Goal: Feedback & Contribution: Contribute content

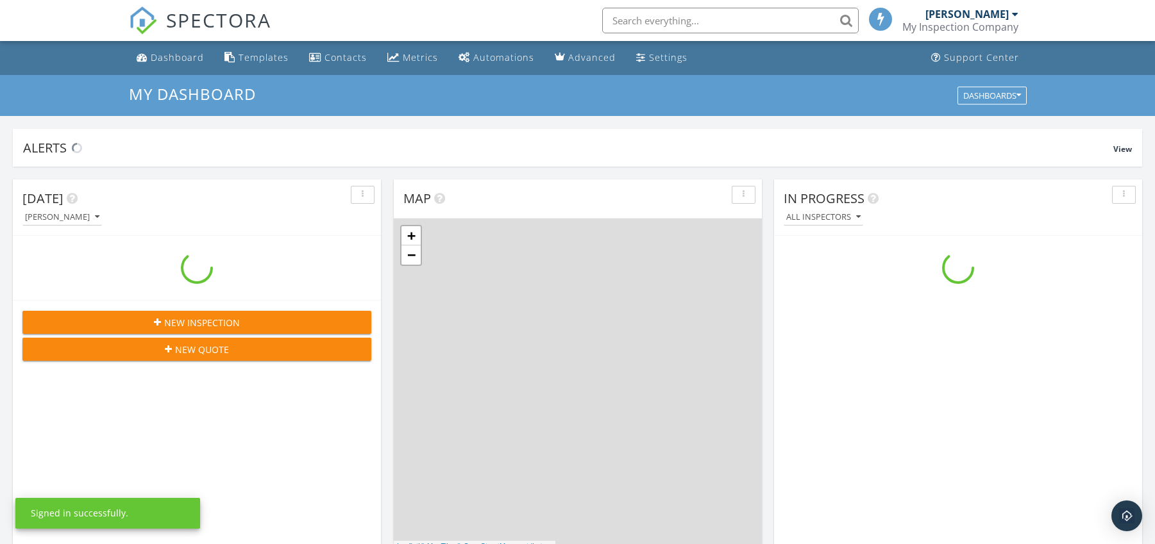
scroll to position [1187, 1175]
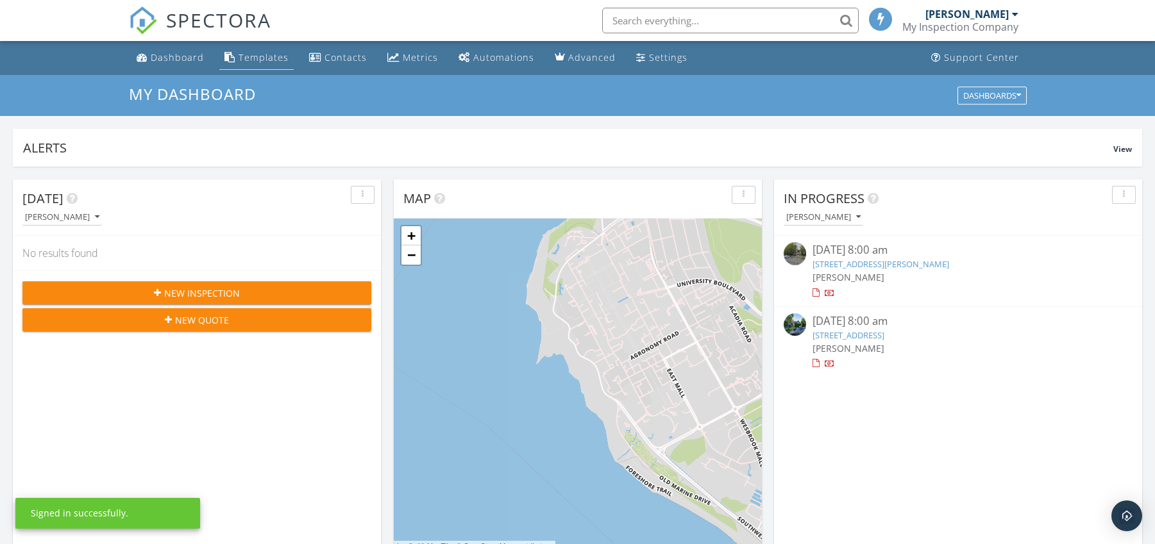
click at [266, 66] on link "Templates" at bounding box center [256, 58] width 74 height 24
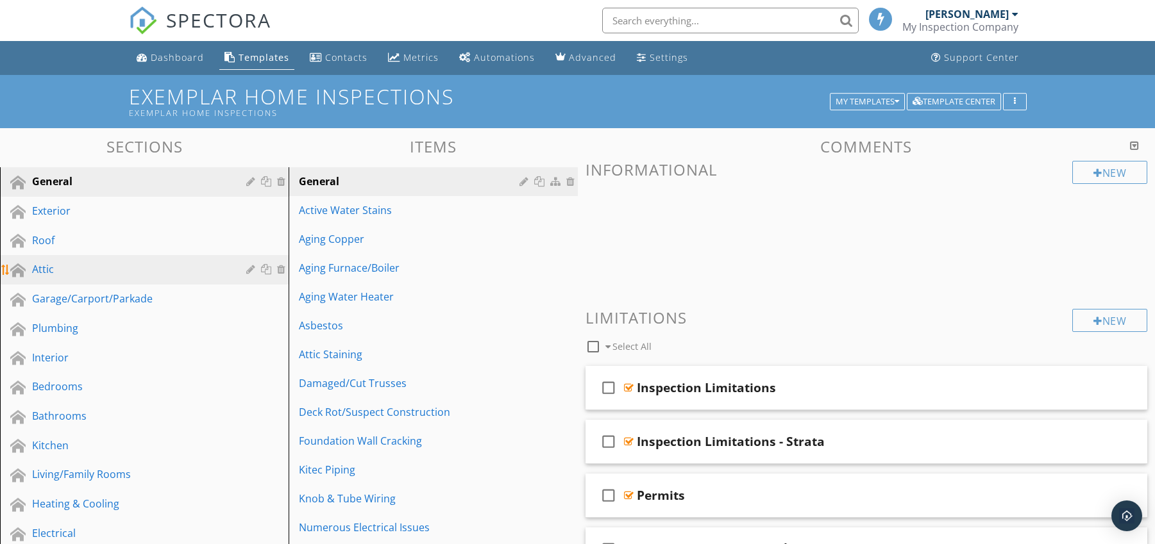
click at [131, 271] on div "Attic" at bounding box center [130, 269] width 196 height 15
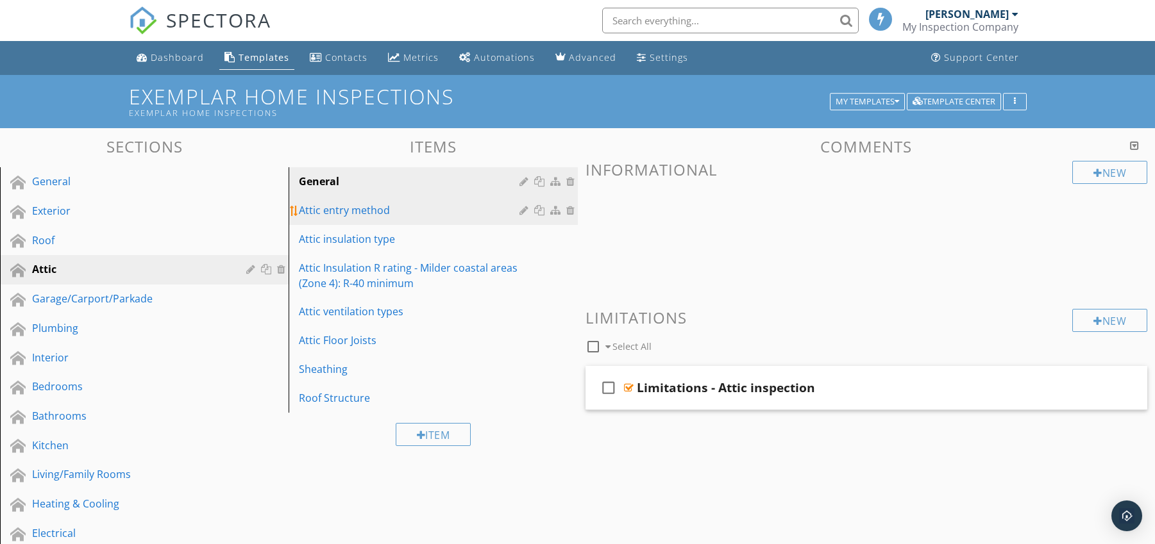
click at [368, 208] on div "Attic entry method" at bounding box center [411, 210] width 224 height 15
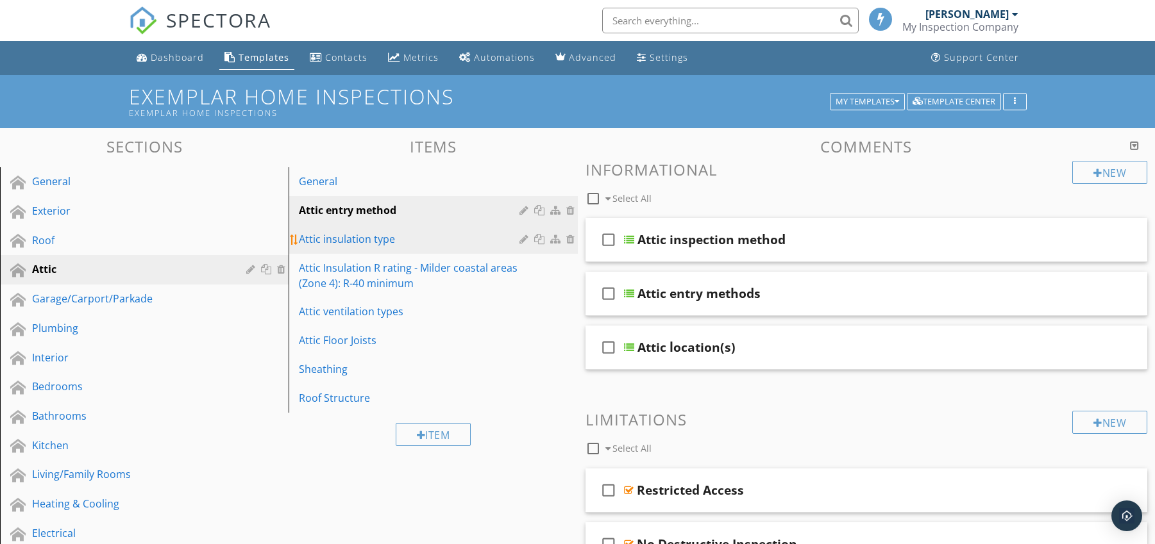
click at [387, 243] on div "Attic insulation type" at bounding box center [411, 238] width 224 height 15
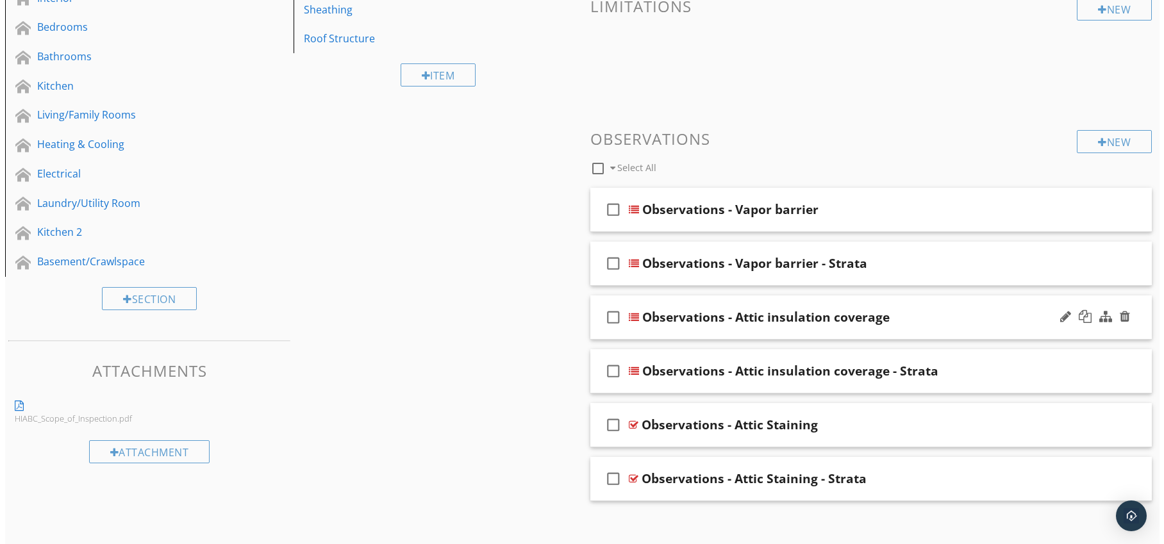
scroll to position [371, 0]
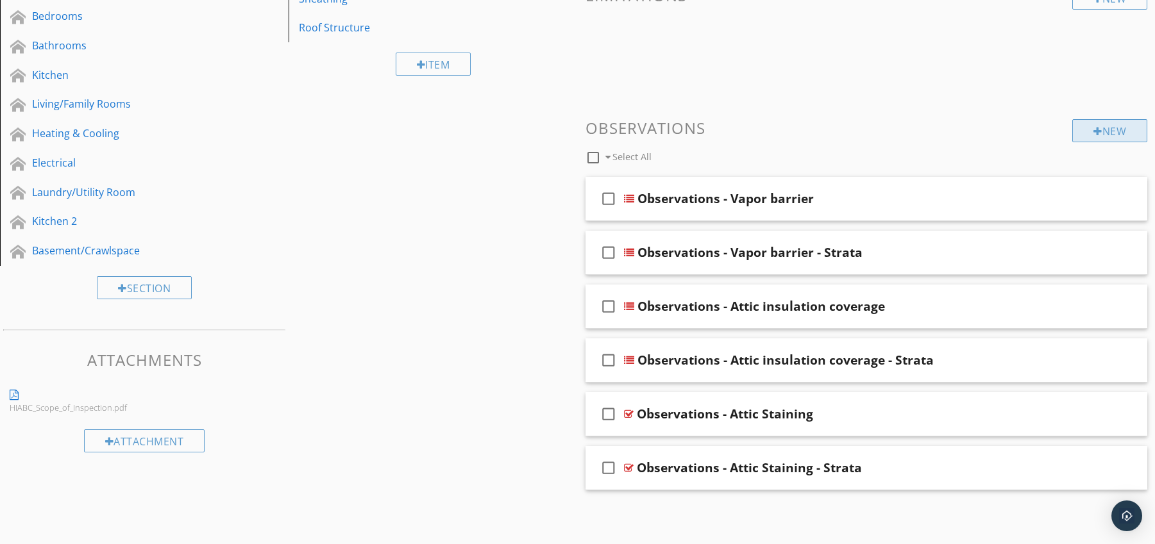
click at [1093, 135] on div at bounding box center [1097, 131] width 9 height 10
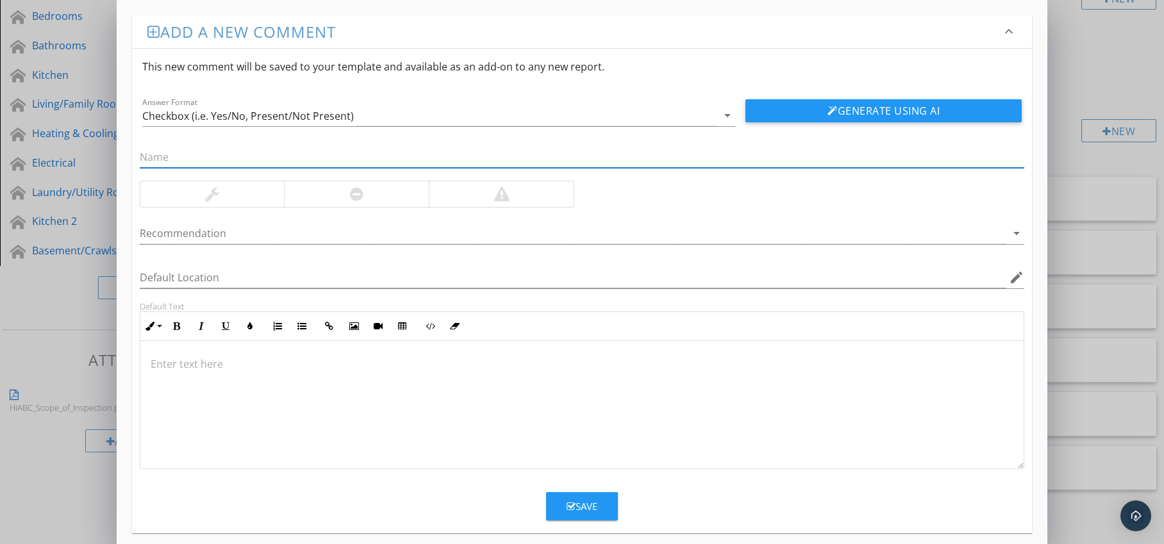
click at [340, 192] on div at bounding box center [356, 194] width 145 height 26
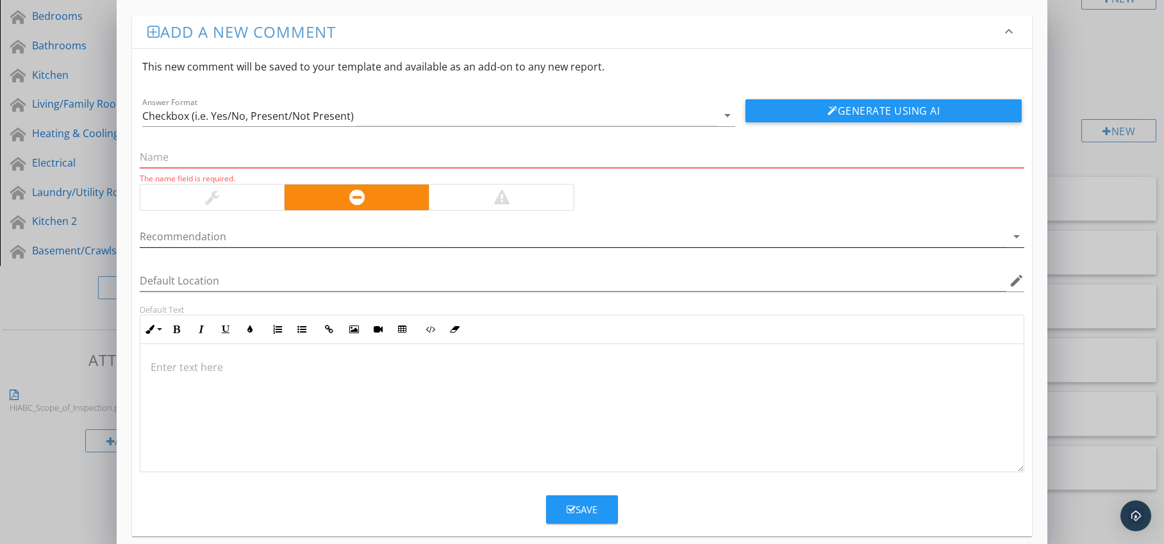
click at [304, 231] on div at bounding box center [574, 236] width 868 height 21
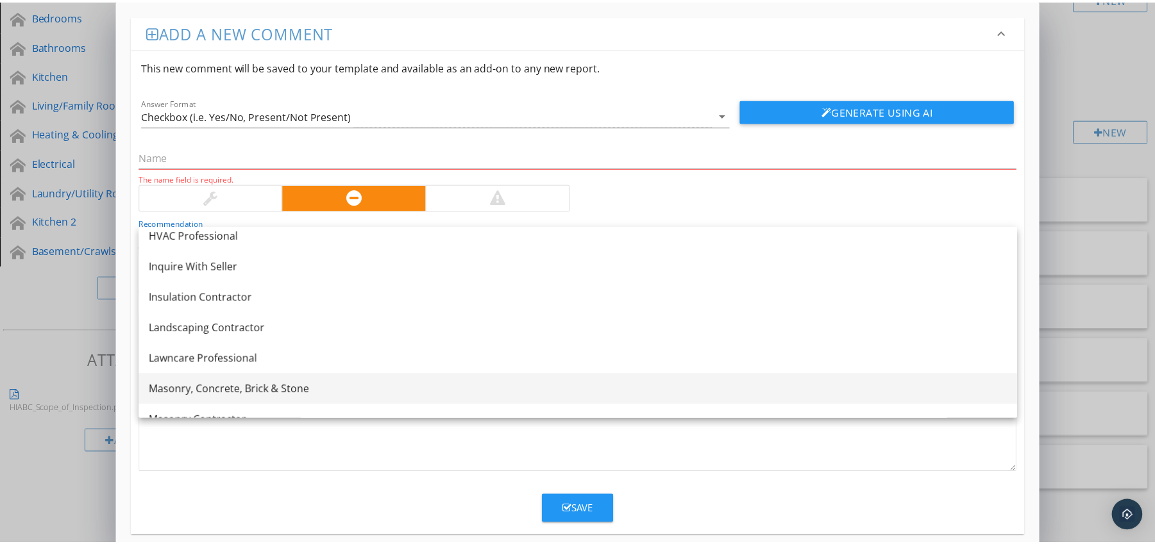
scroll to position [964, 0]
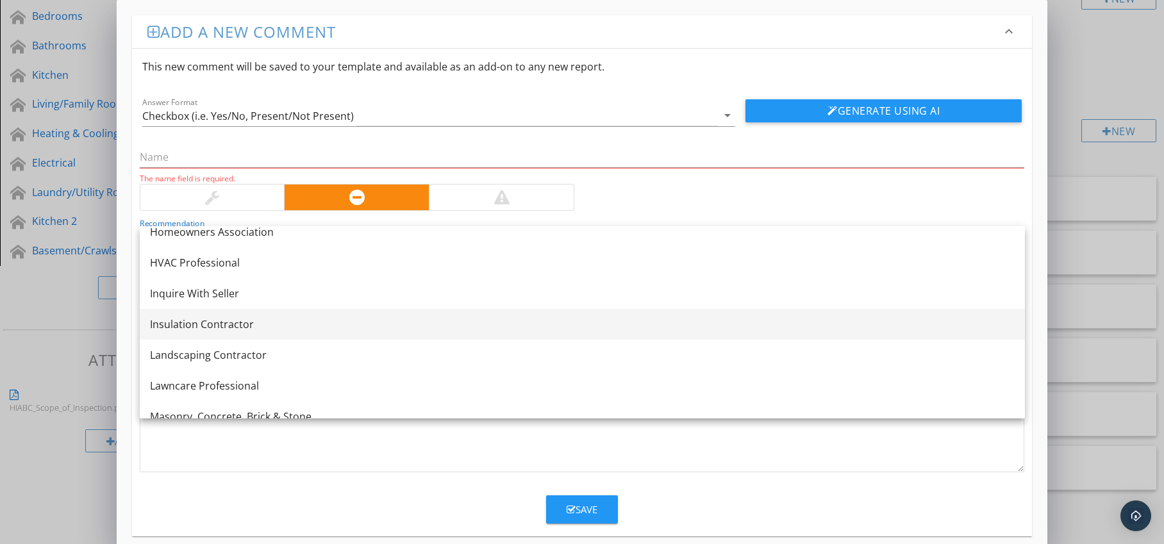
click at [300, 324] on div "Insulation Contractor" at bounding box center [582, 324] width 865 height 15
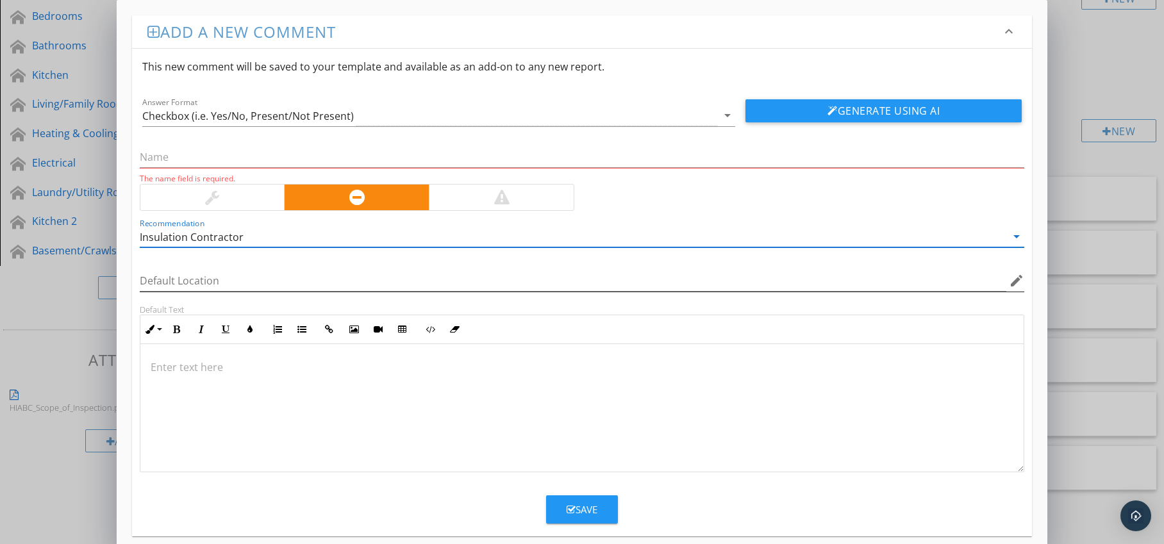
click at [1016, 282] on icon "edit" at bounding box center [1016, 280] width 15 height 15
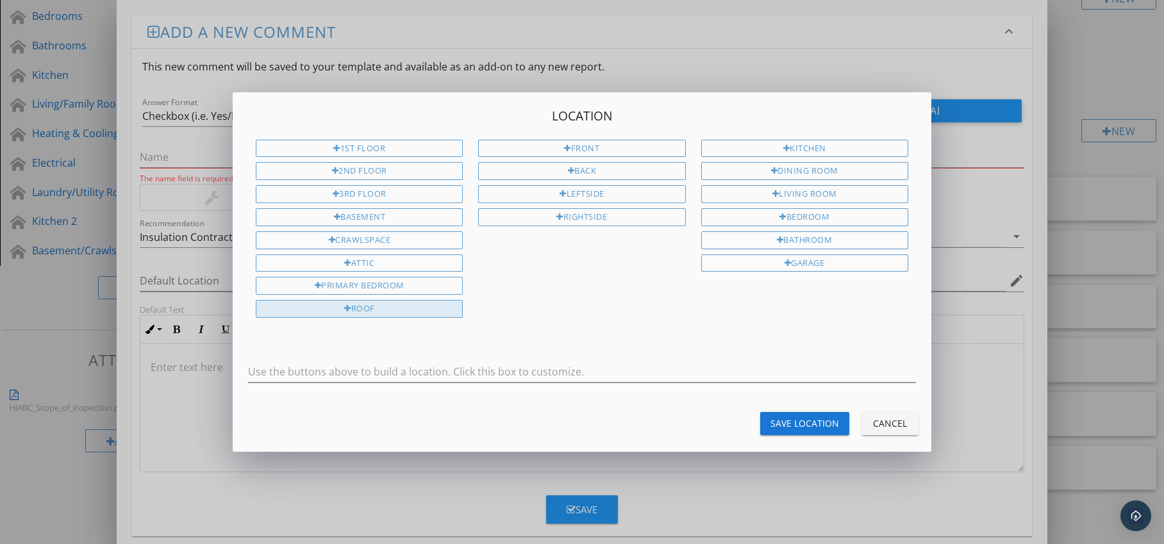
click at [366, 312] on div "Roof" at bounding box center [359, 309] width 207 height 18
click at [405, 373] on input "Roof" at bounding box center [582, 372] width 668 height 21
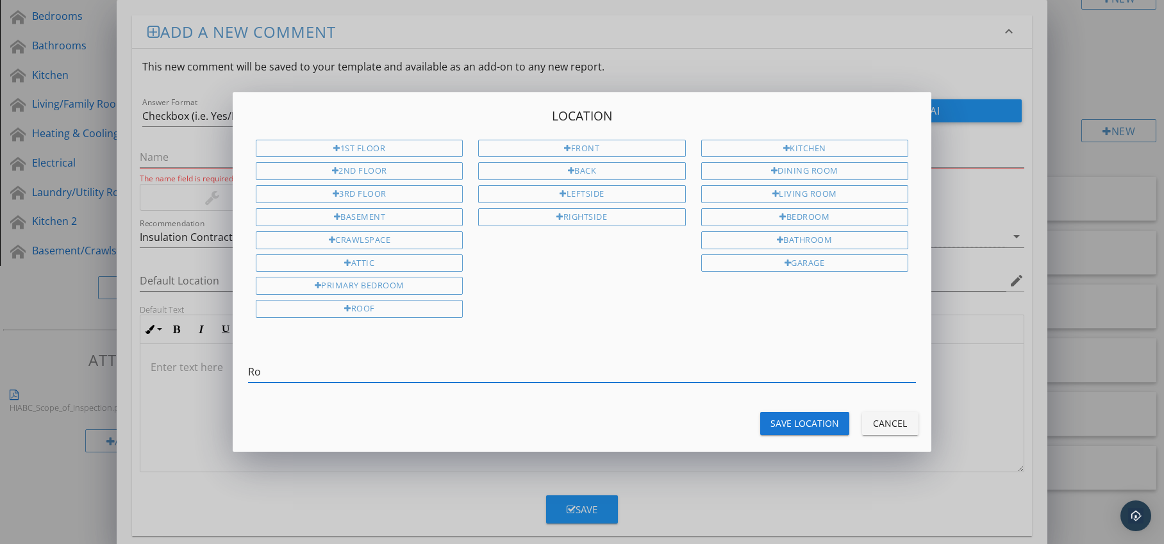
type input "R"
click at [481, 289] on div "1st Floor 2nd Floor 3rd Floor Basement Crawlspace Attic Primary Bedroom Roof Fr…" at bounding box center [582, 231] width 668 height 183
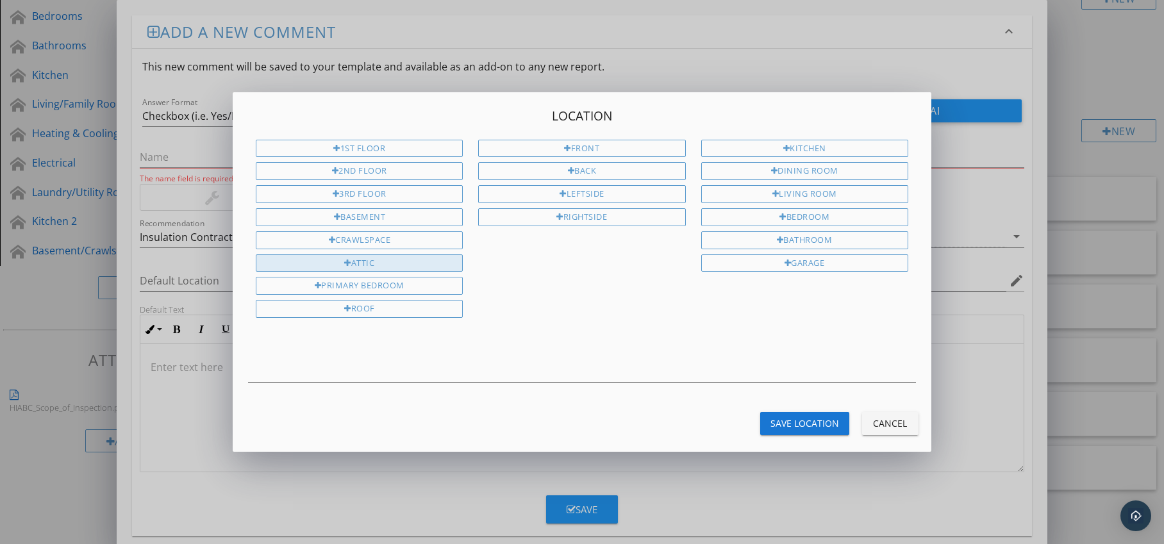
click at [434, 263] on div "Attic" at bounding box center [359, 264] width 207 height 18
type input "Attic"
drag, startPoint x: 786, startPoint y: 421, endPoint x: 583, endPoint y: 402, distance: 203.5
click at [786, 421] on div "Save Location" at bounding box center [805, 423] width 69 height 13
type input "Attic"
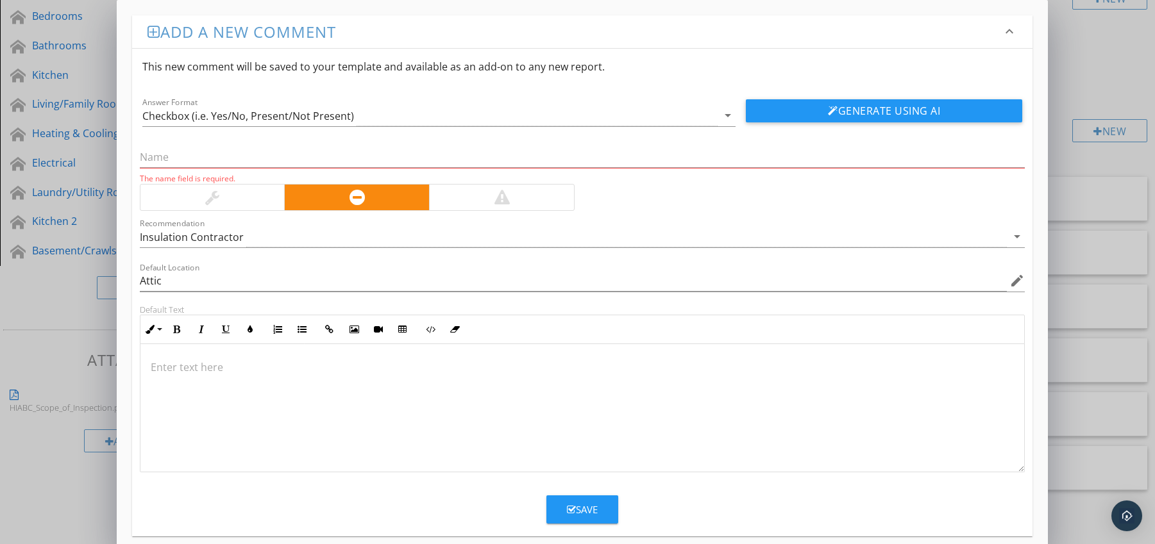
click at [211, 365] on p at bounding box center [583, 367] width 864 height 15
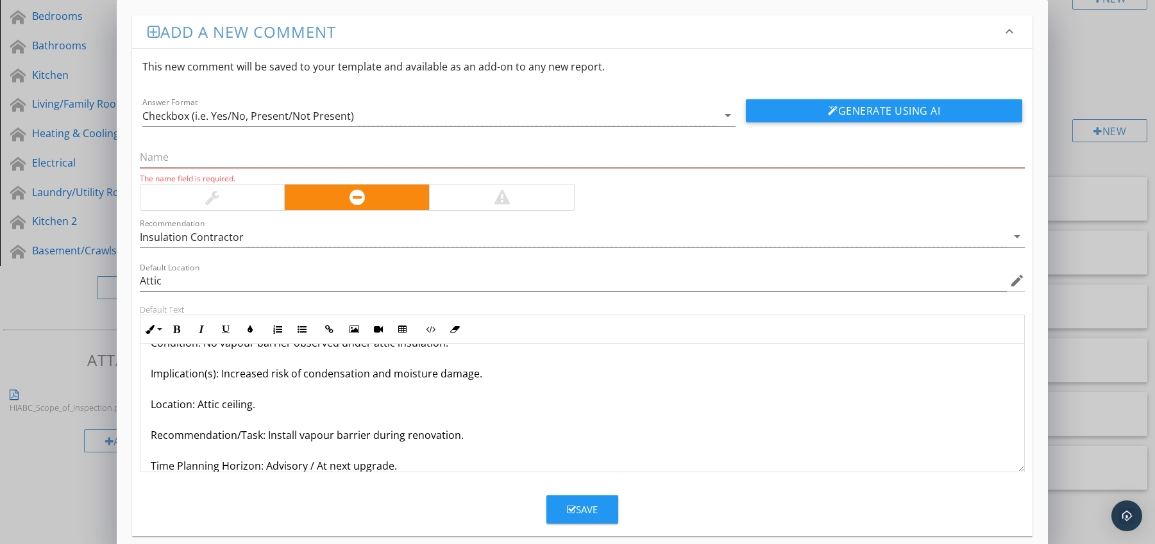
scroll to position [72, 0]
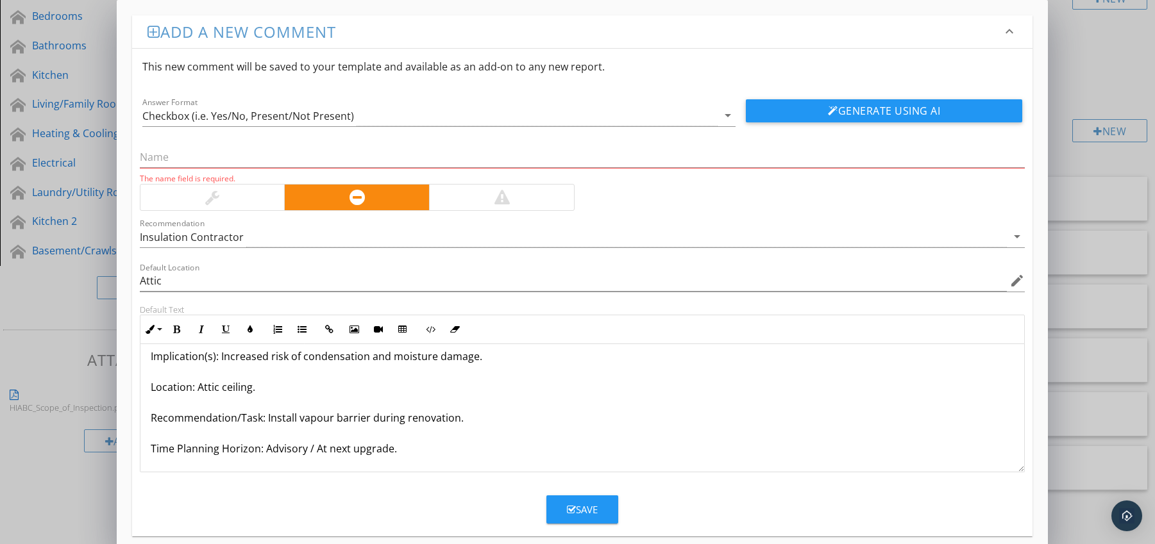
drag, startPoint x: 151, startPoint y: 464, endPoint x: 189, endPoint y: 467, distance: 37.9
click at [189, 467] on div "Vapour Barrier Missing Condition: No vapour barrier observed under attic insula…" at bounding box center [582, 372] width 884 height 200
drag, startPoint x: 167, startPoint y: 448, endPoint x: 417, endPoint y: 449, distance: 249.4
click at [417, 449] on div "Vapour Barrier Missing Condition: No vapour barrier observed under attic insula…" at bounding box center [582, 372] width 884 height 200
click at [178, 329] on icon "button" at bounding box center [176, 329] width 9 height 9
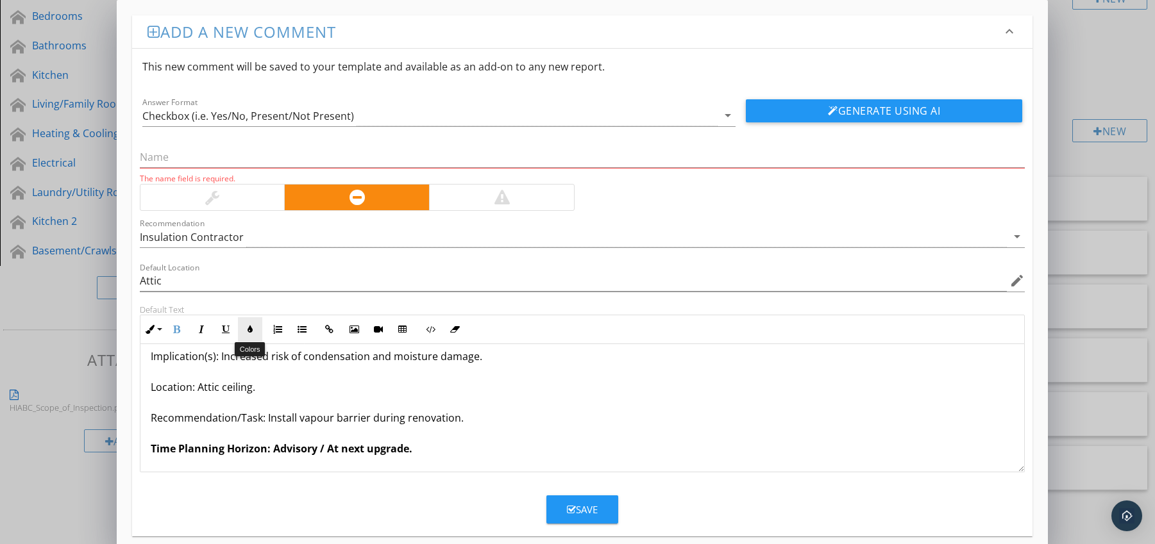
click at [246, 323] on button "Colors" at bounding box center [250, 329] width 24 height 24
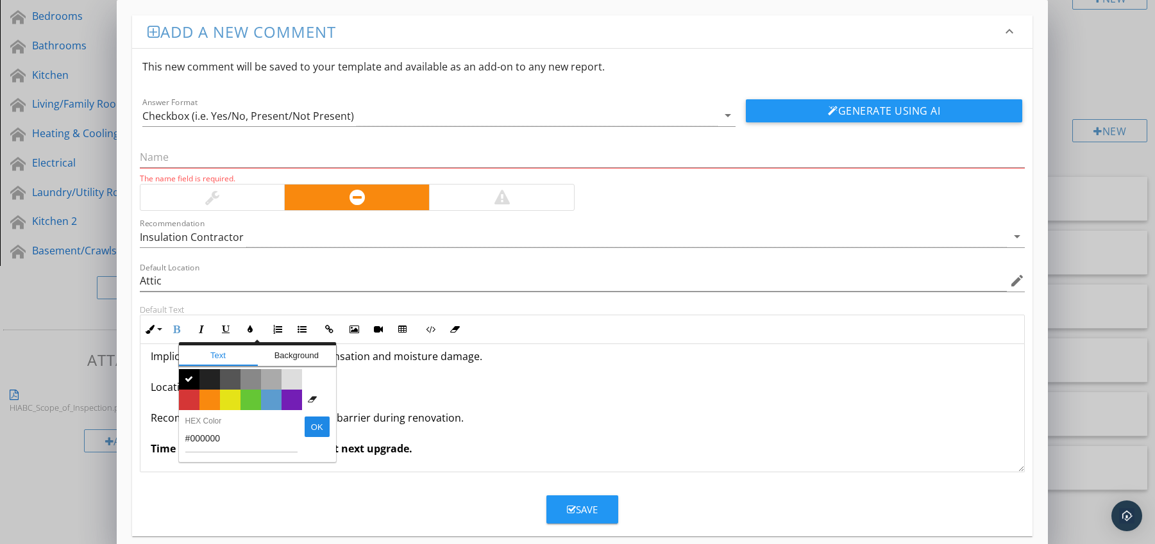
click at [193, 399] on span "Color #d53636" at bounding box center [189, 400] width 21 height 21
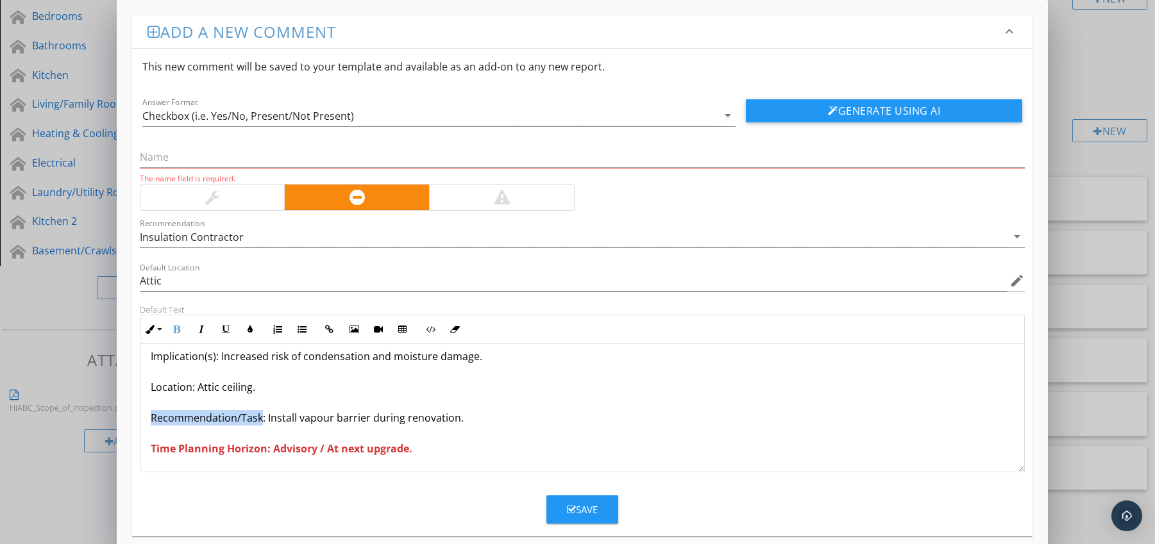
drag, startPoint x: 151, startPoint y: 420, endPoint x: 261, endPoint y: 418, distance: 110.3
click at [261, 418] on p "Vapour Barrier Missing Condition: No vapour barrier observed under attic insula…" at bounding box center [583, 371] width 864 height 169
drag, startPoint x: 177, startPoint y: 324, endPoint x: 181, endPoint y: 340, distance: 16.5
click at [177, 324] on button "Bold" at bounding box center [177, 329] width 24 height 24
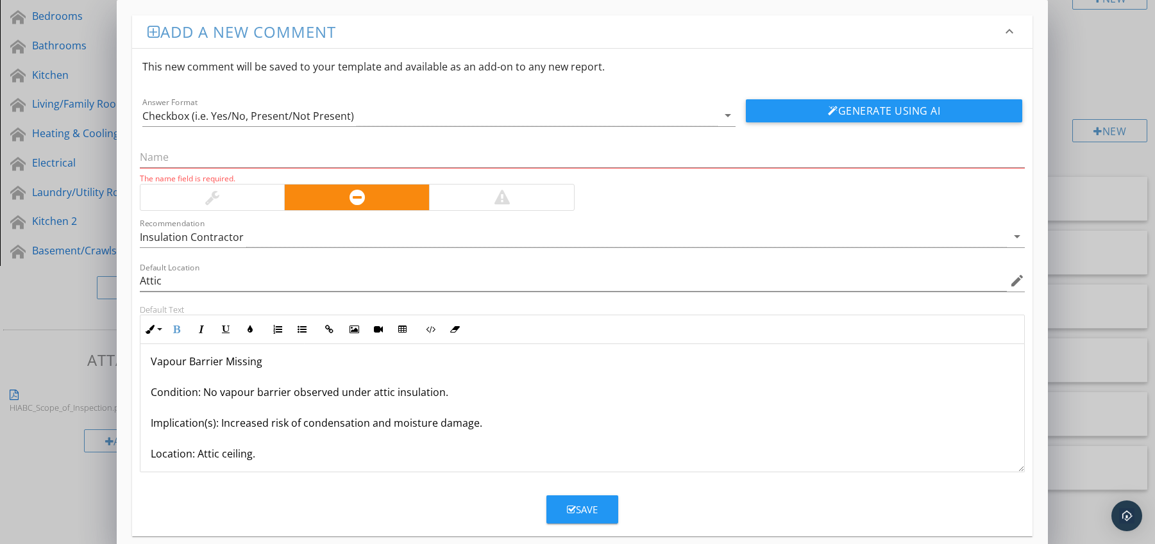
scroll to position [0, 0]
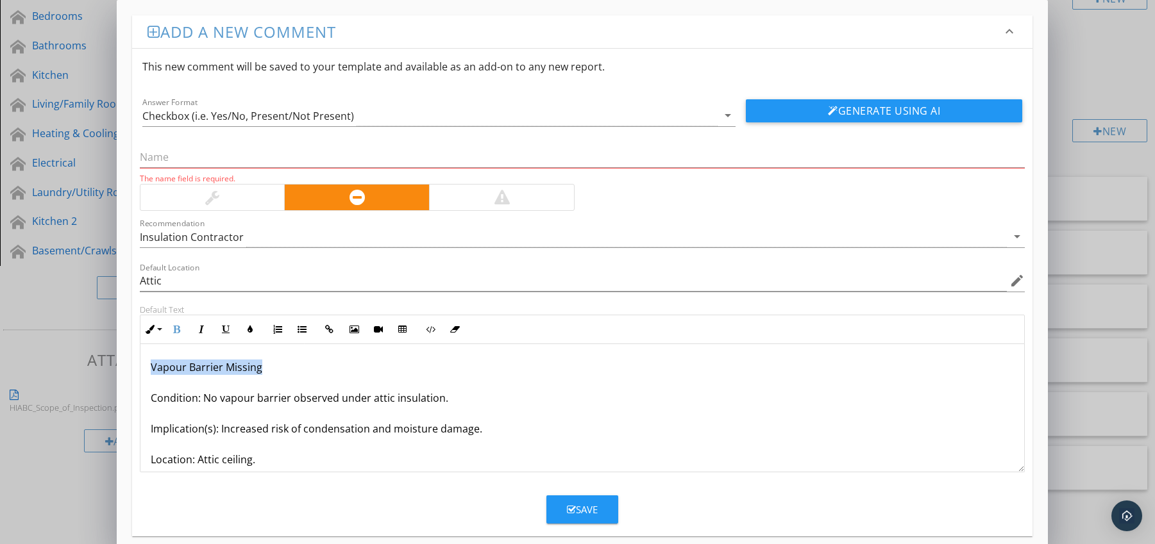
drag, startPoint x: 150, startPoint y: 369, endPoint x: 278, endPoint y: 368, distance: 127.6
click at [278, 368] on p "Vapour Barrier Missing Condition: No vapour barrier observed under attic insula…" at bounding box center [583, 444] width 864 height 169
click at [204, 156] on input "text" at bounding box center [582, 157] width 885 height 21
paste input "Vapour Barrier Missing"
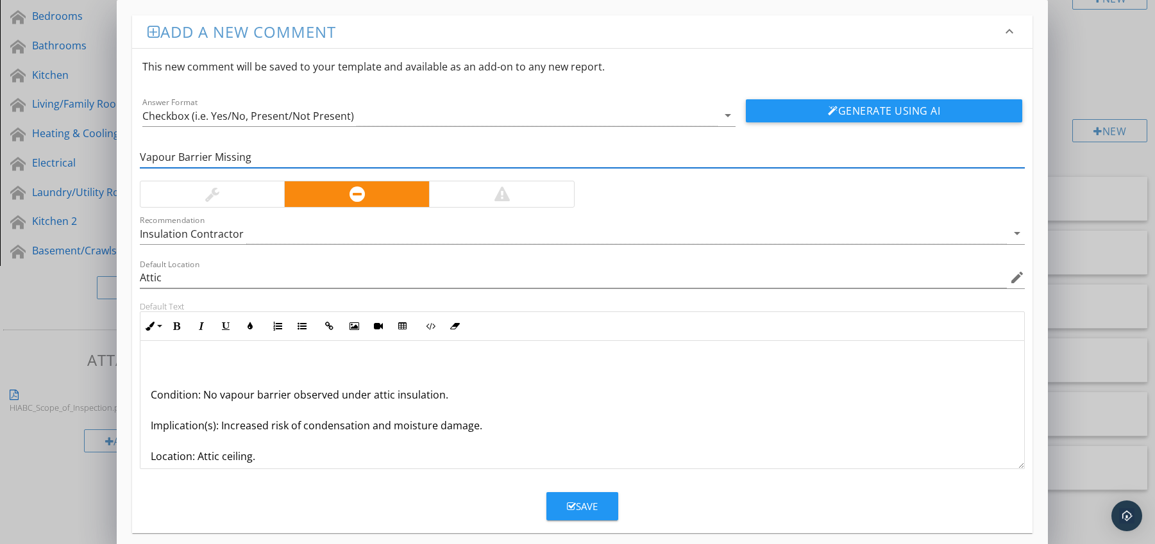
type input "Vapour Barrier Missing"
click at [147, 401] on div "Condition: No vapour barrier observed under attic insulation. Implication(s): I…" at bounding box center [582, 441] width 884 height 200
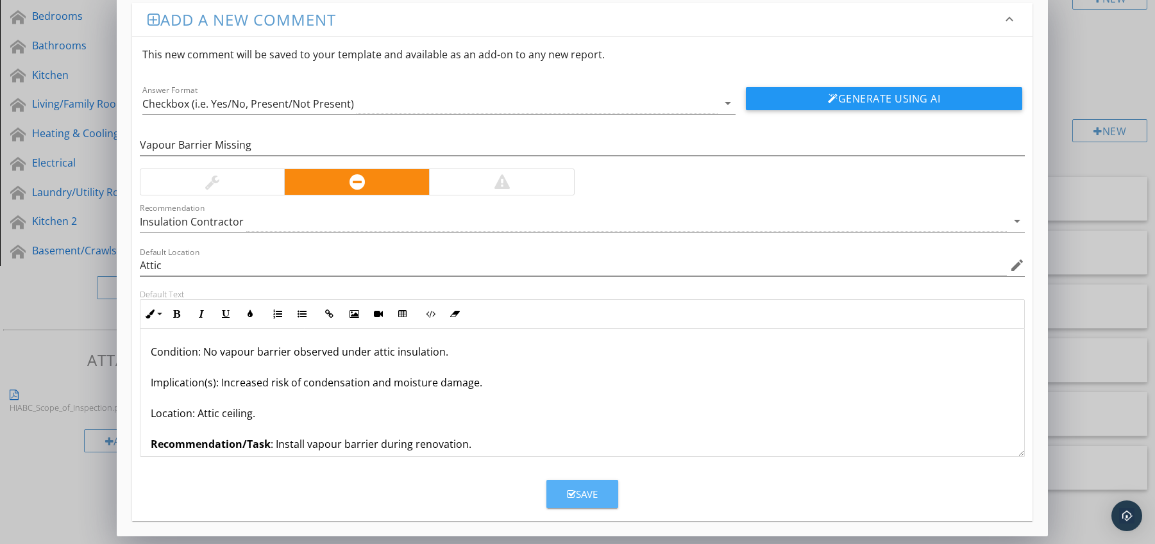
click at [567, 490] on icon "button" at bounding box center [571, 495] width 9 height 10
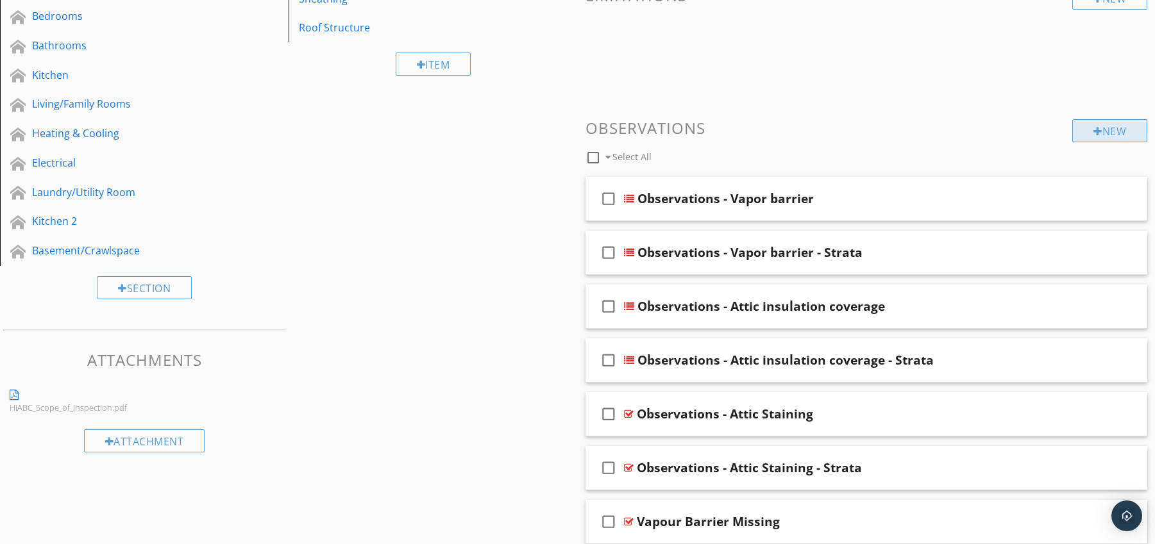
click at [1101, 135] on div "New" at bounding box center [1109, 130] width 75 height 23
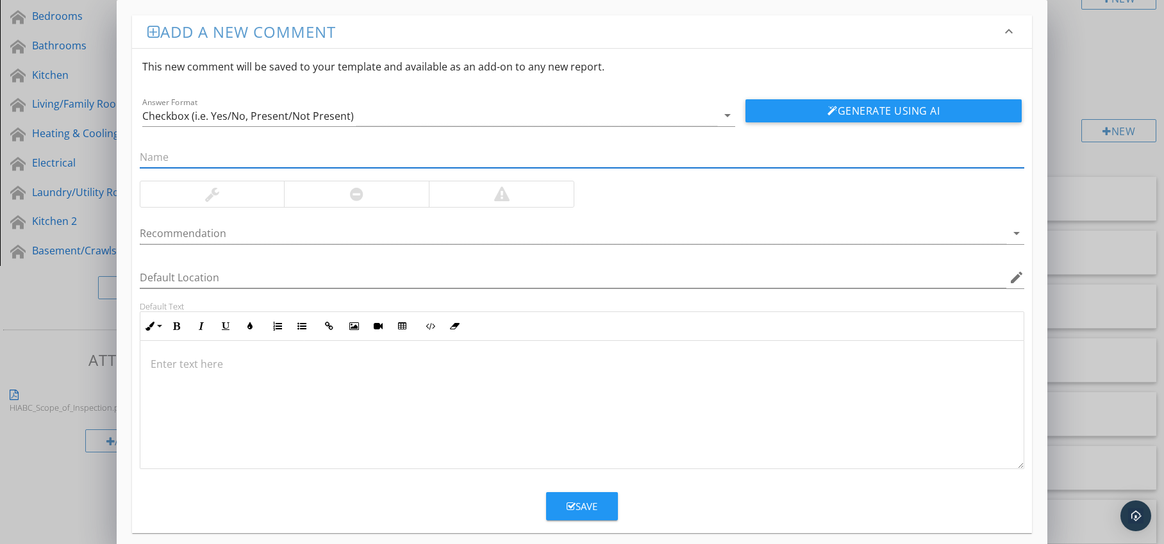
click at [408, 197] on div at bounding box center [356, 194] width 145 height 26
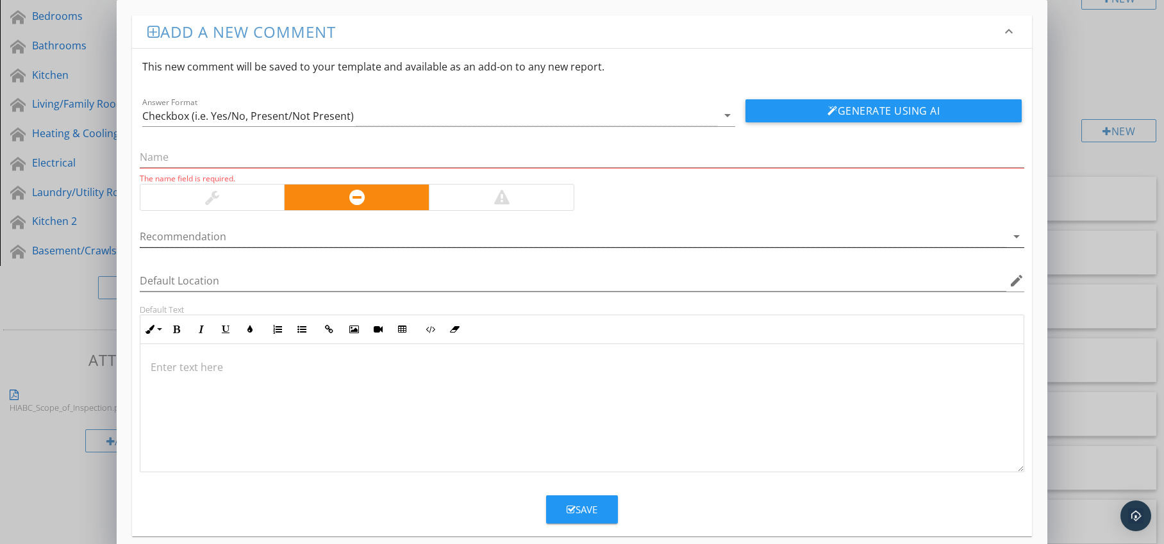
click at [394, 231] on div at bounding box center [574, 236] width 868 height 21
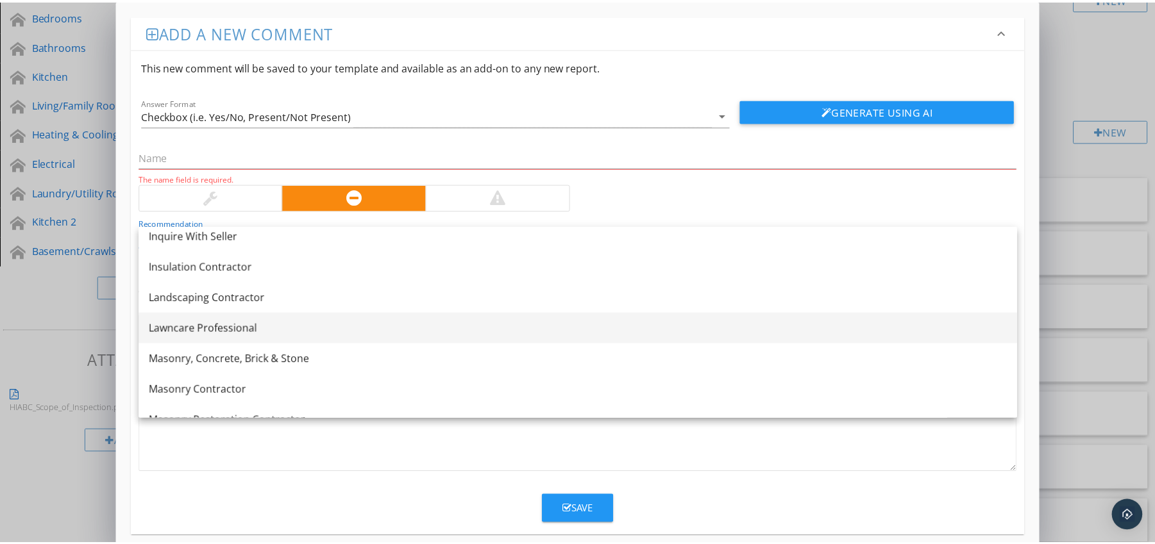
scroll to position [1019, 0]
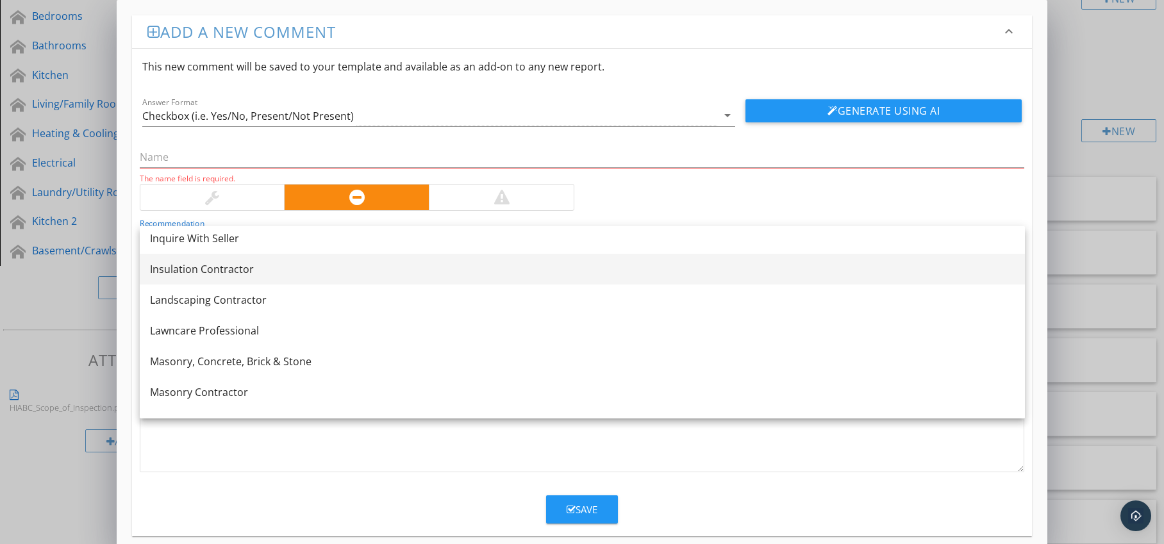
click at [355, 278] on link "Insulation Contractor" at bounding box center [582, 269] width 885 height 31
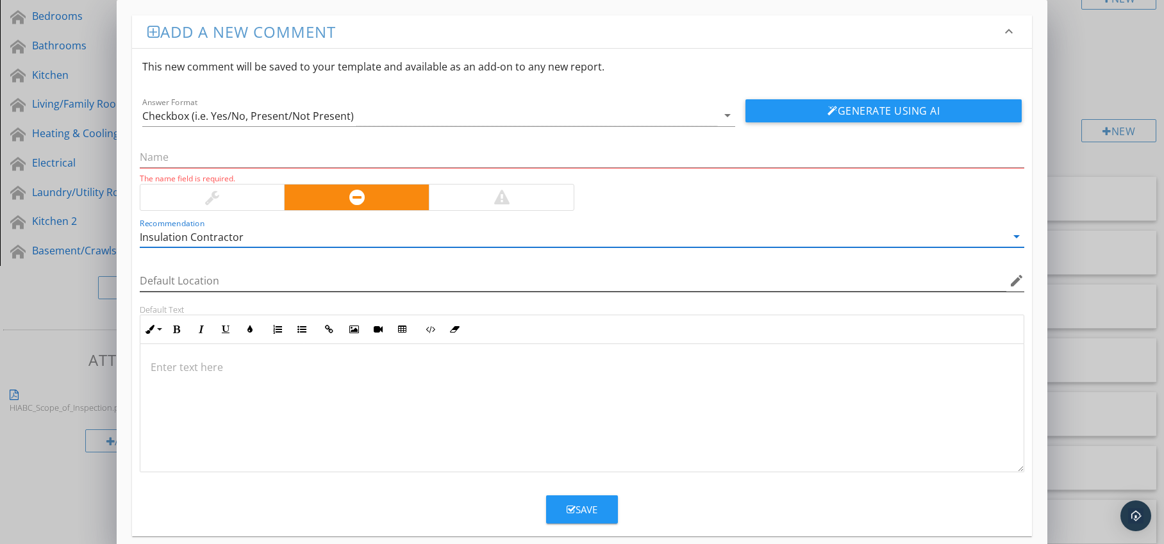
click at [1009, 282] on icon "edit" at bounding box center [1016, 280] width 15 height 15
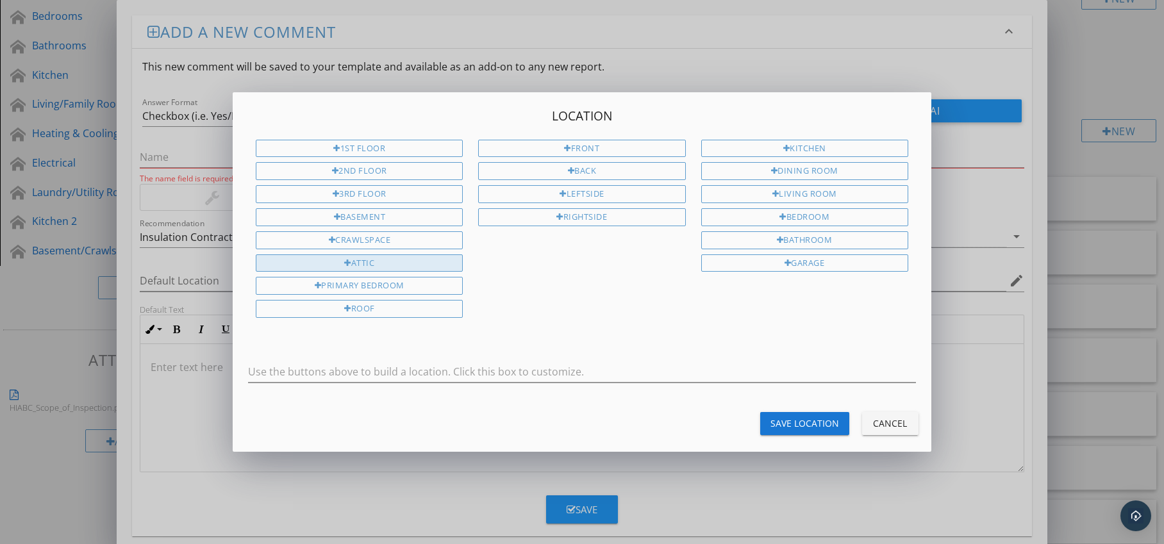
click at [428, 258] on div "Attic" at bounding box center [359, 264] width 207 height 18
type input "Attic"
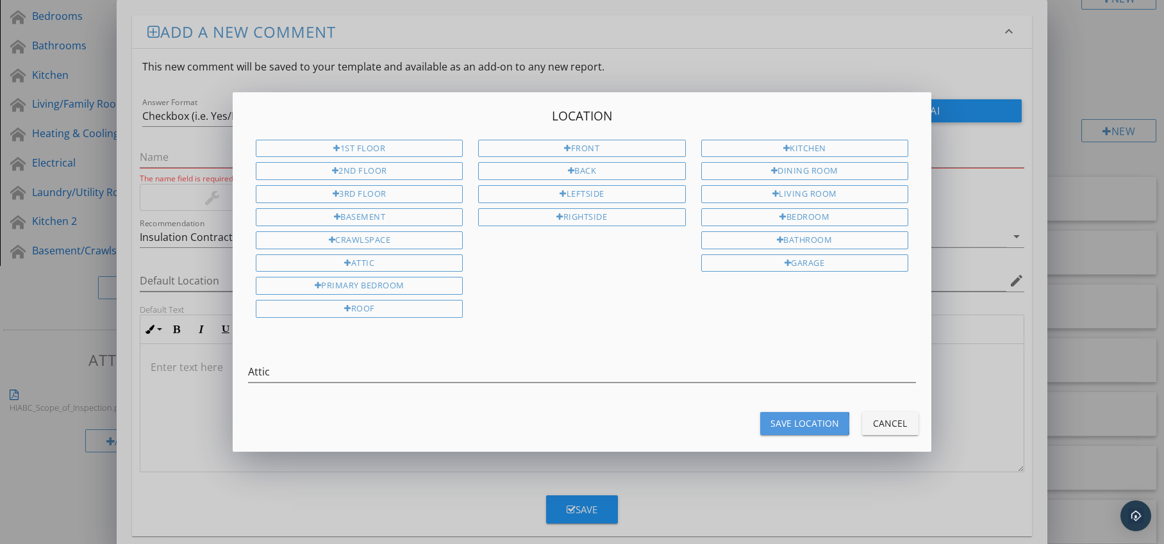
click at [819, 423] on div "Save Location" at bounding box center [805, 423] width 69 height 13
type input "Attic"
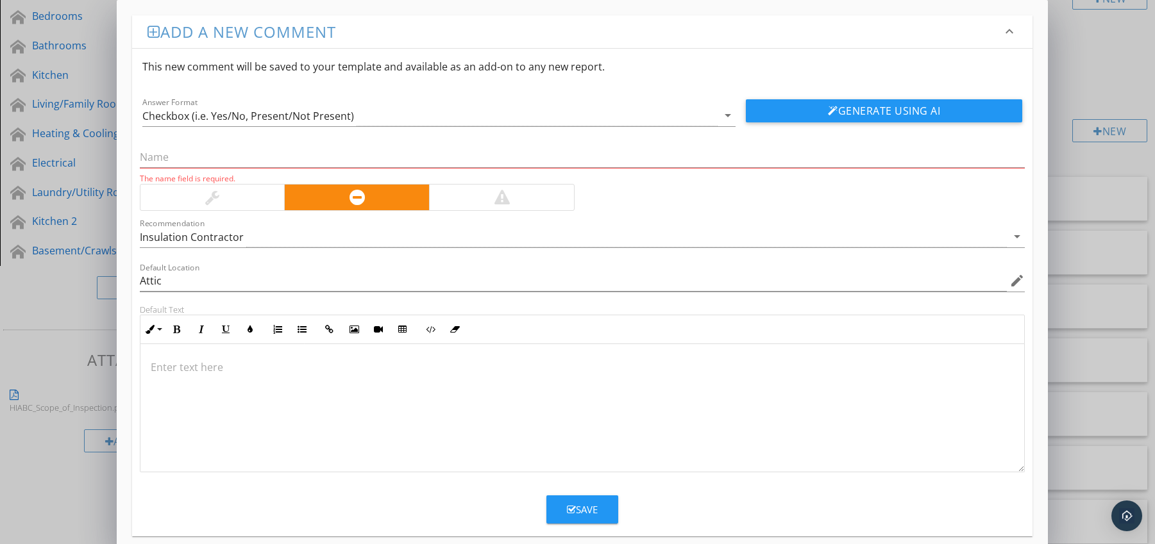
click at [215, 362] on p at bounding box center [583, 367] width 864 height 15
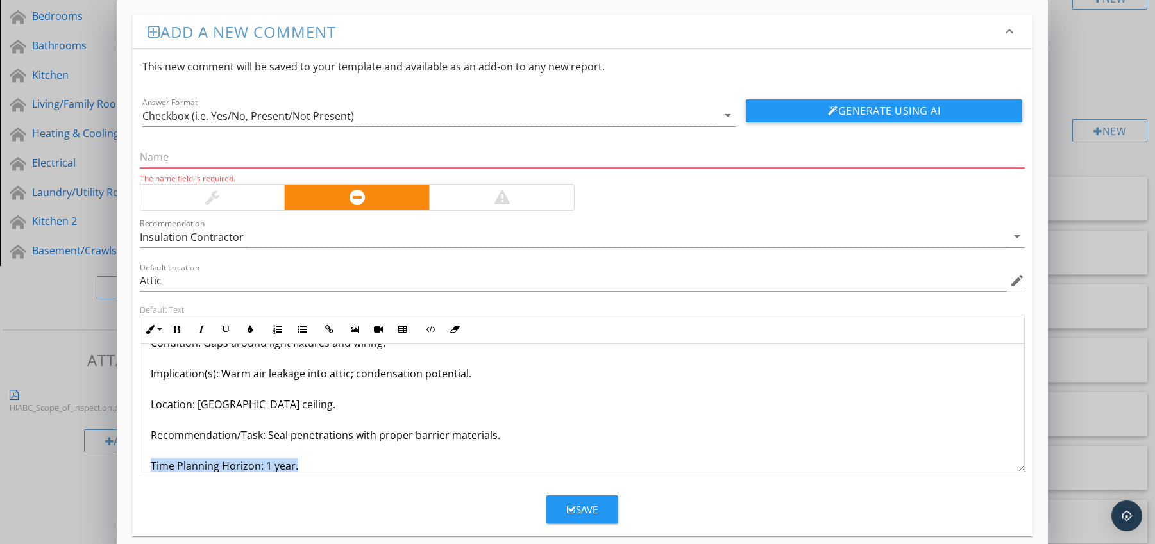
scroll to position [72, 0]
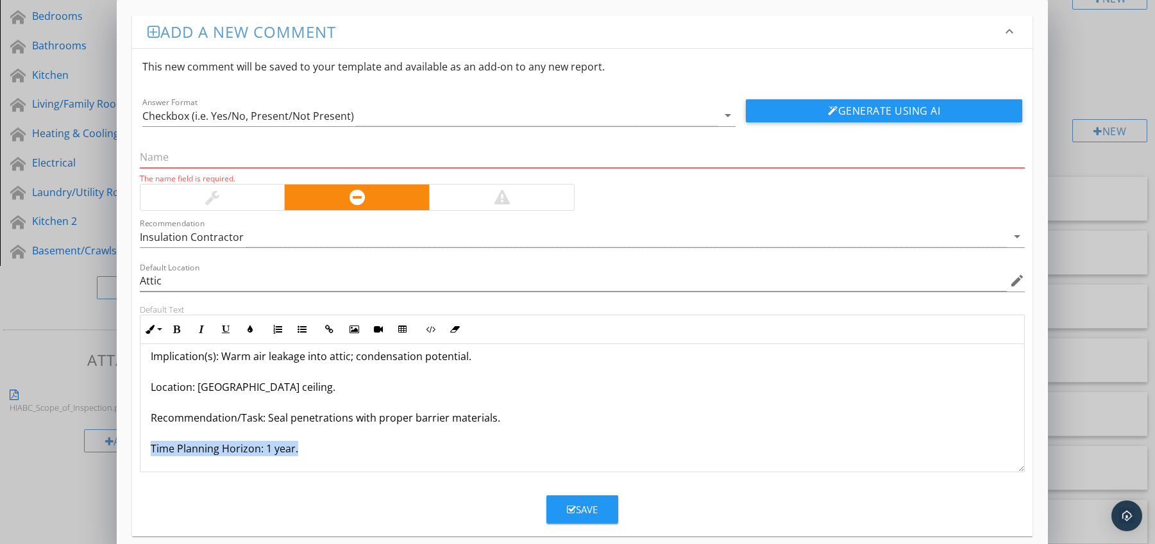
drag, startPoint x: 152, startPoint y: 465, endPoint x: 199, endPoint y: 473, distance: 47.4
click at [199, 473] on form "This new comment will be saved to your template and available as an add-on to a…" at bounding box center [582, 286] width 901 height 475
drag, startPoint x: 176, startPoint y: 332, endPoint x: 234, endPoint y: 331, distance: 57.7
click at [177, 332] on icon "button" at bounding box center [176, 329] width 9 height 9
click at [242, 331] on button "Colors" at bounding box center [250, 329] width 24 height 24
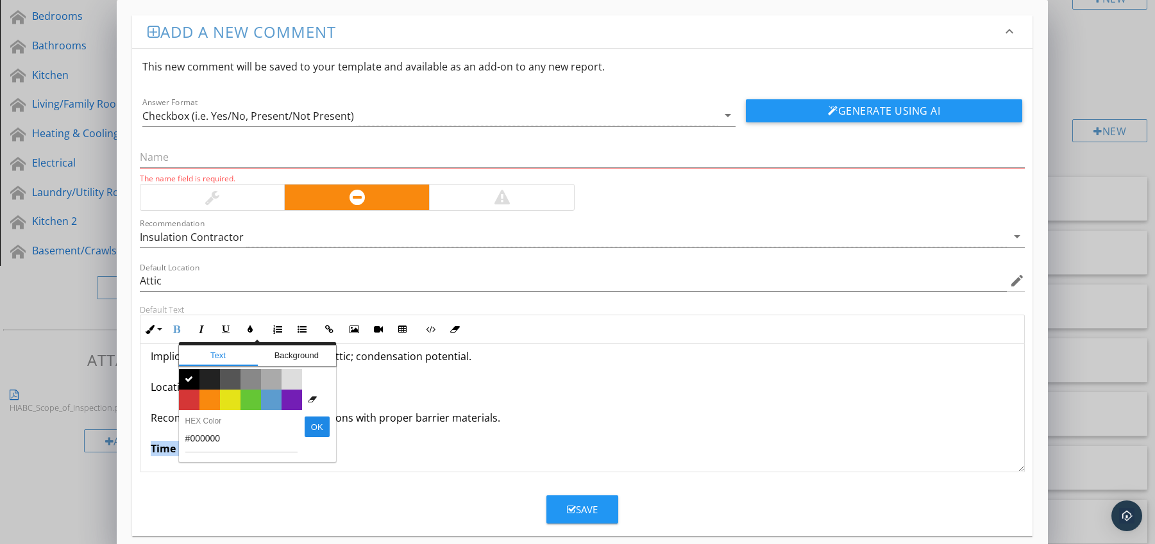
click at [194, 389] on span "" at bounding box center [189, 379] width 21 height 21
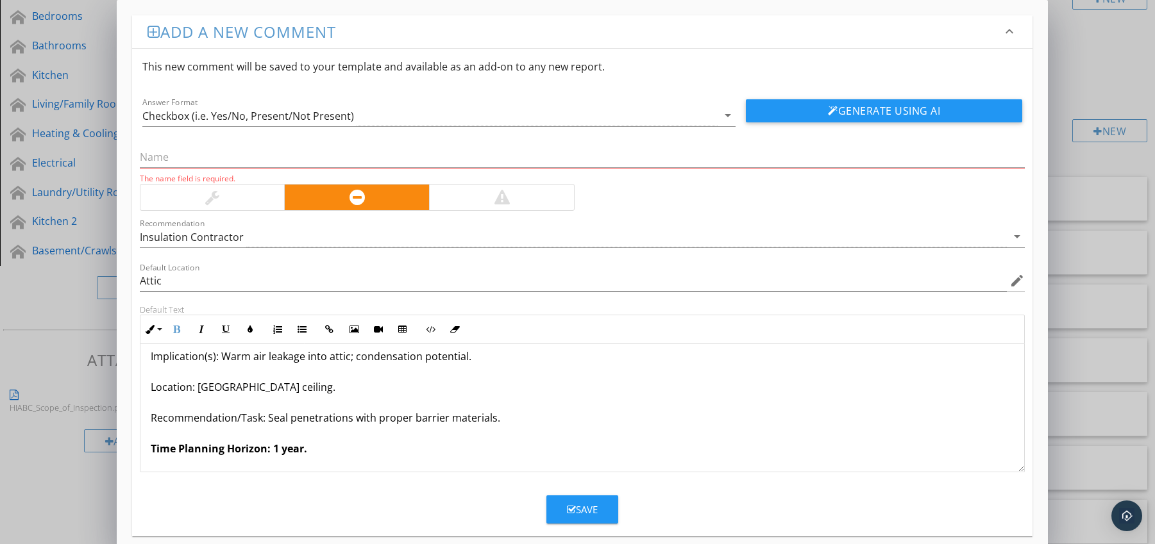
click at [155, 415] on p "Vapour Barrier Discontinuous / Gaps at Penetrations Condition: Gaps around ligh…" at bounding box center [583, 371] width 864 height 169
drag, startPoint x: 151, startPoint y: 447, endPoint x: 308, endPoint y: 449, distance: 157.8
click at [308, 449] on p "Vapour Barrier Discontinuous / Gaps at Penetrations Condition: Gaps around ligh…" at bounding box center [583, 371] width 864 height 169
click at [247, 334] on button "Colors" at bounding box center [250, 329] width 24 height 24
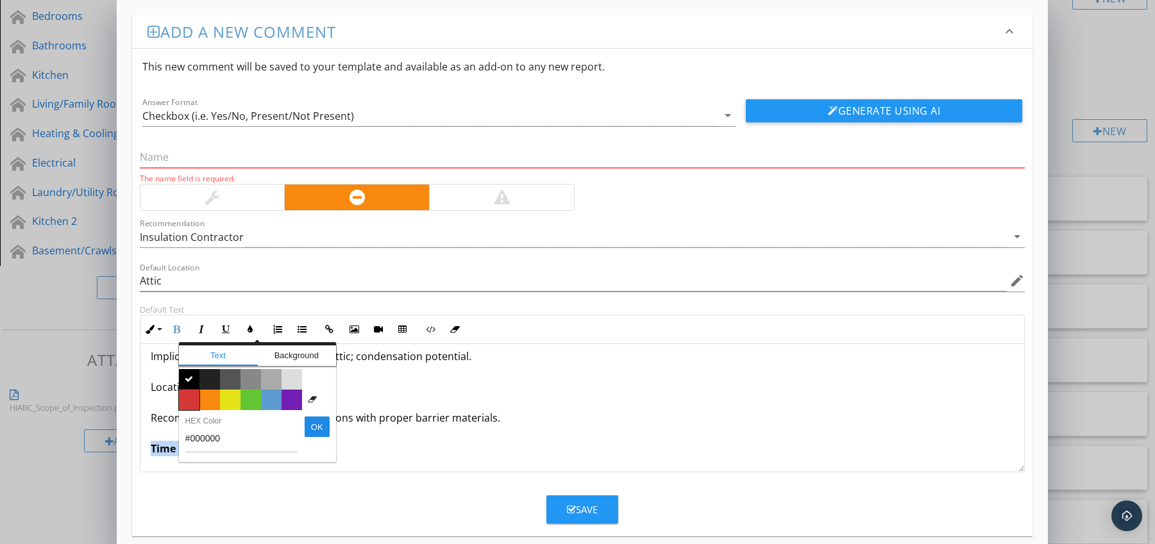
click at [194, 397] on span "Color #d53636" at bounding box center [189, 400] width 21 height 21
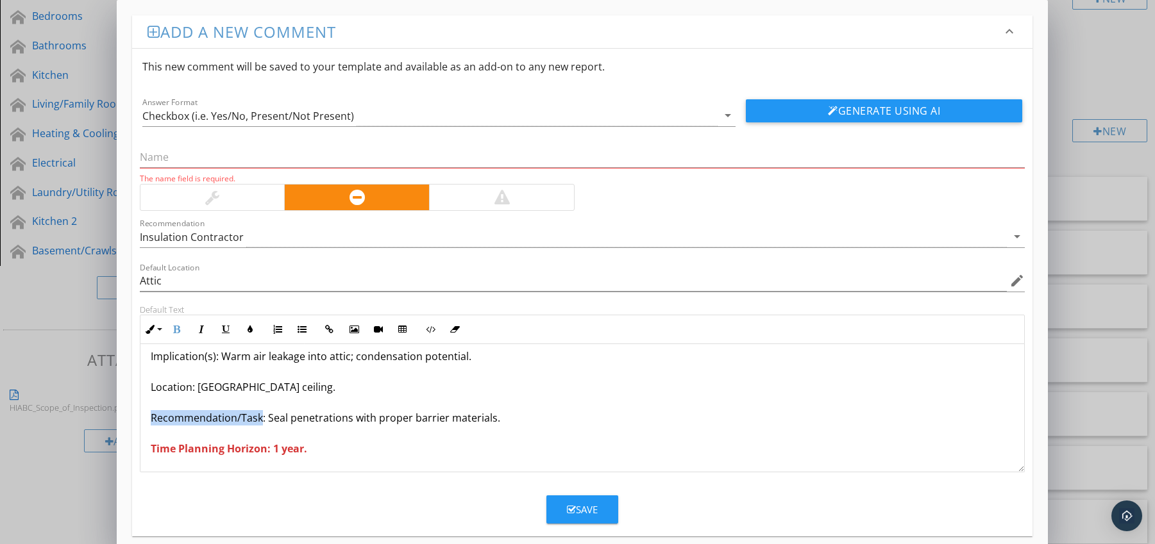
drag, startPoint x: 151, startPoint y: 421, endPoint x: 258, endPoint y: 420, distance: 107.1
click at [258, 420] on p "Vapour Barrier Discontinuous / Gaps at Penetrations Condition: Gaps around ligh…" at bounding box center [583, 371] width 864 height 169
click at [174, 330] on icon "button" at bounding box center [176, 329] width 9 height 9
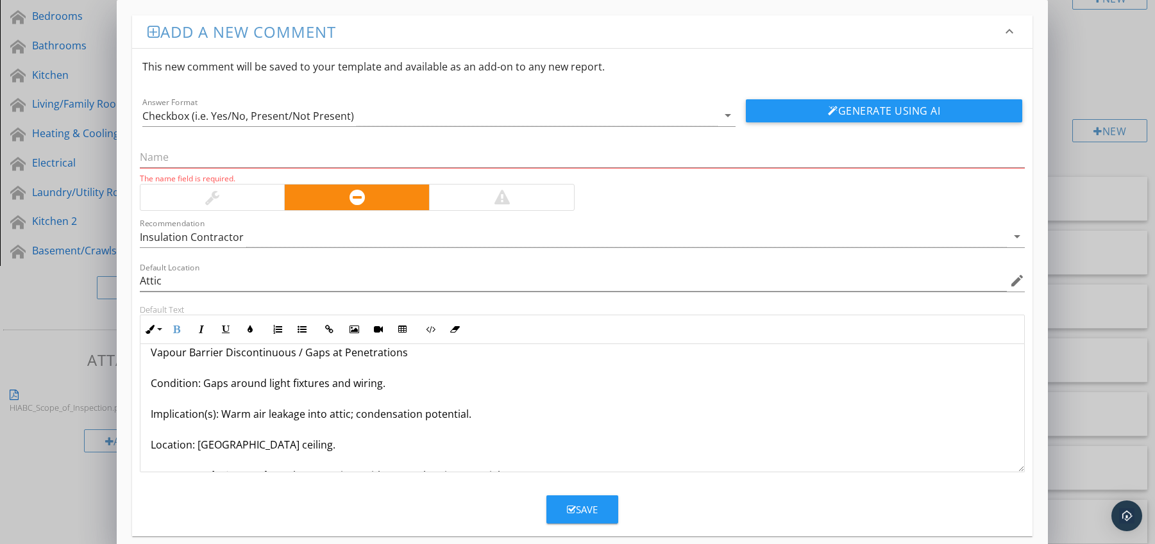
scroll to position [0, 0]
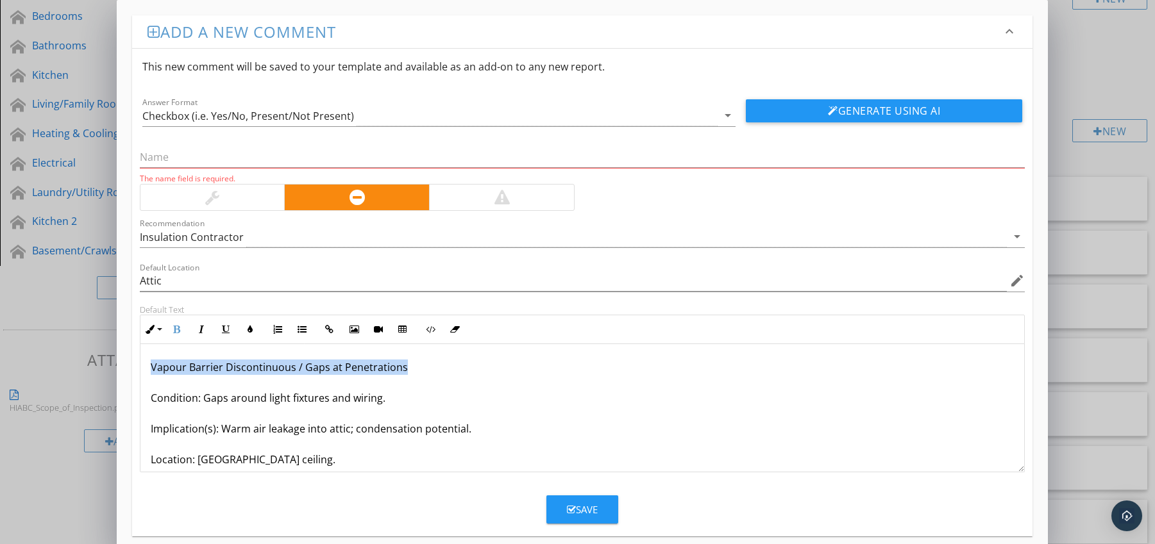
drag, startPoint x: 183, startPoint y: 369, endPoint x: 421, endPoint y: 365, distance: 237.9
click at [421, 365] on div "Vapour Barrier Discontinuous / Gaps at Penetrations Condition: Gaps around ligh…" at bounding box center [582, 444] width 884 height 200
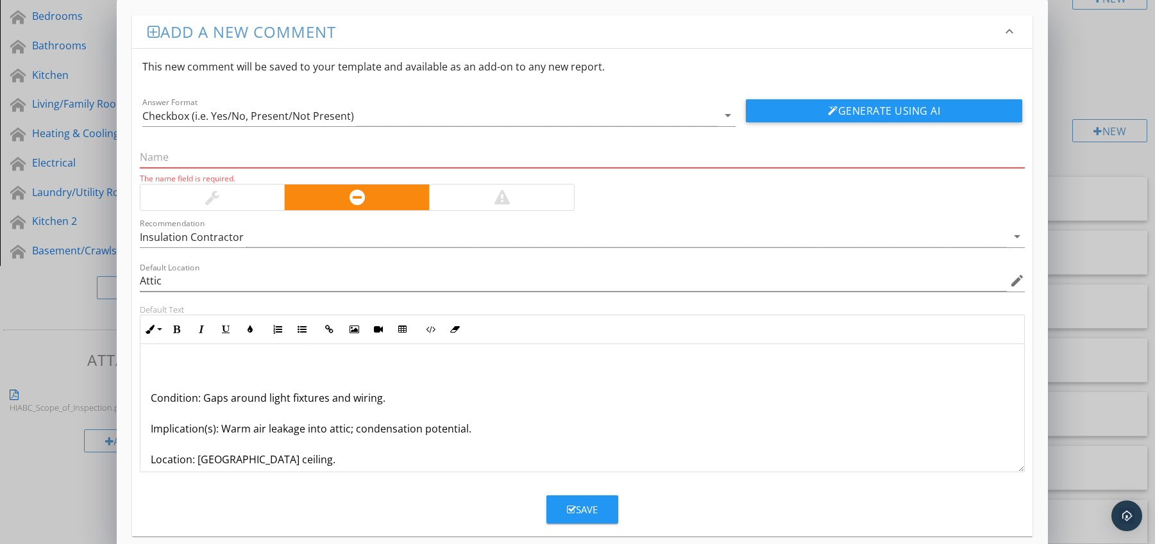
click at [197, 160] on input "text" at bounding box center [582, 157] width 885 height 21
paste input "Vapour Barrier Discontinuous / Gaps at Penetrations"
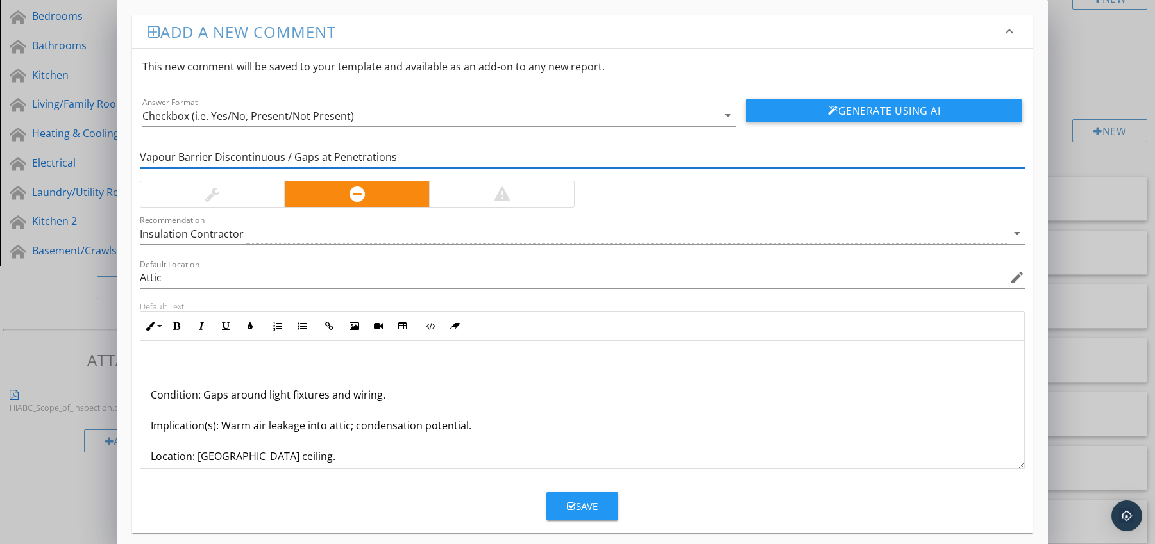
type input "Vapour Barrier Discontinuous / Gaps at Penetrations"
click at [148, 399] on div "Condition: Gaps around light fixtures and wiring. Implication(s): Warm air leak…" at bounding box center [582, 441] width 884 height 200
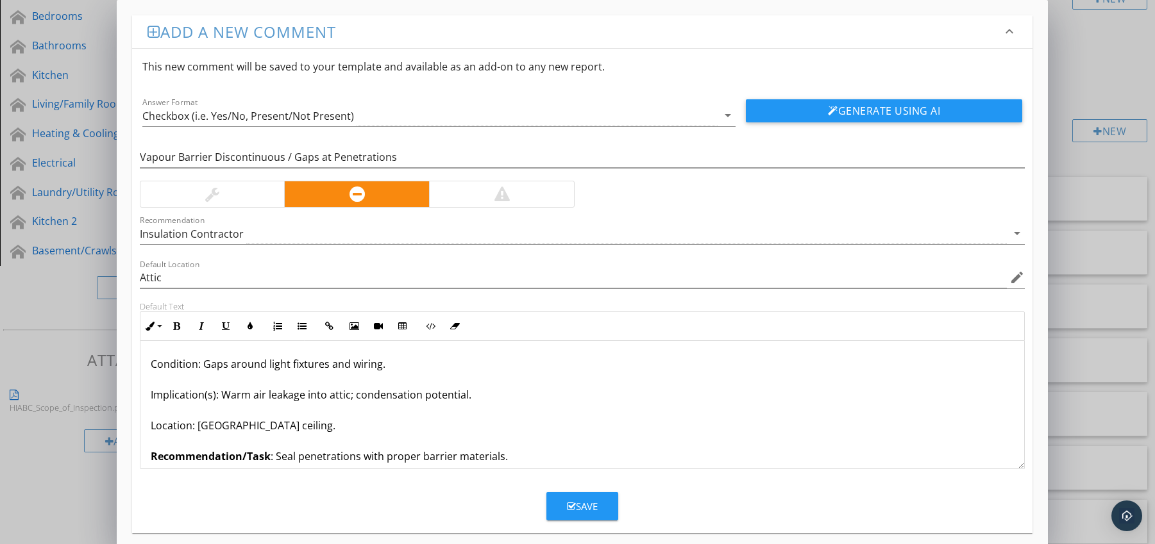
click at [583, 503] on div "Save" at bounding box center [582, 506] width 31 height 15
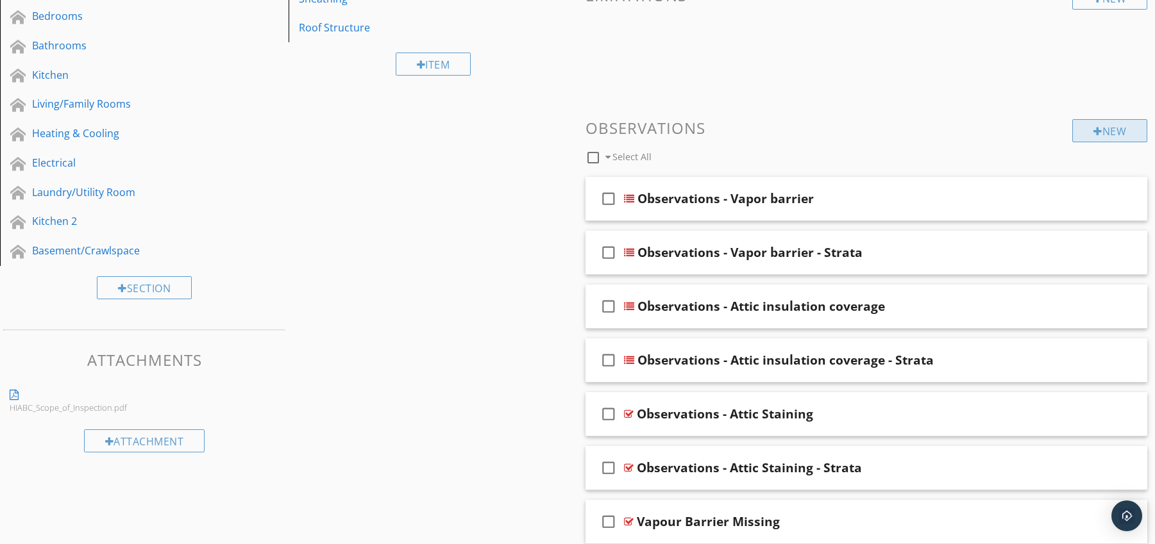
click at [1102, 137] on div "New" at bounding box center [1109, 130] width 75 height 23
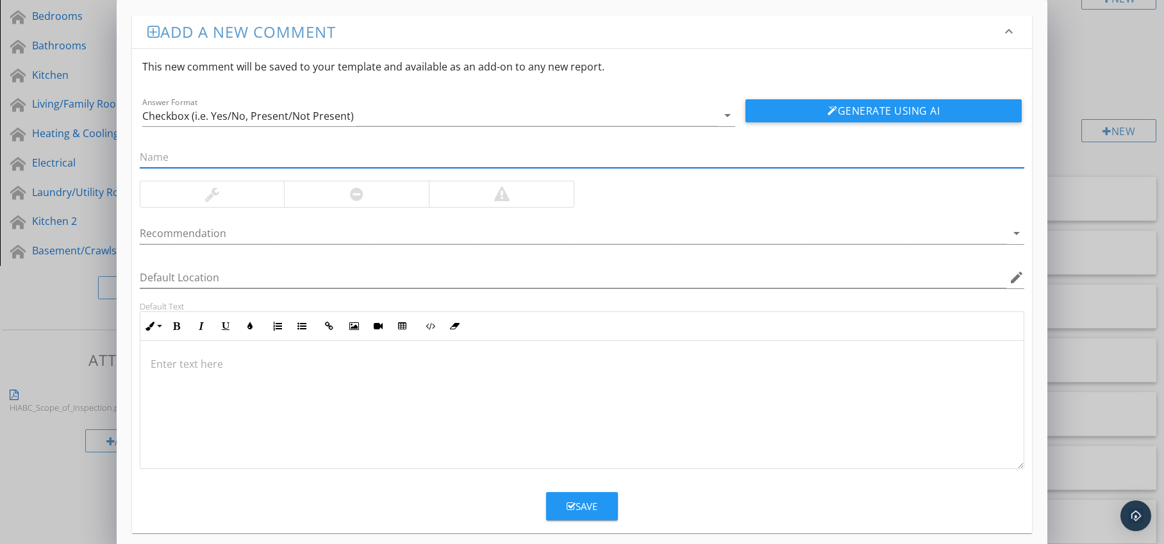
click at [386, 201] on div at bounding box center [356, 194] width 145 height 26
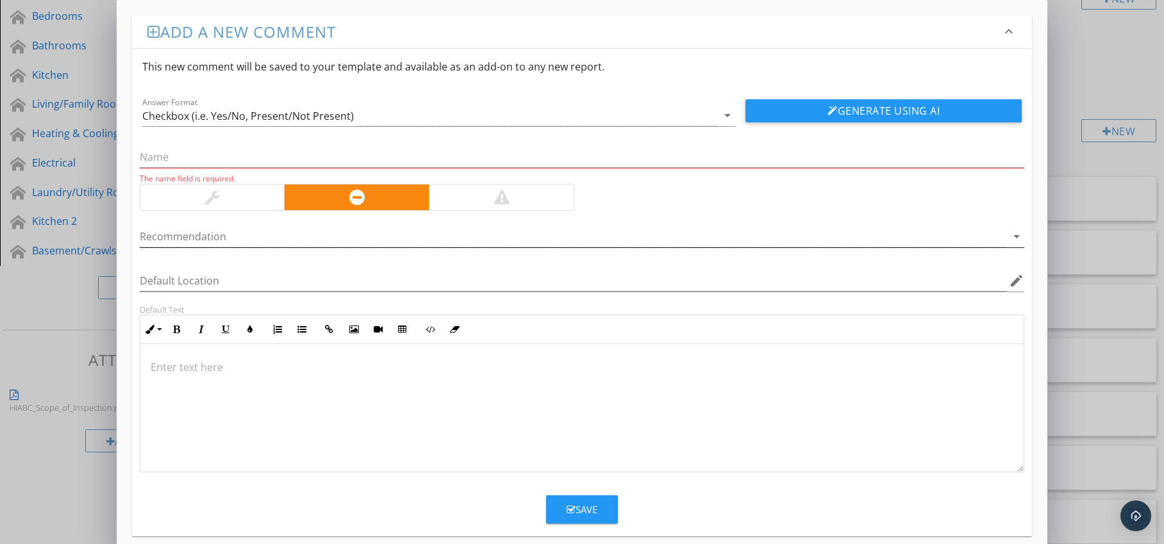
click at [383, 240] on div at bounding box center [574, 236] width 868 height 21
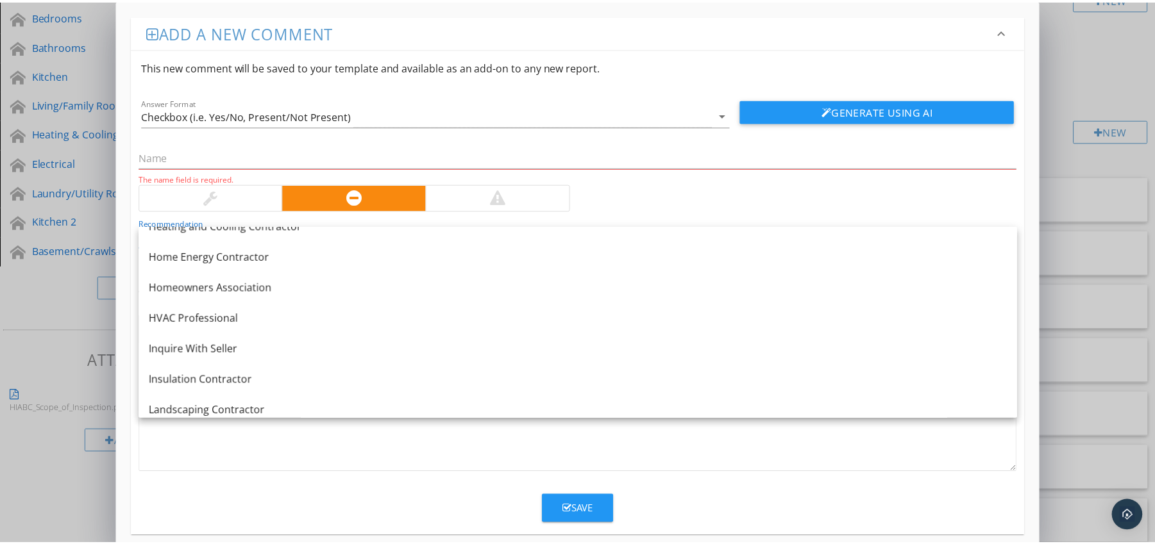
scroll to position [923, 0]
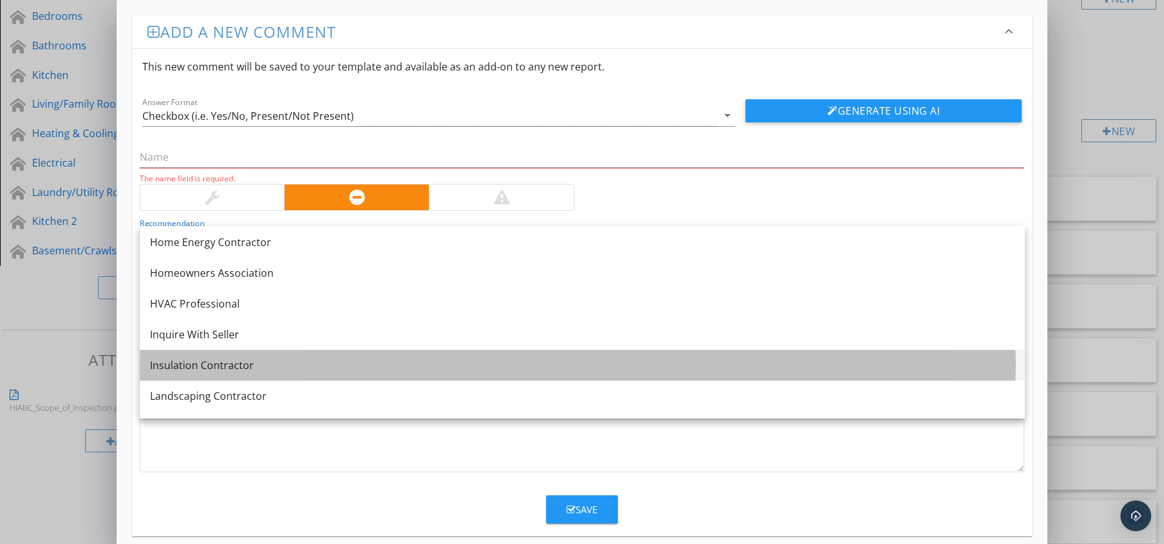
click at [338, 355] on link "Insulation Contractor" at bounding box center [582, 365] width 885 height 31
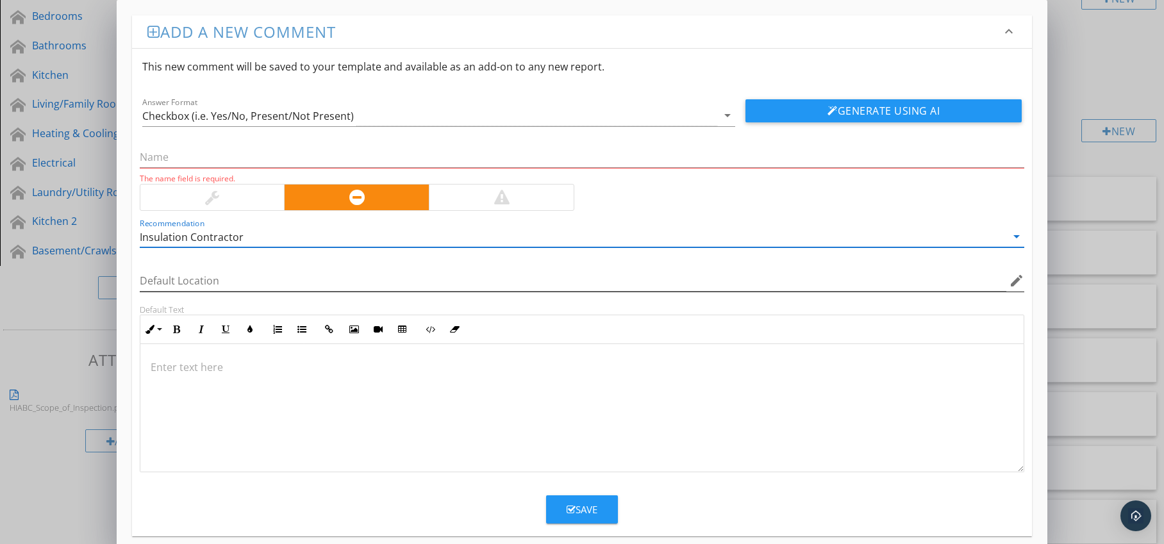
click at [1012, 284] on icon "edit" at bounding box center [1016, 280] width 15 height 15
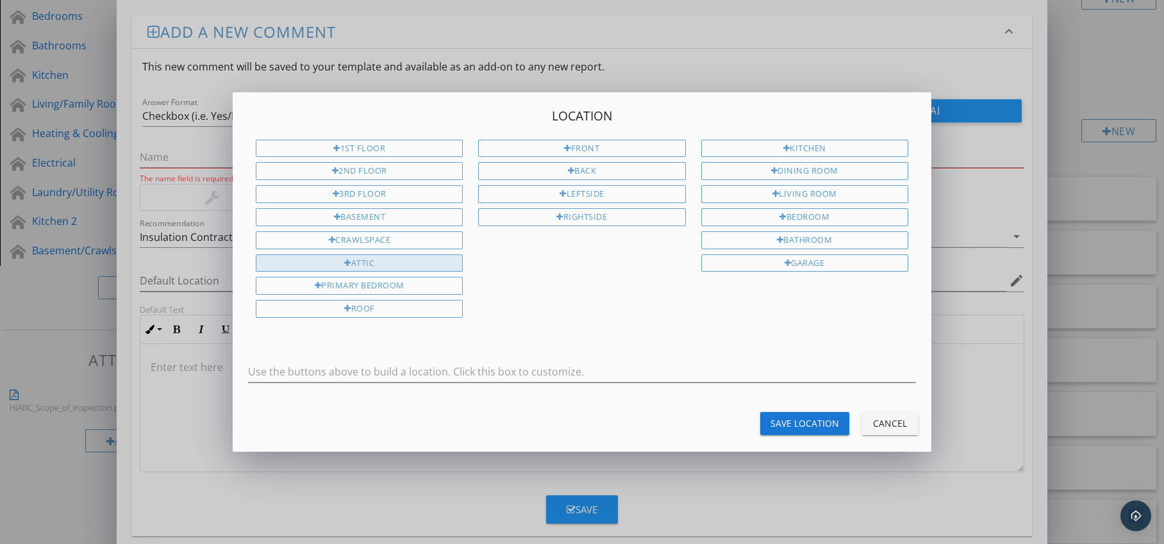
click at [392, 258] on div "Attic" at bounding box center [359, 264] width 207 height 18
type input "Attic"
click at [798, 415] on button "Save Location" at bounding box center [804, 423] width 89 height 23
type input "Attic"
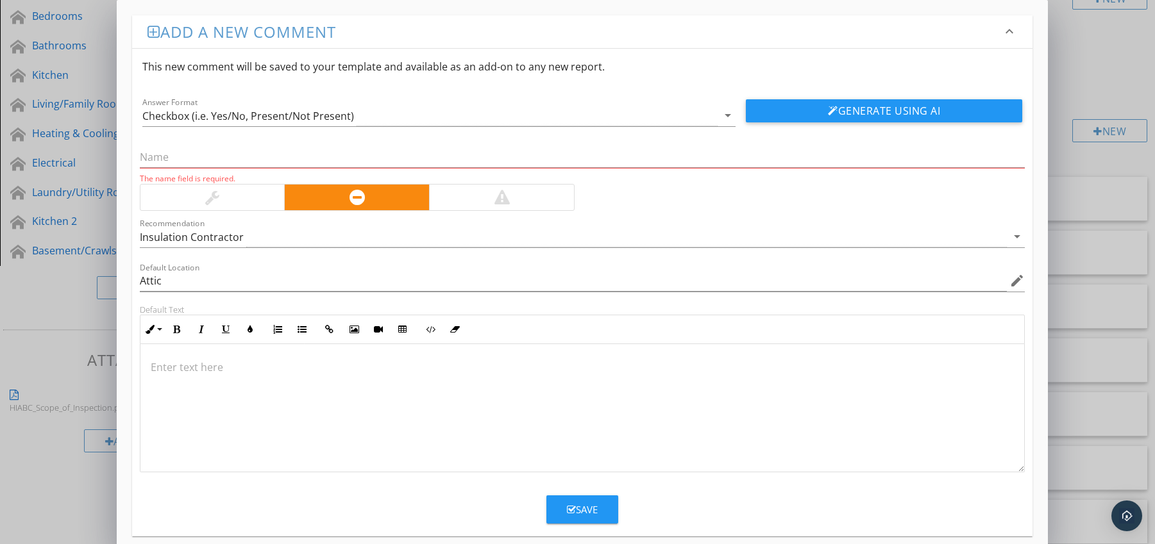
click at [185, 363] on p at bounding box center [583, 367] width 864 height 15
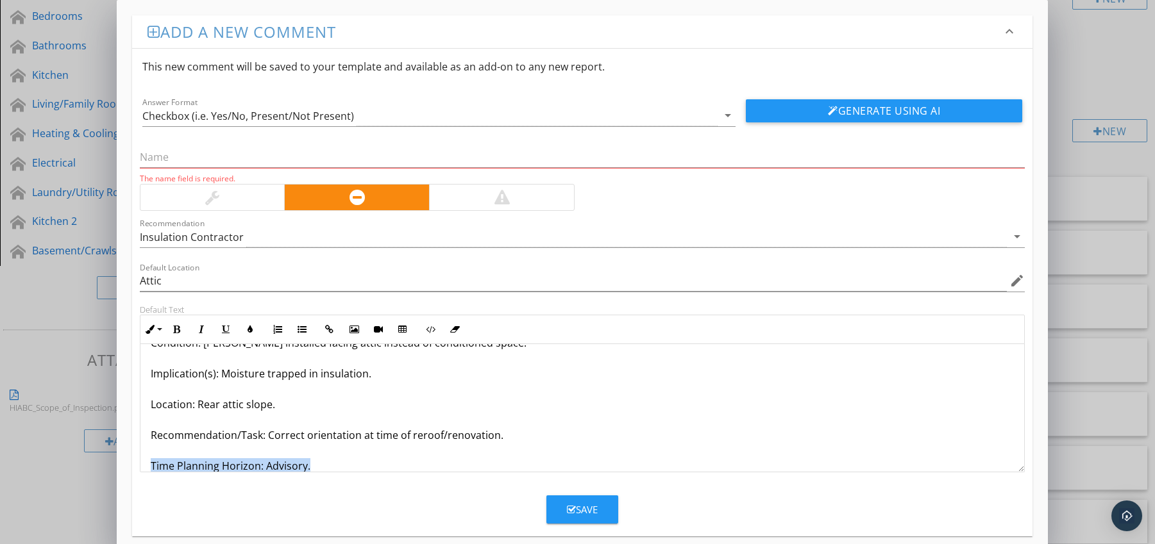
scroll to position [72, 0]
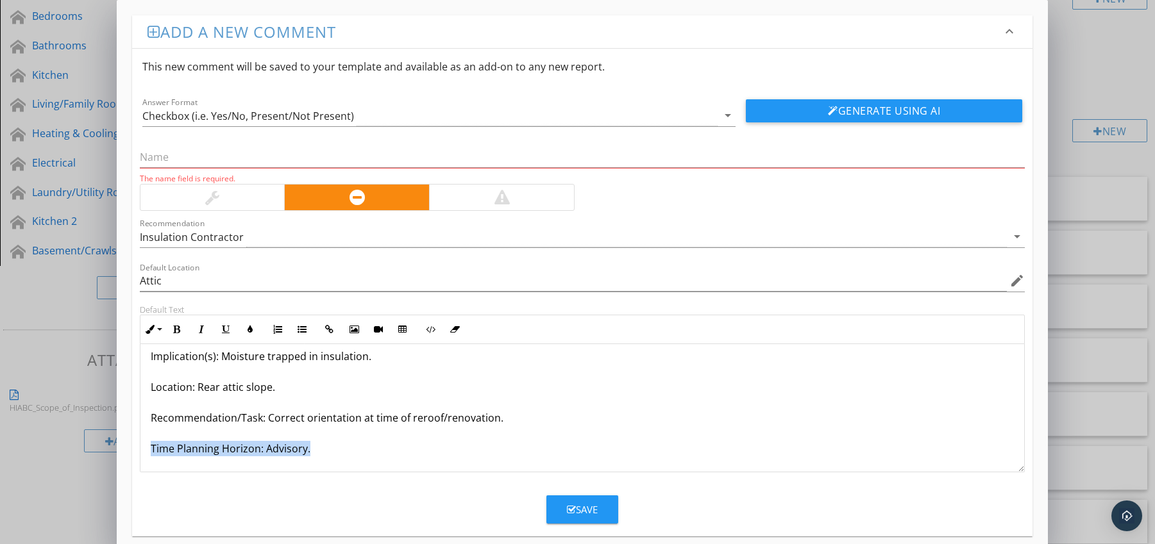
drag, startPoint x: 151, startPoint y: 464, endPoint x: 165, endPoint y: 471, distance: 15.8
click at [165, 471] on div "Vapour Barrier on Cold Side of Insulation (Wrong Orientation) Condition: Barrie…" at bounding box center [582, 372] width 884 height 200
click at [174, 334] on button "Bold" at bounding box center [177, 329] width 24 height 24
click at [248, 327] on icon "button" at bounding box center [250, 329] width 9 height 9
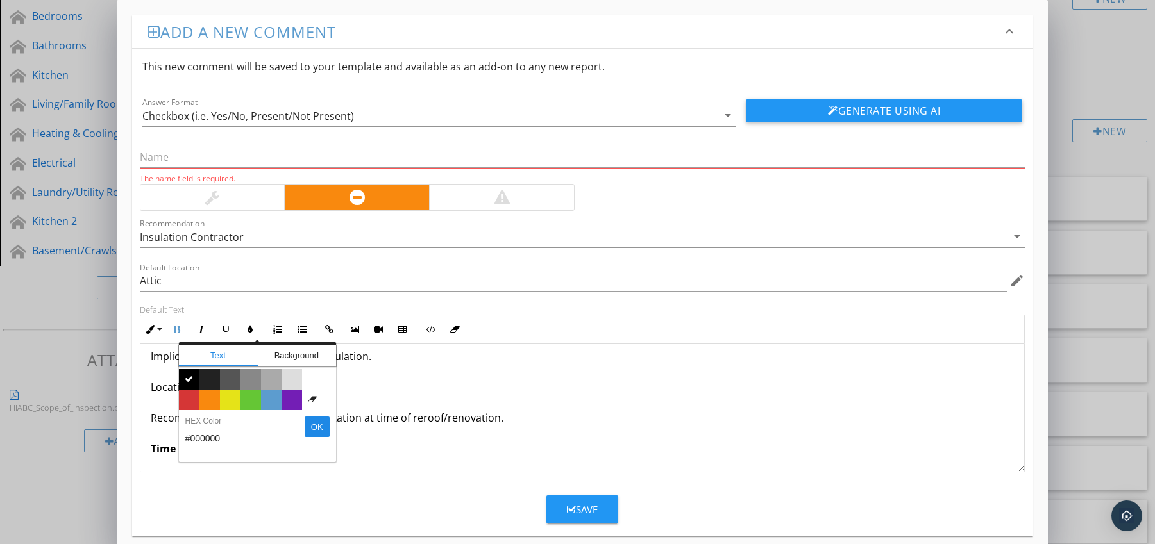
click at [188, 396] on span "Color #d53636" at bounding box center [189, 400] width 21 height 21
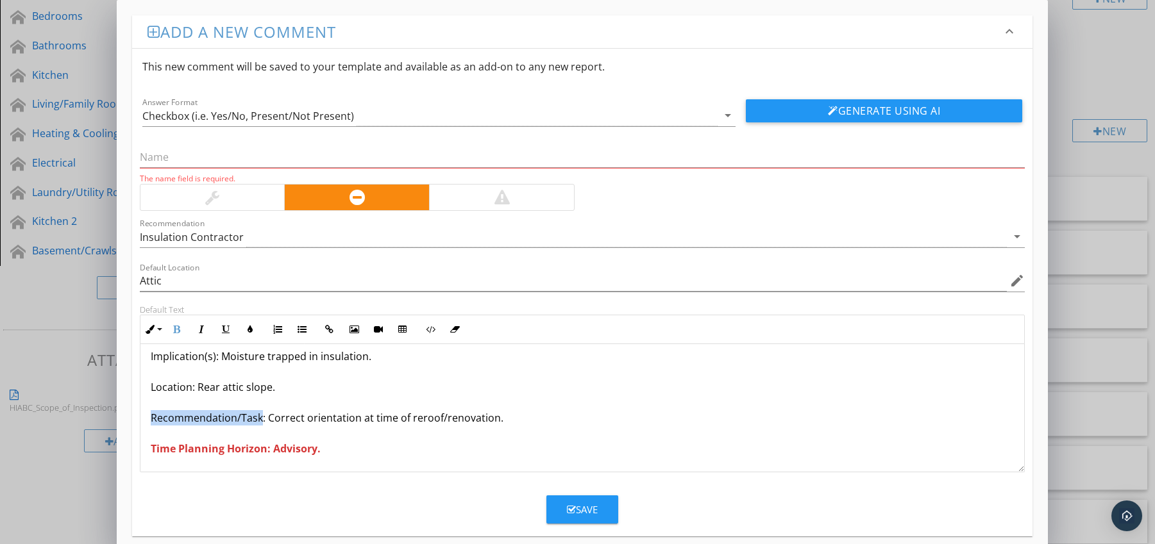
drag, startPoint x: 149, startPoint y: 417, endPoint x: 260, endPoint y: 421, distance: 110.4
click at [260, 421] on p "Vapour Barrier on Cold Side of Insulation (Wrong Orientation) Condition: Barrie…" at bounding box center [583, 371] width 864 height 169
click at [175, 326] on icon "button" at bounding box center [176, 329] width 9 height 9
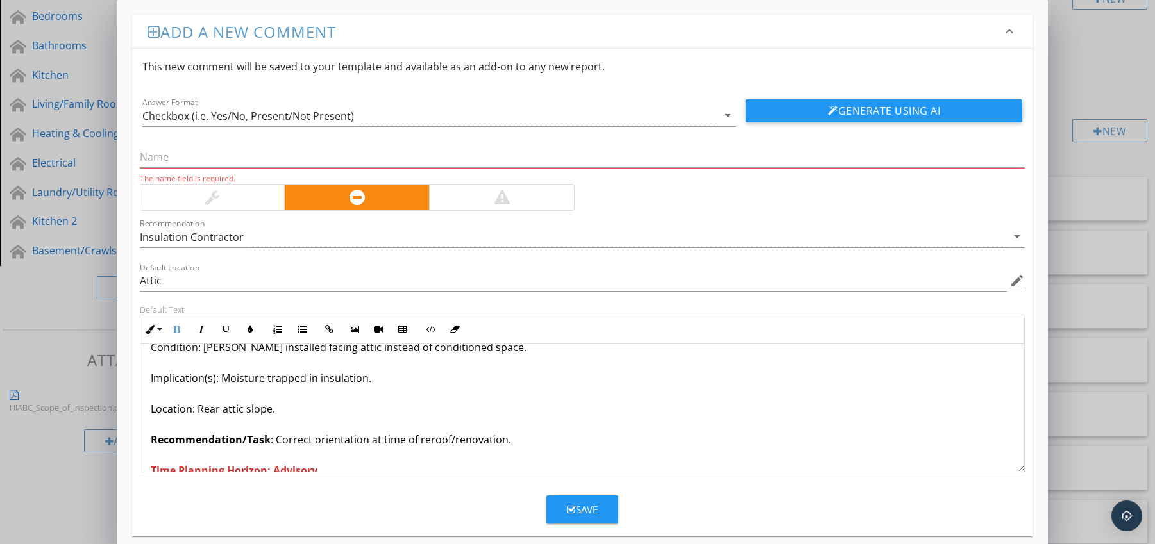
scroll to position [0, 0]
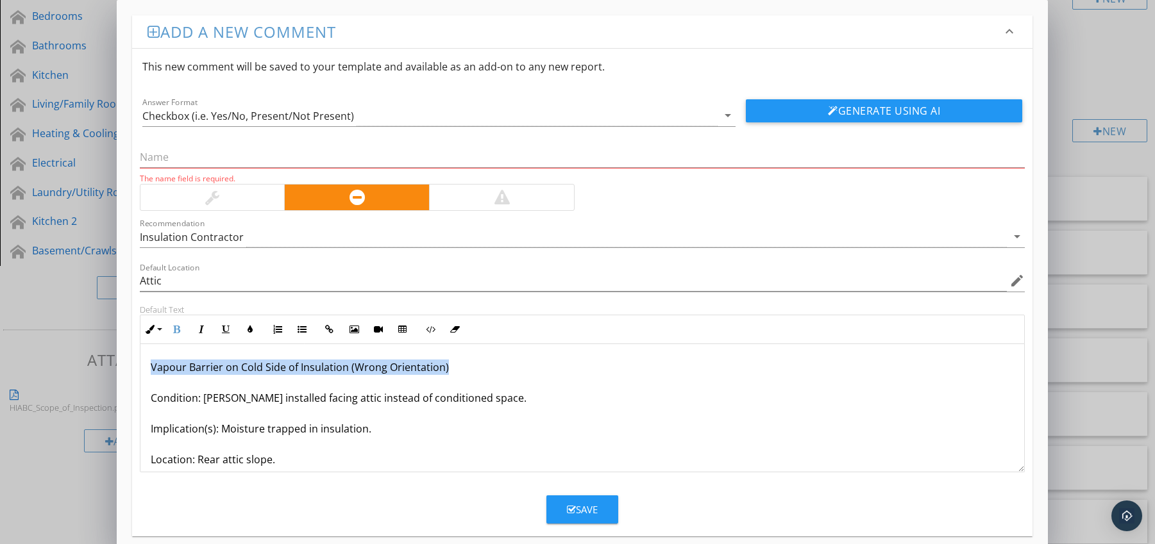
drag, startPoint x: 151, startPoint y: 367, endPoint x: 457, endPoint y: 367, distance: 305.8
click at [457, 366] on div "Vapour Barrier on Cold Side of Insulation (Wrong Orientation) Condition: Barrie…" at bounding box center [582, 444] width 884 height 200
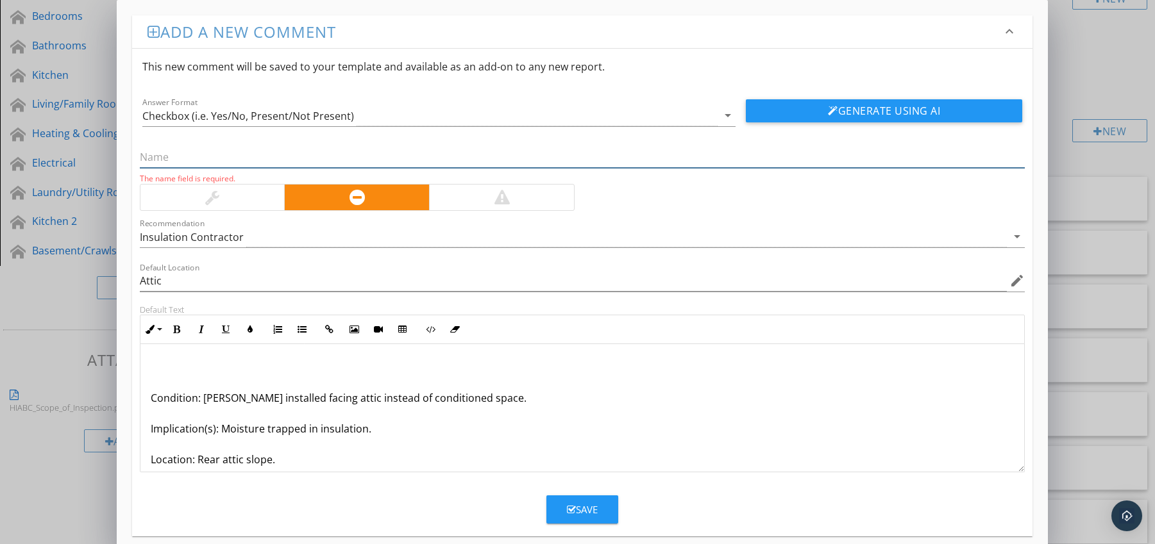
click at [292, 153] on input "text" at bounding box center [582, 157] width 885 height 21
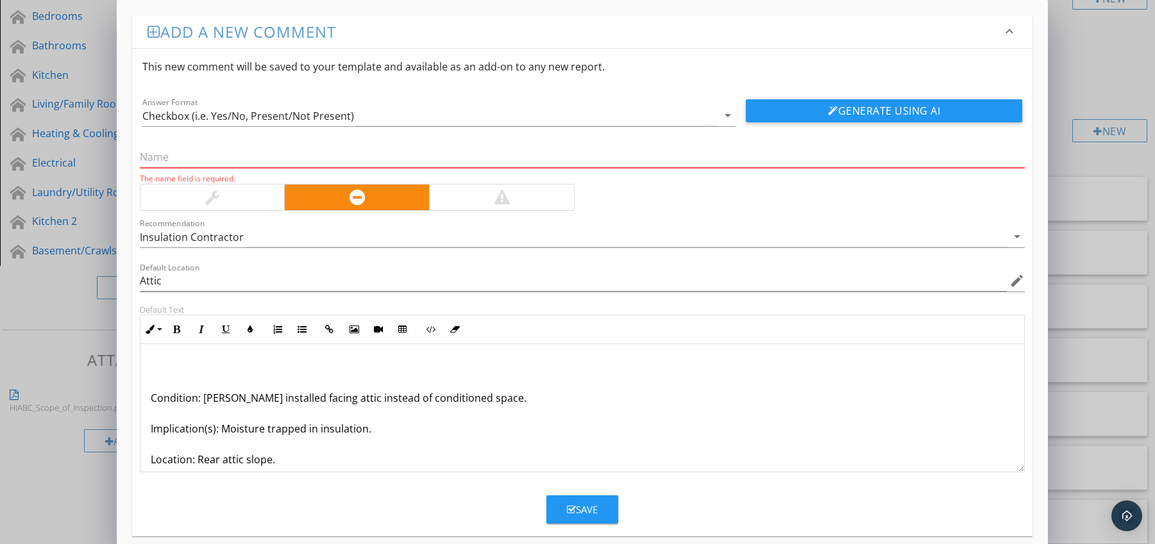
paste input "Vapour Barrier on Cold Side of Insulation (Wrong Orientation)"
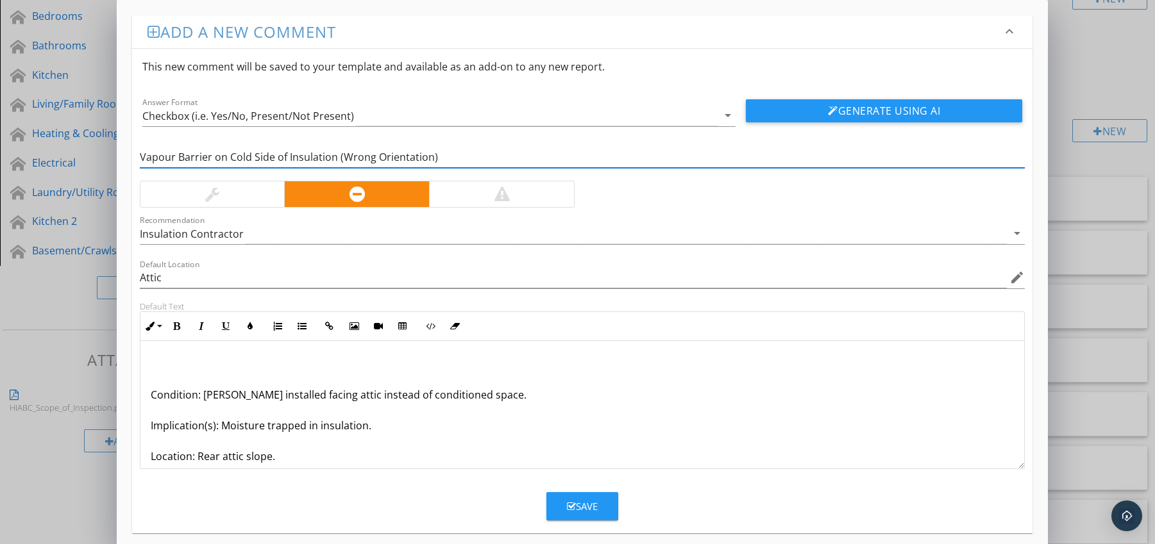
type input "Vapour Barrier on Cold Side of Insulation (Wrong Orientation)"
click at [151, 396] on p "Condition: [PERSON_NAME] installed facing attic instead of conditioned space. I…" at bounding box center [583, 440] width 864 height 169
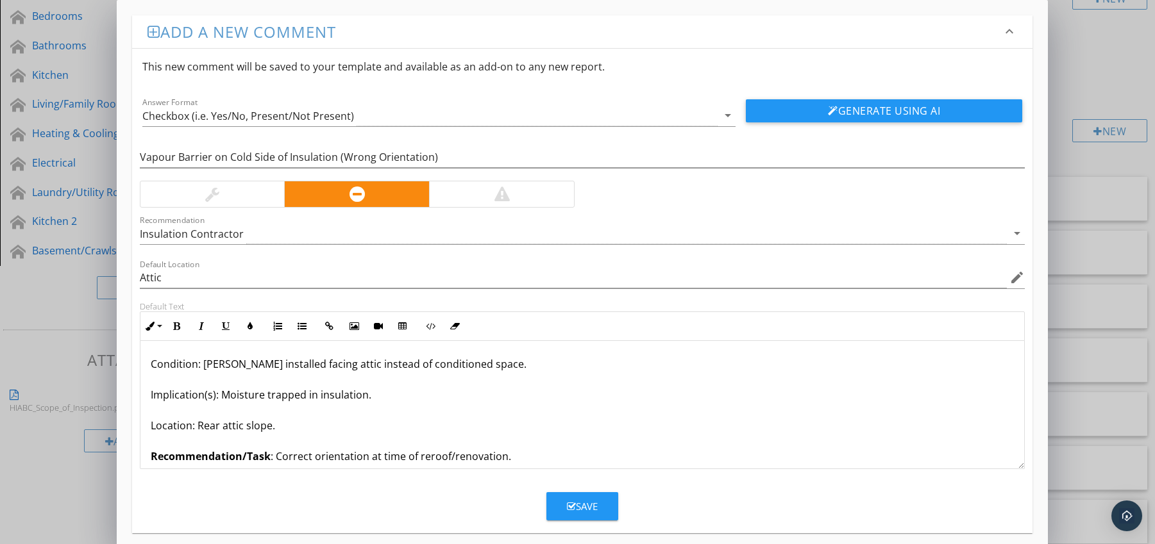
click at [599, 502] on button "Save" at bounding box center [582, 506] width 72 height 28
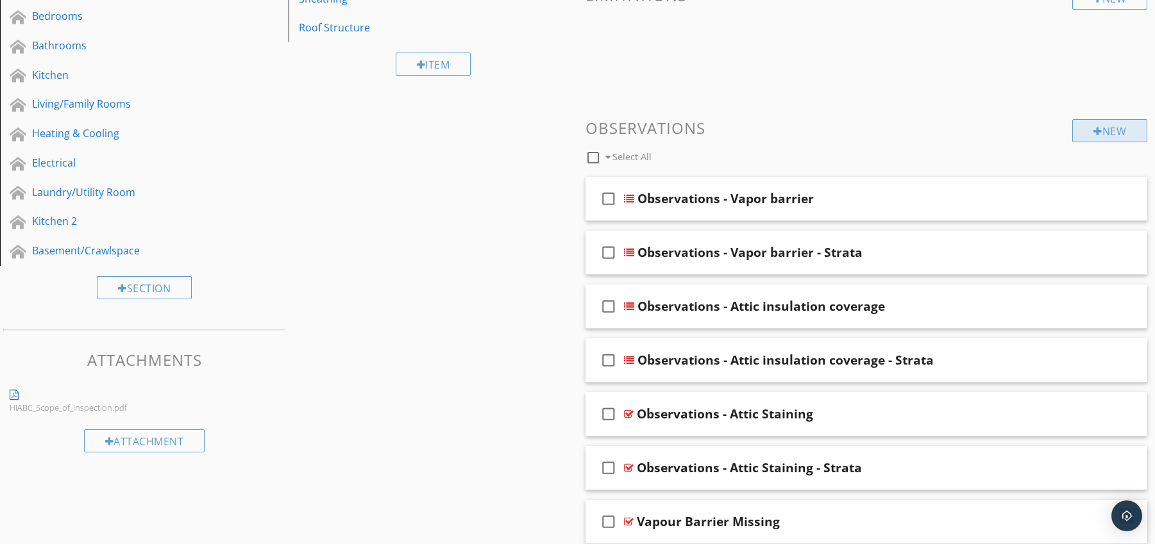
click at [1105, 127] on div "New" at bounding box center [1109, 130] width 75 height 23
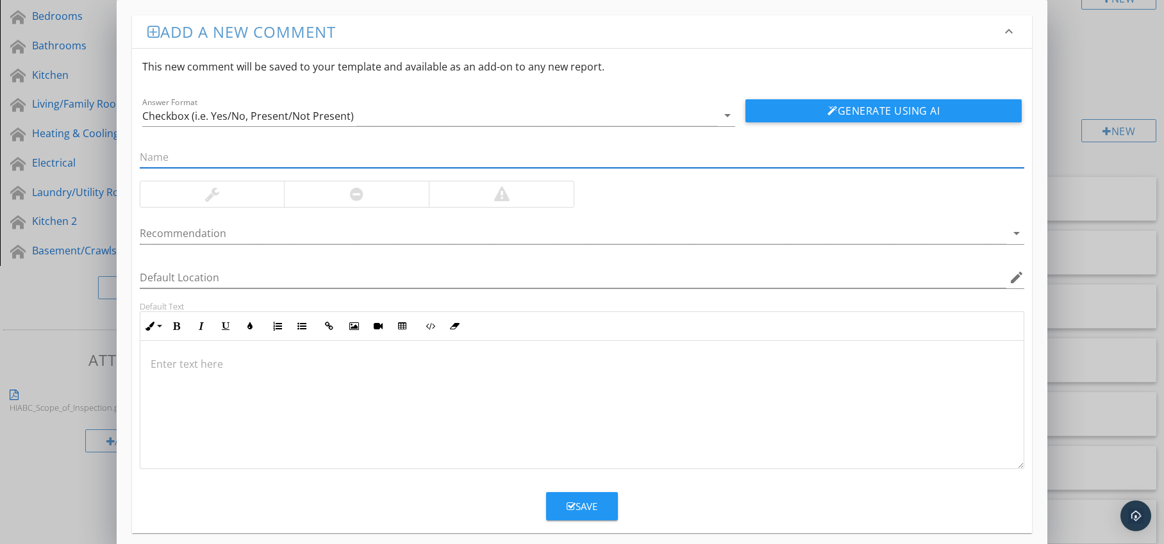
click at [419, 191] on div at bounding box center [356, 194] width 145 height 26
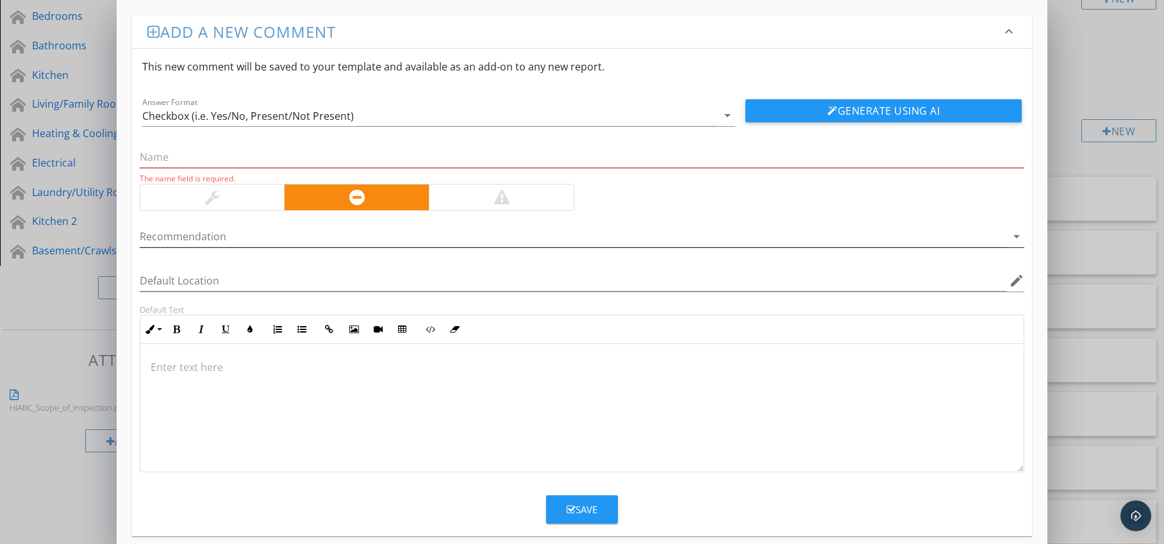
click at [400, 244] on div at bounding box center [574, 236] width 868 height 21
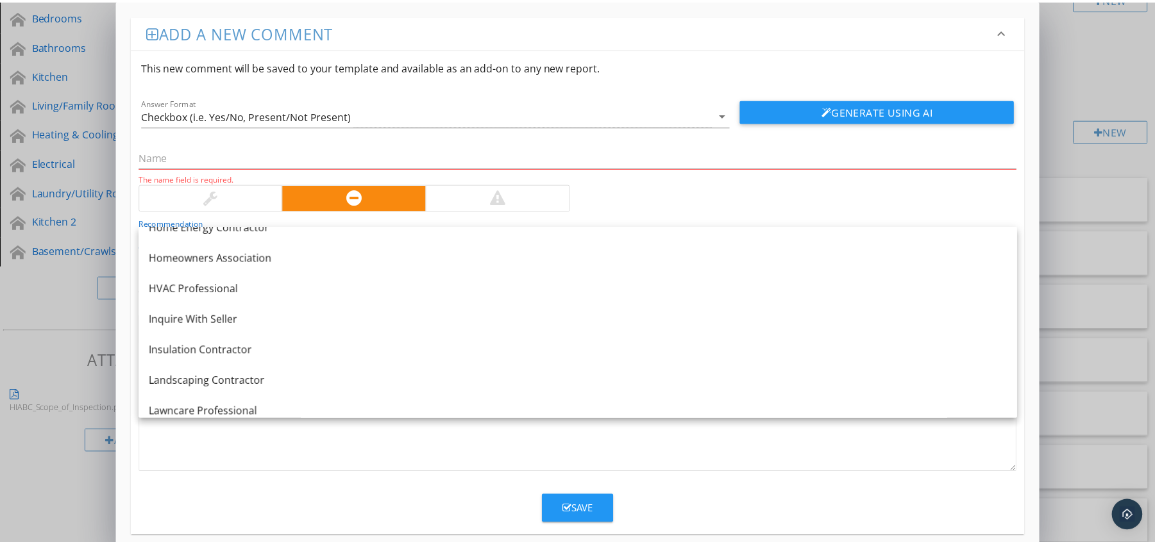
scroll to position [957, 0]
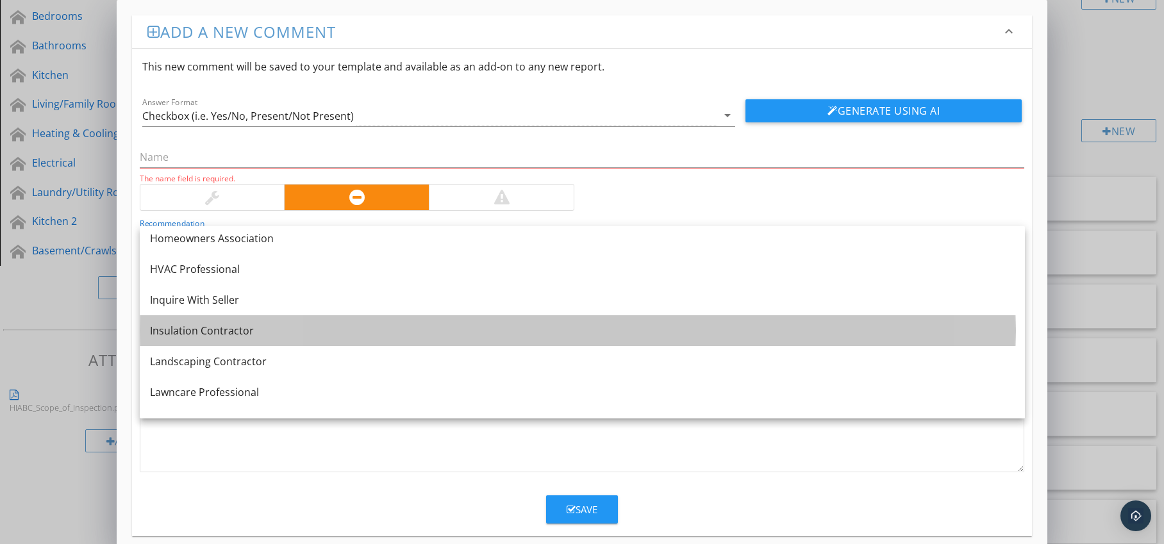
drag, startPoint x: 383, startPoint y: 320, endPoint x: 409, endPoint y: 322, distance: 26.4
click at [383, 320] on link "Insulation Contractor" at bounding box center [582, 330] width 885 height 31
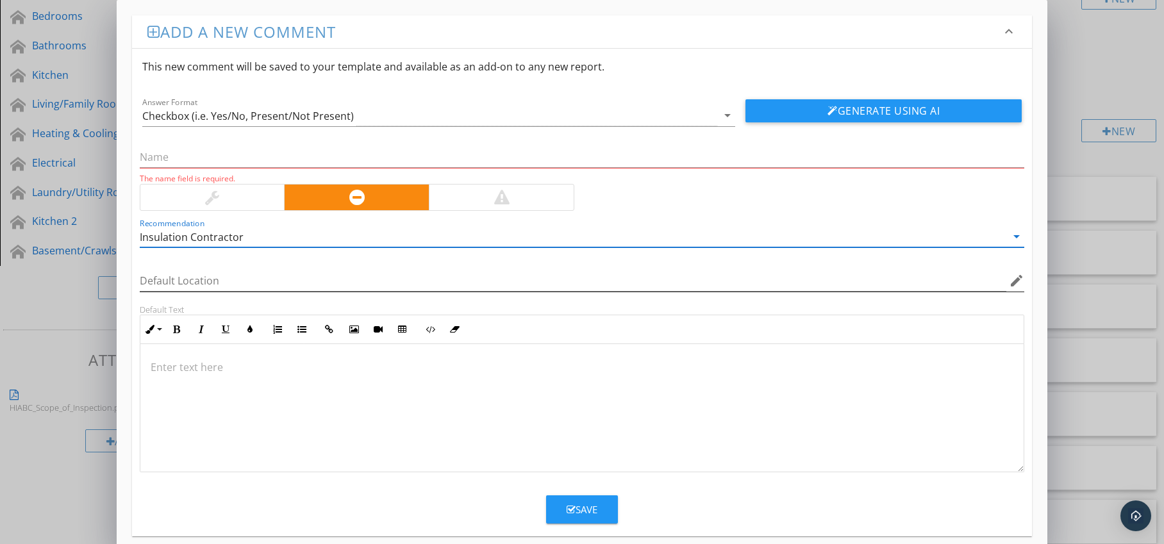
click at [1015, 287] on icon "edit" at bounding box center [1016, 280] width 15 height 15
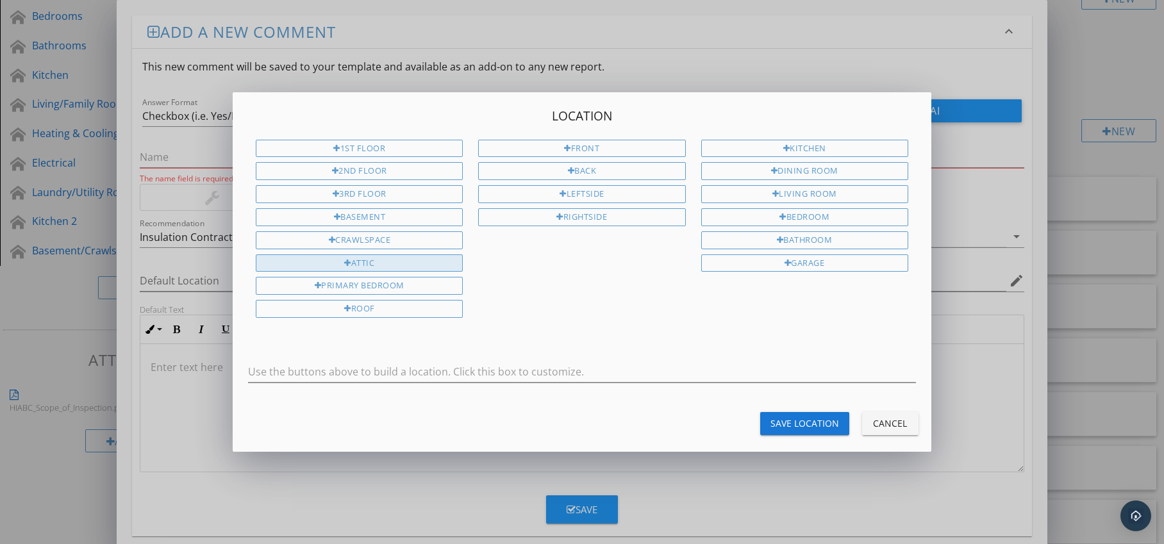
click at [428, 269] on div "Attic" at bounding box center [359, 264] width 207 height 18
type input "Attic"
click at [792, 420] on div "Save Location" at bounding box center [805, 423] width 69 height 13
type input "Attic"
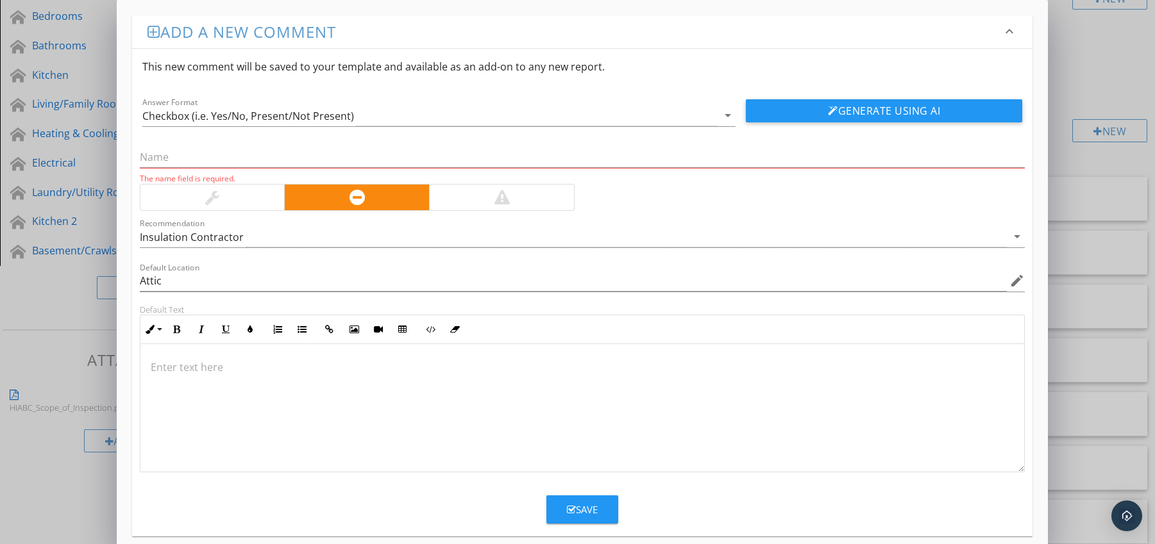
click at [210, 363] on p at bounding box center [583, 367] width 864 height 15
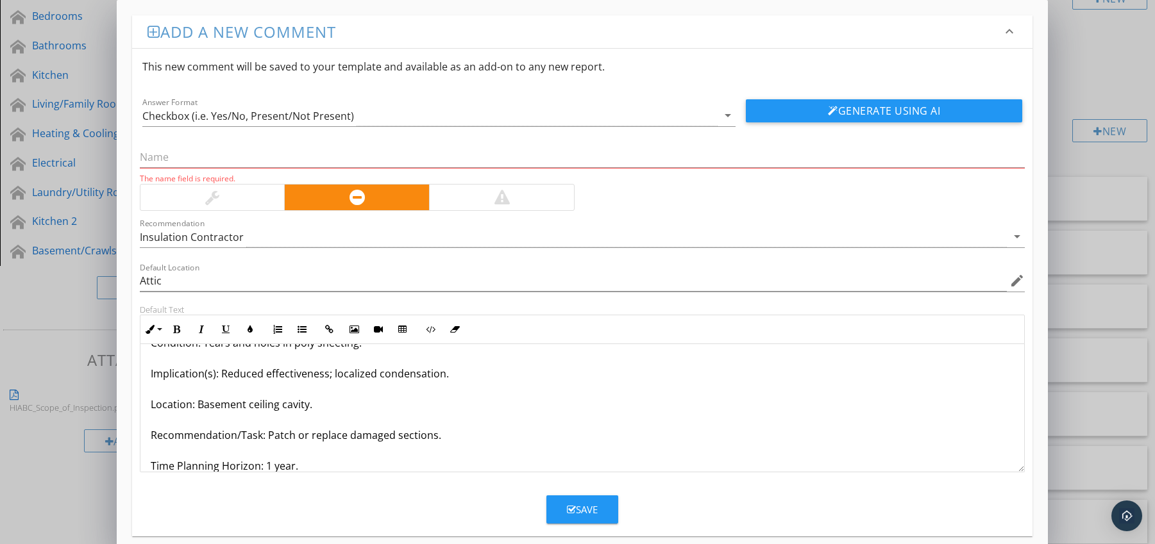
scroll to position [72, 0]
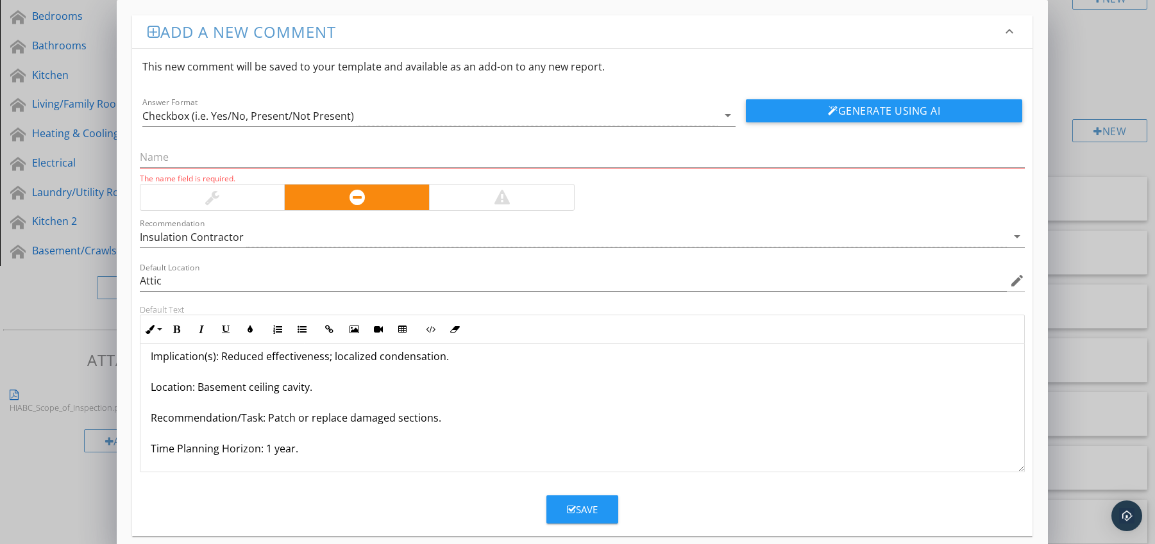
drag, startPoint x: 147, startPoint y: 462, endPoint x: 160, endPoint y: 469, distance: 14.6
click at [160, 469] on div "Vapour Barrier Damaged / Torn Condition: Tears and holes in poly sheeting. Impl…" at bounding box center [582, 372] width 884 height 200
drag, startPoint x: 144, startPoint y: 444, endPoint x: 321, endPoint y: 453, distance: 176.6
click at [321, 453] on div "Vapour Barrier Damaged / Torn Condition: Tears and holes in poly sheeting. Impl…" at bounding box center [582, 372] width 884 height 200
click at [174, 333] on icon "button" at bounding box center [176, 329] width 9 height 9
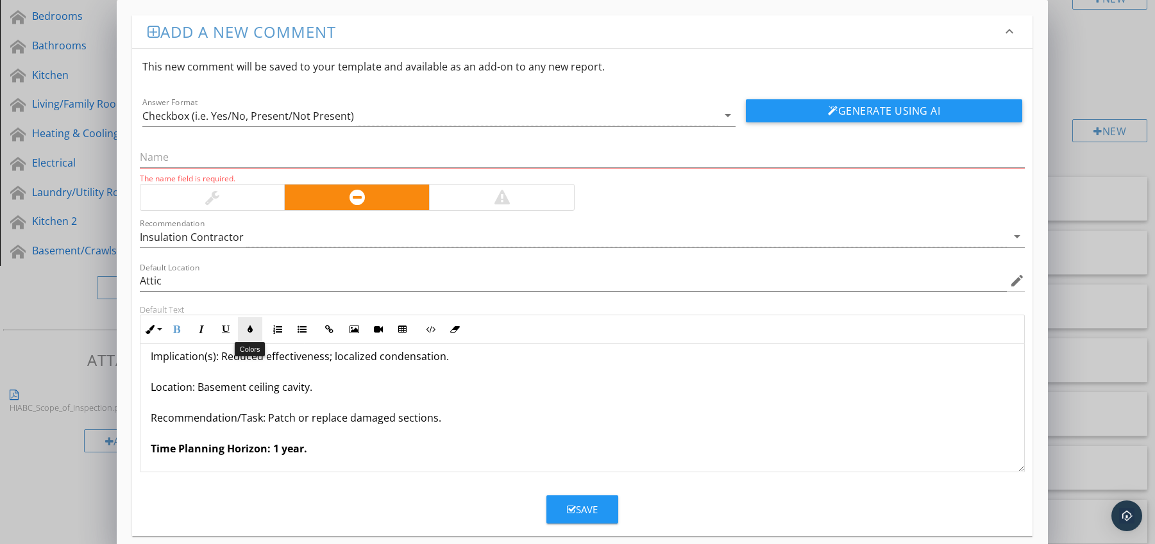
click at [244, 330] on button "Colors" at bounding box center [250, 329] width 24 height 24
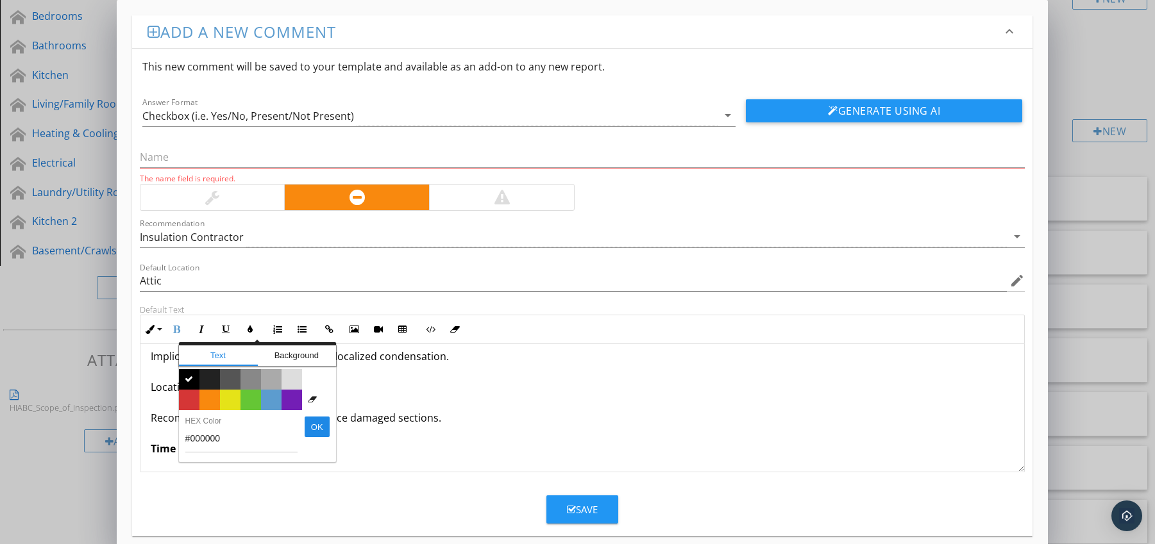
drag, startPoint x: 189, startPoint y: 394, endPoint x: 162, endPoint y: 408, distance: 30.4
click at [189, 395] on span "Color #d53636" at bounding box center [189, 400] width 21 height 21
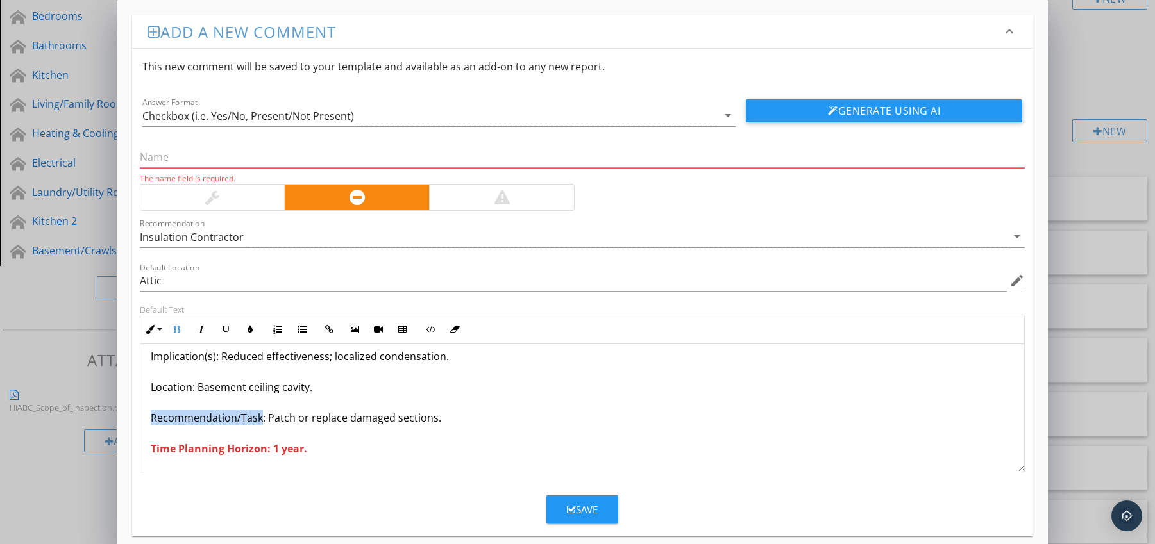
drag, startPoint x: 151, startPoint y: 416, endPoint x: 260, endPoint y: 420, distance: 109.1
click at [260, 420] on p "Vapour Barrier Damaged / Torn Condition: Tears and holes in poly sheeting. Impl…" at bounding box center [583, 371] width 864 height 169
click at [178, 330] on icon "button" at bounding box center [176, 329] width 9 height 9
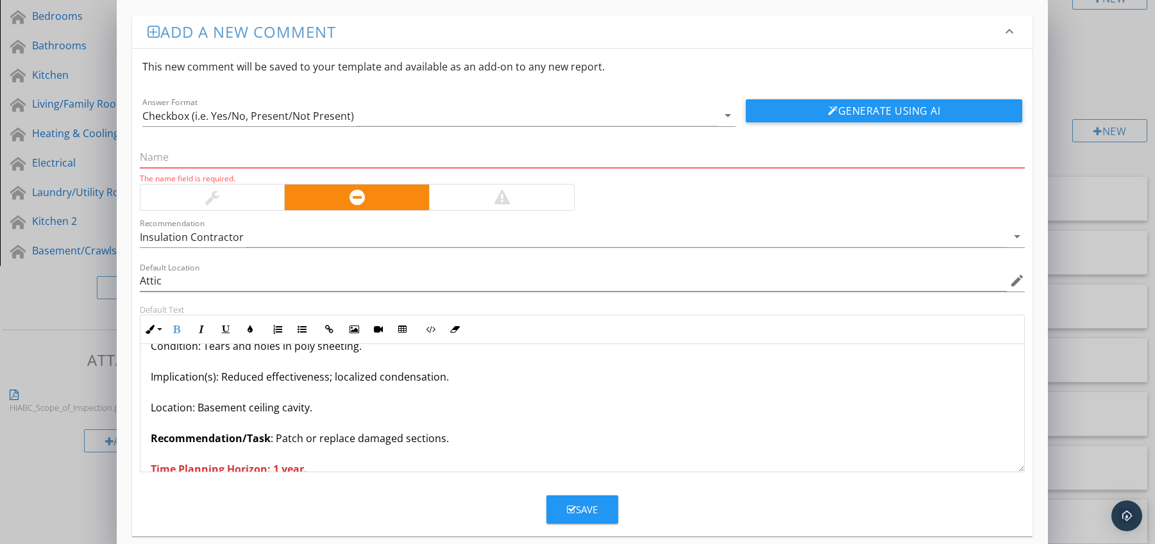
scroll to position [0, 0]
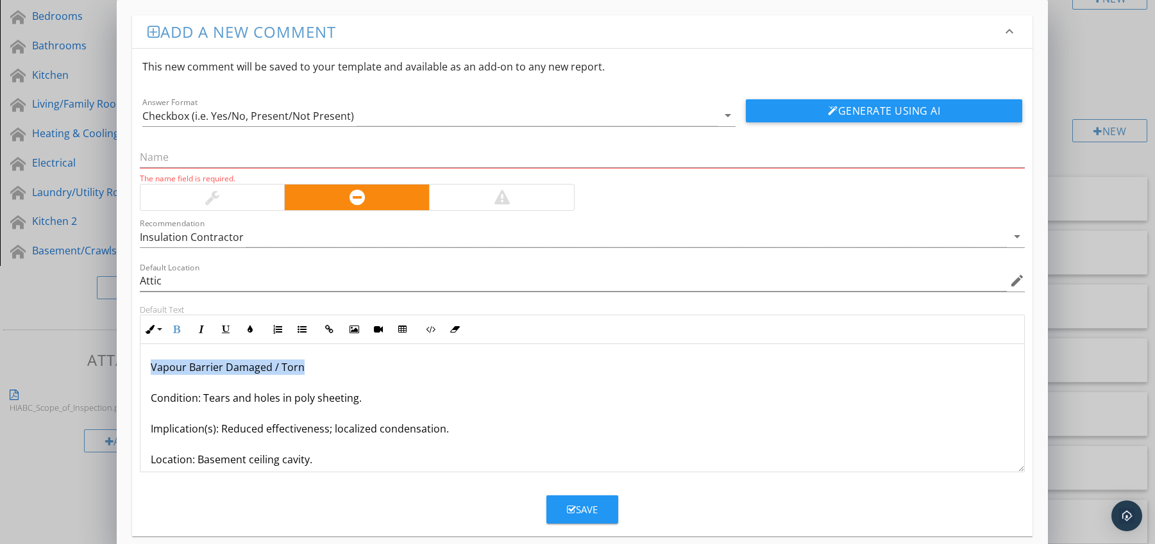
drag, startPoint x: 149, startPoint y: 369, endPoint x: 330, endPoint y: 367, distance: 180.2
click at [330, 367] on div "Vapour Barrier Damaged / Torn Condition: Tears and holes in poly sheeting. Impl…" at bounding box center [582, 444] width 884 height 200
click at [237, 164] on input "text" at bounding box center [582, 157] width 885 height 21
paste input "Vapour Barrier Damaged / Torn"
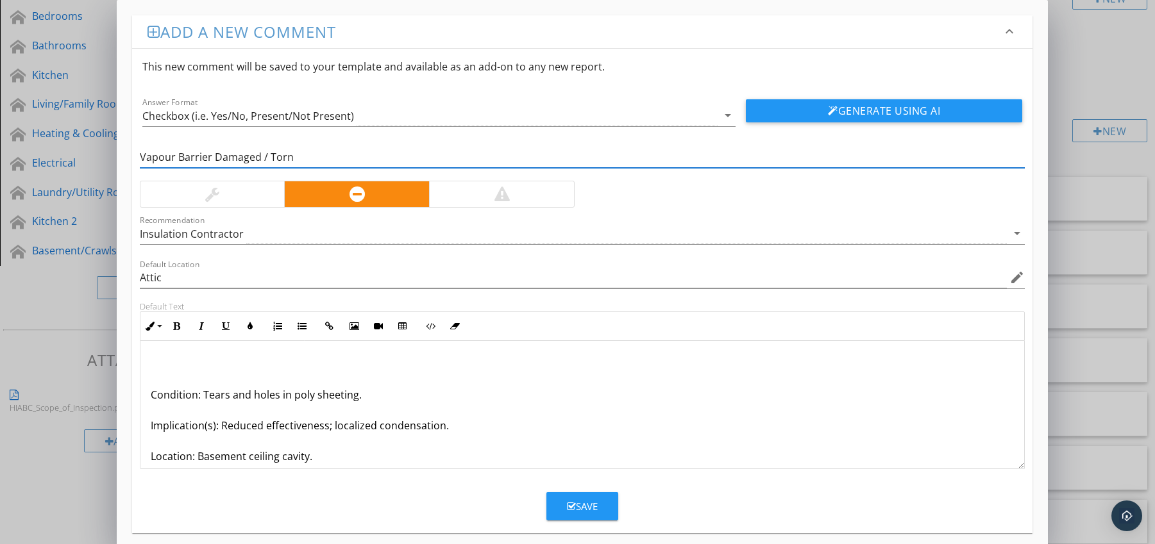
type input "Vapour Barrier Damaged / Torn"
click at [151, 397] on p "Condition: Tears and holes in poly sheeting. Implication(s): Reduced effectiven…" at bounding box center [583, 440] width 864 height 169
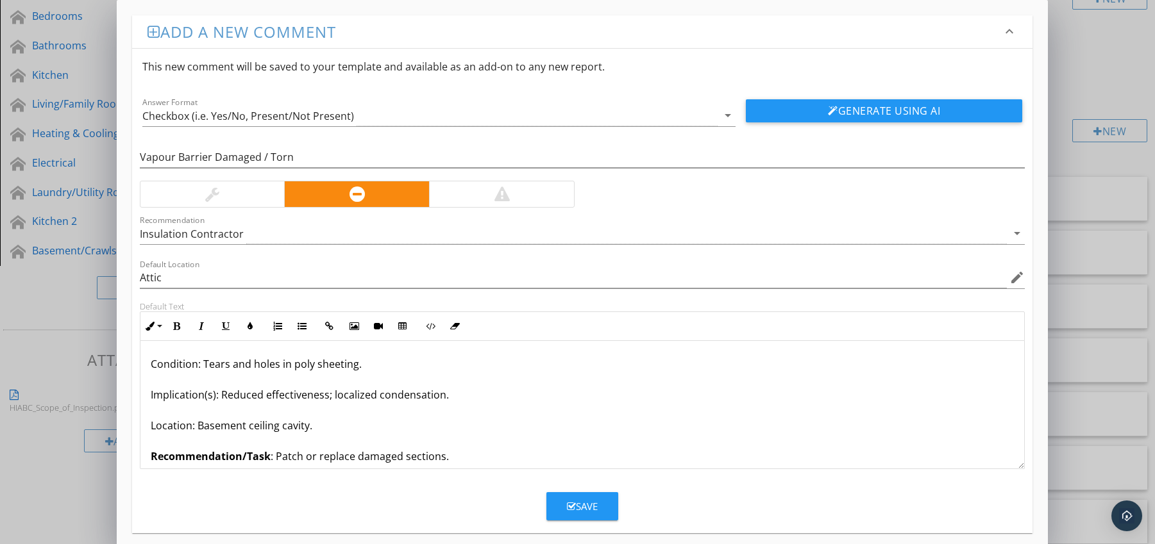
click at [573, 499] on div "Save" at bounding box center [582, 506] width 31 height 15
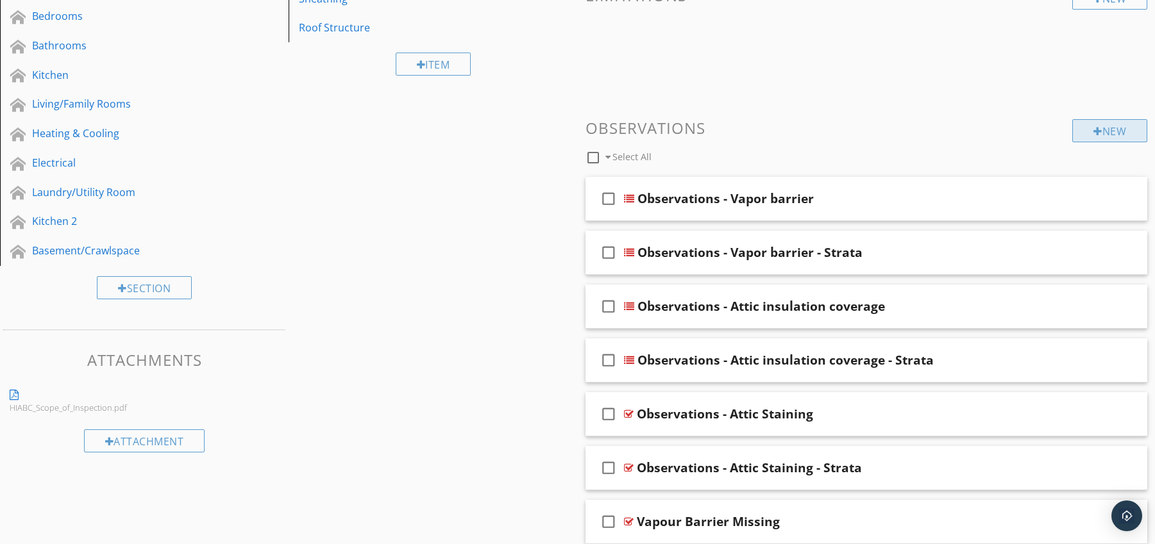
click at [1098, 132] on div at bounding box center [1097, 131] width 9 height 10
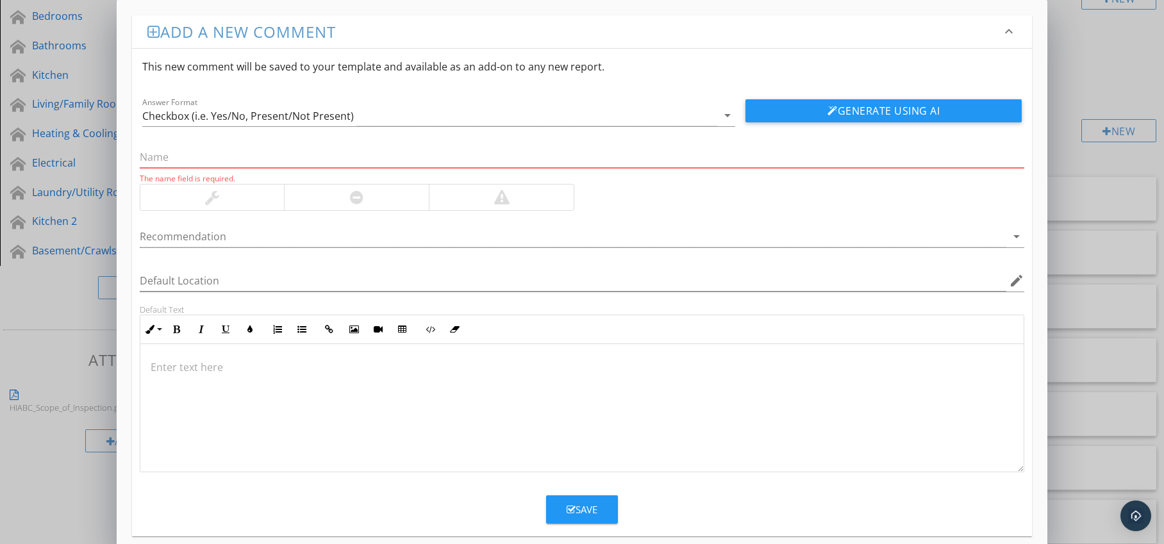
click at [380, 206] on div at bounding box center [356, 198] width 145 height 26
click at [413, 236] on div at bounding box center [574, 236] width 868 height 21
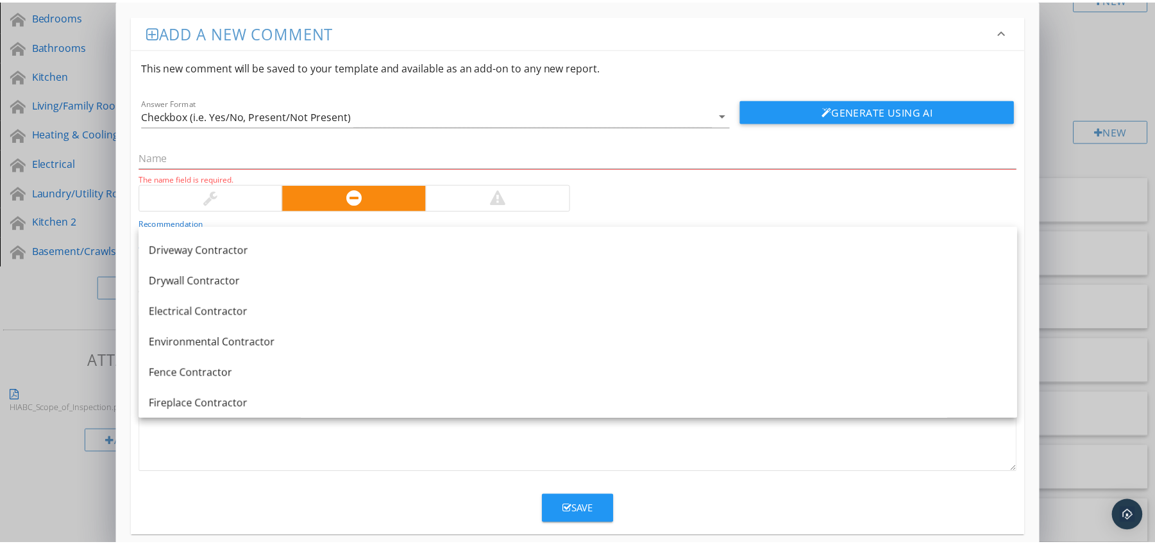
scroll to position [1039, 0]
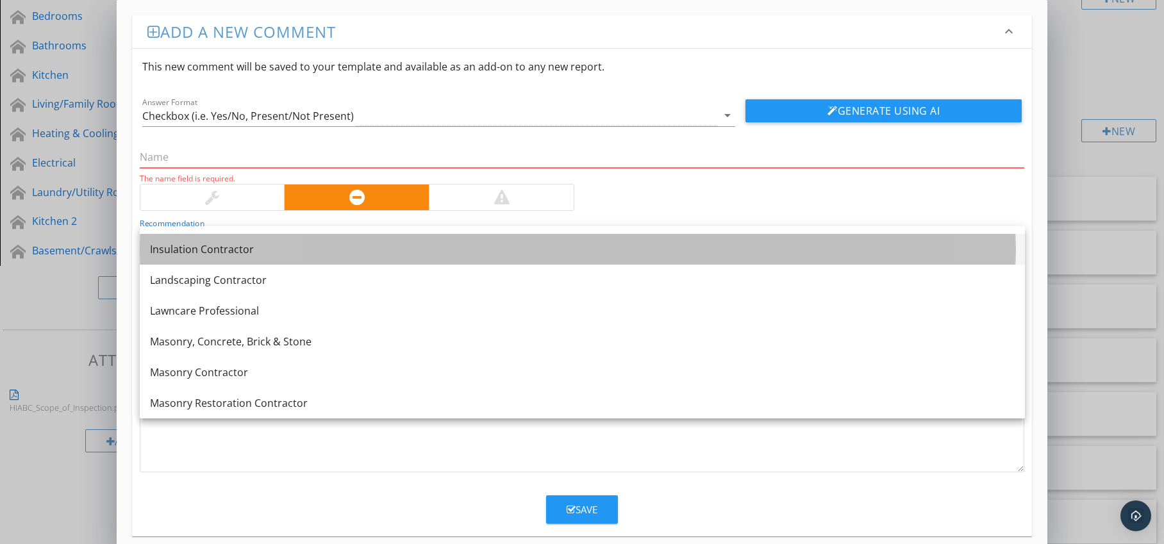
click at [337, 246] on div "Insulation Contractor" at bounding box center [582, 249] width 865 height 15
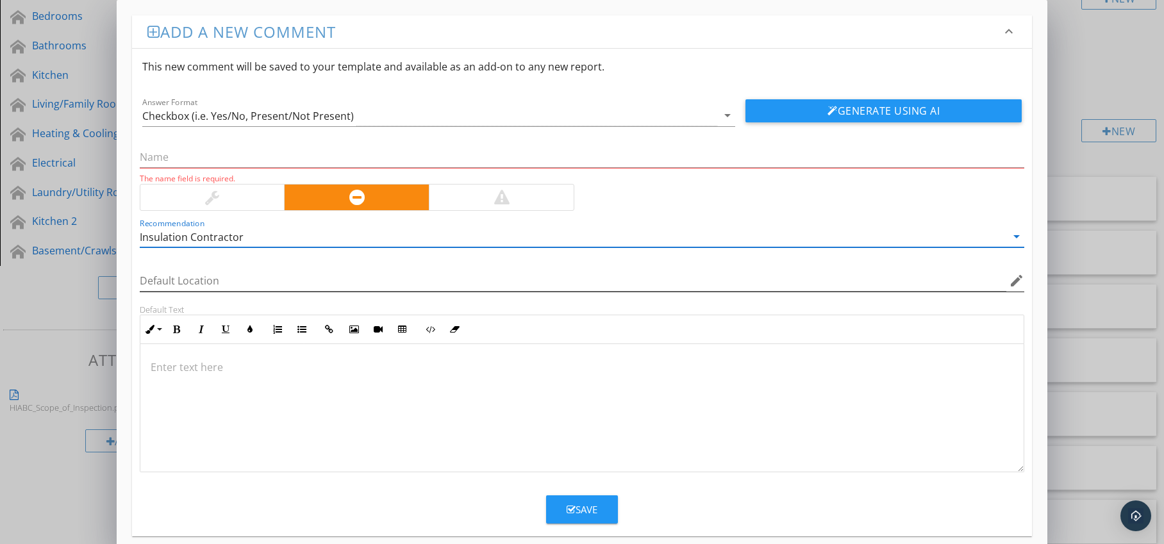
click at [1018, 279] on icon "edit" at bounding box center [1016, 280] width 15 height 15
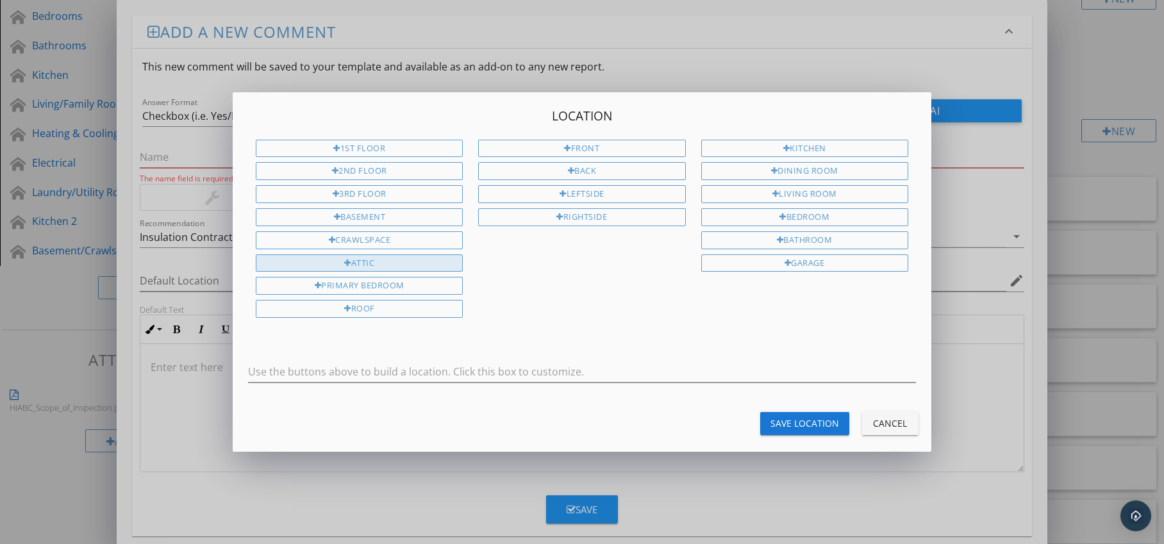
click at [440, 267] on div "Attic" at bounding box center [359, 264] width 207 height 18
type input "Attic"
drag, startPoint x: 799, startPoint y: 426, endPoint x: 771, endPoint y: 424, distance: 27.6
click at [799, 426] on div "Save Location" at bounding box center [805, 423] width 69 height 13
type input "Attic"
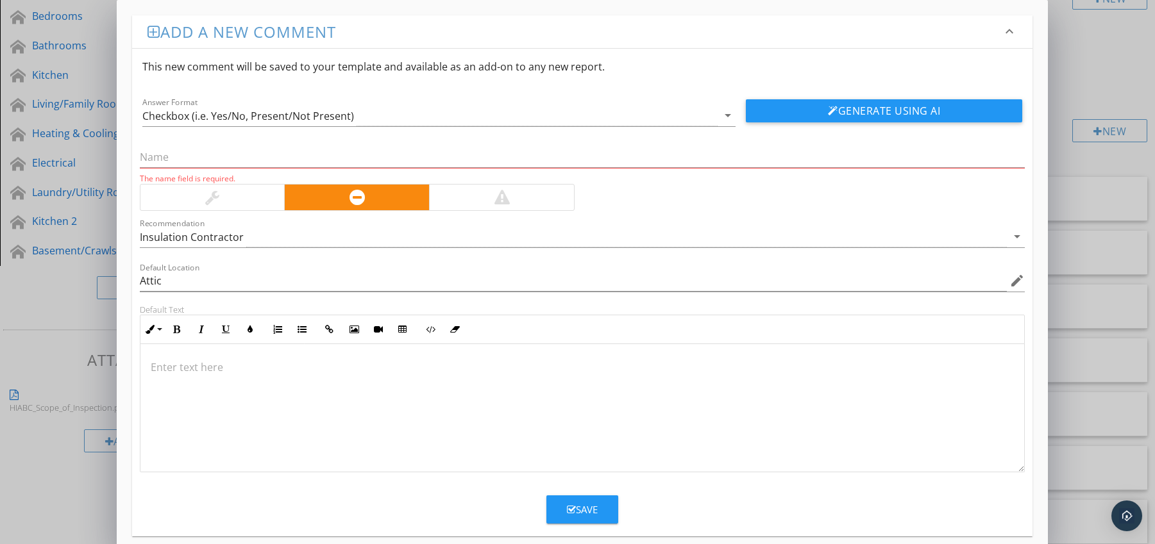
click at [217, 365] on p at bounding box center [583, 367] width 864 height 15
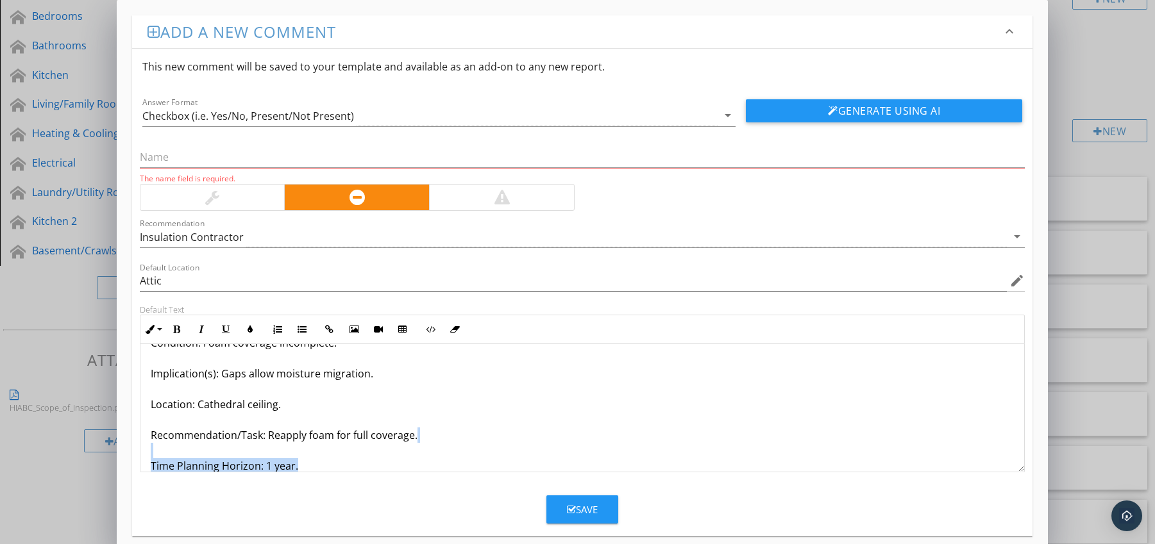
scroll to position [72, 0]
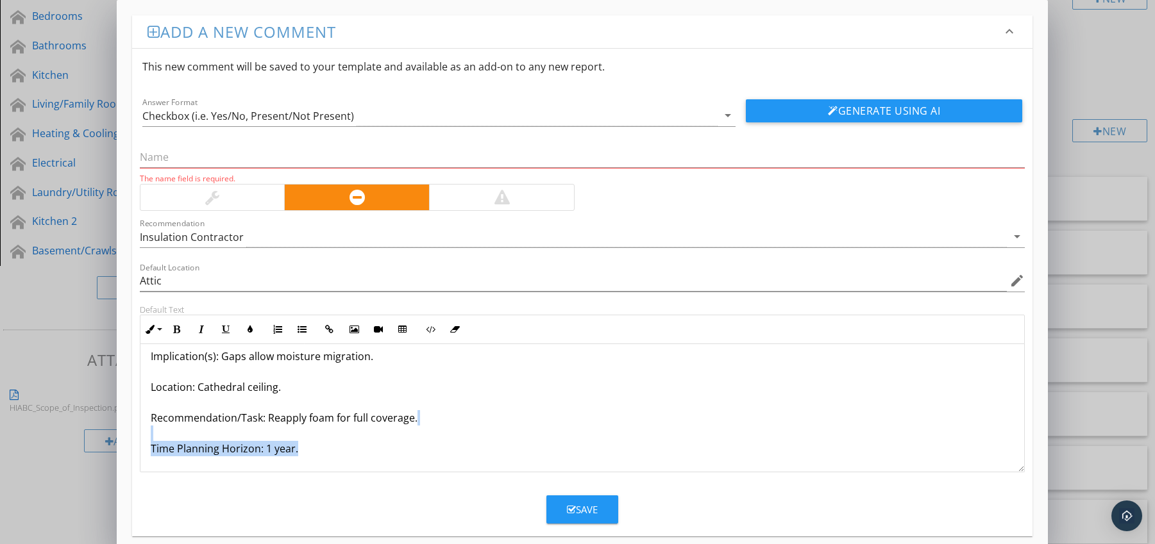
drag, startPoint x: 149, startPoint y: 460, endPoint x: 165, endPoint y: 465, distance: 16.2
click at [165, 465] on div "Spray Foam Not Continuous (Acting as [PERSON_NAME]) Condition: Foam coverage in…" at bounding box center [582, 372] width 884 height 200
click at [163, 463] on div "Spray Foam Not Continuous (Acting as [PERSON_NAME]) Condition: Foam coverage in…" at bounding box center [582, 372] width 884 height 200
drag, startPoint x: 149, startPoint y: 447, endPoint x: 306, endPoint y: 448, distance: 157.1
click at [306, 448] on div "Spray Foam Not Continuous (Acting as [PERSON_NAME]) Condition: Foam coverage in…" at bounding box center [582, 372] width 884 height 200
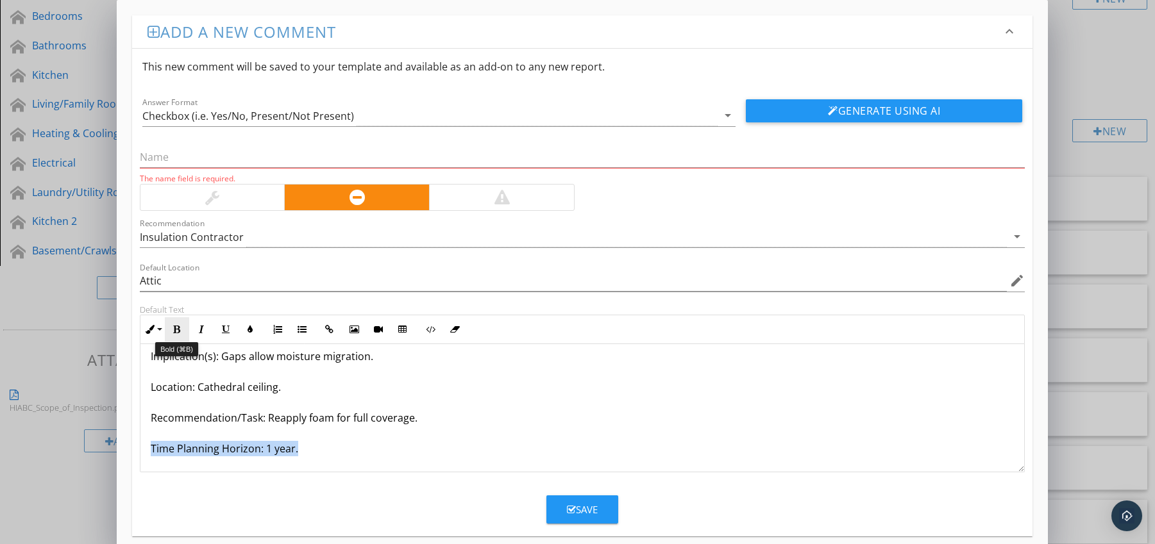
click at [177, 322] on button "Bold" at bounding box center [177, 329] width 24 height 24
click at [246, 328] on icon "button" at bounding box center [250, 329] width 9 height 9
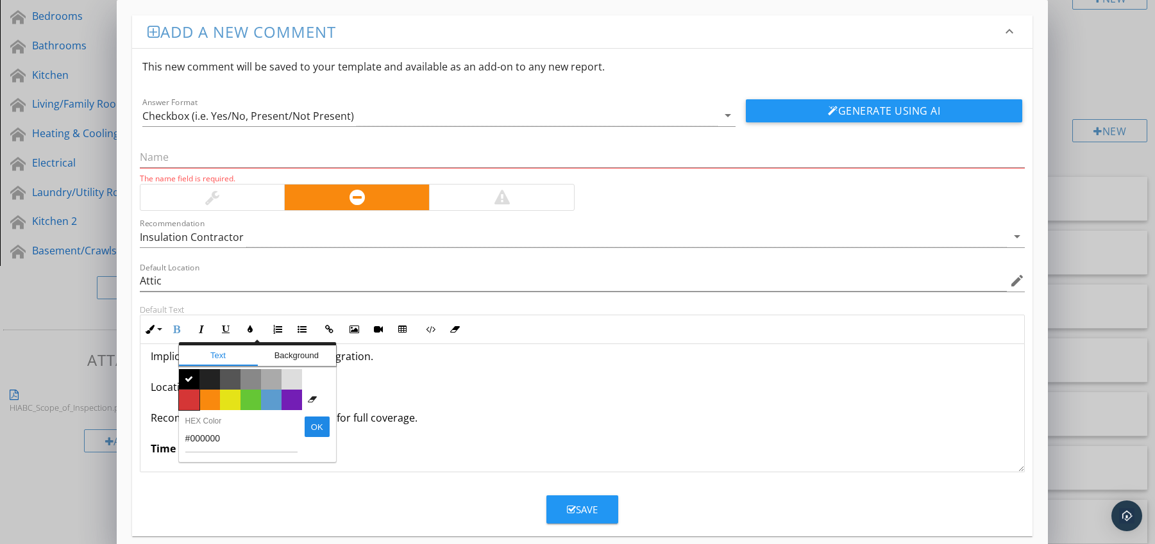
click at [192, 398] on span "Color #d53636" at bounding box center [189, 400] width 21 height 21
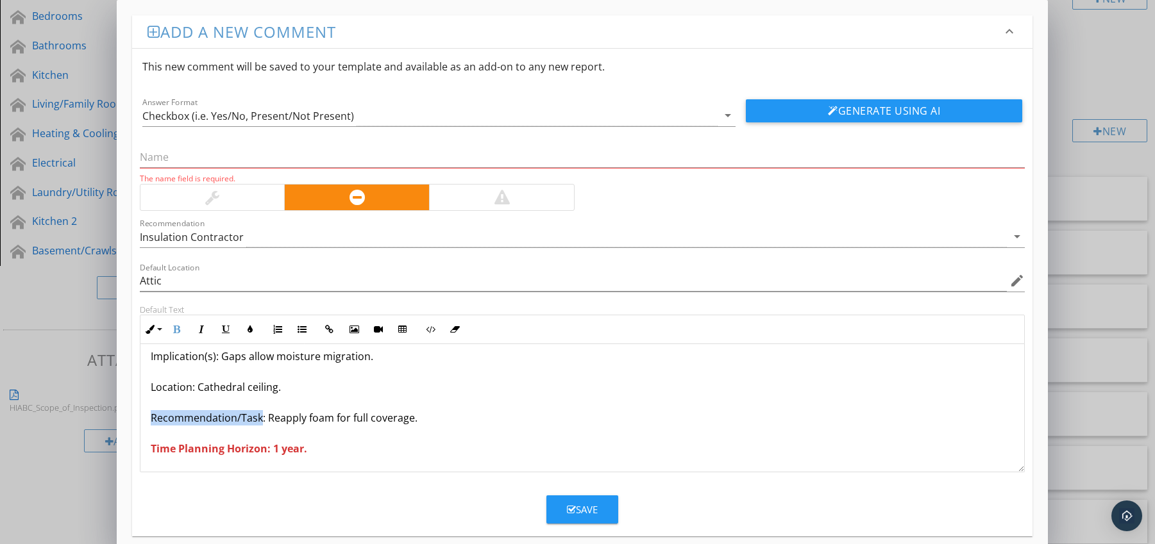
drag, startPoint x: 151, startPoint y: 417, endPoint x: 262, endPoint y: 426, distance: 111.2
click at [262, 426] on p "Spray Foam Not Continuous (Acting as [PERSON_NAME]) Condition: Foam coverage in…" at bounding box center [583, 371] width 864 height 169
click at [177, 331] on icon "button" at bounding box center [176, 329] width 9 height 9
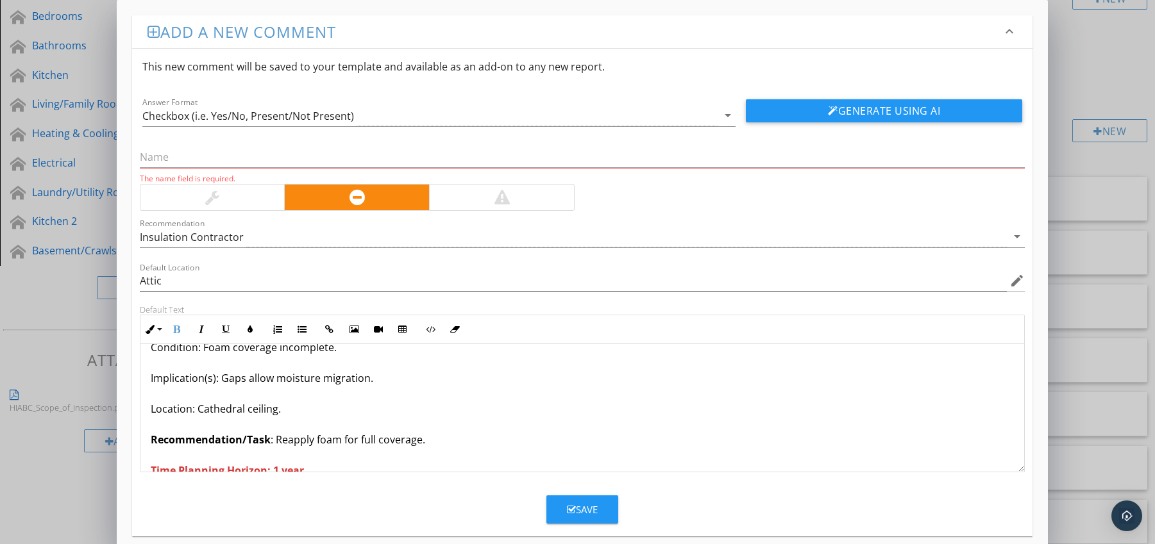
scroll to position [0, 0]
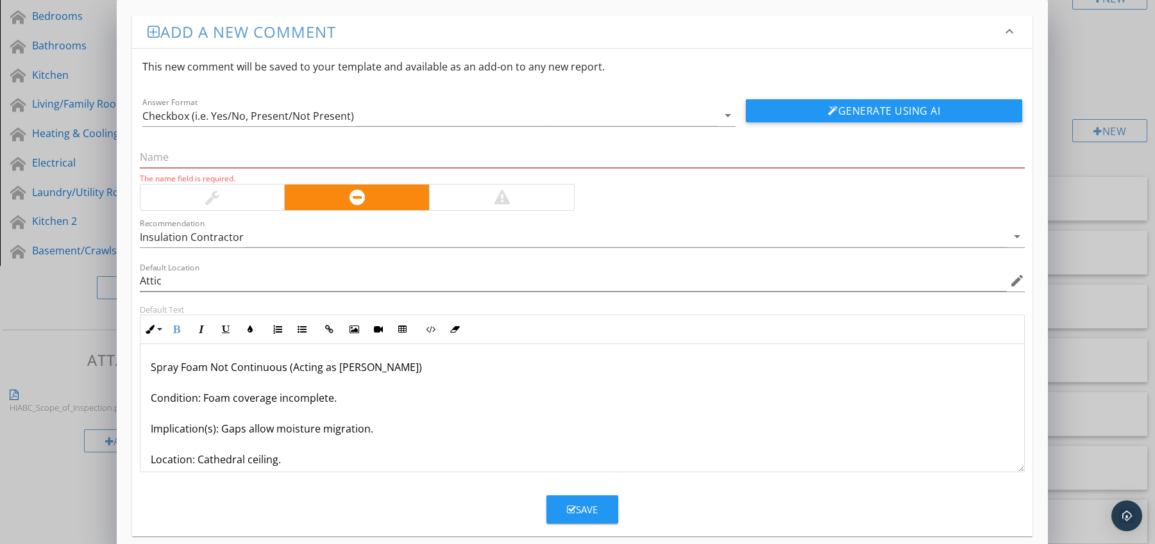
drag, startPoint x: 149, startPoint y: 368, endPoint x: 439, endPoint y: 360, distance: 289.9
click at [439, 360] on div "Spray Foam Not Continuous (Acting as [PERSON_NAME]) Condition: Foam coverage in…" at bounding box center [582, 444] width 884 height 200
drag, startPoint x: 143, startPoint y: 368, endPoint x: 431, endPoint y: 369, distance: 287.9
click at [431, 369] on div "Spray Foam Not Continuous (Acting as [PERSON_NAME]) Condition: Foam coverage in…" at bounding box center [582, 444] width 884 height 200
click at [244, 164] on input "text" at bounding box center [582, 157] width 885 height 21
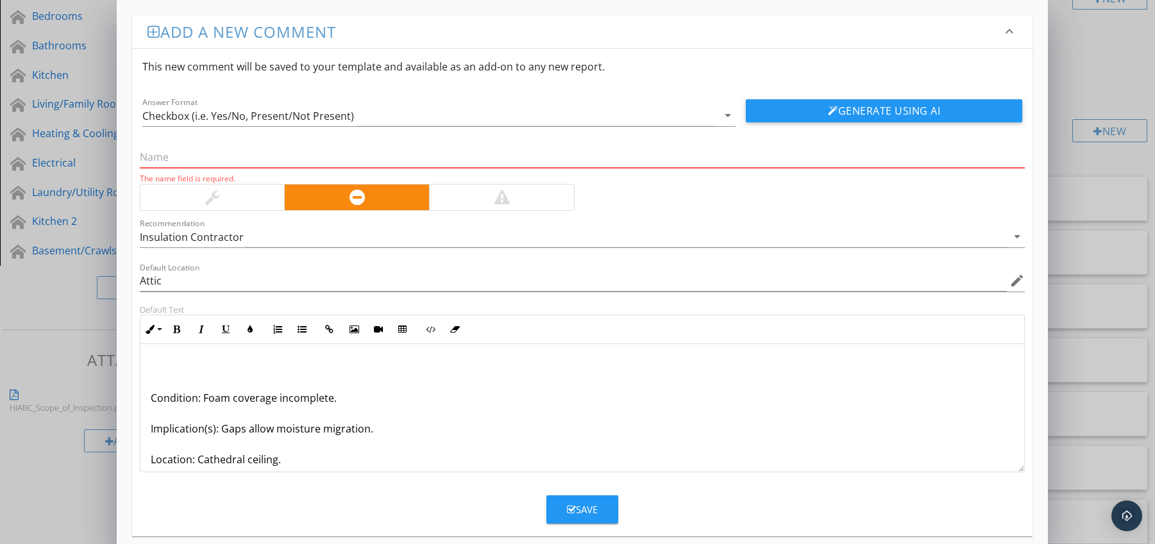
paste input "Spray Foam Not Continuous (Acting as [PERSON_NAME])"
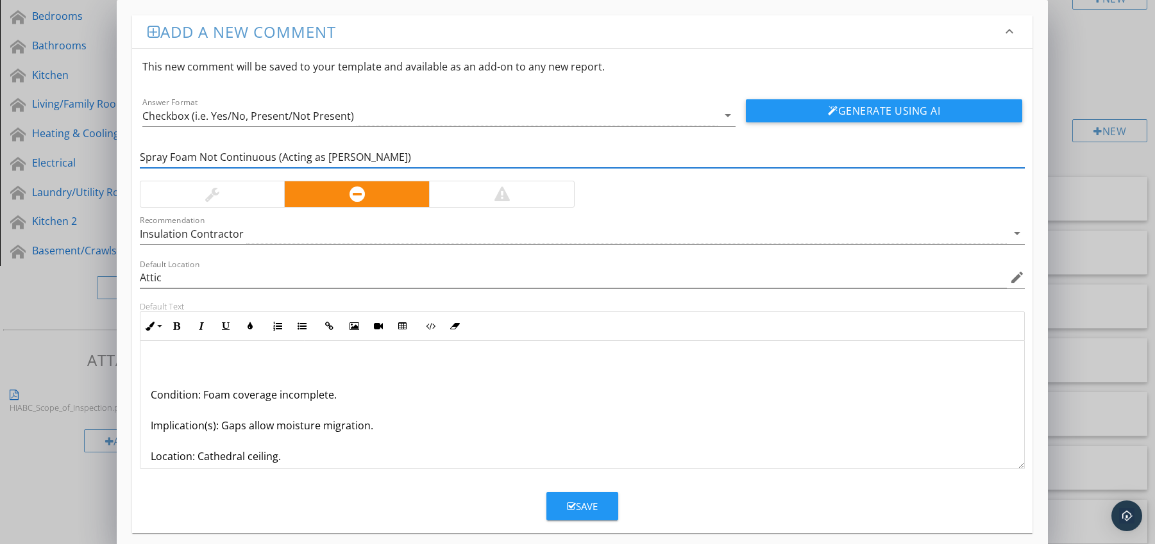
type input "Spray Foam Not Continuous (Acting as [PERSON_NAME])"
click at [146, 396] on div "Condition: Foam coverage incomplete. Implication(s): Gaps allow moisture migrat…" at bounding box center [582, 441] width 884 height 200
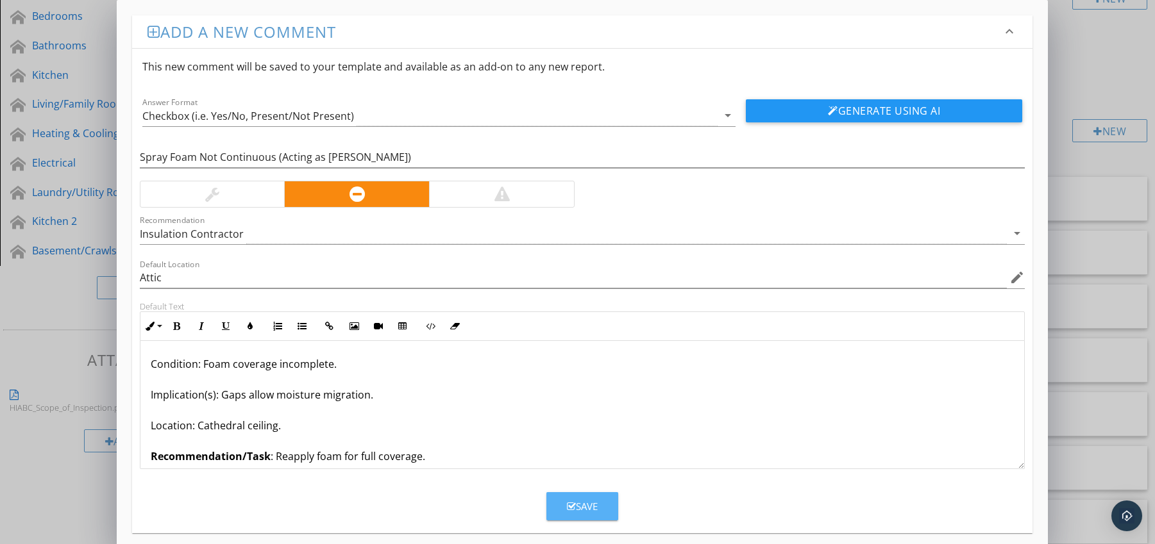
click at [580, 504] on div "Save" at bounding box center [582, 506] width 31 height 15
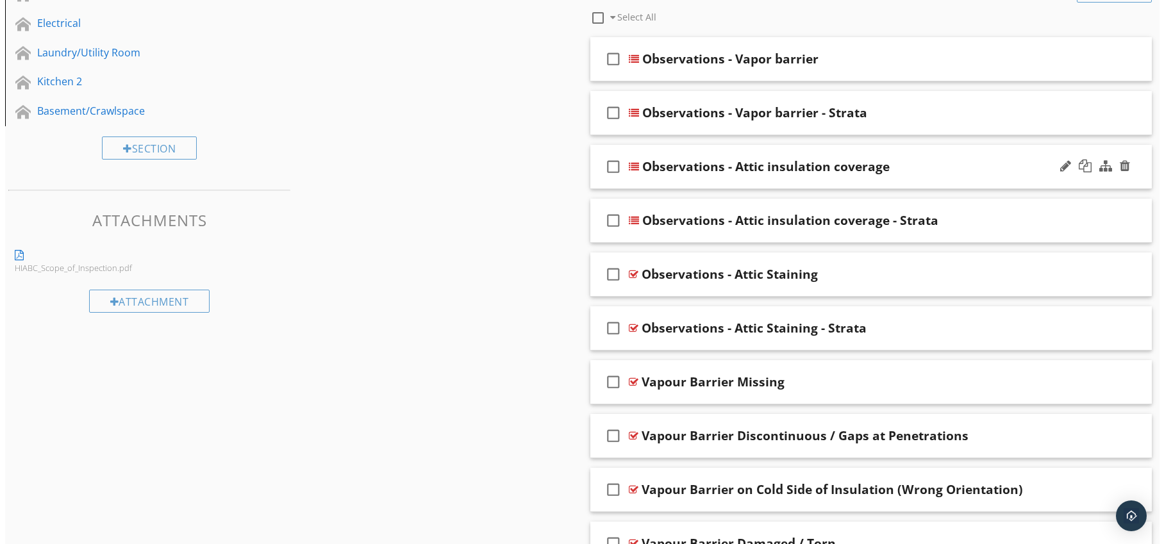
scroll to position [457, 0]
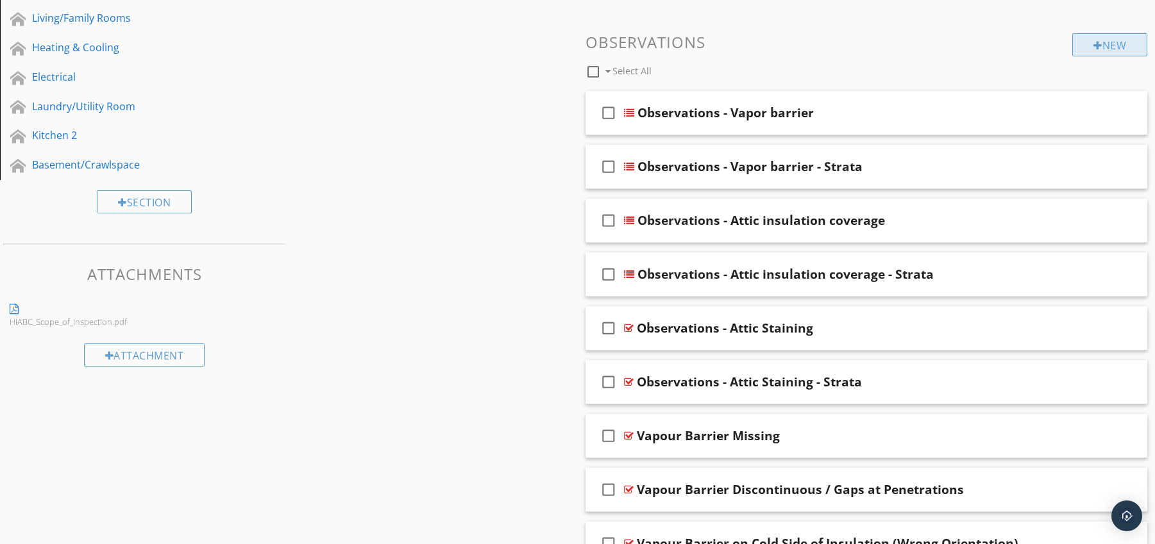
click at [1104, 46] on div "New" at bounding box center [1109, 44] width 75 height 23
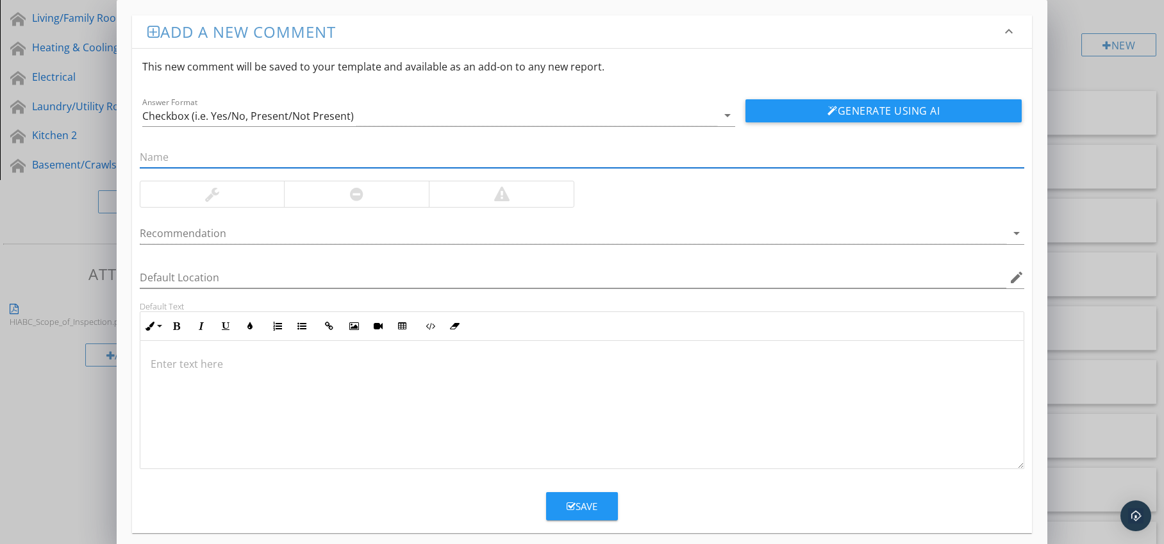
click at [398, 188] on div at bounding box center [356, 194] width 145 height 26
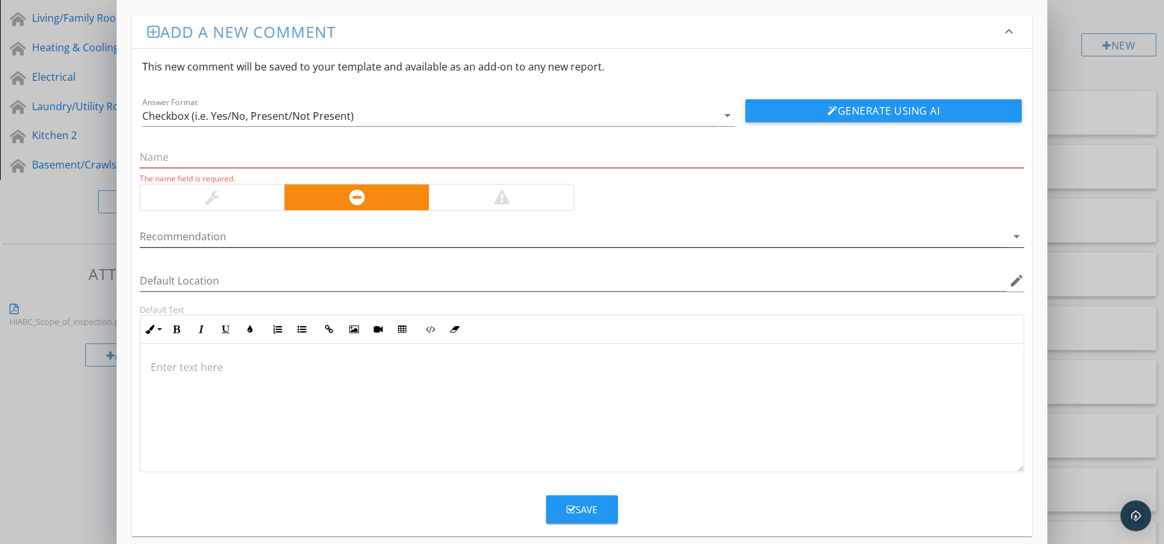
click at [390, 231] on div at bounding box center [574, 236] width 868 height 21
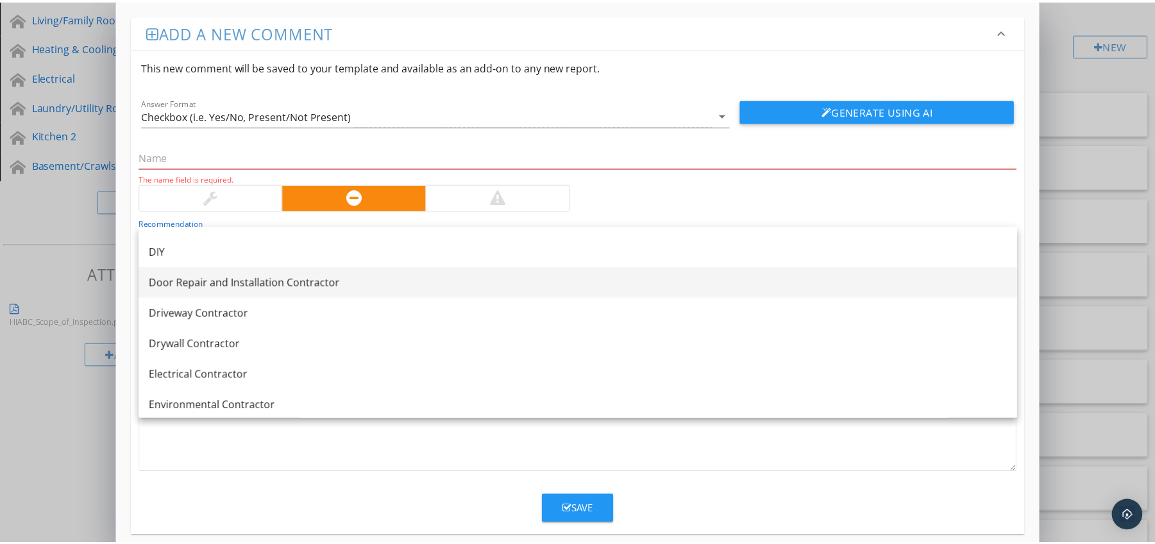
scroll to position [956, 0]
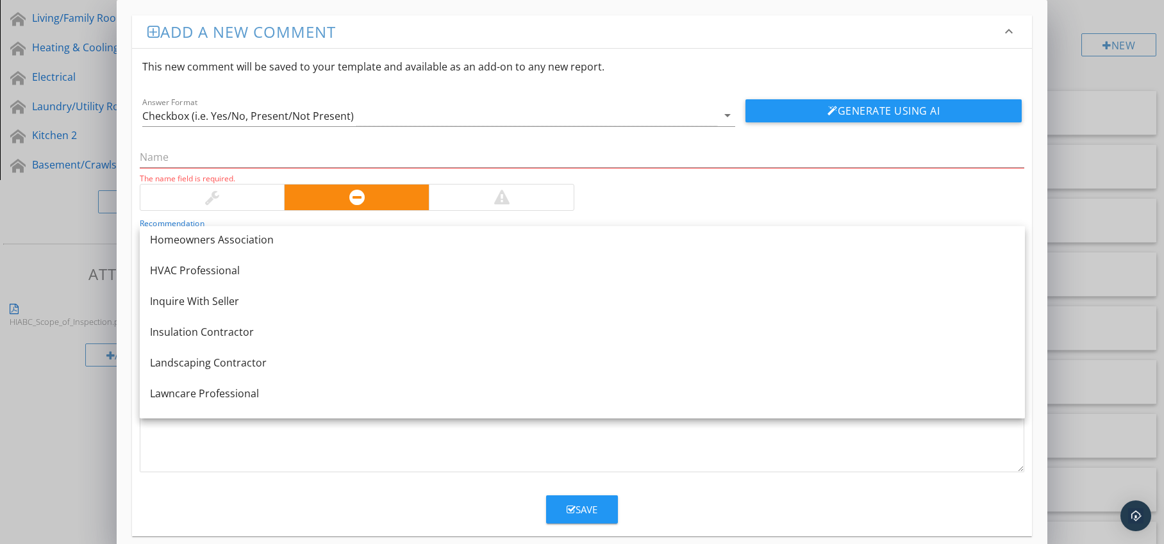
drag, startPoint x: 335, startPoint y: 338, endPoint x: 349, endPoint y: 338, distance: 14.7
click at [335, 338] on div "Insulation Contractor" at bounding box center [582, 331] width 865 height 15
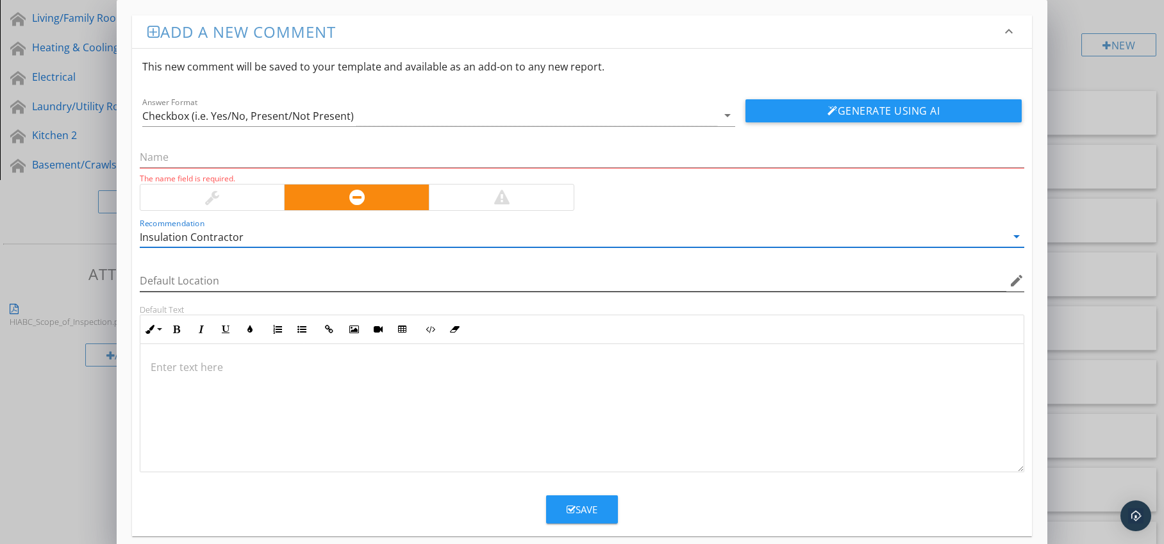
click at [1012, 283] on icon "edit" at bounding box center [1016, 280] width 15 height 15
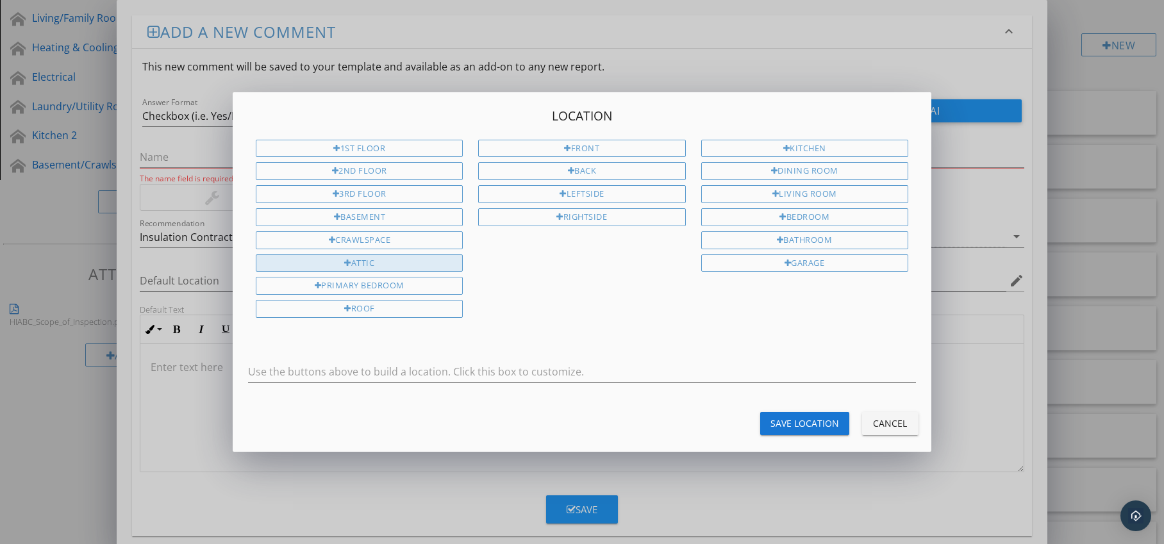
click at [420, 271] on div "Attic" at bounding box center [359, 264] width 207 height 18
type input "Attic"
click at [783, 422] on div "Save Location" at bounding box center [805, 423] width 69 height 13
type input "Attic"
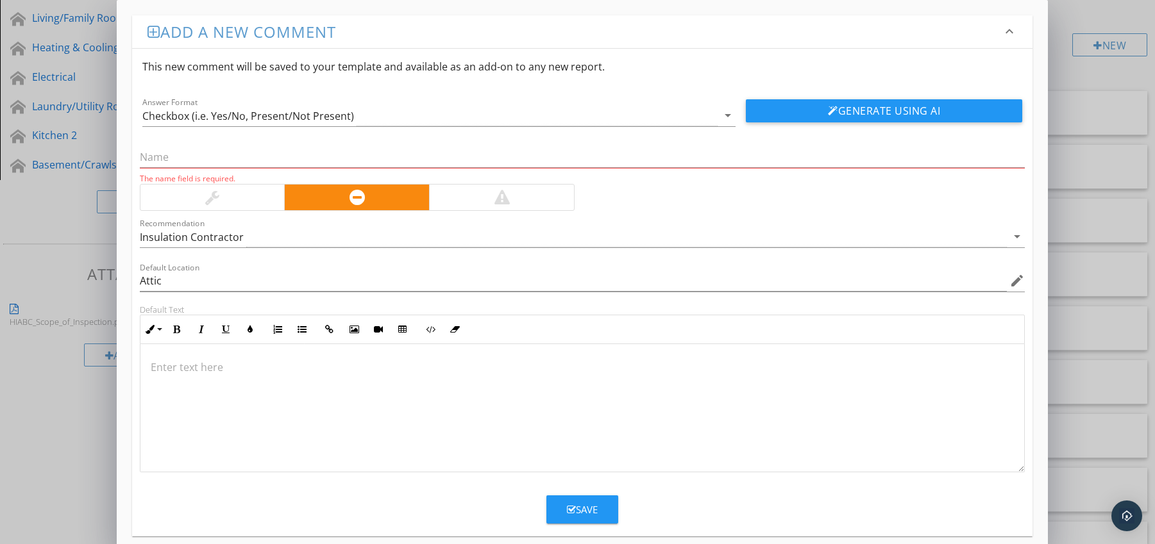
click at [260, 361] on p at bounding box center [583, 367] width 864 height 15
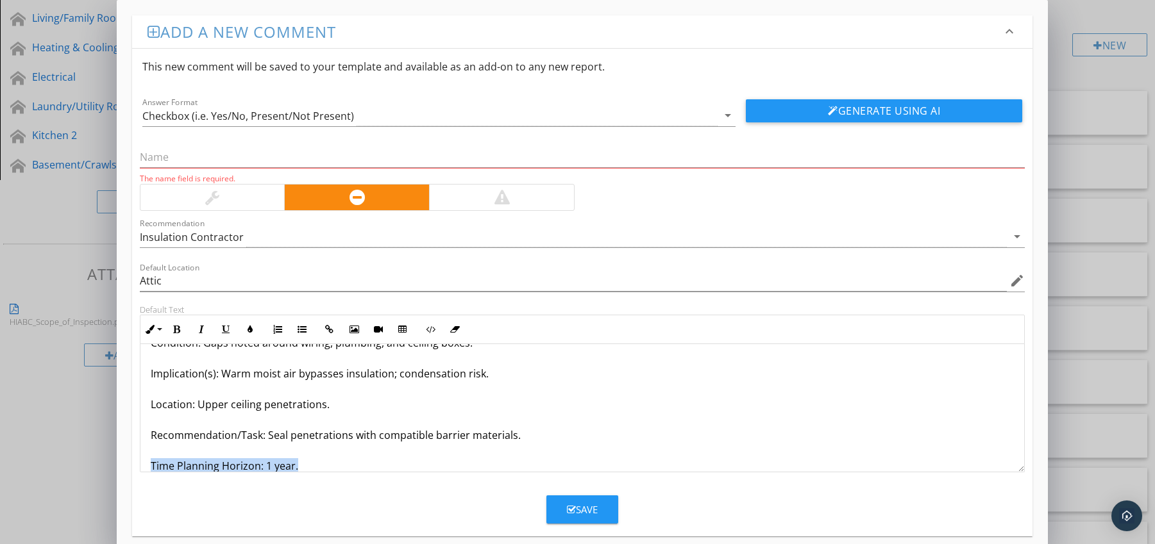
scroll to position [72, 0]
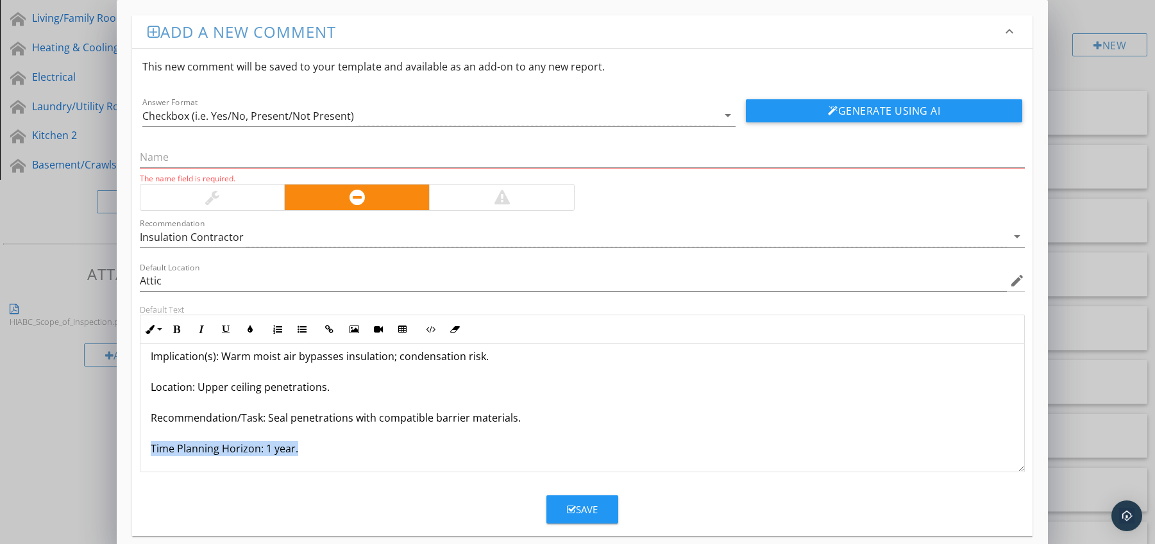
drag, startPoint x: 156, startPoint y: 467, endPoint x: 167, endPoint y: 471, distance: 12.2
click at [167, 471] on div "Vapour Barrier Discontinuous at Penetrations Condition: Gaps noted around wirin…" at bounding box center [582, 372] width 884 height 200
click at [177, 328] on icon "button" at bounding box center [176, 329] width 9 height 9
click at [249, 329] on icon "button" at bounding box center [250, 329] width 9 height 9
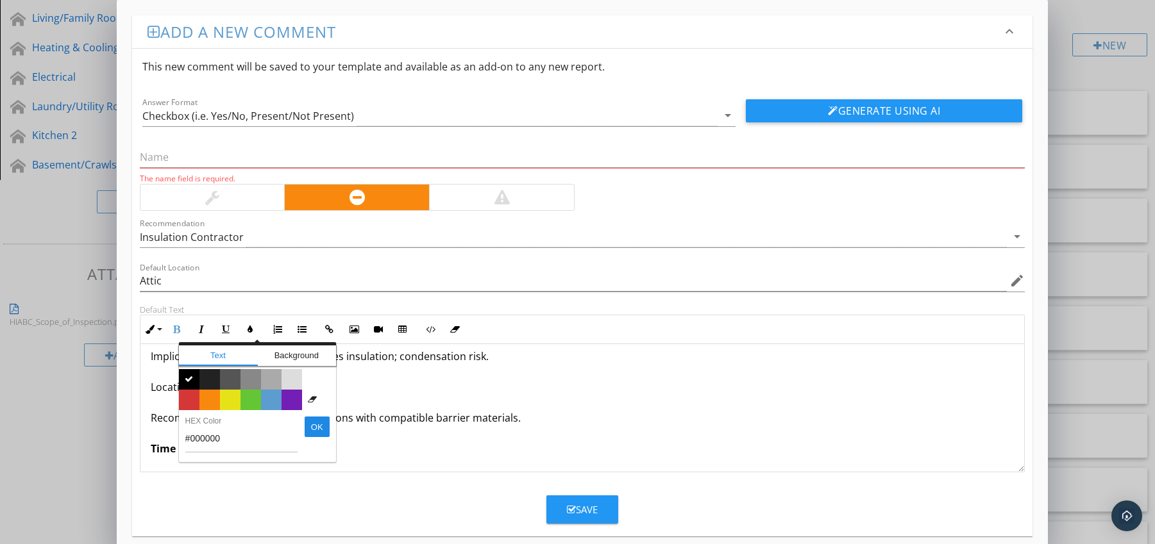
click at [190, 398] on span "Color #d53636" at bounding box center [189, 400] width 21 height 21
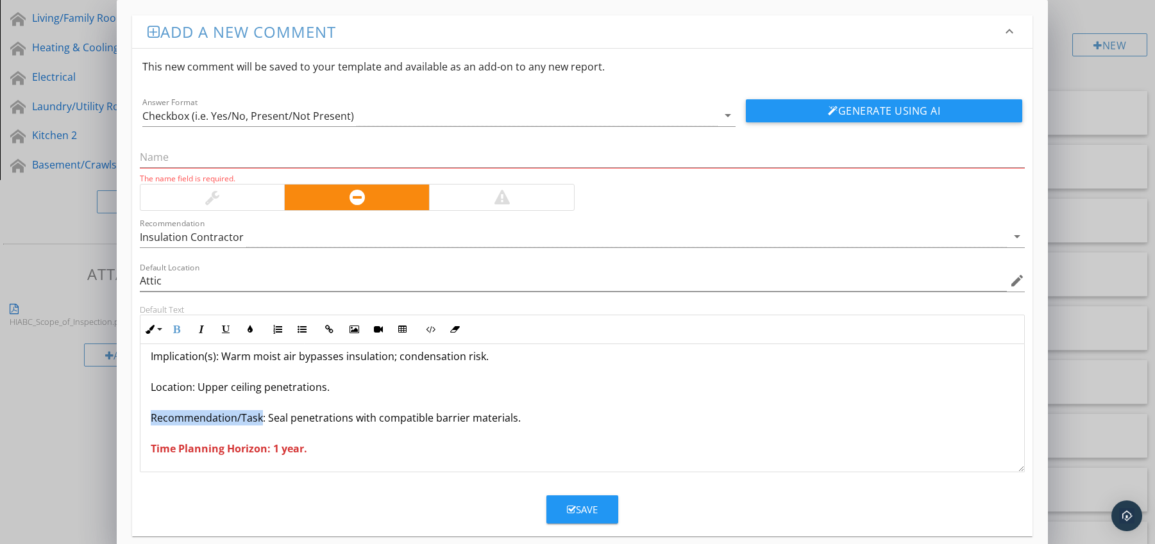
drag, startPoint x: 151, startPoint y: 422, endPoint x: 262, endPoint y: 422, distance: 110.9
click at [262, 422] on p "Vapour Barrier Discontinuous at Penetrations Condition: Gaps noted around wirin…" at bounding box center [583, 371] width 864 height 169
click at [172, 328] on icon "button" at bounding box center [176, 329] width 9 height 9
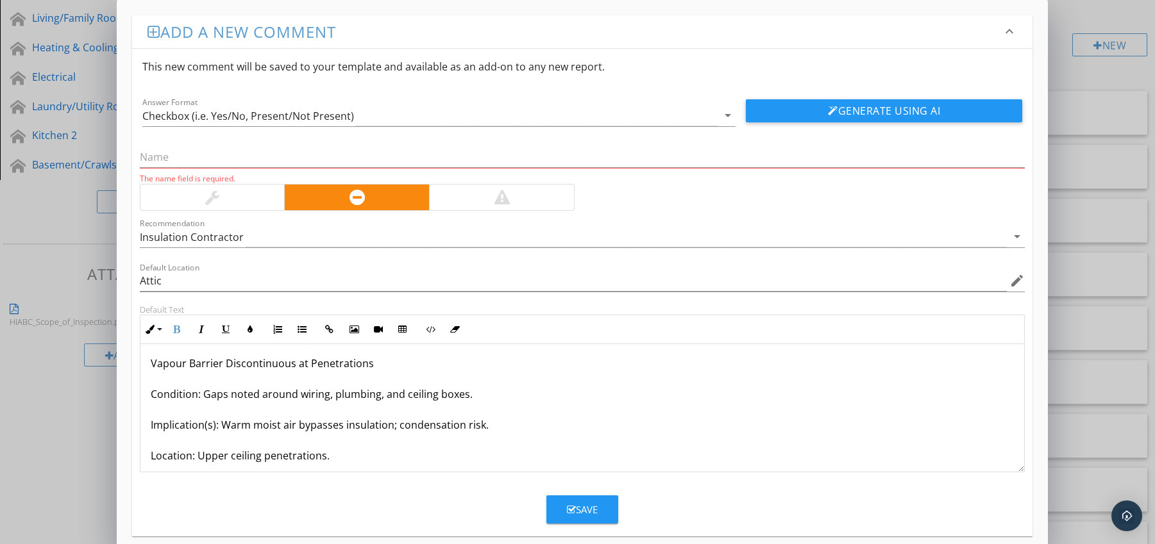
scroll to position [0, 0]
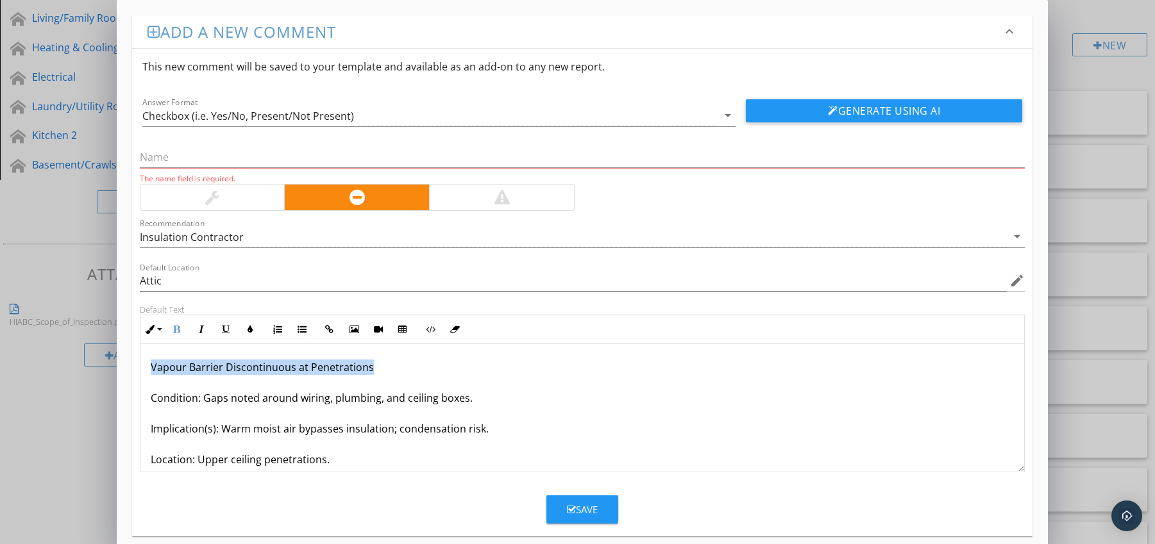
drag, startPoint x: 149, startPoint y: 370, endPoint x: 385, endPoint y: 369, distance: 236.0
click at [385, 369] on div "Vapour Barrier Discontinuous at Penetrations Condition: Gaps noted around wirin…" at bounding box center [582, 444] width 884 height 200
click at [222, 160] on input "text" at bounding box center [582, 157] width 885 height 21
paste input "Vapour Barrier Discontinuous at Penetrations"
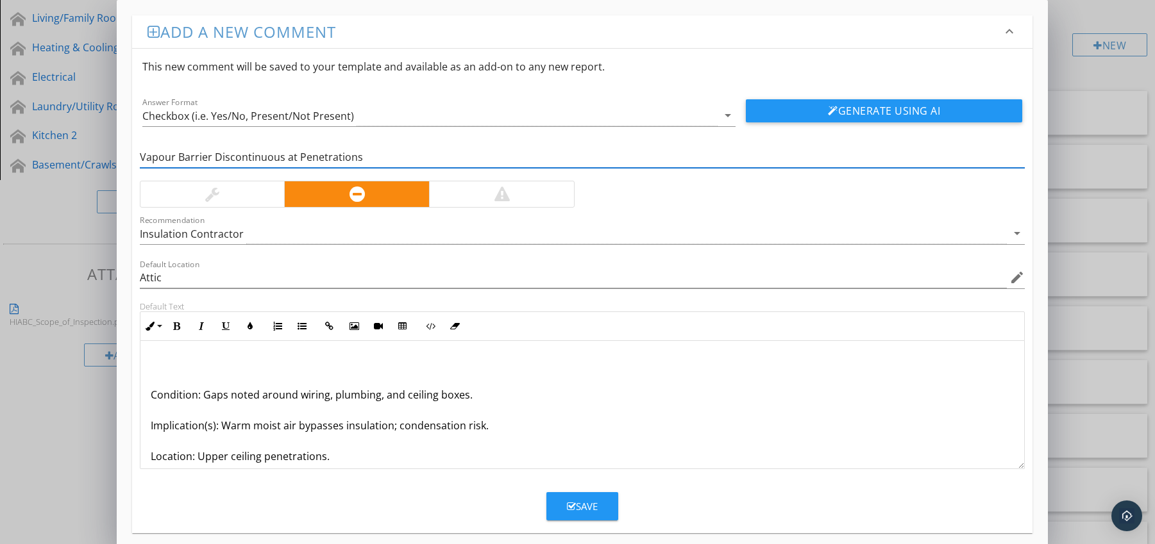
type input "Vapour Barrier Discontinuous at Penetrations"
click at [152, 398] on p "Condition: Gaps noted around wiring, plumbing, and ceiling boxes. Implication(s…" at bounding box center [583, 440] width 864 height 169
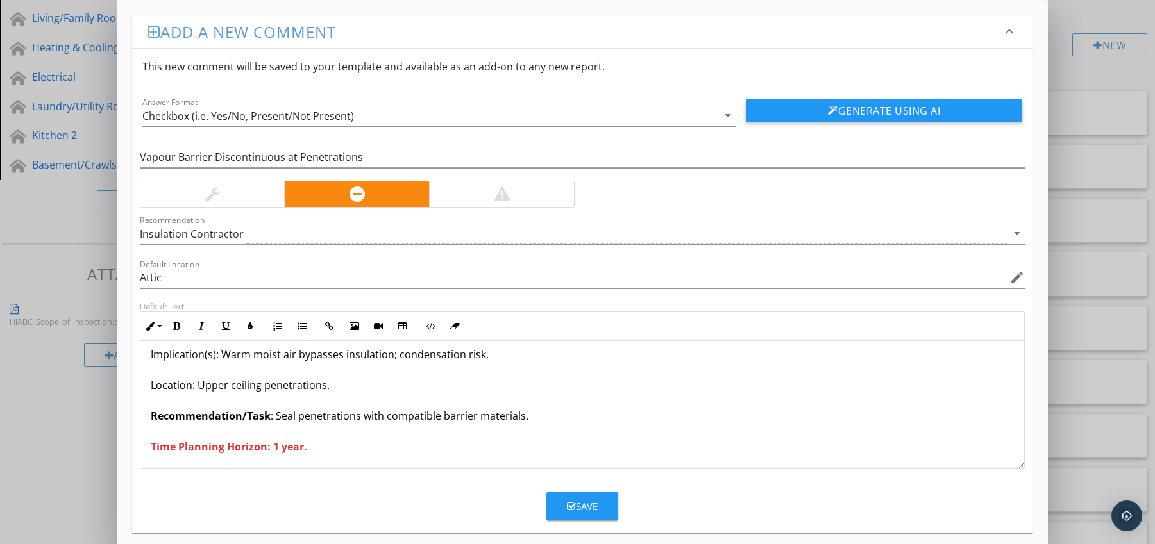
type textarea "<p>Condition: Gaps noted around wiring, plumbing, and ceiling boxes.<br><br>Imp…"
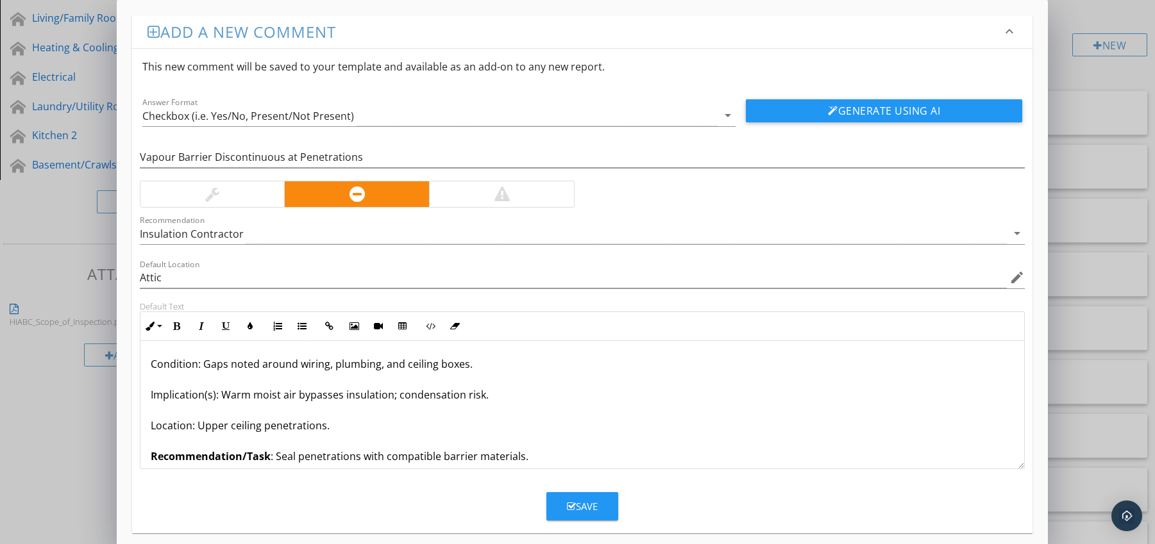
click at [597, 499] on div "Save" at bounding box center [582, 506] width 31 height 15
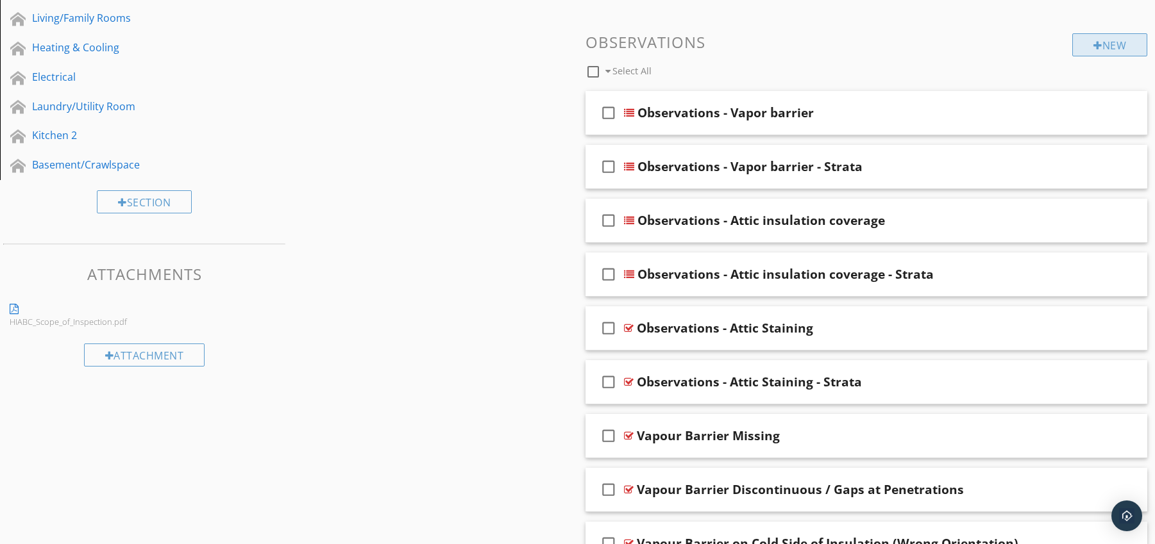
click at [1093, 48] on div at bounding box center [1097, 45] width 9 height 10
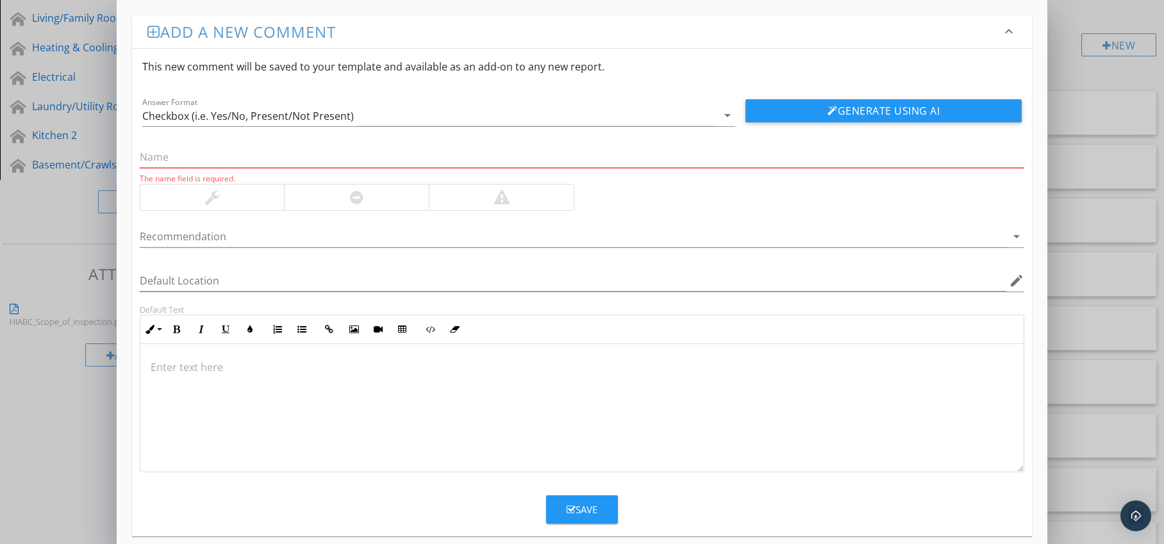
click at [373, 196] on div at bounding box center [356, 198] width 145 height 26
click at [404, 233] on div at bounding box center [574, 236] width 868 height 21
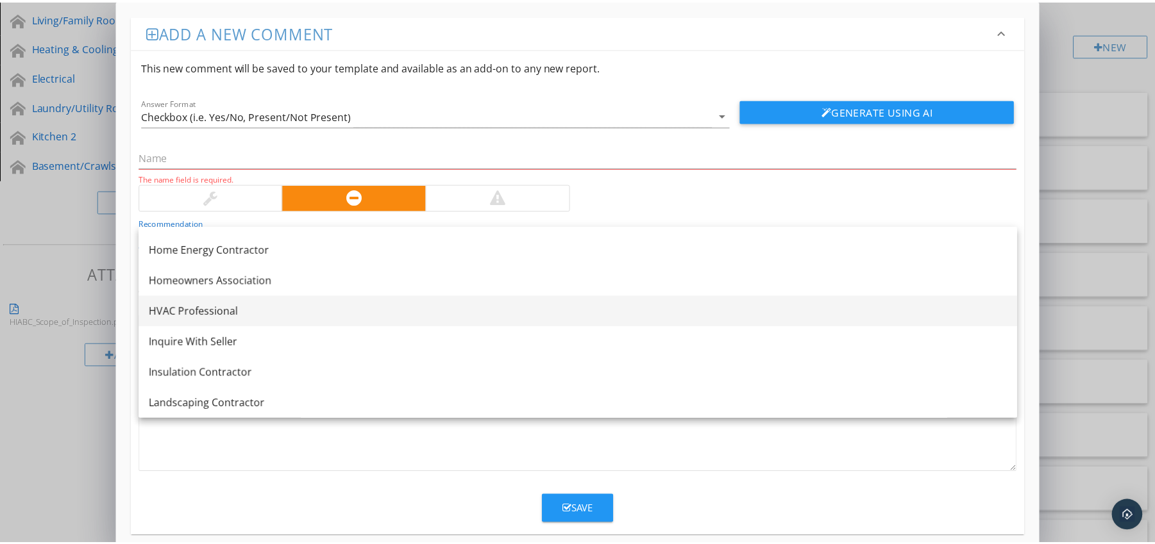
scroll to position [918, 0]
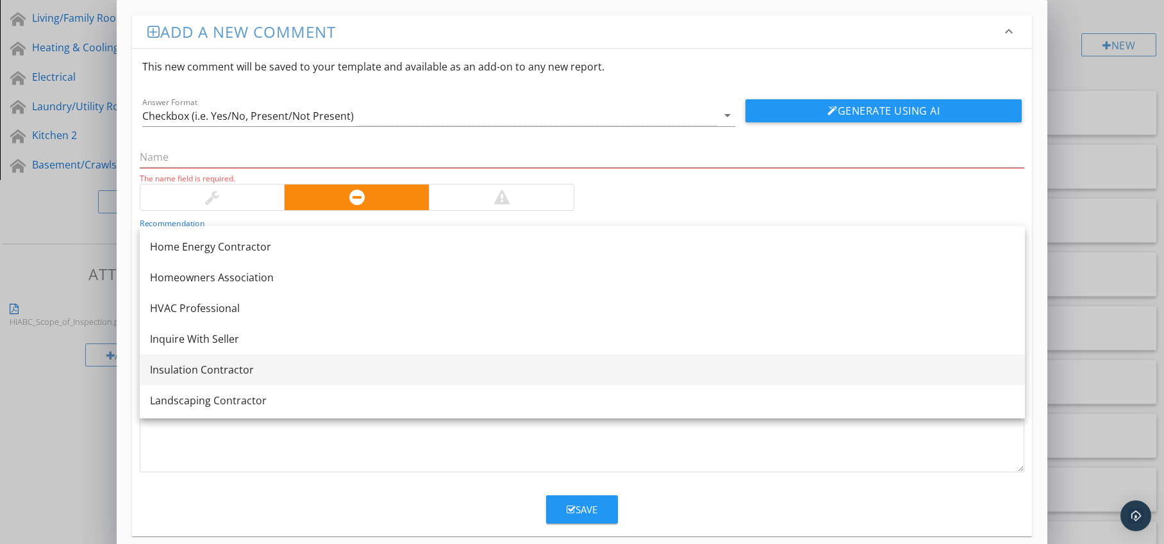
click at [344, 367] on div "Insulation Contractor" at bounding box center [582, 369] width 865 height 15
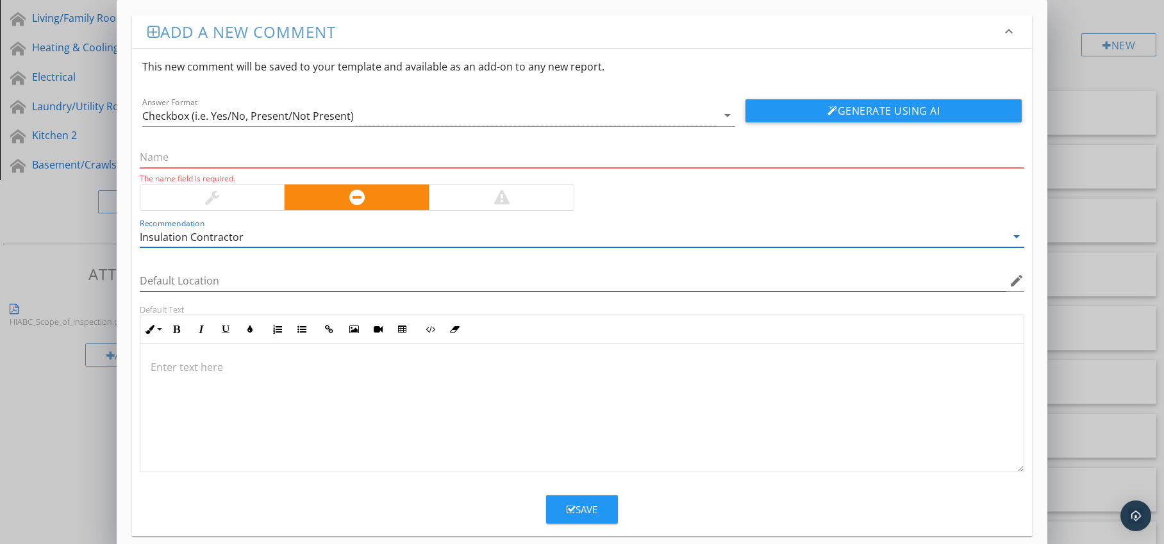
click at [1012, 282] on icon "edit" at bounding box center [1016, 280] width 15 height 15
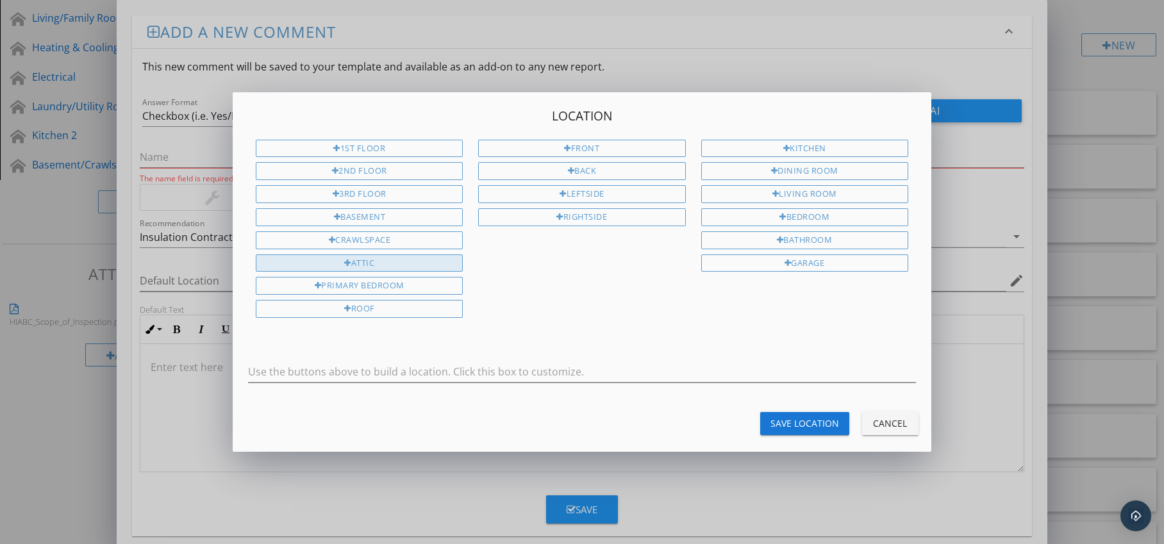
click at [451, 261] on div "Attic" at bounding box center [359, 264] width 207 height 18
type input "Attic"
click at [787, 419] on div "Save Location" at bounding box center [805, 423] width 69 height 13
type input "Attic"
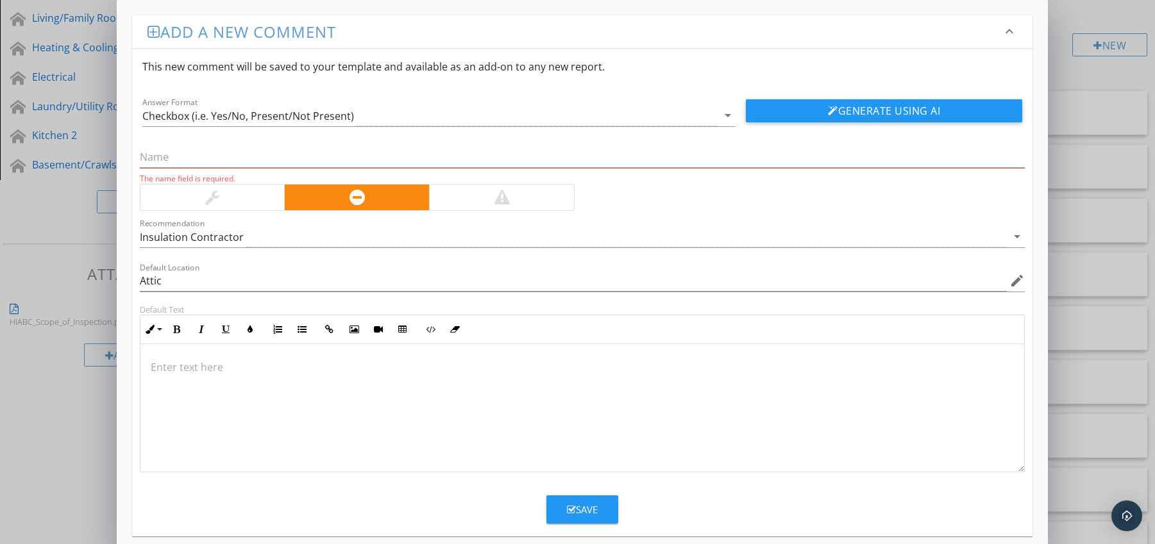
click at [203, 367] on p at bounding box center [583, 367] width 864 height 15
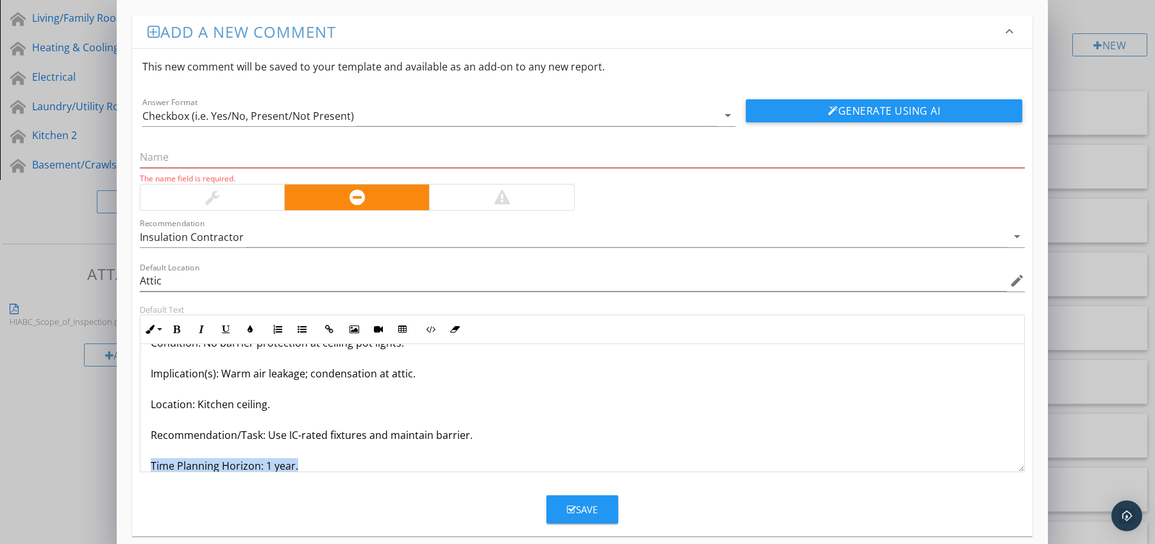
scroll to position [72, 0]
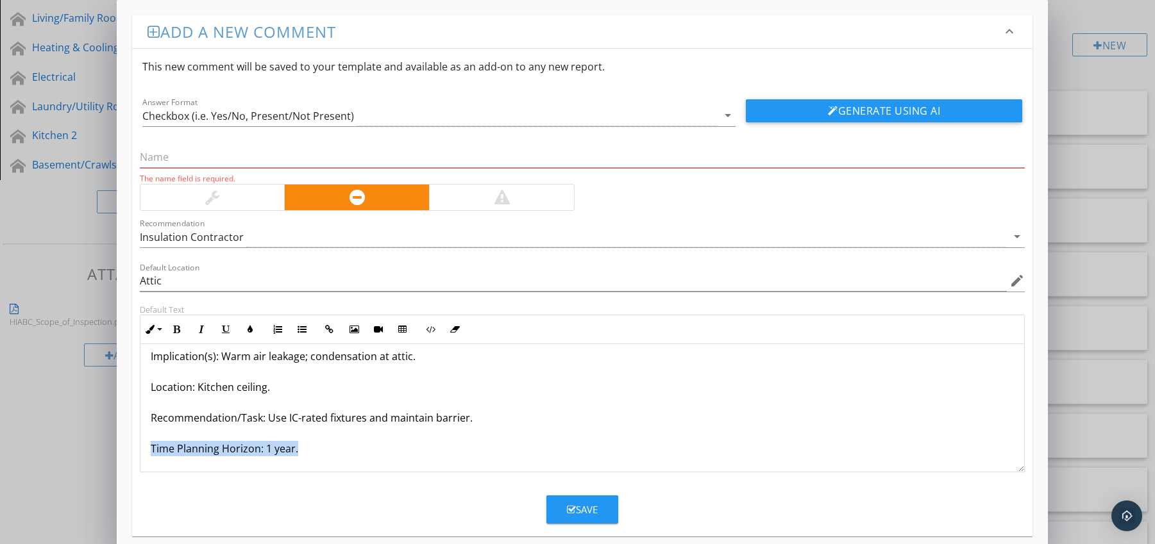
drag, startPoint x: 148, startPoint y: 464, endPoint x: 180, endPoint y: 472, distance: 33.0
click at [180, 472] on div "Vapour Barrier Lacking at Recessed Light Fixtures Condition: No barrier protect…" at bounding box center [582, 408] width 885 height 128
click at [173, 327] on icon "button" at bounding box center [176, 329] width 9 height 9
click at [248, 328] on icon "button" at bounding box center [250, 329] width 9 height 9
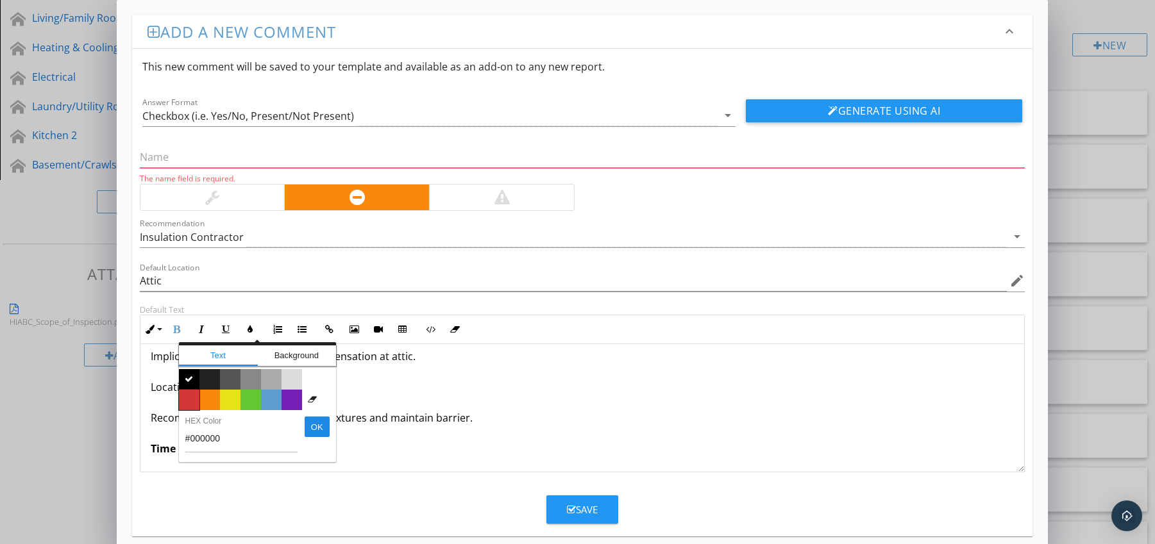
click at [185, 399] on span "Color #d53636" at bounding box center [189, 400] width 21 height 21
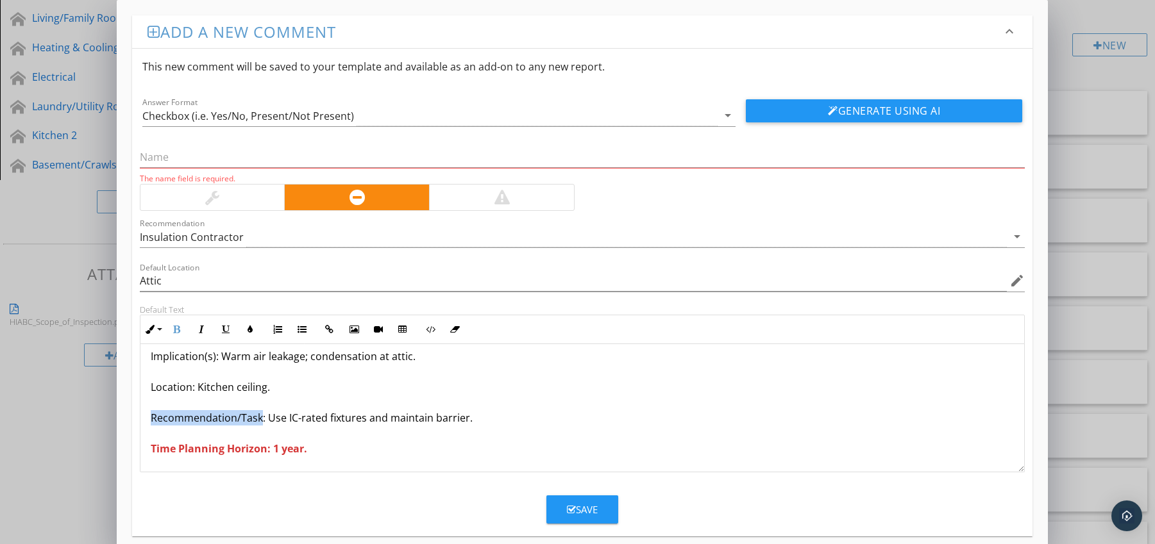
drag, startPoint x: 147, startPoint y: 419, endPoint x: 260, endPoint y: 420, distance: 112.9
click at [260, 420] on div "Vapour Barrier Lacking at Recessed Light Fixtures Condition: No barrier protect…" at bounding box center [582, 372] width 884 height 200
click at [176, 327] on icon "button" at bounding box center [176, 329] width 9 height 9
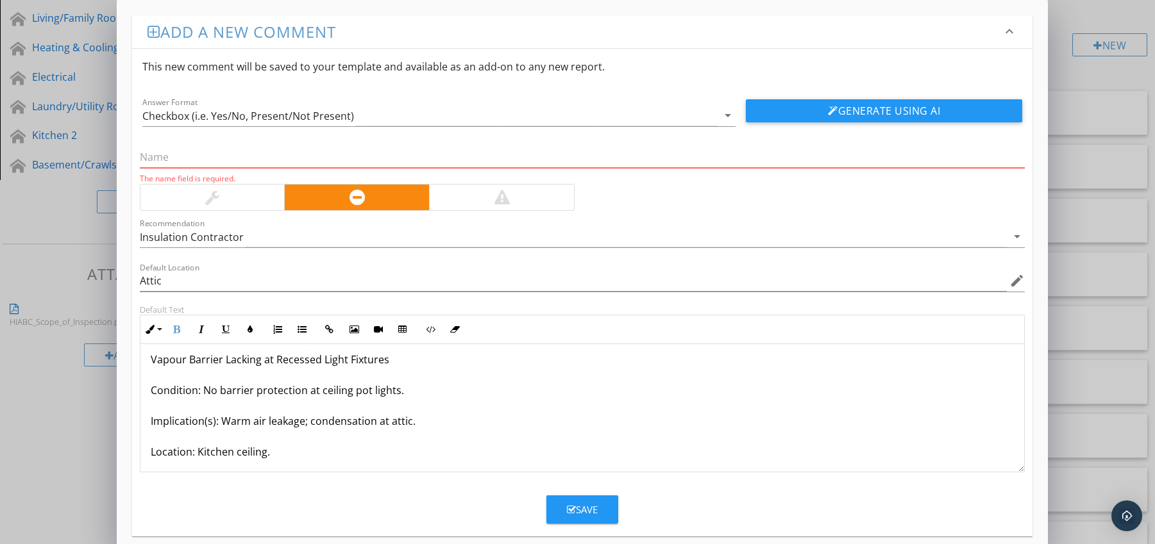
scroll to position [0, 0]
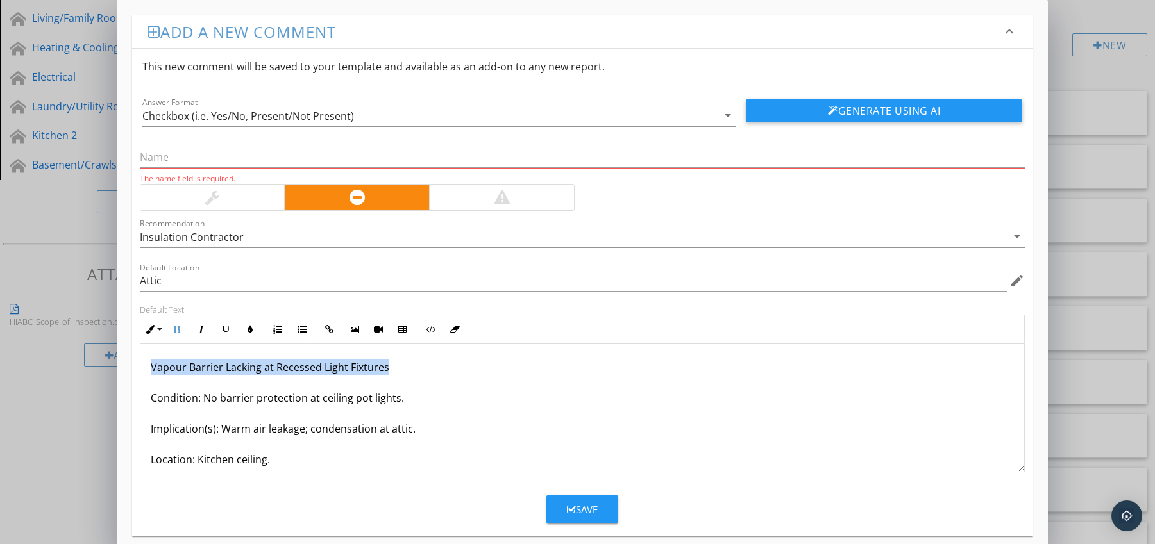
drag, startPoint x: 149, startPoint y: 370, endPoint x: 401, endPoint y: 370, distance: 252.6
click at [401, 370] on div "Vapour Barrier Lacking at Recessed Light Fixtures Condition: No barrier protect…" at bounding box center [582, 444] width 884 height 200
click at [185, 164] on input "text" at bounding box center [582, 157] width 885 height 21
paste input "Vapour Barrier Lacking at Recessed Light Fixtures"
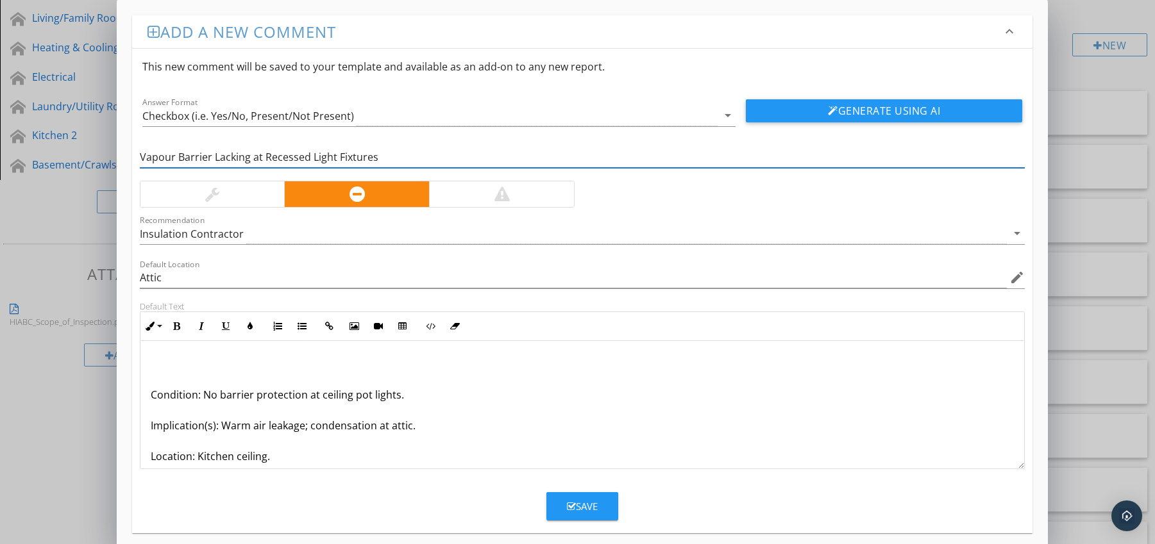
type input "Vapour Barrier Lacking at Recessed Light Fixtures"
click at [151, 397] on p "Condition: No barrier protection at ceiling pot lights. Implication(s): Warm ai…" at bounding box center [583, 440] width 864 height 169
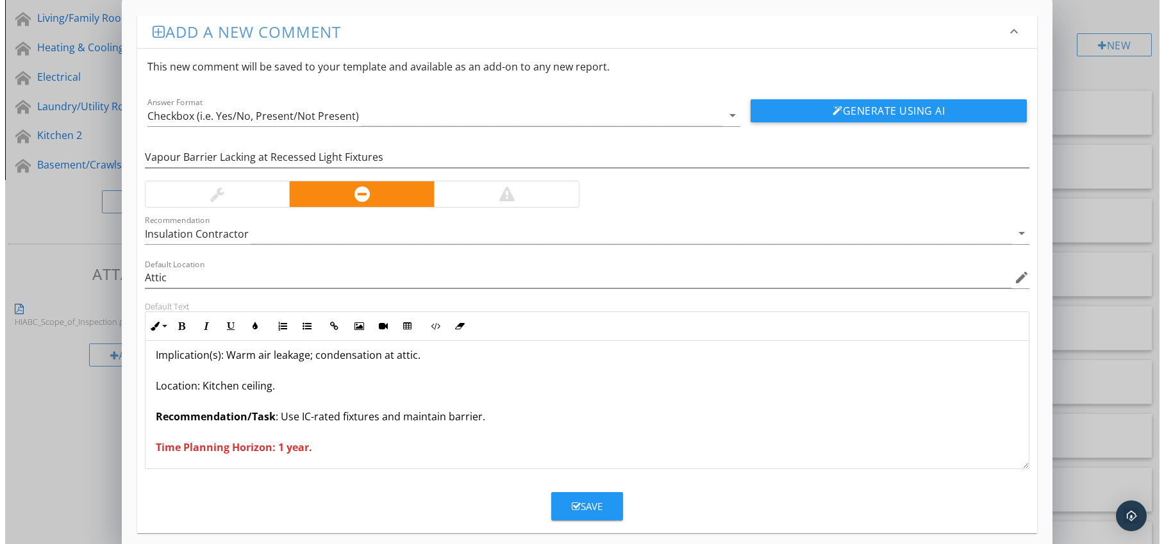
scroll to position [42, 0]
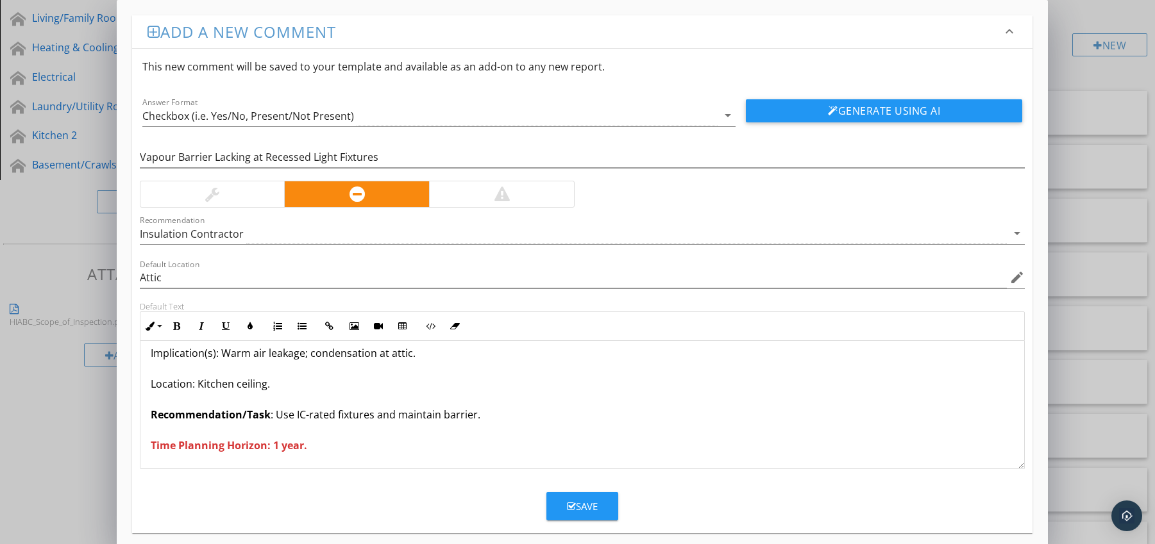
click at [577, 502] on div "Save" at bounding box center [582, 506] width 31 height 15
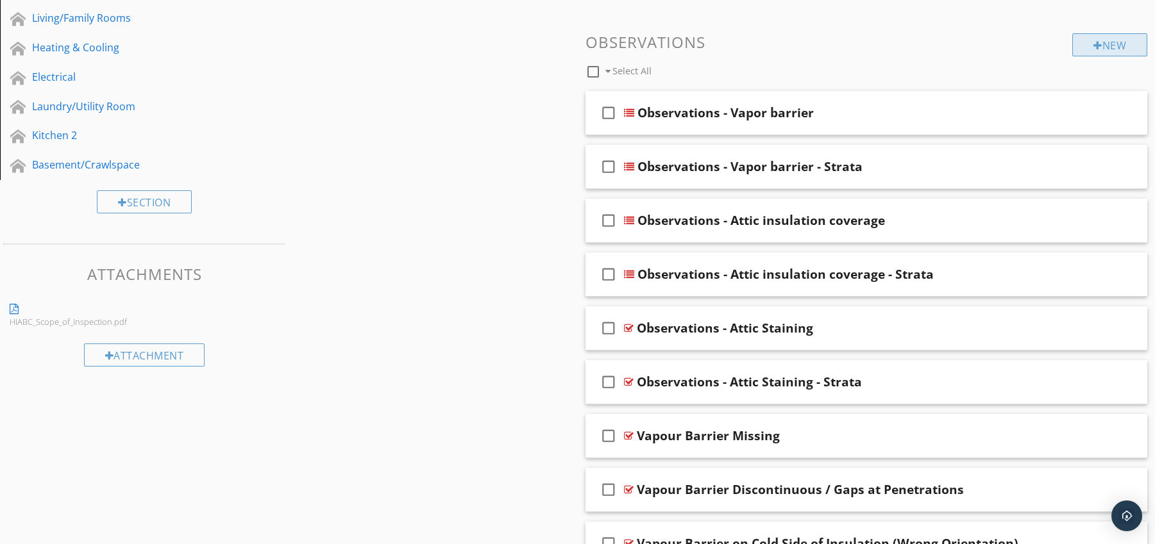
click at [1099, 44] on div "New" at bounding box center [1109, 44] width 75 height 23
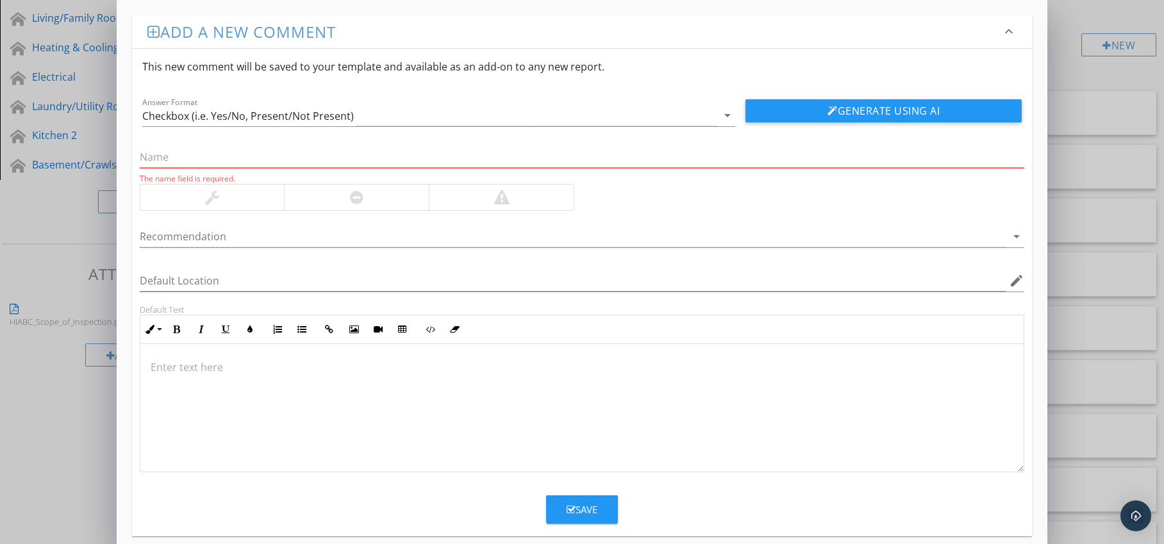
drag, startPoint x: 398, startPoint y: 185, endPoint x: 392, endPoint y: 217, distance: 32.6
click at [398, 185] on div at bounding box center [356, 198] width 145 height 26
click at [396, 232] on div at bounding box center [574, 236] width 868 height 21
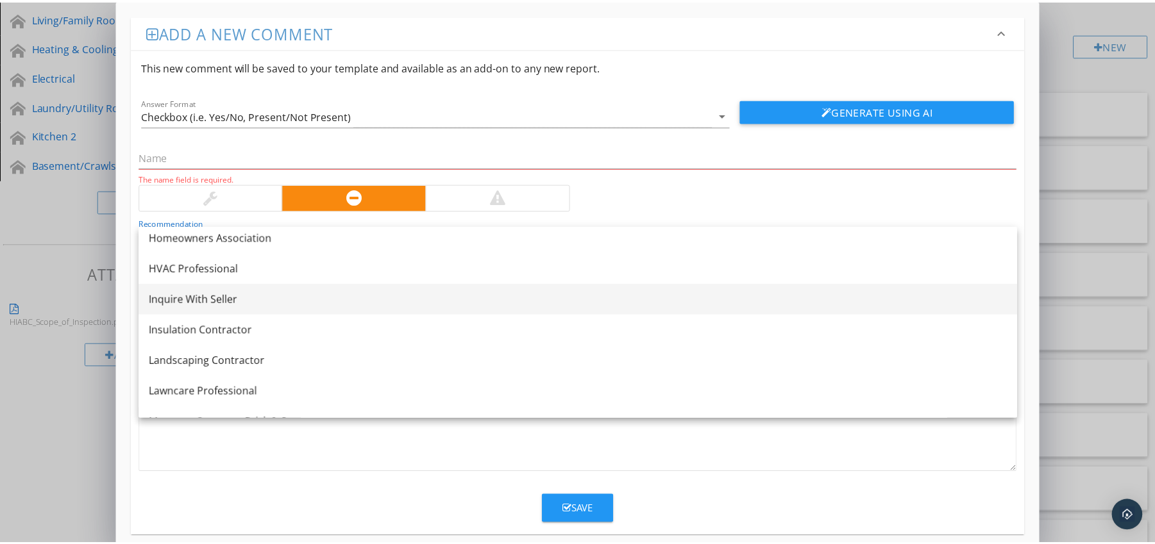
scroll to position [959, 0]
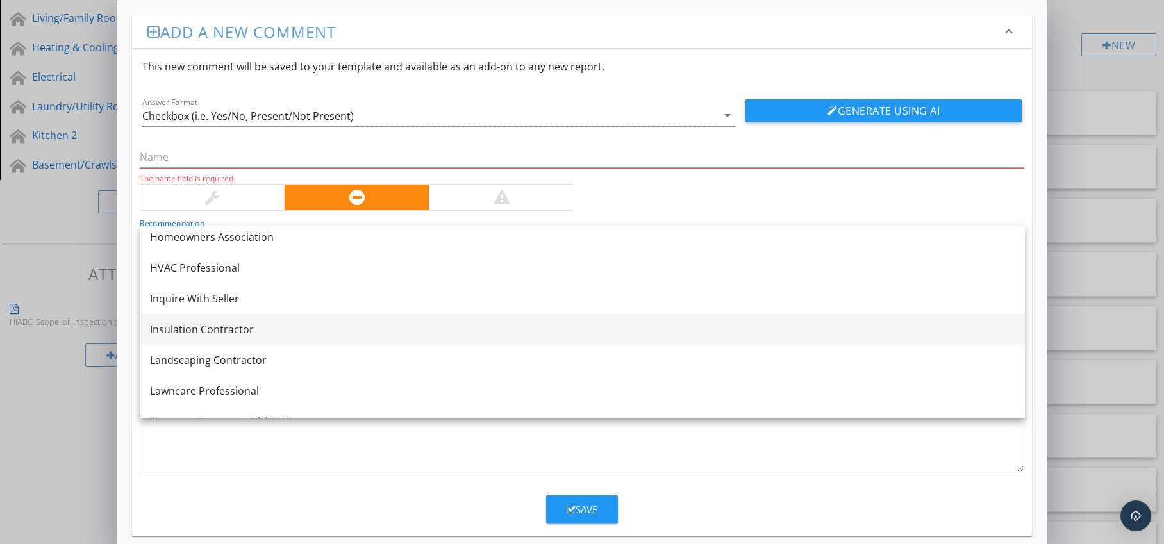
click at [324, 319] on link "Insulation Contractor" at bounding box center [582, 329] width 885 height 31
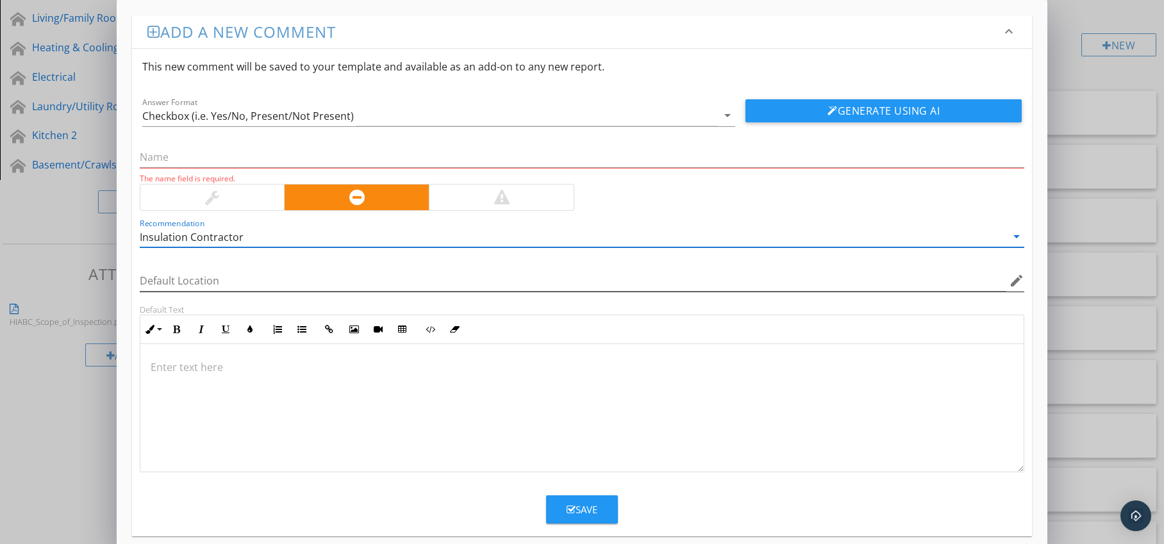
click at [1019, 283] on icon "edit" at bounding box center [1016, 280] width 15 height 15
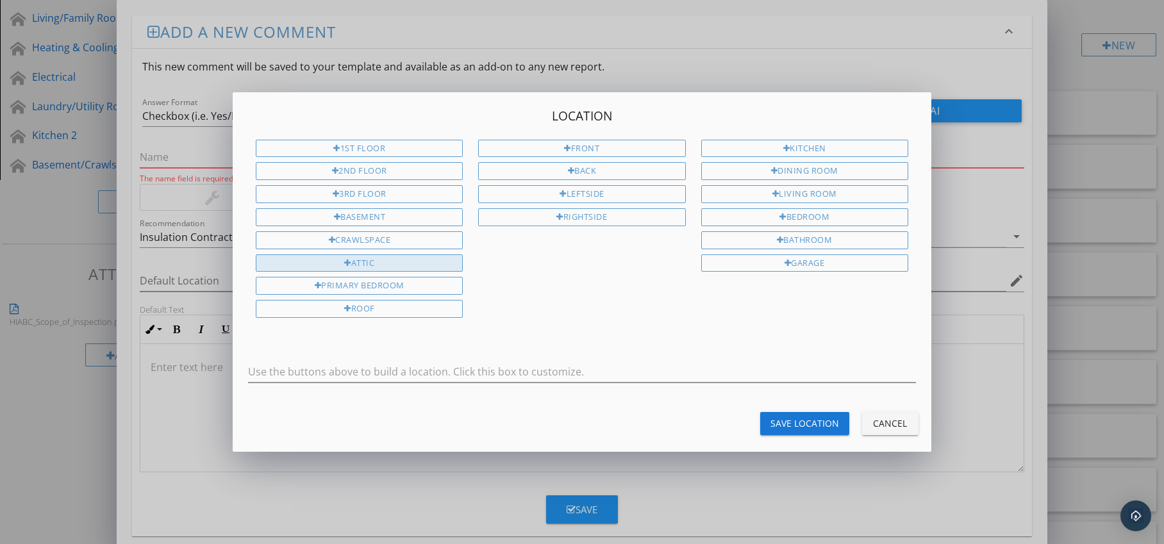
click at [437, 265] on div "Attic" at bounding box center [359, 264] width 207 height 18
type input "Attic"
click at [787, 420] on div "Save Location" at bounding box center [805, 423] width 69 height 13
type input "Attic"
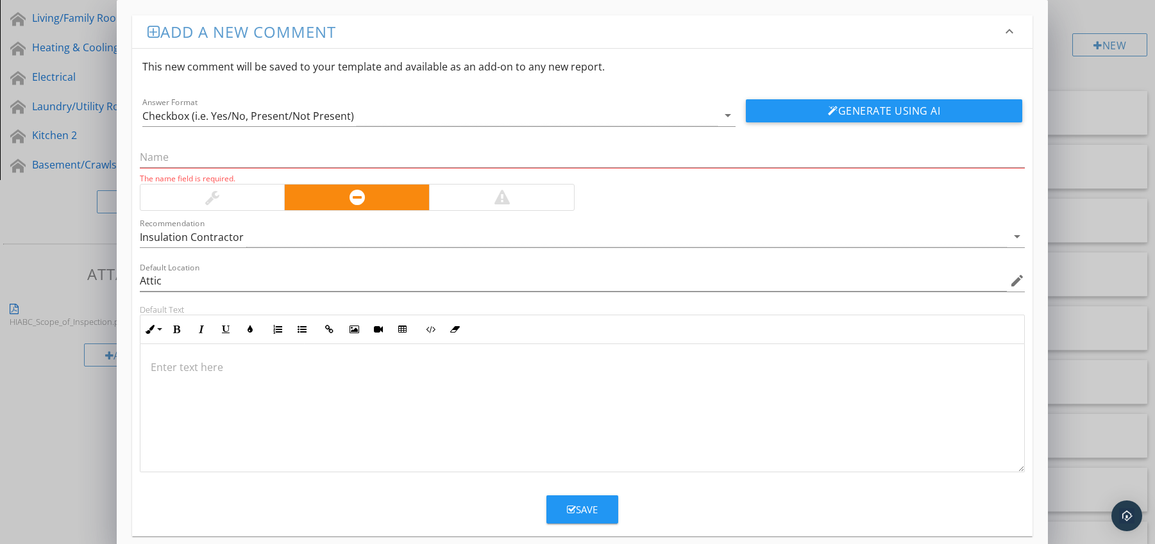
click at [176, 367] on p at bounding box center [583, 367] width 864 height 15
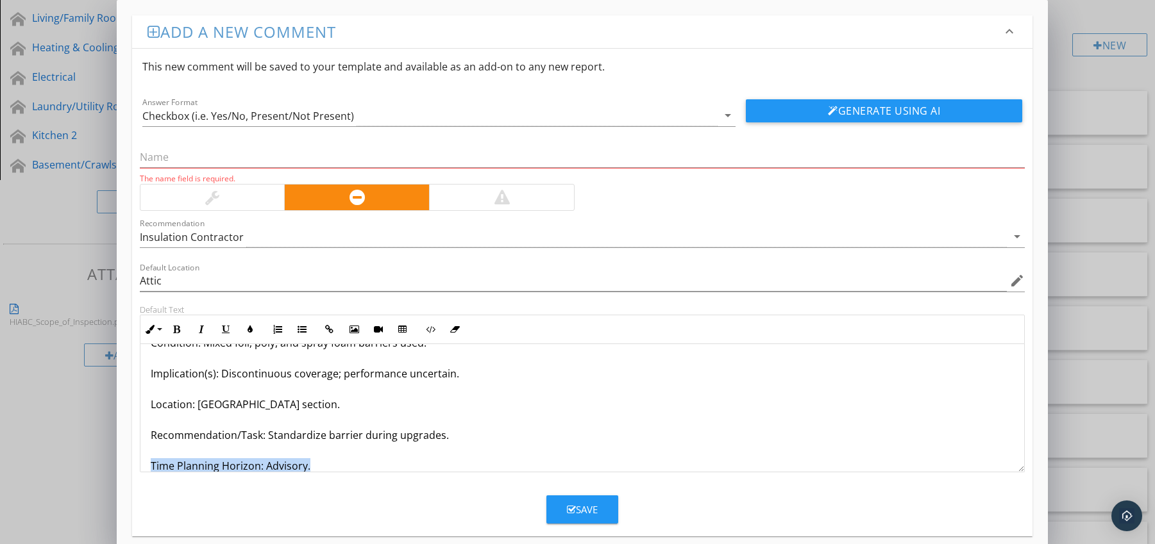
scroll to position [72, 0]
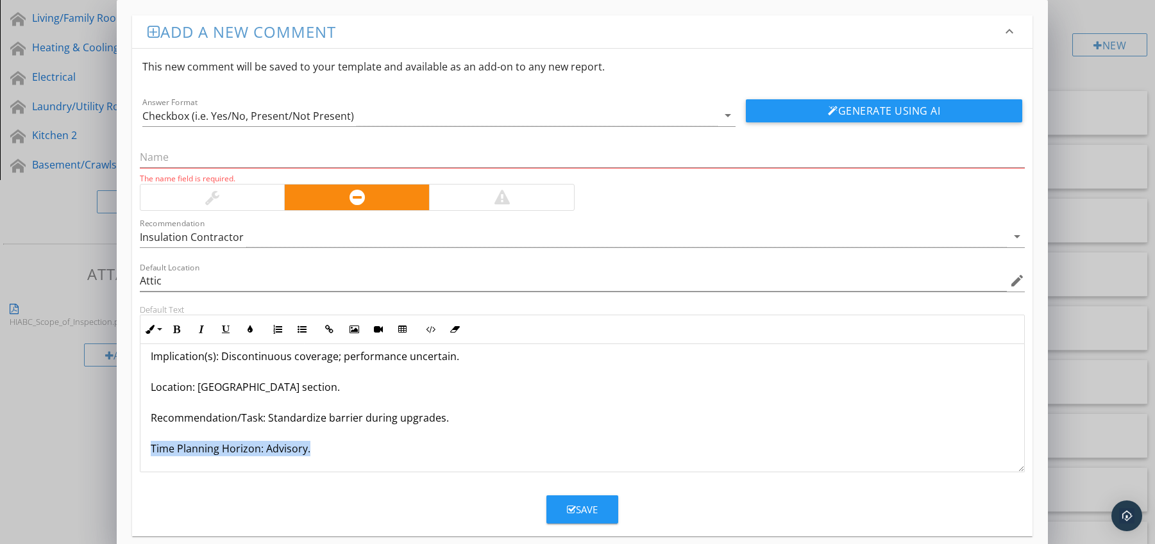
drag, startPoint x: 148, startPoint y: 465, endPoint x: 205, endPoint y: 469, distance: 57.2
click at [205, 469] on div "Inconsistent Vapour Barrier Materials Condition: Mixed foil, poly, and spray fo…" at bounding box center [582, 372] width 884 height 200
click at [174, 325] on icon "button" at bounding box center [176, 329] width 9 height 9
click at [251, 323] on button "Colors" at bounding box center [250, 329] width 24 height 24
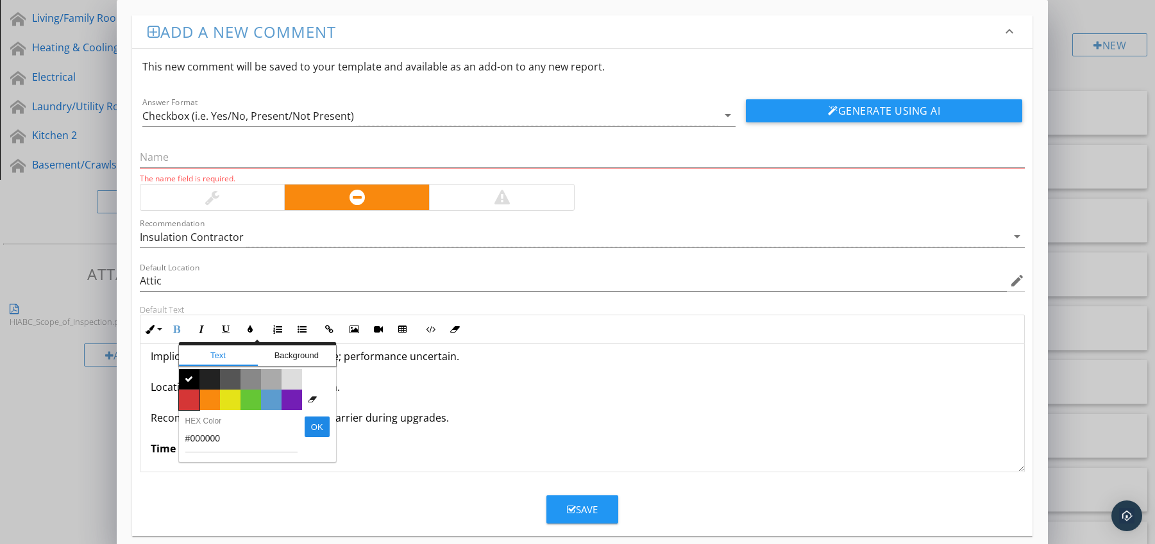
click at [187, 394] on span "Color #d53636" at bounding box center [189, 400] width 21 height 21
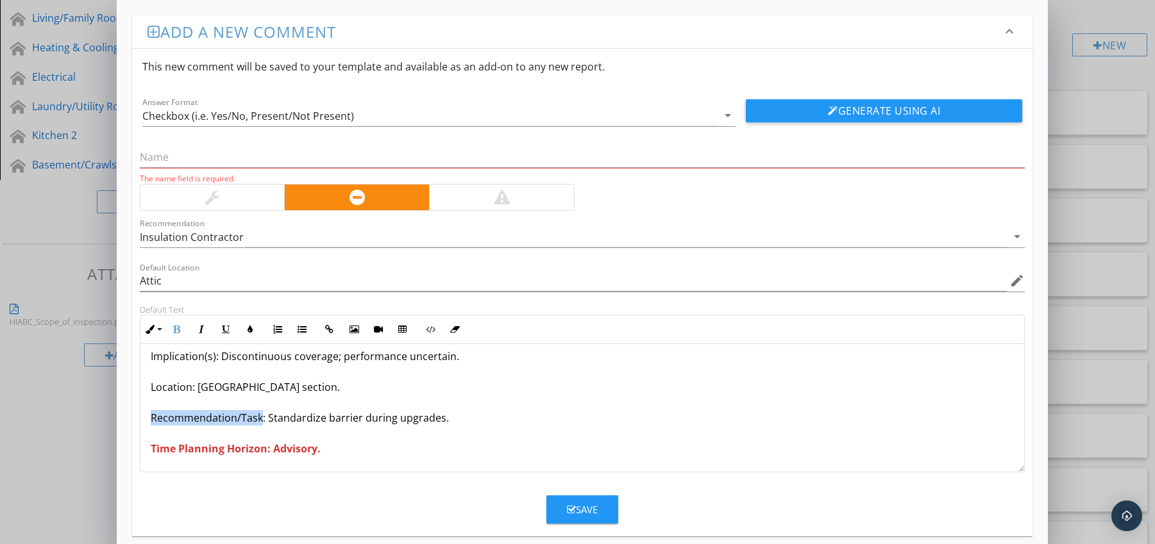
drag, startPoint x: 151, startPoint y: 418, endPoint x: 258, endPoint y: 419, distance: 107.1
click at [258, 419] on p "Inconsistent Vapour Barrier Materials Condition: Mixed foil, poly, and spray fo…" at bounding box center [583, 371] width 864 height 169
click at [174, 331] on icon "button" at bounding box center [176, 329] width 9 height 9
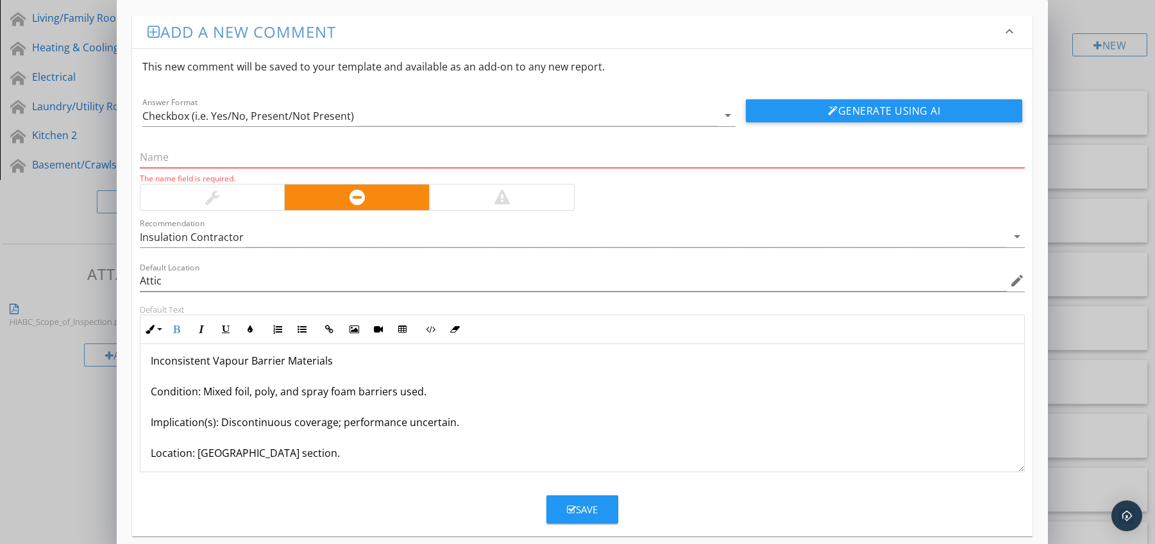
scroll to position [0, 0]
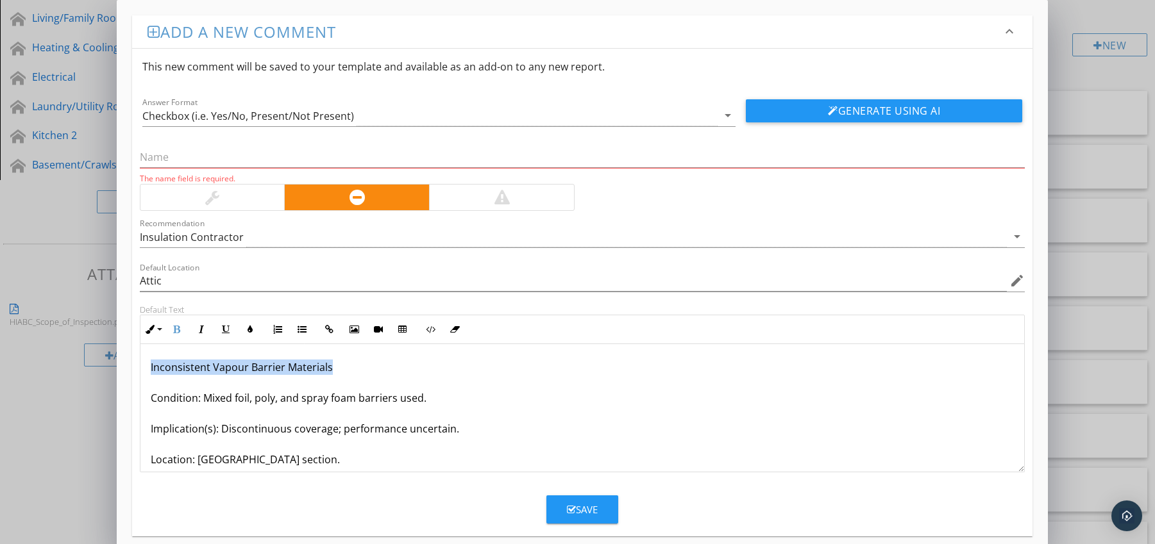
drag, startPoint x: 150, startPoint y: 369, endPoint x: 362, endPoint y: 367, distance: 211.6
click at [362, 367] on p "Inconsistent Vapour Barrier Materials Condition: Mixed foil, poly, and spray fo…" at bounding box center [583, 444] width 864 height 169
click at [232, 156] on input "text" at bounding box center [582, 157] width 885 height 21
paste input "Inconsistent Vapour Barrier Materials"
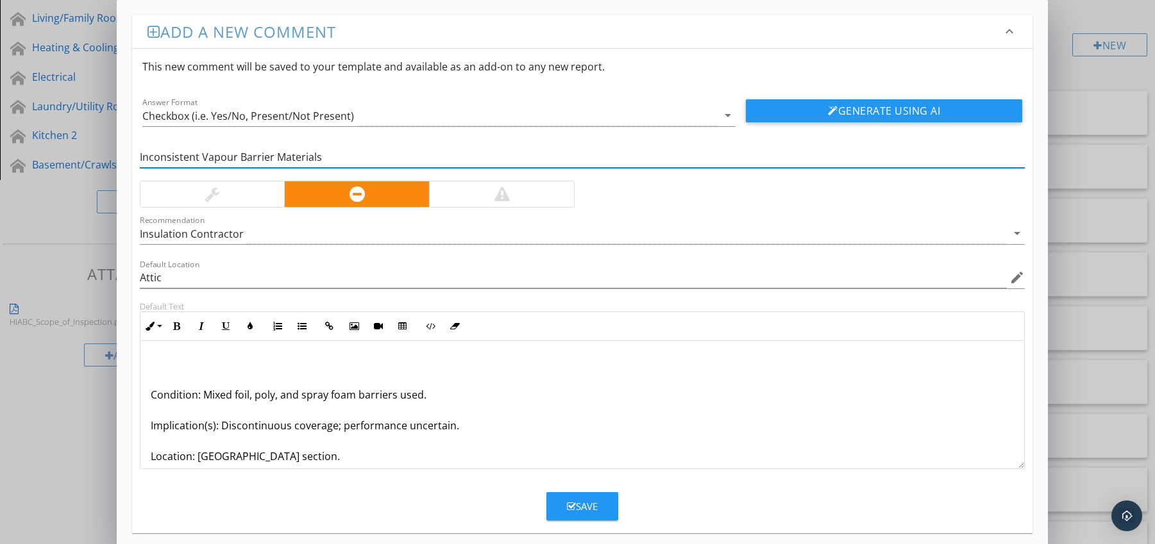
type input "Inconsistent Vapour Barrier Materials"
click at [151, 397] on p "Condition: Mixed foil, poly, and spray foam barriers used. Implication(s): Disc…" at bounding box center [583, 440] width 864 height 169
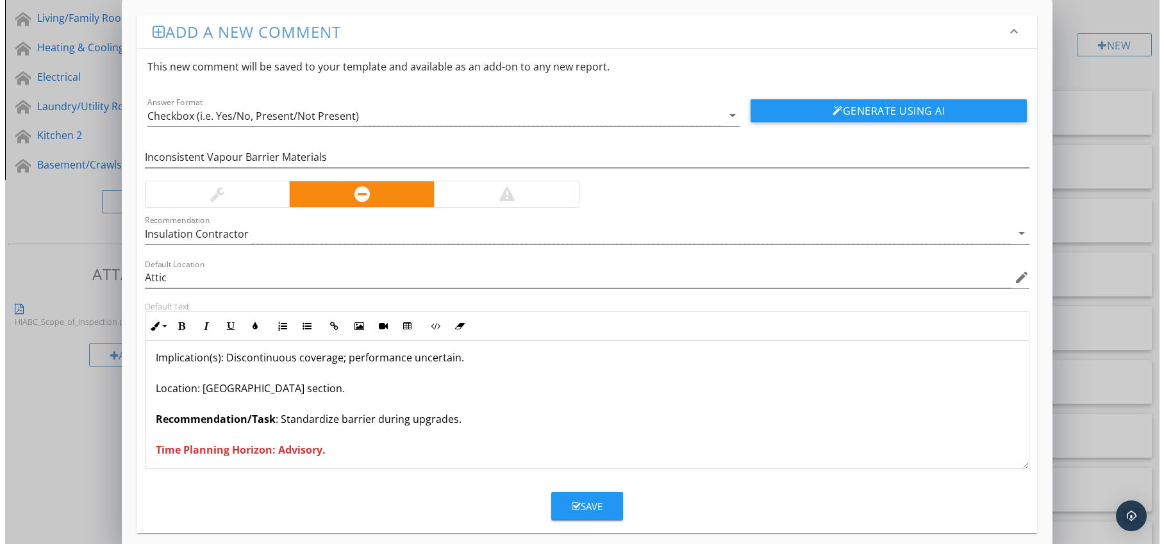
scroll to position [42, 0]
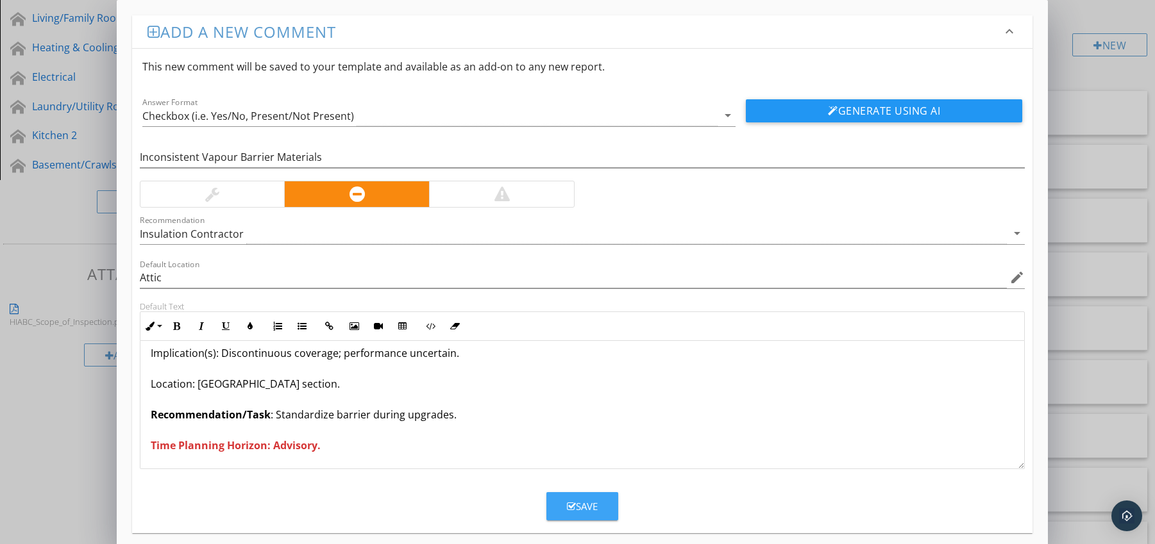
click at [567, 502] on icon "button" at bounding box center [571, 507] width 9 height 10
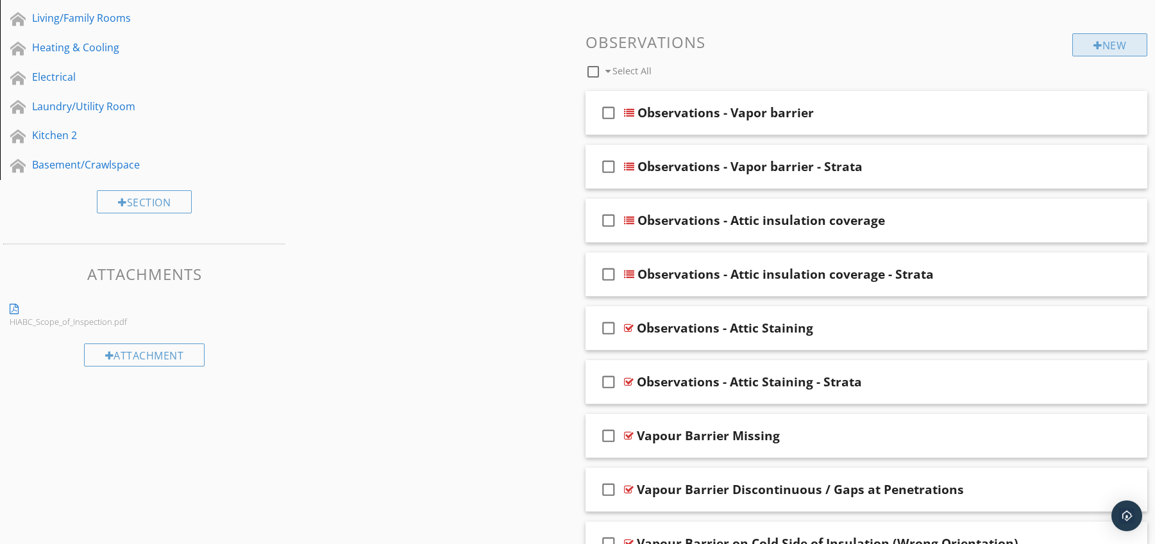
click at [1102, 51] on div "New" at bounding box center [1109, 44] width 75 height 23
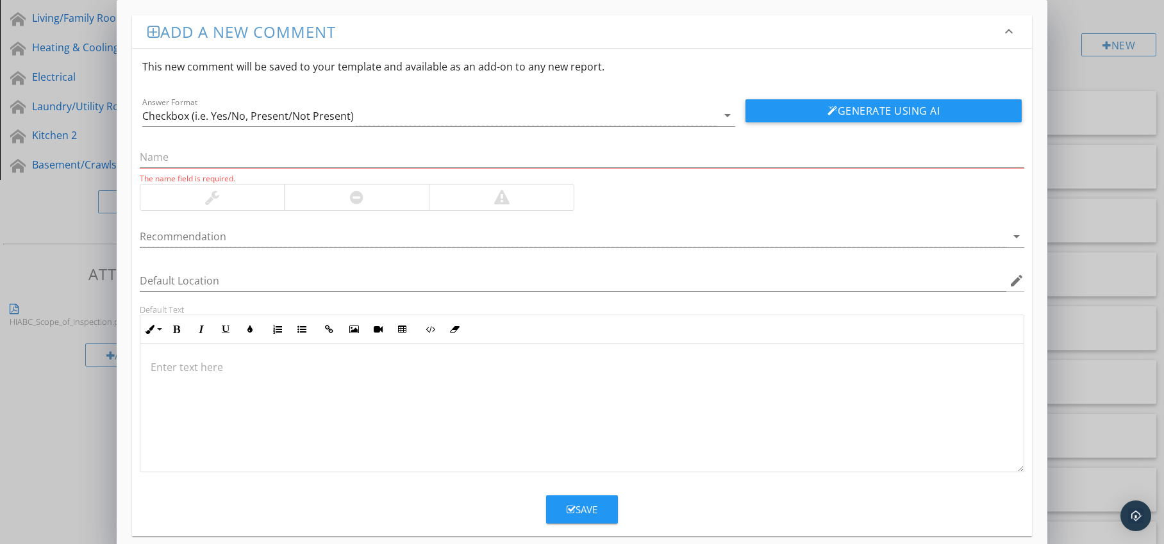
click at [396, 191] on div at bounding box center [356, 198] width 145 height 26
click at [394, 230] on div at bounding box center [574, 236] width 868 height 21
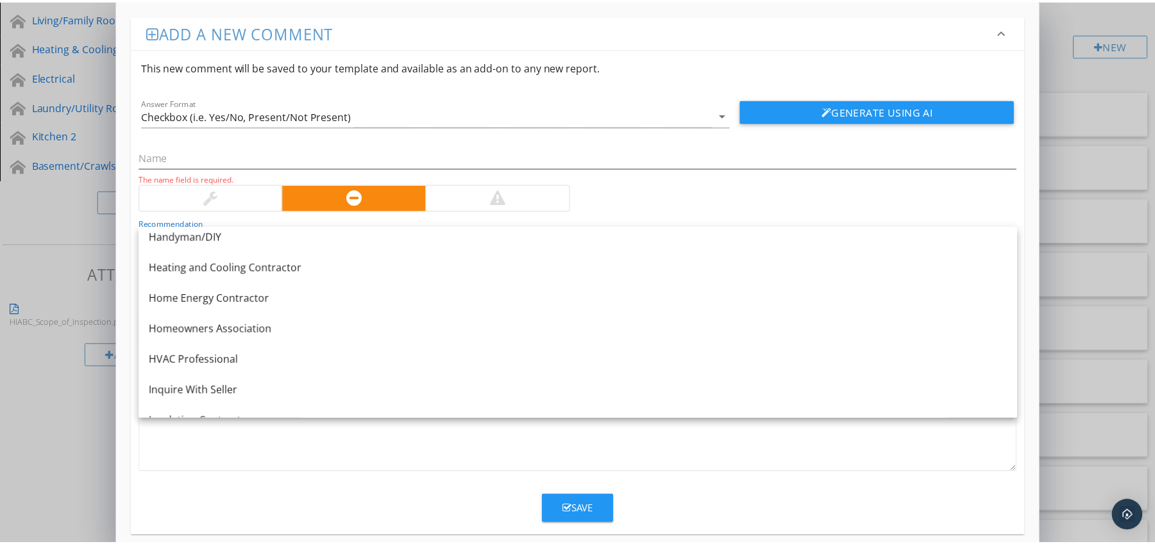
scroll to position [924, 0]
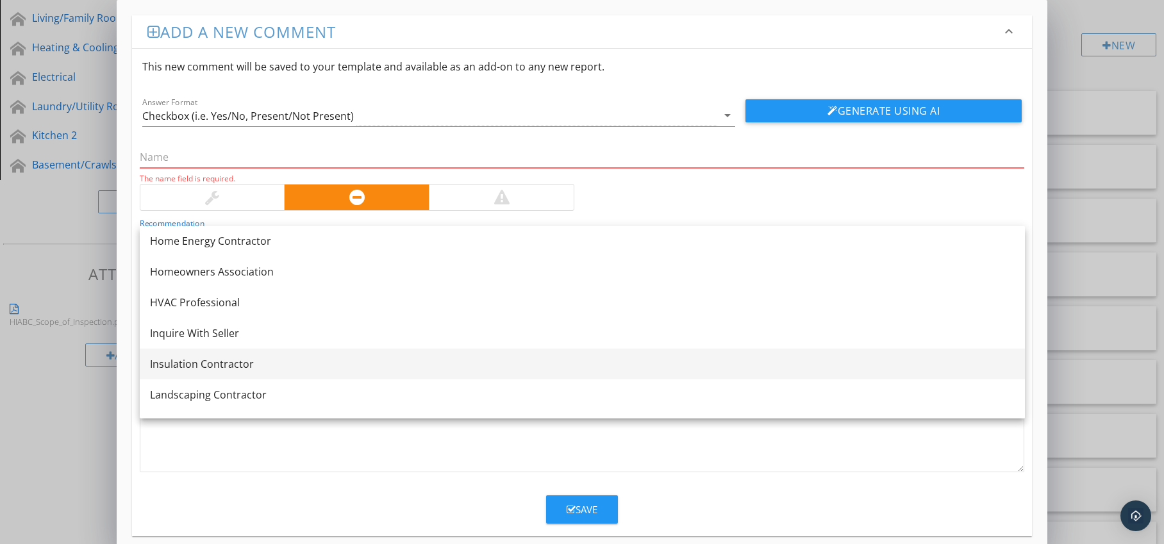
click at [333, 357] on div "Insulation Contractor" at bounding box center [582, 363] width 865 height 15
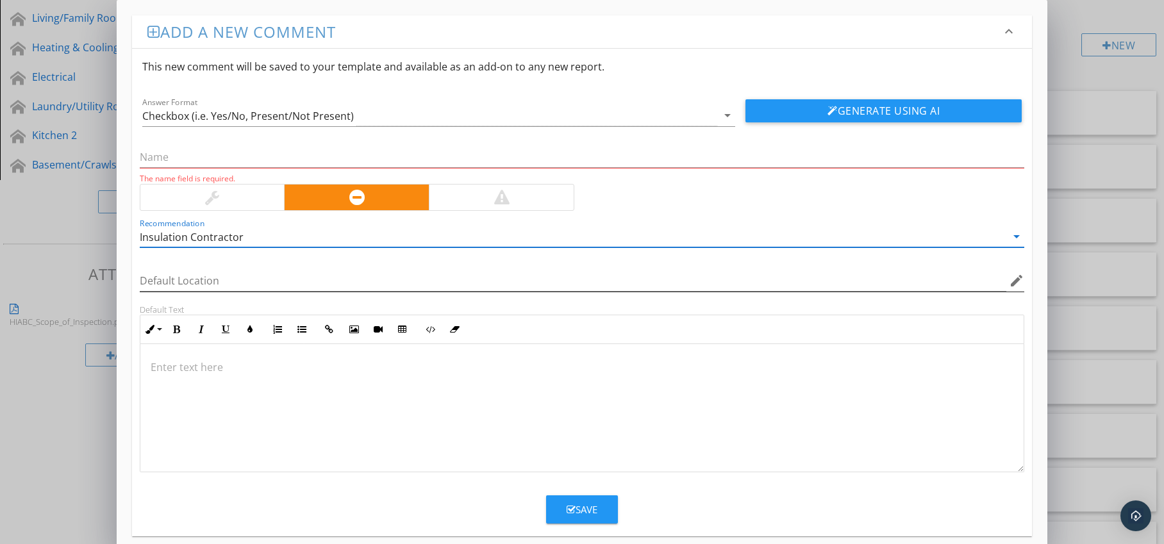
click at [1016, 285] on icon "edit" at bounding box center [1016, 280] width 15 height 15
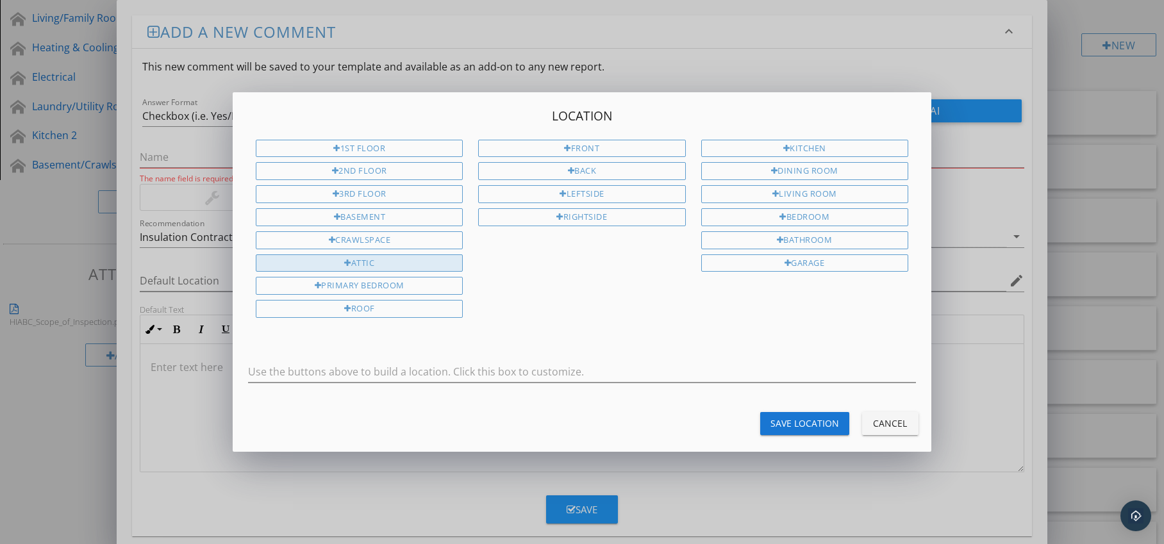
click at [434, 264] on div "Attic" at bounding box center [359, 264] width 207 height 18
type input "Attic"
click at [780, 415] on button "Save Location" at bounding box center [804, 423] width 89 height 23
type input "Attic"
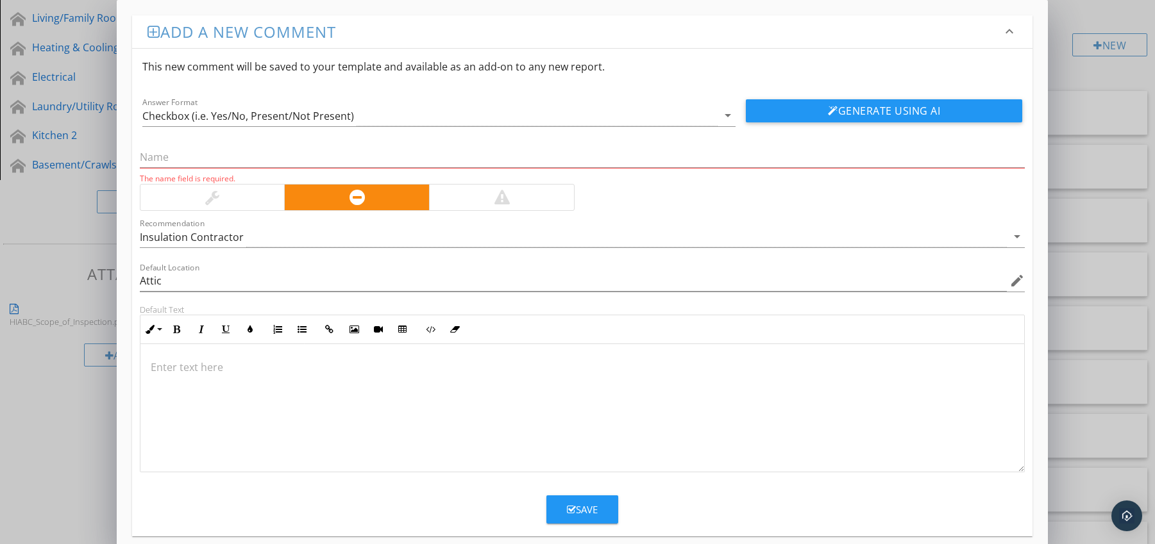
click at [217, 365] on p at bounding box center [583, 367] width 864 height 15
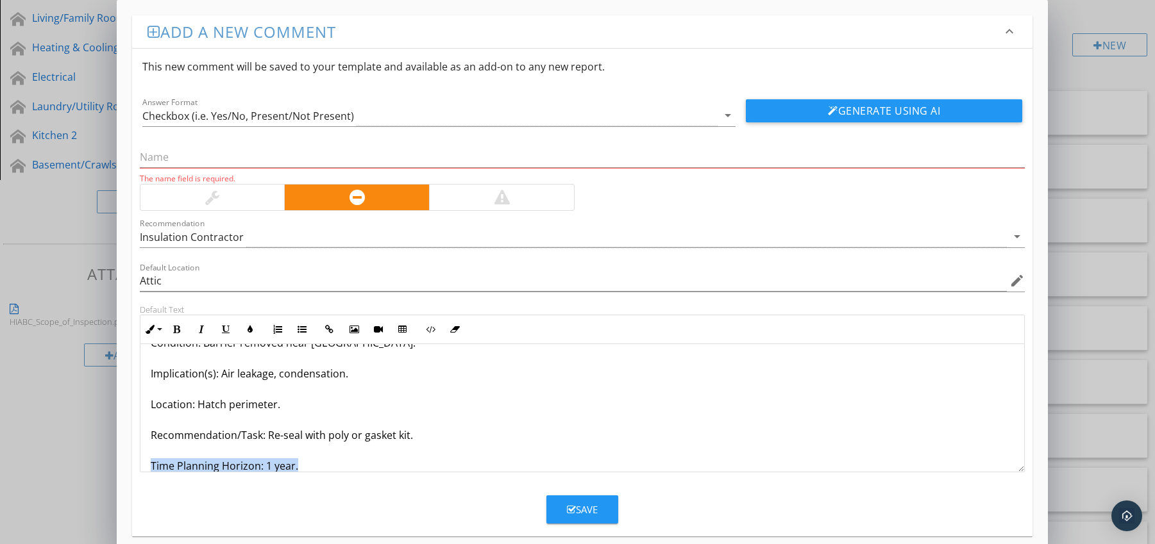
scroll to position [72, 0]
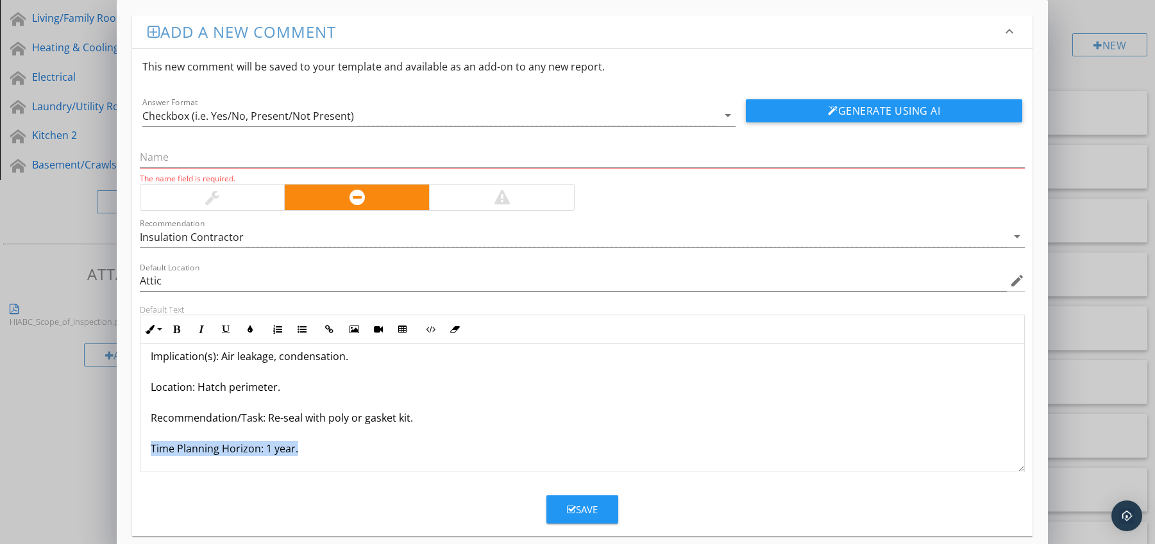
drag, startPoint x: 148, startPoint y: 463, endPoint x: 173, endPoint y: 471, distance: 26.2
click at [173, 471] on div "Vapour Barrier Cut Away for Access Condition: Barrier removed near [GEOGRAPHIC_…" at bounding box center [582, 372] width 884 height 200
click at [178, 329] on icon "button" at bounding box center [176, 329] width 9 height 9
click at [247, 330] on icon "button" at bounding box center [250, 329] width 9 height 9
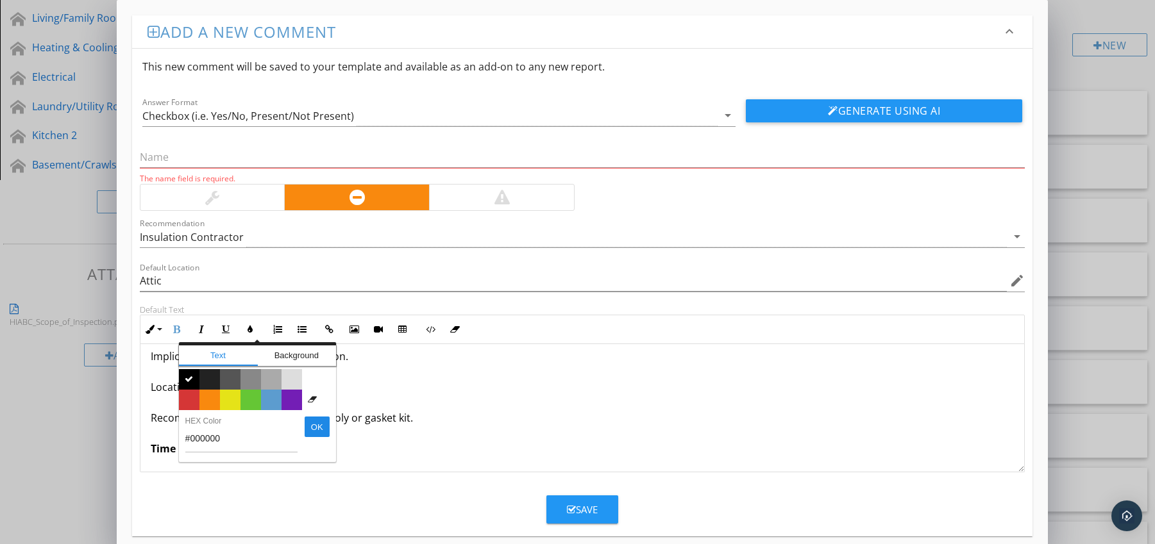
click at [194, 399] on span "Color #d53636" at bounding box center [189, 400] width 21 height 21
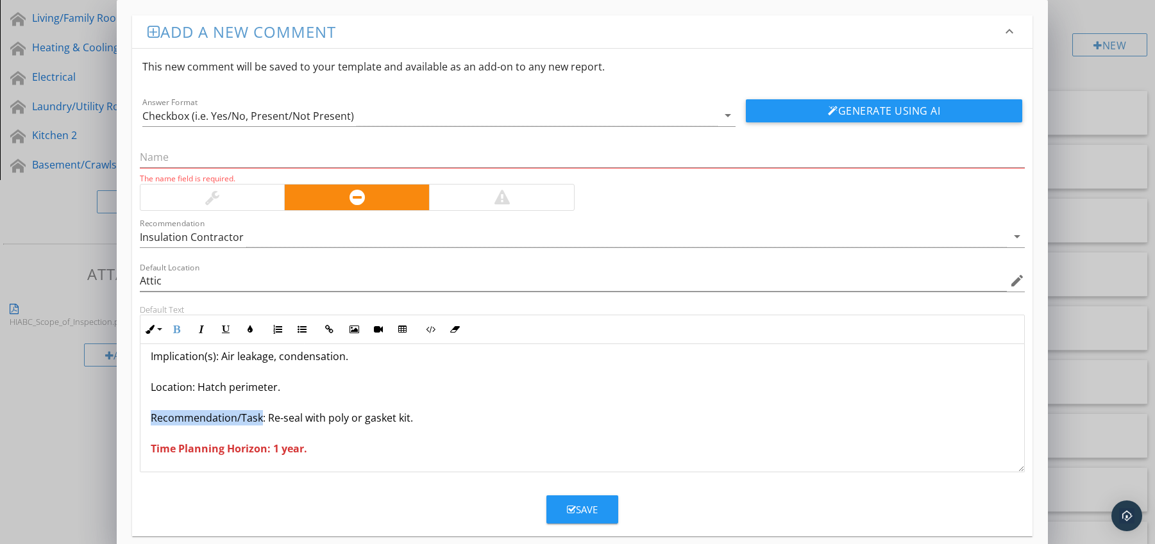
drag, startPoint x: 149, startPoint y: 419, endPoint x: 259, endPoint y: 421, distance: 109.6
click at [259, 421] on div "Vapour Barrier Cut Away for Access Condition: Barrier removed near [GEOGRAPHIC_…" at bounding box center [582, 372] width 884 height 200
click at [172, 329] on icon "button" at bounding box center [176, 329] width 9 height 9
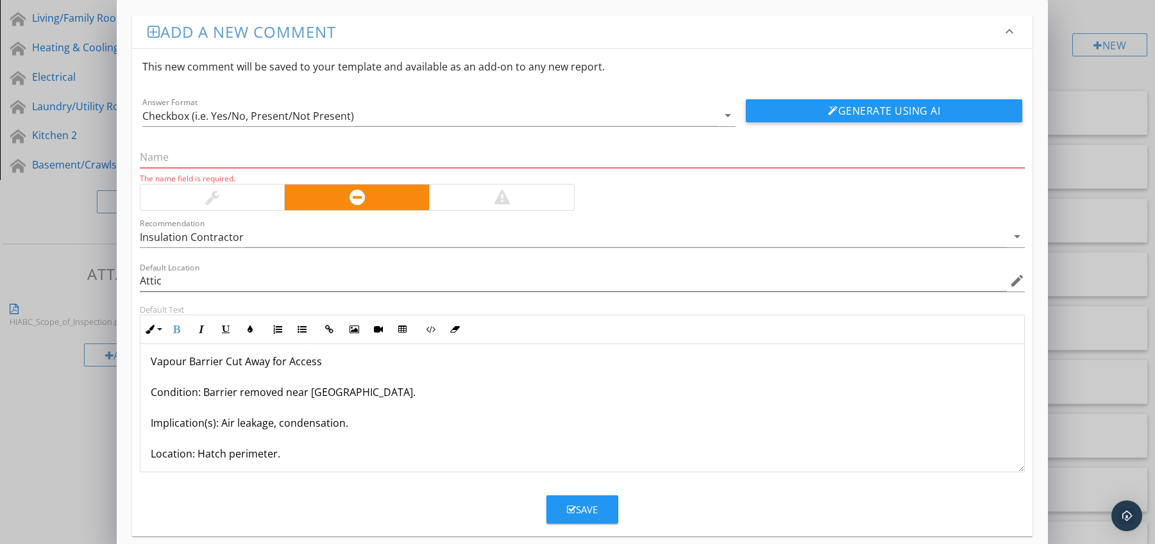
scroll to position [0, 0]
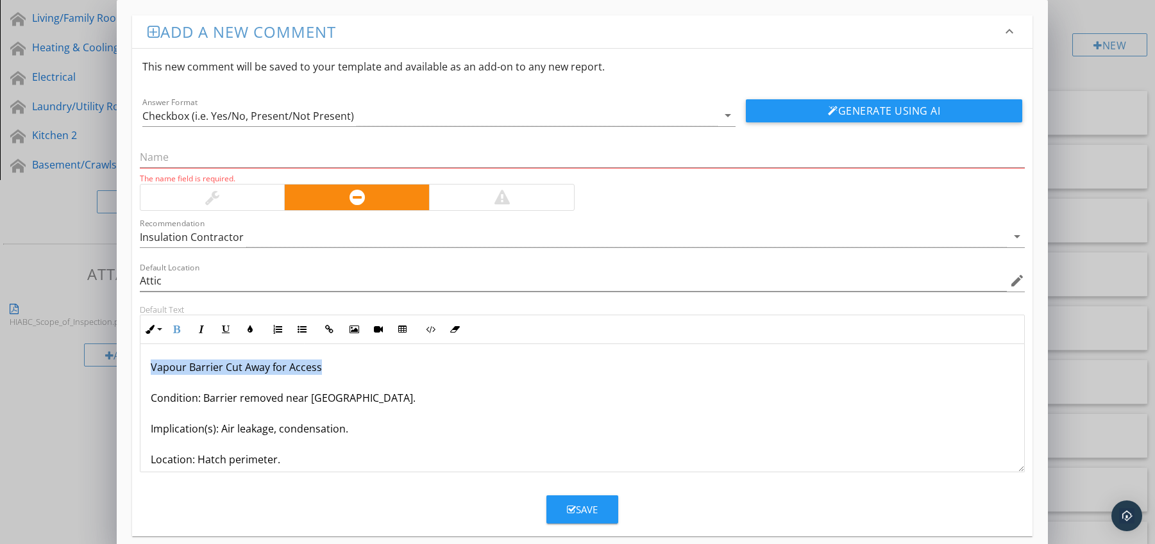
drag, startPoint x: 151, startPoint y: 364, endPoint x: 351, endPoint y: 365, distance: 200.7
click at [351, 365] on p "Vapour Barrier Cut Away for Access Condition: Barrier removed near [GEOGRAPHIC_…" at bounding box center [583, 444] width 864 height 169
click at [184, 149] on input "text" at bounding box center [582, 157] width 885 height 21
paste input "Vapour Barrier Cut Away for Access"
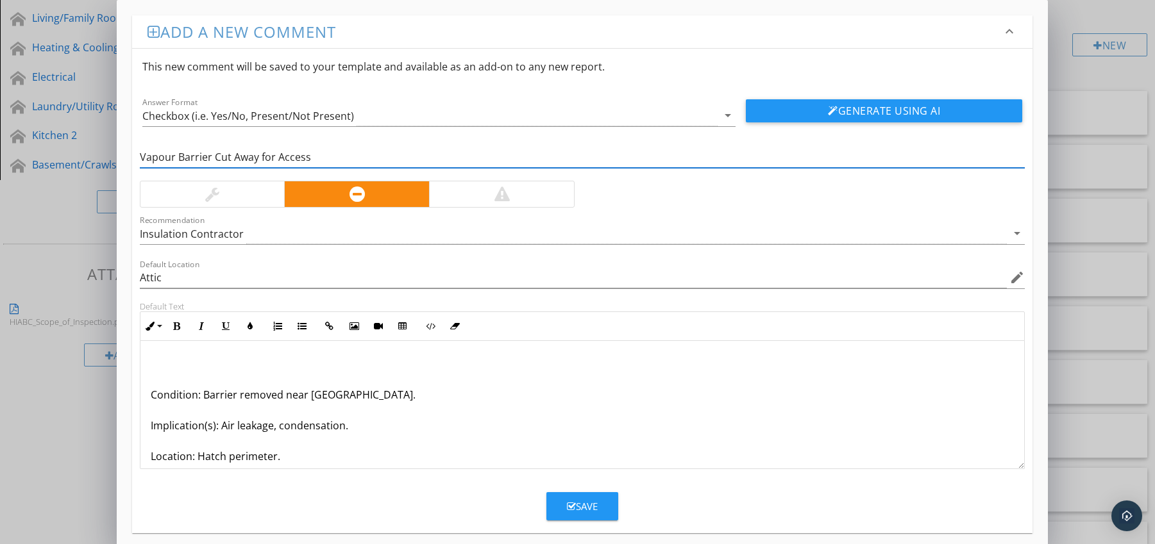
type input "Vapour Barrier Cut Away for Access"
click at [152, 396] on p "Condition: Barrier removed near [GEOGRAPHIC_DATA]. Implication(s): Air leakage,…" at bounding box center [583, 440] width 864 height 169
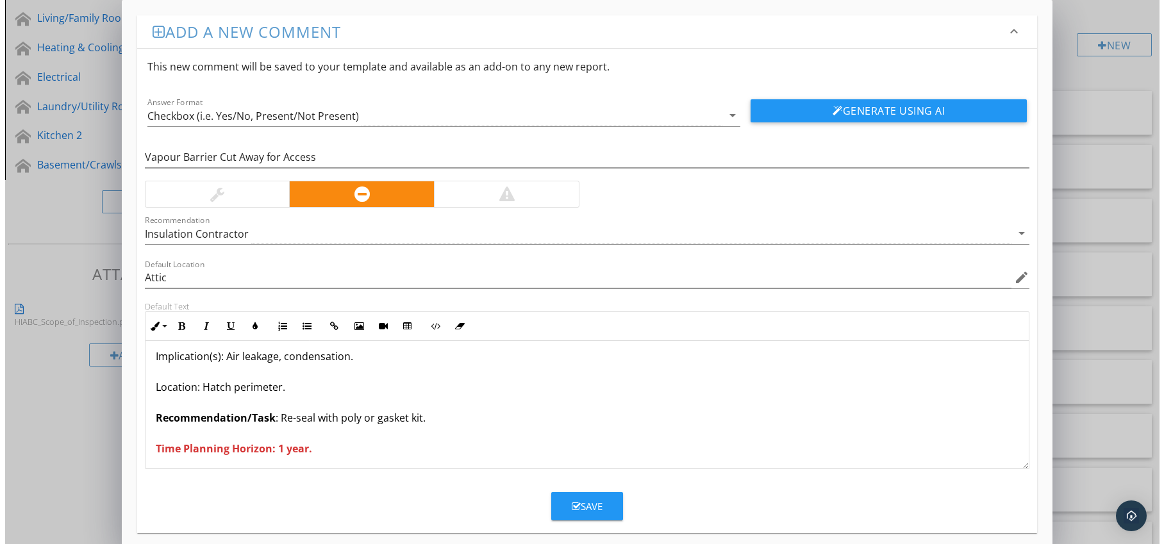
scroll to position [42, 0]
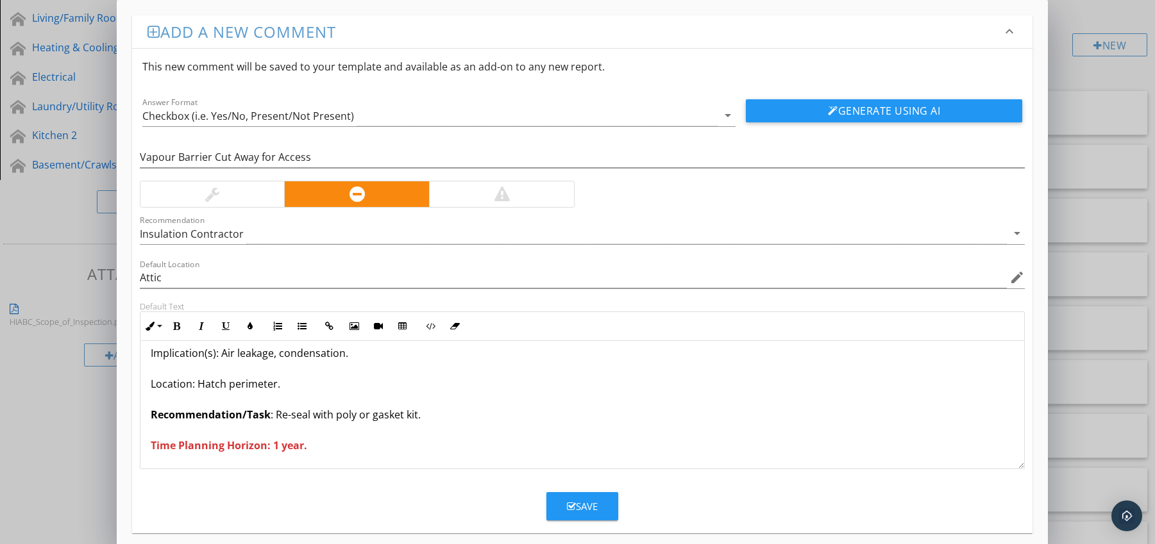
click at [580, 503] on div "Save" at bounding box center [582, 506] width 31 height 15
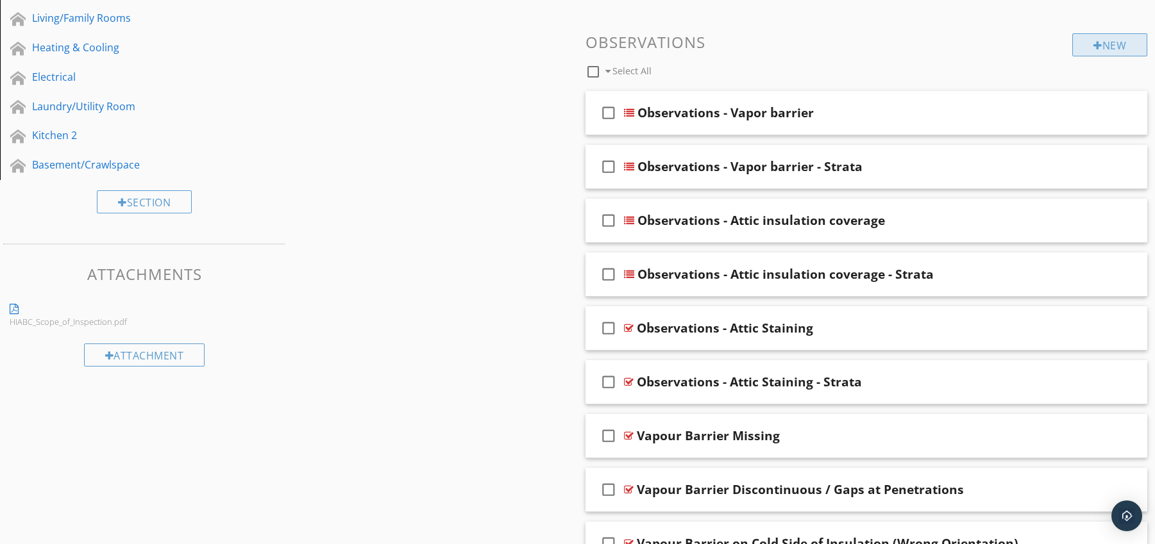
click at [1109, 46] on div "New" at bounding box center [1109, 44] width 75 height 23
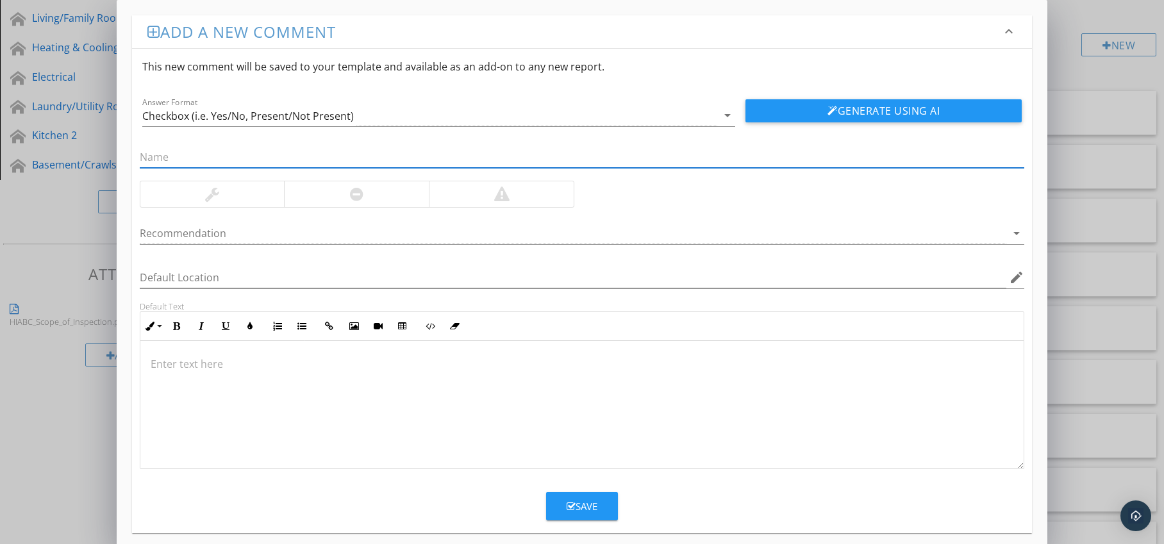
click at [387, 190] on div at bounding box center [356, 194] width 145 height 26
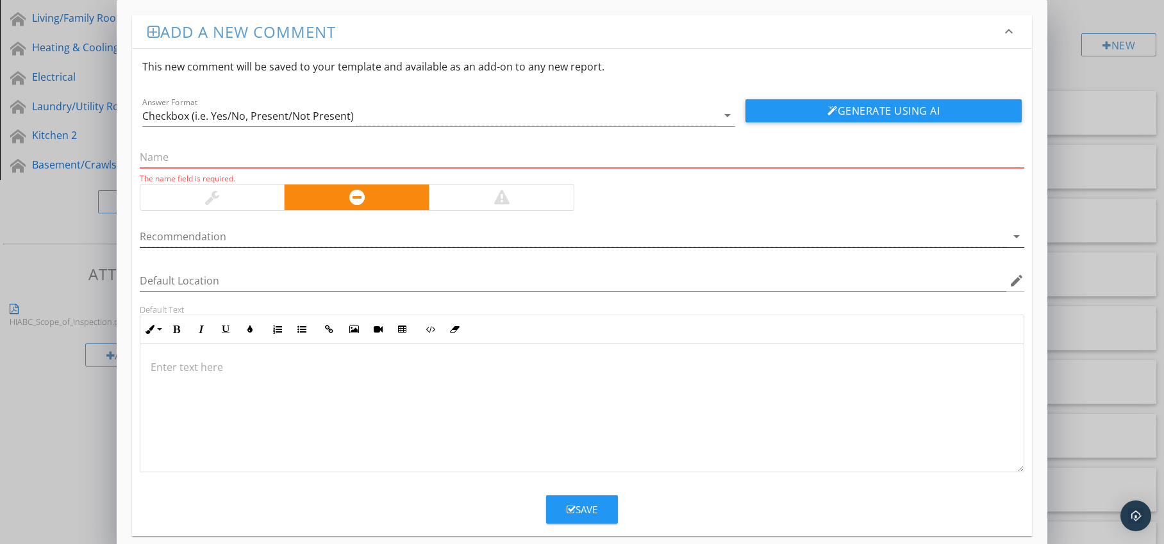
click at [392, 232] on div at bounding box center [574, 236] width 868 height 21
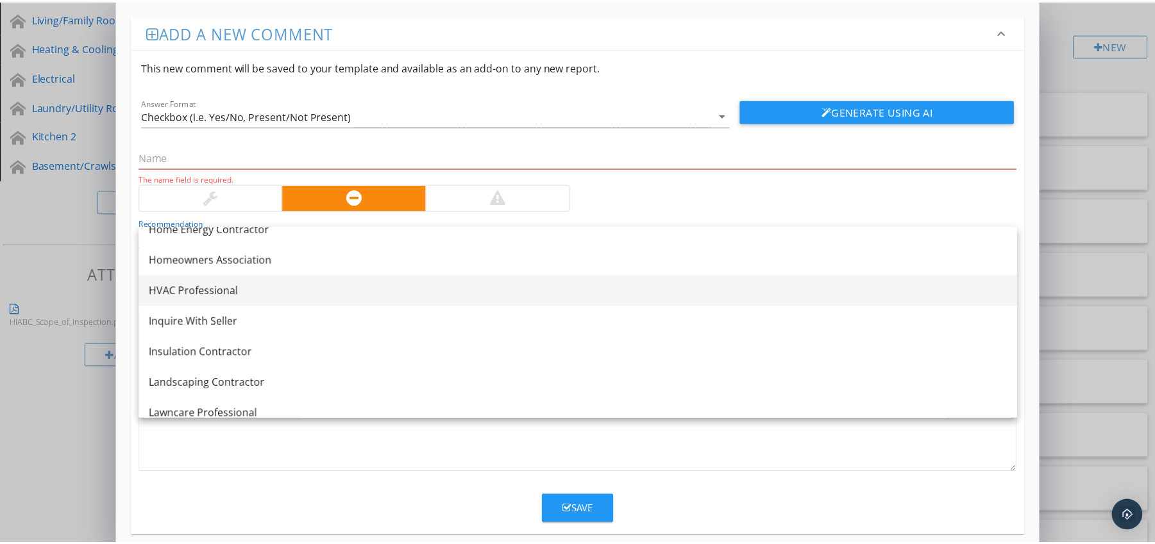
scroll to position [957, 0]
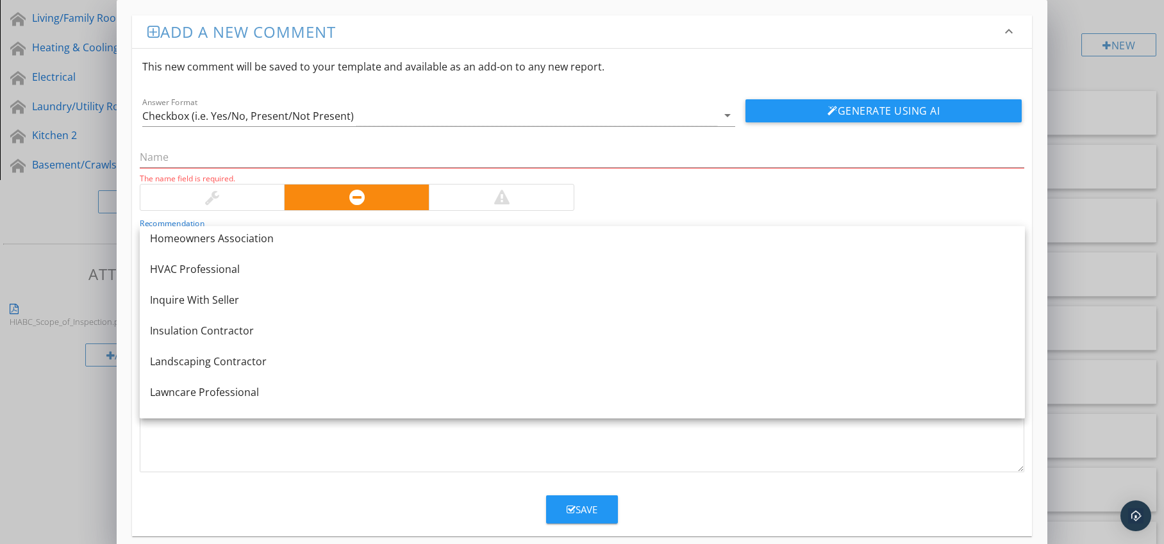
click at [354, 317] on link "Insulation Contractor" at bounding box center [582, 330] width 885 height 31
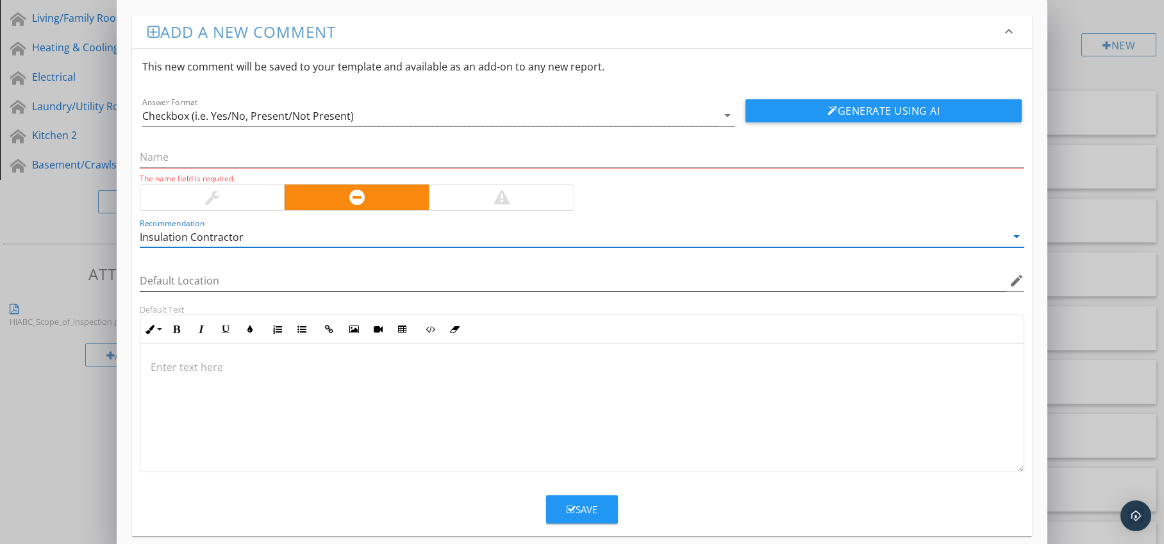
click at [1018, 284] on icon "edit" at bounding box center [1016, 280] width 15 height 15
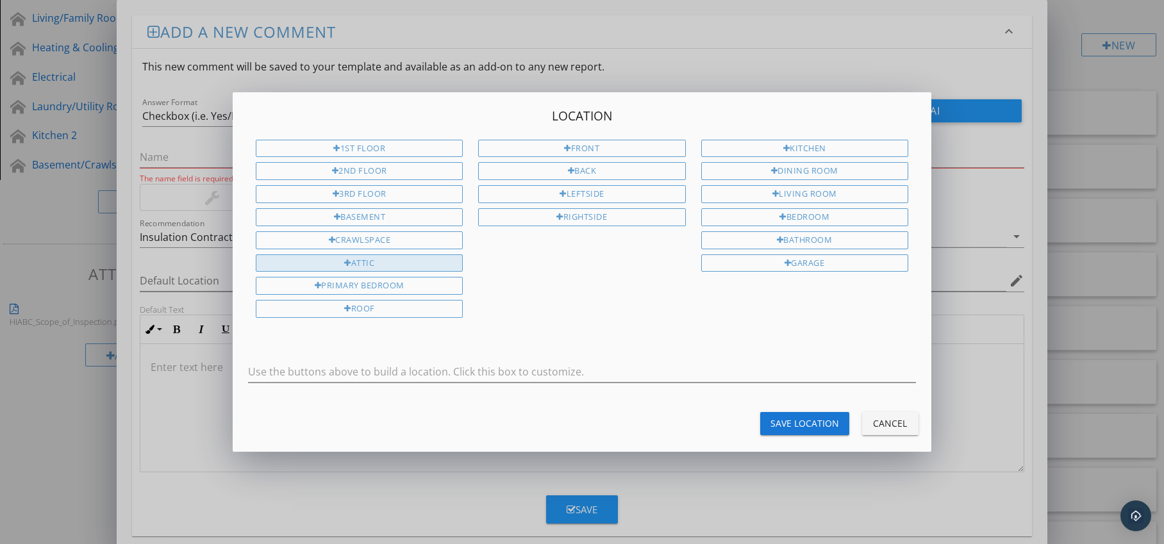
click at [395, 262] on div "Attic" at bounding box center [359, 264] width 207 height 18
type input "Attic"
click at [791, 421] on div "Save Location" at bounding box center [805, 423] width 69 height 13
type input "Attic"
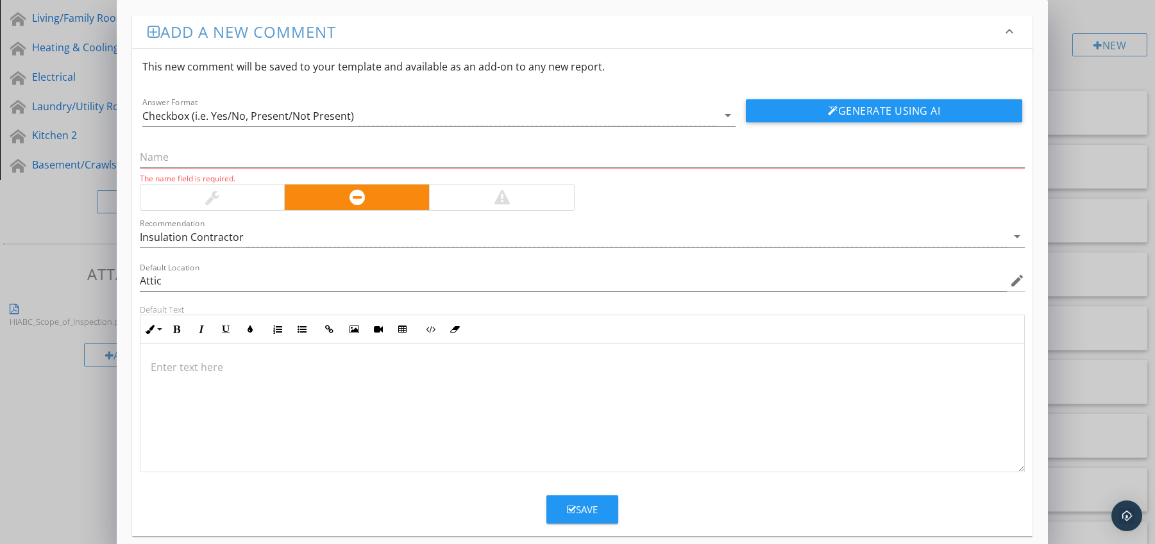
click at [210, 365] on p at bounding box center [583, 367] width 864 height 15
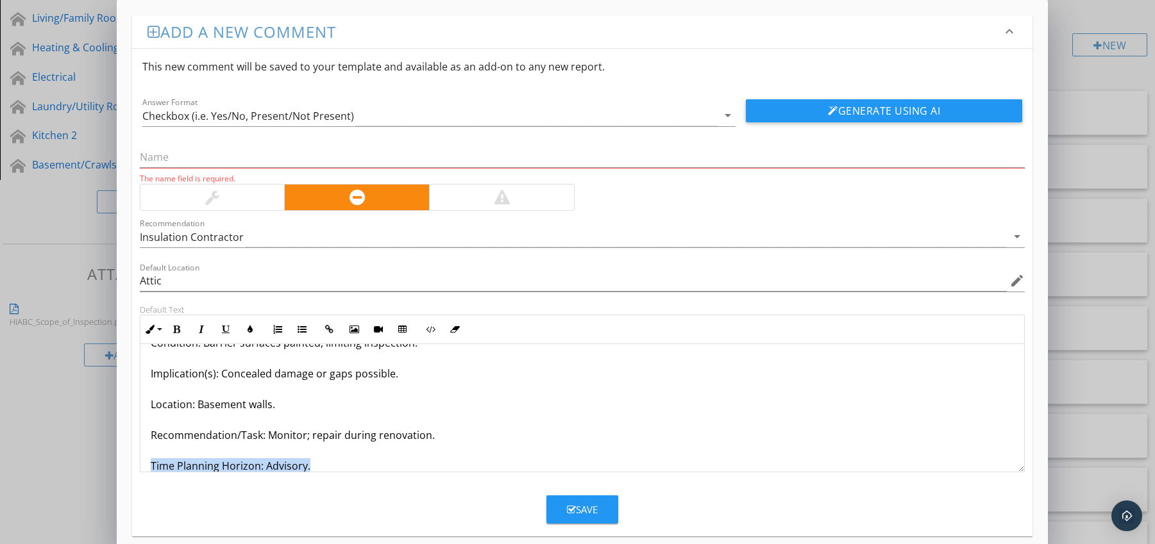
scroll to position [72, 0]
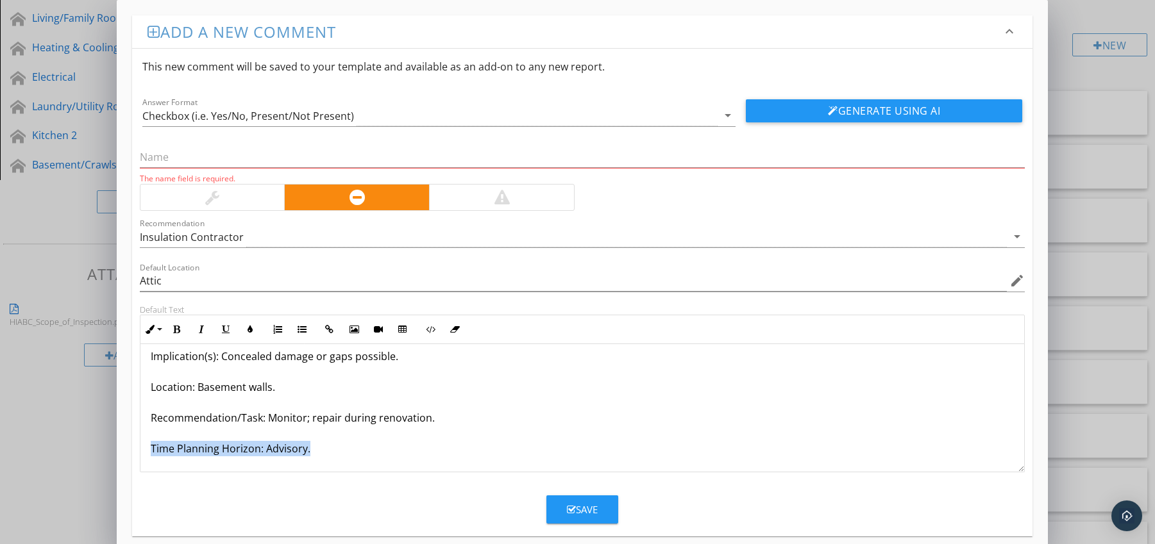
drag, startPoint x: 151, startPoint y: 464, endPoint x: 201, endPoint y: 474, distance: 51.7
click at [201, 474] on form "This new comment will be saved to your template and available as an add-on to a…" at bounding box center [582, 286] width 901 height 475
click at [177, 334] on button "Bold" at bounding box center [177, 329] width 24 height 24
click at [246, 333] on icon "button" at bounding box center [250, 329] width 9 height 9
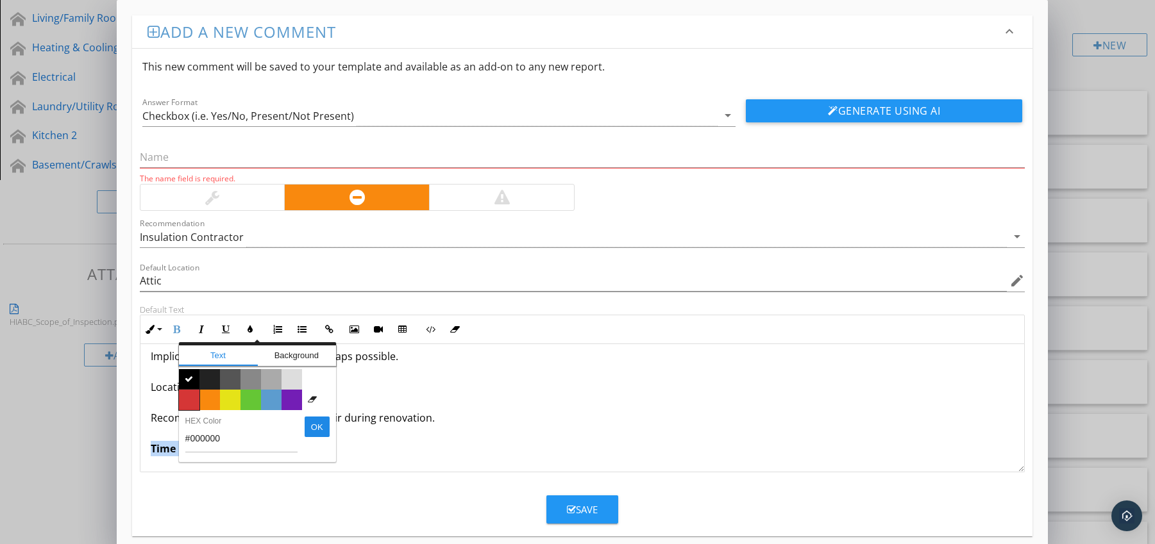
click at [192, 394] on span "Color #d53636" at bounding box center [189, 400] width 21 height 21
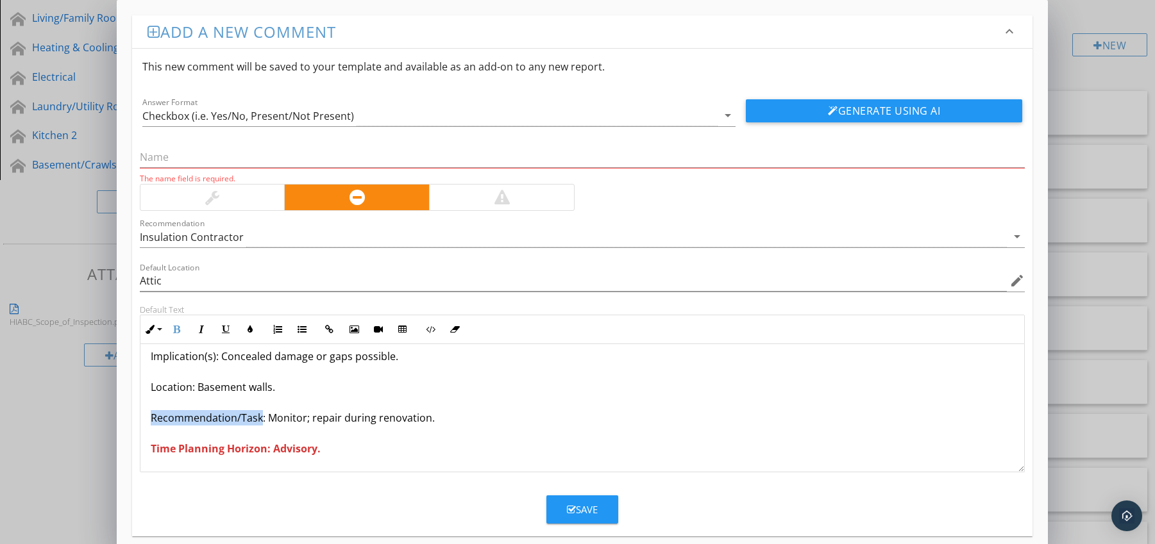
drag, startPoint x: 152, startPoint y: 419, endPoint x: 259, endPoint y: 425, distance: 107.3
click at [259, 425] on p "Vapour Barrier Painted Over (concealed issues) Condition: Barrier surfaces pain…" at bounding box center [583, 371] width 864 height 169
click at [178, 329] on icon "button" at bounding box center [176, 329] width 9 height 9
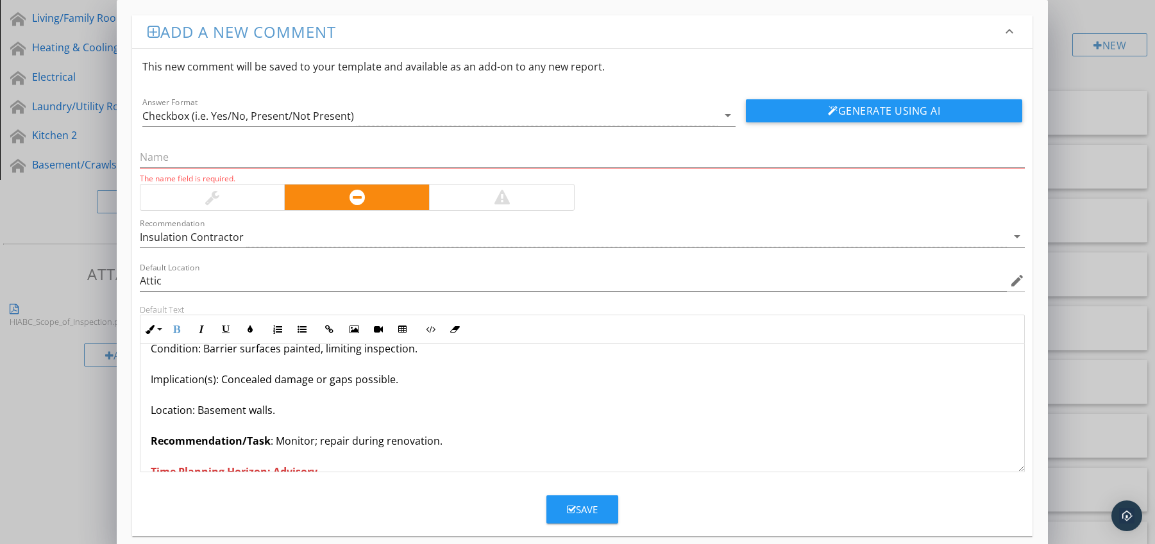
scroll to position [0, 0]
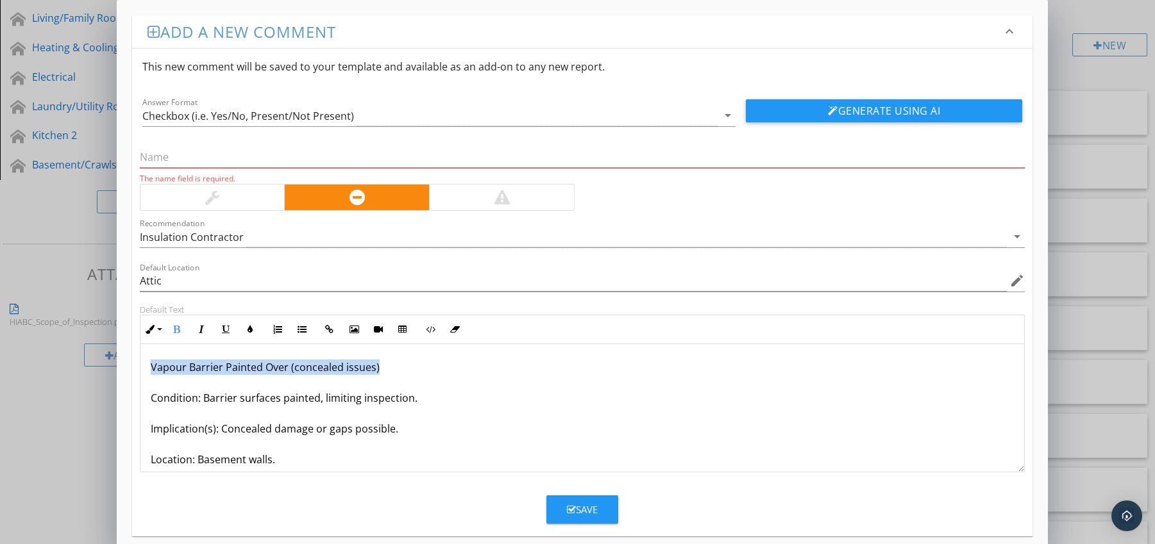
drag, startPoint x: 150, startPoint y: 368, endPoint x: 373, endPoint y: 373, distance: 223.2
click at [396, 371] on p "Vapour Barrier Painted Over (concealed issues) Condition: Barrier surfaces pain…" at bounding box center [583, 444] width 864 height 169
click at [251, 158] on input "text" at bounding box center [582, 157] width 885 height 21
paste input "Vapour Barrier Painted Over (concealed issues)"
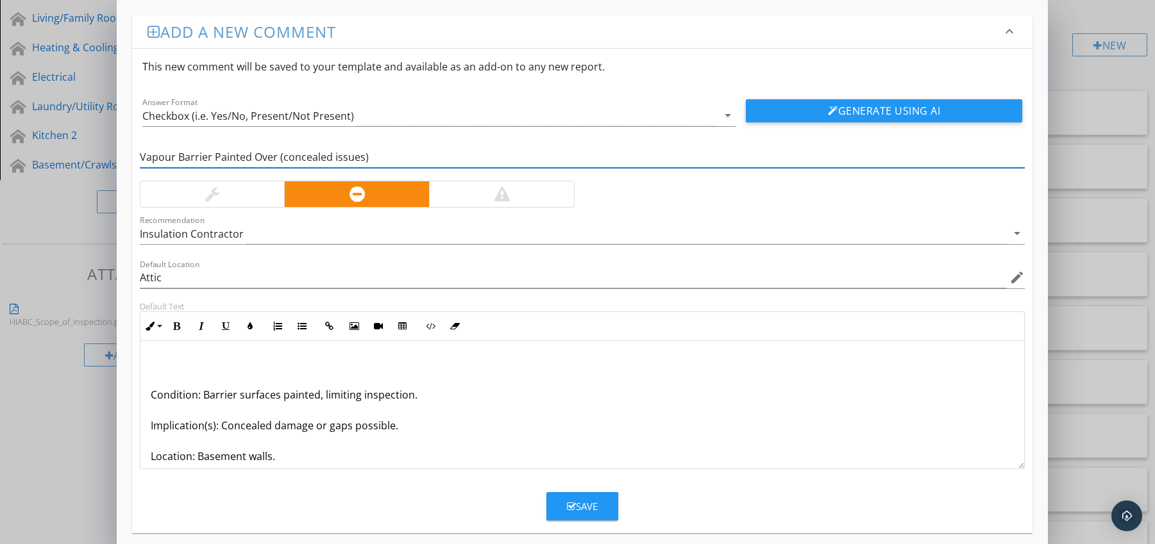
type input "Vapour Barrier Painted Over (concealed issues)"
click at [147, 394] on div "Condition: Barrier surfaces painted, limiting inspection. Implication(s): Conce…" at bounding box center [582, 441] width 884 height 200
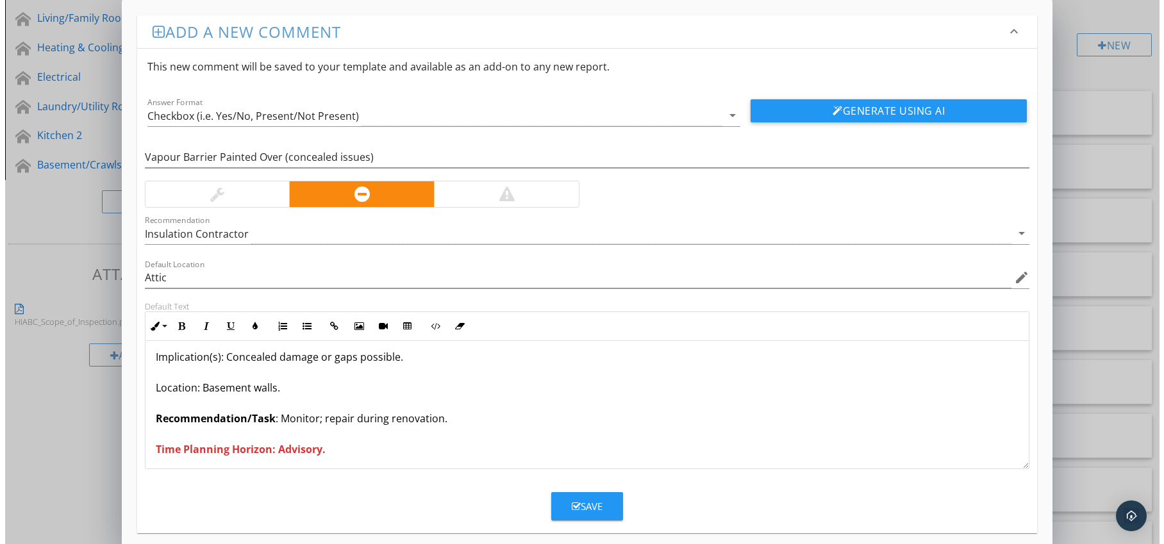
scroll to position [42, 0]
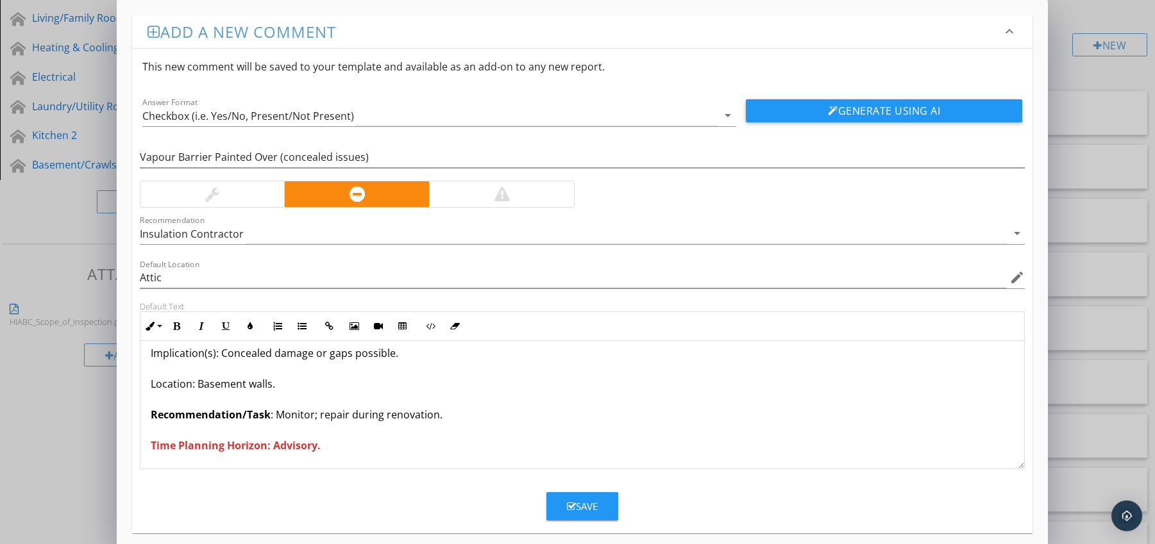
click at [583, 504] on div "Save" at bounding box center [582, 506] width 31 height 15
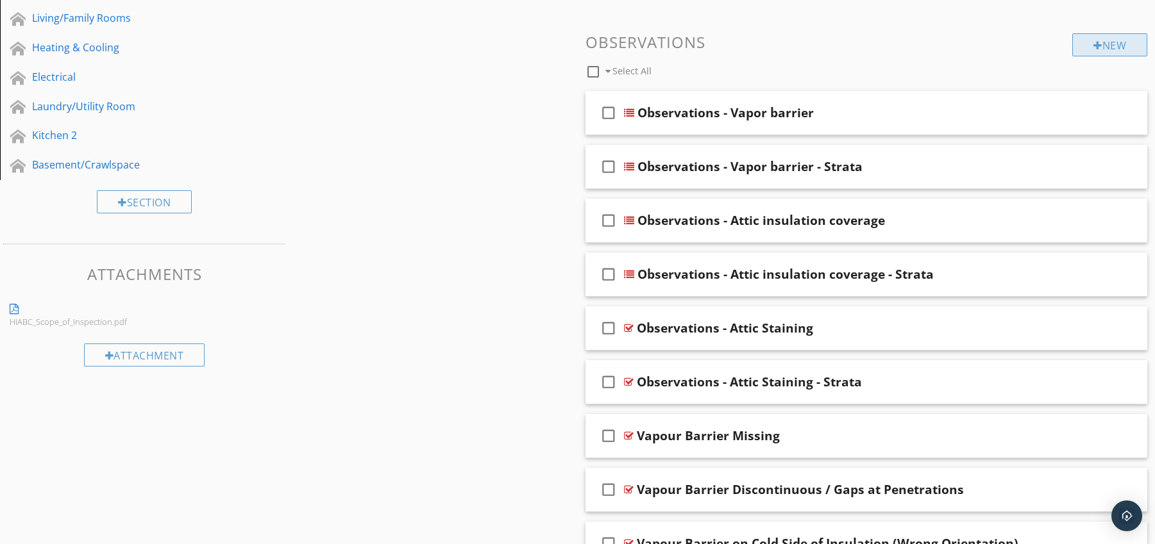
click at [1093, 48] on div at bounding box center [1097, 45] width 9 height 10
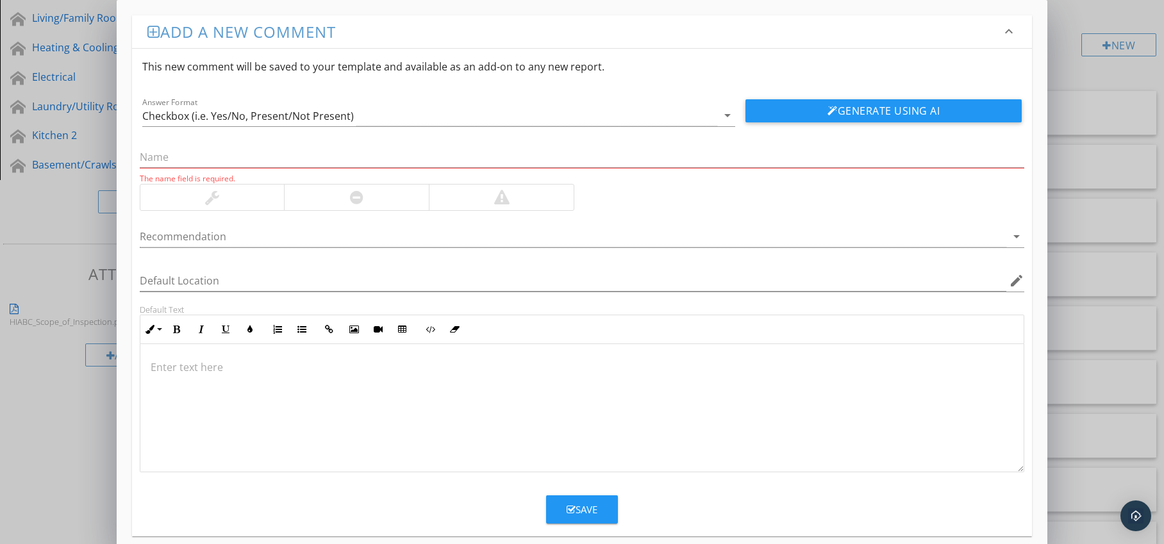
click at [383, 200] on div at bounding box center [356, 198] width 145 height 26
click at [347, 232] on div at bounding box center [574, 236] width 868 height 21
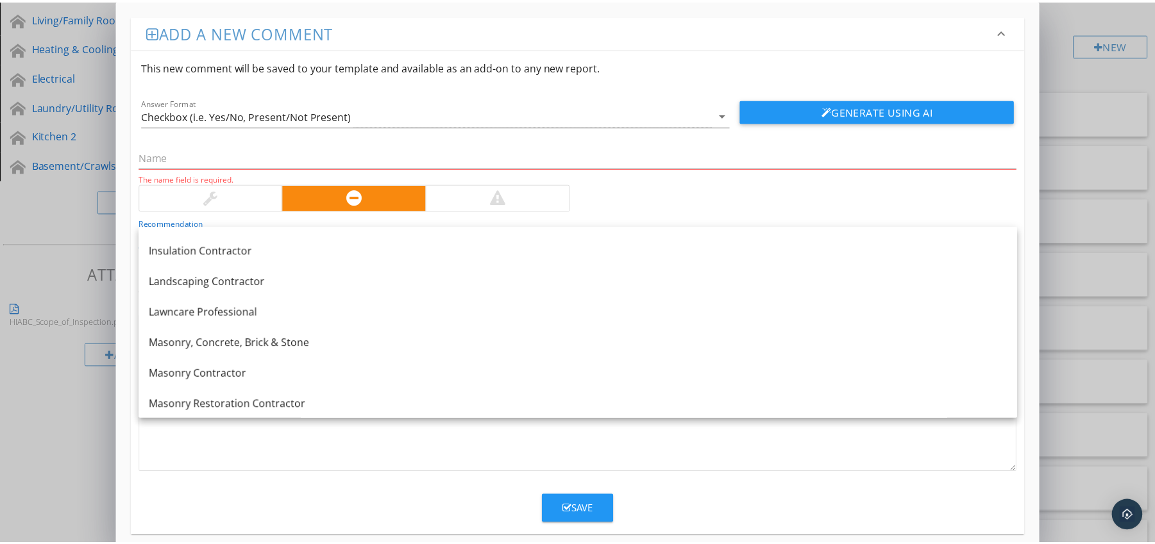
scroll to position [1039, 0]
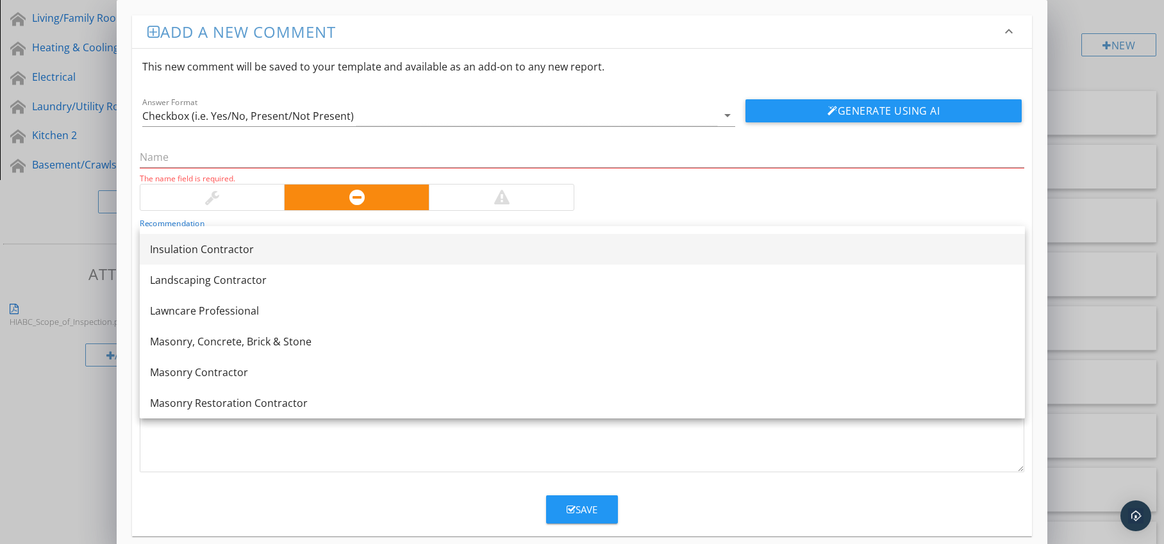
click at [290, 262] on link "Insulation Contractor" at bounding box center [582, 249] width 885 height 31
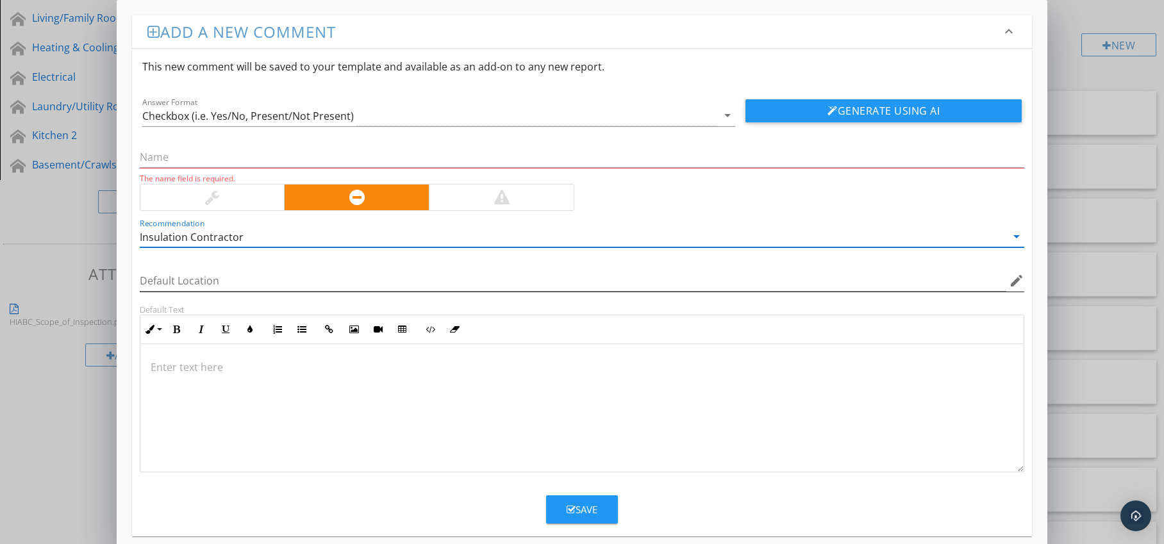
click at [1014, 282] on icon "edit" at bounding box center [1016, 280] width 15 height 15
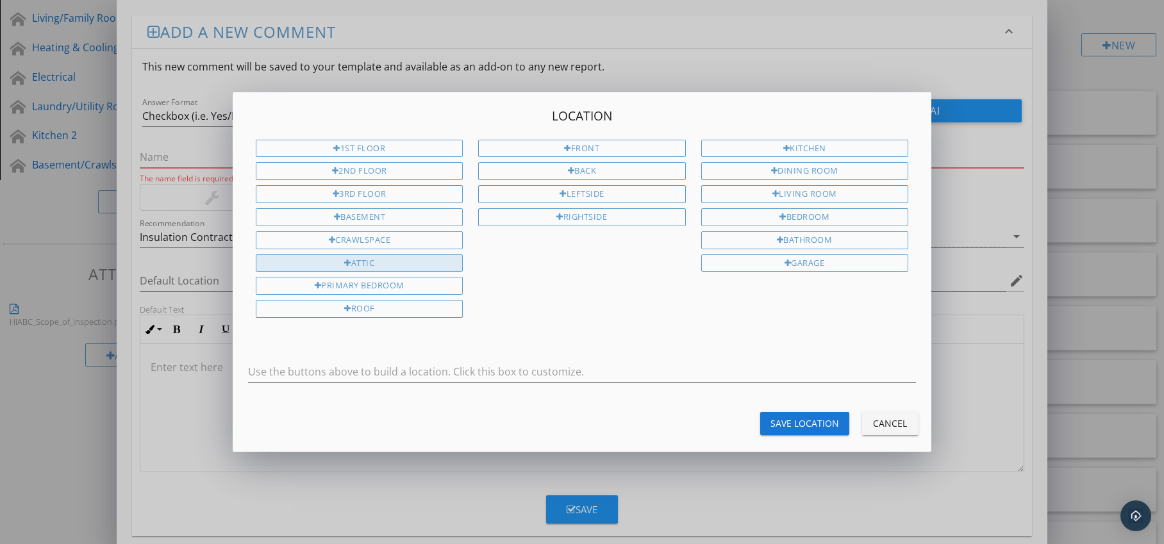
click at [409, 264] on div "Attic" at bounding box center [359, 264] width 207 height 18
type input "Attic"
click at [793, 419] on div "Save Location" at bounding box center [805, 423] width 69 height 13
type input "Attic"
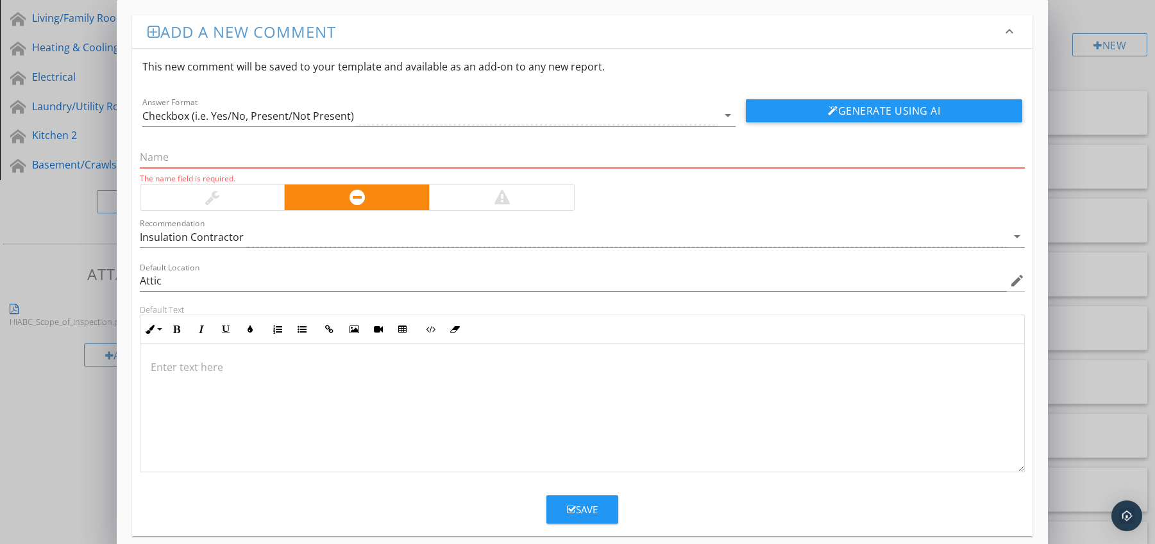
click at [199, 360] on p at bounding box center [583, 367] width 864 height 15
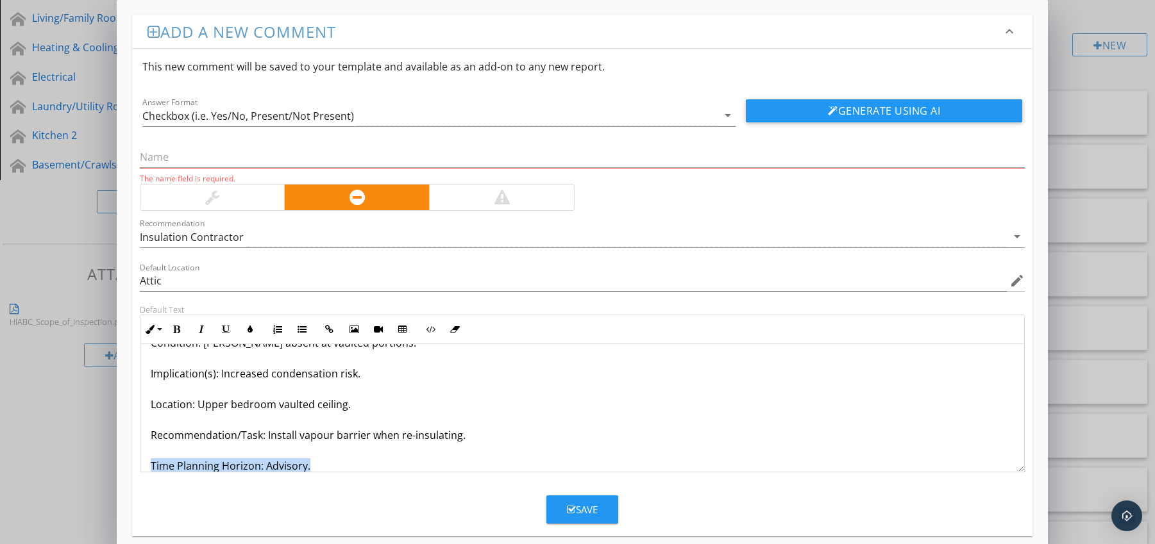
scroll to position [72, 0]
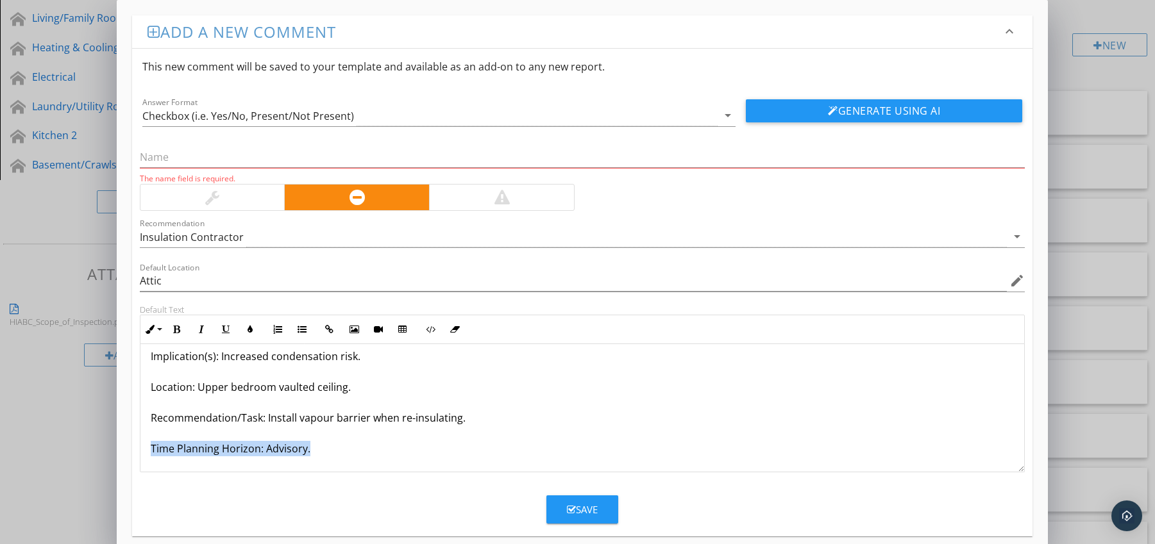
drag, startPoint x: 151, startPoint y: 466, endPoint x: 301, endPoint y: 465, distance: 150.0
click at [301, 468] on div "Vapour Barrier Missing in Sloped Ceiling Areas Condition: [PERSON_NAME] absent …" at bounding box center [582, 372] width 884 height 200
click at [174, 329] on icon "button" at bounding box center [176, 329] width 9 height 9
click at [251, 330] on icon "button" at bounding box center [250, 329] width 9 height 9
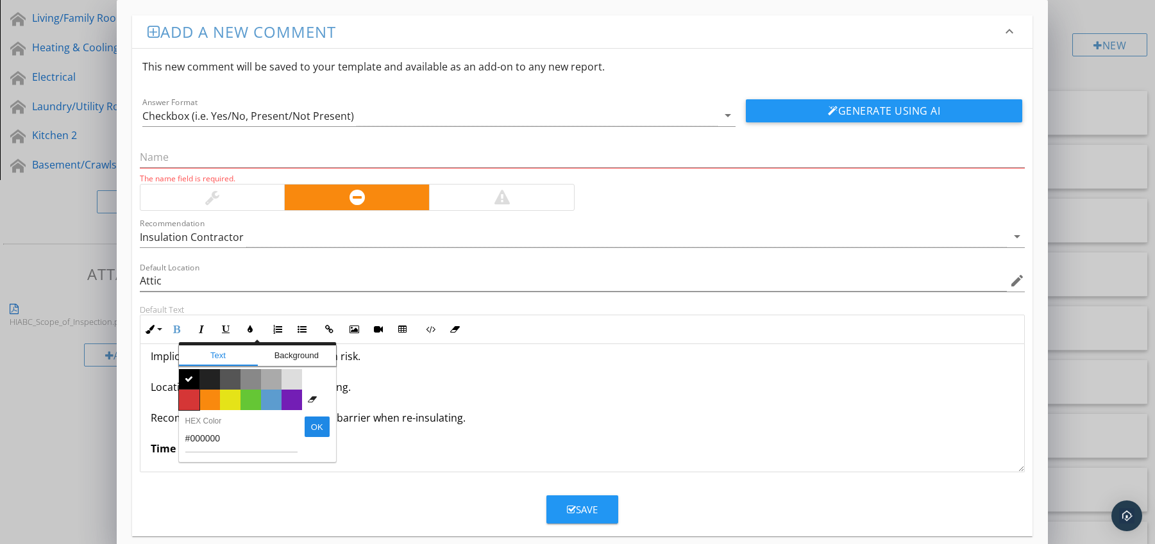
click at [186, 397] on span "Color #d53636" at bounding box center [189, 400] width 21 height 21
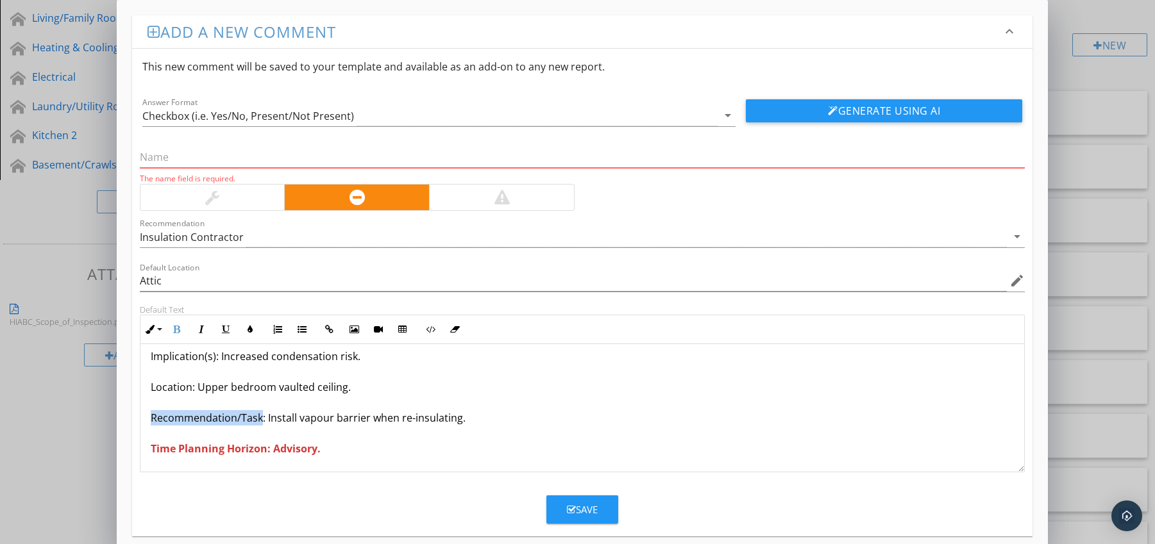
drag, startPoint x: 151, startPoint y: 422, endPoint x: 261, endPoint y: 422, distance: 109.6
click at [261, 422] on p "Vapour Barrier Missing in Sloped Ceiling Areas Condition: [PERSON_NAME] absent …" at bounding box center [583, 371] width 864 height 169
click at [174, 333] on icon "button" at bounding box center [176, 329] width 9 height 9
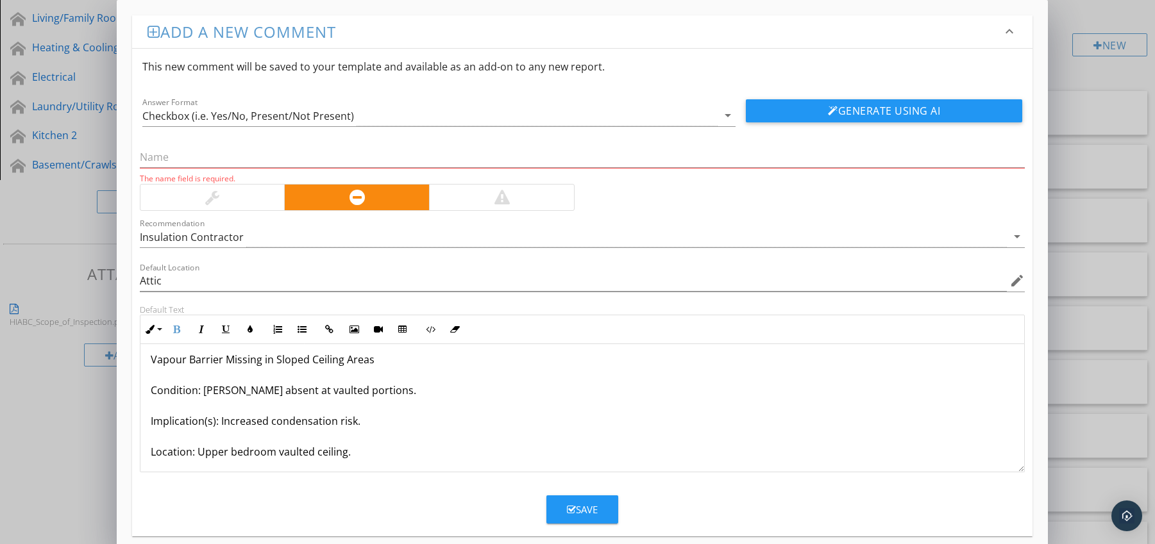
scroll to position [0, 0]
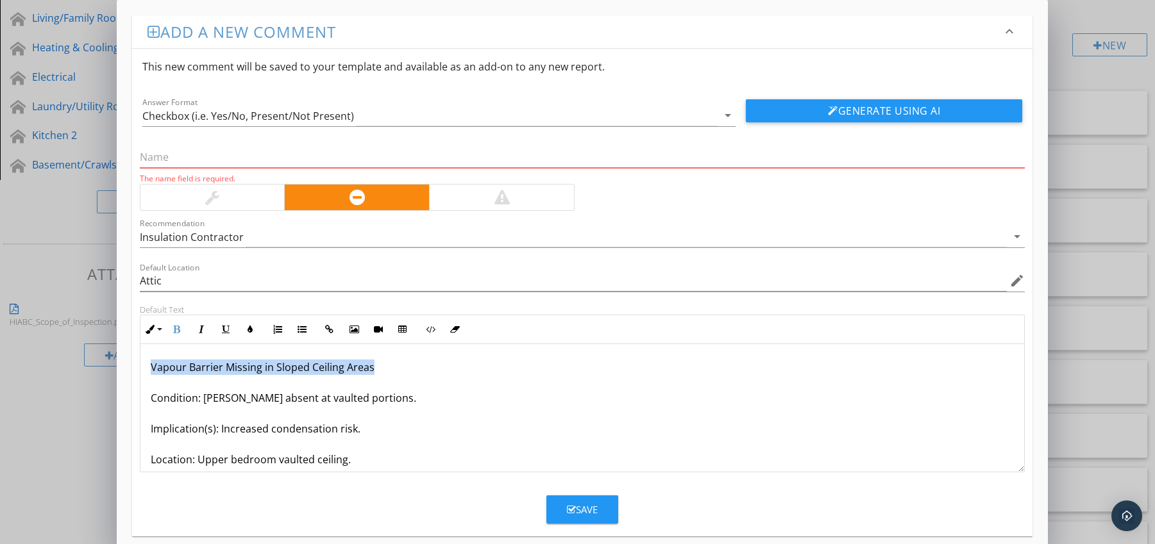
drag, startPoint x: 146, startPoint y: 369, endPoint x: 380, endPoint y: 369, distance: 234.0
click at [380, 369] on div "Vapour Barrier Missing in Sloped Ceiling Areas Condition: [PERSON_NAME] absent …" at bounding box center [582, 444] width 884 height 200
click at [218, 159] on input "text" at bounding box center [582, 157] width 885 height 21
paste input "Vapour Barrier Missing in Sloped Ceiling Areas"
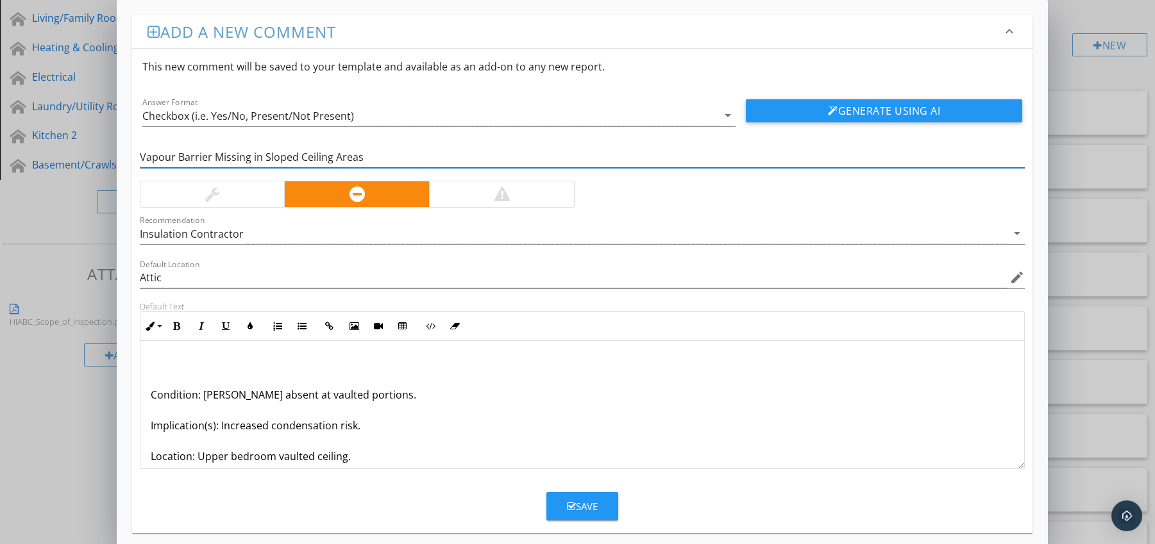
type input "Vapour Barrier Missing in Sloped Ceiling Areas"
click at [151, 396] on p "Condition: [PERSON_NAME] absent at vaulted portions. Implication(s): Increased …" at bounding box center [583, 440] width 864 height 169
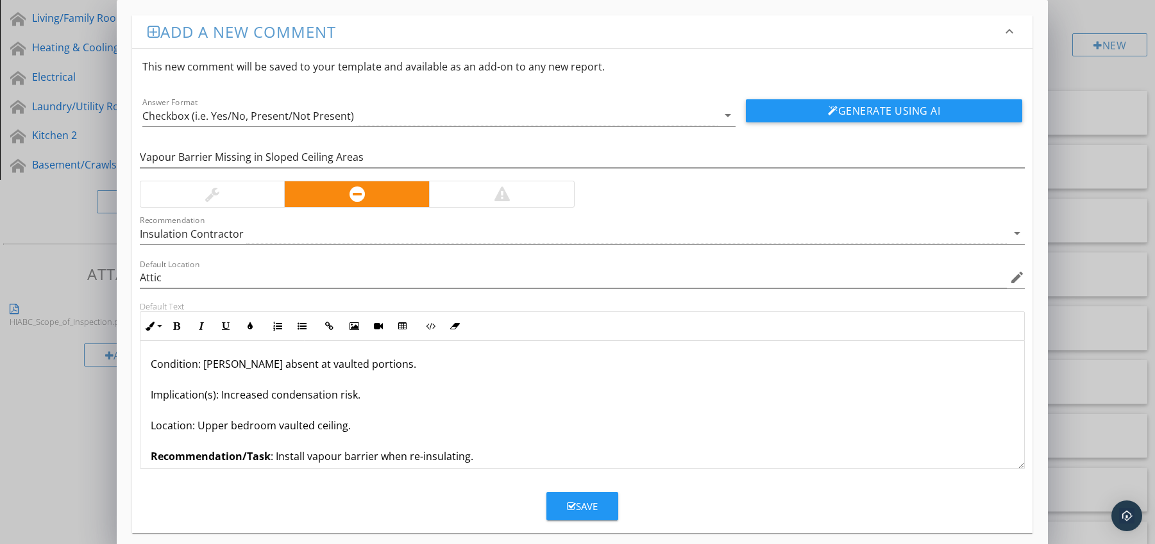
click at [567, 506] on icon "button" at bounding box center [571, 507] width 9 height 10
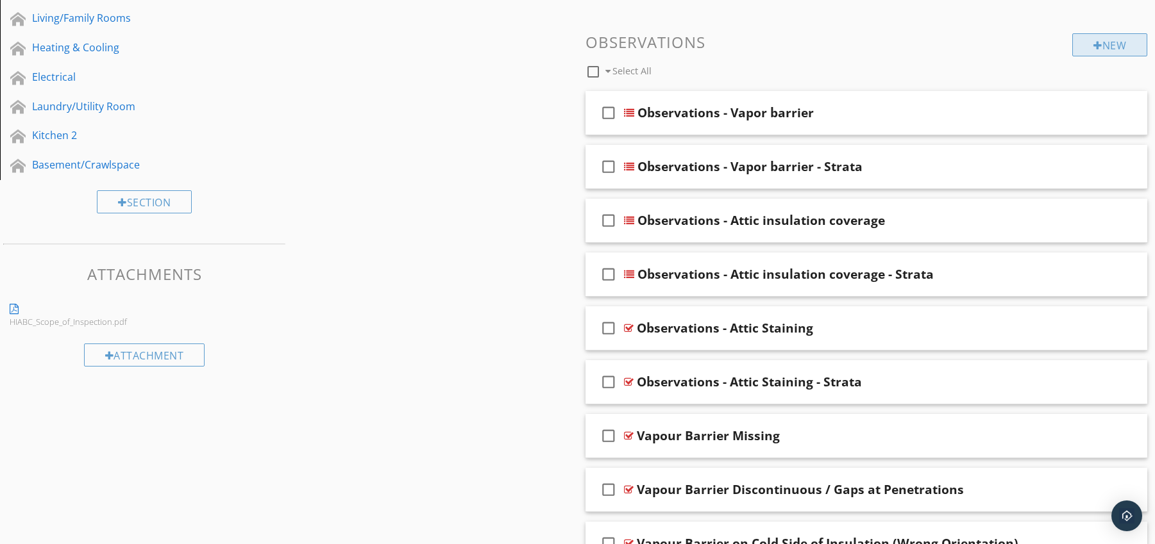
click at [1096, 55] on div "New" at bounding box center [1109, 44] width 75 height 23
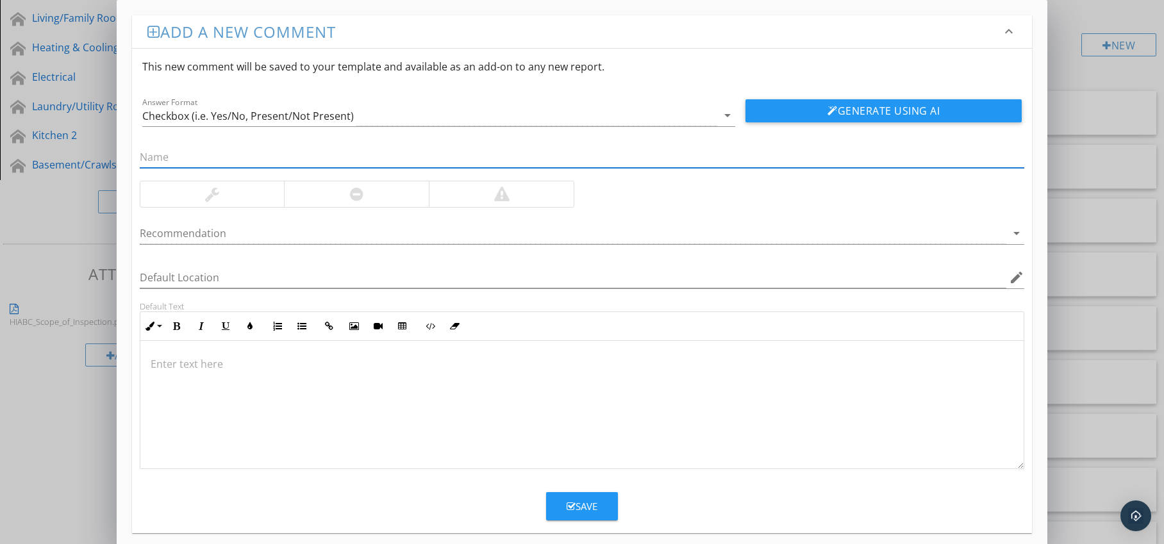
click at [368, 196] on div at bounding box center [356, 194] width 145 height 26
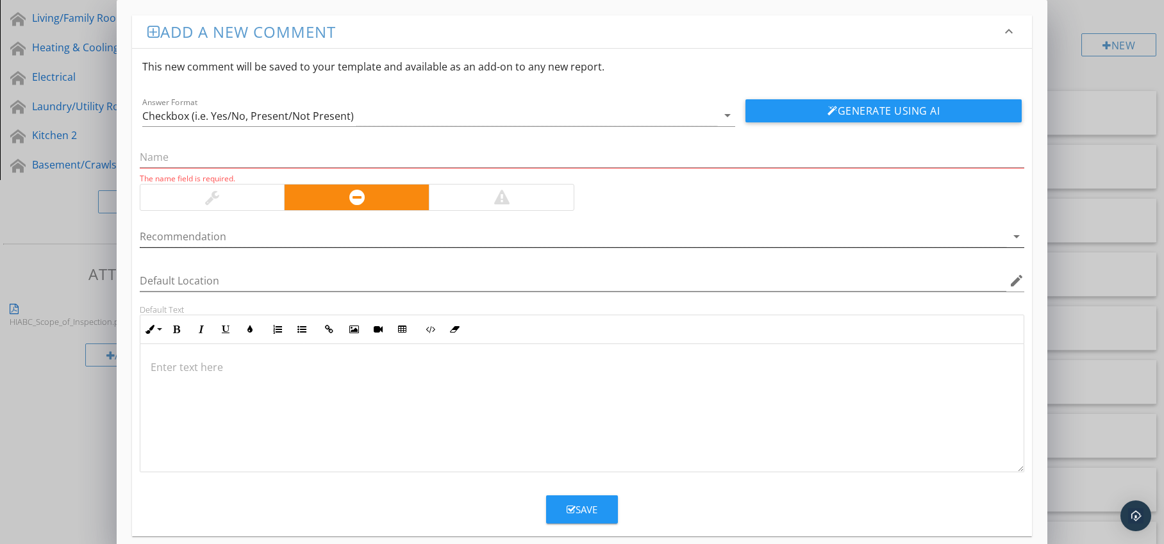
click at [367, 228] on div at bounding box center [574, 236] width 868 height 21
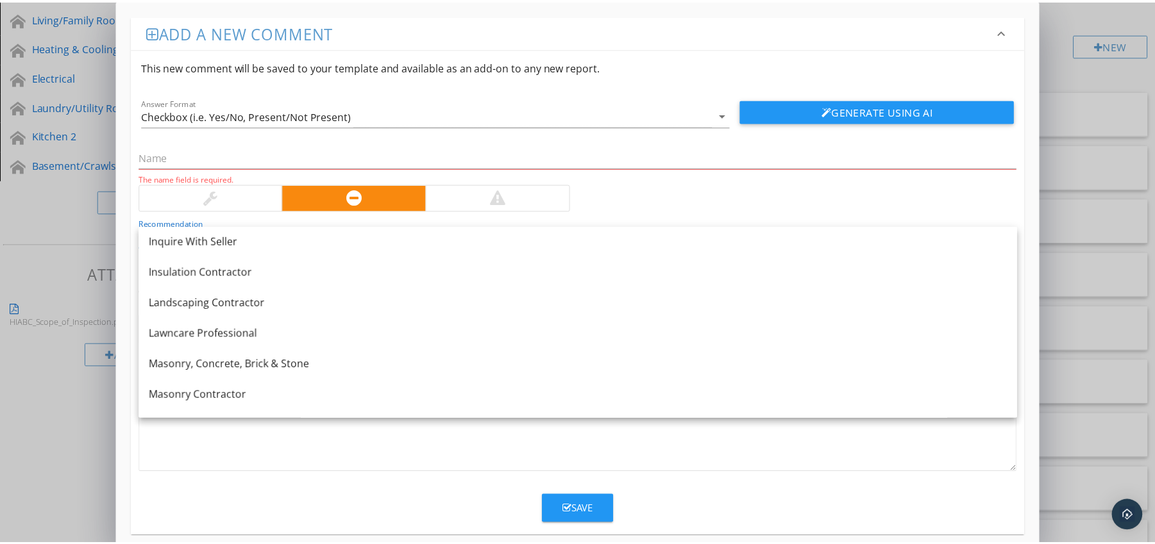
scroll to position [1021, 0]
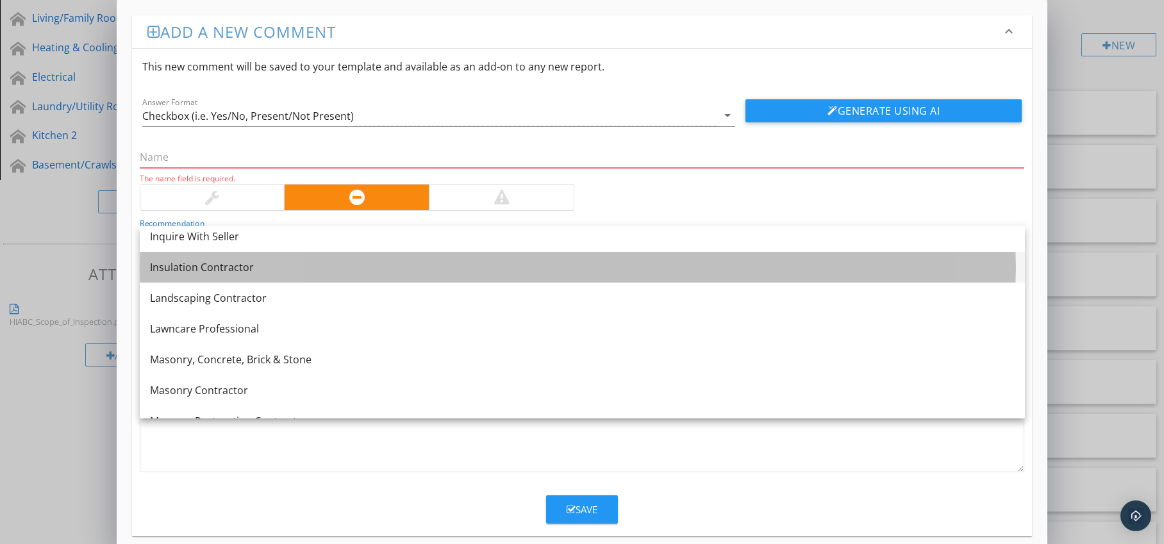
click at [314, 280] on link "Insulation Contractor" at bounding box center [582, 267] width 885 height 31
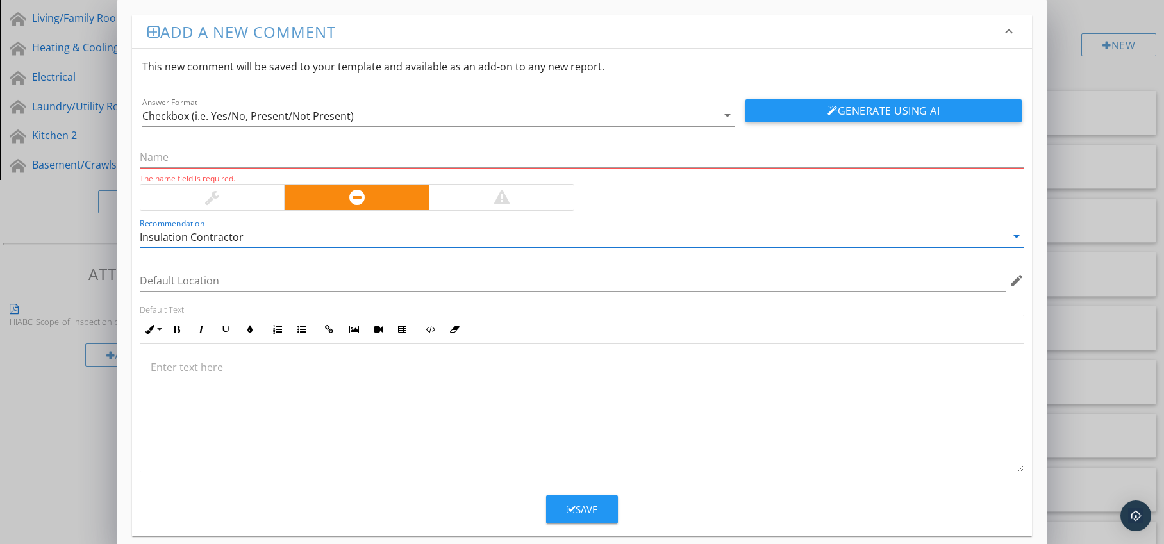
click at [1013, 281] on icon "edit" at bounding box center [1016, 280] width 15 height 15
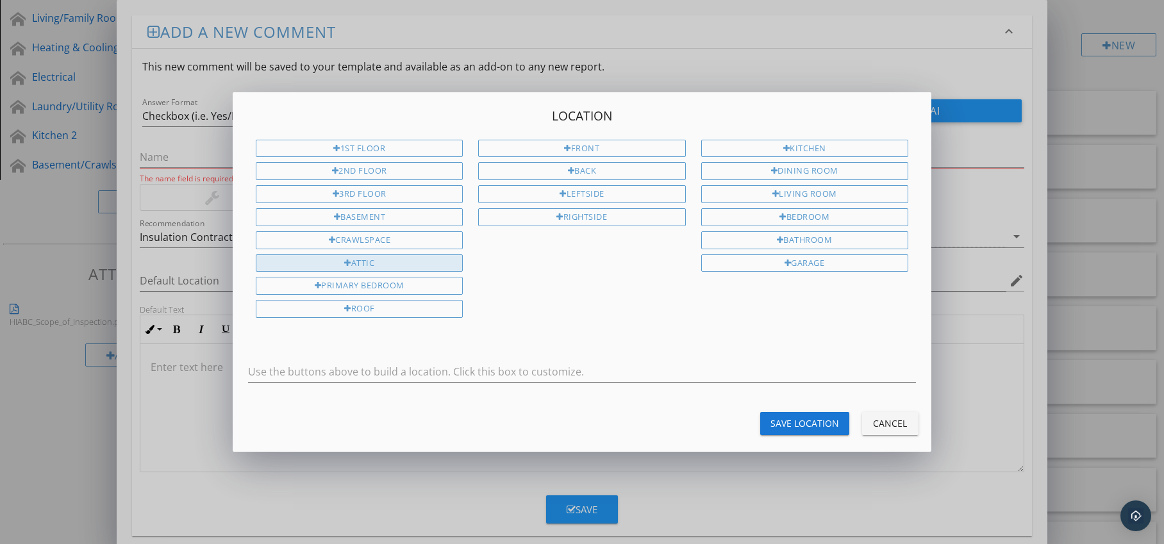
click at [427, 265] on div "Attic" at bounding box center [359, 264] width 207 height 18
type input "Attic"
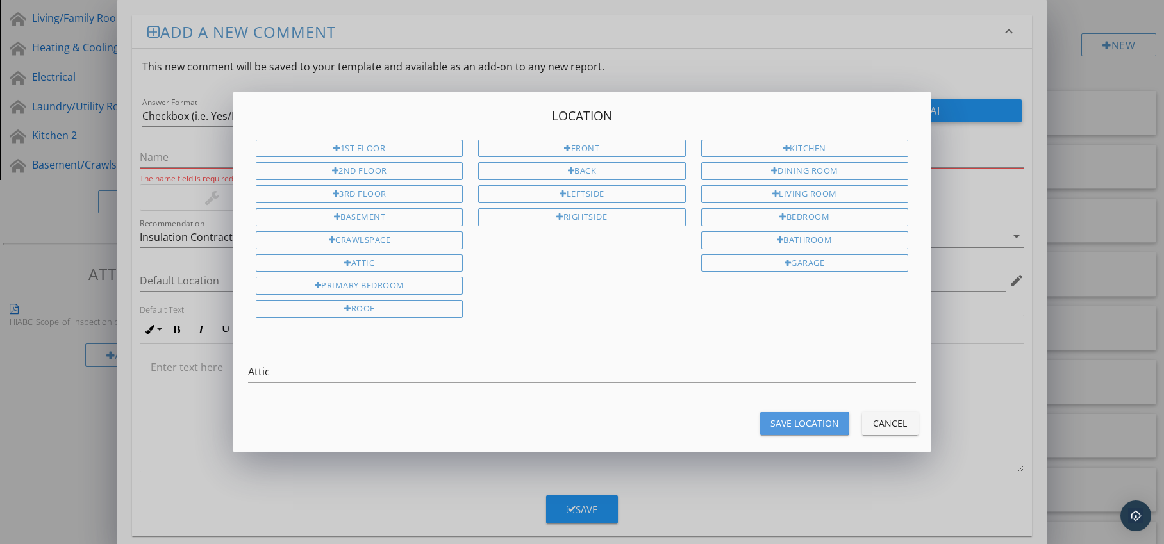
click at [828, 426] on div "Save Location" at bounding box center [805, 423] width 69 height 13
type input "Attic"
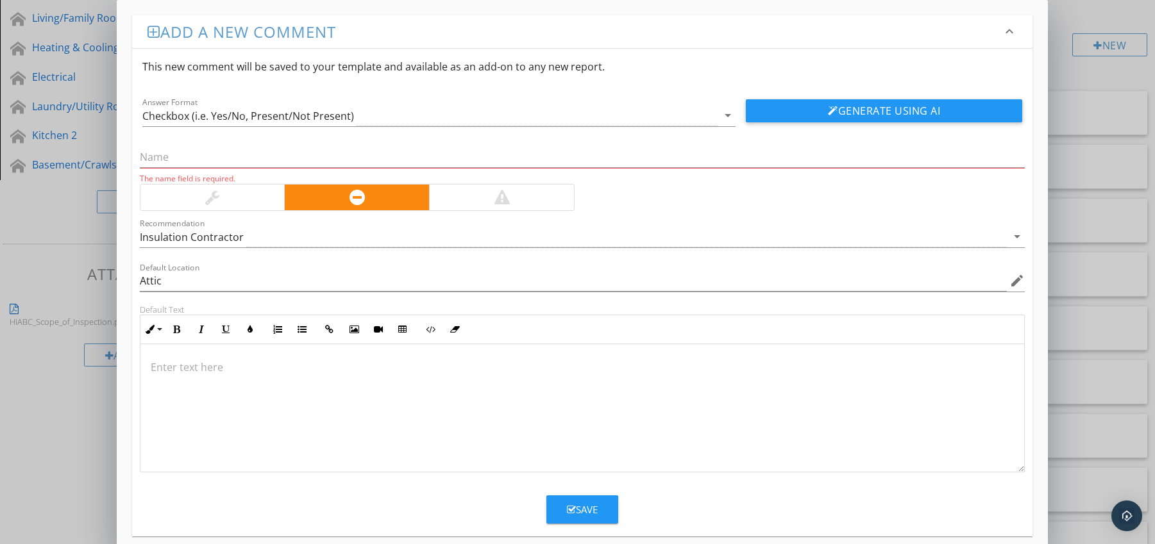
click at [281, 366] on p at bounding box center [583, 367] width 864 height 15
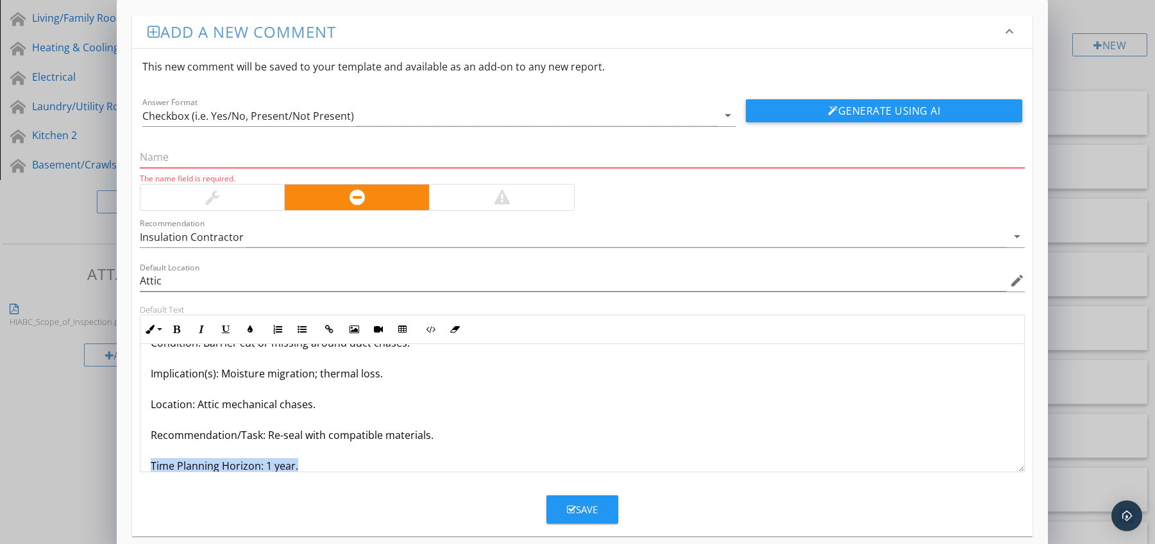
scroll to position [72, 0]
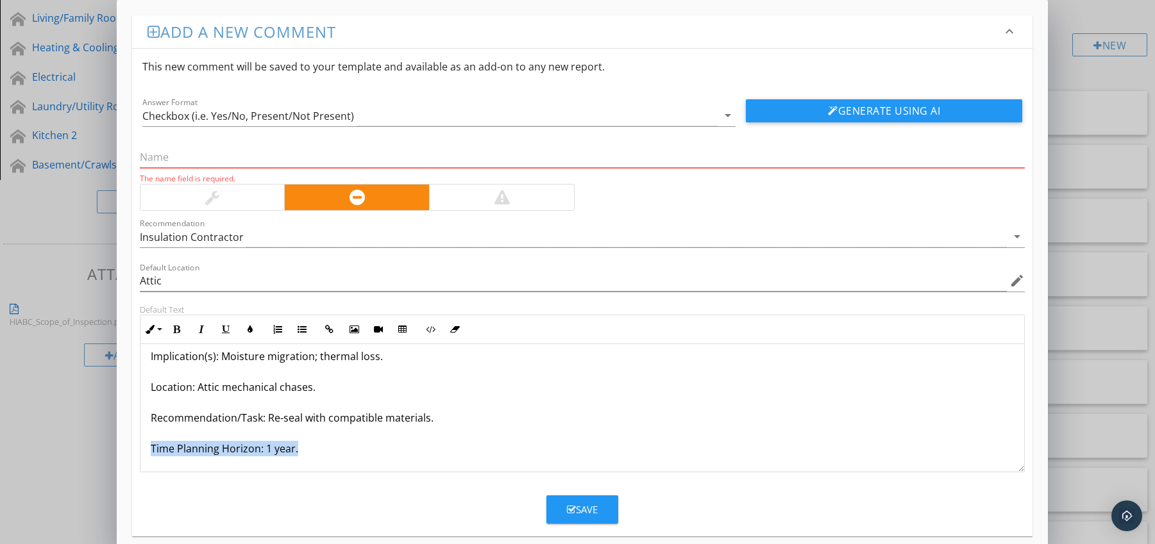
drag, startPoint x: 147, startPoint y: 460, endPoint x: 188, endPoint y: 433, distance: 49.1
click at [176, 471] on div "Vapour Barrier Disrupted by HVAC / Ductwork Condition: Barrier cut or missing a…" at bounding box center [582, 372] width 884 height 200
click at [175, 329] on icon "button" at bounding box center [176, 329] width 9 height 9
click at [247, 328] on icon "button" at bounding box center [250, 329] width 9 height 9
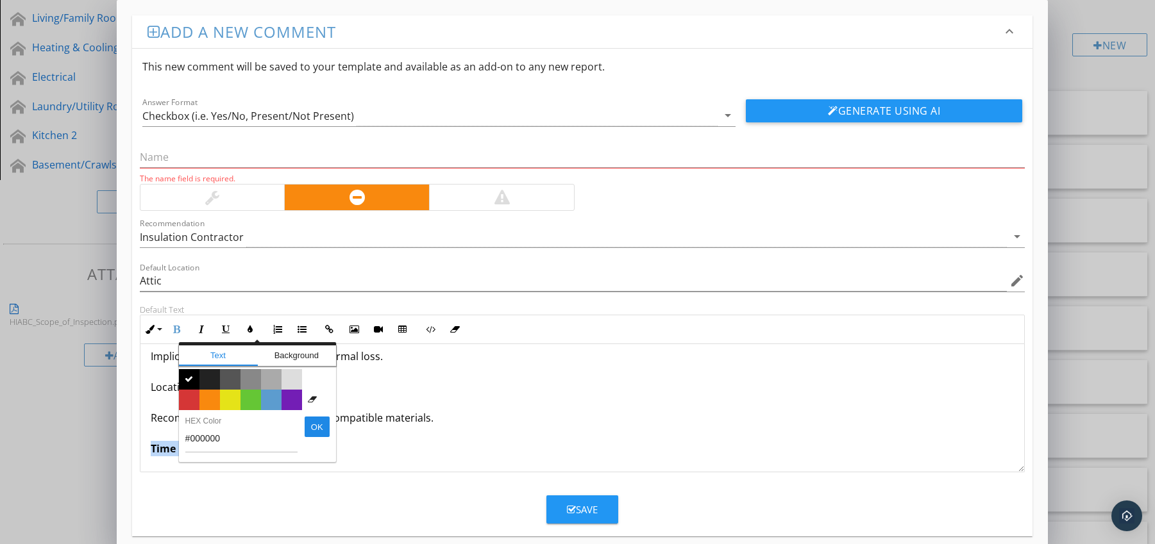
click at [189, 396] on span "Color #d53636" at bounding box center [189, 400] width 21 height 21
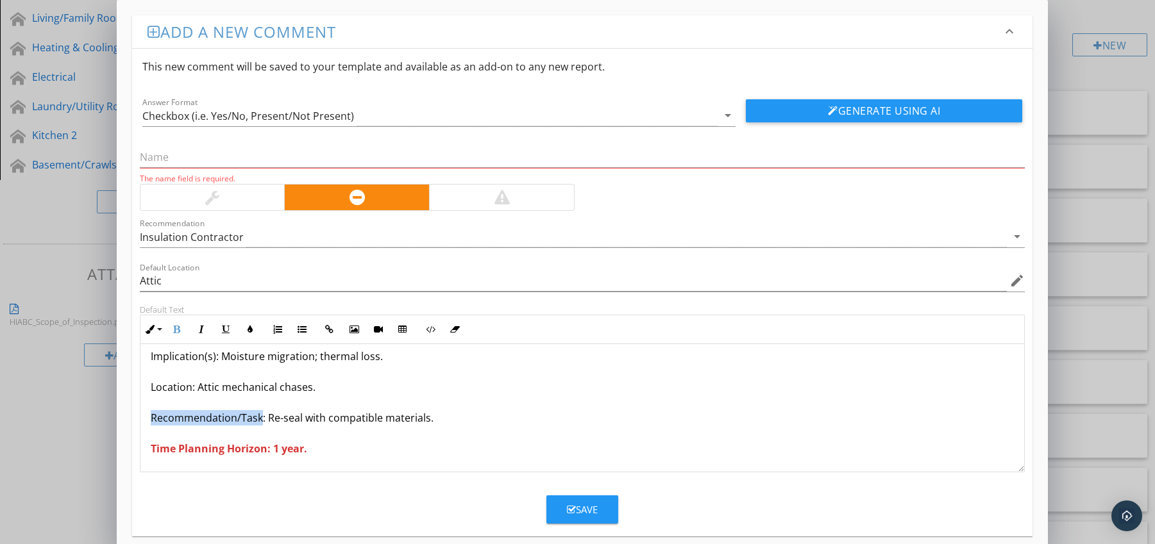
drag, startPoint x: 151, startPoint y: 416, endPoint x: 260, endPoint y: 423, distance: 109.2
click at [260, 423] on p "Vapour Barrier Disrupted by HVAC / Ductwork Condition: Barrier cut or missing a…" at bounding box center [583, 371] width 864 height 169
click at [175, 326] on icon "button" at bounding box center [176, 329] width 9 height 9
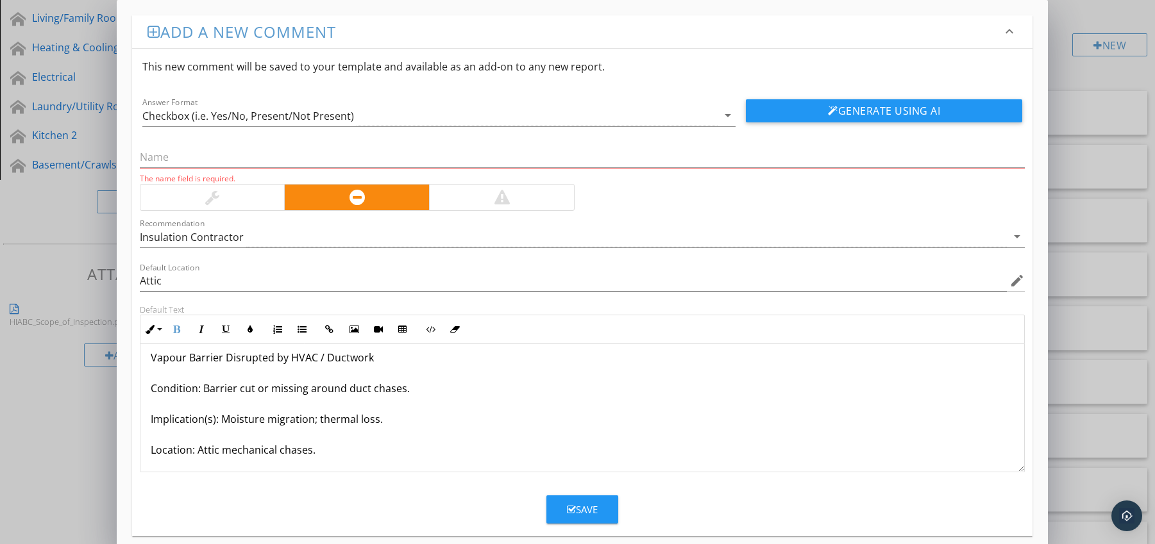
scroll to position [0, 0]
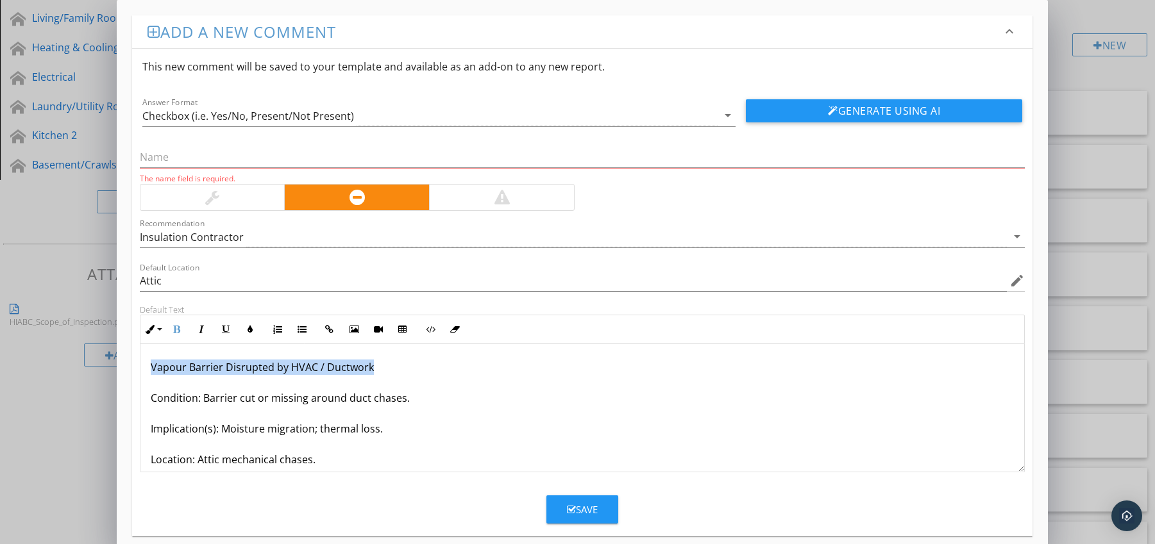
drag, startPoint x: 151, startPoint y: 368, endPoint x: 385, endPoint y: 367, distance: 234.7
click at [385, 367] on p "Vapour Barrier Disrupted by HVAC / Ductwork Condition: Barrier cut or missing a…" at bounding box center [583, 444] width 864 height 169
click at [248, 159] on input "text" at bounding box center [582, 157] width 885 height 21
paste input "Vapour Barrier Disrupted by HVAC / Ductwork"
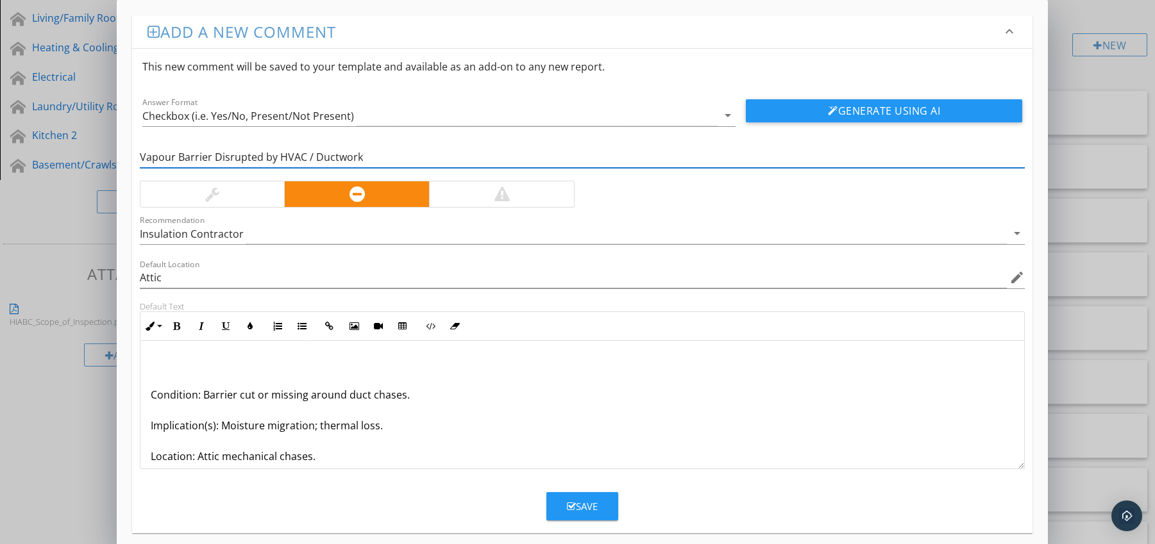
type input "Vapour Barrier Disrupted by HVAC / Ductwork"
click at [153, 396] on p "Condition: Barrier cut or missing around duct chases. Implication(s): Moisture …" at bounding box center [583, 440] width 864 height 169
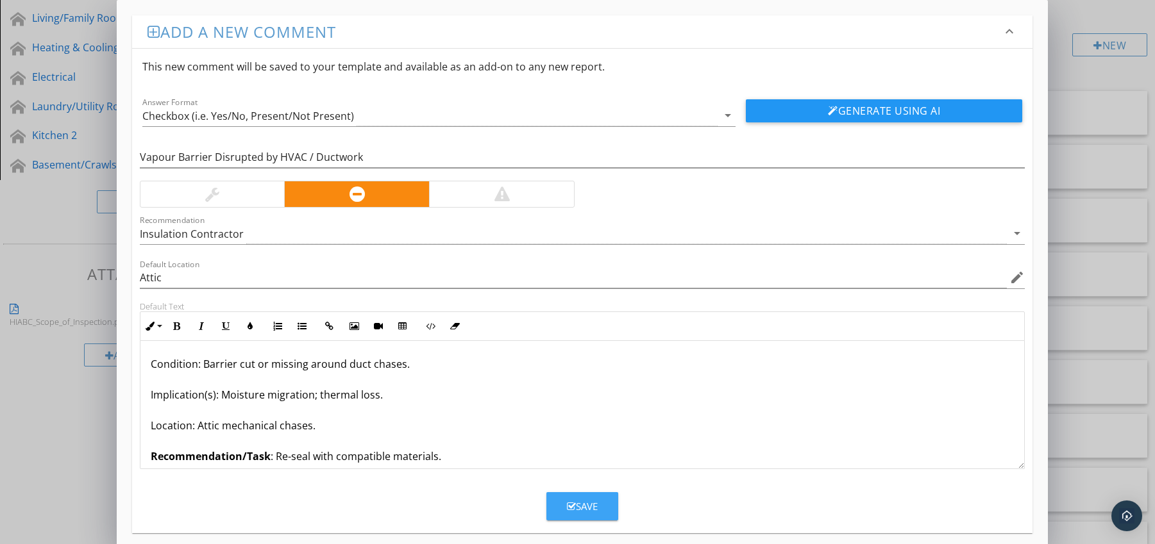
click at [569, 500] on div "Save" at bounding box center [582, 506] width 31 height 15
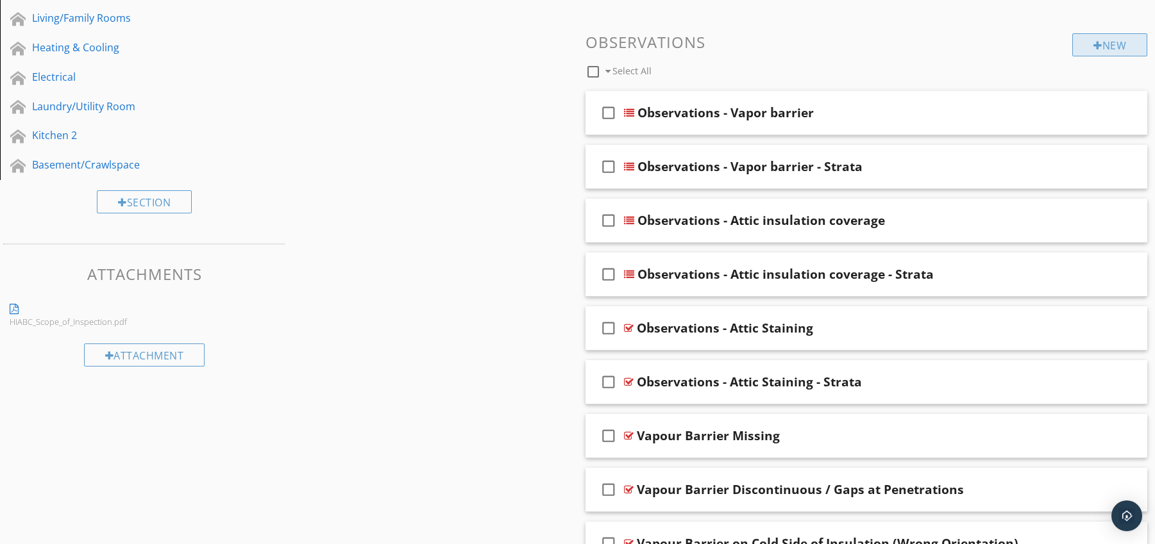
click at [1087, 40] on div "New" at bounding box center [1109, 44] width 75 height 23
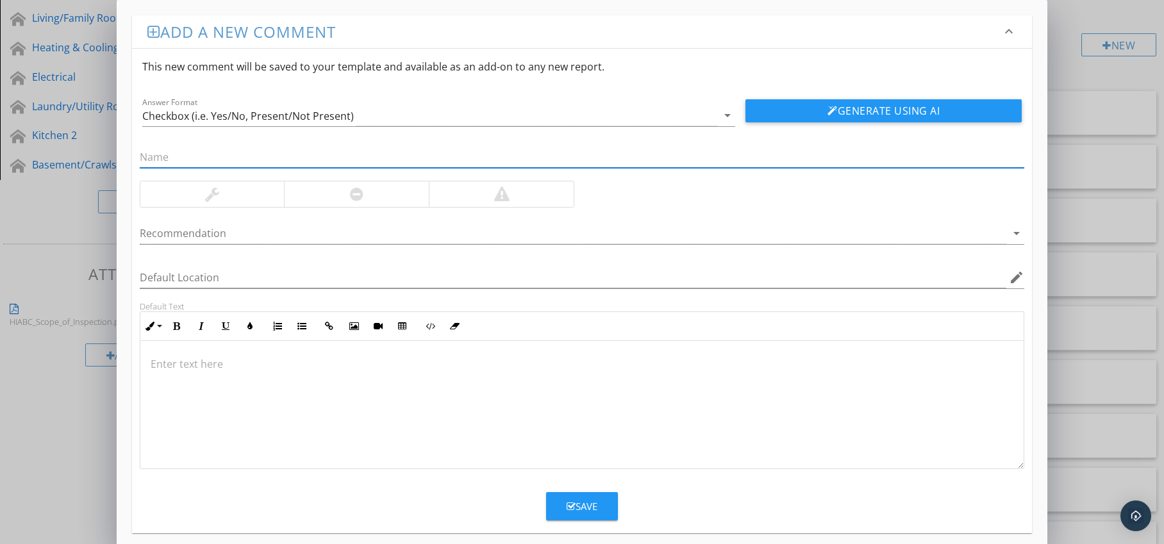
click at [360, 199] on div at bounding box center [356, 194] width 13 height 15
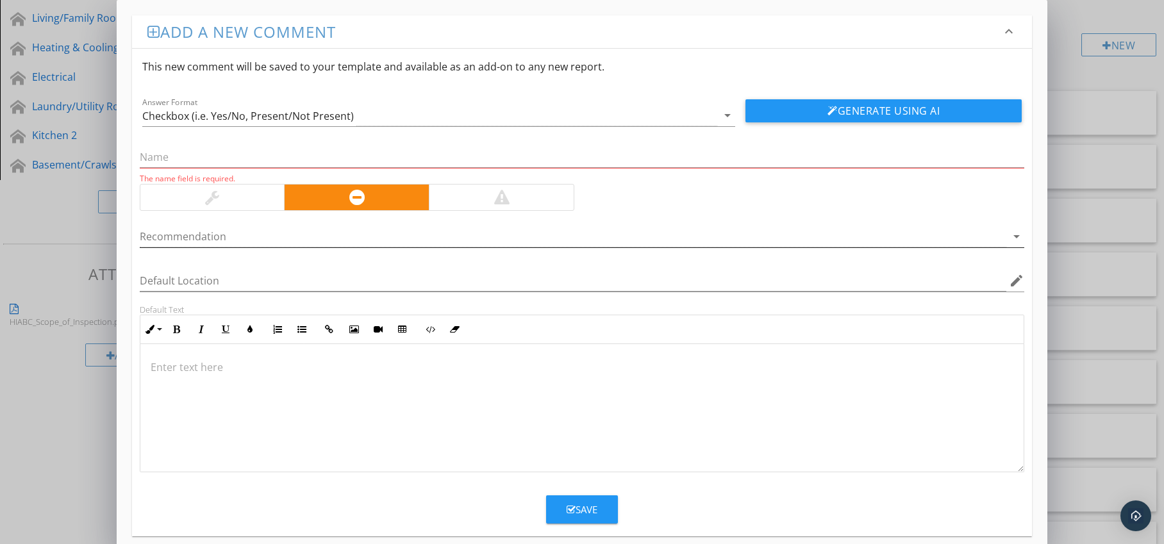
click at [420, 235] on div at bounding box center [574, 236] width 868 height 21
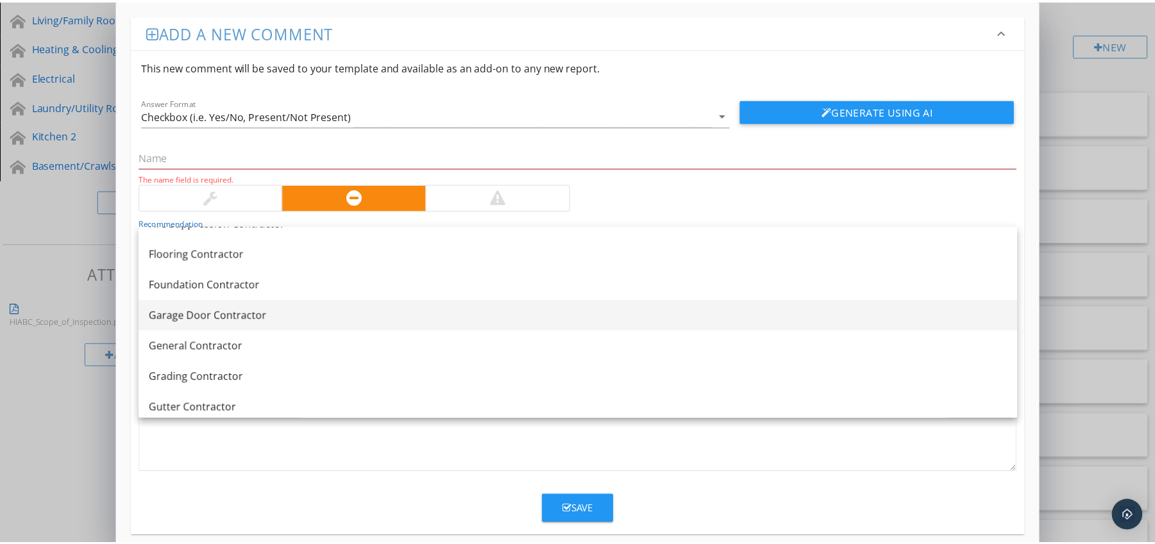
scroll to position [880, 0]
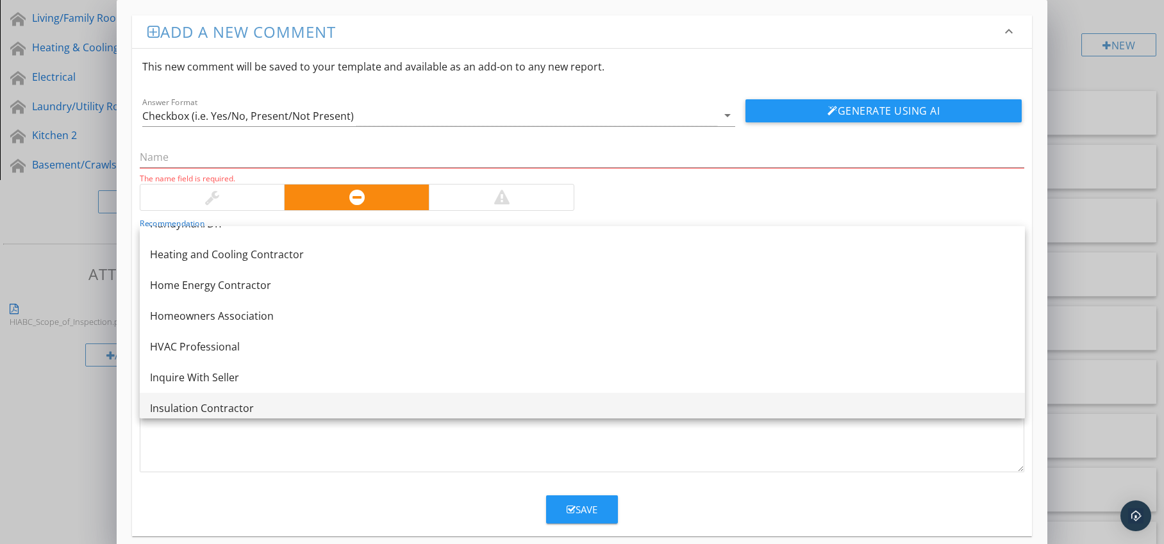
click at [367, 405] on div "Insulation Contractor" at bounding box center [582, 408] width 865 height 15
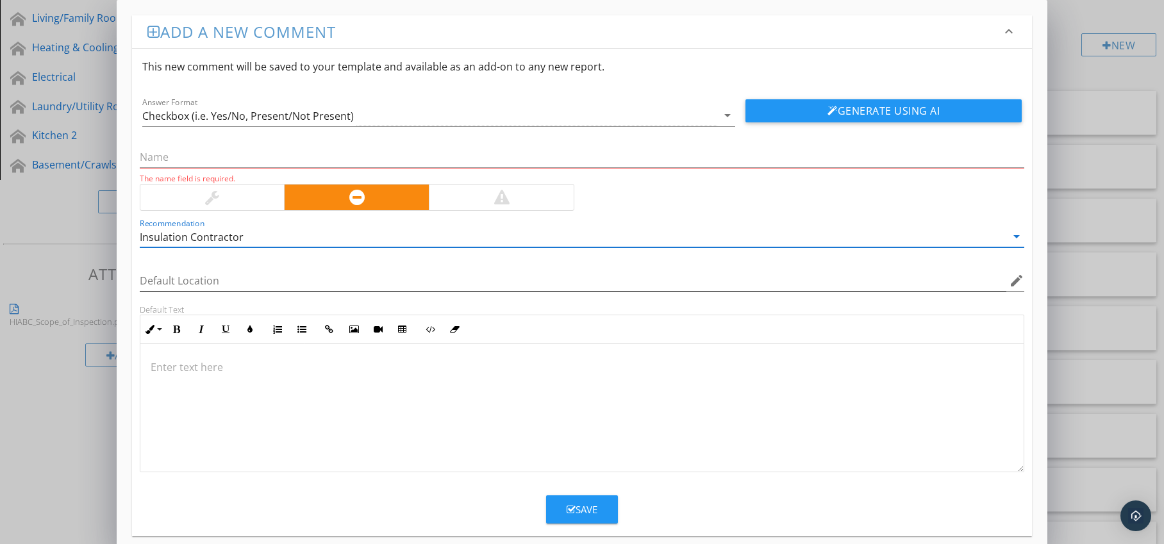
click at [1014, 281] on icon "edit" at bounding box center [1016, 280] width 15 height 15
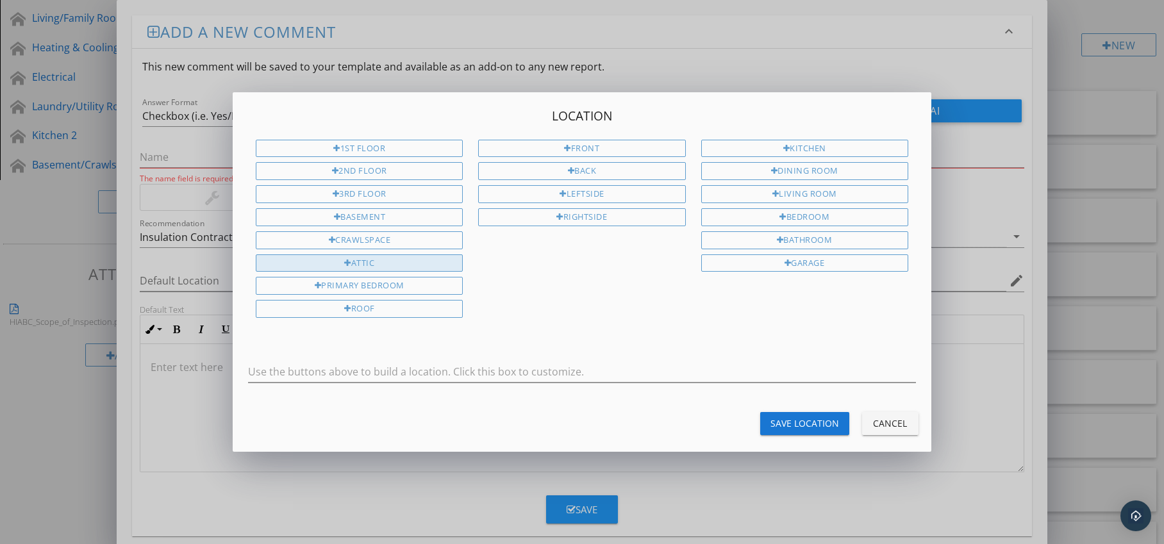
click at [416, 267] on div "Attic" at bounding box center [359, 264] width 207 height 18
type input "Attic"
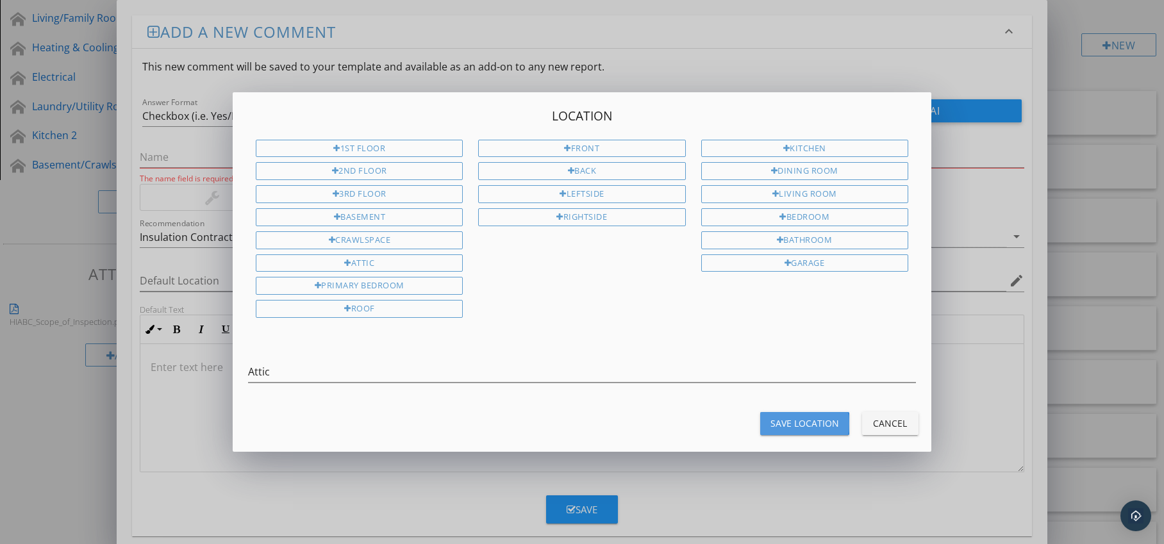
click at [779, 422] on div "Save Location" at bounding box center [805, 423] width 69 height 13
type input "Attic"
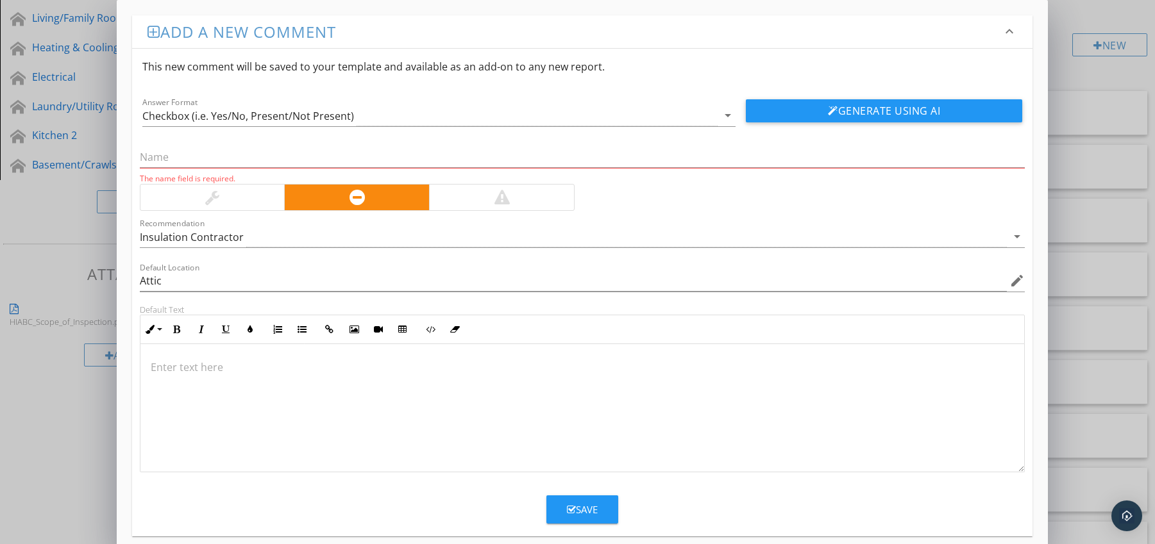
click at [155, 366] on p at bounding box center [583, 367] width 864 height 15
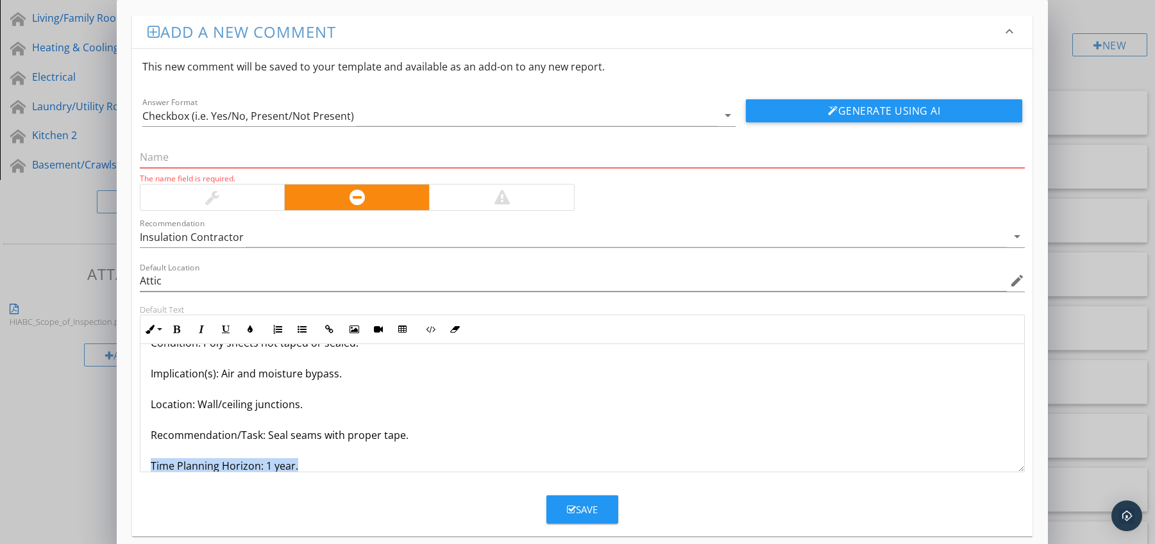
scroll to position [72, 0]
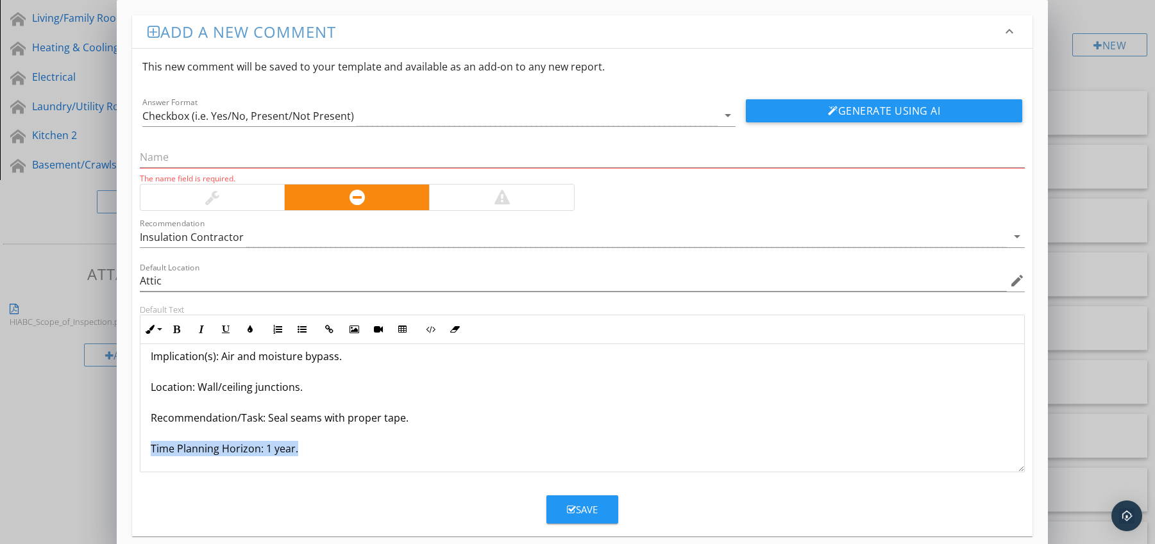
drag, startPoint x: 151, startPoint y: 464, endPoint x: 249, endPoint y: 472, distance: 97.8
click at [211, 473] on form "This new comment will be saved to your template and available as an add-on to a…" at bounding box center [582, 286] width 901 height 475
click at [176, 332] on icon "button" at bounding box center [176, 329] width 9 height 9
click at [246, 330] on icon "button" at bounding box center [250, 329] width 9 height 9
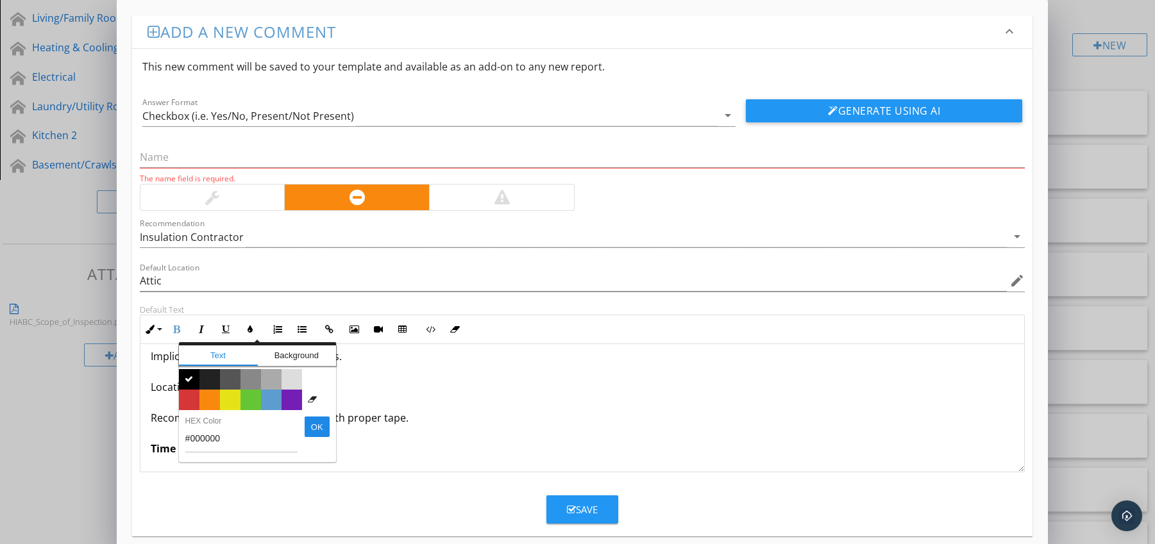
click at [187, 403] on span "Color #d53636" at bounding box center [189, 400] width 21 height 21
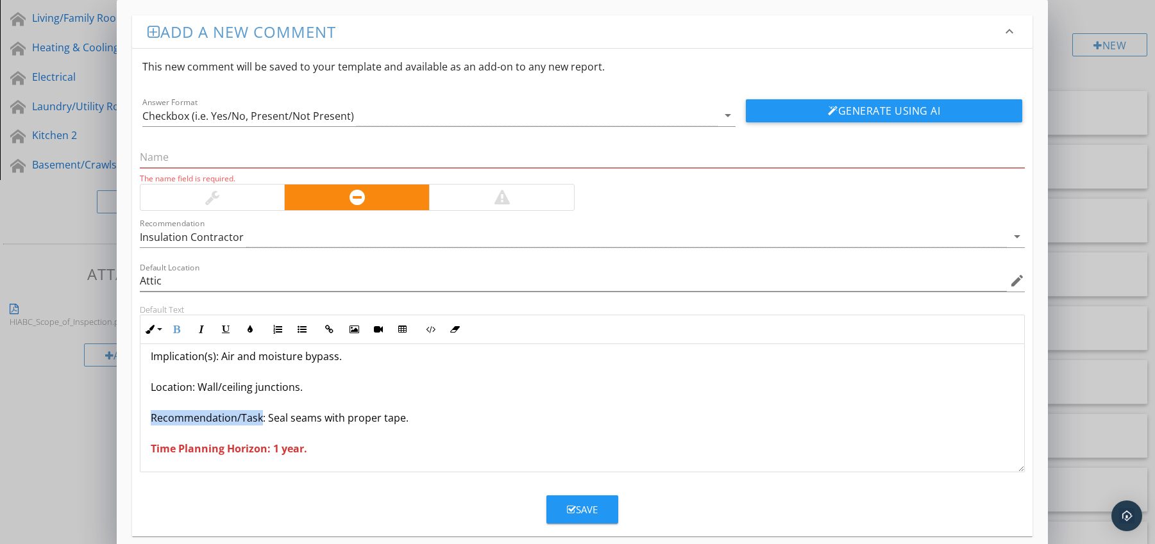
drag, startPoint x: 150, startPoint y: 421, endPoint x: 260, endPoint y: 420, distance: 110.3
click at [260, 420] on p "Vapour Barrier Not Sealed at Joist / Stud Seams Condition: Poly sheets not tape…" at bounding box center [583, 371] width 864 height 169
click at [173, 331] on icon "button" at bounding box center [176, 329] width 9 height 9
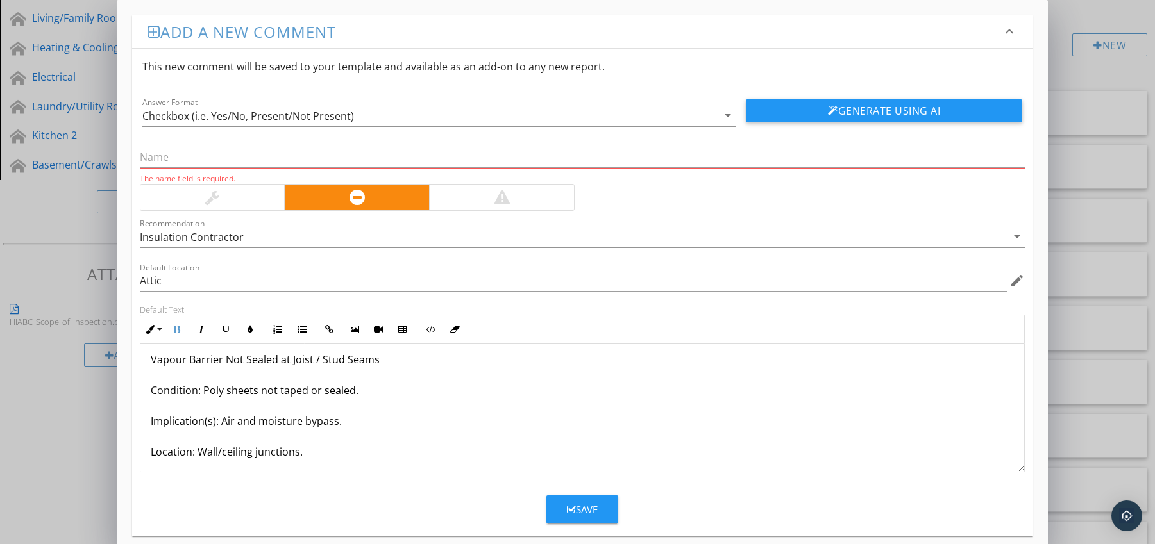
scroll to position [0, 0]
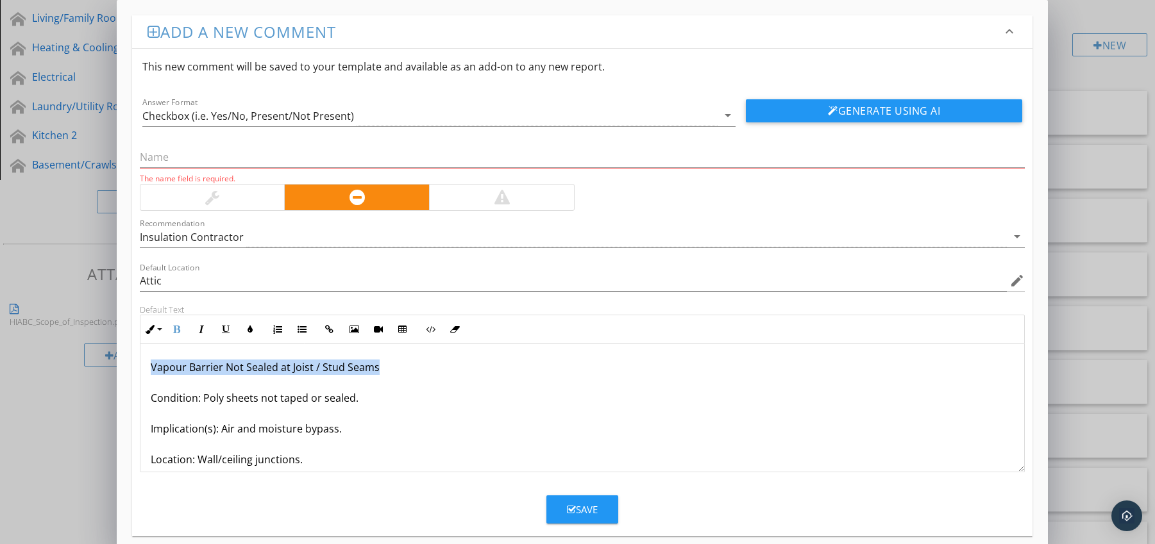
drag, startPoint x: 153, startPoint y: 370, endPoint x: 383, endPoint y: 373, distance: 230.8
click at [383, 373] on div "Vapour Barrier Not Sealed at Joist / Stud Seams Condition: Poly sheets not tape…" at bounding box center [582, 444] width 884 height 200
click at [218, 160] on input "text" at bounding box center [582, 157] width 885 height 21
paste input "Vapour Barrier Not Sealed at Joist / Stud Seams"
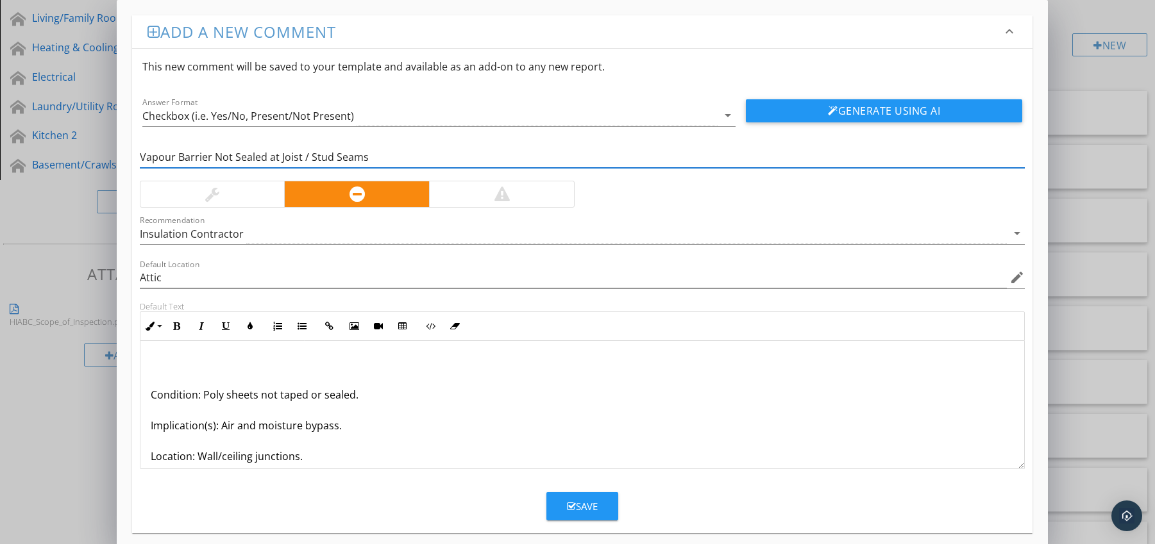
type input "Vapour Barrier Not Sealed at Joist / Stud Seams"
click at [153, 394] on p "Condition: Poly sheets not taped or sealed. Implication(s): Air and moisture by…" at bounding box center [583, 440] width 864 height 169
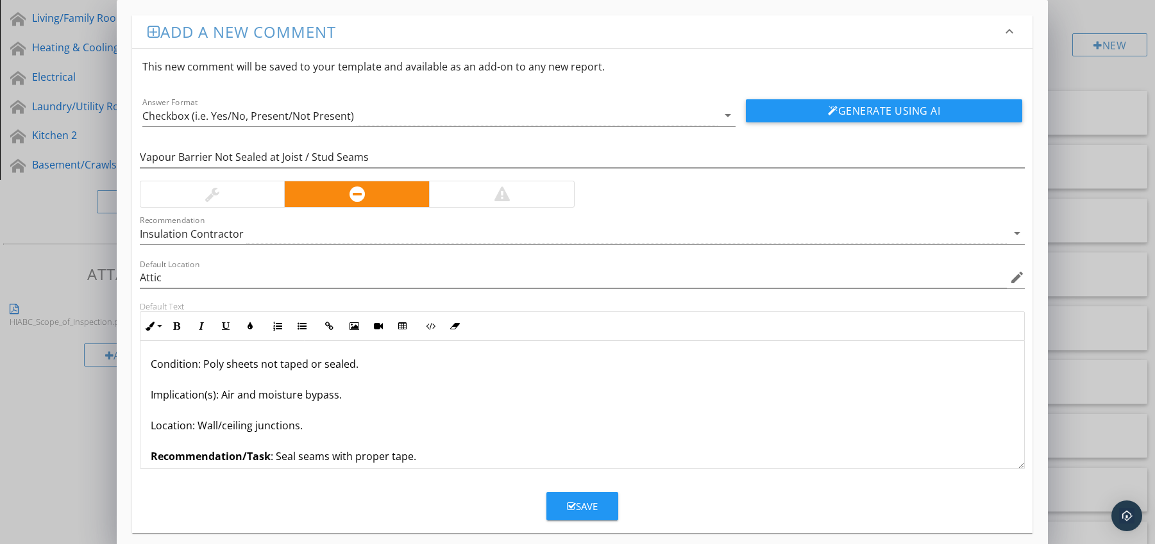
click at [582, 507] on div "Save" at bounding box center [582, 506] width 31 height 15
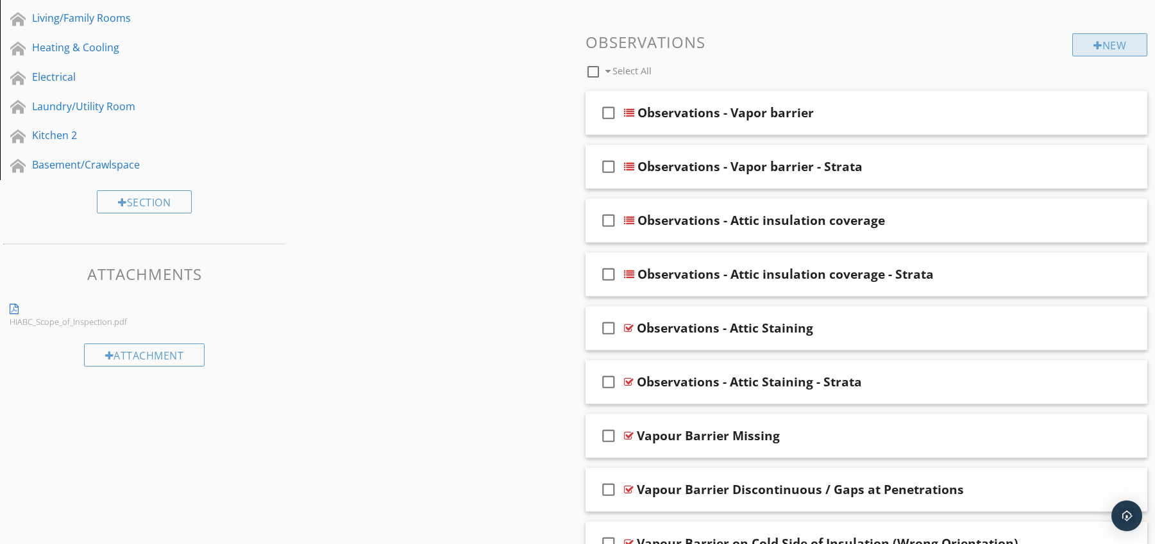
click at [1114, 51] on div "New" at bounding box center [1109, 44] width 75 height 23
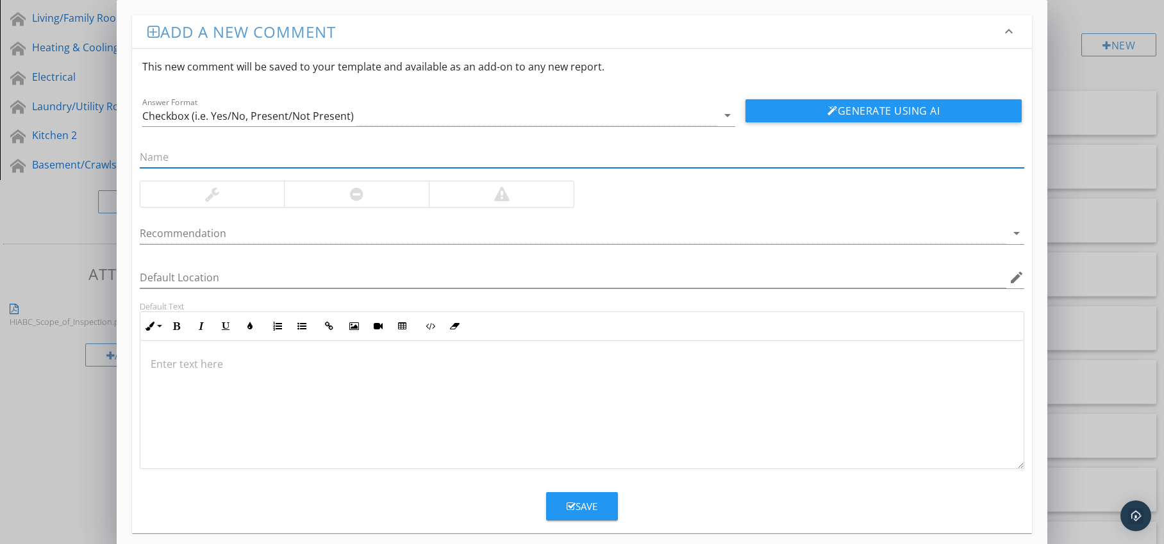
click at [370, 202] on div at bounding box center [356, 194] width 145 height 26
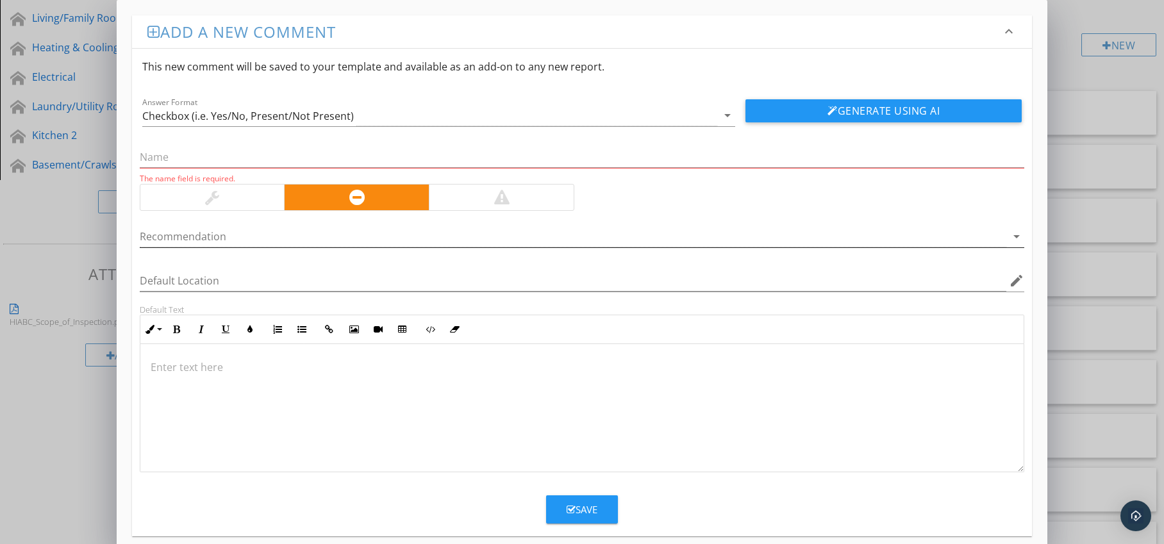
click at [435, 242] on div at bounding box center [574, 236] width 868 height 21
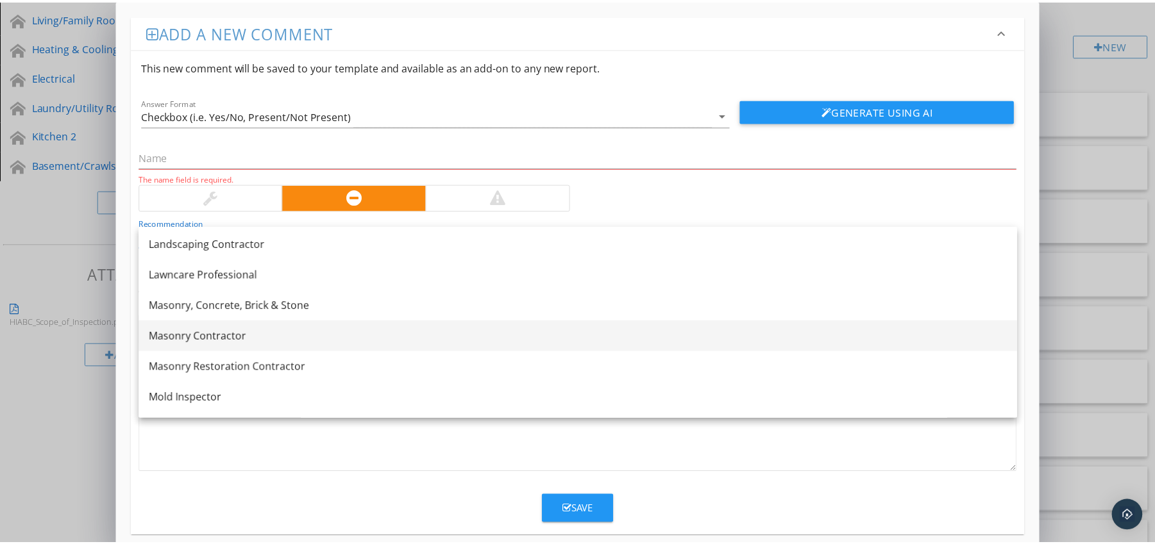
scroll to position [964, 0]
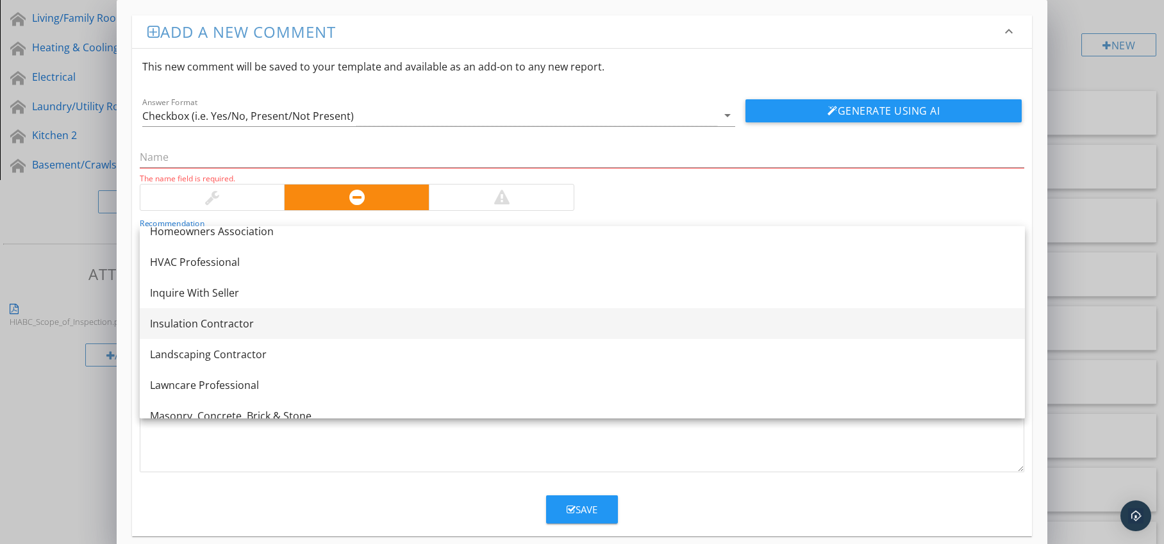
click at [363, 317] on div "Insulation Contractor" at bounding box center [582, 323] width 865 height 15
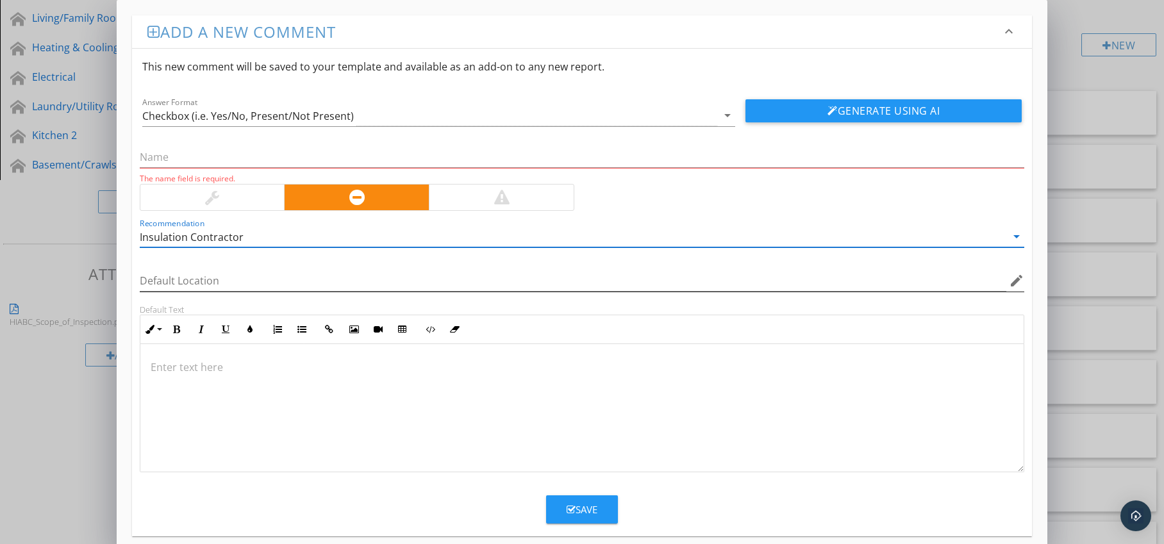
click at [1015, 276] on icon "edit" at bounding box center [1016, 280] width 15 height 15
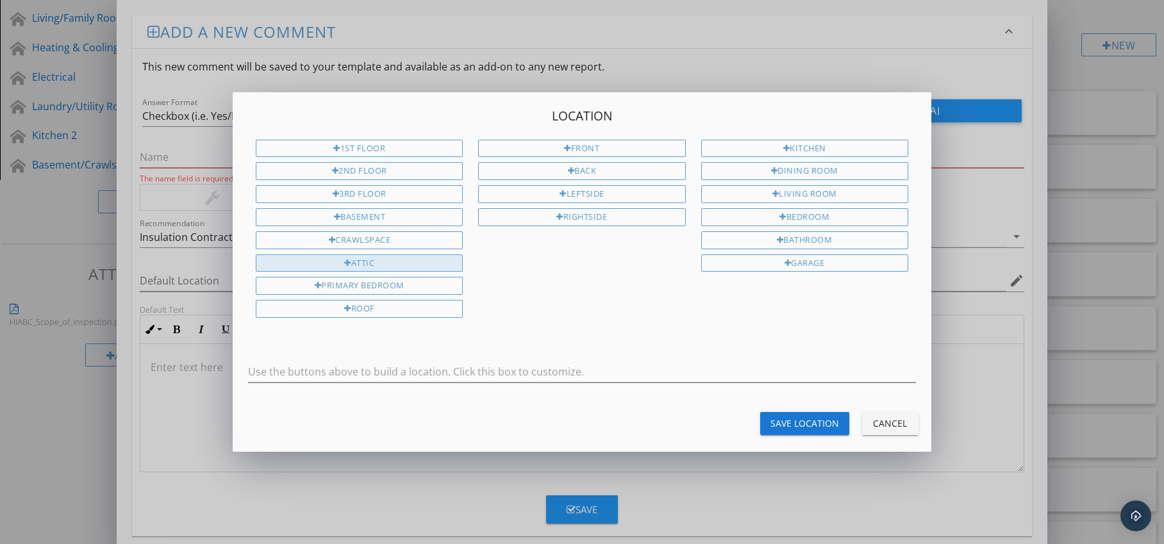
click at [368, 267] on div "Attic" at bounding box center [359, 264] width 207 height 18
type input "Attic"
click at [811, 427] on div "Save Location" at bounding box center [805, 423] width 69 height 13
type input "Attic"
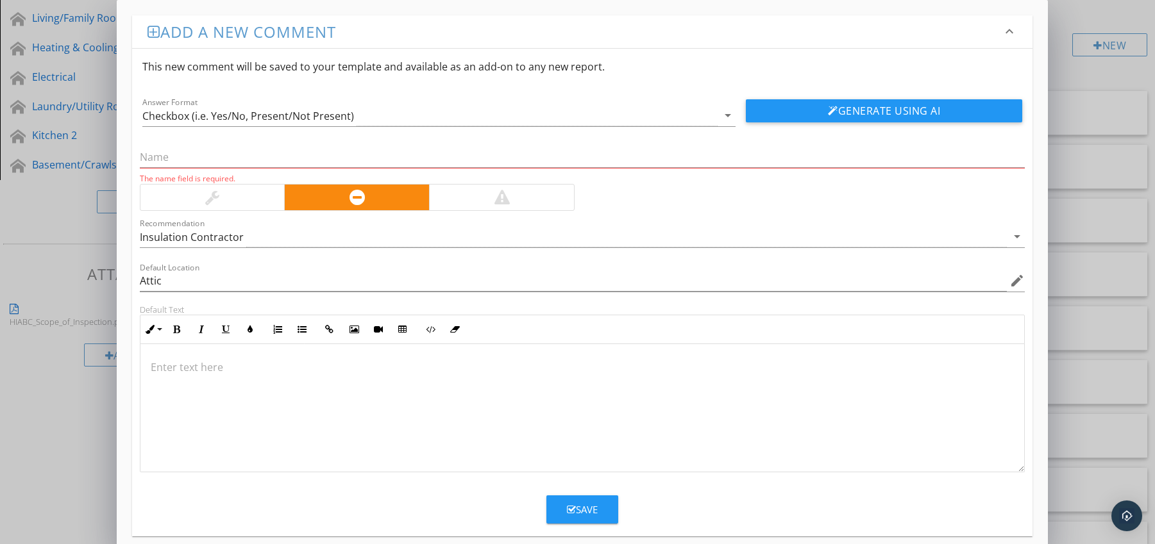
click at [257, 368] on p at bounding box center [583, 367] width 864 height 15
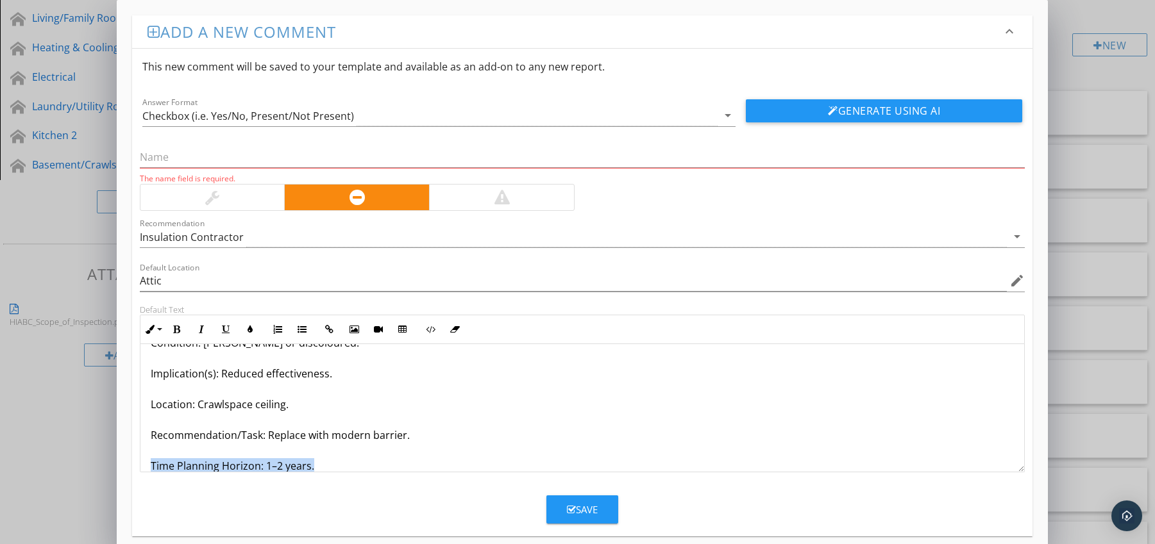
scroll to position [72, 0]
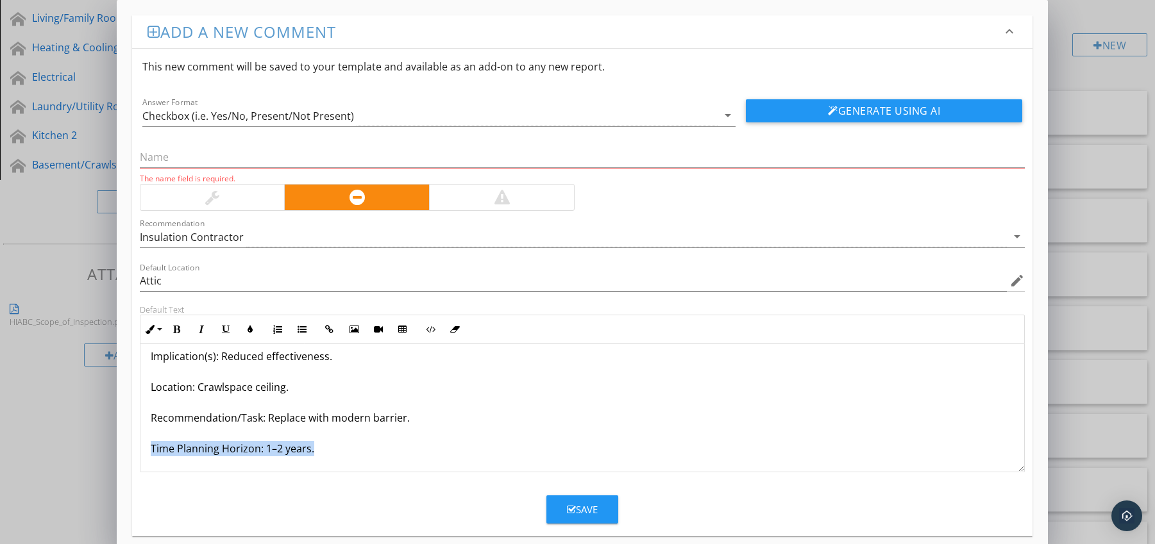
drag, startPoint x: 149, startPoint y: 464, endPoint x: 219, endPoint y: 457, distance: 69.6
click at [211, 476] on form "This new comment will be saved to your template and available as an add-on to a…" at bounding box center [582, 286] width 901 height 475
click at [178, 329] on icon "button" at bounding box center [176, 329] width 9 height 9
click at [249, 331] on icon "button" at bounding box center [250, 329] width 9 height 9
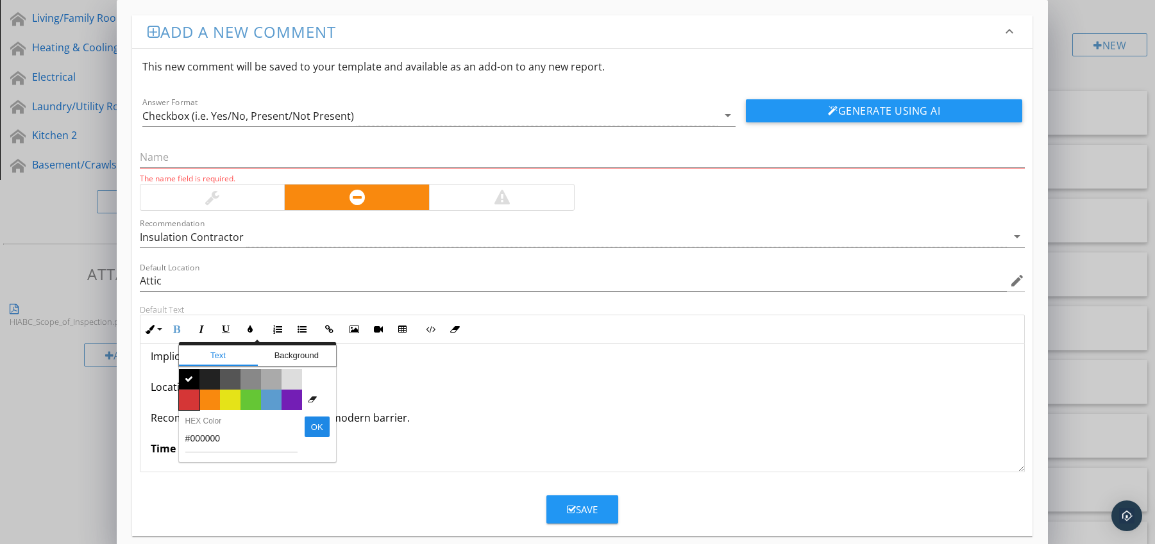
click at [192, 394] on span "Color #d53636" at bounding box center [189, 400] width 21 height 21
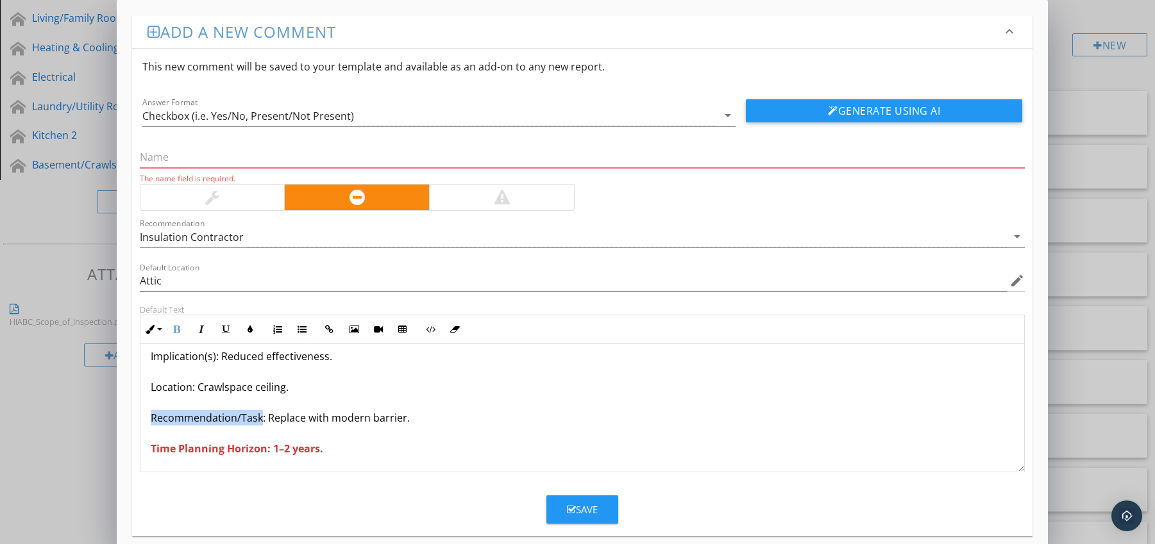
drag, startPoint x: 150, startPoint y: 418, endPoint x: 260, endPoint y: 420, distance: 109.7
click at [260, 420] on p "Vapour Barrier Deteriorated With Age Condition: Poly brittle or discoloured. Im…" at bounding box center [583, 371] width 864 height 169
click at [177, 330] on icon "button" at bounding box center [176, 329] width 9 height 9
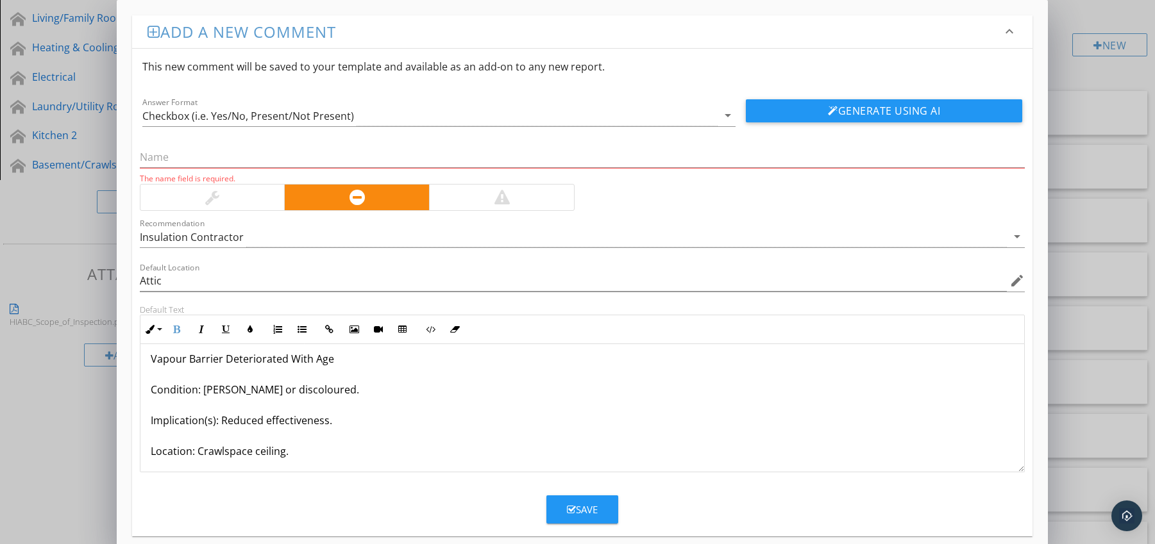
scroll to position [0, 0]
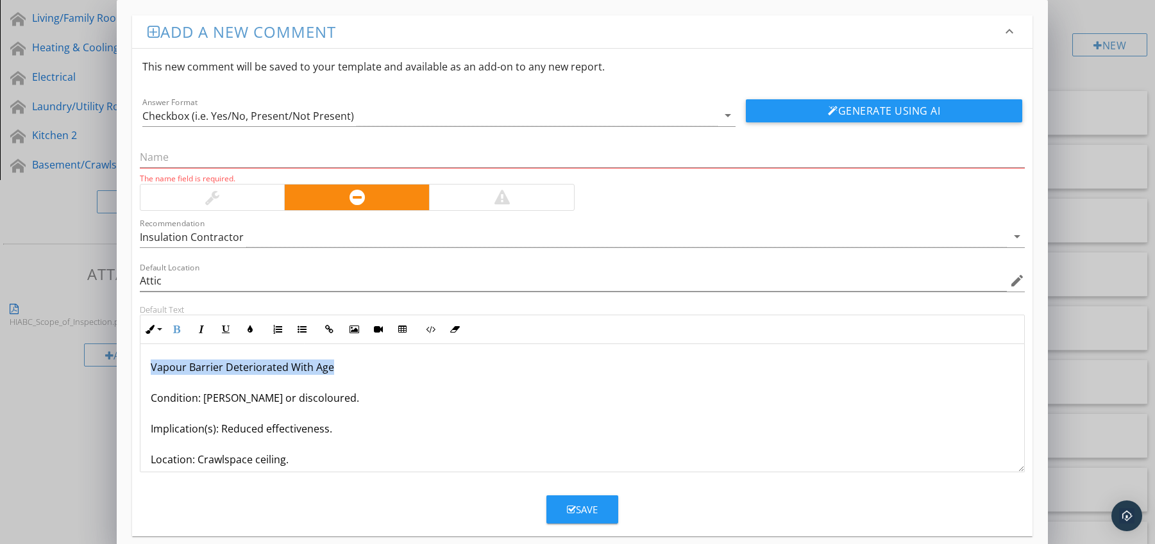
drag, startPoint x: 149, startPoint y: 364, endPoint x: 348, endPoint y: 369, distance: 198.2
click at [348, 369] on div "Vapour Barrier Deteriorated With Age Condition: Poly brittle or discoloured. Im…" at bounding box center [582, 444] width 884 height 200
click at [224, 155] on input "text" at bounding box center [582, 157] width 885 height 21
paste input "Vapour Barrier Deteriorated With Age"
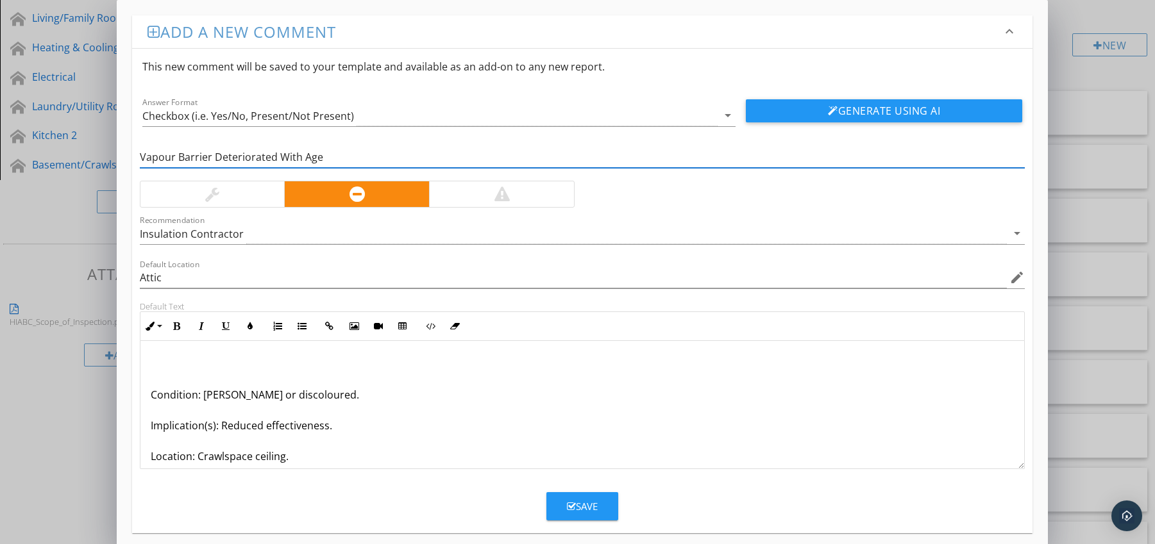
type input "Vapour Barrier Deteriorated With Age"
click at [146, 395] on div "Condition: [PERSON_NAME] or discoloured. Implication(s): Reduced effectiveness.…" at bounding box center [582, 441] width 884 height 200
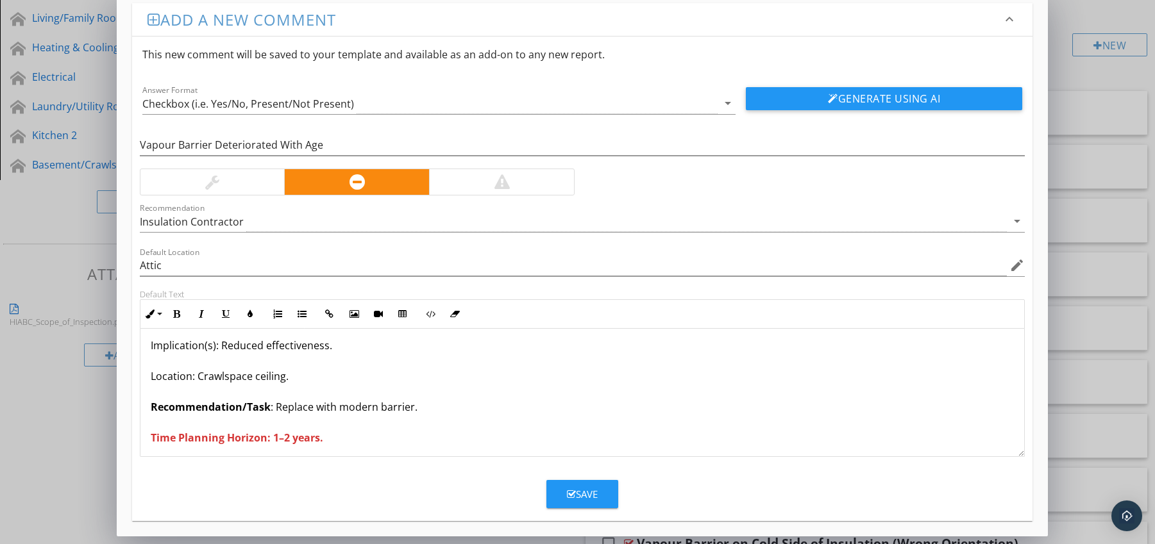
scroll to position [42, 0]
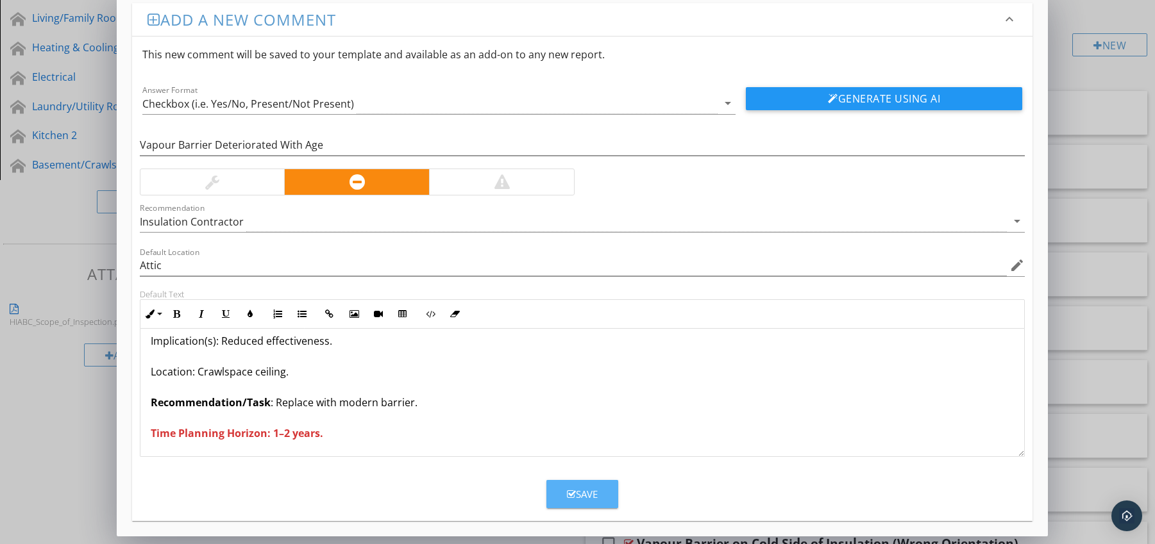
click at [564, 491] on button "Save" at bounding box center [582, 494] width 72 height 28
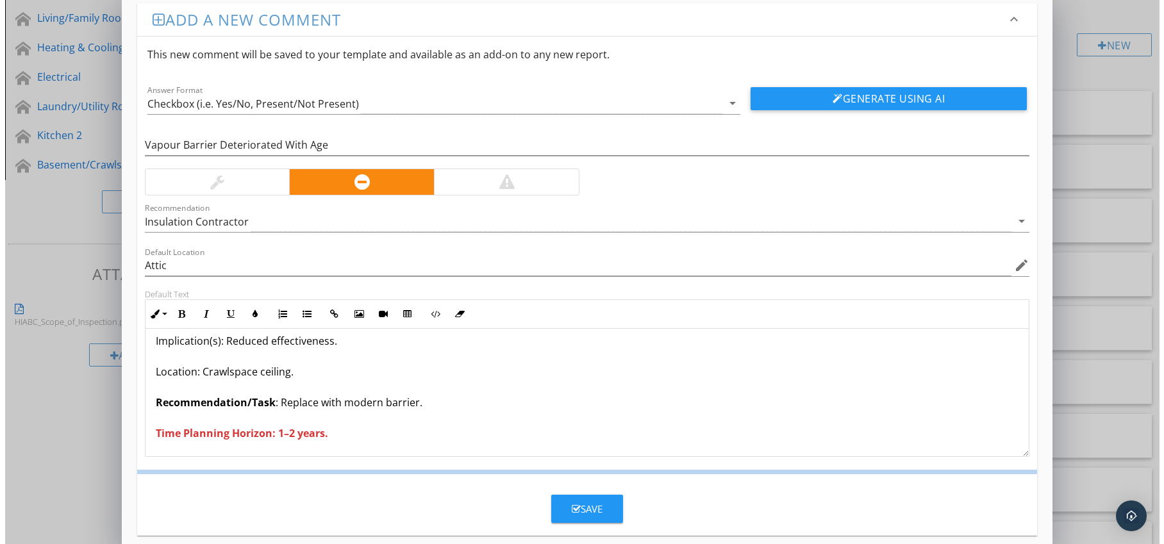
scroll to position [0, 0]
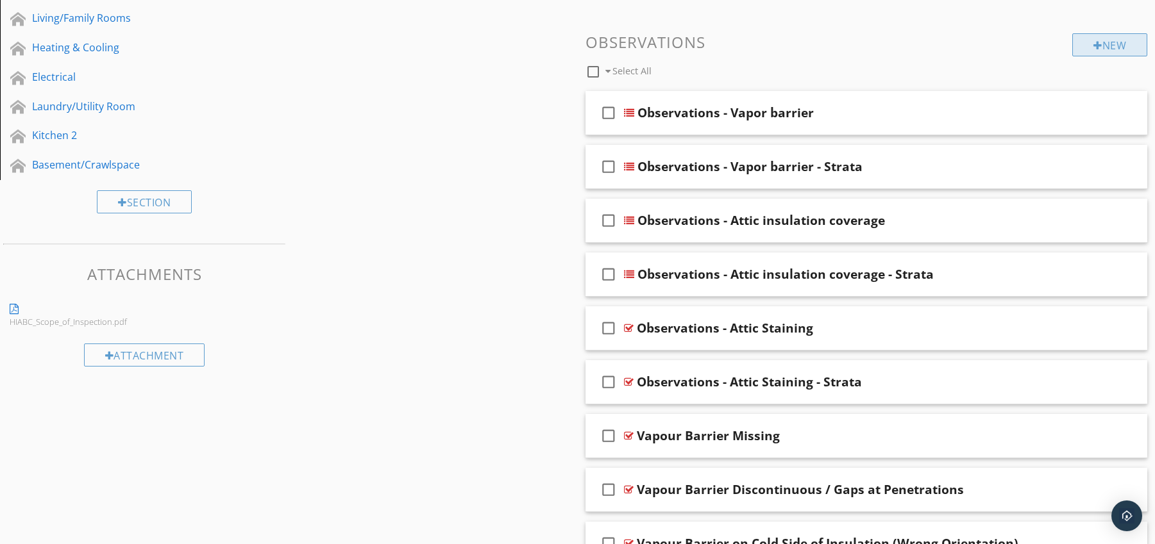
click at [1127, 37] on div "New" at bounding box center [1109, 44] width 75 height 23
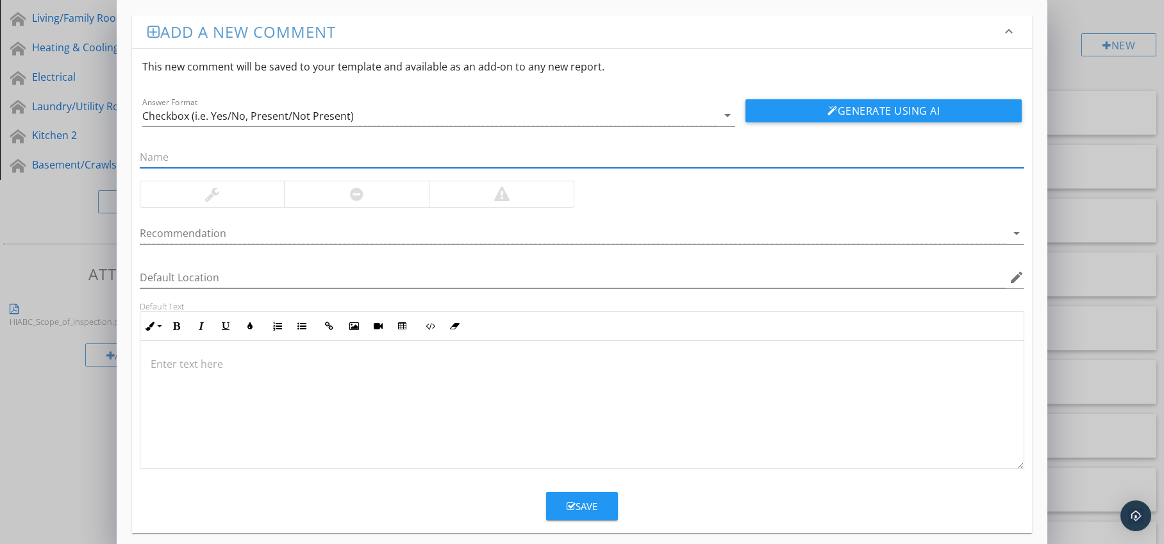
click at [368, 197] on div at bounding box center [356, 194] width 145 height 26
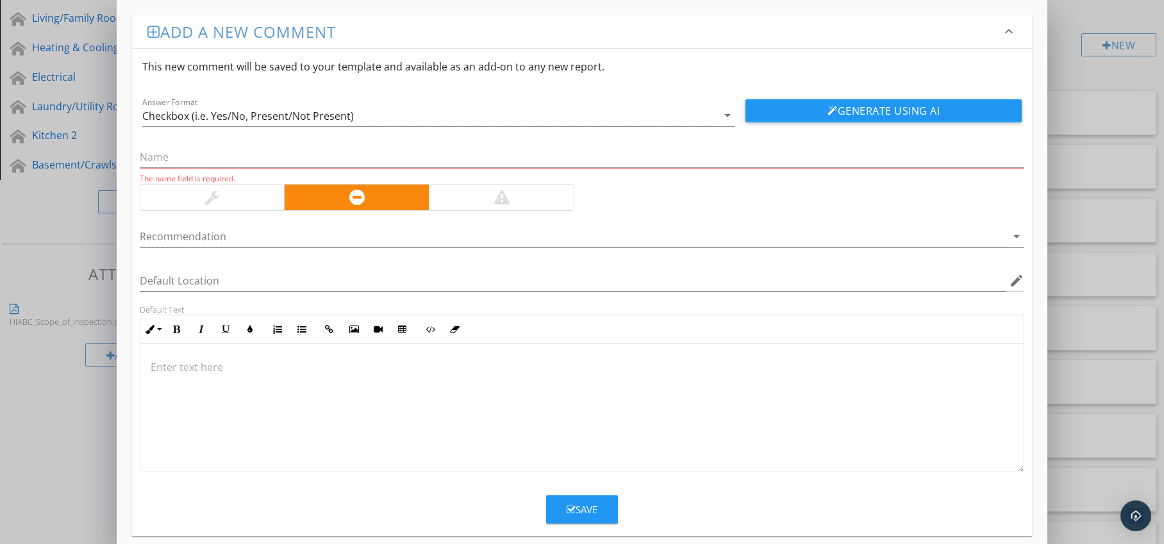
click at [358, 233] on div at bounding box center [574, 236] width 868 height 21
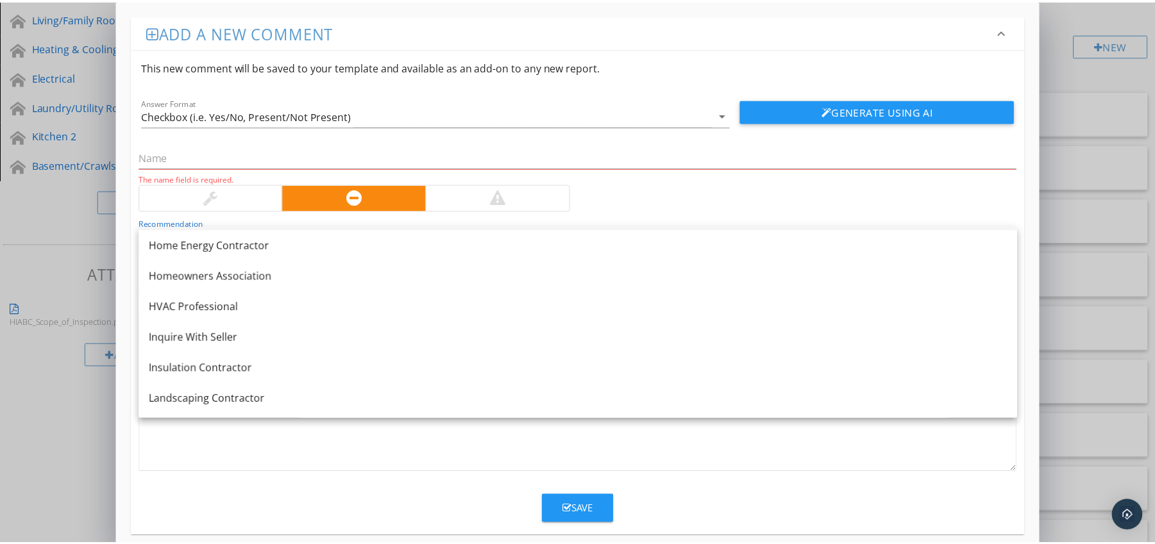
scroll to position [957, 0]
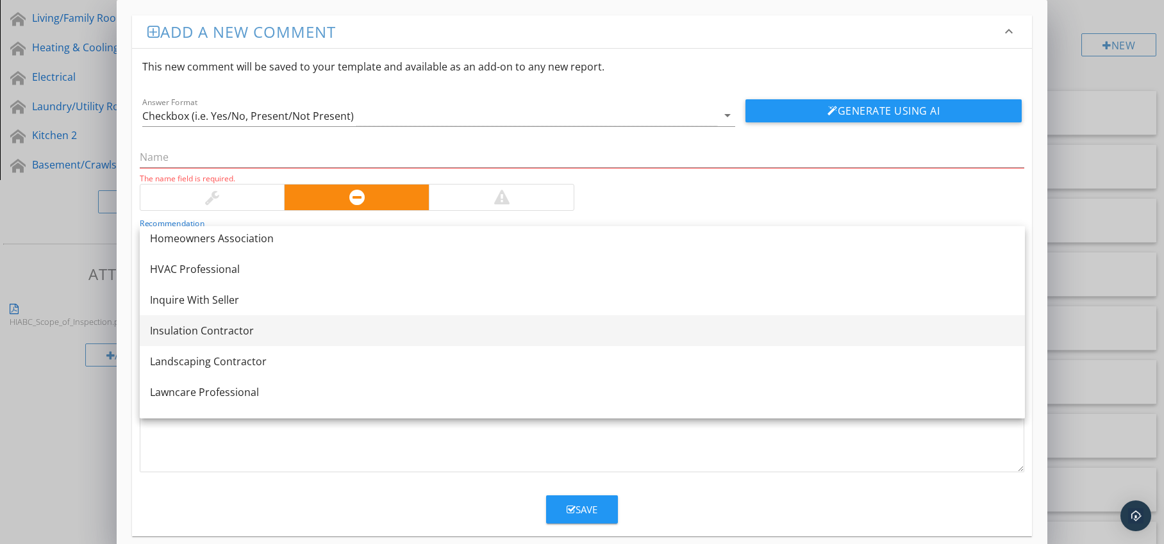
click at [298, 336] on div "Insulation Contractor" at bounding box center [582, 330] width 865 height 15
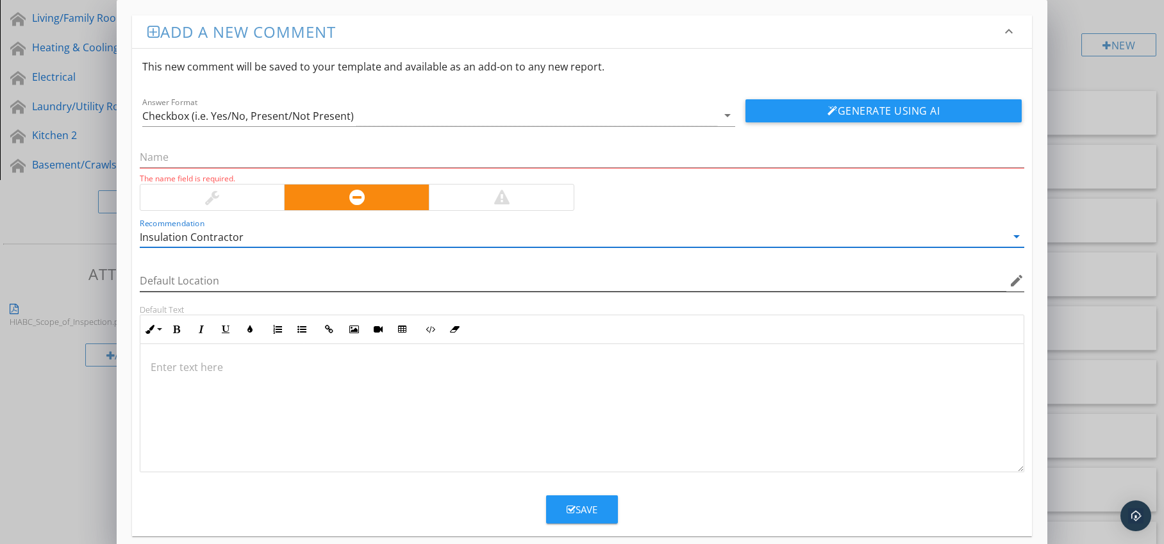
click at [1012, 281] on icon "edit" at bounding box center [1016, 280] width 15 height 15
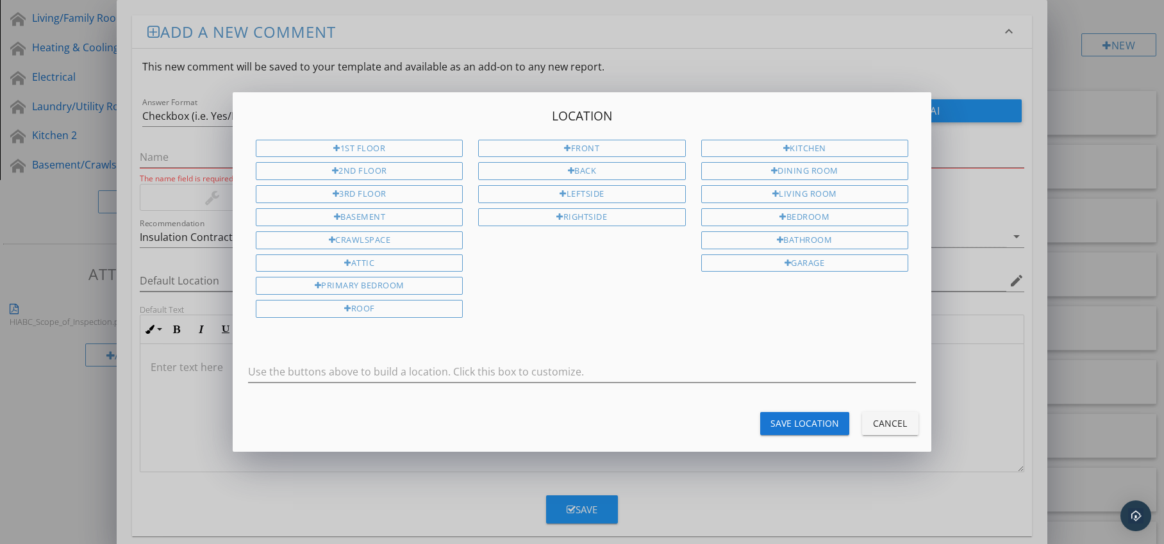
drag, startPoint x: 441, startPoint y: 258, endPoint x: 505, endPoint y: 290, distance: 71.7
click at [442, 258] on div "Attic" at bounding box center [359, 264] width 207 height 18
type input "Attic"
click at [783, 420] on div "Save Location" at bounding box center [805, 423] width 69 height 13
type input "Attic"
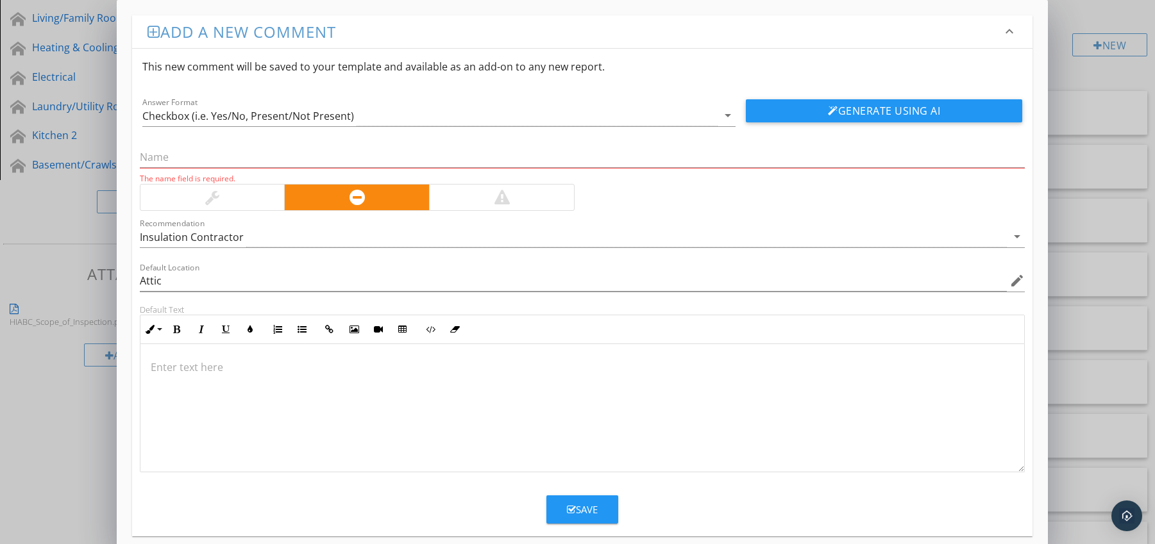
click at [192, 360] on p at bounding box center [583, 367] width 864 height 15
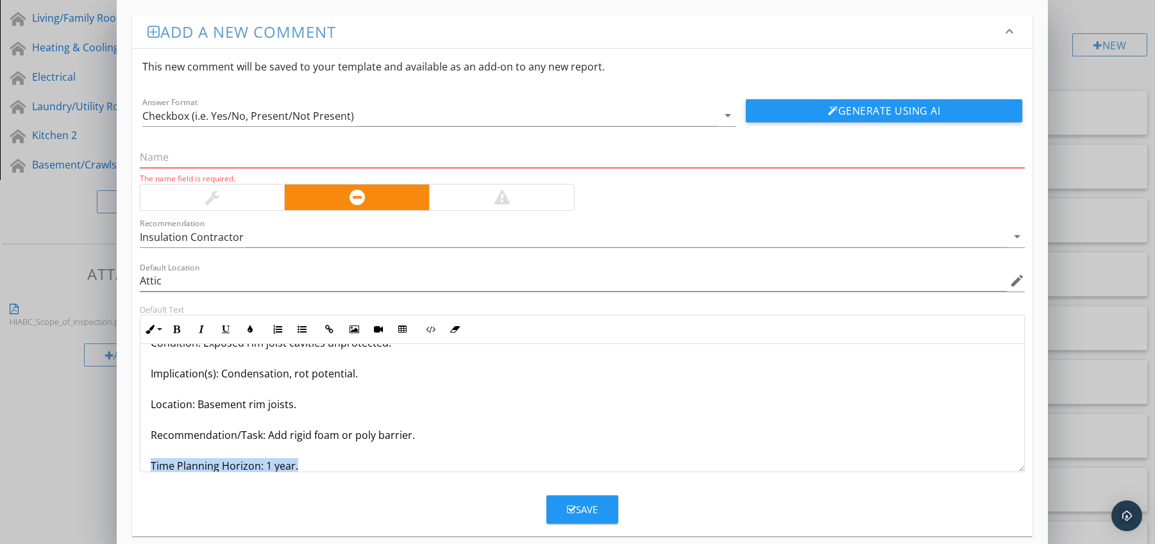
scroll to position [72, 0]
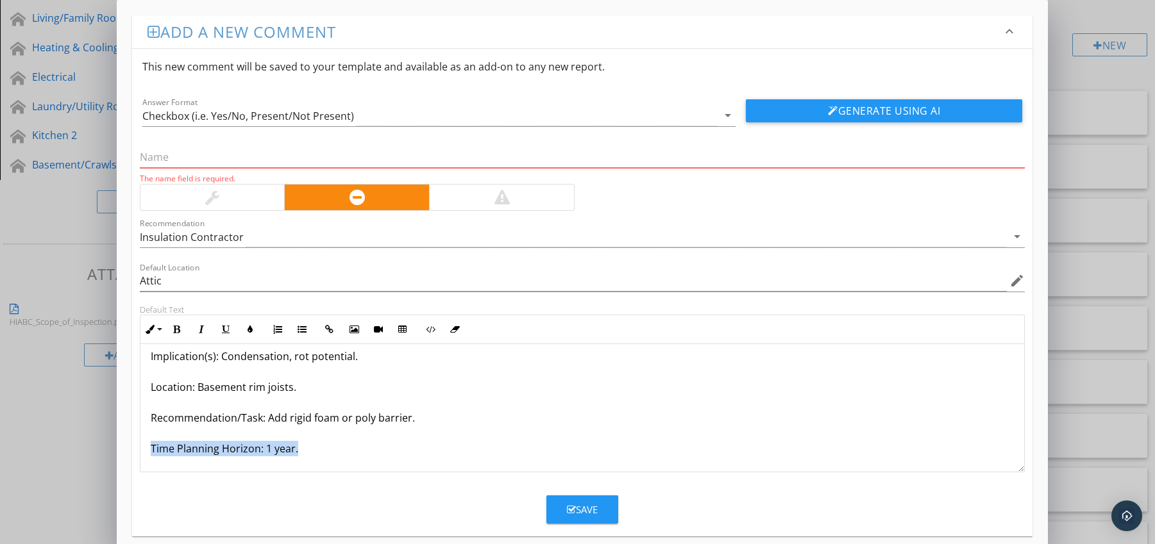
drag, startPoint x: 152, startPoint y: 461, endPoint x: 159, endPoint y: 465, distance: 8.0
click at [159, 465] on div "Vapour Barrier Missing at Rim Joists / Band Joists Condition: Exposed rim joist…" at bounding box center [582, 372] width 884 height 200
click at [174, 332] on icon "button" at bounding box center [176, 329] width 9 height 9
click at [246, 330] on icon "button" at bounding box center [250, 329] width 9 height 9
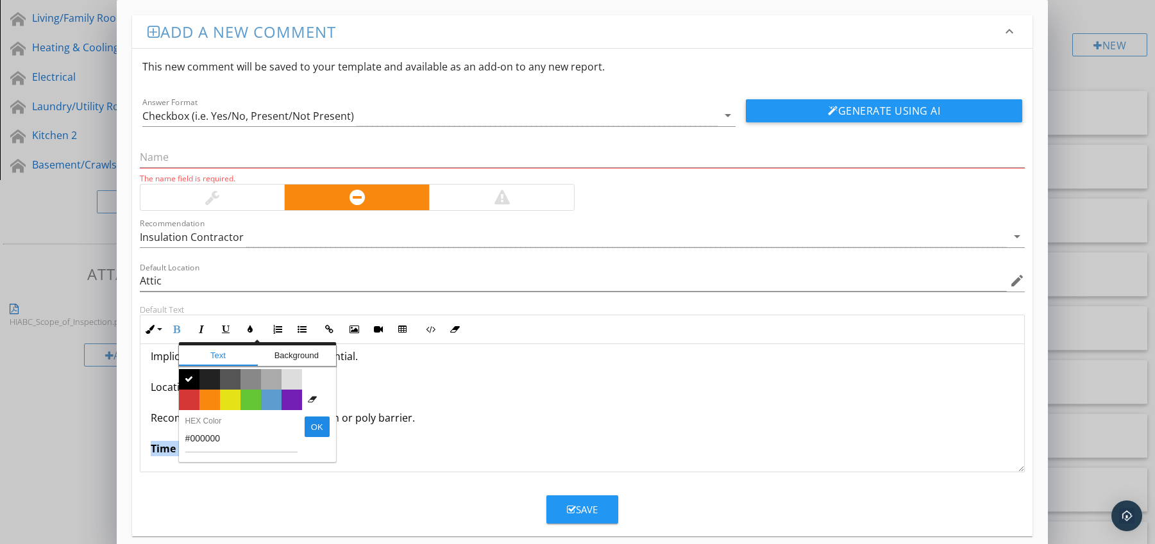
click at [191, 398] on span "Color #d53636" at bounding box center [189, 400] width 21 height 21
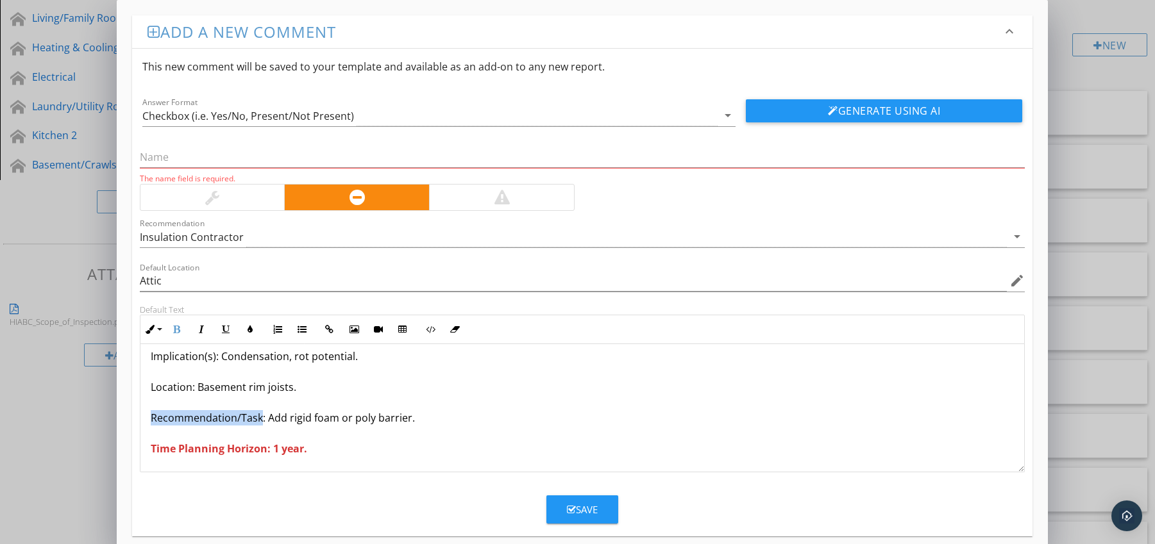
drag, startPoint x: 149, startPoint y: 420, endPoint x: 261, endPoint y: 424, distance: 112.3
click at [261, 424] on div "Vapour Barrier Missing at Rim Joists / Band Joists Condition: Exposed rim joist…" at bounding box center [582, 372] width 884 height 200
click at [170, 335] on button "Bold" at bounding box center [177, 329] width 24 height 24
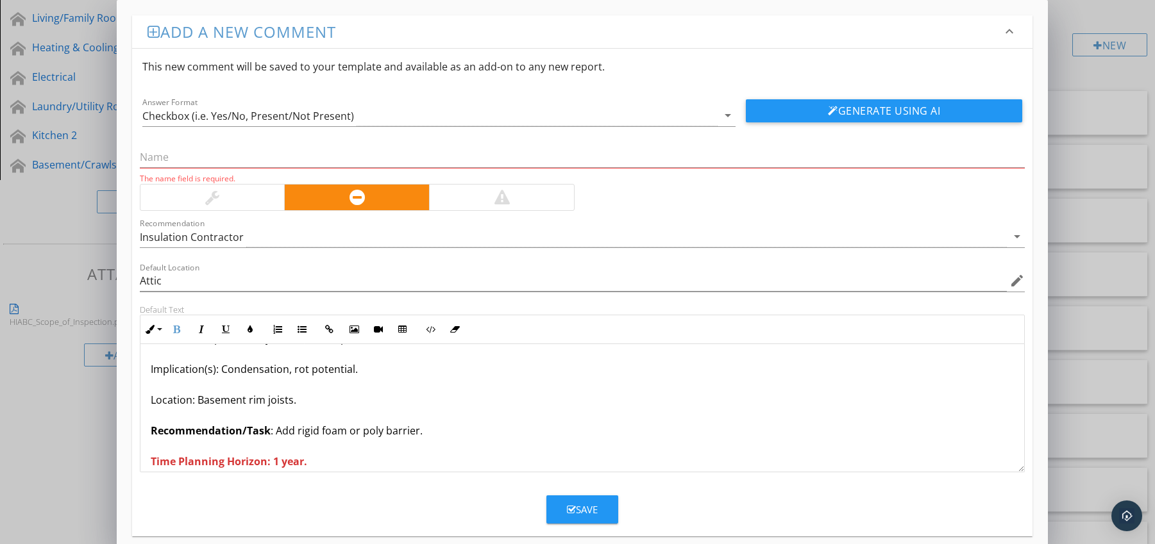
scroll to position [0, 0]
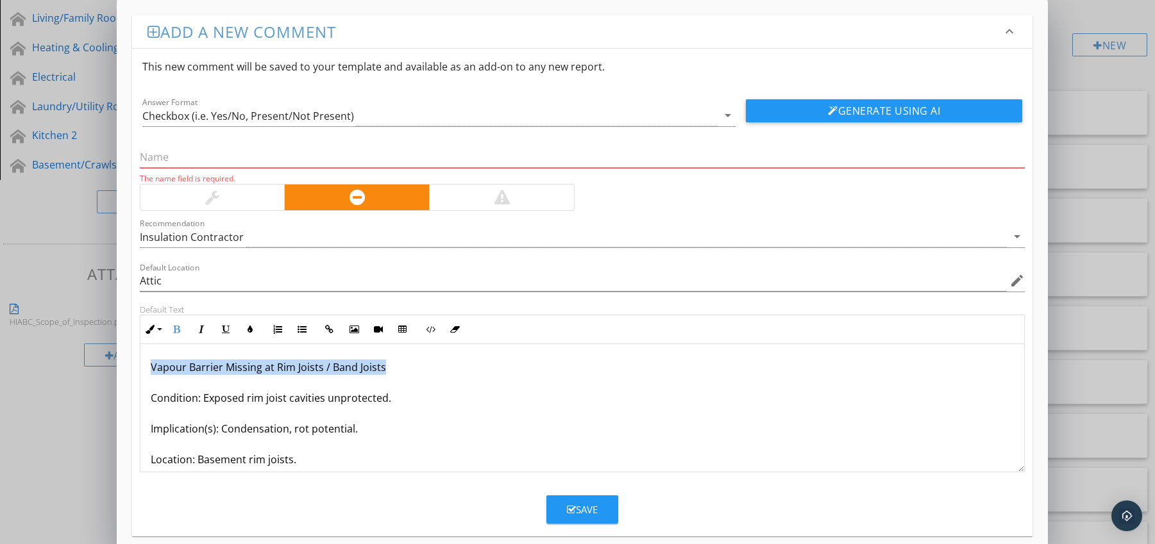
drag, startPoint x: 148, startPoint y: 364, endPoint x: 385, endPoint y: 374, distance: 236.8
click at [385, 374] on div "Vapour Barrier Missing at Rim Joists / Band Joists Condition: Exposed rim joist…" at bounding box center [582, 444] width 884 height 200
click at [205, 153] on input "text" at bounding box center [582, 157] width 885 height 21
paste input "Vapour Barrier Missing at Rim Joists / Band Joists"
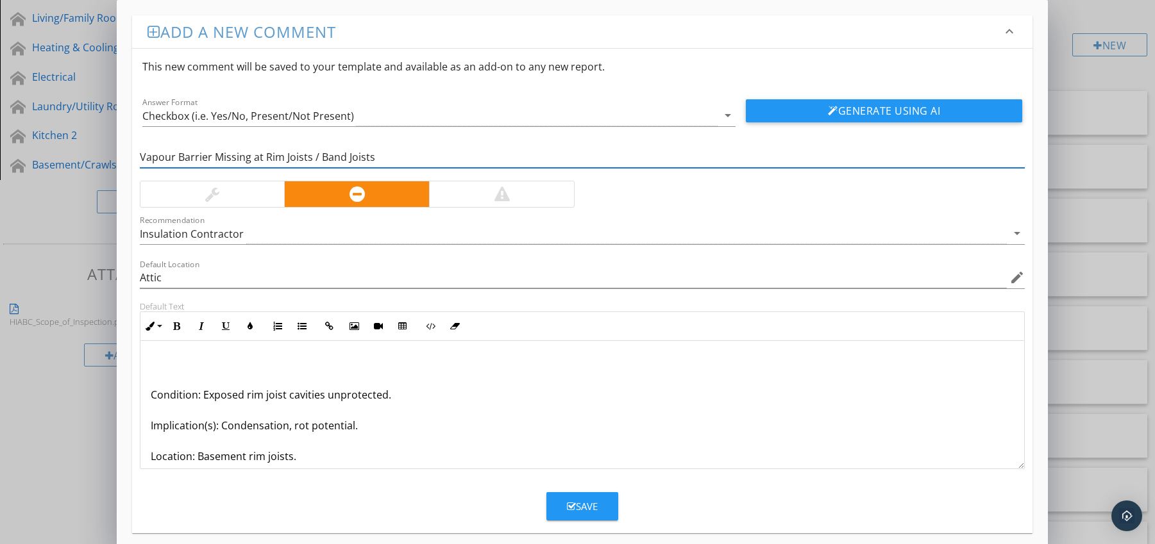
type input "Vapour Barrier Missing at Rim Joists / Band Joists"
click at [147, 396] on div "Condition: Exposed rim joist cavities unprotected. Implication(s): Condensation…" at bounding box center [582, 441] width 884 height 200
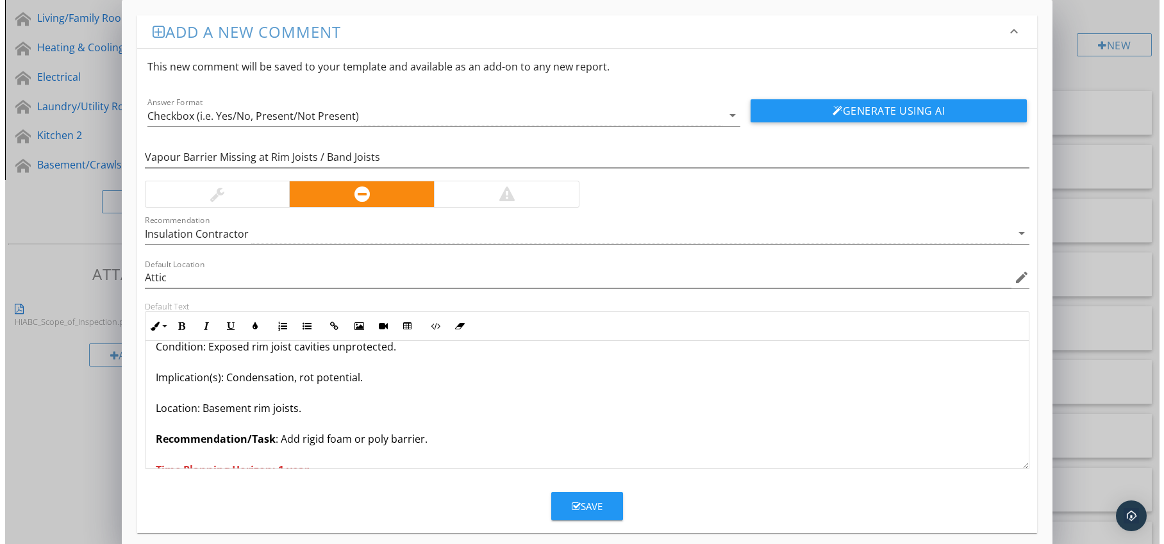
scroll to position [42, 0]
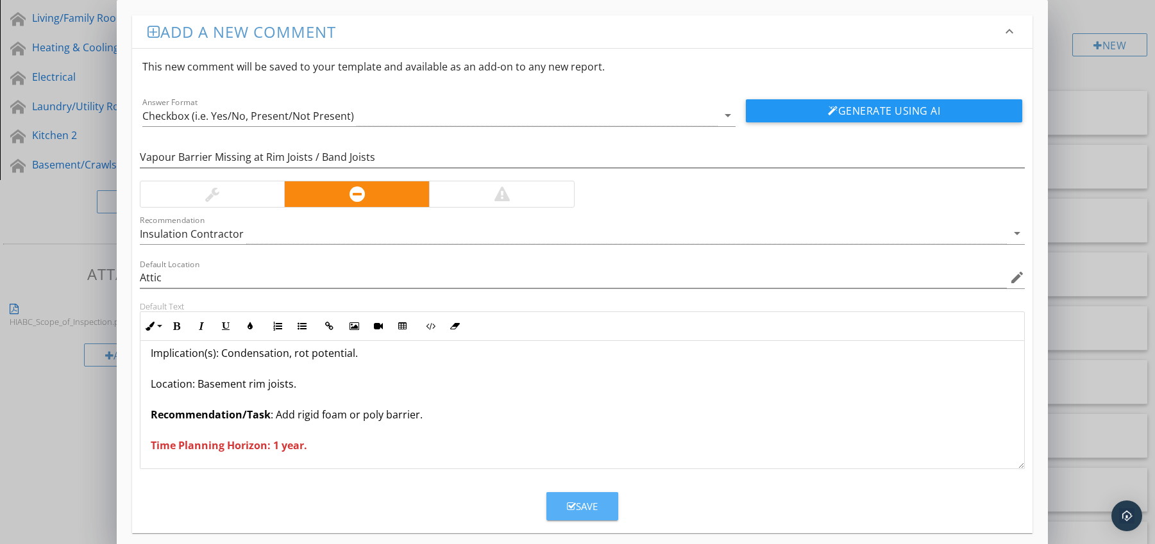
click at [568, 501] on div "Save" at bounding box center [582, 506] width 31 height 15
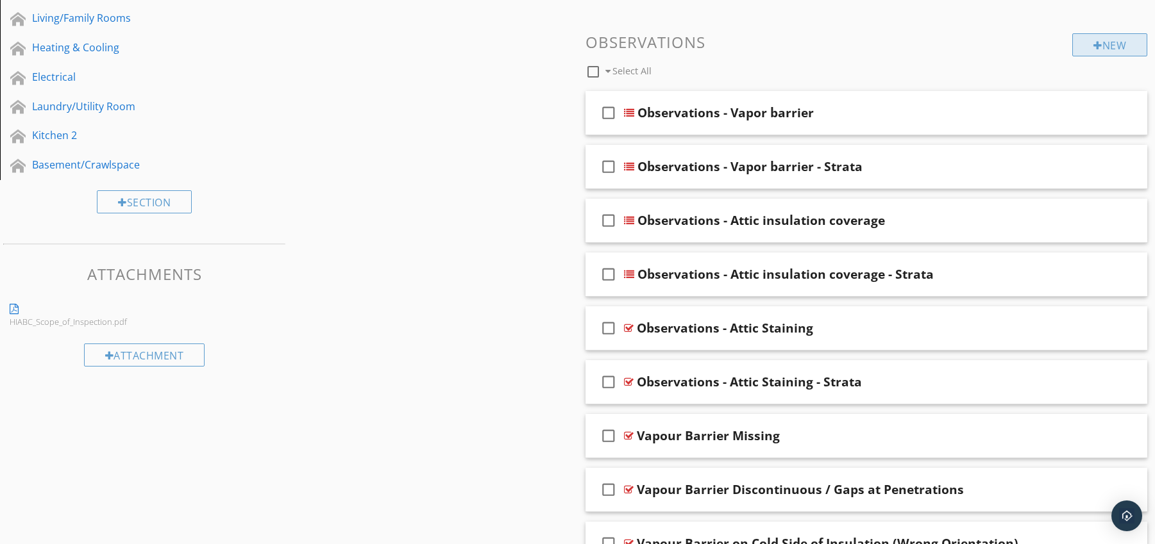
click at [1110, 47] on div "New" at bounding box center [1109, 44] width 75 height 23
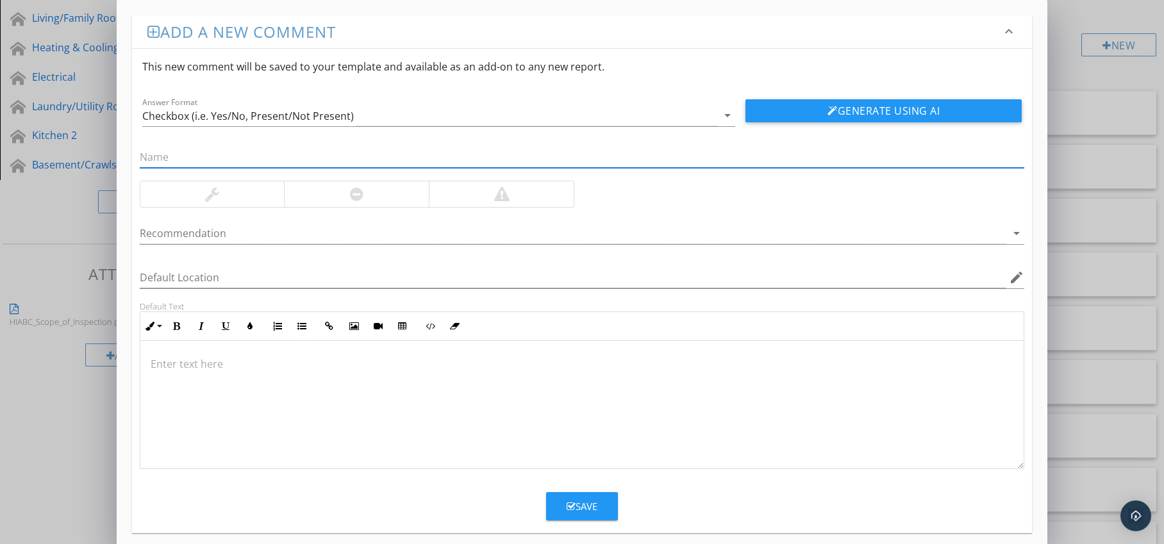
click at [351, 193] on div at bounding box center [356, 194] width 13 height 15
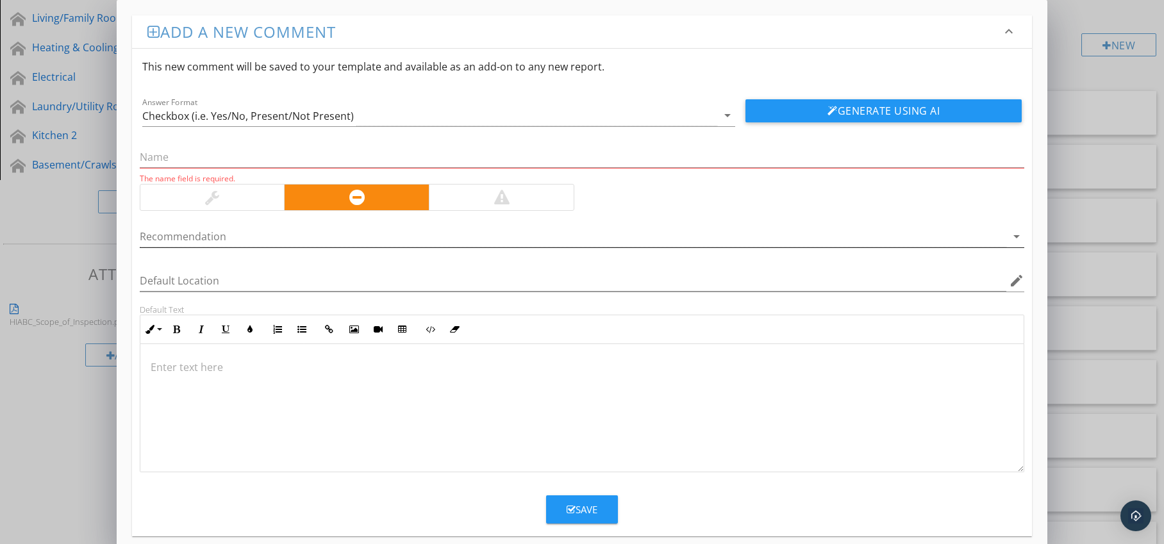
click at [326, 238] on div at bounding box center [574, 236] width 868 height 21
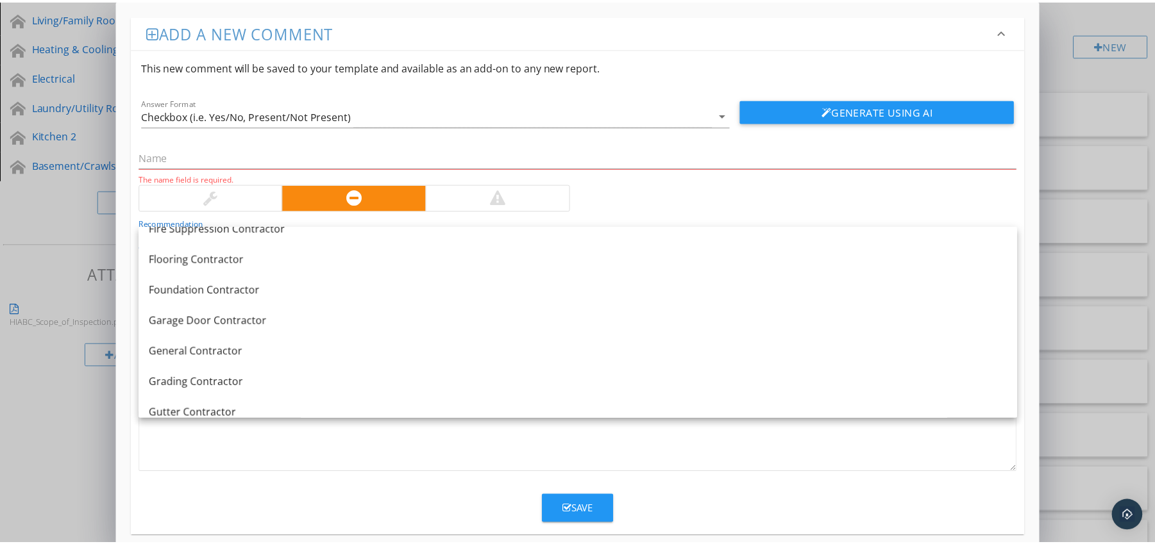
scroll to position [954, 0]
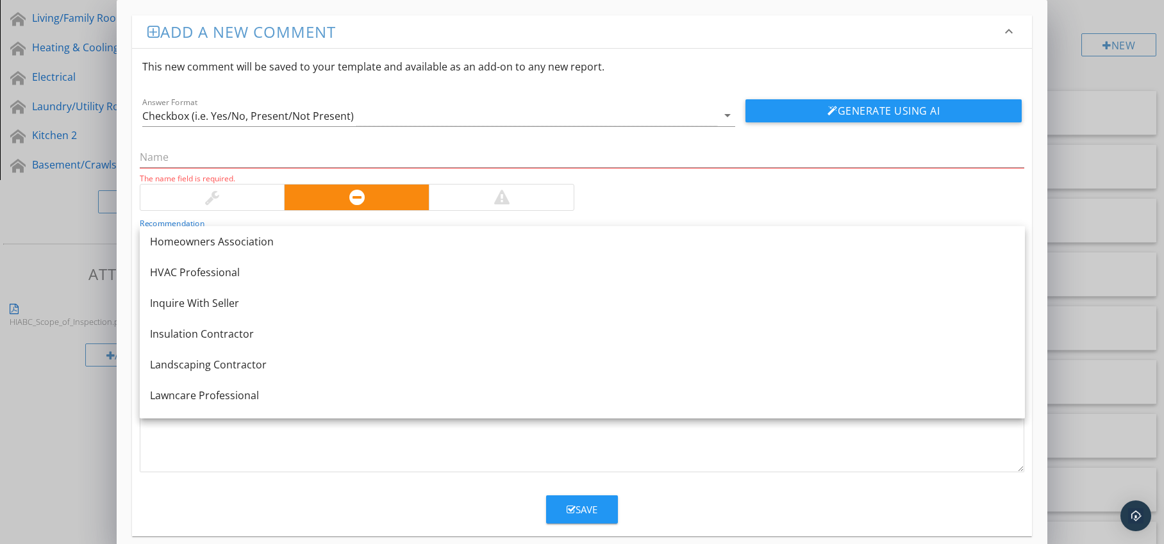
click at [302, 321] on link "Insulation Contractor" at bounding box center [582, 334] width 885 height 31
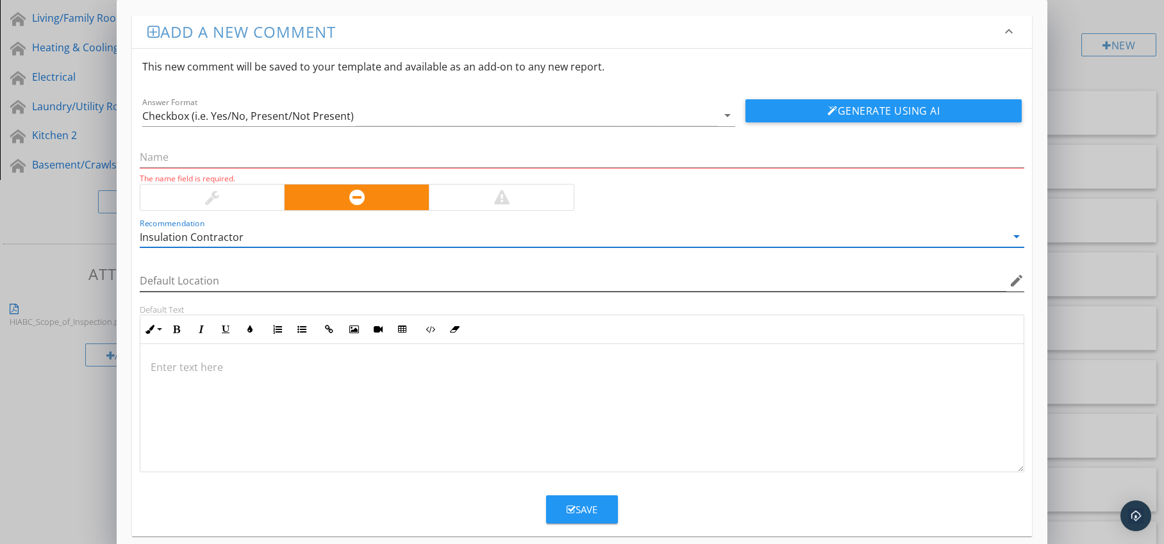
click at [1016, 281] on icon "edit" at bounding box center [1016, 280] width 15 height 15
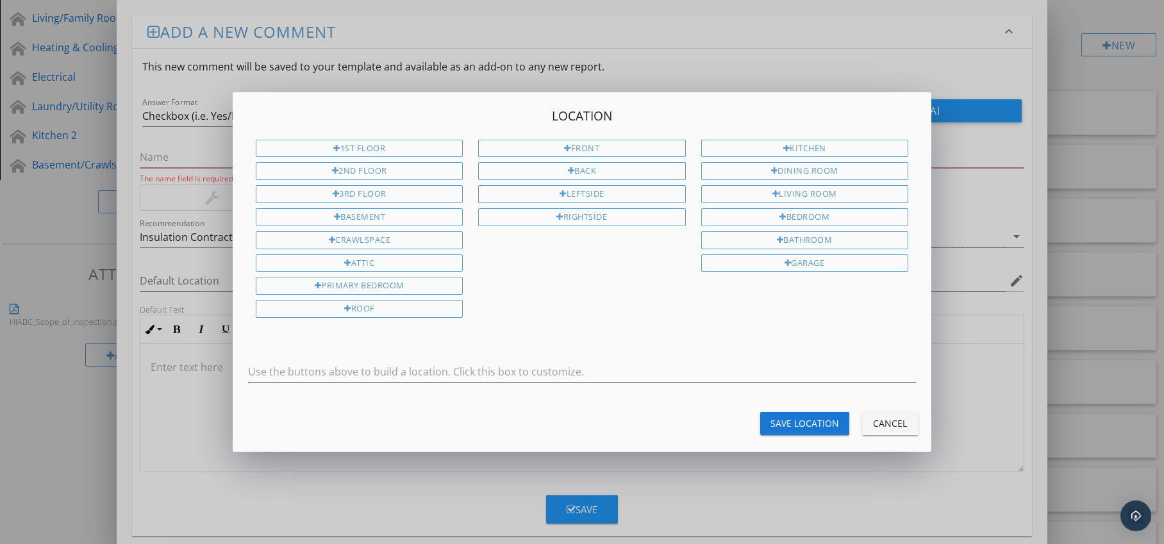
drag, startPoint x: 458, startPoint y: 258, endPoint x: 523, endPoint y: 303, distance: 79.3
click at [458, 258] on div "Attic" at bounding box center [359, 264] width 207 height 18
type input "Attic"
drag, startPoint x: 773, startPoint y: 422, endPoint x: 755, endPoint y: 415, distance: 19.9
click at [773, 422] on div "Save Location" at bounding box center [805, 423] width 69 height 13
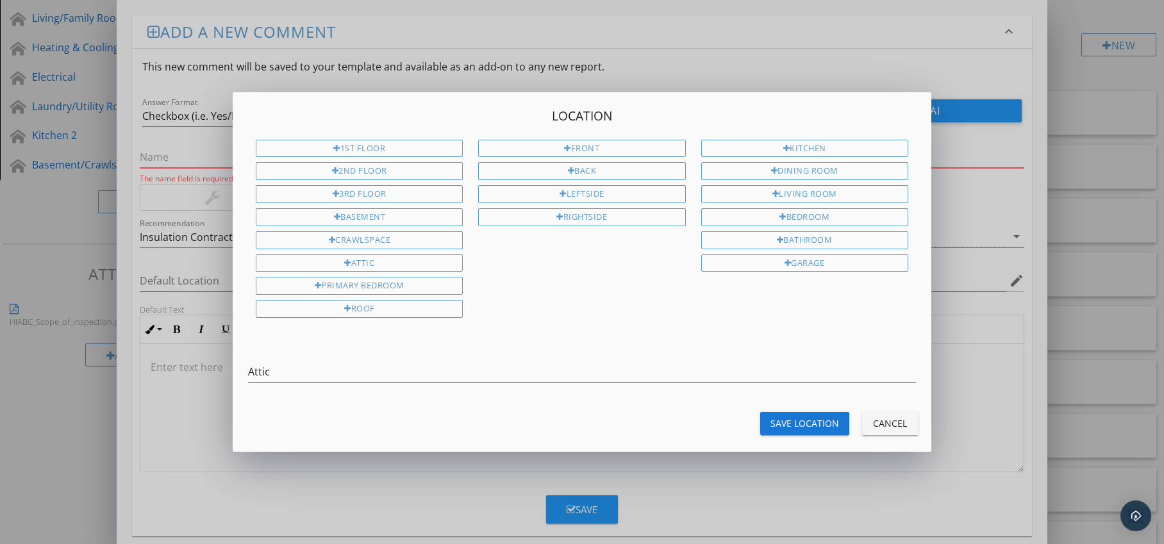
type input "Attic"
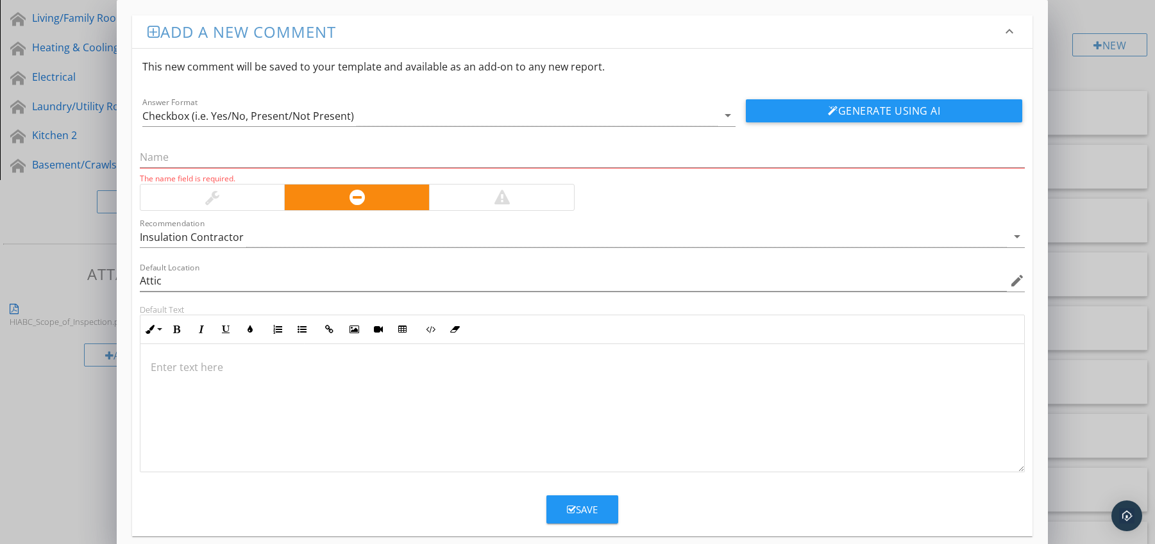
click at [169, 362] on p at bounding box center [583, 367] width 864 height 15
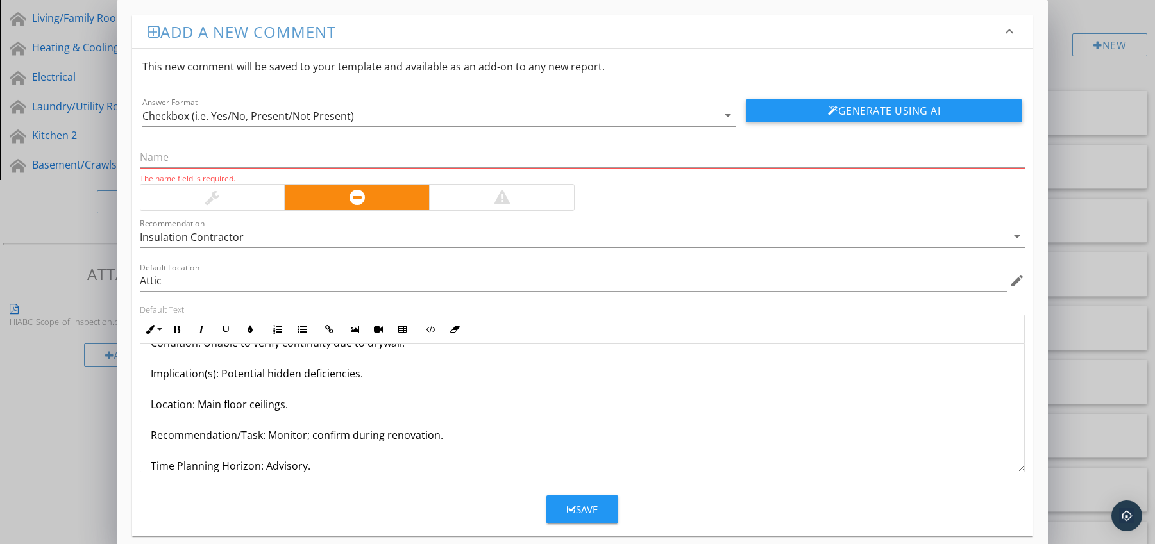
drag, startPoint x: 147, startPoint y: 458, endPoint x: 183, endPoint y: 472, distance: 38.3
click at [183, 472] on div "Vapour Barrier Concealed by Finishes Condition: Unable to verify continuity due…" at bounding box center [582, 408] width 885 height 128
click at [142, 463] on div "Vapour Barrier Concealed by Finishes Condition: Unable to verify continuity due…" at bounding box center [582, 389] width 884 height 200
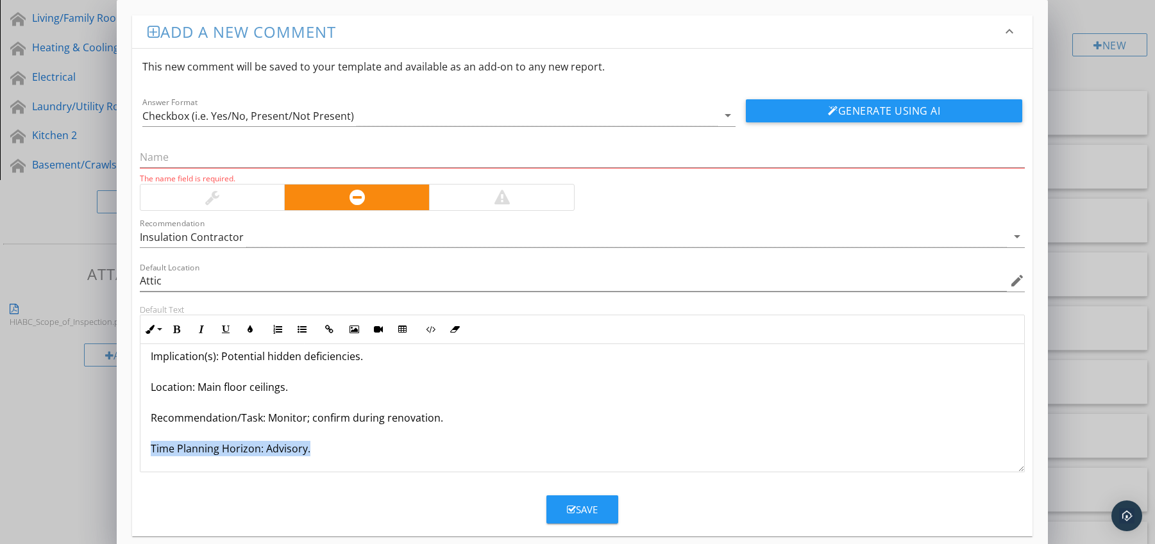
drag, startPoint x: 144, startPoint y: 462, endPoint x: 217, endPoint y: 465, distance: 73.1
click at [216, 468] on div "Vapour Barrier Concealed by Finishes Condition: Unable to verify continuity due…" at bounding box center [582, 372] width 884 height 200
click at [176, 330] on icon "button" at bounding box center [176, 329] width 9 height 9
click at [246, 328] on icon "button" at bounding box center [250, 329] width 9 height 9
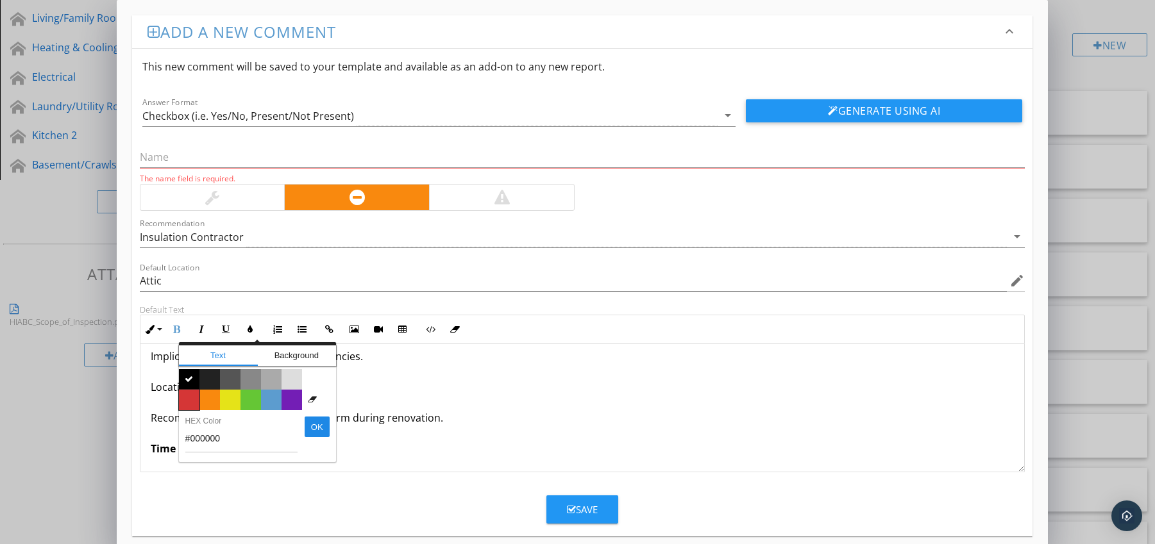
click at [190, 403] on span "Color #d53636" at bounding box center [189, 400] width 21 height 21
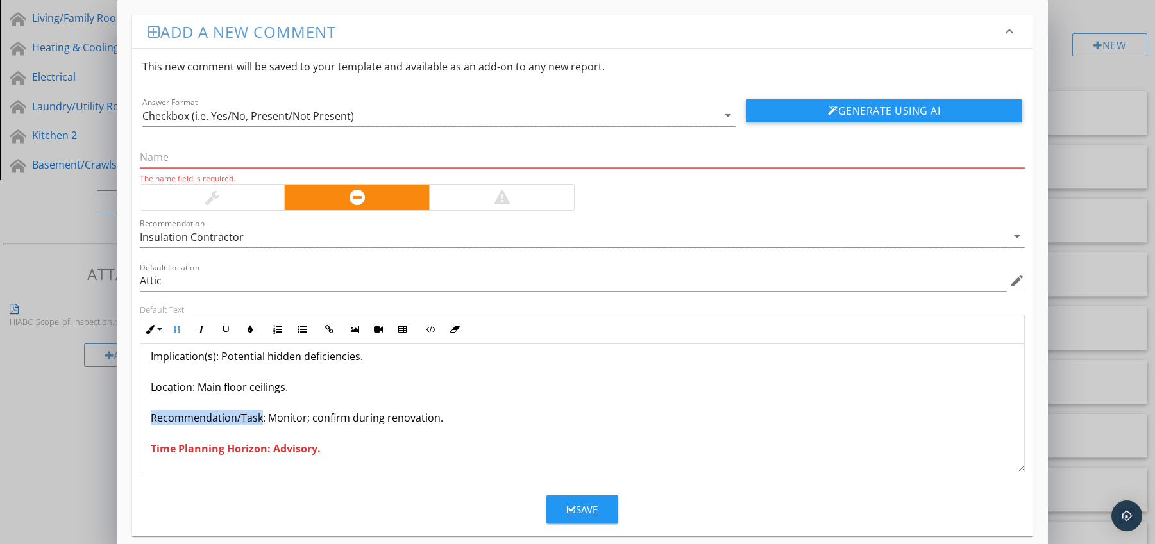
drag, startPoint x: 151, startPoint y: 418, endPoint x: 261, endPoint y: 423, distance: 110.4
click at [261, 423] on p "Vapour Barrier Concealed by Finishes Condition: Unable to verify continuity due…" at bounding box center [583, 371] width 864 height 169
click at [178, 328] on icon "button" at bounding box center [176, 329] width 9 height 9
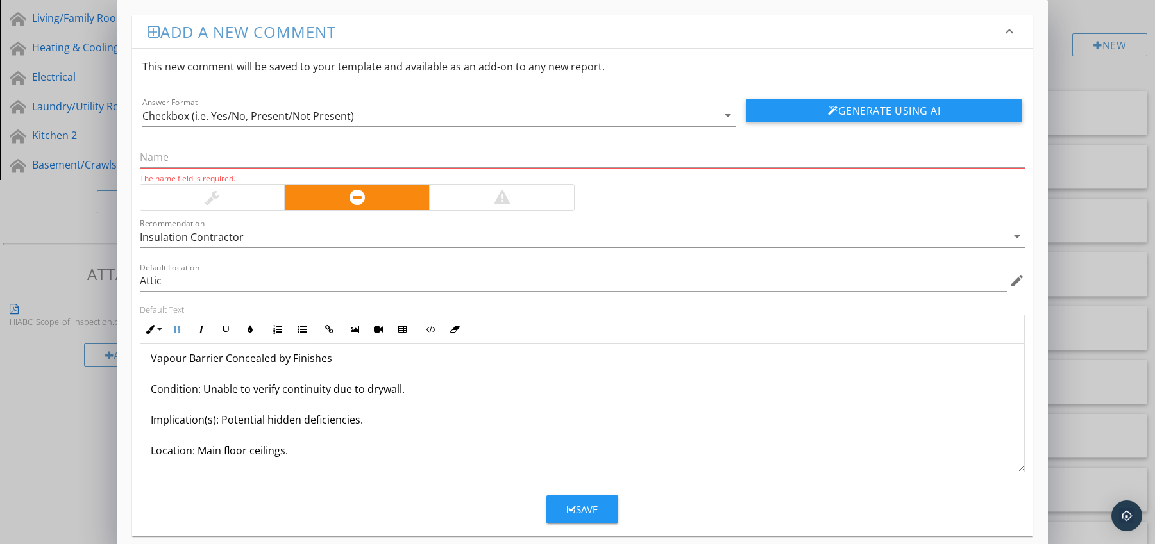
scroll to position [0, 0]
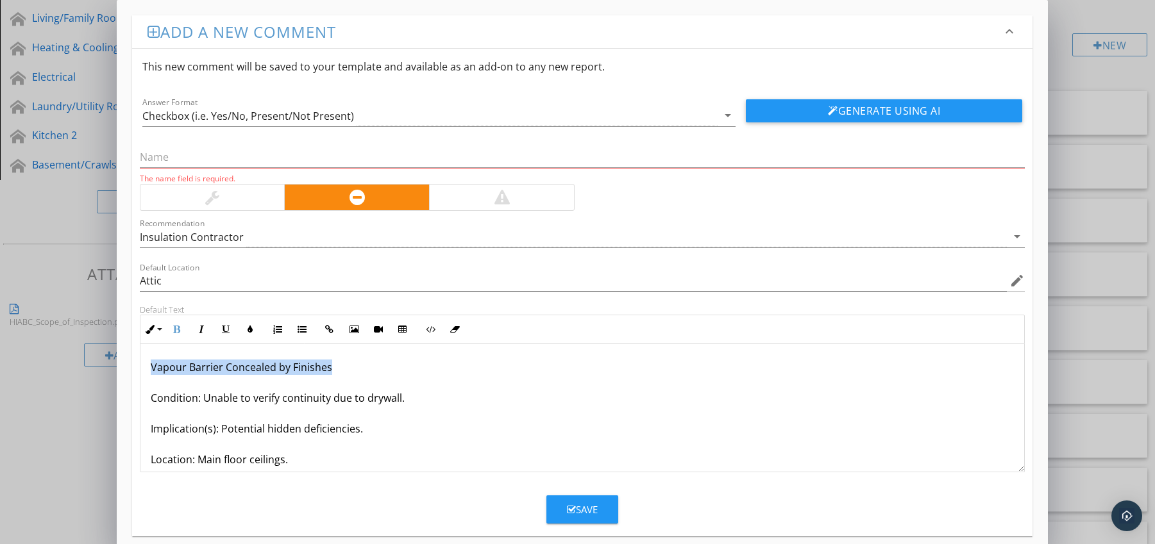
drag, startPoint x: 150, startPoint y: 369, endPoint x: 340, endPoint y: 371, distance: 189.8
click at [340, 371] on div "Vapour Barrier Concealed by Finishes Condition: Unable to verify continuity due…" at bounding box center [582, 444] width 884 height 200
click at [230, 154] on input "text" at bounding box center [582, 157] width 885 height 21
paste input "Vapour Barrier Concealed by Finishes"
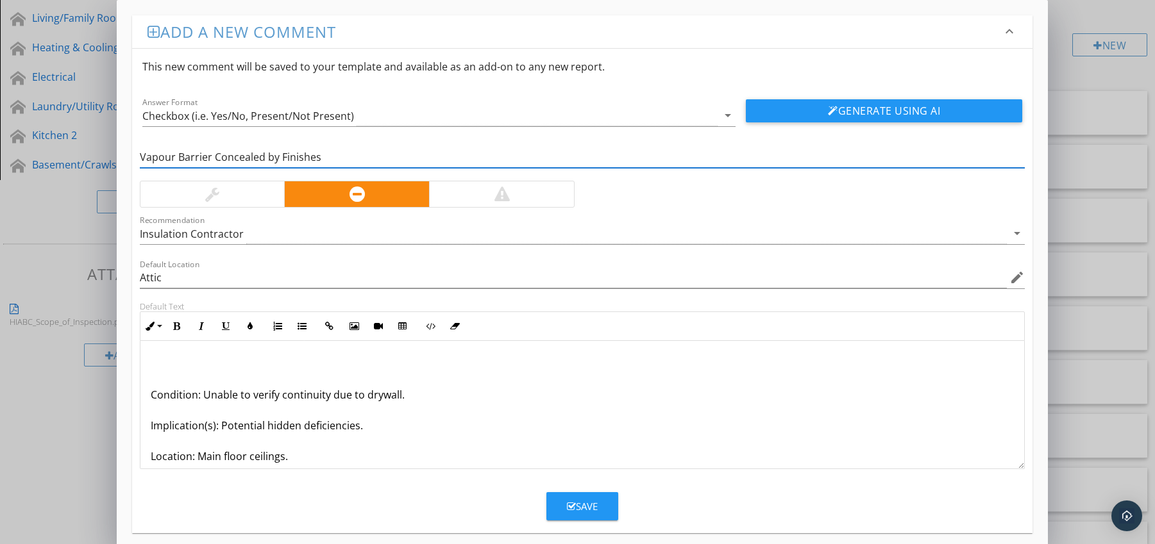
type input "Vapour Barrier Concealed by Finishes"
click at [151, 396] on p "Condition: Unable to verify continuity due to drywall. Implication(s): Potentia…" at bounding box center [583, 440] width 864 height 169
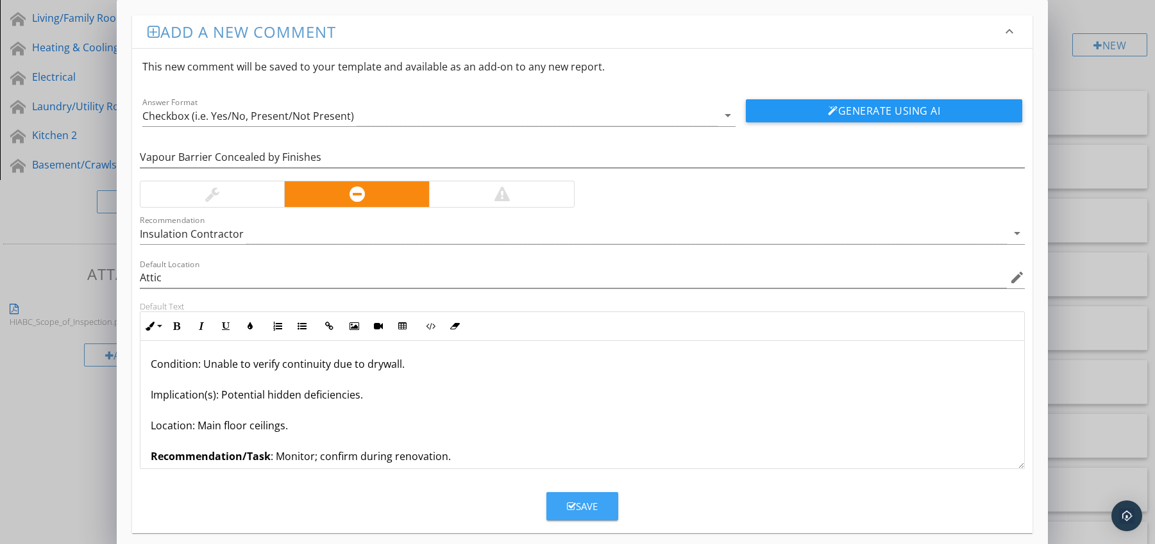
click at [591, 501] on div "Save" at bounding box center [582, 506] width 31 height 15
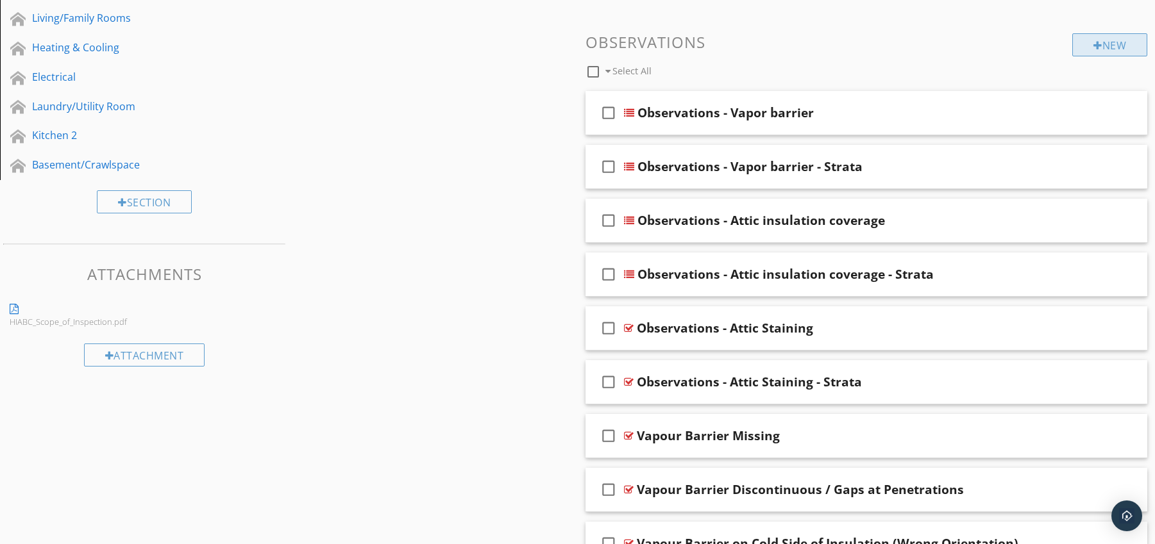
click at [1093, 40] on div at bounding box center [1097, 45] width 9 height 10
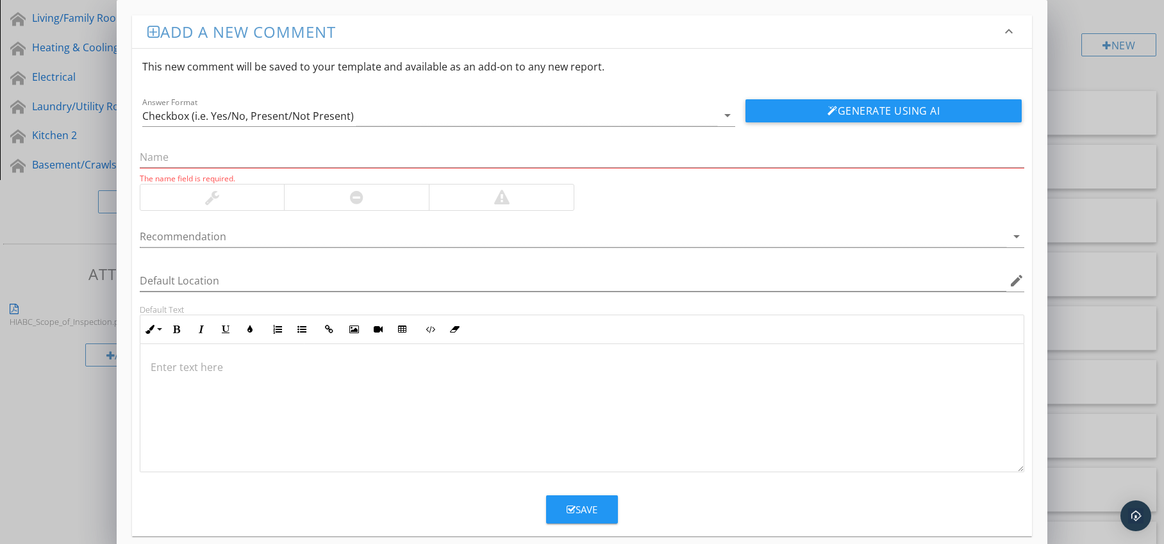
click at [358, 195] on div at bounding box center [356, 197] width 13 height 15
click at [348, 243] on div at bounding box center [574, 236] width 868 height 21
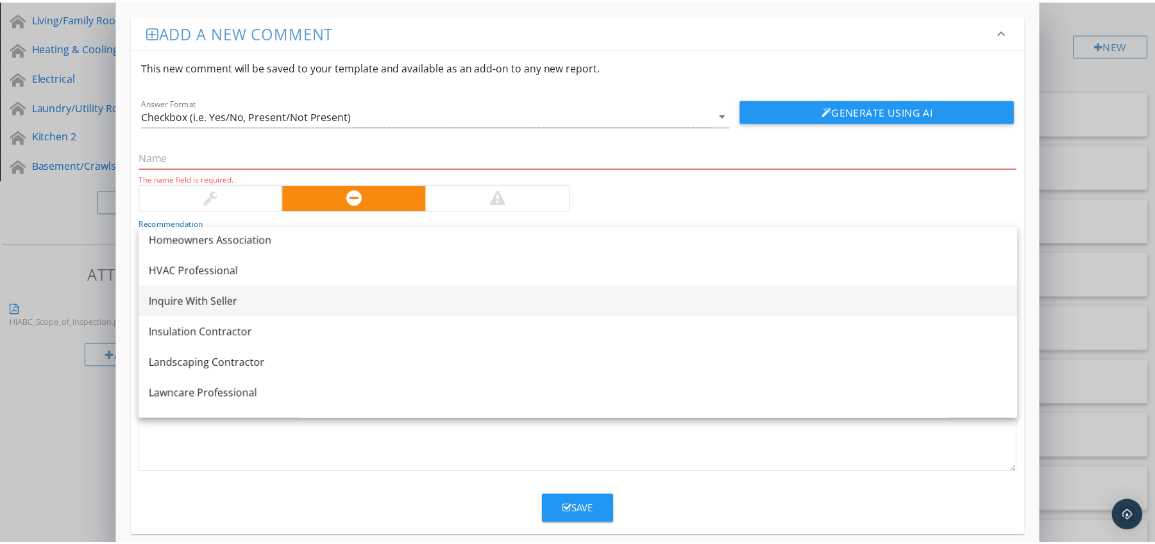
scroll to position [959, 0]
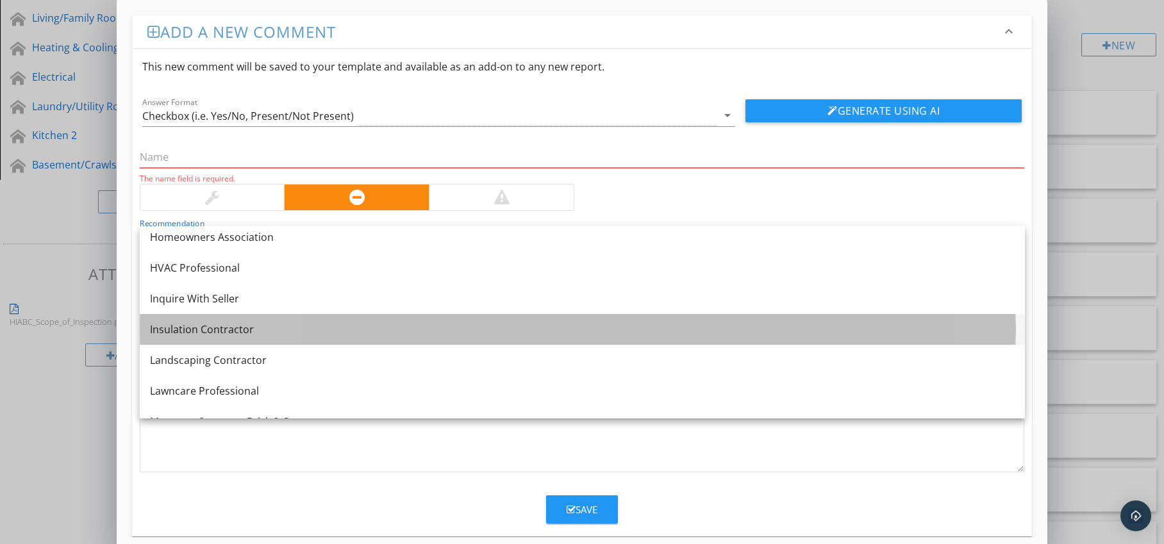
click at [304, 324] on div "Insulation Contractor" at bounding box center [582, 329] width 865 height 15
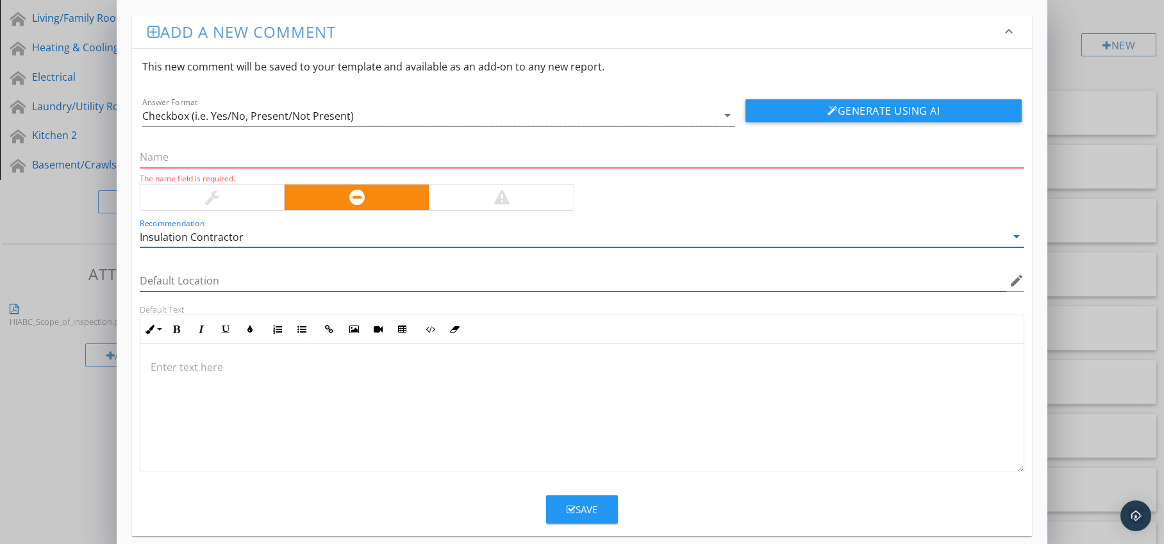
click at [1014, 279] on icon "edit" at bounding box center [1016, 280] width 15 height 15
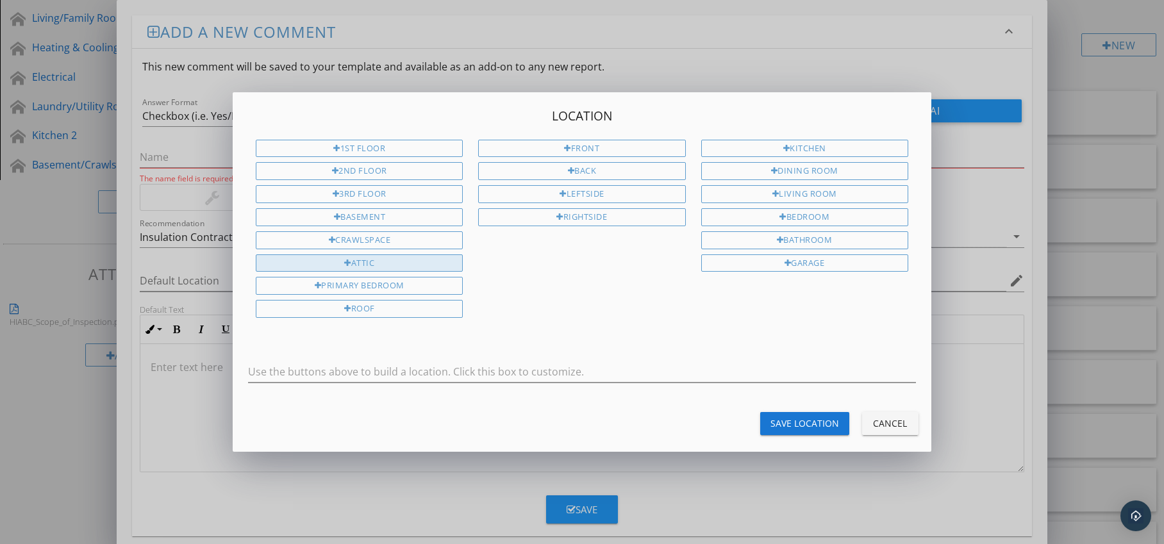
click at [439, 262] on div "Attic" at bounding box center [359, 264] width 207 height 18
type input "Attic"
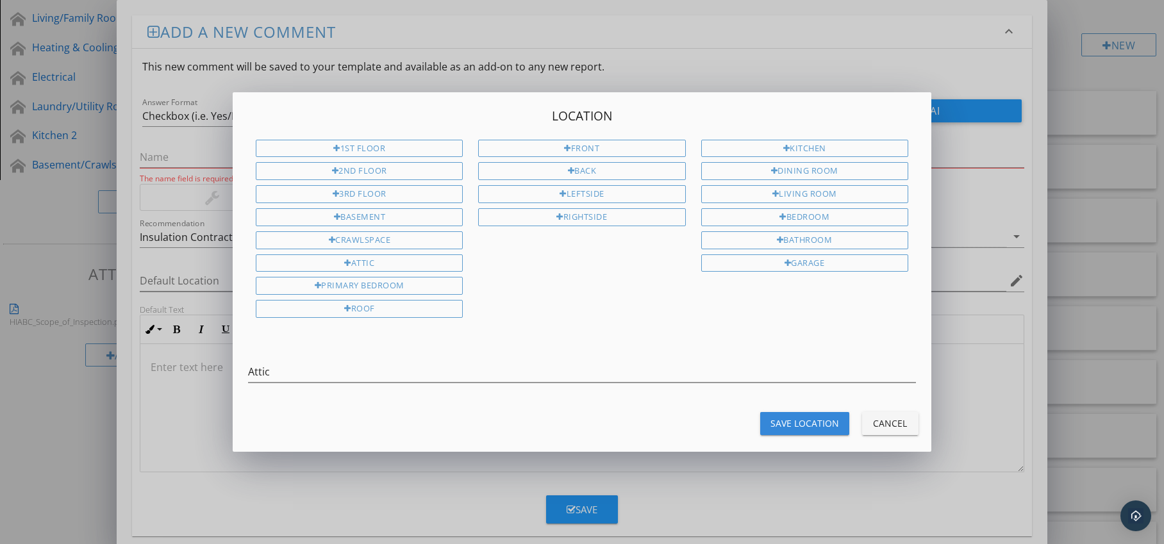
drag, startPoint x: 783, startPoint y: 418, endPoint x: 725, endPoint y: 407, distance: 58.8
click at [783, 418] on div "Save Location" at bounding box center [805, 423] width 69 height 13
type input "Attic"
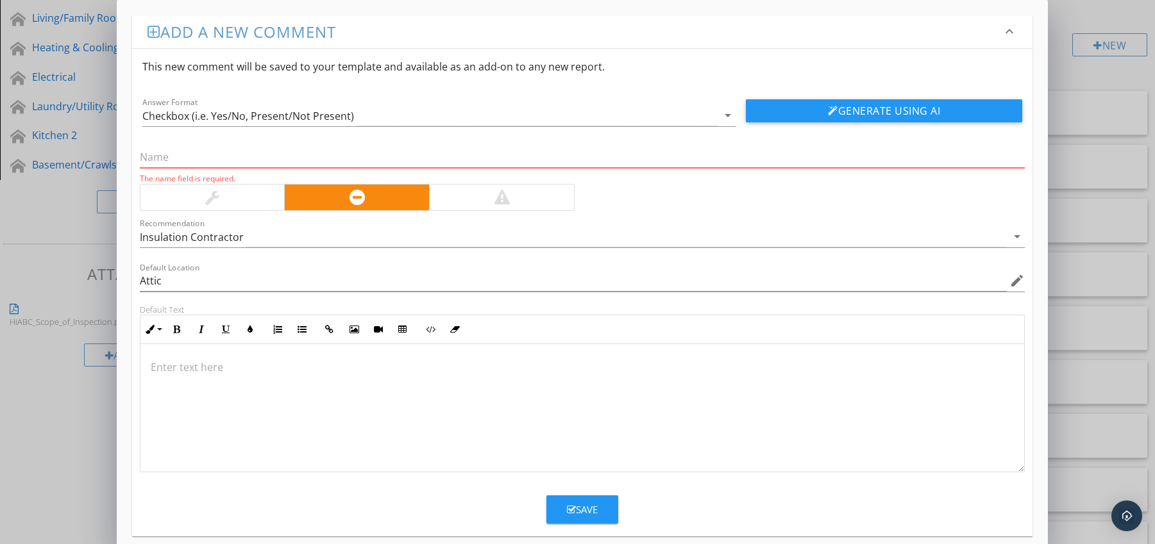
click at [206, 362] on p at bounding box center [583, 367] width 864 height 15
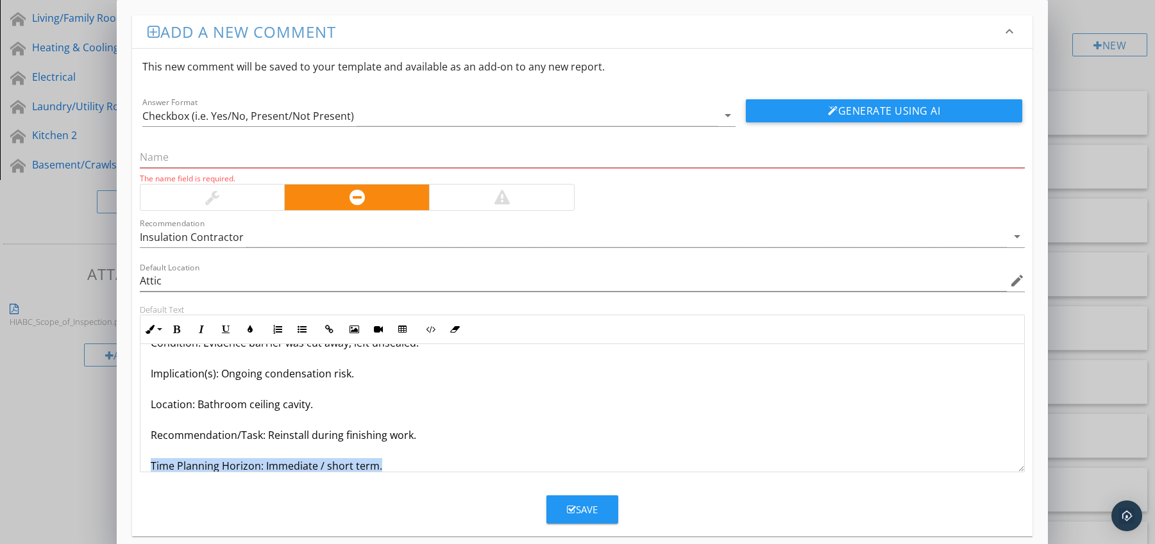
scroll to position [72, 0]
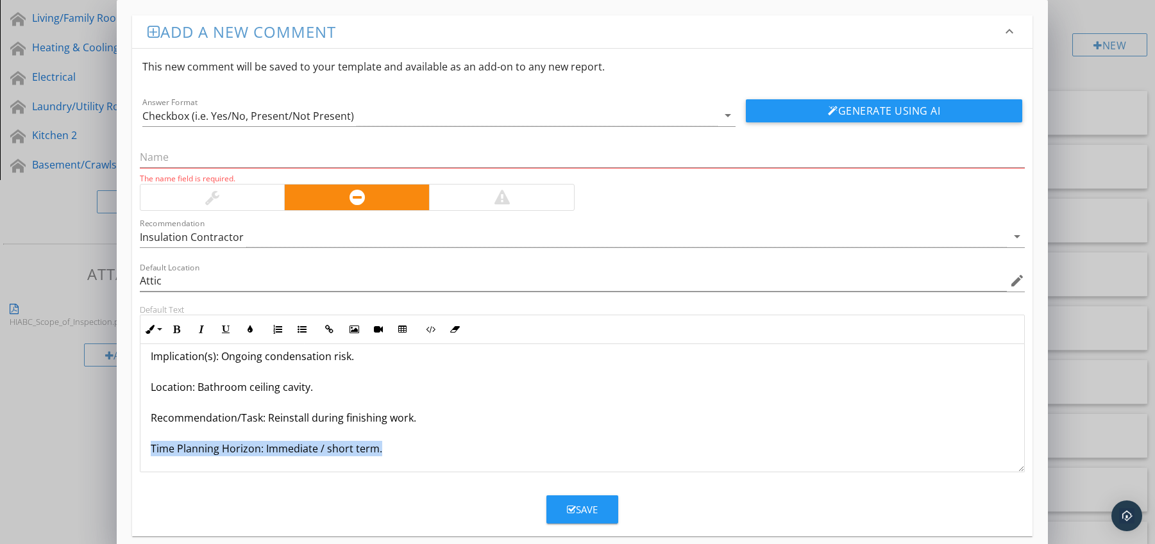
drag, startPoint x: 151, startPoint y: 462, endPoint x: 164, endPoint y: 440, distance: 25.0
click at [164, 466] on div "Vapour Barrier Removed for Renovation, Not Replaced Condition: Evidence barrier…" at bounding box center [582, 372] width 884 height 200
click at [174, 330] on icon "button" at bounding box center [176, 329] width 9 height 9
click at [251, 331] on icon "button" at bounding box center [250, 329] width 9 height 9
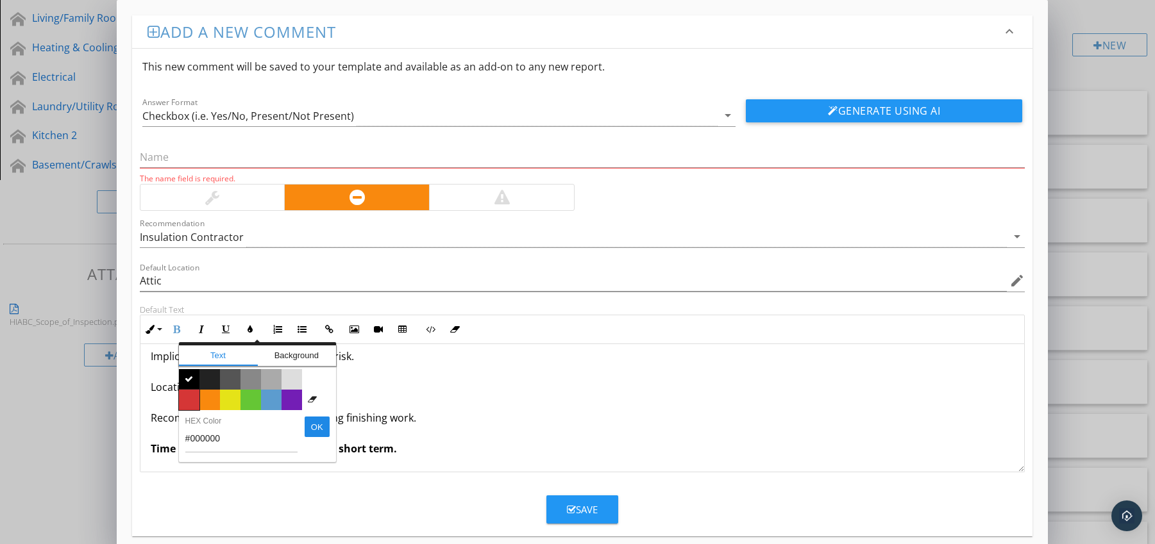
click at [192, 395] on span "Color #d53636" at bounding box center [189, 400] width 21 height 21
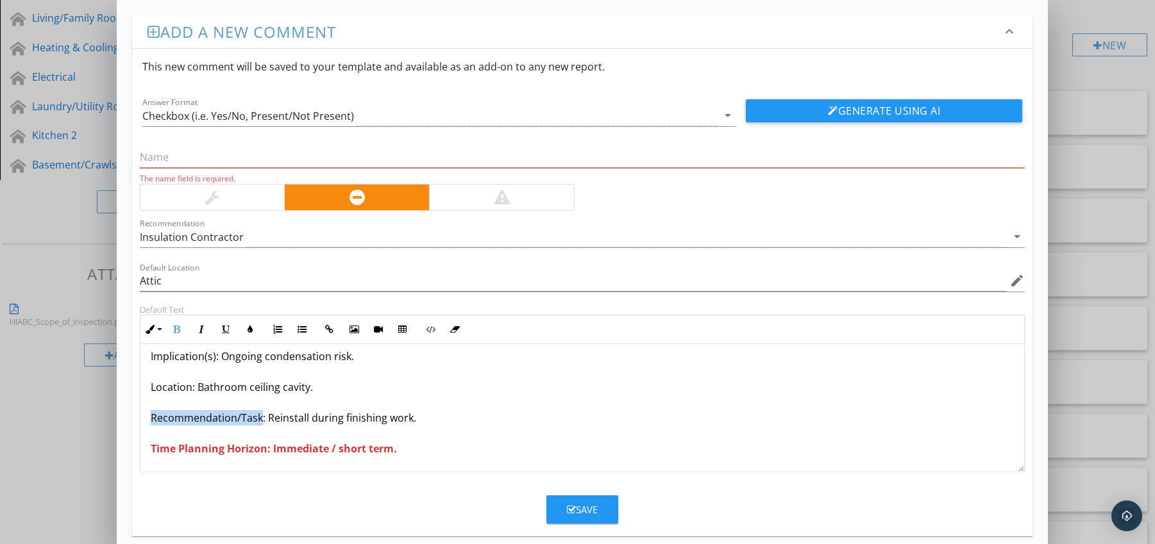
drag, startPoint x: 149, startPoint y: 417, endPoint x: 259, endPoint y: 423, distance: 109.8
click at [259, 423] on div "Vapour Barrier Removed for Renovation, Not Replaced Condition: Evidence barrier…" at bounding box center [582, 372] width 884 height 200
click at [176, 325] on icon "button" at bounding box center [176, 329] width 9 height 9
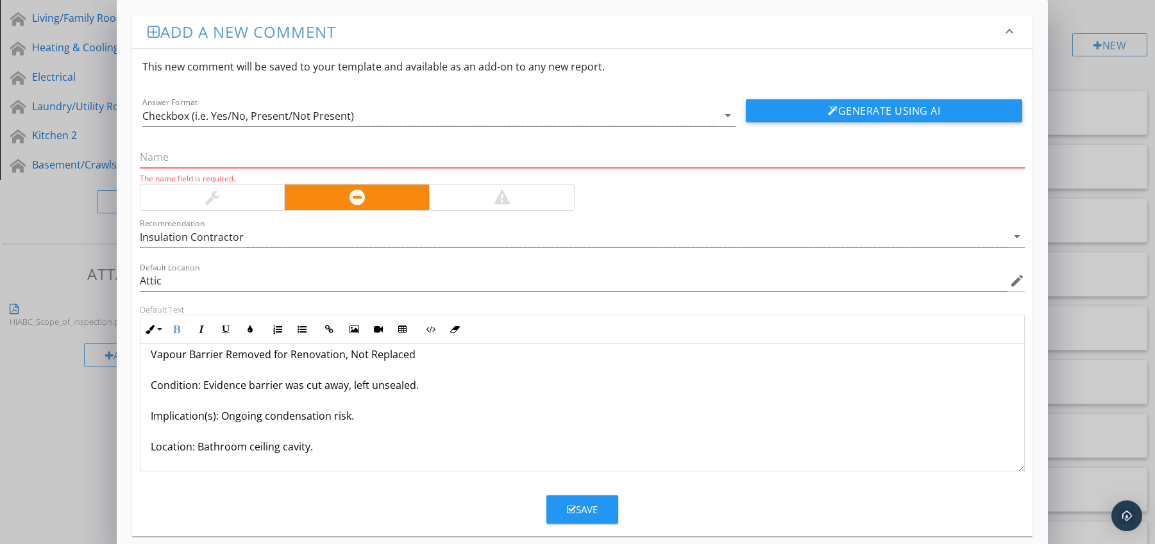
scroll to position [0, 0]
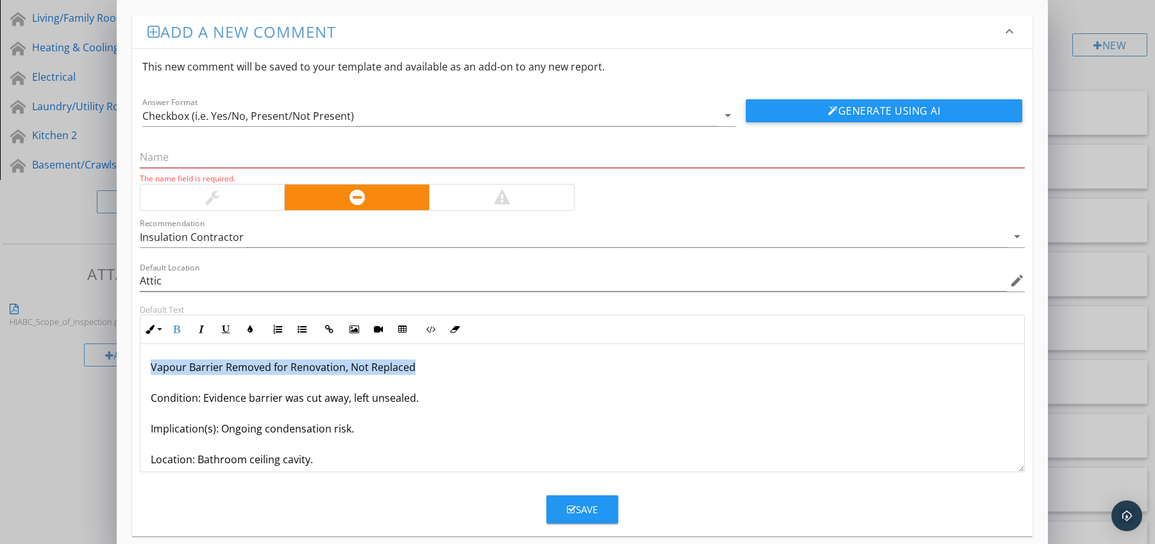
drag, startPoint x: 147, startPoint y: 368, endPoint x: 422, endPoint y: 367, distance: 275.1
click at [422, 367] on div "Vapour Barrier Removed for Renovation, Not Replaced Condition: Evidence barrier…" at bounding box center [582, 444] width 884 height 200
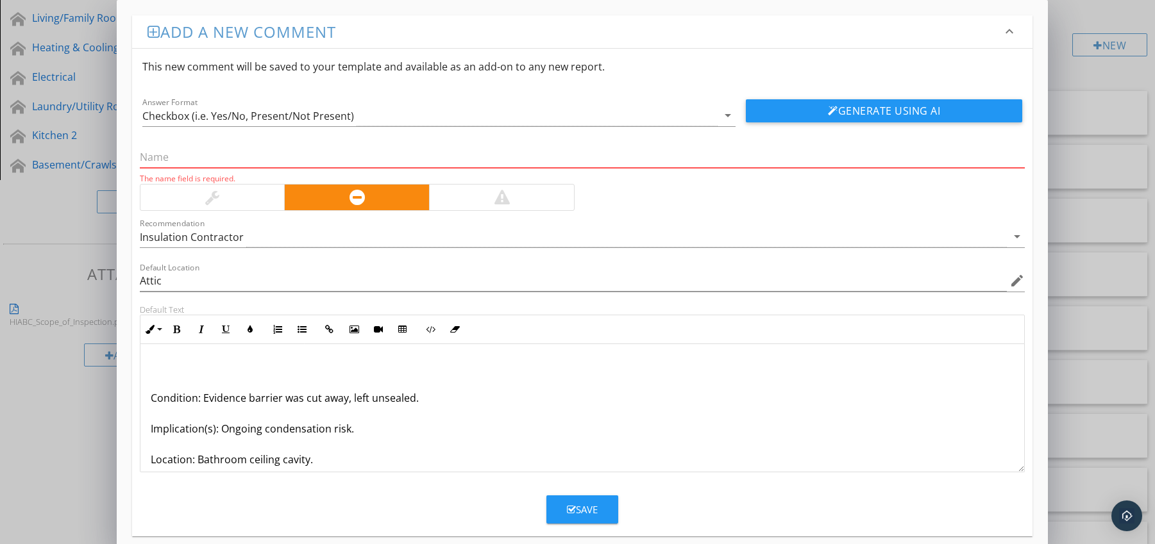
click at [228, 161] on input "text" at bounding box center [582, 157] width 885 height 21
paste input "Vapour Barrier Removed for Renovation, Not Replaced"
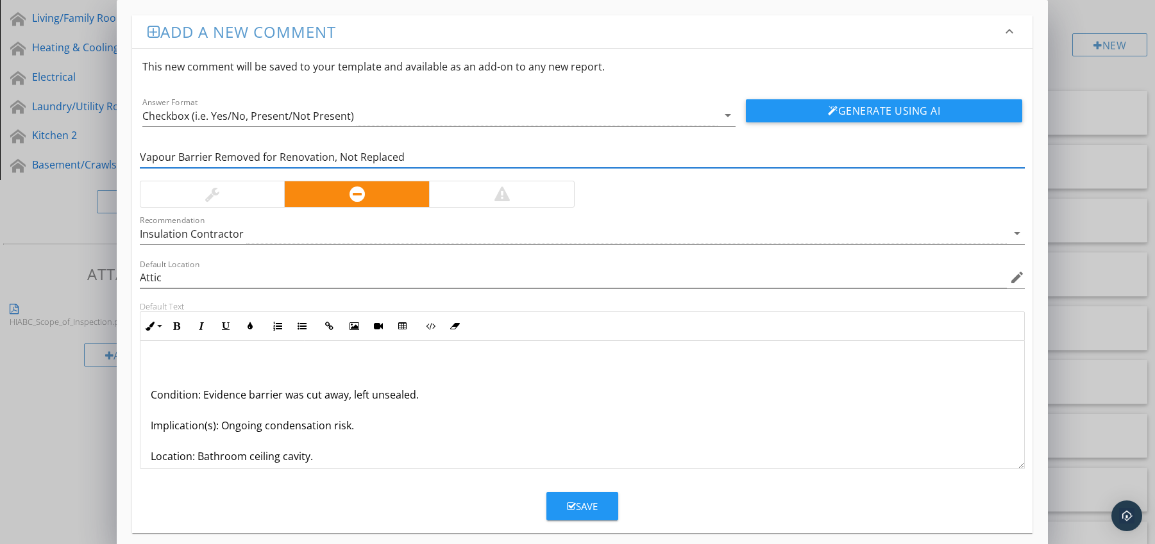
type input "Vapour Barrier Removed for Renovation, Not Replaced"
click at [151, 394] on p "Condition: Evidence barrier was cut away, left unsealed. Implication(s): Ongoin…" at bounding box center [583, 440] width 864 height 169
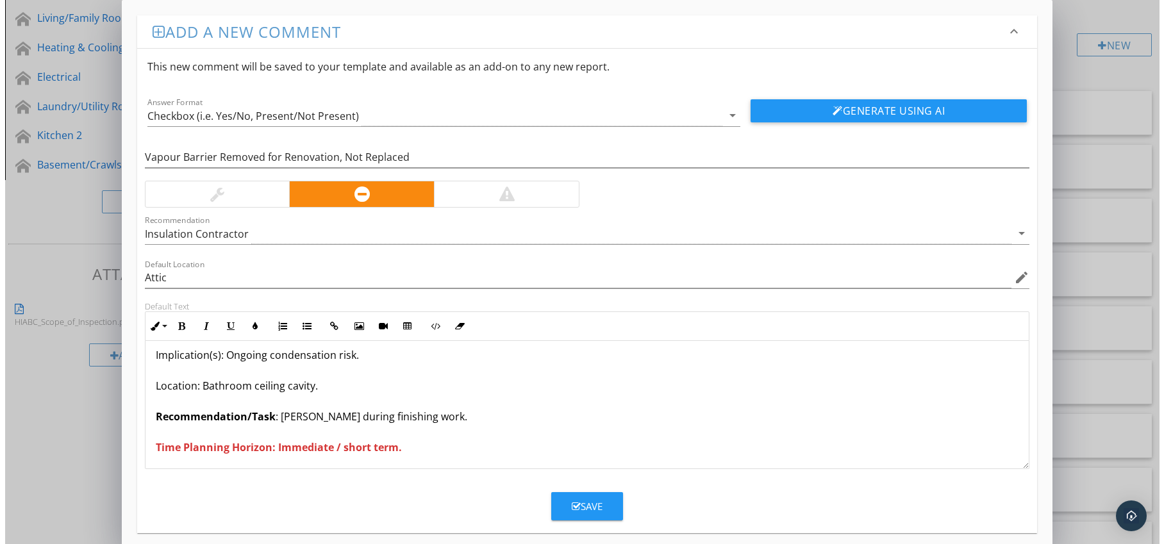
scroll to position [42, 0]
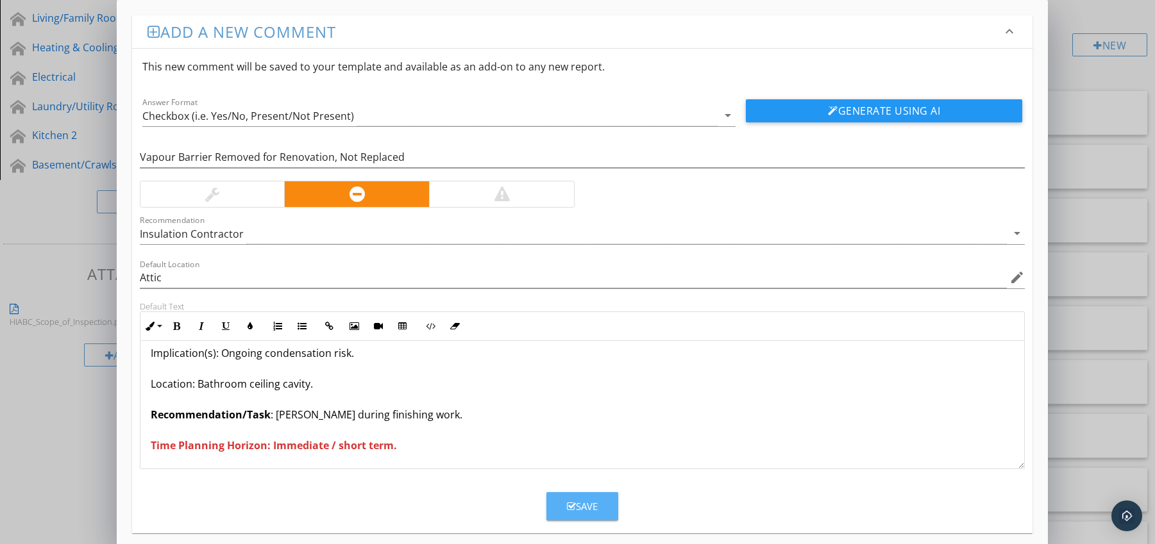
click at [583, 505] on div "Save" at bounding box center [582, 506] width 31 height 15
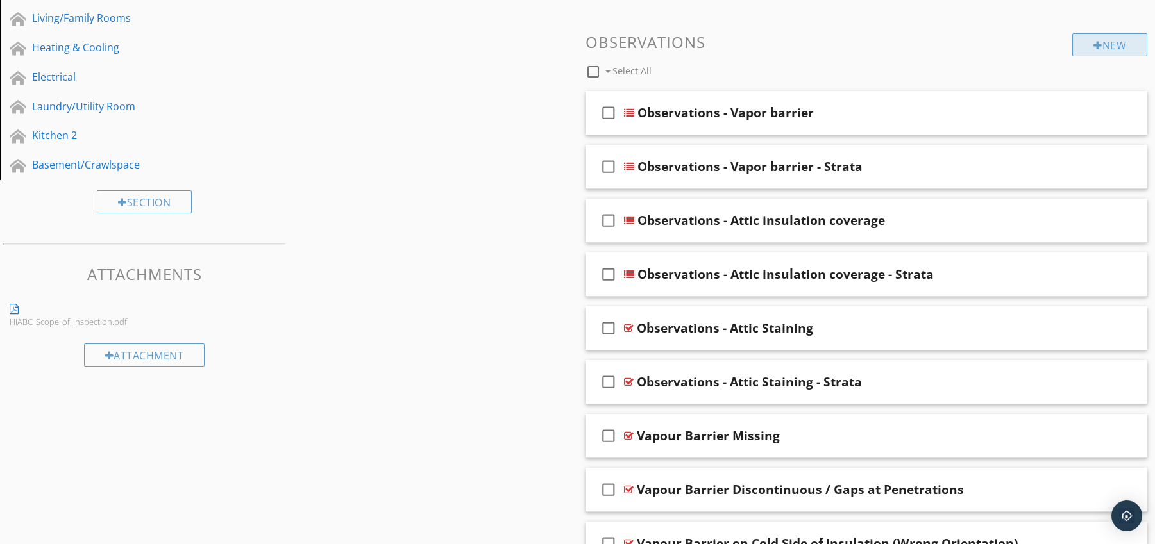
click at [1094, 36] on div "New" at bounding box center [1109, 44] width 75 height 23
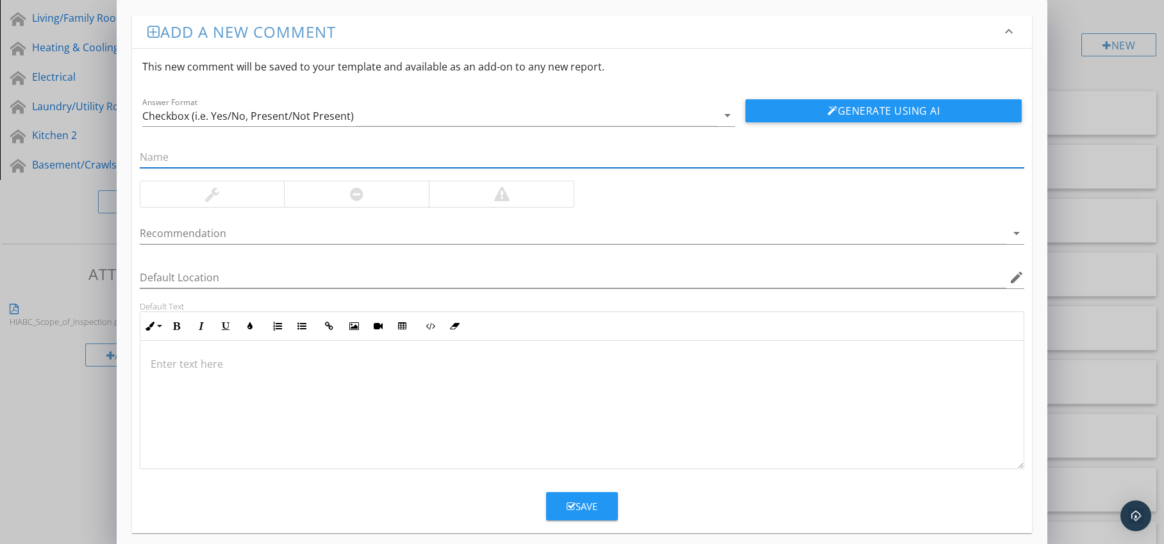
click at [398, 201] on div at bounding box center [356, 194] width 145 height 26
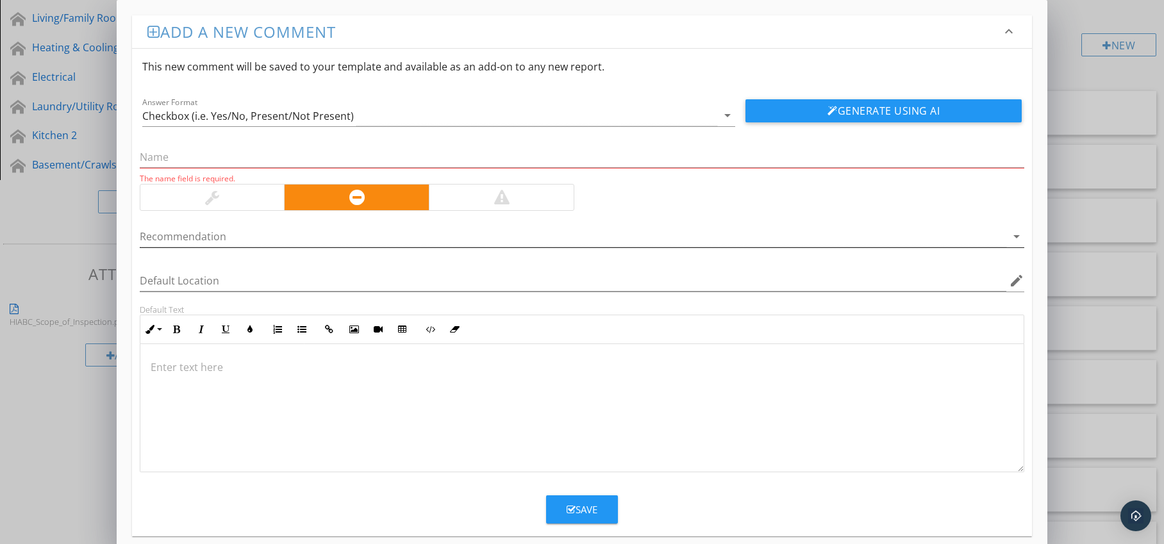
click at [383, 237] on div at bounding box center [574, 236] width 868 height 21
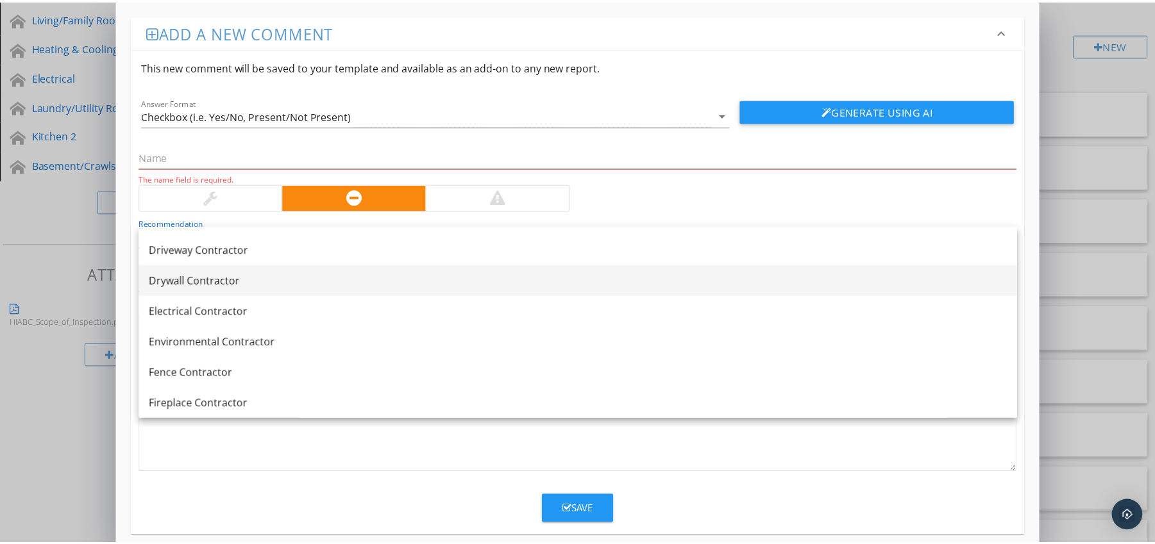
scroll to position [1018, 0]
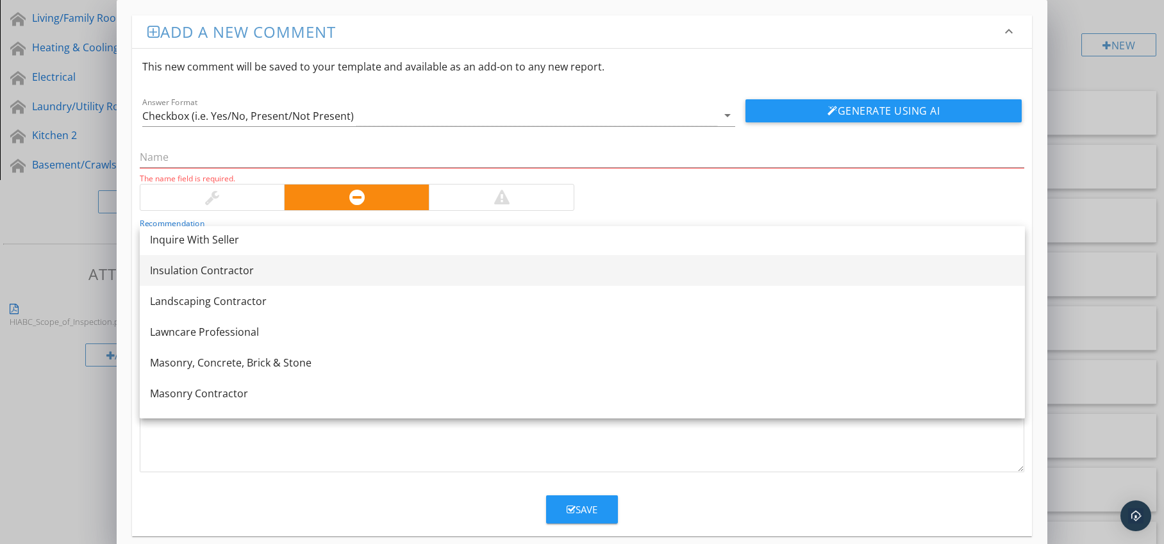
click at [304, 275] on div "Insulation Contractor" at bounding box center [582, 270] width 865 height 15
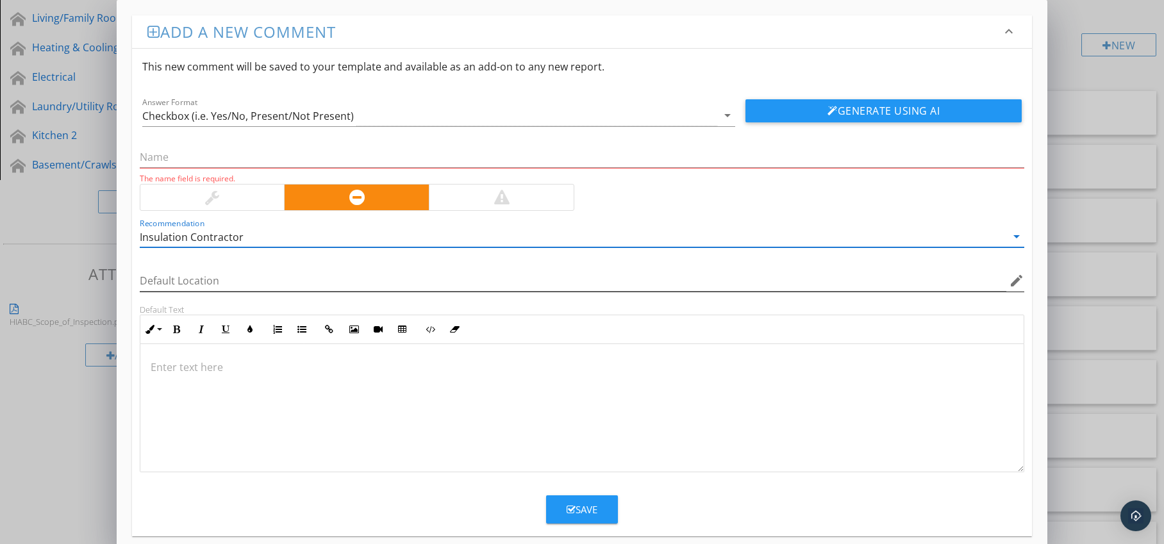
click at [1016, 282] on icon "edit" at bounding box center [1016, 280] width 15 height 15
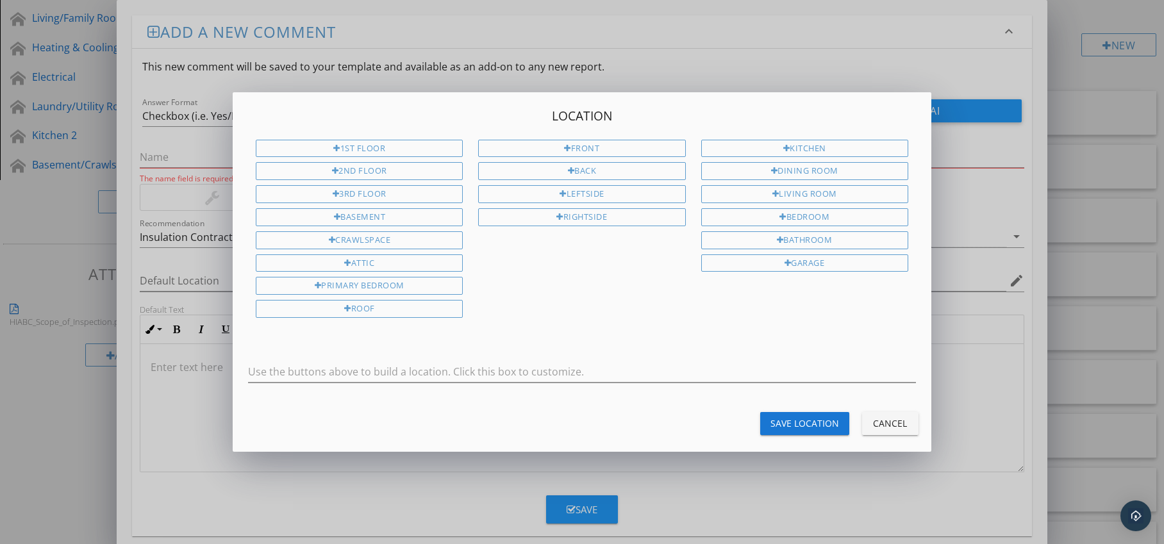
drag, startPoint x: 399, startPoint y: 264, endPoint x: 623, endPoint y: 338, distance: 235.6
click at [399, 264] on div "Attic" at bounding box center [359, 264] width 207 height 18
type input "Attic"
drag, startPoint x: 821, startPoint y: 423, endPoint x: 737, endPoint y: 405, distance: 86.7
click at [821, 423] on div "Save Location" at bounding box center [805, 423] width 69 height 13
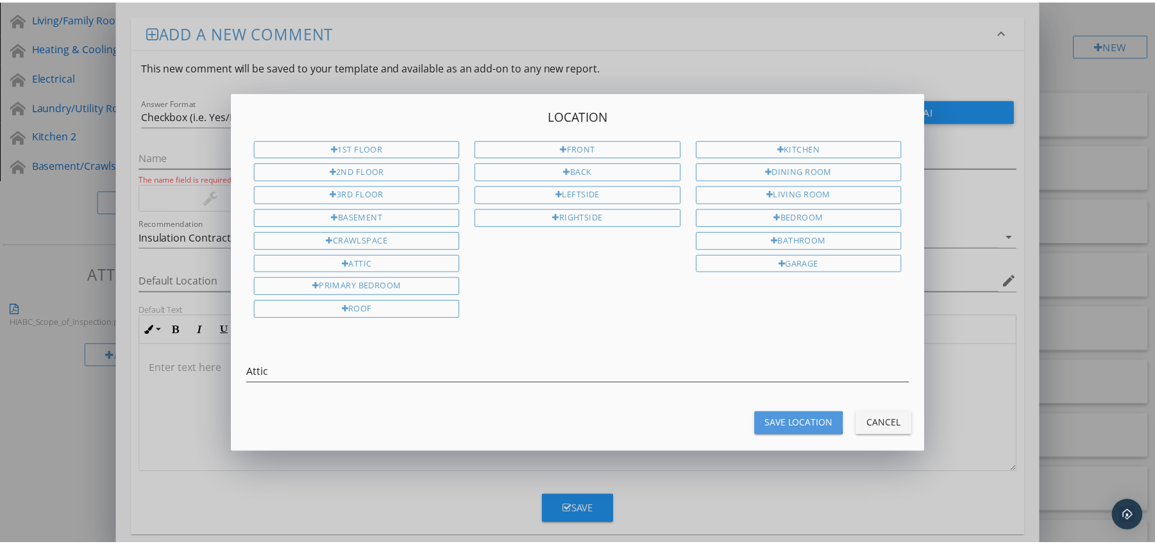
type input "Attic"
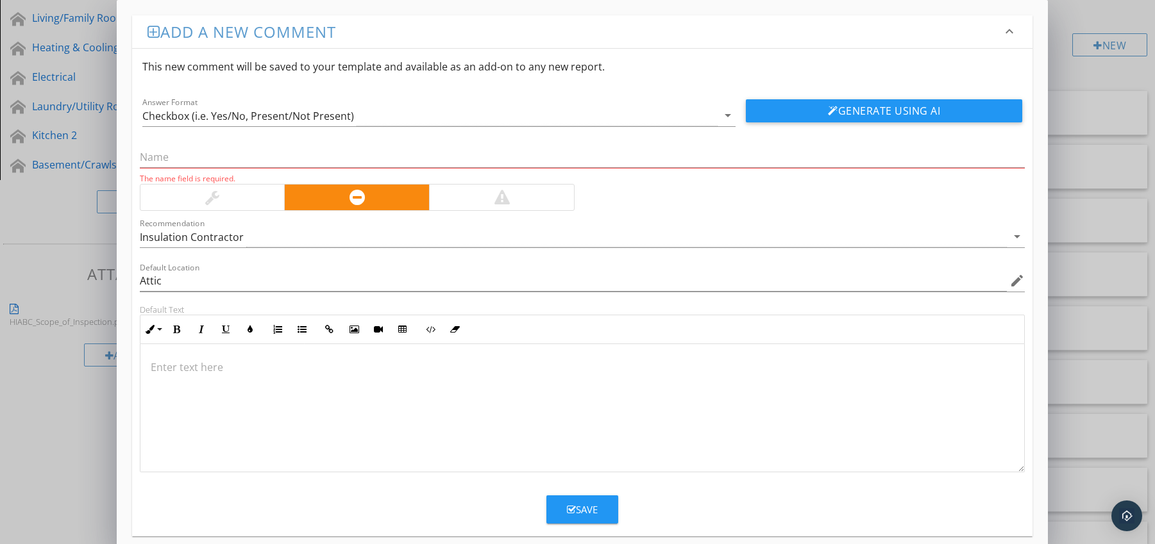
click at [235, 359] on div at bounding box center [582, 408] width 884 height 128
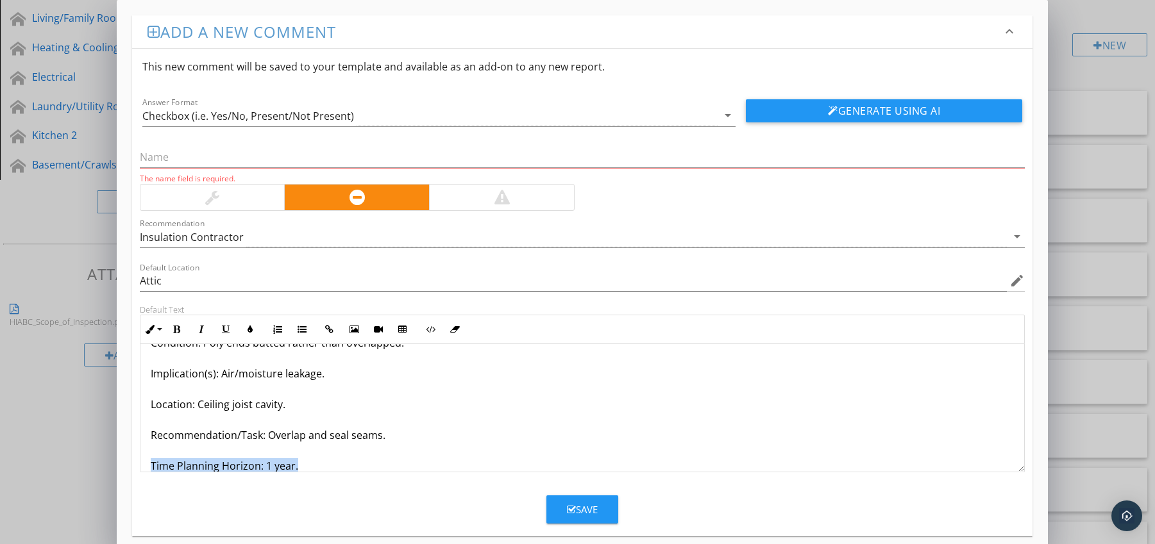
scroll to position [72, 0]
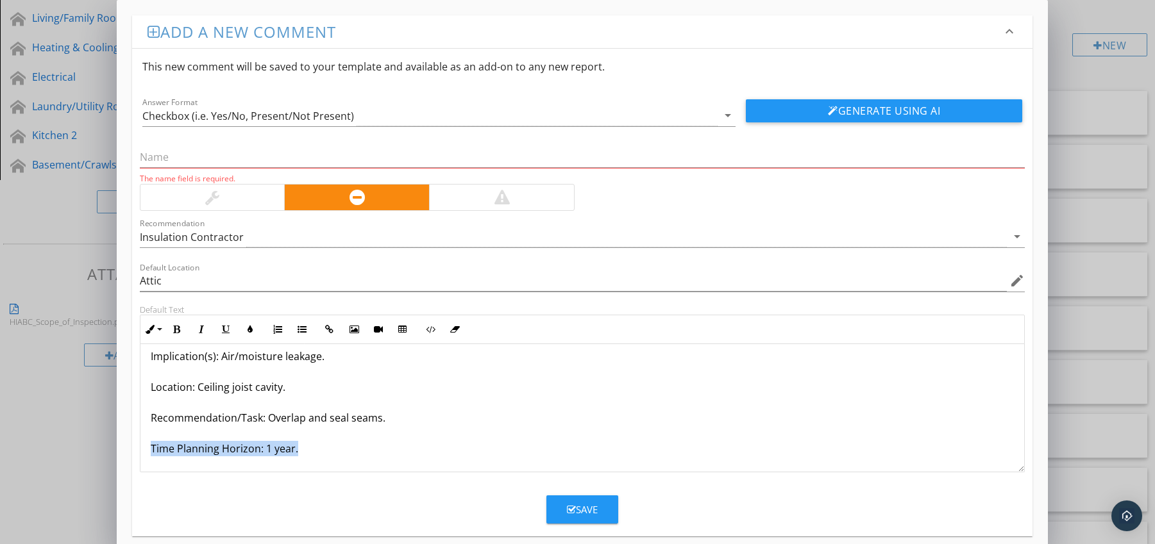
drag, startPoint x: 147, startPoint y: 464, endPoint x: 188, endPoint y: 476, distance: 42.8
click at [188, 476] on form "This new comment will be saved to your template and available as an add-on to a…" at bounding box center [582, 286] width 901 height 475
drag, startPoint x: 180, startPoint y: 330, endPoint x: 203, endPoint y: 332, distance: 23.8
click at [180, 330] on icon "button" at bounding box center [176, 329] width 9 height 9
click at [246, 332] on icon "button" at bounding box center [250, 329] width 9 height 9
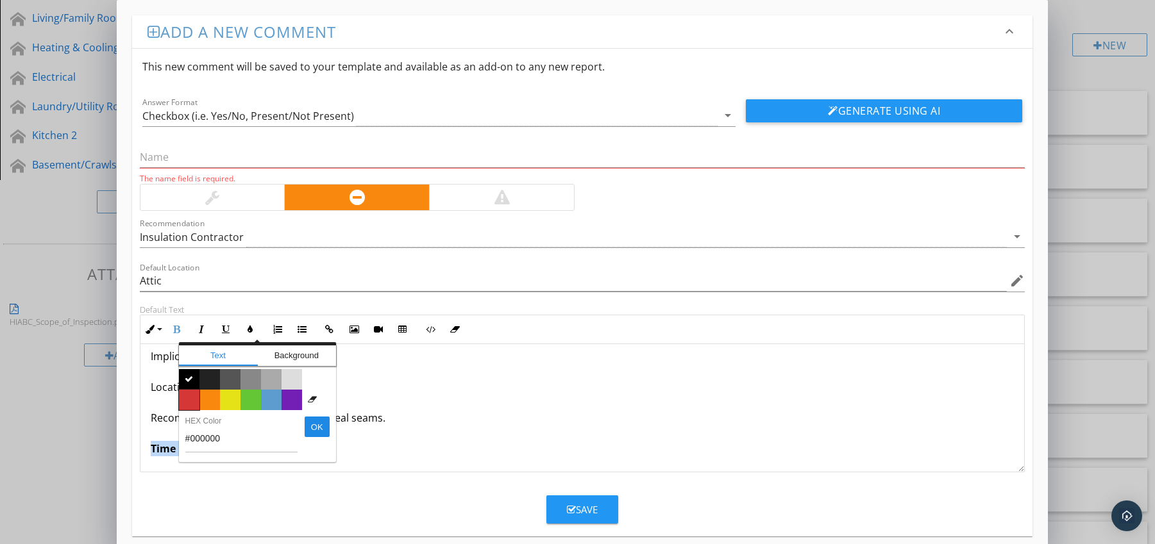
click at [189, 396] on span "Color #d53636" at bounding box center [189, 400] width 21 height 21
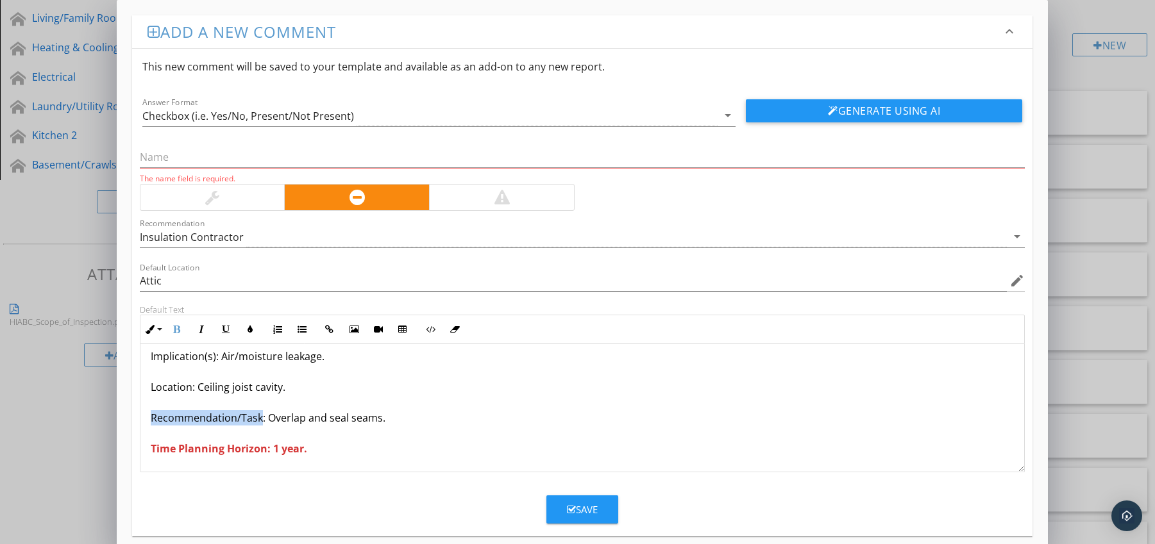
drag, startPoint x: 150, startPoint y: 415, endPoint x: 260, endPoint y: 417, distance: 110.3
click at [260, 417] on p "Vapour Barrier Seams Not Overlapped Properly Condition: Poly ends butted rather…" at bounding box center [583, 371] width 864 height 169
click at [179, 331] on icon "button" at bounding box center [176, 329] width 9 height 9
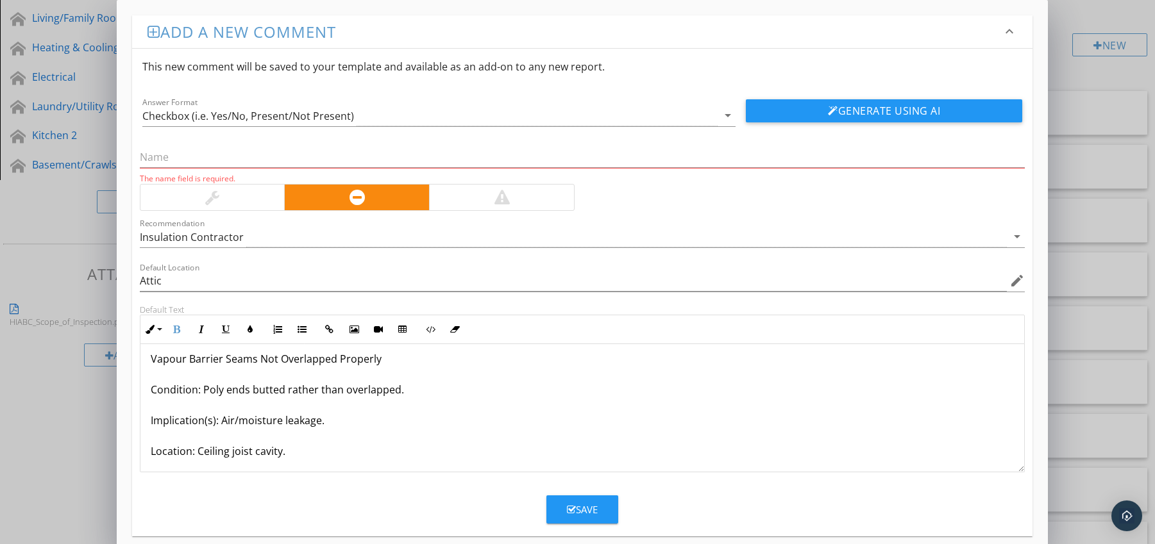
scroll to position [0, 0]
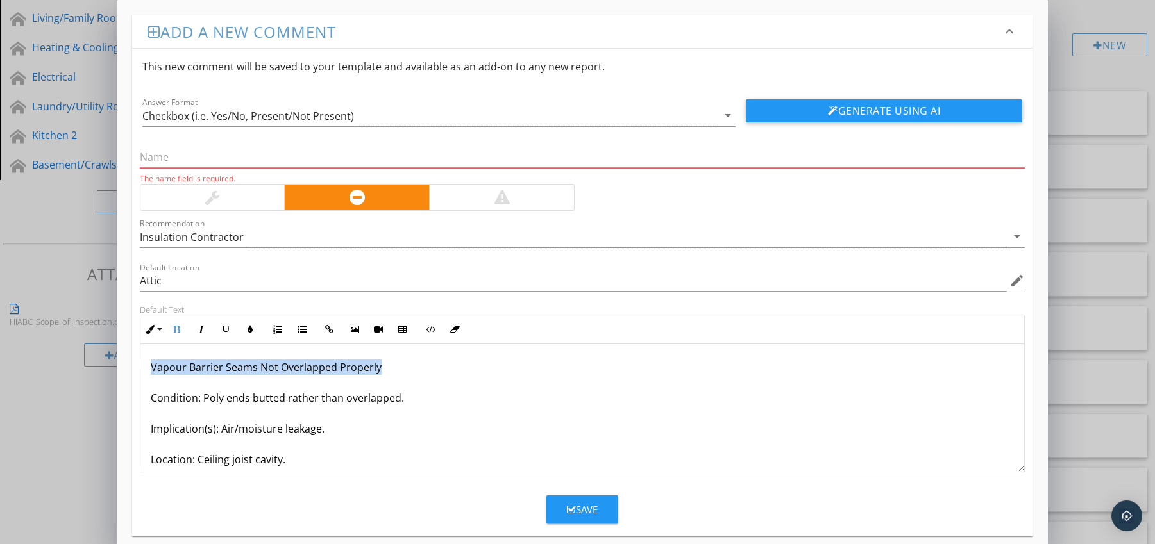
drag, startPoint x: 148, startPoint y: 369, endPoint x: 402, endPoint y: 369, distance: 253.9
click at [402, 369] on div "Vapour Barrier Seams Not Overlapped Properly Condition: Poly ends butted rather…" at bounding box center [582, 444] width 884 height 200
click at [237, 158] on input "text" at bounding box center [582, 157] width 885 height 21
paste input "Vapour Barrier Seams Not Overlapped Properly"
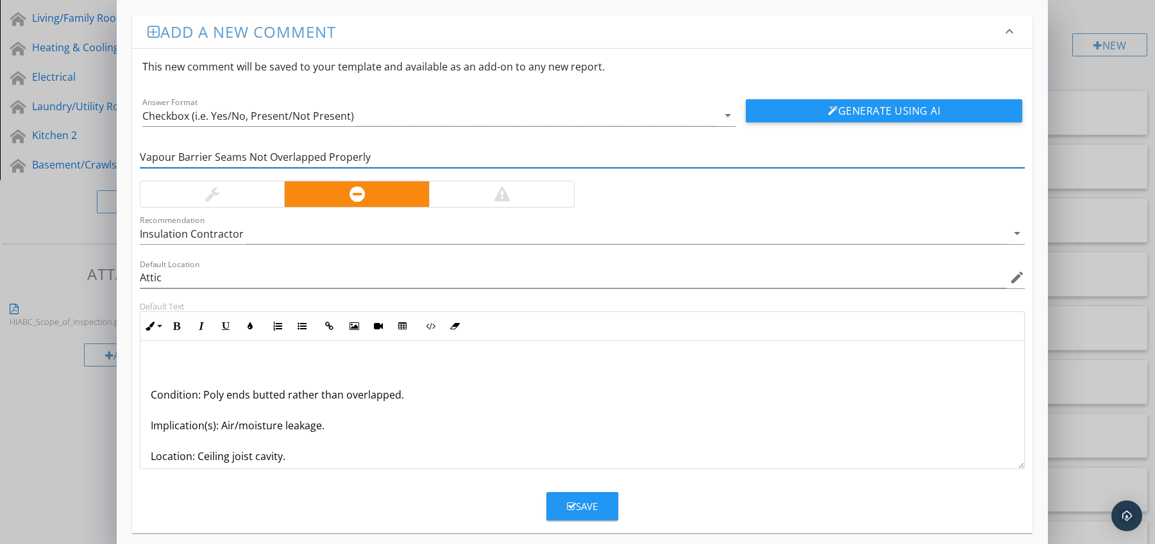
type input "Vapour Barrier Seams Not Overlapped Properly"
click at [148, 396] on div "Condition: Poly ends butted rather than overlapped. Implication(s): Air/moistur…" at bounding box center [582, 441] width 884 height 200
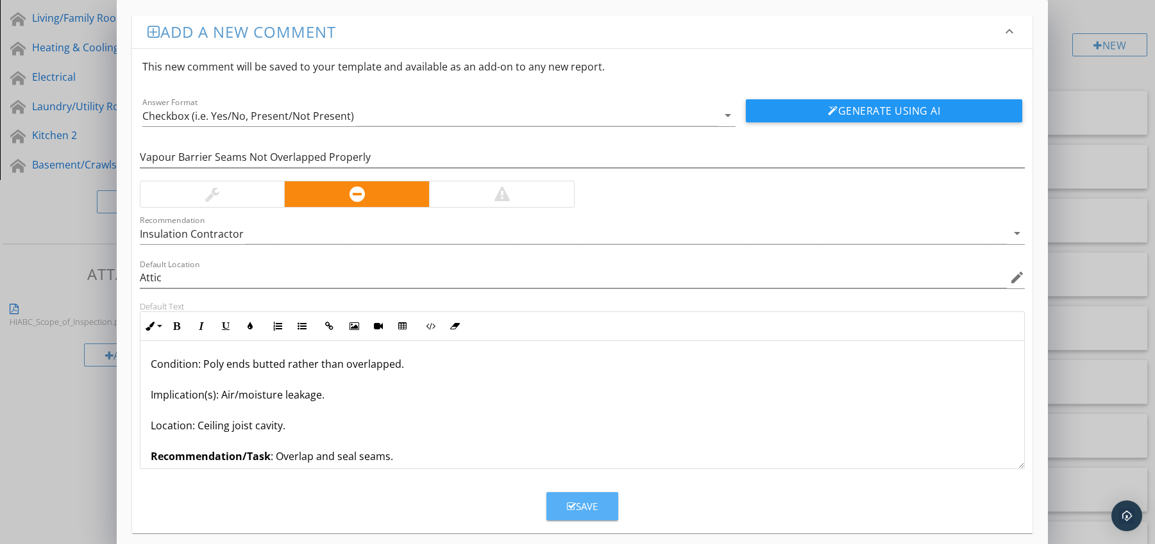
click at [571, 510] on icon "button" at bounding box center [571, 507] width 9 height 10
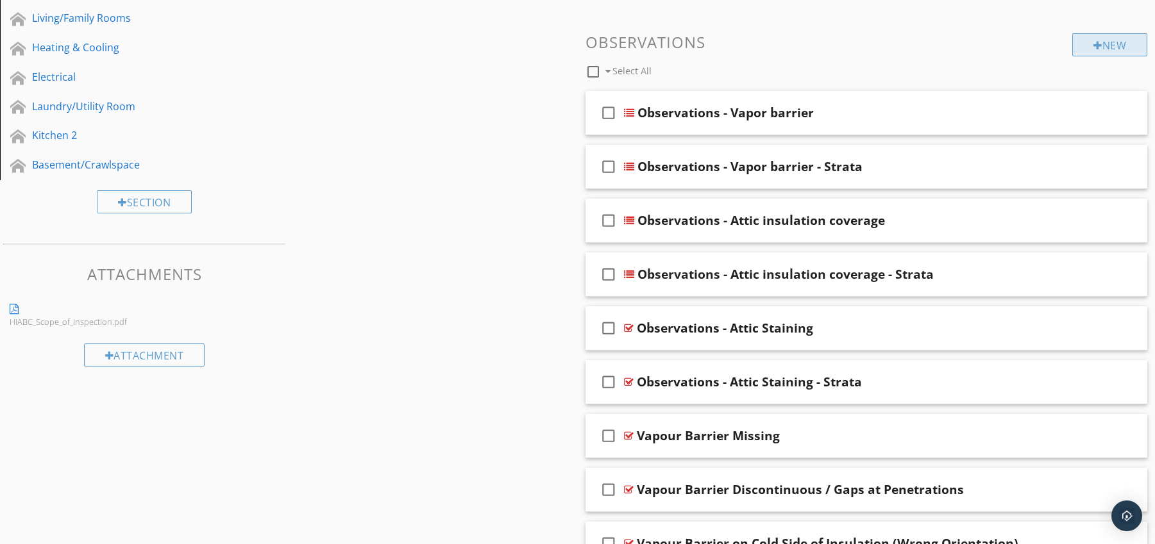
click at [1107, 45] on div "New" at bounding box center [1109, 44] width 75 height 23
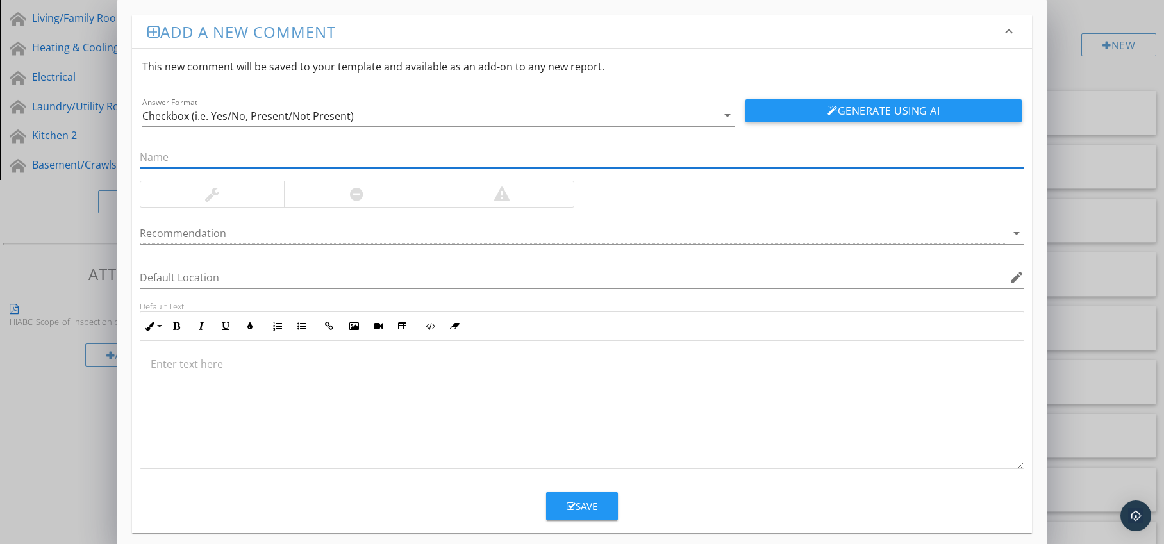
click at [348, 202] on div at bounding box center [356, 194] width 145 height 26
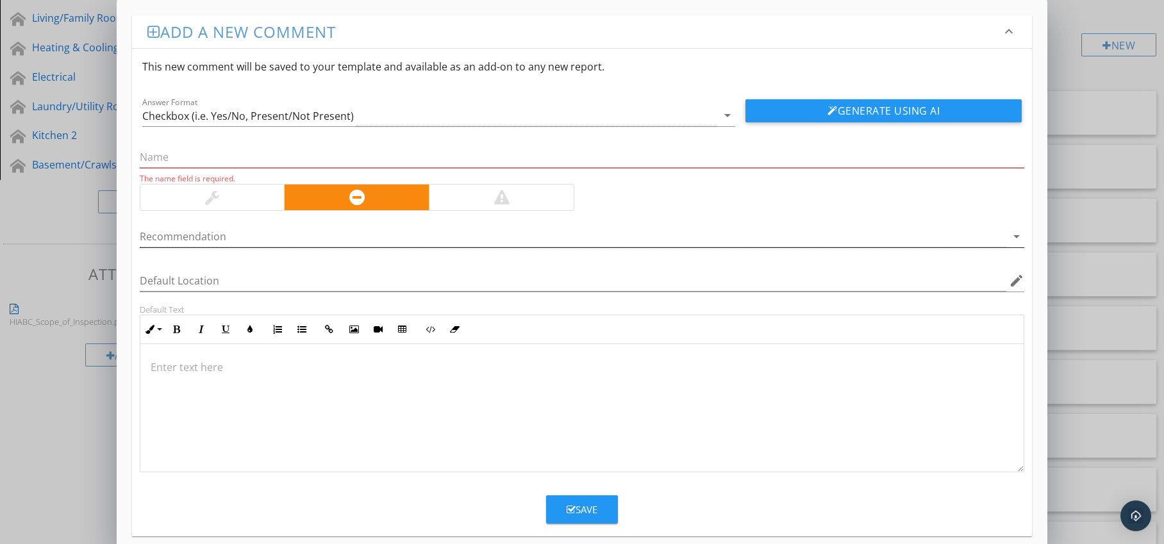
click at [336, 232] on div at bounding box center [574, 236] width 868 height 21
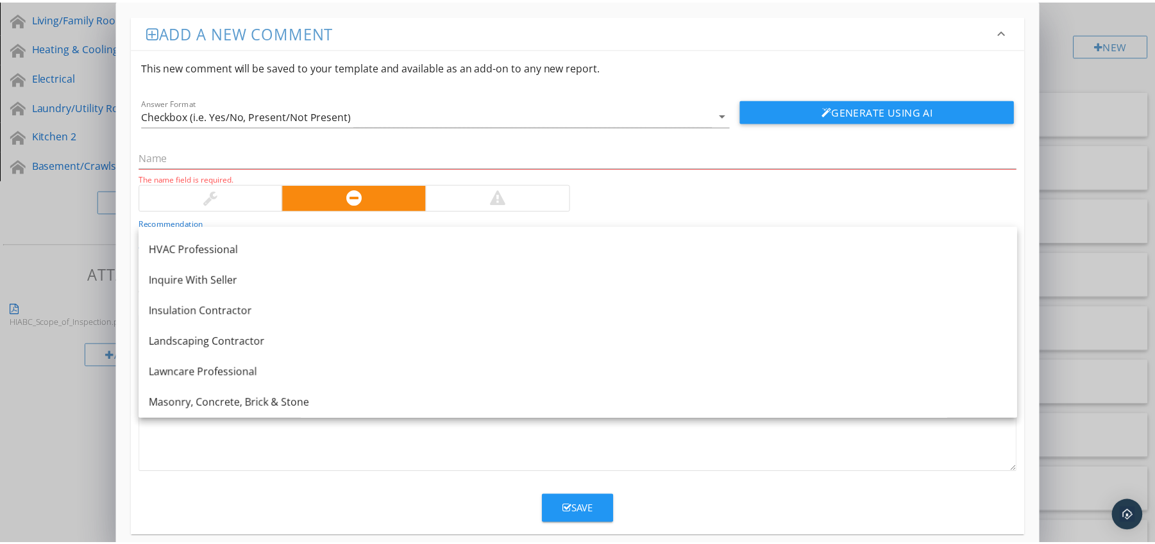
scroll to position [986, 0]
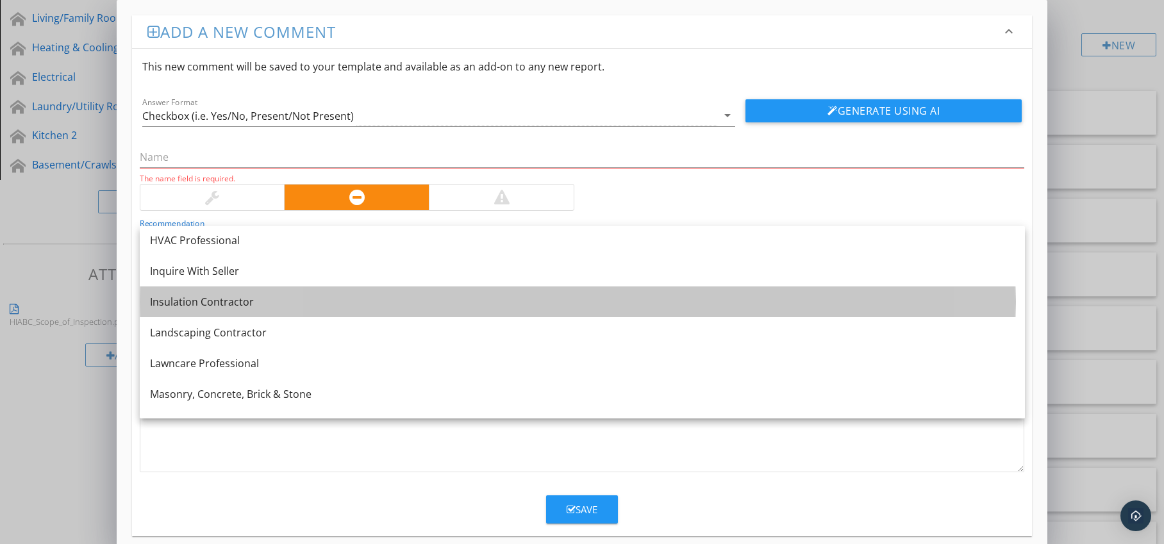
click at [306, 296] on div "Insulation Contractor" at bounding box center [582, 301] width 865 height 15
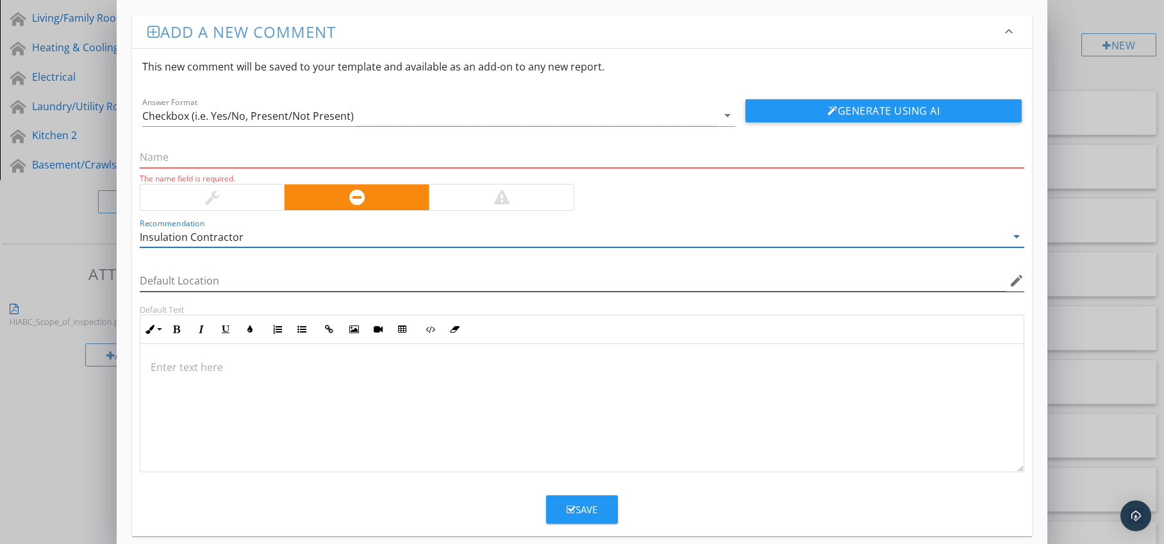
click at [1016, 281] on icon "edit" at bounding box center [1016, 280] width 15 height 15
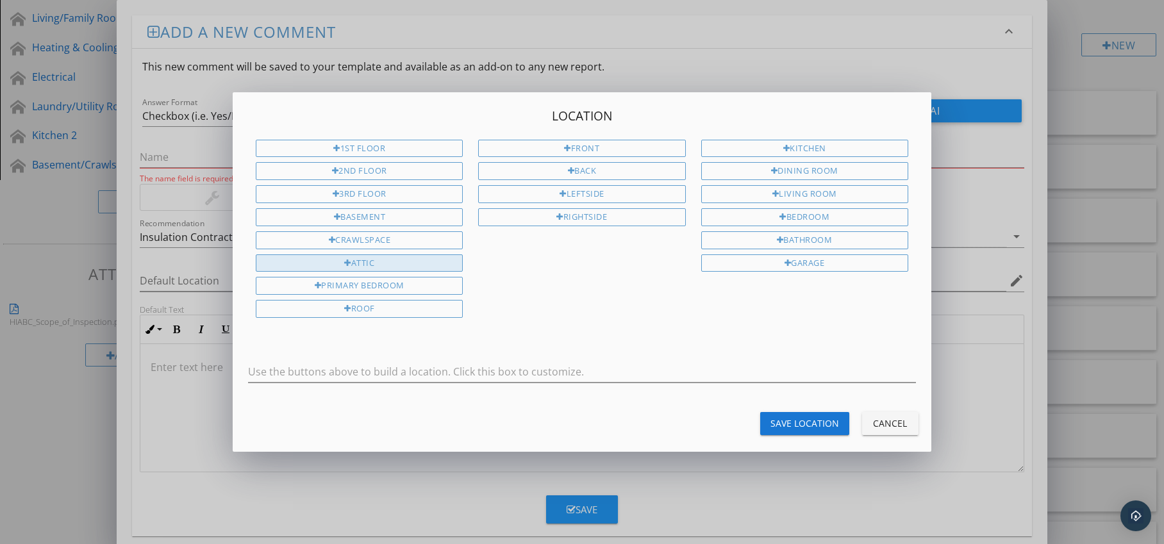
click at [385, 260] on div "Attic" at bounding box center [359, 264] width 207 height 18
type input "Attic"
click at [787, 419] on div "Save Location" at bounding box center [805, 423] width 69 height 13
type input "Attic"
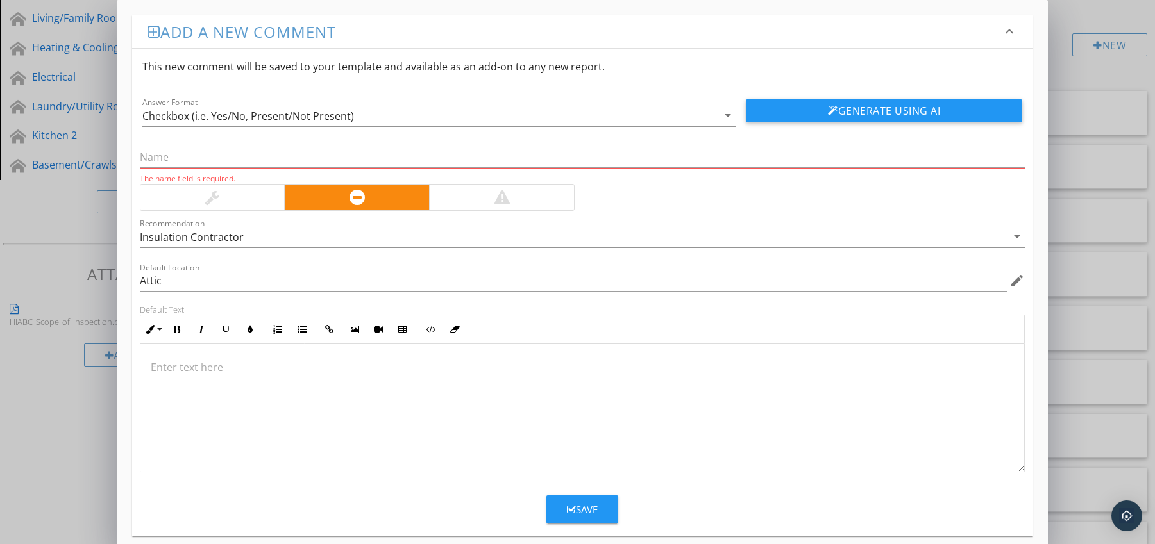
click at [199, 363] on p at bounding box center [583, 367] width 864 height 15
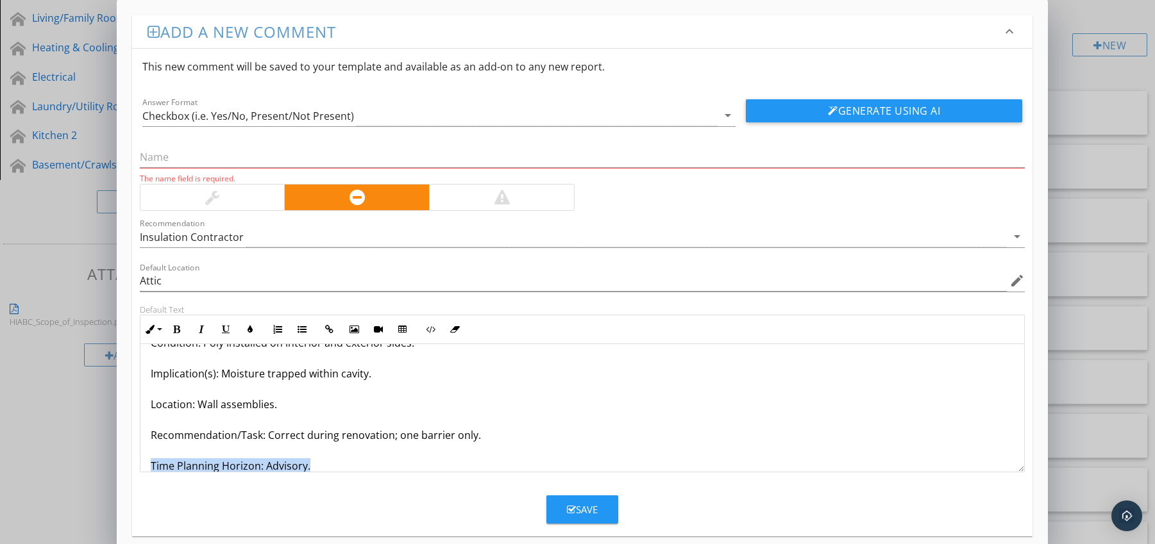
scroll to position [72, 0]
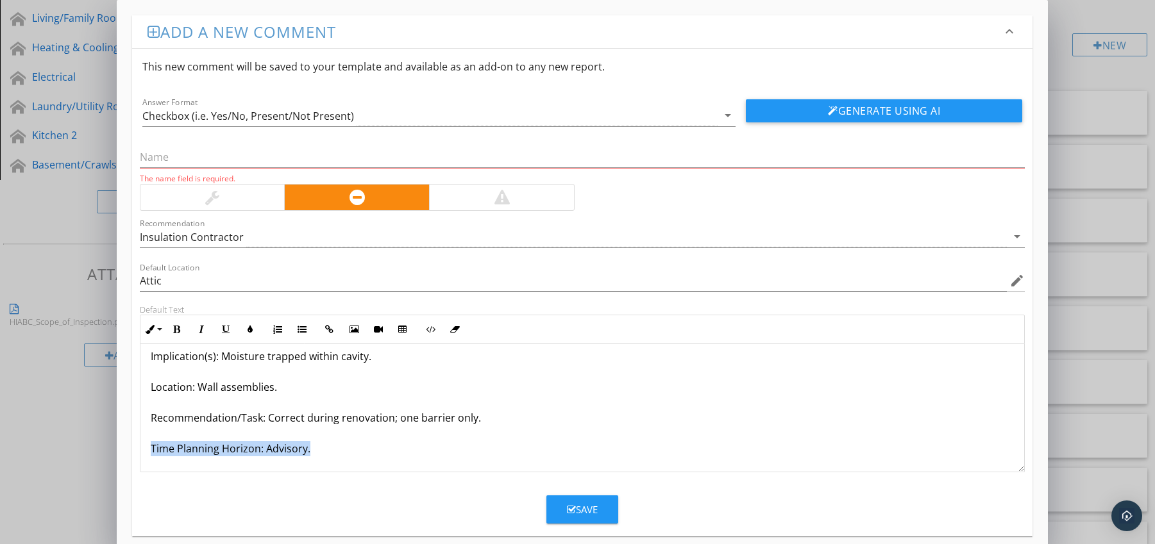
drag, startPoint x: 150, startPoint y: 465, endPoint x: 189, endPoint y: 465, distance: 38.5
click at [189, 465] on div "Vapour Barrier Installed on Both Sides of Insulation Condition: Poly installed …" at bounding box center [582, 372] width 884 height 200
click at [176, 332] on icon "button" at bounding box center [176, 329] width 9 height 9
click at [246, 331] on icon "button" at bounding box center [250, 329] width 9 height 9
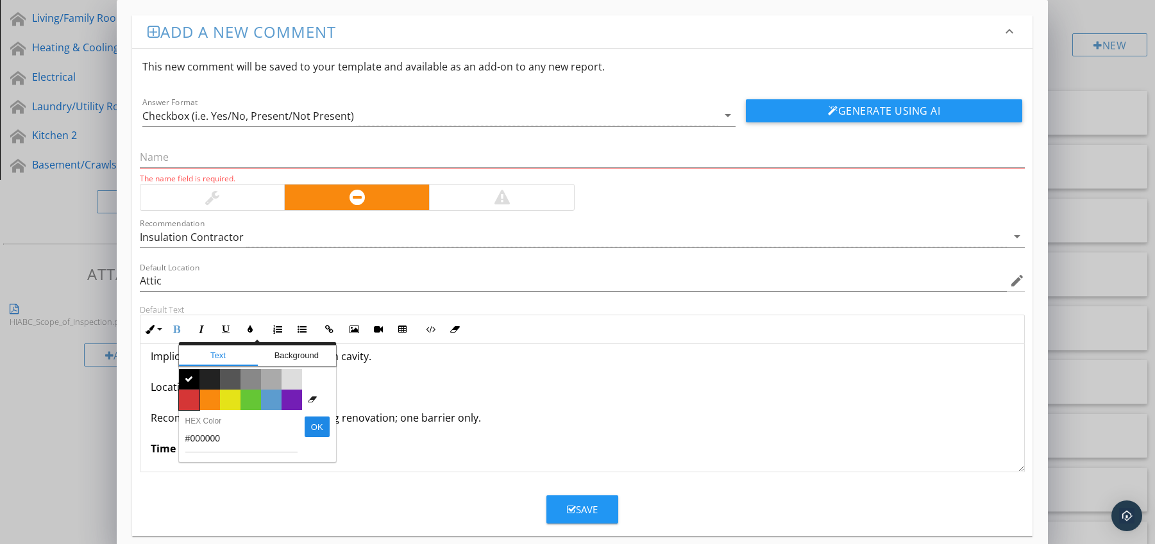
click at [191, 396] on span "Color #d53636" at bounding box center [189, 400] width 21 height 21
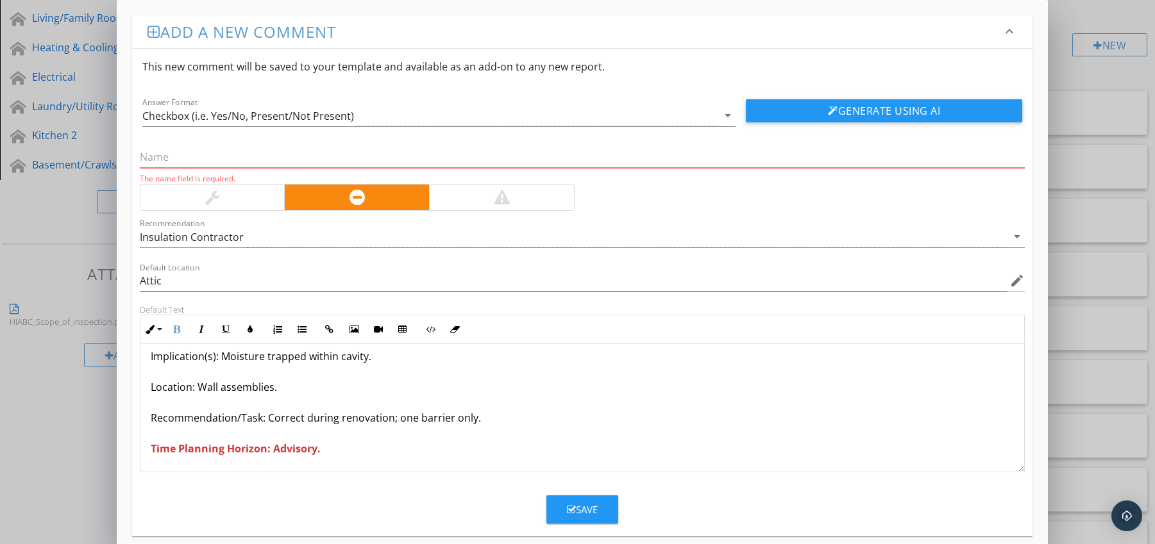
click at [152, 421] on p "Vapour Barrier Installed on Both Sides of Insulation Condition: Poly installed …" at bounding box center [583, 371] width 864 height 169
drag, startPoint x: 150, startPoint y: 418, endPoint x: 260, endPoint y: 421, distance: 109.7
click at [260, 421] on p "Vapour Barrier Installed on Both Sides of Insulation Condition: Poly installed …" at bounding box center [583, 371] width 864 height 169
click at [179, 330] on icon "button" at bounding box center [176, 329] width 9 height 9
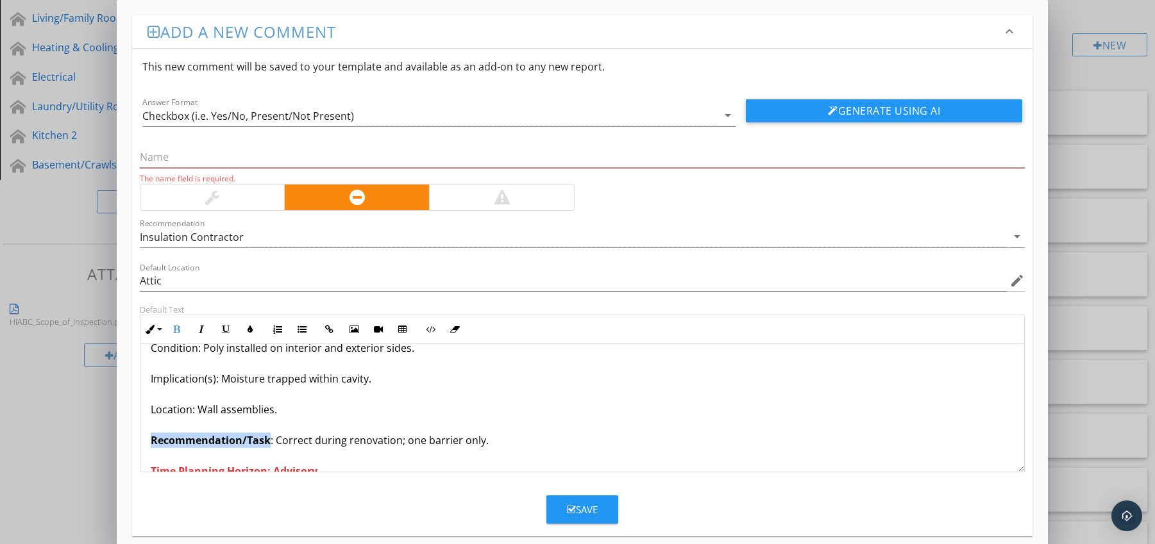
scroll to position [0, 0]
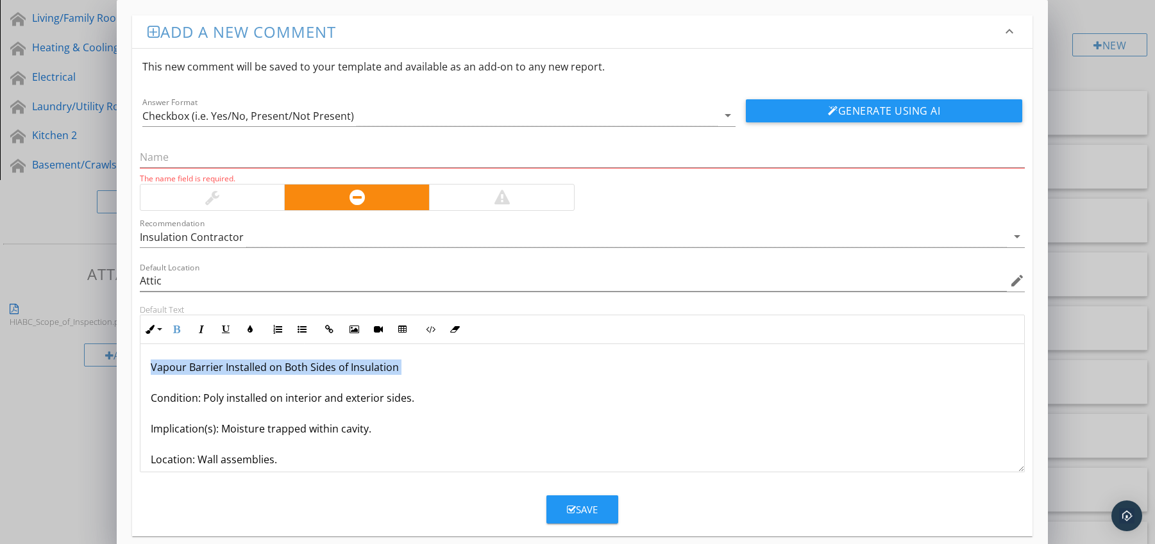
drag, startPoint x: 150, startPoint y: 366, endPoint x: 395, endPoint y: 378, distance: 245.2
click at [395, 378] on p "Vapour Barrier Installed on Both Sides of Insulation Condition: Poly installed …" at bounding box center [583, 444] width 864 height 169
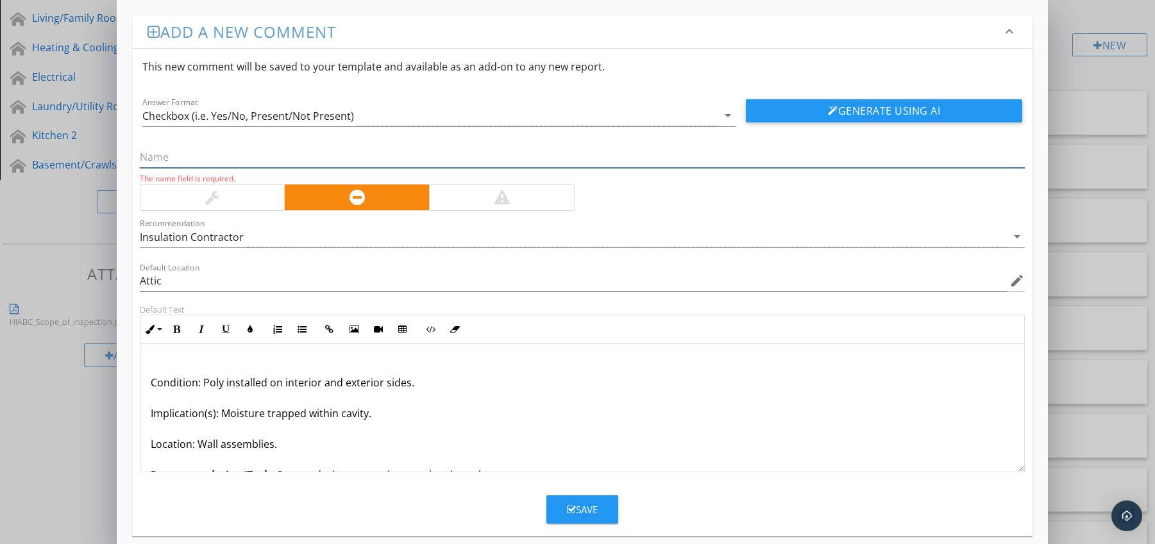
click at [222, 164] on input "text" at bounding box center [582, 157] width 885 height 21
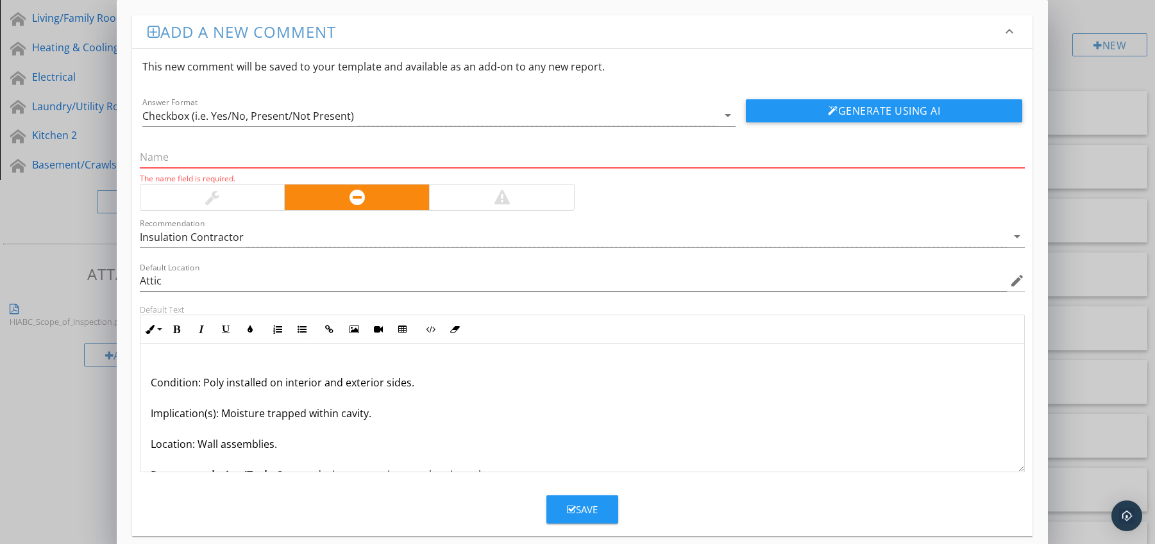
paste input "Vapour Barrier Installed on Both Sides of Insulation"
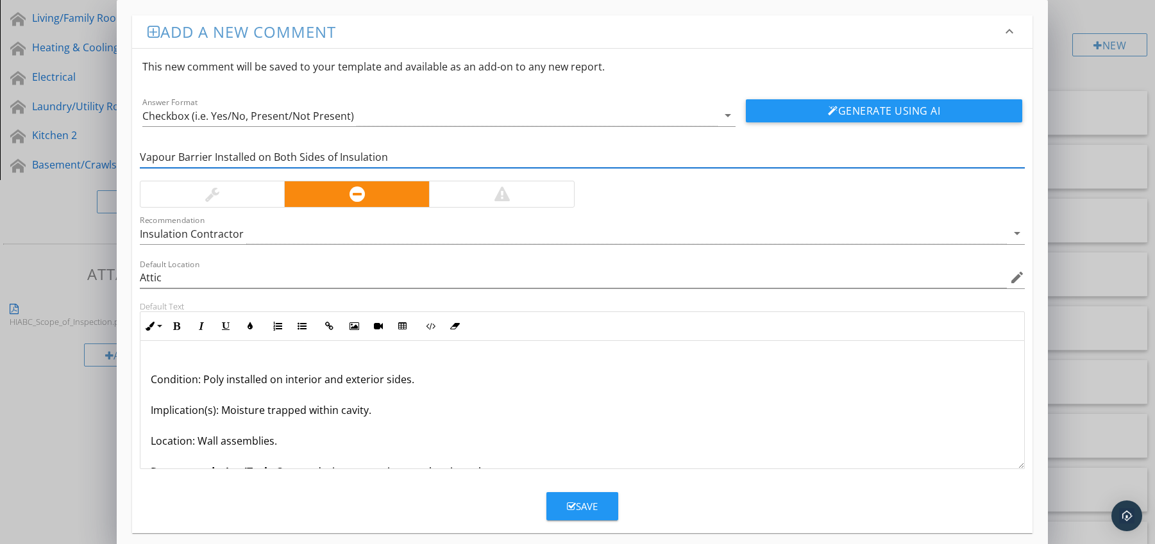
type input "Vapour Barrier Installed on Both Sides of Insulation"
click at [147, 381] on div "Condition: Poly installed on interior and exterior sides. Implication(s): Moist…" at bounding box center [582, 433] width 884 height 185
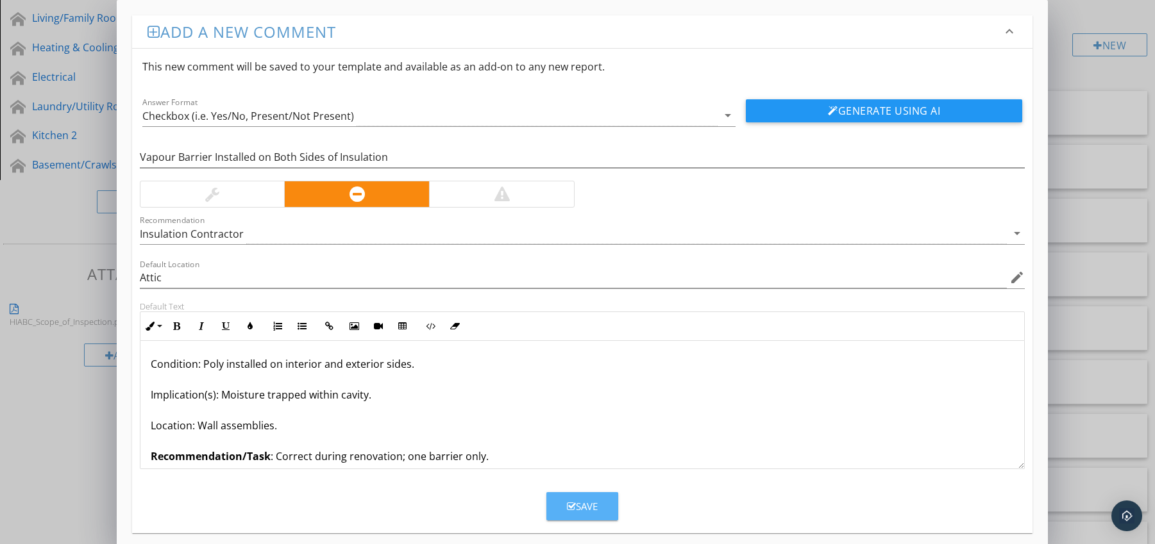
click at [585, 503] on div "Save" at bounding box center [582, 506] width 31 height 15
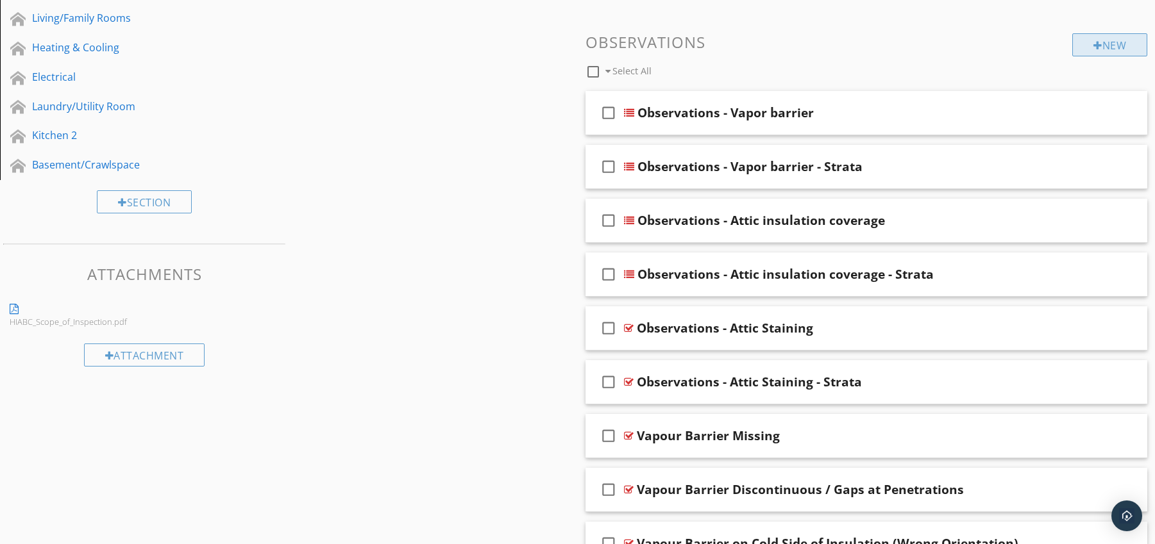
click at [1102, 47] on div "New" at bounding box center [1109, 44] width 75 height 23
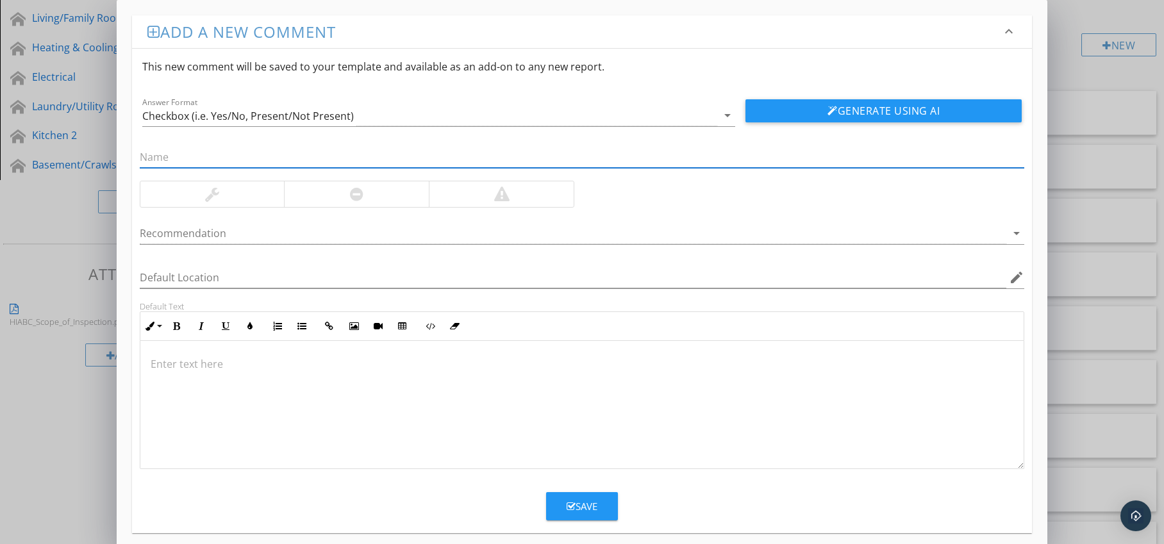
click at [331, 199] on div at bounding box center [356, 194] width 145 height 26
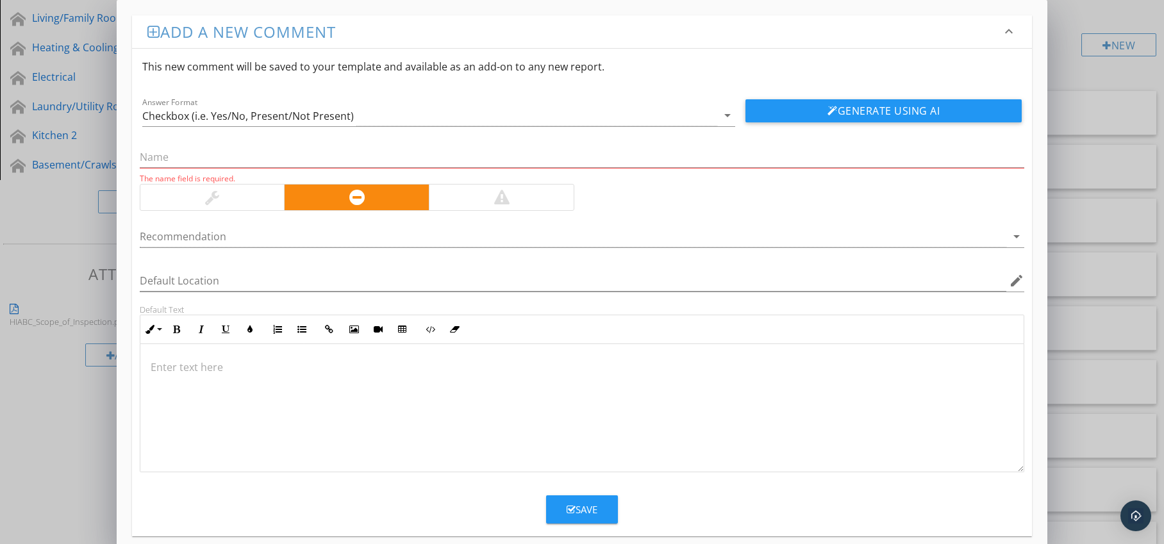
click at [315, 225] on div "Recommendation arrow_drop_down" at bounding box center [582, 240] width 885 height 42
click at [312, 244] on div at bounding box center [574, 236] width 868 height 21
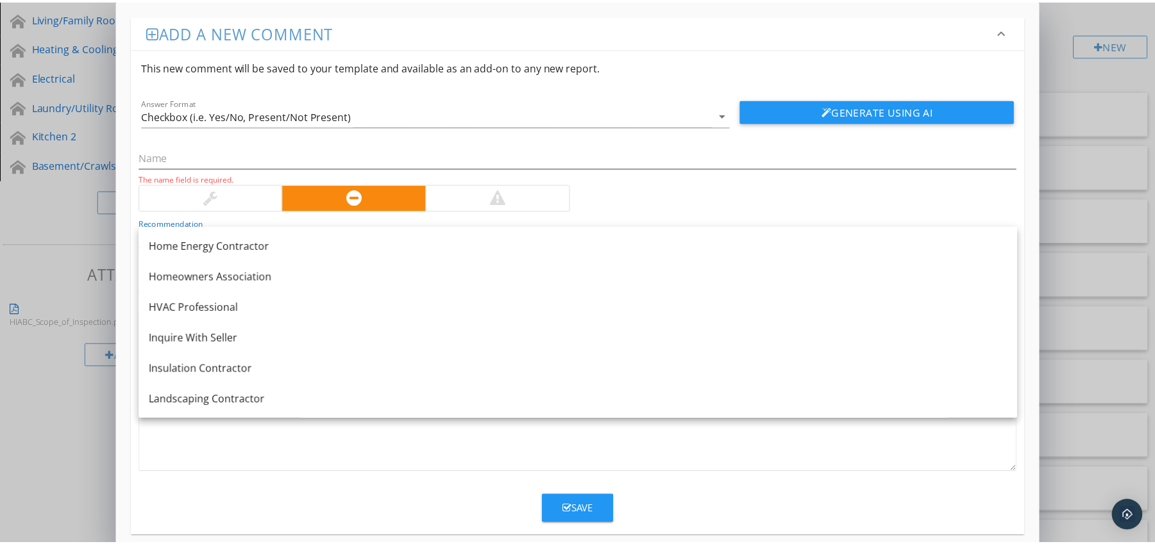
scroll to position [939, 0]
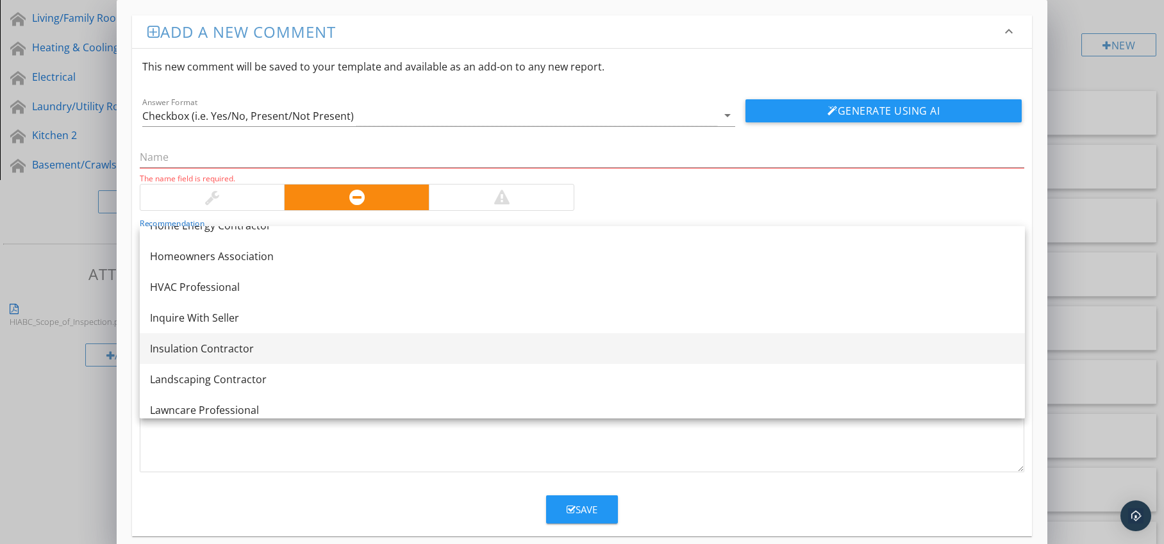
click at [287, 341] on div "Insulation Contractor" at bounding box center [582, 348] width 865 height 15
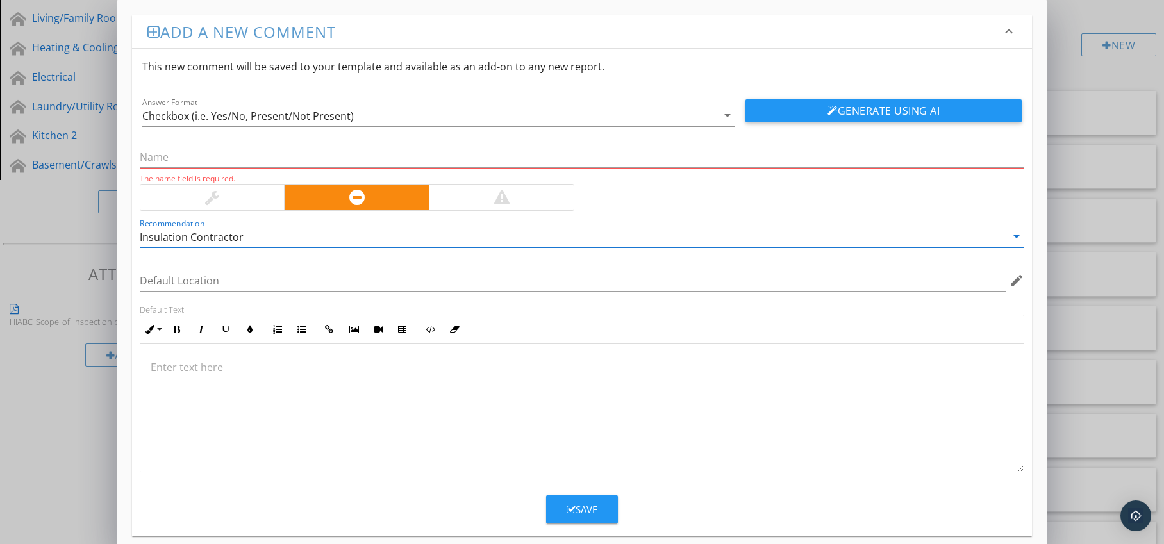
click at [1016, 284] on icon "edit" at bounding box center [1016, 280] width 15 height 15
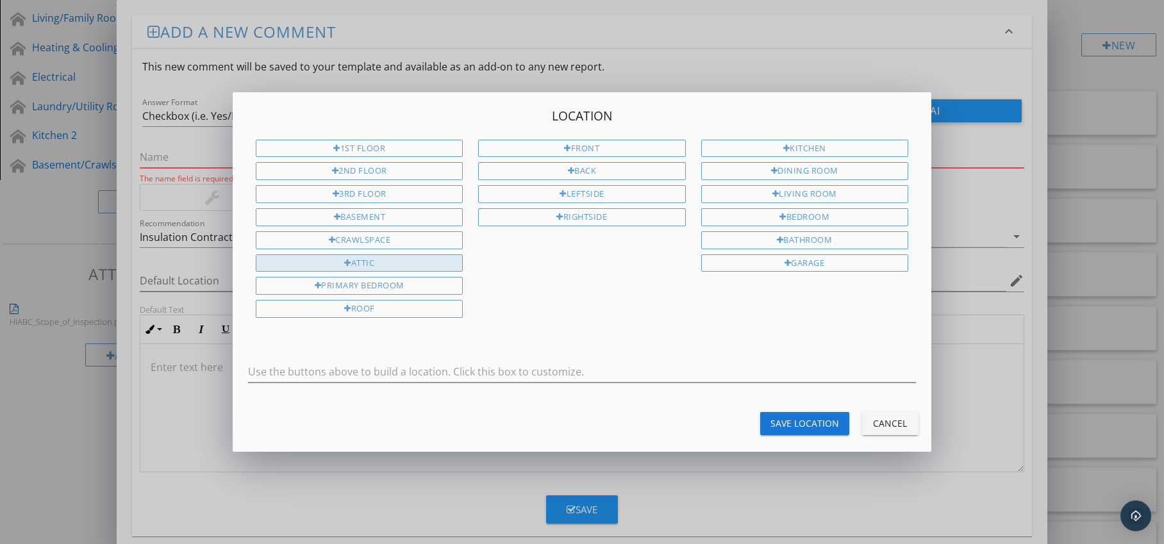
click at [382, 269] on div "Attic" at bounding box center [359, 264] width 207 height 18
type input "Attic"
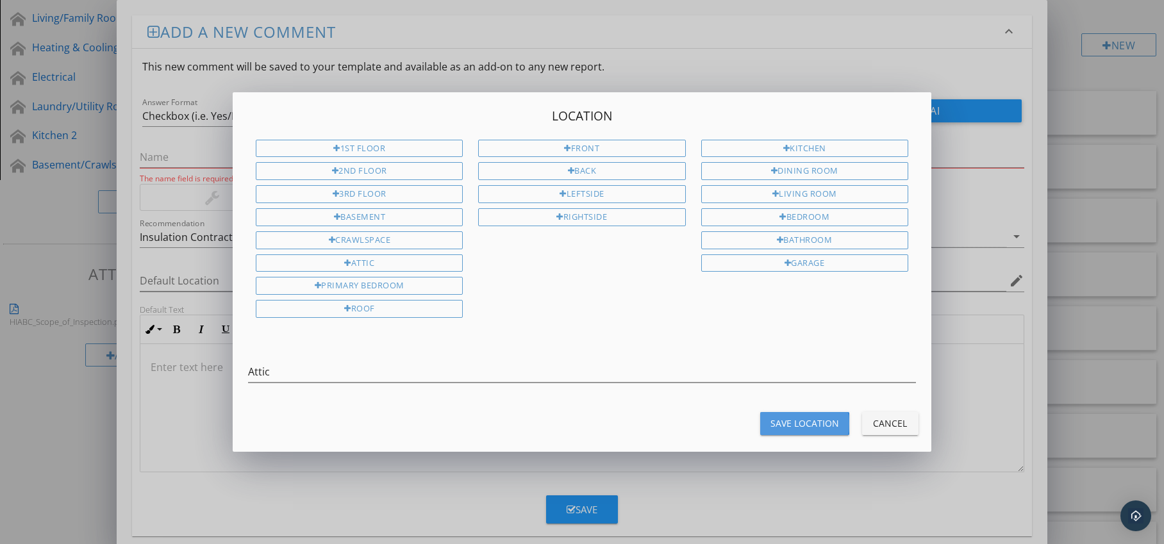
click at [784, 419] on div "Save Location" at bounding box center [805, 423] width 69 height 13
type input "Attic"
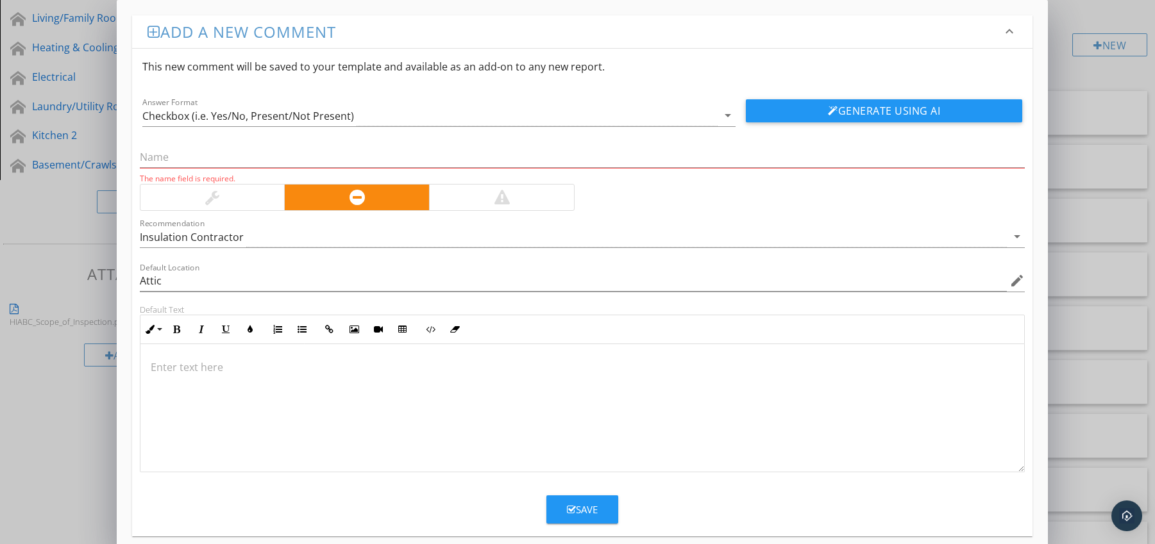
click at [260, 364] on p at bounding box center [583, 367] width 864 height 15
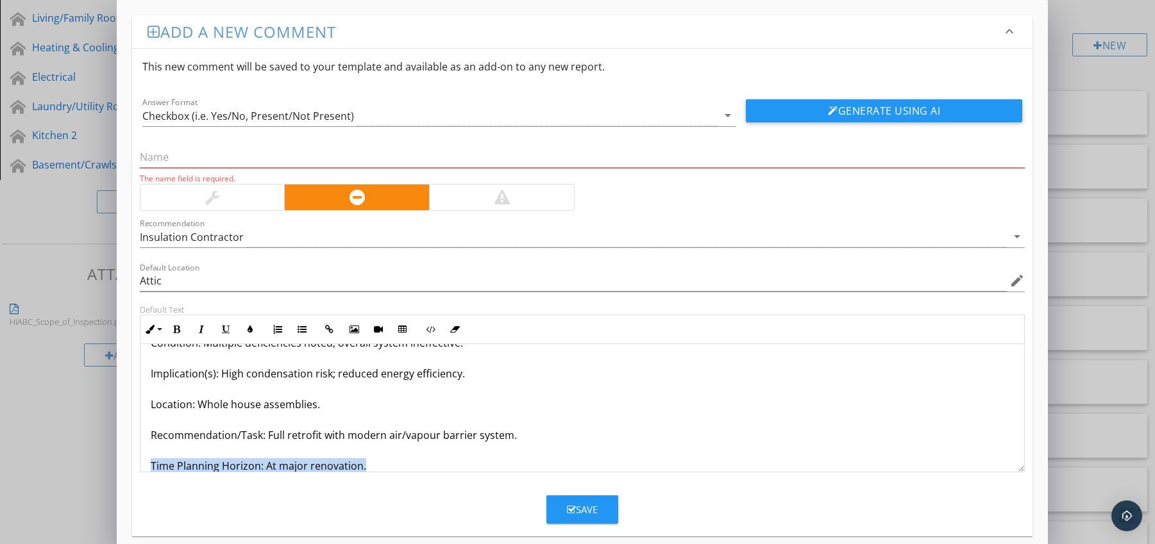
scroll to position [72, 0]
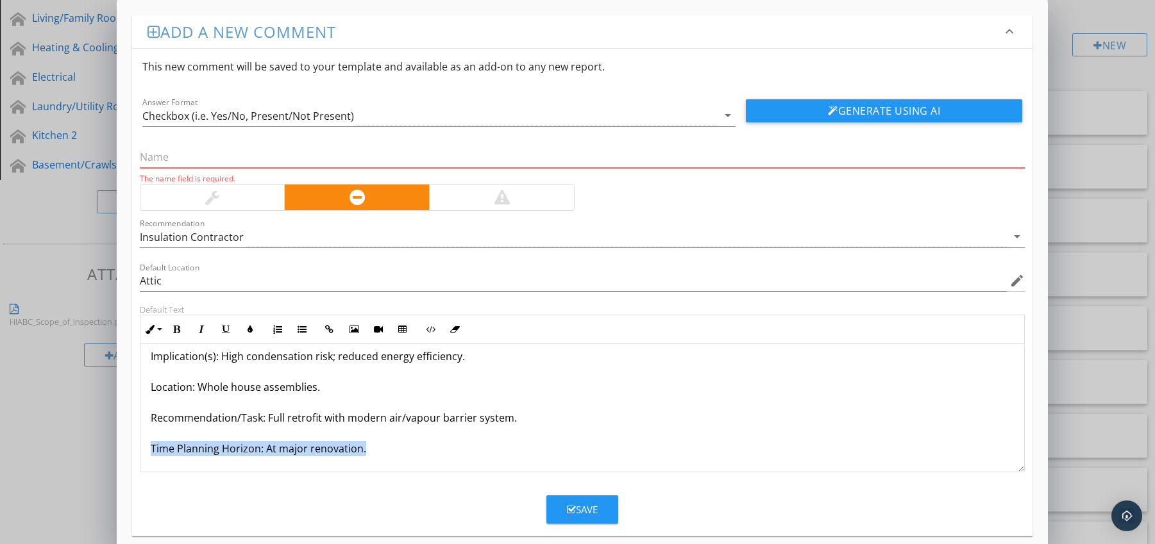
drag, startPoint x: 149, startPoint y: 465, endPoint x: 206, endPoint y: 472, distance: 56.9
click at [203, 474] on form "This new comment will be saved to your template and available as an add-on to a…" at bounding box center [582, 286] width 901 height 475
click at [178, 331] on icon "button" at bounding box center [176, 329] width 9 height 9
click at [247, 331] on icon "button" at bounding box center [250, 329] width 9 height 9
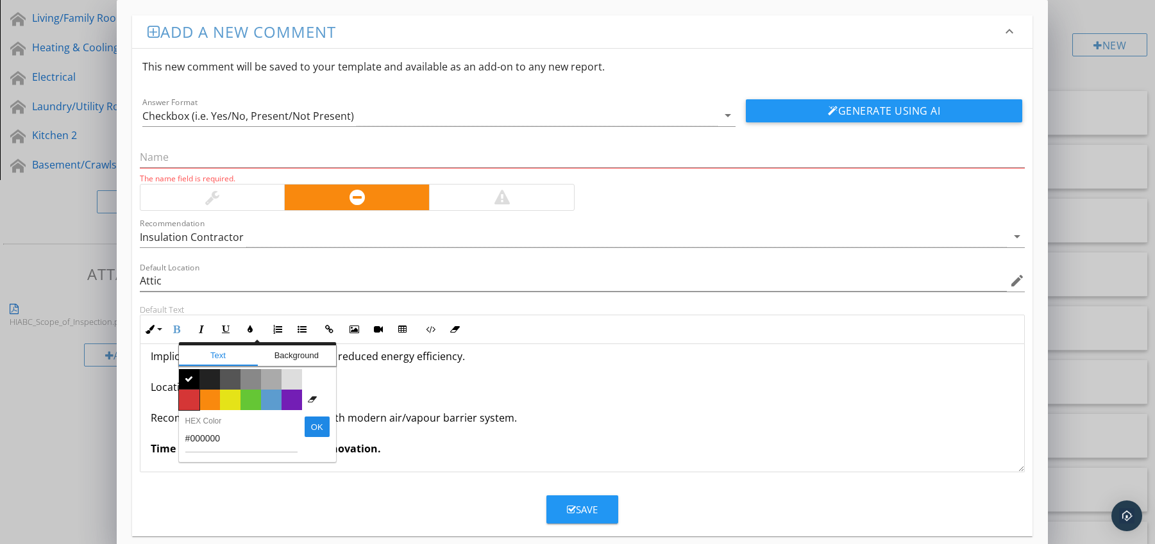
click at [189, 394] on span "Color #d53636" at bounding box center [189, 400] width 21 height 21
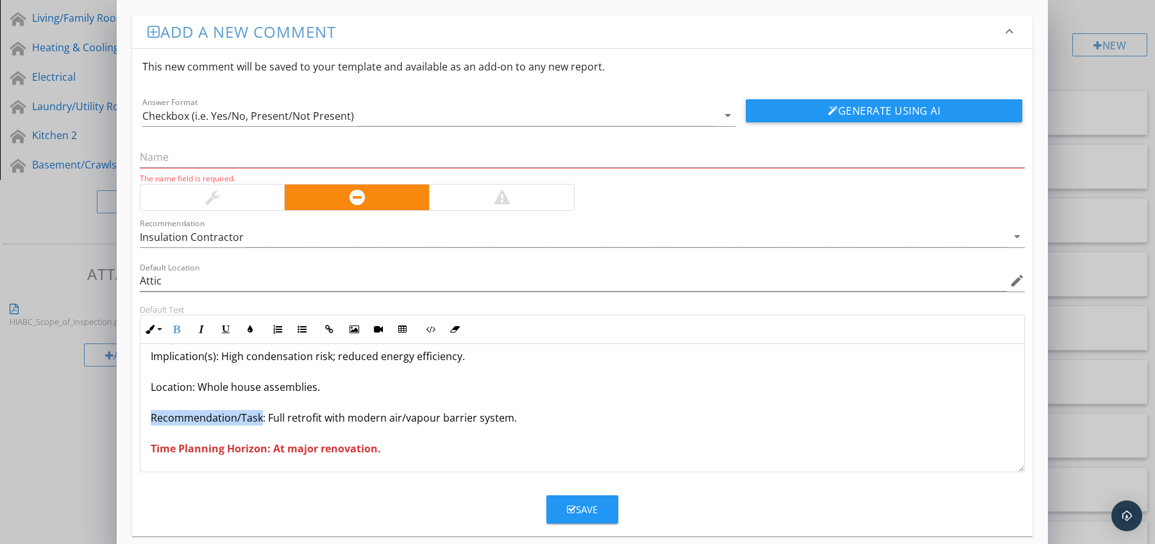
drag, startPoint x: 147, startPoint y: 415, endPoint x: 261, endPoint y: 421, distance: 114.3
click at [261, 421] on div "Entire Vapour Barrier System Inadequate / Non-Functional Condition: Multiple de…" at bounding box center [582, 372] width 884 height 200
click at [178, 330] on icon "button" at bounding box center [176, 329] width 9 height 9
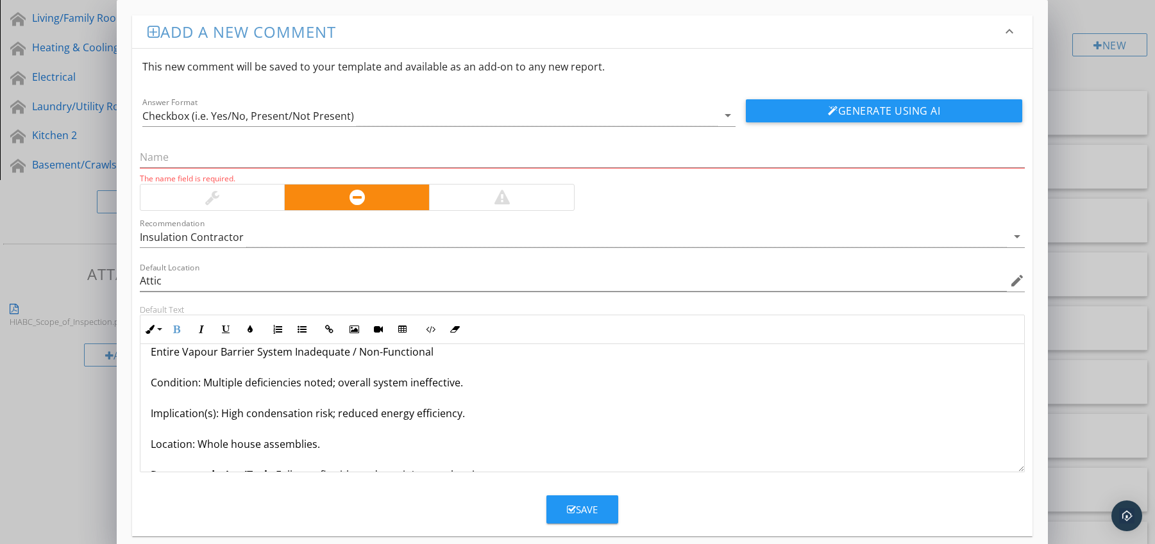
scroll to position [0, 0]
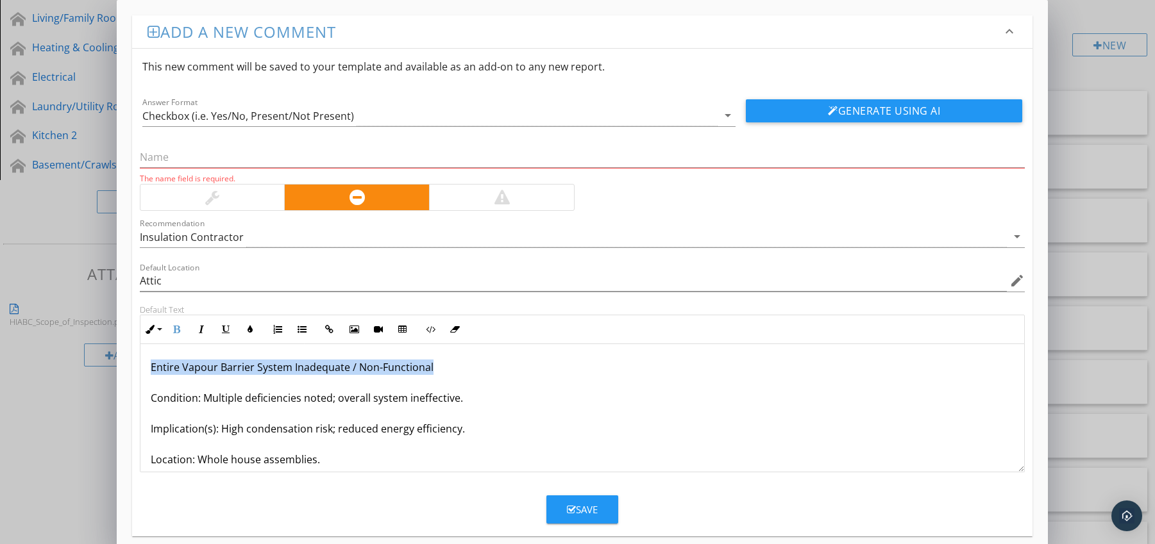
drag, startPoint x: 147, startPoint y: 367, endPoint x: 470, endPoint y: 371, distance: 322.5
click at [470, 371] on div "Entire Vapour Barrier System Inadequate / Non-Functional Condition: Multiple de…" at bounding box center [582, 444] width 884 height 200
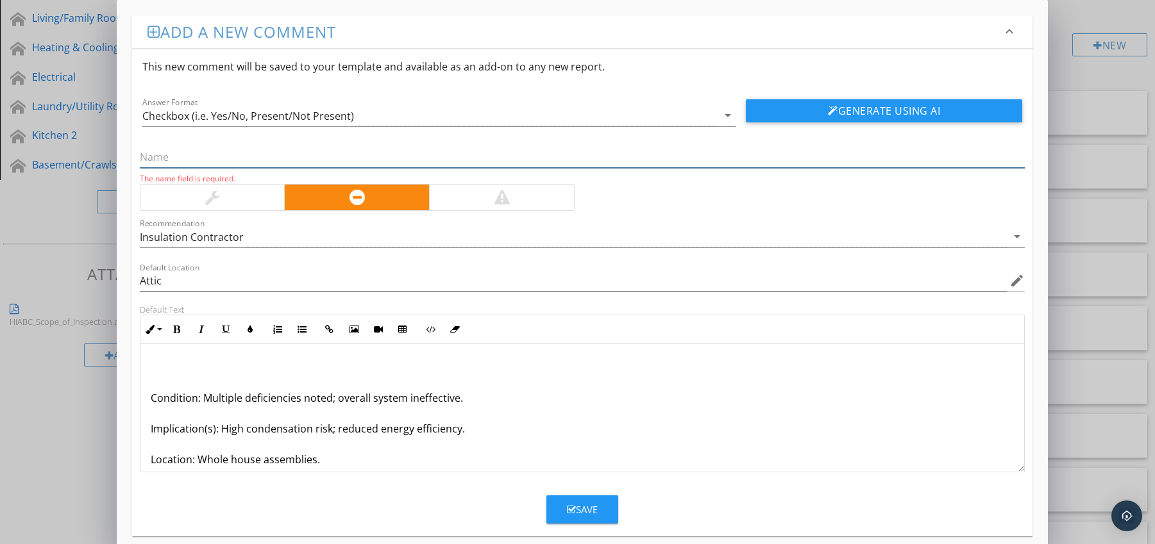
click at [224, 158] on input "text" at bounding box center [582, 157] width 885 height 21
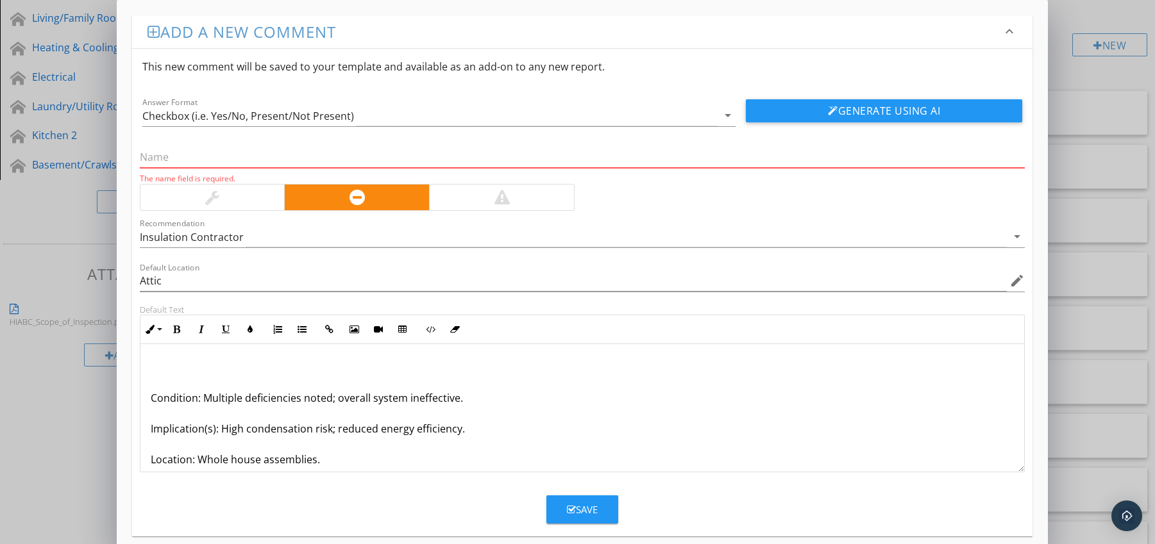
paste input "Entire Vapour Barrier System Inadequate / Non-Functional"
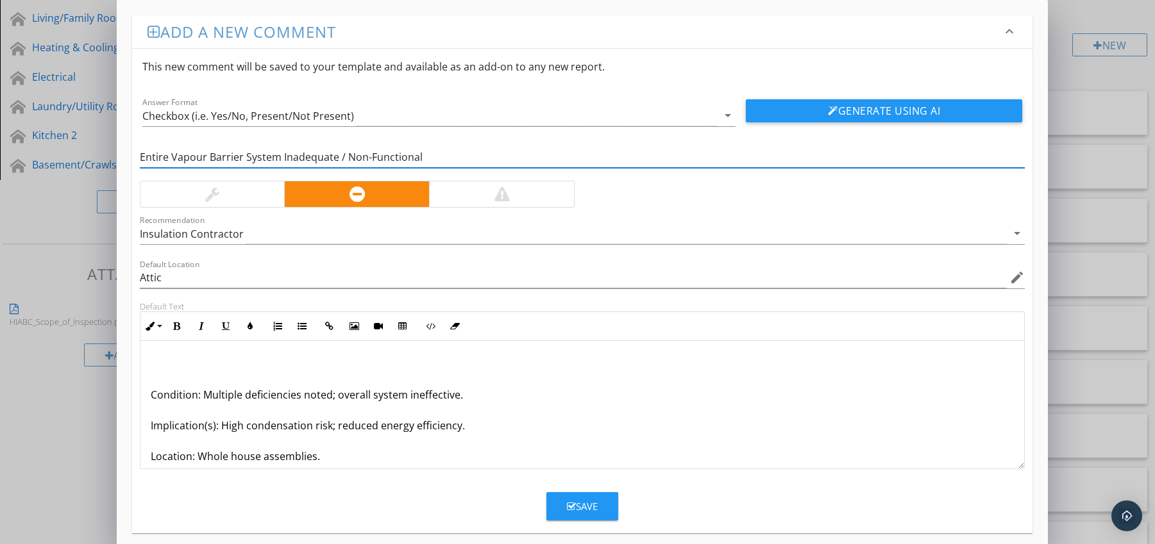
type input "Entire Vapour Barrier System Inadequate / Non-Functional"
click at [149, 396] on div "Condition: Multiple deficiencies noted; overall system ineffective. Implication…" at bounding box center [582, 441] width 884 height 200
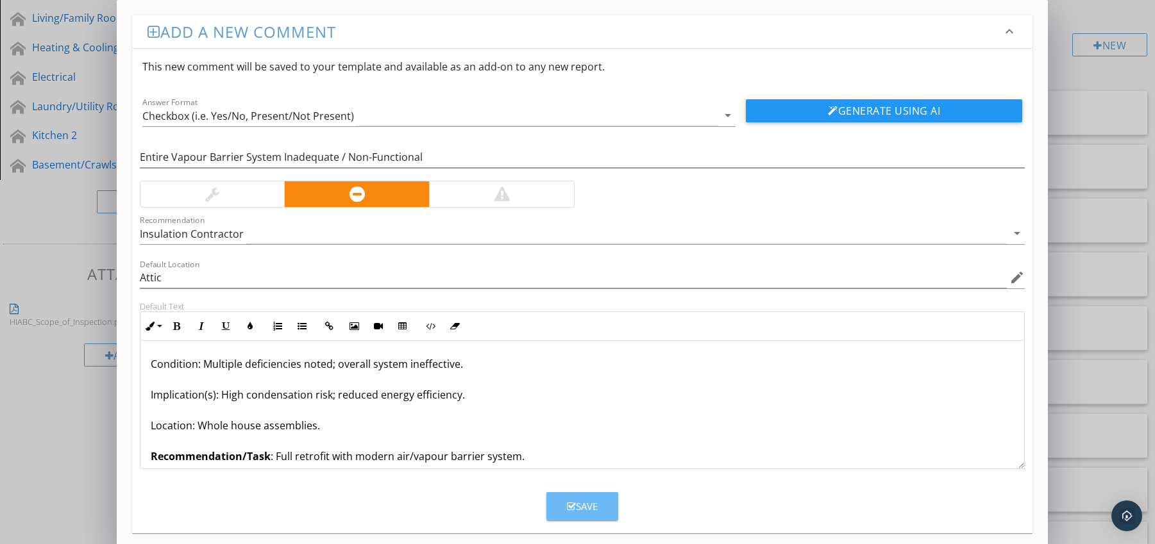
drag, startPoint x: 555, startPoint y: 505, endPoint x: 544, endPoint y: 460, distance: 46.3
click at [555, 505] on button "Save" at bounding box center [582, 506] width 72 height 28
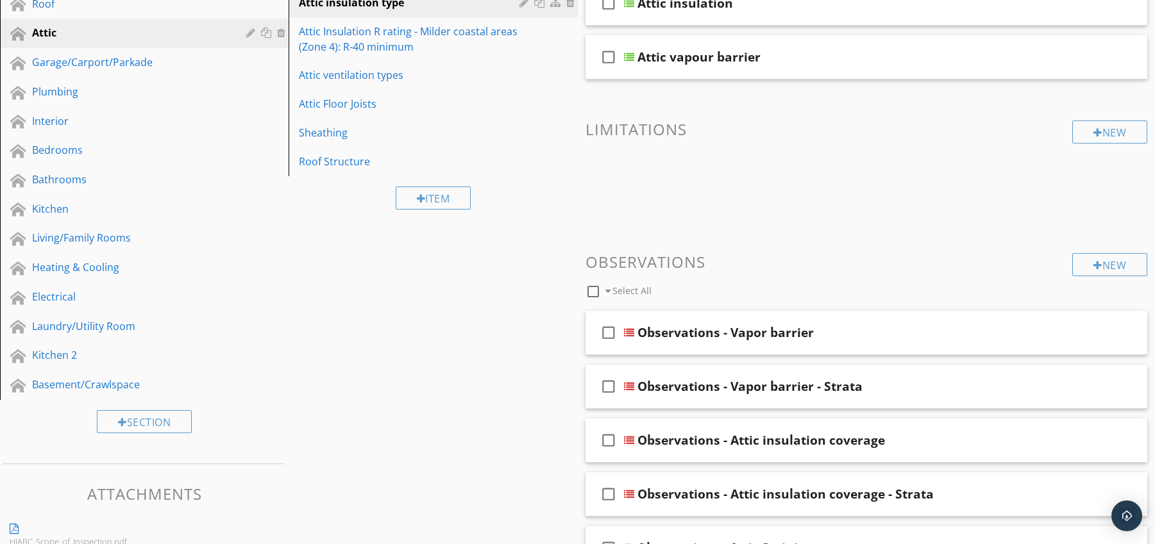
scroll to position [235, 0]
click at [1100, 134] on div "New" at bounding box center [1109, 133] width 75 height 23
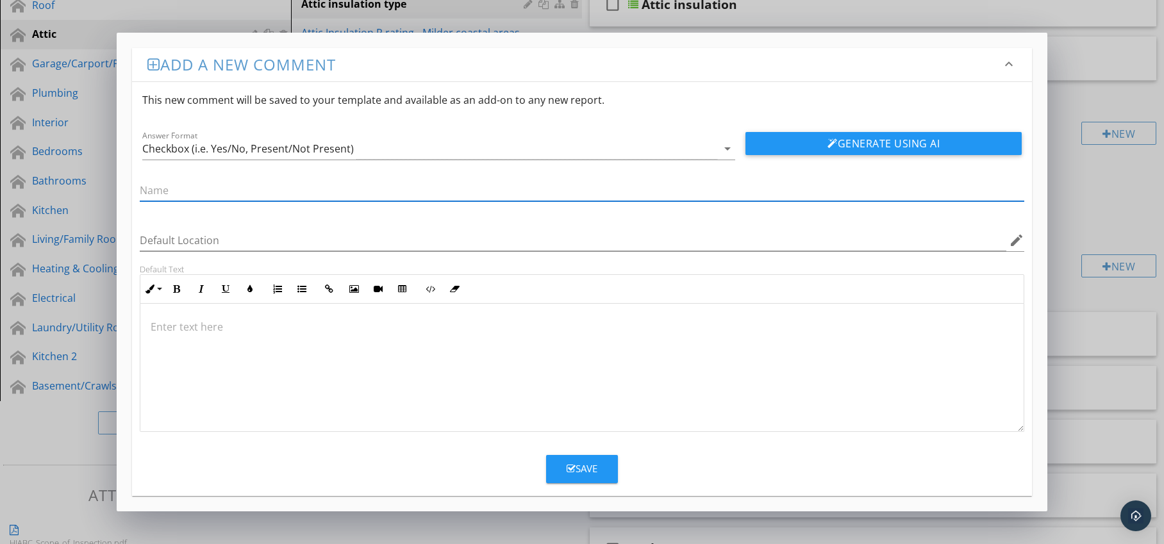
click at [195, 318] on div at bounding box center [582, 368] width 884 height 128
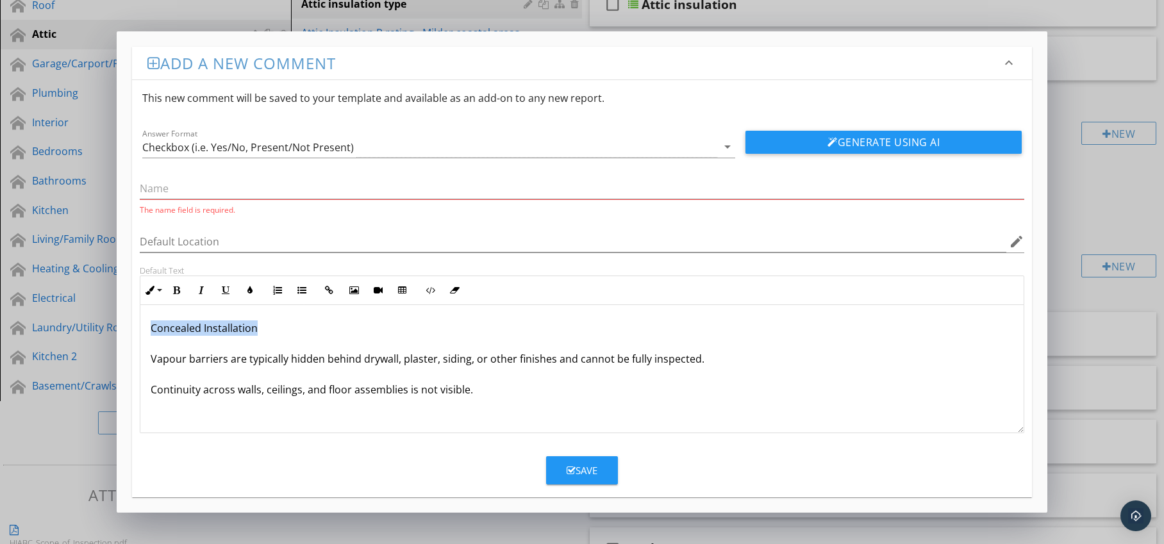
drag, startPoint x: 149, startPoint y: 327, endPoint x: 282, endPoint y: 330, distance: 132.7
click at [282, 330] on p "Concealed Installation Vapour barriers are typically hidden behind drywall, pla…" at bounding box center [583, 359] width 864 height 77
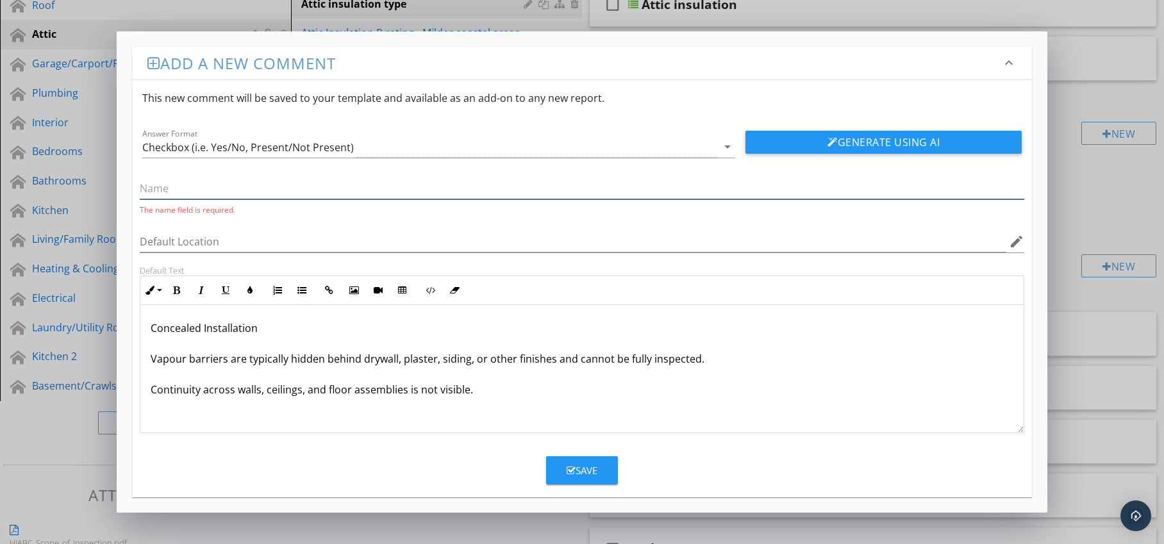
click at [244, 187] on input "text" at bounding box center [582, 188] width 885 height 21
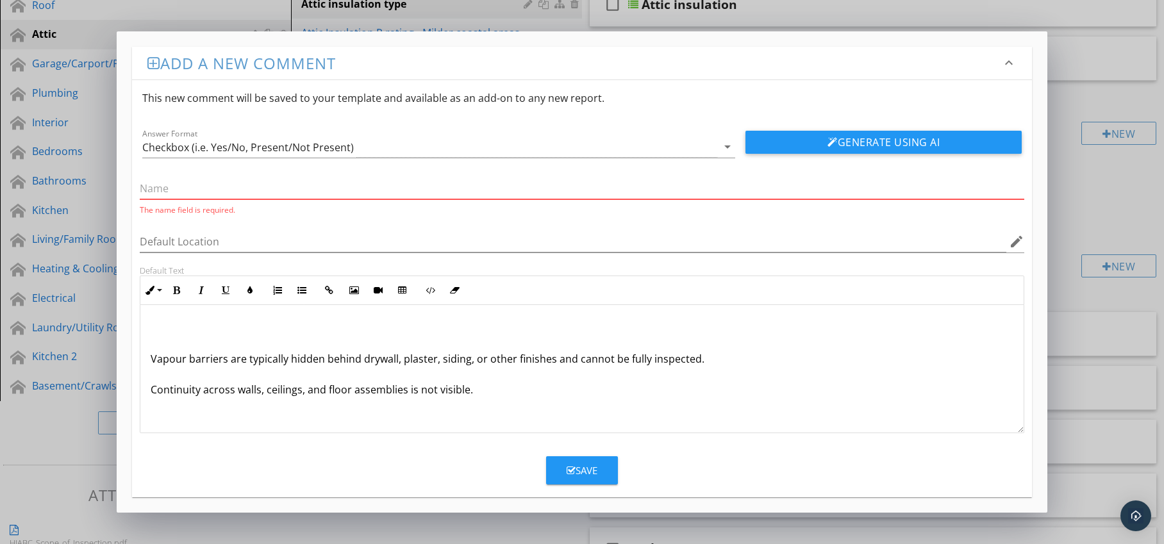
paste input "Concealed Installation"
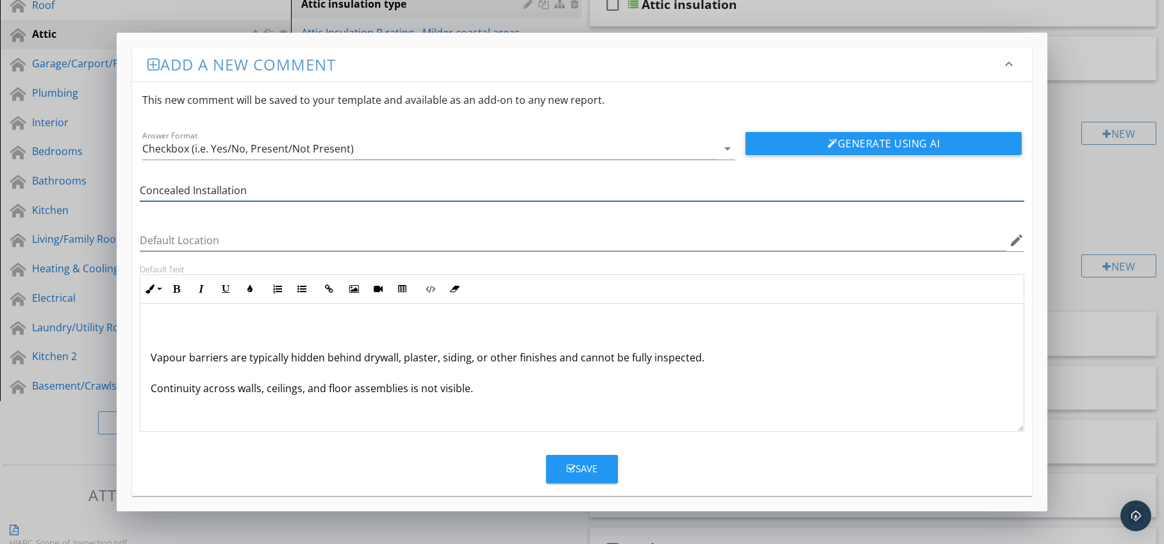
type input "Concealed Installation"
click at [147, 360] on div "Vapour barriers are typically hidden behind drywall, plaster, siding, or other …" at bounding box center [582, 368] width 884 height 128
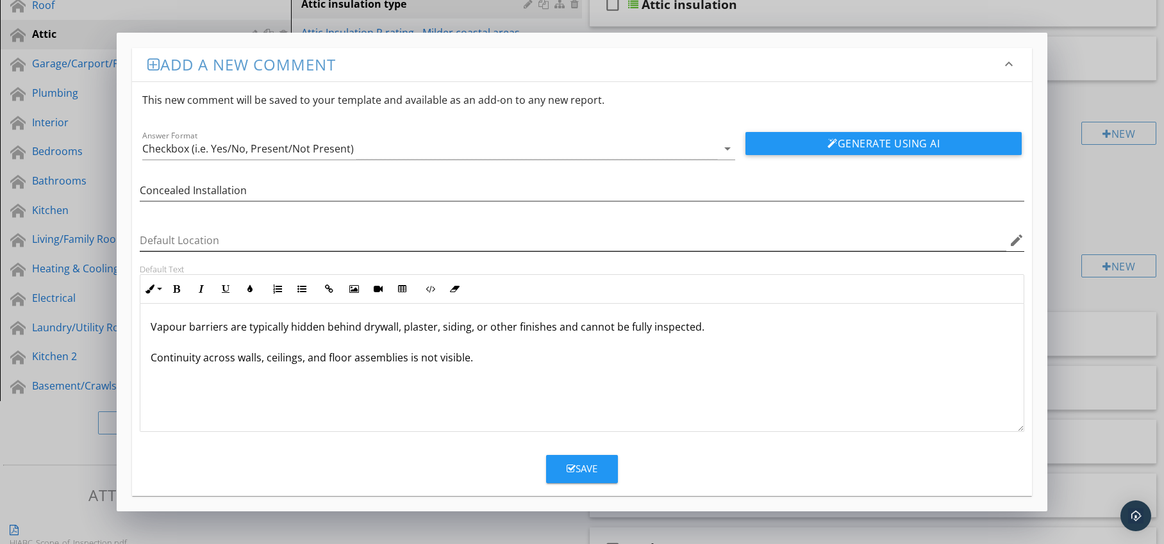
click at [1018, 246] on icon "edit" at bounding box center [1016, 240] width 15 height 15
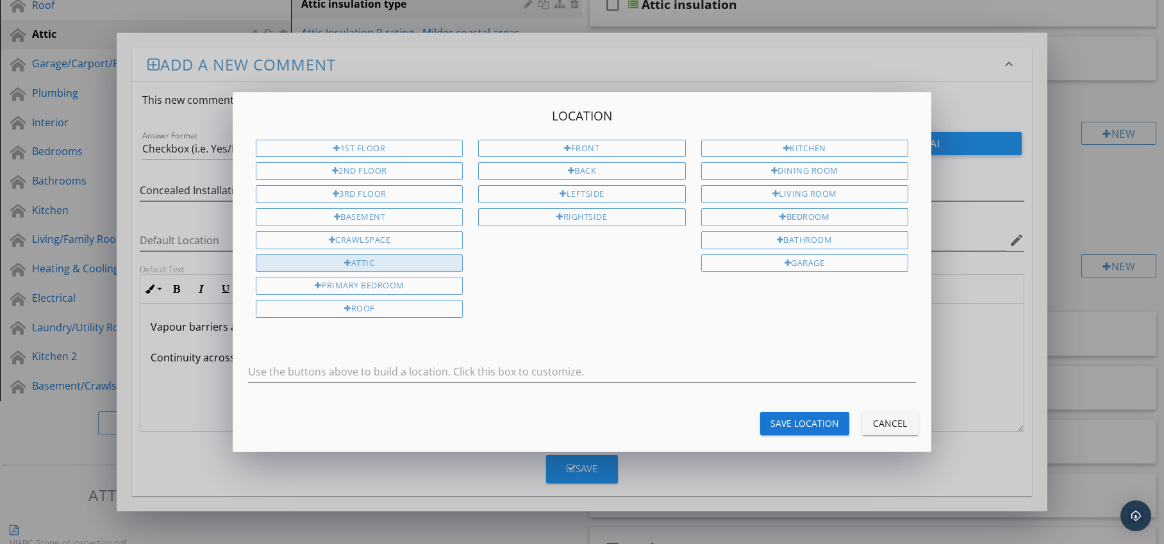
click at [352, 258] on div "Attic" at bounding box center [359, 264] width 207 height 18
type input "Attic"
click at [787, 421] on div "Save Location" at bounding box center [805, 423] width 69 height 13
type input "Attic"
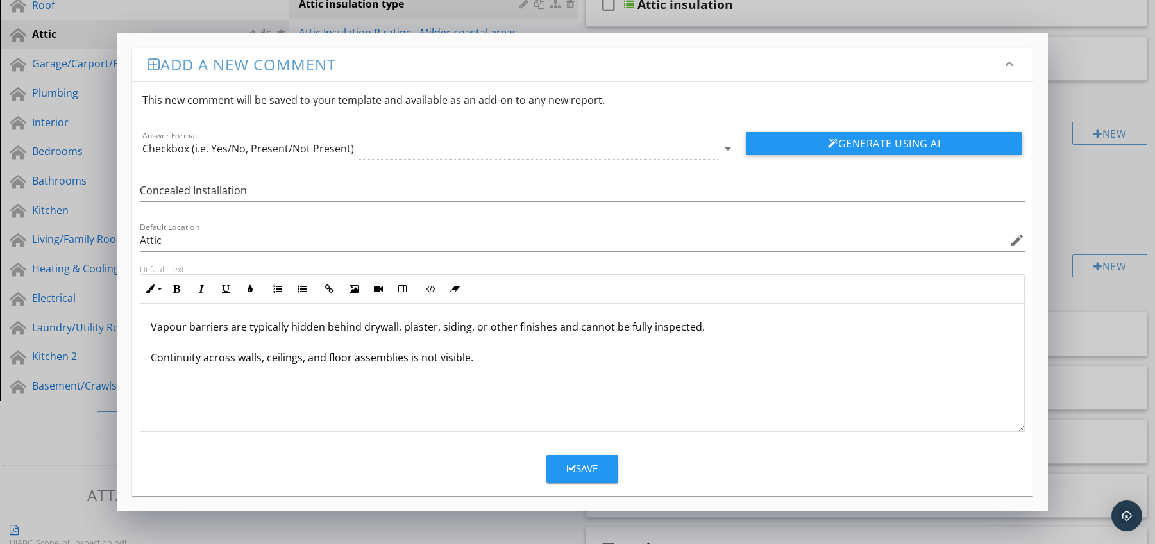
click at [589, 467] on div "Save" at bounding box center [582, 469] width 31 height 15
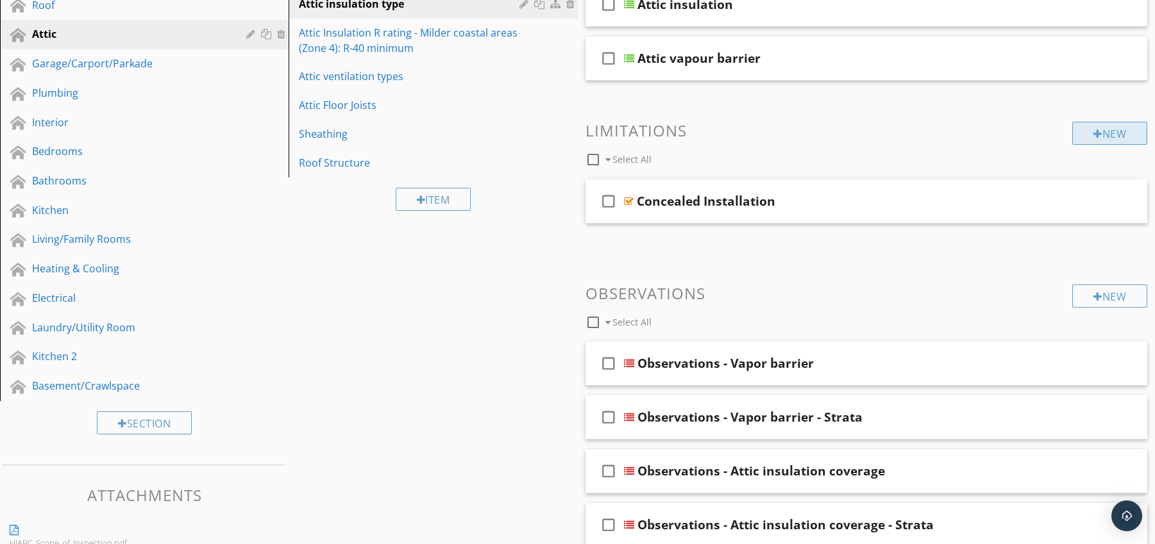
click at [1094, 134] on div at bounding box center [1097, 134] width 9 height 10
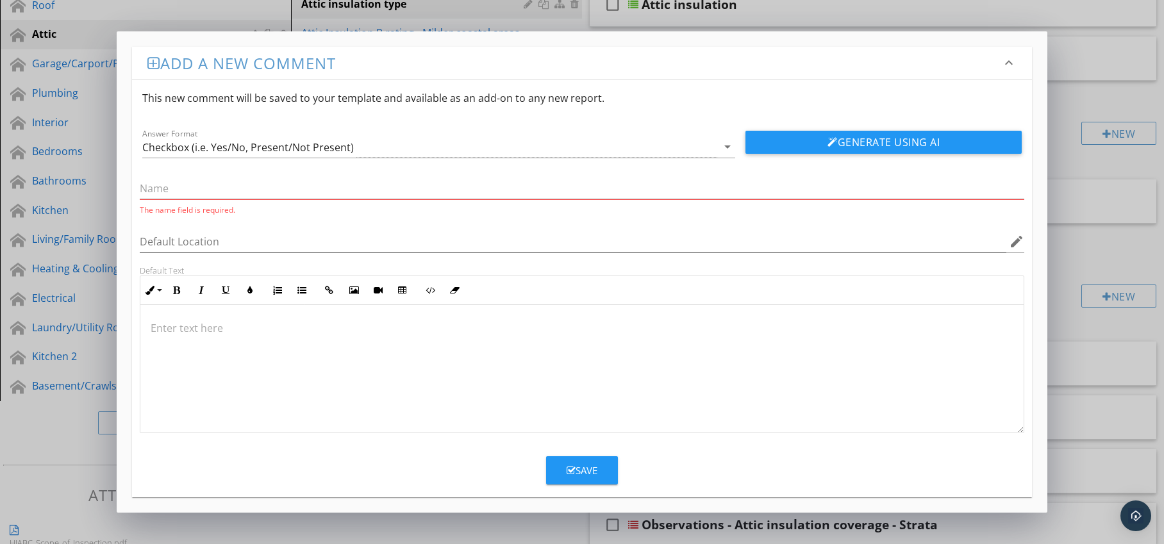
click at [243, 317] on div at bounding box center [582, 369] width 884 height 128
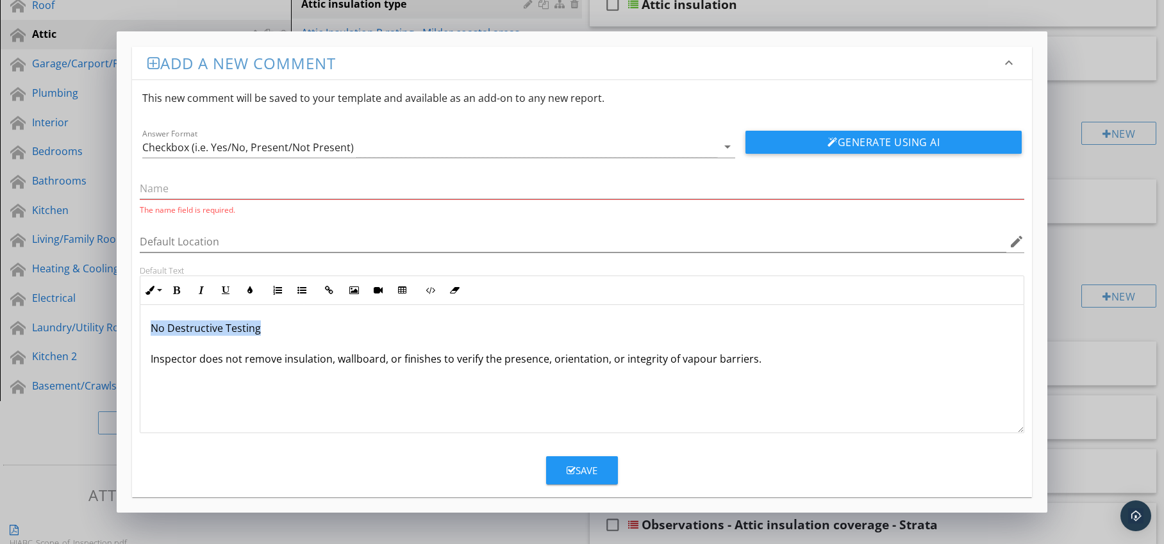
drag, startPoint x: 147, startPoint y: 331, endPoint x: 283, endPoint y: 324, distance: 135.5
click at [283, 324] on div "No Destructive Testing Inspector does not remove insulation, wallboard, or fini…" at bounding box center [582, 369] width 884 height 128
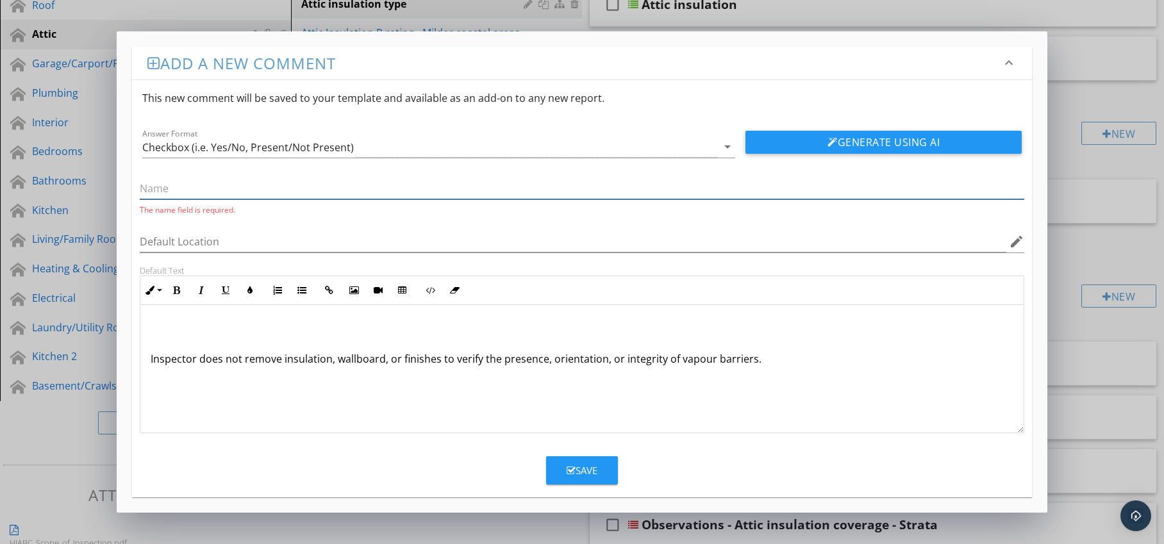
click at [196, 193] on input "text" at bounding box center [582, 188] width 885 height 21
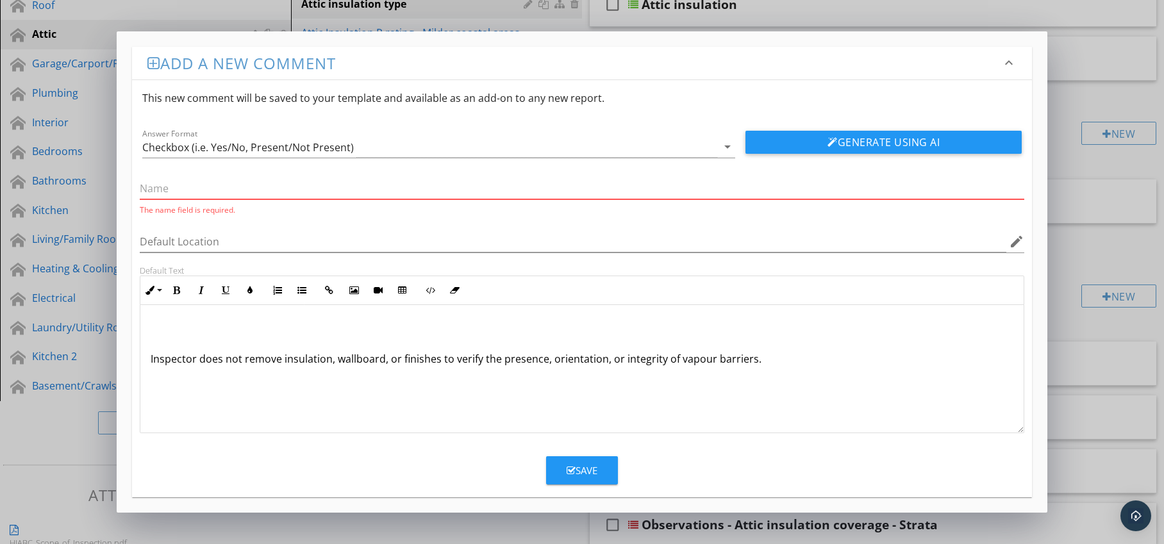
paste input "No Destructive Testing"
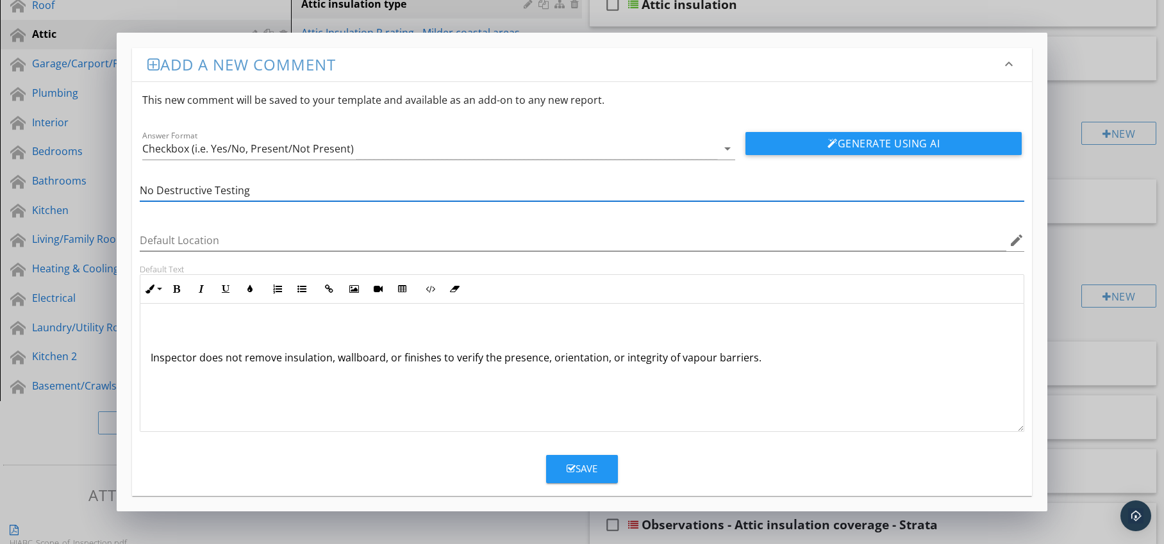
type input "No Destructive Testing"
click at [149, 360] on div "Inspector does not remove insulation, wallboard, or finishes to verify the pres…" at bounding box center [582, 368] width 884 height 128
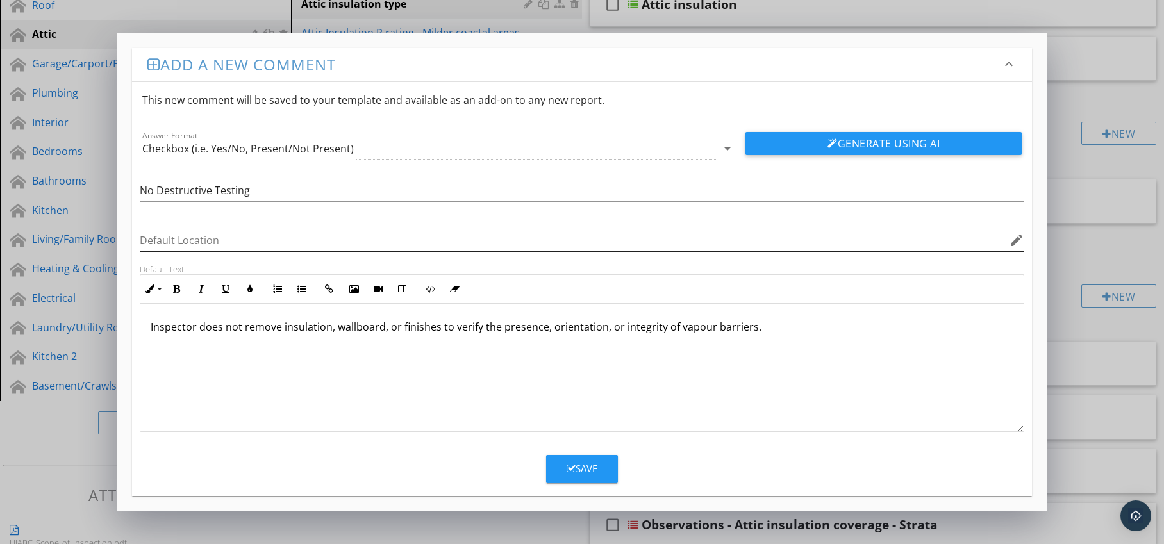
click at [1014, 245] on icon "edit" at bounding box center [1016, 240] width 15 height 15
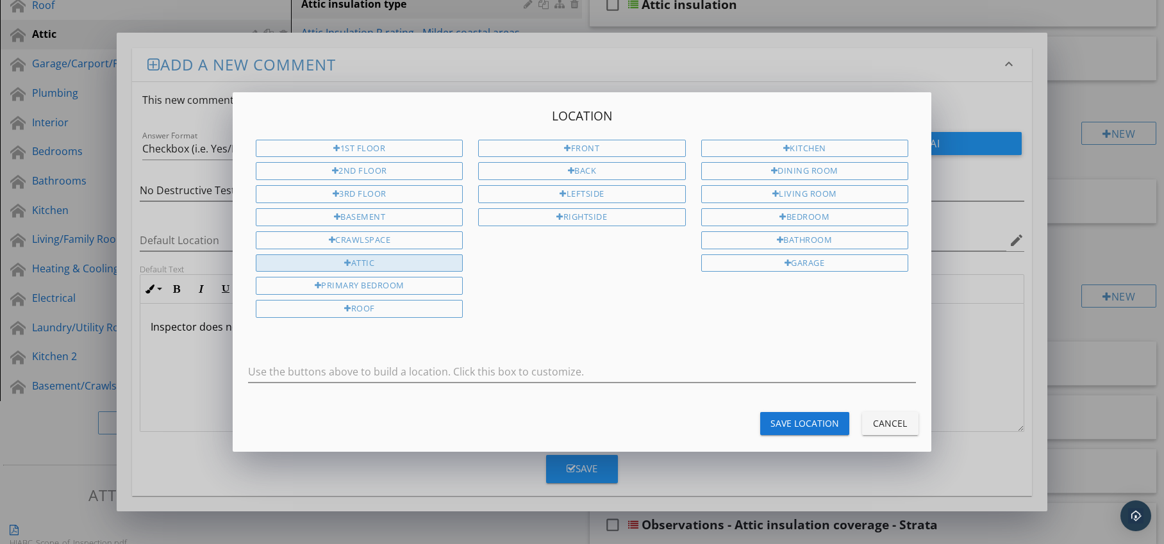
click at [373, 263] on div "Attic" at bounding box center [359, 264] width 207 height 18
type input "Attic"
click at [784, 421] on div "Save Location" at bounding box center [805, 423] width 69 height 13
type input "Attic"
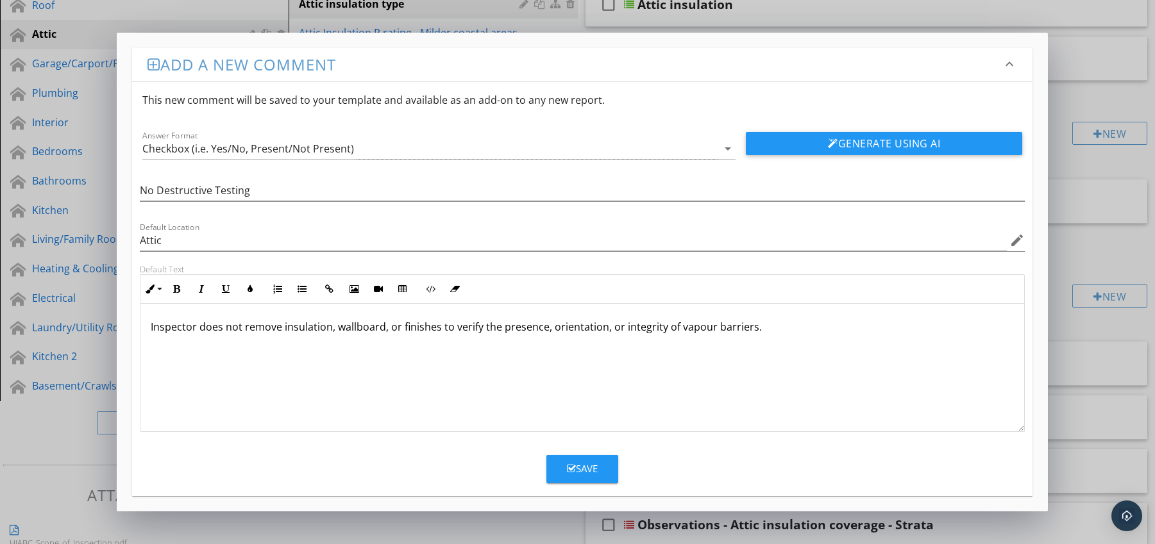
click at [592, 464] on div "Save" at bounding box center [582, 469] width 31 height 15
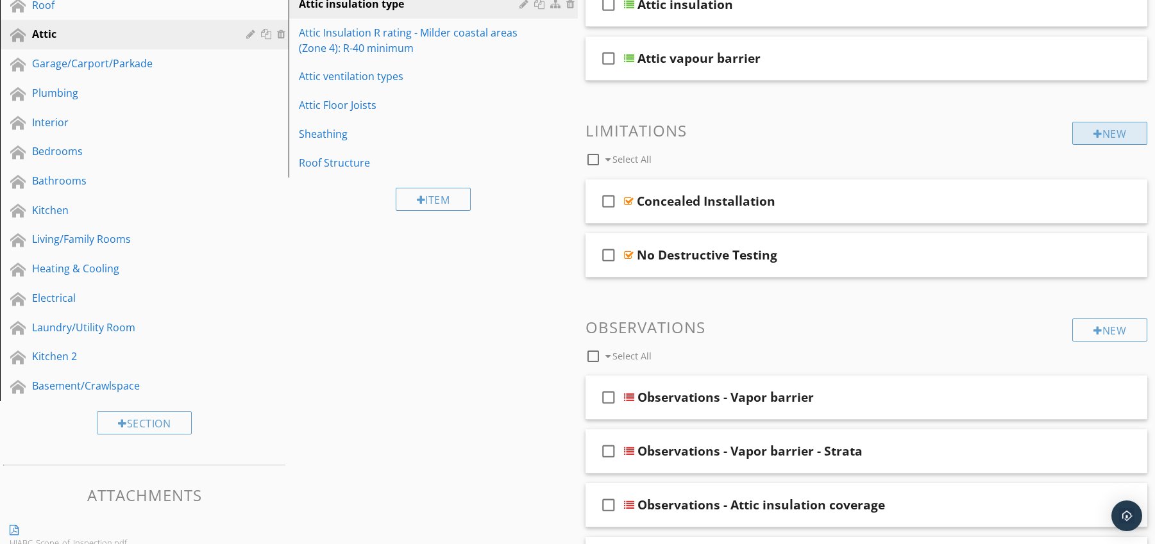
click at [1084, 135] on div "New" at bounding box center [1109, 133] width 75 height 23
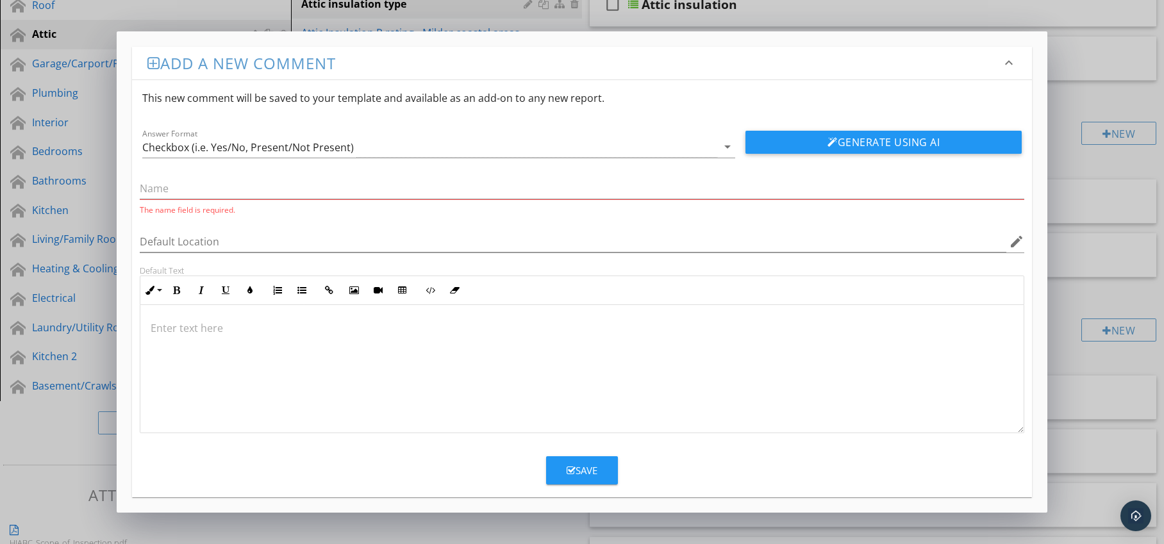
click at [267, 327] on p at bounding box center [583, 328] width 864 height 15
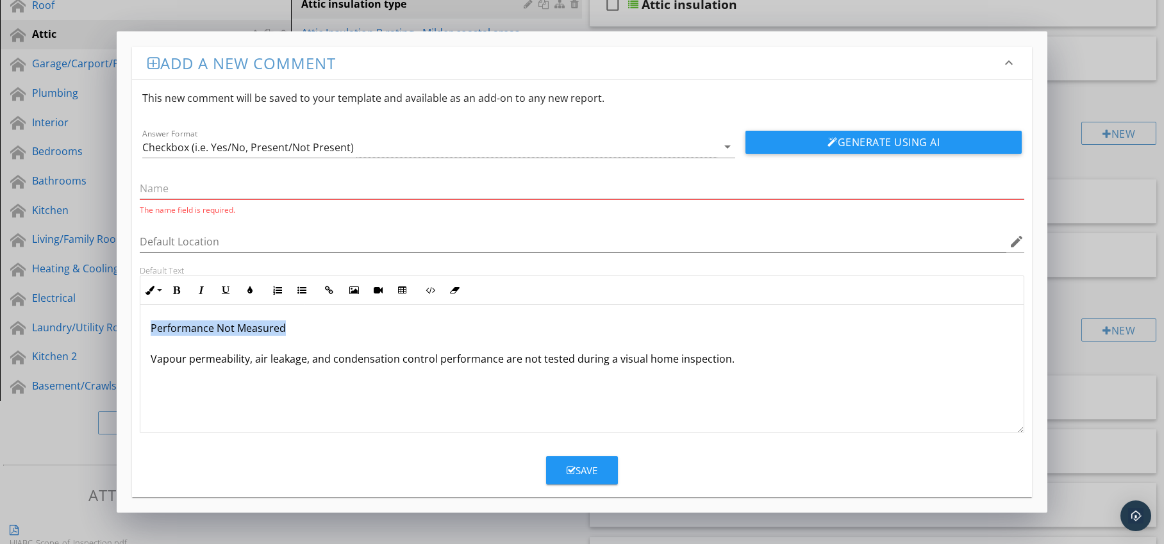
drag, startPoint x: 166, startPoint y: 330, endPoint x: 317, endPoint y: 334, distance: 150.7
click at [317, 334] on p "Performance Not Measured Vapour permeability, air leakage, and condensation con…" at bounding box center [583, 344] width 864 height 46
click at [221, 185] on input "text" at bounding box center [582, 188] width 885 height 21
paste input "Performance Not Measured"
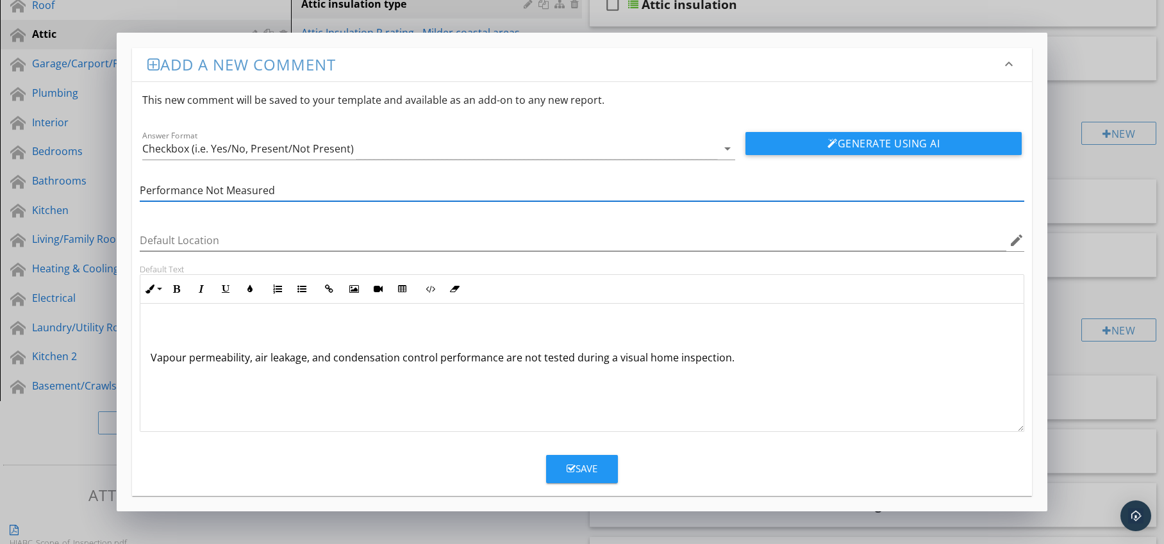
type input "Performance Not Measured"
click at [148, 360] on div "Vapour permeability, air leakage, and condensation control performance are not …" at bounding box center [582, 368] width 884 height 128
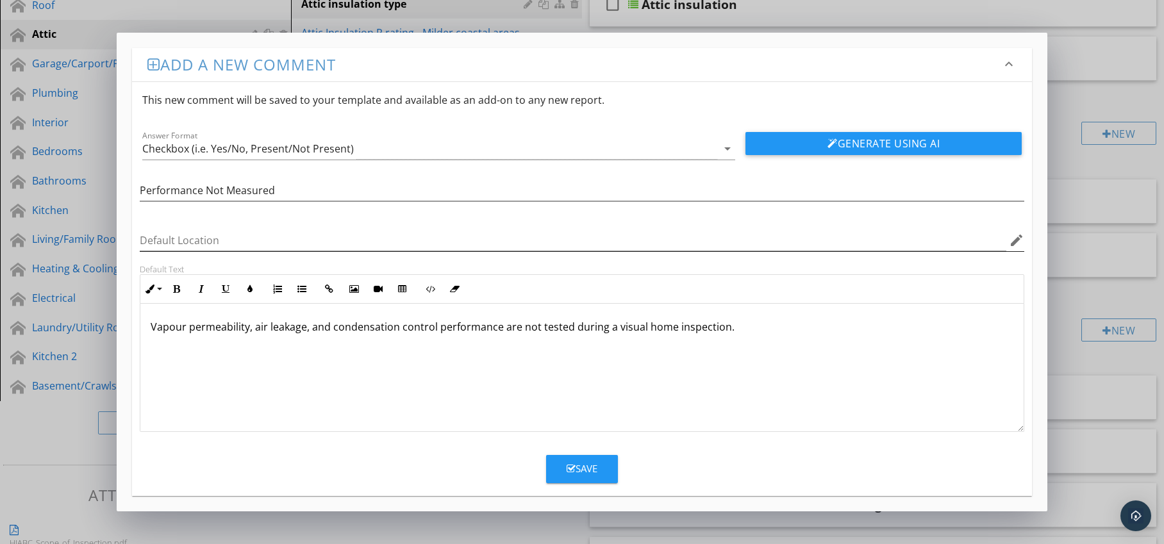
click at [1016, 235] on icon "edit" at bounding box center [1016, 240] width 15 height 15
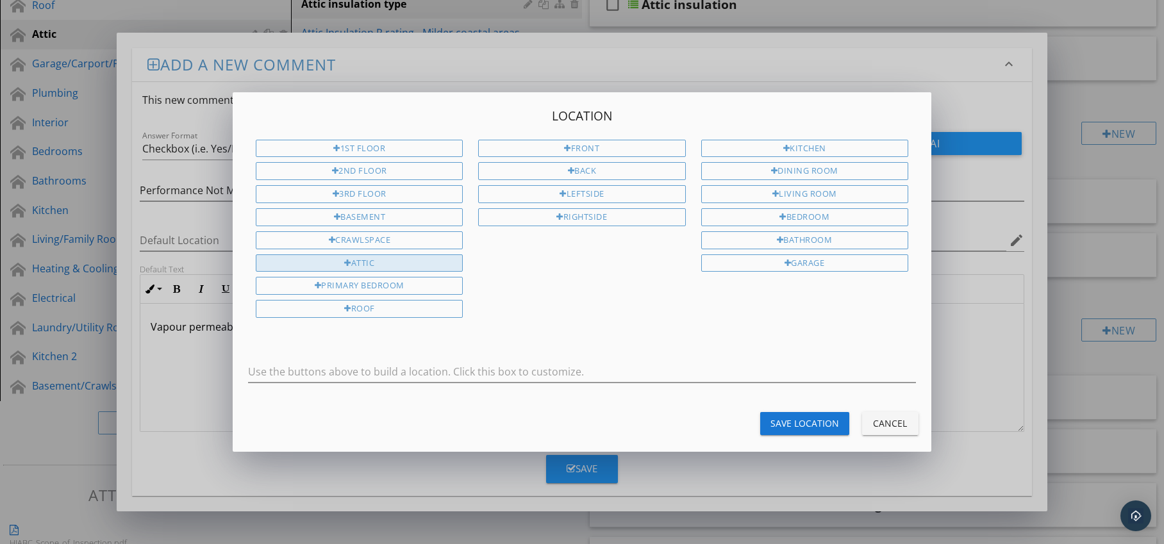
drag, startPoint x: 383, startPoint y: 260, endPoint x: 396, endPoint y: 262, distance: 12.3
click at [383, 260] on div "Attic" at bounding box center [359, 264] width 207 height 18
type input "Attic"
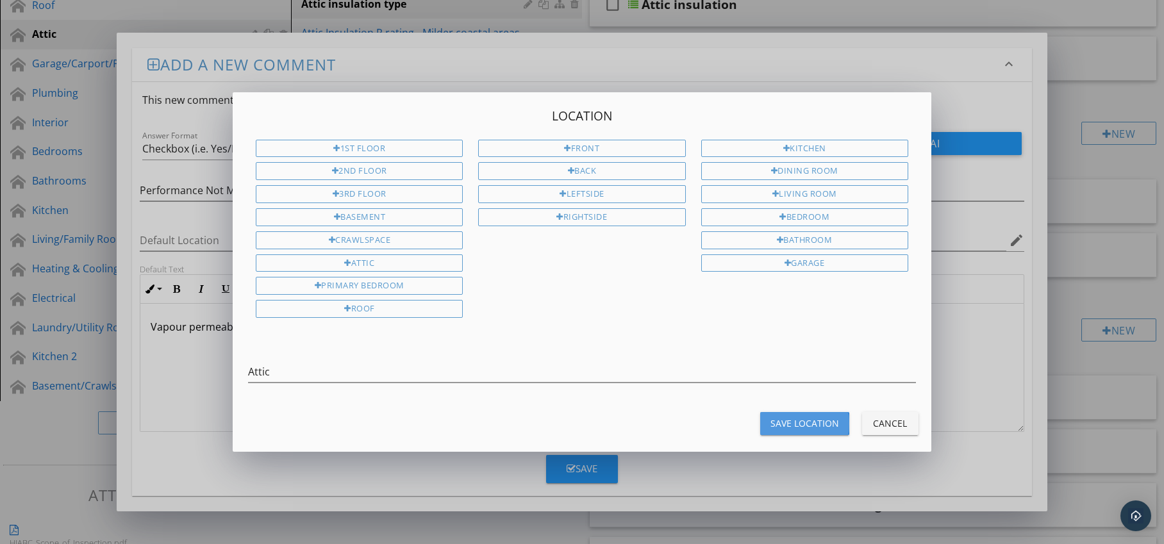
click at [784, 423] on div "Save Location" at bounding box center [805, 423] width 69 height 13
type input "Attic"
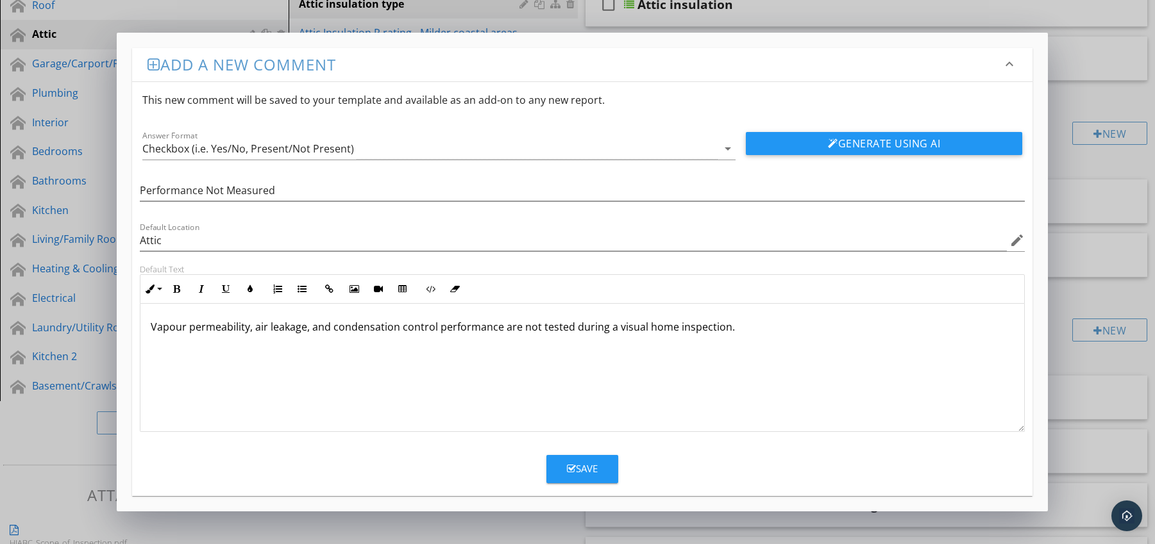
click at [575, 464] on div "Save" at bounding box center [582, 469] width 31 height 15
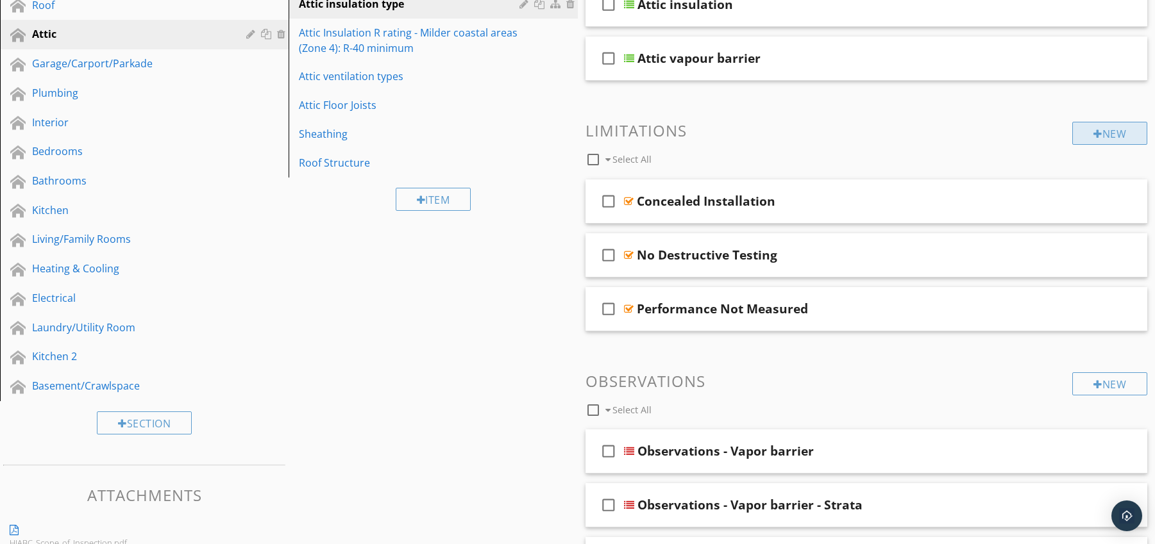
click at [1108, 131] on div "New" at bounding box center [1109, 133] width 75 height 23
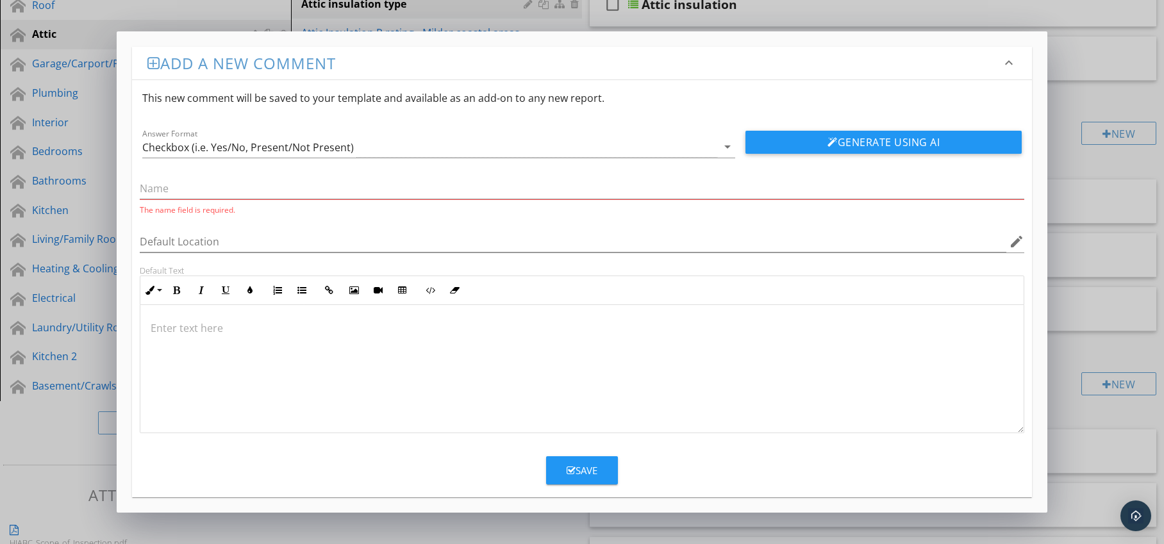
click at [237, 317] on div at bounding box center [582, 369] width 884 height 128
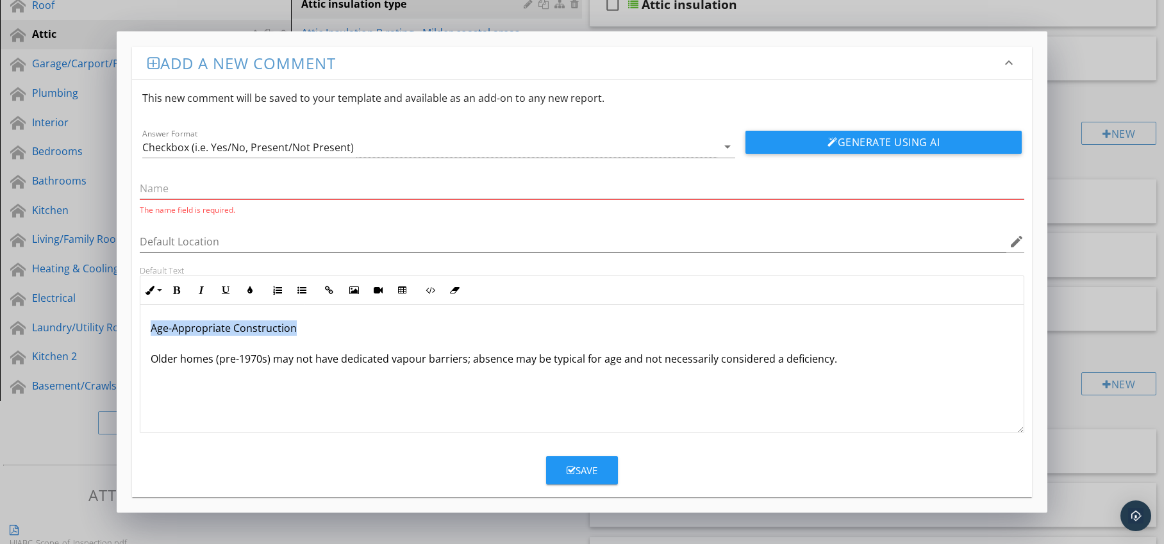
drag, startPoint x: 149, startPoint y: 326, endPoint x: 299, endPoint y: 327, distance: 150.7
click at [299, 327] on div "Age-Appropriate Construction Older homes (pre-1970s) may not have dedicated vap…" at bounding box center [582, 369] width 884 height 128
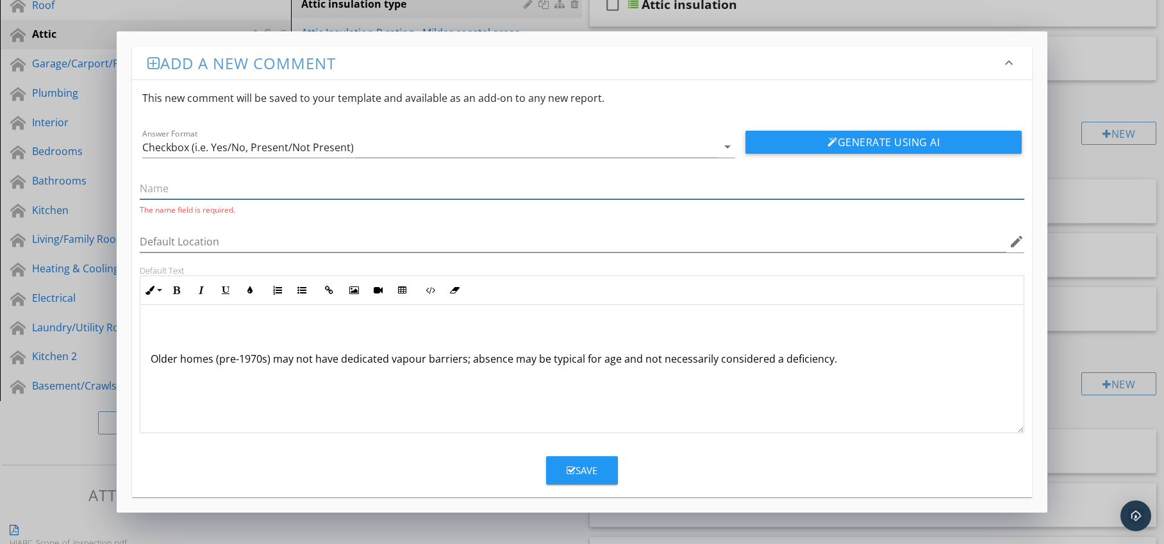
click at [224, 195] on input "text" at bounding box center [582, 188] width 885 height 21
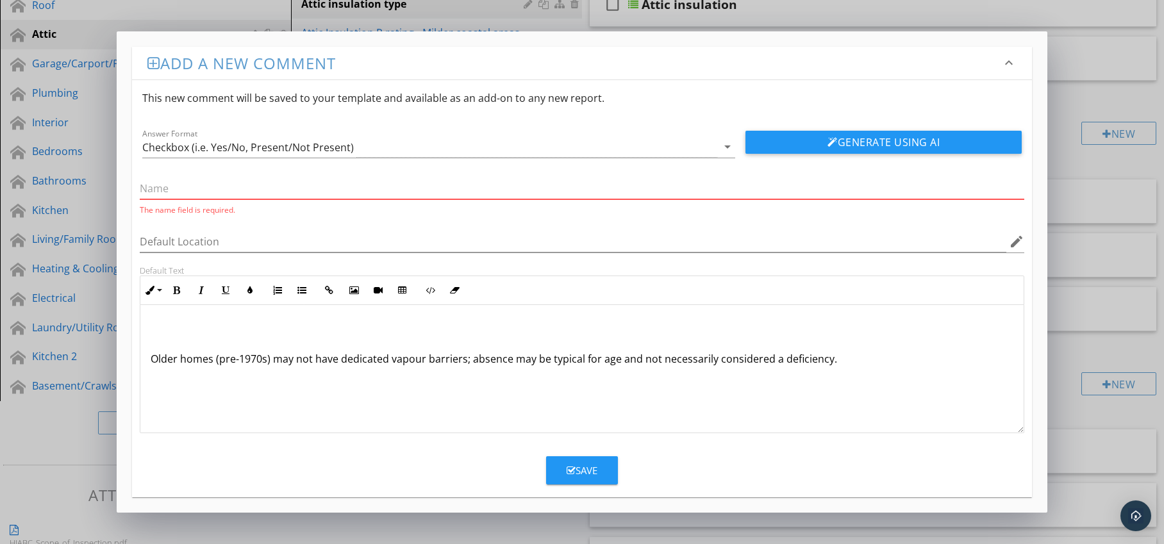
paste input "Age-Appropriate Construction"
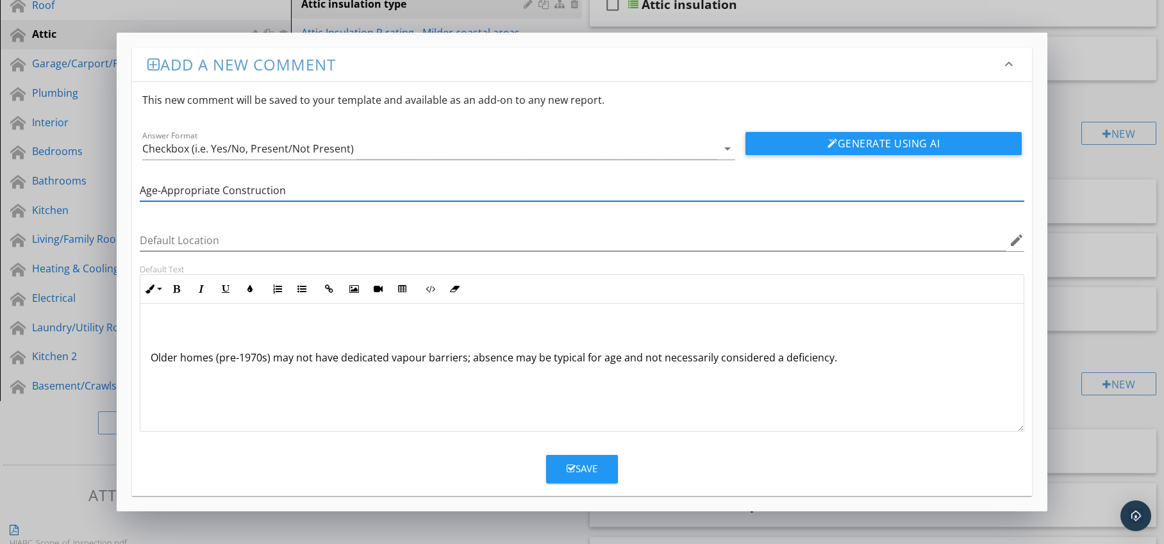
type input "Age-Appropriate Construction"
click at [151, 359] on p "Older homes (pre-1970s) may not have dedicated vapour barriers; absence may be …" at bounding box center [583, 342] width 864 height 46
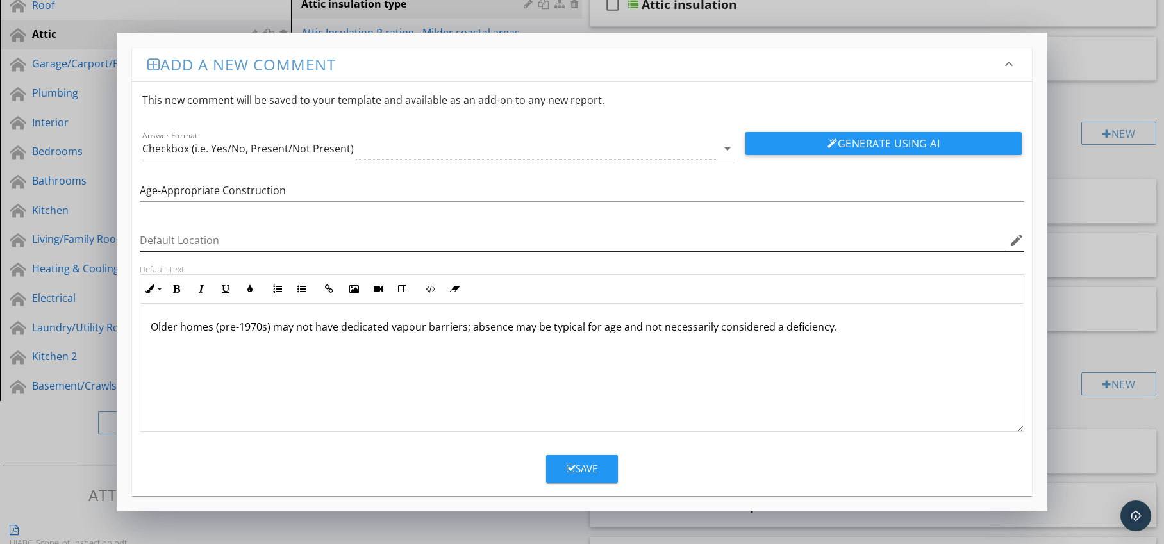
click at [1018, 242] on icon "edit" at bounding box center [1016, 240] width 15 height 15
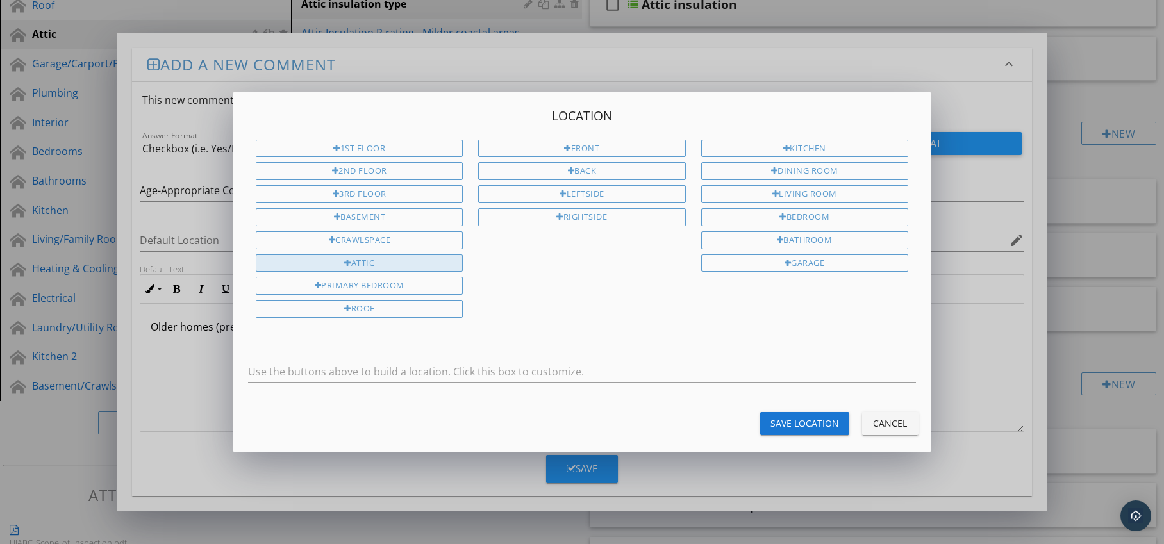
click at [411, 258] on div "Attic" at bounding box center [359, 264] width 207 height 18
type input "Attic"
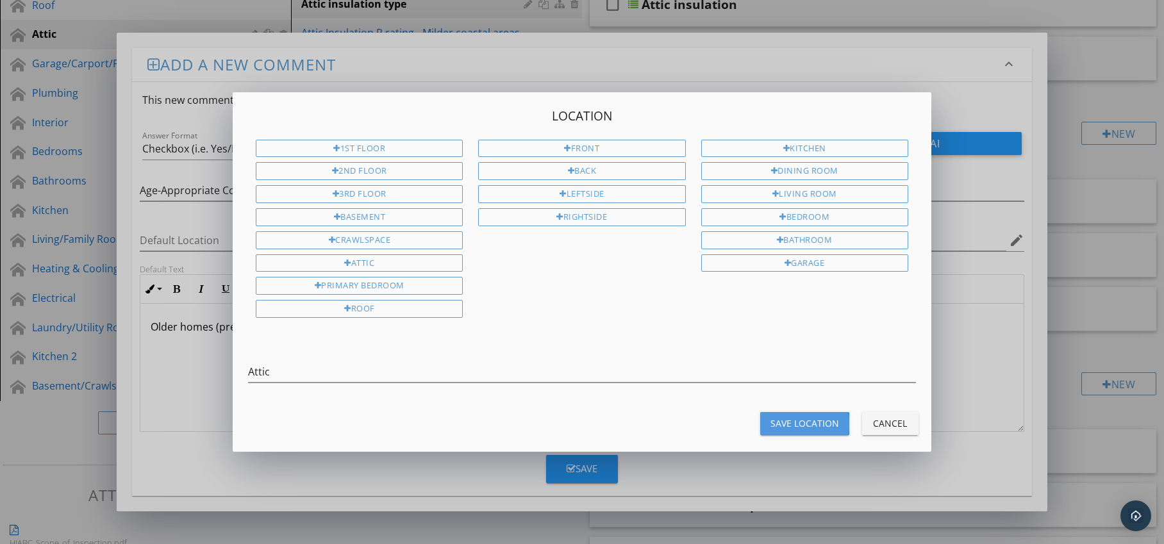
click at [786, 423] on div "Save Location" at bounding box center [805, 423] width 69 height 13
type input "Attic"
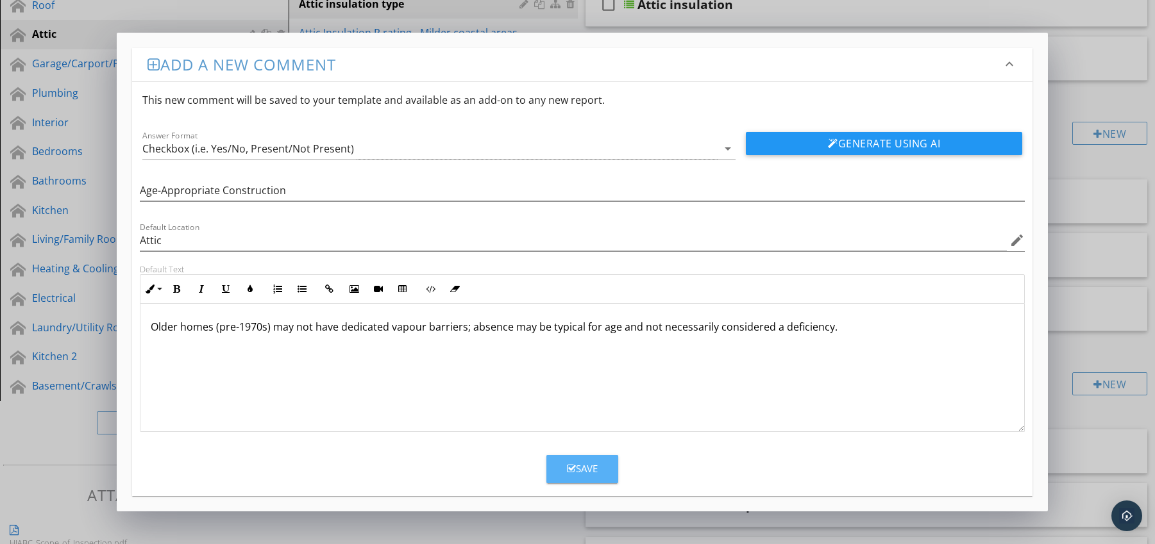
click at [587, 466] on div "Save" at bounding box center [582, 469] width 31 height 15
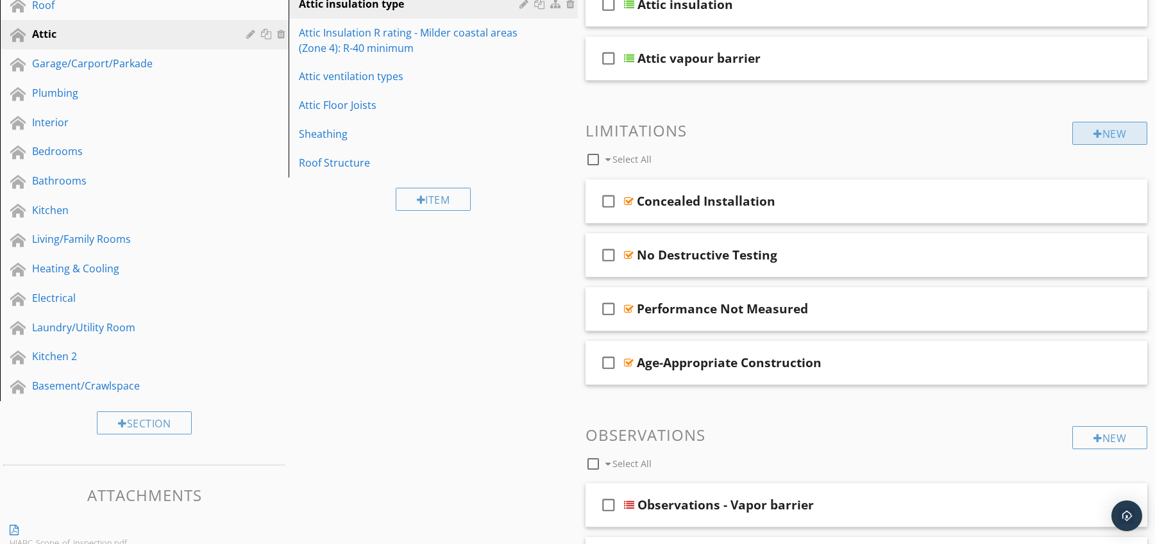
click at [1077, 131] on div "New" at bounding box center [1109, 133] width 75 height 23
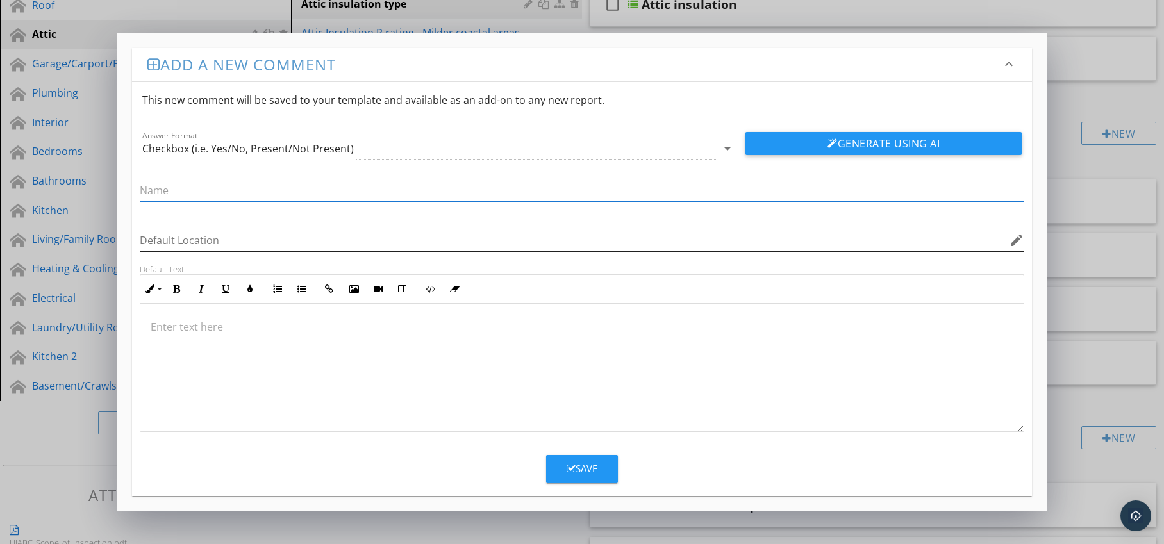
click at [1019, 241] on icon "edit" at bounding box center [1016, 240] width 15 height 15
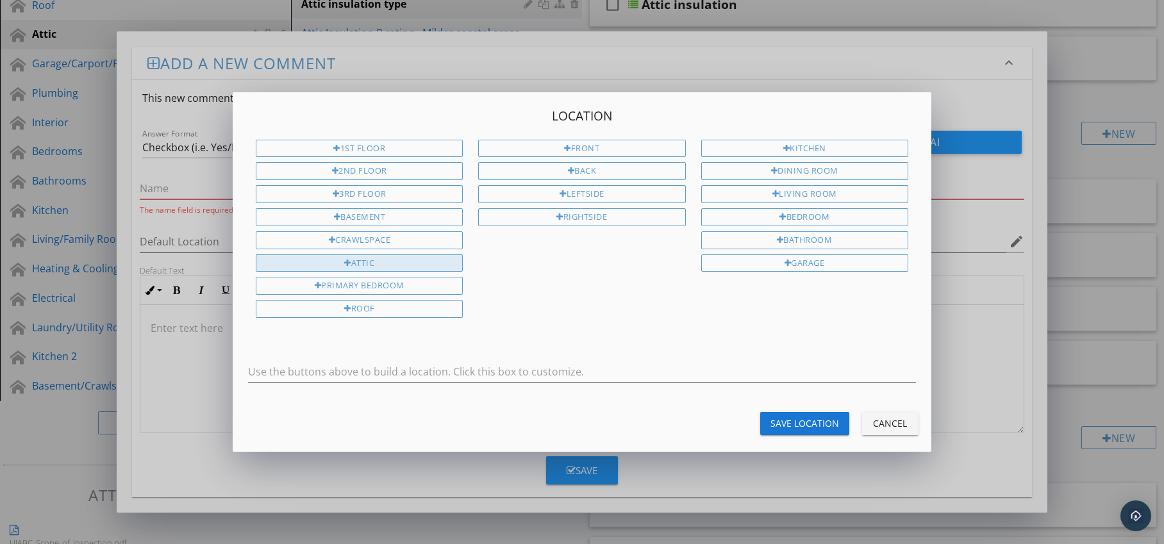
click at [396, 265] on div "Attic" at bounding box center [359, 264] width 207 height 18
type input "Attic"
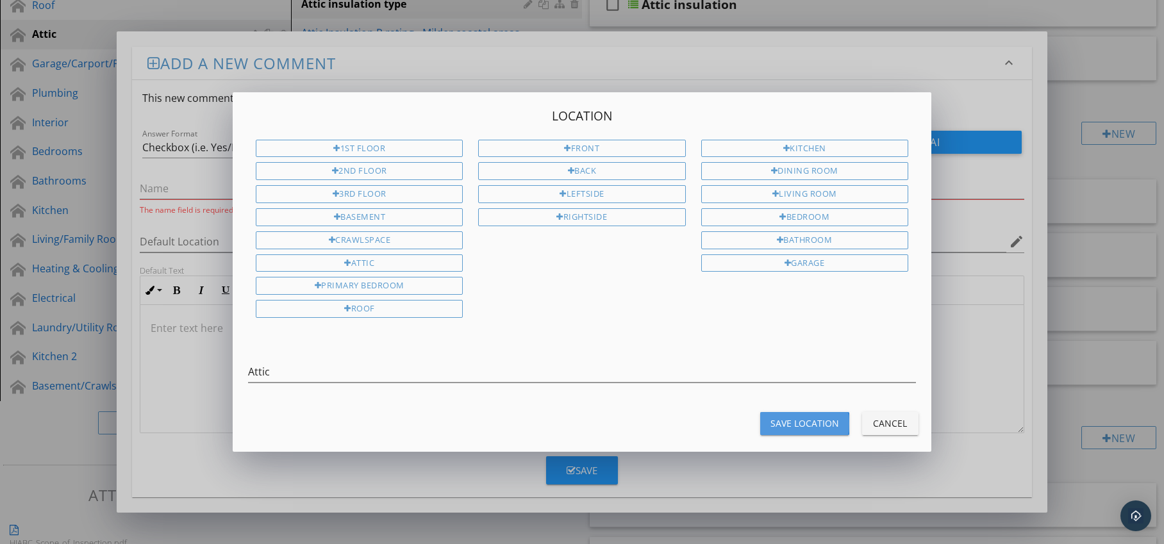
click at [804, 424] on div "Save Location" at bounding box center [805, 423] width 69 height 13
type input "Attic"
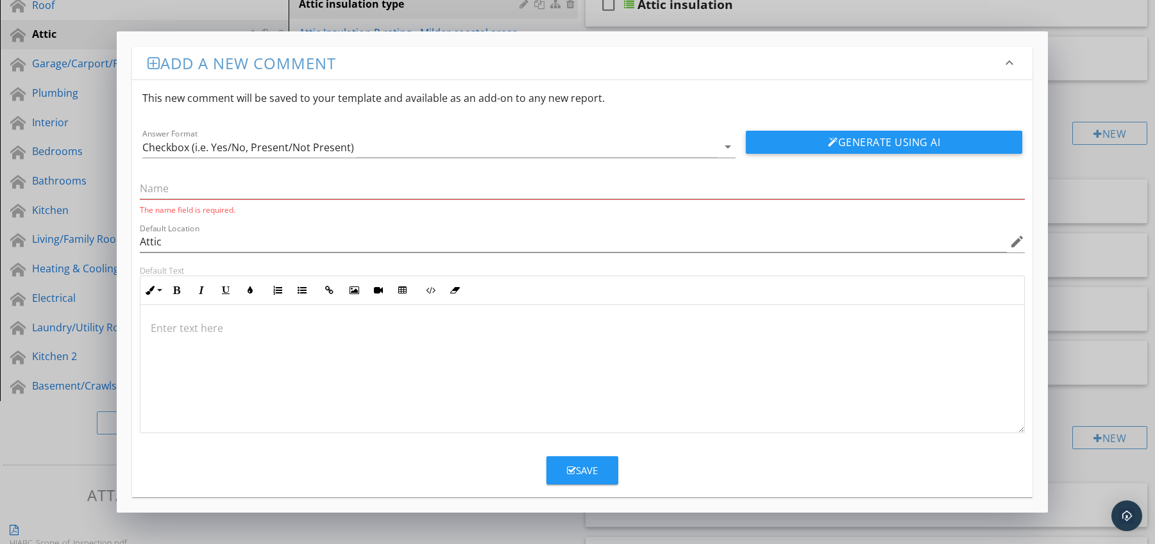
click at [169, 323] on p at bounding box center [583, 328] width 864 height 15
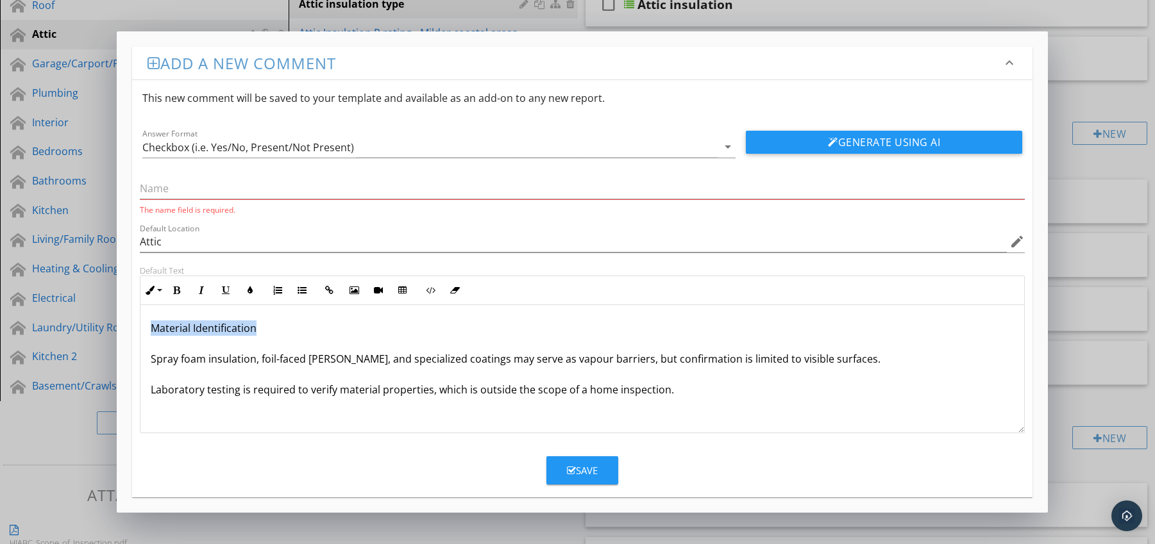
drag, startPoint x: 147, startPoint y: 327, endPoint x: 265, endPoint y: 331, distance: 118.7
click at [315, 334] on div "Material Identification Spray foam insulation, foil-faced [PERSON_NAME], and sp…" at bounding box center [582, 369] width 884 height 128
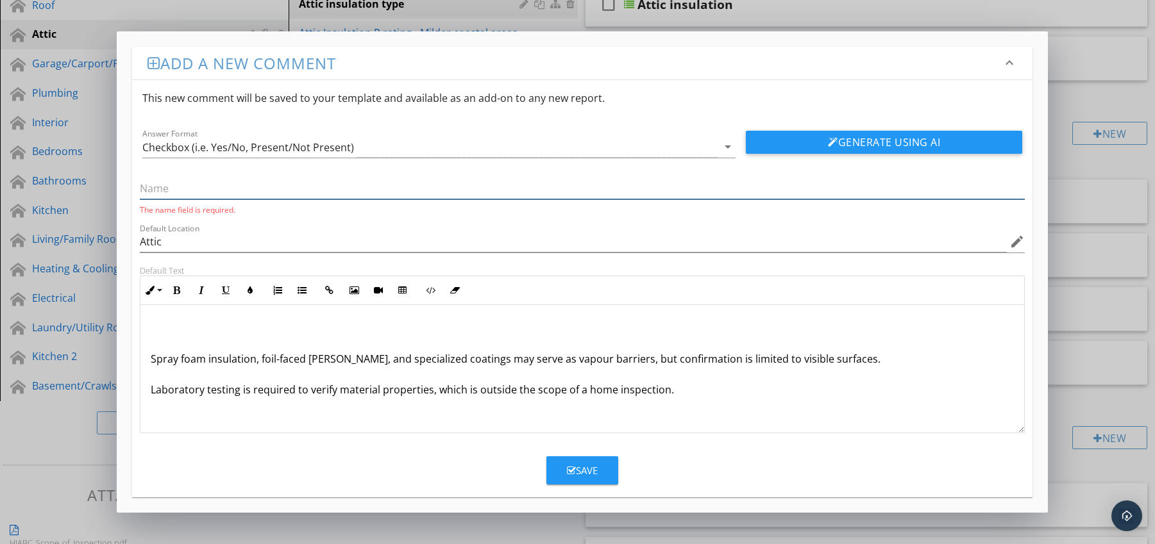
click at [205, 183] on input "text" at bounding box center [582, 188] width 885 height 21
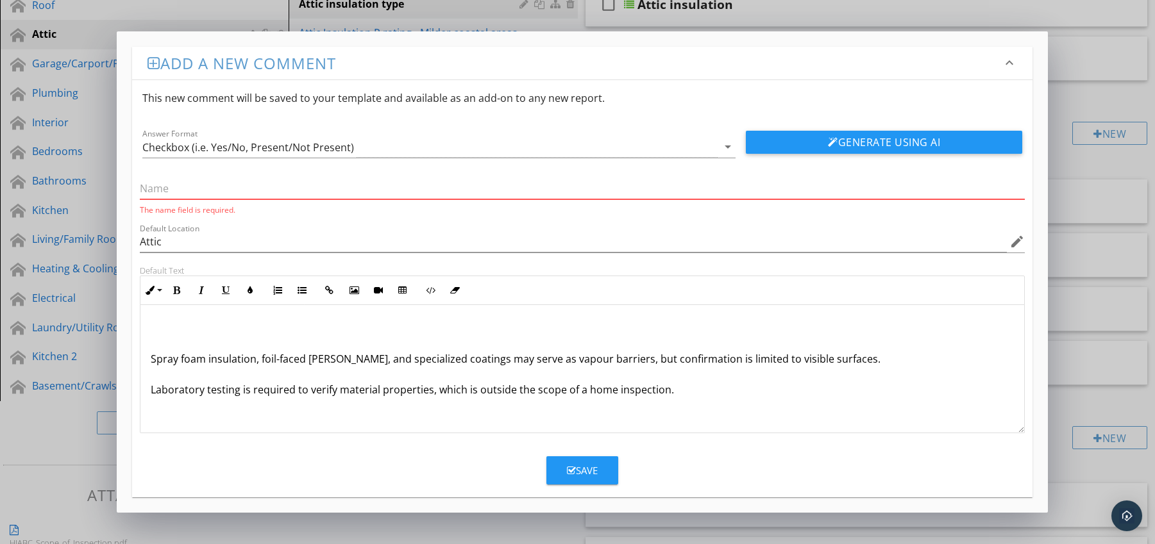
paste input "Material Identification"
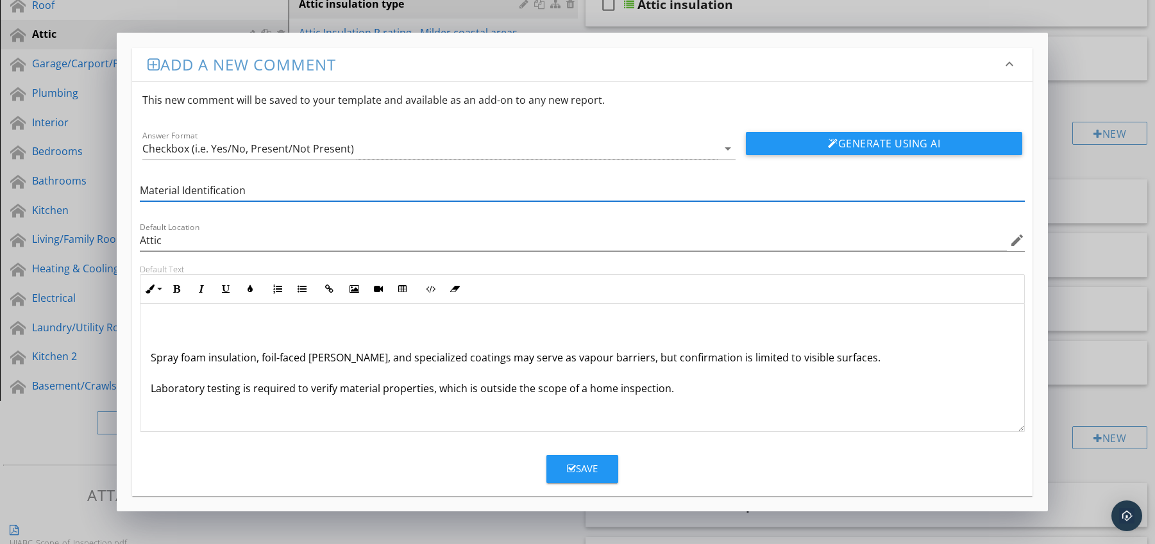
type input "Material Identification"
click at [146, 356] on div "Spray foam insulation, foil-faced [PERSON_NAME], and specialized coatings may s…" at bounding box center [582, 368] width 884 height 128
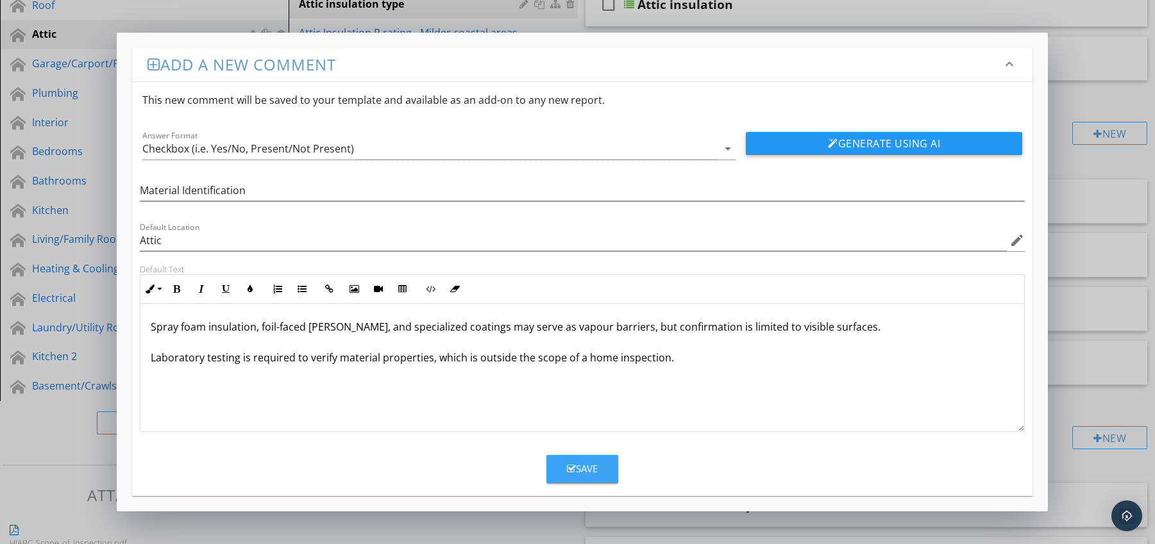
drag, startPoint x: 586, startPoint y: 461, endPoint x: 566, endPoint y: 432, distance: 35.6
click at [586, 461] on button "Save" at bounding box center [582, 469] width 72 height 28
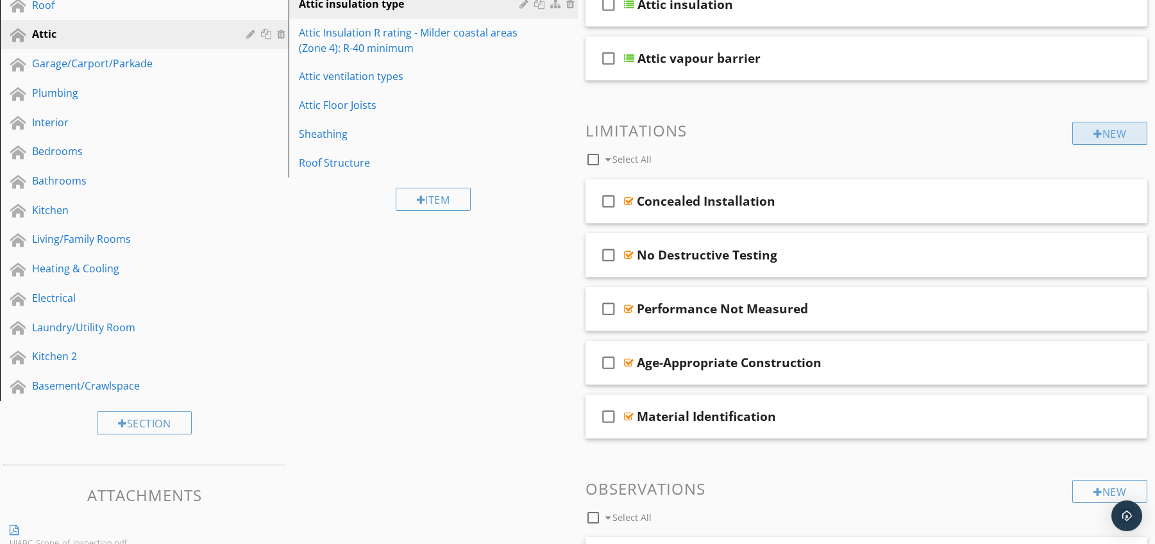
click at [1111, 133] on div "New" at bounding box center [1109, 133] width 75 height 23
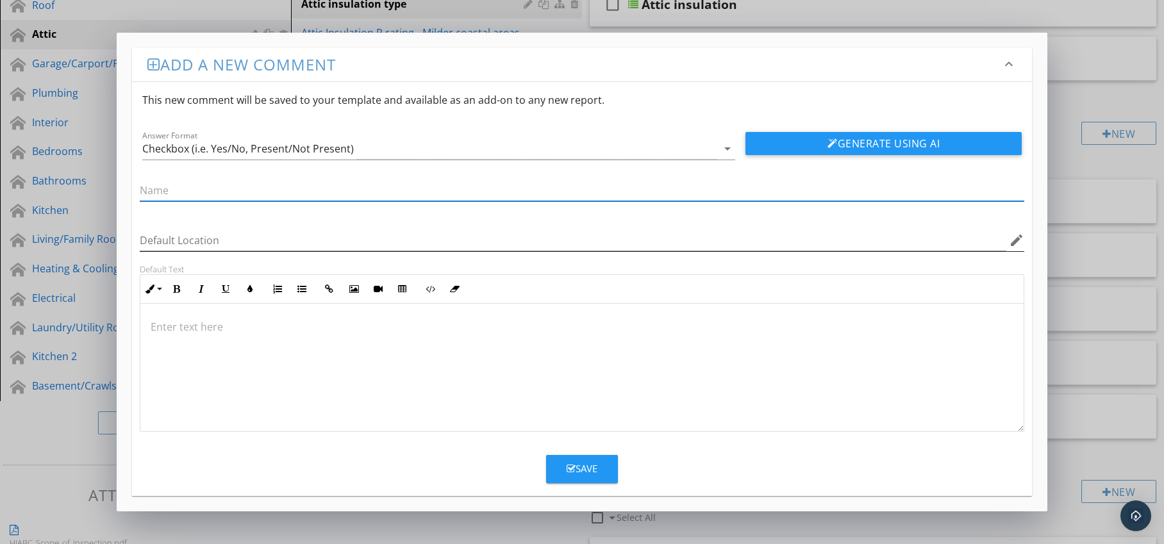
click at [1019, 240] on icon "edit" at bounding box center [1016, 240] width 15 height 15
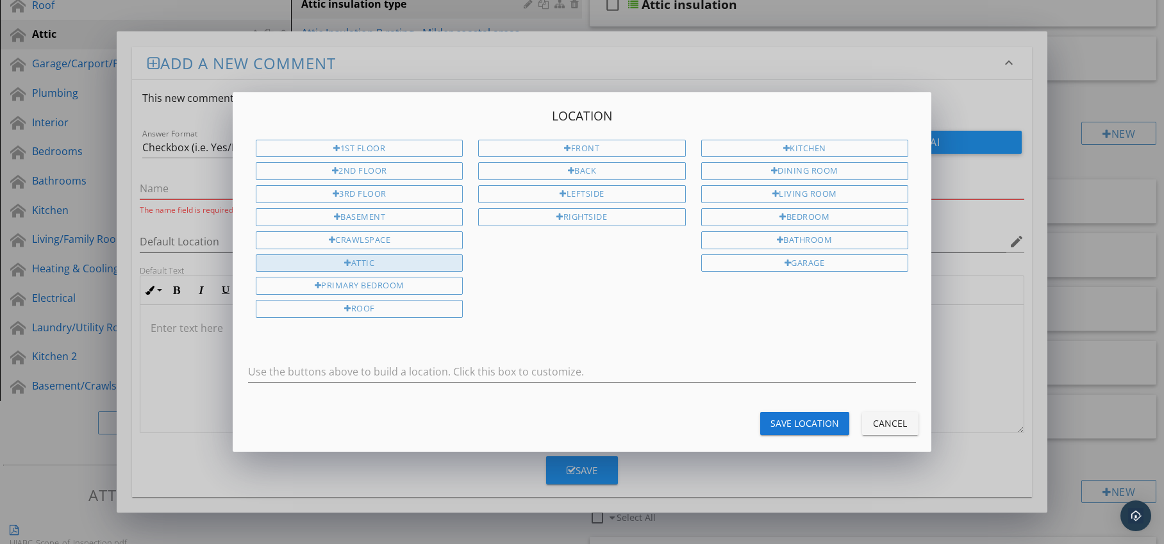
click at [381, 265] on div "Attic" at bounding box center [359, 264] width 207 height 18
type input "Attic"
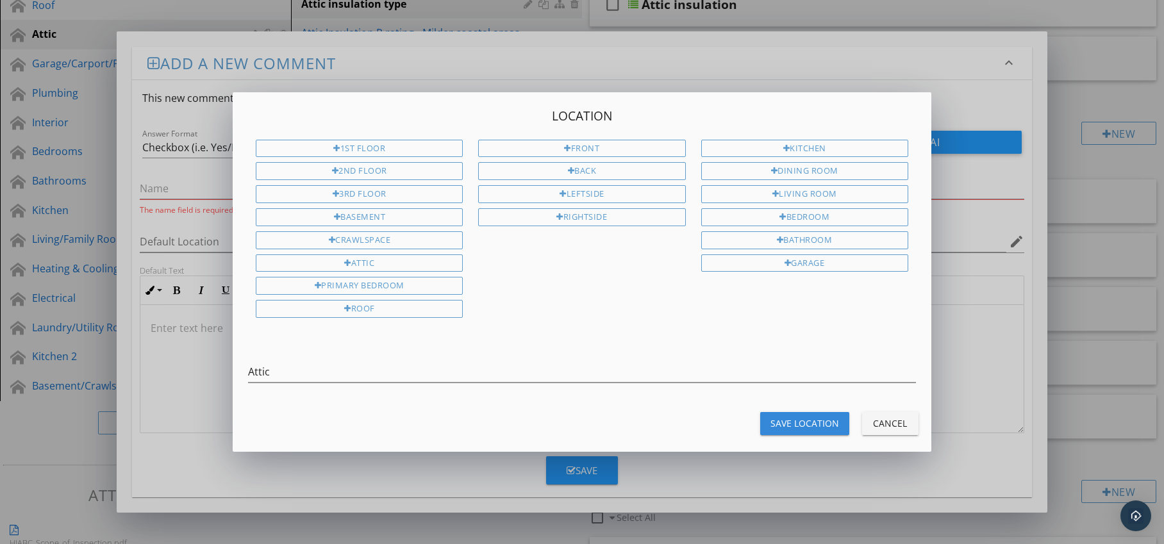
drag, startPoint x: 778, startPoint y: 421, endPoint x: 576, endPoint y: 415, distance: 202.7
click at [778, 421] on div "Save Location" at bounding box center [805, 423] width 69 height 13
type input "Attic"
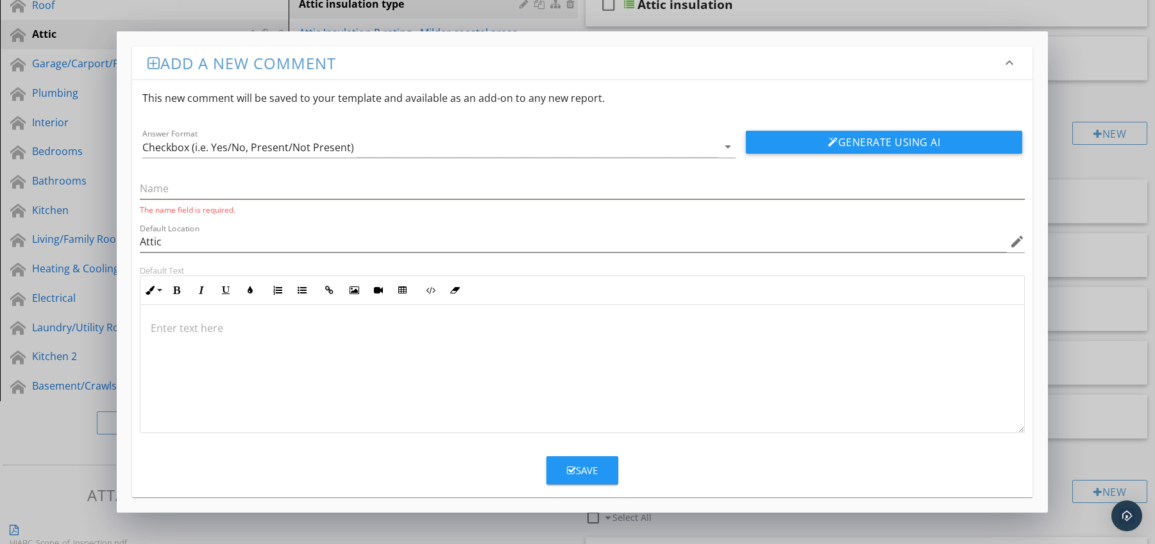
click at [210, 330] on p at bounding box center [583, 328] width 864 height 15
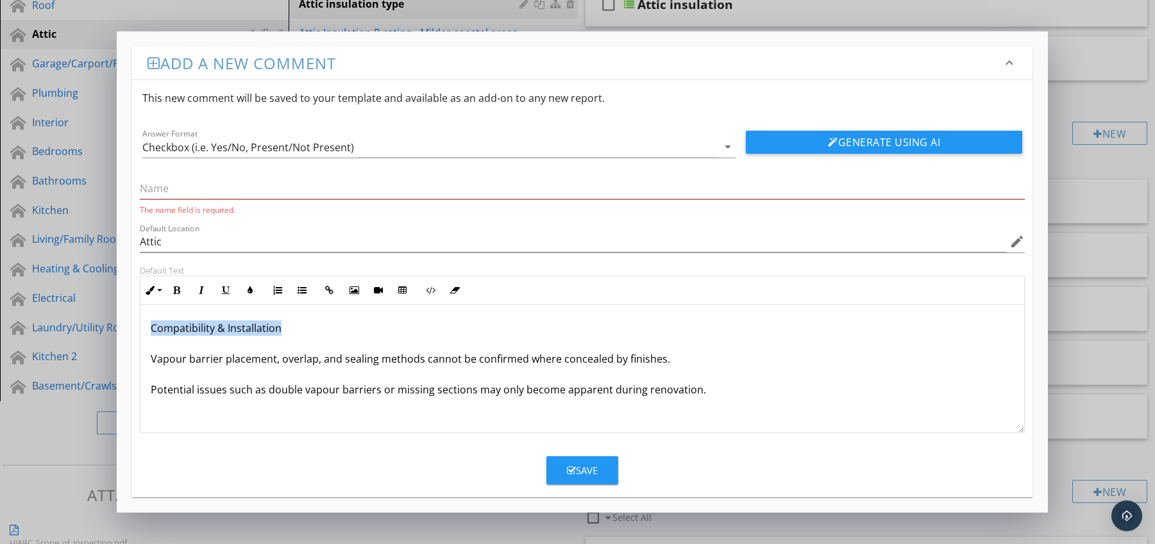
drag, startPoint x: 146, startPoint y: 330, endPoint x: 300, endPoint y: 328, distance: 154.5
click at [300, 328] on div "Compatibility & Installation Vapour barrier placement, overlap, and sealing met…" at bounding box center [582, 369] width 884 height 128
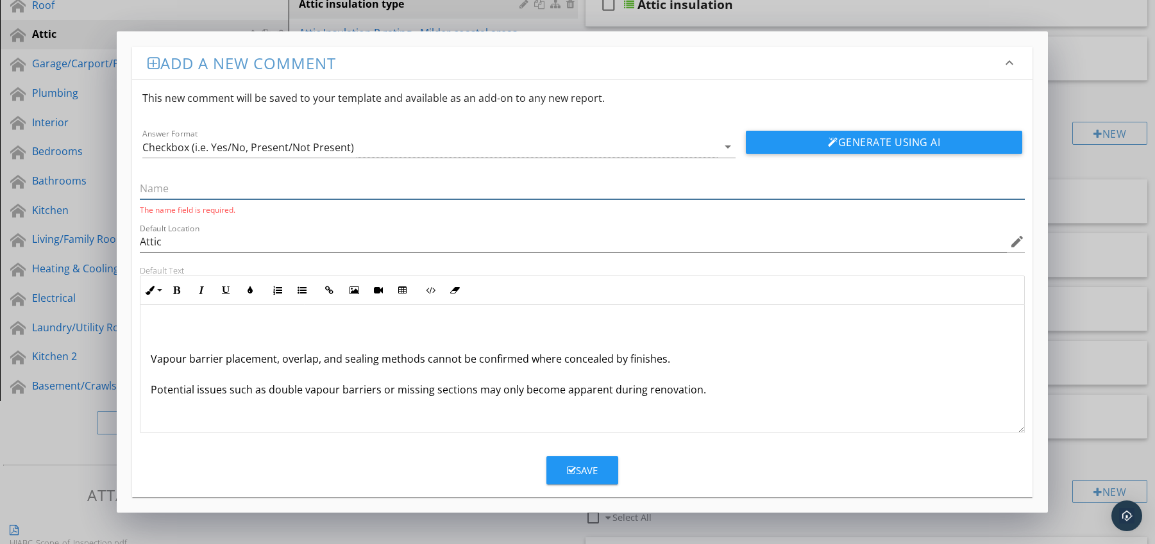
click at [223, 181] on input "text" at bounding box center [582, 188] width 885 height 21
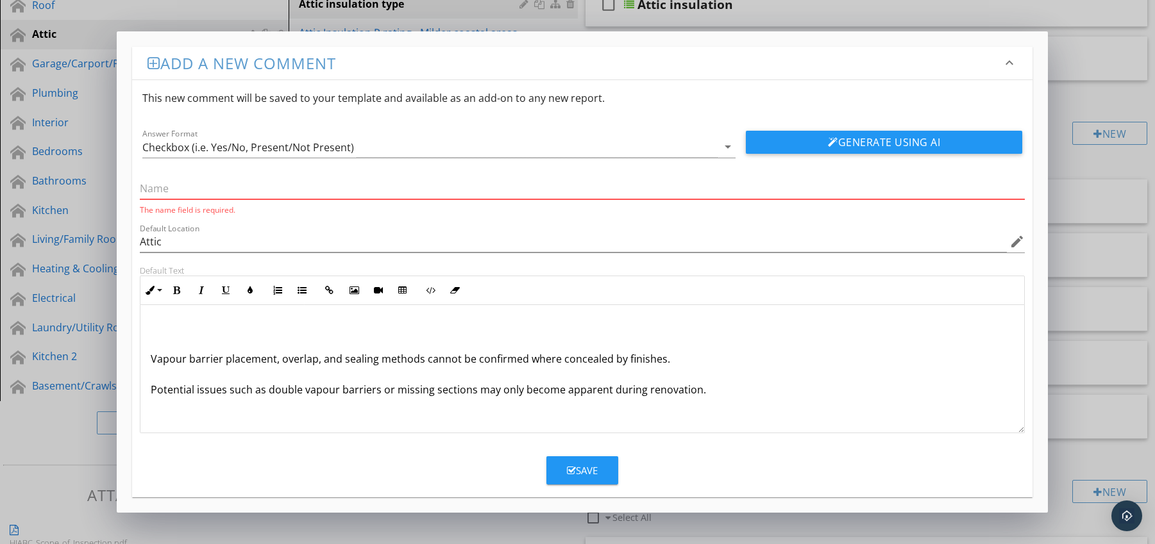
paste input "Compatibility & Installation"
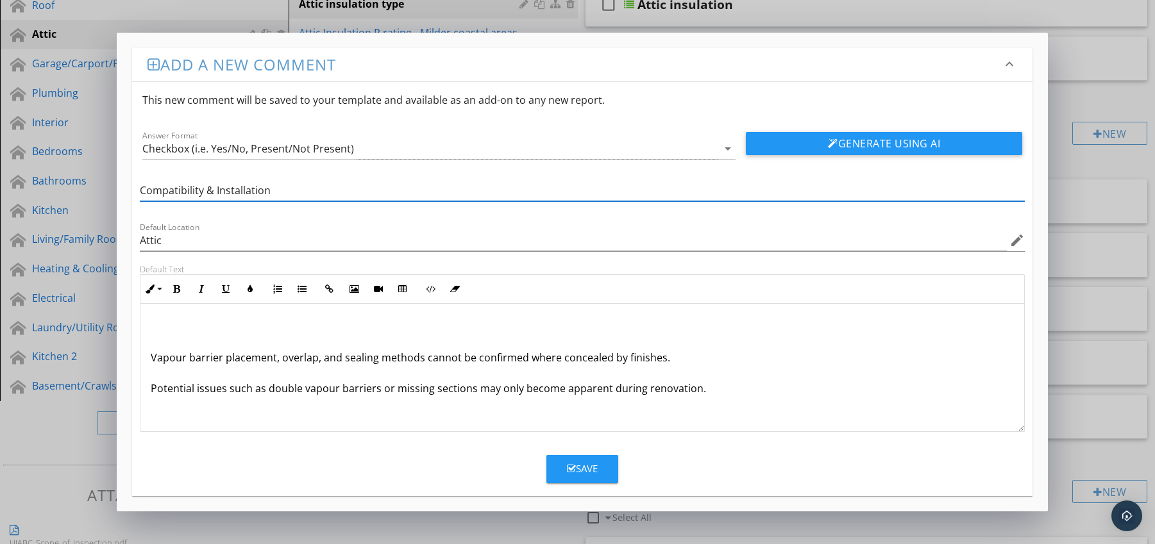
type input "Compatibility & Installation"
click at [146, 354] on div "Vapour barrier placement, overlap, and sealing methods cannot be confirmed wher…" at bounding box center [582, 368] width 884 height 128
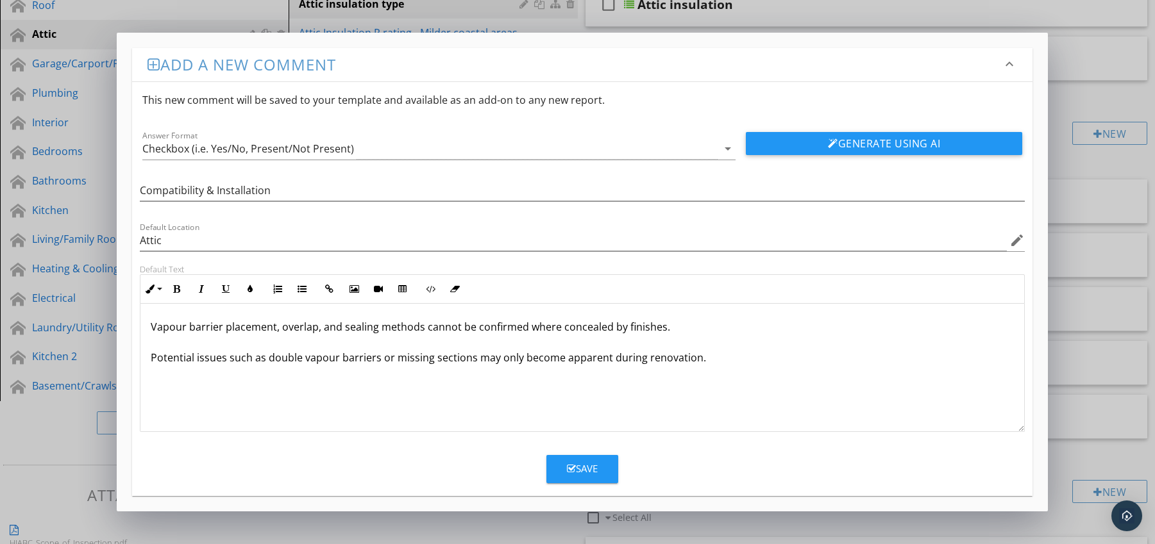
click at [562, 470] on button "Save" at bounding box center [582, 469] width 72 height 28
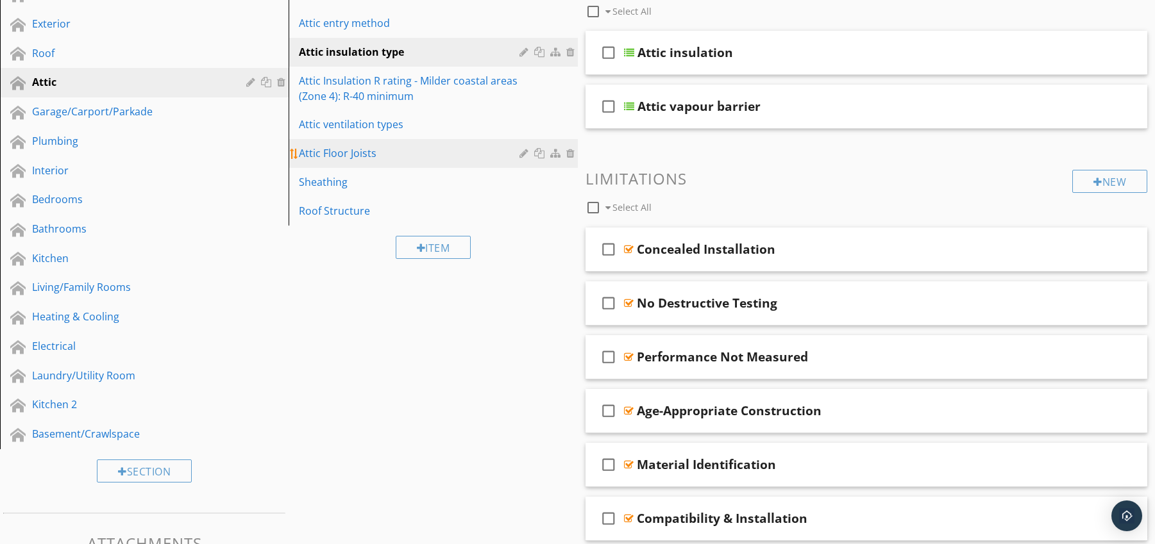
scroll to position [171, 0]
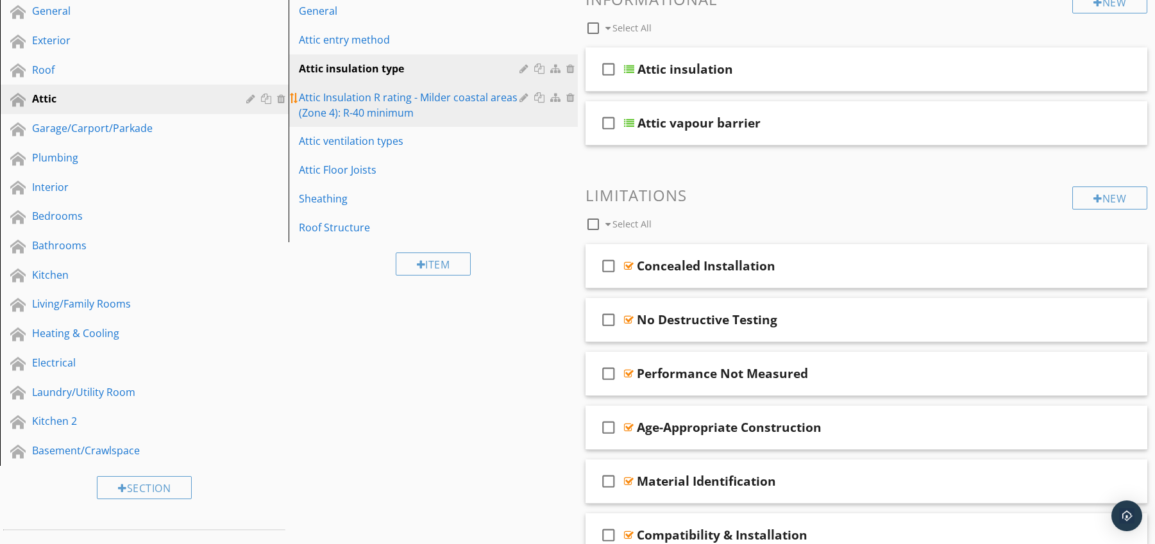
click at [356, 119] on div "Attic Insulation R rating - Milder coastal areas (Zone 4): R-40 minimum" at bounding box center [411, 105] width 224 height 31
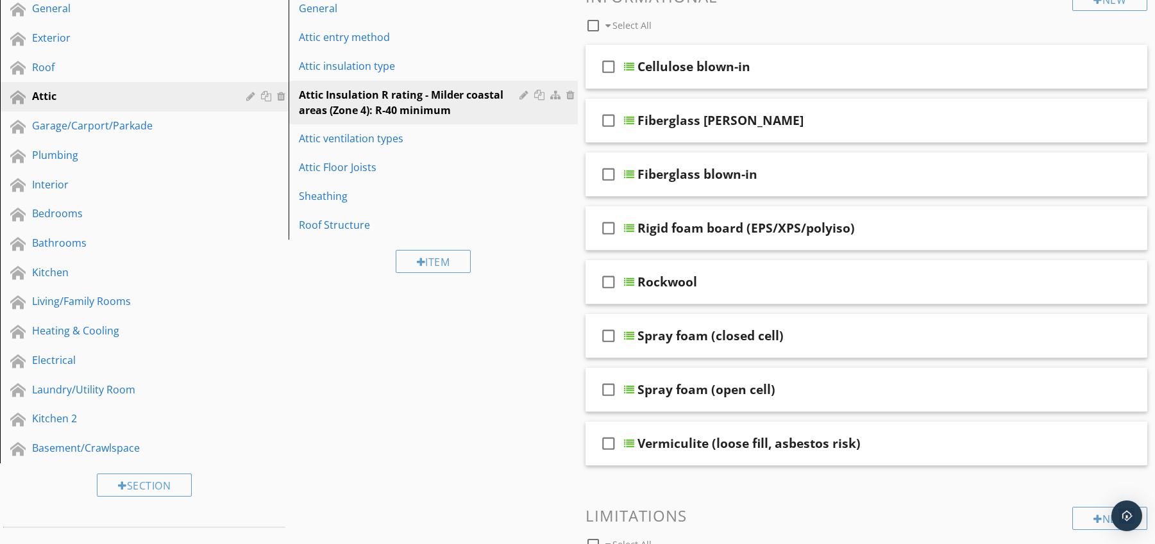
scroll to position [103, 0]
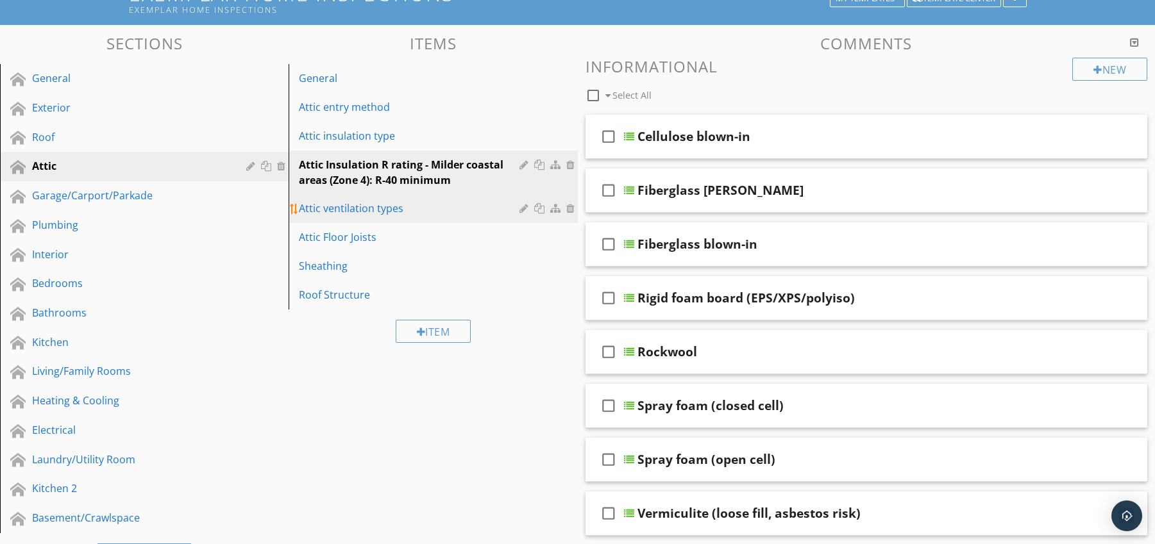
click at [426, 202] on div "Attic ventilation types" at bounding box center [411, 208] width 224 height 15
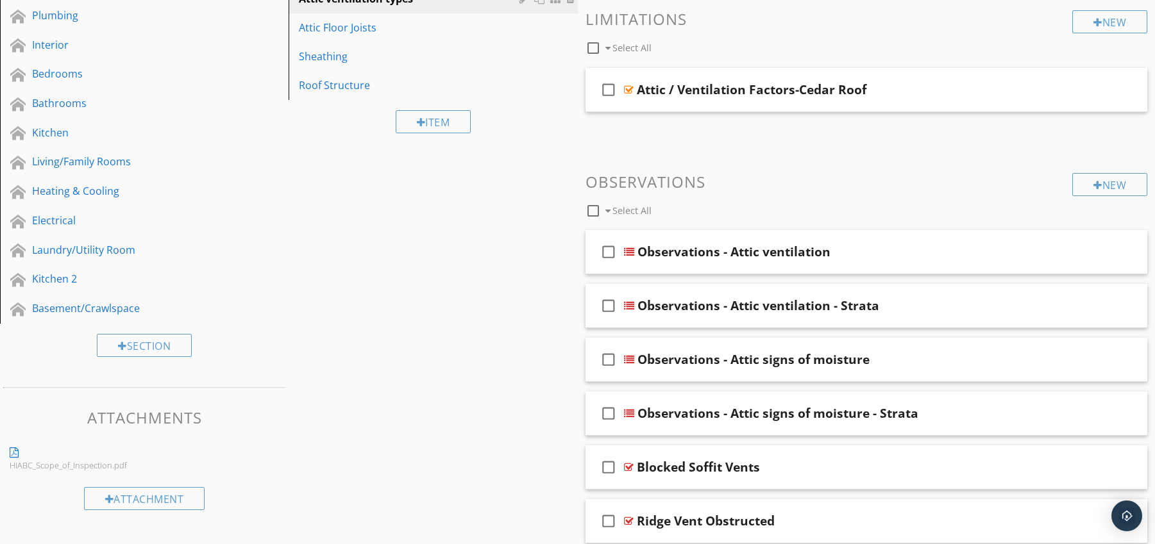
scroll to position [0, 0]
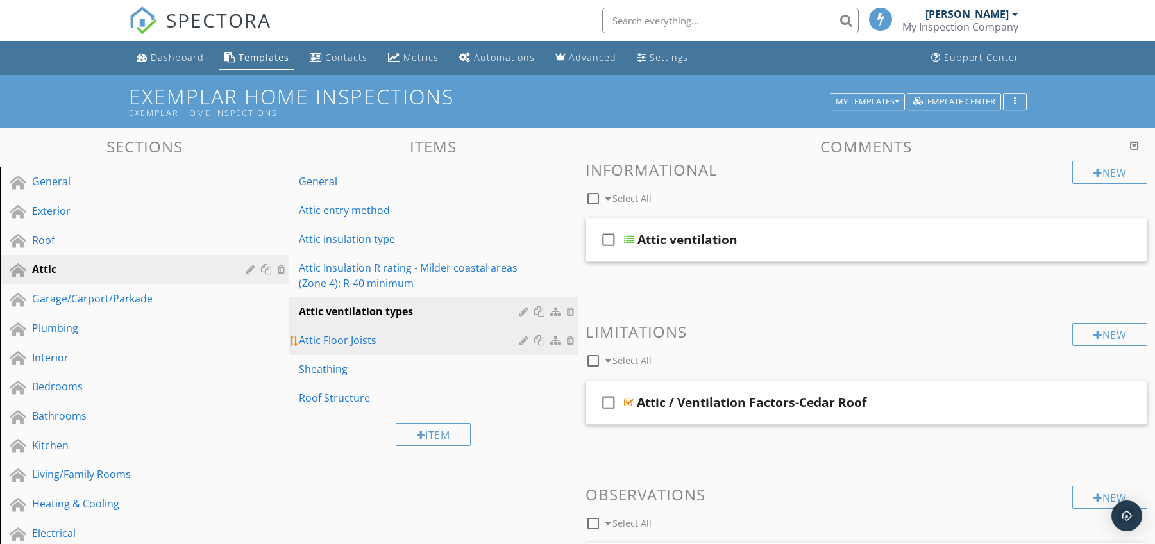
click at [346, 346] on div "Attic Floor Joists" at bounding box center [411, 340] width 224 height 15
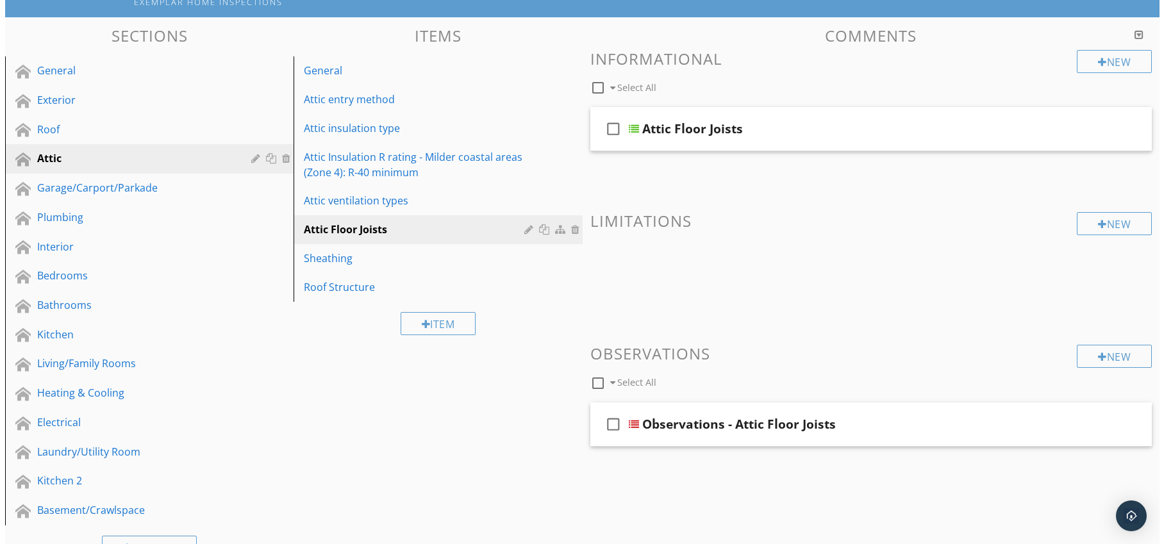
scroll to position [157, 0]
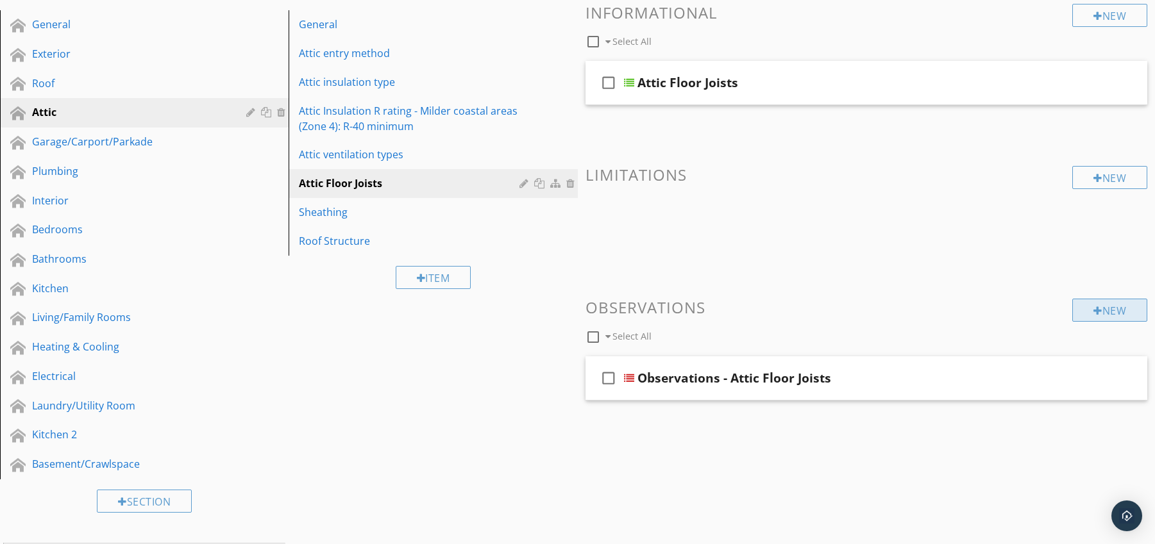
click at [1087, 314] on div "New" at bounding box center [1109, 310] width 75 height 23
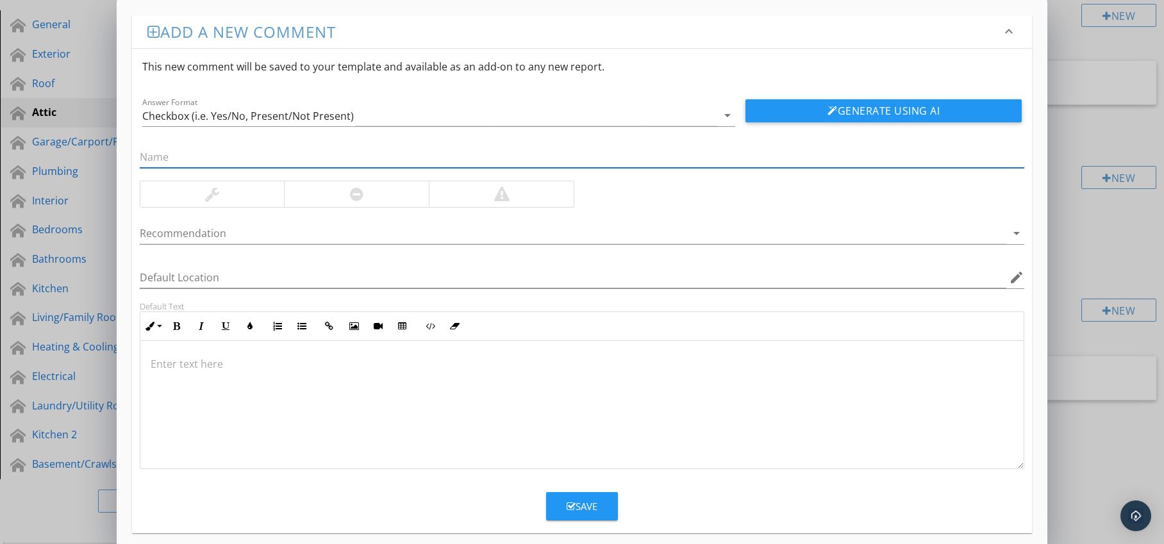
click at [380, 203] on div at bounding box center [356, 194] width 145 height 26
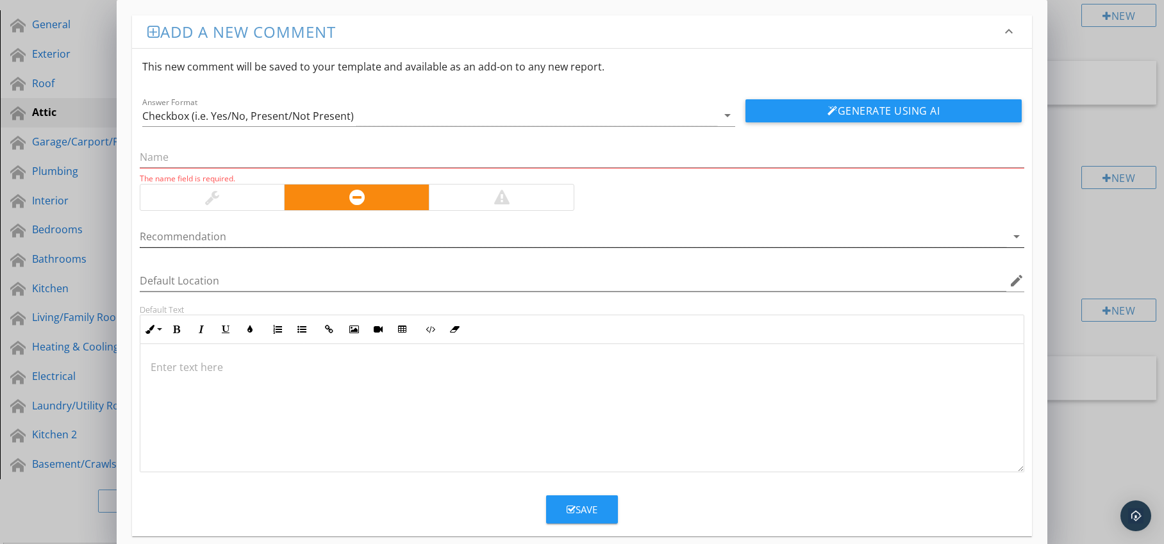
click at [380, 233] on div at bounding box center [574, 236] width 868 height 21
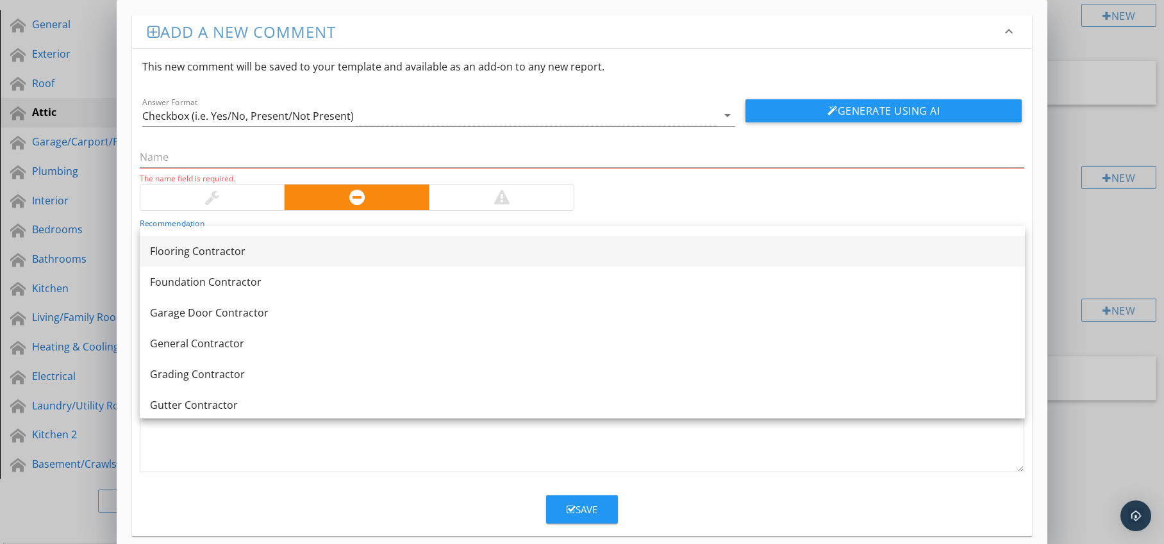
scroll to position [644, 0]
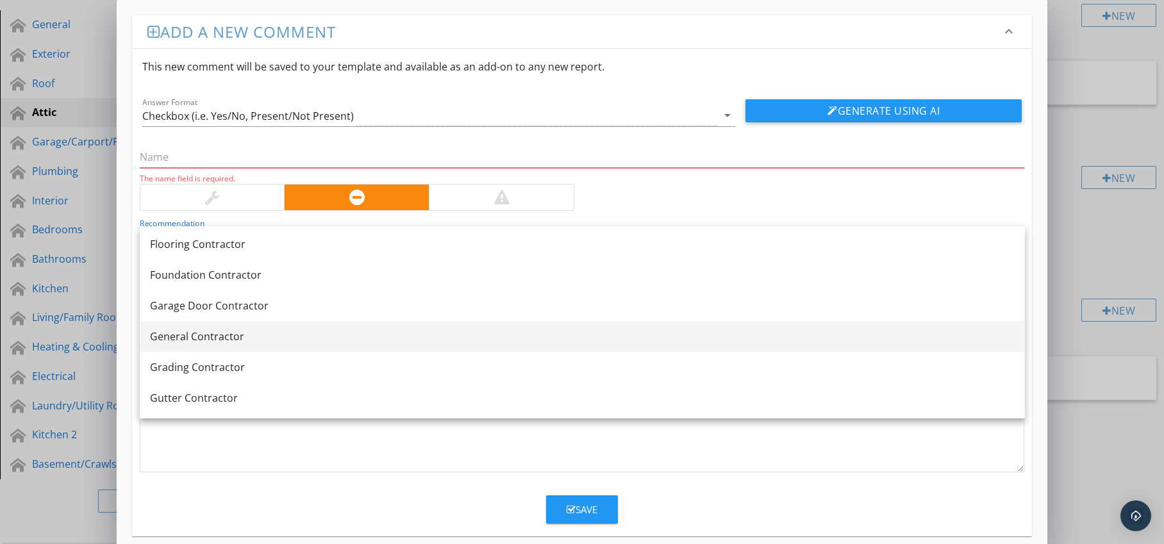
click at [266, 338] on div "General Contractor" at bounding box center [582, 336] width 865 height 15
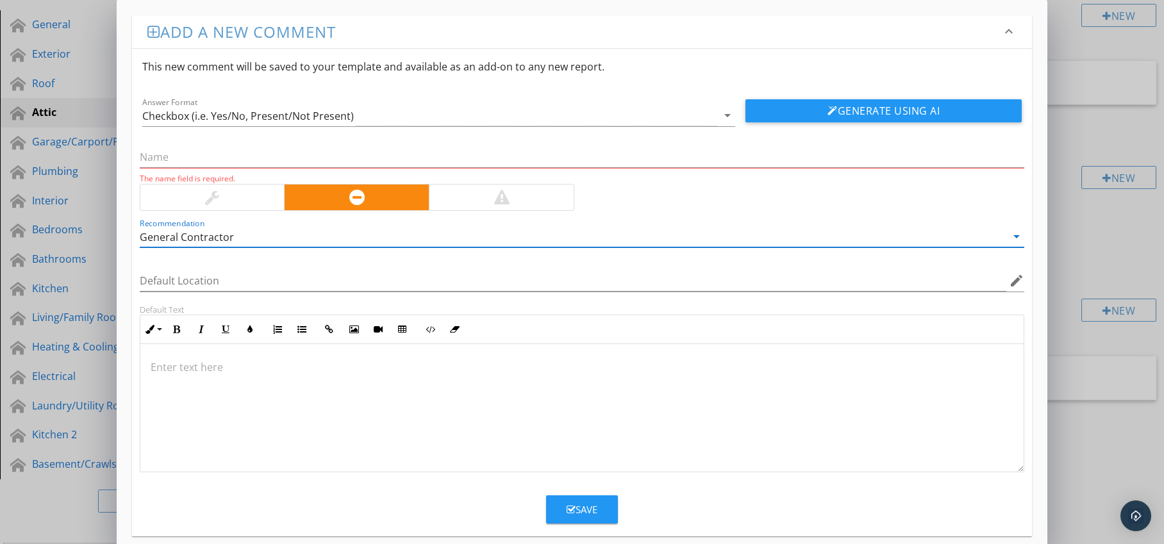
click at [210, 368] on p at bounding box center [583, 367] width 864 height 15
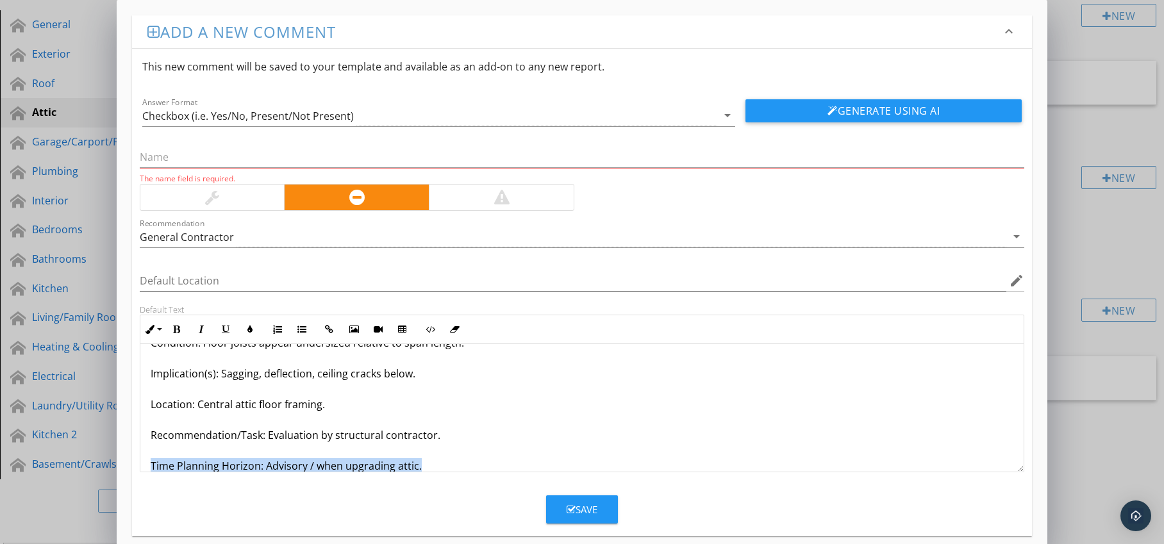
scroll to position [72, 0]
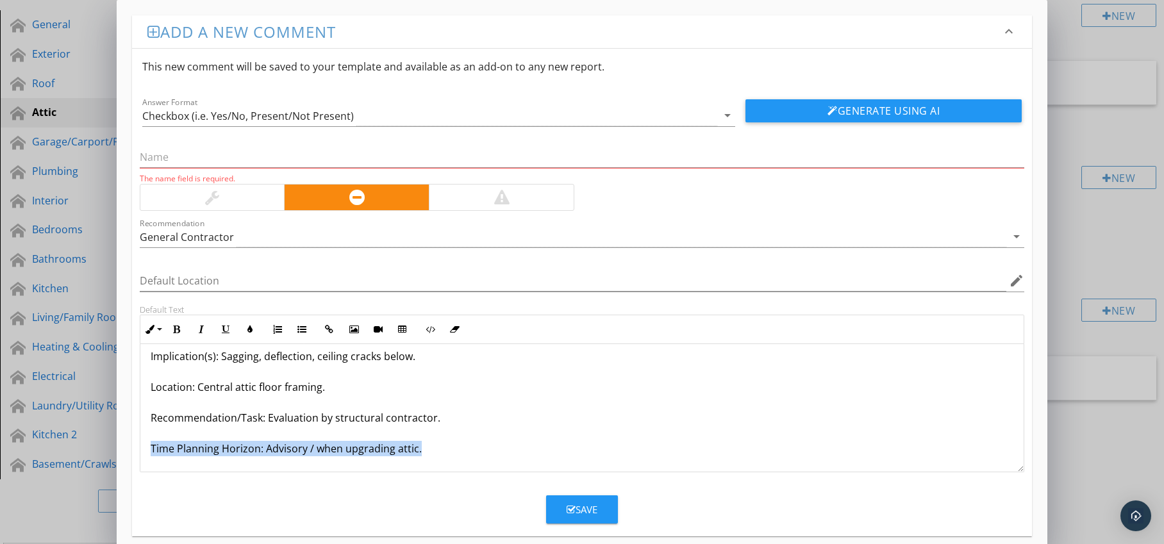
drag, startPoint x: 147, startPoint y: 466, endPoint x: 268, endPoint y: 467, distance: 121.2
click at [268, 467] on div "Joists Undersized for Span Condition: Floor joists appear undersized relative t…" at bounding box center [582, 372] width 884 height 200
click at [178, 332] on icon "button" at bounding box center [176, 329] width 9 height 9
click at [252, 329] on icon "button" at bounding box center [250, 329] width 9 height 9
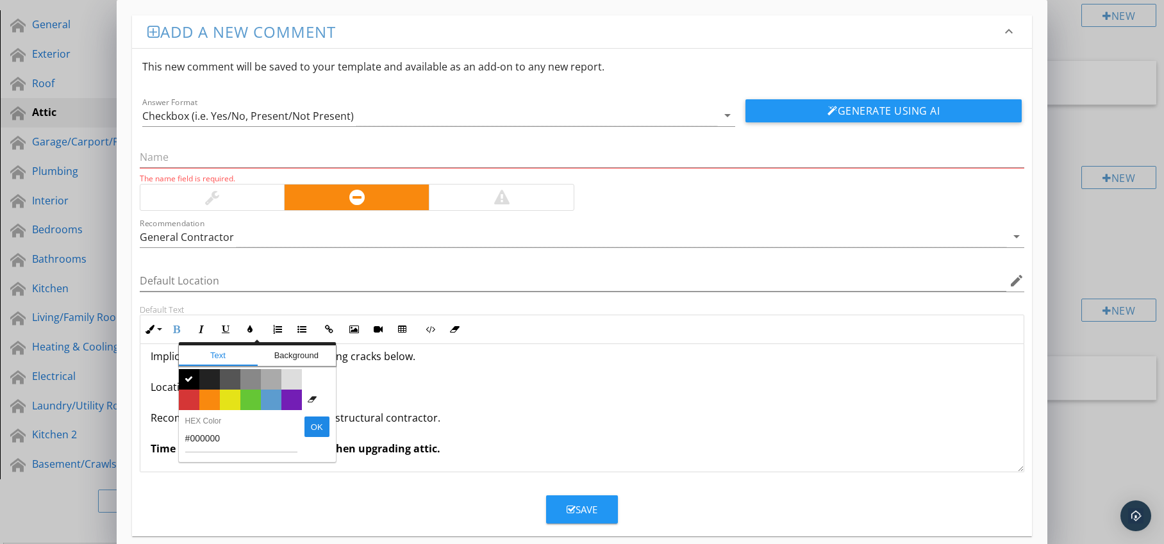
click at [187, 399] on span "Color #d53636" at bounding box center [189, 400] width 21 height 21
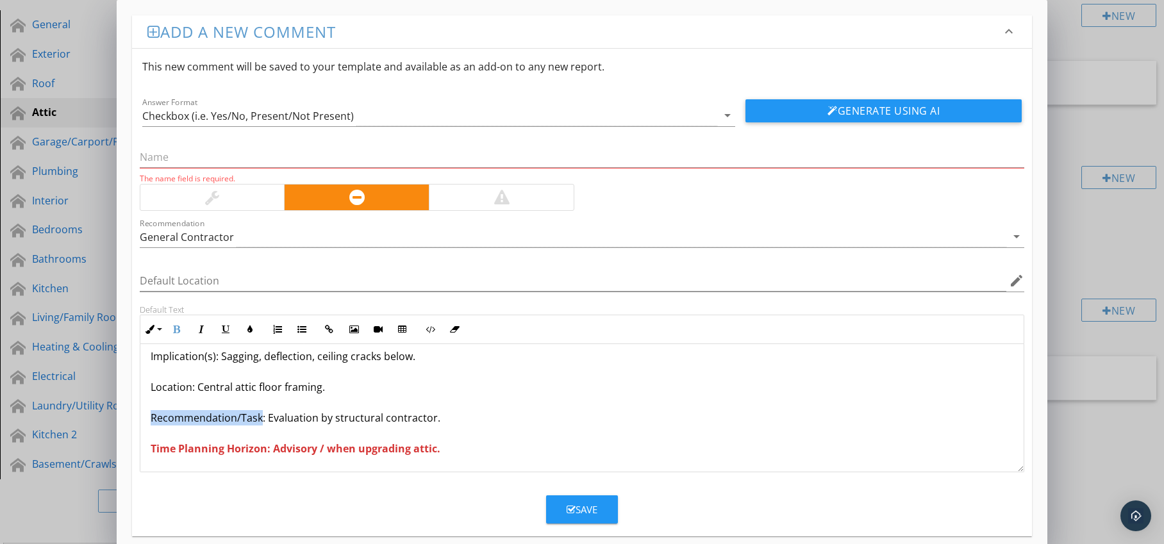
drag, startPoint x: 152, startPoint y: 422, endPoint x: 260, endPoint y: 420, distance: 107.7
click at [260, 420] on p "Joists Undersized for Span Condition: Floor joists appear undersized relative t…" at bounding box center [583, 371] width 864 height 169
click at [176, 329] on icon "button" at bounding box center [176, 329] width 9 height 9
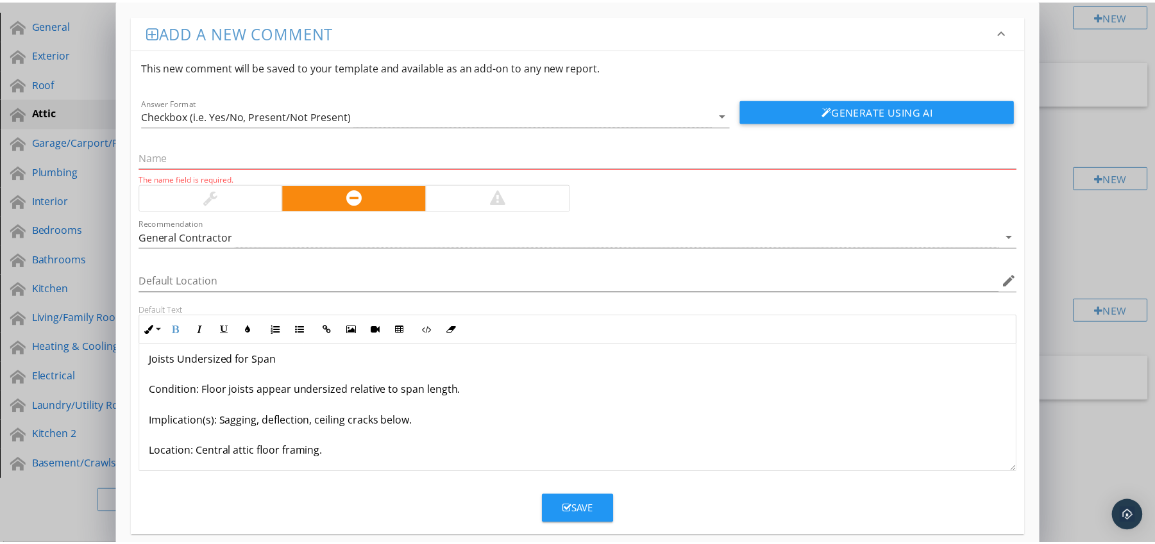
scroll to position [0, 0]
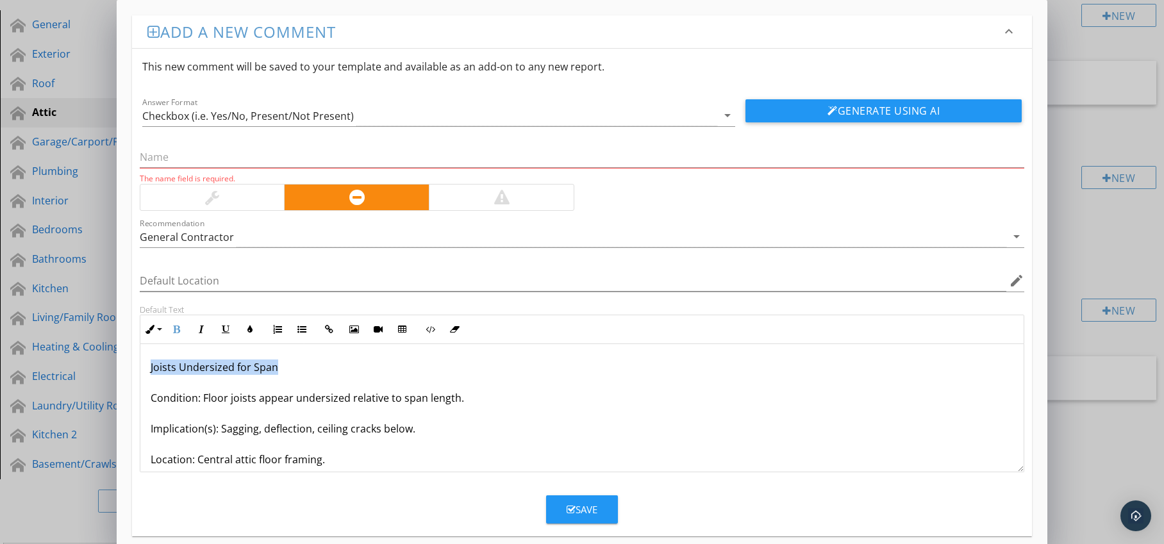
drag, startPoint x: 149, startPoint y: 367, endPoint x: 283, endPoint y: 362, distance: 134.7
click at [283, 362] on div "Joists Undersized for Span Condition: Floor joists appear undersized relative t…" at bounding box center [582, 444] width 884 height 200
click at [199, 158] on input "text" at bounding box center [582, 157] width 885 height 21
paste input "Joists Undersized for Span"
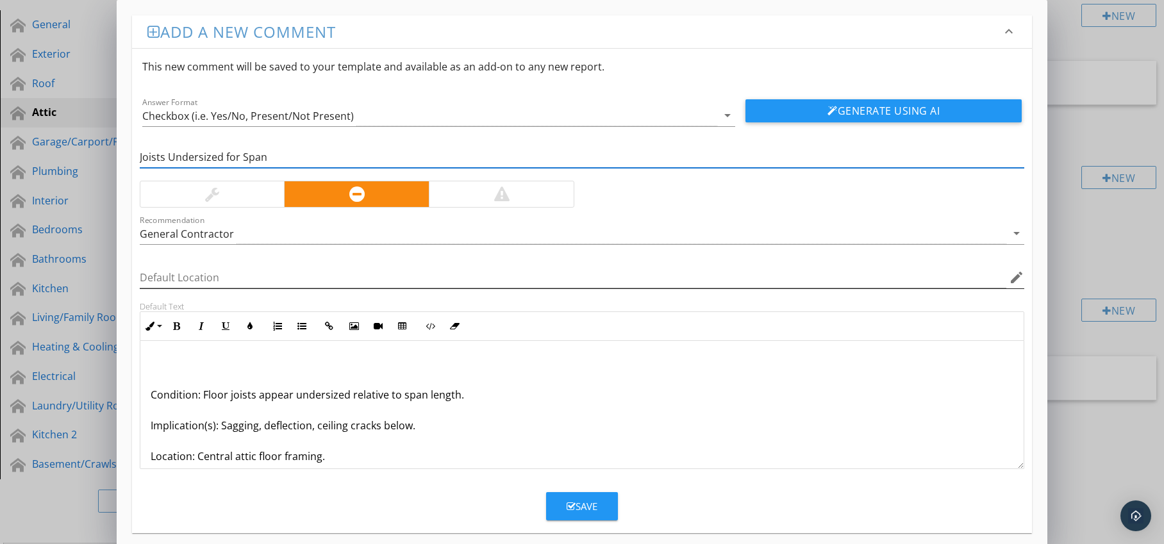
click at [1012, 277] on icon "edit" at bounding box center [1016, 277] width 15 height 15
type input "Joists Undersized for Span"
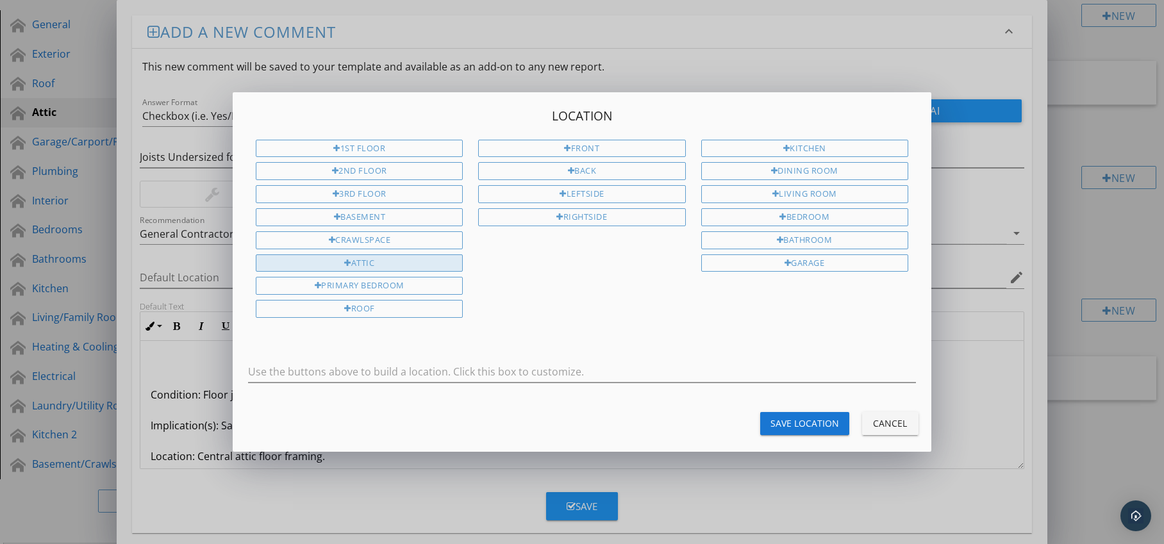
click at [431, 268] on div "Attic" at bounding box center [359, 264] width 207 height 18
type input "Attic"
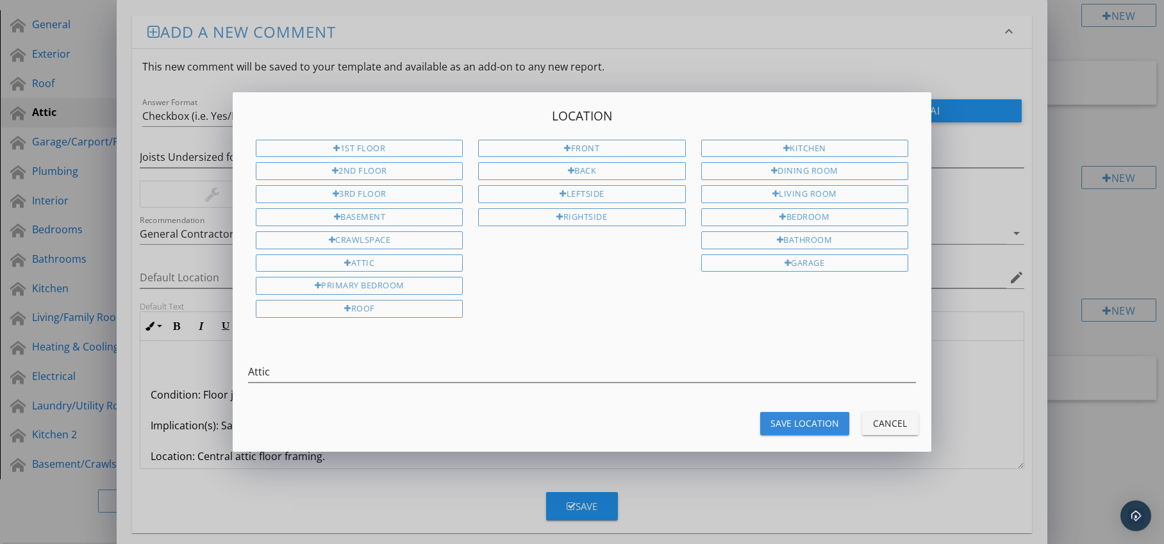
click at [771, 419] on div "Save Location" at bounding box center [805, 423] width 69 height 13
type input "Attic"
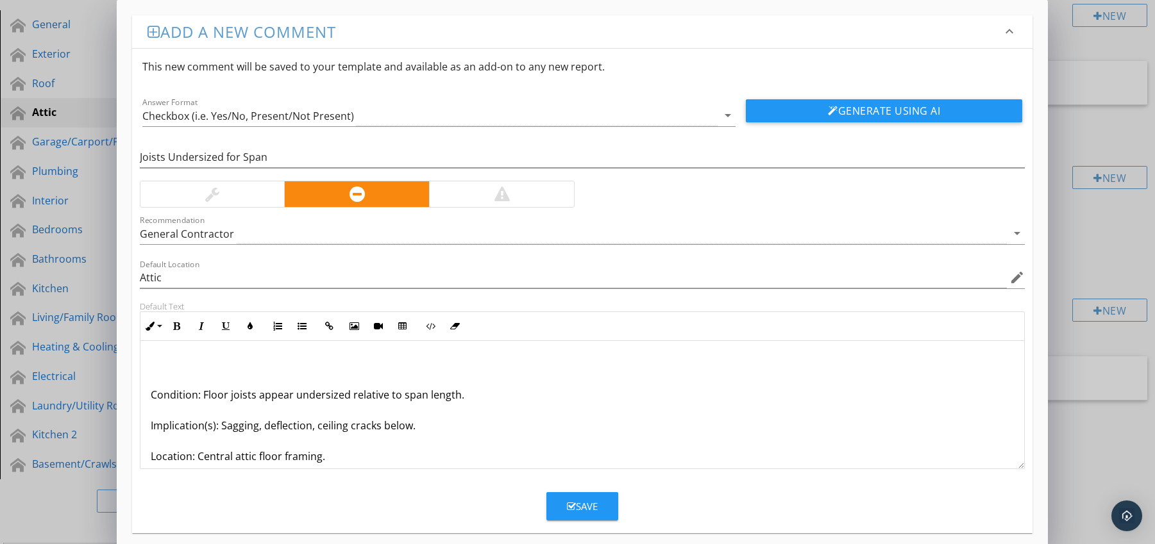
click at [148, 399] on div "Condition: Floor joists appear undersized relative to span length. Implication(…" at bounding box center [582, 441] width 884 height 200
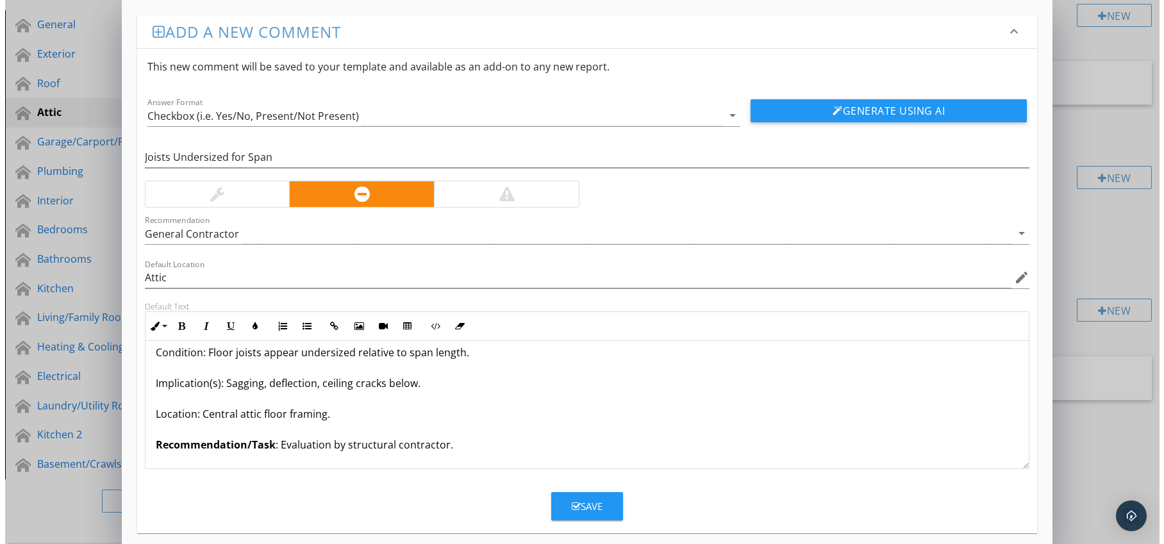
scroll to position [42, 0]
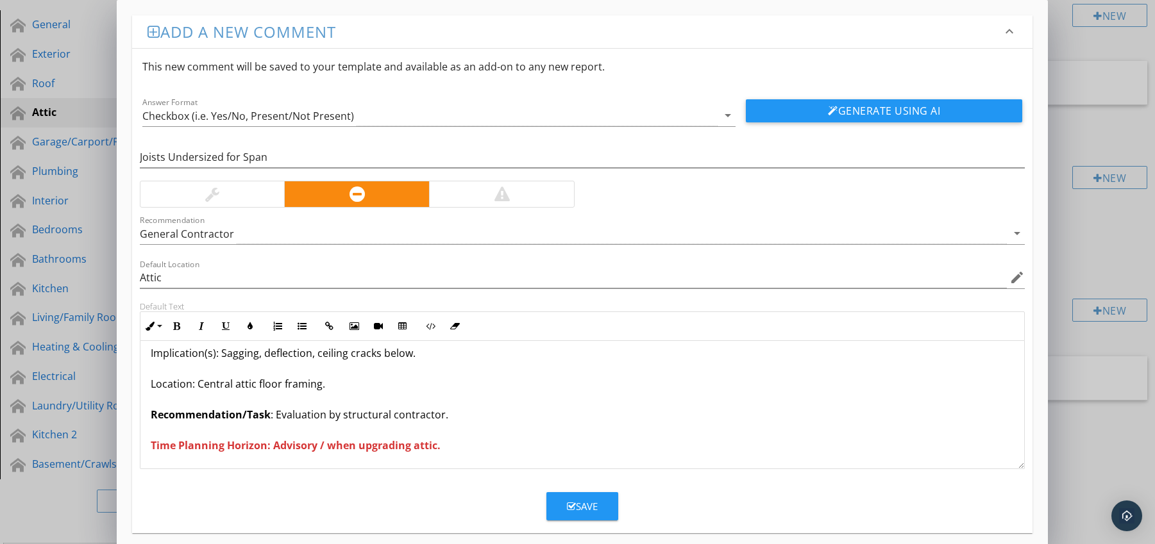
click at [568, 503] on icon "button" at bounding box center [571, 507] width 9 height 10
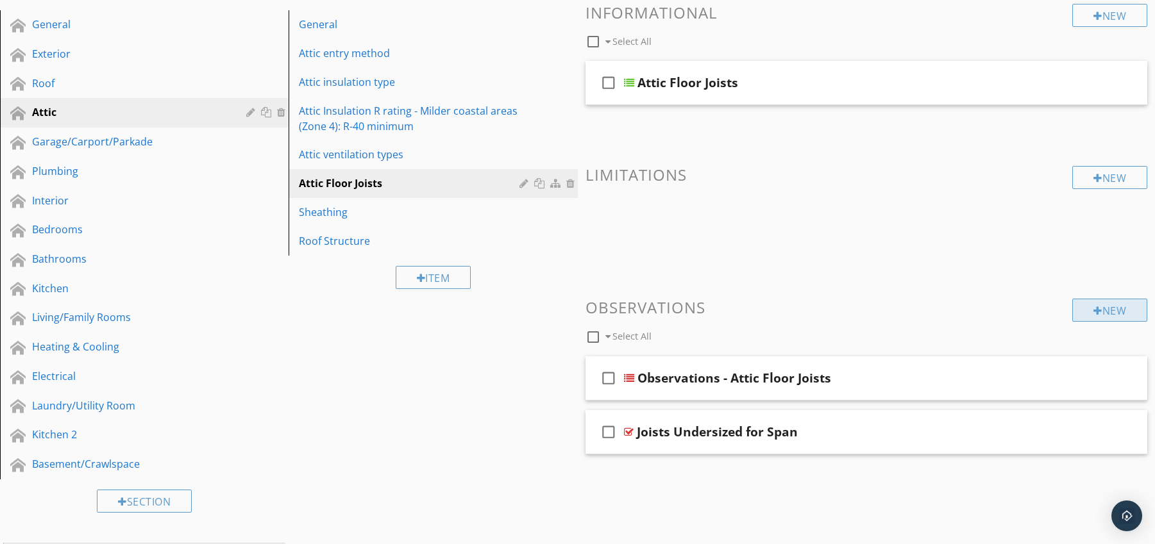
click at [1110, 309] on div "New" at bounding box center [1109, 310] width 75 height 23
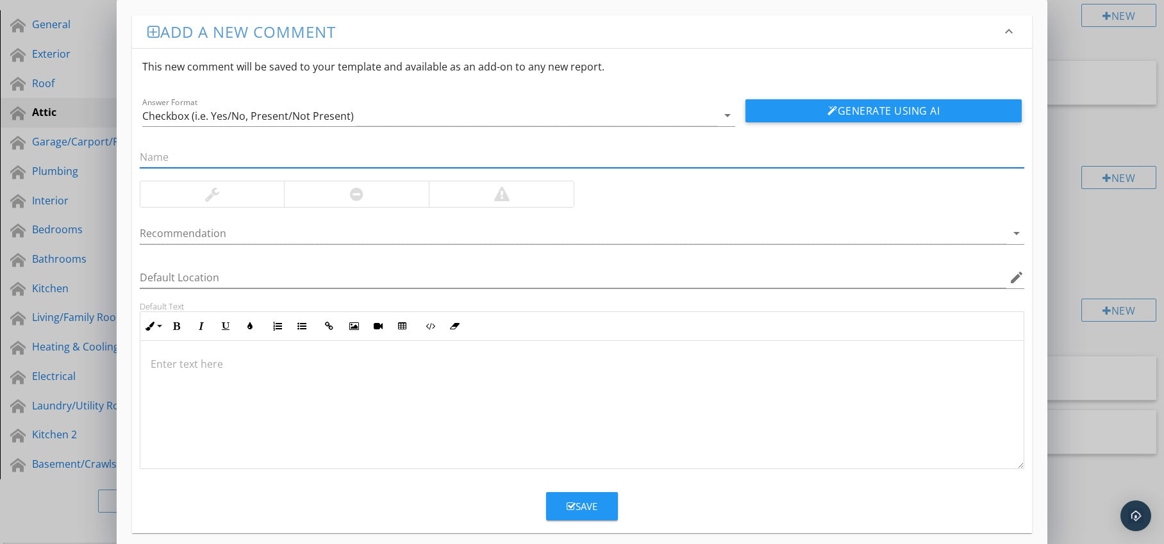
click at [391, 198] on div at bounding box center [356, 194] width 145 height 26
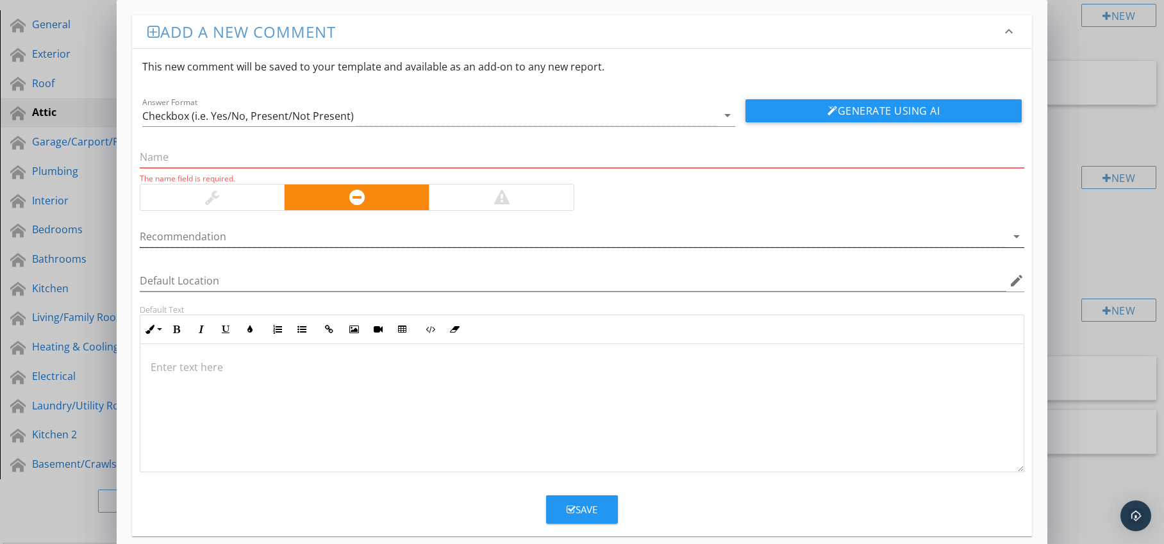
click at [383, 234] on div at bounding box center [574, 236] width 868 height 21
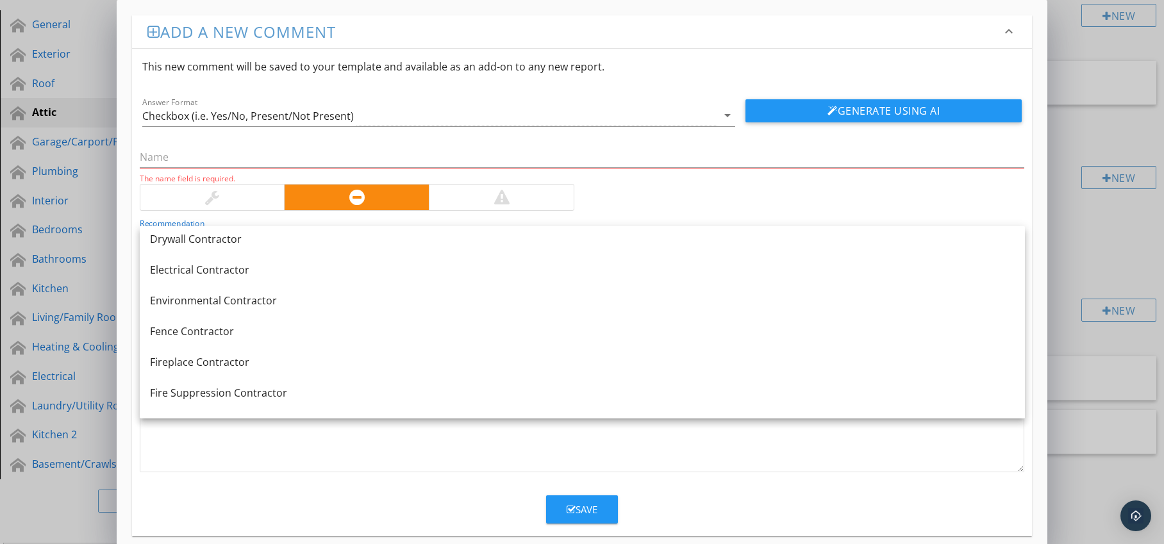
scroll to position [516, 0]
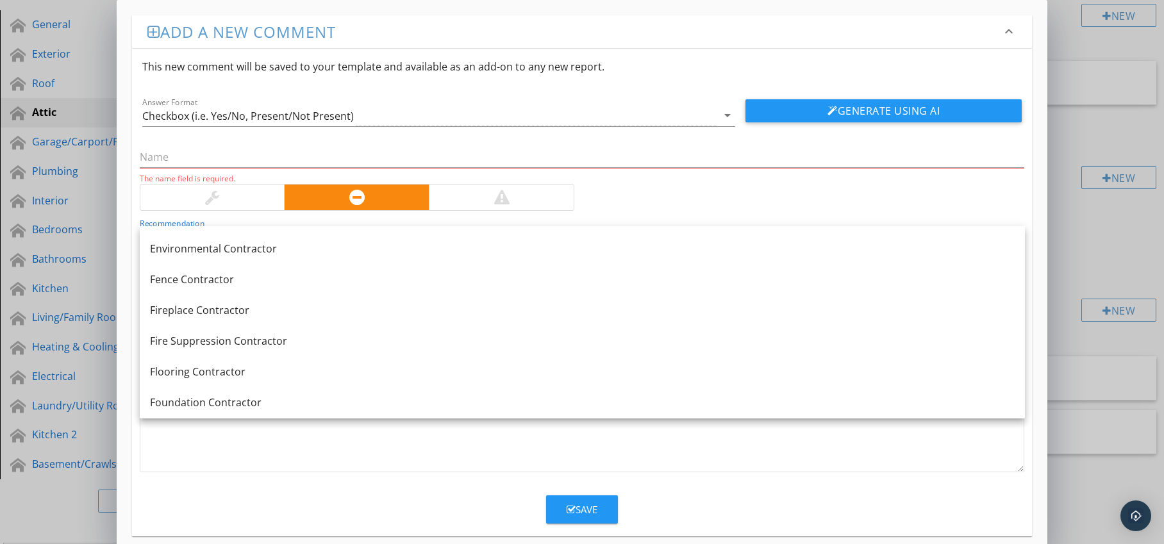
click at [265, 452] on div at bounding box center [582, 408] width 884 height 128
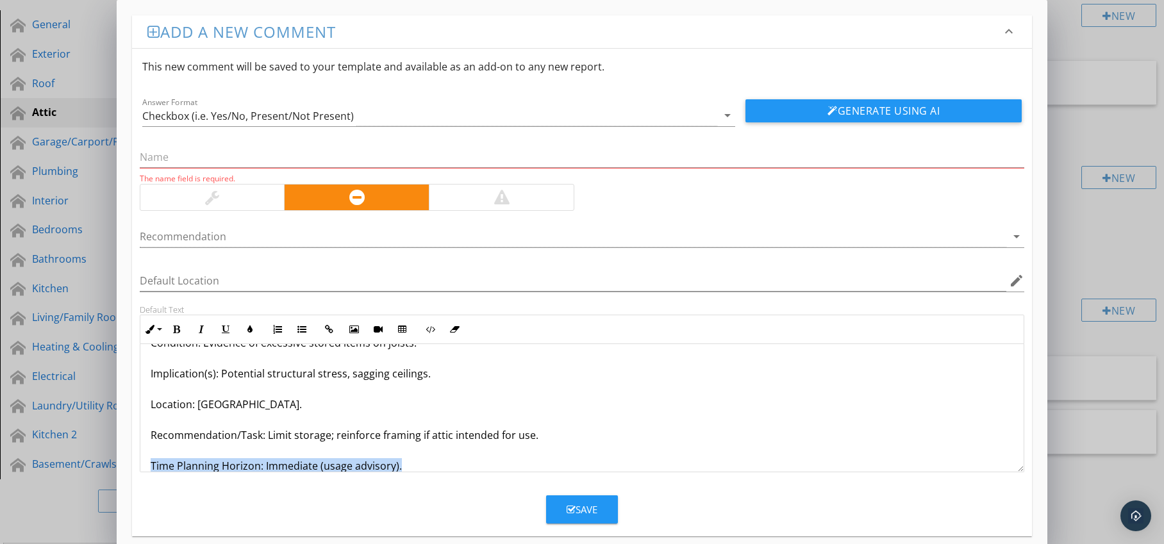
scroll to position [72, 0]
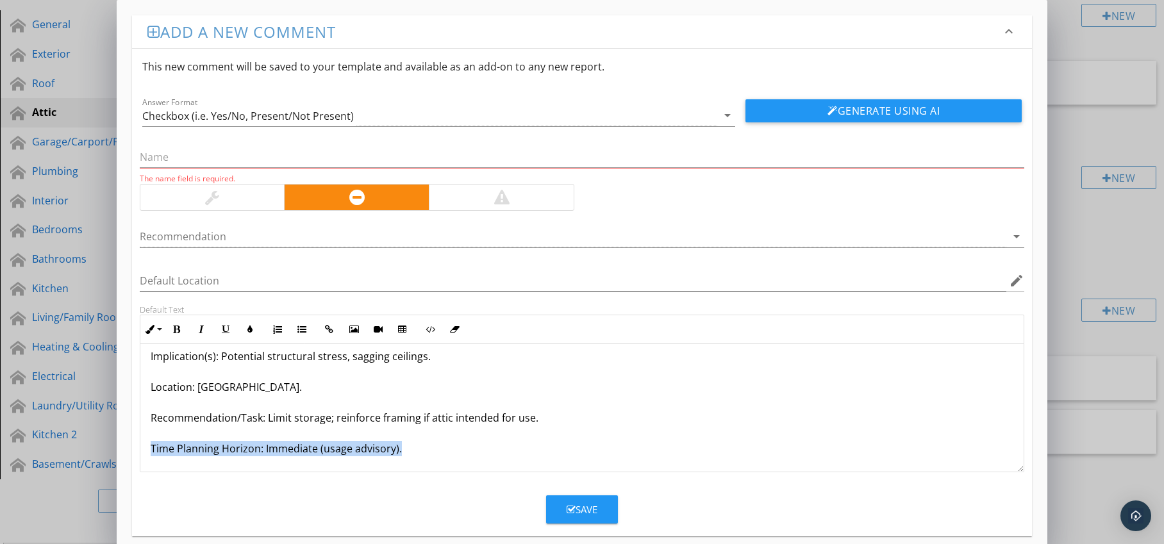
drag, startPoint x: 149, startPoint y: 467, endPoint x: 373, endPoint y: 458, distance: 224.6
click at [373, 458] on div "Joists Over-Loaded by Storage Condition: Evidence of excessive stored items on …" at bounding box center [582, 372] width 884 height 200
click at [179, 330] on icon "button" at bounding box center [176, 329] width 9 height 9
click at [252, 328] on icon "button" at bounding box center [250, 329] width 9 height 9
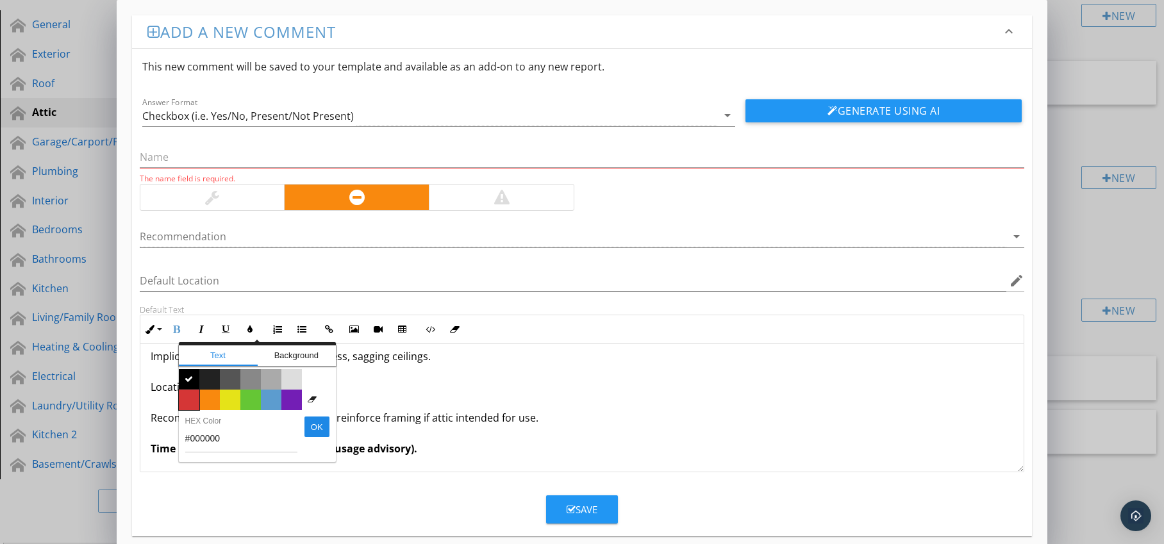
click at [196, 396] on span "Color #d53636" at bounding box center [189, 400] width 21 height 21
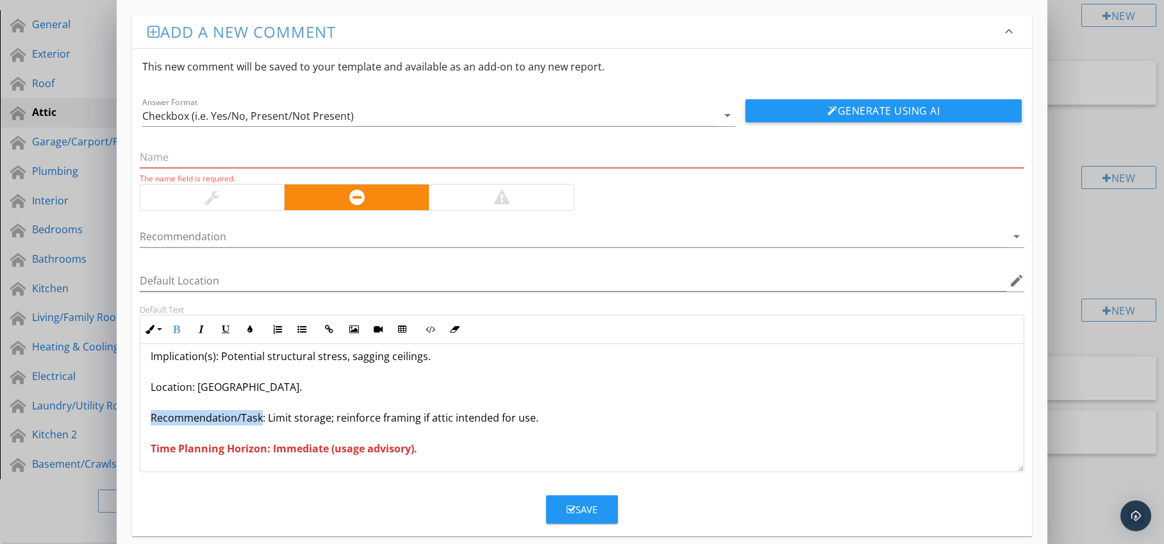
drag, startPoint x: 150, startPoint y: 417, endPoint x: 260, endPoint y: 423, distance: 110.4
click at [260, 423] on p "Joists Over-Loaded by Storage Condition: Evidence of excessive stored items on …" at bounding box center [583, 371] width 864 height 169
click at [178, 330] on icon "button" at bounding box center [176, 329] width 9 height 9
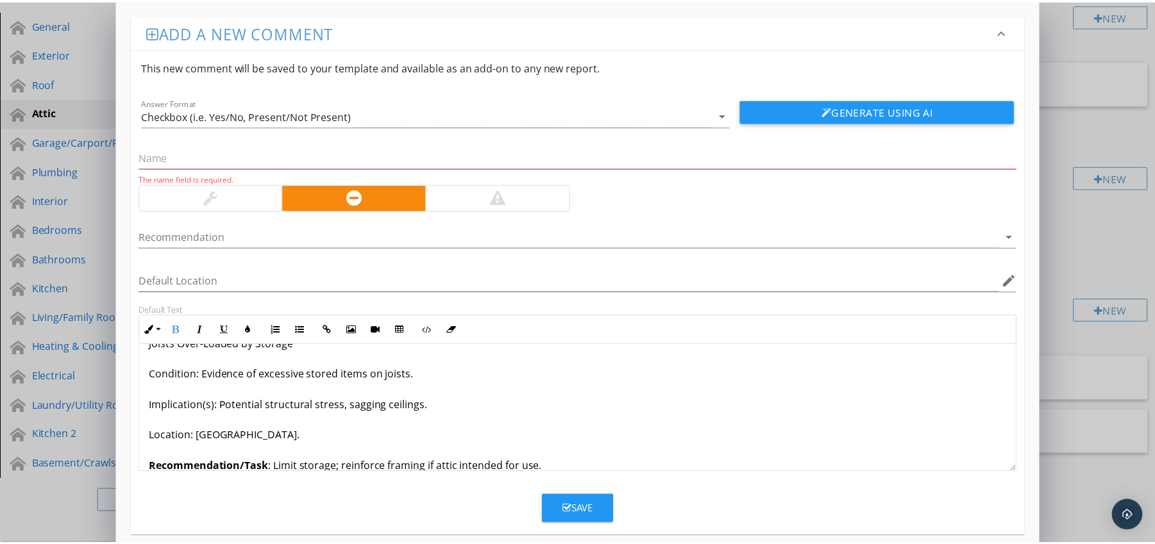
scroll to position [0, 0]
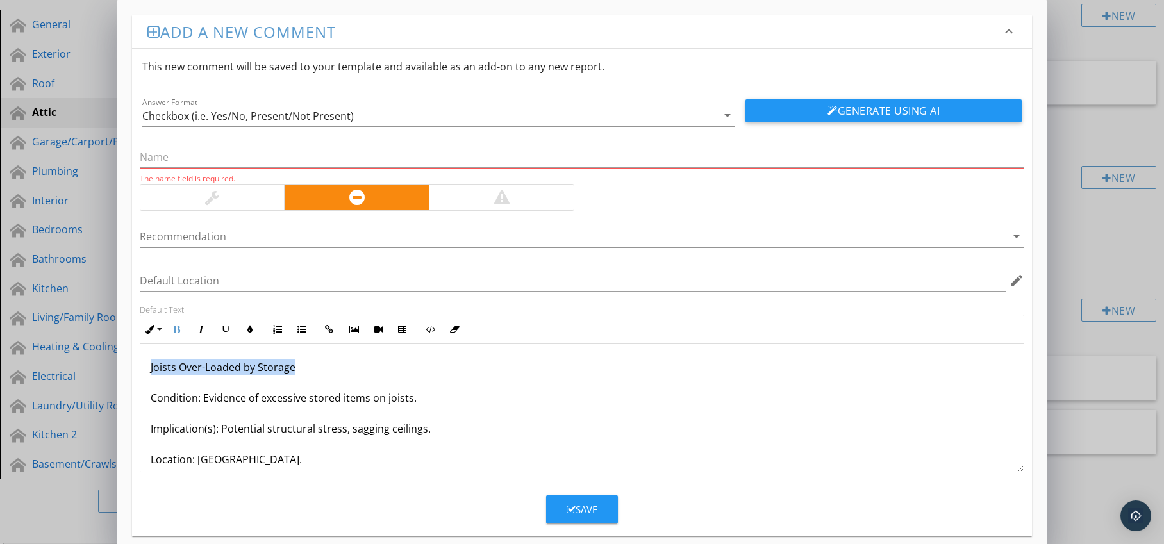
drag, startPoint x: 146, startPoint y: 367, endPoint x: 308, endPoint y: 368, distance: 161.6
click at [308, 368] on div "Joists Over-Loaded by Storage Condition: Evidence of excessive stored items on …" at bounding box center [582, 444] width 884 height 200
click at [226, 160] on input "text" at bounding box center [582, 157] width 885 height 21
paste input "Joists Over-Loaded by Storage"
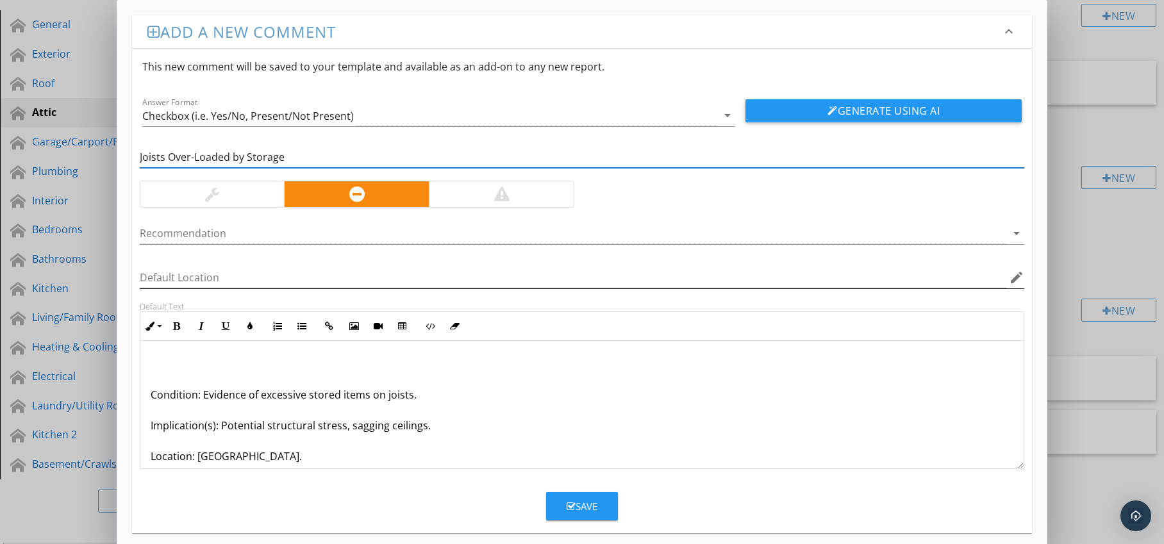
click at [1016, 281] on icon "edit" at bounding box center [1016, 277] width 15 height 15
type input "Joists Over-Loaded by Storage"
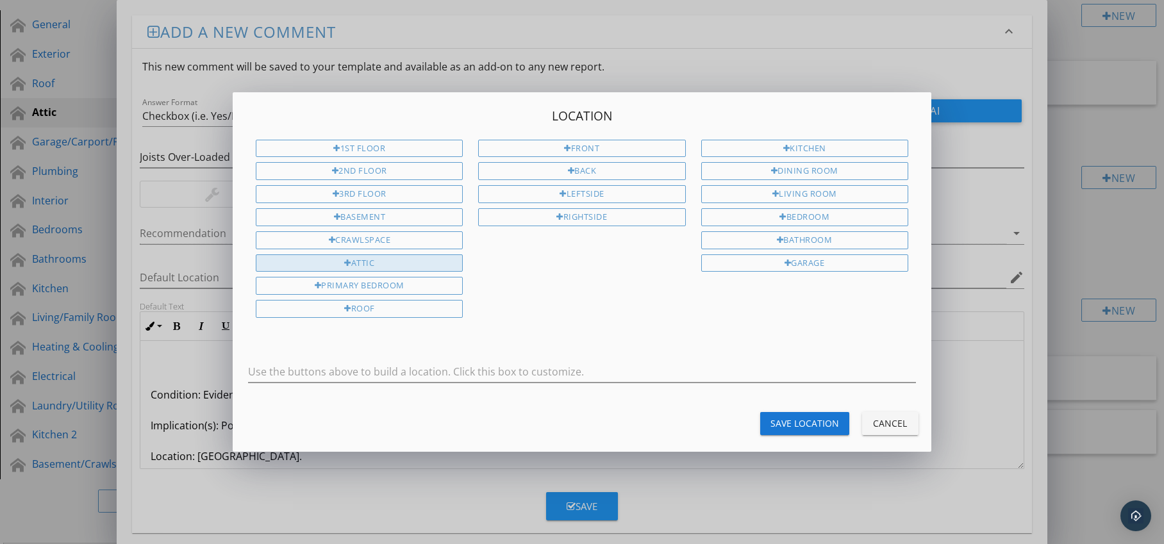
click at [380, 265] on div "Attic" at bounding box center [359, 264] width 207 height 18
type input "Attic"
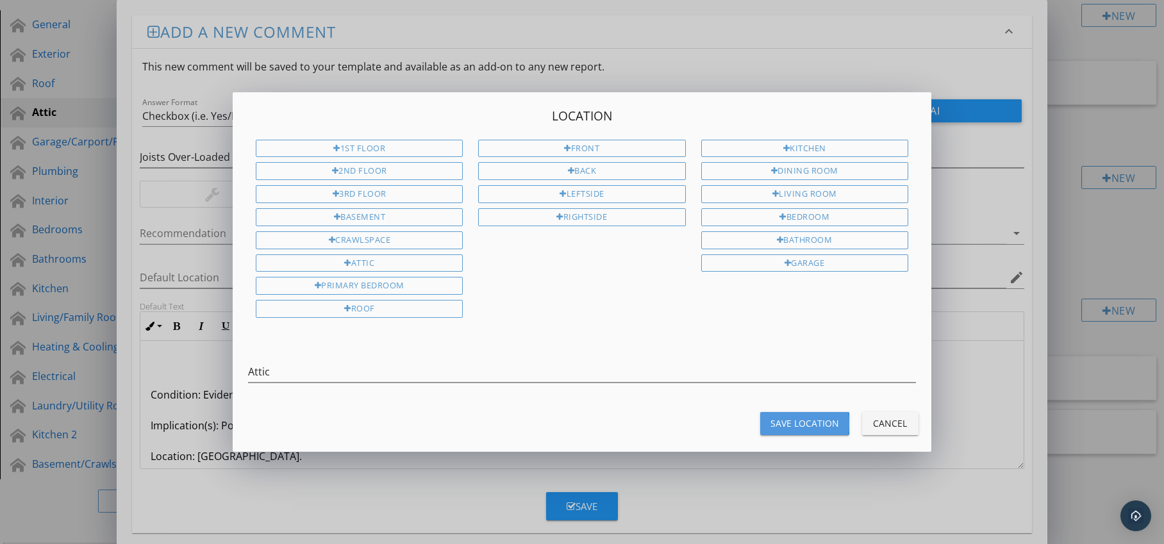
click at [771, 414] on button "Save Location" at bounding box center [804, 423] width 89 height 23
type input "Attic"
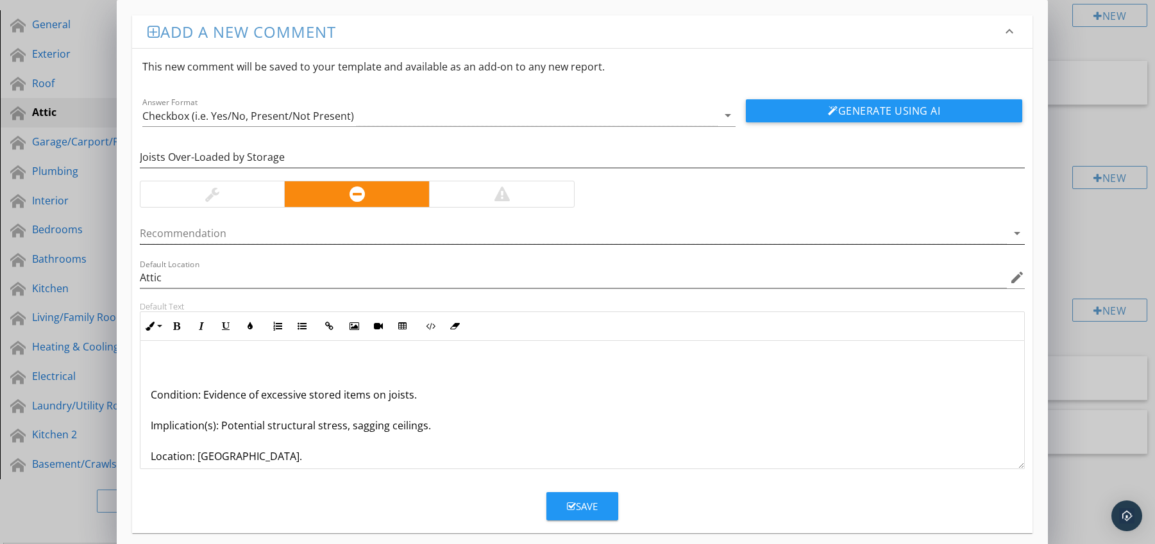
click at [291, 235] on div at bounding box center [574, 233] width 868 height 21
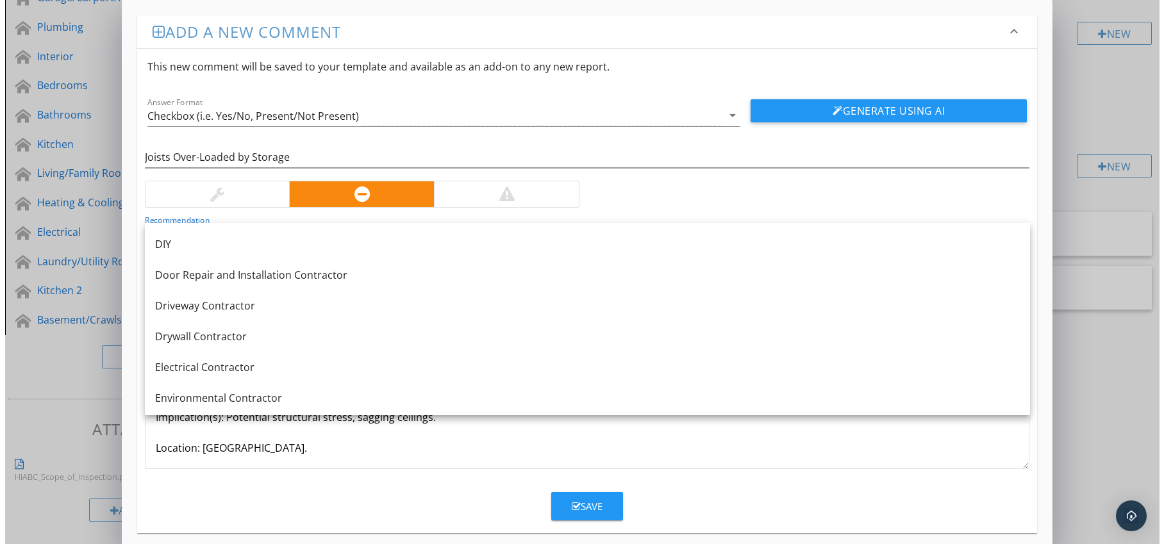
scroll to position [363, 0]
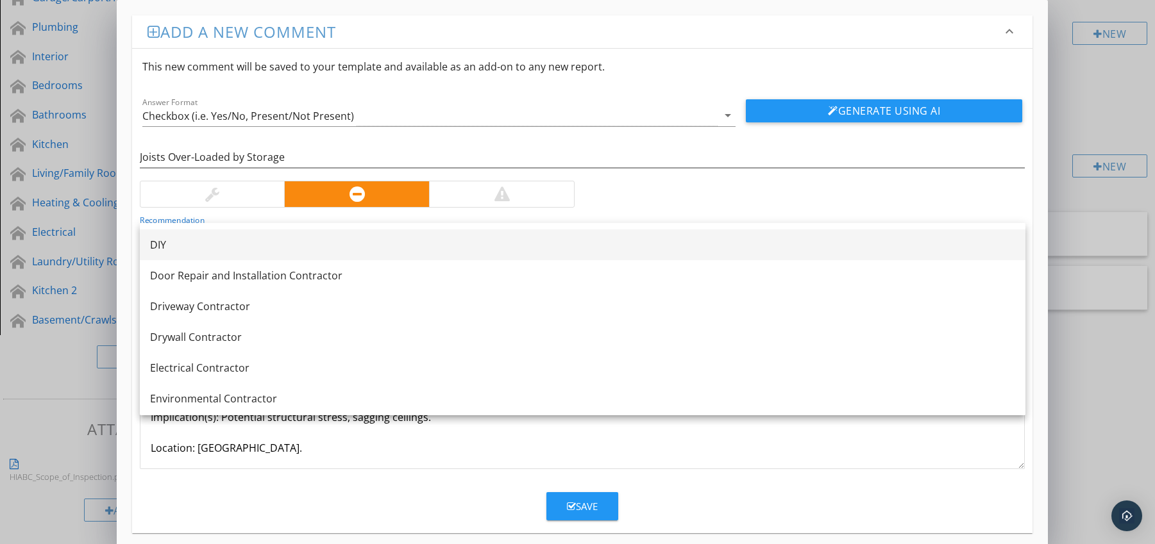
click at [156, 244] on div "DIY" at bounding box center [582, 244] width 865 height 15
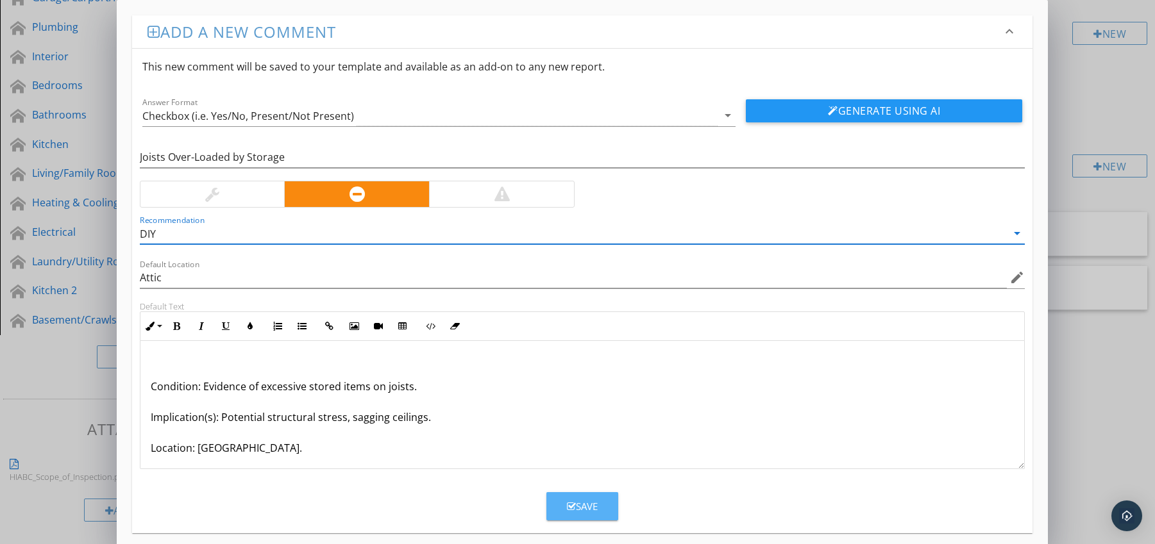
click at [592, 502] on div "Save" at bounding box center [582, 506] width 31 height 15
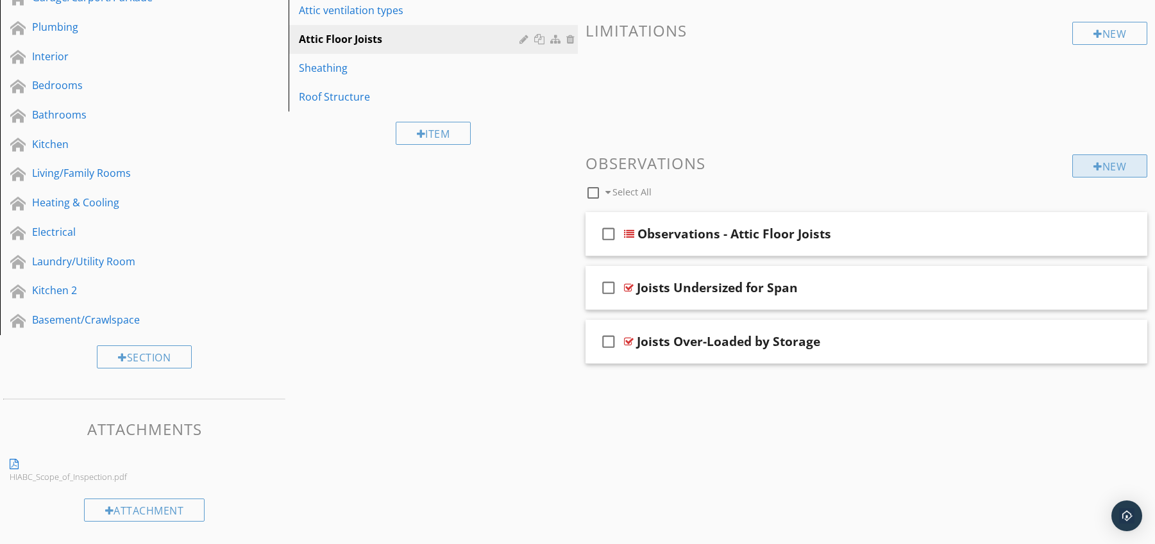
click at [1087, 172] on div "New" at bounding box center [1109, 166] width 75 height 23
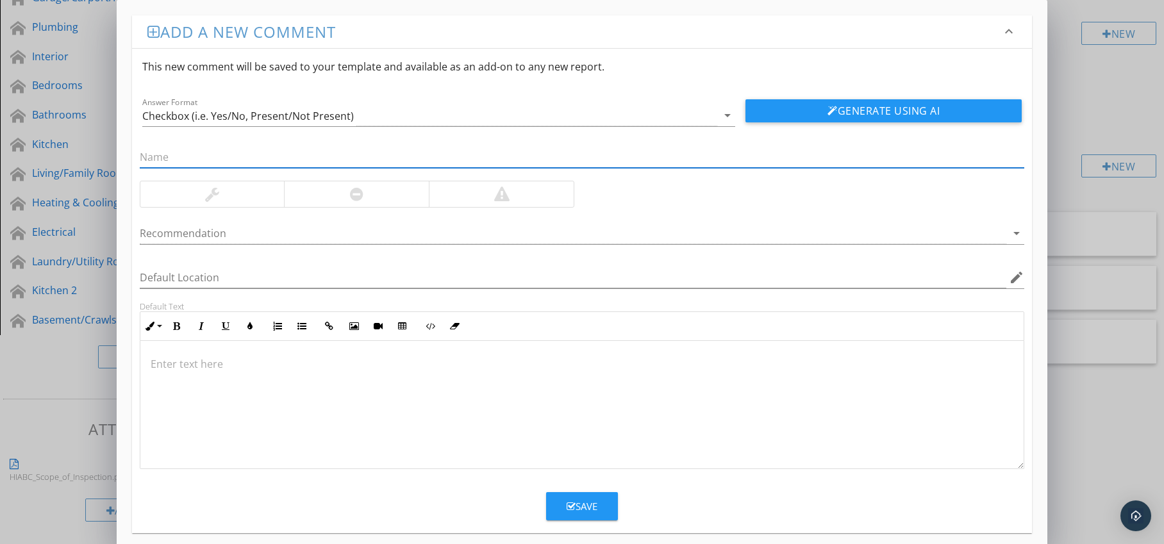
click at [365, 196] on div at bounding box center [356, 194] width 145 height 26
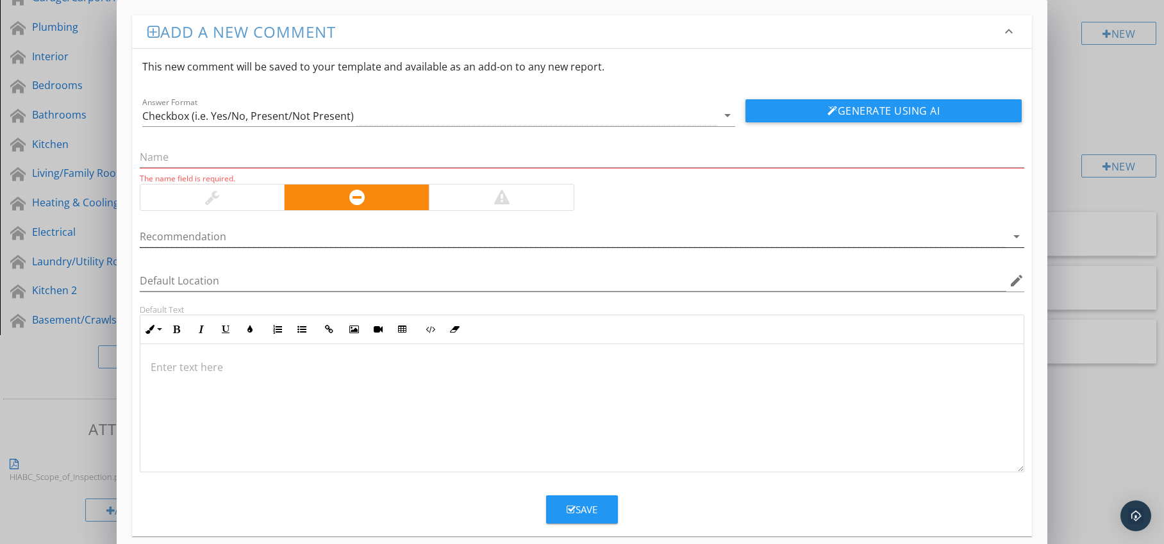
click at [374, 240] on div at bounding box center [574, 236] width 868 height 21
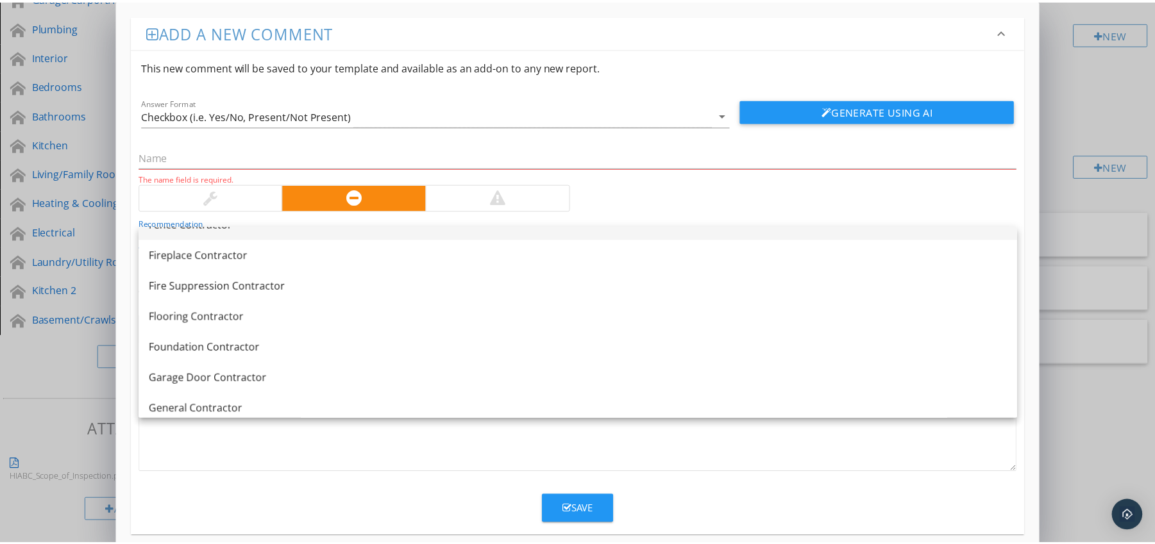
scroll to position [575, 0]
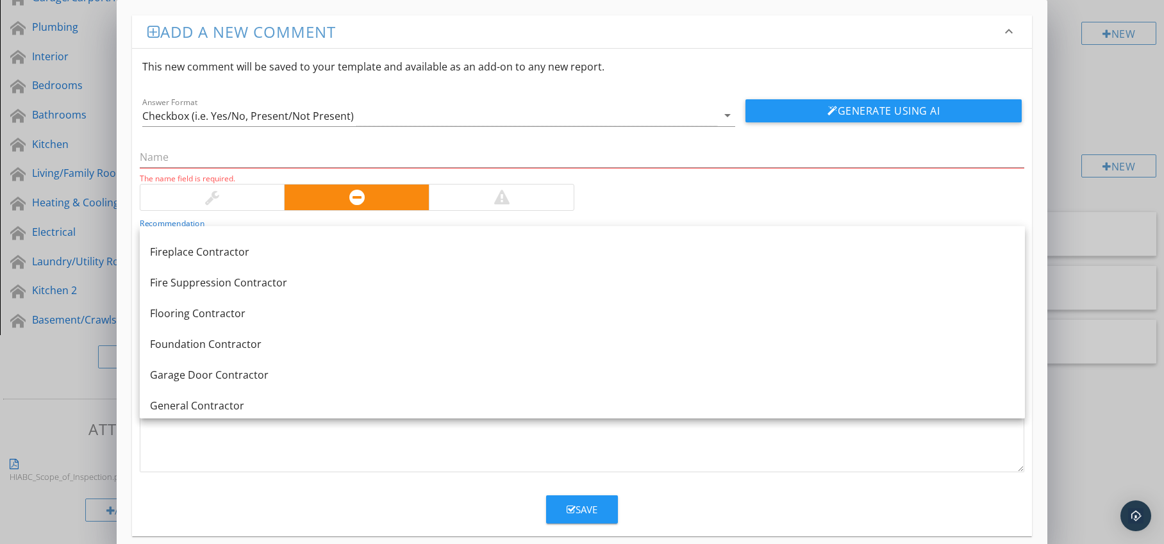
click at [333, 406] on div "General Contractor" at bounding box center [582, 405] width 865 height 15
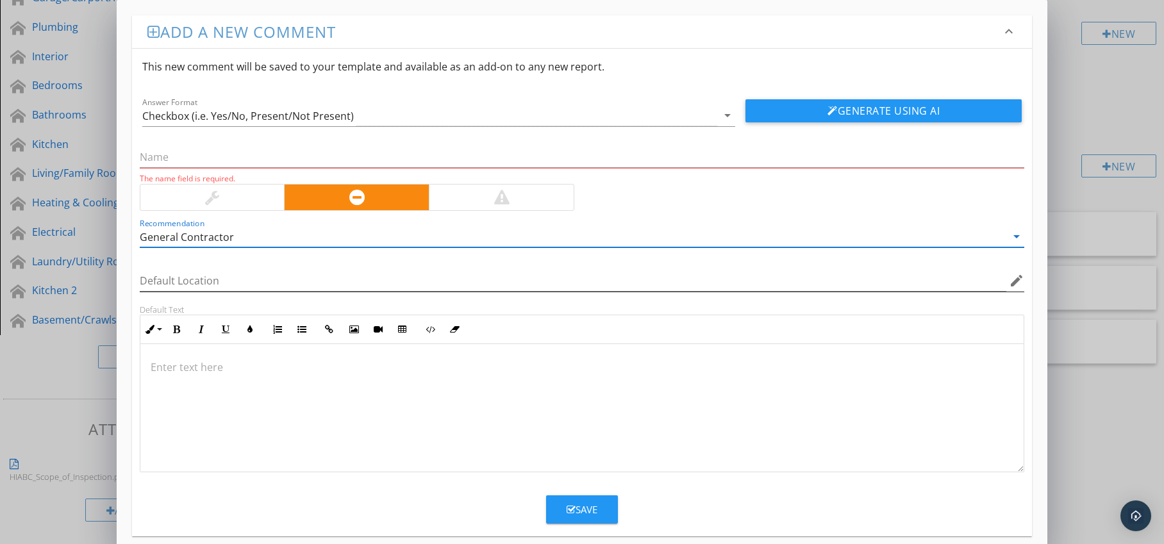
click at [1010, 284] on icon "edit" at bounding box center [1016, 280] width 15 height 15
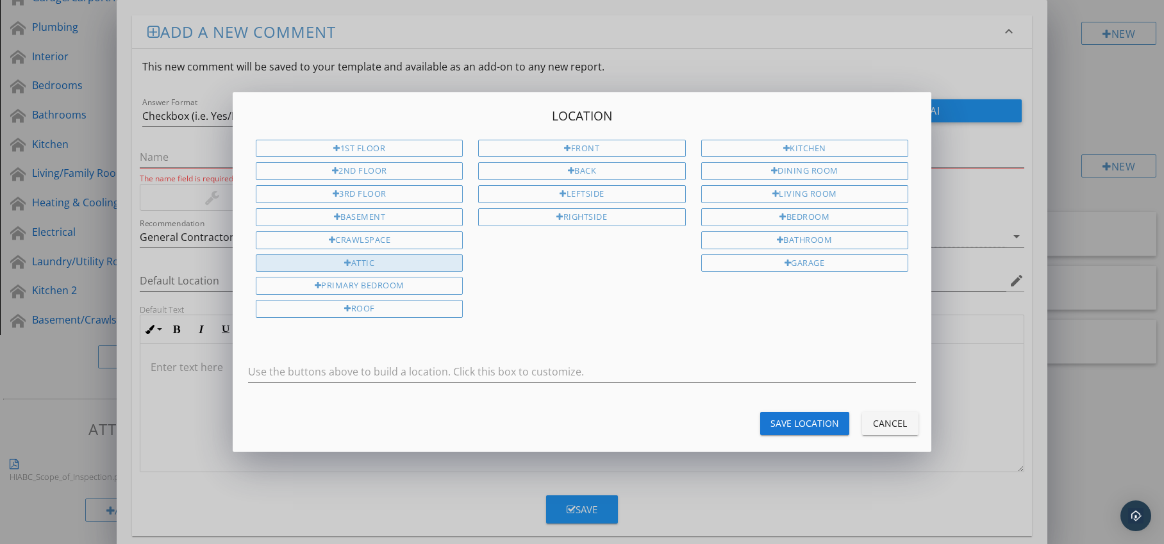
click at [374, 266] on div "Attic" at bounding box center [359, 264] width 207 height 18
type input "Attic"
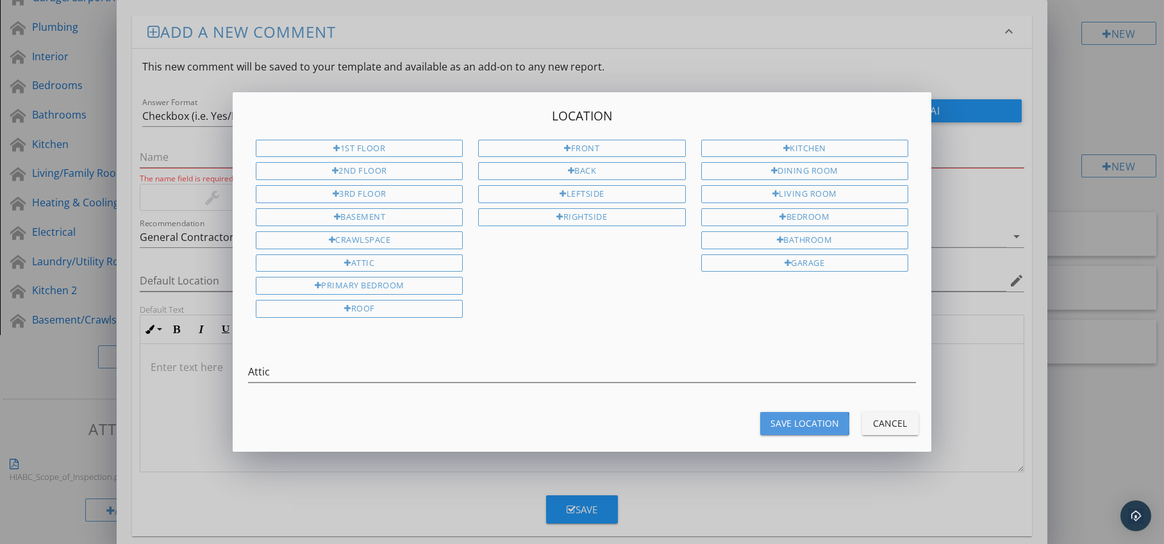
click at [811, 427] on div "Save Location" at bounding box center [805, 423] width 69 height 13
type input "Attic"
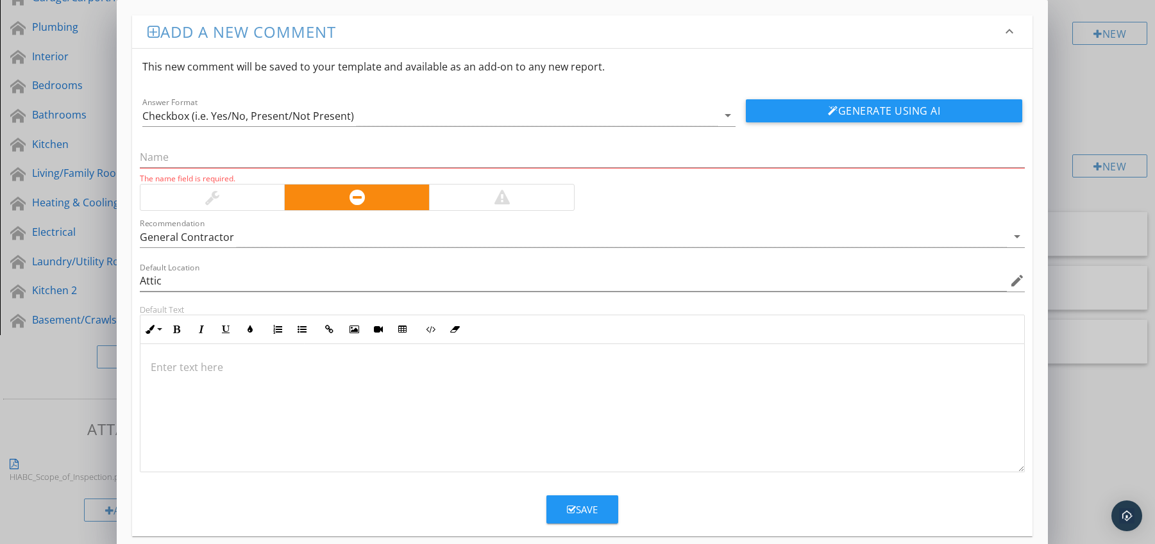
click at [229, 353] on div at bounding box center [582, 408] width 884 height 128
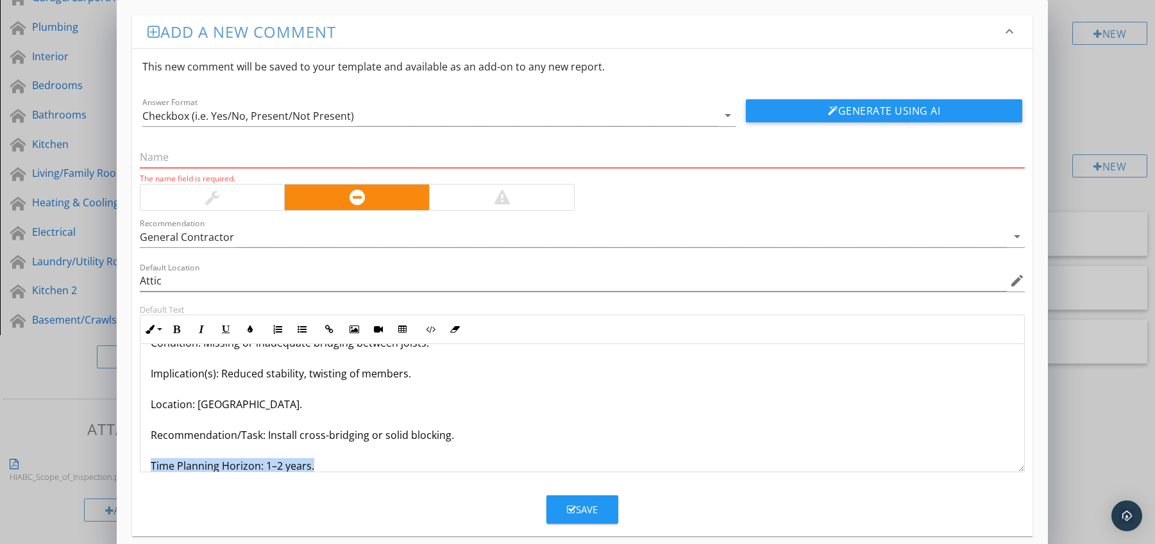
scroll to position [72, 0]
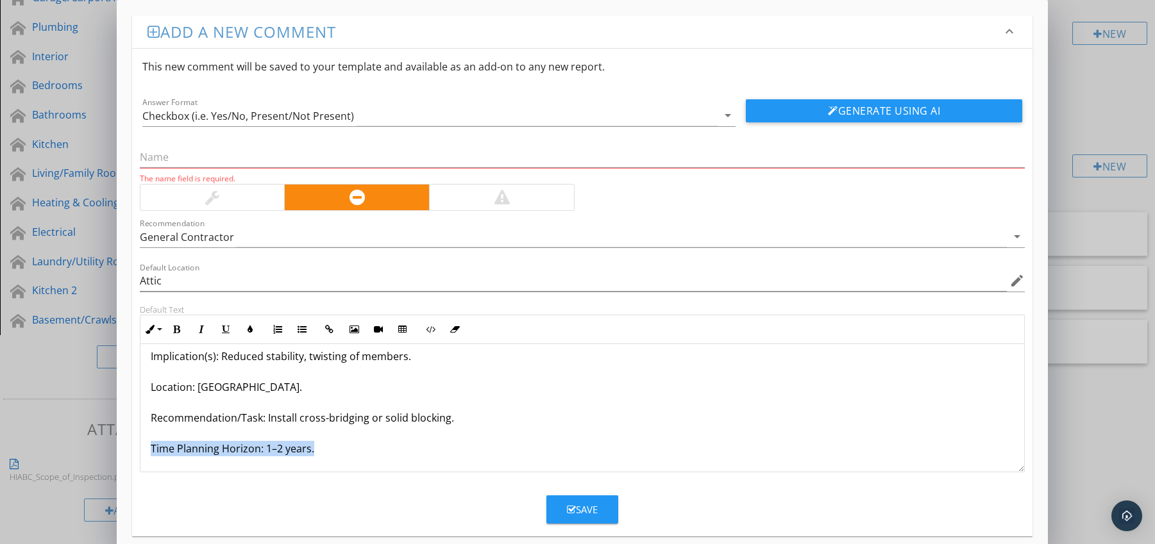
drag, startPoint x: 151, startPoint y: 466, endPoint x: 315, endPoint y: 466, distance: 164.8
click at [315, 466] on div "Joists Not Properly Bridged / Blocked Condition: Missing or inadequate bridging…" at bounding box center [582, 372] width 884 height 200
click at [180, 336] on button "Bold" at bounding box center [177, 329] width 24 height 24
click at [248, 337] on button "Colors" at bounding box center [250, 329] width 24 height 24
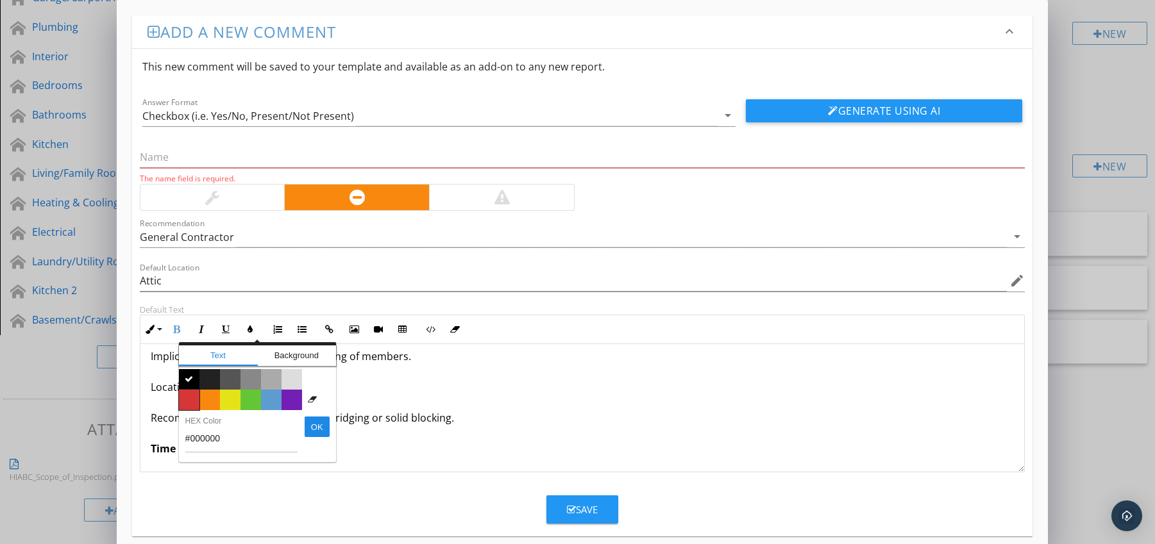
click at [195, 394] on span "Color #d53636" at bounding box center [189, 400] width 21 height 21
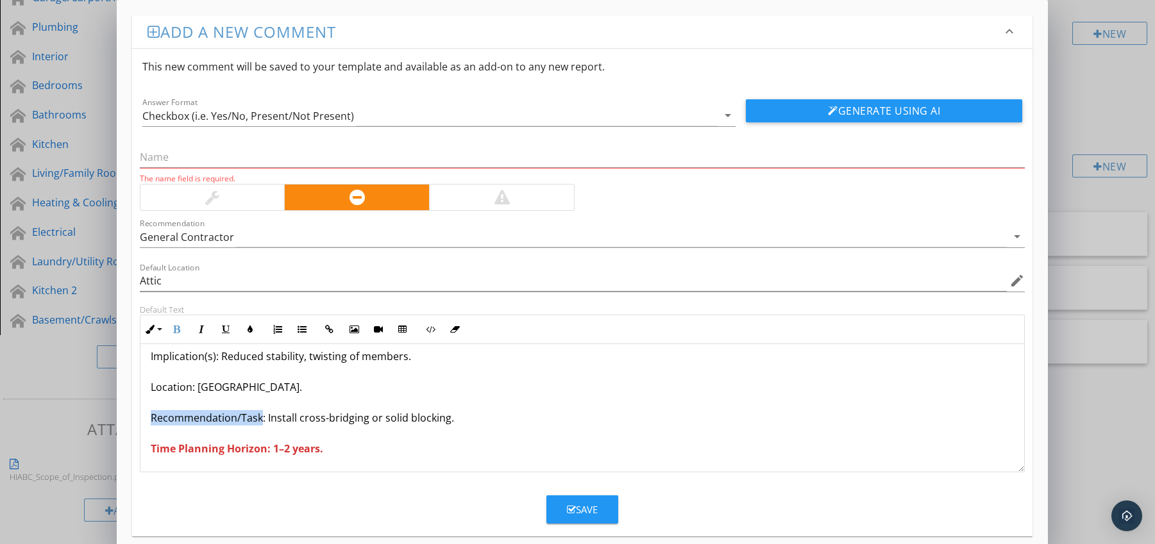
drag, startPoint x: 152, startPoint y: 421, endPoint x: 260, endPoint y: 422, distance: 107.7
click at [260, 422] on p "Joists Not Properly Bridged / Blocked Condition: Missing or inadequate bridging…" at bounding box center [583, 371] width 864 height 169
click at [174, 328] on icon "button" at bounding box center [176, 329] width 9 height 9
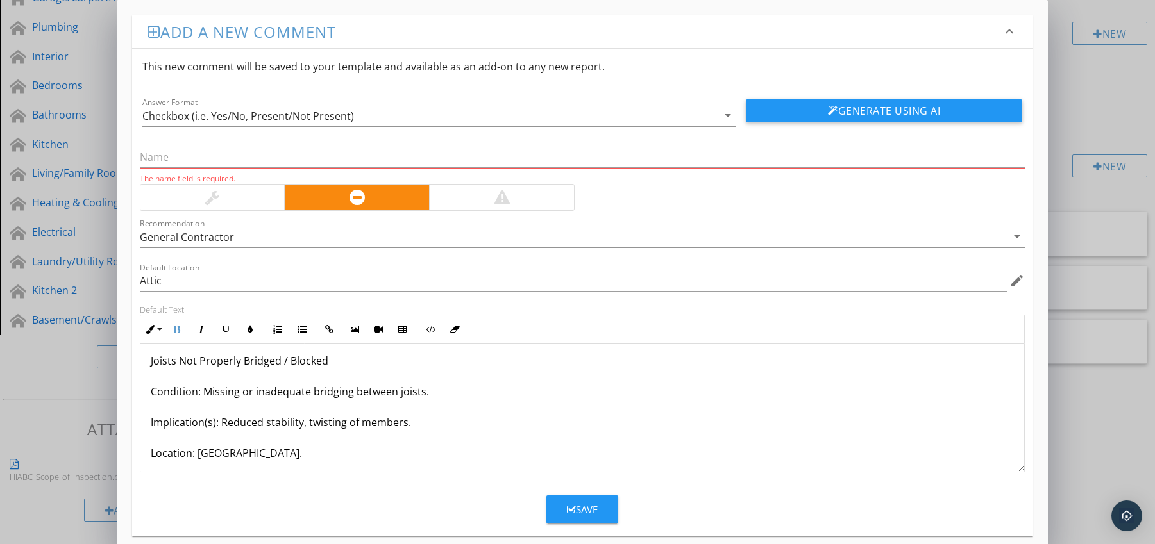
scroll to position [0, 0]
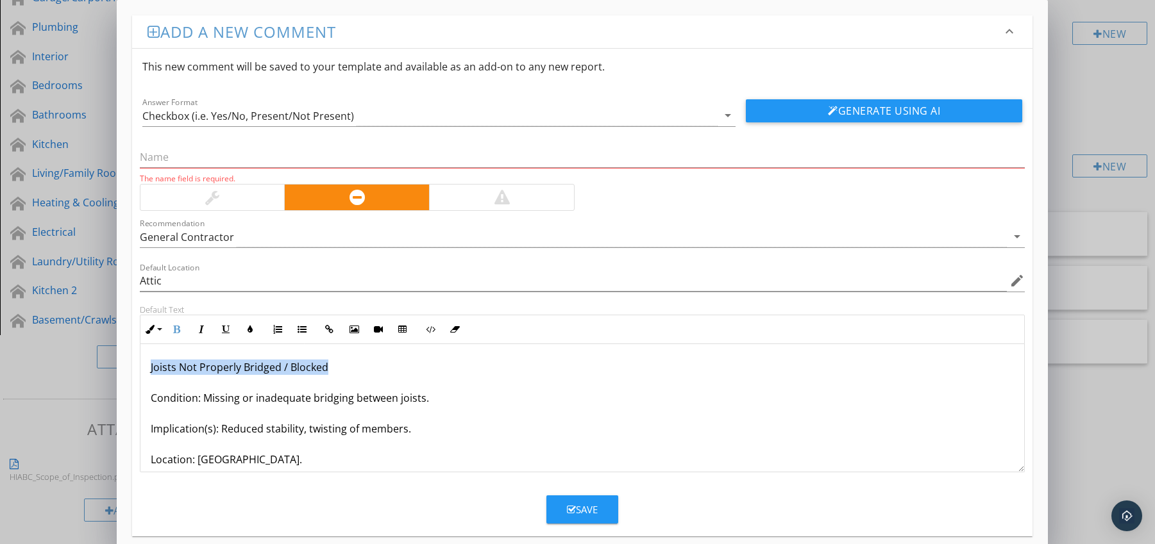
drag, startPoint x: 143, startPoint y: 364, endPoint x: 351, endPoint y: 367, distance: 207.8
click at [351, 367] on div "Joists Not Properly Bridged / Blocked Condition: Missing or inadequate bridging…" at bounding box center [582, 444] width 884 height 200
click at [256, 158] on input "text" at bounding box center [582, 157] width 885 height 21
paste input "Joists Not Properly Bridged / Blocked"
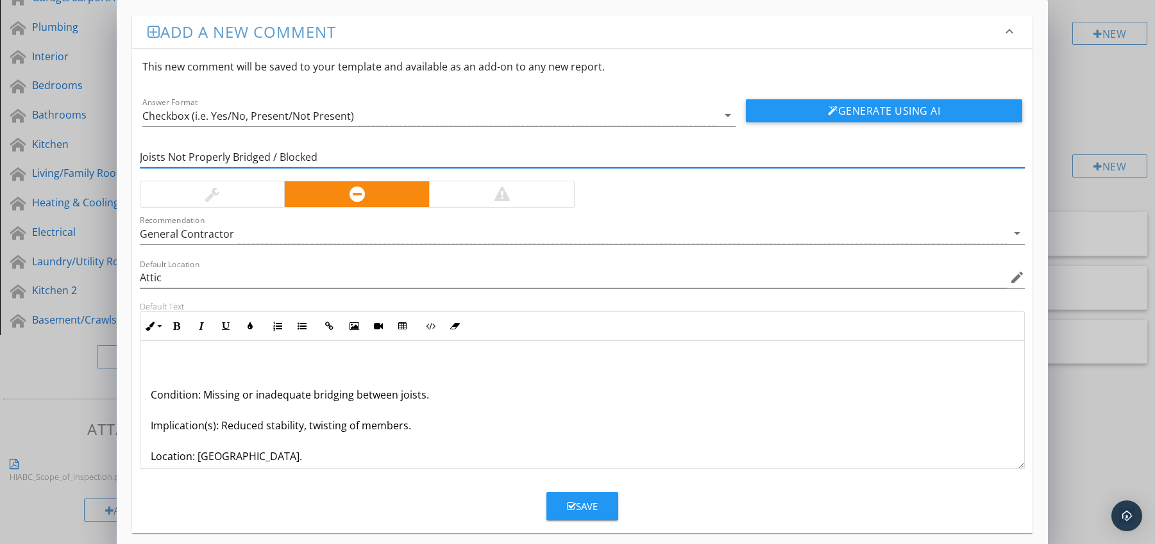
type input "Joists Not Properly Bridged / Blocked"
click at [153, 396] on p "Condition: Missing or inadequate bridging between joists. Implication(s): Reduc…" at bounding box center [583, 440] width 864 height 169
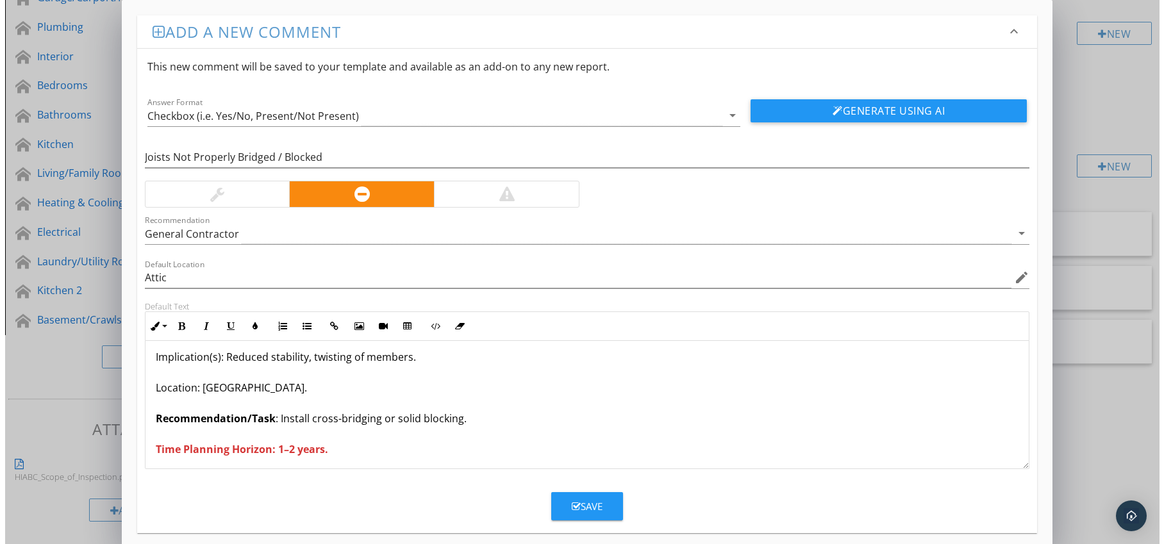
scroll to position [42, 0]
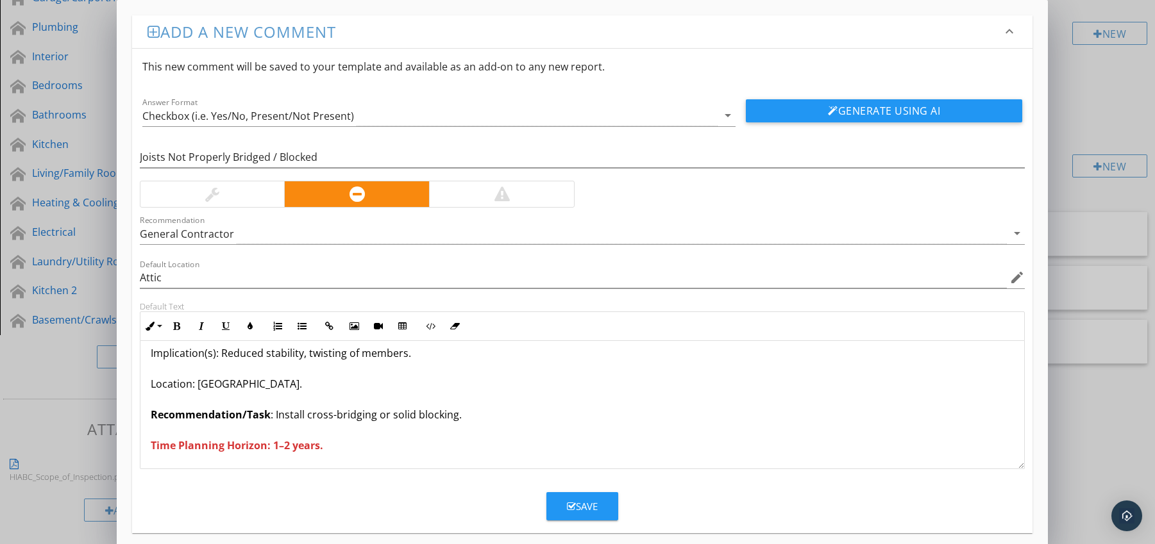
click at [584, 501] on div "Save" at bounding box center [582, 506] width 31 height 15
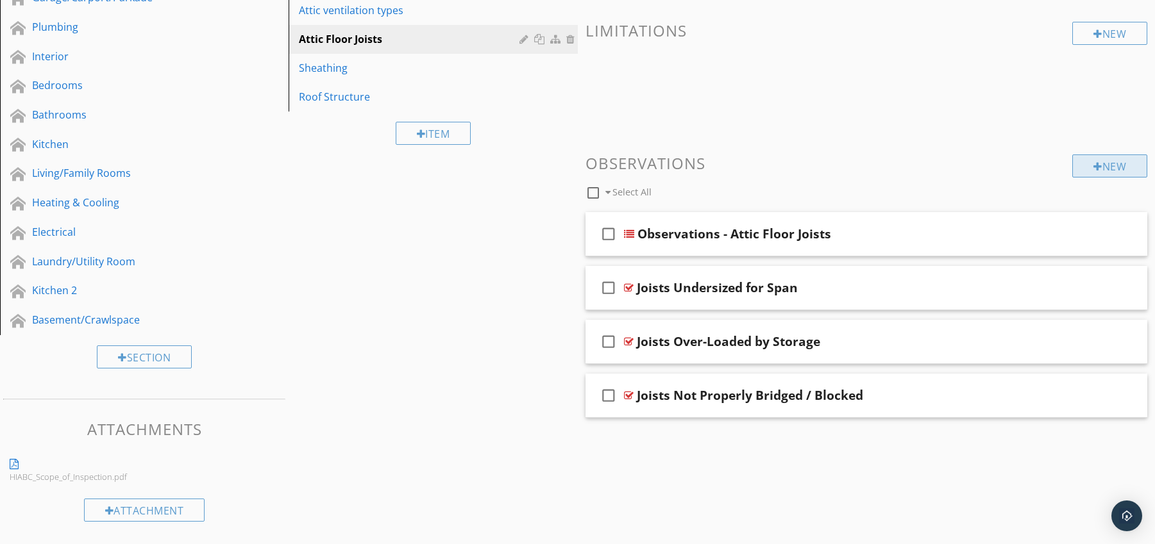
click at [1093, 162] on div at bounding box center [1097, 167] width 9 height 10
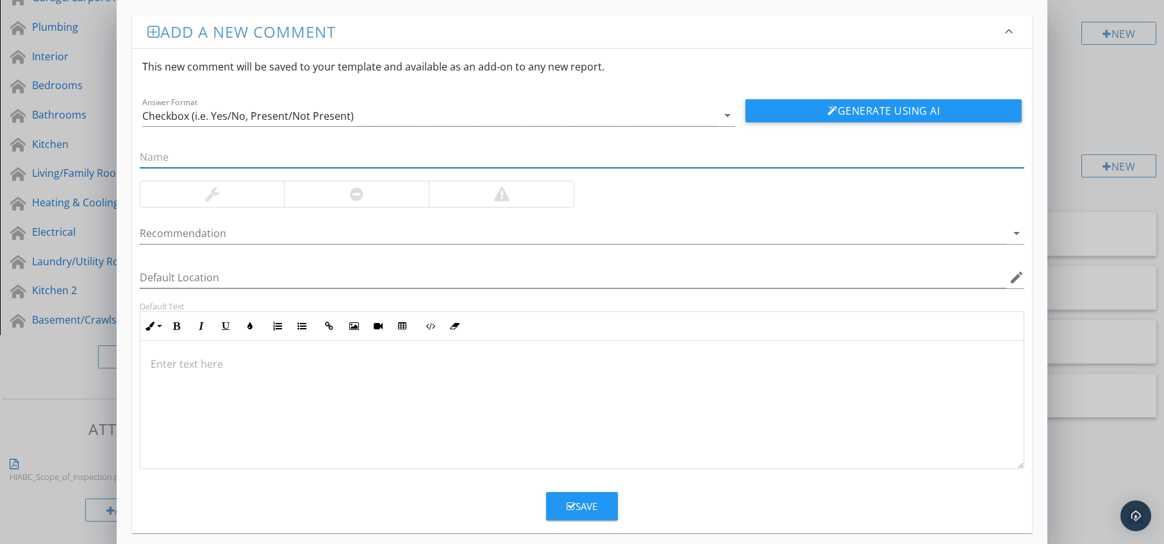
click at [358, 198] on div at bounding box center [356, 194] width 13 height 15
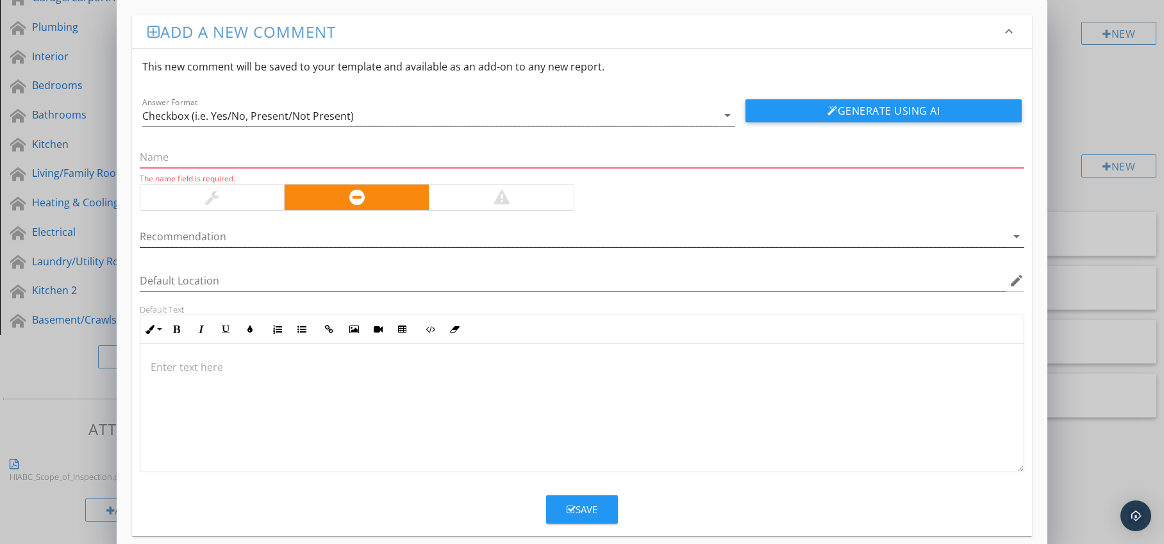
click at [373, 237] on div at bounding box center [574, 236] width 868 height 21
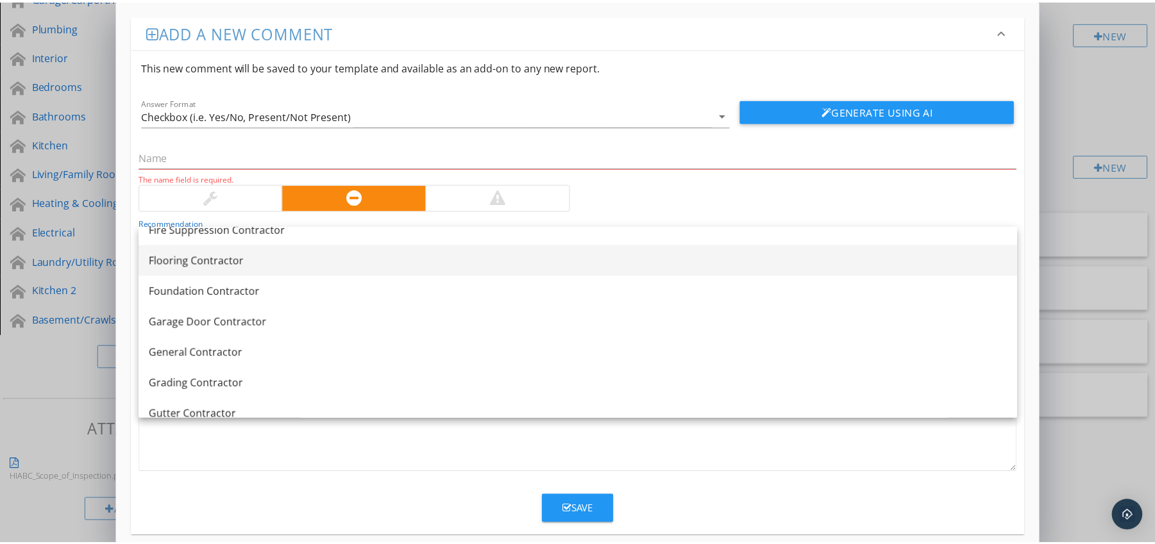
scroll to position [630, 0]
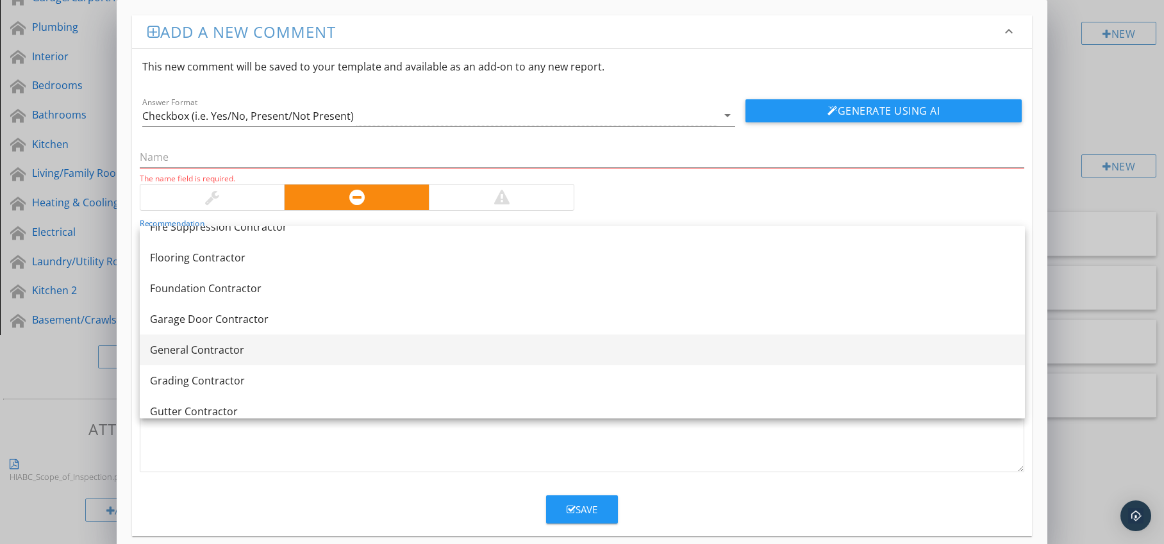
click at [331, 346] on div "General Contractor" at bounding box center [582, 349] width 865 height 15
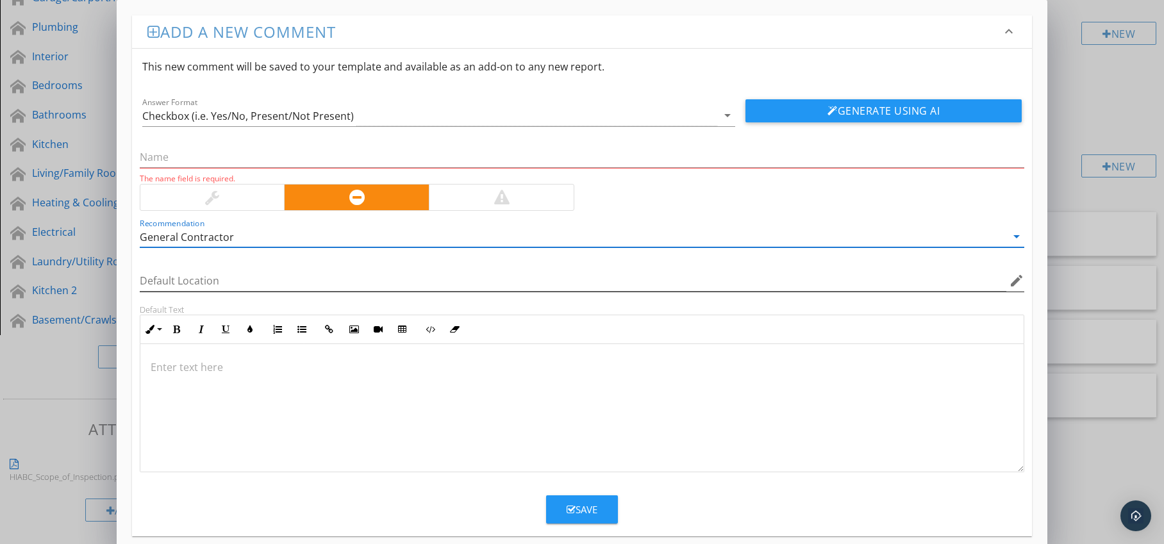
click at [1020, 283] on icon "edit" at bounding box center [1016, 280] width 15 height 15
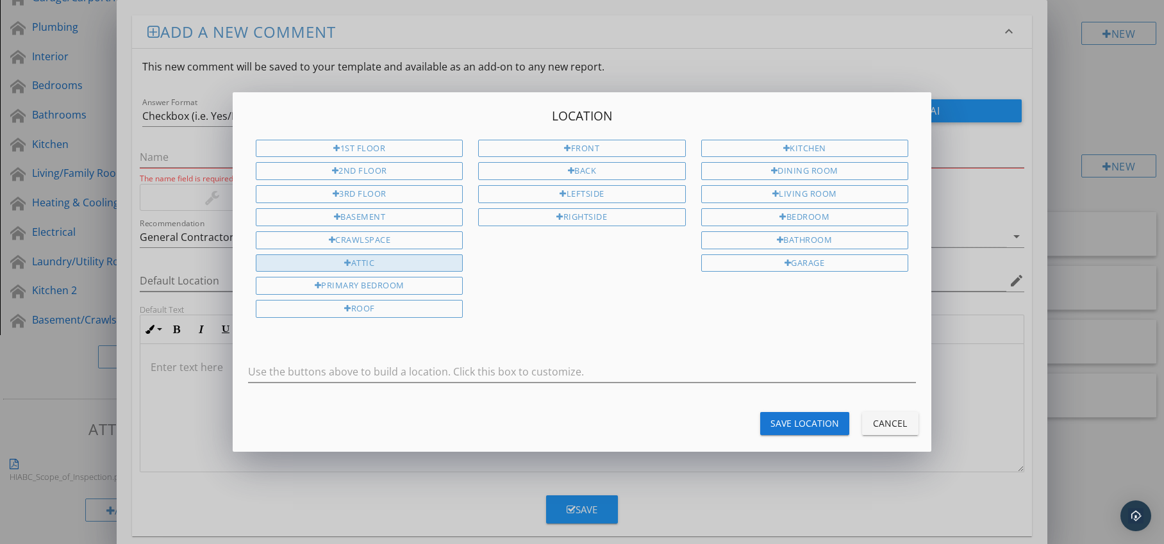
click at [441, 269] on div "Attic" at bounding box center [359, 264] width 207 height 18
type input "Attic"
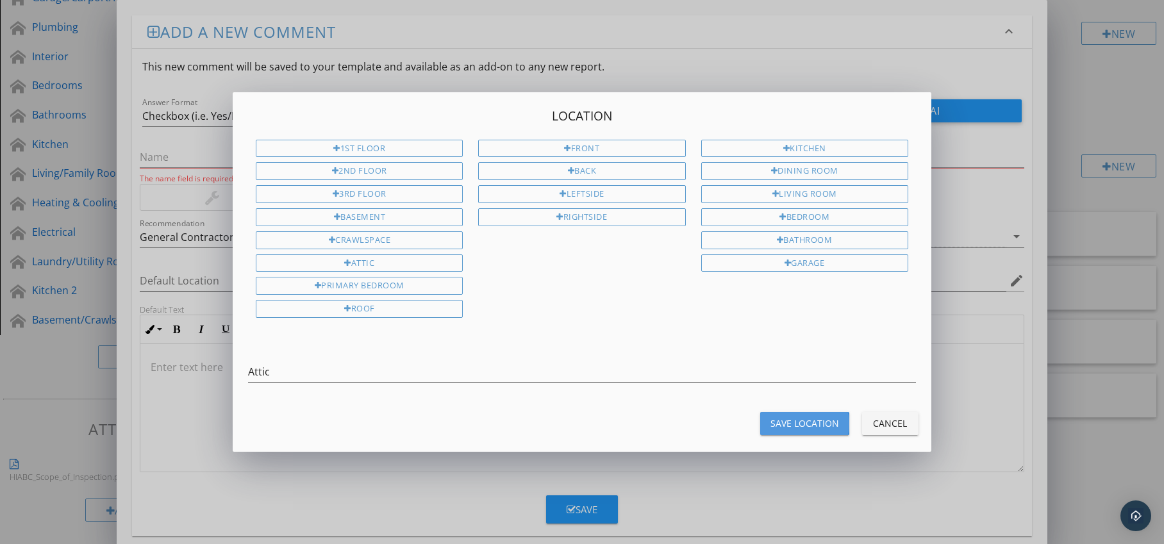
click at [784, 418] on div "Save Location" at bounding box center [805, 423] width 69 height 13
type input "Attic"
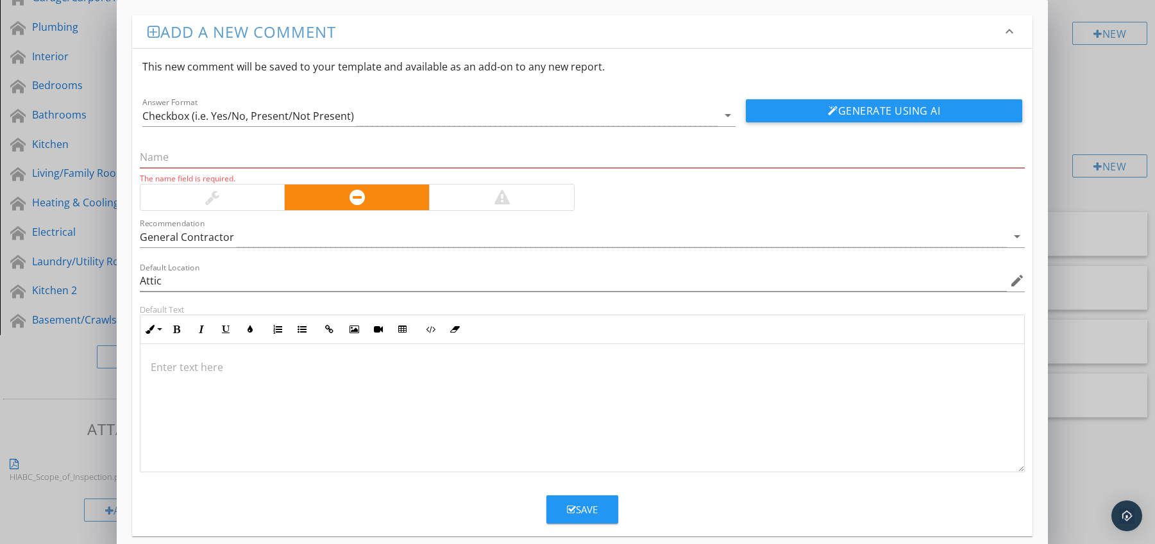
click at [188, 355] on div at bounding box center [582, 408] width 884 height 128
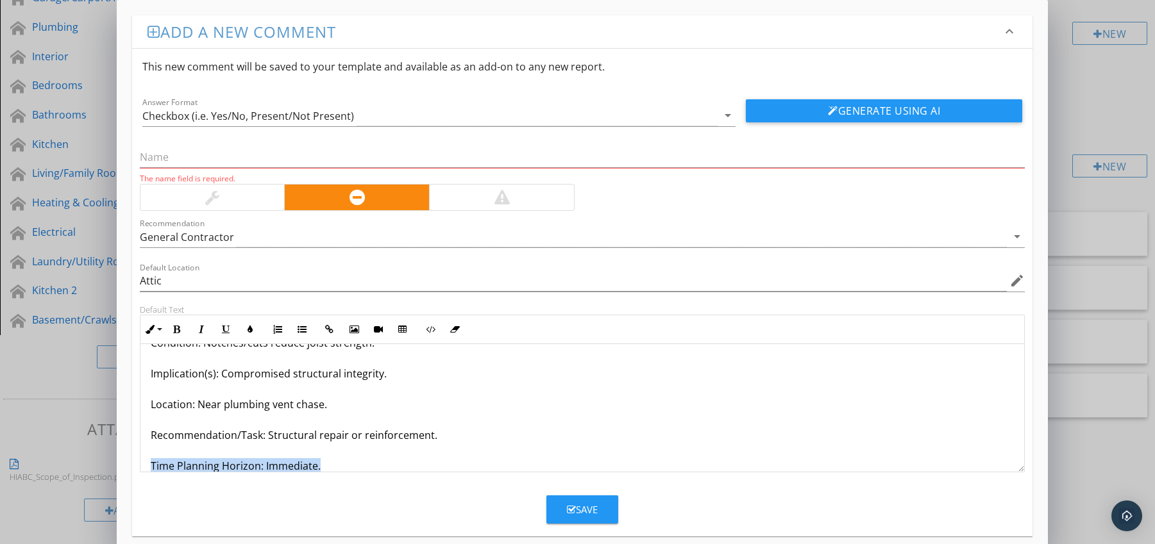
scroll to position [72, 0]
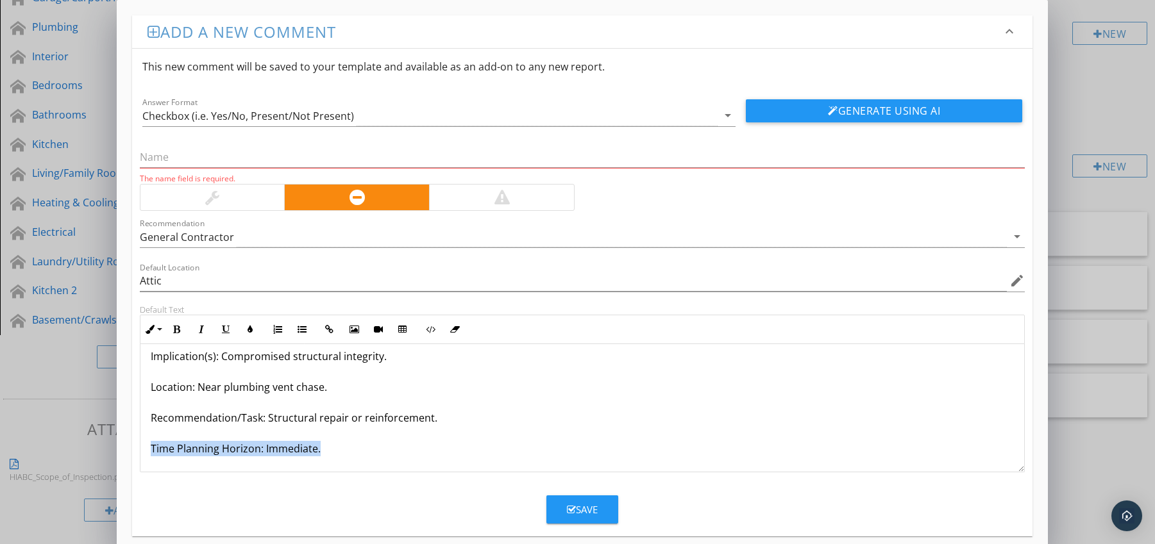
drag, startPoint x: 146, startPoint y: 466, endPoint x: 329, endPoint y: 463, distance: 182.8
click at [329, 465] on div "Joists Damaged / Notched for Wiring or Plumbing Condition: Notches/cuts reduce …" at bounding box center [582, 372] width 884 height 200
click at [176, 330] on icon "button" at bounding box center [176, 329] width 9 height 9
click at [246, 331] on icon "button" at bounding box center [250, 329] width 9 height 9
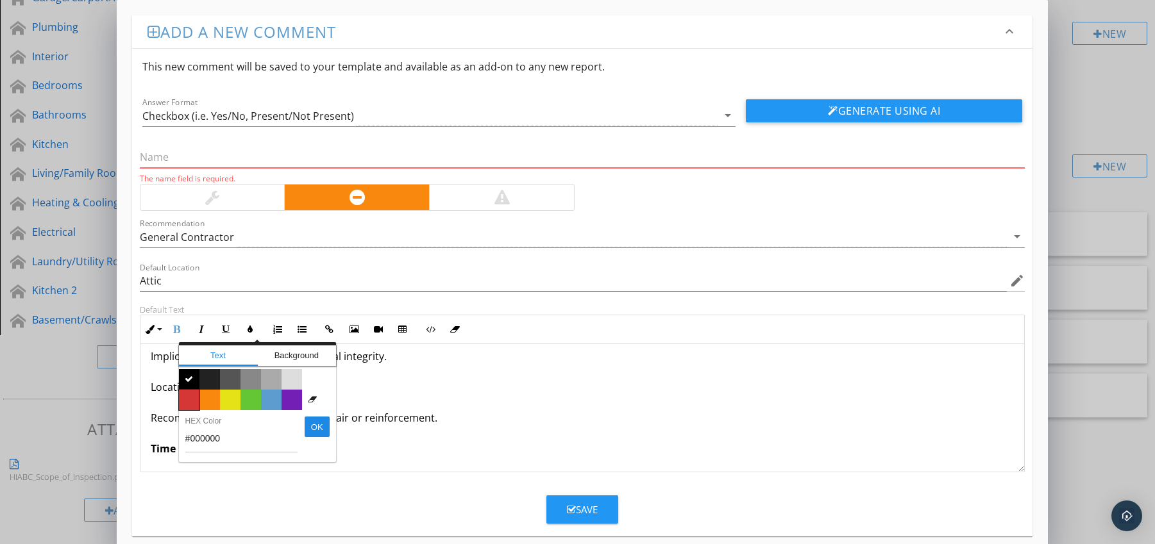
click at [190, 395] on span "Color #d53636" at bounding box center [189, 400] width 21 height 21
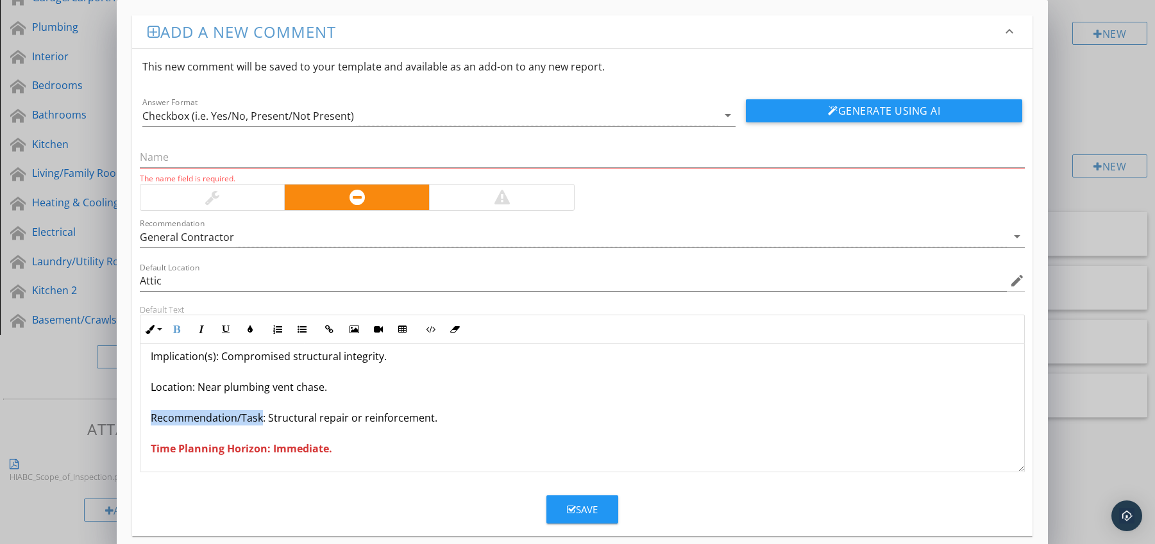
drag, startPoint x: 152, startPoint y: 419, endPoint x: 261, endPoint y: 421, distance: 109.0
click at [261, 421] on p "Joists Damaged / Notched for Wiring or Plumbing Condition: Notches/cuts reduce …" at bounding box center [583, 371] width 864 height 169
click at [178, 330] on icon "button" at bounding box center [176, 329] width 9 height 9
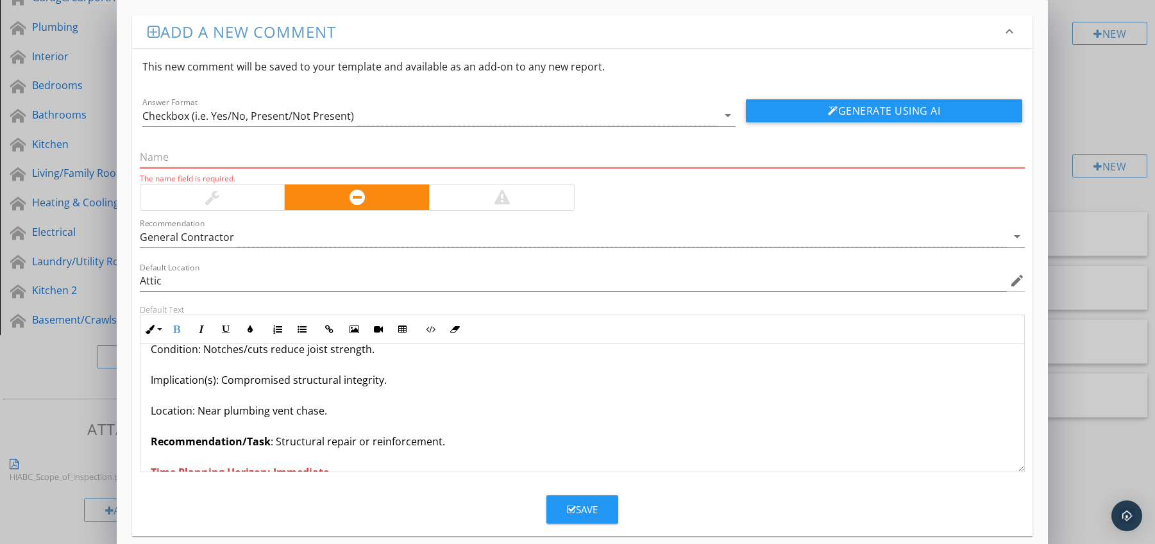
scroll to position [0, 0]
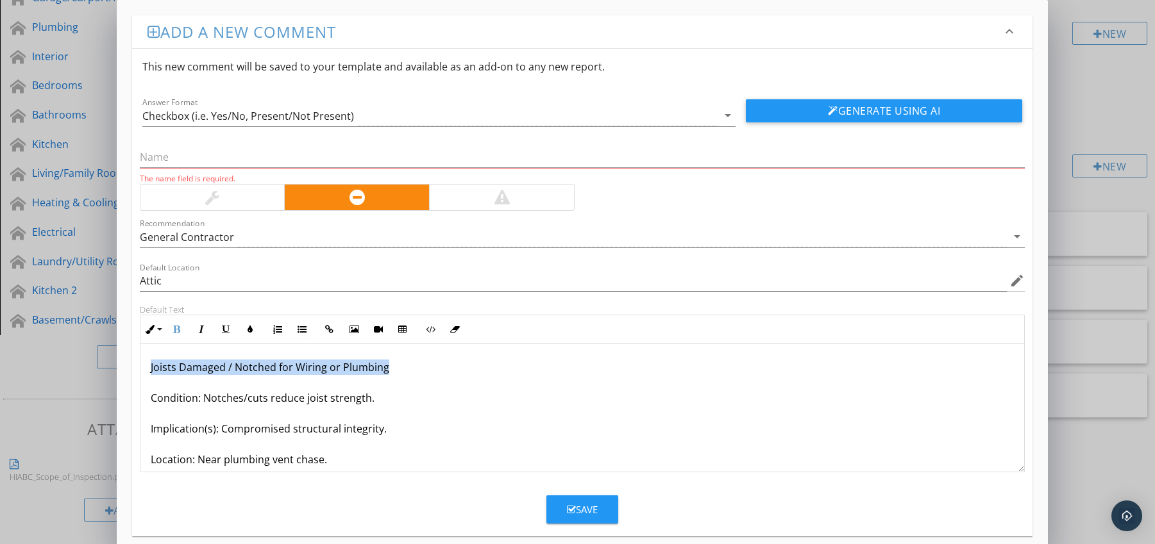
drag, startPoint x: 146, startPoint y: 367, endPoint x: 393, endPoint y: 367, distance: 246.9
click at [393, 367] on div "Joists Damaged / Notched for Wiring or Plumbing Condition: Notches/cuts reduce …" at bounding box center [582, 444] width 884 height 200
click at [229, 162] on input "text" at bounding box center [582, 157] width 885 height 21
paste input "Joists Damaged / Notched for Wiring or Plumbing"
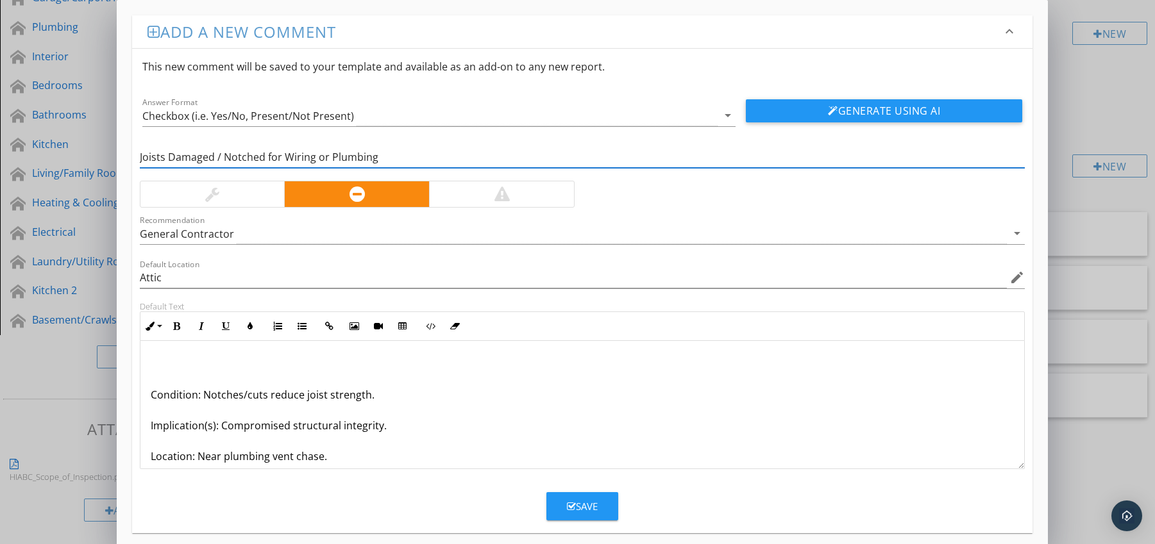
type input "Joists Damaged / Notched for Wiring or Plumbing"
click at [151, 394] on p "Condition: Notches/cuts reduce joist strength. Implication(s): Compromised stru…" at bounding box center [583, 440] width 864 height 169
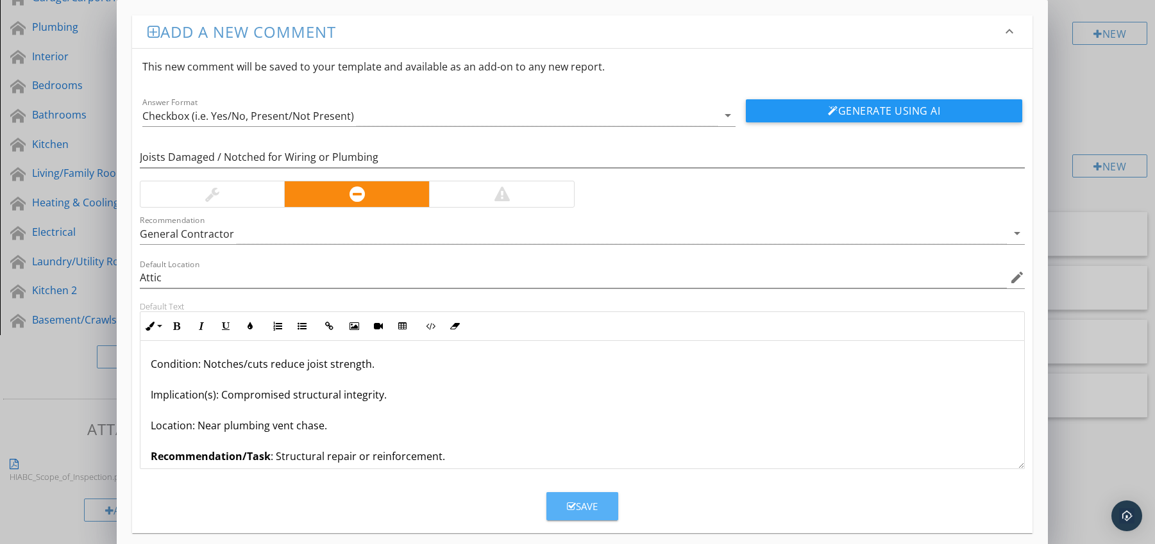
click at [580, 508] on div "Save" at bounding box center [582, 506] width 31 height 15
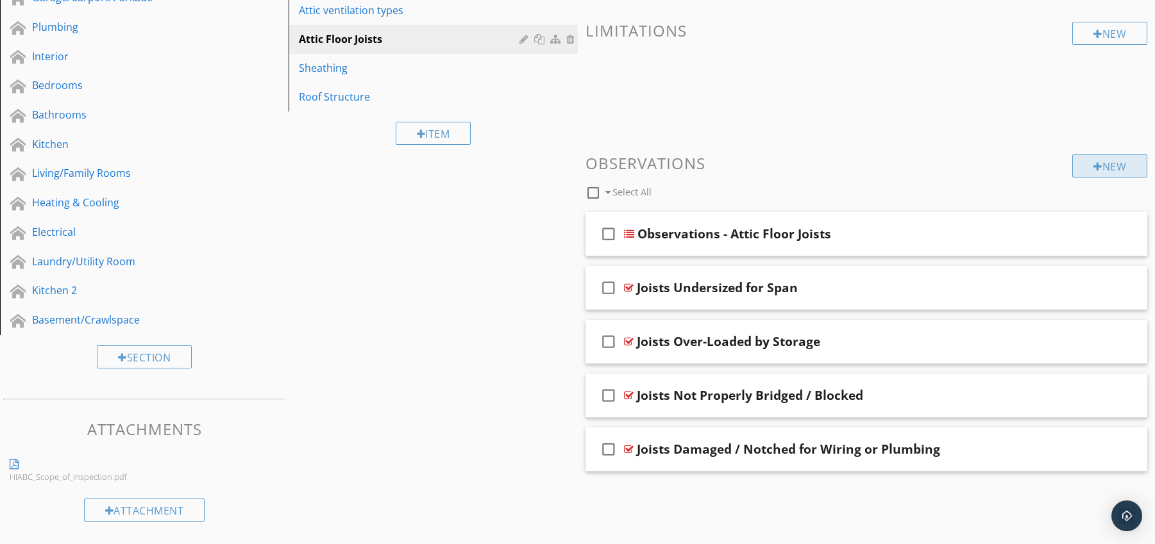
click at [1093, 162] on div at bounding box center [1097, 167] width 9 height 10
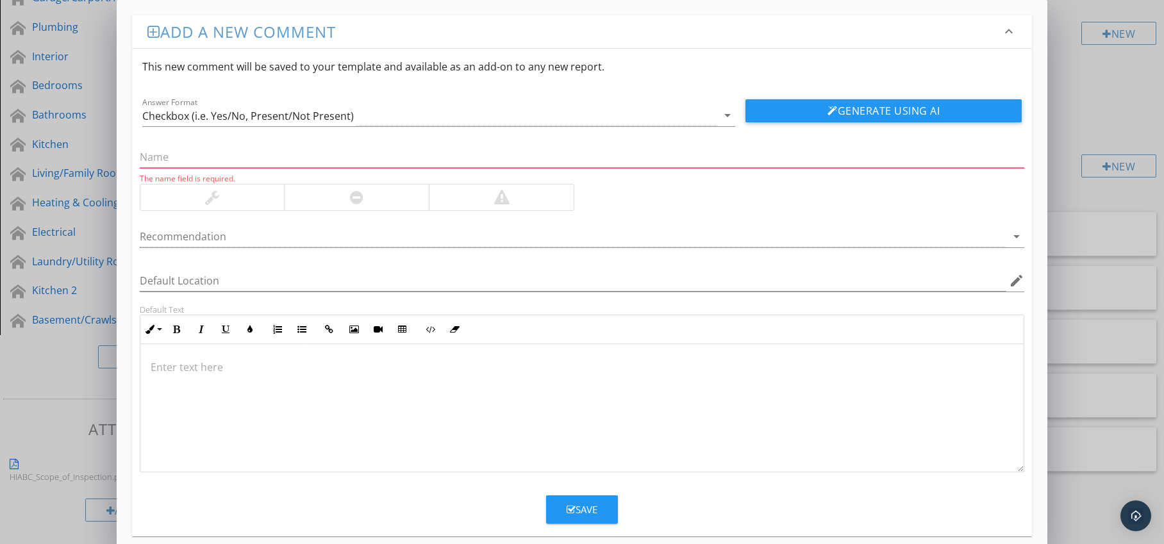
click at [369, 199] on div at bounding box center [356, 198] width 145 height 26
click at [360, 240] on div at bounding box center [574, 236] width 868 height 21
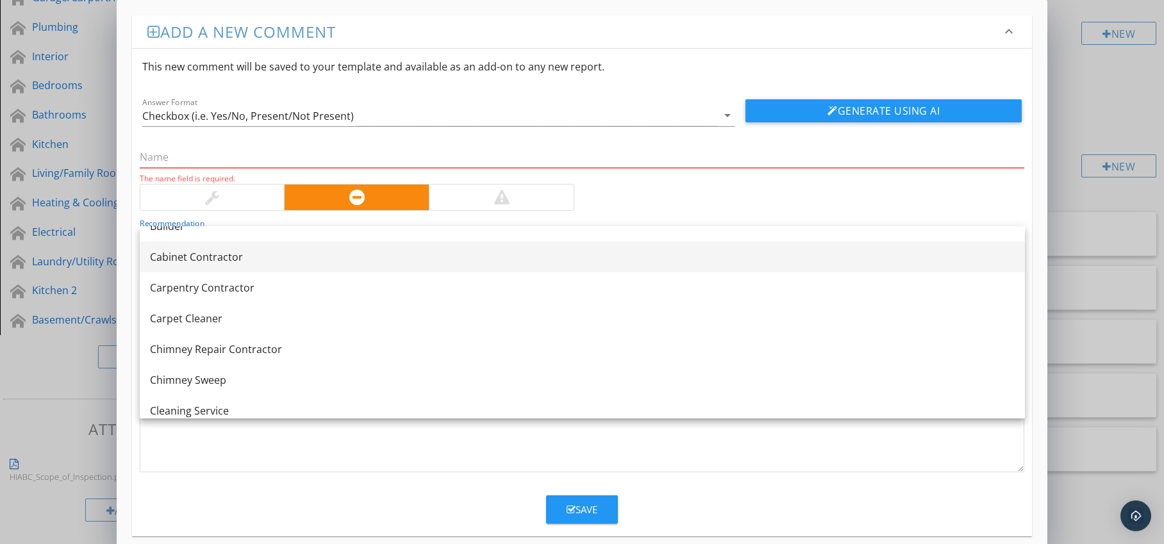
scroll to position [333, 0]
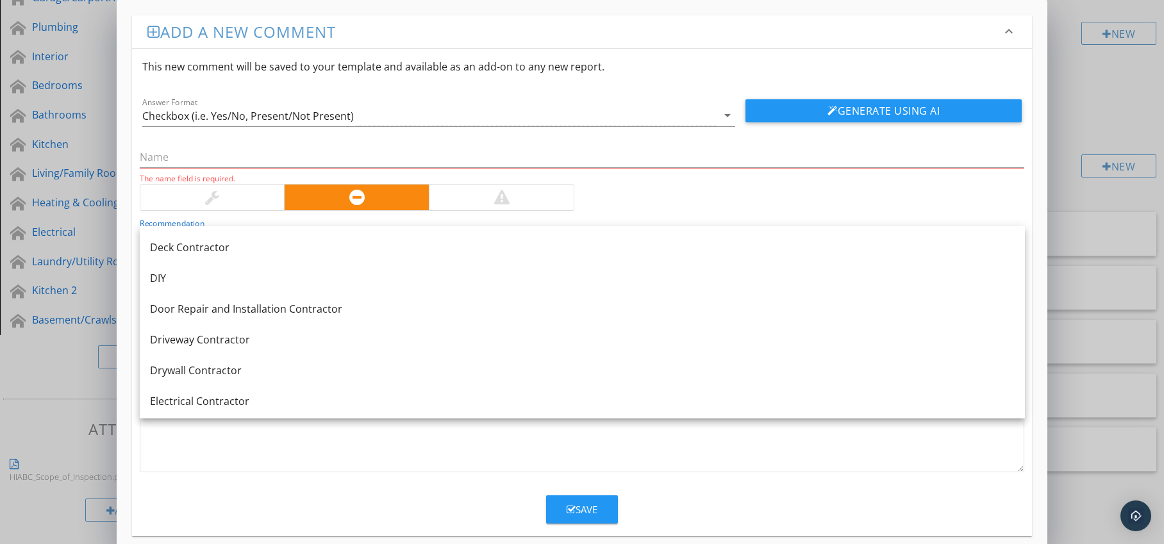
click at [235, 441] on div at bounding box center [582, 408] width 884 height 128
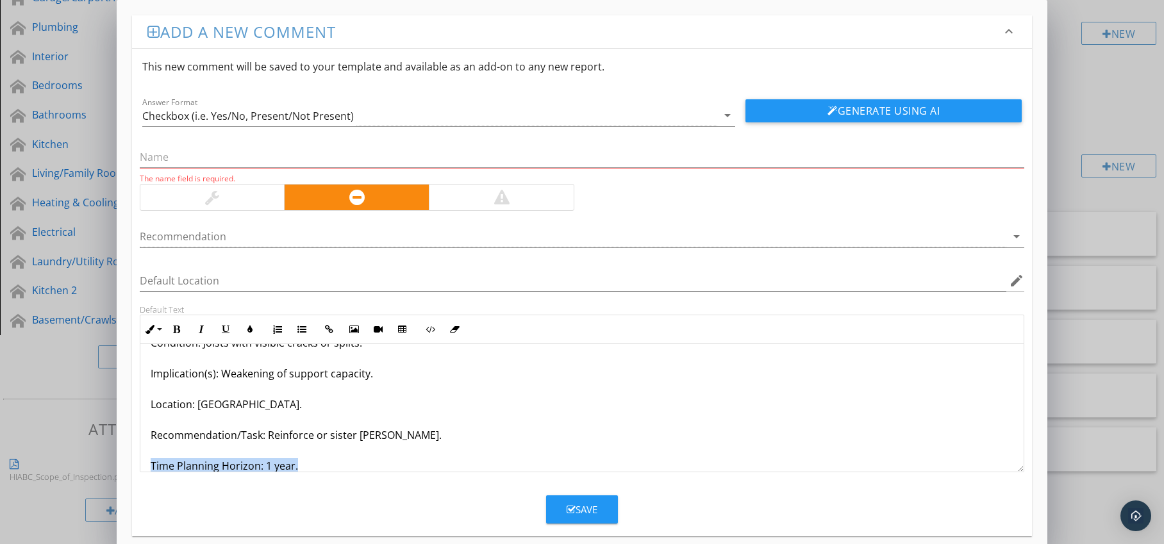
scroll to position [72, 0]
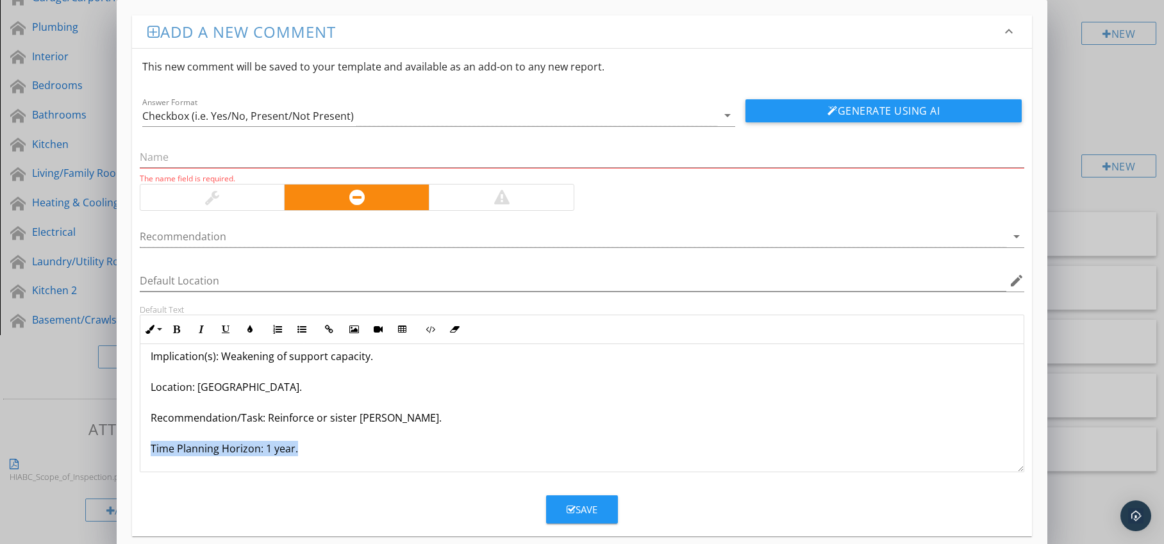
drag, startPoint x: 149, startPoint y: 464, endPoint x: 274, endPoint y: 463, distance: 125.0
click at [274, 463] on div "Joists Cracked / Split Along Grain Condition: Joists with visible cracks or spl…" at bounding box center [582, 372] width 884 height 200
drag, startPoint x: 180, startPoint y: 329, endPoint x: 192, endPoint y: 328, distance: 12.2
click at [180, 329] on icon "button" at bounding box center [176, 329] width 9 height 9
click at [254, 328] on button "Colors" at bounding box center [250, 329] width 24 height 24
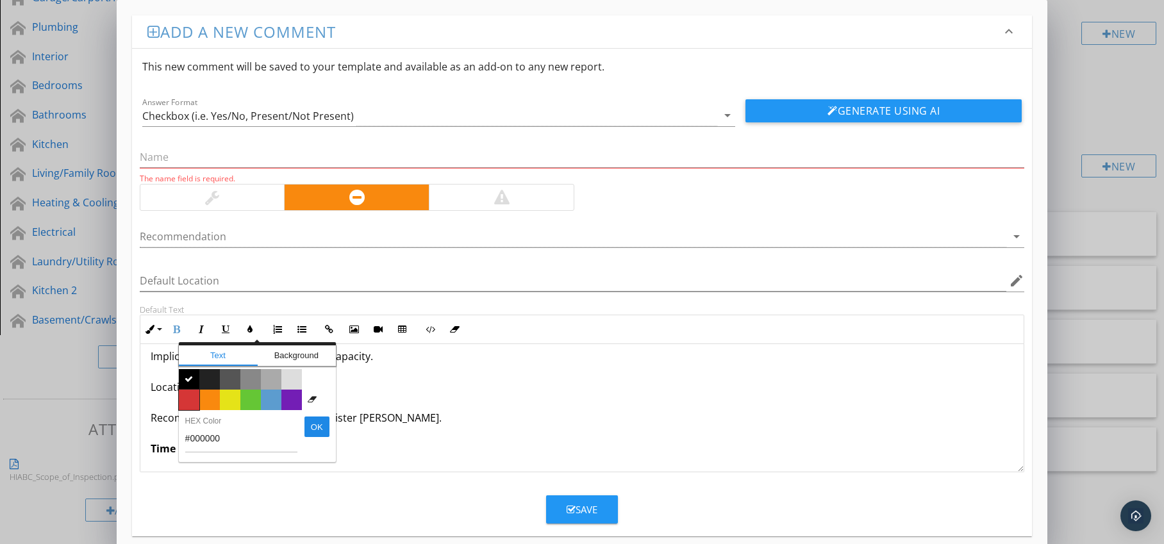
click at [195, 398] on span "Color #d53636" at bounding box center [189, 400] width 21 height 21
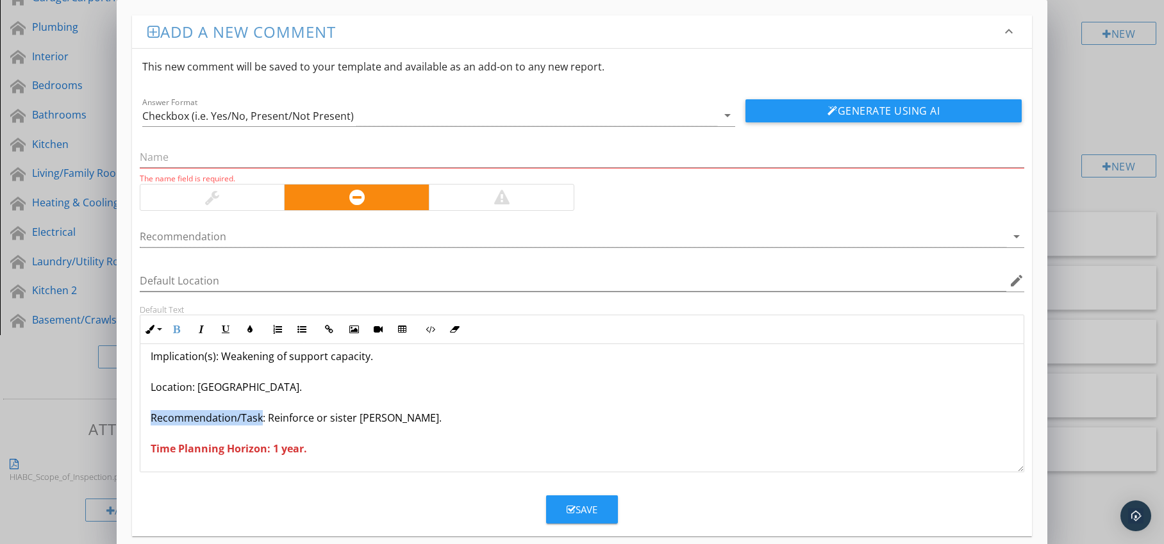
drag, startPoint x: 151, startPoint y: 419, endPoint x: 259, endPoint y: 422, distance: 107.7
click at [259, 422] on p "Joists Cracked / Split Along Grain Condition: Joists with visible cracks or spl…" at bounding box center [583, 371] width 864 height 169
click at [173, 328] on icon "button" at bounding box center [176, 329] width 9 height 9
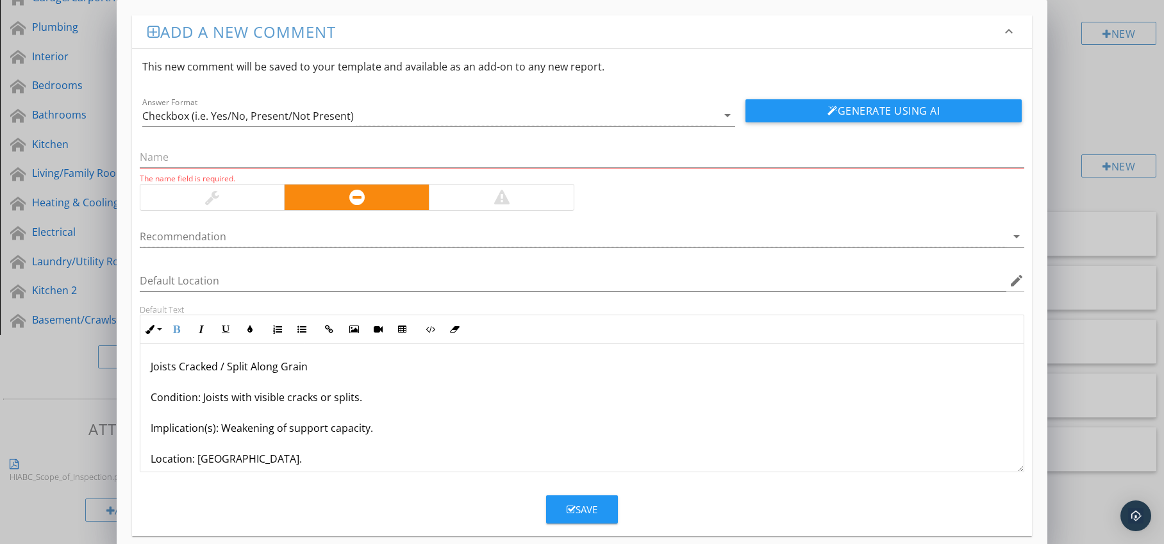
scroll to position [0, 0]
drag, startPoint x: 145, startPoint y: 370, endPoint x: 330, endPoint y: 371, distance: 185.3
click at [330, 371] on div "Joists Cracked / Split Along Grain Condition: Joists with visible cracks or spl…" at bounding box center [582, 444] width 884 height 200
click at [217, 165] on input "text" at bounding box center [582, 157] width 885 height 21
paste input "Joists Cracked / Split Along Grain"
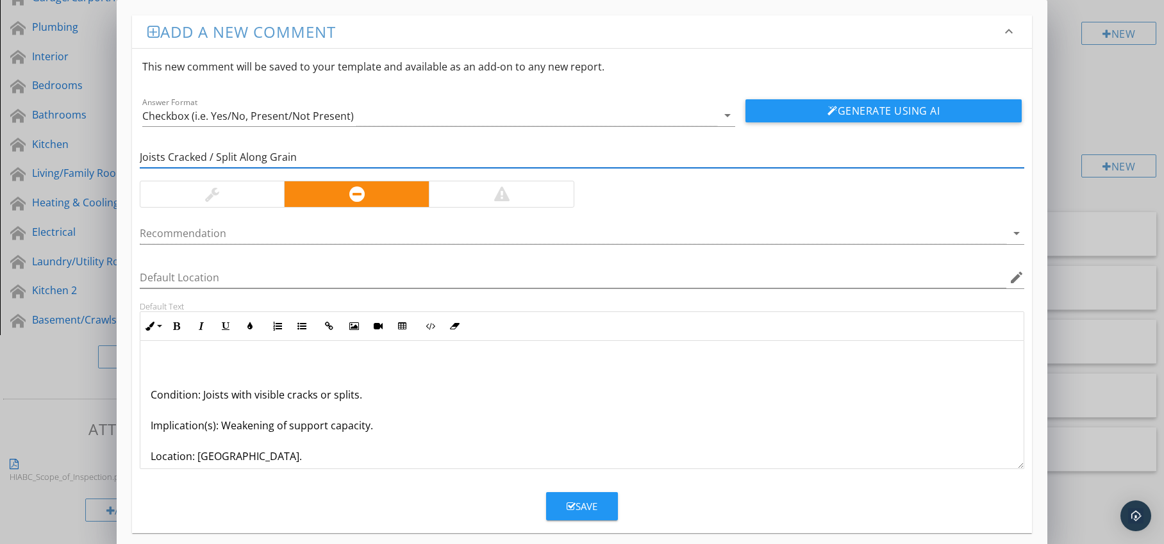
type input "Joists Cracked / Split Along Grain"
click at [154, 396] on p "Condition: Joists with visible cracks or splits. Implication(s): Weakening of s…" at bounding box center [583, 440] width 864 height 169
click at [149, 398] on div "Condition: Joists with visible cracks or splits. Implication(s): Weakening of s…" at bounding box center [582, 441] width 884 height 200
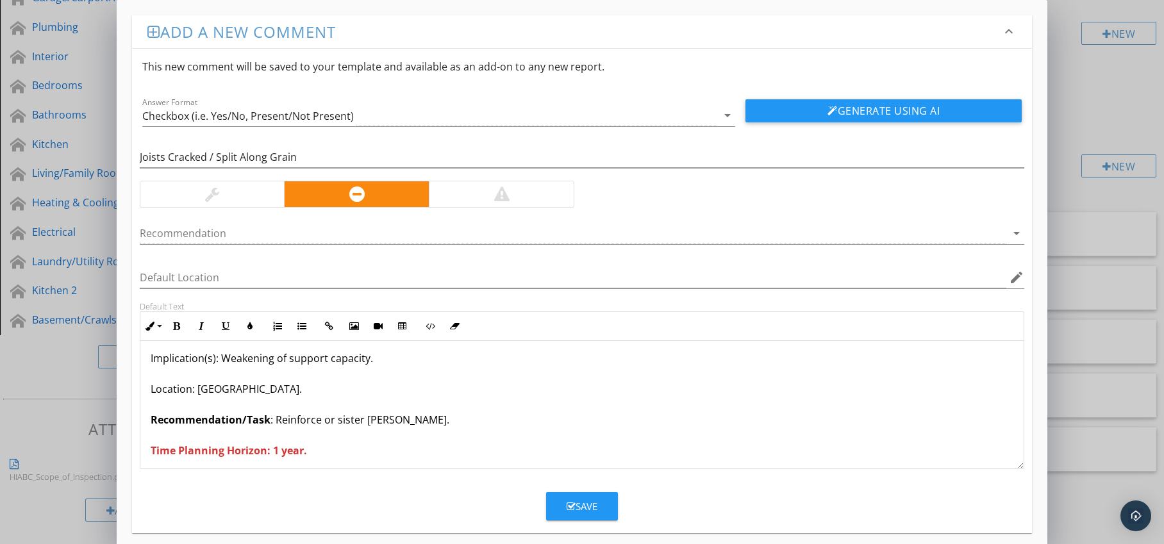
scroll to position [42, 0]
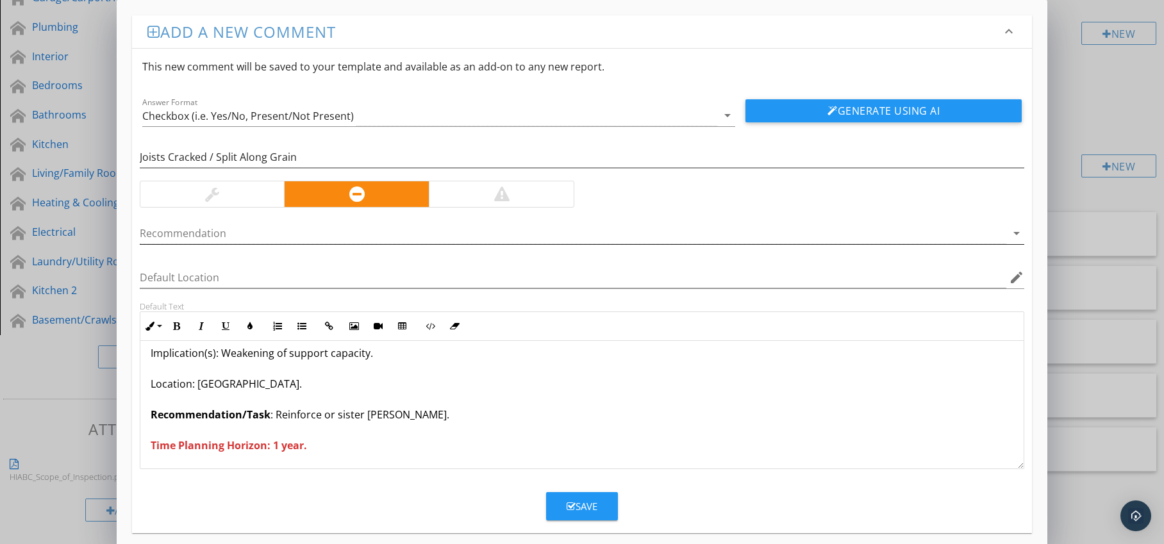
click at [478, 237] on div at bounding box center [574, 233] width 868 height 21
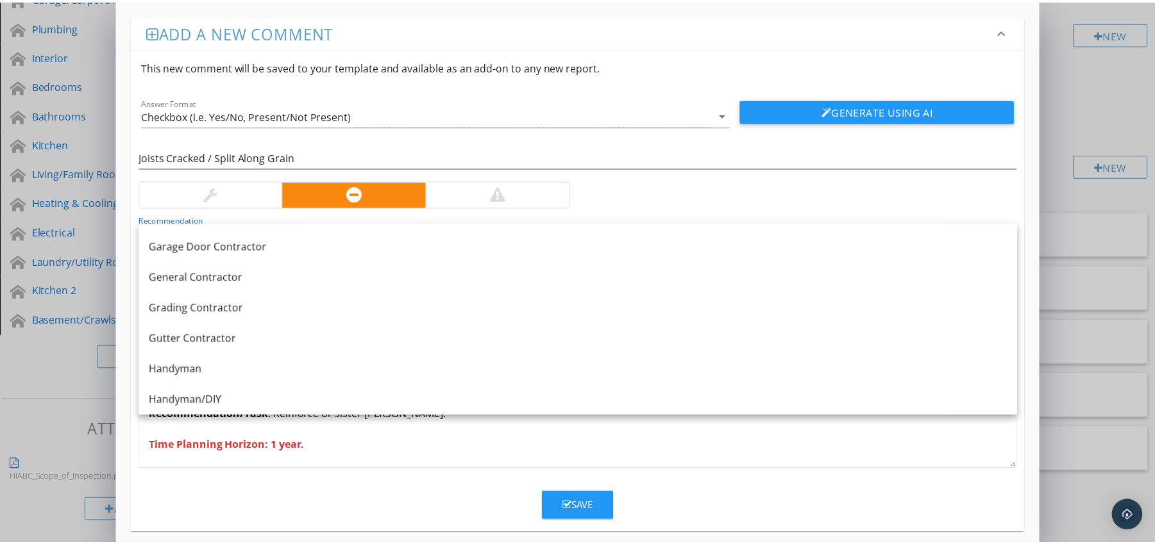
scroll to position [705, 0]
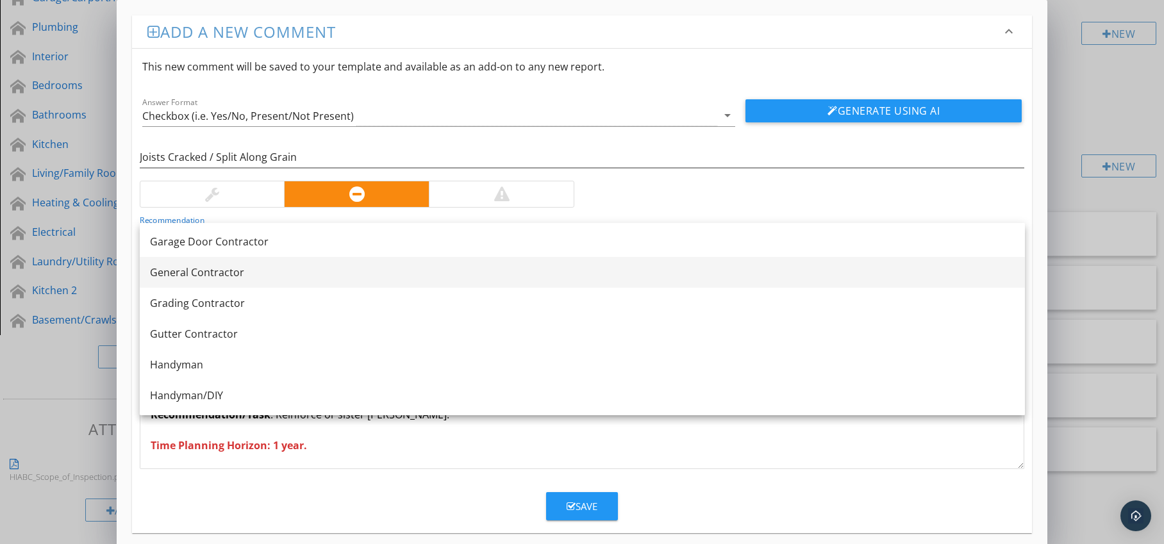
click at [312, 280] on link "General Contractor" at bounding box center [582, 272] width 885 height 31
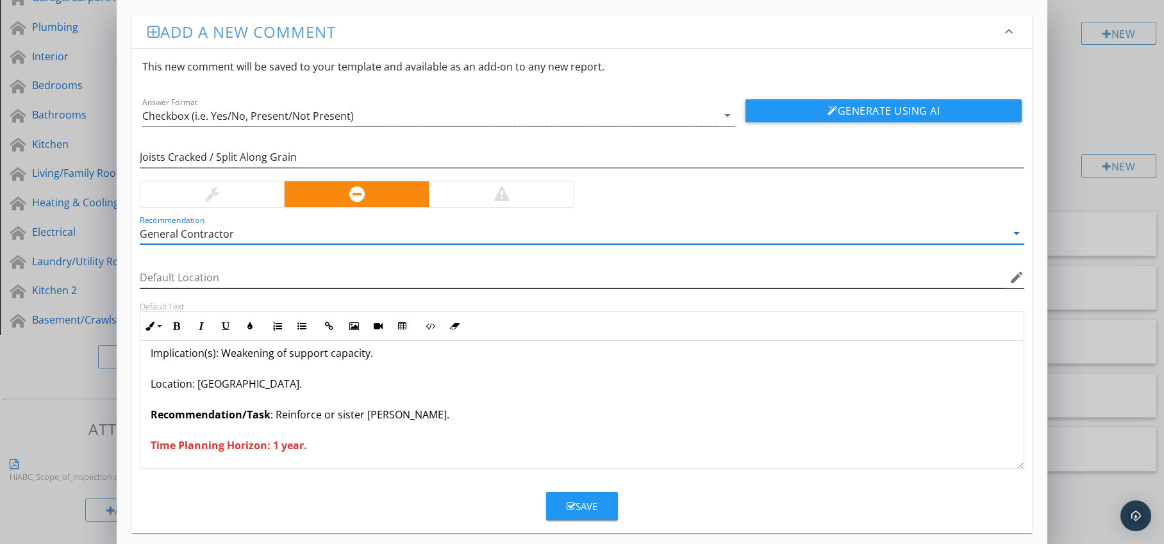
click at [1014, 283] on icon "edit" at bounding box center [1016, 277] width 15 height 15
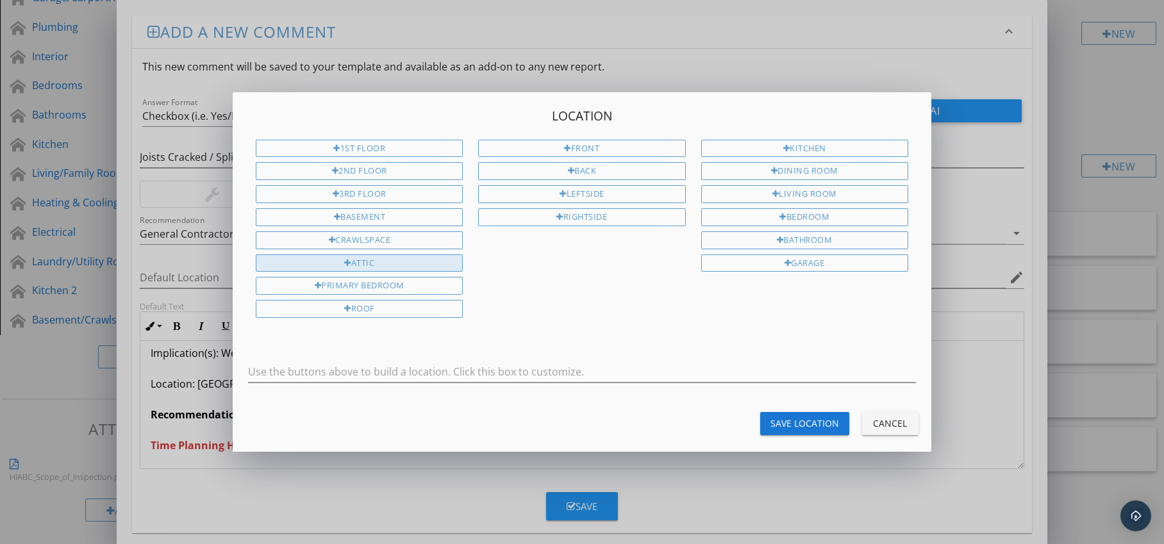
click at [434, 267] on div "Attic" at bounding box center [359, 264] width 207 height 18
type input "Attic"
click at [796, 423] on div "Save Location" at bounding box center [805, 423] width 69 height 13
type input "Attic"
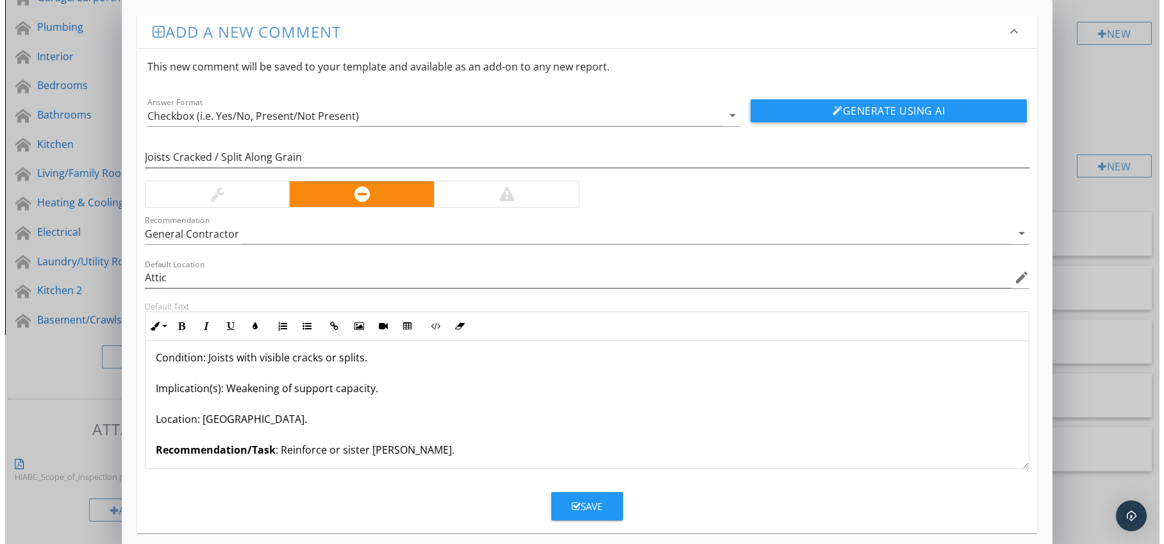
scroll to position [0, 0]
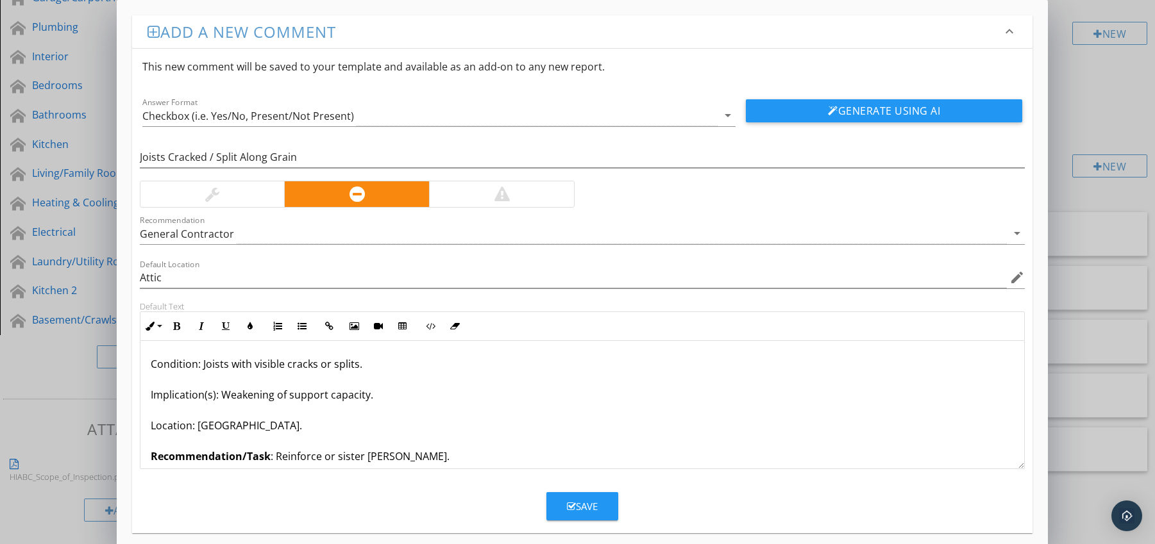
click at [587, 504] on div "Save" at bounding box center [582, 506] width 31 height 15
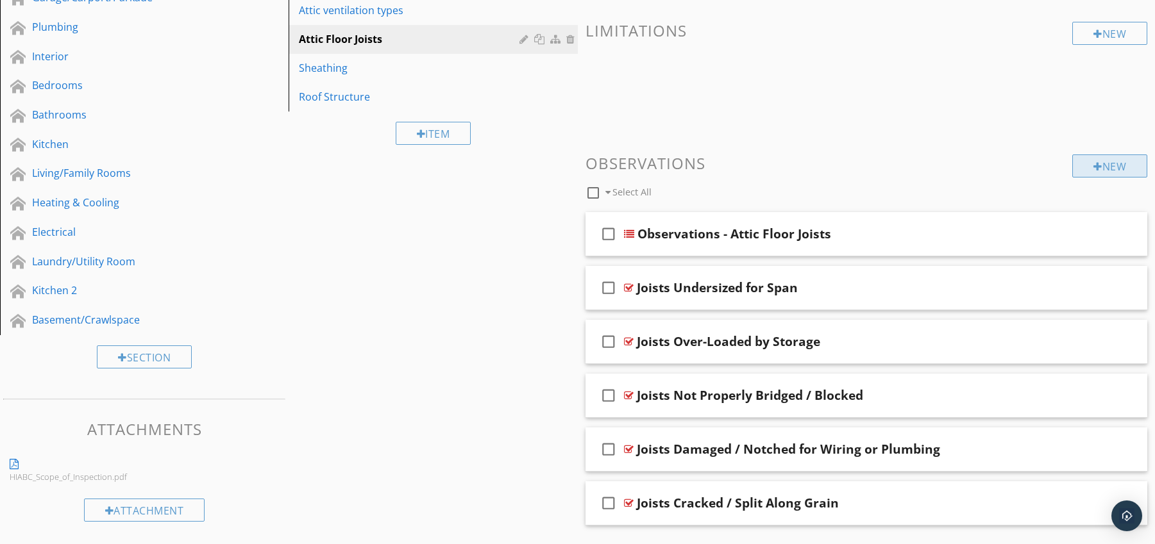
click at [1090, 160] on div "New" at bounding box center [1109, 166] width 75 height 23
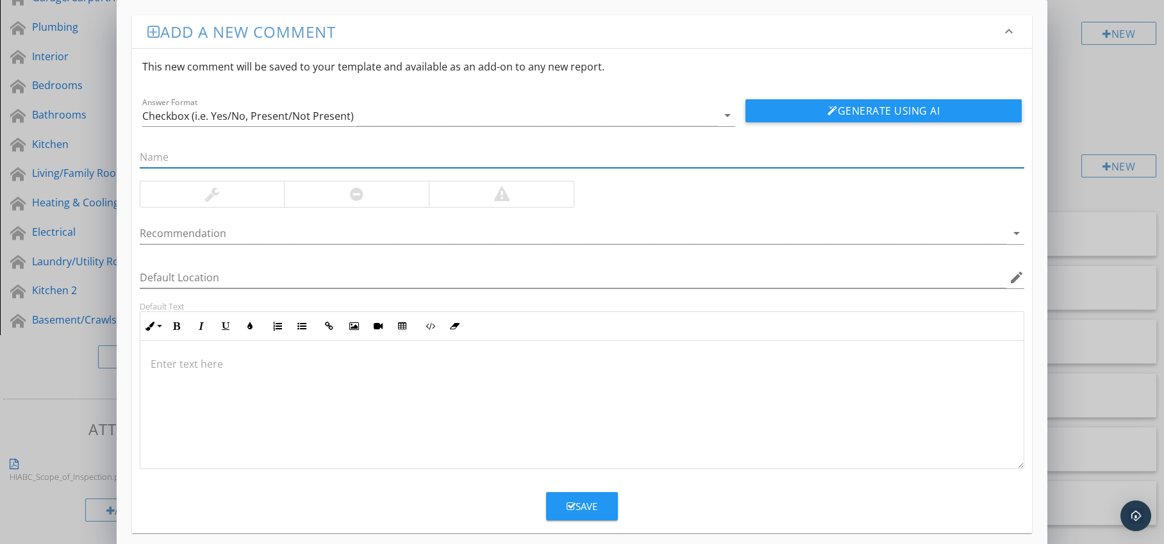
click at [345, 196] on div at bounding box center [356, 194] width 145 height 26
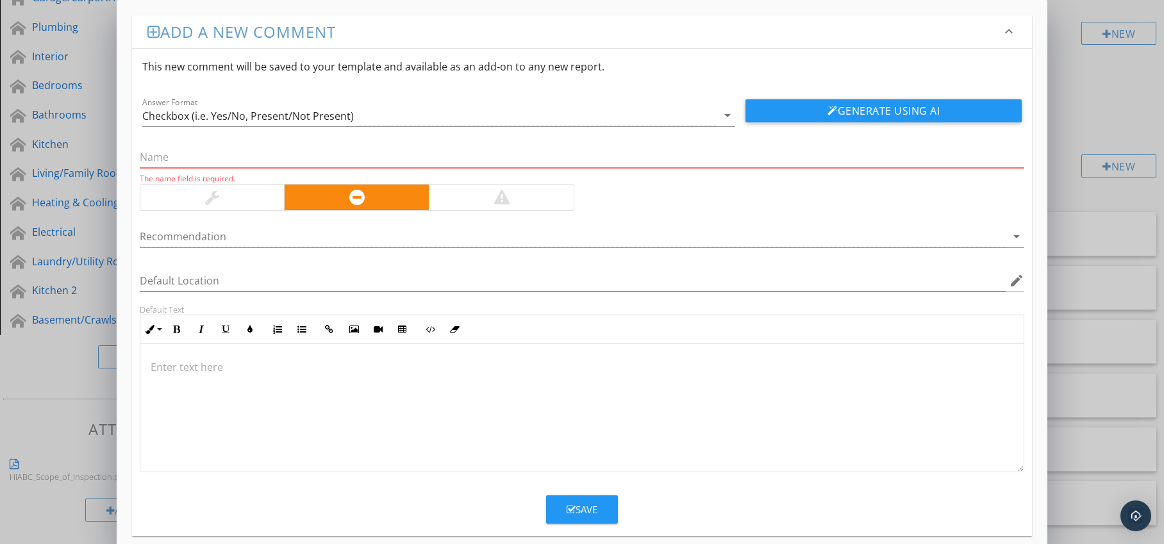
click at [205, 366] on p at bounding box center [583, 367] width 864 height 15
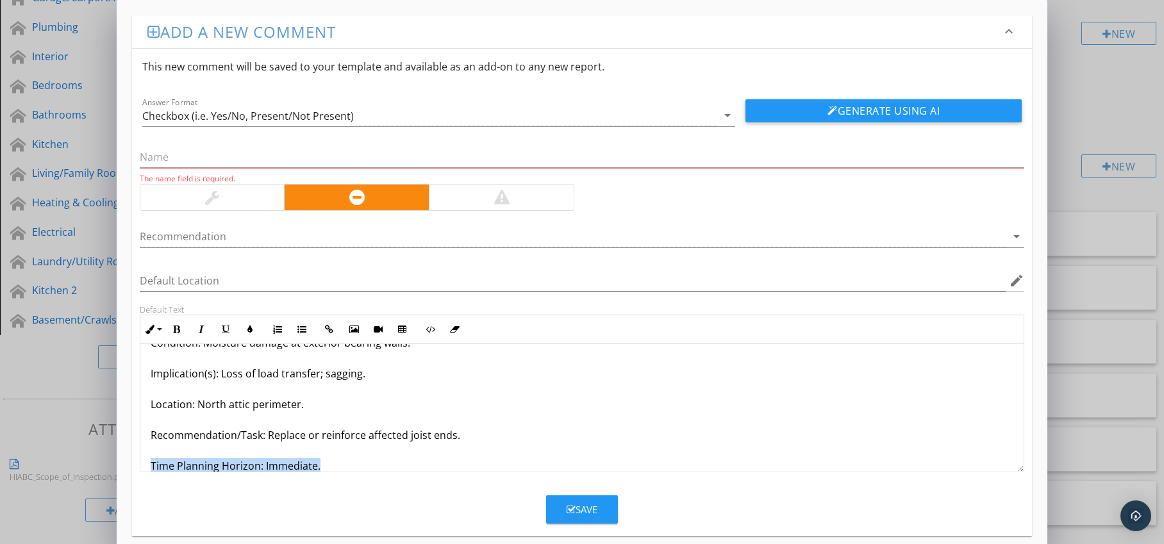
scroll to position [72, 0]
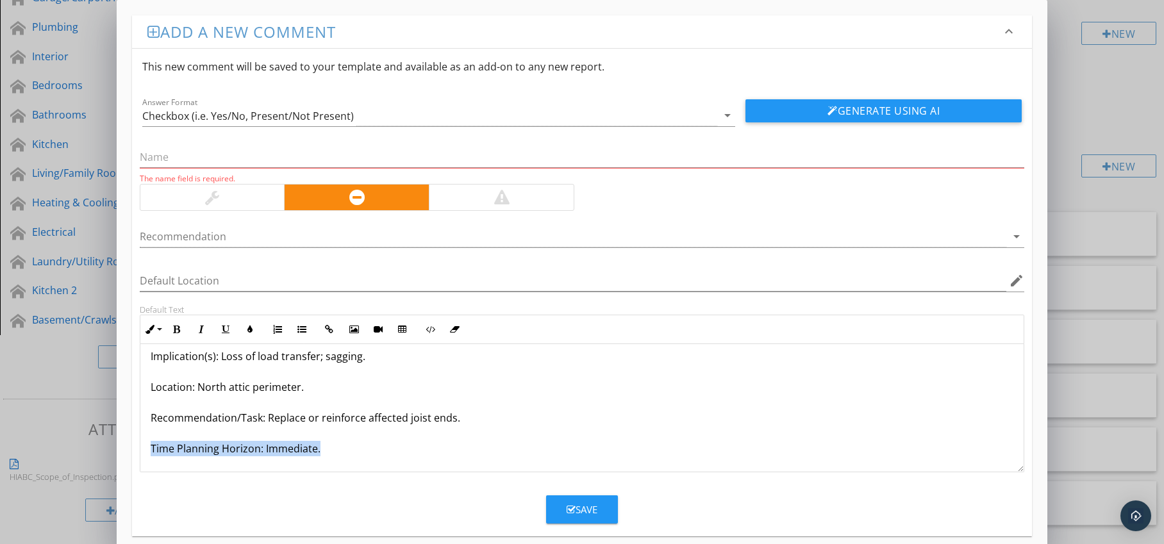
drag, startPoint x: 146, startPoint y: 464, endPoint x: 218, endPoint y: 473, distance: 72.4
click at [218, 473] on form "This new comment will be saved to your template and available as an add-on to a…" at bounding box center [582, 286] width 901 height 475
click at [171, 330] on button "Bold" at bounding box center [177, 329] width 24 height 24
click at [250, 328] on icon "button" at bounding box center [250, 329] width 9 height 9
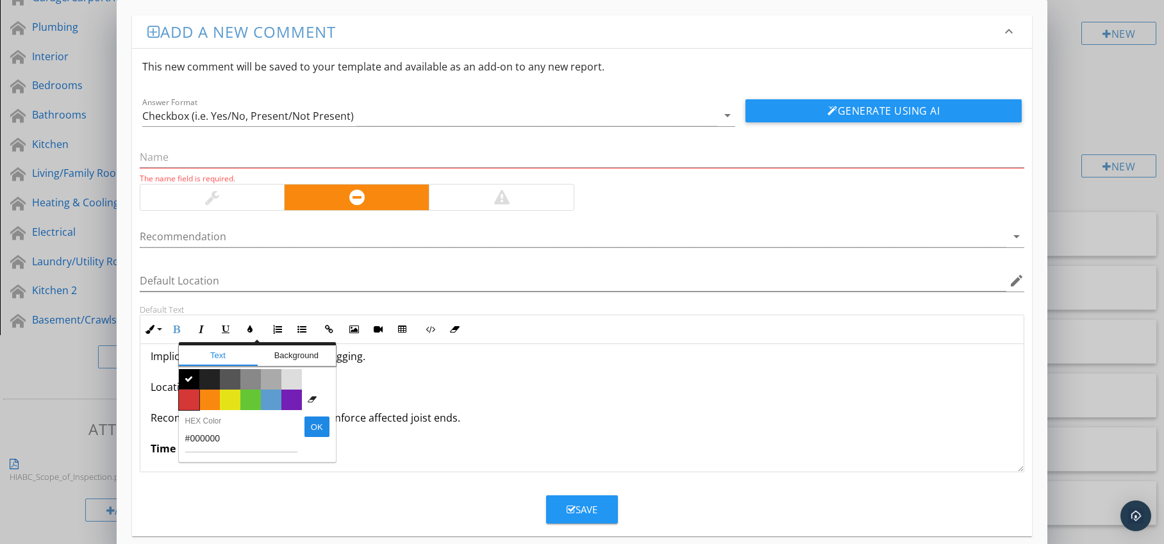
click at [189, 399] on span "Color #d53636" at bounding box center [189, 400] width 21 height 21
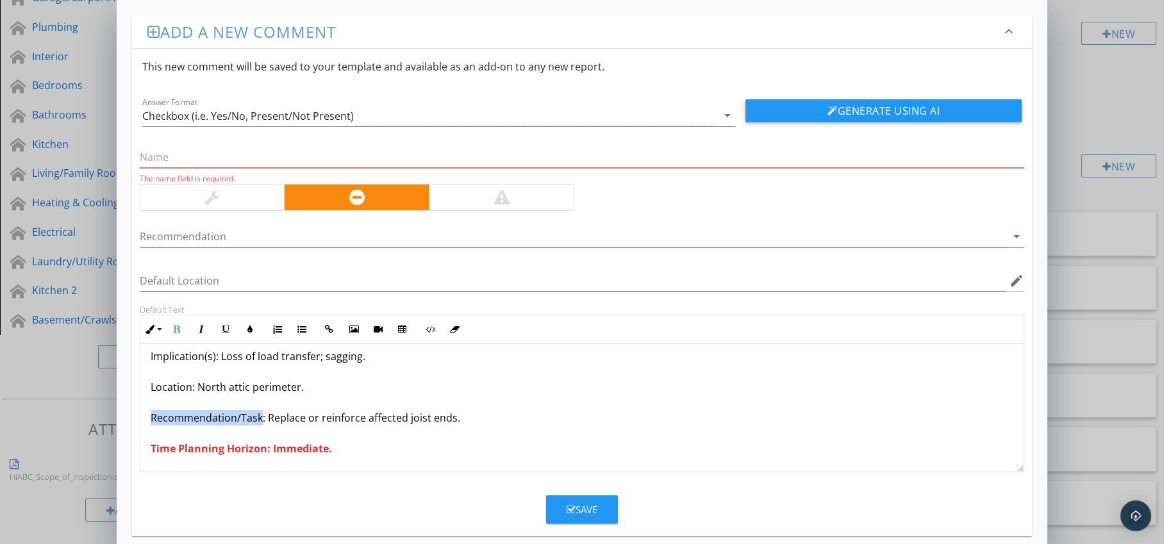
drag, startPoint x: 149, startPoint y: 423, endPoint x: 260, endPoint y: 425, distance: 110.3
click at [260, 425] on div "Joist Ends Rotted at Bearing Points Condition: Moisture damage at exterior bear…" at bounding box center [582, 372] width 884 height 200
click at [177, 327] on icon "button" at bounding box center [176, 329] width 9 height 9
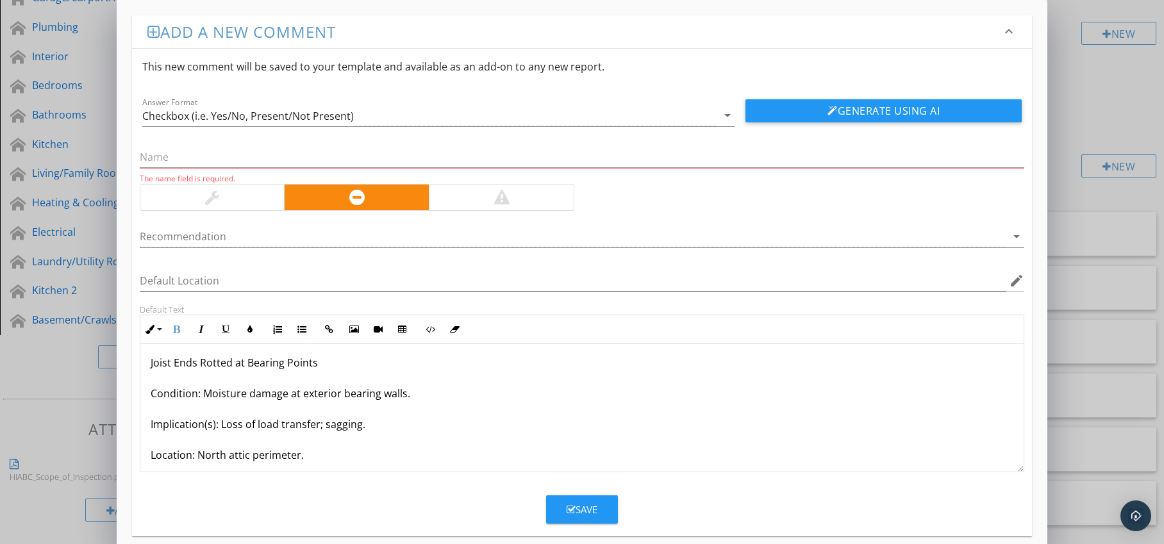
scroll to position [0, 0]
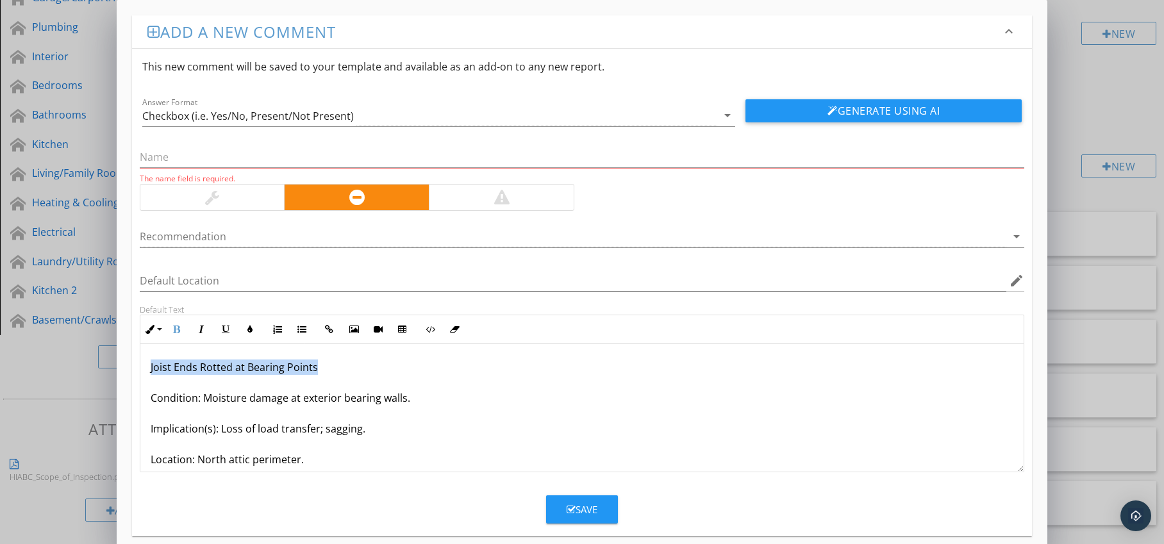
drag, startPoint x: 149, startPoint y: 369, endPoint x: 333, endPoint y: 367, distance: 184.7
click at [333, 367] on div "Joist Ends Rotted at Bearing Points Condition: Moisture damage at exterior bear…" at bounding box center [582, 444] width 884 height 200
click at [260, 155] on input "text" at bounding box center [582, 157] width 885 height 21
paste input "Joist Ends Rotted at Bearing Points"
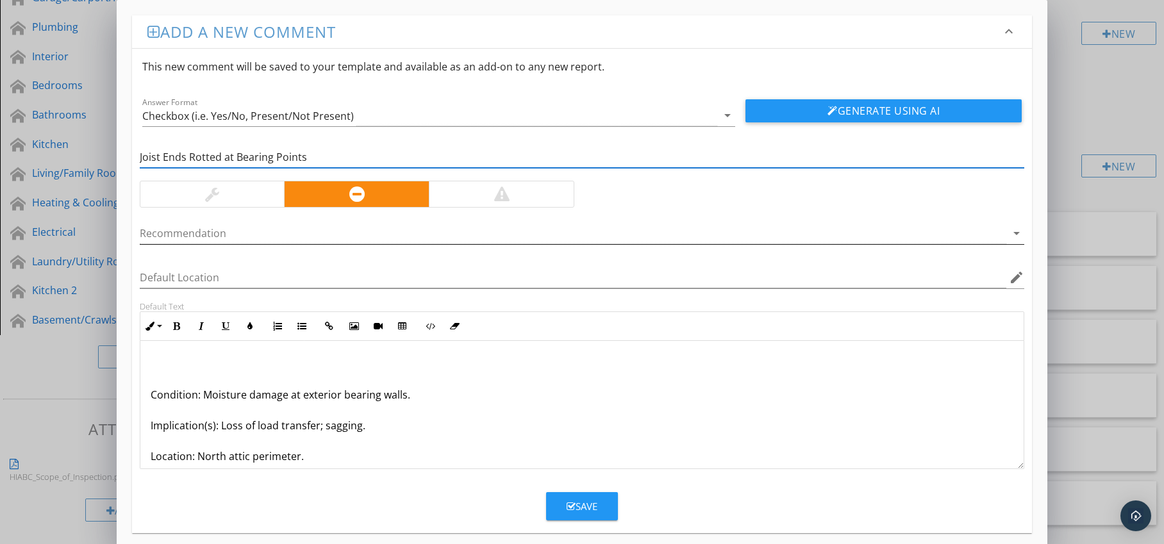
type input "Joist Ends Rotted at Bearing Points"
click at [305, 236] on div at bounding box center [574, 233] width 868 height 21
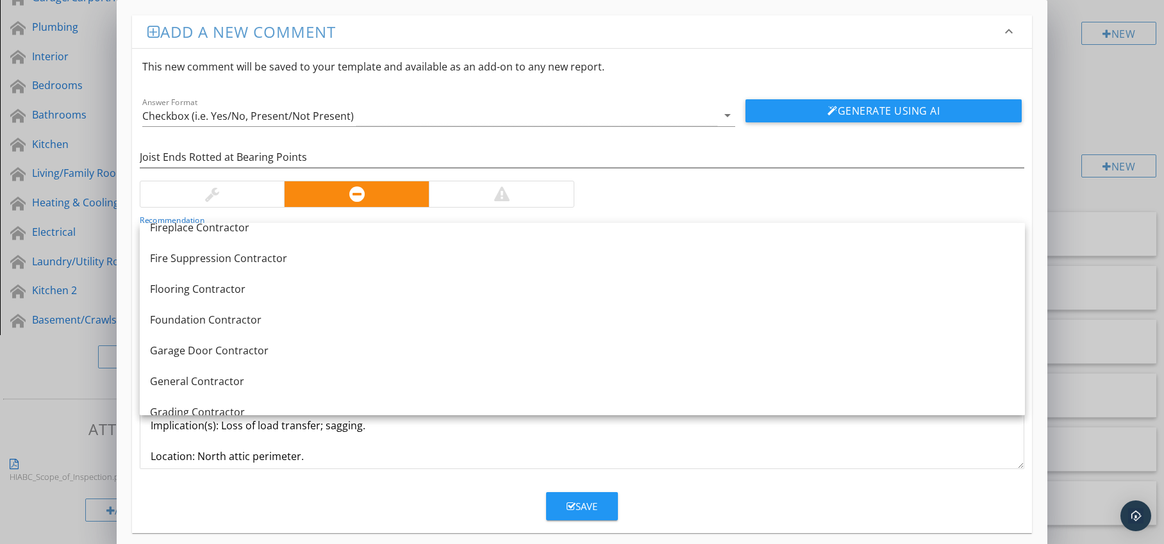
scroll to position [639, 0]
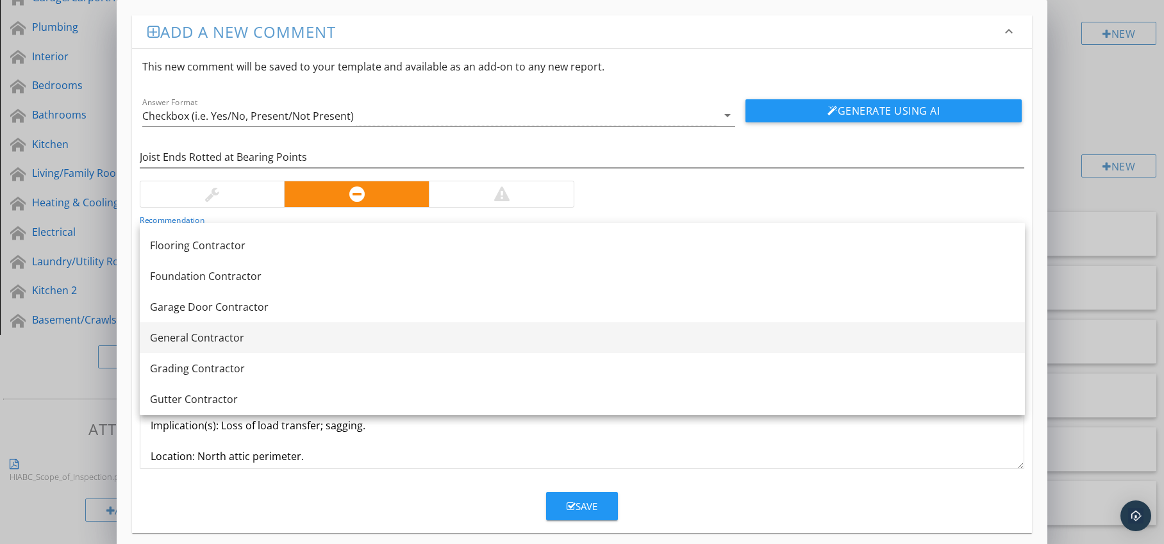
click at [247, 335] on div "General Contractor" at bounding box center [582, 337] width 865 height 15
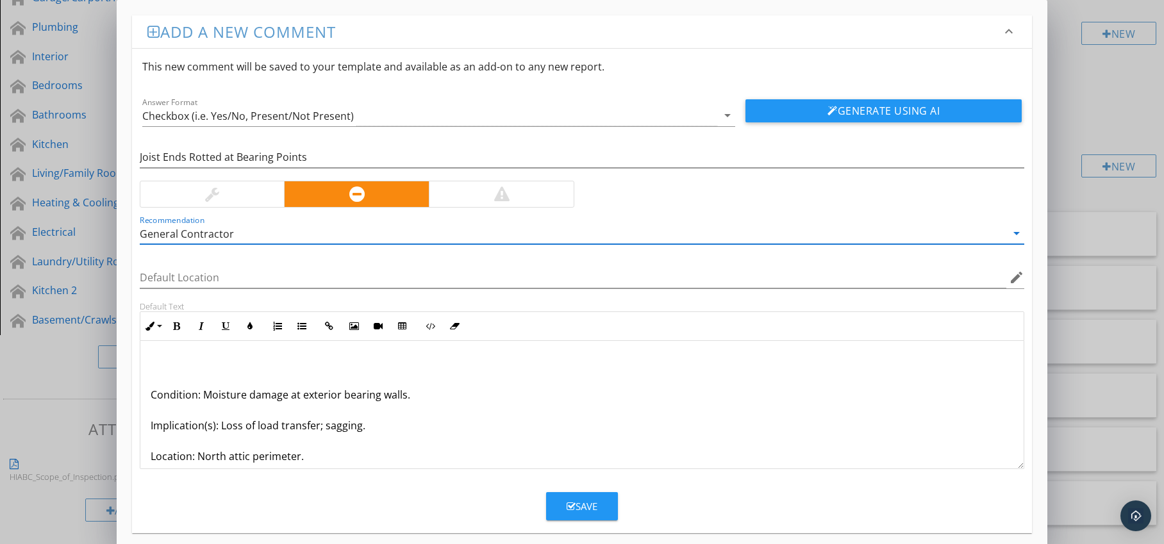
click at [151, 399] on p "Condition: Moisture damage at exterior bearing walls. Implication(s): Loss of l…" at bounding box center [583, 440] width 864 height 169
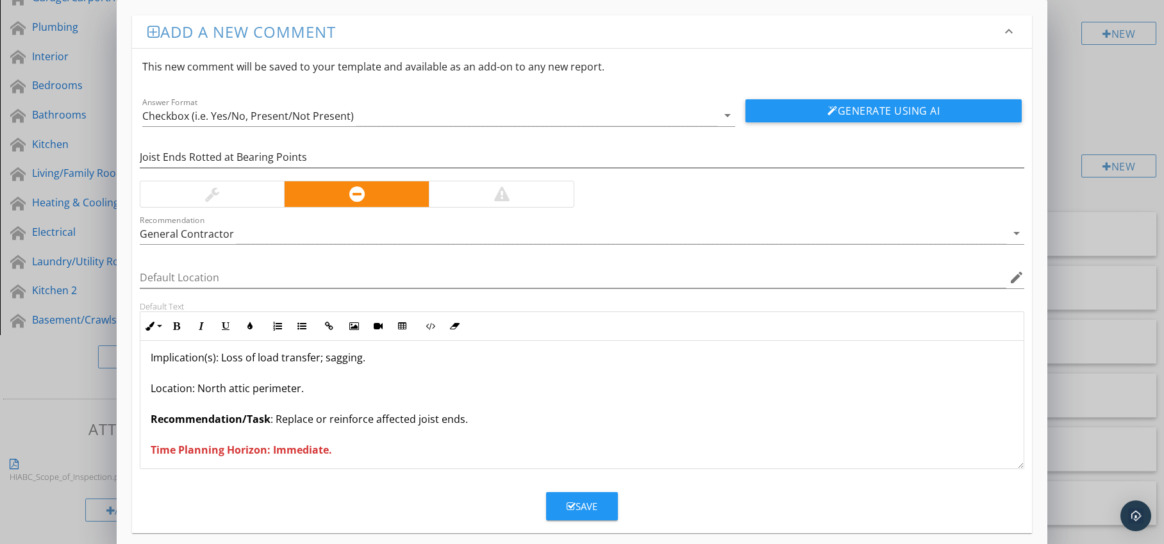
scroll to position [42, 0]
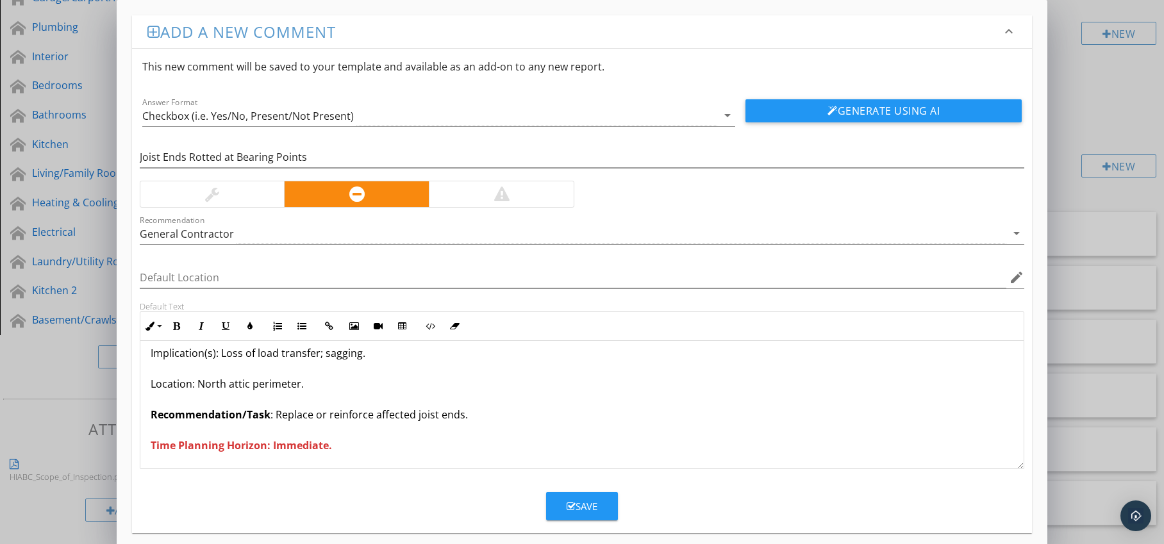
click at [591, 499] on div "Save" at bounding box center [582, 506] width 31 height 15
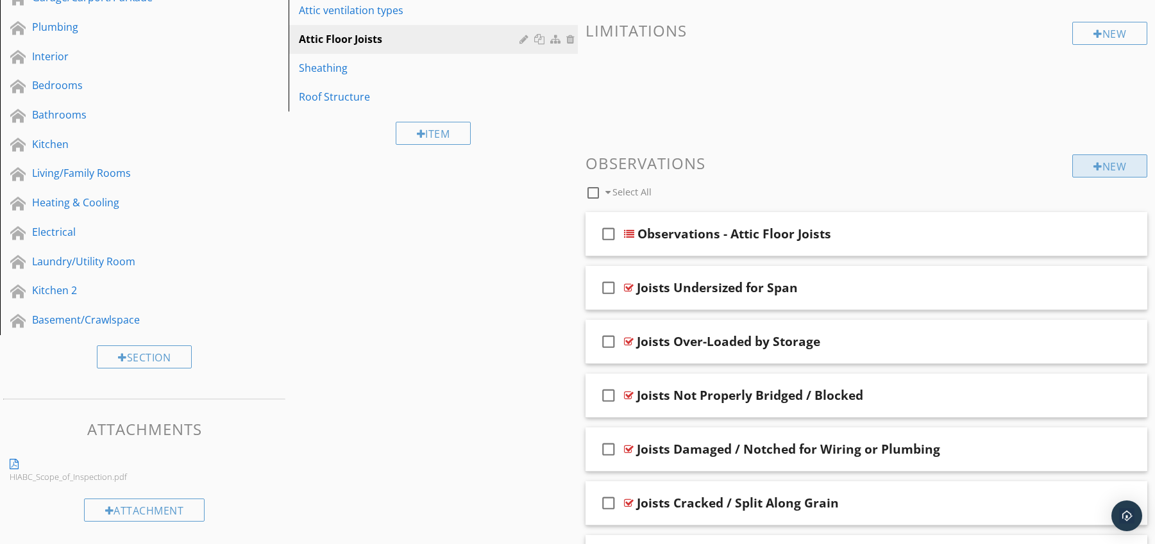
click at [1092, 159] on div "New" at bounding box center [1109, 166] width 75 height 23
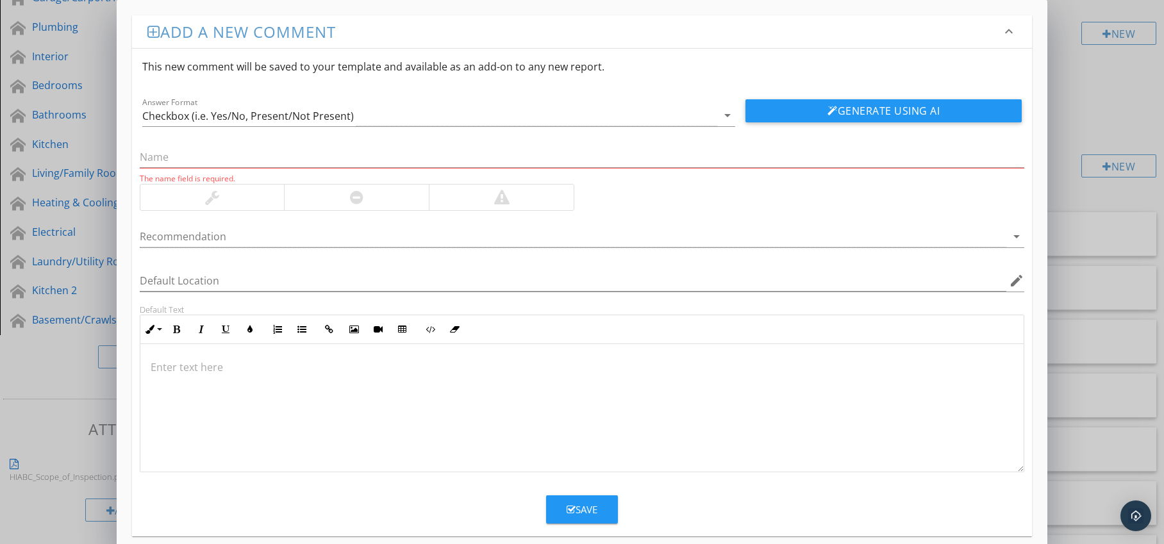
click at [371, 196] on div at bounding box center [356, 198] width 145 height 26
click at [365, 237] on div at bounding box center [574, 236] width 868 height 21
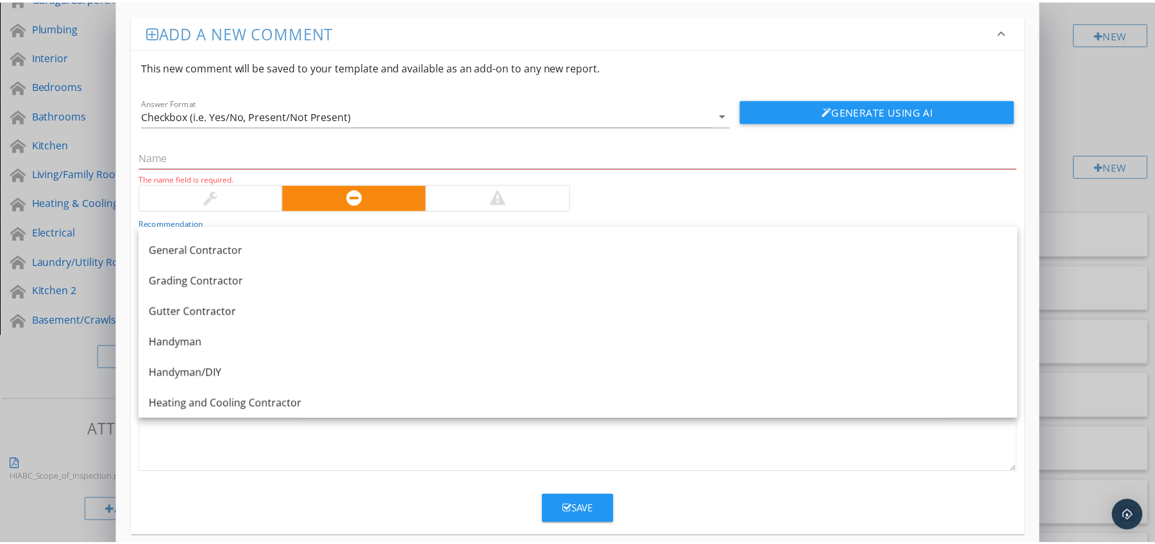
scroll to position [707, 0]
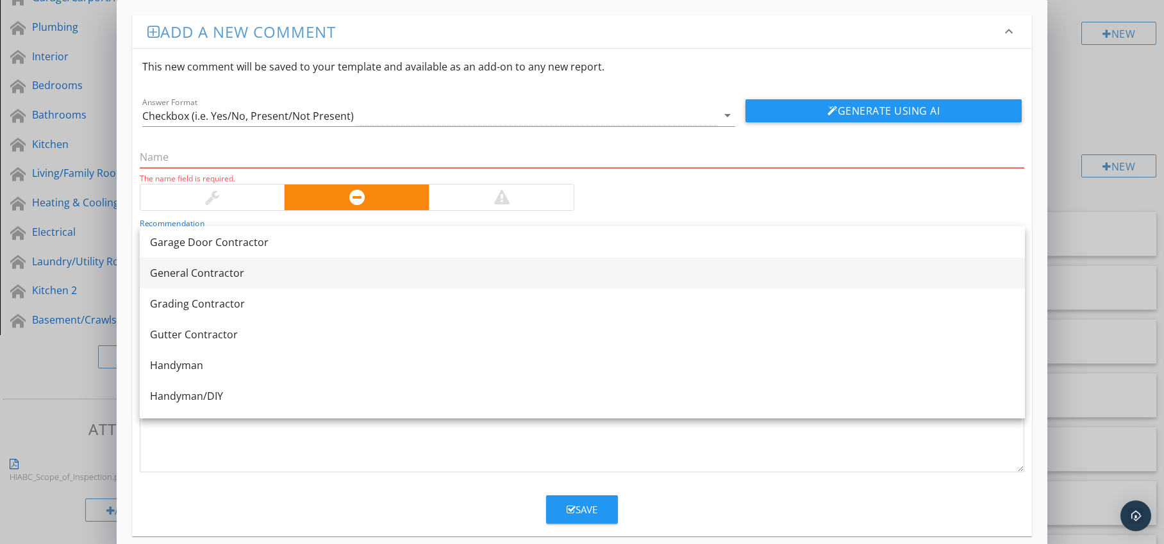
click at [307, 280] on div "General Contractor" at bounding box center [582, 272] width 865 height 15
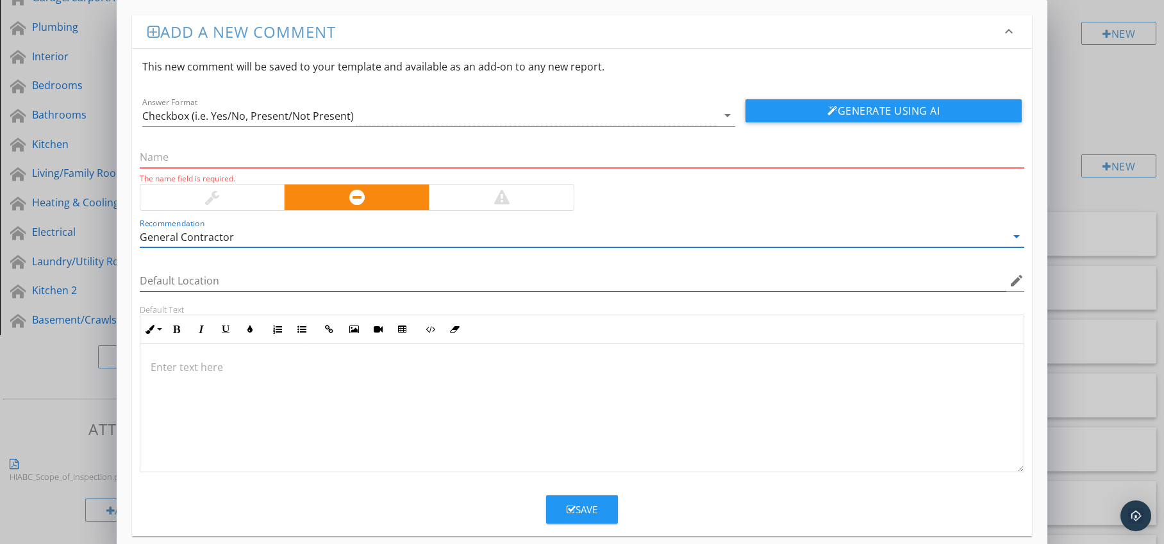
click at [1019, 281] on icon "edit" at bounding box center [1016, 280] width 15 height 15
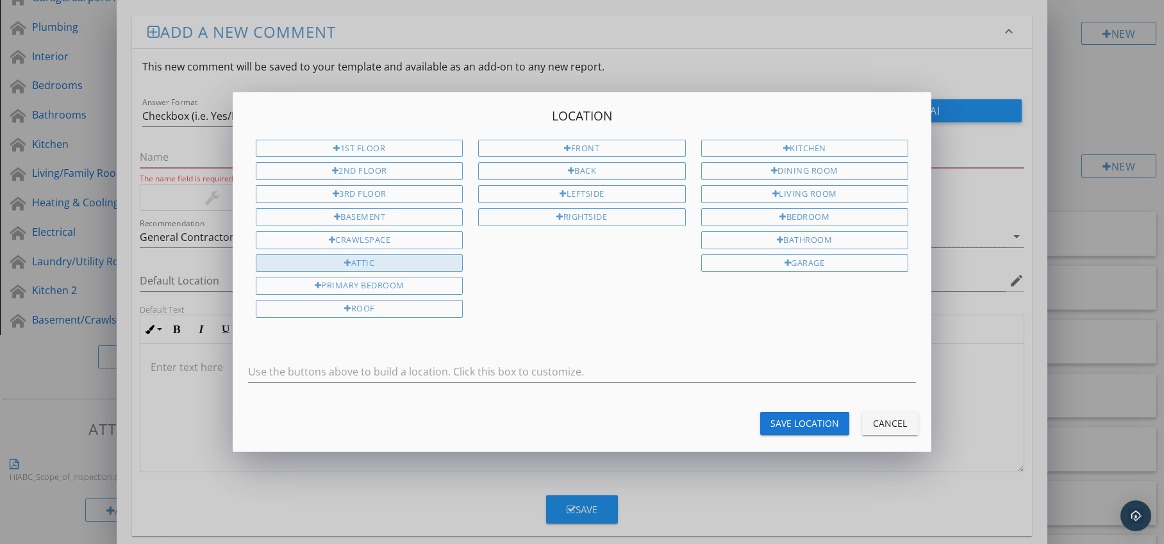
click at [371, 258] on div "Attic" at bounding box center [359, 264] width 207 height 18
type input "Attic"
click at [802, 417] on div "Save Location" at bounding box center [805, 423] width 69 height 13
type input "Attic"
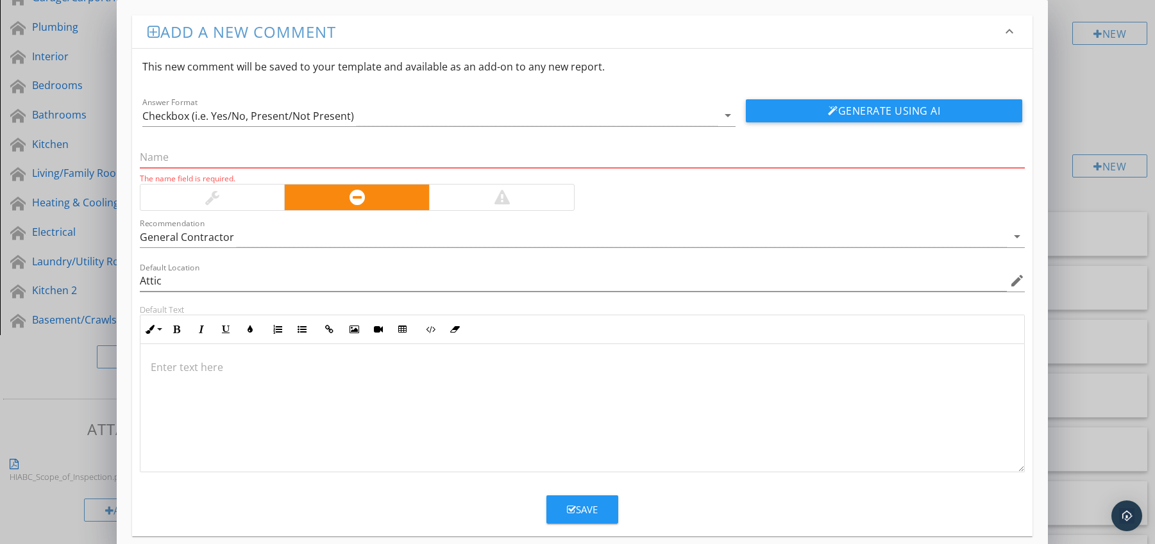
click at [203, 355] on div at bounding box center [582, 408] width 884 height 128
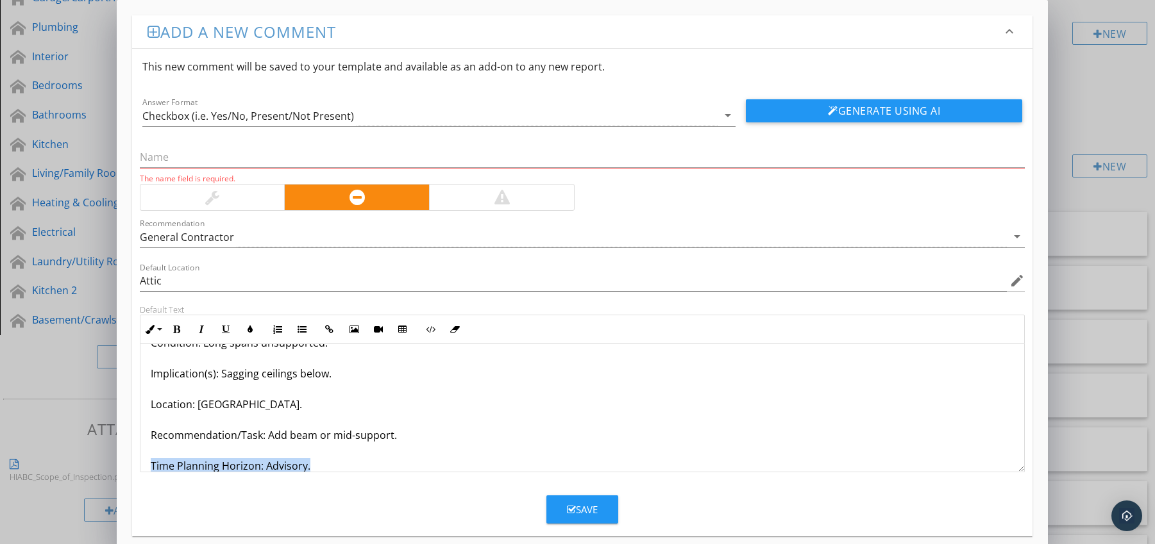
scroll to position [72, 0]
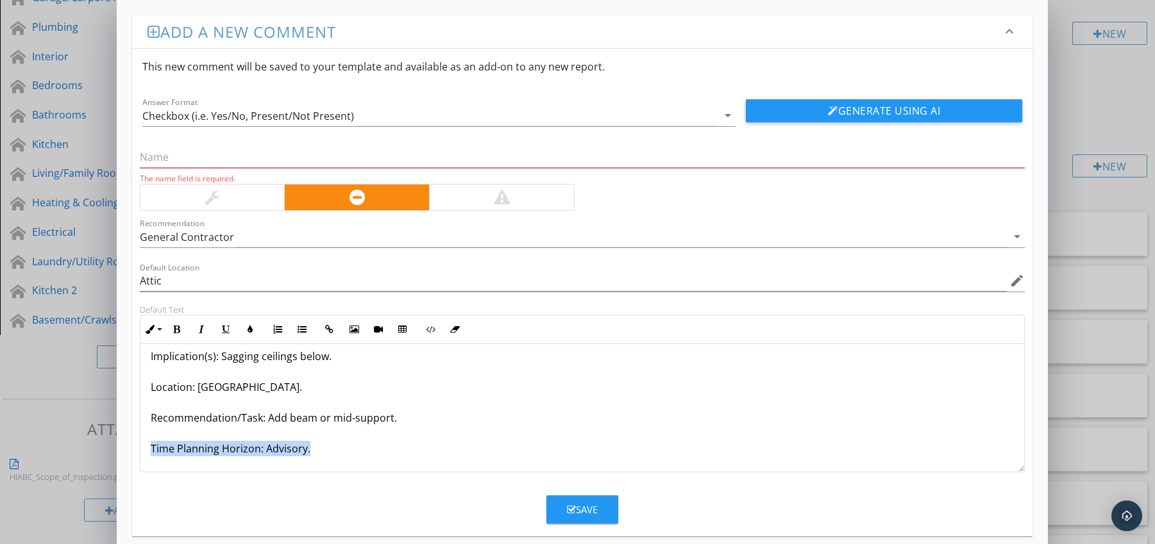
drag, startPoint x: 148, startPoint y: 465, endPoint x: 337, endPoint y: 467, distance: 189.2
click at [337, 467] on div "Joists Over-Spanned Without Mid-Support Condition: Long spans unsupported. Impl…" at bounding box center [582, 372] width 884 height 200
click at [177, 327] on icon "button" at bounding box center [176, 329] width 9 height 9
click at [248, 331] on icon "button" at bounding box center [250, 329] width 9 height 9
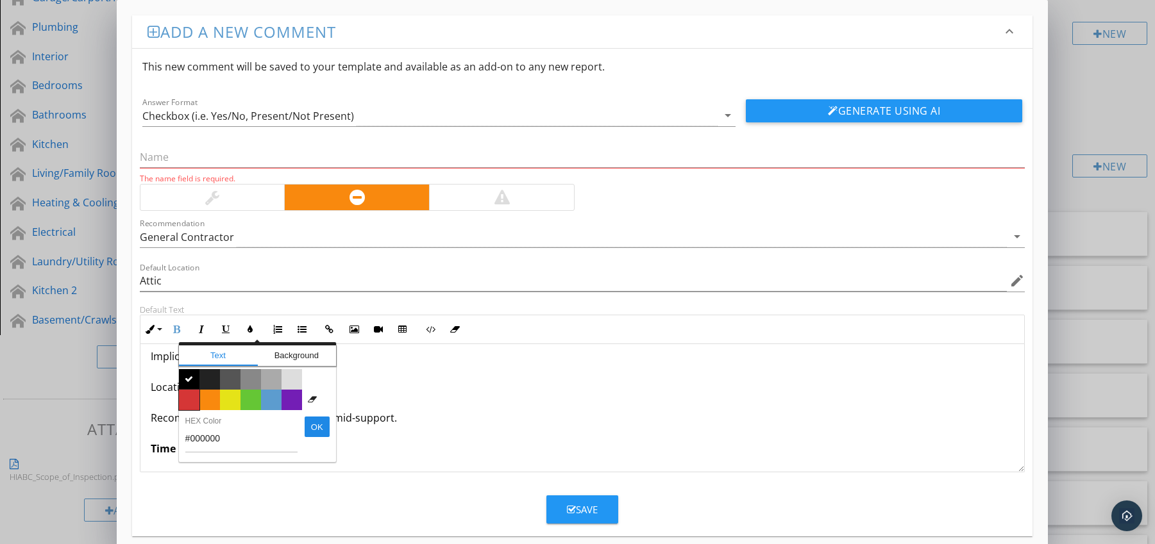
click at [187, 403] on span "Color #d53636" at bounding box center [189, 400] width 21 height 21
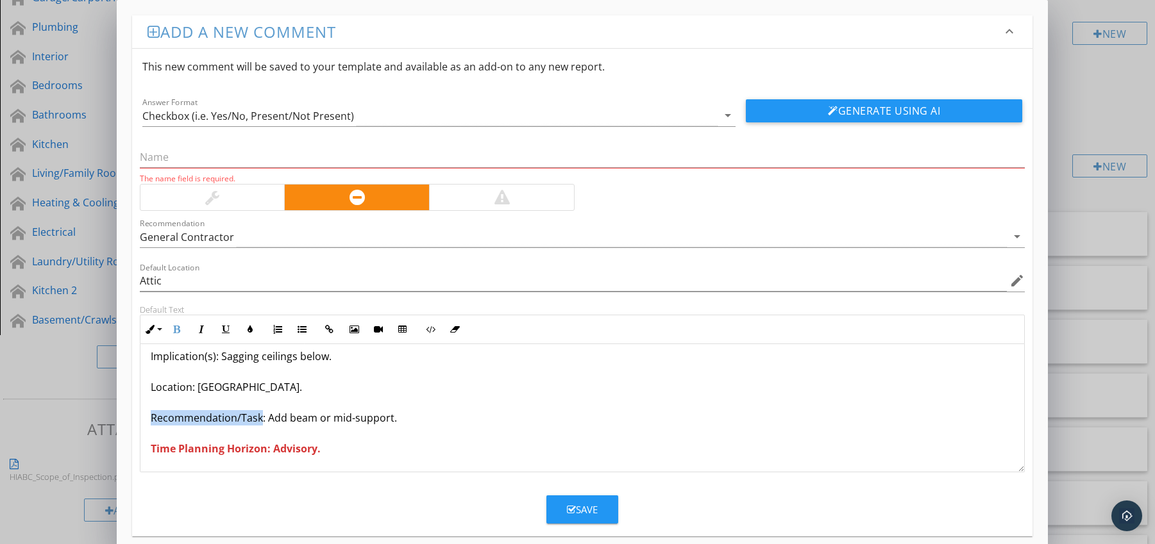
drag, startPoint x: 149, startPoint y: 418, endPoint x: 259, endPoint y: 423, distance: 109.7
click at [259, 423] on p "Joists Over-Spanned Without Mid-Support Condition: Long spans unsupported. Impl…" at bounding box center [583, 371] width 864 height 169
click at [174, 329] on icon "button" at bounding box center [176, 329] width 9 height 9
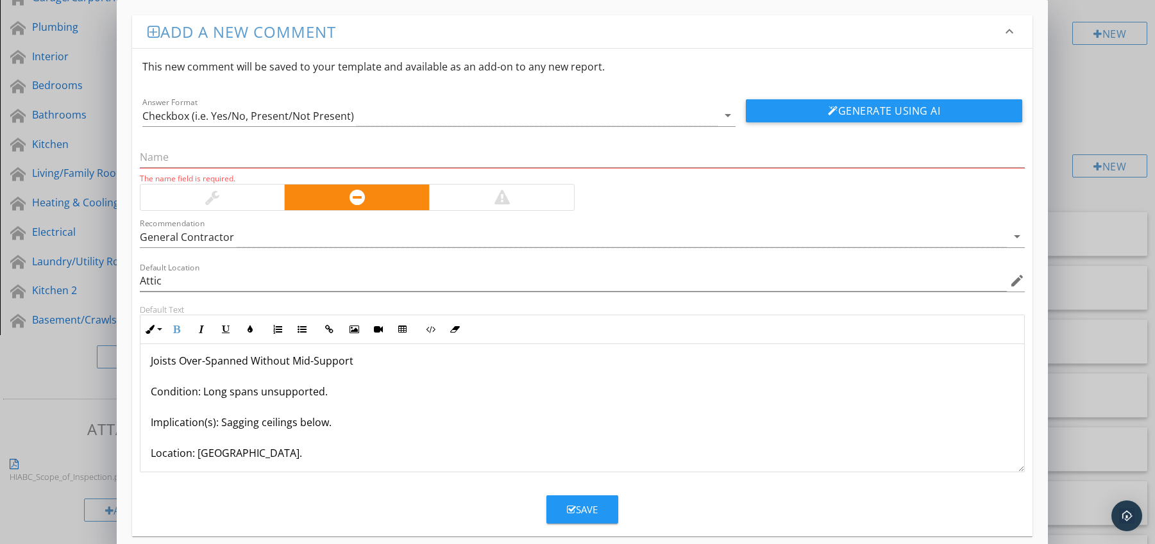
scroll to position [0, 0]
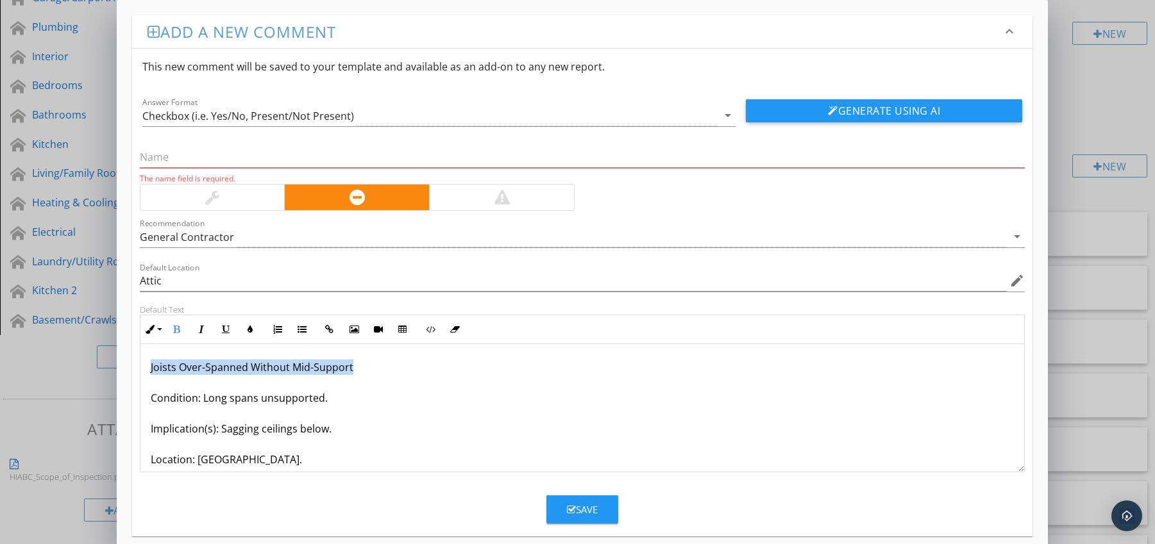
drag, startPoint x: 146, startPoint y: 369, endPoint x: 366, endPoint y: 371, distance: 219.9
click at [366, 371] on div "Joists Over-Spanned Without Mid-Support Condition: Long spans unsupported. Impl…" at bounding box center [582, 444] width 884 height 200
click at [215, 162] on input "text" at bounding box center [582, 157] width 885 height 21
paste input "Joists Over-Spanned Without Mid-Support"
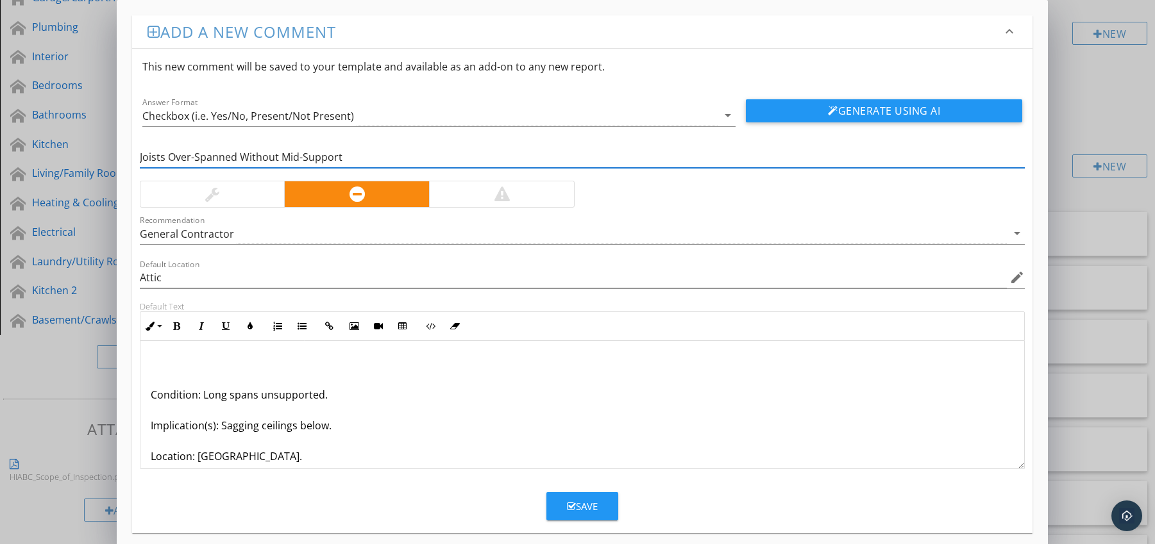
type input "Joists Over-Spanned Without Mid-Support"
click at [151, 396] on p "Condition: Long spans unsupported. Implication(s): Sagging ceilings below. Loca…" at bounding box center [583, 440] width 864 height 169
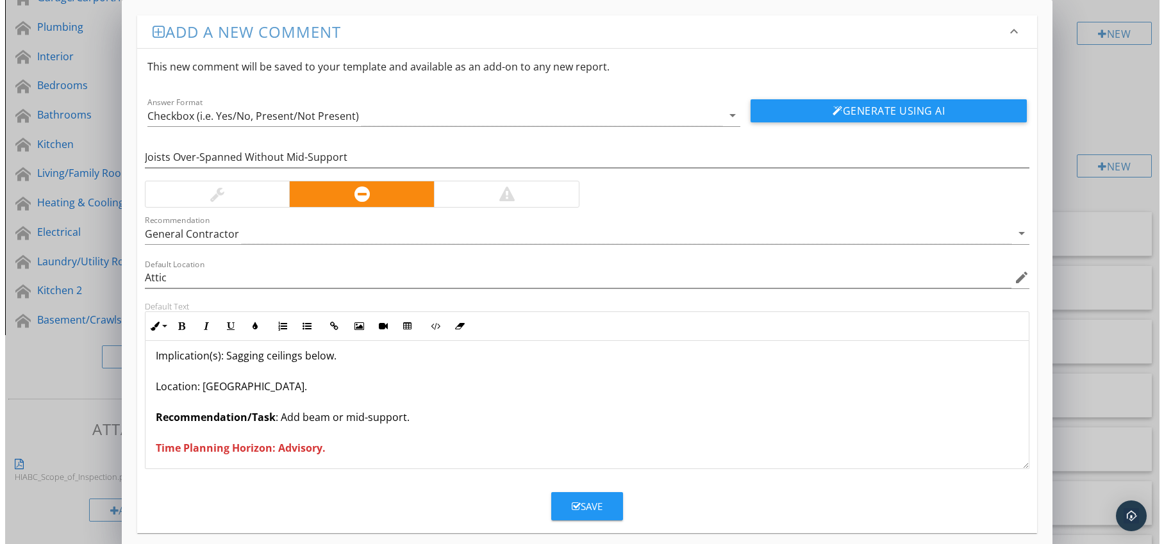
scroll to position [42, 0]
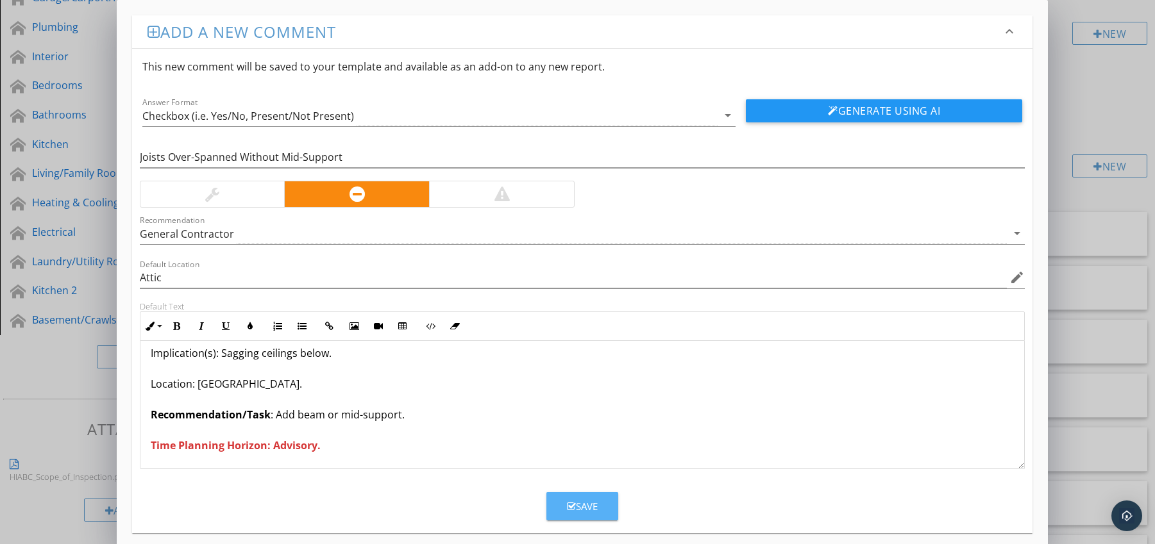
click at [558, 502] on button "Save" at bounding box center [582, 506] width 72 height 28
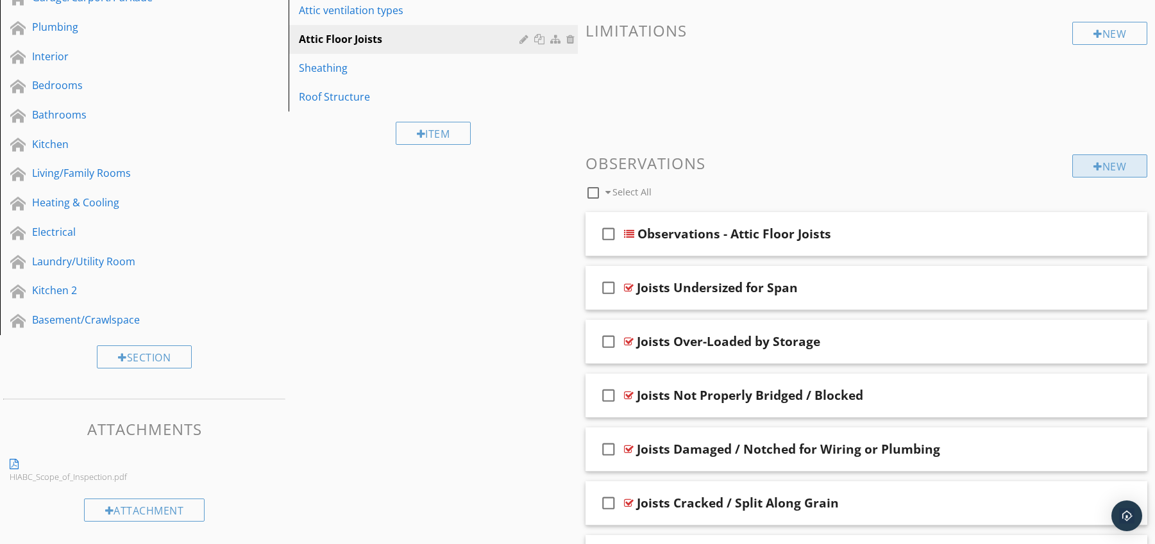
click at [1103, 166] on div "New" at bounding box center [1109, 166] width 75 height 23
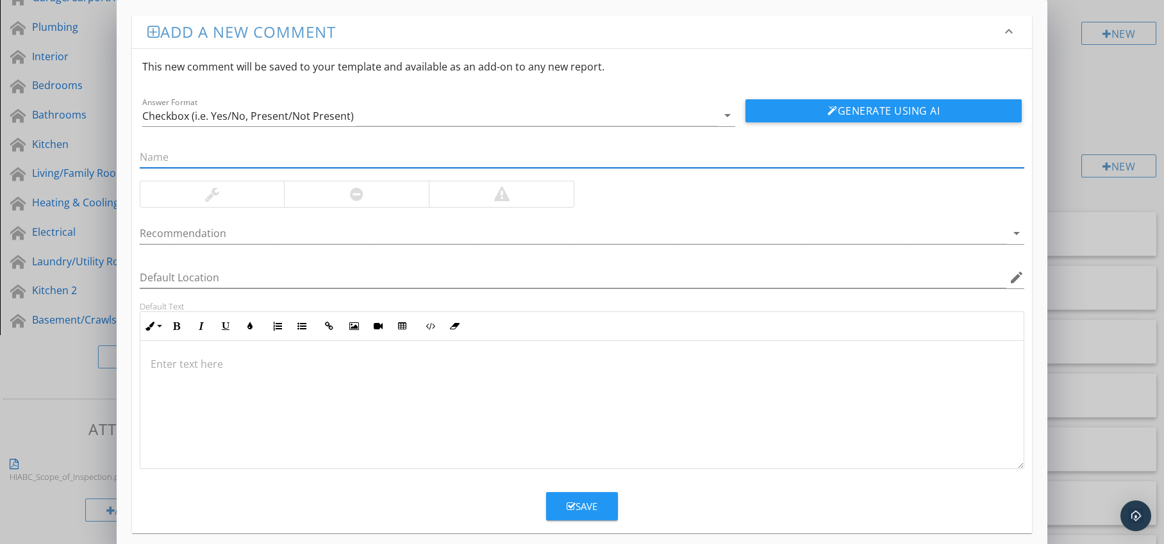
click at [354, 193] on div at bounding box center [356, 194] width 13 height 15
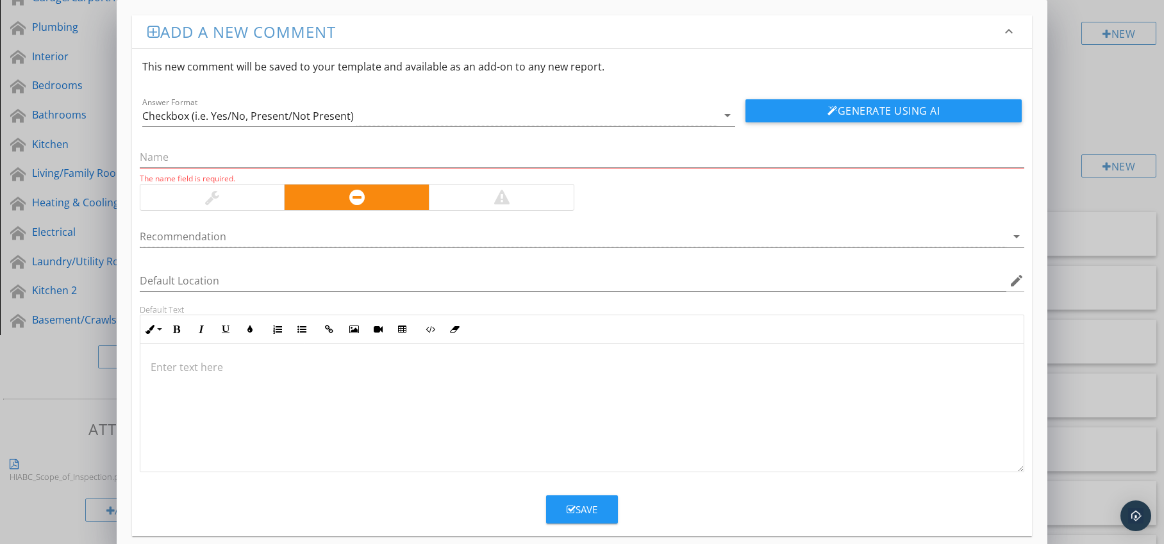
click at [333, 230] on div at bounding box center [574, 236] width 868 height 21
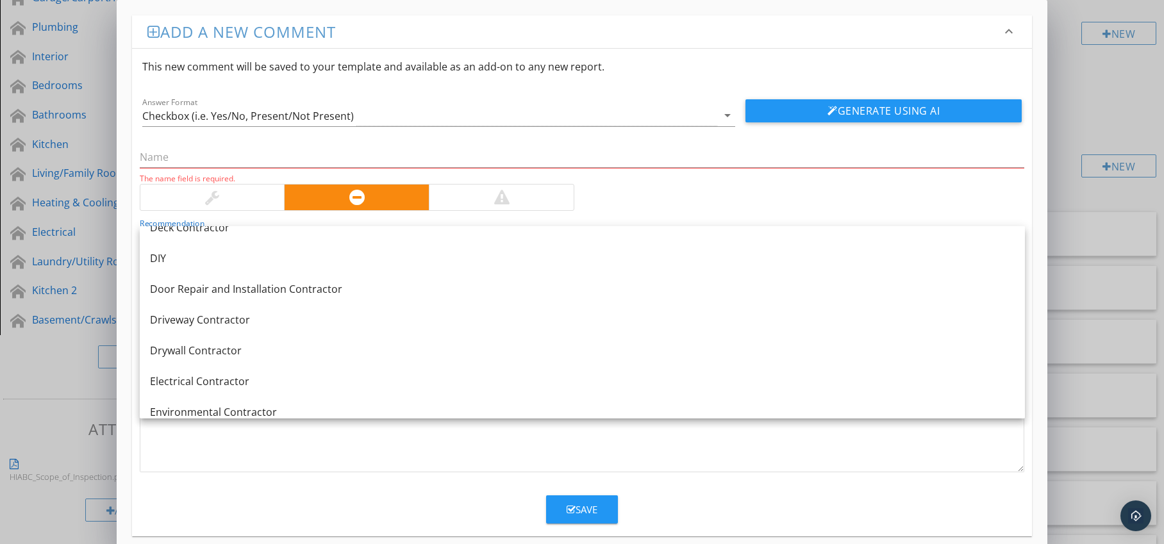
scroll to position [677, 0]
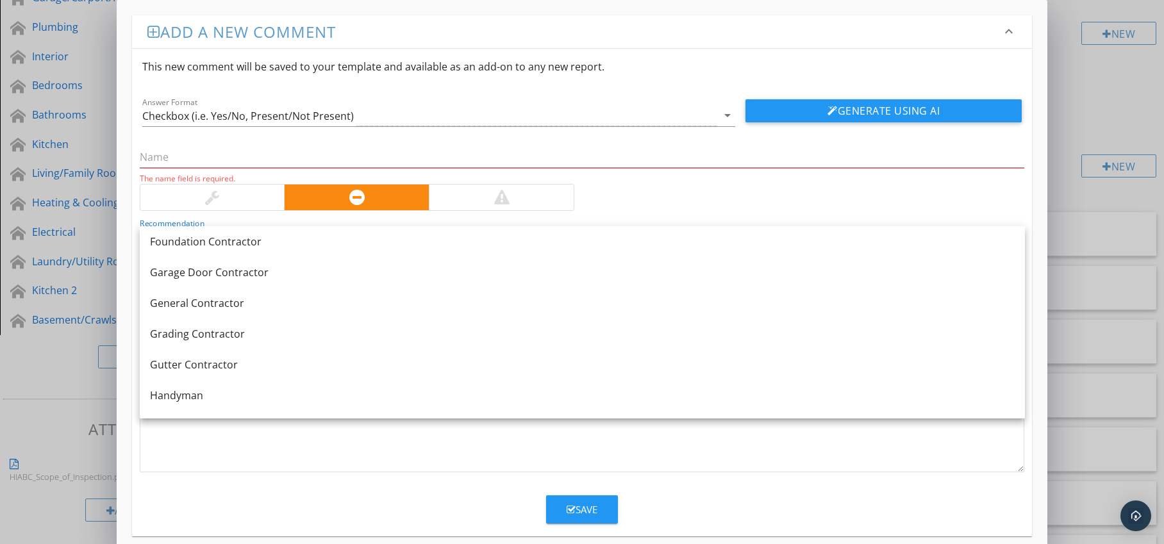
click at [237, 440] on div at bounding box center [582, 408] width 884 height 128
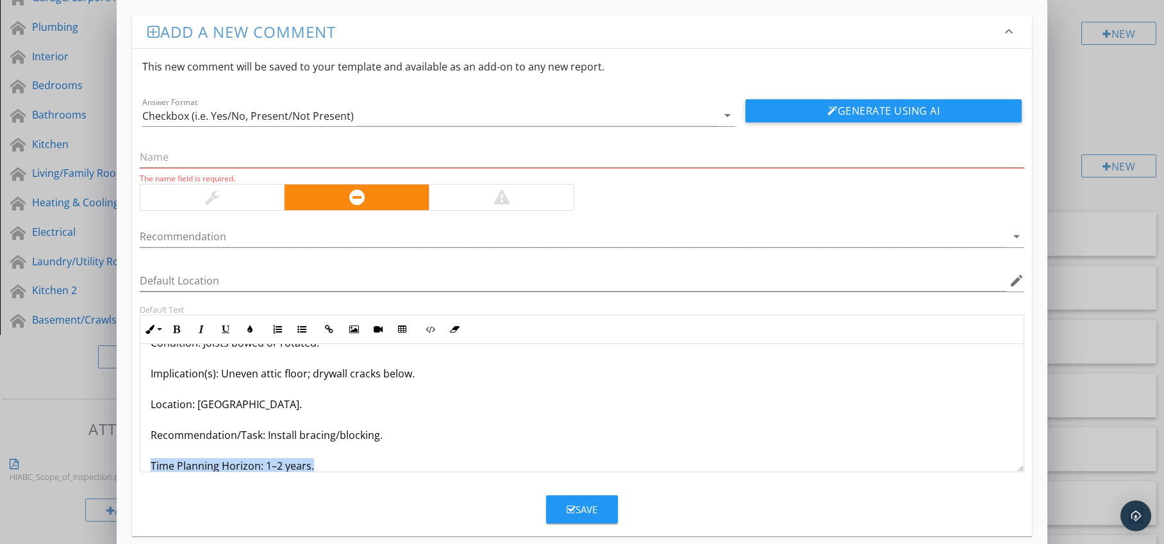
scroll to position [72, 0]
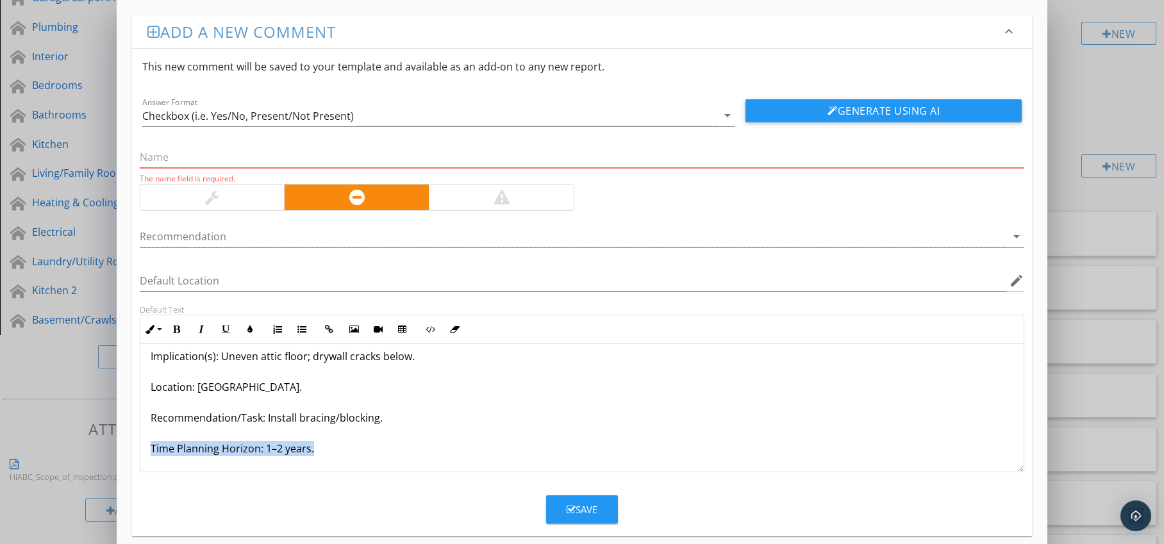
drag, startPoint x: 151, startPoint y: 464, endPoint x: 214, endPoint y: 478, distance: 64.4
click at [185, 469] on div "Joists Twisted / Warped Condition: Joists bowed or rotated. Implication(s): Une…" at bounding box center [582, 372] width 884 height 200
click at [176, 327] on icon "button" at bounding box center [176, 329] width 9 height 9
click at [247, 332] on icon "button" at bounding box center [250, 329] width 9 height 9
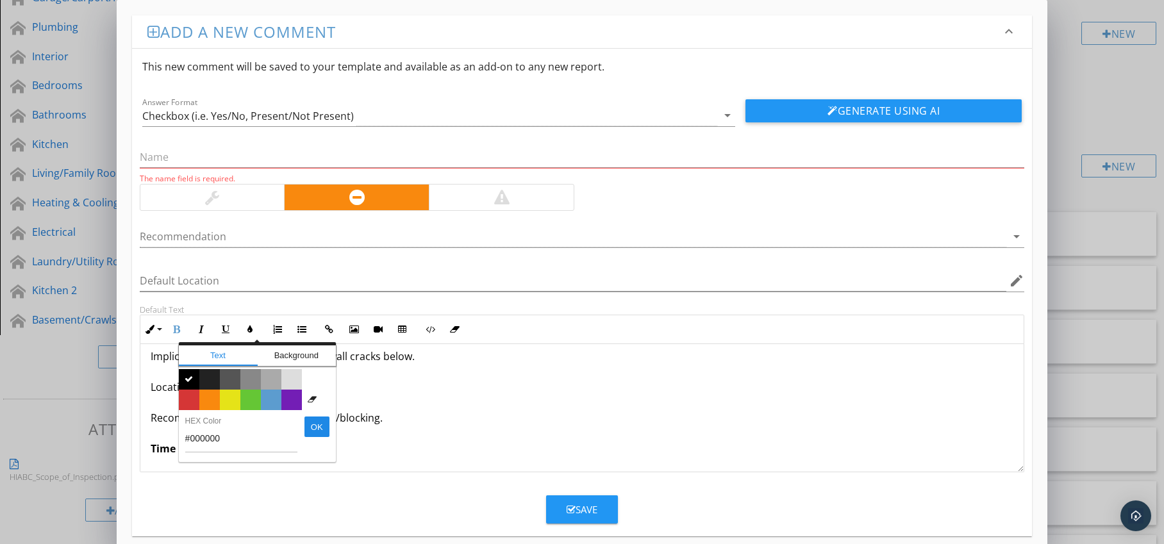
drag, startPoint x: 192, startPoint y: 396, endPoint x: 160, endPoint y: 415, distance: 37.7
click at [192, 396] on span "Color #d53636" at bounding box center [189, 400] width 21 height 21
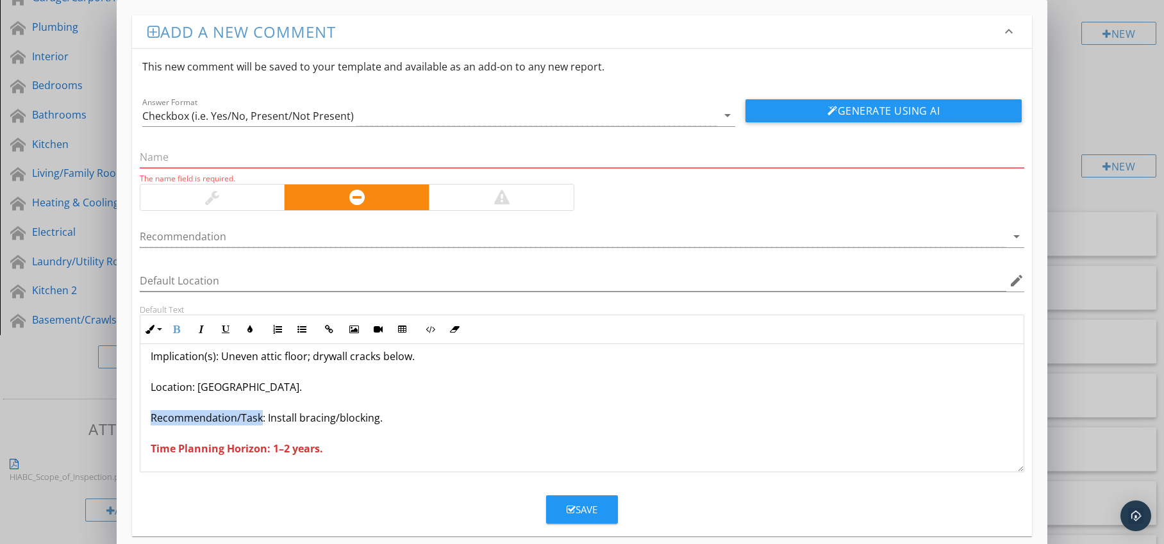
drag, startPoint x: 151, startPoint y: 418, endPoint x: 261, endPoint y: 423, distance: 109.7
click at [261, 423] on p "Joists Twisted / Warped Condition: Joists bowed or rotated. Implication(s): Une…" at bounding box center [583, 371] width 864 height 169
click at [174, 330] on icon "button" at bounding box center [176, 329] width 9 height 9
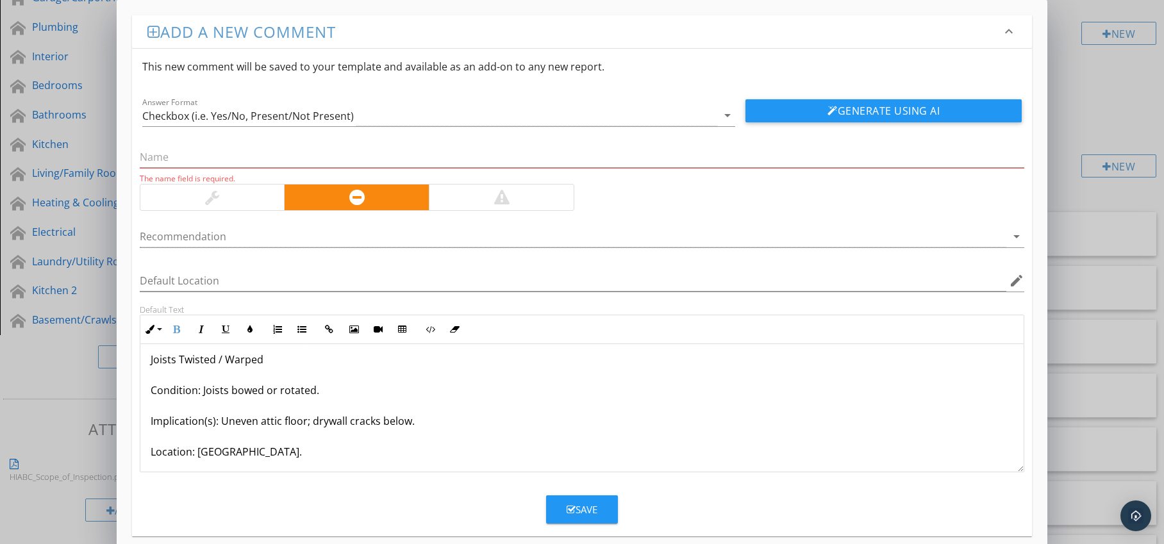
scroll to position [0, 0]
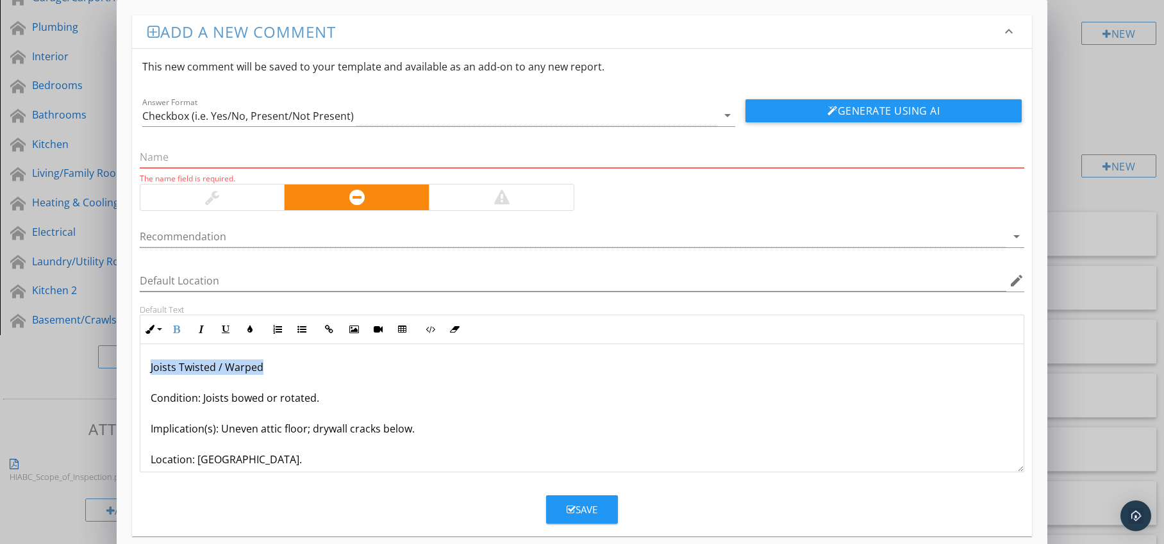
drag, startPoint x: 147, startPoint y: 369, endPoint x: 265, endPoint y: 371, distance: 117.3
click at [269, 371] on div "Joists Twisted / Warped Condition: Joists bowed or rotated. Implication(s): Une…" at bounding box center [582, 444] width 884 height 200
click at [242, 161] on input "text" at bounding box center [582, 157] width 885 height 21
paste input "Joists Twisted / Warped"
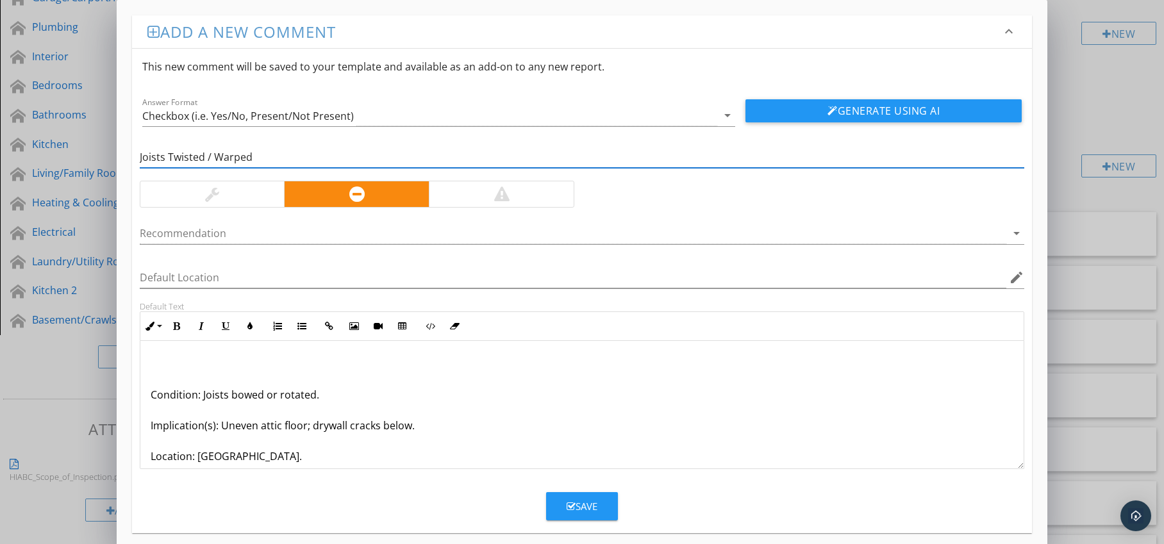
type input "Joists Twisted / Warped"
click at [146, 398] on div "Condition: Joists bowed or rotated. Implication(s): Uneven attic floor; drywall…" at bounding box center [582, 441] width 884 height 200
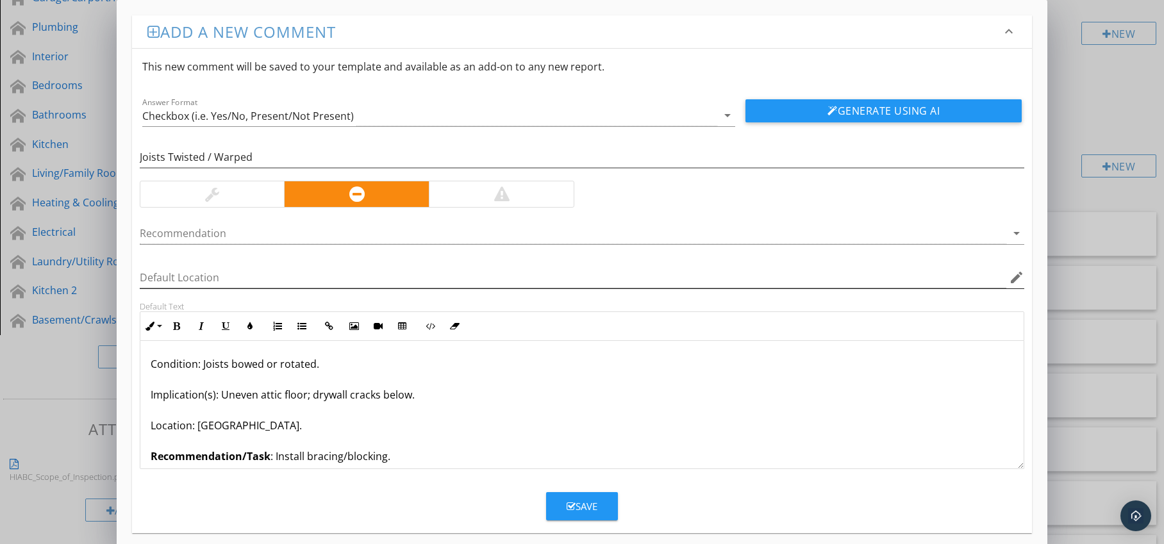
click at [1018, 278] on icon "edit" at bounding box center [1016, 277] width 15 height 15
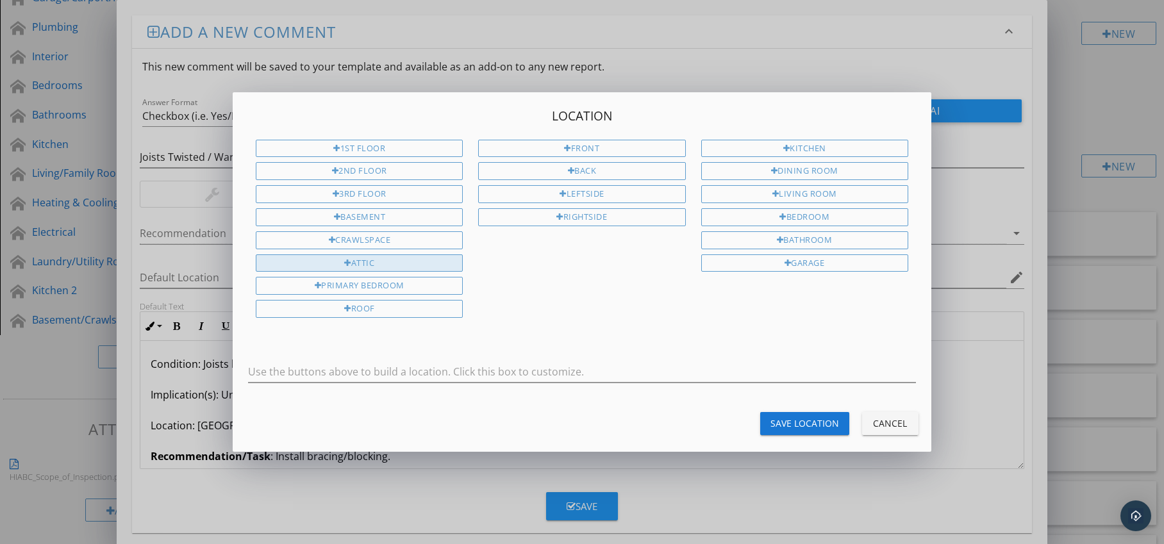
click at [452, 259] on div "Attic" at bounding box center [359, 264] width 207 height 18
type input "Attic"
click at [780, 424] on div "Save Location" at bounding box center [805, 423] width 69 height 13
type input "Attic"
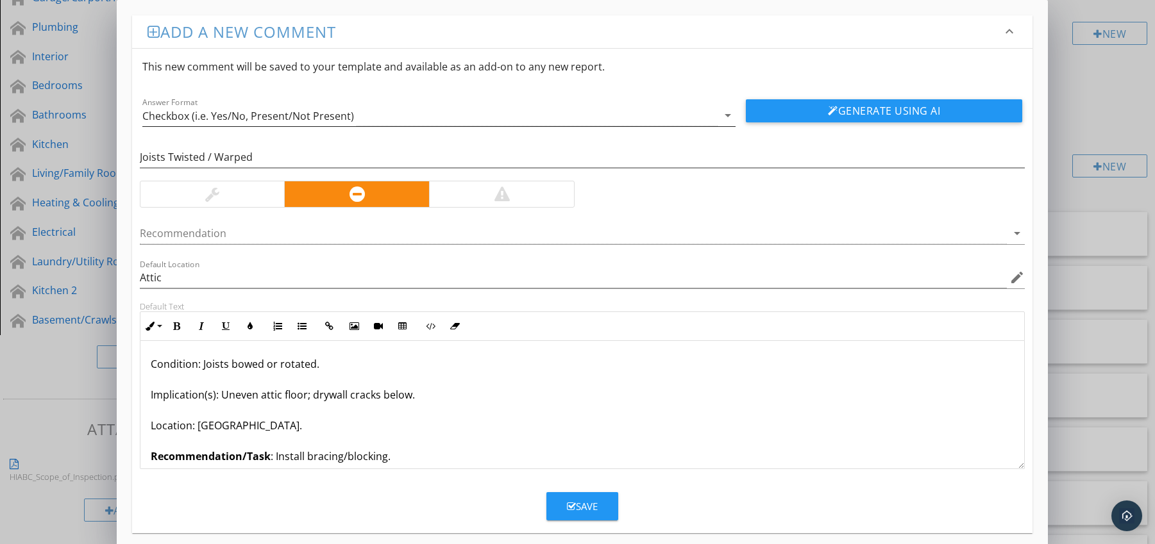
click at [366, 119] on div "Checkbox (i.e. Yes/No, Present/Not Present)" at bounding box center [430, 115] width 576 height 21
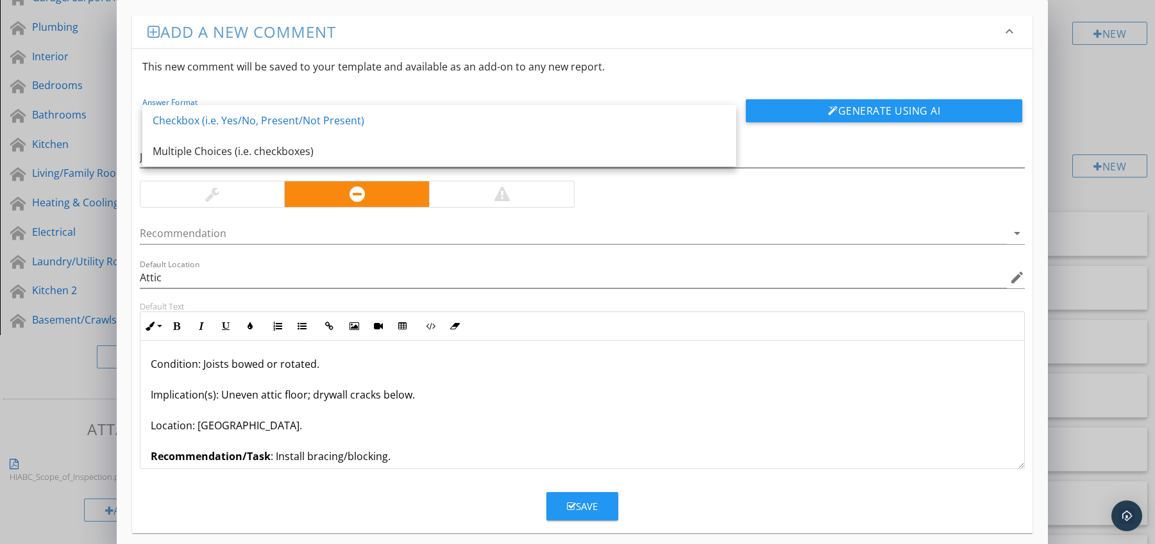
click at [709, 212] on div "Joists Twisted / Warped Recommendation arrow_drop_down Default Location Attic e…" at bounding box center [582, 297] width 901 height 343
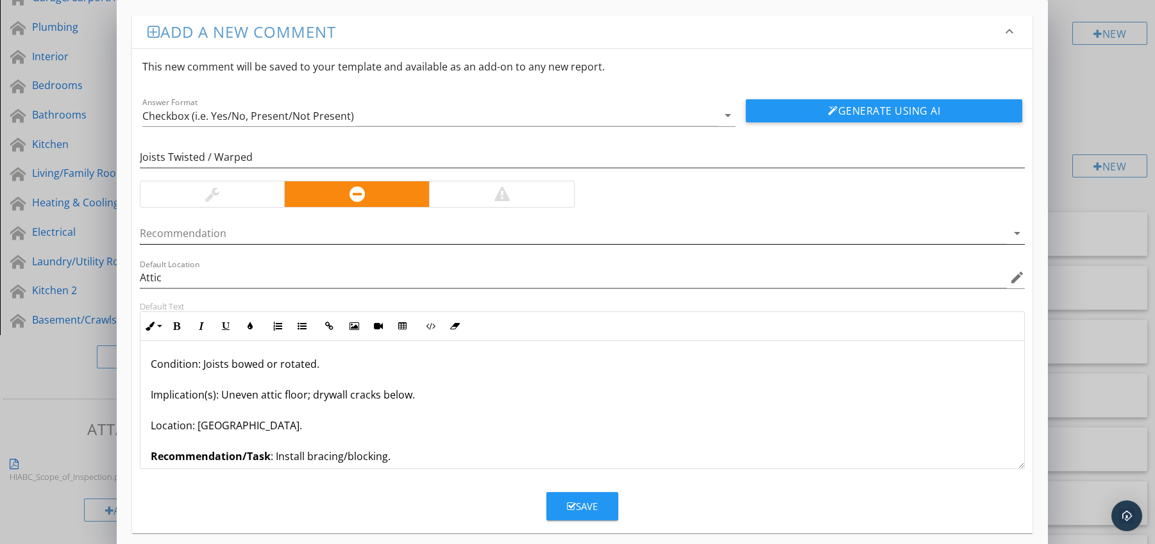
click at [363, 239] on div at bounding box center [574, 233] width 868 height 21
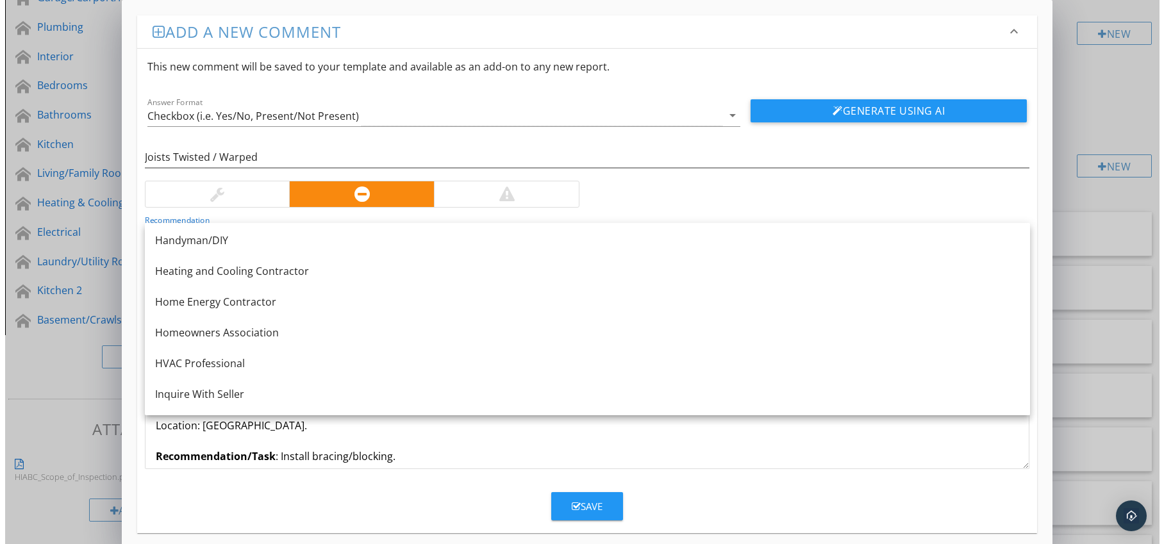
scroll to position [667, 0]
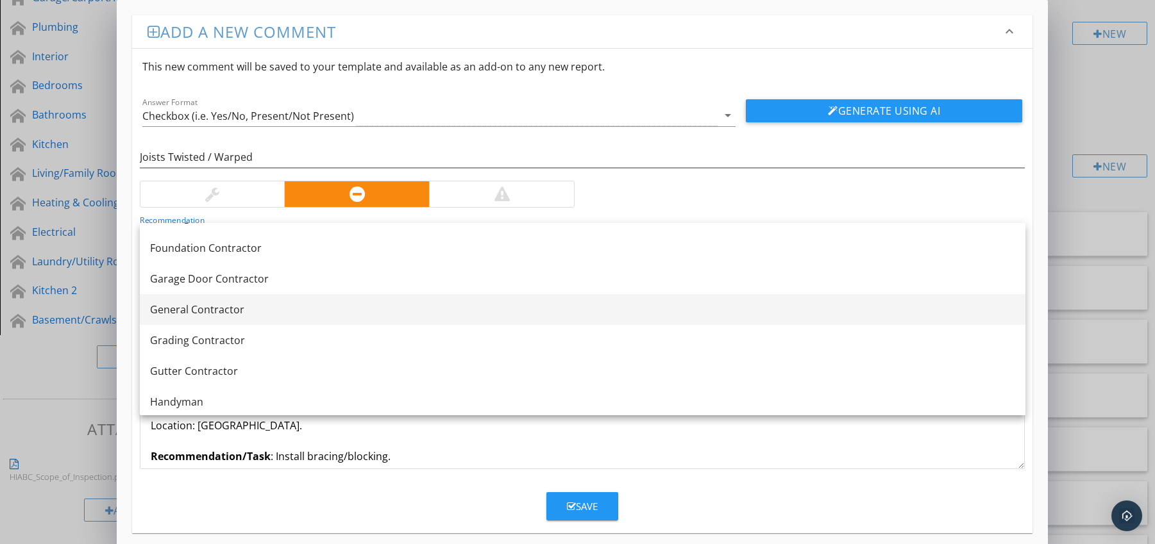
click at [310, 303] on div "General Contractor" at bounding box center [582, 309] width 865 height 15
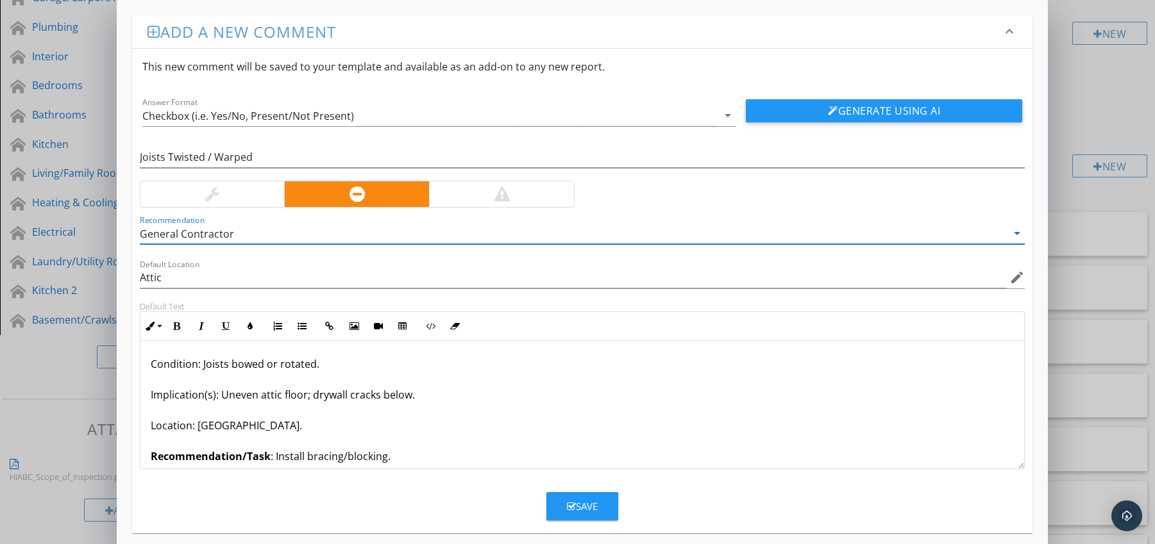
click at [576, 499] on div "Save" at bounding box center [582, 506] width 31 height 15
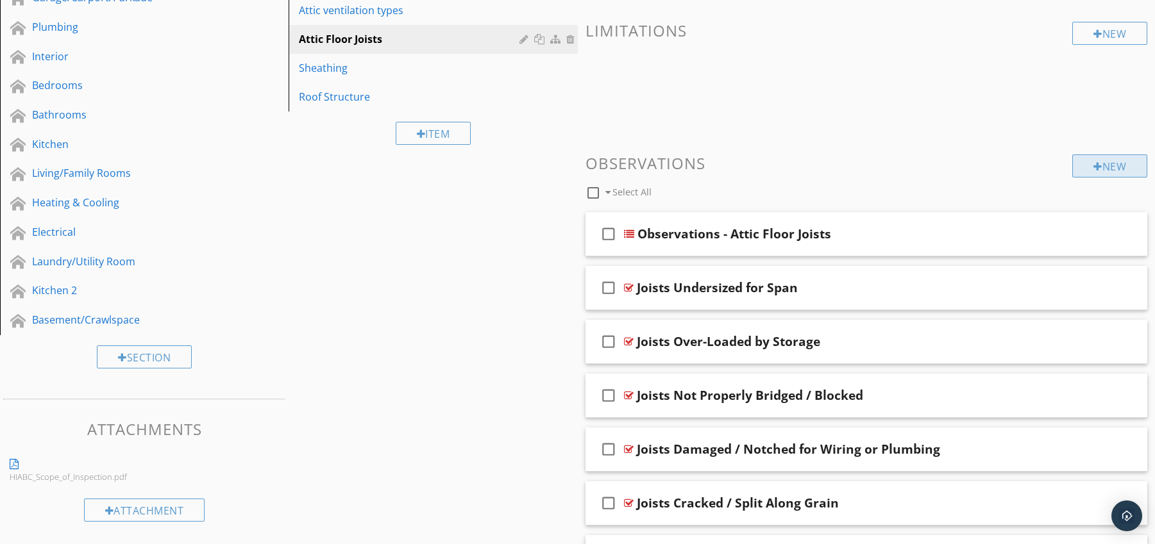
click at [1090, 160] on div "New" at bounding box center [1109, 166] width 75 height 23
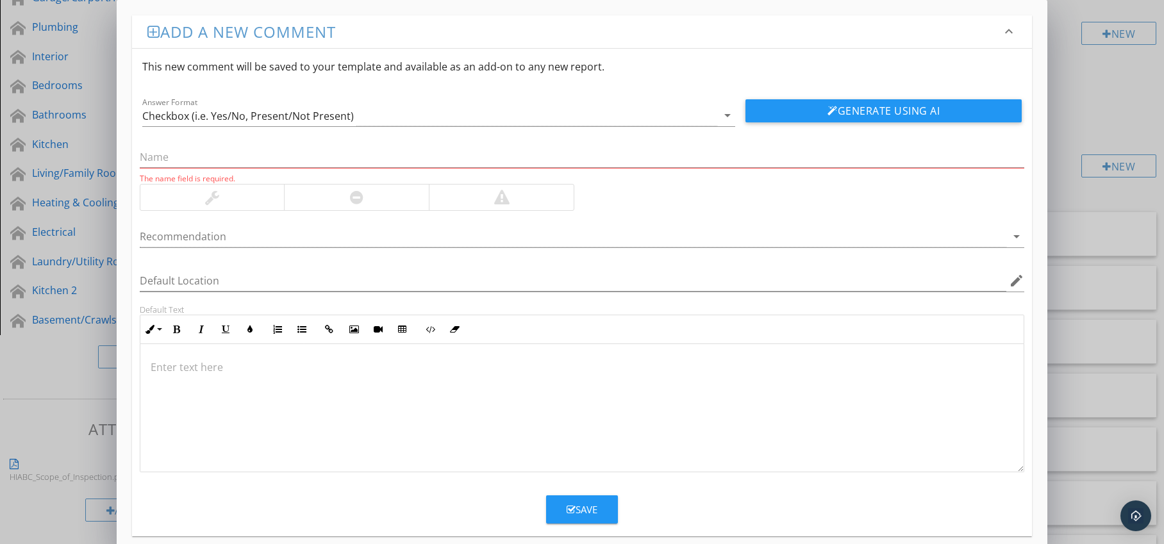
click at [375, 197] on div at bounding box center [356, 198] width 145 height 26
click at [331, 243] on div at bounding box center [574, 236] width 868 height 21
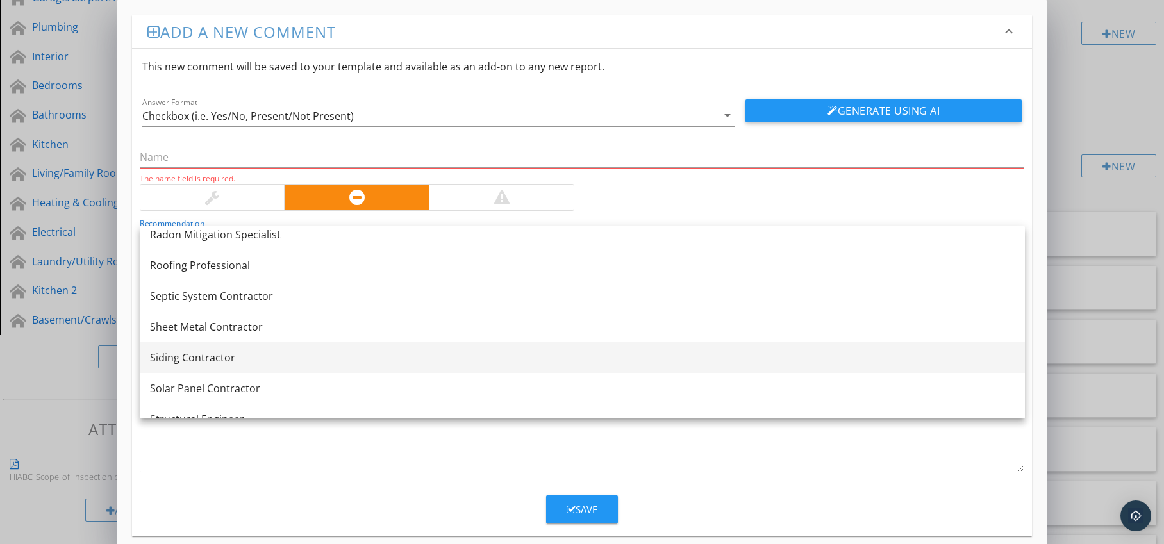
scroll to position [1264, 0]
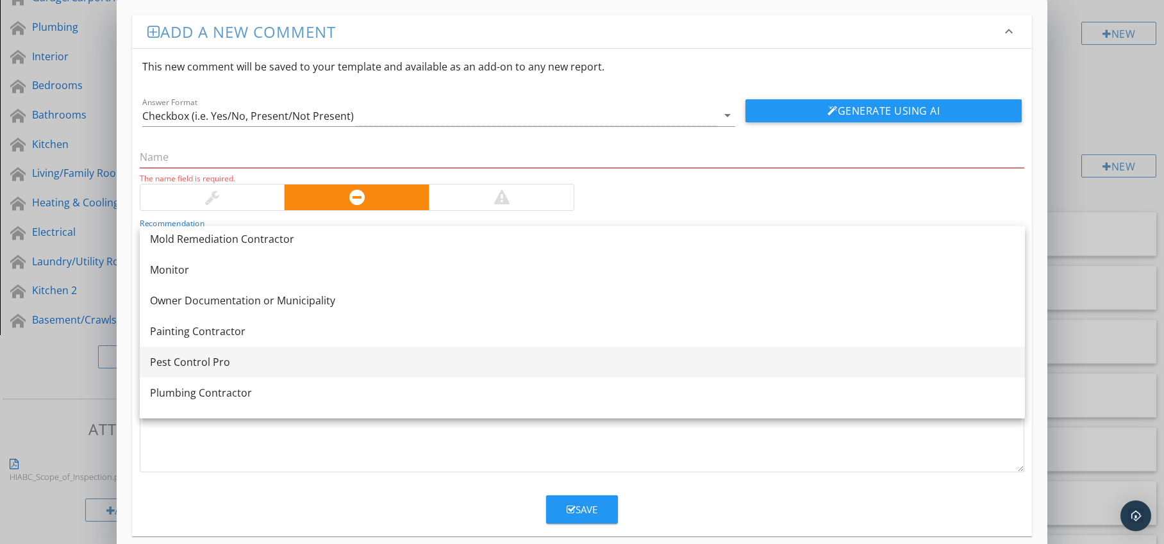
click at [287, 358] on div "Pest Control Pro" at bounding box center [582, 362] width 865 height 15
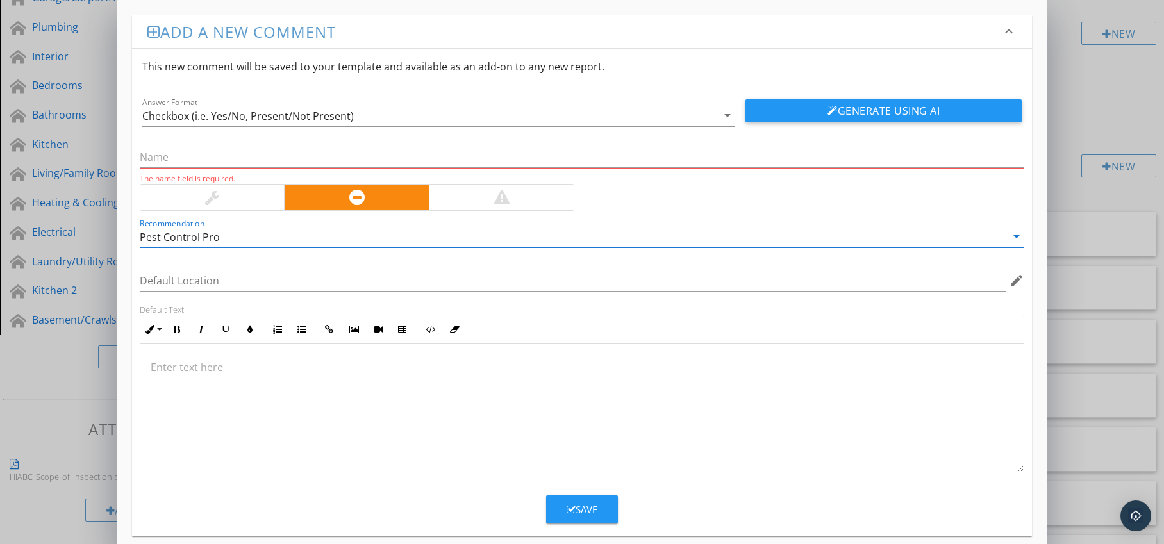
click at [181, 367] on p at bounding box center [583, 367] width 864 height 15
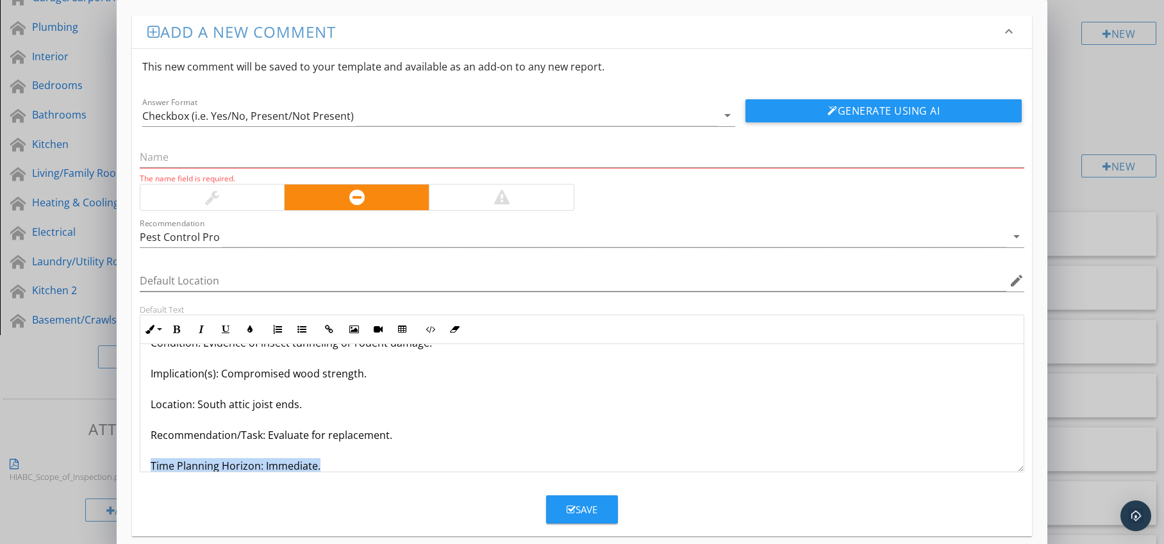
scroll to position [72, 0]
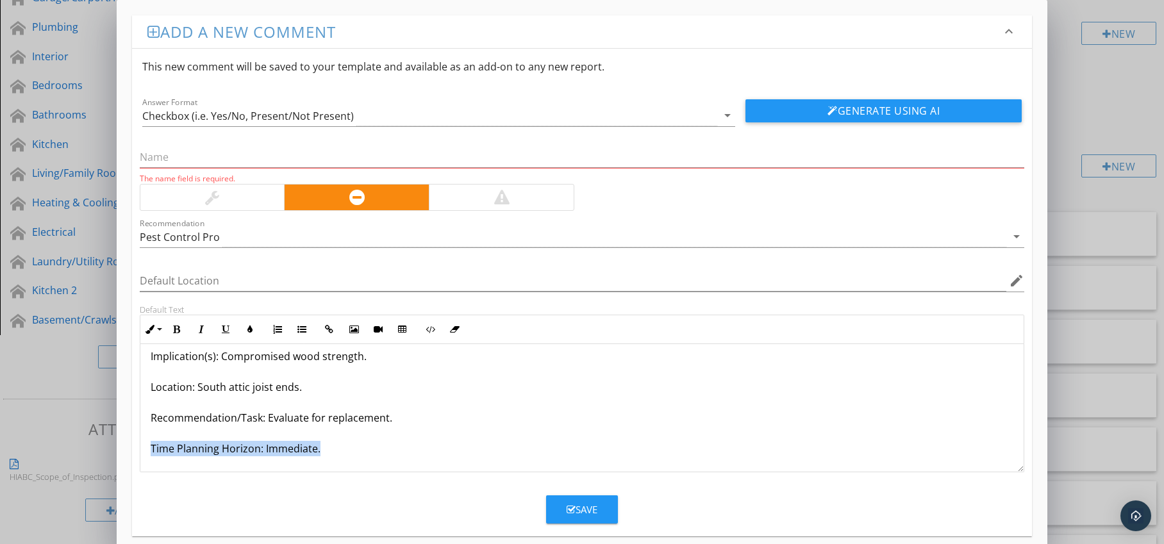
drag, startPoint x: 152, startPoint y: 465, endPoint x: 246, endPoint y: 469, distance: 93.7
click at [242, 474] on form "This new comment will be saved to your template and available as an add-on to a…" at bounding box center [582, 286] width 901 height 475
click at [175, 328] on icon "button" at bounding box center [176, 329] width 9 height 9
click at [247, 333] on icon "button" at bounding box center [250, 329] width 9 height 9
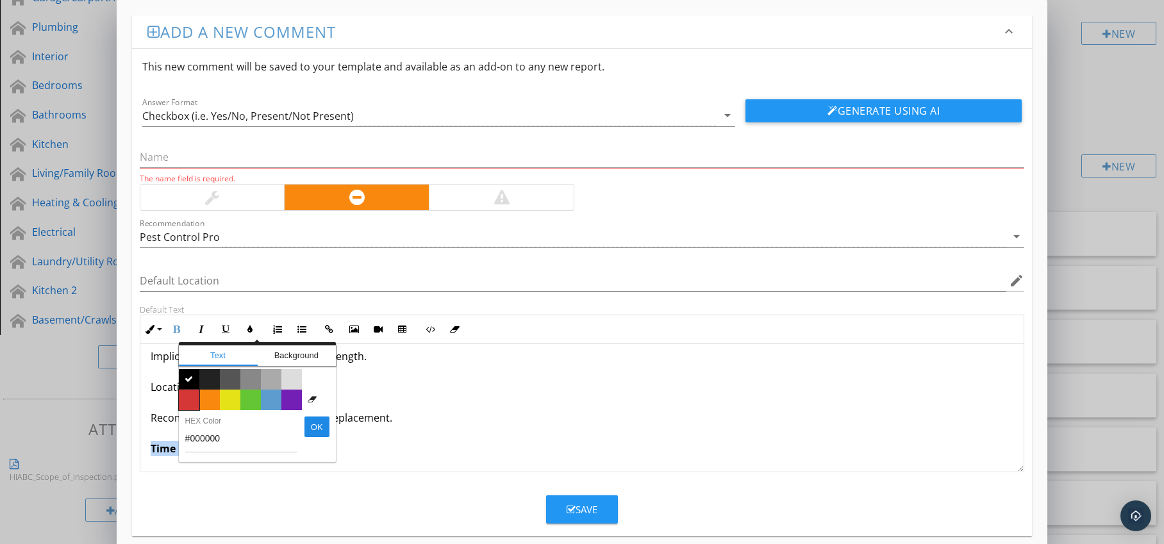
click at [192, 395] on span "Color #d53636" at bounding box center [189, 400] width 21 height 21
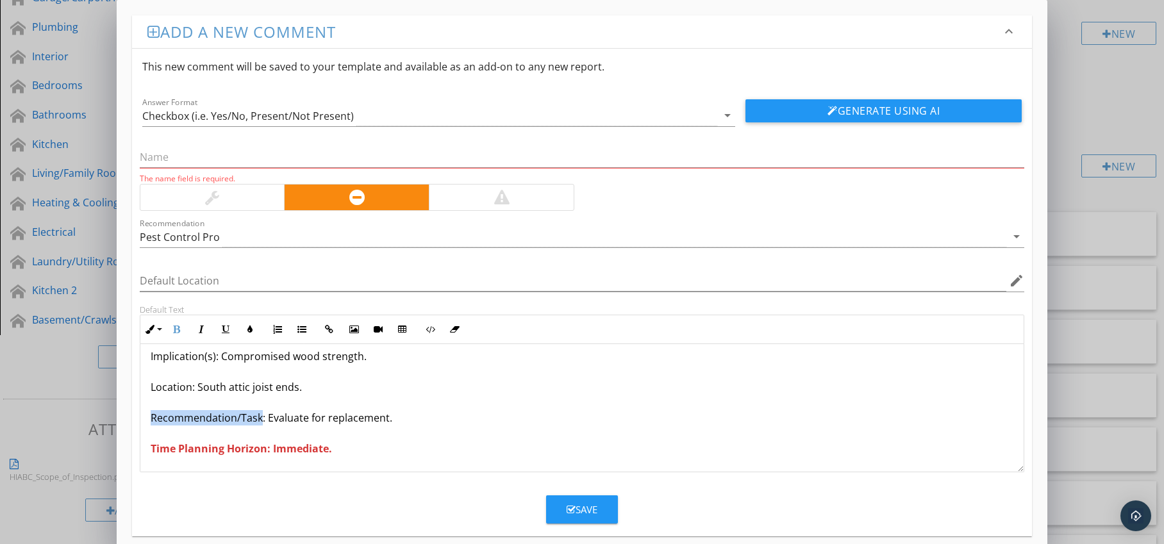
drag, startPoint x: 153, startPoint y: 416, endPoint x: 259, endPoint y: 422, distance: 106.0
click at [259, 422] on p "Joists Damaged by Pests Condition: Evidence of insect tunneling or rodent damag…" at bounding box center [583, 371] width 864 height 169
click at [178, 328] on icon "button" at bounding box center [176, 329] width 9 height 9
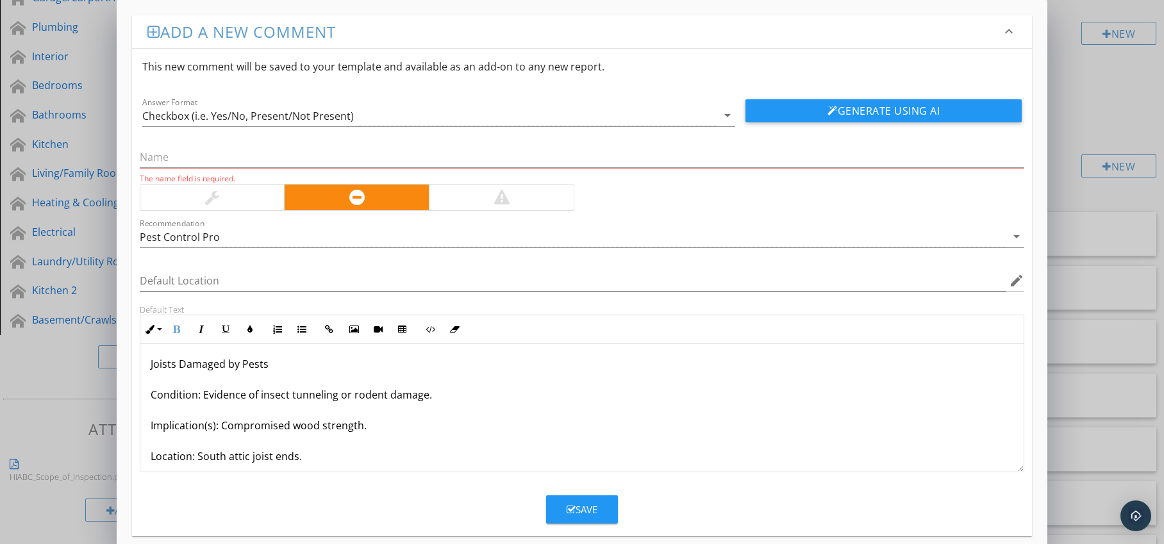
scroll to position [0, 0]
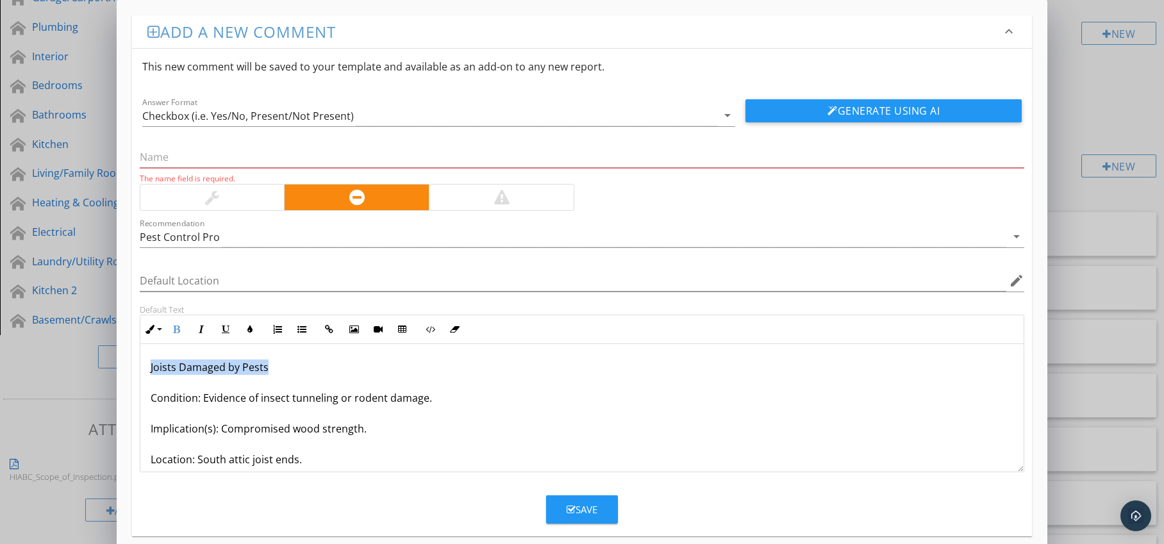
drag, startPoint x: 146, startPoint y: 366, endPoint x: 274, endPoint y: 369, distance: 128.9
click at [274, 369] on div "Joists Damaged by Pests Condition: Evidence of insect tunneling or rodent damag…" at bounding box center [582, 444] width 884 height 200
click at [223, 148] on input "text" at bounding box center [582, 157] width 885 height 21
paste input "Joists Damaged by Pests"
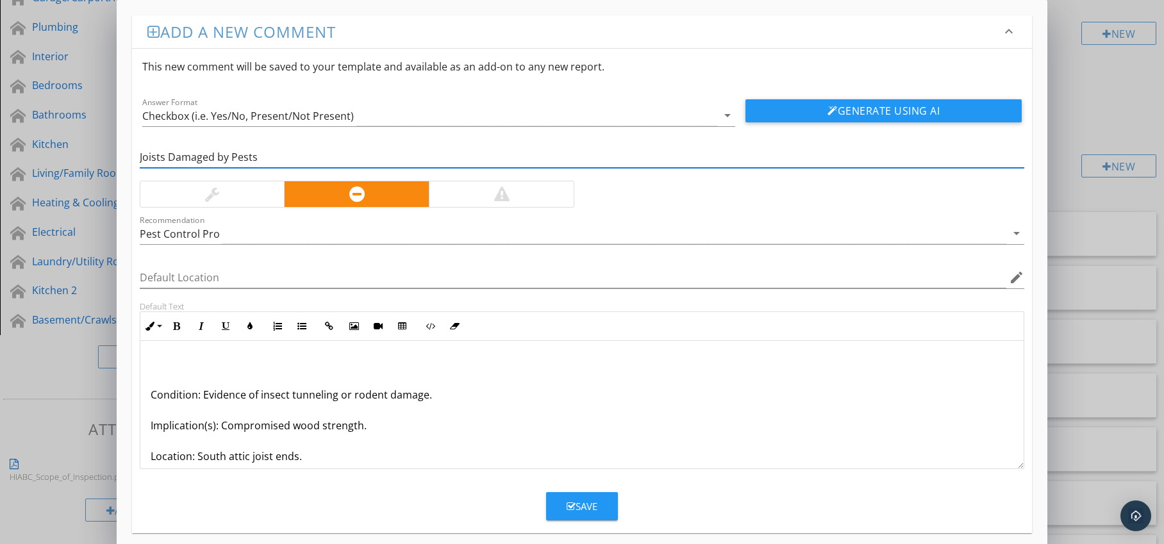
type input "Joists Damaged by Pests"
click at [147, 394] on div "Condition: Evidence of insect tunneling or rodent damage. Implication(s): Compr…" at bounding box center [582, 441] width 884 height 200
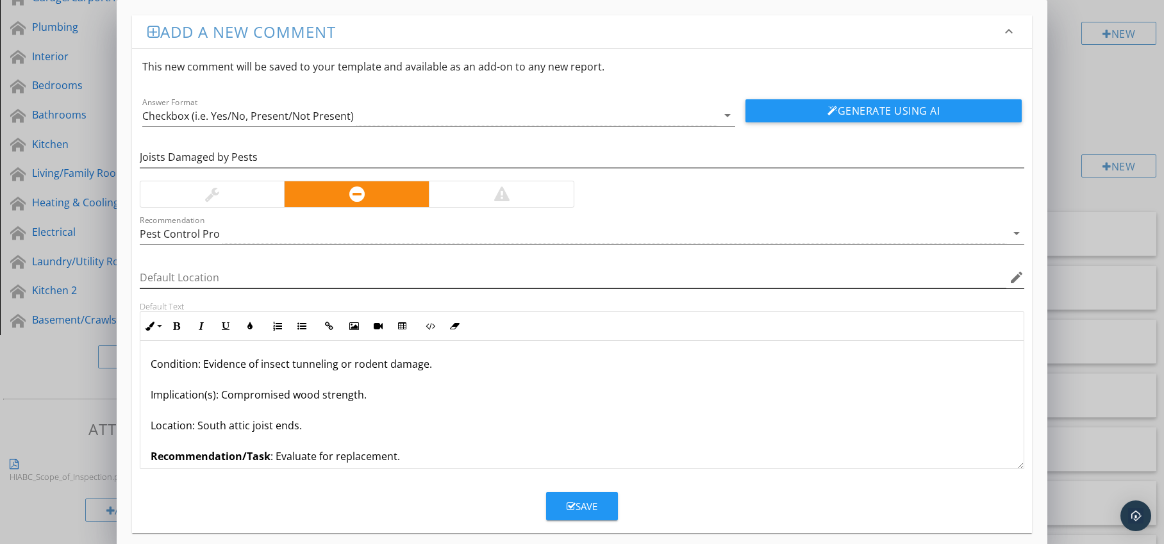
click at [1012, 280] on icon "edit" at bounding box center [1016, 277] width 15 height 15
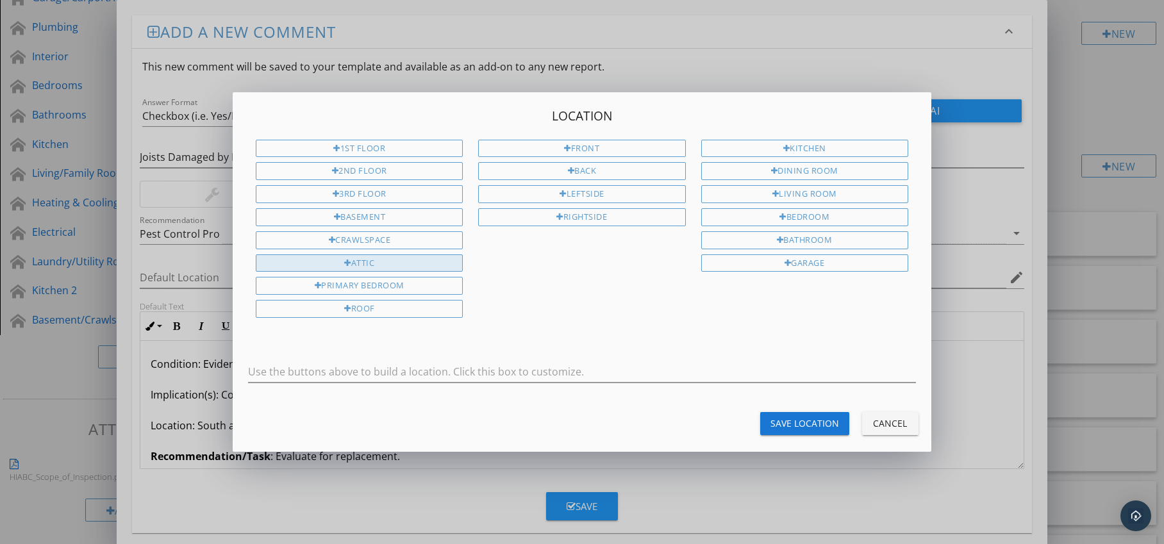
click at [460, 260] on div "Attic" at bounding box center [359, 264] width 207 height 18
type input "Attic"
click at [783, 426] on div "Save Location" at bounding box center [805, 423] width 69 height 13
type input "Attic"
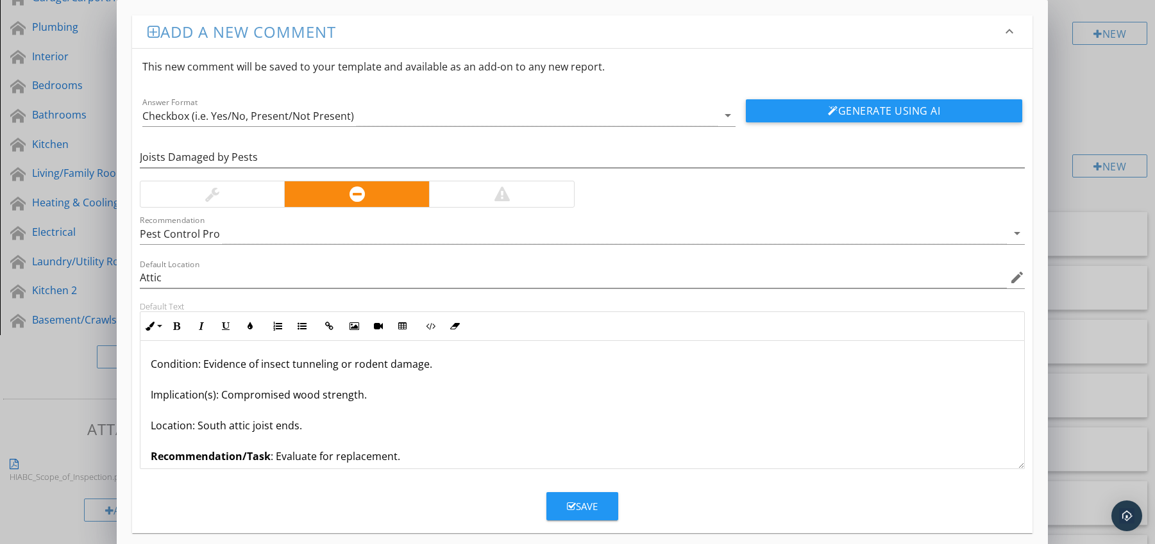
click at [571, 499] on button "Save" at bounding box center [582, 506] width 72 height 28
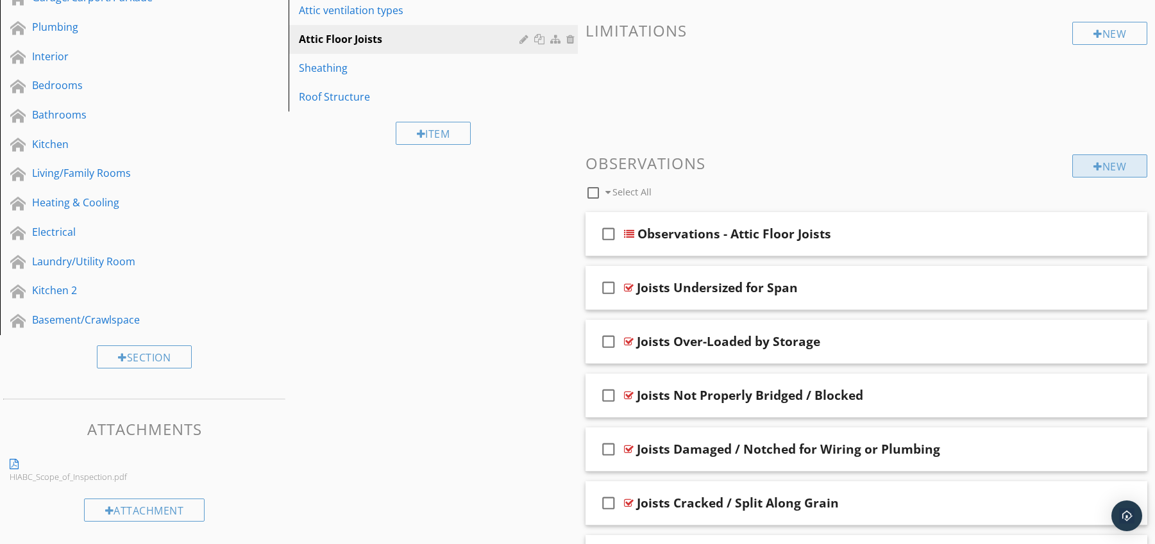
click at [1104, 164] on div "New" at bounding box center [1109, 166] width 75 height 23
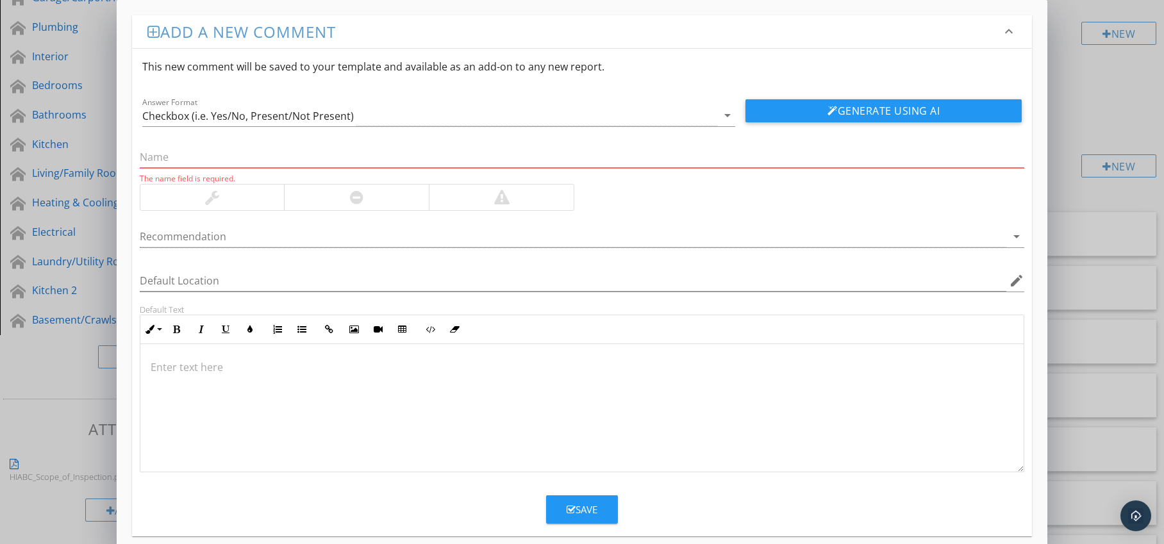
click at [339, 196] on div at bounding box center [356, 198] width 145 height 26
click at [297, 237] on div at bounding box center [574, 236] width 868 height 21
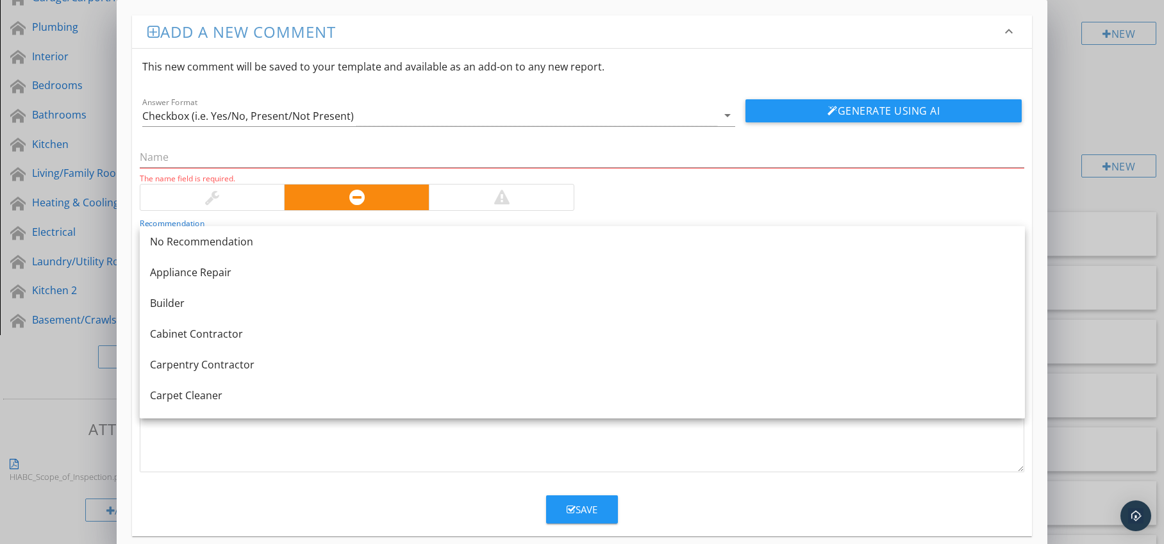
click at [239, 448] on div at bounding box center [582, 408] width 884 height 128
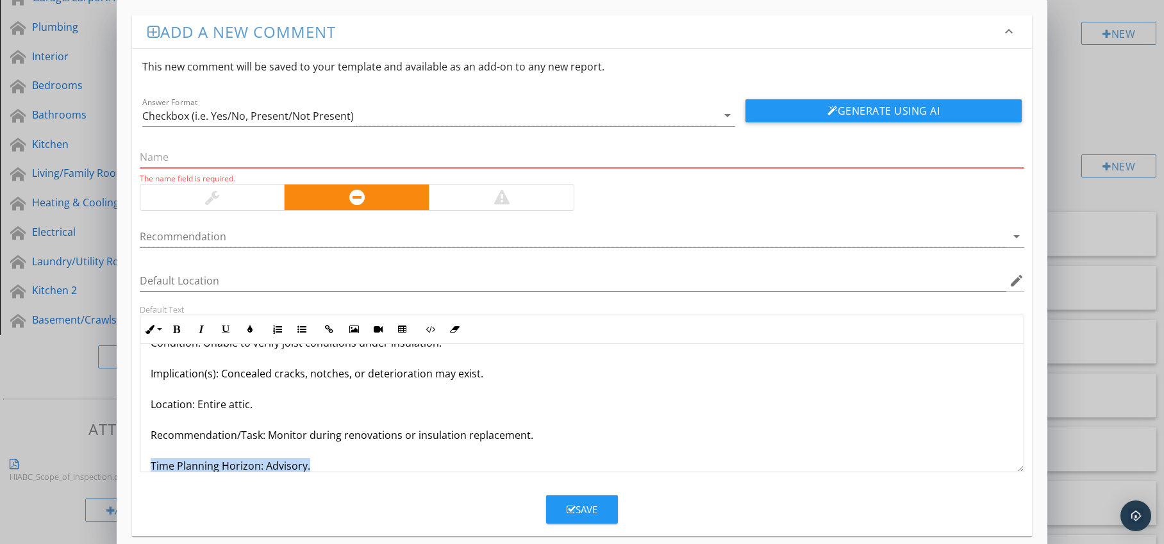
scroll to position [72, 0]
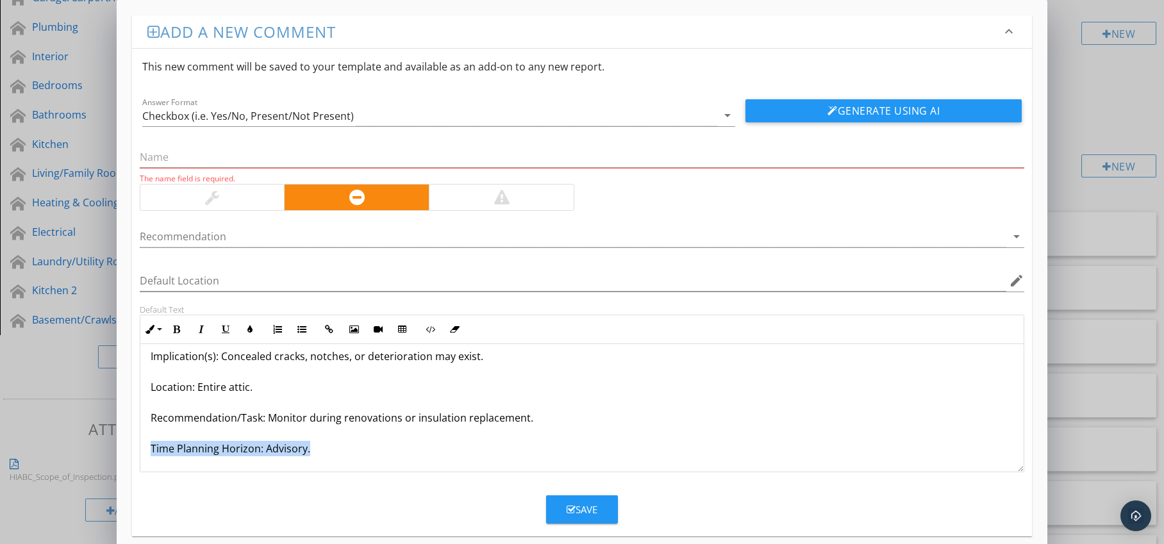
drag, startPoint x: 149, startPoint y: 465, endPoint x: 230, endPoint y: 468, distance: 80.9
click at [230, 468] on div "Joists Concealed by Insulation Condition: Unable to verify joist conditions und…" at bounding box center [582, 372] width 884 height 200
click at [175, 330] on icon "button" at bounding box center [176, 329] width 9 height 9
click at [246, 330] on icon "button" at bounding box center [250, 329] width 9 height 9
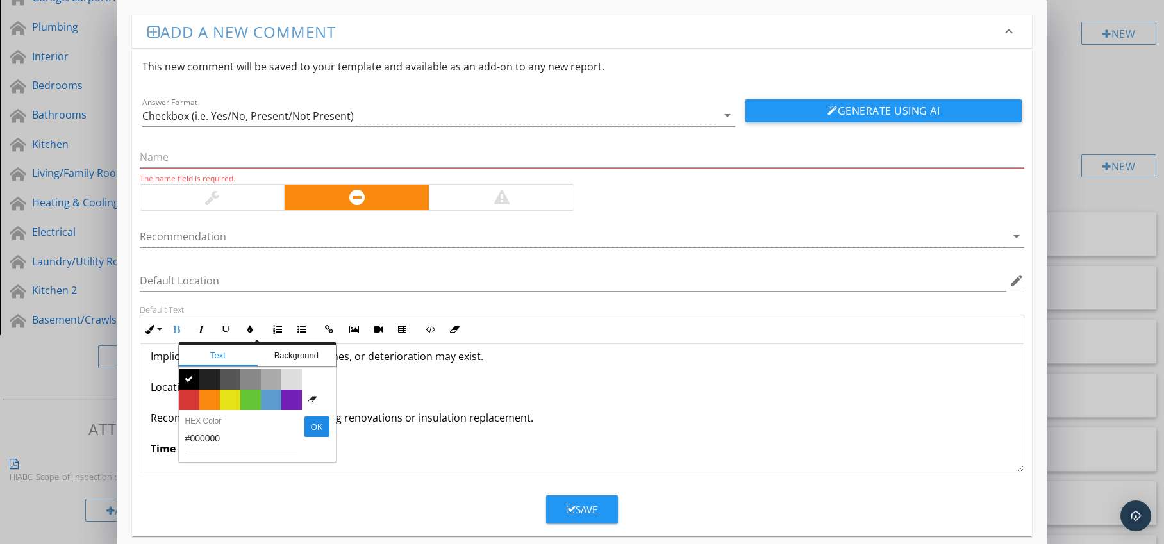
drag, startPoint x: 191, startPoint y: 396, endPoint x: 175, endPoint y: 403, distance: 17.3
click at [191, 396] on span "Color #d53636" at bounding box center [189, 400] width 21 height 21
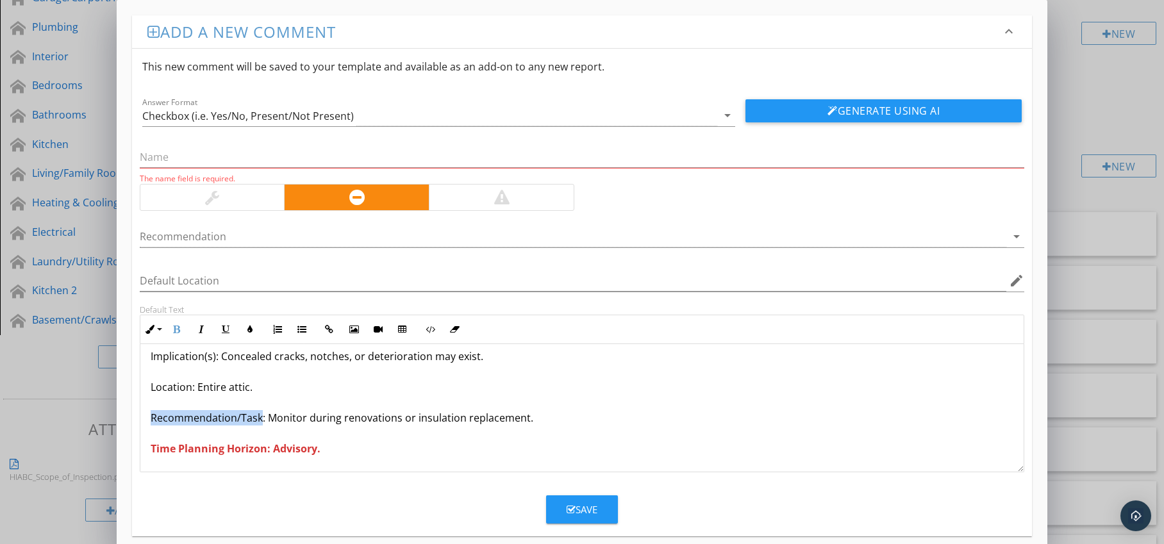
drag, startPoint x: 151, startPoint y: 416, endPoint x: 260, endPoint y: 417, distance: 109.0
click at [260, 417] on p "Joists Concealed by Insulation Condition: Unable to verify joist conditions und…" at bounding box center [583, 371] width 864 height 169
click at [176, 328] on icon "button" at bounding box center [176, 329] width 9 height 9
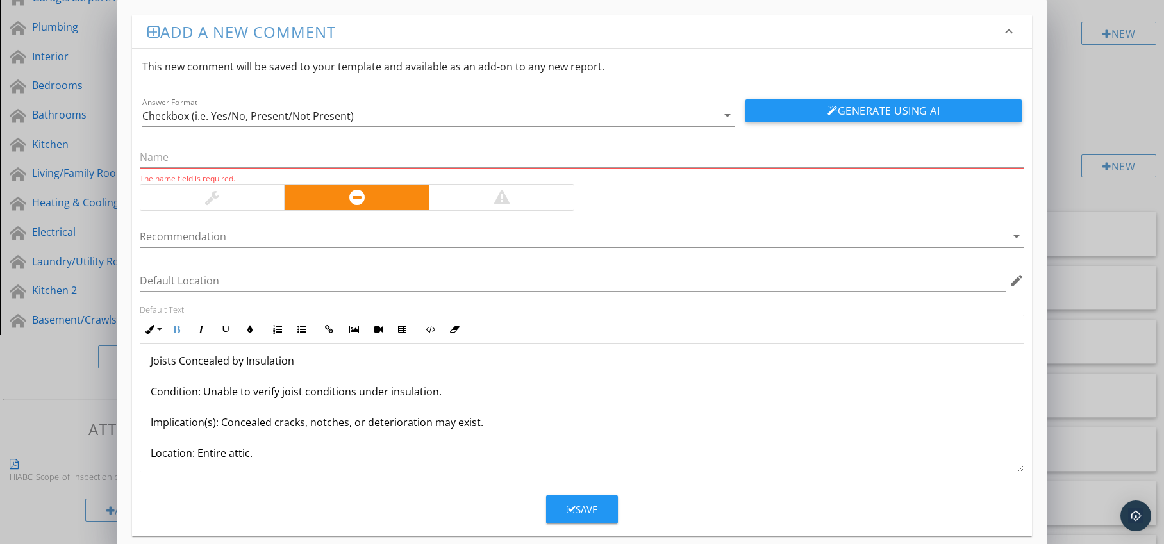
scroll to position [0, 0]
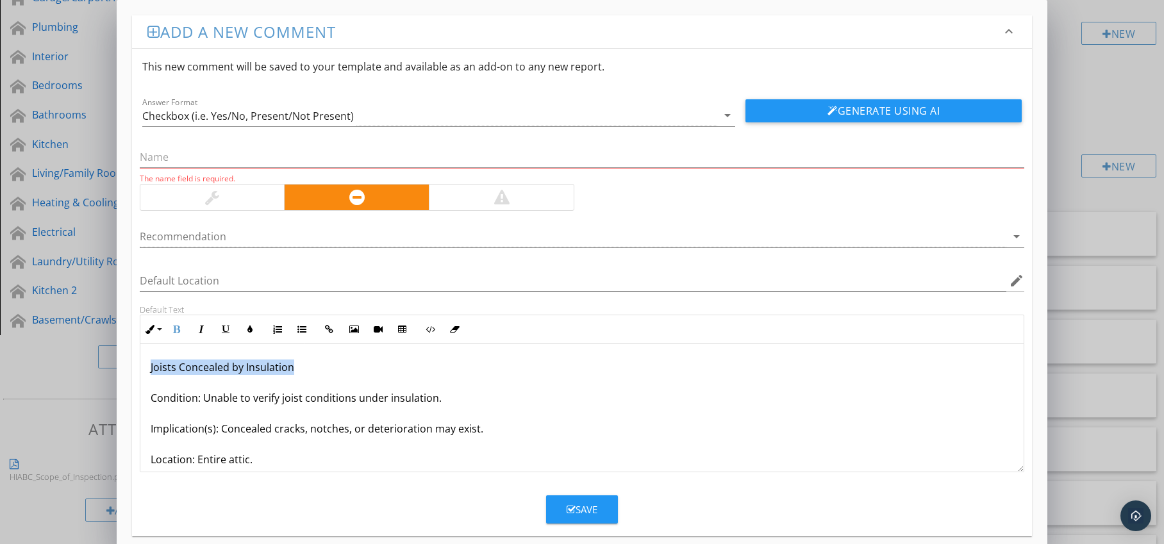
drag, startPoint x: 147, startPoint y: 368, endPoint x: 308, endPoint y: 368, distance: 160.9
click at [308, 368] on div "Joists Concealed by Insulation Condition: Unable to verify joist conditions und…" at bounding box center [582, 444] width 884 height 200
click at [215, 155] on input "text" at bounding box center [582, 157] width 885 height 21
paste input "Joists Concealed by Insulation"
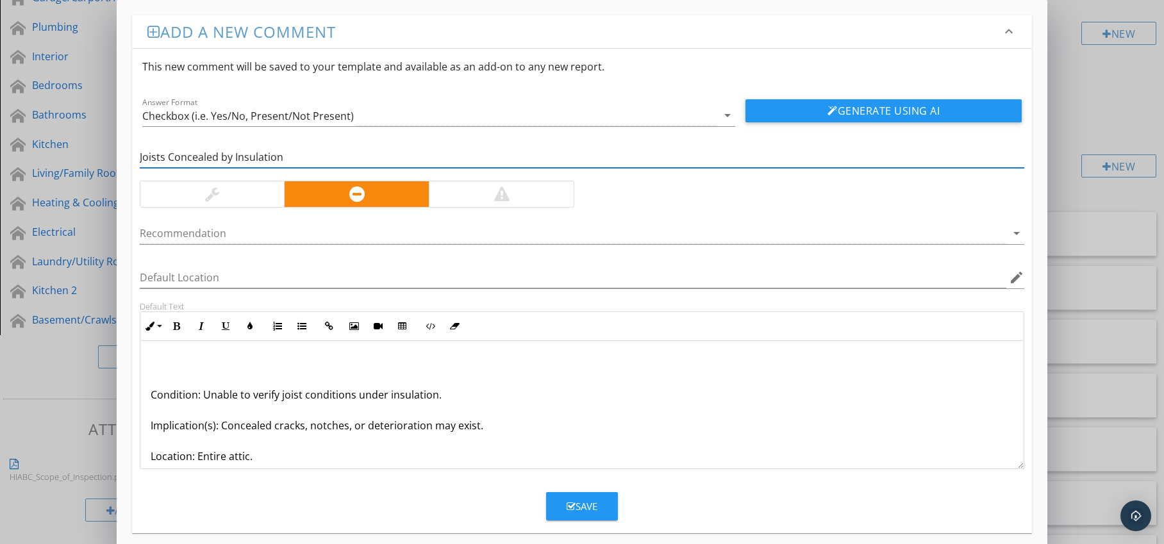
type input "Joists Concealed by Insulation"
click at [149, 396] on div "Condition: Unable to verify joist conditions under insulation. Implication(s): …" at bounding box center [582, 441] width 884 height 200
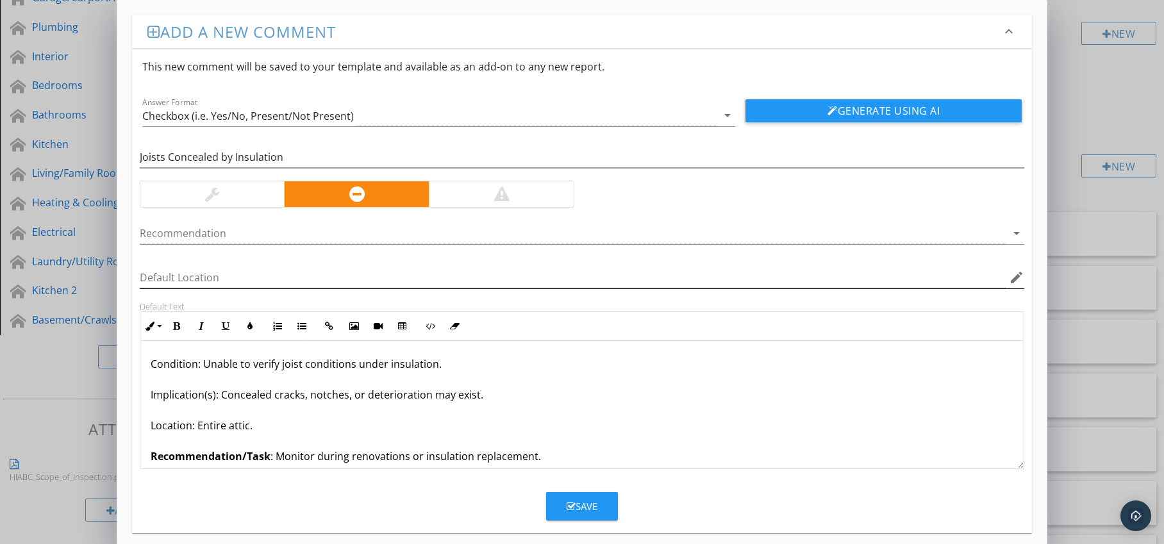
click at [1018, 276] on icon "edit" at bounding box center [1016, 277] width 15 height 15
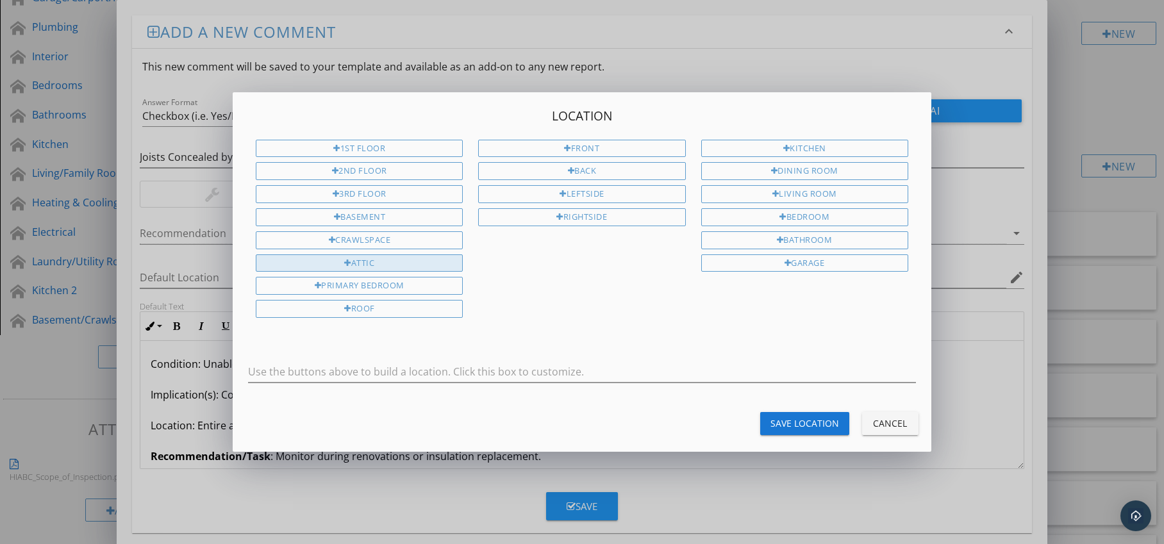
click at [407, 264] on div "Attic" at bounding box center [359, 264] width 207 height 18
type input "Attic"
click at [800, 423] on div "Save Location" at bounding box center [805, 423] width 69 height 13
type input "Attic"
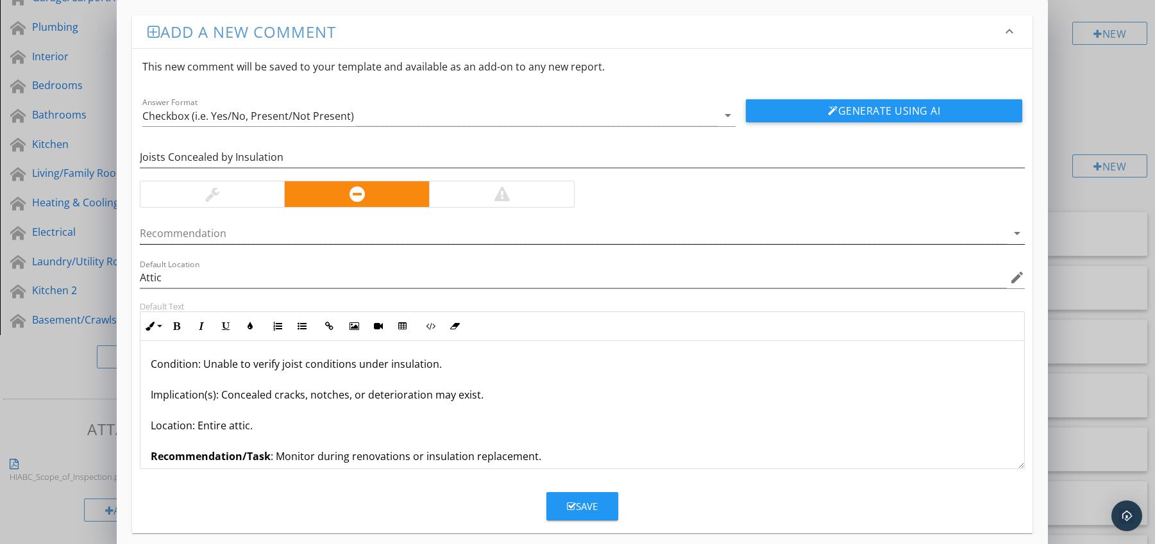
click at [223, 235] on div at bounding box center [574, 233] width 868 height 21
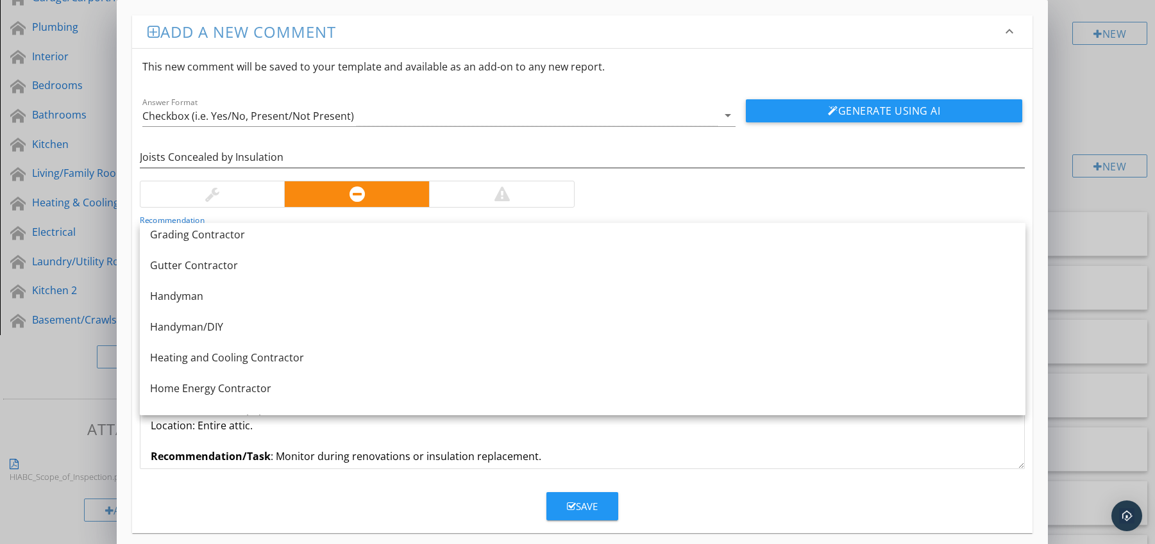
scroll to position [347, 0]
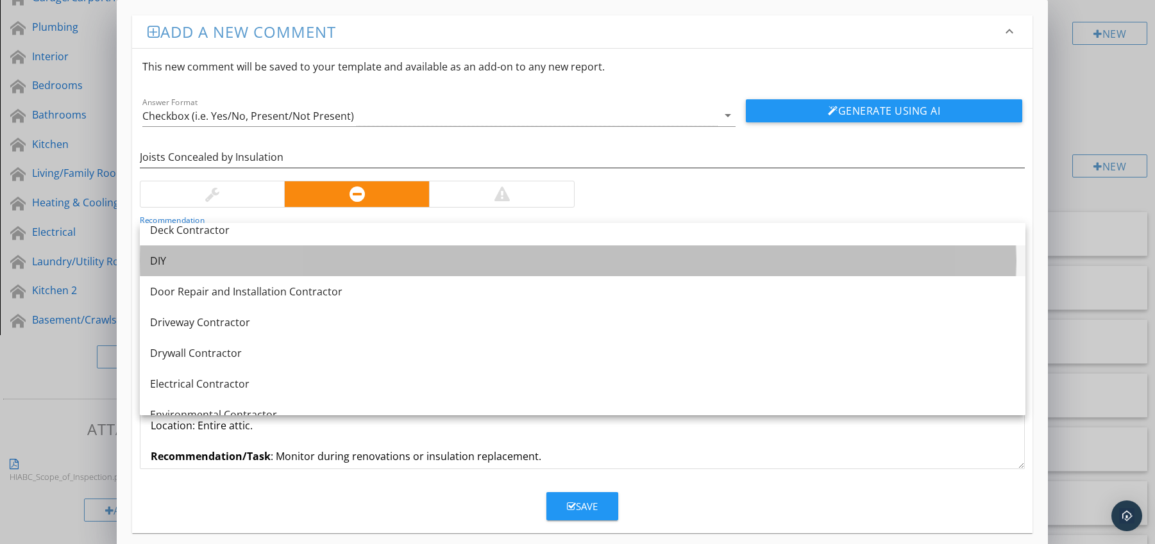
click at [212, 261] on div "DIY" at bounding box center [582, 260] width 865 height 15
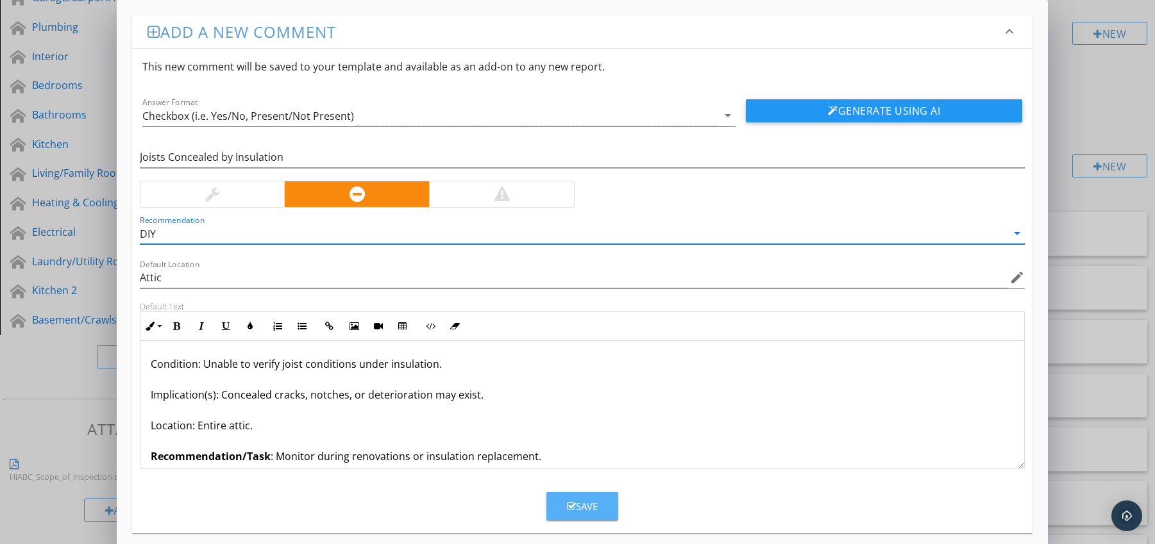
click at [569, 503] on icon "button" at bounding box center [571, 507] width 9 height 10
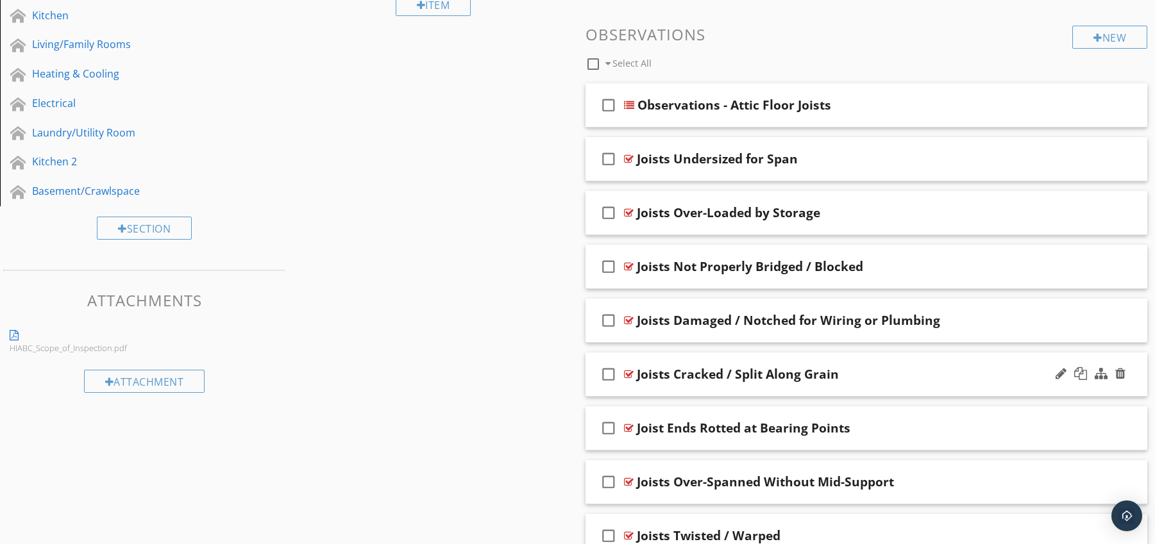
scroll to position [606, 0]
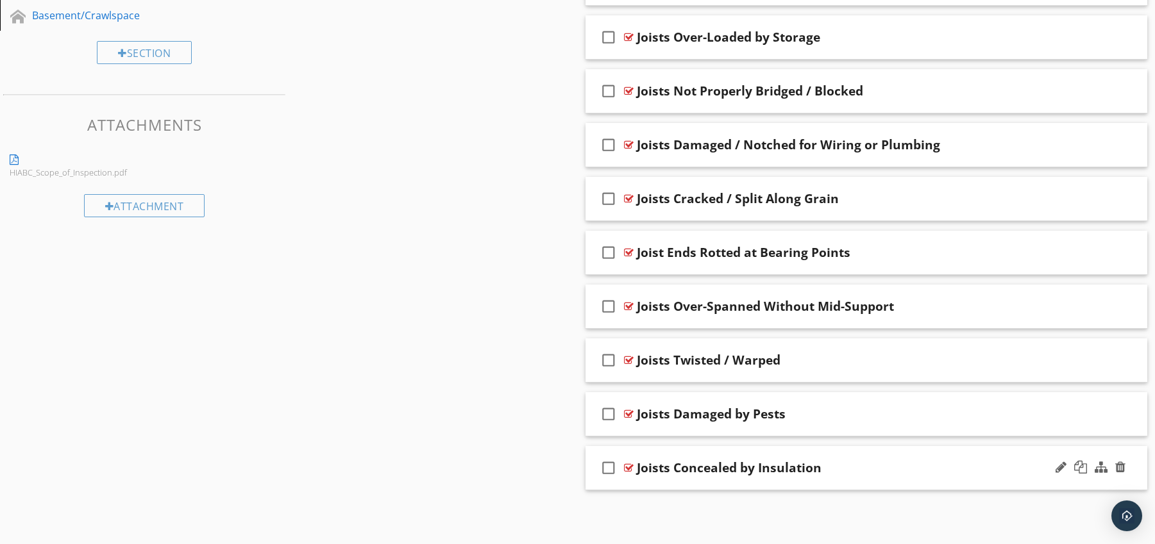
click at [631, 468] on div at bounding box center [629, 468] width 10 height 10
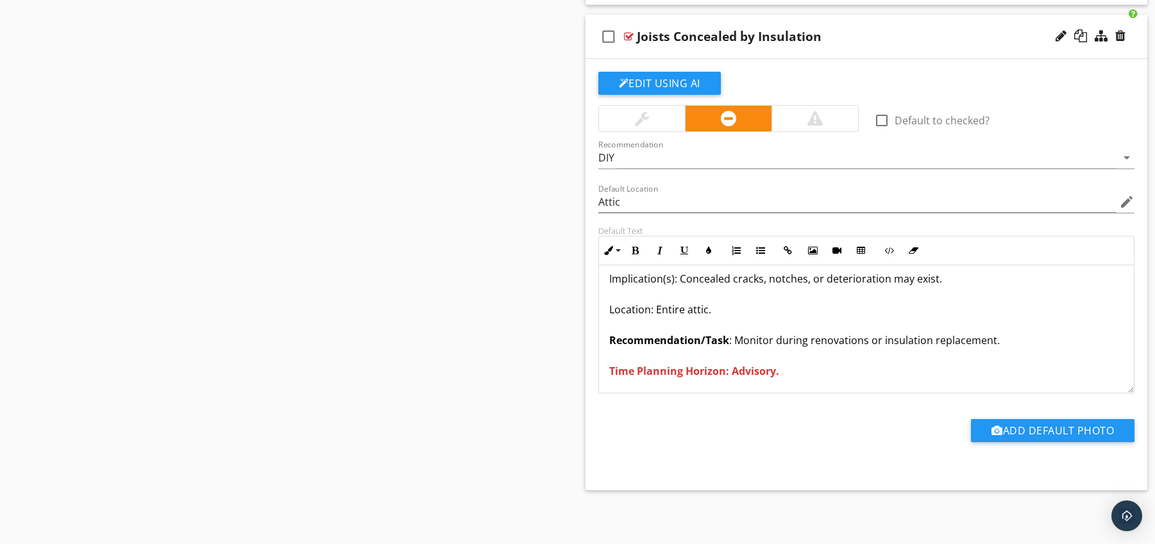
scroll to position [42, 0]
click at [631, 33] on div at bounding box center [629, 36] width 10 height 10
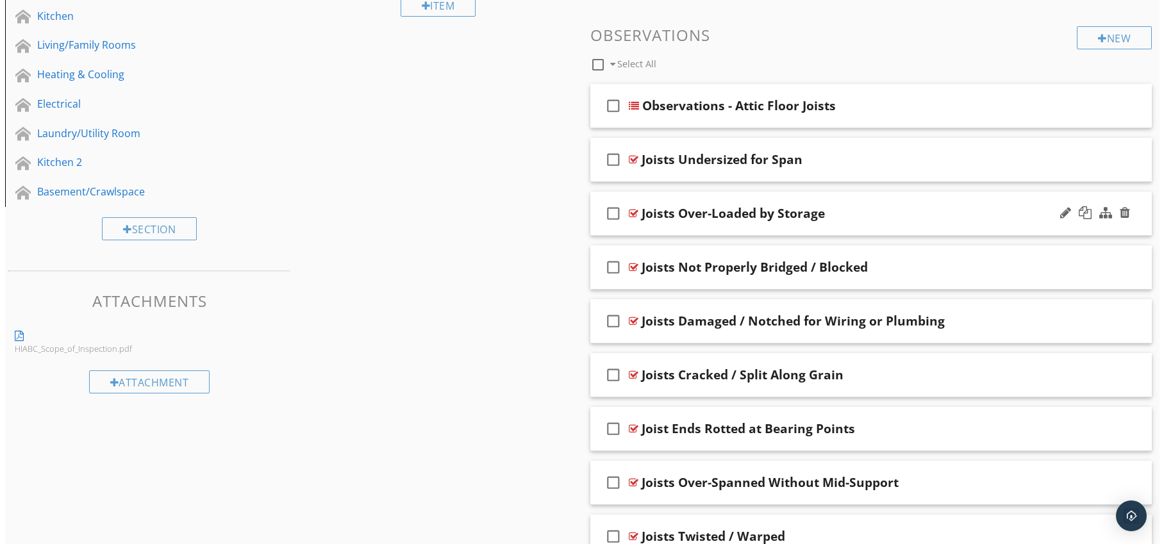
scroll to position [315, 0]
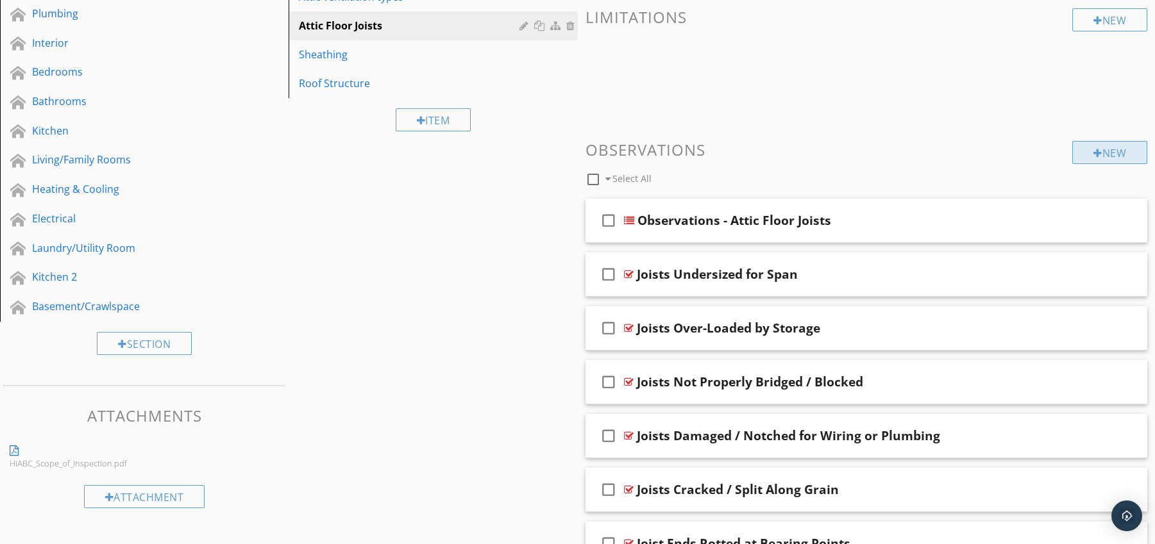
click at [1080, 152] on div "New" at bounding box center [1109, 152] width 75 height 23
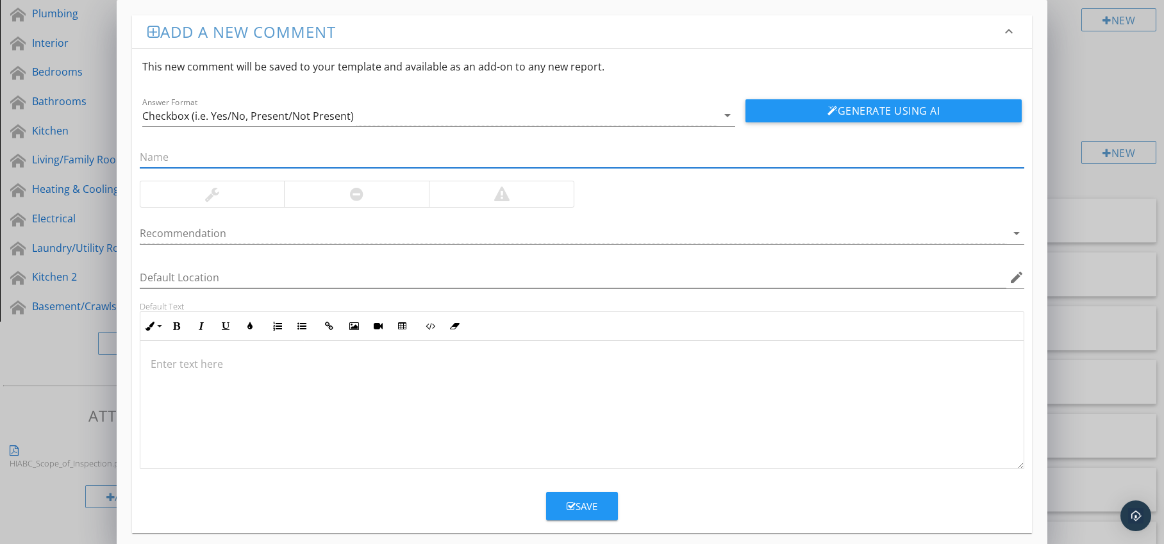
click at [348, 195] on div at bounding box center [356, 194] width 145 height 26
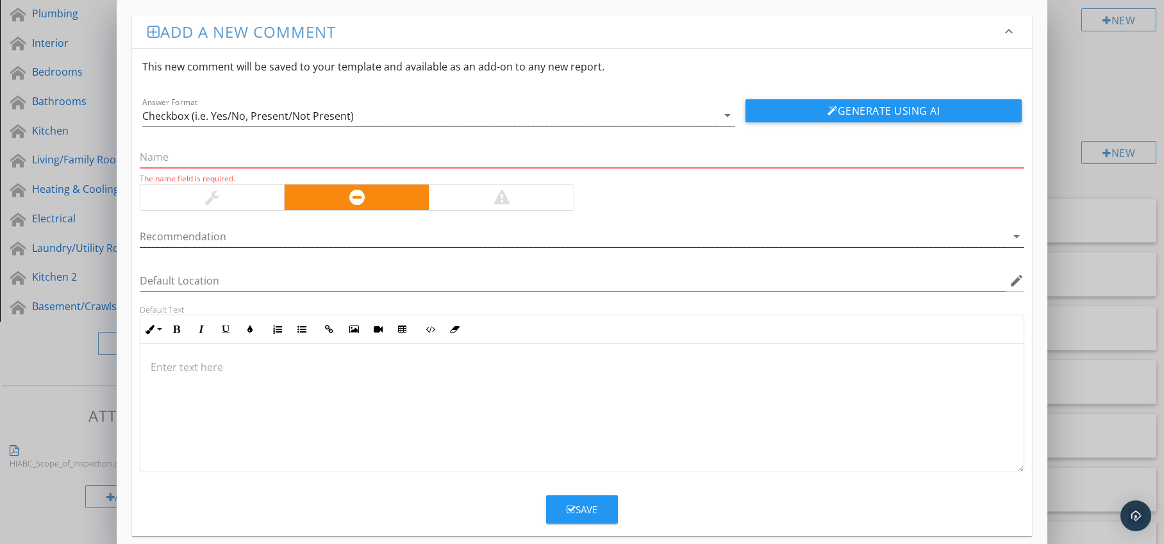
click at [351, 244] on div at bounding box center [574, 236] width 868 height 21
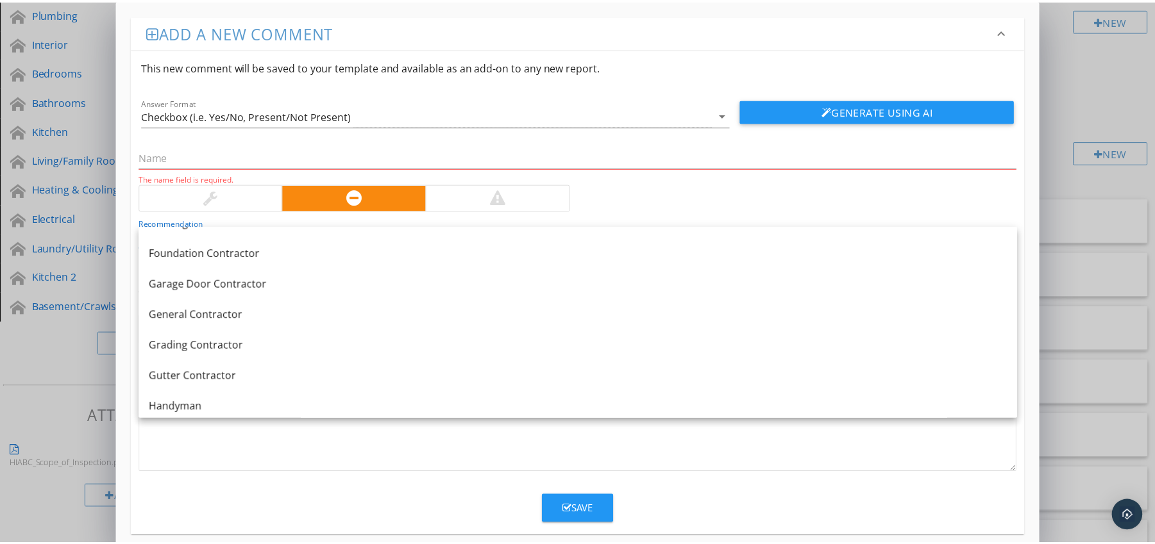
scroll to position [715, 0]
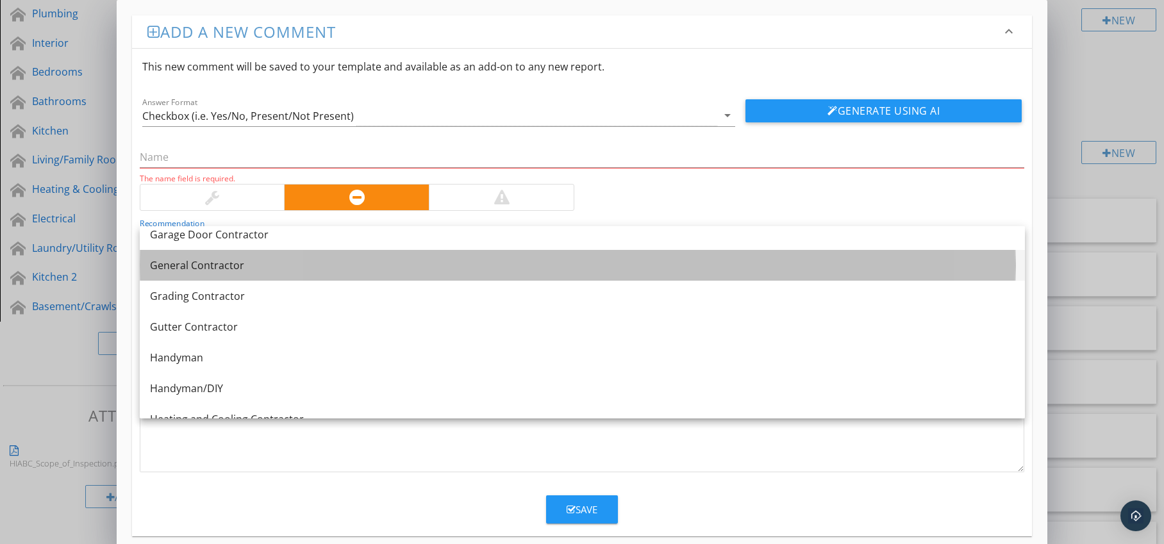
click at [274, 269] on div "General Contractor" at bounding box center [582, 265] width 865 height 15
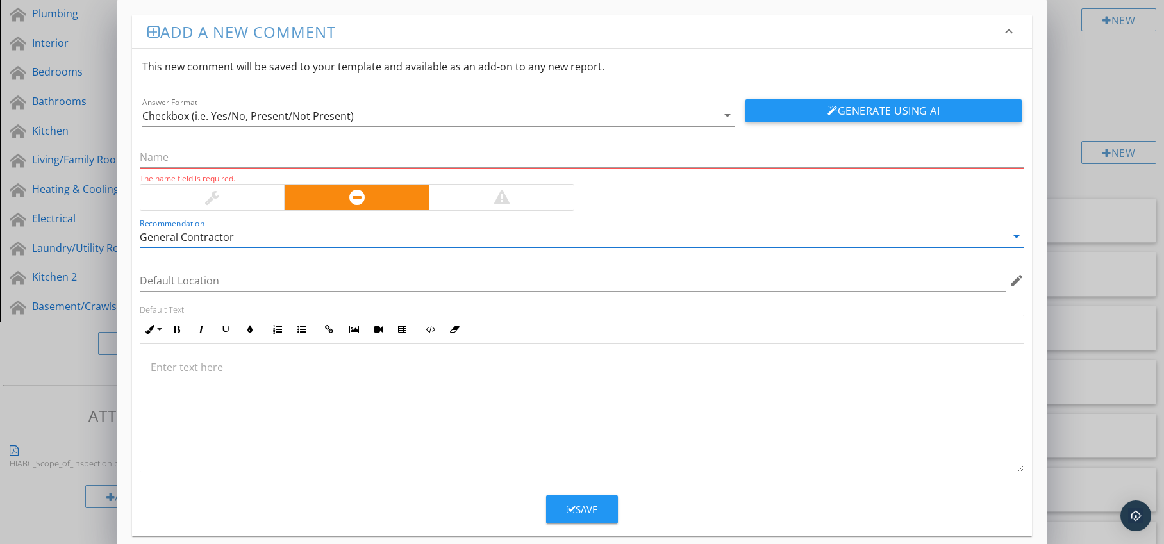
click at [1012, 281] on icon "edit" at bounding box center [1016, 280] width 15 height 15
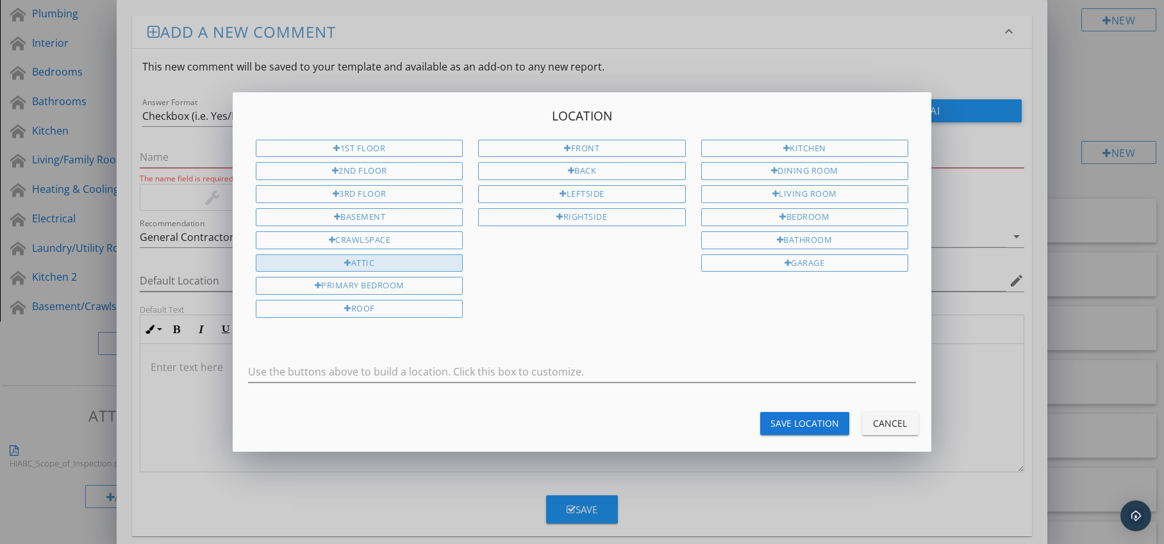
click at [430, 258] on div "Attic" at bounding box center [359, 264] width 207 height 18
type input "Attic"
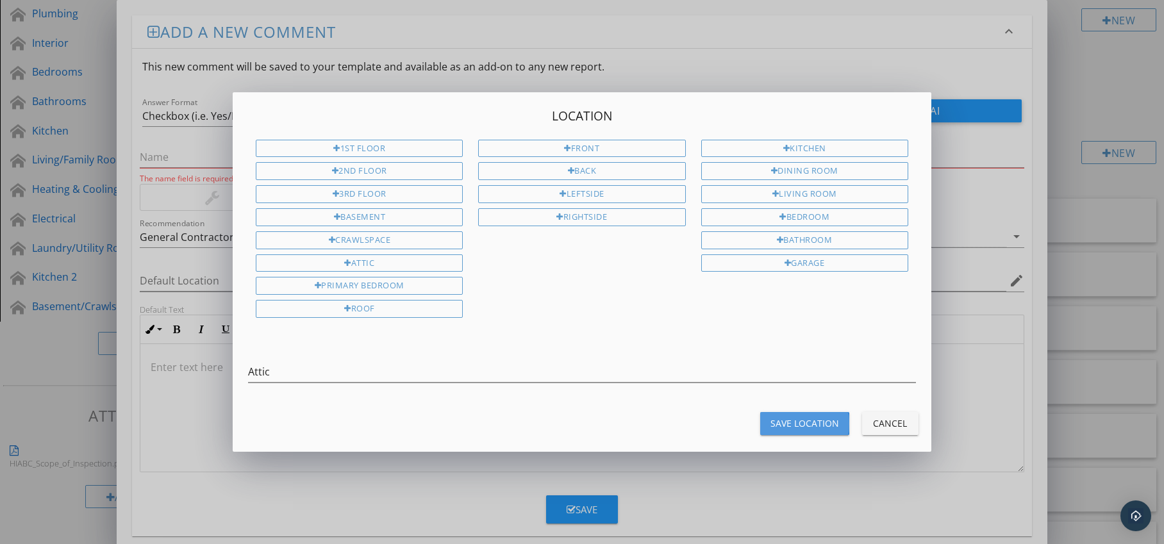
drag, startPoint x: 784, startPoint y: 416, endPoint x: 775, endPoint y: 417, distance: 9.6
click at [784, 417] on div "Save Location" at bounding box center [805, 423] width 69 height 13
type input "Attic"
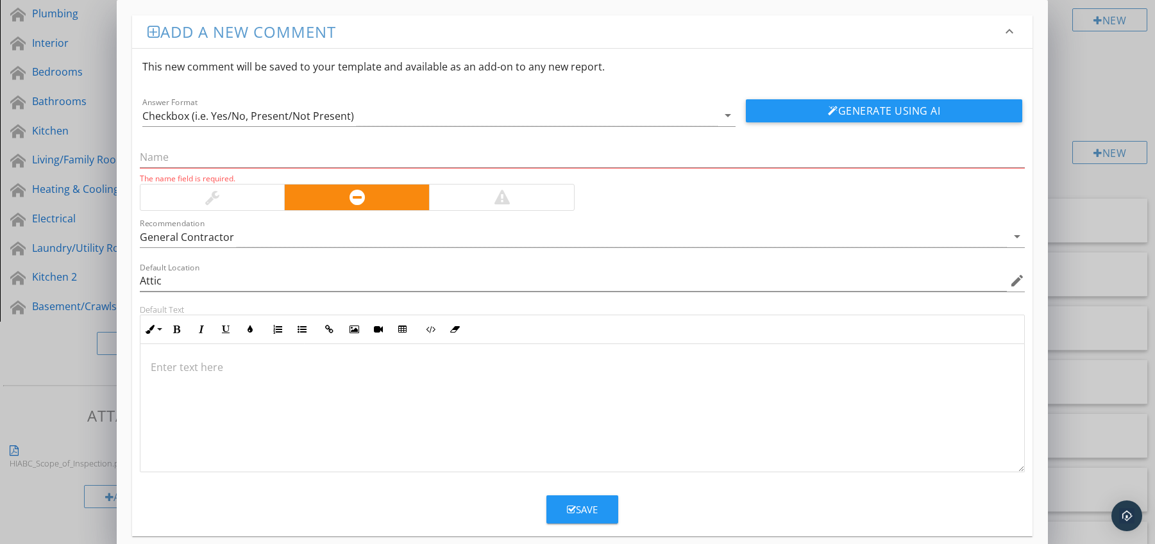
click at [193, 362] on p at bounding box center [583, 367] width 864 height 15
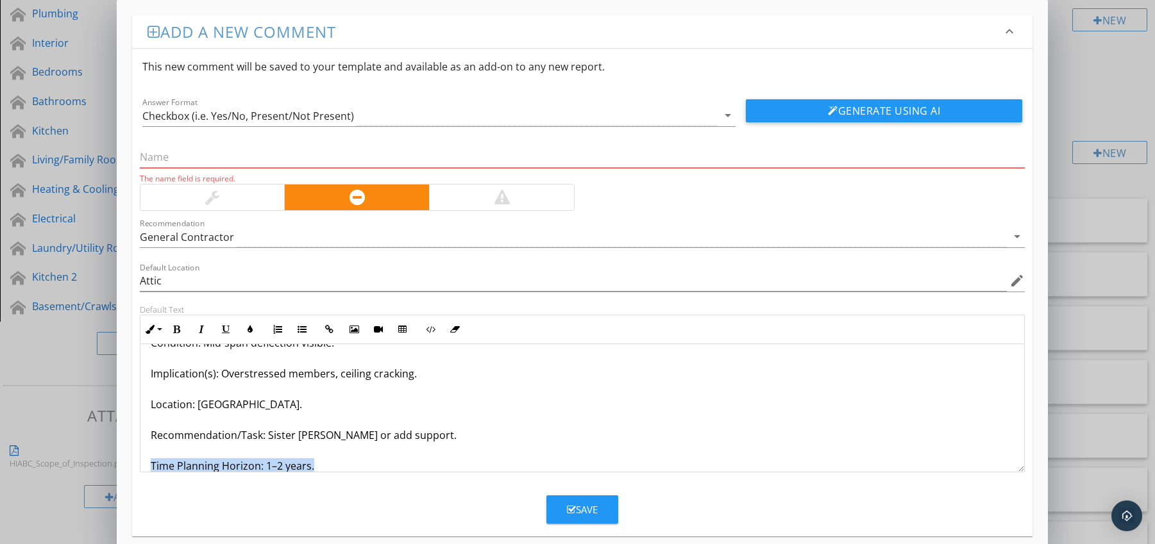
scroll to position [72, 0]
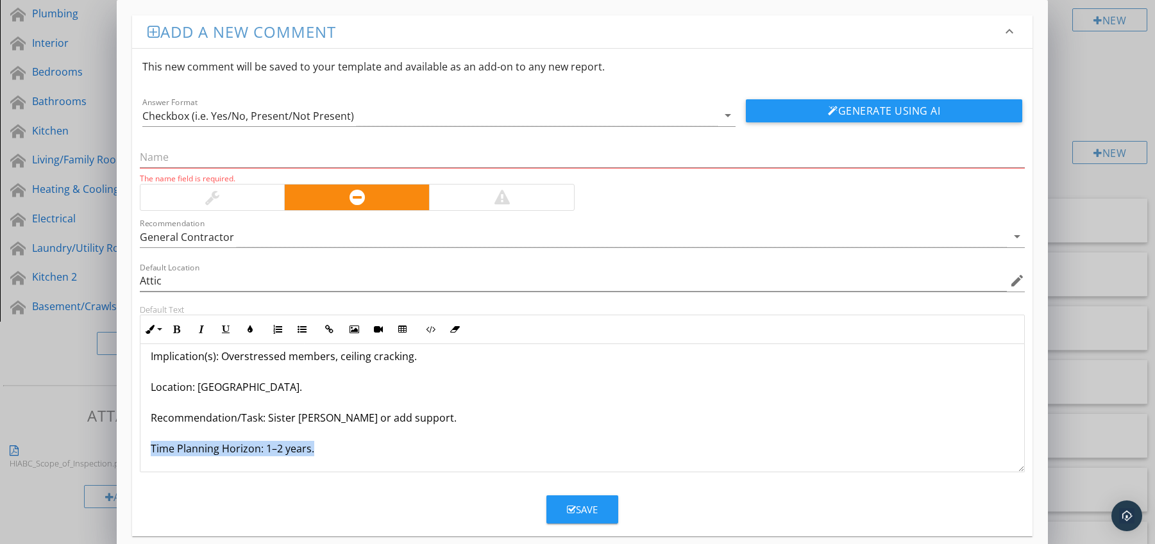
drag, startPoint x: 151, startPoint y: 463, endPoint x: 176, endPoint y: 471, distance: 26.8
click at [176, 471] on div "Joists Sagging Between Supports Condition: Mid-span deflection visible. Implica…" at bounding box center [582, 372] width 884 height 200
click at [177, 334] on button "Bold" at bounding box center [177, 329] width 24 height 24
click at [251, 330] on icon "button" at bounding box center [250, 329] width 9 height 9
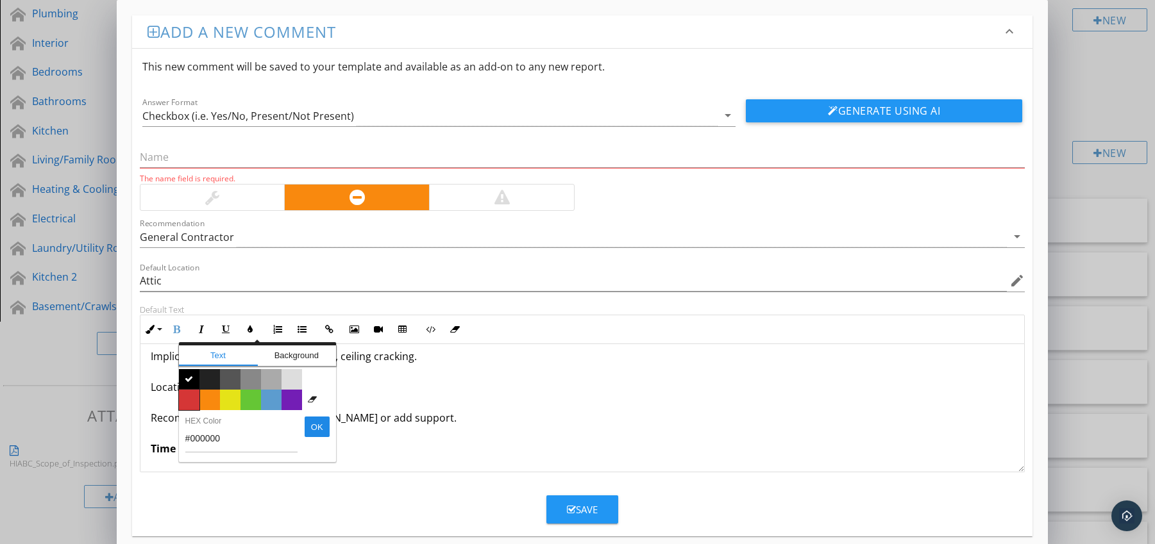
click at [187, 395] on span "Color #d53636" at bounding box center [189, 400] width 21 height 21
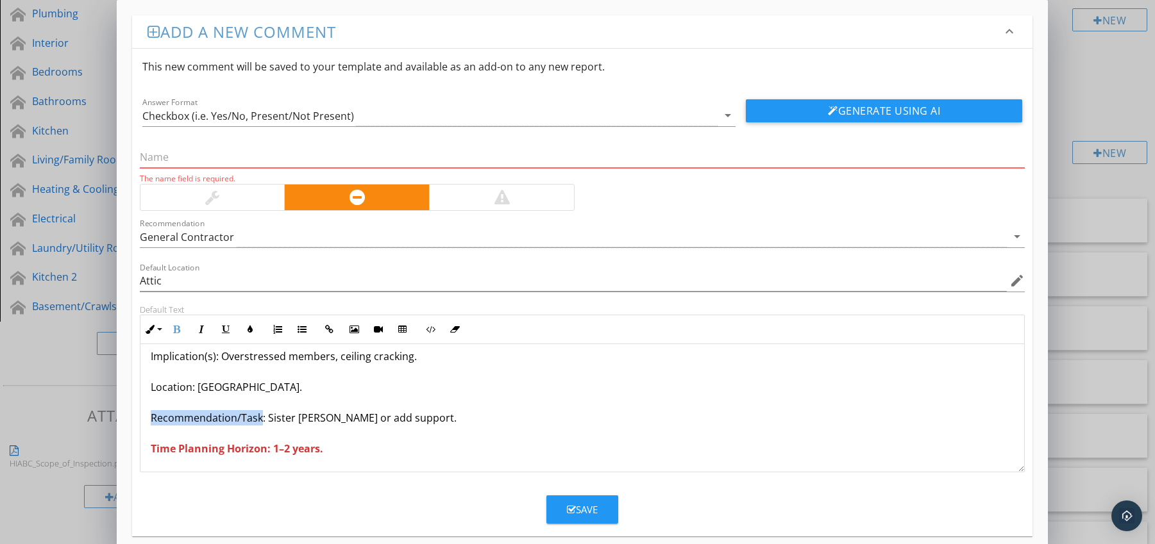
drag, startPoint x: 151, startPoint y: 419, endPoint x: 258, endPoint y: 422, distance: 107.8
click at [258, 422] on p "Joists Sagging Between Supports Condition: Mid-span deflection visible. Implica…" at bounding box center [583, 371] width 864 height 169
click at [178, 333] on icon "button" at bounding box center [176, 329] width 9 height 9
click at [270, 390] on p "Joists Sagging Between Supports Condition: Mid-span deflection visible. Implica…" at bounding box center [583, 371] width 864 height 169
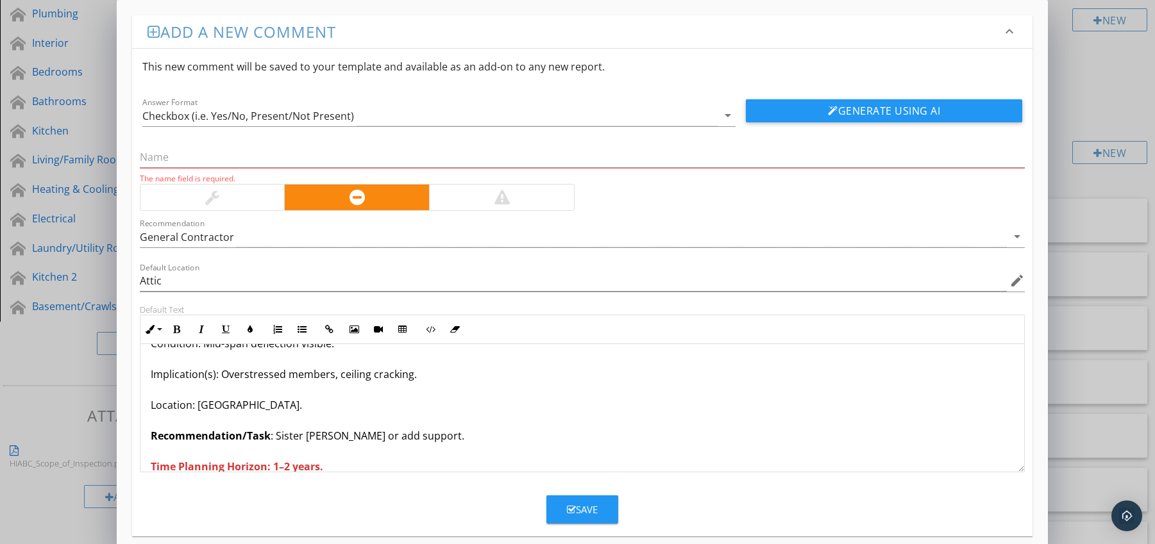
scroll to position [0, 0]
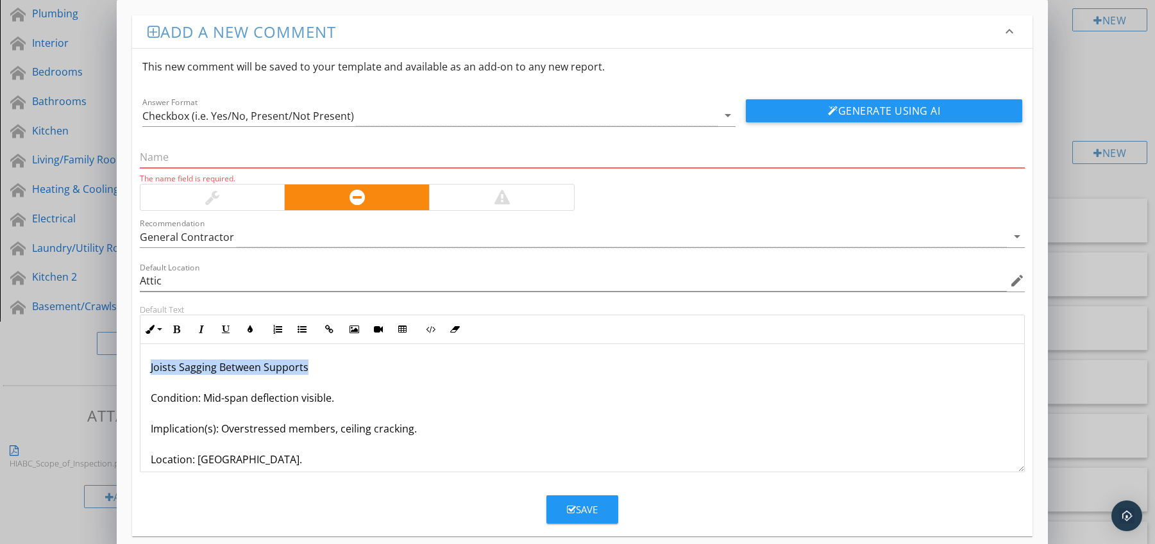
drag, startPoint x: 146, startPoint y: 367, endPoint x: 338, endPoint y: 367, distance: 192.4
click at [338, 367] on div "Joists Sagging Between Supports Condition: Mid-span deflection visible. Implica…" at bounding box center [582, 444] width 884 height 200
click at [228, 160] on input "text" at bounding box center [582, 157] width 885 height 21
paste input "Joists Sagging Between Supports"
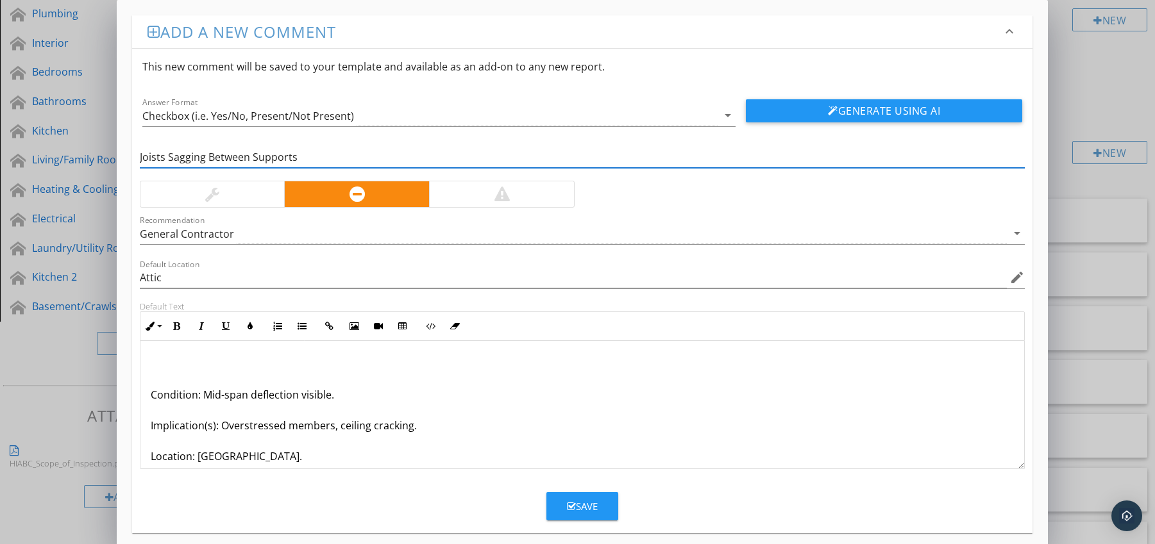
type input "Joists Sagging Between Supports"
click at [146, 398] on div "Condition: Mid-span deflection visible. Implication(s): Overstressed members, c…" at bounding box center [582, 441] width 884 height 200
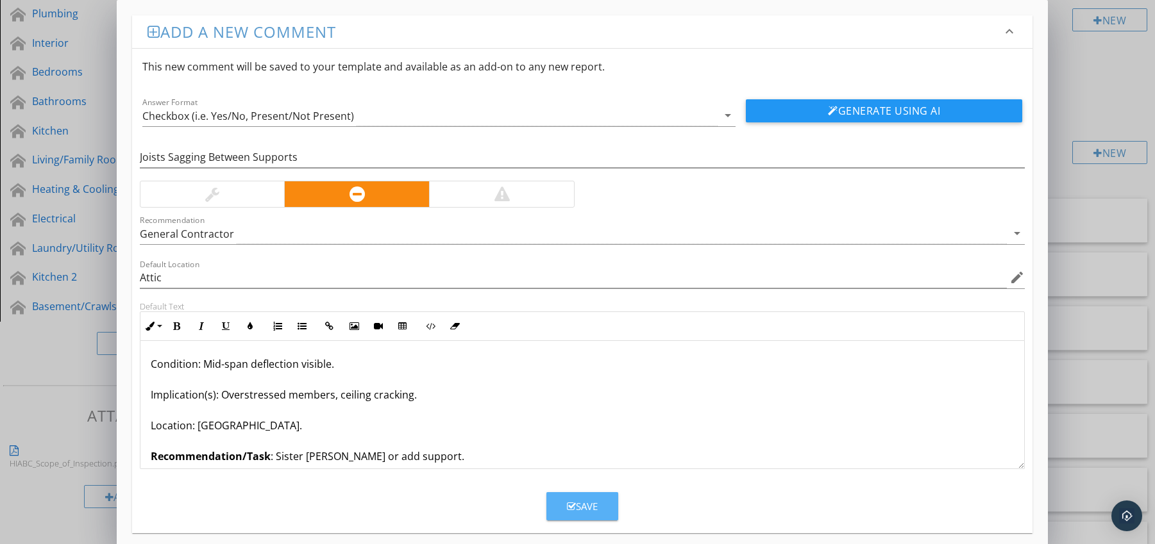
click at [573, 503] on icon "button" at bounding box center [571, 507] width 9 height 10
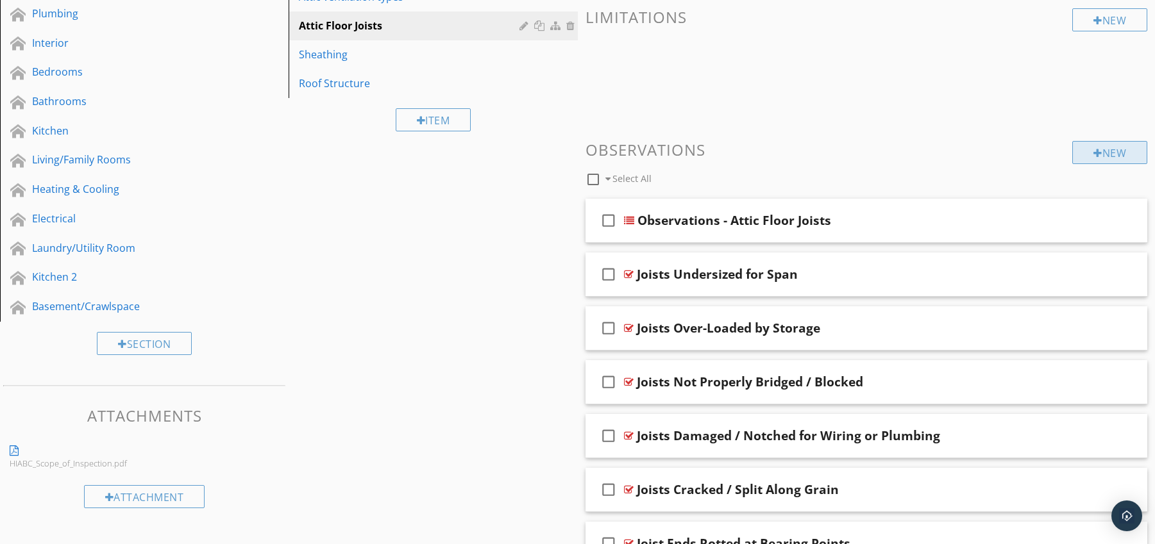
click at [1093, 150] on div at bounding box center [1097, 153] width 9 height 10
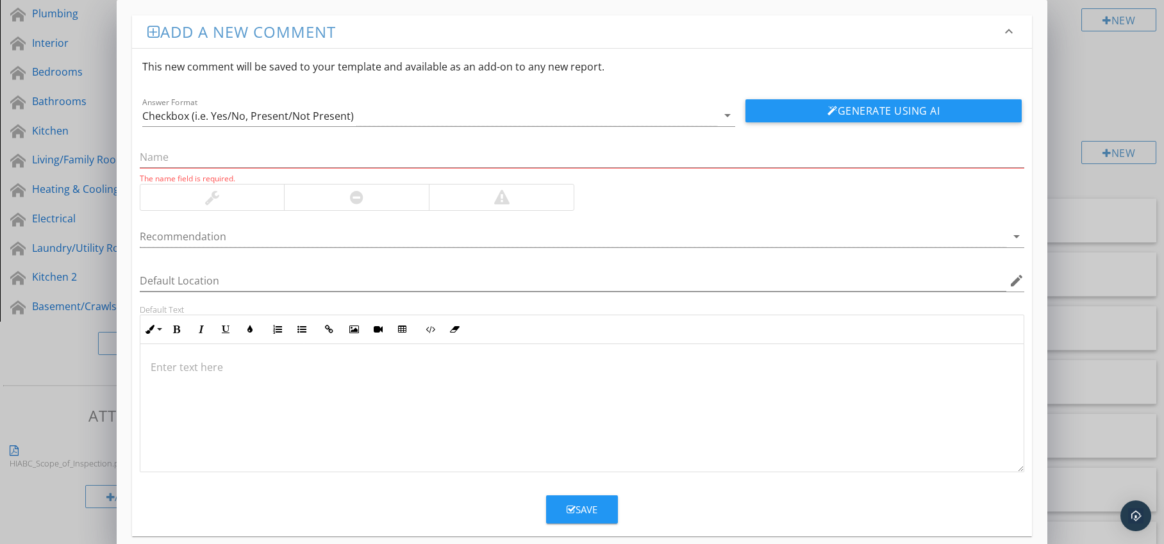
click at [360, 189] on div at bounding box center [356, 198] width 145 height 26
click at [339, 235] on div at bounding box center [574, 236] width 868 height 21
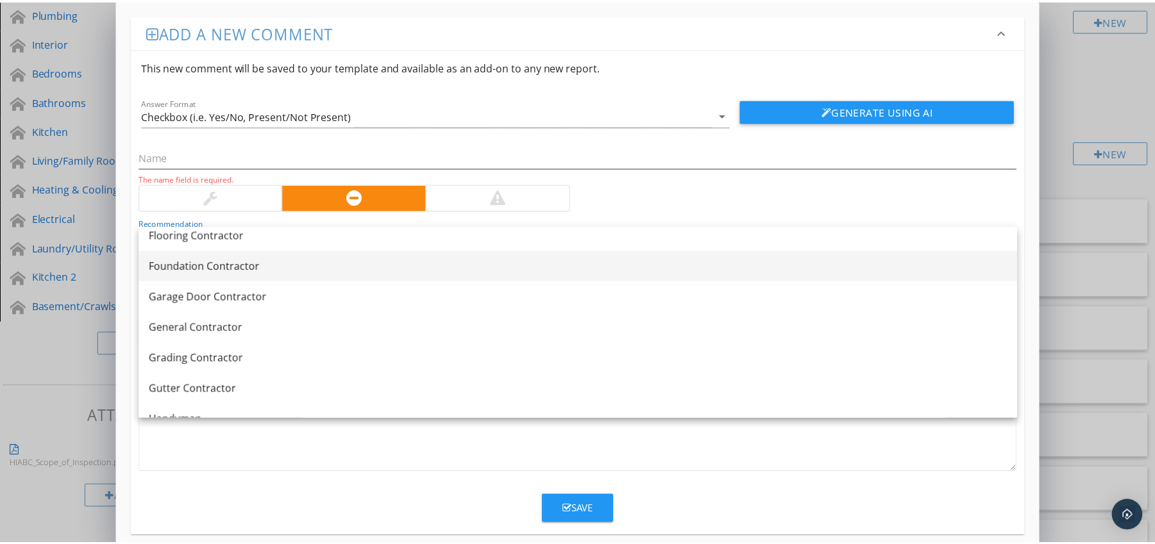
scroll to position [664, 0]
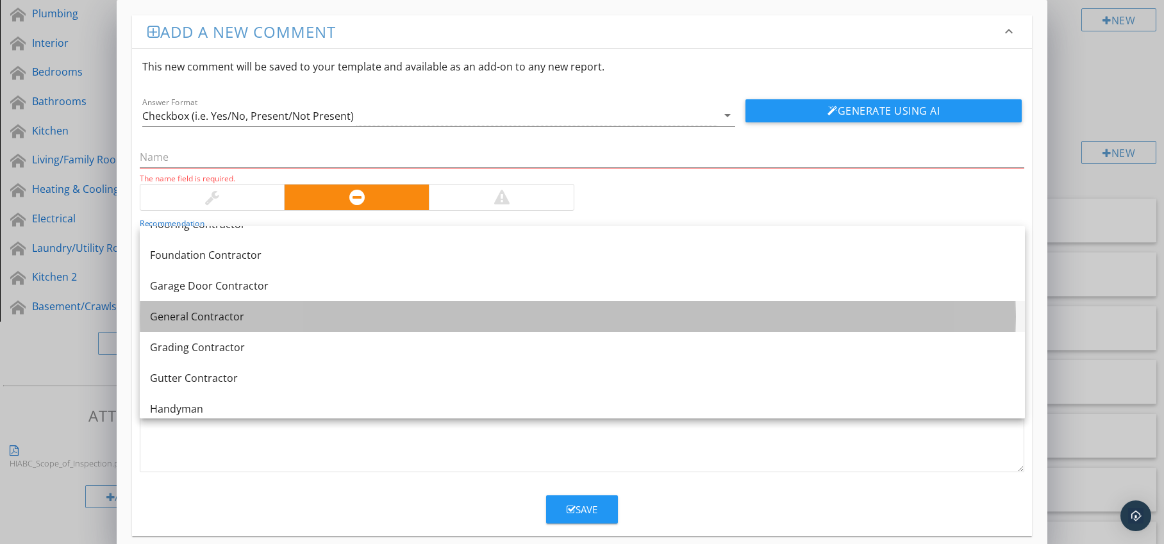
click at [297, 317] on div "General Contractor" at bounding box center [582, 316] width 865 height 15
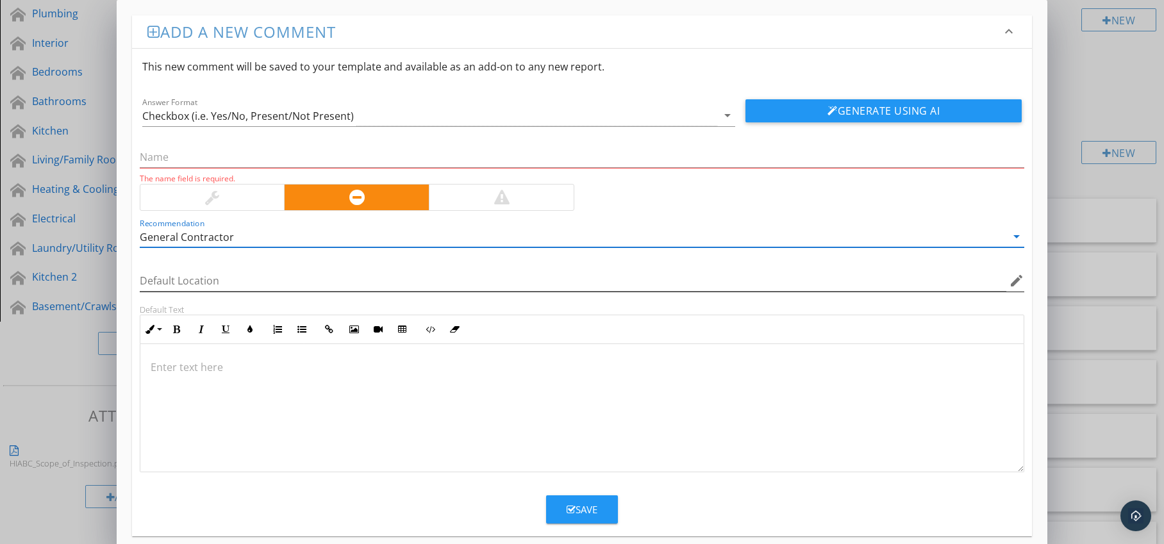
click at [1014, 280] on icon "edit" at bounding box center [1016, 280] width 15 height 15
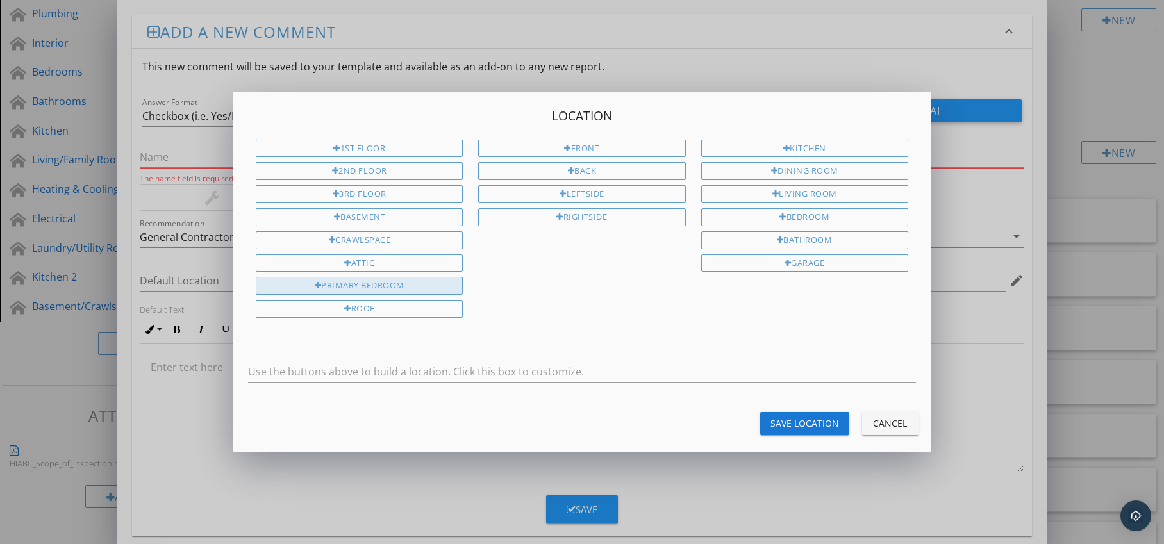
drag, startPoint x: 419, startPoint y: 260, endPoint x: 449, endPoint y: 277, distance: 33.9
click at [419, 260] on div "Attic" at bounding box center [359, 264] width 207 height 18
type input "Attic"
click at [792, 423] on div "Save Location" at bounding box center [805, 423] width 69 height 13
type input "Attic"
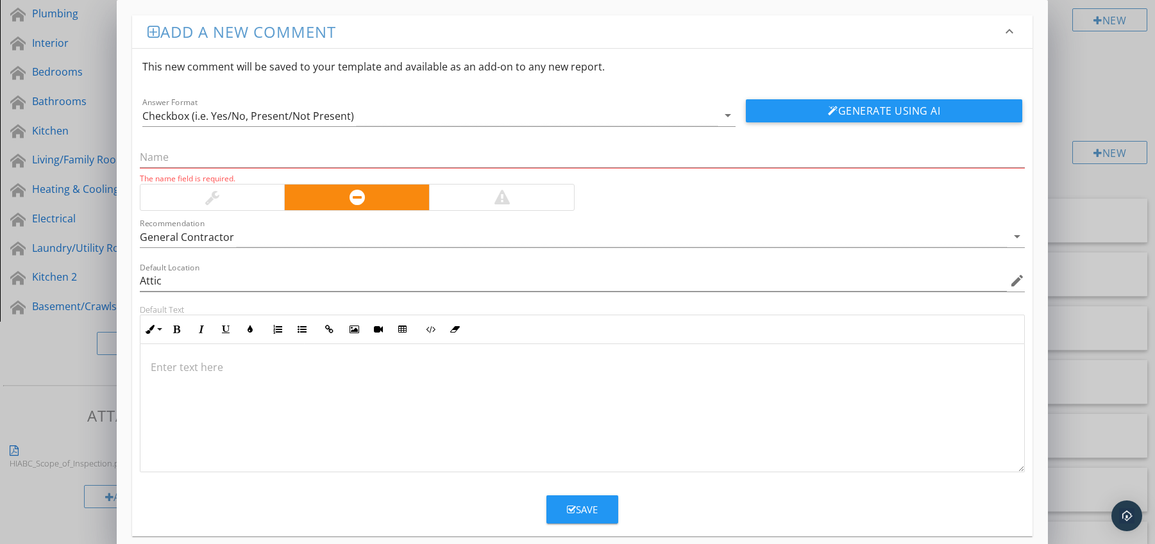
click at [191, 353] on div at bounding box center [582, 408] width 884 height 128
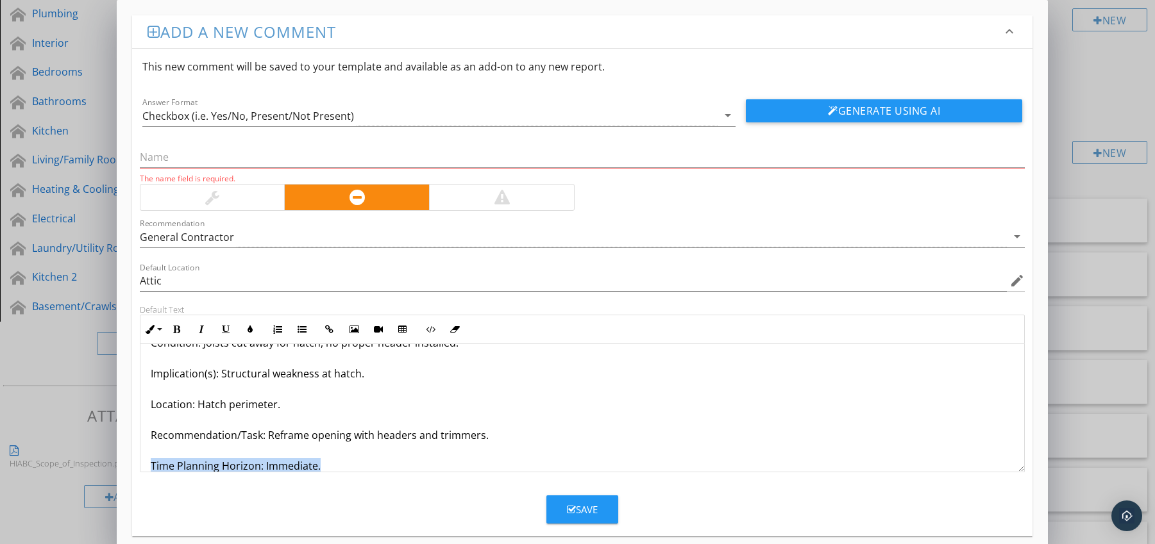
scroll to position [72, 0]
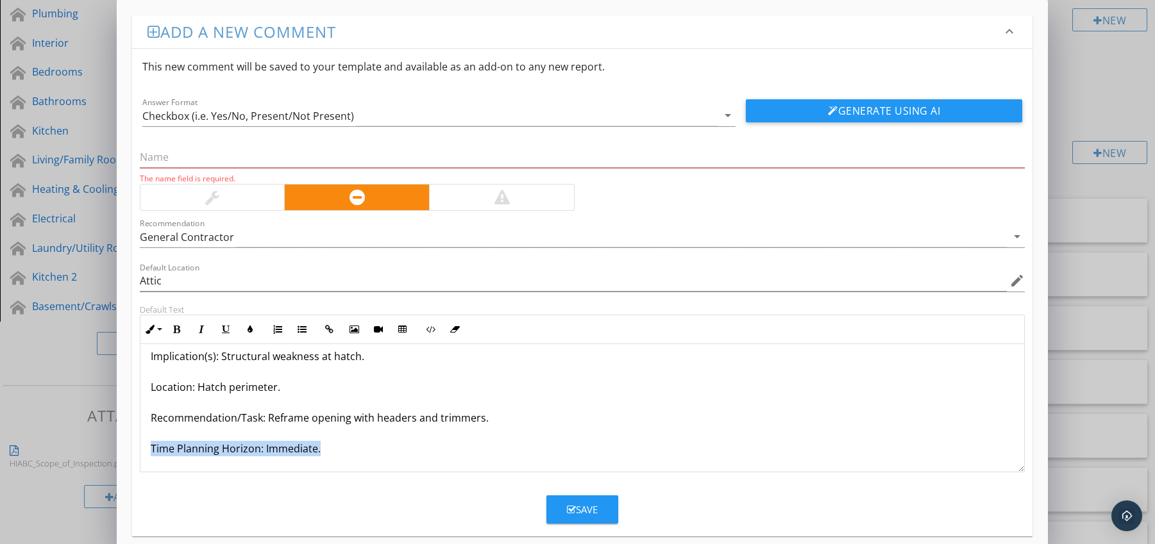
drag, startPoint x: 149, startPoint y: 465, endPoint x: 177, endPoint y: 470, distance: 27.9
click at [176, 468] on div "Joists Cut for Hatch Opening Without Proper Framing Condition: Joists cut away …" at bounding box center [582, 372] width 884 height 200
click at [176, 329] on icon "button" at bounding box center [176, 329] width 9 height 9
click at [246, 326] on icon "button" at bounding box center [250, 329] width 9 height 9
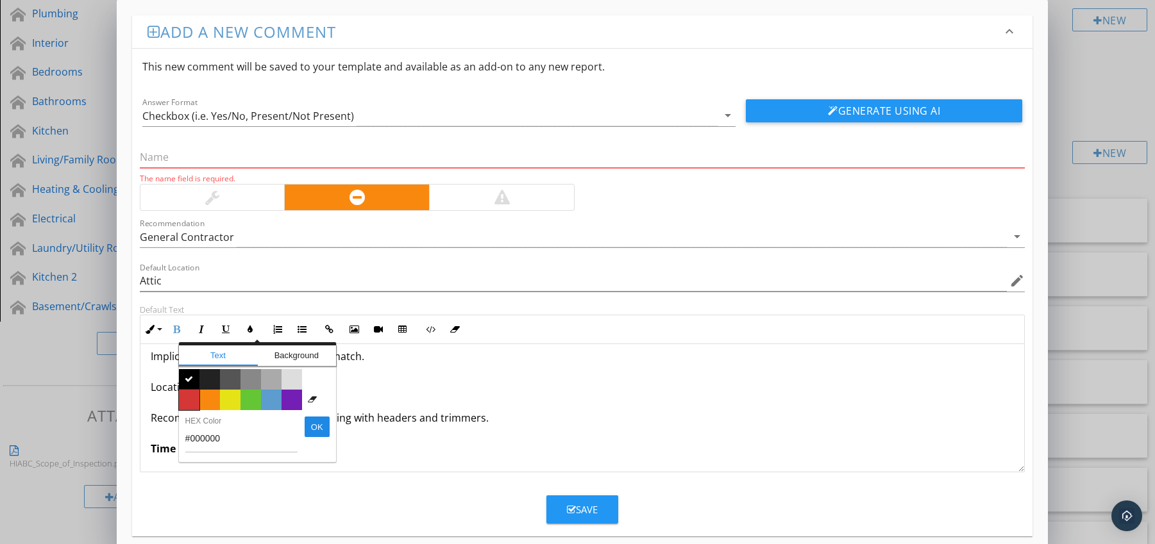
click at [192, 396] on span "Color #d53636" at bounding box center [189, 400] width 21 height 21
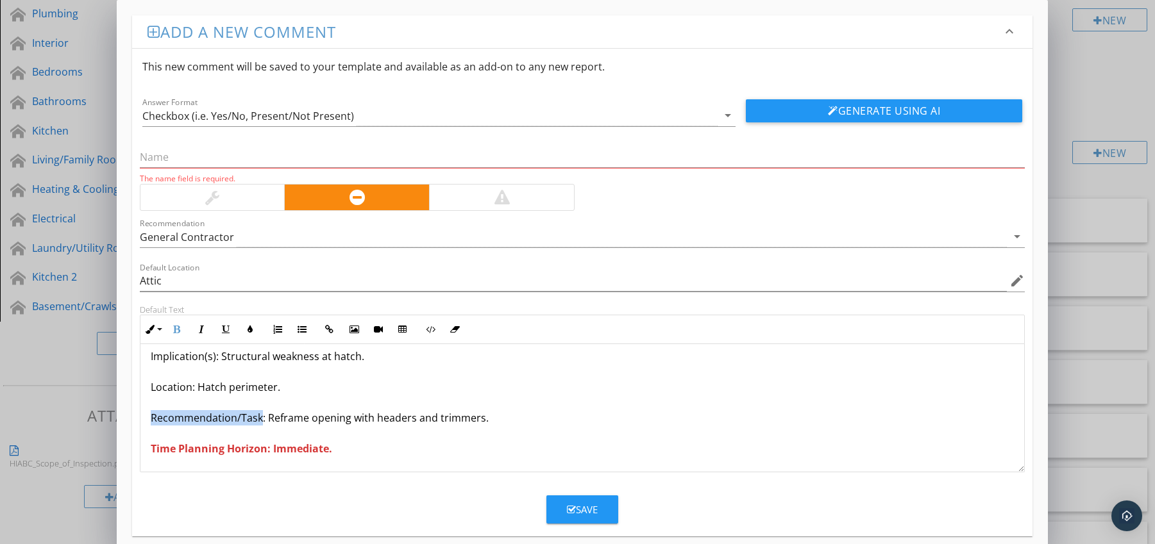
drag, startPoint x: 146, startPoint y: 421, endPoint x: 258, endPoint y: 419, distance: 112.2
click at [258, 419] on div "Joists Cut for Hatch Opening Without Proper Framing Condition: Joists cut away …" at bounding box center [582, 372] width 884 height 200
click at [174, 328] on icon "button" at bounding box center [176, 329] width 9 height 9
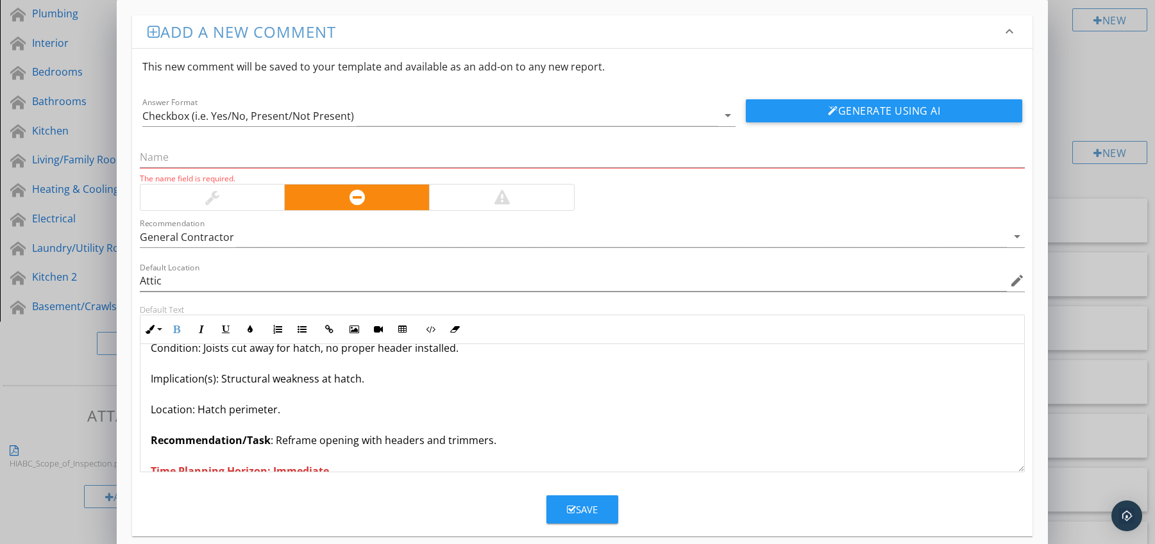
scroll to position [0, 0]
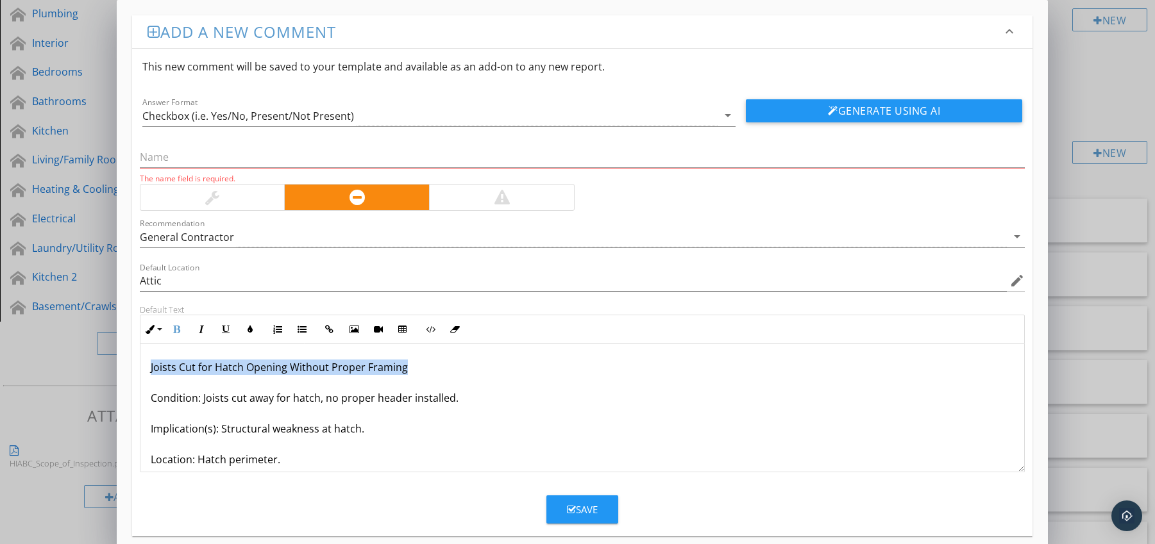
drag, startPoint x: 149, startPoint y: 369, endPoint x: 411, endPoint y: 364, distance: 262.3
click at [411, 364] on div "Joists Cut for Hatch Opening Without Proper Framing Condition: Joists cut away …" at bounding box center [582, 444] width 884 height 200
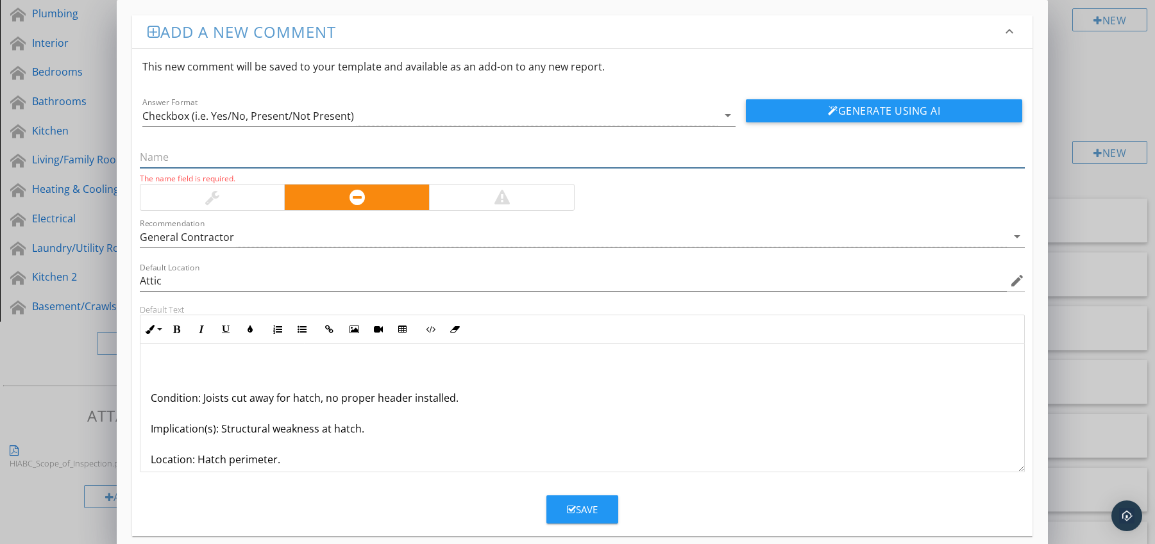
click at [240, 155] on input "text" at bounding box center [582, 157] width 885 height 21
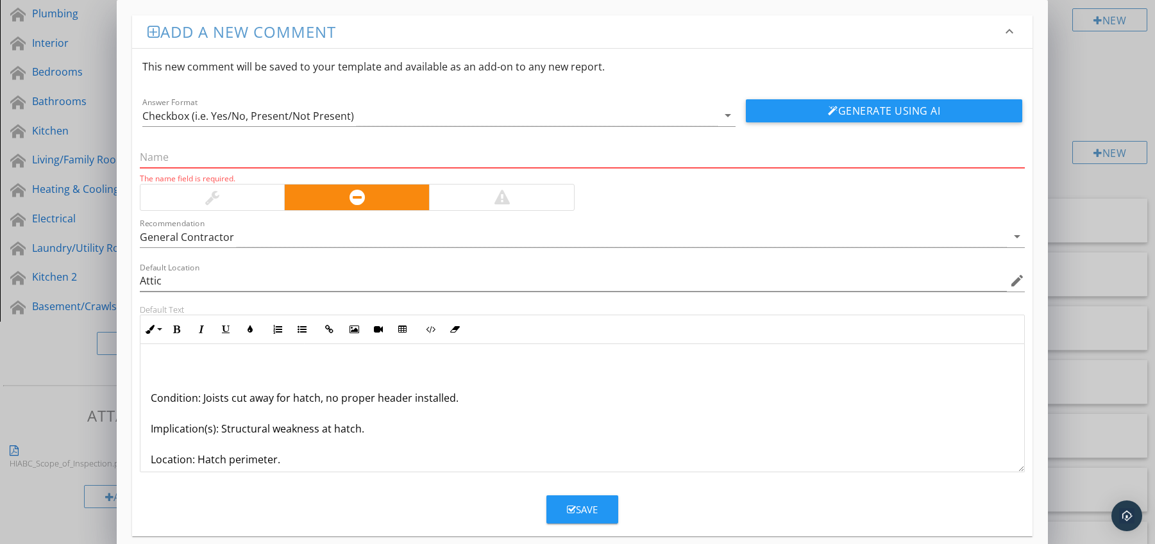
paste input "Joists Cut for Hatch Opening Without Proper Framing"
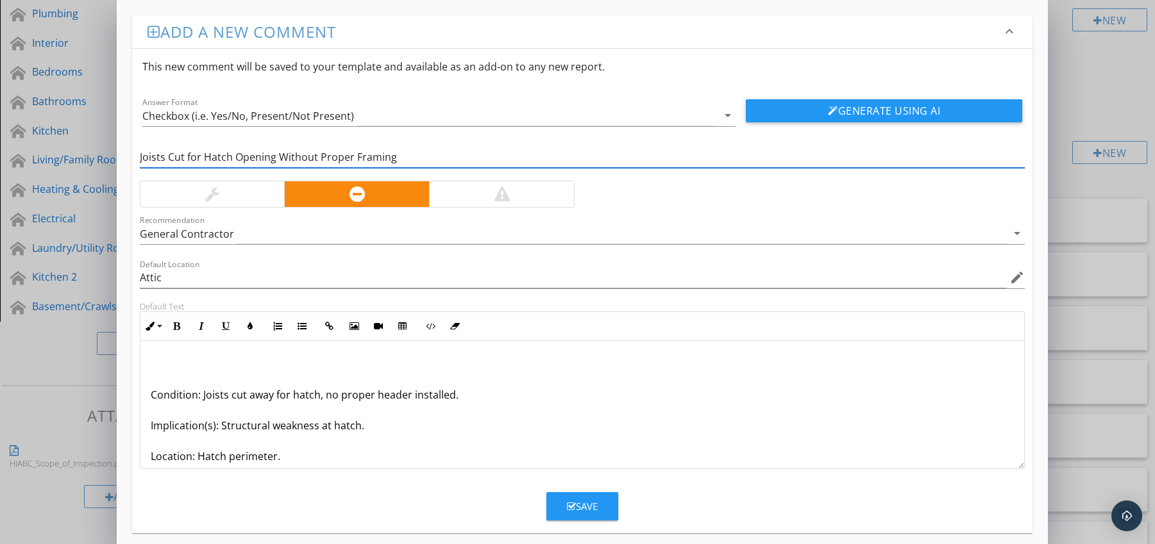
type input "Joists Cut for Hatch Opening Without Proper Framing"
click at [149, 394] on div "Condition: Joists cut away for hatch, no proper header installed. Implication(s…" at bounding box center [582, 441] width 884 height 200
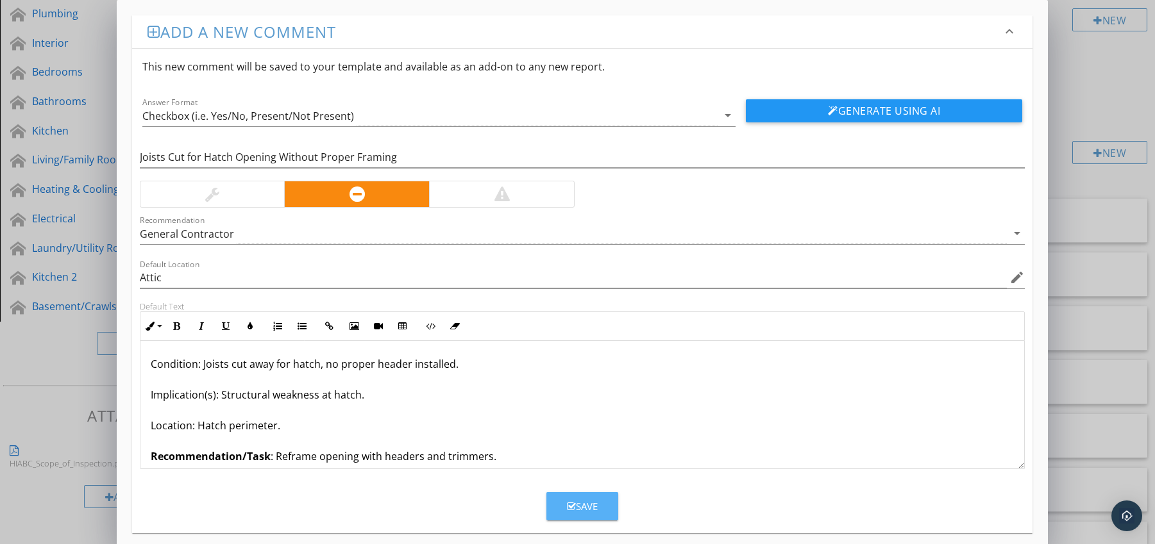
click at [590, 504] on div "Save" at bounding box center [582, 506] width 31 height 15
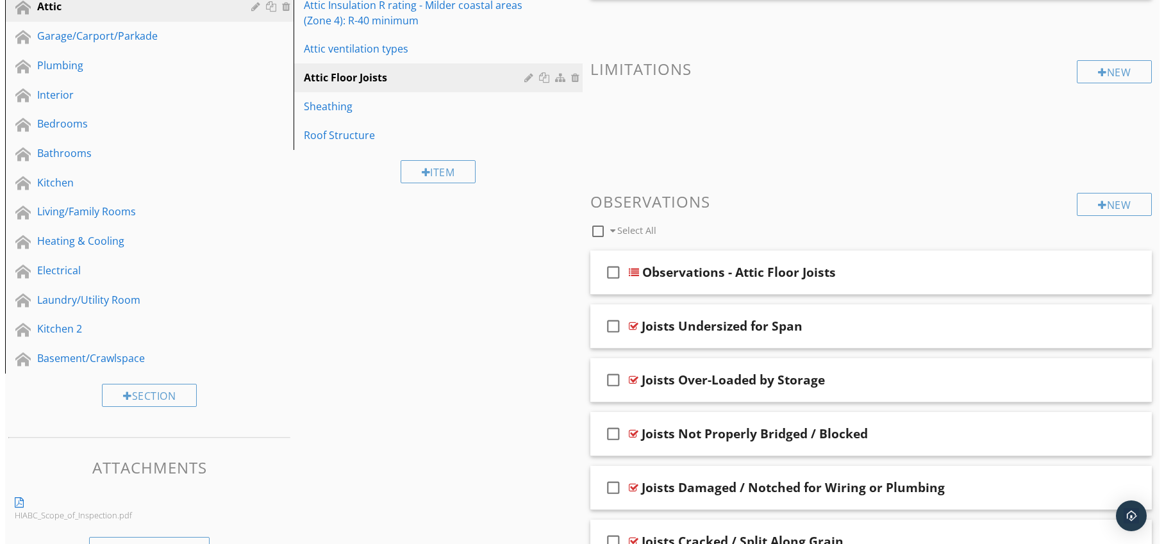
scroll to position [255, 0]
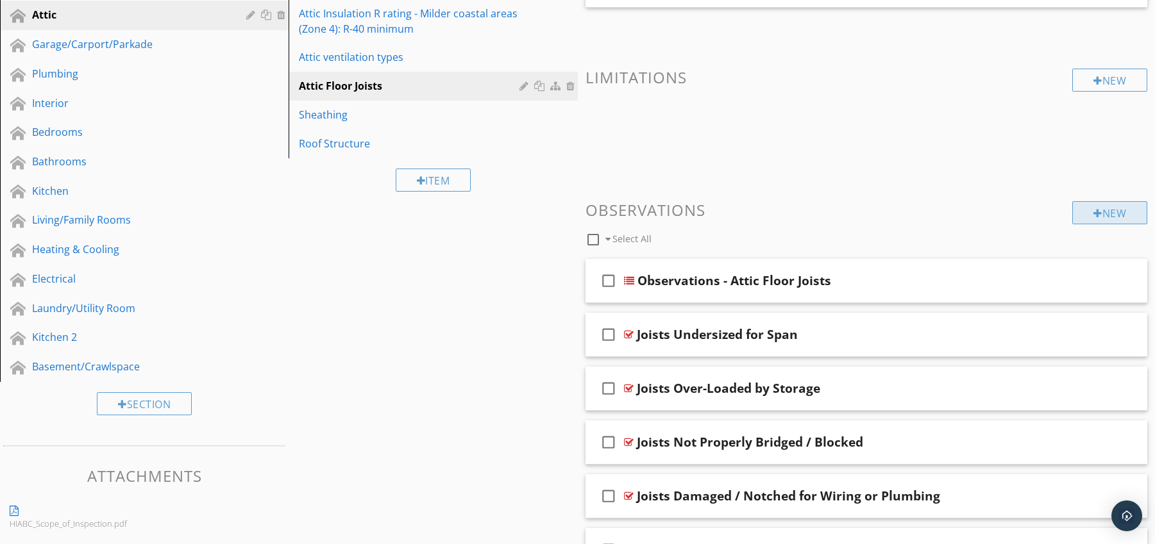
click at [1110, 214] on div "New" at bounding box center [1109, 212] width 75 height 23
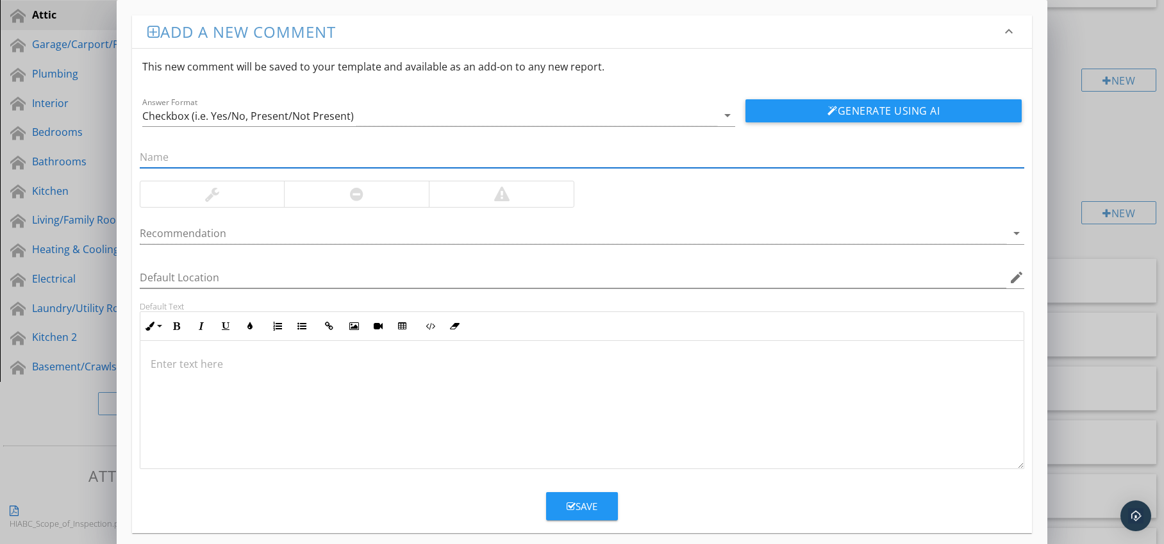
click at [367, 192] on div at bounding box center [356, 194] width 145 height 26
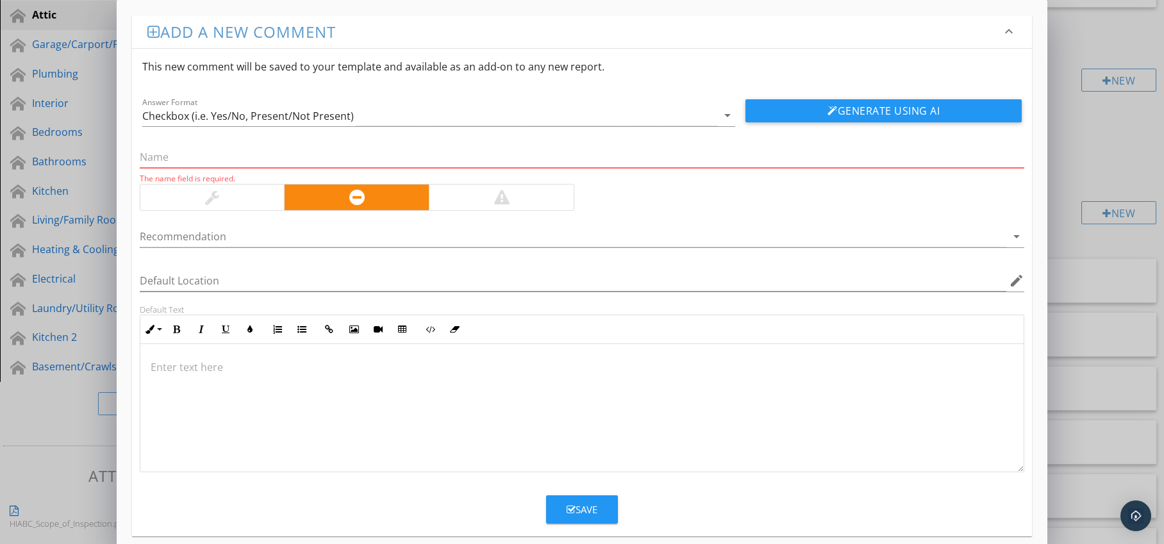
click at [361, 239] on div at bounding box center [574, 236] width 868 height 21
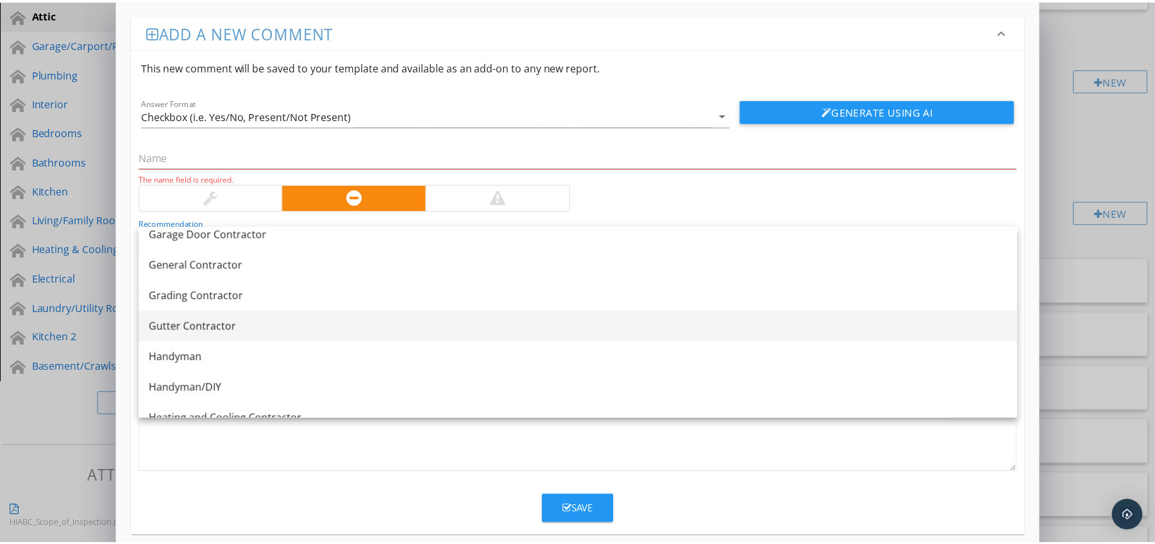
scroll to position [715, 0]
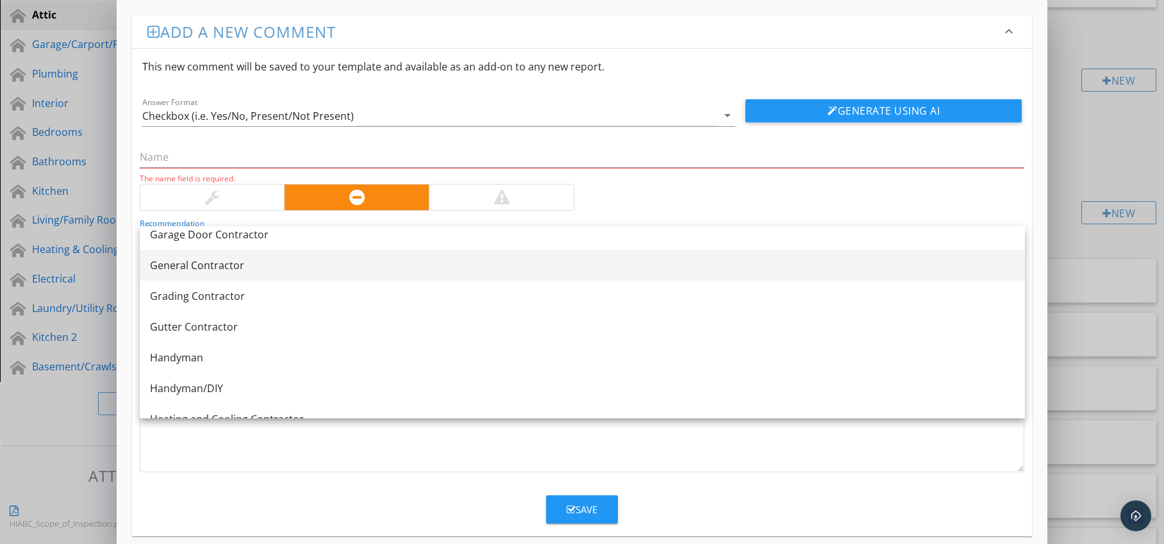
click at [326, 256] on link "General Contractor" at bounding box center [582, 265] width 885 height 31
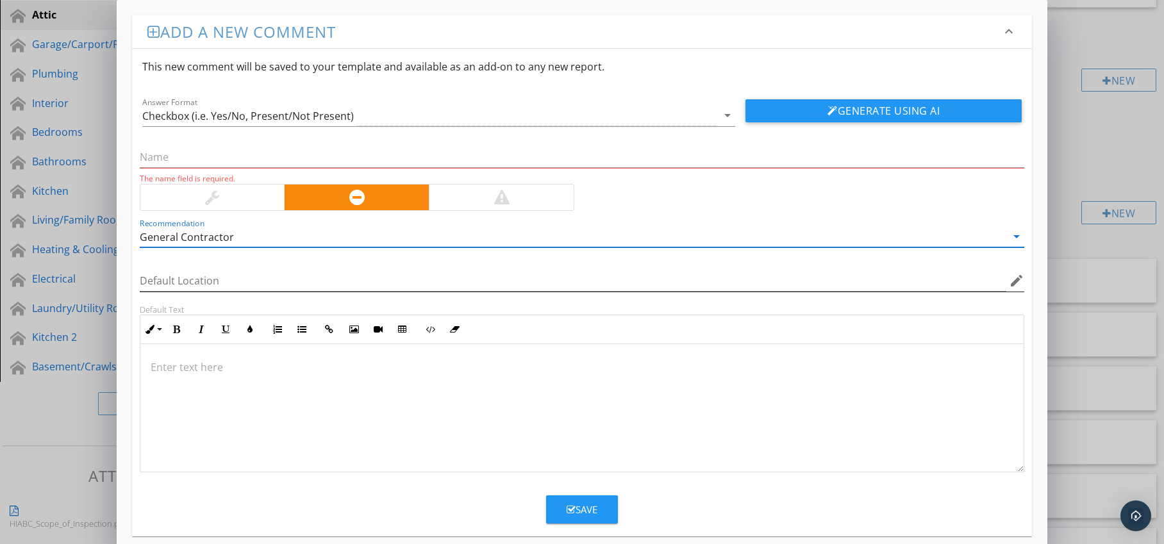
click at [1013, 280] on icon "edit" at bounding box center [1016, 280] width 15 height 15
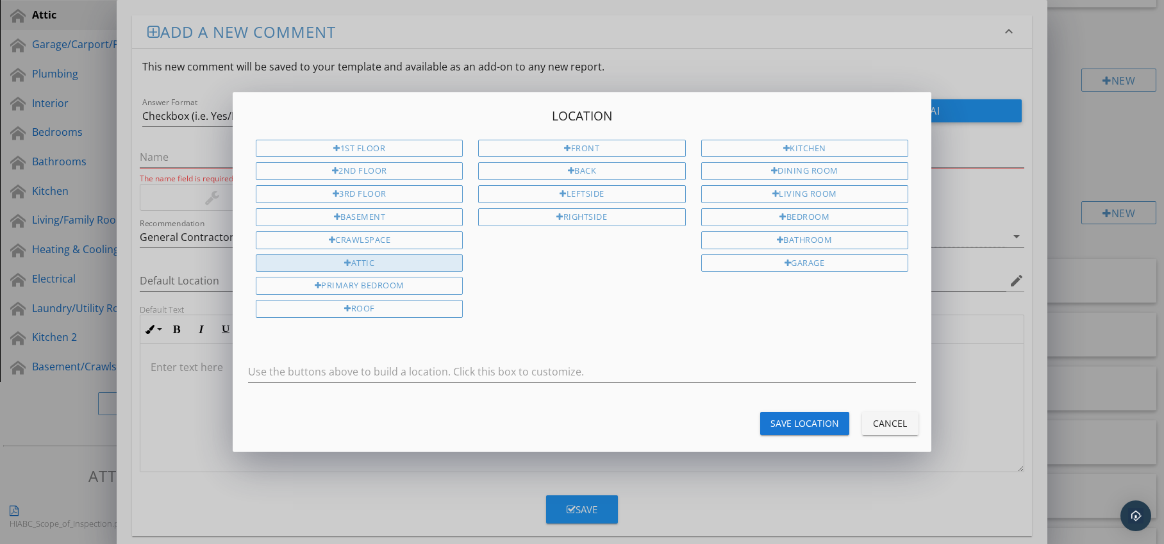
click at [364, 264] on div "Attic" at bounding box center [359, 264] width 207 height 18
type input "Attic"
click at [787, 419] on div "Save Location" at bounding box center [805, 423] width 69 height 13
type input "Attic"
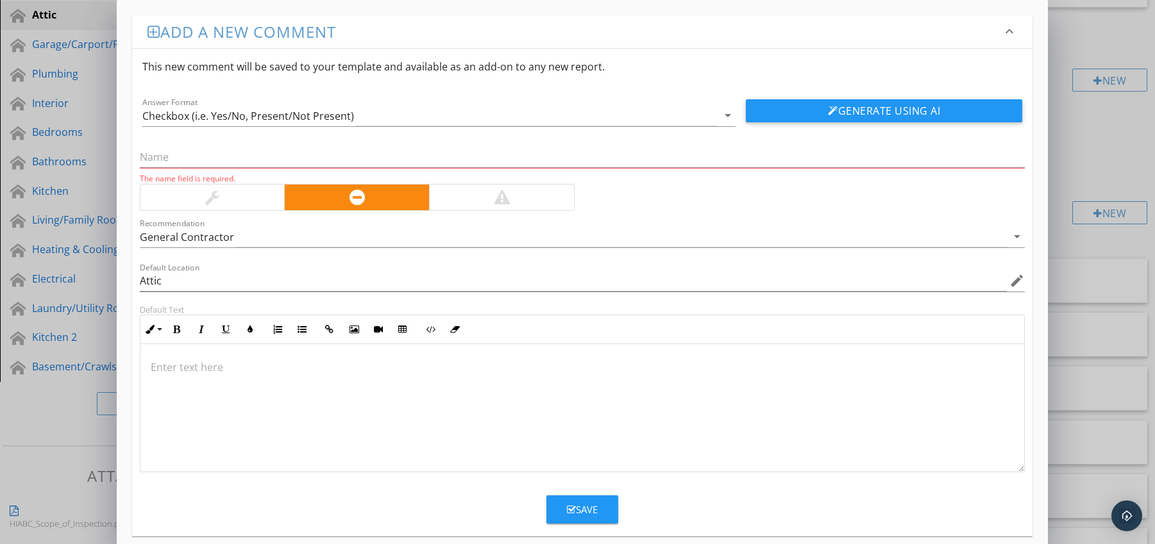
click at [168, 360] on p at bounding box center [583, 367] width 864 height 15
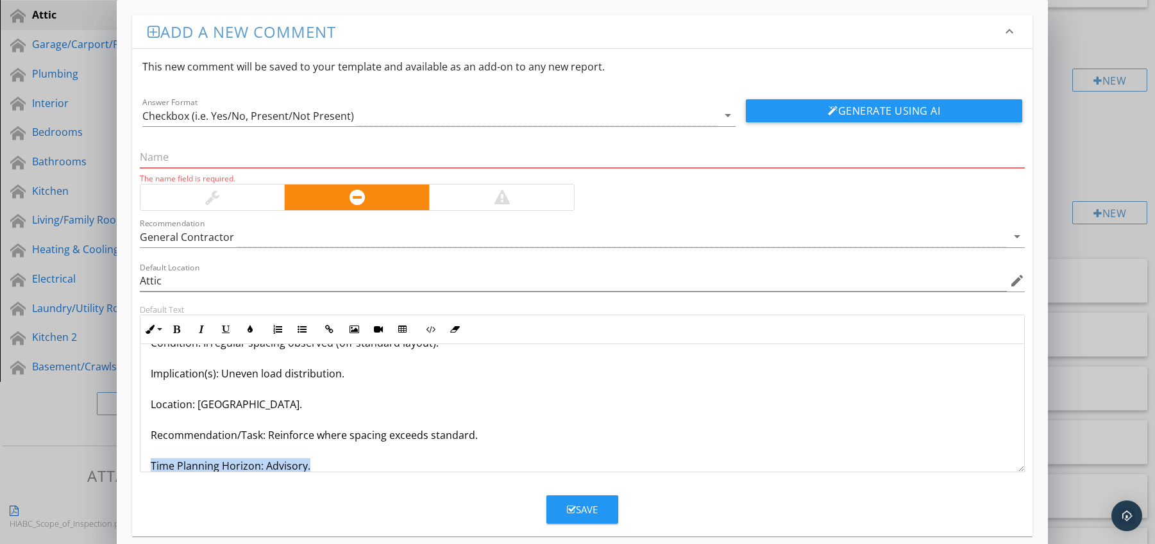
scroll to position [72, 0]
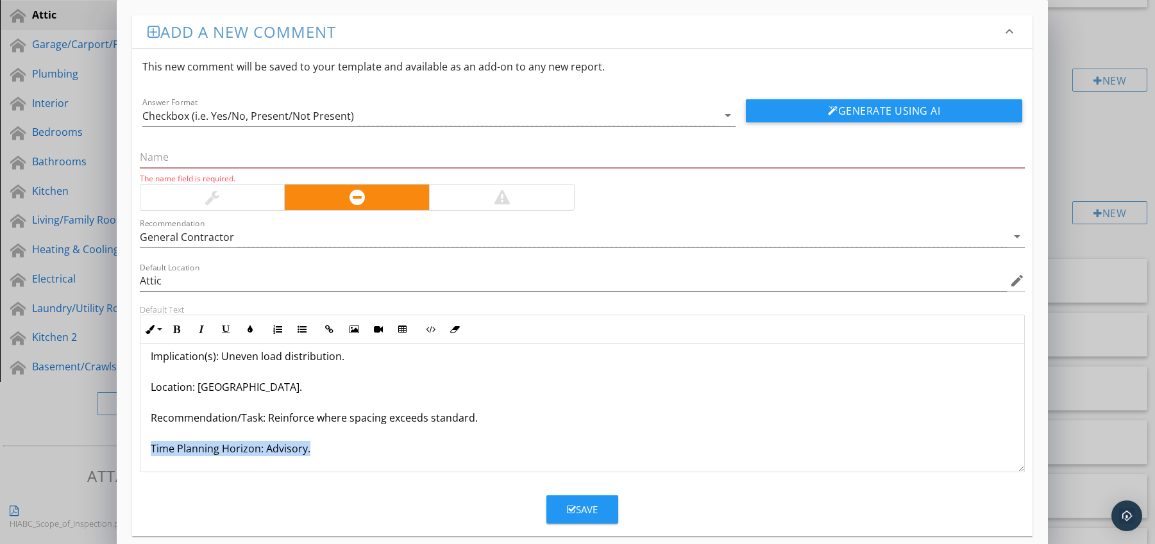
drag, startPoint x: 149, startPoint y: 462, endPoint x: 155, endPoint y: 465, distance: 6.6
click at [155, 465] on div "Joists Inconsistent Spacing Condition: Irregular spacing observed (off-standard…" at bounding box center [582, 372] width 884 height 200
click at [176, 332] on icon "button" at bounding box center [176, 329] width 9 height 9
click at [244, 330] on button "Colors" at bounding box center [250, 329] width 24 height 24
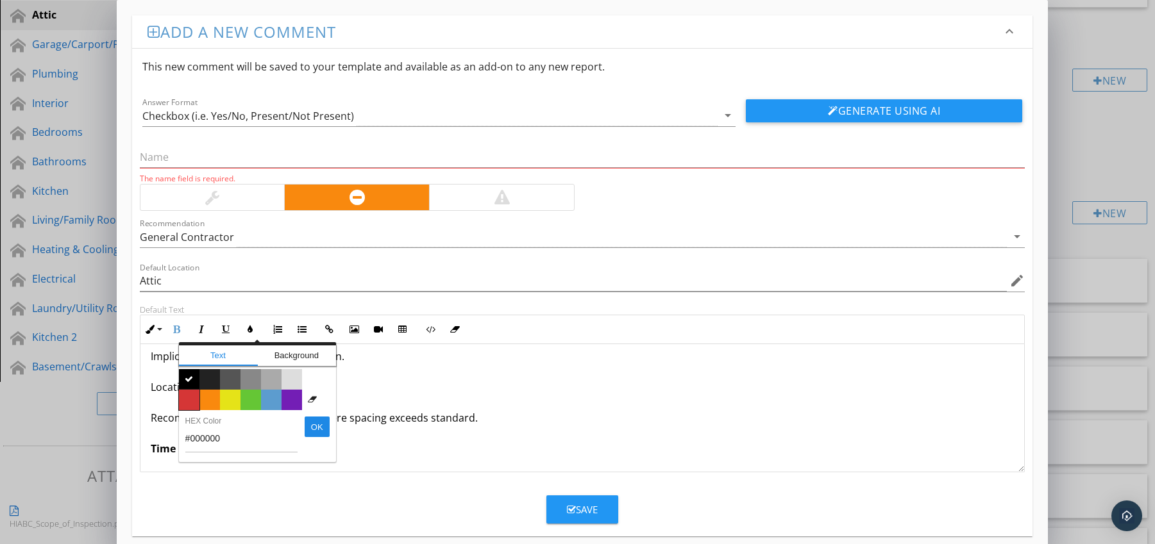
click at [194, 397] on span "Color #d53636" at bounding box center [189, 400] width 21 height 21
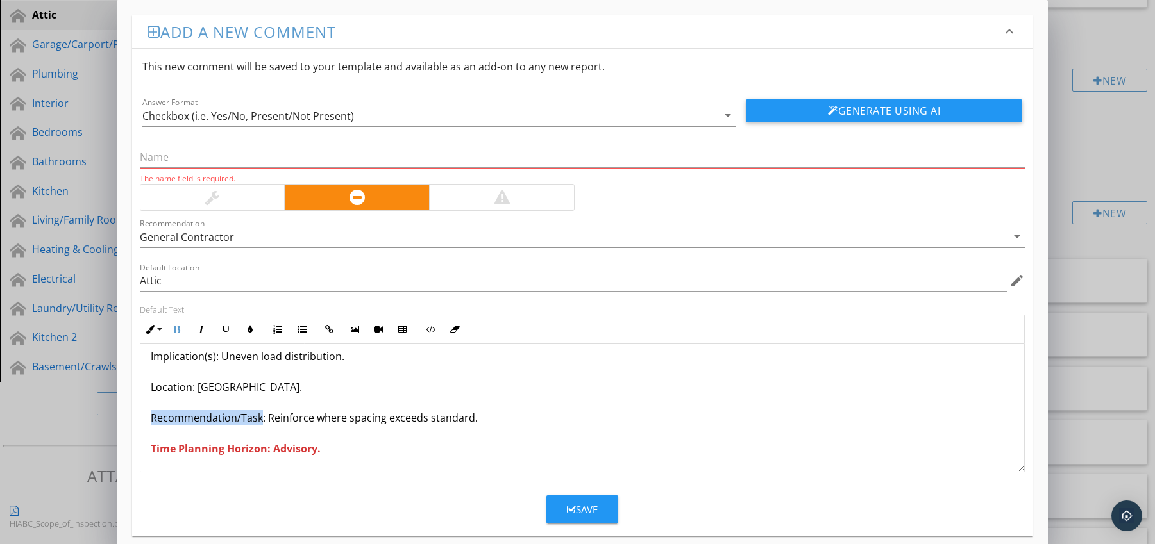
drag, startPoint x: 151, startPoint y: 419, endPoint x: 260, endPoint y: 418, distance: 109.6
click at [260, 418] on p "Joists Inconsistent Spacing Condition: Irregular spacing observed (off-standard…" at bounding box center [583, 371] width 864 height 169
click at [176, 331] on icon "button" at bounding box center [176, 329] width 9 height 9
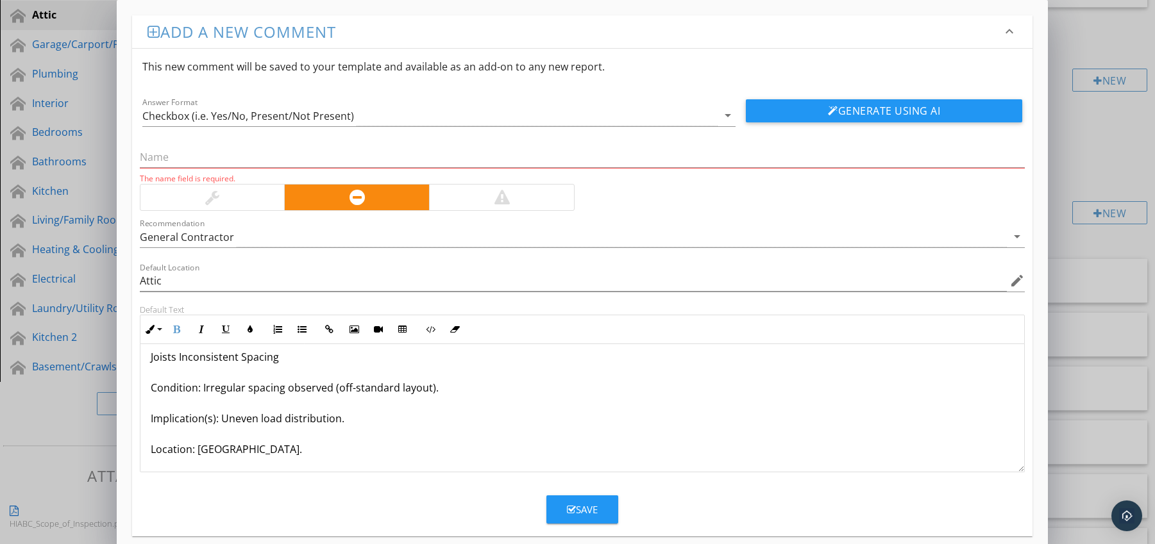
scroll to position [0, 0]
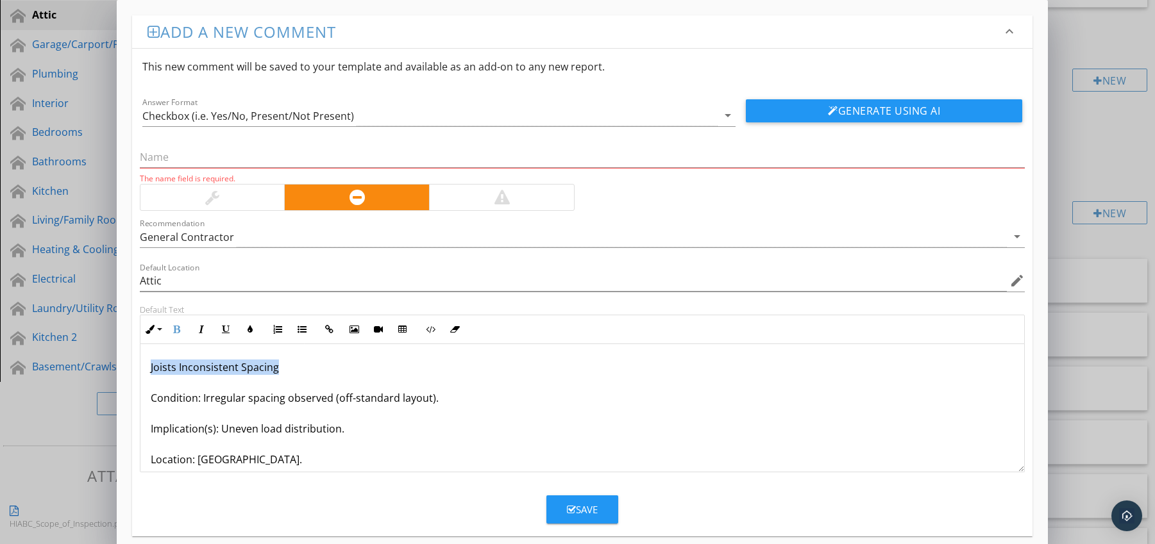
drag, startPoint x: 146, startPoint y: 370, endPoint x: 287, endPoint y: 369, distance: 140.4
click at [287, 369] on div "Joists Inconsistent Spacing Condition: Irregular spacing observed (off-standard…" at bounding box center [582, 444] width 884 height 200
click at [194, 162] on input "text" at bounding box center [582, 157] width 885 height 21
paste input "Joists Inconsistent Spacing"
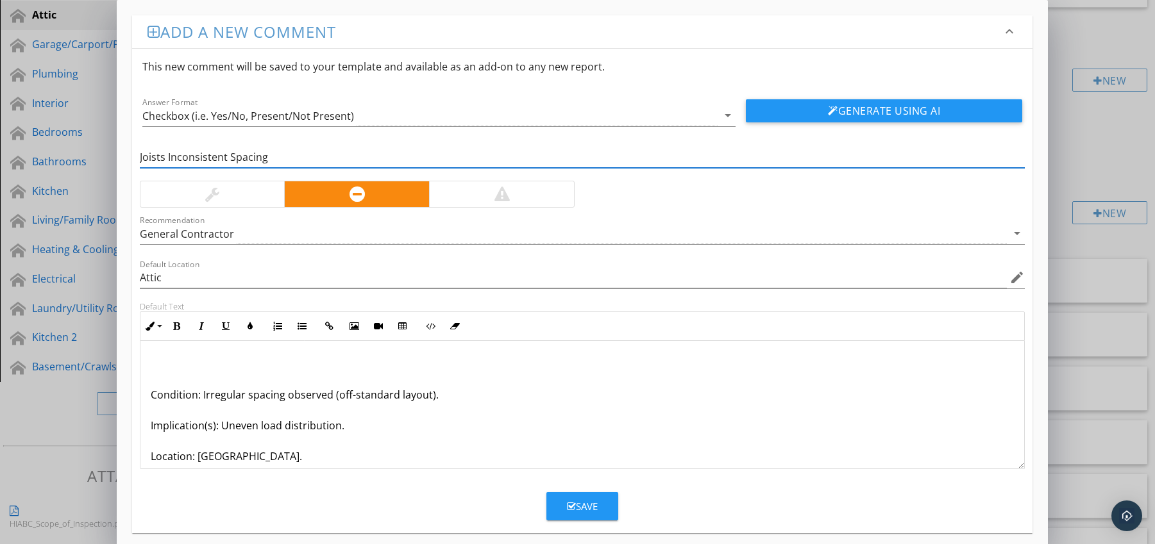
type input "Joists Inconsistent Spacing"
click at [151, 398] on p "Condition: Irregular spacing observed (off-standard layout). Implication(s): Un…" at bounding box center [583, 440] width 864 height 169
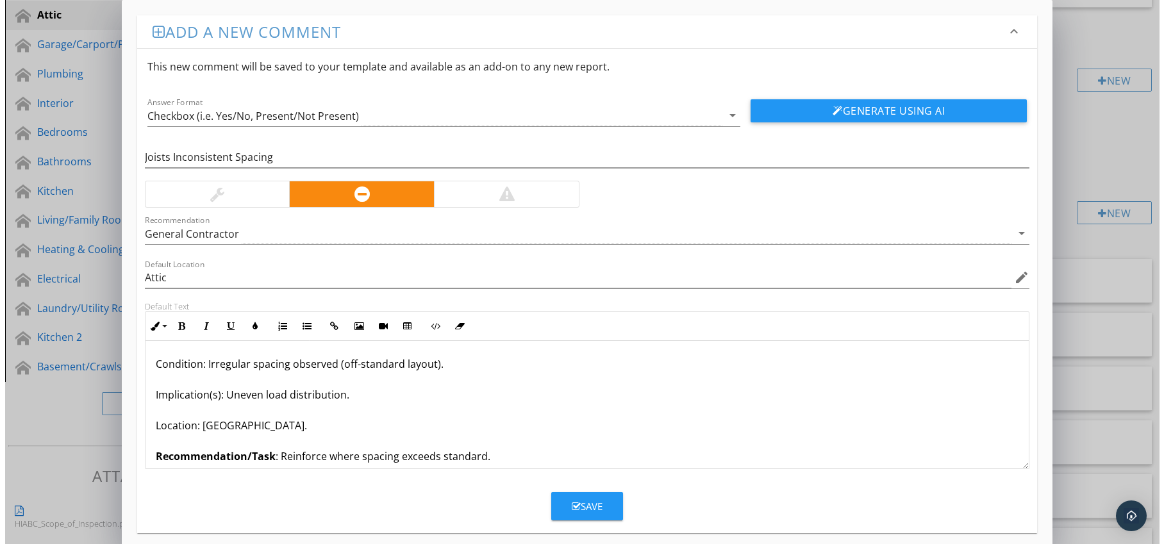
scroll to position [252, 0]
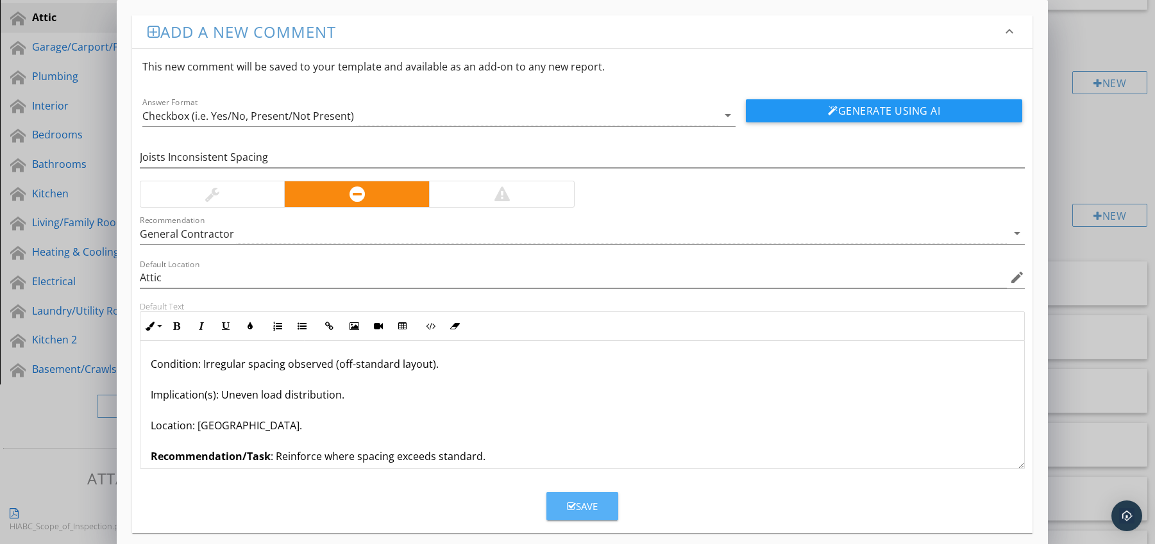
click at [575, 500] on div "Save" at bounding box center [582, 506] width 31 height 15
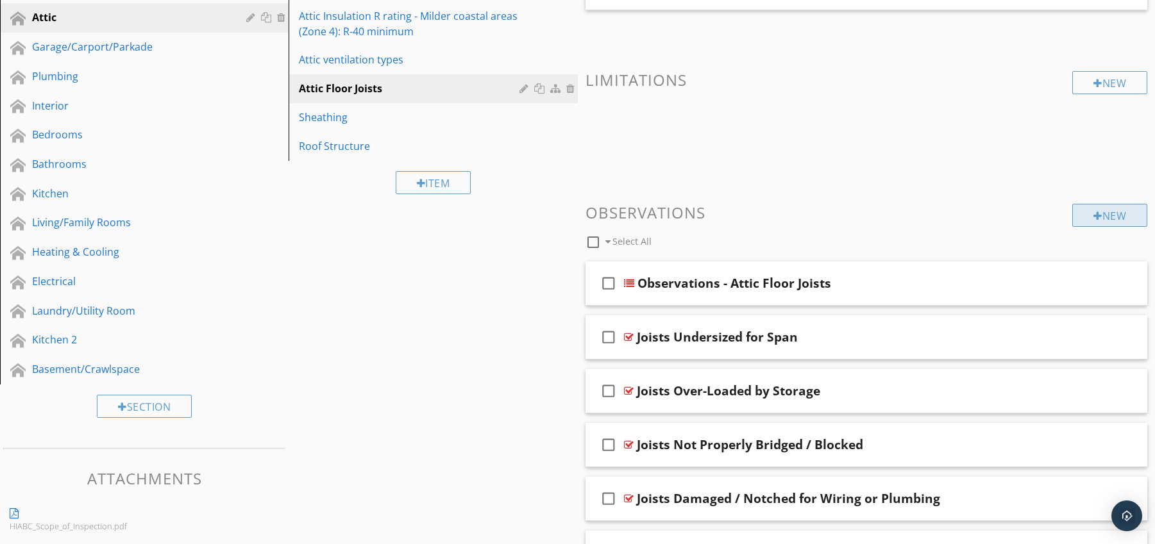
click at [1111, 217] on div "New" at bounding box center [1109, 215] width 75 height 23
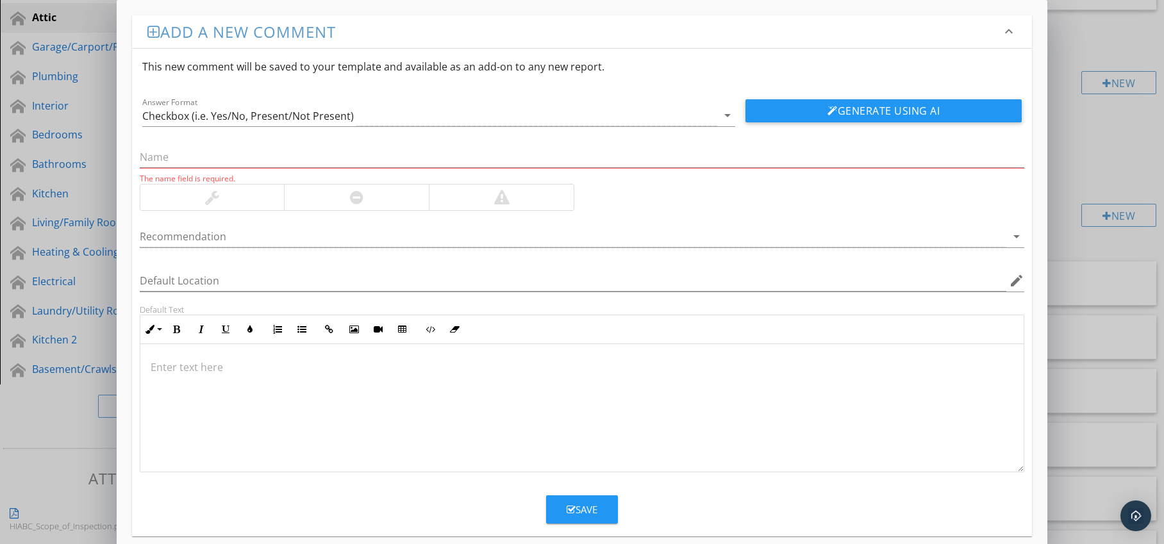
click at [393, 203] on div at bounding box center [356, 198] width 145 height 26
click at [389, 234] on div at bounding box center [574, 236] width 868 height 21
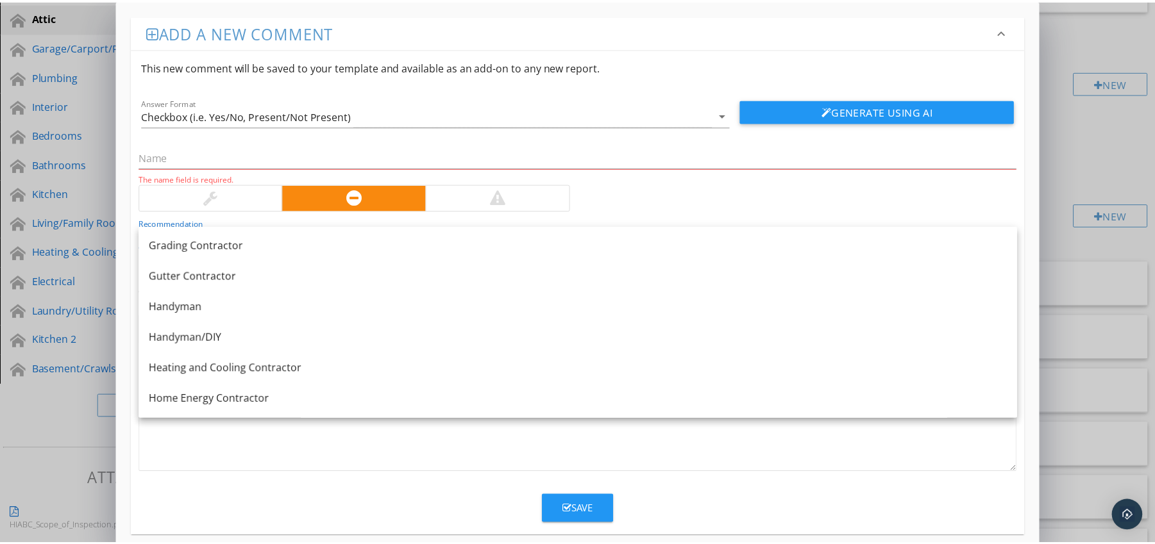
scroll to position [713, 0]
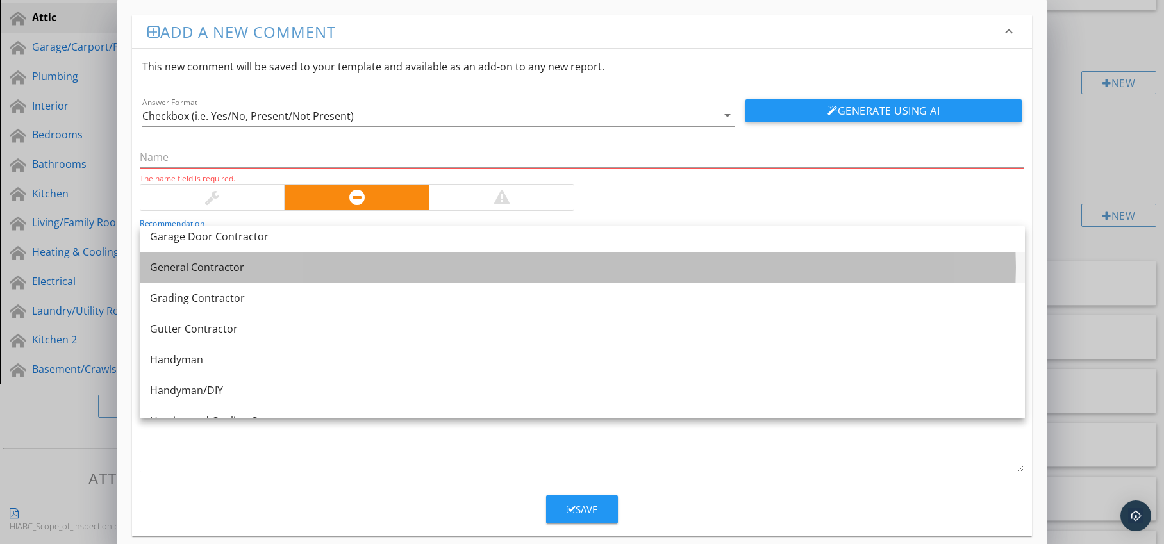
click at [339, 268] on div "General Contractor" at bounding box center [582, 267] width 865 height 15
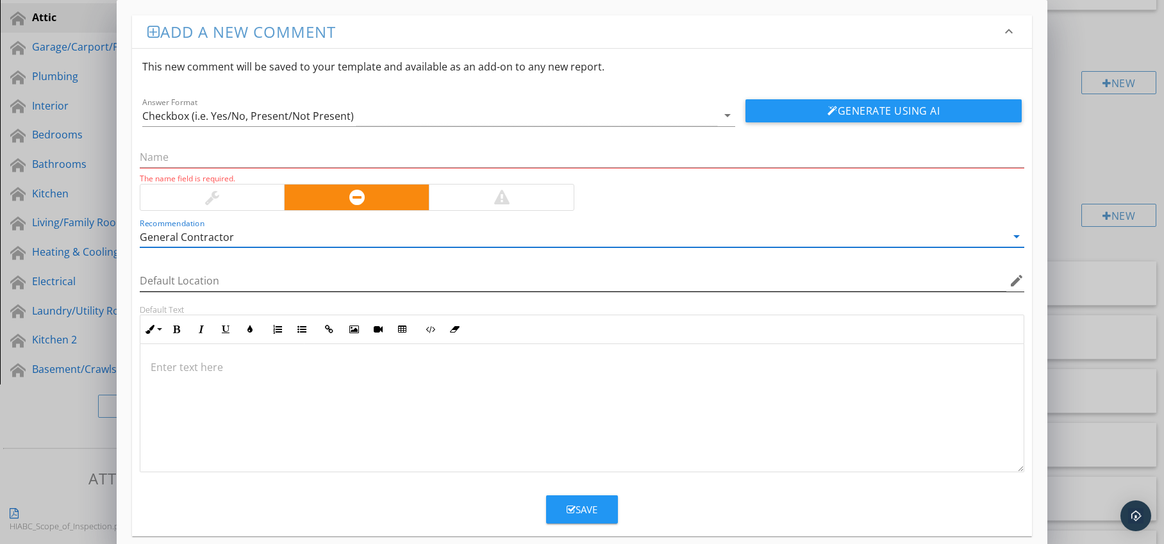
click at [1014, 281] on icon "edit" at bounding box center [1016, 280] width 15 height 15
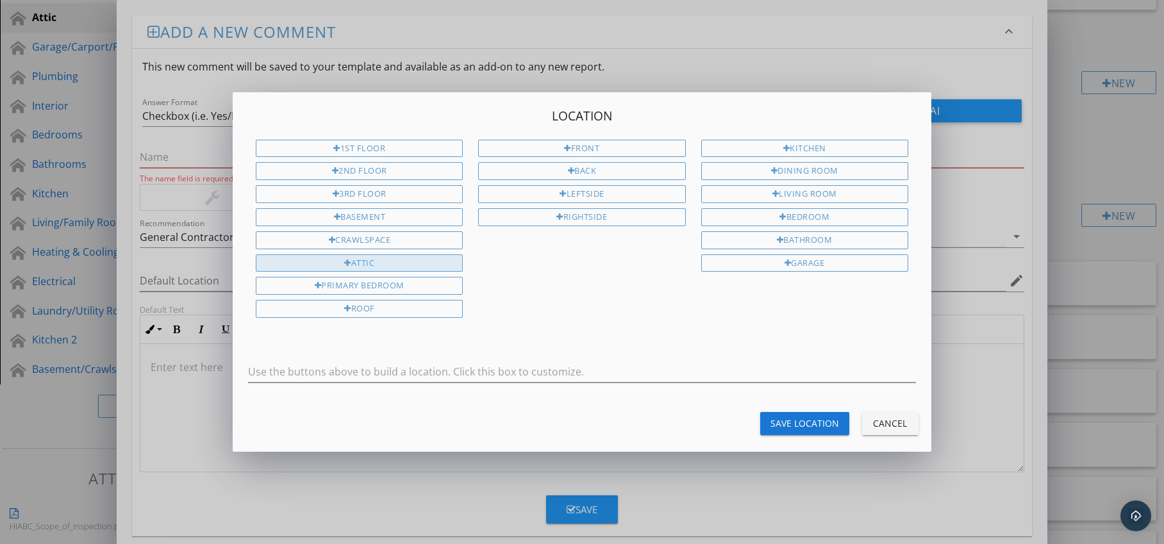
click at [443, 262] on div "Attic" at bounding box center [359, 264] width 207 height 18
type input "Attic"
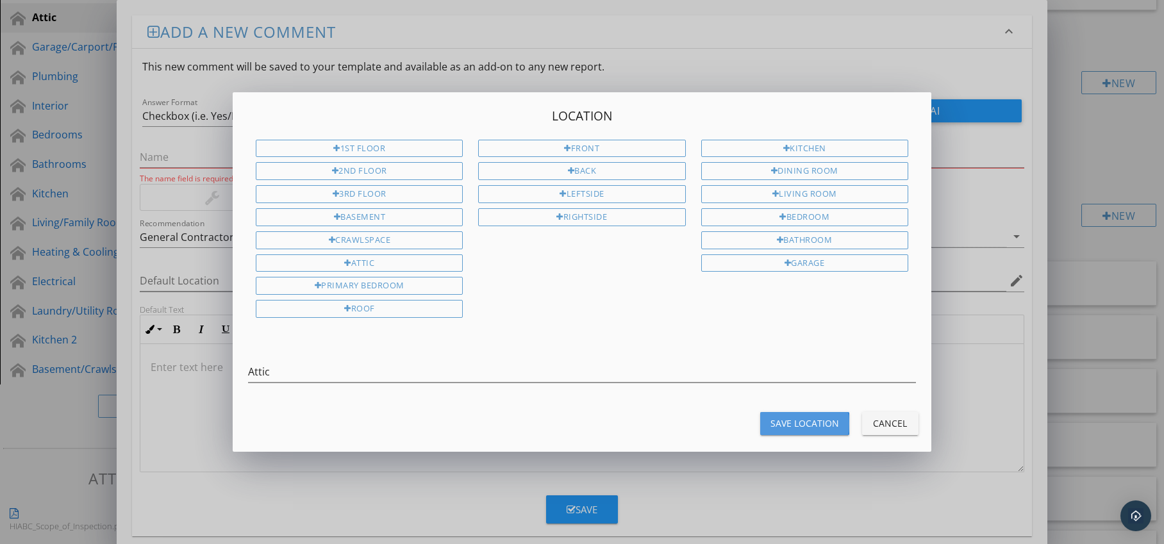
click at [775, 418] on div "Save Location" at bounding box center [805, 423] width 69 height 13
type input "Attic"
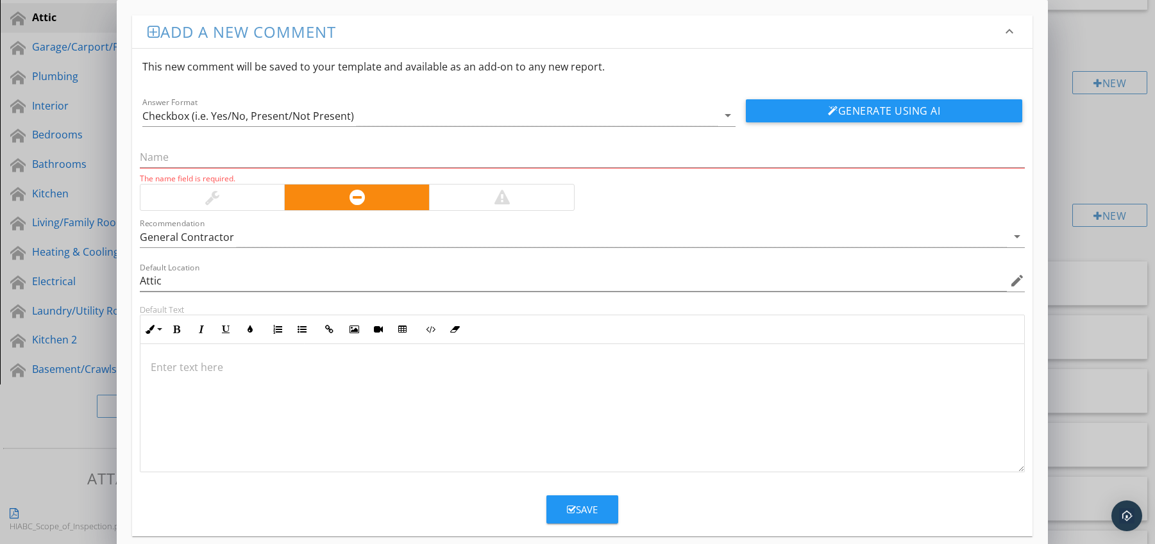
click at [211, 362] on p at bounding box center [583, 367] width 864 height 15
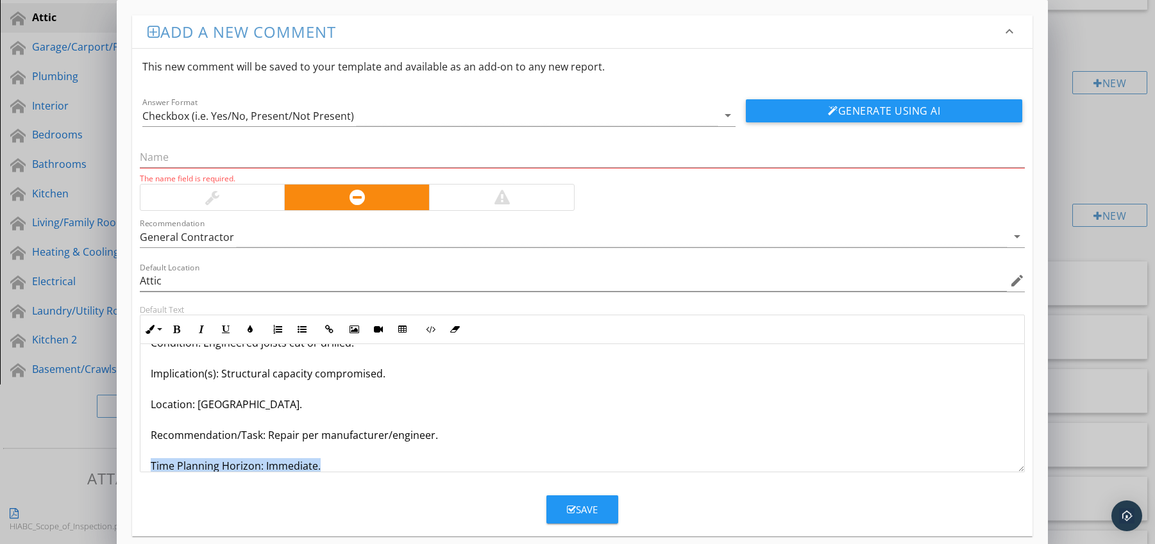
scroll to position [72, 0]
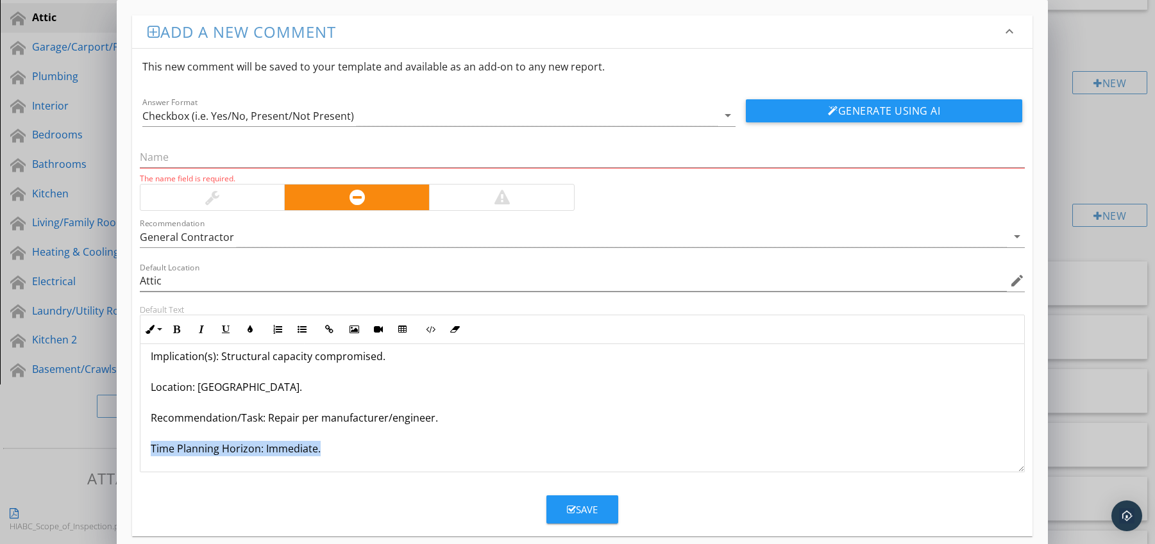
drag, startPoint x: 151, startPoint y: 462, endPoint x: 160, endPoint y: 467, distance: 10.7
click at [160, 467] on div "Engineered I-Joists or Truss Chords Altered Condition: Engineered joists cut or…" at bounding box center [582, 372] width 884 height 200
click at [176, 331] on icon "button" at bounding box center [176, 329] width 9 height 9
click at [244, 328] on button "Colors" at bounding box center [250, 329] width 24 height 24
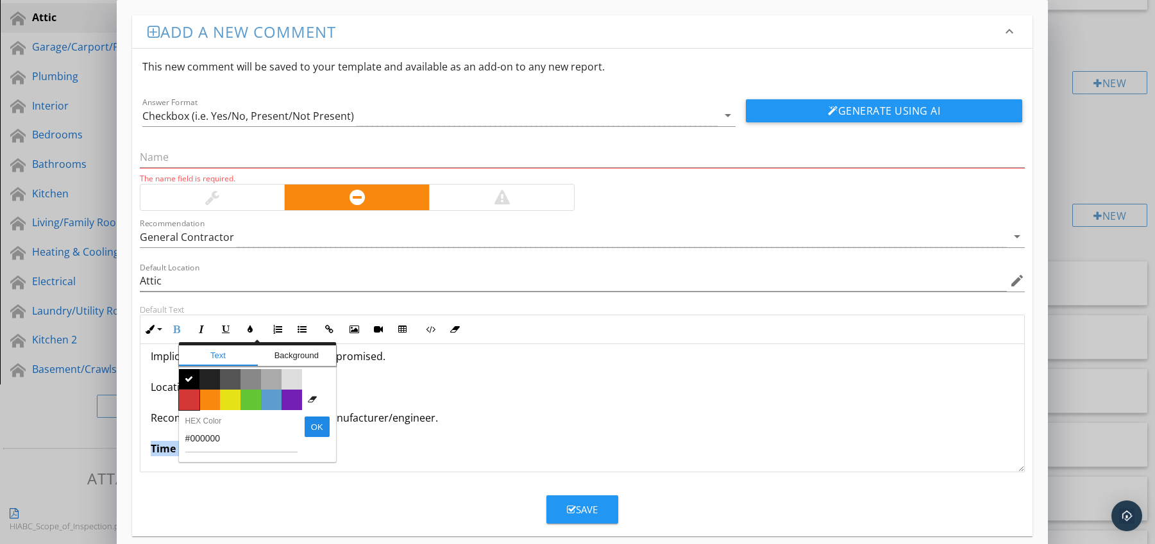
click at [186, 404] on span "Color #d53636" at bounding box center [189, 400] width 21 height 21
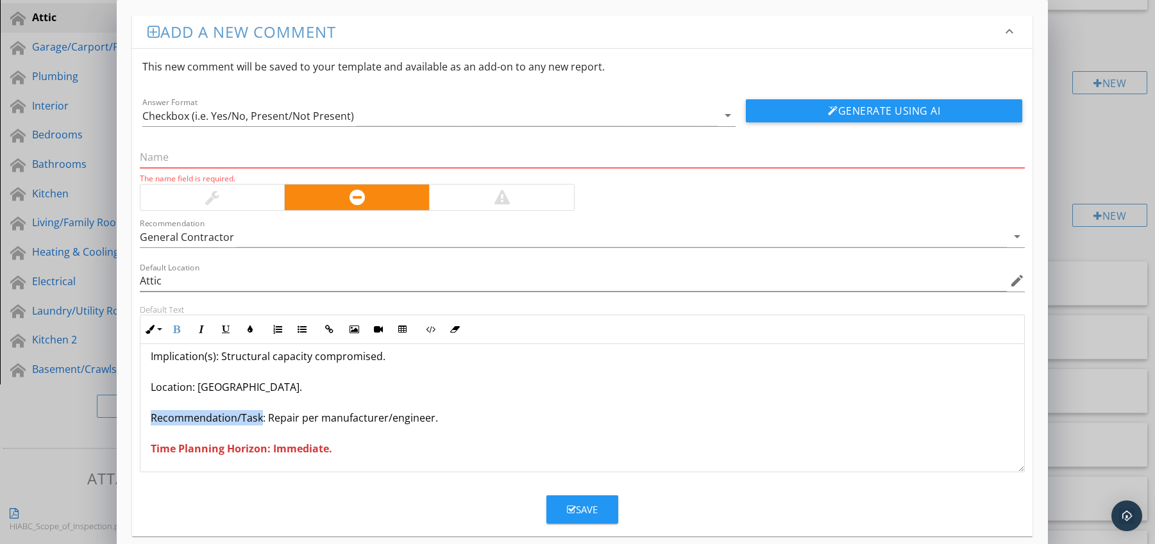
drag, startPoint x: 147, startPoint y: 421, endPoint x: 260, endPoint y: 423, distance: 112.9
click at [260, 423] on div "Engineered I-Joists or Truss Chords Altered Condition: Engineered joists cut or…" at bounding box center [582, 372] width 884 height 200
click at [176, 329] on icon "button" at bounding box center [176, 329] width 9 height 9
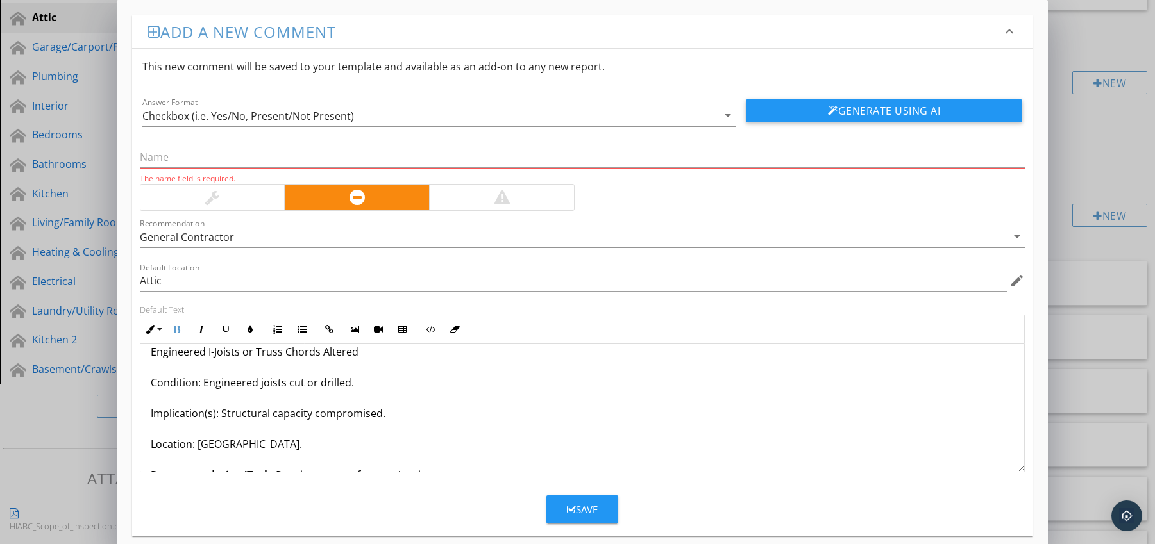
scroll to position [0, 0]
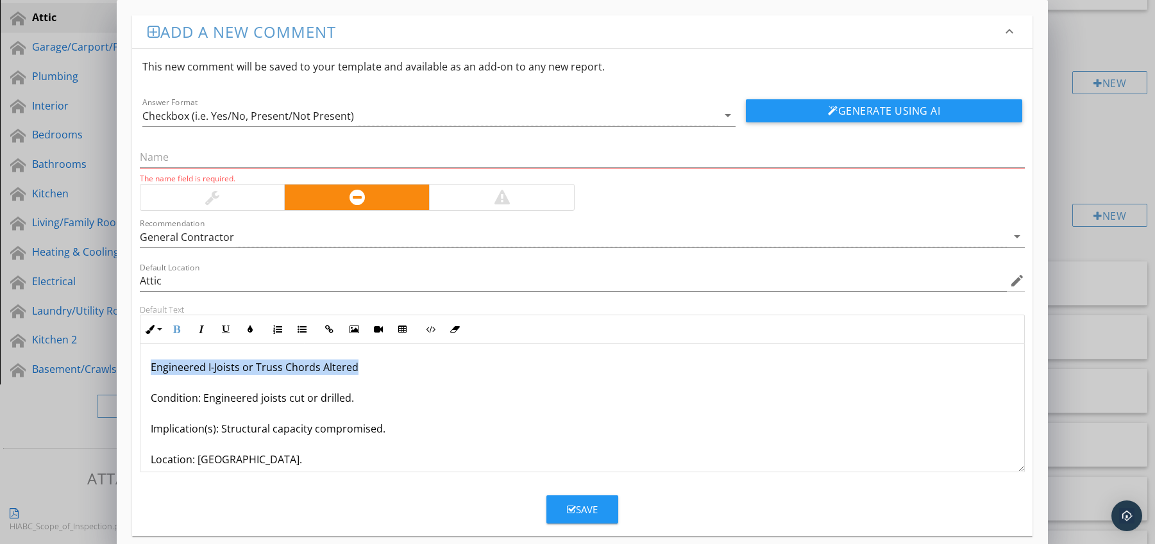
drag, startPoint x: 148, startPoint y: 366, endPoint x: 366, endPoint y: 367, distance: 218.0
click at [366, 367] on div "Engineered I-Joists or Truss Chords Altered Condition: Engineered joists cut or…" at bounding box center [582, 444] width 884 height 200
click at [255, 163] on input "text" at bounding box center [582, 157] width 885 height 21
paste input "Engineered I-Joists or Truss Chords Altered"
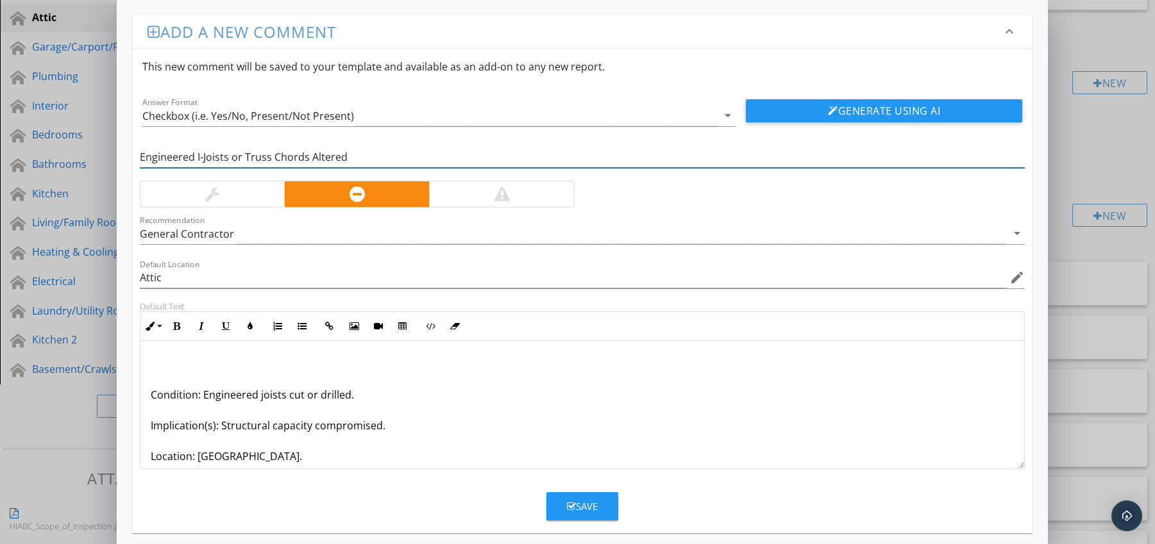
type input "Engineered I-Joists or Truss Chords Altered"
click at [151, 396] on p "Condition: Engineered joists cut or drilled. Implication(s): Structural capacit…" at bounding box center [583, 440] width 864 height 169
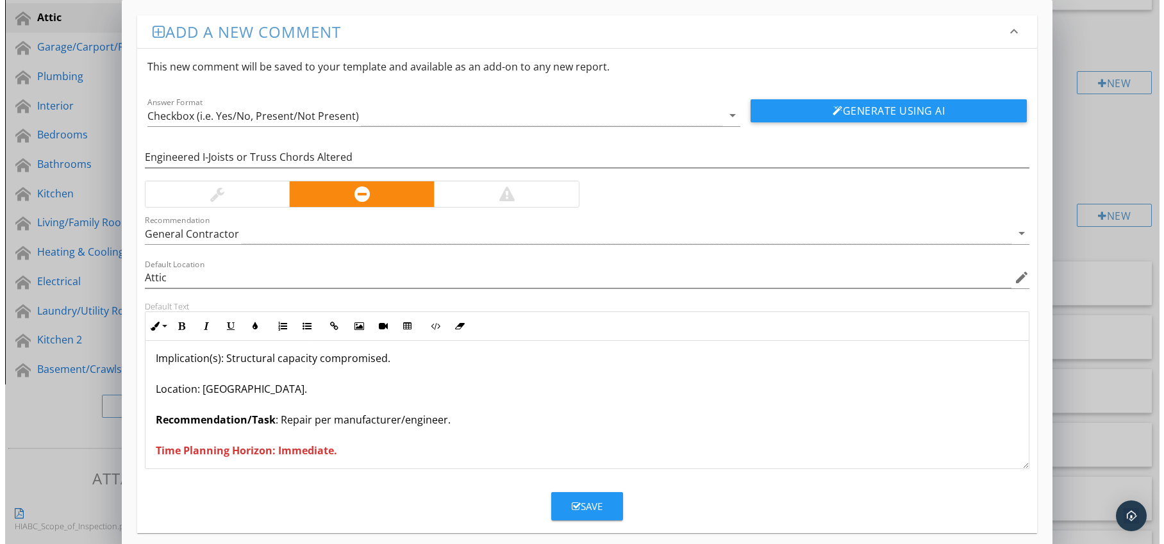
scroll to position [42, 0]
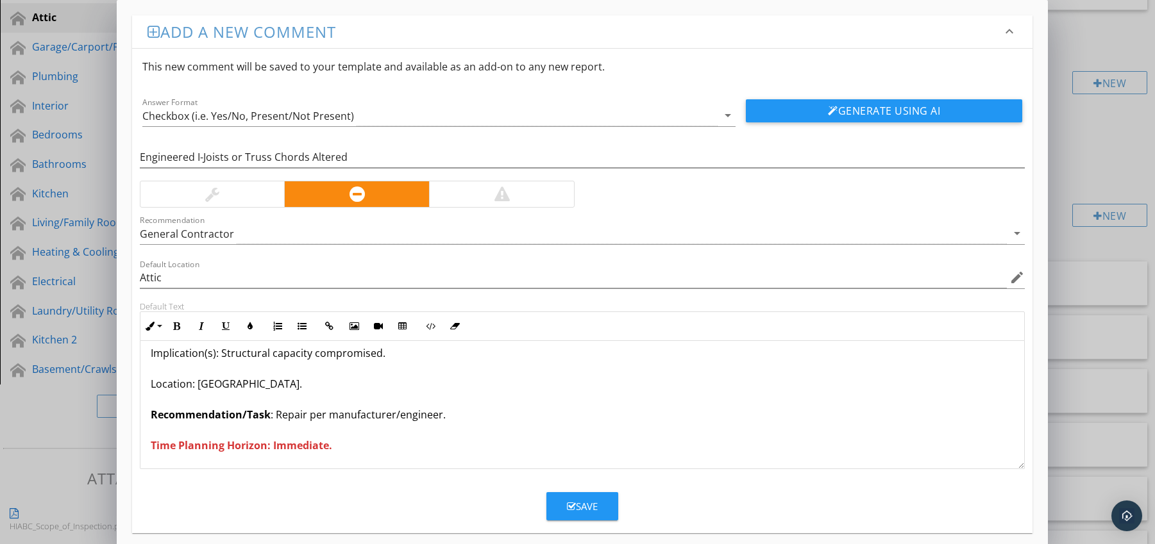
click at [567, 503] on icon "button" at bounding box center [571, 507] width 9 height 10
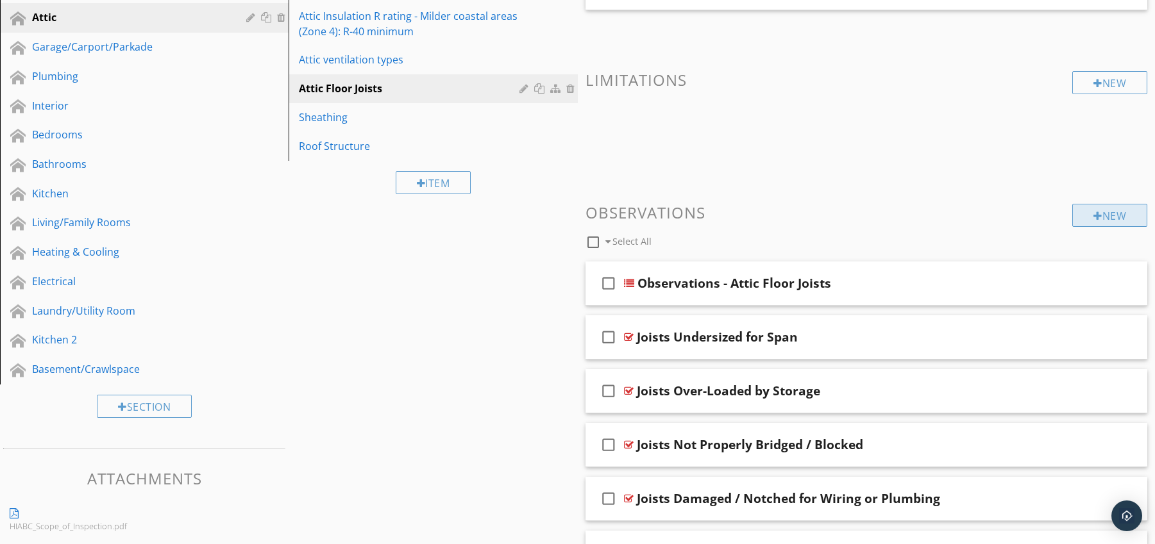
click at [1116, 214] on div "New" at bounding box center [1109, 215] width 75 height 23
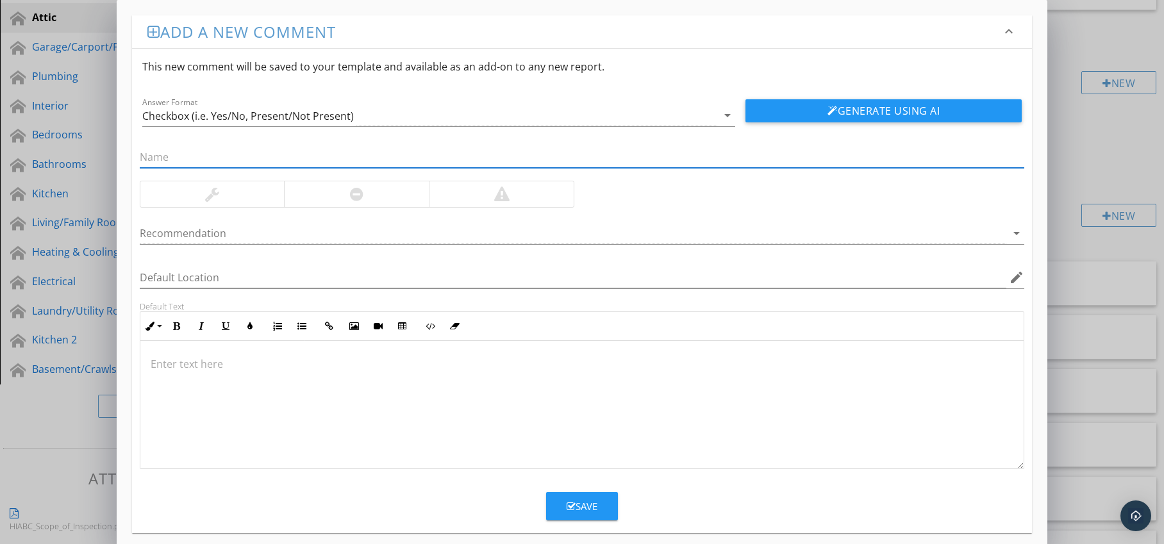
click at [355, 187] on div at bounding box center [356, 194] width 145 height 26
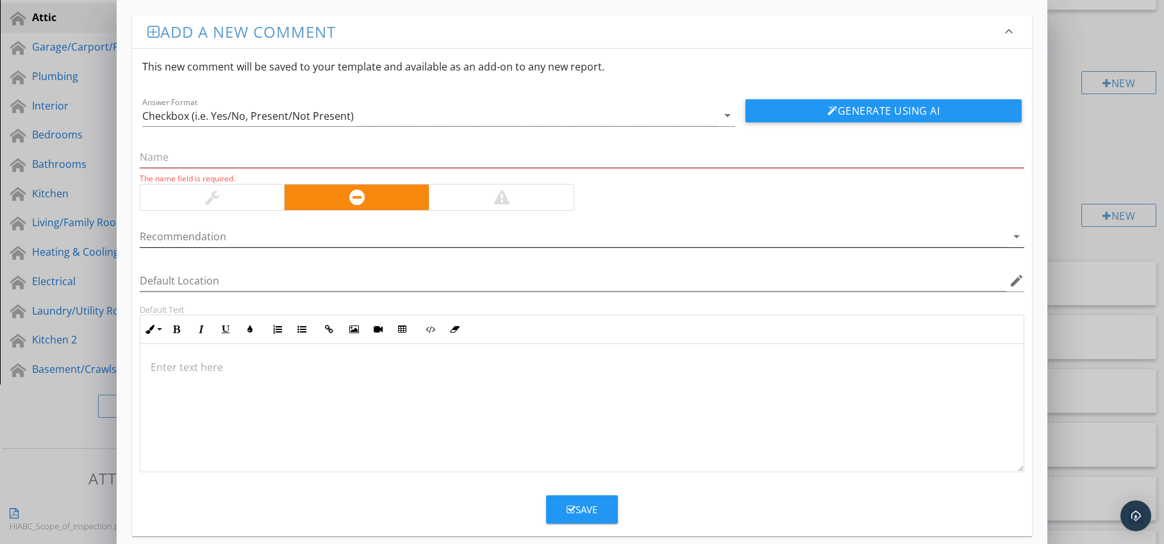
click at [278, 235] on div at bounding box center [574, 236] width 868 height 21
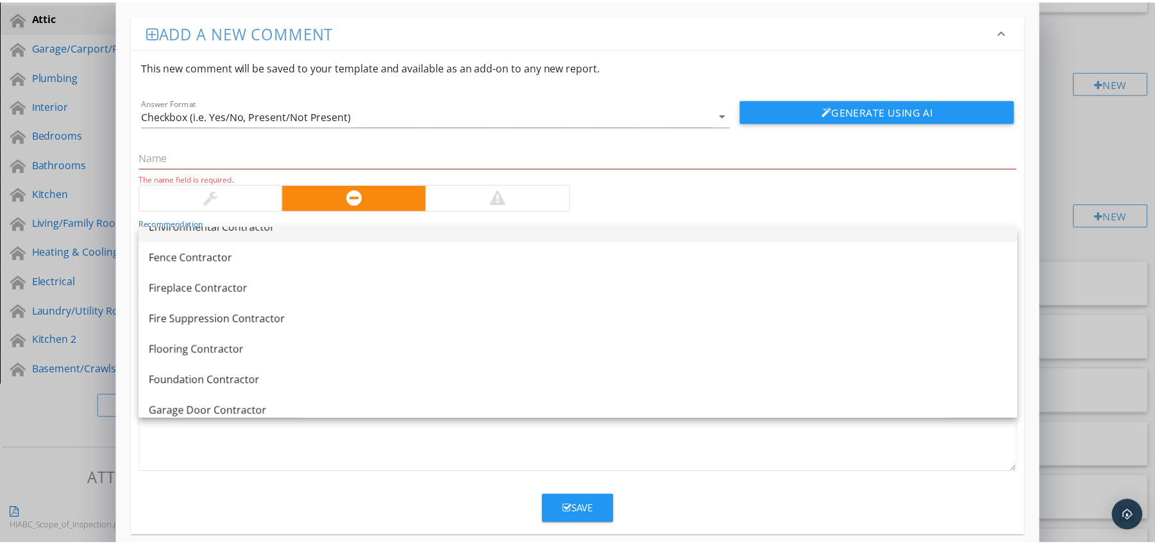
scroll to position [578, 0]
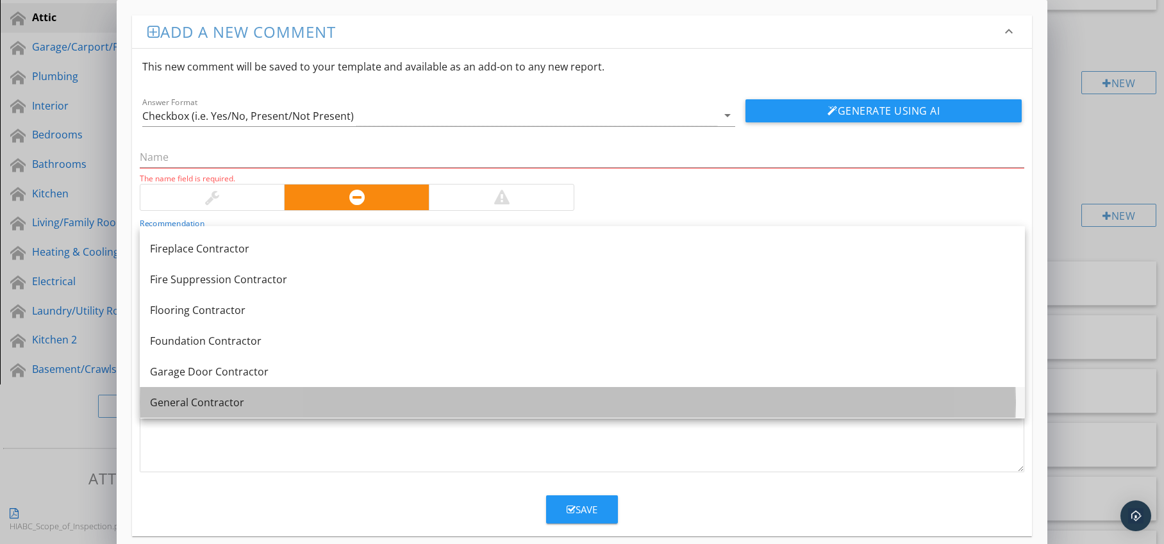
click at [246, 403] on div "General Contractor" at bounding box center [582, 402] width 865 height 15
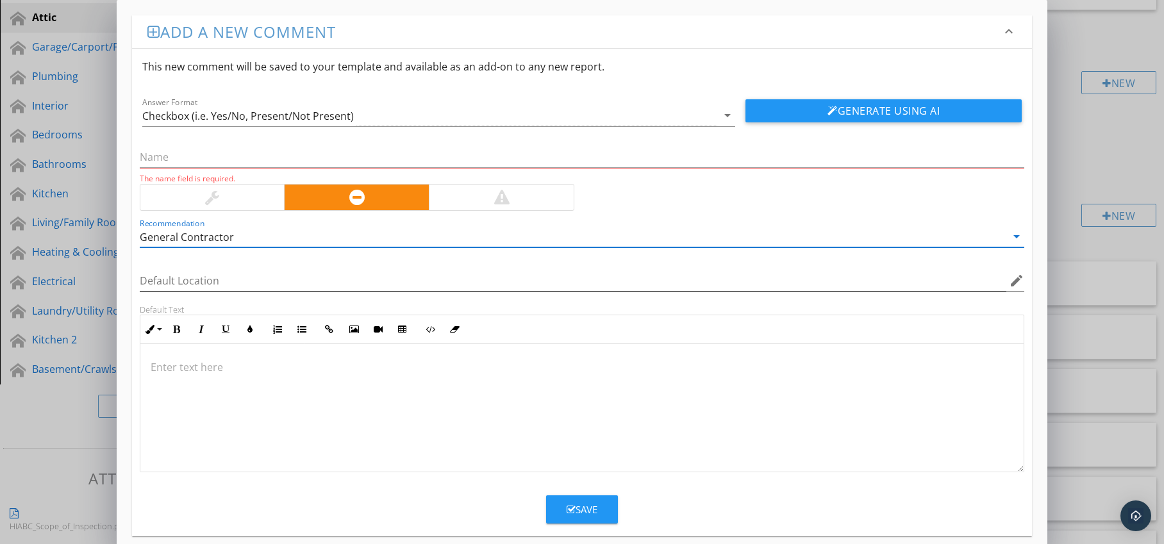
click at [1014, 284] on icon "edit" at bounding box center [1016, 280] width 15 height 15
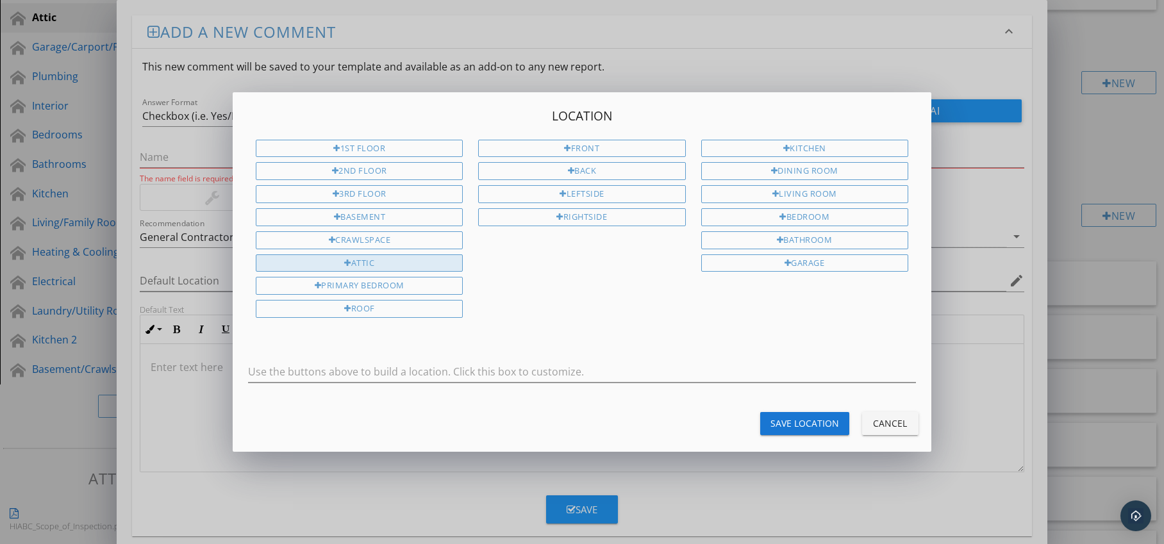
click at [424, 263] on div "Attic" at bounding box center [359, 264] width 207 height 18
type input "Attic"
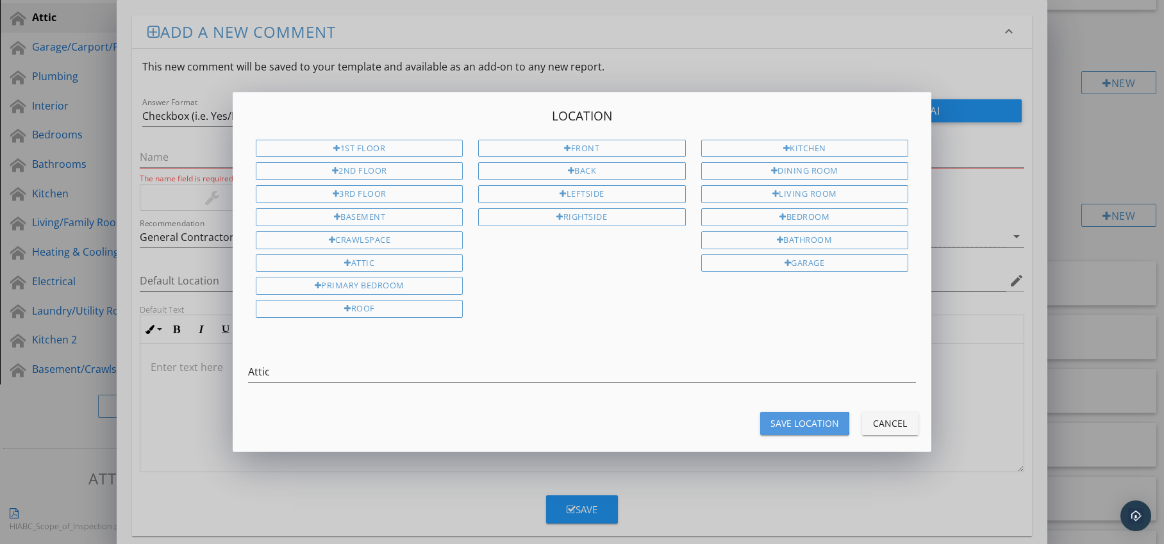
click at [789, 417] on div "Save Location" at bounding box center [805, 423] width 69 height 13
type input "Attic"
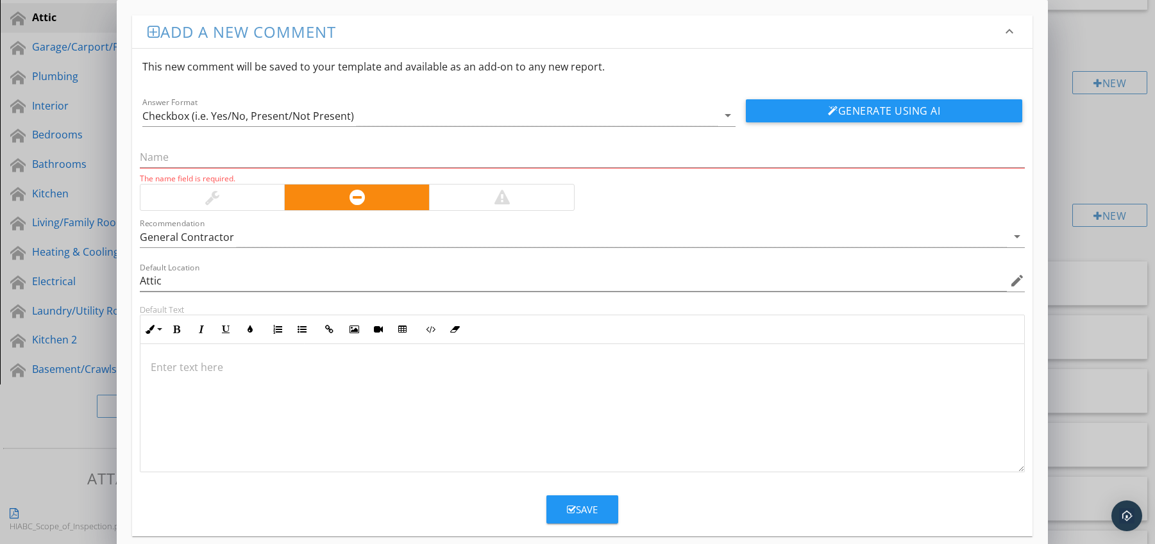
click at [347, 369] on p at bounding box center [583, 367] width 864 height 15
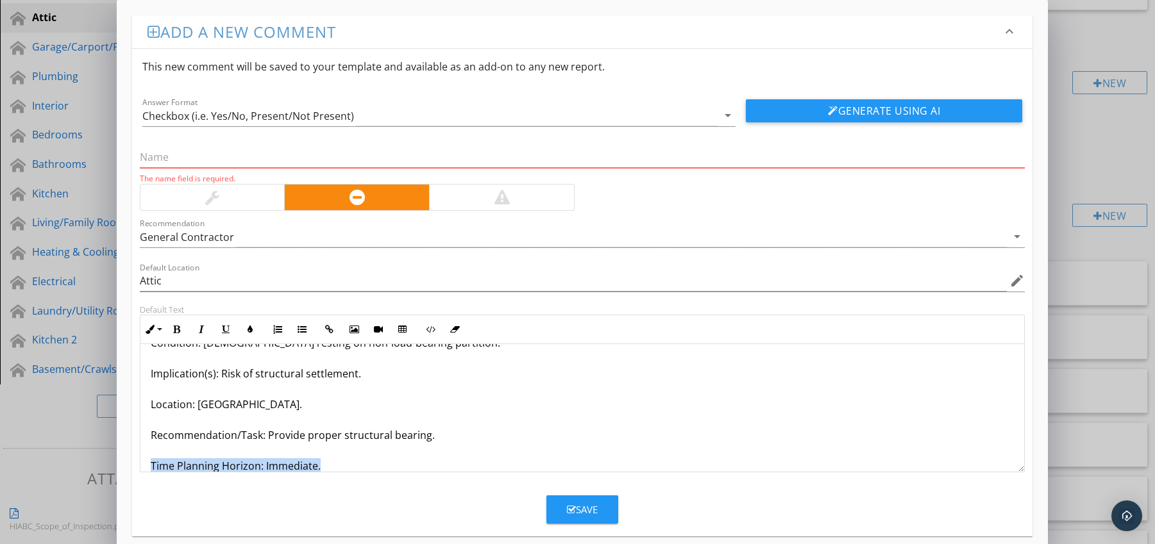
scroll to position [72, 0]
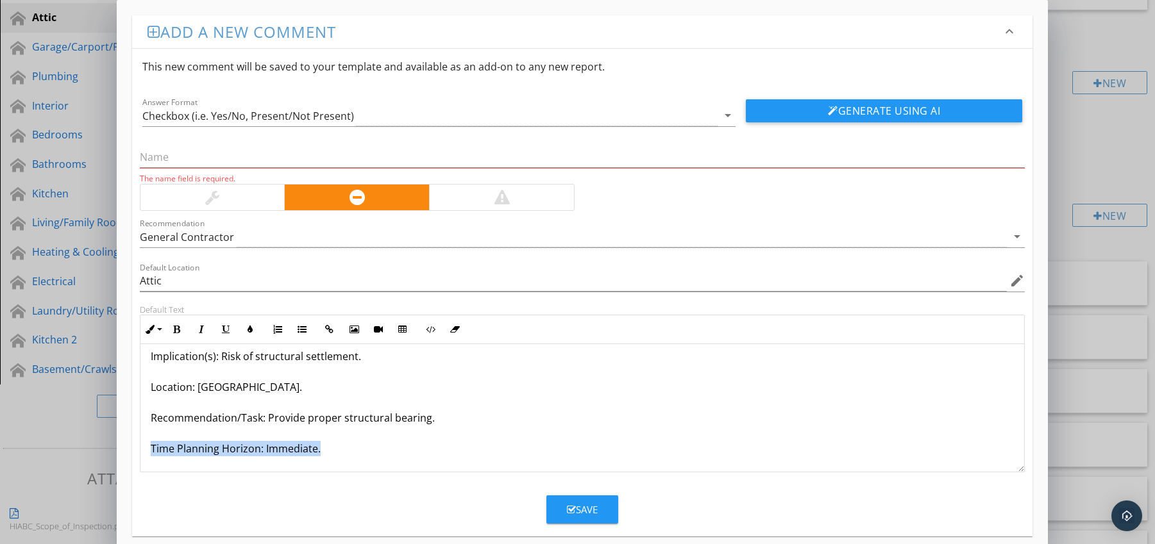
drag, startPoint x: 151, startPoint y: 464, endPoint x: 176, endPoint y: 474, distance: 27.6
click at [176, 474] on form "This new comment will be saved to your template and available as an add-on to a…" at bounding box center [582, 286] width 901 height 475
click at [172, 325] on icon "button" at bounding box center [176, 329] width 9 height 9
click at [248, 326] on icon "button" at bounding box center [250, 329] width 9 height 9
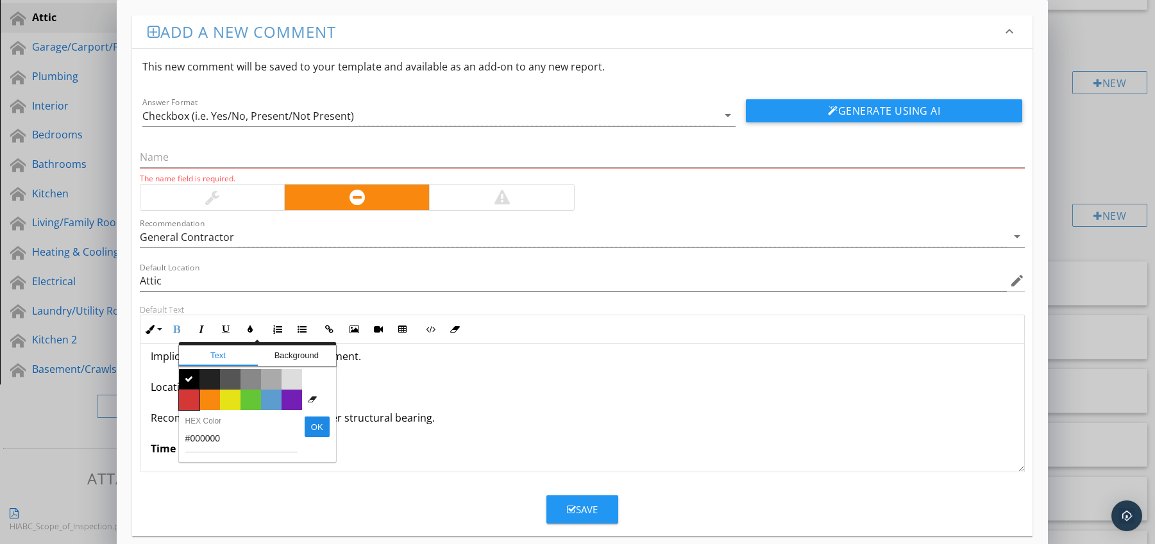
click at [192, 393] on span "Color #d53636" at bounding box center [189, 400] width 21 height 21
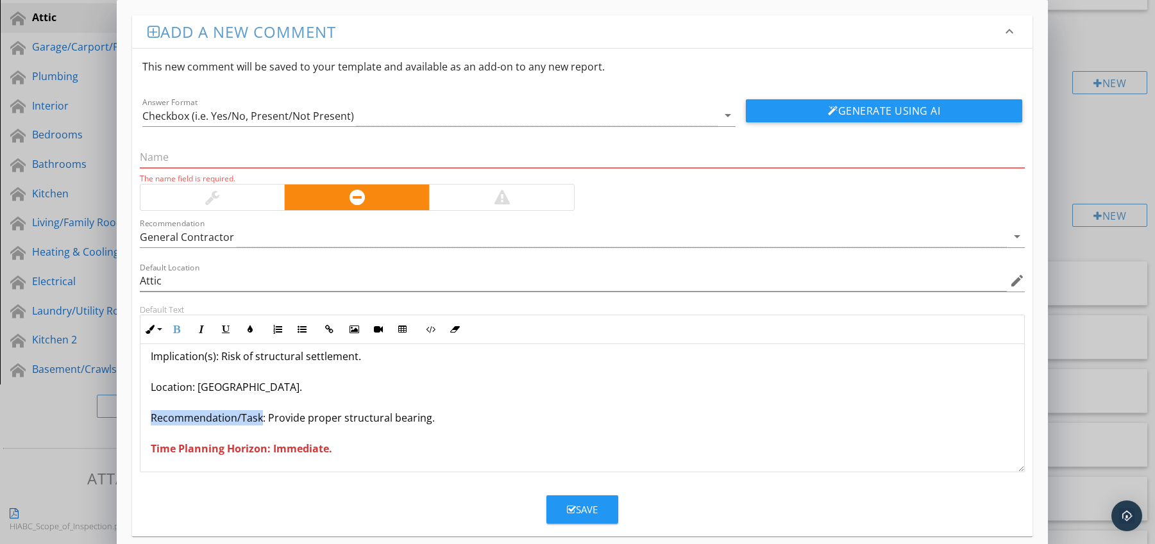
drag, startPoint x: 146, startPoint y: 416, endPoint x: 258, endPoint y: 417, distance: 112.9
click at [258, 417] on div "Joists Supported on Improper Bearing Surface Condition: Joists resting on non-l…" at bounding box center [582, 372] width 884 height 200
click at [178, 328] on icon "button" at bounding box center [176, 329] width 9 height 9
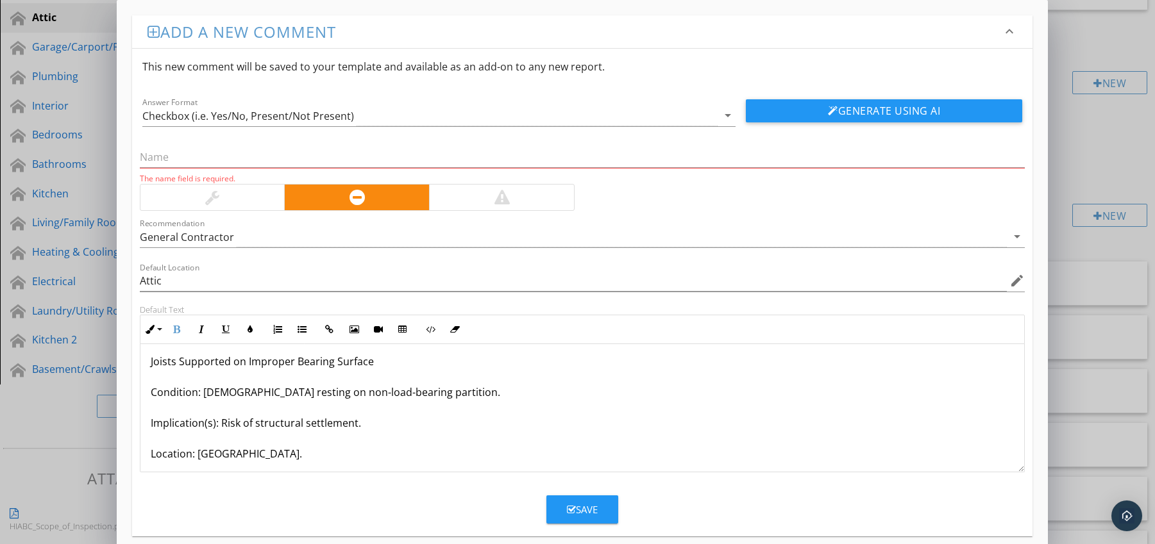
scroll to position [0, 0]
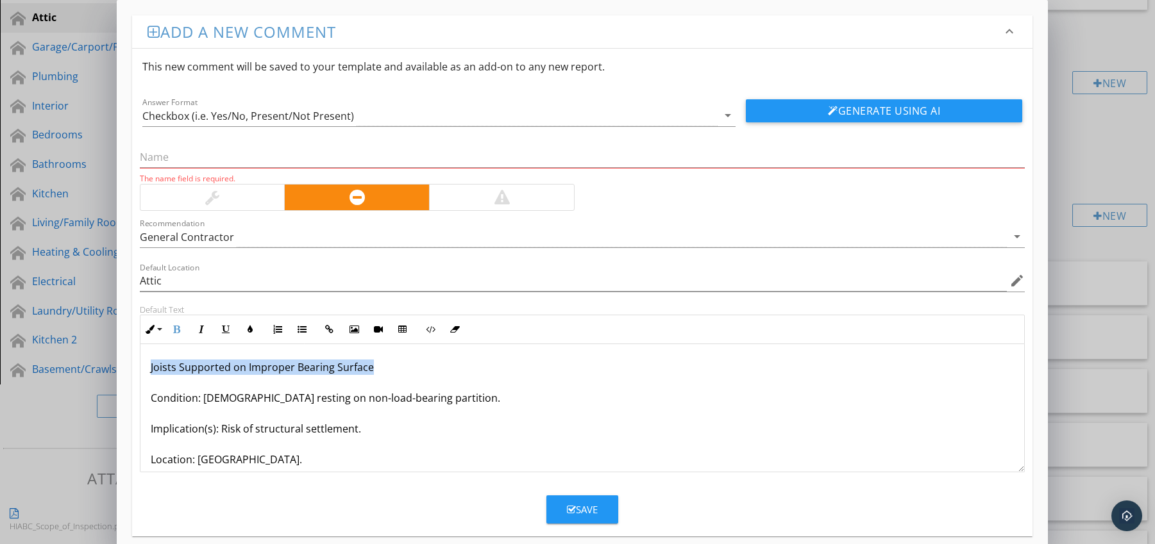
drag, startPoint x: 149, startPoint y: 372, endPoint x: 387, endPoint y: 369, distance: 237.9
click at [387, 369] on div "Joists Supported on Improper Bearing Surface Condition: Joists resting on non-l…" at bounding box center [582, 444] width 884 height 200
click at [243, 160] on input "text" at bounding box center [582, 157] width 885 height 21
paste input "Joists Supported on Improper Bearing Surface"
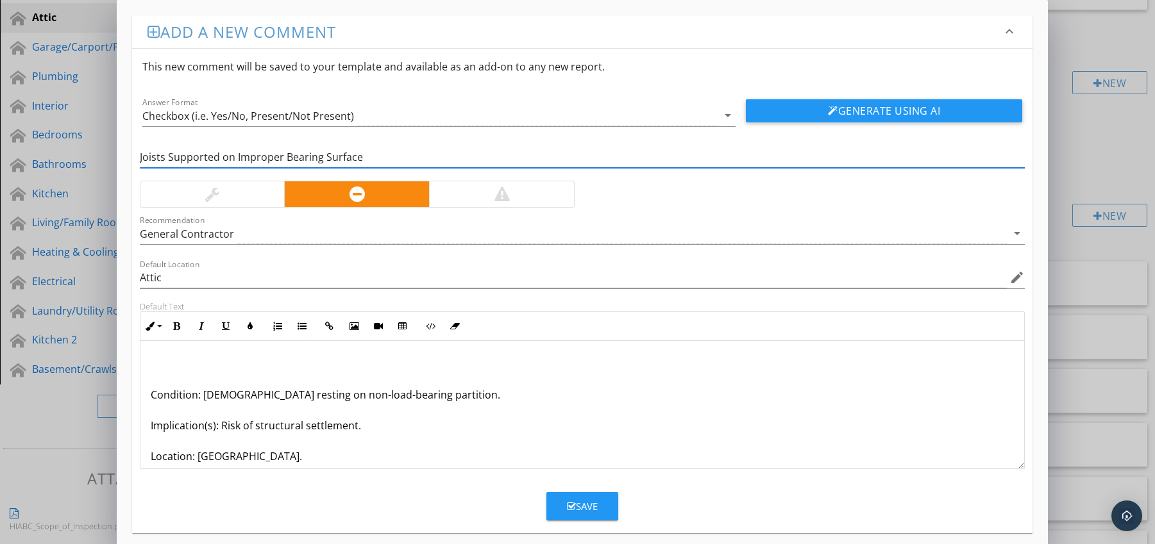
type input "Joists Supported on Improper Bearing Surface"
click at [151, 396] on p "Condition: [DEMOGRAPHIC_DATA] resting on non-load-bearing partition. Implicatio…" at bounding box center [583, 440] width 864 height 169
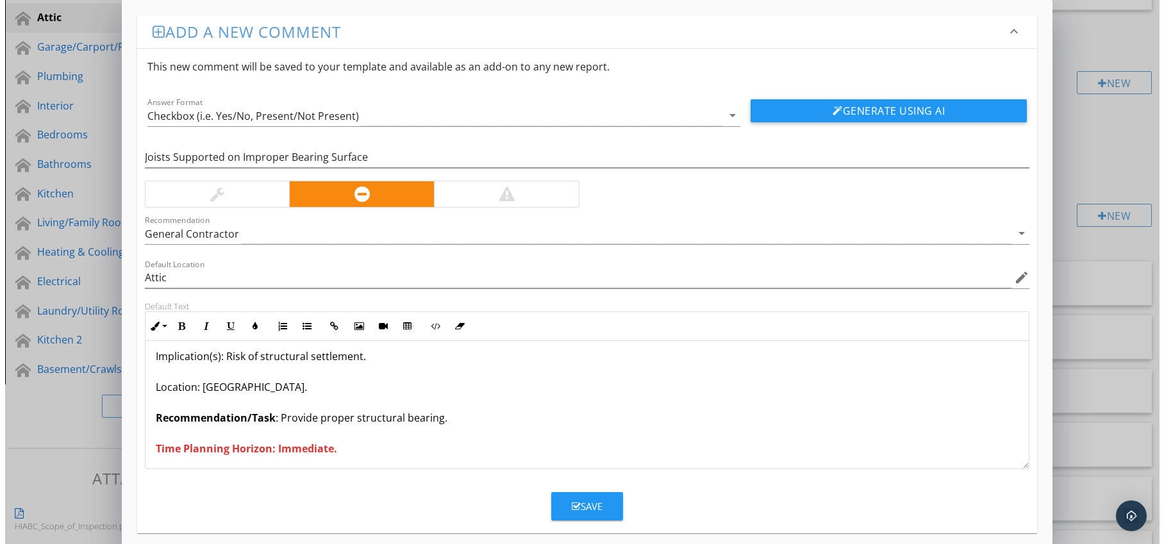
scroll to position [42, 0]
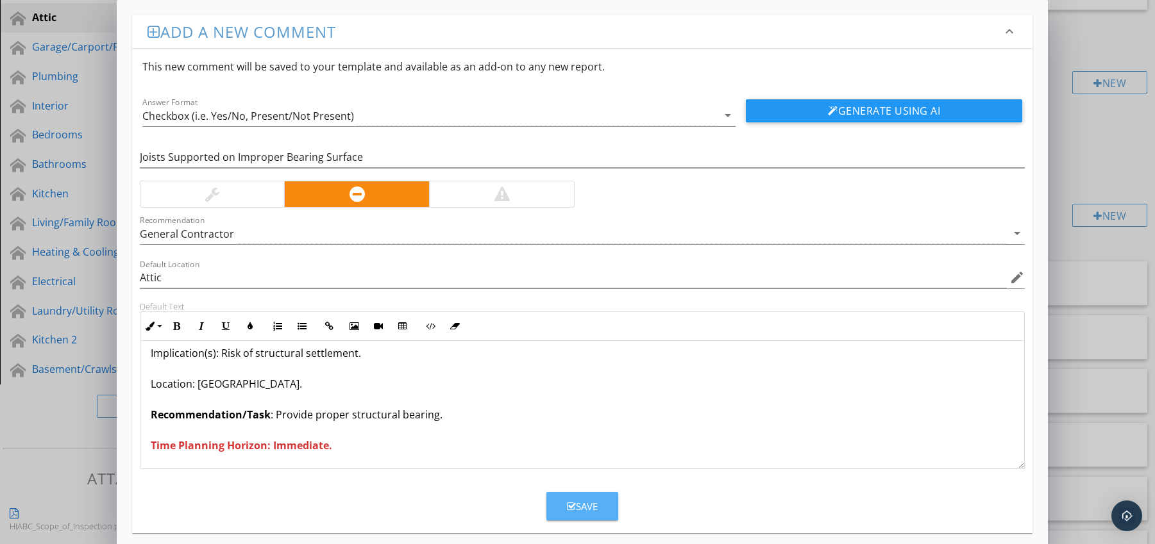
click at [569, 497] on button "Save" at bounding box center [582, 506] width 72 height 28
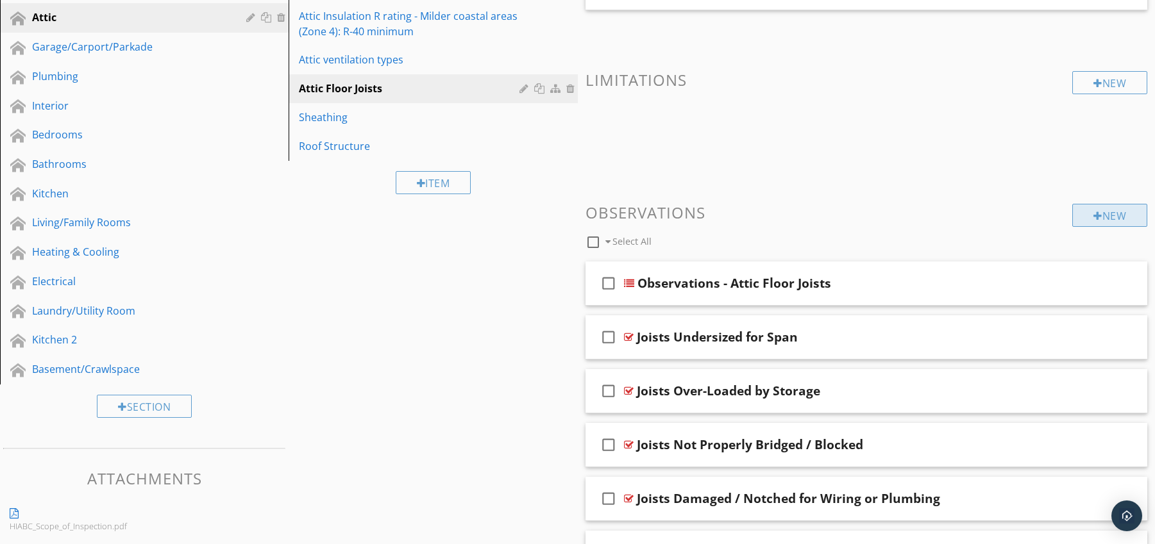
click at [1128, 209] on div "New" at bounding box center [1109, 215] width 75 height 23
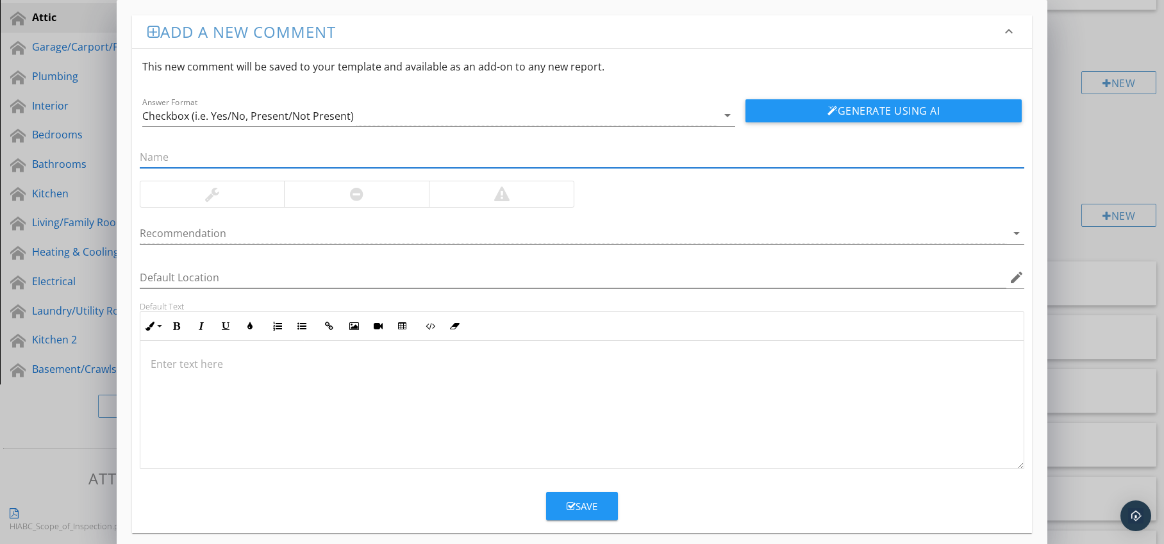
click at [380, 199] on div at bounding box center [356, 194] width 145 height 26
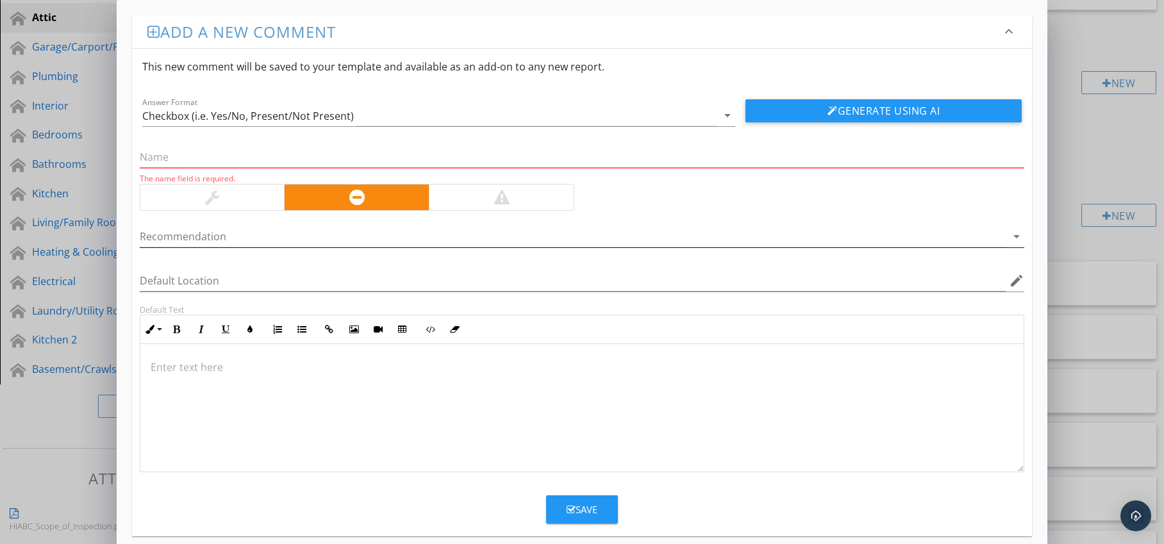
click at [374, 233] on div at bounding box center [574, 236] width 868 height 21
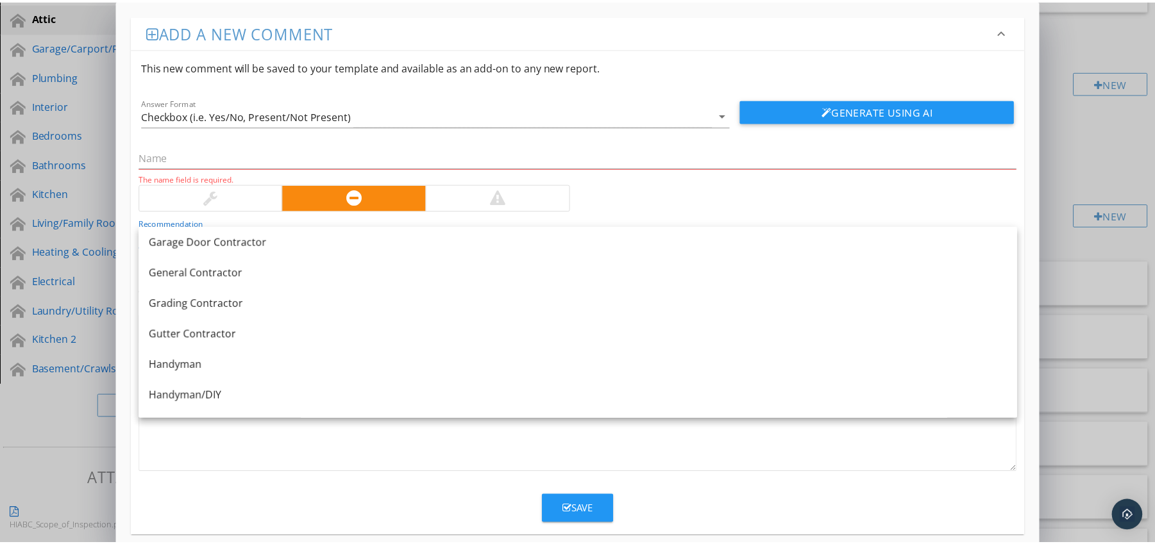
scroll to position [720, 0]
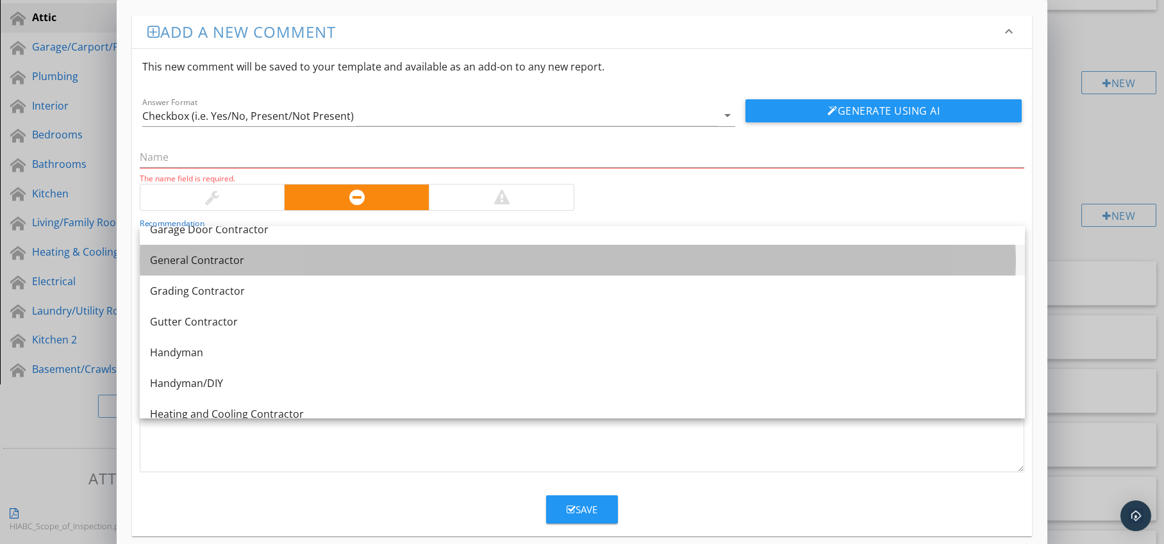
click at [285, 267] on div "General Contractor" at bounding box center [582, 260] width 865 height 15
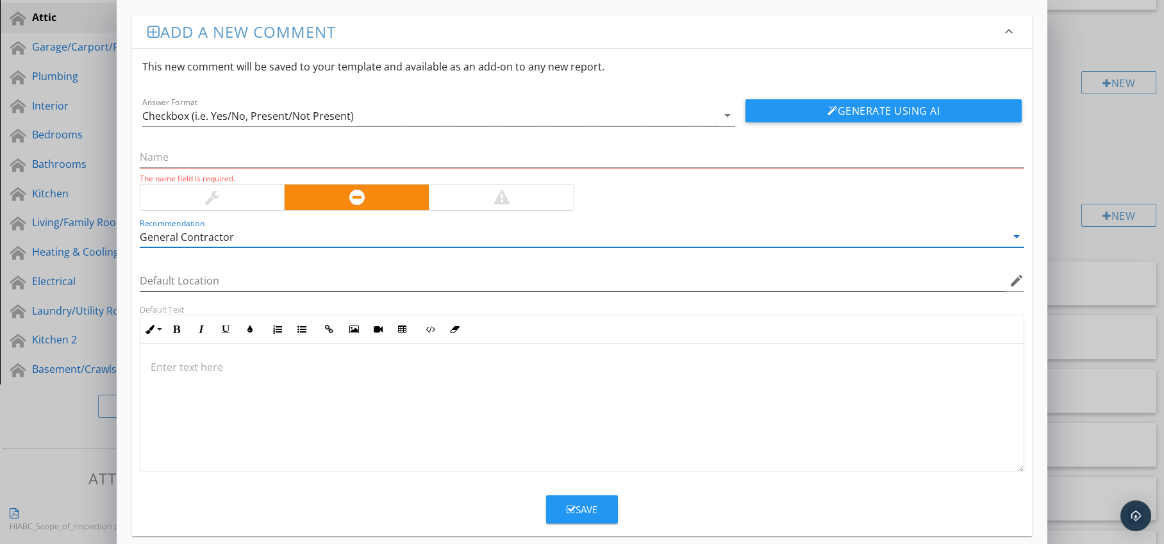
click at [1017, 278] on icon "edit" at bounding box center [1016, 280] width 15 height 15
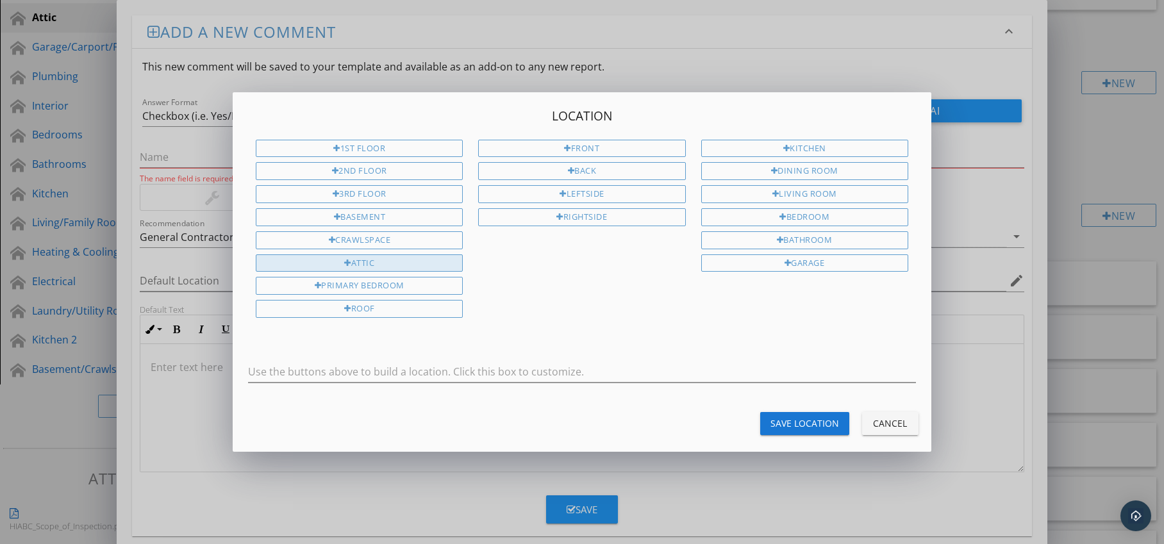
click at [433, 266] on div "Attic" at bounding box center [359, 264] width 207 height 18
type input "Attic"
click at [786, 419] on div "Save Location" at bounding box center [805, 423] width 69 height 13
type input "Attic"
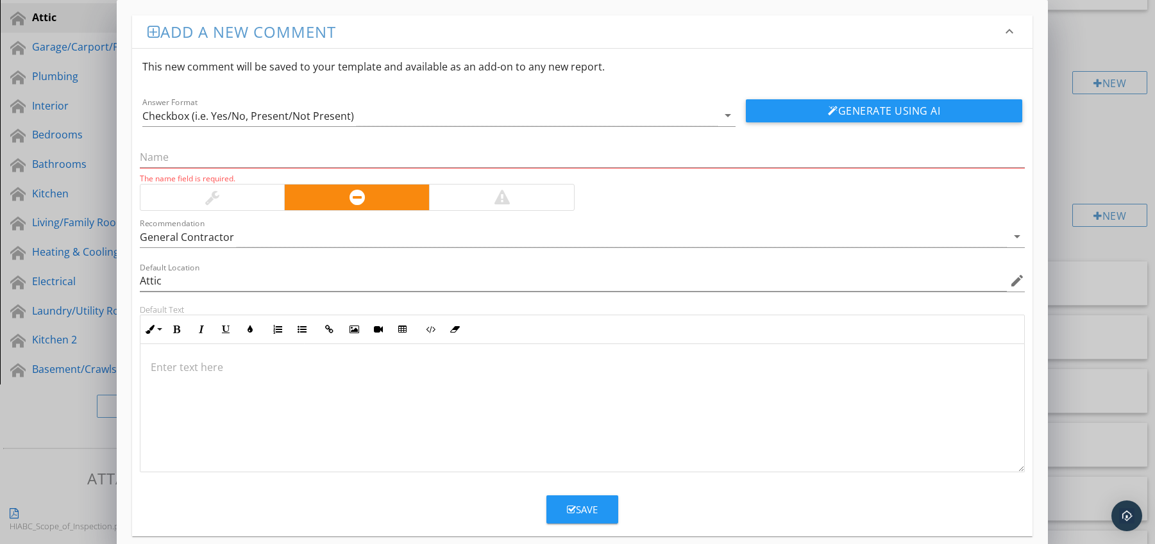
click at [214, 364] on p at bounding box center [583, 367] width 864 height 15
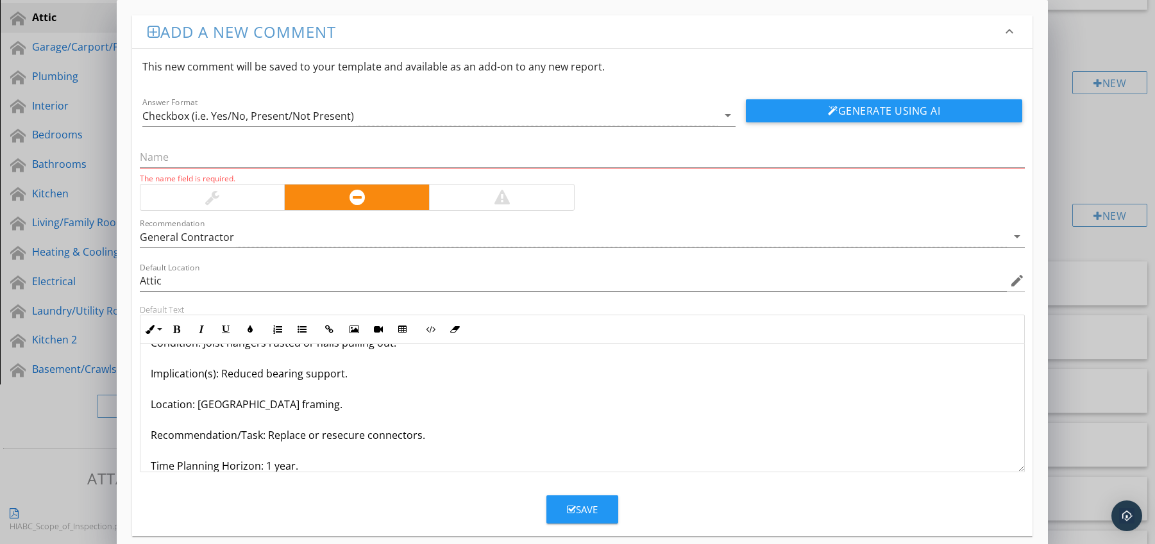
scroll to position [72, 0]
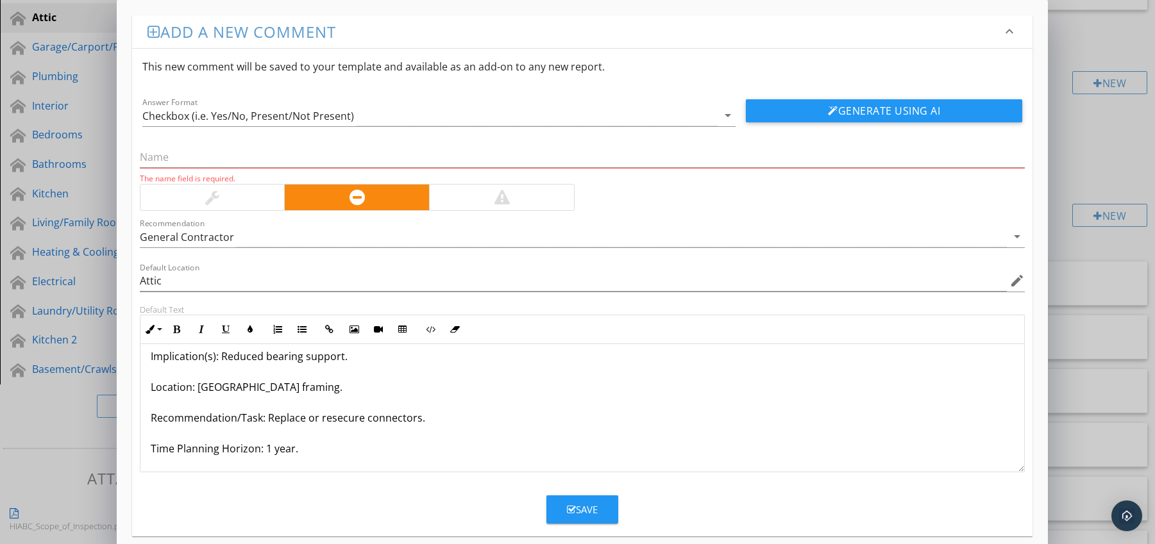
drag, startPoint x: 151, startPoint y: 466, endPoint x: 162, endPoint y: 470, distance: 11.0
click at [162, 470] on div "Metal Hangers / Connectors Loose or Corroded Condition: Joist hangers rusted or…" at bounding box center [582, 372] width 884 height 200
drag, startPoint x: 151, startPoint y: 448, endPoint x: 346, endPoint y: 454, distance: 195.0
click at [346, 454] on p "Metal Hangers / Connectors Loose or Corroded Condition: Joist hangers rusted or…" at bounding box center [583, 371] width 864 height 169
click at [174, 330] on icon "button" at bounding box center [176, 329] width 9 height 9
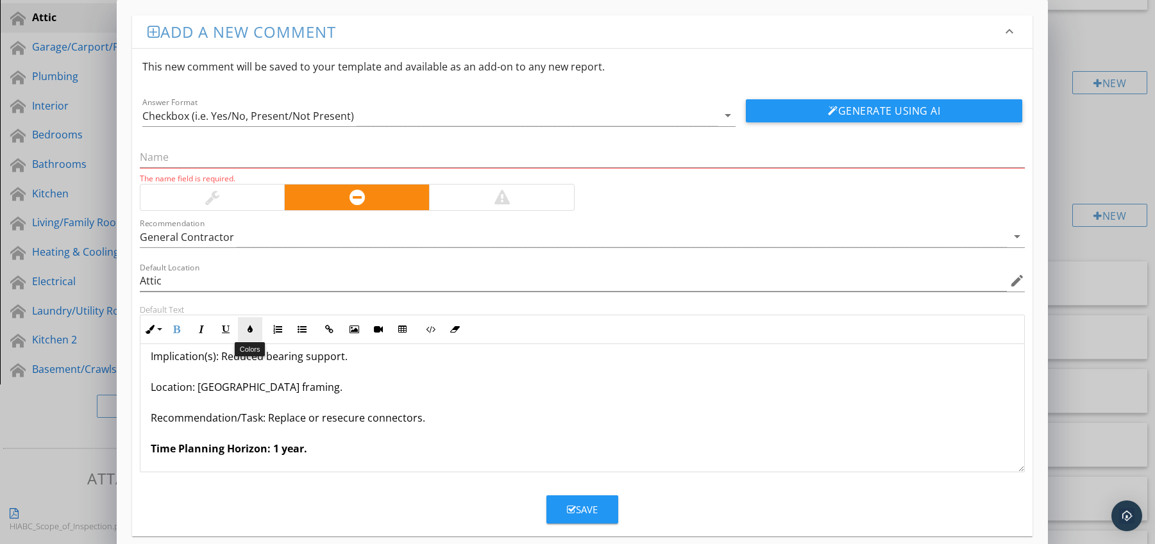
click at [246, 330] on icon "button" at bounding box center [250, 329] width 9 height 9
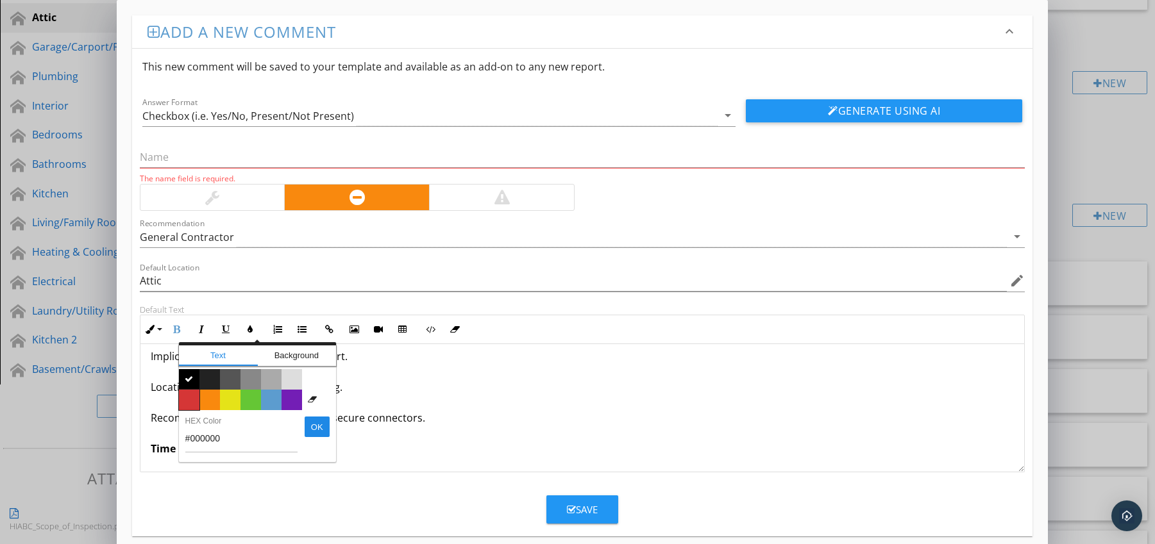
click at [192, 394] on span "Color #d53636" at bounding box center [189, 400] width 21 height 21
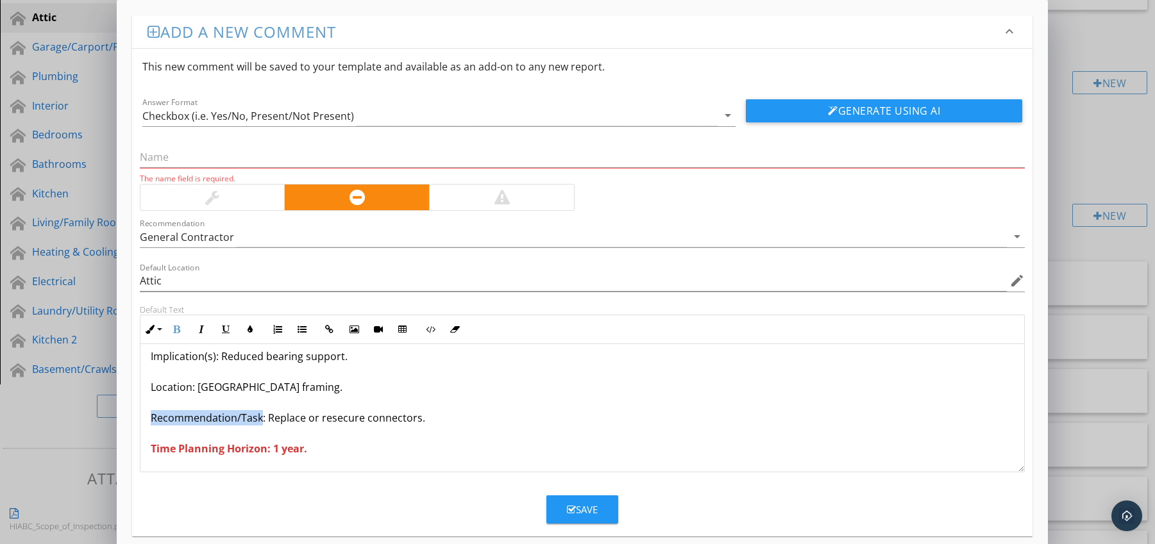
drag, startPoint x: 151, startPoint y: 419, endPoint x: 259, endPoint y: 420, distance: 107.7
click at [259, 420] on p "Metal Hangers / Connectors Loose or Corroded Condition: Joist hangers rusted or…" at bounding box center [583, 371] width 864 height 169
click at [175, 328] on icon "button" at bounding box center [176, 329] width 9 height 9
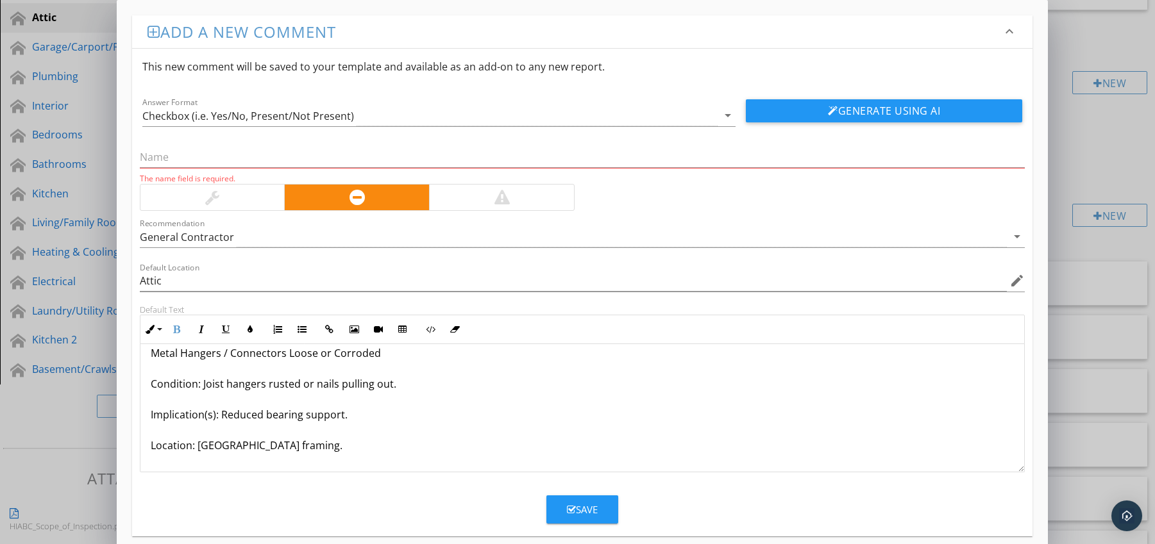
scroll to position [0, 0]
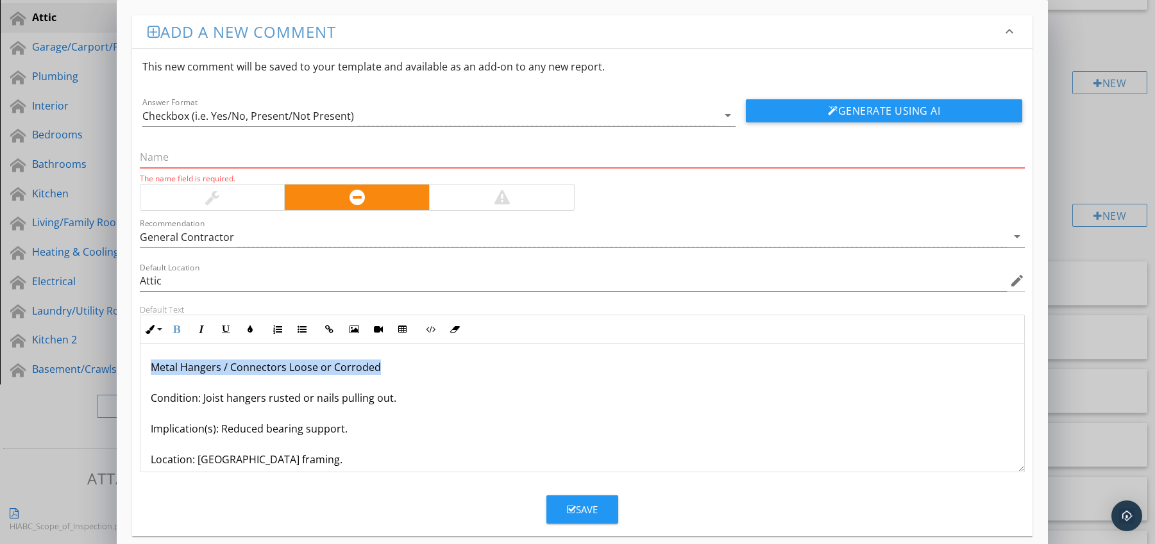
drag, startPoint x: 149, startPoint y: 369, endPoint x: 387, endPoint y: 370, distance: 238.5
click at [387, 370] on div "Metal Hangers / Connectors Loose or Corroded Condition: Joist hangers rusted or…" at bounding box center [582, 444] width 884 height 200
click at [233, 156] on input "text" at bounding box center [582, 157] width 885 height 21
paste input "Metal Hangers / Connectors Loose or Corroded"
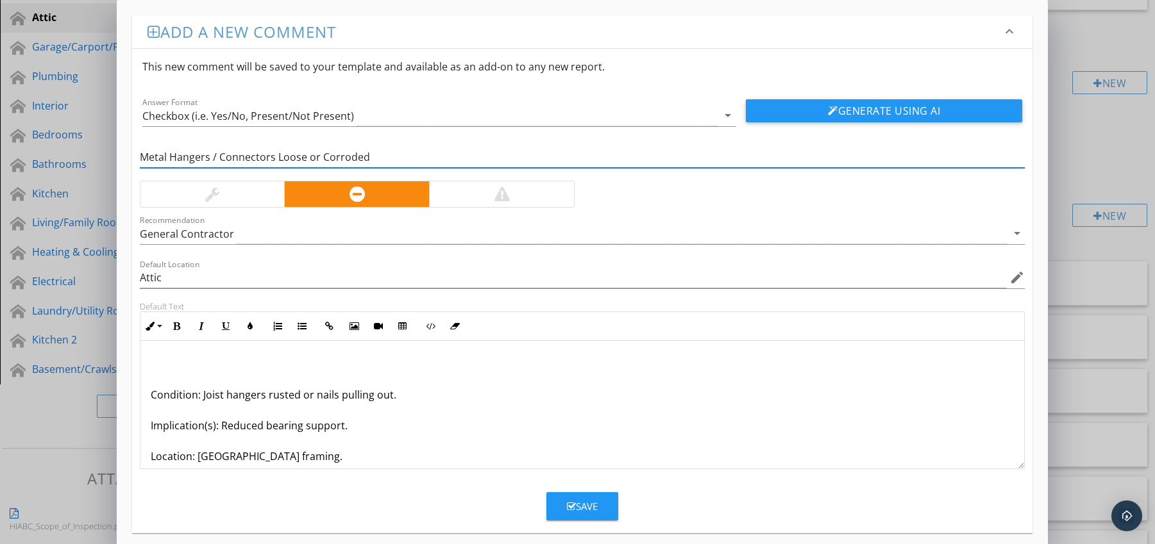
type input "Metal Hangers / Connectors Loose or Corroded"
click at [151, 394] on p "Condition: Joist hangers rusted or nails pulling out. Implication(s): Reduced b…" at bounding box center [583, 440] width 864 height 169
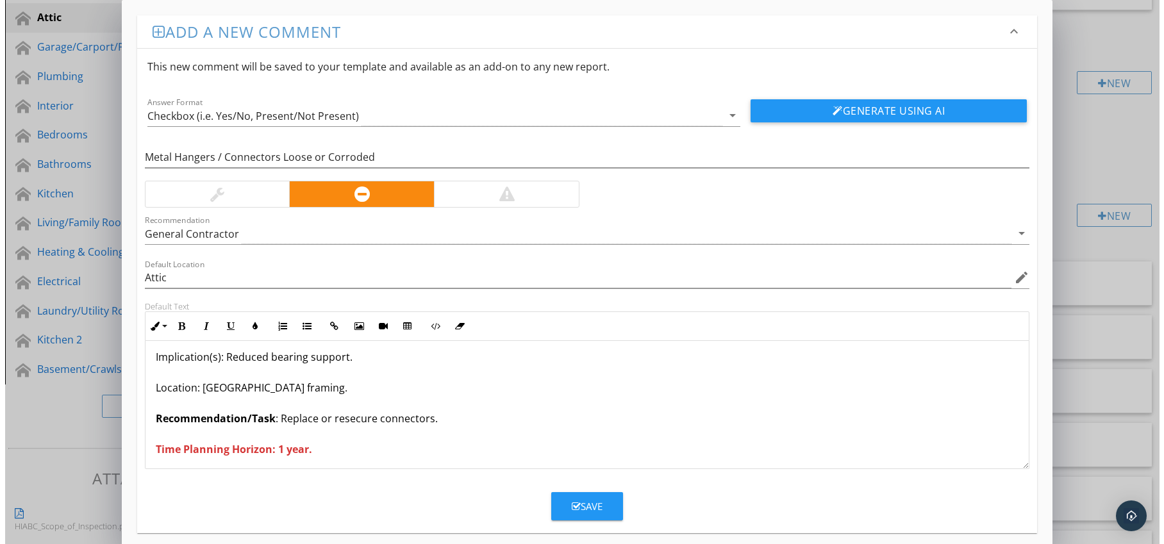
scroll to position [42, 0]
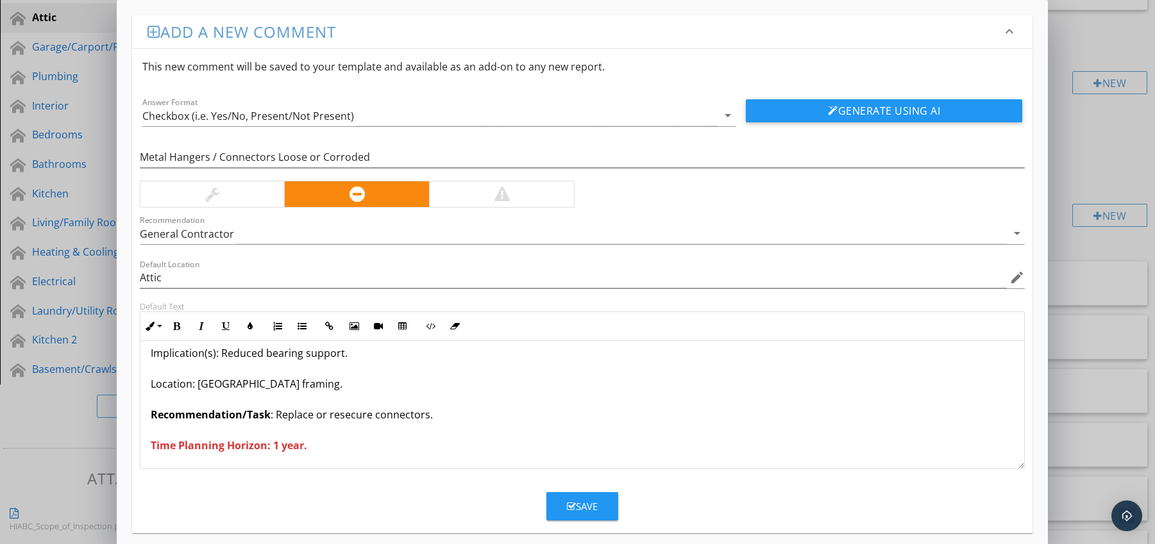
click at [583, 503] on div "Save" at bounding box center [582, 506] width 31 height 15
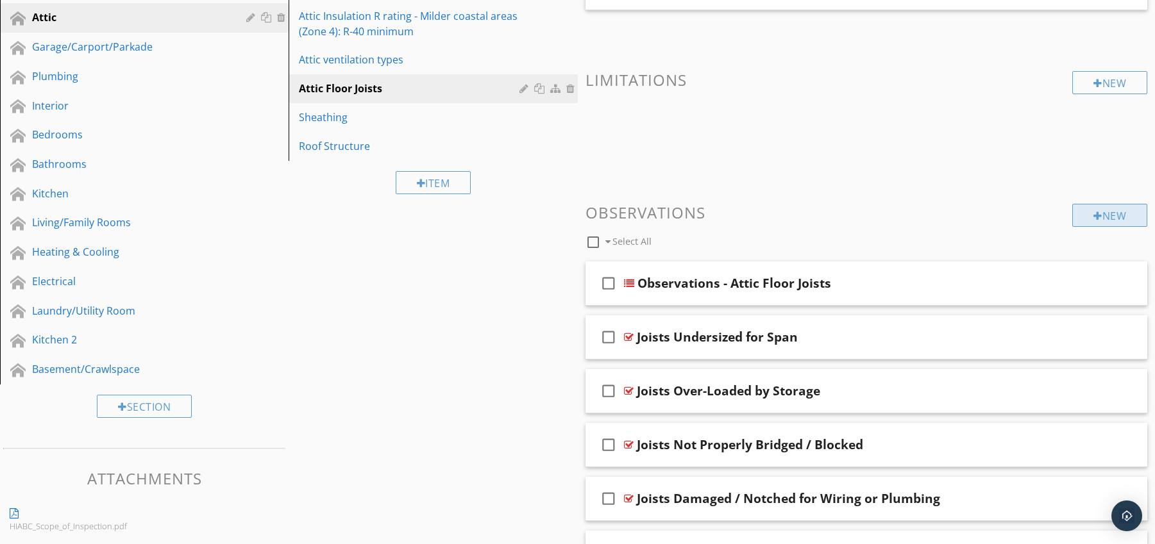
click at [1103, 215] on div "New" at bounding box center [1109, 215] width 75 height 23
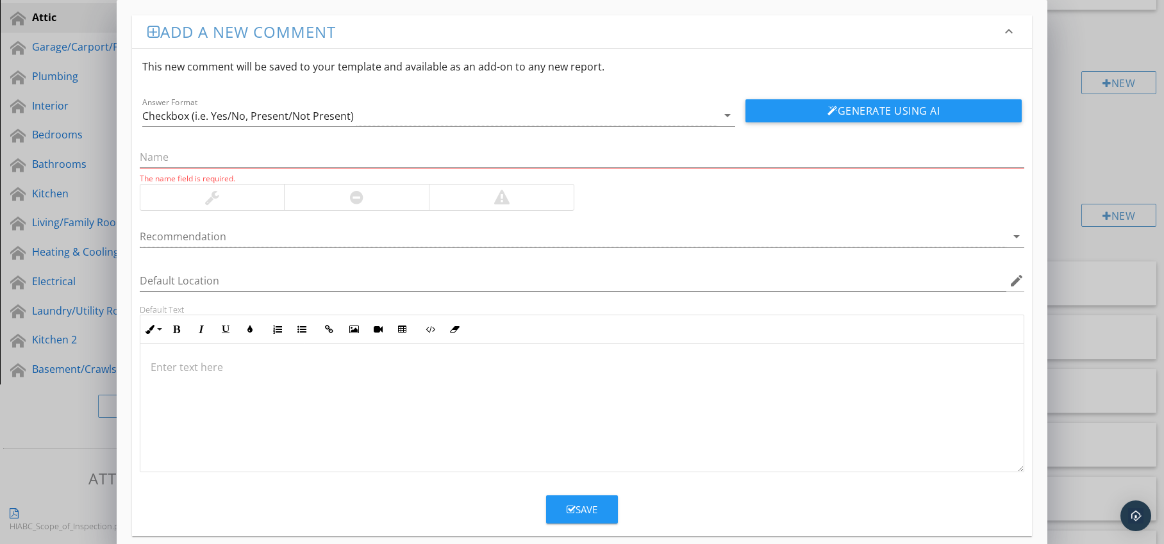
click at [360, 201] on div at bounding box center [356, 197] width 13 height 15
click at [356, 235] on div at bounding box center [574, 236] width 868 height 21
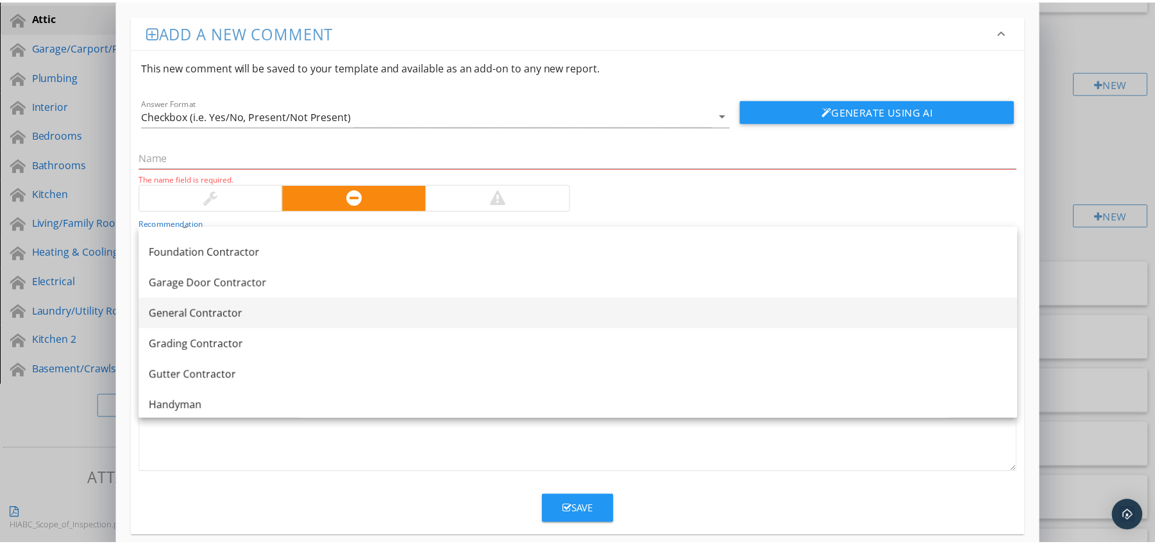
scroll to position [670, 0]
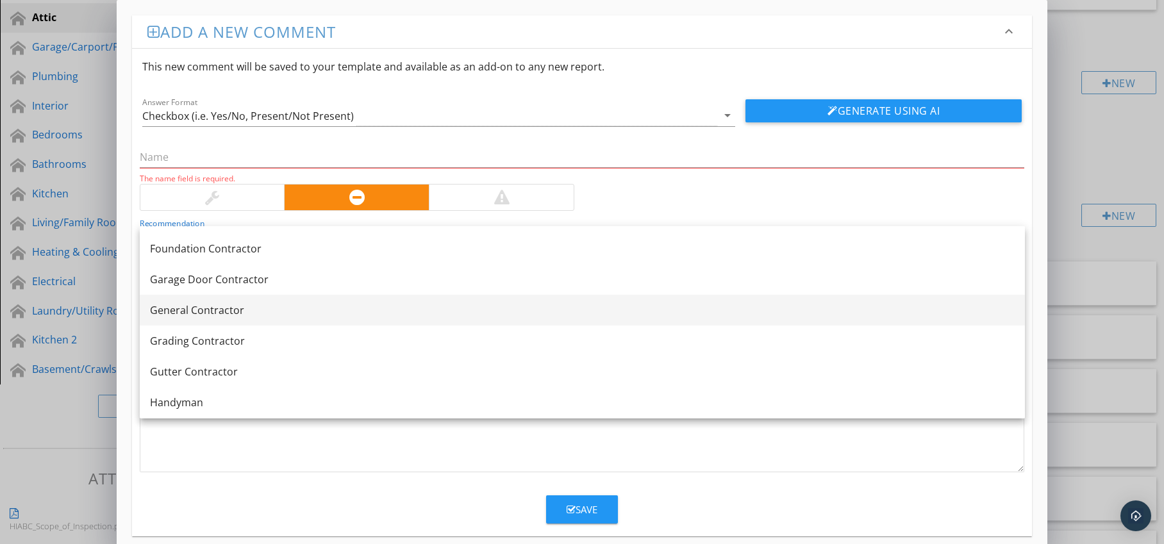
click at [325, 299] on link "General Contractor" at bounding box center [582, 310] width 885 height 31
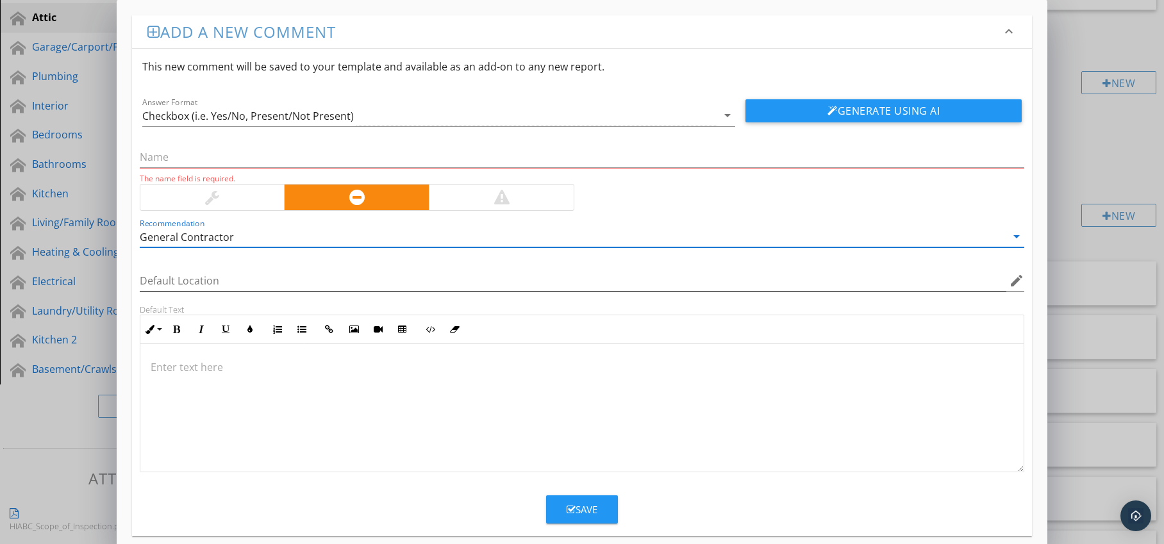
click at [1012, 285] on icon "edit" at bounding box center [1016, 280] width 15 height 15
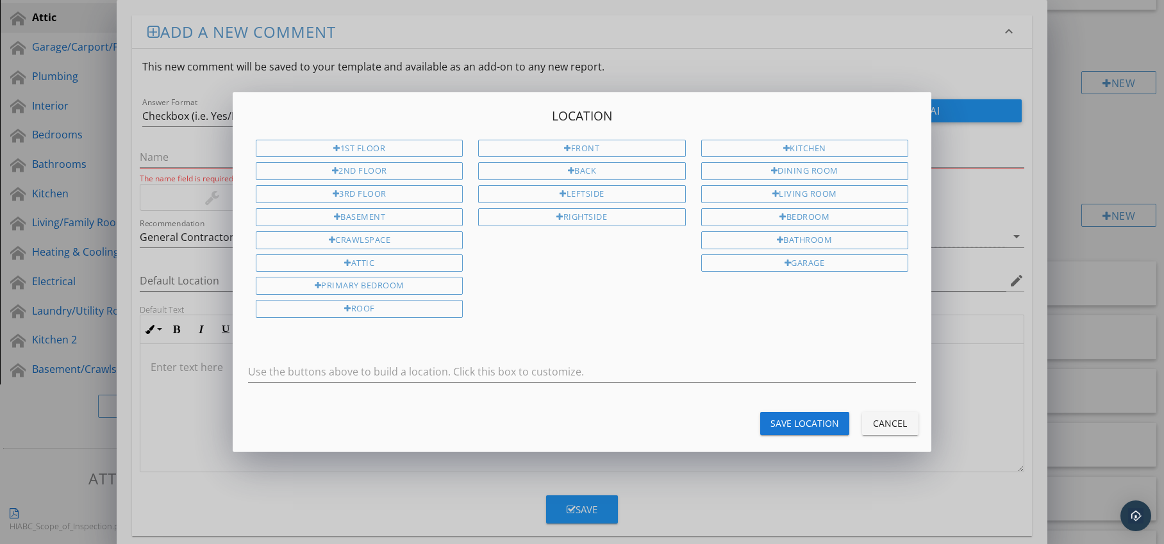
drag, startPoint x: 396, startPoint y: 269, endPoint x: 413, endPoint y: 273, distance: 17.0
click at [396, 269] on div "Attic" at bounding box center [359, 264] width 207 height 18
type input "Attic"
drag, startPoint x: 785, startPoint y: 417, endPoint x: 757, endPoint y: 415, distance: 28.2
click at [785, 417] on div "Save Location" at bounding box center [805, 423] width 69 height 13
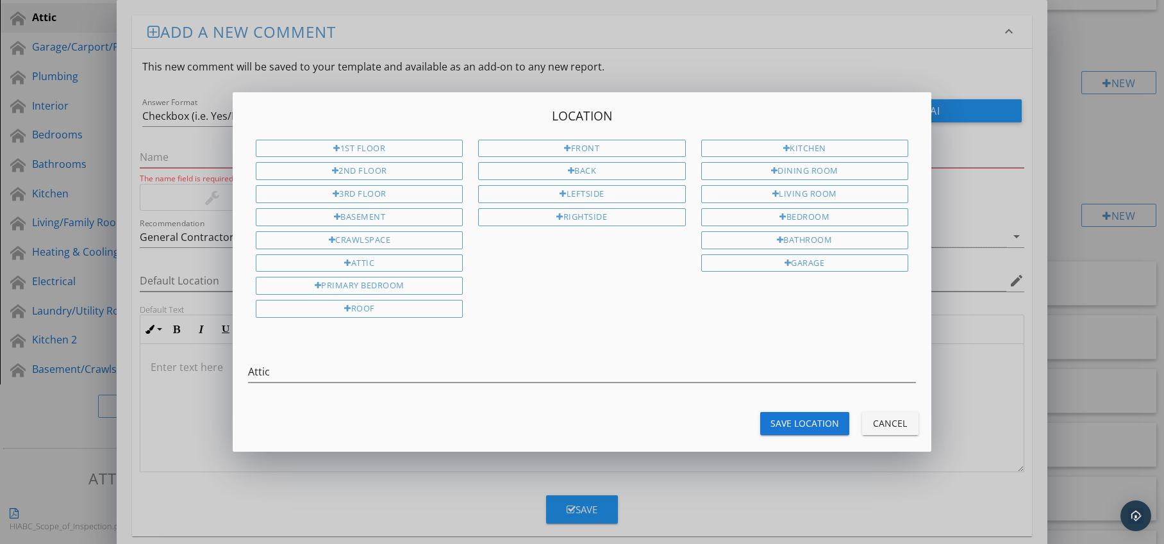
type input "Attic"
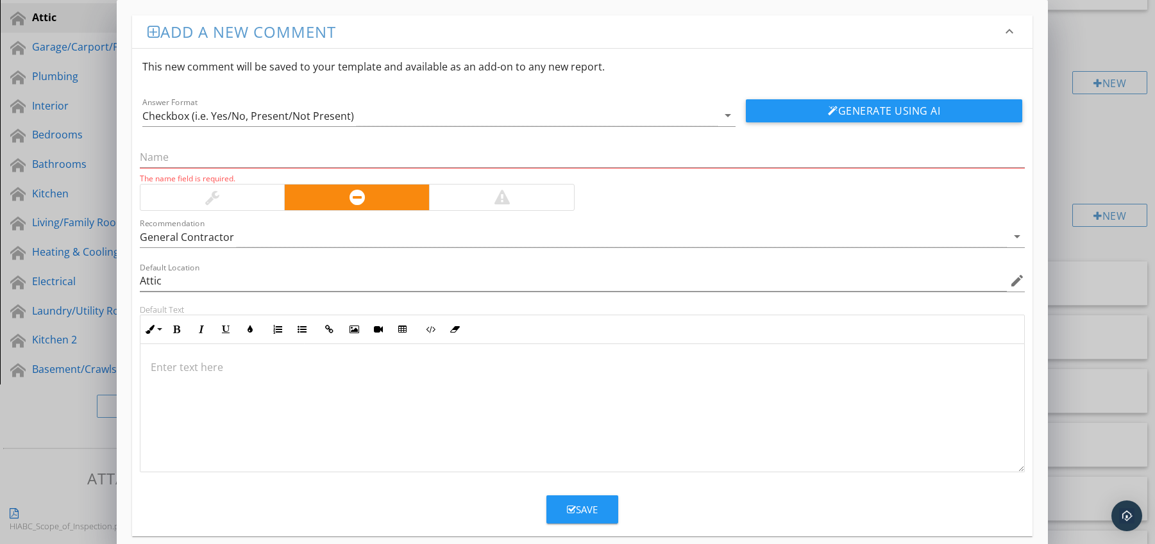
click at [212, 359] on div at bounding box center [582, 408] width 884 height 128
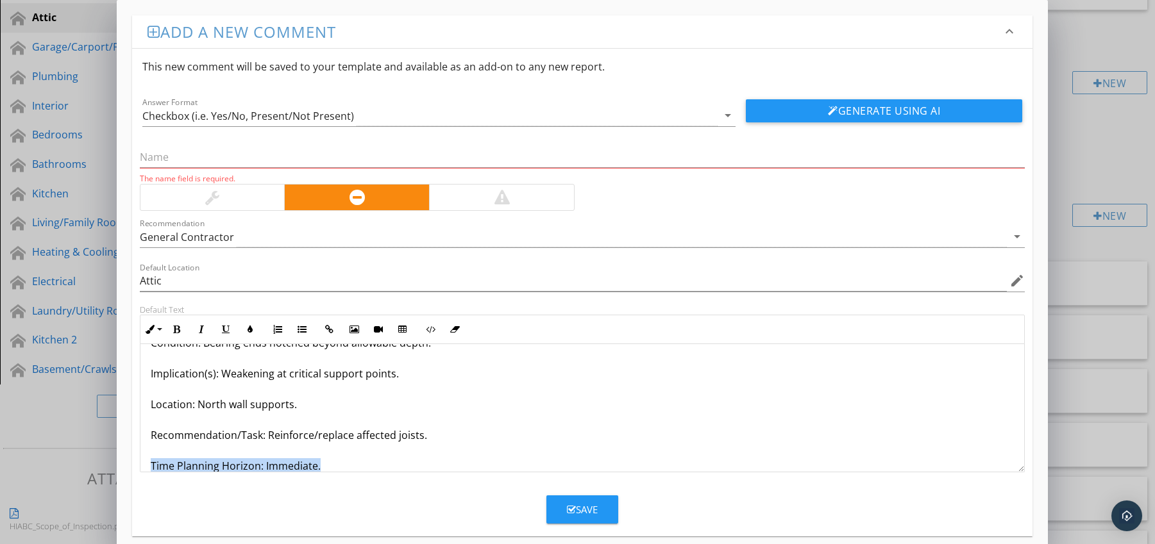
scroll to position [72, 0]
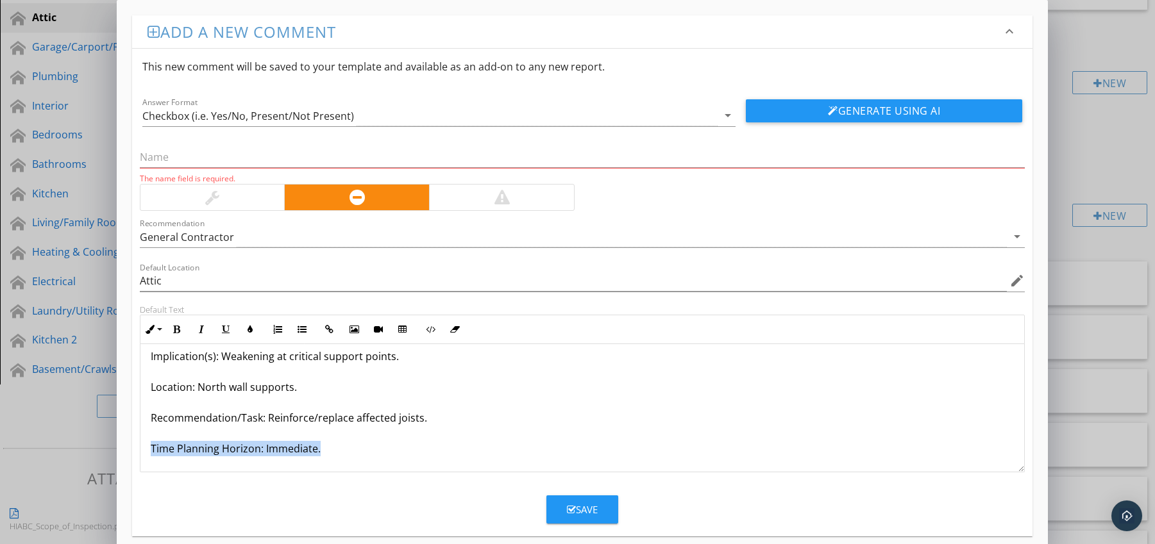
drag, startPoint x: 149, startPoint y: 462, endPoint x: 196, endPoint y: 474, distance: 48.5
click at [196, 474] on form "This new comment will be saved to your template and available as an add-on to a…" at bounding box center [582, 286] width 901 height 475
click at [175, 329] on icon "button" at bounding box center [176, 329] width 9 height 9
click at [246, 328] on icon "button" at bounding box center [250, 329] width 9 height 9
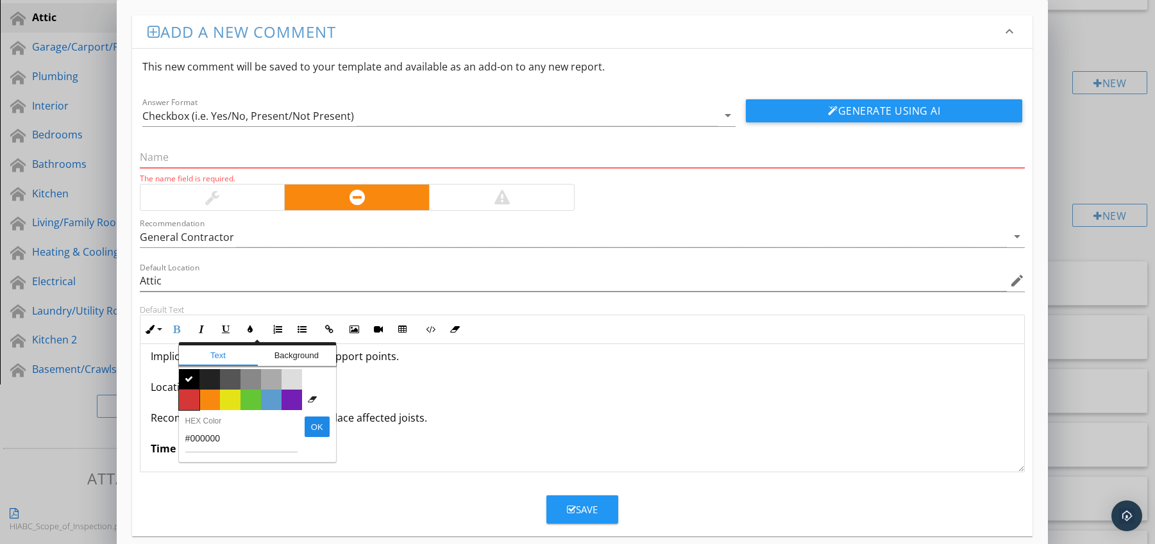
click at [192, 396] on span "Color #d53636" at bounding box center [189, 400] width 21 height 21
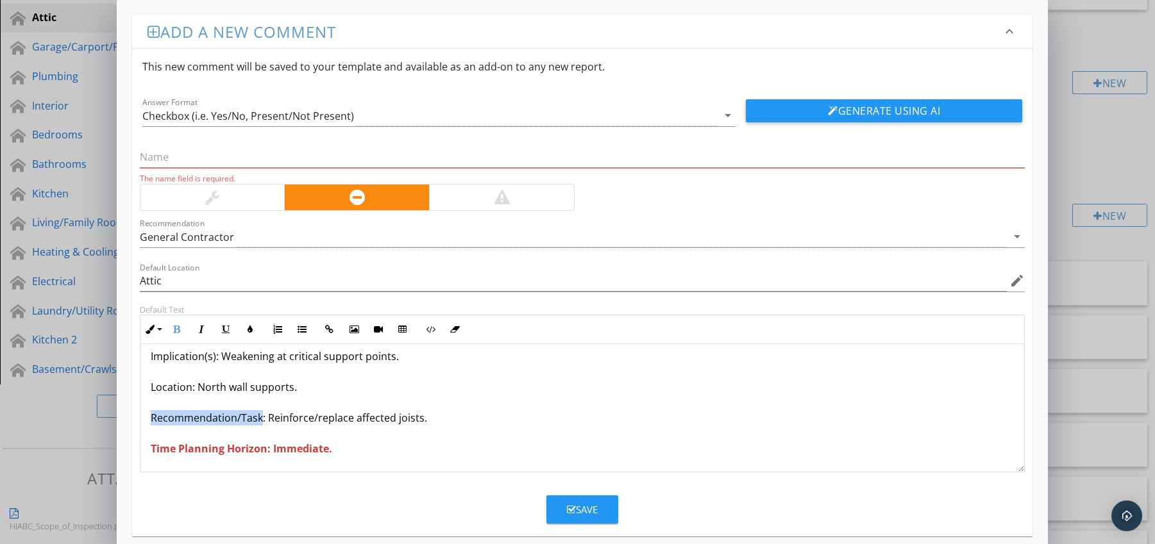
drag, startPoint x: 148, startPoint y: 419, endPoint x: 260, endPoint y: 423, distance: 111.6
click at [260, 423] on div "Joists Over-Notched at Ends Condition: Bearing ends notched beyond allowable de…" at bounding box center [582, 372] width 884 height 200
click at [179, 328] on icon "button" at bounding box center [176, 329] width 9 height 9
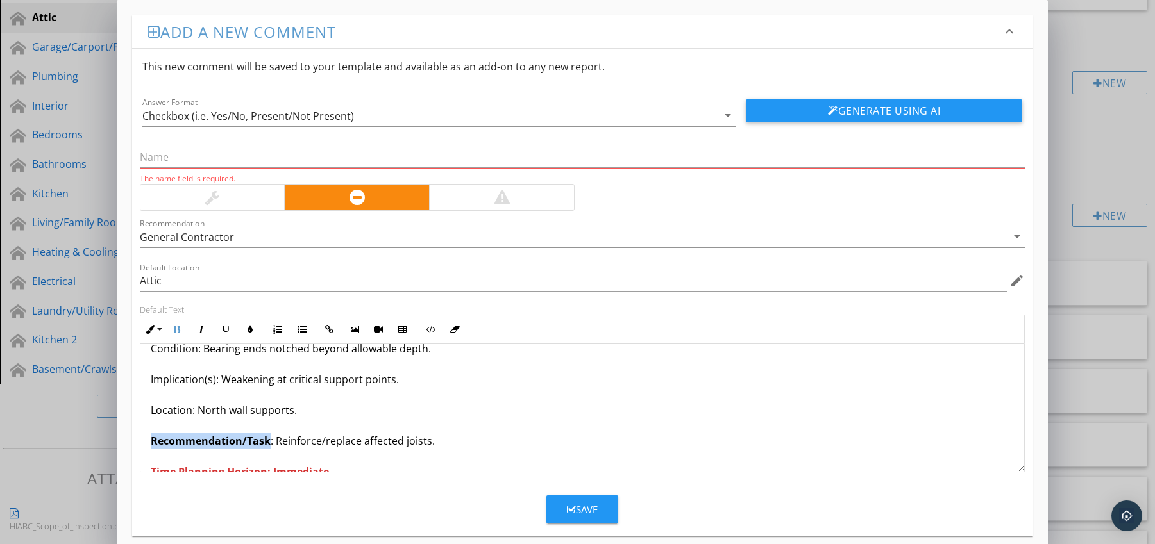
scroll to position [0, 0]
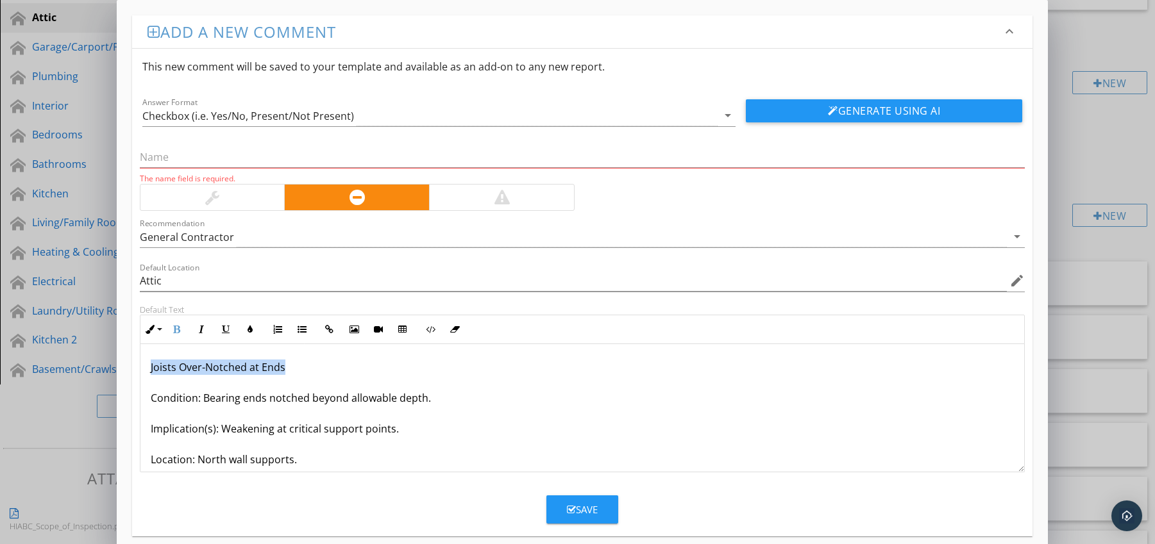
drag, startPoint x: 147, startPoint y: 367, endPoint x: 278, endPoint y: 371, distance: 130.2
click at [295, 371] on div "Joists Over-Notched at Ends Condition: Bearing ends notched beyond allowable de…" at bounding box center [582, 444] width 884 height 200
click at [237, 164] on input "text" at bounding box center [582, 157] width 885 height 21
paste input "Joists Over-Notched at Ends"
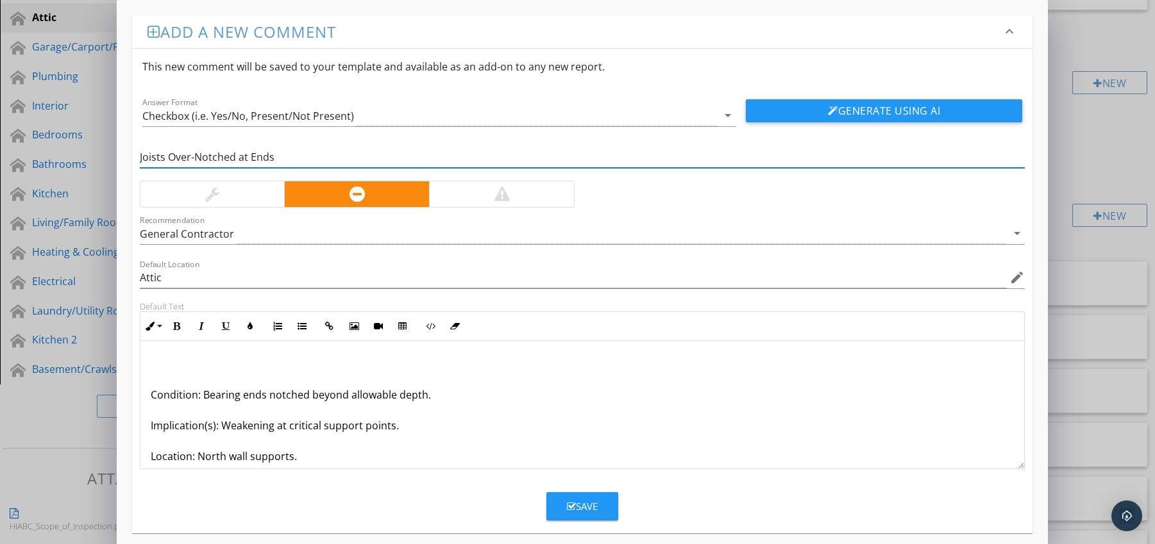
type input "Joists Over-Notched at Ends"
click at [151, 394] on p "Condition: Bearing ends notched beyond allowable depth. Implication(s): Weakeni…" at bounding box center [583, 440] width 864 height 169
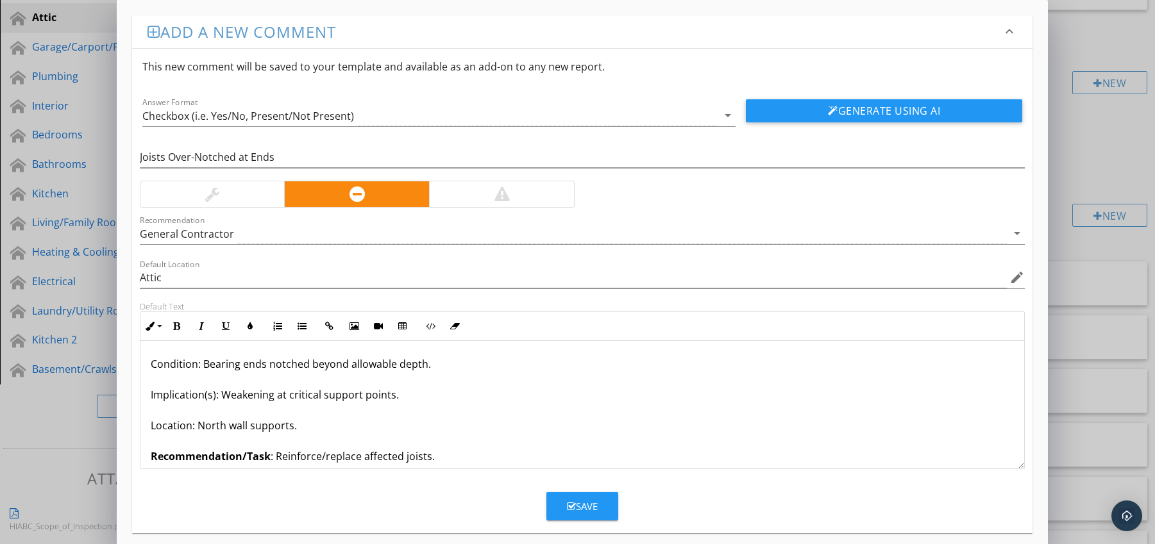
click at [585, 497] on button "Save" at bounding box center [582, 506] width 72 height 28
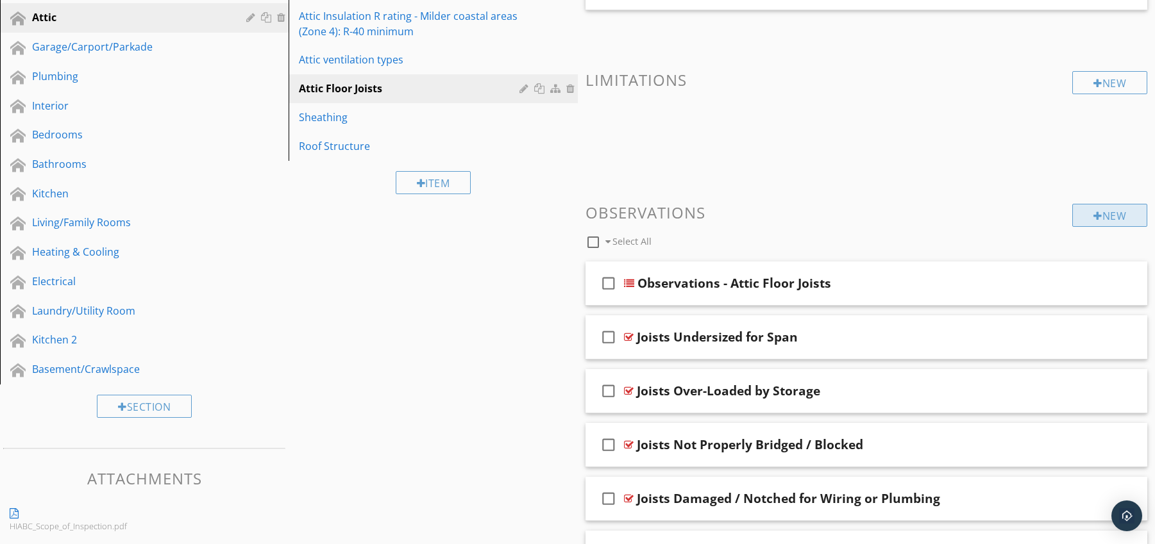
click at [1095, 212] on div at bounding box center [1097, 216] width 9 height 10
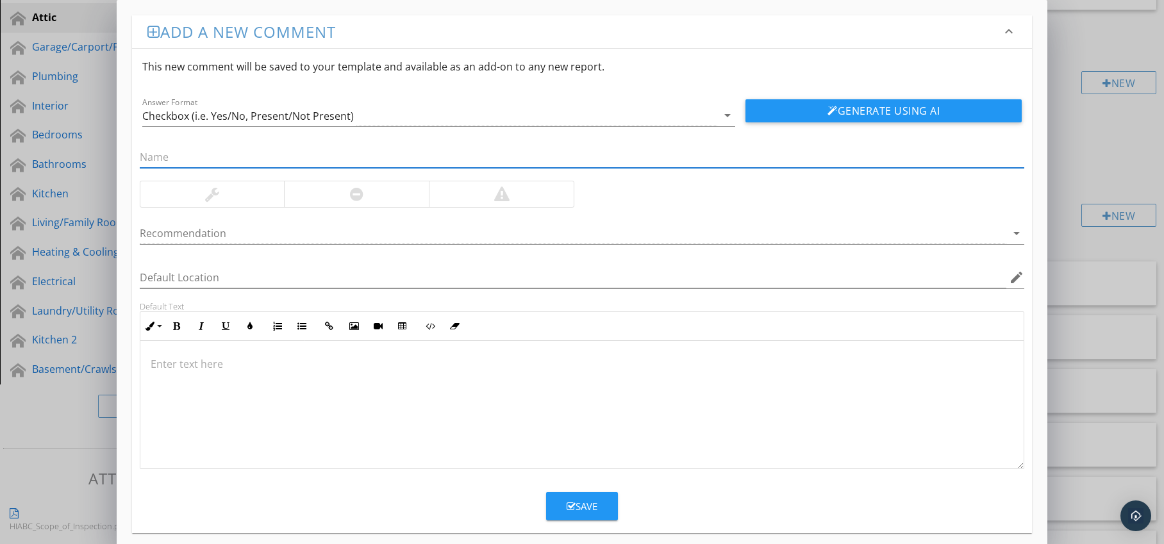
click at [358, 187] on div at bounding box center [356, 194] width 145 height 26
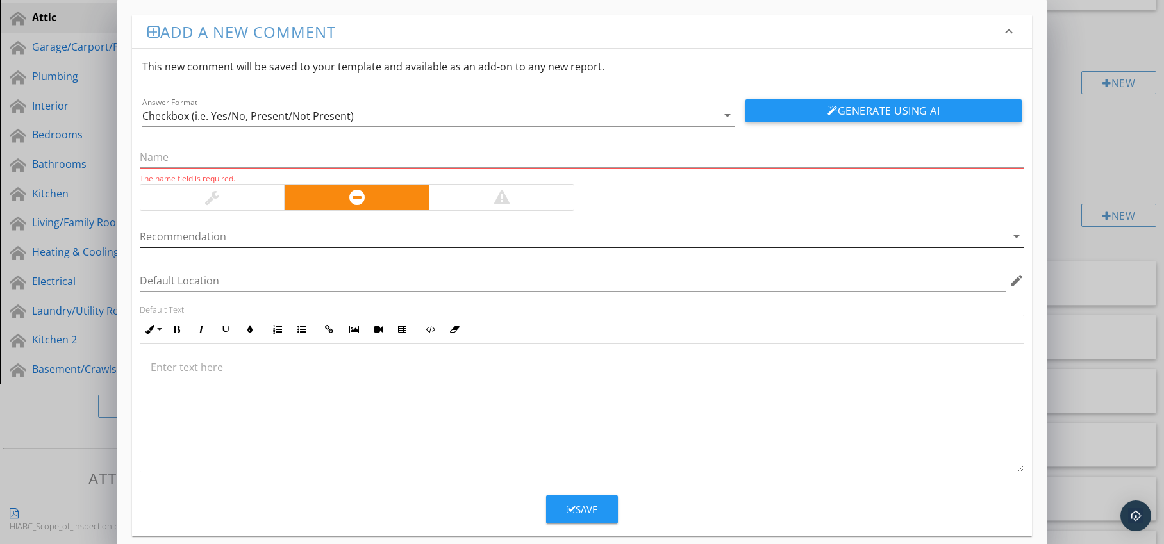
click at [319, 234] on div at bounding box center [574, 236] width 868 height 21
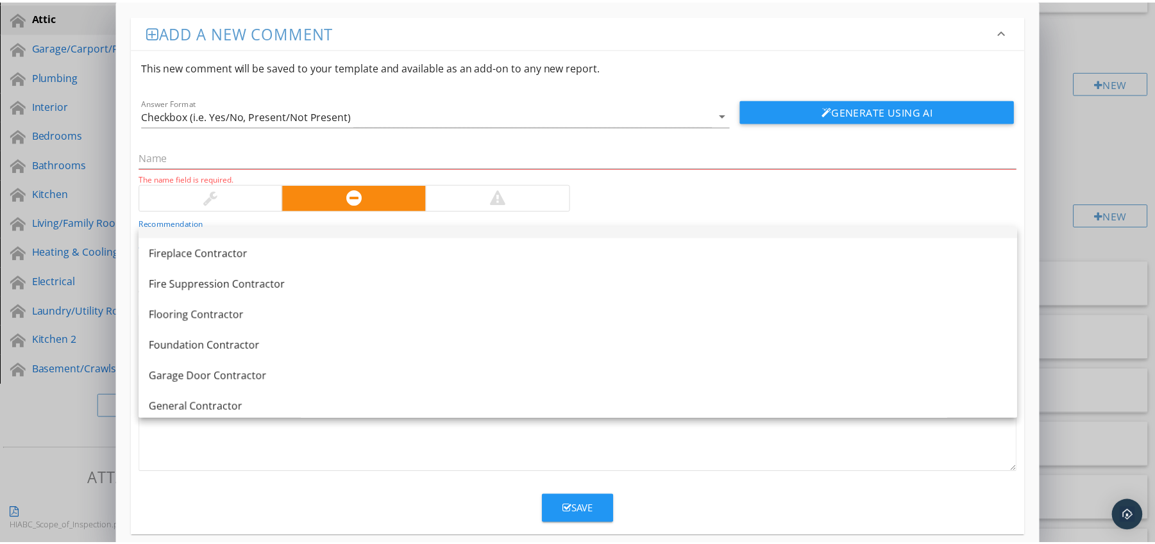
scroll to position [610, 0]
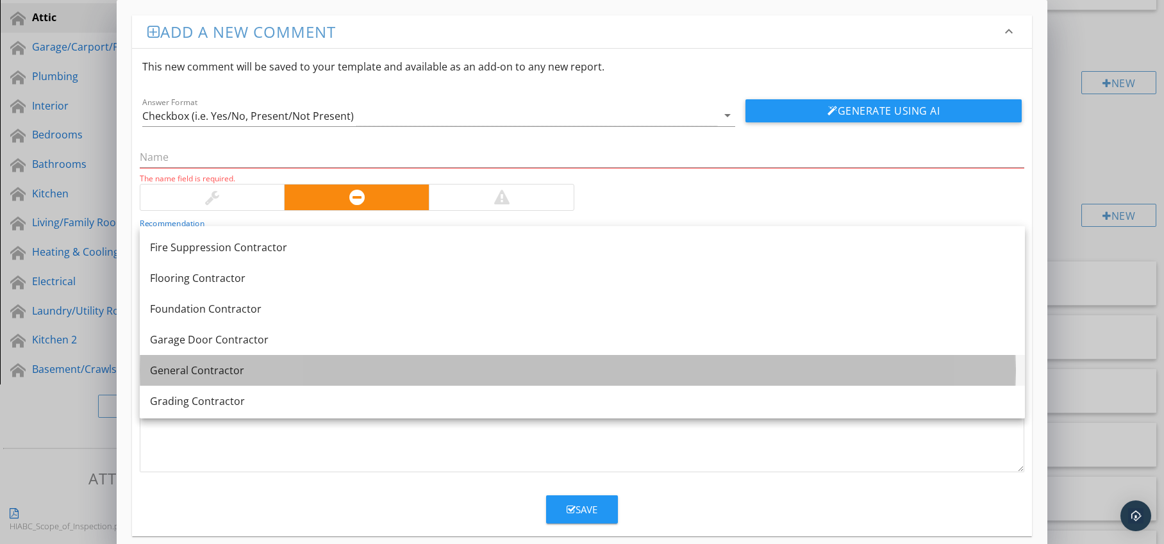
click at [281, 359] on link "General Contractor" at bounding box center [582, 370] width 885 height 31
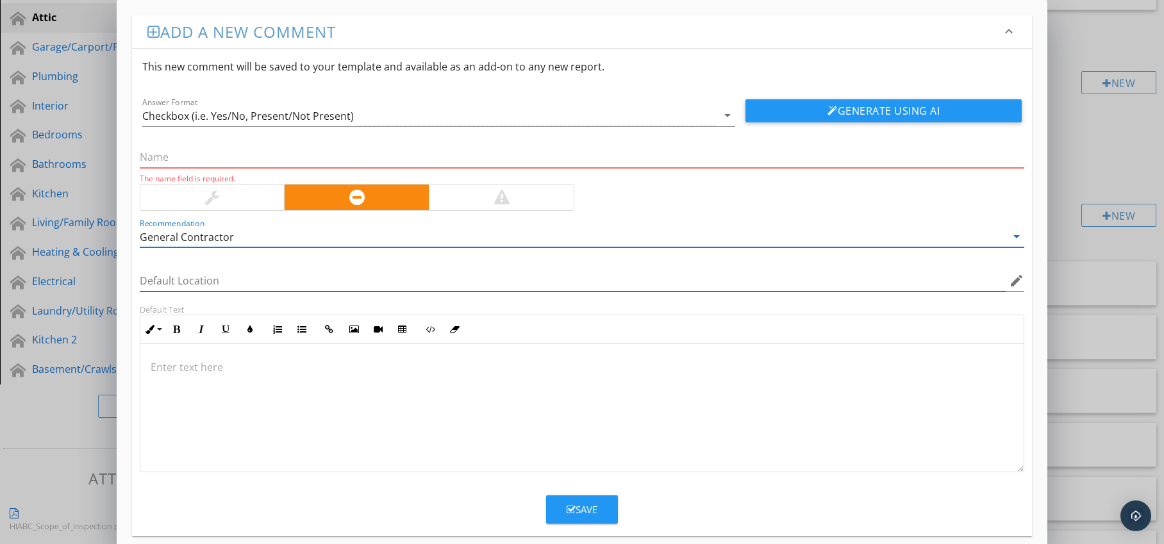
click at [1013, 283] on icon "edit" at bounding box center [1016, 280] width 15 height 15
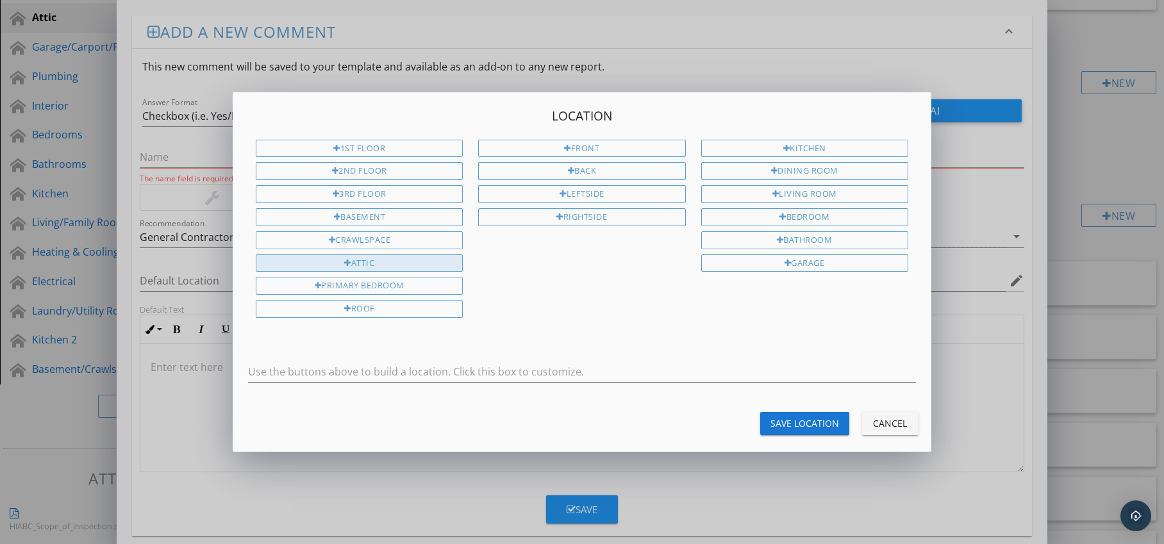
click at [441, 265] on div "Attic" at bounding box center [359, 264] width 207 height 18
type input "Attic"
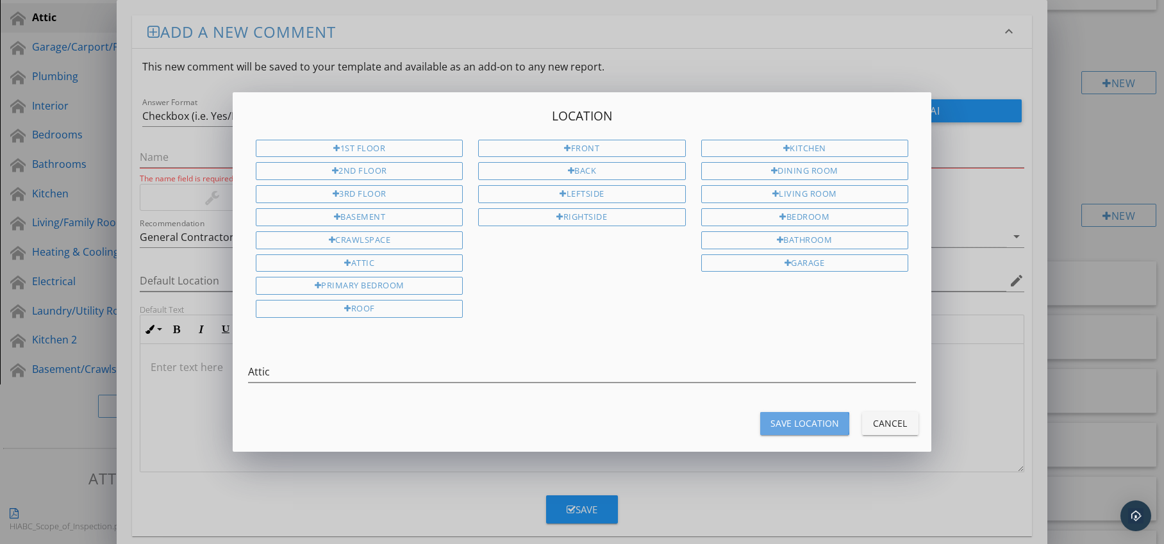
drag, startPoint x: 833, startPoint y: 421, endPoint x: 626, endPoint y: 425, distance: 206.5
click at [832, 421] on div "Save Location" at bounding box center [805, 423] width 69 height 13
type input "Attic"
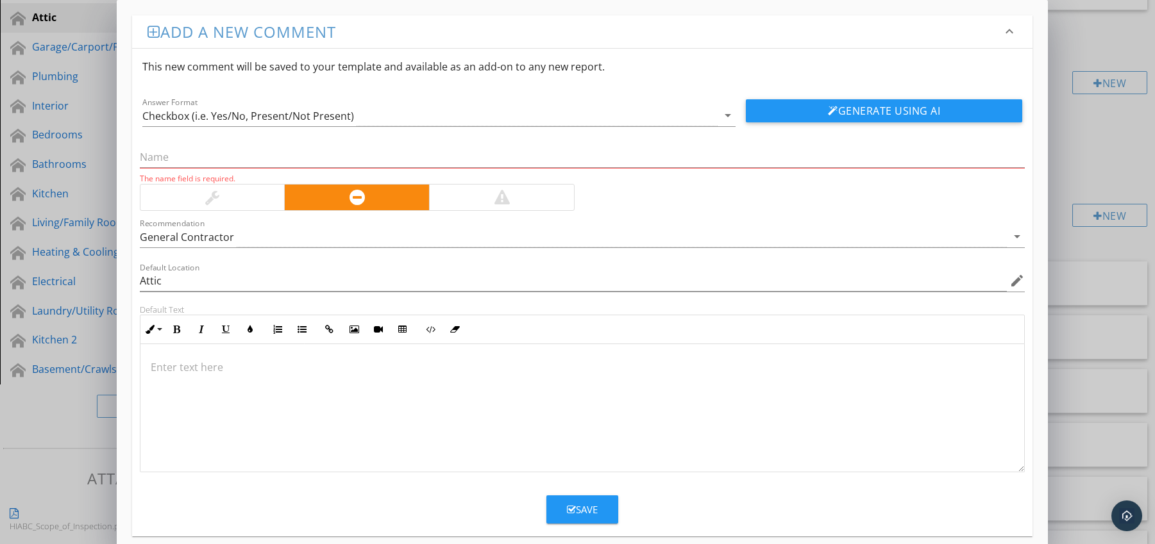
click at [254, 367] on p at bounding box center [583, 367] width 864 height 15
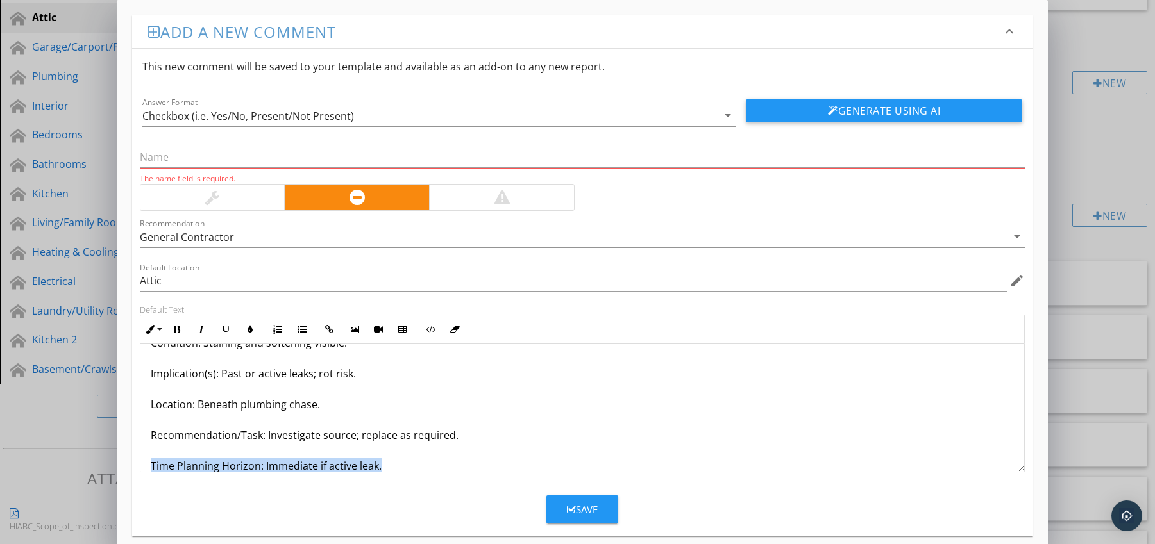
scroll to position [72, 0]
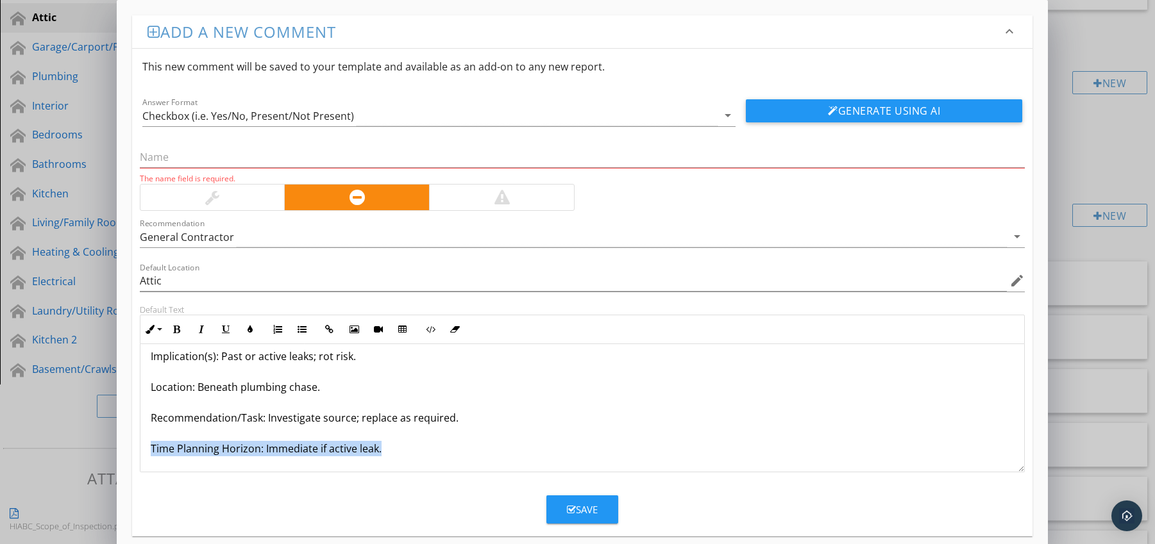
drag, startPoint x: 149, startPoint y: 462, endPoint x: 185, endPoint y: 433, distance: 46.6
click at [158, 467] on div "Joists Water-Stained / Moisture-Damaged Condition: Staining and softening visib…" at bounding box center [582, 372] width 884 height 200
click at [178, 330] on icon "button" at bounding box center [176, 329] width 9 height 9
click at [248, 333] on icon "button" at bounding box center [250, 329] width 9 height 9
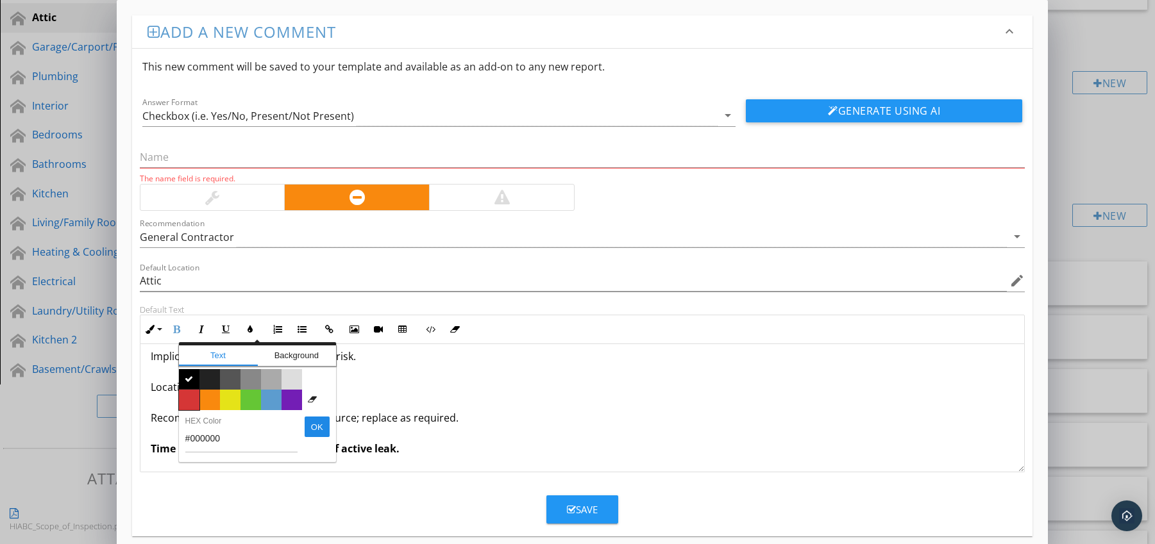
click at [196, 394] on span "Color #d53636" at bounding box center [189, 400] width 21 height 21
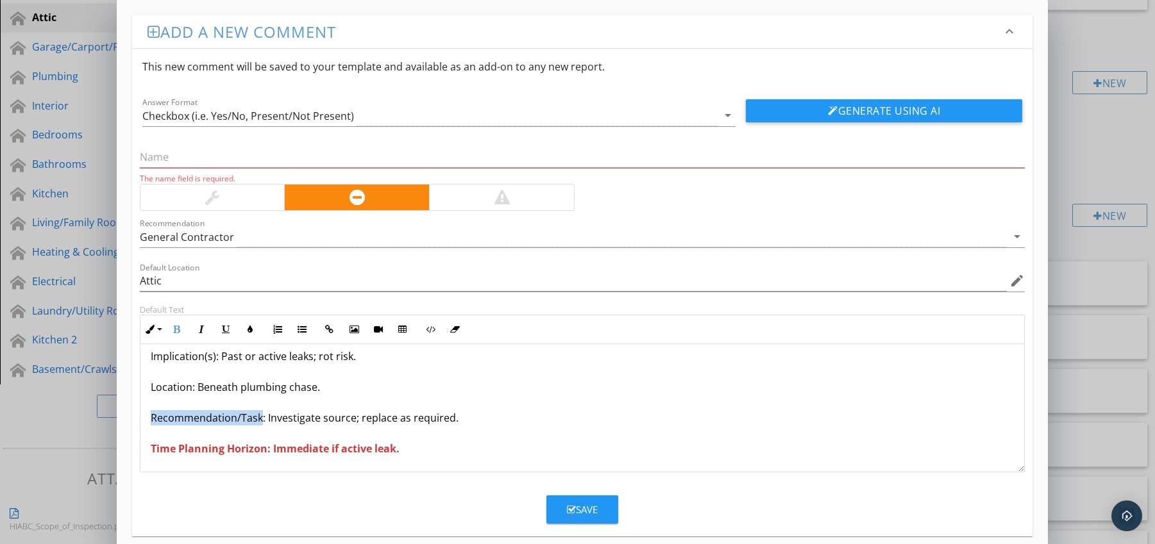
drag, startPoint x: 151, startPoint y: 418, endPoint x: 259, endPoint y: 421, distance: 108.4
click at [259, 421] on p "Joists Water-Stained / Moisture-Damaged Condition: Staining and softening visib…" at bounding box center [583, 371] width 864 height 169
click at [177, 331] on icon "button" at bounding box center [176, 329] width 9 height 9
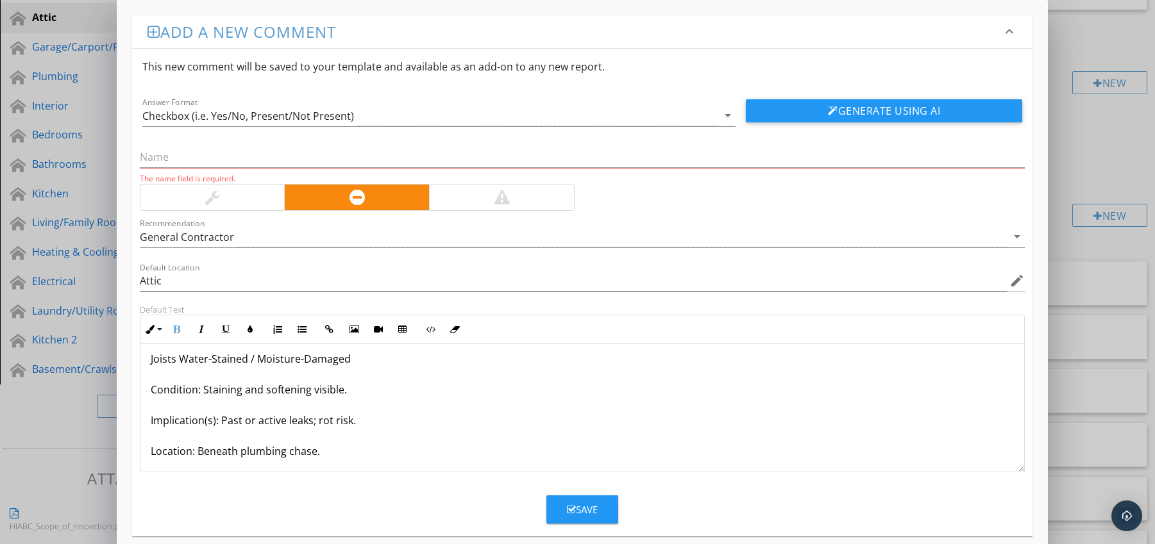
scroll to position [0, 0]
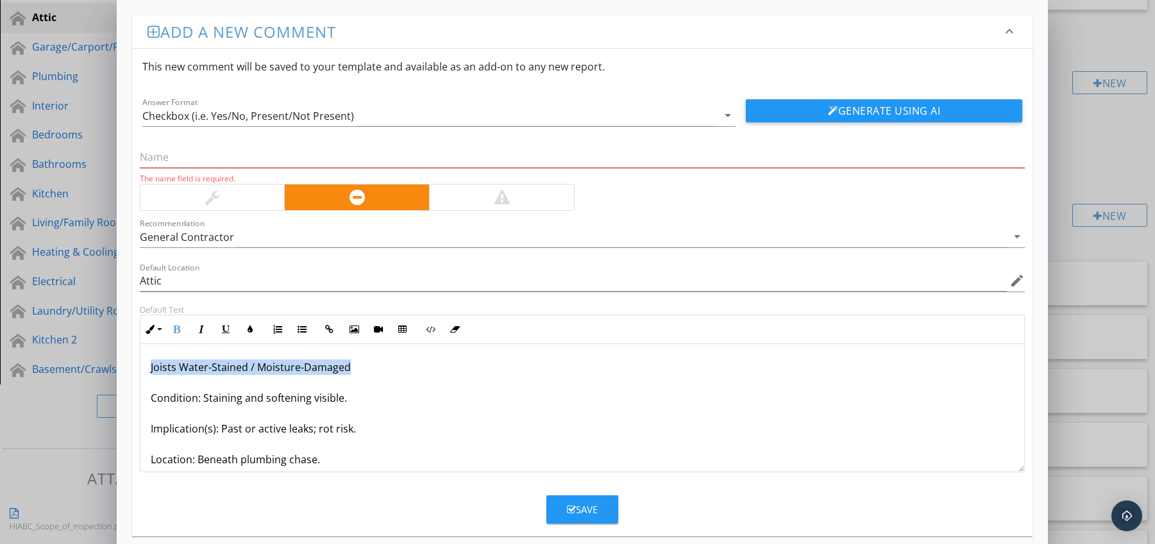
drag, startPoint x: 146, startPoint y: 369, endPoint x: 358, endPoint y: 369, distance: 212.2
click at [358, 369] on div "Joists Water-Stained / Moisture-Damaged Condition: Staining and softening visib…" at bounding box center [582, 444] width 884 height 200
click at [205, 163] on input "text" at bounding box center [582, 157] width 885 height 21
paste input "Joists Water-Stained / Moisture-Damaged"
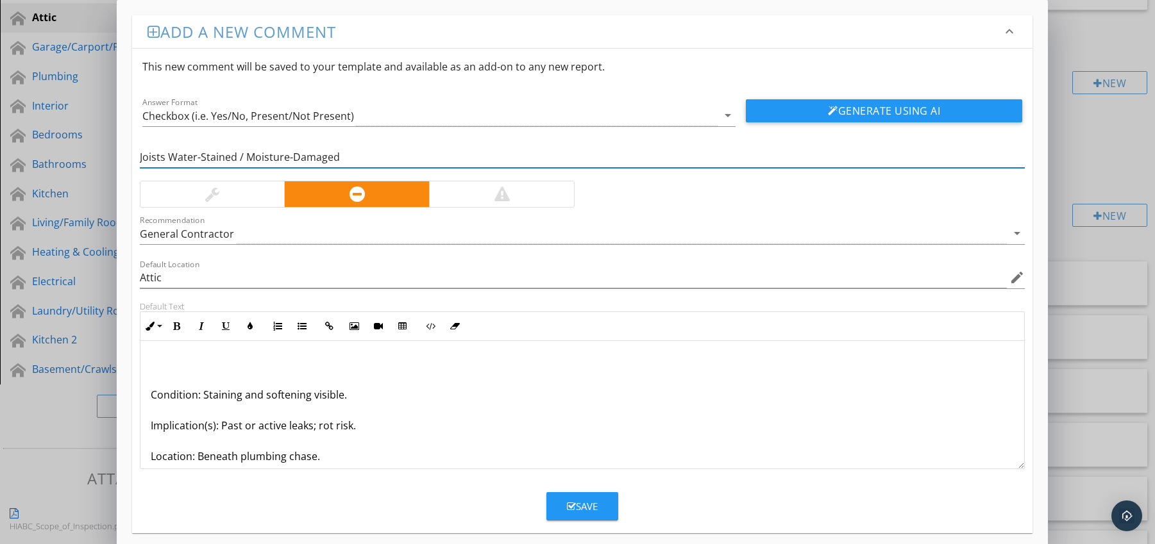
type input "Joists Water-Stained / Moisture-Damaged"
click at [147, 396] on div "Condition: Staining and softening visible. Implication(s): Past or active leaks…" at bounding box center [582, 441] width 884 height 200
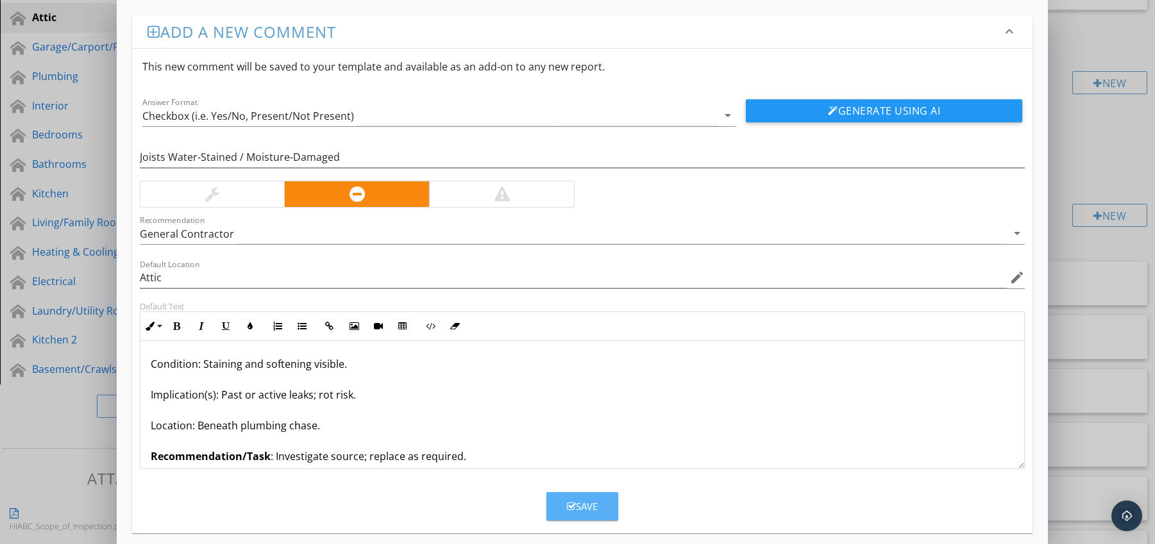
click at [580, 501] on div "Save" at bounding box center [582, 506] width 31 height 15
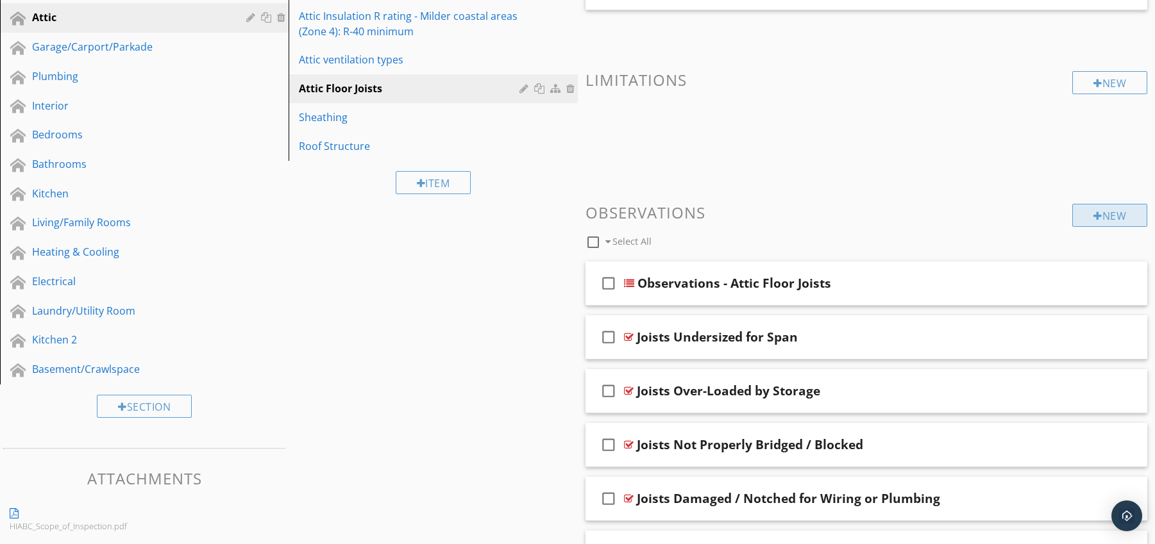
click at [1103, 208] on div "New" at bounding box center [1109, 215] width 75 height 23
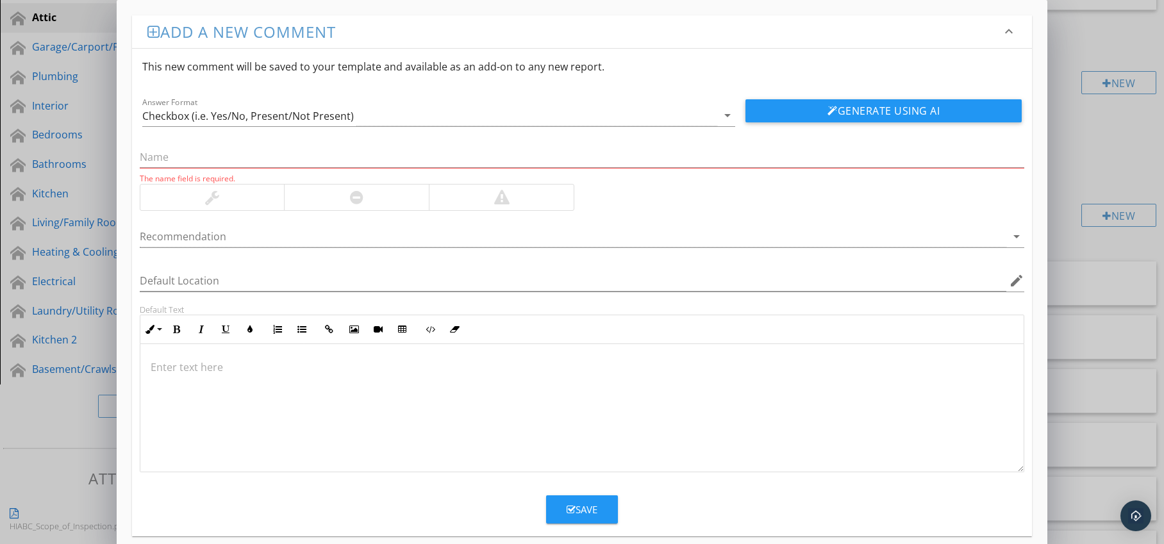
click at [399, 189] on div at bounding box center [356, 198] width 145 height 26
click at [349, 237] on div at bounding box center [574, 236] width 868 height 21
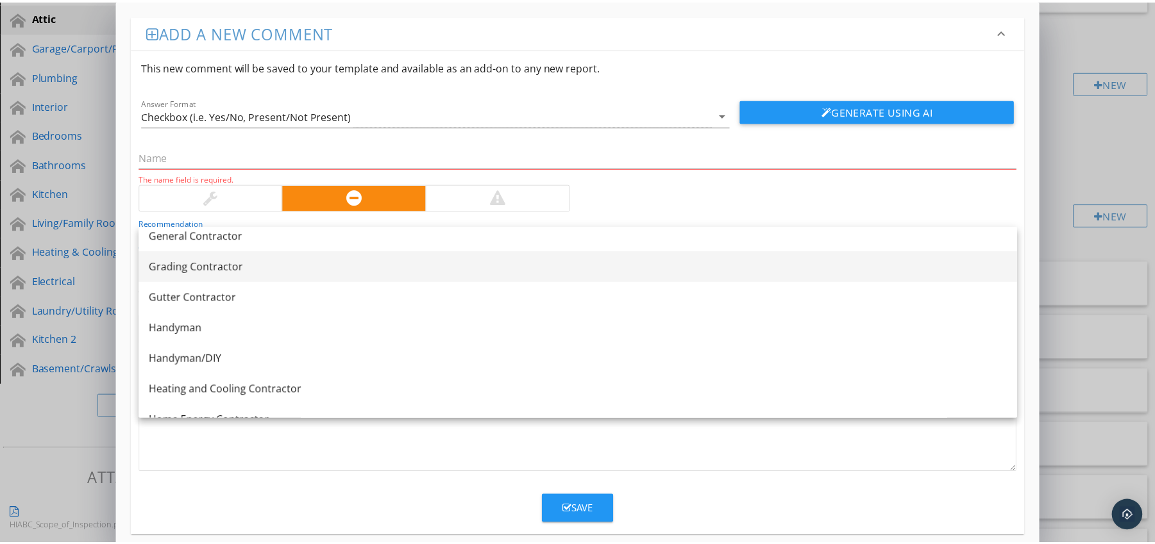
scroll to position [728, 0]
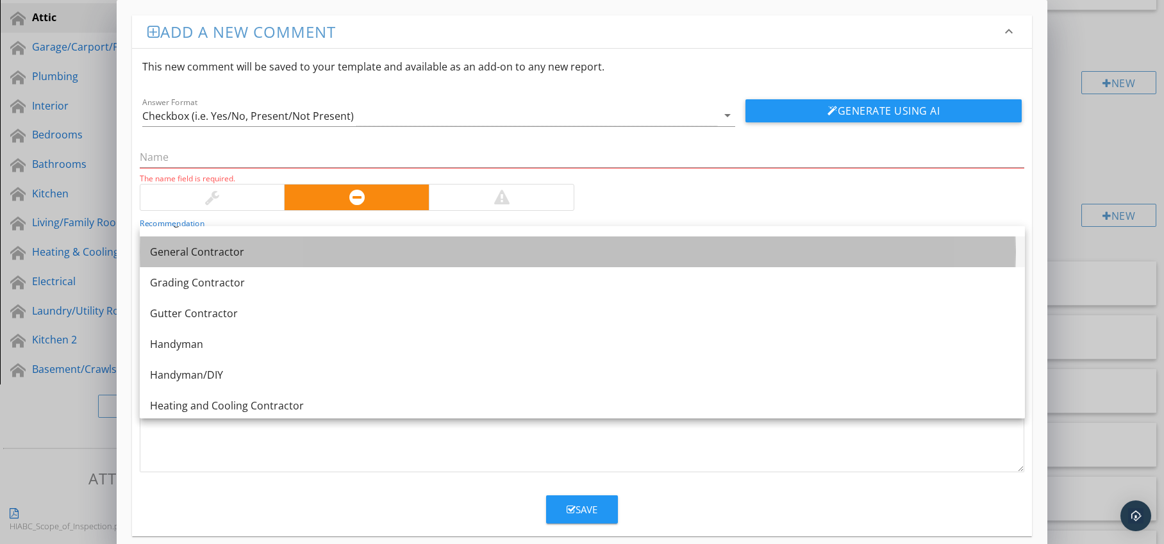
click at [319, 258] on div "General Contractor" at bounding box center [582, 251] width 865 height 15
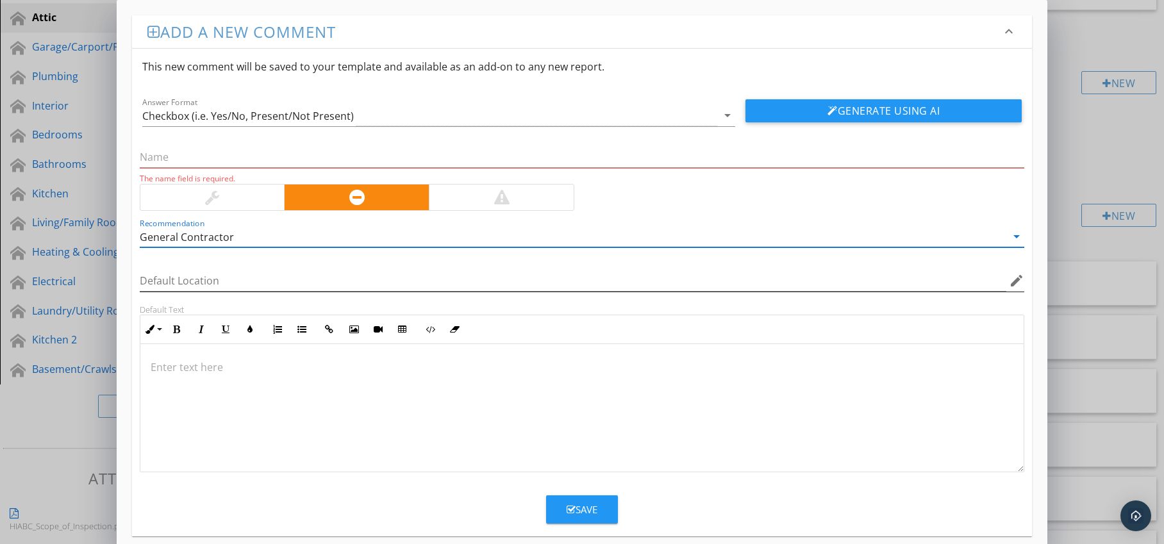
click at [1015, 281] on icon "edit" at bounding box center [1016, 280] width 15 height 15
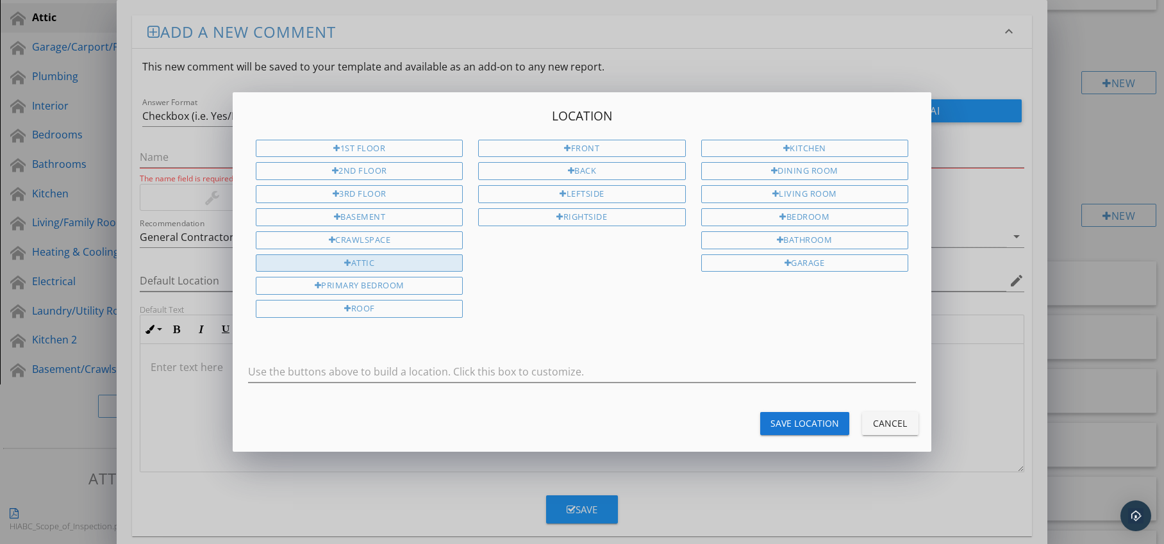
click at [422, 264] on div "Attic" at bounding box center [359, 264] width 207 height 18
type input "Attic"
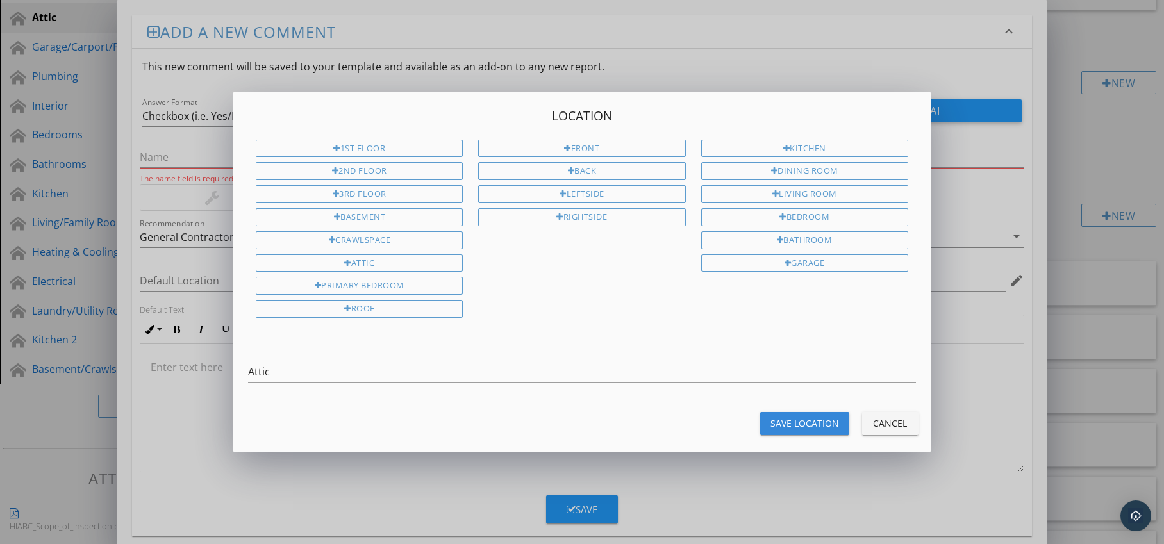
drag, startPoint x: 782, startPoint y: 422, endPoint x: 687, endPoint y: 405, distance: 95.7
click at [782, 422] on div "Save Location" at bounding box center [805, 423] width 69 height 13
type input "Attic"
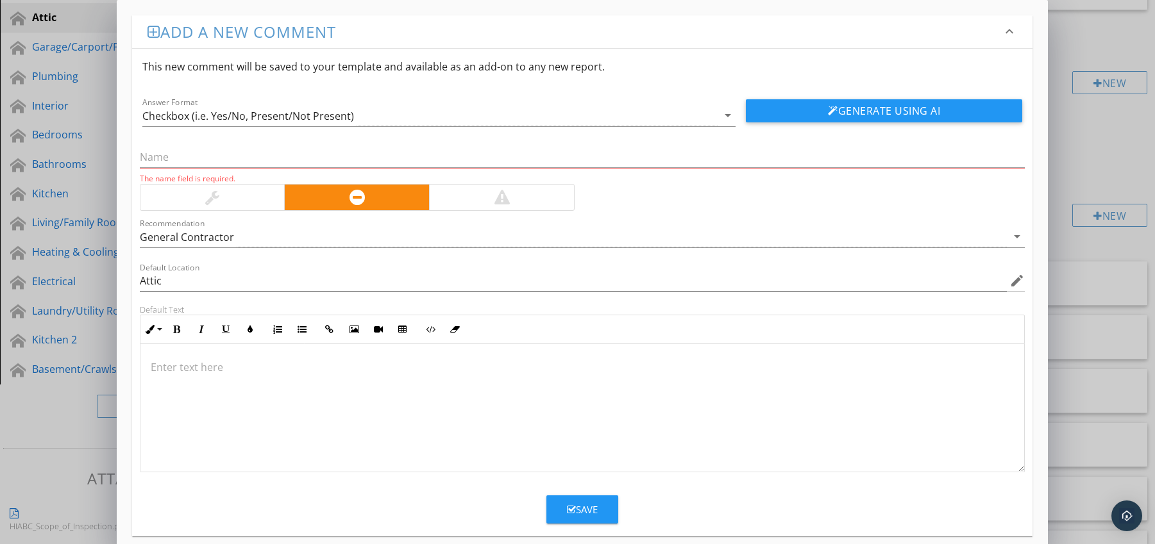
click at [176, 359] on div at bounding box center [582, 408] width 884 height 128
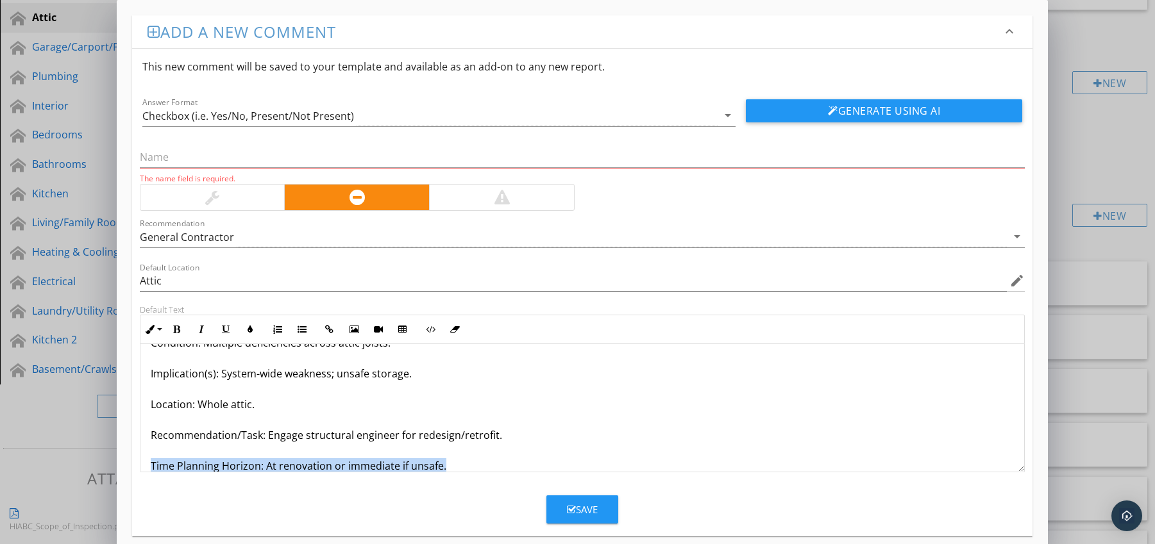
scroll to position [72, 0]
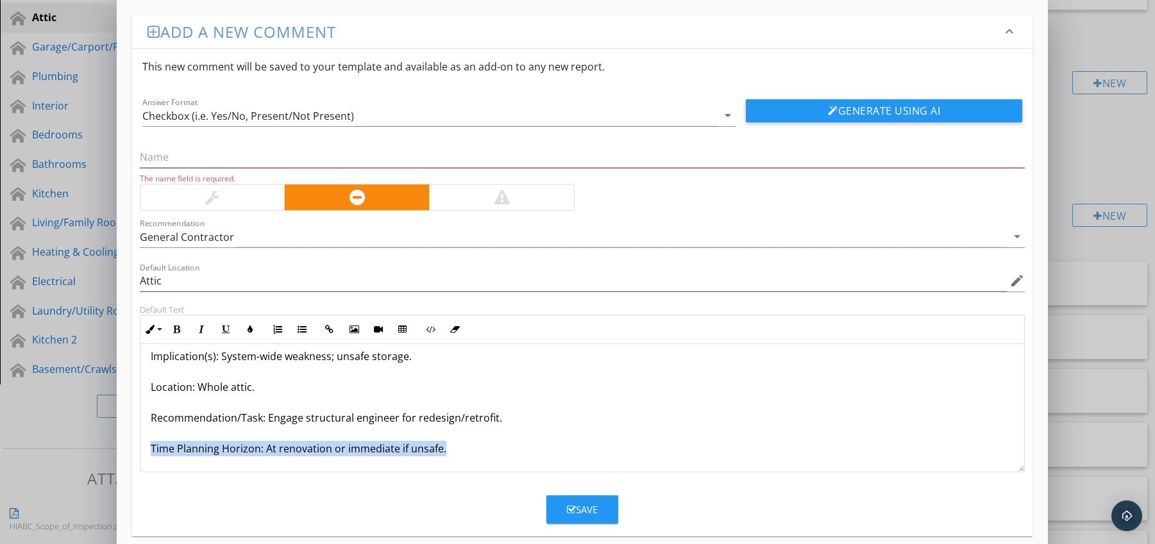
drag, startPoint x: 149, startPoint y: 465, endPoint x: 167, endPoint y: 478, distance: 22.1
click at [167, 478] on form "This new comment will be saved to your template and available as an add-on to a…" at bounding box center [582, 286] width 901 height 475
click at [175, 328] on icon "button" at bounding box center [176, 329] width 9 height 9
click at [248, 332] on icon "button" at bounding box center [250, 329] width 9 height 9
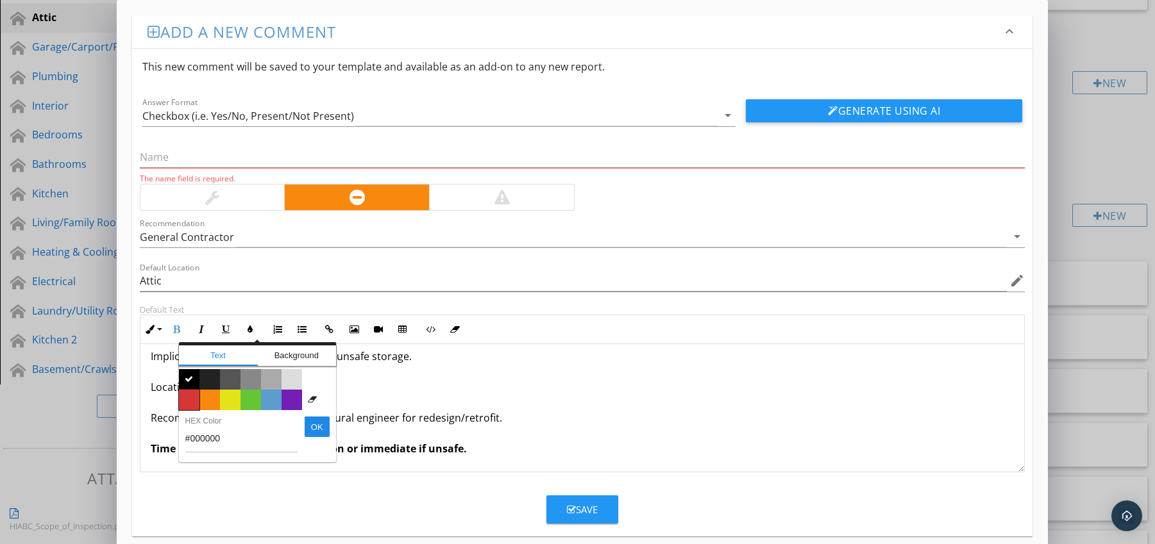
click at [192, 394] on span "Color #d53636" at bounding box center [189, 400] width 21 height 21
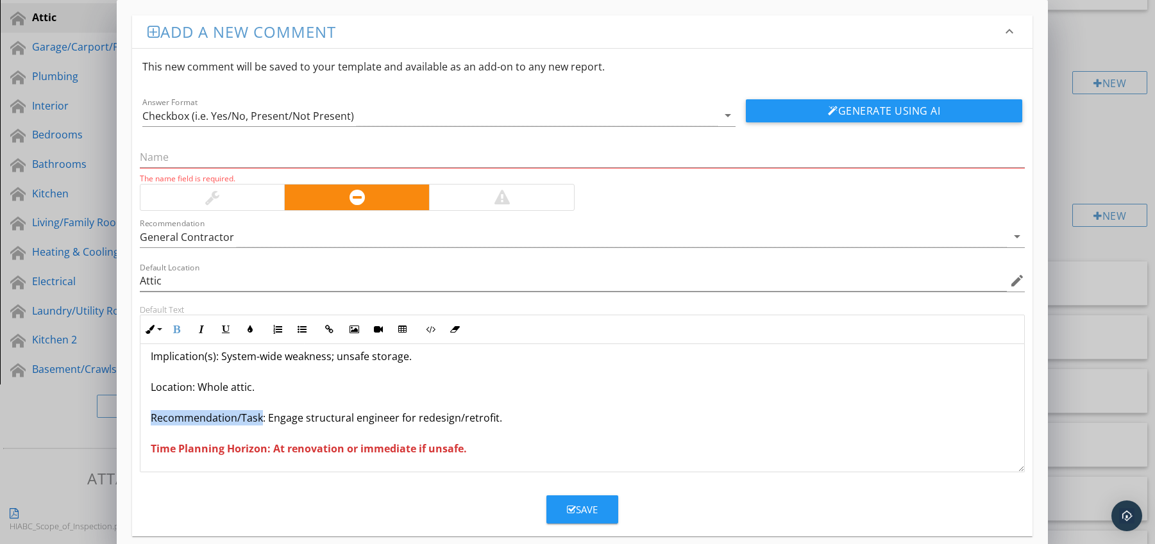
drag, startPoint x: 148, startPoint y: 420, endPoint x: 260, endPoint y: 421, distance: 112.2
click at [260, 421] on div "Entire Joist System Inadequate / At End of Life Condition: Multiple deficiencie…" at bounding box center [582, 372] width 884 height 200
click at [176, 326] on icon "button" at bounding box center [176, 329] width 9 height 9
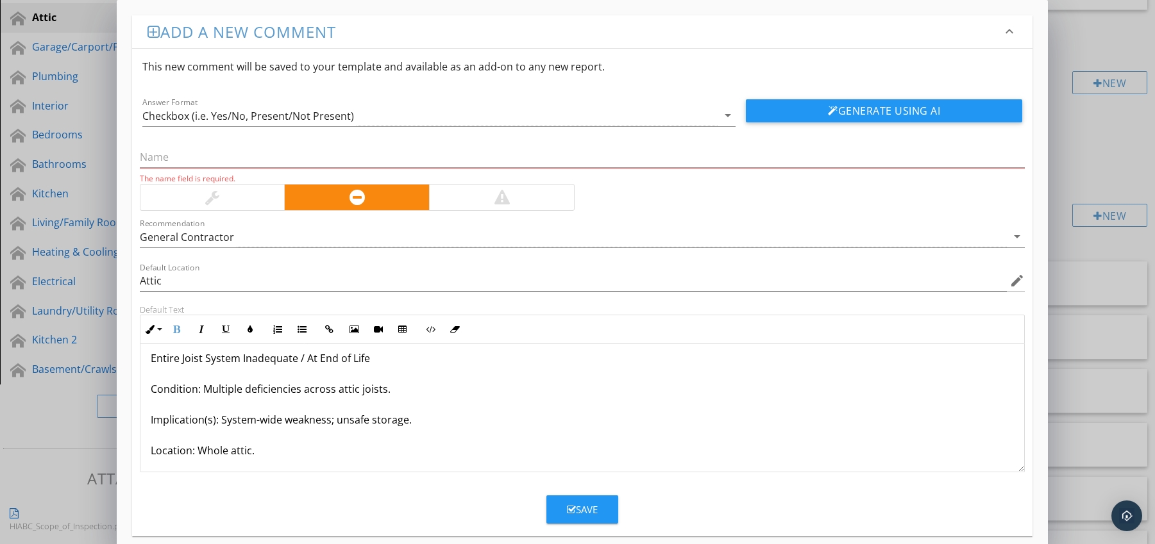
scroll to position [0, 0]
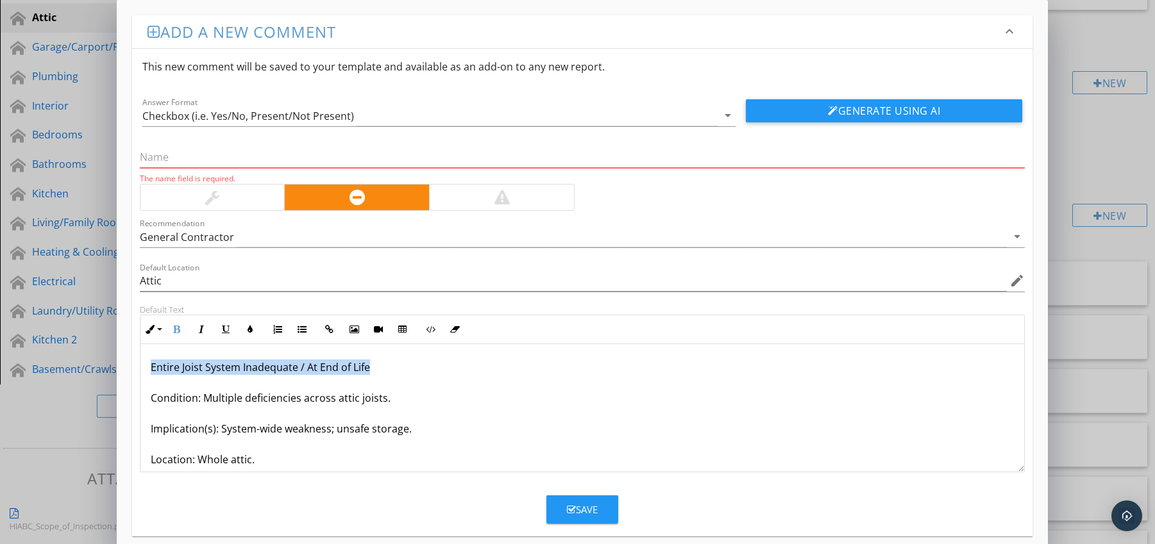
drag, startPoint x: 148, startPoint y: 365, endPoint x: 380, endPoint y: 365, distance: 232.1
click at [380, 365] on div "Entire Joist System Inadequate / At End of Life Condition: Multiple deficiencie…" at bounding box center [582, 444] width 884 height 200
click at [222, 164] on input "text" at bounding box center [582, 157] width 885 height 21
paste input "Entire Joist System Inadequate / At End of Life"
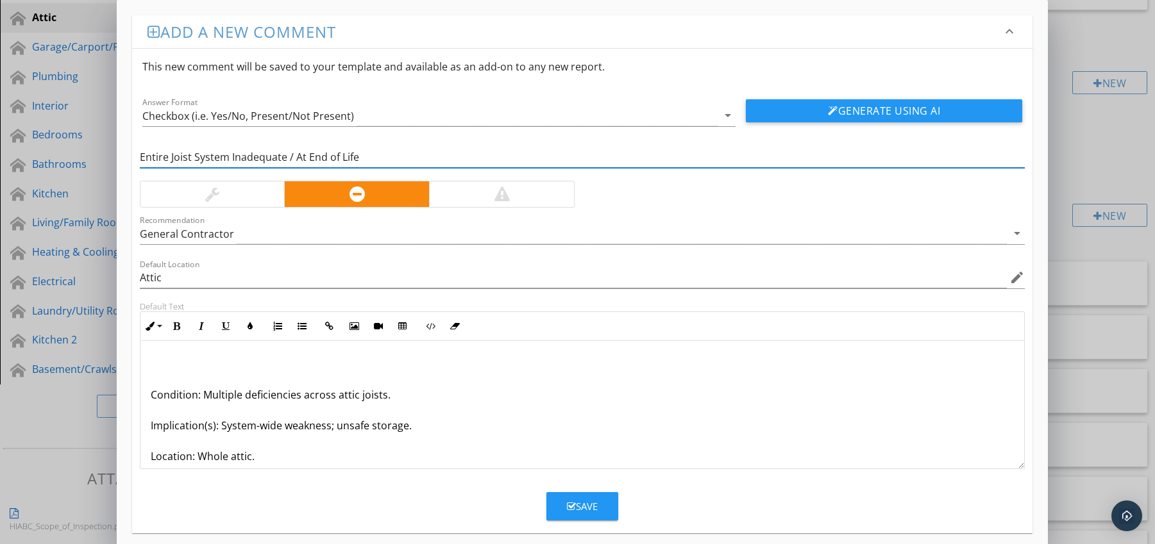
type input "Entire Joist System Inadequate / At End of Life"
click at [148, 398] on div "Condition: Multiple deficiencies across attic joists. Implication(s): System-wi…" at bounding box center [582, 441] width 884 height 200
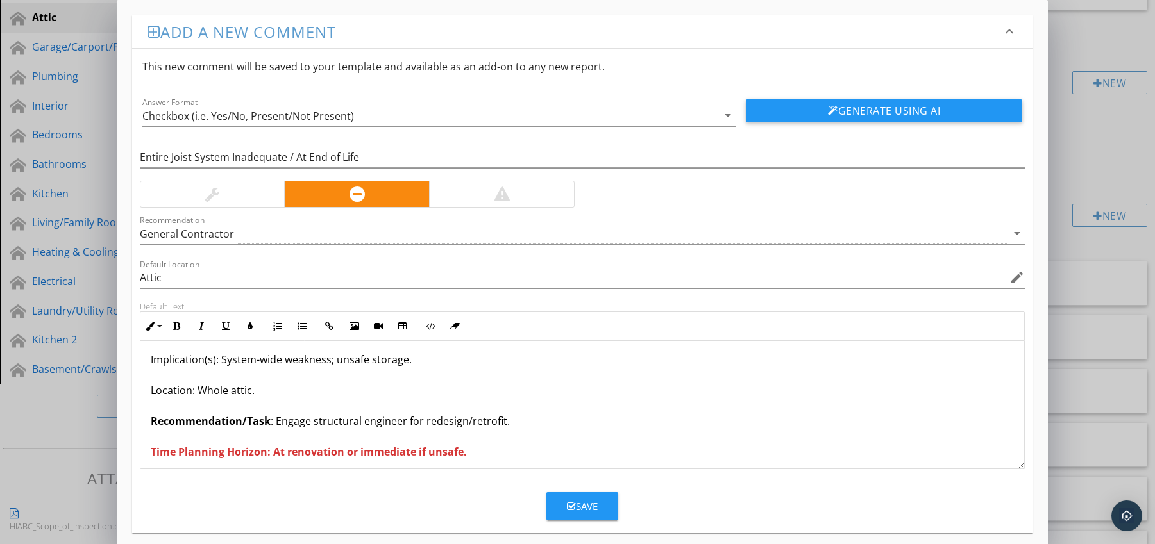
scroll to position [42, 0]
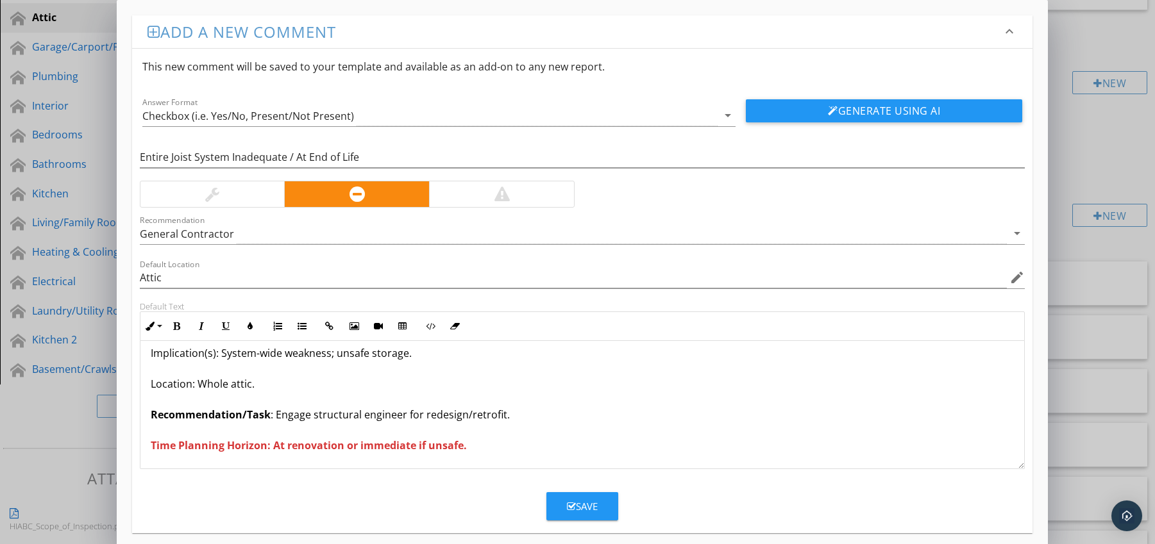
click at [572, 499] on div "Save" at bounding box center [582, 506] width 31 height 15
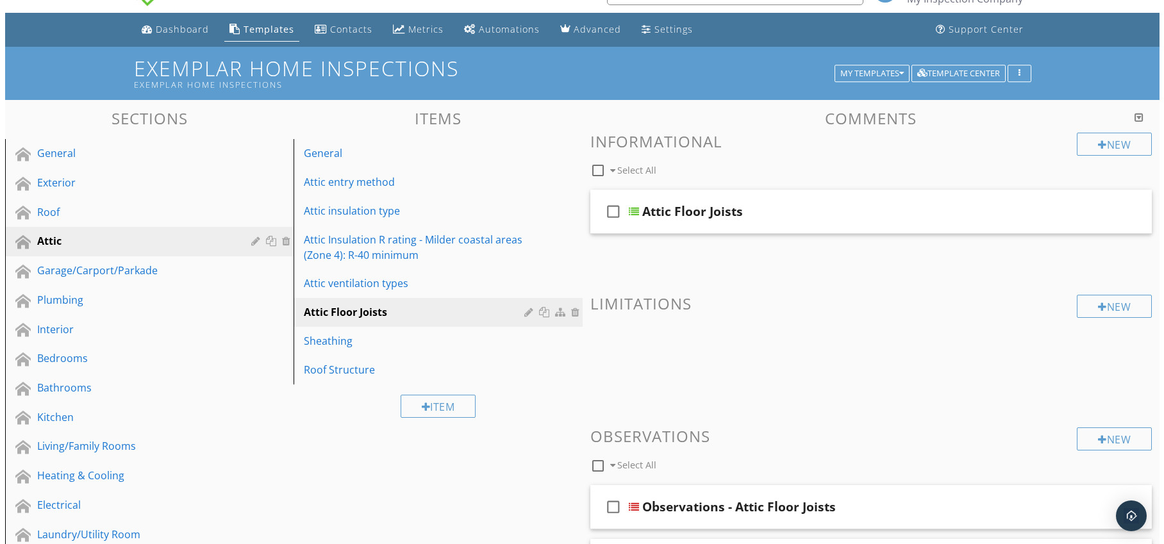
scroll to position [29, 0]
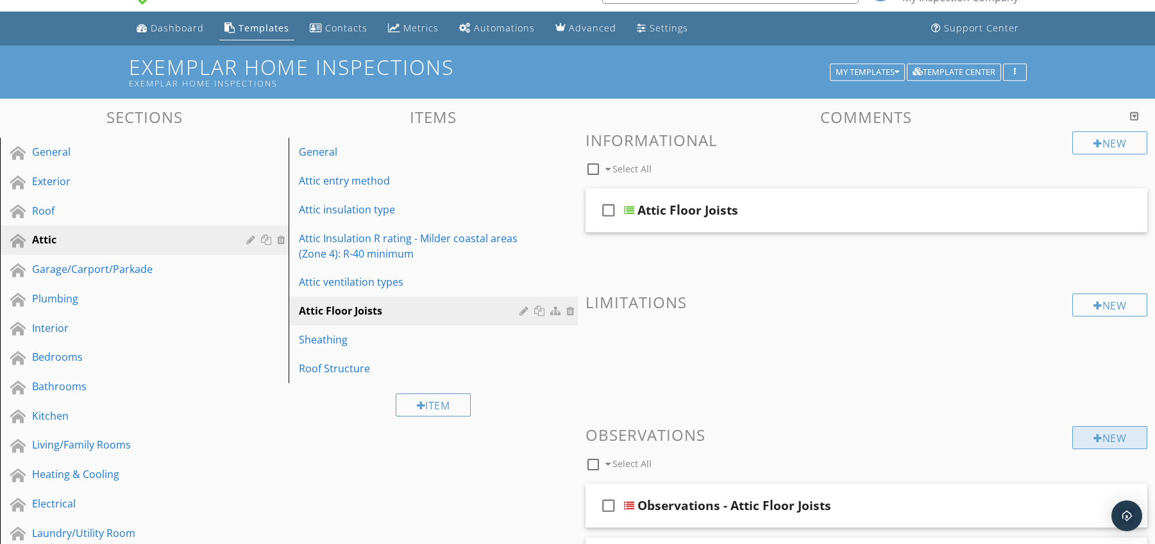
click at [1096, 439] on div at bounding box center [1097, 438] width 9 height 10
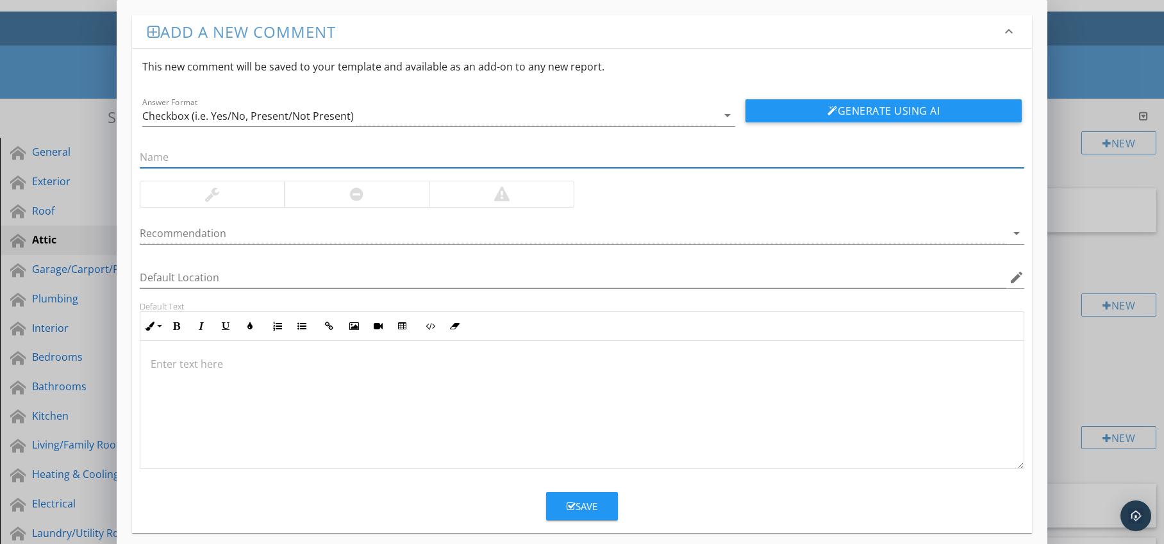
click at [324, 196] on div at bounding box center [356, 194] width 145 height 26
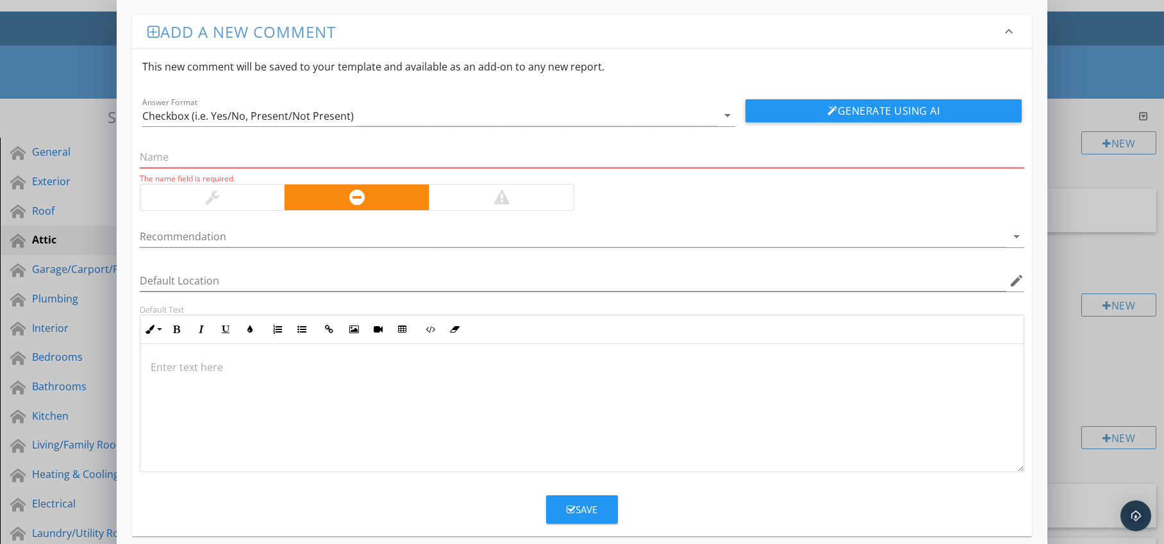
click at [328, 235] on div at bounding box center [574, 236] width 868 height 21
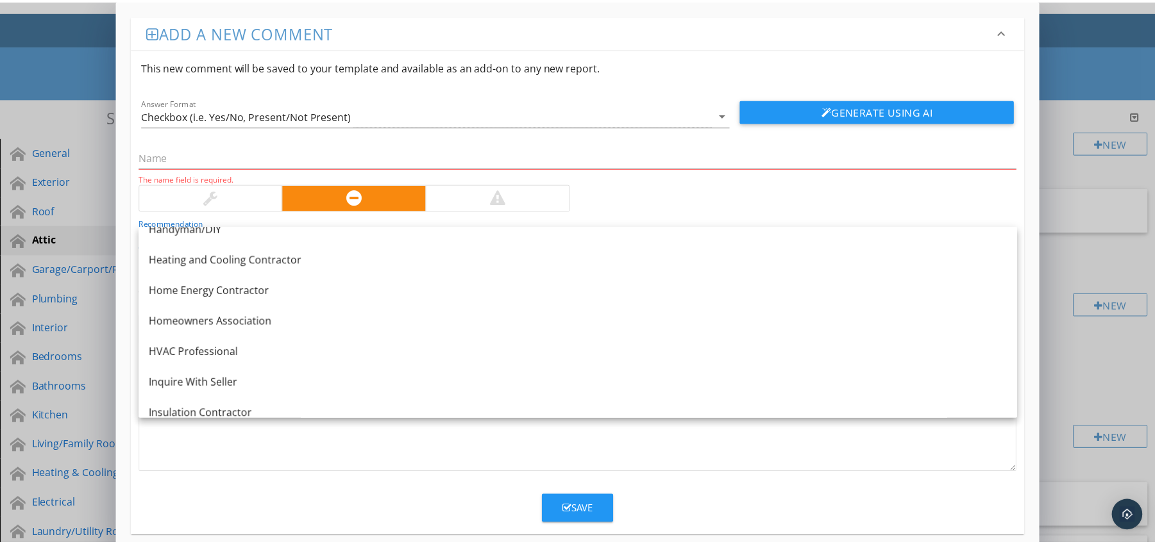
scroll to position [663, 0]
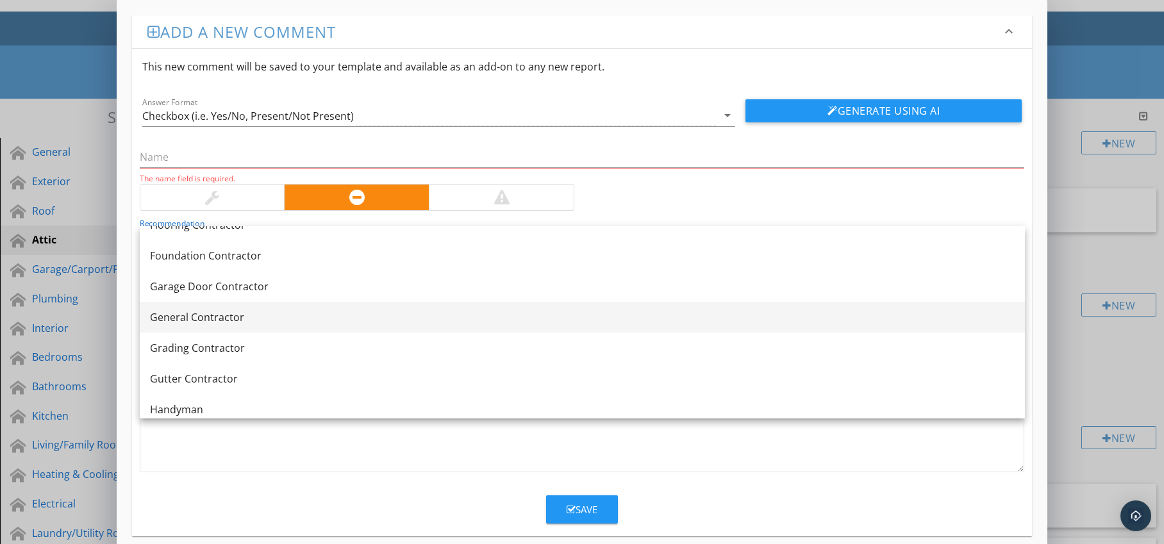
click at [294, 316] on div "General Contractor" at bounding box center [582, 317] width 865 height 15
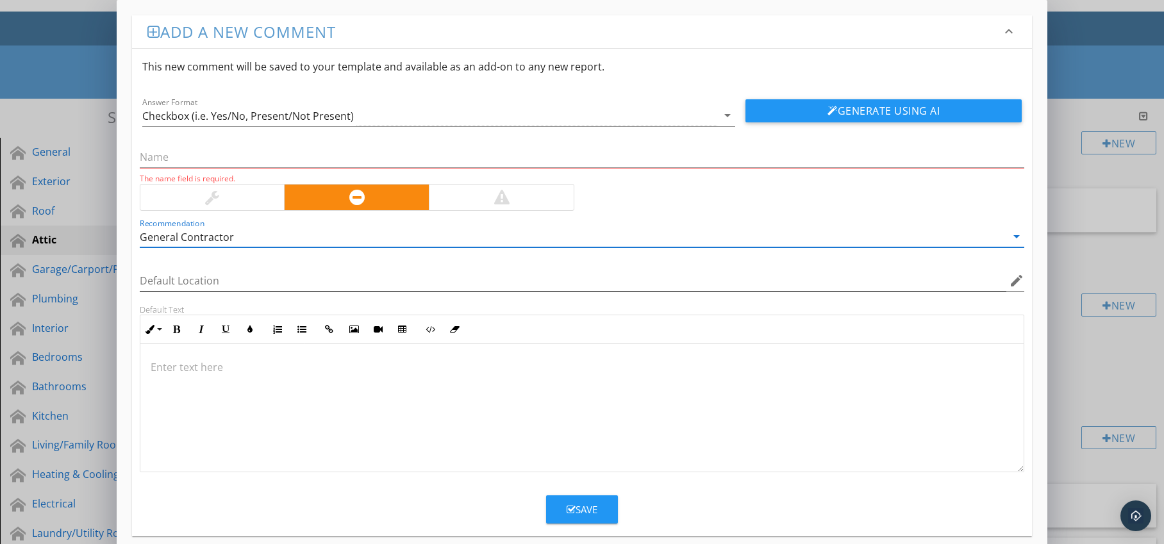
click at [1021, 282] on icon "edit" at bounding box center [1016, 280] width 15 height 15
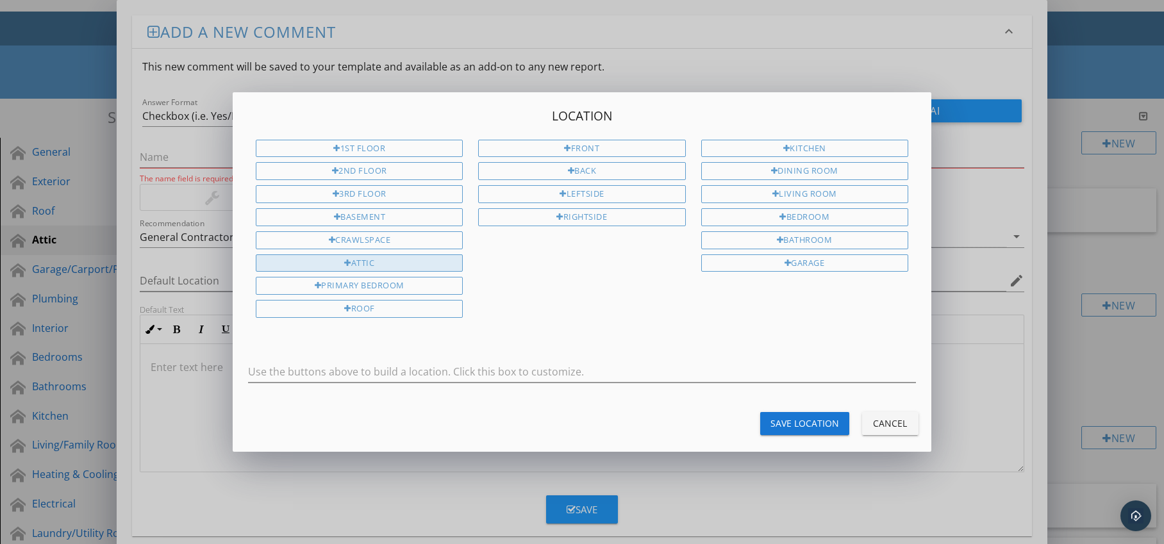
click at [407, 268] on div "Attic" at bounding box center [359, 264] width 207 height 18
type input "Attic"
drag, startPoint x: 804, startPoint y: 428, endPoint x: 780, endPoint y: 425, distance: 24.5
click at [804, 428] on div "Save Location" at bounding box center [805, 423] width 69 height 13
type input "Attic"
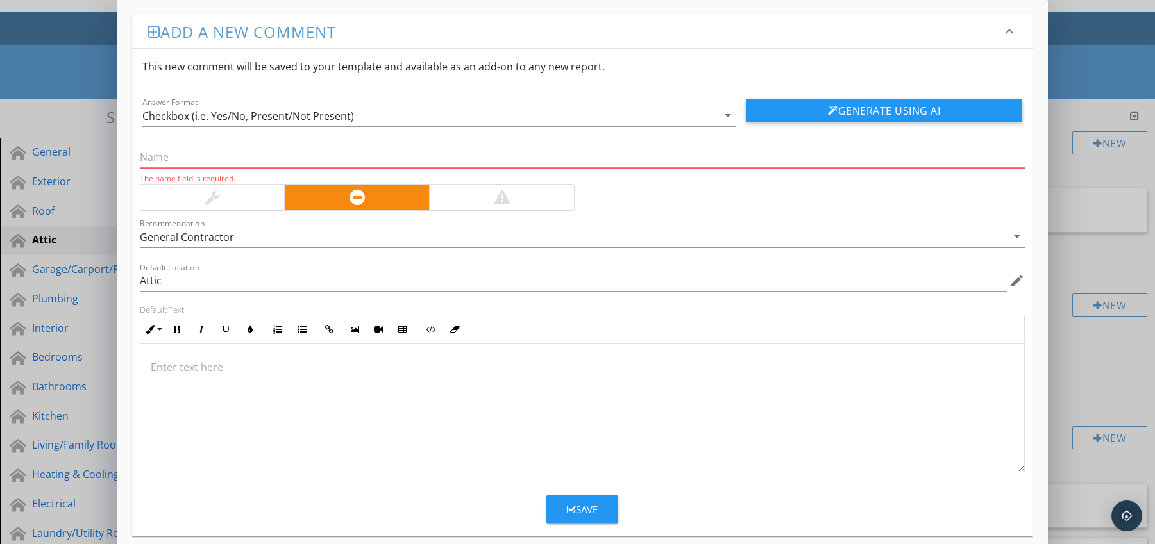
click at [216, 366] on p at bounding box center [583, 367] width 864 height 15
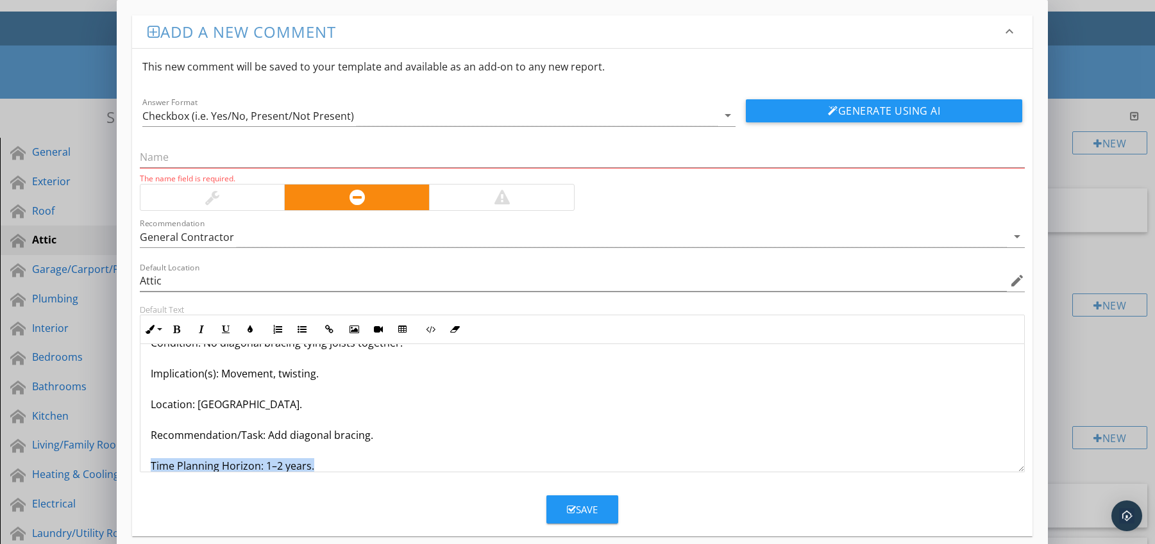
scroll to position [72, 0]
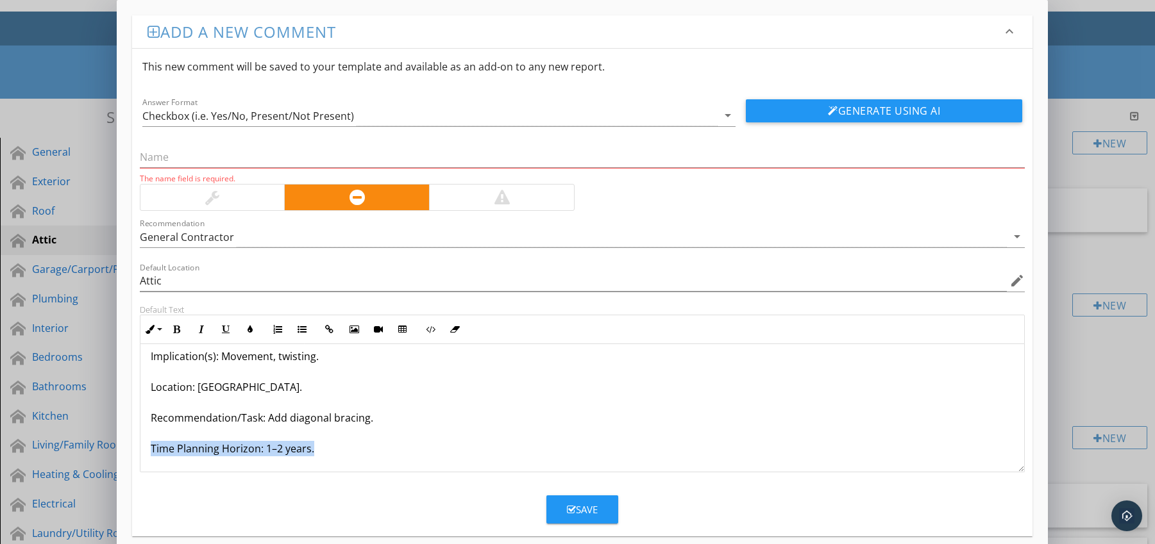
drag, startPoint x: 142, startPoint y: 463, endPoint x: 210, endPoint y: 466, distance: 68.0
click at [208, 466] on div "Missing Diagonal Bracing Condition: No diagonal bracing tying joists together. …" at bounding box center [582, 372] width 884 height 200
click at [178, 331] on icon "button" at bounding box center [176, 329] width 9 height 9
click at [248, 331] on icon "button" at bounding box center [250, 329] width 9 height 9
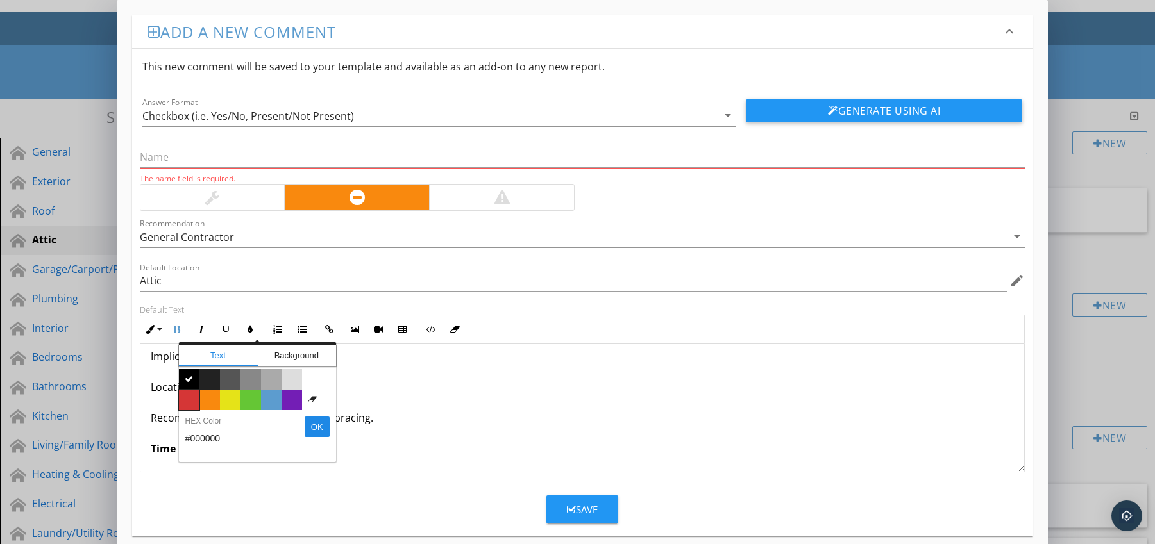
click at [195, 396] on span "Color #d53636" at bounding box center [189, 400] width 21 height 21
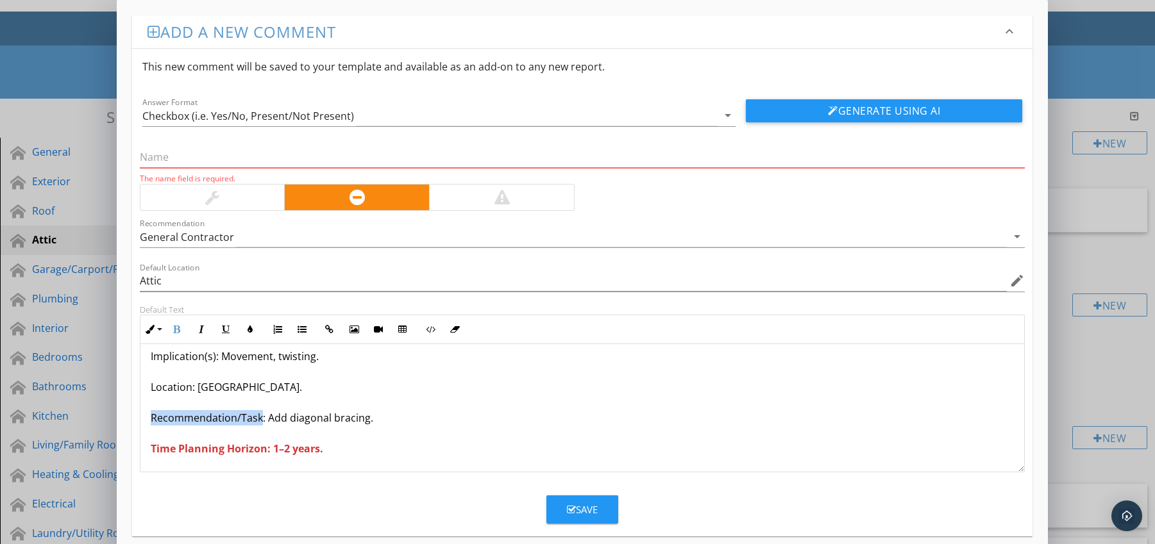
drag, startPoint x: 147, startPoint y: 421, endPoint x: 262, endPoint y: 421, distance: 114.8
click at [262, 421] on div "Missing Diagonal Bracing Condition: No diagonal bracing tying joists together. …" at bounding box center [582, 372] width 884 height 200
click at [176, 330] on icon "button" at bounding box center [176, 329] width 9 height 9
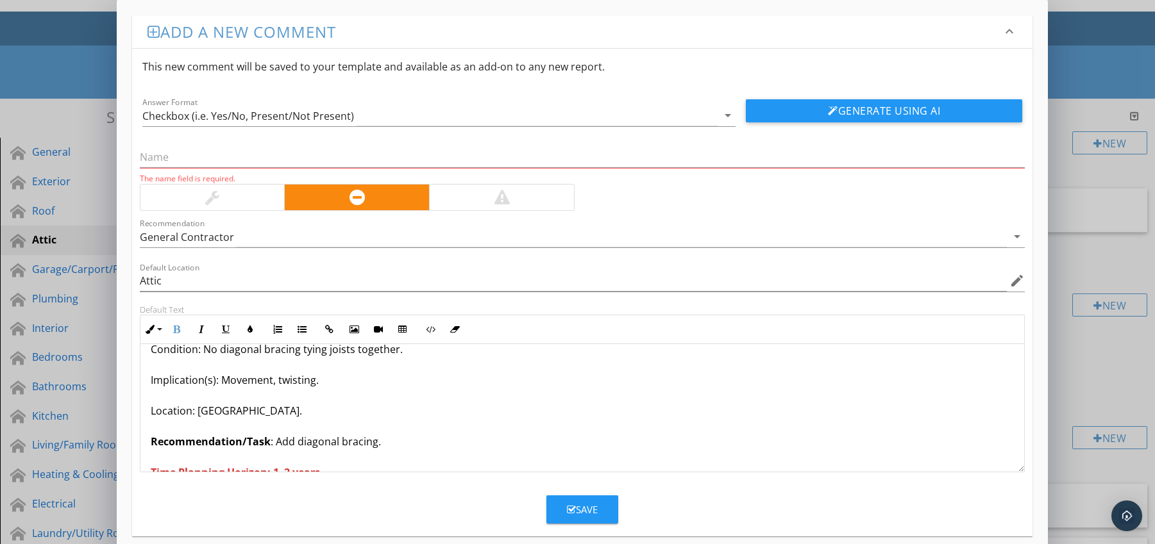
scroll to position [0, 0]
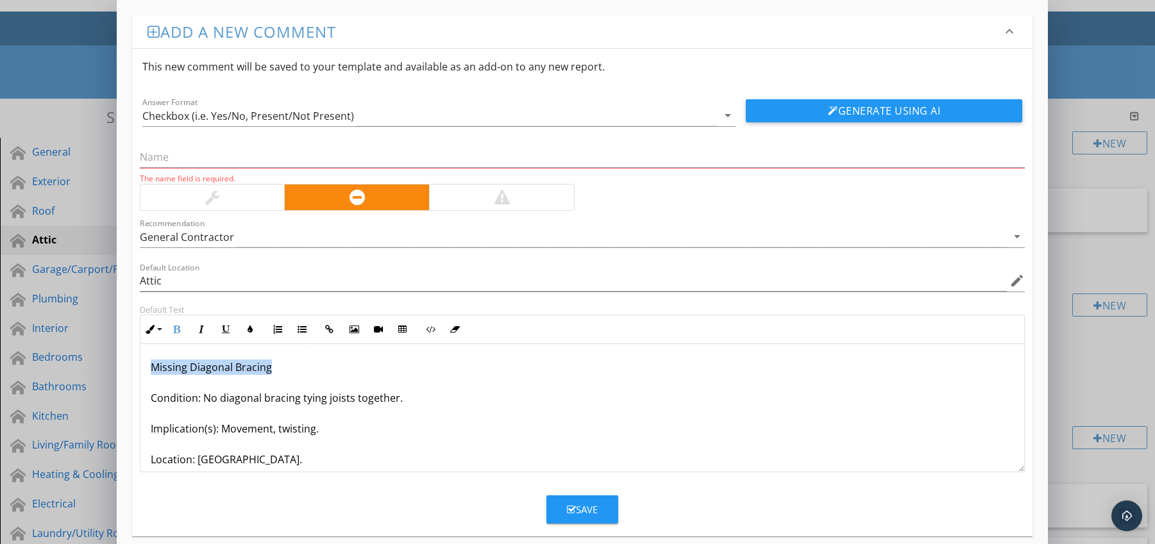
drag, startPoint x: 151, startPoint y: 370, endPoint x: 275, endPoint y: 369, distance: 123.8
click at [289, 369] on p "Missing Diagonal Bracing Condition: No diagonal bracing tying joists together. …" at bounding box center [583, 444] width 864 height 169
click at [206, 160] on input "text" at bounding box center [582, 157] width 885 height 21
paste input "Missing Diagonal Bracing"
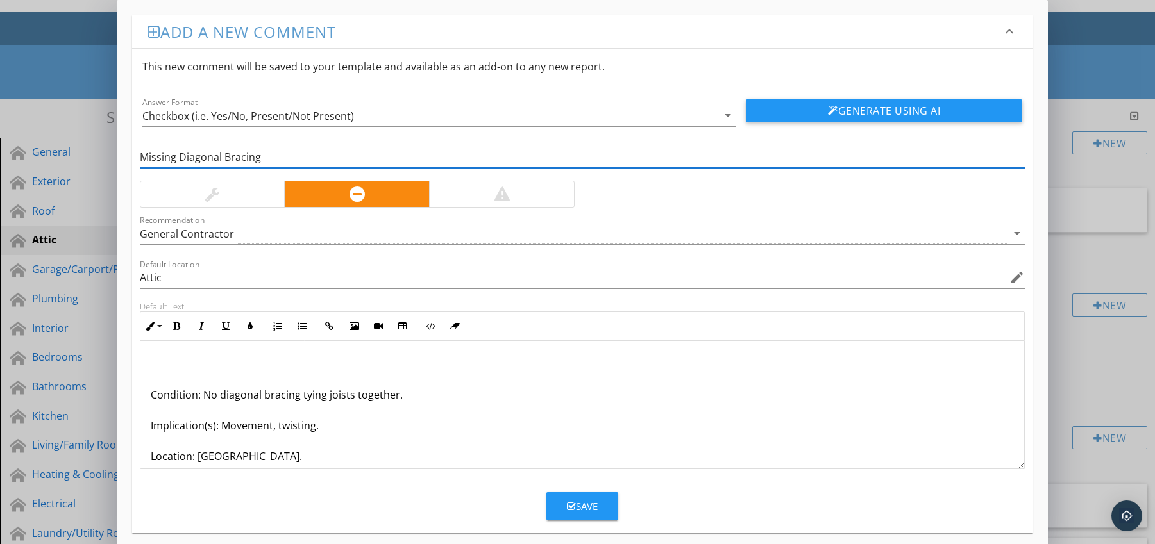
type input "Missing Diagonal Bracing"
click at [146, 396] on div "Condition: No diagonal bracing tying joists together. Implication(s): Movement,…" at bounding box center [582, 441] width 884 height 200
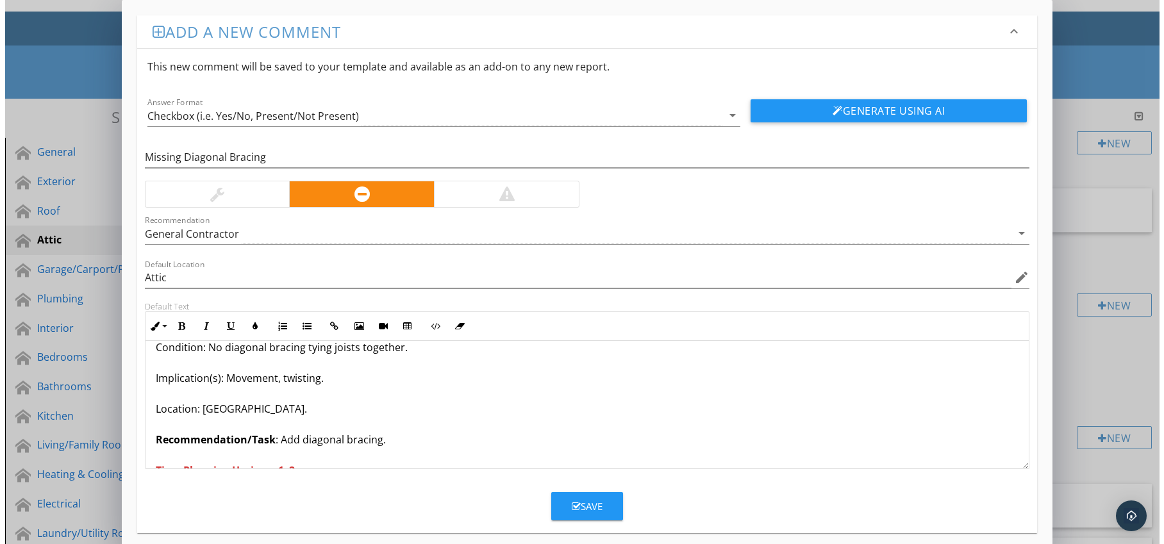
scroll to position [42, 0]
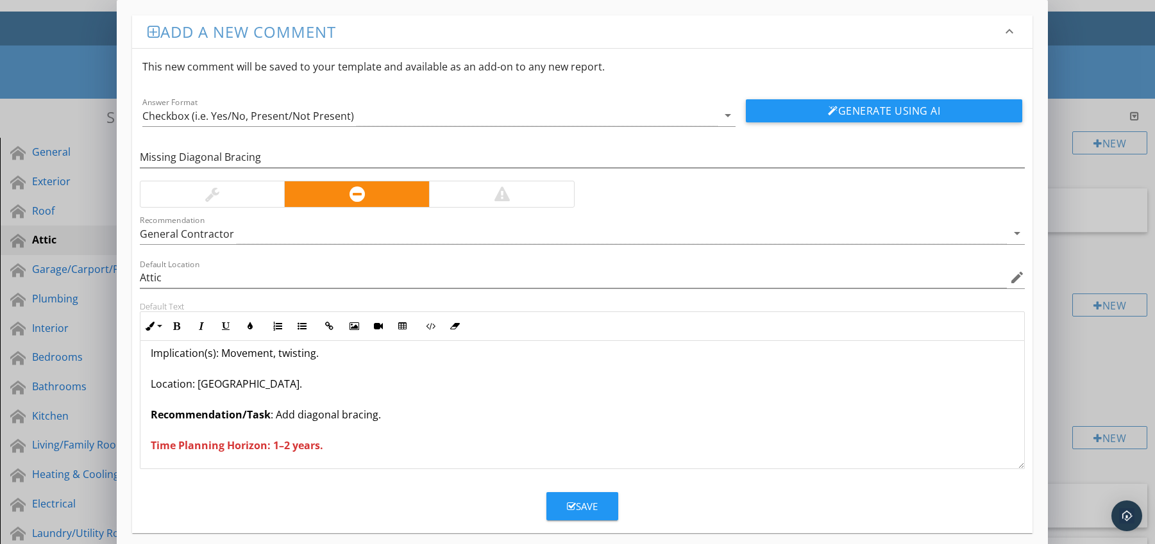
click at [571, 507] on icon "button" at bounding box center [571, 507] width 9 height 10
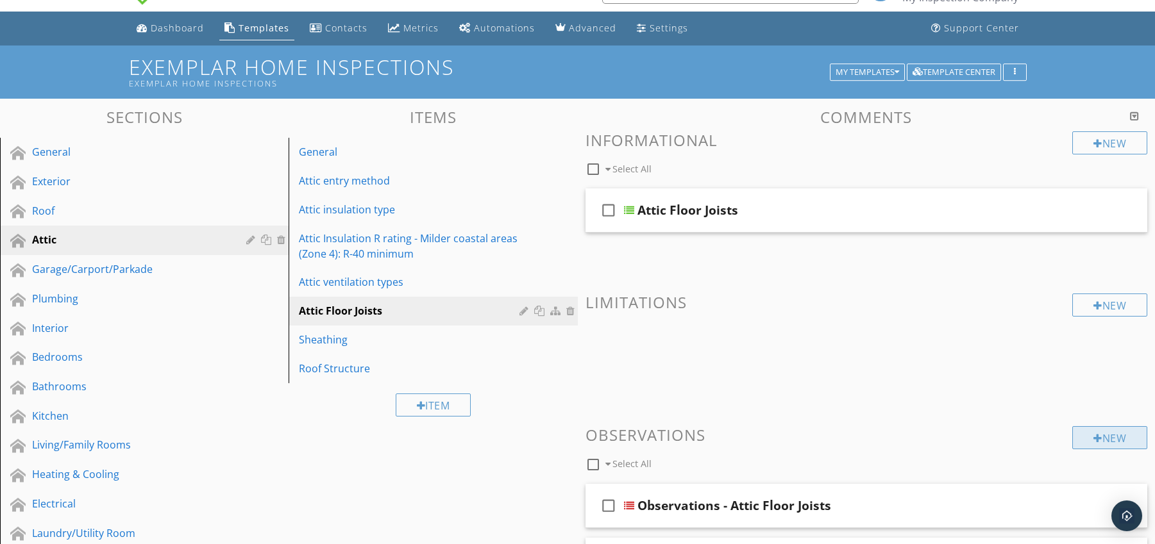
click at [1102, 435] on div "New" at bounding box center [1109, 437] width 75 height 23
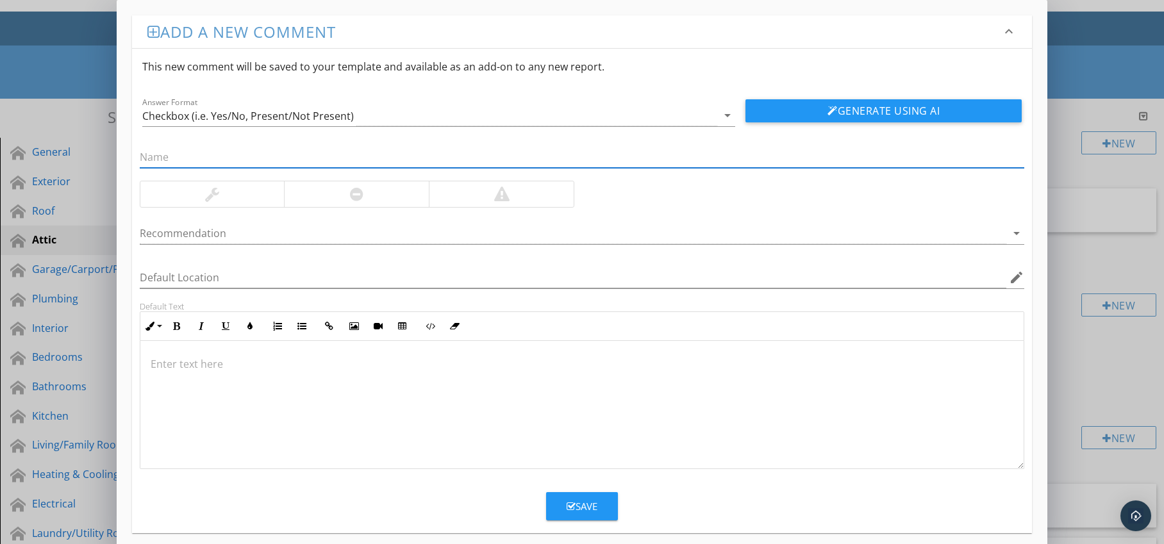
click at [356, 201] on div at bounding box center [356, 194] width 13 height 15
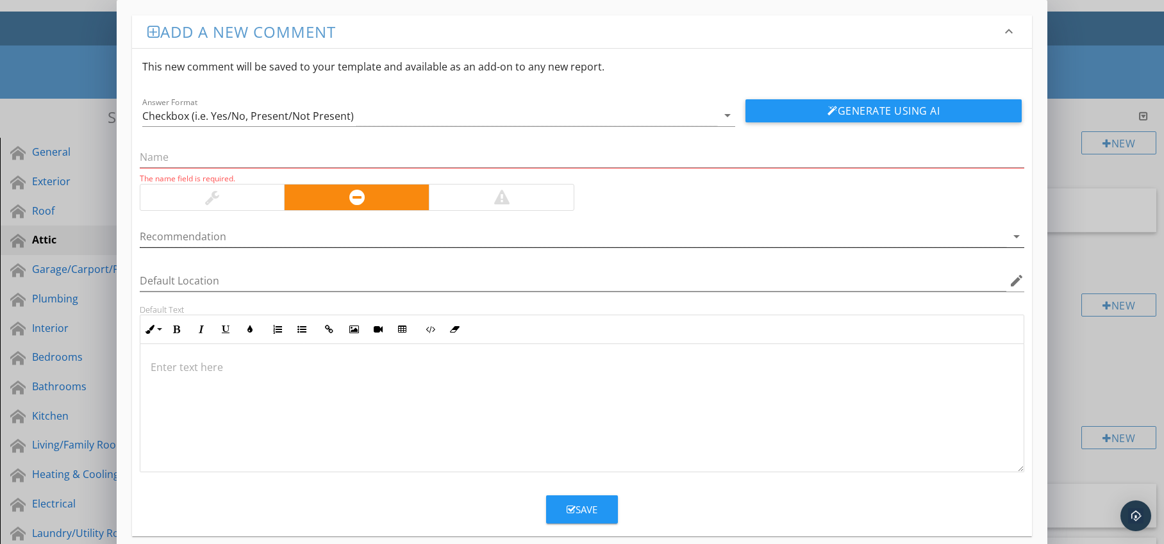
click at [353, 231] on div at bounding box center [574, 236] width 868 height 21
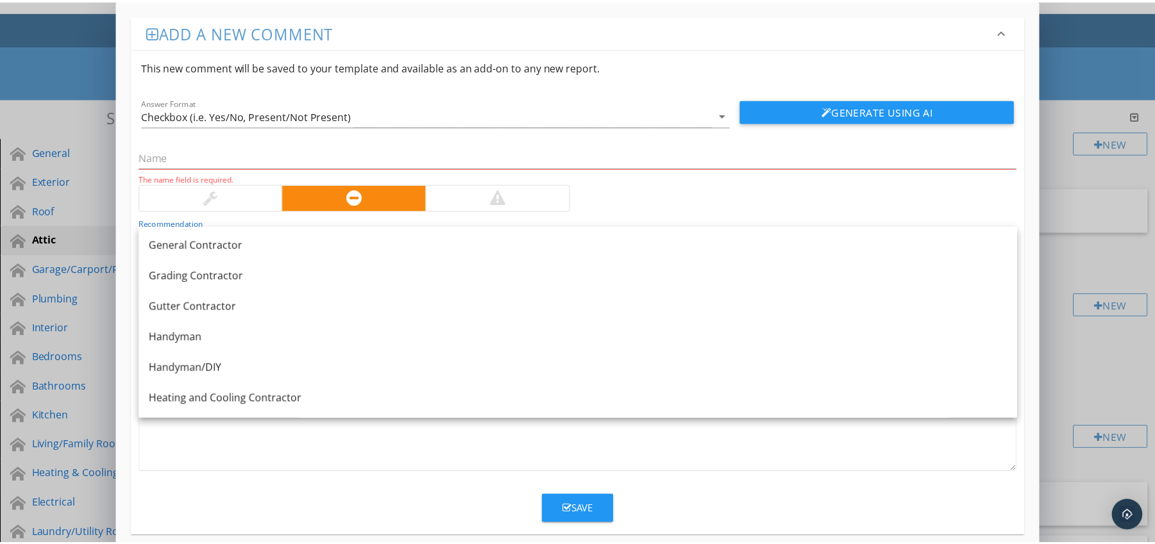
scroll to position [737, 0]
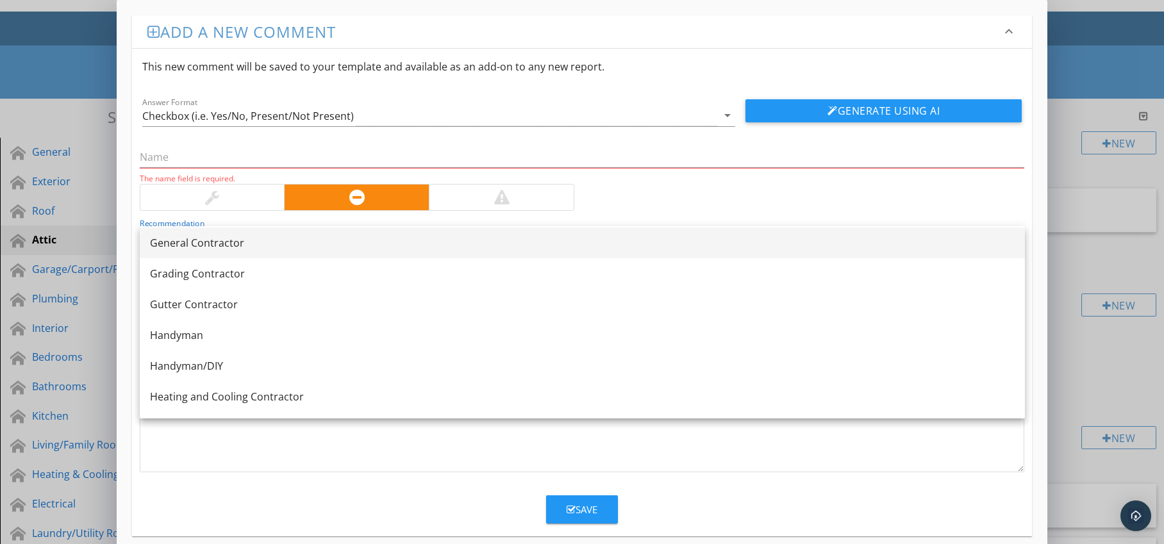
click at [328, 246] on div "General Contractor" at bounding box center [582, 242] width 865 height 15
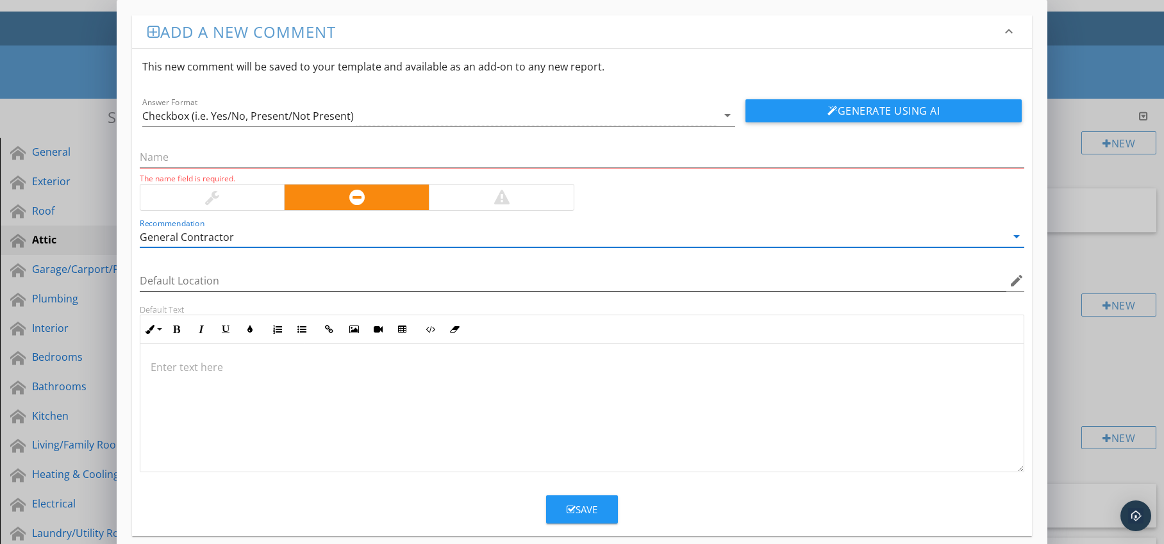
click at [1015, 281] on icon "edit" at bounding box center [1016, 280] width 15 height 15
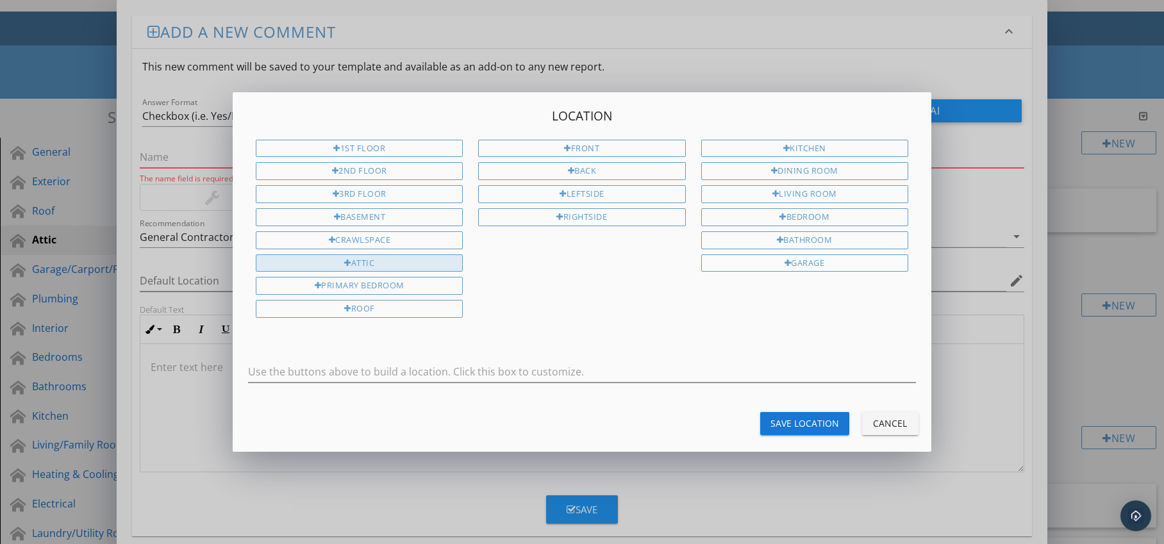
click at [418, 267] on div "Attic" at bounding box center [359, 264] width 207 height 18
type input "Attic"
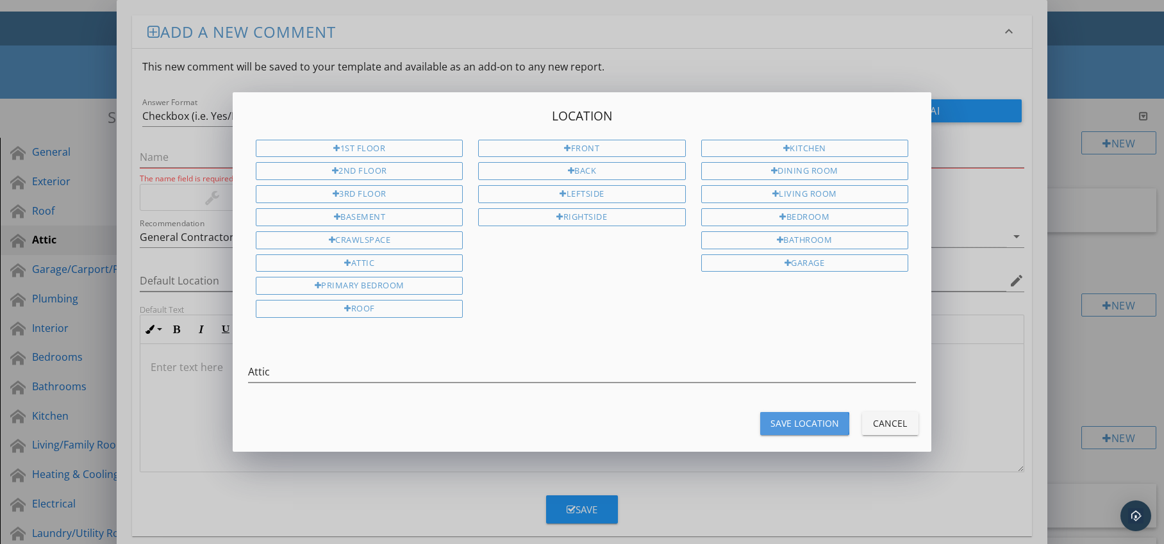
click at [775, 421] on div "Save Location" at bounding box center [805, 423] width 69 height 13
type input "Attic"
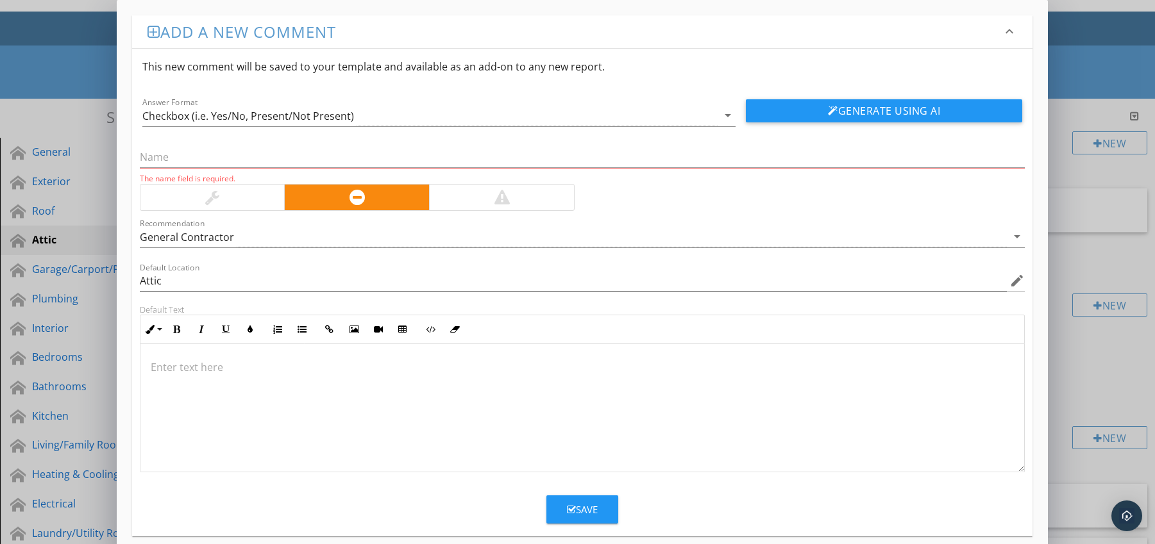
click at [273, 362] on p at bounding box center [583, 367] width 864 height 15
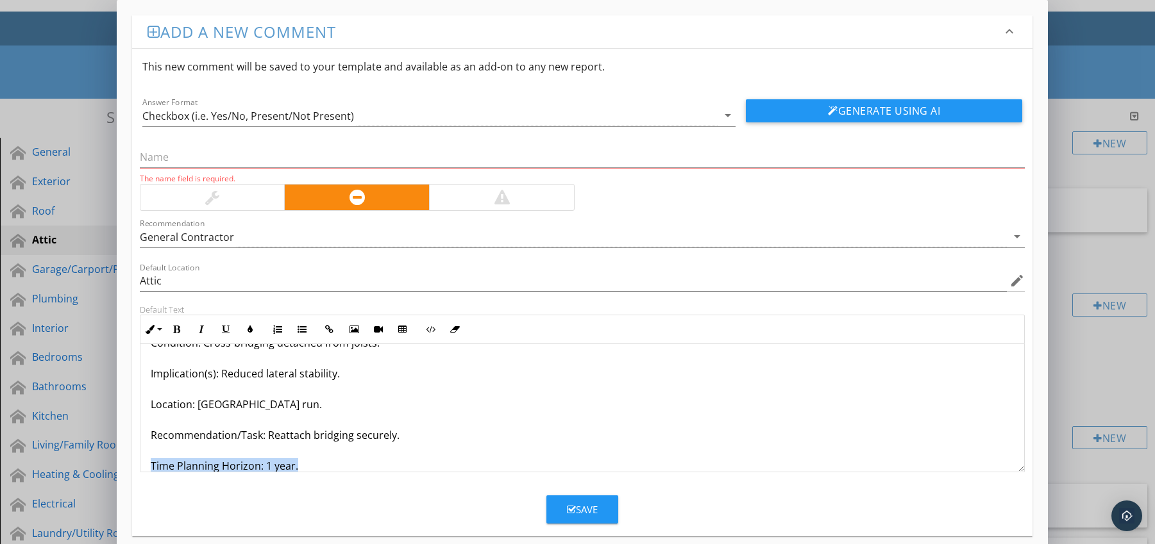
scroll to position [72, 0]
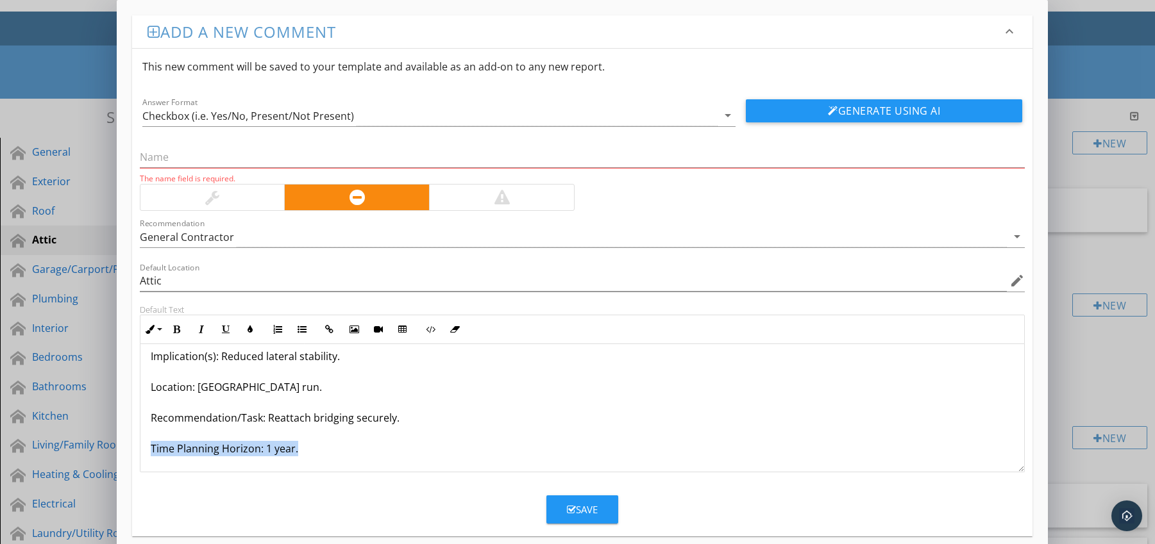
drag, startPoint x: 149, startPoint y: 462, endPoint x: 164, endPoint y: 468, distance: 15.2
click at [164, 468] on div "Bridging/Blocking Loose or Disconnected Condition: Cross-bridging detached from…" at bounding box center [582, 372] width 884 height 200
click at [175, 330] on icon "button" at bounding box center [176, 329] width 9 height 9
click at [246, 331] on icon "button" at bounding box center [250, 329] width 9 height 9
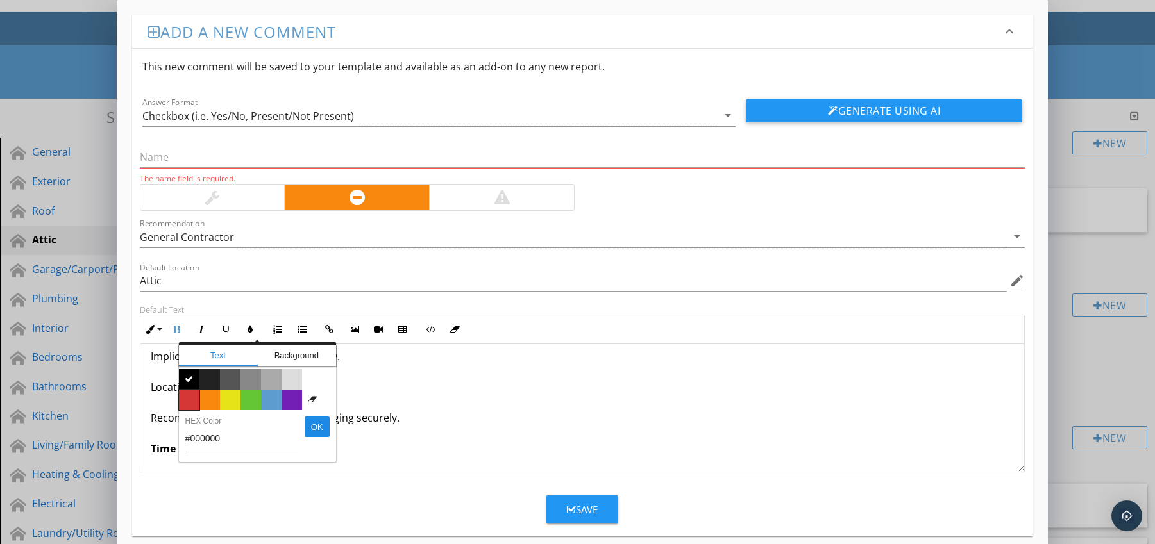
click at [192, 399] on span "Color #d53636" at bounding box center [189, 400] width 21 height 21
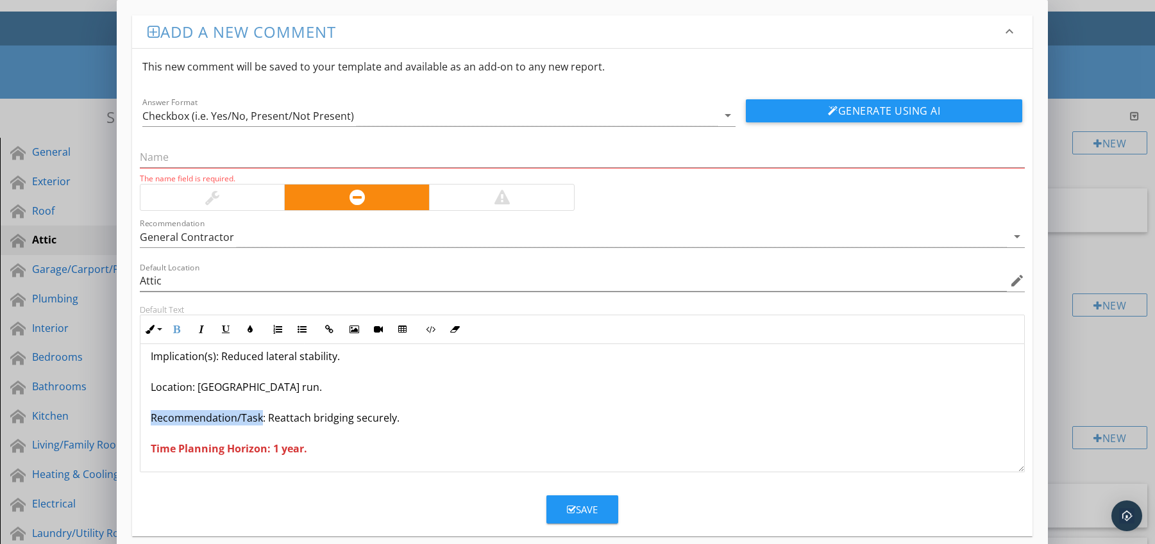
drag, startPoint x: 149, startPoint y: 419, endPoint x: 260, endPoint y: 420, distance: 110.9
click at [260, 420] on div "Bridging/Blocking Loose or Disconnected Condition: Cross-bridging detached from…" at bounding box center [582, 372] width 884 height 200
click at [178, 330] on icon "button" at bounding box center [176, 329] width 9 height 9
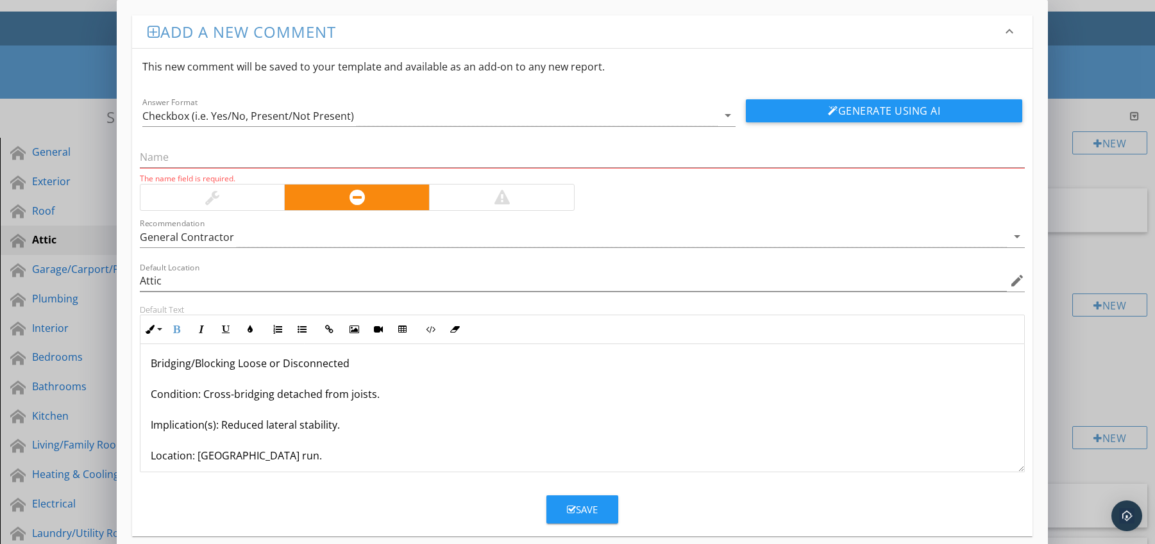
scroll to position [0, 0]
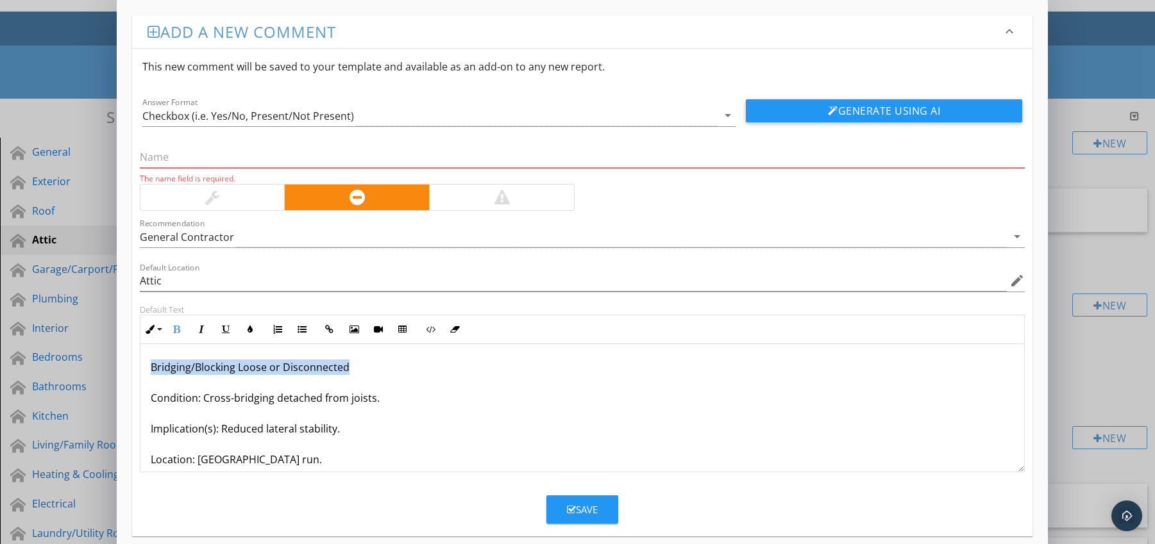
drag, startPoint x: 149, startPoint y: 369, endPoint x: 357, endPoint y: 367, distance: 208.4
click at [357, 367] on div "Bridging/Blocking Loose or Disconnected Condition: Cross-bridging detached from…" at bounding box center [582, 444] width 884 height 200
click at [197, 157] on input "text" at bounding box center [582, 157] width 885 height 21
paste input "Bridging/Blocking Loose or Disconnected"
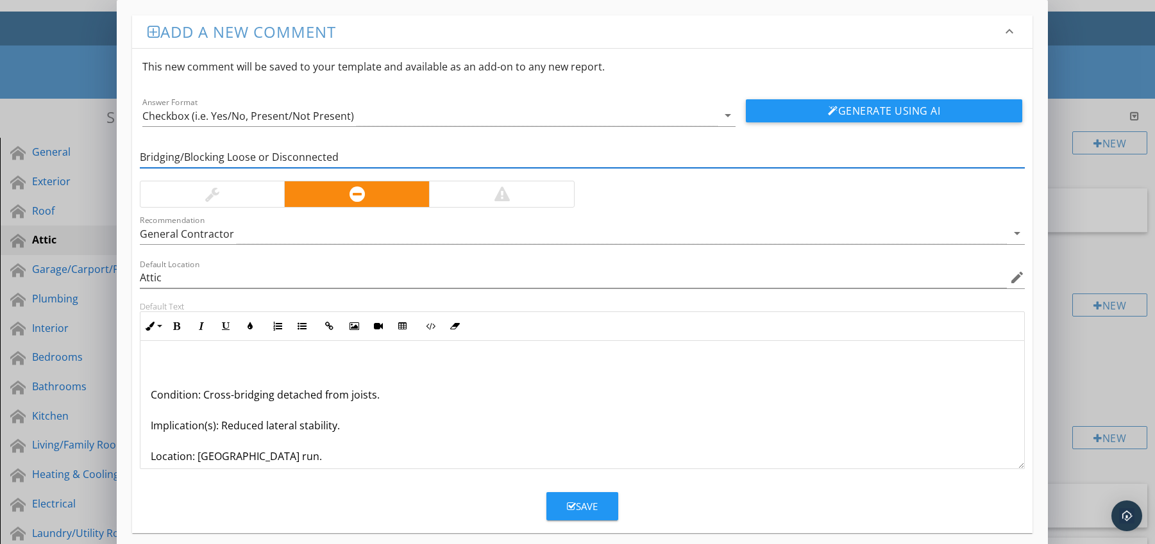
type input "Bridging/Blocking Loose or Disconnected"
click at [151, 394] on p "Condition: Cross-bridging detached from joists. Implication(s): Reduced lateral…" at bounding box center [583, 440] width 864 height 169
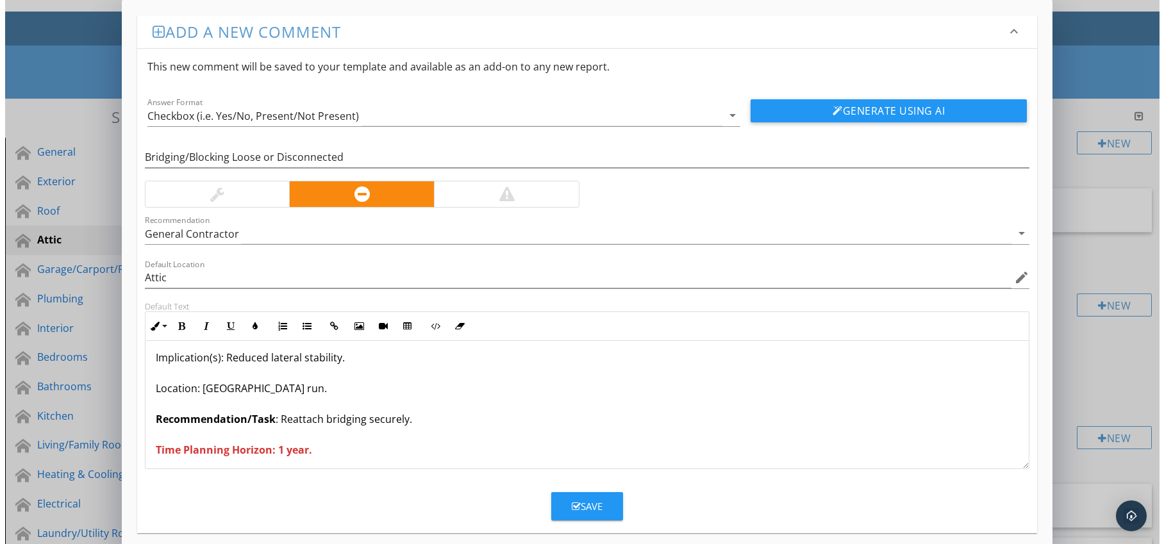
scroll to position [42, 0]
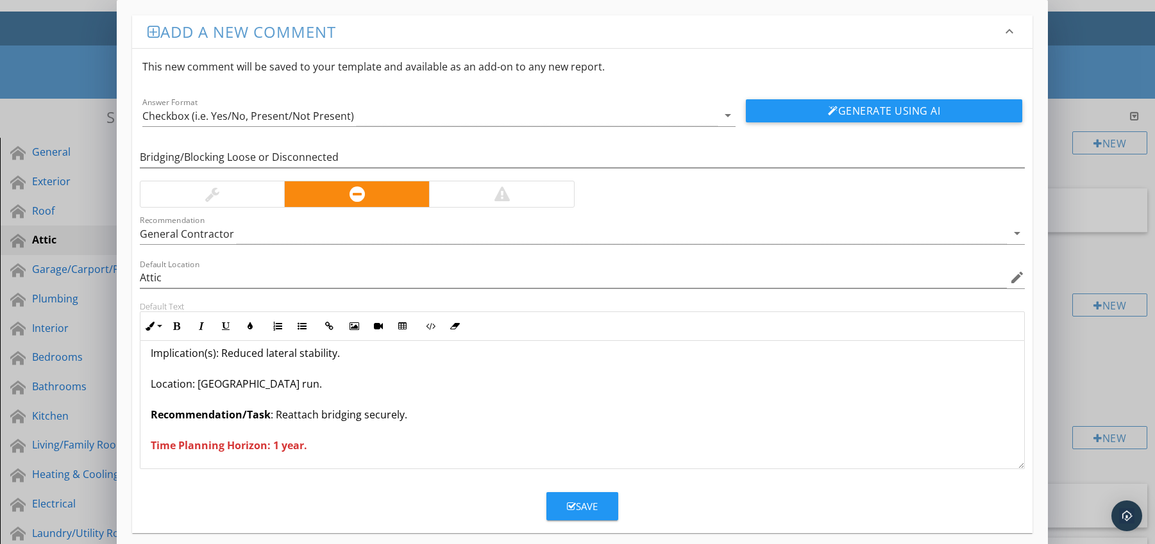
click at [573, 498] on button "Save" at bounding box center [582, 506] width 72 height 28
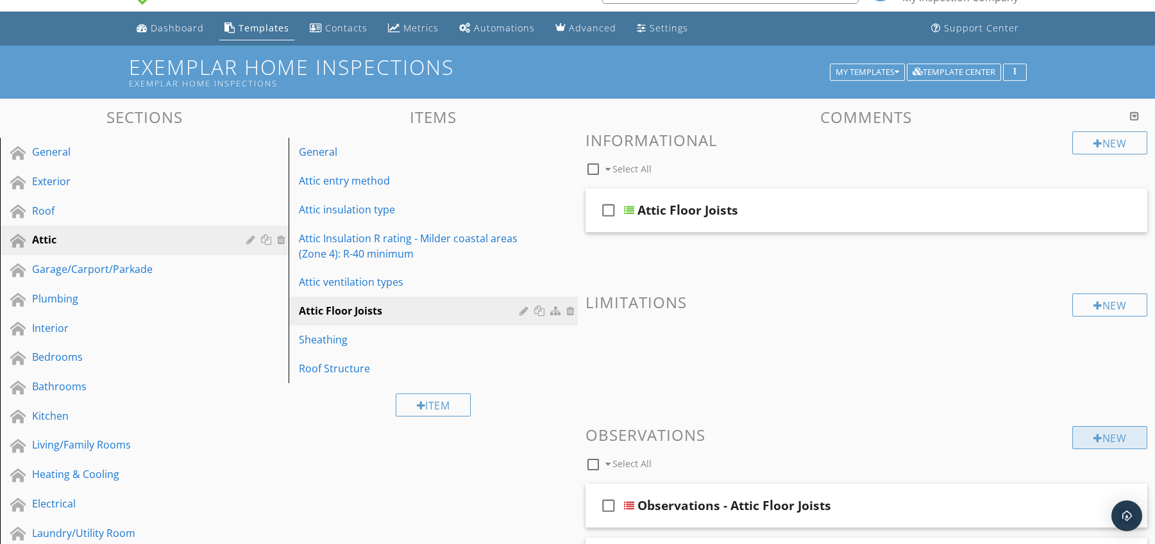
click at [1083, 437] on div "New" at bounding box center [1109, 437] width 75 height 23
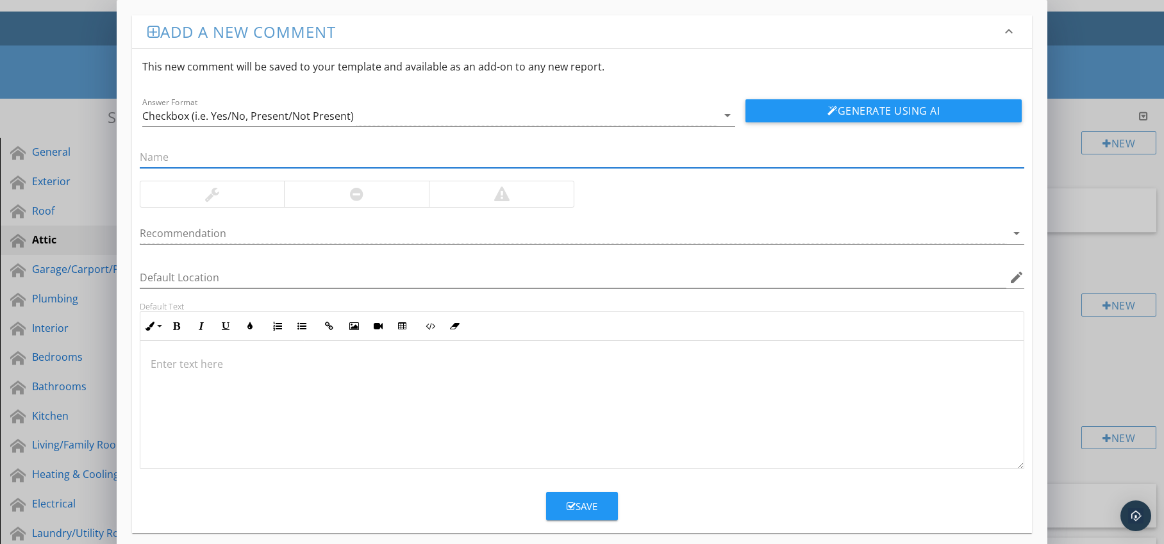
click at [390, 200] on div at bounding box center [356, 194] width 145 height 26
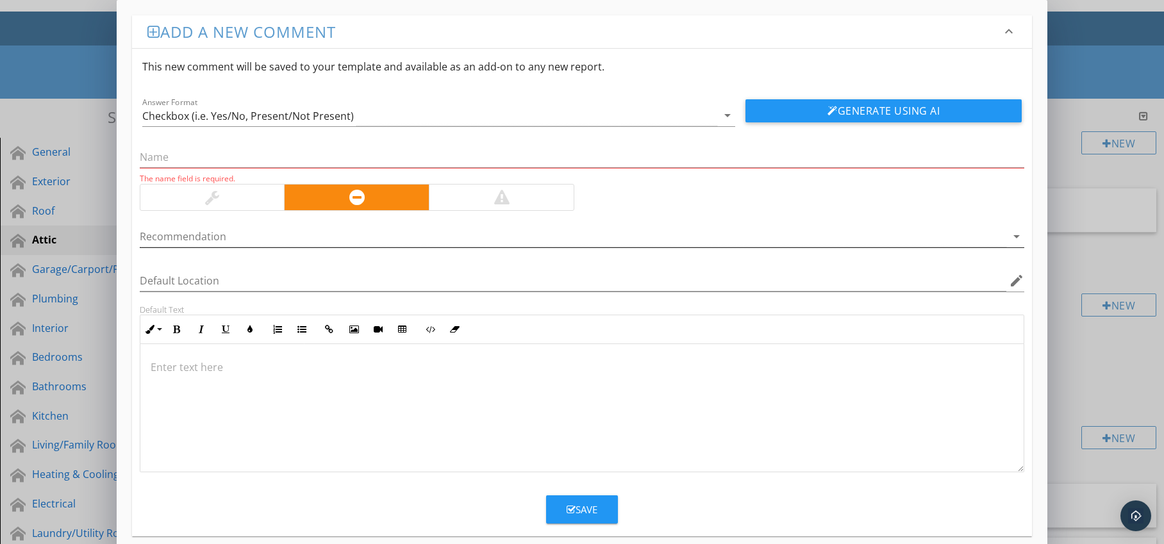
click at [398, 233] on div at bounding box center [574, 236] width 868 height 21
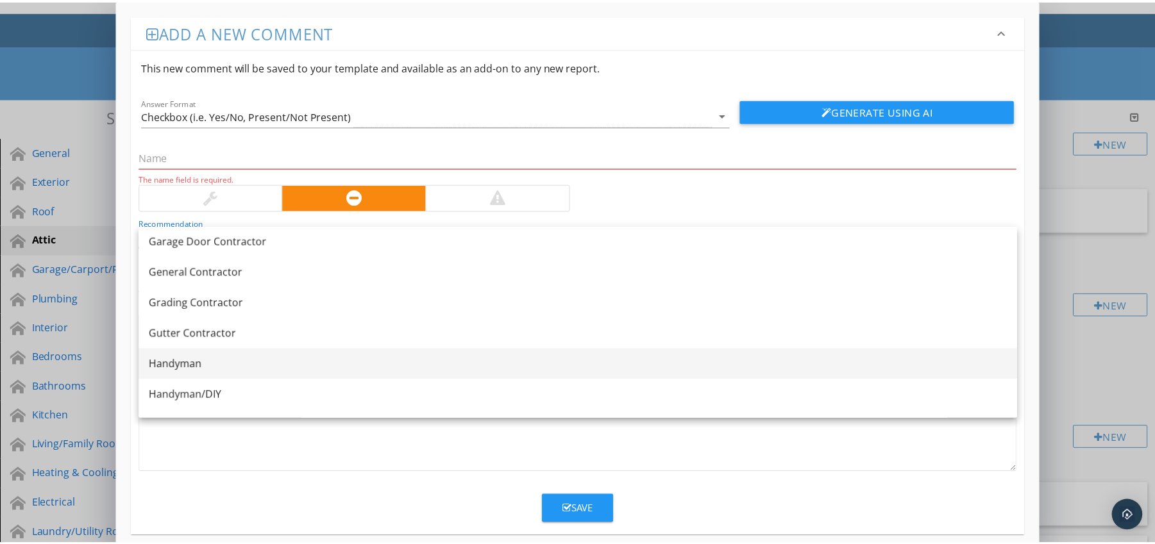
scroll to position [670, 0]
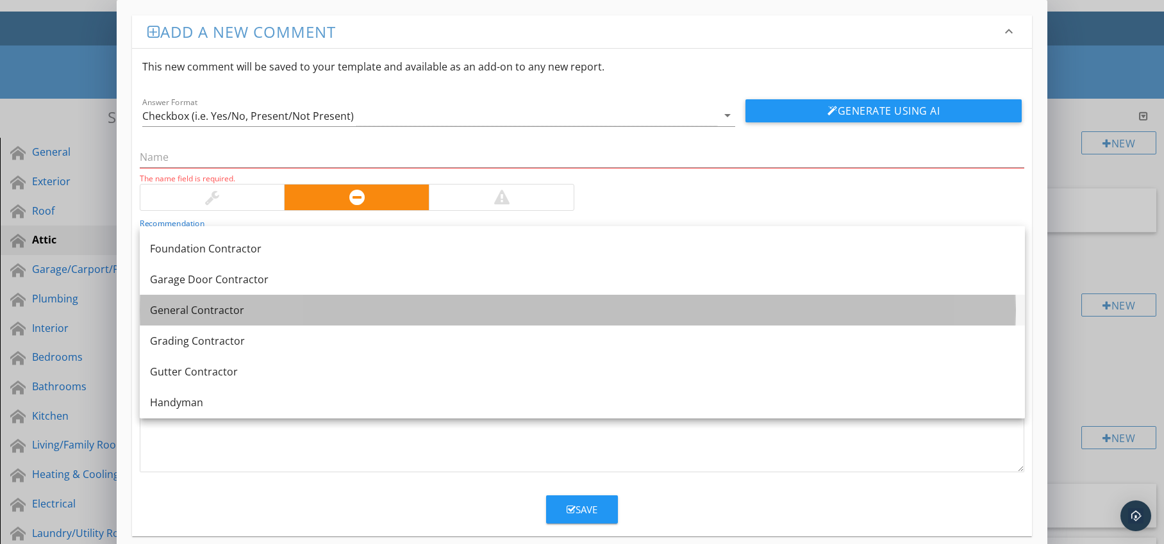
click at [267, 315] on div "General Contractor" at bounding box center [582, 310] width 865 height 15
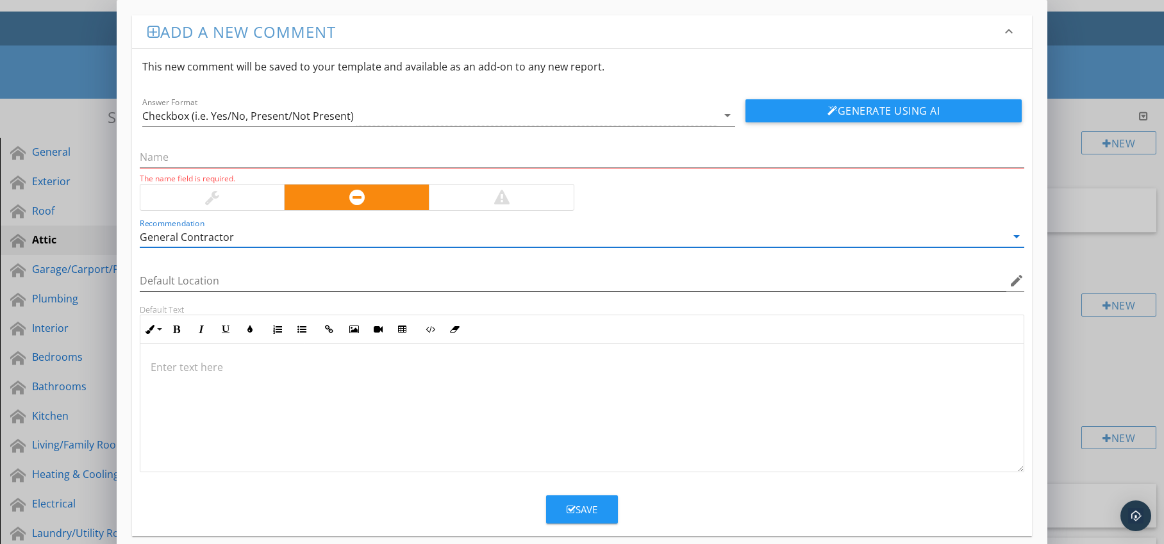
click at [1021, 281] on icon "edit" at bounding box center [1016, 280] width 15 height 15
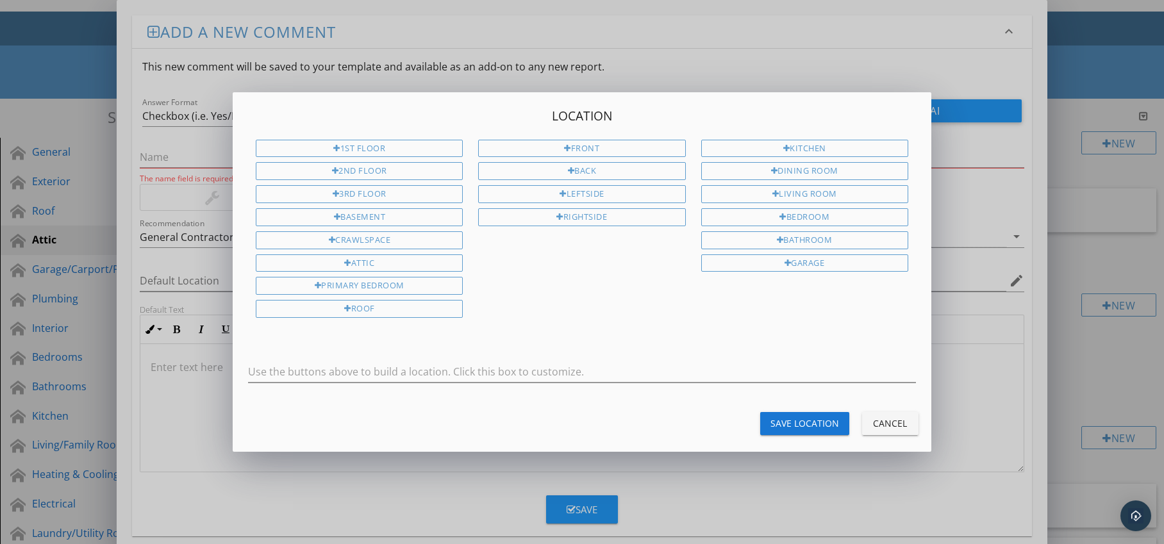
drag, startPoint x: 457, startPoint y: 261, endPoint x: 474, endPoint y: 271, distance: 20.1
click at [457, 261] on div "Attic" at bounding box center [359, 264] width 207 height 18
type input "Attic"
click at [786, 424] on div "Save Location" at bounding box center [805, 423] width 69 height 13
type input "Attic"
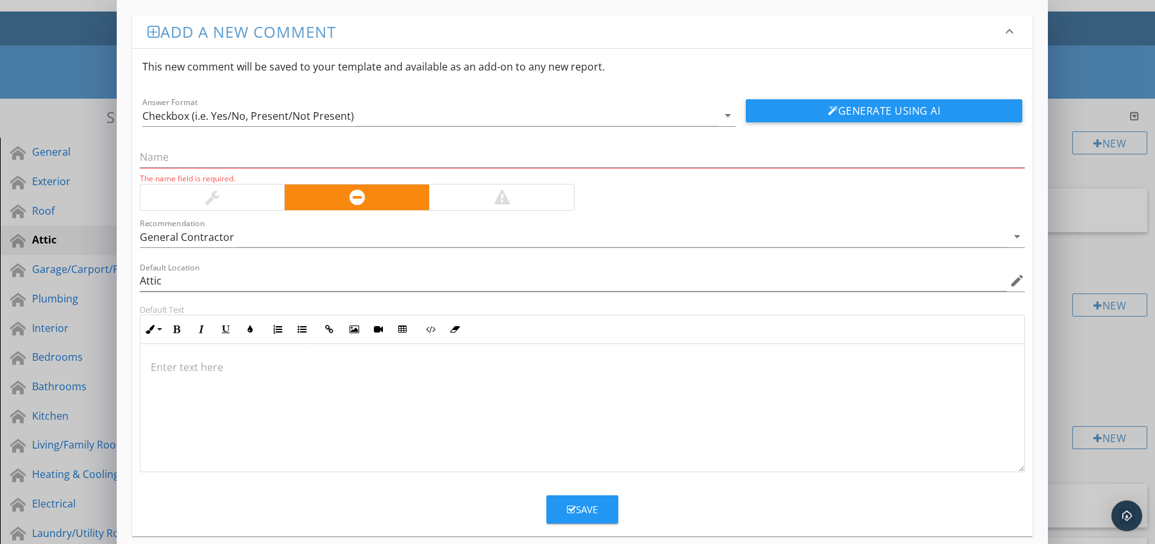
click at [250, 364] on p at bounding box center [583, 367] width 864 height 15
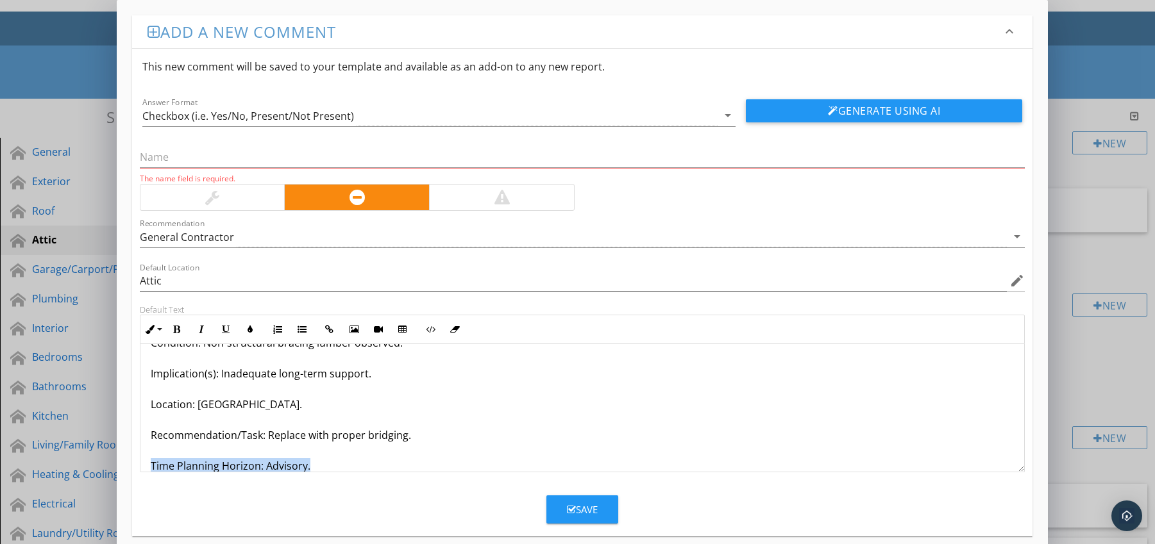
scroll to position [72, 0]
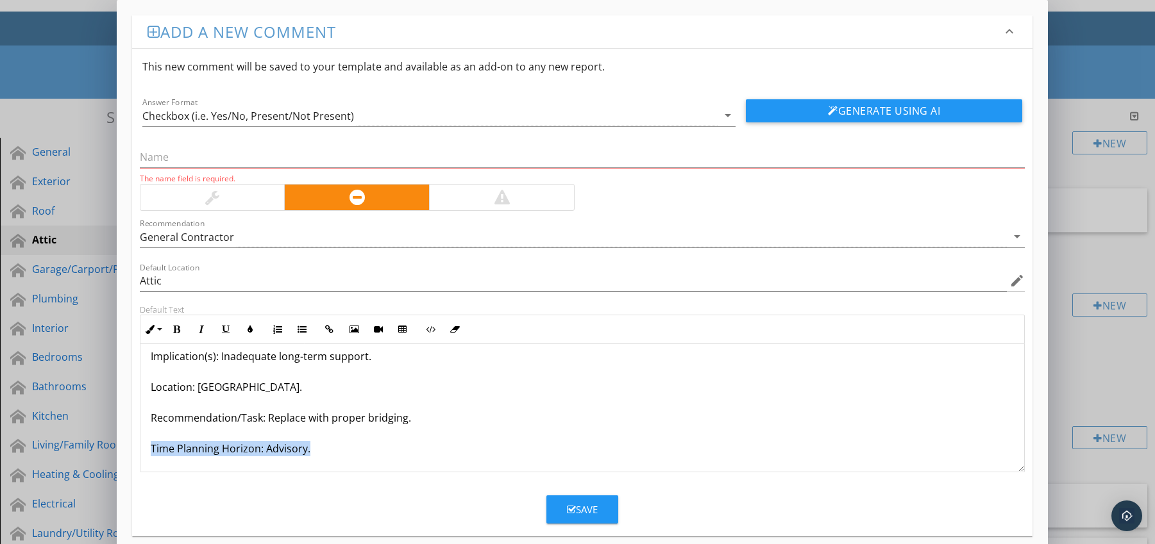
drag, startPoint x: 149, startPoint y: 464, endPoint x: 206, endPoint y: 474, distance: 58.1
click at [206, 474] on form "This new comment will be saved to your template and available as an add-on to a…" at bounding box center [582, 286] width 901 height 475
click at [175, 328] on icon "button" at bounding box center [176, 329] width 9 height 9
click at [249, 337] on button "Colors" at bounding box center [250, 329] width 24 height 24
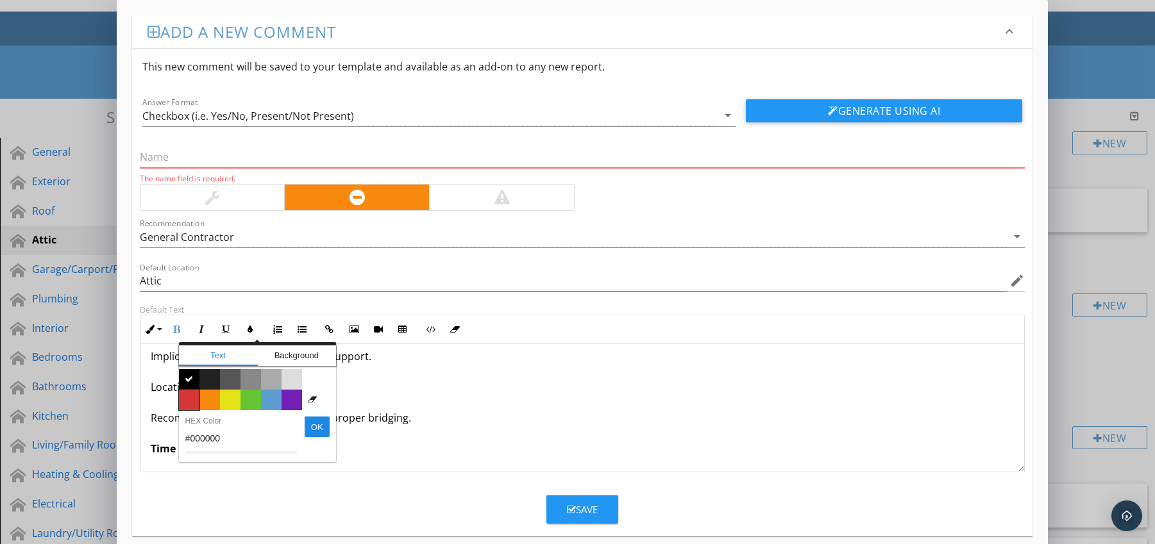
click at [188, 399] on span "Color #d53636" at bounding box center [189, 400] width 21 height 21
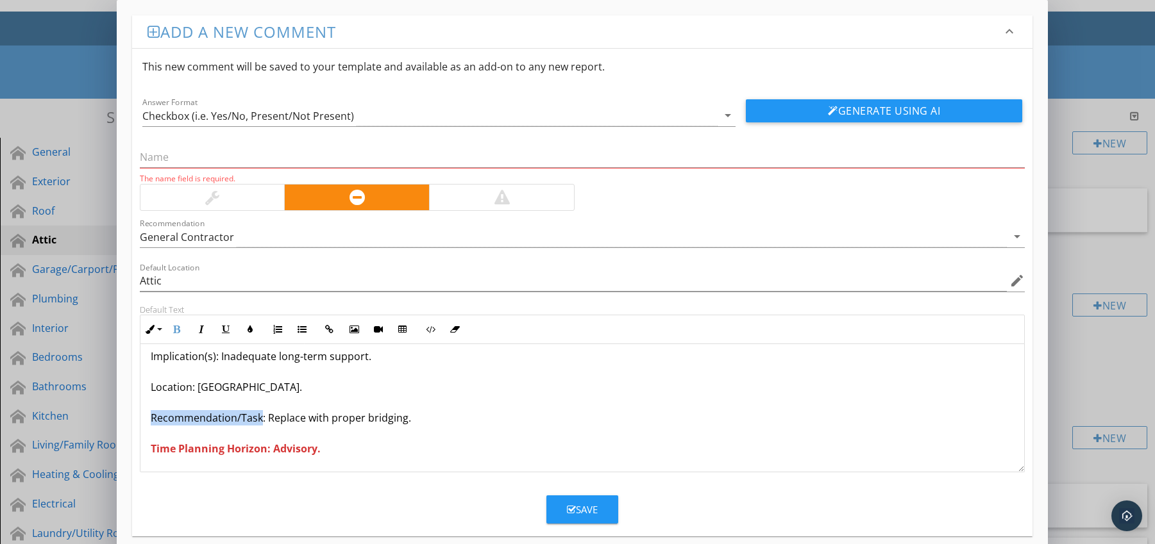
drag, startPoint x: 148, startPoint y: 416, endPoint x: 262, endPoint y: 417, distance: 113.5
click at [262, 417] on div "Temporary Bracing Left in Place Condition: Non-structural bracing lumber observ…" at bounding box center [582, 372] width 884 height 200
click at [178, 329] on icon "button" at bounding box center [176, 329] width 9 height 9
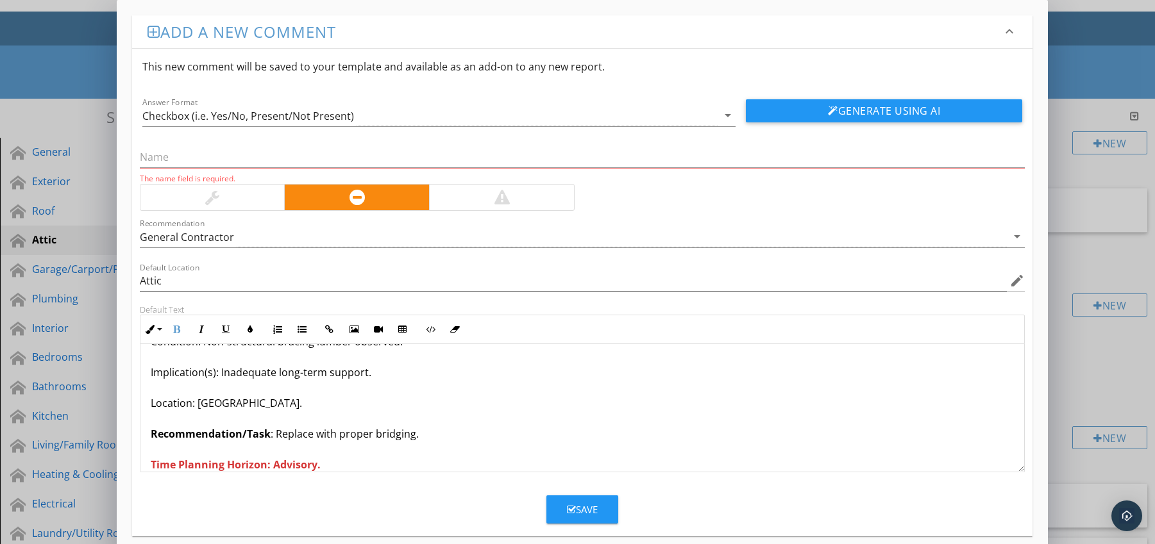
scroll to position [0, 0]
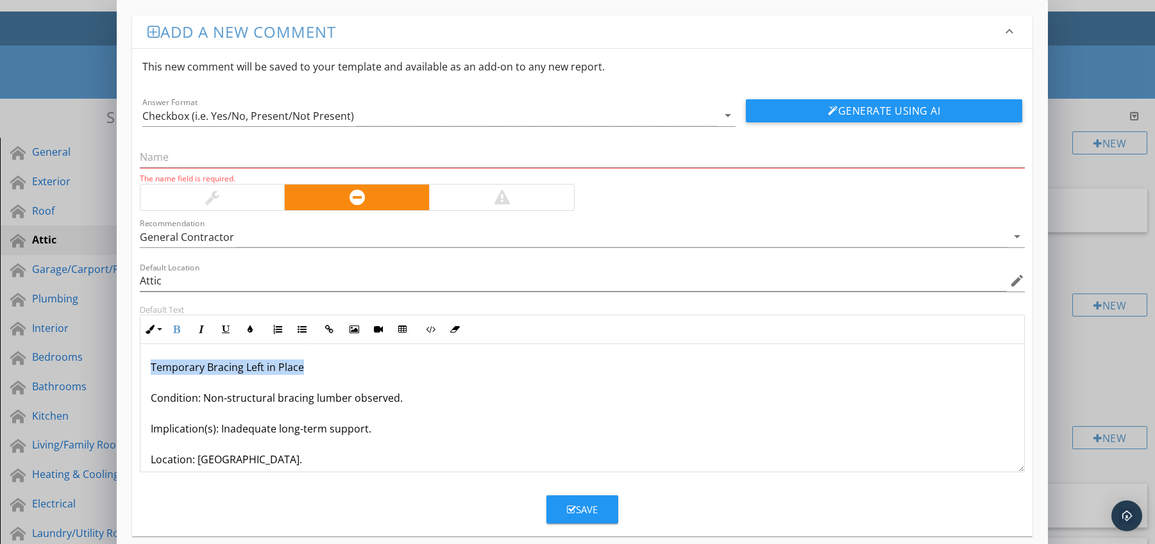
drag, startPoint x: 149, startPoint y: 366, endPoint x: 321, endPoint y: 374, distance: 171.4
click at [321, 374] on p "Temporary Bracing Left in Place Condition: Non-structural bracing lumber observ…" at bounding box center [583, 444] width 864 height 169
click at [206, 164] on input "text" at bounding box center [582, 157] width 885 height 21
paste input "Temporary Bracing Left in Place"
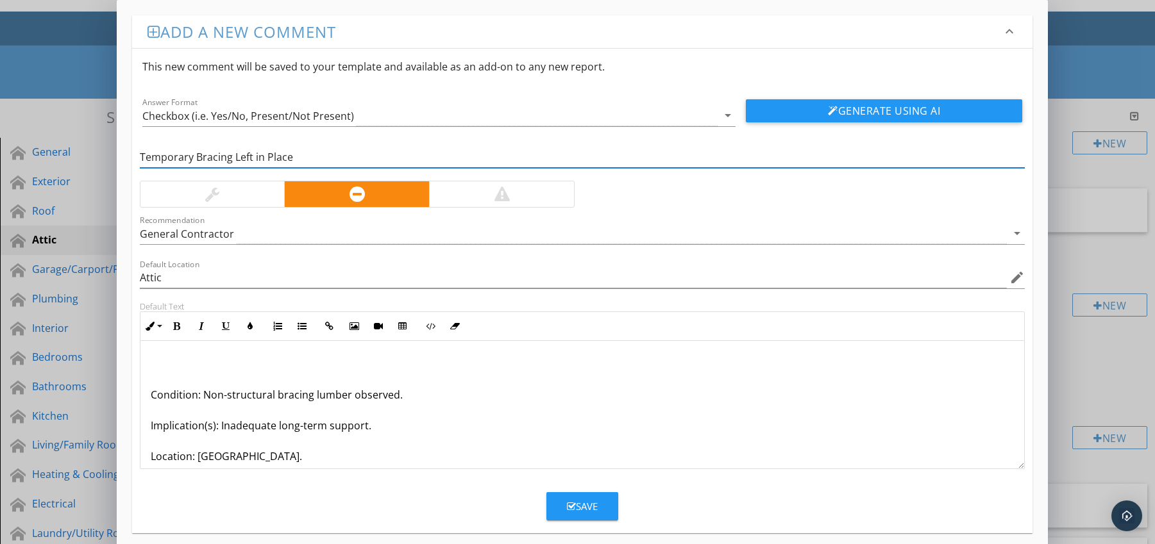
type input "Temporary Bracing Left in Place"
click at [151, 395] on p "Condition: Non-structural bracing lumber observed. Implication(s): Inadequate l…" at bounding box center [583, 440] width 864 height 169
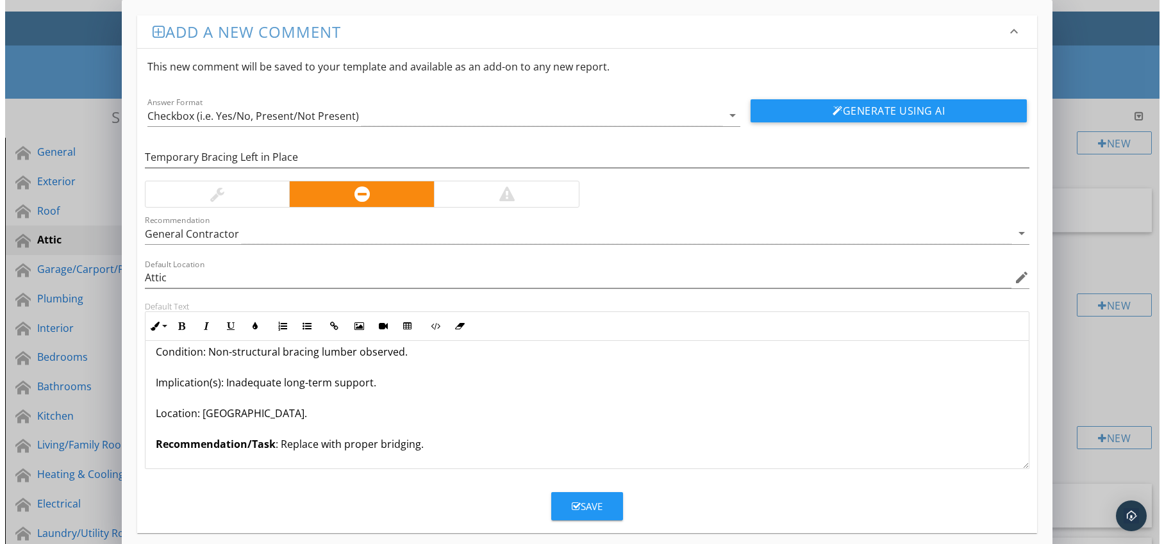
scroll to position [42, 0]
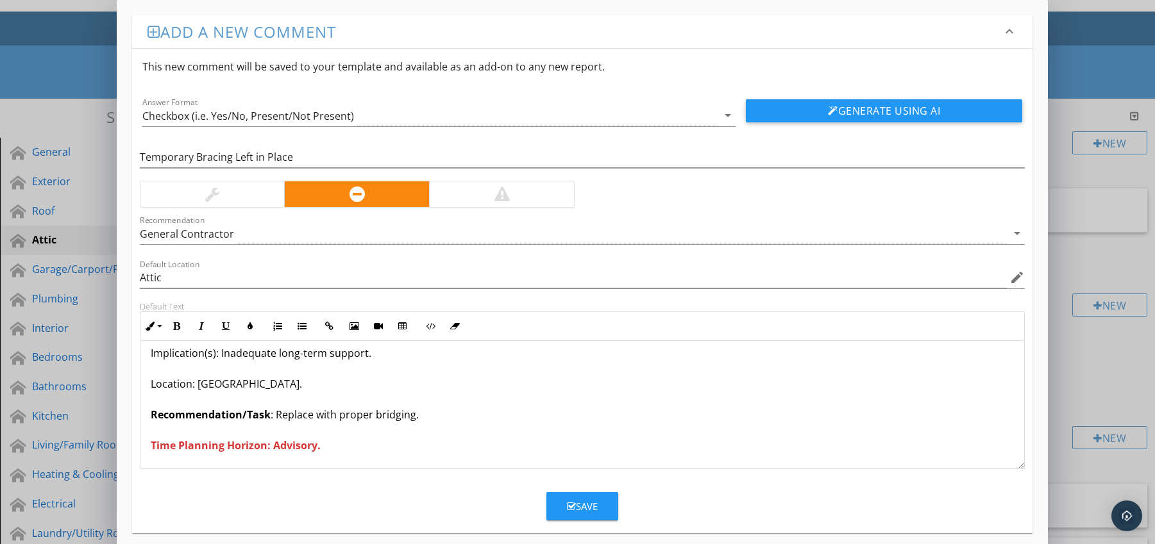
click at [576, 501] on div "Save" at bounding box center [582, 506] width 31 height 15
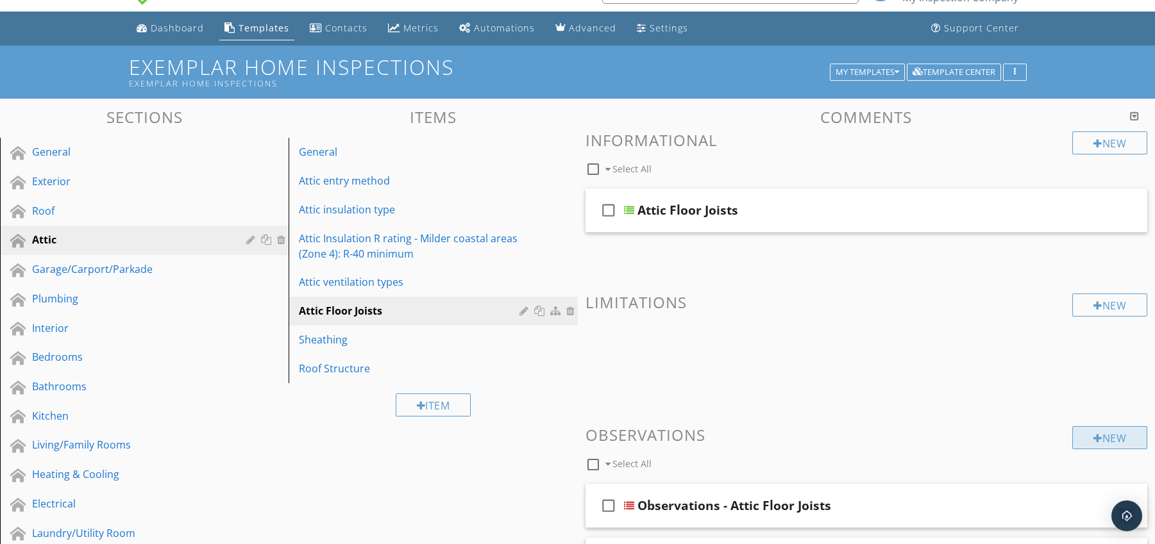
click at [1122, 440] on div "New" at bounding box center [1109, 437] width 75 height 23
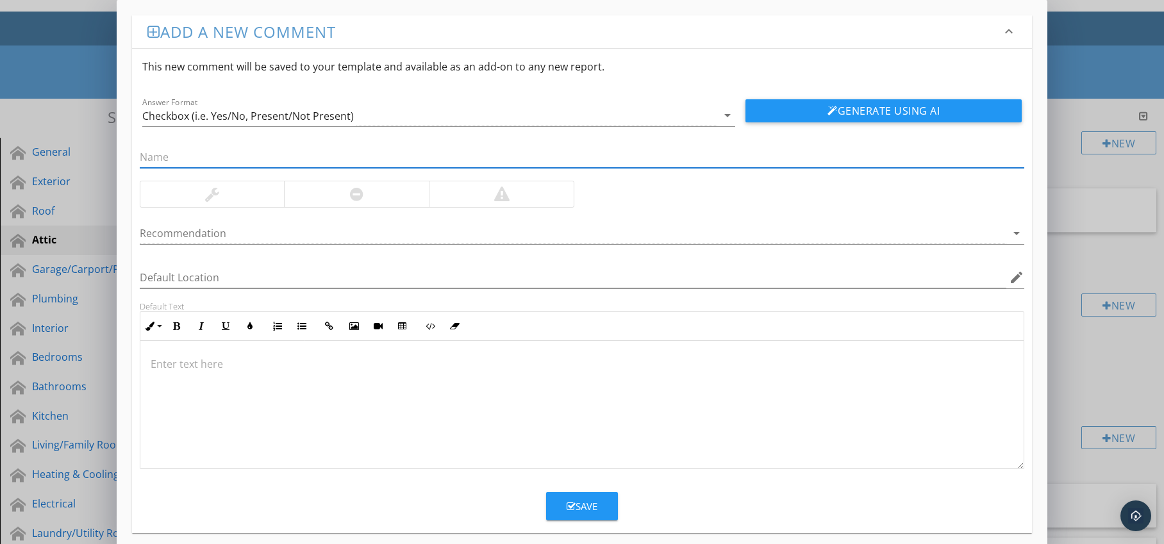
click at [392, 196] on div at bounding box center [356, 194] width 145 height 26
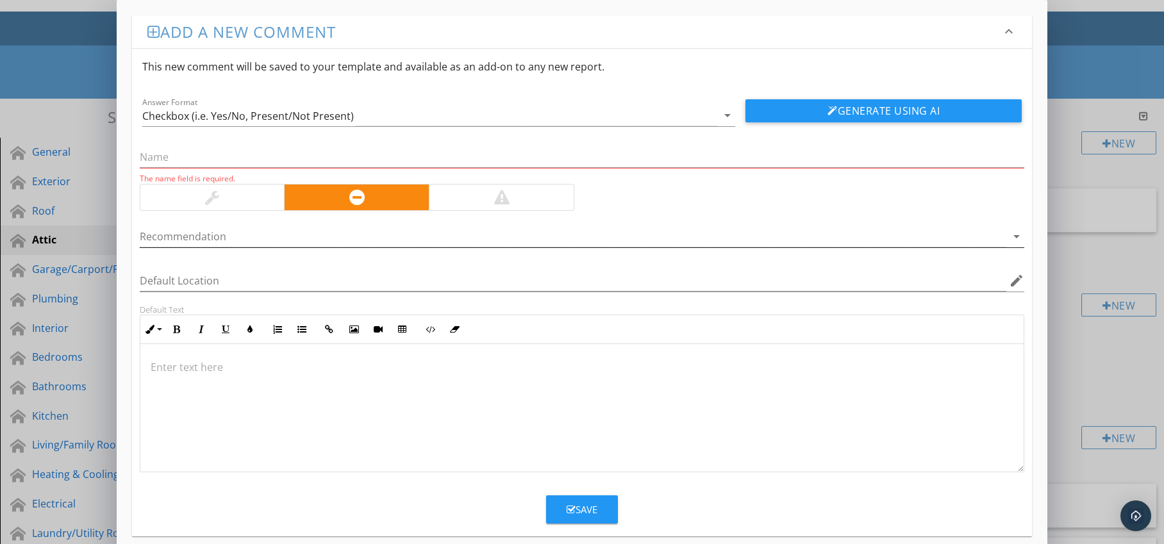
click at [392, 241] on div at bounding box center [574, 236] width 868 height 21
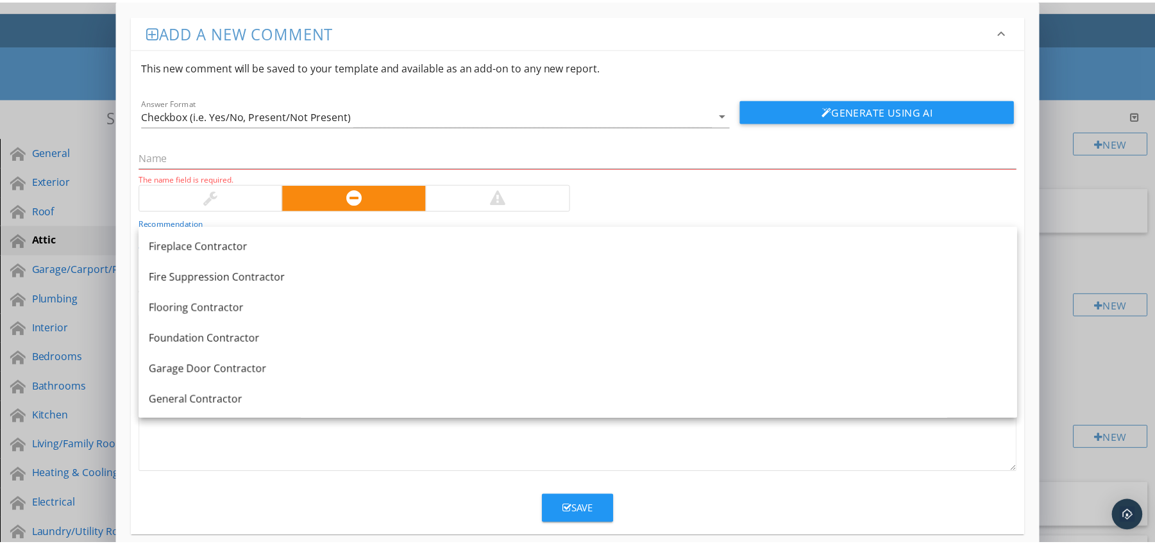
scroll to position [640, 0]
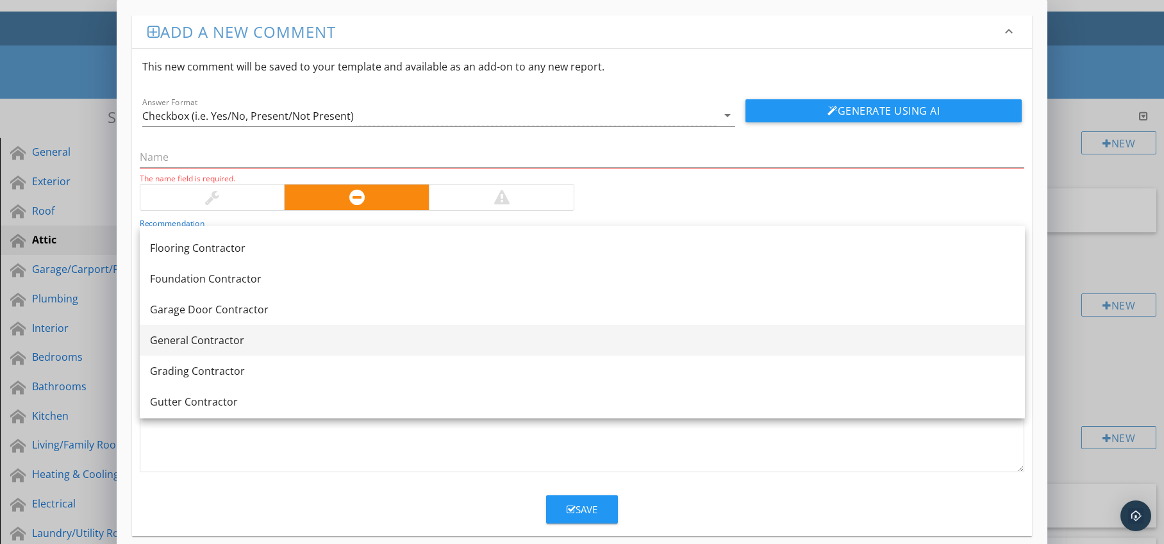
click at [344, 325] on link "General Contractor" at bounding box center [582, 340] width 885 height 31
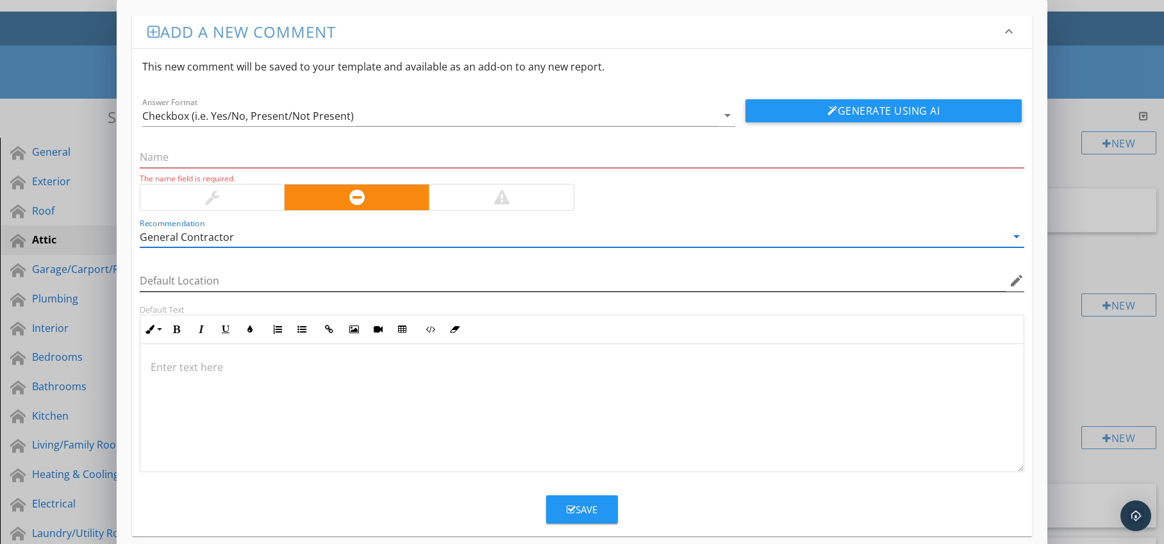
click at [1018, 283] on icon "edit" at bounding box center [1016, 280] width 15 height 15
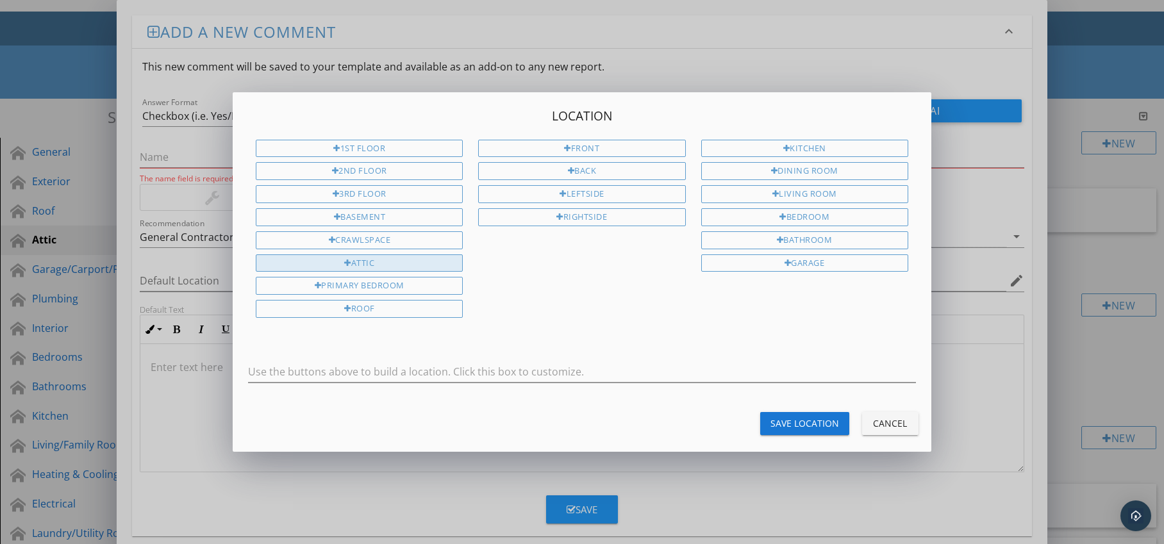
click at [390, 265] on div "Attic" at bounding box center [359, 264] width 207 height 18
type input "Attic"
click at [780, 418] on div "Save Location" at bounding box center [805, 423] width 69 height 13
type input "Attic"
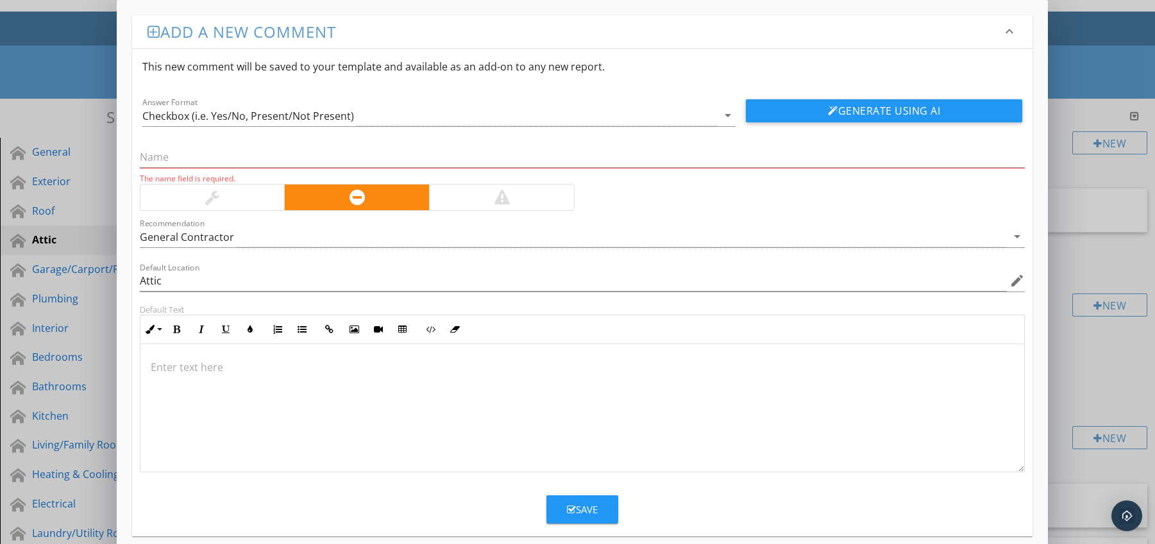
click at [217, 356] on div at bounding box center [582, 408] width 884 height 128
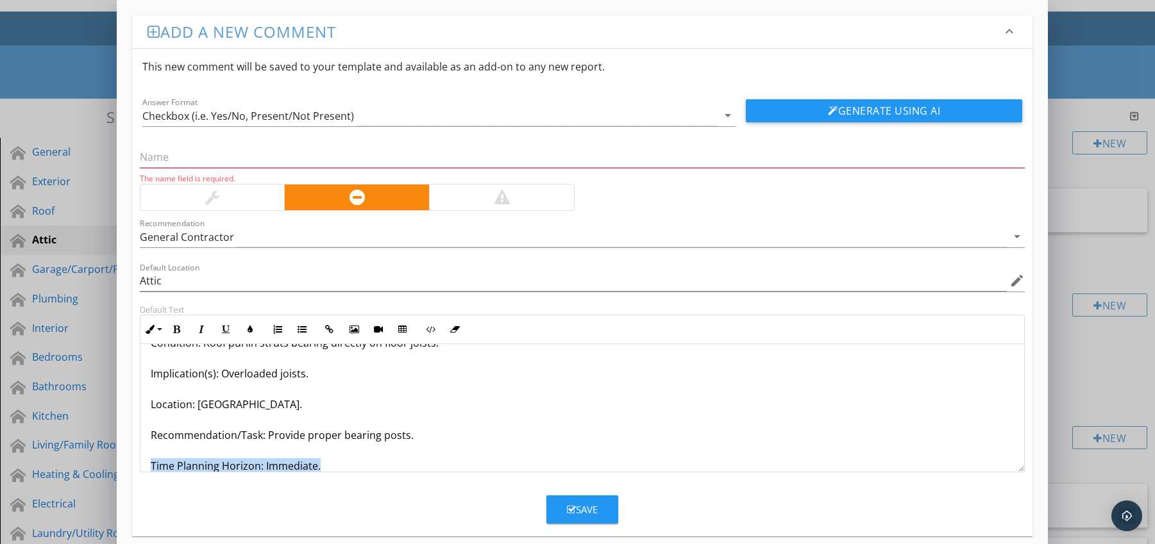
scroll to position [72, 0]
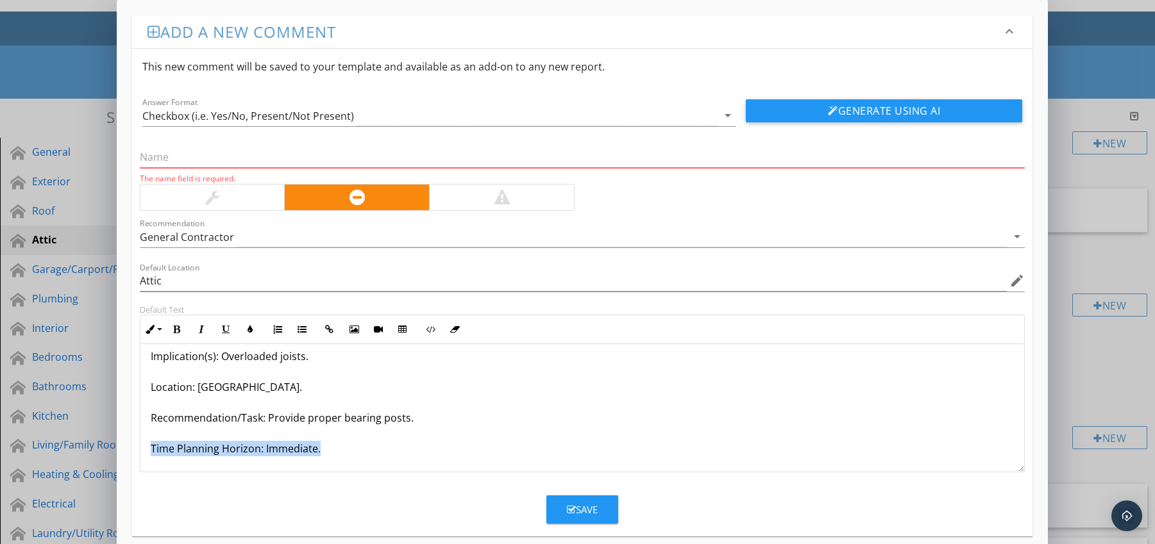
drag, startPoint x: 151, startPoint y: 467, endPoint x: 162, endPoint y: 471, distance: 11.0
click at [162, 471] on div "Purlin Bracing Bearing Improperly on Joists Condition: Roof purlin struts beari…" at bounding box center [582, 372] width 884 height 200
click at [175, 333] on icon "button" at bounding box center [176, 329] width 9 height 9
click at [251, 331] on icon "button" at bounding box center [250, 329] width 9 height 9
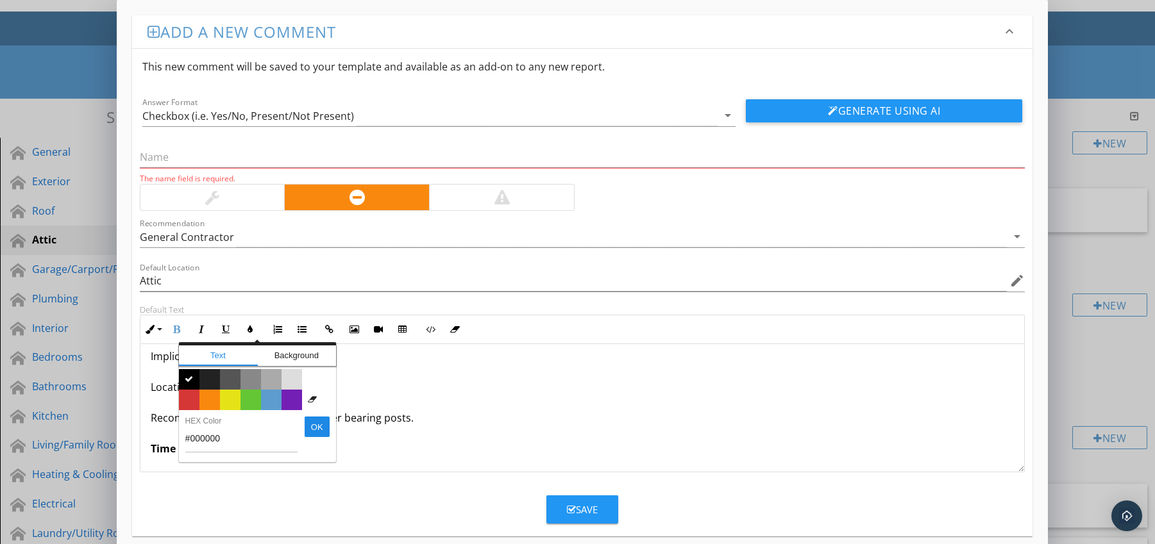
click at [184, 398] on span "Color #d53636" at bounding box center [189, 400] width 21 height 21
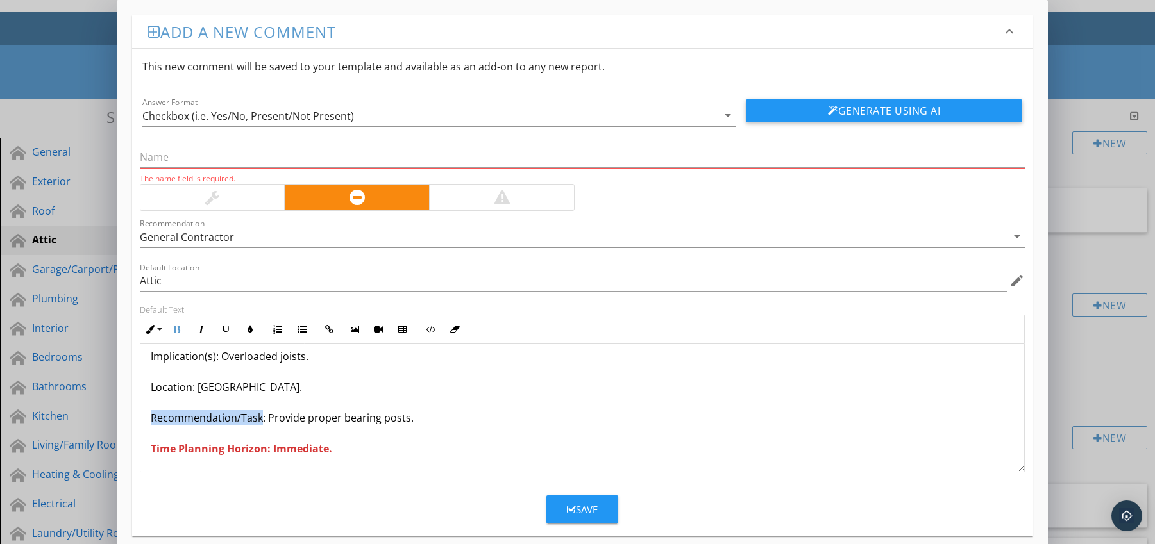
drag, startPoint x: 145, startPoint y: 418, endPoint x: 260, endPoint y: 426, distance: 115.7
click at [260, 426] on div "Purlin Bracing Bearing Improperly on Joists Condition: Roof purlin struts beari…" at bounding box center [582, 372] width 884 height 200
click at [176, 331] on icon "button" at bounding box center [176, 329] width 9 height 9
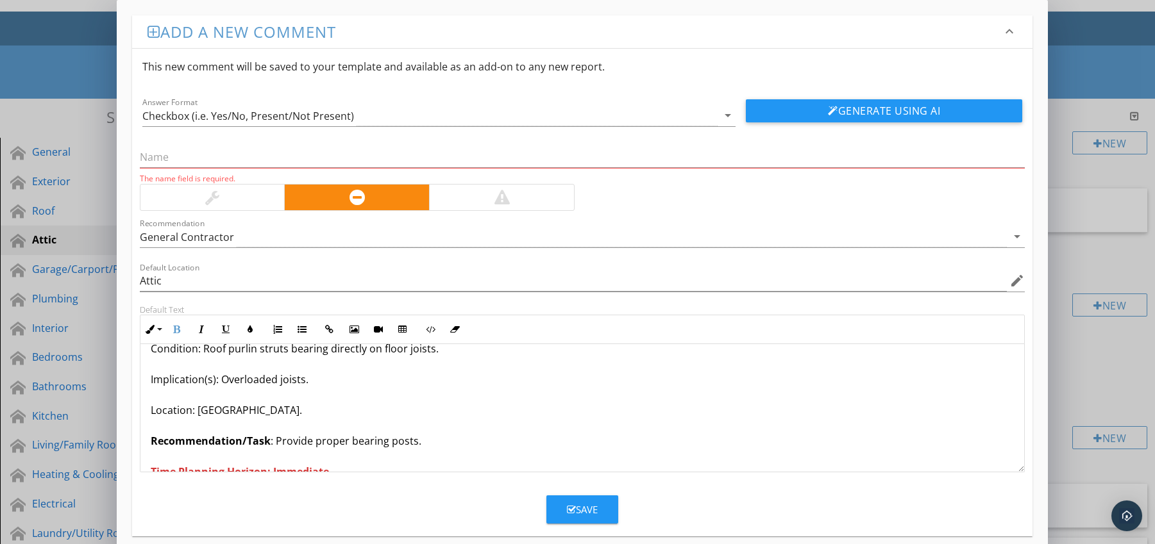
scroll to position [0, 0]
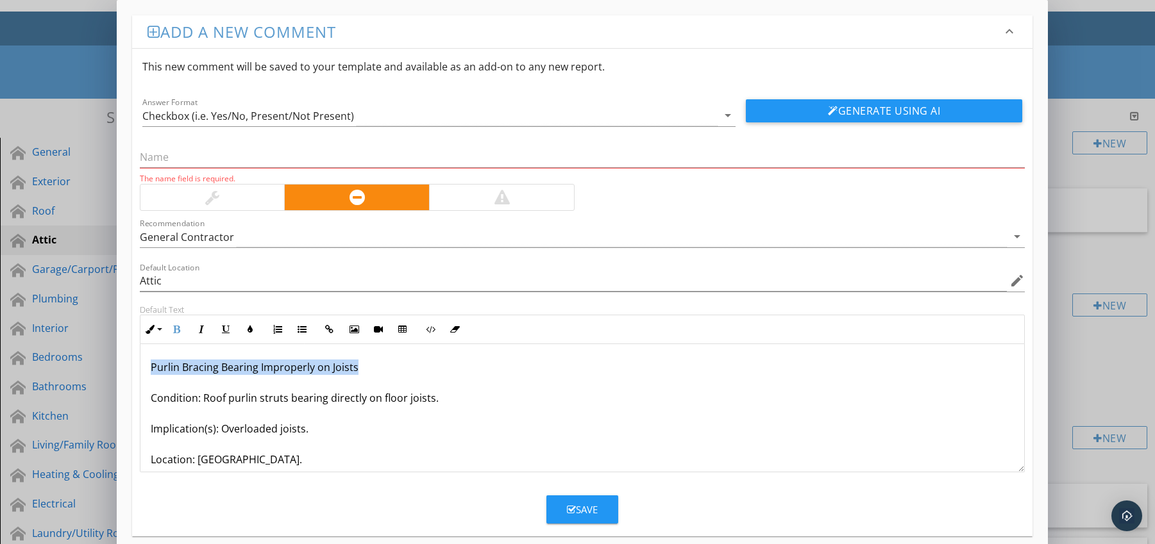
drag, startPoint x: 150, startPoint y: 368, endPoint x: 359, endPoint y: 372, distance: 209.1
click at [359, 372] on p "Purlin Bracing Bearing Improperly on Joists Condition: Roof purlin struts beari…" at bounding box center [583, 444] width 864 height 169
click at [210, 156] on input "text" at bounding box center [582, 157] width 885 height 21
paste input "Purlin Bracing Bearing Improperly on Joists"
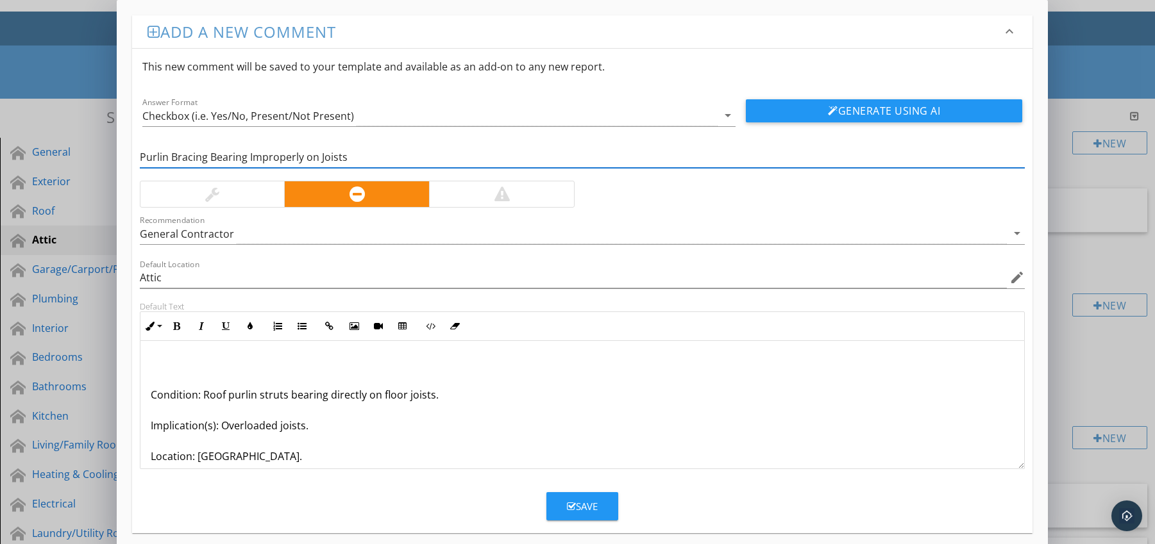
type input "Purlin Bracing Bearing Improperly on Joists"
click at [151, 396] on p "Condition: Roof purlin struts bearing directly on floor joists. Implication(s):…" at bounding box center [583, 440] width 864 height 169
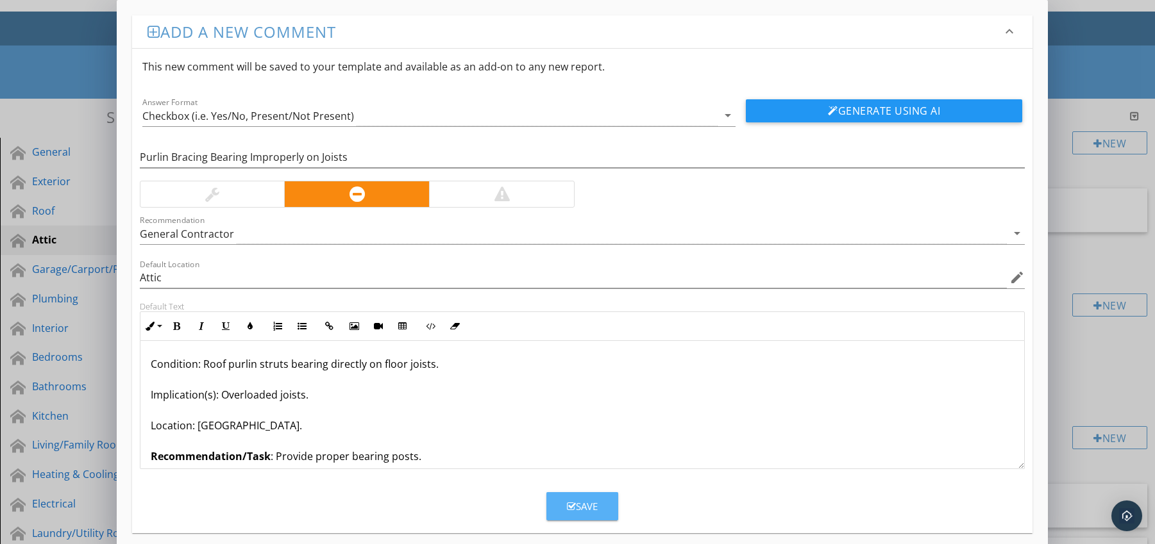
click at [573, 499] on div "Save" at bounding box center [582, 506] width 31 height 15
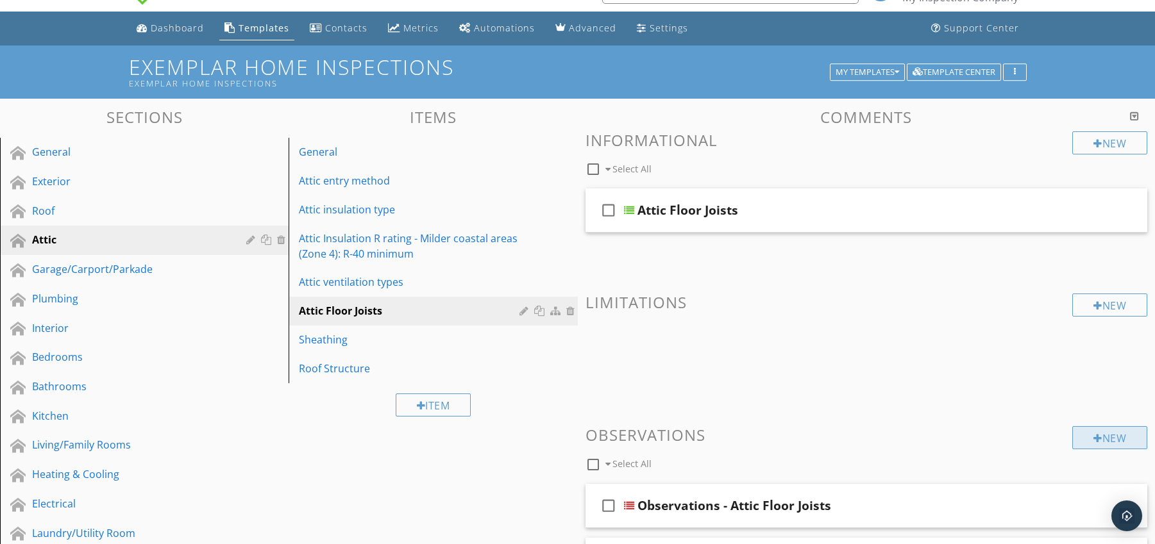
click at [1105, 439] on div "New" at bounding box center [1109, 437] width 75 height 23
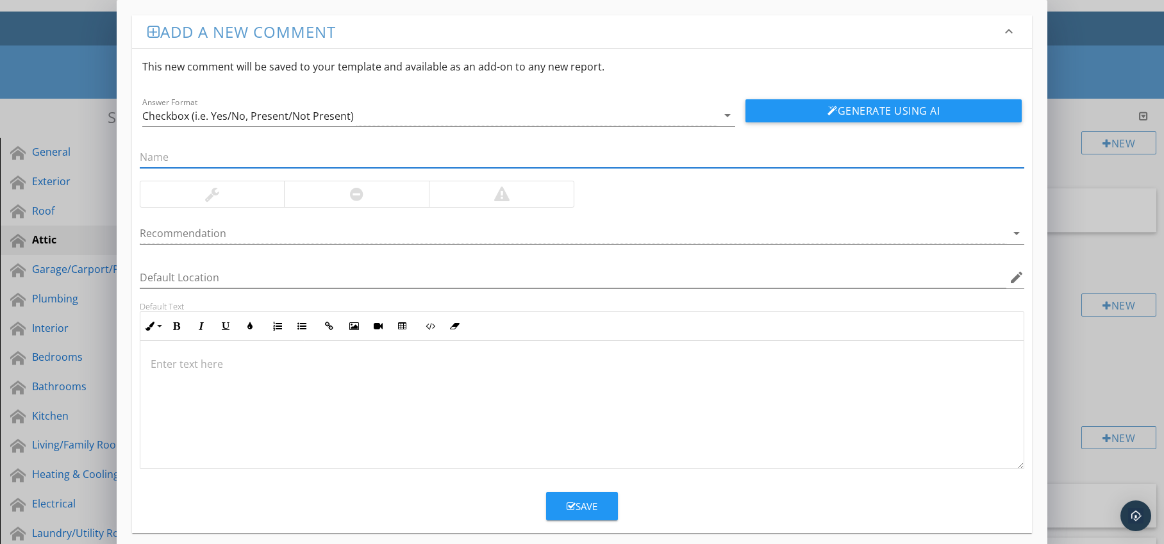
click at [350, 199] on div at bounding box center [356, 194] width 13 height 15
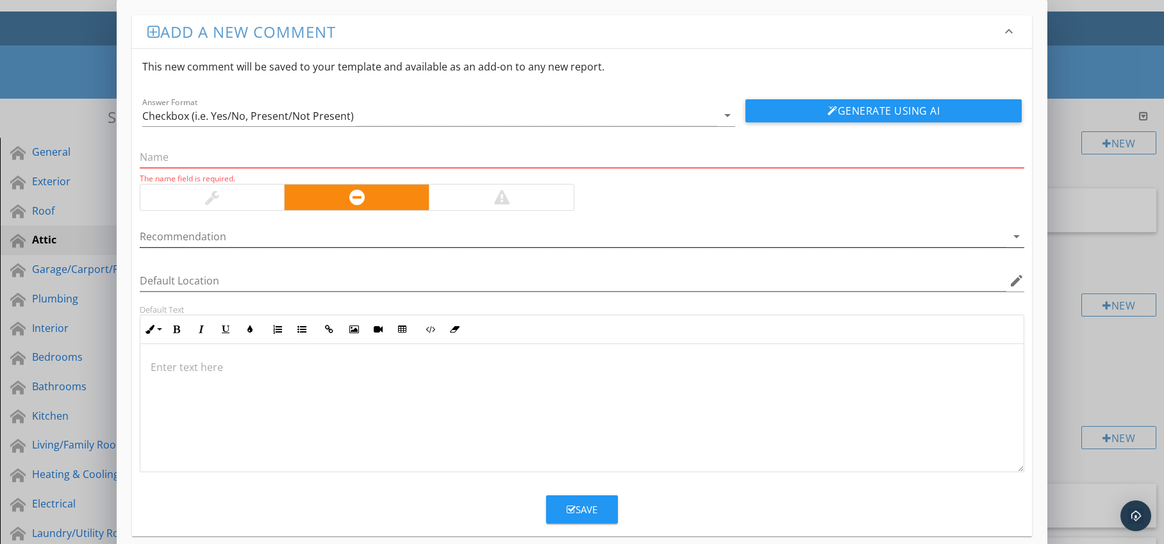
click at [351, 232] on div at bounding box center [574, 236] width 868 height 21
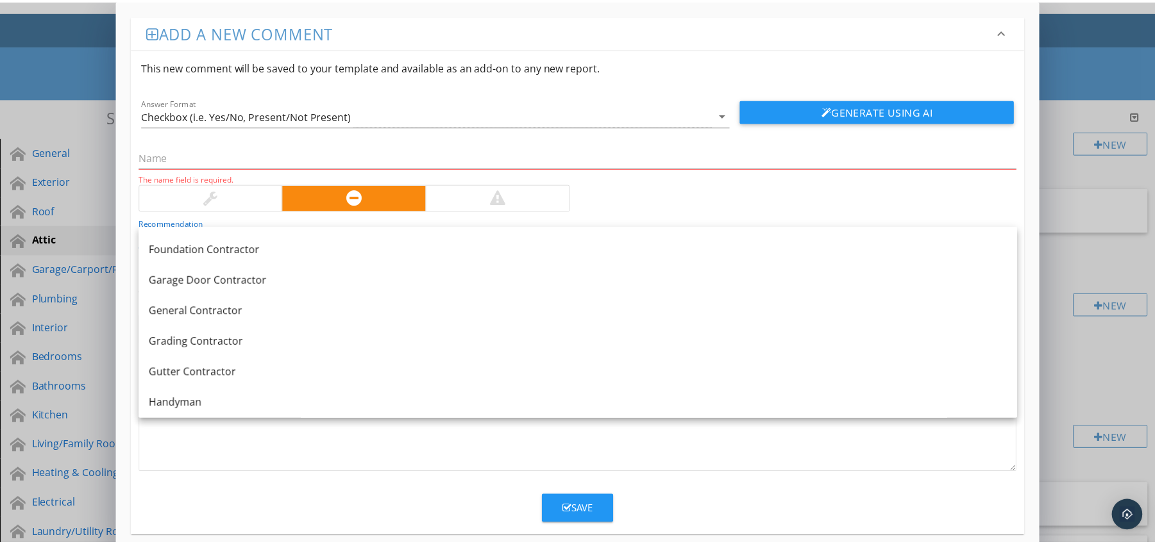
scroll to position [725, 0]
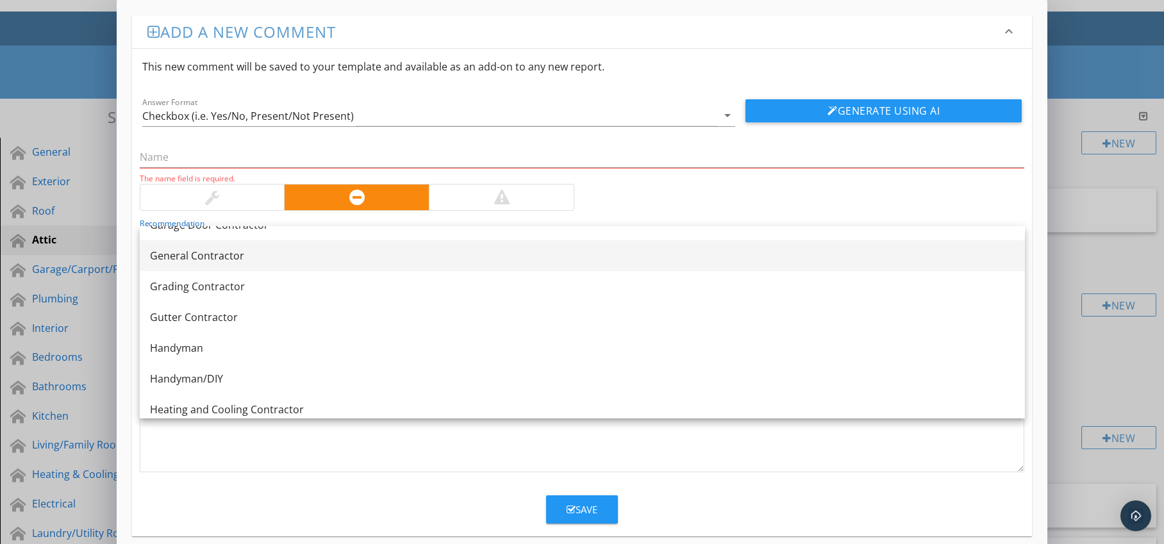
click at [303, 259] on div "General Contractor" at bounding box center [582, 255] width 865 height 15
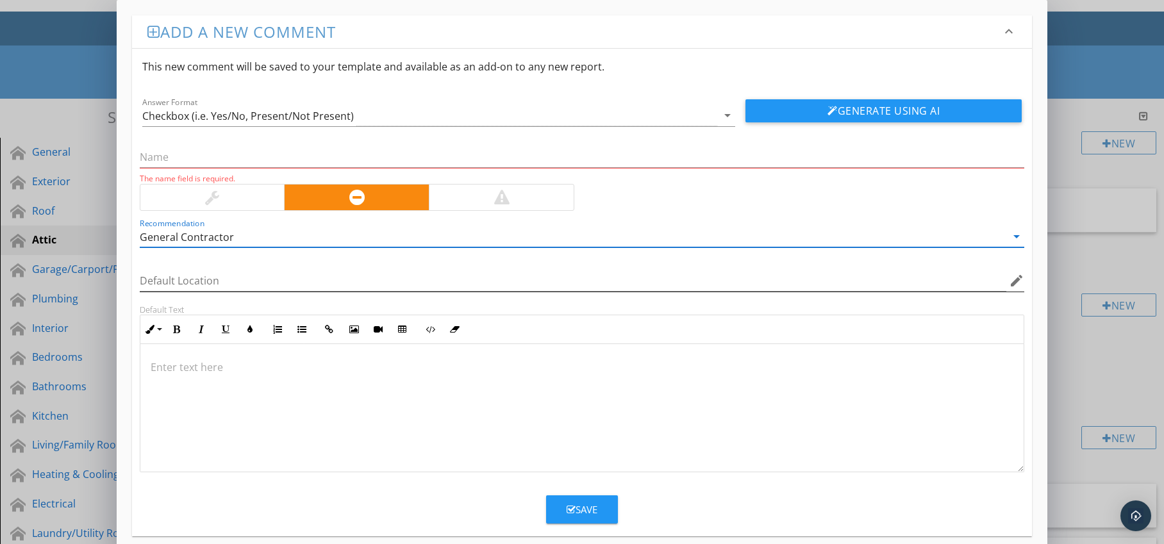
click at [1013, 283] on icon "edit" at bounding box center [1016, 280] width 15 height 15
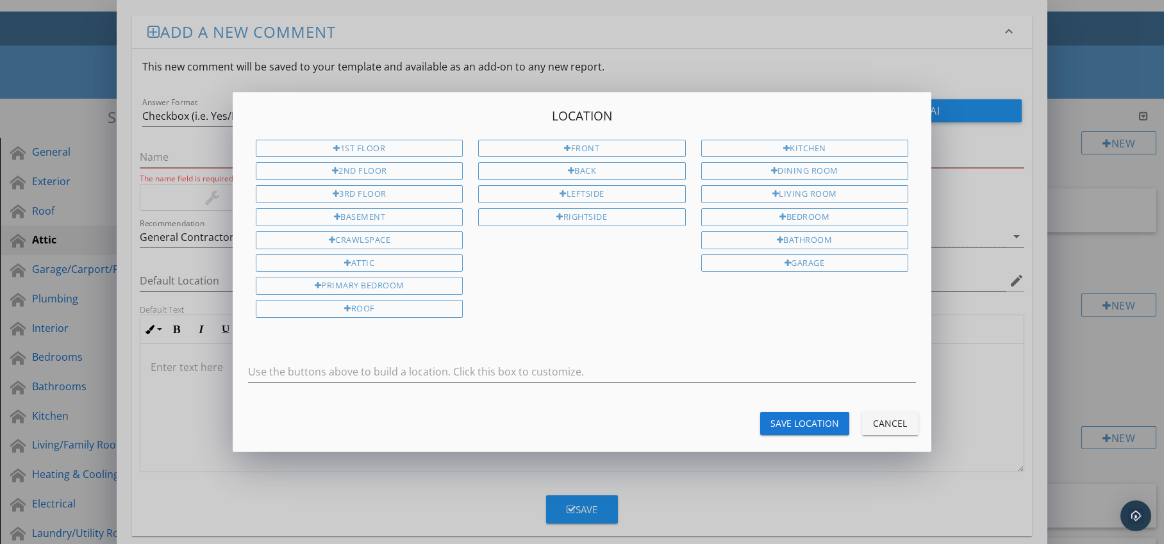
drag, startPoint x: 424, startPoint y: 262, endPoint x: 484, endPoint y: 281, distance: 63.3
click at [424, 262] on div "Attic" at bounding box center [359, 264] width 207 height 18
type input "Attic"
click at [821, 419] on div "Save Location" at bounding box center [805, 423] width 69 height 13
type input "Attic"
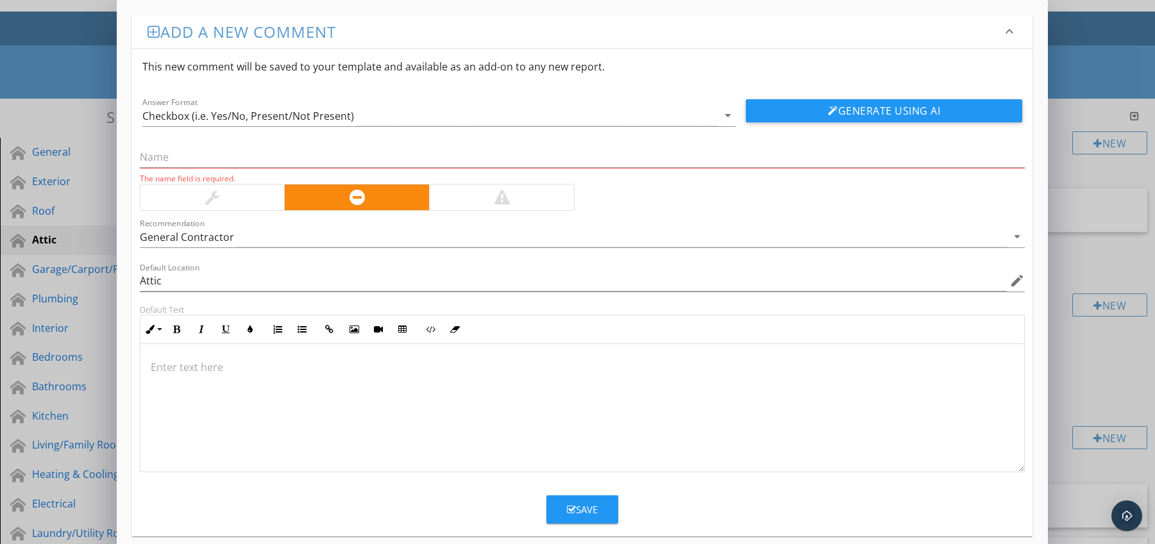
click at [246, 370] on p at bounding box center [583, 367] width 864 height 15
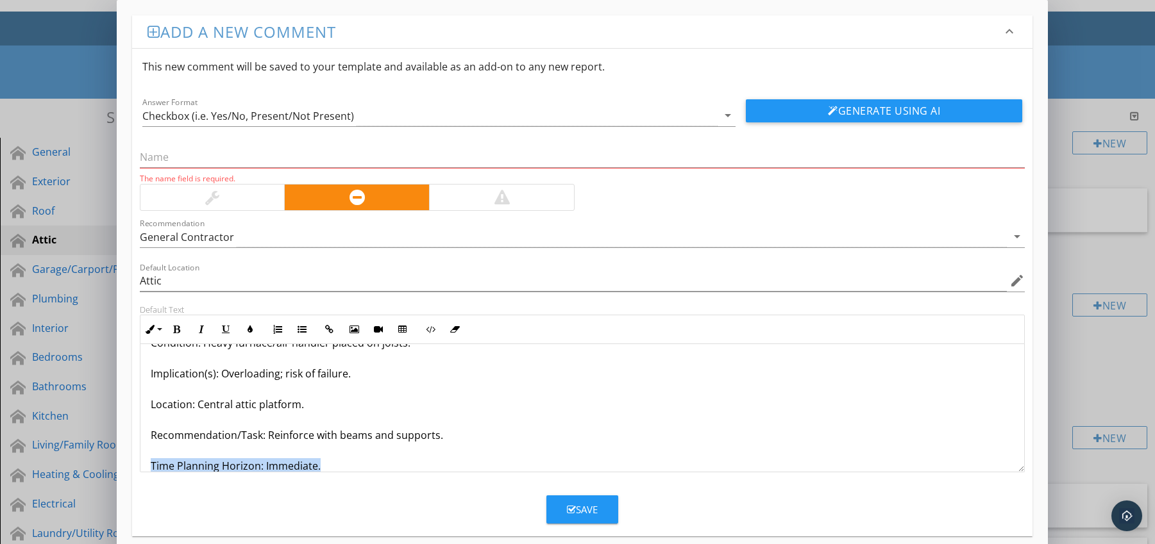
scroll to position [72, 0]
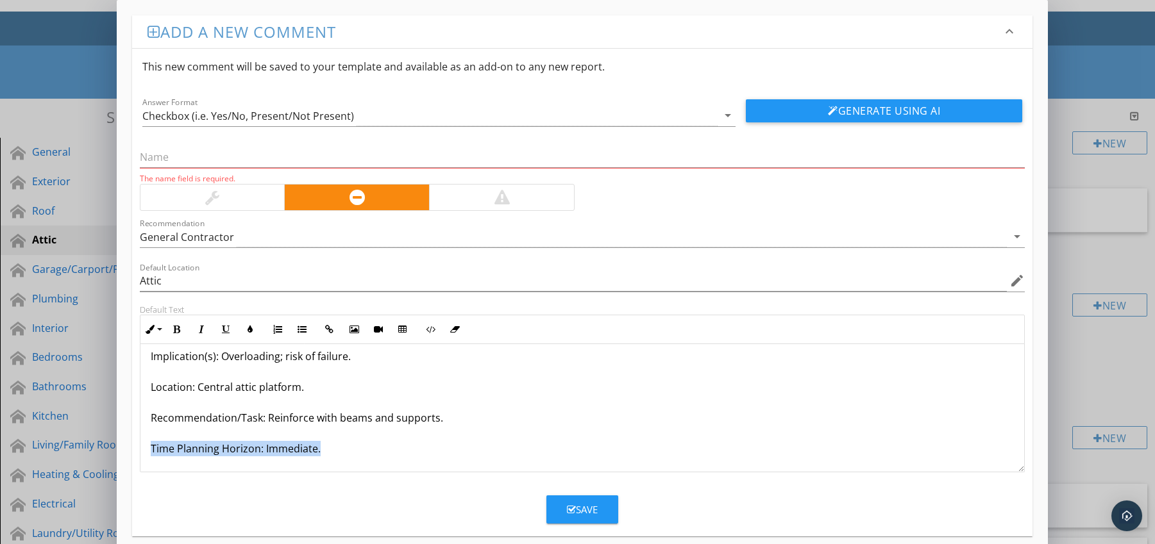
drag, startPoint x: 159, startPoint y: 464, endPoint x: 186, endPoint y: 473, distance: 28.2
click at [186, 473] on div "Inline Style XLarge Large Normal Small Light Small/Light Bold Italic Underline …" at bounding box center [582, 394] width 885 height 158
click at [178, 331] on icon "button" at bounding box center [176, 329] width 9 height 9
click at [253, 332] on icon "button" at bounding box center [250, 329] width 9 height 9
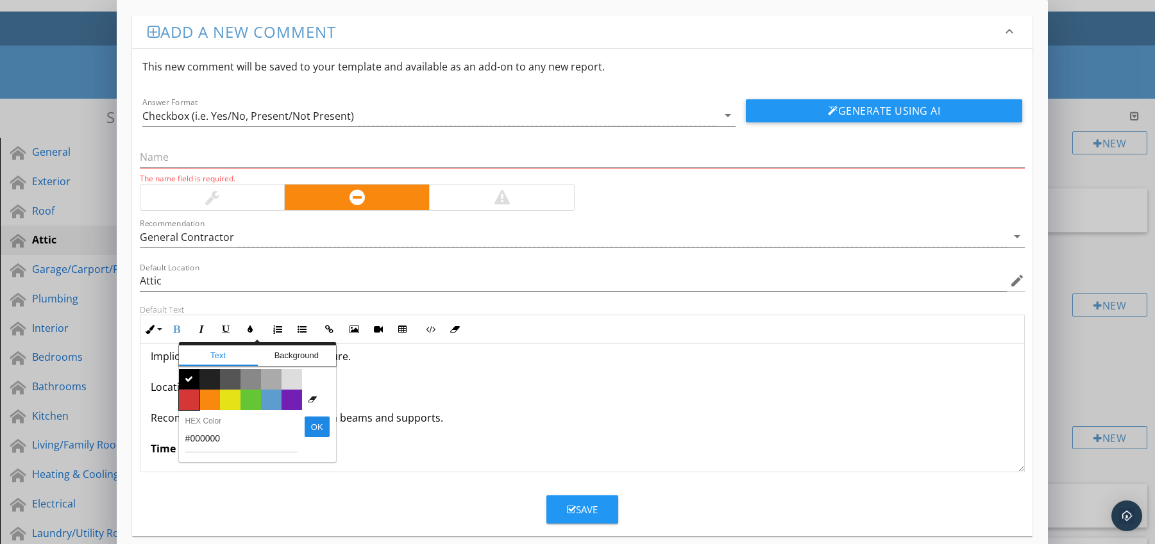
click at [194, 394] on span "Color #d53636" at bounding box center [189, 400] width 21 height 21
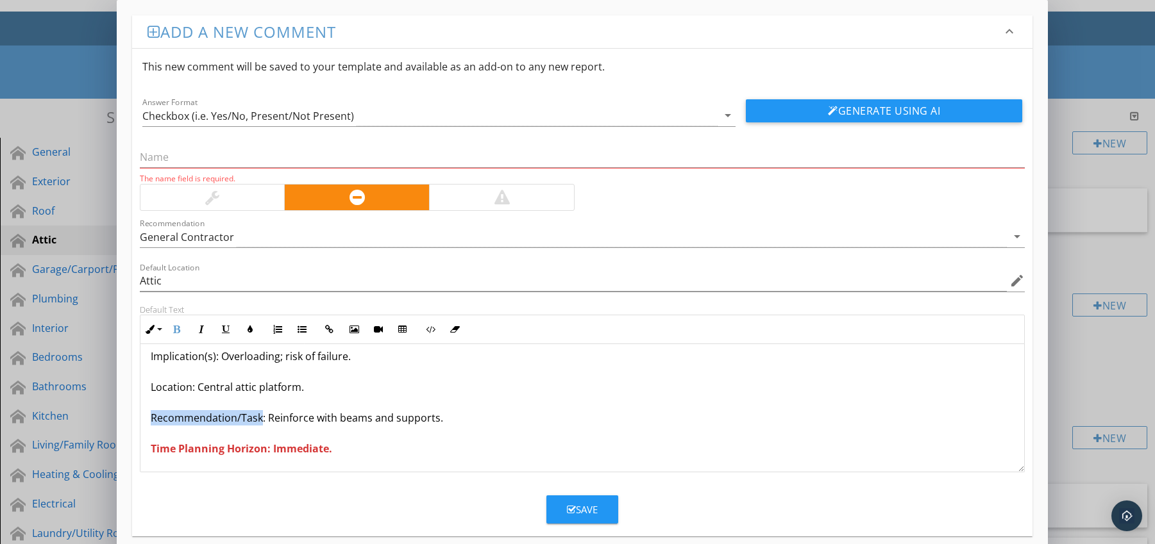
drag, startPoint x: 149, startPoint y: 416, endPoint x: 260, endPoint y: 420, distance: 111.6
click at [260, 420] on div "Joists Supporting HVAC Platform Not Designed For Load Condition: Heavy furnace/…" at bounding box center [582, 372] width 884 height 200
click at [176, 329] on icon "button" at bounding box center [176, 329] width 9 height 9
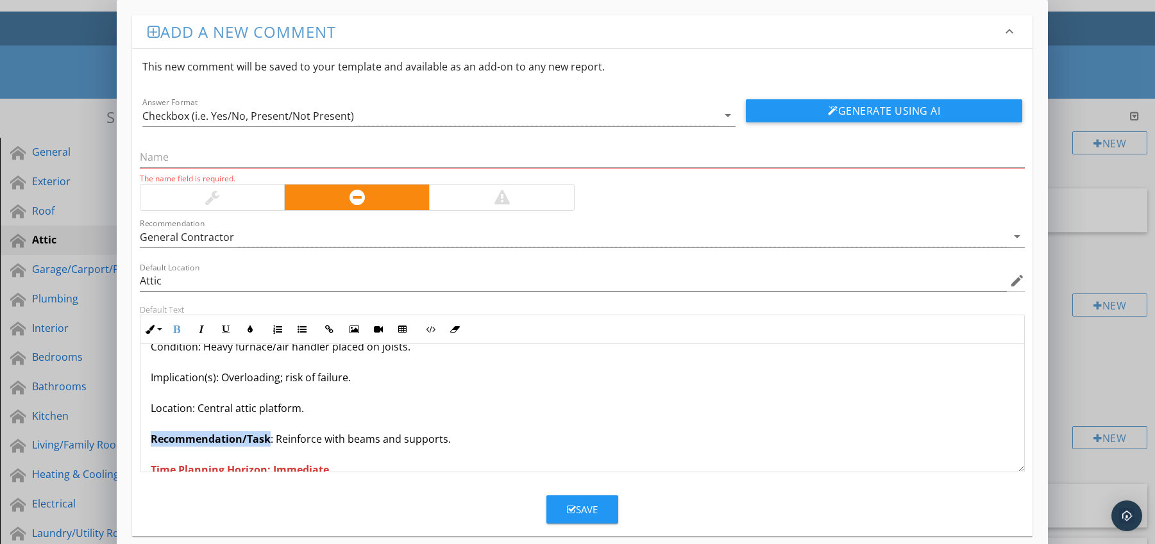
scroll to position [0, 0]
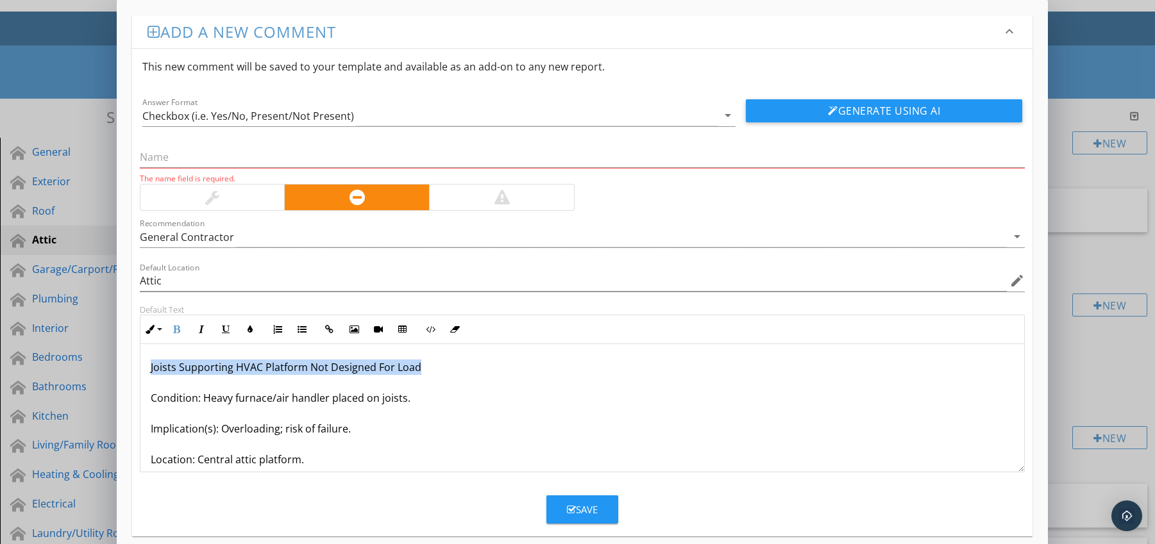
drag, startPoint x: 147, startPoint y: 369, endPoint x: 420, endPoint y: 368, distance: 273.1
click at [420, 368] on div "Joists Supporting HVAC Platform Not Designed For Load Condition: Heavy furnace/…" at bounding box center [582, 444] width 884 height 200
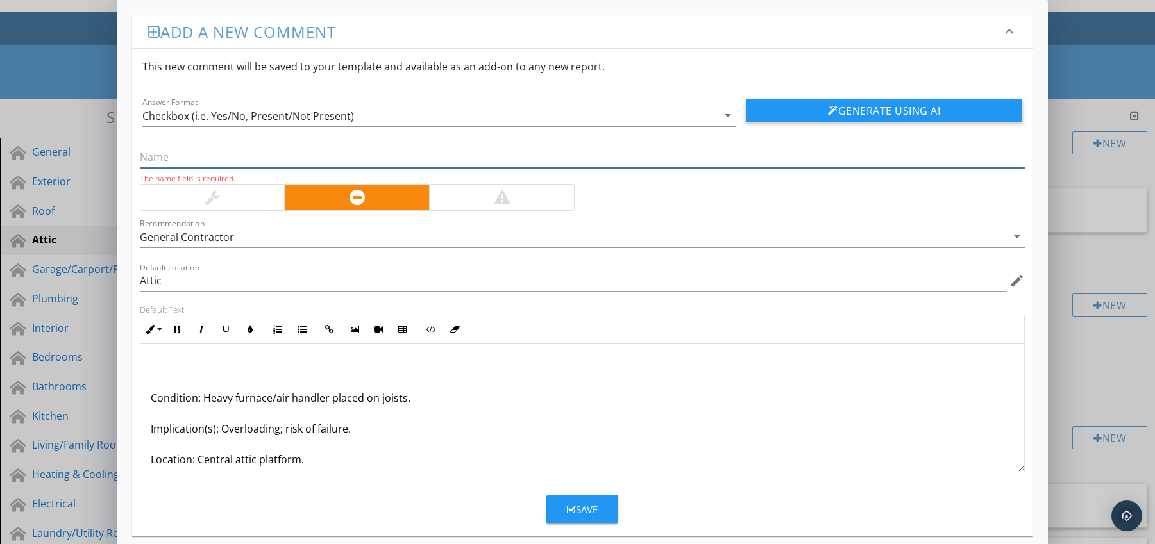
click at [160, 160] on input "text" at bounding box center [582, 157] width 885 height 21
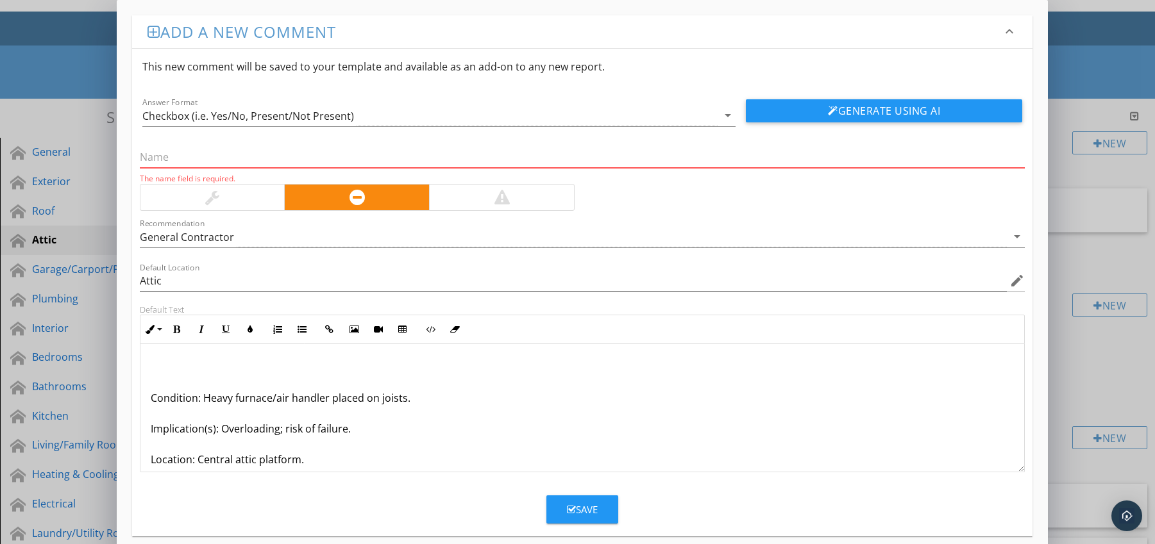
paste input "Joists Supporting HVAC Platform Not Designed For Load"
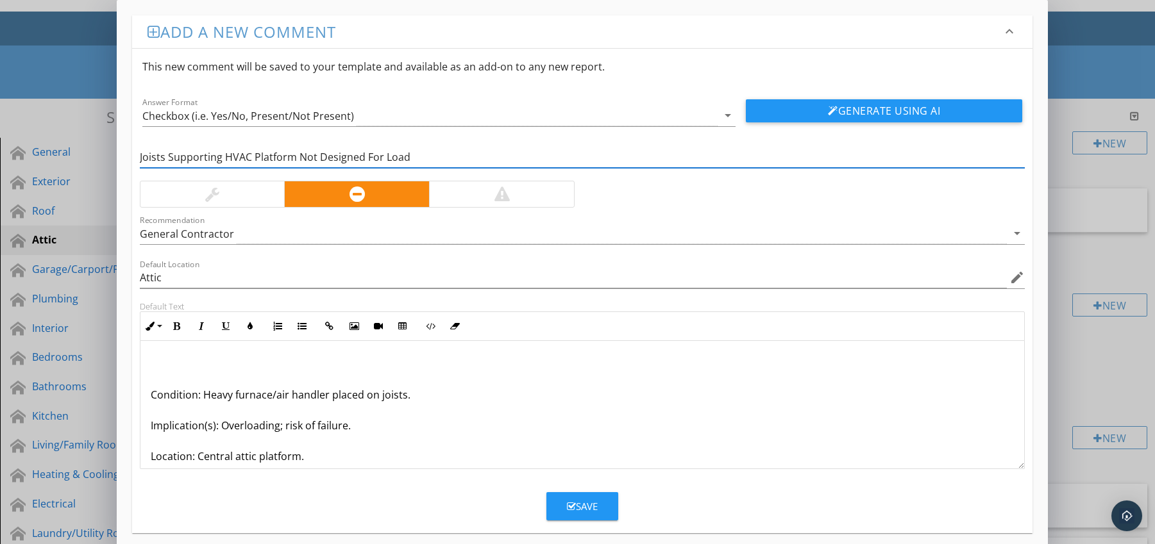
type input "Joists Supporting HVAC Platform Not Designed For Load"
click at [146, 397] on div "Condition: Heavy furnace/air handler placed on joists. Implication(s): Overload…" at bounding box center [582, 441] width 884 height 200
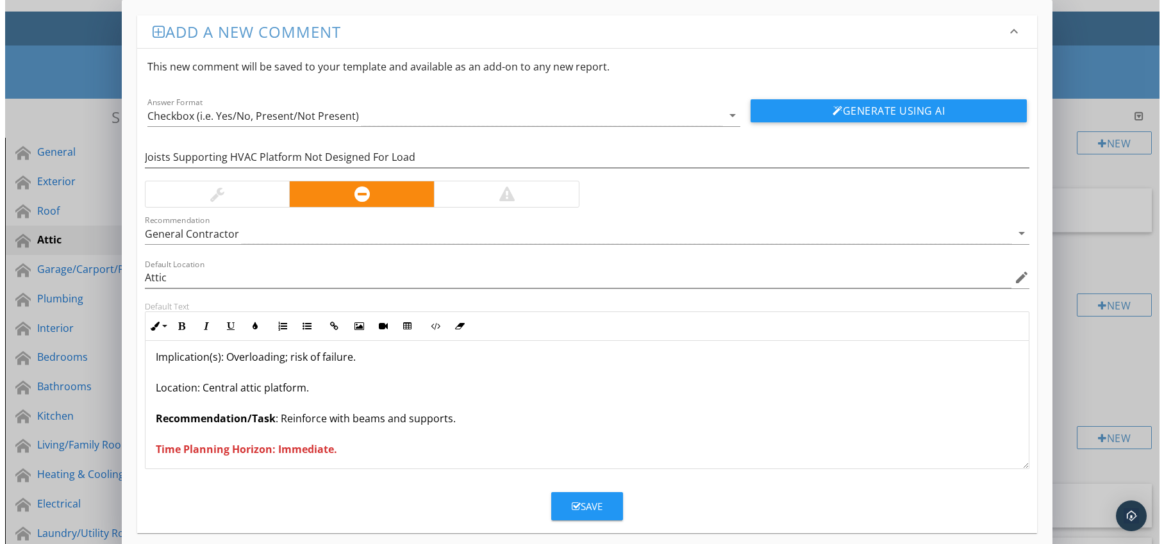
scroll to position [42, 0]
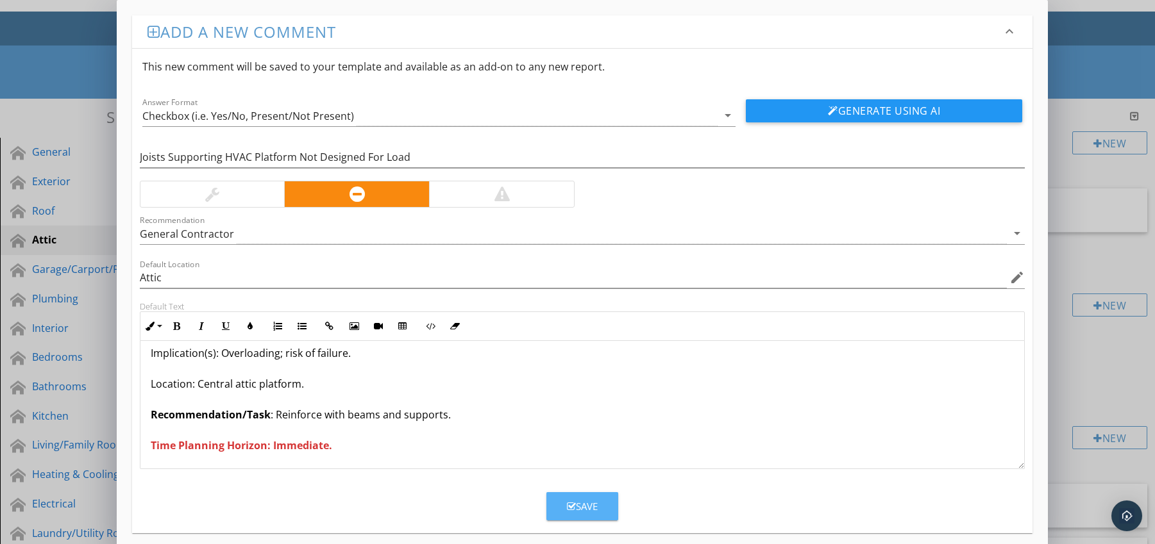
click at [570, 505] on icon "button" at bounding box center [571, 507] width 9 height 10
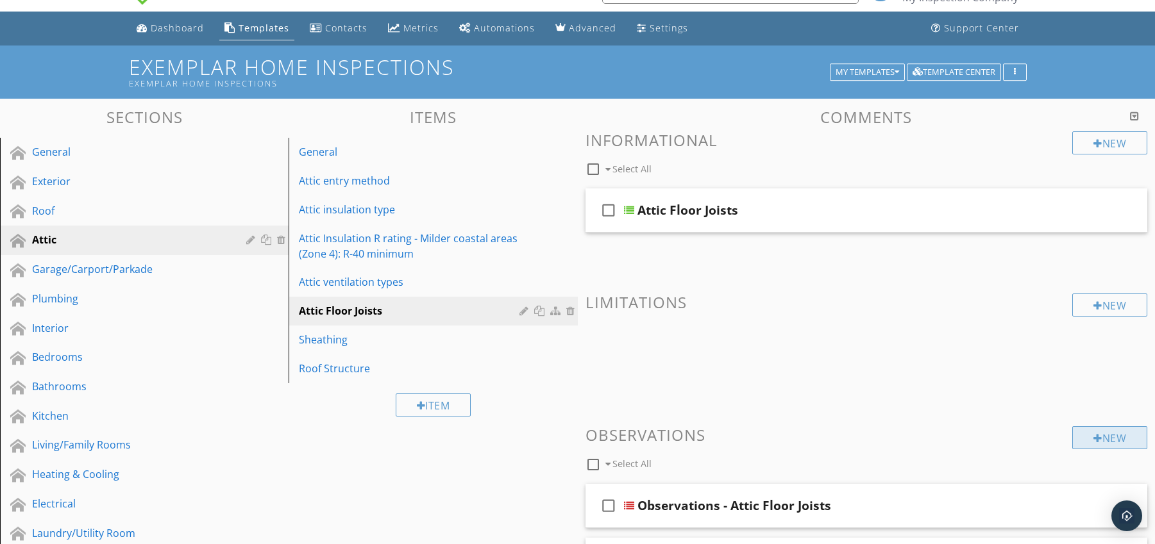
click at [1092, 432] on div "New" at bounding box center [1109, 437] width 75 height 23
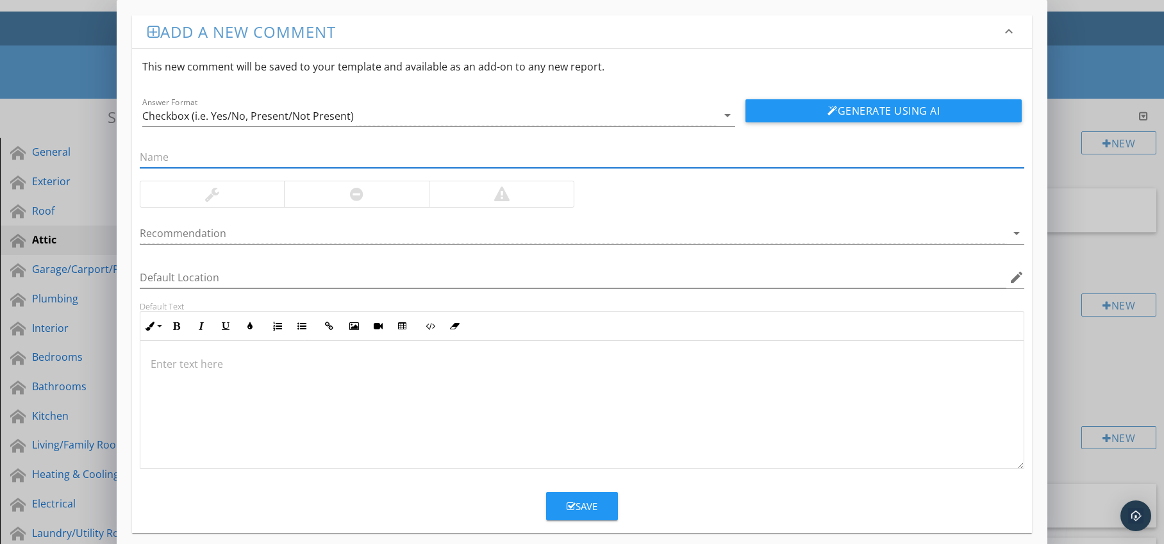
click at [378, 189] on div at bounding box center [356, 194] width 145 height 26
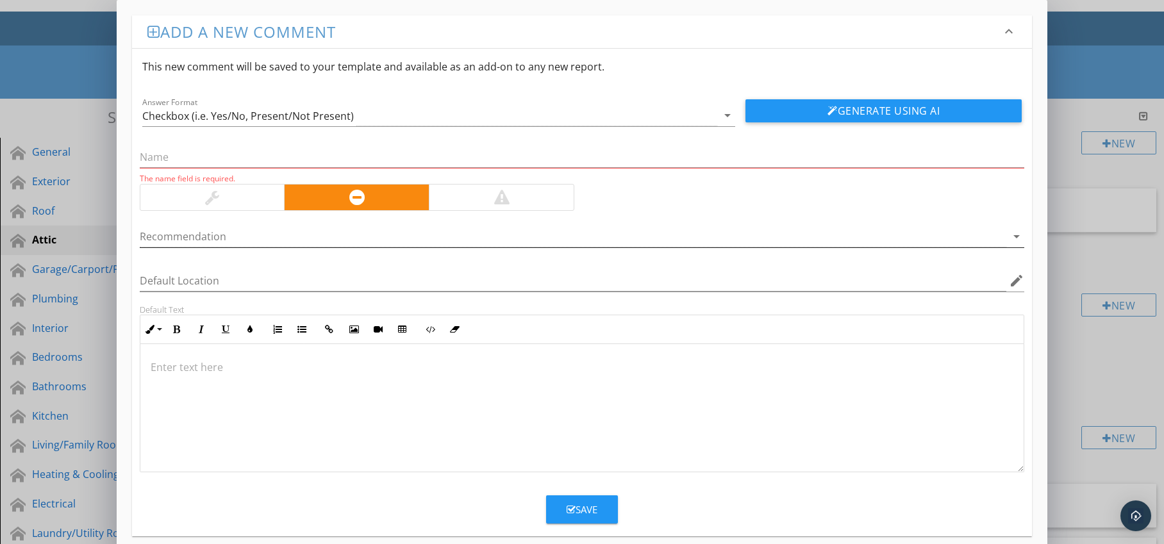
click at [626, 237] on div at bounding box center [574, 236] width 868 height 21
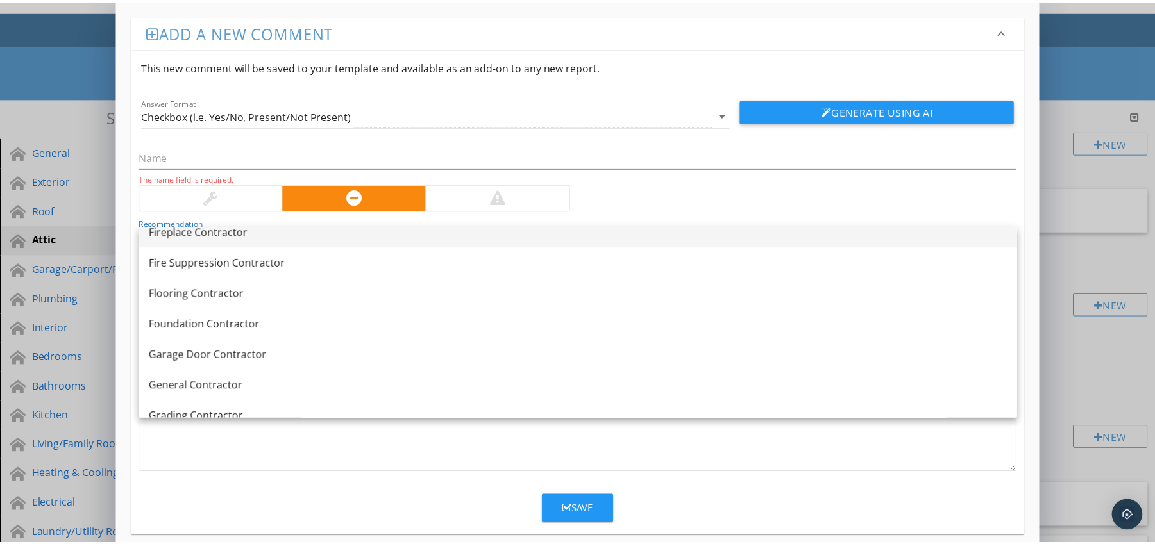
scroll to position [598, 0]
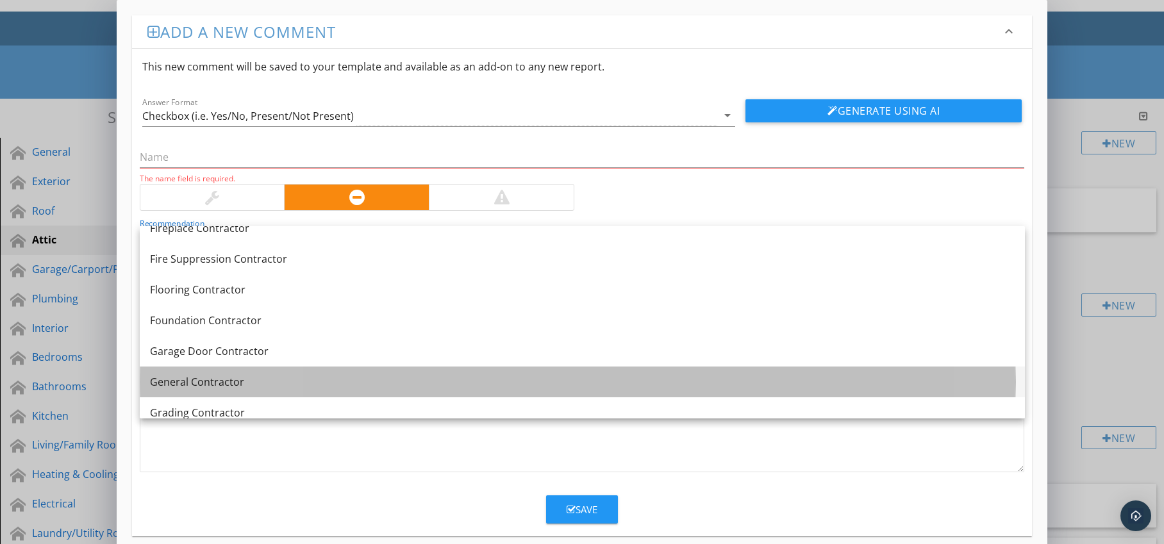
click at [287, 373] on link "General Contractor" at bounding box center [582, 382] width 885 height 31
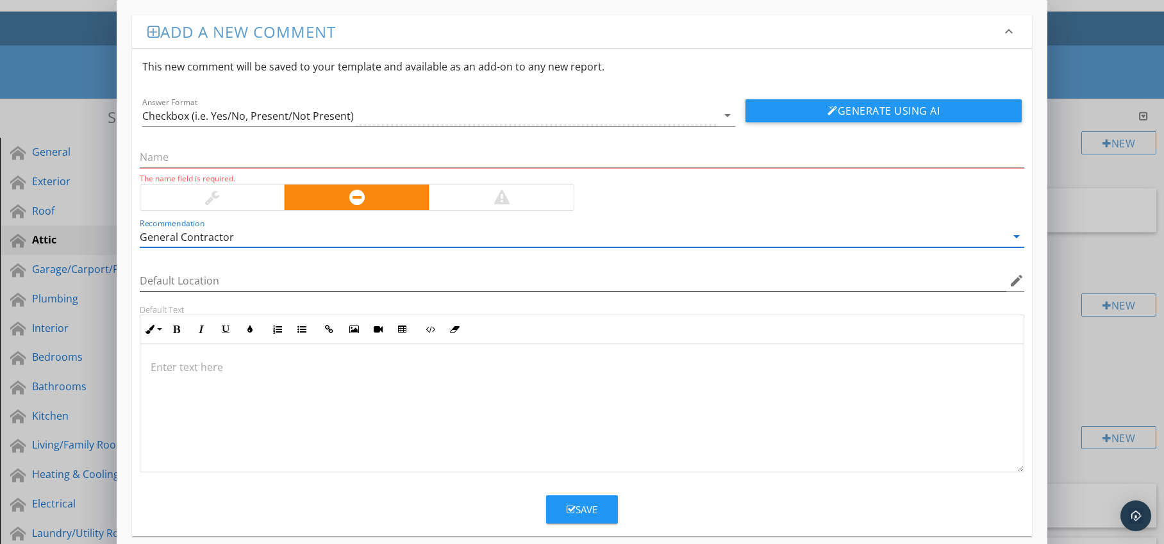
click at [1016, 285] on icon "edit" at bounding box center [1016, 280] width 15 height 15
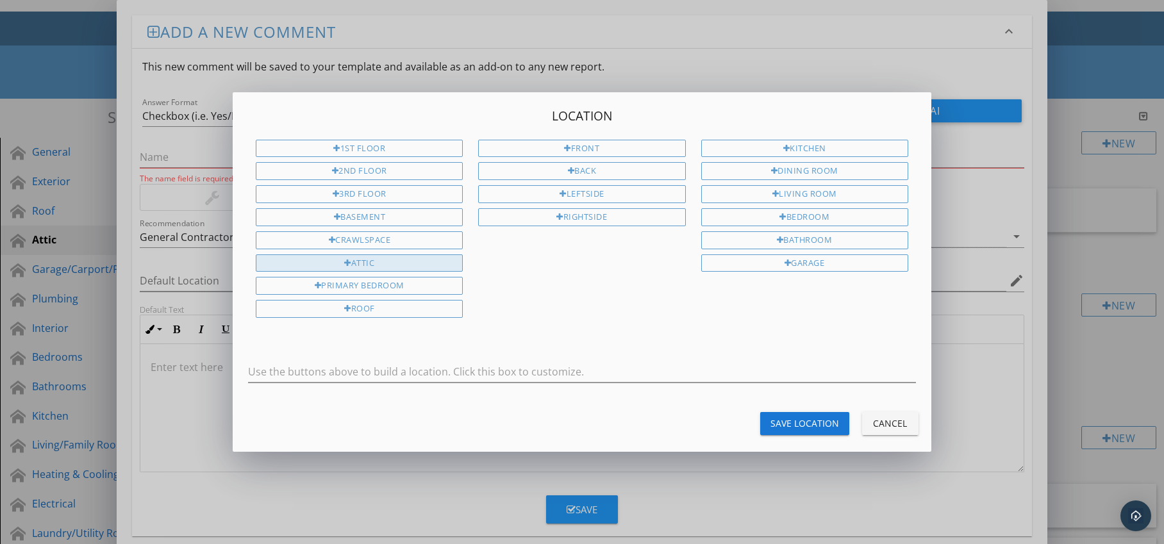
click at [457, 265] on div "Attic" at bounding box center [359, 264] width 207 height 18
click at [793, 427] on div "Save Location" at bounding box center [805, 423] width 69 height 13
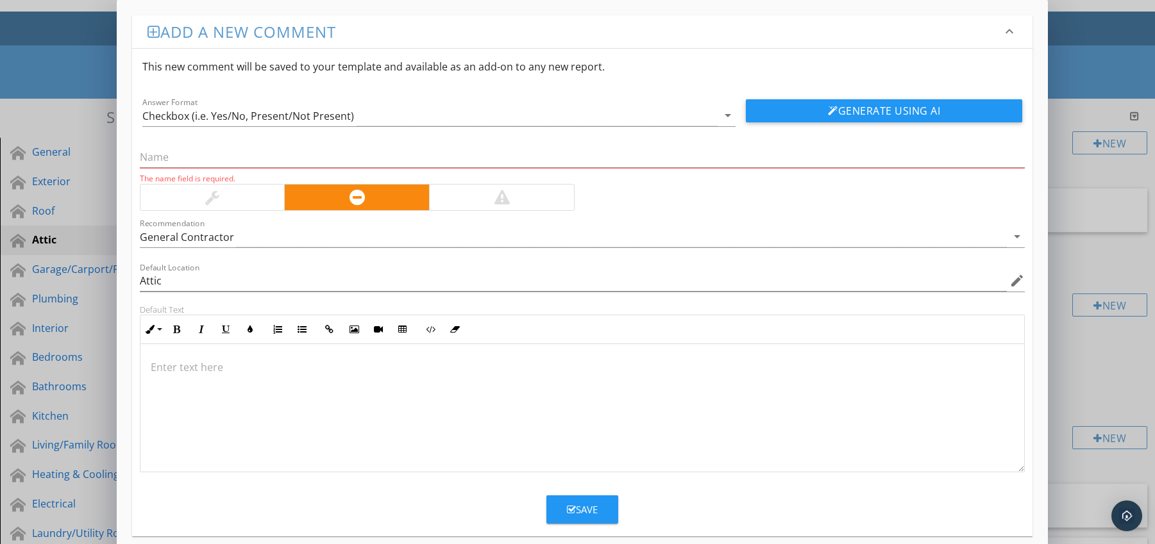
click at [195, 354] on div at bounding box center [582, 408] width 884 height 128
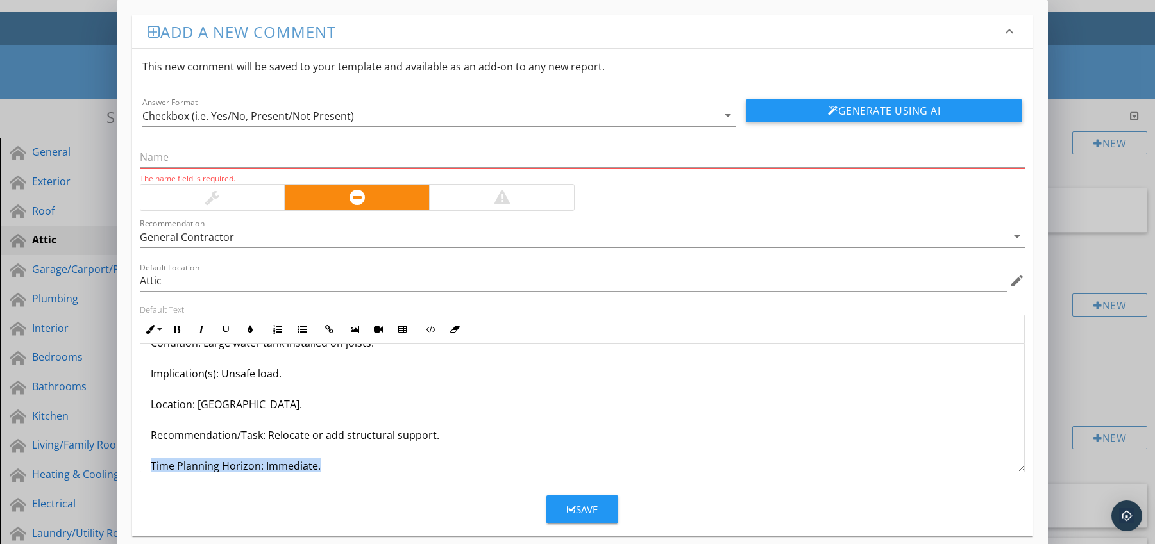
scroll to position [72, 0]
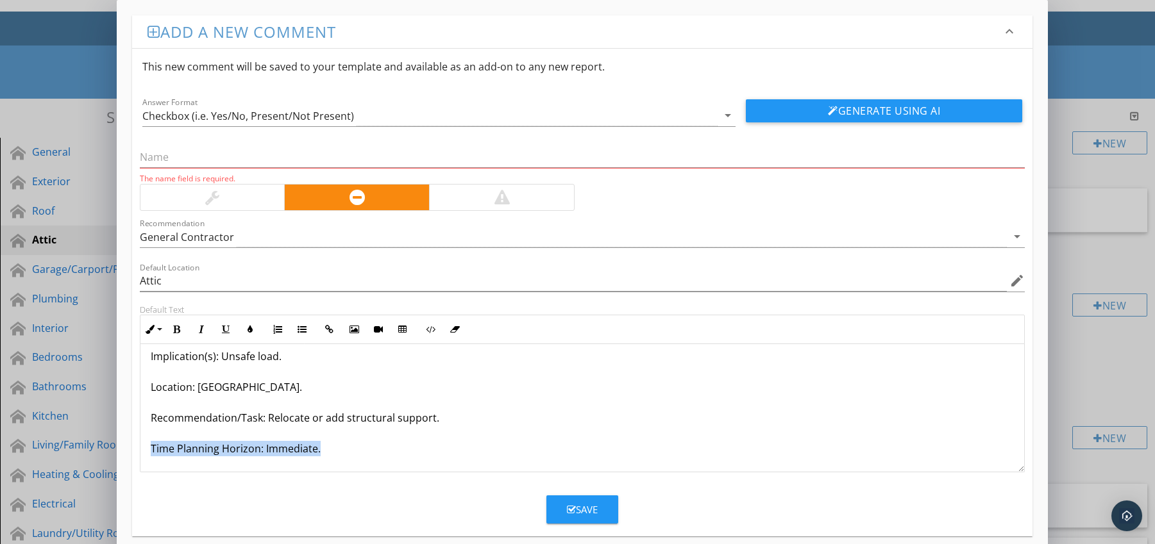
drag, startPoint x: 147, startPoint y: 468, endPoint x: 330, endPoint y: 458, distance: 183.0
click at [324, 463] on div "Joists Supporting Water Heater or Tank Condition: Large water tank installed on…" at bounding box center [582, 372] width 884 height 200
click at [176, 331] on icon "button" at bounding box center [176, 329] width 9 height 9
click at [249, 330] on icon "button" at bounding box center [250, 329] width 9 height 9
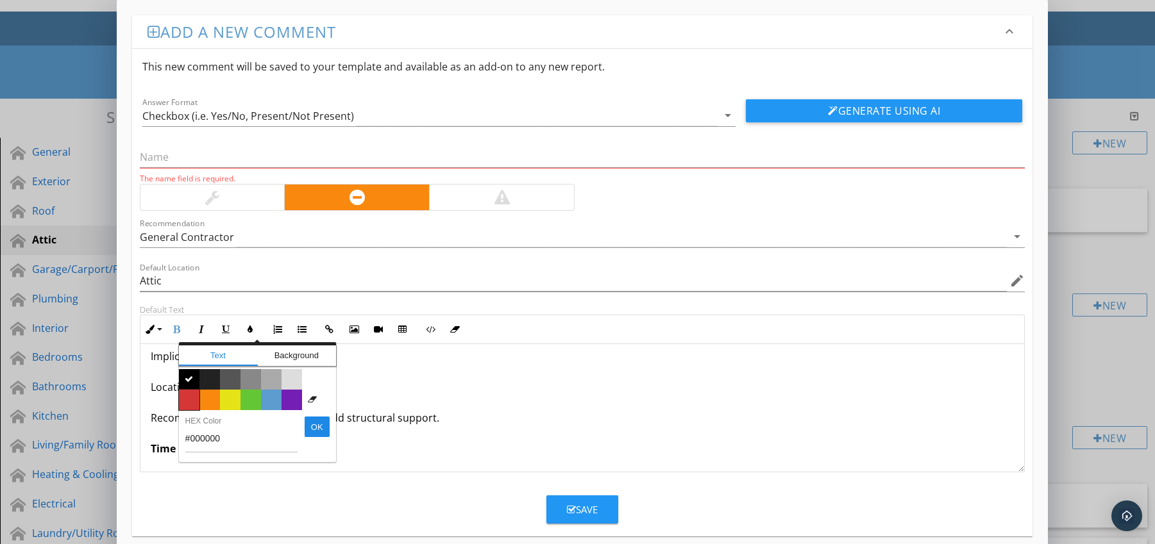
click at [189, 397] on span "Color #d53636" at bounding box center [189, 400] width 21 height 21
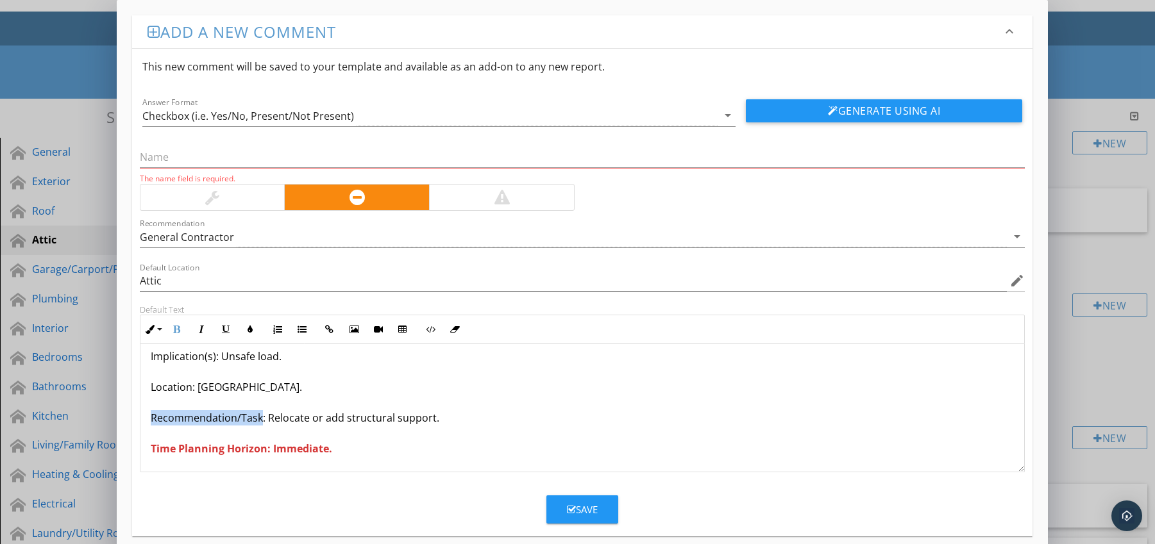
drag, startPoint x: 152, startPoint y: 419, endPoint x: 261, endPoint y: 421, distance: 109.0
click at [261, 421] on p "Joists Supporting Water Heater or Tank Condition: Large water tank installed on…" at bounding box center [583, 371] width 864 height 169
click at [179, 329] on icon "button" at bounding box center [176, 329] width 9 height 9
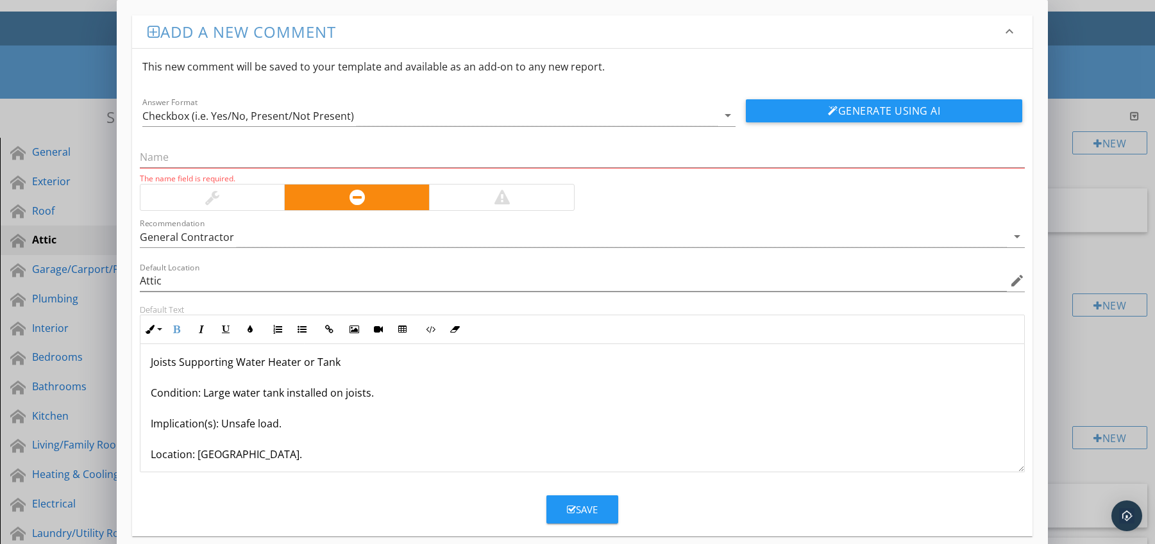
scroll to position [0, 0]
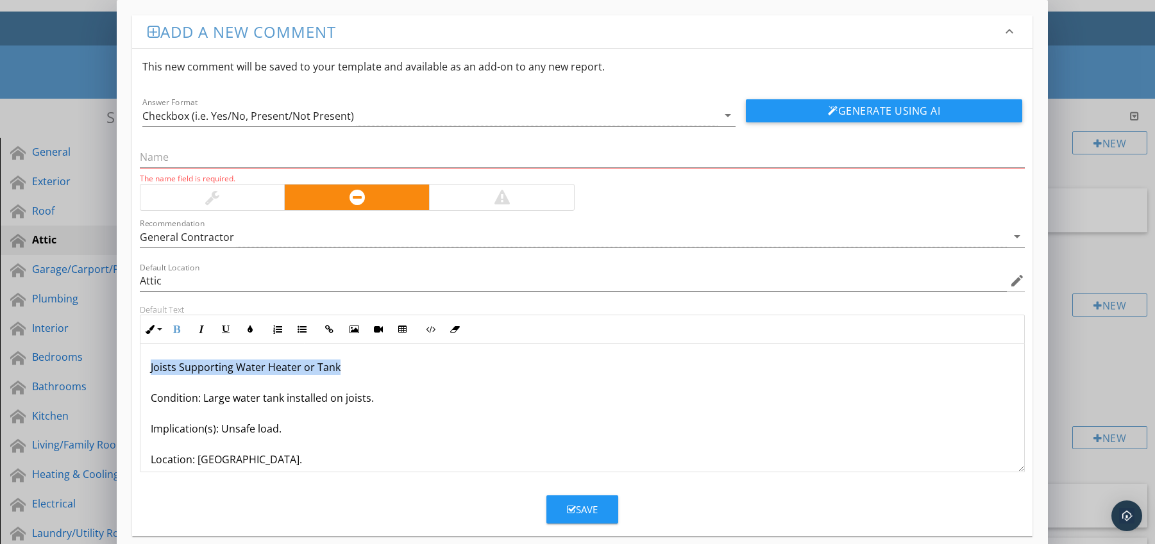
drag, startPoint x: 147, startPoint y: 372, endPoint x: 351, endPoint y: 365, distance: 204.0
click at [351, 365] on div "Joists Supporting Water Heater or Tank Condition: Large water tank installed on…" at bounding box center [582, 444] width 884 height 200
click at [215, 162] on input "text" at bounding box center [582, 157] width 885 height 21
paste input "Joists Supporting Water Heater or Tank"
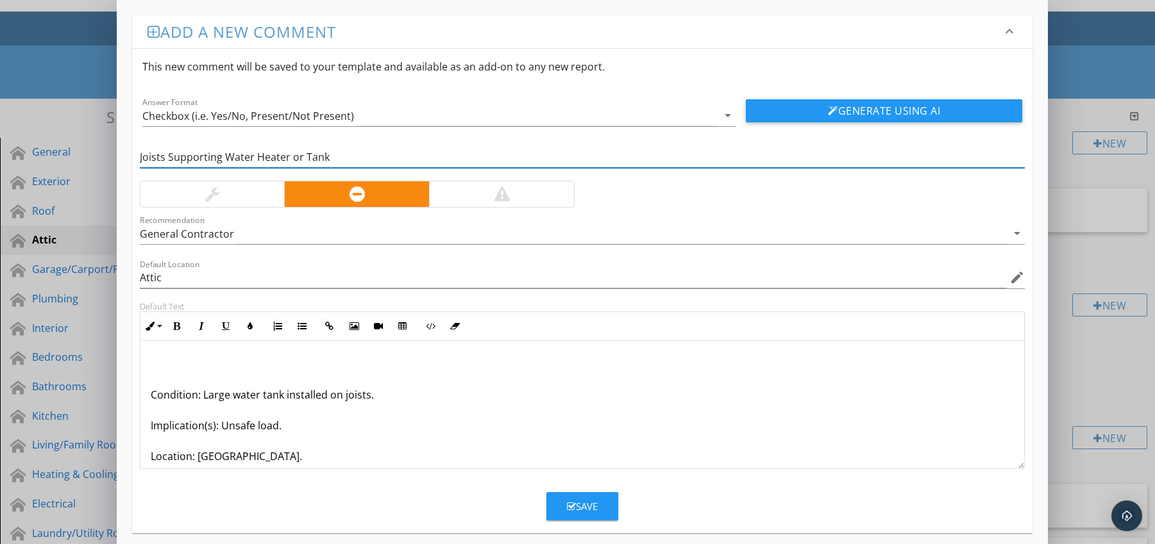
click at [149, 397] on div "Condition: Large water tank installed on joists. Implication(s): Unsafe load. L…" at bounding box center [582, 441] width 884 height 200
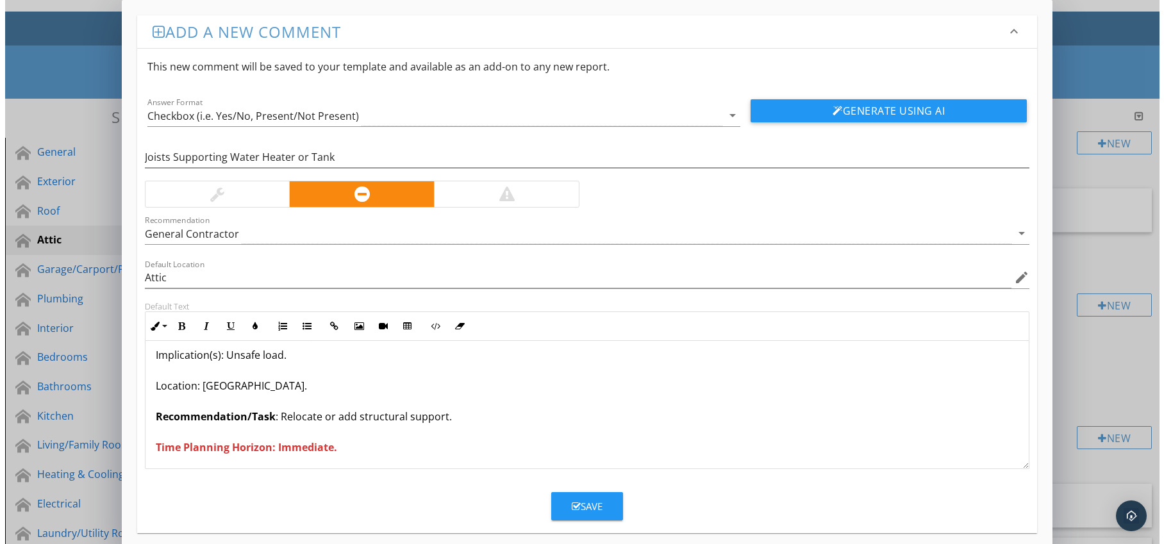
scroll to position [42, 0]
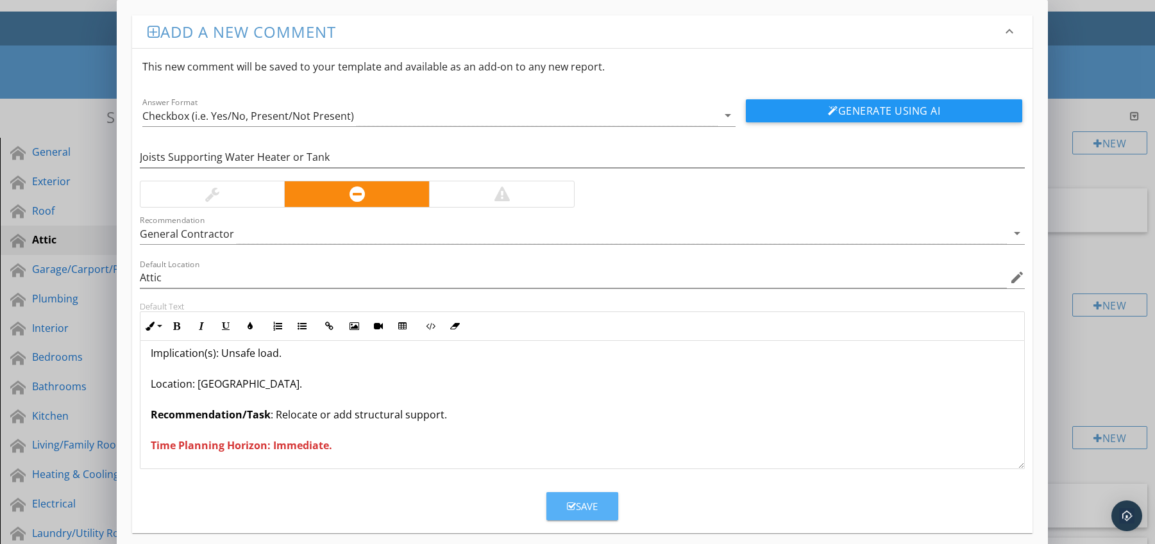
click at [573, 501] on div "Save" at bounding box center [582, 506] width 31 height 15
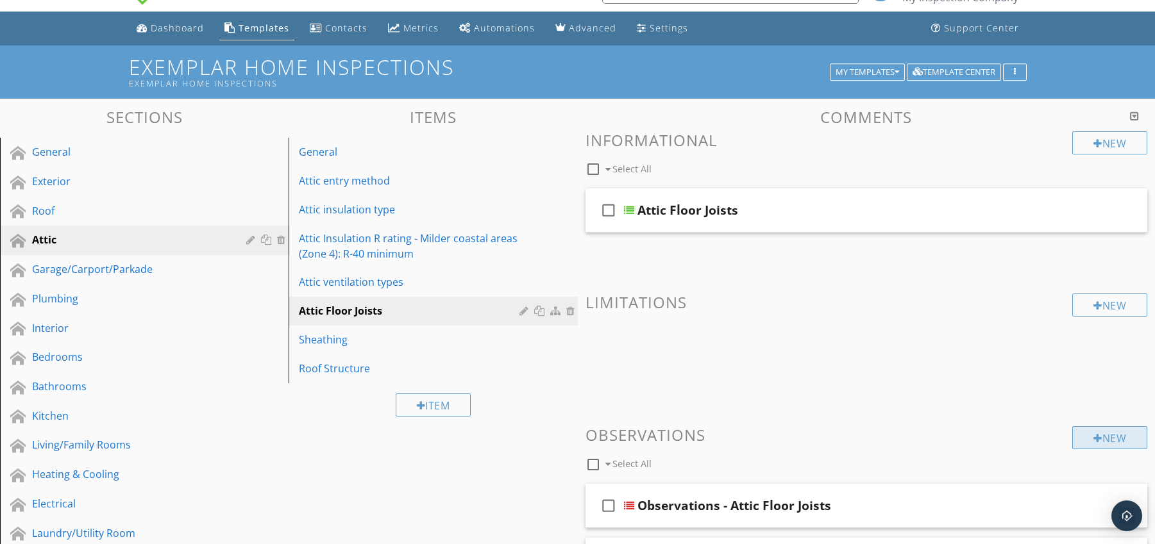
click at [1088, 440] on div "New" at bounding box center [1109, 437] width 75 height 23
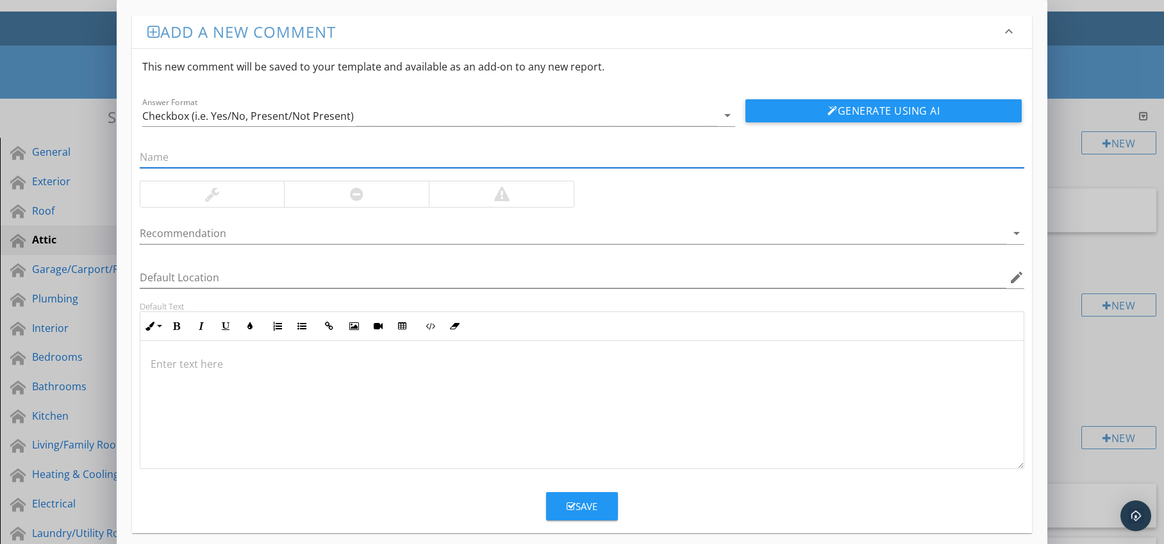
click at [333, 205] on div at bounding box center [356, 194] width 145 height 26
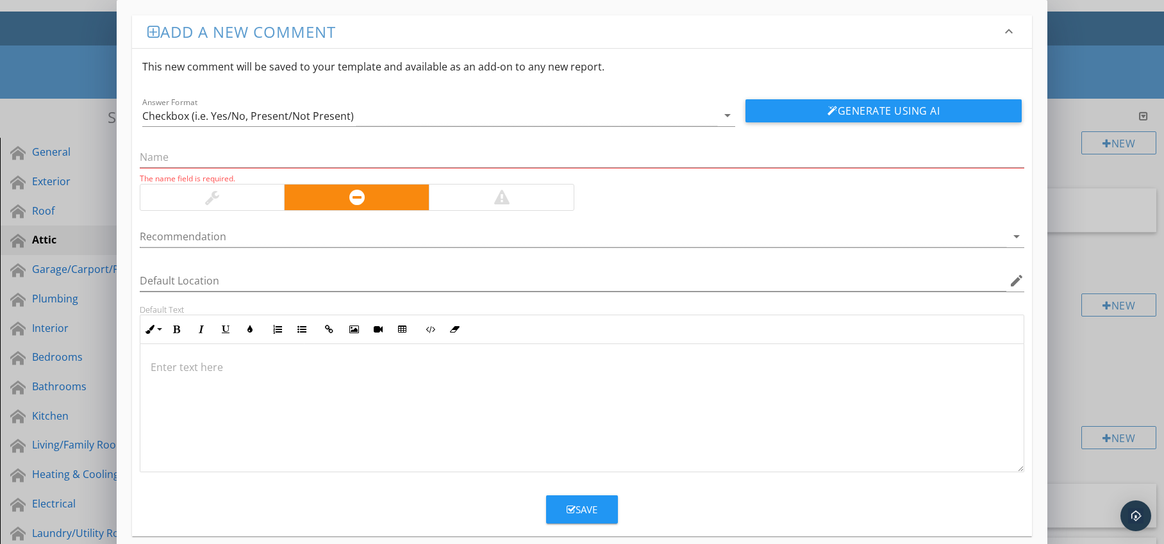
click at [336, 233] on div at bounding box center [574, 236] width 868 height 21
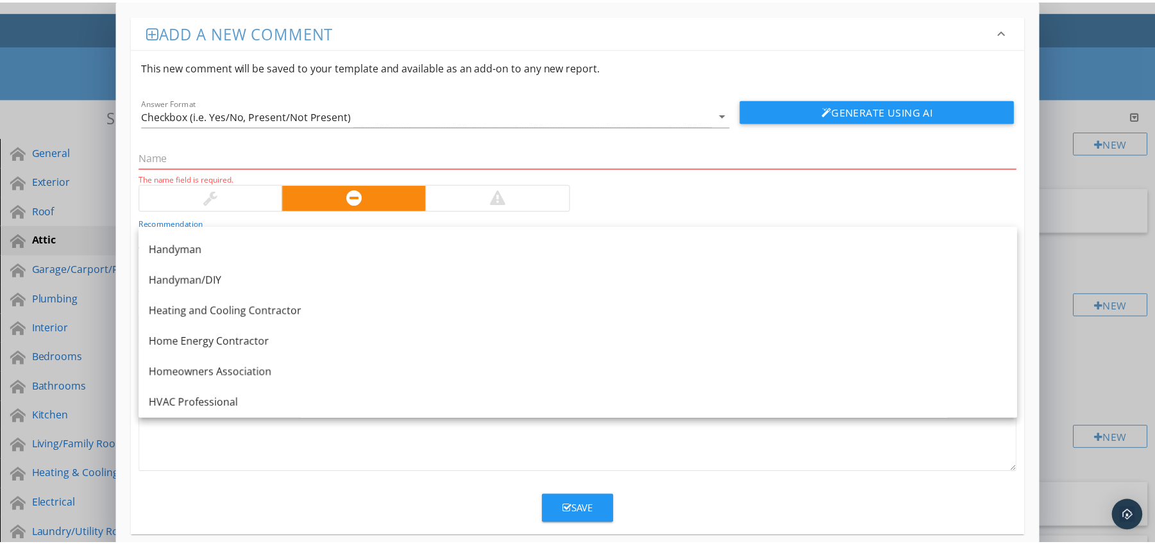
scroll to position [737, 0]
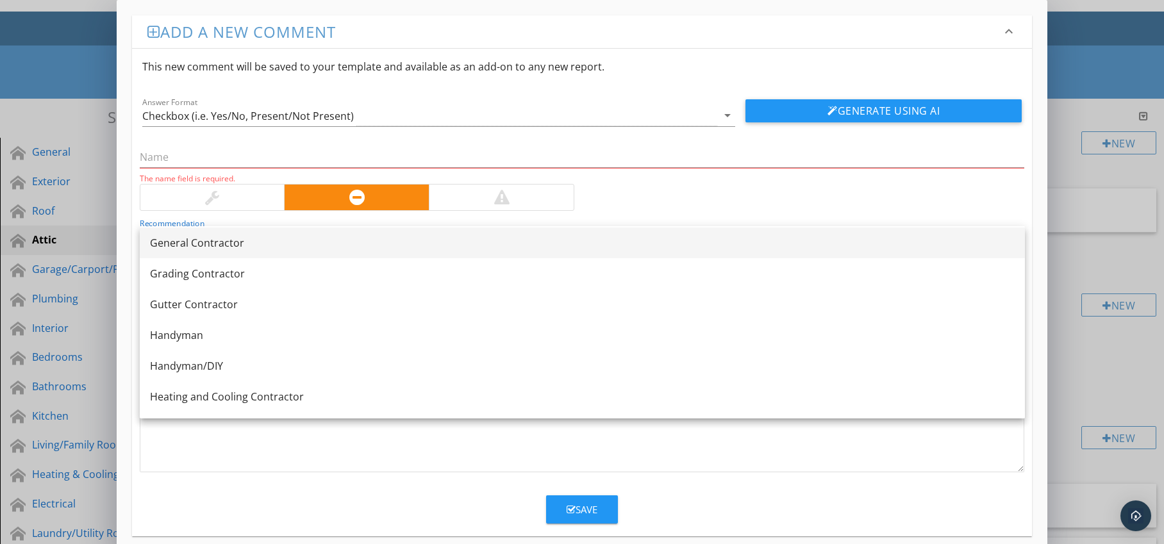
click at [256, 251] on link "General Contractor" at bounding box center [582, 243] width 885 height 31
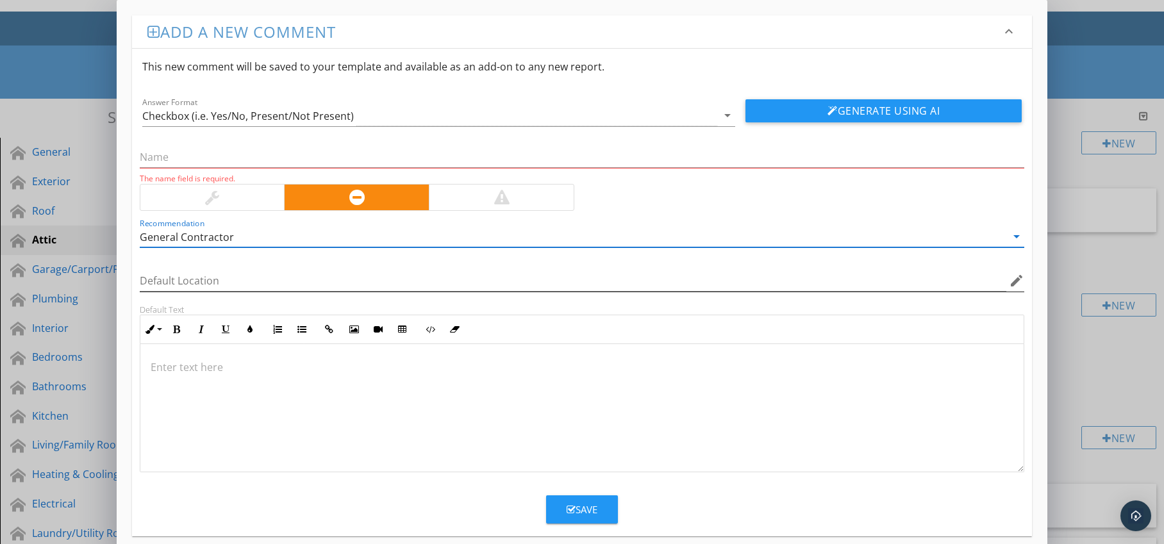
click at [1013, 280] on icon "edit" at bounding box center [1016, 280] width 15 height 15
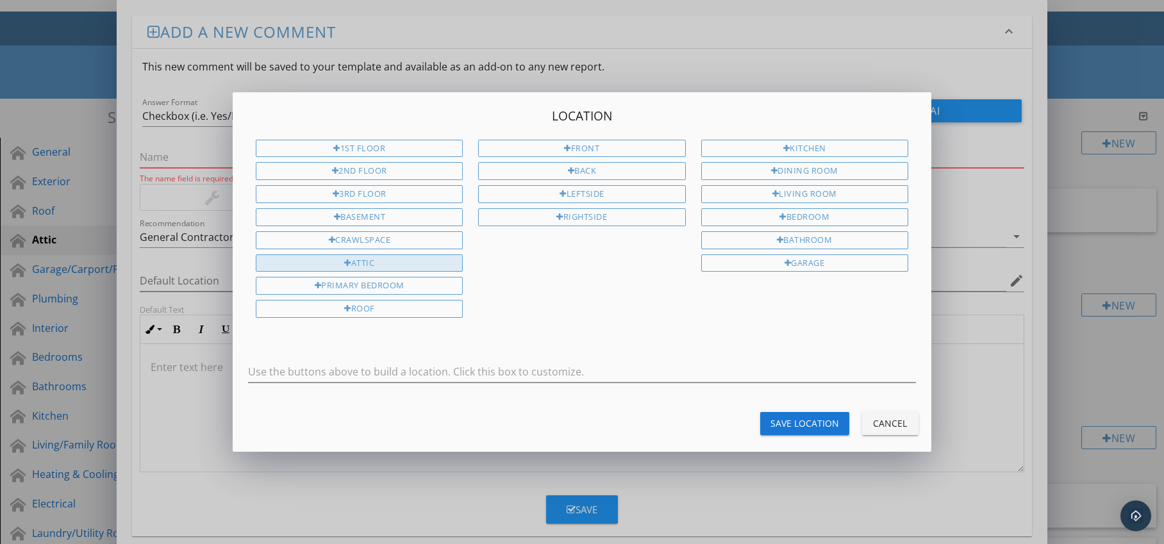
click at [430, 268] on div "Attic" at bounding box center [359, 264] width 207 height 18
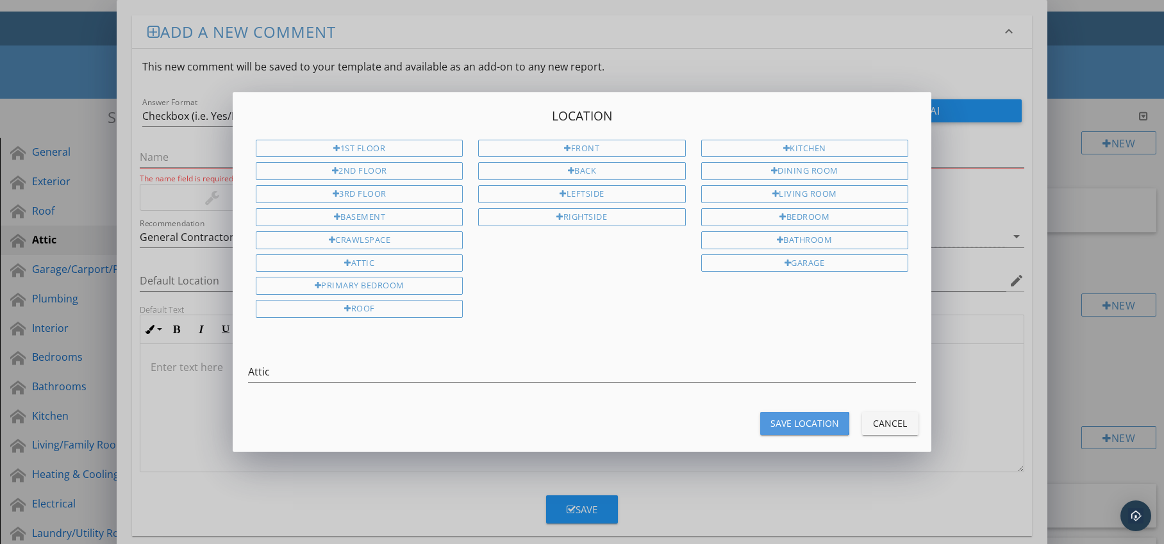
click at [776, 417] on div "Save Location" at bounding box center [805, 423] width 69 height 13
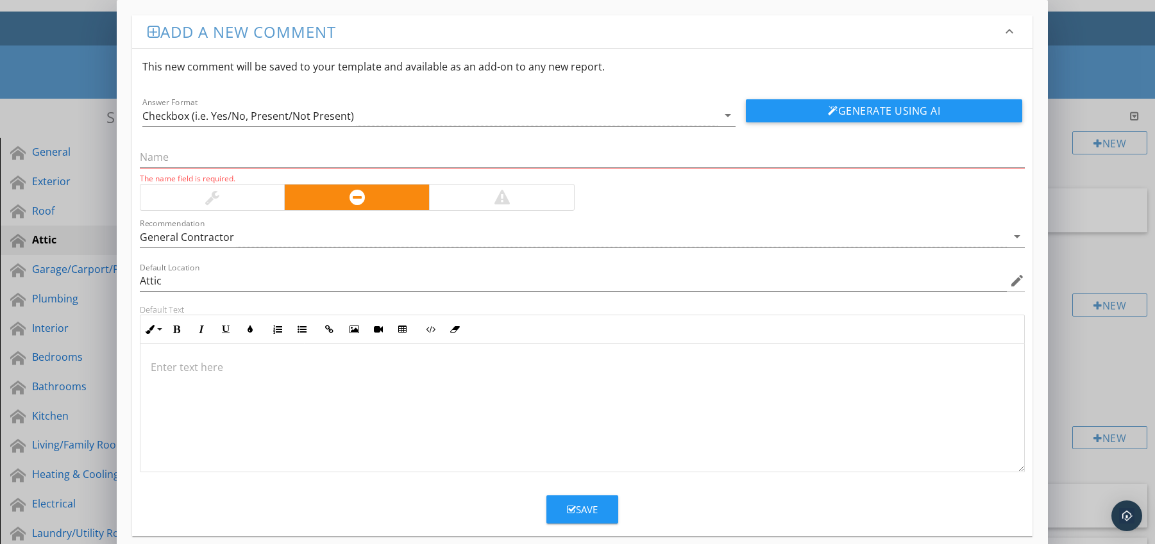
click at [298, 358] on div at bounding box center [582, 408] width 884 height 128
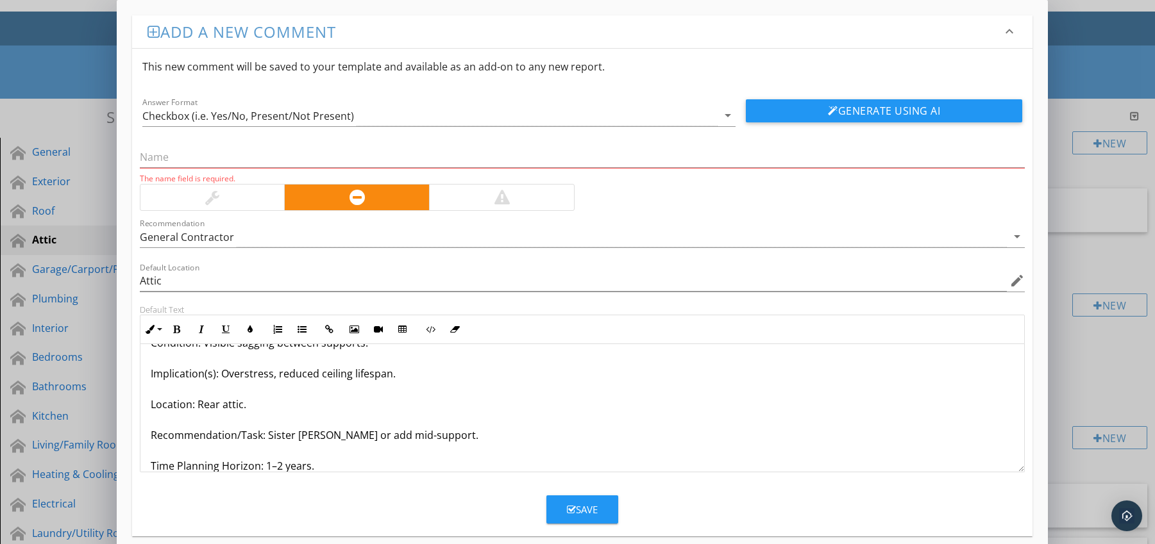
scroll to position [72, 0]
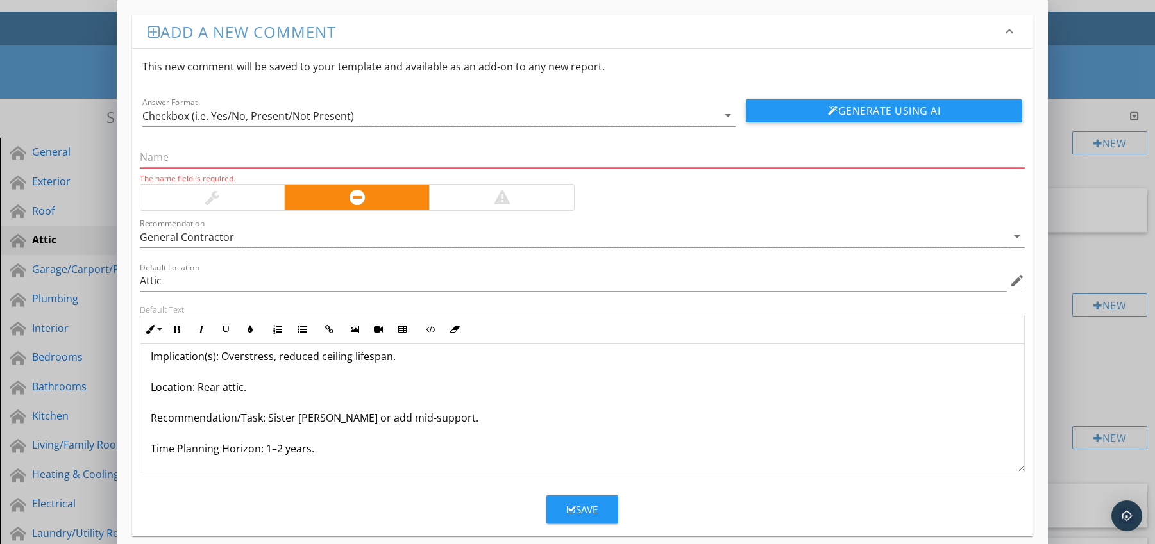
drag, startPoint x: 147, startPoint y: 464, endPoint x: 203, endPoint y: 474, distance: 56.1
click at [203, 474] on form "This new comment will be saved to your template and available as an add-on to a…" at bounding box center [582, 286] width 901 height 475
drag, startPoint x: 166, startPoint y: 451, endPoint x: 342, endPoint y: 458, distance: 176.4
click at [342, 458] on div "Joists Deflected / Bowed Under Load Condition: Visible sagging between supports…" at bounding box center [582, 372] width 884 height 200
click at [175, 331] on icon "button" at bounding box center [176, 329] width 9 height 9
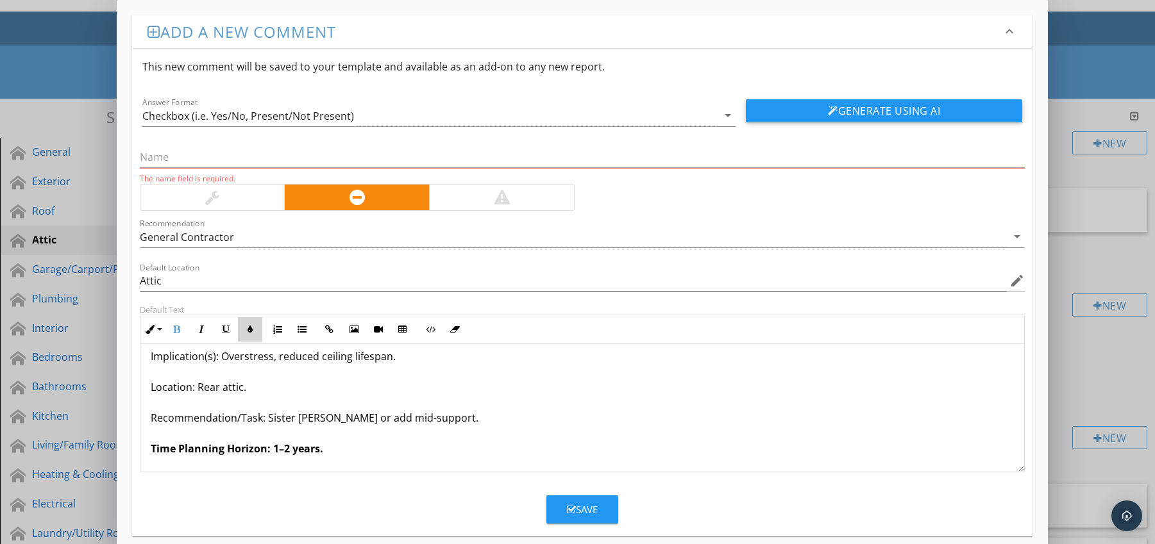
click at [247, 330] on icon "button" at bounding box center [250, 329] width 9 height 9
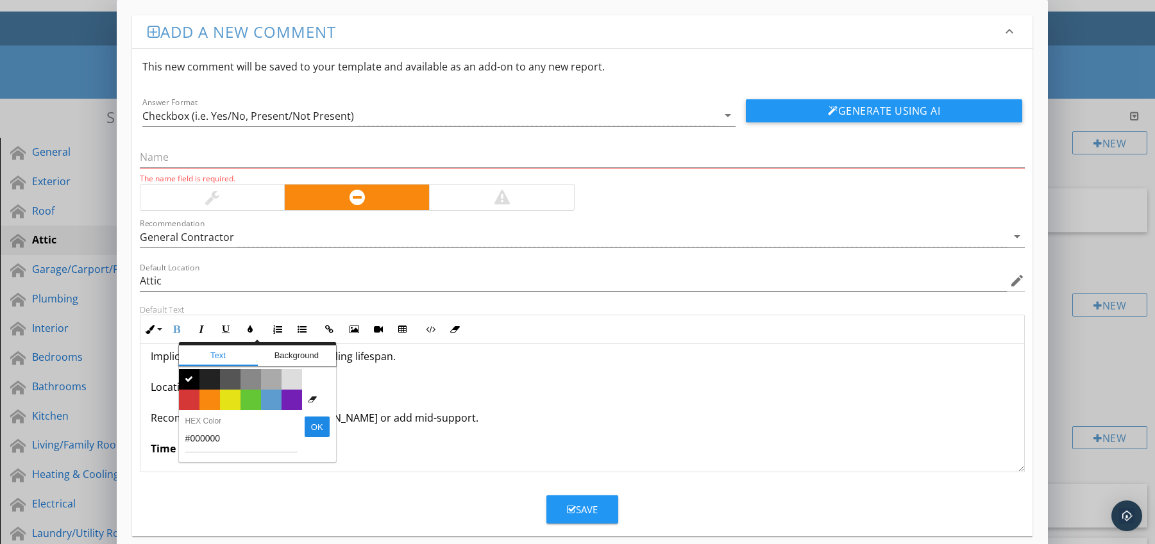
click at [190, 396] on span "Color #d53636" at bounding box center [189, 400] width 21 height 21
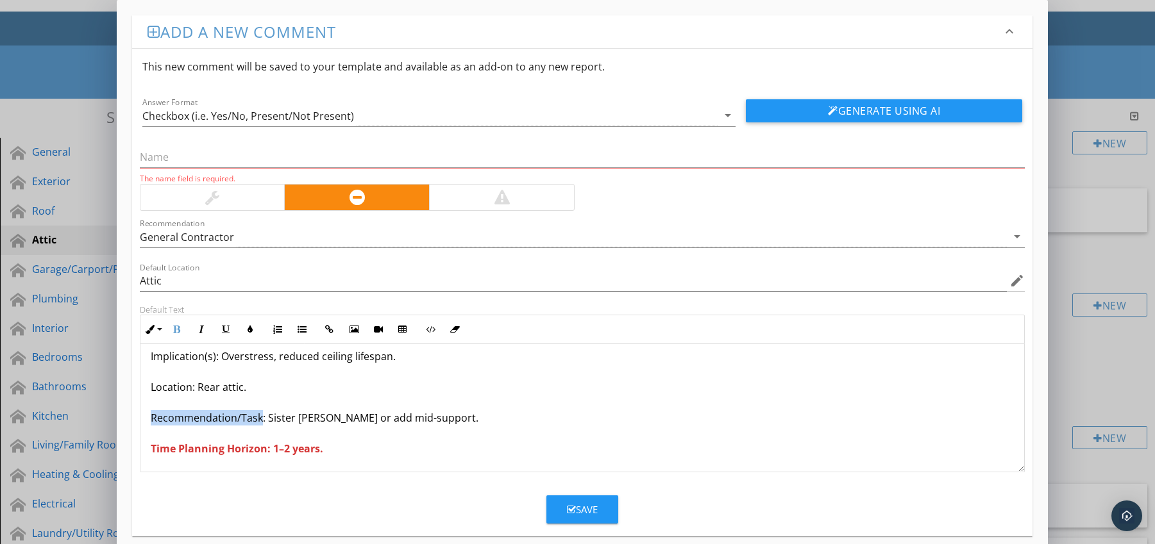
drag, startPoint x: 148, startPoint y: 419, endPoint x: 261, endPoint y: 424, distance: 112.9
click at [261, 424] on div "Joists Deflected / Bowed Under Load Condition: Visible sagging between supports…" at bounding box center [582, 372] width 884 height 200
click at [176, 328] on icon "button" at bounding box center [176, 329] width 9 height 9
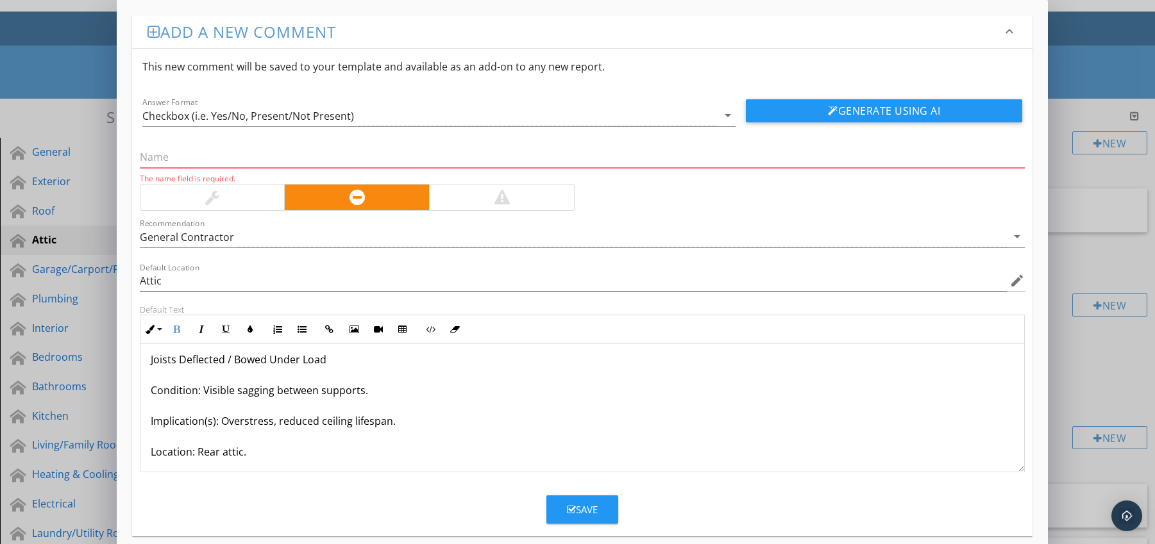
scroll to position [0, 0]
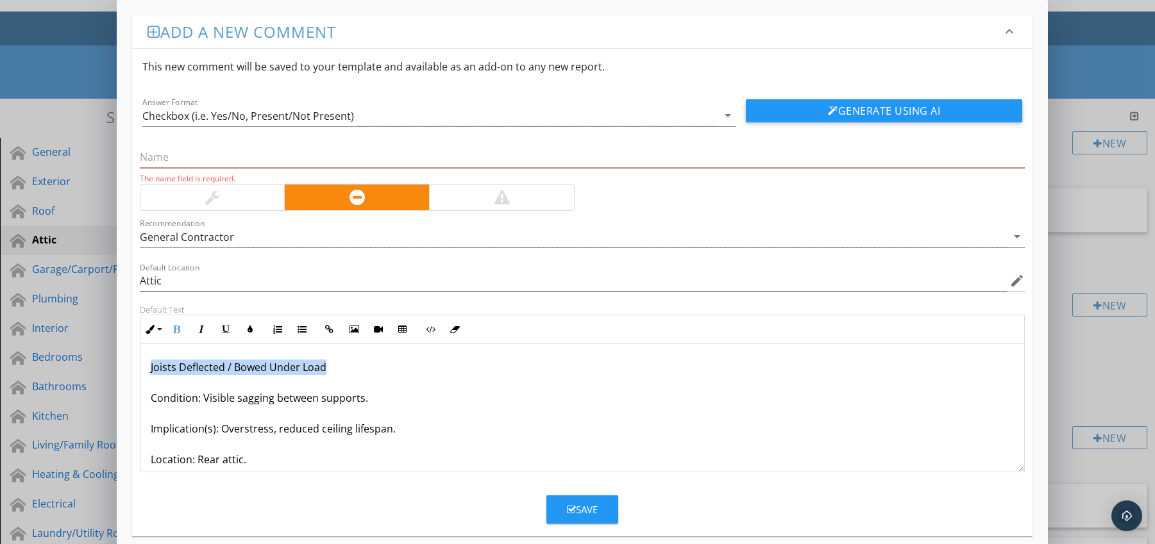
drag, startPoint x: 146, startPoint y: 365, endPoint x: 340, endPoint y: 373, distance: 193.8
click at [340, 373] on div "Joists Deflected / Bowed Under Load Condition: Visible sagging between supports…" at bounding box center [582, 444] width 884 height 200
click at [240, 161] on input "text" at bounding box center [582, 157] width 885 height 21
paste input "Joists Deflected / Bowed Under Load"
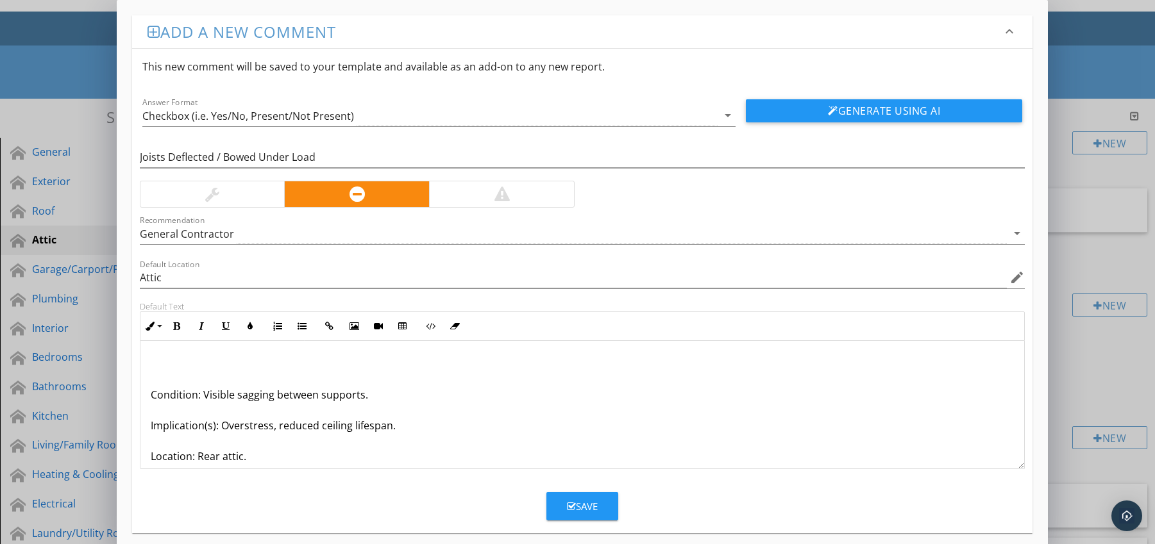
click at [152, 394] on p "Condition: Visible sagging between supports. Implication(s): Overstress, reduce…" at bounding box center [583, 440] width 864 height 169
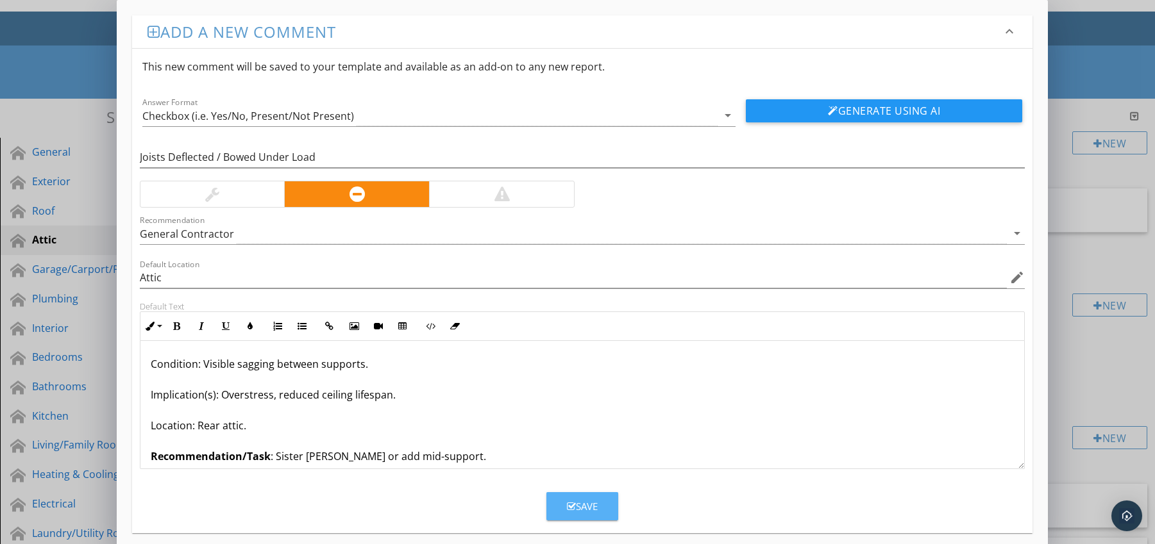
click at [569, 497] on button "Save" at bounding box center [582, 506] width 72 height 28
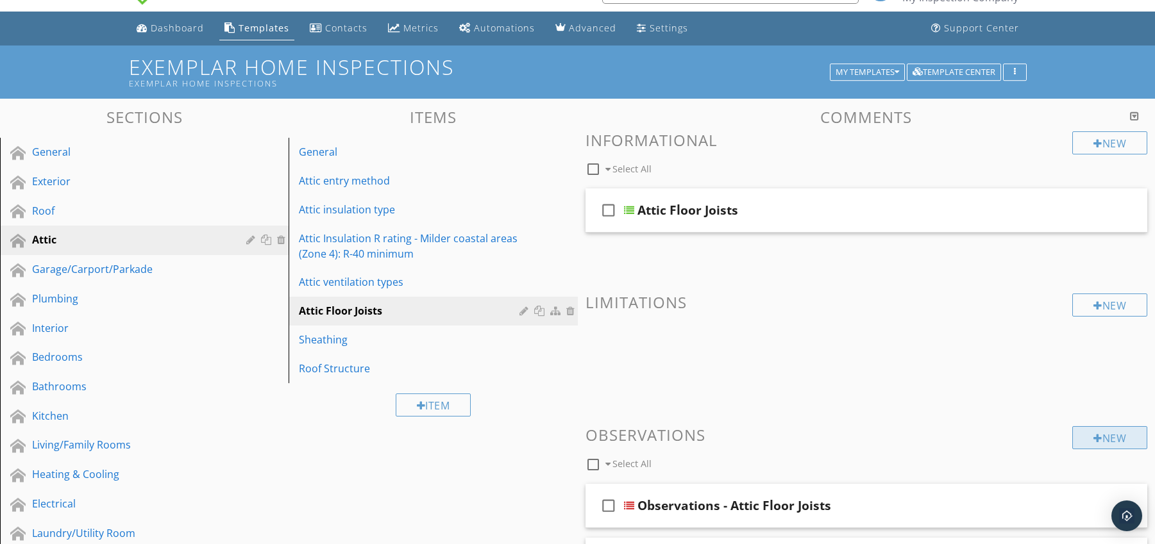
click at [1102, 439] on div "New" at bounding box center [1109, 437] width 75 height 23
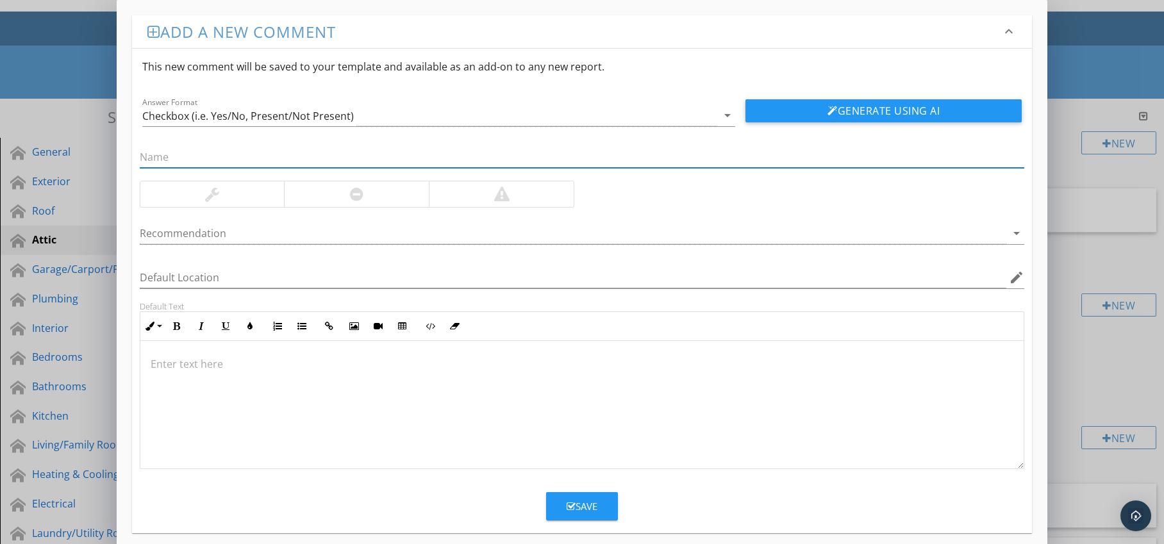
click at [374, 202] on div at bounding box center [356, 194] width 145 height 26
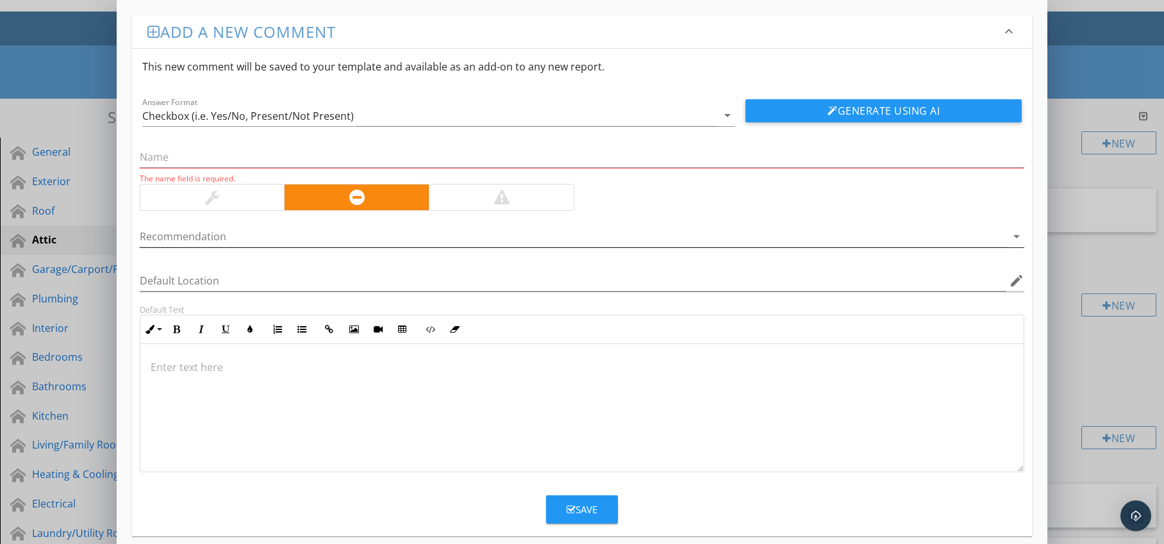
click at [369, 237] on div at bounding box center [574, 236] width 868 height 21
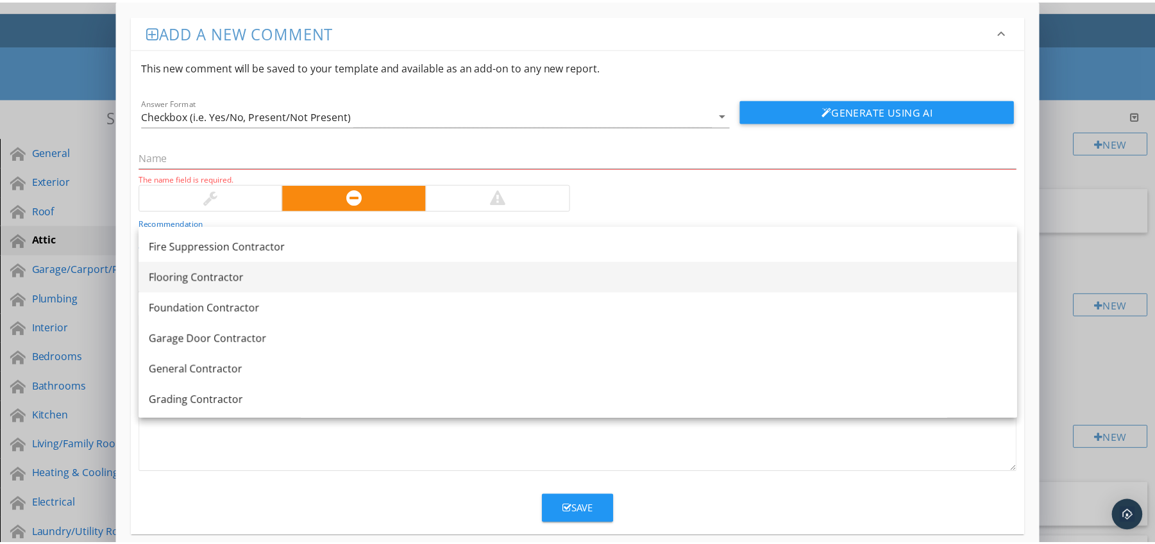
scroll to position [641, 0]
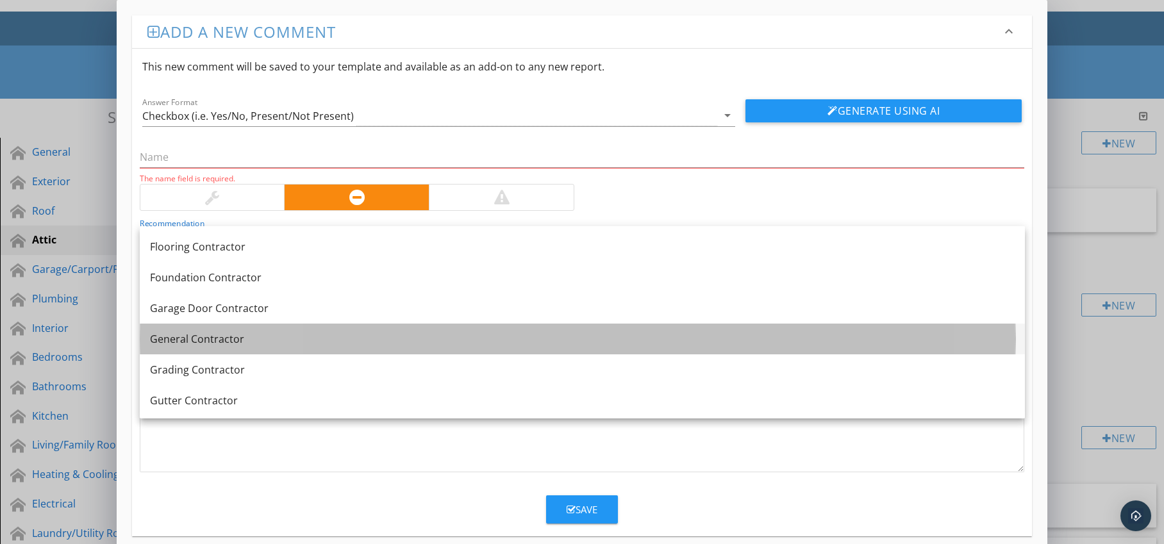
click at [317, 339] on div "General Contractor" at bounding box center [582, 338] width 865 height 15
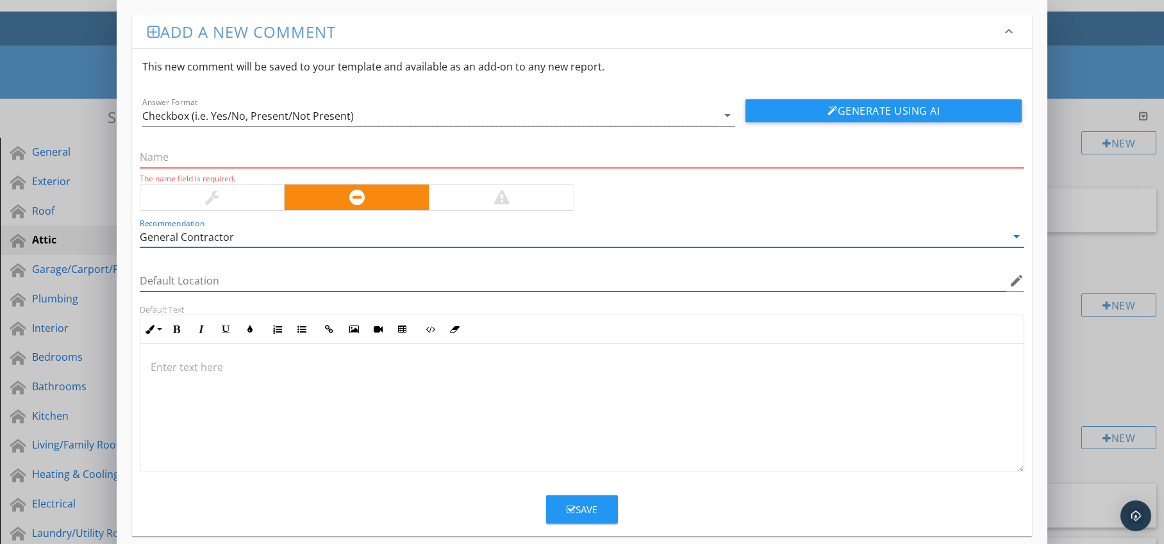
click at [1017, 280] on icon "edit" at bounding box center [1016, 280] width 15 height 15
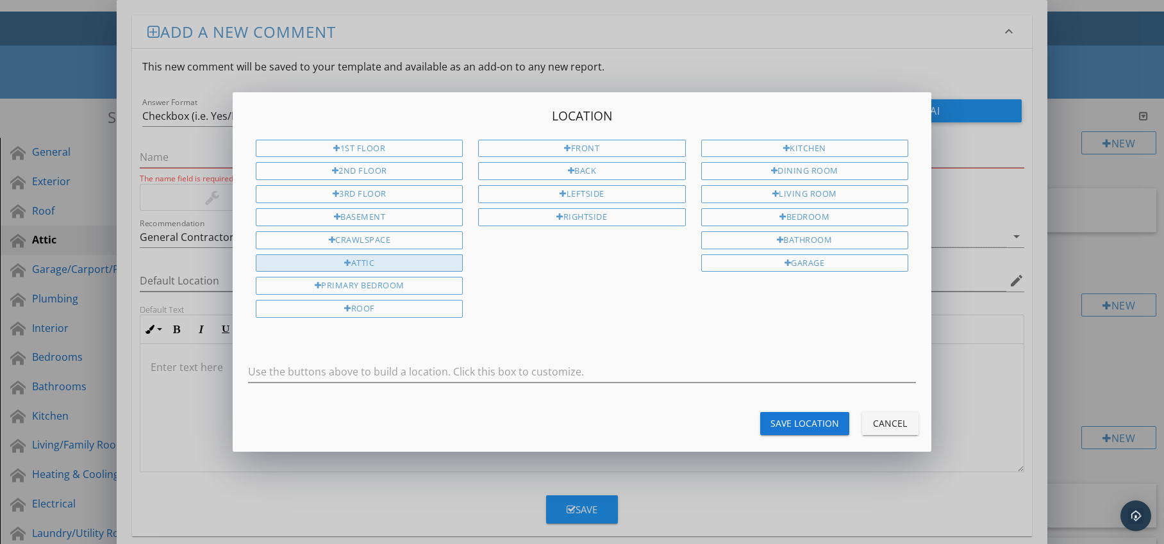
click at [435, 264] on div "Attic" at bounding box center [359, 264] width 207 height 18
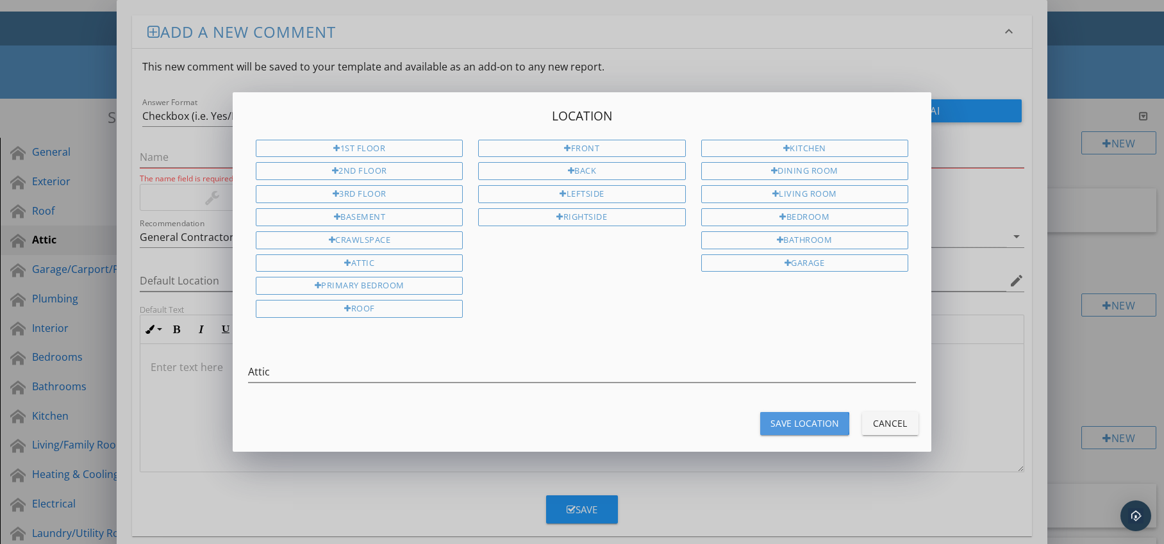
click at [787, 420] on div "Save Location" at bounding box center [805, 423] width 69 height 13
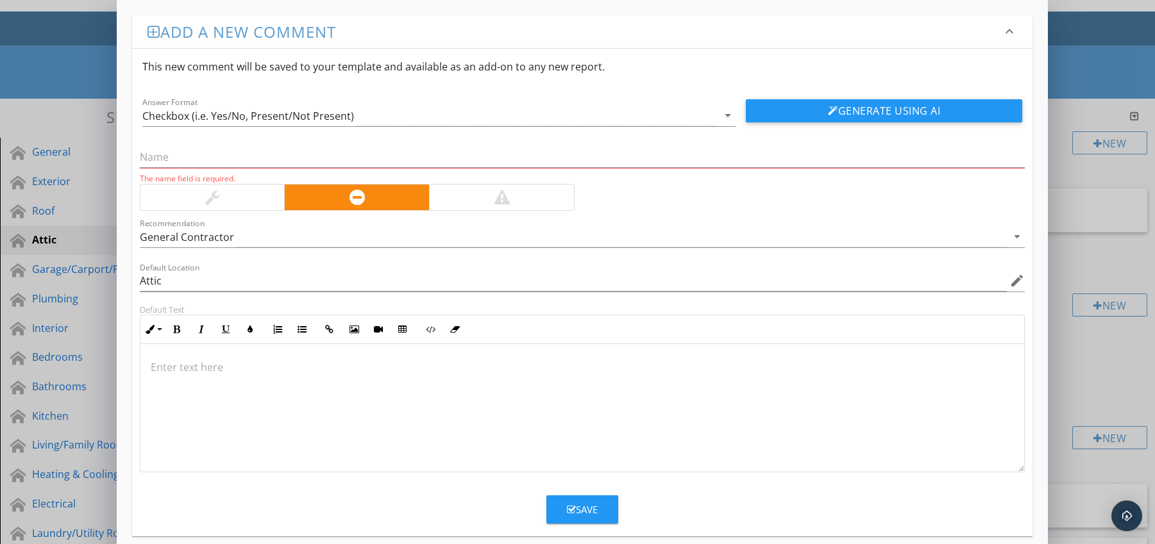
click at [369, 362] on p at bounding box center [583, 367] width 864 height 15
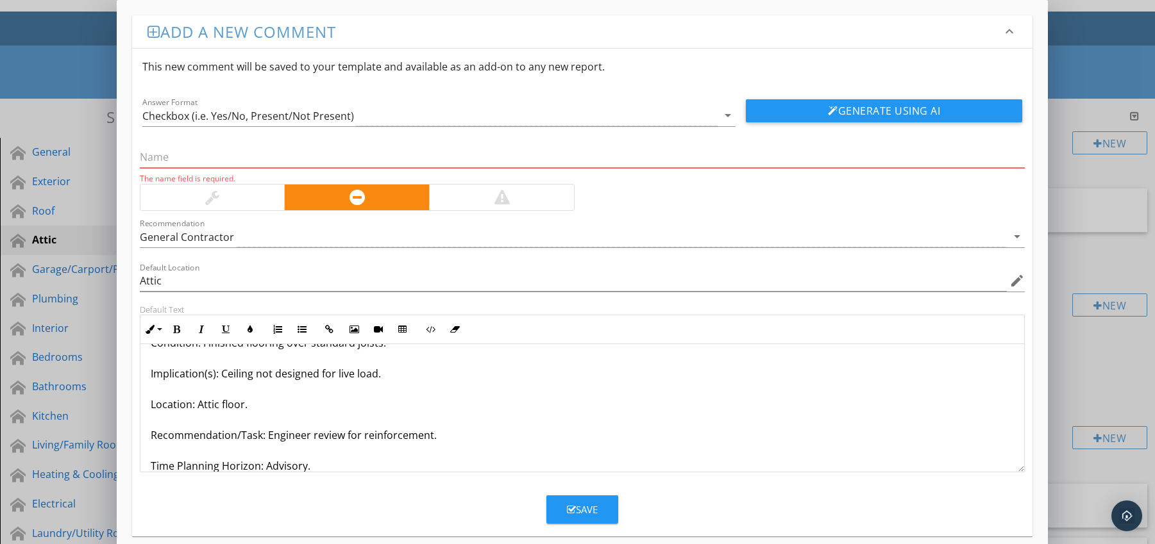
scroll to position [72, 0]
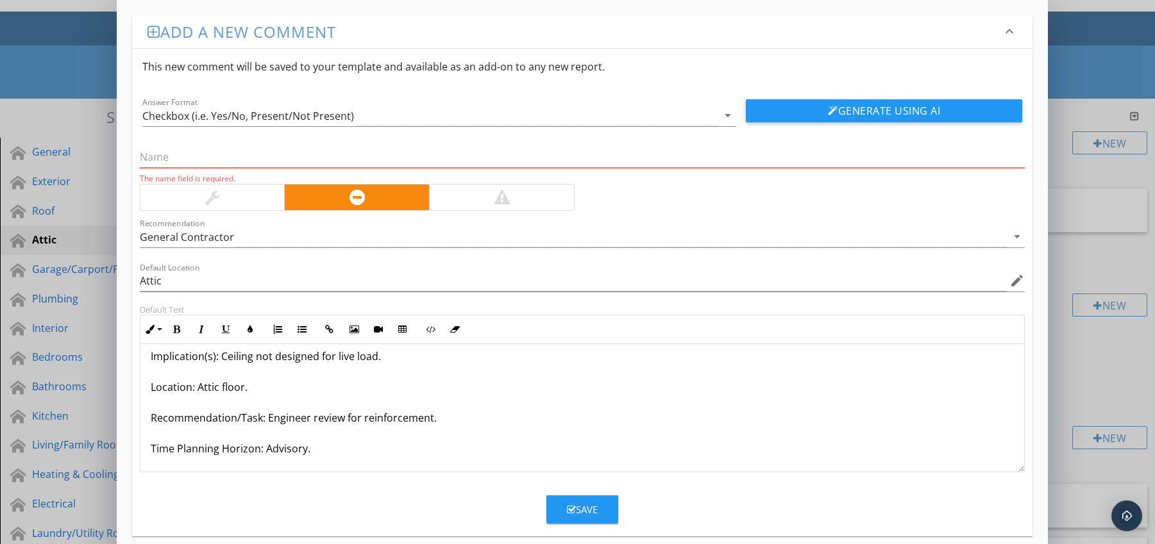
drag, startPoint x: 148, startPoint y: 467, endPoint x: 218, endPoint y: 472, distance: 70.1
click at [218, 472] on div "Attic Converted to Storage Without Reinforcement Condition: Finished flooring o…" at bounding box center [582, 408] width 885 height 128
drag, startPoint x: 148, startPoint y: 447, endPoint x: 348, endPoint y: 448, distance: 199.4
click at [348, 448] on div "Attic Converted to Storage Without Reinforcement Condition: Finished flooring o…" at bounding box center [582, 372] width 884 height 200
click at [178, 330] on icon "button" at bounding box center [176, 329] width 9 height 9
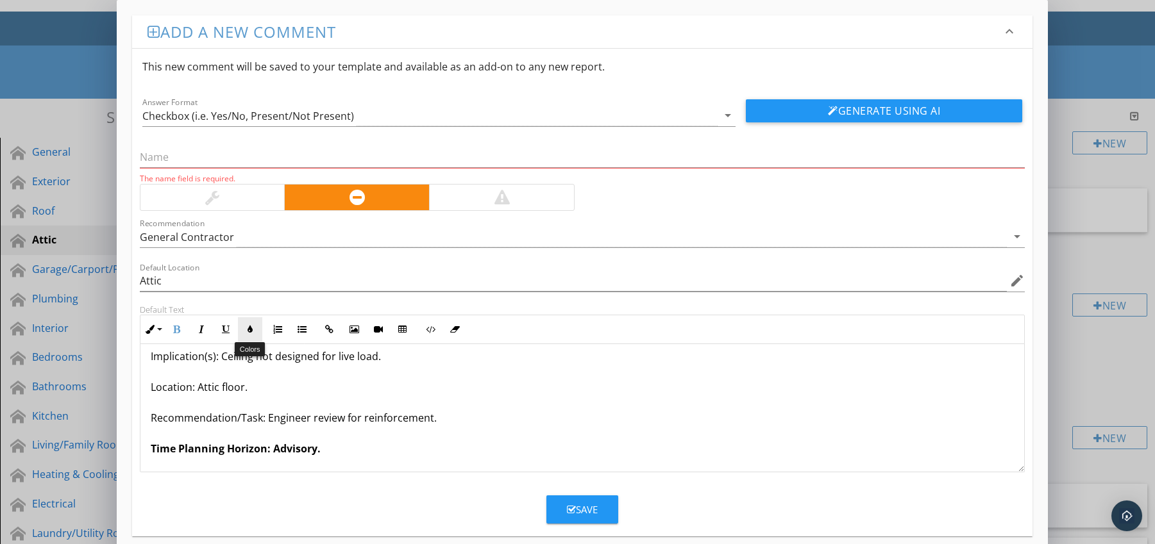
click at [247, 331] on icon "button" at bounding box center [250, 329] width 9 height 9
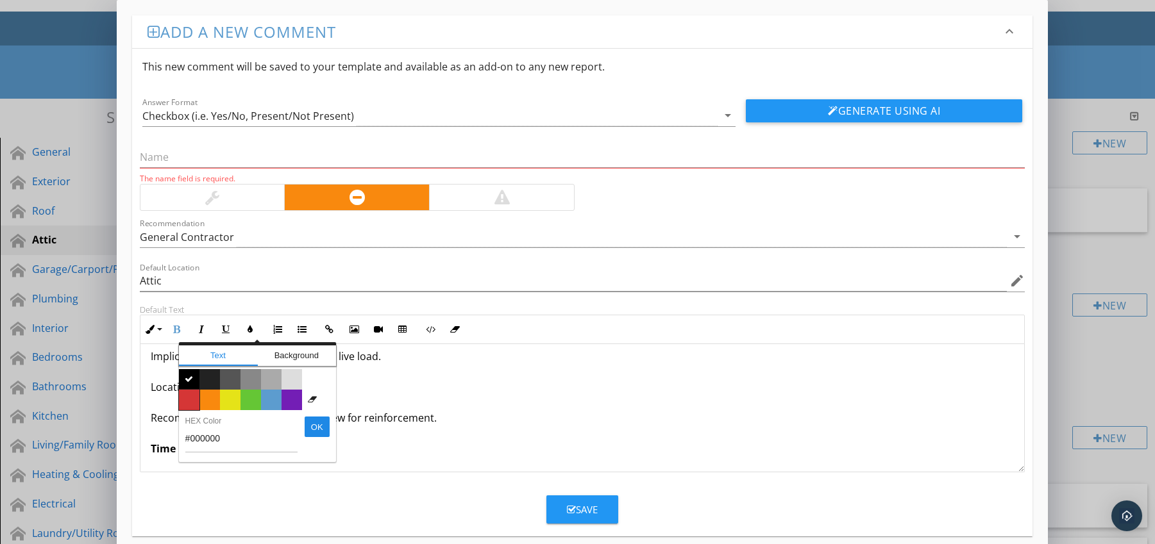
click at [193, 398] on span "Color #d53636" at bounding box center [189, 400] width 21 height 21
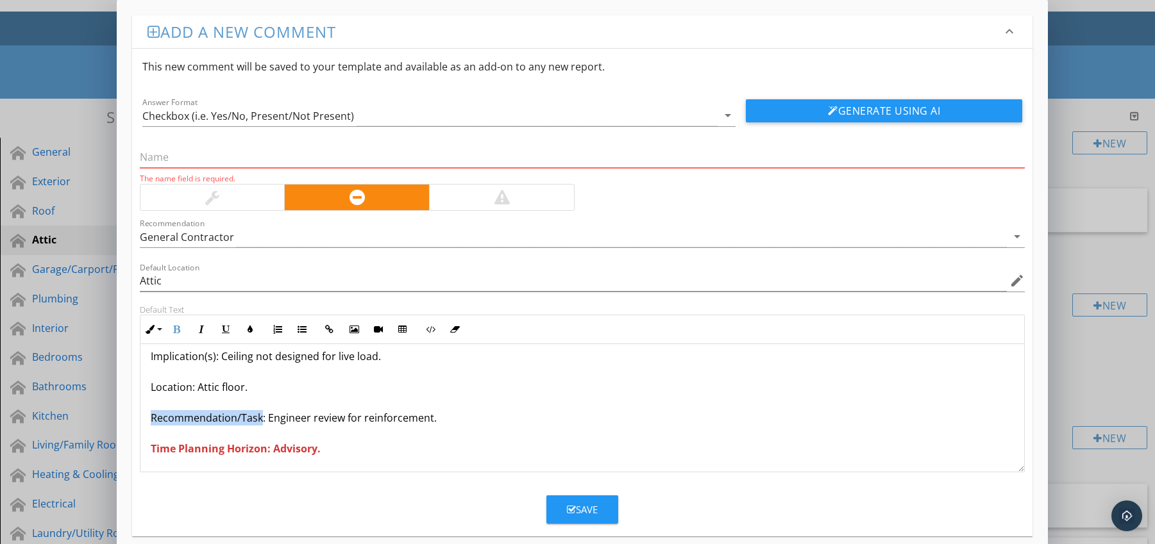
drag, startPoint x: 150, startPoint y: 421, endPoint x: 260, endPoint y: 421, distance: 109.6
click at [260, 421] on p "Attic Converted to Storage Without Reinforcement Condition: Finished flooring o…" at bounding box center [583, 371] width 864 height 169
click at [174, 328] on icon "button" at bounding box center [176, 329] width 9 height 9
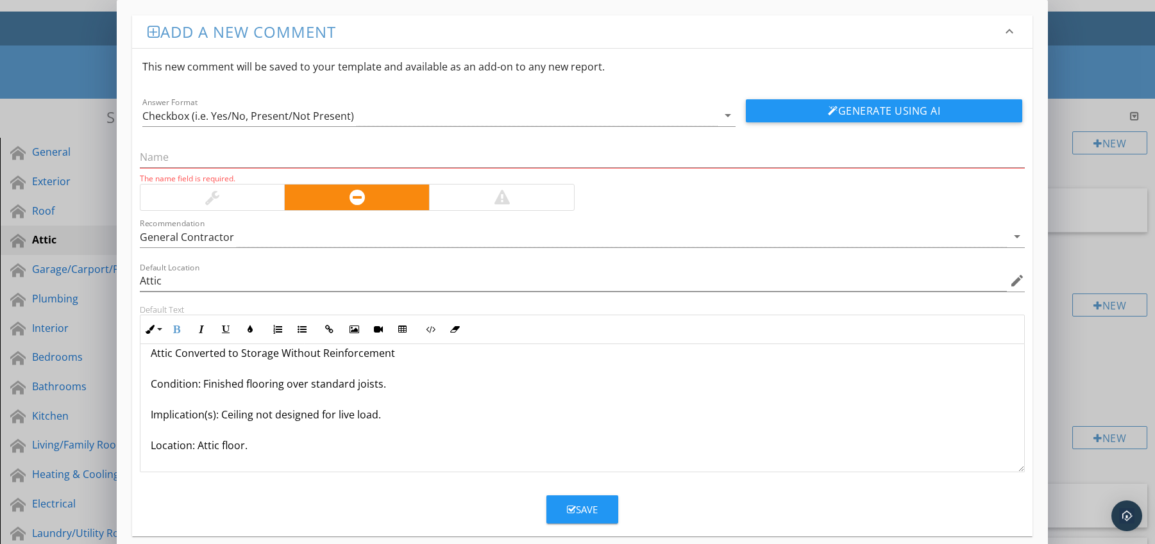
scroll to position [0, 0]
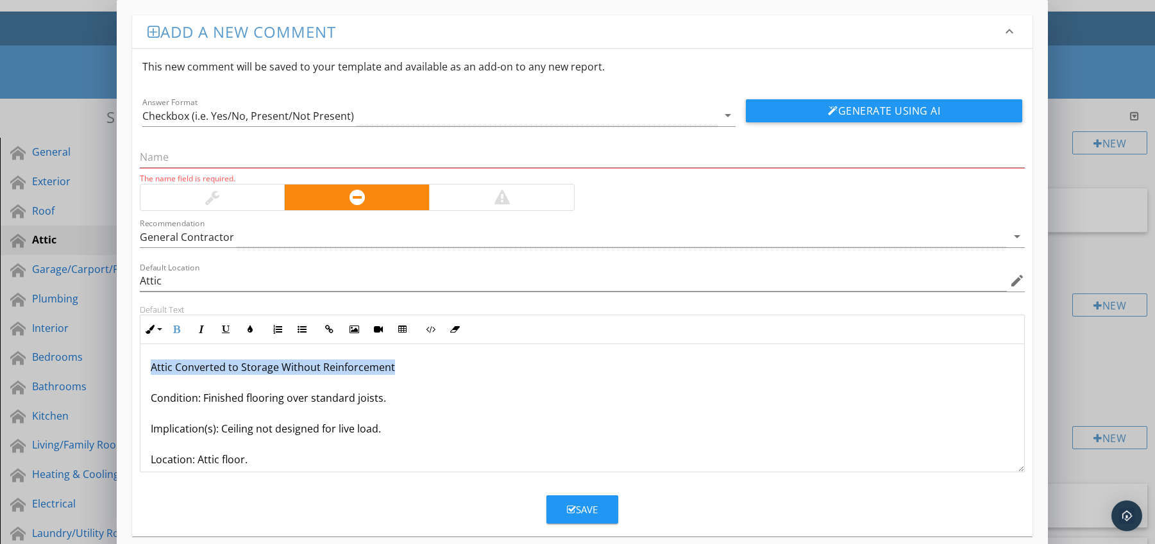
drag, startPoint x: 149, startPoint y: 367, endPoint x: 428, endPoint y: 367, distance: 279.6
click at [428, 367] on div "Attic Converted to Storage Without Reinforcement Condition: Finished flooring o…" at bounding box center [582, 444] width 884 height 200
click at [204, 153] on input "text" at bounding box center [582, 157] width 885 height 21
paste input "Attic Converted to Storage Without Reinforcement"
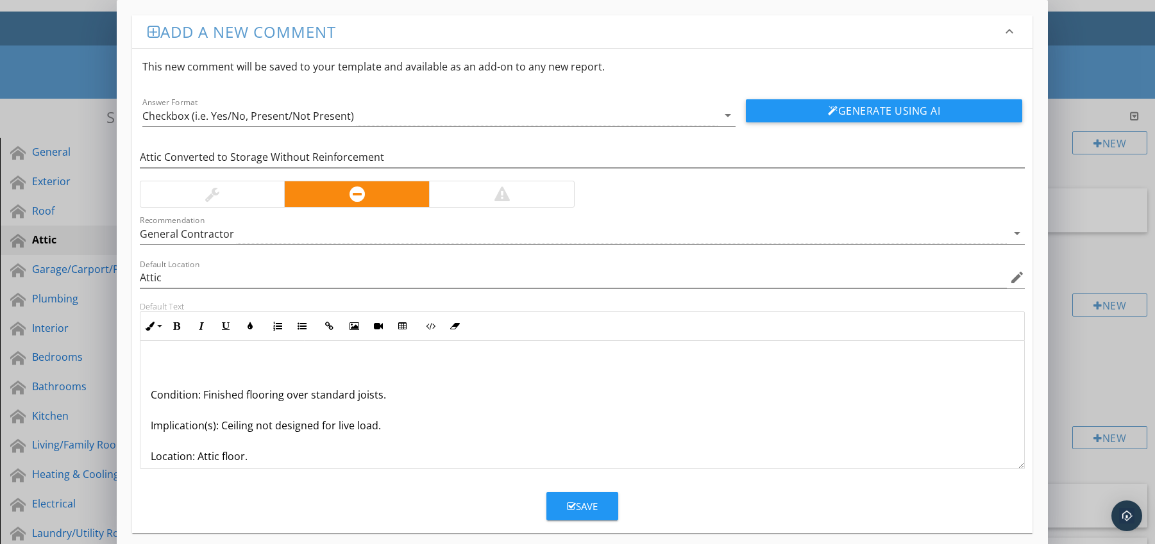
click at [167, 388] on p "Condition: Finished flooring over standard joists. Implication(s): Ceiling not …" at bounding box center [583, 440] width 864 height 169
click at [152, 394] on p "Condition: Finished flooring over standard joists. Implication(s): Ceiling not …" at bounding box center [583, 440] width 864 height 169
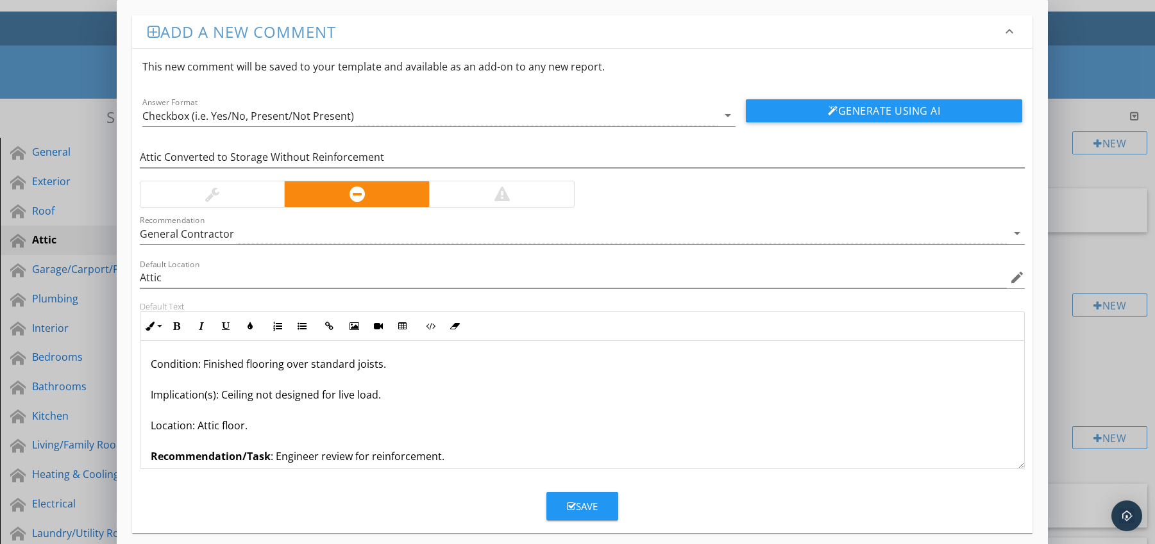
click at [583, 501] on div "Save" at bounding box center [582, 506] width 31 height 15
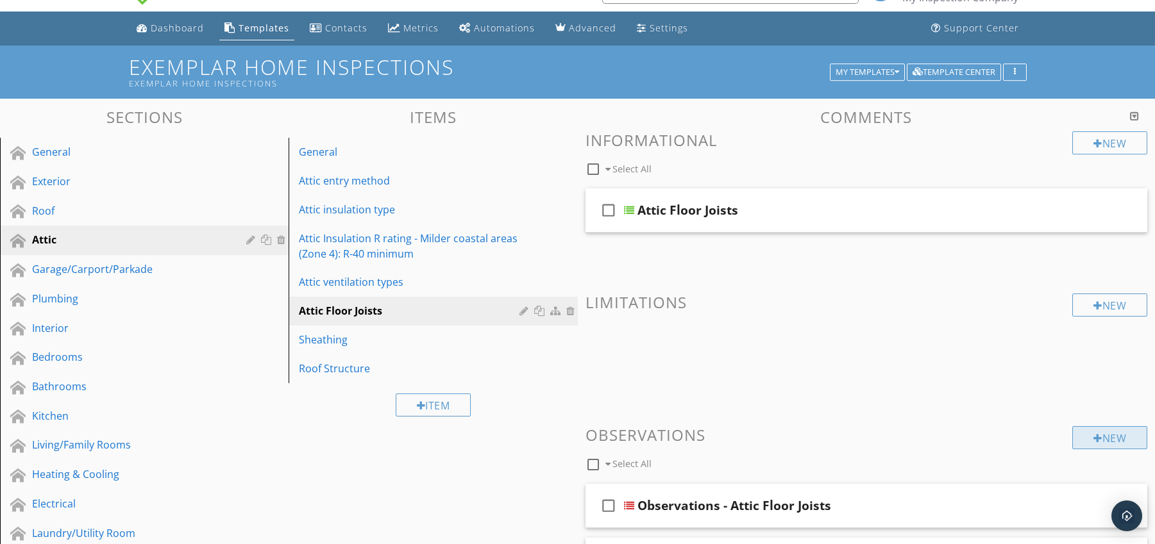
click at [1087, 438] on div "New" at bounding box center [1109, 437] width 75 height 23
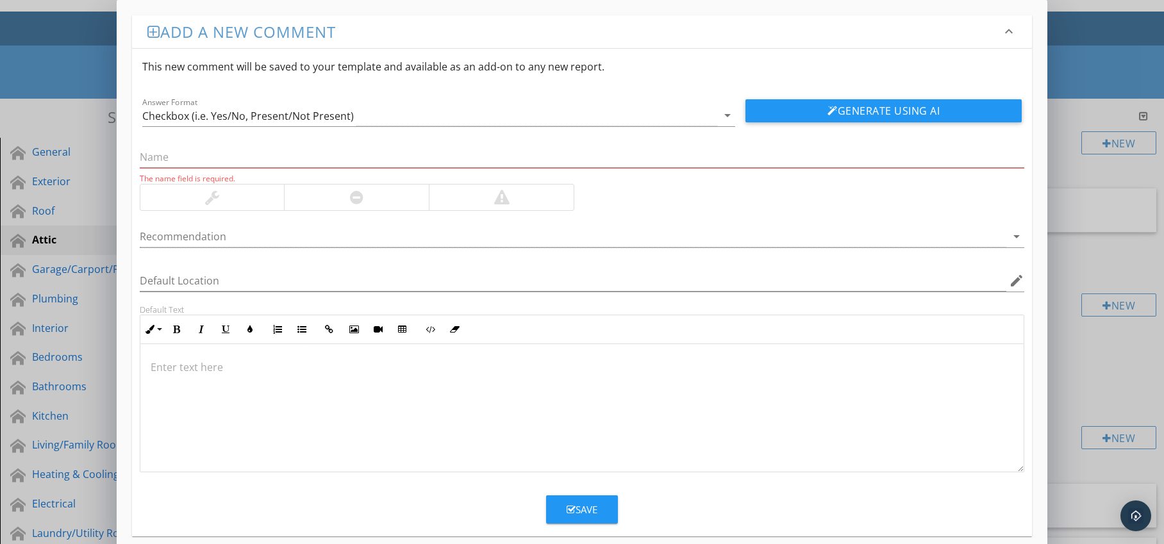
click at [362, 199] on div at bounding box center [356, 197] width 13 height 15
click at [339, 238] on div at bounding box center [574, 236] width 868 height 21
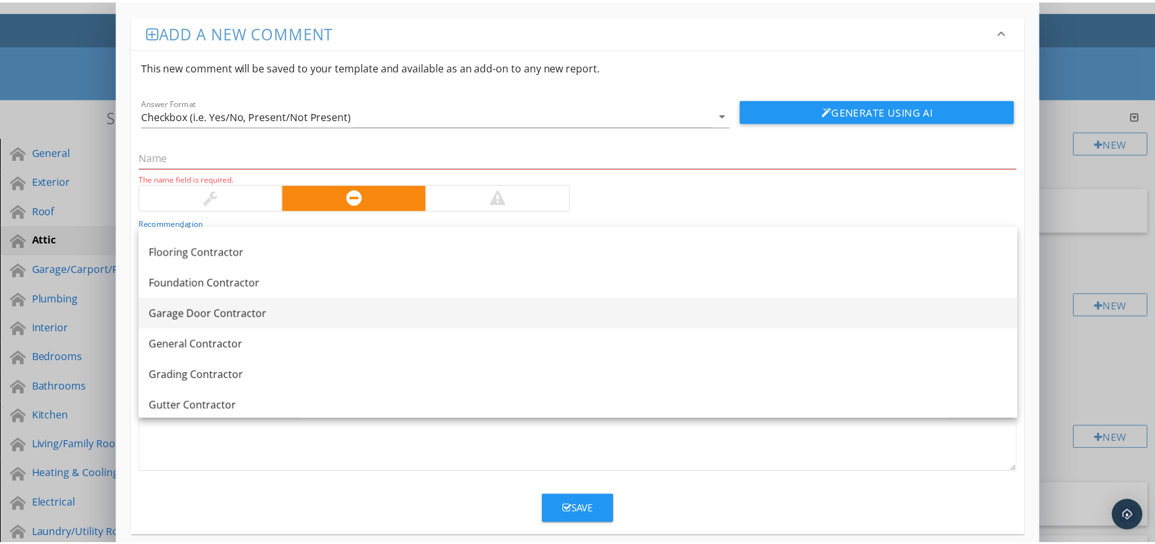
scroll to position [642, 0]
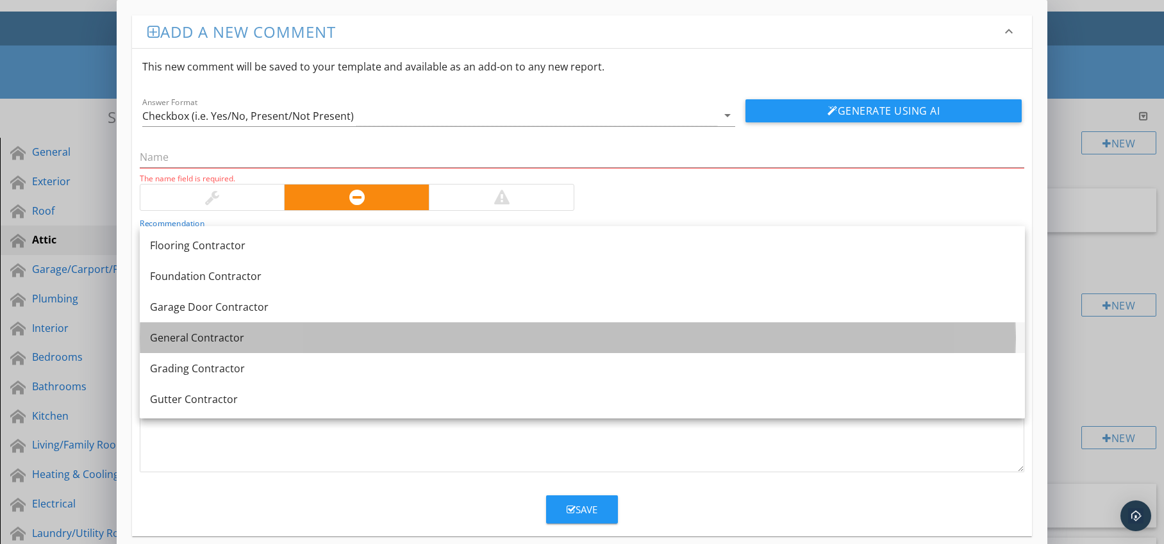
click at [299, 332] on div "General Contractor" at bounding box center [582, 337] width 865 height 15
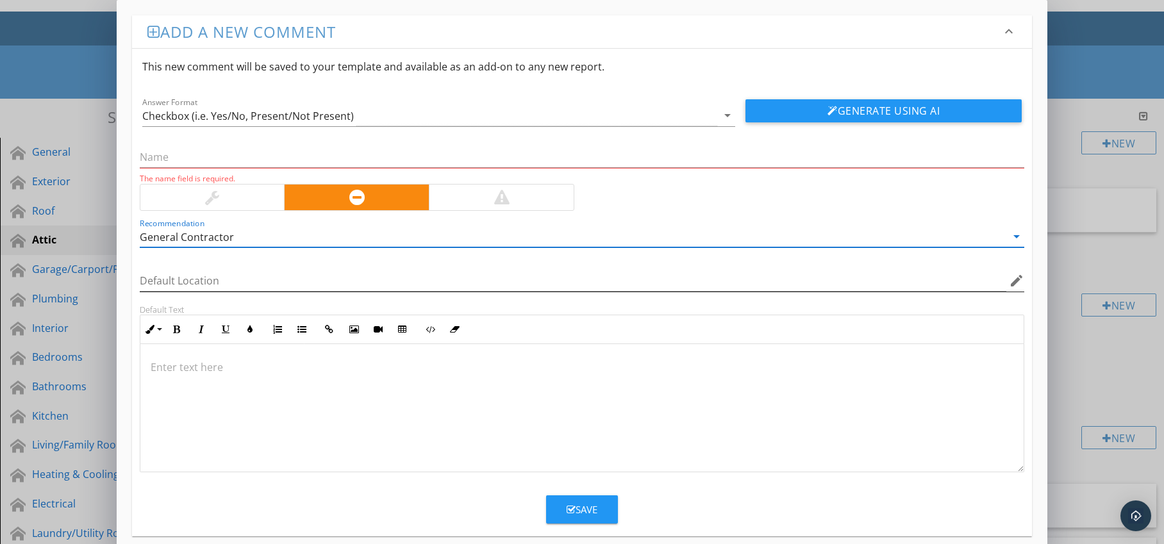
click at [1018, 282] on icon "edit" at bounding box center [1016, 280] width 15 height 15
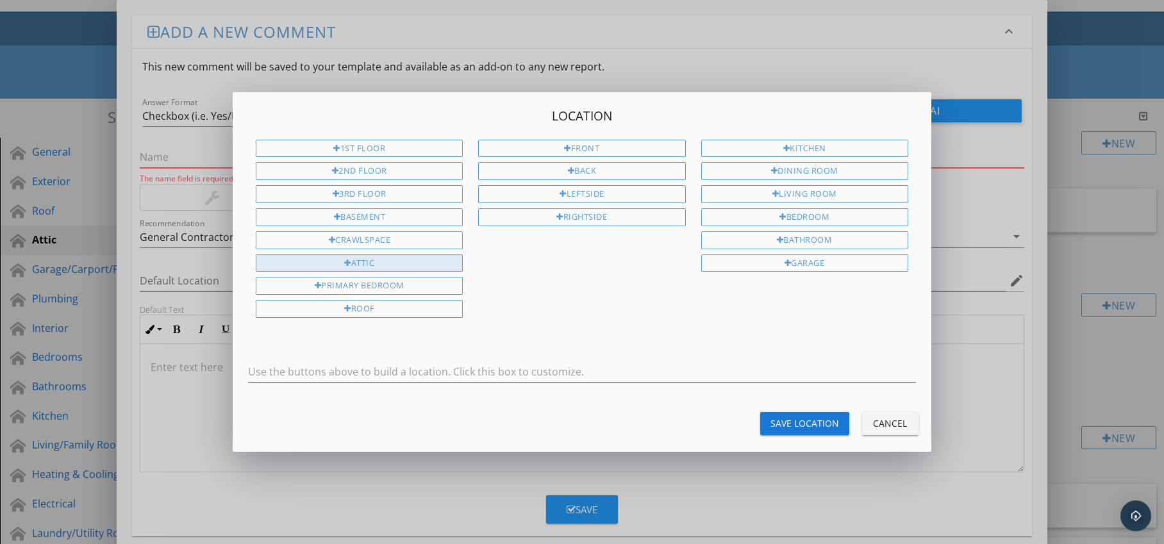
click at [439, 270] on div "Attic" at bounding box center [359, 264] width 207 height 18
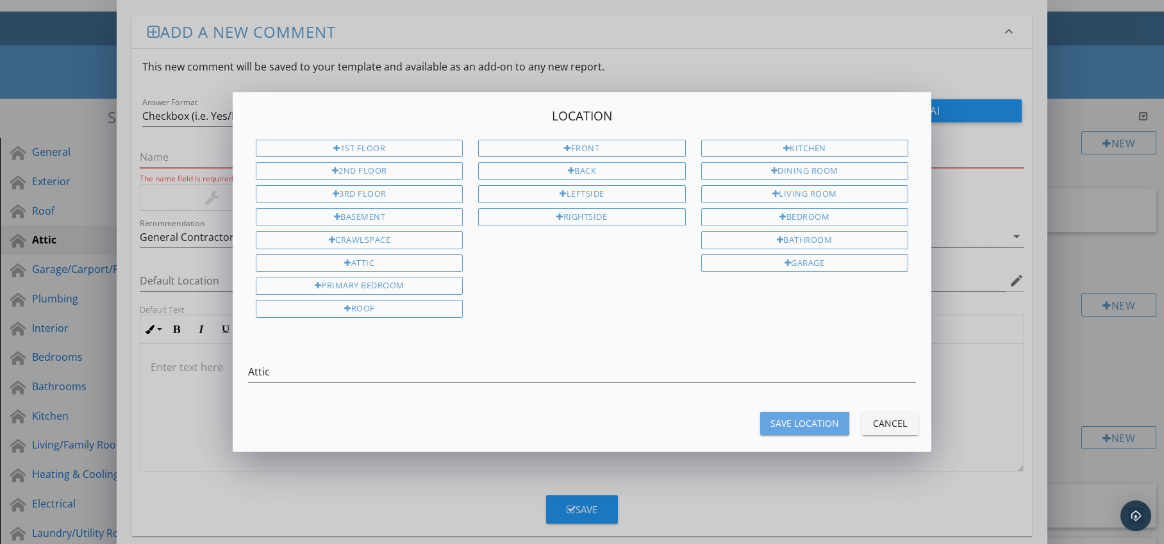
drag, startPoint x: 784, startPoint y: 418, endPoint x: 528, endPoint y: 386, distance: 257.2
click at [783, 418] on div "Save Location" at bounding box center [805, 423] width 69 height 13
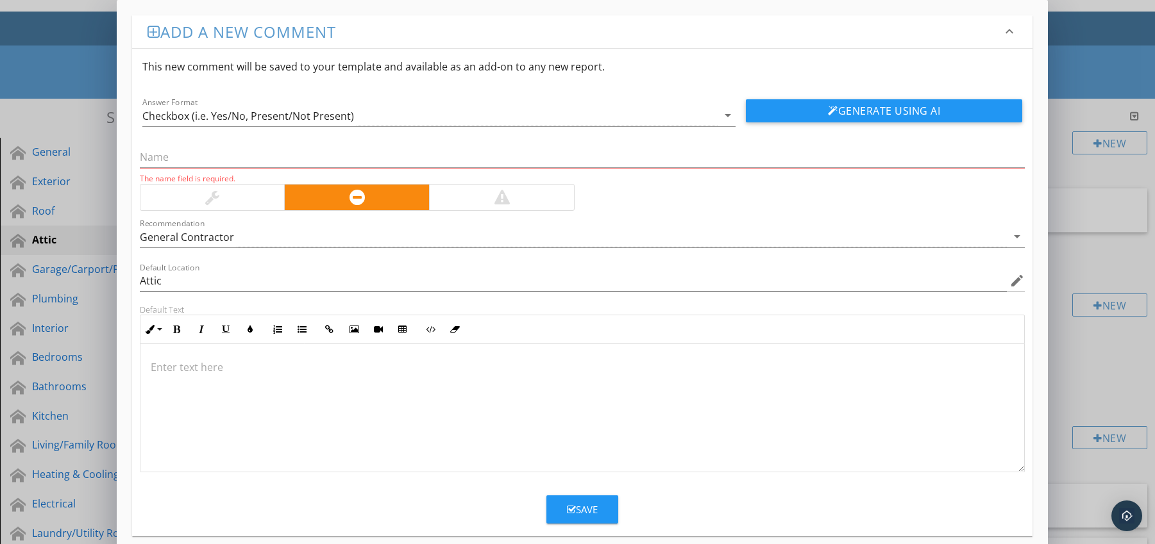
click at [214, 362] on p at bounding box center [583, 367] width 864 height 15
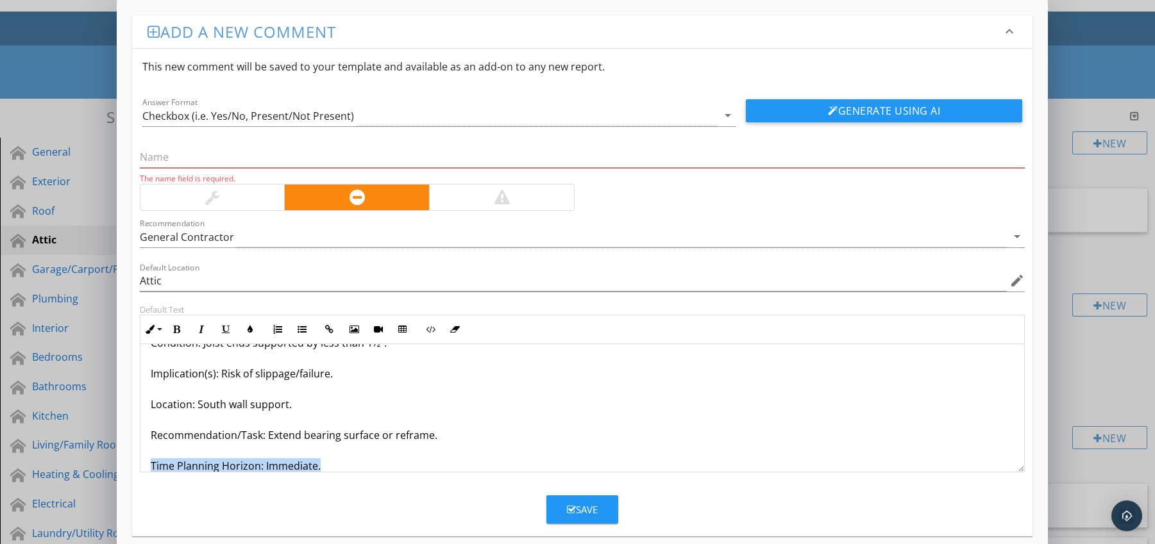
scroll to position [72, 0]
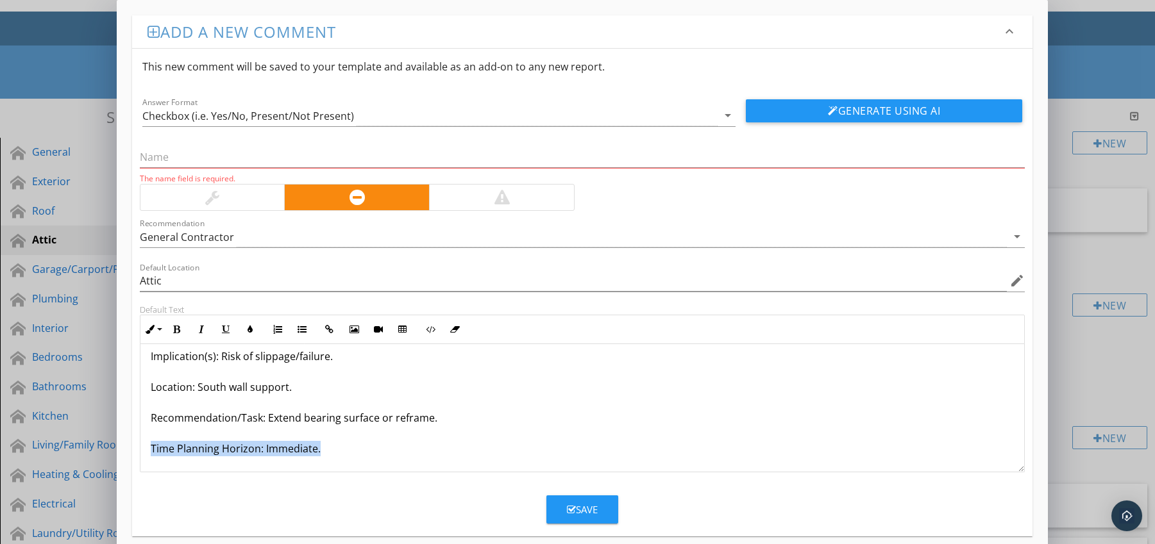
drag, startPoint x: 159, startPoint y: 465, endPoint x: 182, endPoint y: 471, distance: 23.8
click at [182, 471] on div "Joist Bearing Length Inadequate Condition: Joist ends supported by less than 1½…" at bounding box center [582, 372] width 884 height 200
click at [178, 331] on icon "button" at bounding box center [176, 329] width 9 height 9
click at [251, 330] on icon "button" at bounding box center [250, 329] width 9 height 9
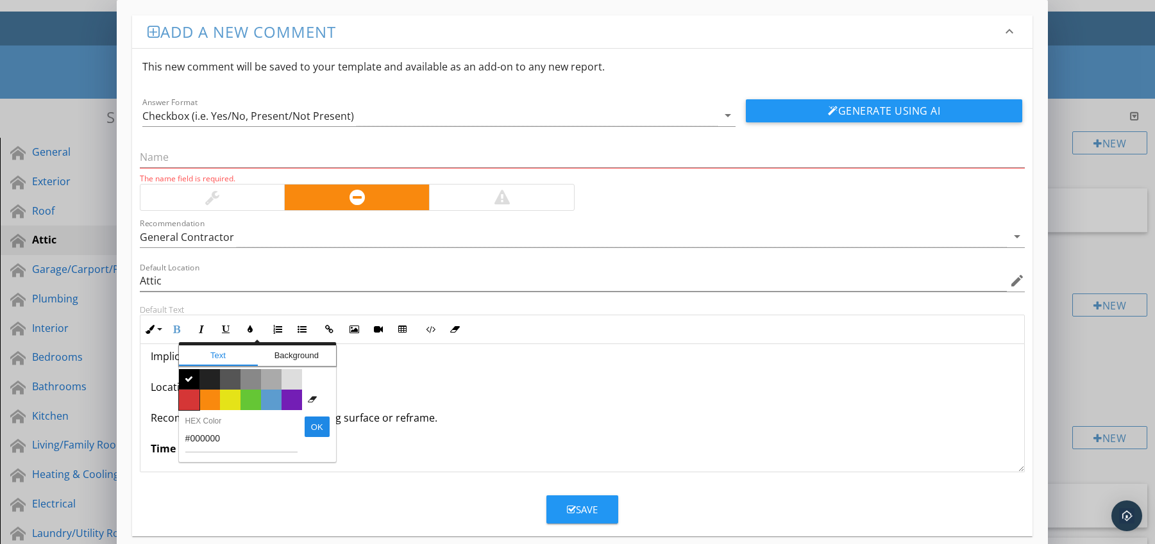
click at [192, 398] on span "Color #d53636" at bounding box center [189, 400] width 21 height 21
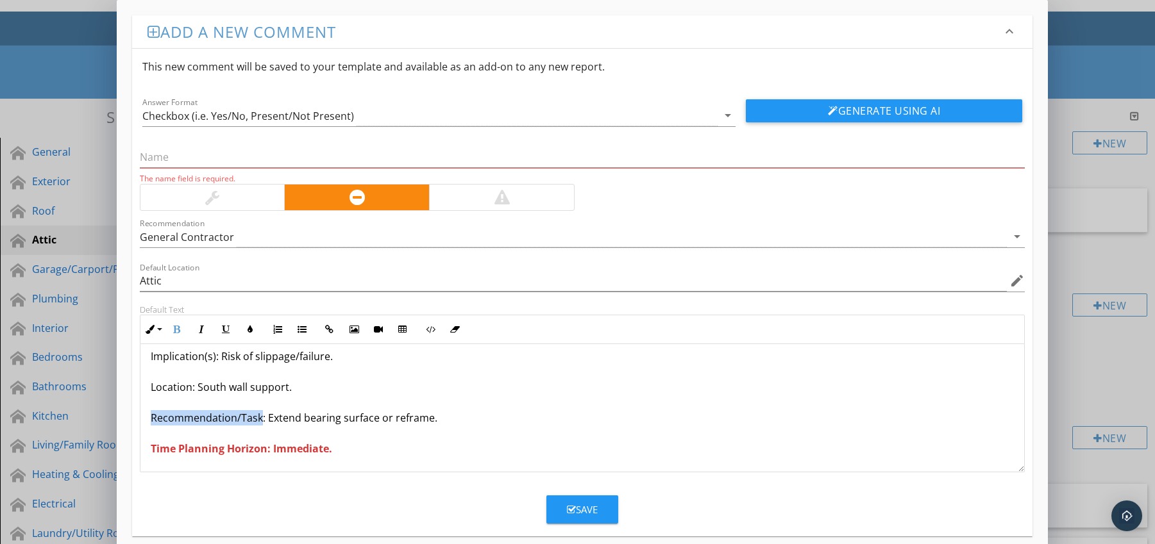
drag, startPoint x: 147, startPoint y: 419, endPoint x: 260, endPoint y: 424, distance: 113.0
click at [260, 424] on div "Joist Bearing Length Inadequate Condition: Joist ends supported by less than 1½…" at bounding box center [582, 372] width 884 height 200
click at [176, 330] on icon "button" at bounding box center [176, 329] width 9 height 9
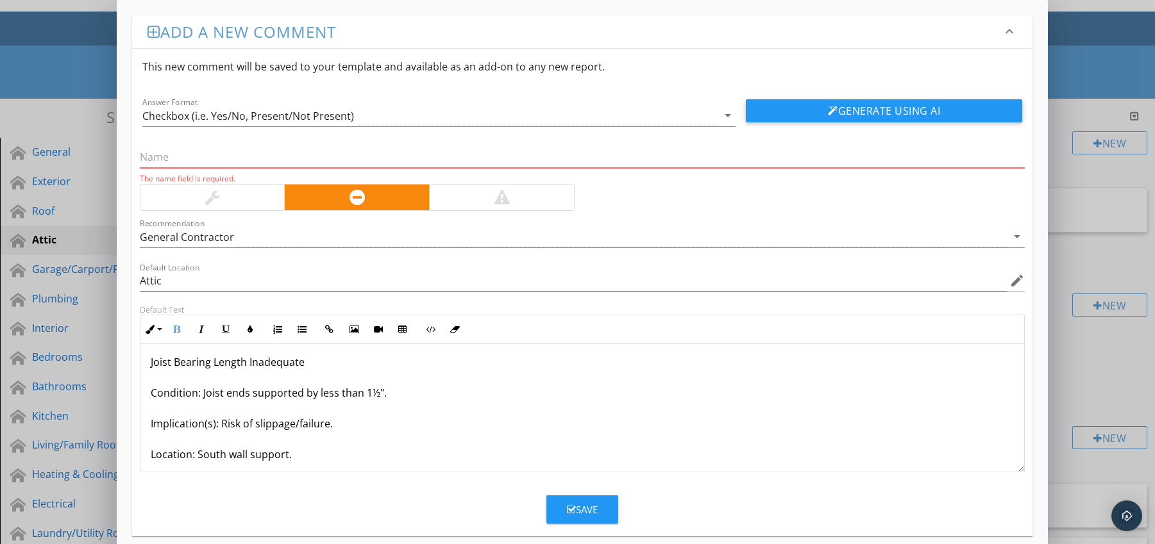
scroll to position [0, 0]
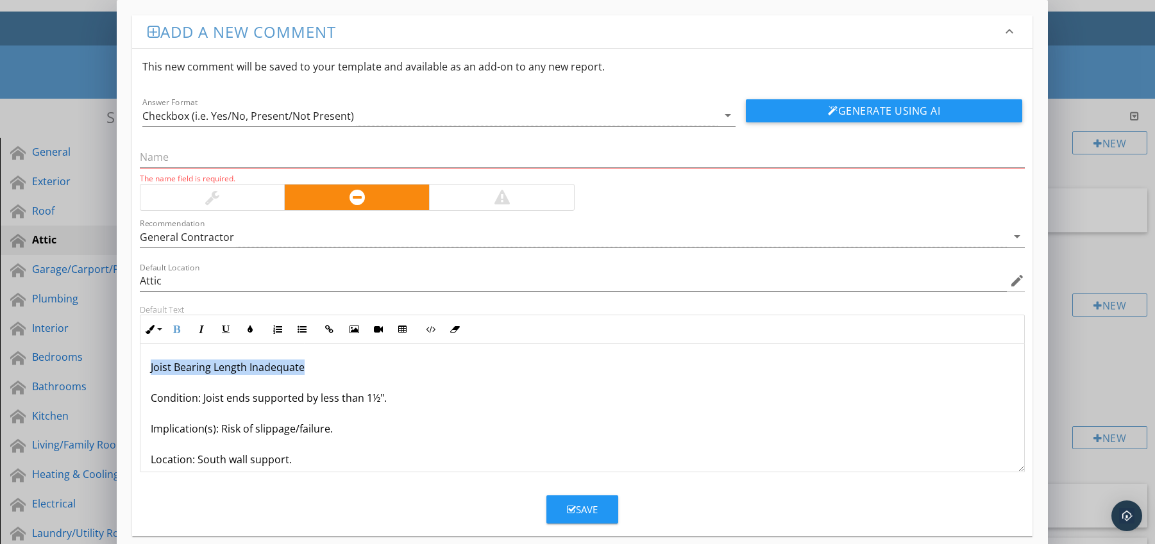
drag, startPoint x: 142, startPoint y: 371, endPoint x: 323, endPoint y: 363, distance: 181.6
click at [324, 363] on div "Joist Bearing Length Inadequate Condition: Joist ends supported by less than 1½…" at bounding box center [582, 444] width 884 height 200
click at [203, 159] on input "text" at bounding box center [582, 157] width 885 height 21
paste input "Joist Bearing Length Inadequate"
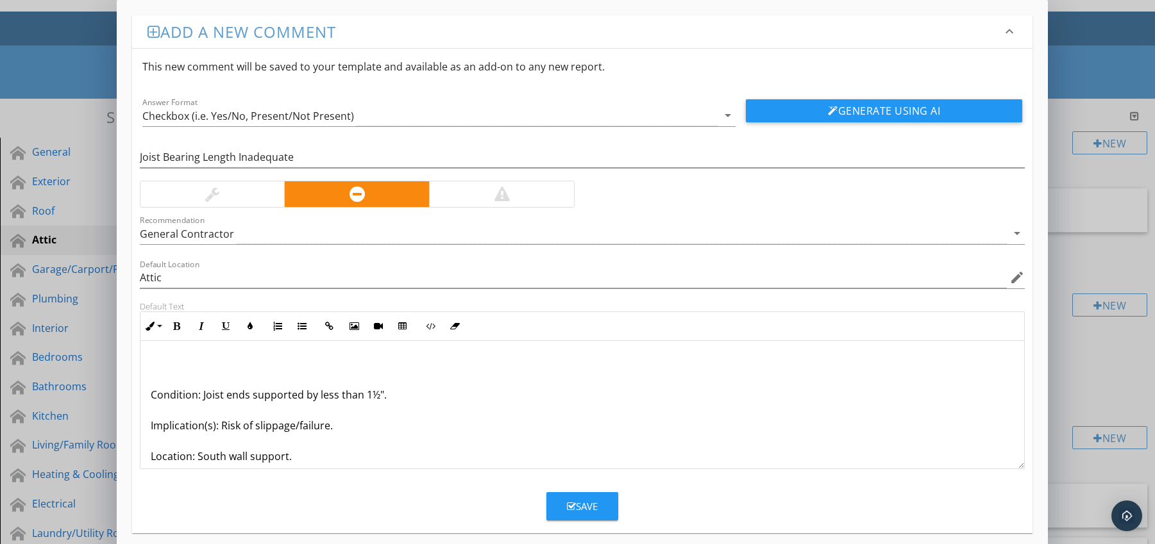
click at [148, 395] on div "Condition: Joist ends supported by less than 1½". Implication(s): Risk of slipp…" at bounding box center [582, 441] width 884 height 200
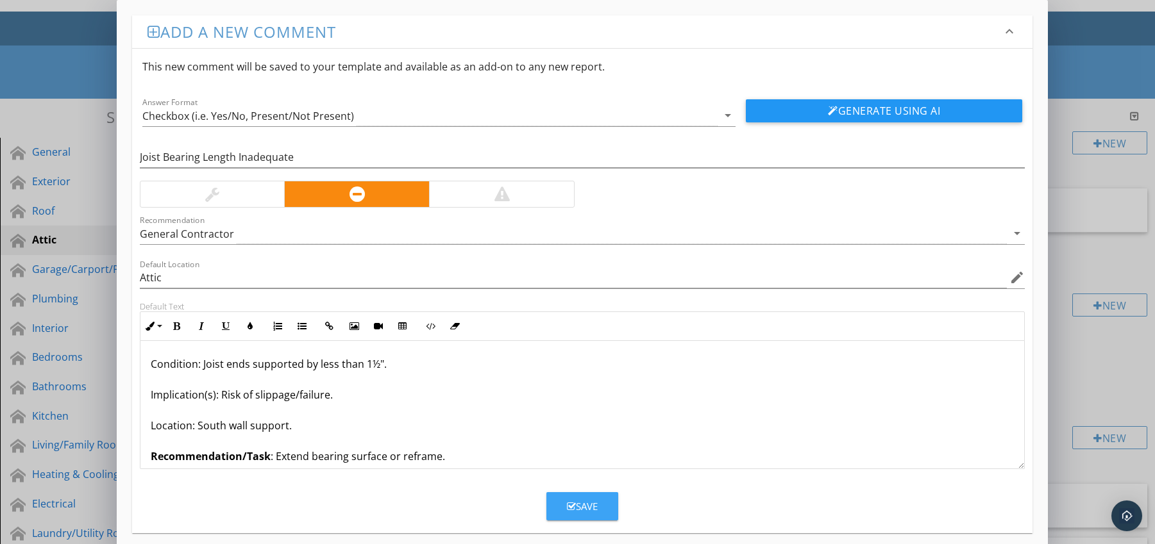
click at [596, 500] on div "Save" at bounding box center [582, 506] width 31 height 15
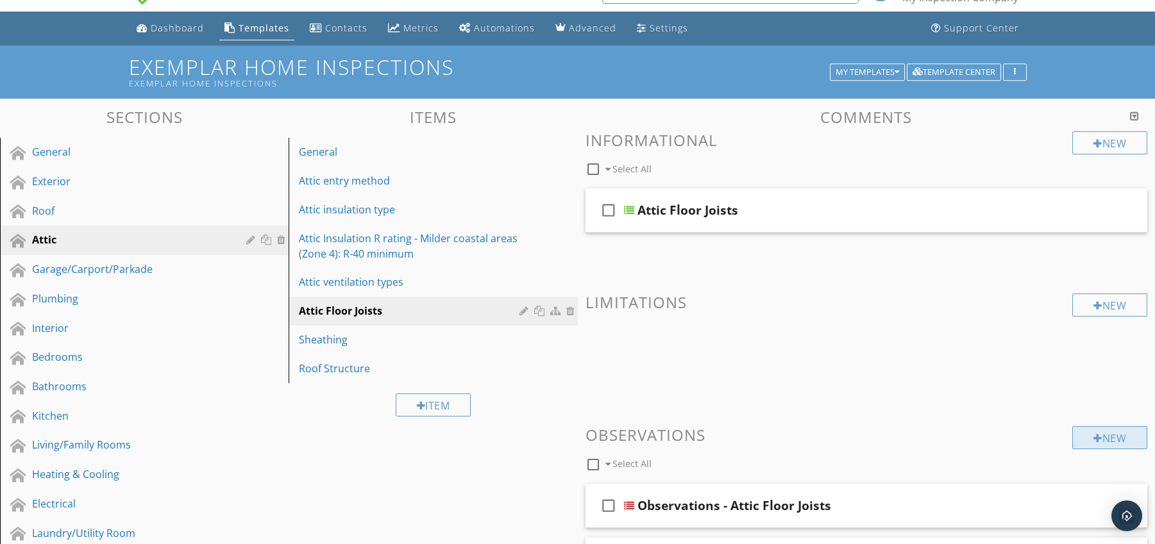
click at [1102, 432] on div "New" at bounding box center [1109, 437] width 75 height 23
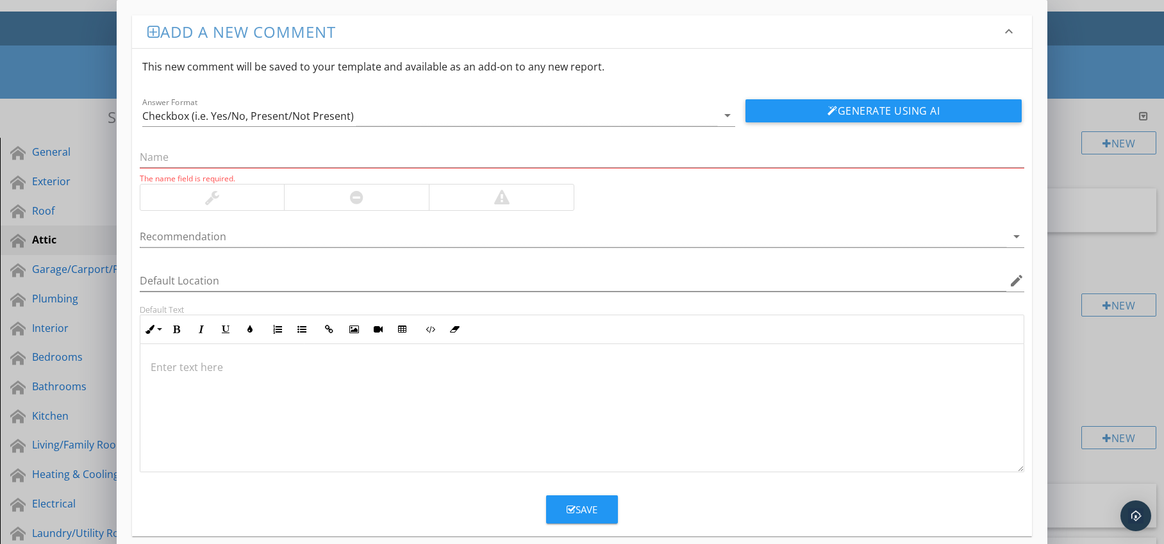
click at [368, 206] on div at bounding box center [356, 198] width 145 height 26
click at [364, 235] on div at bounding box center [574, 236] width 868 height 21
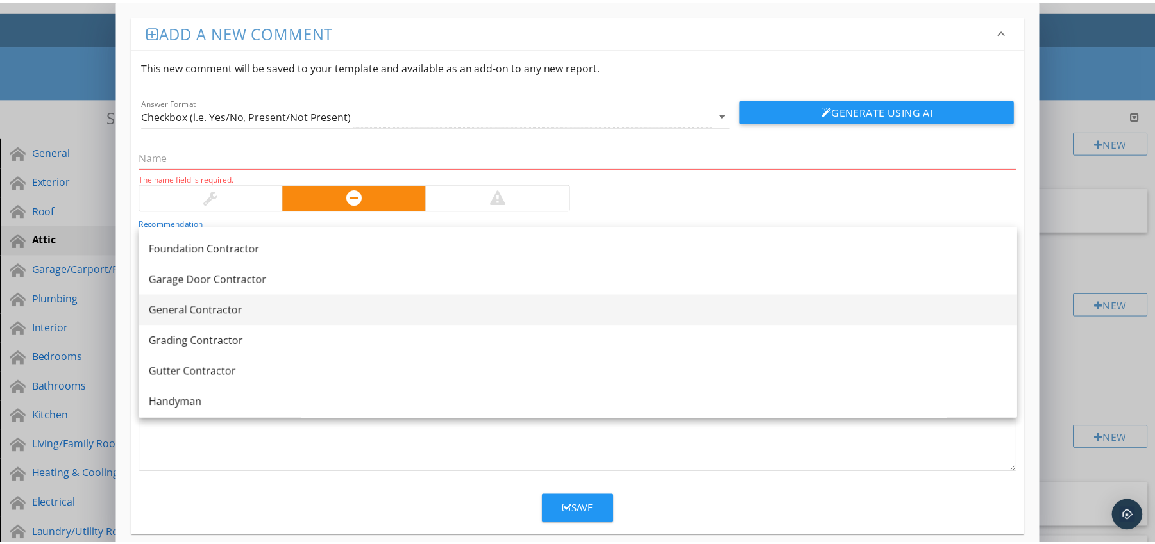
scroll to position [672, 0]
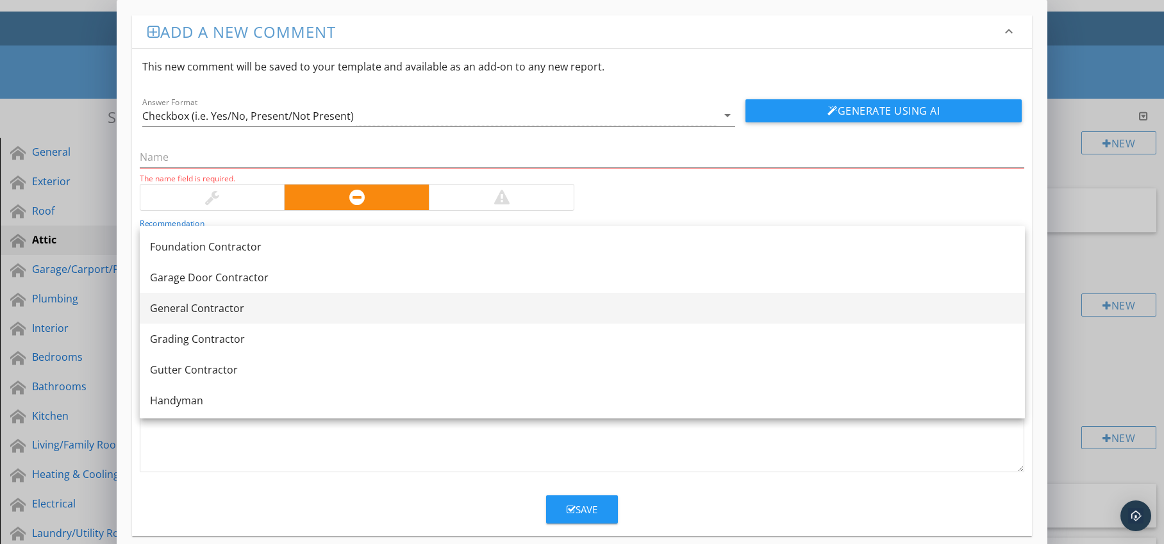
click at [292, 315] on div "General Contractor" at bounding box center [582, 308] width 865 height 15
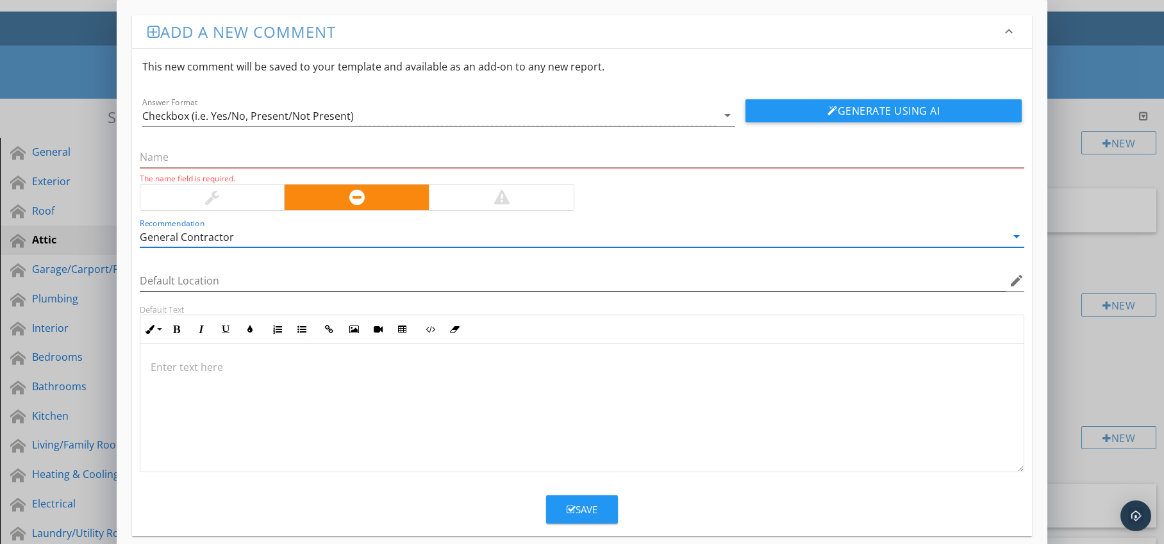
click at [1012, 281] on icon "edit" at bounding box center [1016, 280] width 15 height 15
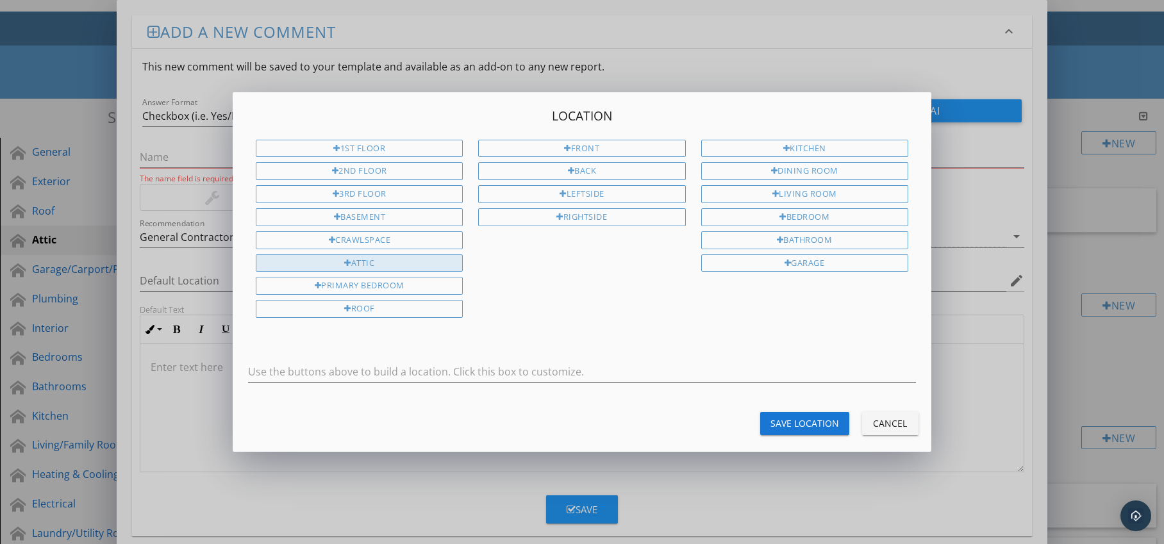
click at [399, 259] on div "Attic" at bounding box center [359, 264] width 207 height 18
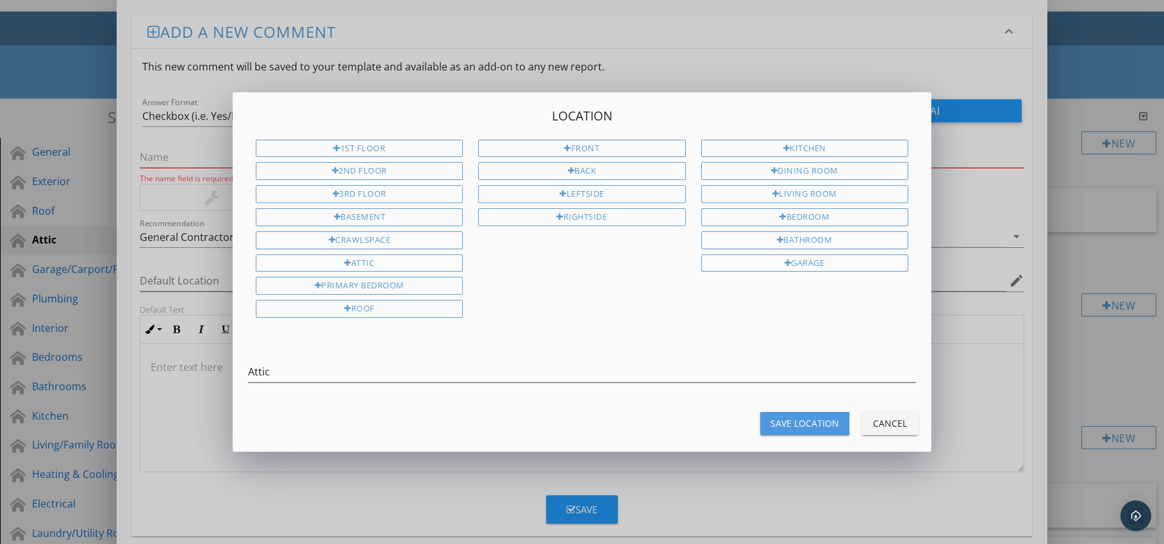
click at [785, 422] on div "Save Location" at bounding box center [805, 423] width 69 height 13
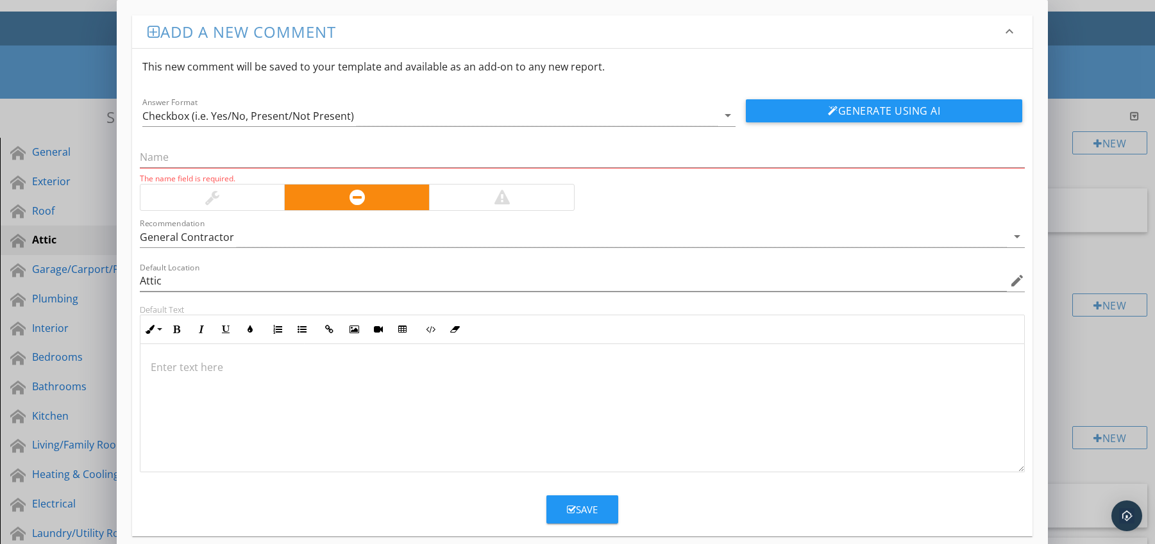
click at [251, 353] on div at bounding box center [582, 408] width 884 height 128
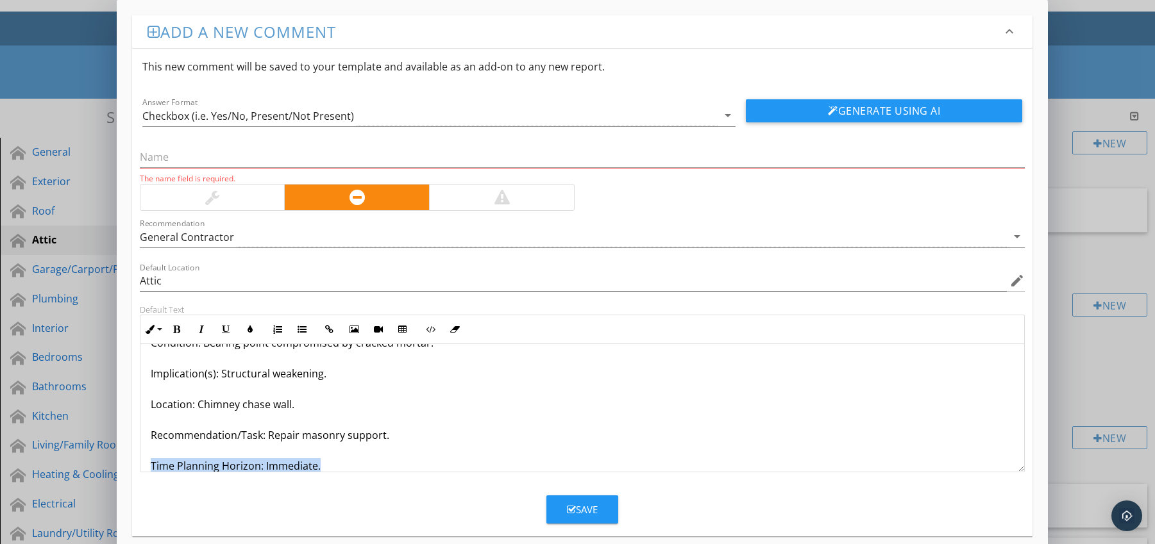
scroll to position [72, 0]
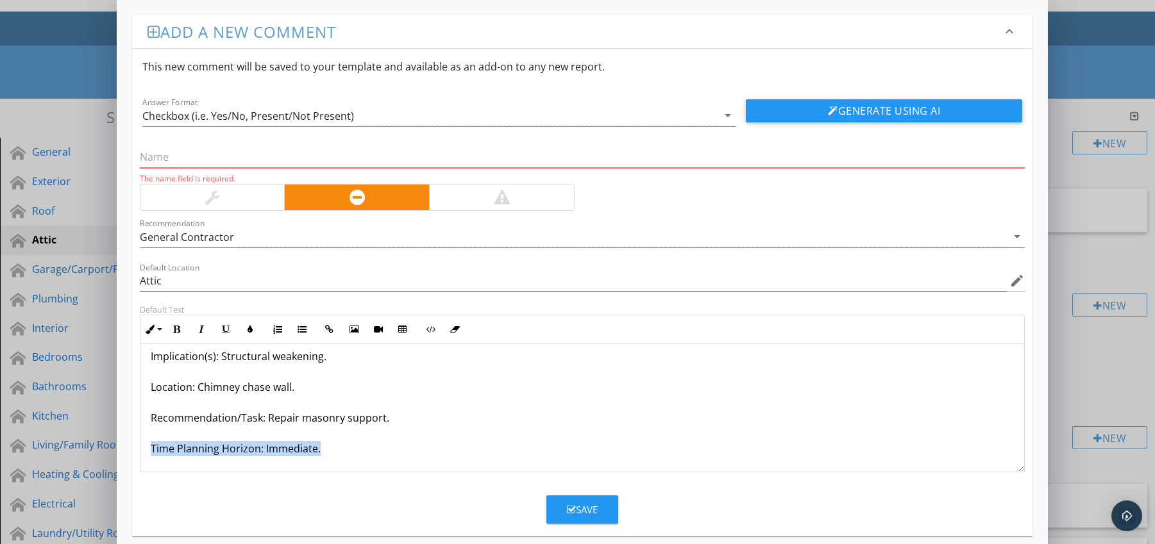
drag, startPoint x: 149, startPoint y: 460, endPoint x: 169, endPoint y: 464, distance: 20.8
click at [167, 469] on div "Joists Supported on Cracked Masonry Wall Condition: Bearing point compromised b…" at bounding box center [582, 372] width 884 height 200
click at [172, 330] on icon "button" at bounding box center [176, 329] width 9 height 9
click at [251, 330] on icon "button" at bounding box center [250, 329] width 9 height 9
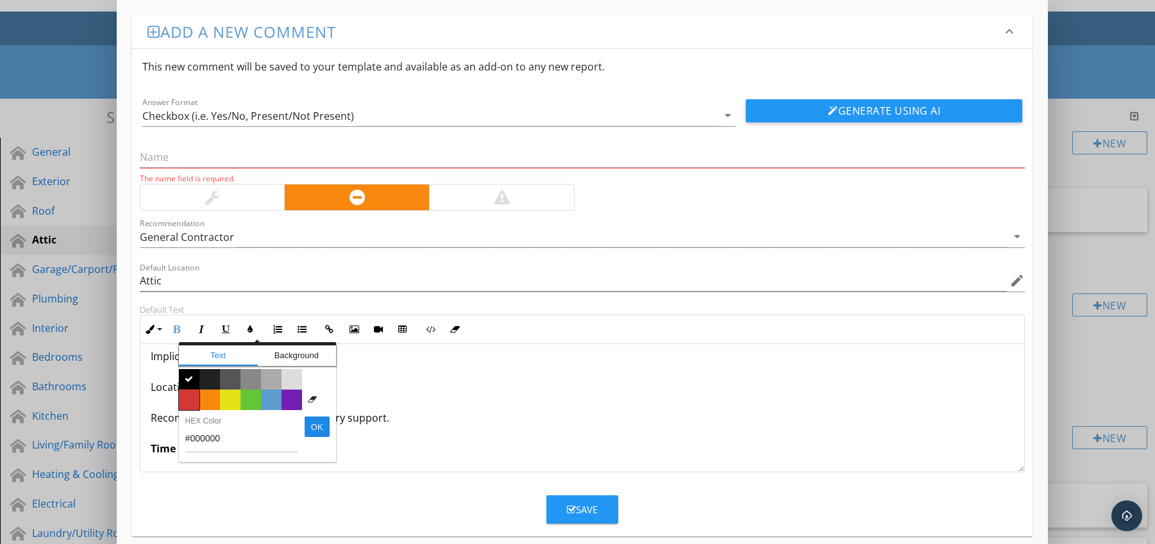
click at [192, 401] on span "Color #d53636" at bounding box center [189, 400] width 21 height 21
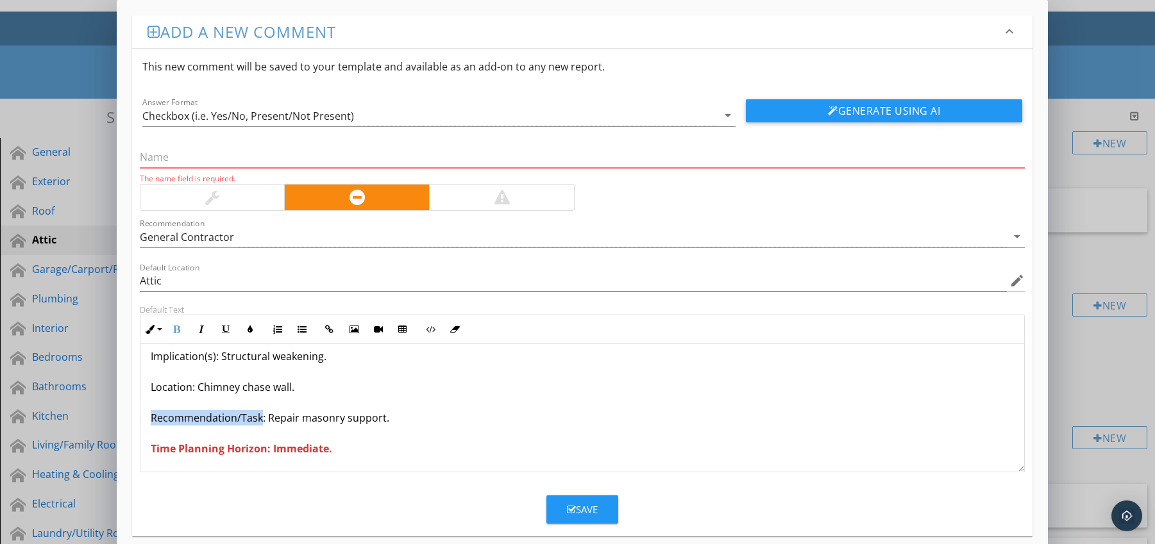
drag, startPoint x: 152, startPoint y: 420, endPoint x: 261, endPoint y: 423, distance: 109.0
click at [261, 423] on p "Joists Supported on Cracked Masonry Wall Condition: Bearing point compromised b…" at bounding box center [583, 371] width 864 height 169
click at [174, 326] on icon "button" at bounding box center [176, 329] width 9 height 9
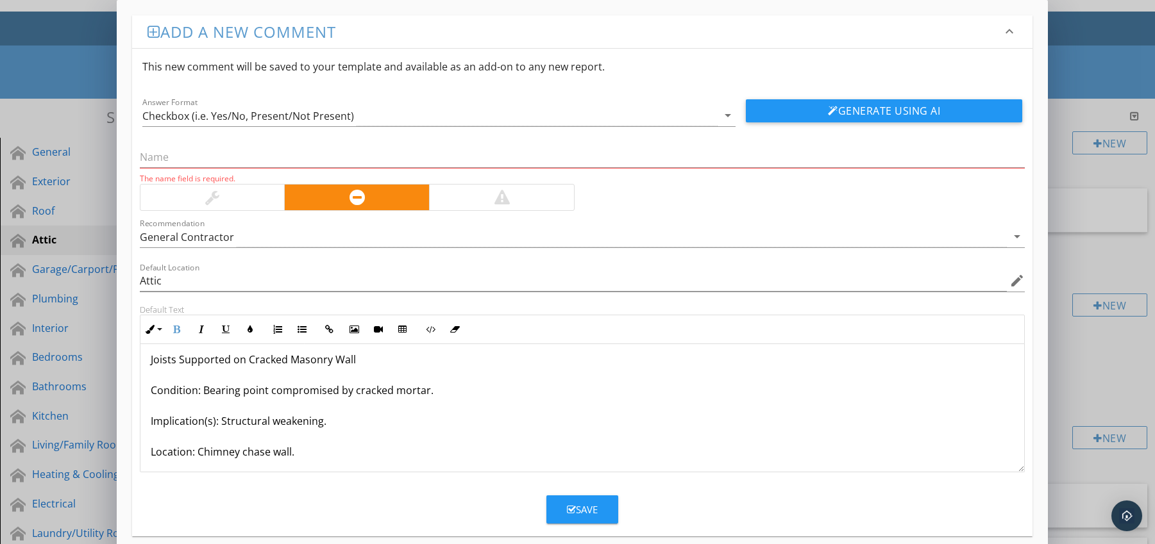
scroll to position [0, 0]
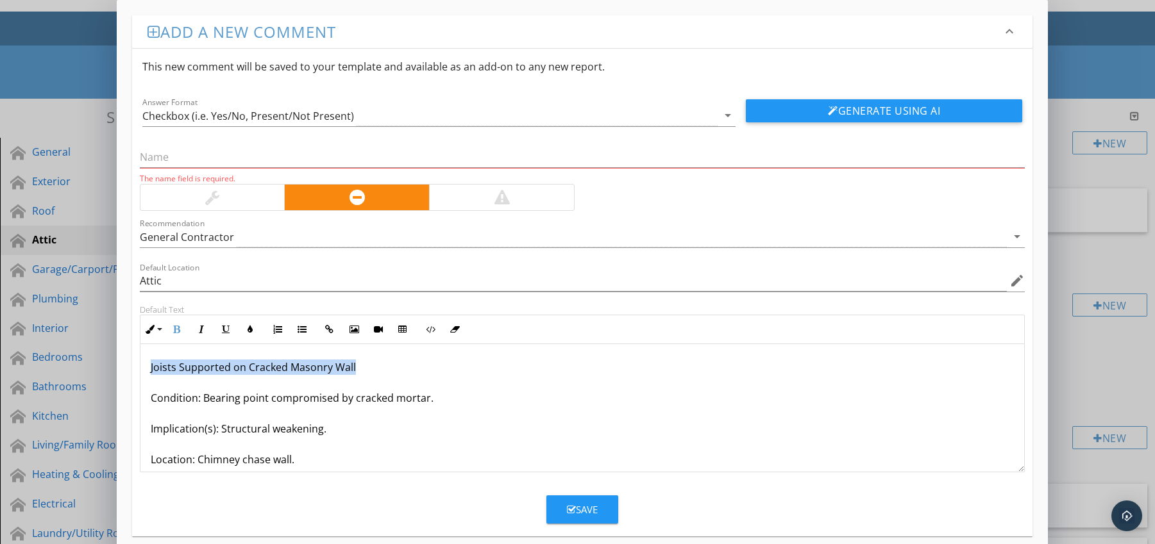
drag, startPoint x: 144, startPoint y: 371, endPoint x: 364, endPoint y: 372, distance: 219.9
click at [364, 372] on div "Joists Supported on Cracked Masonry Wall Condition: Bearing point compromised b…" at bounding box center [582, 444] width 884 height 200
click at [237, 155] on input "text" at bounding box center [582, 157] width 885 height 21
paste input "Joists Supported on Cracked Masonry Wall"
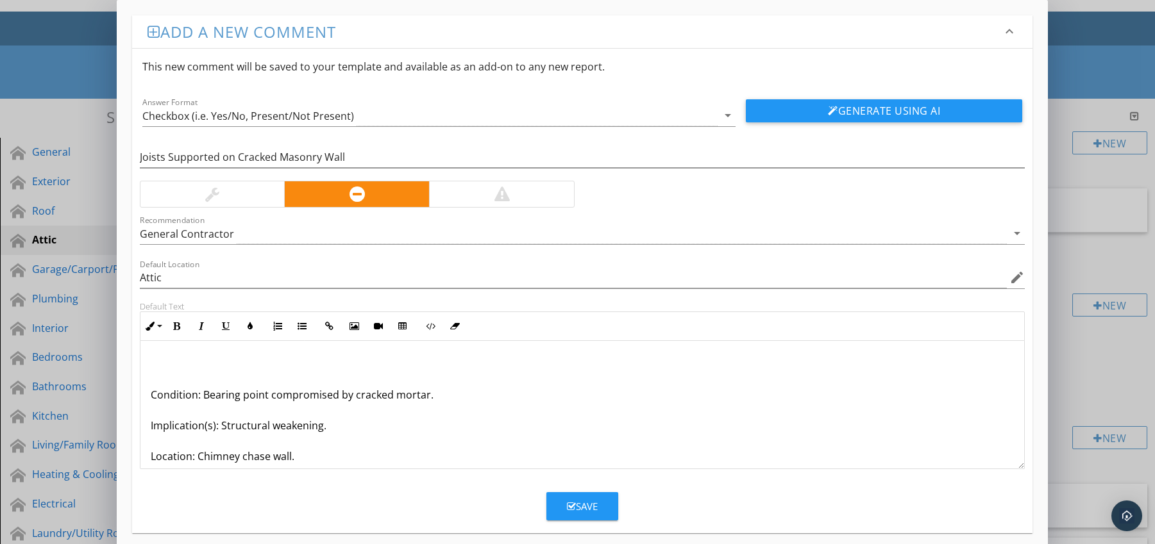
click at [148, 398] on div "Condition: Bearing point compromised by cracked mortar. Implication(s): Structu…" at bounding box center [582, 441] width 884 height 200
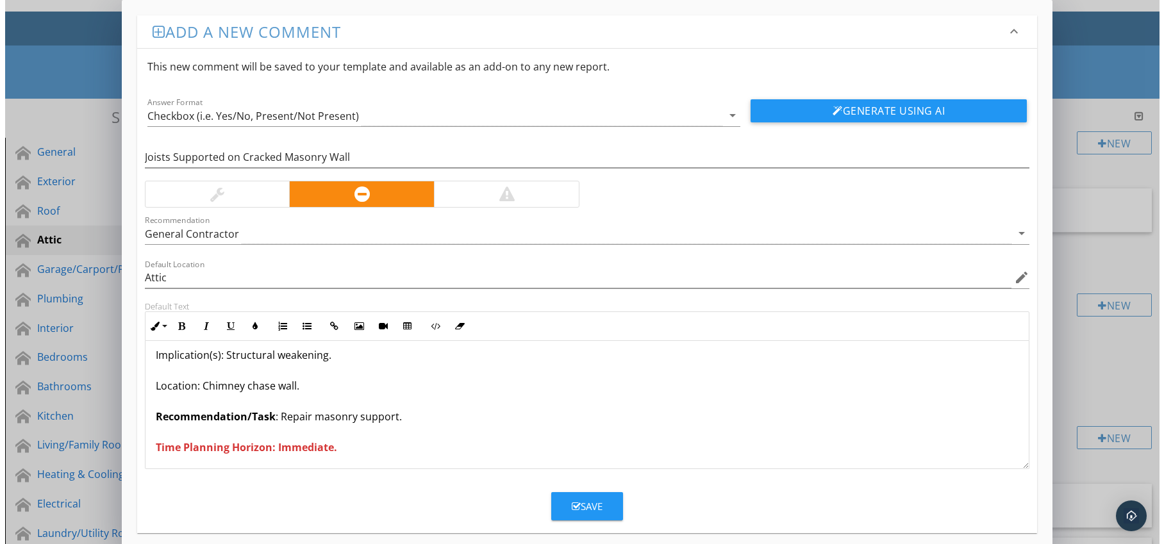
scroll to position [42, 0]
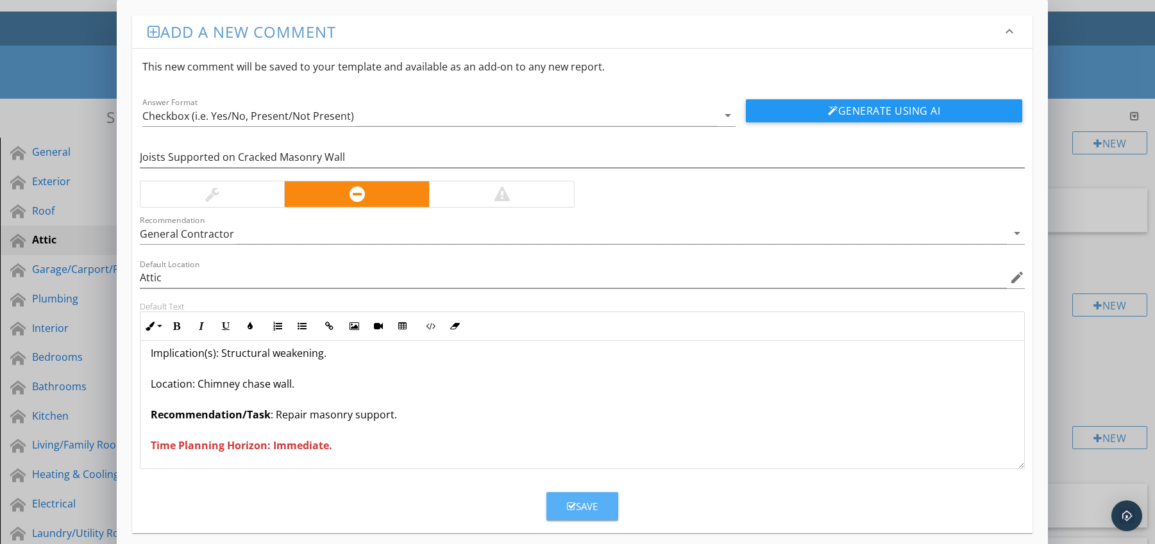
click at [569, 505] on icon "button" at bounding box center [571, 507] width 9 height 10
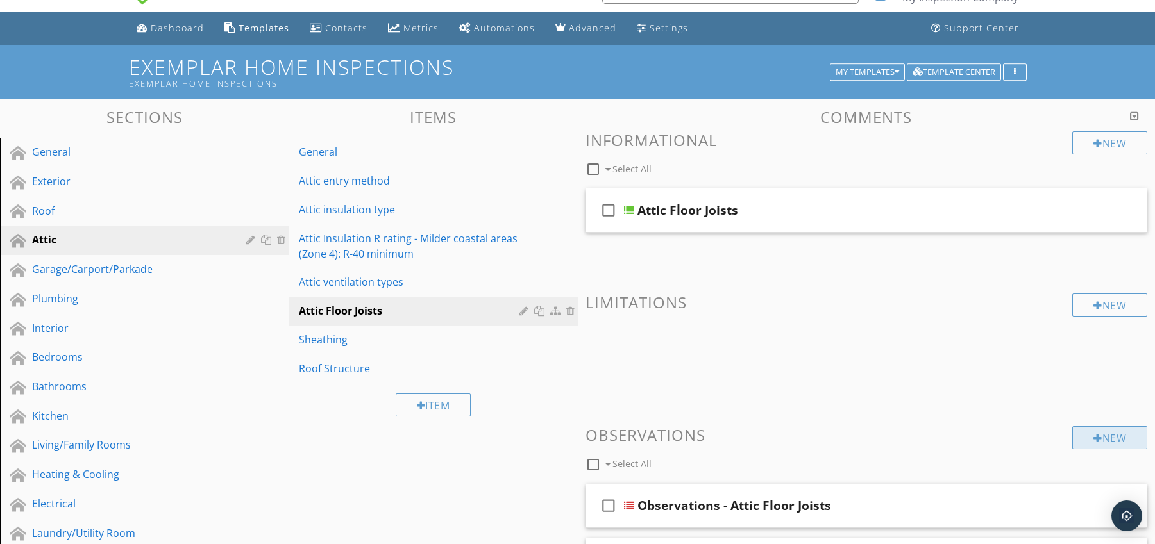
click at [1117, 432] on div "New" at bounding box center [1109, 437] width 75 height 23
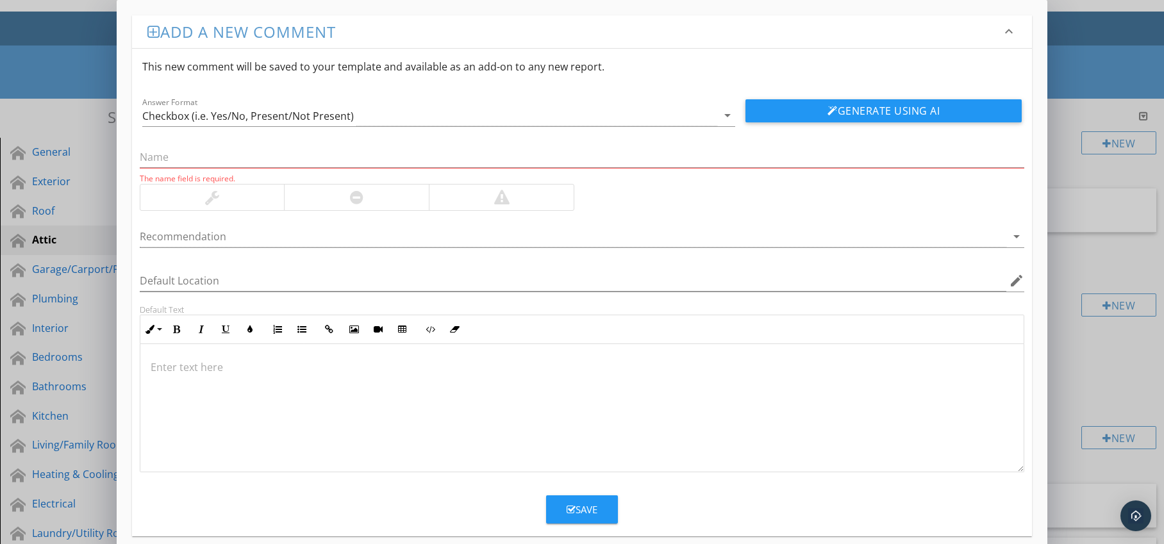
drag, startPoint x: 378, startPoint y: 196, endPoint x: 379, endPoint y: 211, distance: 15.4
click at [378, 196] on div at bounding box center [356, 198] width 145 height 26
click at [383, 242] on div at bounding box center [574, 236] width 868 height 21
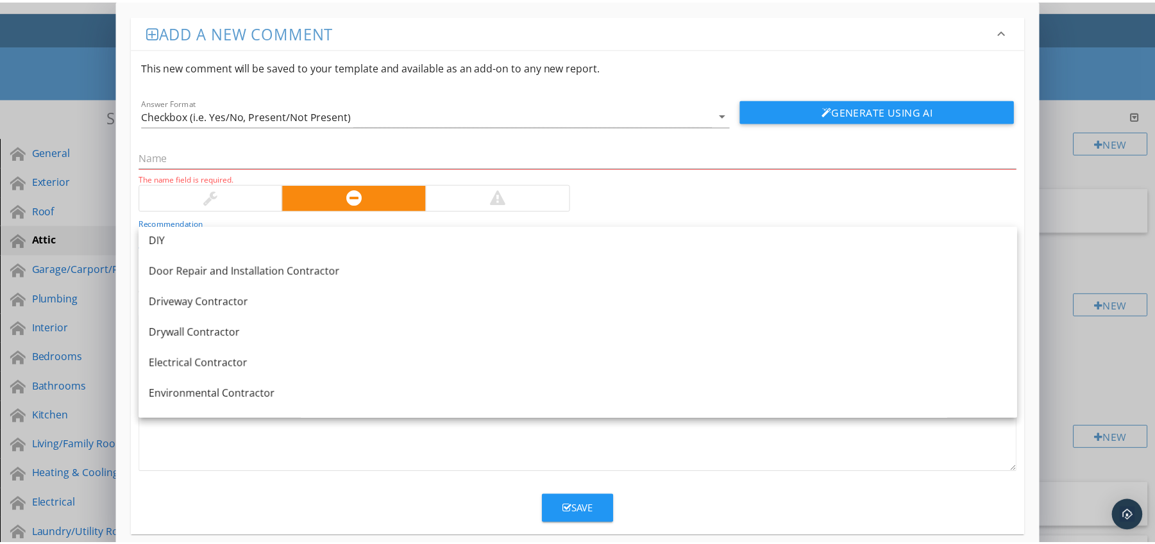
scroll to position [732, 0]
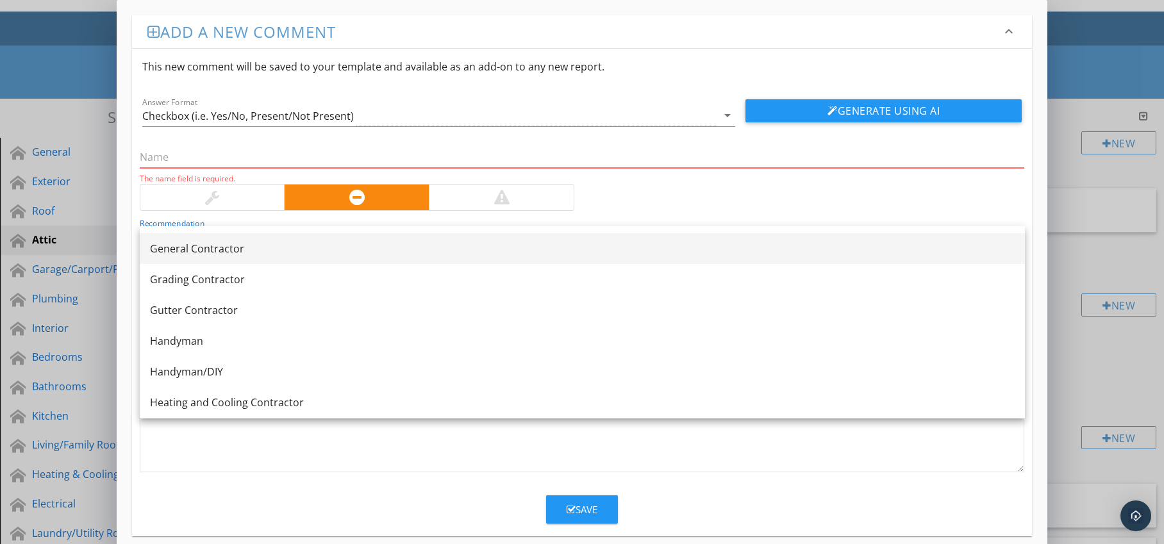
click at [316, 259] on link "General Contractor" at bounding box center [582, 248] width 885 height 31
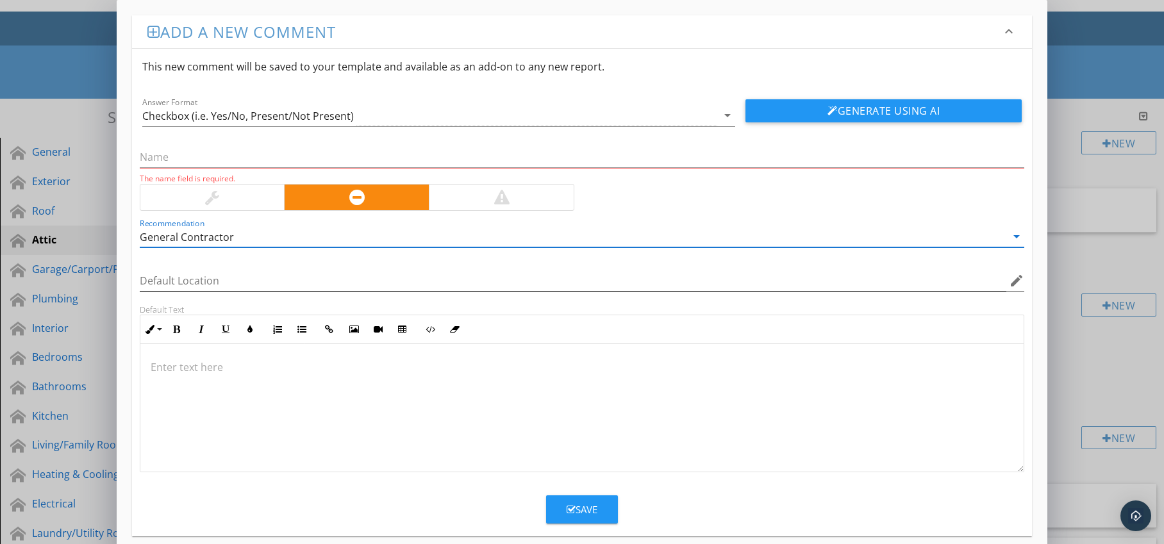
click at [1009, 283] on icon "edit" at bounding box center [1016, 280] width 15 height 15
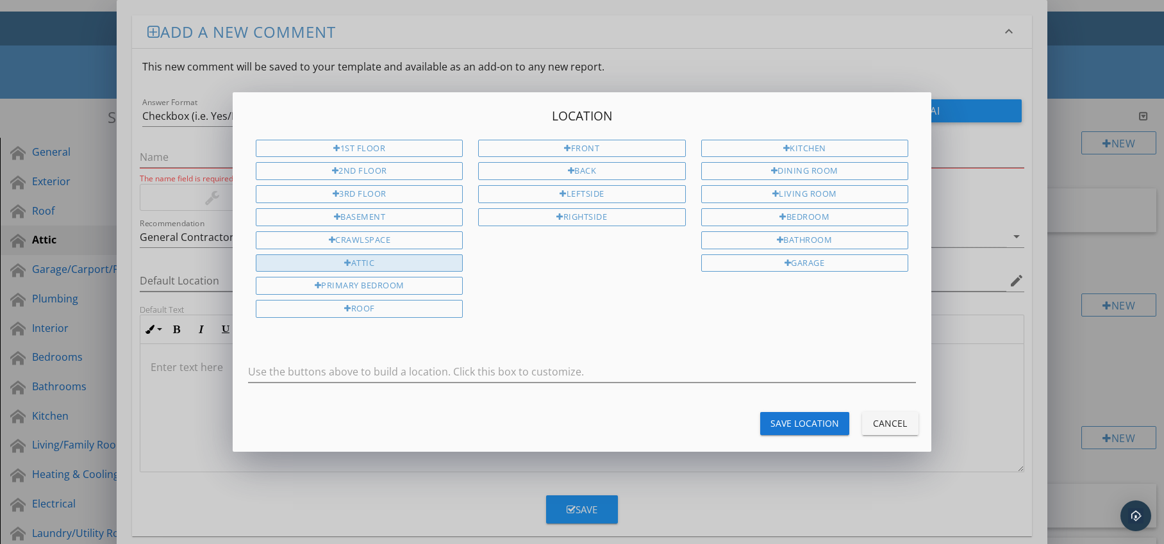
click at [447, 264] on div "Attic" at bounding box center [359, 264] width 207 height 18
click at [785, 421] on div "Save Location" at bounding box center [805, 423] width 69 height 13
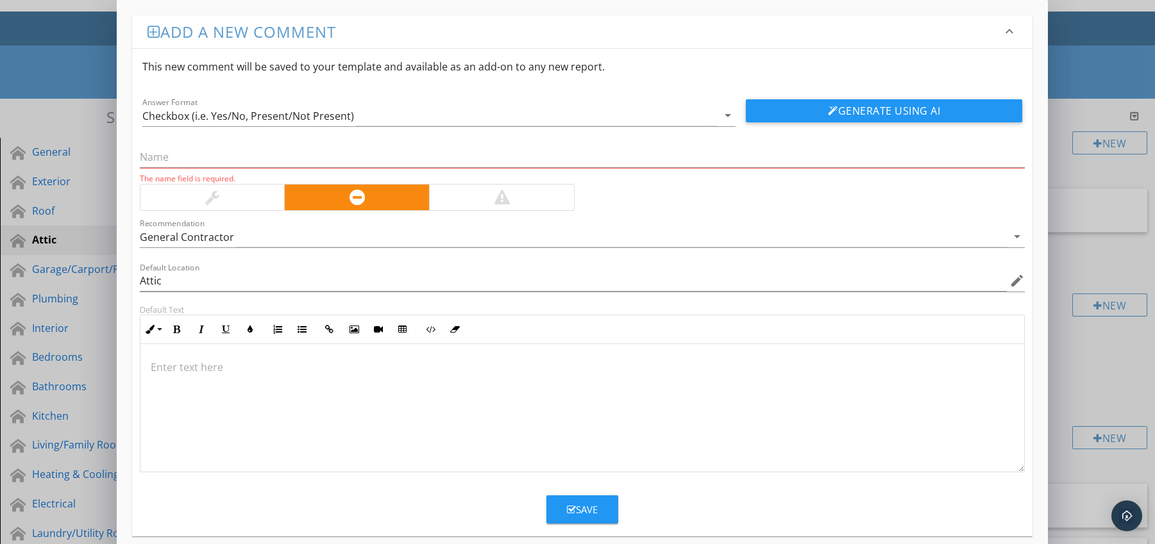
click at [275, 375] on div at bounding box center [582, 408] width 884 height 128
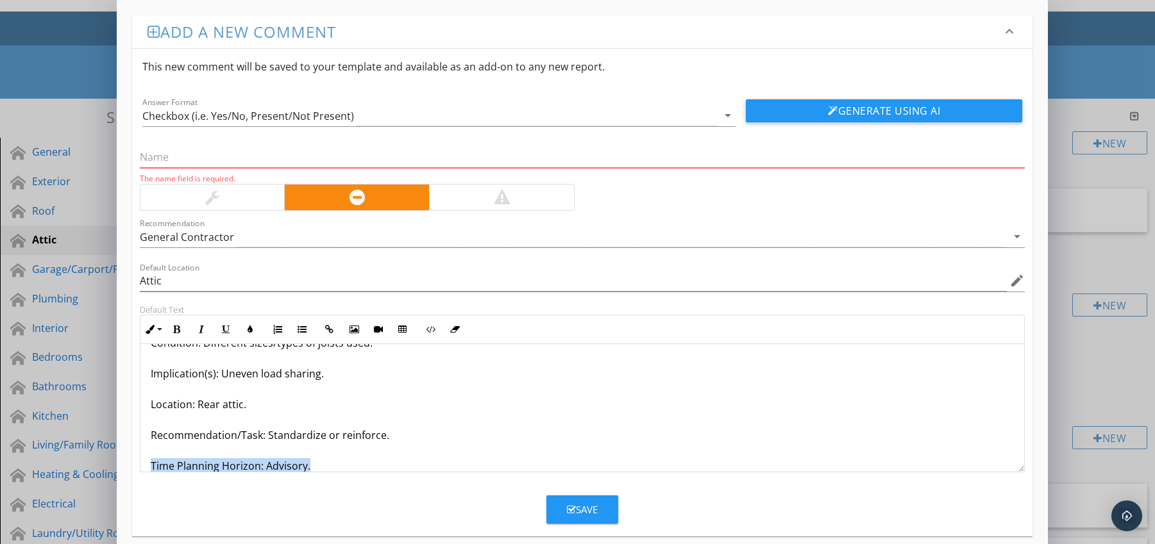
scroll to position [72, 0]
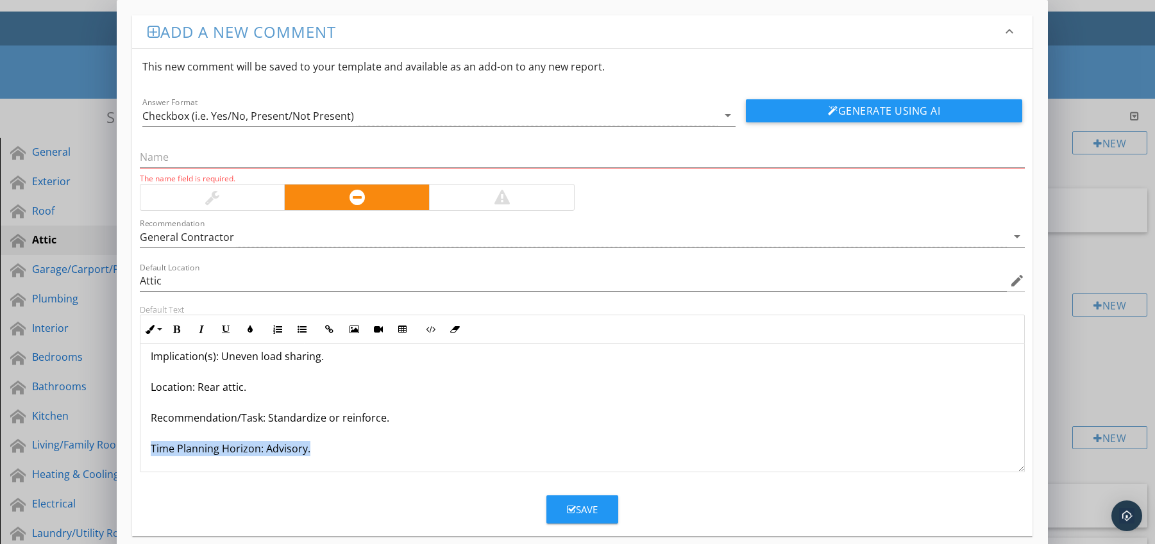
drag, startPoint x: 147, startPoint y: 463, endPoint x: 221, endPoint y: 473, distance: 73.7
click at [221, 473] on form "This new comment will be saved to your template and available as an add-on to a…" at bounding box center [582, 286] width 901 height 475
click at [178, 331] on icon "button" at bounding box center [176, 329] width 9 height 9
click at [244, 330] on button "Colors" at bounding box center [250, 329] width 24 height 24
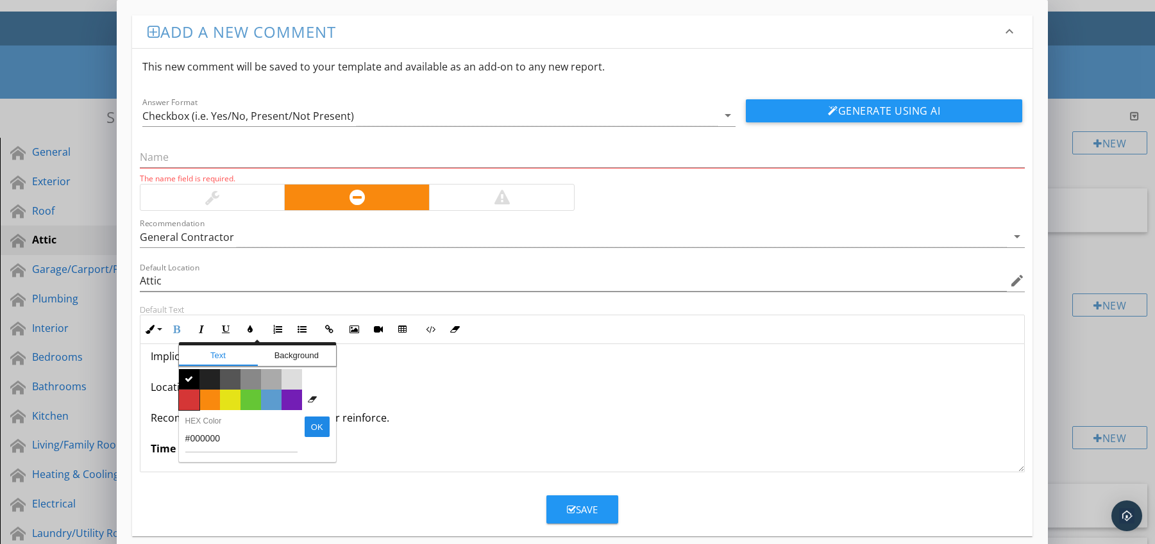
click at [183, 398] on span "Color #d53636" at bounding box center [189, 400] width 21 height 21
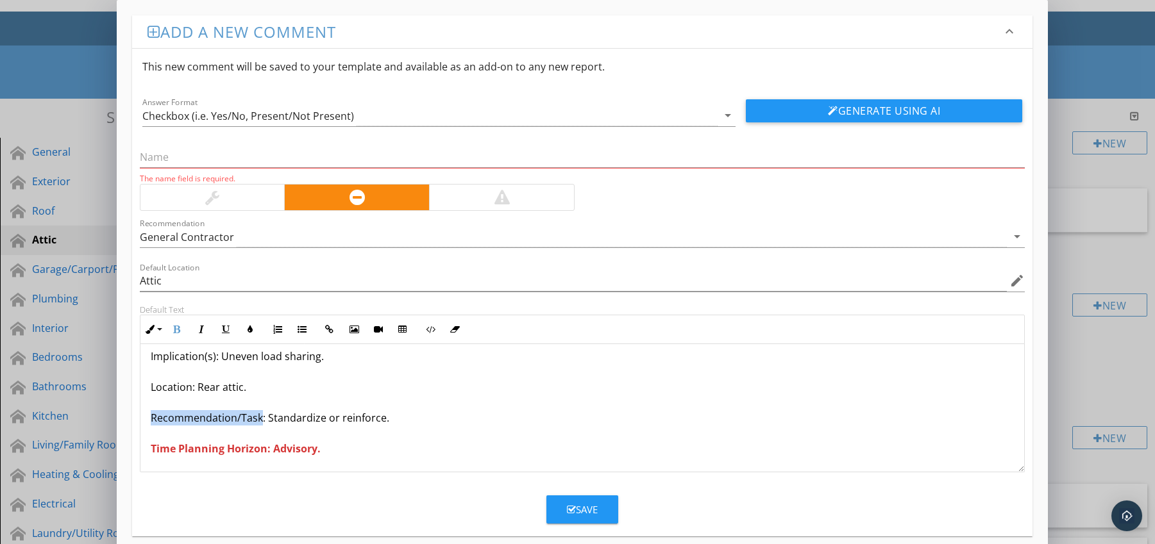
drag, startPoint x: 148, startPoint y: 414, endPoint x: 259, endPoint y: 419, distance: 111.0
click at [259, 419] on div "Mixed Joist Materials (old + new lumber) Condition: Different sizes/types of jo…" at bounding box center [582, 372] width 884 height 200
click at [178, 333] on icon "button" at bounding box center [176, 329] width 9 height 9
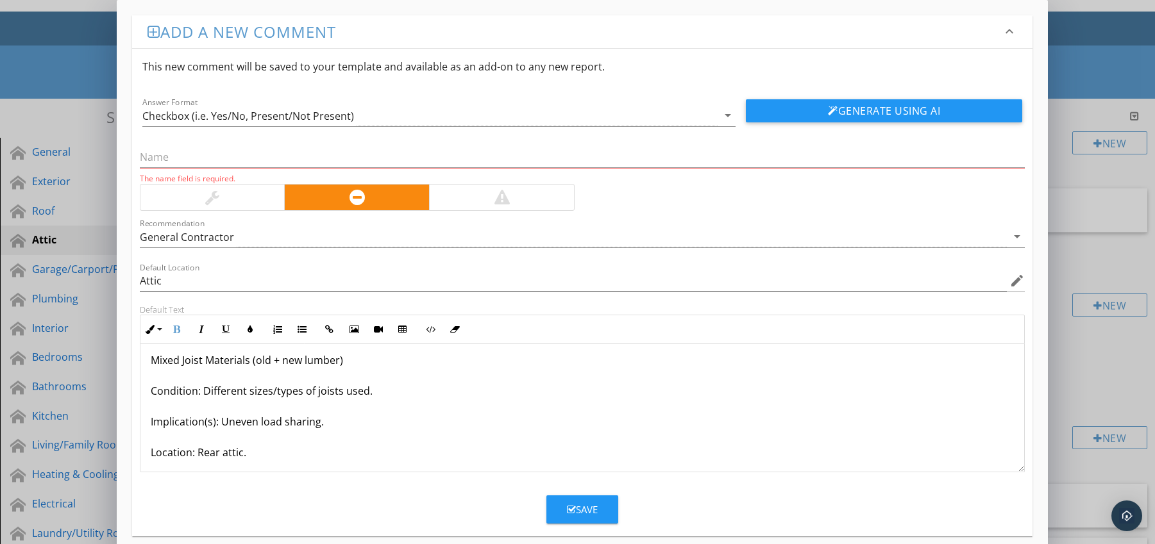
scroll to position [0, 0]
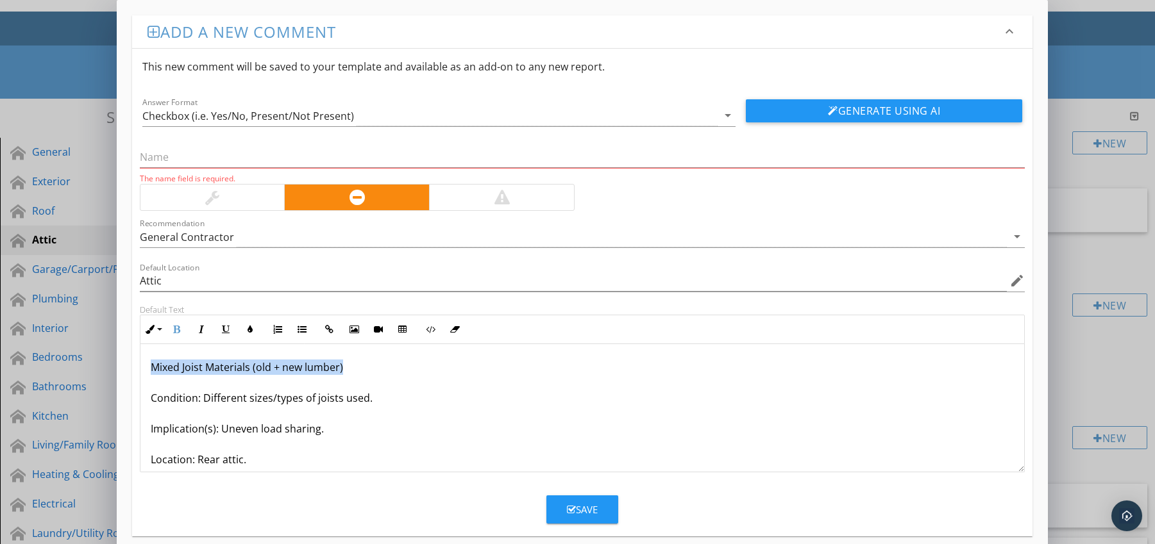
drag, startPoint x: 150, startPoint y: 369, endPoint x: 356, endPoint y: 365, distance: 206.5
click at [356, 365] on div "Mixed Joist Materials (old + new lumber) Condition: Different sizes/types of jo…" at bounding box center [582, 444] width 884 height 200
click at [212, 156] on input "text" at bounding box center [582, 157] width 885 height 21
paste input "Mixed Joist Materials (old + new lumber)"
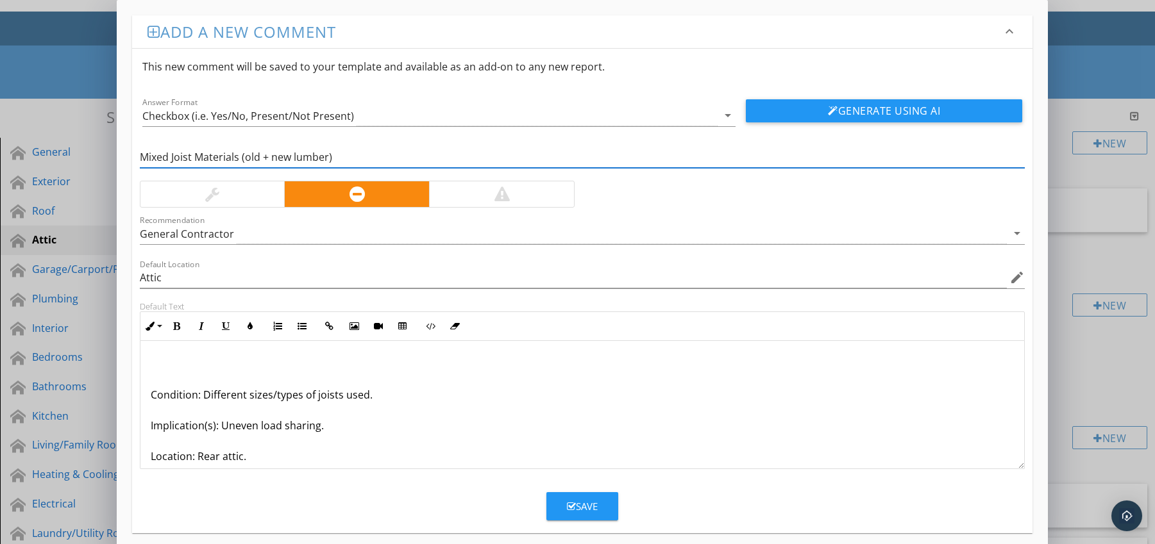
click at [151, 397] on p "Condition: Different sizes/types of joists used. Implication(s): Uneven load sh…" at bounding box center [583, 440] width 864 height 169
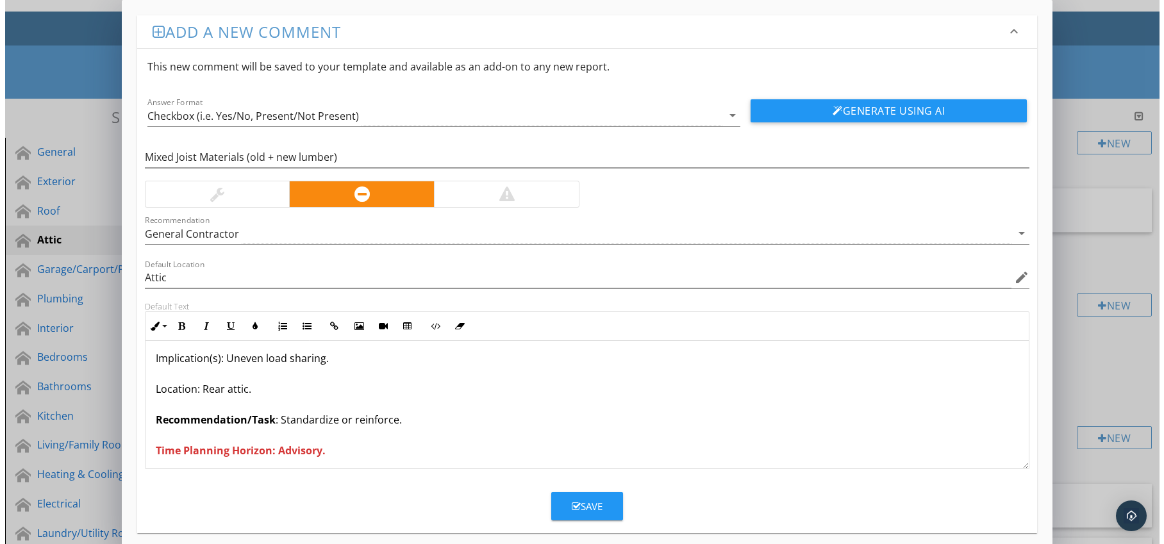
scroll to position [42, 0]
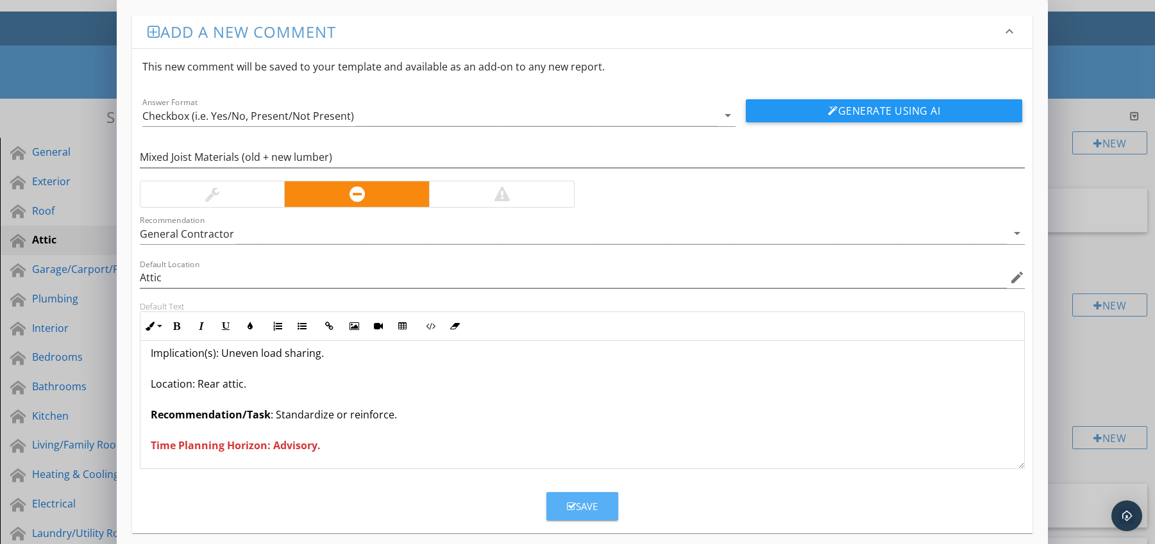
click at [566, 500] on button "Save" at bounding box center [582, 506] width 72 height 28
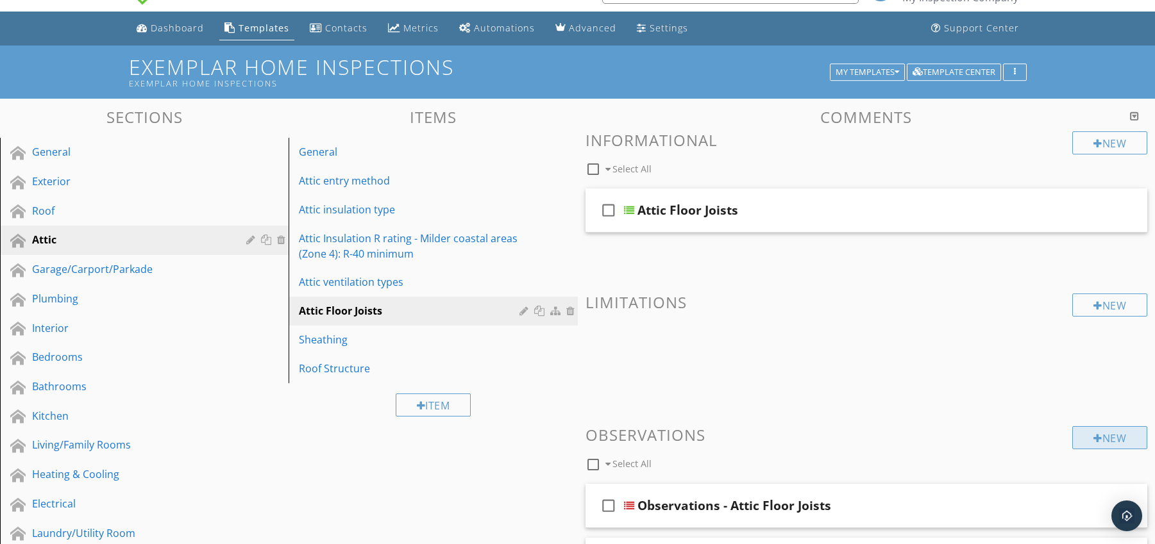
click at [1089, 437] on div "New" at bounding box center [1109, 437] width 75 height 23
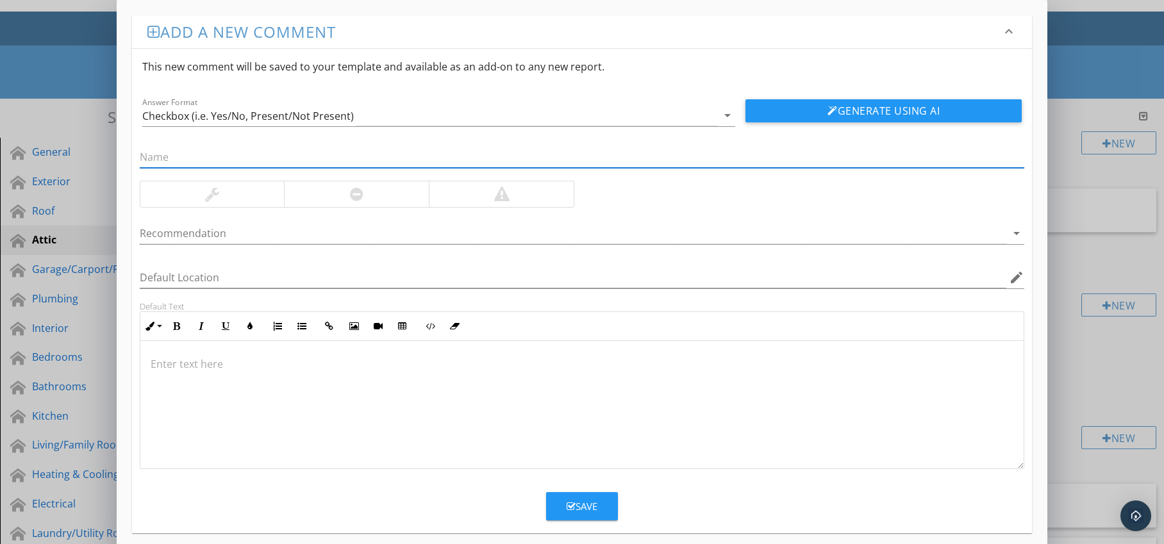
click at [345, 197] on div at bounding box center [356, 194] width 145 height 26
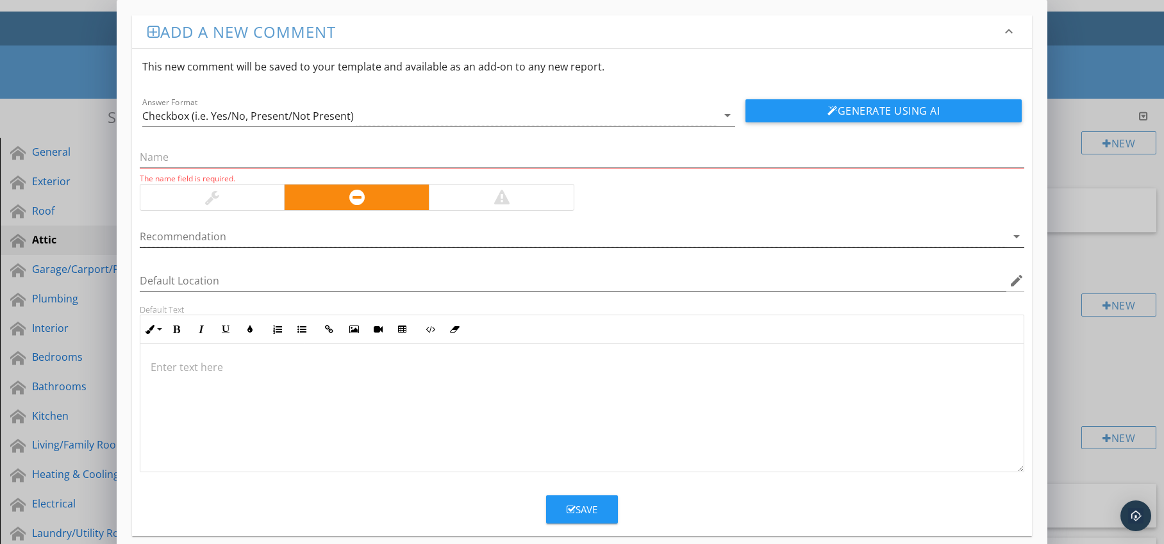
click at [324, 235] on div at bounding box center [574, 236] width 868 height 21
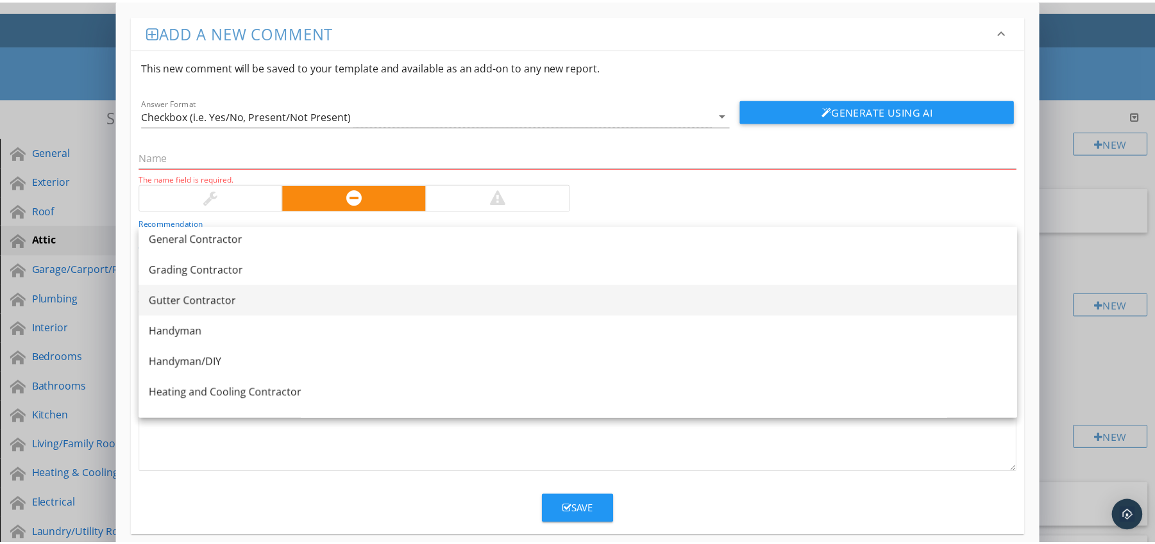
scroll to position [739, 0]
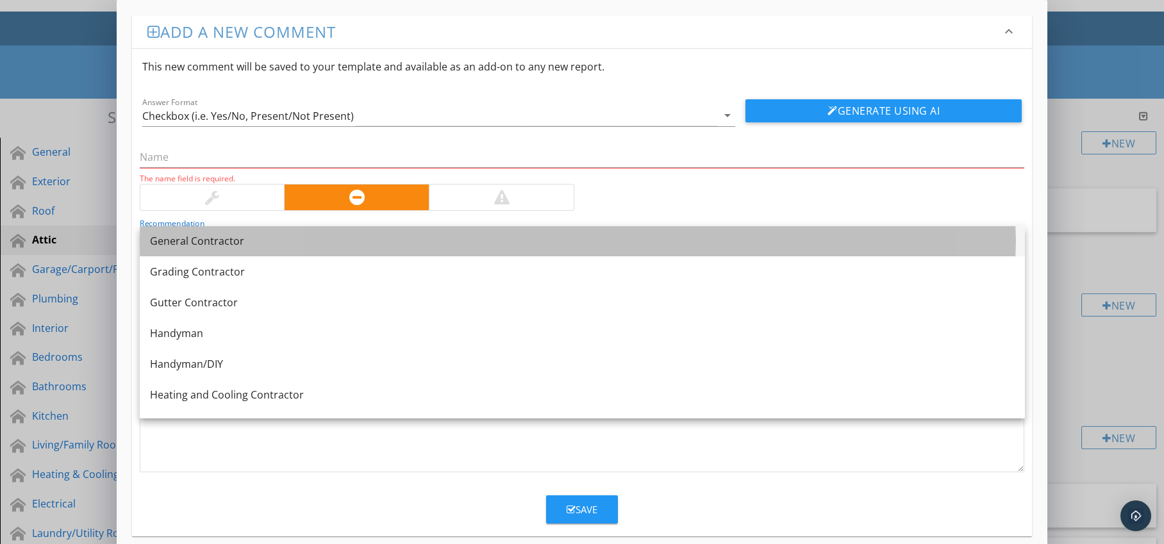
click at [289, 249] on link "General Contractor" at bounding box center [582, 241] width 885 height 31
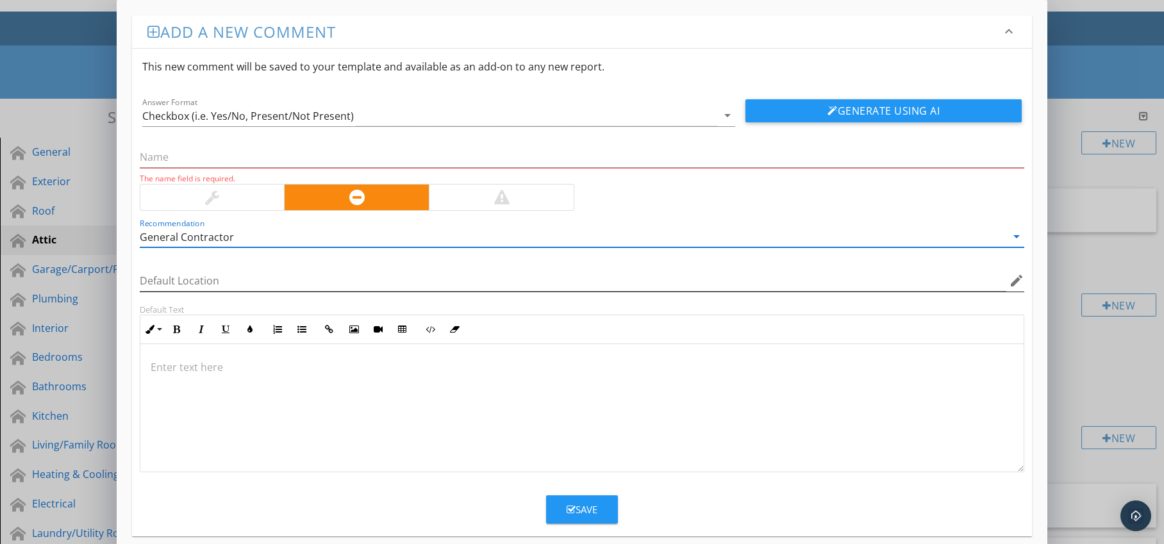
click at [1013, 280] on icon "edit" at bounding box center [1016, 280] width 15 height 15
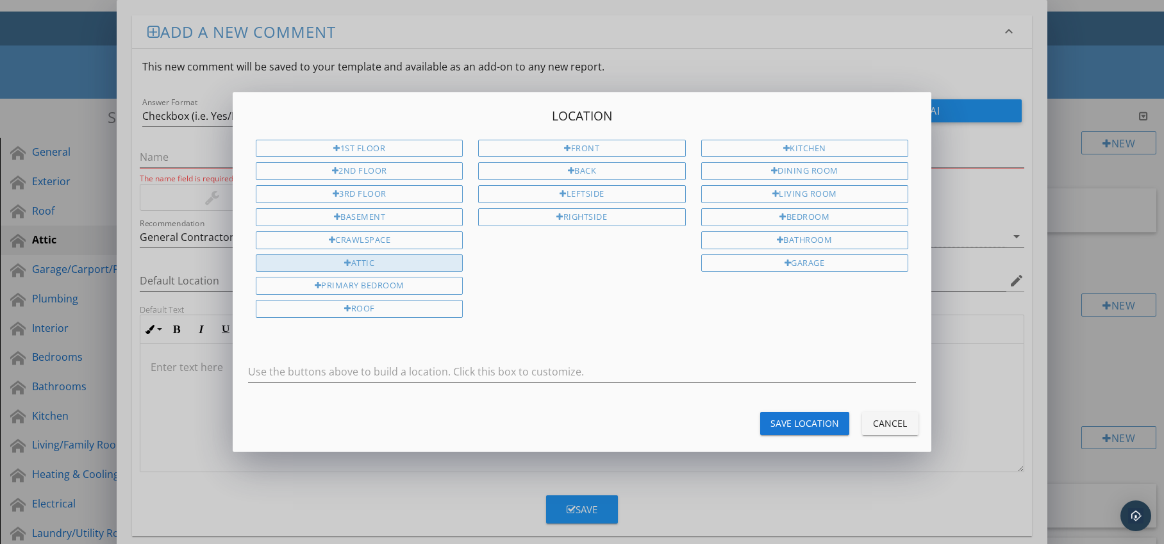
click at [429, 267] on div "Attic" at bounding box center [359, 264] width 207 height 18
click at [801, 419] on div "Save Location" at bounding box center [805, 423] width 69 height 13
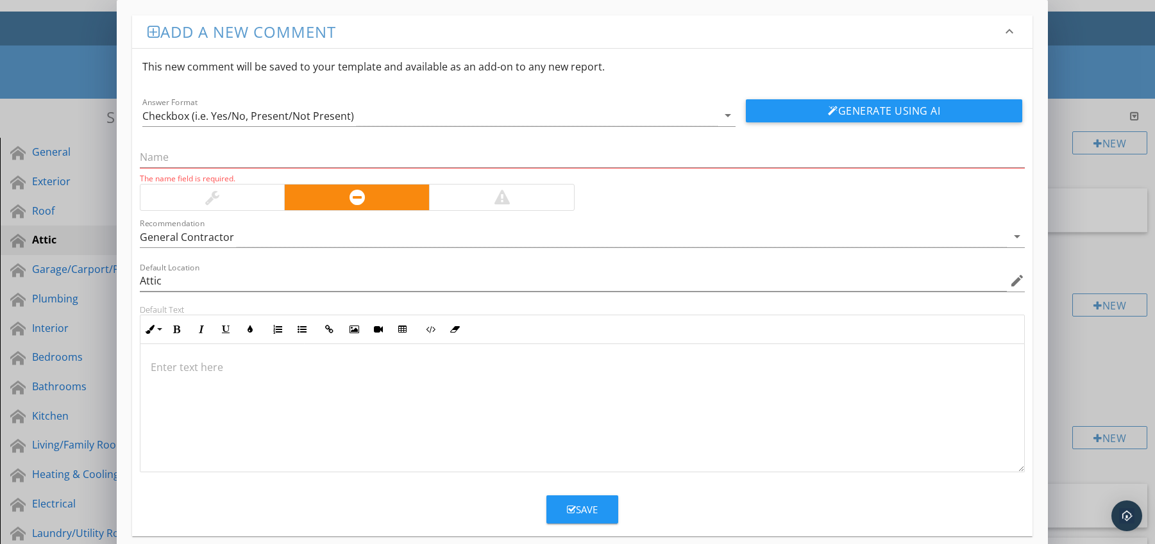
click at [192, 367] on p at bounding box center [583, 367] width 864 height 15
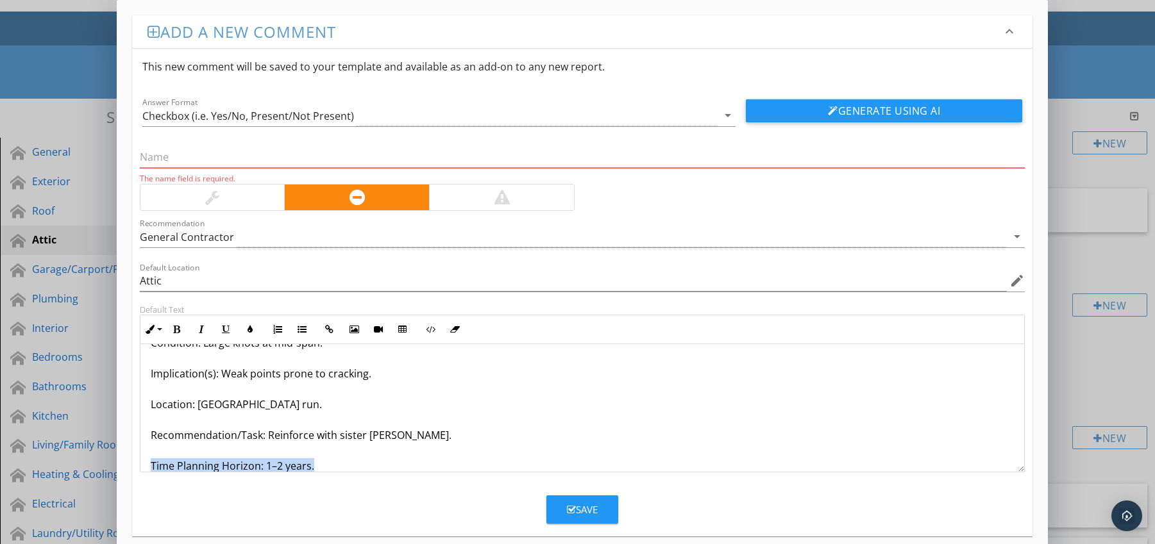
scroll to position [72, 0]
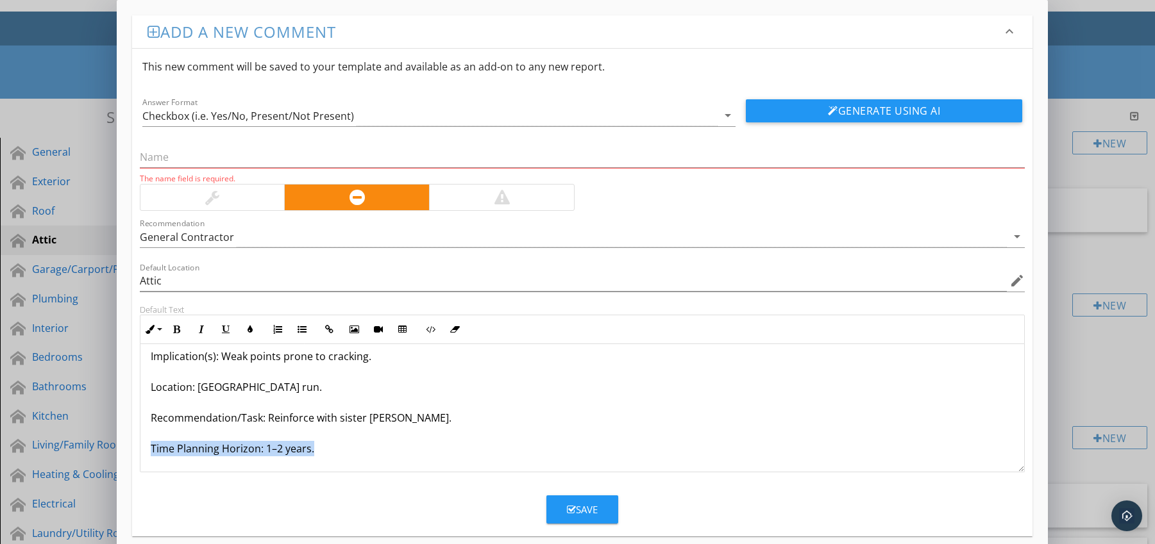
drag, startPoint x: 147, startPoint y: 462, endPoint x: 210, endPoint y: 453, distance: 64.1
click at [208, 470] on div "Joists With Excessive Knots / Defects Condition: Large knots at mid-span. Impli…" at bounding box center [582, 372] width 884 height 200
click at [176, 324] on button "Bold" at bounding box center [177, 329] width 24 height 24
click at [246, 330] on icon "button" at bounding box center [250, 329] width 9 height 9
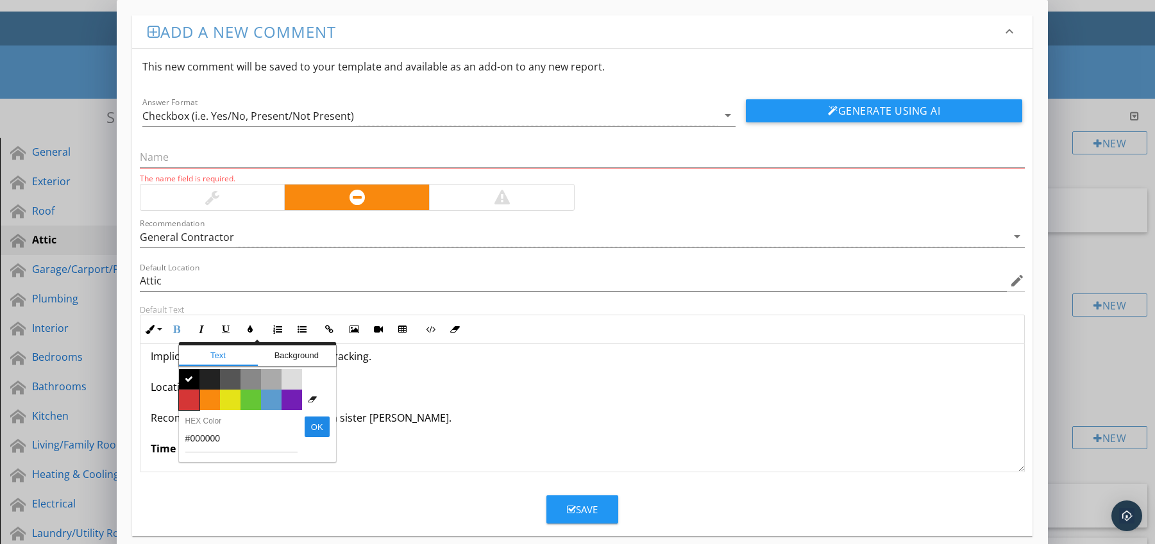
click at [187, 396] on span "Color #d53636" at bounding box center [189, 400] width 21 height 21
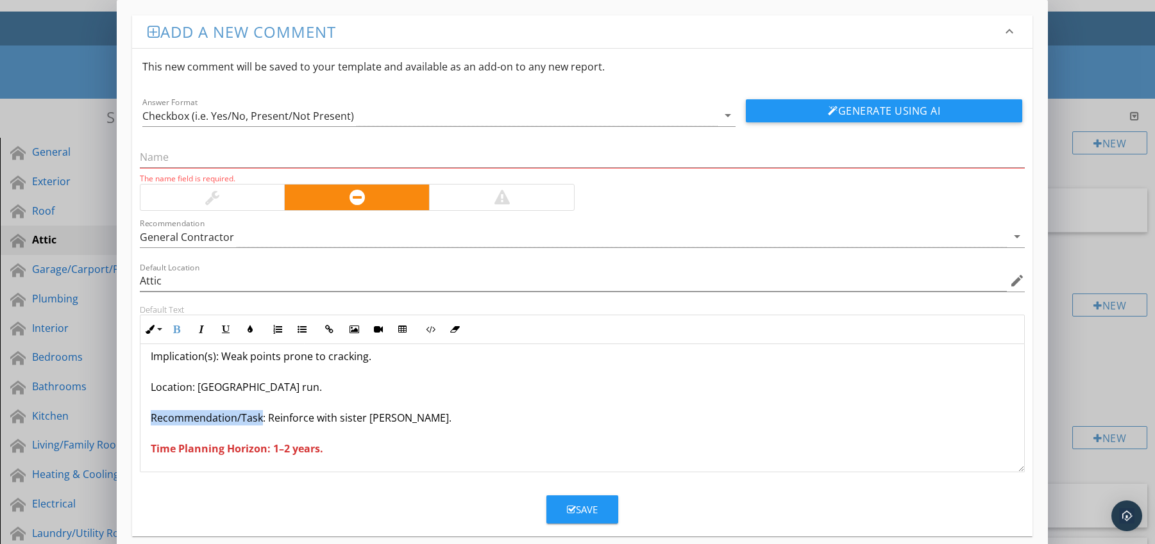
drag, startPoint x: 151, startPoint y: 418, endPoint x: 260, endPoint y: 423, distance: 109.7
click at [260, 423] on p "Joists With Excessive Knots / Defects Condition: Large knots at mid-span. Impli…" at bounding box center [583, 371] width 864 height 169
click at [174, 330] on icon "button" at bounding box center [176, 329] width 9 height 9
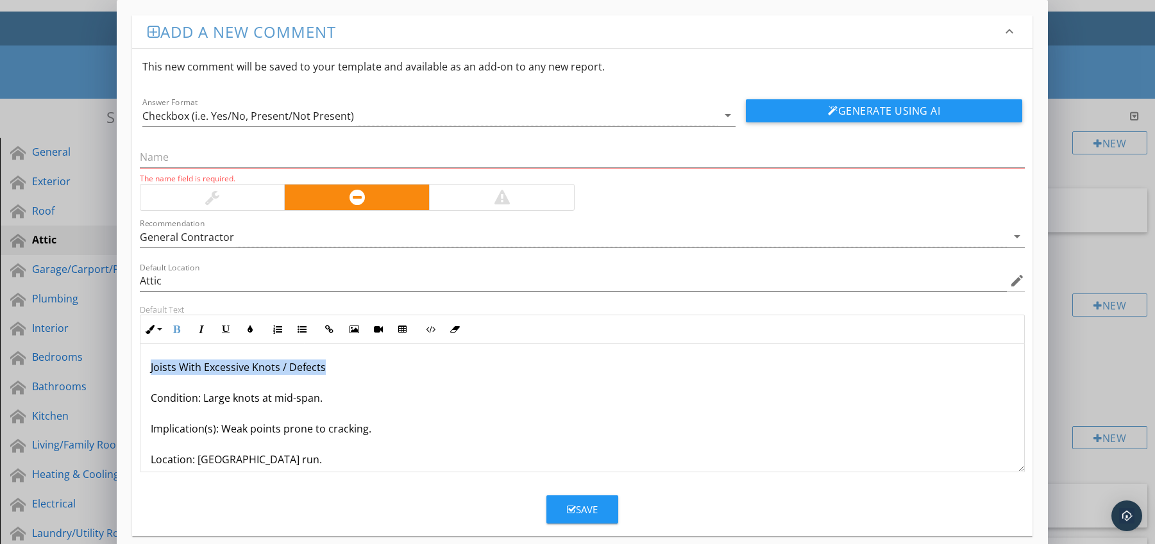
drag, startPoint x: 145, startPoint y: 368, endPoint x: 336, endPoint y: 371, distance: 191.1
click at [336, 371] on div "Joists With Excessive Knots / Defects Condition: Large knots at mid-span. Impli…" at bounding box center [582, 444] width 884 height 200
click at [250, 164] on input "text" at bounding box center [582, 157] width 885 height 21
paste input "Joists With Excessive Knots / Defects"
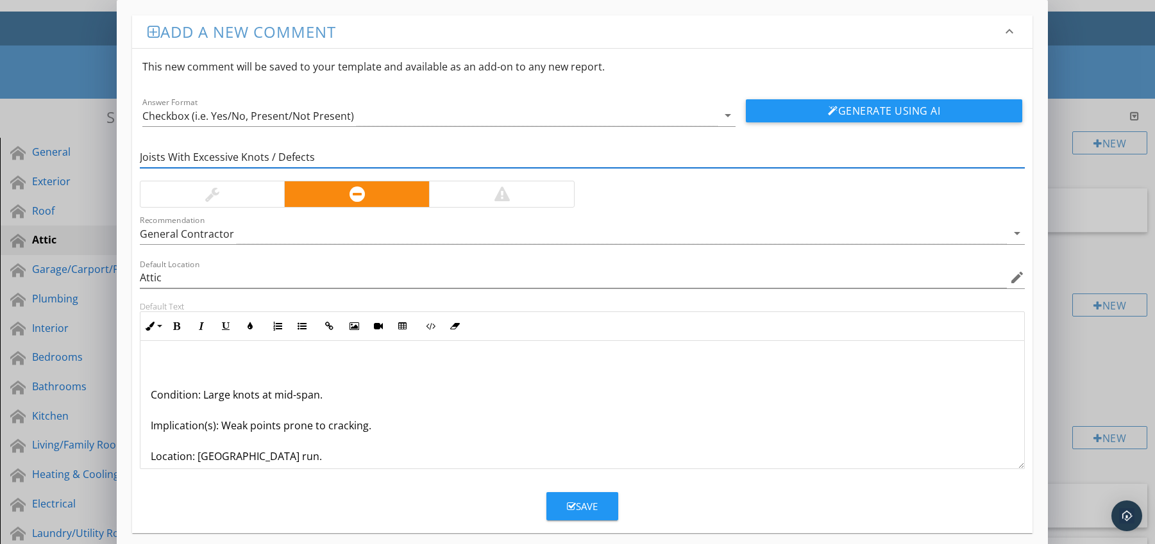
click at [151, 396] on p "Condition: Large knots at mid-span. Implication(s): Weak points prone to cracki…" at bounding box center [583, 440] width 864 height 169
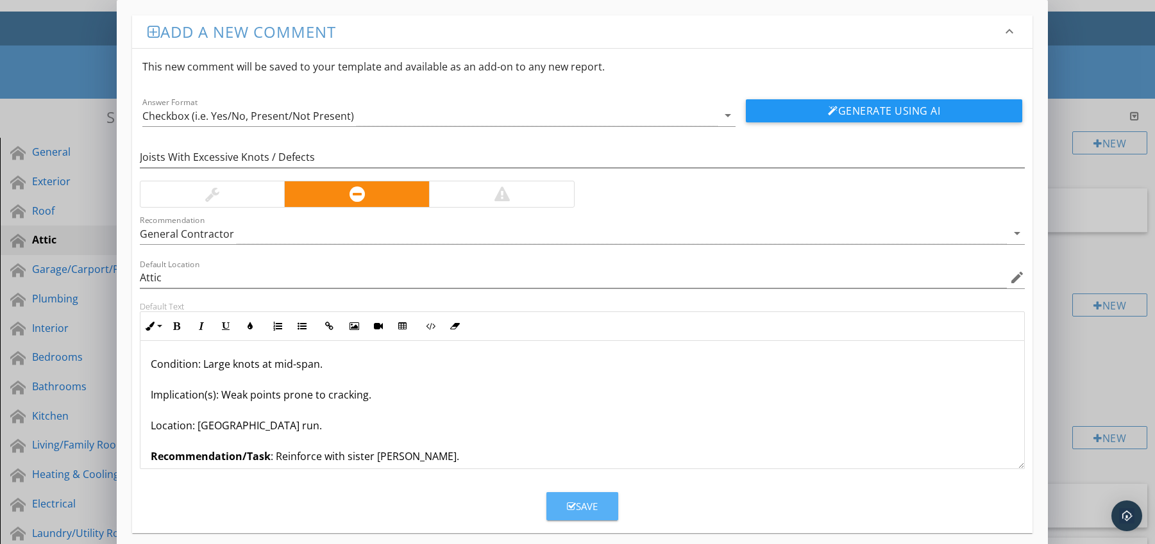
click at [578, 498] on button "Save" at bounding box center [582, 506] width 72 height 28
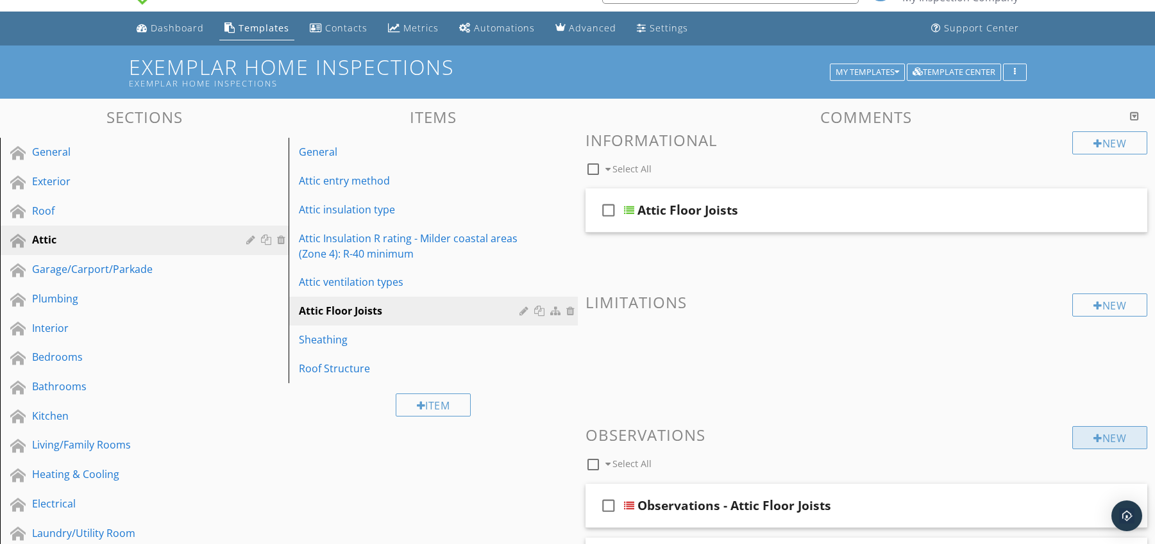
click at [1098, 444] on div "New" at bounding box center [1109, 437] width 75 height 23
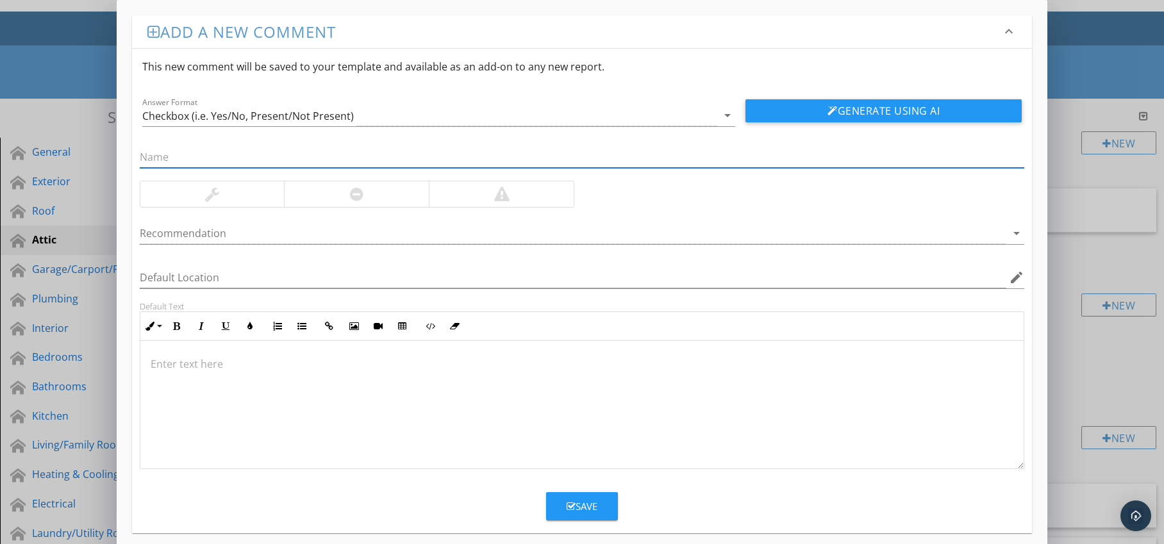
click at [362, 199] on div at bounding box center [356, 194] width 13 height 15
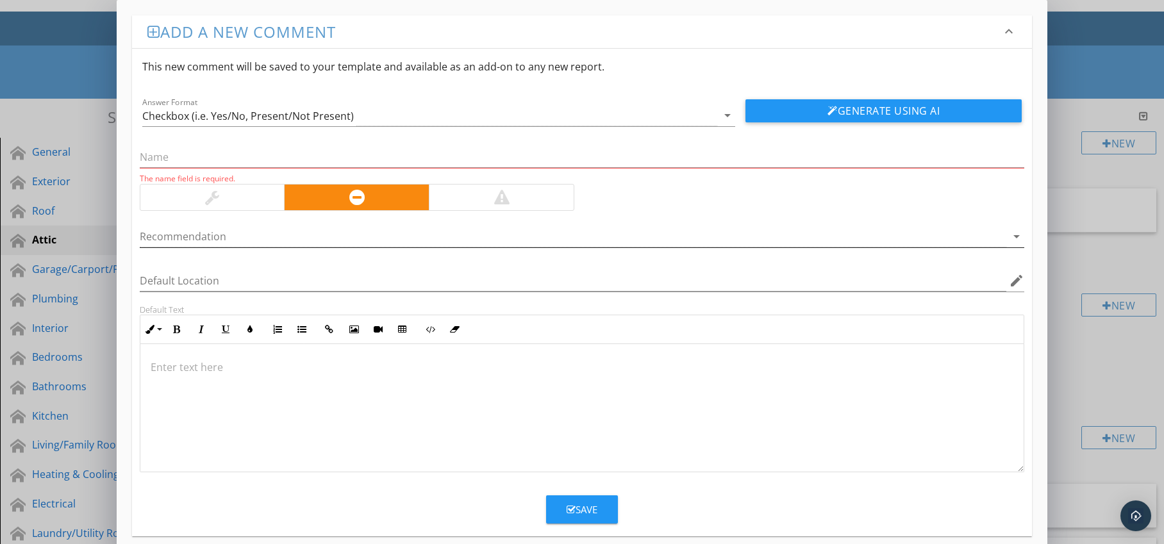
click at [362, 233] on div at bounding box center [574, 236] width 868 height 21
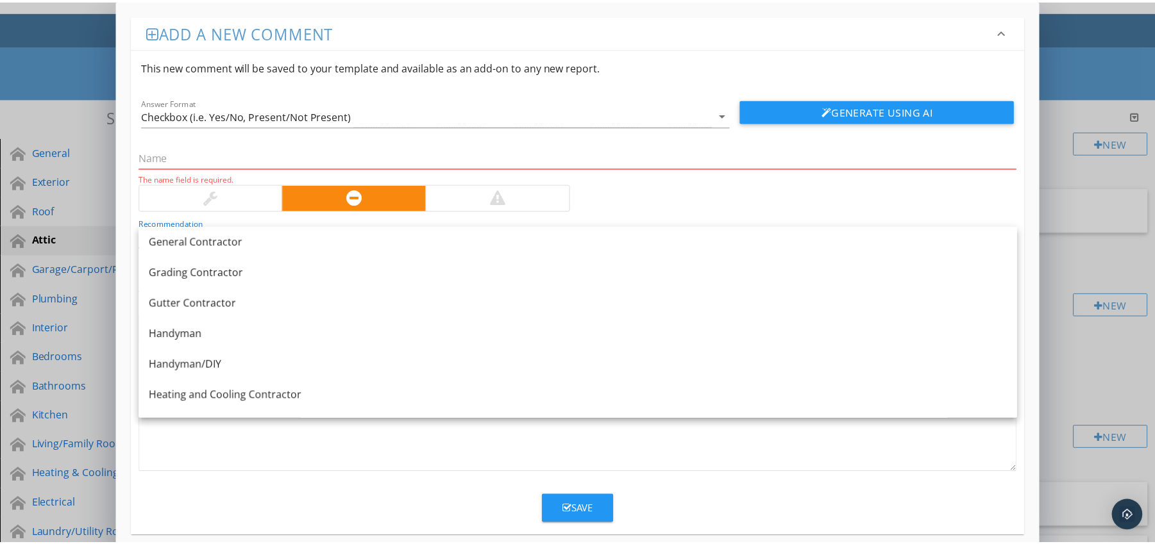
scroll to position [716, 0]
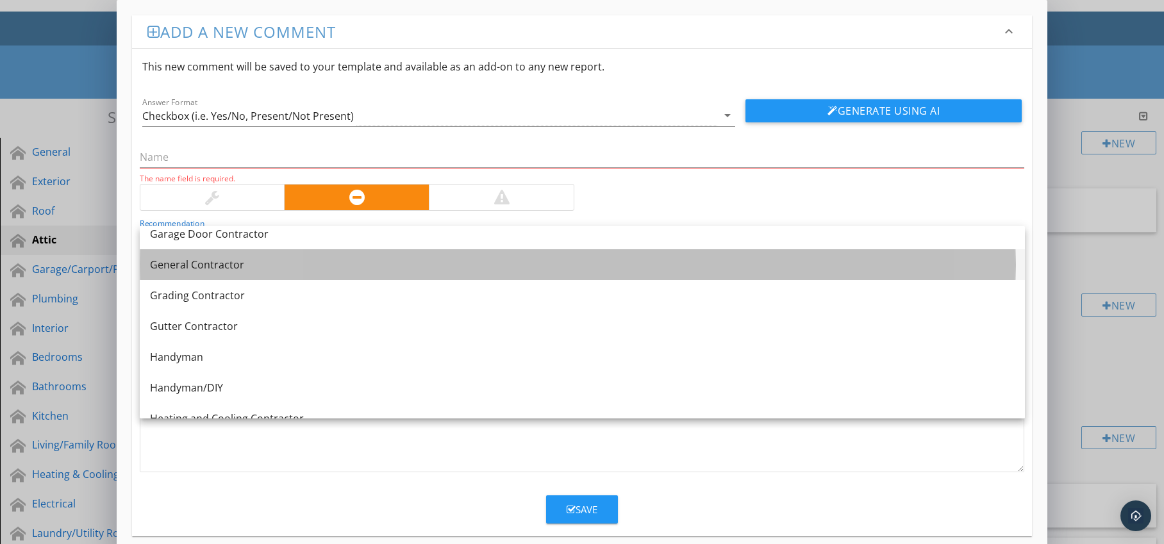
click at [271, 268] on div "General Contractor" at bounding box center [582, 264] width 865 height 15
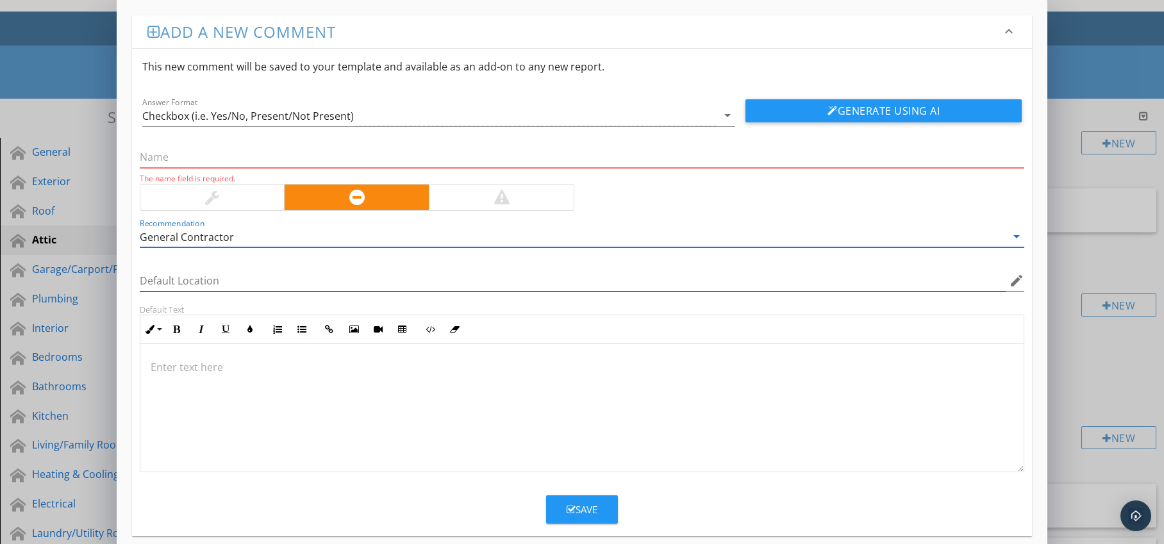
click at [1012, 284] on icon "edit" at bounding box center [1016, 280] width 15 height 15
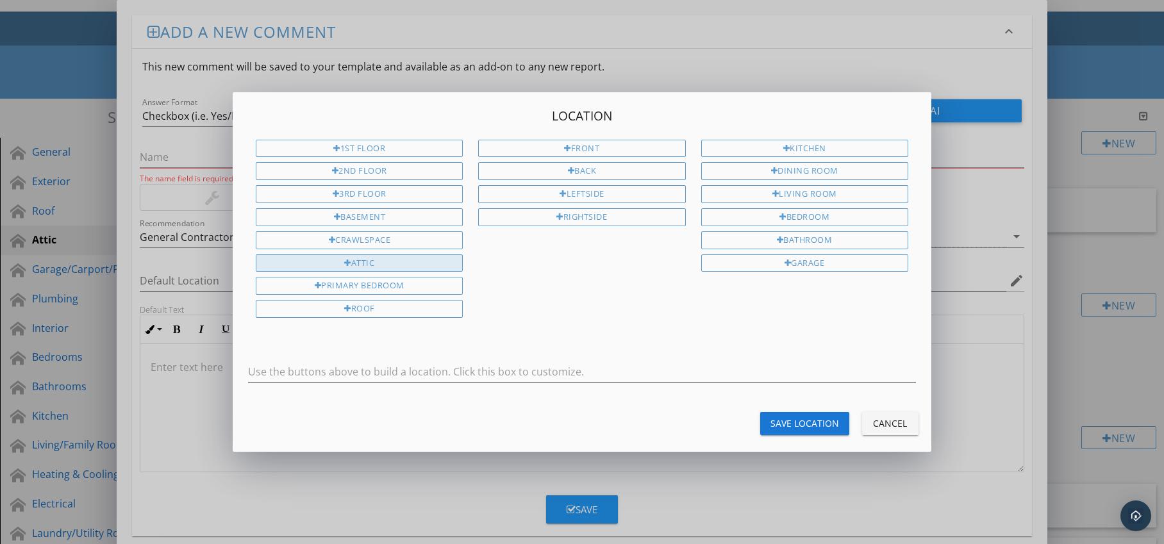
click at [415, 260] on div "Attic" at bounding box center [359, 264] width 207 height 18
click at [796, 419] on div "Save Location" at bounding box center [805, 423] width 69 height 13
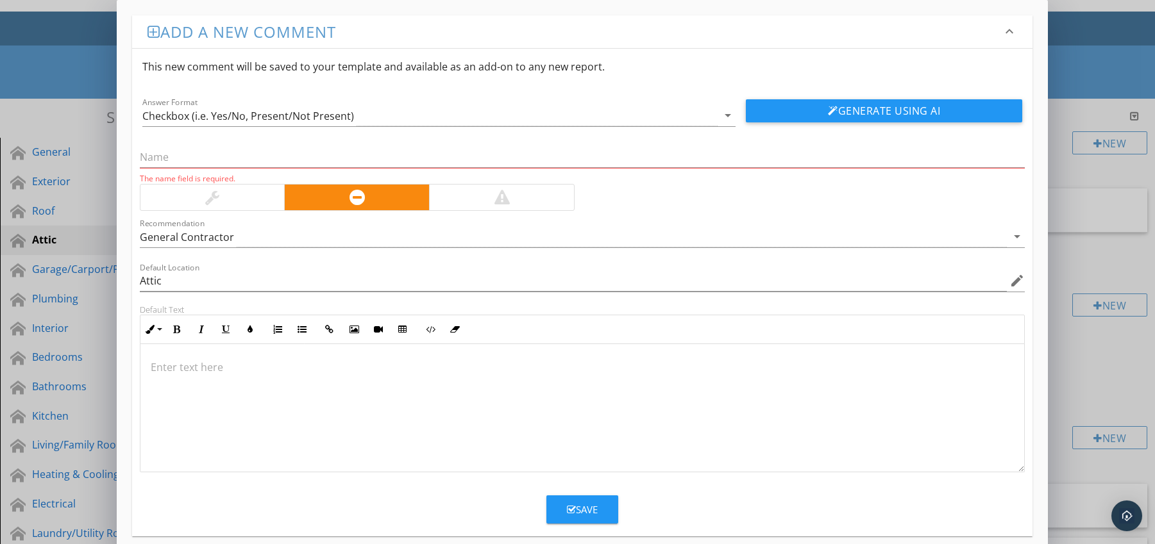
click at [201, 362] on p at bounding box center [583, 367] width 864 height 15
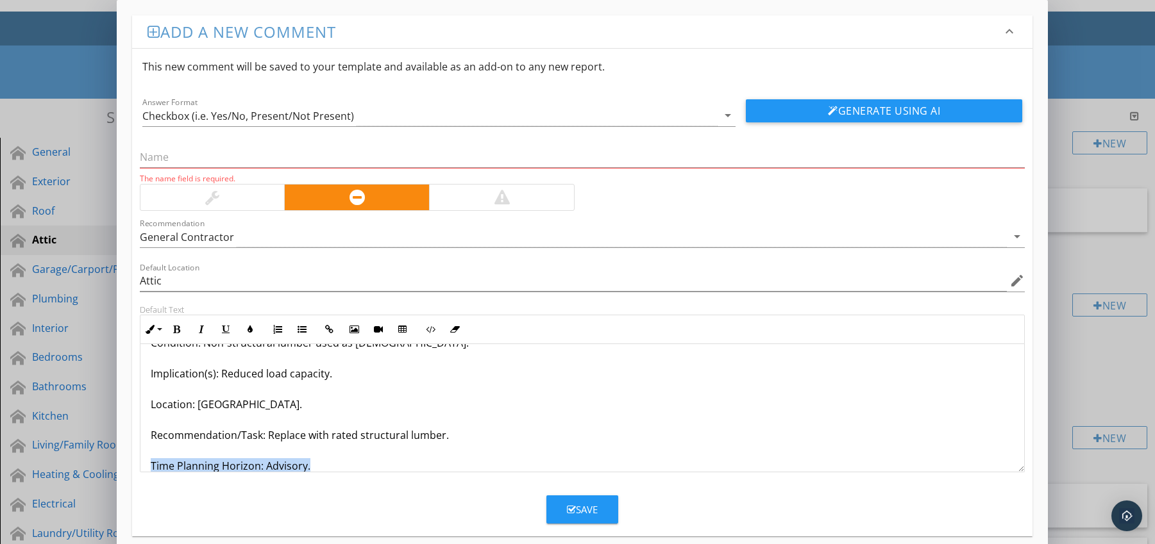
scroll to position [72, 0]
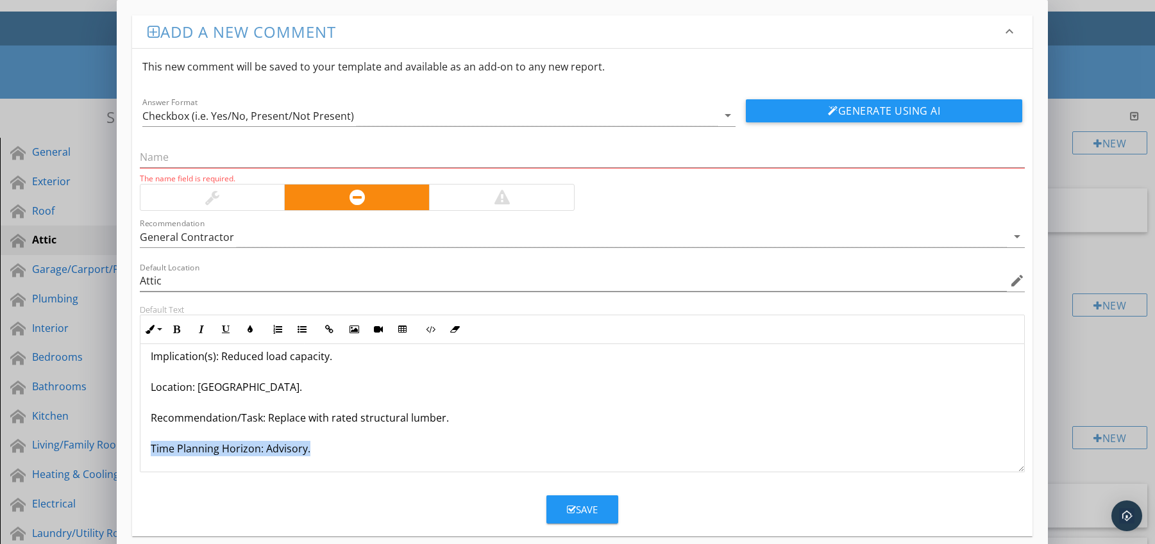
drag, startPoint x: 149, startPoint y: 462, endPoint x: 183, endPoint y: 467, distance: 33.6
click at [183, 467] on div "Improper Lumber Species Used Condition: Non-structural lumber used as joists. I…" at bounding box center [582, 372] width 884 height 200
click at [178, 328] on icon "button" at bounding box center [176, 329] width 9 height 9
click at [251, 328] on icon "button" at bounding box center [250, 329] width 9 height 9
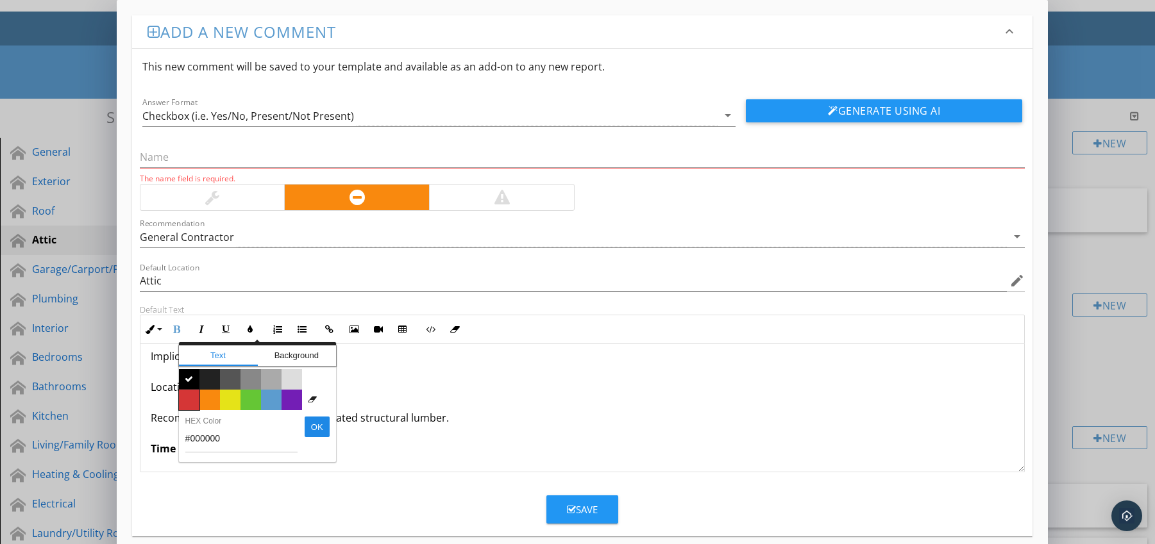
click at [194, 398] on span "Color #d53636" at bounding box center [189, 400] width 21 height 21
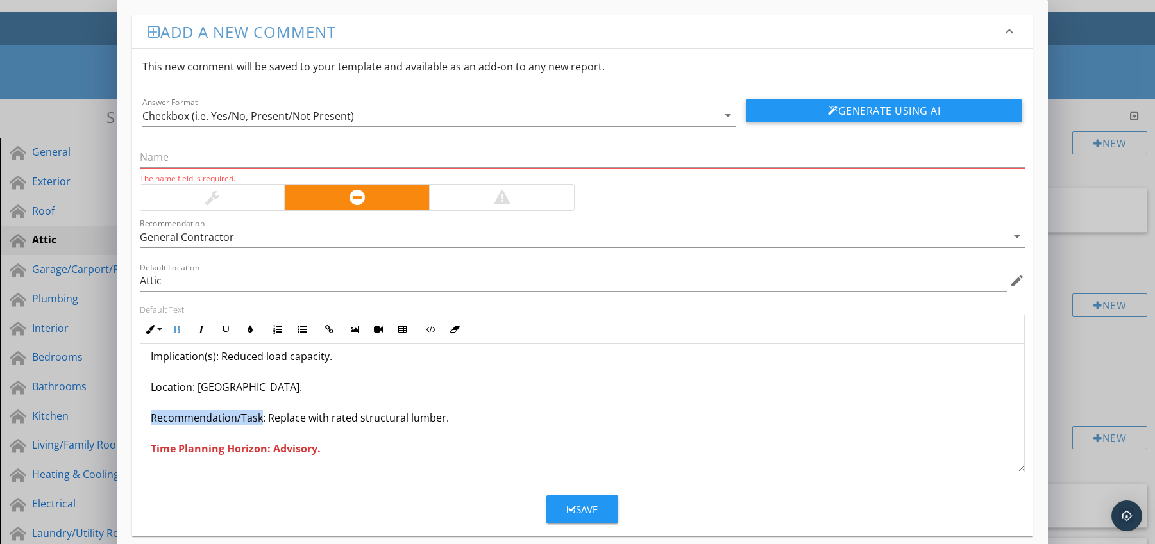
drag, startPoint x: 147, startPoint y: 418, endPoint x: 259, endPoint y: 421, distance: 112.2
click at [259, 421] on div "Improper Lumber Species Used Condition: Non-structural lumber used as joists. I…" at bounding box center [582, 372] width 884 height 200
click at [174, 330] on icon "button" at bounding box center [176, 329] width 9 height 9
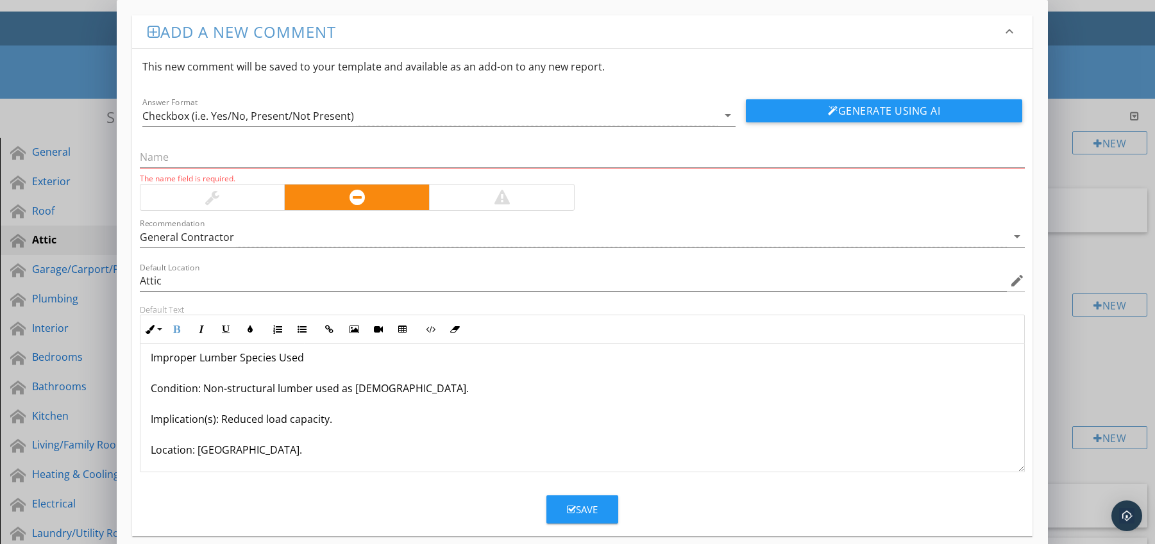
scroll to position [0, 0]
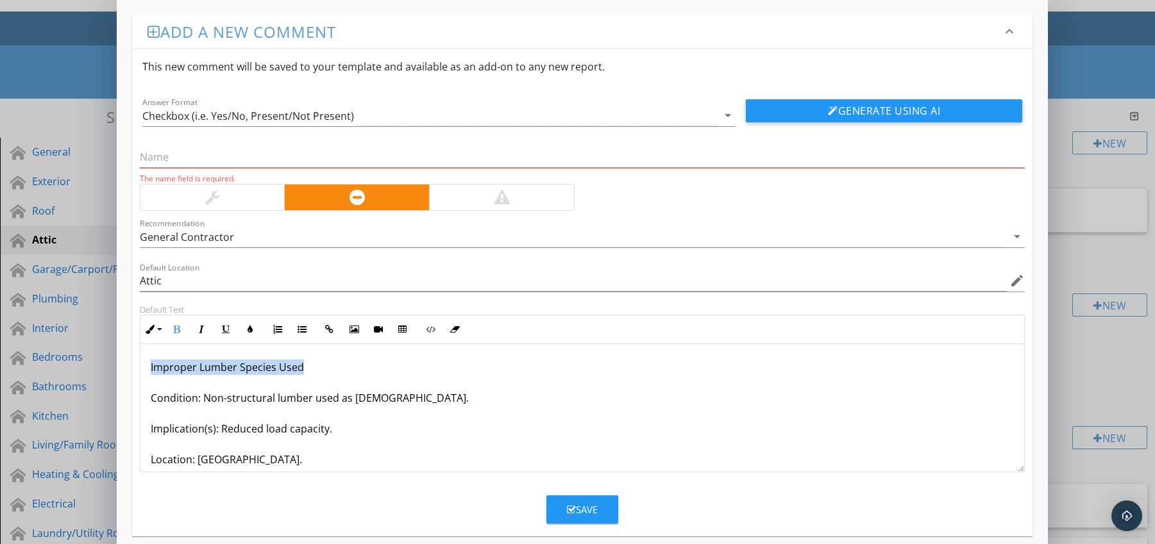
drag, startPoint x: 150, startPoint y: 369, endPoint x: 311, endPoint y: 369, distance: 160.9
click at [311, 369] on p "Improper Lumber Species Used Condition: Non-structural lumber used as joists. I…" at bounding box center [583, 444] width 864 height 169
click at [185, 160] on input "text" at bounding box center [582, 157] width 885 height 21
paste input "Improper Lumber Species Used"
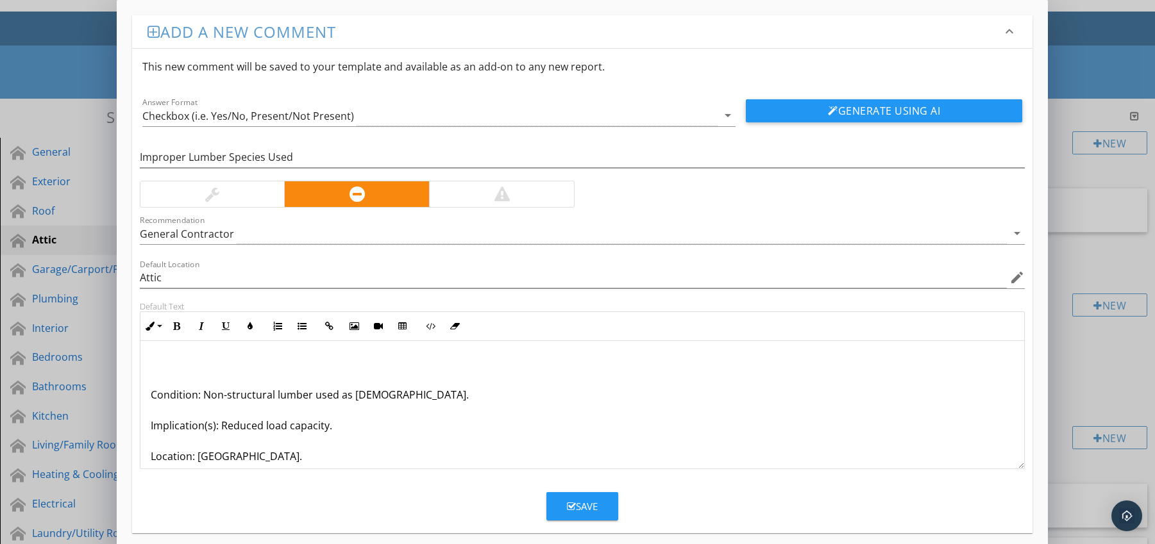
click at [149, 396] on div "Condition: Non-structural lumber used as [DEMOGRAPHIC_DATA]. Implication(s): Re…" at bounding box center [582, 441] width 884 height 200
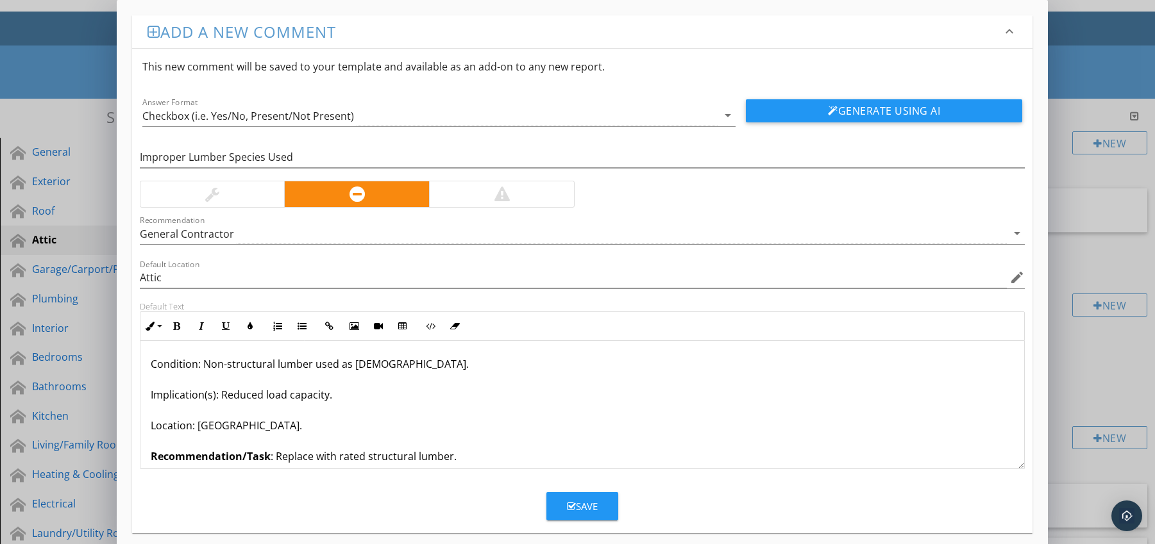
click at [576, 501] on div "Save" at bounding box center [582, 506] width 31 height 15
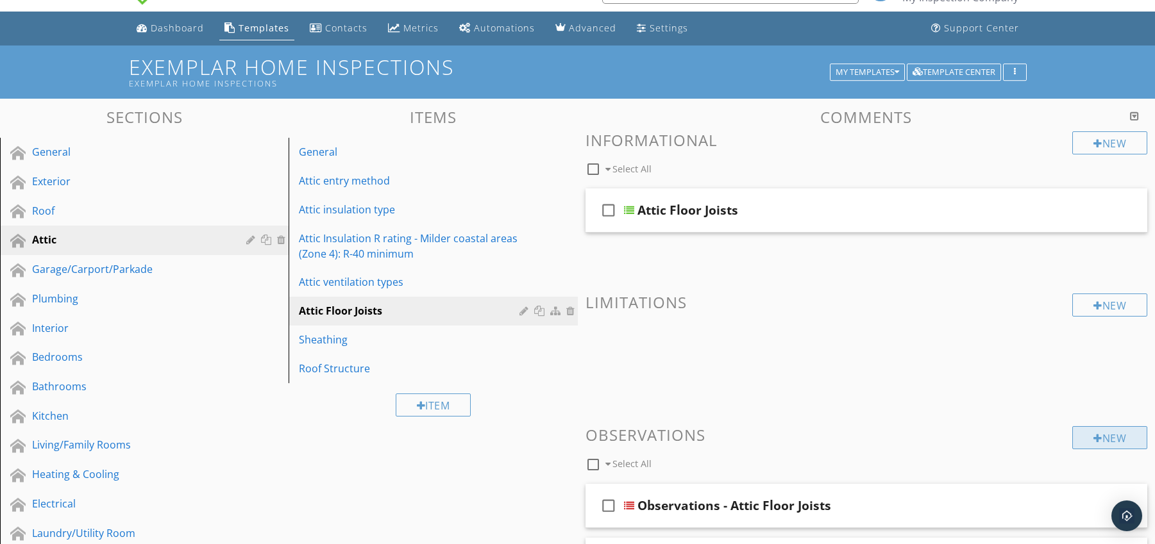
drag, startPoint x: 1116, startPoint y: 440, endPoint x: 1100, endPoint y: 439, distance: 15.4
click at [1100, 439] on div "New" at bounding box center [1109, 437] width 75 height 23
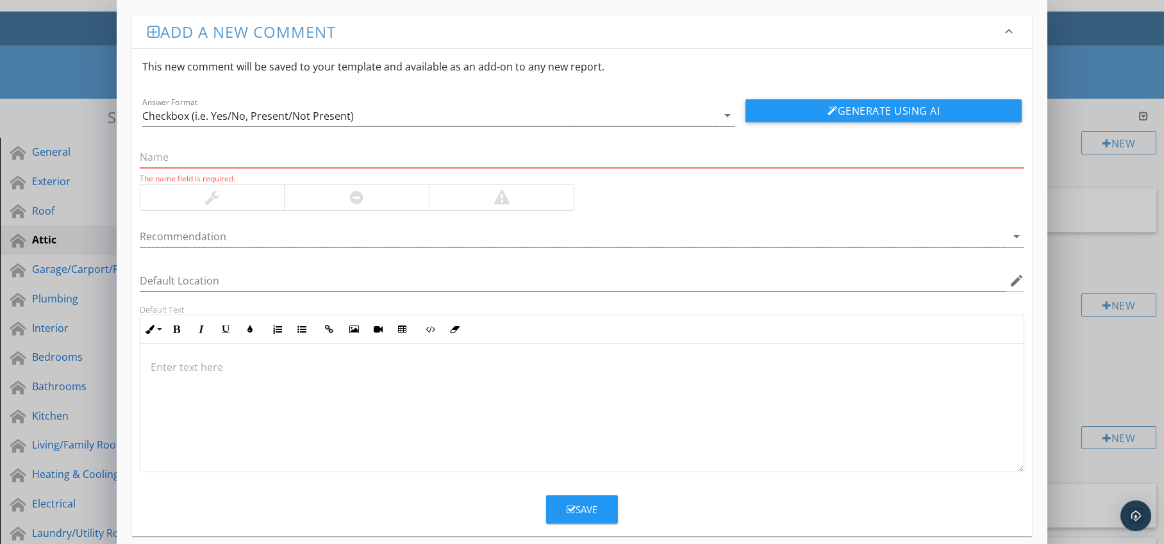
click at [380, 202] on div at bounding box center [356, 198] width 145 height 26
click at [383, 235] on div at bounding box center [574, 236] width 868 height 21
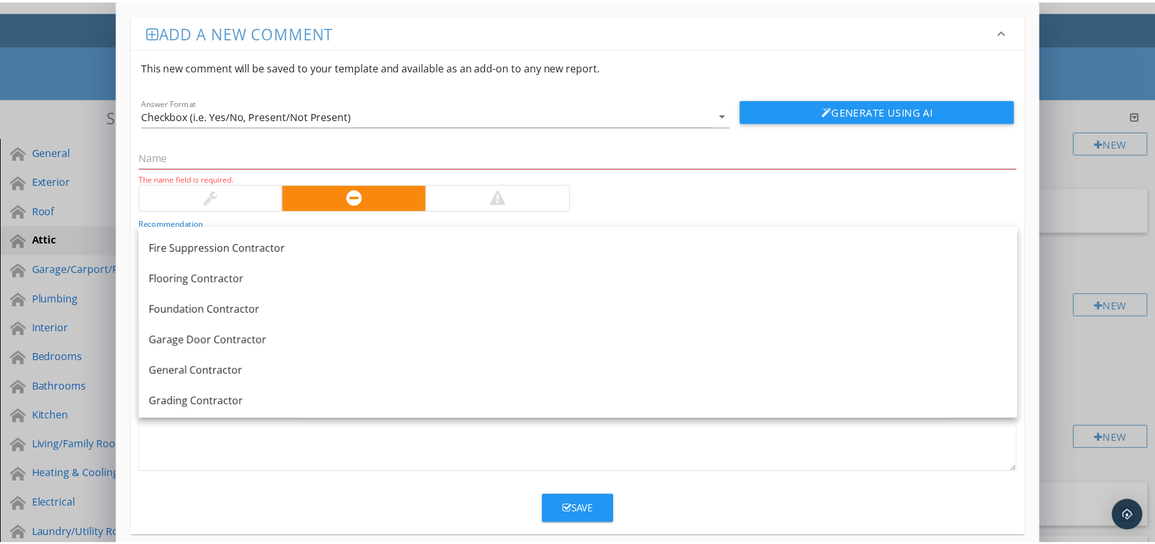
scroll to position [651, 0]
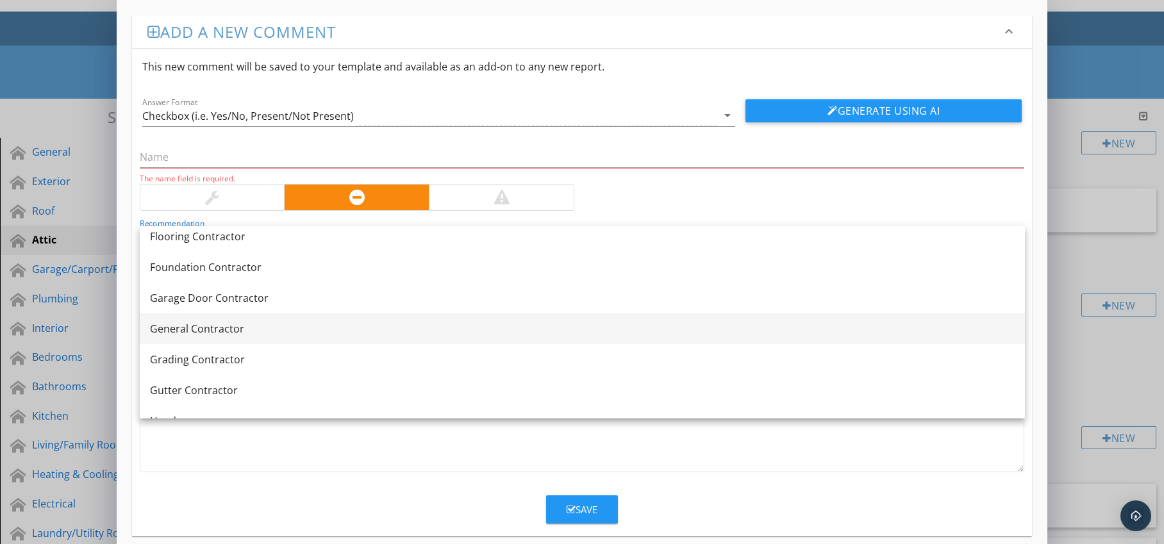
click at [343, 335] on div "General Contractor" at bounding box center [582, 328] width 865 height 15
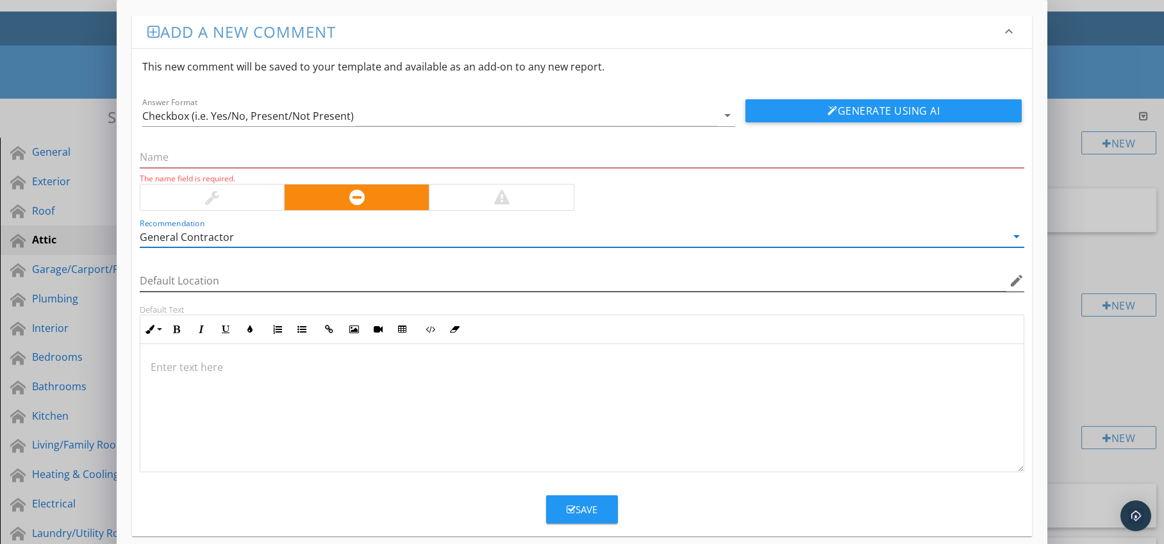
click at [1012, 283] on icon "edit" at bounding box center [1016, 280] width 15 height 15
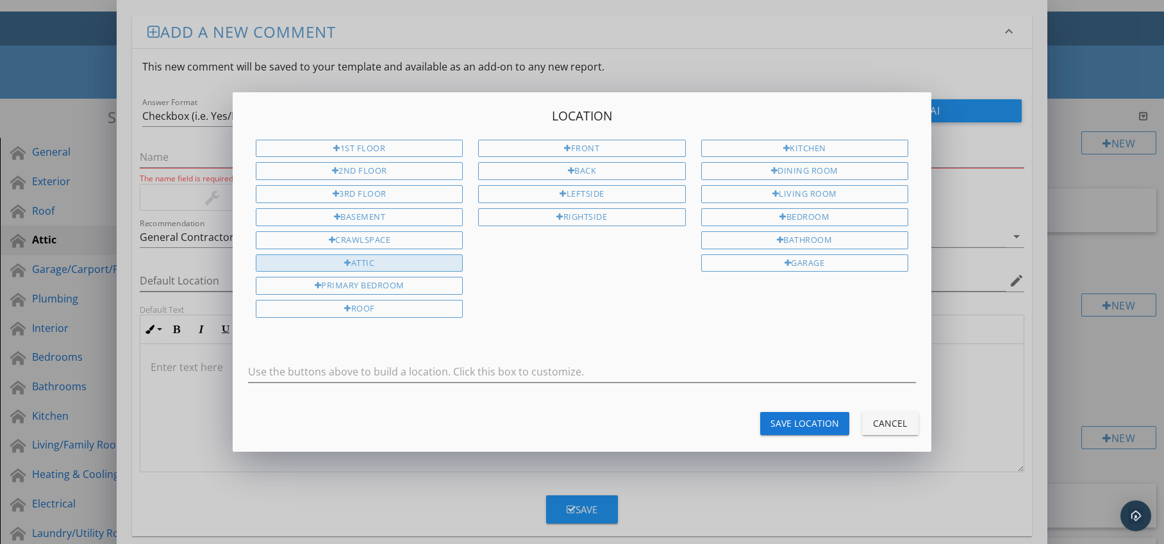
click at [394, 259] on div "Attic" at bounding box center [359, 264] width 207 height 18
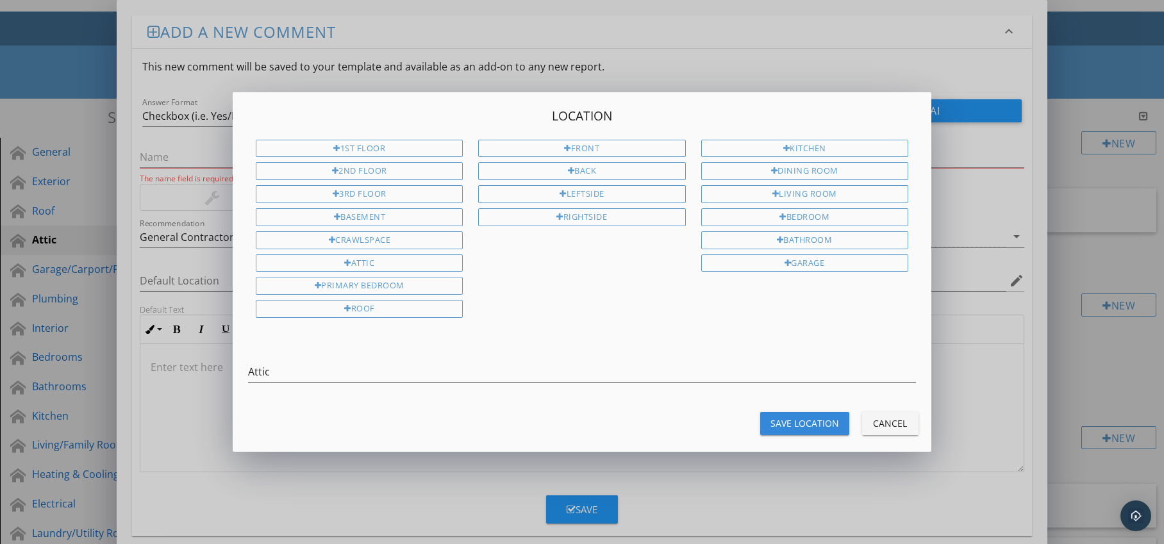
drag, startPoint x: 783, startPoint y: 423, endPoint x: 640, endPoint y: 410, distance: 143.6
click at [783, 423] on div "Save Location" at bounding box center [805, 423] width 69 height 13
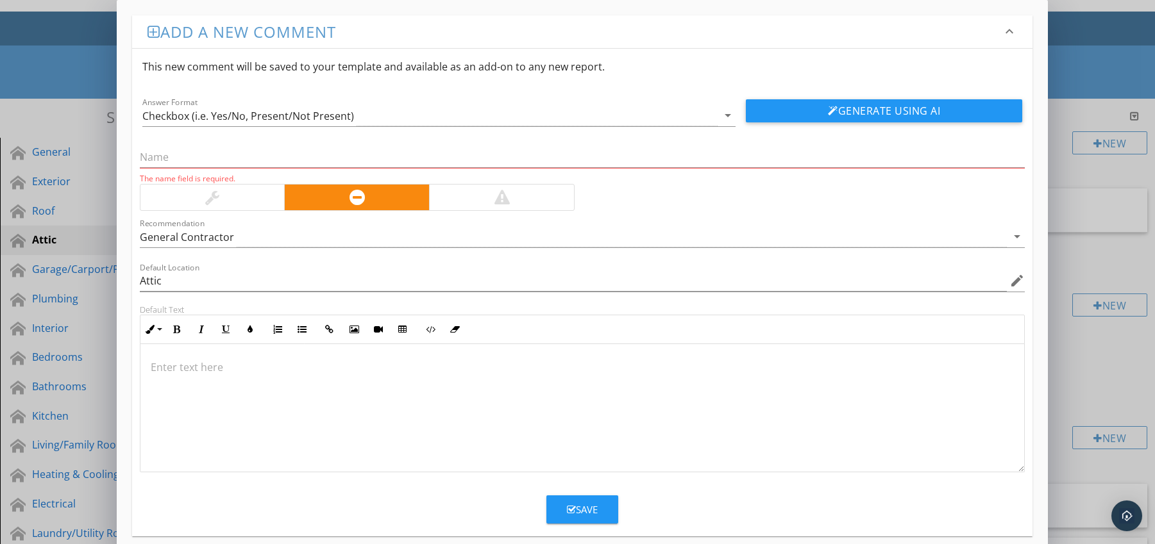
click at [210, 366] on p at bounding box center [583, 367] width 864 height 15
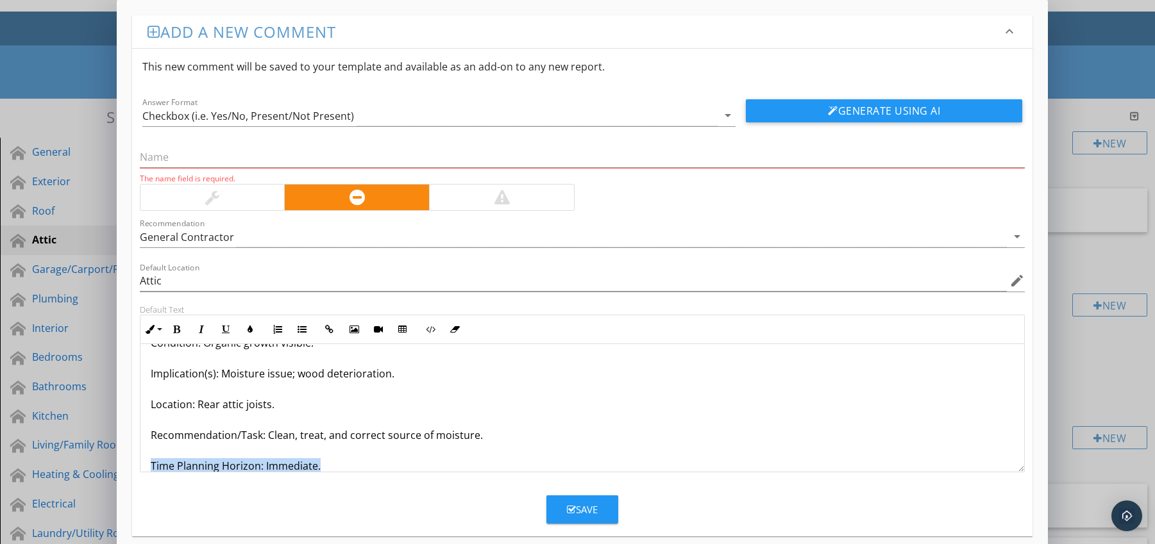
scroll to position [72, 0]
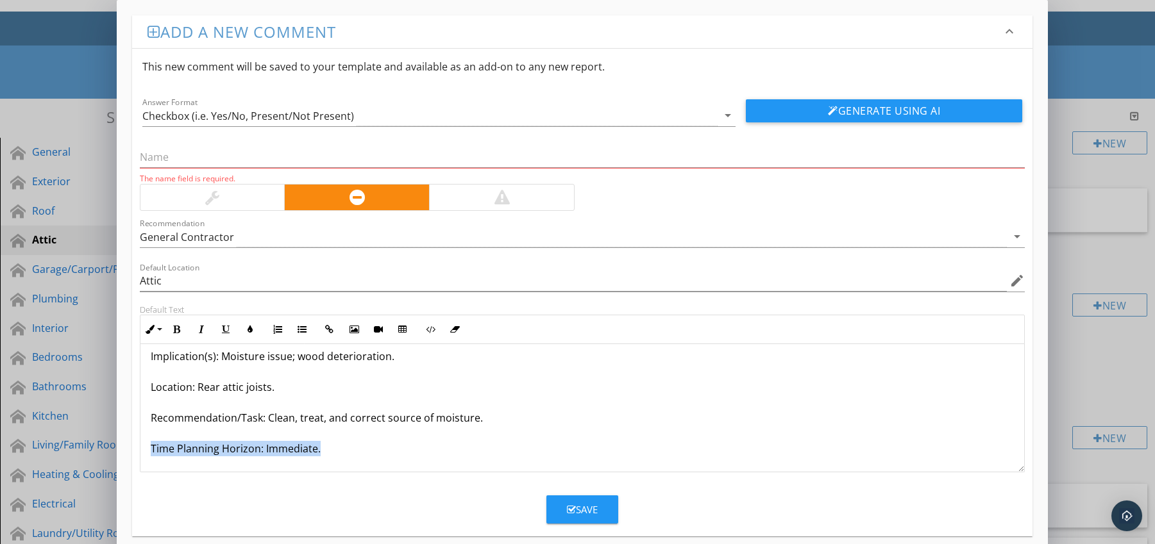
drag, startPoint x: 147, startPoint y: 467, endPoint x: 246, endPoint y: 471, distance: 98.8
click at [246, 471] on div "Joists With Surface Mold / Fungus Growth Condition: Organic growth visible. Imp…" at bounding box center [582, 372] width 884 height 200
click at [178, 330] on icon "button" at bounding box center [176, 329] width 9 height 9
click at [247, 331] on icon "button" at bounding box center [250, 329] width 9 height 9
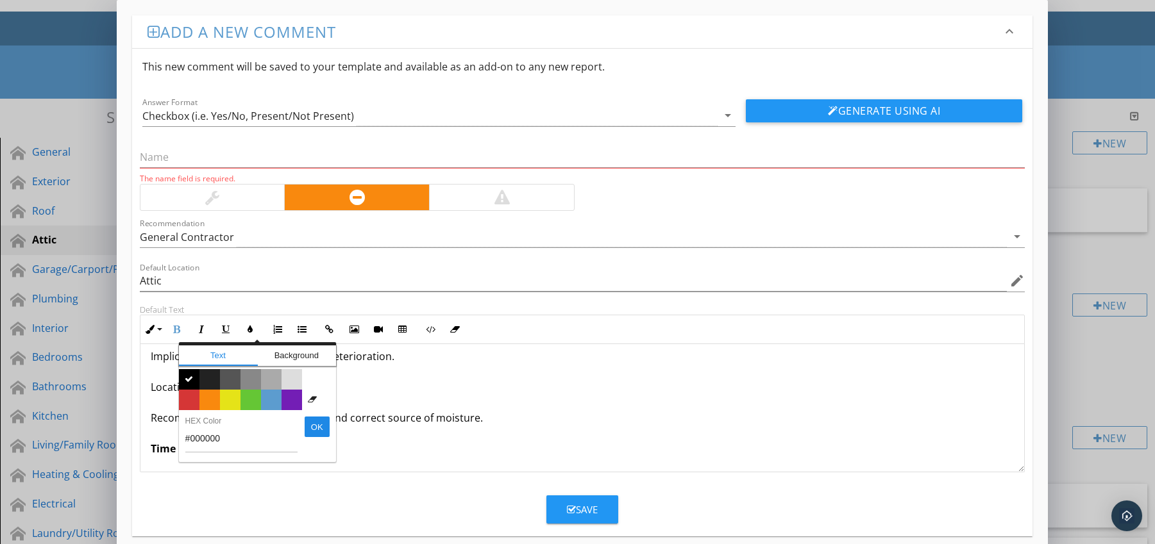
drag, startPoint x: 192, startPoint y: 394, endPoint x: 185, endPoint y: 400, distance: 10.0
click at [192, 394] on span "Color #d53636" at bounding box center [189, 400] width 21 height 21
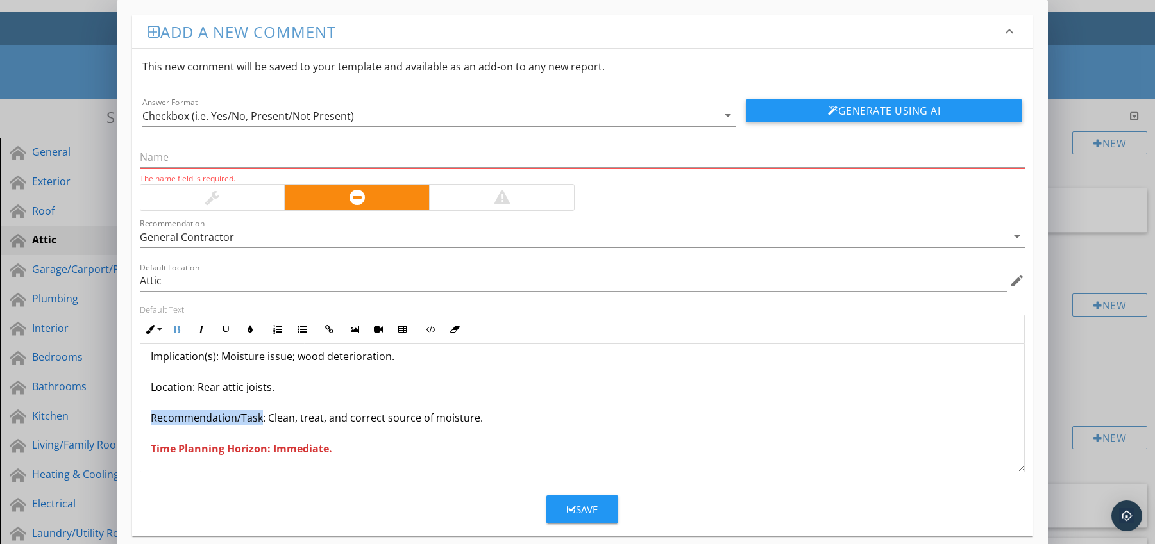
drag, startPoint x: 151, startPoint y: 418, endPoint x: 259, endPoint y: 421, distance: 107.8
click at [259, 421] on p "Joists With Surface Mold / Fungus Growth Condition: Organic growth visible. Imp…" at bounding box center [583, 371] width 864 height 169
click at [178, 330] on icon "button" at bounding box center [176, 329] width 9 height 9
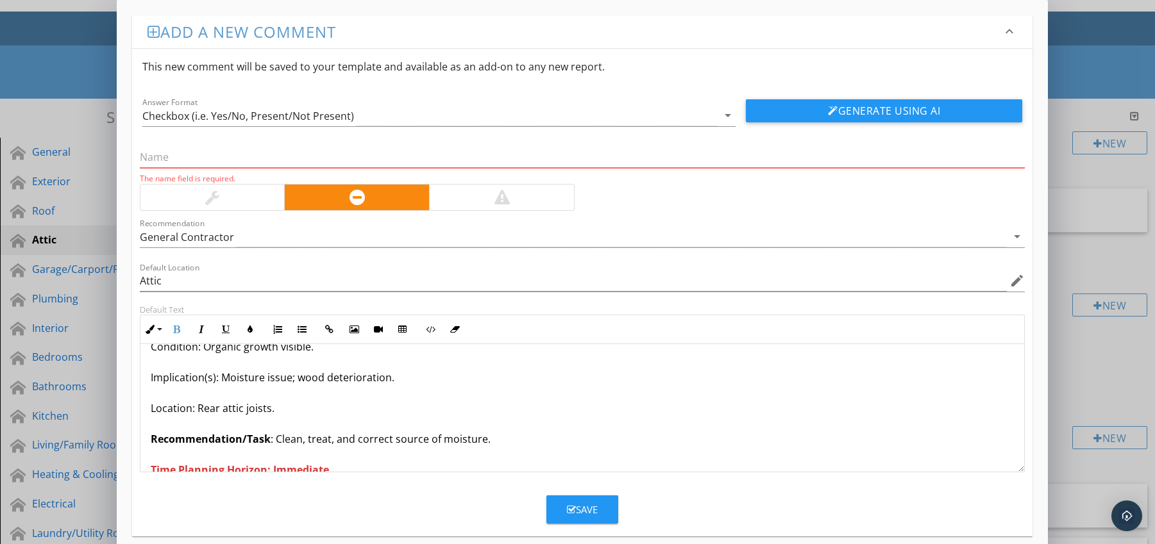
scroll to position [0, 0]
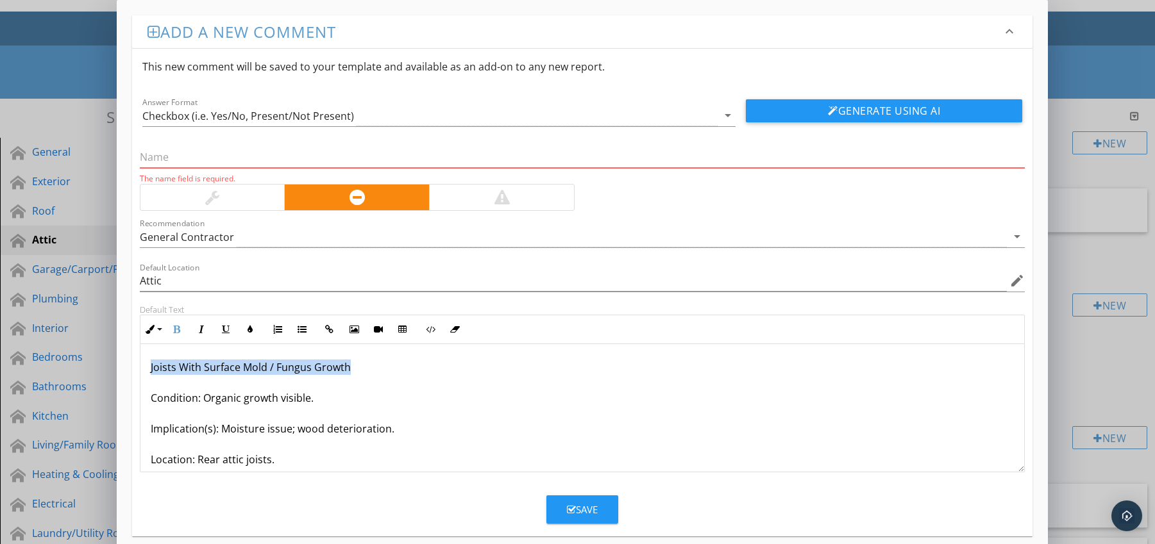
drag, startPoint x: 149, startPoint y: 369, endPoint x: 354, endPoint y: 371, distance: 205.2
click at [354, 371] on div "Joists With Surface Mold / Fungus Growth Condition: Organic growth visible. Imp…" at bounding box center [582, 444] width 884 height 200
click at [201, 160] on input "text" at bounding box center [582, 157] width 885 height 21
paste input "Joists With Surface Mold / Fungus Growth"
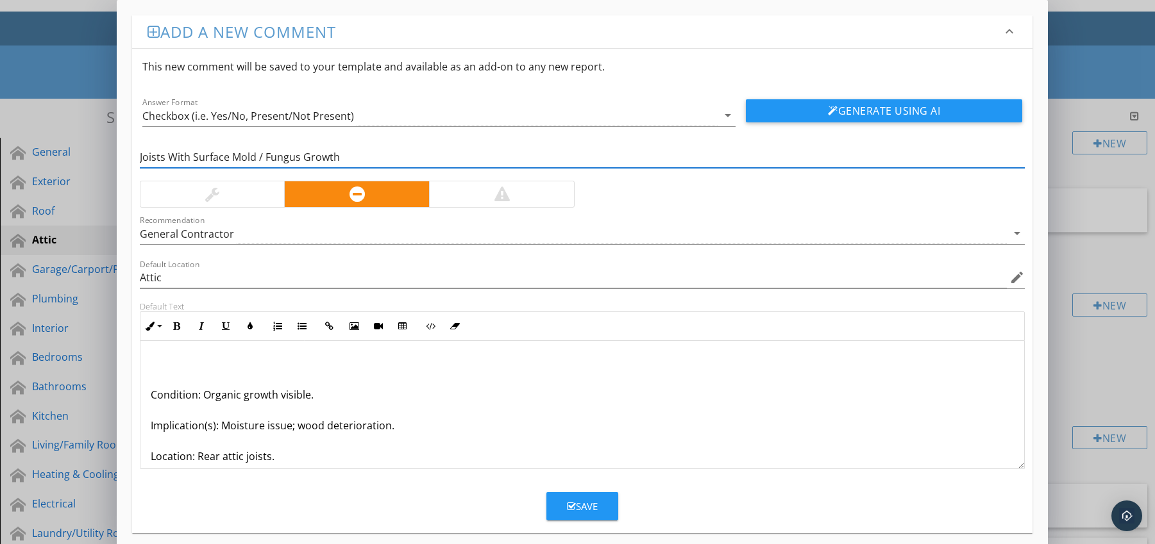
click at [255, 157] on input "Joists With Surface Mold / Fungus Growth" at bounding box center [582, 157] width 885 height 21
click at [148, 397] on div "Condition: Organic growth visible. Implication(s): Moisture issue; wood deterio…" at bounding box center [582, 441] width 884 height 200
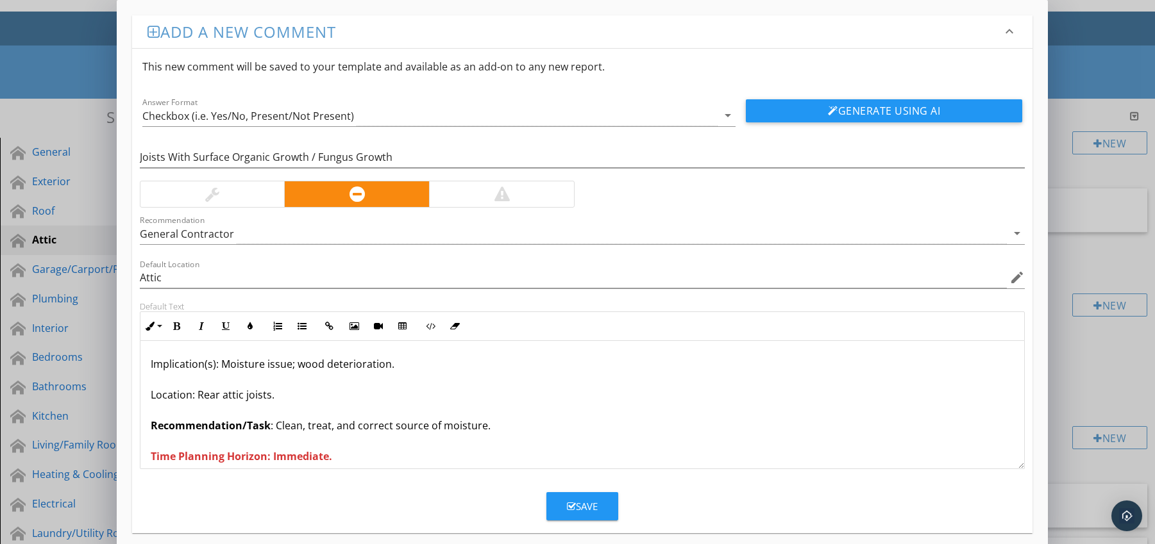
scroll to position [42, 0]
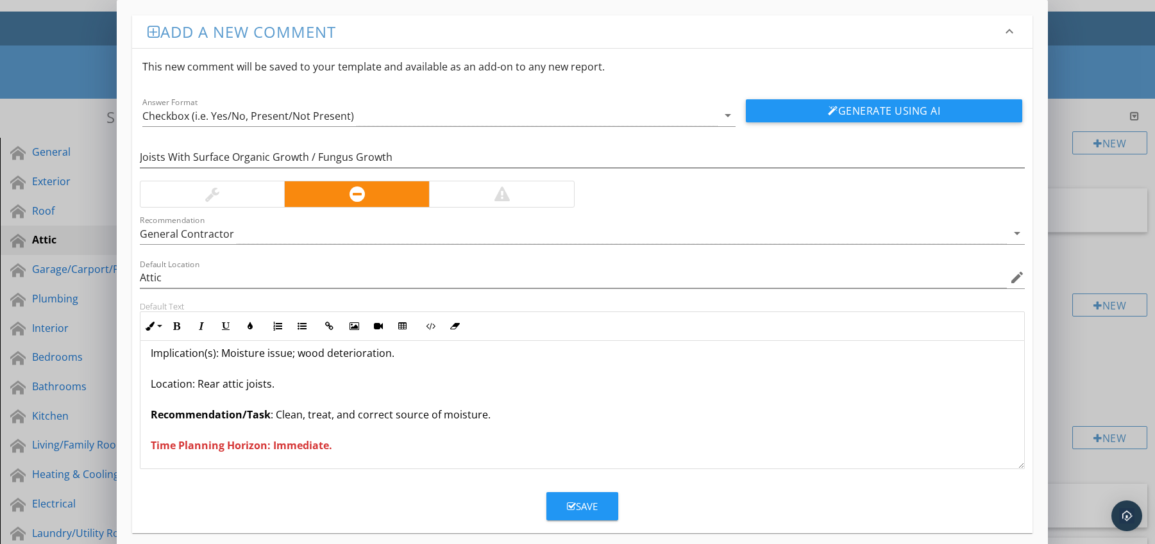
click at [585, 501] on div "Save" at bounding box center [582, 506] width 31 height 15
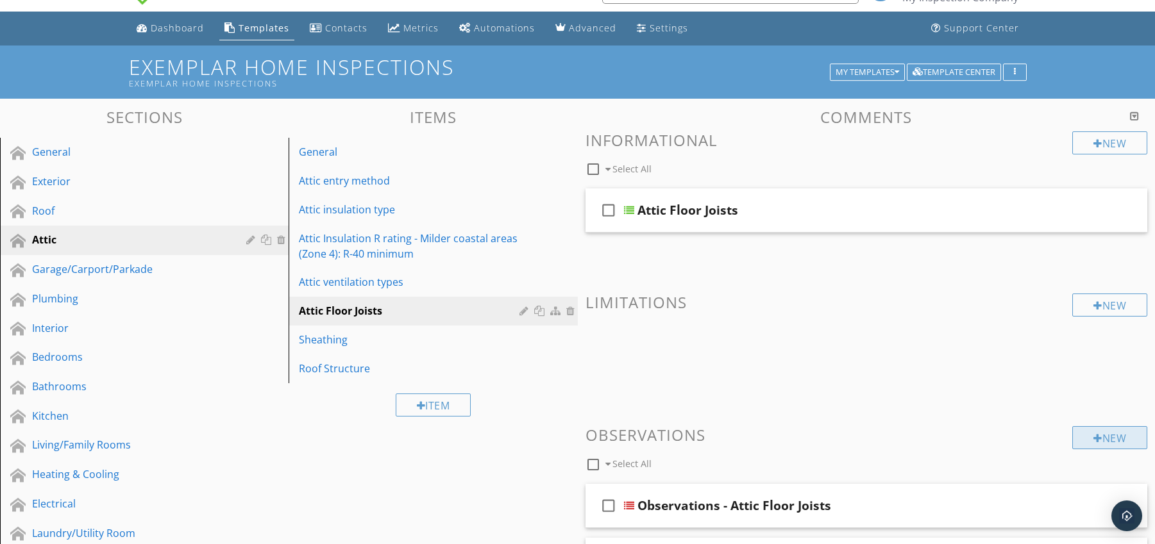
click at [1083, 437] on div "New" at bounding box center [1109, 437] width 75 height 23
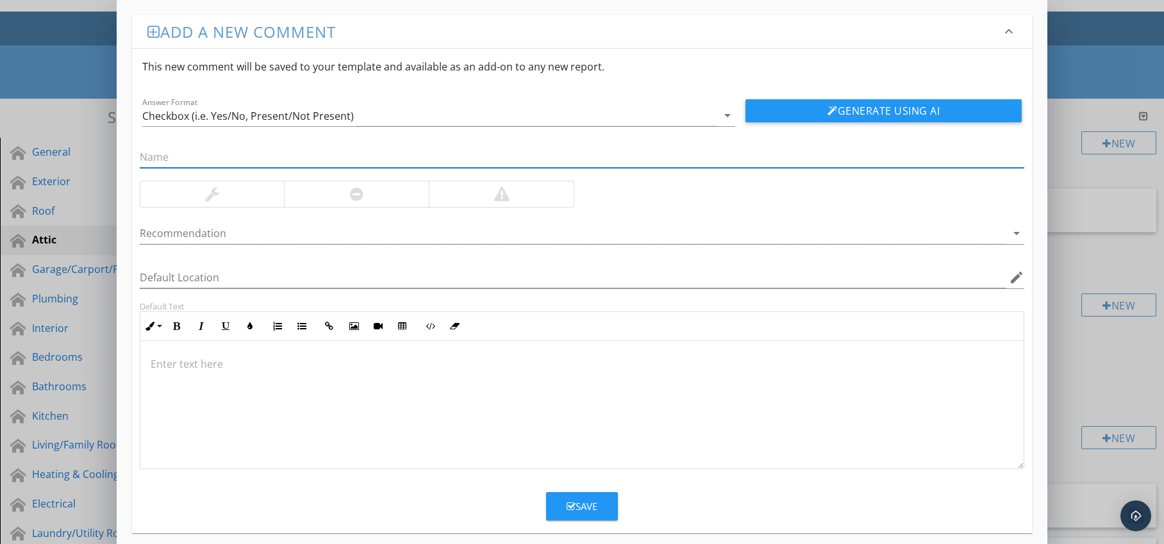
click at [342, 196] on div at bounding box center [356, 194] width 145 height 26
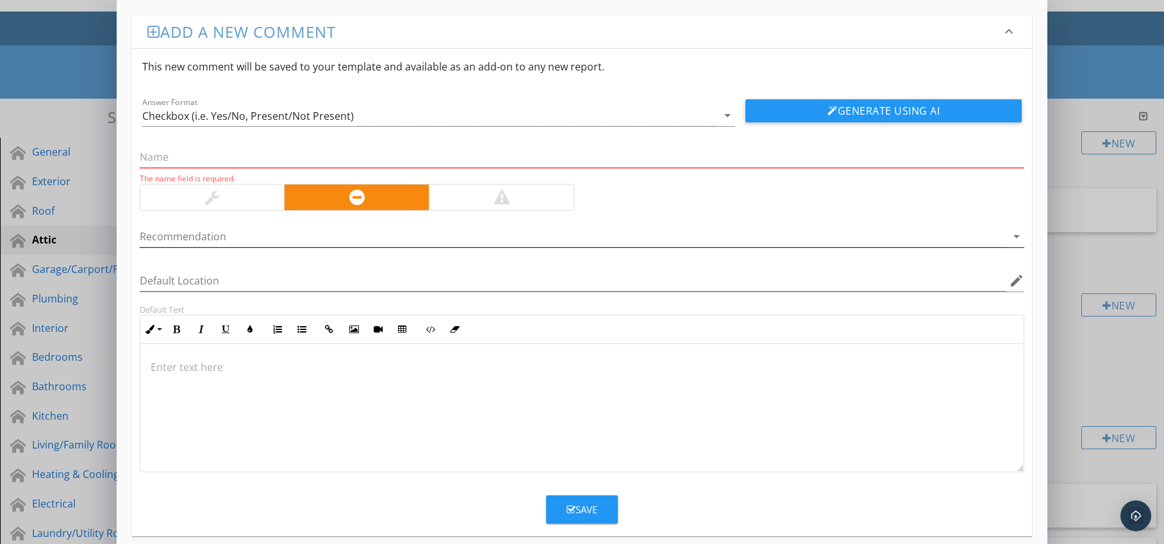
click at [334, 240] on div at bounding box center [574, 236] width 868 height 21
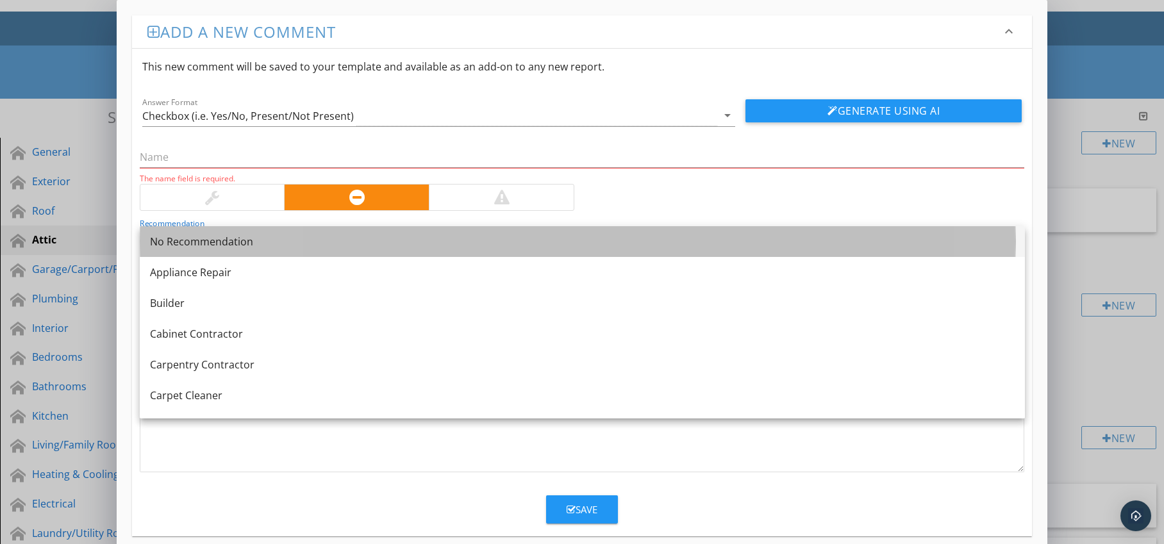
click at [269, 248] on div "No Recommendation" at bounding box center [582, 241] width 865 height 15
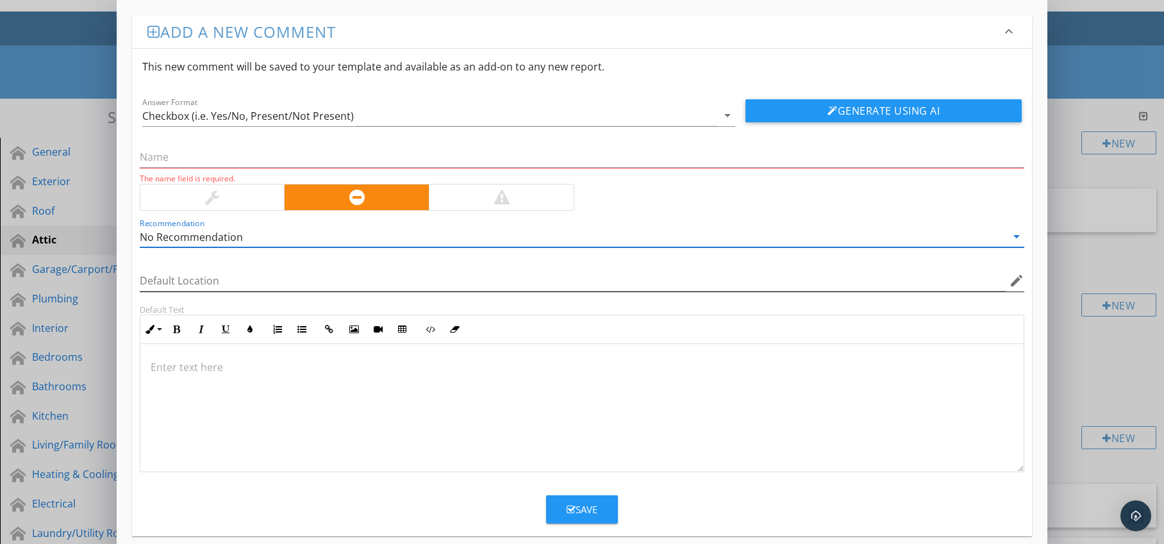
click at [1014, 282] on icon "edit" at bounding box center [1016, 280] width 15 height 15
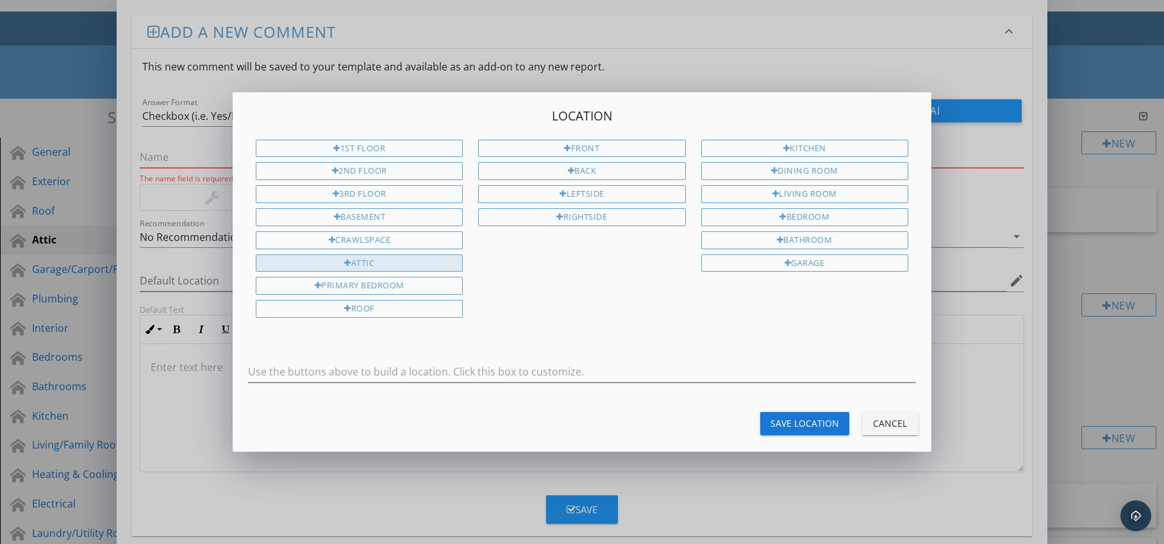
click at [398, 267] on div "Attic" at bounding box center [359, 264] width 207 height 18
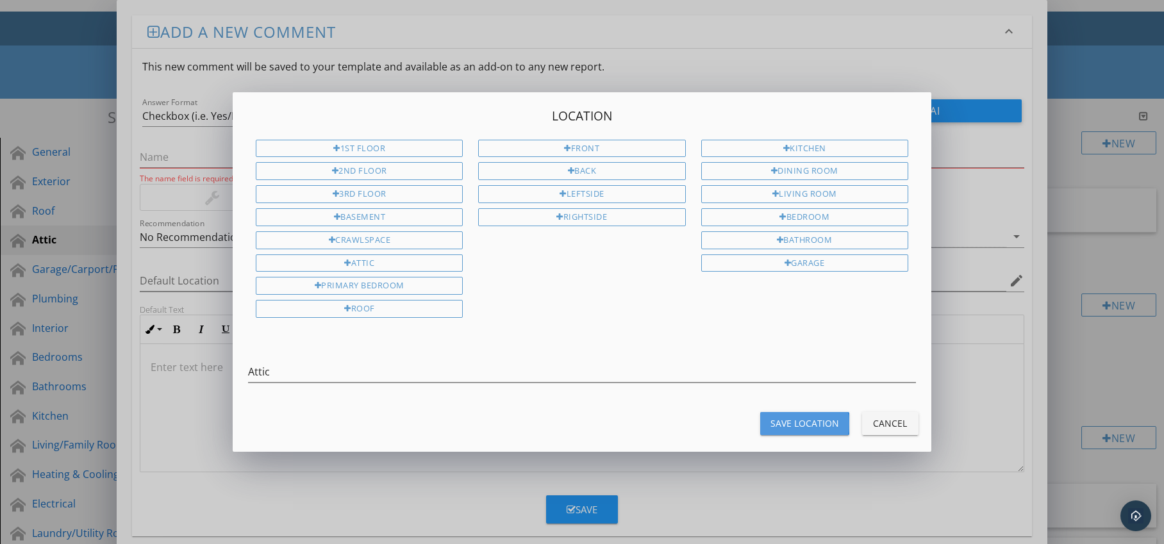
click at [790, 419] on div "Save Location" at bounding box center [805, 423] width 69 height 13
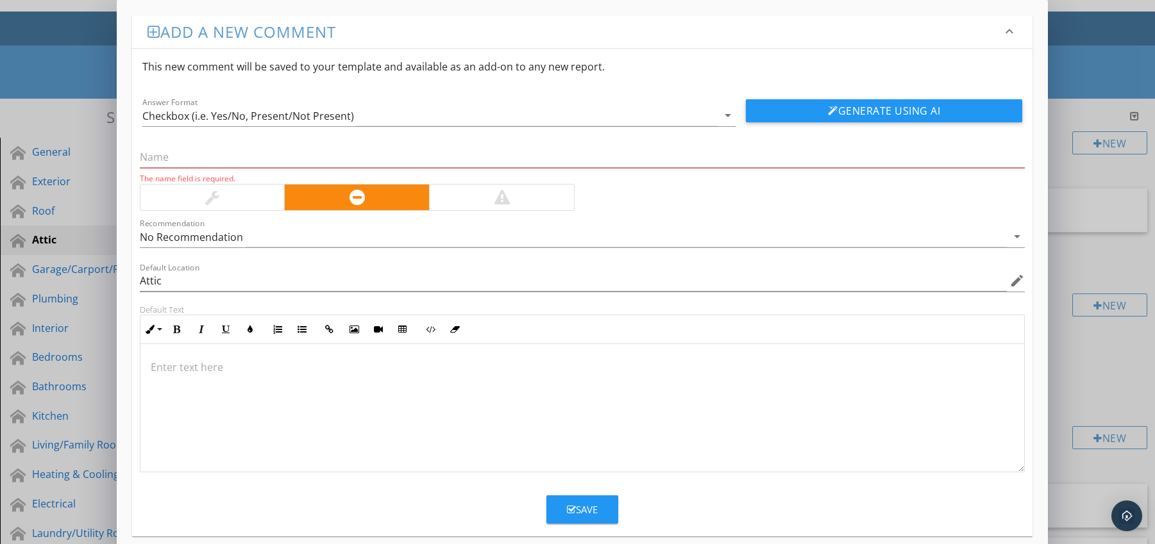
click at [280, 373] on p at bounding box center [583, 367] width 864 height 15
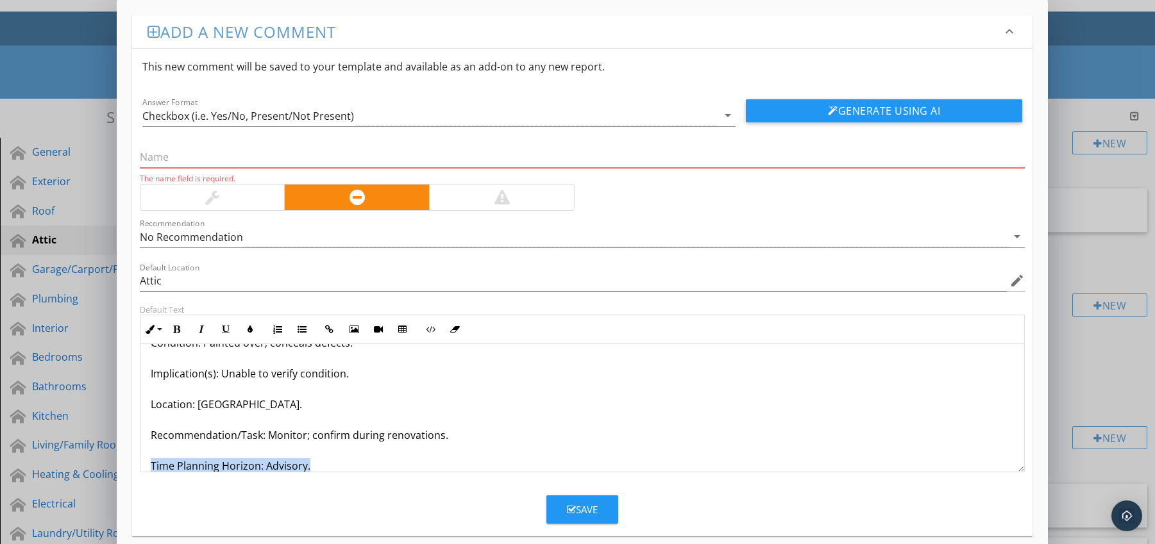
scroll to position [72, 0]
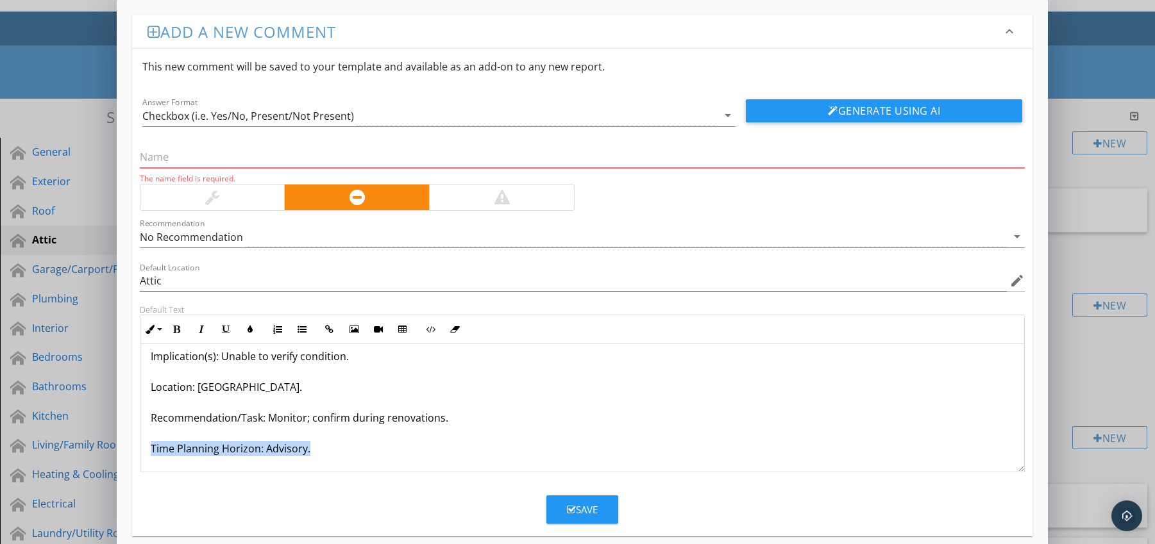
drag, startPoint x: 146, startPoint y: 465, endPoint x: 274, endPoint y: 446, distance: 129.0
click at [269, 471] on div "Joists Painted / Stained Concealing Condition Condition: Painted over; conceals…" at bounding box center [582, 372] width 884 height 200
click at [178, 327] on icon "button" at bounding box center [176, 329] width 9 height 9
click at [246, 331] on icon "button" at bounding box center [250, 329] width 9 height 9
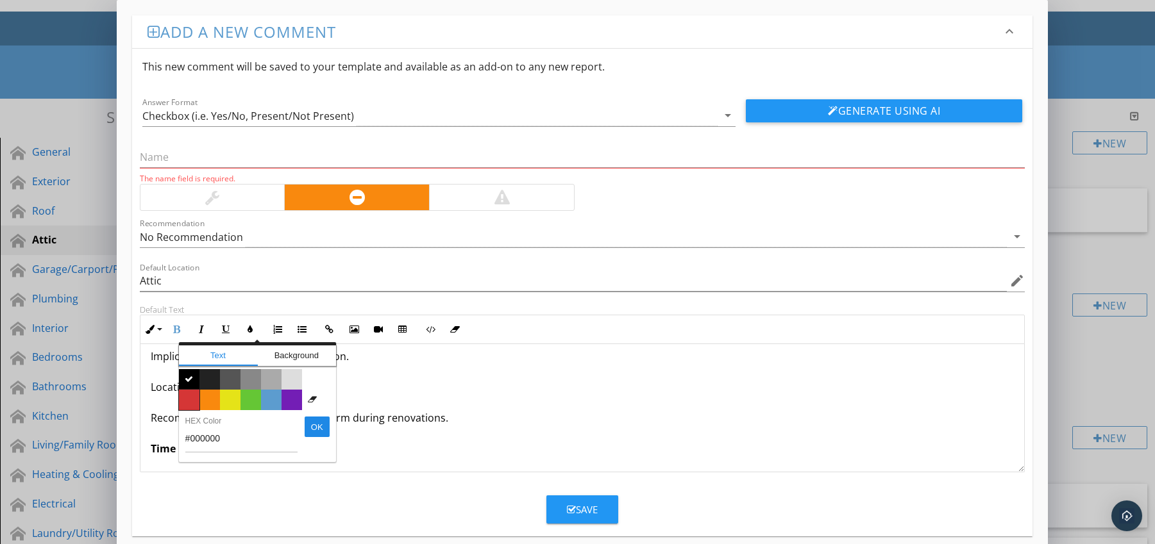
click at [194, 396] on span "Color #d53636" at bounding box center [189, 400] width 21 height 21
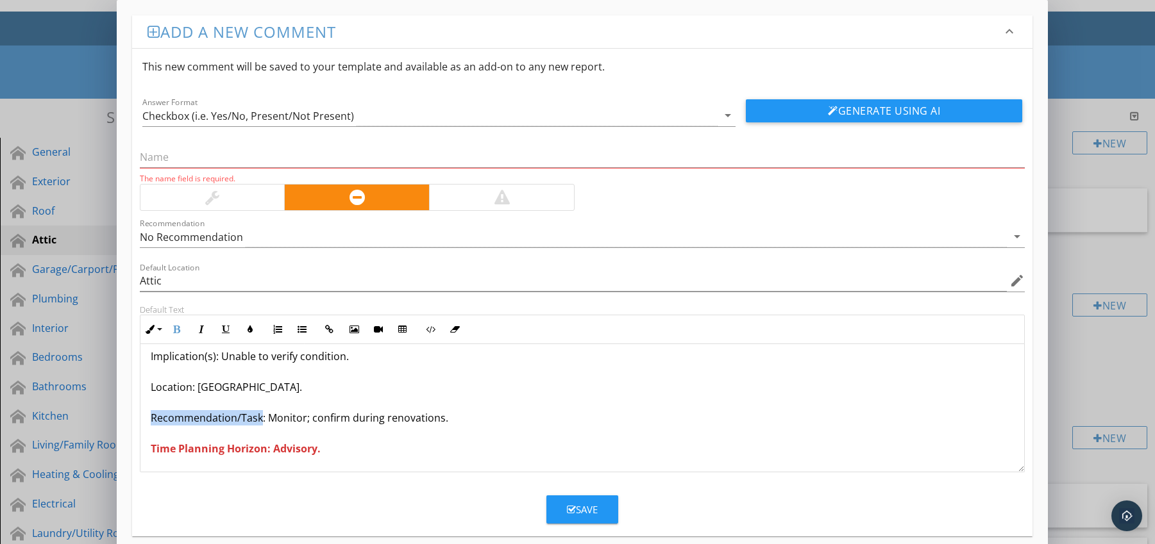
drag, startPoint x: 147, startPoint y: 421, endPoint x: 260, endPoint y: 419, distance: 113.5
click at [260, 419] on div "Joists Painted / Stained Concealing Condition Condition: Painted over; conceals…" at bounding box center [582, 372] width 884 height 200
click at [172, 330] on icon "button" at bounding box center [176, 329] width 9 height 9
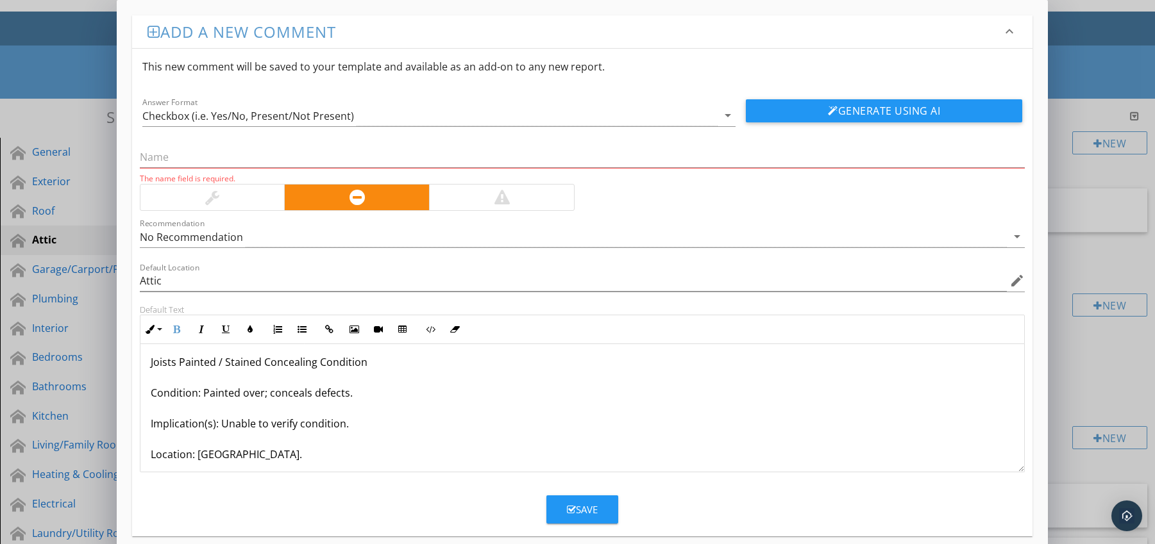
scroll to position [0, 0]
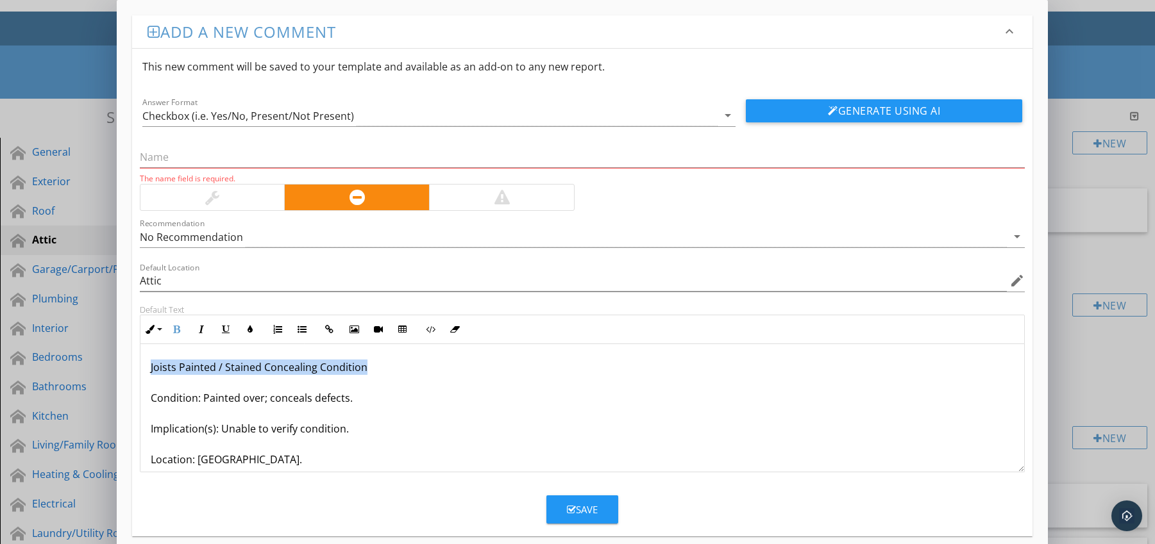
drag, startPoint x: 161, startPoint y: 367, endPoint x: 390, endPoint y: 373, distance: 229.6
click at [390, 373] on div "Joists Painted / Stained Concealing Condition Condition: Painted over; conceals…" at bounding box center [582, 444] width 884 height 200
click at [231, 161] on input "text" at bounding box center [582, 157] width 885 height 21
paste input "Joists Painted / Stained Concealing Condition"
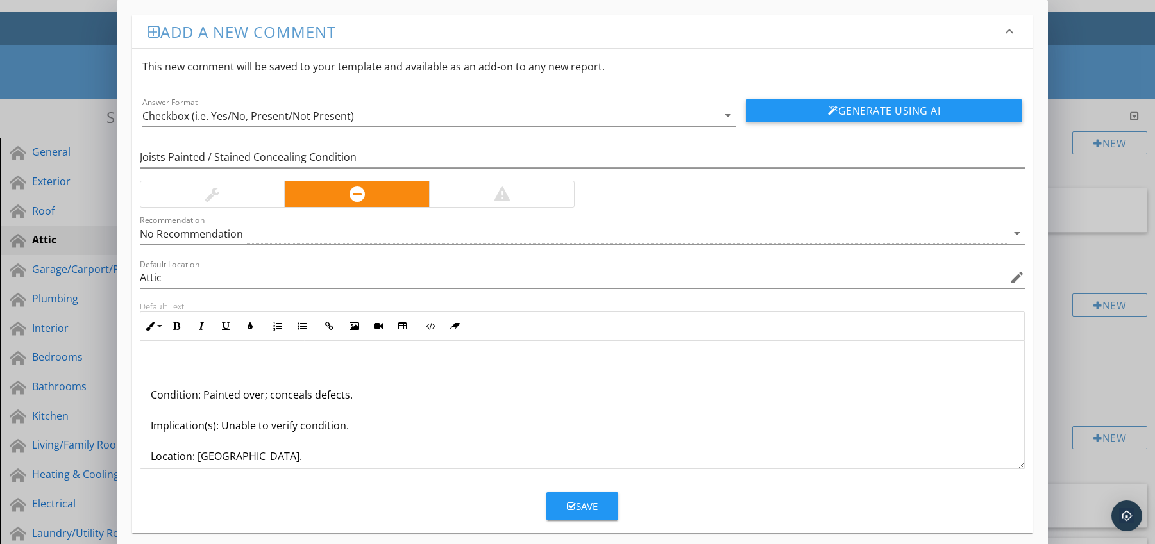
click at [145, 397] on div "Condition: Painted over; conceals defects. Implication(s): Unable to verify con…" at bounding box center [582, 441] width 884 height 200
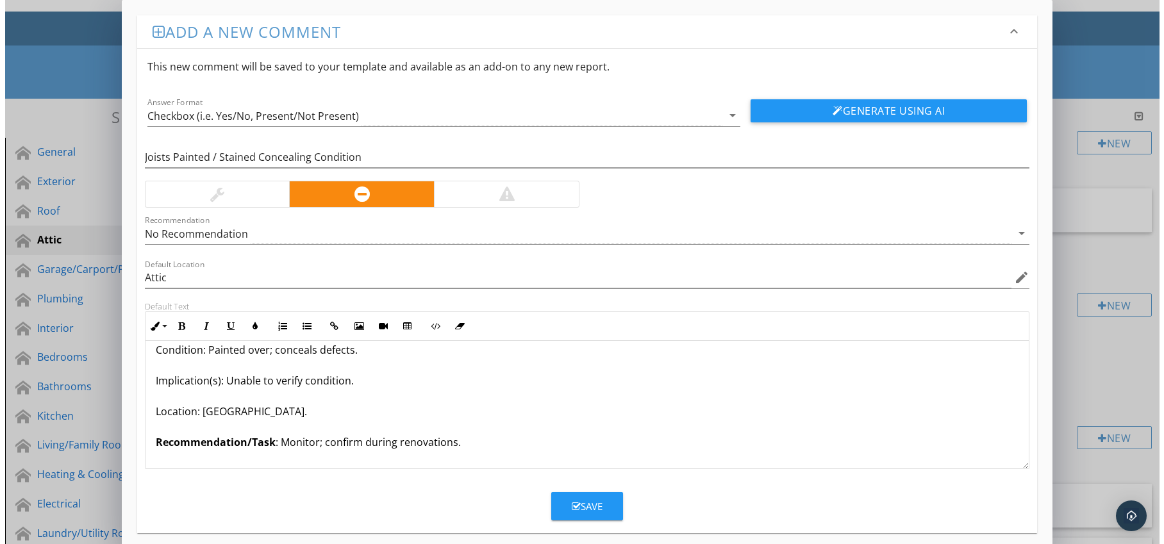
scroll to position [42, 0]
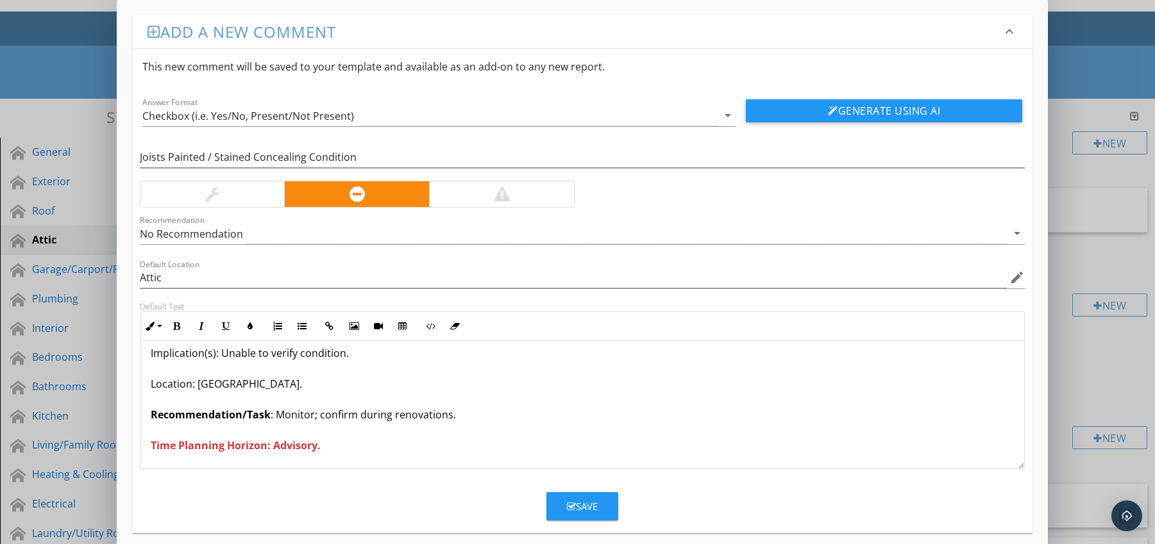
click at [591, 508] on div "Save" at bounding box center [582, 506] width 31 height 15
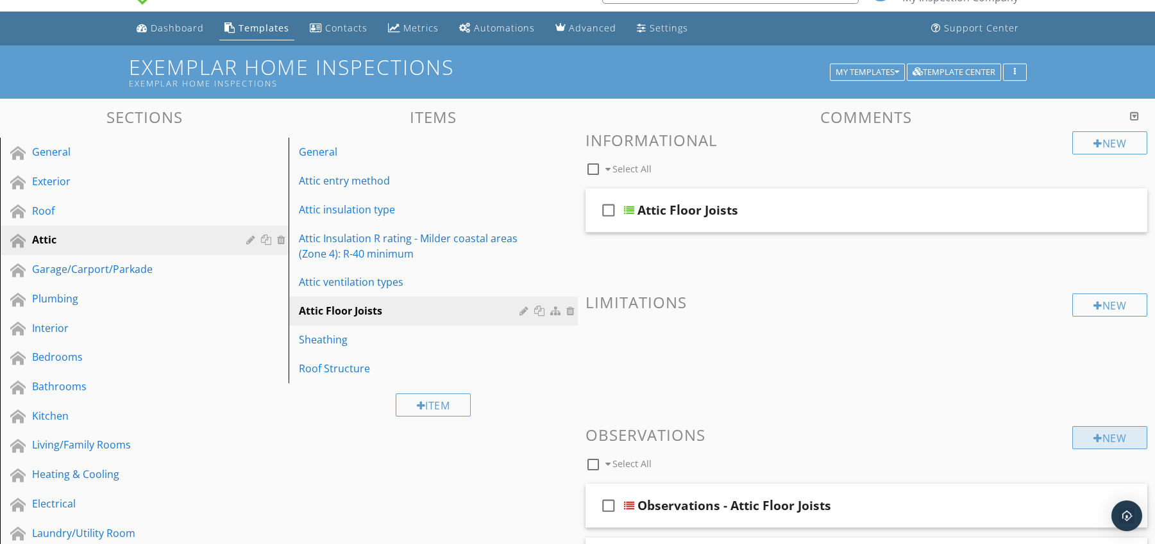
click at [1103, 430] on div "New" at bounding box center [1109, 437] width 75 height 23
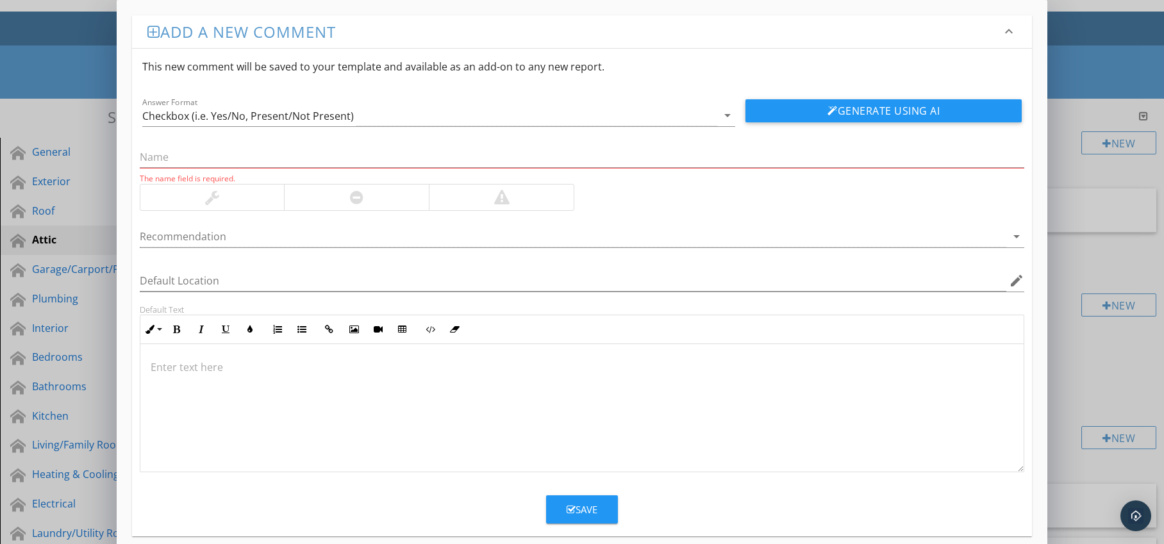
click at [367, 203] on div at bounding box center [356, 198] width 145 height 26
click at [371, 239] on div at bounding box center [574, 236] width 868 height 21
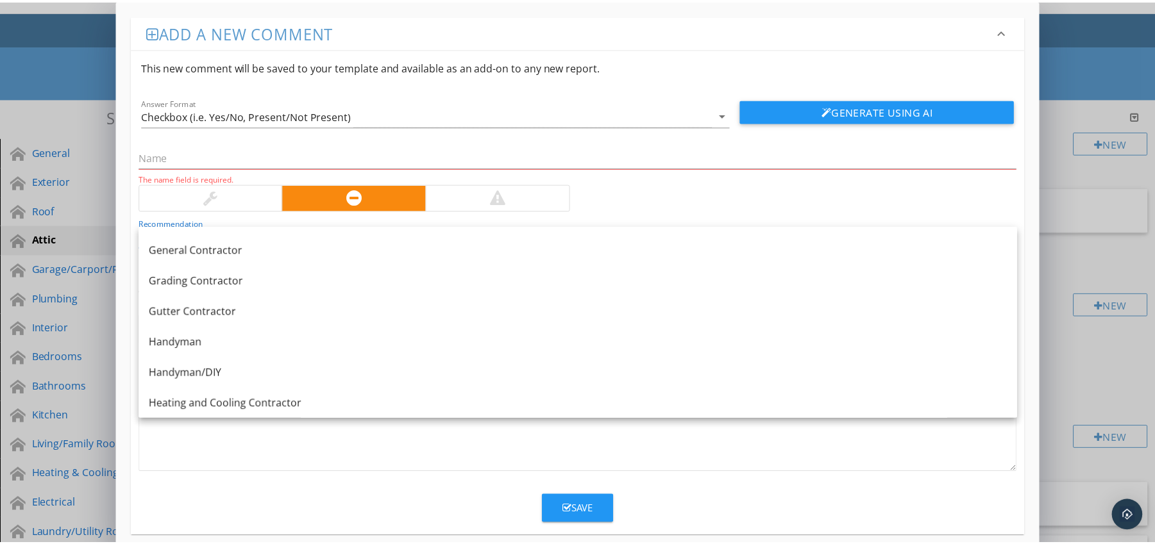
scroll to position [734, 0]
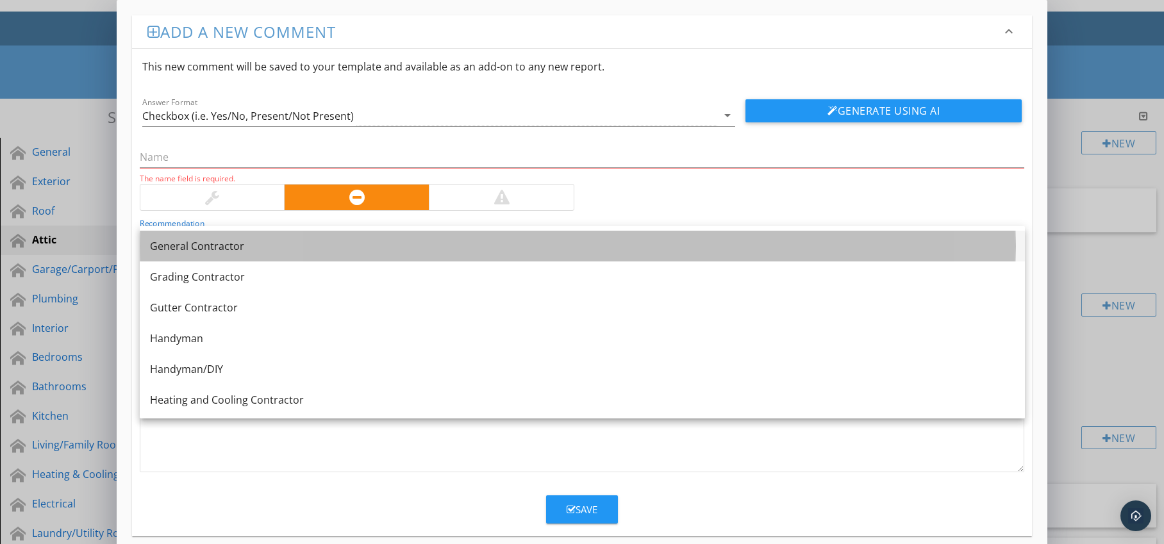
click at [329, 247] on div "General Contractor" at bounding box center [582, 246] width 865 height 15
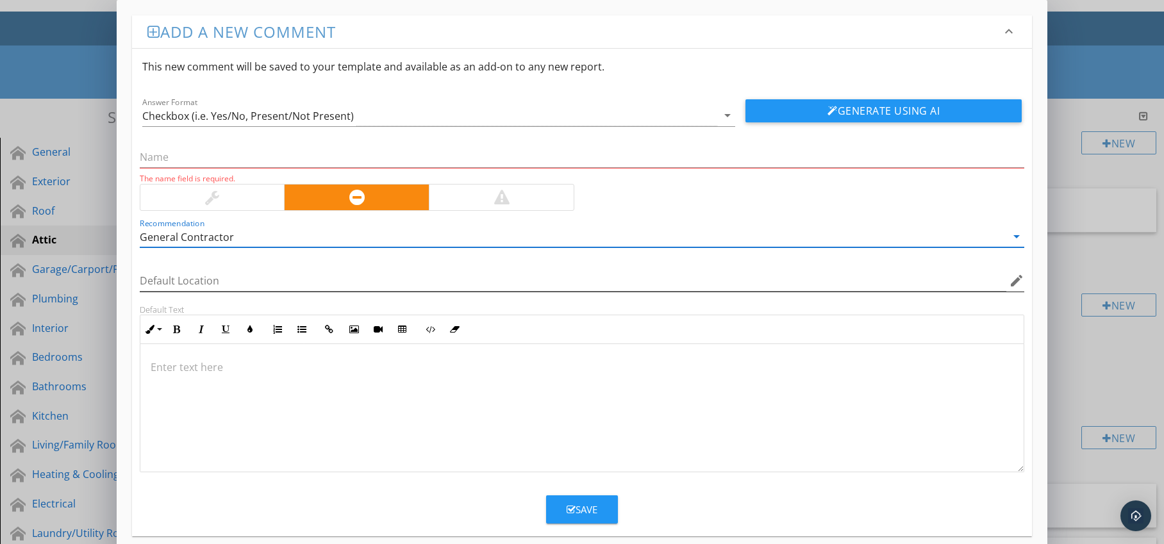
click at [1016, 286] on icon "edit" at bounding box center [1016, 280] width 15 height 15
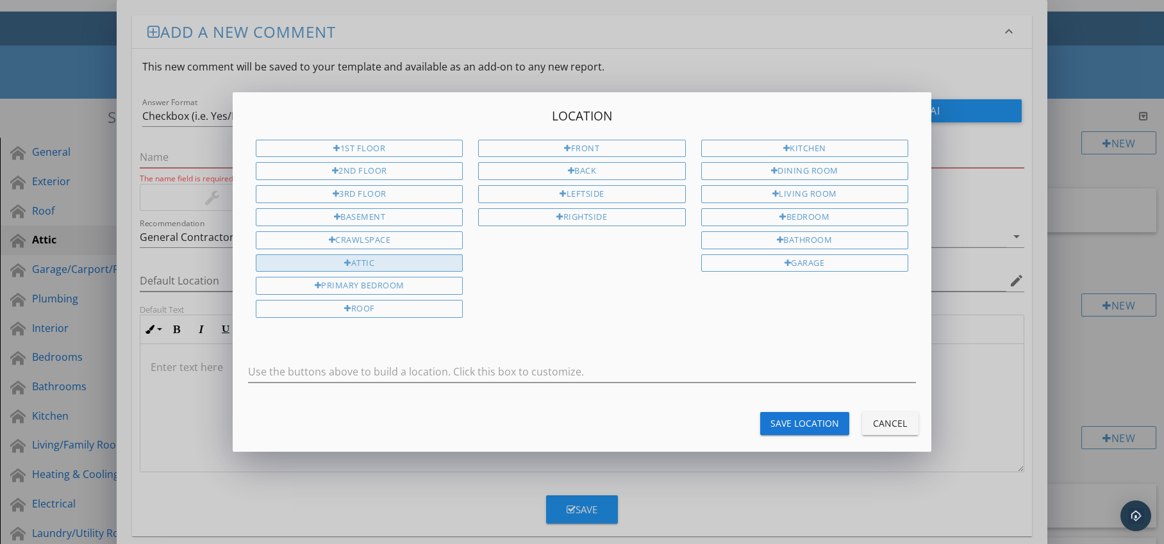
click at [434, 269] on div "Attic" at bounding box center [359, 264] width 207 height 18
click at [788, 419] on div "Save Location" at bounding box center [805, 423] width 69 height 13
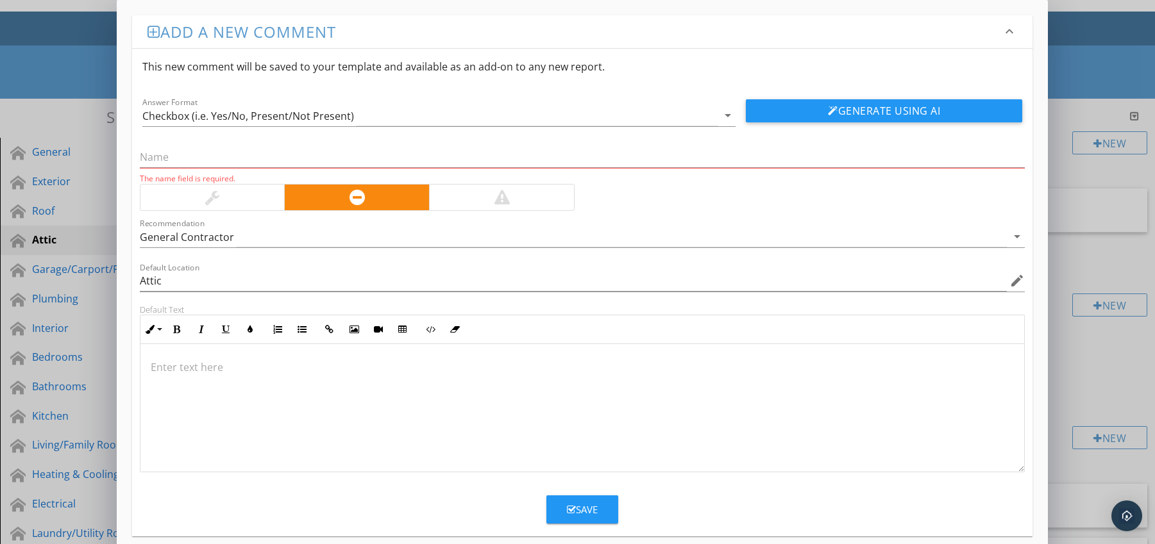
click at [259, 371] on p at bounding box center [583, 367] width 864 height 15
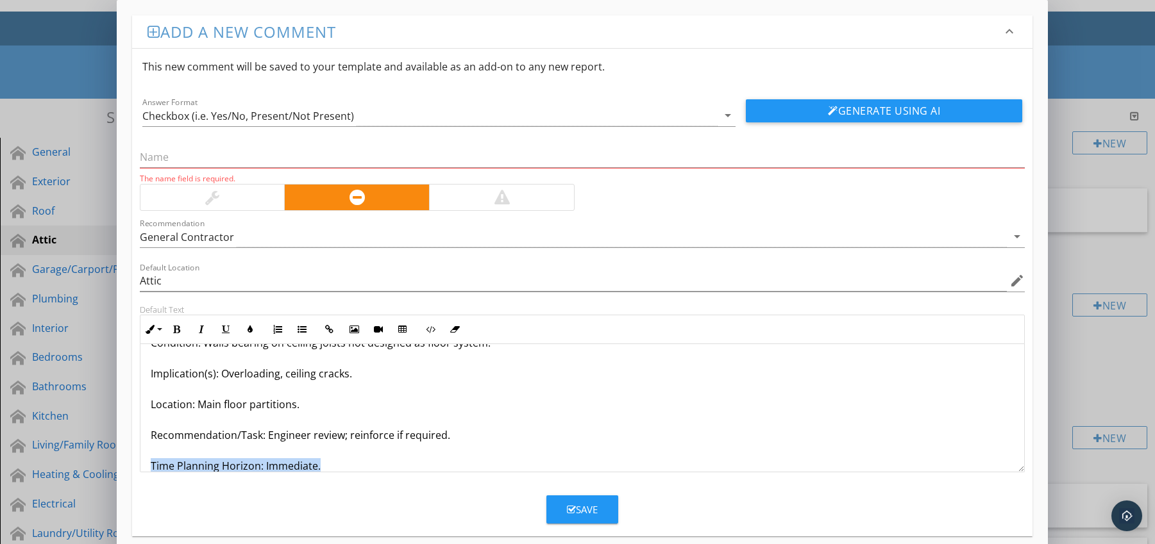
scroll to position [72, 0]
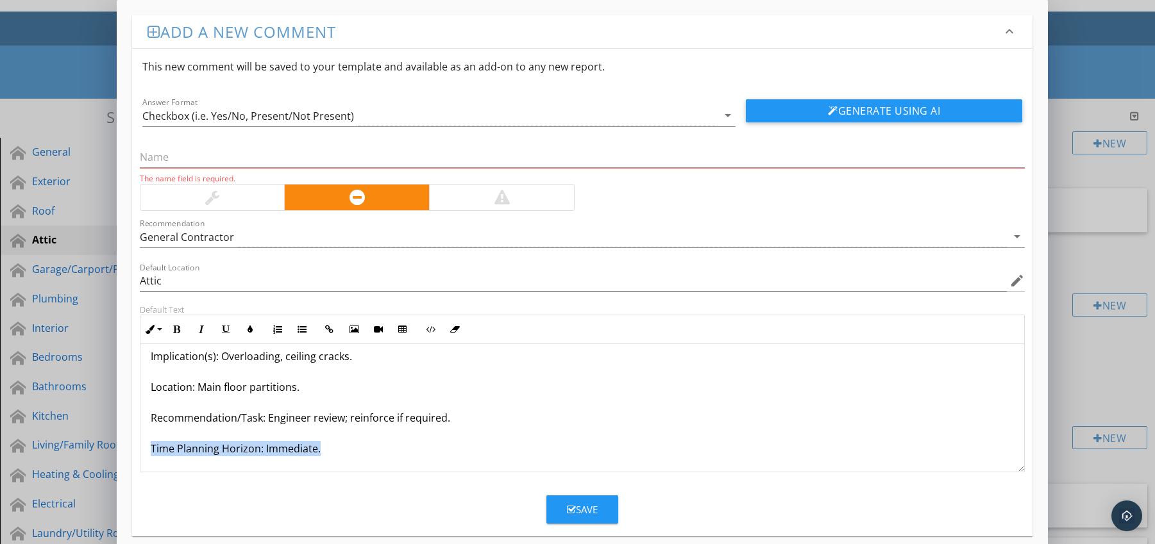
drag, startPoint x: 146, startPoint y: 464, endPoint x: 251, endPoint y: 471, distance: 105.4
click at [251, 471] on div "Joists Supporting Added Partition Walls Below Condition: Walls bearing on ceili…" at bounding box center [582, 372] width 884 height 200
click at [178, 333] on icon "button" at bounding box center [176, 329] width 9 height 9
click at [247, 331] on icon "button" at bounding box center [250, 329] width 9 height 9
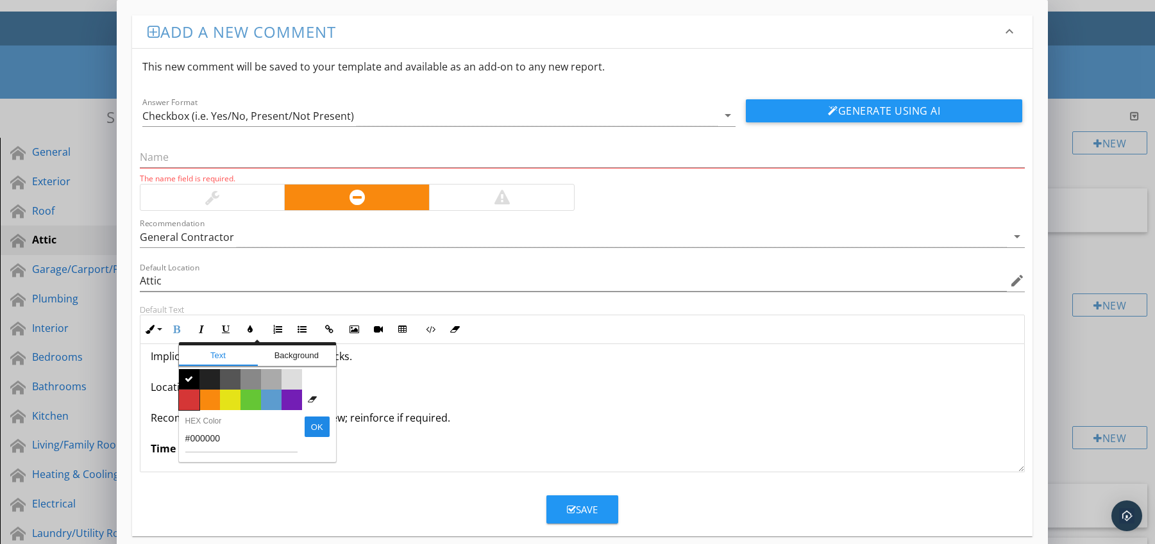
click at [194, 394] on span "Color #d53636" at bounding box center [189, 400] width 21 height 21
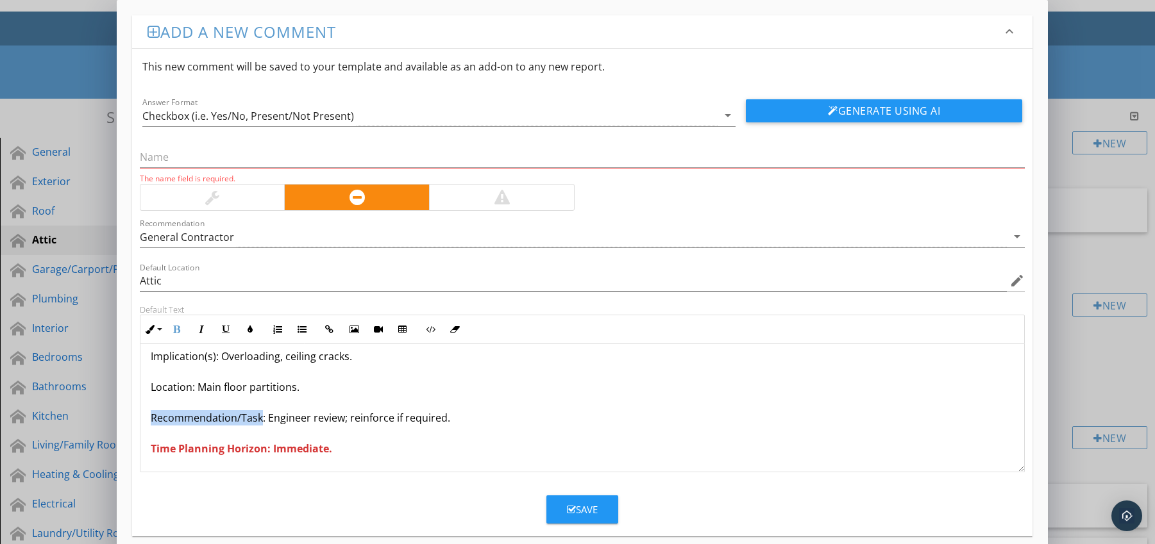
drag, startPoint x: 150, startPoint y: 417, endPoint x: 261, endPoint y: 423, distance: 111.0
click at [261, 423] on p "Joists Supporting Added Partition Walls Below Condition: Walls bearing on ceili…" at bounding box center [583, 371] width 864 height 169
click at [178, 328] on icon "button" at bounding box center [176, 329] width 9 height 9
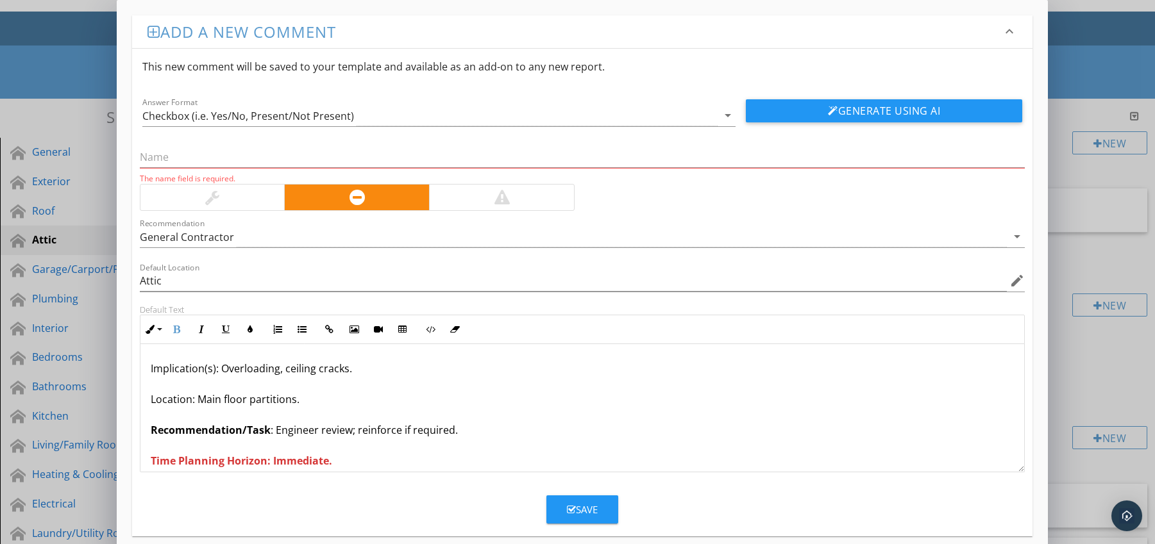
scroll to position [0, 0]
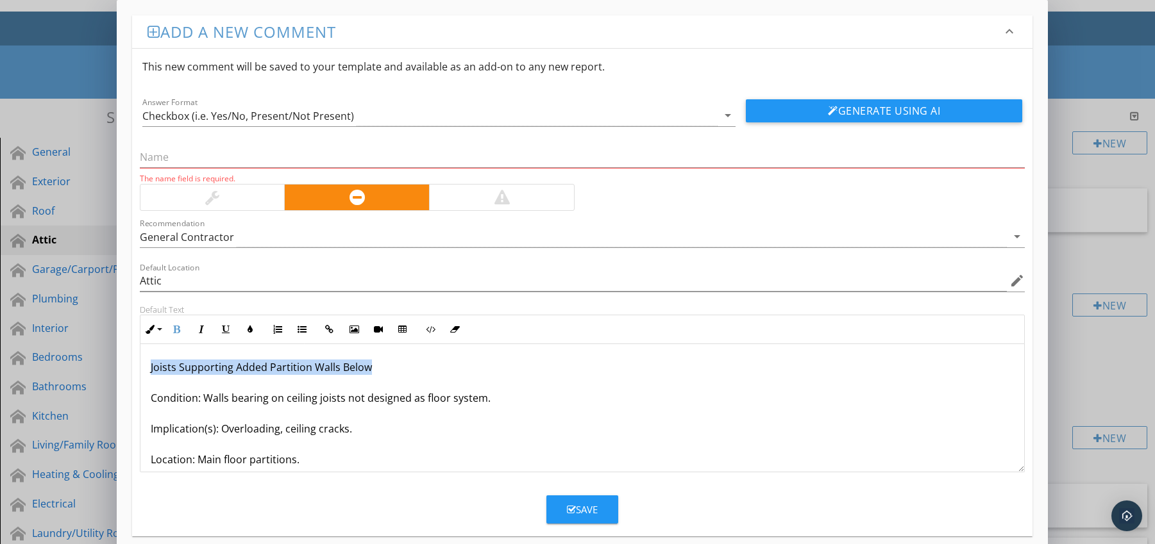
drag, startPoint x: 147, startPoint y: 368, endPoint x: 387, endPoint y: 368, distance: 240.4
click at [387, 368] on div "Joists Supporting Added Partition Walls Below Condition: Walls bearing on ceili…" at bounding box center [582, 444] width 884 height 200
click at [233, 155] on input "text" at bounding box center [582, 157] width 885 height 21
paste input "Joists Supporting Added Partition Walls Below"
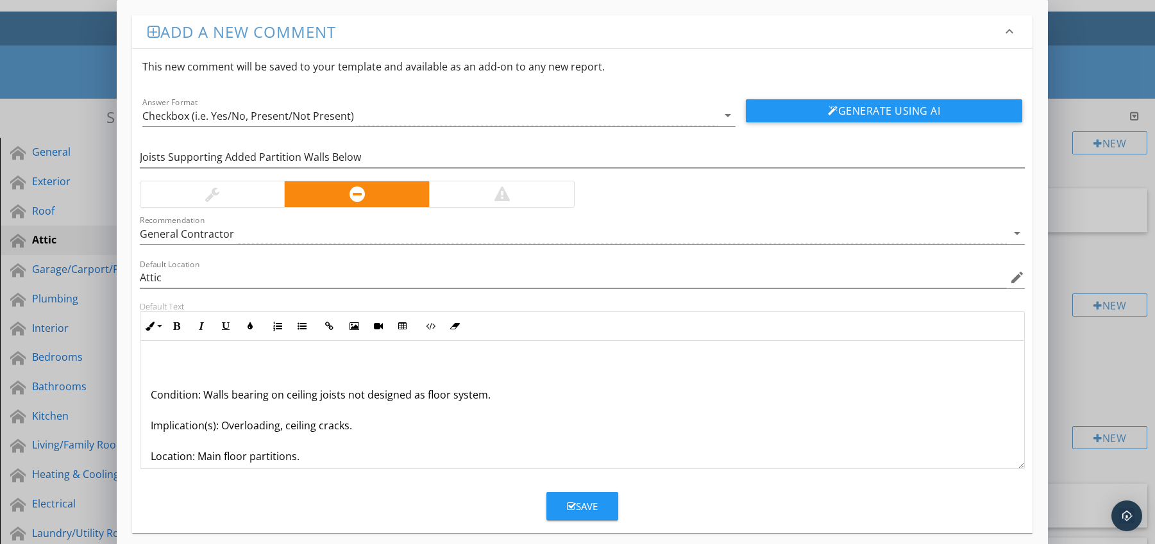
click at [147, 397] on div "Condition: Walls bearing on ceiling joists not designed as floor system. Implic…" at bounding box center [582, 441] width 884 height 200
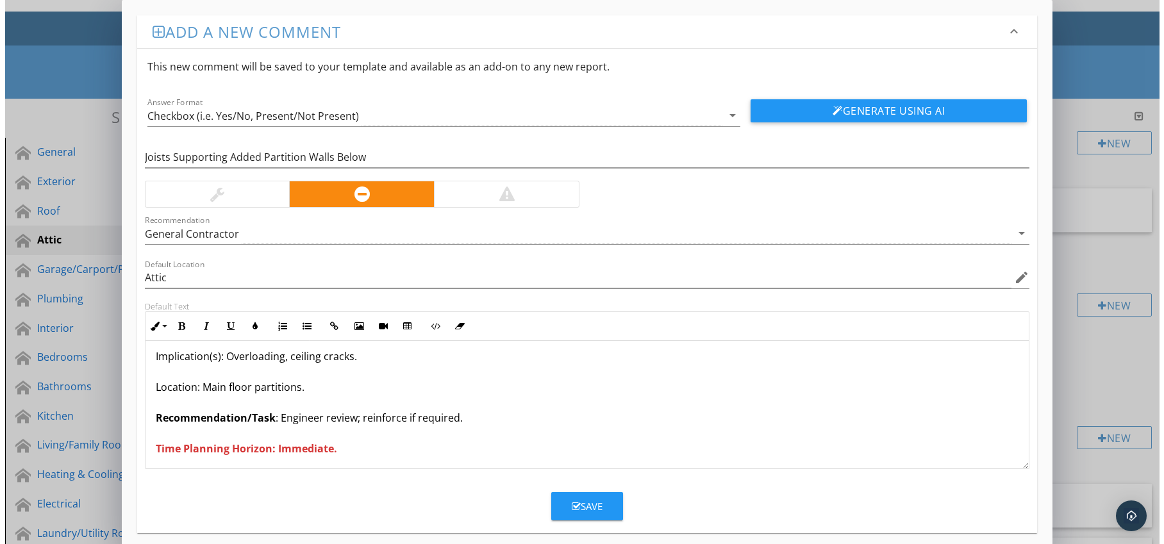
scroll to position [42, 0]
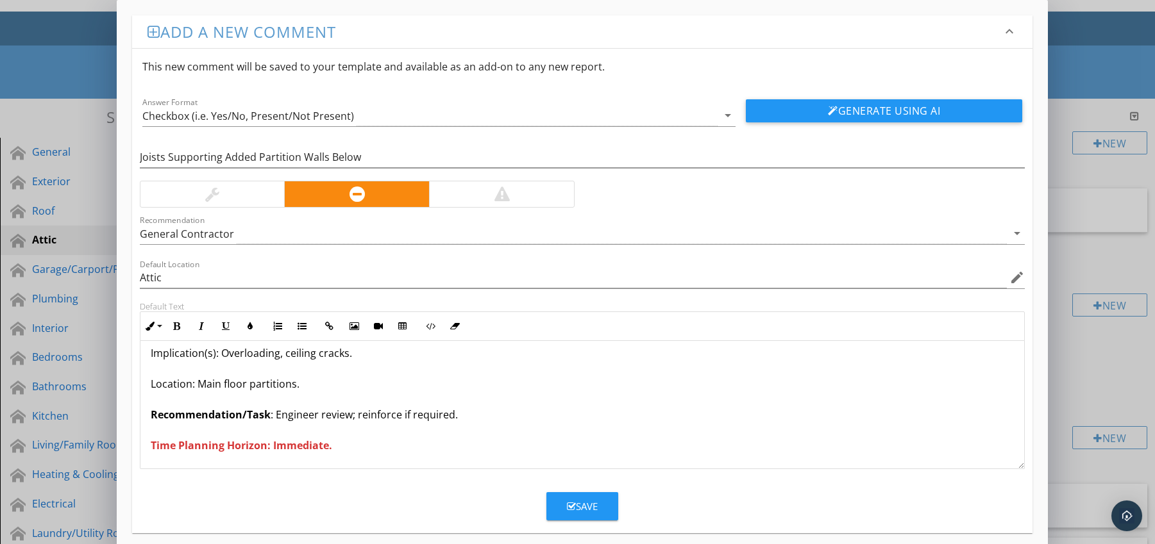
click at [582, 502] on div "Save" at bounding box center [582, 506] width 31 height 15
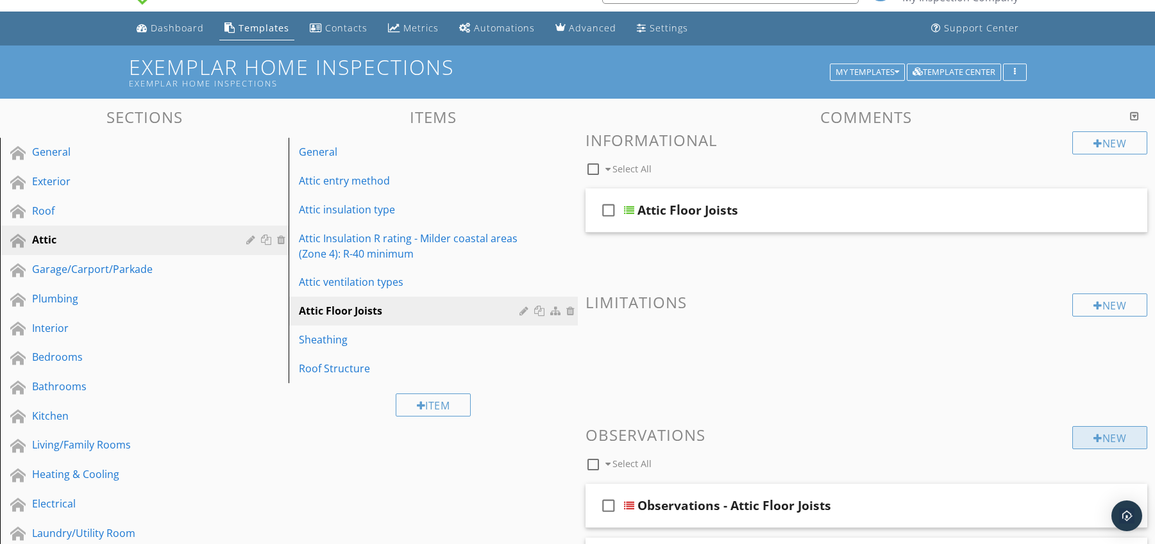
click at [1118, 442] on div "New" at bounding box center [1109, 437] width 75 height 23
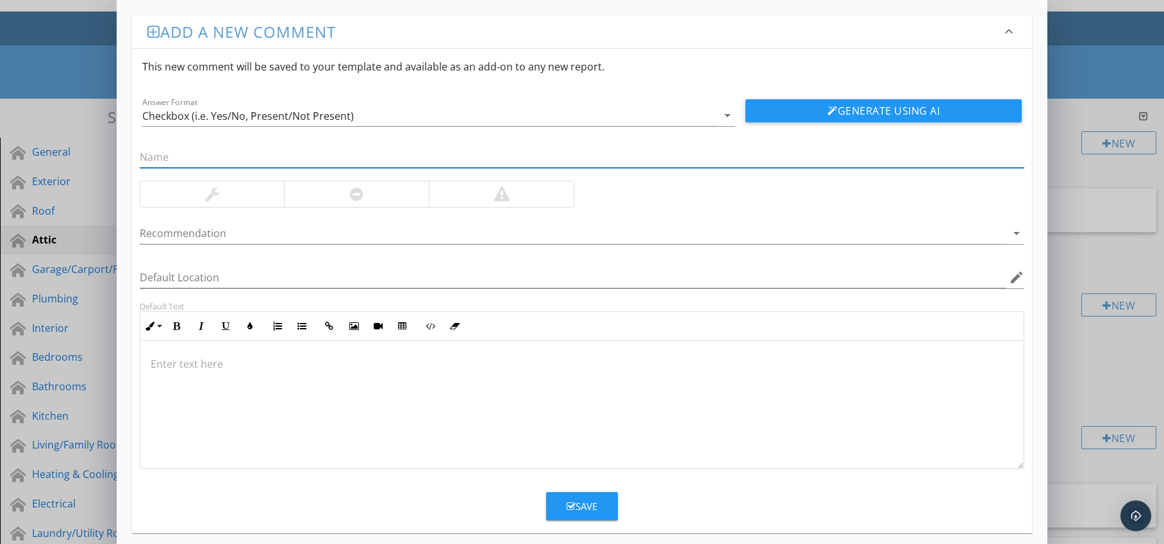
drag, startPoint x: 373, startPoint y: 189, endPoint x: 376, endPoint y: 214, distance: 25.3
click at [373, 189] on div at bounding box center [356, 194] width 145 height 26
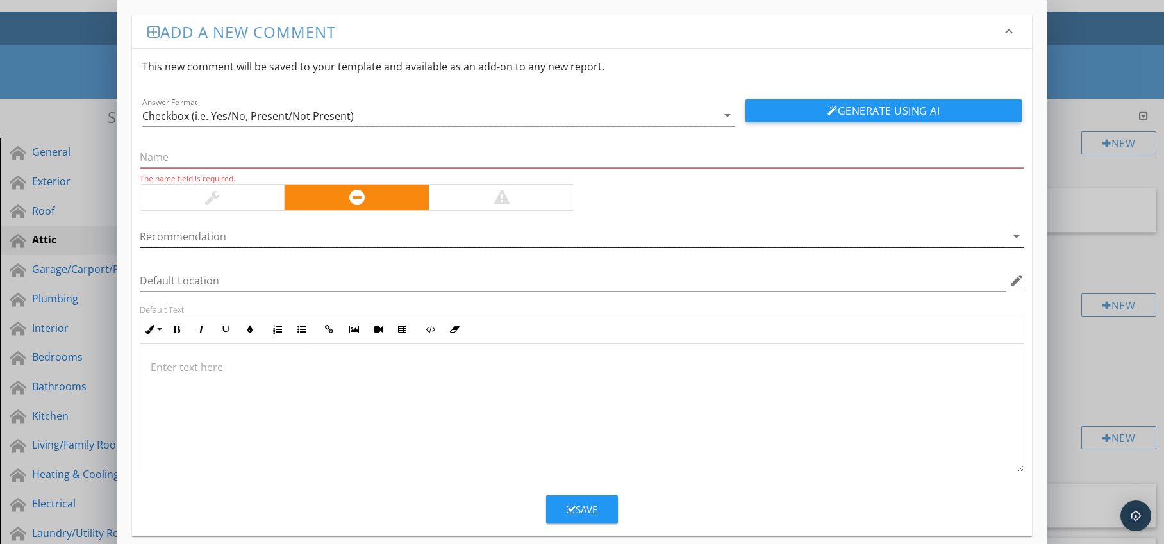
click at [381, 239] on div at bounding box center [574, 236] width 868 height 21
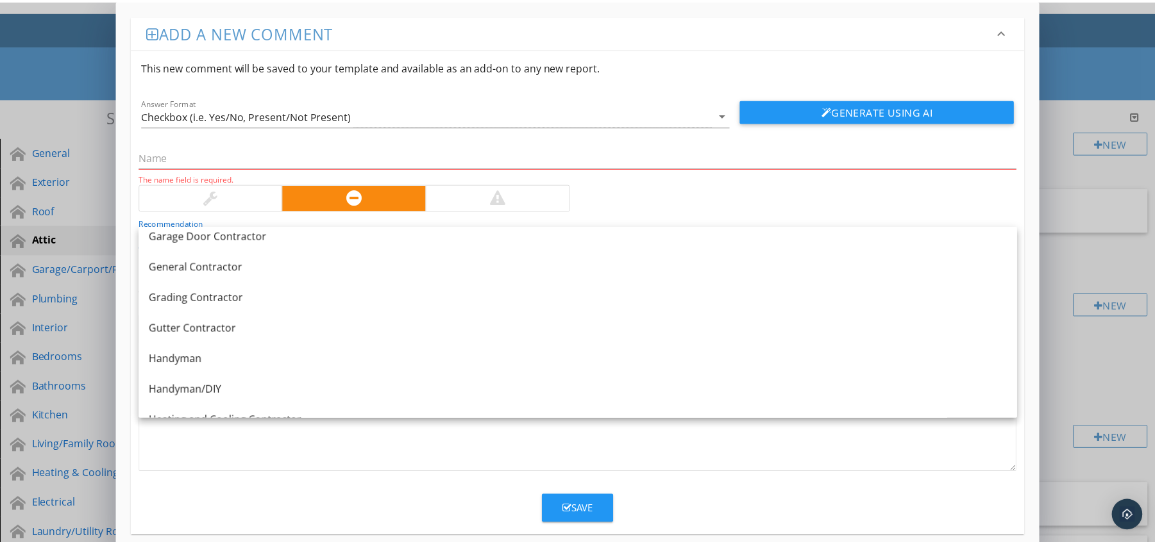
scroll to position [764, 0]
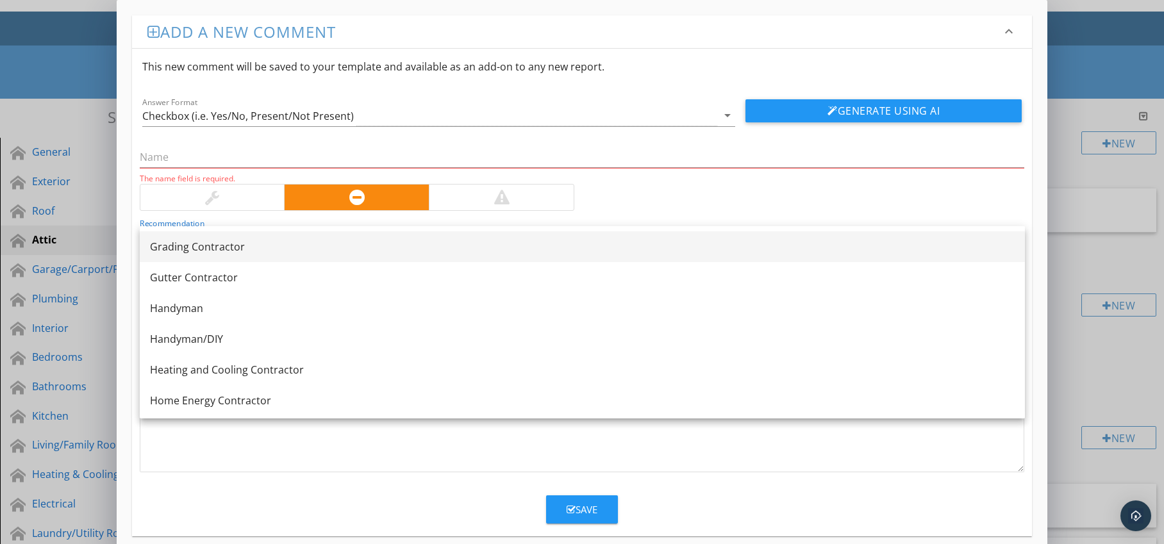
click at [319, 249] on div "Grading Contractor" at bounding box center [582, 246] width 865 height 15
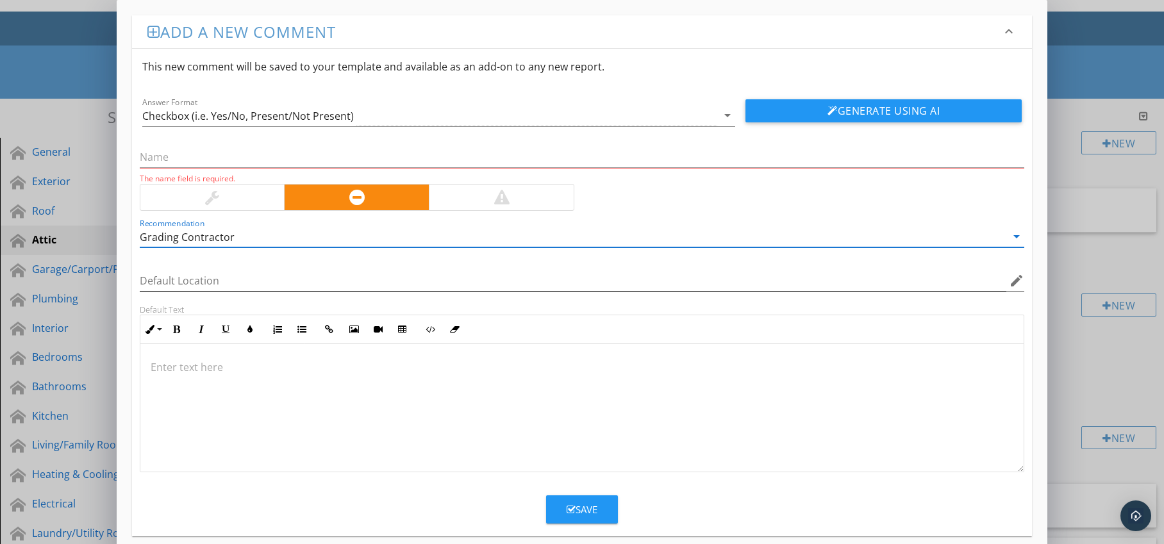
click at [1014, 283] on icon "edit" at bounding box center [1016, 280] width 15 height 15
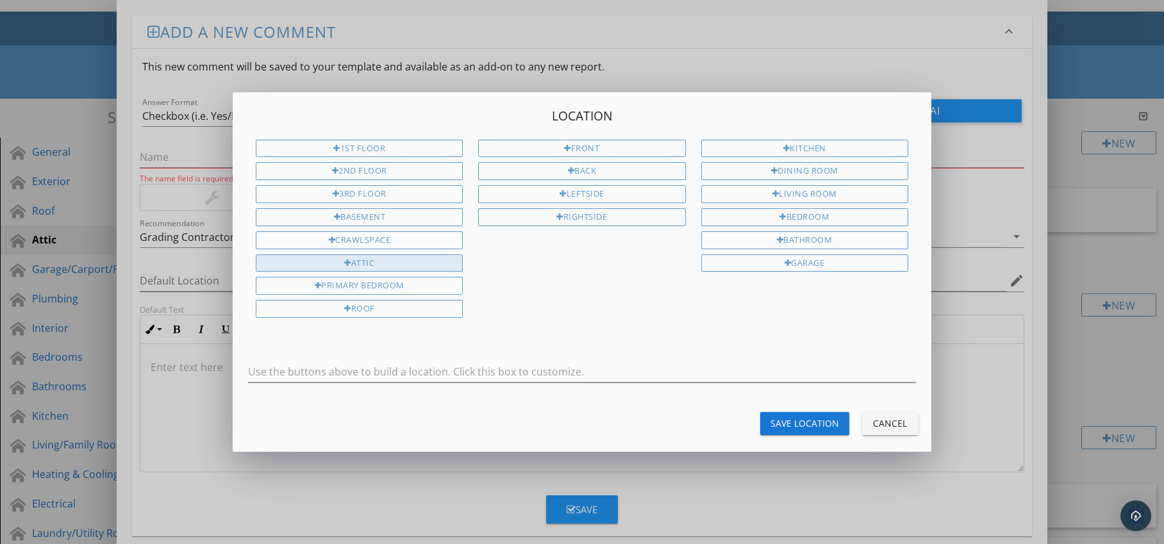
click at [394, 262] on div "Attic" at bounding box center [359, 264] width 207 height 18
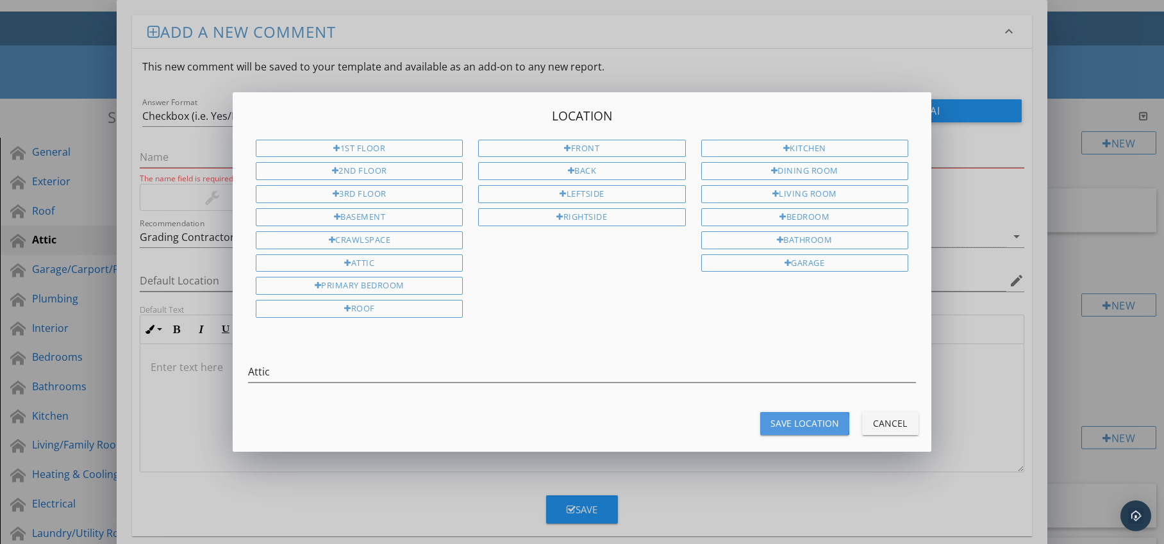
drag, startPoint x: 795, startPoint y: 419, endPoint x: 769, endPoint y: 426, distance: 27.1
click at [795, 420] on div "Save Location" at bounding box center [805, 423] width 69 height 13
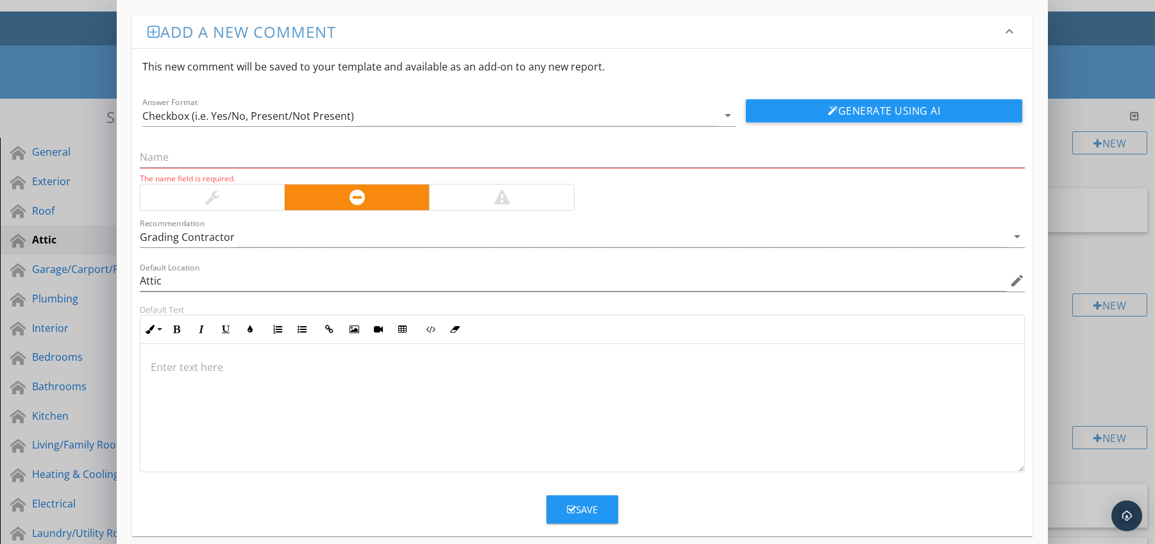
click at [220, 359] on div at bounding box center [582, 408] width 884 height 128
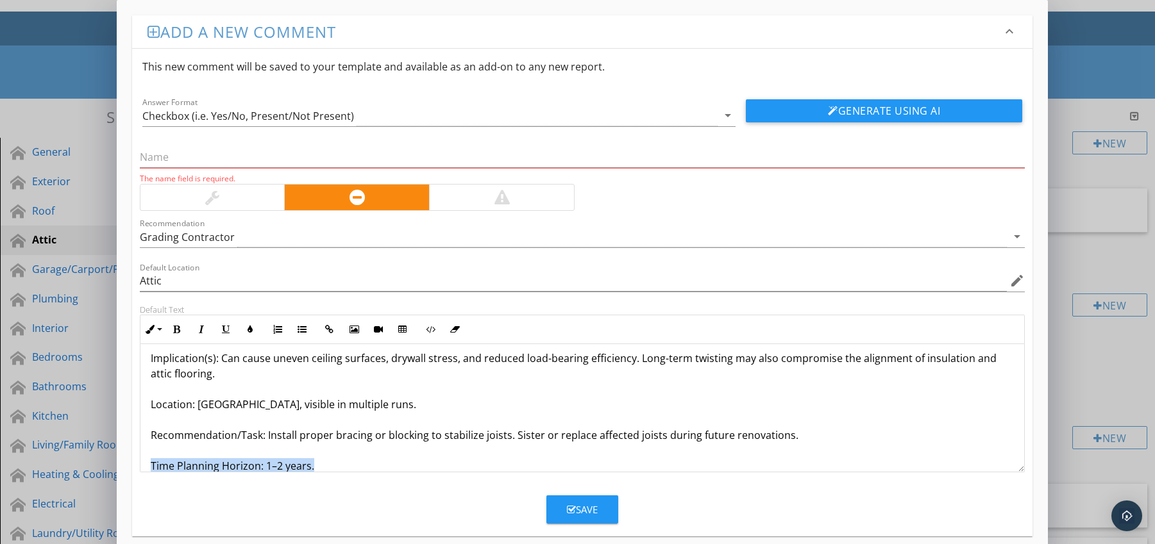
scroll to position [88, 0]
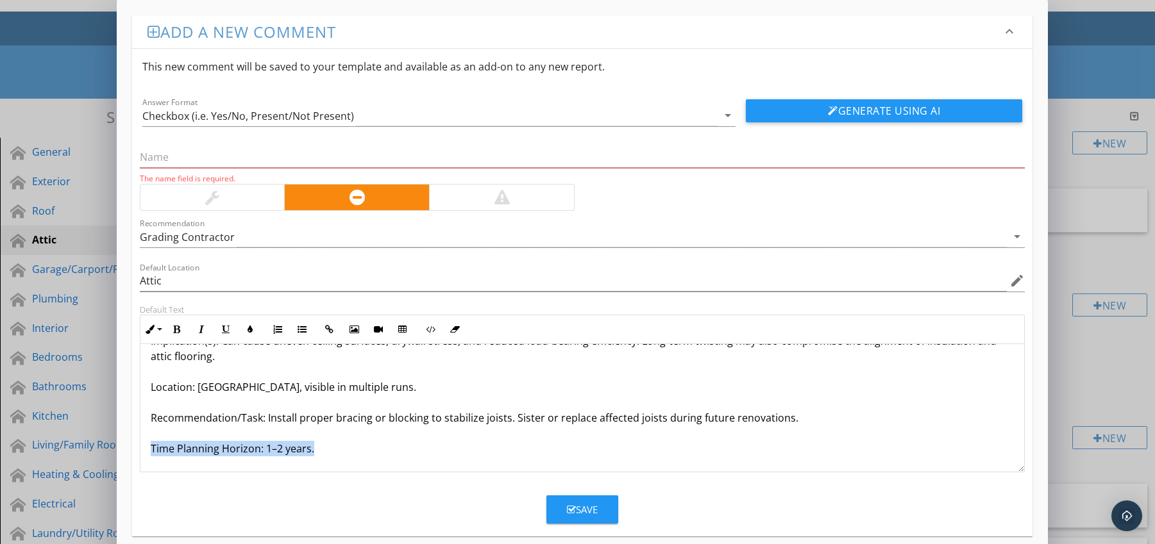
drag, startPoint x: 150, startPoint y: 462, endPoint x: 221, endPoint y: 469, distance: 70.9
click at [213, 474] on form "This new comment will be saved to your template and available as an add-on to a…" at bounding box center [582, 286] width 901 height 475
click at [175, 327] on icon "button" at bounding box center [176, 329] width 9 height 9
click at [246, 330] on icon "button" at bounding box center [250, 329] width 9 height 9
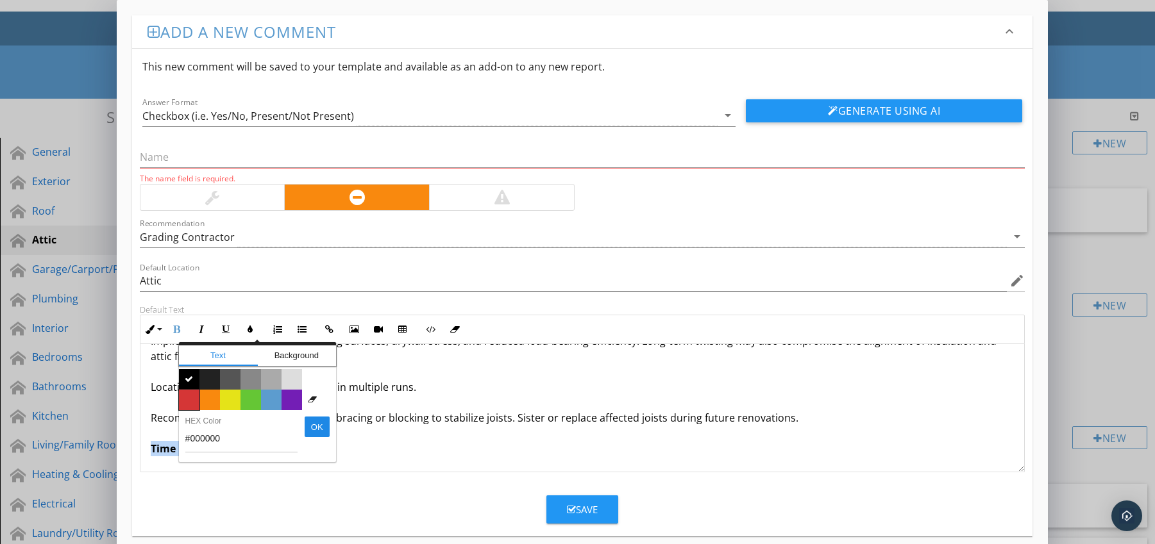
click at [187, 396] on span "Color #d53636" at bounding box center [189, 400] width 21 height 21
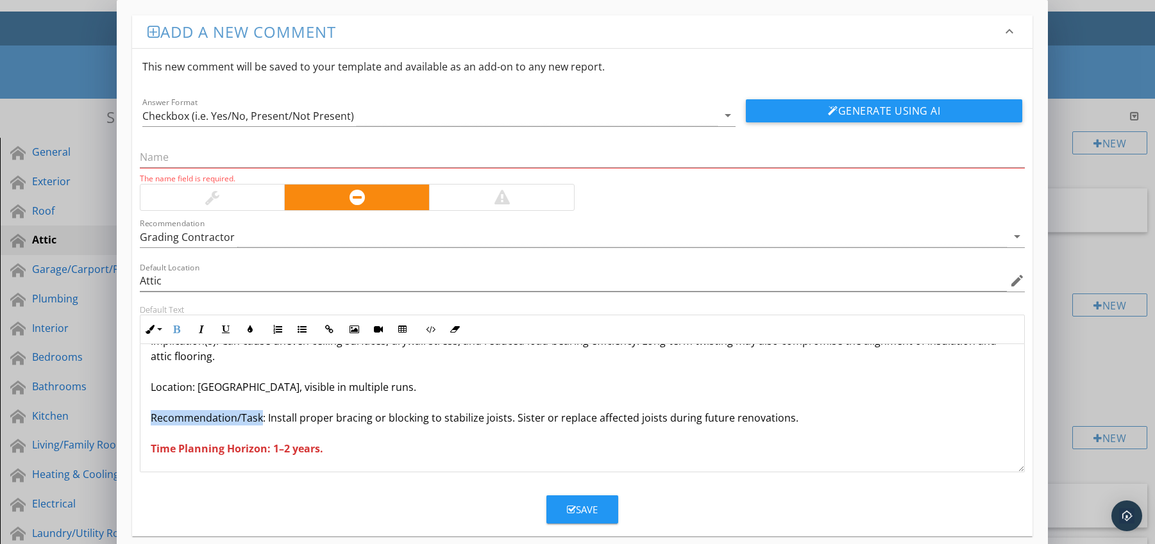
drag, startPoint x: 149, startPoint y: 419, endPoint x: 260, endPoint y: 422, distance: 110.3
click at [260, 422] on div "Joists Twisted / Warped Along Entire Span Condition: Several joists observed tw…" at bounding box center [582, 363] width 884 height 215
click at [178, 329] on icon "button" at bounding box center [176, 329] width 9 height 9
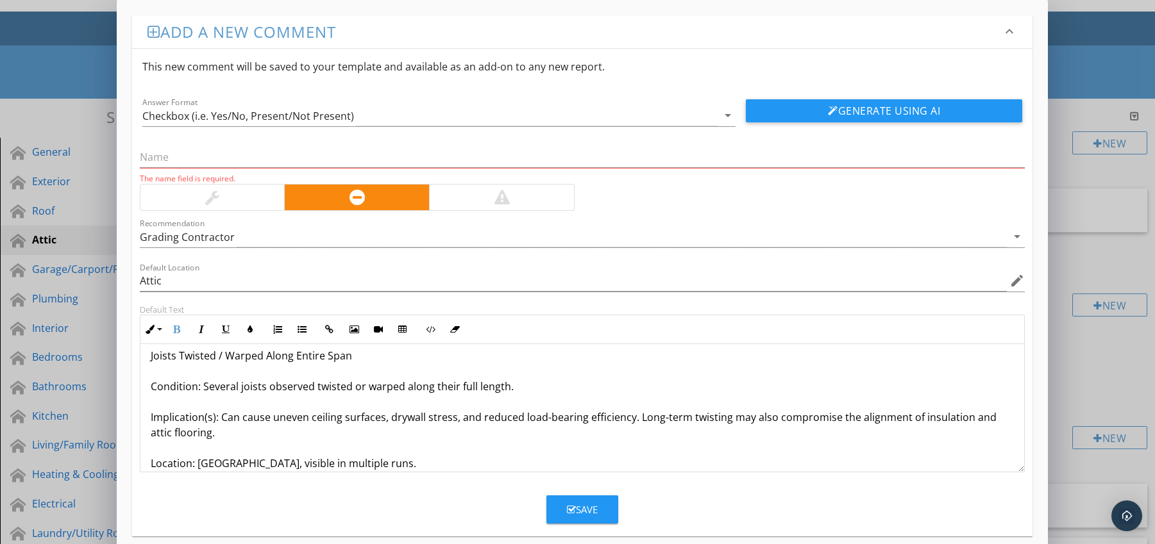
scroll to position [0, 0]
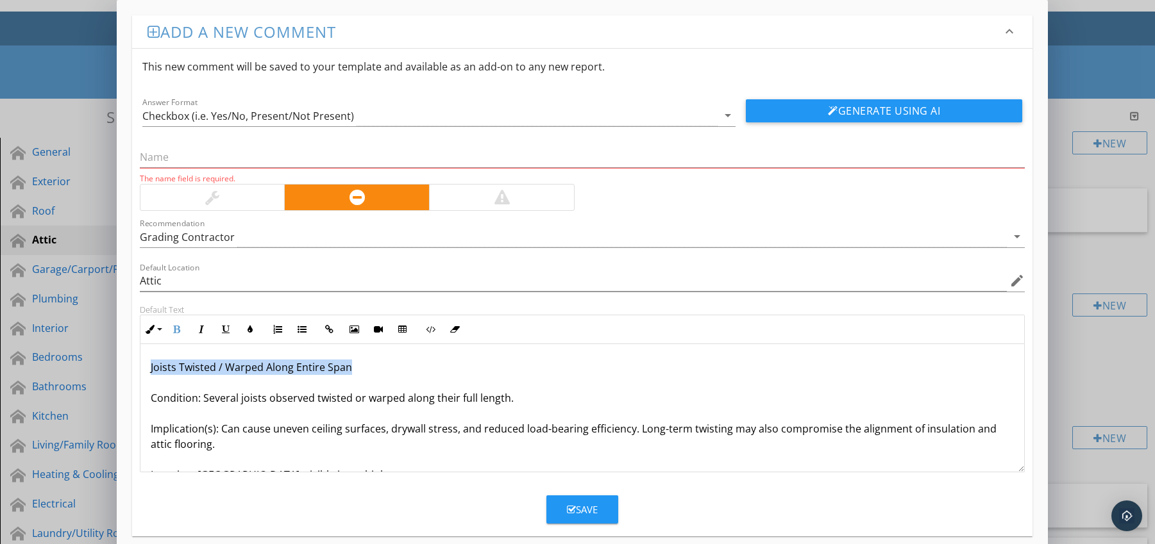
drag, startPoint x: 147, startPoint y: 369, endPoint x: 351, endPoint y: 367, distance: 203.9
click at [362, 369] on div "Joists Twisted / Warped Along Entire Span Condition: Several joists observed tw…" at bounding box center [582, 451] width 884 height 215
click at [247, 157] on input "text" at bounding box center [582, 157] width 885 height 21
paste input "Joists Twisted / Warped Along Entire Span"
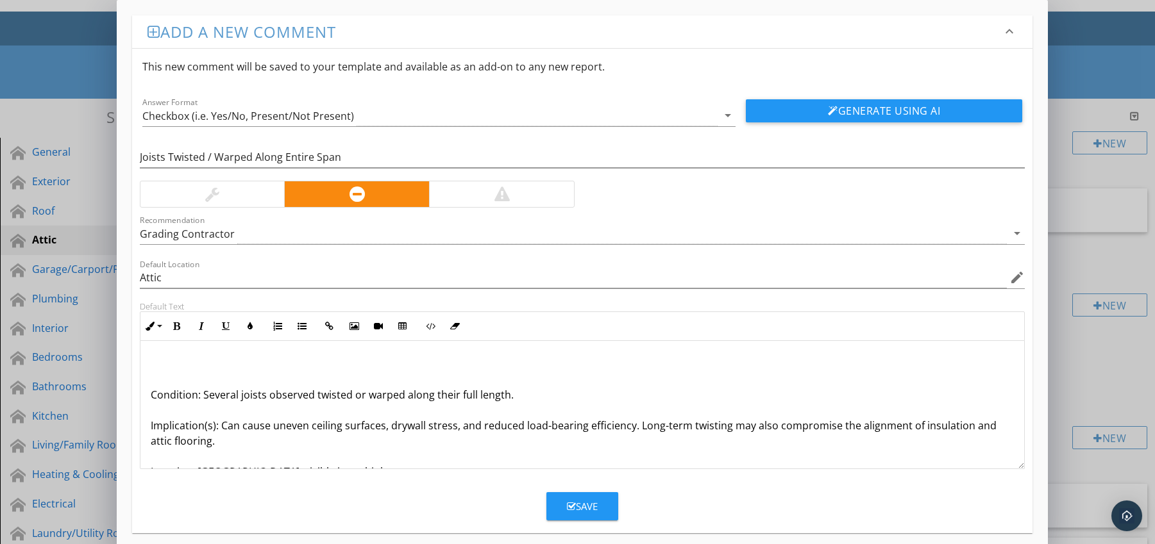
click at [149, 397] on div "Condition: Several joists observed twisted or warped along their full length. I…" at bounding box center [582, 448] width 884 height 215
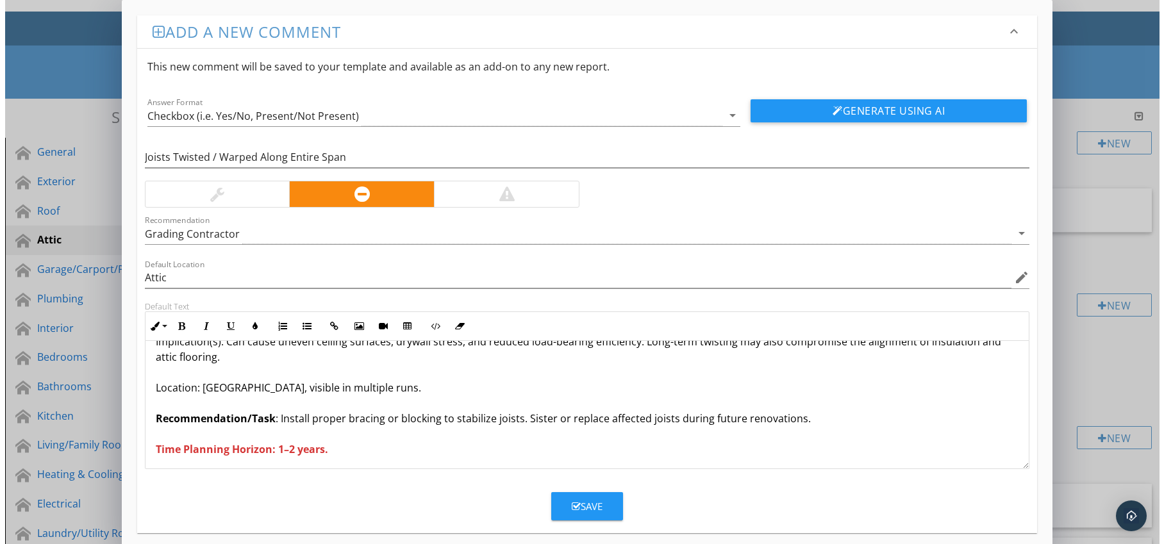
scroll to position [57, 0]
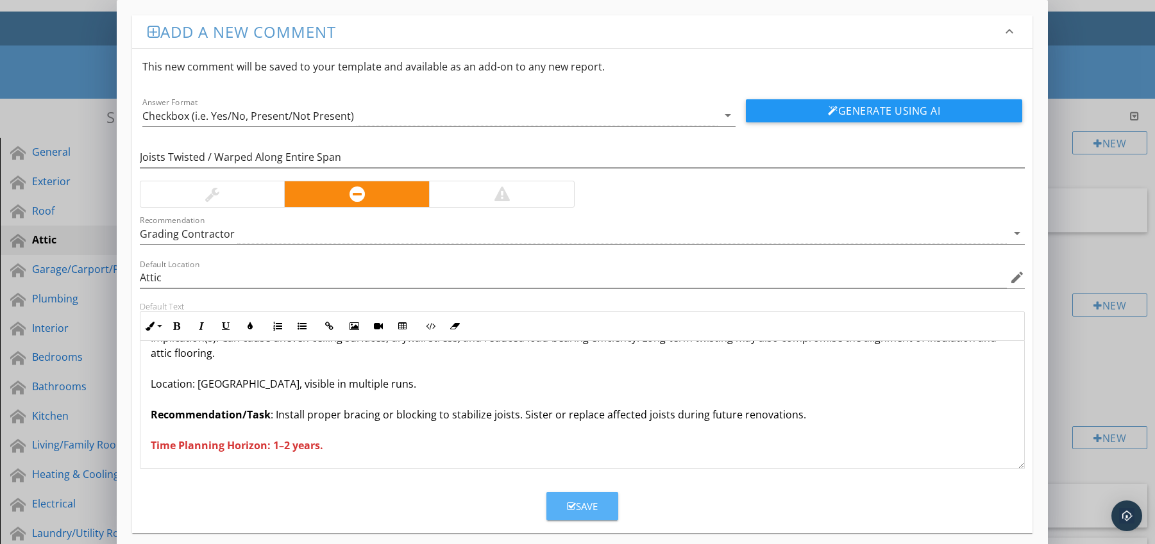
click at [569, 499] on div "Save" at bounding box center [582, 506] width 31 height 15
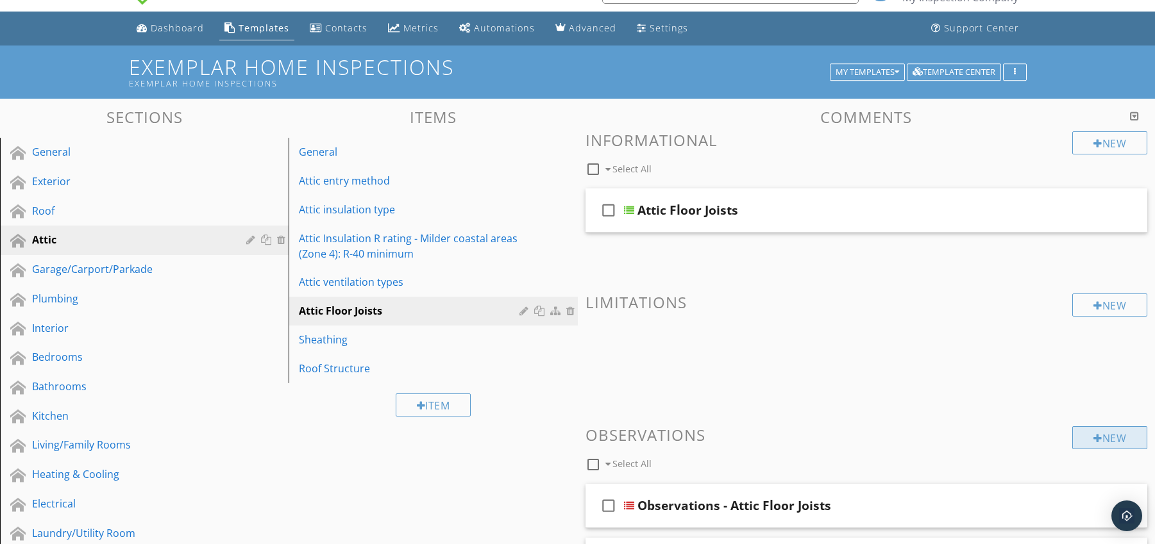
click at [1103, 433] on div "New" at bounding box center [1109, 437] width 75 height 23
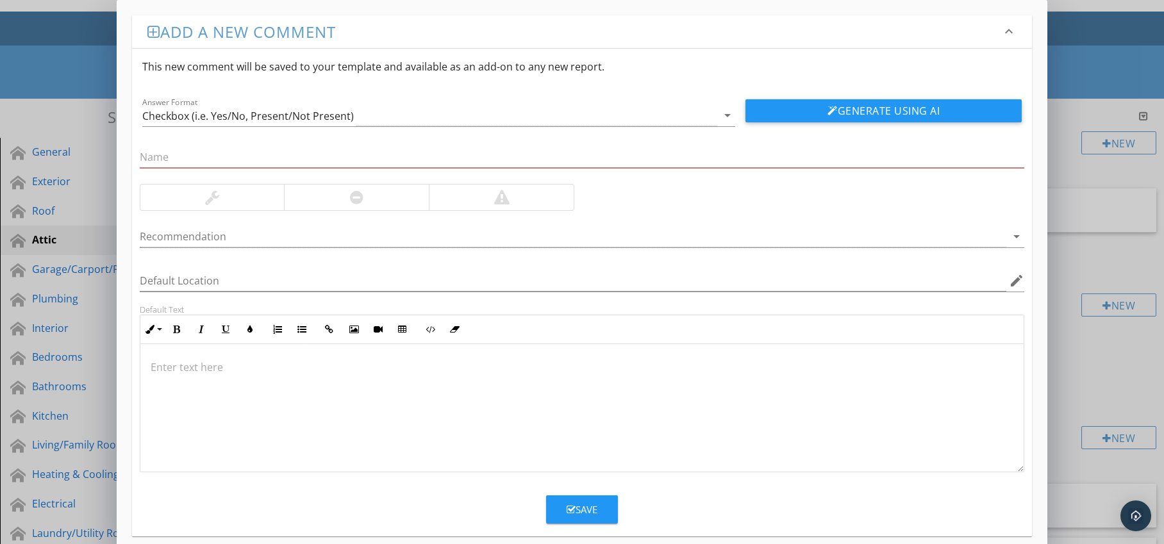
click at [339, 193] on div at bounding box center [356, 198] width 145 height 26
click at [367, 238] on div at bounding box center [574, 236] width 868 height 21
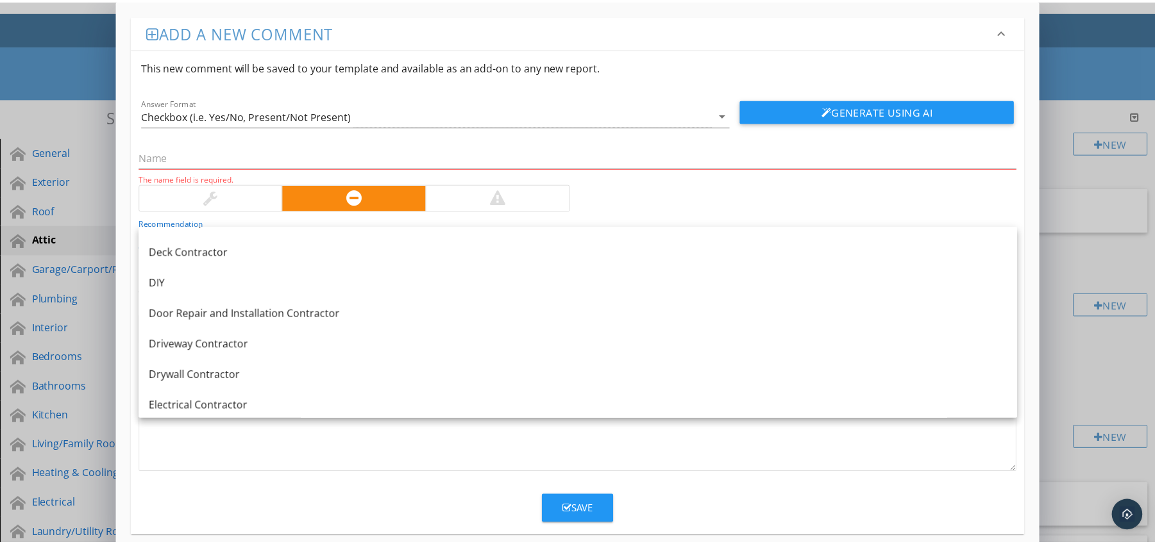
scroll to position [703, 0]
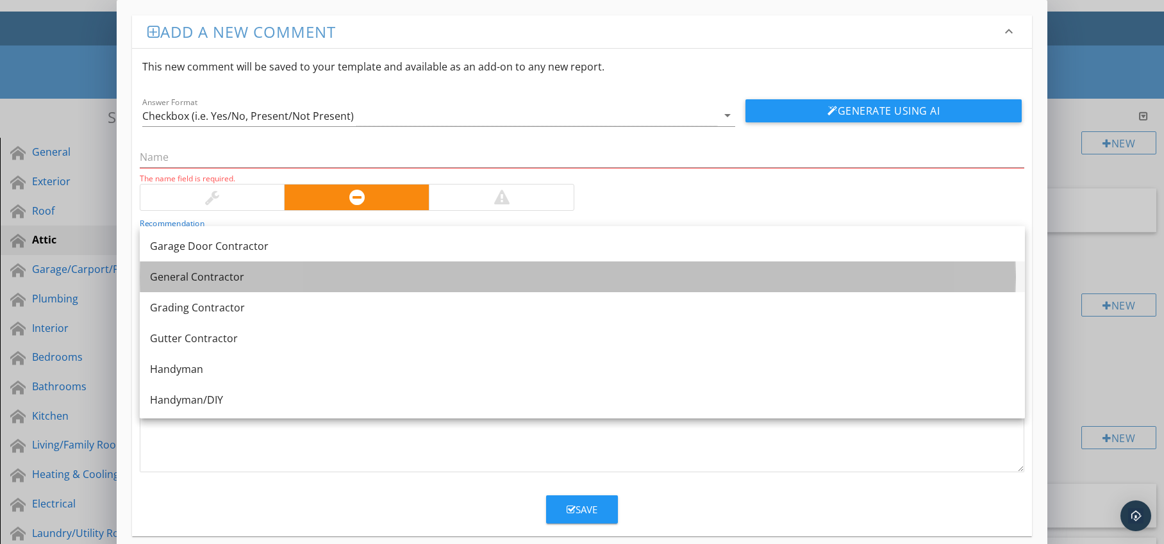
click at [271, 280] on div "General Contractor" at bounding box center [582, 276] width 865 height 15
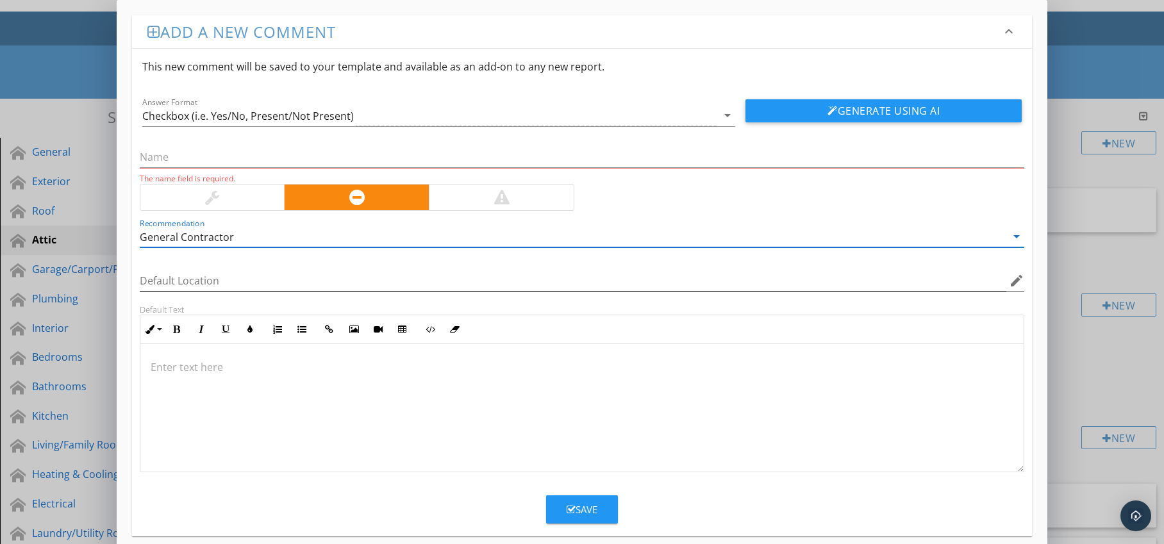
click at [1020, 278] on icon "edit" at bounding box center [1016, 280] width 15 height 15
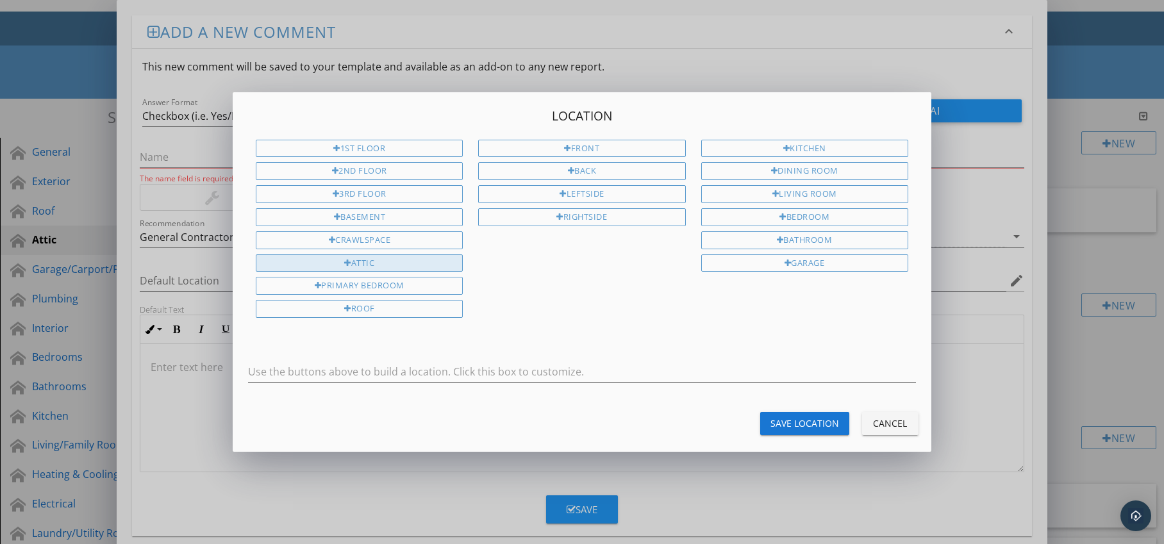
click at [443, 268] on div "Attic" at bounding box center [359, 264] width 207 height 18
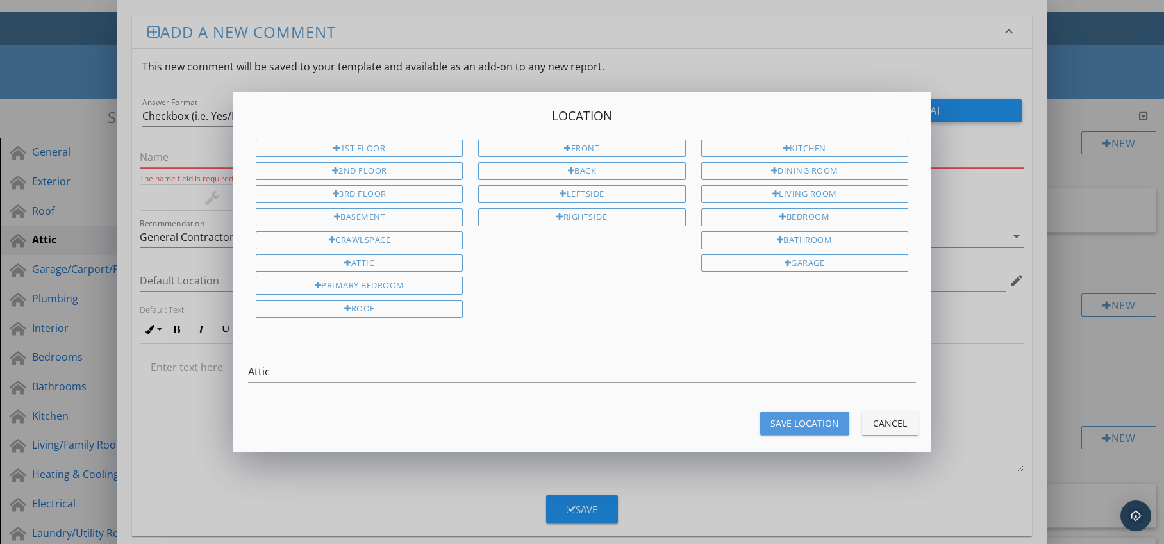
click at [775, 419] on div "Save Location" at bounding box center [805, 423] width 69 height 13
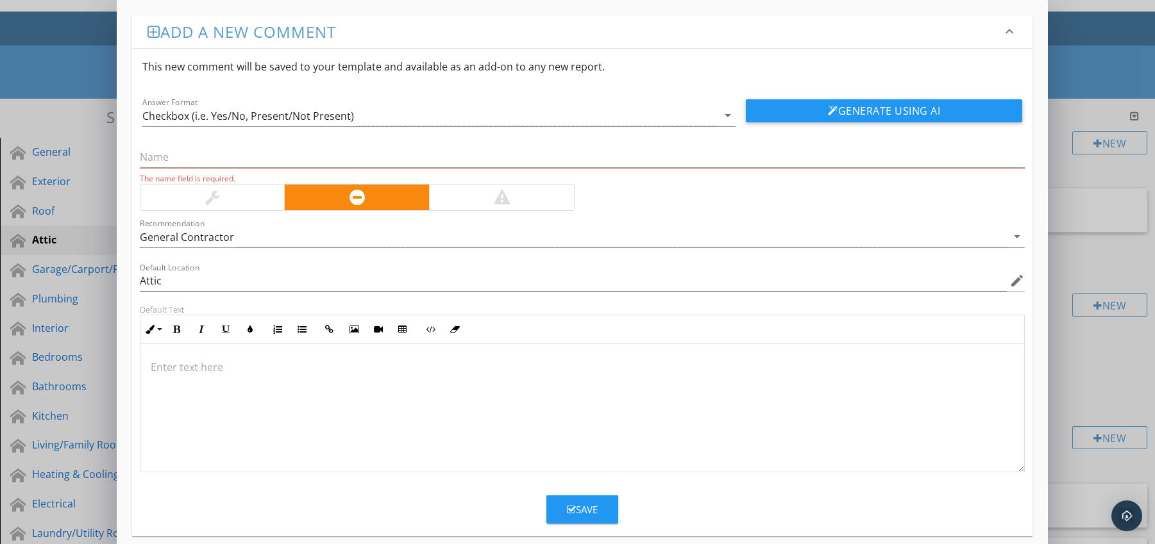
click at [292, 359] on div at bounding box center [582, 408] width 884 height 128
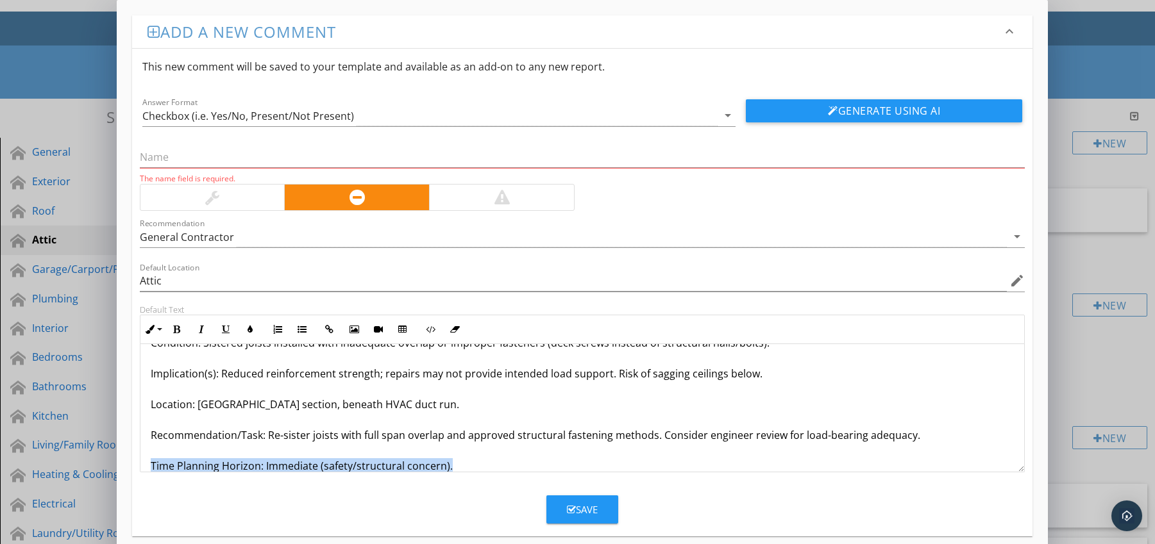
scroll to position [72, 0]
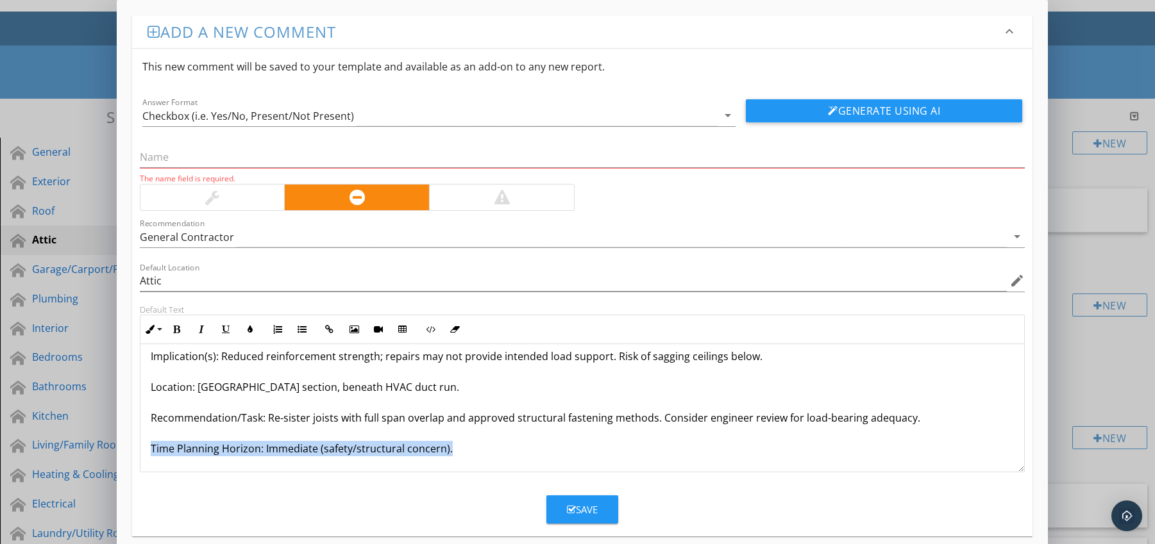
drag, startPoint x: 149, startPoint y: 465, endPoint x: 157, endPoint y: 469, distance: 9.2
click at [157, 469] on div "Joists Sistered Improperly (short overlap / wrong fasteners) Condition: Sistere…" at bounding box center [582, 372] width 884 height 200
click at [174, 330] on icon "button" at bounding box center [176, 329] width 9 height 9
click at [247, 330] on icon "button" at bounding box center [250, 329] width 9 height 9
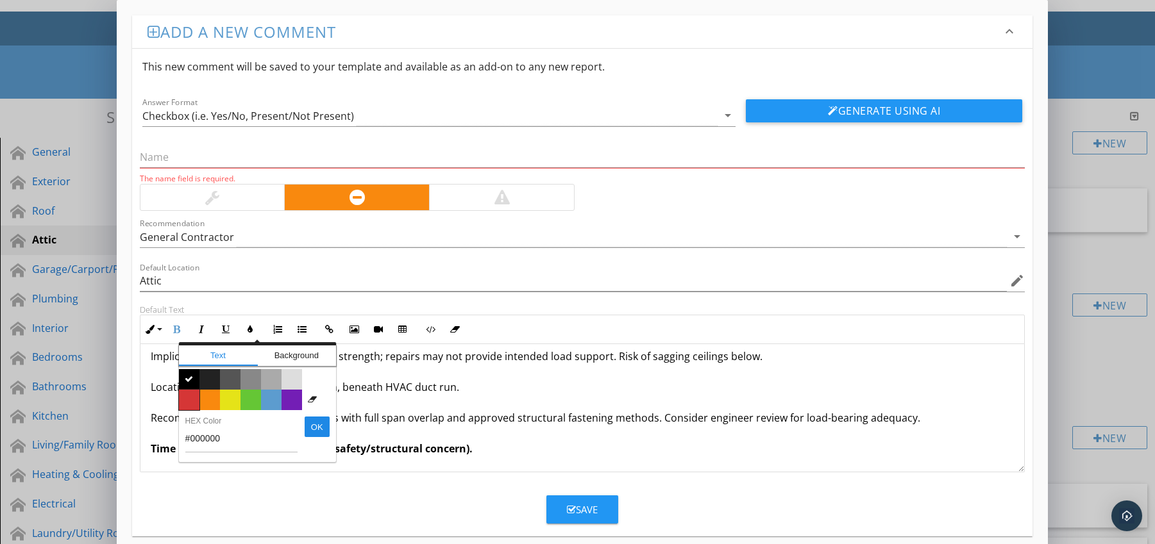
click at [179, 404] on span "Color #d53636" at bounding box center [189, 400] width 21 height 21
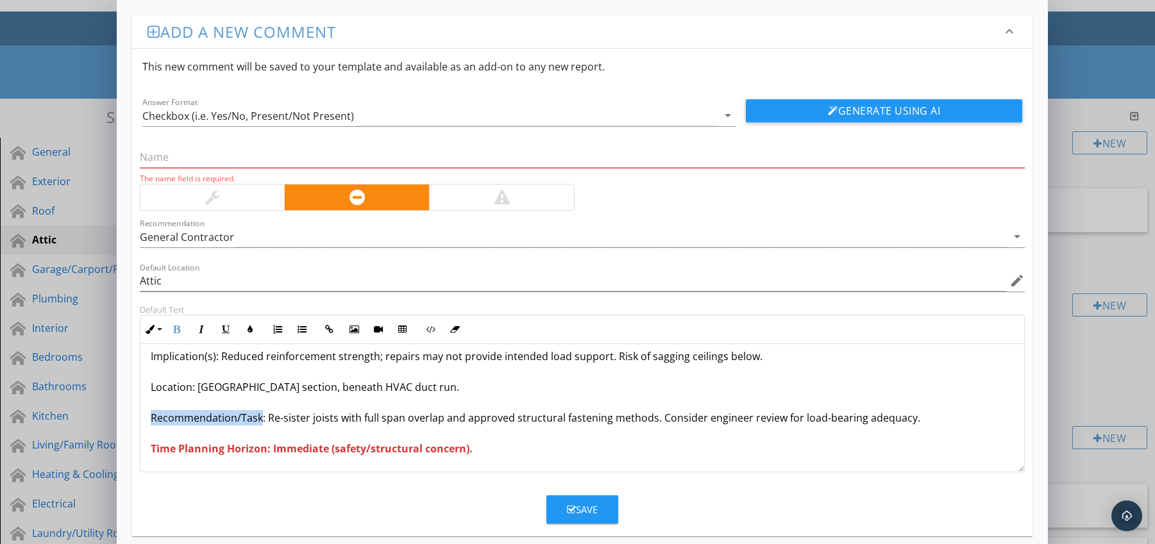
drag, startPoint x: 149, startPoint y: 419, endPoint x: 260, endPoint y: 423, distance: 111.0
click at [260, 423] on div "Joists Sistered Improperly (short overlap / wrong fasteners) Condition: Sistere…" at bounding box center [582, 372] width 884 height 200
click at [174, 328] on icon "button" at bounding box center [176, 329] width 9 height 9
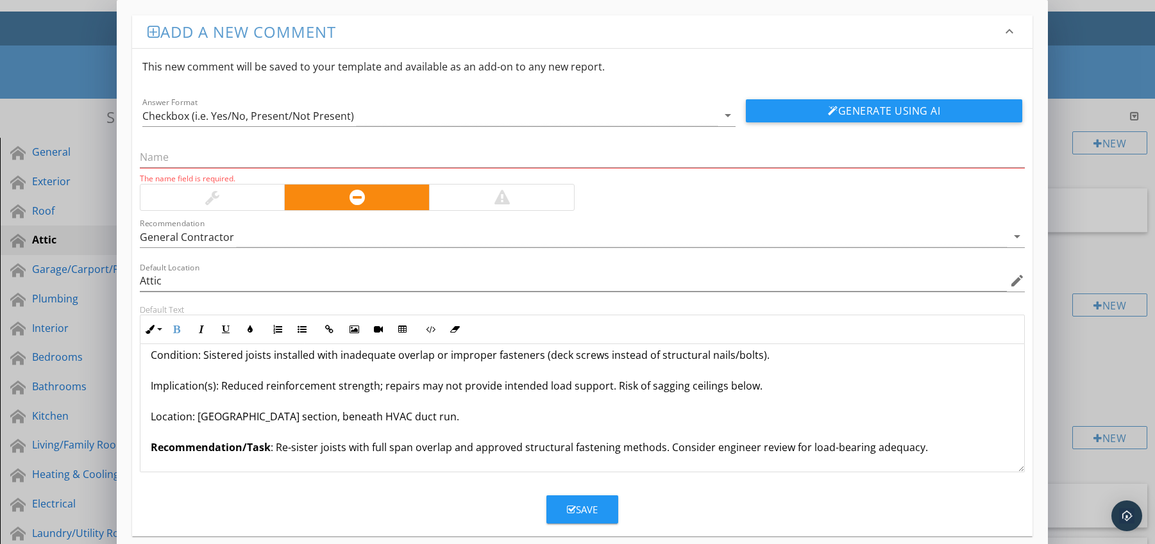
scroll to position [0, 0]
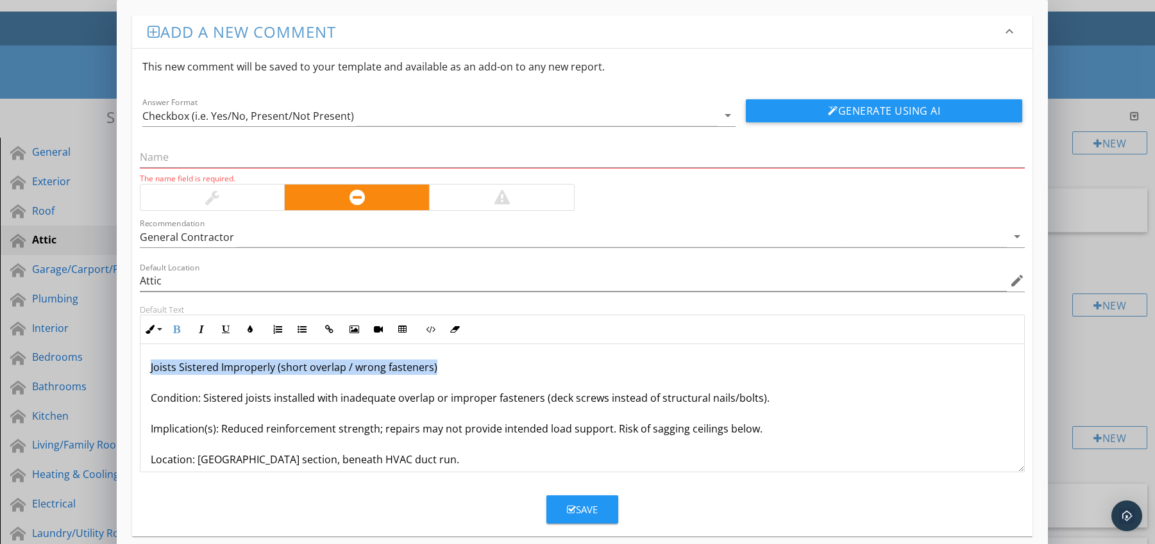
drag, startPoint x: 148, startPoint y: 371, endPoint x: 449, endPoint y: 368, distance: 300.7
click at [449, 368] on div "Joists Sistered Improperly (short overlap / wrong fasteners) Condition: Sistere…" at bounding box center [582, 444] width 884 height 200
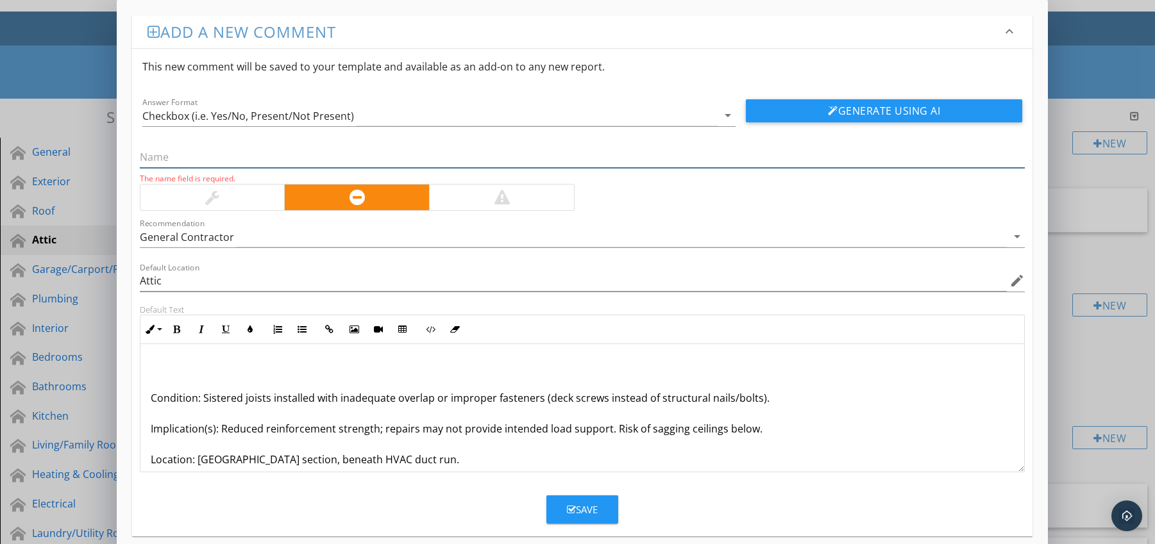
click at [248, 160] on input "text" at bounding box center [582, 157] width 885 height 21
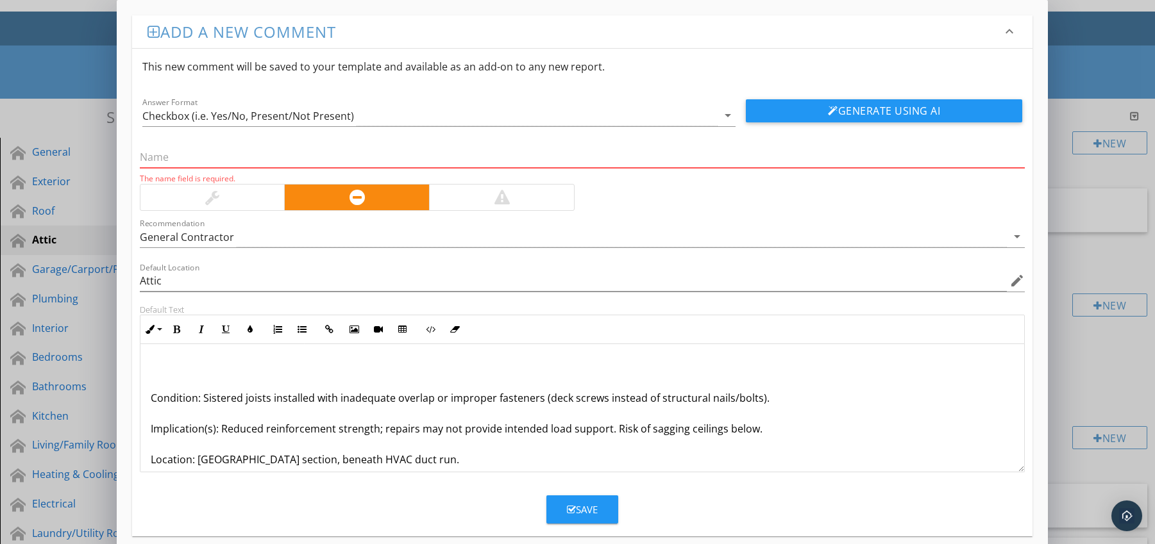
paste input "Joists Sistered Improperly (short overlap / wrong fasteners)"
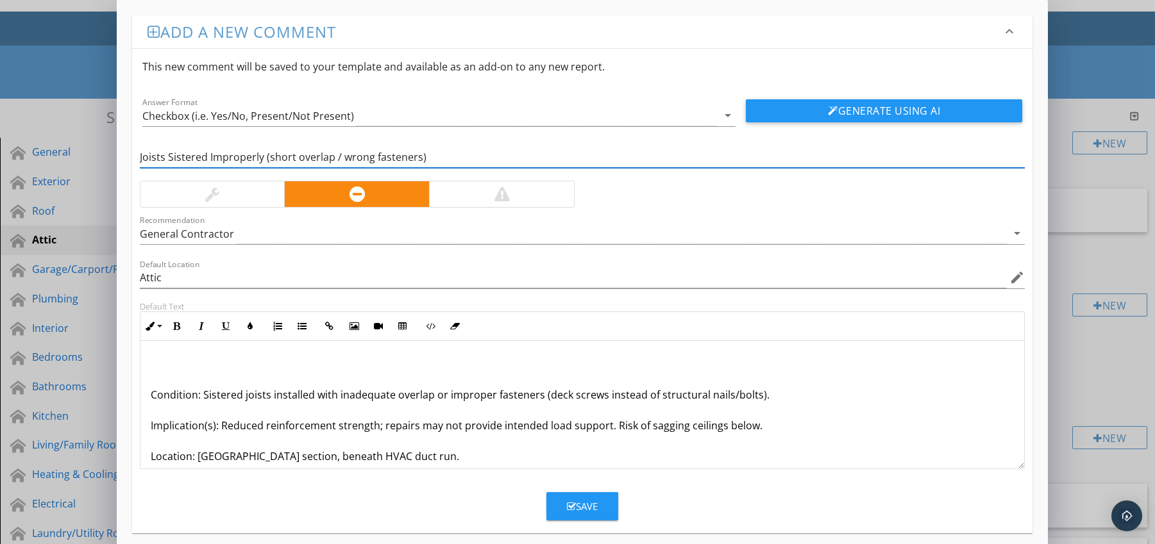
click at [148, 396] on div "Condition: Sistered joists installed with inadequate overlap or improper fasten…" at bounding box center [582, 441] width 884 height 200
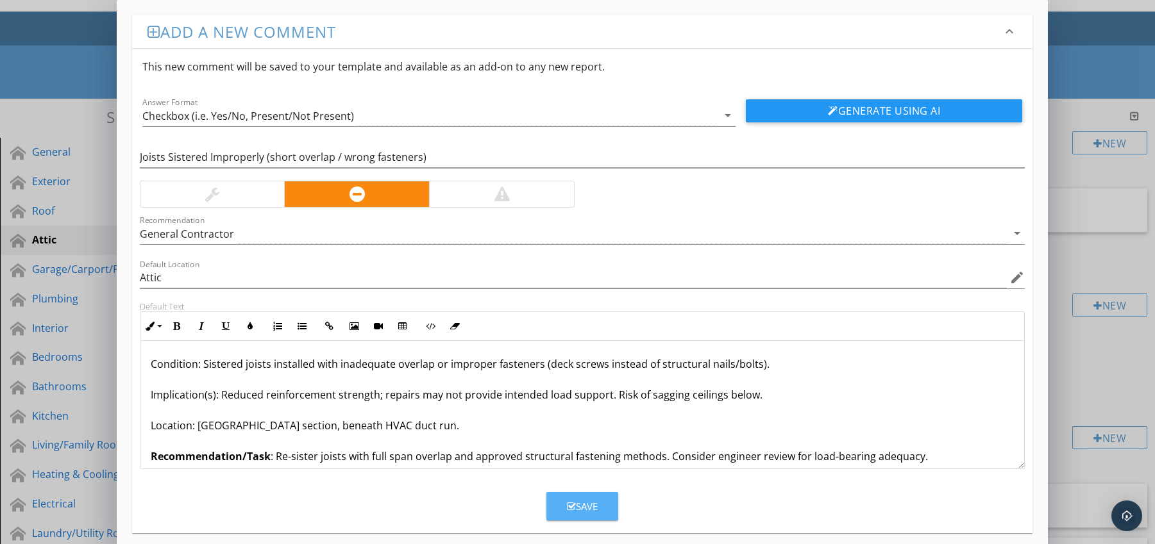
click at [581, 508] on div "Save" at bounding box center [582, 506] width 31 height 15
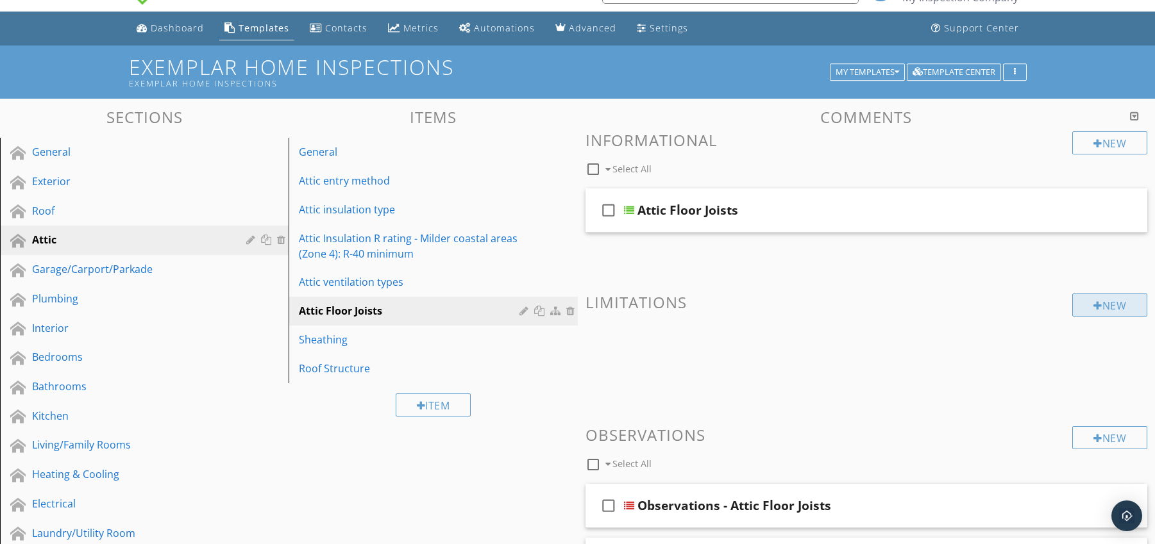
click at [1098, 309] on div "New" at bounding box center [1109, 305] width 75 height 23
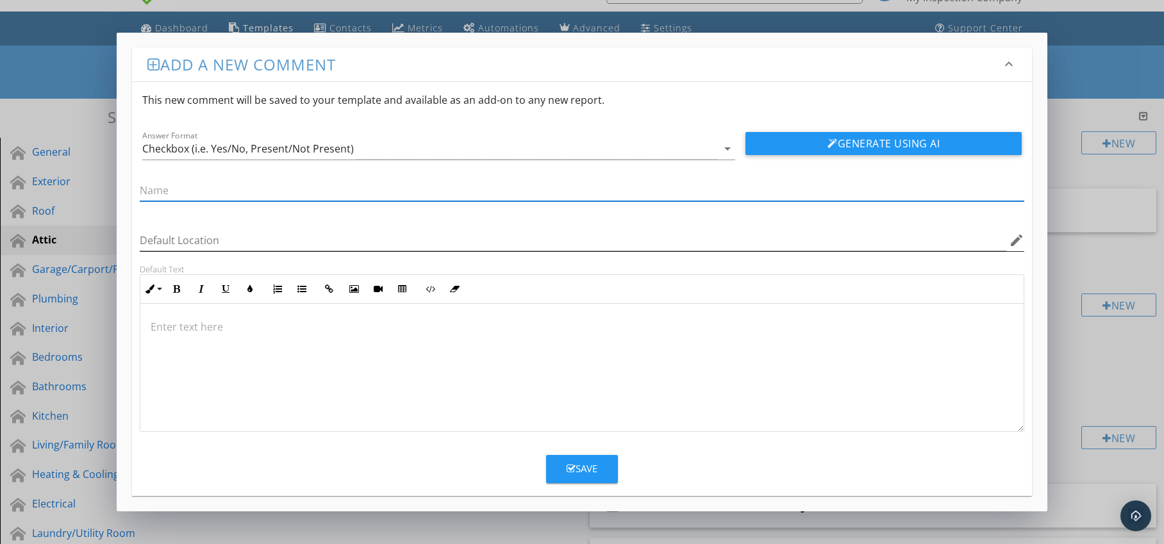
click at [1015, 243] on icon "edit" at bounding box center [1016, 240] width 15 height 15
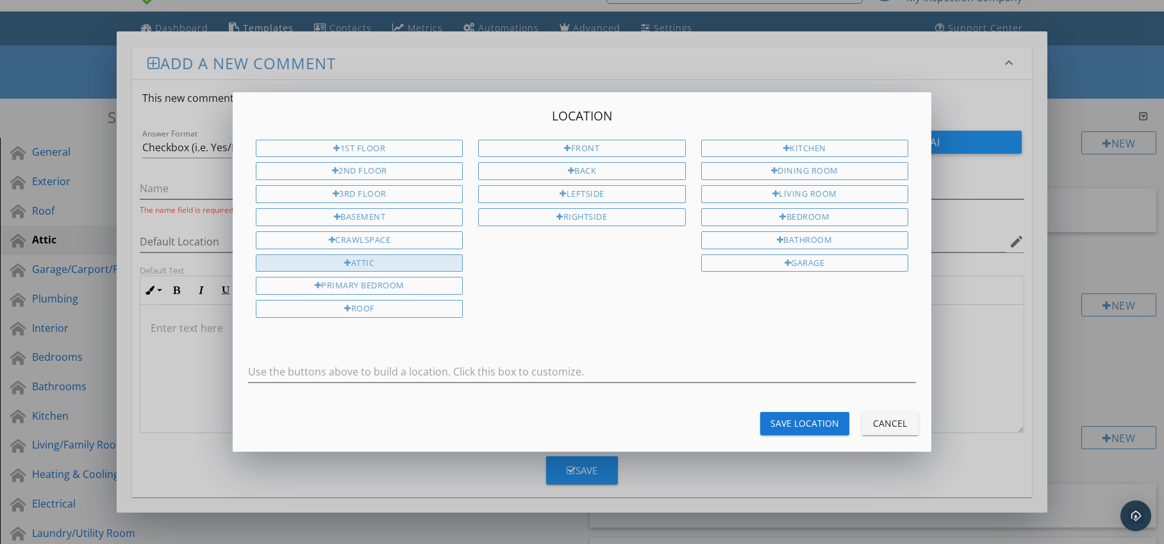
click at [359, 260] on div "Attic" at bounding box center [359, 264] width 207 height 18
click at [796, 426] on div "Save Location" at bounding box center [805, 423] width 69 height 13
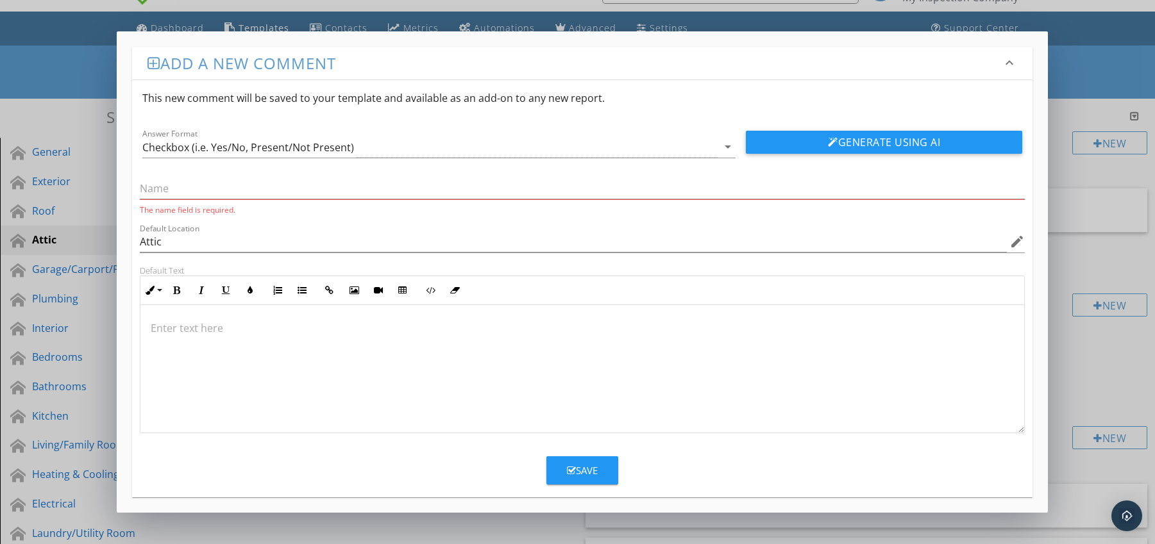
click at [202, 323] on p at bounding box center [583, 328] width 864 height 15
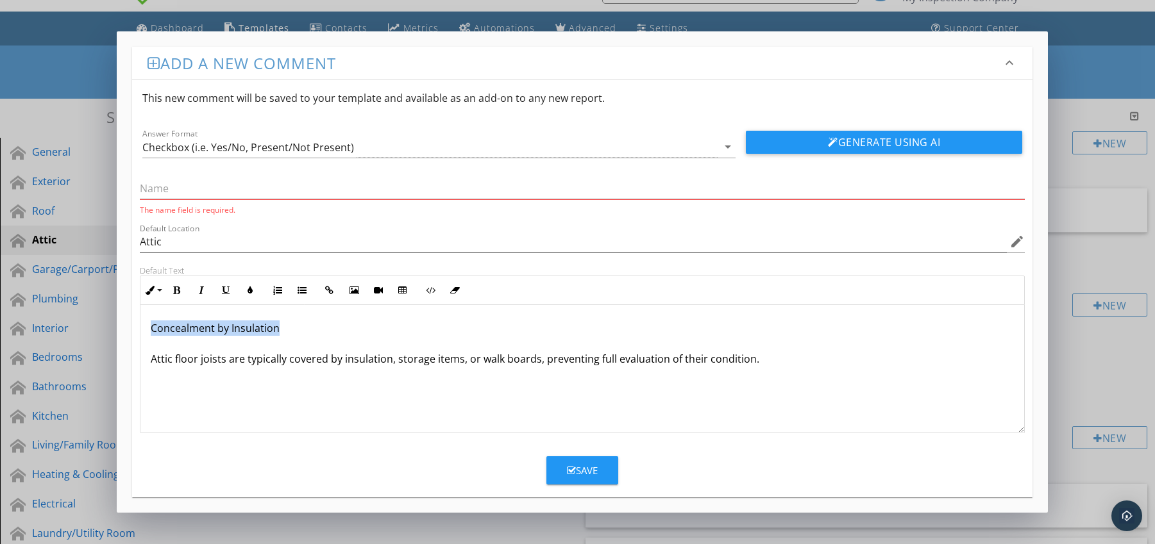
drag, startPoint x: 146, startPoint y: 328, endPoint x: 322, endPoint y: 327, distance: 175.7
click at [322, 327] on div "Concealment by Insulation Attic floor joists are typically covered by insulatio…" at bounding box center [582, 369] width 884 height 128
click at [214, 194] on input "text" at bounding box center [582, 188] width 885 height 21
paste input "Concealment by Insulation"
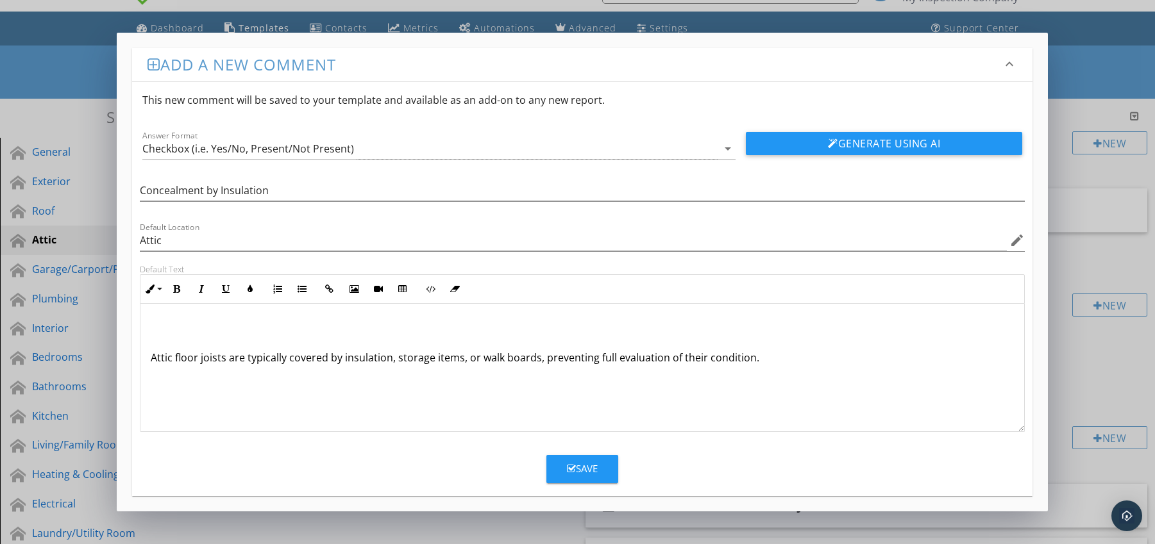
click at [143, 364] on div "Attic floor joists are typically covered by insulation, storage items, or walk …" at bounding box center [582, 368] width 884 height 128
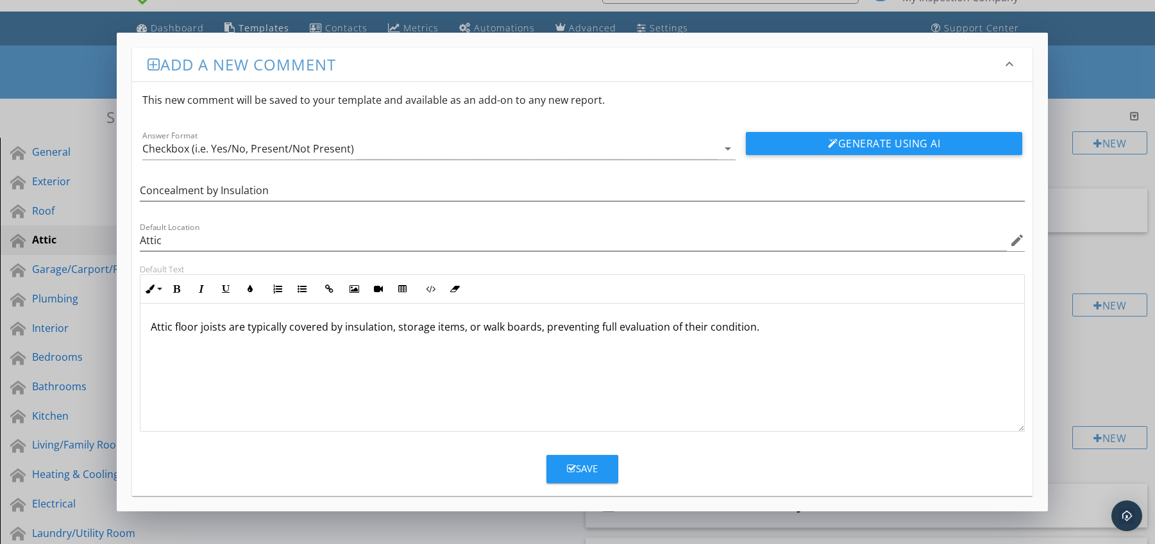
click at [580, 469] on div "Save" at bounding box center [582, 469] width 31 height 15
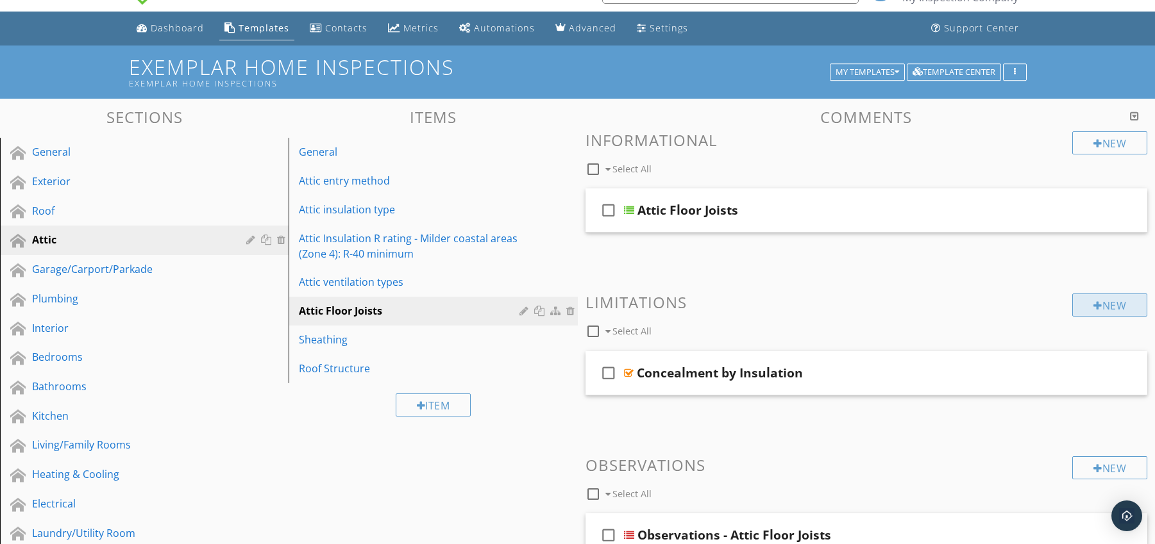
click at [1121, 310] on div "New" at bounding box center [1109, 305] width 75 height 23
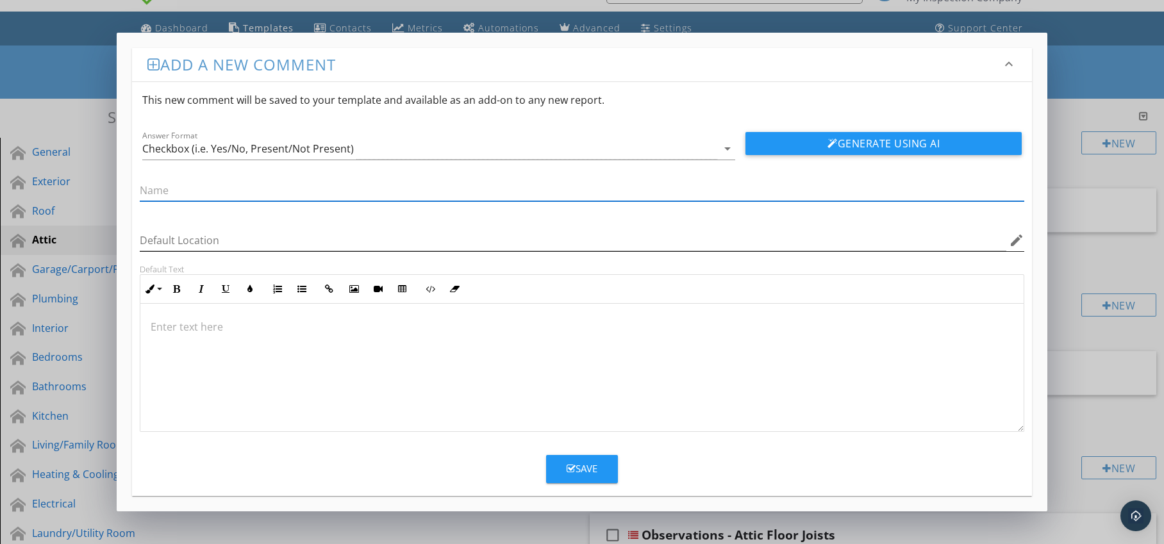
click at [1014, 245] on icon "edit" at bounding box center [1016, 240] width 15 height 15
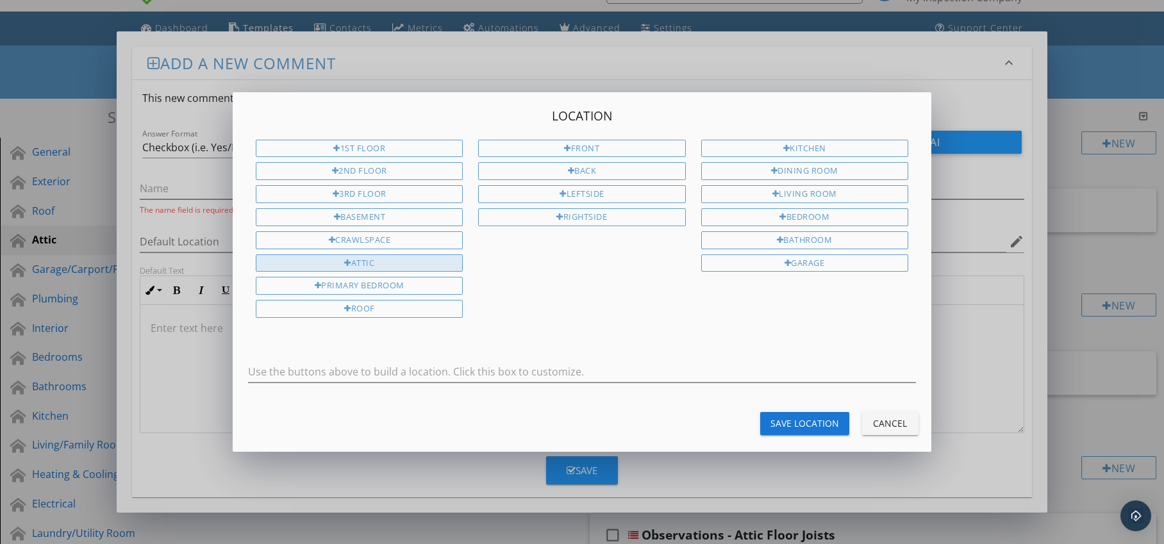
click at [394, 264] on div "Attic" at bounding box center [359, 264] width 207 height 18
click at [785, 422] on div "Save Location" at bounding box center [805, 423] width 69 height 13
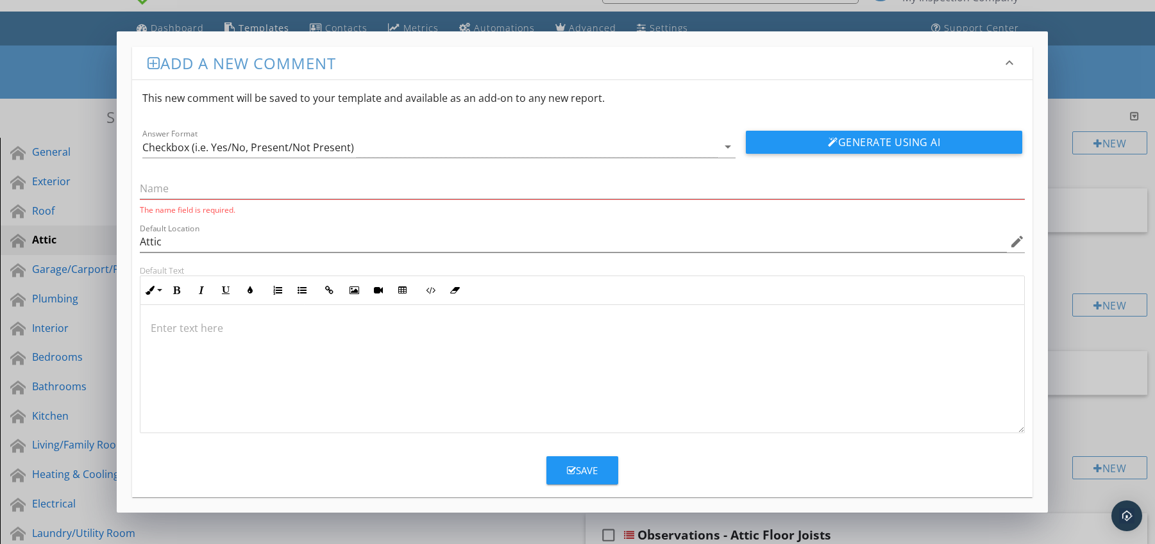
click at [256, 335] on p at bounding box center [583, 328] width 864 height 15
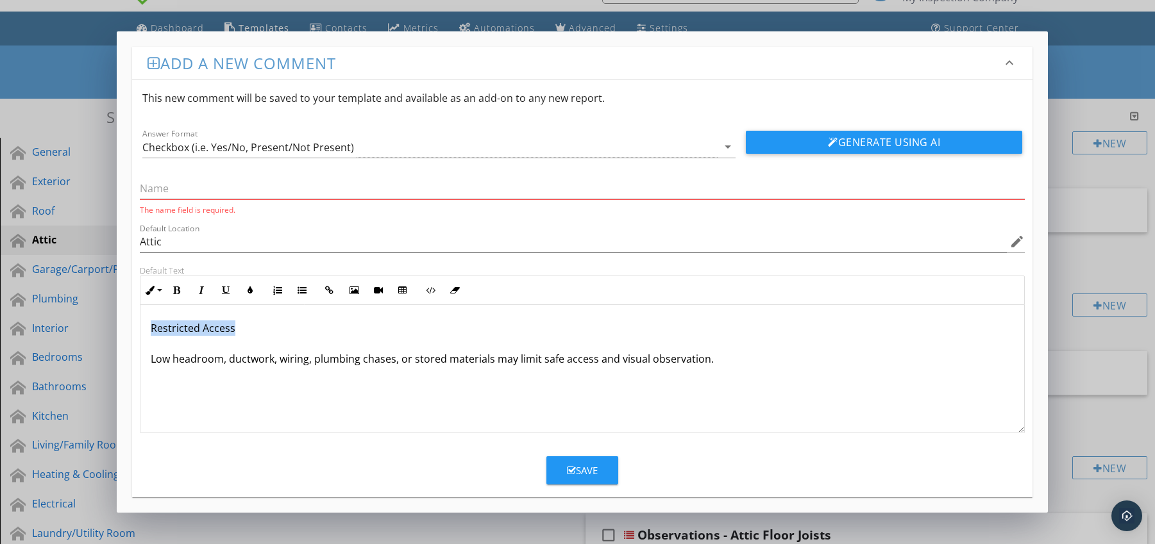
drag, startPoint x: 147, startPoint y: 331, endPoint x: 286, endPoint y: 330, distance: 139.2
click at [286, 330] on div "Restricted Access Low headroom, ductwork, wiring, plumbing chases, or stored ma…" at bounding box center [582, 369] width 884 height 128
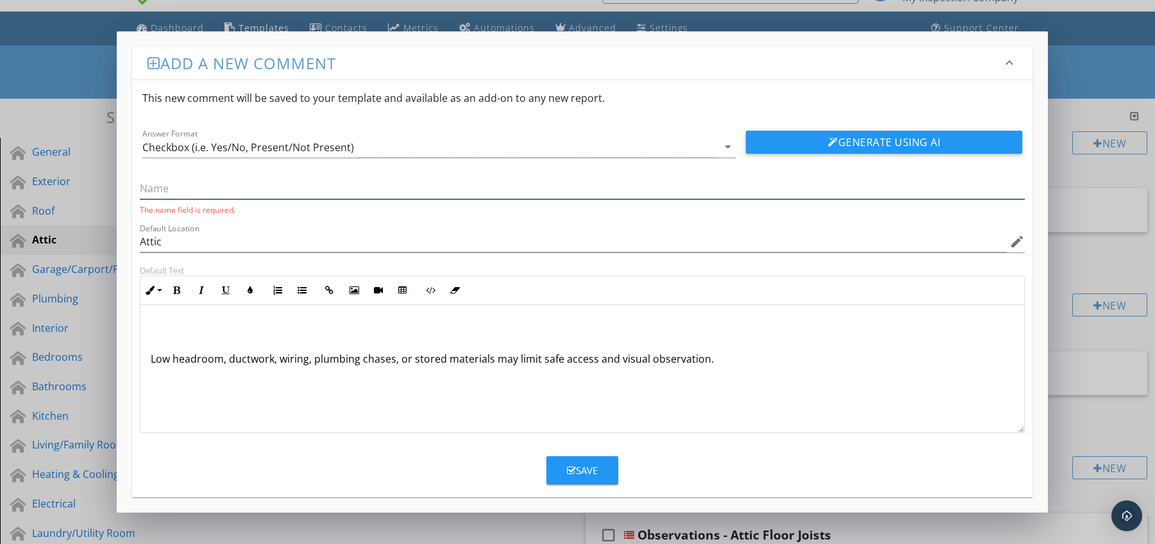
click at [221, 189] on input "text" at bounding box center [582, 188] width 885 height 21
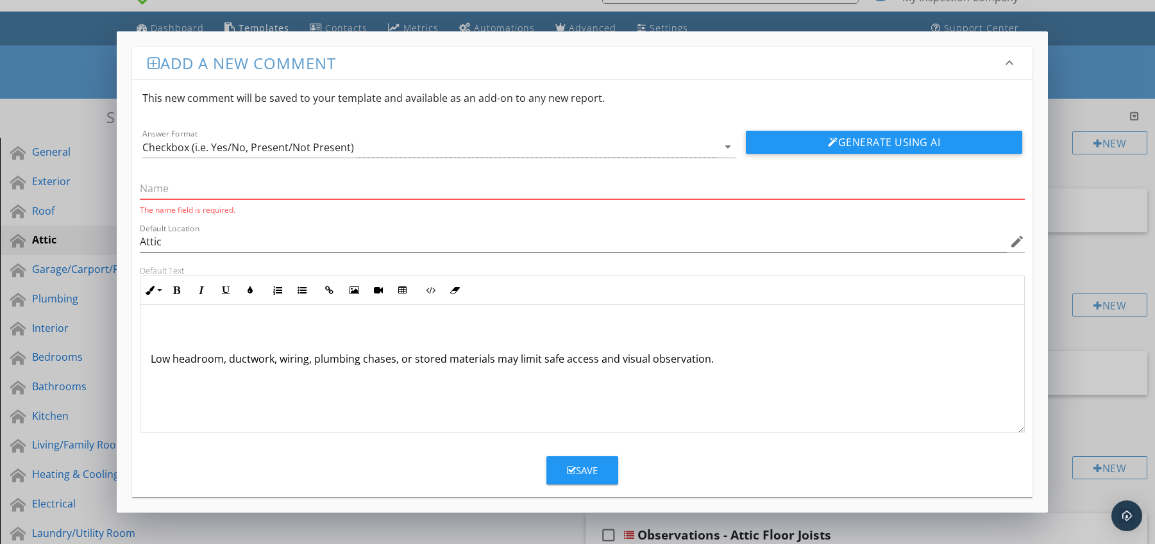
paste input "Restricted Access"
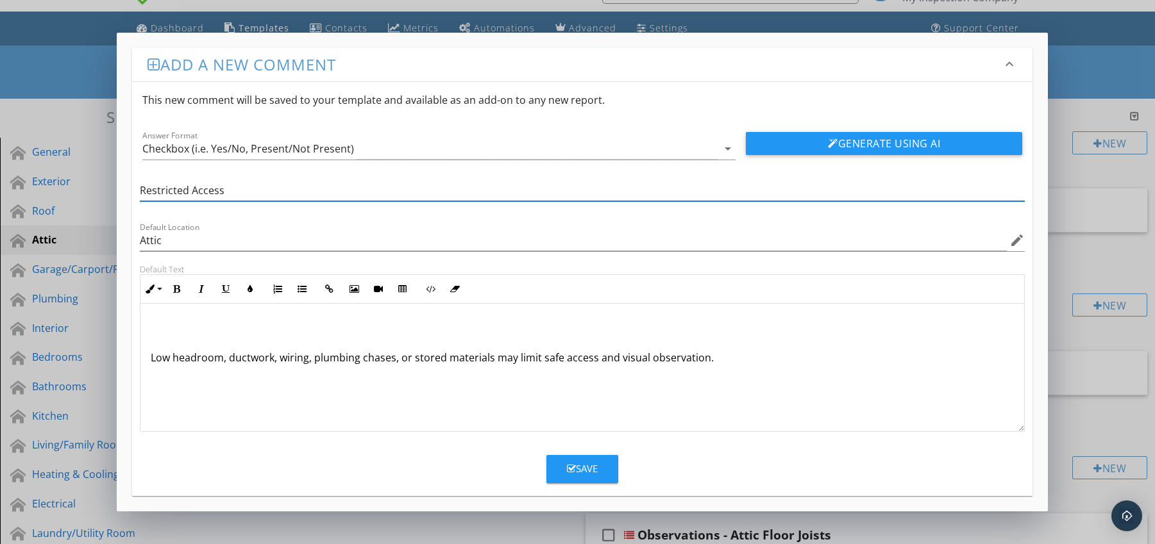
click at [149, 360] on div "Low headroom, ductwork, wiring, plumbing chases, or stored materials may limit …" at bounding box center [582, 368] width 884 height 128
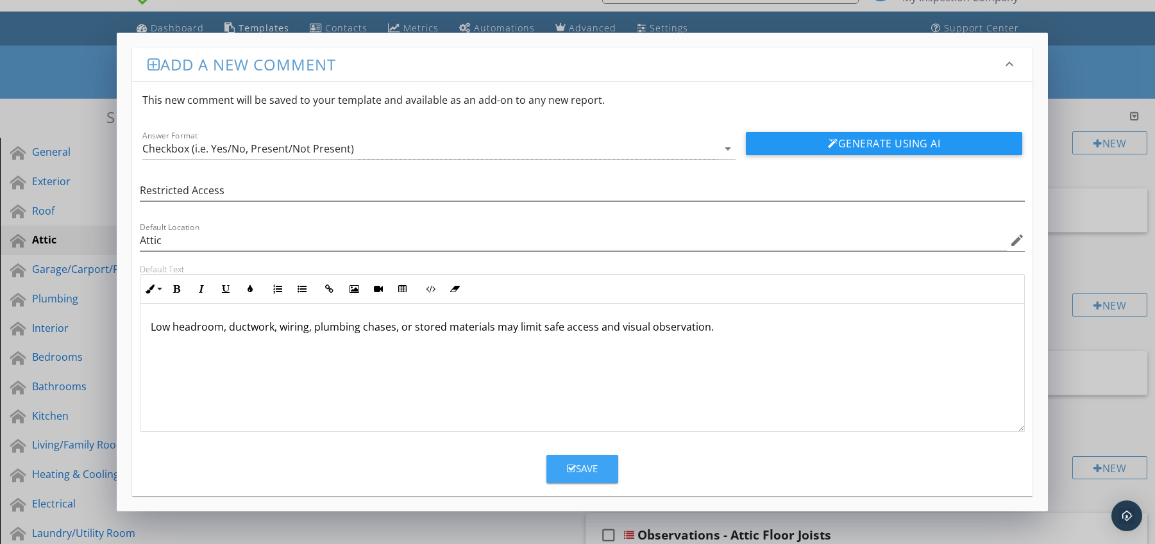
drag, startPoint x: 587, startPoint y: 464, endPoint x: 578, endPoint y: 449, distance: 17.3
click at [586, 464] on div "Save" at bounding box center [582, 469] width 31 height 15
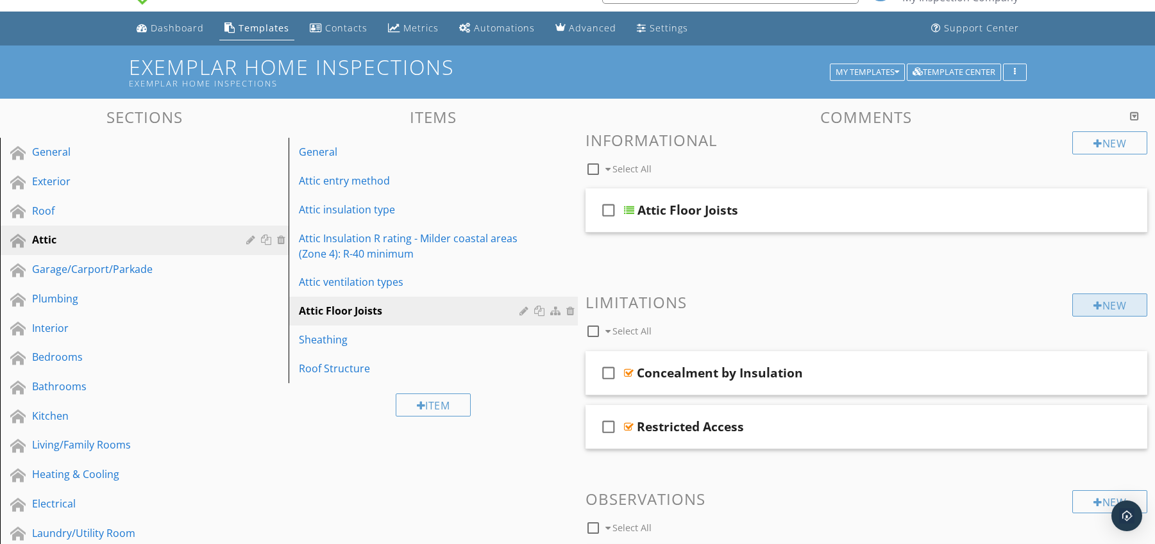
click at [1125, 299] on div "New" at bounding box center [1109, 305] width 75 height 23
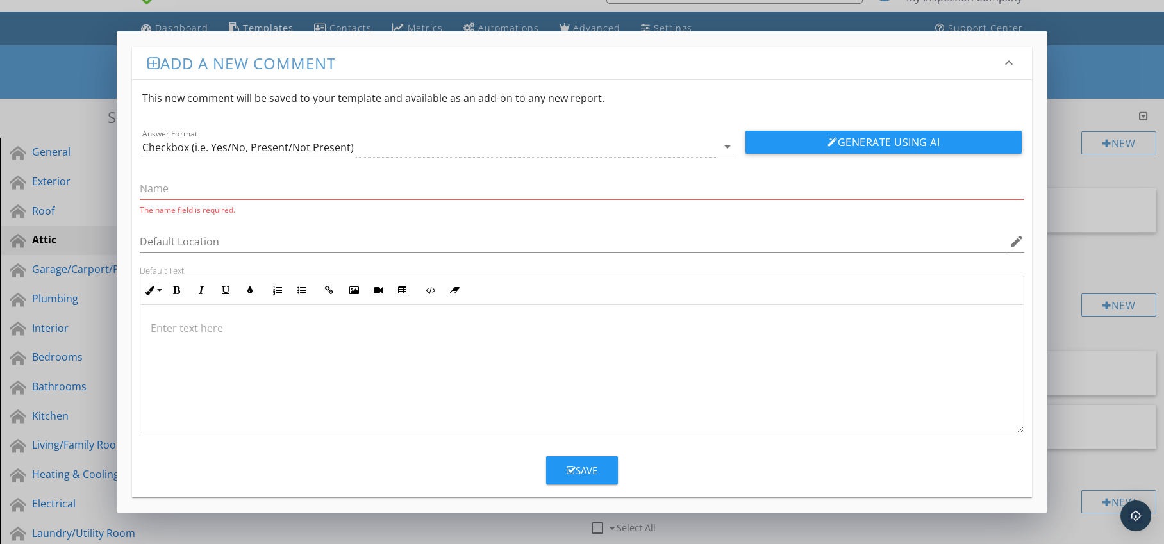
click at [262, 312] on div at bounding box center [582, 369] width 884 height 128
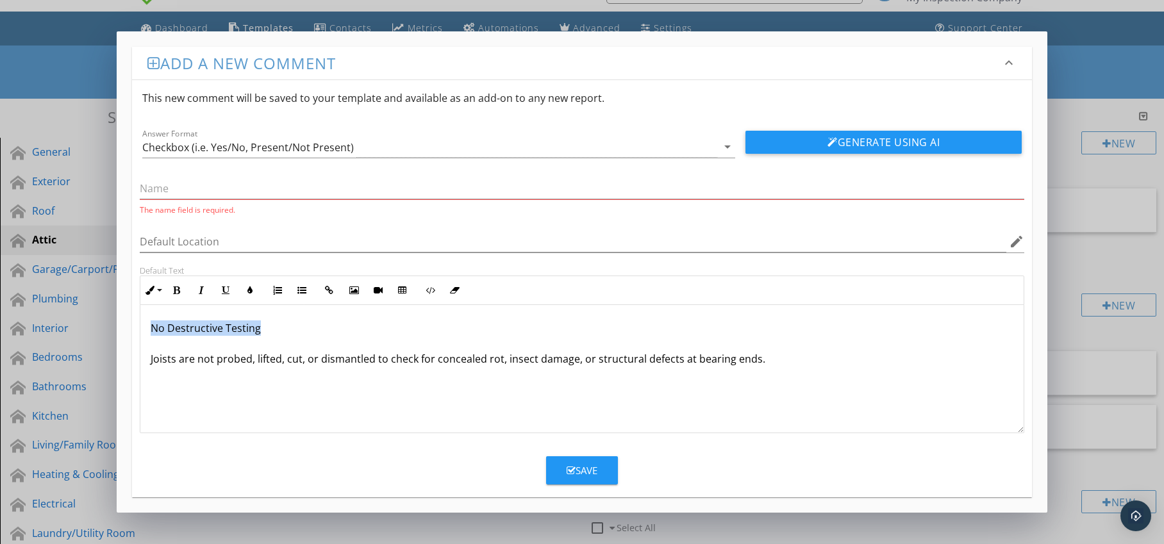
drag, startPoint x: 147, startPoint y: 330, endPoint x: 281, endPoint y: 332, distance: 134.0
click at [281, 332] on div "No Destructive Testing Joists are not probed, lifted, cut, or dismantled to che…" at bounding box center [582, 369] width 884 height 128
click at [205, 189] on input "text" at bounding box center [582, 188] width 885 height 21
paste input "No Destructive Testing"
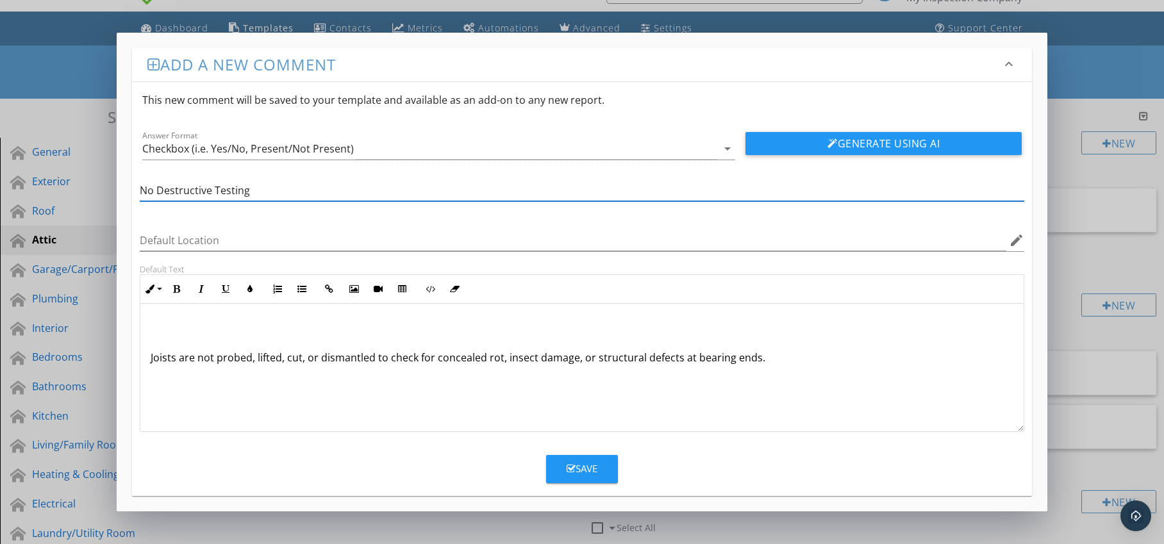
click at [146, 357] on div "Joists are not probed, lifted, cut, or dismantled to check for concealed rot, i…" at bounding box center [582, 368] width 884 height 128
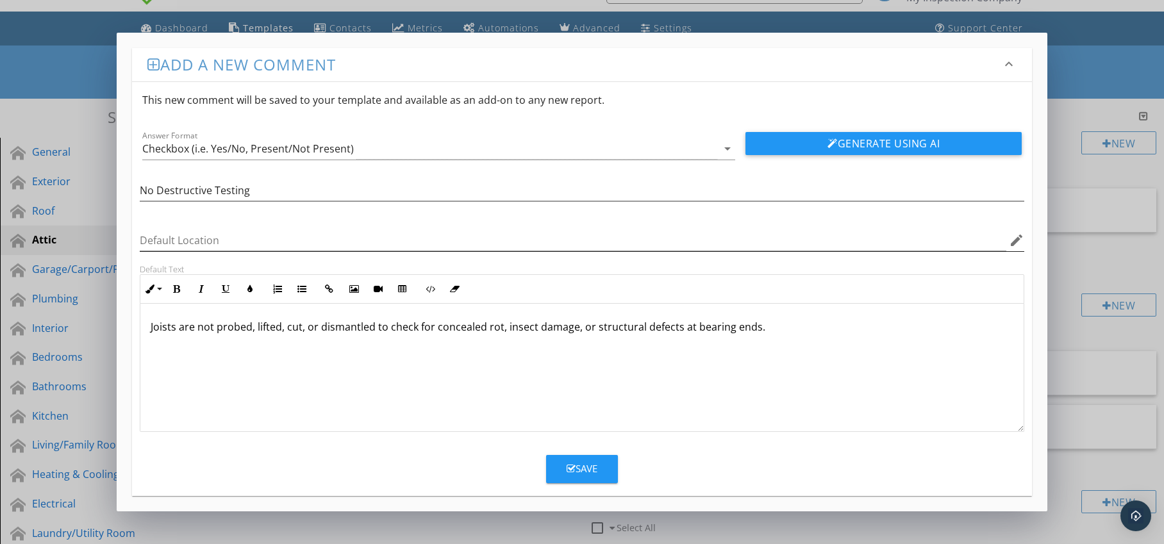
click at [1017, 241] on icon "edit" at bounding box center [1016, 240] width 15 height 15
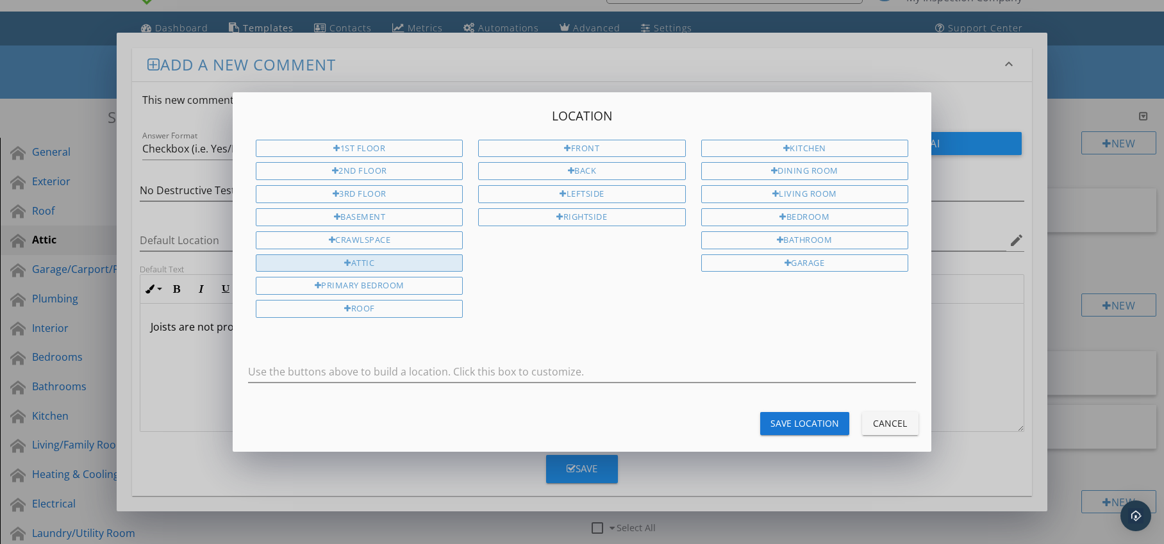
click at [414, 268] on div "Attic" at bounding box center [359, 264] width 207 height 18
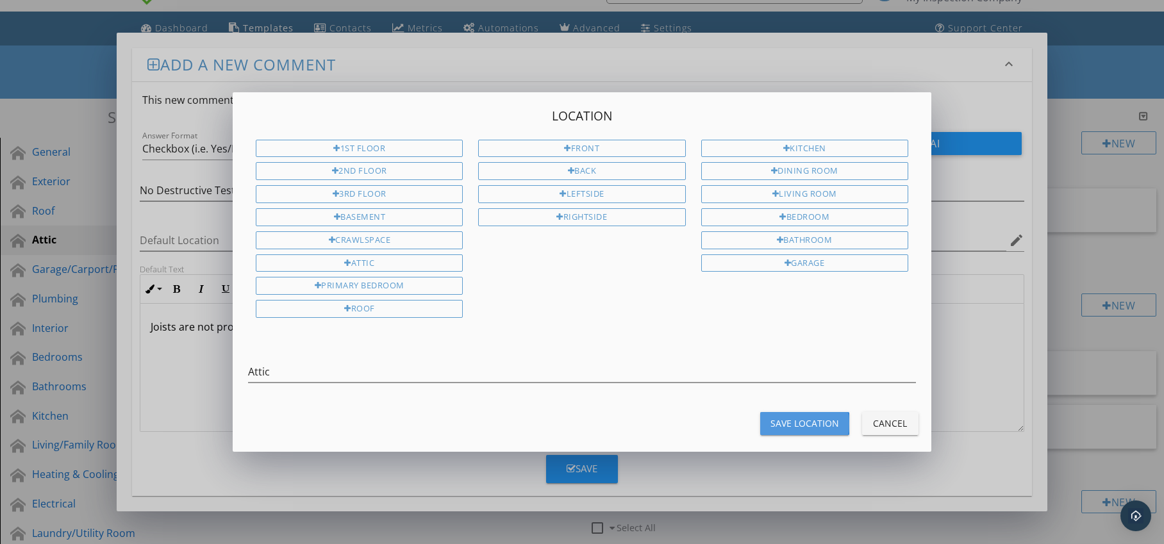
click at [813, 415] on button "Save Location" at bounding box center [804, 423] width 89 height 23
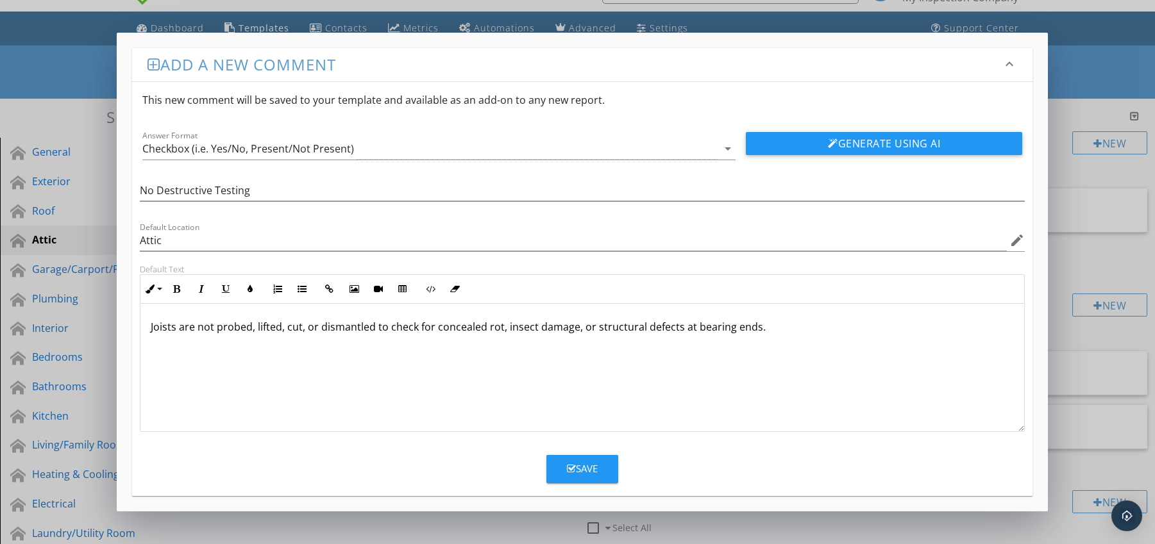
click at [588, 470] on div "Save" at bounding box center [582, 469] width 31 height 15
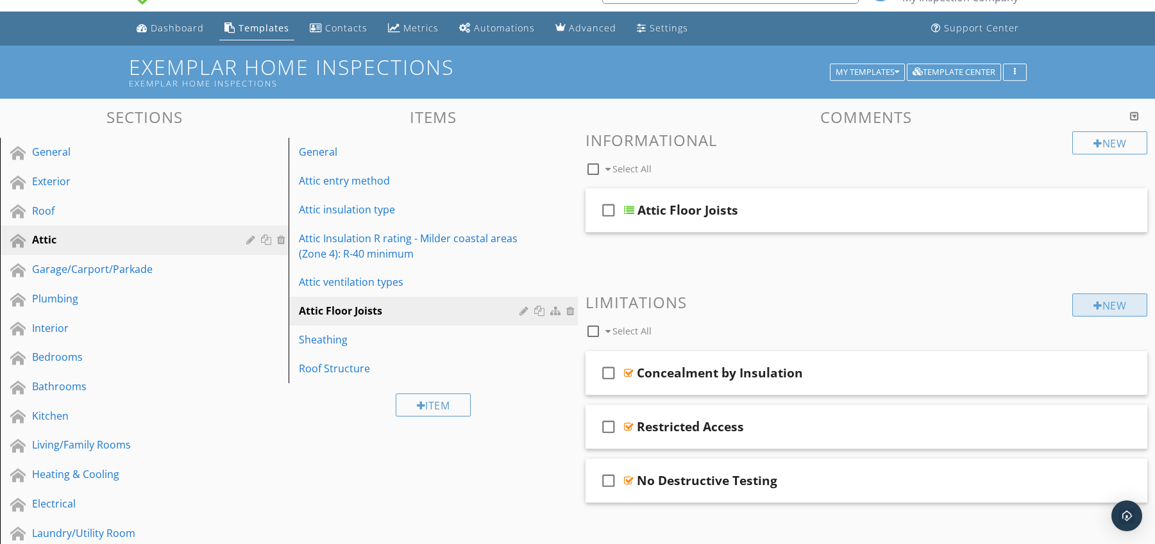
click at [1075, 303] on div "New" at bounding box center [1109, 305] width 75 height 23
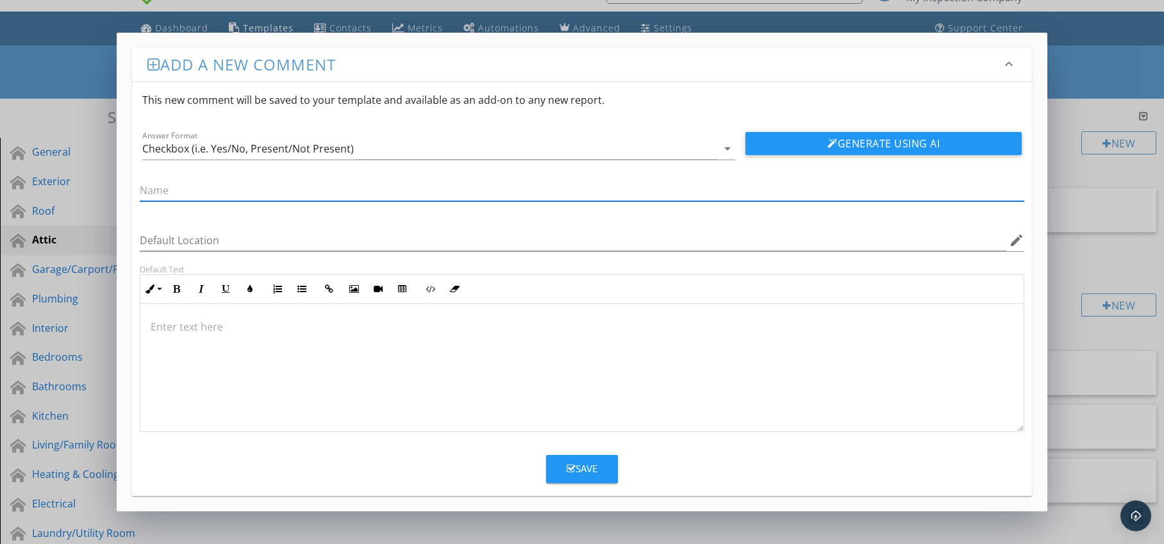
click at [283, 324] on p at bounding box center [583, 326] width 864 height 15
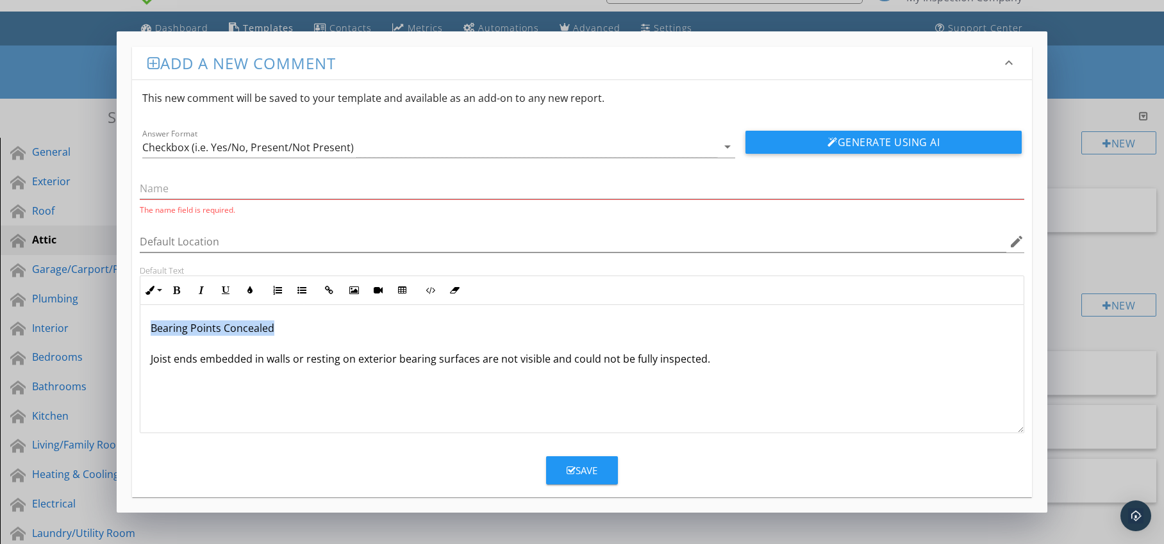
drag, startPoint x: 141, startPoint y: 331, endPoint x: 296, endPoint y: 334, distance: 155.2
click at [301, 334] on div "Bearing Points Concealed Joist ends embedded in walls or resting on exterior be…" at bounding box center [582, 369] width 884 height 128
click at [147, 362] on div "Joist ends embedded in walls or resting on exterior bearing surfaces are not vi…" at bounding box center [582, 369] width 884 height 128
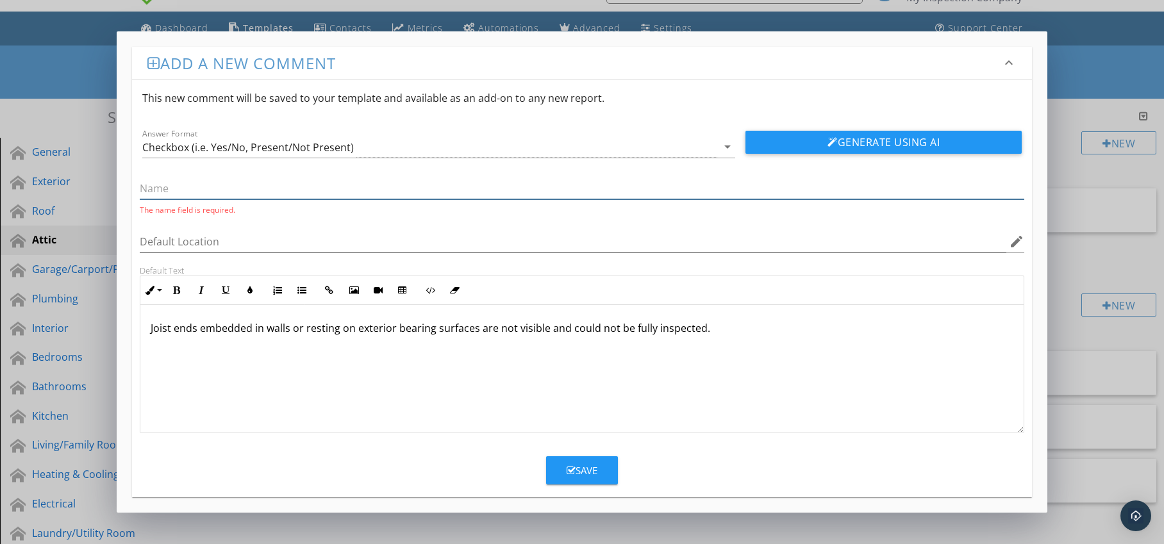
click at [214, 185] on input "text" at bounding box center [582, 188] width 885 height 21
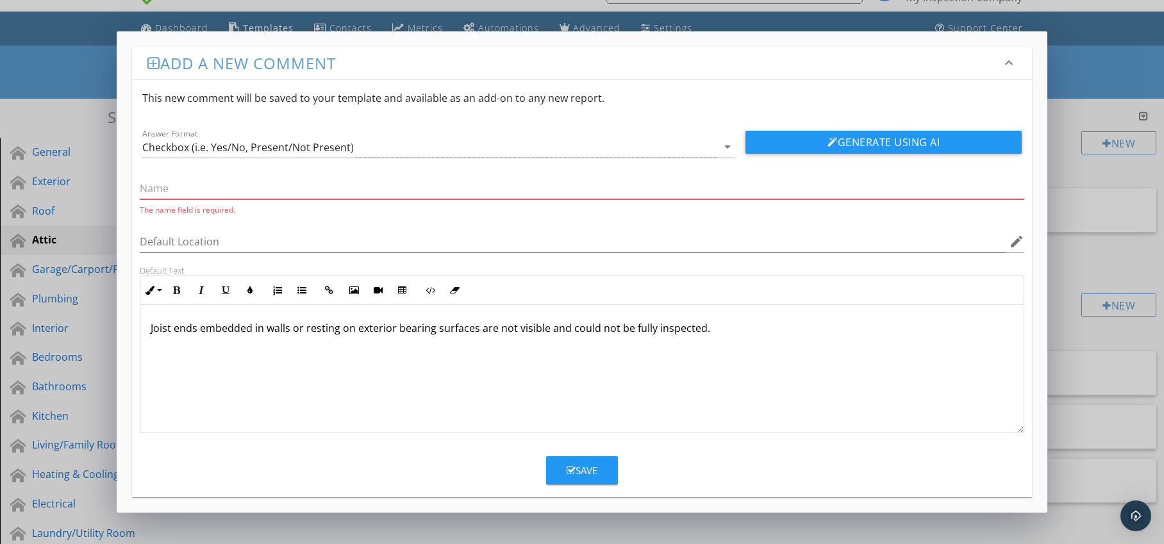
paste input "Bearing Points Concealed"
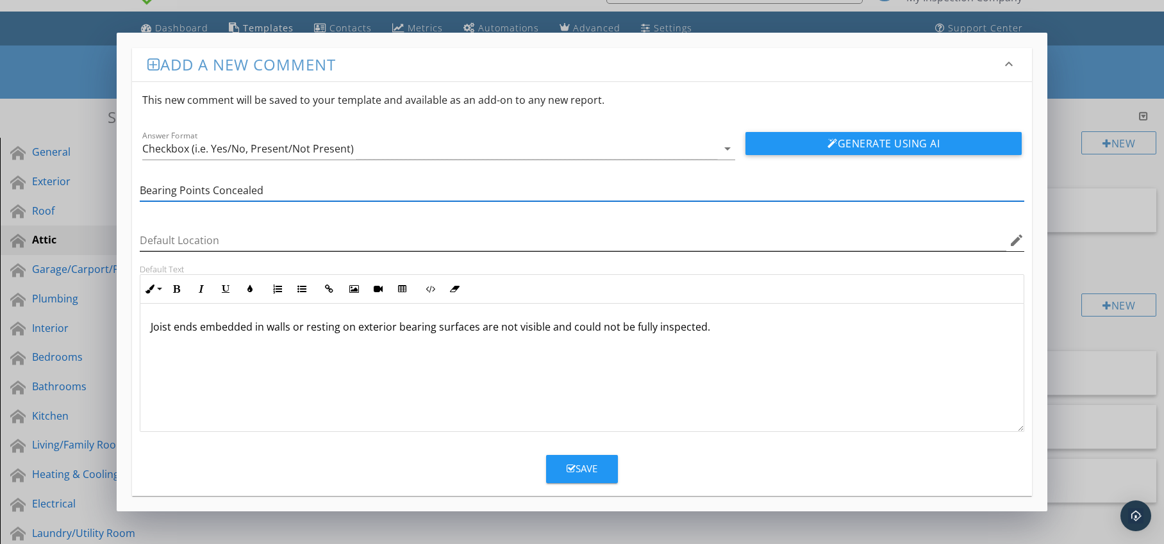
click at [1019, 238] on icon "edit" at bounding box center [1016, 240] width 15 height 15
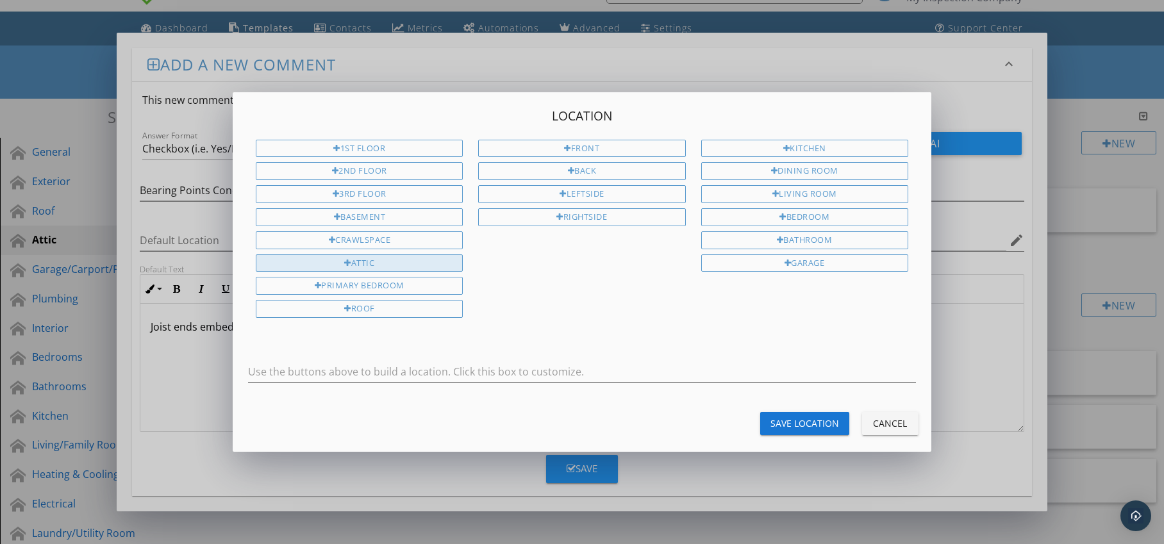
click at [408, 263] on div "Attic" at bounding box center [359, 264] width 207 height 18
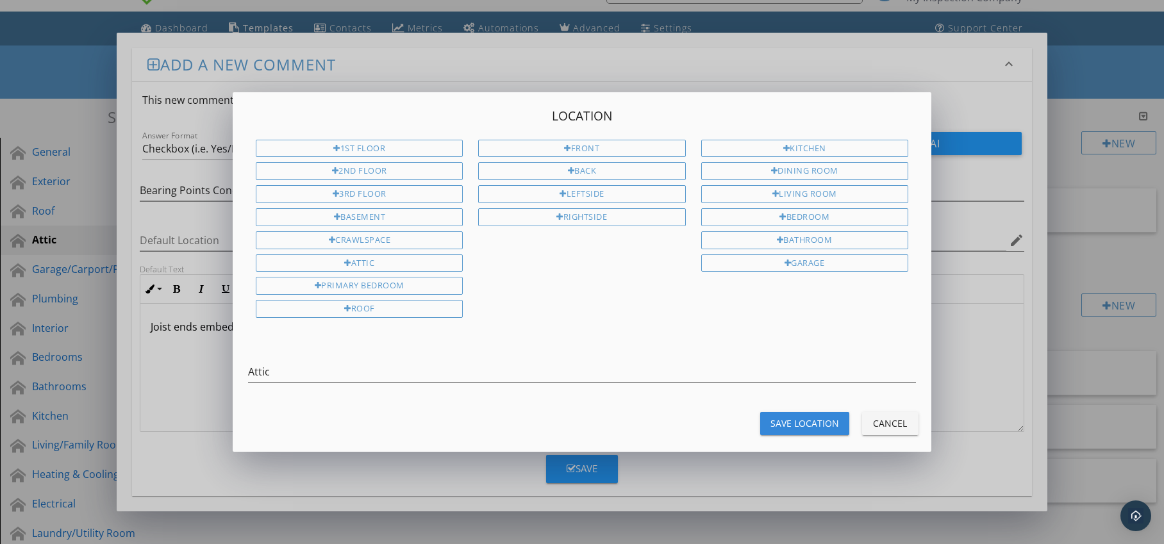
drag, startPoint x: 787, startPoint y: 427, endPoint x: 705, endPoint y: 433, distance: 81.6
click at [786, 427] on div "Save Location" at bounding box center [805, 423] width 69 height 13
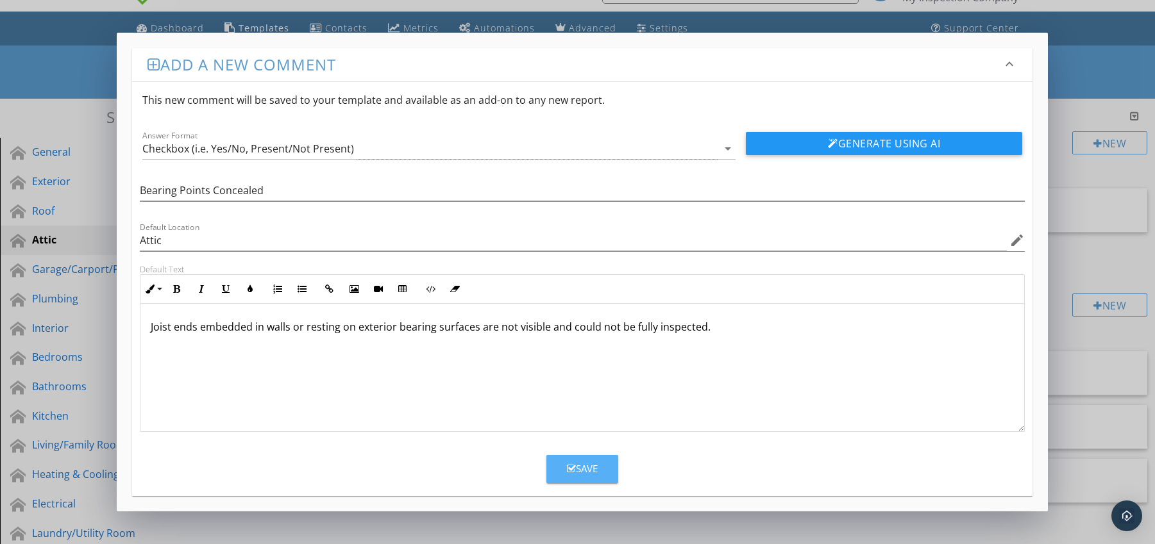
click at [587, 462] on div "Save" at bounding box center [582, 469] width 31 height 15
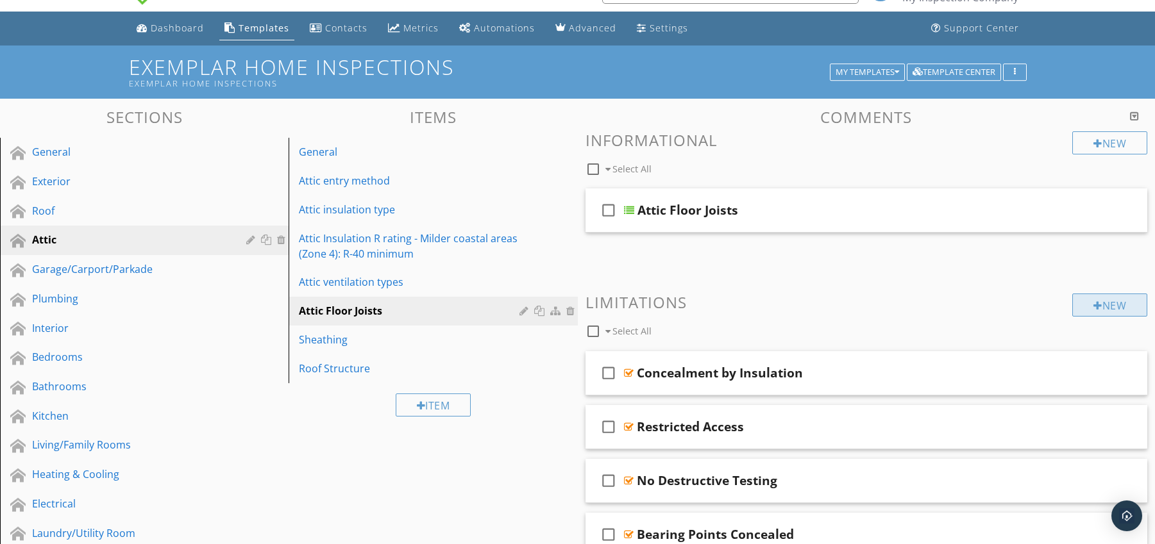
click at [1098, 305] on div "New" at bounding box center [1109, 305] width 75 height 23
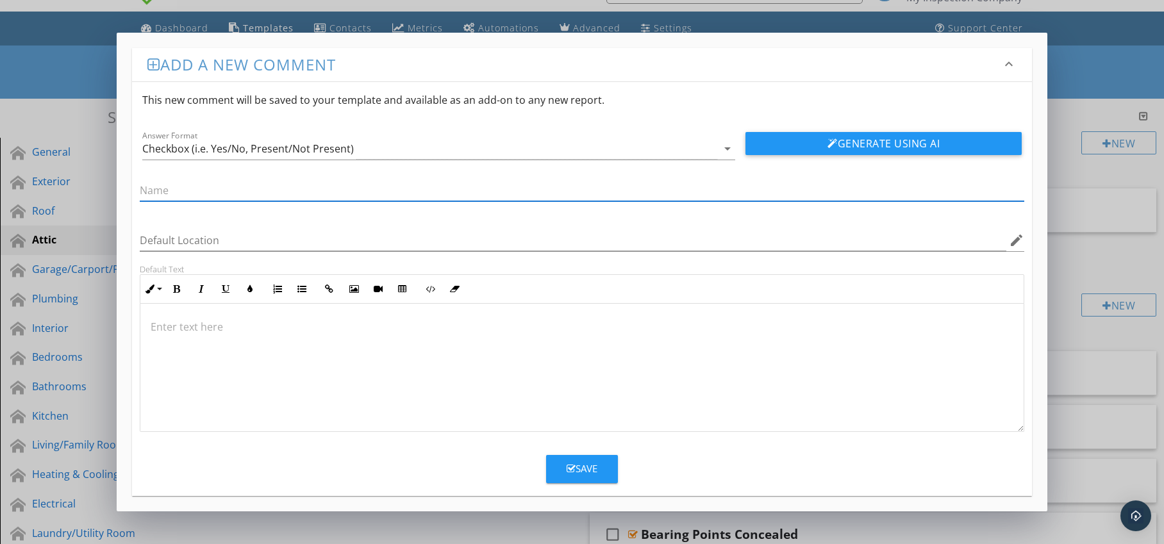
click at [248, 326] on p at bounding box center [583, 326] width 864 height 15
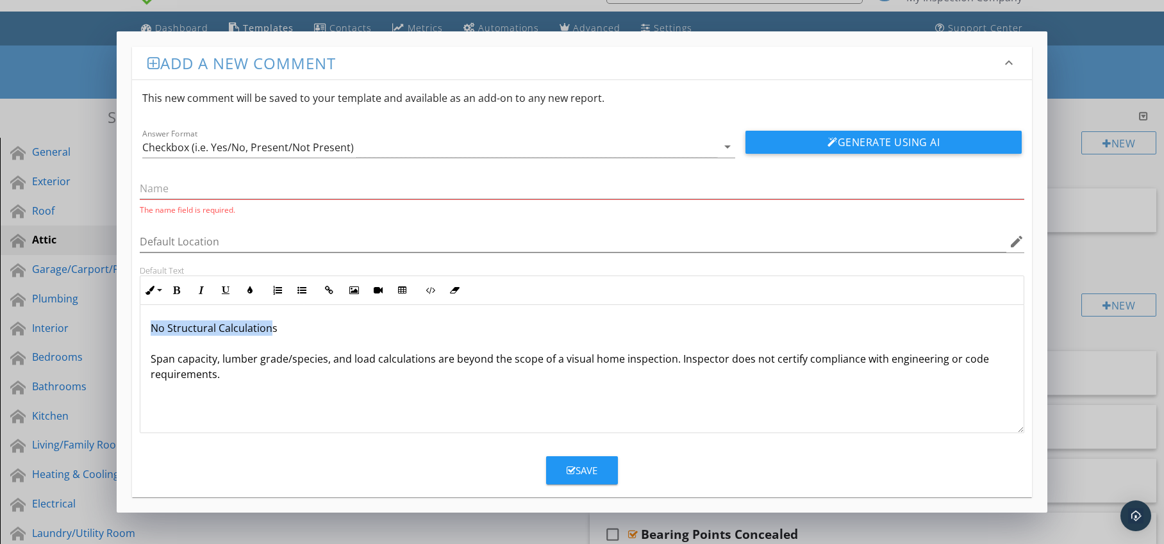
drag, startPoint x: 149, startPoint y: 329, endPoint x: 271, endPoint y: 333, distance: 121.9
click at [271, 333] on div "No Structural Calculations Span capacity, lumber grade/species, and load calcul…" at bounding box center [582, 369] width 884 height 128
click at [274, 333] on p "No Structural Calculations Span capacity, lumber grade/species, and load calcul…" at bounding box center [583, 352] width 864 height 62
drag, startPoint x: 146, startPoint y: 332, endPoint x: 351, endPoint y: 332, distance: 204.5
click at [351, 332] on div "No Structural Calculations Span capacity, lumber grade/species, and load calcul…" at bounding box center [582, 369] width 884 height 128
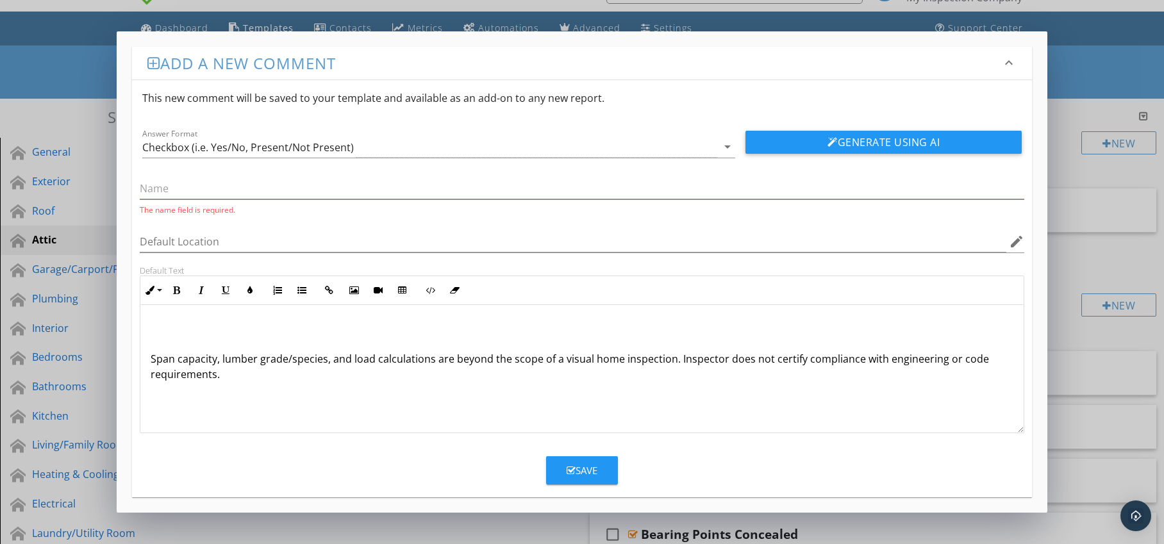
click at [148, 358] on div "Span capacity, lumber grade/species, and load calculations are beyond the scope…" at bounding box center [582, 369] width 884 height 128
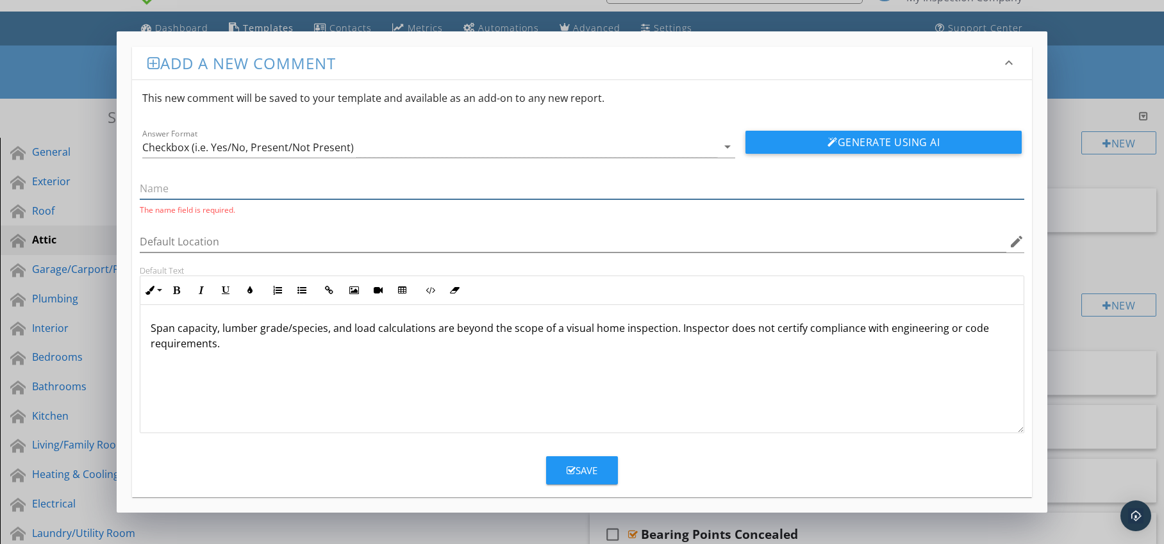
click at [203, 189] on input "text" at bounding box center [582, 188] width 885 height 21
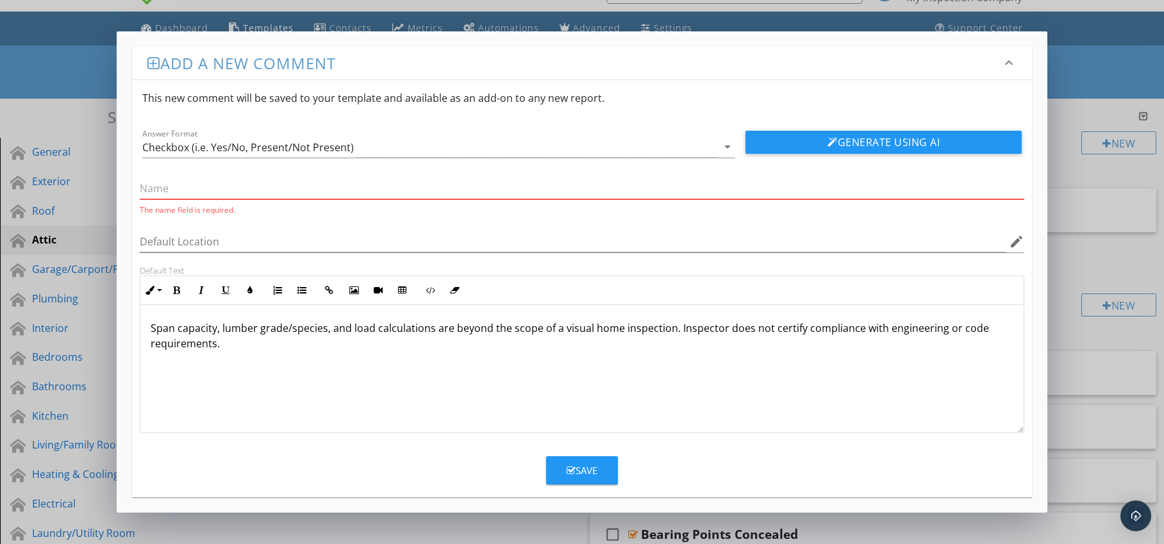
paste input "No Structural Calculations"
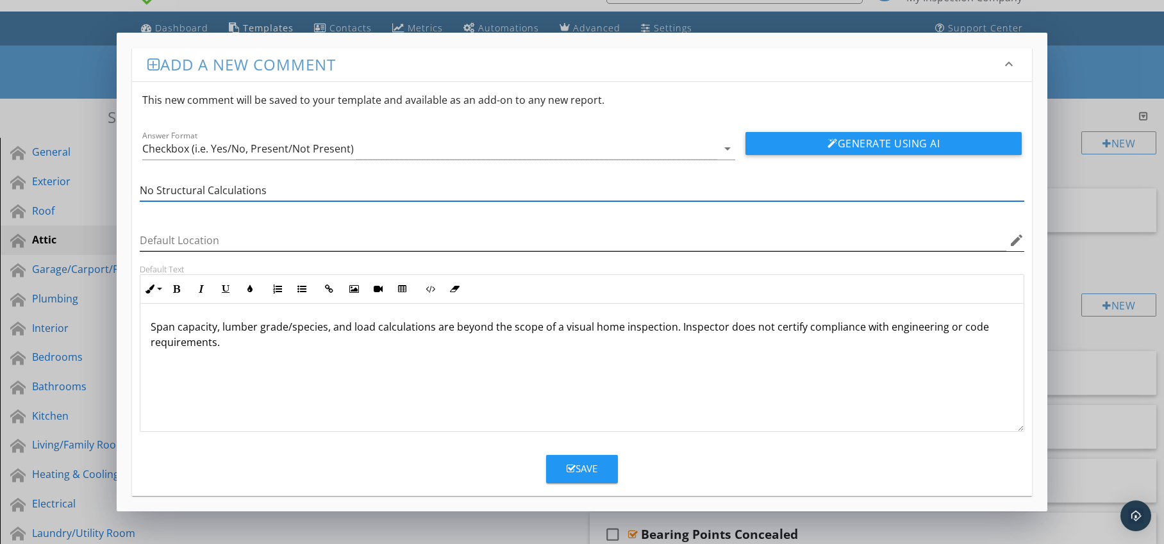
click at [1012, 238] on icon "edit" at bounding box center [1016, 240] width 15 height 15
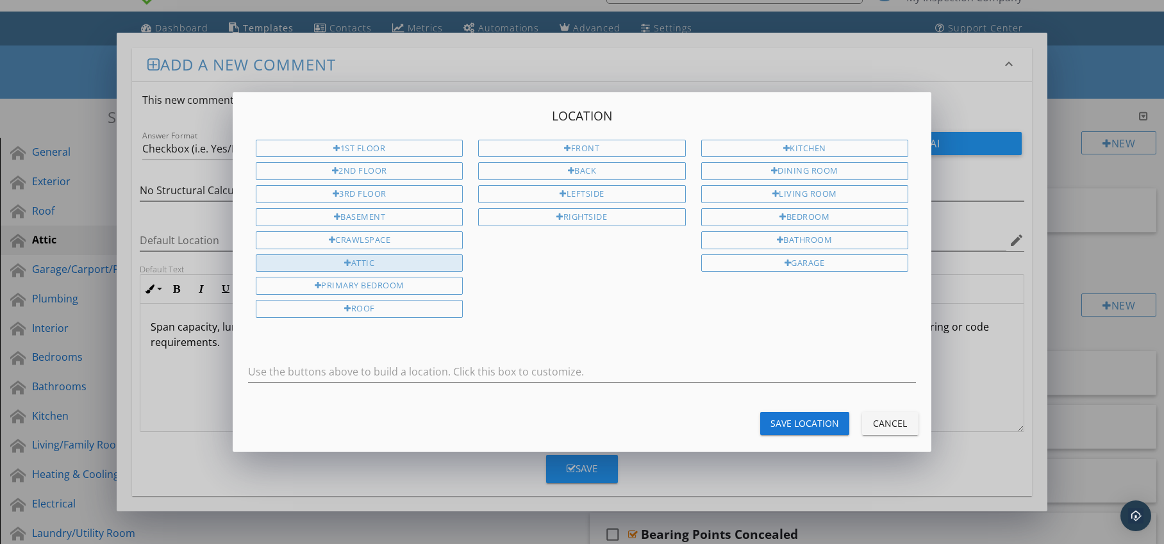
drag, startPoint x: 426, startPoint y: 261, endPoint x: 442, endPoint y: 267, distance: 16.4
click at [426, 261] on div "Attic" at bounding box center [359, 264] width 207 height 18
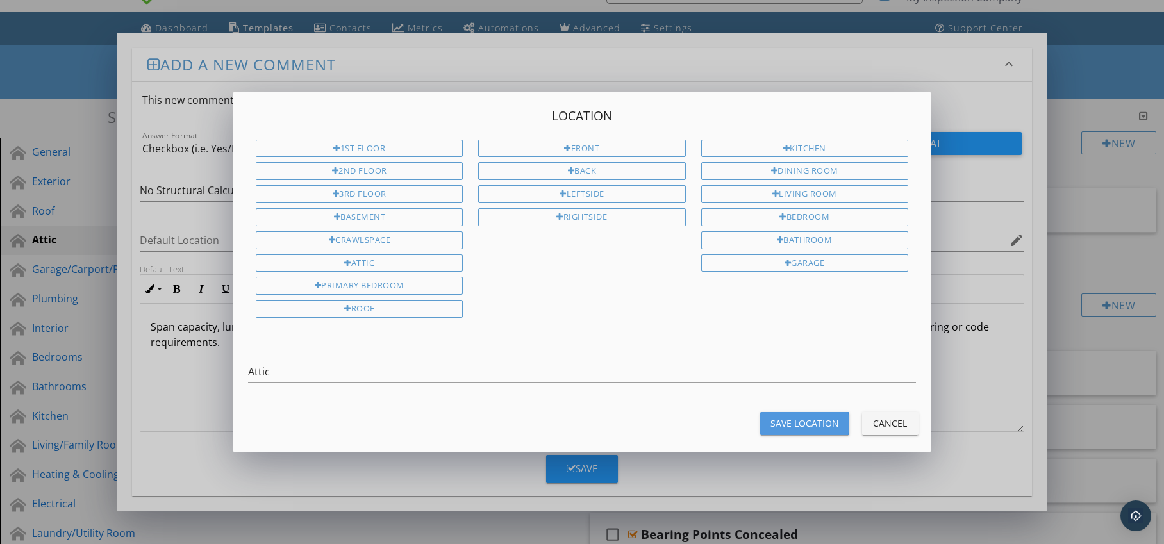
click at [785, 422] on div "Save Location" at bounding box center [805, 423] width 69 height 13
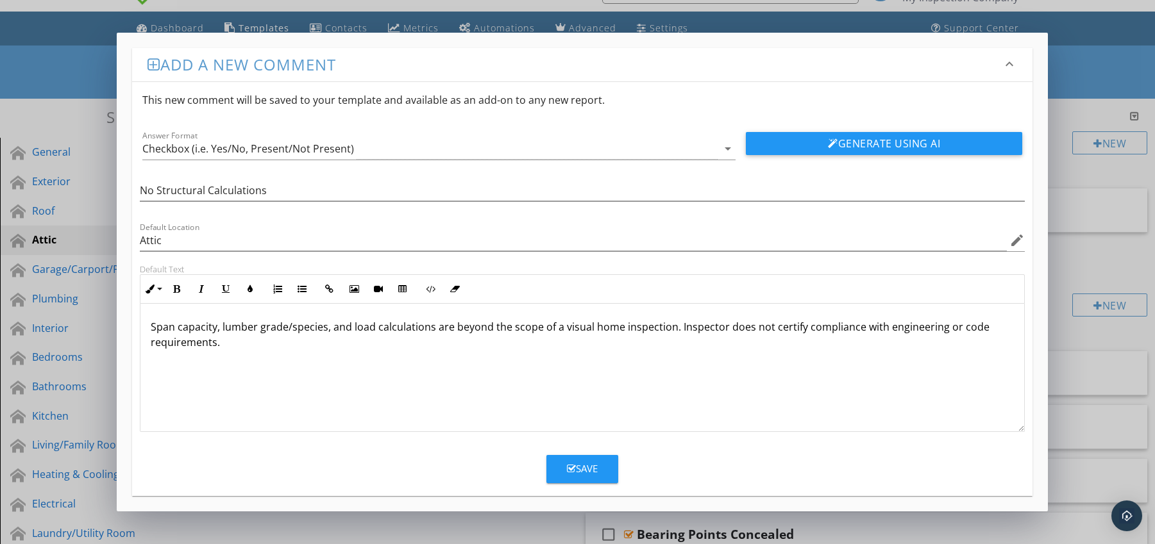
click at [587, 467] on div "Save" at bounding box center [582, 469] width 31 height 15
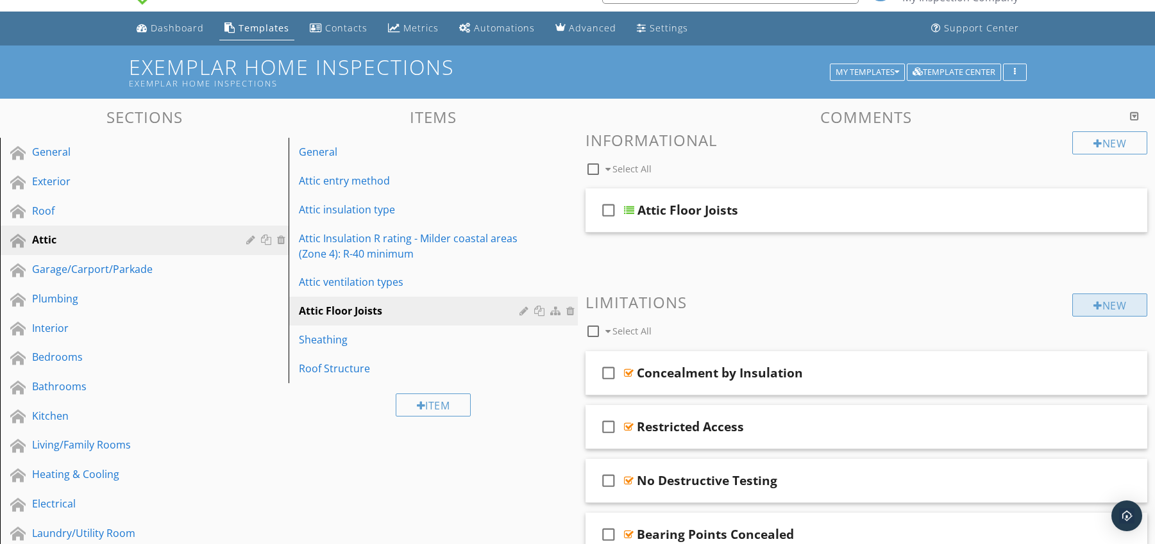
click at [1093, 301] on div at bounding box center [1097, 306] width 9 height 10
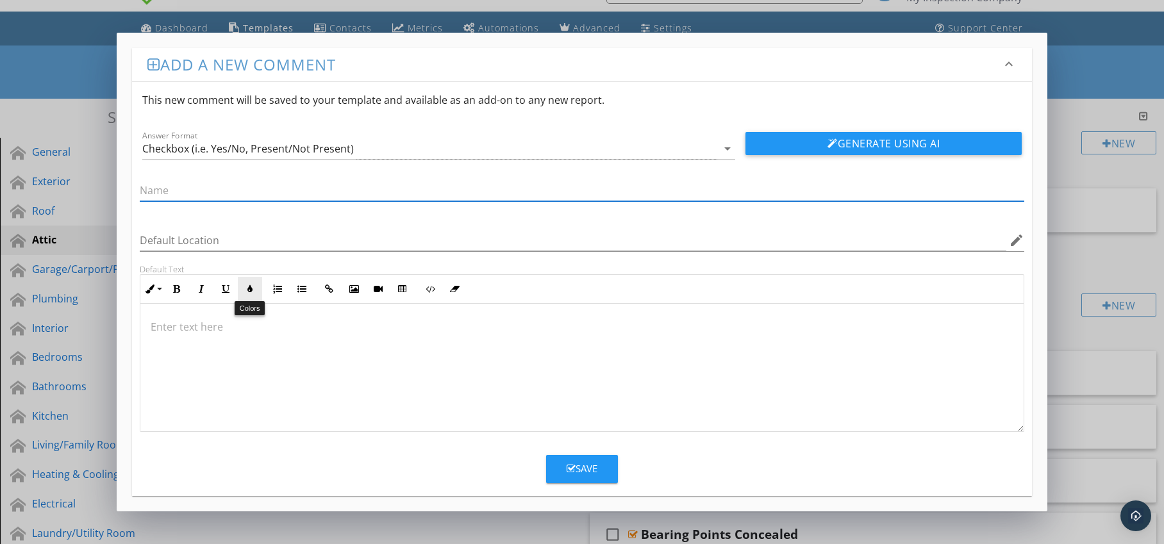
click at [257, 296] on button "Colors" at bounding box center [250, 289] width 24 height 24
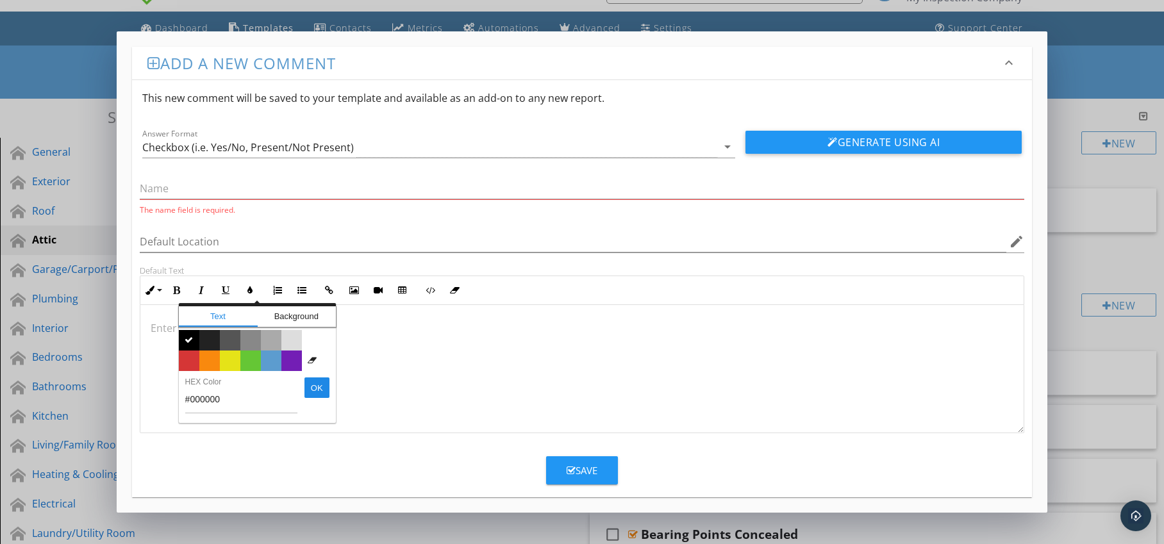
drag, startPoint x: 378, startPoint y: 364, endPoint x: 319, endPoint y: 367, distance: 59.1
click at [377, 364] on div at bounding box center [582, 369] width 884 height 128
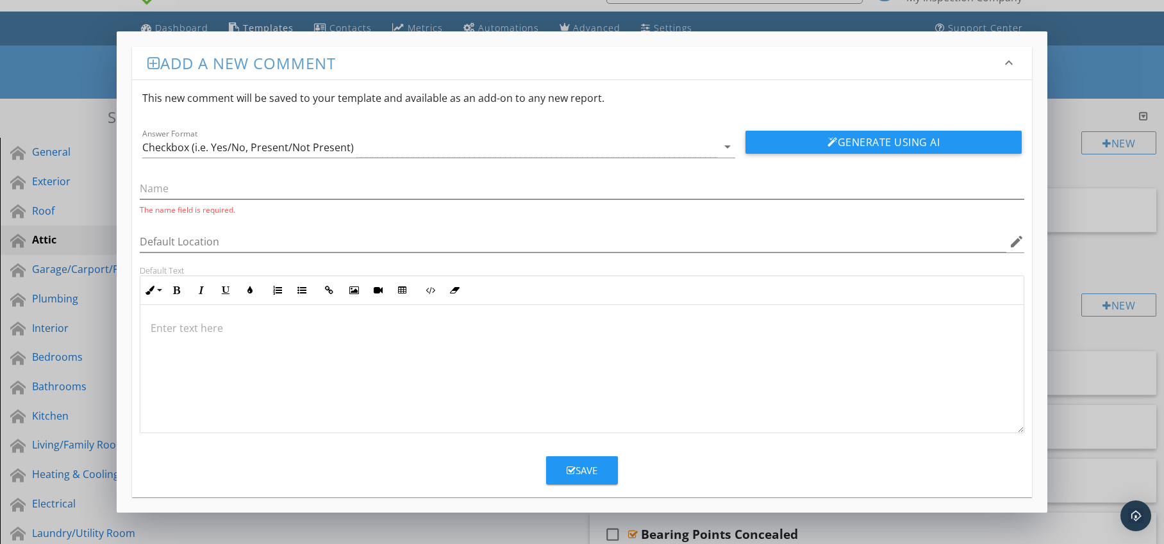
click at [183, 334] on p at bounding box center [583, 328] width 864 height 15
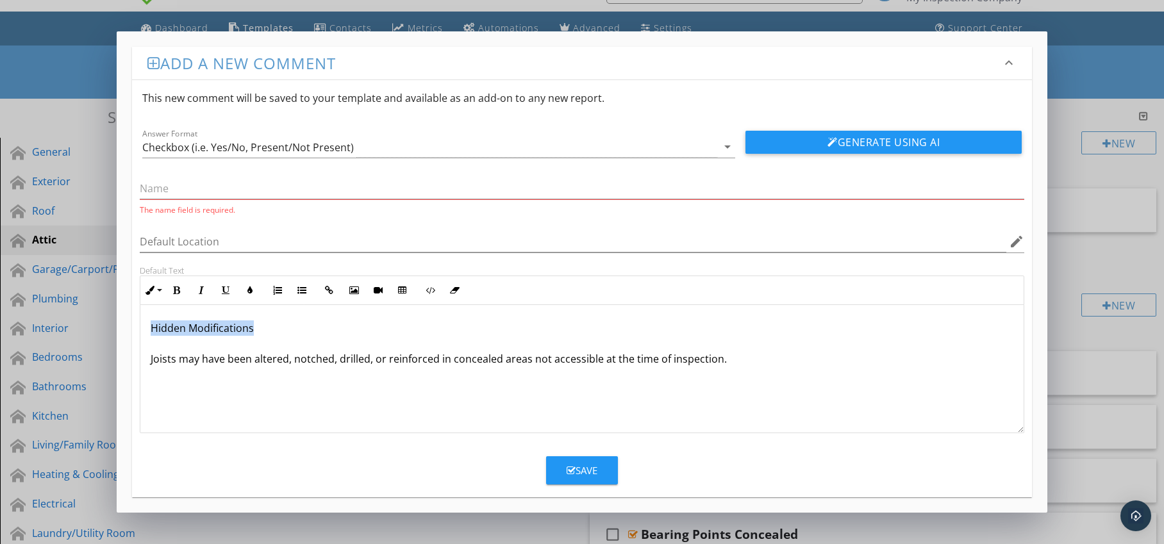
drag, startPoint x: 145, startPoint y: 326, endPoint x: 233, endPoint y: 330, distance: 88.5
click at [267, 327] on div "Hidden Modifications Joists may have been altered, notched, drilled, or reinfor…" at bounding box center [582, 369] width 884 height 128
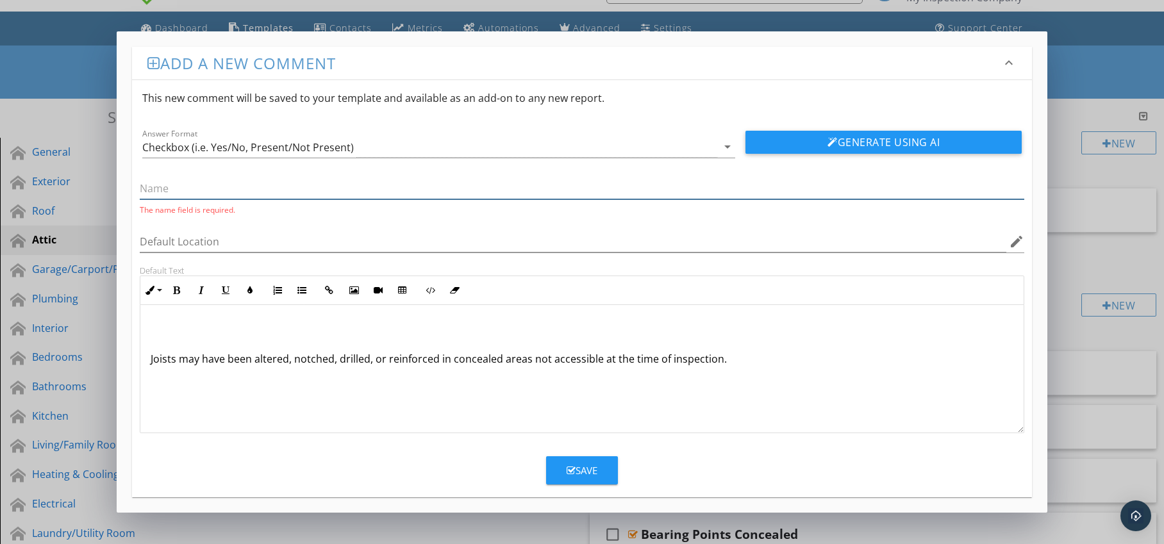
click at [204, 180] on input "text" at bounding box center [582, 188] width 885 height 21
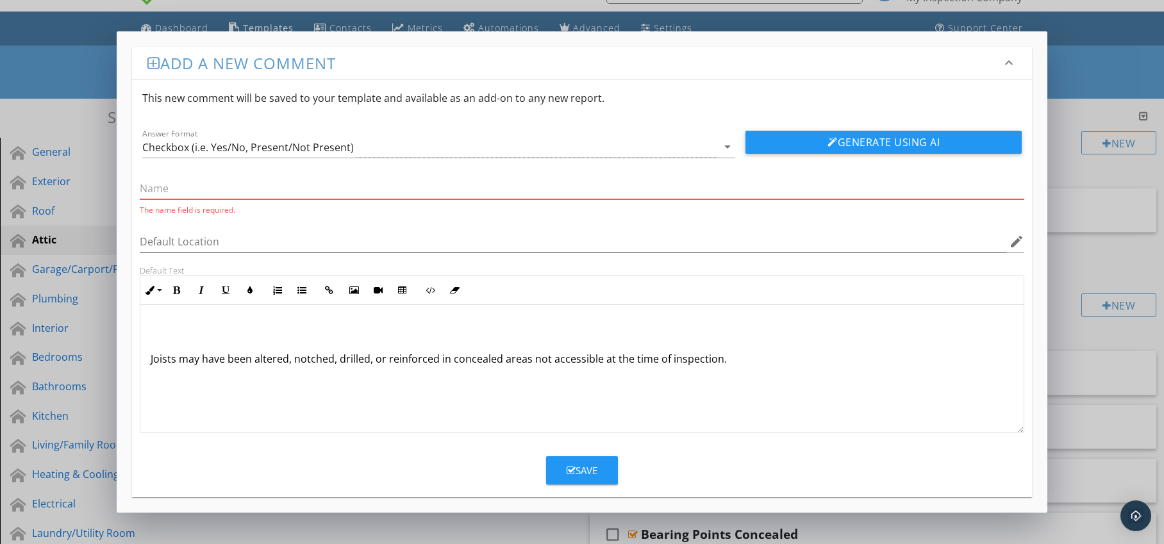
paste input "Hidden Modifications"
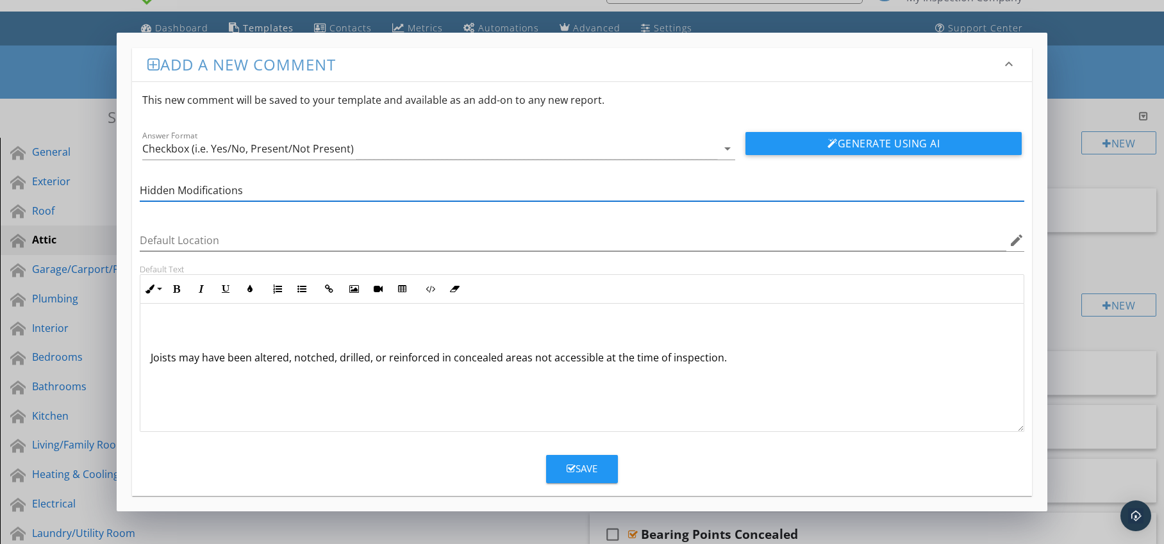
click at [147, 361] on div "Joists may have been altered, notched, drilled, or reinforced in concealed area…" at bounding box center [582, 368] width 884 height 128
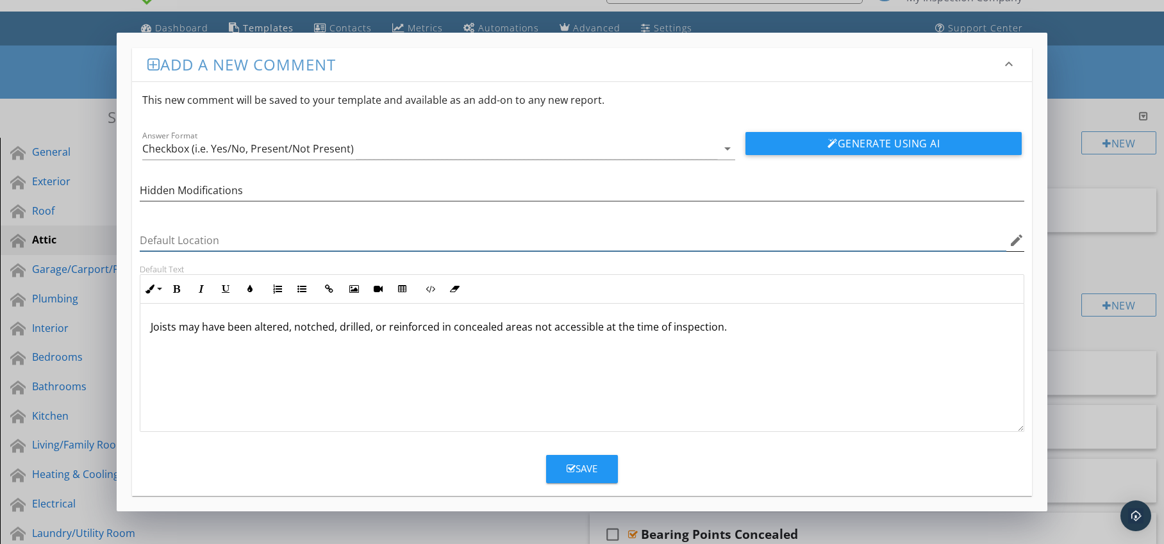
click at [1016, 248] on div "Default Location edit" at bounding box center [582, 240] width 885 height 21
click at [1018, 237] on icon "edit" at bounding box center [1016, 240] width 15 height 15
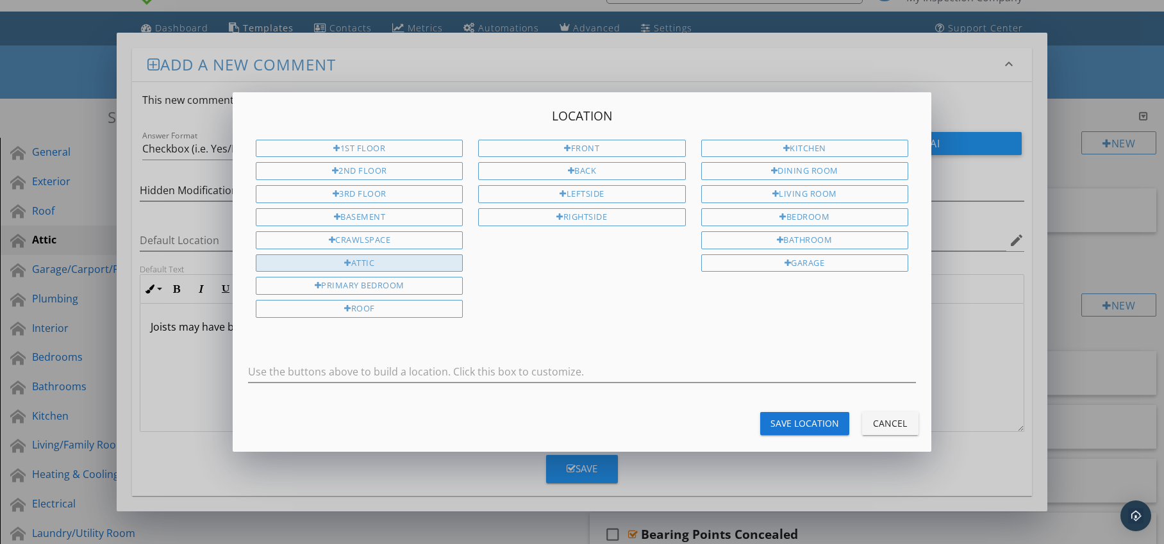
click at [418, 258] on div "Attic" at bounding box center [359, 264] width 207 height 18
click at [788, 416] on button "Save Location" at bounding box center [804, 423] width 89 height 23
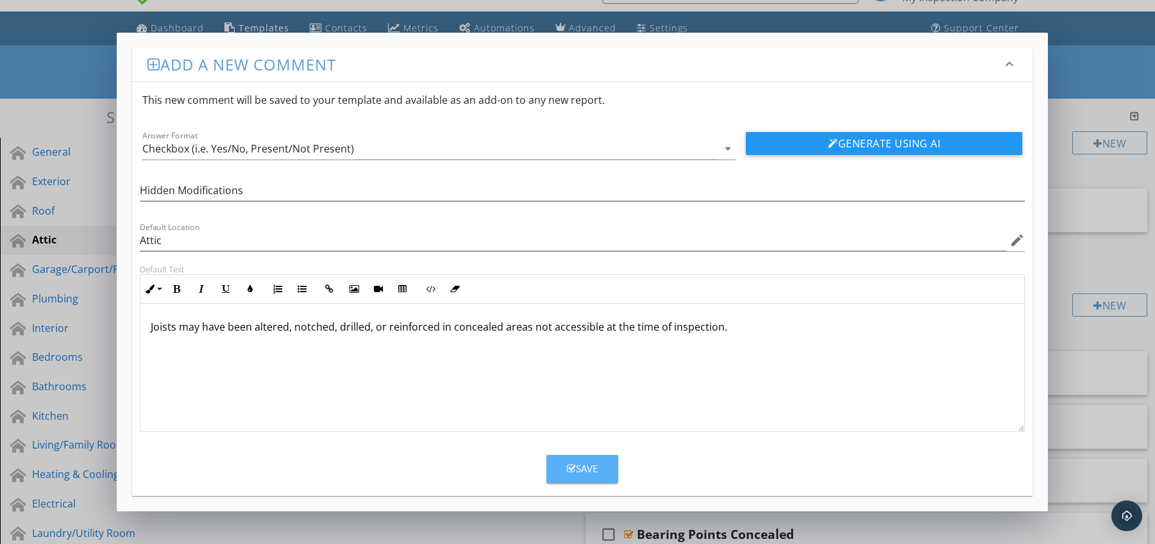
click at [587, 470] on div "Save" at bounding box center [582, 469] width 31 height 15
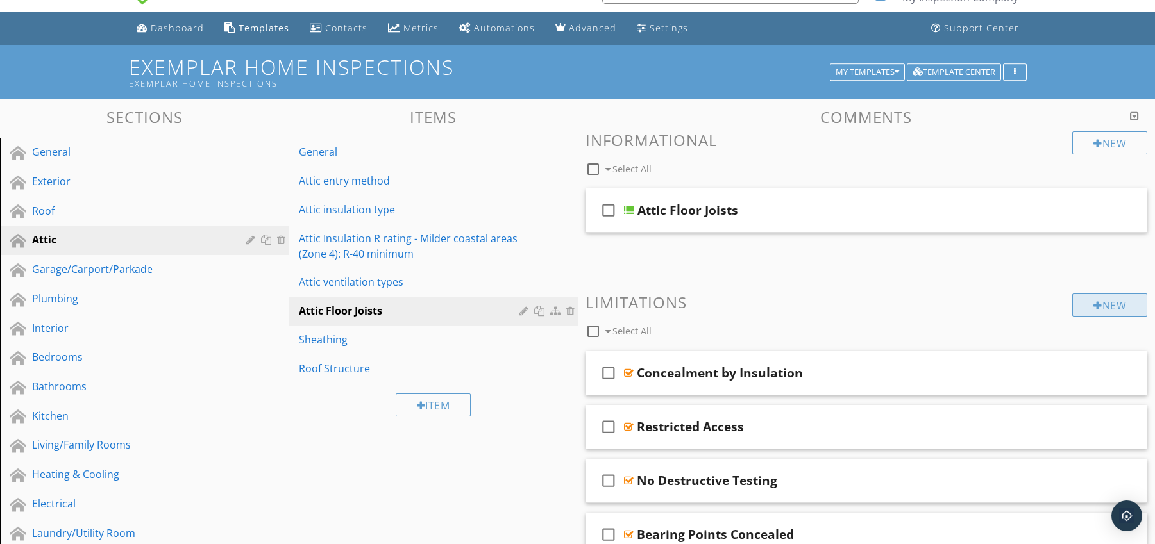
click at [1122, 299] on div "New" at bounding box center [1109, 305] width 75 height 23
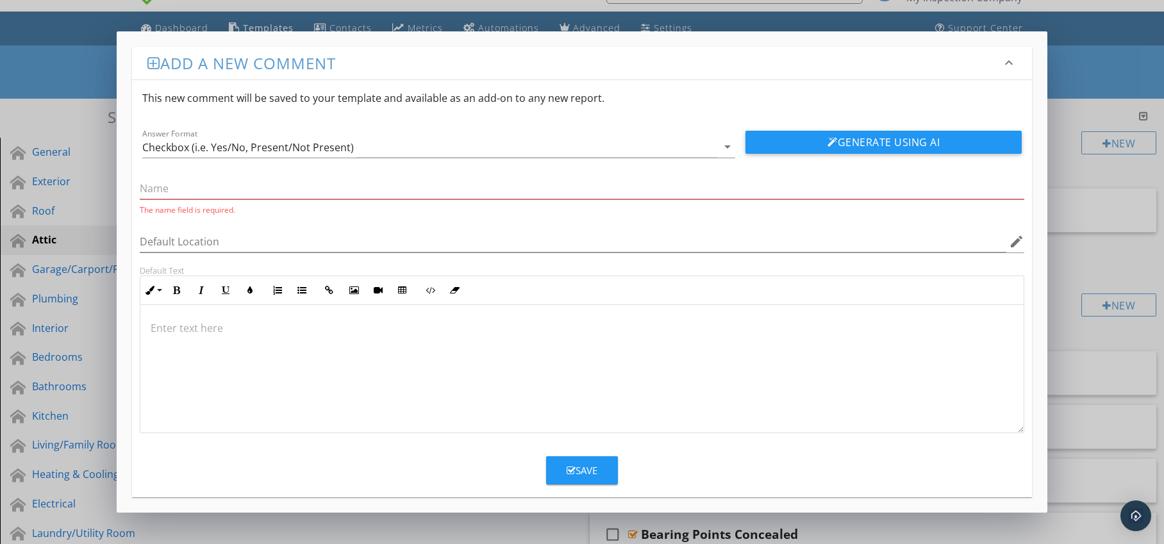
click at [263, 321] on p at bounding box center [583, 328] width 864 height 15
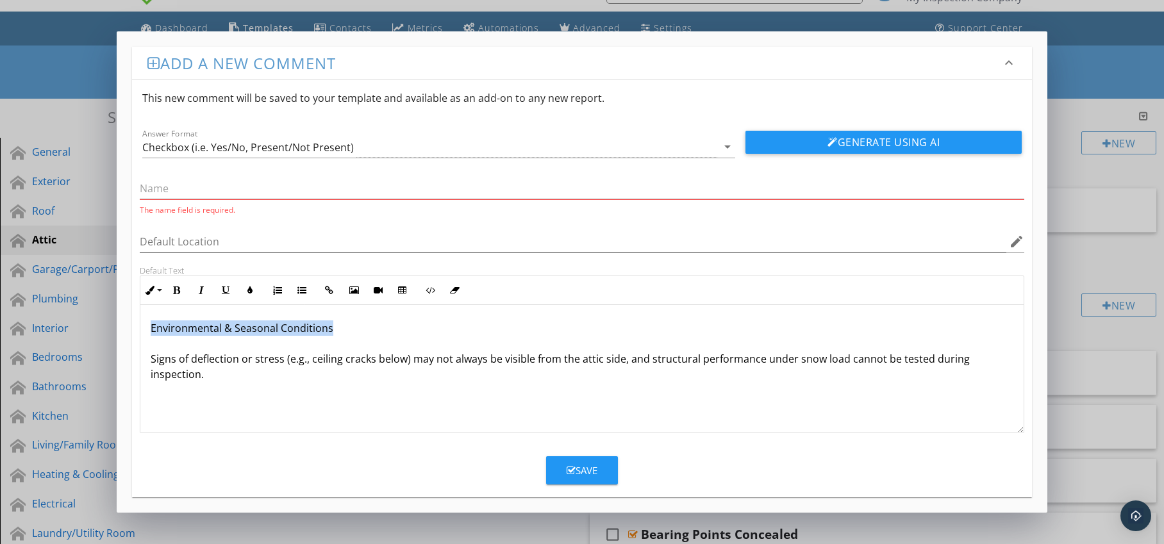
drag, startPoint x: 149, startPoint y: 328, endPoint x: 358, endPoint y: 330, distance: 209.0
click at [358, 330] on div "Environmental & Seasonal Conditions Signs of deflection or stress (e.g., ceilin…" at bounding box center [582, 369] width 884 height 128
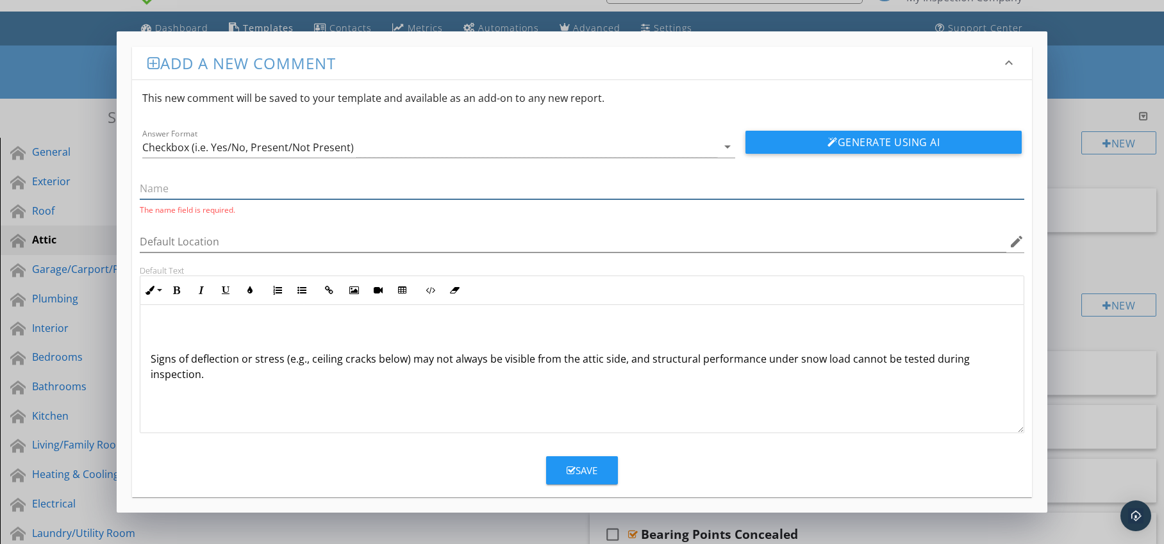
click at [267, 192] on input "text" at bounding box center [582, 188] width 885 height 21
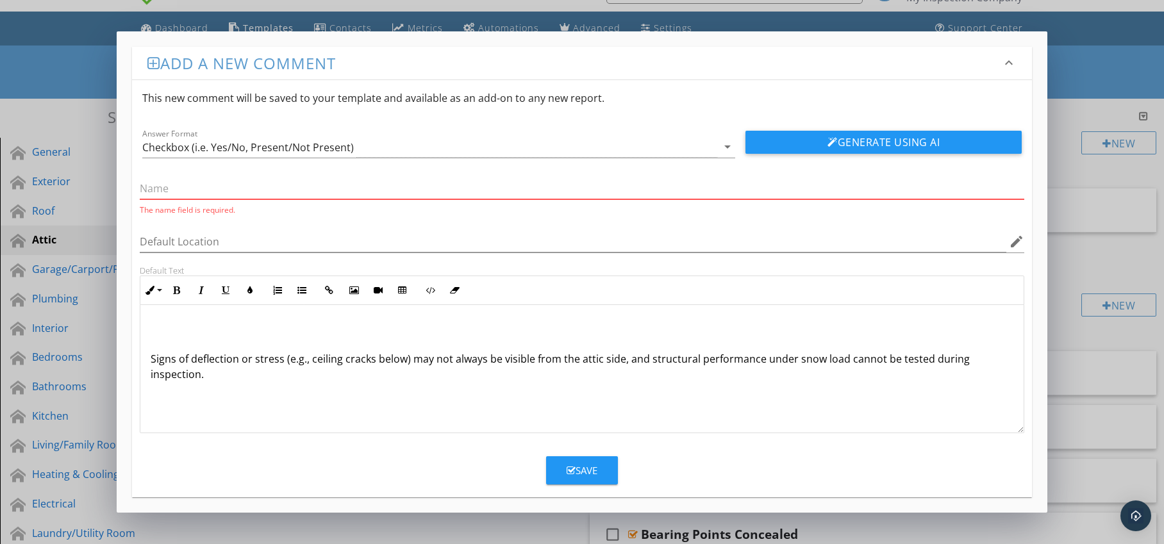
paste input "Environmental & Seasonal Conditions"
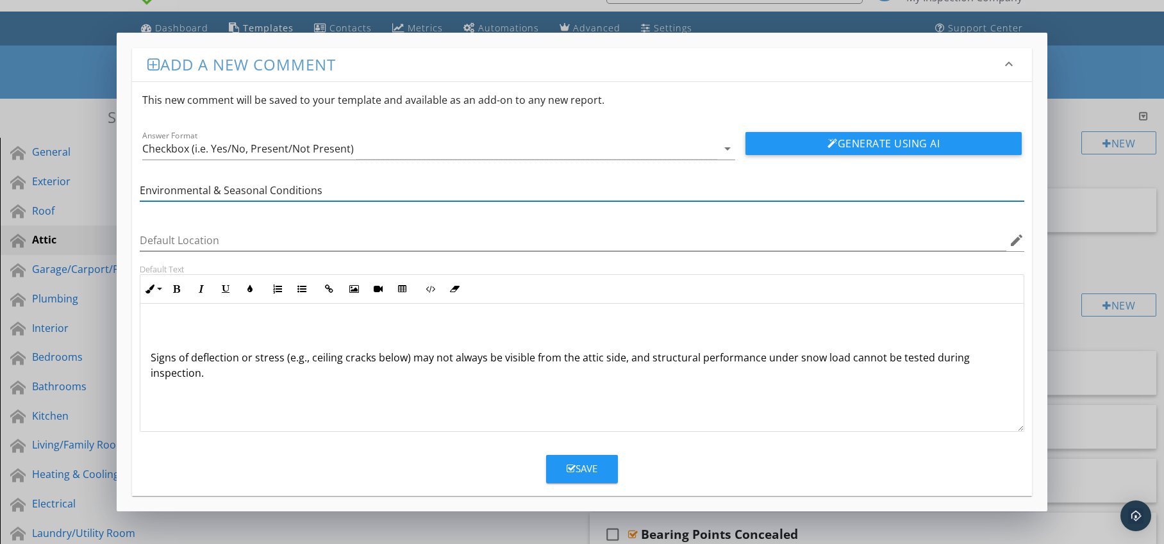
click at [149, 361] on div "Signs of deflection or stress (e.g., ceiling cracks below) may not always be vi…" at bounding box center [582, 368] width 884 height 128
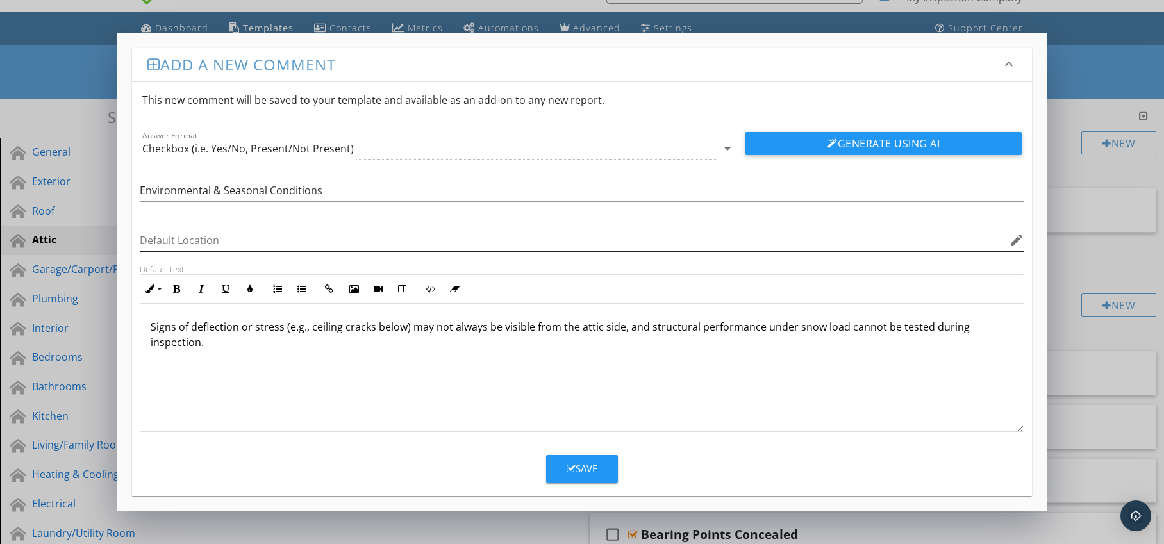
click at [1017, 239] on icon "edit" at bounding box center [1016, 240] width 15 height 15
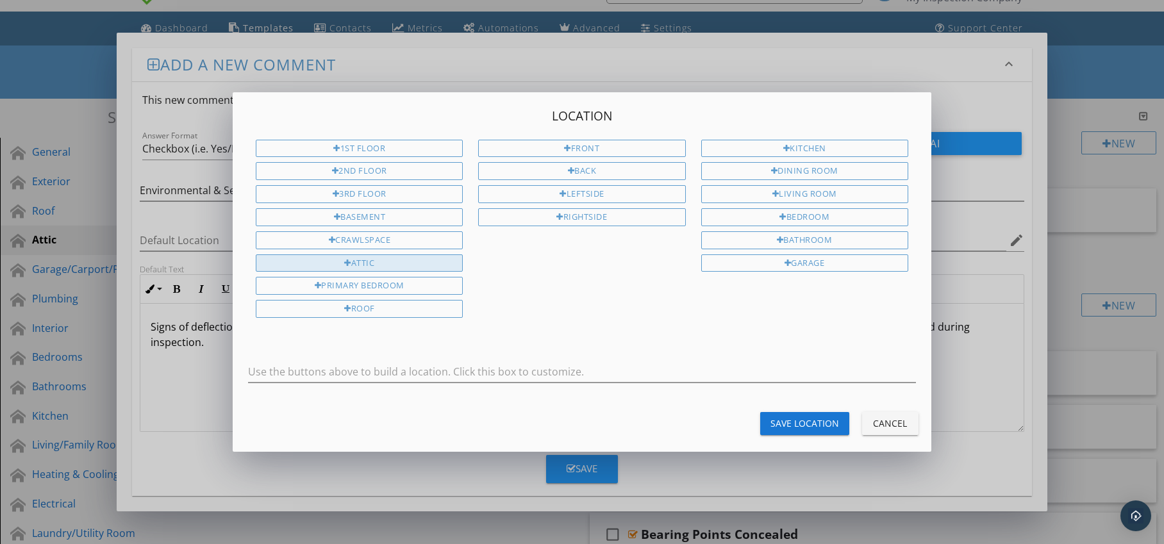
click at [365, 265] on div "Attic" at bounding box center [359, 264] width 207 height 18
click at [778, 416] on button "Save Location" at bounding box center [804, 423] width 89 height 23
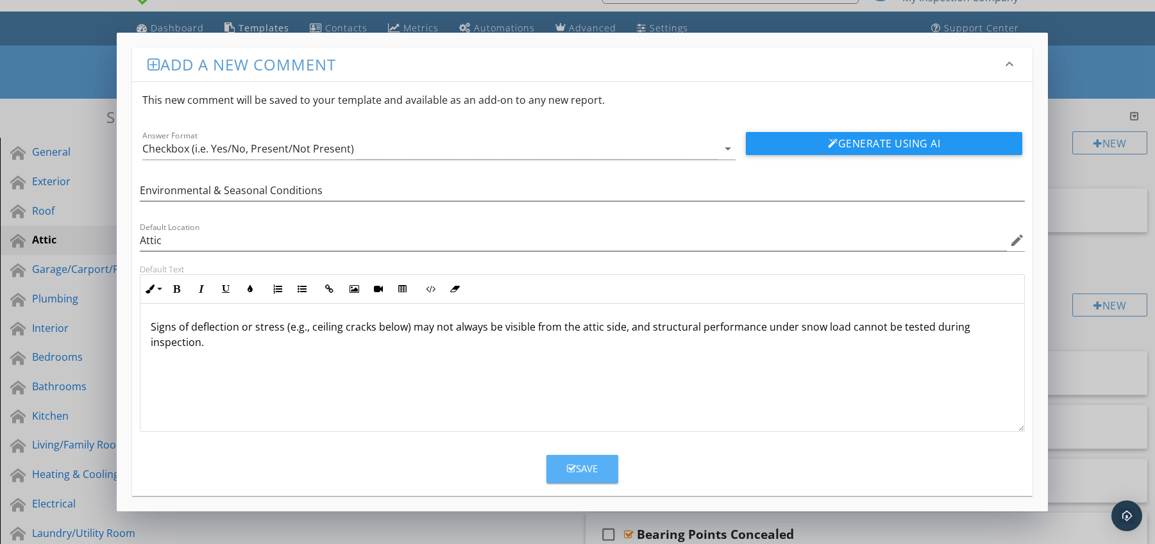
click at [587, 464] on div "Save" at bounding box center [582, 469] width 31 height 15
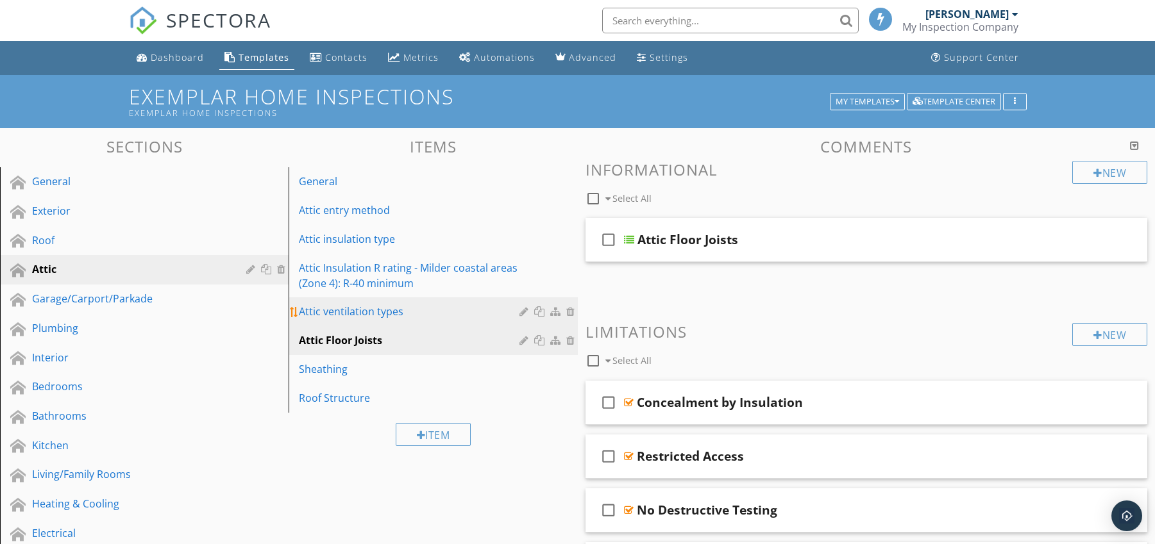
click at [375, 313] on div "Attic ventilation types" at bounding box center [411, 311] width 224 height 15
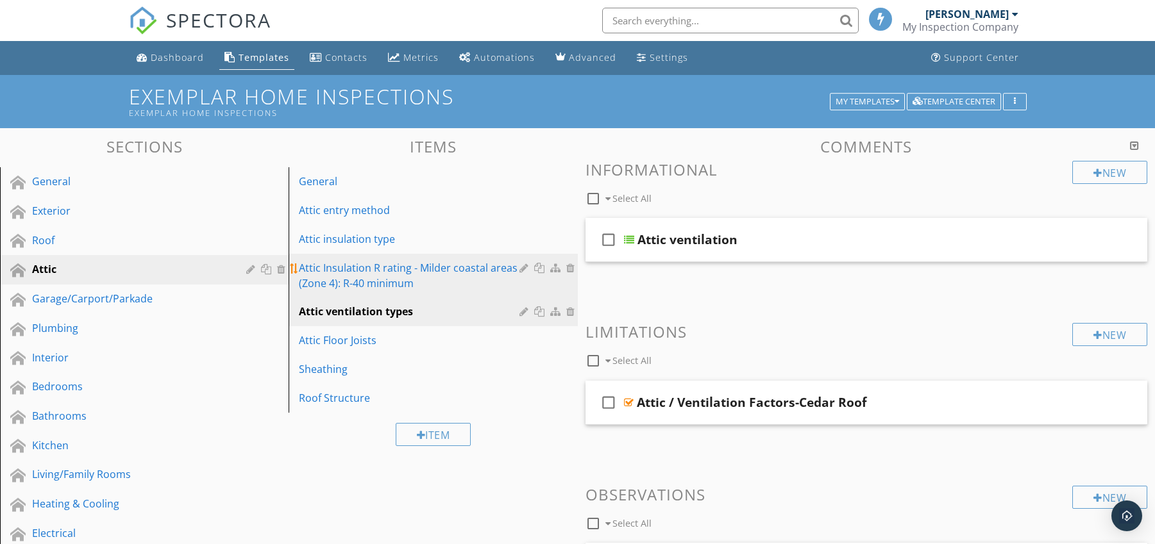
click at [448, 278] on div "Attic Insulation R rating - Milder coastal areas (Zone 4): R-40 minimum" at bounding box center [411, 275] width 224 height 31
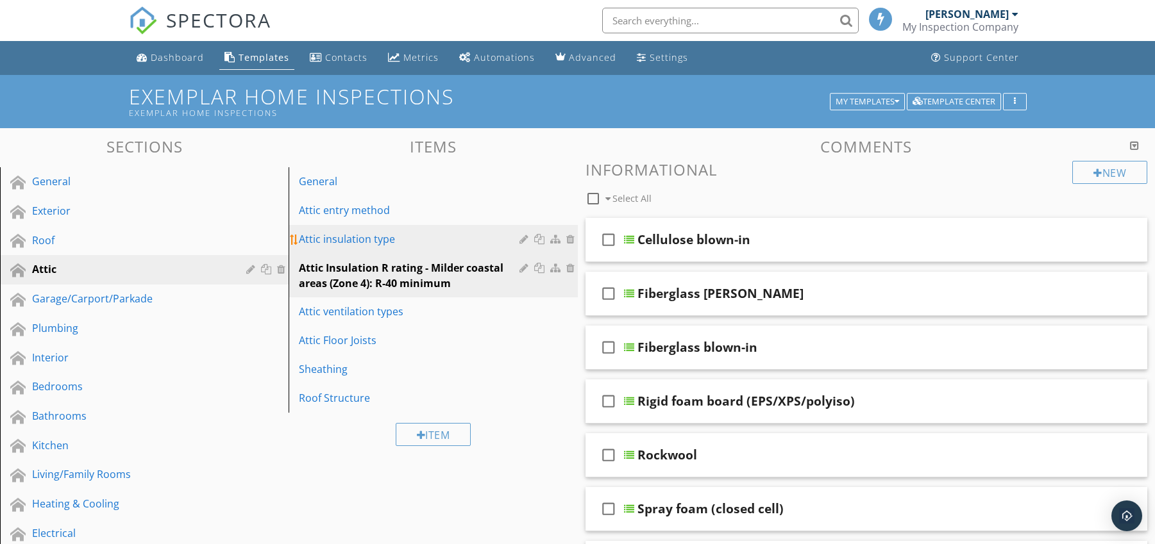
click at [391, 243] on div "Attic insulation type" at bounding box center [411, 238] width 224 height 15
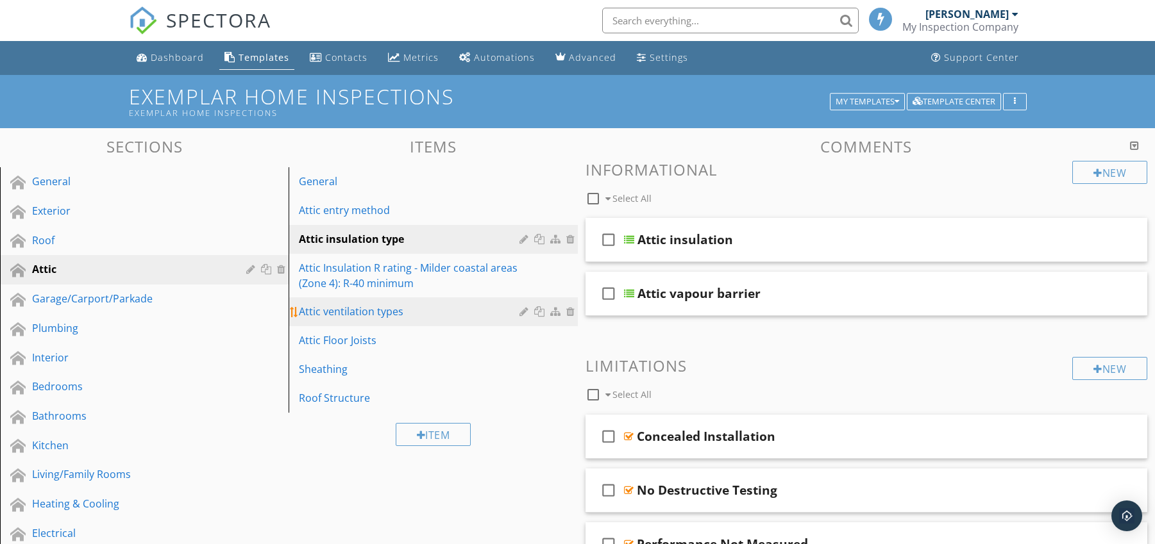
click at [362, 314] on div "Attic ventilation types" at bounding box center [411, 311] width 224 height 15
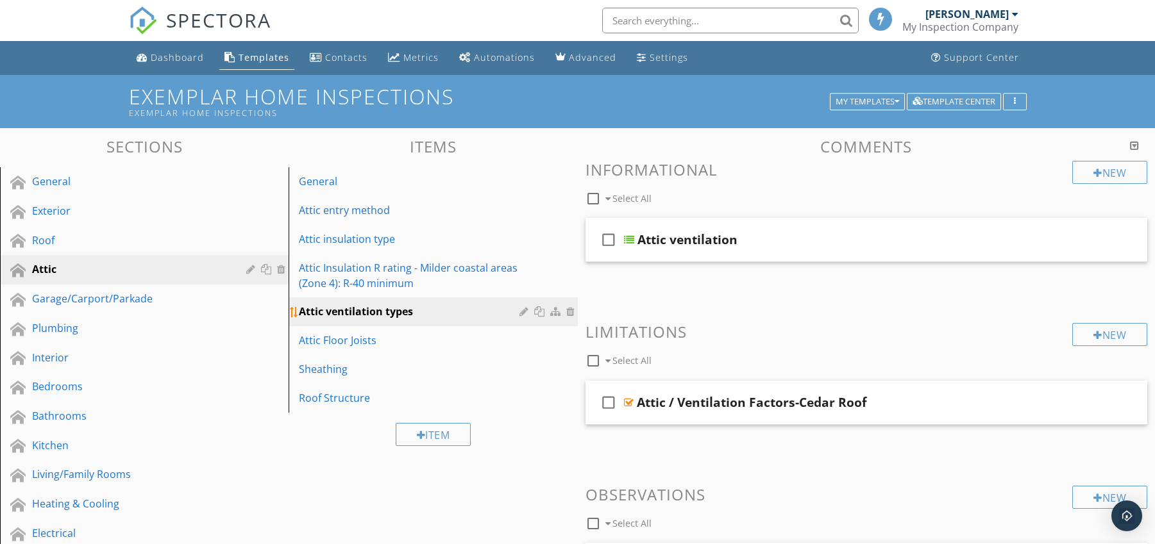
click at [521, 315] on div at bounding box center [525, 311] width 12 height 10
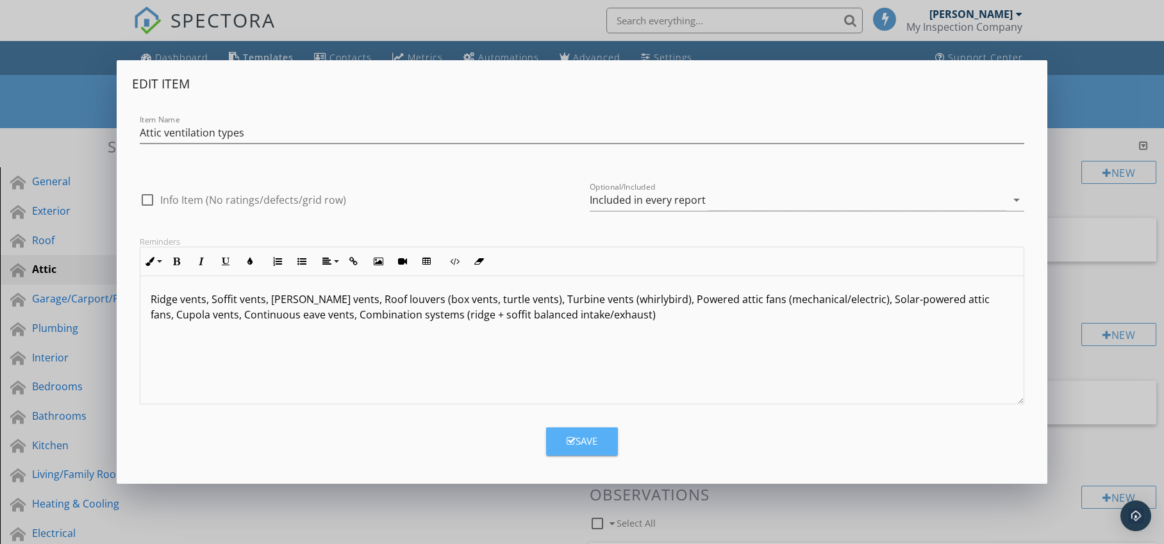
click at [578, 438] on div "Save" at bounding box center [582, 441] width 31 height 15
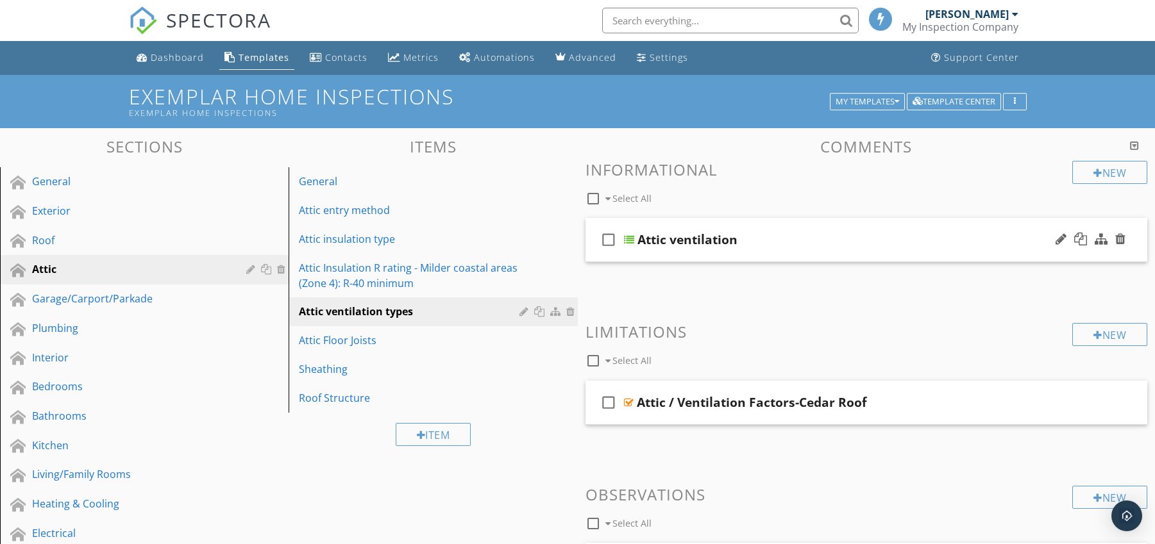
click at [631, 239] on div at bounding box center [629, 240] width 10 height 10
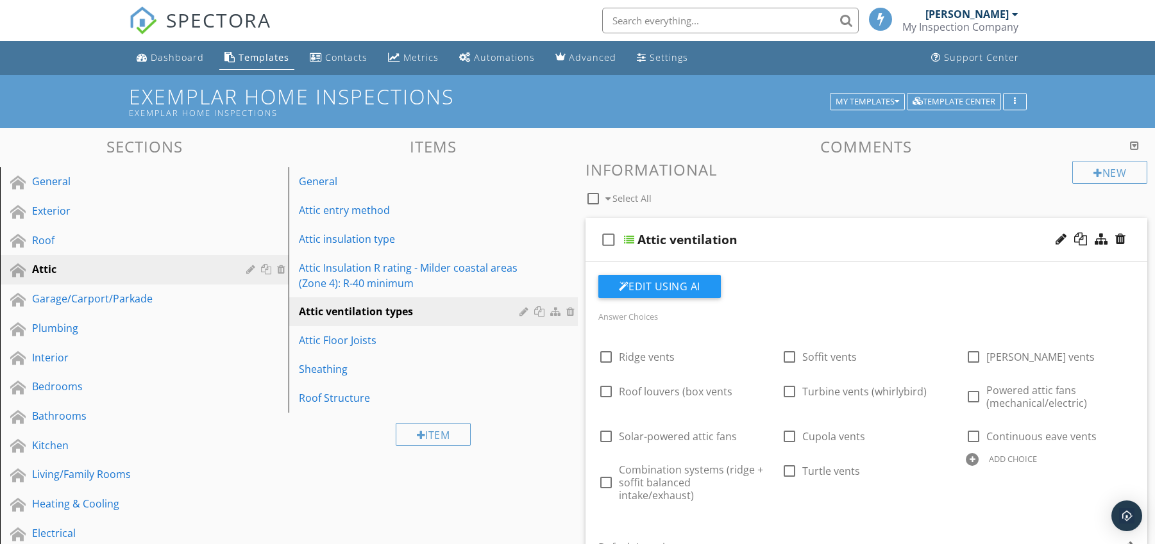
click at [630, 239] on div at bounding box center [629, 240] width 10 height 10
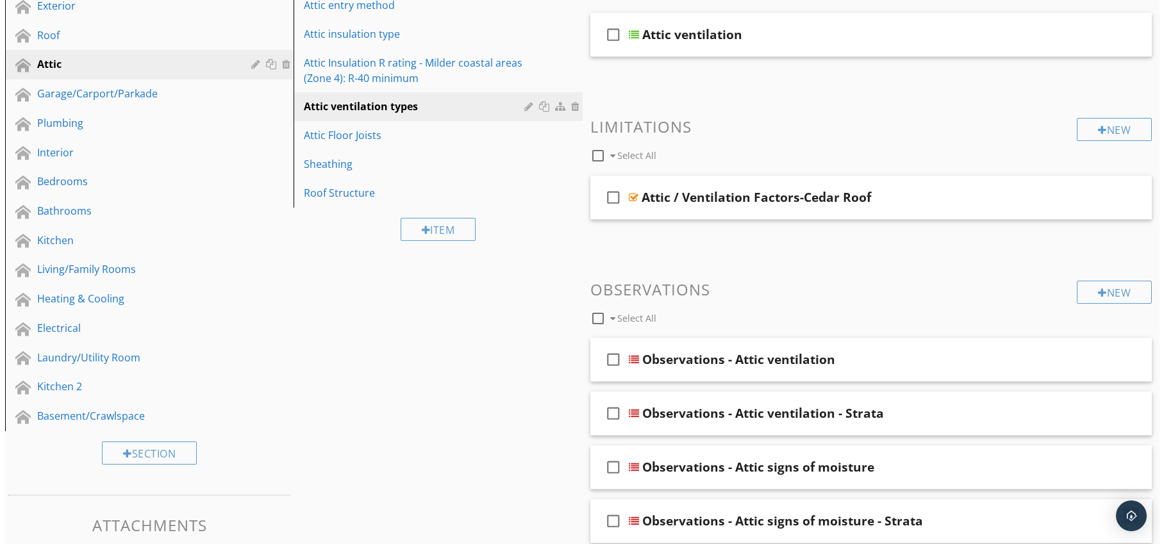
scroll to position [207, 0]
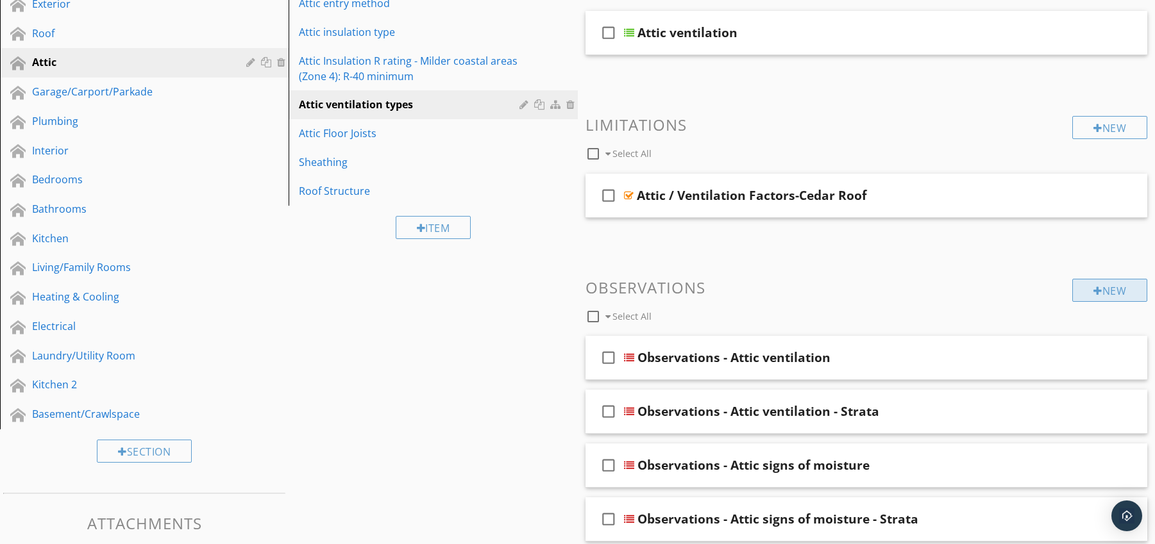
click at [1094, 288] on div at bounding box center [1097, 291] width 9 height 10
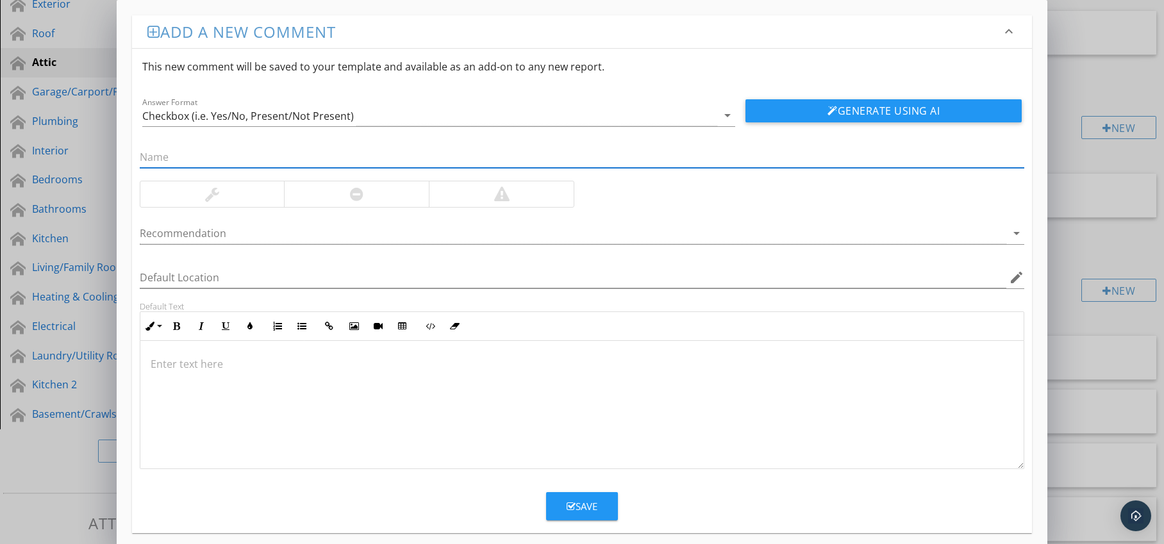
click at [359, 199] on div at bounding box center [356, 194] width 13 height 15
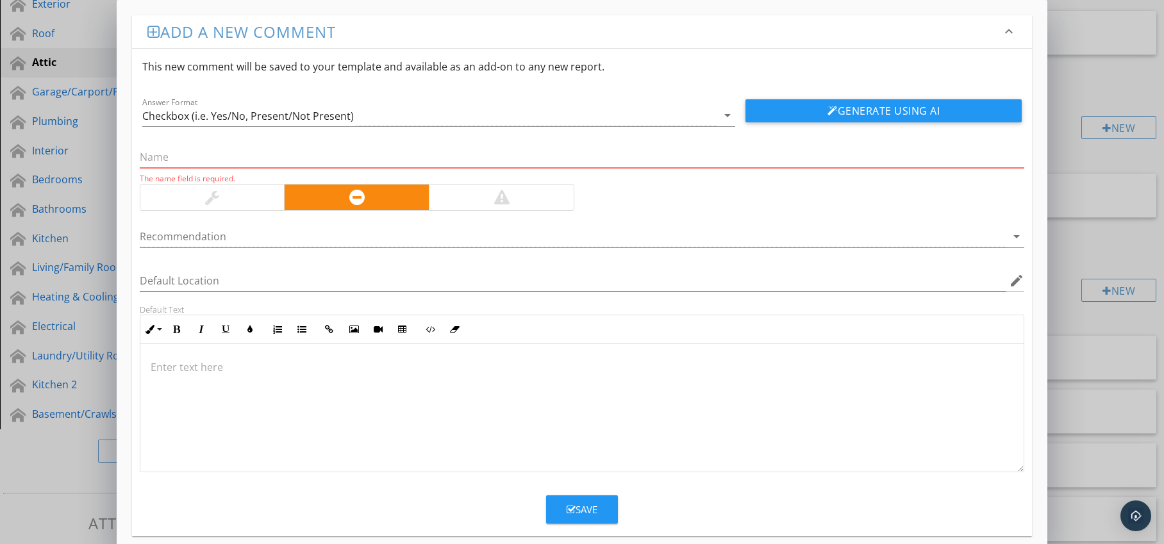
click at [188, 368] on p at bounding box center [583, 367] width 864 height 15
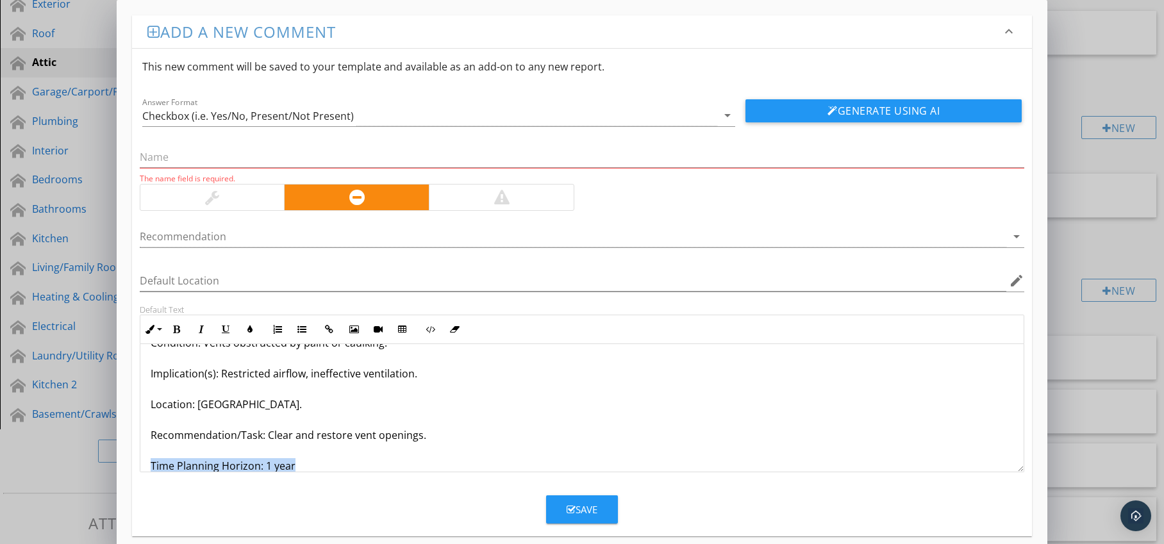
scroll to position [72, 0]
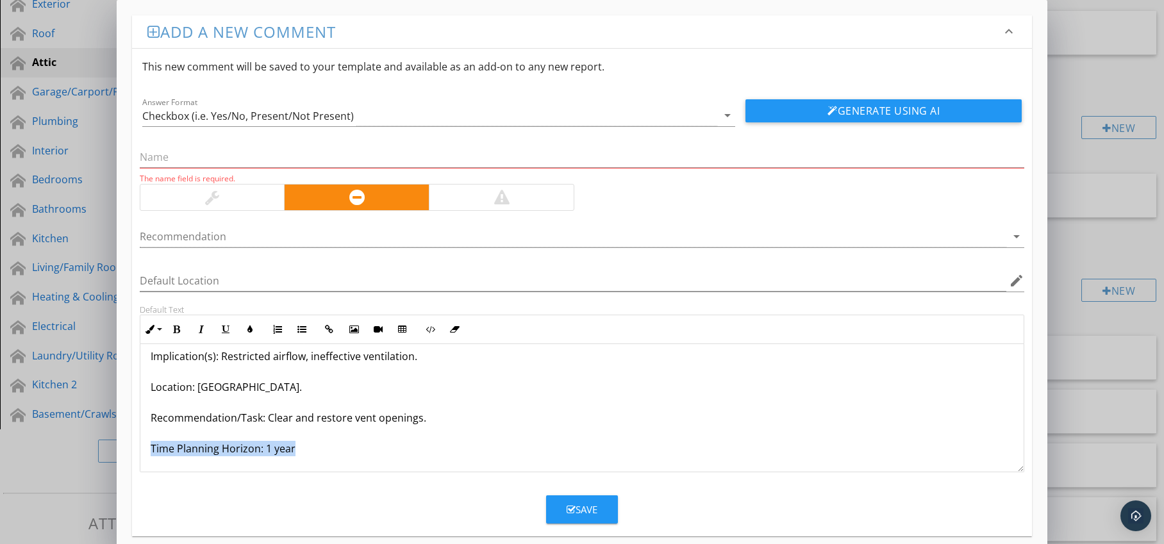
drag, startPoint x: 146, startPoint y: 465, endPoint x: 281, endPoint y: 469, distance: 135.4
click at [281, 469] on div "Soffit Vents Painted Over / Sealed Condition: Vents obstructed by paint or caul…" at bounding box center [582, 372] width 884 height 200
click at [178, 326] on icon "button" at bounding box center [176, 329] width 9 height 9
click at [246, 331] on icon "button" at bounding box center [250, 329] width 9 height 9
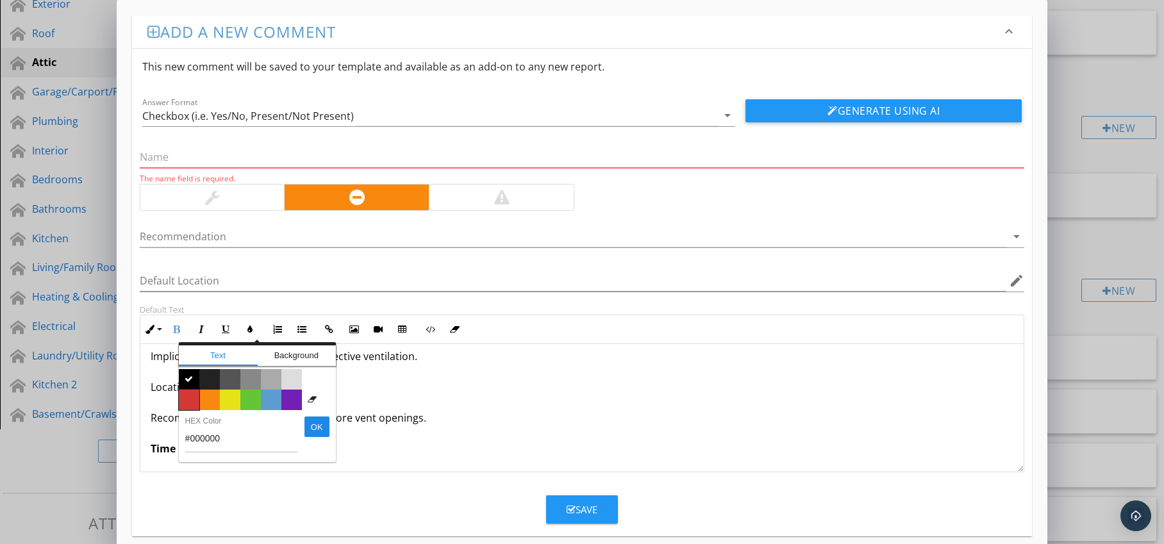
click at [192, 394] on span "Color #d53636" at bounding box center [189, 400] width 21 height 21
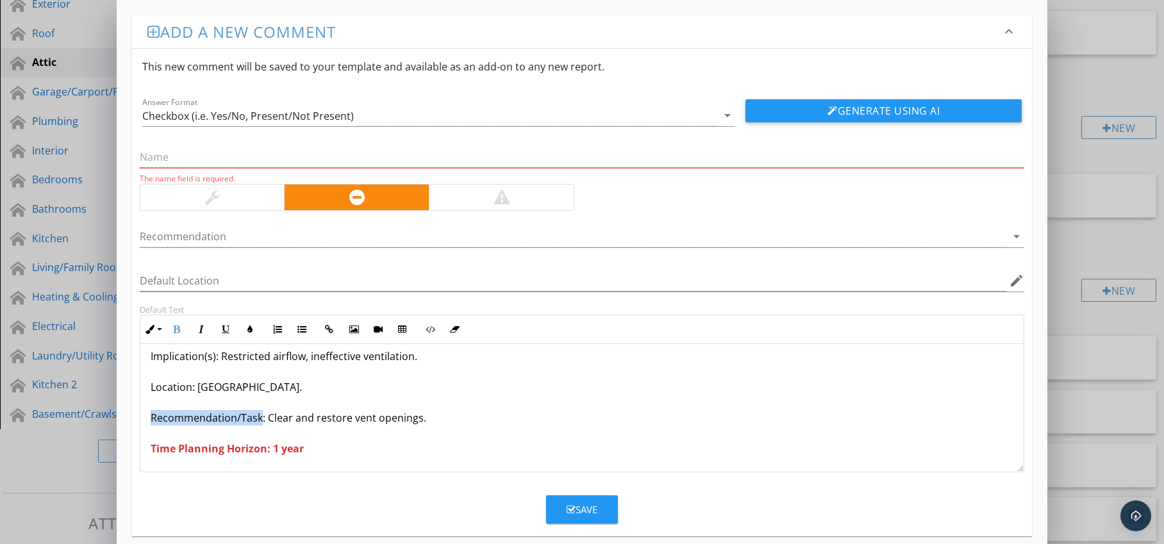
drag, startPoint x: 149, startPoint y: 417, endPoint x: 260, endPoint y: 423, distance: 111.0
click at [260, 423] on div "Soffit Vents Painted Over / Sealed Condition: Vents obstructed by paint or caul…" at bounding box center [582, 372] width 884 height 200
click at [181, 332] on icon "button" at bounding box center [176, 329] width 9 height 9
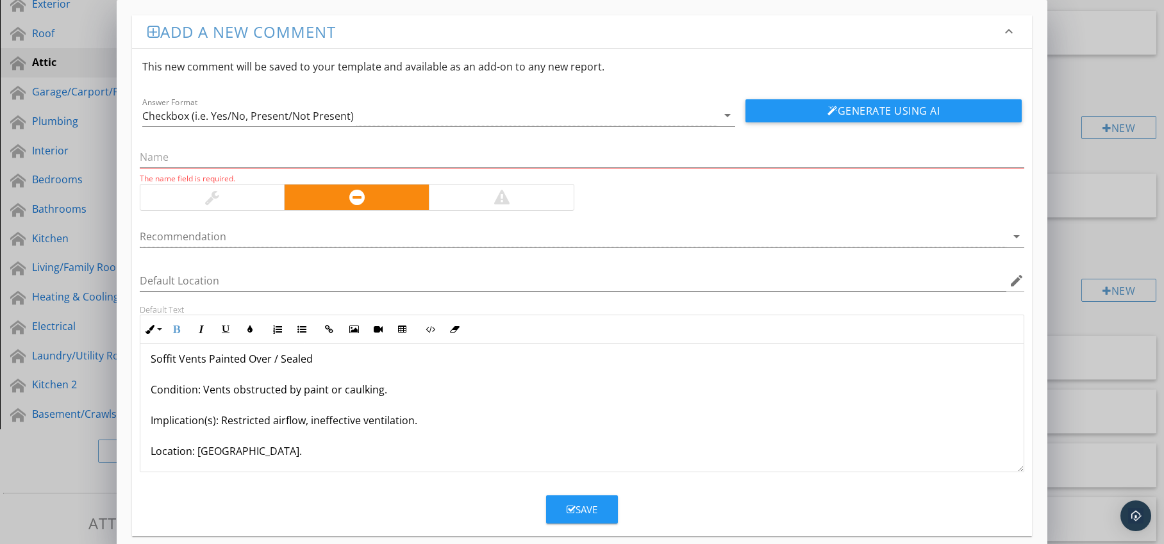
scroll to position [0, 0]
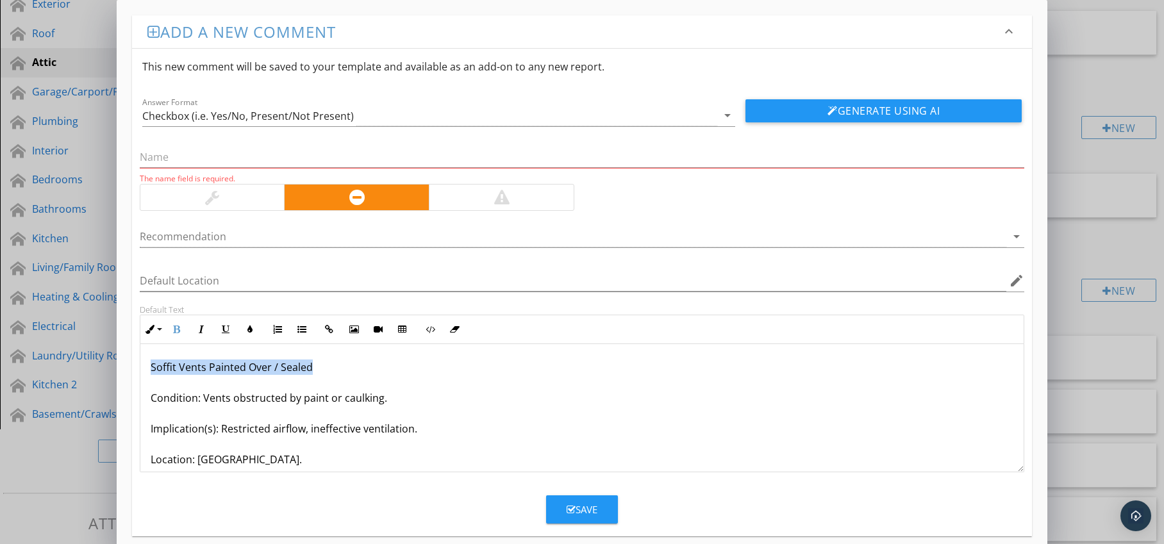
drag, startPoint x: 149, startPoint y: 369, endPoint x: 335, endPoint y: 374, distance: 185.4
click at [335, 374] on p "Soffit Vents Painted Over / Sealed Condition: Vents obstructed by paint or caul…" at bounding box center [583, 444] width 864 height 169
click at [228, 160] on input "text" at bounding box center [582, 157] width 885 height 21
paste input "Soffit Vents Painted Over / Sealed"
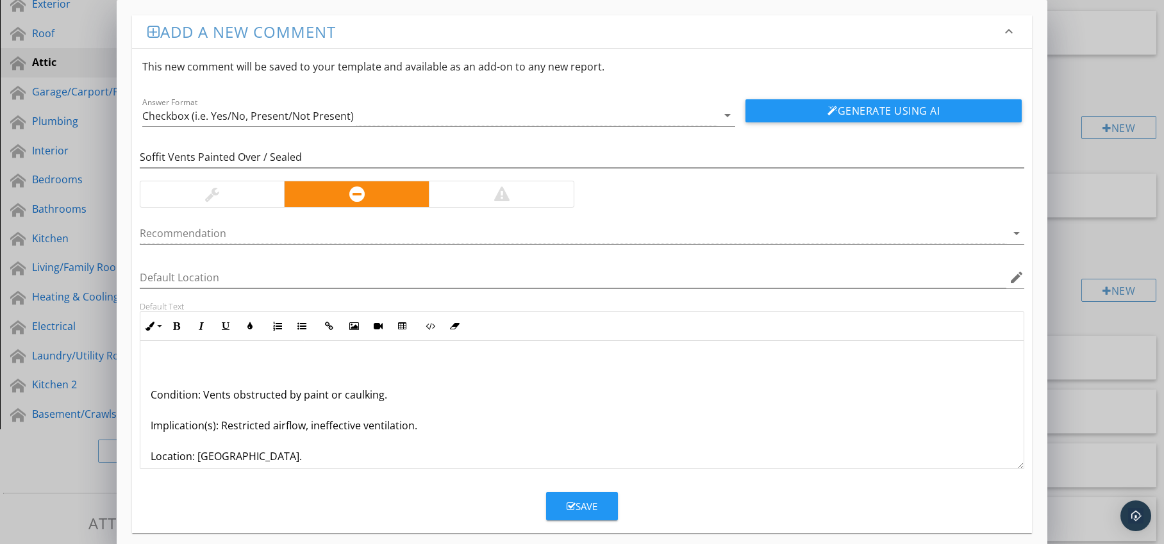
click at [148, 397] on div "Condition: Vents obstructed by paint or caulking. Implication(s): Restricted ai…" at bounding box center [582, 441] width 884 height 200
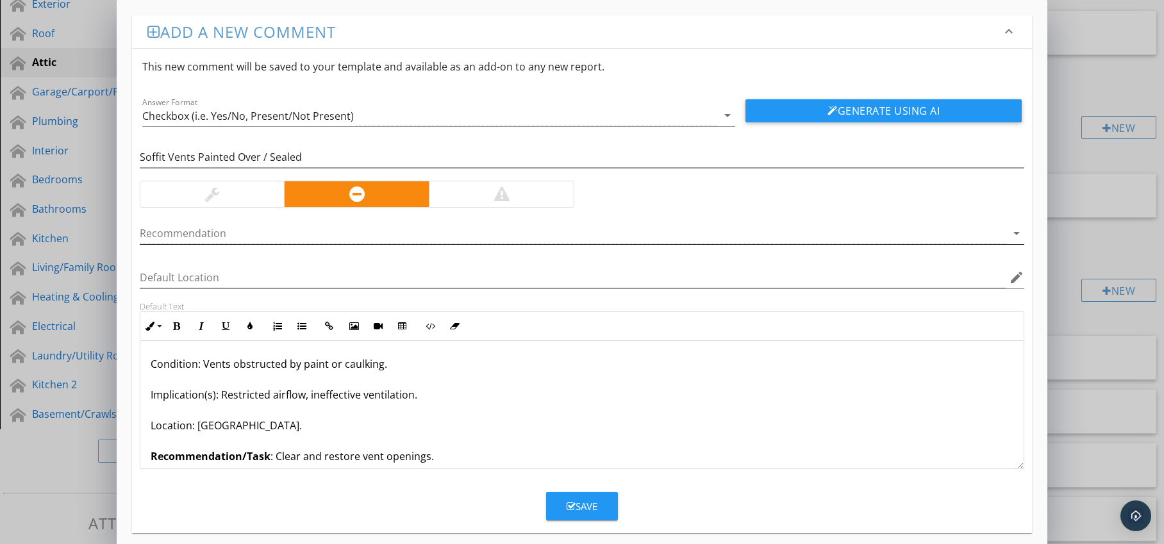
click at [258, 243] on div at bounding box center [574, 233] width 868 height 21
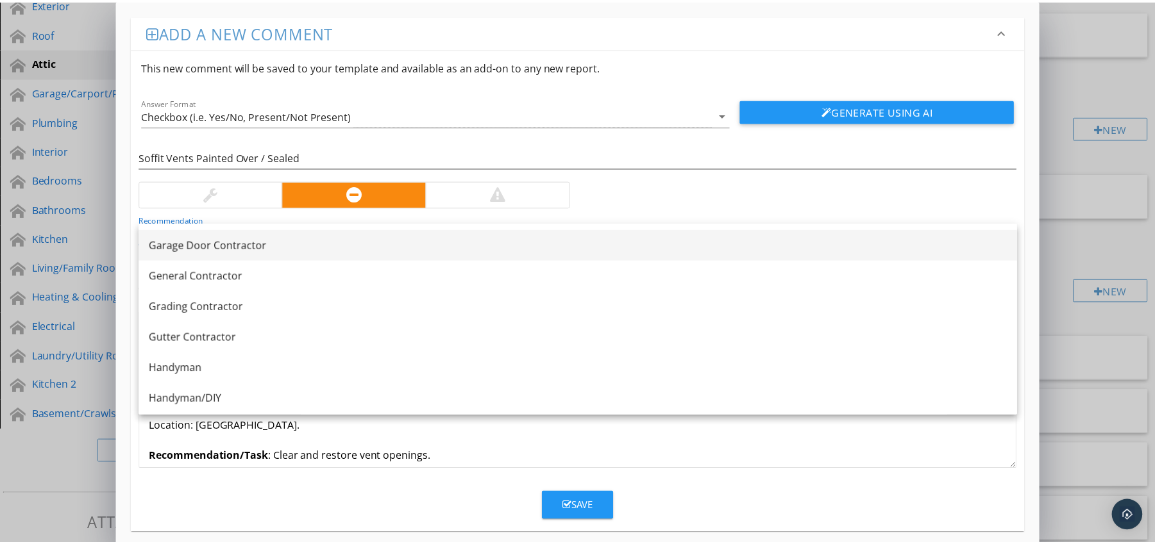
scroll to position [722, 0]
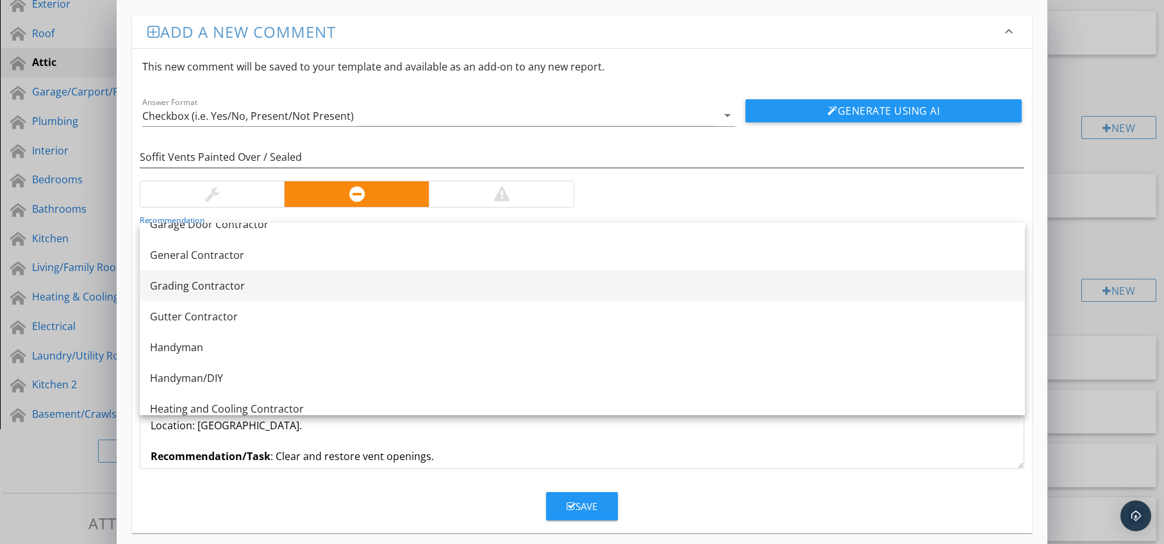
click at [240, 288] on div "Grading Contractor" at bounding box center [582, 285] width 865 height 15
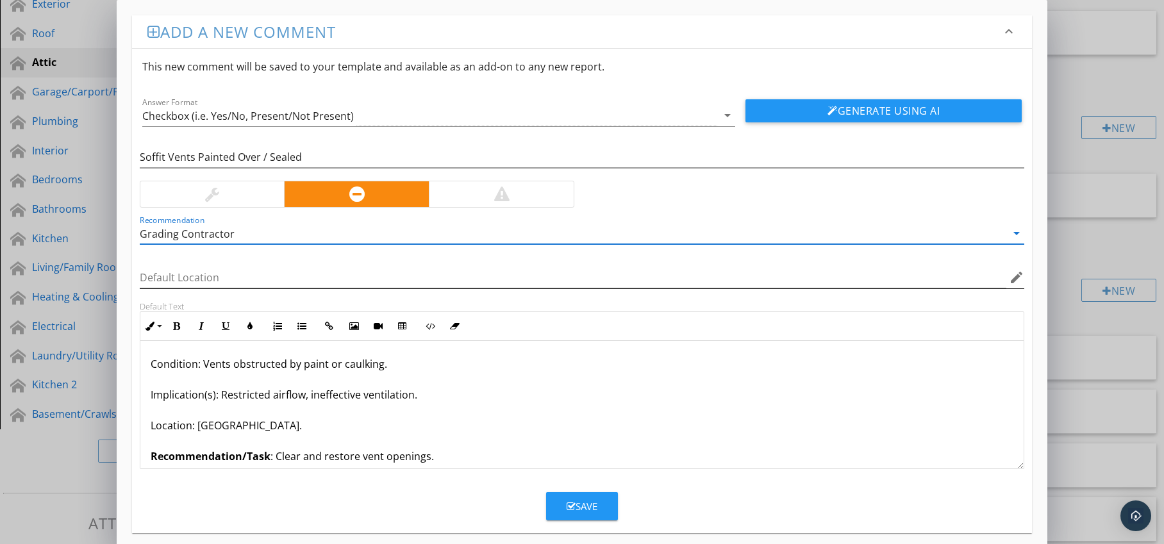
click at [1016, 278] on icon "edit" at bounding box center [1016, 277] width 15 height 15
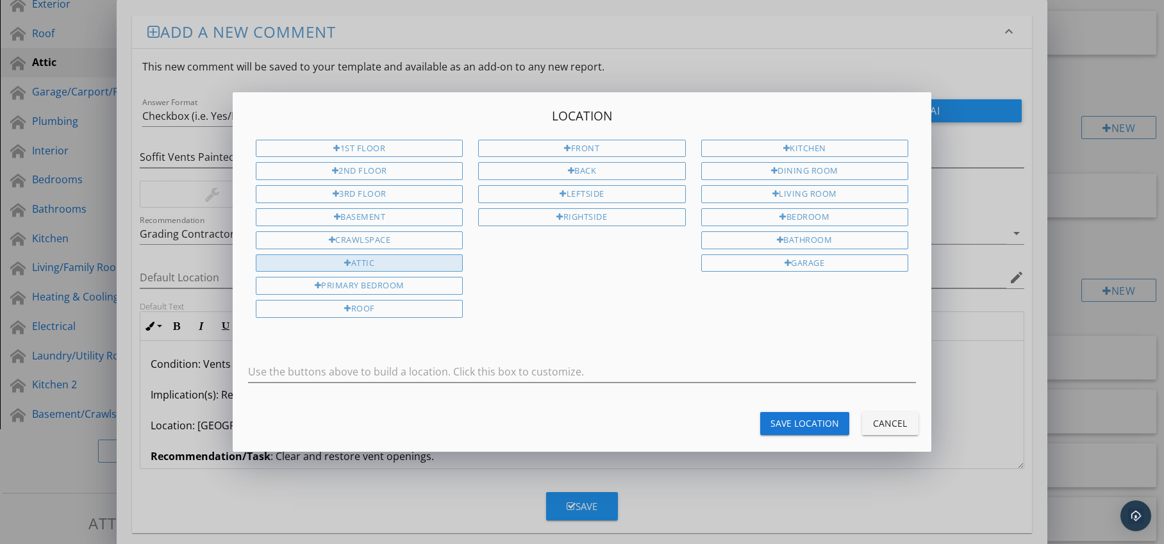
click at [361, 258] on div "Attic" at bounding box center [359, 264] width 207 height 18
click at [792, 424] on div "Save Location" at bounding box center [805, 423] width 69 height 13
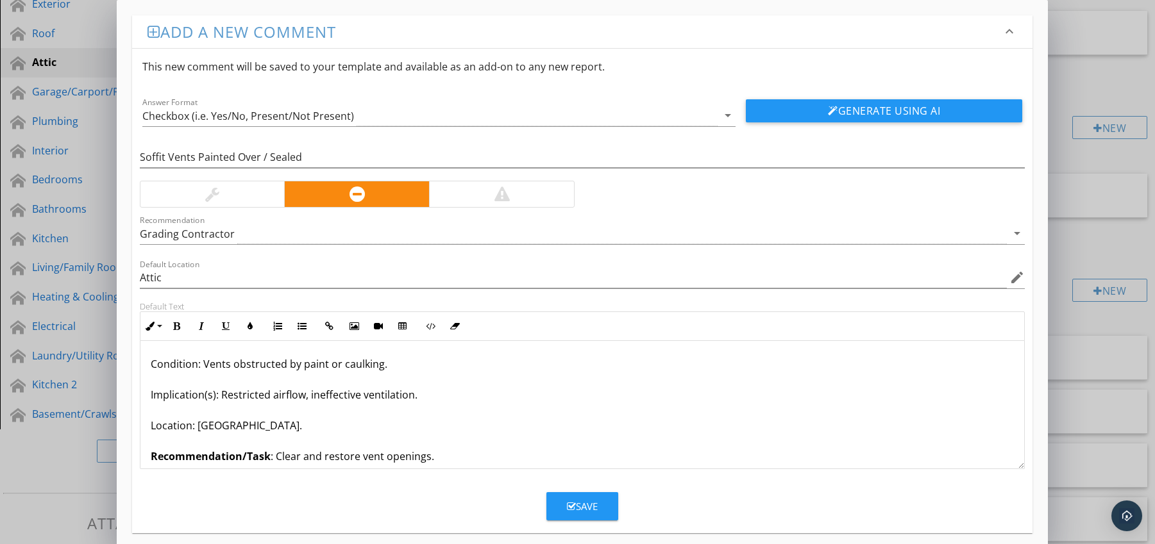
click at [585, 503] on div "Save" at bounding box center [582, 506] width 31 height 15
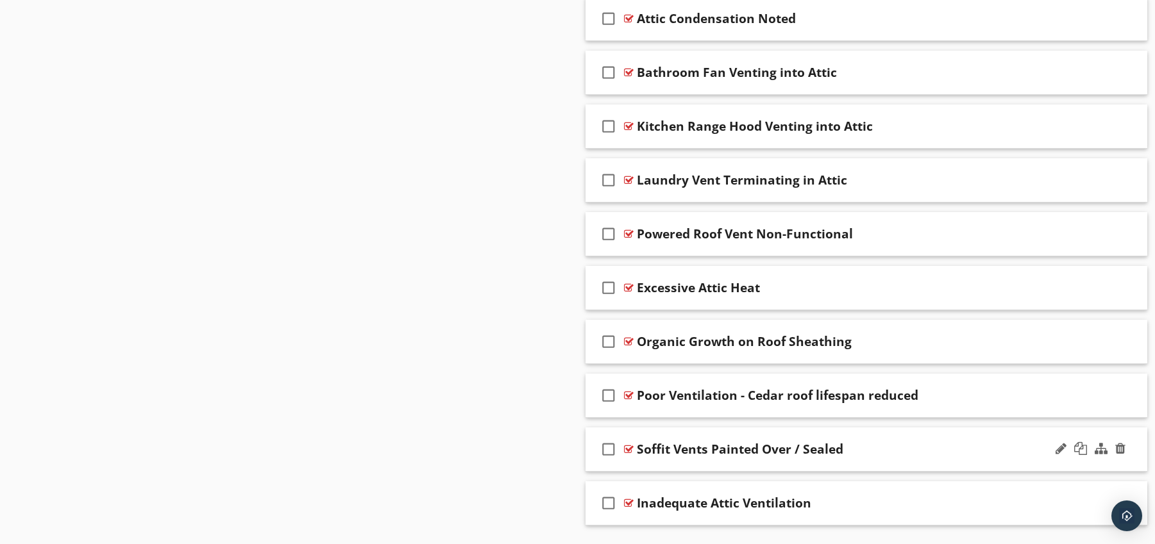
scroll to position [873, 0]
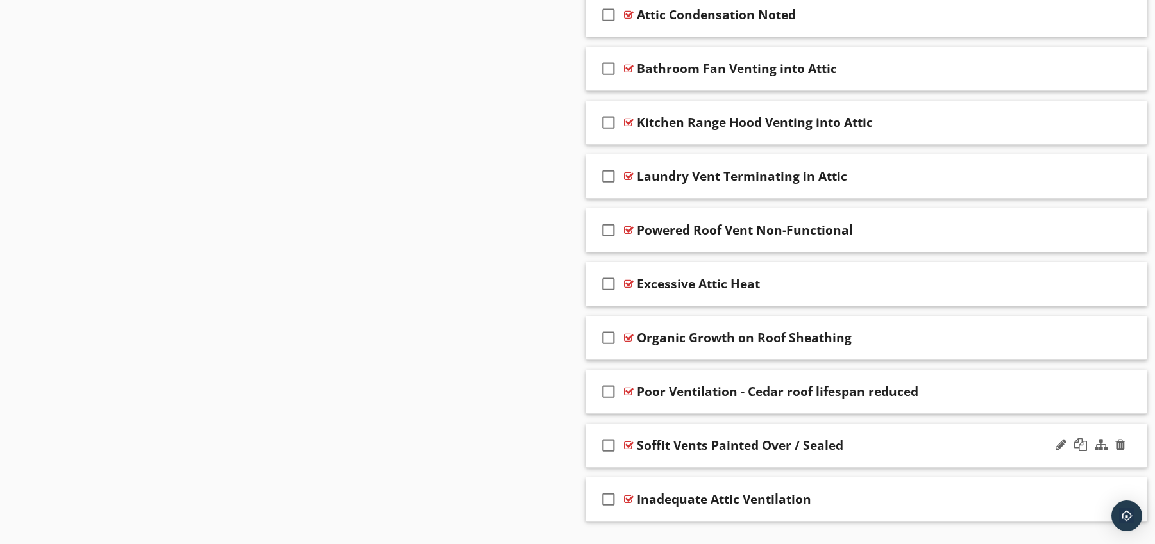
click at [630, 442] on div at bounding box center [629, 445] width 10 height 10
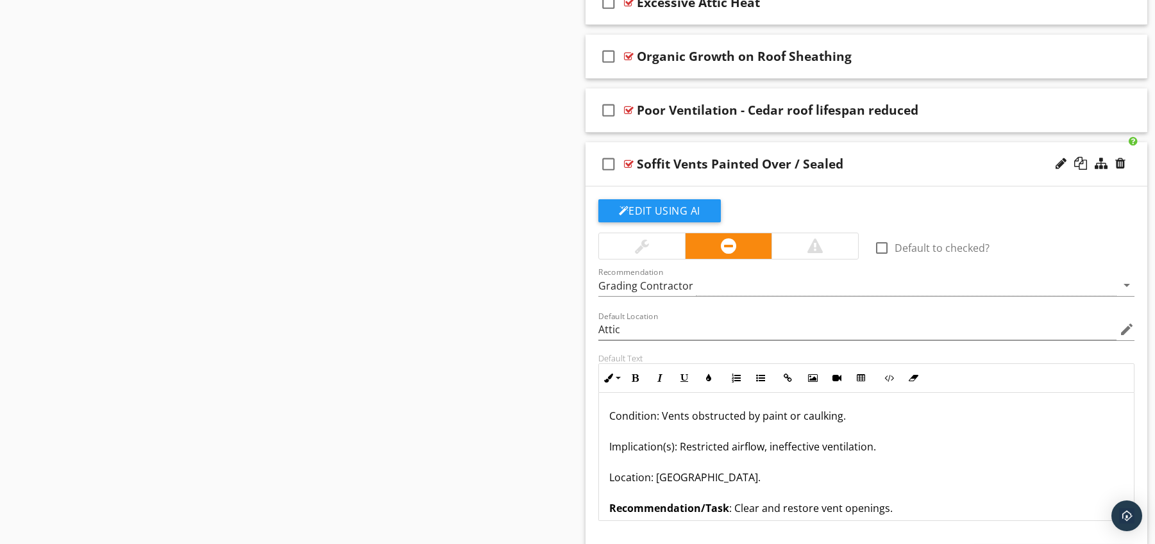
scroll to position [1198, 0]
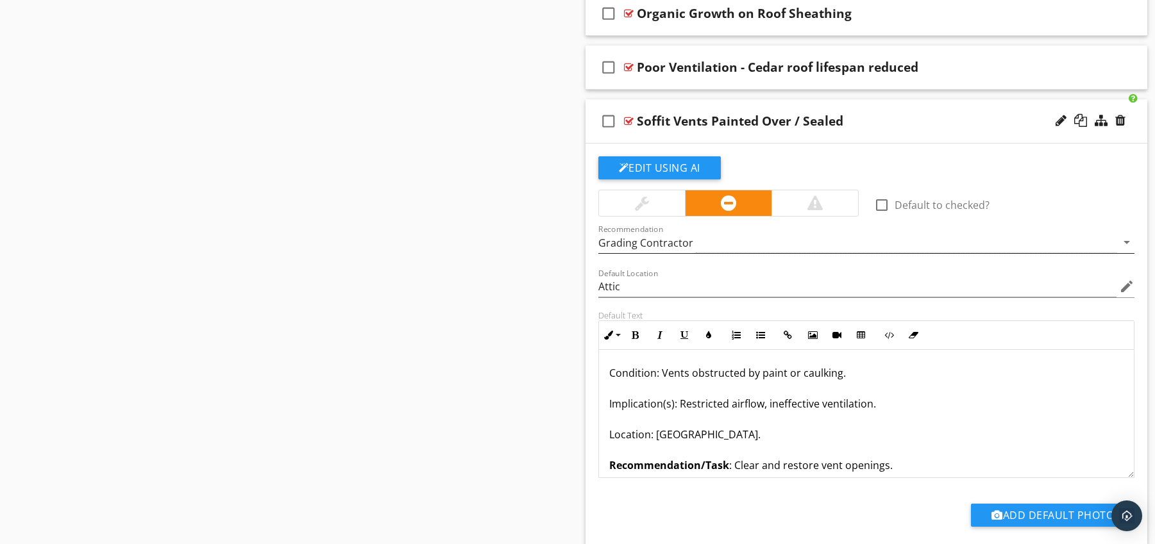
click at [1071, 246] on div "Grading Contractor" at bounding box center [857, 242] width 519 height 21
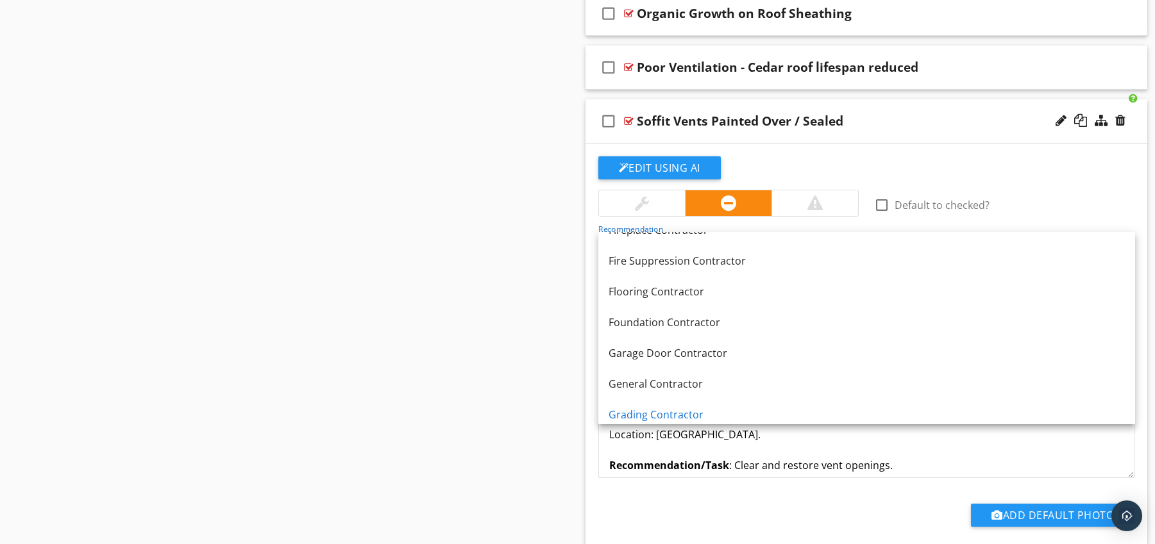
scroll to position [641, 0]
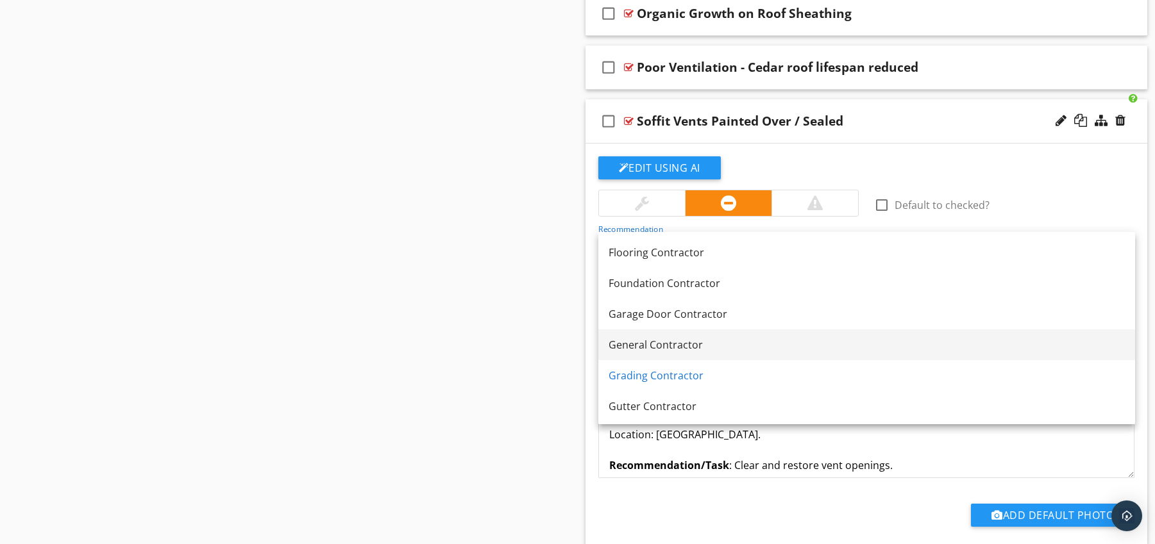
click at [705, 348] on div "General Contractor" at bounding box center [866, 344] width 516 height 15
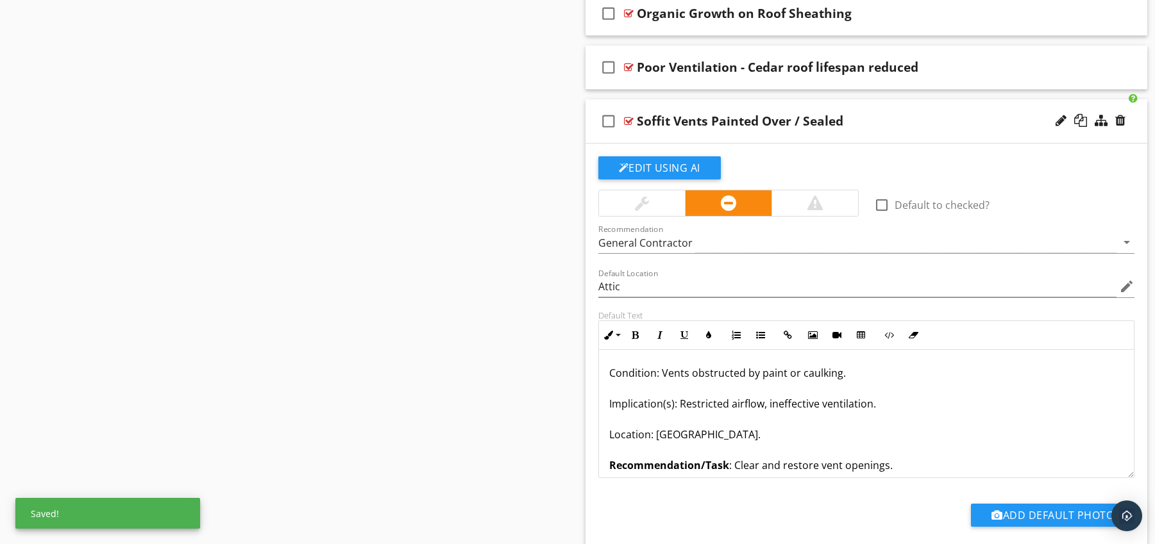
click at [630, 121] on div at bounding box center [629, 121] width 10 height 10
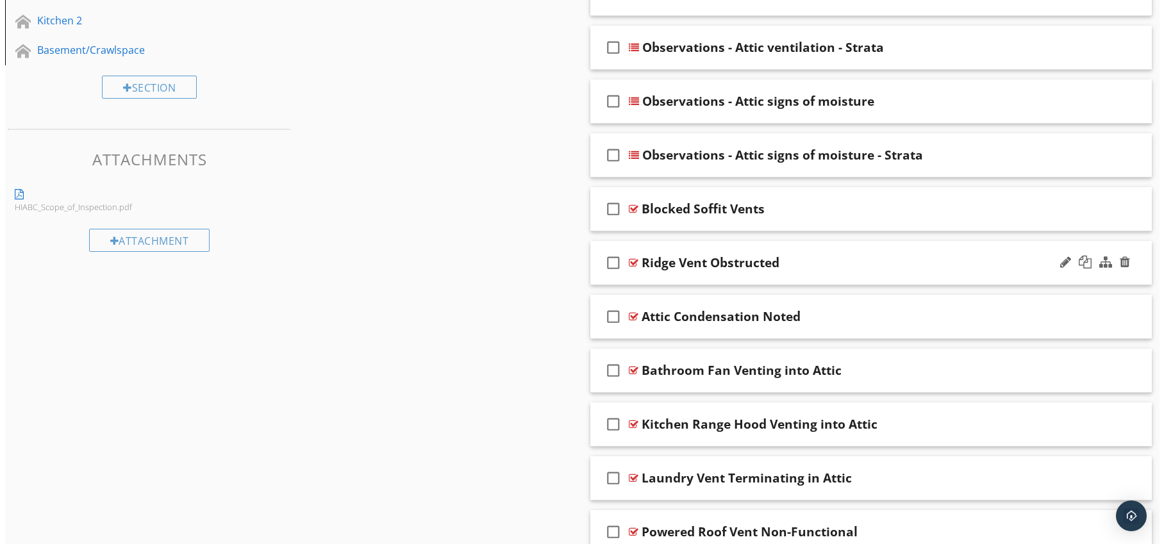
scroll to position [265, 0]
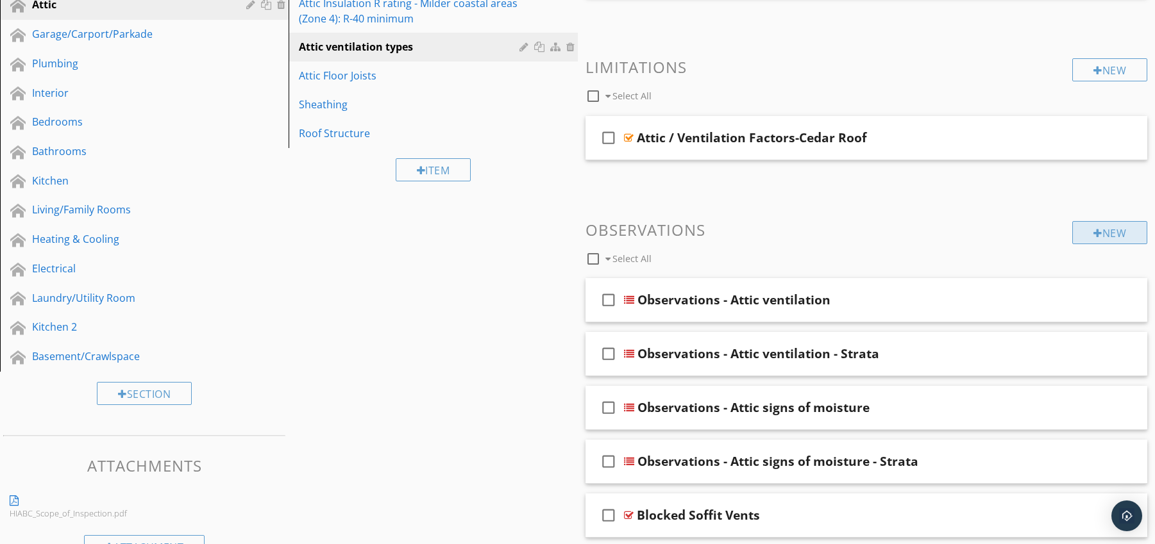
click at [1122, 235] on div "New" at bounding box center [1109, 232] width 75 height 23
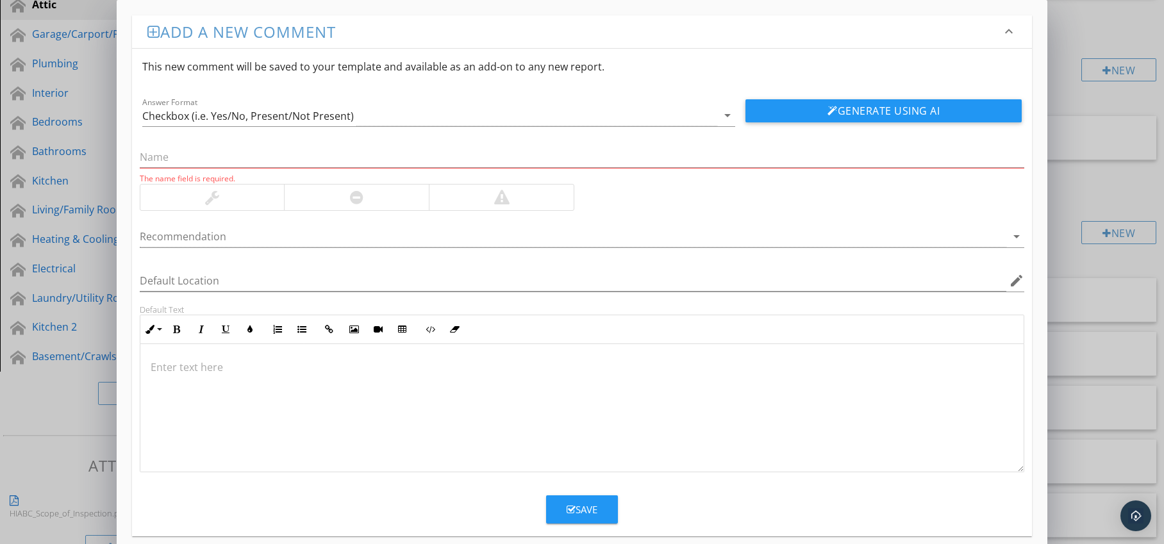
click at [383, 189] on div at bounding box center [356, 198] width 145 height 26
click at [380, 233] on div at bounding box center [574, 236] width 868 height 21
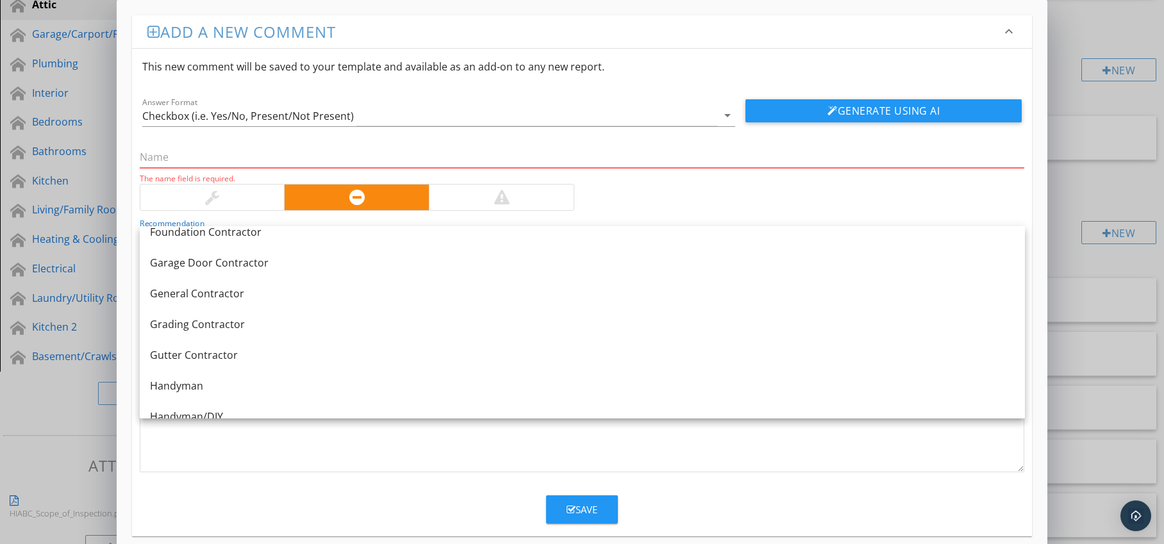
scroll to position [706, 0]
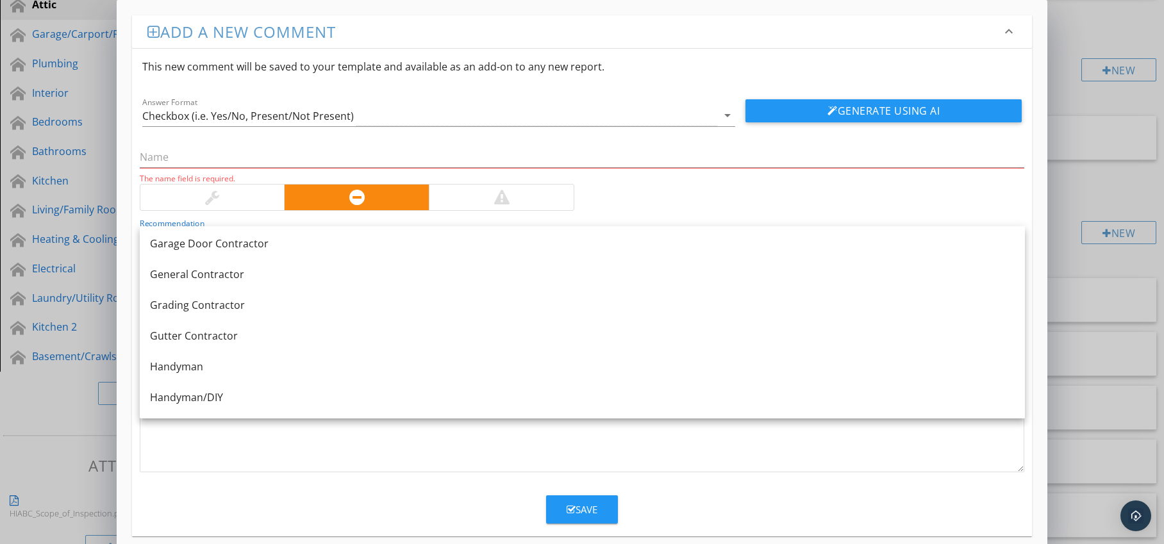
click at [245, 434] on div at bounding box center [582, 408] width 884 height 128
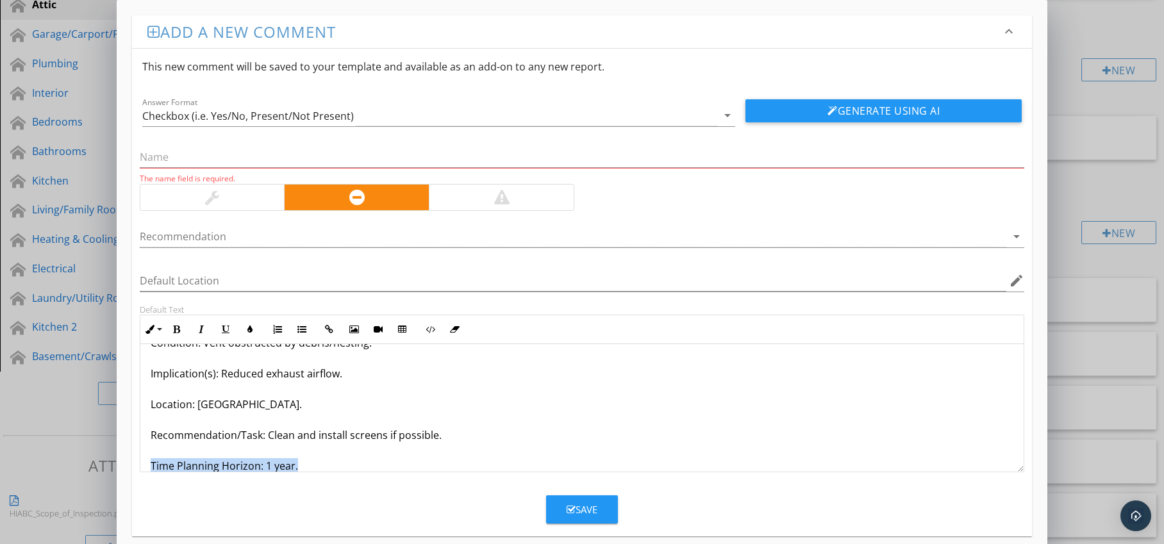
scroll to position [72, 0]
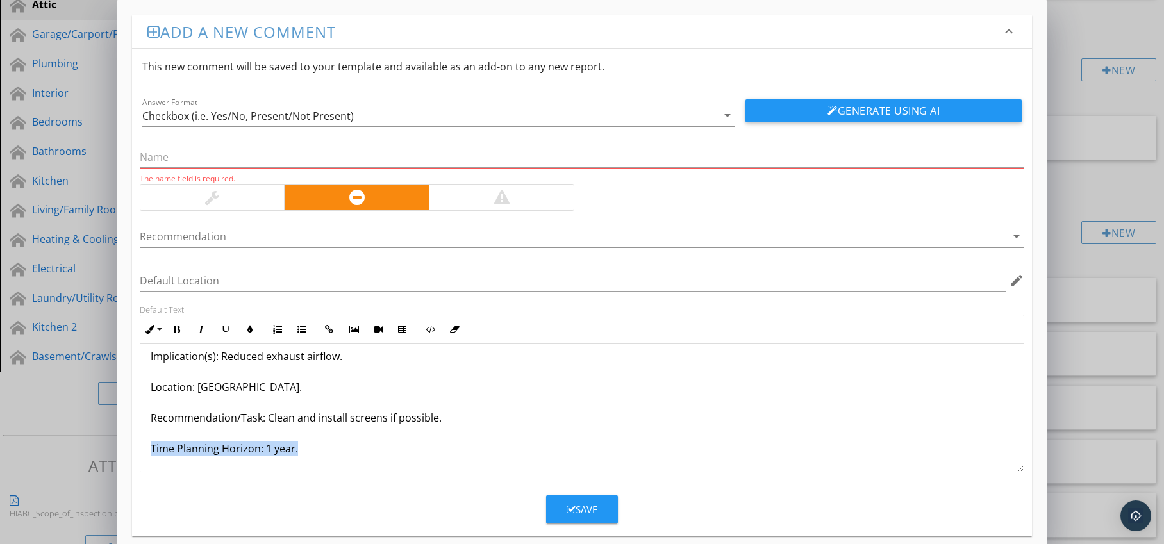
drag, startPoint x: 146, startPoint y: 463, endPoint x: 326, endPoint y: 458, distance: 179.6
click at [326, 458] on div "Ridge Vent Clogged With Debris (dirt, wasps, leaves) Condition: Vent obstructed…" at bounding box center [582, 372] width 884 height 200
click at [175, 330] on icon "button" at bounding box center [176, 329] width 9 height 9
click at [253, 329] on icon "button" at bounding box center [250, 329] width 9 height 9
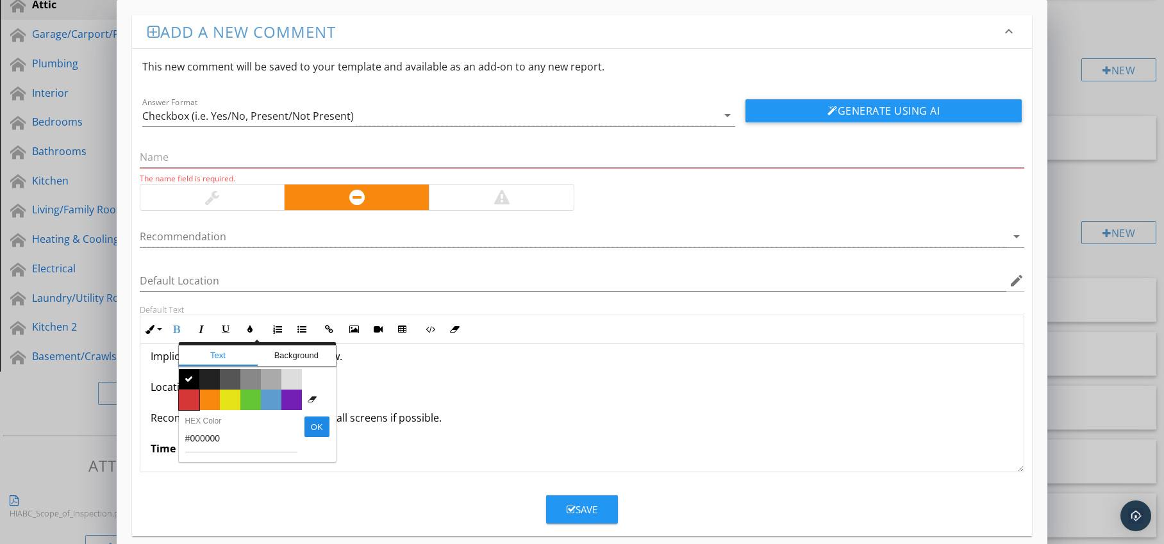
click at [189, 399] on span "Color #d53636" at bounding box center [189, 400] width 21 height 21
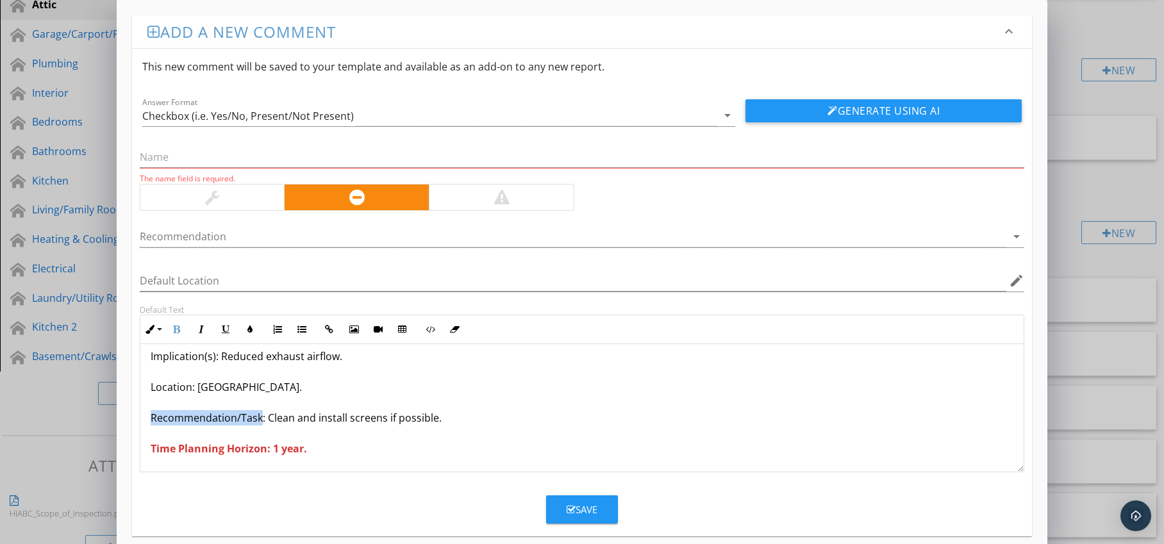
drag, startPoint x: 153, startPoint y: 418, endPoint x: 260, endPoint y: 424, distance: 107.9
click at [260, 424] on div "Ridge Vent Clogged With Debris (dirt, wasps, leaves) Condition: Vent obstructed…" at bounding box center [582, 372] width 884 height 200
click at [176, 330] on icon "button" at bounding box center [176, 329] width 9 height 9
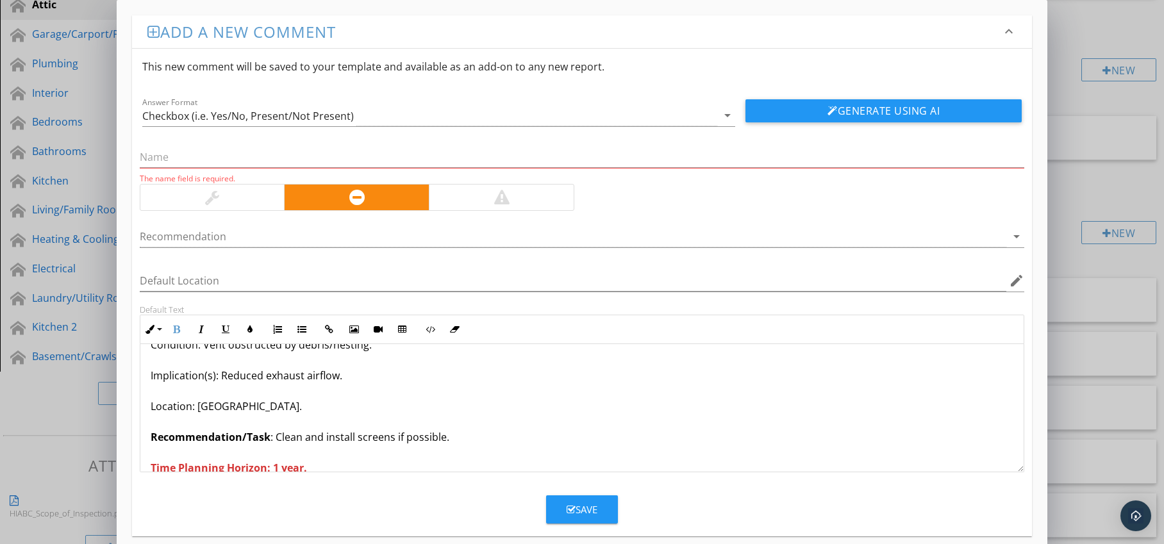
scroll to position [0, 0]
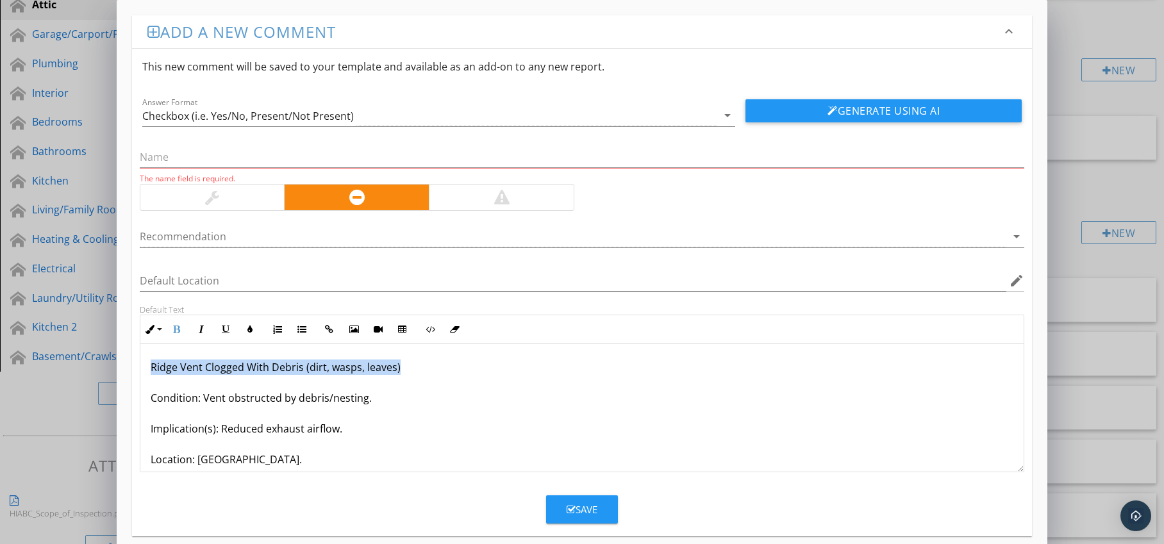
drag, startPoint x: 152, startPoint y: 366, endPoint x: 420, endPoint y: 369, distance: 268.0
click at [420, 369] on p "Ridge Vent Clogged With Debris (dirt, wasps, leaves) Condition: Vent obstructed…" at bounding box center [583, 444] width 864 height 169
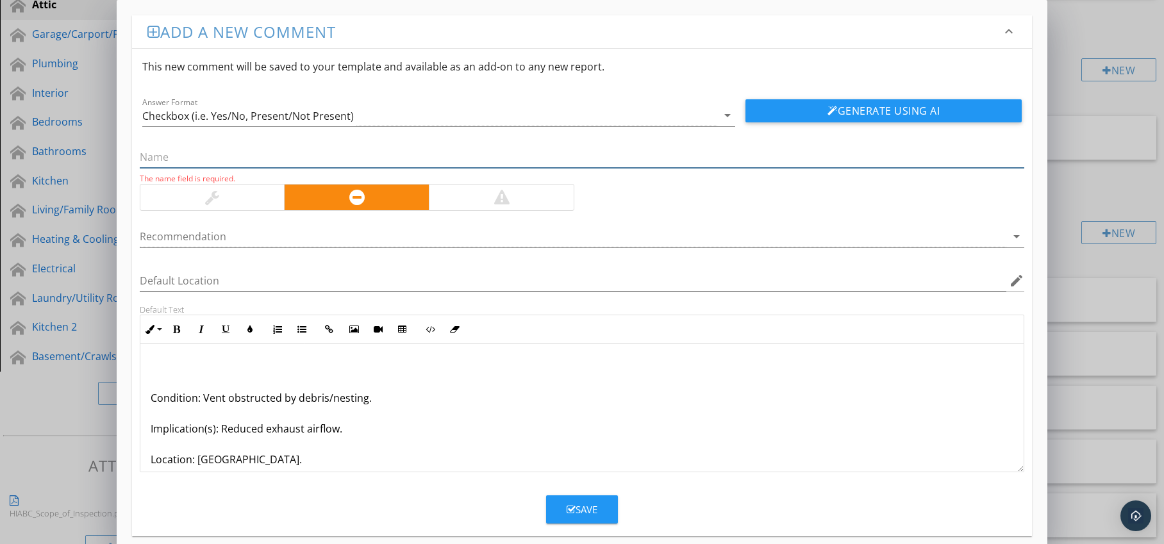
click at [253, 156] on input "text" at bounding box center [582, 157] width 885 height 21
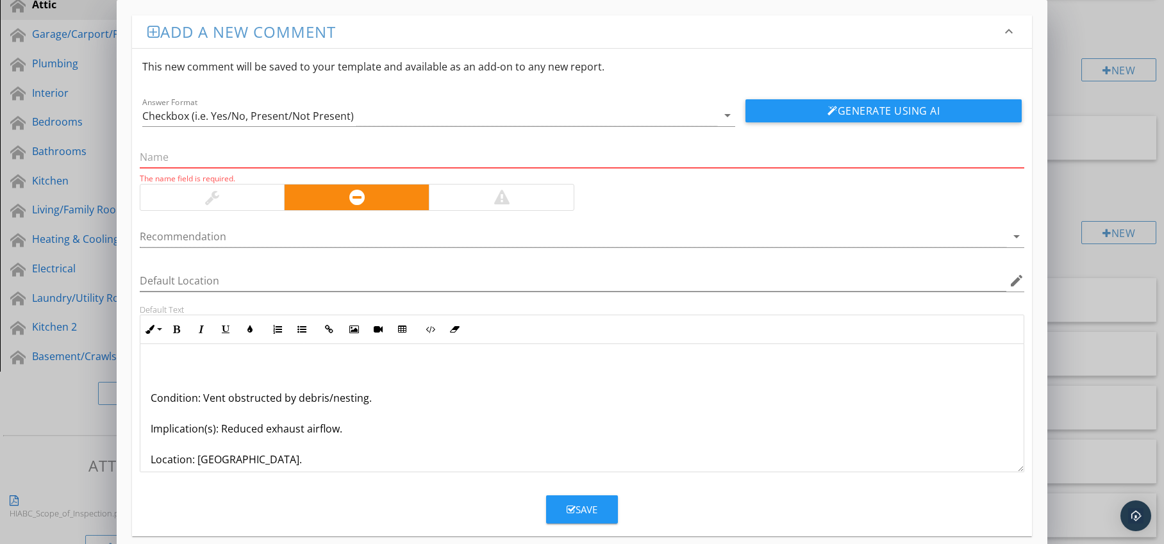
paste input "Ridge Vent Clogged With Debris (dirt, wasps, leaves)"
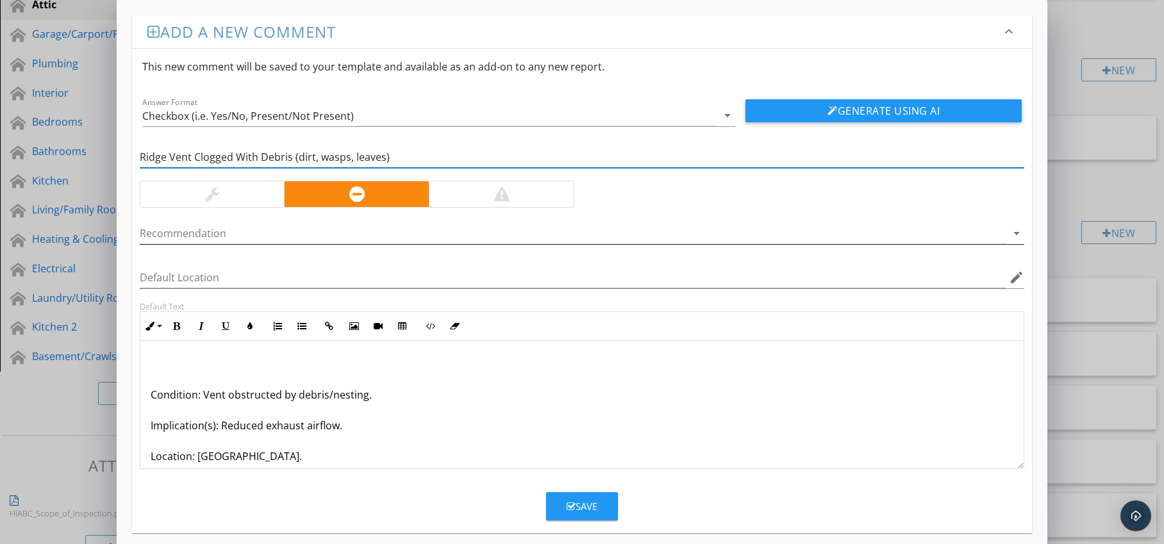
click at [437, 235] on div at bounding box center [574, 233] width 868 height 21
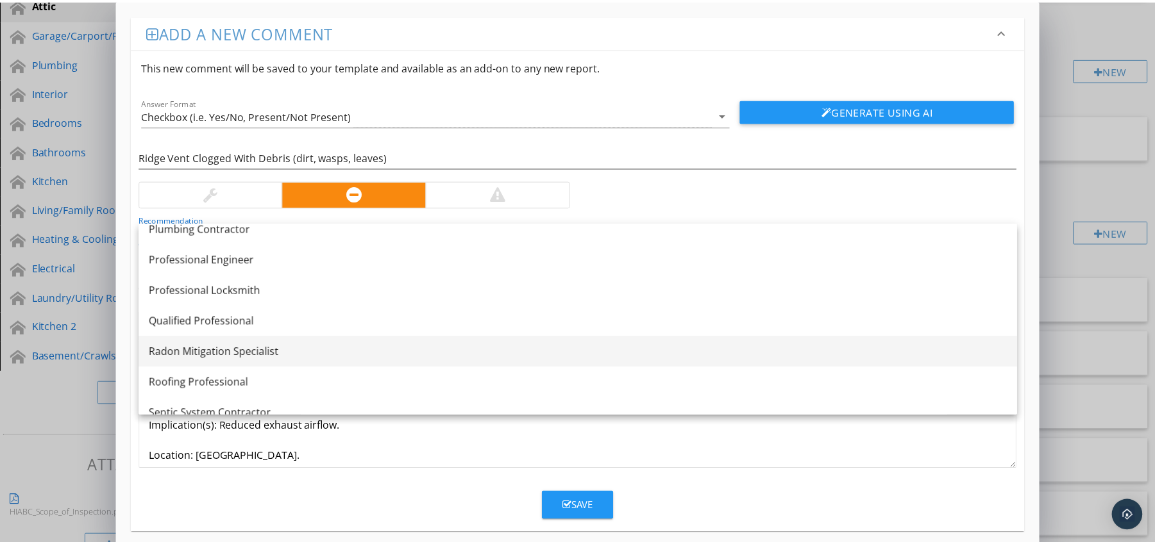
scroll to position [1455, 0]
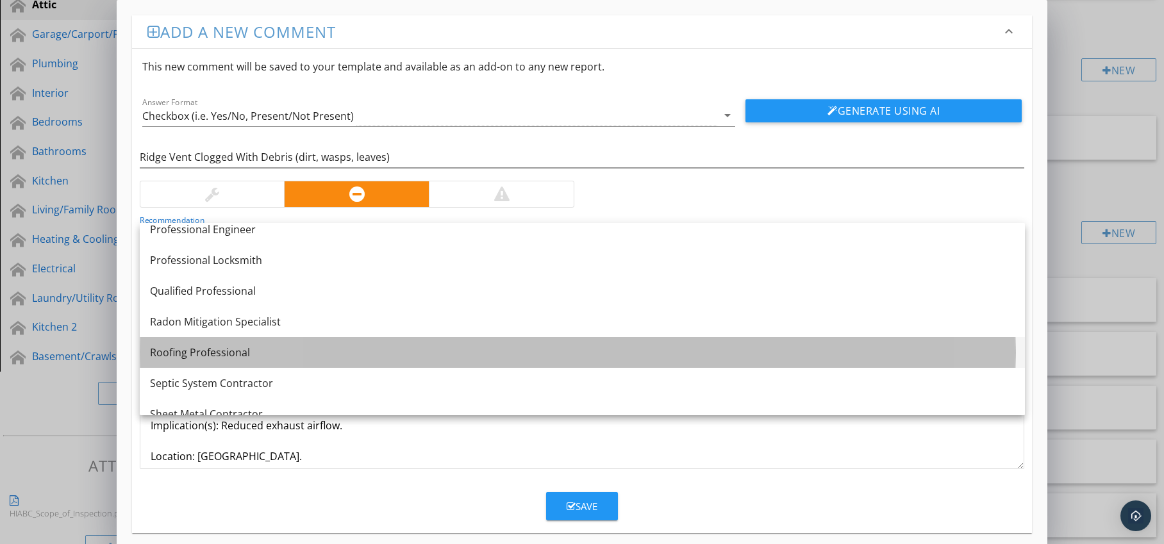
click at [315, 352] on div "Roofing Professional" at bounding box center [582, 352] width 865 height 15
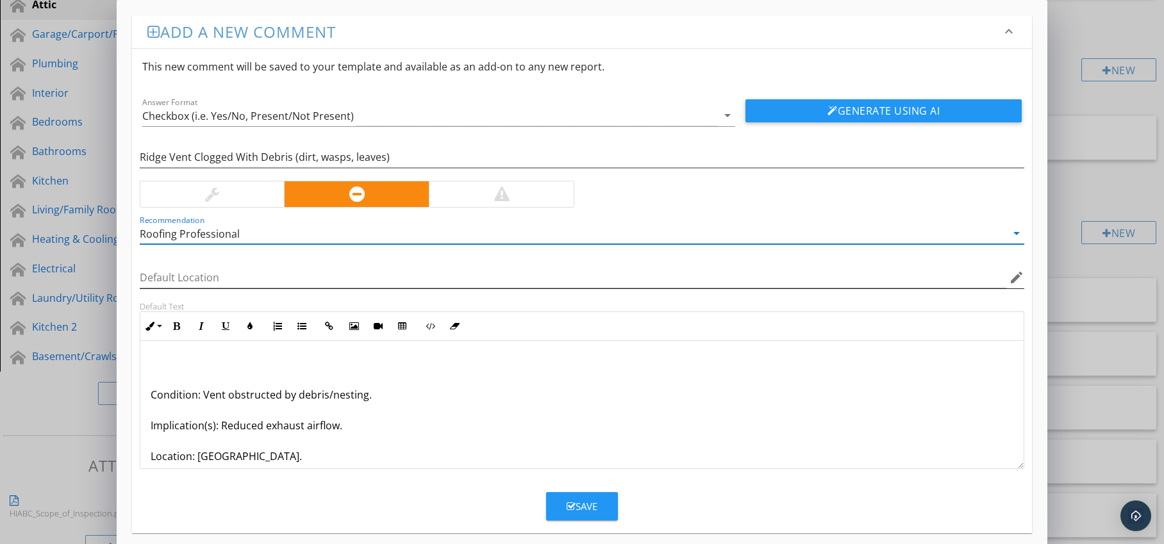
click at [1014, 278] on icon "edit" at bounding box center [1016, 277] width 15 height 15
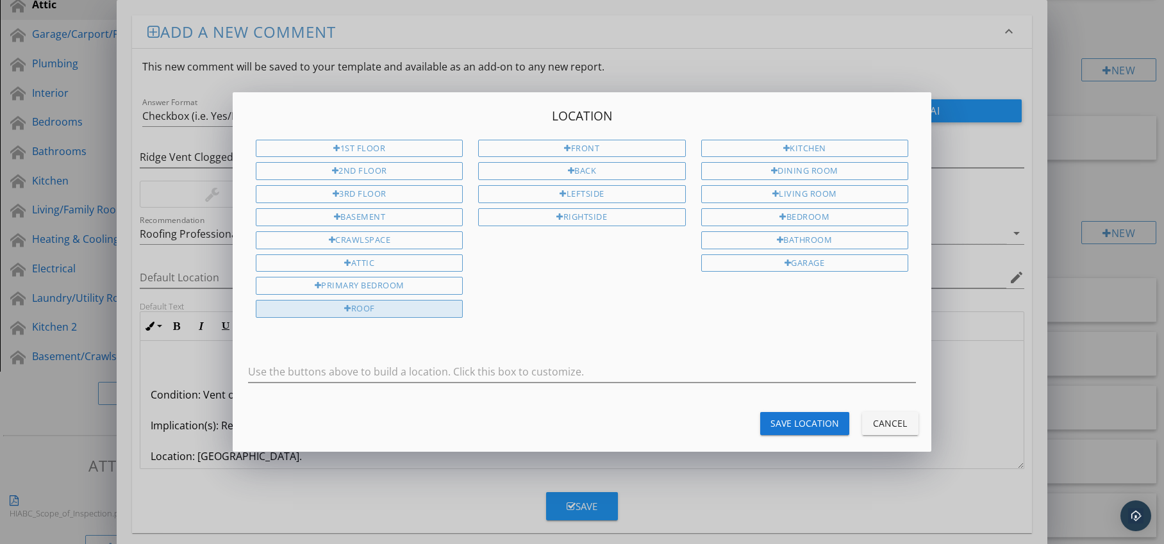
click at [440, 308] on div "Roof" at bounding box center [359, 309] width 207 height 18
click at [793, 423] on div "Save Location" at bounding box center [805, 423] width 69 height 13
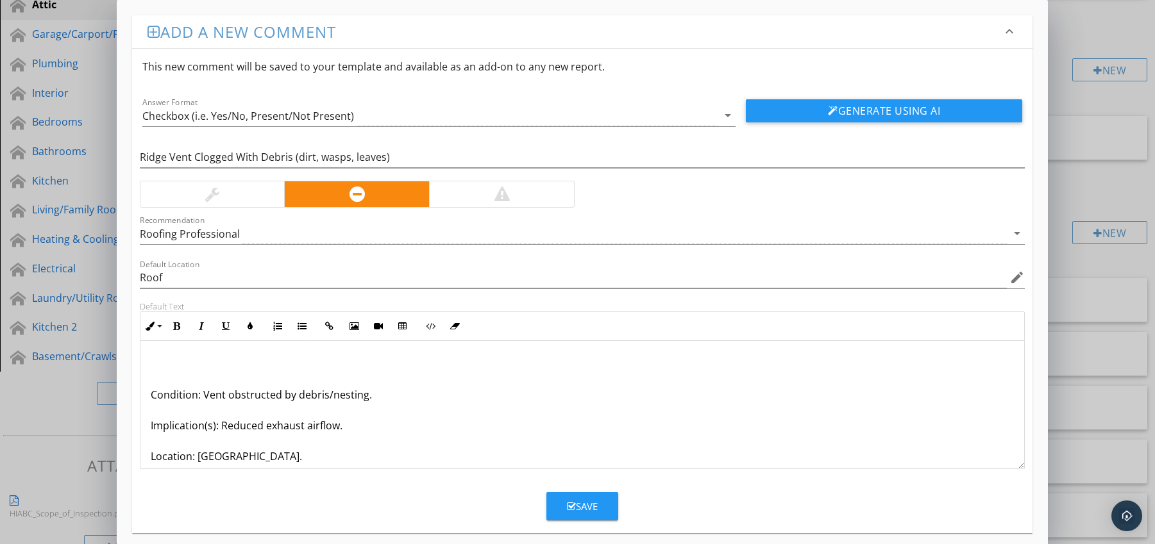
drag, startPoint x: 147, startPoint y: 392, endPoint x: 155, endPoint y: 395, distance: 8.9
click at [147, 392] on div "Condition: Vent obstructed by debris/nesting. Implication(s): Reduced exhaust a…" at bounding box center [582, 441] width 884 height 200
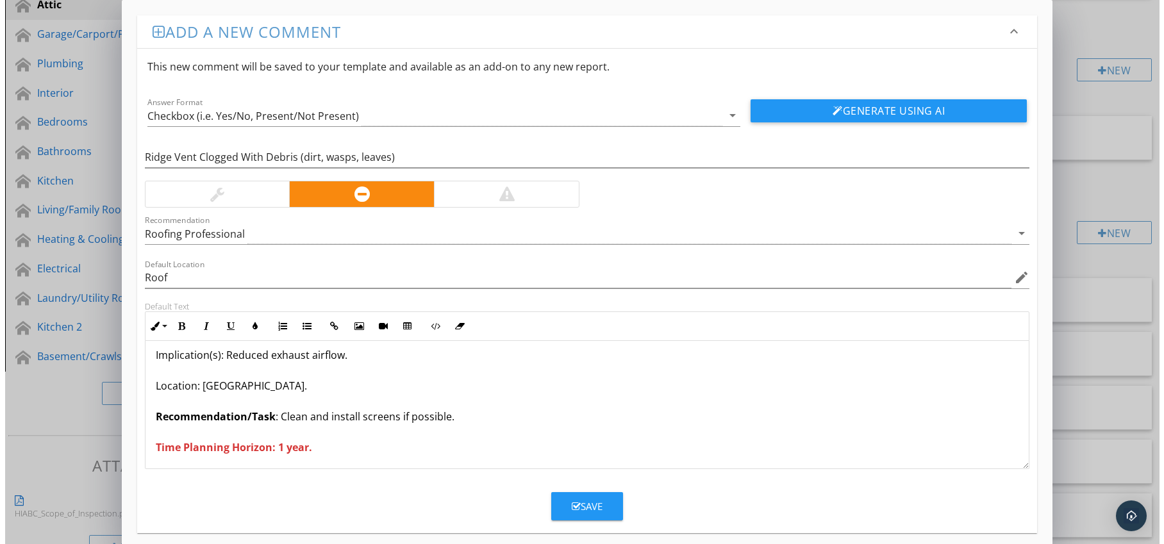
scroll to position [42, 0]
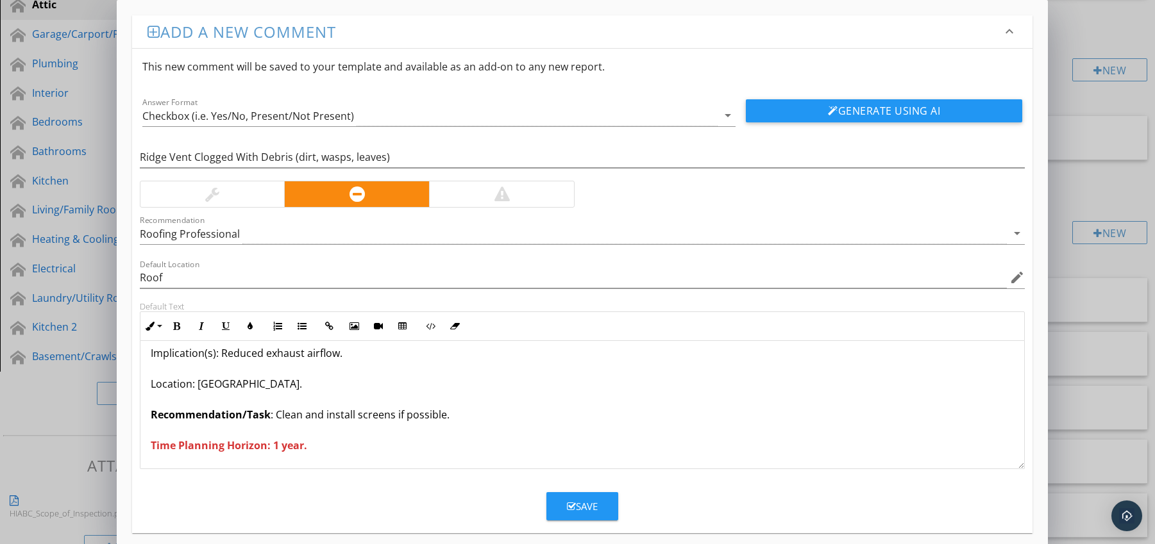
click at [578, 497] on button "Save" at bounding box center [582, 506] width 72 height 28
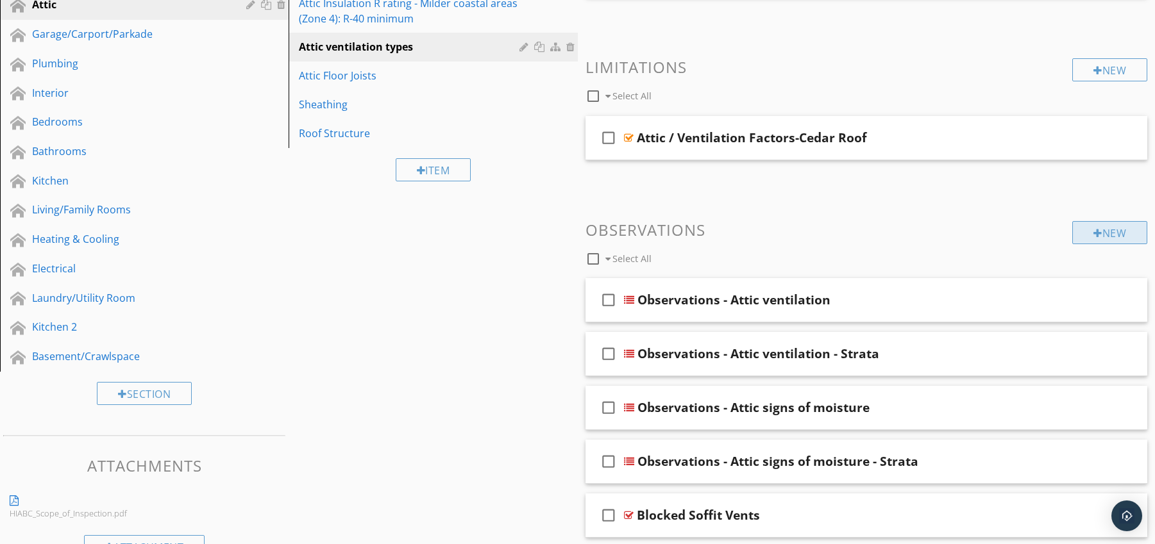
click at [1099, 228] on div "New" at bounding box center [1109, 232] width 75 height 23
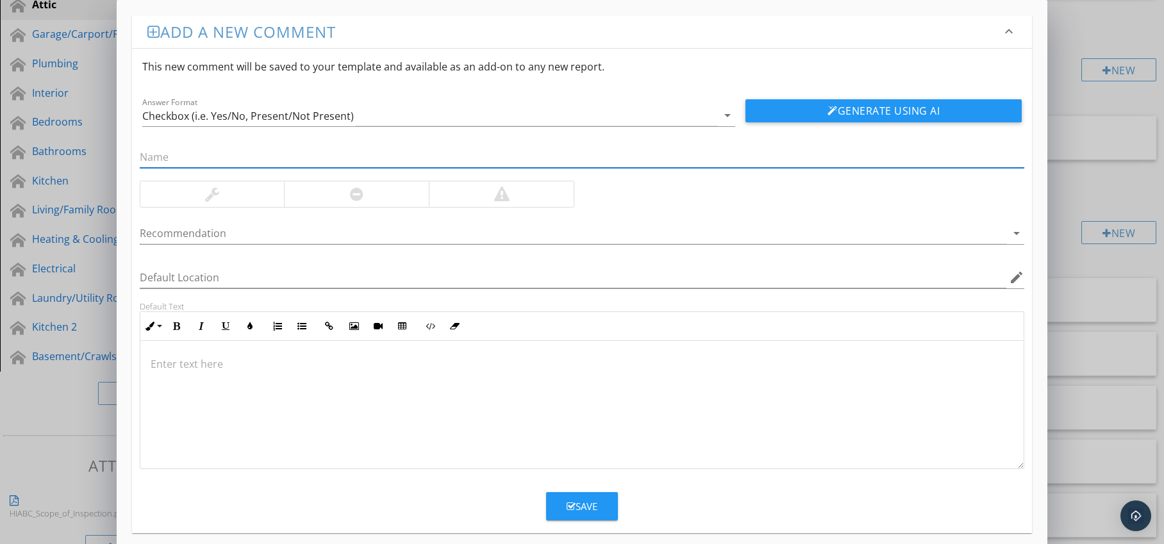
click at [348, 196] on div at bounding box center [356, 194] width 145 height 26
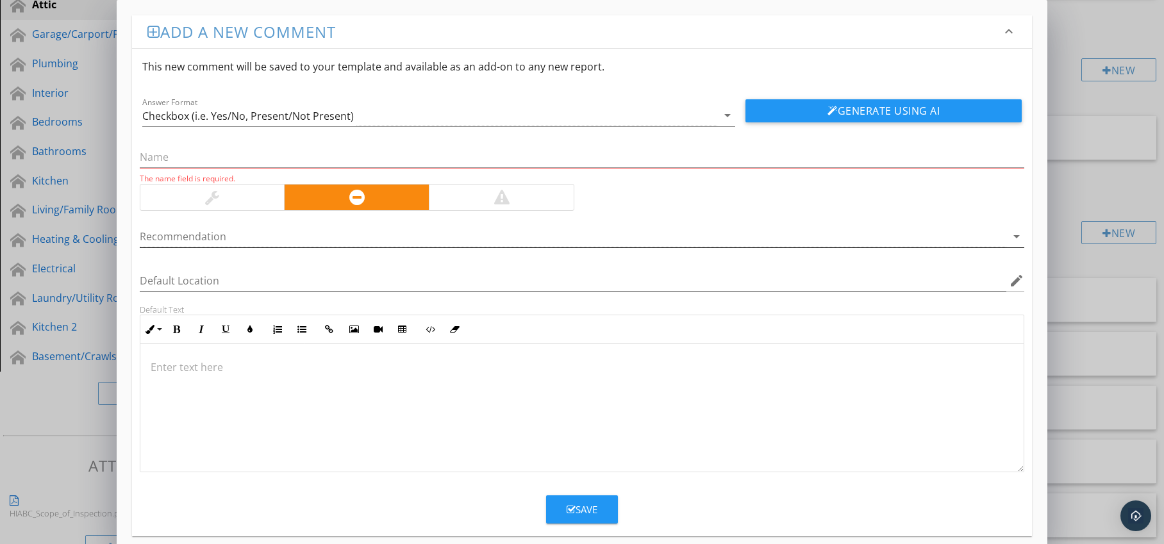
click at [279, 240] on div at bounding box center [574, 236] width 868 height 21
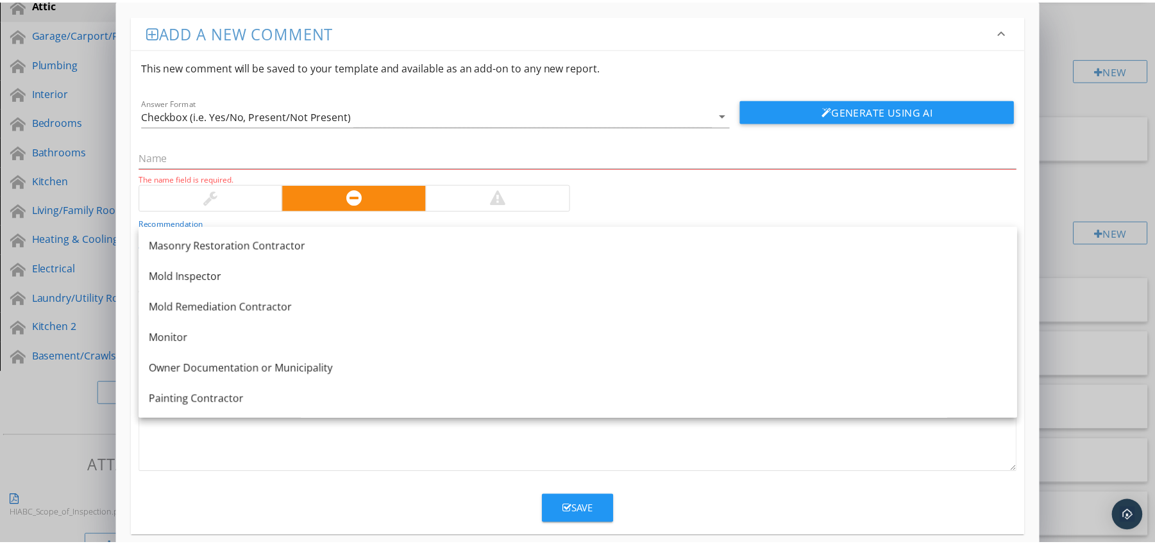
scroll to position [1429, 0]
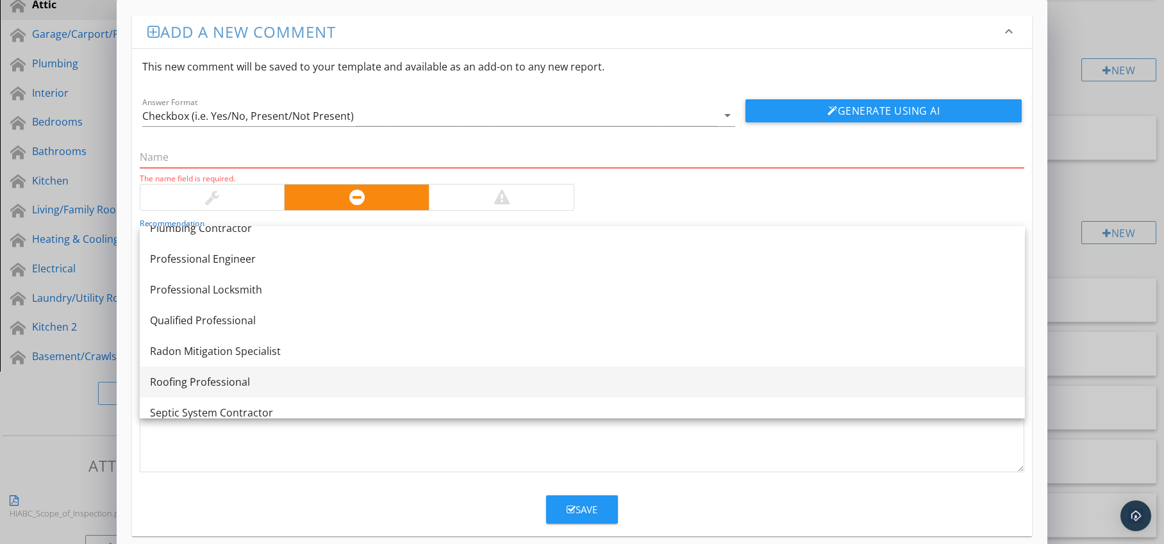
click at [273, 380] on div "Roofing Professional" at bounding box center [582, 381] width 865 height 15
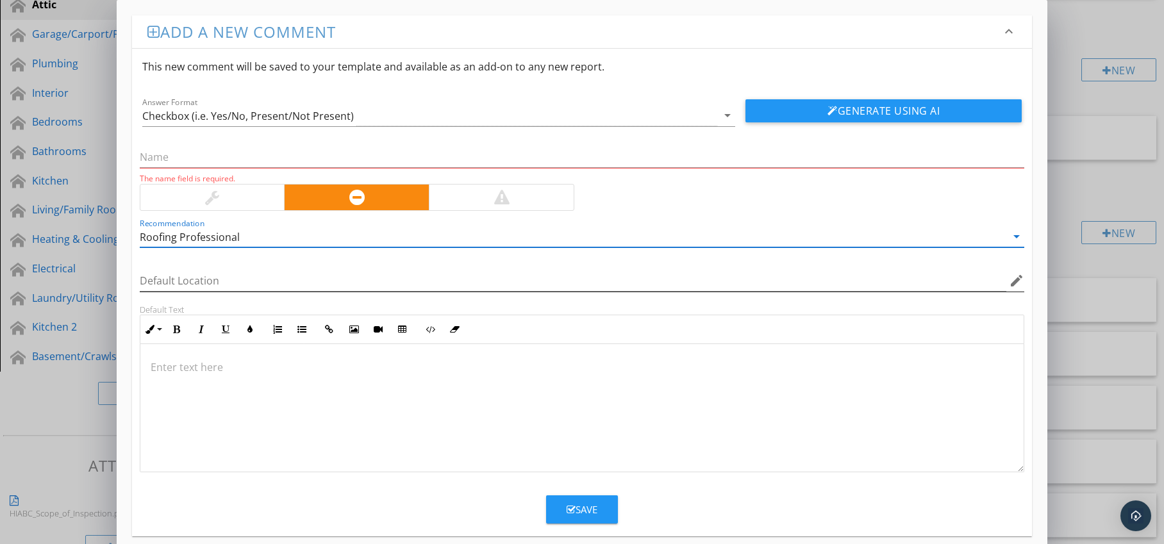
click at [1021, 277] on icon "edit" at bounding box center [1016, 280] width 15 height 15
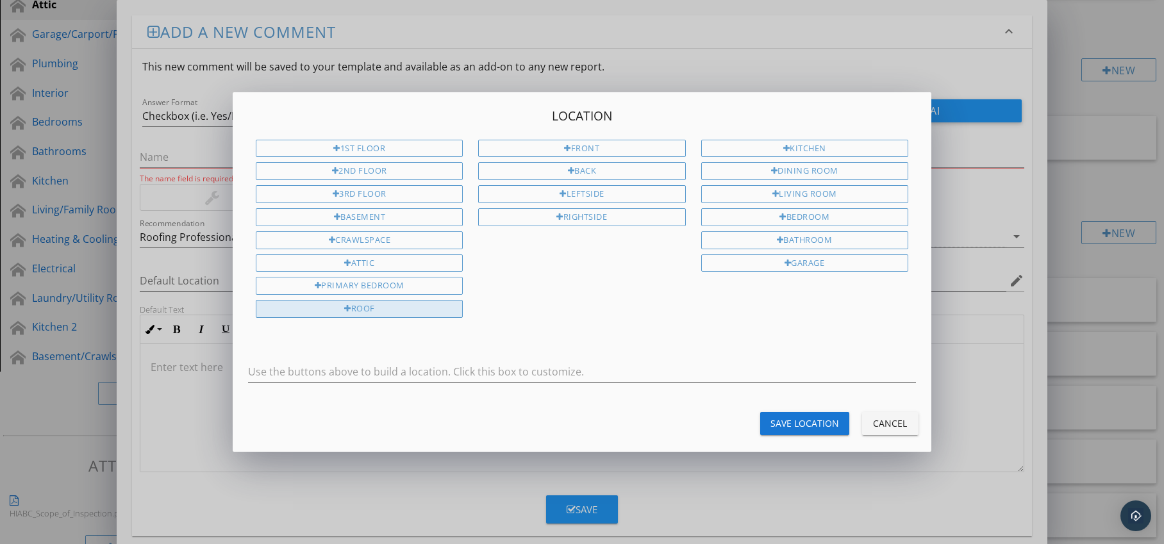
click at [412, 308] on div "Roof" at bounding box center [359, 309] width 207 height 18
click at [780, 417] on div "Save Location" at bounding box center [805, 423] width 69 height 13
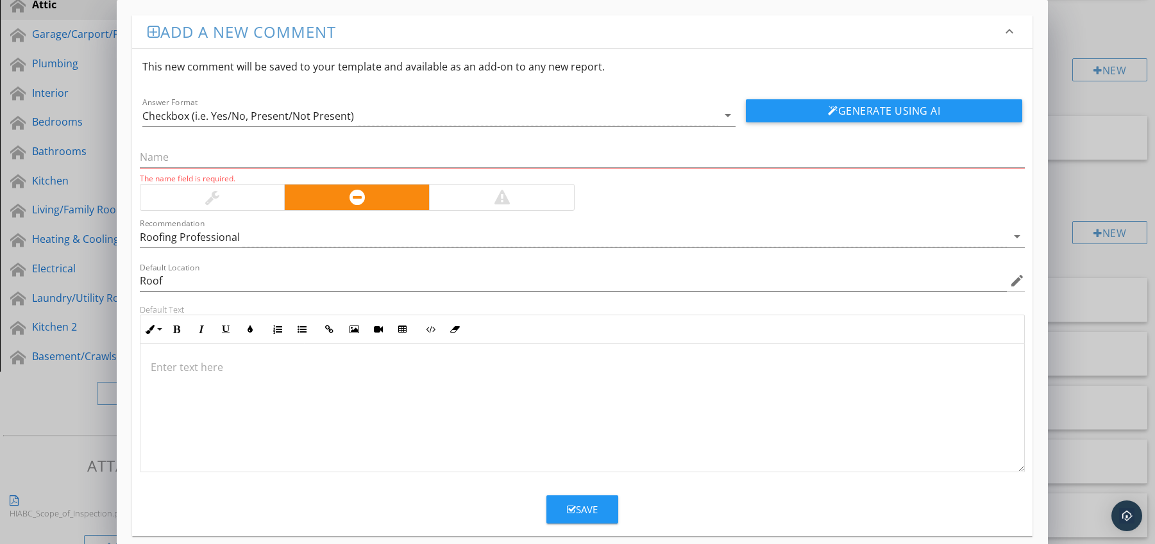
click at [200, 364] on p at bounding box center [583, 367] width 864 height 15
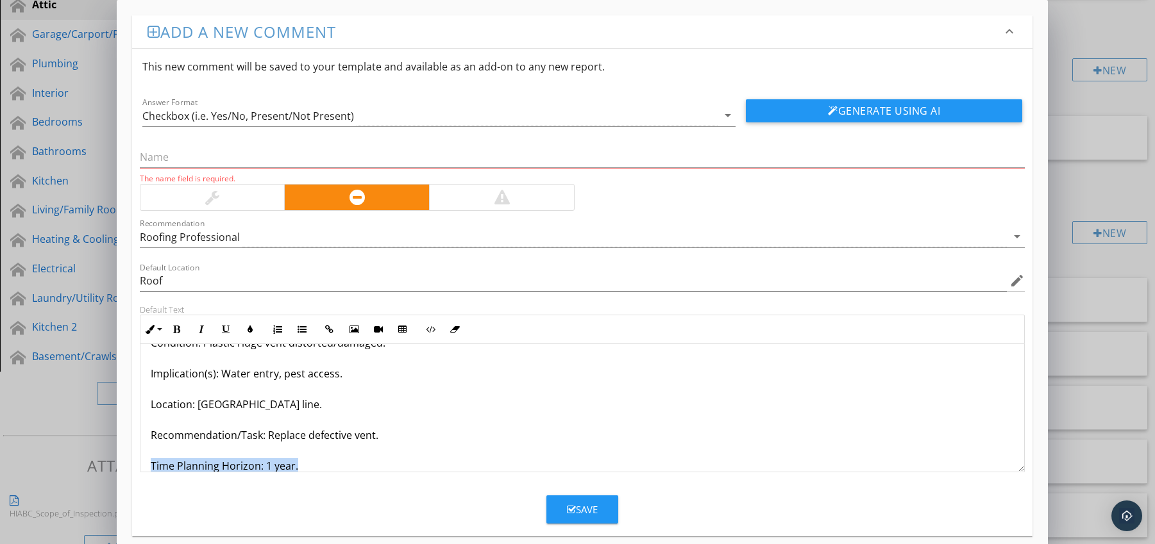
scroll to position [72, 0]
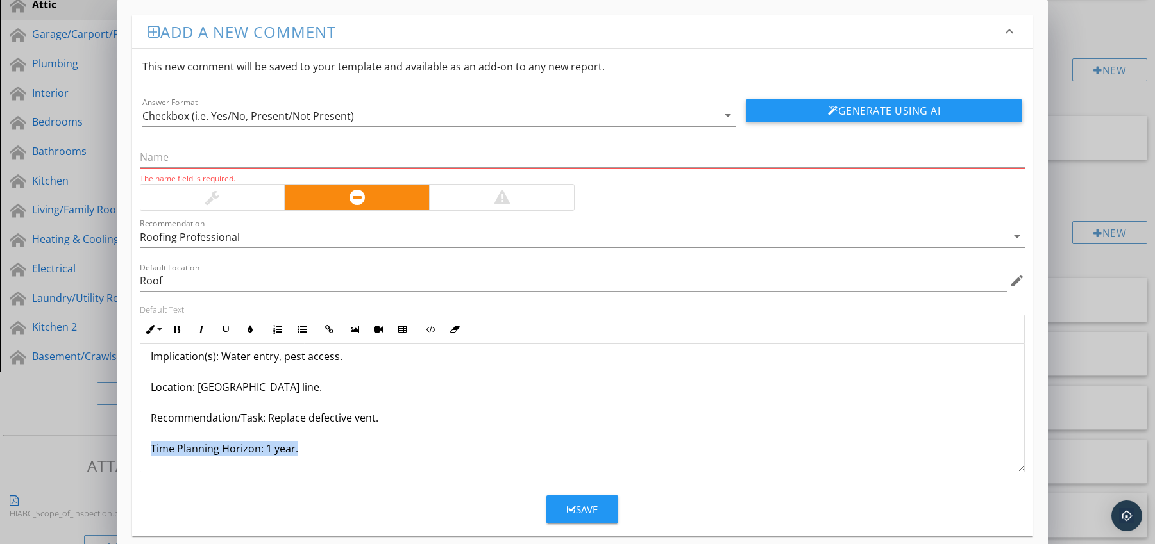
drag, startPoint x: 147, startPoint y: 464, endPoint x: 160, endPoint y: 447, distance: 21.0
click at [167, 472] on div "Ridge Vent Warped or Cracked Plastic Cover Condition: Plastic ridge vent distor…" at bounding box center [582, 408] width 885 height 128
click at [171, 326] on button "Bold" at bounding box center [177, 329] width 24 height 24
click at [246, 328] on icon "button" at bounding box center [250, 329] width 9 height 9
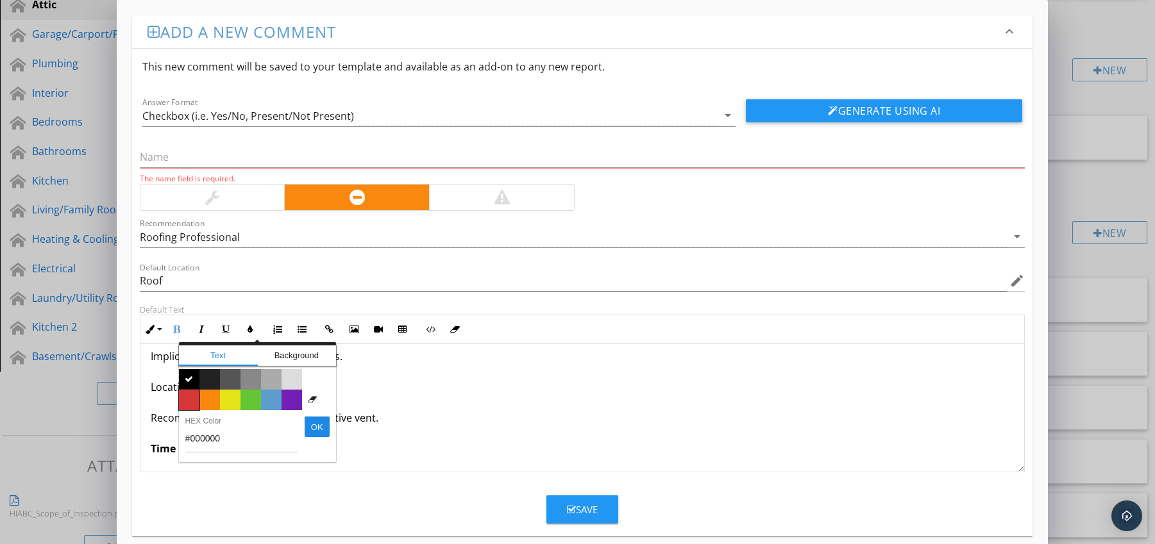
click at [194, 396] on span "Color #d53636" at bounding box center [189, 400] width 21 height 21
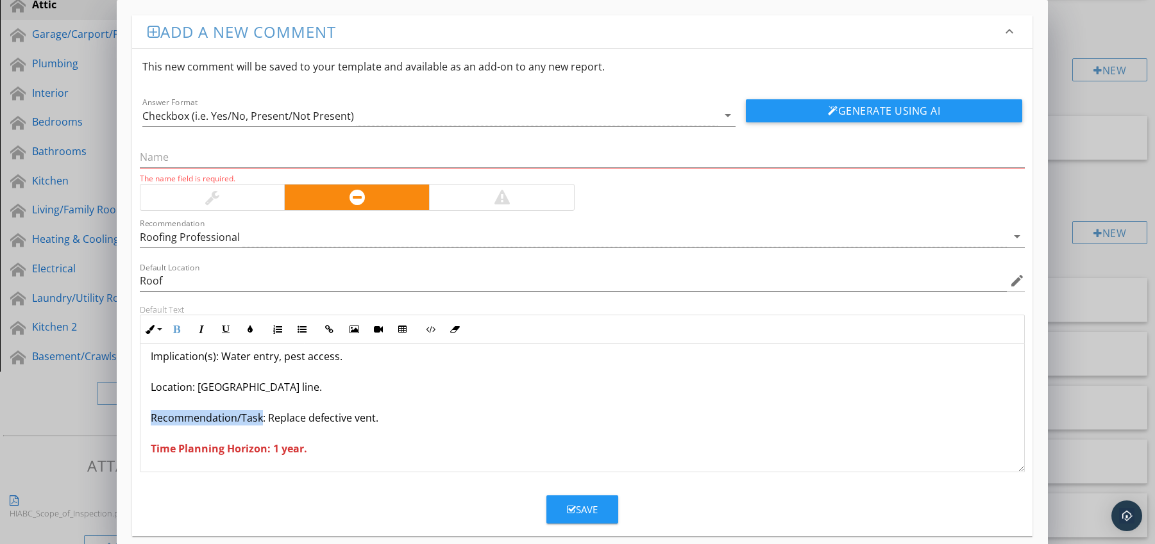
drag, startPoint x: 150, startPoint y: 418, endPoint x: 261, endPoint y: 424, distance: 111.1
click at [261, 424] on p "Ridge Vent Warped or Cracked Plastic Cover Condition: Plastic ridge vent distor…" at bounding box center [583, 371] width 864 height 169
click at [179, 328] on icon "button" at bounding box center [176, 329] width 9 height 9
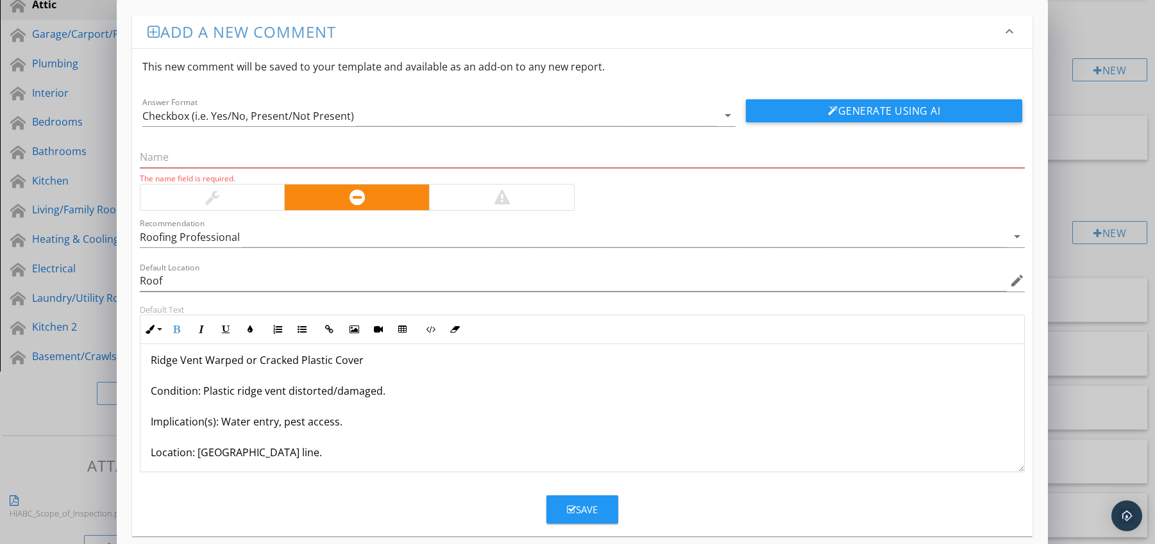
scroll to position [0, 0]
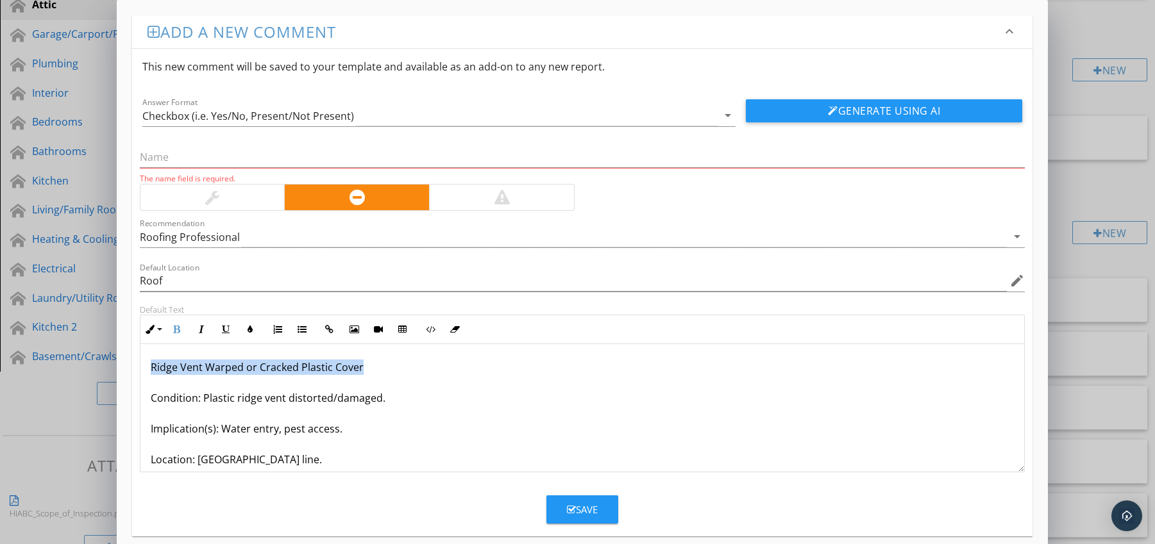
drag, startPoint x: 150, startPoint y: 367, endPoint x: 407, endPoint y: 366, distance: 257.1
click at [407, 366] on p "Ridge Vent Warped or Cracked Plastic Cover Condition: Plastic ridge vent distor…" at bounding box center [583, 444] width 864 height 169
click at [231, 158] on input "text" at bounding box center [582, 157] width 885 height 21
paste input "Ridge Vent Warped or Cracked Plastic Cover"
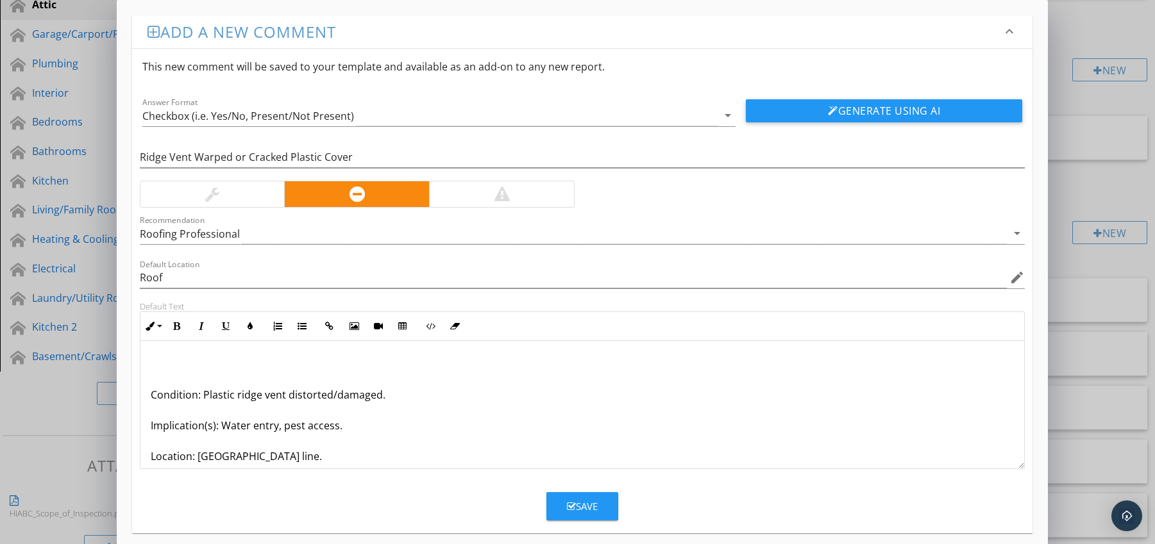
click at [151, 398] on p "Condition: Plastic ridge vent distorted/damaged. Implication(s): Water entry, p…" at bounding box center [583, 440] width 864 height 169
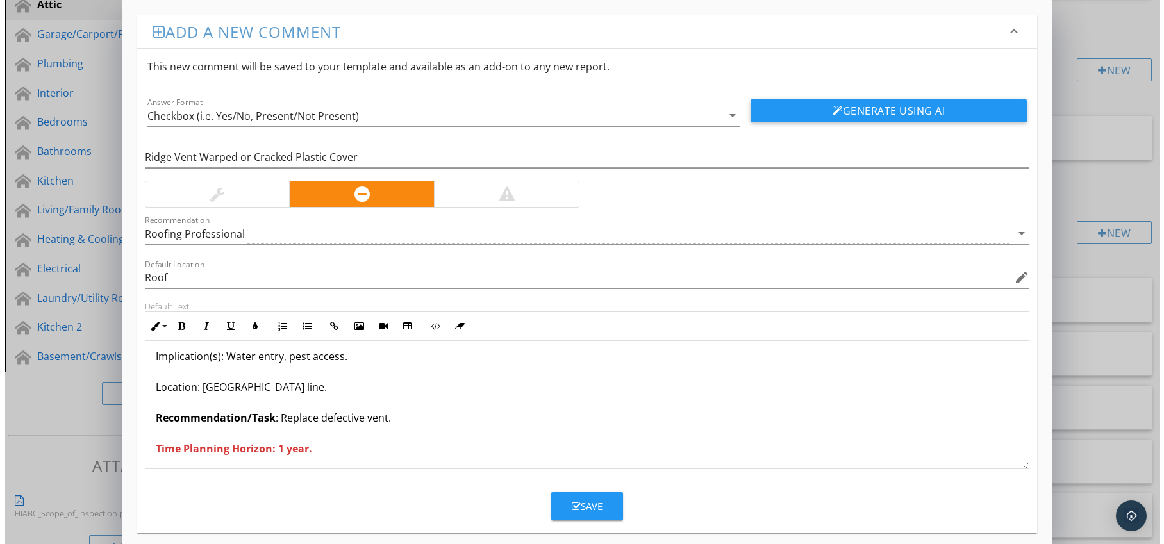
scroll to position [42, 0]
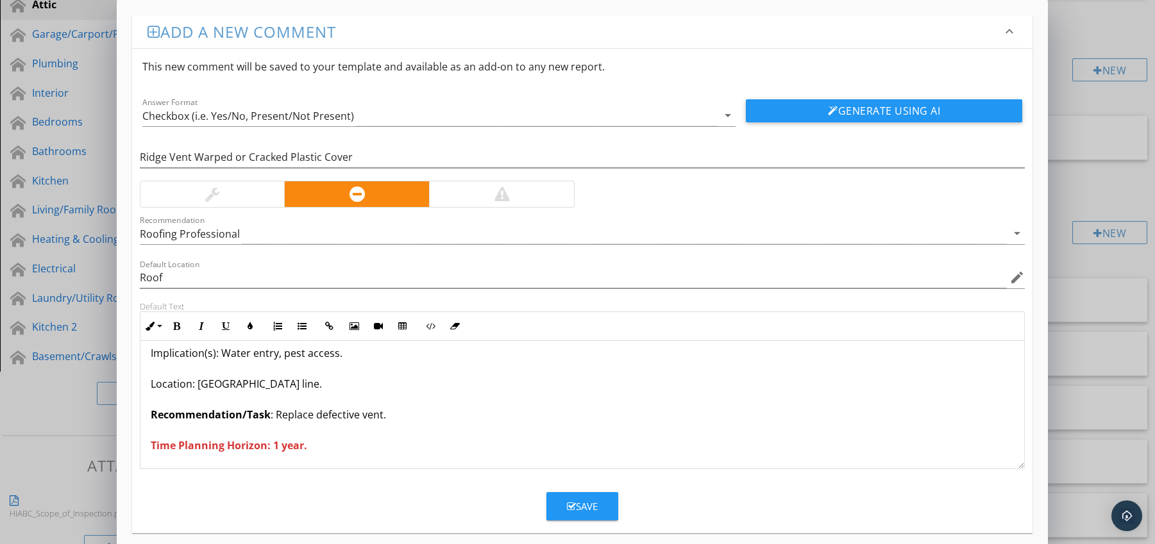
click at [603, 502] on button "Save" at bounding box center [582, 506] width 72 height 28
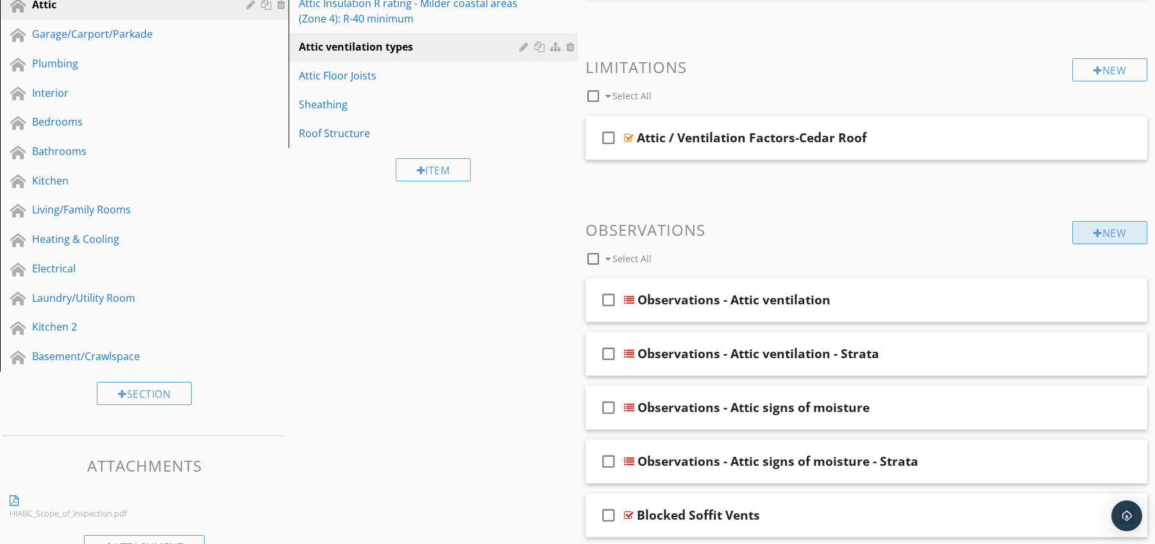
click at [1111, 231] on div "New" at bounding box center [1109, 232] width 75 height 23
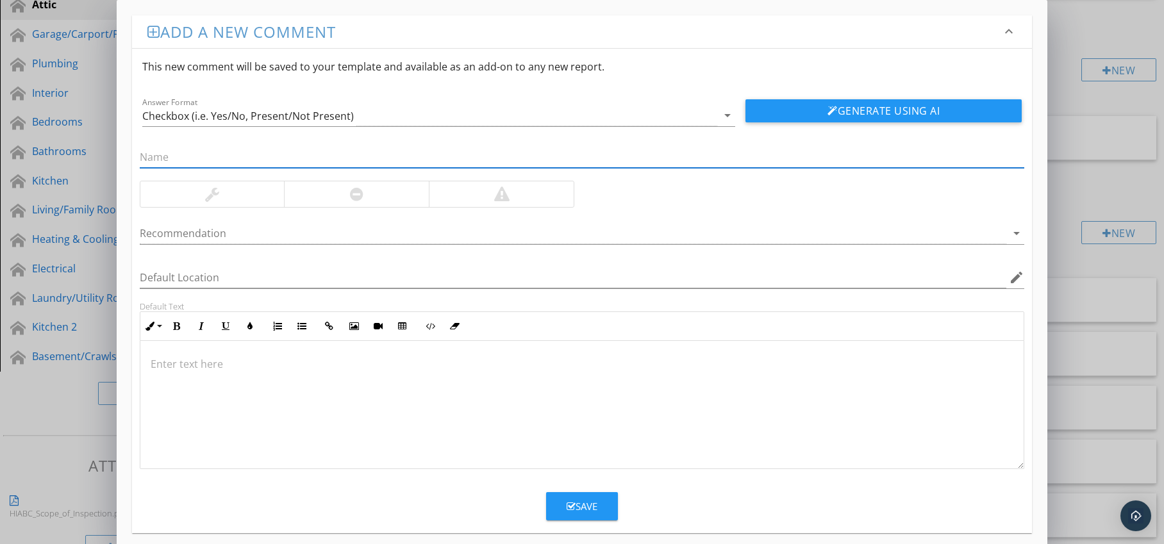
click at [398, 194] on div at bounding box center [356, 194] width 145 height 26
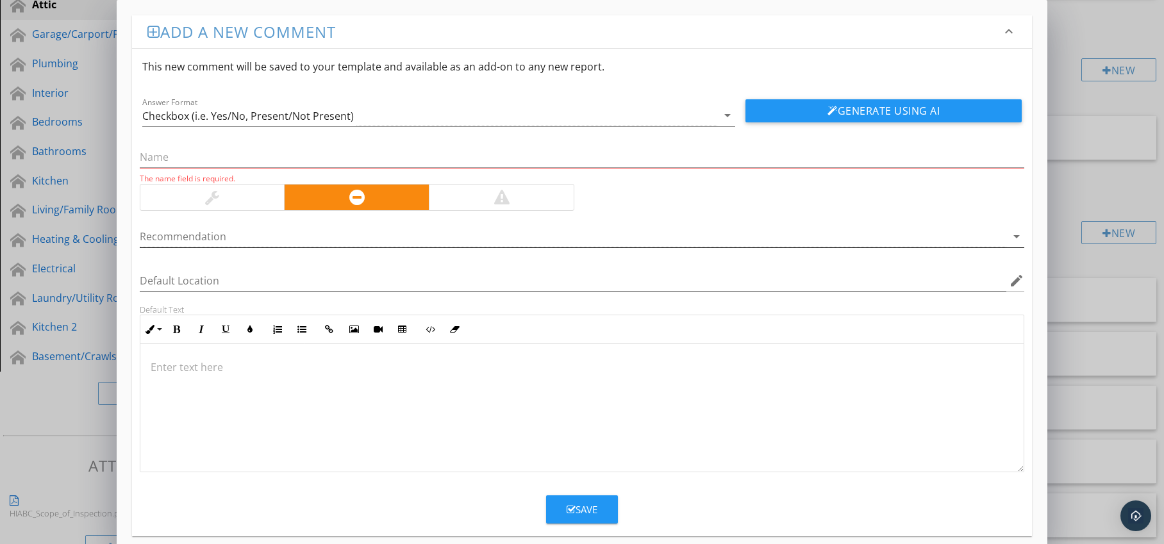
click at [384, 235] on div at bounding box center [574, 236] width 868 height 21
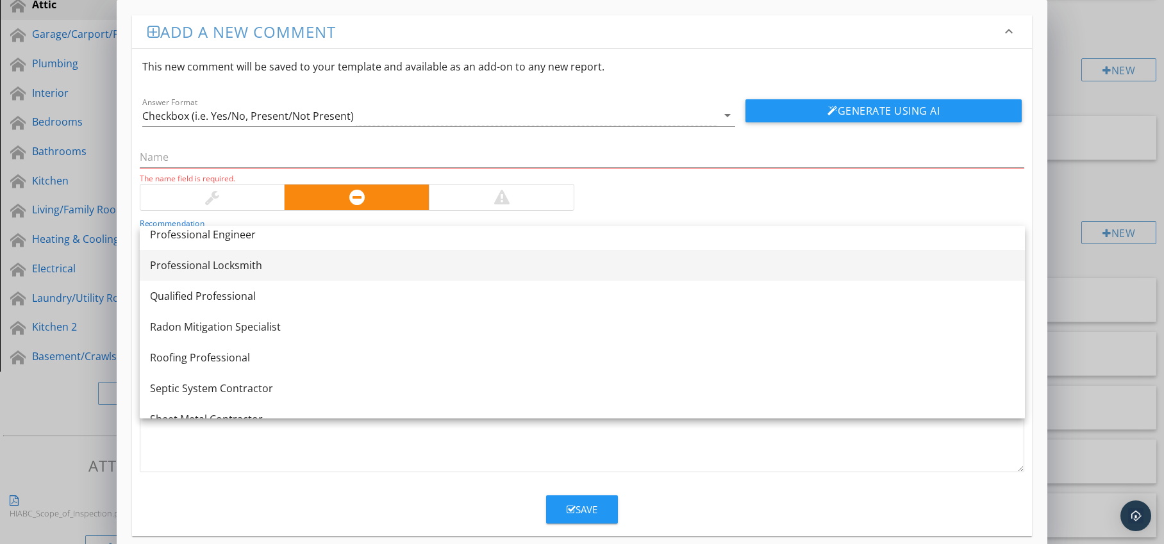
scroll to position [1482, 0]
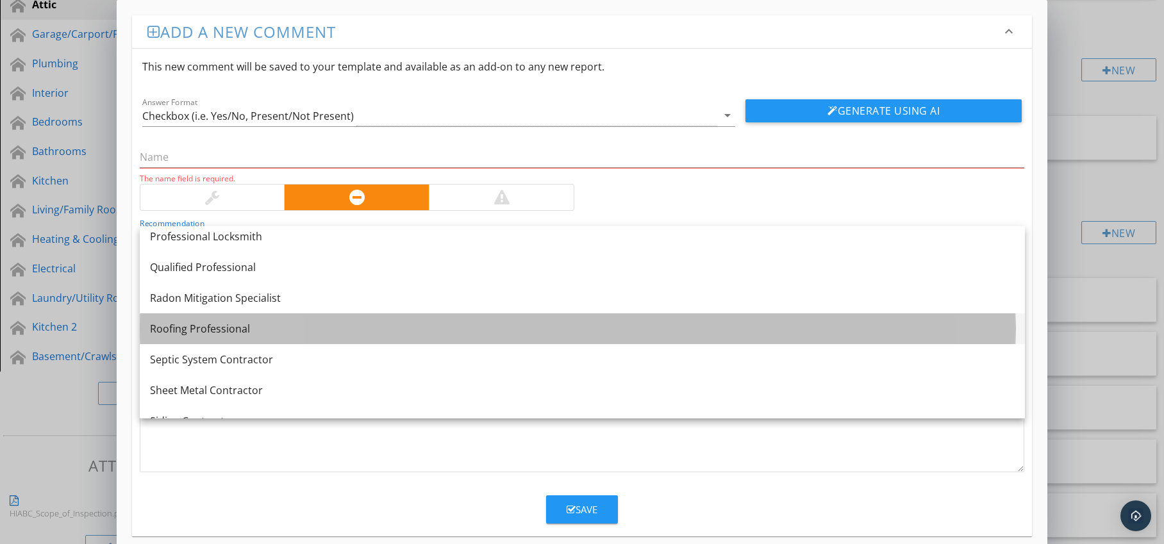
click at [265, 335] on div "Roofing Professional" at bounding box center [582, 328] width 865 height 15
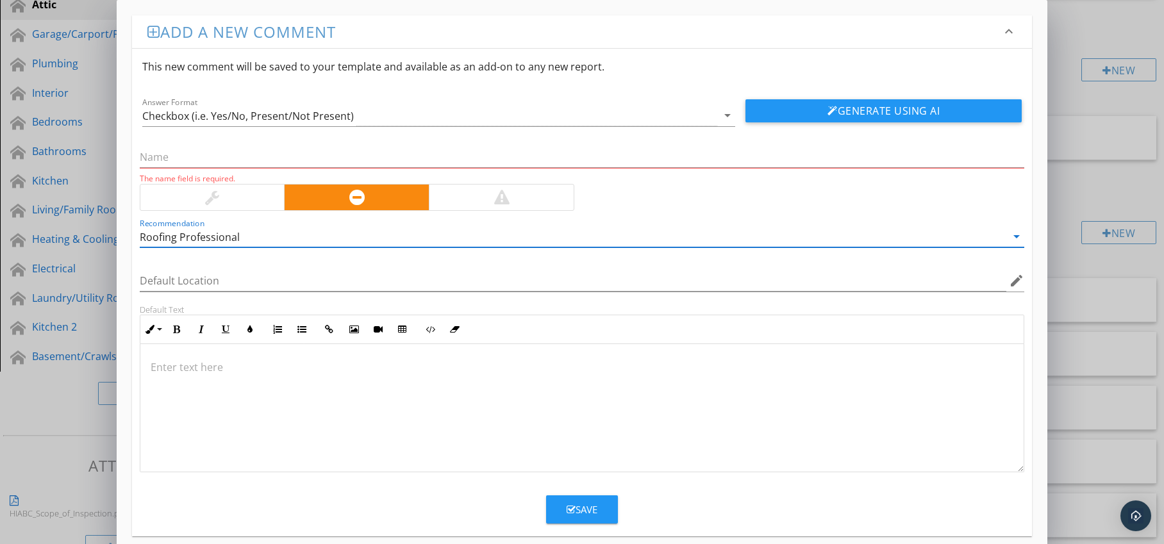
click at [219, 368] on p at bounding box center [583, 367] width 864 height 15
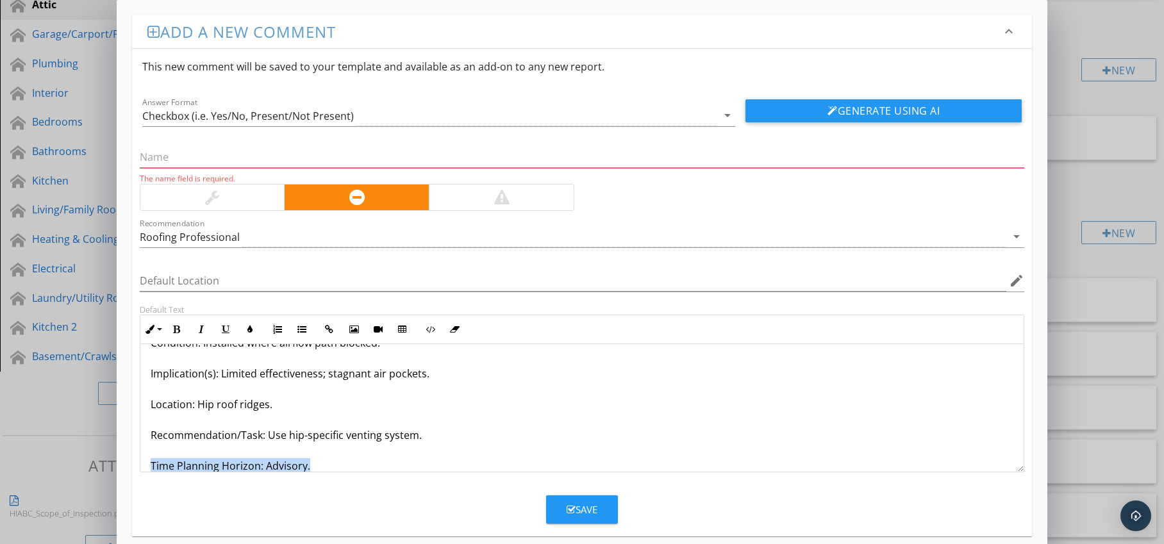
scroll to position [72, 0]
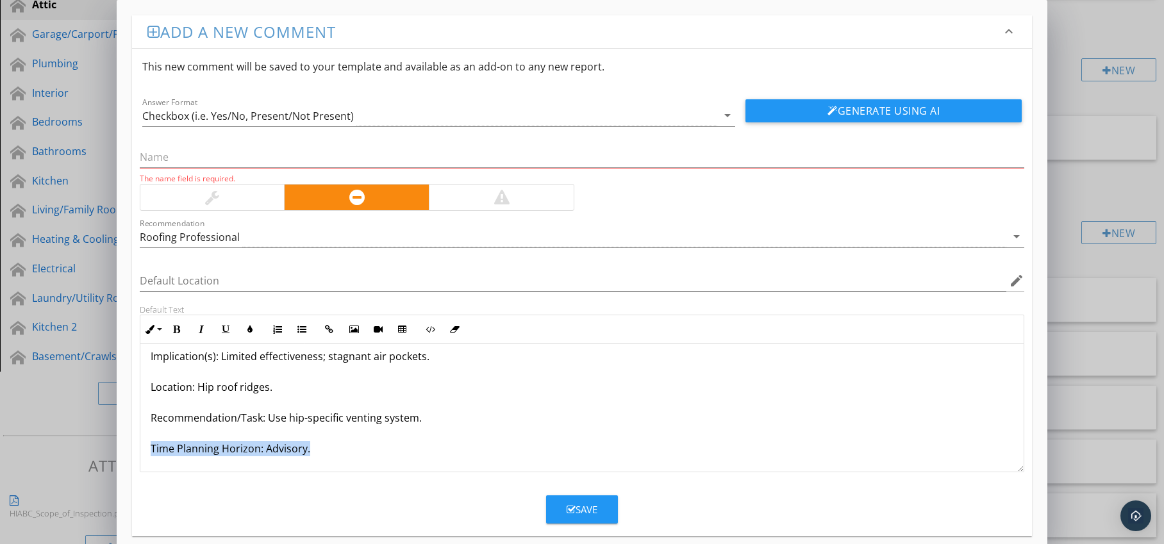
drag, startPoint x: 149, startPoint y: 465, endPoint x: 222, endPoint y: 428, distance: 81.1
click at [215, 476] on form "This new comment will be saved to your template and available as an add-on to a…" at bounding box center [582, 286] width 901 height 475
click at [178, 330] on icon "button" at bounding box center [176, 329] width 9 height 9
click at [251, 331] on icon "button" at bounding box center [250, 329] width 9 height 9
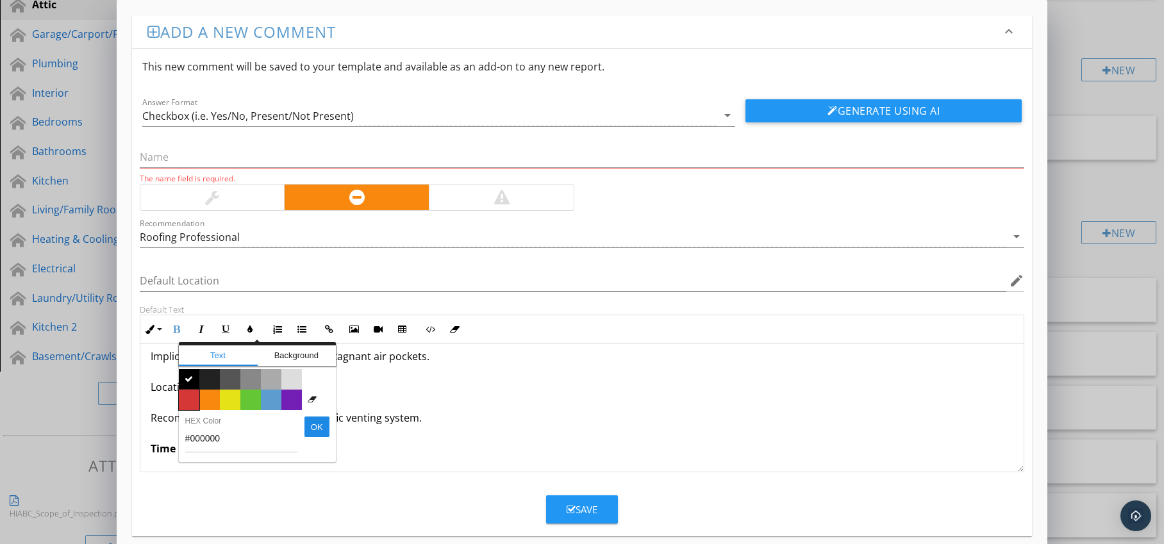
click at [194, 399] on span "Color #d53636" at bounding box center [189, 400] width 21 height 21
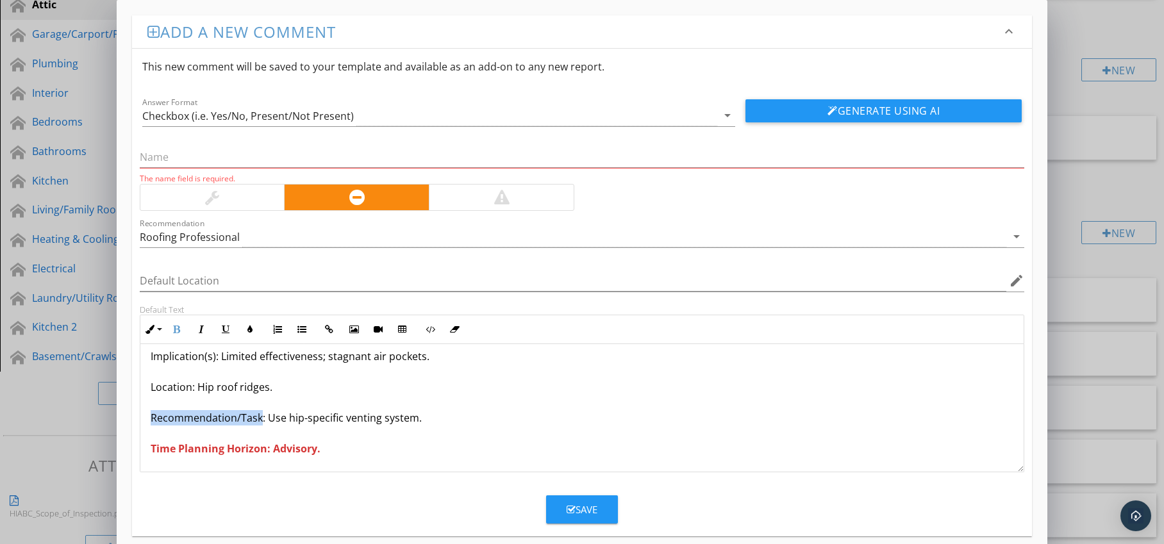
drag, startPoint x: 149, startPoint y: 417, endPoint x: 259, endPoint y: 419, distance: 110.3
click at [259, 419] on div "Ridge Vent Installed on Hip Roof Without Proper Channels Condition: Installed w…" at bounding box center [582, 372] width 884 height 200
click at [176, 331] on icon "button" at bounding box center [176, 329] width 9 height 9
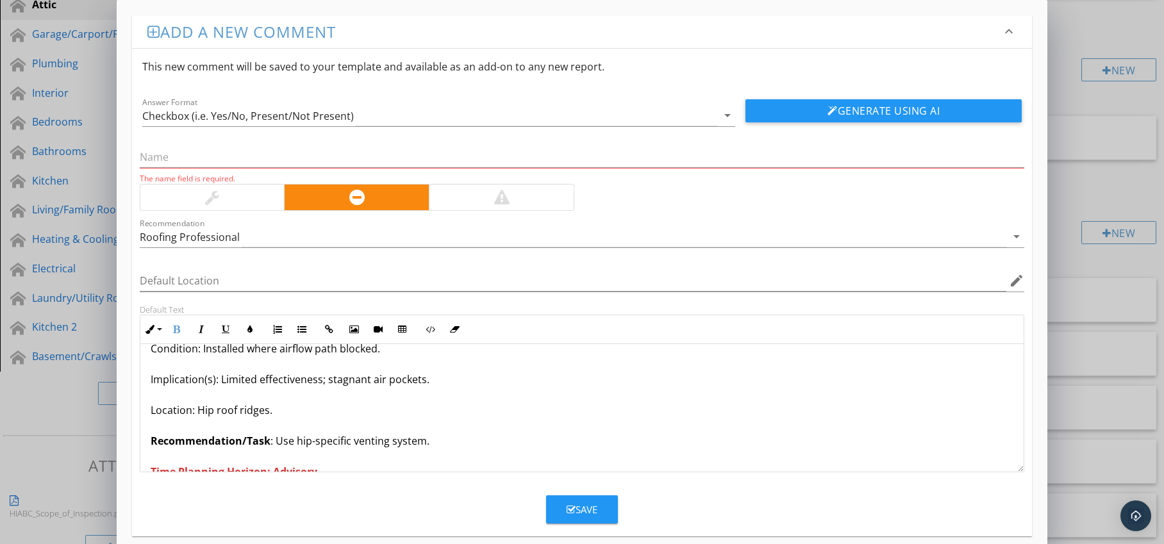
scroll to position [0, 0]
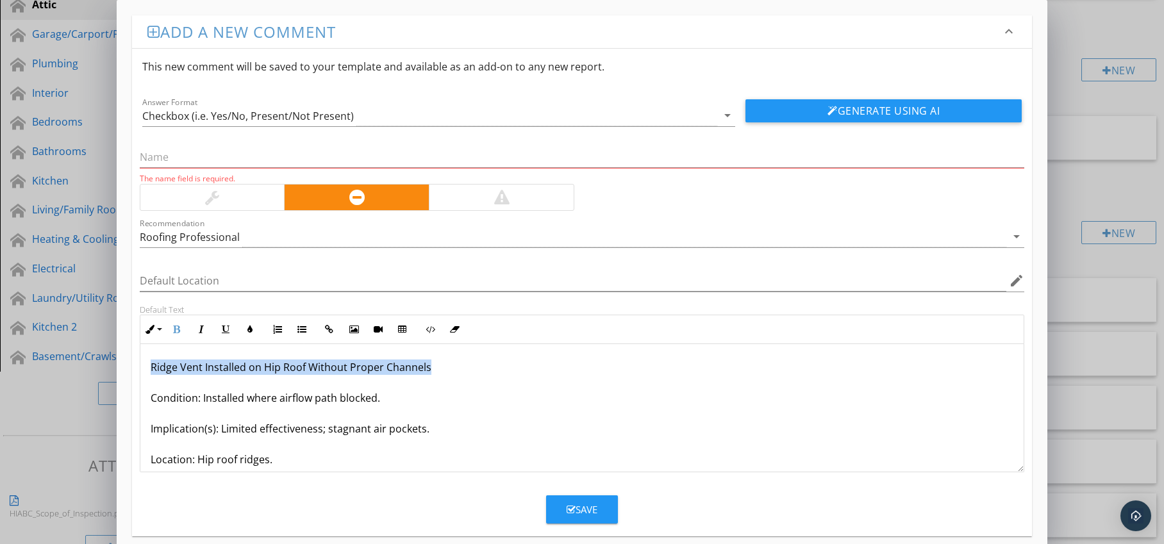
drag, startPoint x: 156, startPoint y: 368, endPoint x: 451, endPoint y: 369, distance: 294.9
click at [451, 369] on div "Ridge Vent Installed on Hip Roof Without Proper Channels Condition: Installed w…" at bounding box center [582, 444] width 884 height 200
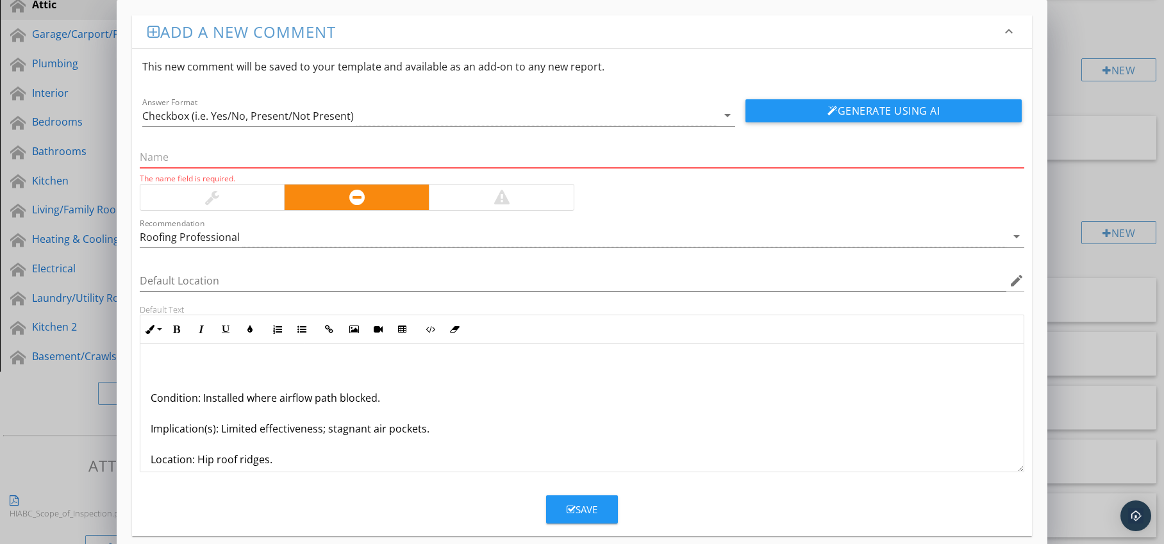
click at [328, 160] on input "text" at bounding box center [582, 157] width 885 height 21
paste input "Ridge Vent Installed on Hip Roof Without Proper Channels"
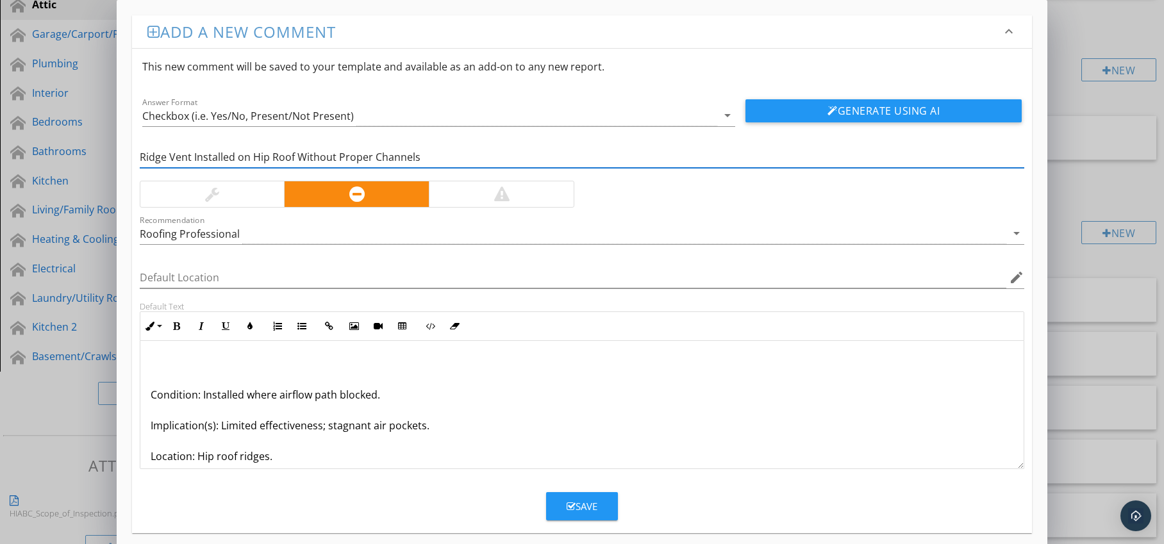
click at [151, 395] on p "Condition: Installed where airflow path blocked. Implication(s): Limited effect…" at bounding box center [583, 440] width 864 height 169
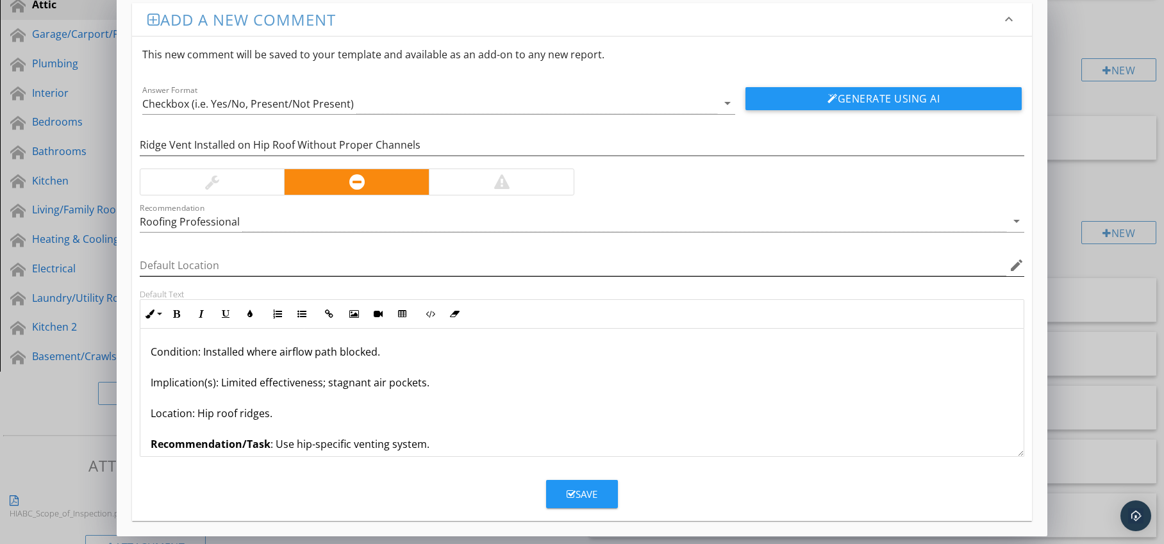
click at [1021, 262] on icon "edit" at bounding box center [1016, 265] width 15 height 15
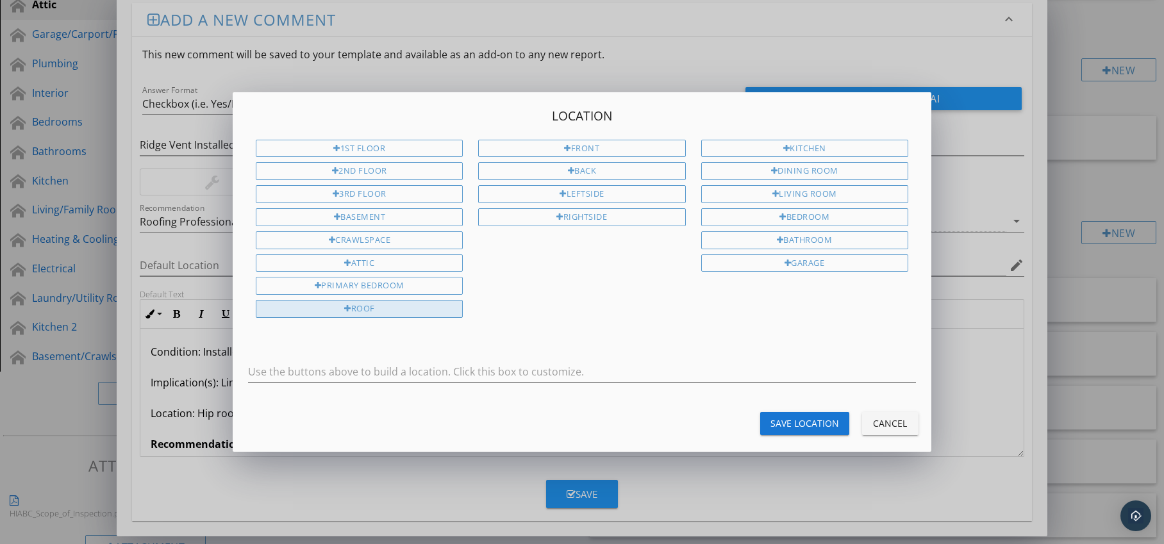
click at [448, 310] on div "Roof" at bounding box center [359, 309] width 207 height 18
click at [793, 427] on div "Save Location" at bounding box center [805, 423] width 69 height 13
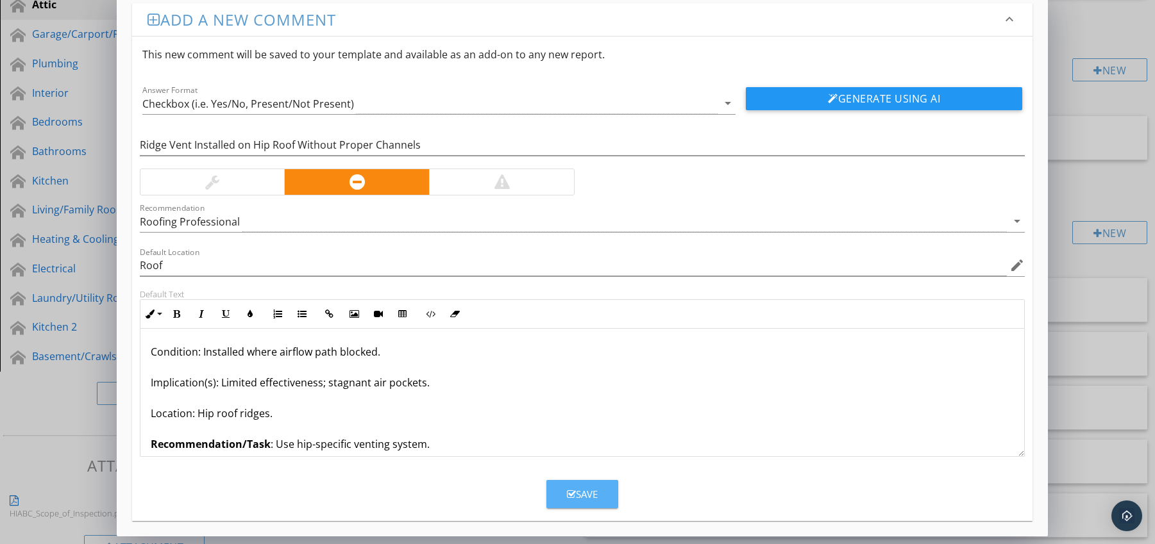
click at [589, 491] on div "Save" at bounding box center [582, 494] width 31 height 15
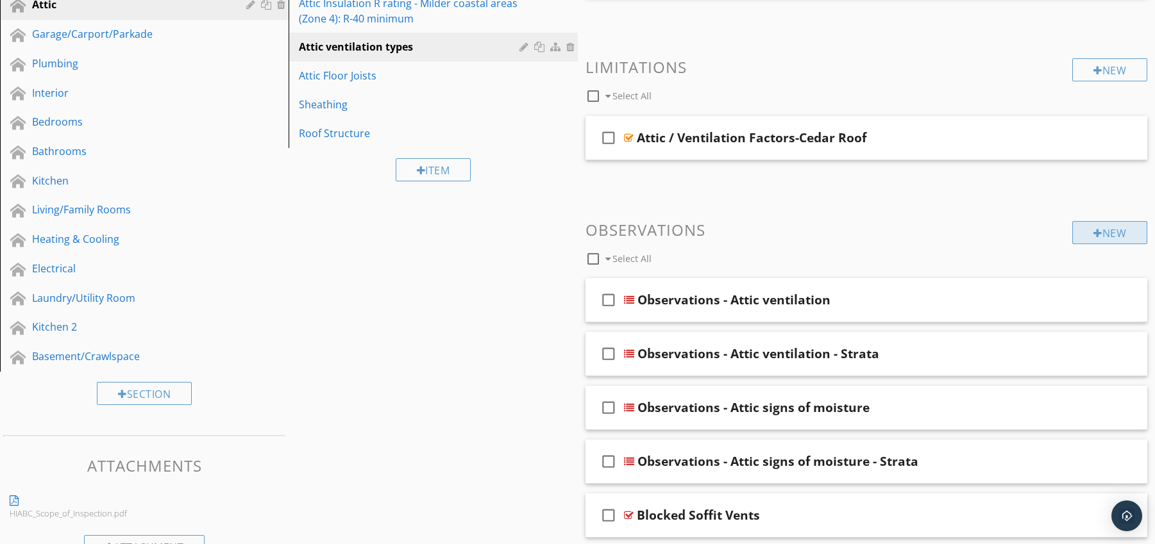
click at [1107, 239] on div "New" at bounding box center [1109, 232] width 75 height 23
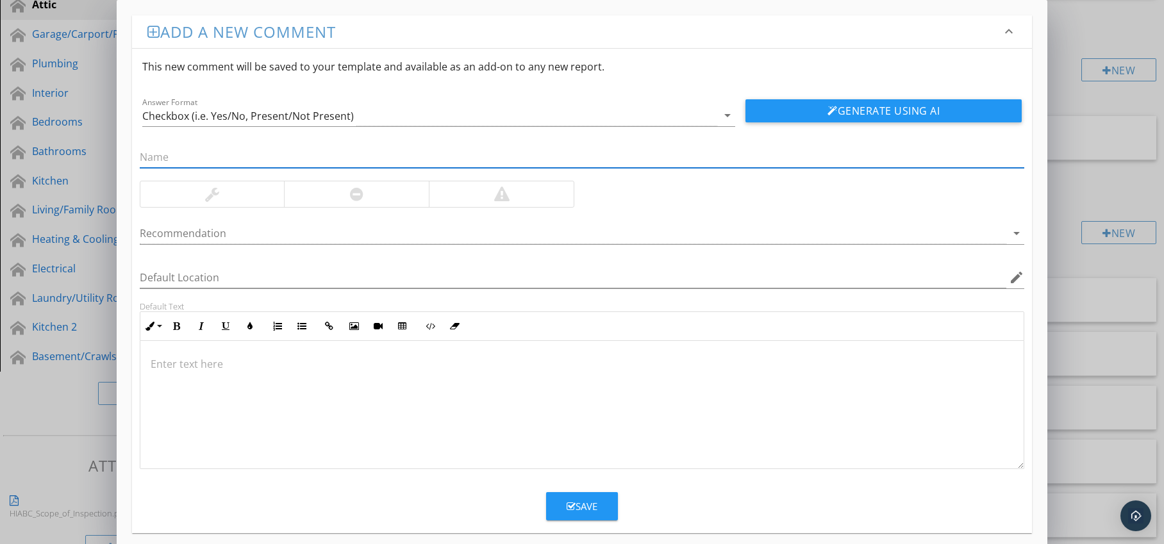
click at [358, 196] on div at bounding box center [356, 194] width 13 height 15
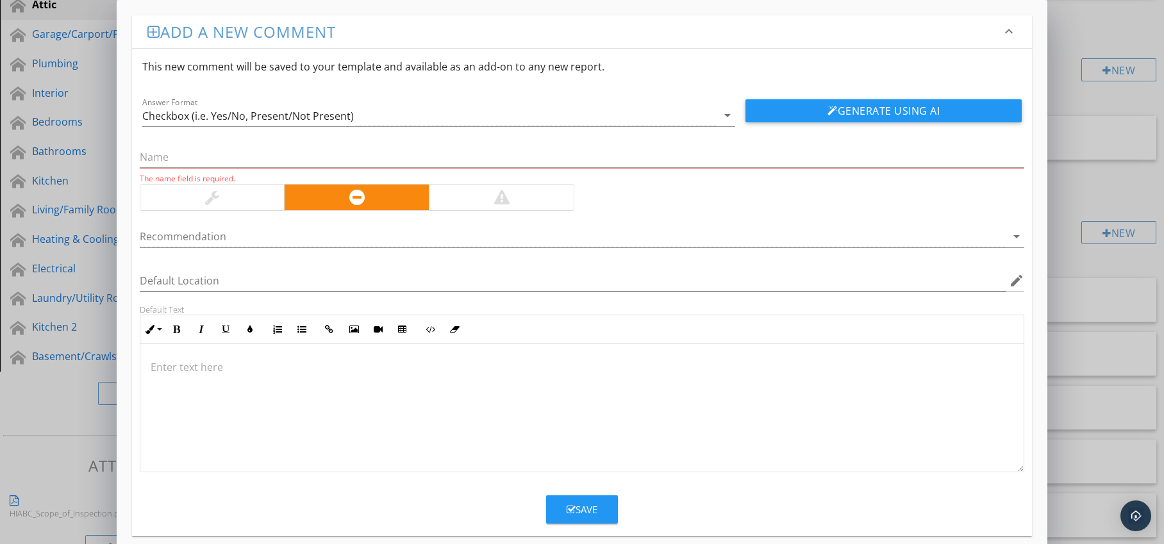
click at [351, 234] on div at bounding box center [574, 236] width 868 height 21
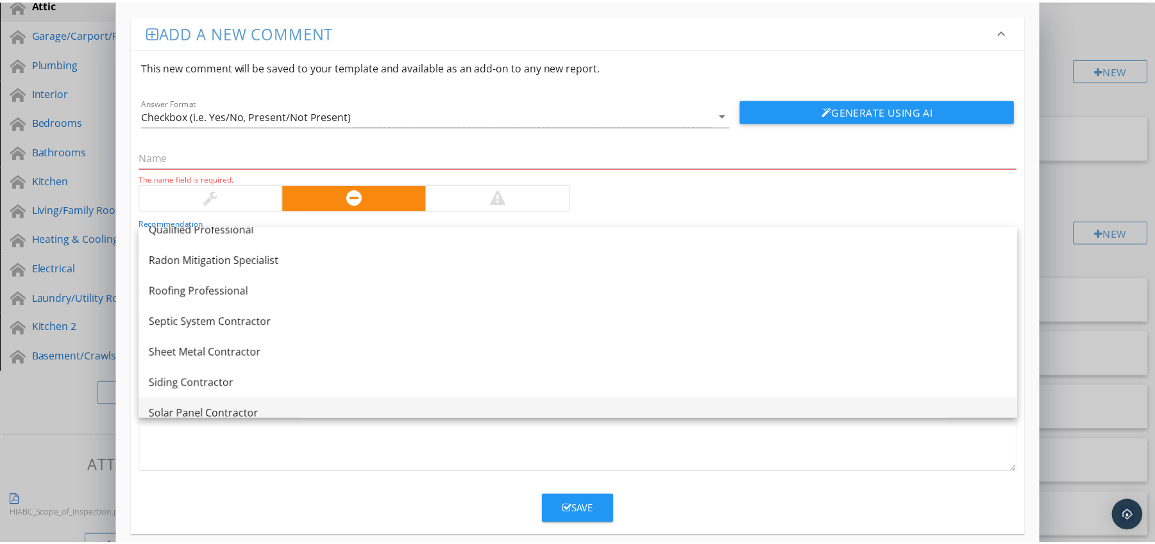
scroll to position [1520, 0]
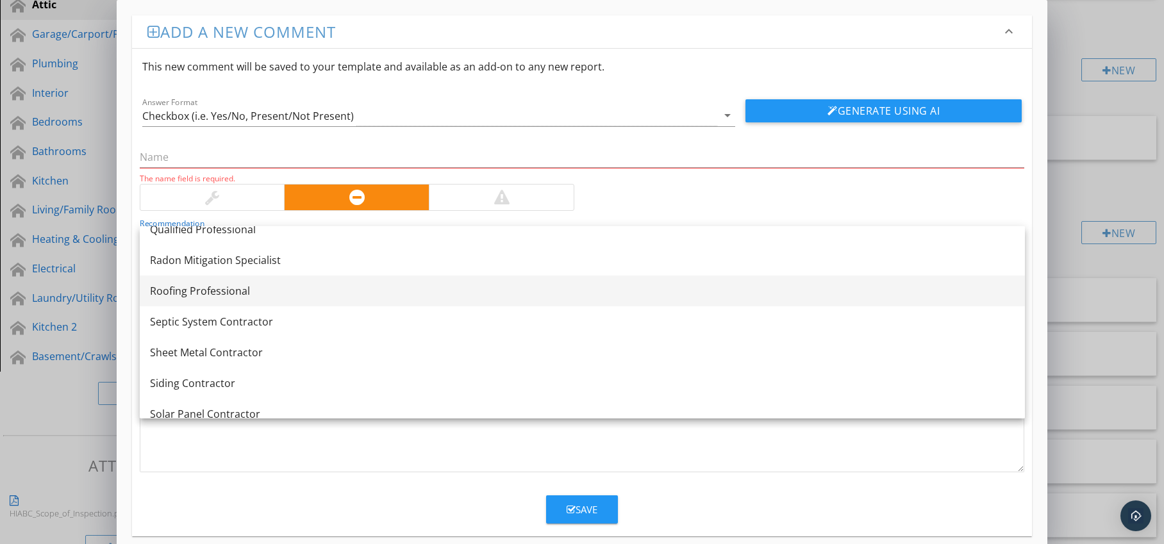
click at [328, 295] on div "Roofing Professional" at bounding box center [582, 290] width 865 height 15
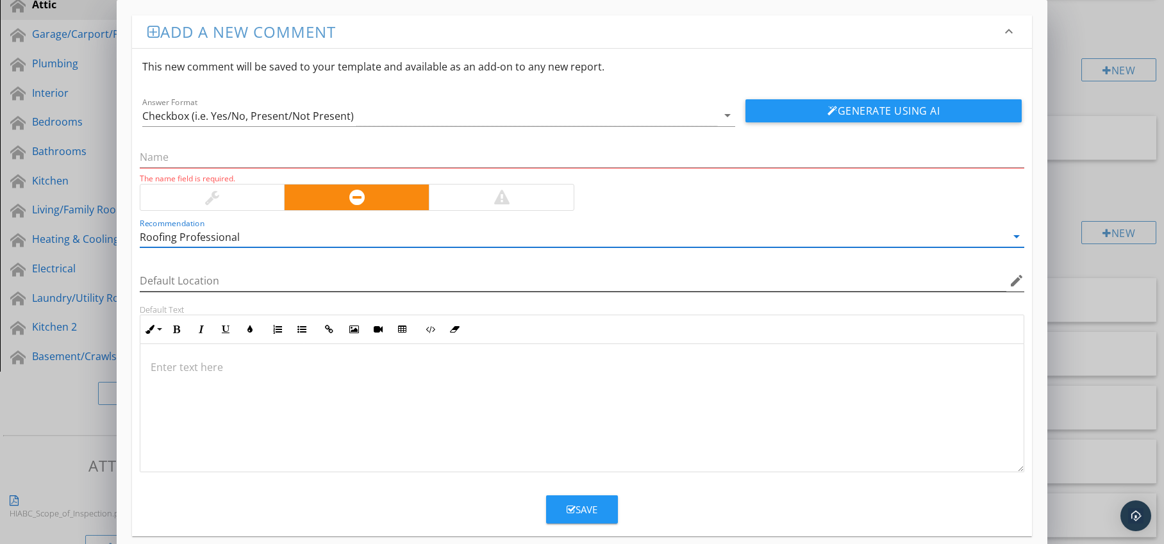
click at [1019, 274] on icon "edit" at bounding box center [1016, 280] width 15 height 15
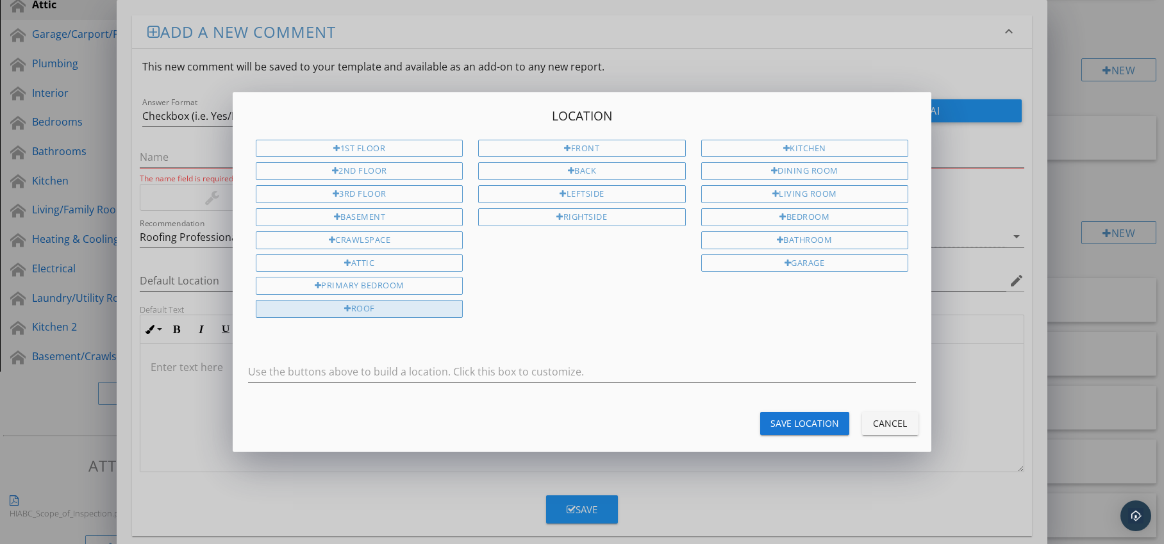
click at [415, 307] on div "Roof" at bounding box center [359, 309] width 207 height 18
click at [782, 419] on div "Save Location" at bounding box center [805, 423] width 69 height 13
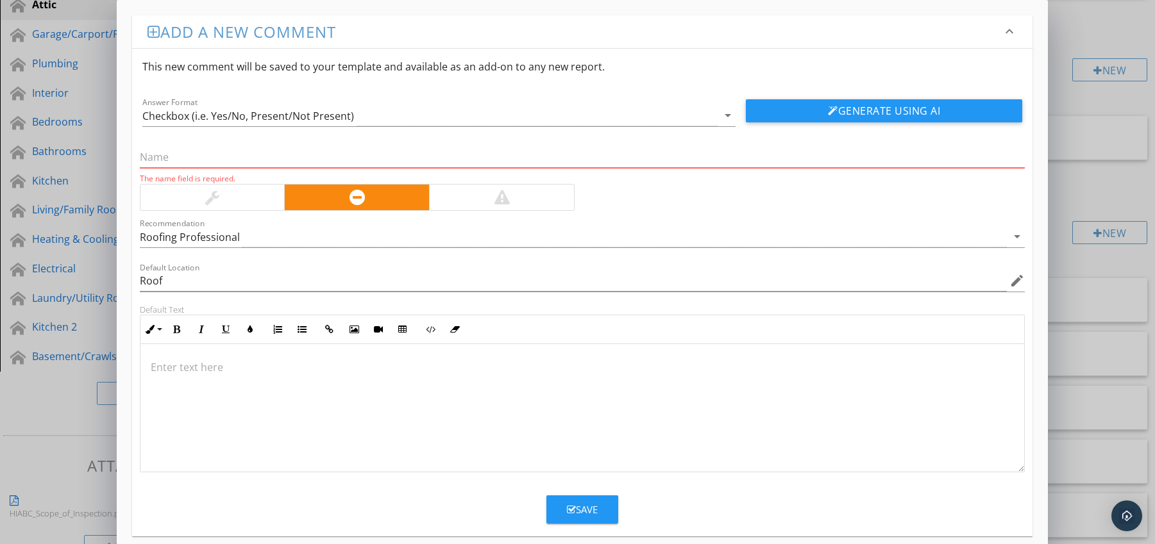
click at [185, 361] on p at bounding box center [583, 367] width 864 height 15
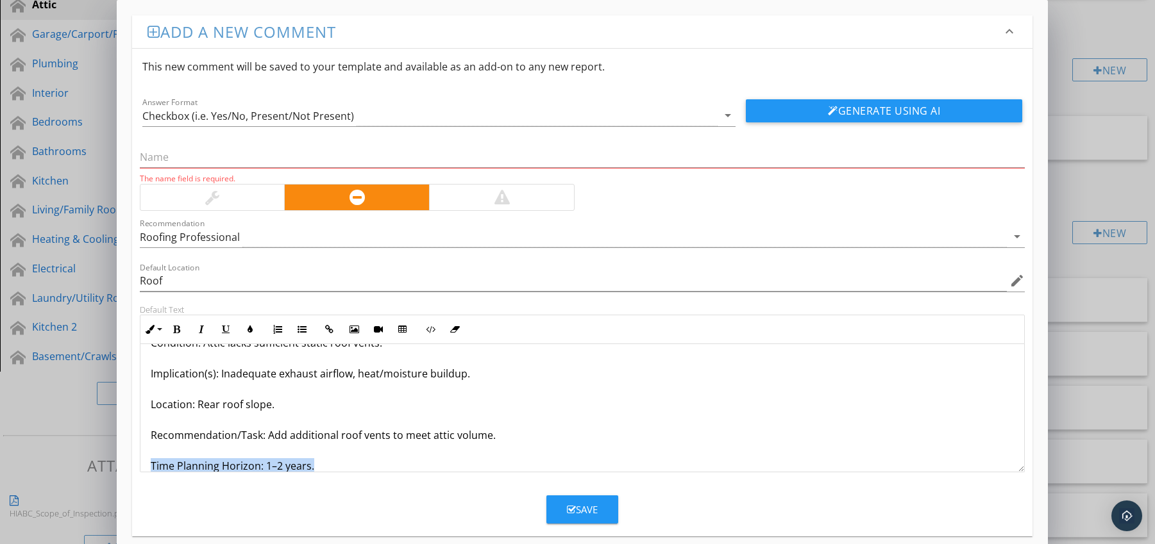
scroll to position [72, 0]
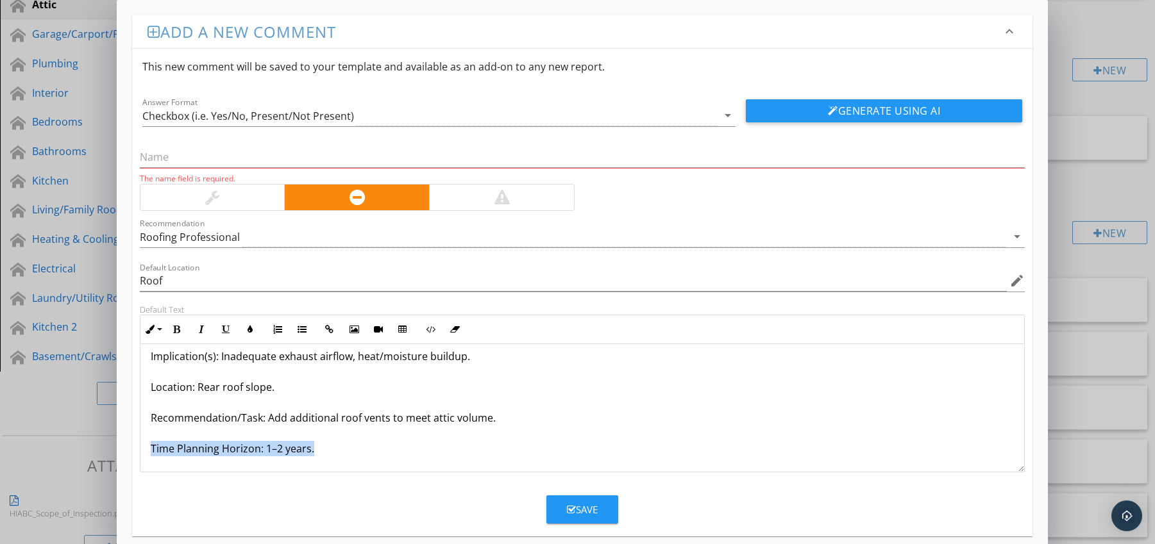
drag, startPoint x: 144, startPoint y: 465, endPoint x: 231, endPoint y: 469, distance: 87.9
click at [231, 469] on div "Roof Vents Missing or Too Few Installed Condition: Attic lacks sufficient stati…" at bounding box center [582, 372] width 884 height 200
click at [175, 327] on icon "button" at bounding box center [176, 329] width 9 height 9
click at [246, 330] on icon "button" at bounding box center [250, 329] width 9 height 9
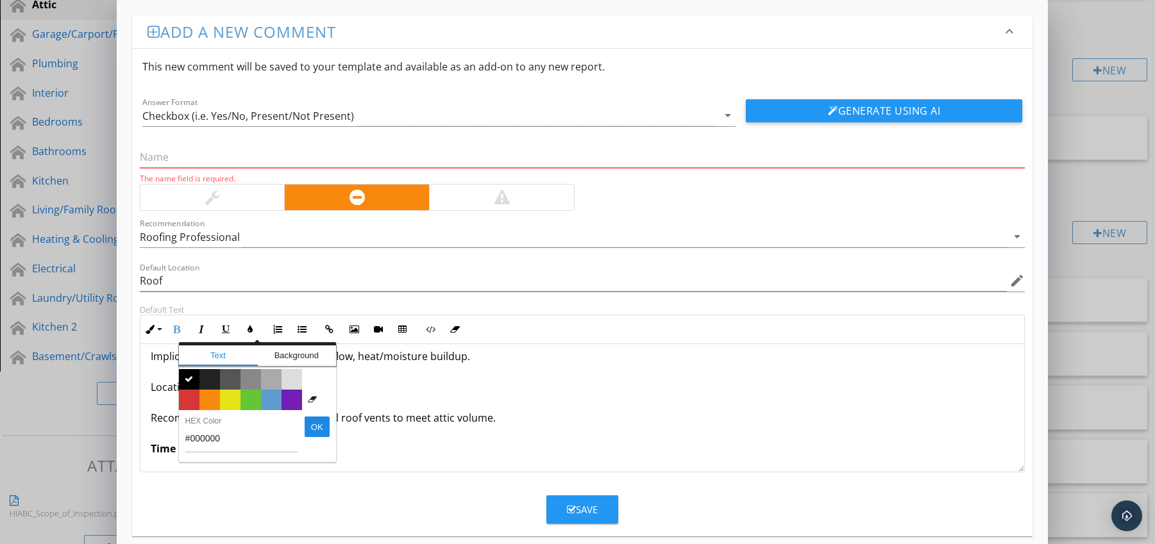
click at [189, 399] on span "Color #d53636" at bounding box center [189, 400] width 21 height 21
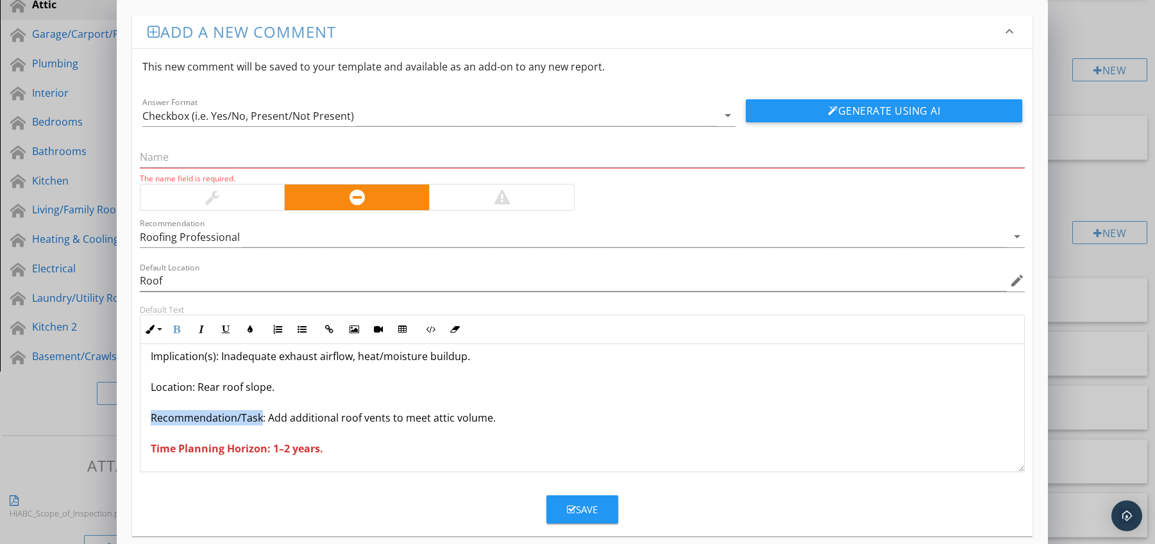
drag, startPoint x: 145, startPoint y: 421, endPoint x: 261, endPoint y: 421, distance: 116.1
click at [261, 421] on div "Roof Vents Missing or Too Few Installed Condition: Attic lacks sufficient stati…" at bounding box center [582, 372] width 884 height 200
click at [178, 328] on icon "button" at bounding box center [176, 329] width 9 height 9
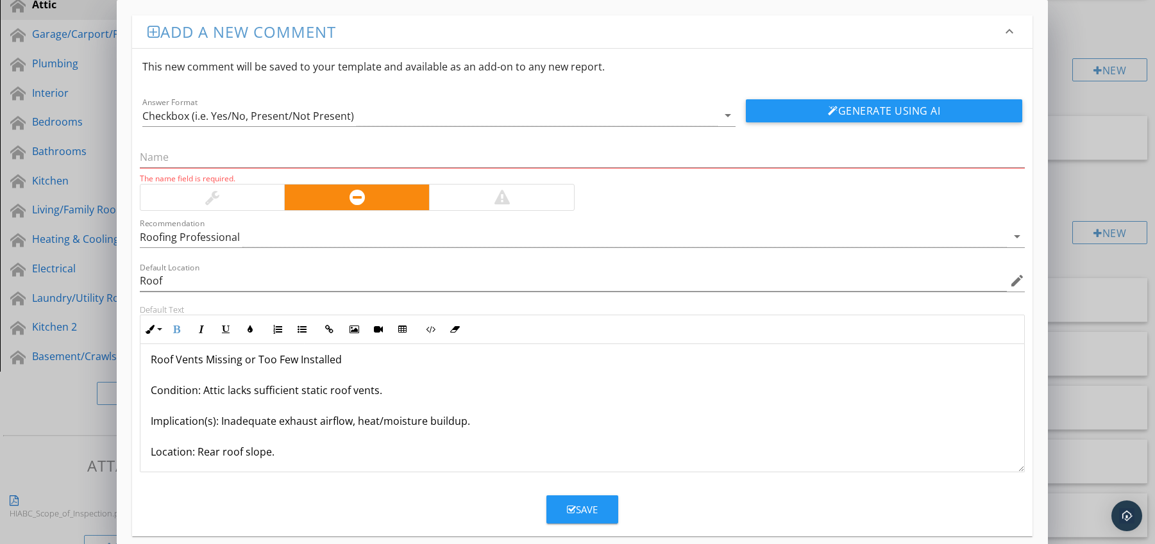
scroll to position [0, 0]
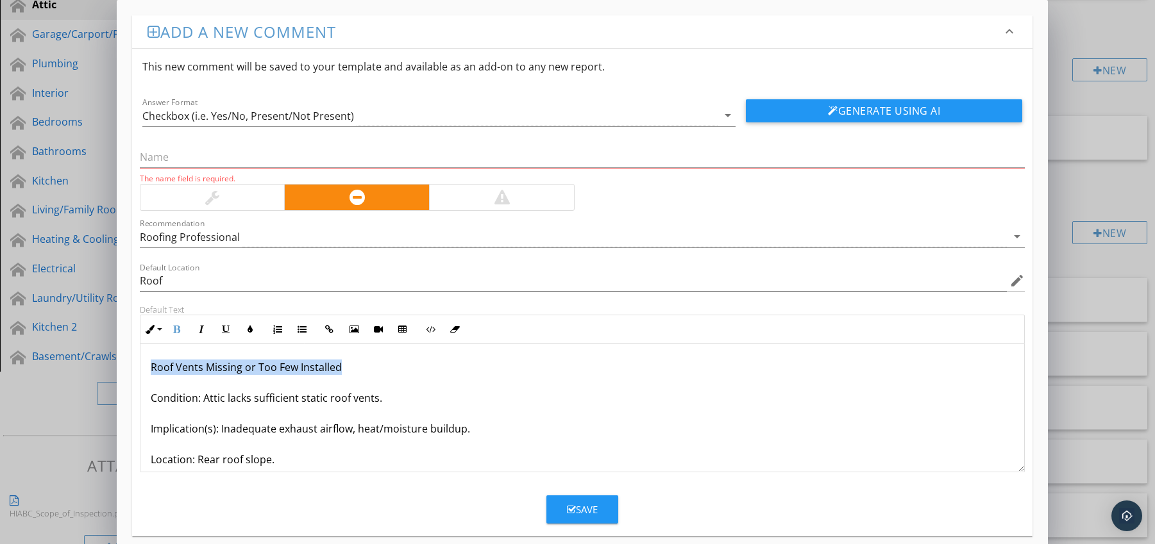
drag, startPoint x: 150, startPoint y: 366, endPoint x: 367, endPoint y: 366, distance: 216.7
click at [367, 366] on p "Roof Vents Missing or Too Few Installed Condition: Attic lacks sufficient stati…" at bounding box center [583, 444] width 864 height 169
click at [251, 152] on input "text" at bounding box center [582, 157] width 885 height 21
paste input "Roof Vents Missing or Too Few Installed"
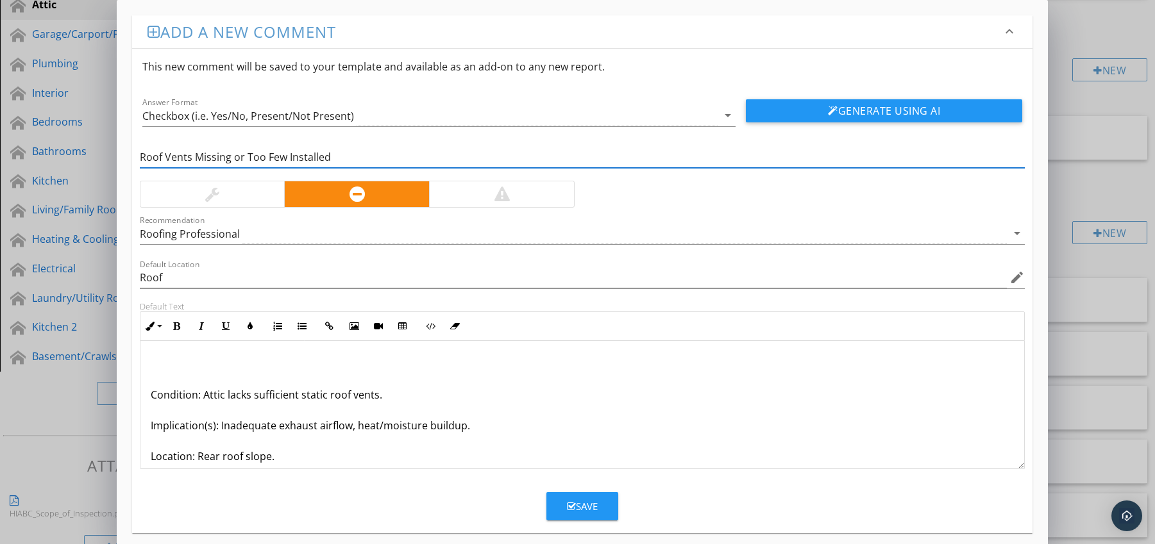
click at [145, 398] on div "Condition: Attic lacks sufficient static roof vents. Implication(s): Inadequate…" at bounding box center [582, 441] width 884 height 200
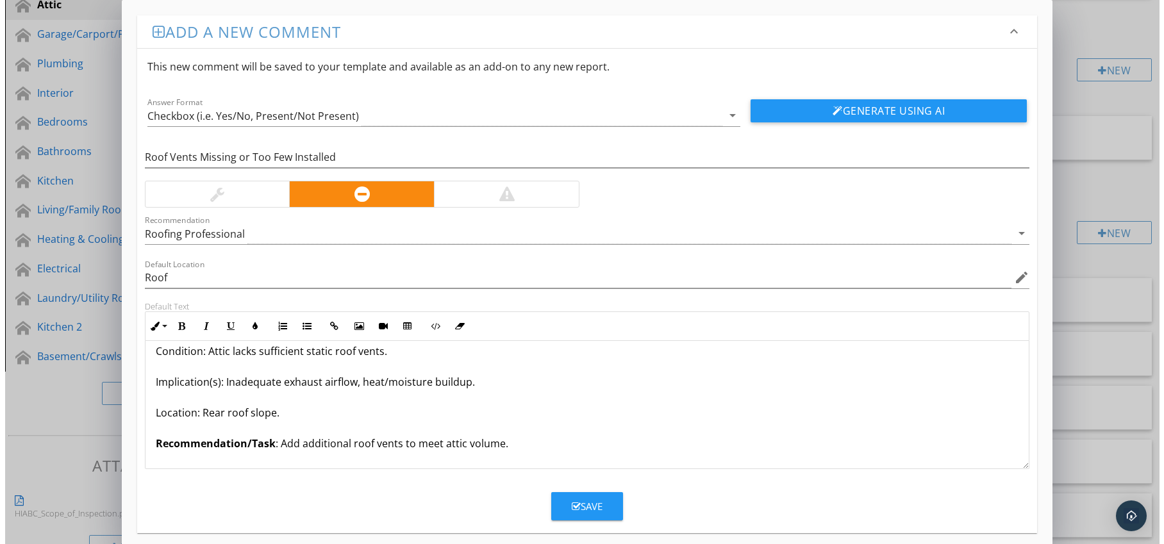
scroll to position [42, 0]
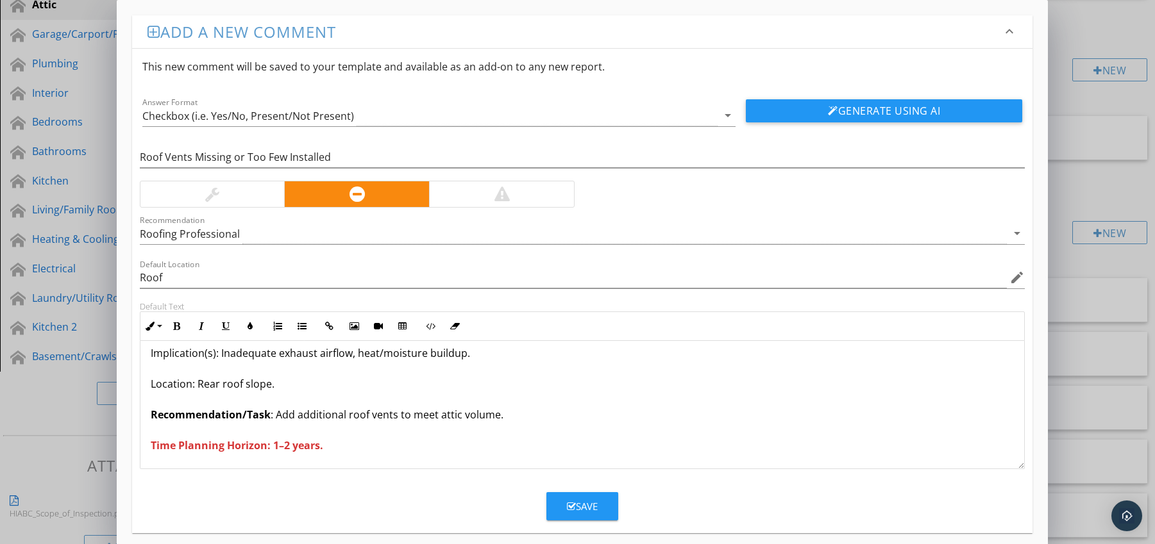
click at [568, 510] on icon "button" at bounding box center [571, 507] width 9 height 10
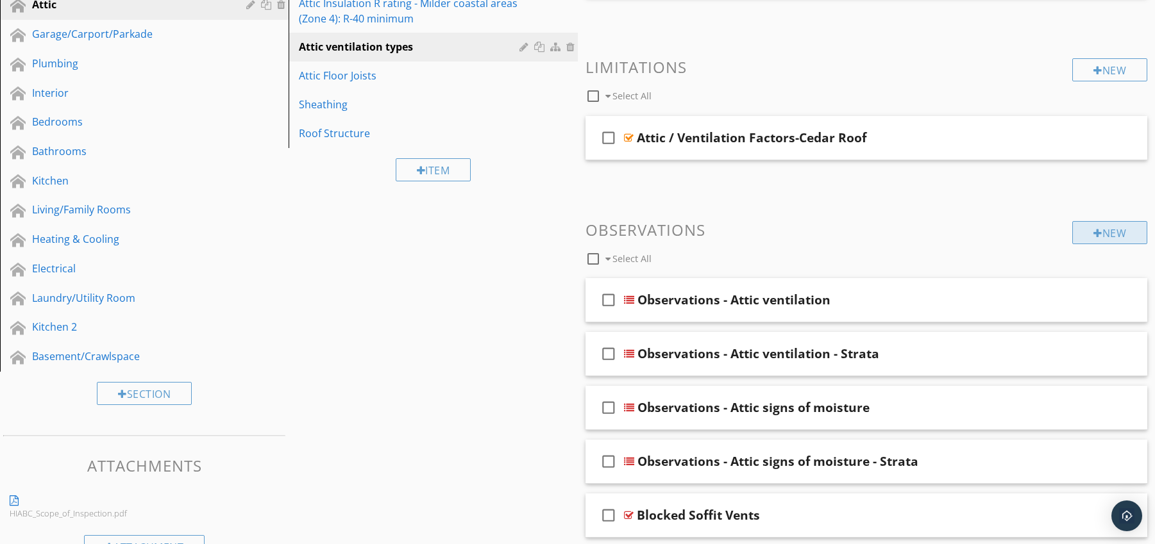
click at [1111, 235] on div "New" at bounding box center [1109, 232] width 75 height 23
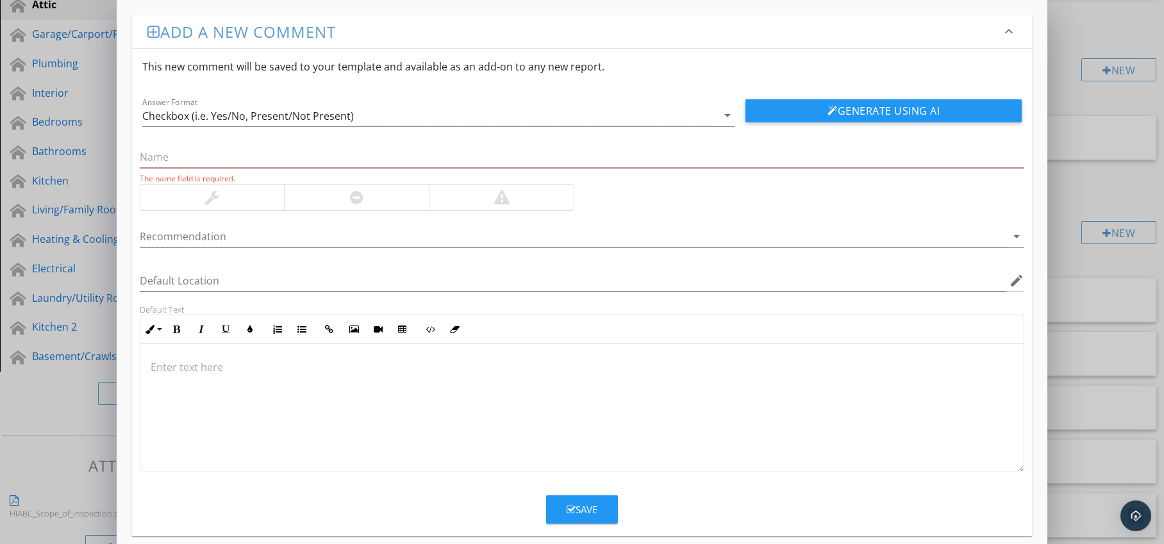
click at [364, 189] on div at bounding box center [356, 198] width 145 height 26
click at [350, 234] on div at bounding box center [574, 236] width 868 height 21
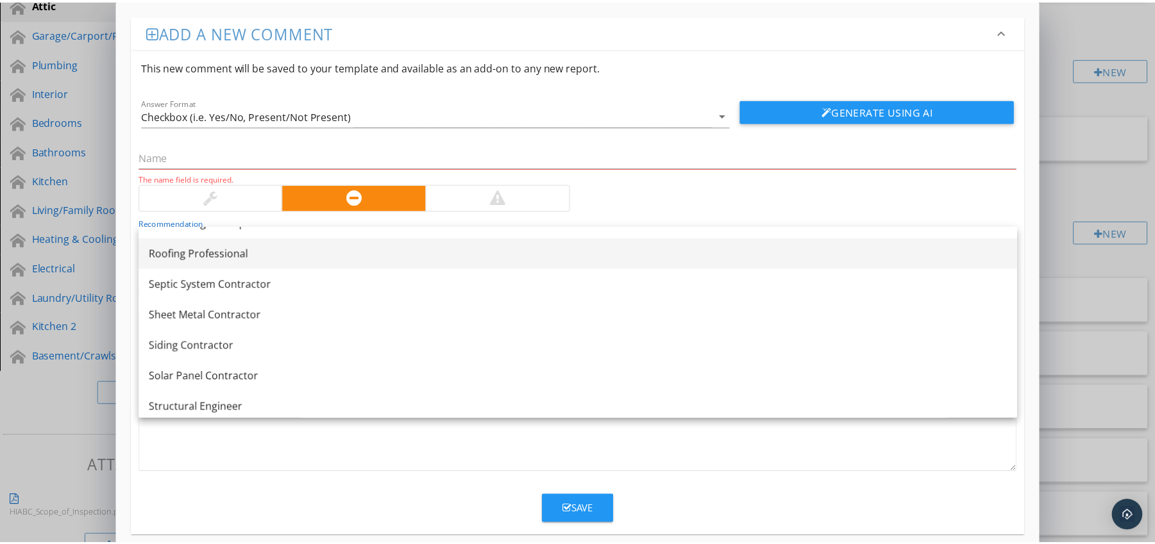
scroll to position [1552, 0]
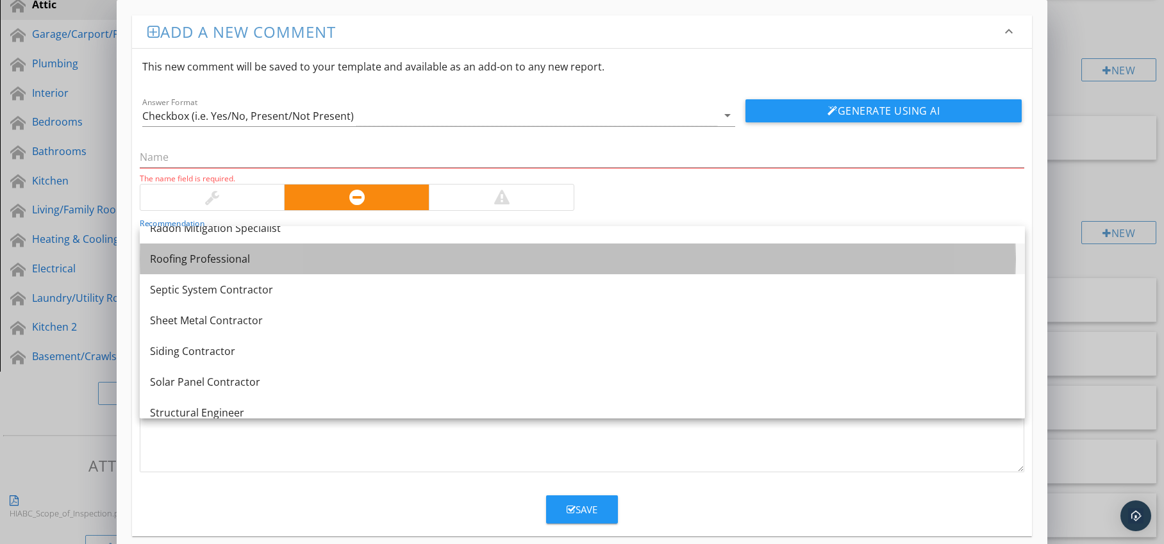
click at [314, 260] on div "Roofing Professional" at bounding box center [582, 258] width 865 height 15
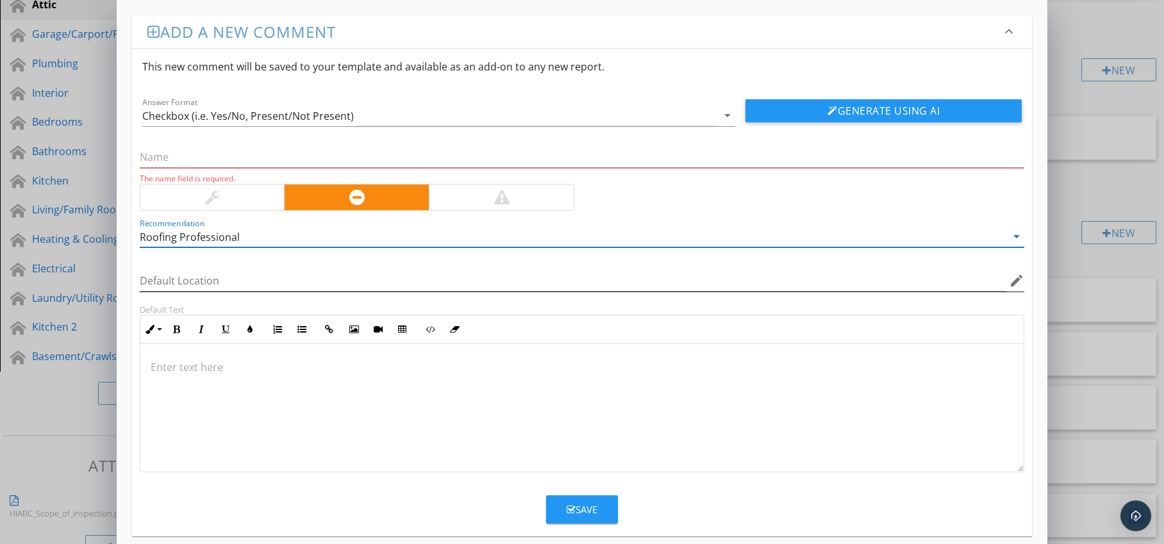
click at [1014, 284] on icon "edit" at bounding box center [1016, 280] width 15 height 15
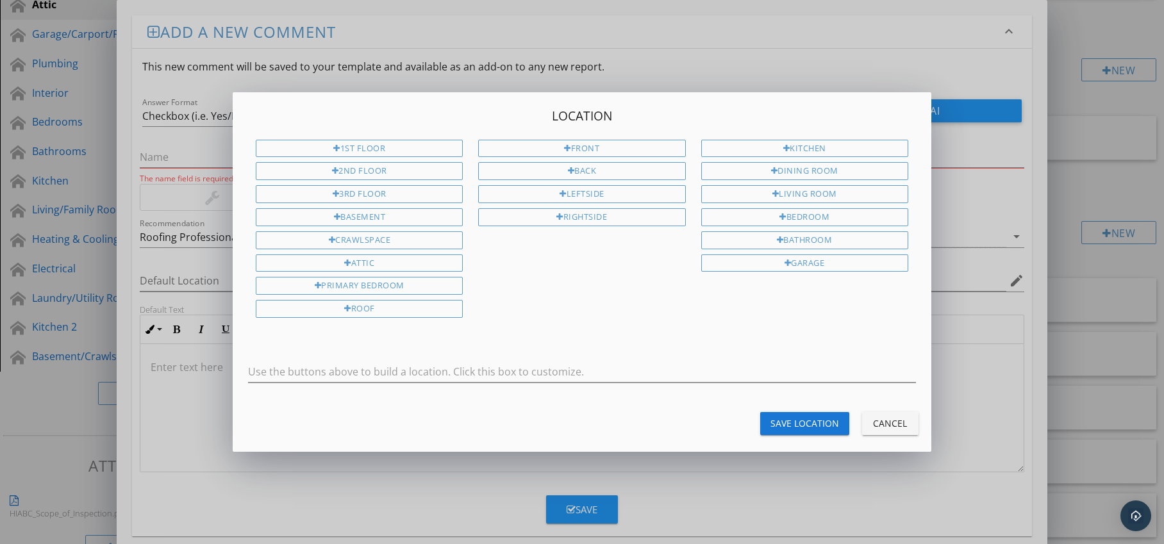
drag, startPoint x: 443, startPoint y: 305, endPoint x: 540, endPoint y: 344, distance: 104.7
click at [443, 305] on div "Roof" at bounding box center [359, 309] width 207 height 18
click at [804, 426] on div "Save Location" at bounding box center [805, 423] width 69 height 13
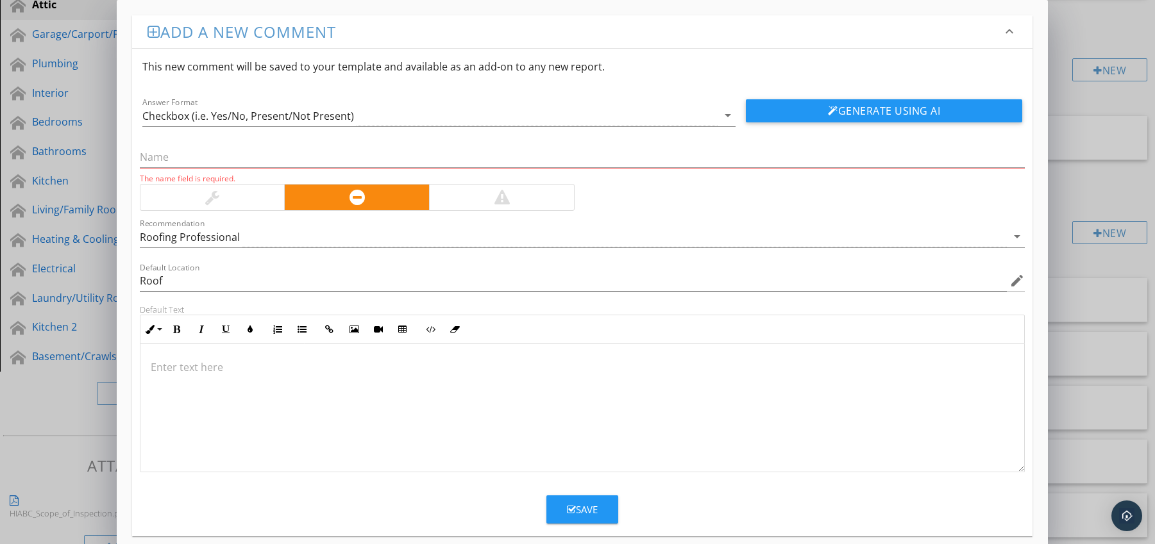
click at [329, 369] on p at bounding box center [583, 367] width 864 height 15
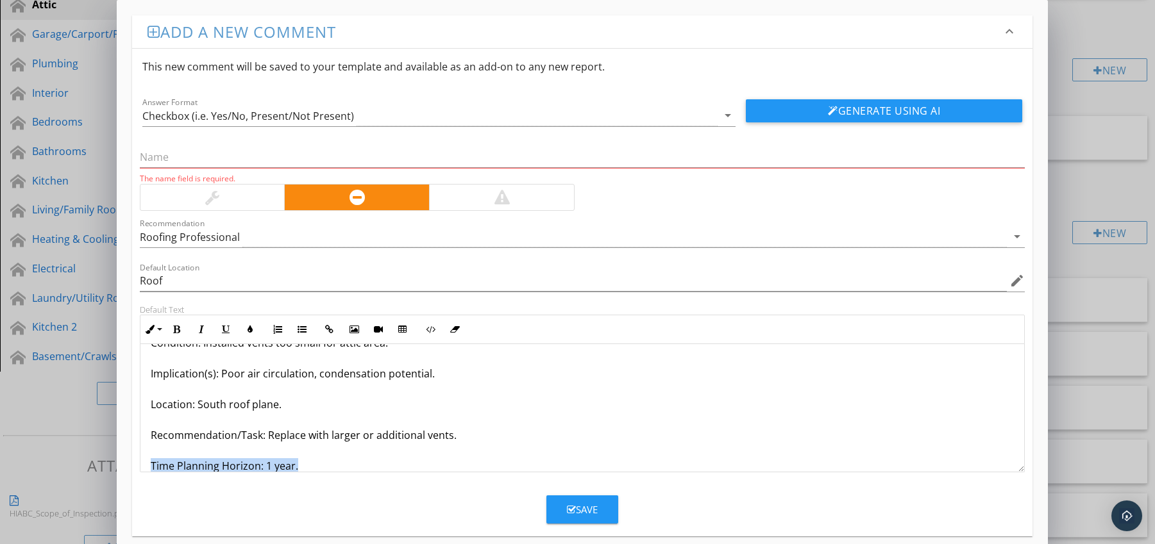
scroll to position [72, 0]
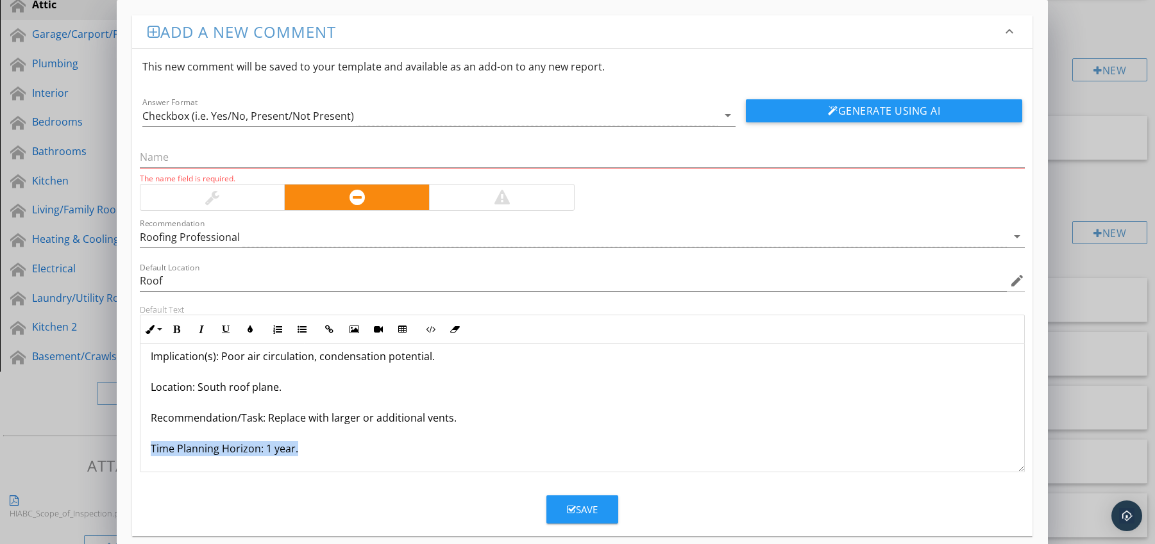
drag, startPoint x: 147, startPoint y: 463, endPoint x: 208, endPoint y: 462, distance: 60.9
click at [196, 471] on div "Roof Vents Undersized for Attic Volume Condition: Installed vents too small for…" at bounding box center [582, 372] width 884 height 200
click at [172, 330] on icon "button" at bounding box center [176, 329] width 9 height 9
click at [247, 331] on icon "button" at bounding box center [250, 329] width 9 height 9
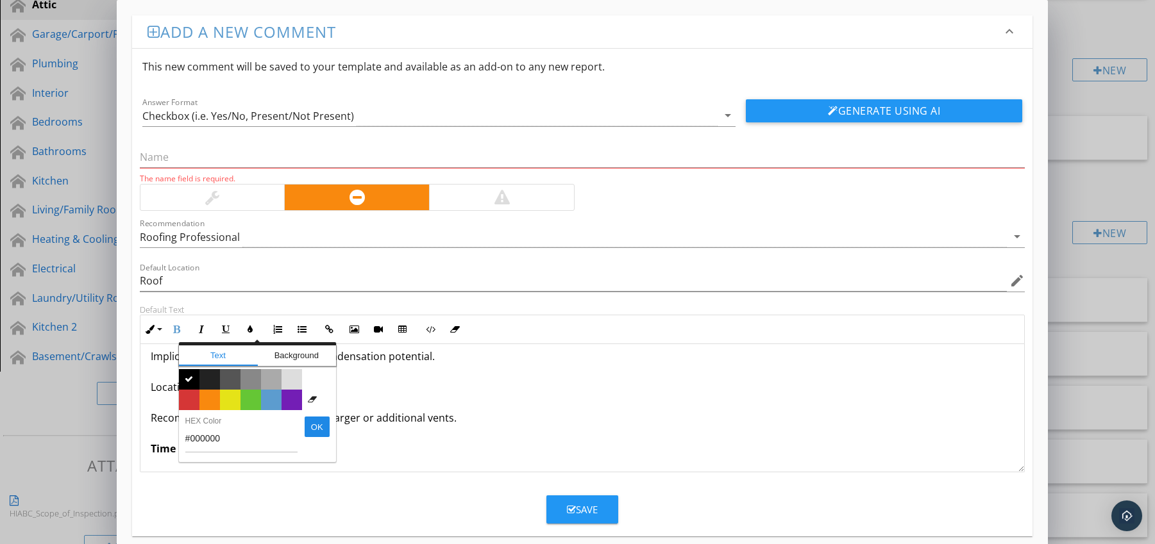
drag, startPoint x: 197, startPoint y: 392, endPoint x: 179, endPoint y: 401, distance: 20.4
click at [197, 393] on span "Color #d53636" at bounding box center [189, 400] width 21 height 21
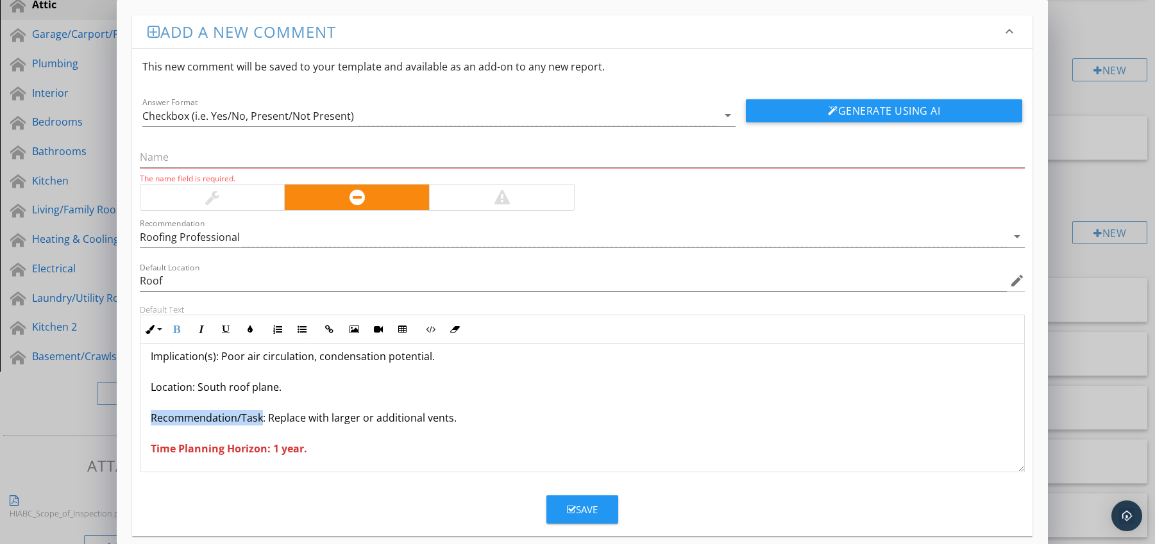
drag, startPoint x: 150, startPoint y: 417, endPoint x: 259, endPoint y: 421, distance: 109.1
click at [259, 421] on p "Roof Vents Undersized for Attic Volume Condition: Installed vents too small for…" at bounding box center [583, 371] width 864 height 169
click at [178, 329] on icon "button" at bounding box center [176, 329] width 9 height 9
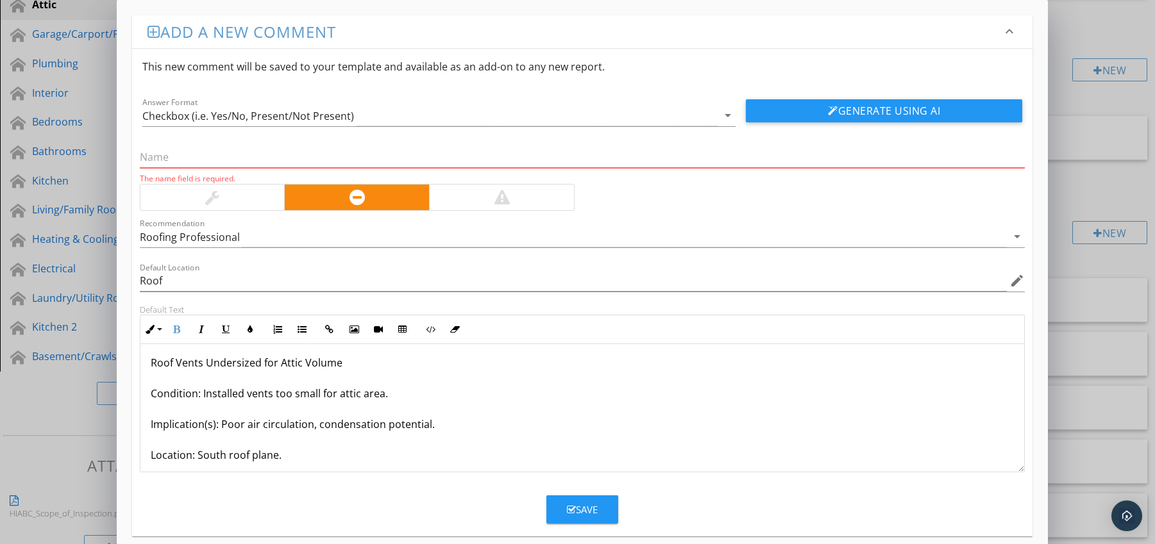
scroll to position [0, 0]
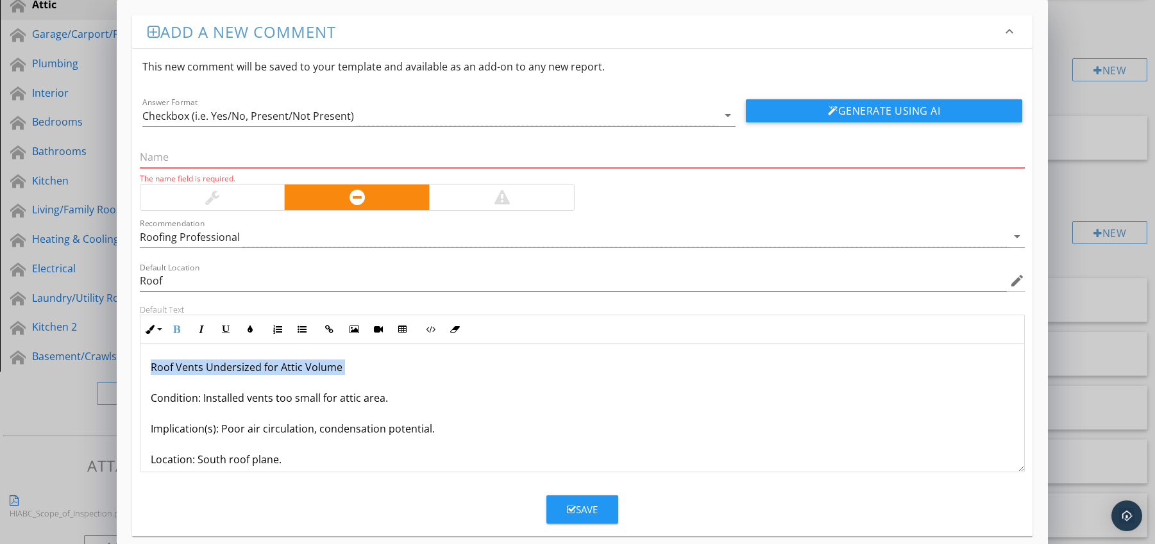
drag, startPoint x: 149, startPoint y: 367, endPoint x: 344, endPoint y: 378, distance: 194.6
click at [344, 378] on div "Roof Vents Undersized for Attic Volume Condition: Installed vents too small for…" at bounding box center [582, 444] width 884 height 200
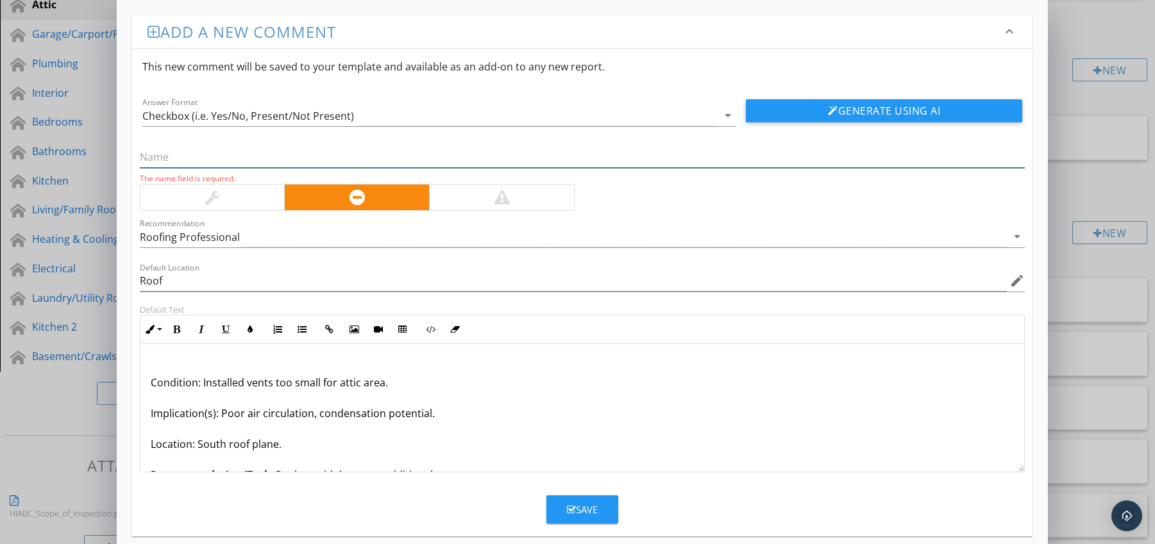
click at [245, 162] on input "text" at bounding box center [582, 157] width 885 height 21
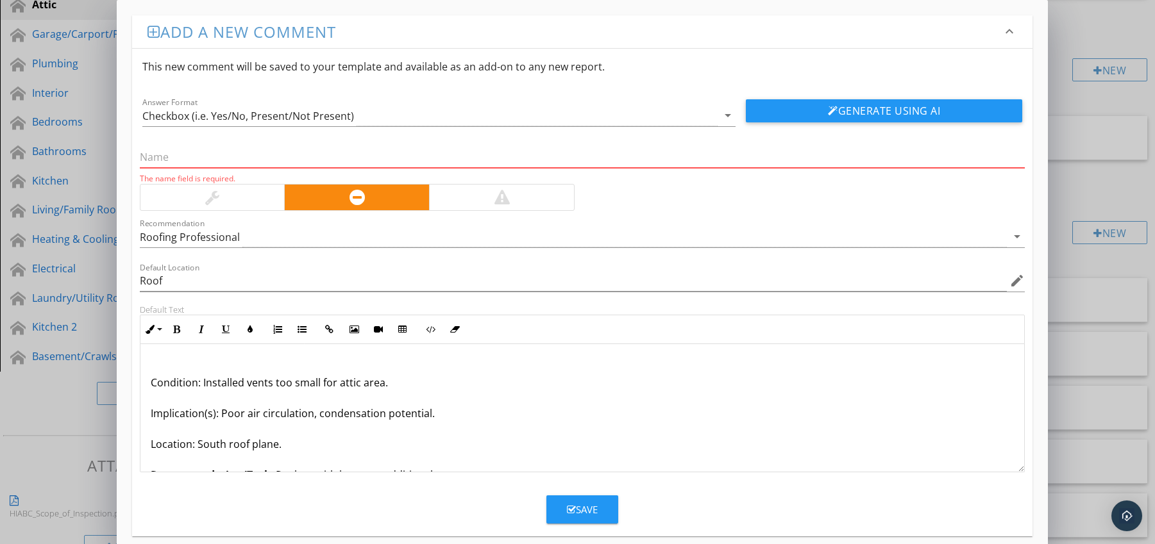
paste input "Roof Vents Undersized for Attic Volume"
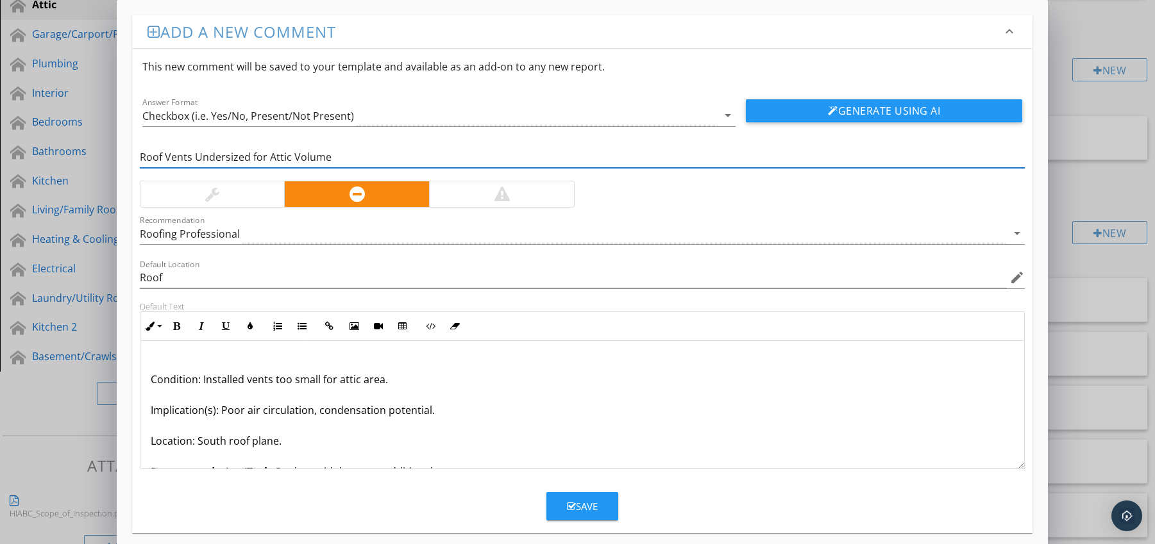
click at [151, 380] on p "Condition: Installed vents too small for attic area. Implication(s): Poor air c…" at bounding box center [583, 433] width 864 height 154
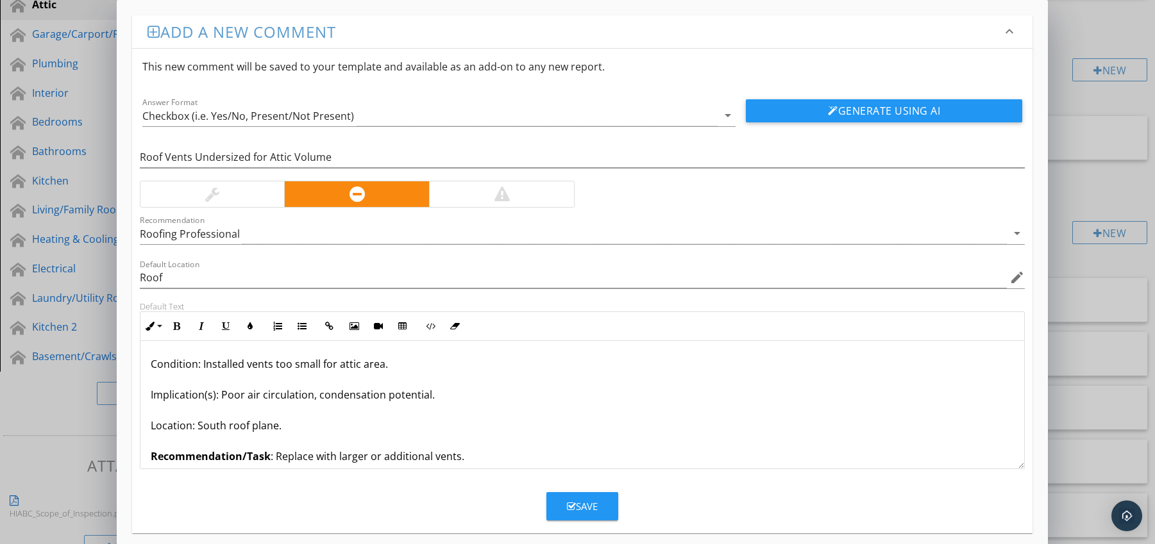
click at [562, 499] on button "Save" at bounding box center [582, 506] width 72 height 28
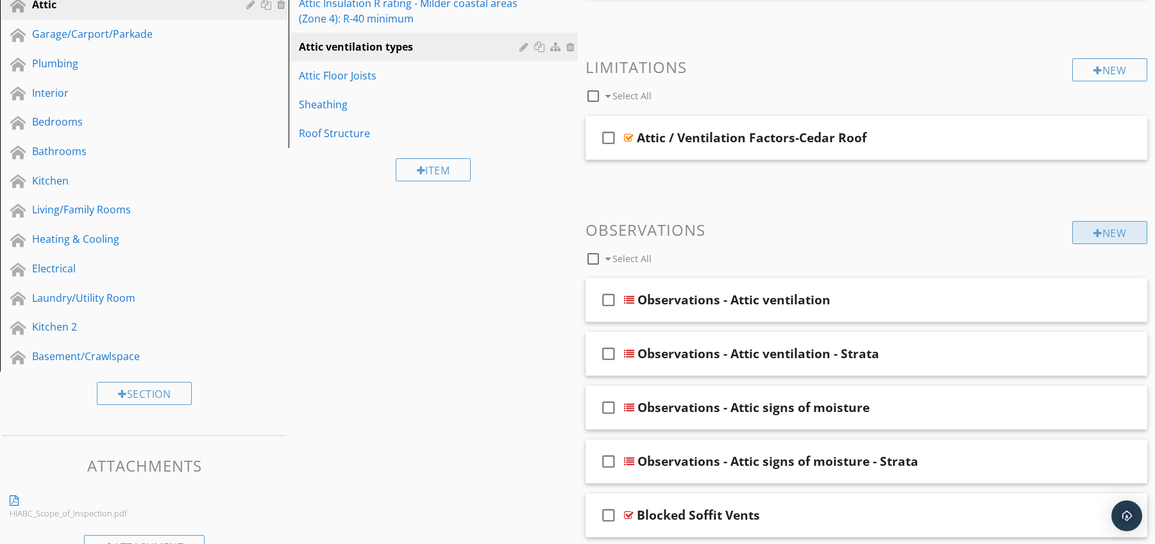
click at [1101, 233] on div "New" at bounding box center [1109, 232] width 75 height 23
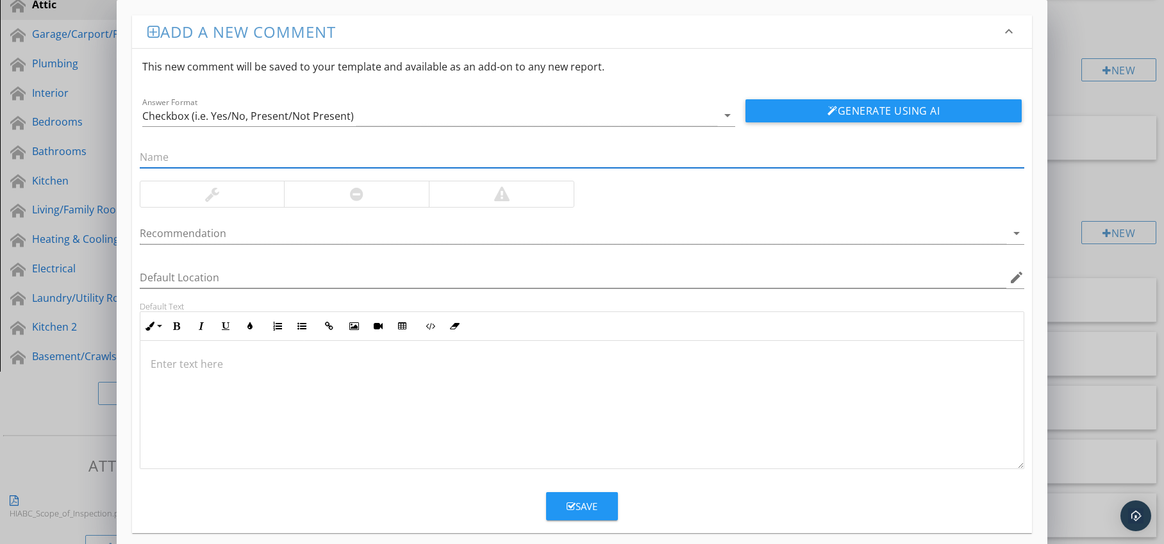
click at [387, 196] on div at bounding box center [356, 194] width 145 height 26
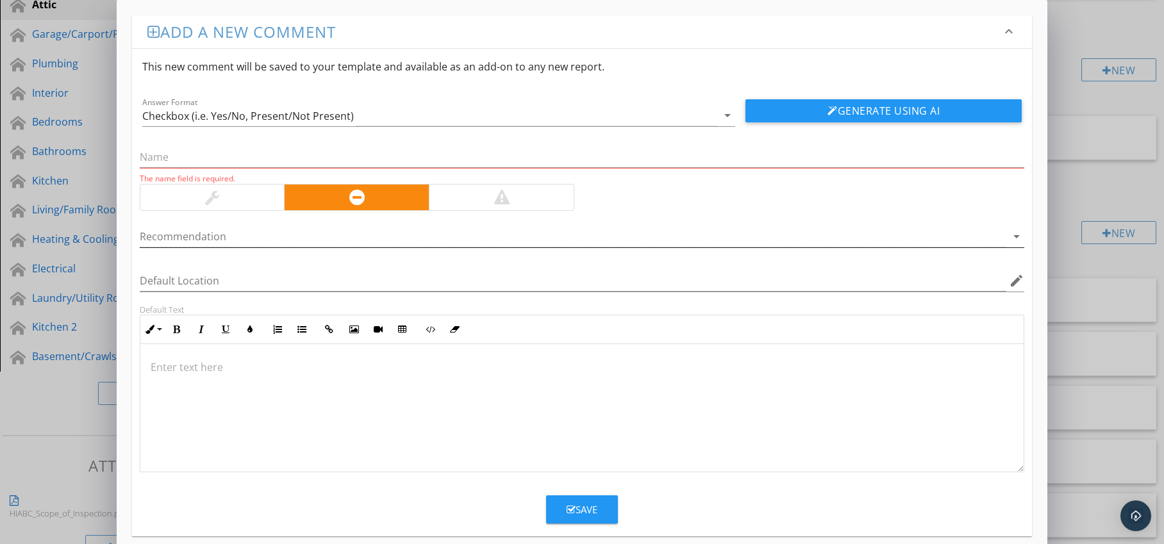
click at [385, 240] on div at bounding box center [574, 236] width 868 height 21
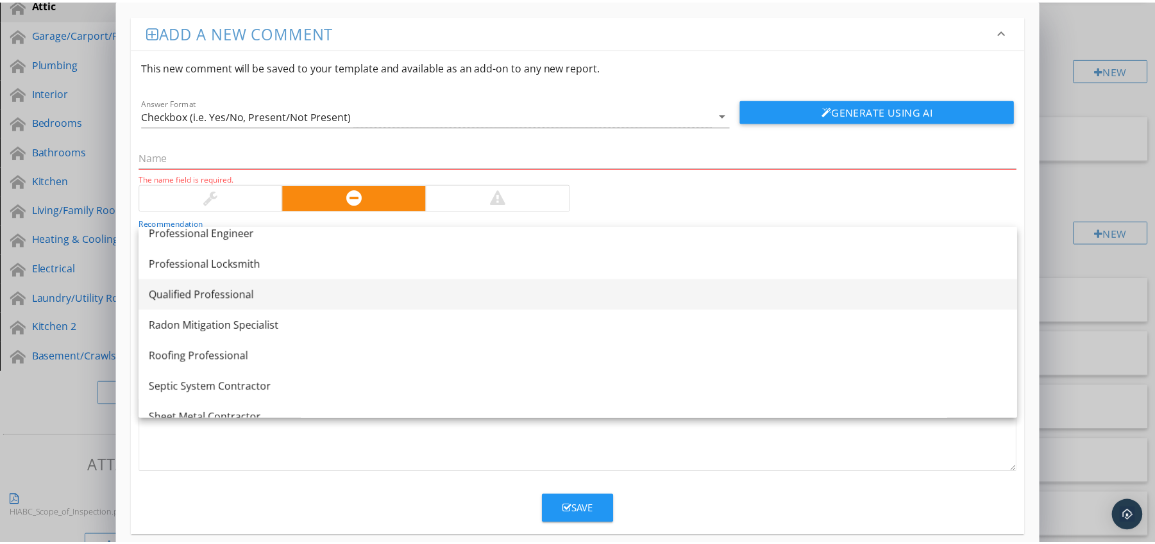
scroll to position [1446, 0]
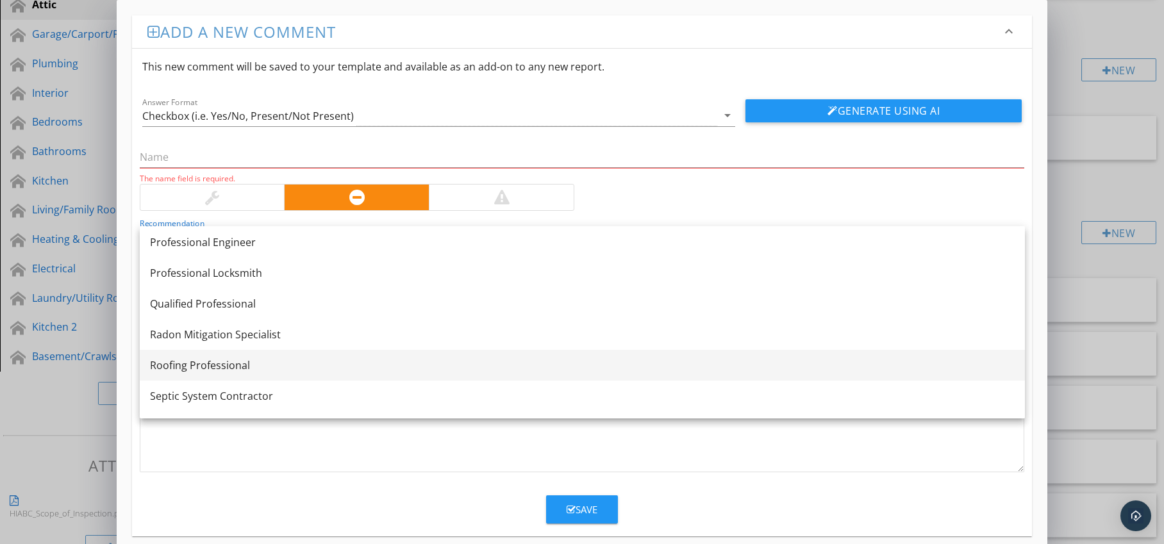
click at [311, 369] on div "Roofing Professional" at bounding box center [582, 365] width 865 height 15
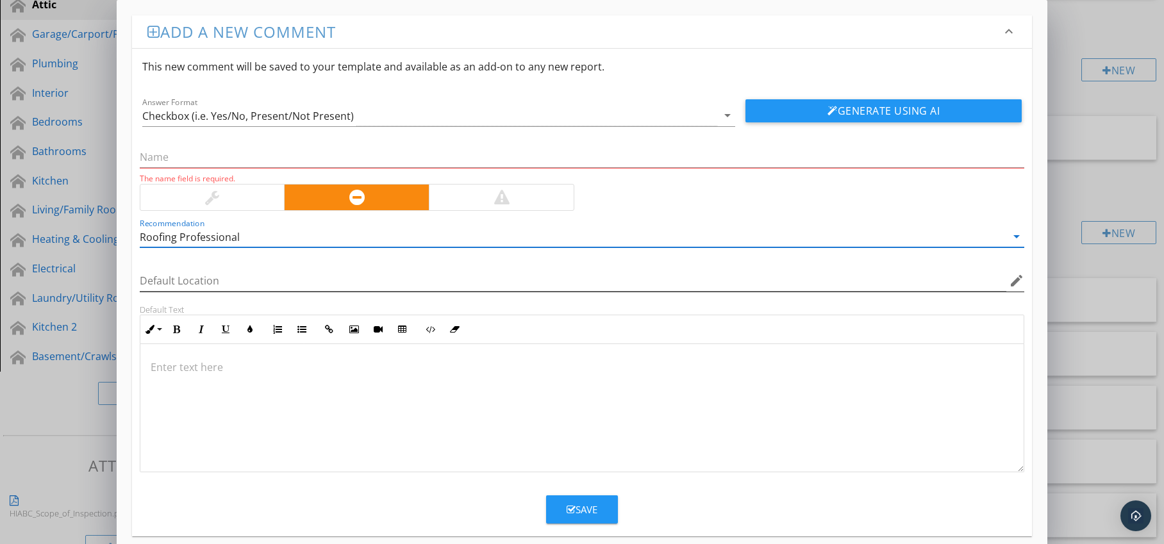
click at [1016, 283] on icon "edit" at bounding box center [1016, 280] width 15 height 15
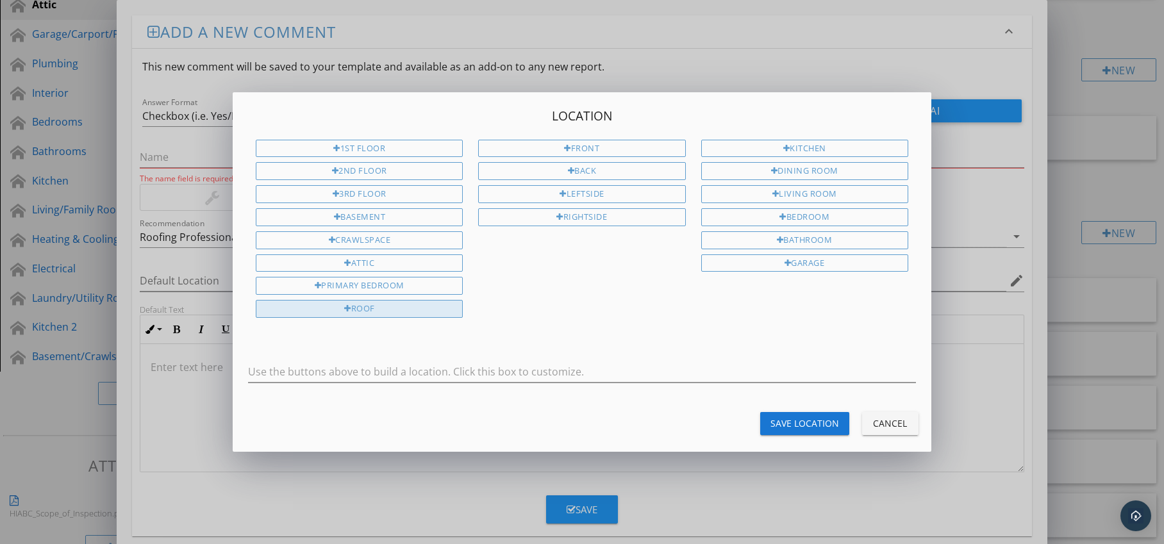
click at [422, 302] on div "Roof" at bounding box center [359, 309] width 207 height 18
click at [782, 417] on div "Save Location" at bounding box center [805, 423] width 69 height 13
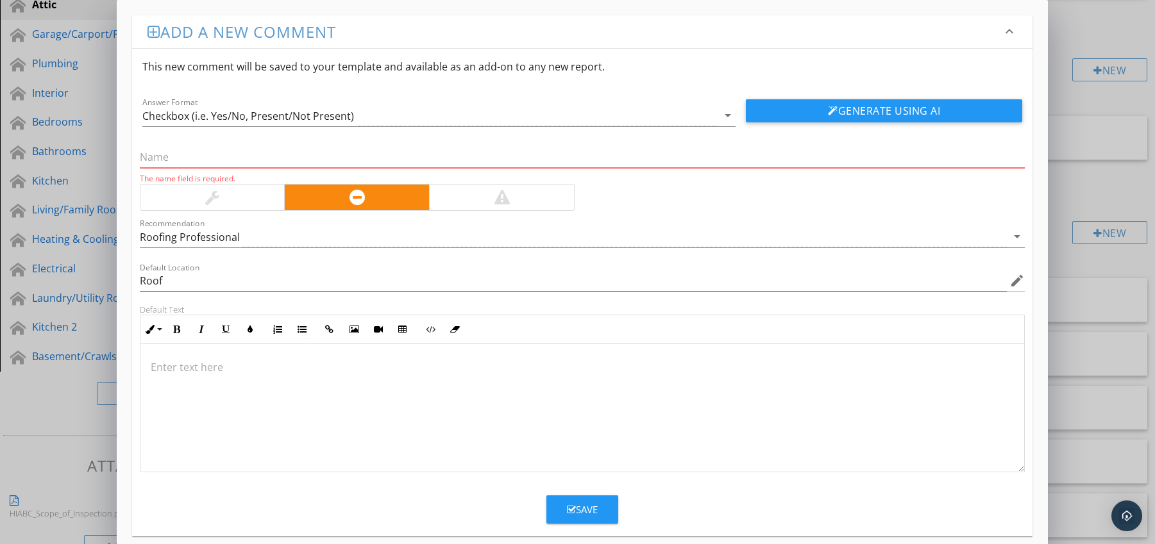
click at [181, 358] on div at bounding box center [582, 408] width 884 height 128
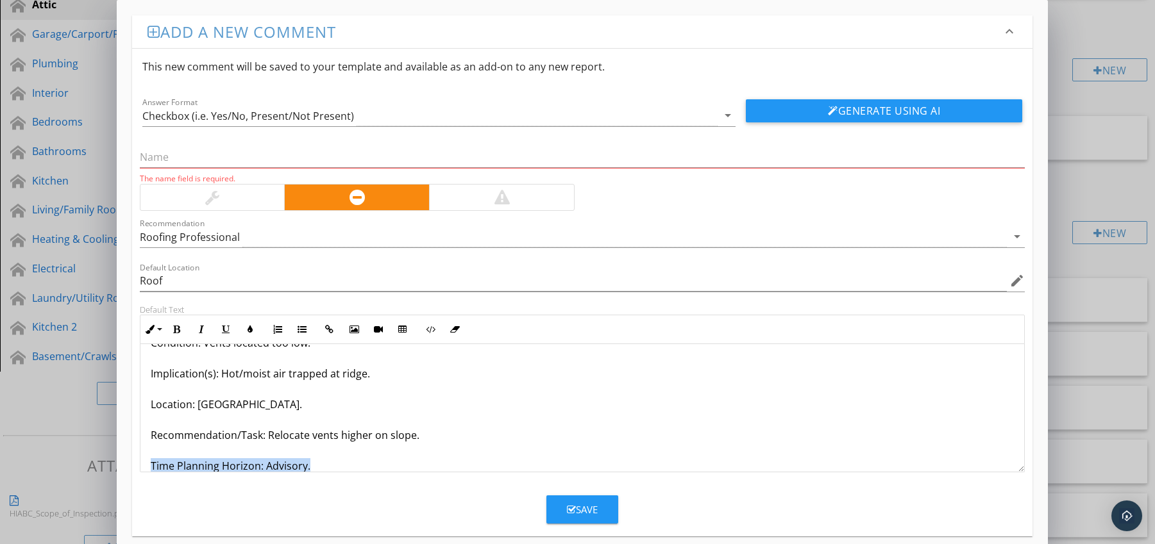
scroll to position [72, 0]
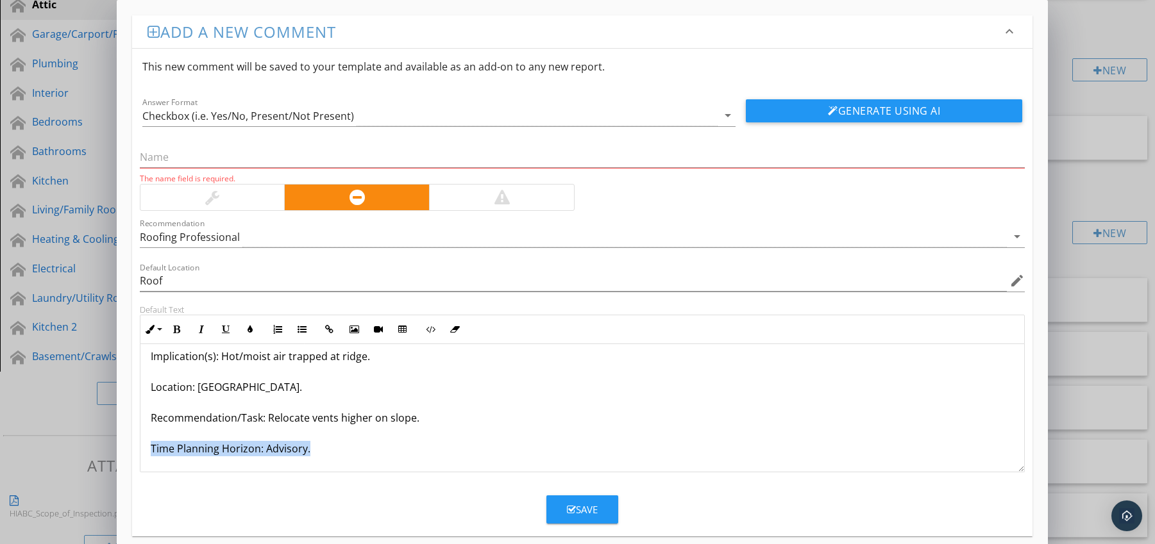
drag, startPoint x: 151, startPoint y: 463, endPoint x: 219, endPoint y: 453, distance: 69.3
click at [214, 474] on form "This new comment will be saved to your template and available as an add-on to a…" at bounding box center [582, 286] width 901 height 475
click at [175, 321] on button "Bold" at bounding box center [177, 329] width 24 height 24
click at [241, 330] on button "Colors" at bounding box center [250, 329] width 24 height 24
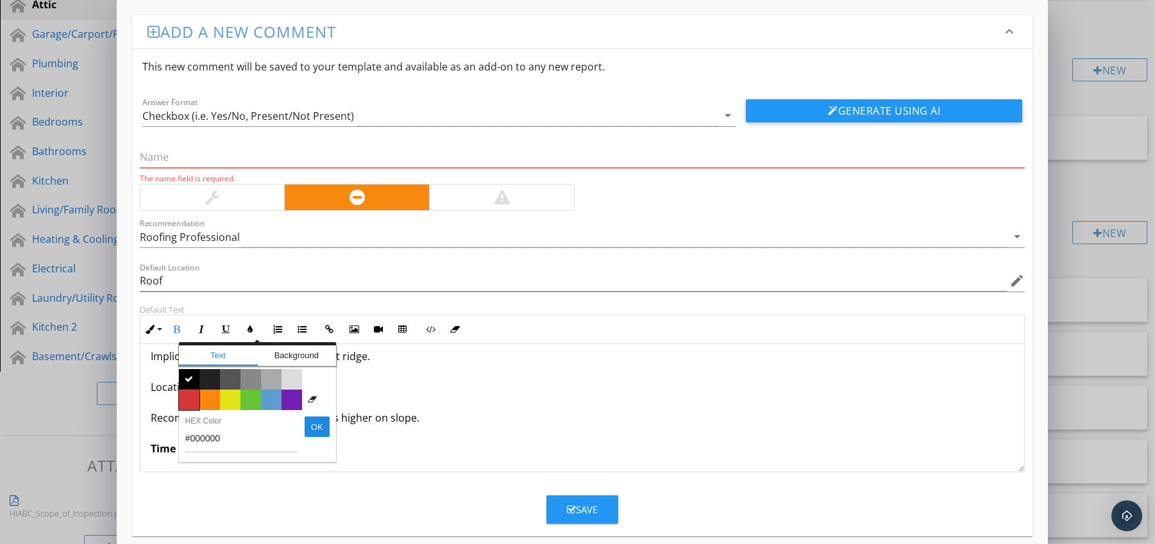
click at [190, 398] on span "Color #d53636" at bounding box center [189, 400] width 21 height 21
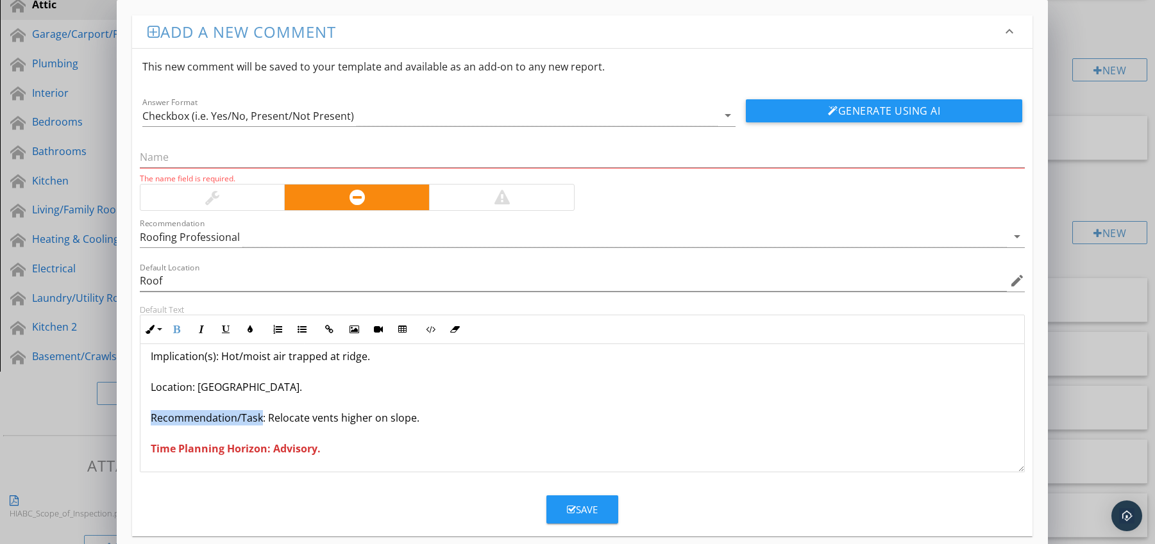
drag, startPoint x: 149, startPoint y: 415, endPoint x: 259, endPoint y: 419, distance: 110.4
click at [259, 419] on div "Roof Vents Installed Too Low on Roof Slope Condition: Vents located too low. Im…" at bounding box center [582, 372] width 884 height 200
click at [179, 329] on icon "button" at bounding box center [176, 329] width 9 height 9
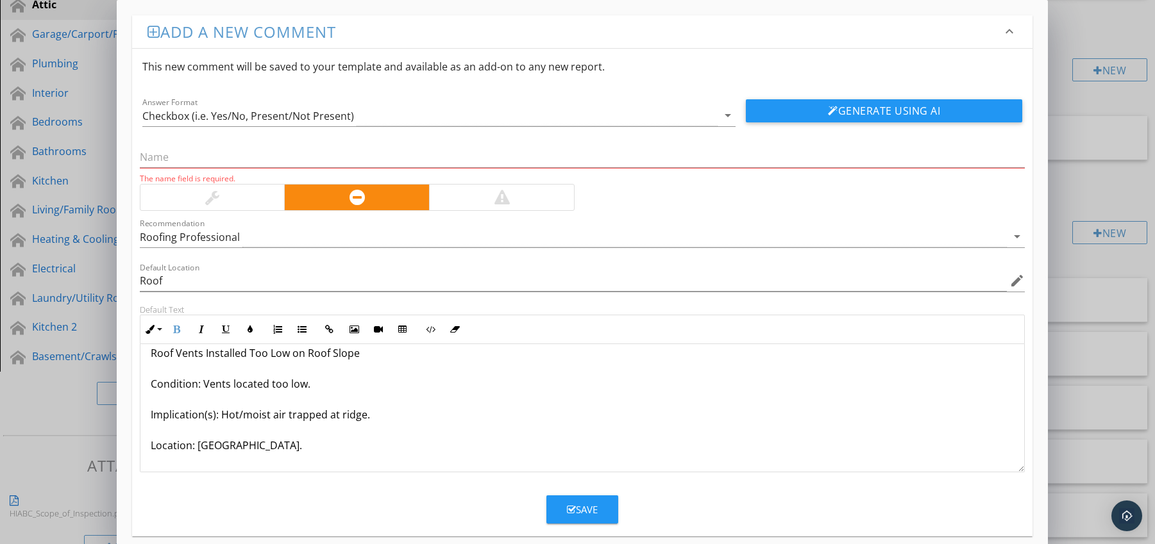
scroll to position [0, 0]
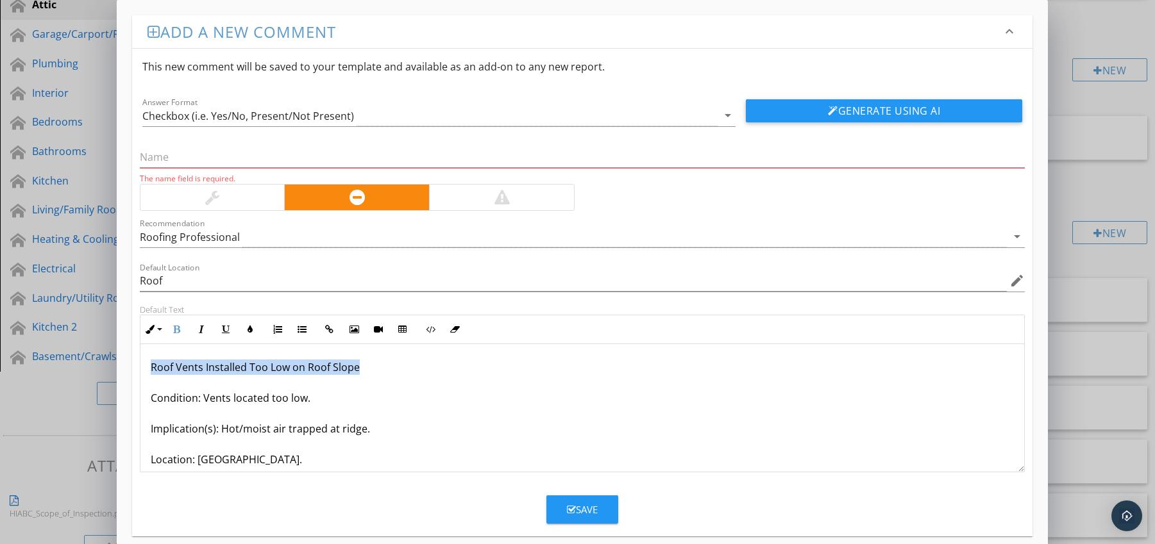
drag, startPoint x: 148, startPoint y: 367, endPoint x: 389, endPoint y: 364, distance: 241.1
click at [389, 364] on div "Roof Vents Installed Too Low on Roof Slope Condition: Vents located too low. Im…" at bounding box center [582, 444] width 884 height 200
click at [210, 162] on input "text" at bounding box center [582, 157] width 885 height 21
paste input "Roof Vents Installed Too Low on Roof Slope"
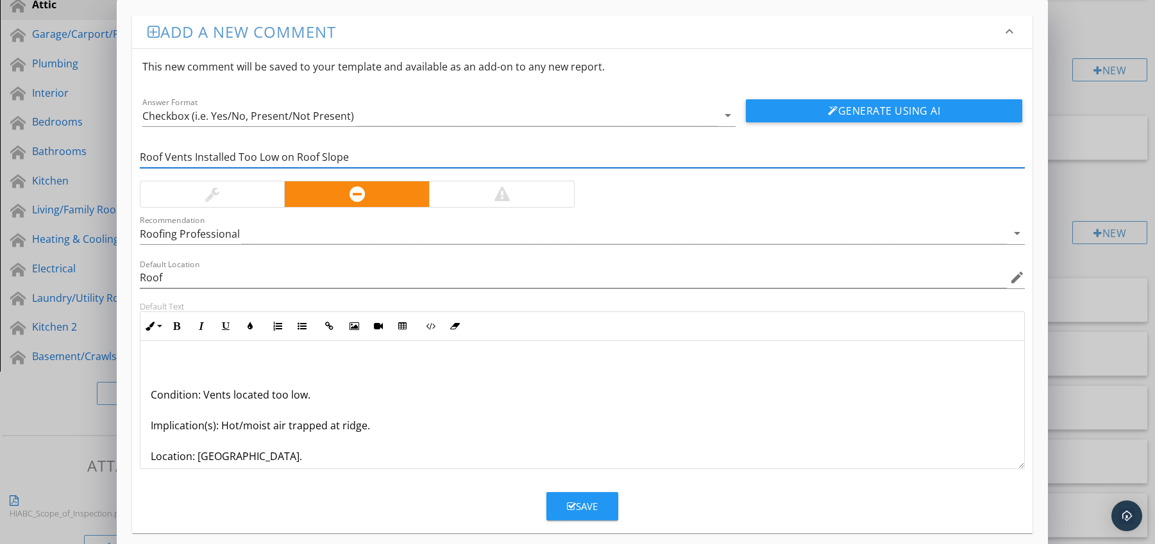
click at [151, 393] on p "Condition: Vents located too low. Implication(s): Hot/moist air trapped at ridg…" at bounding box center [583, 440] width 864 height 169
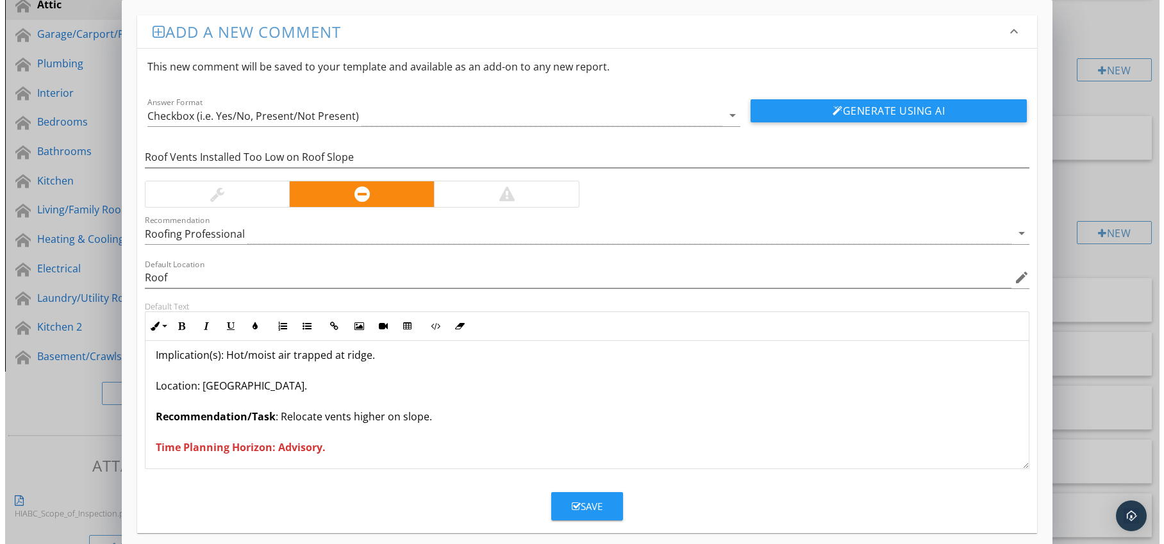
scroll to position [42, 0]
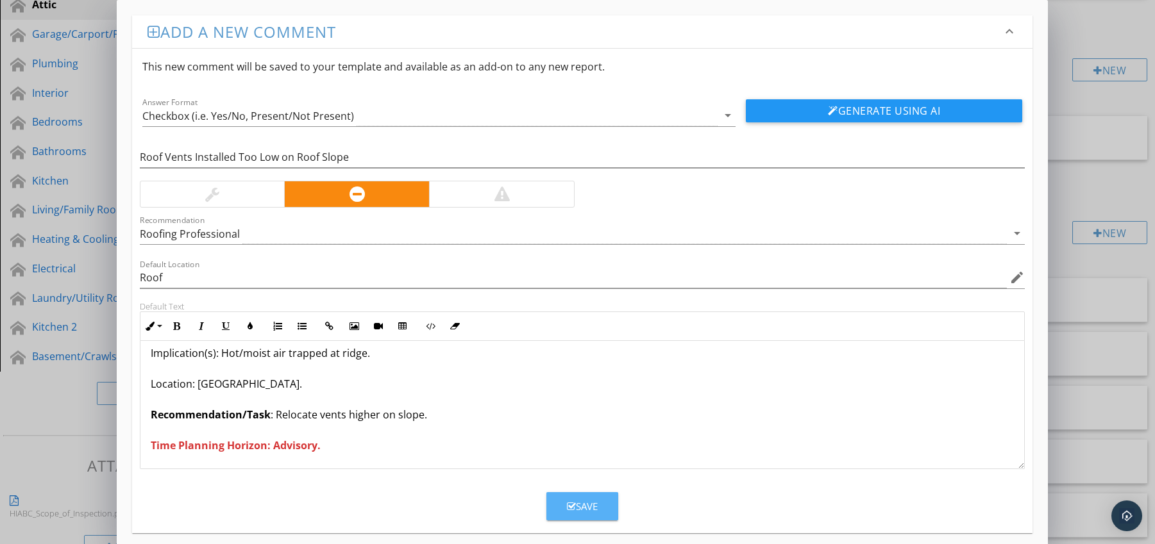
click at [592, 507] on div "Save" at bounding box center [582, 506] width 31 height 15
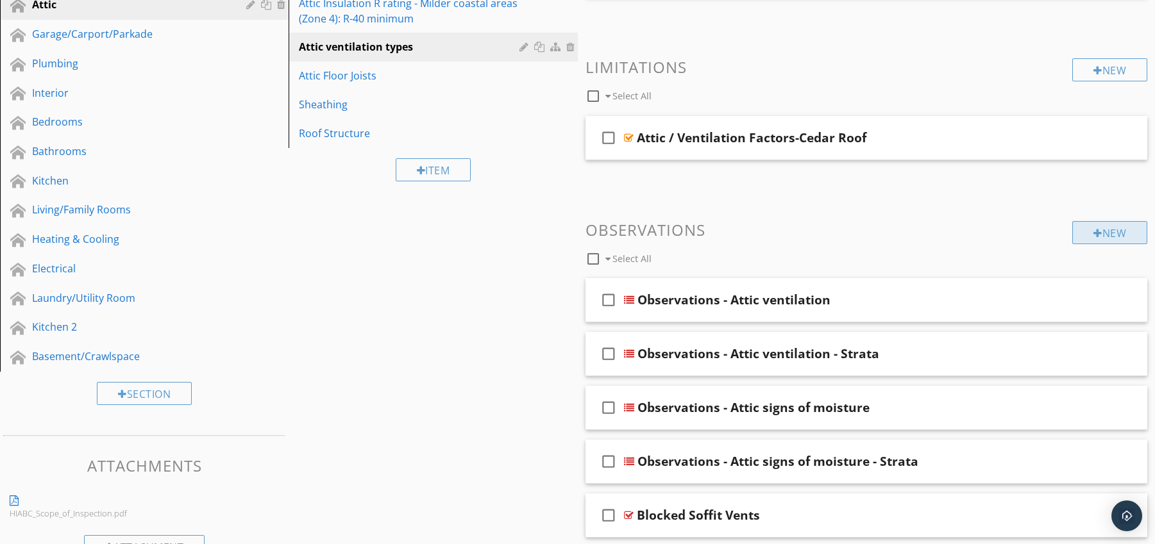
click at [1093, 229] on div at bounding box center [1097, 233] width 9 height 10
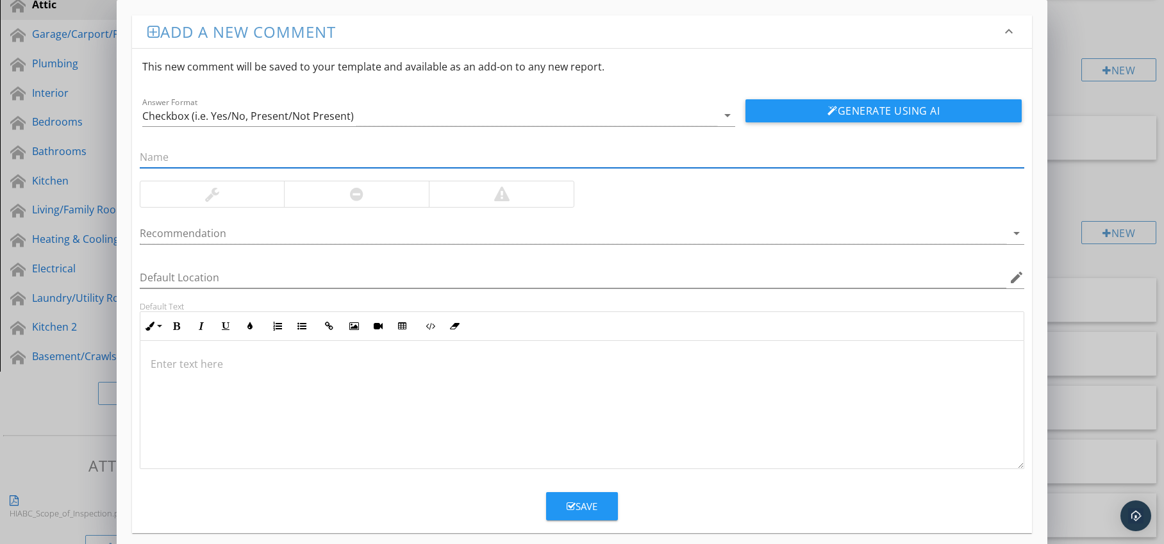
click at [366, 197] on div at bounding box center [356, 194] width 145 height 26
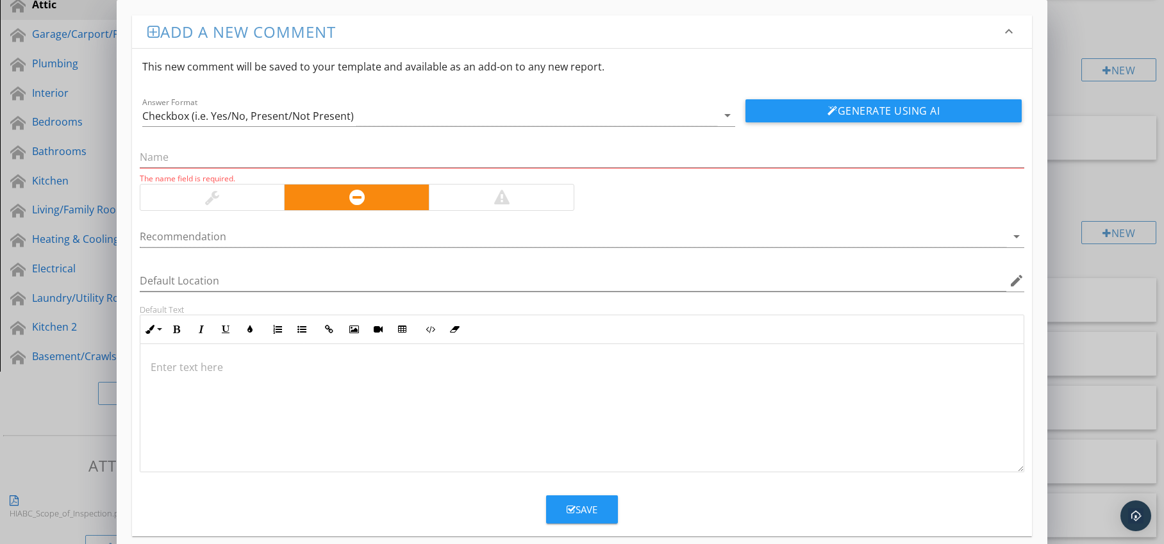
click at [340, 231] on div at bounding box center [574, 236] width 868 height 21
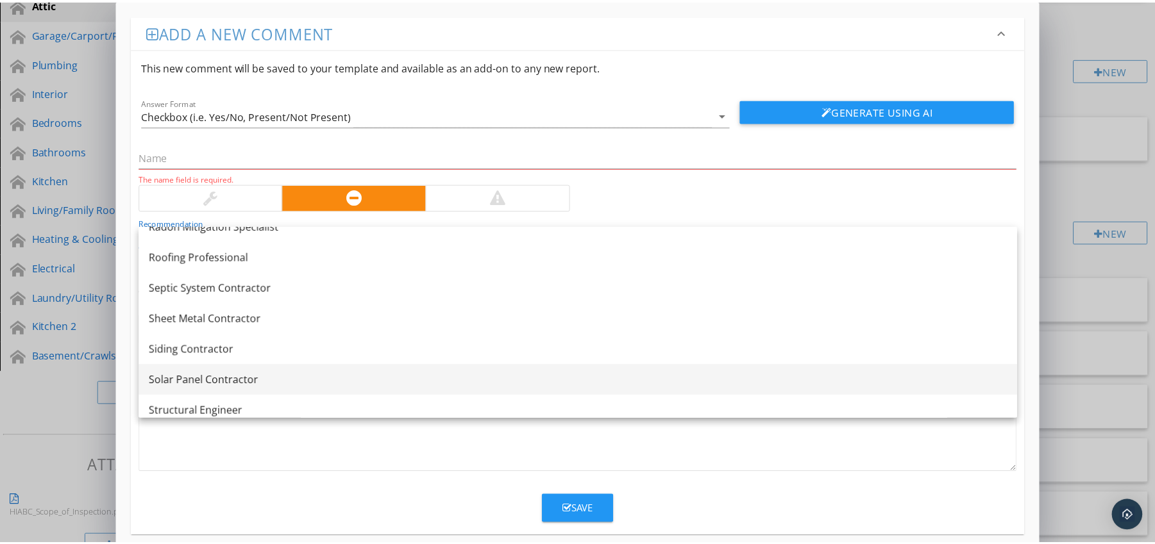
scroll to position [1535, 0]
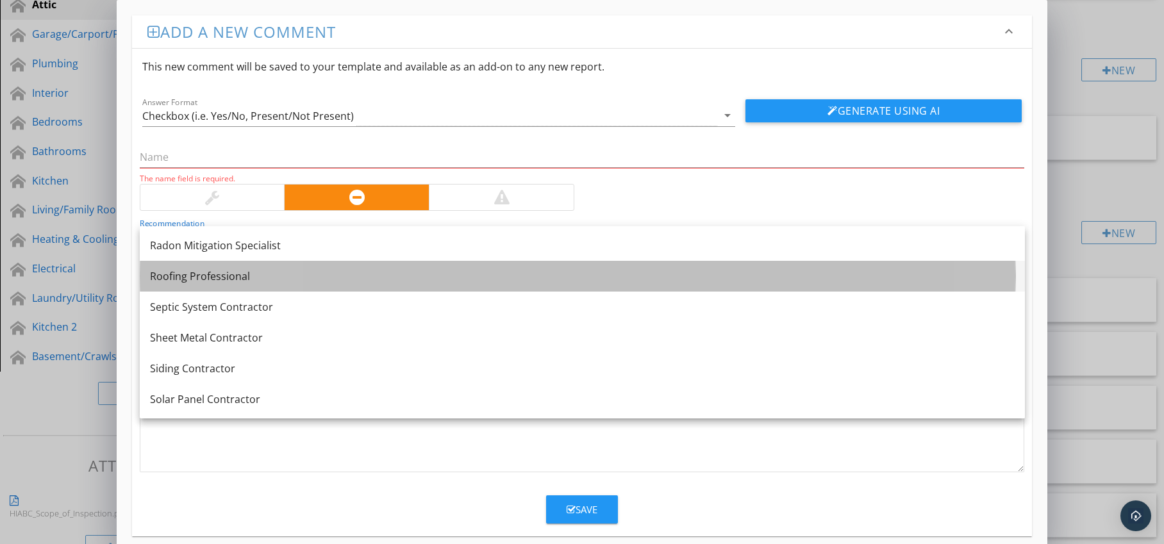
click at [285, 280] on div "Roofing Professional" at bounding box center [582, 276] width 865 height 15
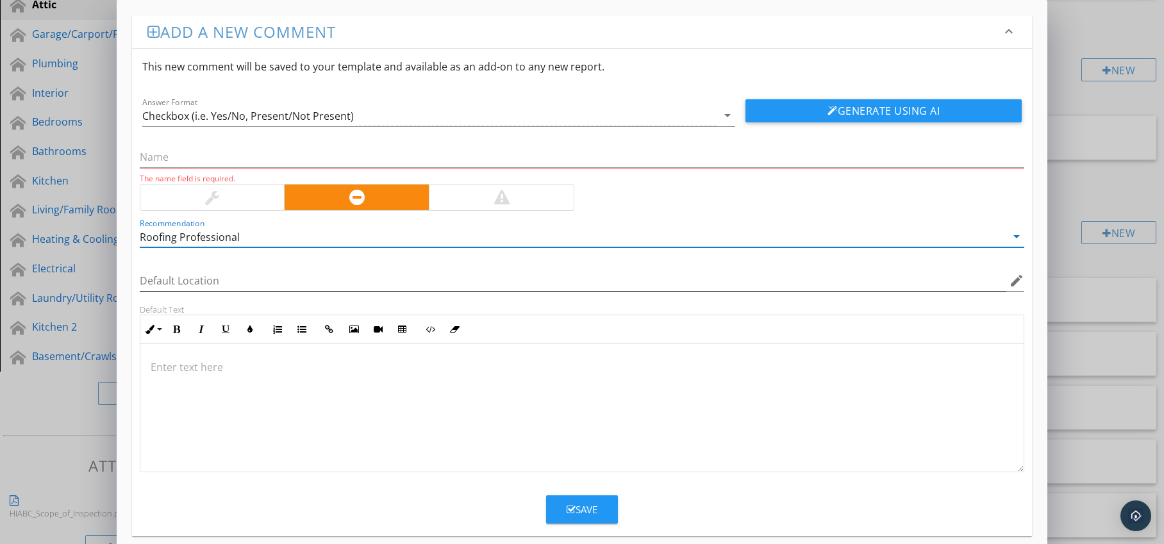
click at [1013, 281] on icon "edit" at bounding box center [1016, 280] width 15 height 15
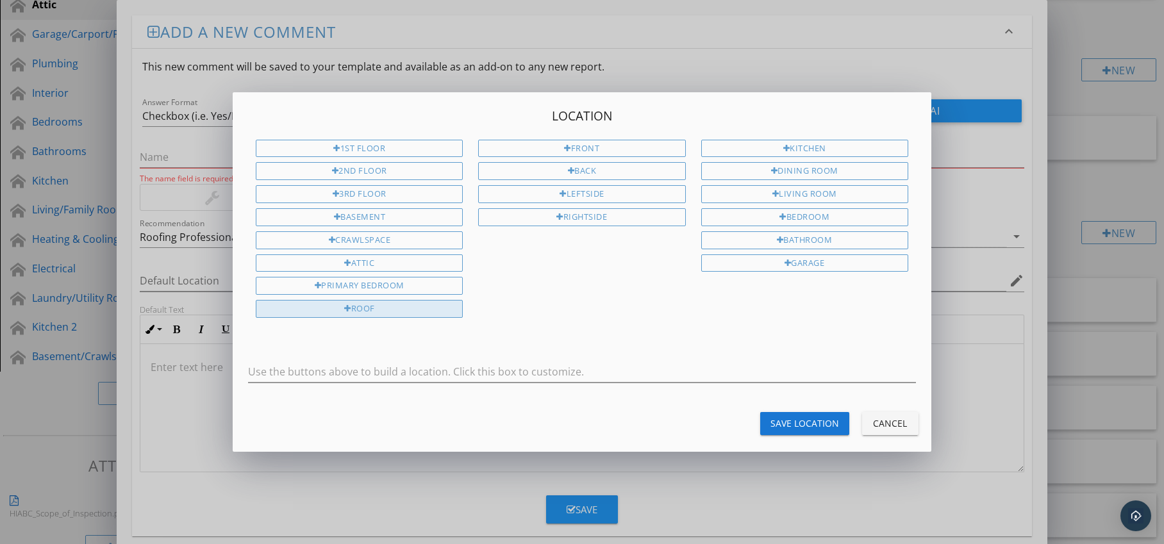
click at [408, 304] on div "Roof" at bounding box center [359, 309] width 207 height 18
click at [791, 426] on div "Save Location" at bounding box center [805, 423] width 69 height 13
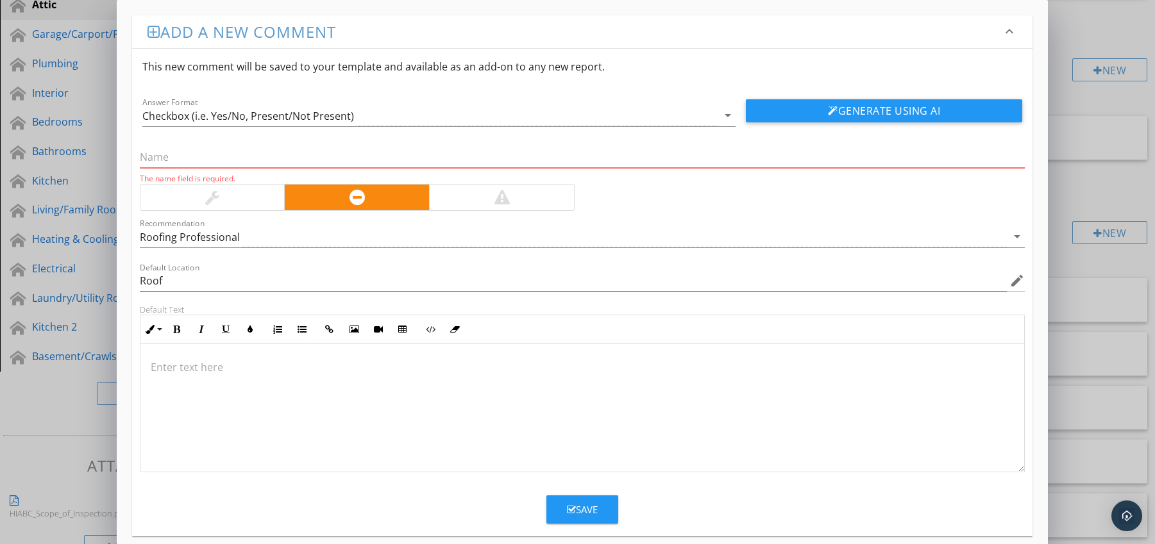
click at [180, 367] on p at bounding box center [583, 367] width 864 height 15
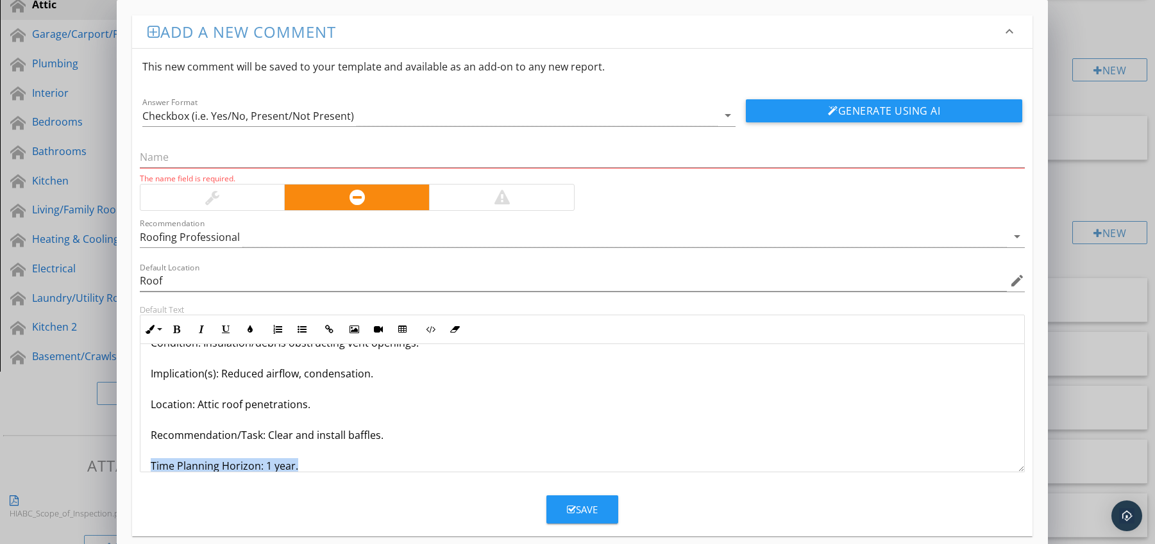
scroll to position [72, 0]
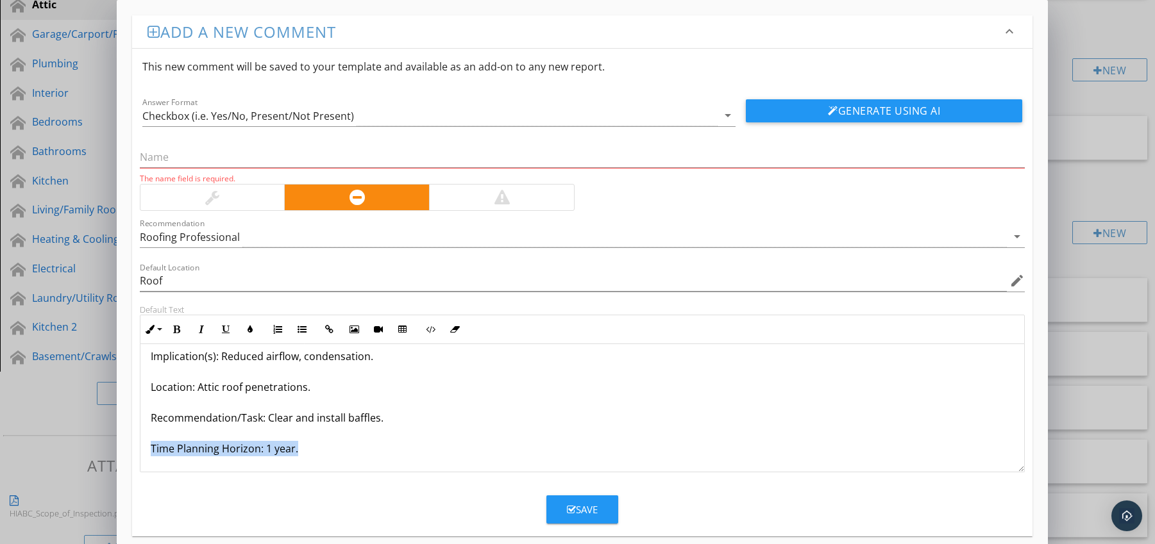
drag, startPoint x: 149, startPoint y: 460, endPoint x: 172, endPoint y: 466, distance: 24.4
click at [172, 466] on div "Roof Vents Clogged by Insulation or Debris Condition: Insulation/debris obstruc…" at bounding box center [582, 372] width 884 height 200
click at [176, 325] on icon "button" at bounding box center [176, 329] width 9 height 9
click at [251, 330] on icon "button" at bounding box center [250, 329] width 9 height 9
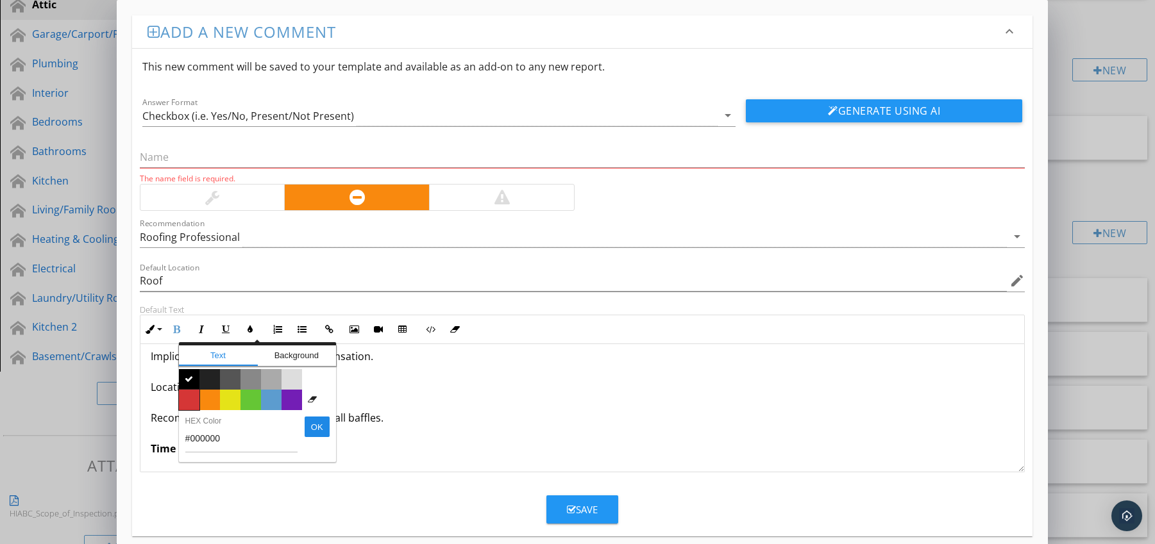
click at [194, 396] on span "Color #d53636" at bounding box center [189, 400] width 21 height 21
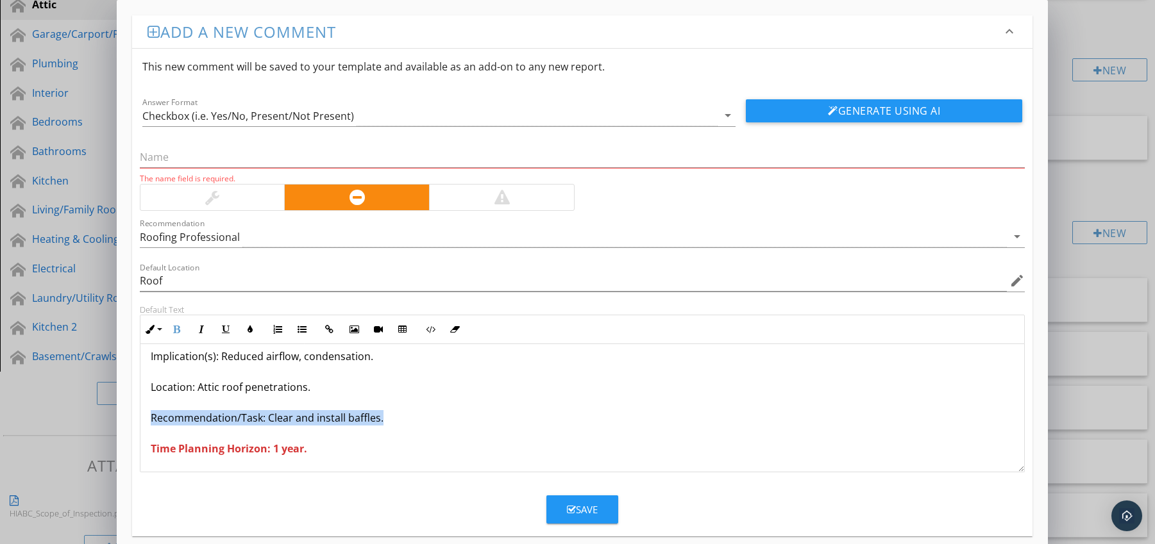
drag, startPoint x: 153, startPoint y: 420, endPoint x: 372, endPoint y: 412, distance: 218.8
click at [390, 423] on p "Roof Vents Clogged by Insulation or Debris Condition: Insulation/debris obstruc…" at bounding box center [583, 371] width 864 height 169
click at [176, 326] on icon "button" at bounding box center [176, 329] width 9 height 9
click at [181, 419] on strong "Recommendation/Task: Clear and install baffles." at bounding box center [276, 418] width 250 height 14
drag, startPoint x: 142, startPoint y: 419, endPoint x: 405, endPoint y: 419, distance: 263.5
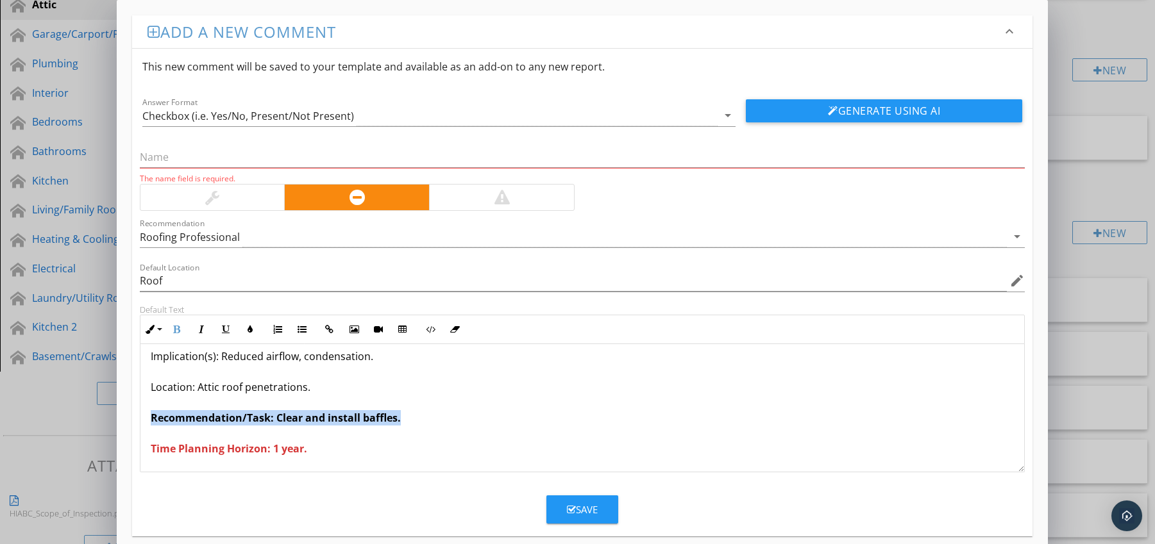
click at [405, 419] on div "Roof Vents Clogged by Insulation or Debris Condition: Insulation/debris obstruc…" at bounding box center [582, 372] width 884 height 200
click at [175, 331] on icon "button" at bounding box center [176, 329] width 9 height 9
click at [162, 387] on p "Roof Vents Clogged by Insulation or Debris Condition: Insulation/debris obstruc…" at bounding box center [583, 371] width 864 height 169
drag, startPoint x: 148, startPoint y: 414, endPoint x: 260, endPoint y: 420, distance: 112.4
click at [260, 420] on div "Roof Vents Clogged by Insulation or Debris Condition: Insulation/debris obstruc…" at bounding box center [582, 372] width 884 height 200
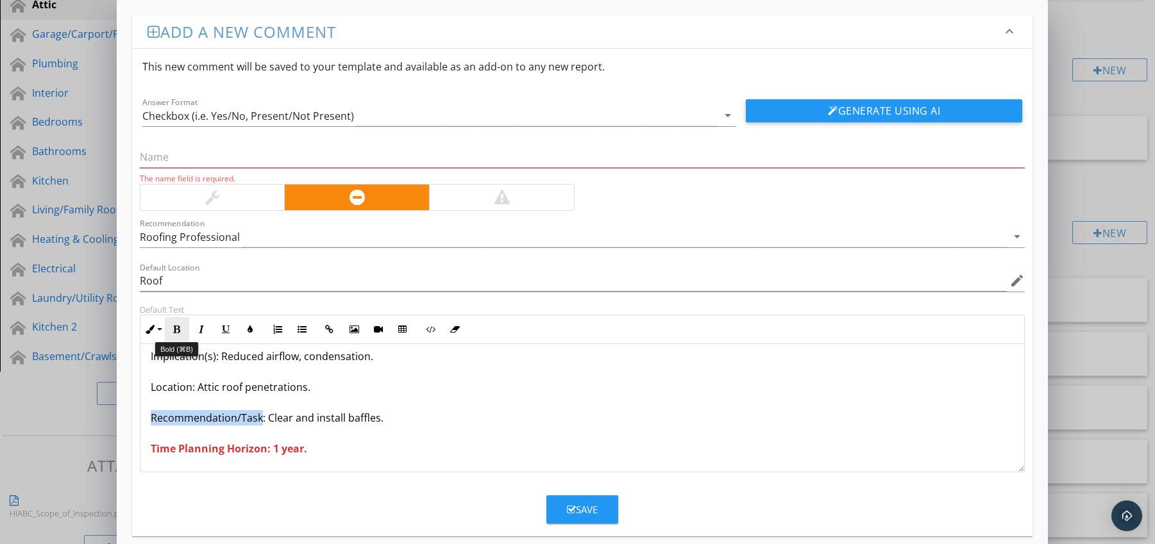
click at [174, 330] on icon "button" at bounding box center [176, 329] width 9 height 9
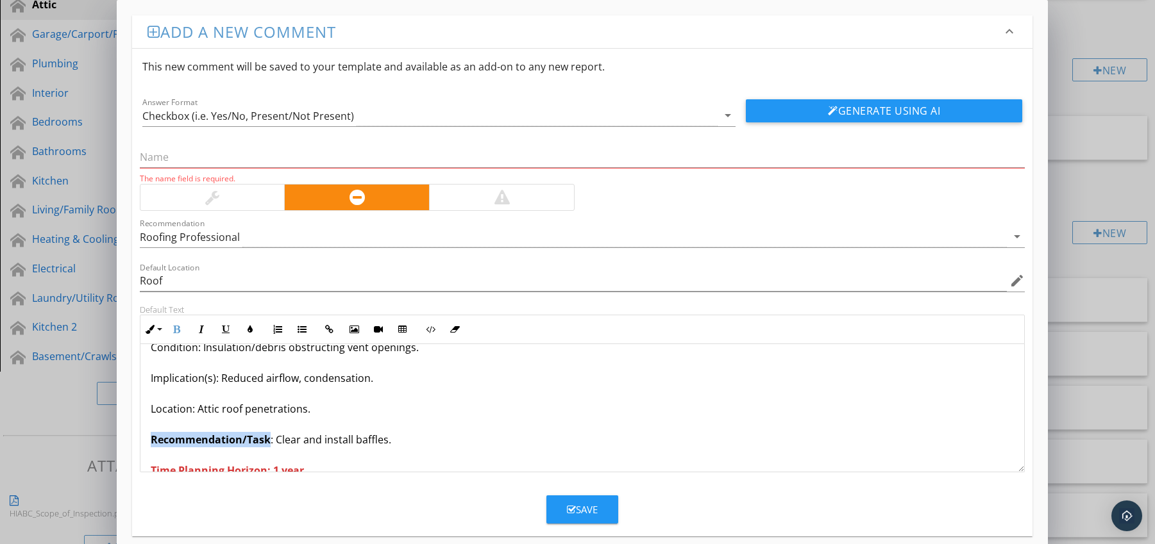
scroll to position [0, 0]
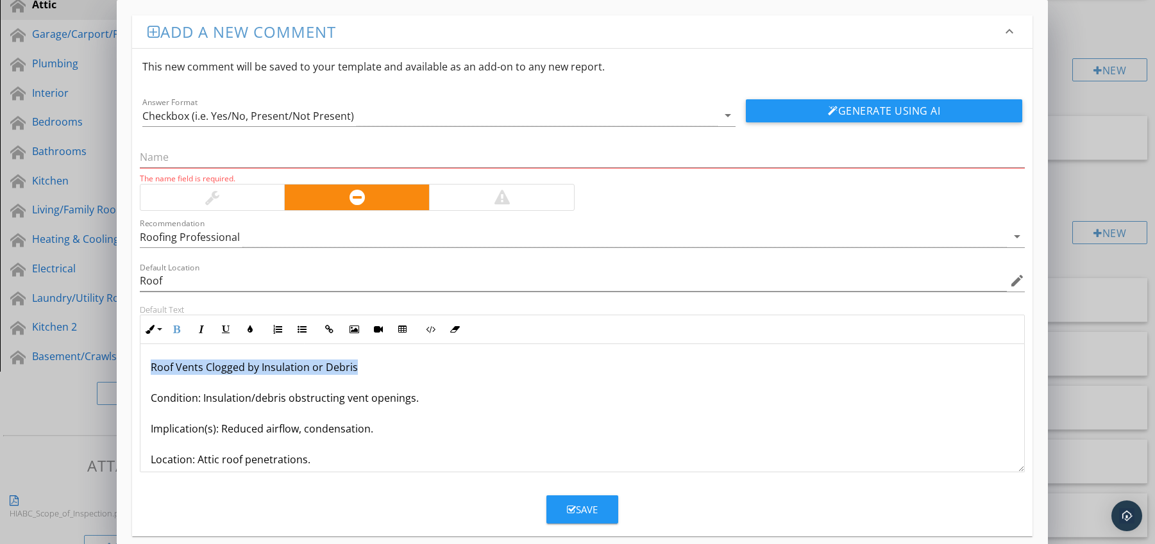
drag, startPoint x: 149, startPoint y: 367, endPoint x: 366, endPoint y: 372, distance: 217.4
click at [366, 372] on div "Roof Vents Clogged by Insulation or Debris Condition: Insulation/debris obstruc…" at bounding box center [582, 444] width 884 height 200
click at [231, 159] on input "text" at bounding box center [582, 157] width 885 height 21
paste input "Roof Vents Clogged by Insulation or Debris"
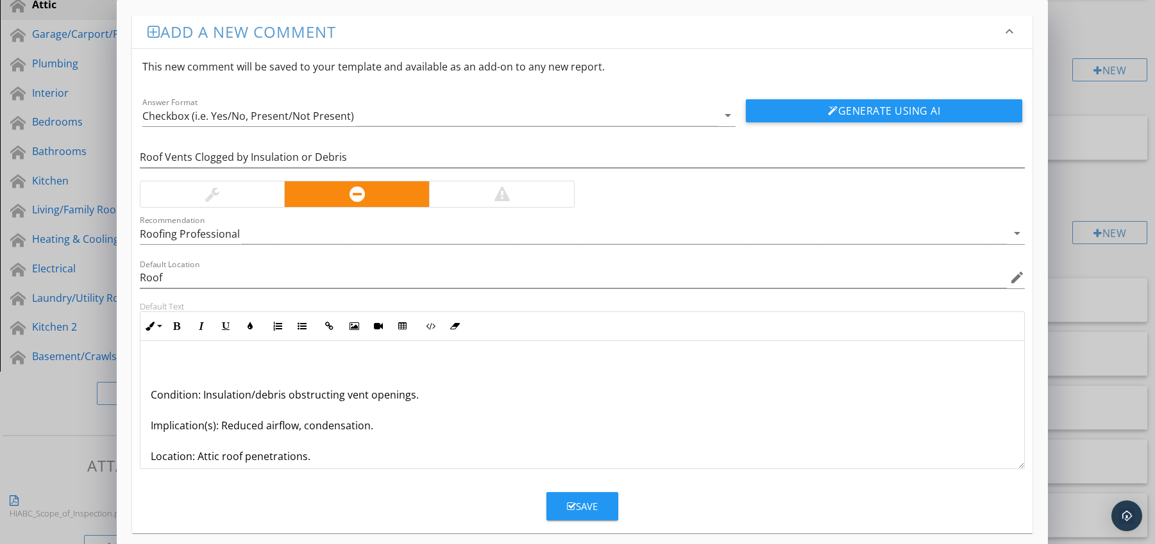
click at [148, 396] on div "Condition: Insulation/debris obstructing vent openings. Implication(s): Reduced…" at bounding box center [582, 441] width 884 height 200
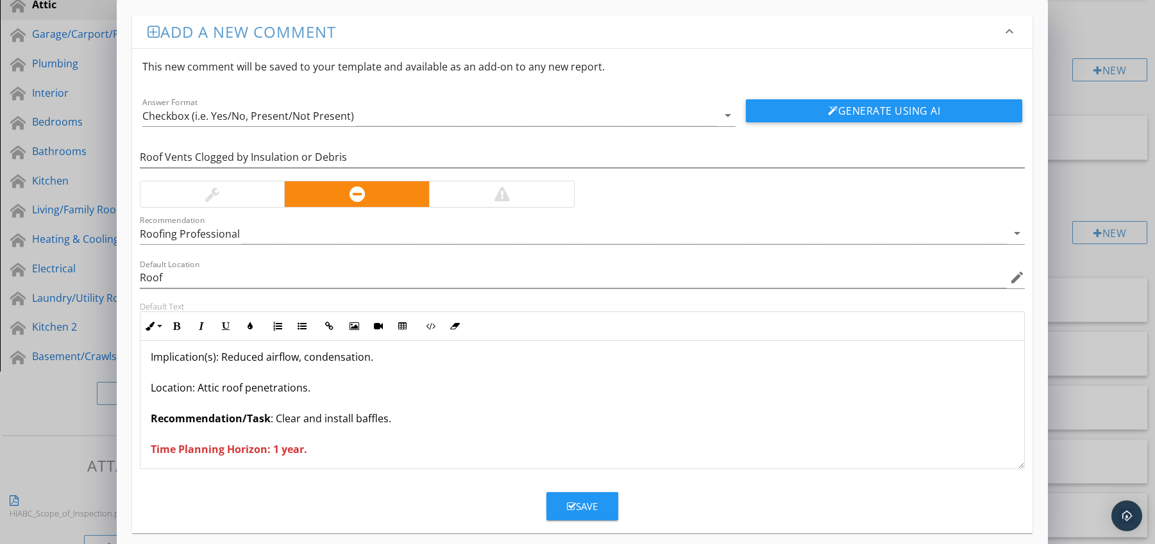
scroll to position [42, 0]
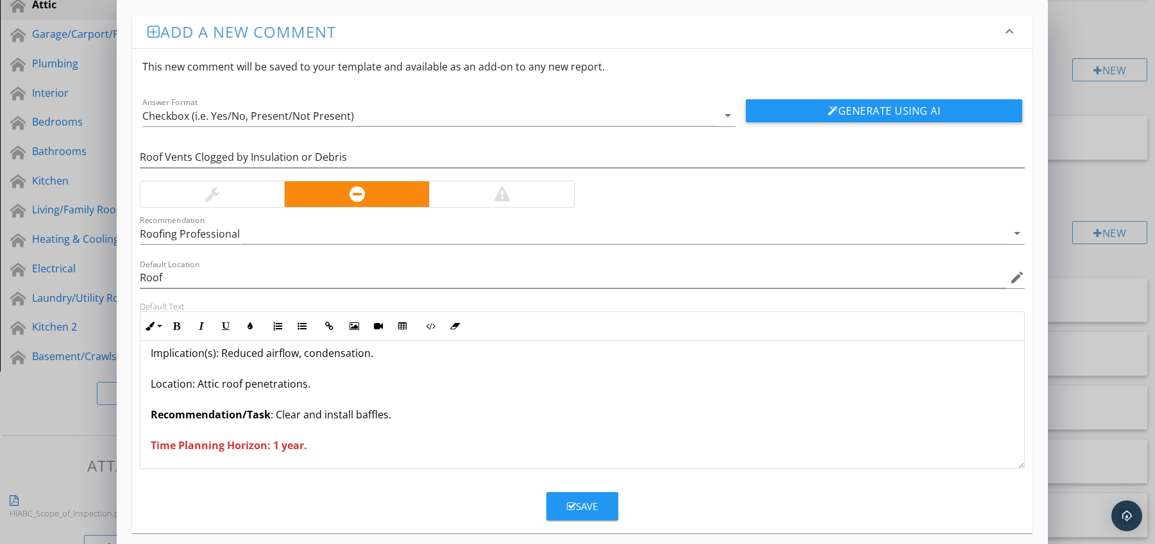
click at [579, 505] on div "Save" at bounding box center [582, 506] width 31 height 15
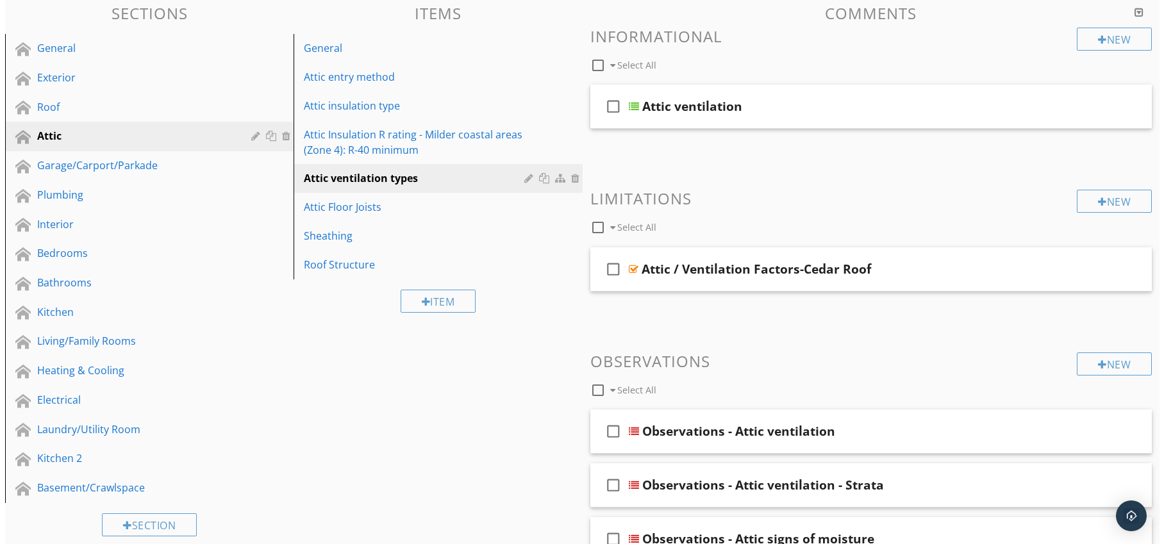
scroll to position [372, 0]
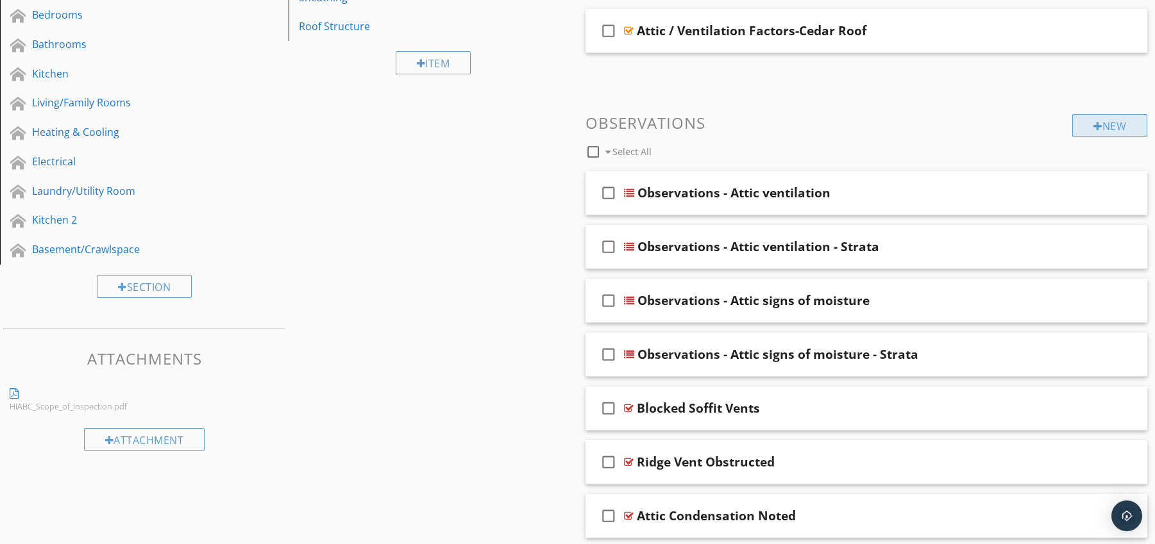
click at [1111, 131] on div "New" at bounding box center [1109, 125] width 75 height 23
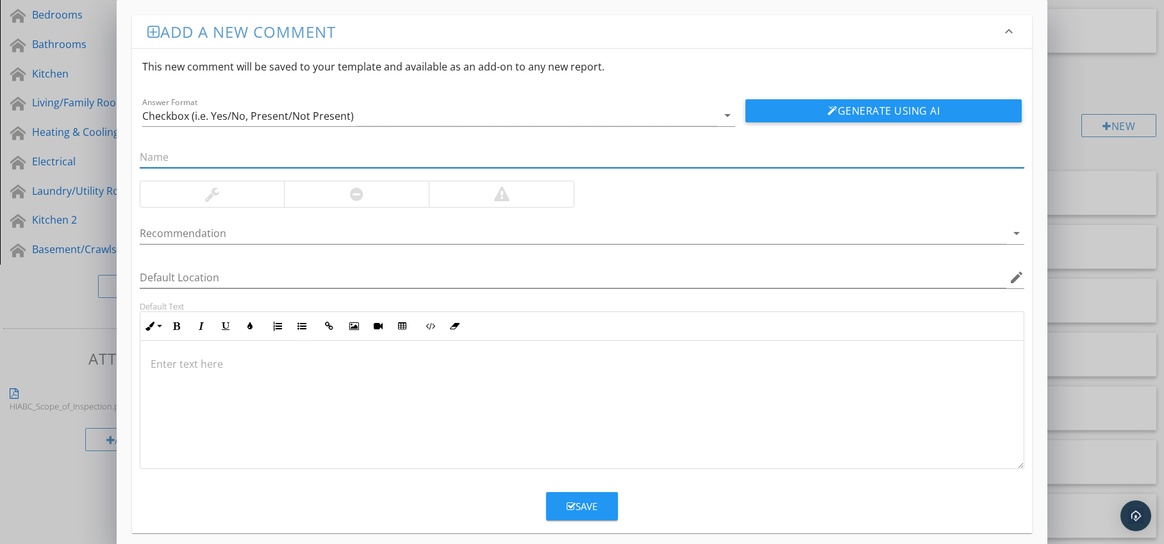
click at [384, 199] on div at bounding box center [356, 194] width 145 height 26
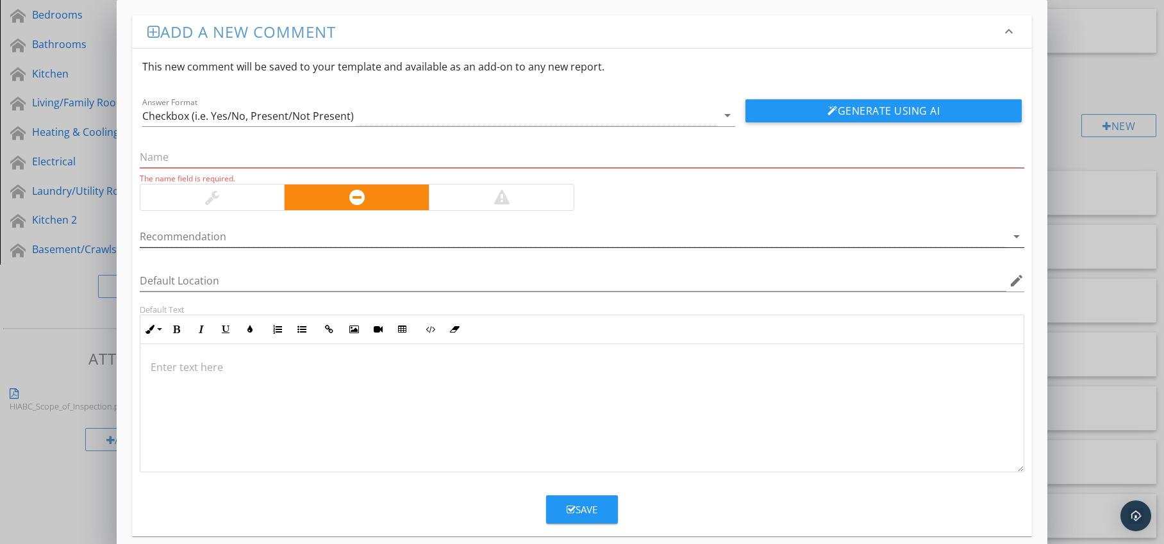
click at [389, 233] on div at bounding box center [574, 236] width 868 height 21
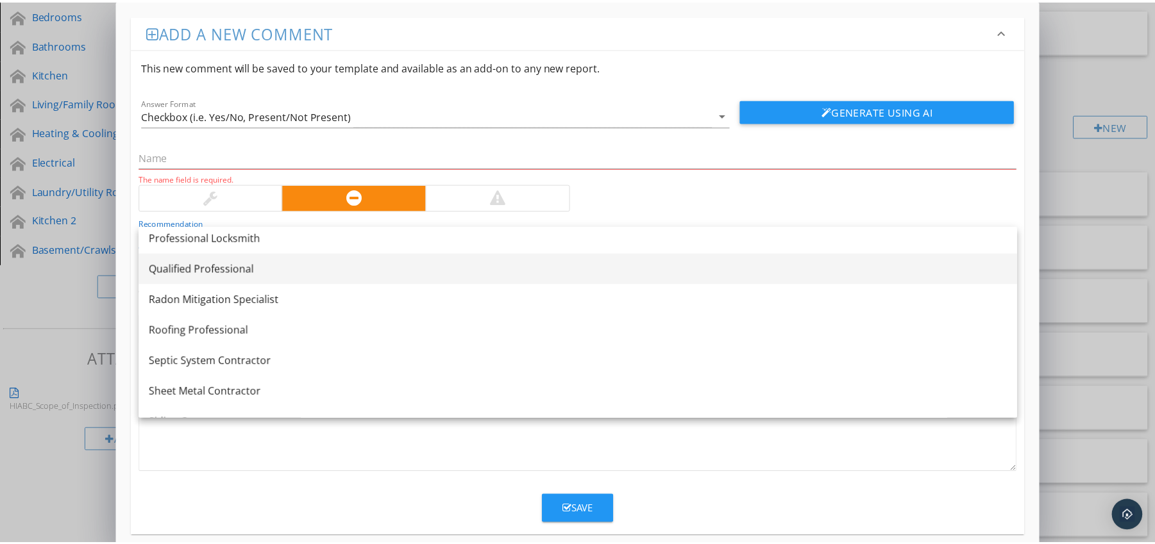
scroll to position [1508, 0]
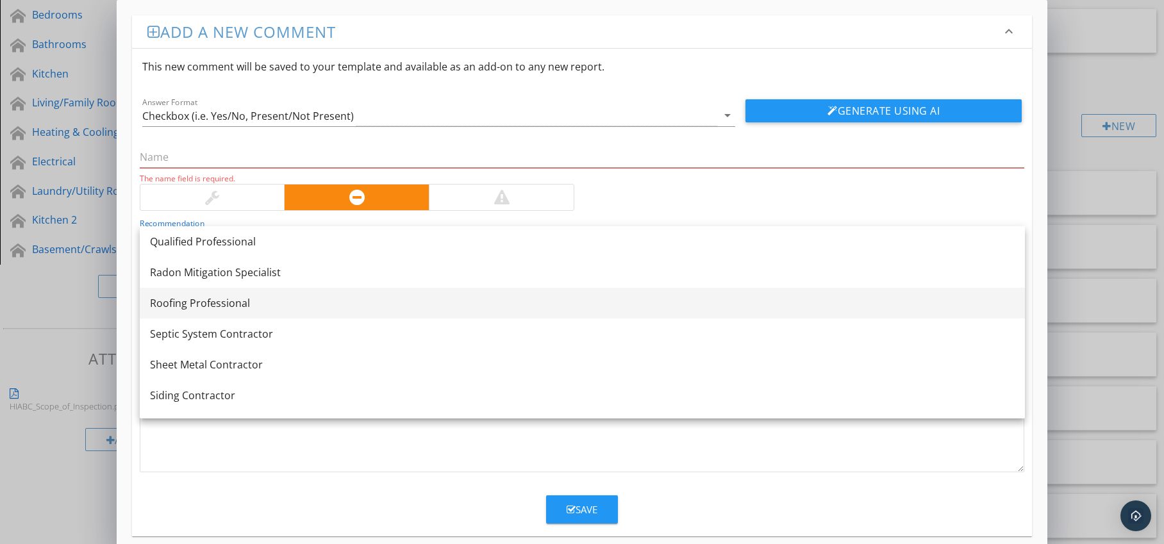
click at [269, 308] on div "Roofing Professional" at bounding box center [582, 303] width 865 height 15
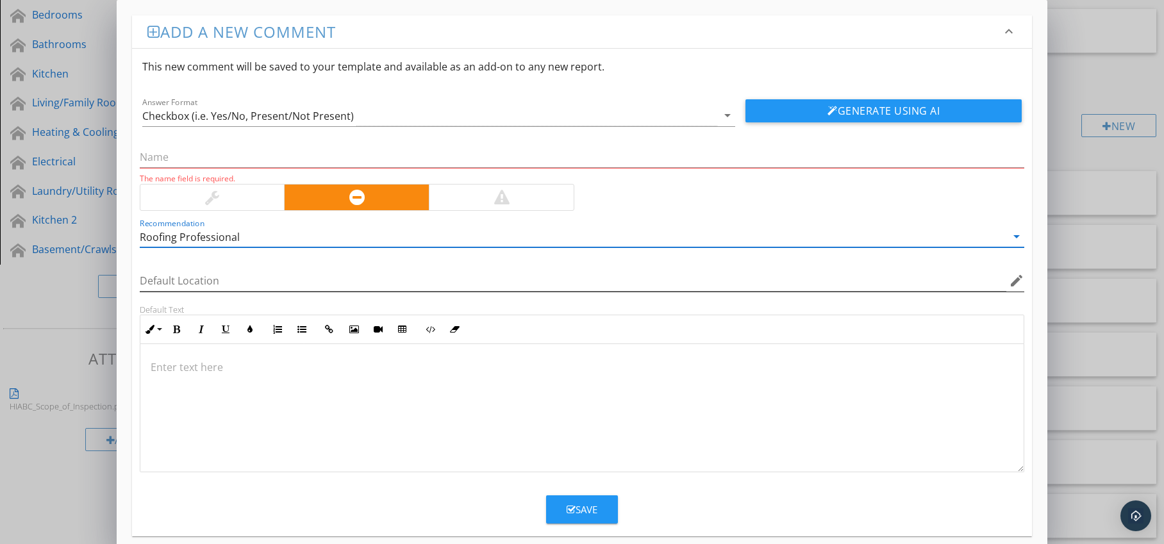
click at [1015, 281] on icon "edit" at bounding box center [1016, 280] width 15 height 15
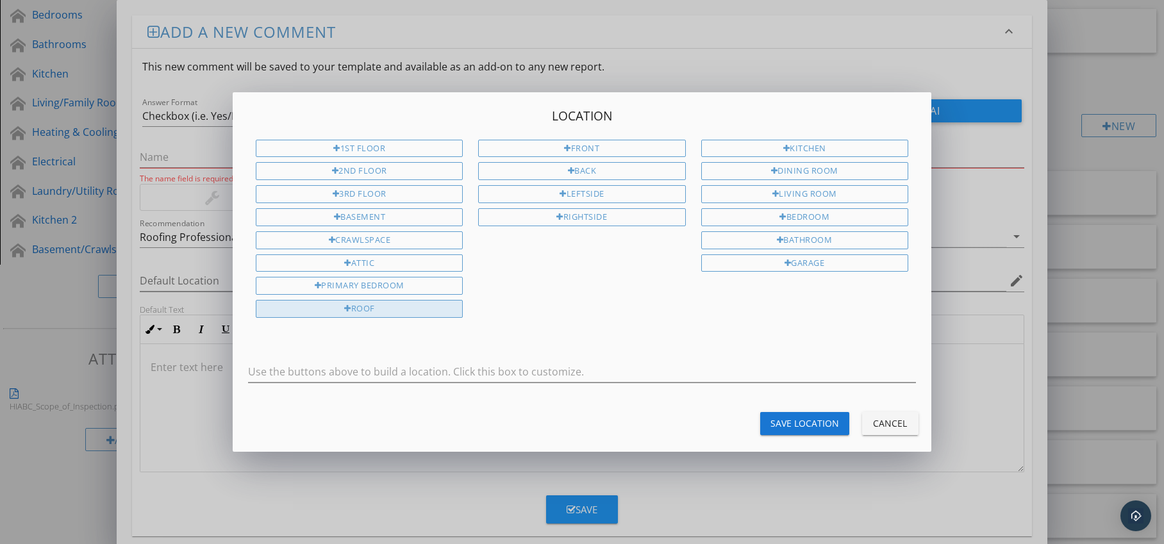
click at [439, 300] on div "Roof" at bounding box center [359, 309] width 207 height 18
click at [795, 416] on button "Save Location" at bounding box center [804, 423] width 89 height 23
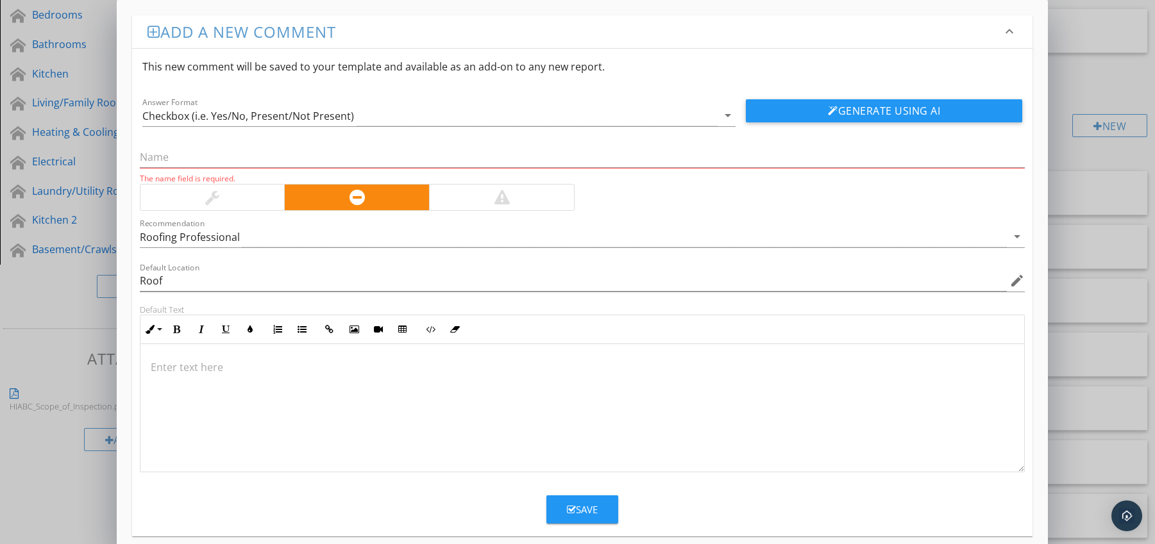
click at [169, 360] on p at bounding box center [583, 367] width 864 height 15
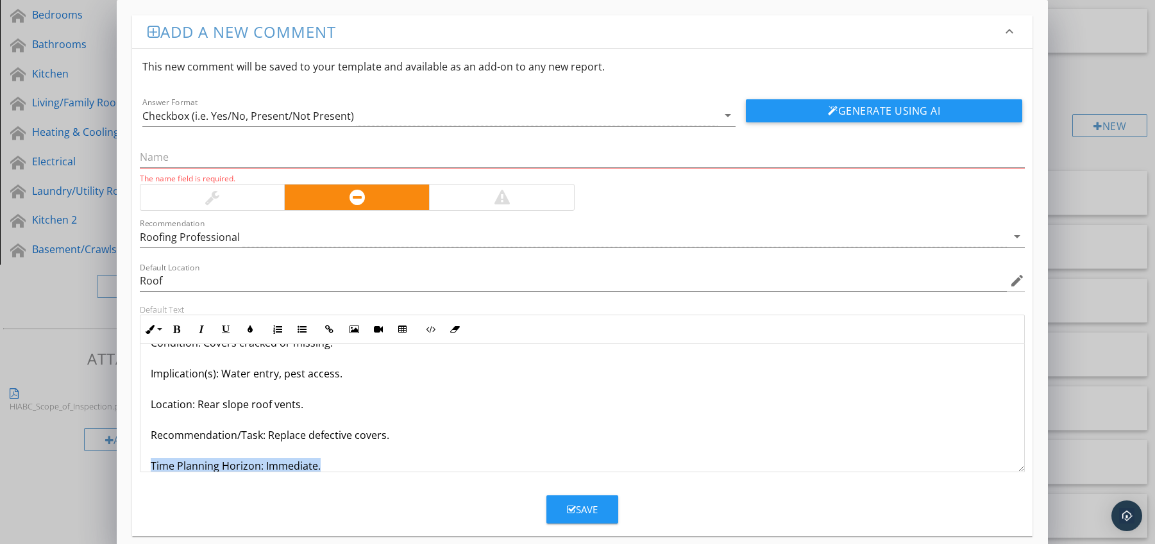
scroll to position [72, 0]
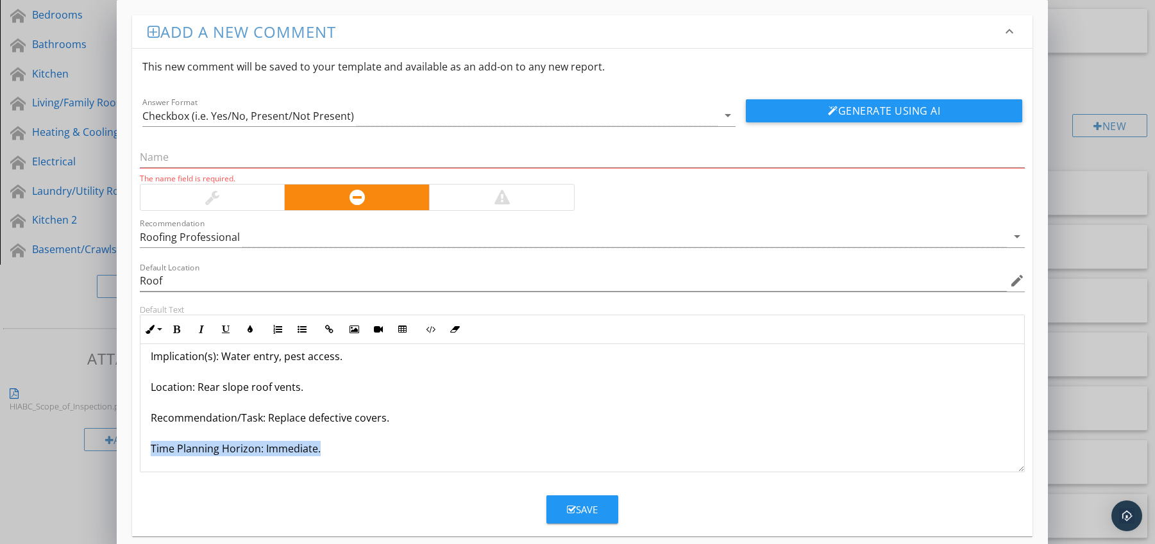
drag, startPoint x: 151, startPoint y: 463, endPoint x: 200, endPoint y: 471, distance: 49.4
click at [200, 471] on div "Roof Vents Damaged / Broken Covers Condition: Covers cracked or missing. Implic…" at bounding box center [582, 372] width 884 height 200
click at [174, 328] on icon "button" at bounding box center [176, 329] width 9 height 9
drag, startPoint x: 147, startPoint y: 415, endPoint x: 259, endPoint y: 422, distance: 112.4
click at [259, 422] on div "Roof Vents Damaged / Broken Covers Condition: Covers cracked or missing. Implic…" at bounding box center [582, 372] width 884 height 200
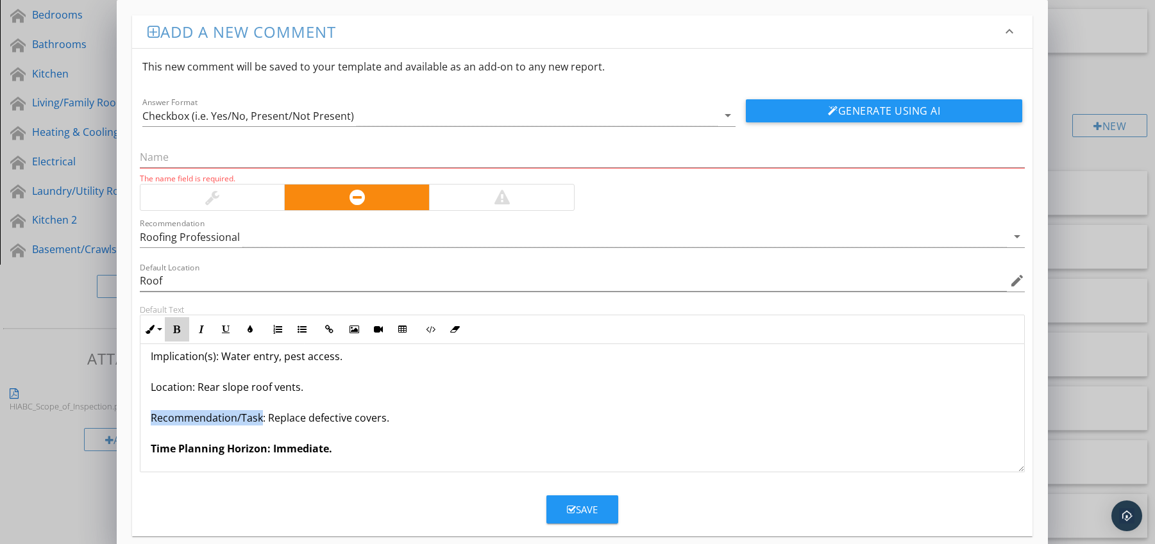
click at [174, 333] on icon "button" at bounding box center [176, 329] width 9 height 9
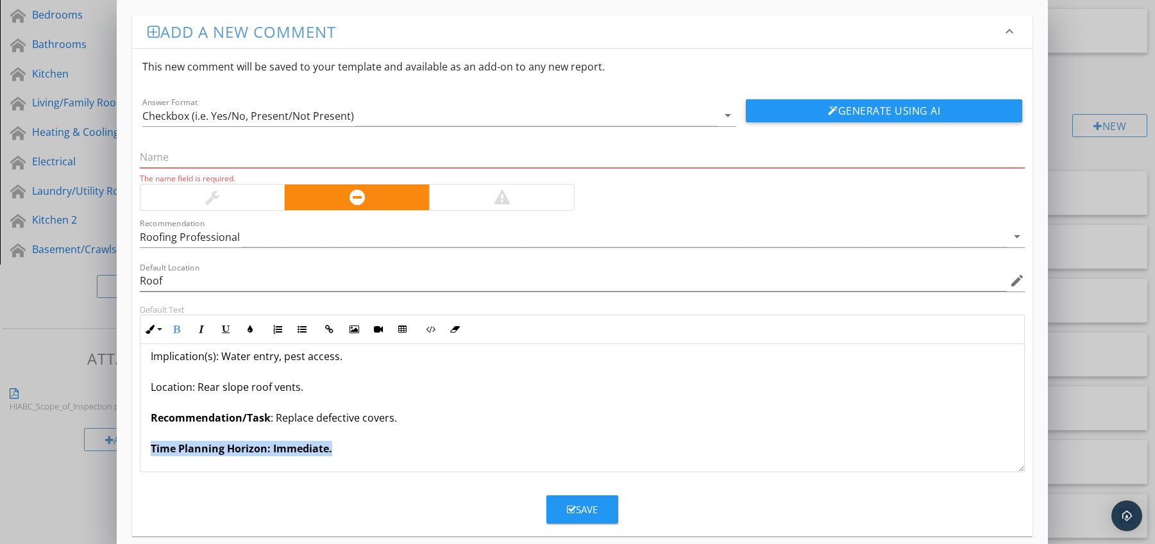
drag, startPoint x: 147, startPoint y: 447, endPoint x: 362, endPoint y: 453, distance: 214.3
click at [362, 453] on div "Roof Vents Damaged / Broken Covers Condition: Covers cracked or missing. Implic…" at bounding box center [582, 372] width 884 height 200
click at [247, 329] on icon "button" at bounding box center [250, 329] width 9 height 9
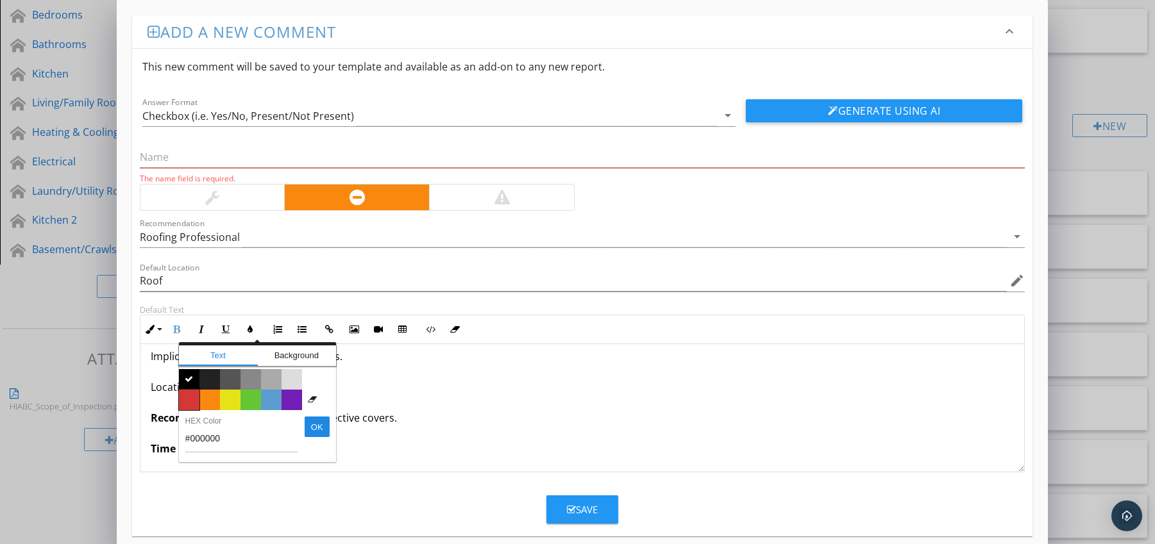
click at [192, 399] on span "Color #d53636" at bounding box center [189, 400] width 21 height 21
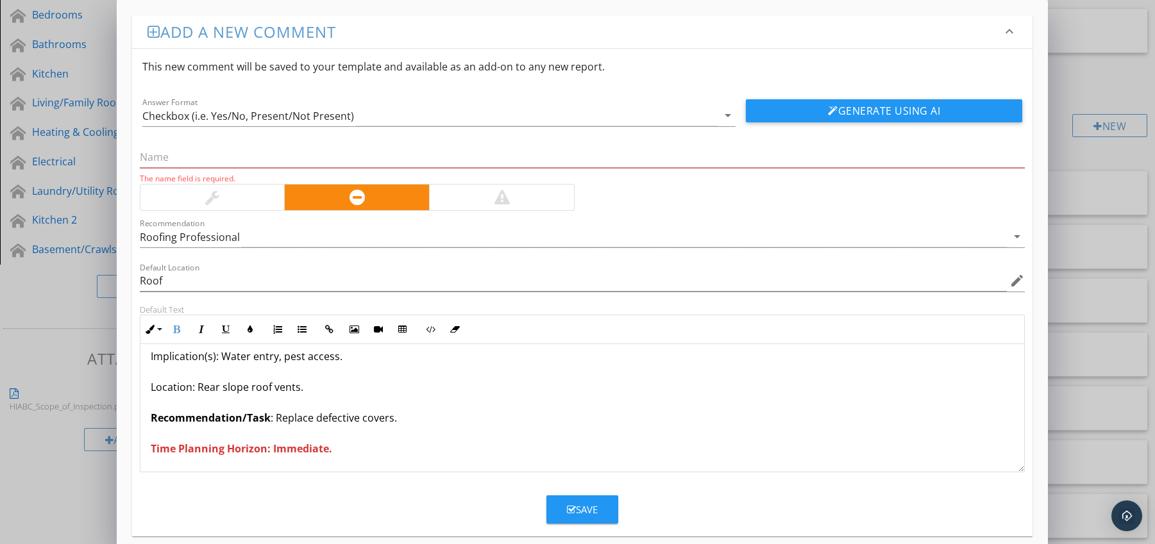
click at [193, 389] on p "Roof Vents Damaged / Broken Covers Condition: Covers cracked or missing. Implic…" at bounding box center [583, 371] width 864 height 169
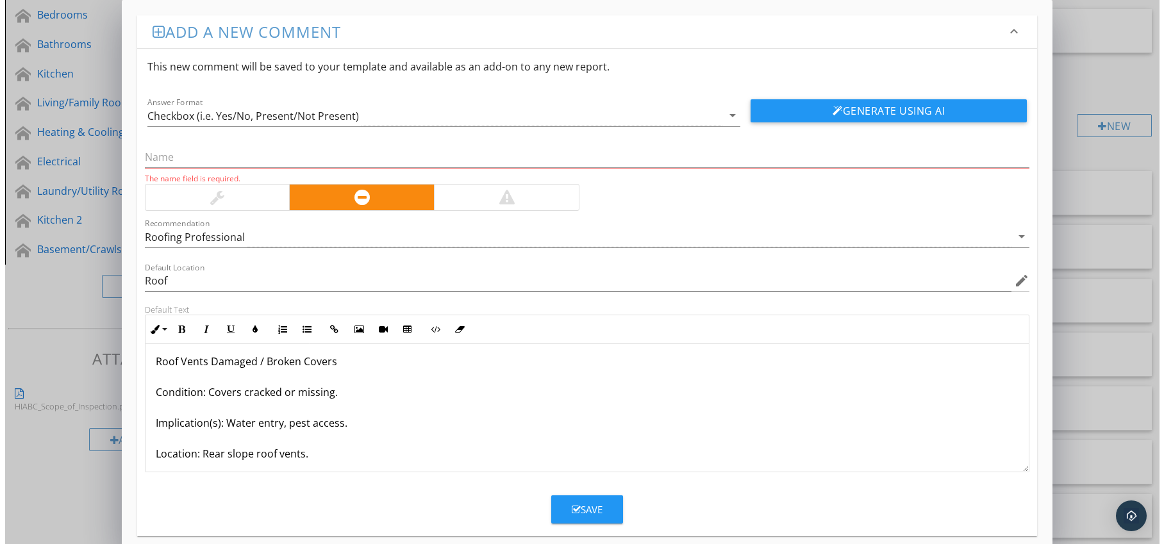
scroll to position [0, 0]
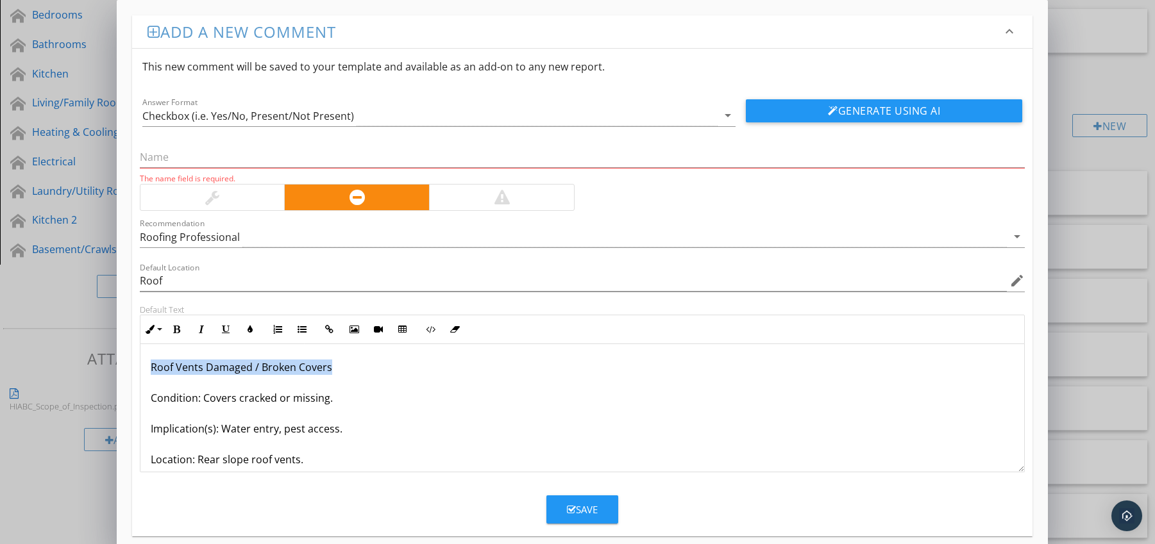
drag, startPoint x: 151, startPoint y: 364, endPoint x: 348, endPoint y: 367, distance: 196.9
click at [348, 367] on p "Roof Vents Damaged / Broken Covers Condition: Covers cracked or missing. Implic…" at bounding box center [583, 444] width 864 height 169
click at [192, 164] on input "text" at bounding box center [582, 157] width 885 height 21
paste input "Roof Vents Damaged / Broken Covers"
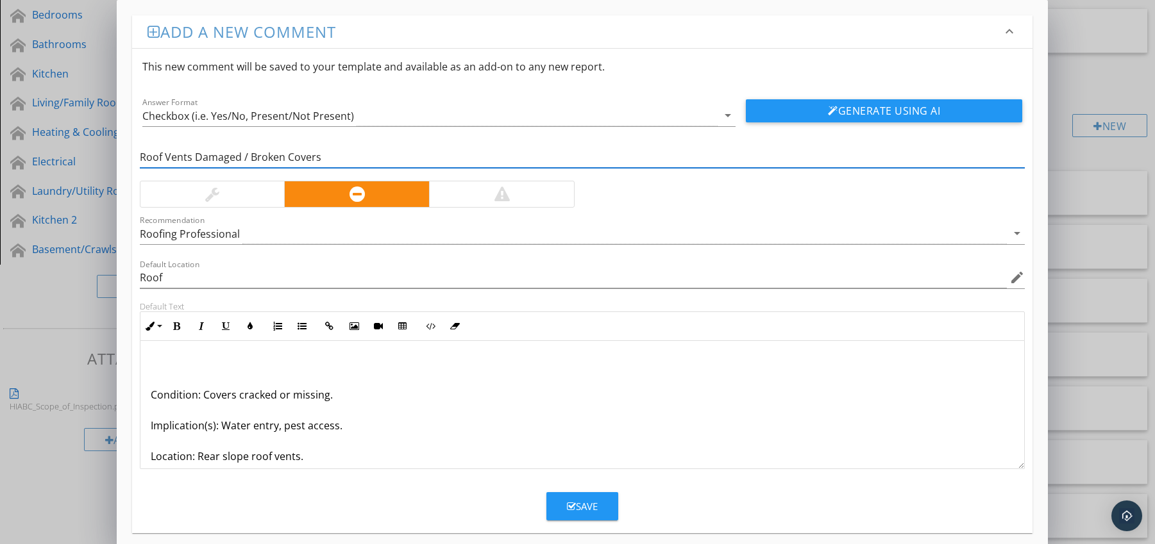
click at [147, 398] on div "Condition: Covers cracked or missing. Implication(s): Water entry, pest access.…" at bounding box center [582, 441] width 884 height 200
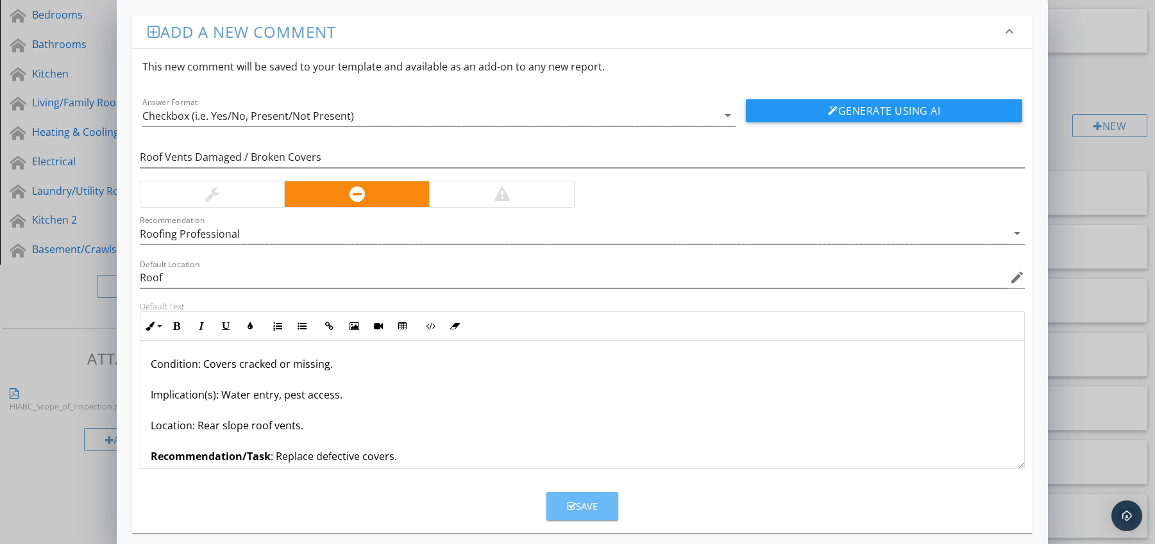
click at [567, 505] on icon "button" at bounding box center [571, 507] width 9 height 10
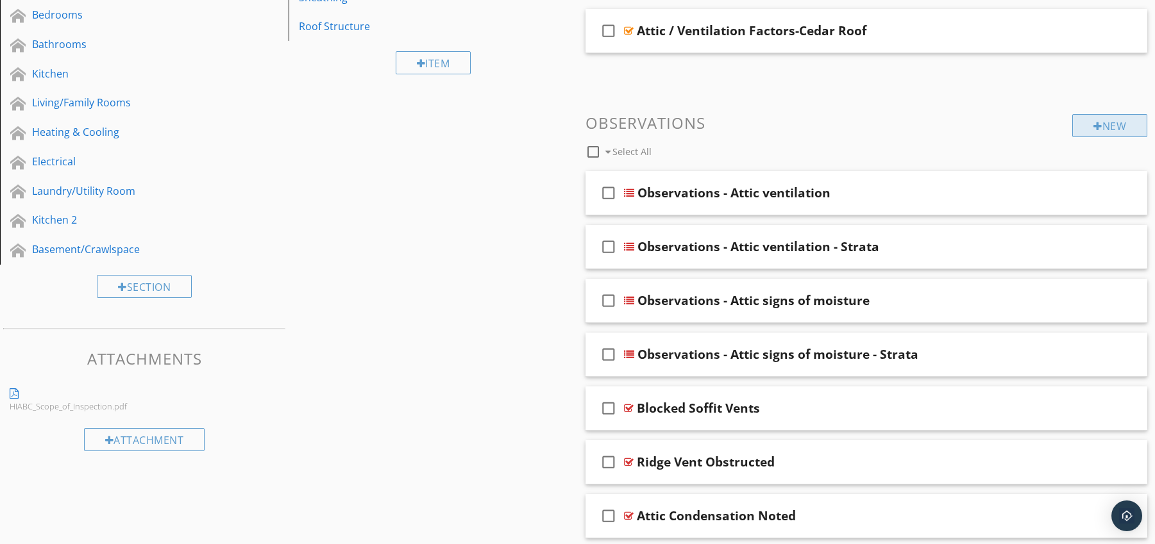
click at [1080, 119] on div "New" at bounding box center [1109, 125] width 75 height 23
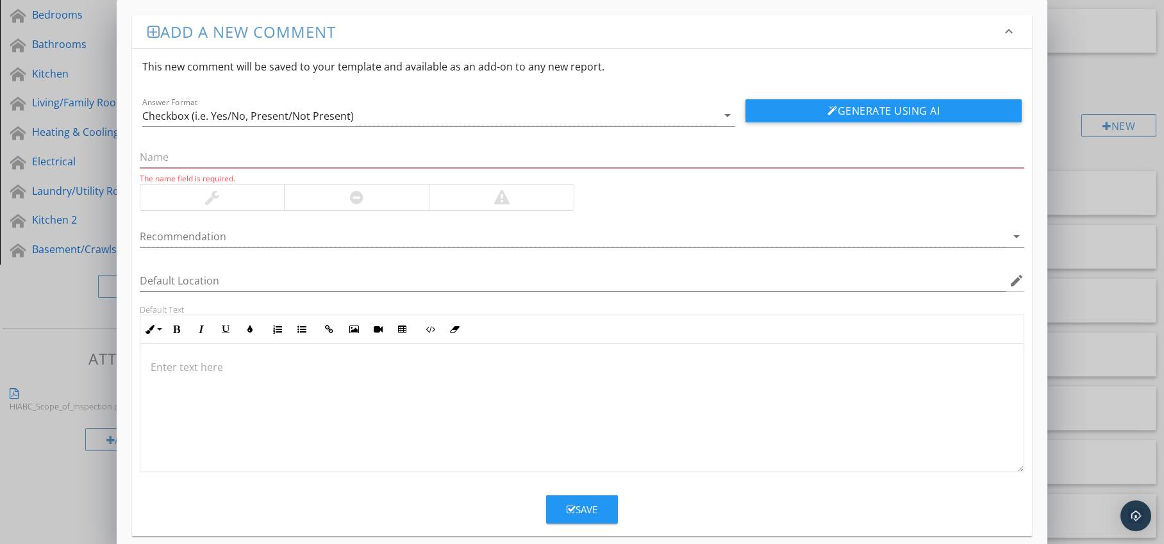
click at [325, 208] on div at bounding box center [357, 197] width 450 height 27
click at [333, 205] on div at bounding box center [356, 198] width 145 height 26
click at [321, 234] on div at bounding box center [574, 236] width 868 height 21
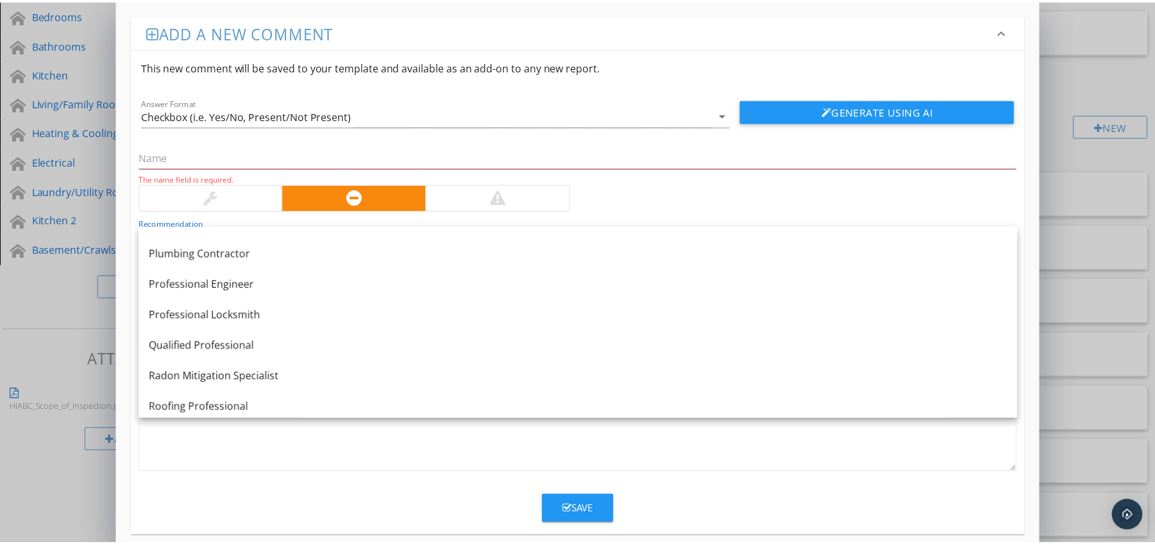
scroll to position [1407, 0]
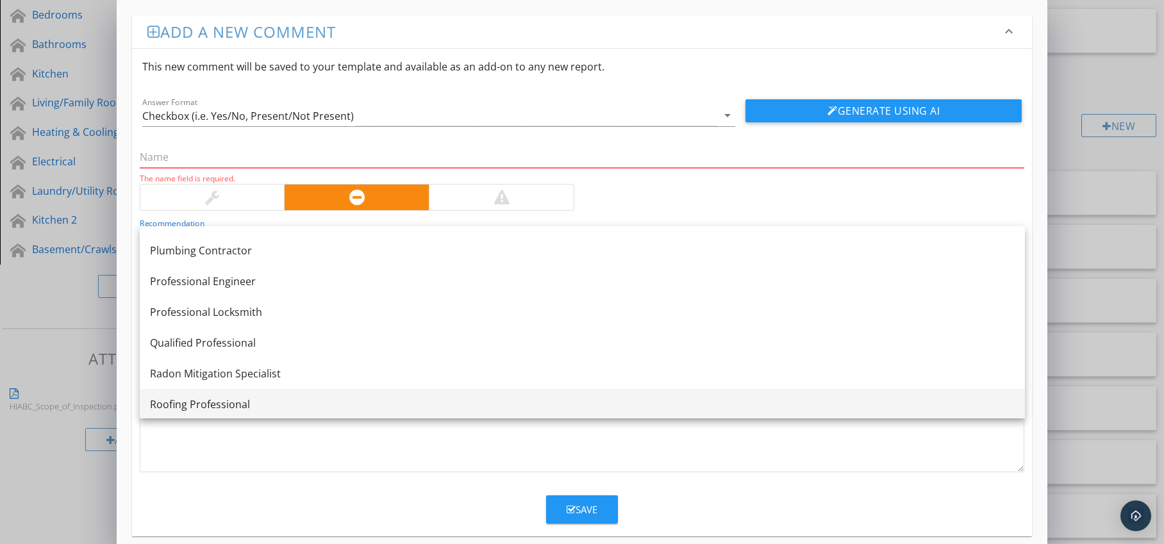
click at [270, 400] on div "Roofing Professional" at bounding box center [582, 404] width 865 height 15
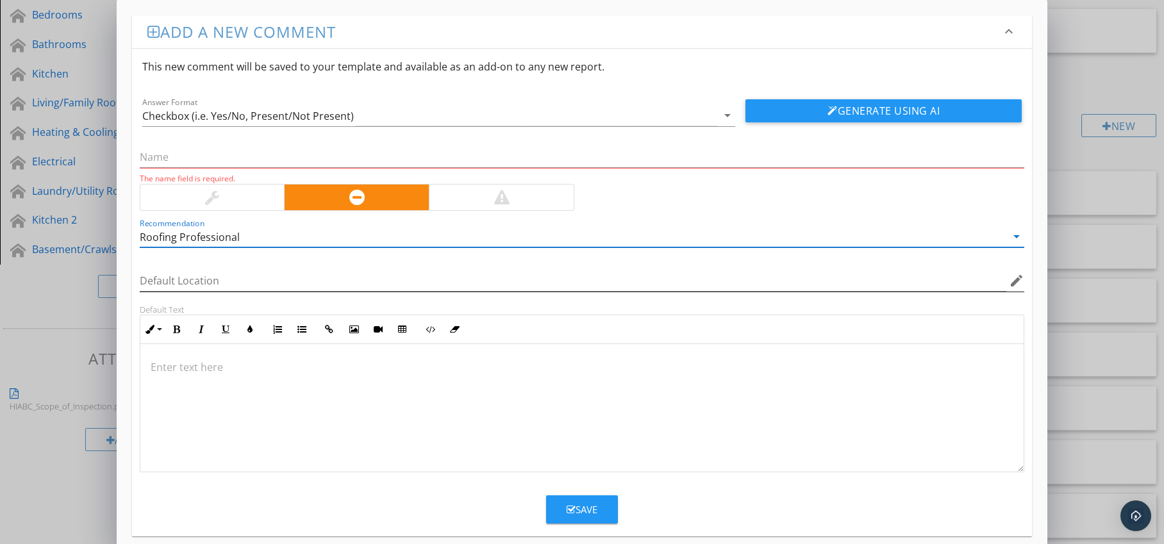
click at [1018, 278] on icon "edit" at bounding box center [1016, 280] width 15 height 15
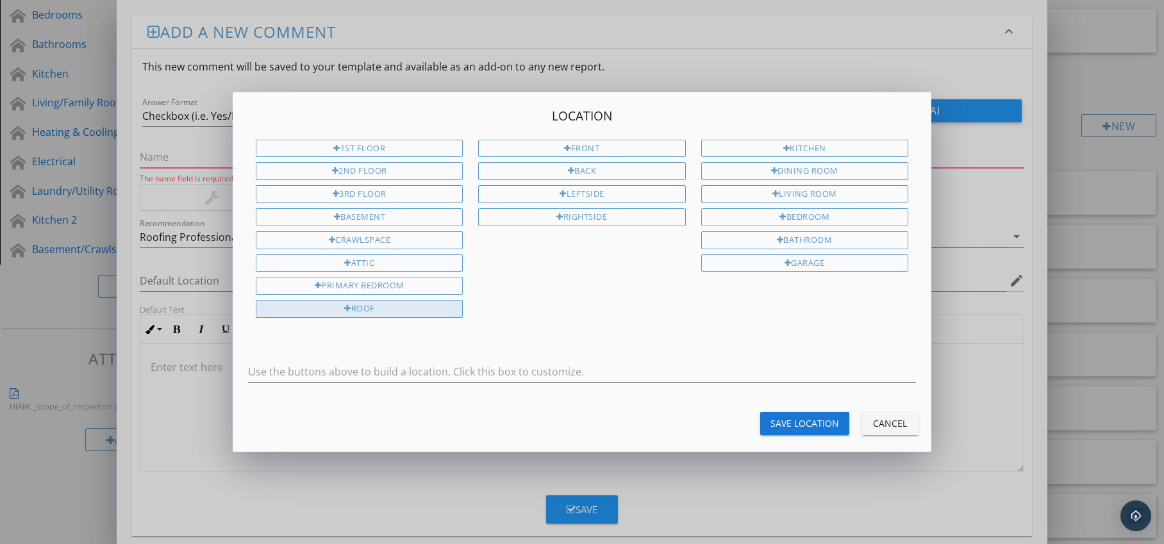
drag, startPoint x: 376, startPoint y: 309, endPoint x: 390, endPoint y: 309, distance: 14.7
click at [376, 308] on div "Roof" at bounding box center [359, 309] width 207 height 18
click at [807, 417] on div "Save Location" at bounding box center [805, 423] width 69 height 13
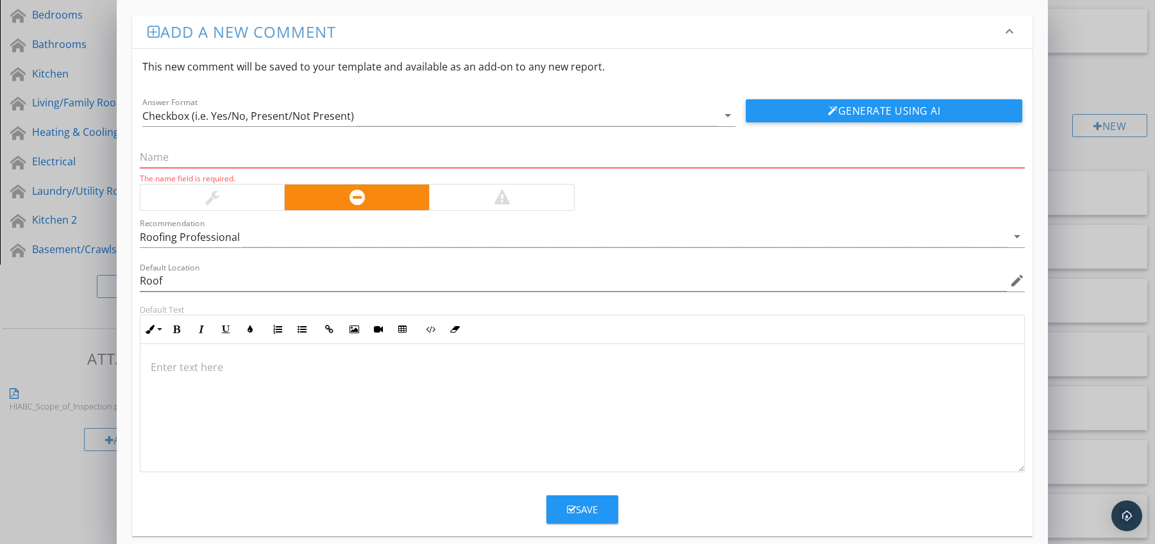
click at [172, 365] on p at bounding box center [583, 367] width 864 height 15
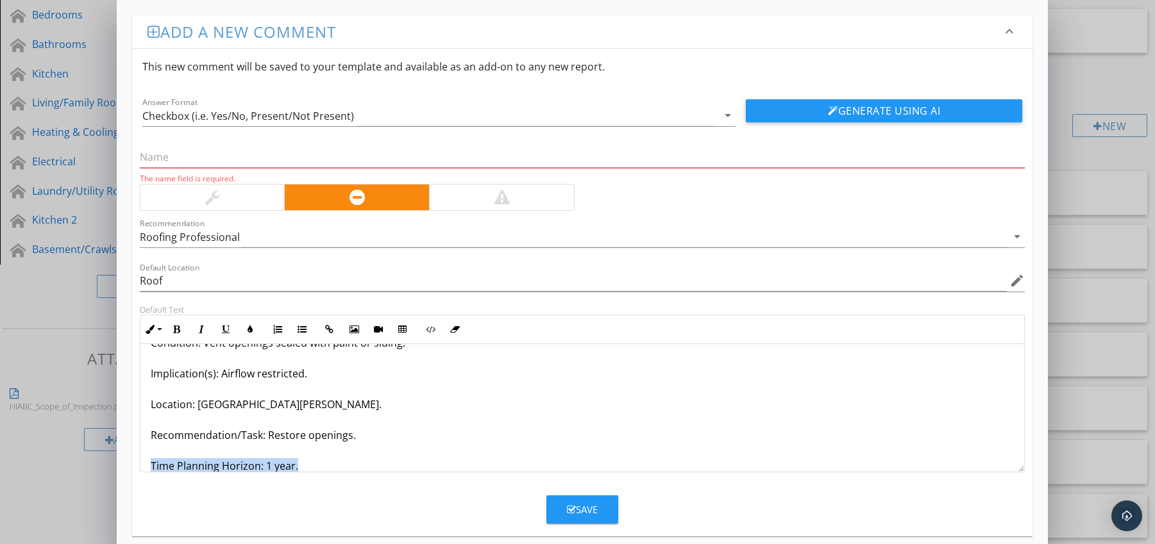
scroll to position [72, 0]
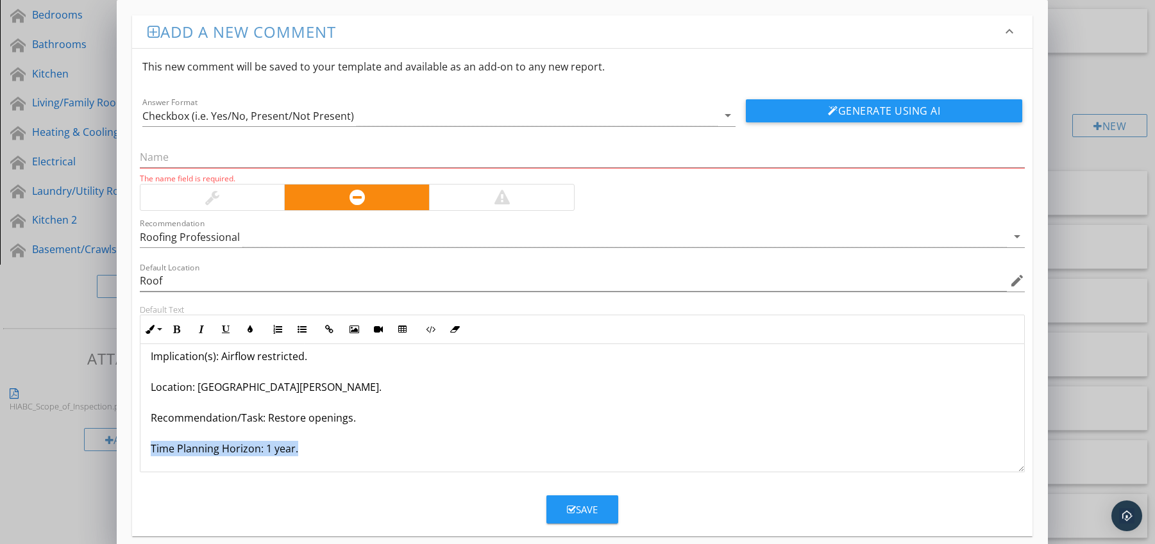
drag, startPoint x: 144, startPoint y: 462, endPoint x: 202, endPoint y: 470, distance: 58.3
click at [202, 470] on div "[PERSON_NAME] Vents Painted Over / Blocked Condition: Vent openings sealed with…" at bounding box center [582, 372] width 884 height 200
click at [173, 330] on icon "button" at bounding box center [176, 329] width 9 height 9
click at [251, 331] on icon "button" at bounding box center [250, 329] width 9 height 9
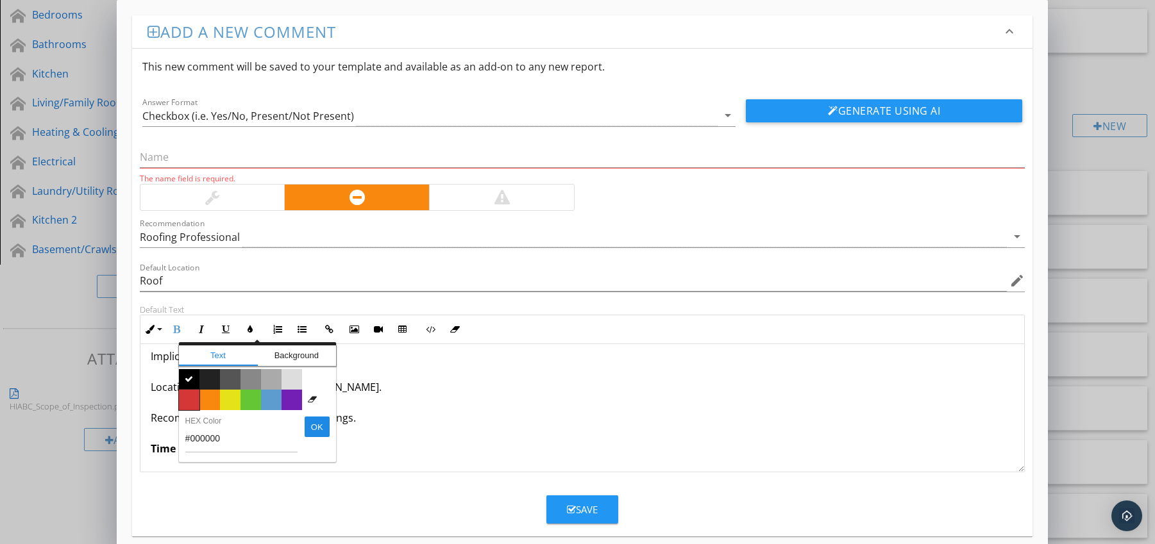
click at [189, 398] on span "Color #d53636" at bounding box center [189, 400] width 21 height 21
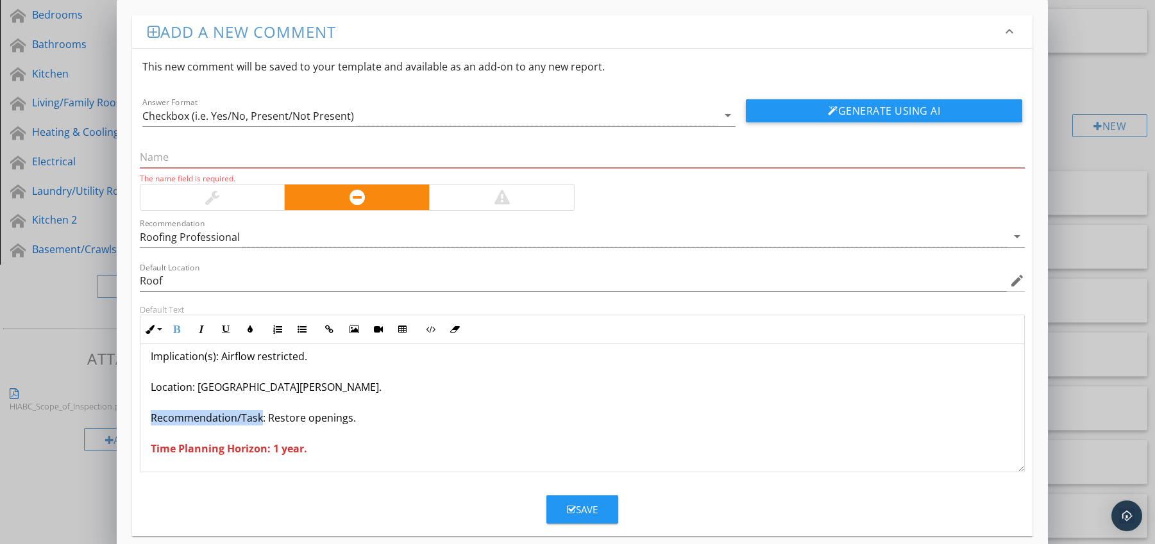
drag, startPoint x: 150, startPoint y: 419, endPoint x: 262, endPoint y: 421, distance: 111.6
click at [262, 421] on p "[PERSON_NAME] Vents Painted Over / Blocked Condition: Vent openings sealed with…" at bounding box center [583, 371] width 864 height 169
click at [172, 330] on icon "button" at bounding box center [176, 329] width 9 height 9
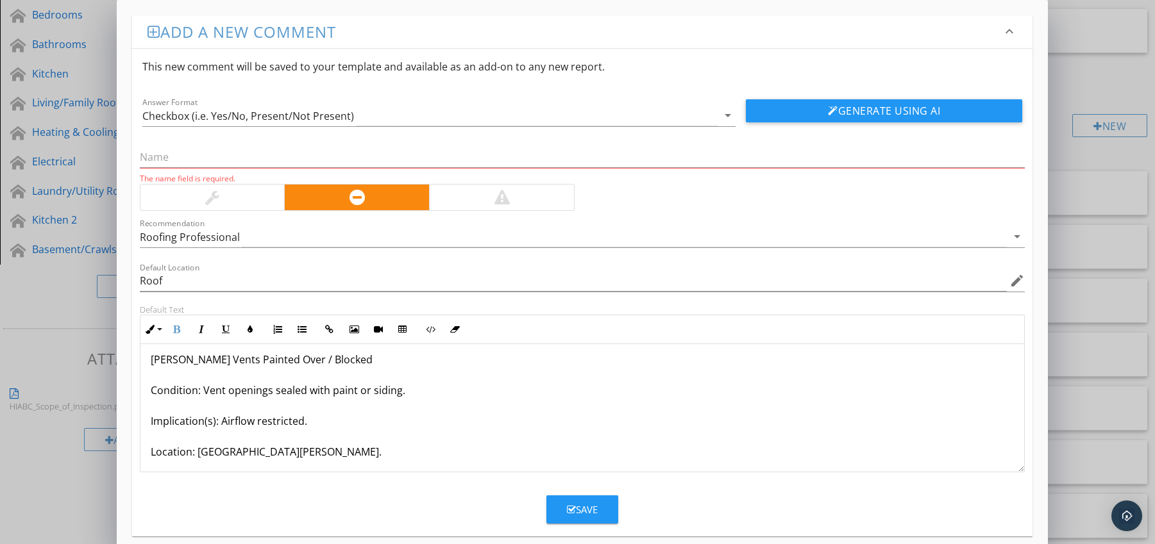
scroll to position [0, 0]
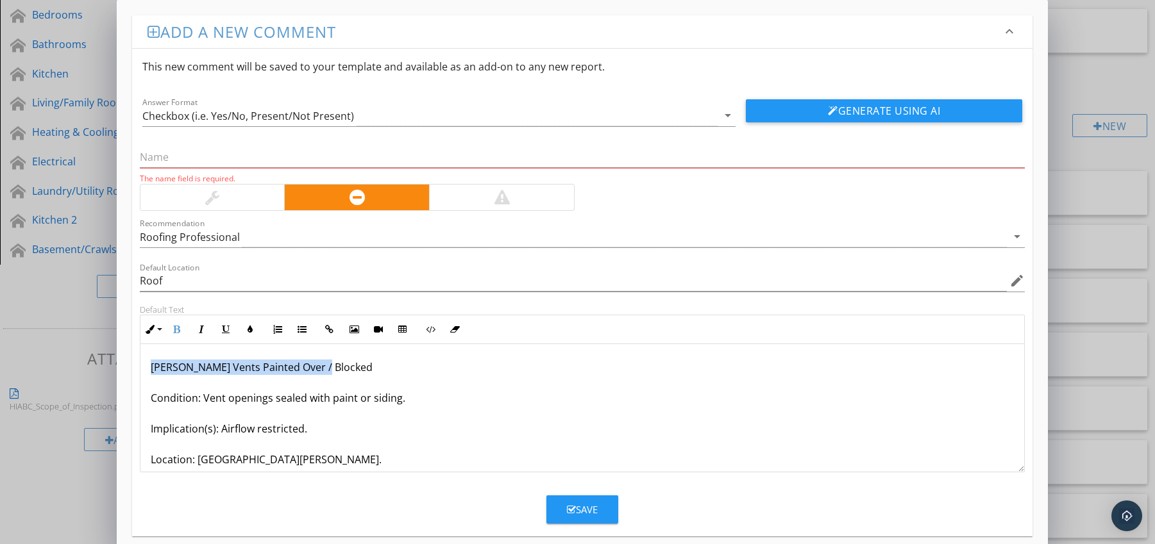
drag, startPoint x: 147, startPoint y: 366, endPoint x: 339, endPoint y: 364, distance: 191.7
click at [339, 364] on div "[PERSON_NAME] Vents Painted Over / Blocked Condition: Vent openings sealed with…" at bounding box center [582, 444] width 884 height 200
click at [237, 158] on input "text" at bounding box center [582, 157] width 885 height 21
paste input "[PERSON_NAME] Vents Painted Over / Blocked"
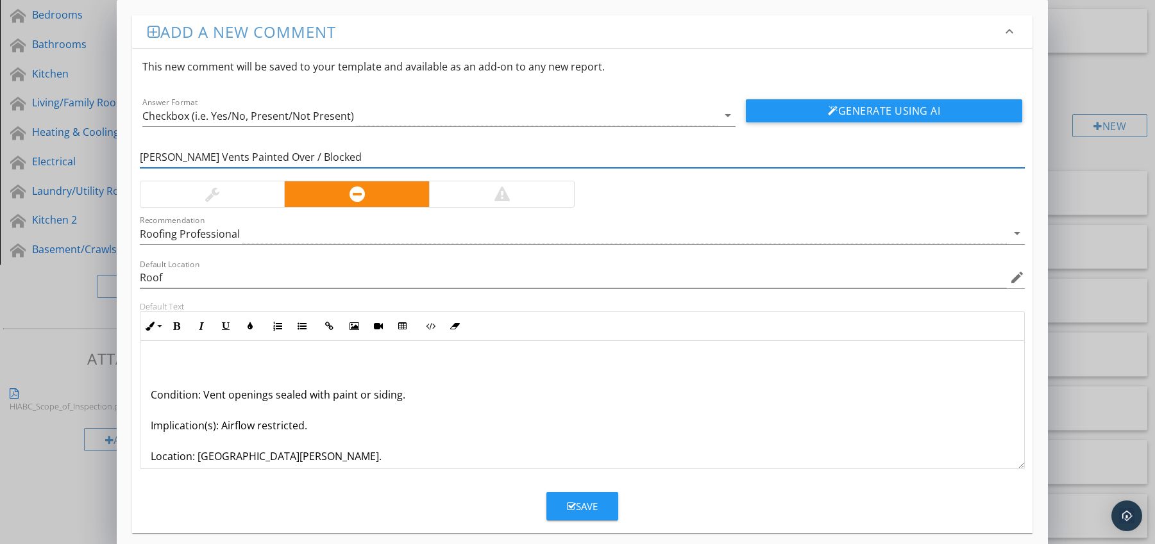
click at [151, 394] on p "Condition: Vent openings sealed with paint or siding. Implication(s): Airflow r…" at bounding box center [583, 440] width 864 height 169
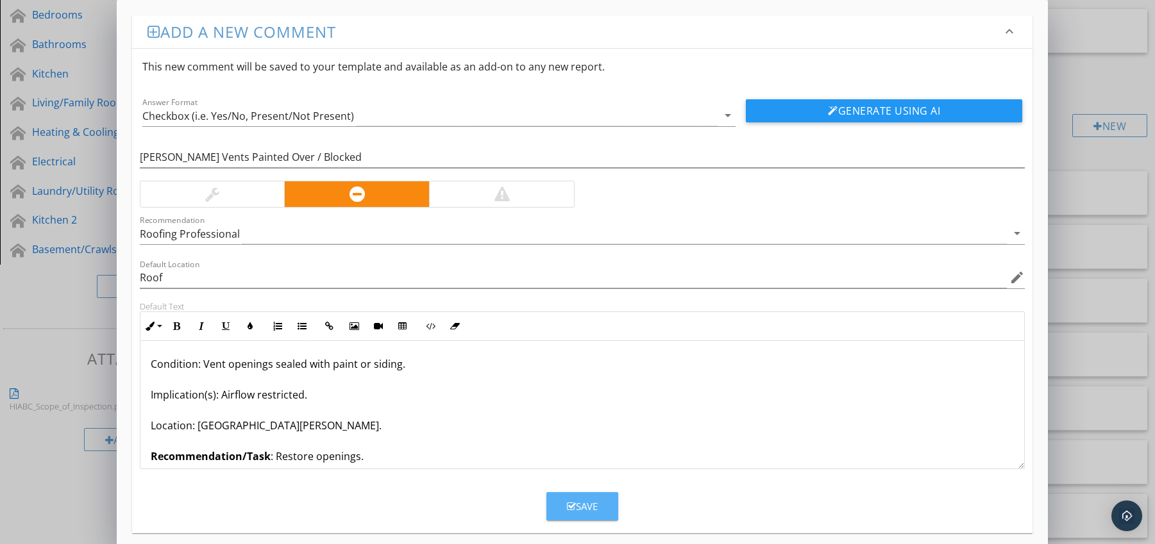
click at [599, 501] on button "Save" at bounding box center [582, 506] width 72 height 28
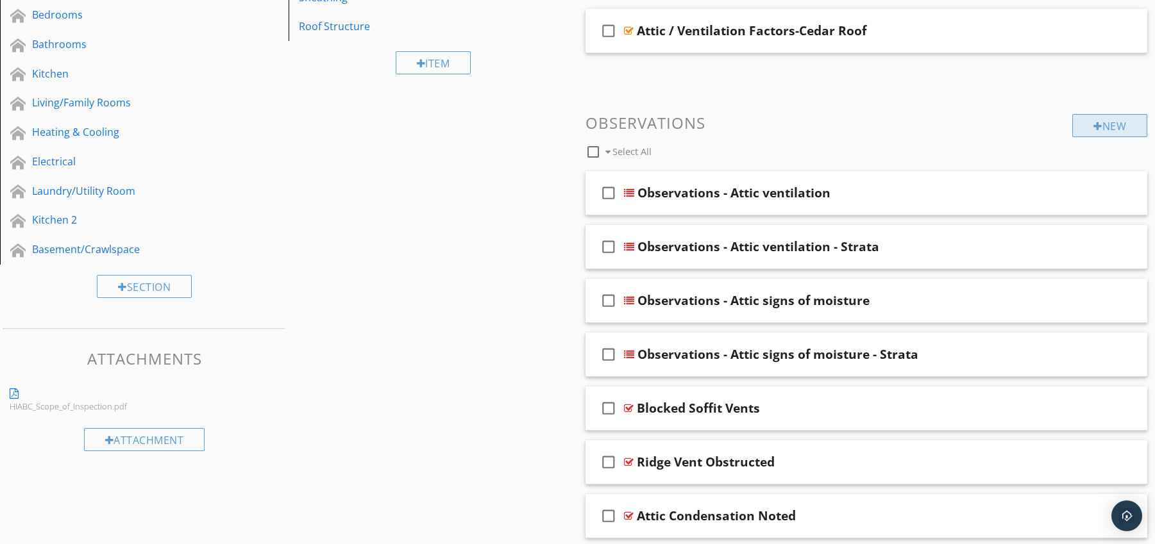
click at [1094, 120] on div "New" at bounding box center [1109, 125] width 75 height 23
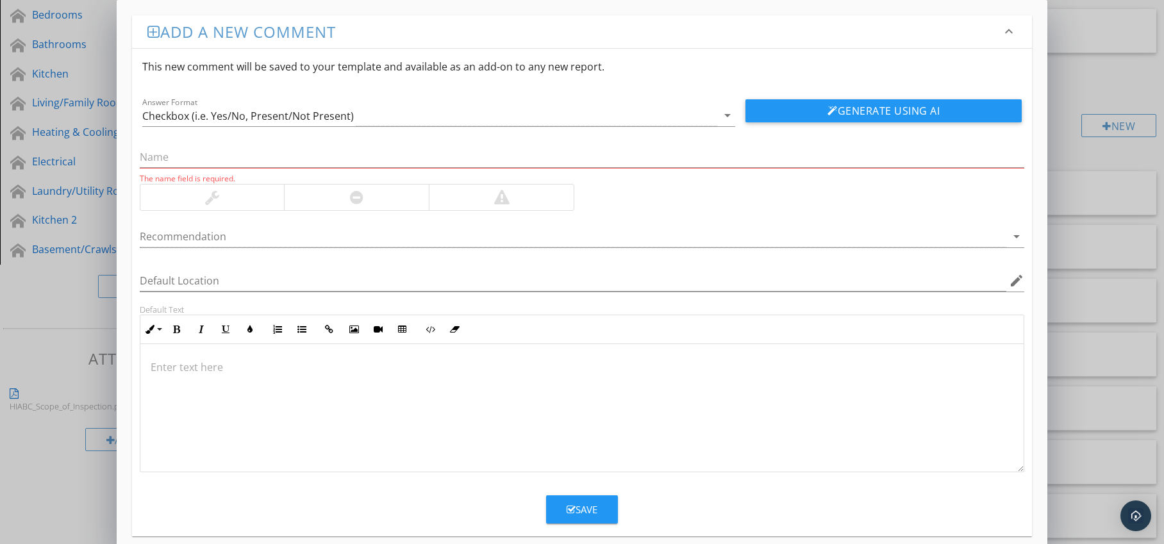
click at [396, 205] on div at bounding box center [356, 198] width 145 height 26
click at [396, 231] on div at bounding box center [574, 236] width 868 height 21
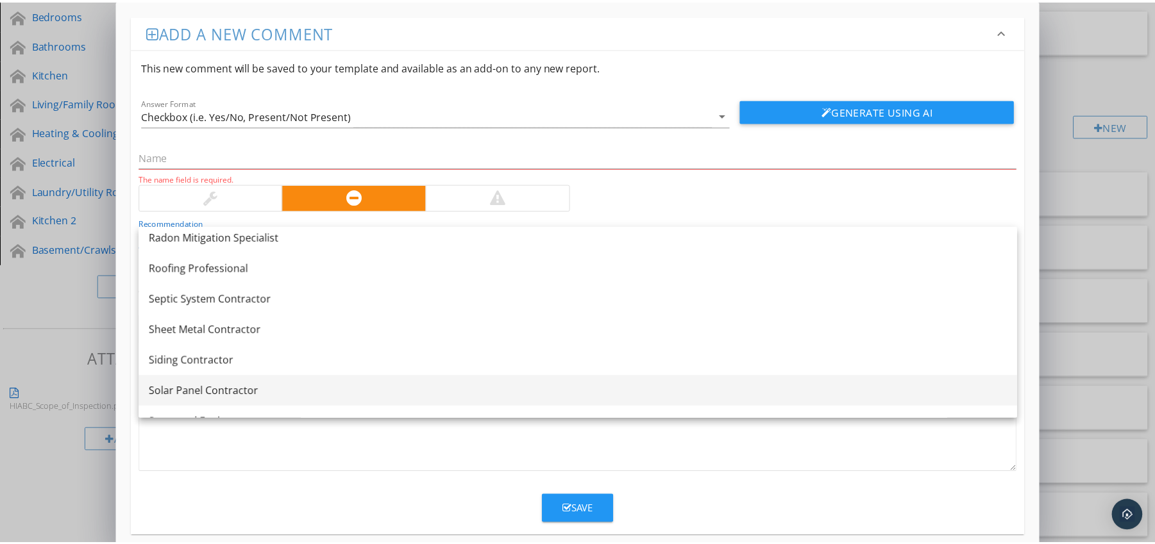
scroll to position [1468, 0]
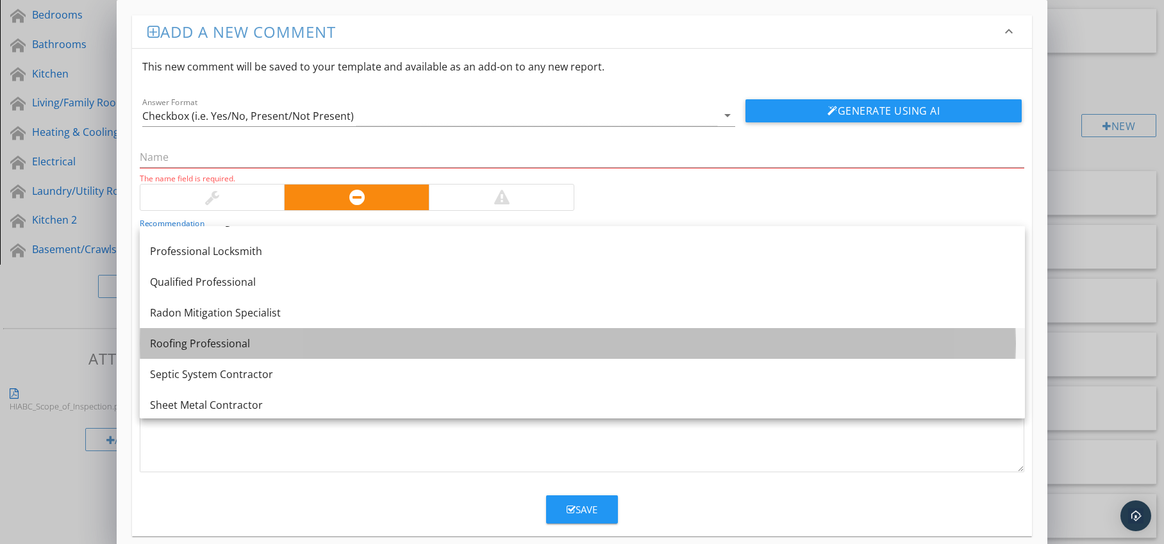
click at [283, 333] on link "Roofing Professional" at bounding box center [582, 343] width 885 height 31
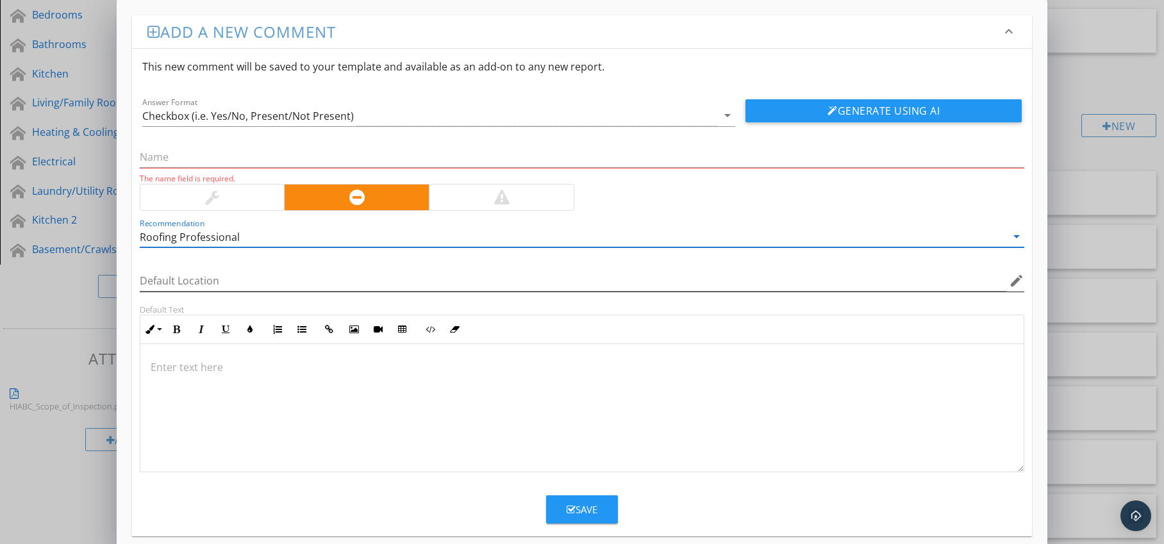
click at [1018, 281] on icon "edit" at bounding box center [1016, 280] width 15 height 15
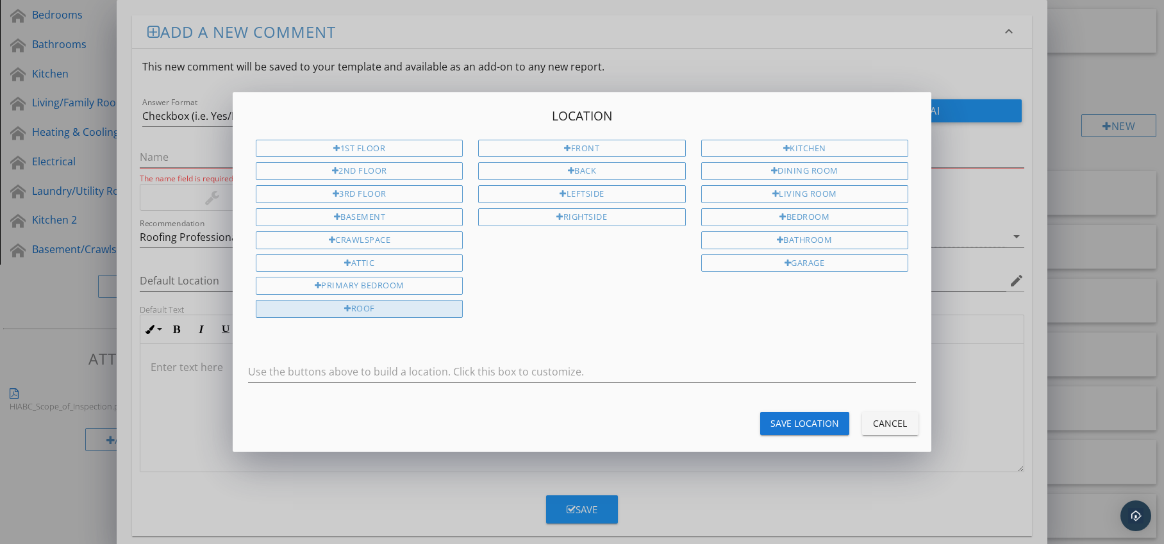
click at [408, 305] on div "Roof" at bounding box center [359, 309] width 207 height 18
click at [789, 425] on div "Save Location" at bounding box center [805, 423] width 69 height 13
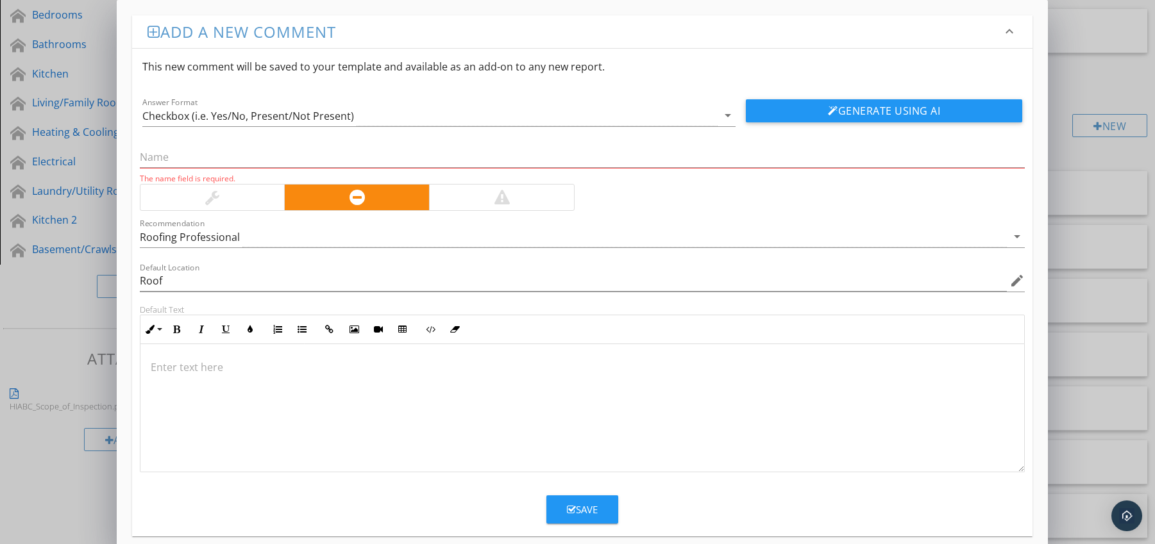
click at [253, 360] on p at bounding box center [583, 367] width 864 height 15
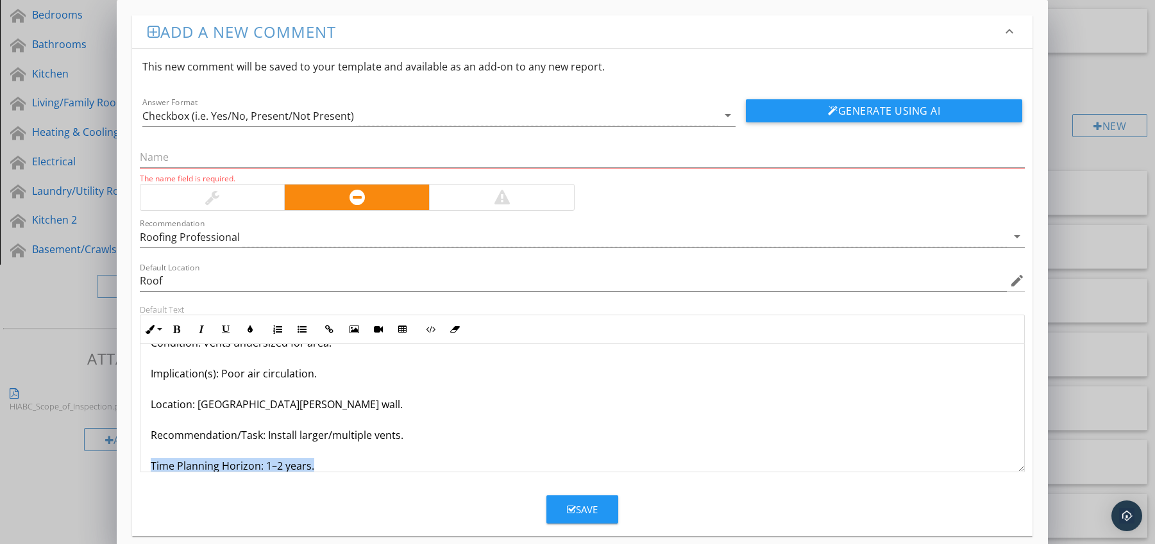
scroll to position [72, 0]
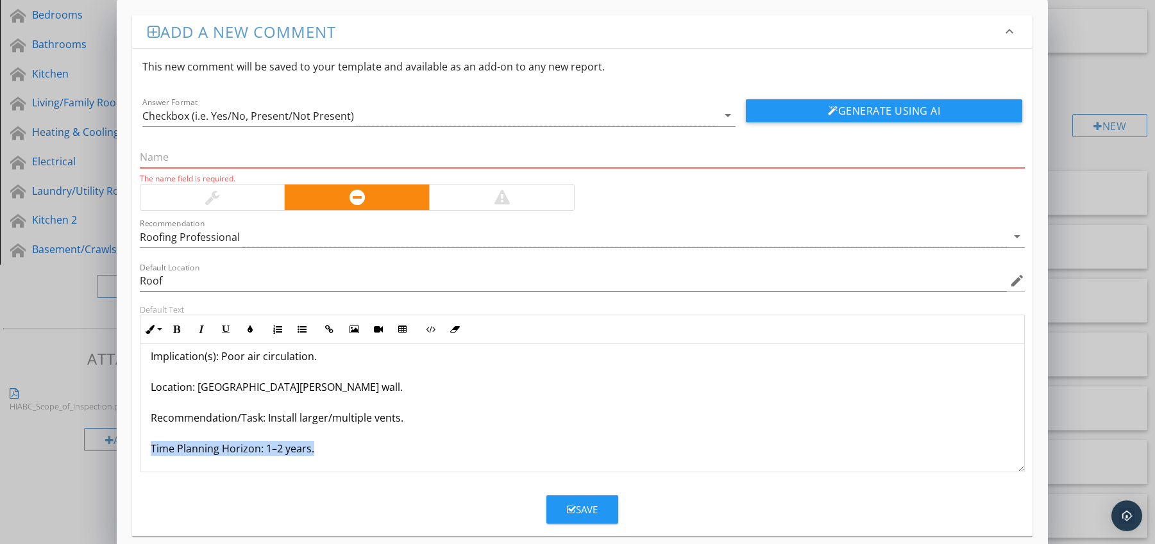
drag, startPoint x: 151, startPoint y: 462, endPoint x: 163, endPoint y: 446, distance: 20.6
click at [155, 465] on div "[PERSON_NAME] Vents Too Small for Attic Size Condition: Vents undersized for ar…" at bounding box center [582, 372] width 884 height 200
click at [176, 328] on icon "button" at bounding box center [176, 329] width 9 height 9
click at [244, 331] on button "Colors" at bounding box center [250, 329] width 24 height 24
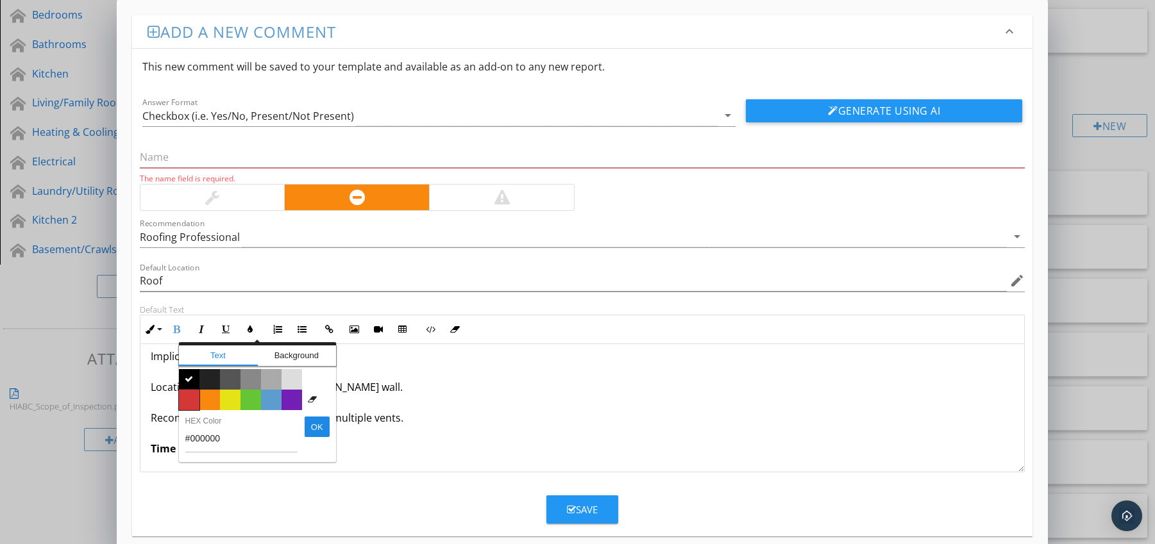
click at [186, 403] on span "Color #d53636" at bounding box center [189, 400] width 21 height 21
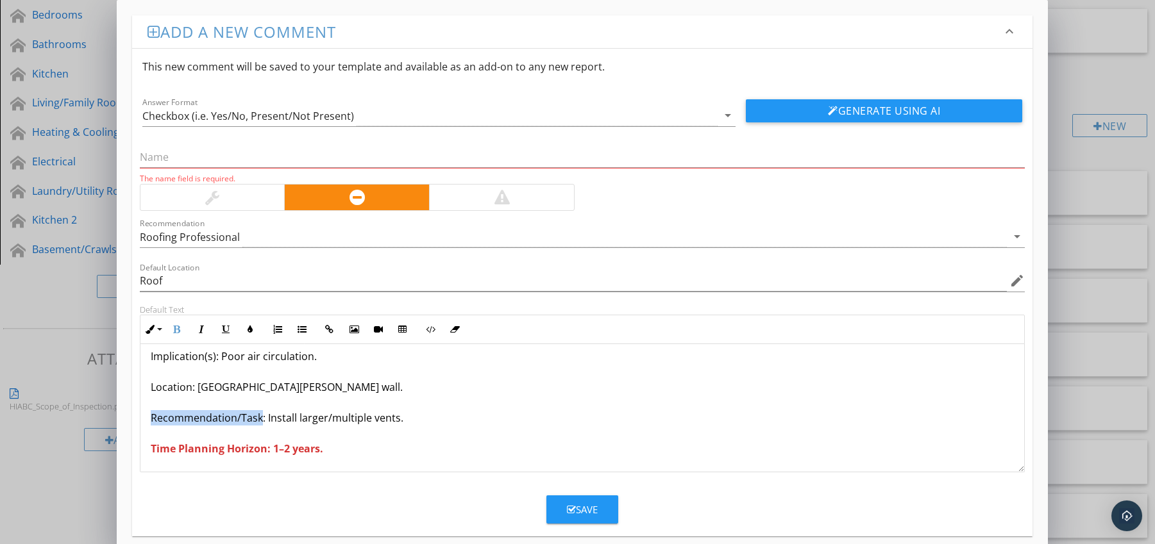
drag, startPoint x: 150, startPoint y: 419, endPoint x: 261, endPoint y: 423, distance: 111.0
click at [261, 423] on p "[PERSON_NAME] Vents Too Small for Attic Size Condition: Vents undersized for ar…" at bounding box center [583, 371] width 864 height 169
click at [177, 328] on icon "button" at bounding box center [176, 329] width 9 height 9
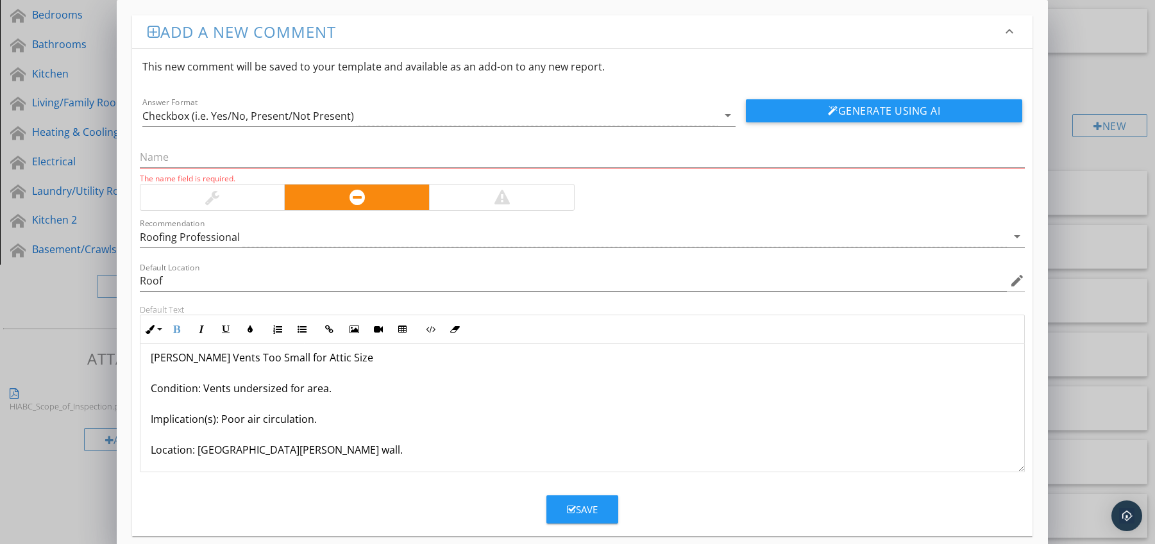
scroll to position [0, 0]
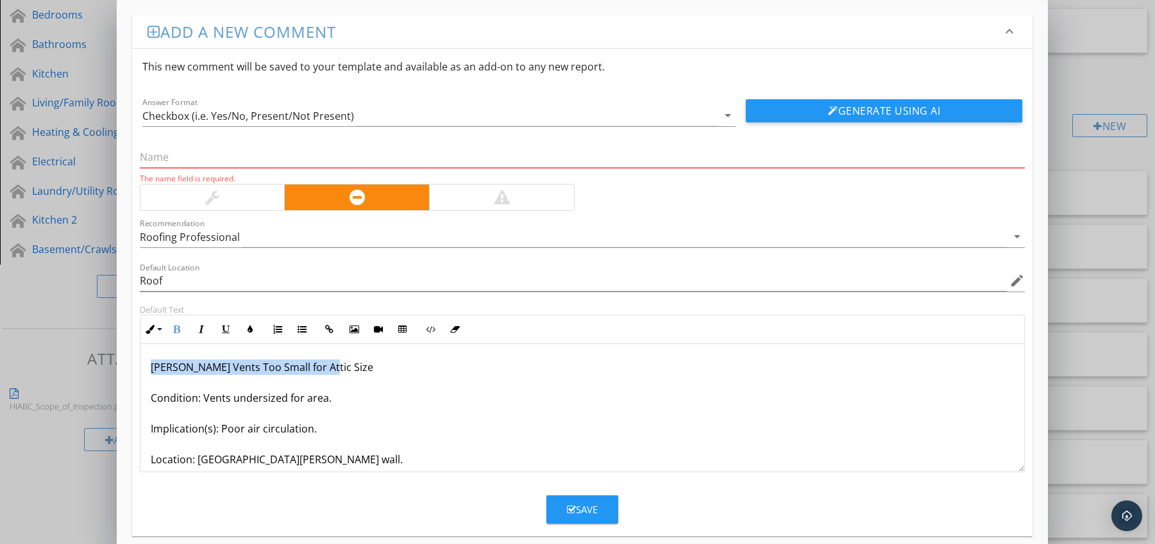
drag, startPoint x: 154, startPoint y: 366, endPoint x: 324, endPoint y: 368, distance: 169.9
click at [324, 368] on div "[PERSON_NAME] Vents Too Small for Attic Size Condition: Vents undersized for ar…" at bounding box center [582, 444] width 884 height 200
click at [237, 160] on input "text" at bounding box center [582, 157] width 885 height 21
paste input "[PERSON_NAME] Vents Too Small for Attic Size"
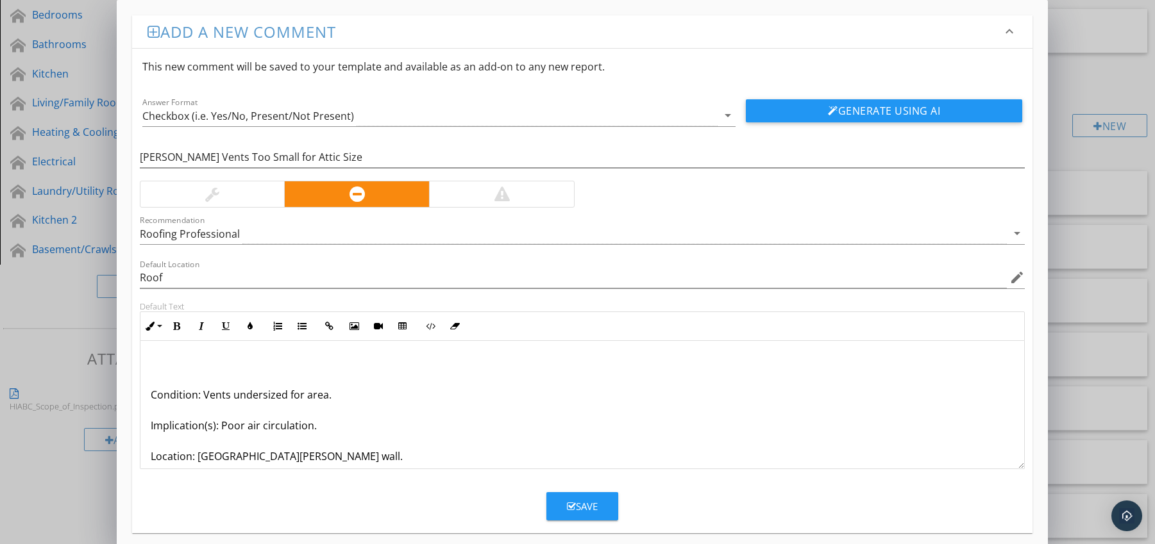
click at [149, 398] on div "Condition: Vents undersized for area. Implication(s): Poor air circulation. Loc…" at bounding box center [582, 441] width 884 height 200
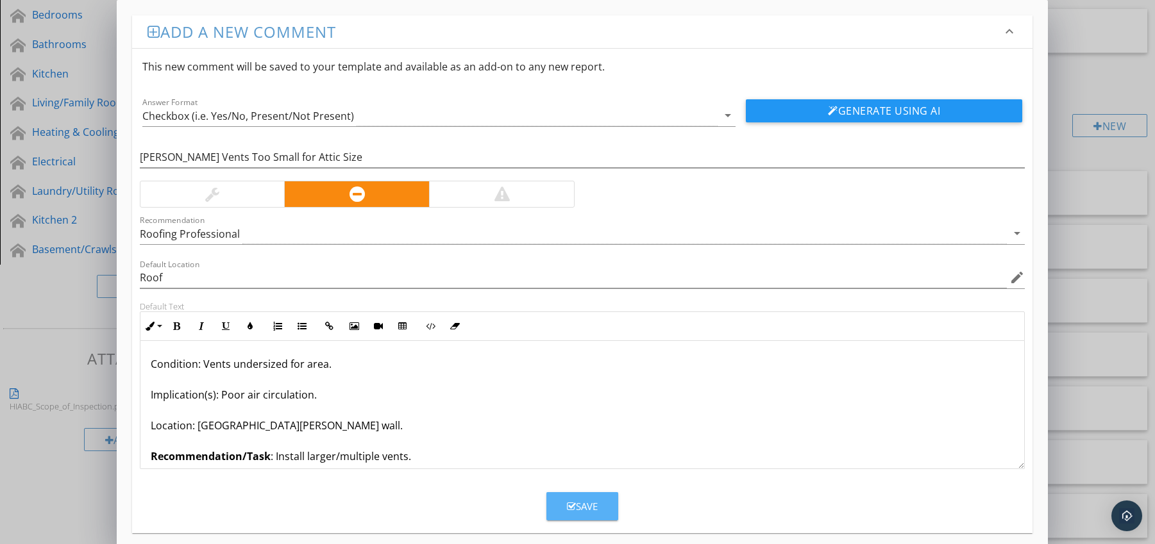
click at [564, 498] on button "Save" at bounding box center [582, 506] width 72 height 28
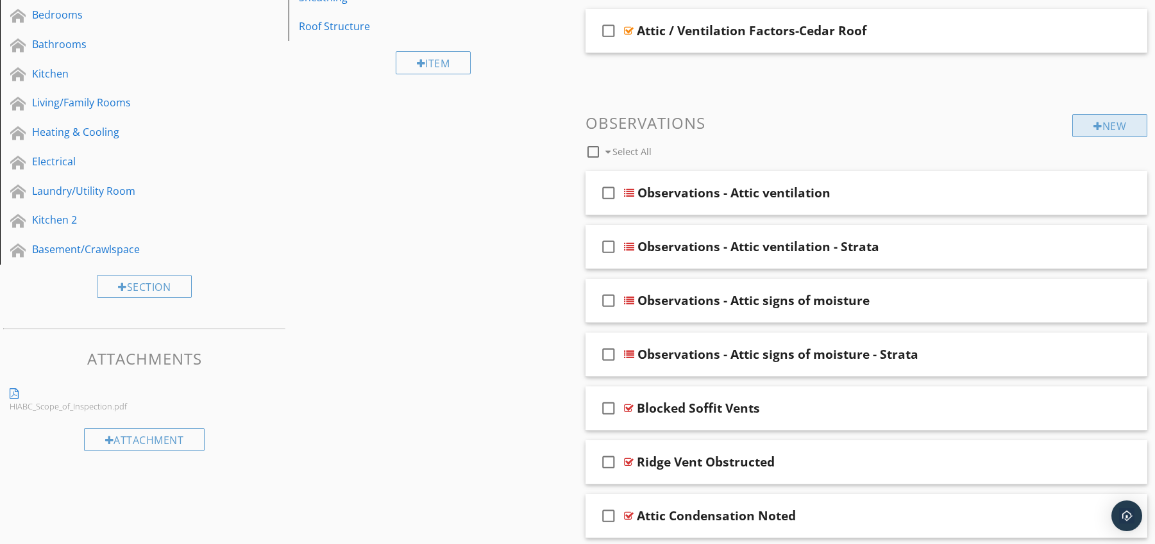
click at [1089, 120] on div "New" at bounding box center [1109, 125] width 75 height 23
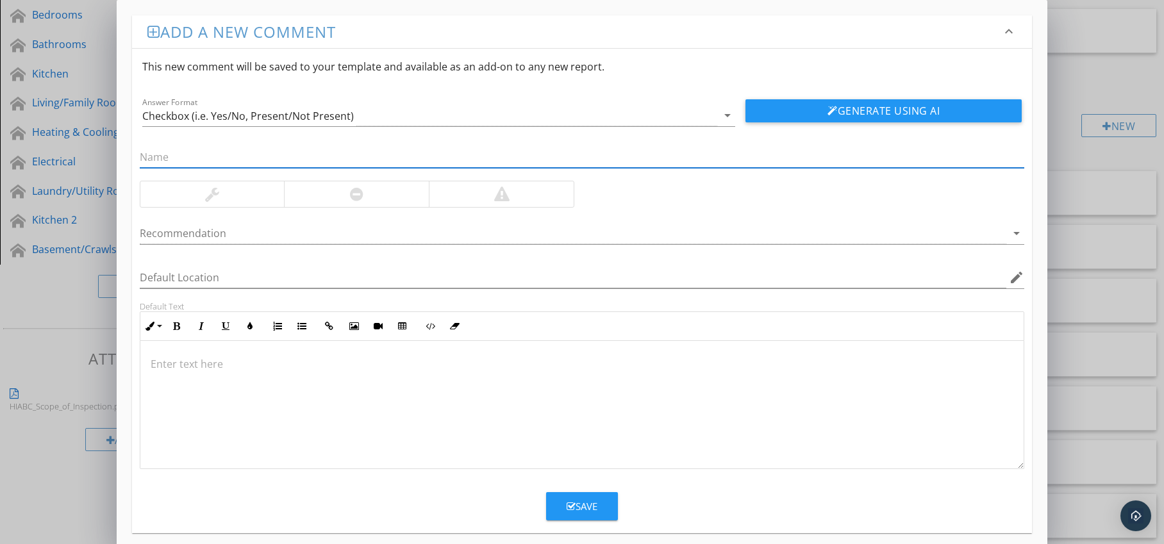
click at [389, 203] on div at bounding box center [356, 194] width 145 height 26
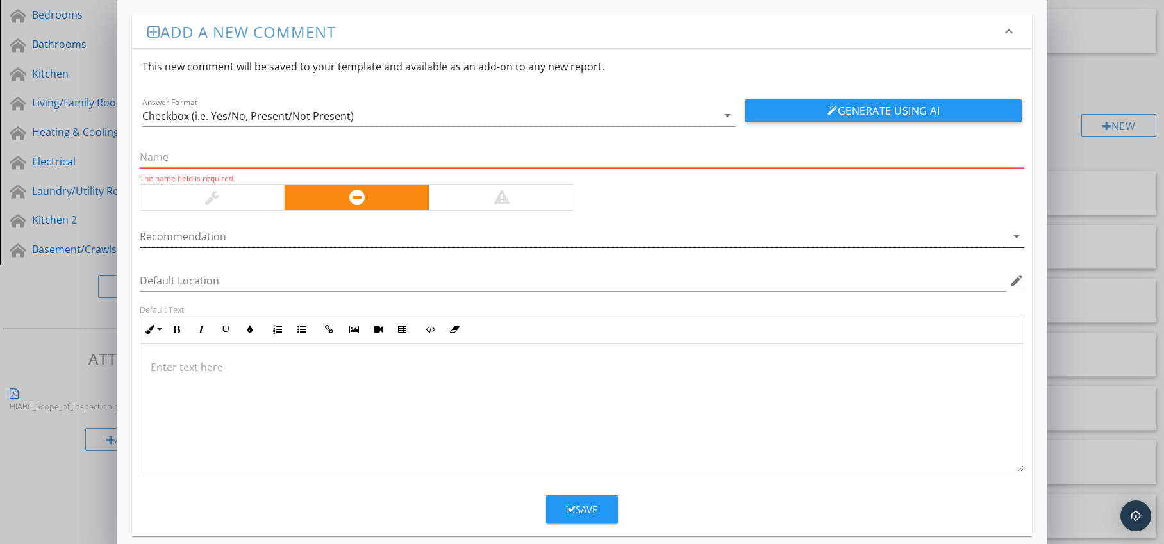
click at [375, 237] on div at bounding box center [574, 236] width 868 height 21
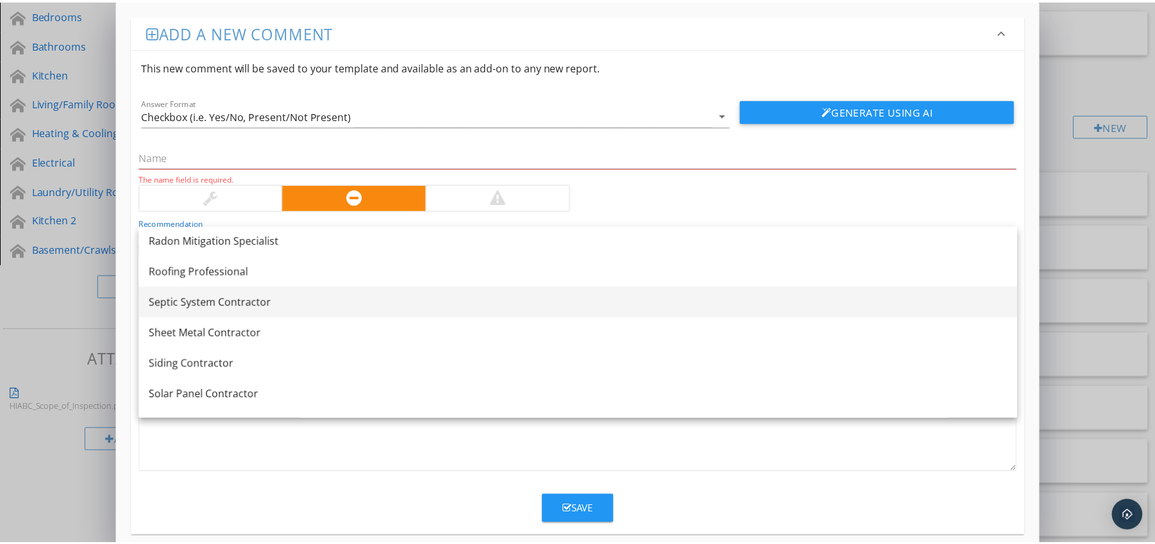
scroll to position [1537, 0]
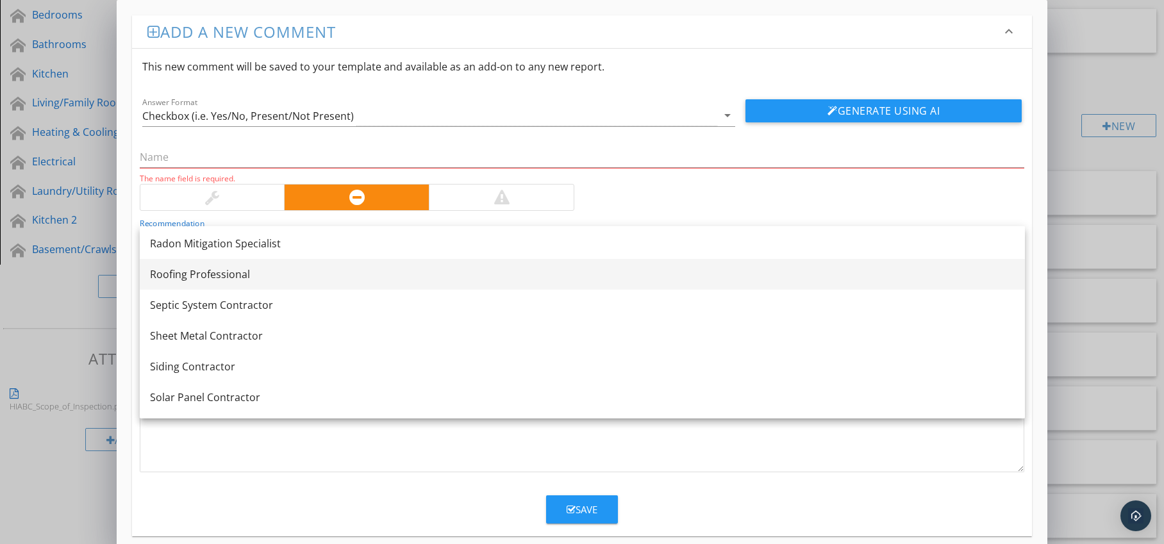
click at [343, 284] on link "Roofing Professional" at bounding box center [582, 274] width 885 height 31
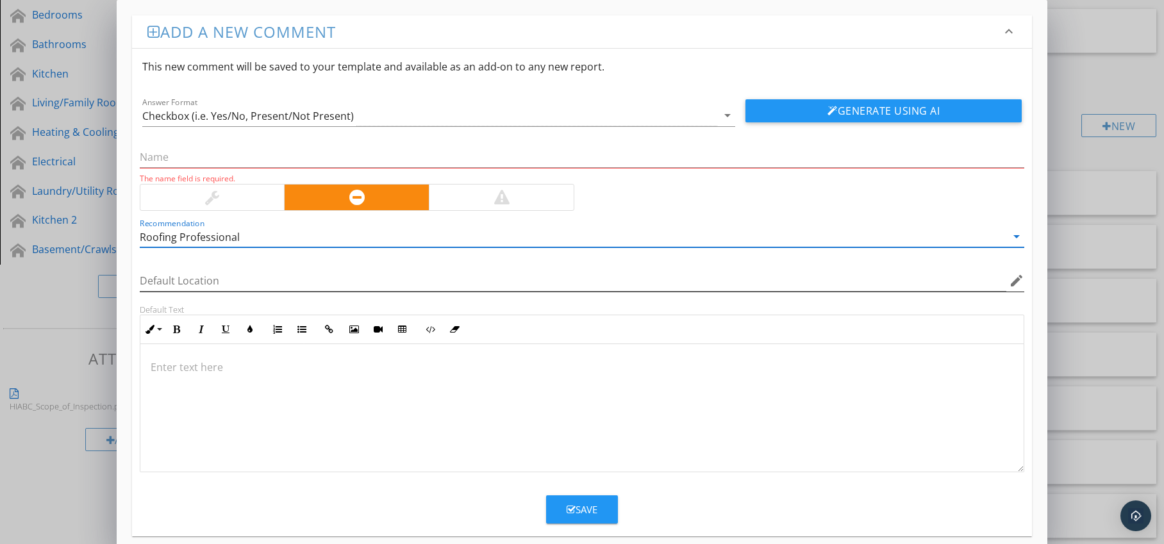
click at [1017, 280] on icon "edit" at bounding box center [1016, 280] width 15 height 15
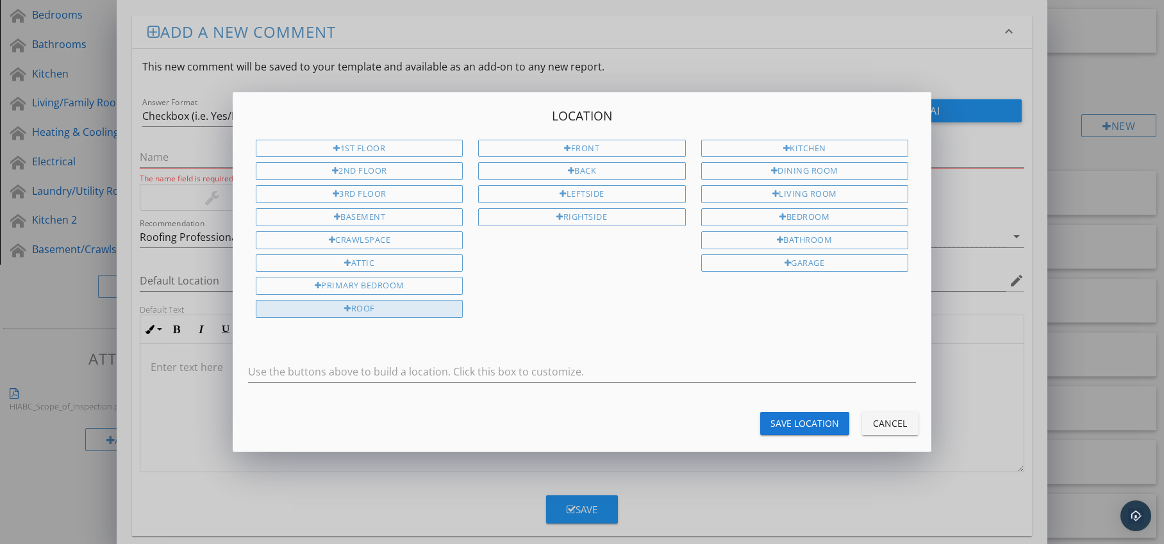
click at [426, 303] on div "Roof" at bounding box center [359, 309] width 207 height 18
click at [780, 419] on div "Save Location" at bounding box center [805, 423] width 69 height 13
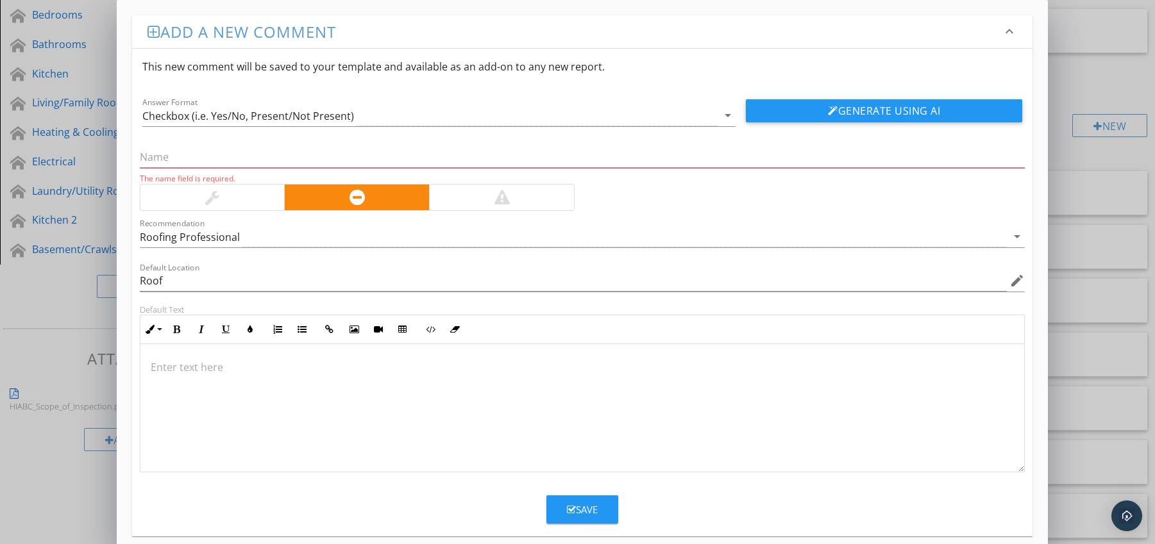
click at [228, 369] on p at bounding box center [583, 367] width 864 height 15
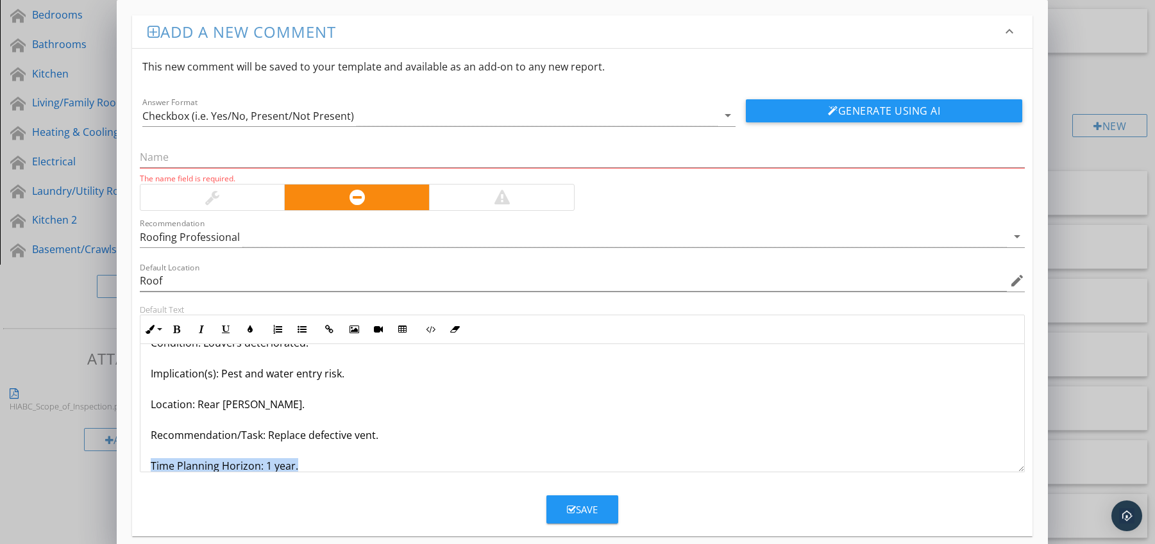
scroll to position [72, 0]
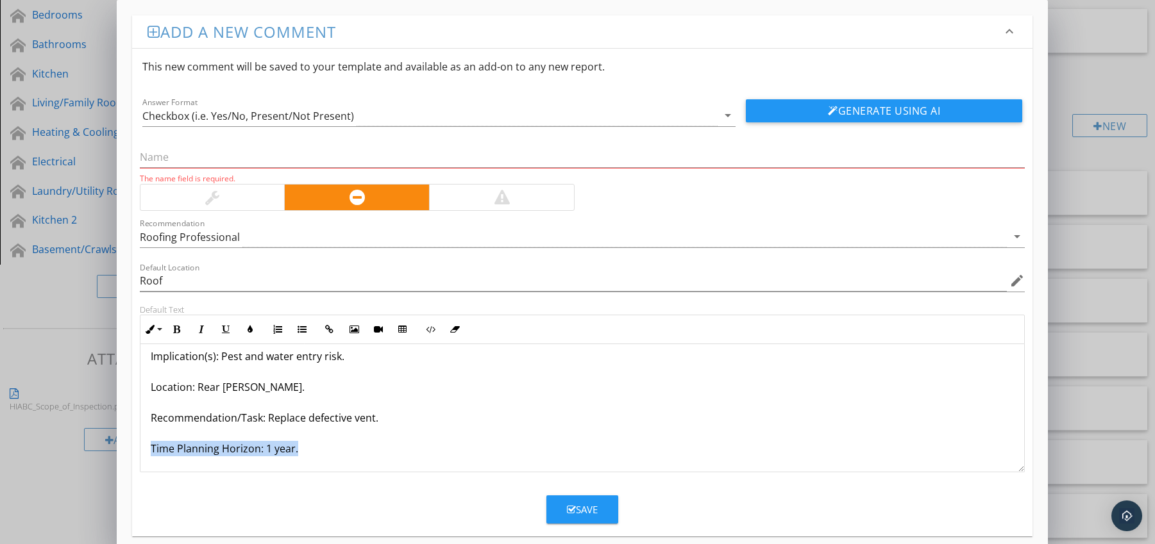
drag, startPoint x: 151, startPoint y: 465, endPoint x: 227, endPoint y: 471, distance: 76.6
click at [225, 473] on form "This new comment will be saved to your template and available as an add-on to a…" at bounding box center [582, 286] width 901 height 475
click at [177, 331] on icon "button" at bounding box center [176, 329] width 9 height 9
click at [247, 329] on icon "button" at bounding box center [250, 329] width 9 height 9
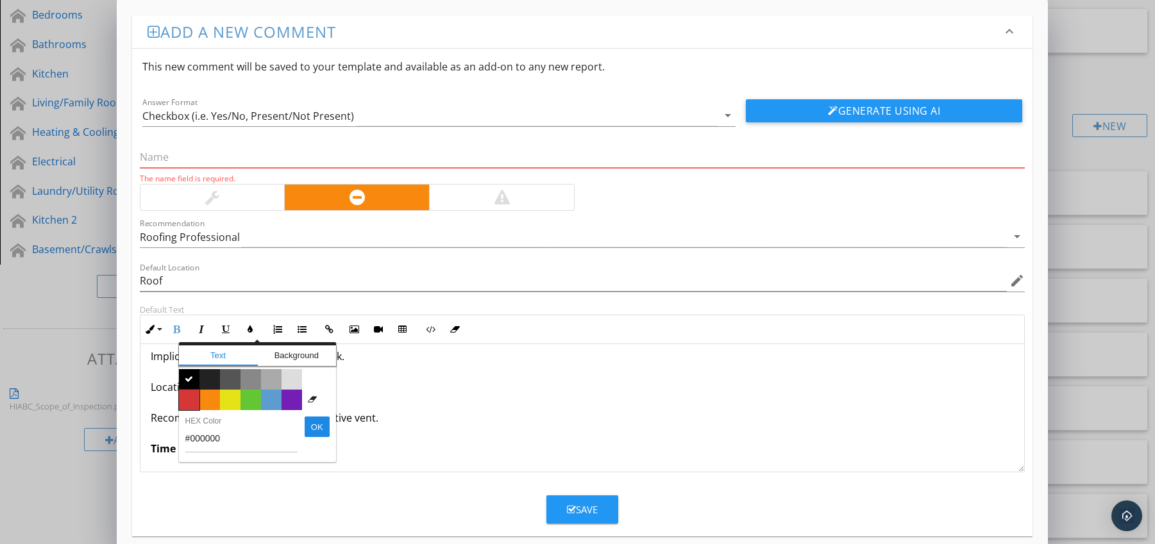
click at [190, 392] on span "Color #d53636" at bounding box center [189, 400] width 21 height 21
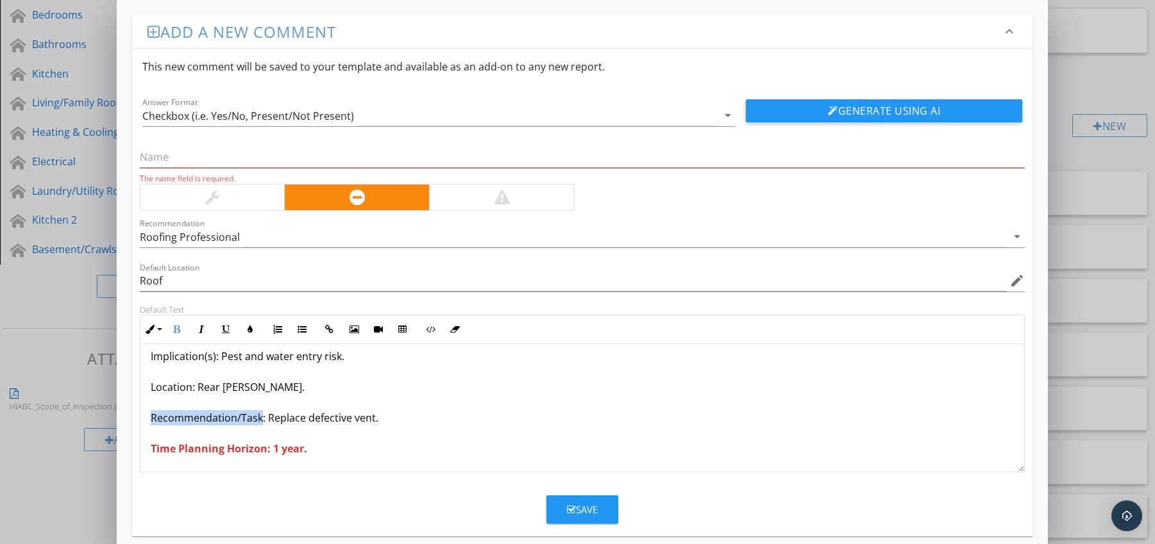
drag, startPoint x: 149, startPoint y: 415, endPoint x: 259, endPoint y: 421, distance: 110.4
click at [259, 421] on div "[PERSON_NAME] Vent Louvers Broken or Loose Condition: Louvers deteriorated. Imp…" at bounding box center [582, 372] width 884 height 200
click at [181, 331] on button "Bold" at bounding box center [177, 329] width 24 height 24
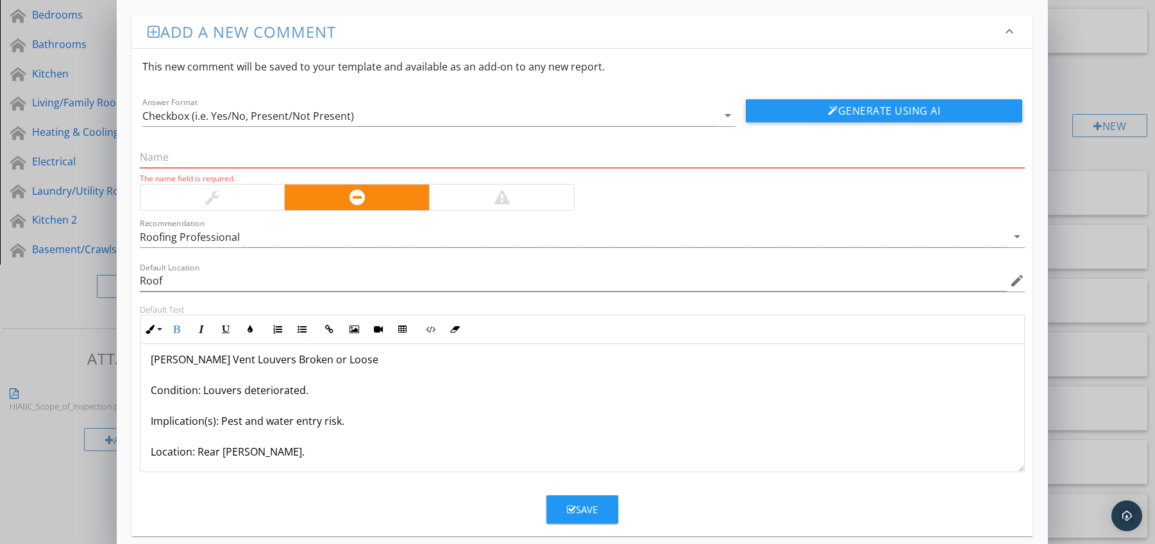
scroll to position [0, 0]
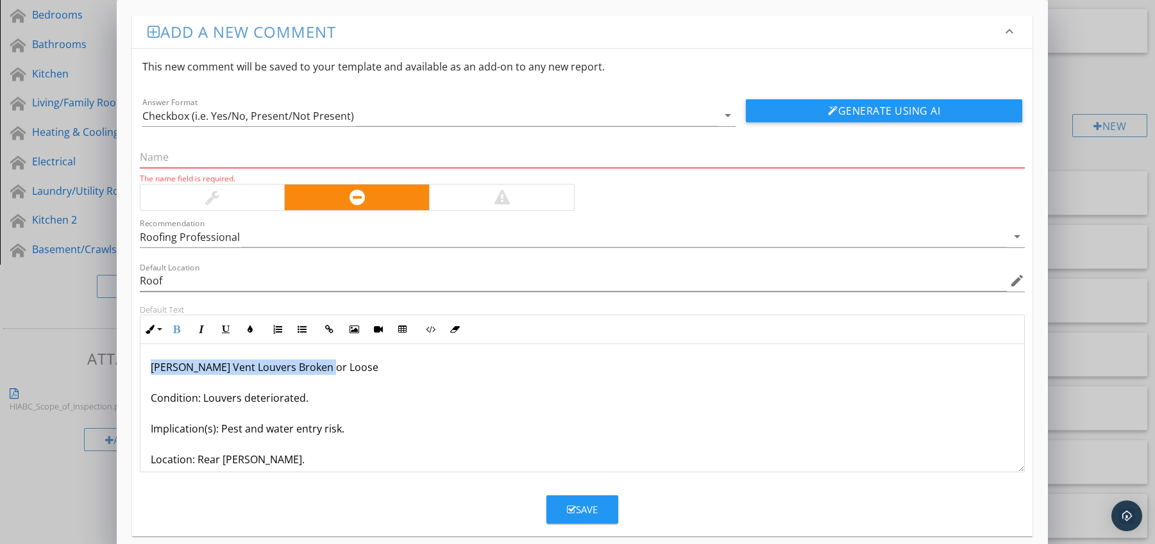
drag, startPoint x: 148, startPoint y: 368, endPoint x: 319, endPoint y: 369, distance: 171.2
click at [326, 368] on div "[PERSON_NAME] Vent Louvers Broken or Loose Condition: Louvers deteriorated. Imp…" at bounding box center [582, 444] width 884 height 200
click at [246, 154] on input "text" at bounding box center [582, 157] width 885 height 21
paste input "[PERSON_NAME] Vent Louvers Broken or Loose"
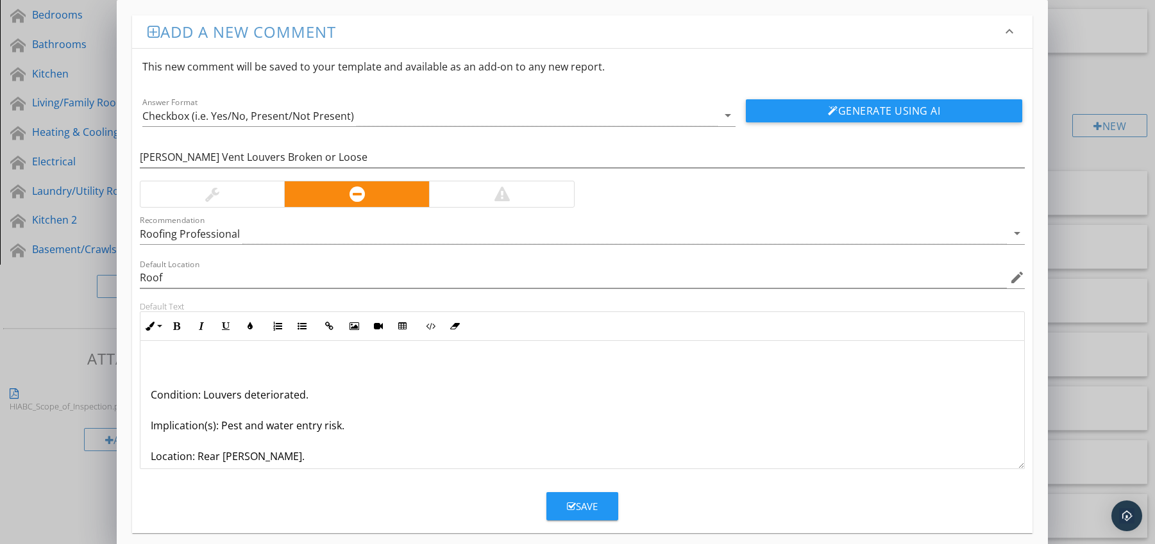
click at [151, 394] on p "Condition: Louvers deteriorated. Implication(s): Pest and water entry risk. Loc…" at bounding box center [583, 440] width 864 height 169
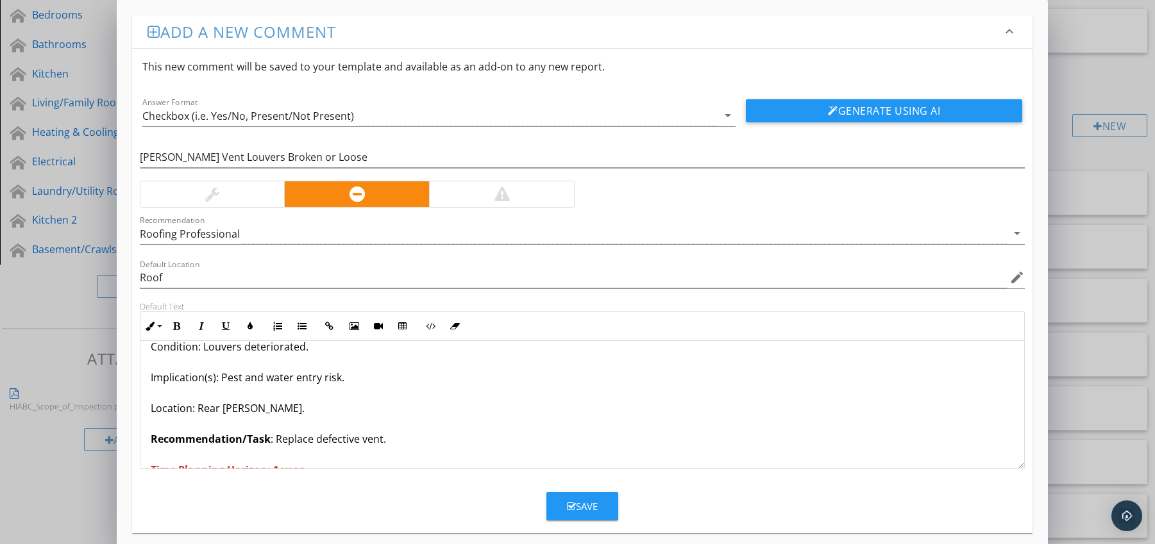
scroll to position [42, 0]
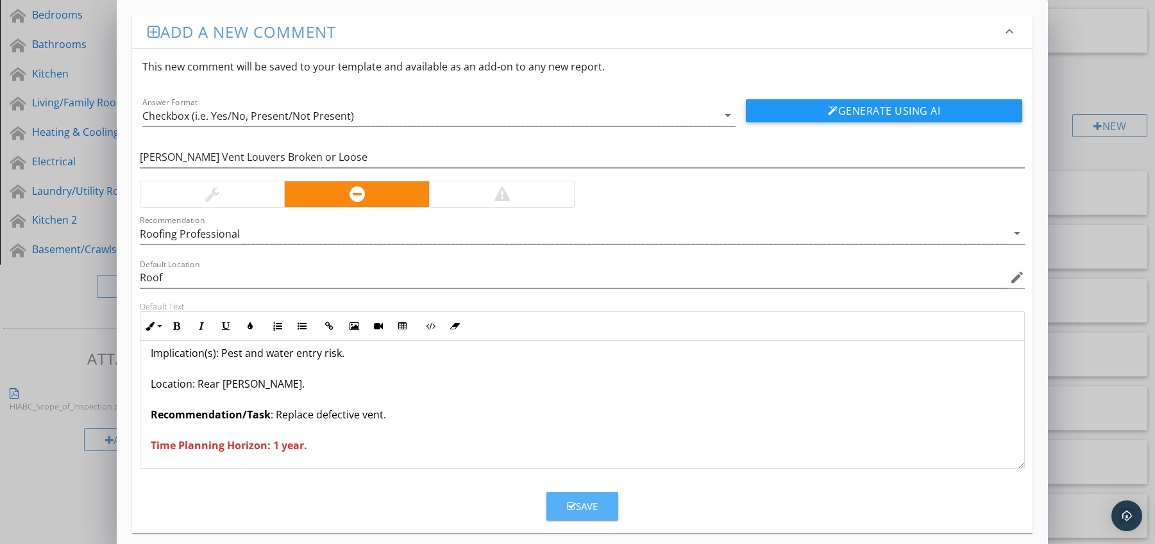
click at [600, 503] on button "Save" at bounding box center [582, 506] width 72 height 28
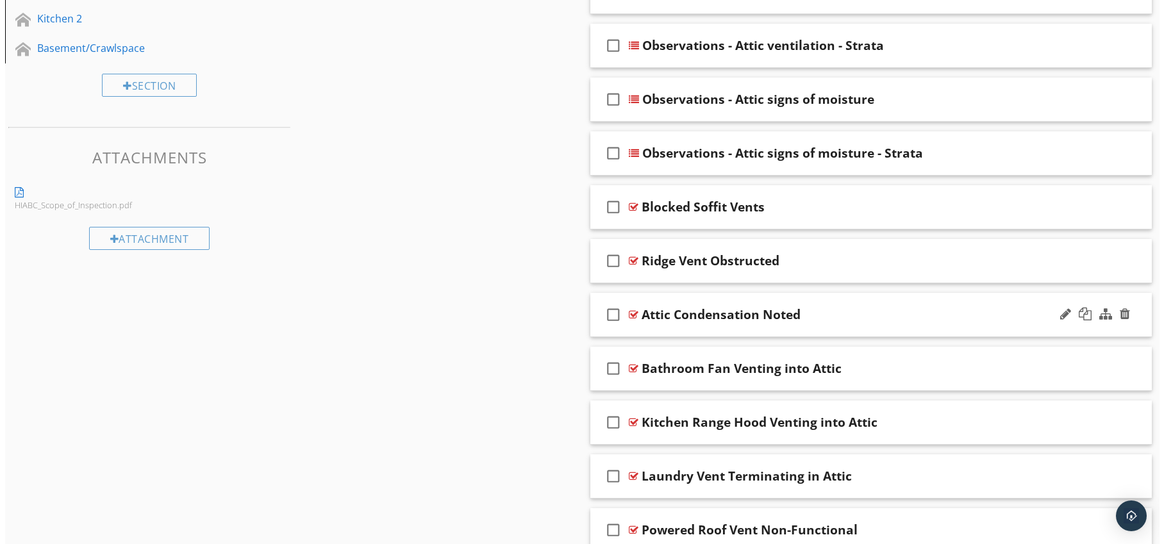
scroll to position [339, 0]
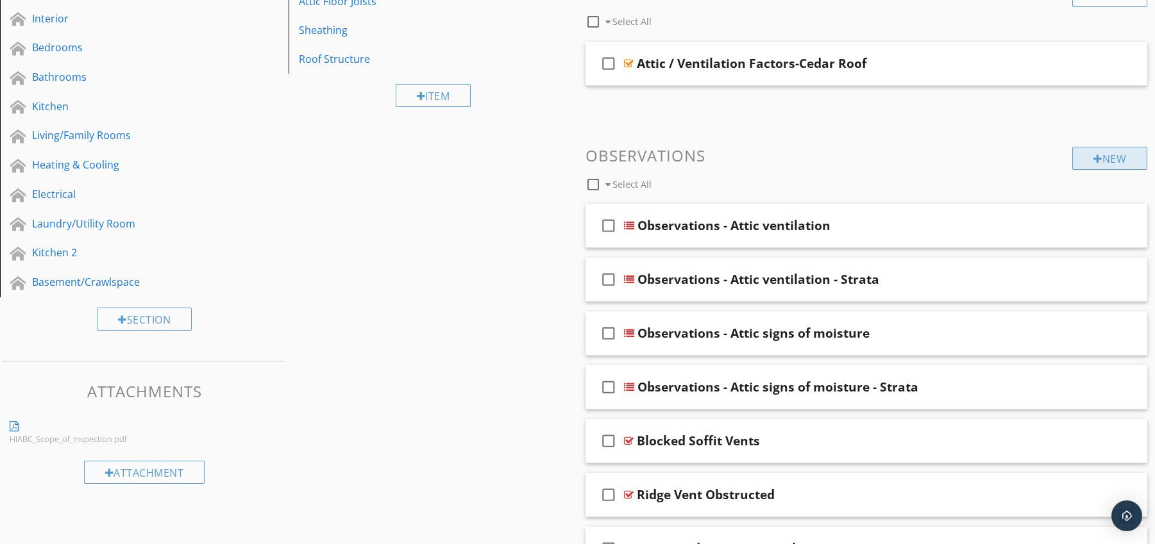
click at [1110, 163] on div "New" at bounding box center [1109, 158] width 75 height 23
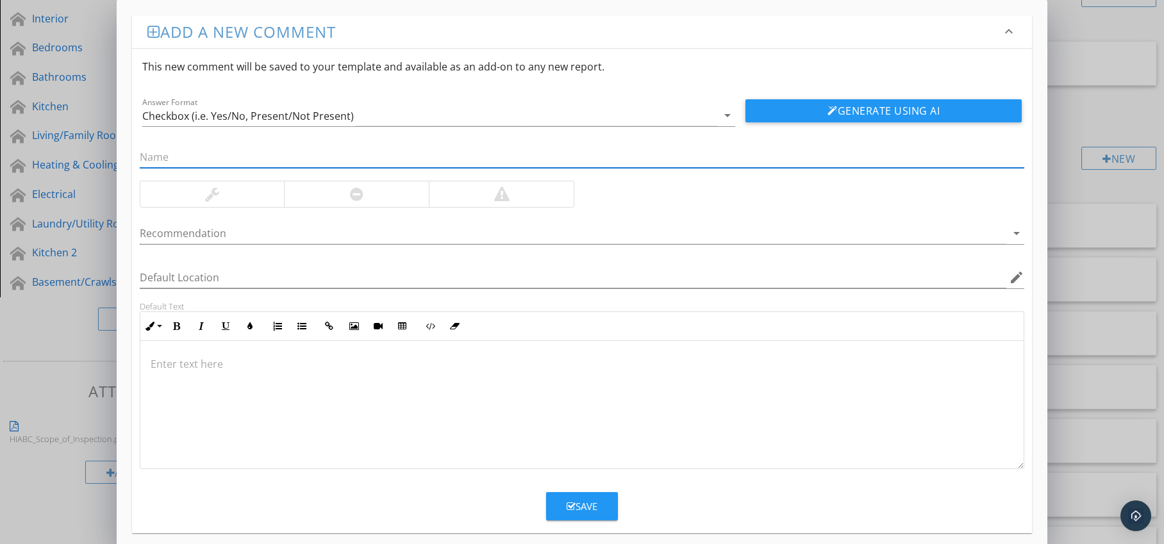
click at [382, 199] on div at bounding box center [356, 194] width 145 height 26
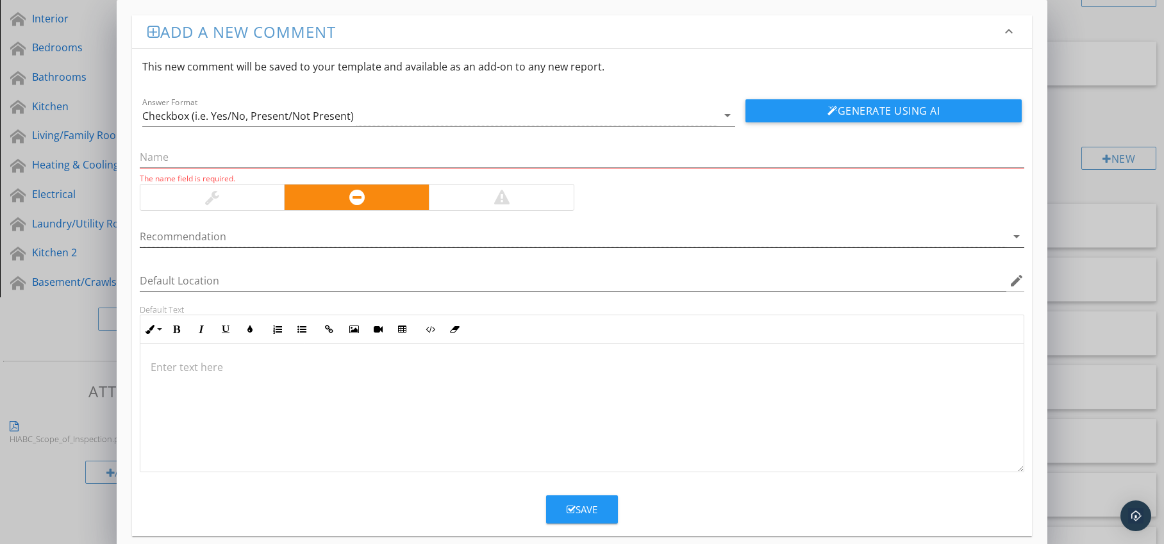
click at [377, 240] on div at bounding box center [574, 236] width 868 height 21
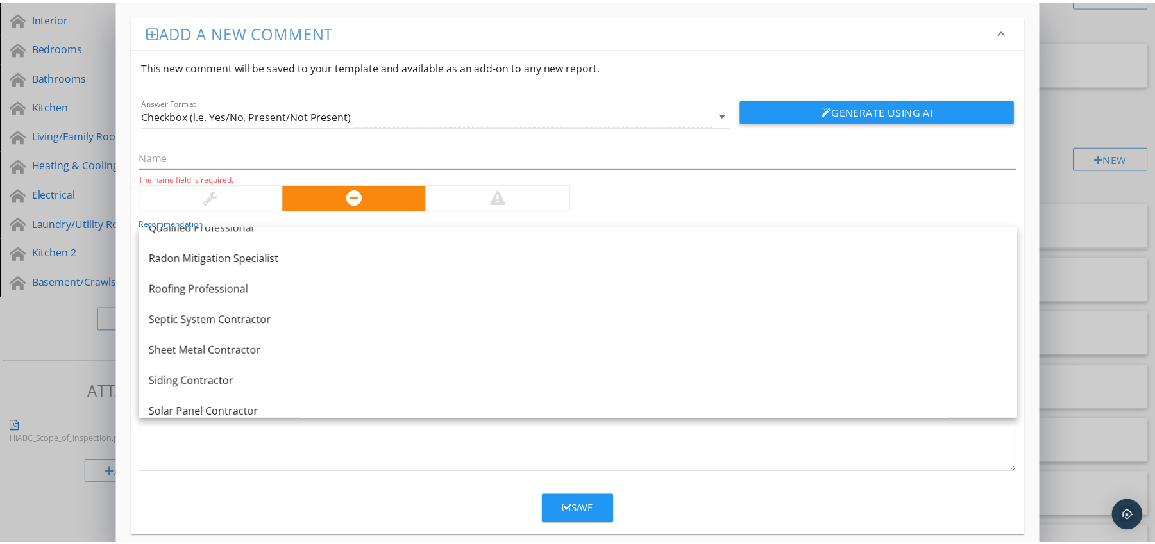
scroll to position [1524, 0]
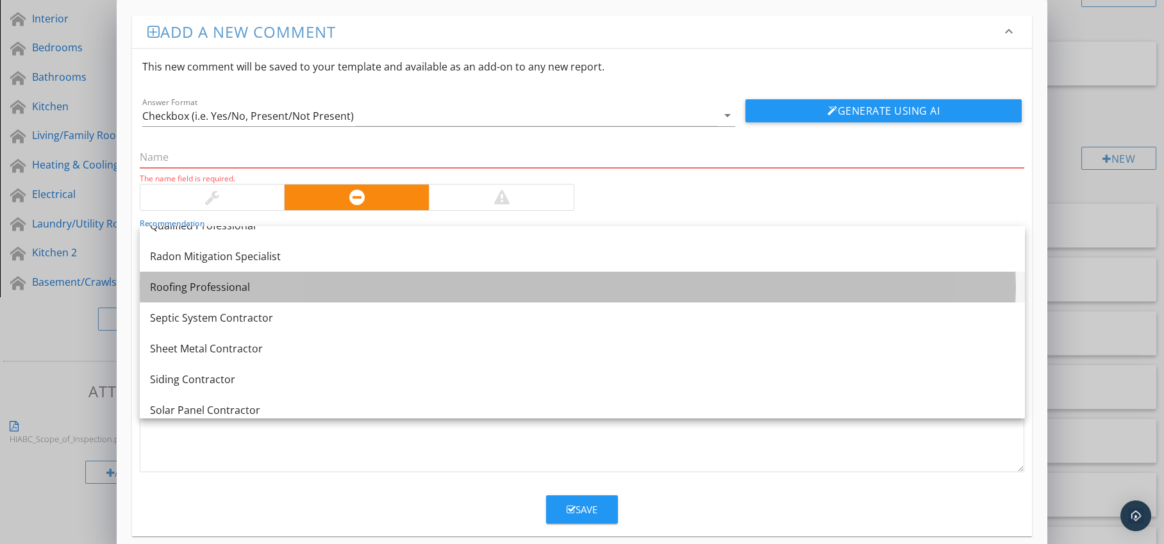
click at [353, 280] on div "Roofing Professional" at bounding box center [582, 287] width 865 height 15
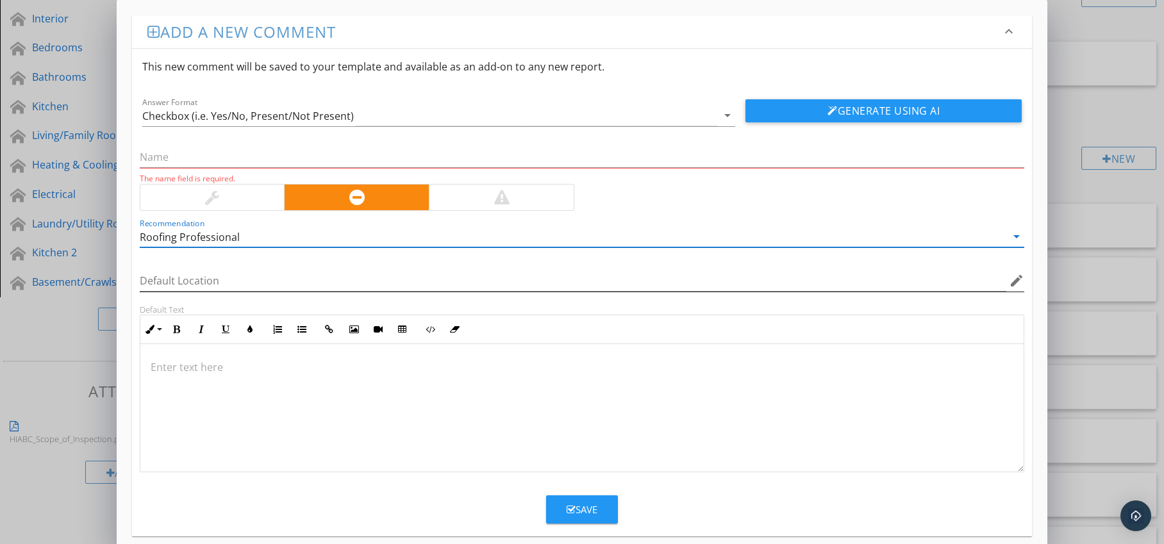
click at [1013, 280] on icon "edit" at bounding box center [1016, 280] width 15 height 15
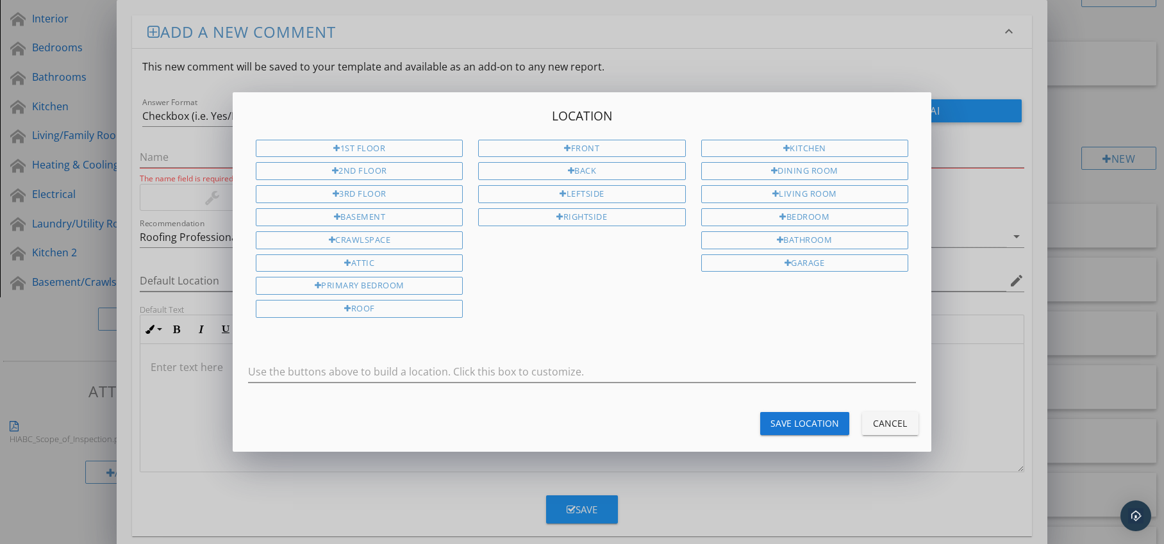
drag, startPoint x: 440, startPoint y: 308, endPoint x: 524, endPoint y: 334, distance: 87.2
click at [441, 308] on div "Roof" at bounding box center [359, 309] width 207 height 18
drag, startPoint x: 780, startPoint y: 421, endPoint x: 766, endPoint y: 419, distance: 14.2
click at [780, 420] on div "Save Location" at bounding box center [805, 423] width 69 height 13
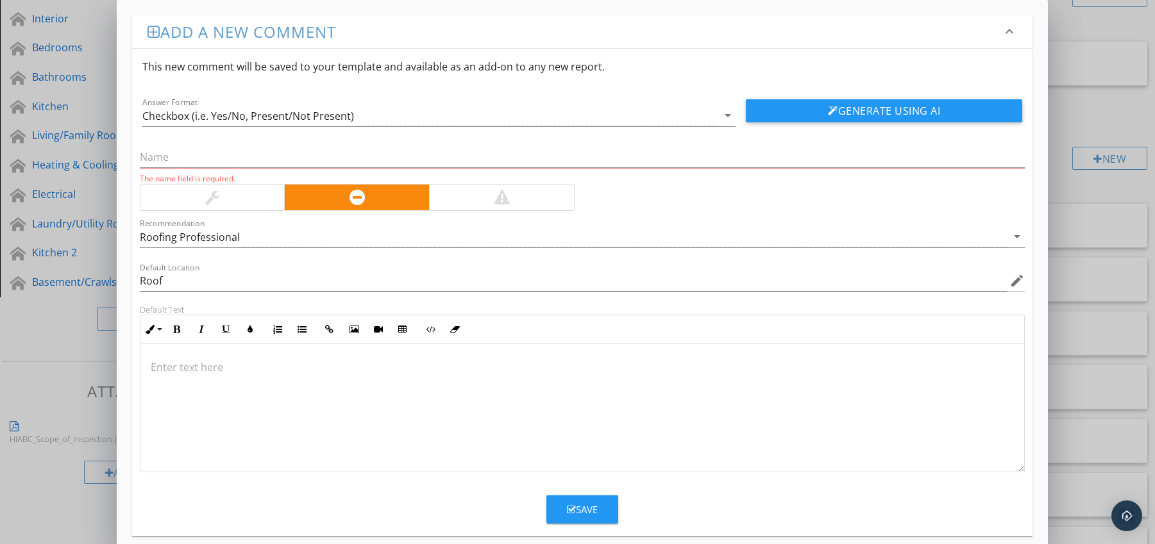
click at [206, 364] on p at bounding box center [583, 367] width 864 height 15
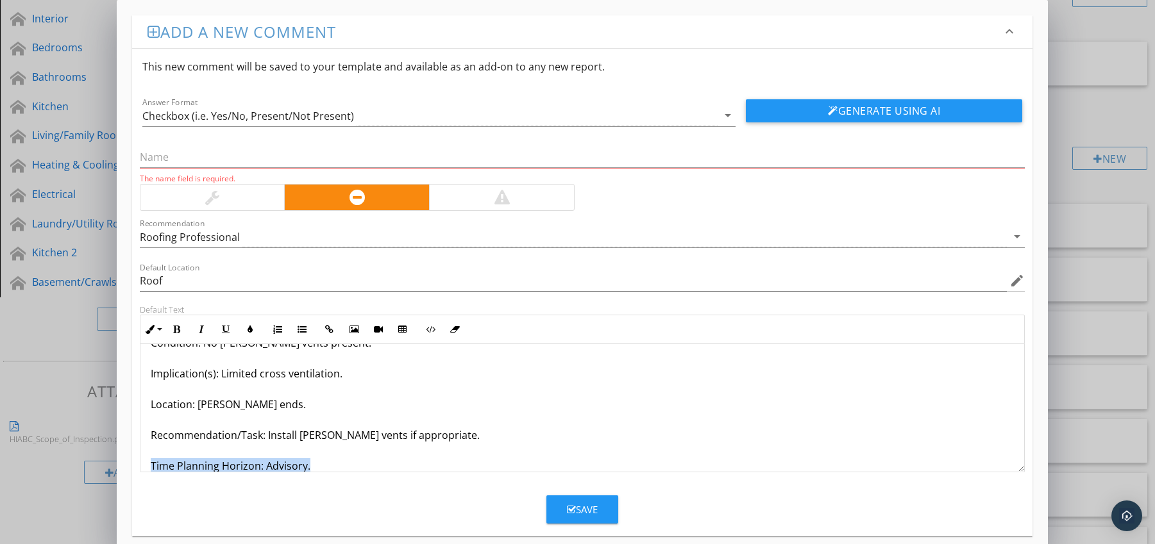
scroll to position [72, 0]
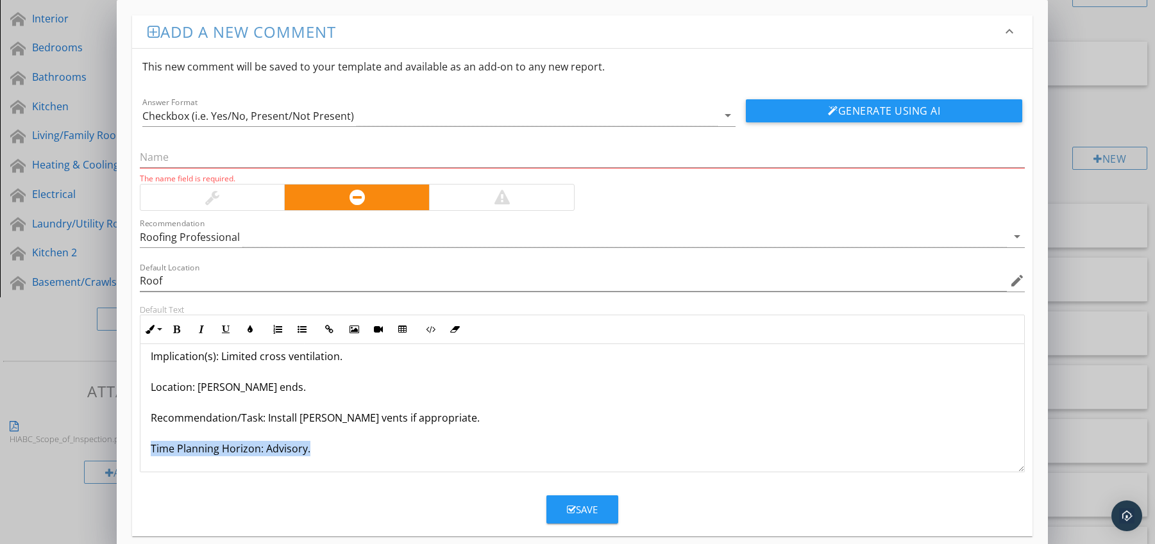
drag, startPoint x: 148, startPoint y: 465, endPoint x: 268, endPoint y: 470, distance: 120.0
click at [268, 470] on div "[PERSON_NAME] Vents Missing Condition: No [PERSON_NAME] vents present. Implicat…" at bounding box center [582, 372] width 884 height 200
click at [178, 332] on icon "button" at bounding box center [176, 329] width 9 height 9
click at [244, 330] on button "Colors" at bounding box center [250, 329] width 24 height 24
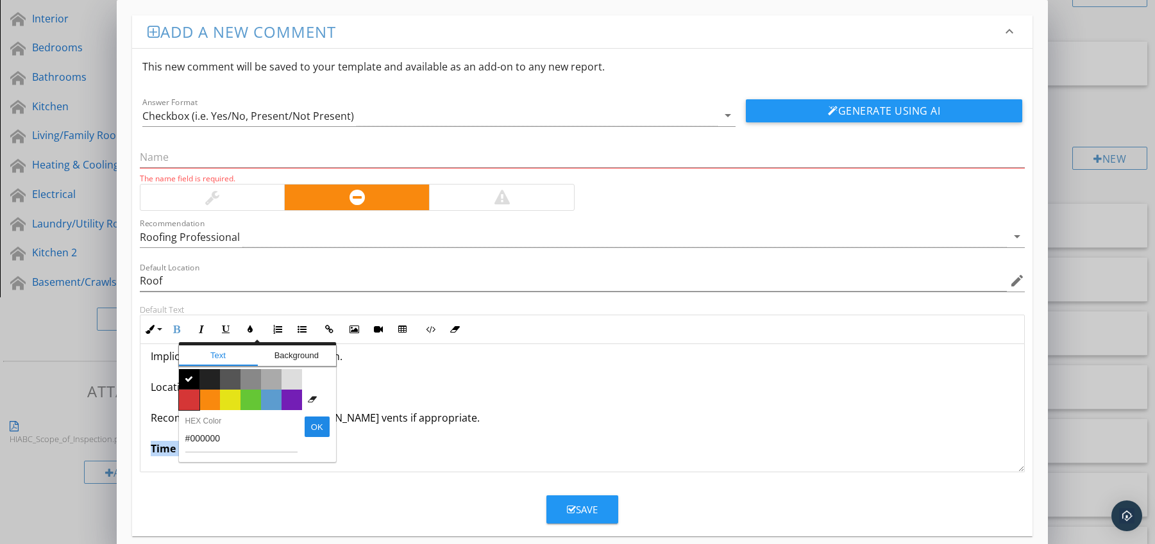
click at [182, 398] on span "Color #d53636" at bounding box center [189, 400] width 21 height 21
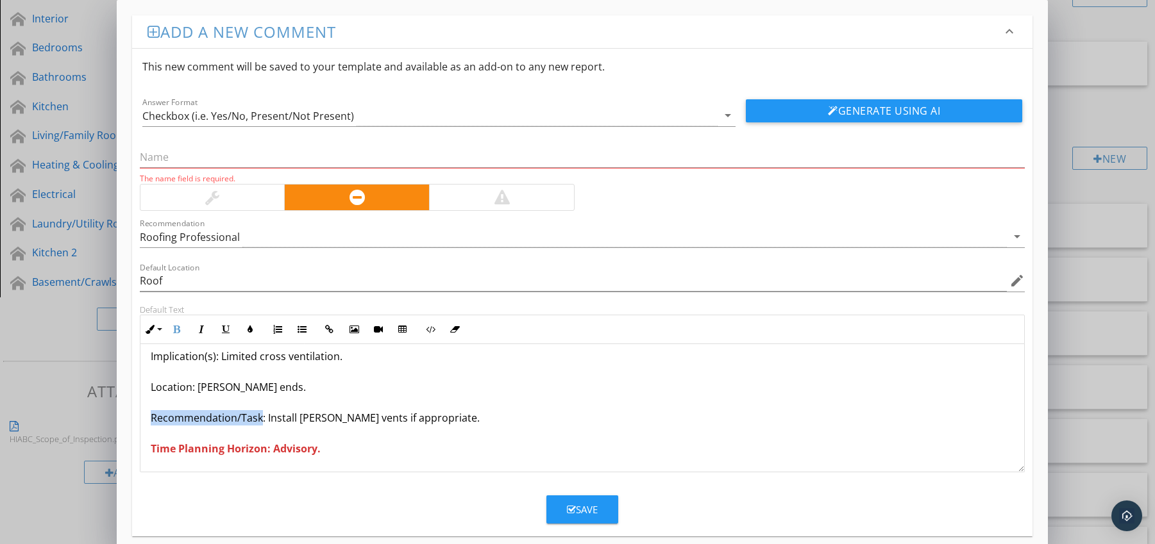
drag, startPoint x: 148, startPoint y: 419, endPoint x: 260, endPoint y: 416, distance: 111.6
click at [260, 416] on div "[PERSON_NAME] Vents Missing Condition: No [PERSON_NAME] vents present. Implicat…" at bounding box center [582, 372] width 884 height 200
click at [176, 325] on icon "button" at bounding box center [176, 329] width 9 height 9
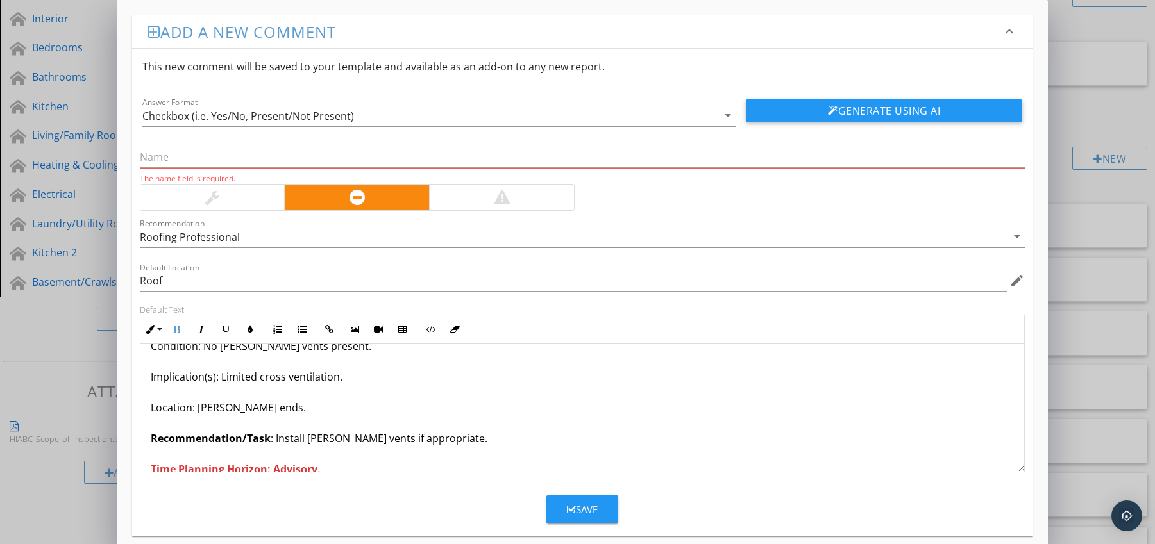
scroll to position [0, 0]
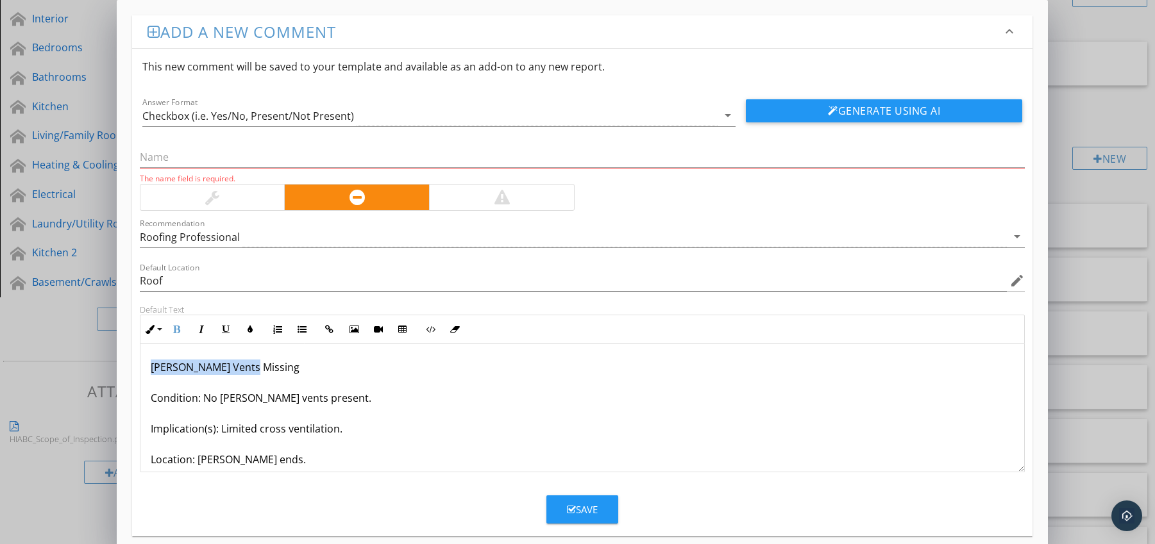
drag, startPoint x: 152, startPoint y: 367, endPoint x: 317, endPoint y: 368, distance: 164.8
click at [317, 368] on p "[PERSON_NAME] Vents Missing Condition: No [PERSON_NAME] vents present. Implicat…" at bounding box center [583, 444] width 864 height 169
click at [246, 158] on input "text" at bounding box center [582, 157] width 885 height 21
paste input "[PERSON_NAME] Vents Missing"
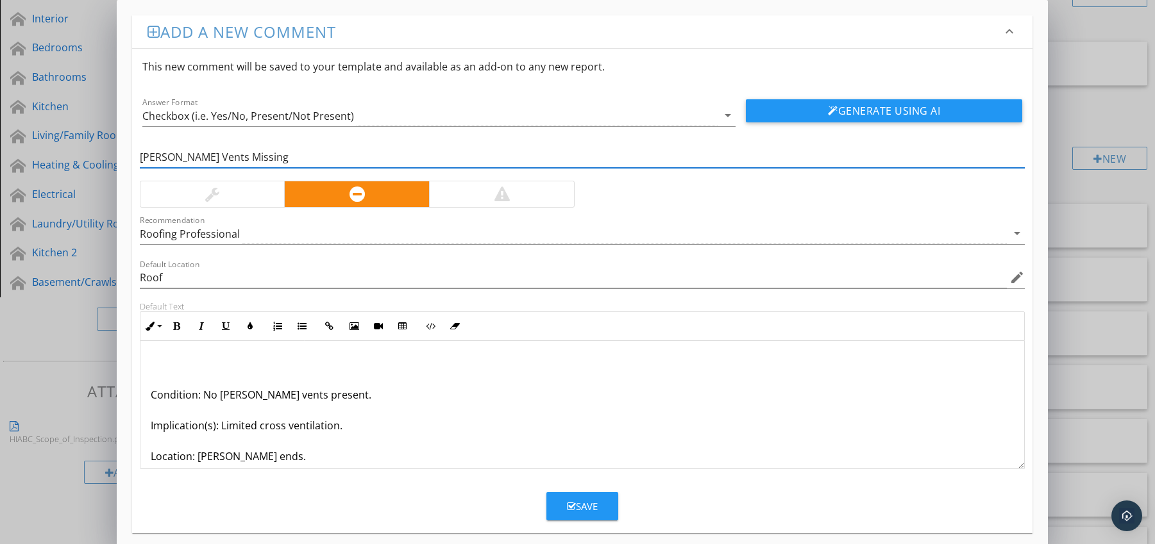
click at [149, 396] on div "Condition: No [PERSON_NAME] vents present. Implication(s): Limited cross ventil…" at bounding box center [582, 441] width 884 height 200
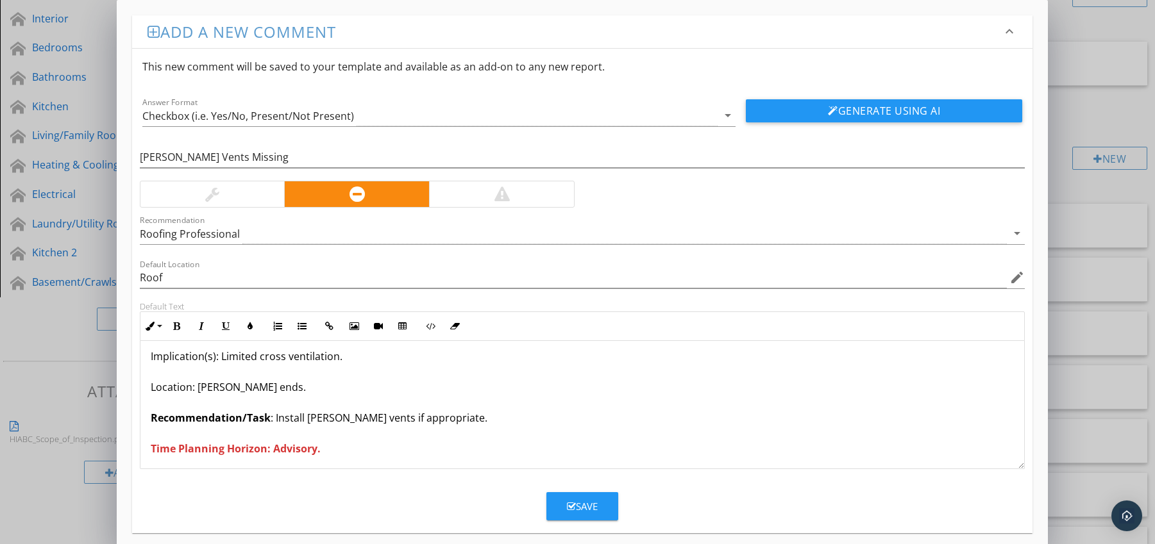
scroll to position [42, 0]
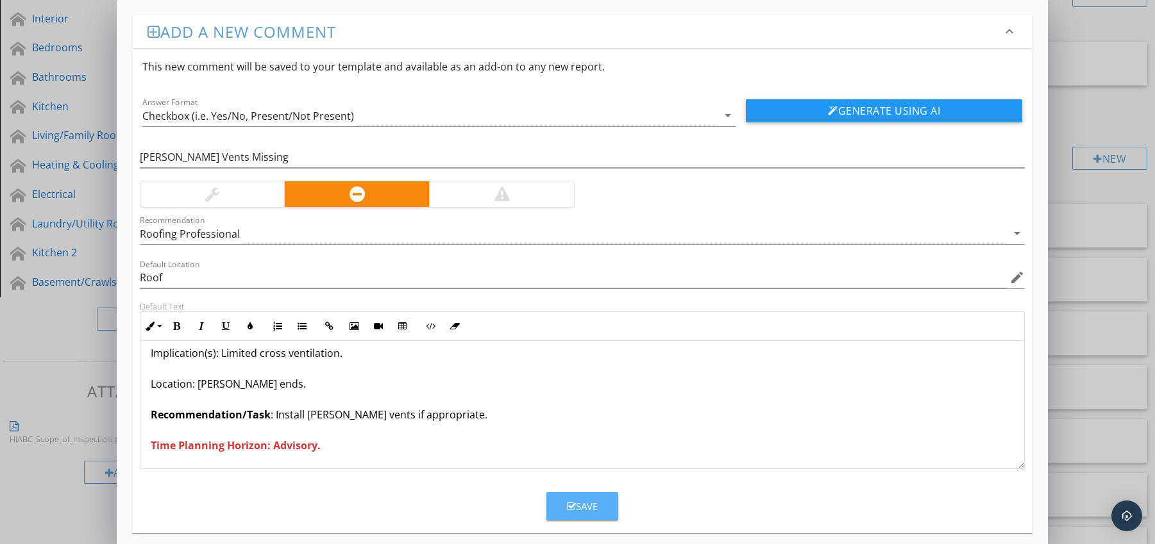
click at [561, 498] on button "Save" at bounding box center [582, 506] width 72 height 28
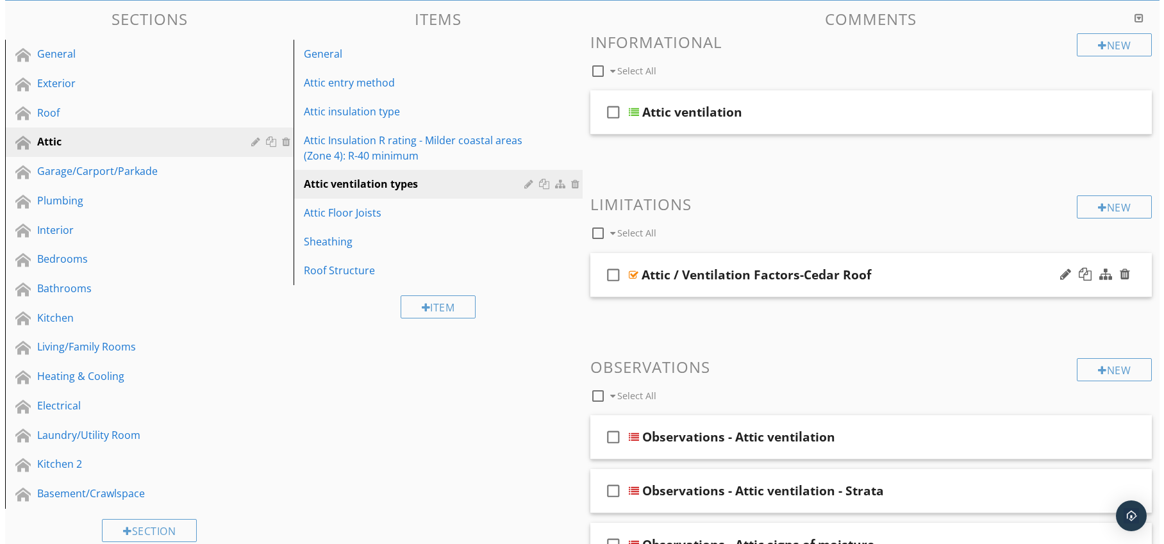
scroll to position [113, 0]
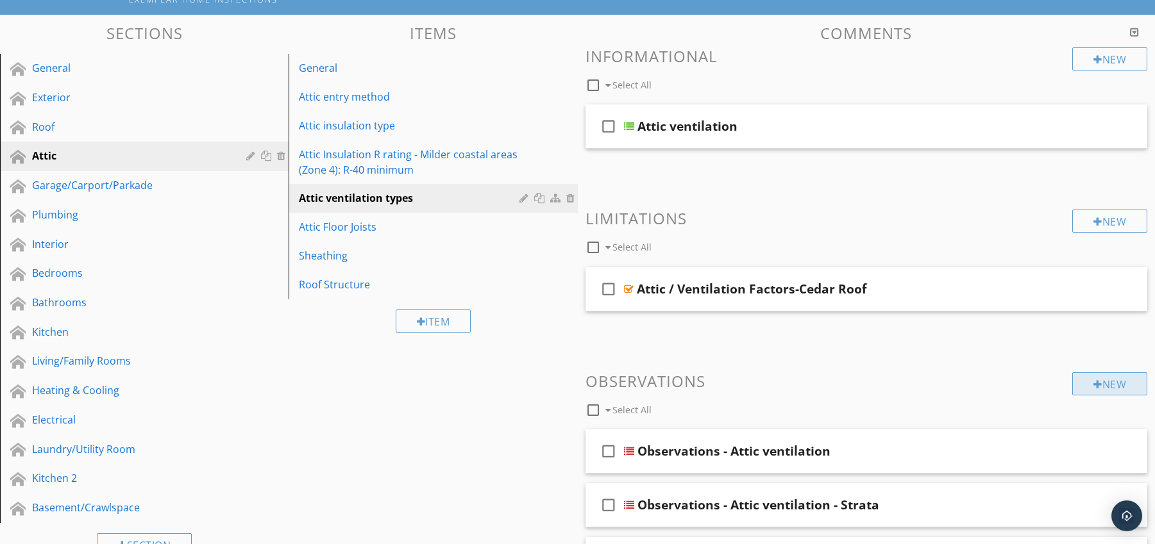
click at [1085, 382] on div "New" at bounding box center [1109, 384] width 75 height 23
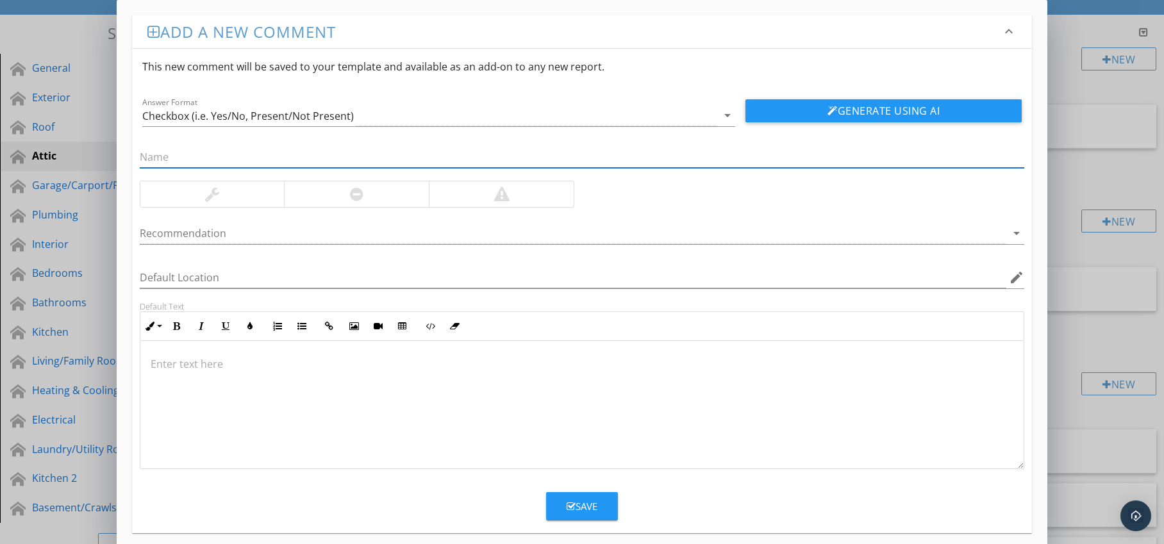
click at [348, 198] on div at bounding box center [356, 194] width 145 height 26
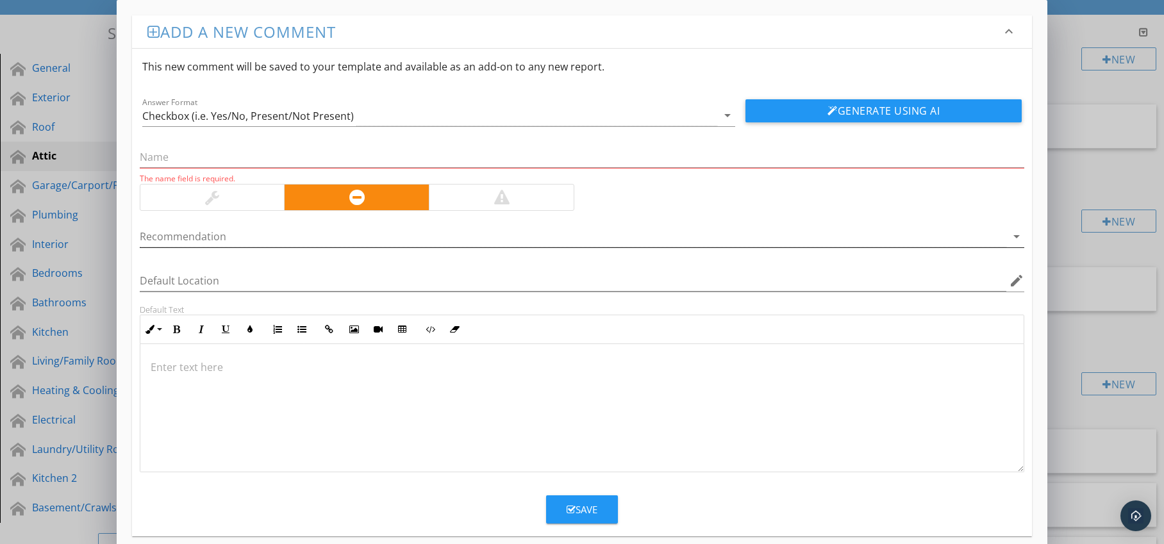
click at [331, 237] on div at bounding box center [574, 236] width 868 height 21
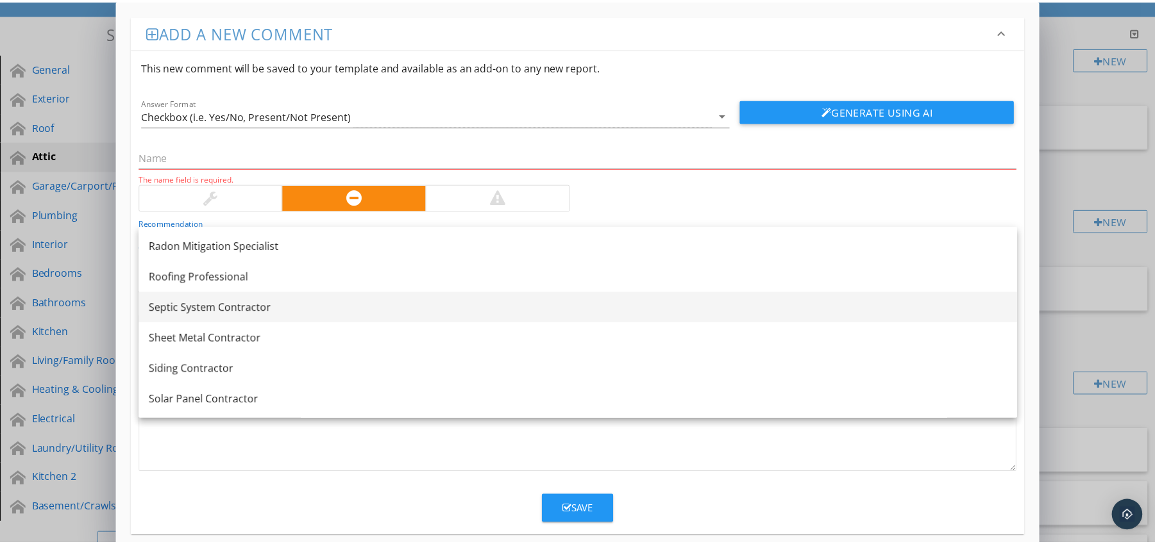
scroll to position [1534, 0]
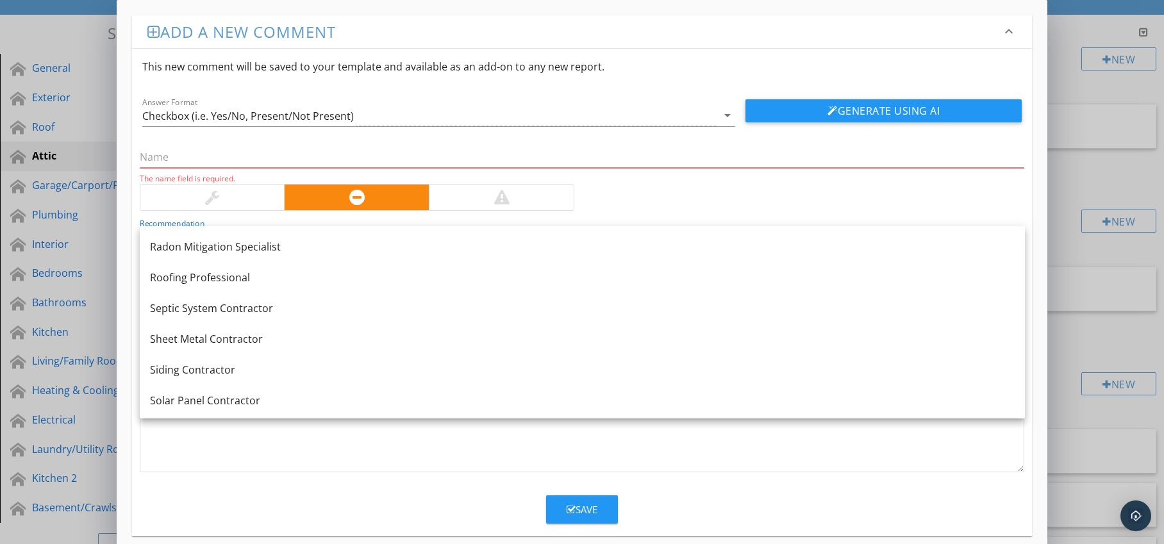
click at [243, 278] on div "Roofing Professional" at bounding box center [582, 277] width 865 height 15
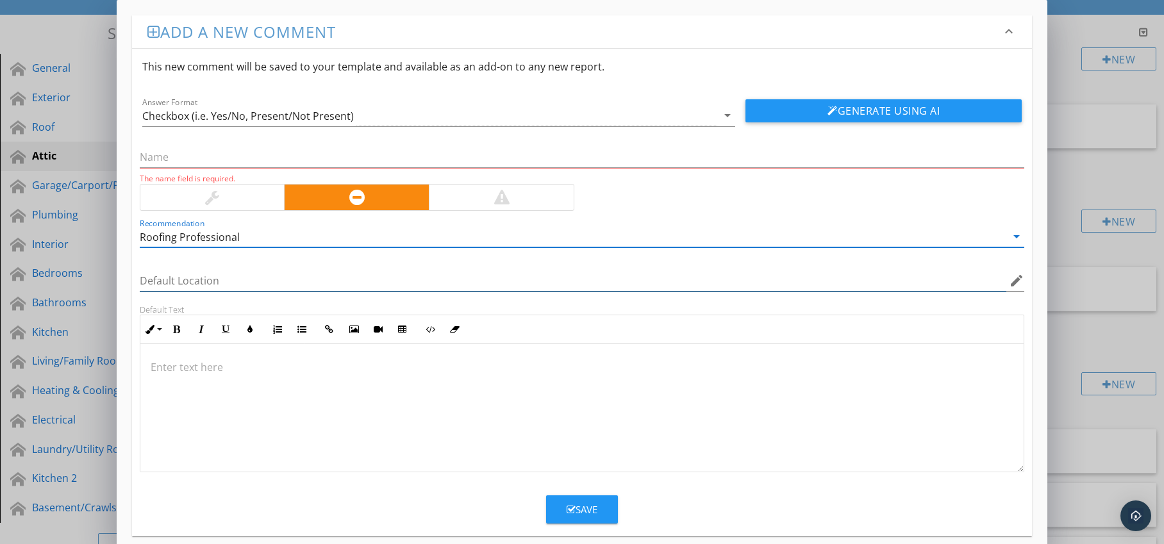
click at [999, 283] on div "Default Location edit" at bounding box center [582, 281] width 885 height 21
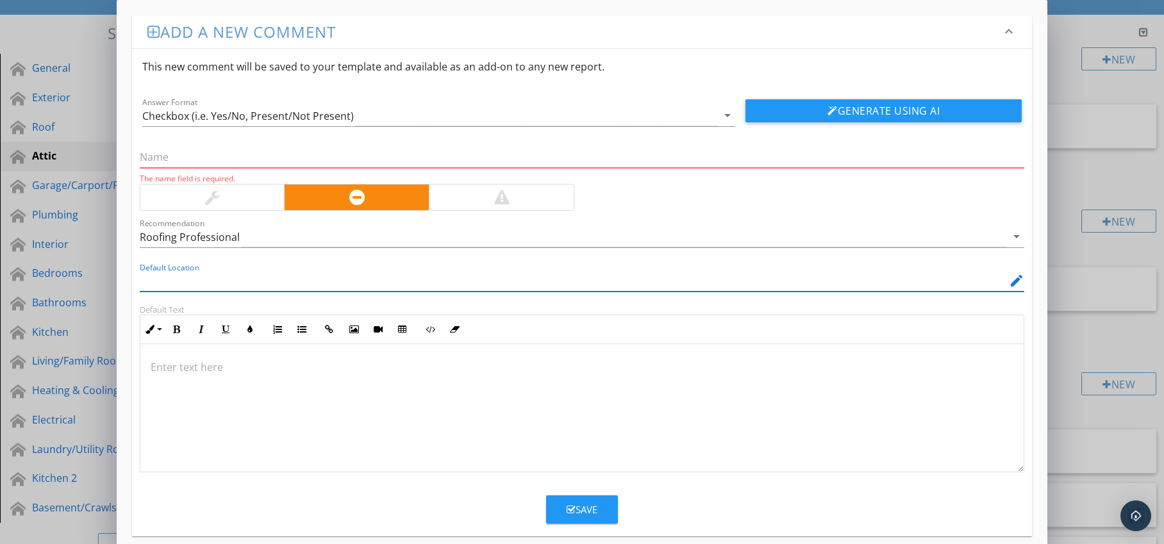
click at [1013, 283] on icon "edit" at bounding box center [1016, 280] width 15 height 15
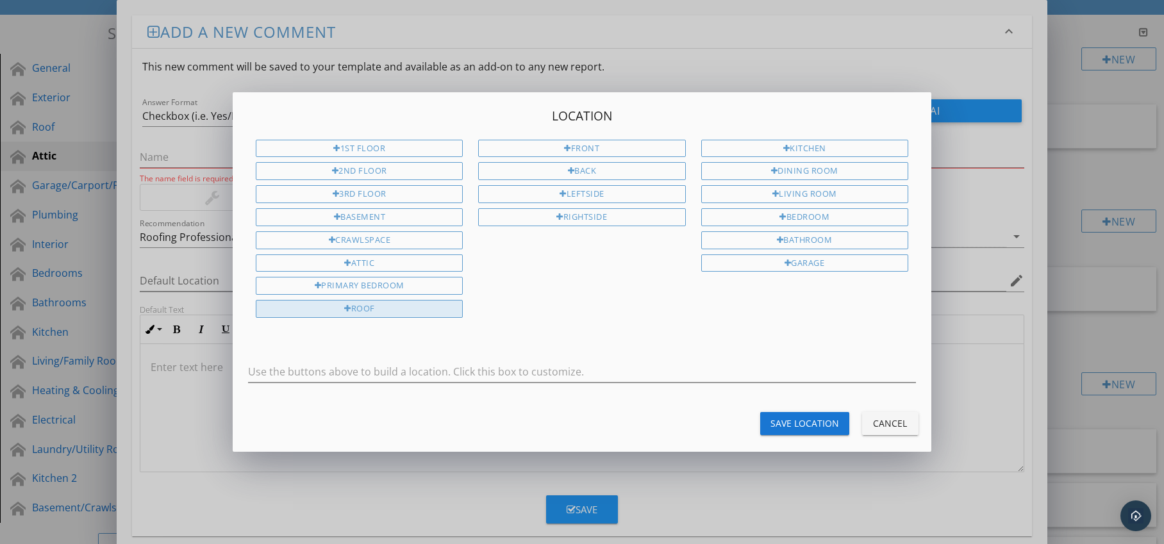
click at [439, 309] on div "Roof" at bounding box center [359, 309] width 207 height 18
click at [786, 416] on button "Save Location" at bounding box center [804, 423] width 89 height 23
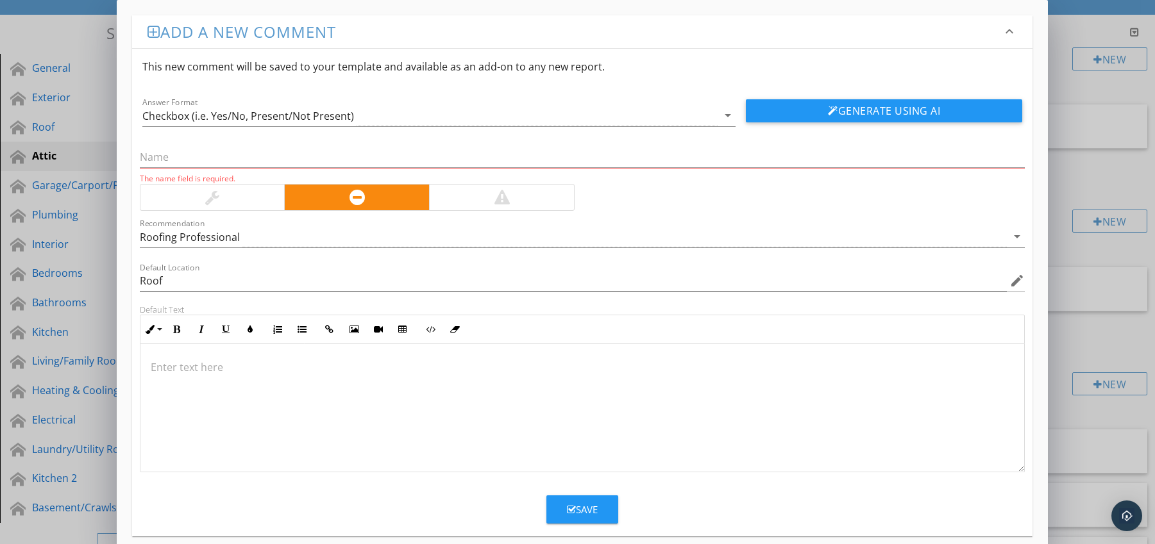
click at [351, 360] on p at bounding box center [583, 367] width 864 height 15
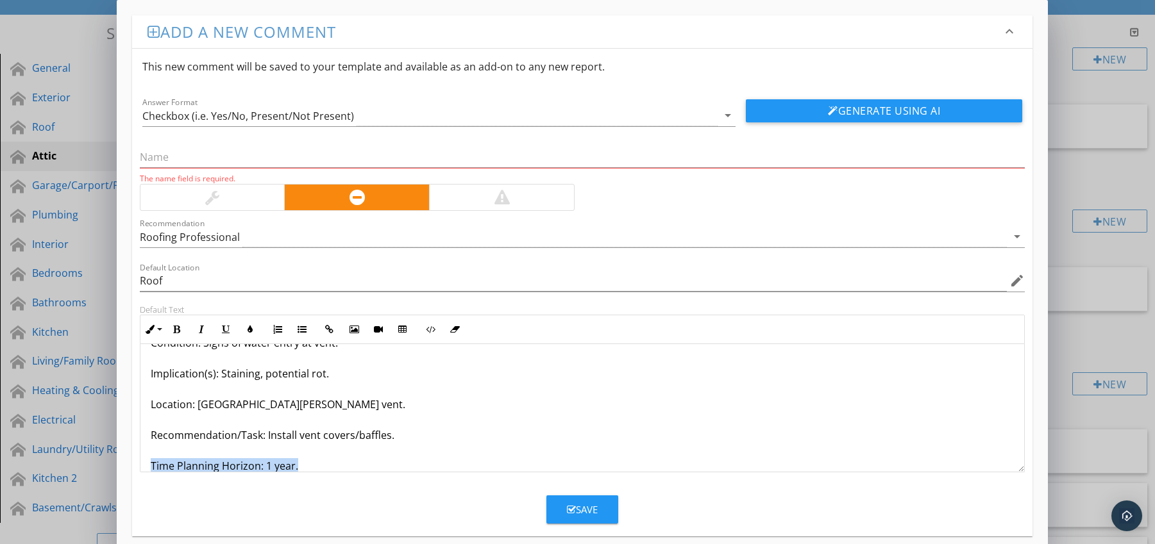
scroll to position [72, 0]
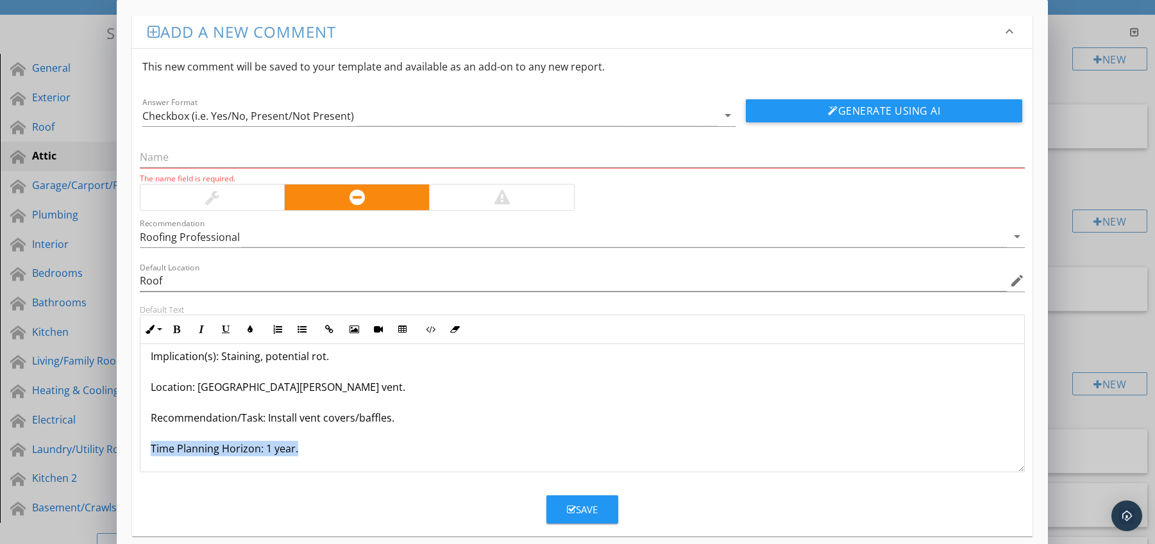
drag, startPoint x: 151, startPoint y: 464, endPoint x: 305, endPoint y: 477, distance: 154.5
click at [305, 477] on form "This new comment will be saved to your template and available as an add-on to a…" at bounding box center [582, 286] width 901 height 475
click at [178, 332] on icon "button" at bounding box center [176, 329] width 9 height 9
click at [247, 331] on icon "button" at bounding box center [250, 329] width 9 height 9
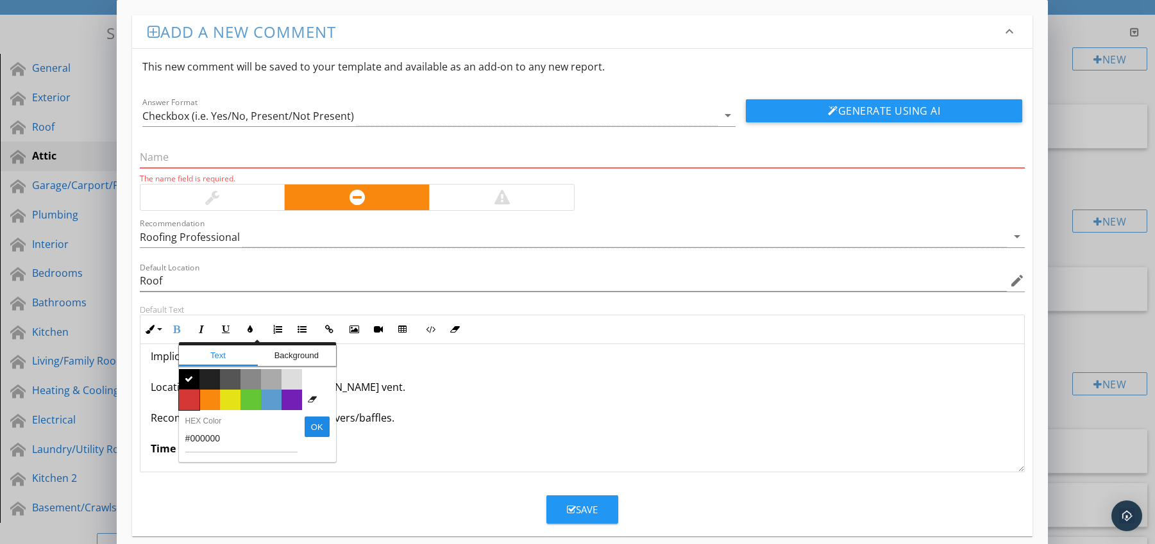
click at [191, 398] on span "Color #d53636" at bounding box center [189, 400] width 21 height 21
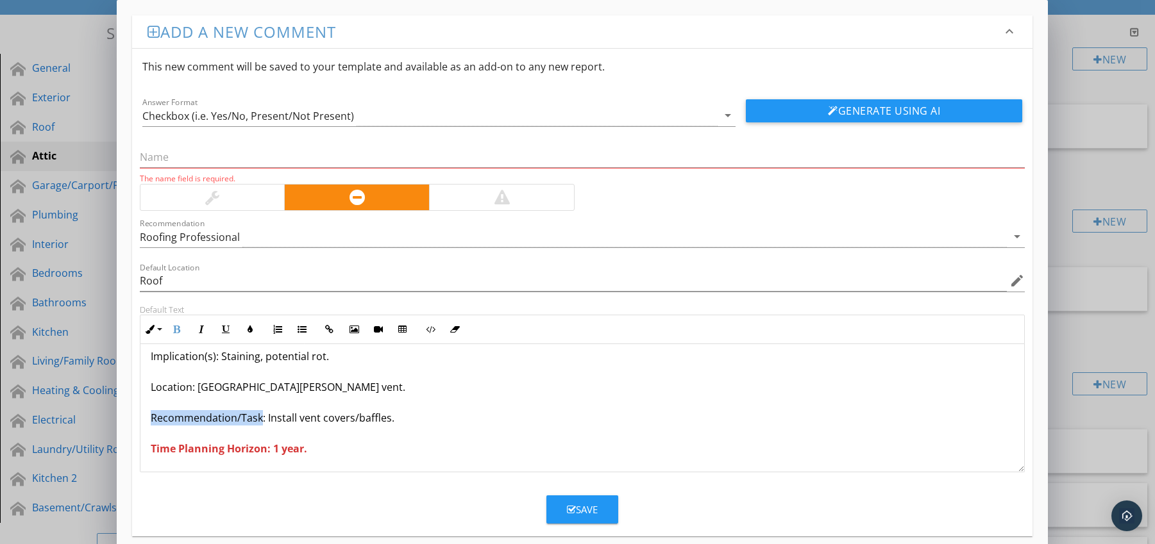
drag, startPoint x: 151, startPoint y: 417, endPoint x: 261, endPoint y: 419, distance: 110.3
click at [261, 419] on p "[PERSON_NAME] Vents Leaking (driven rain entry) Condition: Signs of water entry…" at bounding box center [583, 371] width 864 height 169
click at [180, 331] on icon "button" at bounding box center [176, 329] width 9 height 9
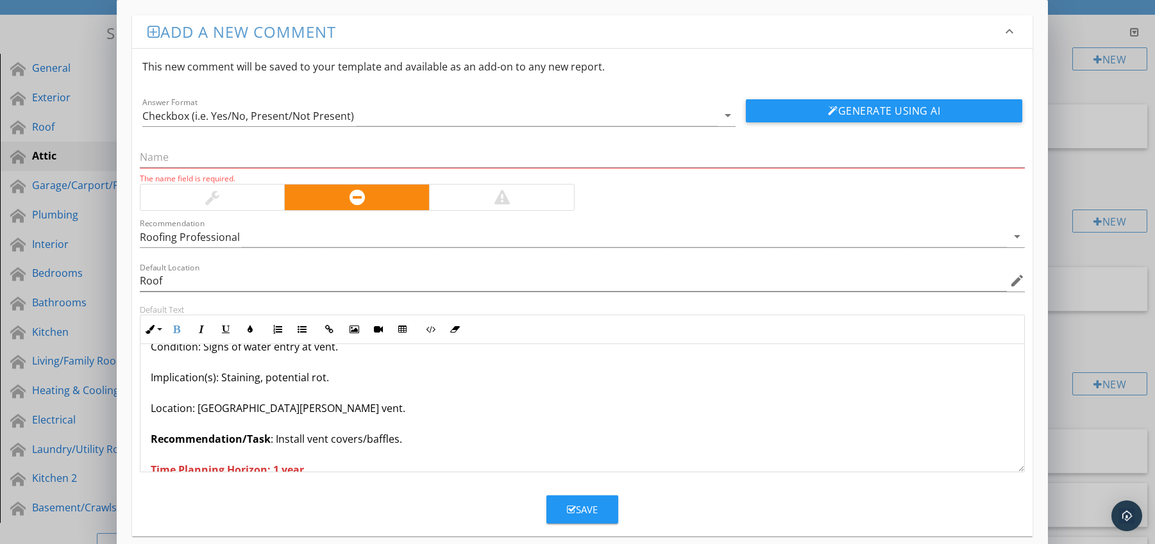
scroll to position [0, 0]
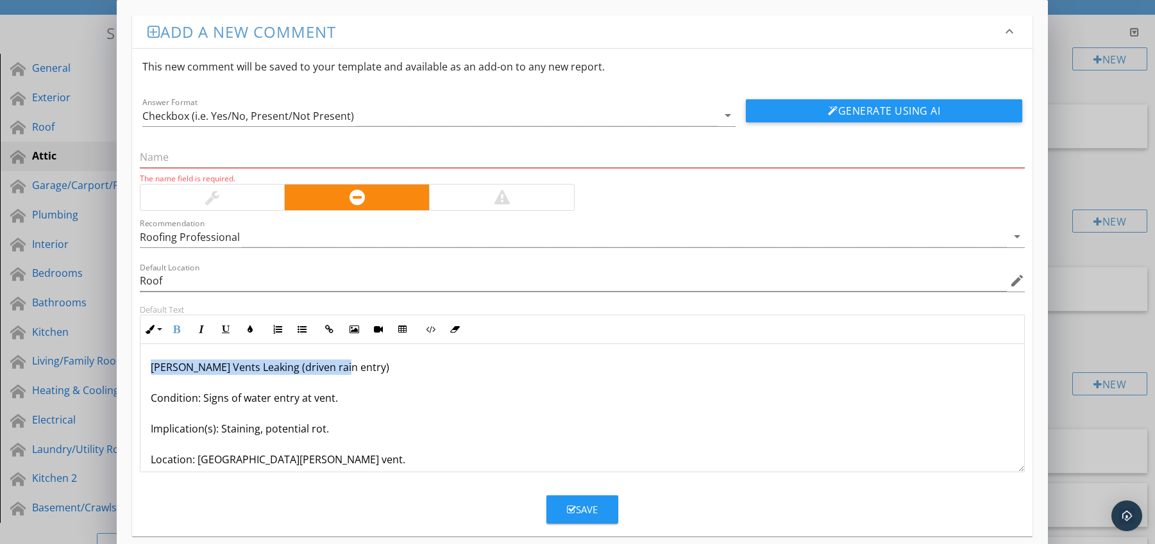
drag, startPoint x: 149, startPoint y: 367, endPoint x: 383, endPoint y: 364, distance: 234.1
click at [383, 364] on div "[PERSON_NAME] Vents Leaking (driven rain entry) Condition: Signs of water entry…" at bounding box center [582, 444] width 884 height 200
click at [208, 163] on input "text" at bounding box center [582, 157] width 885 height 21
paste input "[PERSON_NAME] Vents Leaking (driven rain entry)"
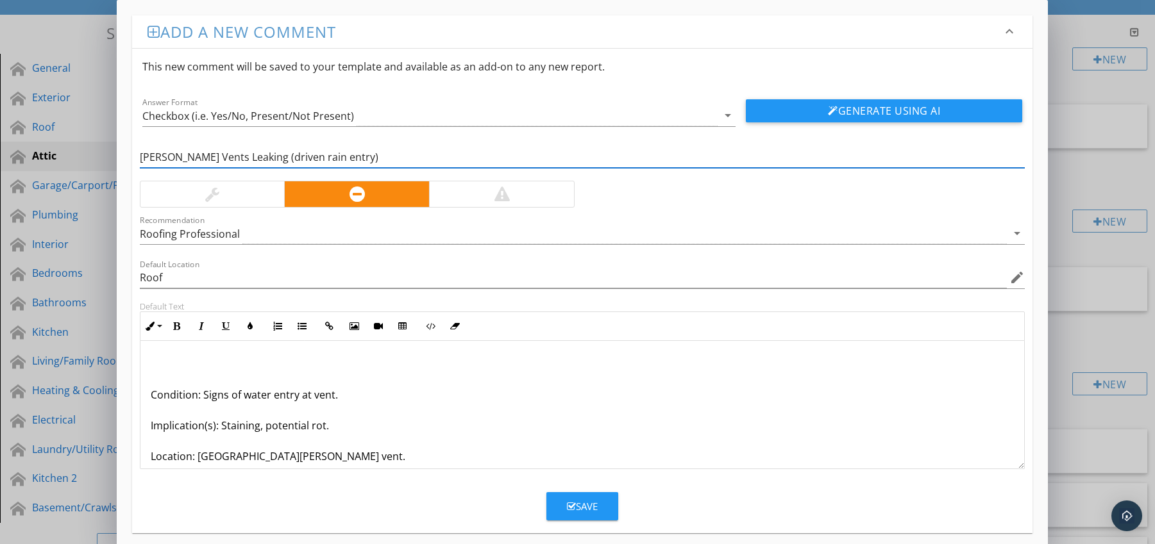
click at [148, 399] on div "Condition: Signs of water entry at vent. Implication(s): Staining, potential ro…" at bounding box center [582, 441] width 884 height 200
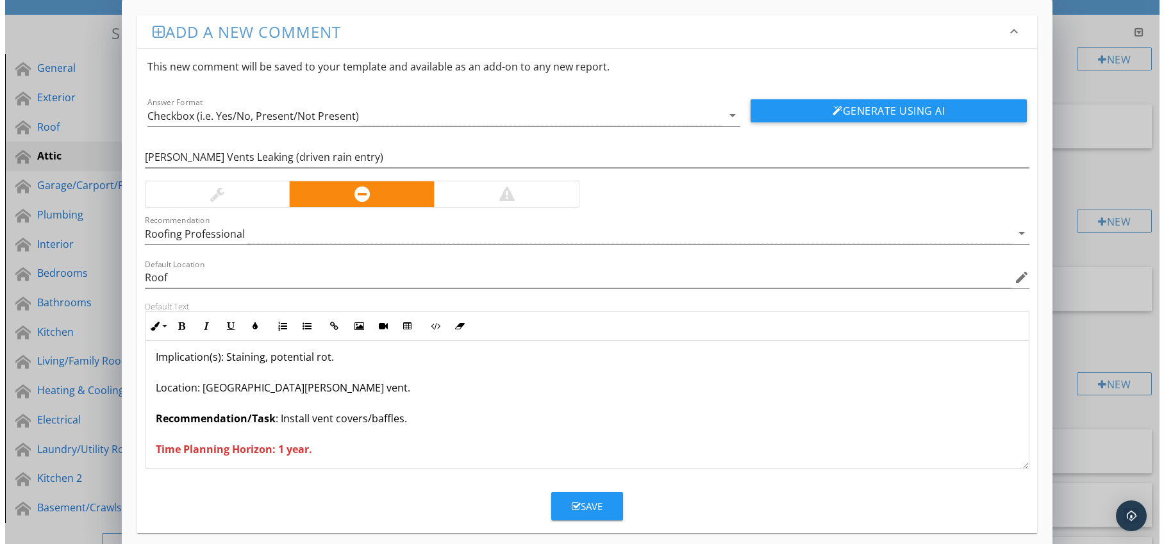
scroll to position [42, 0]
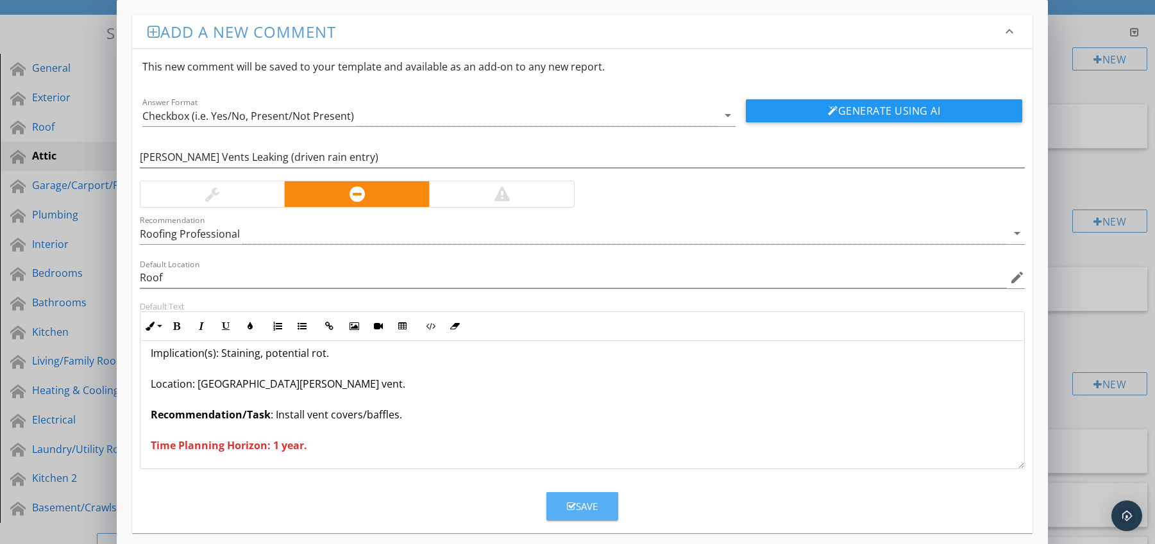
click at [581, 514] on button "Save" at bounding box center [582, 506] width 72 height 28
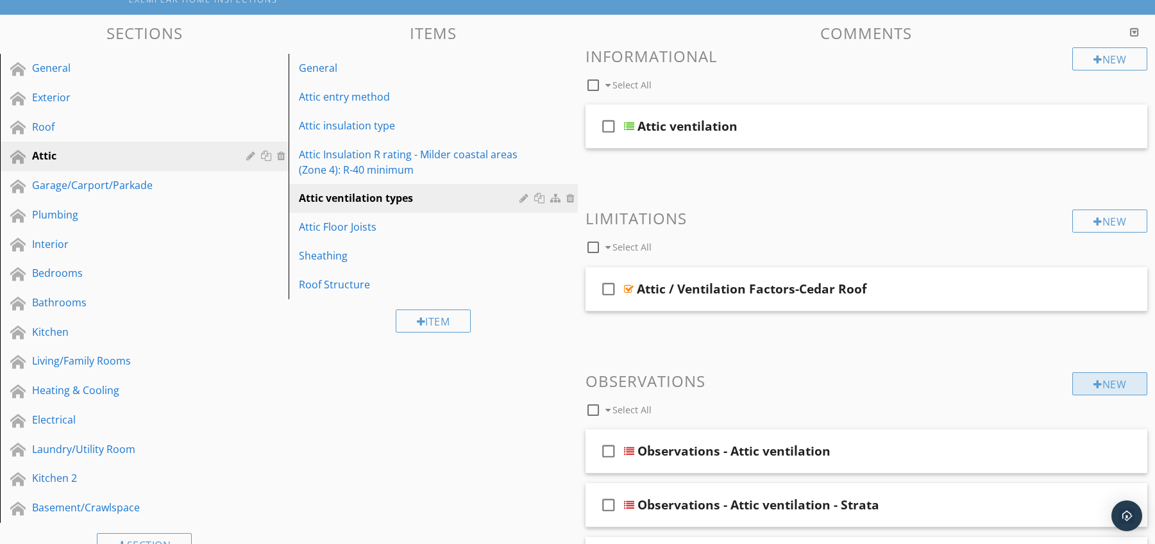
click at [1104, 389] on div "New" at bounding box center [1109, 384] width 75 height 23
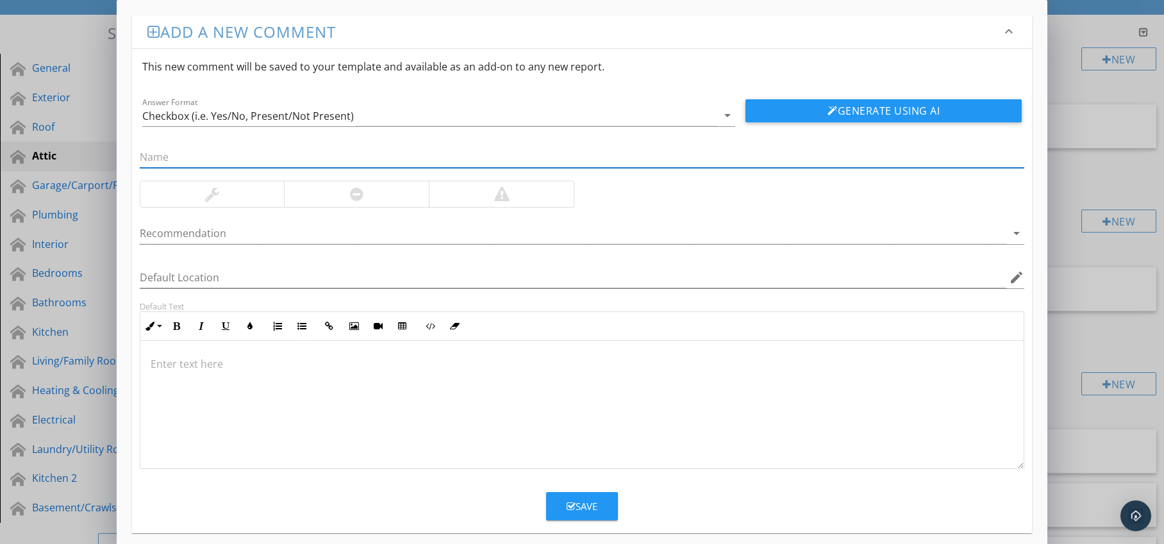
click at [371, 190] on div at bounding box center [356, 194] width 145 height 26
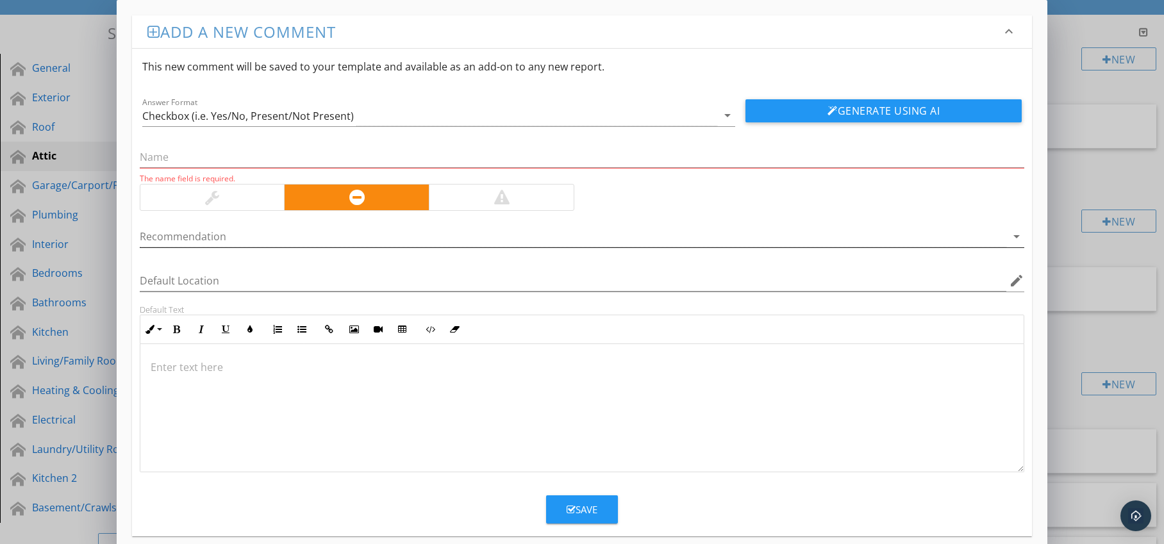
click at [363, 235] on div at bounding box center [574, 236] width 868 height 21
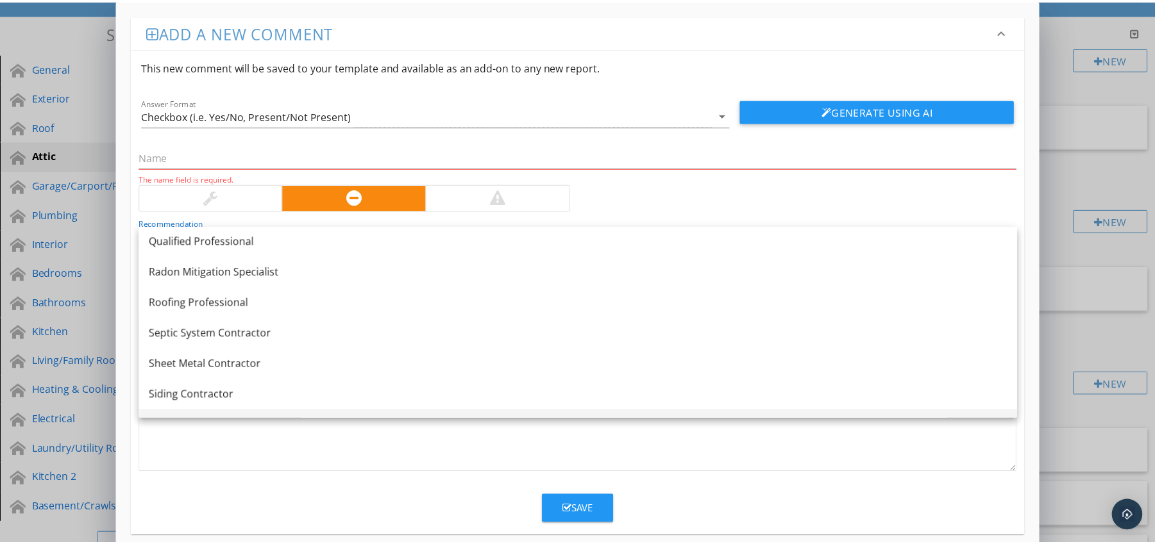
scroll to position [1509, 0]
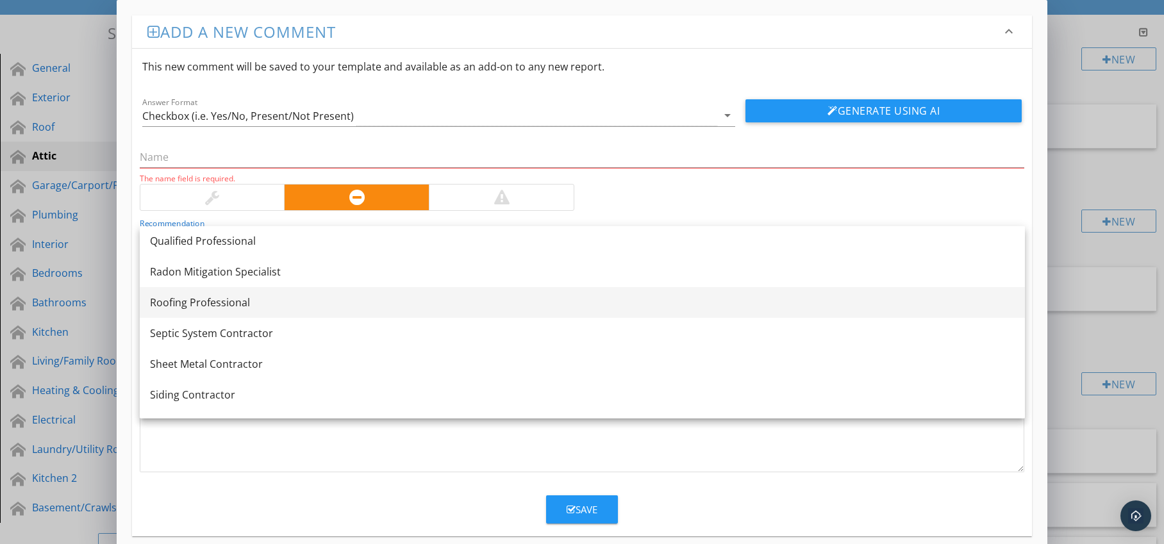
click at [321, 305] on div "Roofing Professional" at bounding box center [582, 302] width 865 height 15
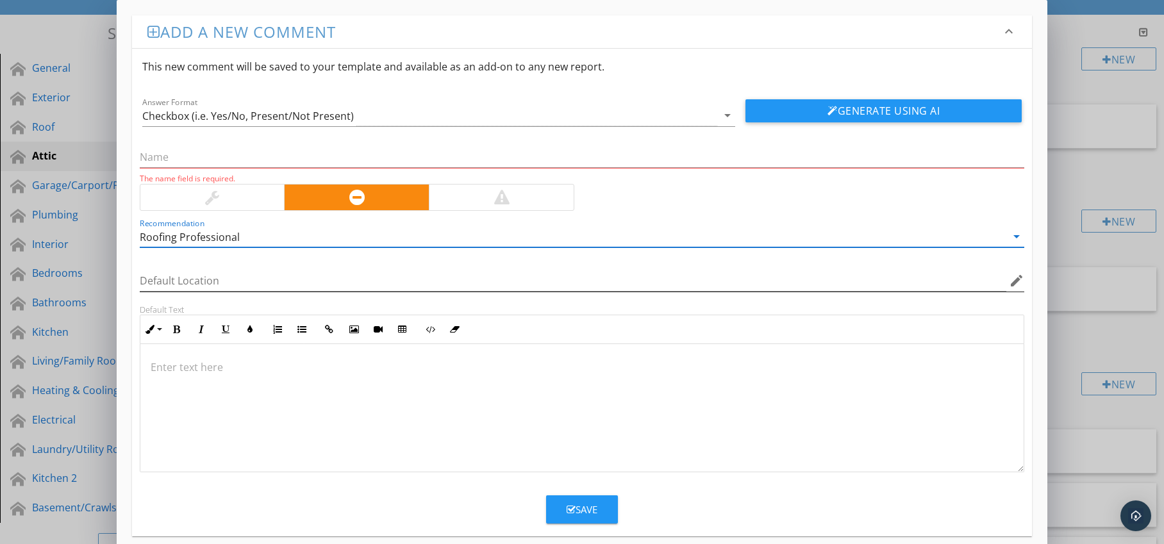
click at [1017, 281] on icon "edit" at bounding box center [1016, 280] width 15 height 15
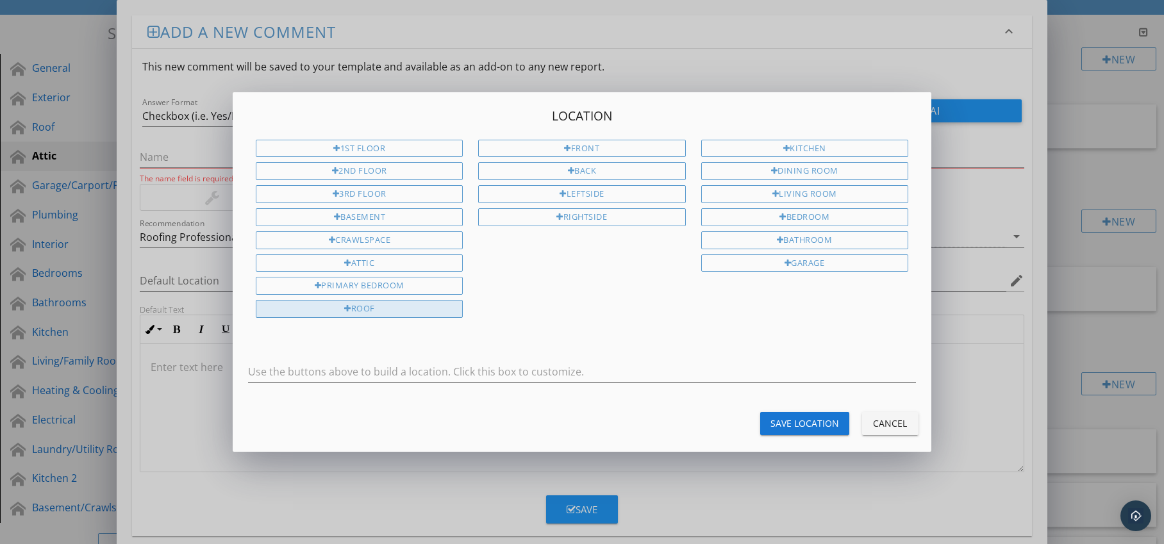
click at [430, 305] on div "Roof" at bounding box center [359, 309] width 207 height 18
click at [797, 416] on button "Save Location" at bounding box center [804, 423] width 89 height 23
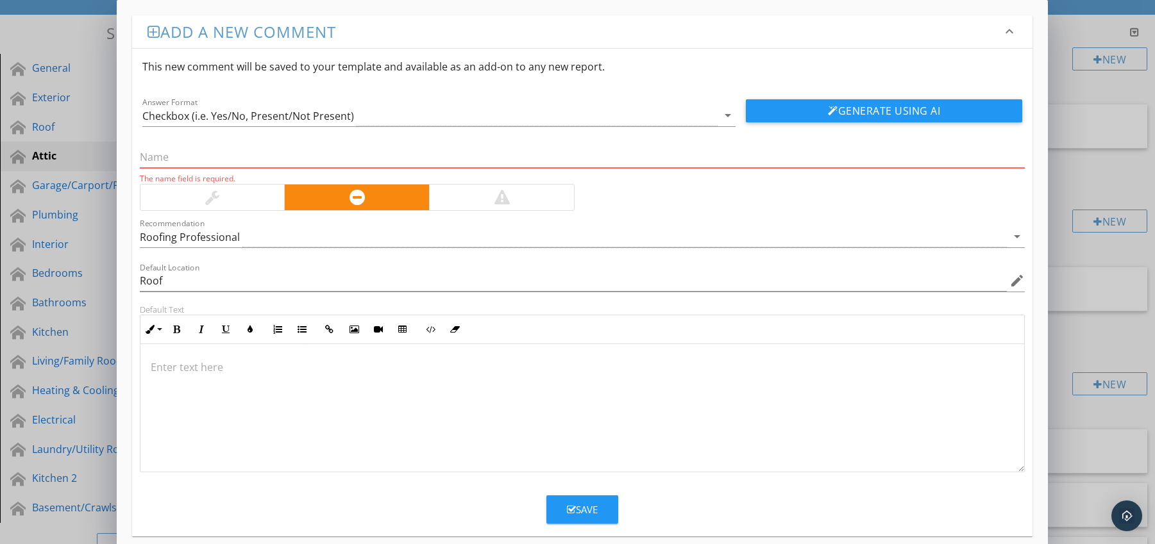
click at [215, 371] on p at bounding box center [583, 367] width 864 height 15
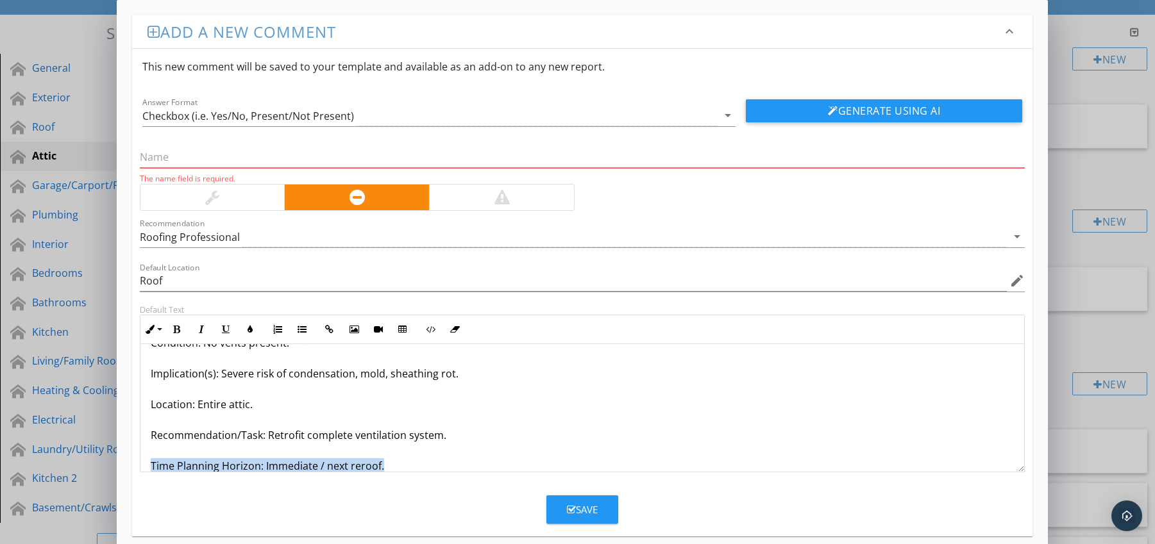
scroll to position [72, 0]
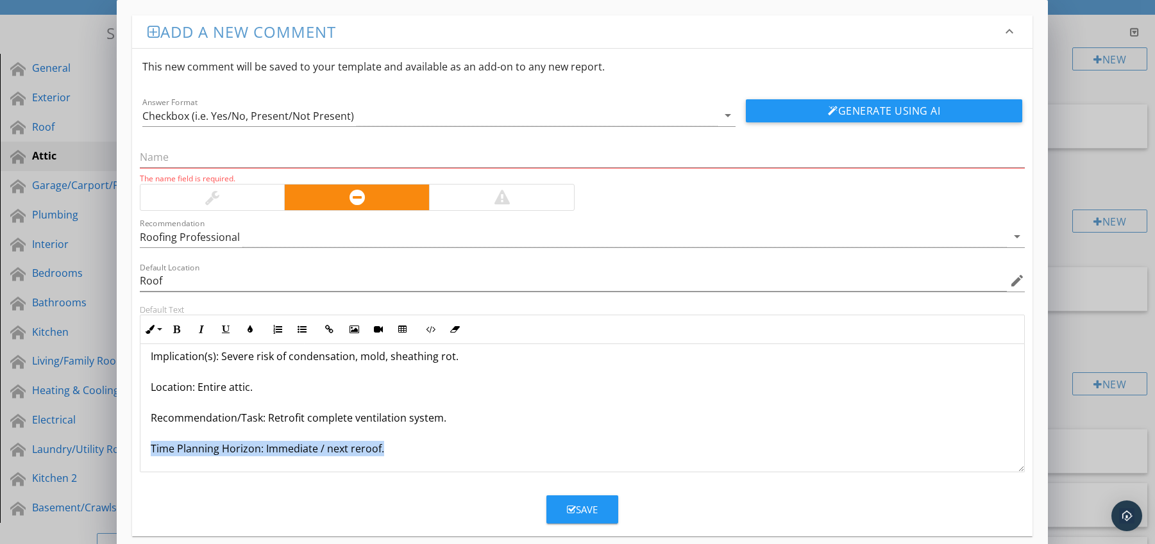
drag, startPoint x: 149, startPoint y: 463, endPoint x: 376, endPoint y: 464, distance: 227.0
click at [376, 464] on div "No Attic Ventilation Installed Condition: No vents present. Implication(s): Sev…" at bounding box center [582, 372] width 884 height 200
click at [179, 329] on icon "button" at bounding box center [176, 329] width 9 height 9
click at [247, 331] on icon "button" at bounding box center [250, 329] width 9 height 9
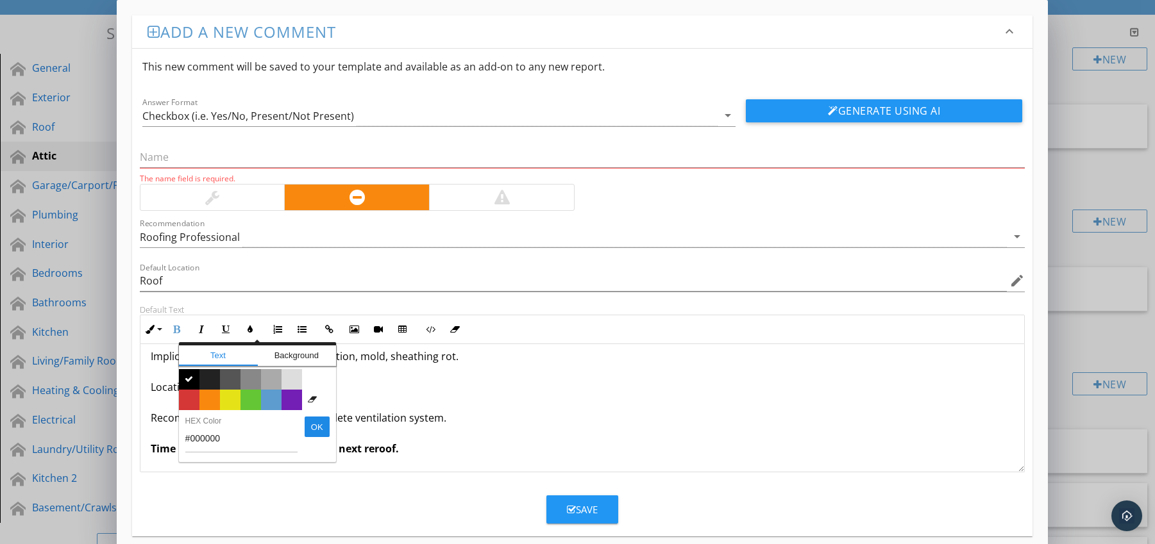
click at [195, 398] on span "Color #d53636" at bounding box center [189, 400] width 21 height 21
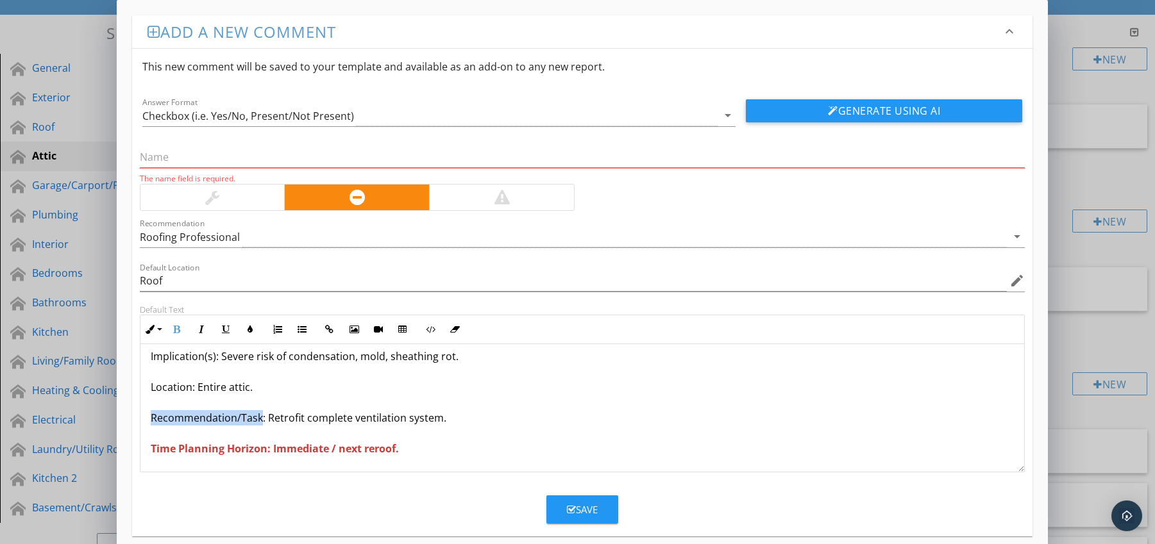
drag, startPoint x: 151, startPoint y: 417, endPoint x: 261, endPoint y: 421, distance: 110.4
click at [261, 421] on p "No Attic Ventilation Installed Condition: No vents present. Implication(s): Sev…" at bounding box center [583, 371] width 864 height 169
click at [174, 328] on icon "button" at bounding box center [176, 329] width 9 height 9
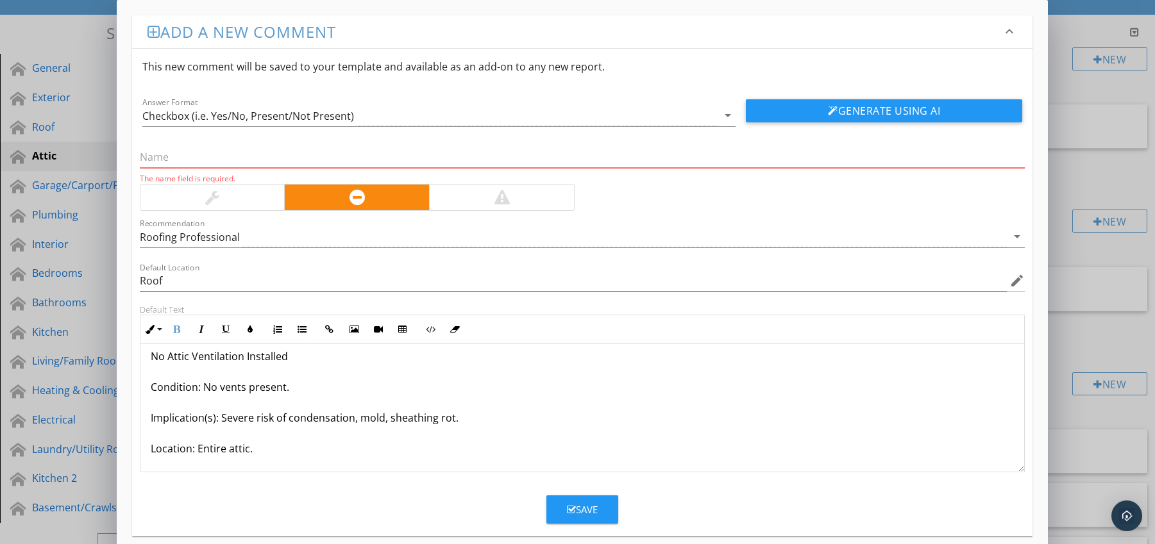
scroll to position [0, 0]
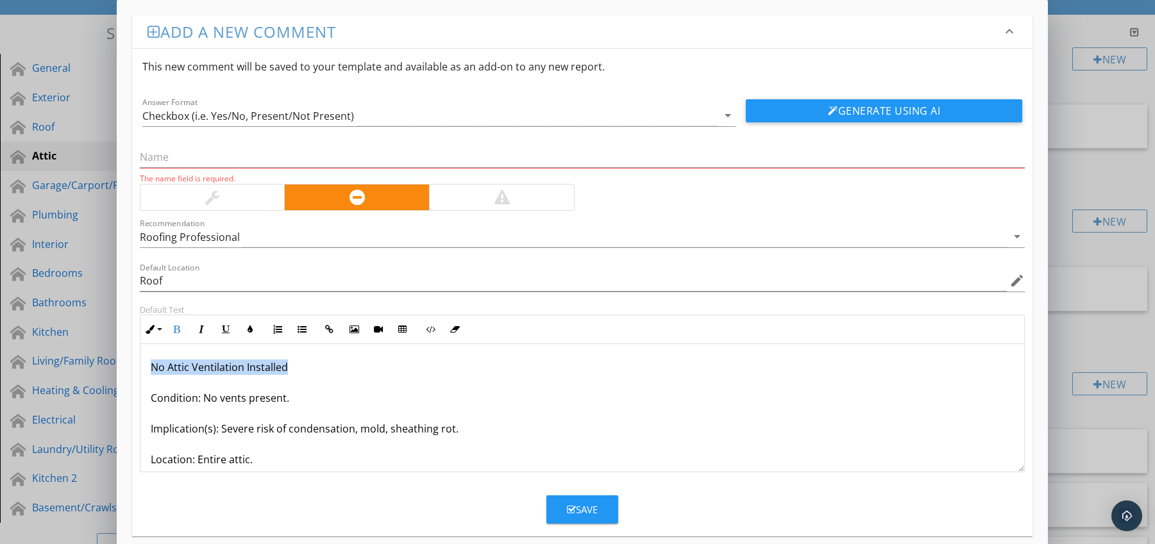
drag, startPoint x: 160, startPoint y: 369, endPoint x: 300, endPoint y: 370, distance: 139.8
click at [300, 370] on div "No Attic Ventilation Installed Condition: No vents present. Implication(s): Sev…" at bounding box center [582, 444] width 884 height 200
click at [206, 155] on input "text" at bounding box center [582, 157] width 885 height 21
paste input "No Attic Ventilation Installed"
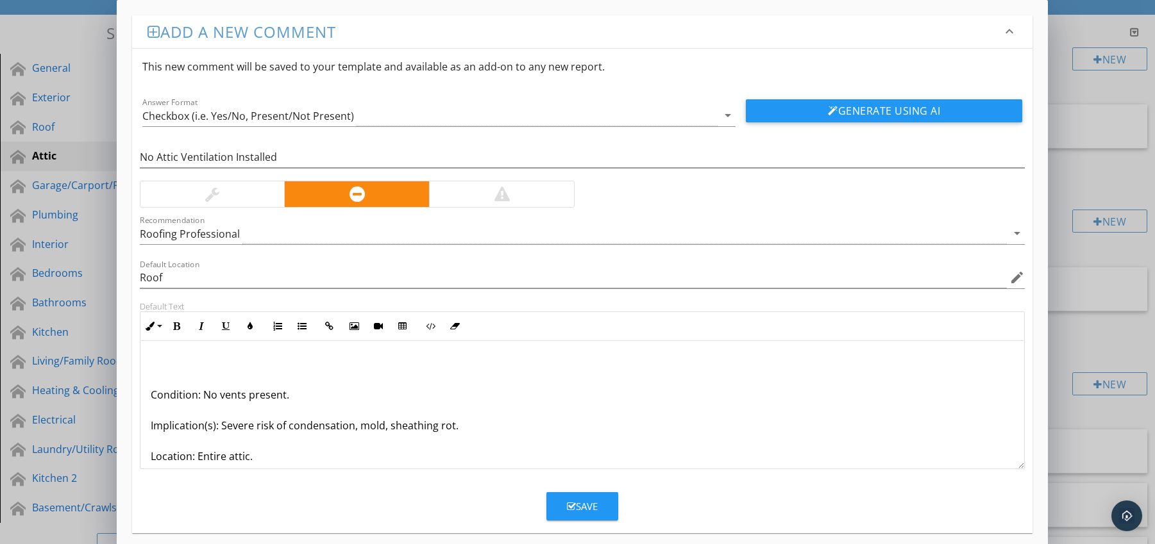
click at [151, 394] on p "Condition: No vents present. Implication(s): Severe risk of condensation, mold,…" at bounding box center [583, 440] width 864 height 169
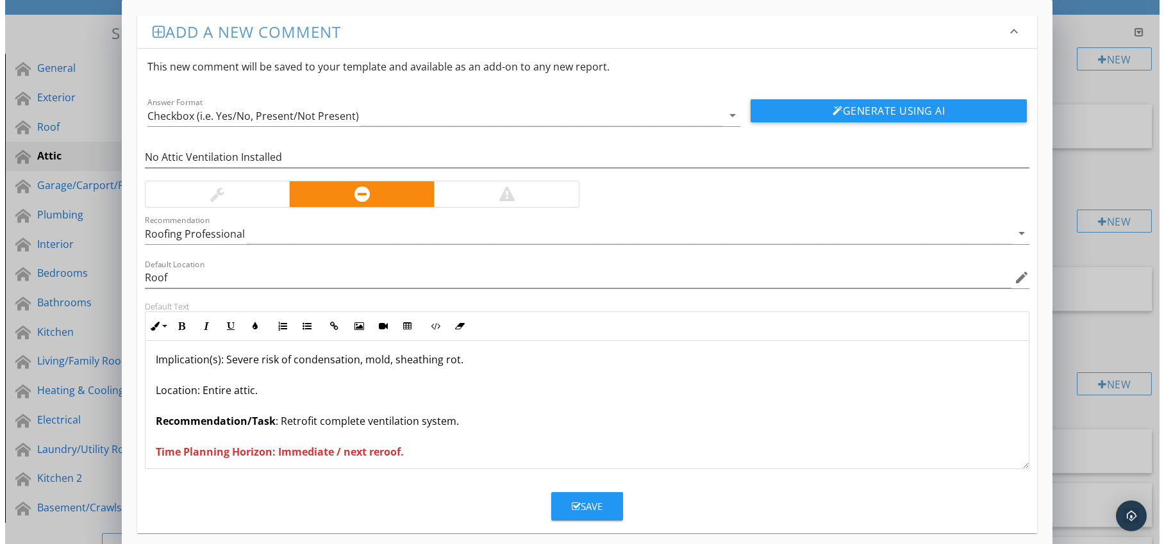
scroll to position [42, 0]
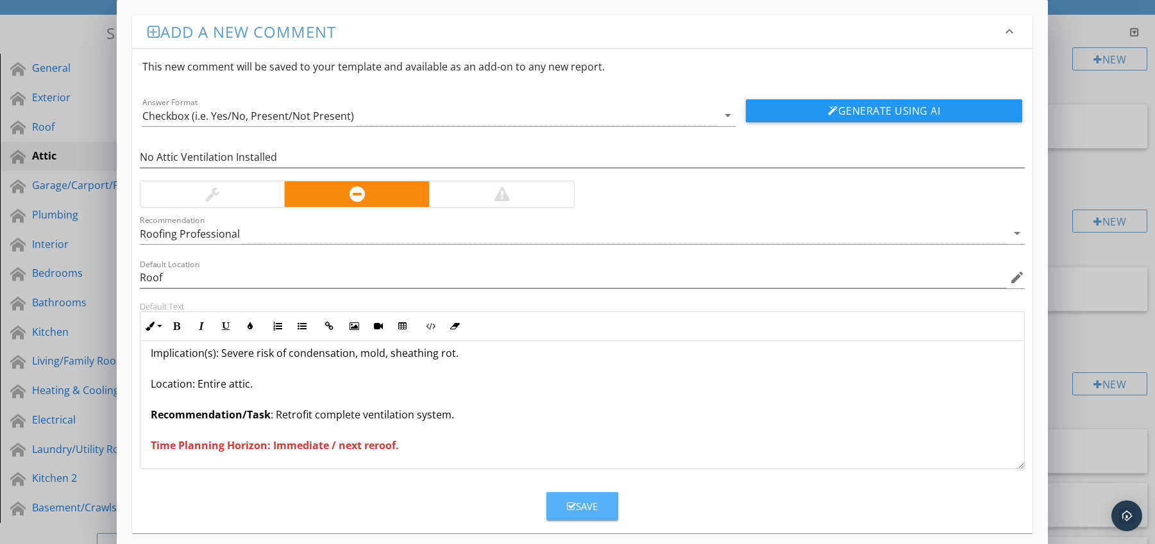
click at [569, 501] on div "Save" at bounding box center [582, 506] width 31 height 15
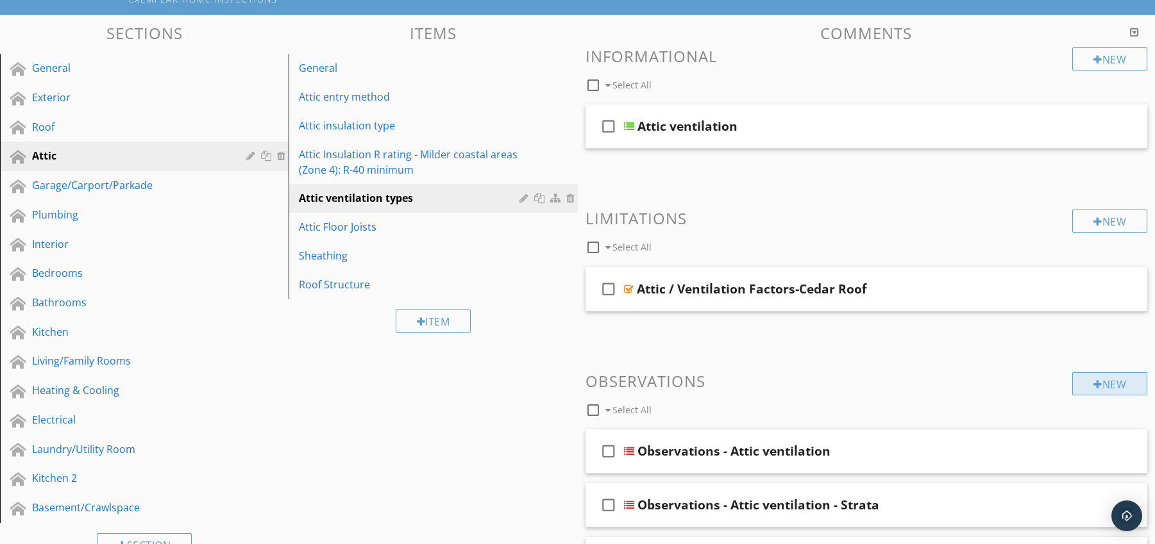
click at [1091, 375] on div "New" at bounding box center [1109, 384] width 75 height 23
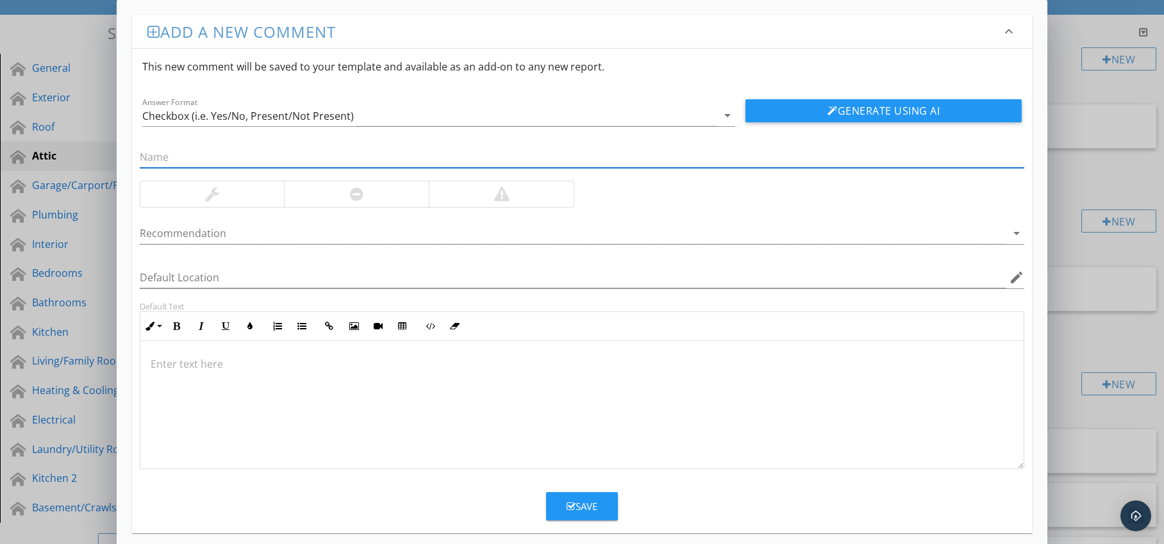
click at [389, 201] on div at bounding box center [356, 194] width 145 height 26
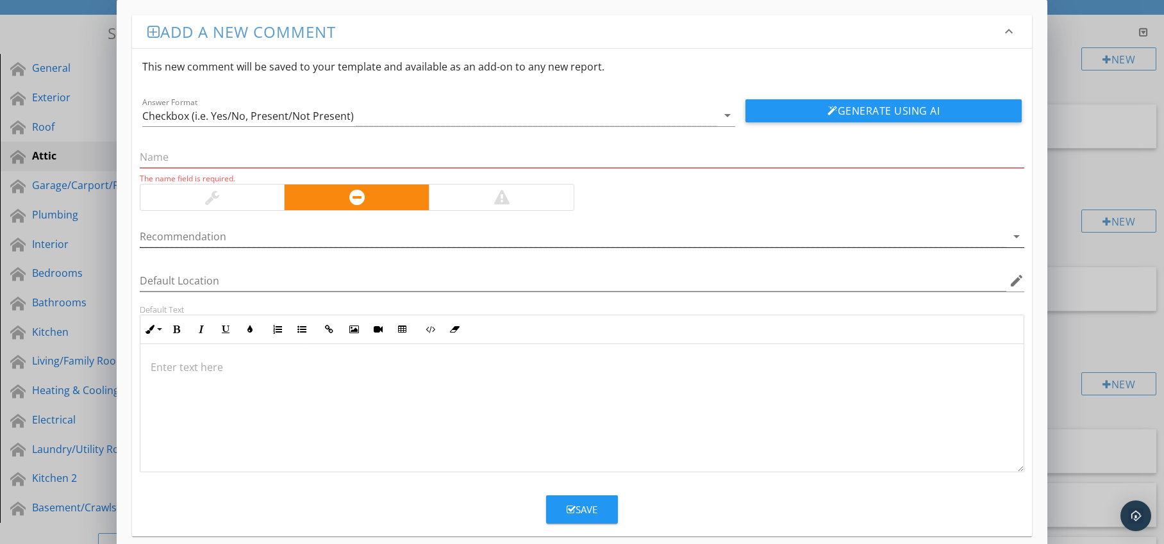
click at [383, 240] on div at bounding box center [574, 236] width 868 height 21
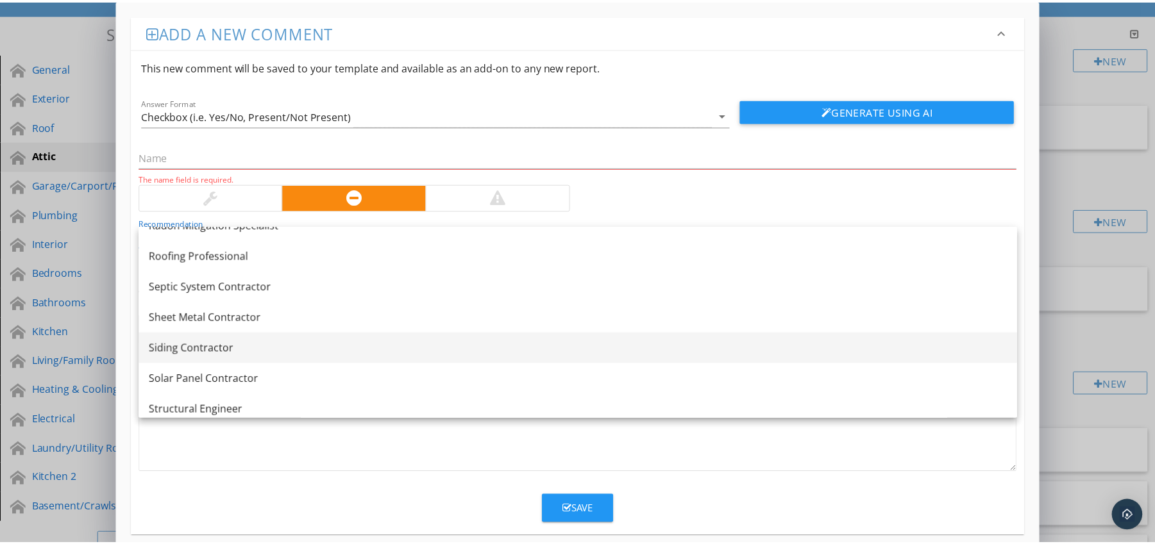
scroll to position [1545, 0]
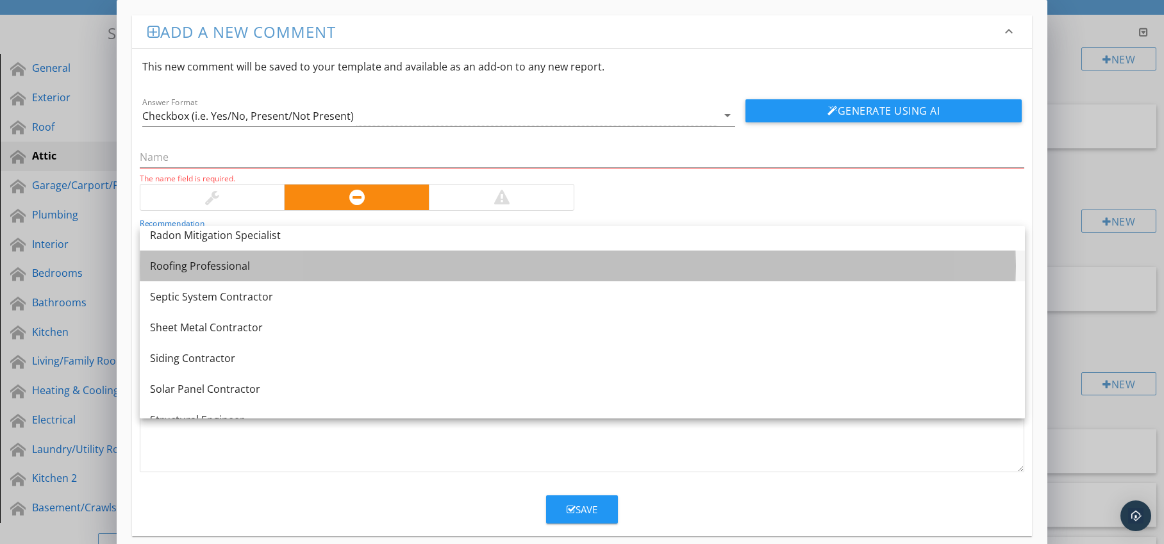
click at [349, 274] on link "Roofing Professional" at bounding box center [582, 266] width 885 height 31
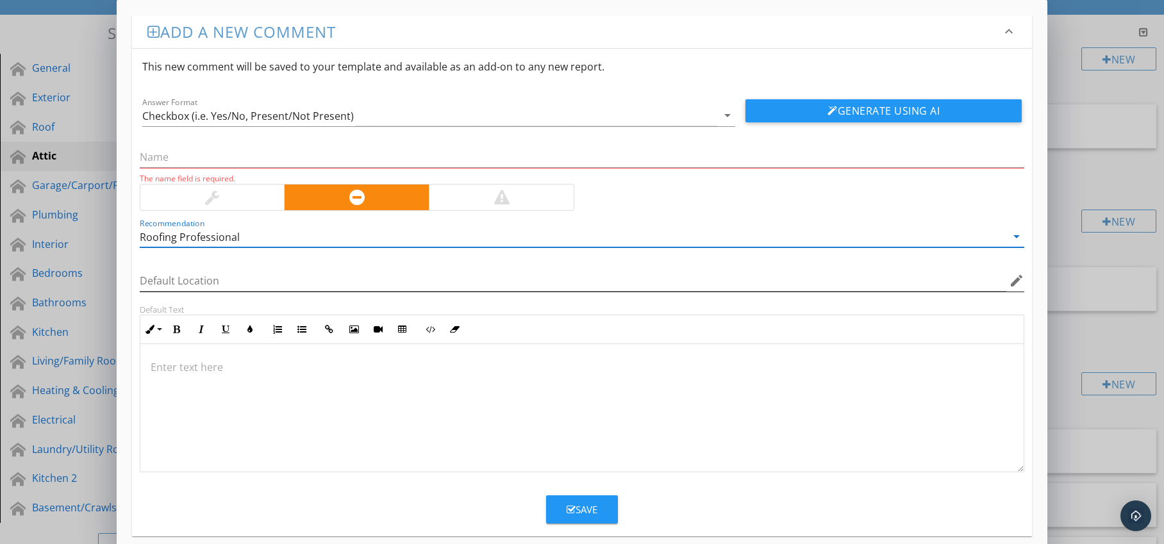
click at [1018, 283] on icon "edit" at bounding box center [1016, 280] width 15 height 15
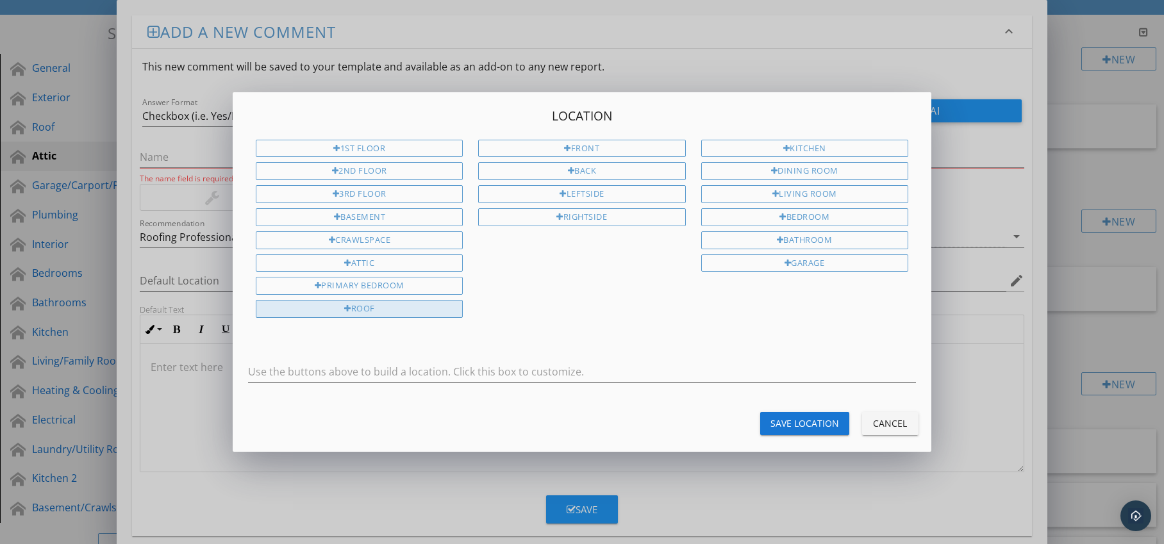
click at [398, 306] on div "Roof" at bounding box center [359, 309] width 207 height 18
click at [788, 419] on div "Save Location" at bounding box center [805, 423] width 69 height 13
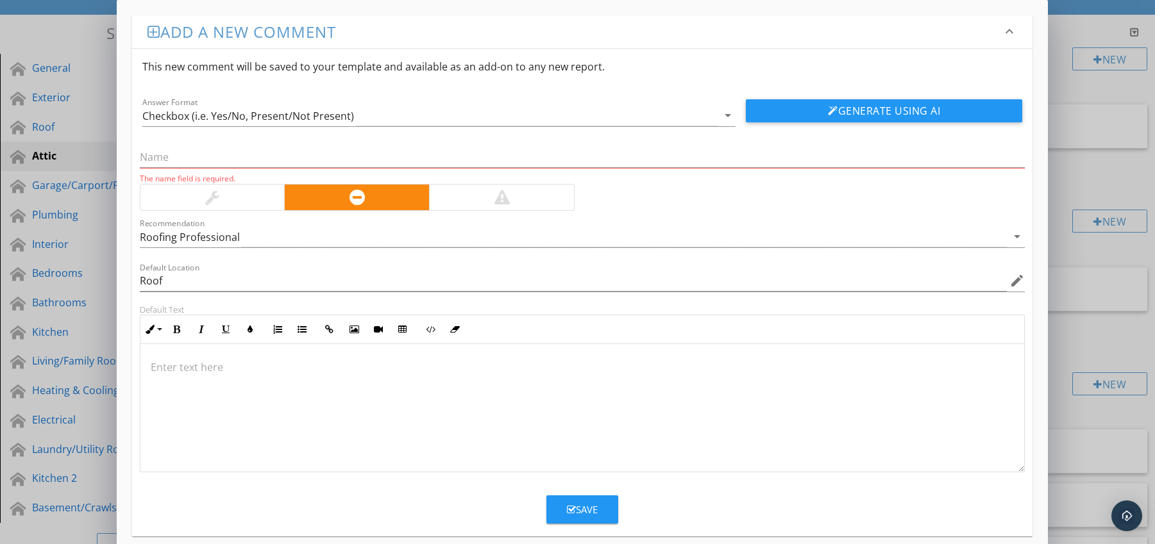
click at [244, 369] on p at bounding box center [583, 367] width 864 height 15
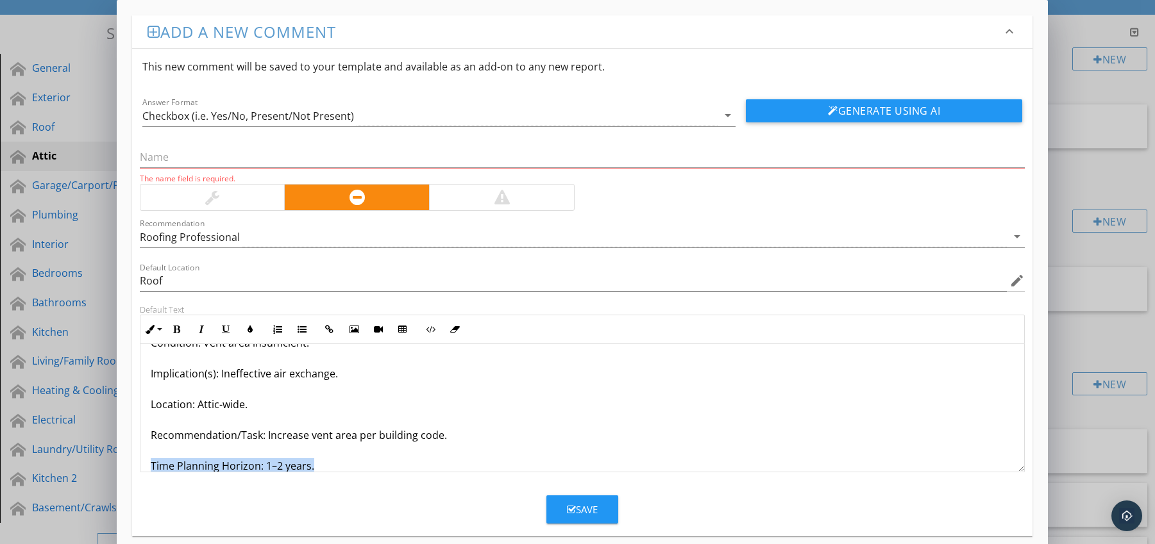
scroll to position [72, 0]
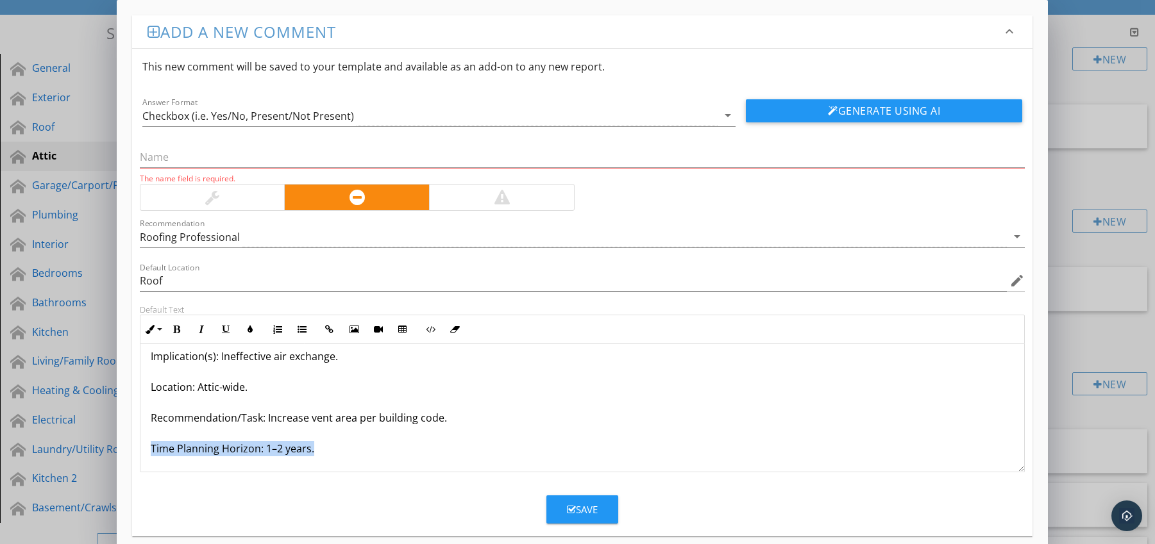
drag, startPoint x: 149, startPoint y: 459, endPoint x: 182, endPoint y: 423, distance: 48.6
click at [181, 469] on div "Ventilation Ratio Below Standard (less than 1:300) Condition: Vent area insuffi…" at bounding box center [582, 372] width 884 height 200
drag, startPoint x: 176, startPoint y: 330, endPoint x: 236, endPoint y: 331, distance: 60.3
click at [176, 330] on icon "button" at bounding box center [176, 329] width 9 height 9
drag, startPoint x: 247, startPoint y: 330, endPoint x: 242, endPoint y: 337, distance: 8.2
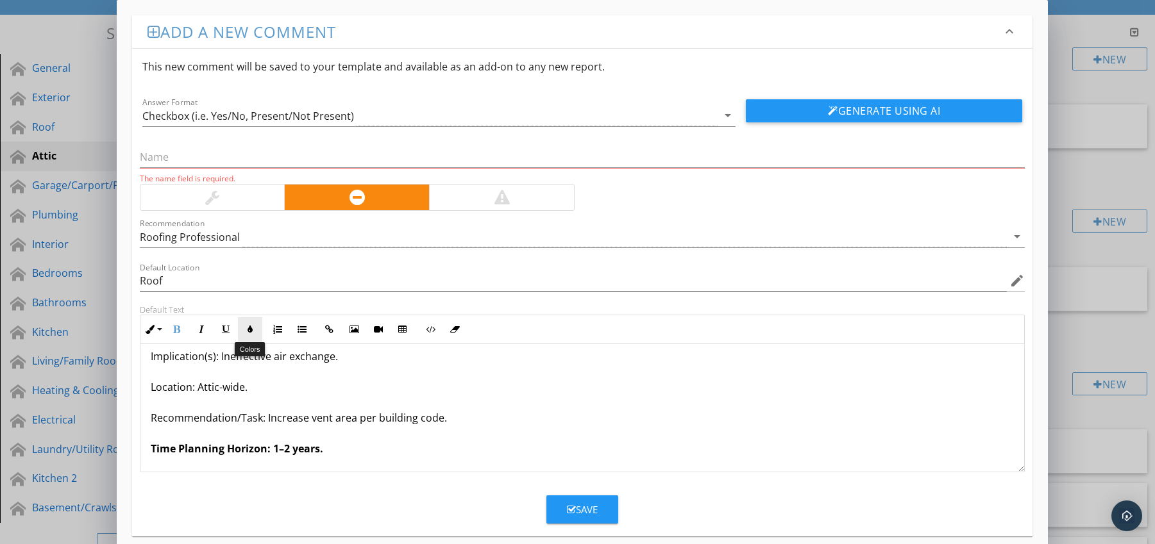
click at [247, 330] on icon "button" at bounding box center [250, 329] width 9 height 9
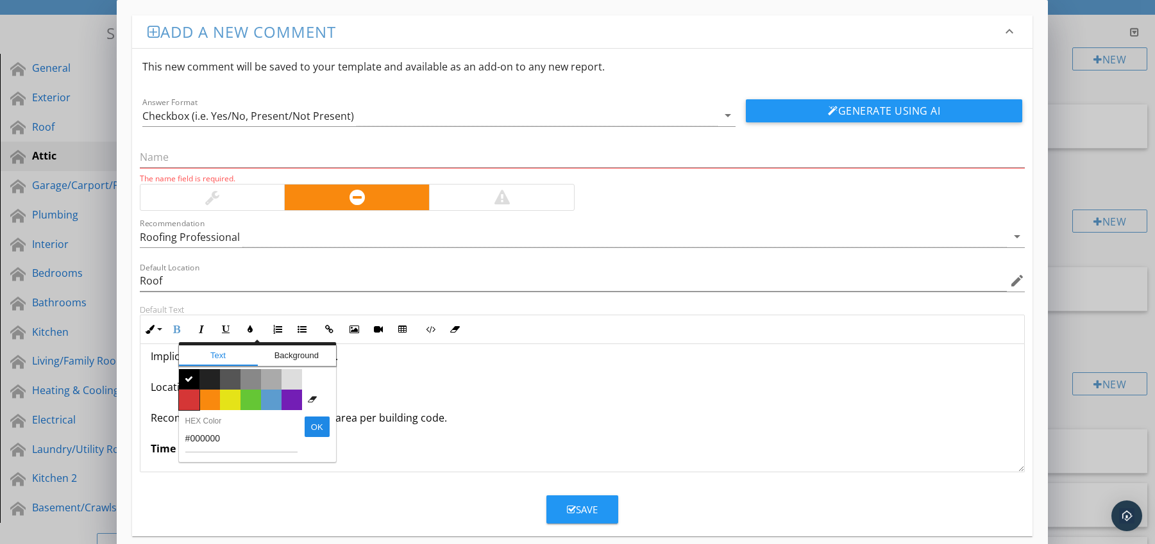
click at [191, 398] on span "Color #d53636" at bounding box center [189, 400] width 21 height 21
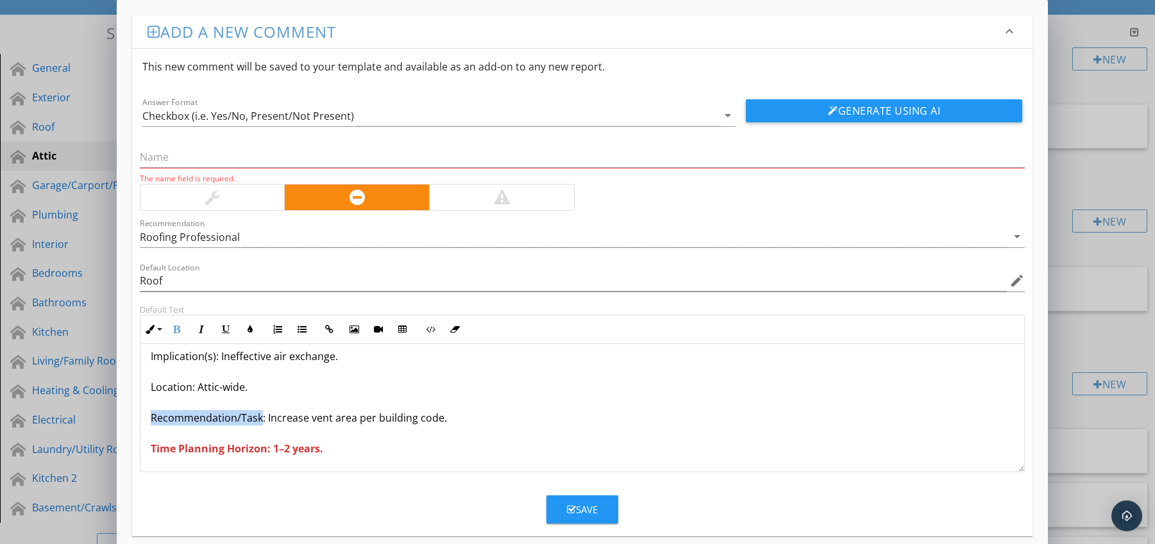
drag, startPoint x: 151, startPoint y: 419, endPoint x: 260, endPoint y: 419, distance: 109.0
click at [260, 419] on p "Ventilation Ratio Below Standard (less than 1:300) Condition: Vent area insuffi…" at bounding box center [583, 371] width 864 height 169
click at [178, 331] on icon "button" at bounding box center [176, 329] width 9 height 9
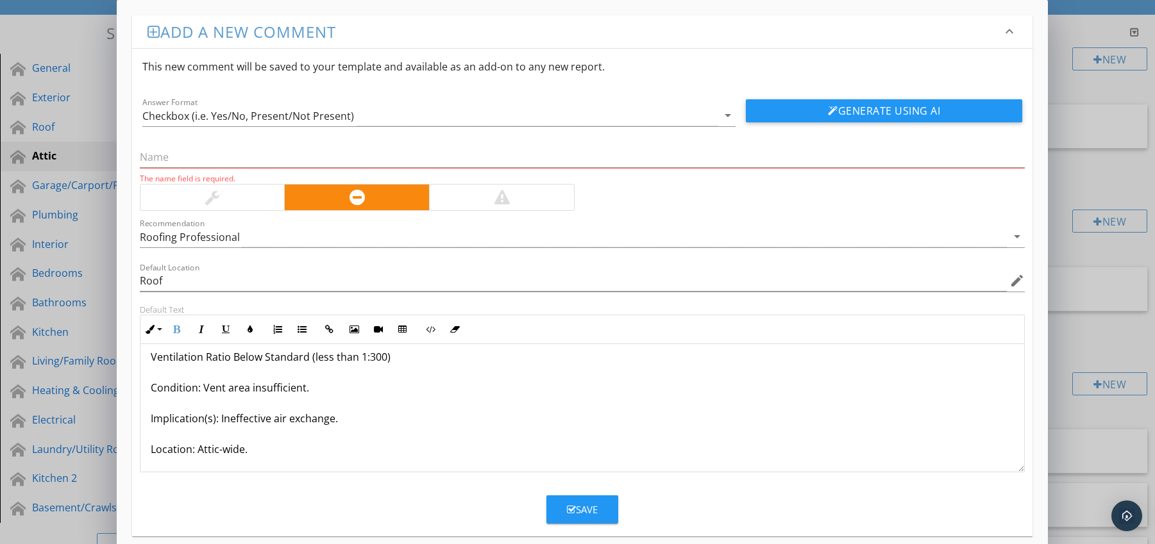
scroll to position [0, 0]
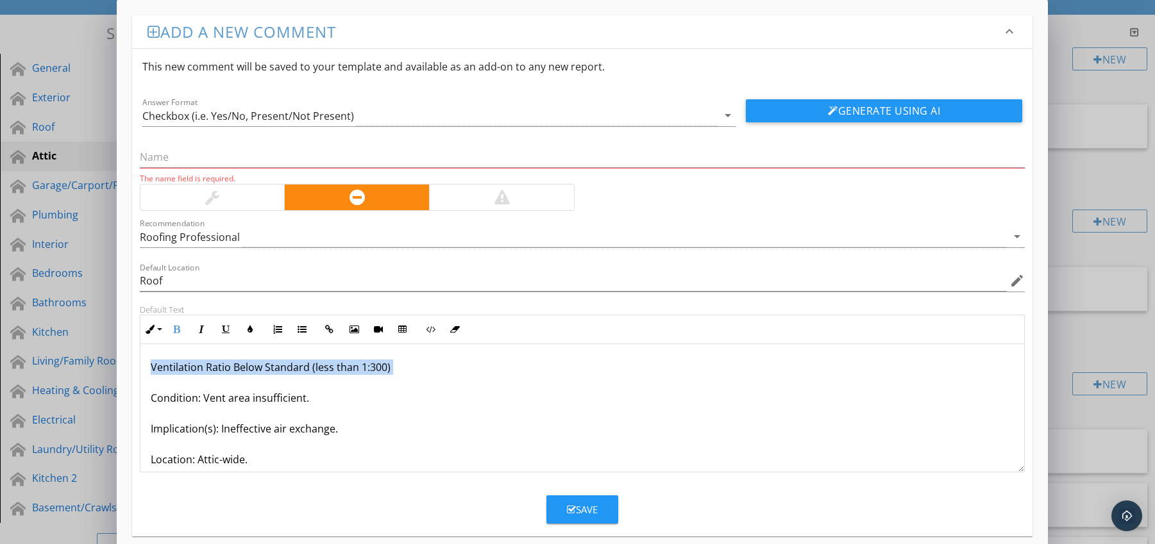
drag, startPoint x: 144, startPoint y: 363, endPoint x: 399, endPoint y: 376, distance: 254.9
click at [399, 376] on div "Ventilation Ratio Below Standard (less than 1:300) Condition: Vent area insuffi…" at bounding box center [582, 444] width 884 height 200
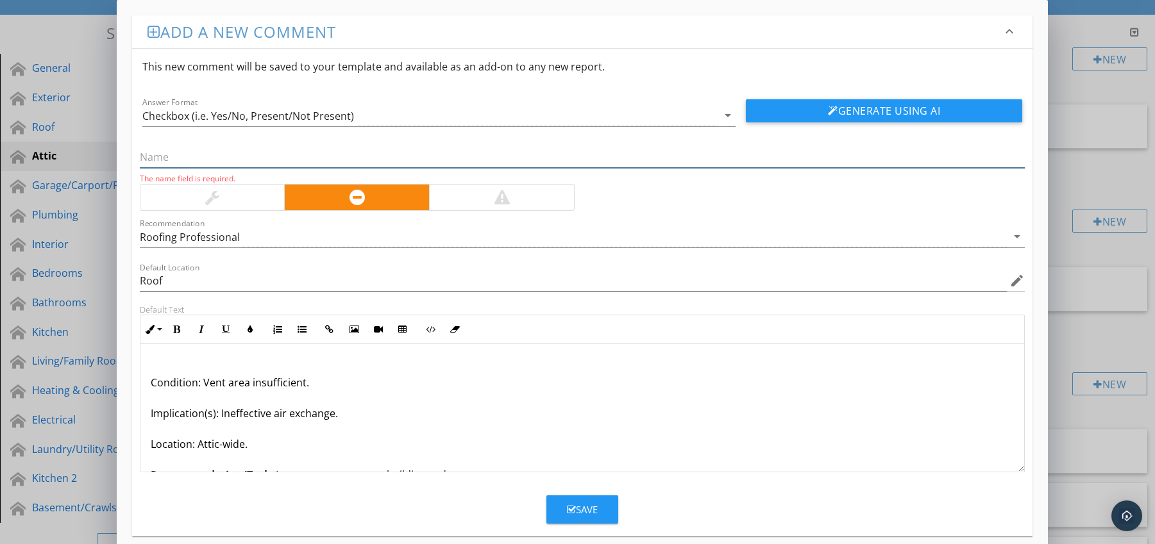
click at [194, 156] on input "text" at bounding box center [582, 157] width 885 height 21
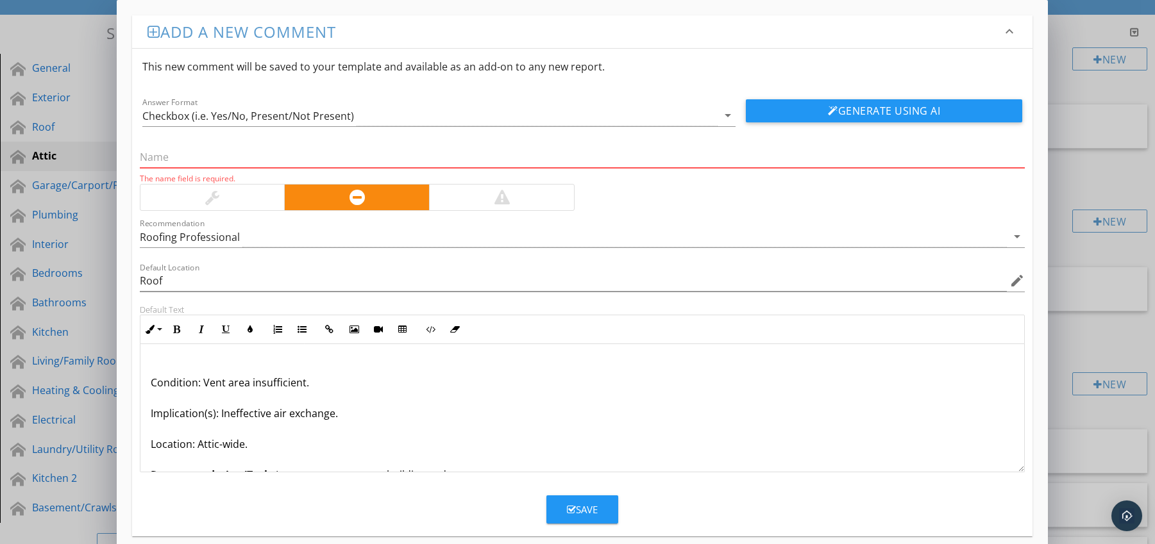
paste input "Ventilation Ratio Below Standard (less than 1:300)"
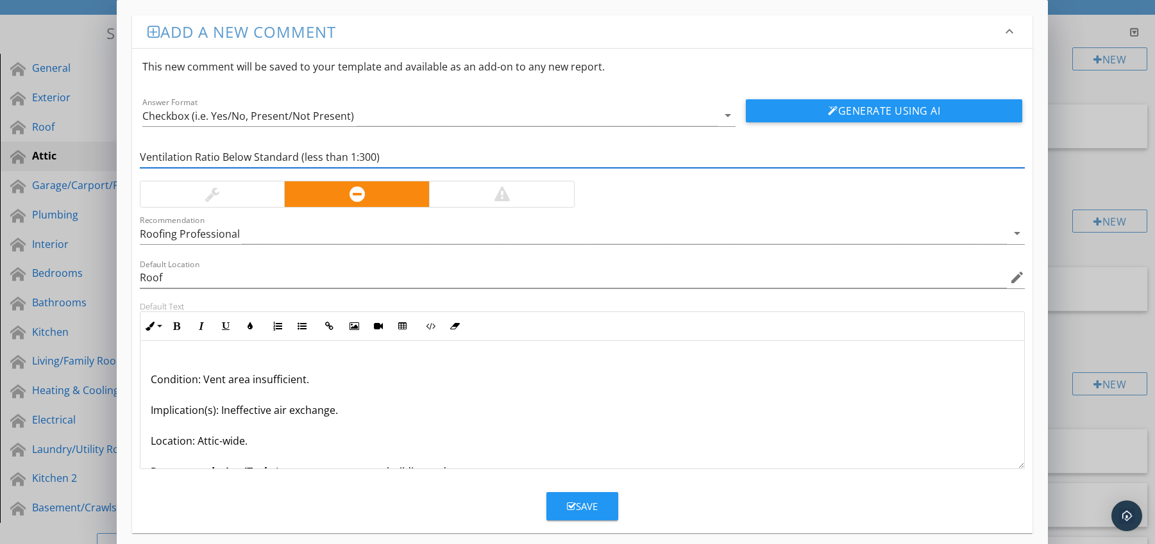
click at [149, 380] on div "Condition: Vent area insufficient. Implication(s): Ineffective air exchange. Lo…" at bounding box center [582, 433] width 884 height 185
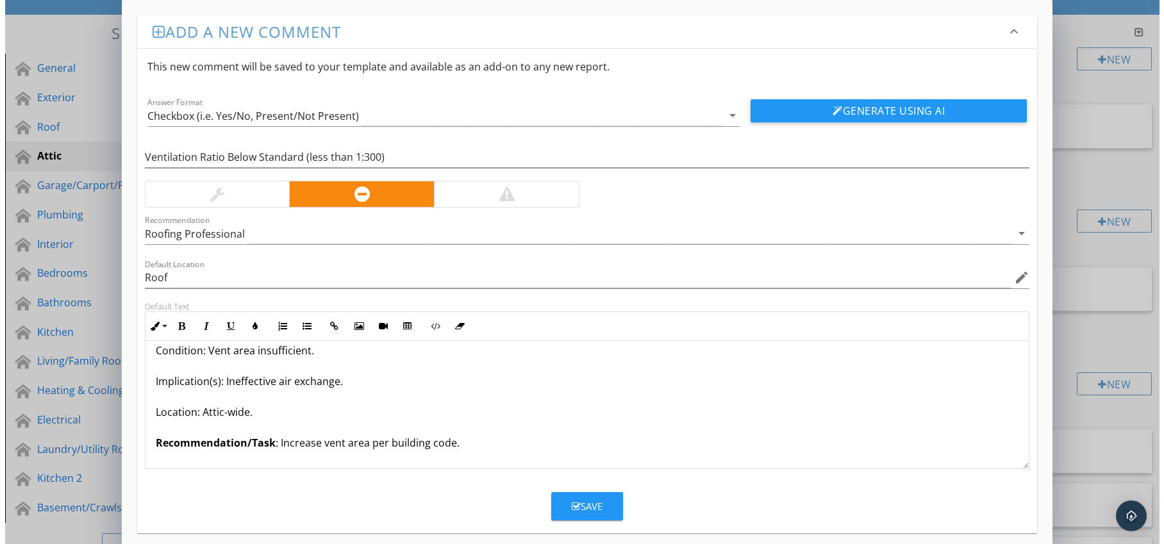
scroll to position [42, 0]
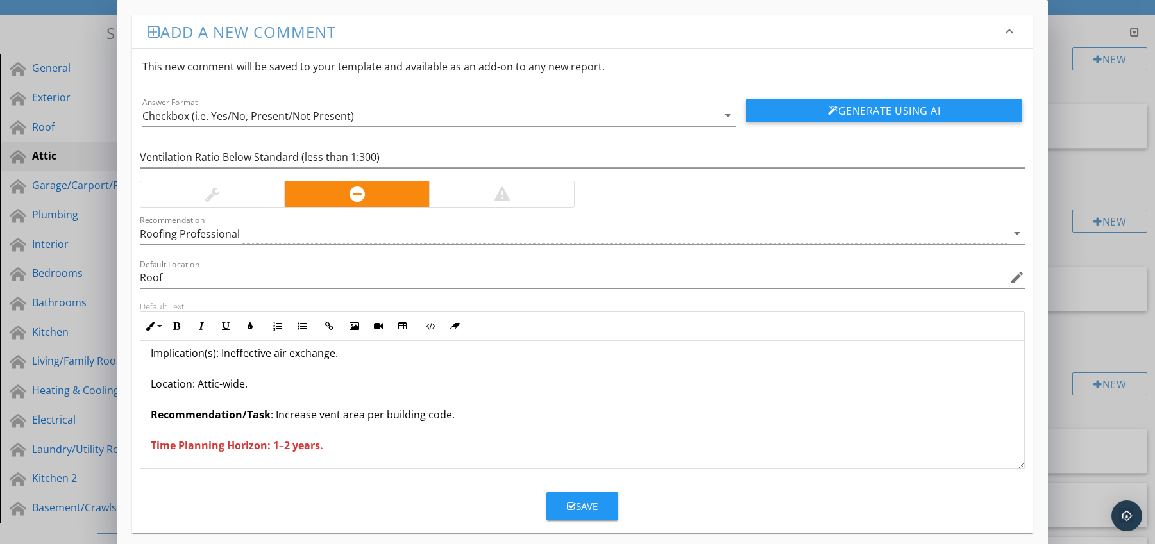
click at [588, 505] on div "Save" at bounding box center [582, 506] width 31 height 15
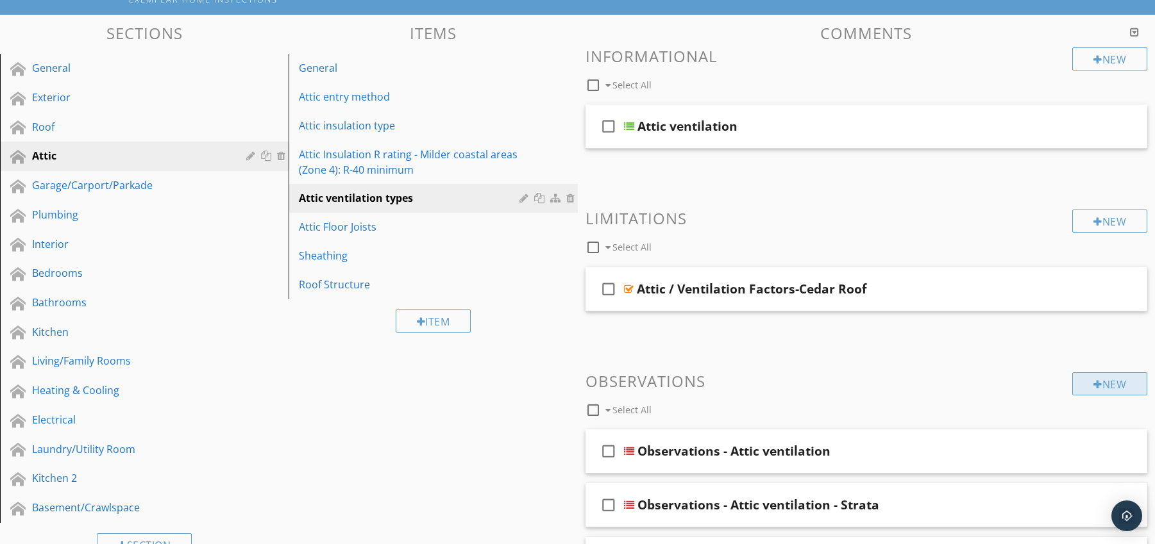
click at [1075, 381] on div "New" at bounding box center [1109, 384] width 75 height 23
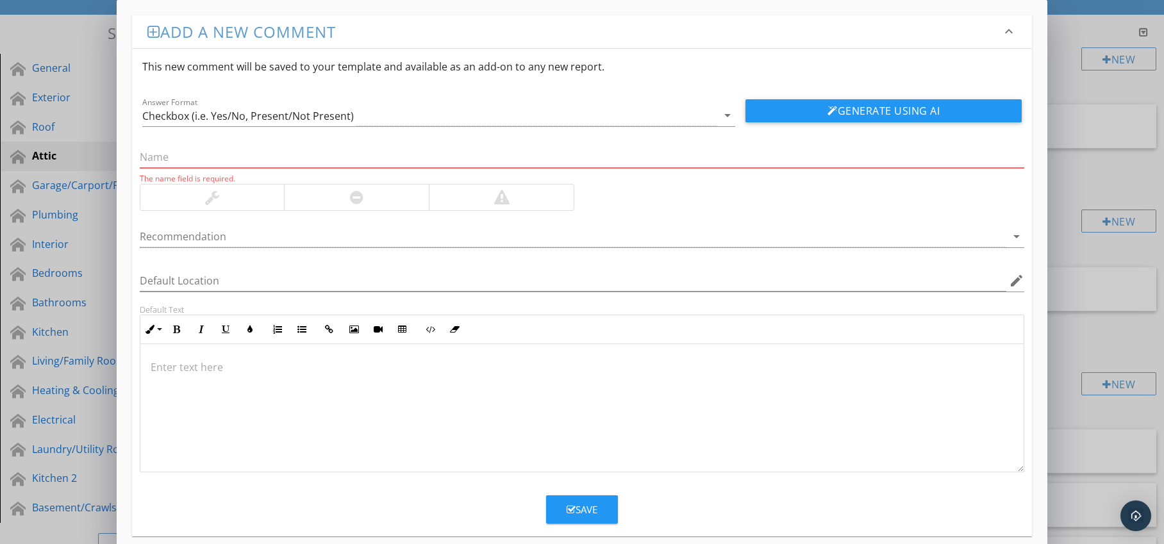
click at [363, 196] on div at bounding box center [356, 197] width 13 height 15
click at [377, 235] on div at bounding box center [574, 236] width 868 height 21
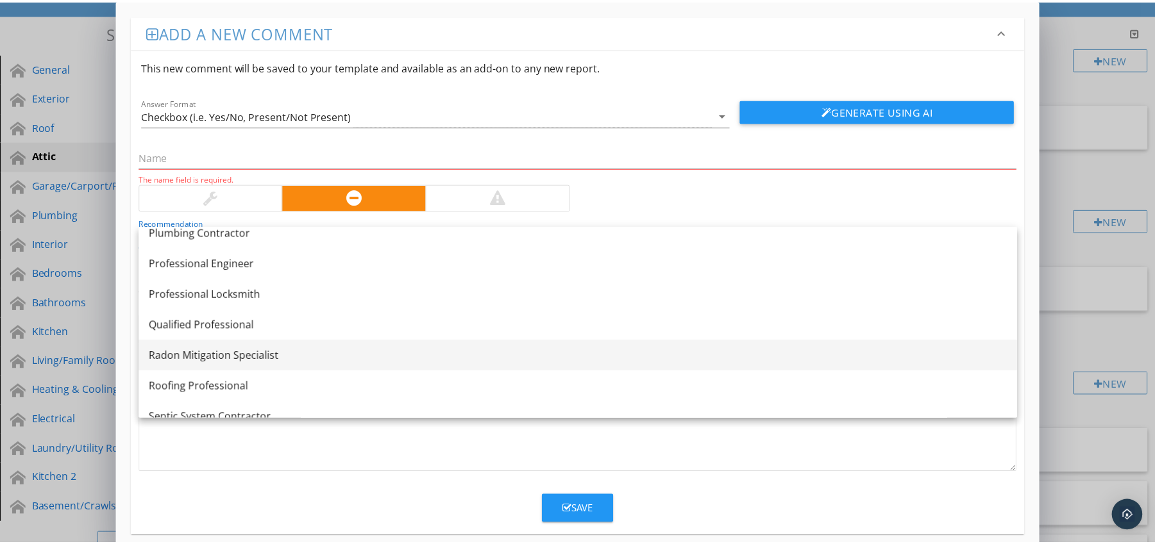
scroll to position [1427, 0]
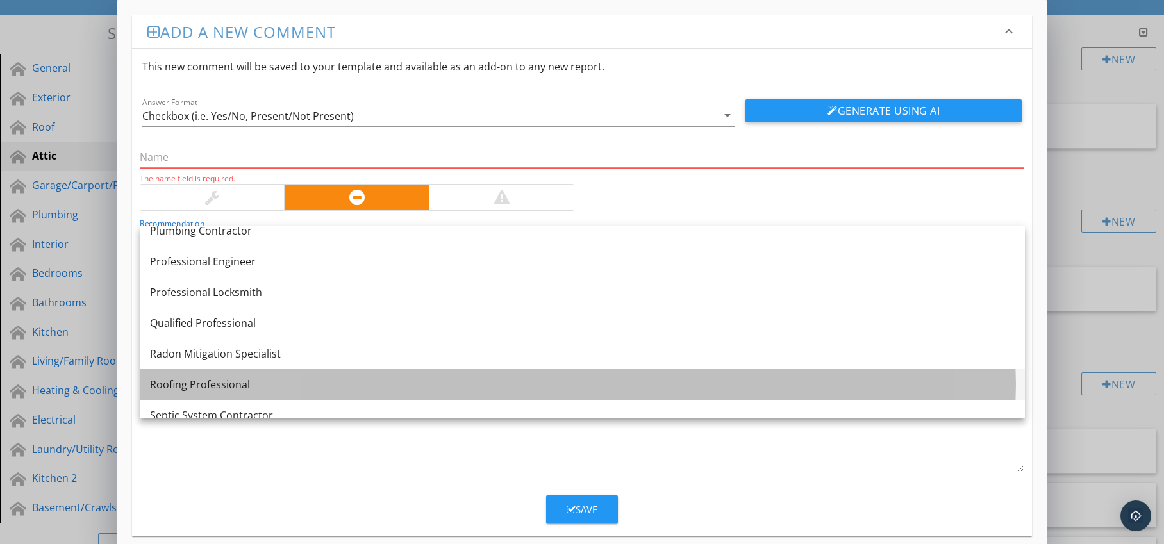
click at [284, 376] on link "Roofing Professional" at bounding box center [582, 384] width 885 height 31
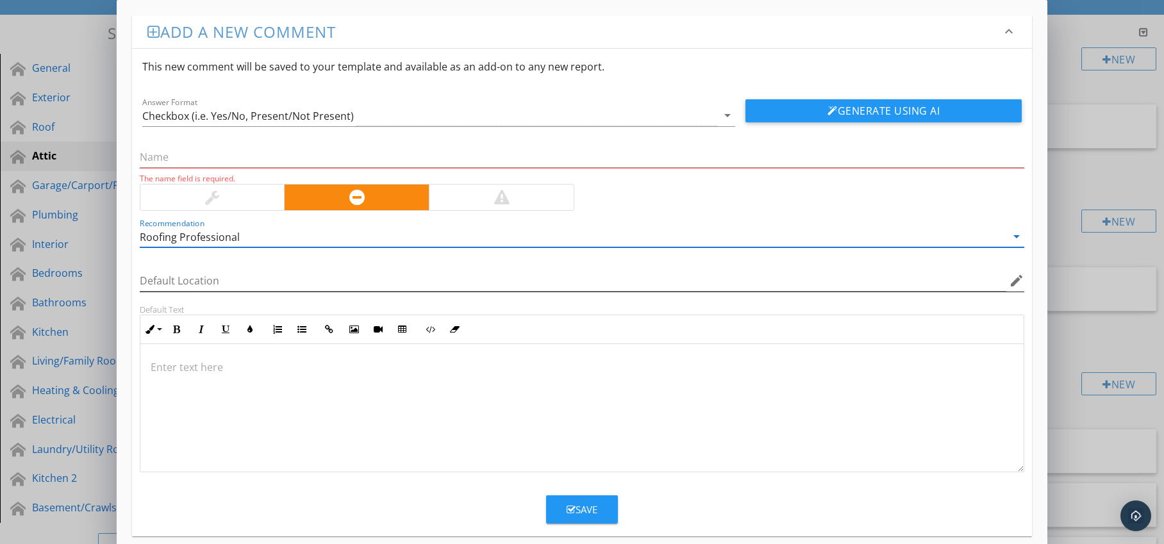
click at [1019, 278] on icon "edit" at bounding box center [1016, 280] width 15 height 15
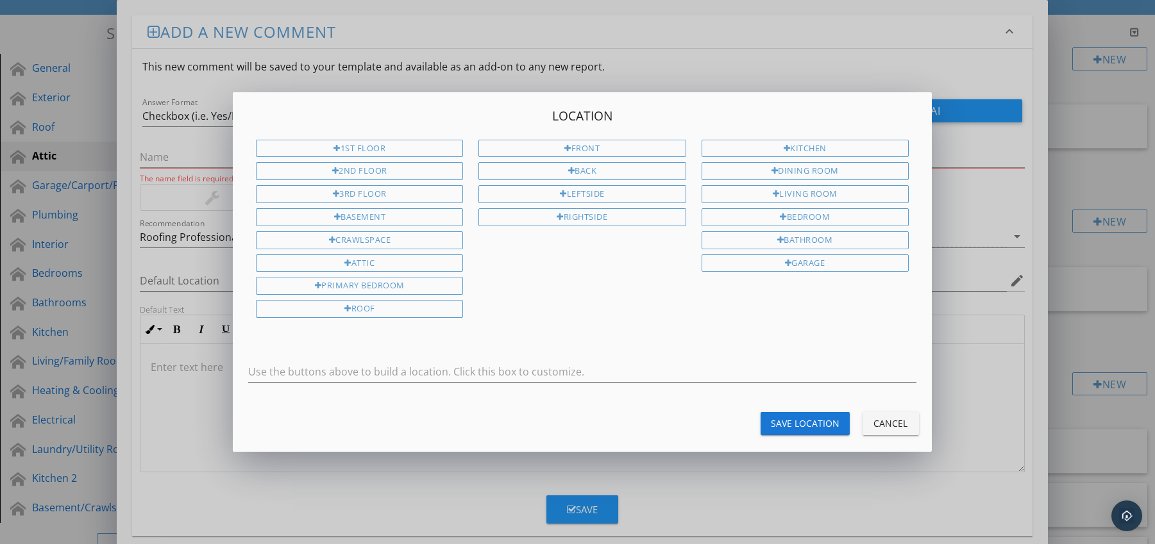
click at [189, 373] on div "Location 1st Floor 2nd Floor 3rd Floor Basement Crawlspace Attic Primary Bedroo…" at bounding box center [577, 272] width 1155 height 544
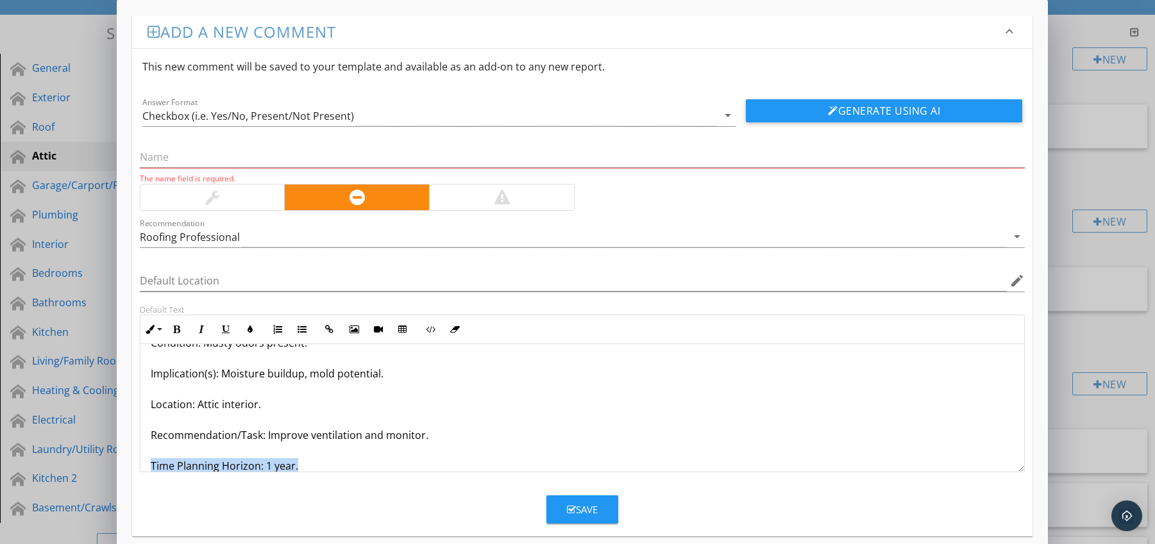
scroll to position [72, 0]
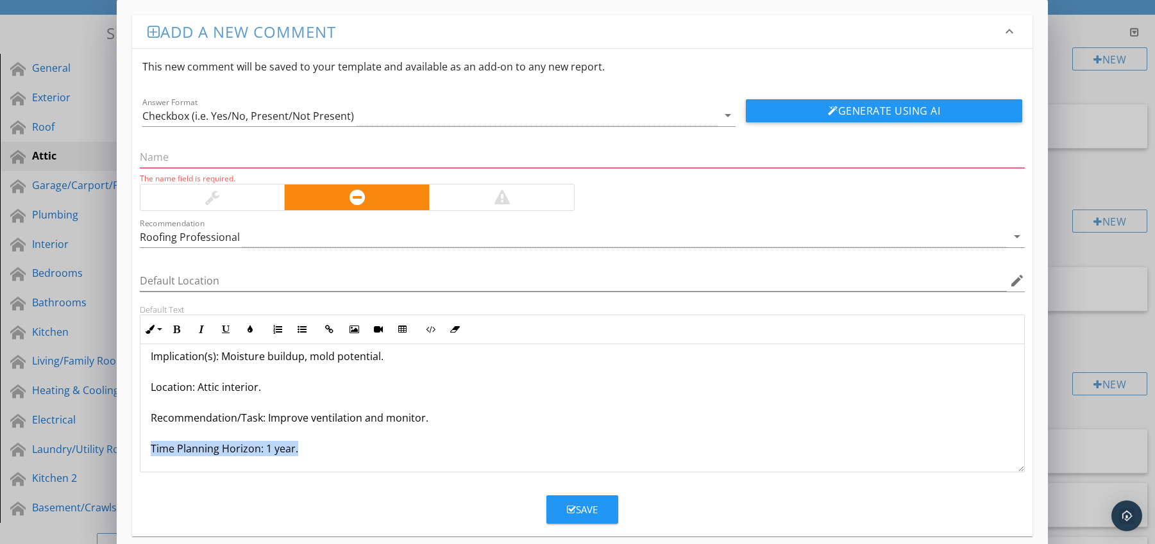
drag, startPoint x: 150, startPoint y: 463, endPoint x: 265, endPoint y: 460, distance: 115.4
click at [265, 462] on div "Attic Stale Odor / Signs of Poor Ventilation Condition: Musty odors present. Im…" at bounding box center [582, 372] width 884 height 200
click at [176, 330] on icon "button" at bounding box center [176, 329] width 9 height 9
click at [247, 331] on icon "button" at bounding box center [250, 329] width 9 height 9
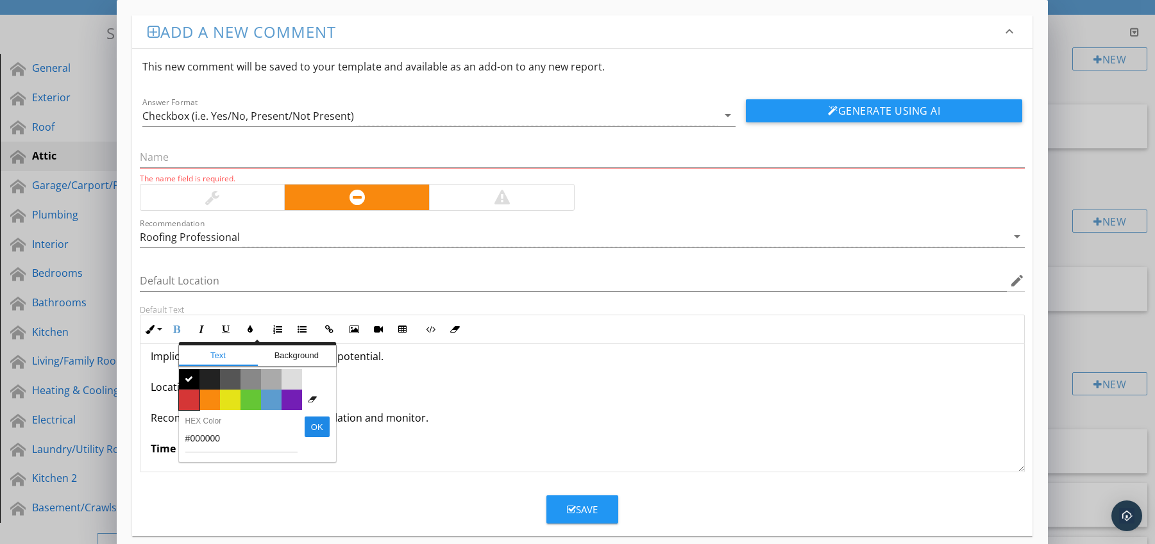
click at [191, 403] on span "Color #d53636" at bounding box center [189, 400] width 21 height 21
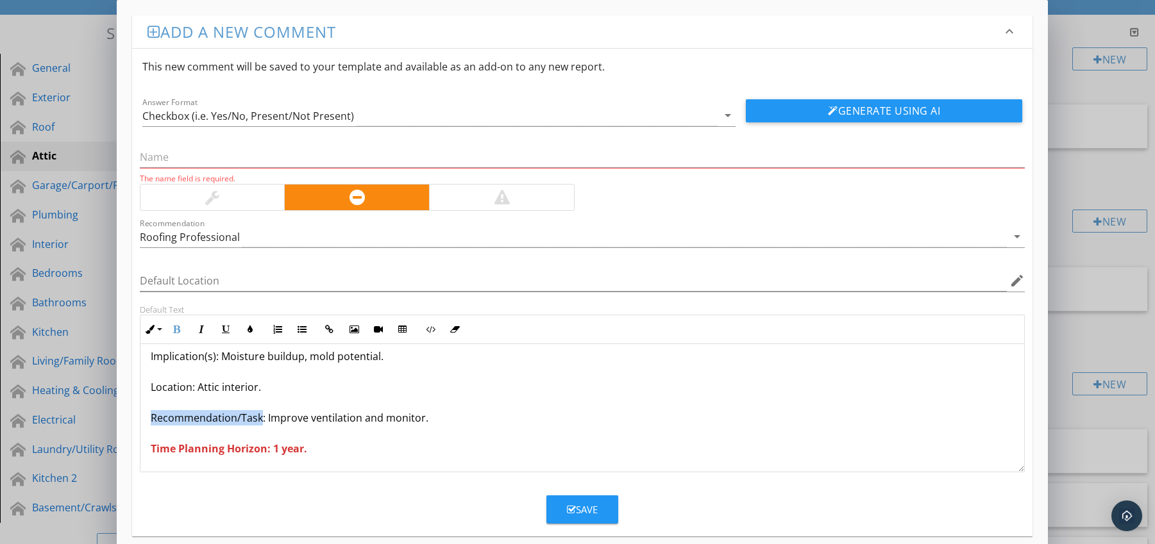
drag, startPoint x: 147, startPoint y: 417, endPoint x: 212, endPoint y: 396, distance: 68.7
click at [261, 419] on div "Attic Stale Odor / Signs of Poor Ventilation Condition: Musty odors present. Im…" at bounding box center [582, 372] width 884 height 200
click at [179, 330] on icon "button" at bounding box center [176, 329] width 9 height 9
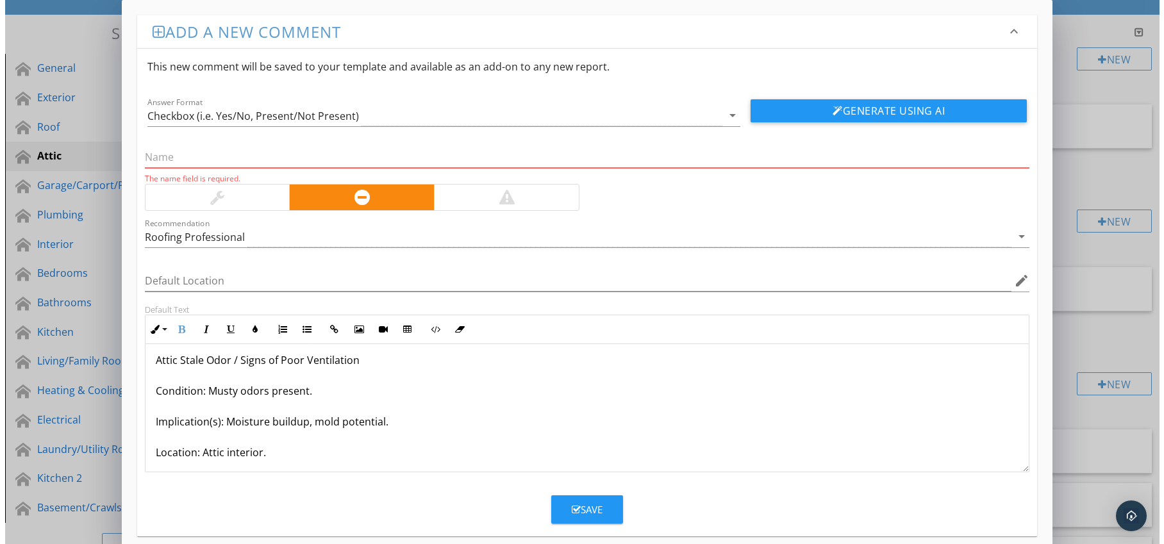
scroll to position [0, 0]
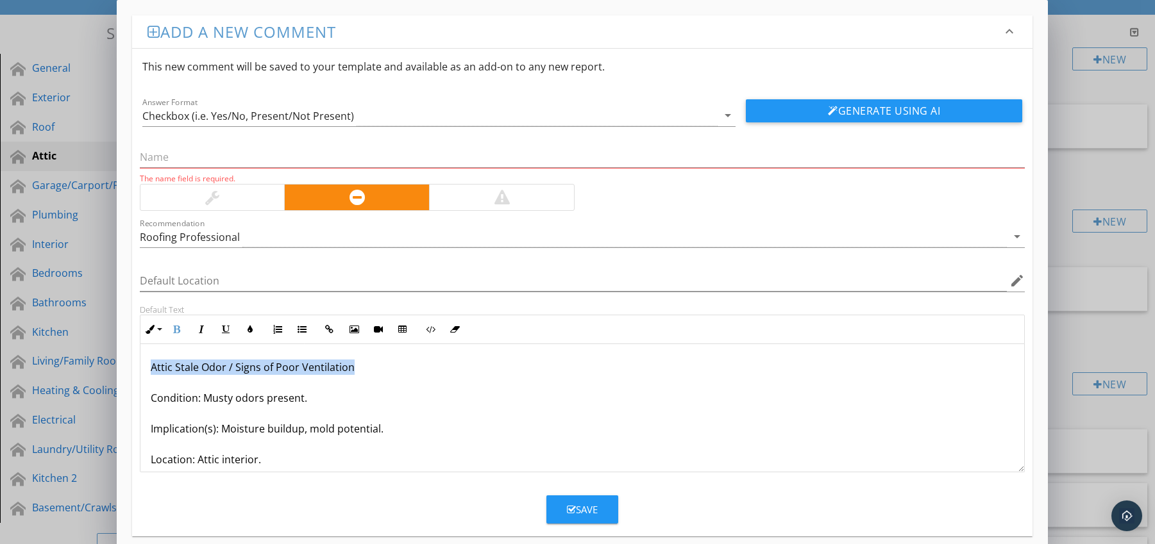
drag, startPoint x: 149, startPoint y: 366, endPoint x: 355, endPoint y: 366, distance: 206.5
click at [355, 366] on div "Attic Stale Odor / Signs of Poor Ventilation Condition: Musty odors present. Im…" at bounding box center [582, 444] width 884 height 200
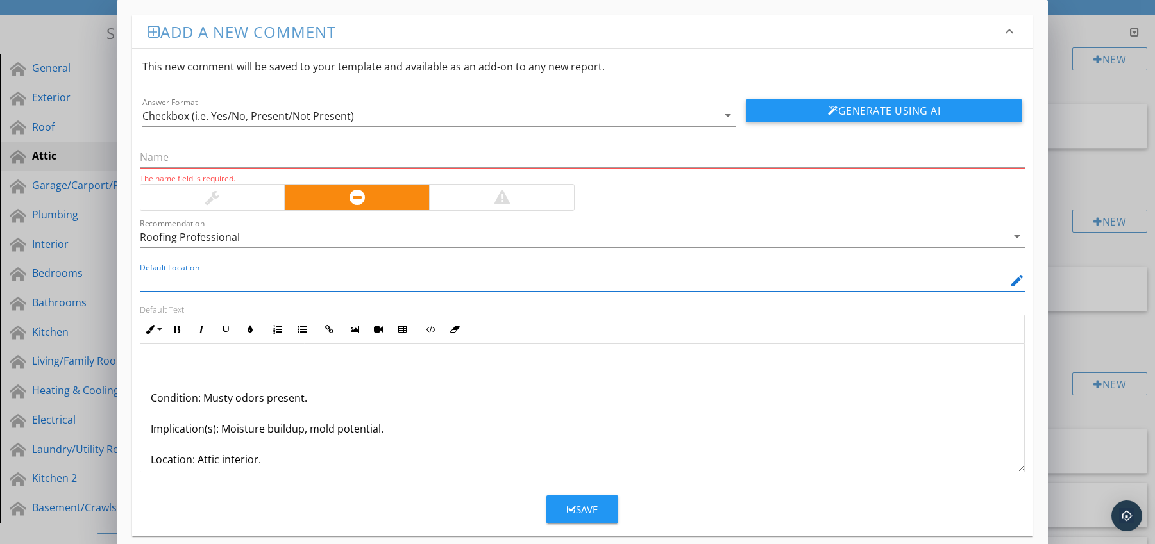
click at [258, 276] on input "Default Location" at bounding box center [574, 281] width 868 height 21
click at [212, 162] on input "text" at bounding box center [582, 157] width 885 height 21
paste input "Attic Stale Odor / Signs of Poor Ventilation"
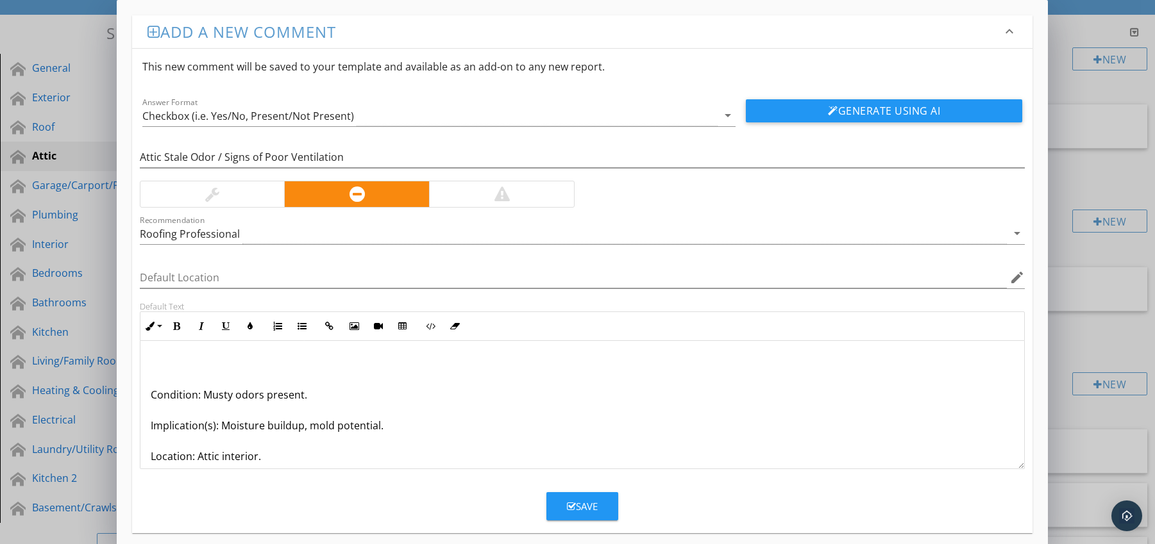
click at [149, 394] on div "Condition: Musty odors present. Implication(s): Moisture buildup, mold potentia…" at bounding box center [582, 441] width 884 height 200
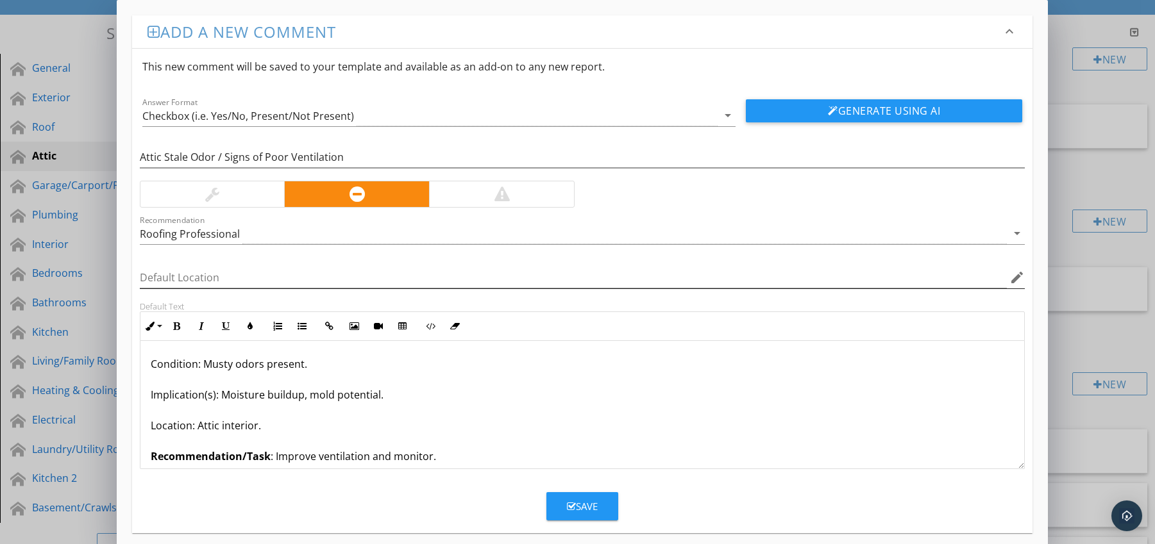
click at [1013, 282] on icon "edit" at bounding box center [1016, 277] width 15 height 15
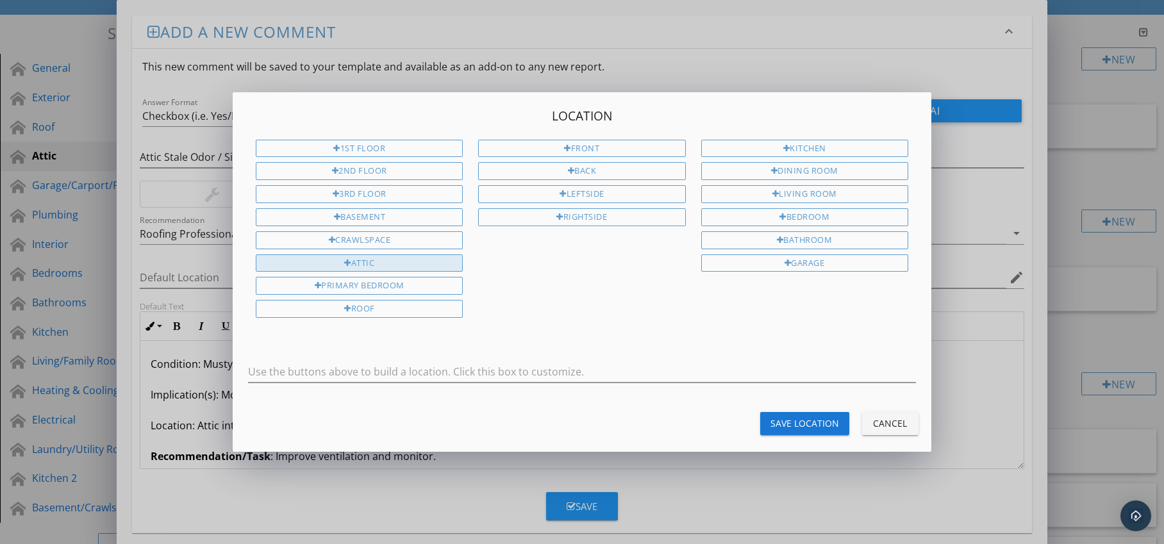
click at [442, 262] on div "Attic" at bounding box center [359, 264] width 207 height 18
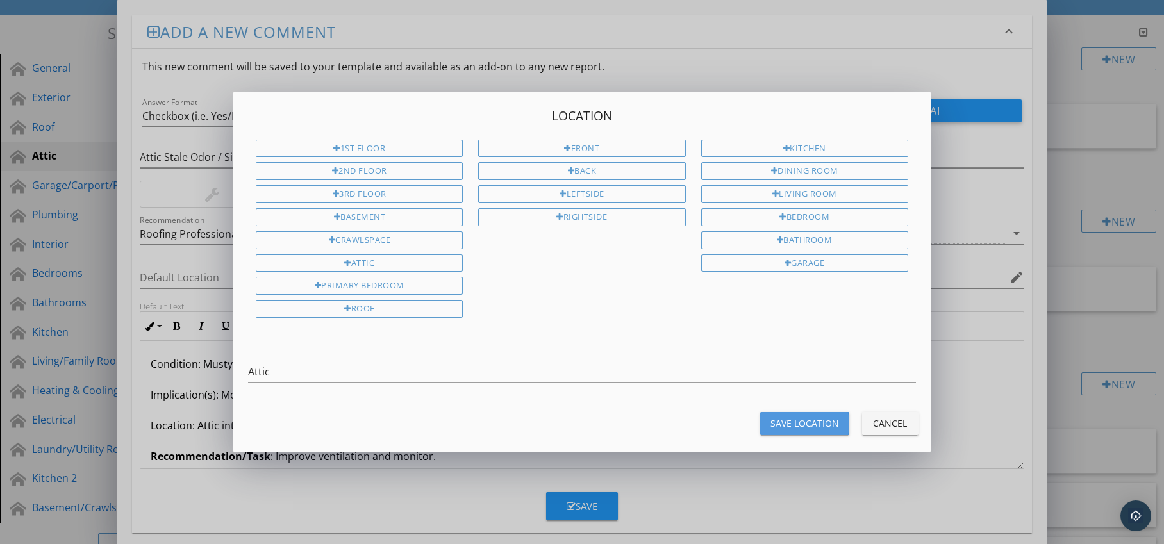
click at [817, 421] on div "Save Location" at bounding box center [805, 423] width 69 height 13
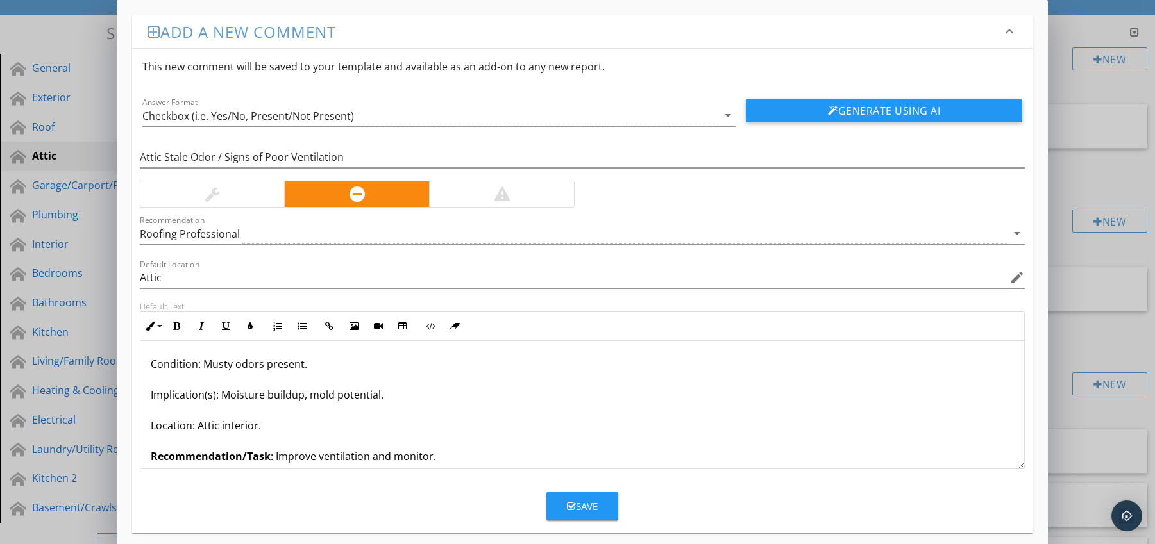
click at [600, 506] on button "Save" at bounding box center [582, 506] width 72 height 28
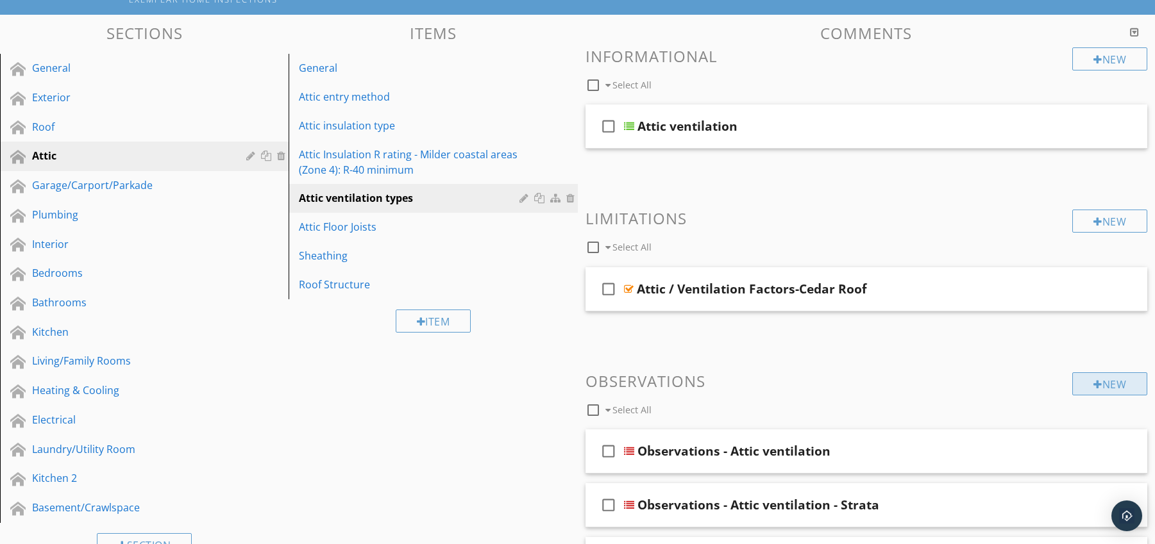
click at [1083, 378] on div "New" at bounding box center [1109, 384] width 75 height 23
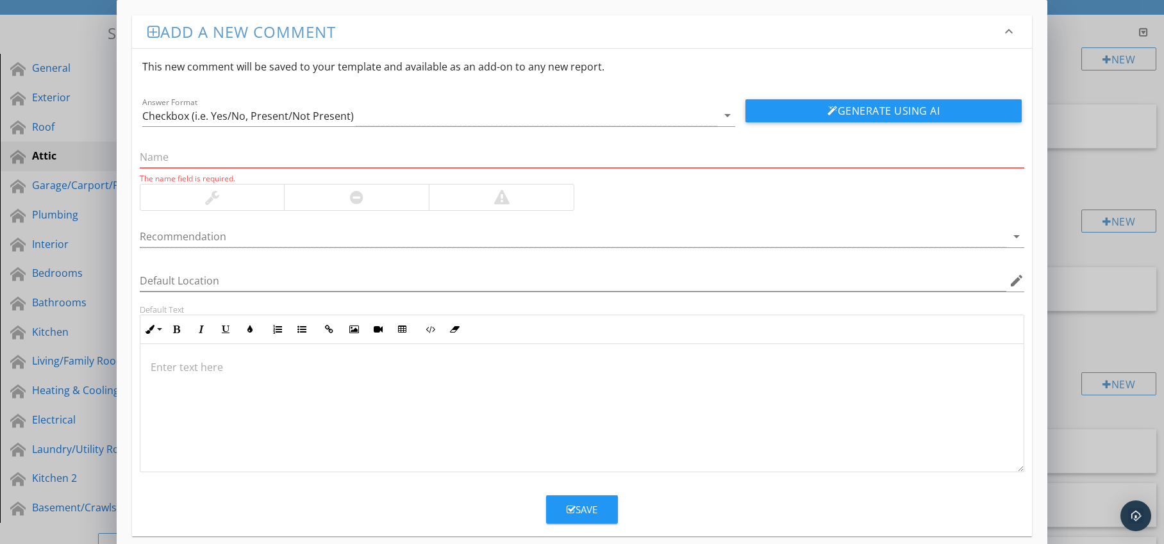
click at [356, 200] on div at bounding box center [356, 197] width 13 height 15
click at [358, 239] on div at bounding box center [574, 236] width 868 height 21
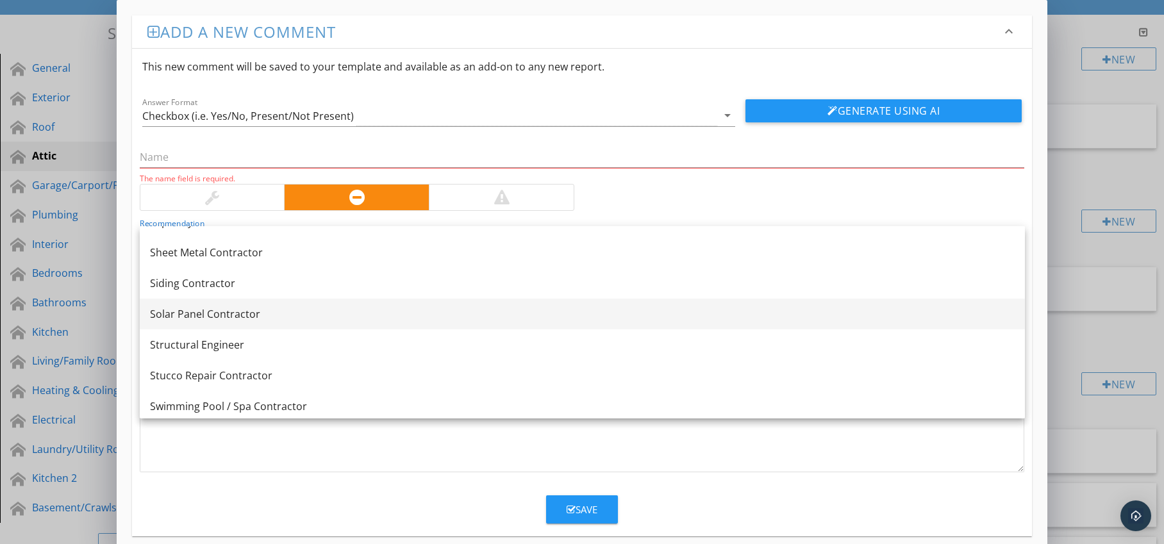
scroll to position [1523, 0]
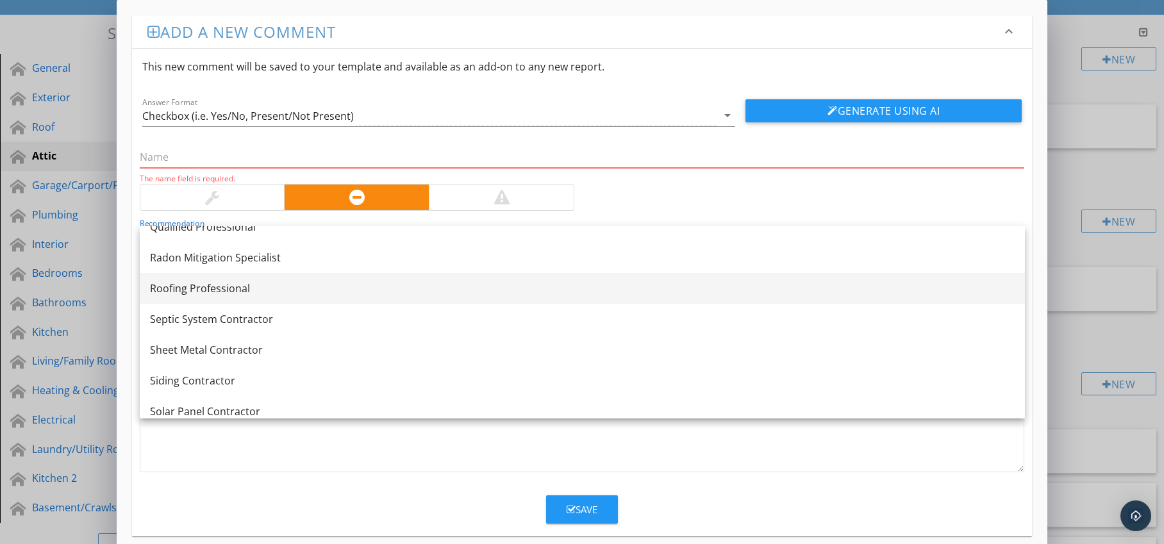
click at [246, 294] on div "Roofing Professional" at bounding box center [582, 288] width 865 height 15
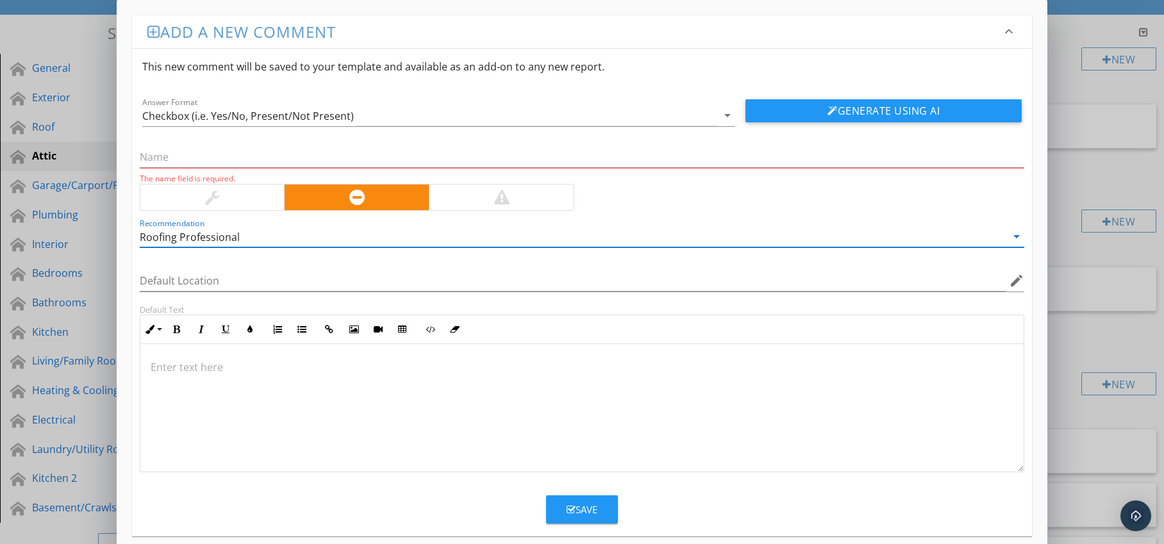
click at [206, 374] on p at bounding box center [583, 367] width 864 height 15
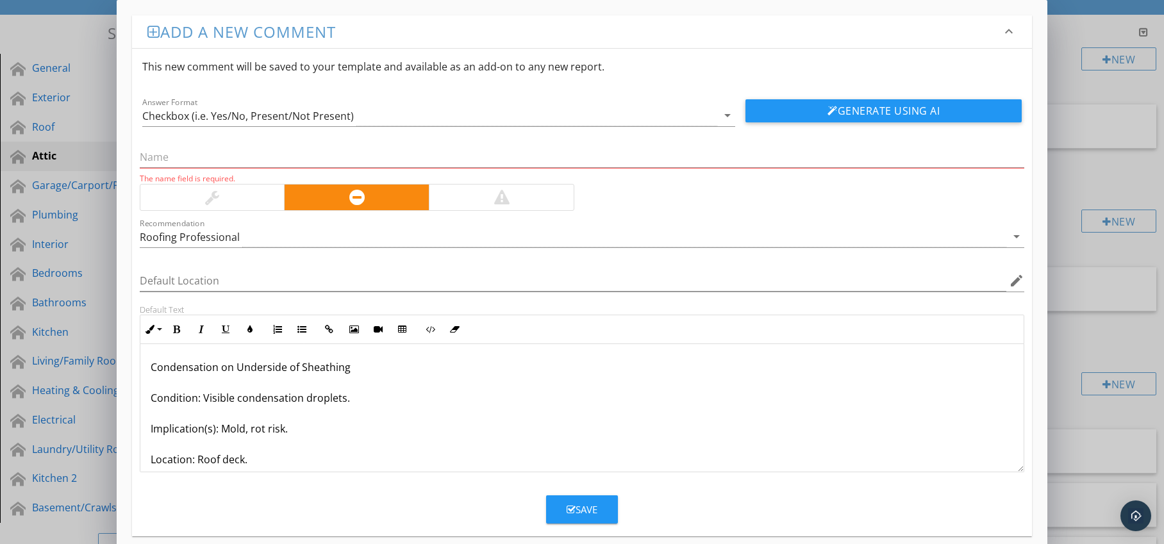
scroll to position [55, 0]
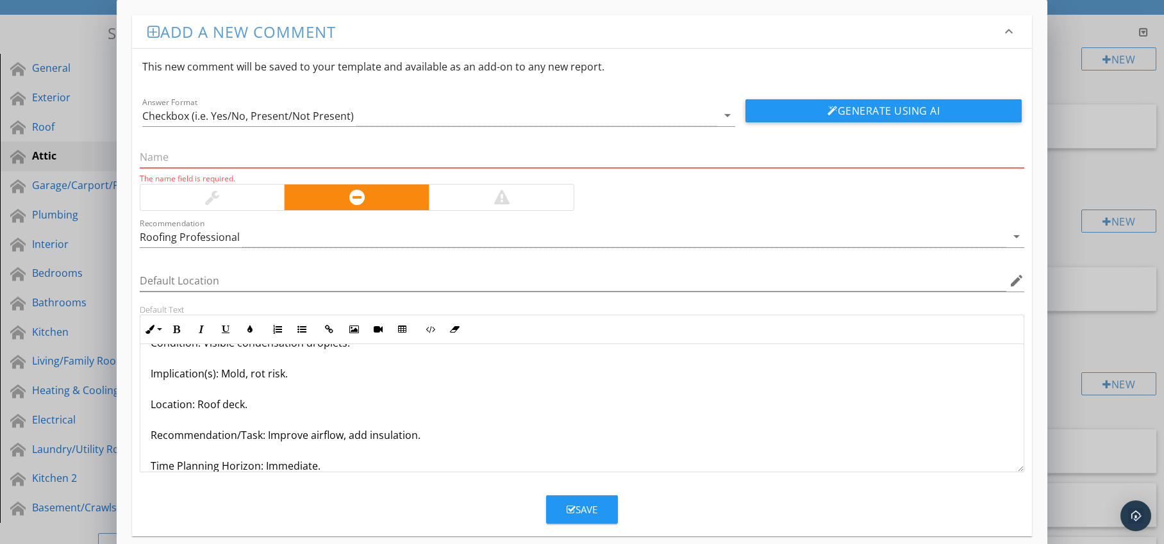
click at [159, 464] on p "Condensation on Underside of Sheathing Condition: Visible condensation droplets…" at bounding box center [583, 389] width 864 height 169
click at [151, 464] on p "Condensation on Underside of Sheathing Condition: Visible condensation droplets…" at bounding box center [583, 389] width 864 height 169
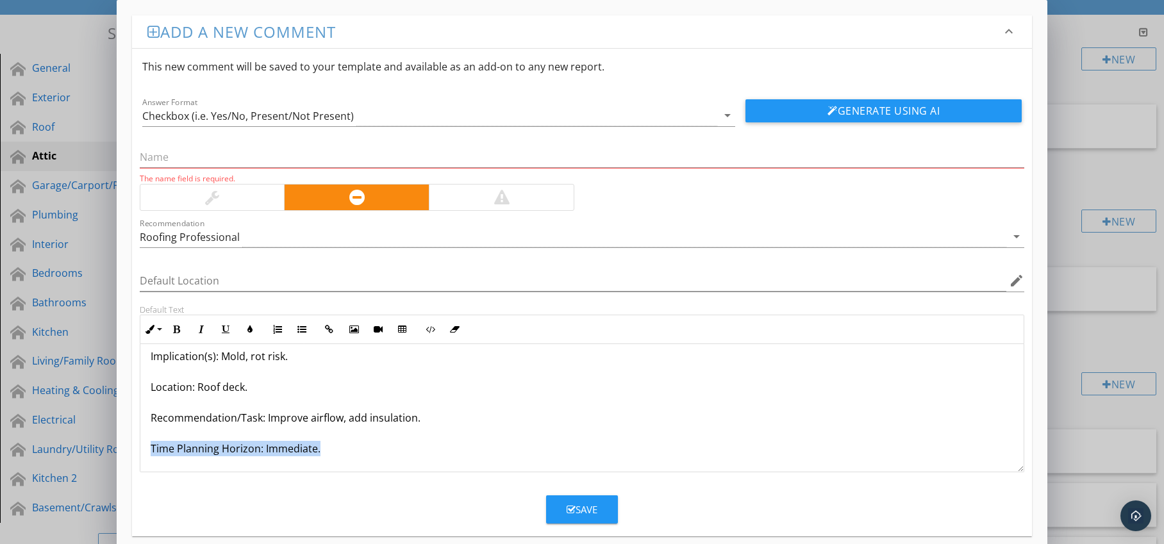
drag, startPoint x: 172, startPoint y: 461, endPoint x: 263, endPoint y: 462, distance: 91.1
click at [263, 462] on div "Condensation on Underside of Sheathing Condition: Visible condensation droplets…" at bounding box center [582, 372] width 884 height 200
click at [179, 330] on icon "button" at bounding box center [176, 329] width 9 height 9
click at [246, 329] on icon "button" at bounding box center [250, 329] width 9 height 9
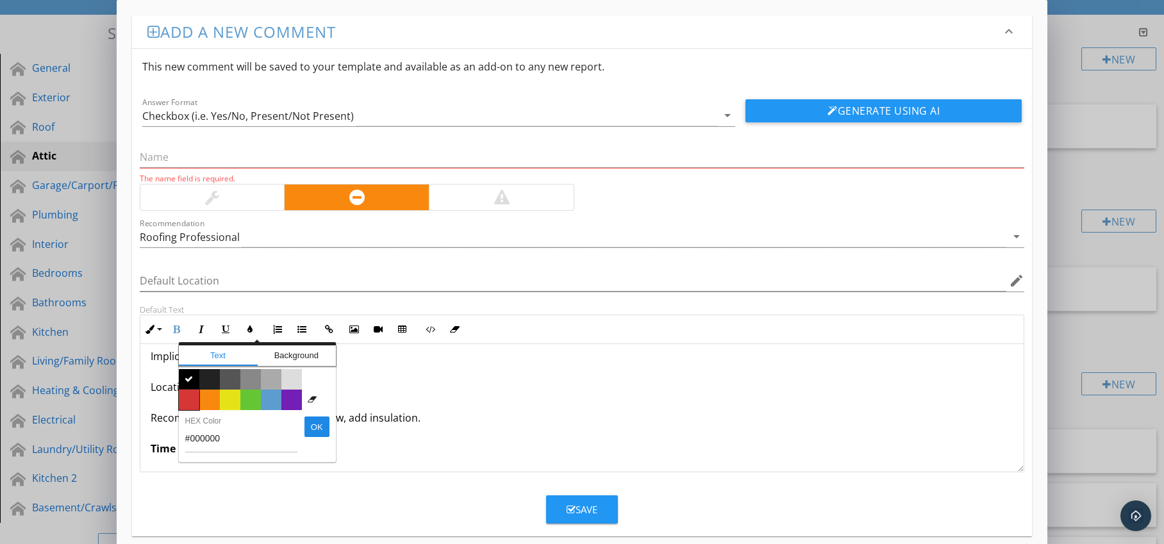
click at [189, 392] on span "Color #d53636" at bounding box center [189, 400] width 21 height 21
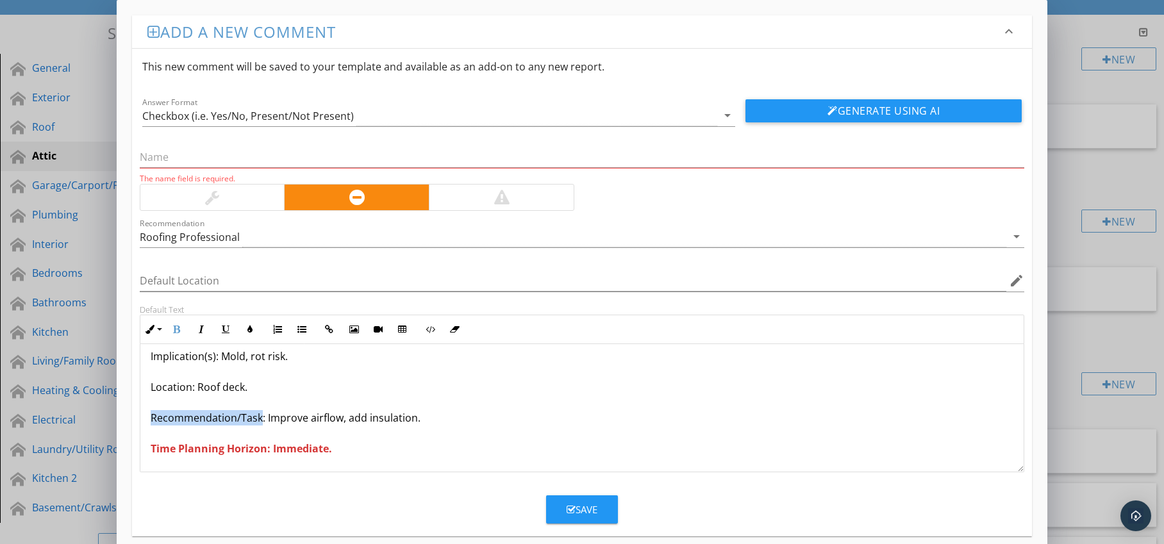
drag, startPoint x: 151, startPoint y: 419, endPoint x: 261, endPoint y: 421, distance: 109.7
click at [261, 421] on p "Condensation on Underside of Sheathing Condition: Visible condensation droplets…" at bounding box center [583, 371] width 864 height 169
click at [178, 329] on icon "button" at bounding box center [176, 329] width 9 height 9
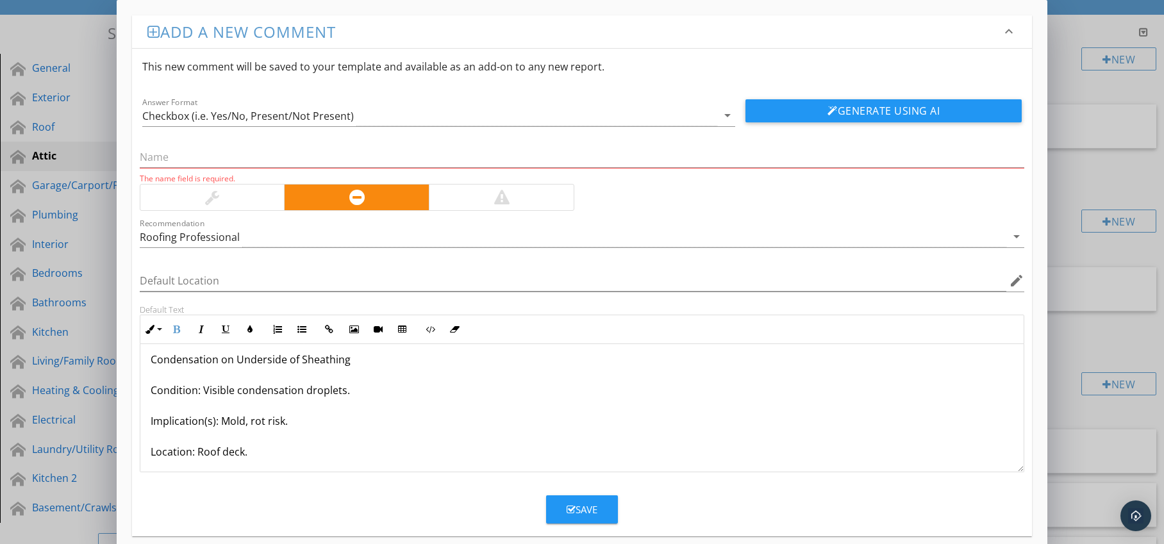
scroll to position [0, 0]
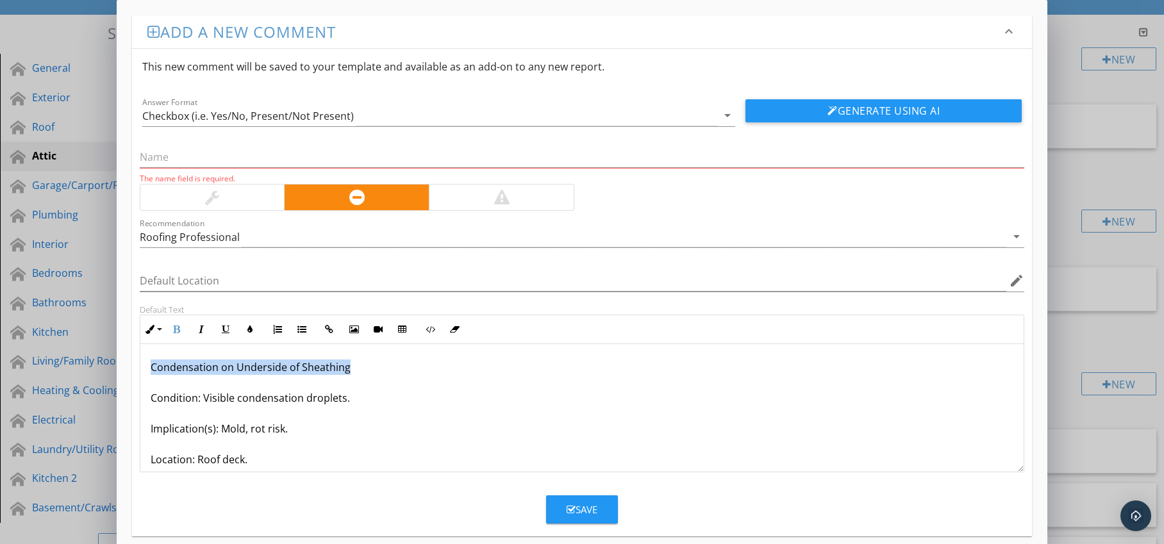
drag, startPoint x: 150, startPoint y: 367, endPoint x: 356, endPoint y: 371, distance: 206.5
click at [356, 371] on p "Condensation on Underside of Sheathing Condition: Visible condensation droplets…" at bounding box center [583, 444] width 864 height 169
click at [205, 155] on input "text" at bounding box center [582, 157] width 885 height 21
paste input "Condensation on Underside of Sheathing"
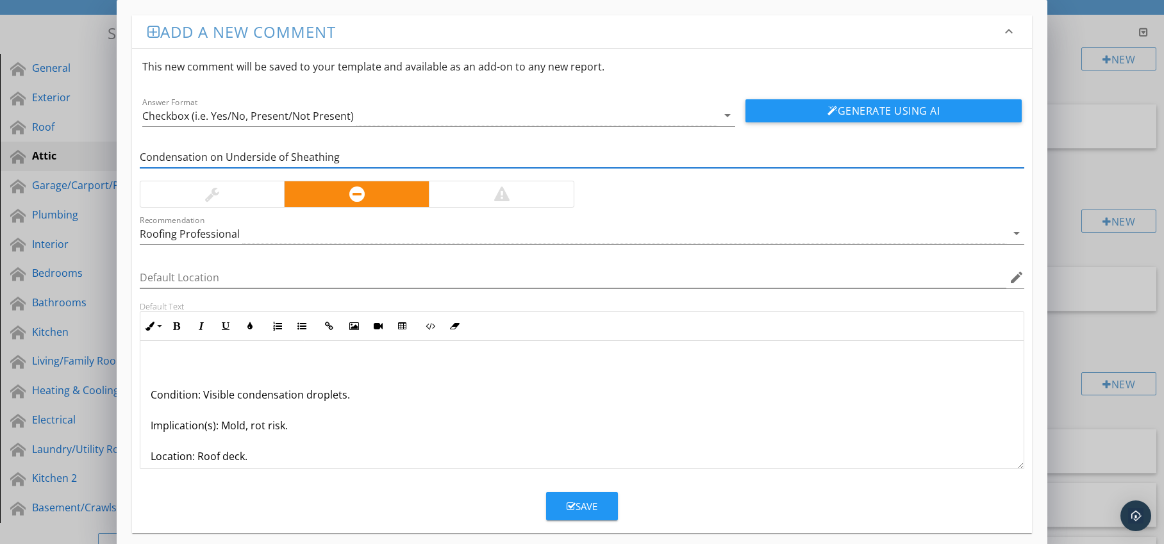
click at [149, 396] on div "Condition: Visible condensation droplets. Implication(s): Mold, rot risk. Locat…" at bounding box center [582, 441] width 884 height 200
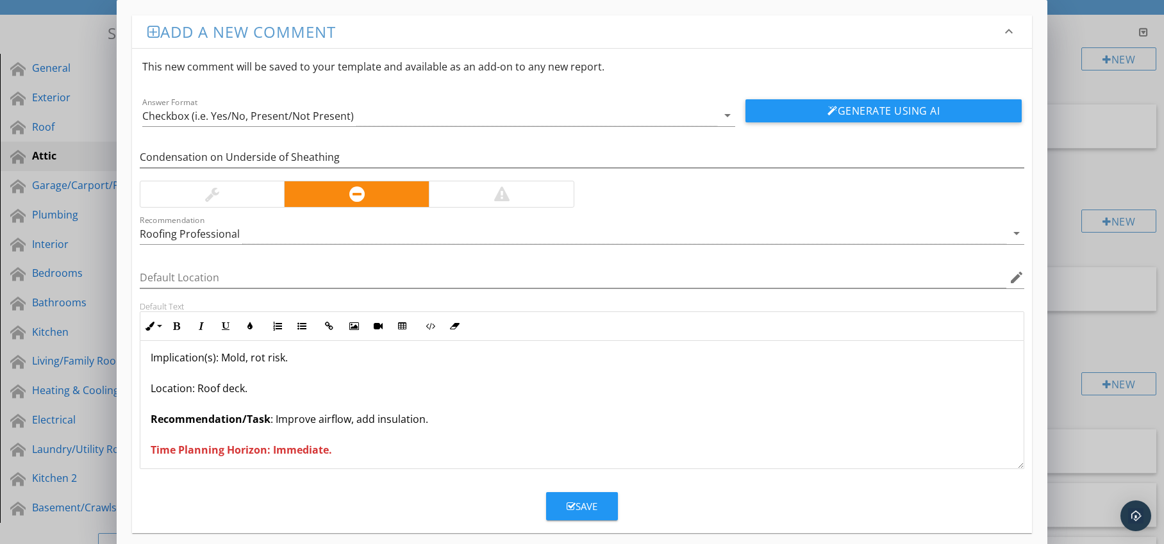
scroll to position [42, 0]
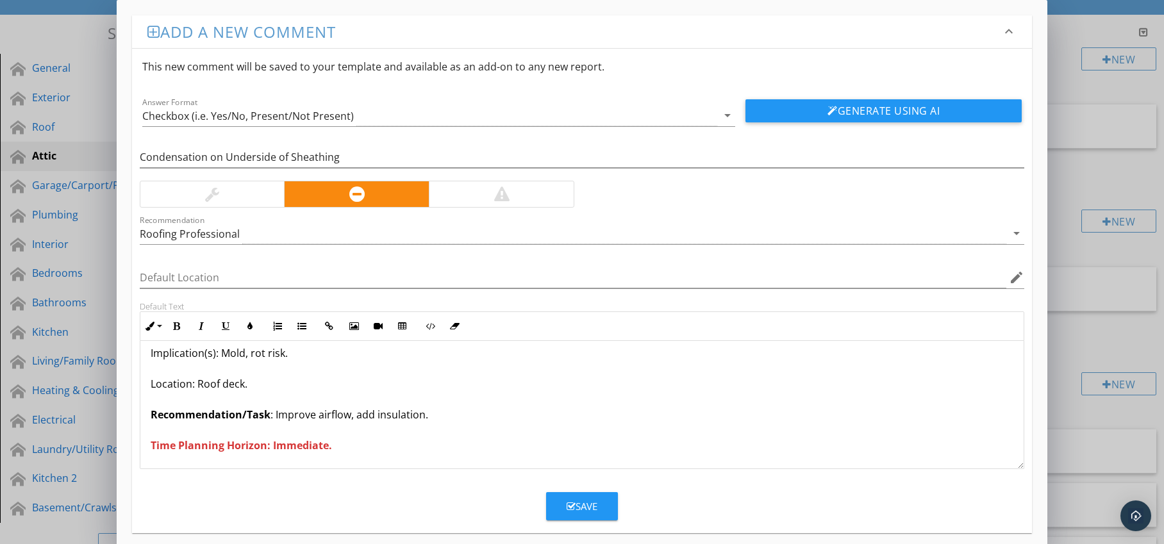
click at [572, 501] on div "Save" at bounding box center [582, 506] width 31 height 15
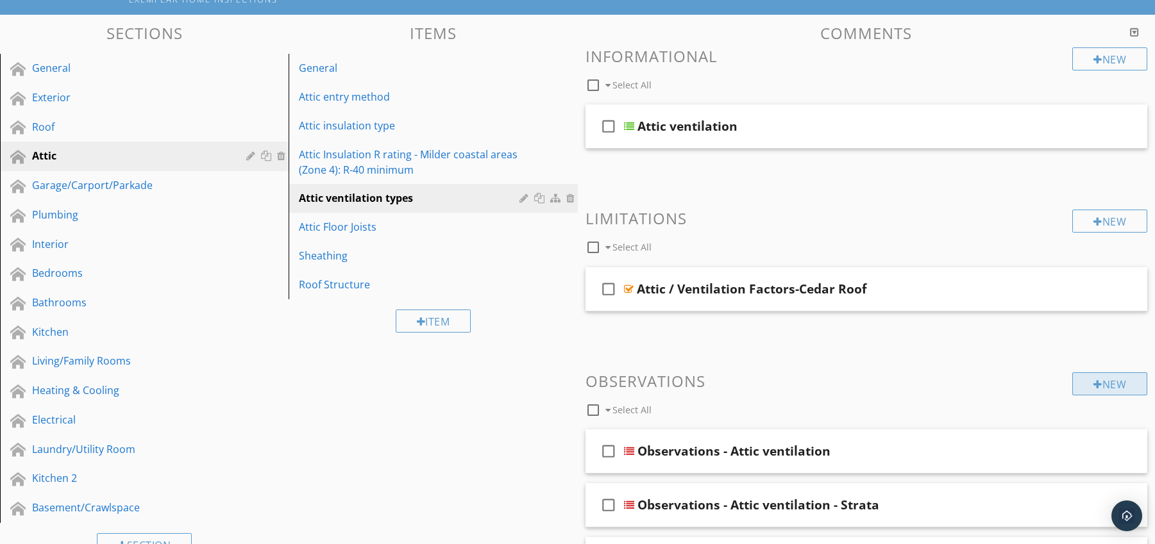
click at [1103, 383] on div "New" at bounding box center [1109, 384] width 75 height 23
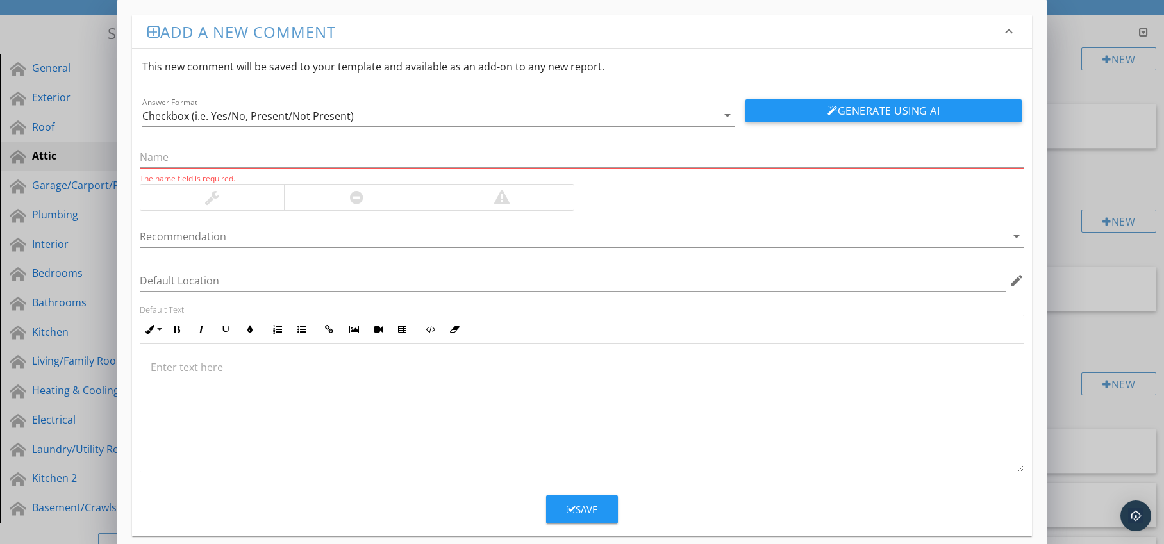
click at [380, 194] on div at bounding box center [356, 198] width 145 height 26
click at [376, 237] on div at bounding box center [574, 236] width 868 height 21
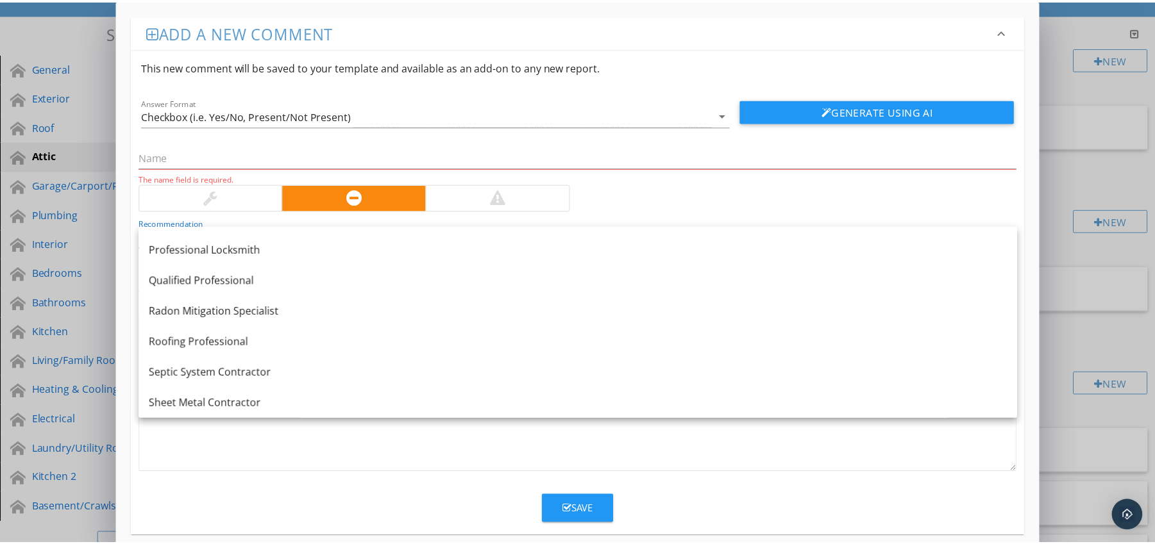
scroll to position [1490, 0]
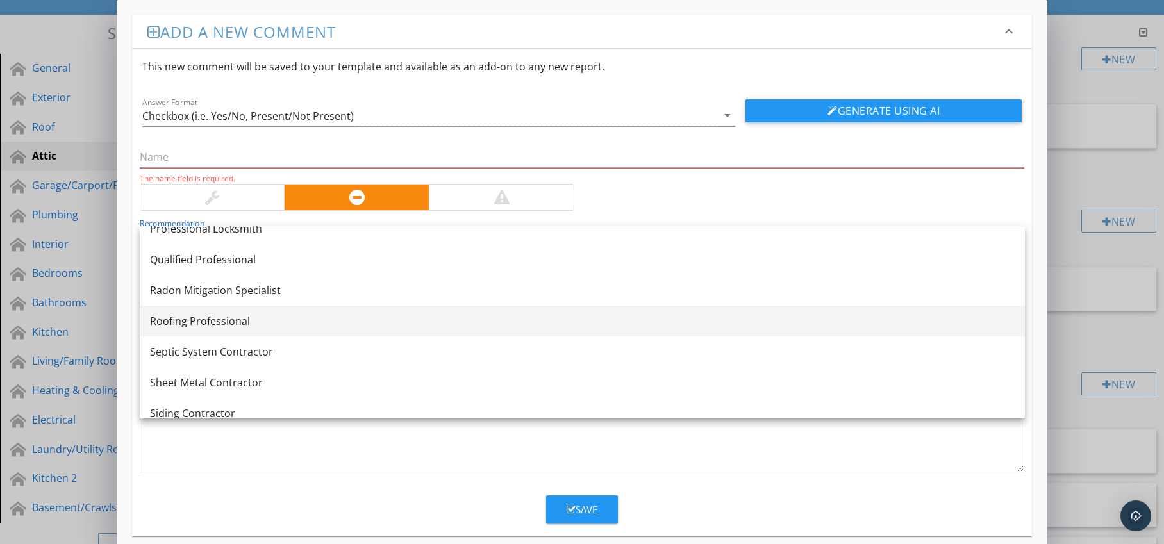
click at [340, 312] on link "Roofing Professional" at bounding box center [582, 321] width 885 height 31
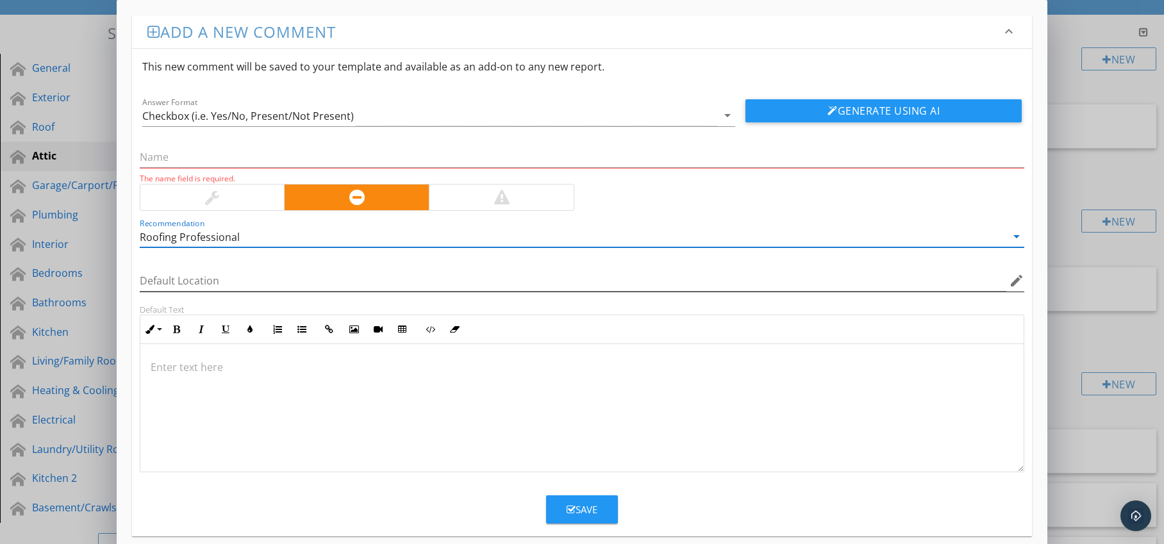
click at [1013, 281] on icon "edit" at bounding box center [1016, 280] width 15 height 15
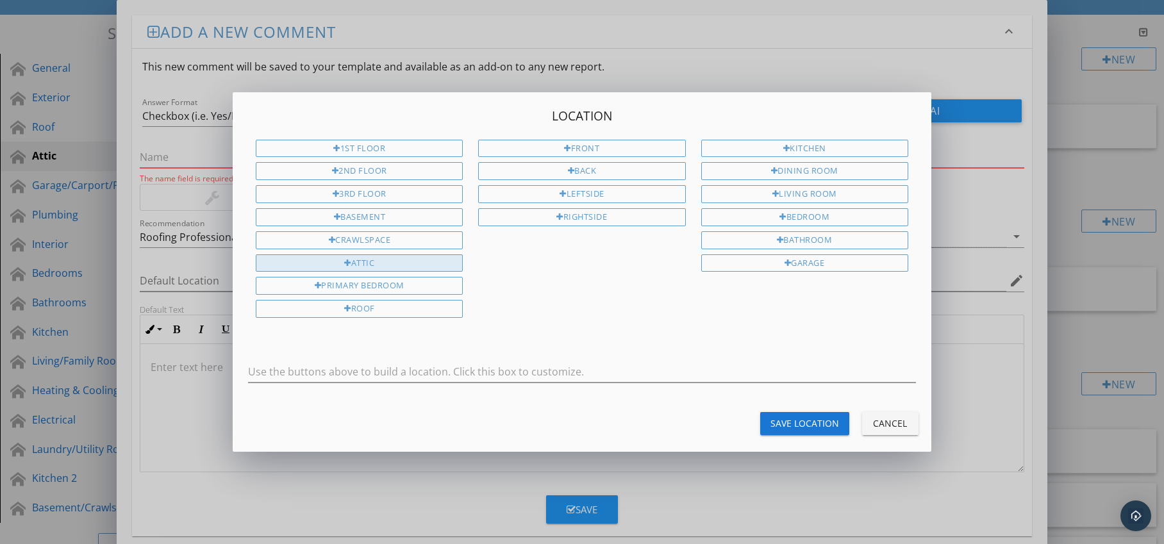
click at [410, 265] on div "Attic" at bounding box center [359, 264] width 207 height 18
click at [787, 424] on div "Save Location" at bounding box center [805, 423] width 69 height 13
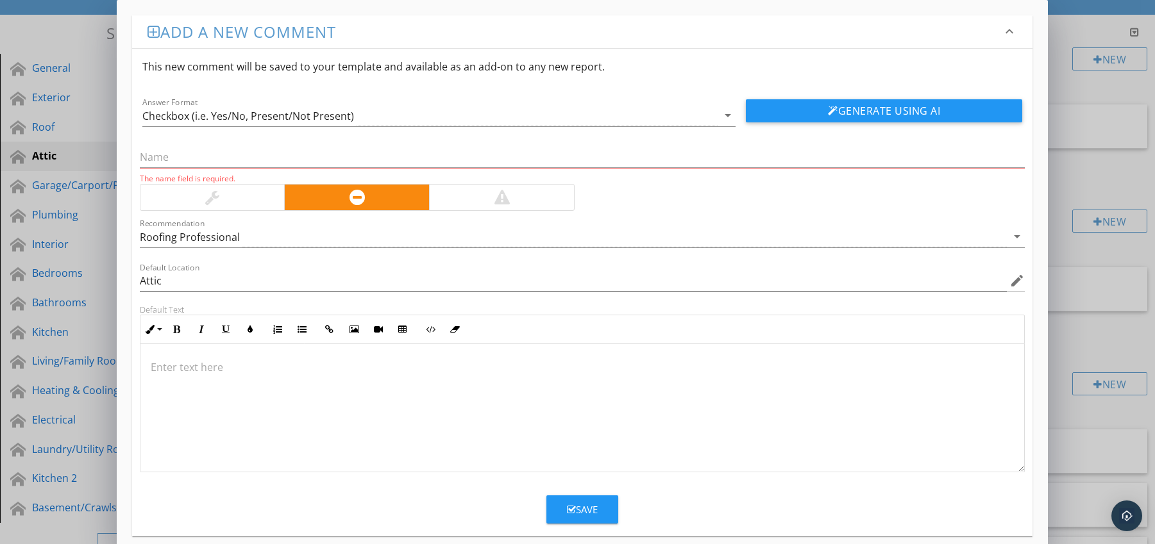
click at [275, 369] on p at bounding box center [583, 367] width 864 height 15
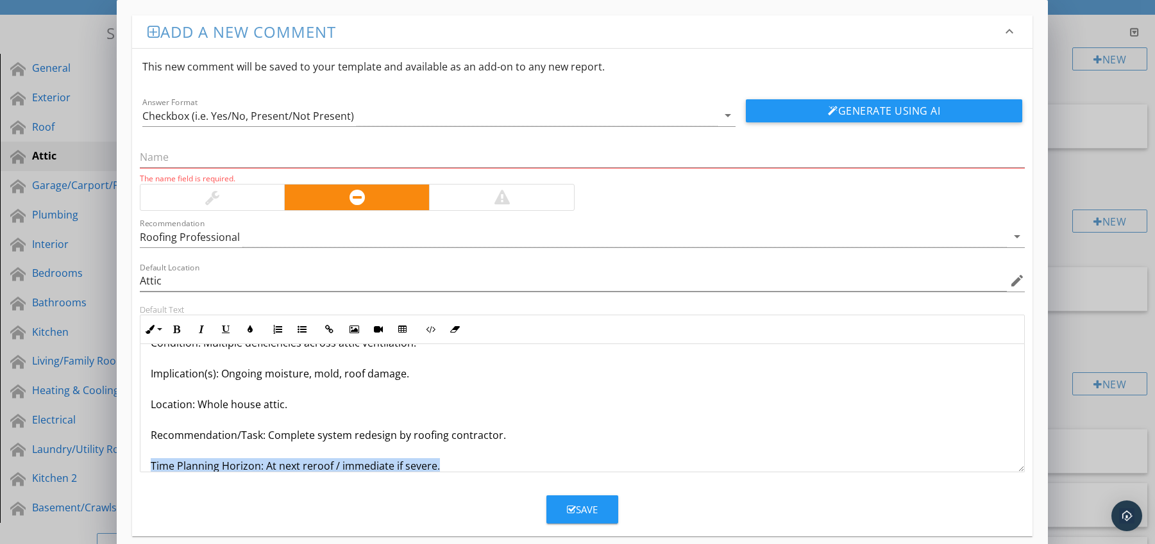
scroll to position [72, 0]
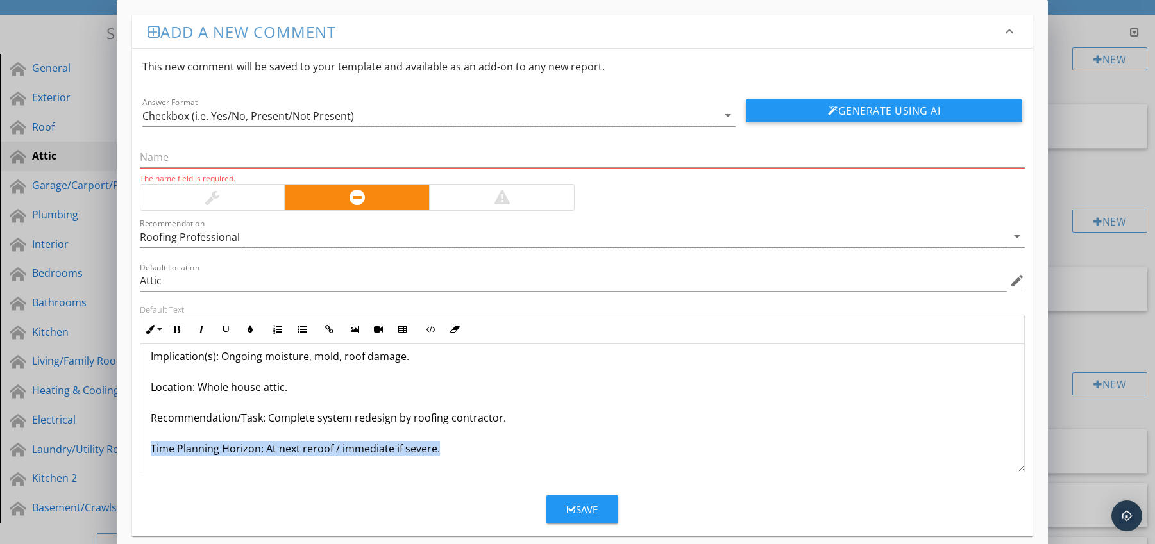
drag, startPoint x: 149, startPoint y: 465, endPoint x: 186, endPoint y: 468, distance: 36.6
click at [186, 468] on div "Entire Ventilation System Inadequate / Needs Retrofit Condition: Multiple defic…" at bounding box center [582, 372] width 884 height 200
drag, startPoint x: 172, startPoint y: 333, endPoint x: 212, endPoint y: 334, distance: 39.1
click at [172, 333] on icon "button" at bounding box center [176, 329] width 9 height 9
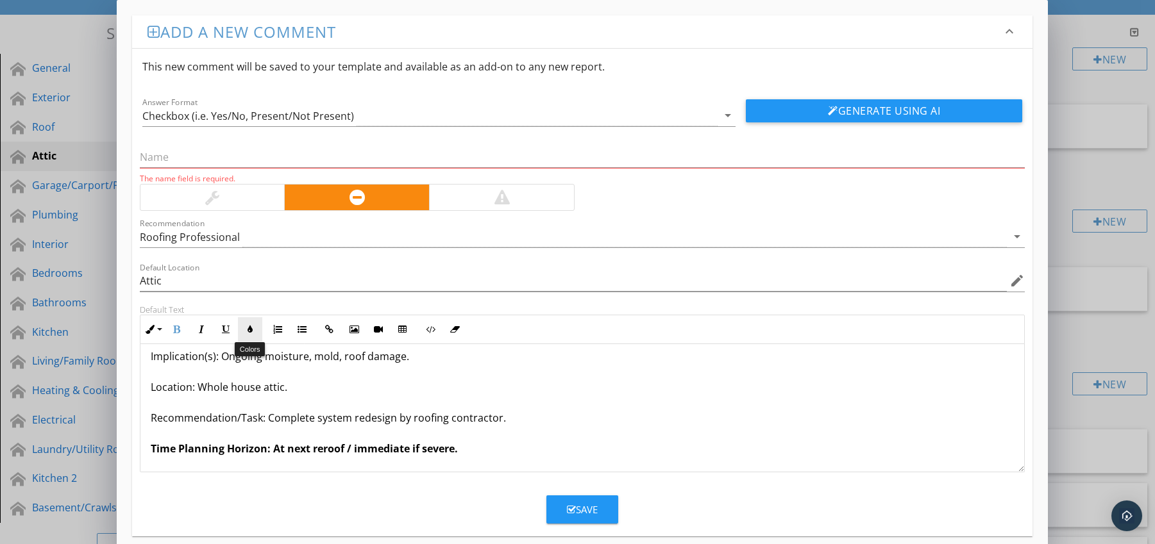
click at [243, 331] on button "Colors" at bounding box center [250, 329] width 24 height 24
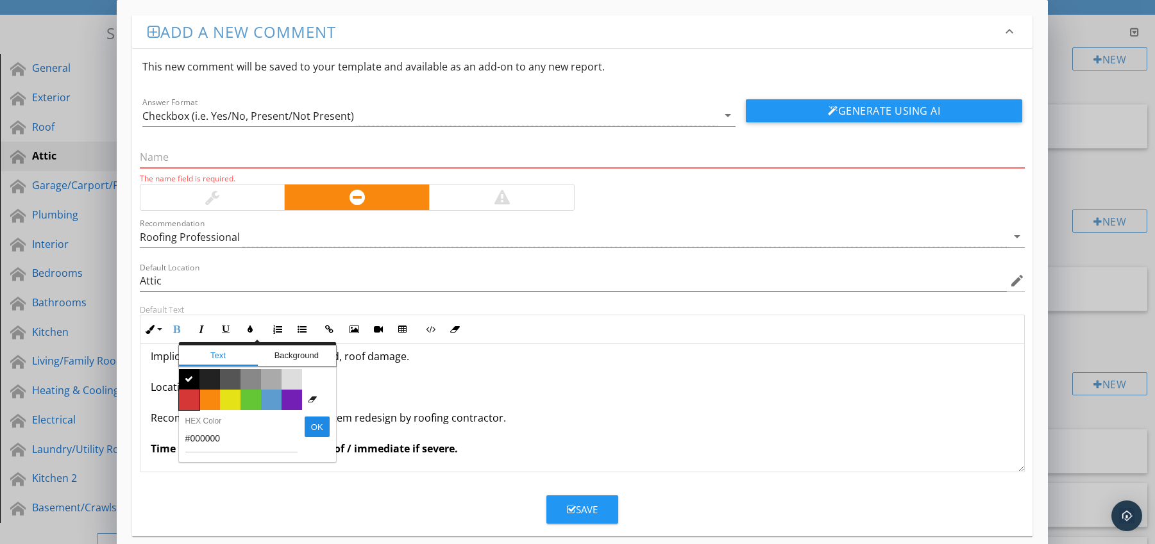
click at [186, 396] on span "Color #d53636" at bounding box center [189, 400] width 21 height 21
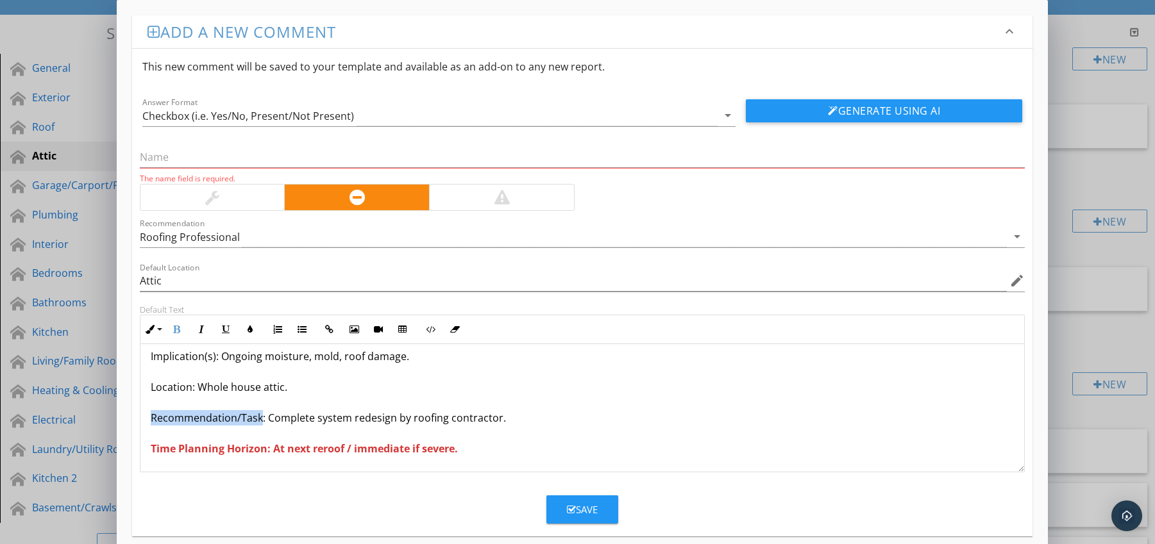
drag, startPoint x: 146, startPoint y: 415, endPoint x: 261, endPoint y: 424, distance: 115.7
click at [261, 424] on div "Entire Ventilation System Inadequate / Needs Retrofit Condition: Multiple defic…" at bounding box center [582, 372] width 884 height 200
drag, startPoint x: 176, startPoint y: 330, endPoint x: 171, endPoint y: 349, distance: 19.9
click at [176, 330] on icon "button" at bounding box center [176, 329] width 9 height 9
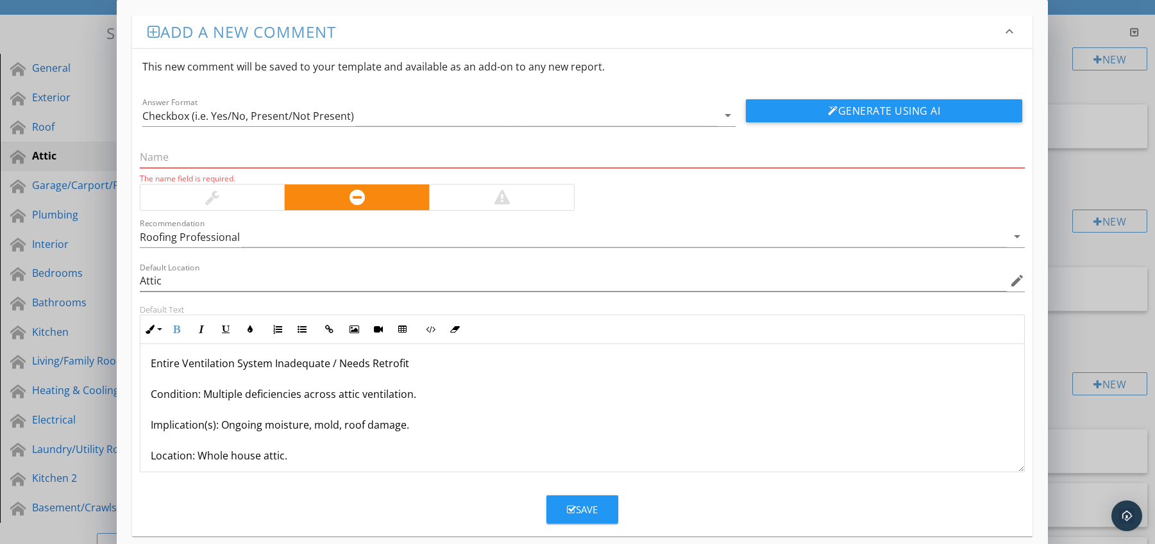
scroll to position [0, 0]
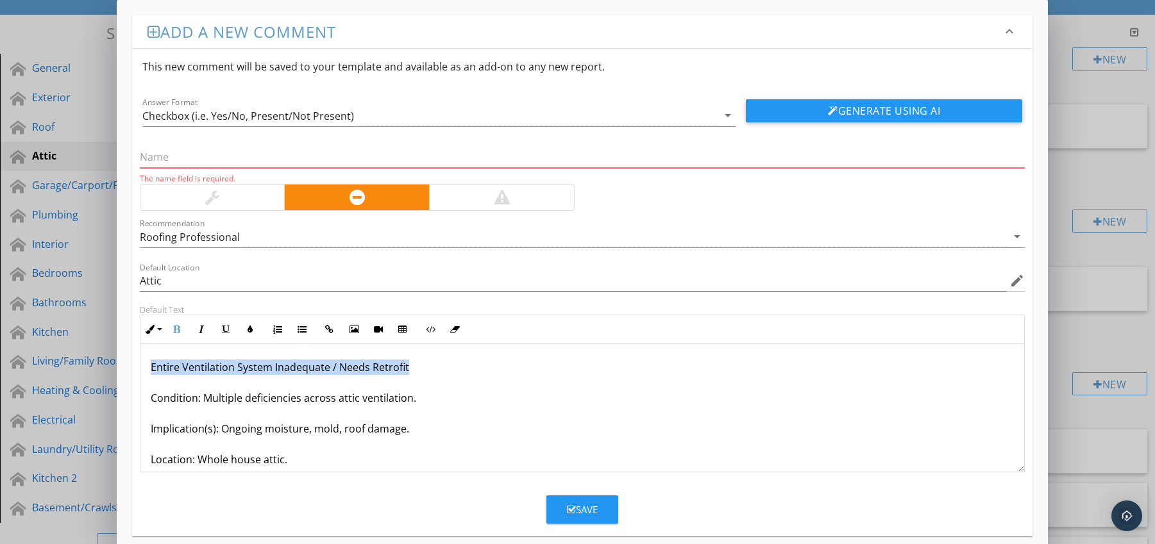
drag, startPoint x: 149, startPoint y: 367, endPoint x: 455, endPoint y: 368, distance: 305.8
click at [455, 368] on div "Entire Ventilation System Inadequate / Needs Retrofit Condition: Multiple defic…" at bounding box center [582, 444] width 884 height 200
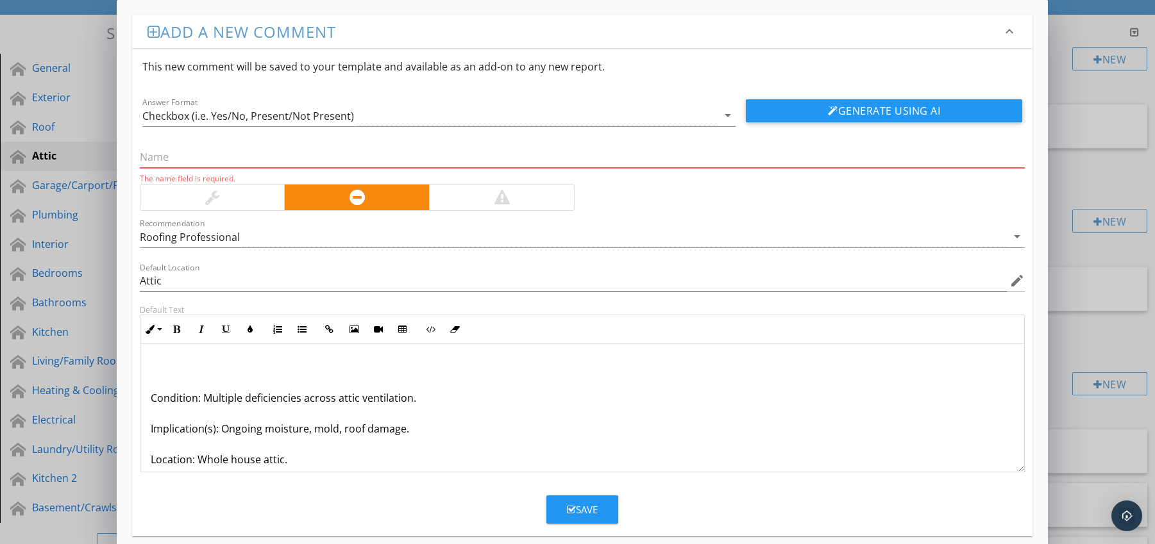
click at [259, 160] on input "text" at bounding box center [582, 157] width 885 height 21
paste input "Entire Ventilation System Inadequate / Needs Retrofit"
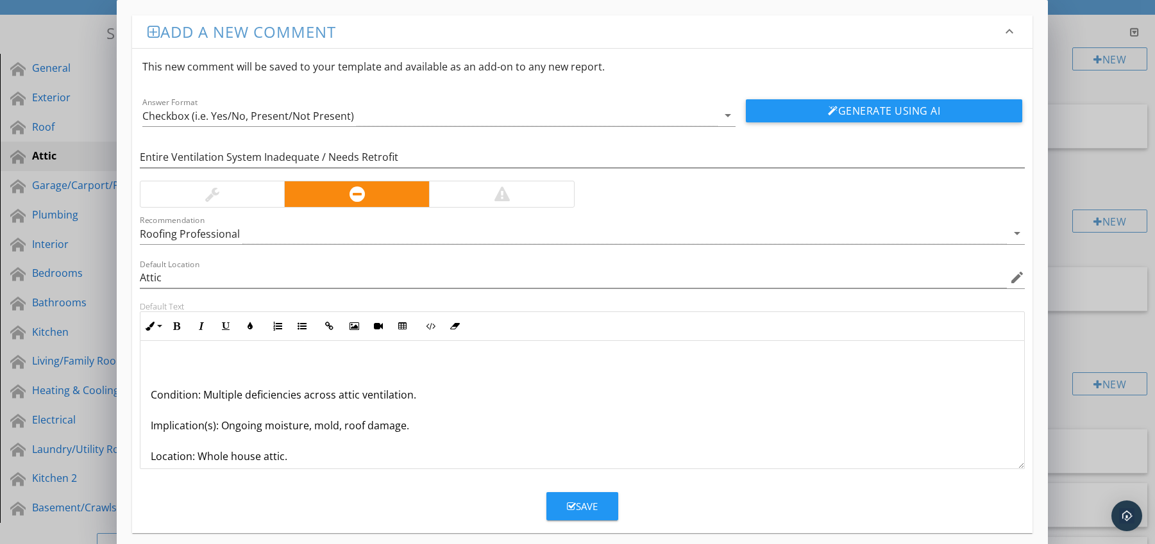
click at [151, 394] on p "Condition: Multiple deficiencies across attic ventilation. Implication(s): Ongo…" at bounding box center [583, 440] width 864 height 169
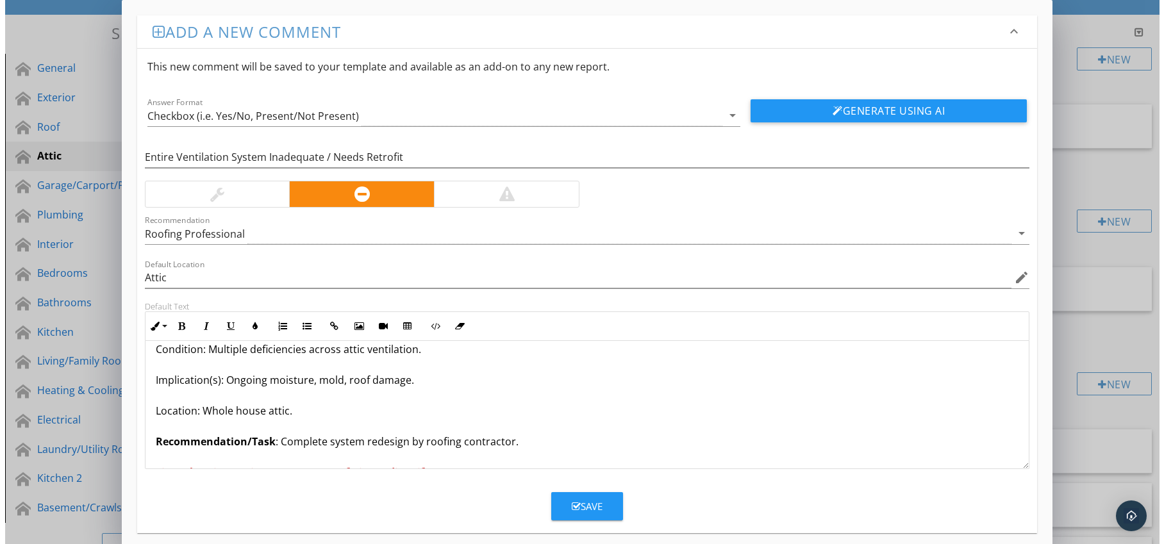
scroll to position [42, 0]
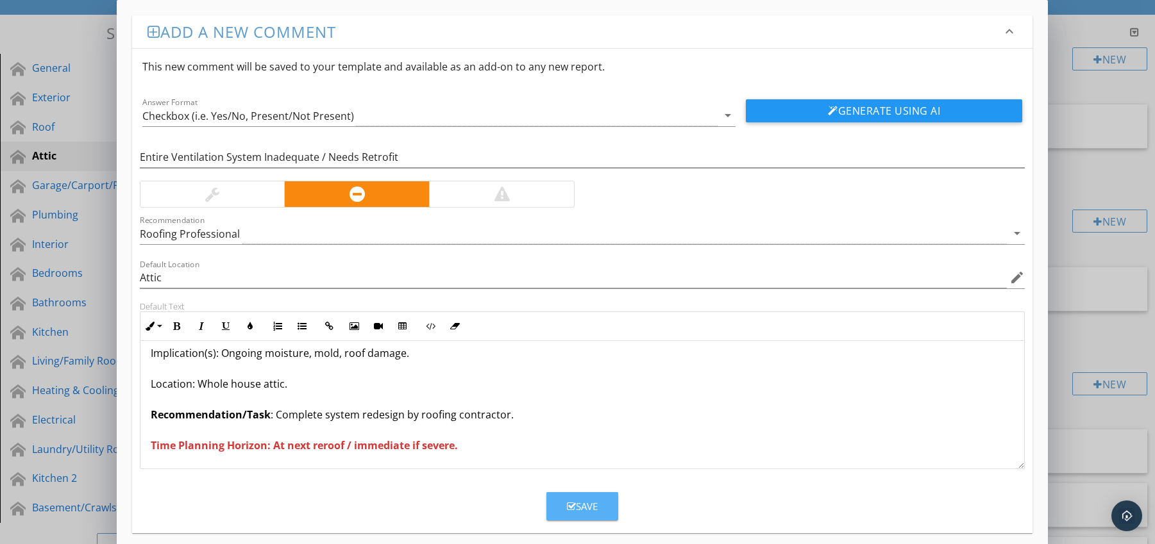
click at [569, 502] on icon "button" at bounding box center [571, 507] width 9 height 10
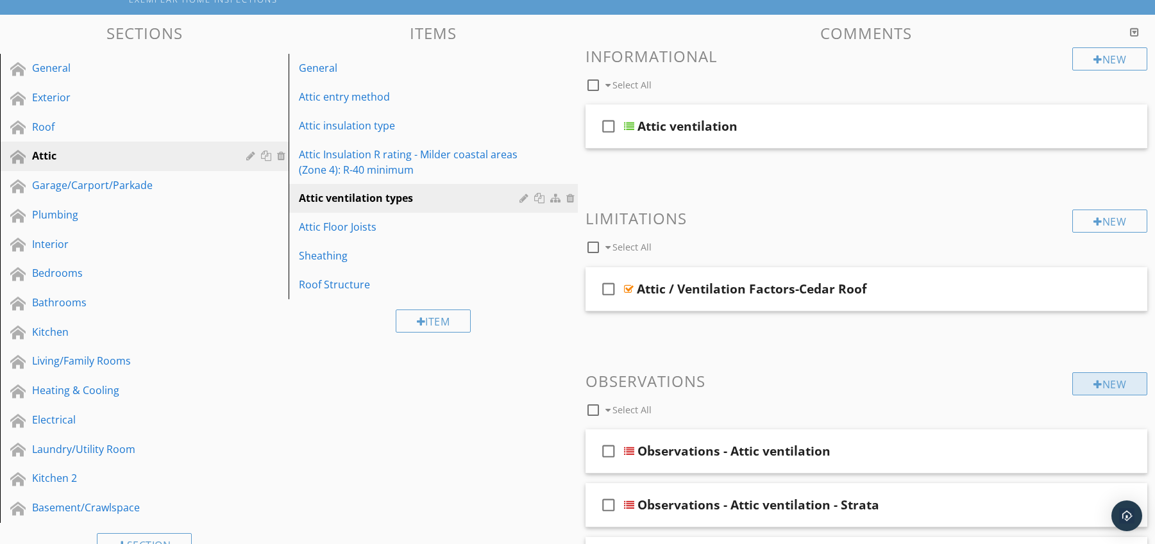
click at [1084, 385] on div "New" at bounding box center [1109, 384] width 75 height 23
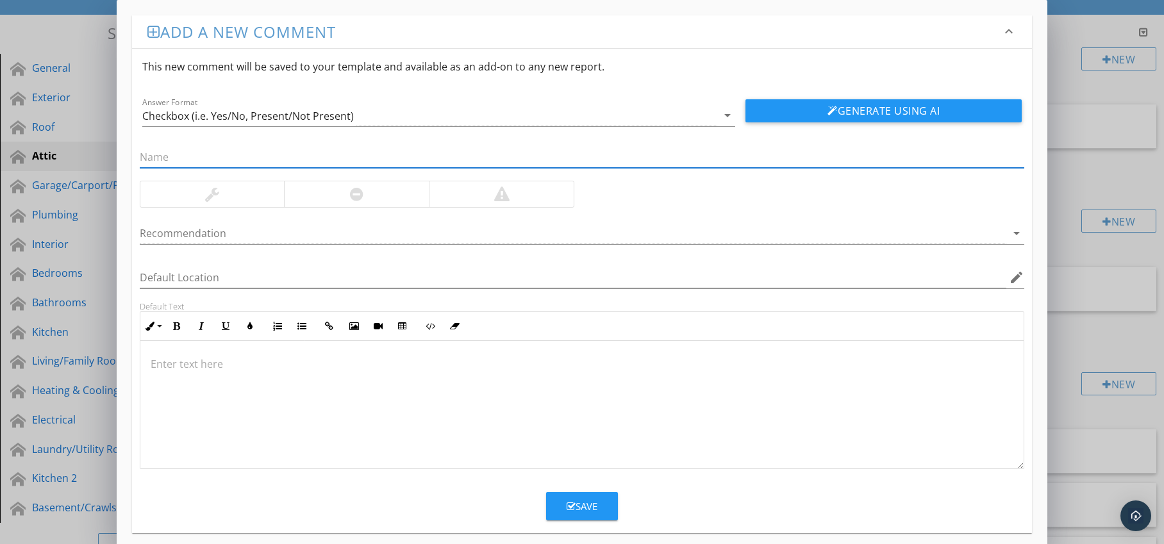
click at [365, 202] on div at bounding box center [356, 194] width 145 height 26
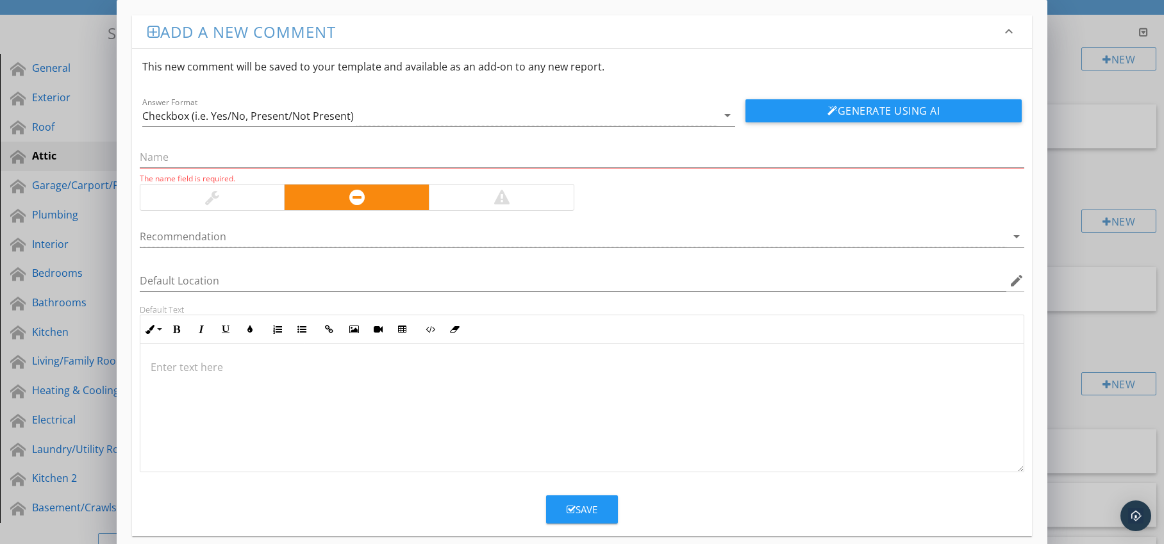
click at [355, 235] on div at bounding box center [574, 236] width 868 height 21
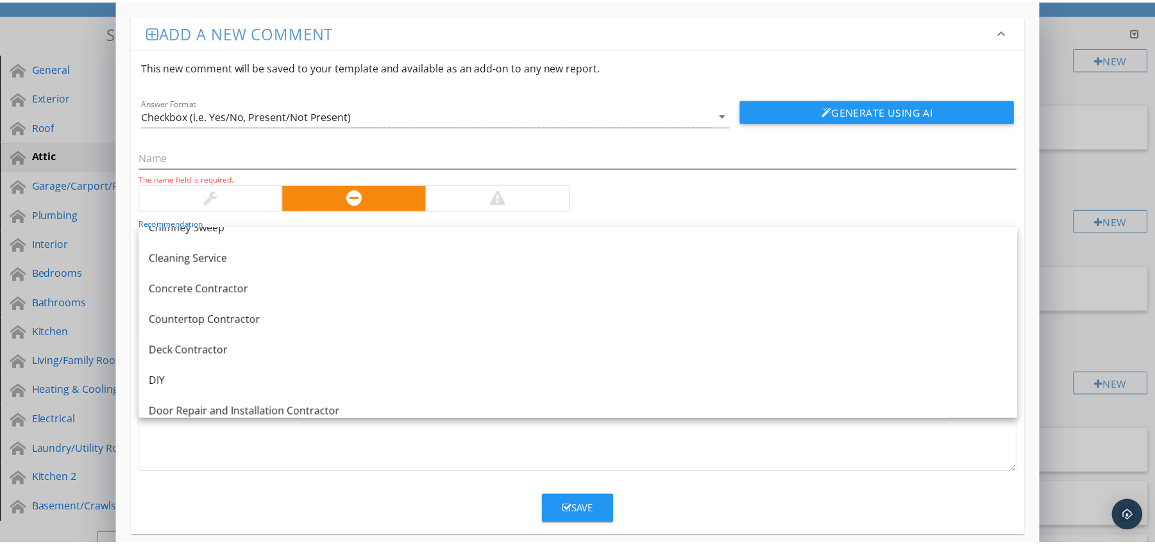
scroll to position [264, 0]
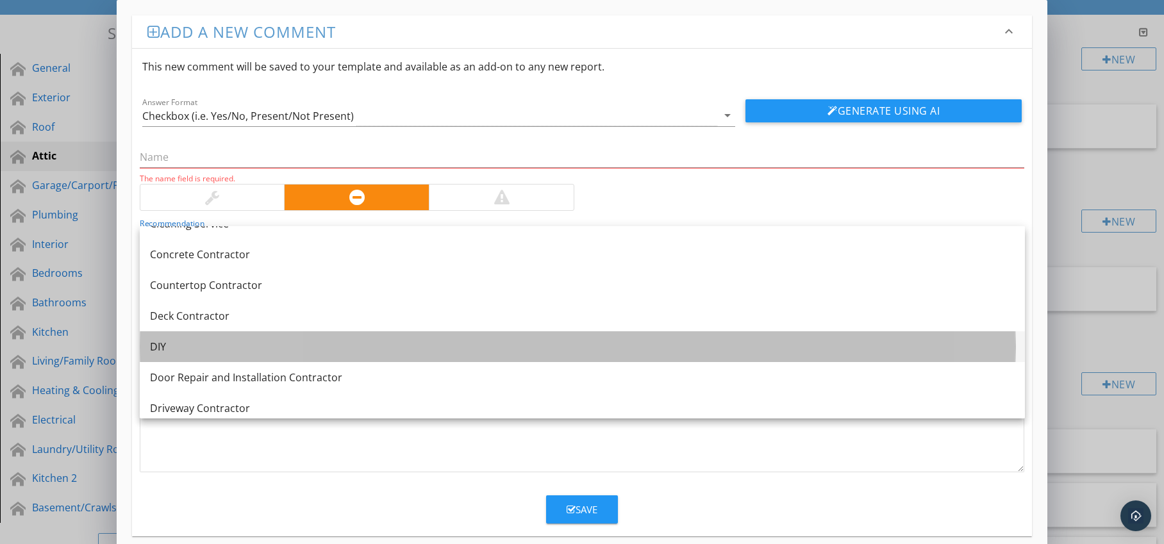
click at [286, 331] on link "DIY" at bounding box center [582, 346] width 885 height 31
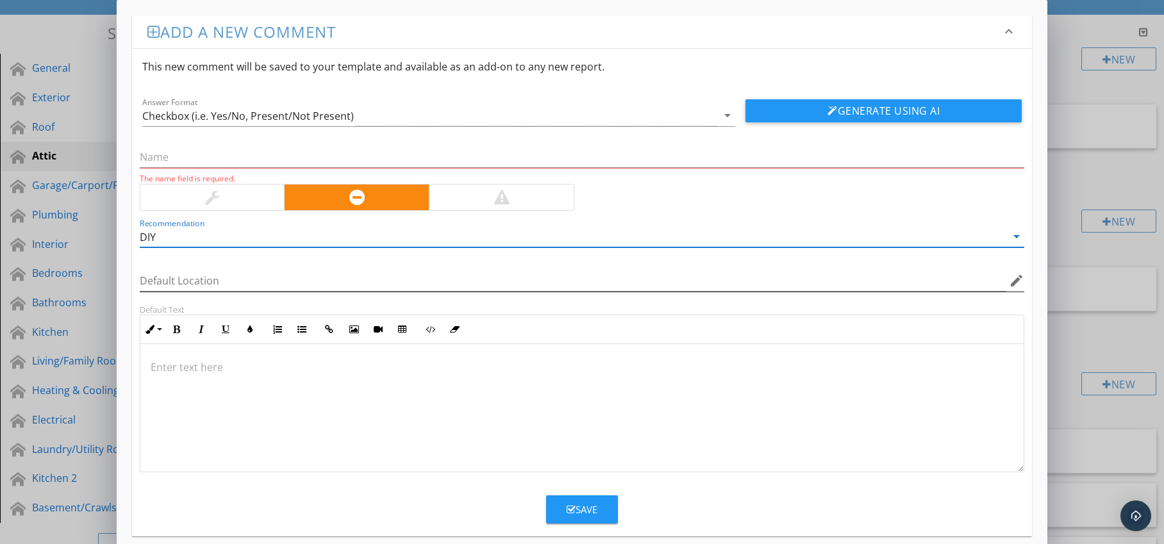
click at [1016, 279] on icon "edit" at bounding box center [1016, 280] width 15 height 15
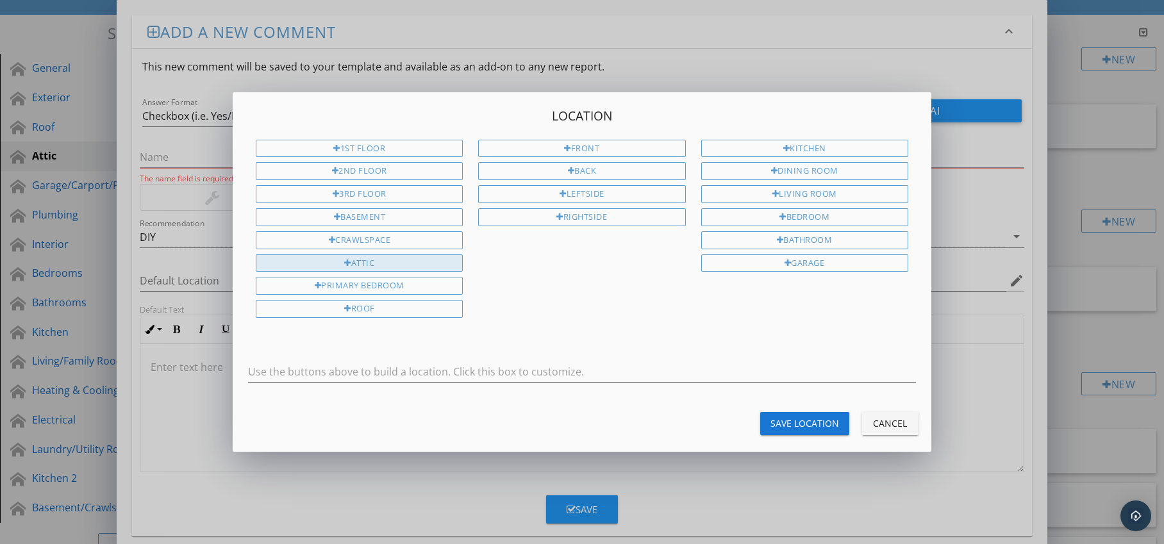
click at [425, 266] on div "Attic" at bounding box center [359, 264] width 207 height 18
click at [789, 419] on div "Save Location" at bounding box center [805, 423] width 69 height 13
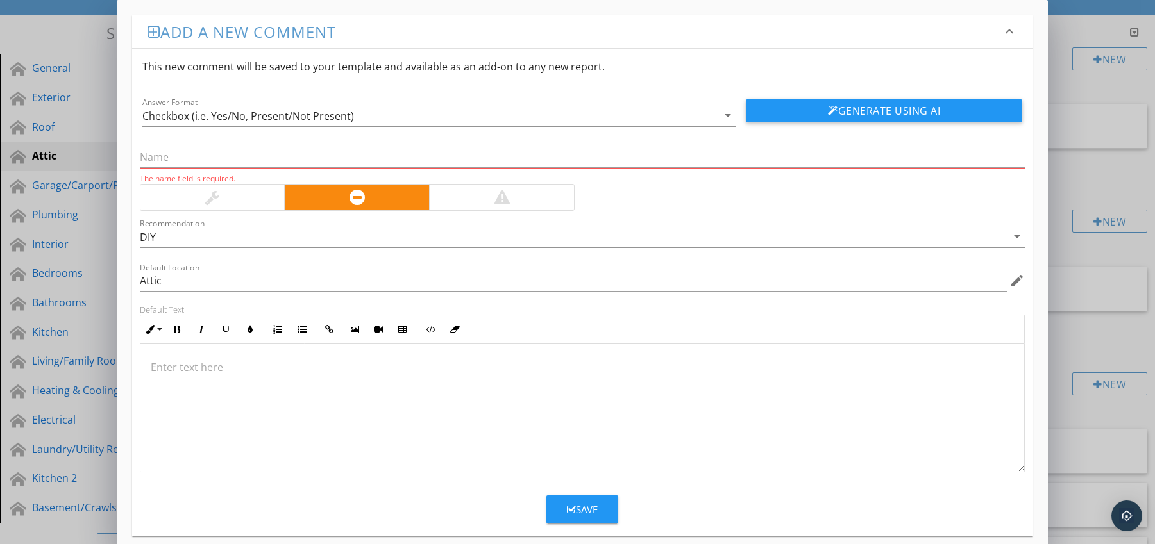
click at [240, 364] on p at bounding box center [583, 367] width 864 height 15
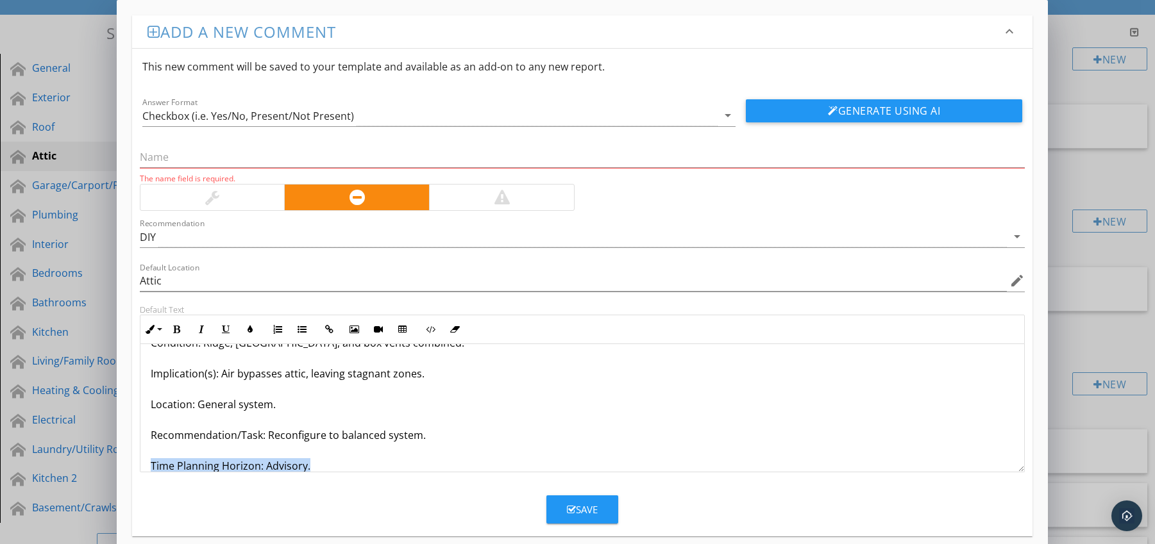
scroll to position [72, 0]
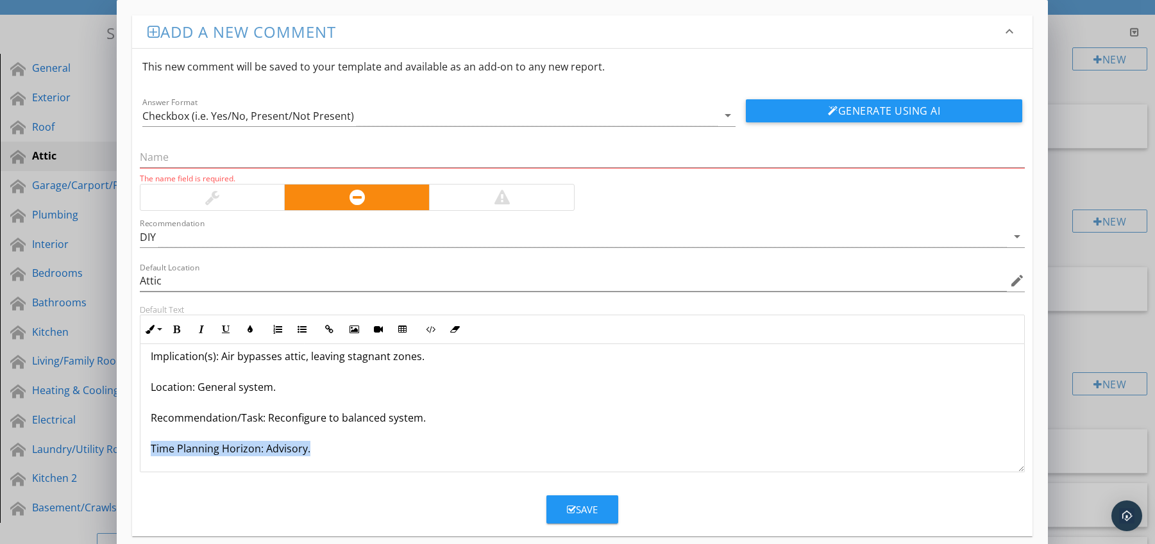
drag, startPoint x: 148, startPoint y: 464, endPoint x: 187, endPoint y: 468, distance: 38.7
click at [187, 468] on div "Mixed Ventilation Types Causing Short-Circuiting Condition: Ridge, gable, and b…" at bounding box center [582, 372] width 884 height 200
click at [178, 331] on icon "button" at bounding box center [176, 329] width 9 height 9
click at [251, 326] on icon "button" at bounding box center [250, 329] width 9 height 9
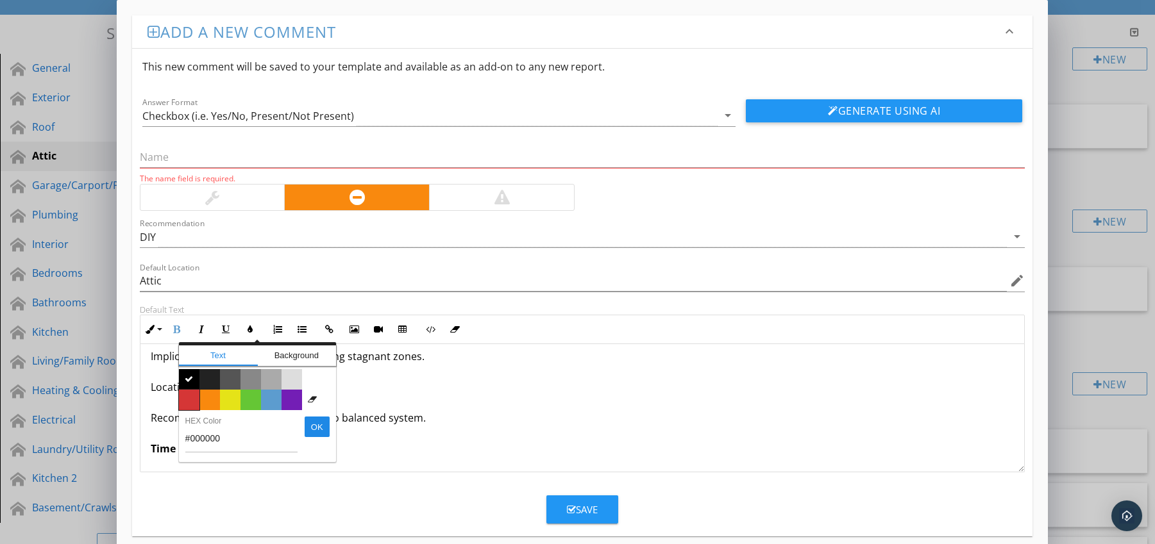
click at [190, 395] on span "Color #d53636" at bounding box center [189, 400] width 21 height 21
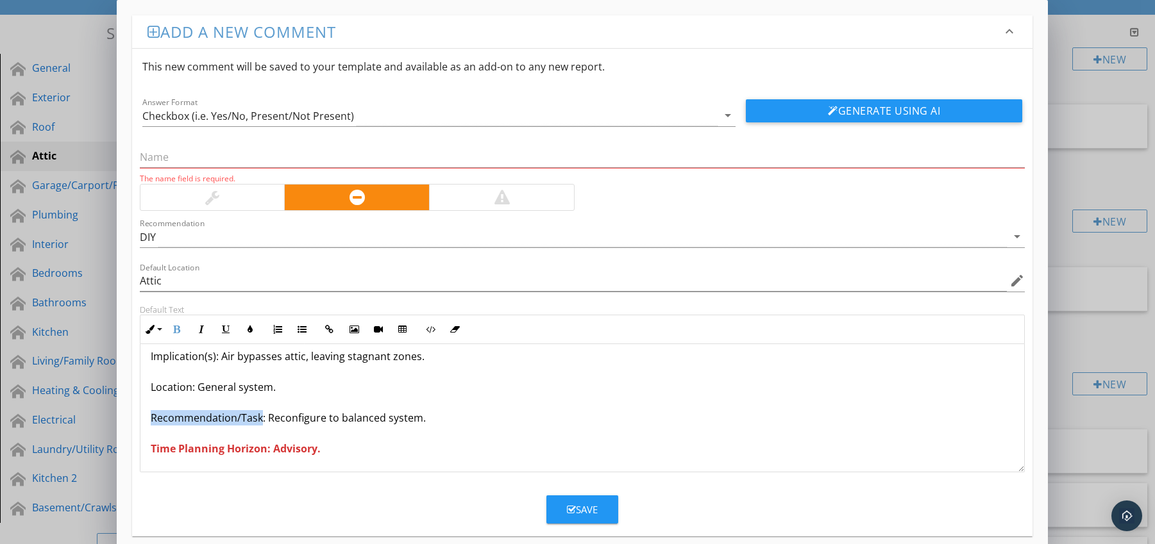
drag, startPoint x: 151, startPoint y: 416, endPoint x: 249, endPoint y: 415, distance: 98.1
click at [258, 423] on p "Mixed Ventilation Types Causing Short-Circuiting Condition: Ridge, gable, and b…" at bounding box center [583, 371] width 864 height 169
click at [176, 331] on icon "button" at bounding box center [176, 329] width 9 height 9
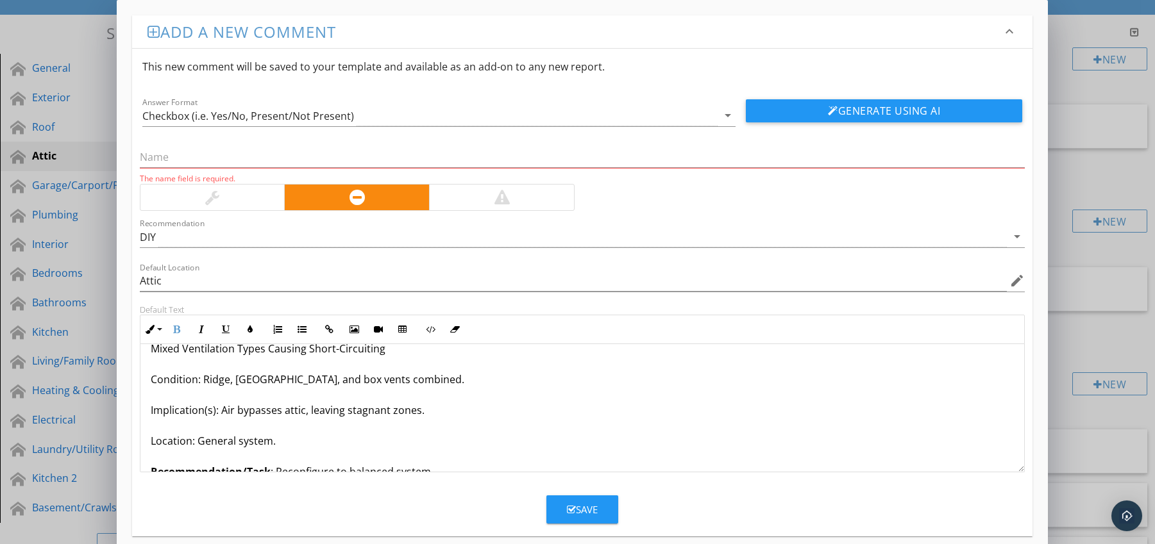
scroll to position [0, 0]
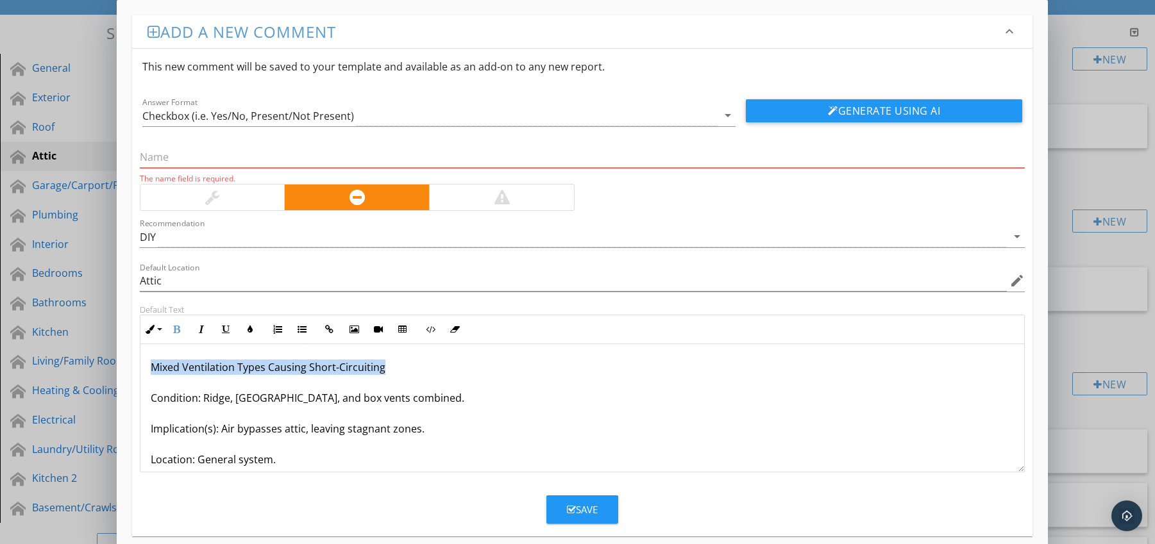
drag, startPoint x: 149, startPoint y: 364, endPoint x: 376, endPoint y: 367, distance: 227.6
click at [396, 364] on div "Mixed Ventilation Types Causing Short-Circuiting Condition: Ridge, gable, and b…" at bounding box center [582, 444] width 884 height 200
click at [218, 162] on input "text" at bounding box center [582, 157] width 885 height 21
paste input "Mixed Ventilation Types Causing Short-Circuiting"
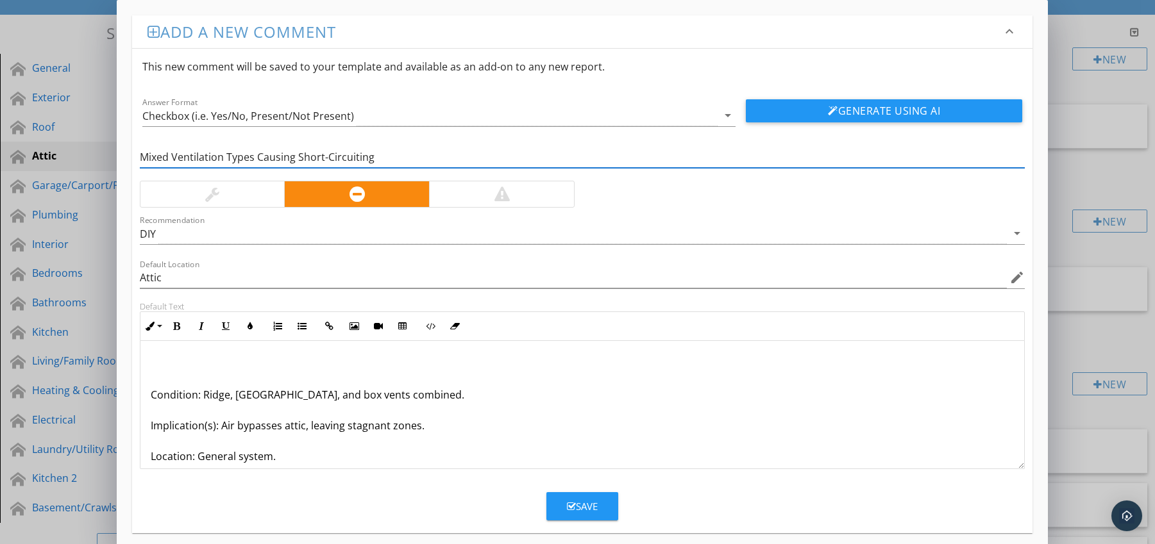
click at [151, 397] on p "Condition: Ridge, [GEOGRAPHIC_DATA], and box vents combined. Implication(s): Ai…" at bounding box center [583, 440] width 864 height 169
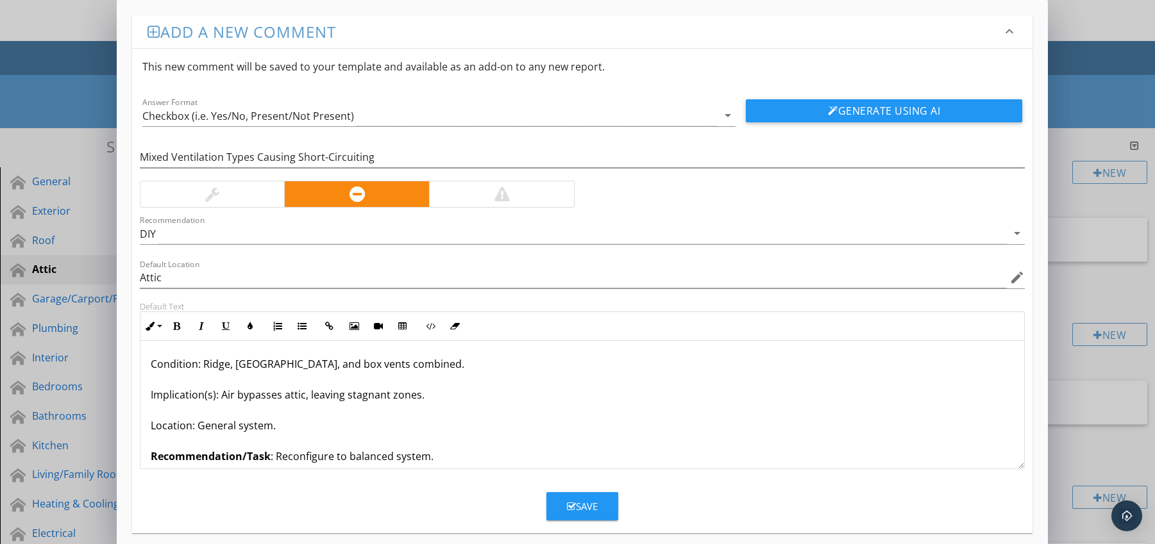
click at [571, 501] on div "Save" at bounding box center [582, 506] width 31 height 15
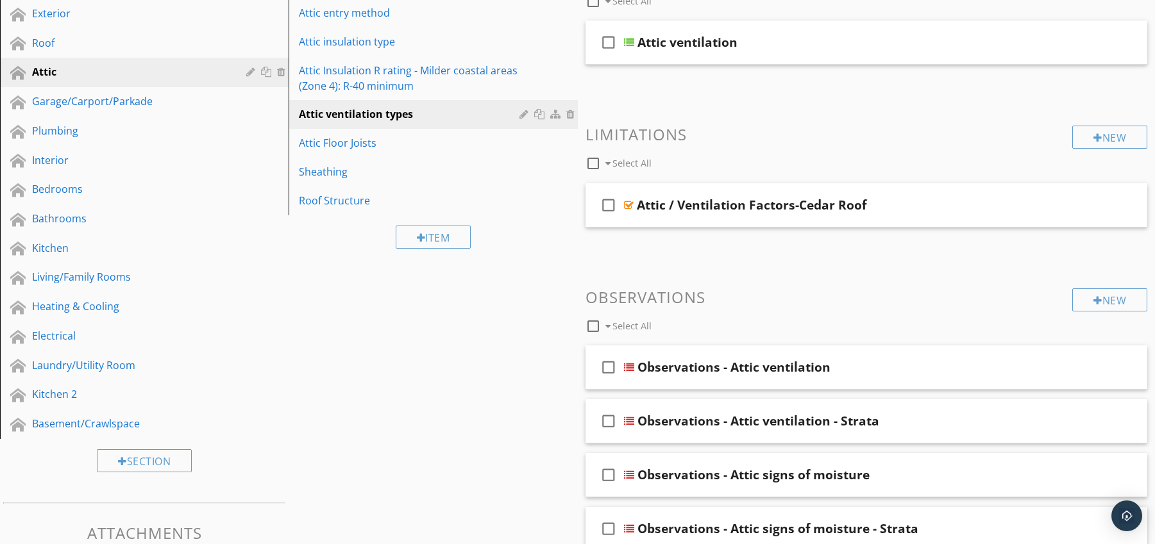
scroll to position [221, 0]
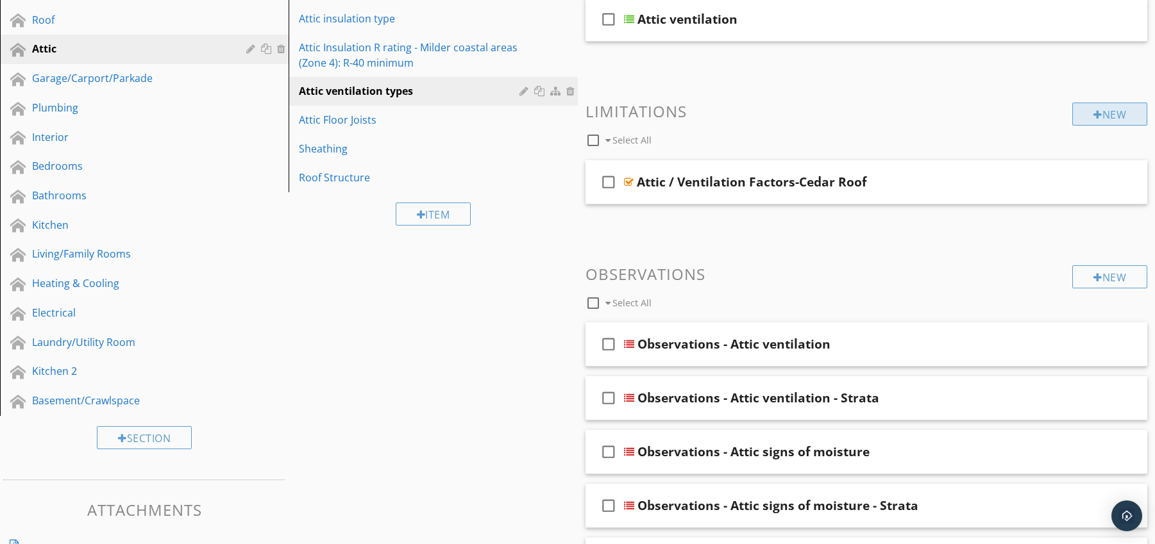
click at [1093, 116] on div at bounding box center [1097, 115] width 9 height 10
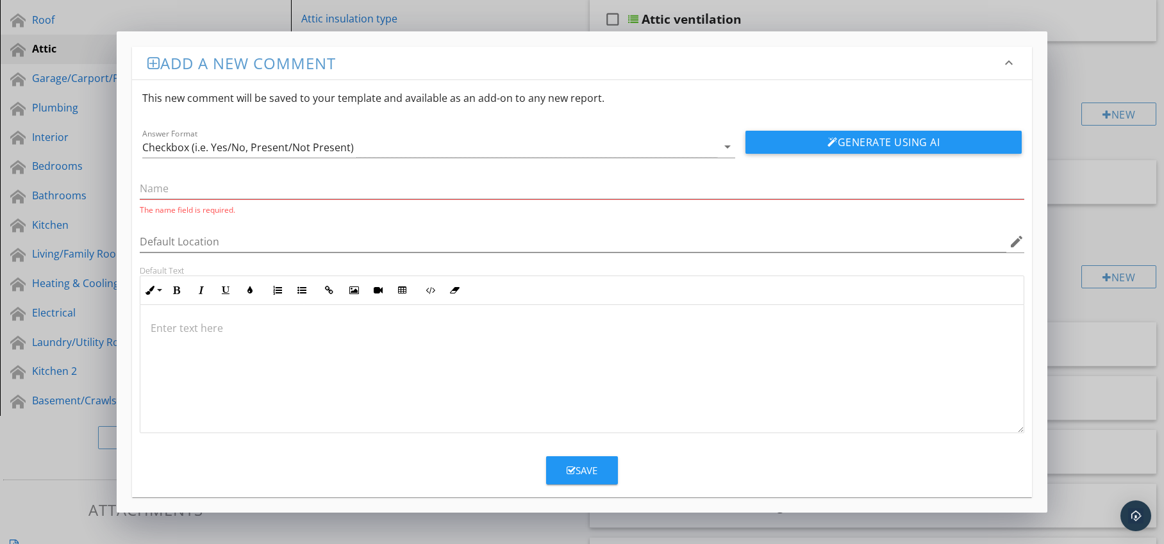
click at [281, 314] on div at bounding box center [582, 369] width 884 height 128
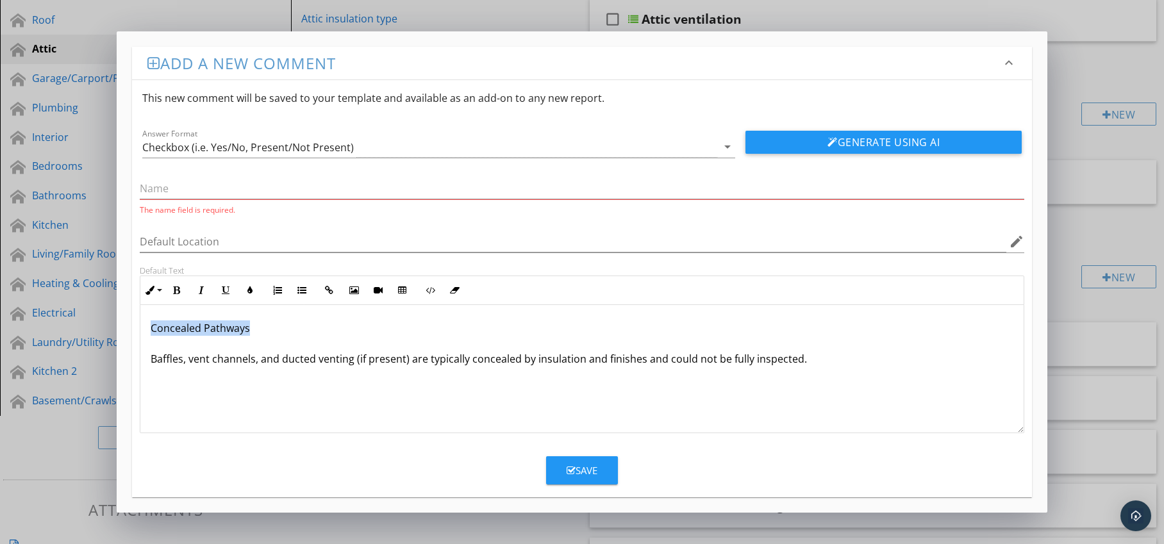
drag, startPoint x: 147, startPoint y: 325, endPoint x: 255, endPoint y: 330, distance: 107.2
click at [255, 330] on div "Concealed Pathways Baffles, vent channels, and ducted venting (if present) are …" at bounding box center [582, 369] width 884 height 128
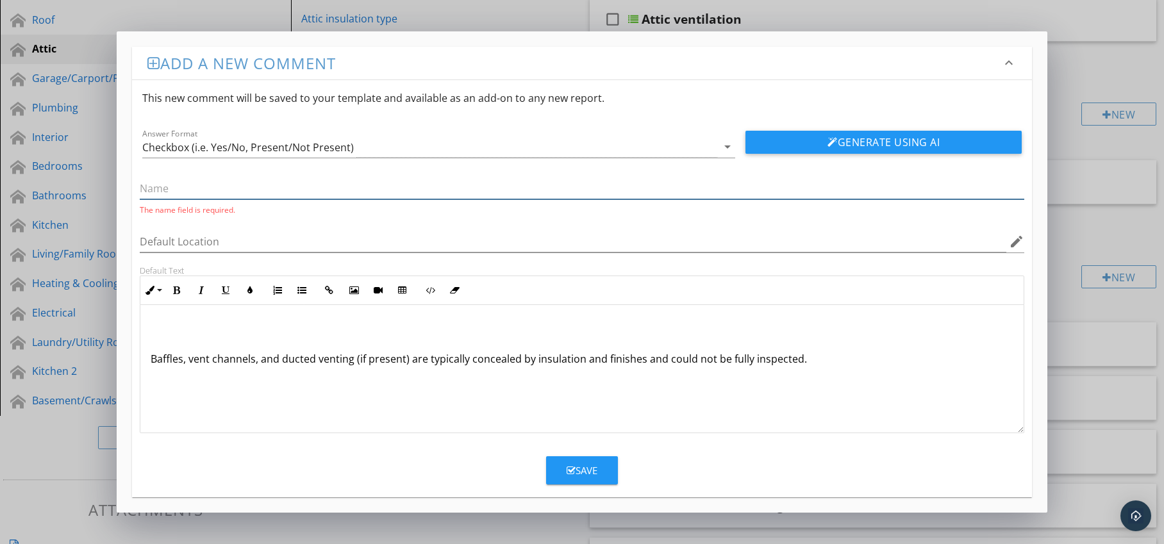
click at [230, 196] on input "text" at bounding box center [582, 188] width 885 height 21
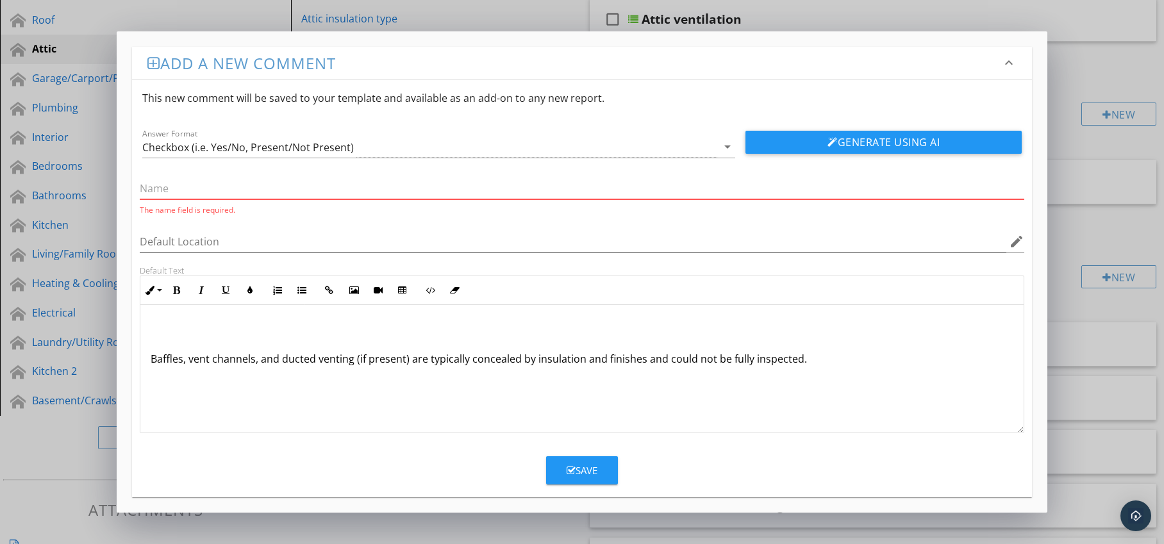
paste input "Concealed Pathways"
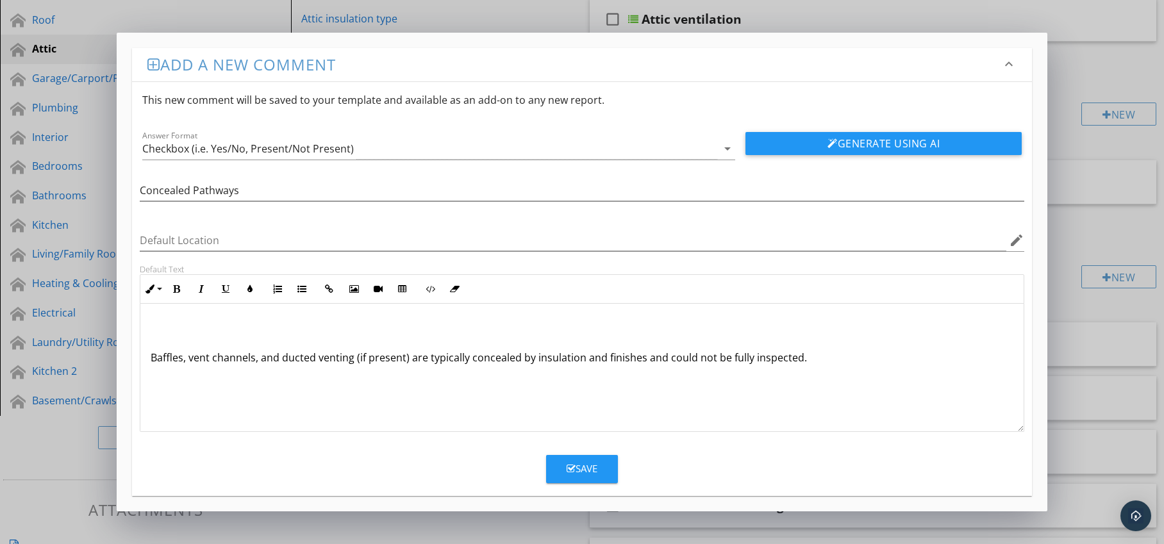
click at [151, 358] on p "Baffles, vent channels, and ducted venting (if present) are typically concealed…" at bounding box center [583, 342] width 864 height 46
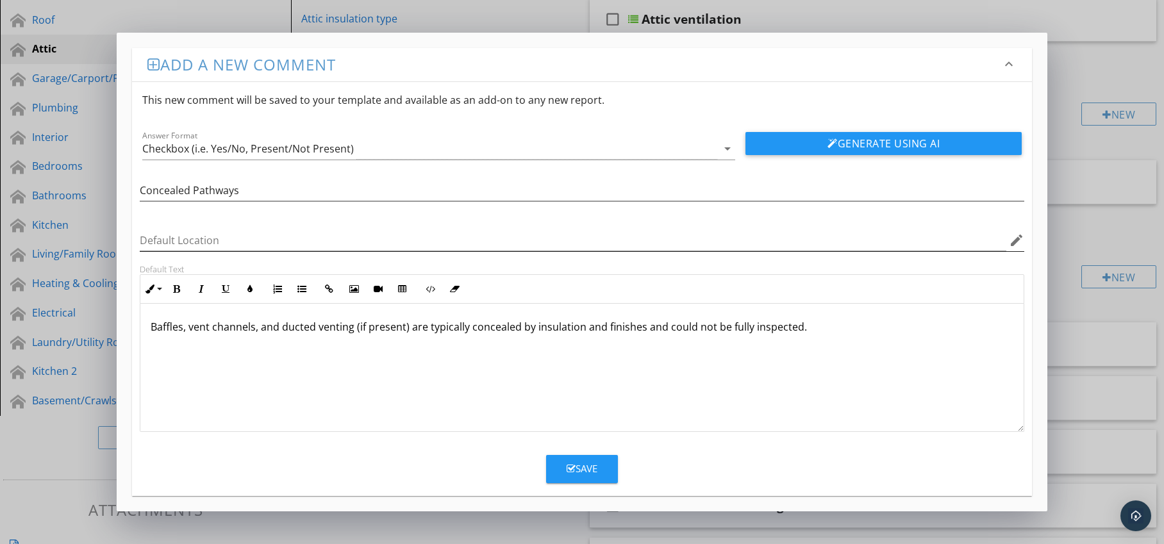
click at [1018, 240] on icon "edit" at bounding box center [1016, 240] width 15 height 15
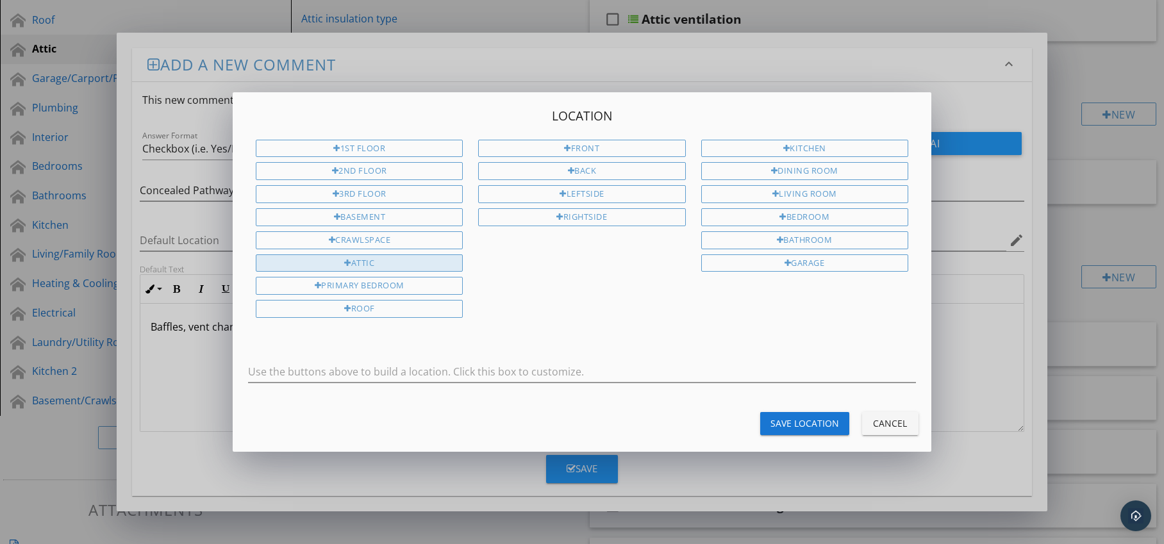
click at [453, 261] on div "Attic" at bounding box center [359, 264] width 207 height 18
click at [782, 419] on div "Save Location" at bounding box center [805, 423] width 69 height 13
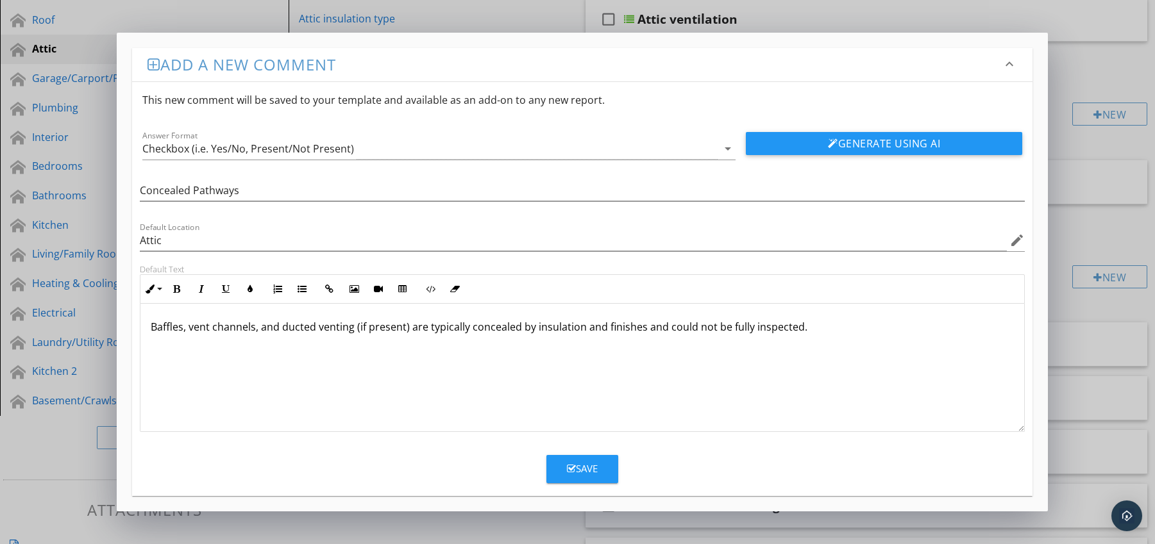
click at [591, 462] on div "Save" at bounding box center [582, 469] width 31 height 15
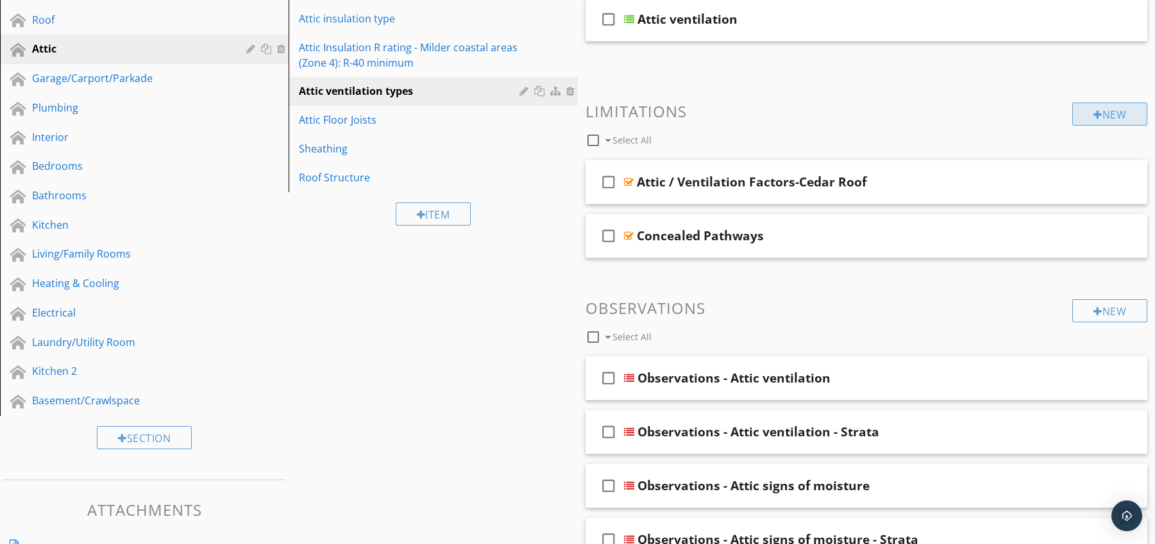
click at [1093, 115] on div at bounding box center [1097, 115] width 9 height 10
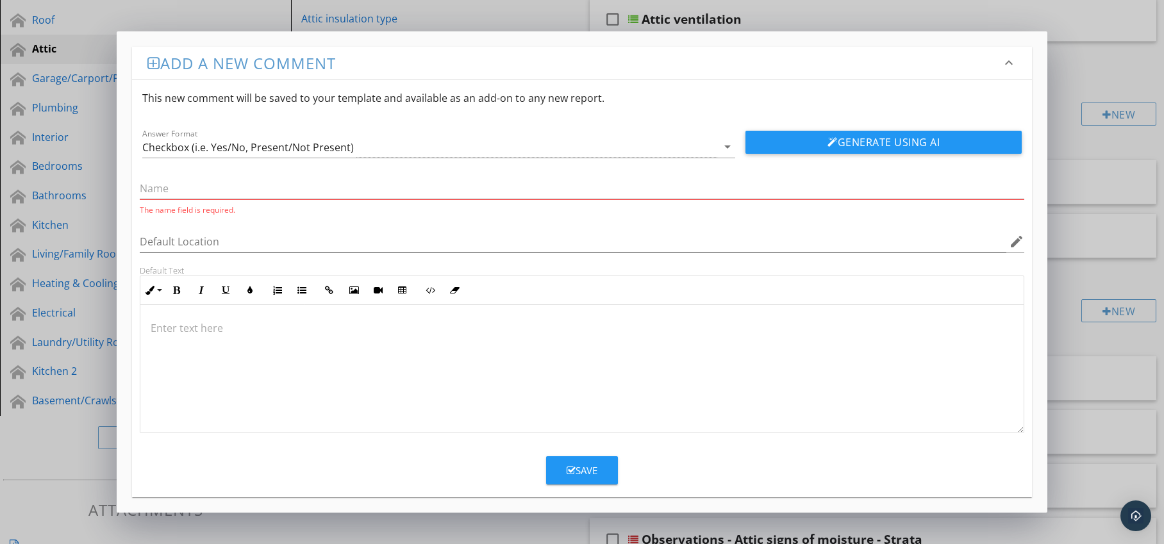
click at [274, 326] on p at bounding box center [583, 328] width 864 height 15
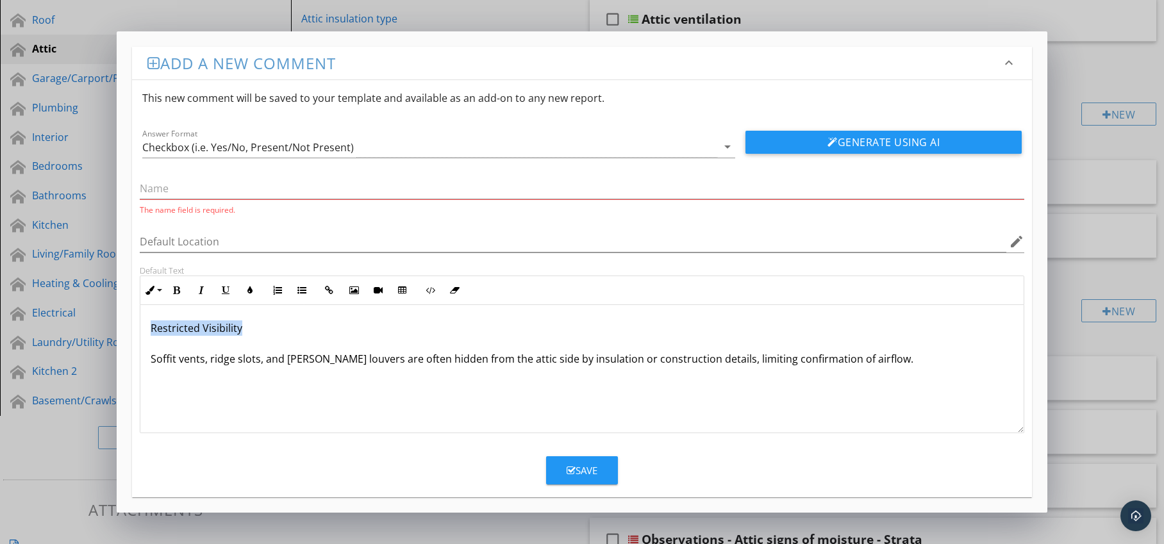
drag, startPoint x: 149, startPoint y: 330, endPoint x: 283, endPoint y: 325, distance: 134.1
click at [283, 325] on div "Restricted Visibility Soffit vents, ridge slots, and [PERSON_NAME] louvers are …" at bounding box center [582, 369] width 884 height 128
click at [240, 191] on input "text" at bounding box center [582, 188] width 885 height 21
paste input "Restricted Visibility"
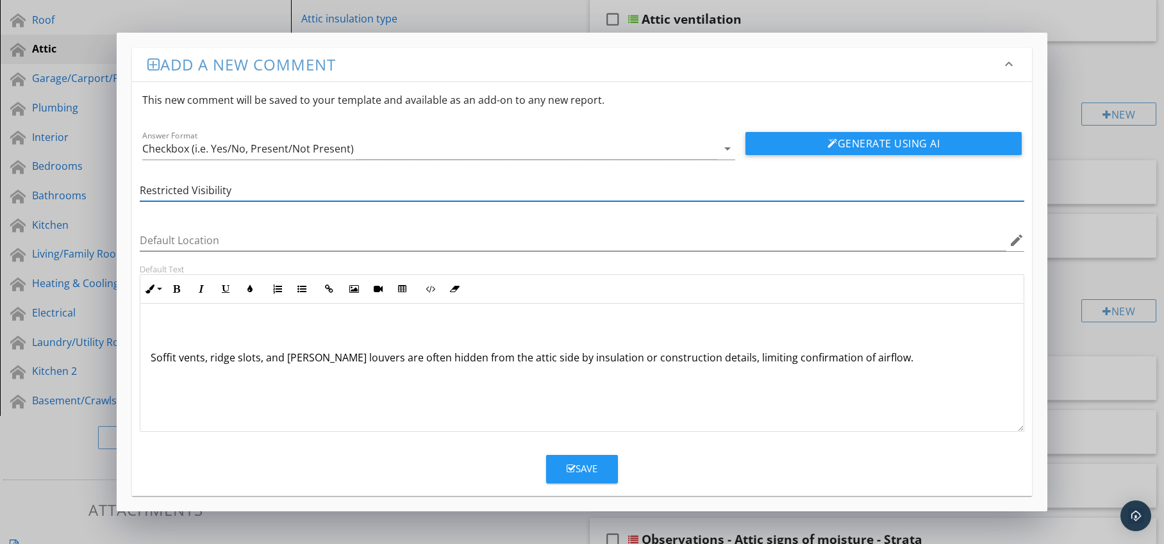
click at [146, 360] on div "Soffit vents, ridge slots, and [PERSON_NAME] louvers are often hidden from the …" at bounding box center [582, 368] width 884 height 128
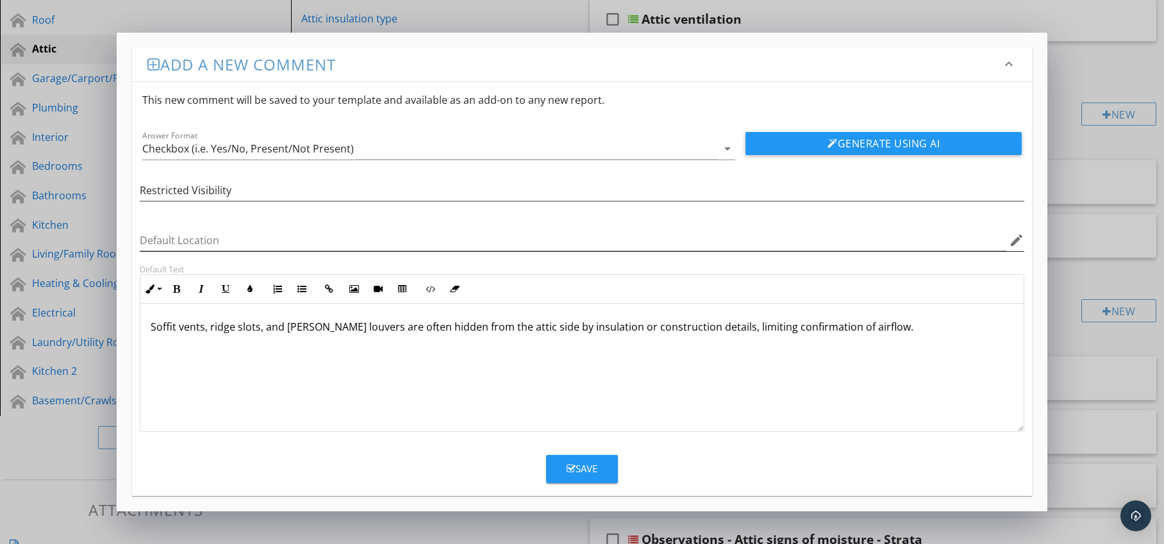
click at [1014, 244] on icon "edit" at bounding box center [1016, 240] width 15 height 15
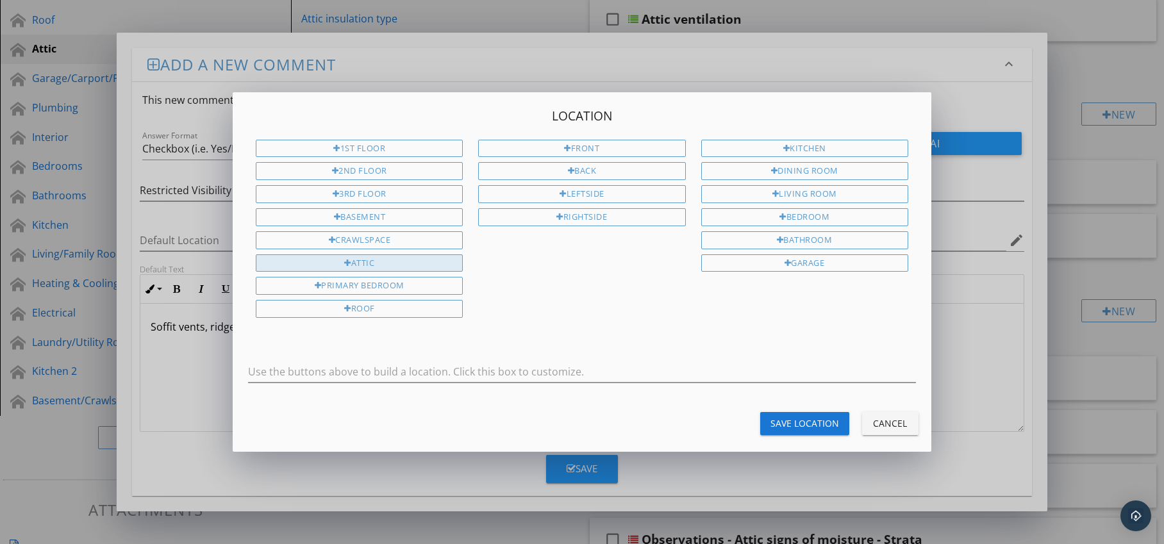
drag, startPoint x: 362, startPoint y: 258, endPoint x: 374, endPoint y: 264, distance: 12.9
click at [363, 258] on div "Attic" at bounding box center [359, 264] width 207 height 18
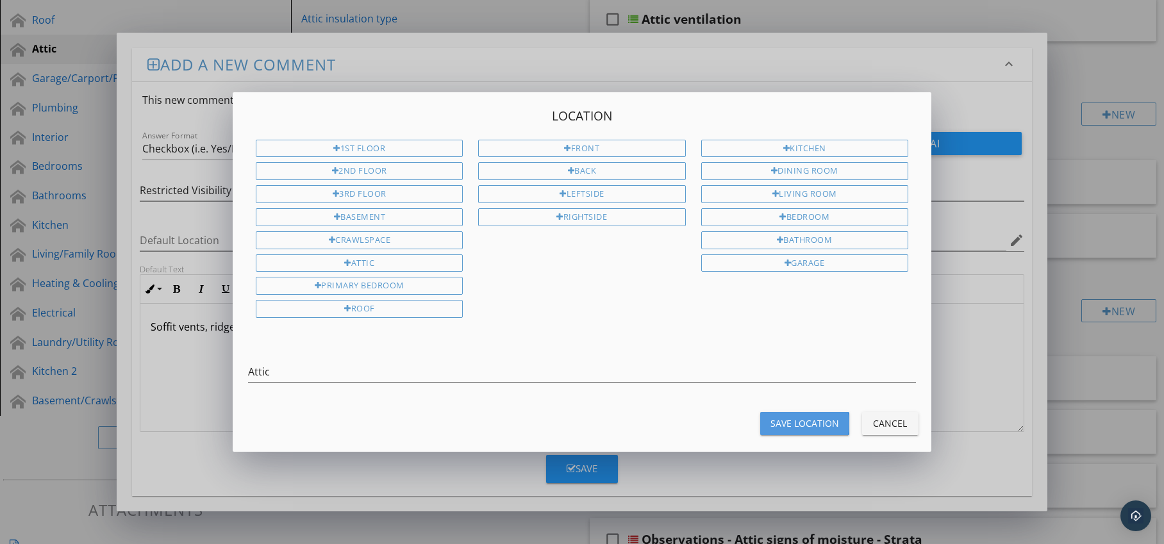
click at [805, 420] on div "Save Location" at bounding box center [805, 423] width 69 height 13
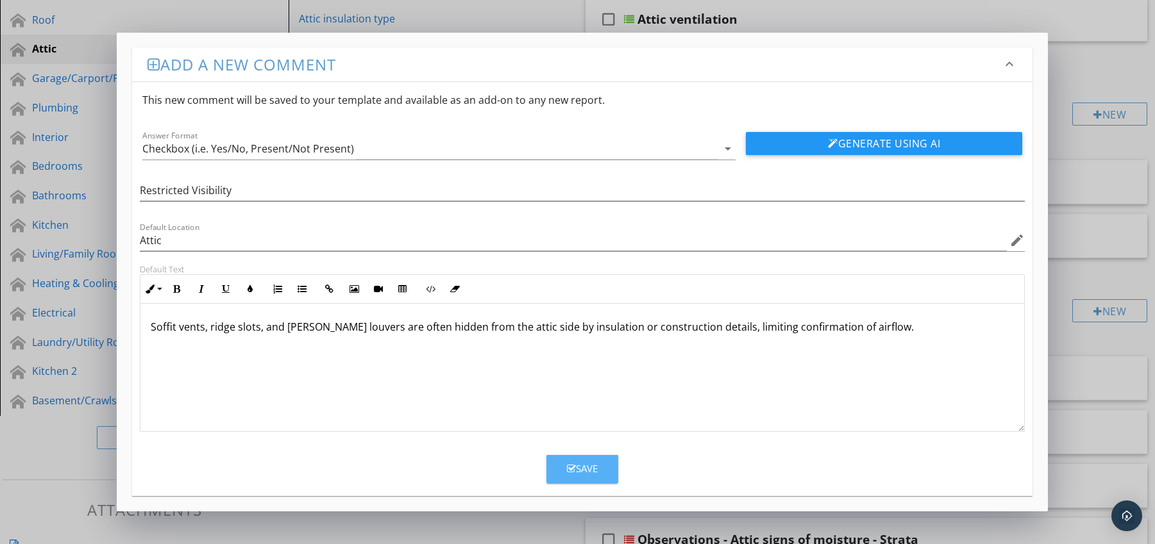
click at [585, 467] on div "Save" at bounding box center [582, 469] width 31 height 15
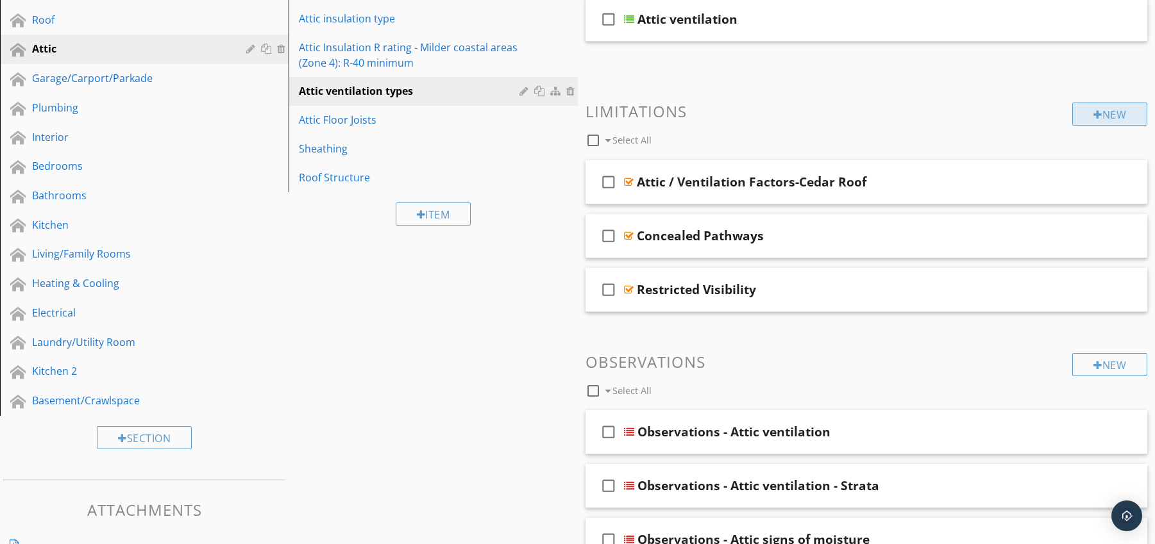
click at [1091, 120] on div "New" at bounding box center [1109, 114] width 75 height 23
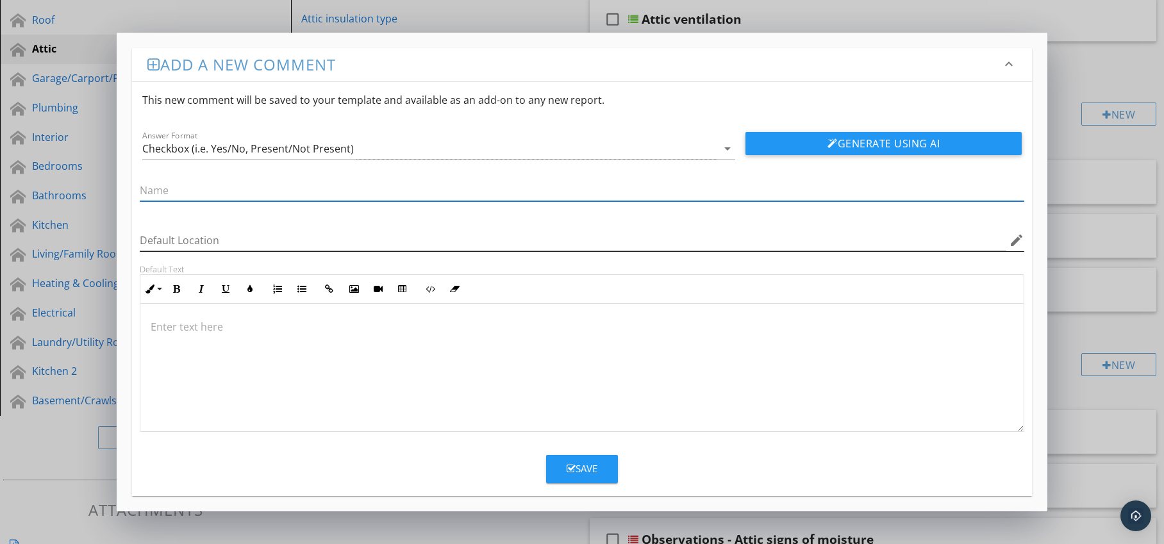
click at [1014, 244] on icon "edit" at bounding box center [1016, 240] width 15 height 15
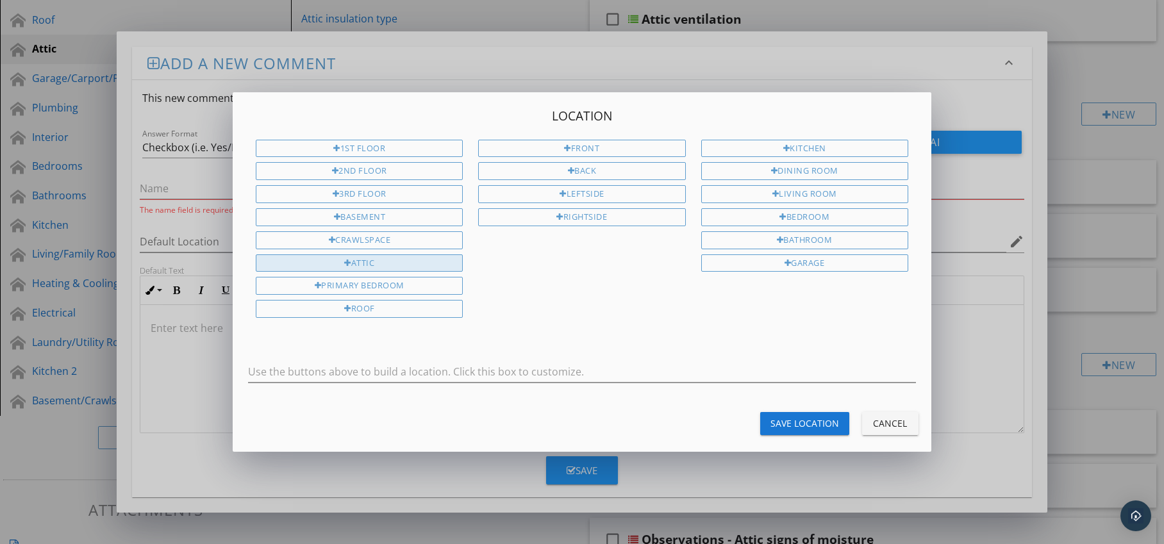
click at [377, 257] on div "Attic" at bounding box center [359, 264] width 207 height 18
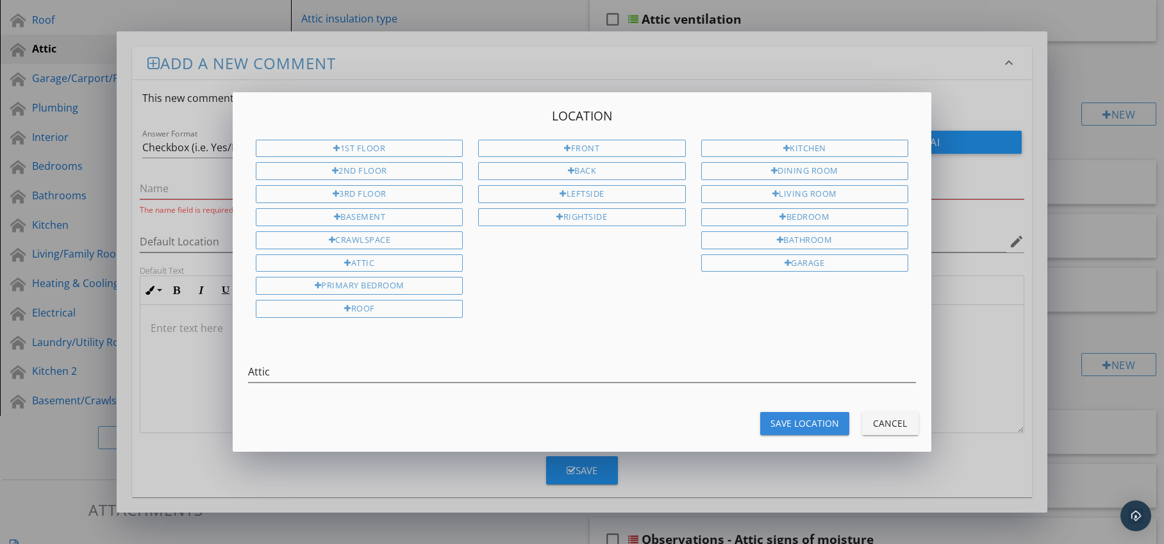
drag, startPoint x: 785, startPoint y: 415, endPoint x: 633, endPoint y: 410, distance: 151.4
click at [785, 416] on button "Save Location" at bounding box center [804, 423] width 89 height 23
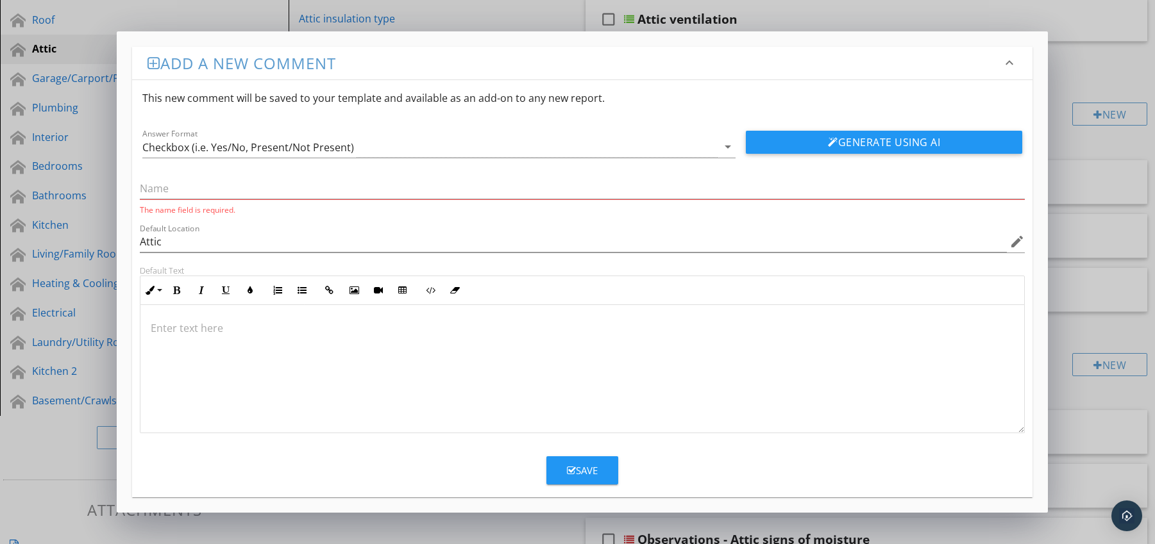
click at [264, 326] on p at bounding box center [583, 328] width 864 height 15
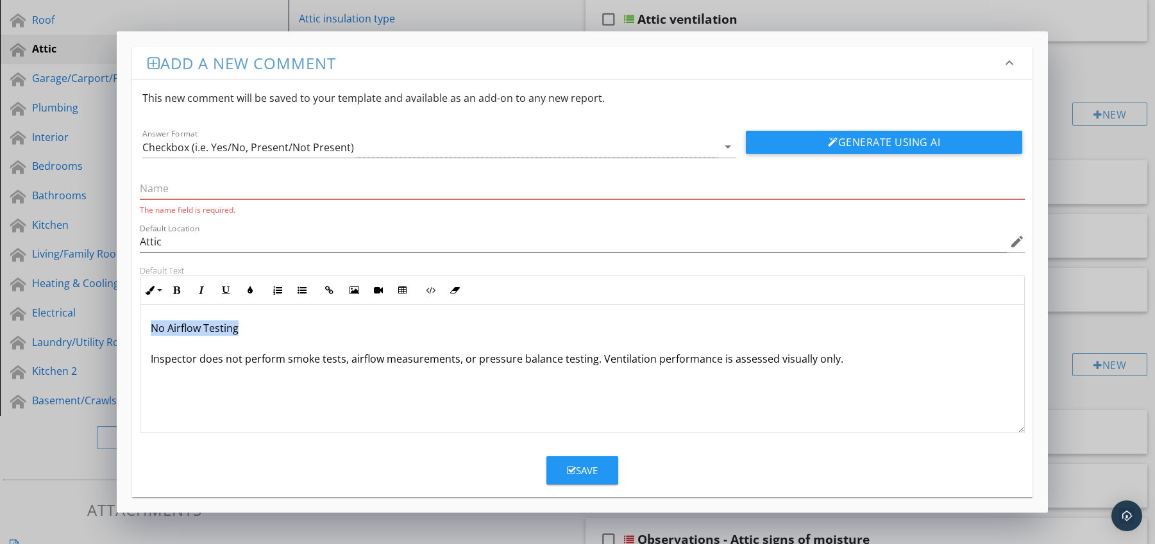
drag, startPoint x: 148, startPoint y: 331, endPoint x: 289, endPoint y: 331, distance: 141.1
click at [289, 331] on div "No Airflow Testing Inspector does not perform smoke tests, airflow measurements…" at bounding box center [582, 369] width 884 height 128
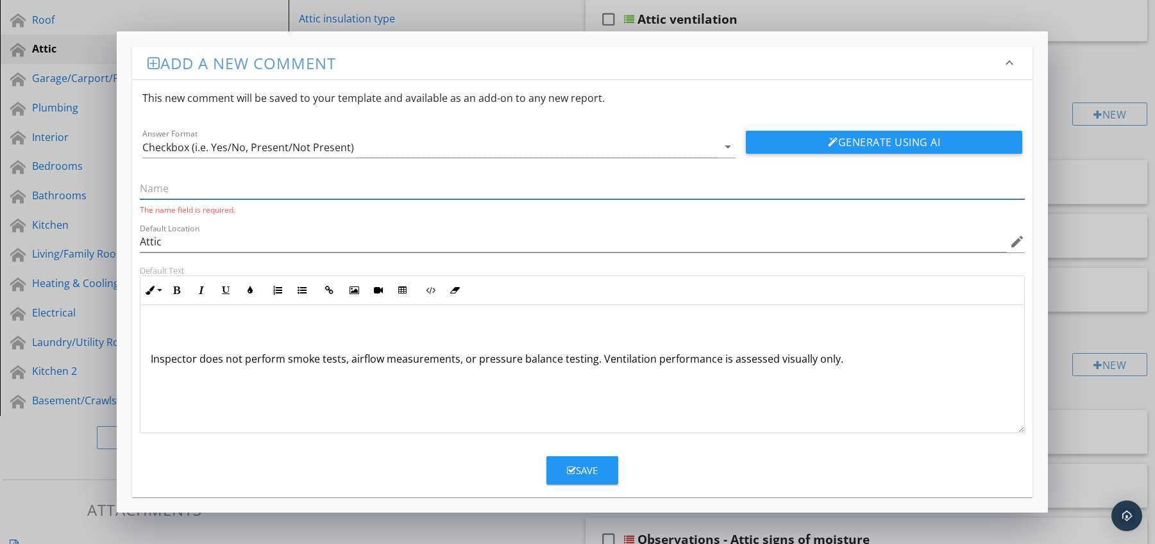
click at [231, 185] on input "text" at bounding box center [582, 188] width 885 height 21
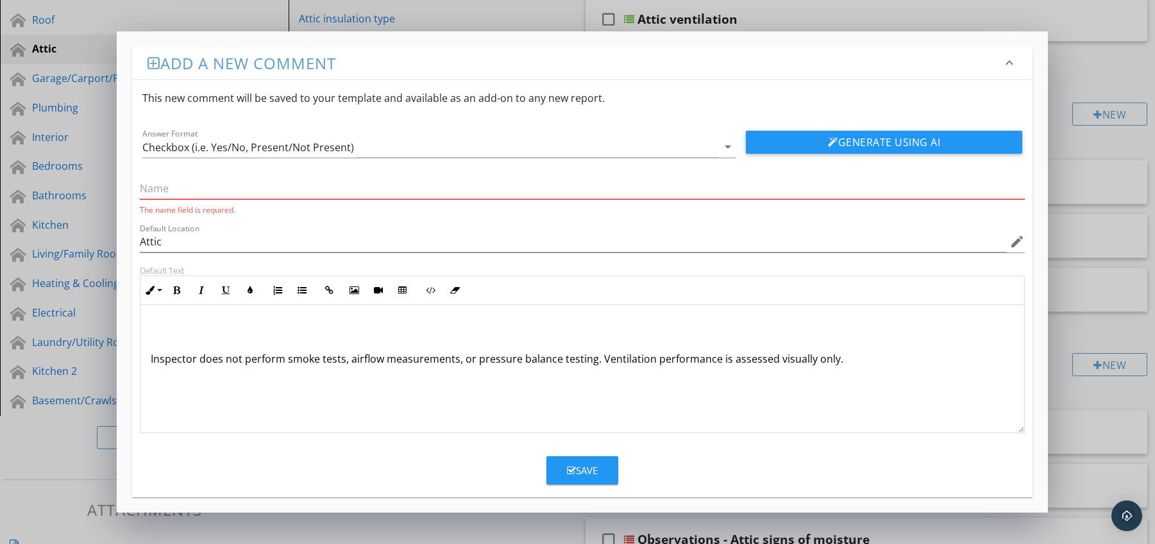
paste input "No Airflow Testing"
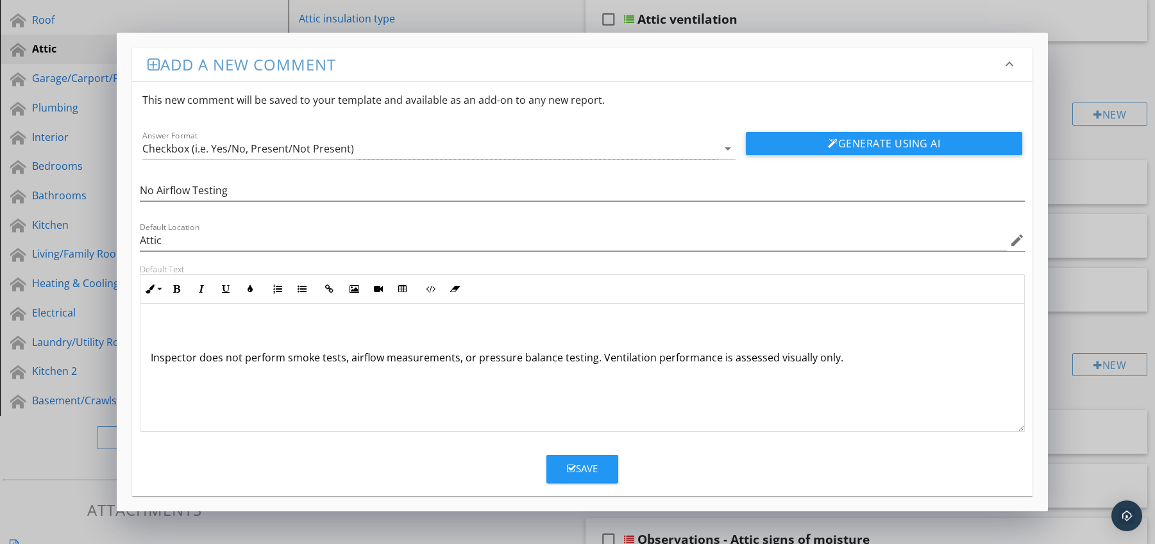
click at [144, 359] on div "Inspector does not perform smoke tests, airflow measurements, or pressure balan…" at bounding box center [582, 368] width 884 height 128
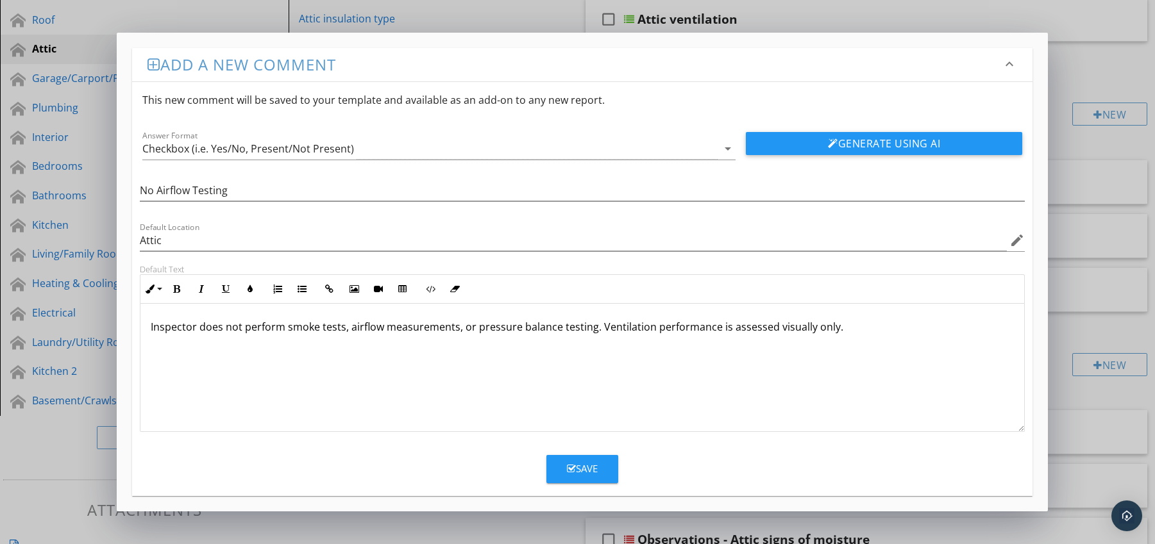
click at [594, 466] on div "Save" at bounding box center [582, 469] width 31 height 15
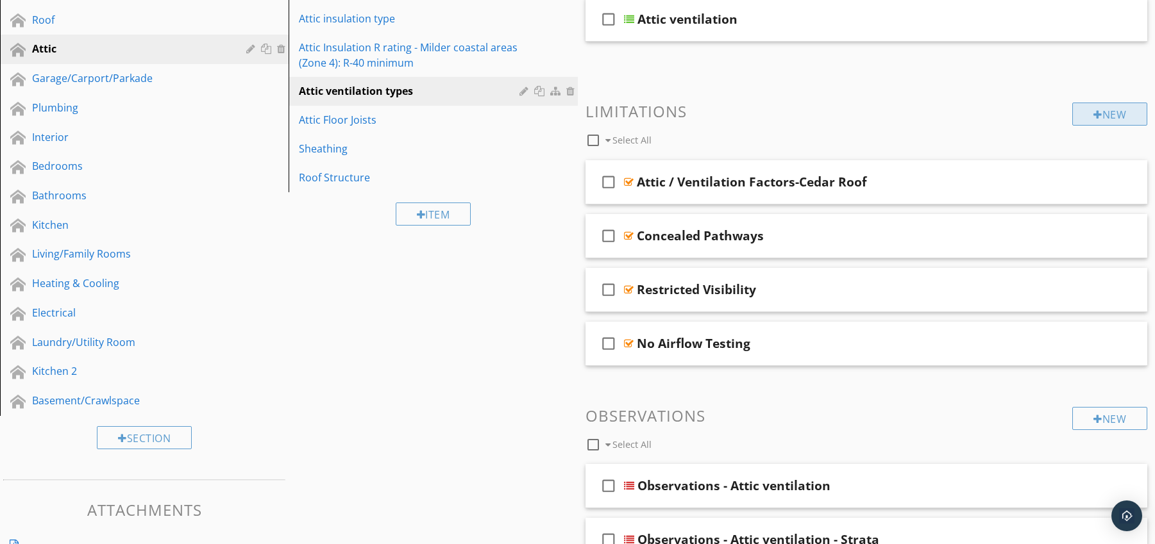
click at [1129, 108] on div "New" at bounding box center [1109, 114] width 75 height 23
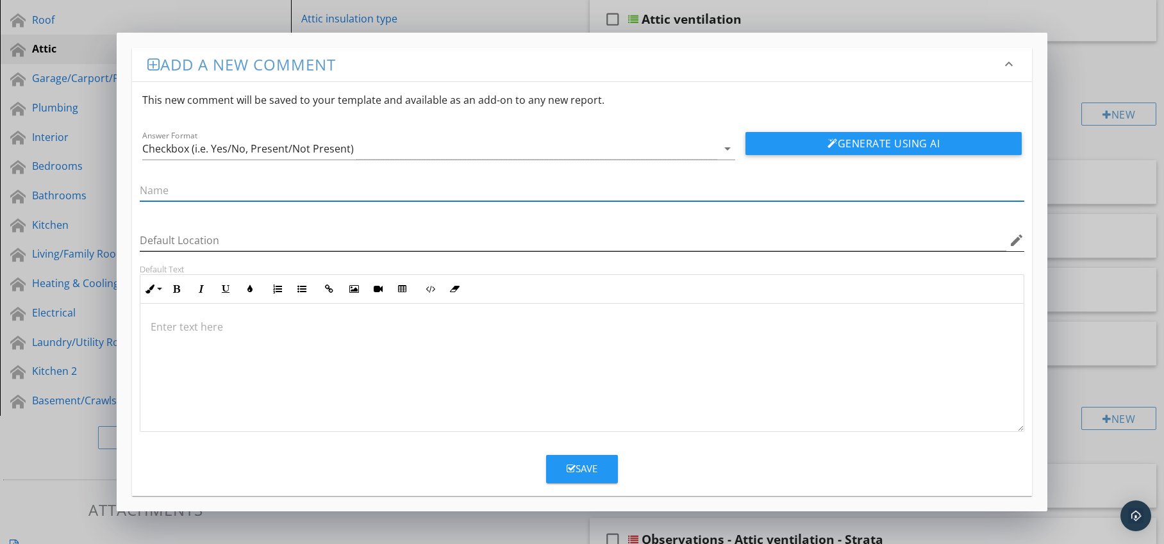
click at [1014, 240] on icon "edit" at bounding box center [1016, 240] width 15 height 15
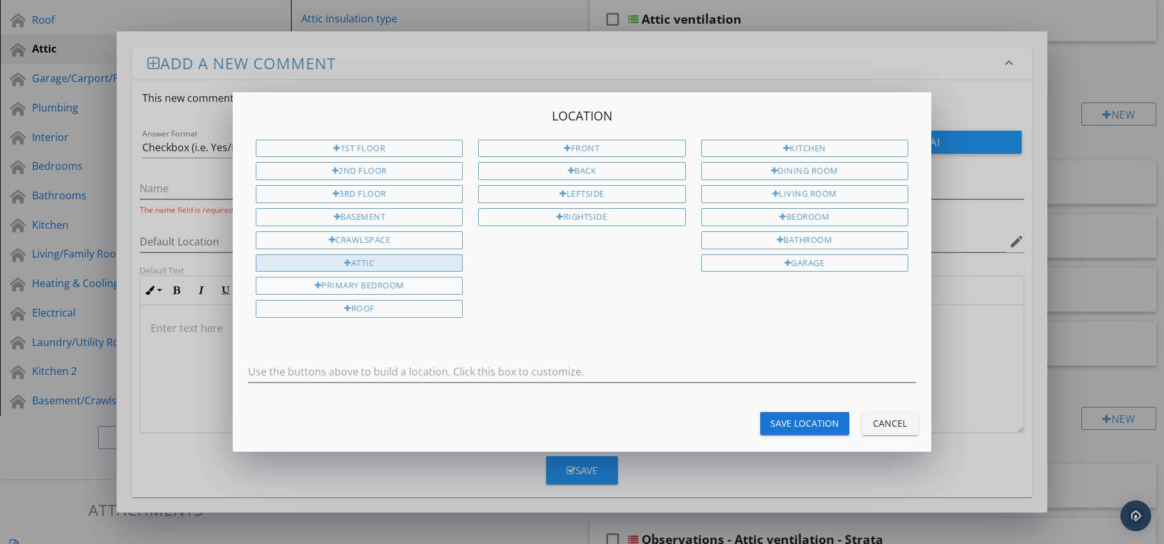
click at [393, 267] on div "Attic" at bounding box center [359, 264] width 207 height 18
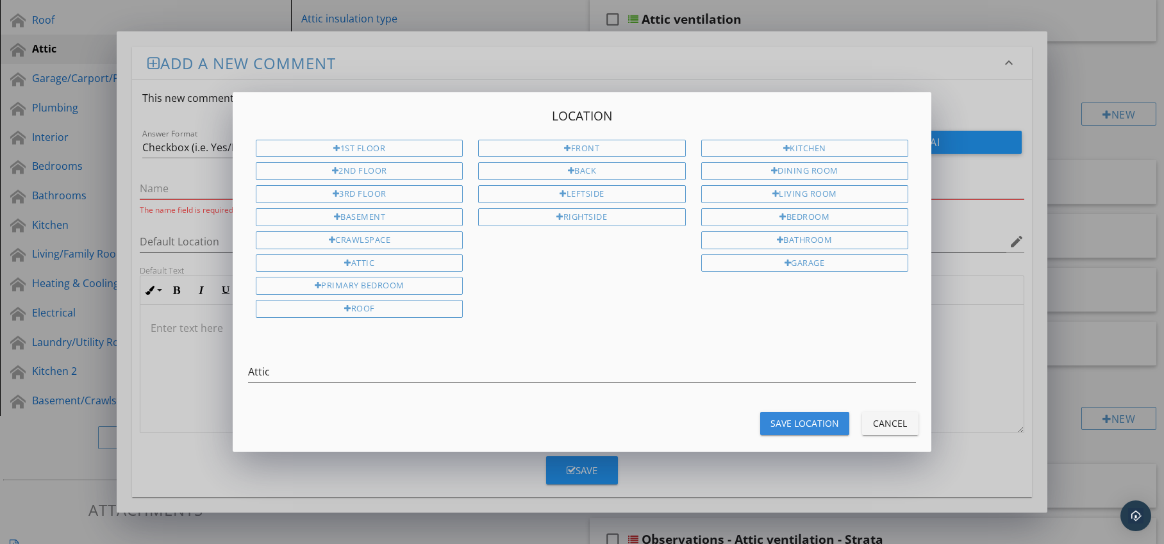
drag, startPoint x: 789, startPoint y: 424, endPoint x: 612, endPoint y: 424, distance: 177.0
click at [789, 424] on div "Save Location" at bounding box center [805, 423] width 69 height 13
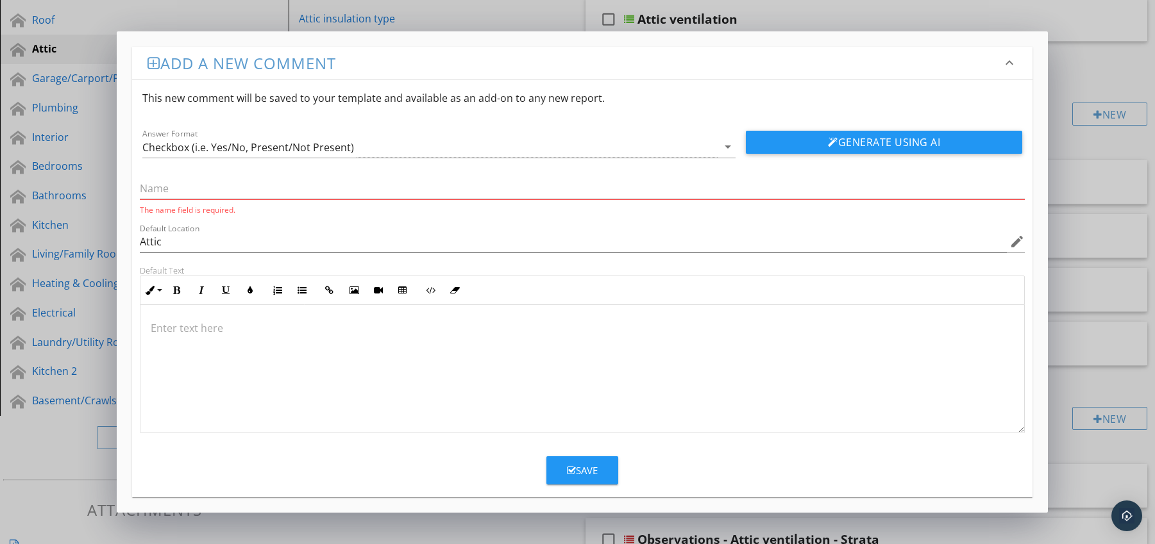
click at [257, 334] on p at bounding box center [583, 328] width 864 height 15
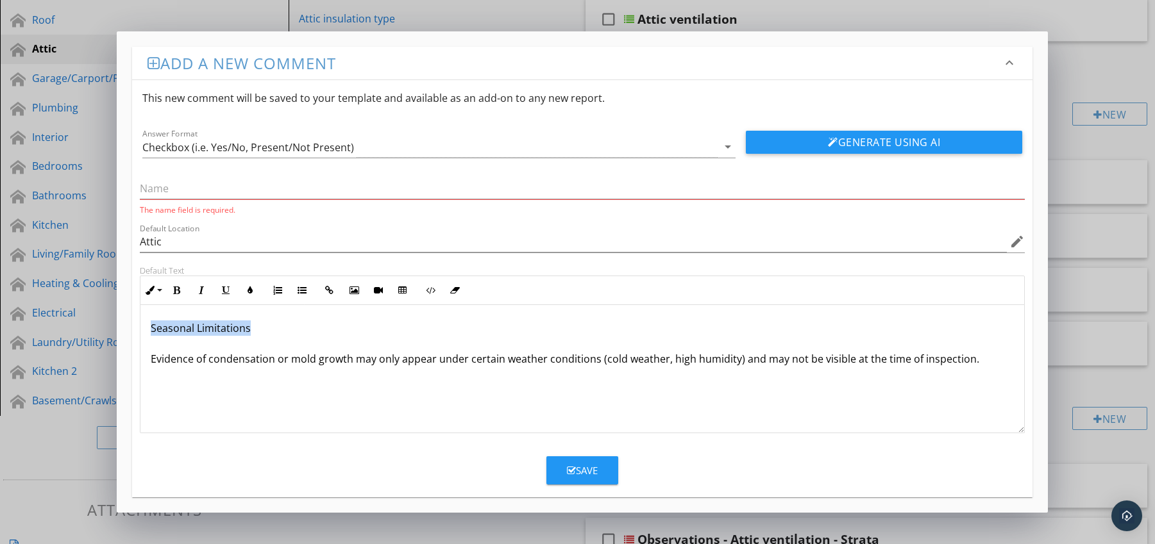
drag, startPoint x: 144, startPoint y: 331, endPoint x: 317, endPoint y: 330, distance: 172.5
click at [317, 330] on div "Seasonal Limitations Evidence of condensation or mold growth may only appear un…" at bounding box center [582, 369] width 884 height 128
click at [201, 188] on input "text" at bounding box center [582, 188] width 885 height 21
paste input "Seasonal Limitations"
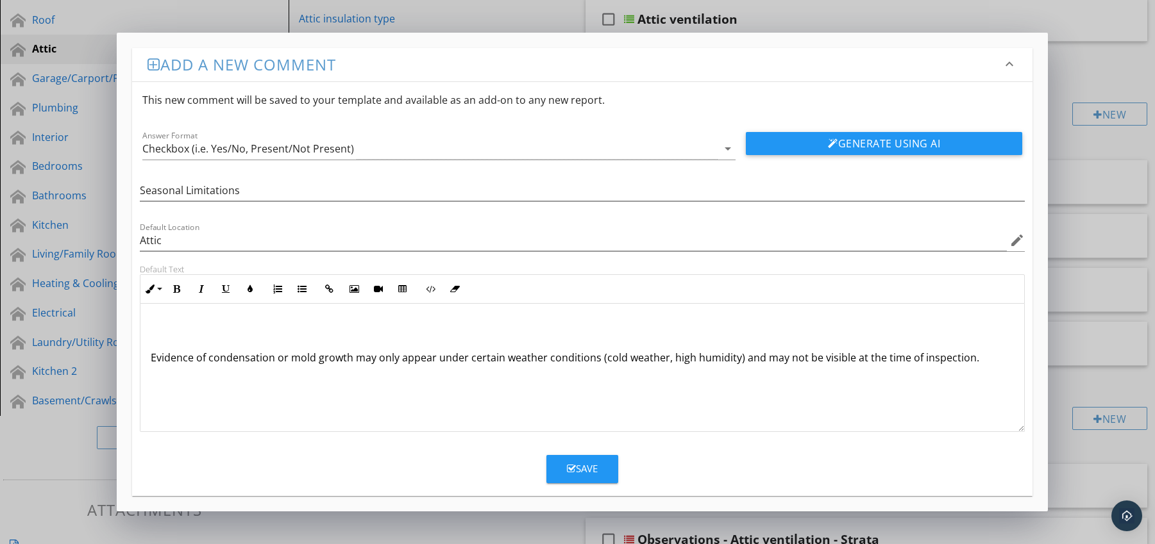
click at [146, 361] on div "Evidence of condensation or mold growth may only appear under certain weather c…" at bounding box center [582, 368] width 884 height 128
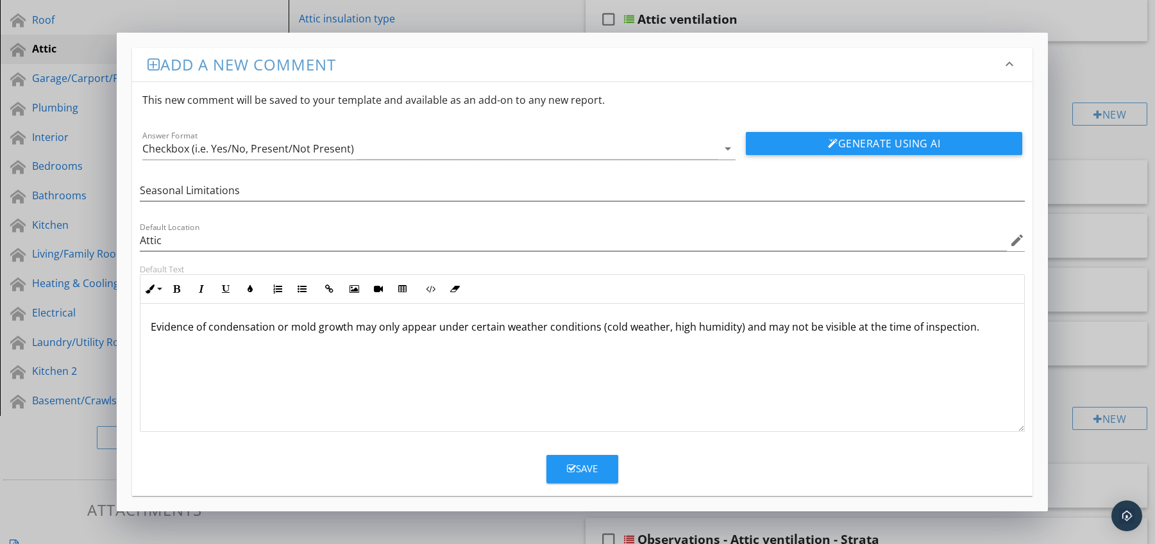
click at [312, 328] on p "Evidence of condensation or mold growth may only appear under certain weather c…" at bounding box center [583, 326] width 864 height 15
click at [587, 467] on div "Save" at bounding box center [582, 469] width 31 height 15
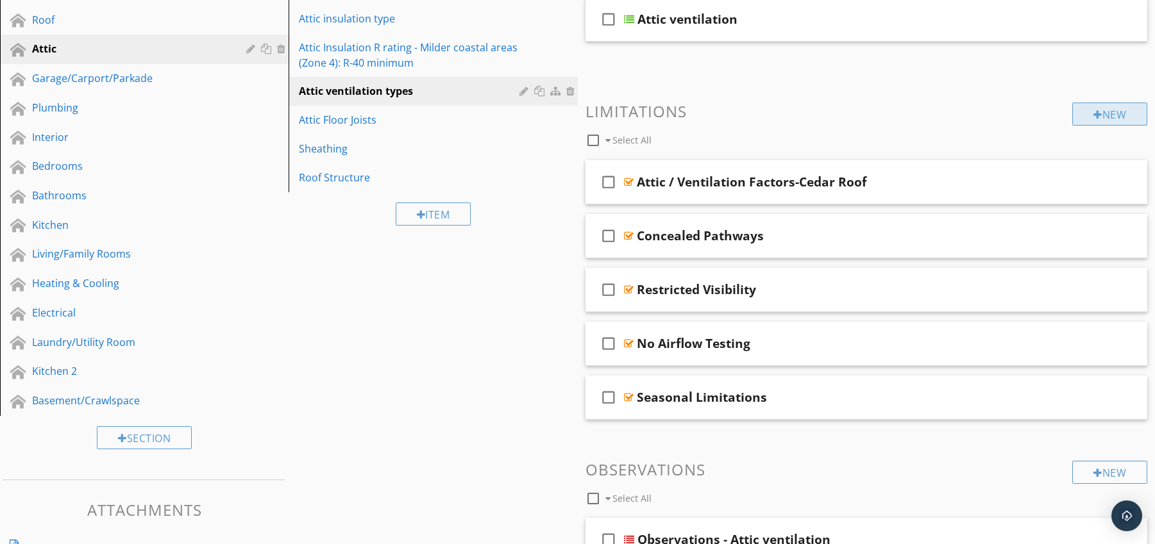
click at [1093, 115] on div at bounding box center [1097, 115] width 9 height 10
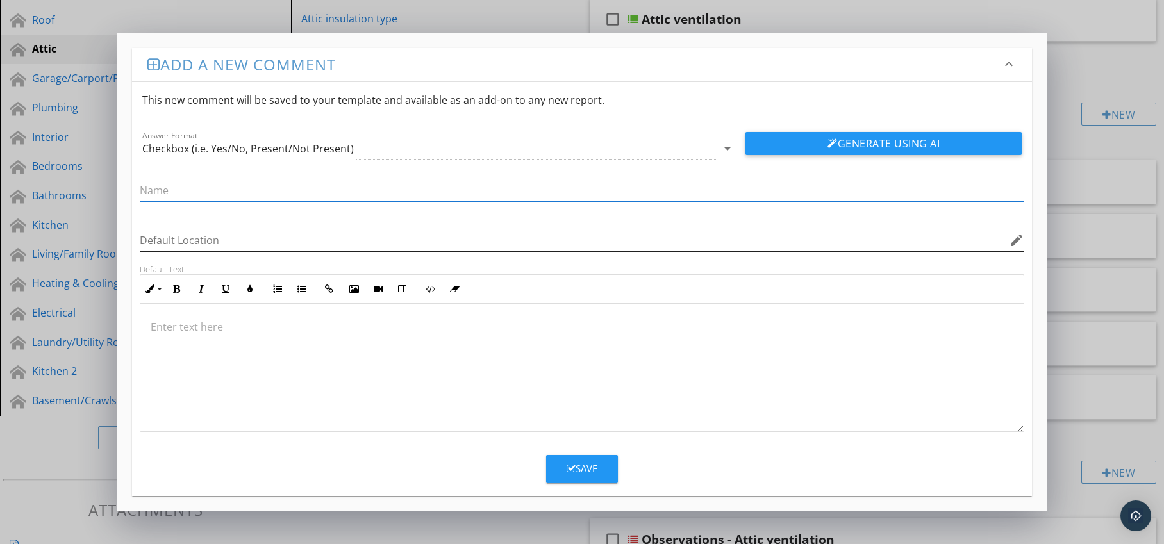
click at [1011, 244] on icon "edit" at bounding box center [1016, 240] width 15 height 15
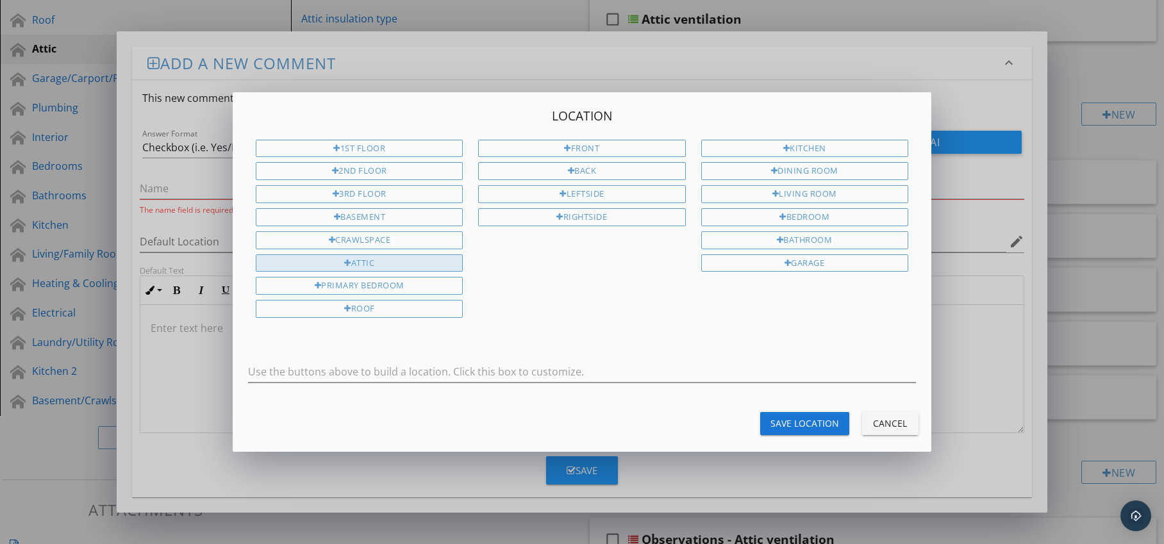
drag, startPoint x: 350, startPoint y: 265, endPoint x: 377, endPoint y: 271, distance: 27.7
click at [351, 265] on div "Attic" at bounding box center [359, 264] width 207 height 18
click at [790, 428] on div "Save Location" at bounding box center [805, 423] width 69 height 13
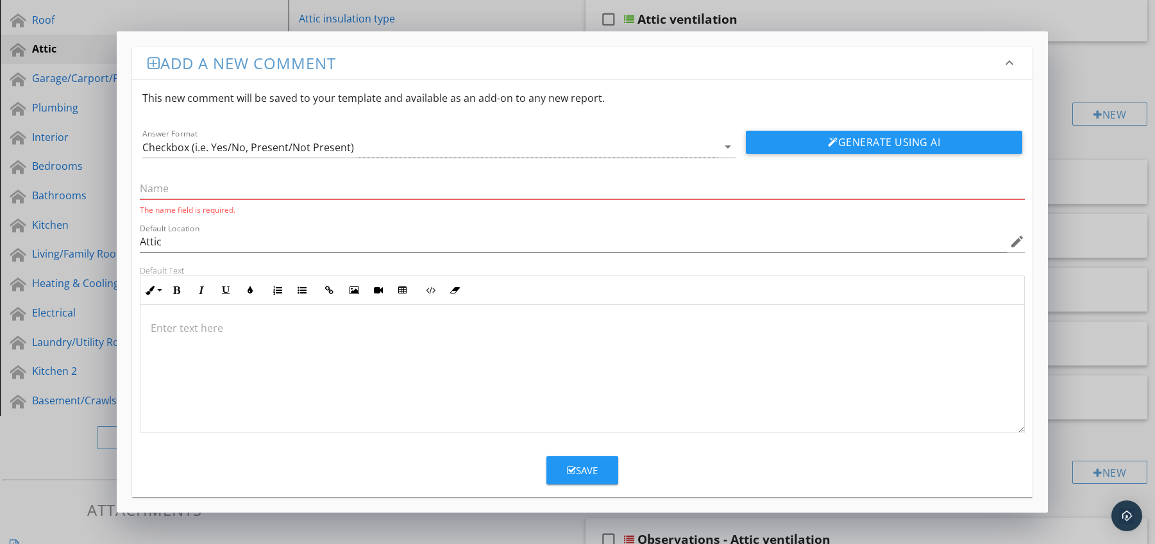
click at [234, 342] on div at bounding box center [582, 369] width 884 height 128
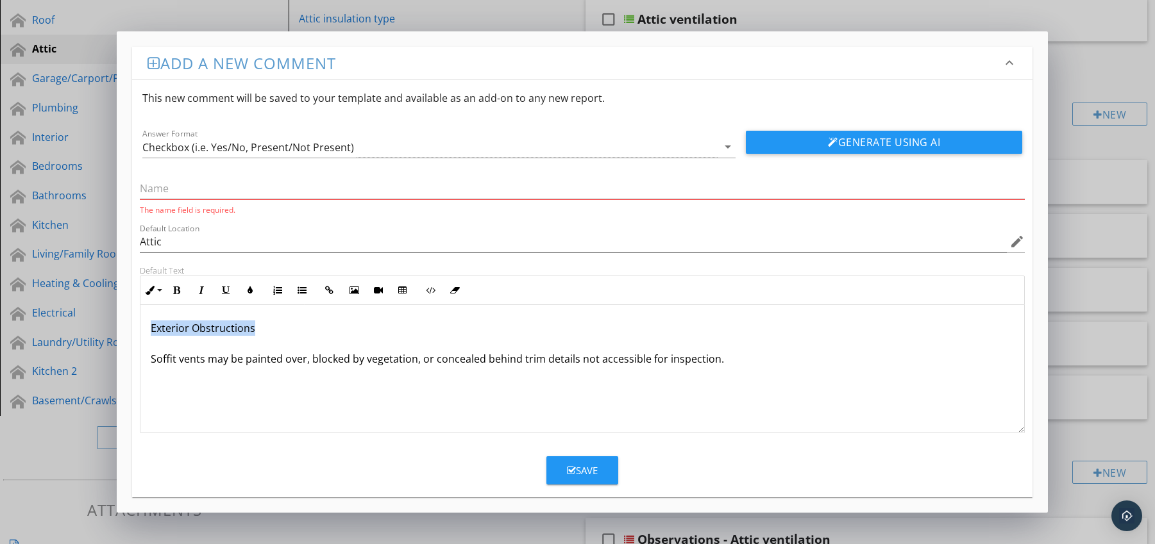
drag, startPoint x: 147, startPoint y: 324, endPoint x: 279, endPoint y: 331, distance: 131.6
click at [294, 328] on div "Exterior Obstructions Soffit vents may be painted over, blocked by vegetation, …" at bounding box center [582, 369] width 884 height 128
click at [151, 360] on p "Soffit vents may be painted over, blocked by vegetation, or concealed behind tr…" at bounding box center [583, 344] width 864 height 46
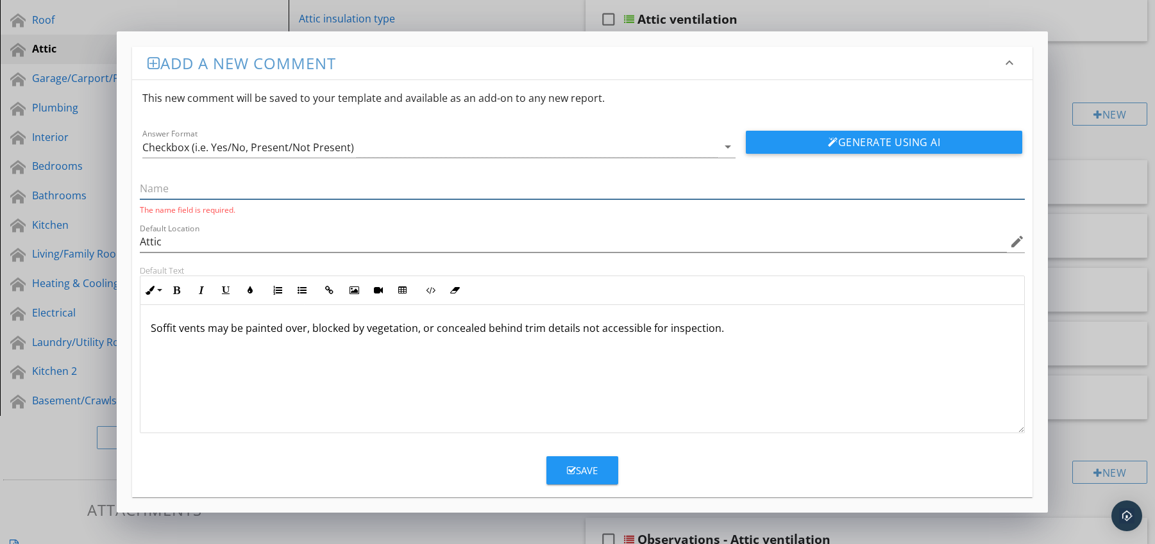
click at [207, 188] on input "text" at bounding box center [582, 188] width 885 height 21
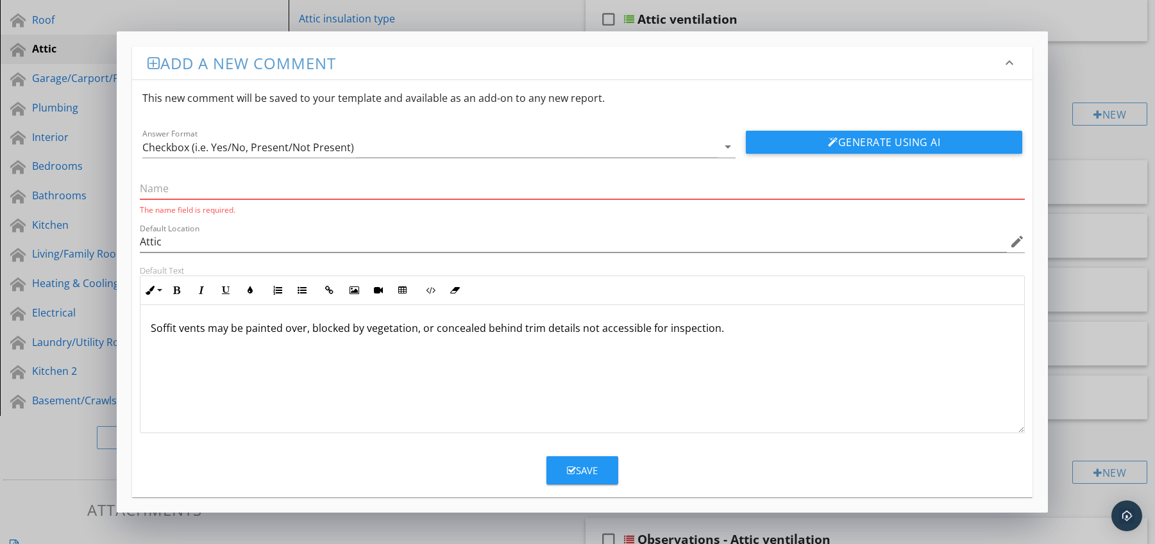
paste input "Exterior Obstructions"
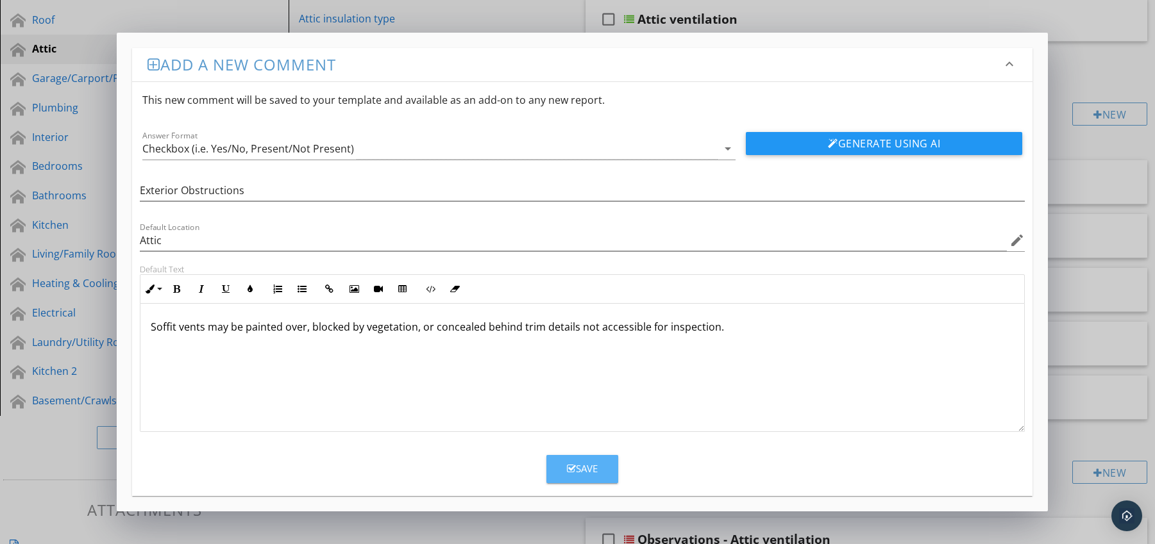
click at [575, 461] on button "Save" at bounding box center [582, 469] width 72 height 28
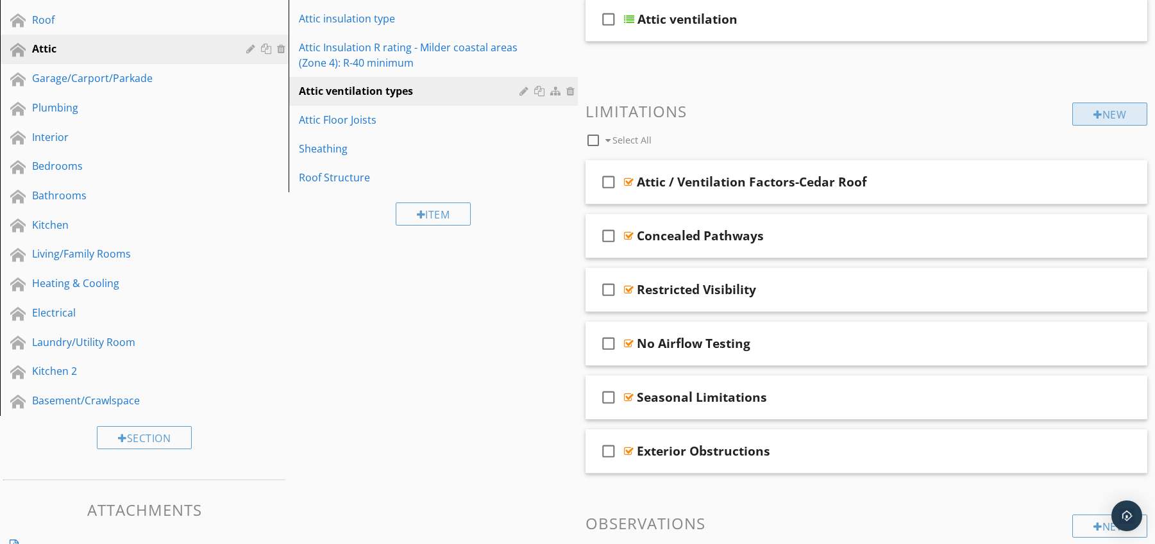
click at [1112, 112] on div "New" at bounding box center [1109, 114] width 75 height 23
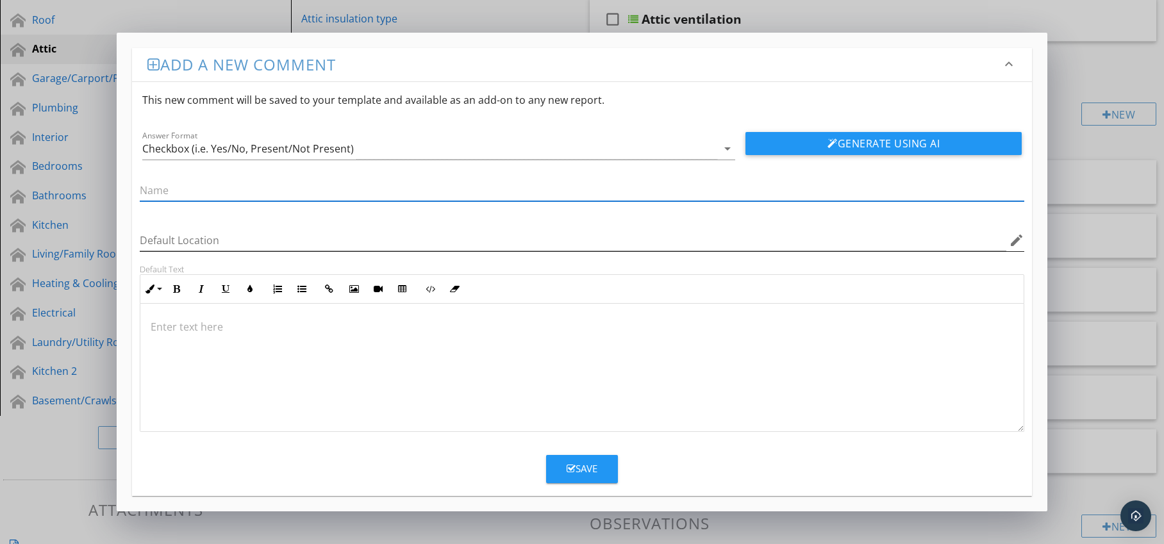
click at [1016, 237] on icon "edit" at bounding box center [1016, 240] width 15 height 15
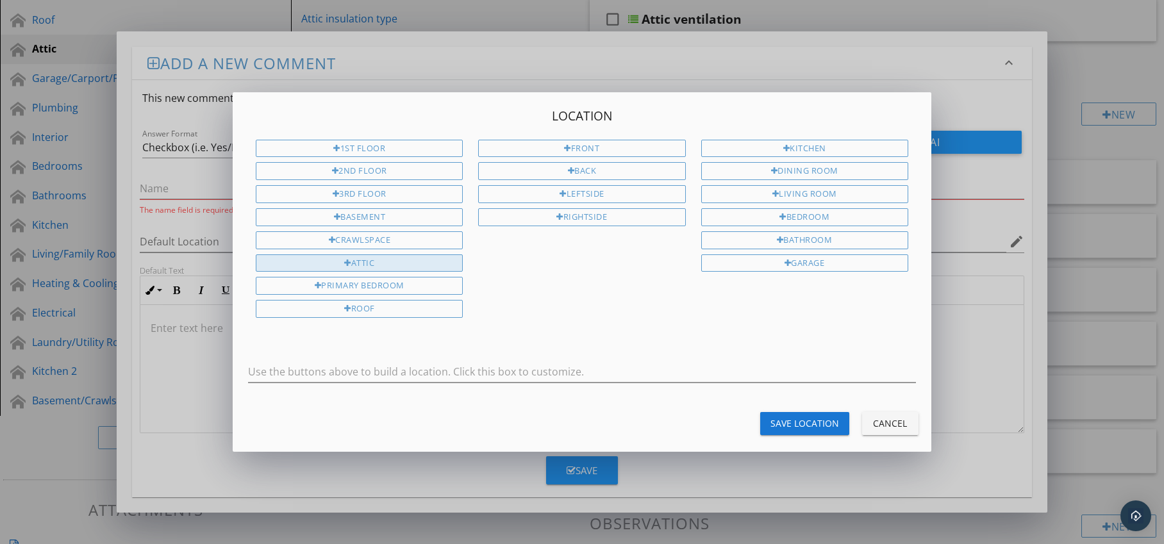
click at [386, 256] on div "Attic" at bounding box center [359, 264] width 207 height 18
click at [775, 420] on div "Save Location" at bounding box center [805, 423] width 69 height 13
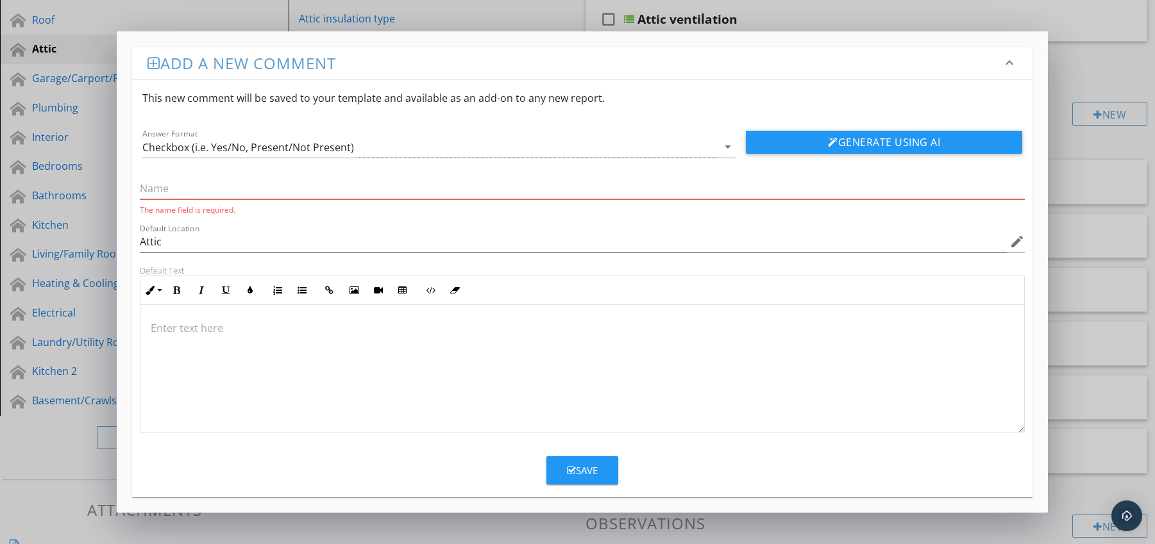
click at [223, 325] on p at bounding box center [583, 328] width 864 height 15
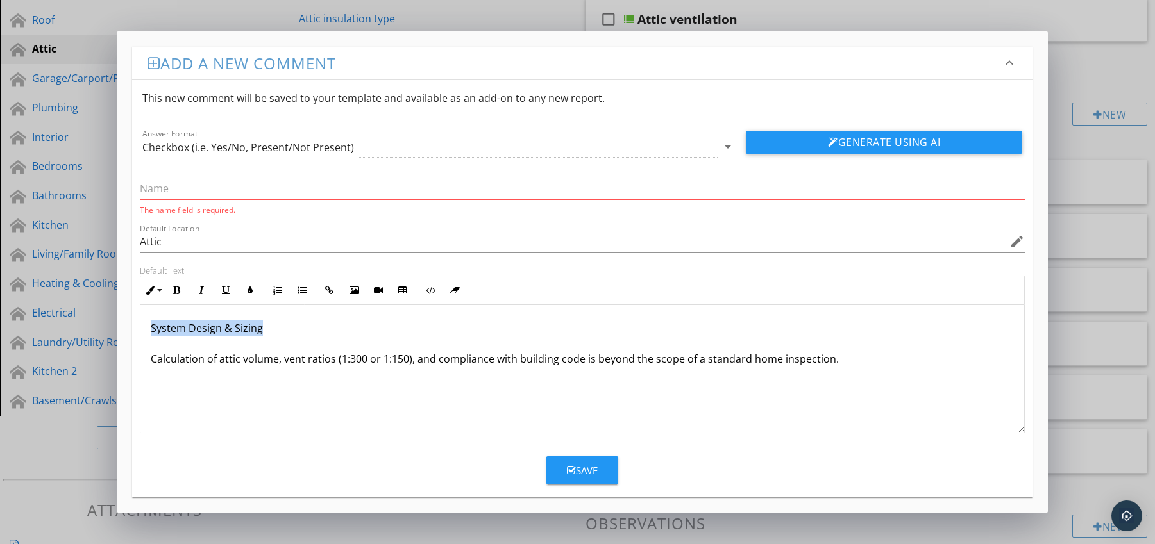
drag, startPoint x: 147, startPoint y: 331, endPoint x: 298, endPoint y: 330, distance: 150.0
click at [298, 330] on div "System Design & Sizing Calculation of attic volume, vent ratios (1:300 or 1:150…" at bounding box center [582, 369] width 884 height 128
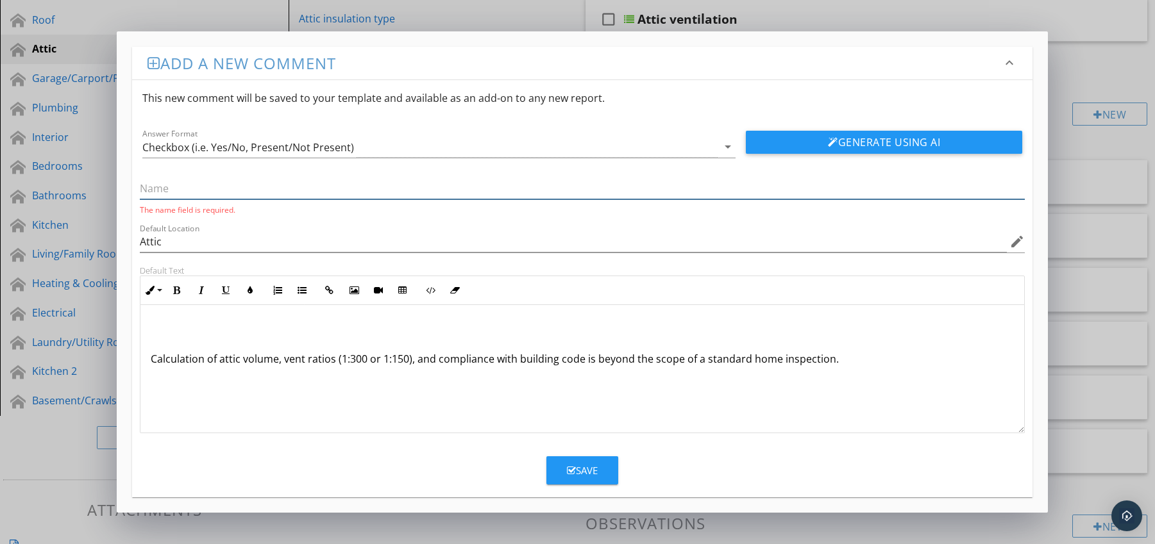
click at [231, 196] on input "text" at bounding box center [582, 188] width 885 height 21
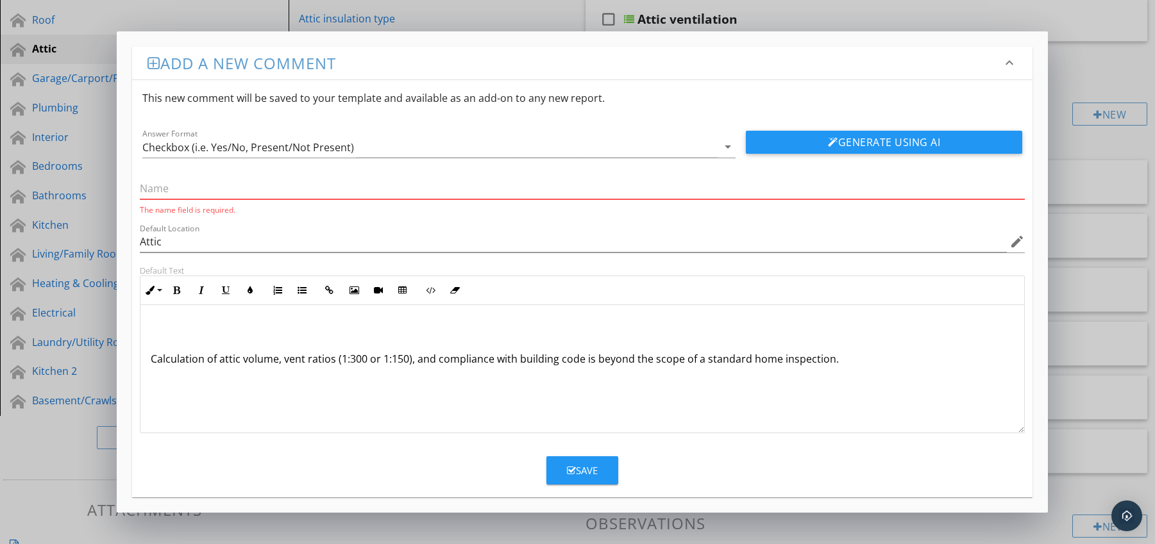
paste input "System Design & Sizing"
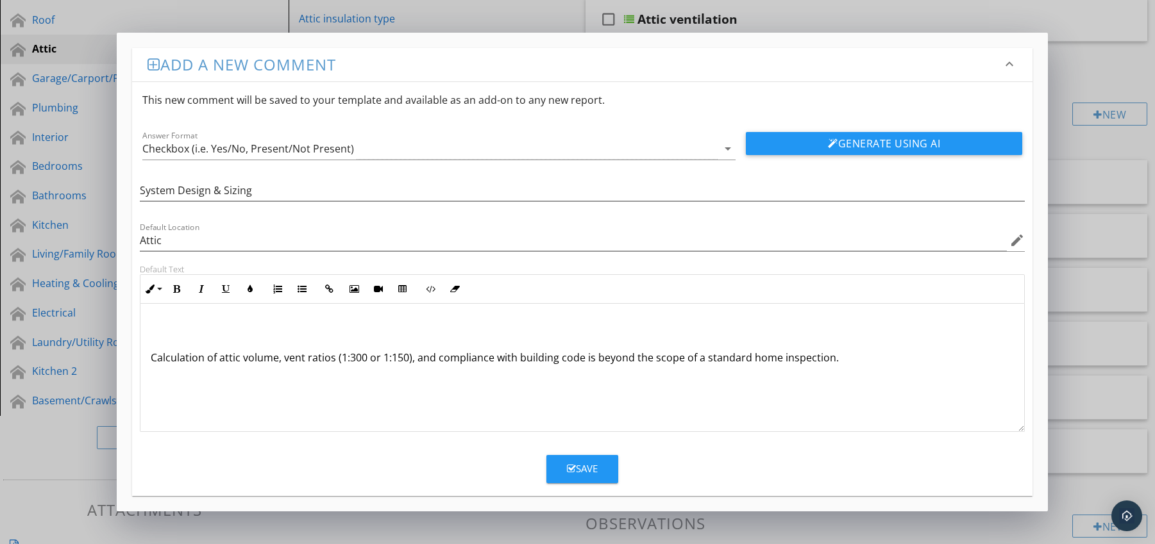
click at [147, 358] on div "Calculation of attic volume, vent ratios (1:300 or 1:150), and compliance with …" at bounding box center [582, 368] width 884 height 128
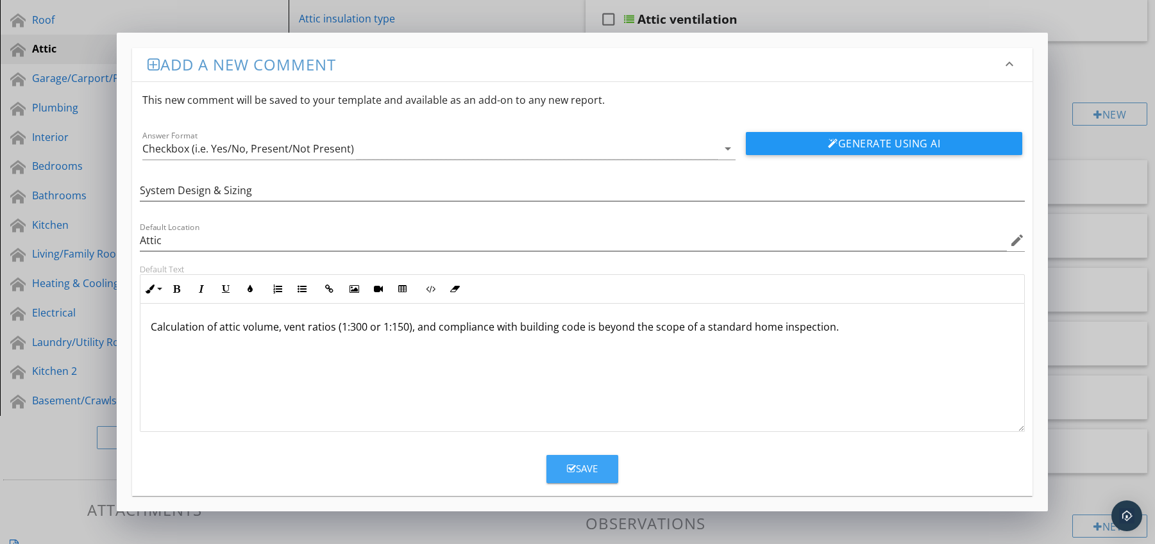
drag, startPoint x: 601, startPoint y: 469, endPoint x: 585, endPoint y: 453, distance: 22.7
click at [601, 469] on button "Save" at bounding box center [582, 469] width 72 height 28
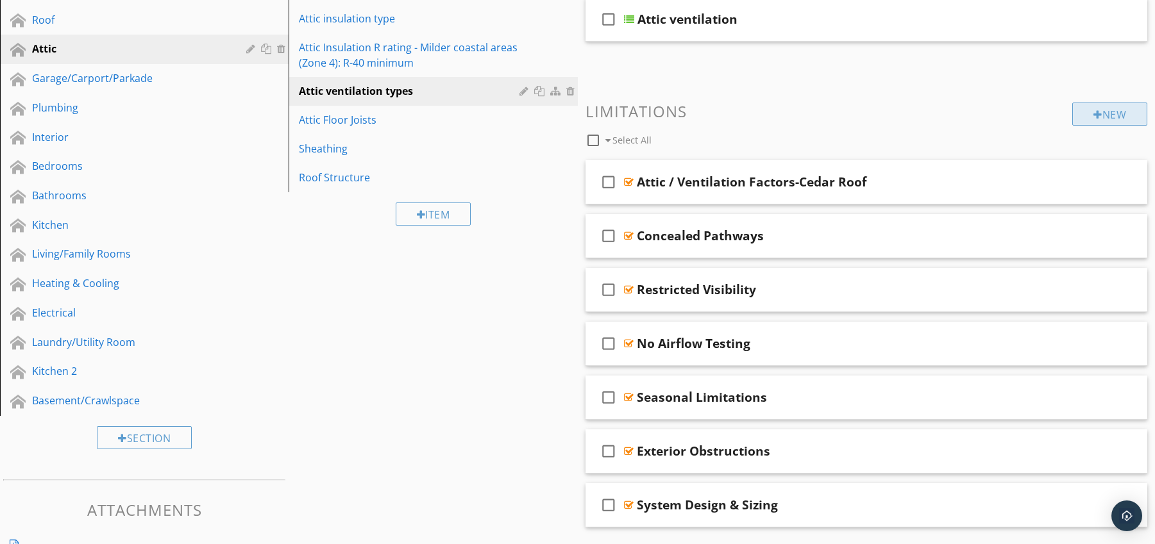
click at [1106, 115] on div "New" at bounding box center [1109, 114] width 75 height 23
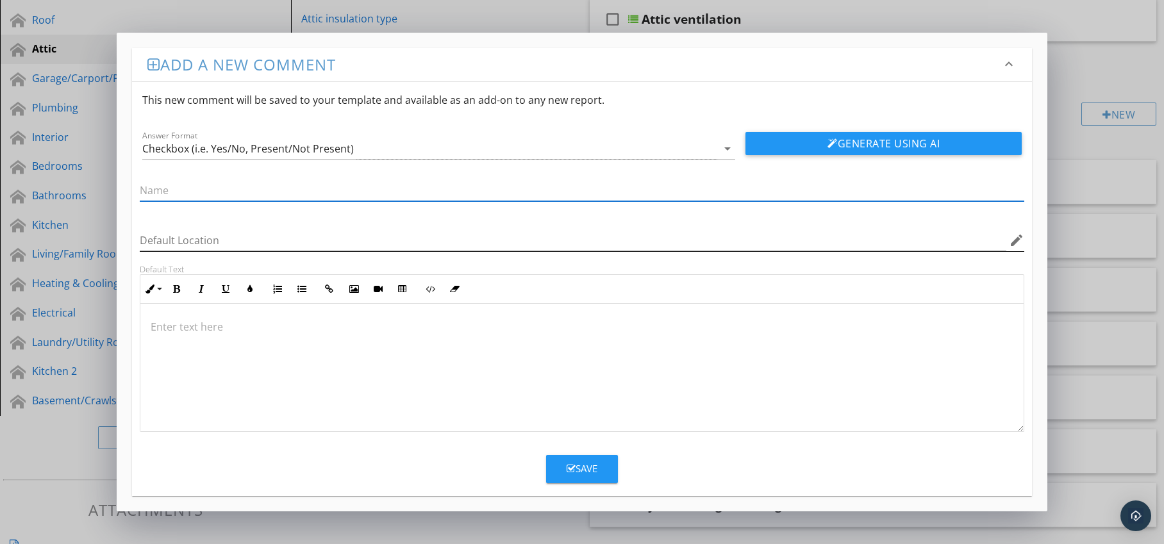
click at [1011, 242] on icon "edit" at bounding box center [1016, 240] width 15 height 15
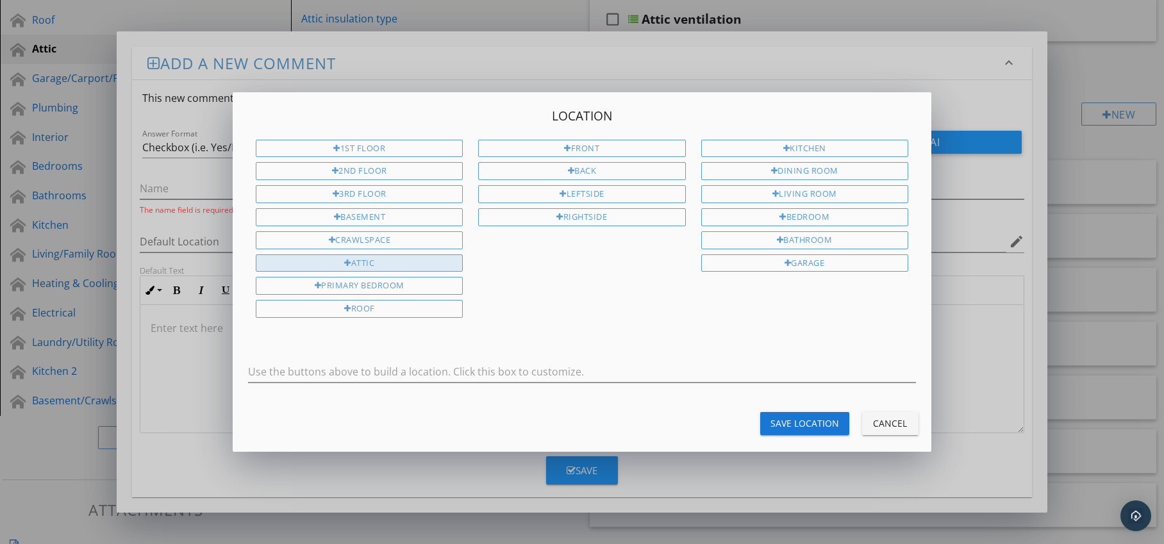
click at [396, 257] on div "Attic" at bounding box center [359, 264] width 207 height 18
click at [777, 421] on div "Save Location" at bounding box center [805, 423] width 69 height 13
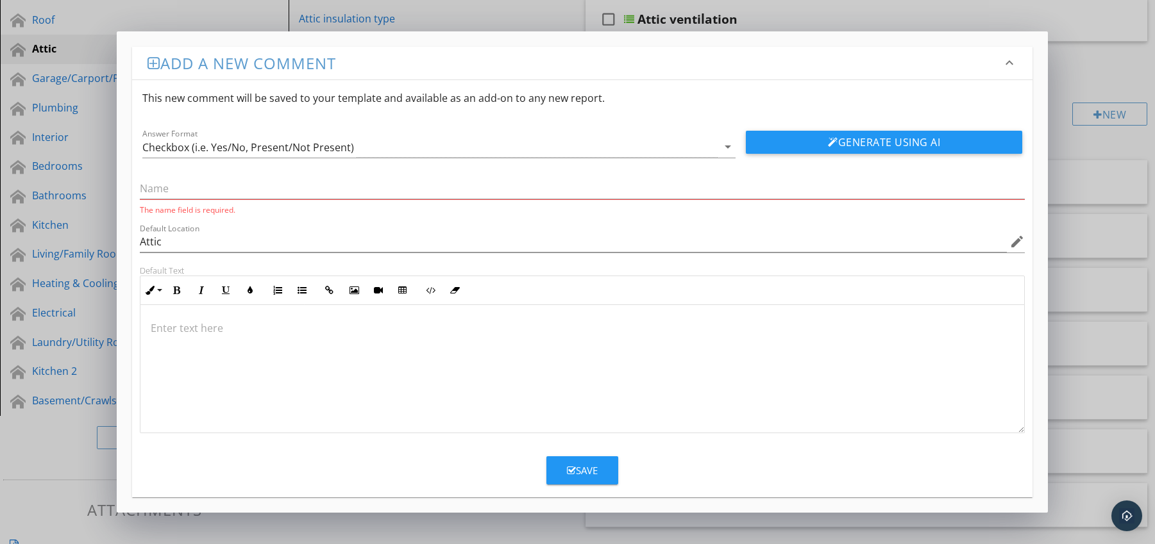
click at [217, 327] on p at bounding box center [583, 328] width 864 height 15
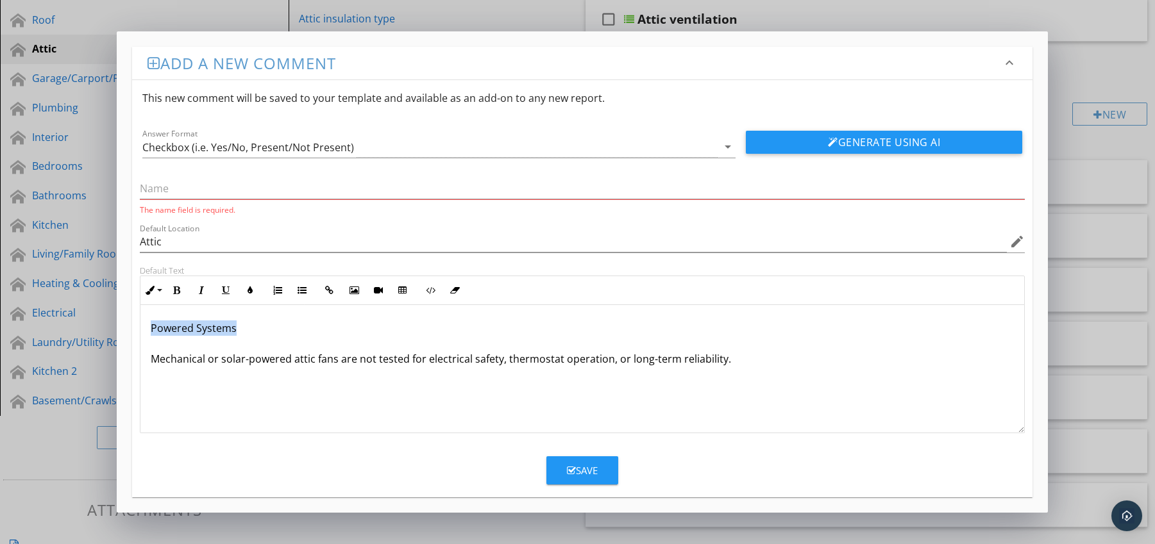
drag, startPoint x: 144, startPoint y: 329, endPoint x: 288, endPoint y: 333, distance: 143.7
click at [289, 333] on div "Powered Systems Mechanical or solar-powered attic fans are not tested for elect…" at bounding box center [582, 369] width 884 height 128
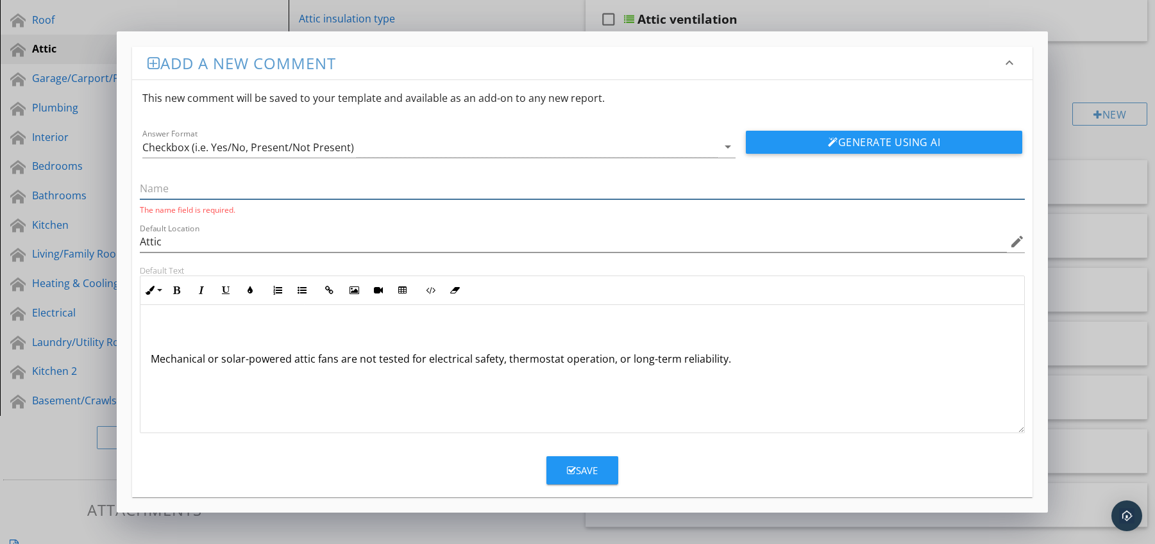
click at [200, 198] on input "text" at bounding box center [582, 188] width 885 height 21
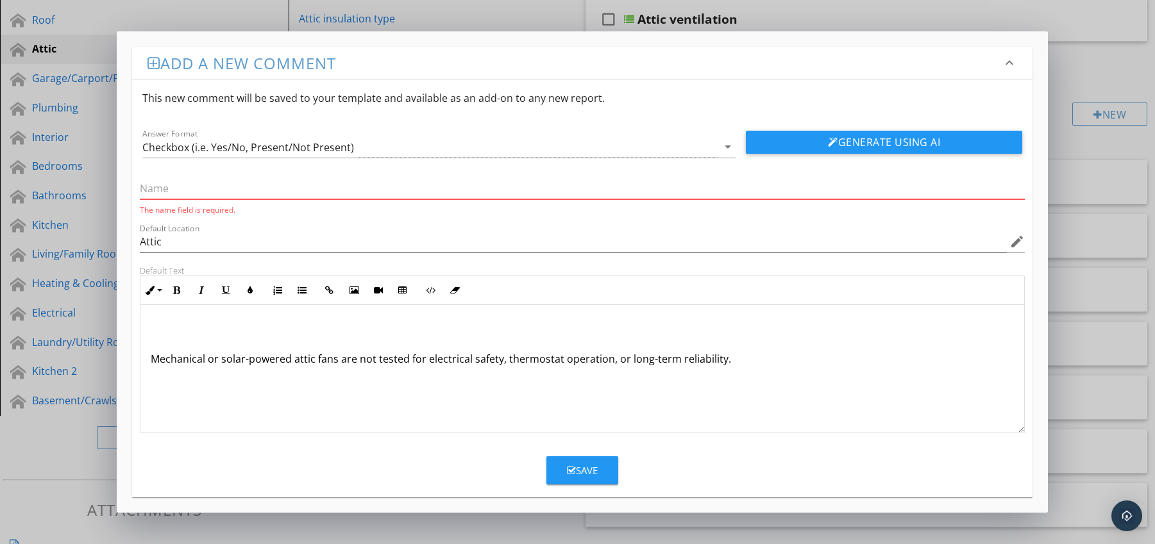
paste input "Powered Systems"
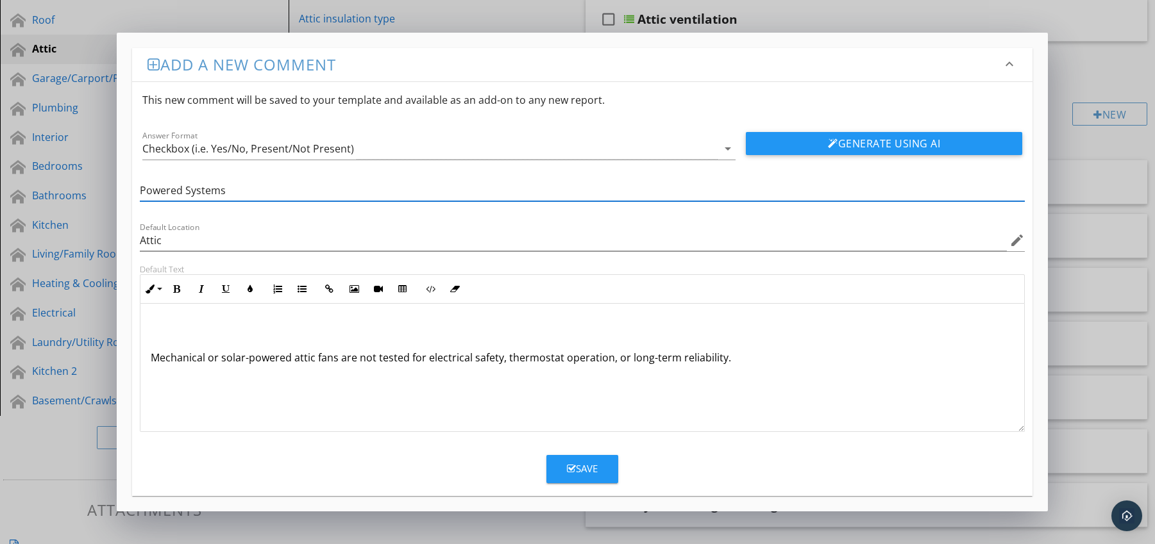
click at [145, 360] on div "Mechanical or solar-powered attic fans are not tested for electrical safety, th…" at bounding box center [582, 368] width 884 height 128
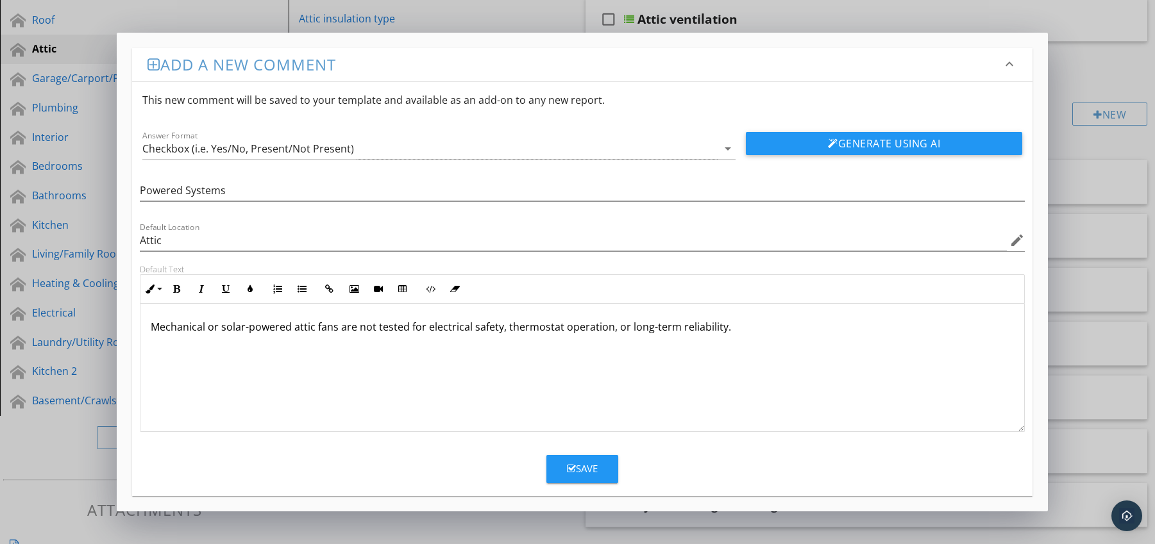
click at [571, 462] on div "Save" at bounding box center [582, 469] width 31 height 15
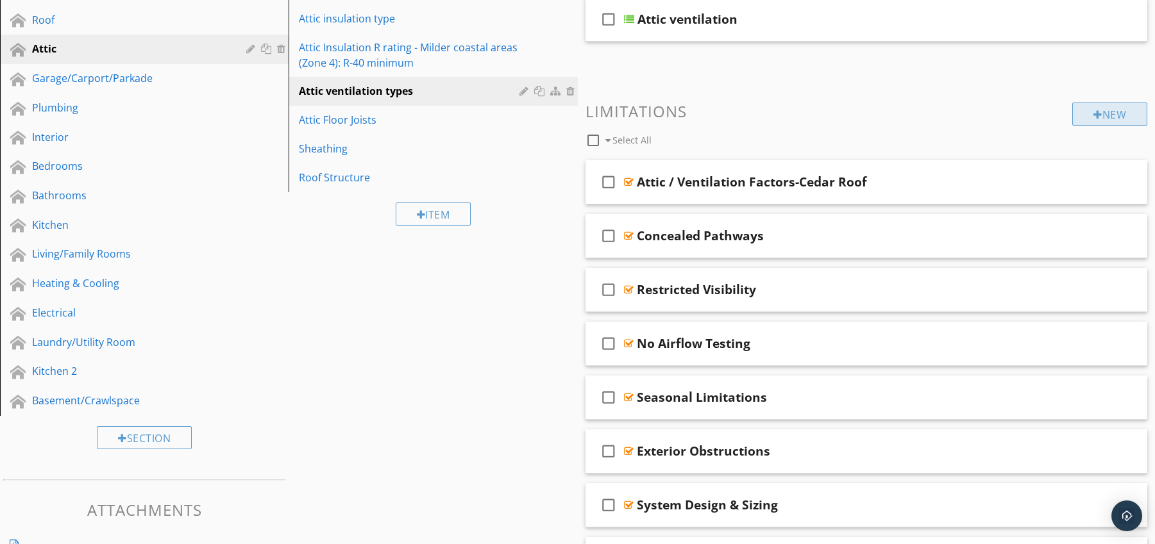
click at [1098, 117] on div "New" at bounding box center [1109, 114] width 75 height 23
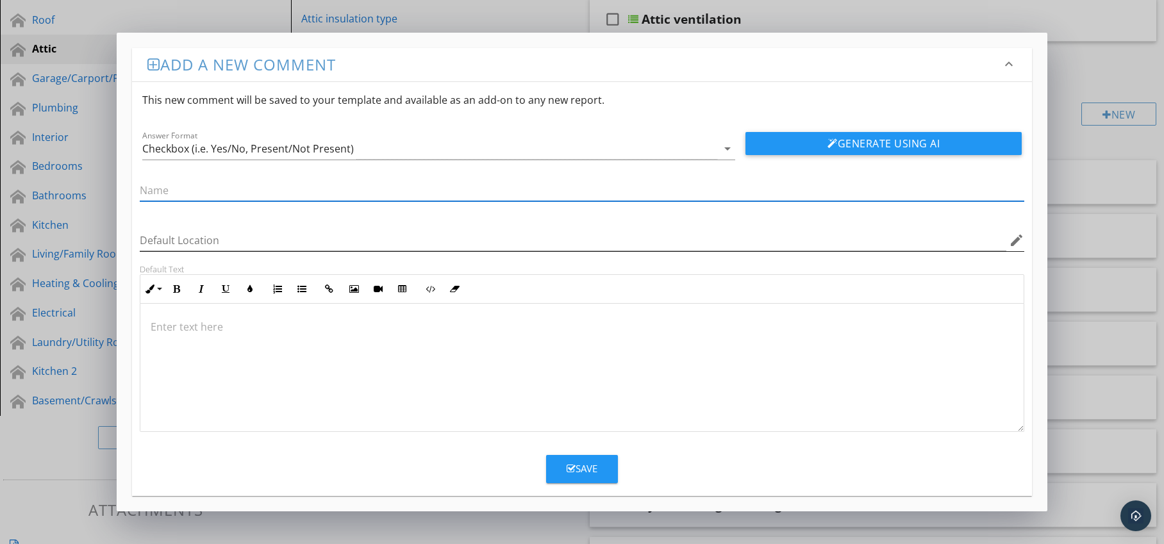
click at [1021, 237] on icon "edit" at bounding box center [1016, 240] width 15 height 15
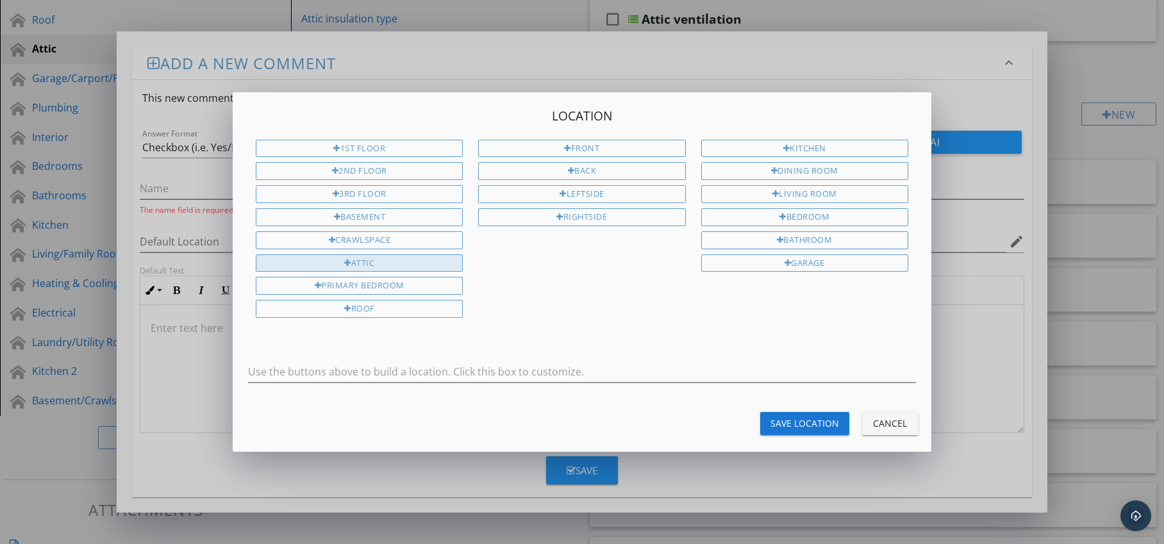
click at [426, 256] on div "Attic" at bounding box center [359, 264] width 207 height 18
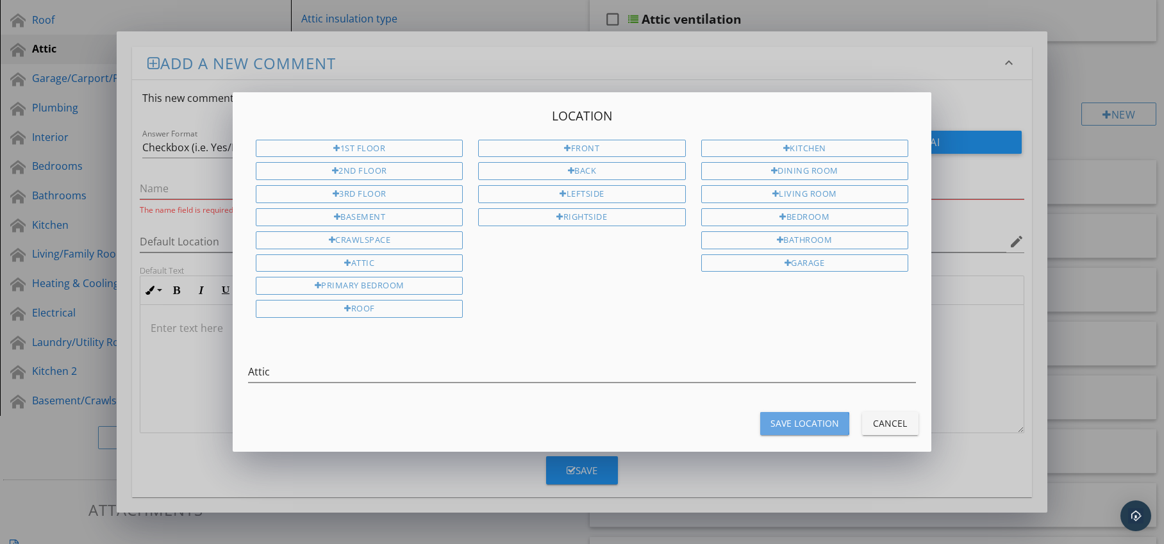
drag, startPoint x: 767, startPoint y: 417, endPoint x: 755, endPoint y: 416, distance: 12.8
click at [767, 417] on button "Save Location" at bounding box center [804, 423] width 89 height 23
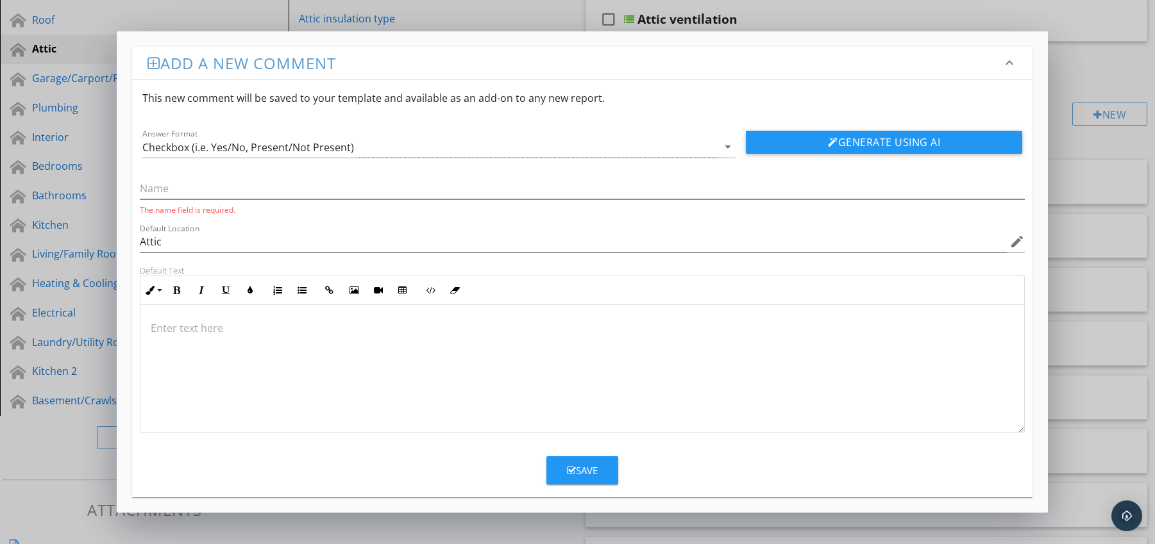
click at [211, 317] on div at bounding box center [582, 369] width 884 height 128
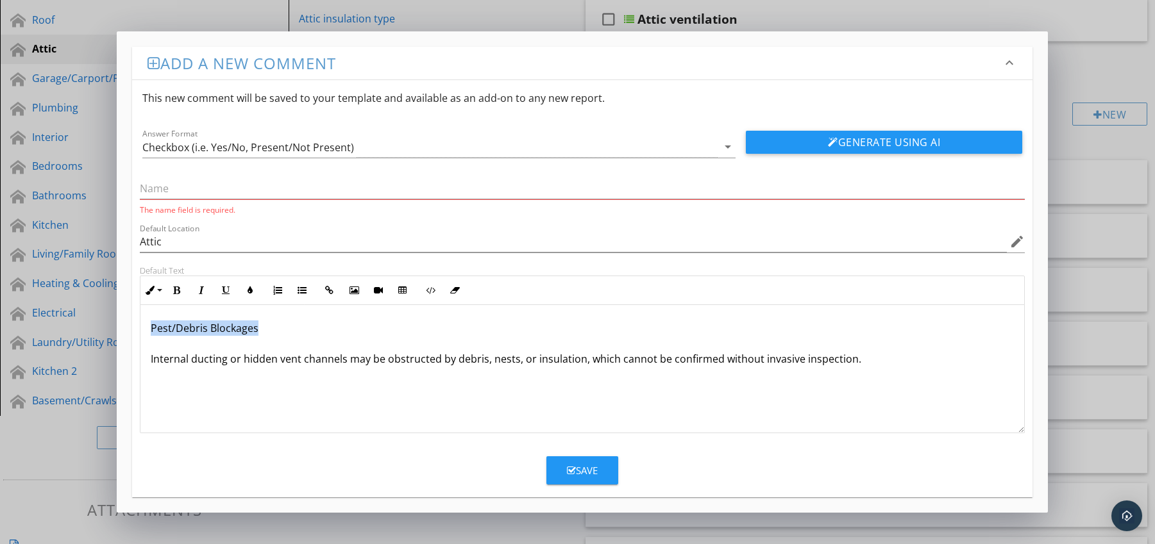
drag, startPoint x: 149, startPoint y: 329, endPoint x: 276, endPoint y: 328, distance: 127.6
click at [276, 328] on div "Pest/Debris Blockages Internal ducting or hidden vent channels may be obstructe…" at bounding box center [582, 369] width 884 height 128
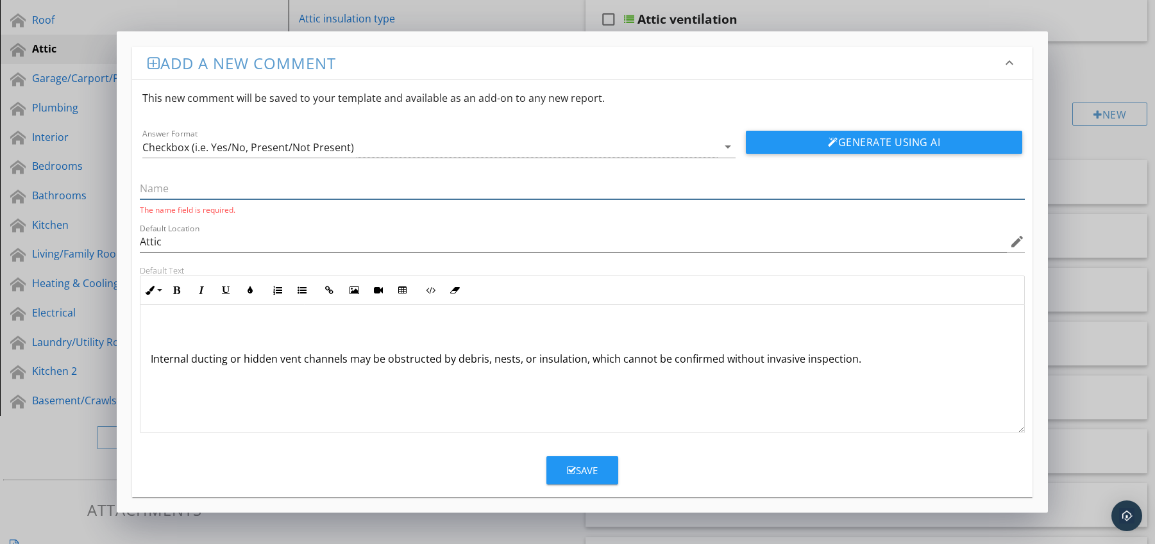
click at [219, 192] on input "text" at bounding box center [582, 188] width 885 height 21
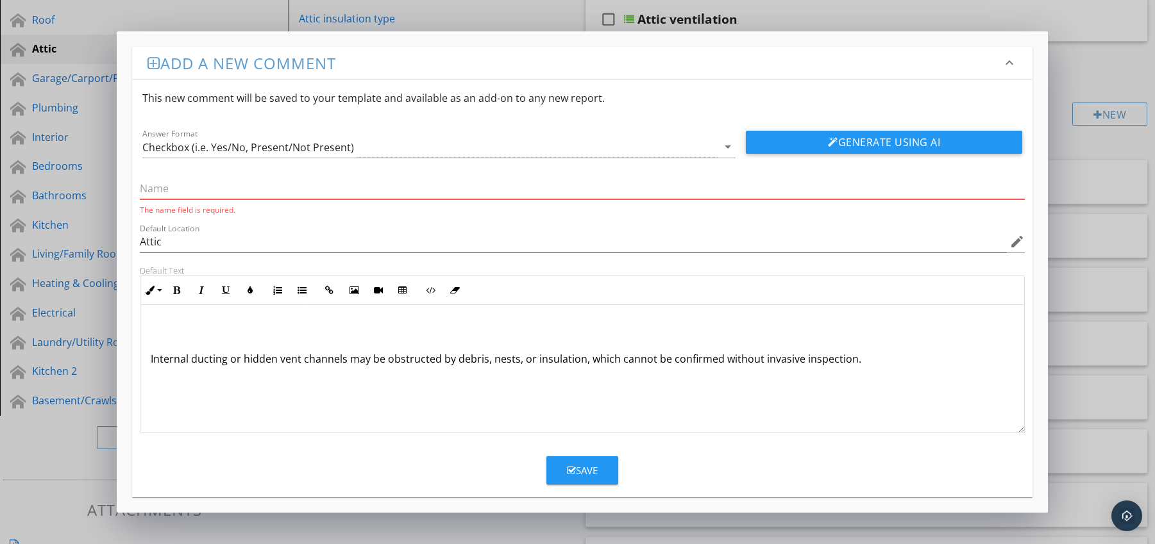
paste input "Pest/Debris Blockages"
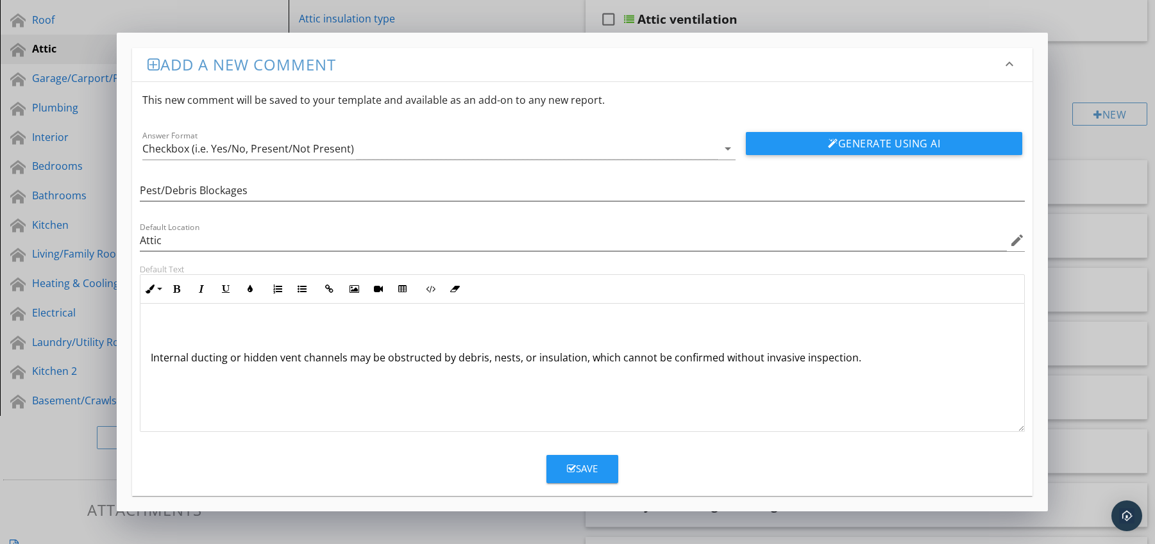
click at [148, 360] on div "Internal ducting or hidden vent channels may be obstructed by debris, nests, or…" at bounding box center [582, 368] width 884 height 128
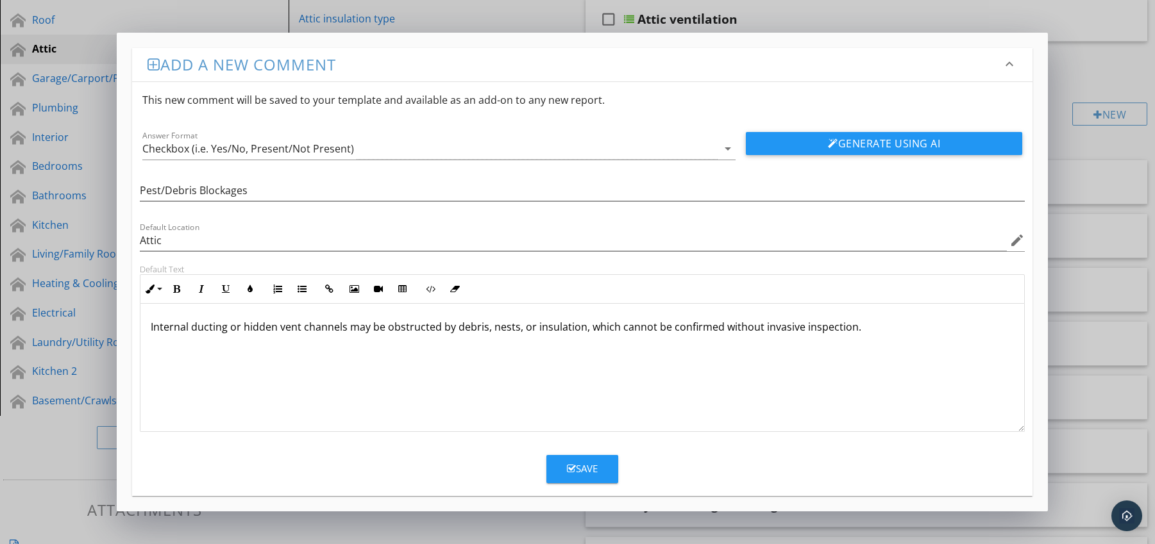
click at [585, 461] on button "Save" at bounding box center [582, 469] width 72 height 28
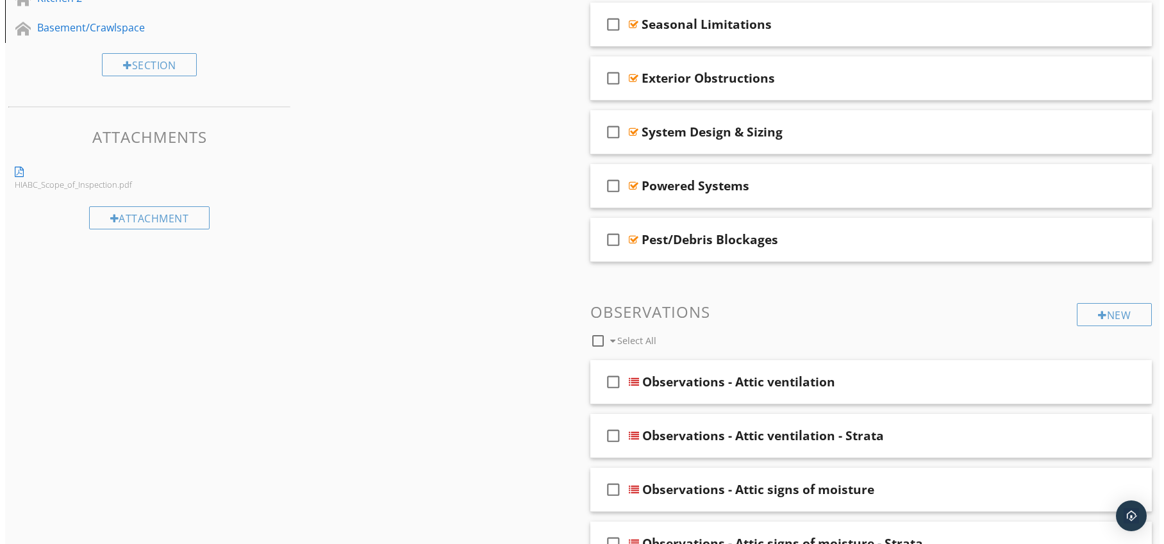
scroll to position [601, 0]
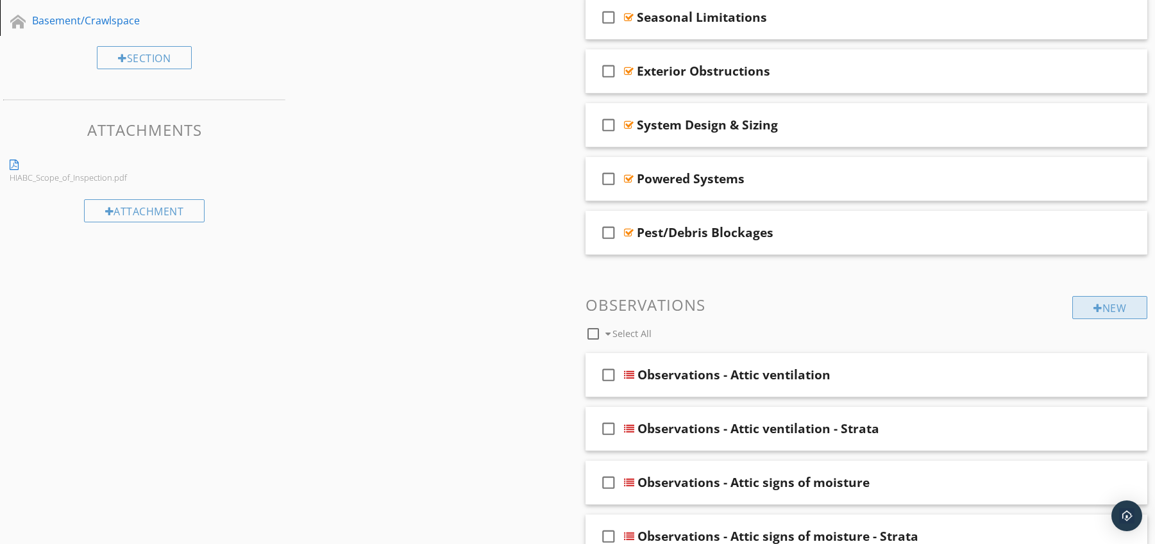
click at [1120, 312] on div "New" at bounding box center [1109, 307] width 75 height 23
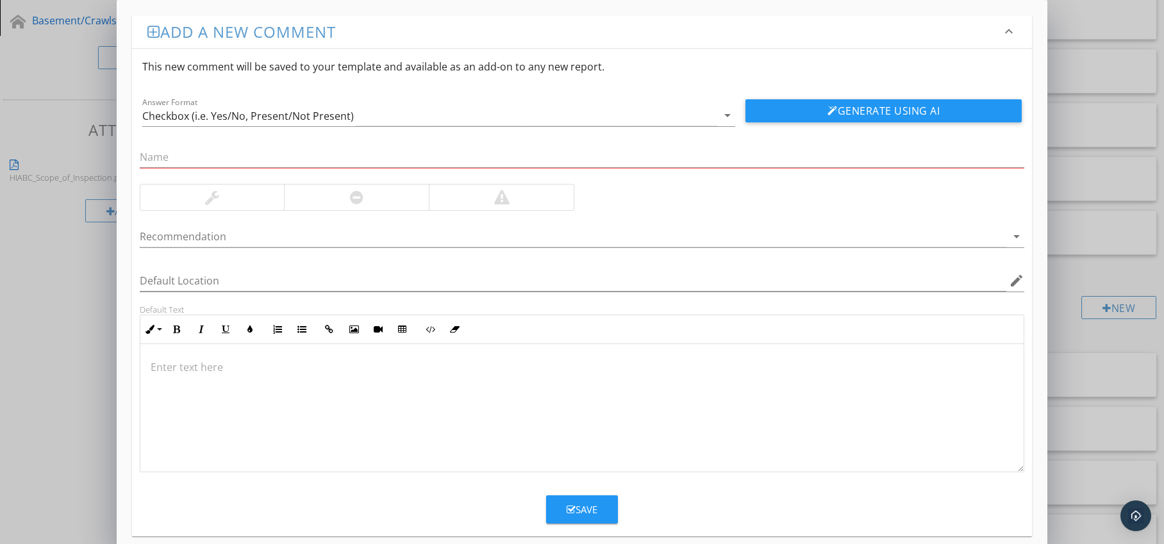
click at [374, 203] on div at bounding box center [356, 198] width 145 height 26
click at [198, 362] on p at bounding box center [583, 367] width 864 height 15
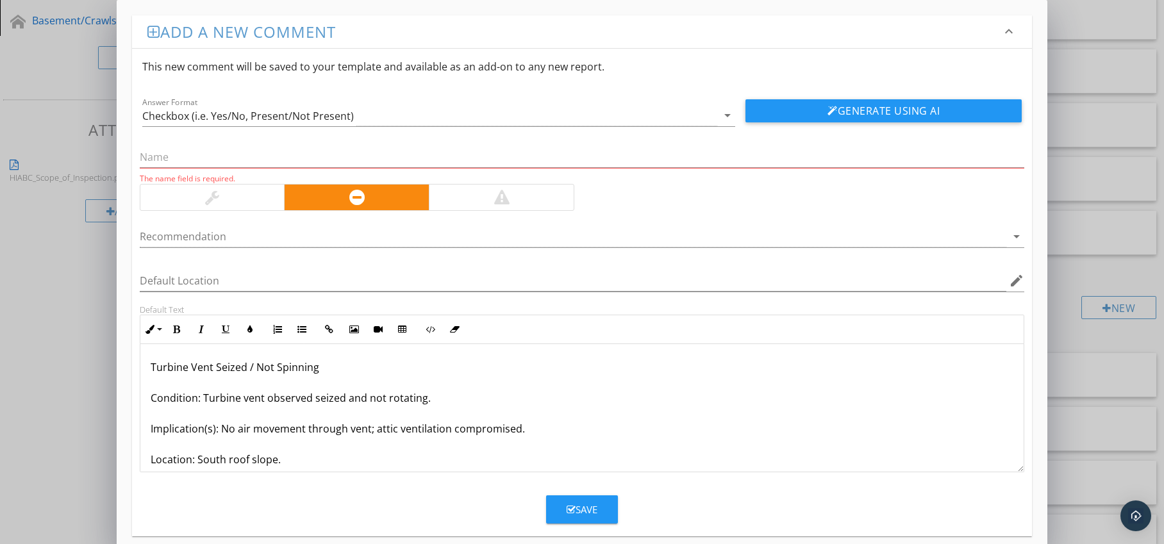
scroll to position [55, 0]
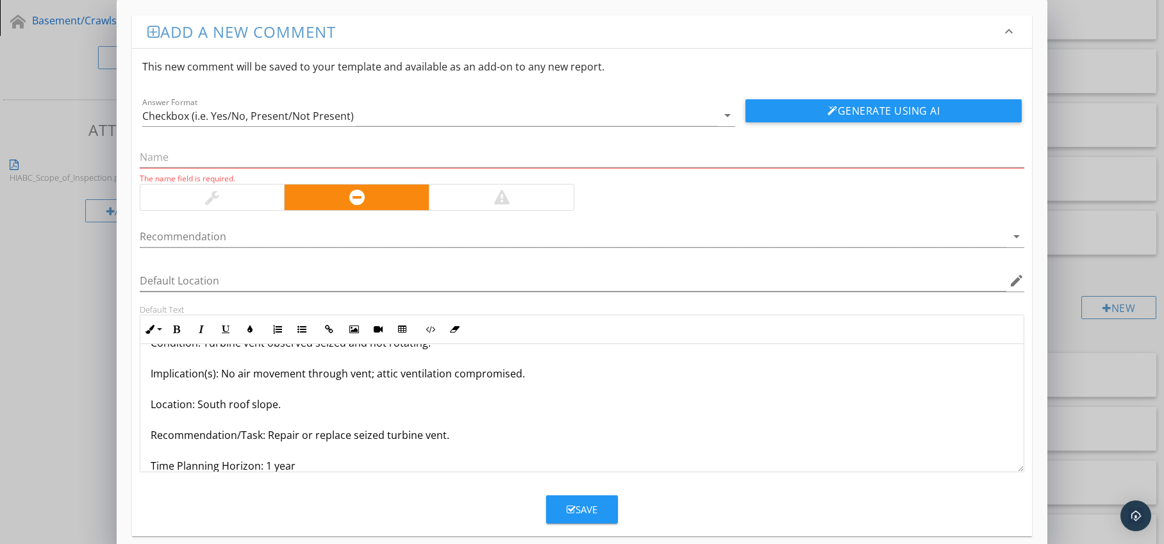
click at [554, 228] on div at bounding box center [574, 236] width 868 height 21
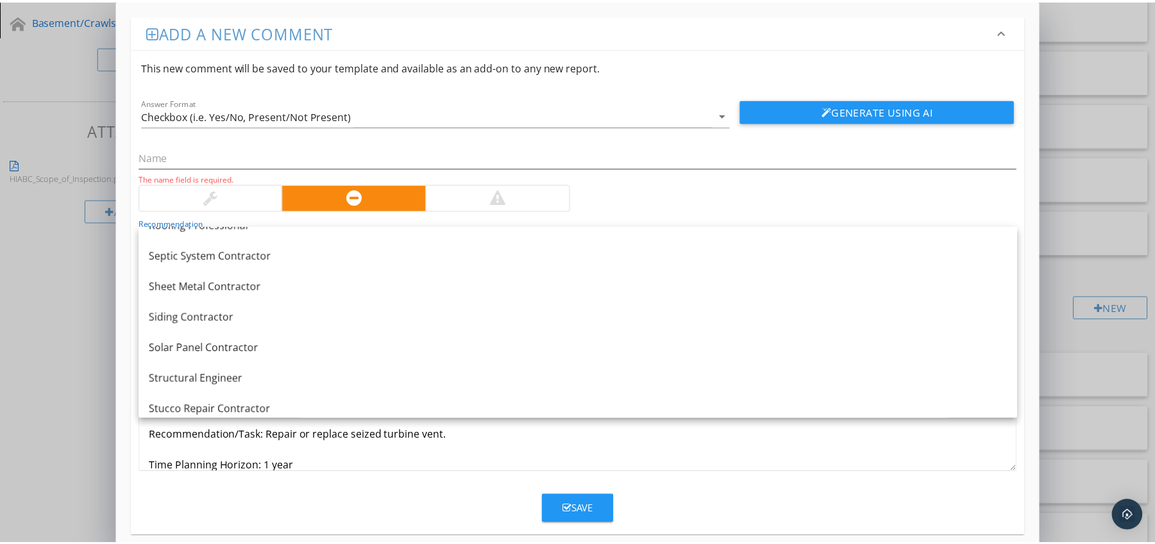
scroll to position [1556, 0]
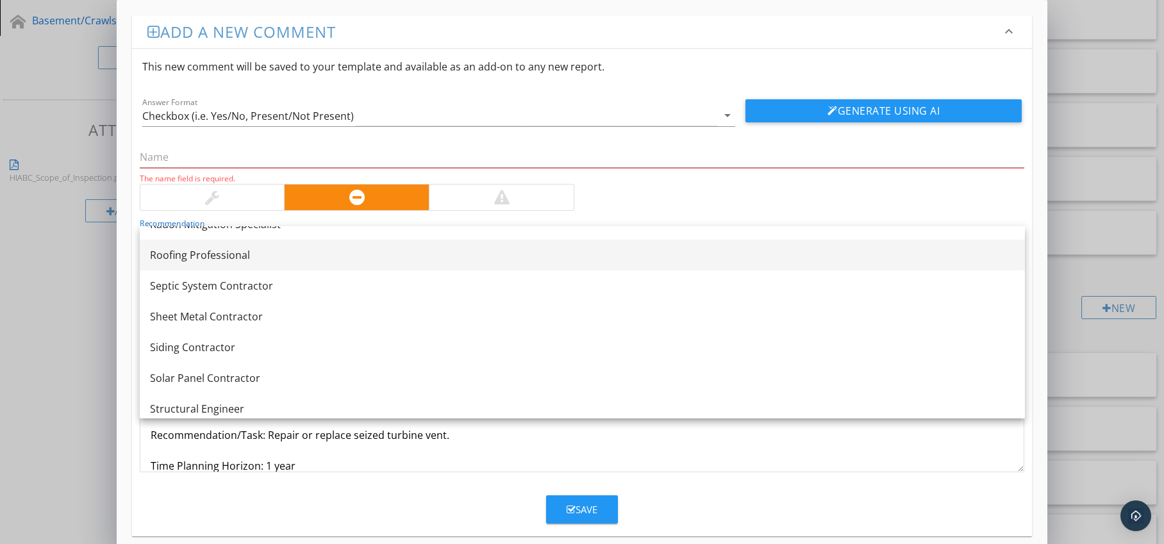
click at [393, 262] on div "Roofing Professional" at bounding box center [582, 254] width 865 height 15
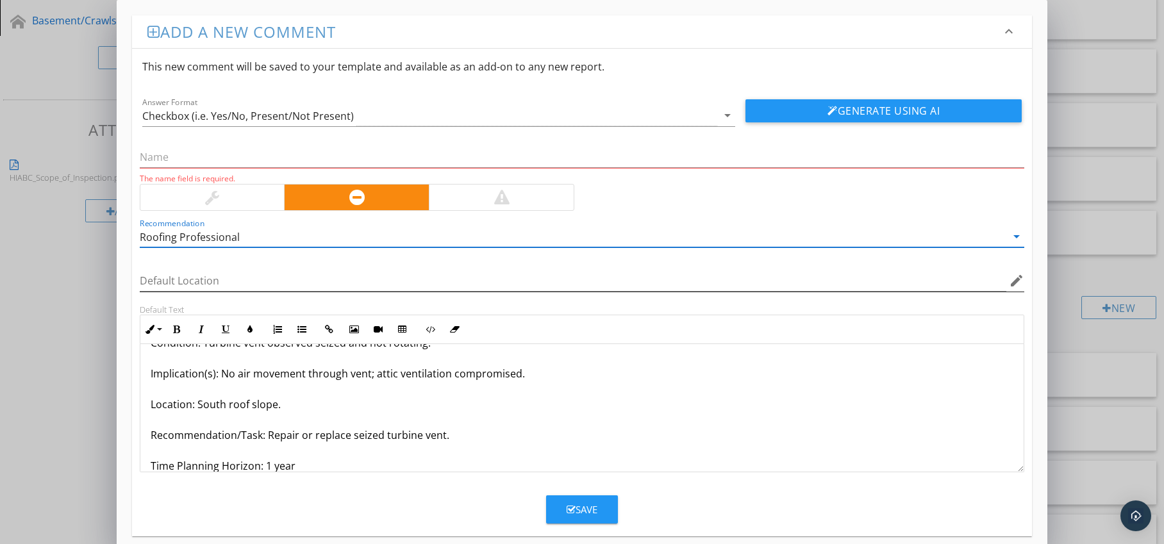
click at [1013, 282] on icon "edit" at bounding box center [1016, 280] width 15 height 15
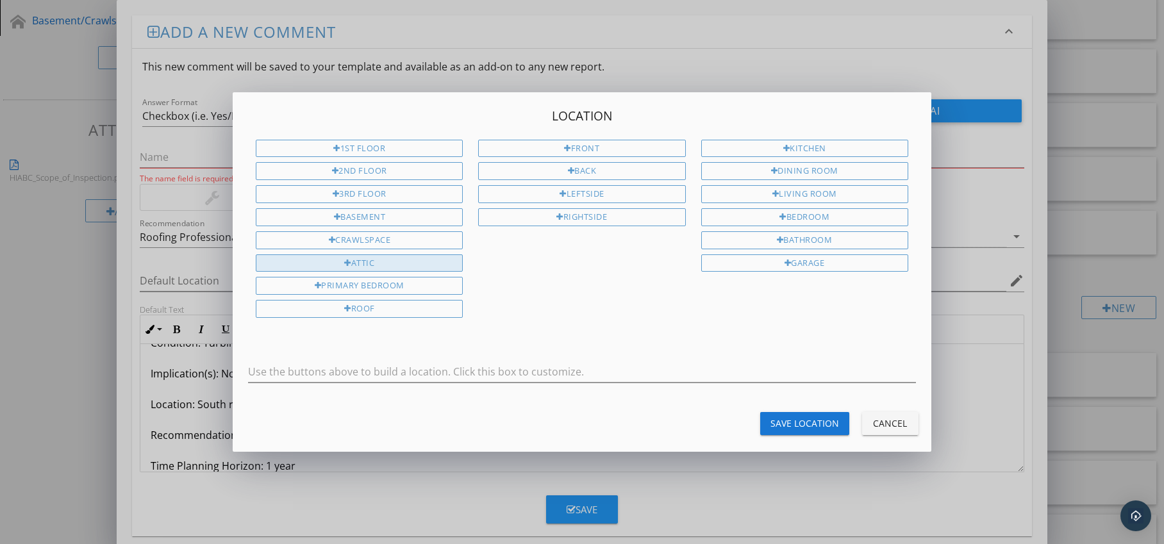
click at [447, 264] on div "Attic" at bounding box center [359, 264] width 207 height 18
click at [785, 417] on div "Save Location" at bounding box center [805, 423] width 69 height 13
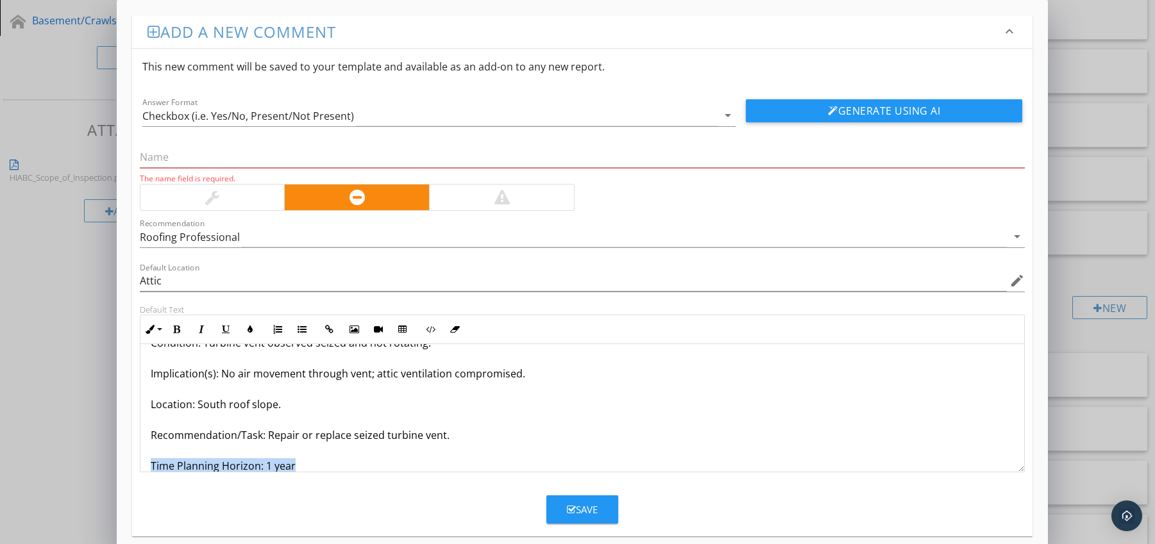
scroll to position [72, 0]
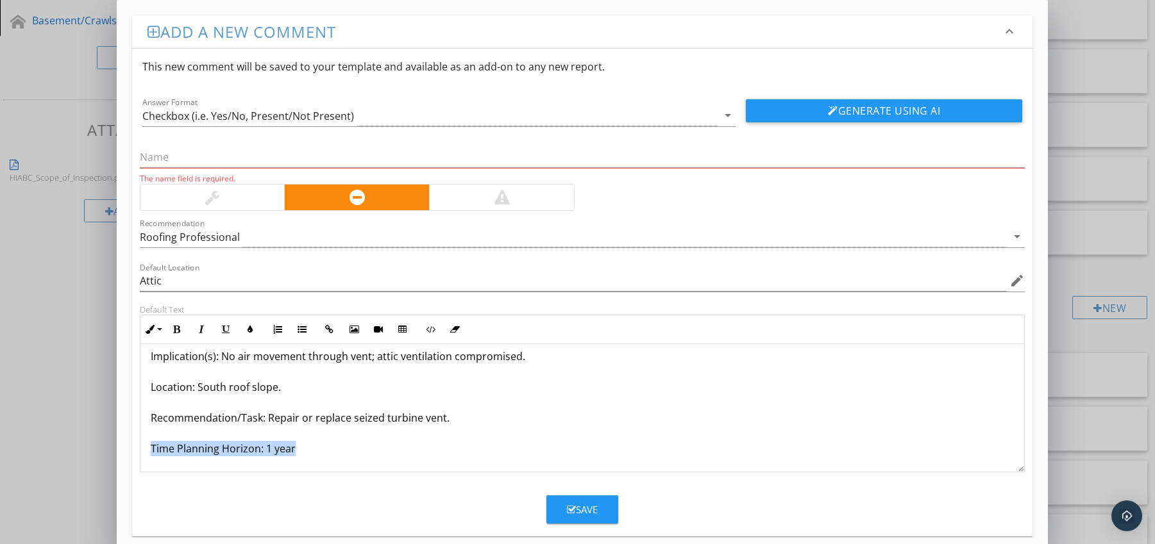
drag, startPoint x: 149, startPoint y: 462, endPoint x: 217, endPoint y: 472, distance: 68.6
click at [217, 472] on div "Turbine Vent Seized / Not Spinning Condition: Turbine vent observed seized and …" at bounding box center [582, 408] width 885 height 128
click at [176, 330] on icon "button" at bounding box center [176, 329] width 9 height 9
click at [246, 330] on icon "button" at bounding box center [250, 329] width 9 height 9
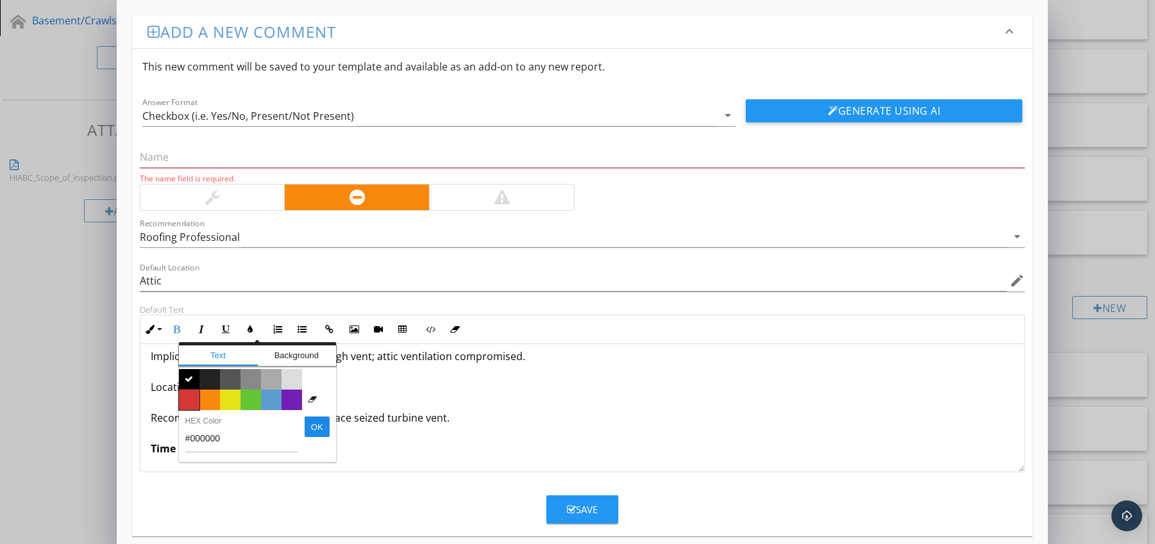
click at [192, 399] on span "Color #d53636" at bounding box center [189, 400] width 21 height 21
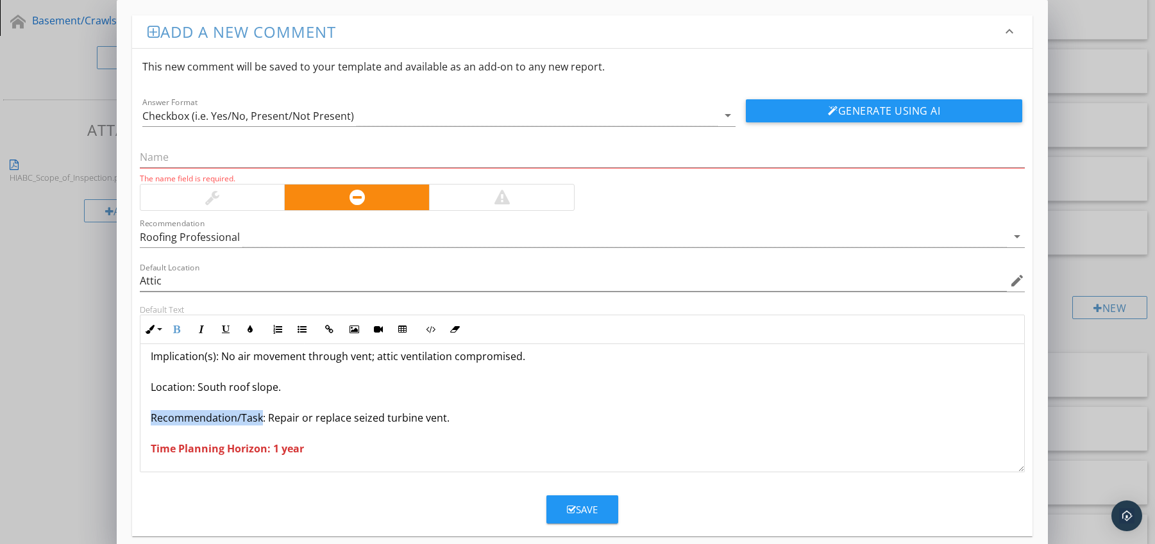
drag, startPoint x: 147, startPoint y: 415, endPoint x: 259, endPoint y: 422, distance: 112.4
click at [259, 422] on div "Turbine Vent Seized / Not Spinning Condition: Turbine vent observed seized and …" at bounding box center [582, 372] width 884 height 200
click at [175, 328] on icon "button" at bounding box center [176, 329] width 9 height 9
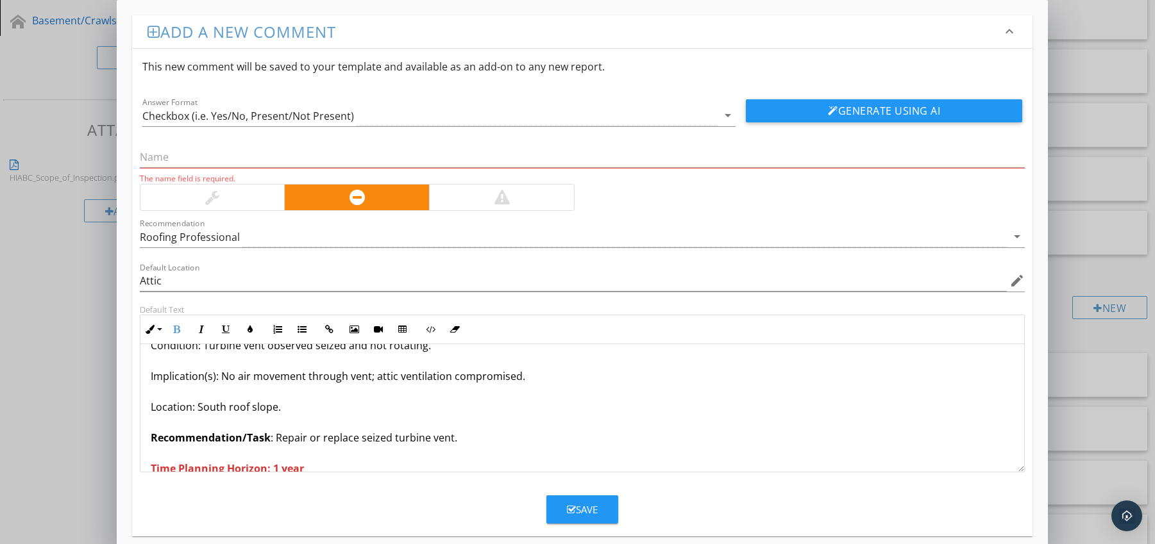
scroll to position [0, 0]
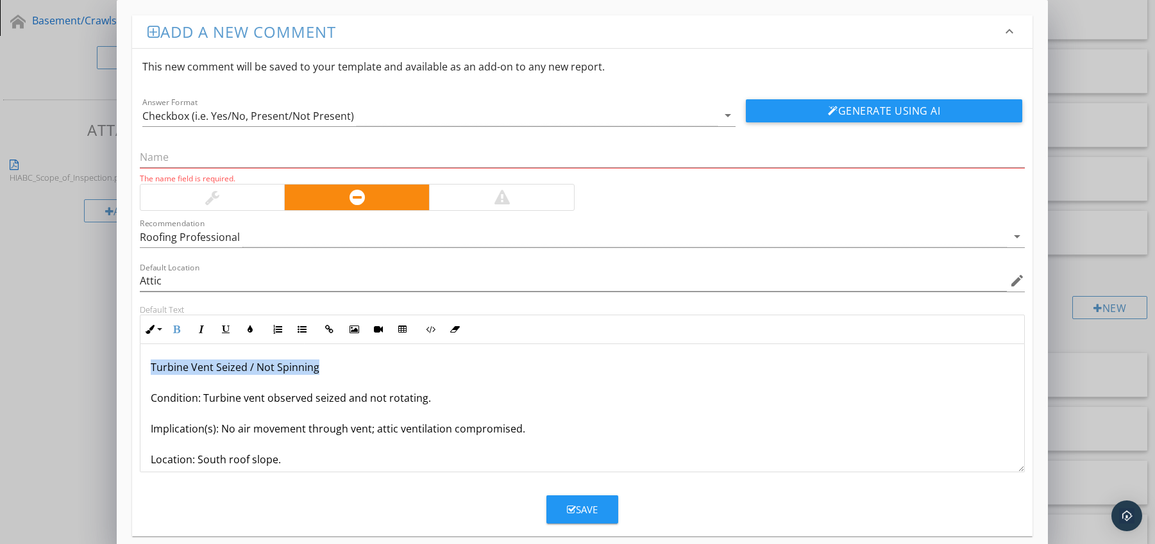
drag, startPoint x: 149, startPoint y: 366, endPoint x: 332, endPoint y: 367, distance: 182.7
click at [332, 367] on div "Turbine Vent Seized / Not Spinning Condition: Turbine vent observed seized and …" at bounding box center [582, 444] width 884 height 200
click at [220, 164] on input "text" at bounding box center [582, 157] width 885 height 21
paste input "Turbine Vent Seized / Not Spinning"
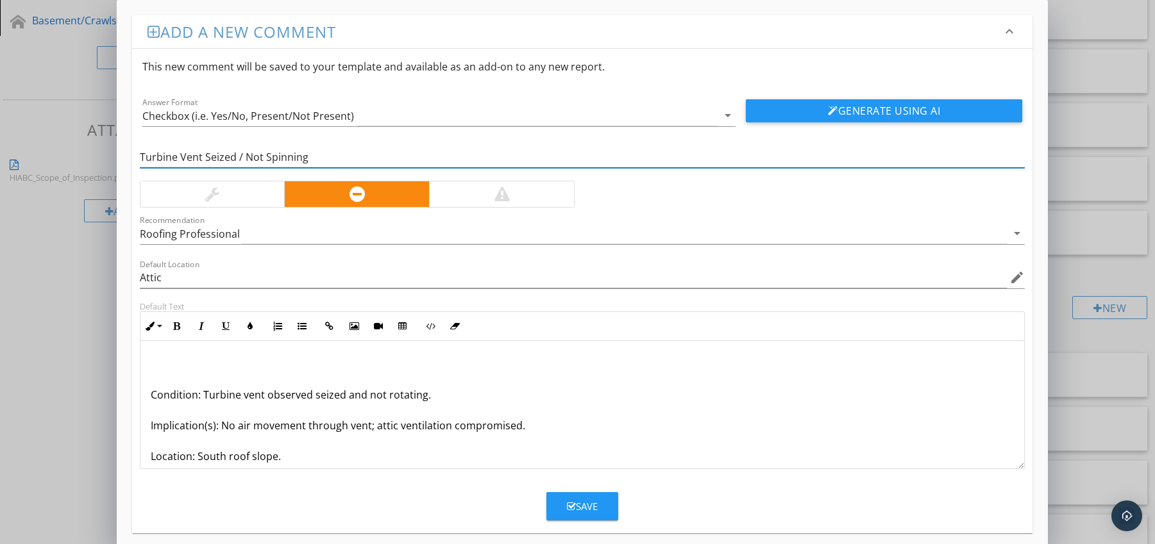
click at [151, 396] on p "Condition: Turbine vent observed seized and not rotating. Implication(s): No ai…" at bounding box center [583, 440] width 864 height 169
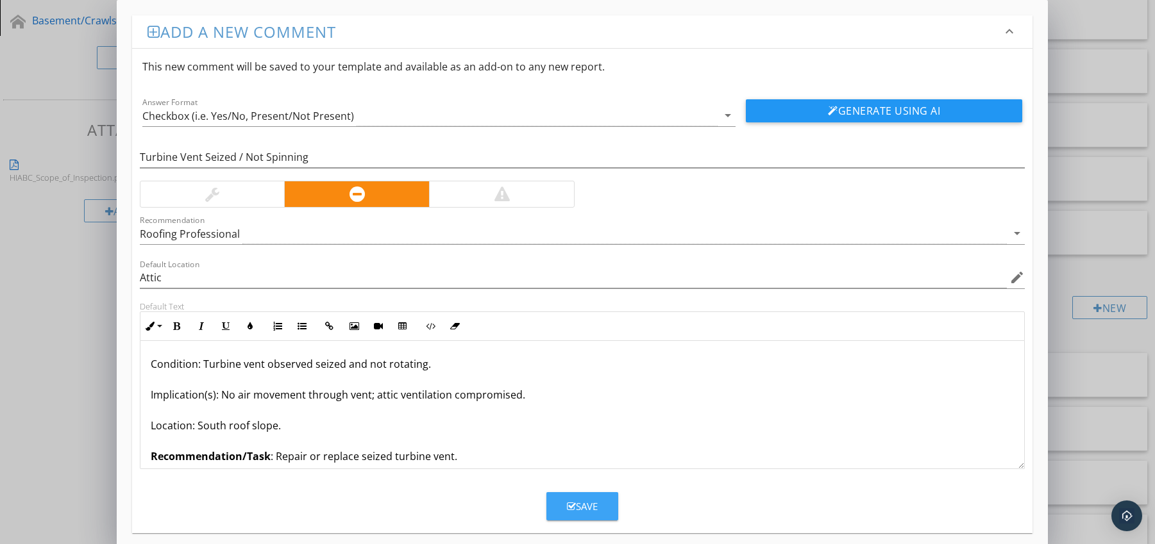
click at [571, 500] on div "Save" at bounding box center [582, 506] width 31 height 15
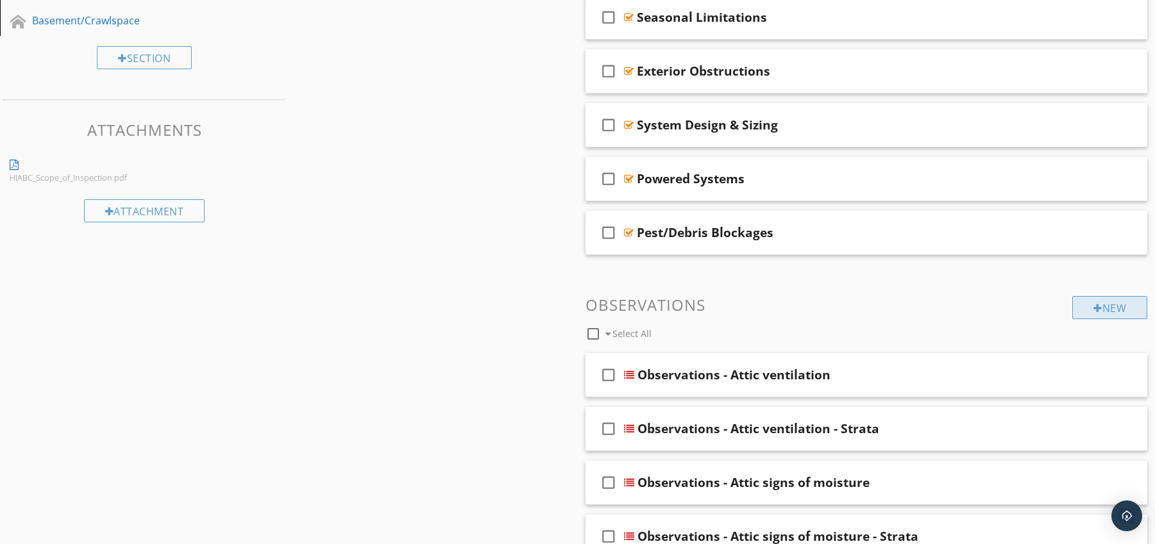
click at [1080, 305] on div "New" at bounding box center [1109, 307] width 75 height 23
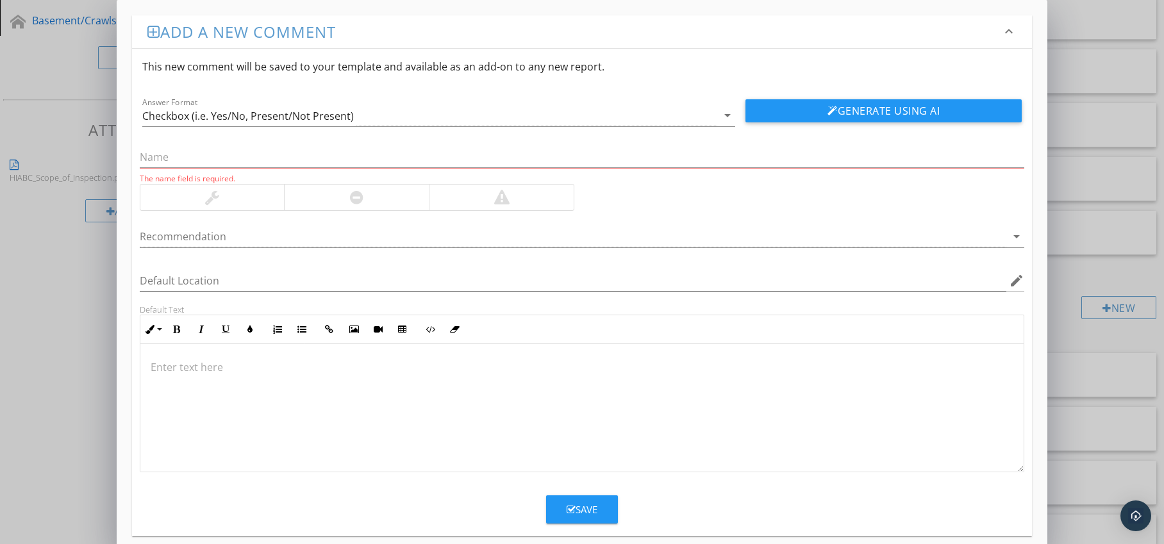
click at [346, 202] on div at bounding box center [356, 198] width 145 height 26
click at [349, 233] on div at bounding box center [574, 236] width 868 height 21
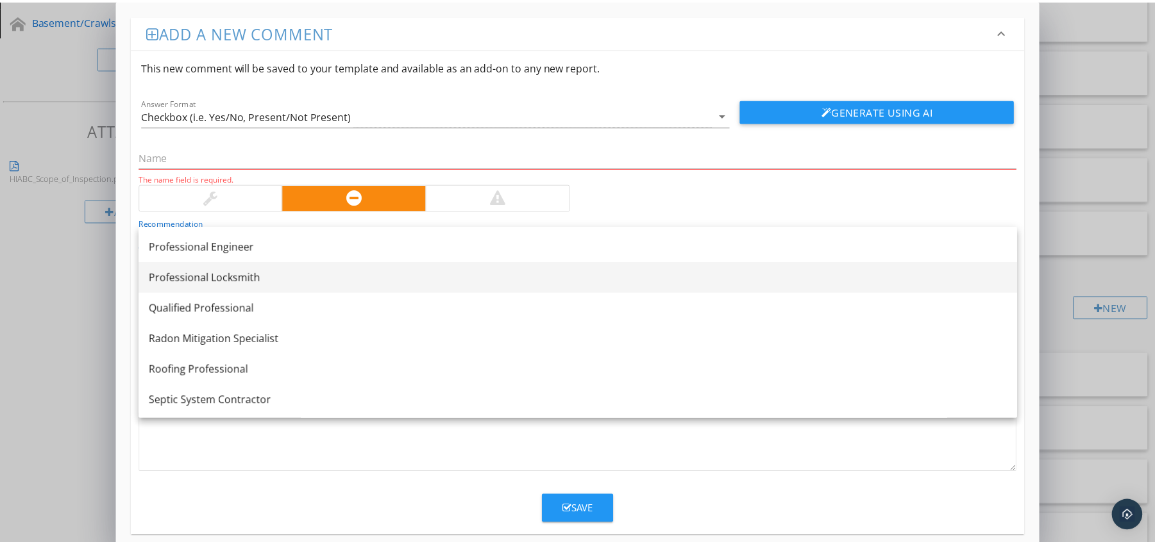
scroll to position [1484, 0]
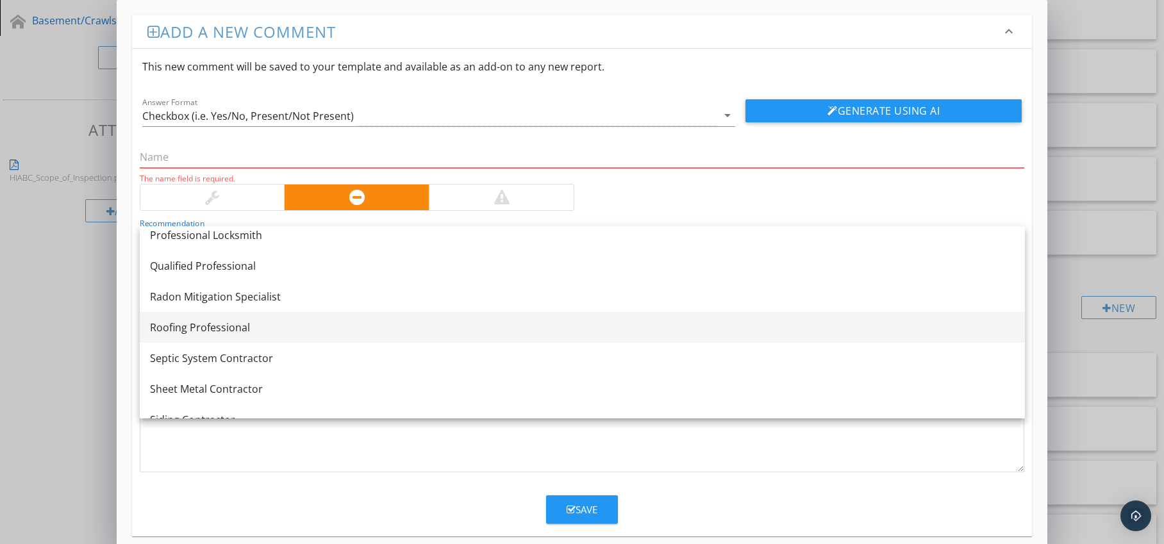
click at [281, 321] on div "Roofing Professional" at bounding box center [582, 327] width 865 height 15
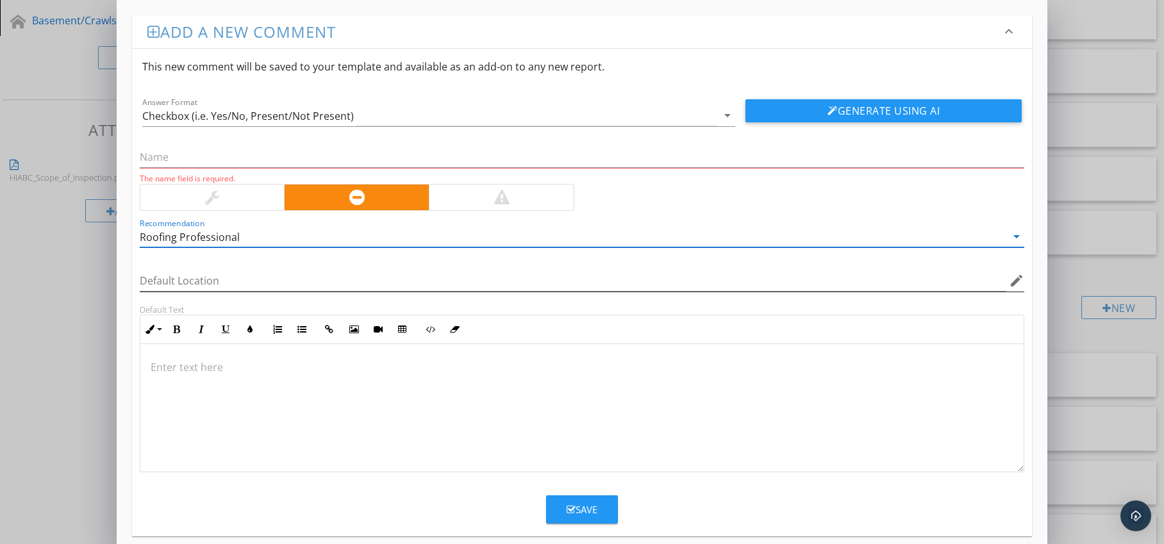
click at [1014, 280] on icon "edit" at bounding box center [1016, 280] width 15 height 15
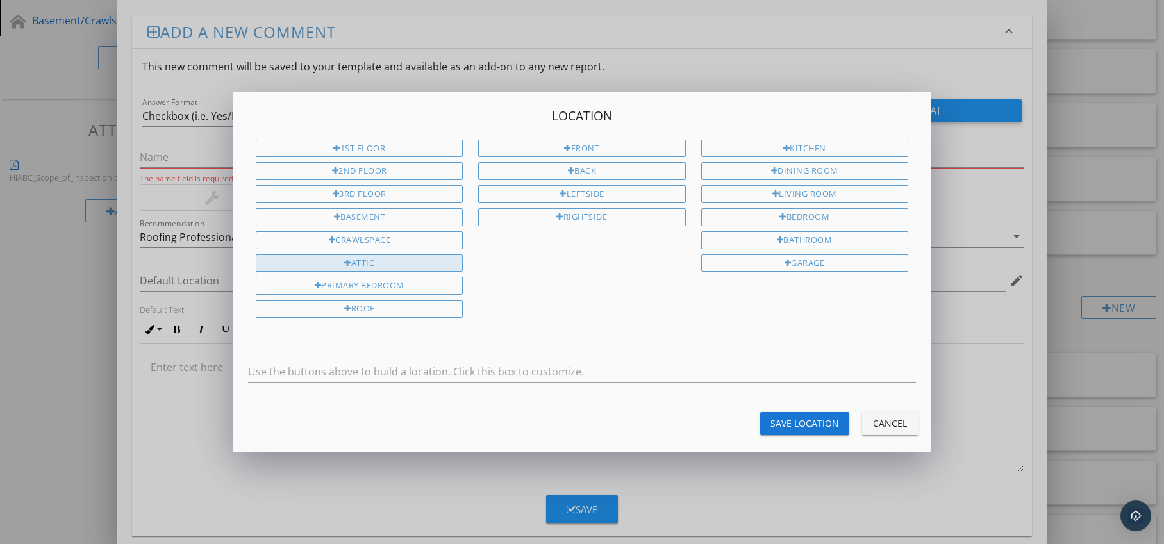
click at [415, 267] on div "Attic" at bounding box center [359, 264] width 207 height 18
click at [769, 417] on button "Save Location" at bounding box center [804, 423] width 89 height 23
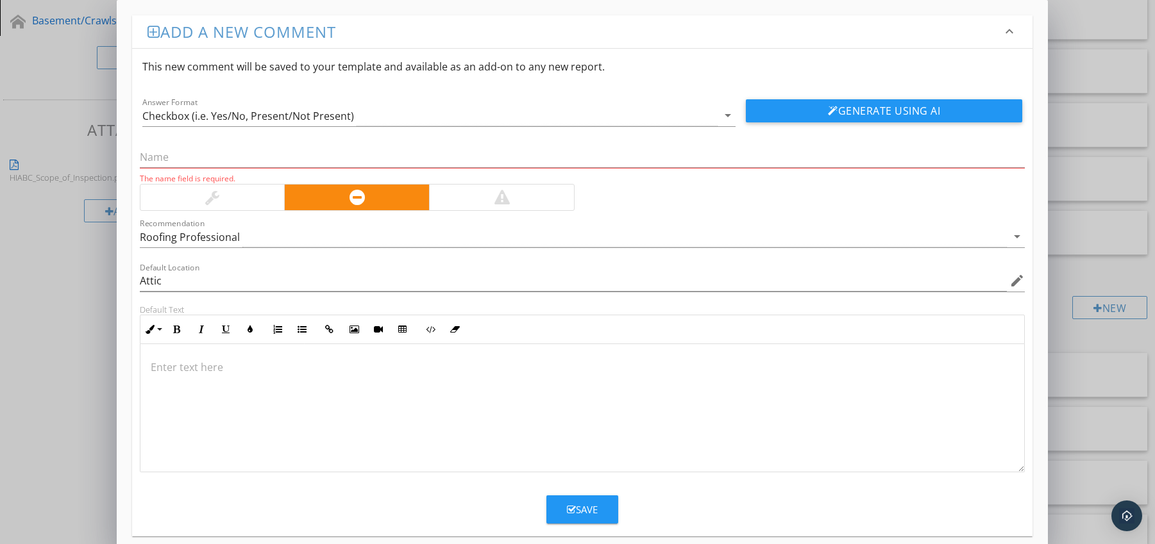
click at [238, 355] on div at bounding box center [582, 408] width 884 height 128
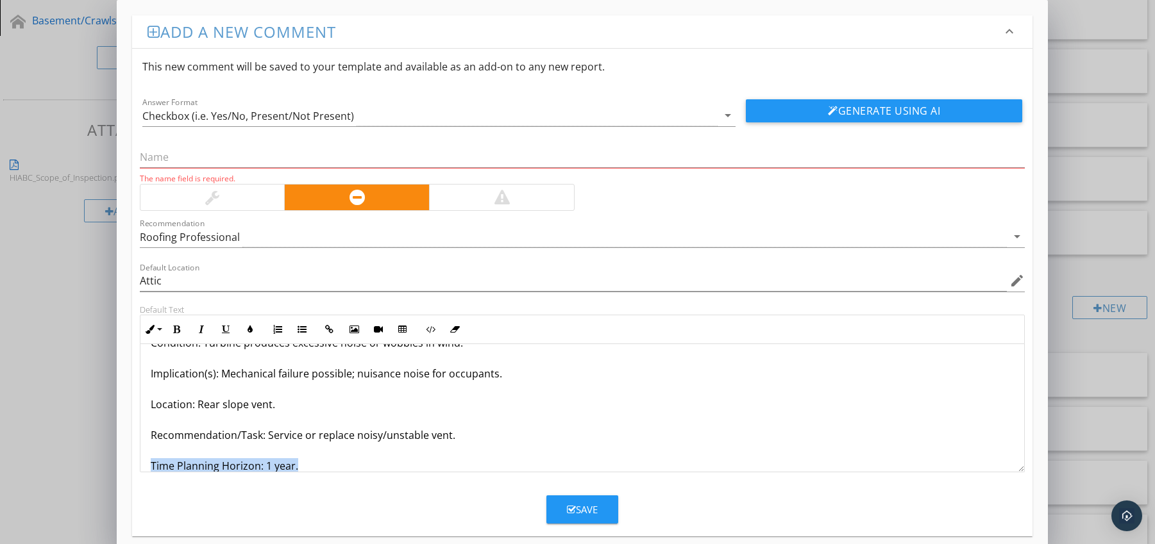
scroll to position [72, 0]
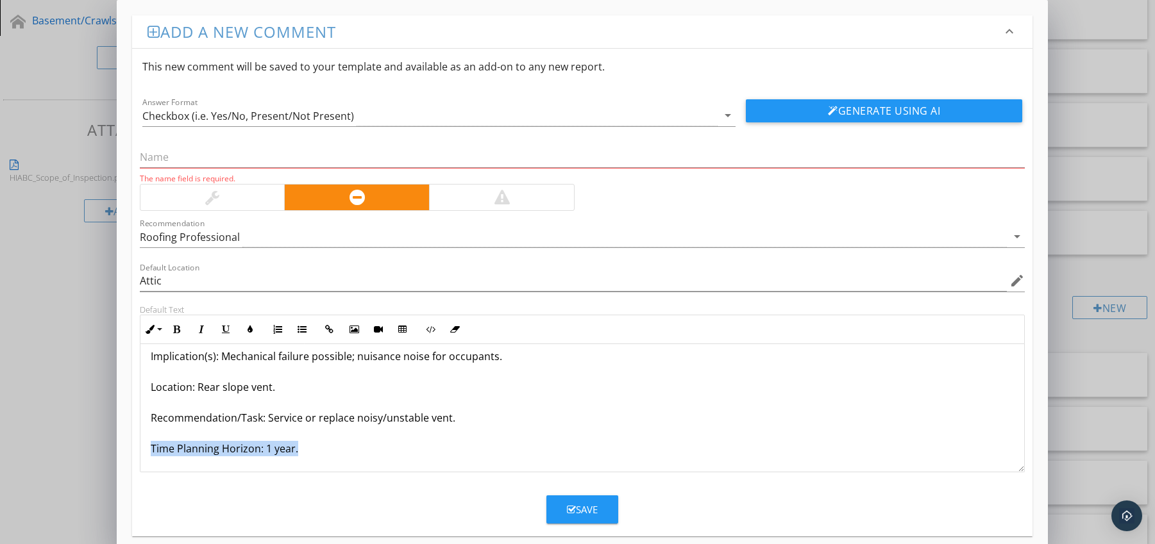
drag, startPoint x: 148, startPoint y: 462, endPoint x: 181, endPoint y: 470, distance: 34.4
click at [180, 471] on div "Turbine Vent Noisy / Unstable Condition: Turbine produces excessive noise or wo…" at bounding box center [582, 372] width 884 height 200
click at [176, 331] on icon "button" at bounding box center [176, 329] width 9 height 9
click at [247, 326] on icon "button" at bounding box center [250, 329] width 9 height 9
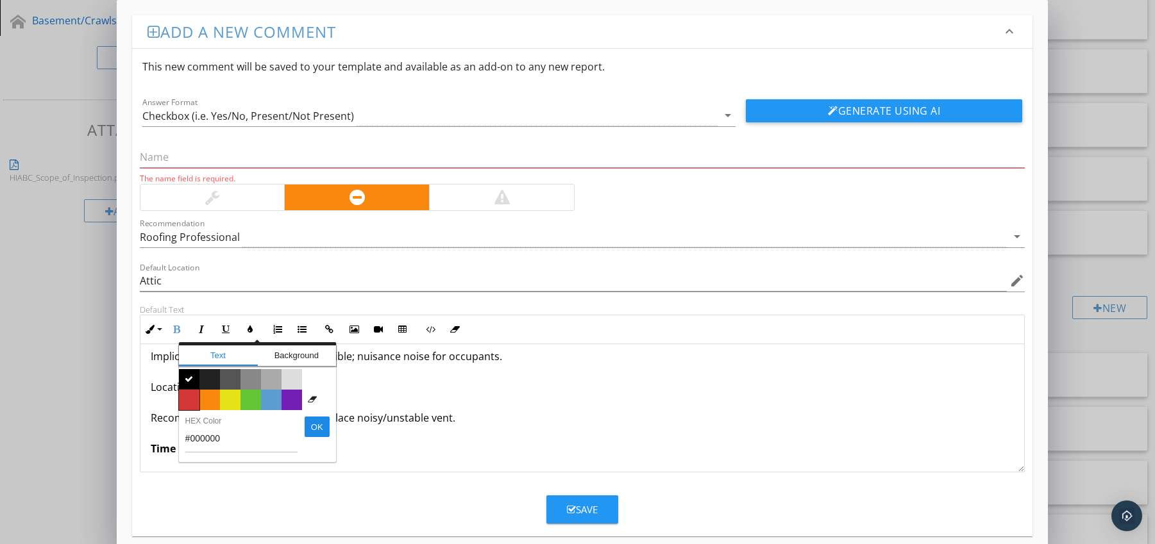
click at [196, 399] on span "Color #d53636" at bounding box center [189, 400] width 21 height 21
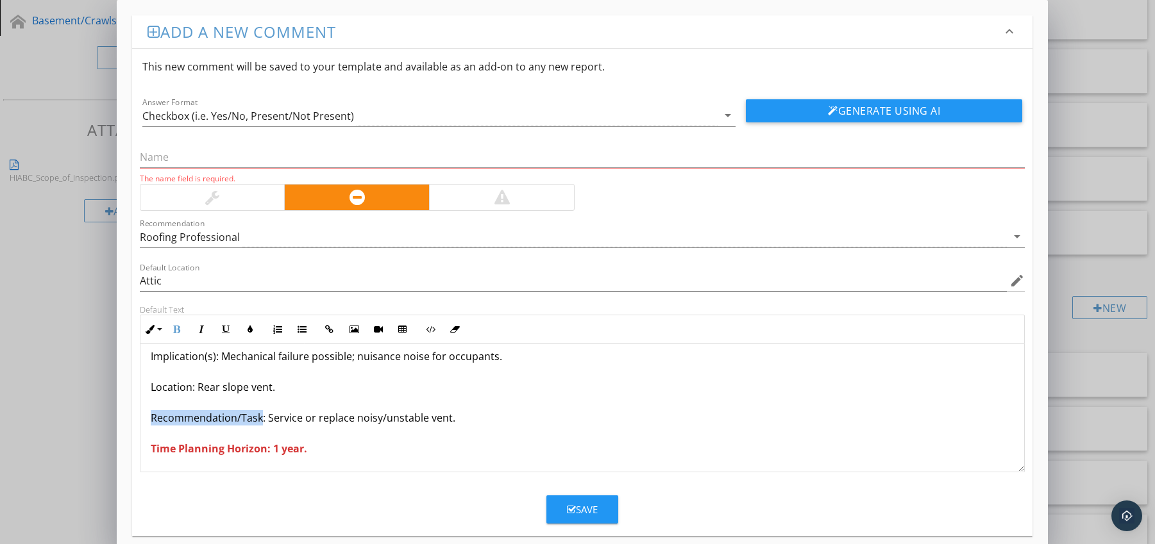
drag, startPoint x: 151, startPoint y: 419, endPoint x: 260, endPoint y: 423, distance: 108.4
click at [260, 423] on p "Turbine Vent Noisy / Unstable Condition: Turbine produces excessive noise or wo…" at bounding box center [583, 371] width 864 height 169
click at [176, 332] on icon "button" at bounding box center [176, 329] width 9 height 9
click at [246, 331] on icon "button" at bounding box center [250, 329] width 9 height 9
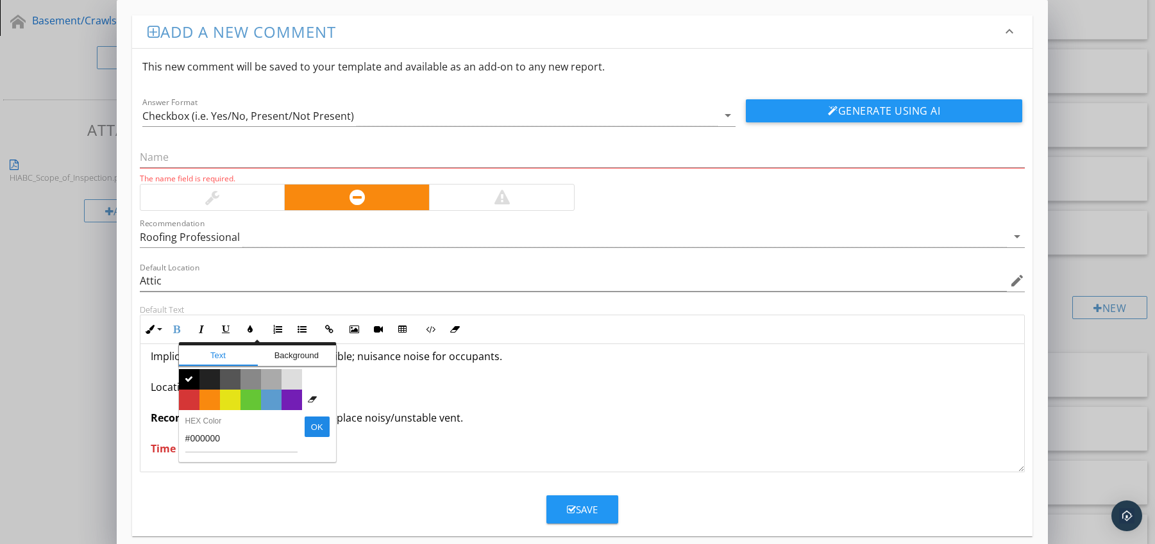
click at [455, 396] on p "Turbine Vent Noisy / Unstable Condition: Turbine produces excessive noise or wo…" at bounding box center [583, 371] width 864 height 169
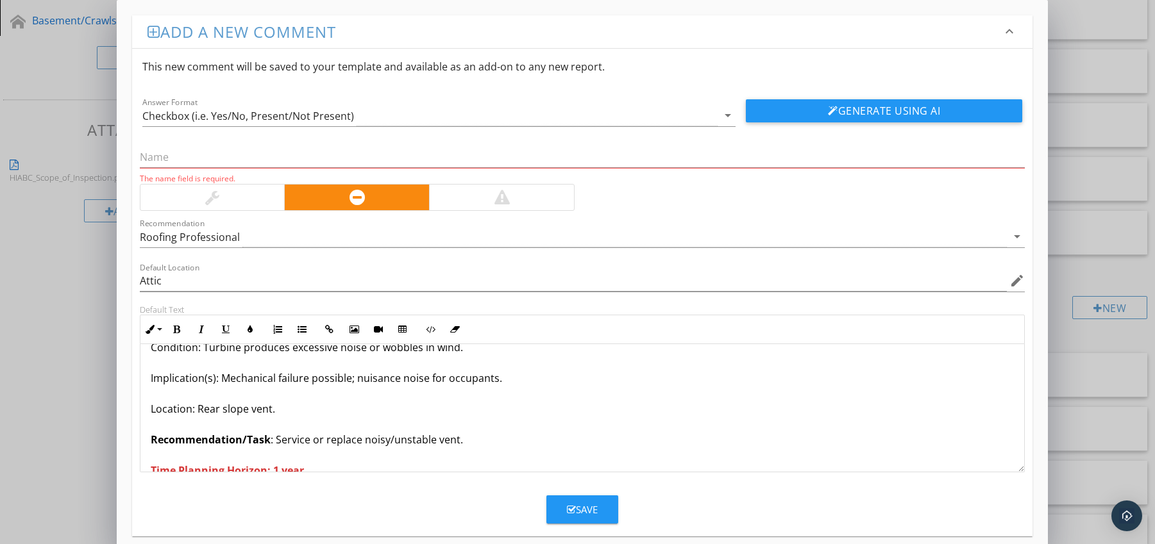
scroll to position [0, 0]
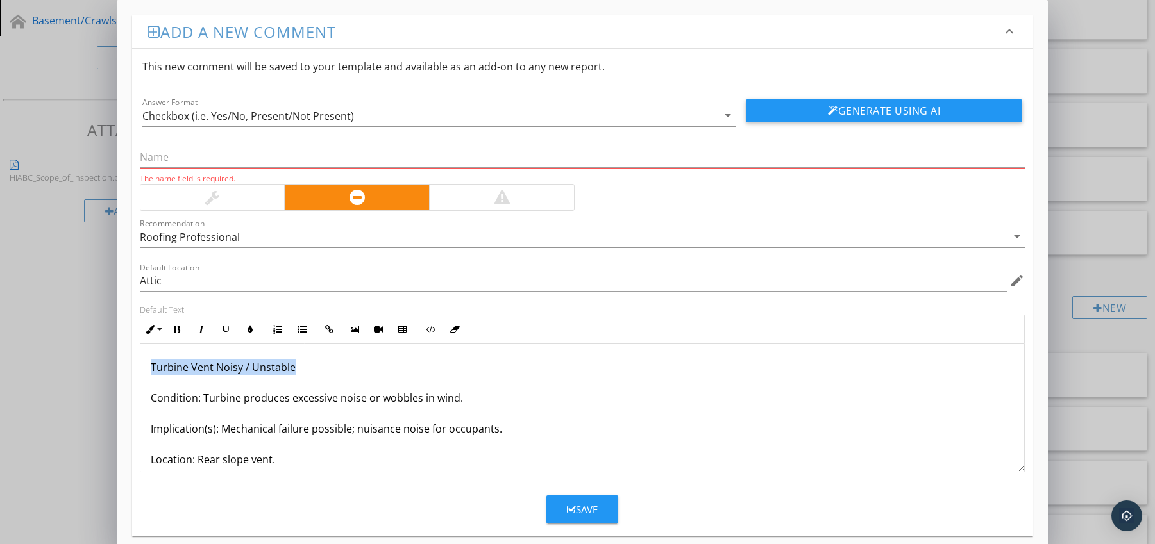
drag, startPoint x: 149, startPoint y: 365, endPoint x: 305, endPoint y: 368, distance: 155.2
click at [305, 368] on div "Turbine Vent Noisy / Unstable Condition: Turbine produces excessive noise or wo…" at bounding box center [582, 444] width 884 height 200
click at [216, 164] on input "text" at bounding box center [582, 157] width 885 height 21
paste input "Turbine Vent Noisy / Unstable"
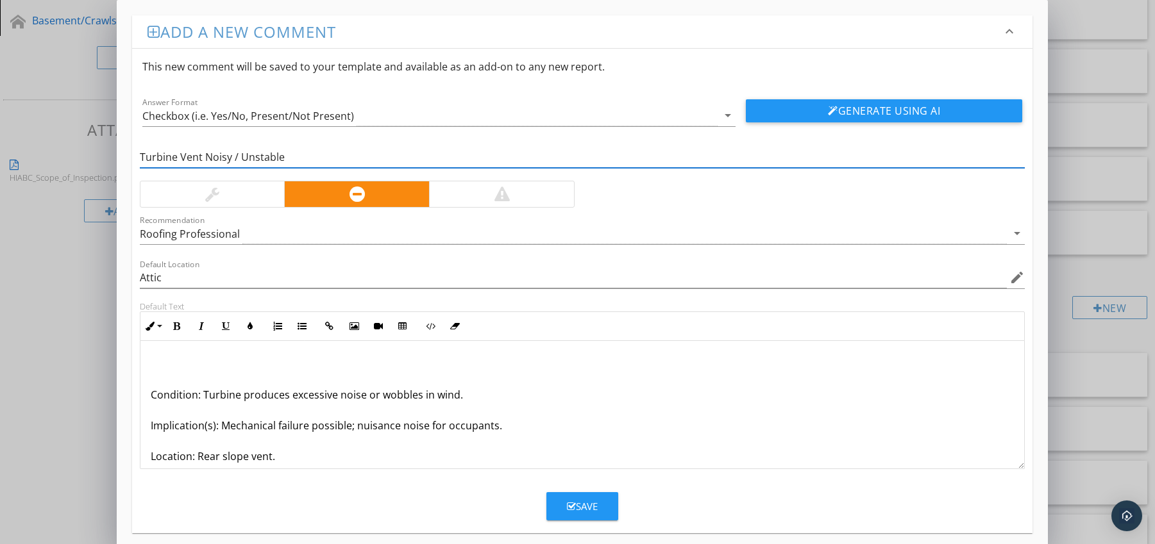
click at [149, 394] on div "Condition: Turbine produces excessive noise or wobbles in wind. Implication(s):…" at bounding box center [582, 441] width 884 height 200
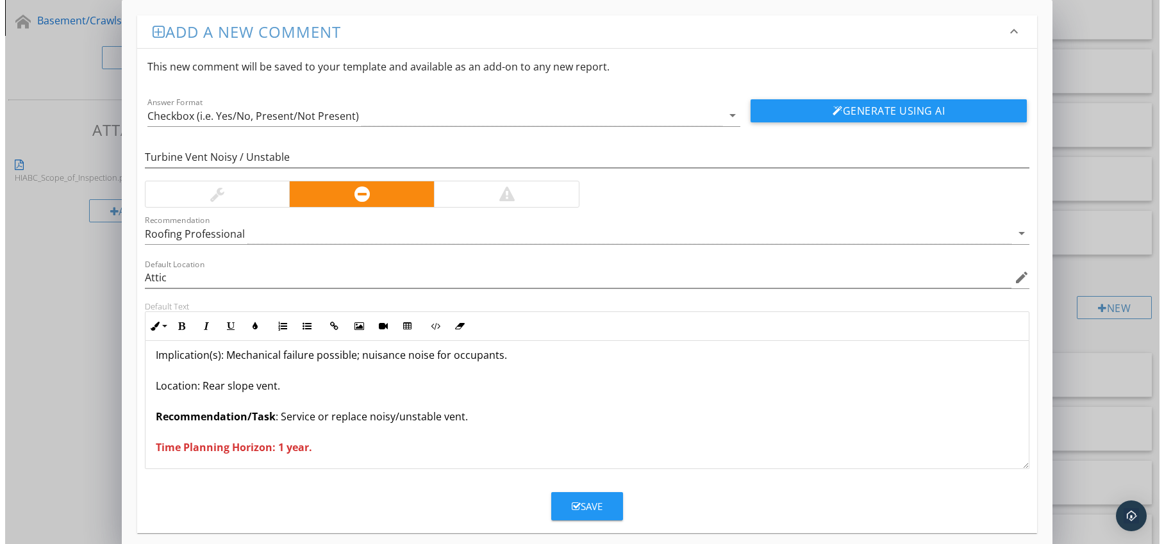
scroll to position [42, 0]
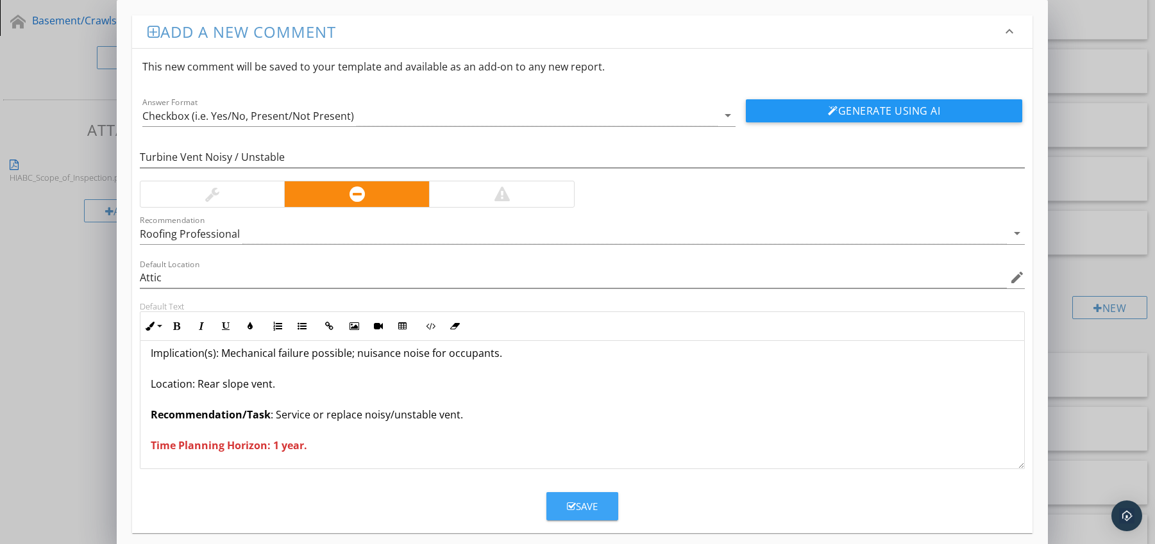
drag, startPoint x: 600, startPoint y: 505, endPoint x: 592, endPoint y: 496, distance: 12.2
click at [600, 505] on button "Save" at bounding box center [582, 506] width 72 height 28
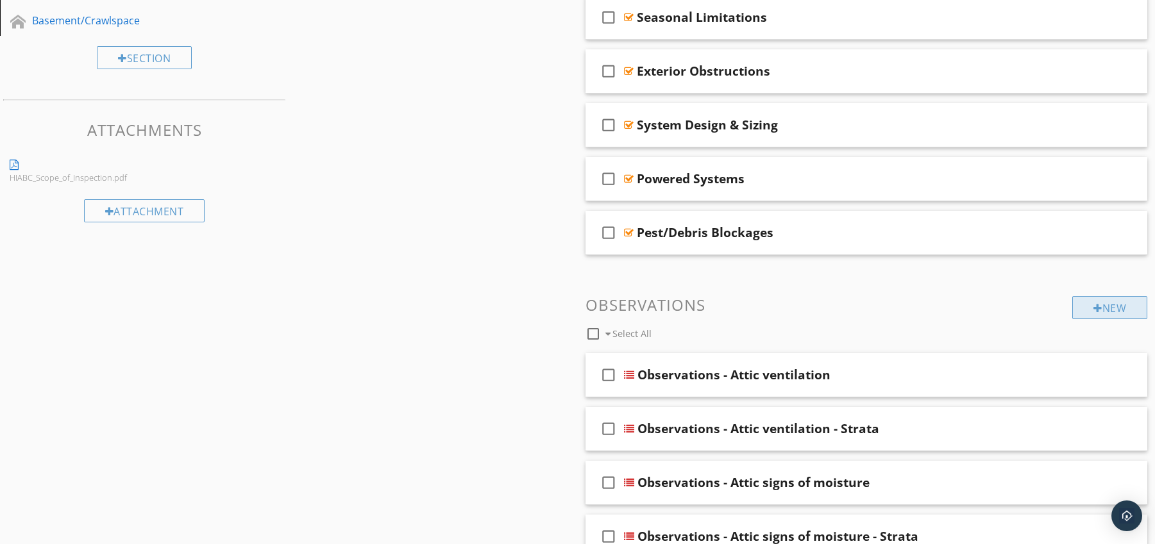
click at [1117, 310] on div "New" at bounding box center [1109, 307] width 75 height 23
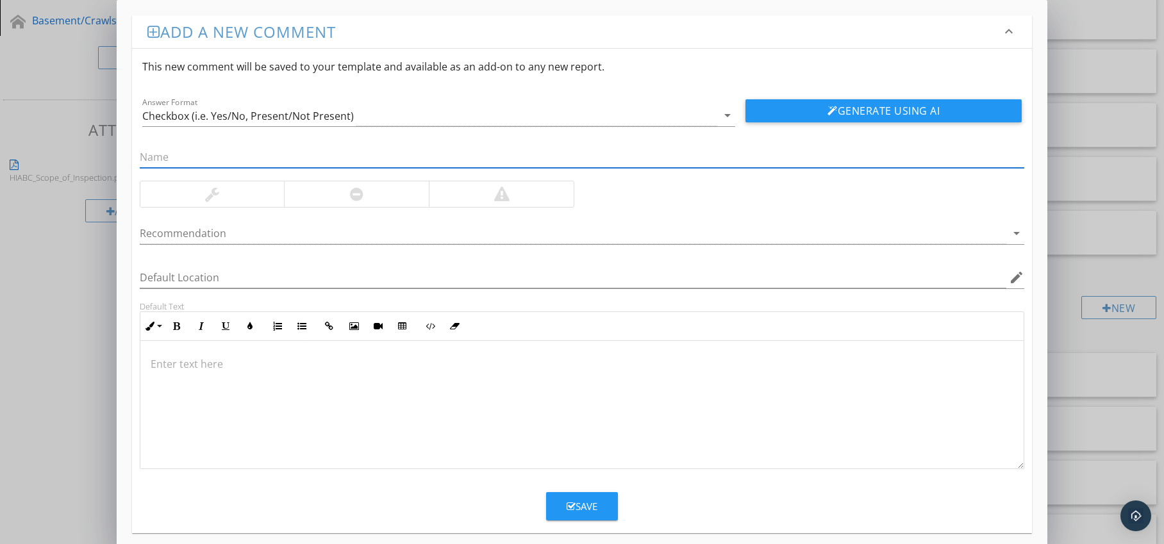
click at [381, 192] on div at bounding box center [356, 194] width 145 height 26
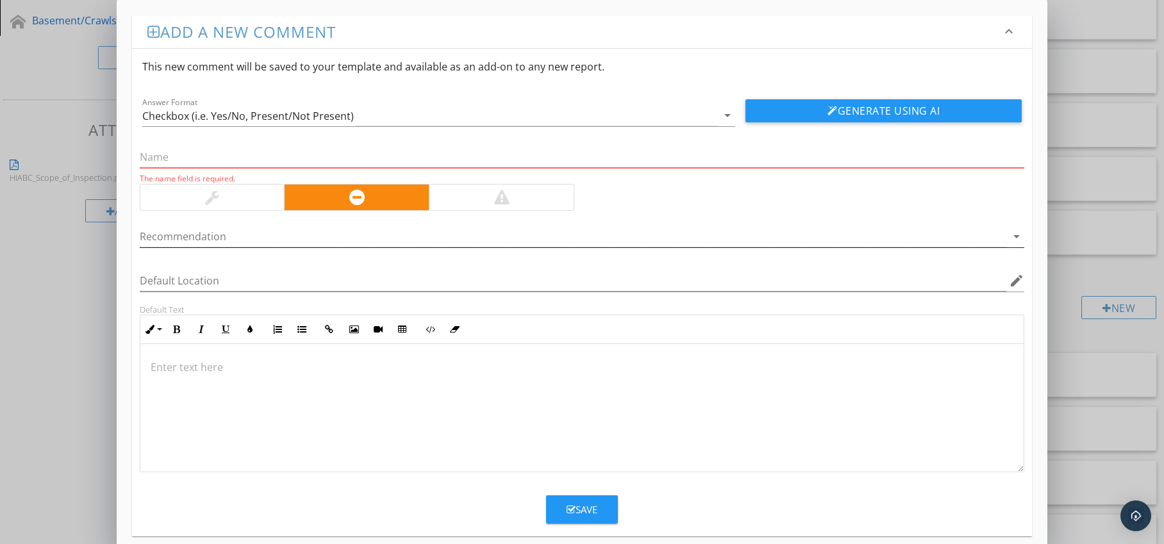
click at [385, 240] on div at bounding box center [574, 236] width 868 height 21
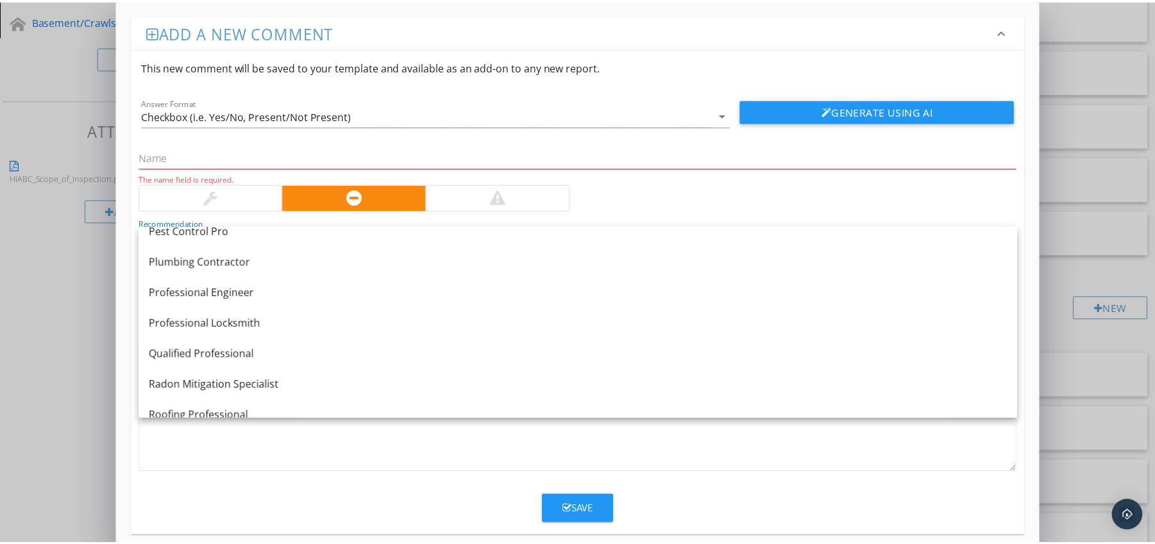
scroll to position [1433, 0]
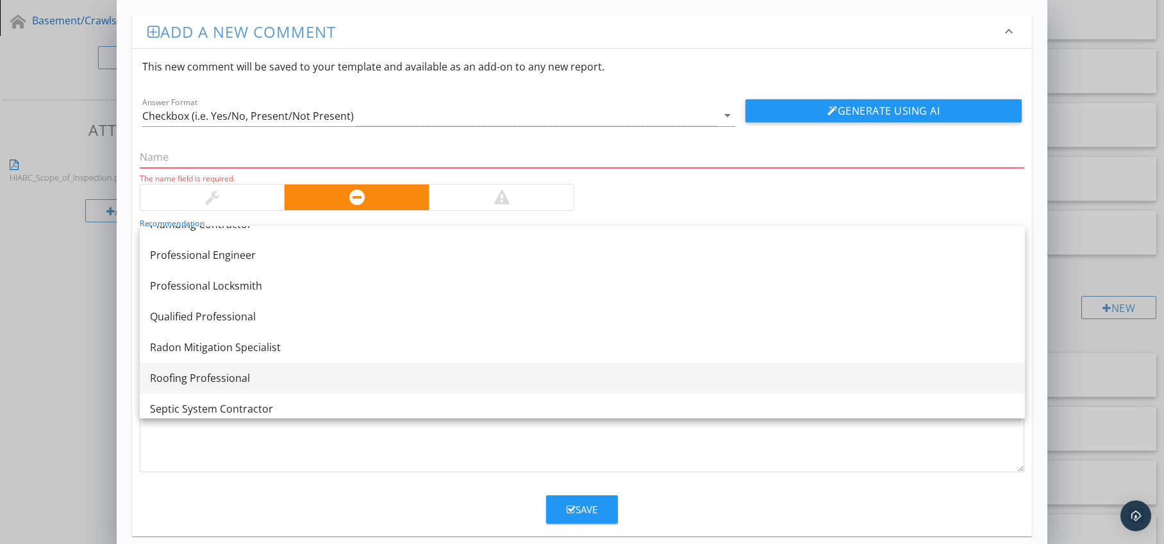
click at [289, 366] on link "Roofing Professional" at bounding box center [582, 378] width 885 height 31
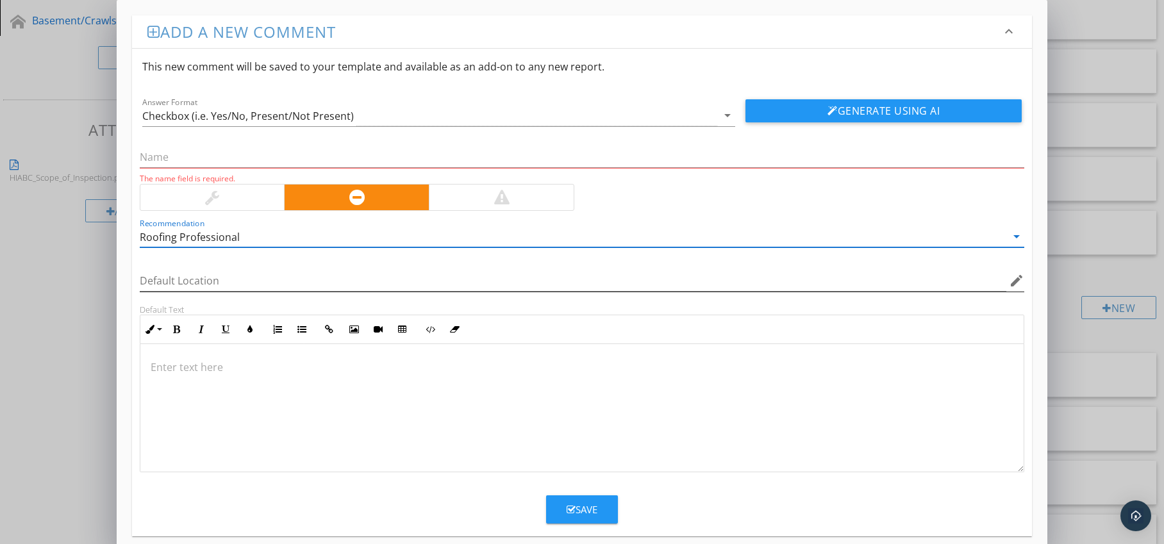
click at [1012, 281] on icon "edit" at bounding box center [1016, 280] width 15 height 15
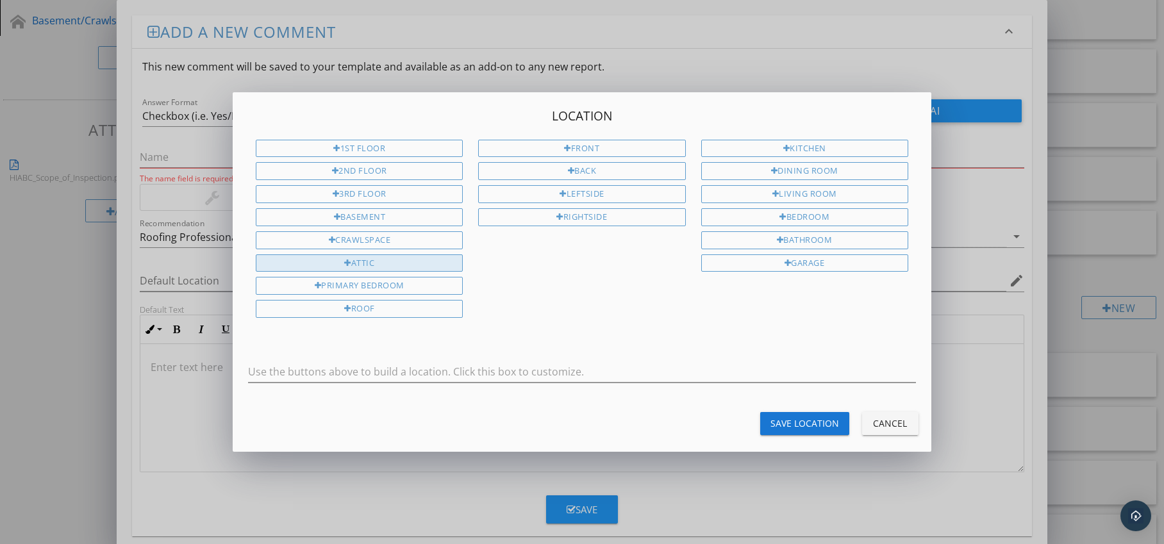
click at [407, 265] on div "Attic" at bounding box center [359, 264] width 207 height 18
click at [788, 426] on div "Save Location" at bounding box center [805, 423] width 69 height 13
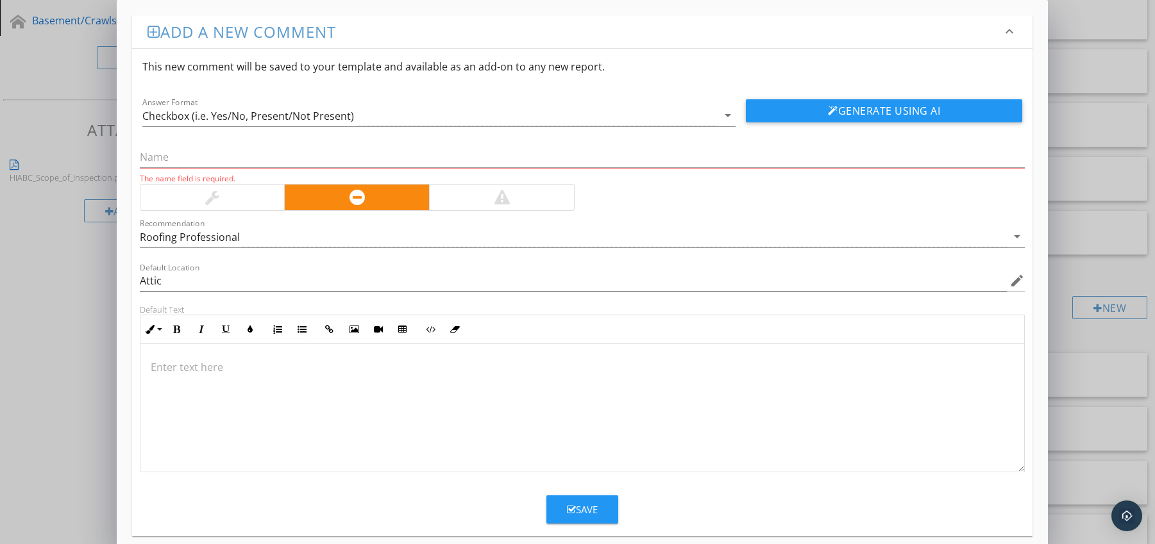
click at [251, 360] on p at bounding box center [583, 367] width 864 height 15
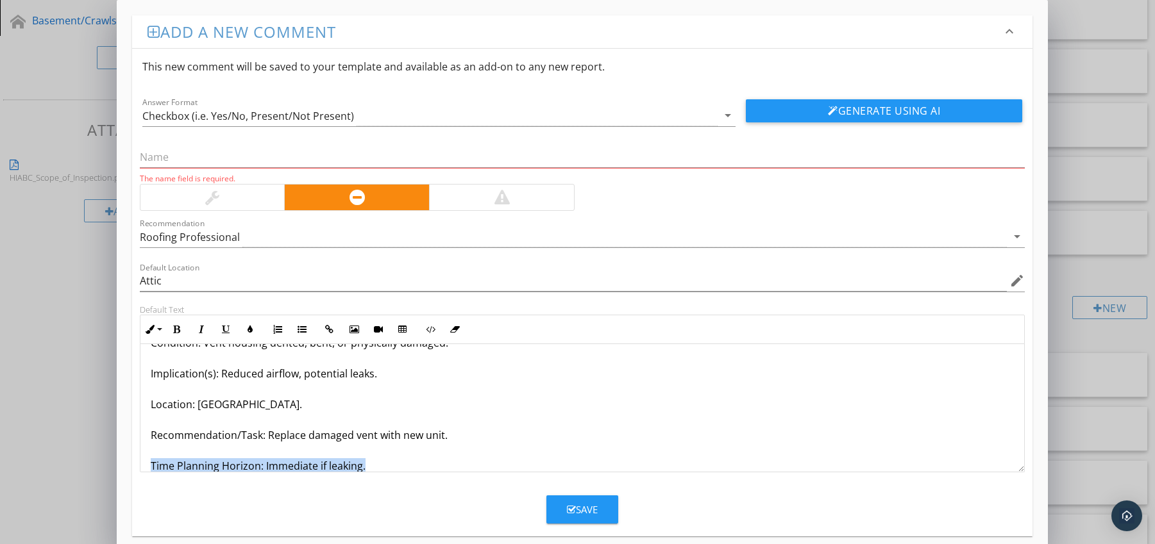
scroll to position [72, 0]
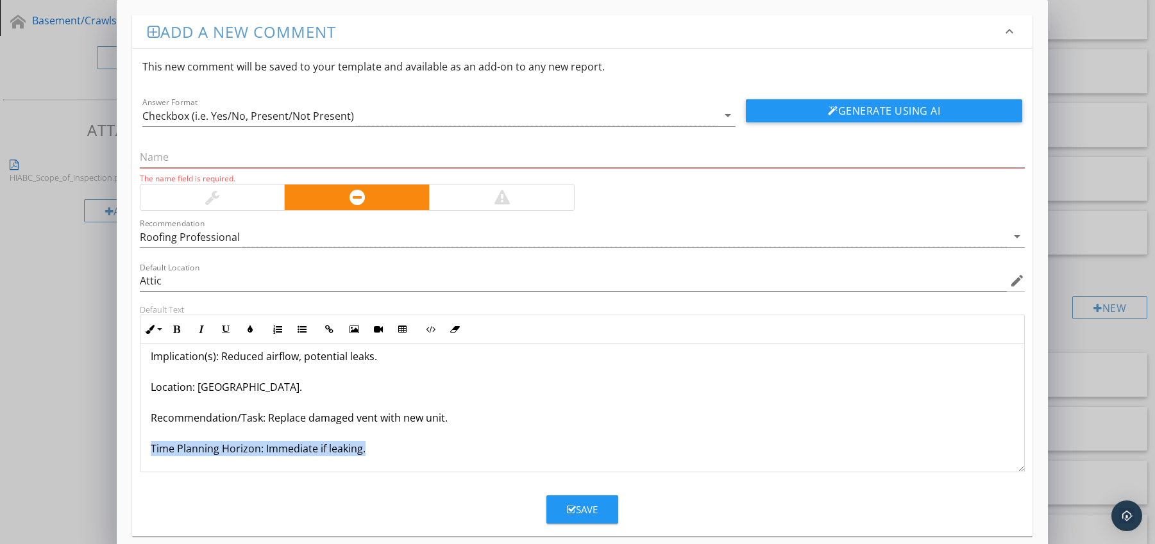
drag, startPoint x: 151, startPoint y: 465, endPoint x: 164, endPoint y: 471, distance: 14.1
click at [164, 471] on div "Turbine Vent Damaged or Bent Condition: Vent housing dented, bent, or physicall…" at bounding box center [582, 372] width 884 height 200
click at [175, 330] on icon "button" at bounding box center [176, 329] width 9 height 9
drag, startPoint x: 244, startPoint y: 328, endPoint x: 240, endPoint y: 335, distance: 8.0
click at [244, 328] on button "Colors" at bounding box center [250, 329] width 24 height 24
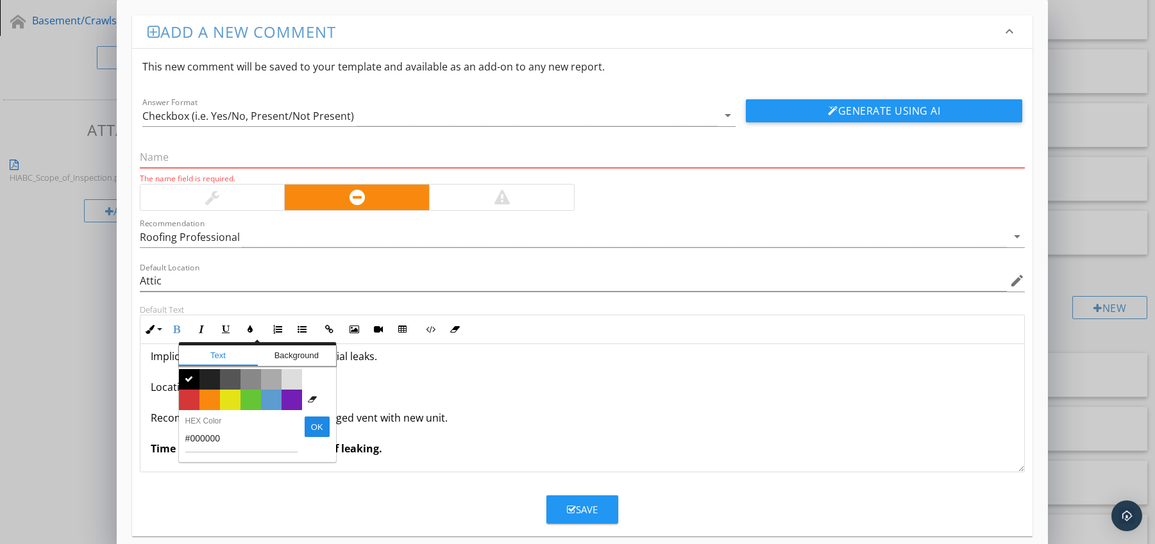
drag, startPoint x: 196, startPoint y: 393, endPoint x: 190, endPoint y: 398, distance: 7.3
click at [196, 393] on span "Color #d53636" at bounding box center [189, 400] width 21 height 21
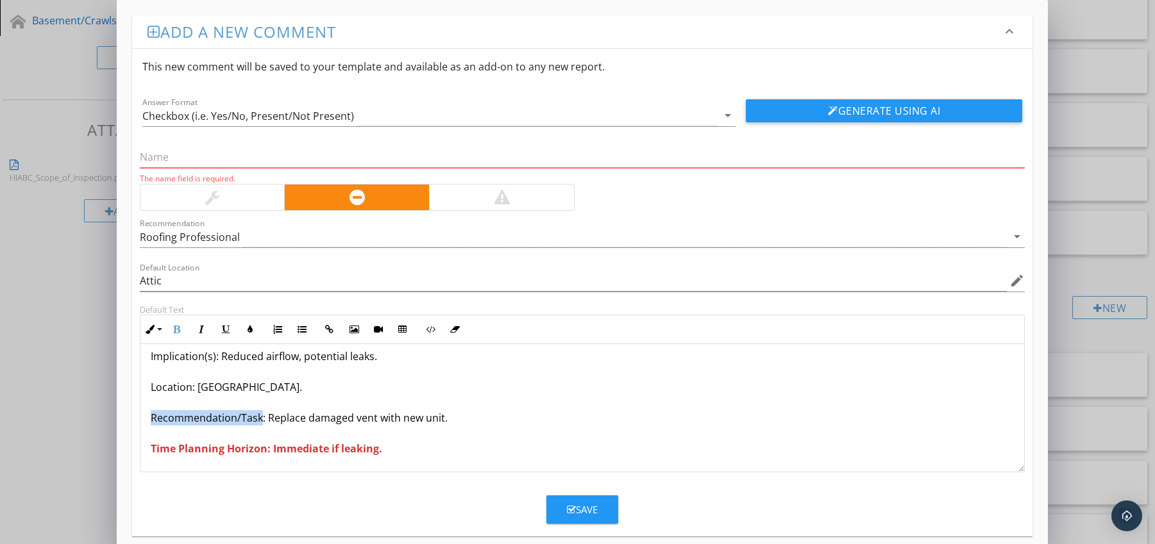
drag, startPoint x: 150, startPoint y: 419, endPoint x: 259, endPoint y: 419, distance: 109.0
click at [259, 419] on p "Turbine Vent Damaged or Bent Condition: Vent housing dented, bent, or physicall…" at bounding box center [583, 371] width 864 height 169
click at [178, 328] on icon "button" at bounding box center [176, 329] width 9 height 9
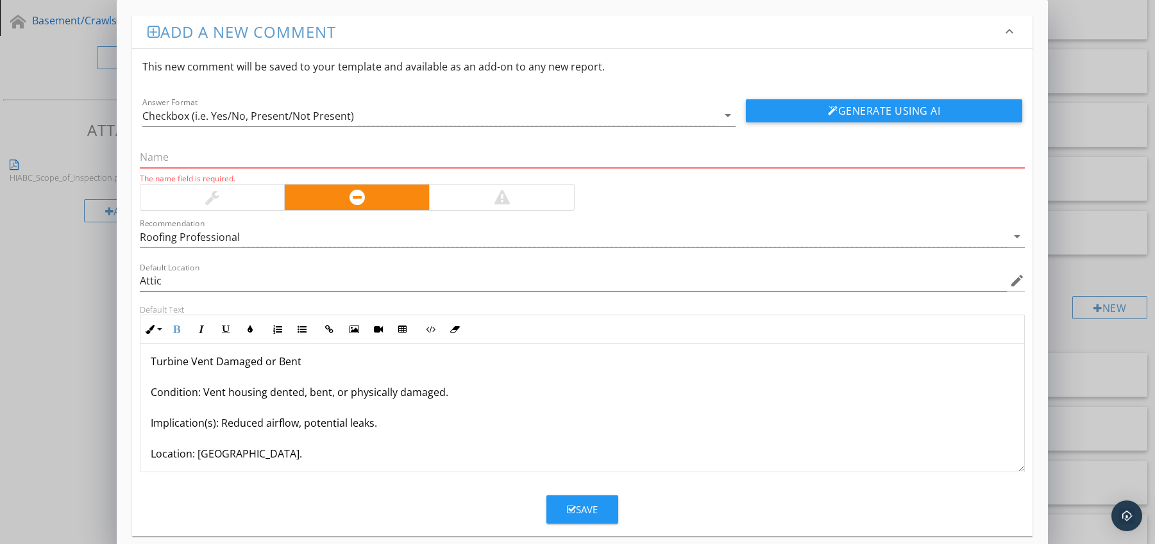
scroll to position [0, 0]
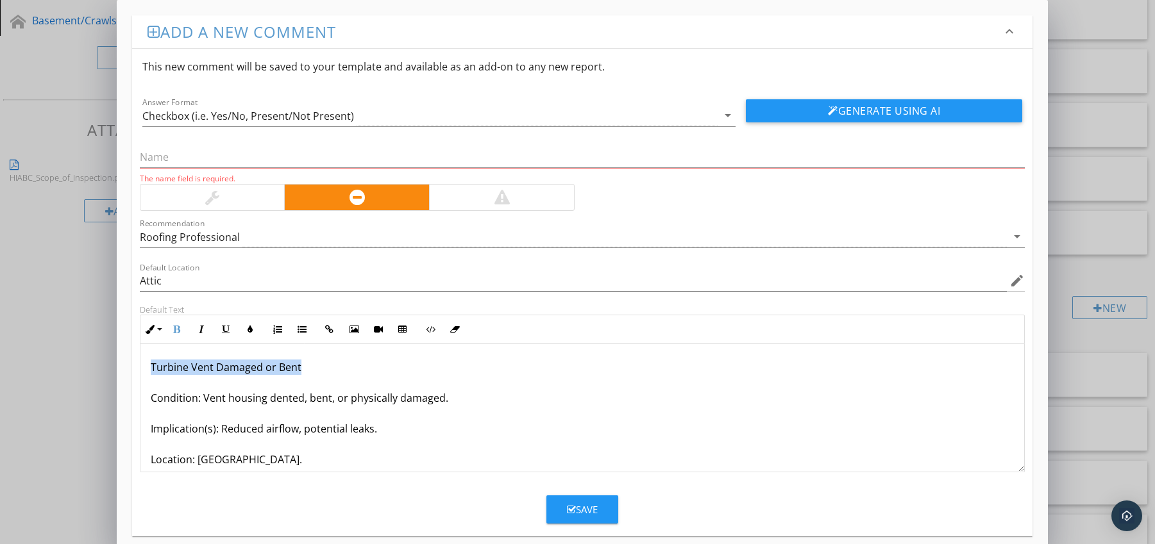
drag, startPoint x: 152, startPoint y: 369, endPoint x: 314, endPoint y: 367, distance: 162.2
click at [314, 367] on p "Turbine Vent Damaged or Bent Condition: Vent housing dented, bent, or physicall…" at bounding box center [583, 444] width 864 height 169
click at [225, 166] on input "text" at bounding box center [582, 157] width 885 height 21
paste
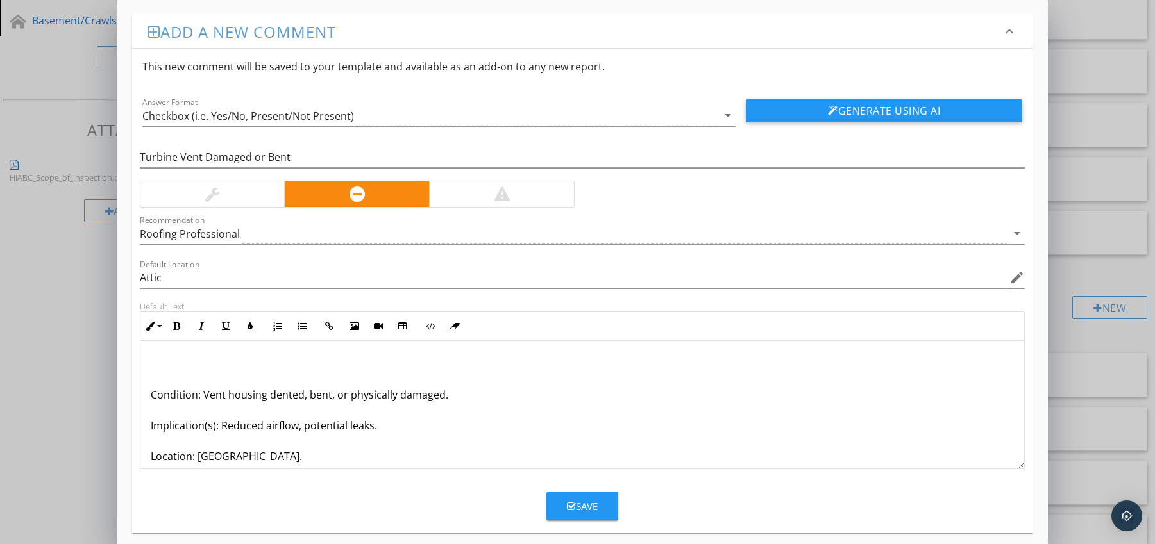
click at [147, 398] on div "Condition: Vent housing dented, bent, or physically damaged. Implication(s): Re…" at bounding box center [582, 441] width 884 height 200
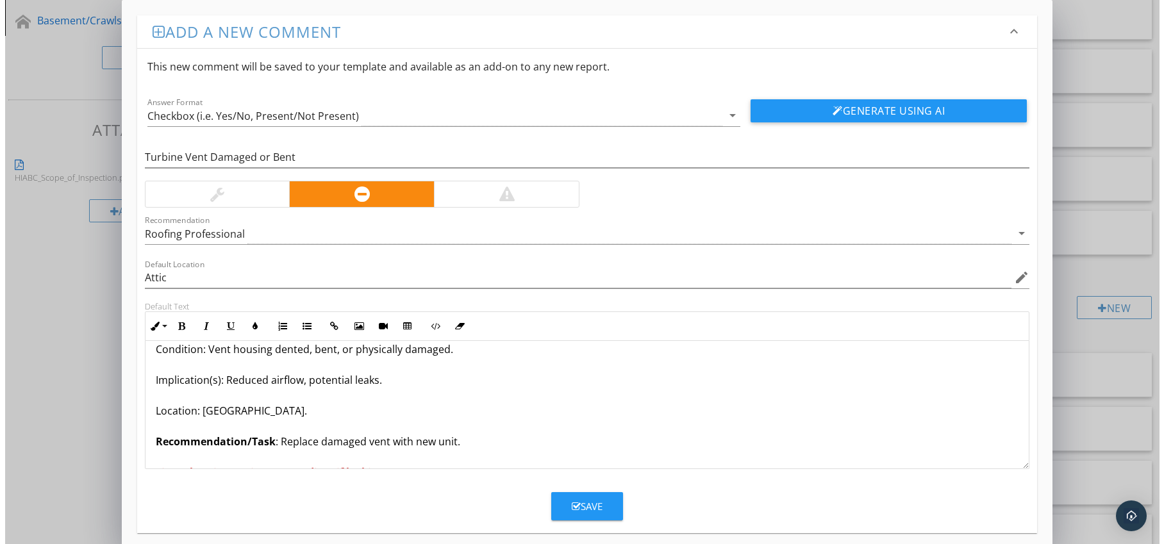
scroll to position [42, 0]
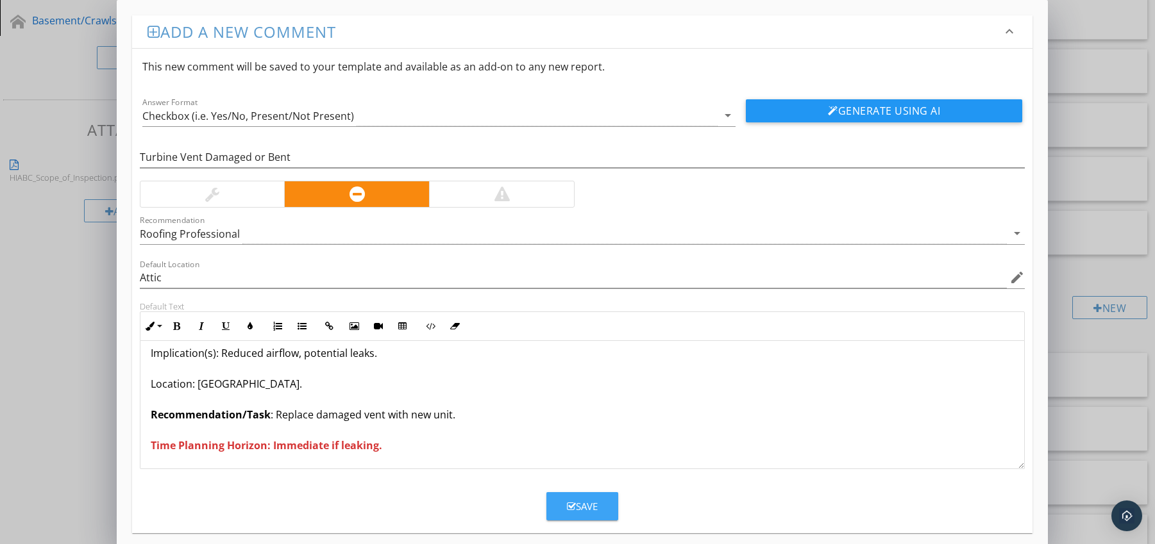
click at [567, 497] on button "Save" at bounding box center [582, 506] width 72 height 28
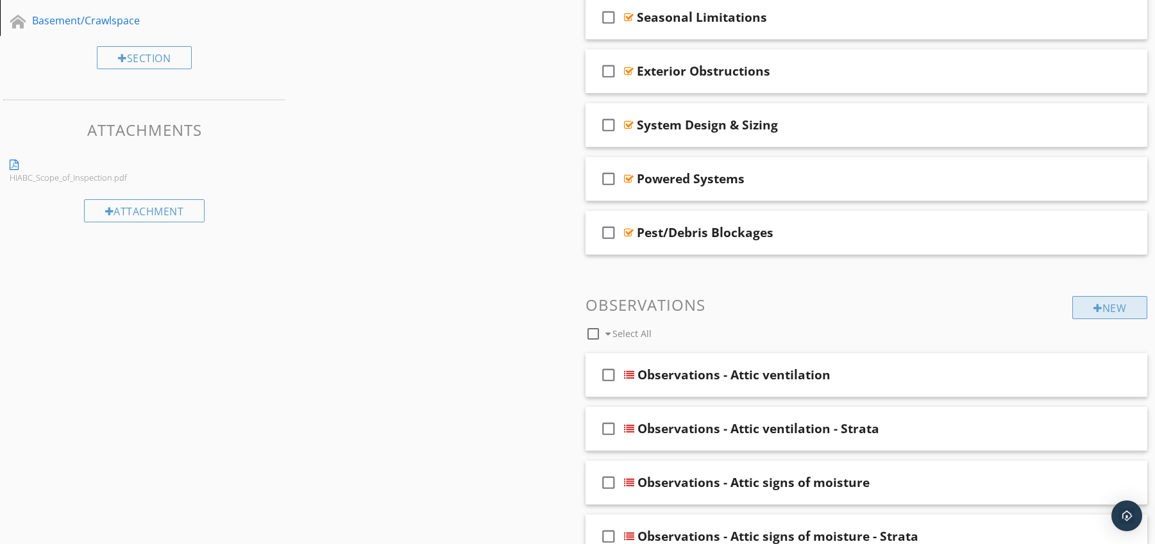
click at [1082, 303] on div "New" at bounding box center [1109, 307] width 75 height 23
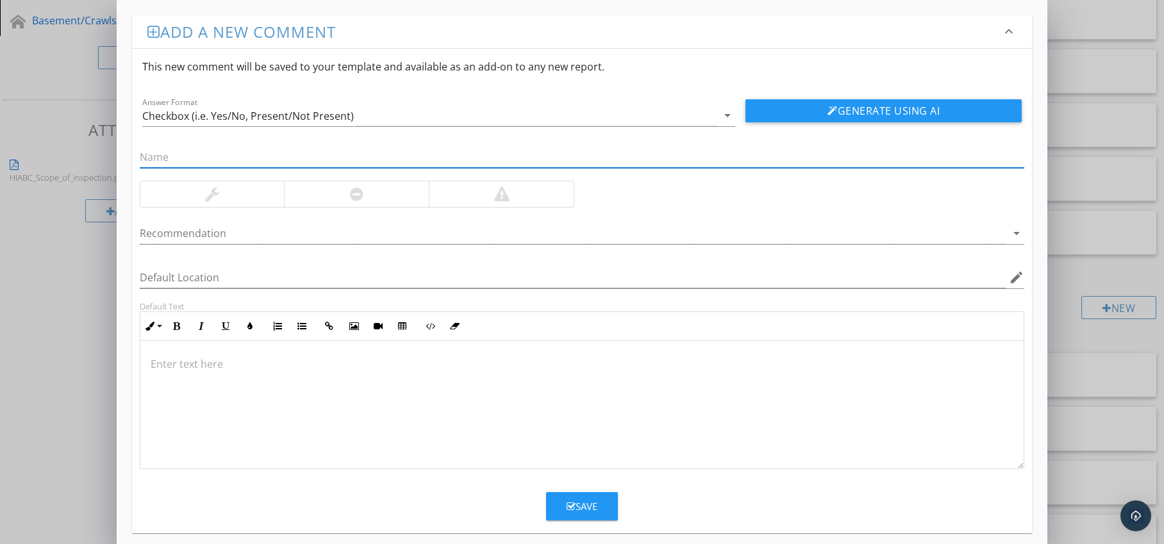
click at [383, 201] on div at bounding box center [356, 194] width 145 height 26
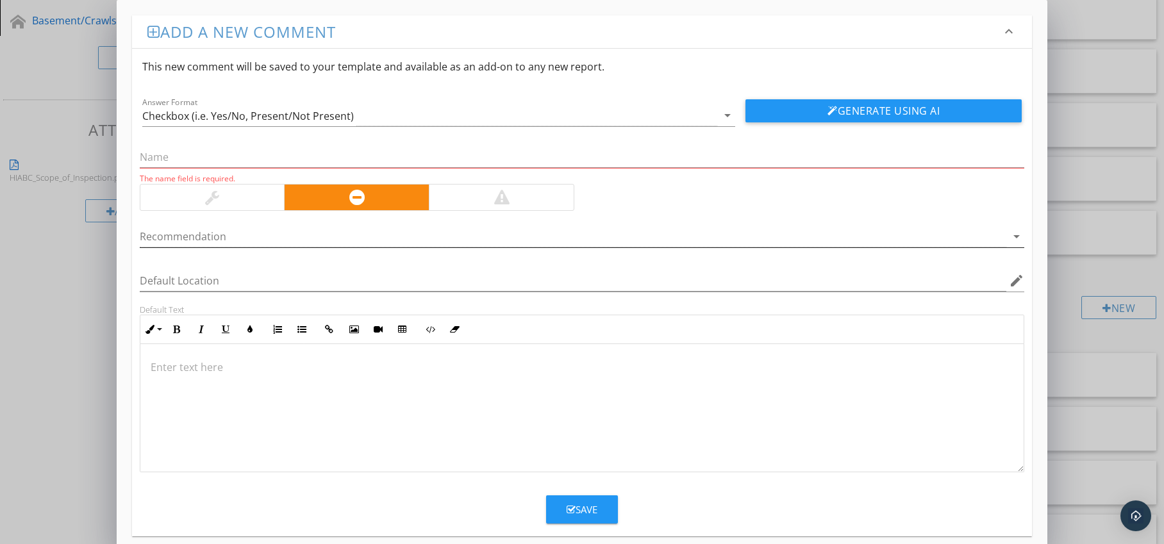
click at [367, 240] on div at bounding box center [574, 236] width 868 height 21
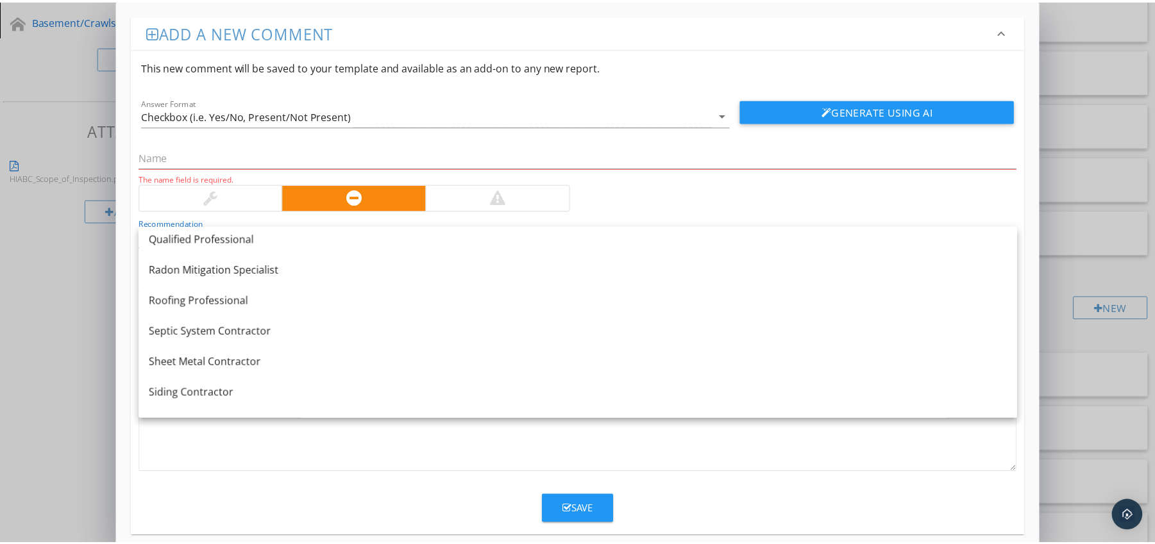
scroll to position [1513, 0]
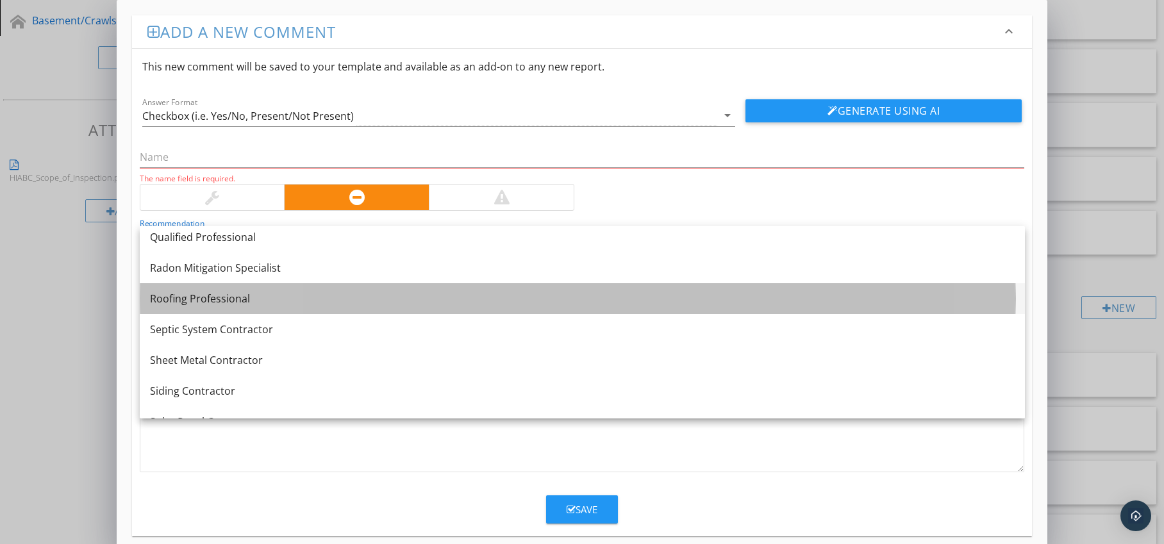
click at [323, 311] on link "Roofing Professional" at bounding box center [582, 298] width 885 height 31
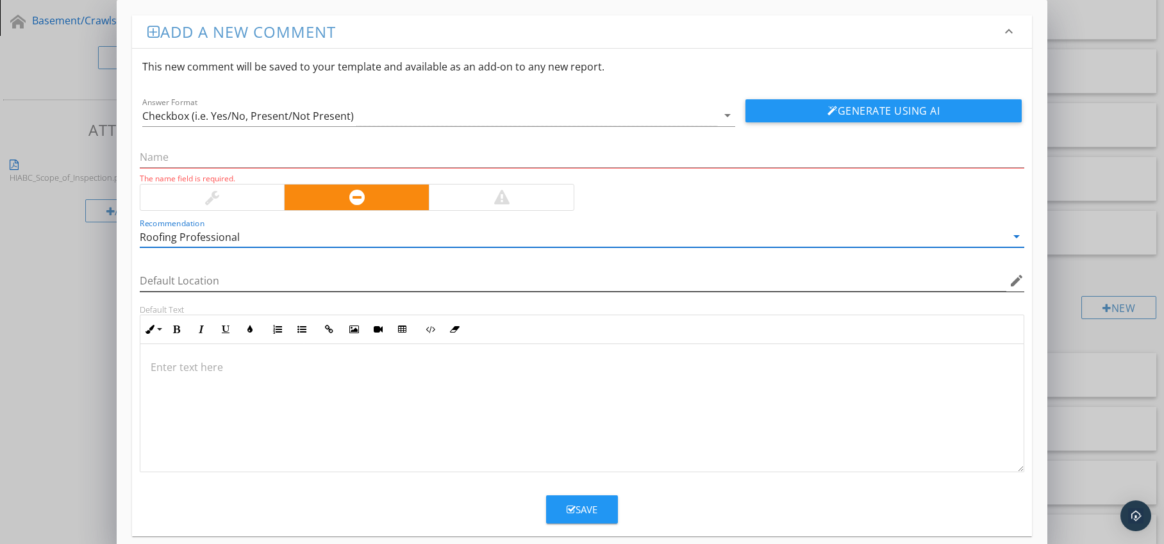
click at [1021, 280] on icon "edit" at bounding box center [1016, 280] width 15 height 15
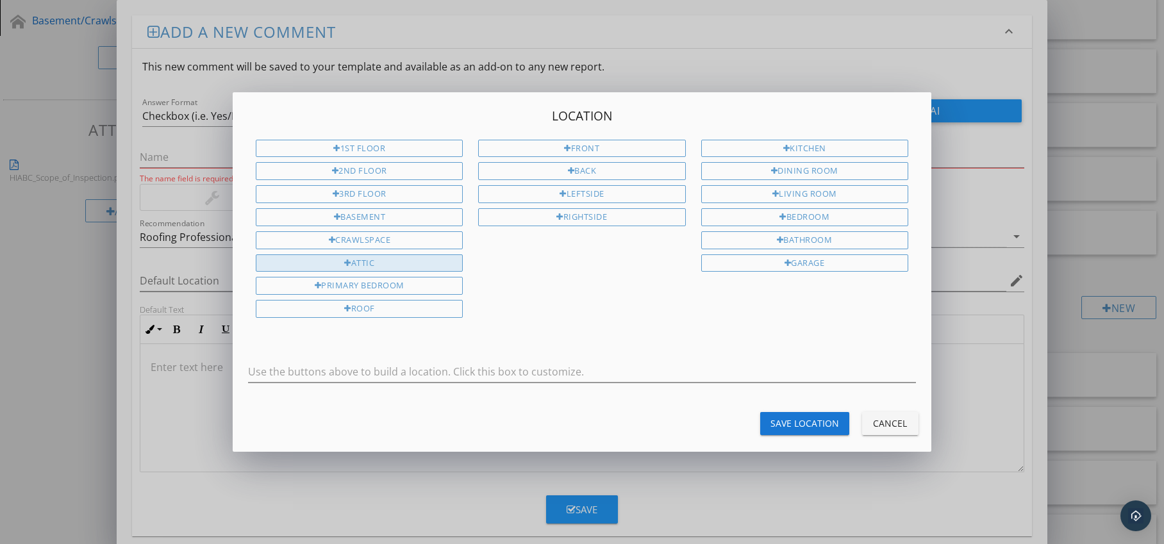
click at [415, 256] on div "Attic" at bounding box center [359, 264] width 207 height 18
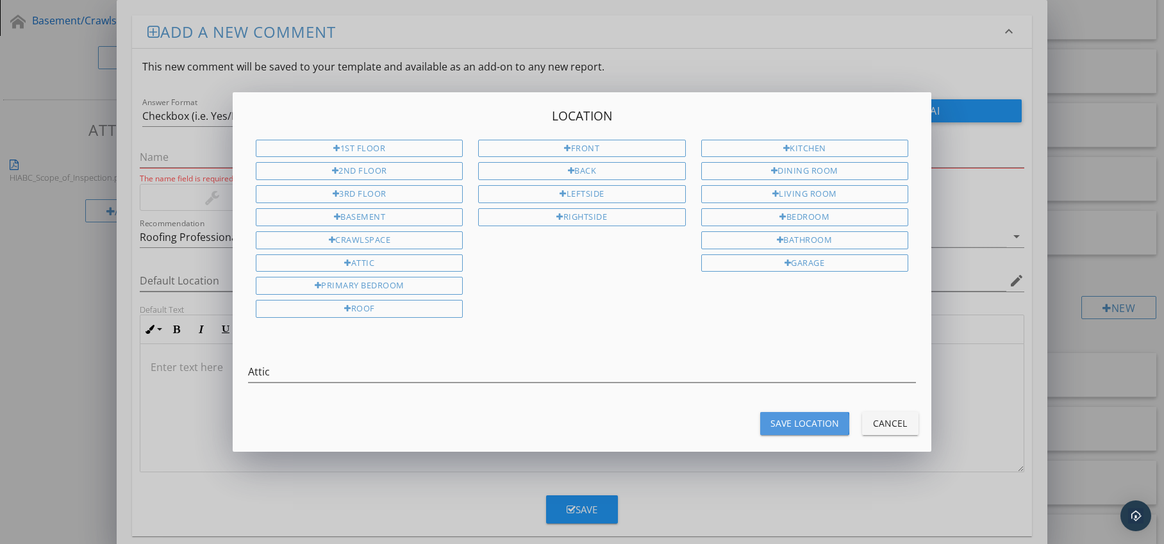
click at [778, 421] on div "Save Location" at bounding box center [805, 423] width 69 height 13
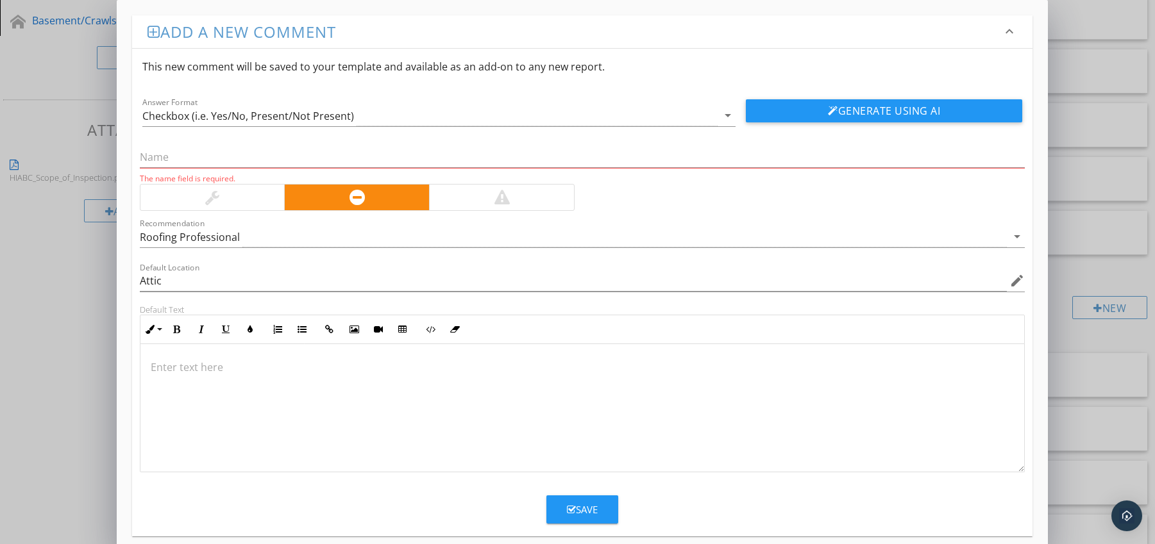
click at [249, 362] on p at bounding box center [583, 367] width 864 height 15
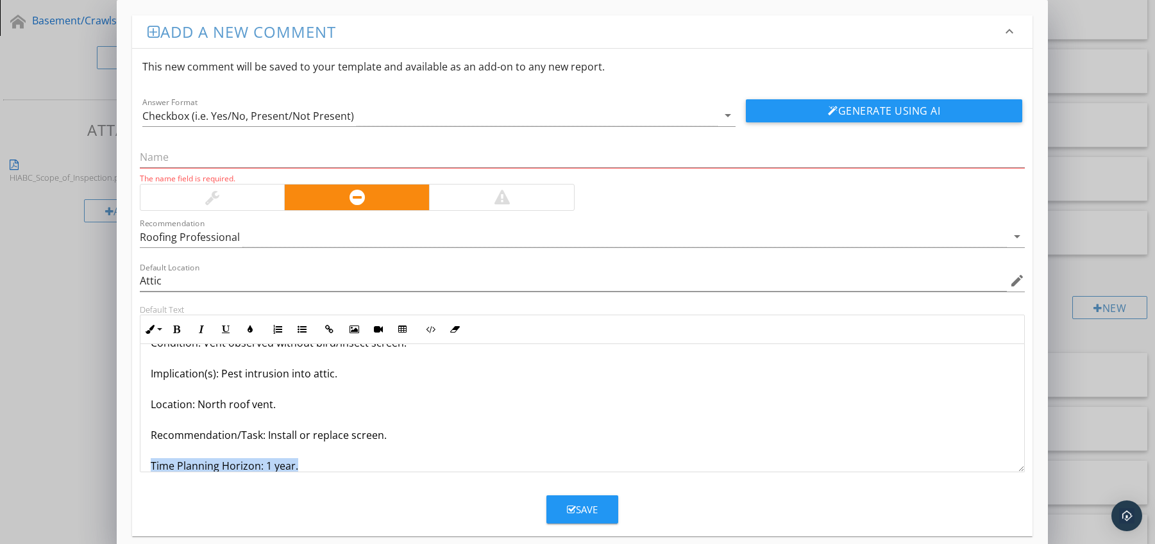
scroll to position [72, 0]
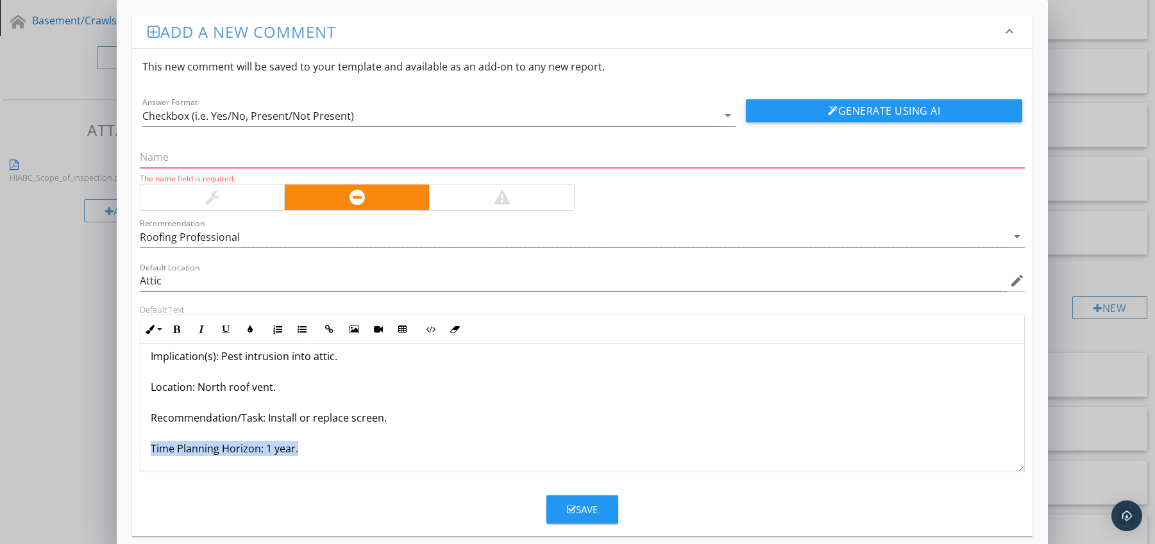
drag, startPoint x: 147, startPoint y: 461, endPoint x: 181, endPoint y: 474, distance: 36.3
click at [181, 474] on form "This new comment will be saved to your template and available as an add-on to a…" at bounding box center [582, 286] width 901 height 475
click at [176, 332] on icon "button" at bounding box center [176, 329] width 9 height 9
click at [244, 331] on button "Colors" at bounding box center [250, 329] width 24 height 24
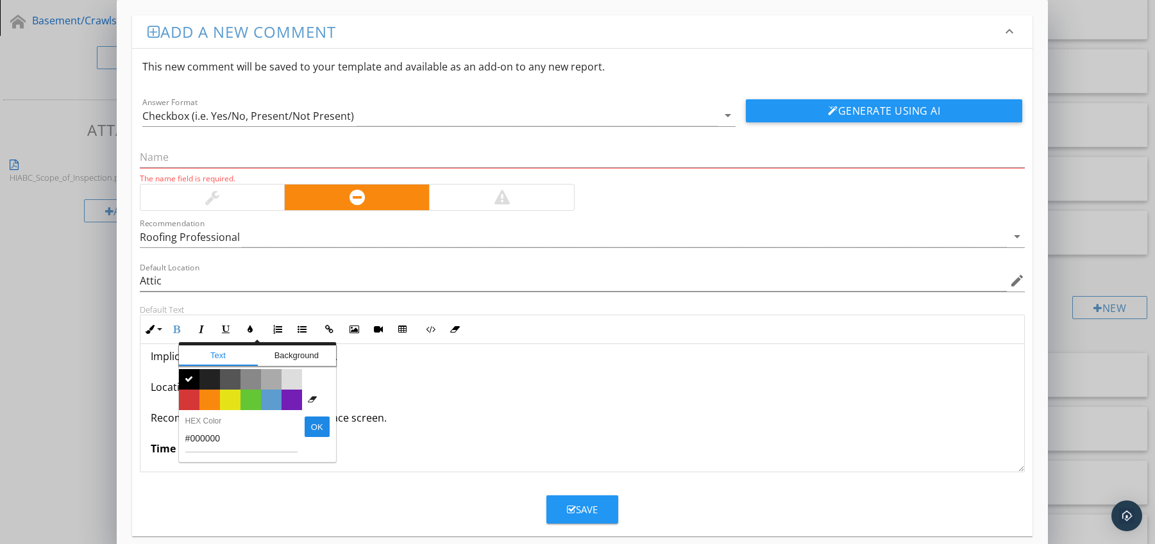
click at [193, 393] on span "Color #d53636" at bounding box center [189, 400] width 21 height 21
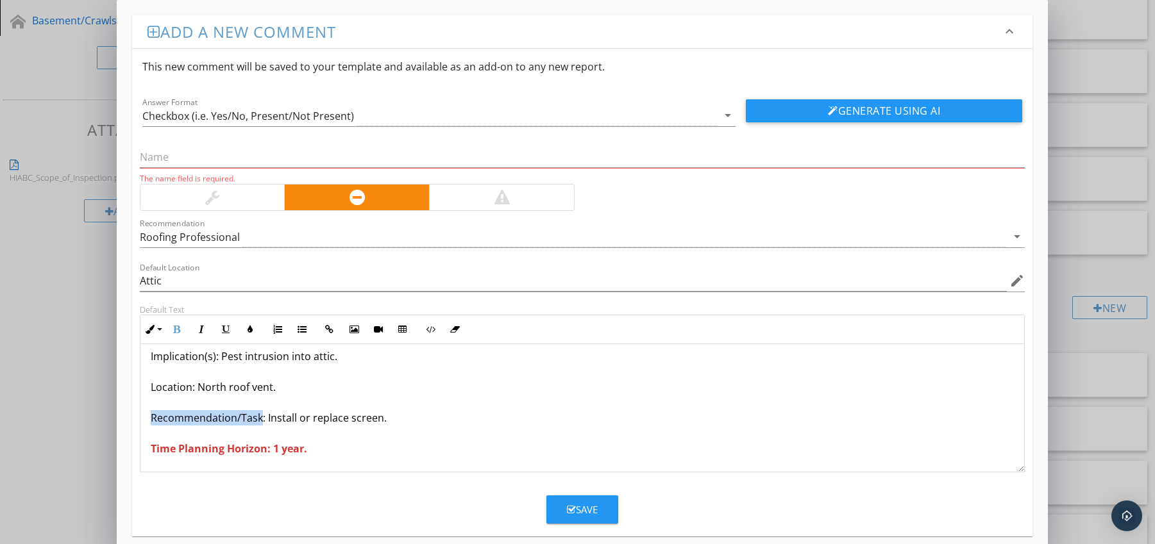
drag, startPoint x: 144, startPoint y: 415, endPoint x: 243, endPoint y: 403, distance: 99.6
click at [260, 421] on div "Turbine Vent Missing Bird Screen Condition: Vent observed without bird/insect s…" at bounding box center [582, 372] width 884 height 200
click at [175, 331] on icon "button" at bounding box center [176, 329] width 9 height 9
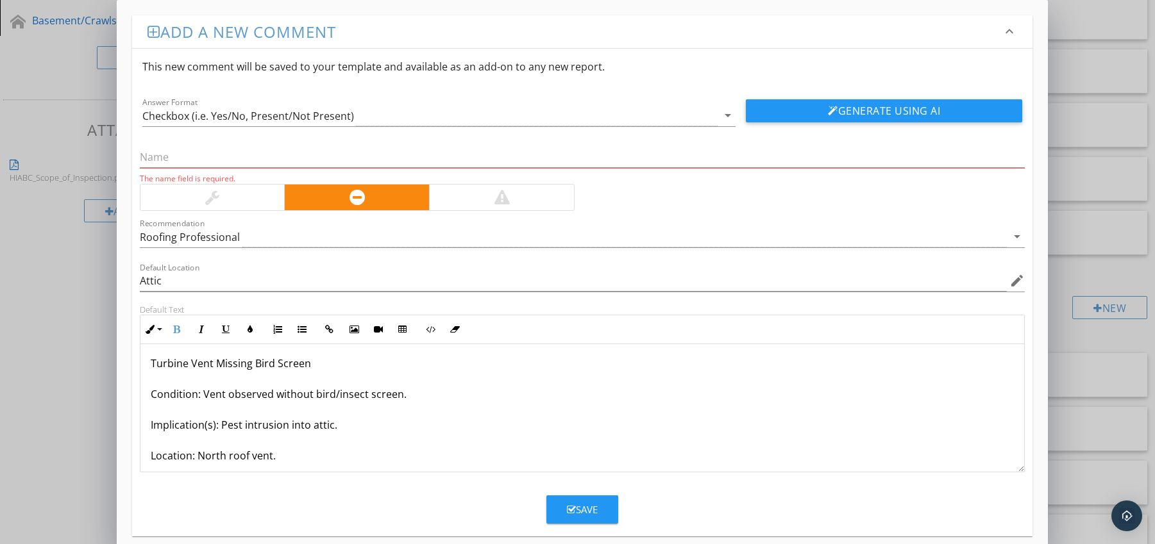
scroll to position [0, 0]
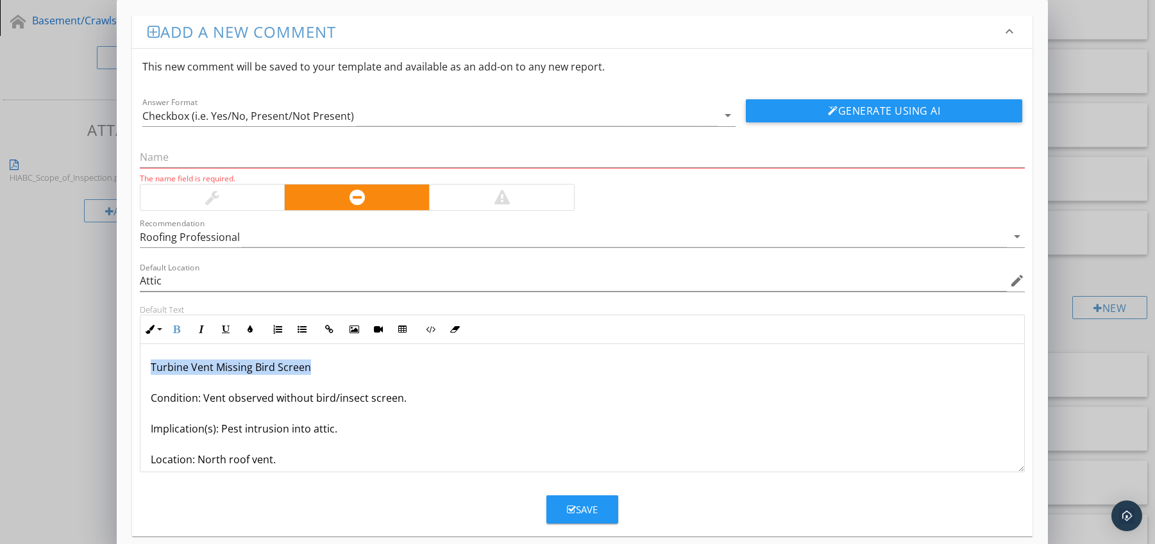
drag, startPoint x: 147, startPoint y: 368, endPoint x: 306, endPoint y: 365, distance: 159.0
click at [319, 369] on div "Turbine Vent Missing Bird Screen Condition: Vent observed without bird/insect s…" at bounding box center [582, 444] width 884 height 200
click at [205, 165] on input "text" at bounding box center [582, 157] width 885 height 21
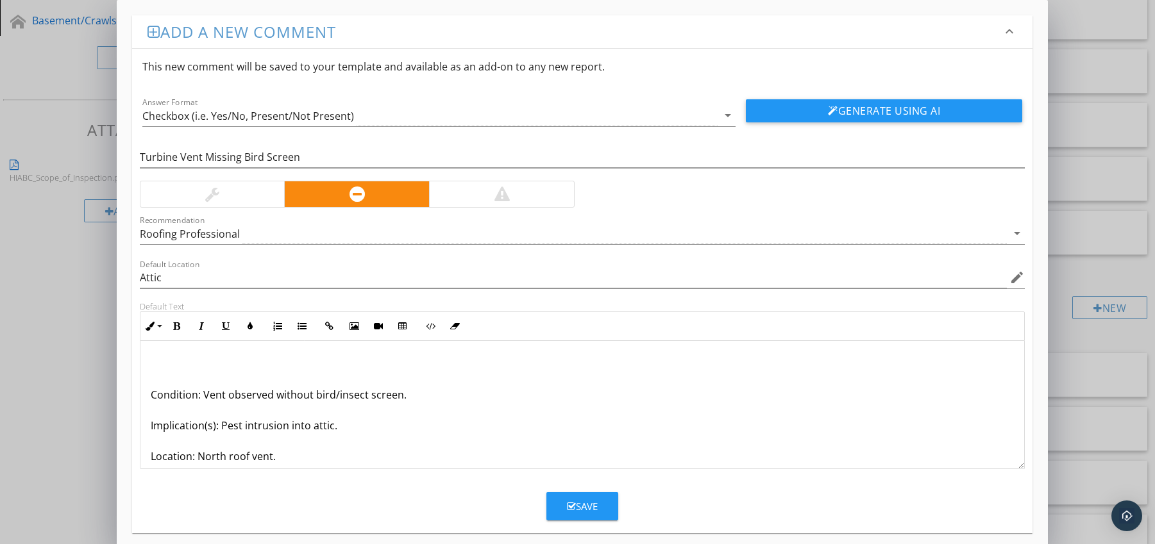
click at [148, 395] on div "Condition: Vent observed without bird/insect screen. Implication(s): Pest intru…" at bounding box center [582, 441] width 884 height 200
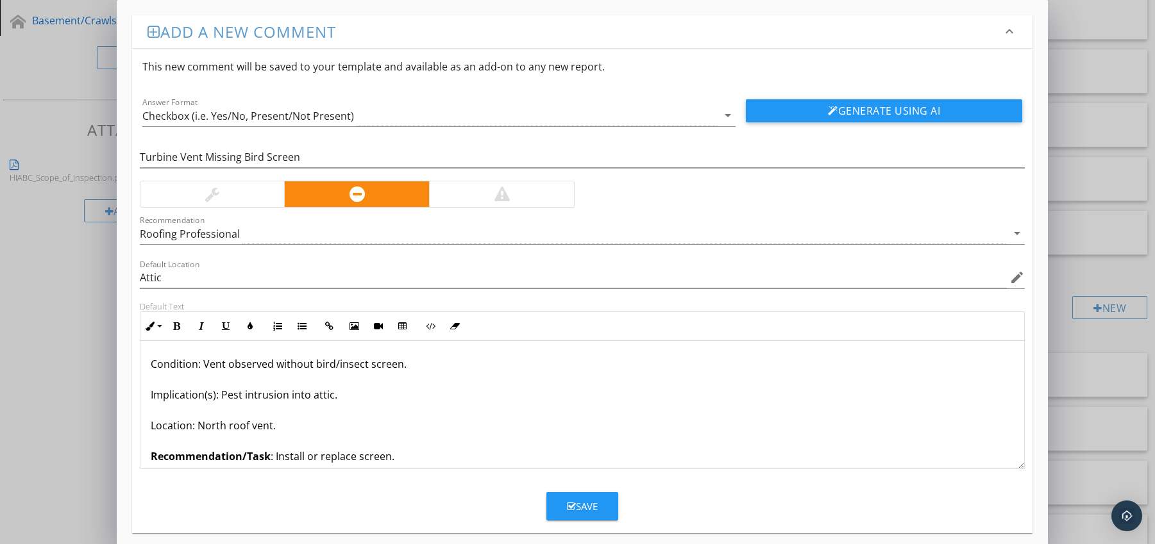
click at [573, 511] on div "Save" at bounding box center [582, 506] width 31 height 15
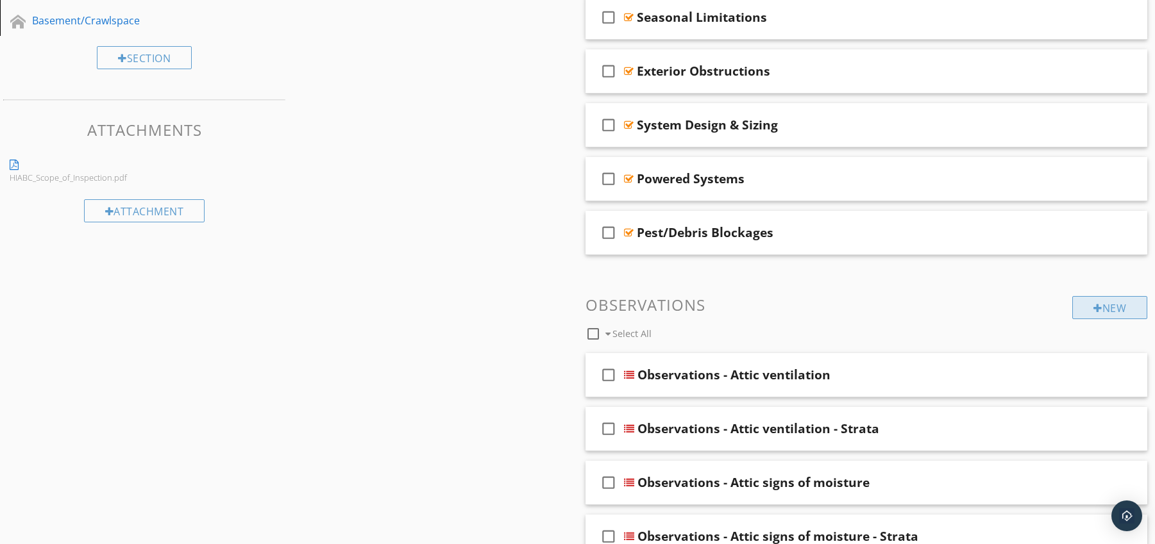
click at [1106, 303] on div "New" at bounding box center [1109, 307] width 75 height 23
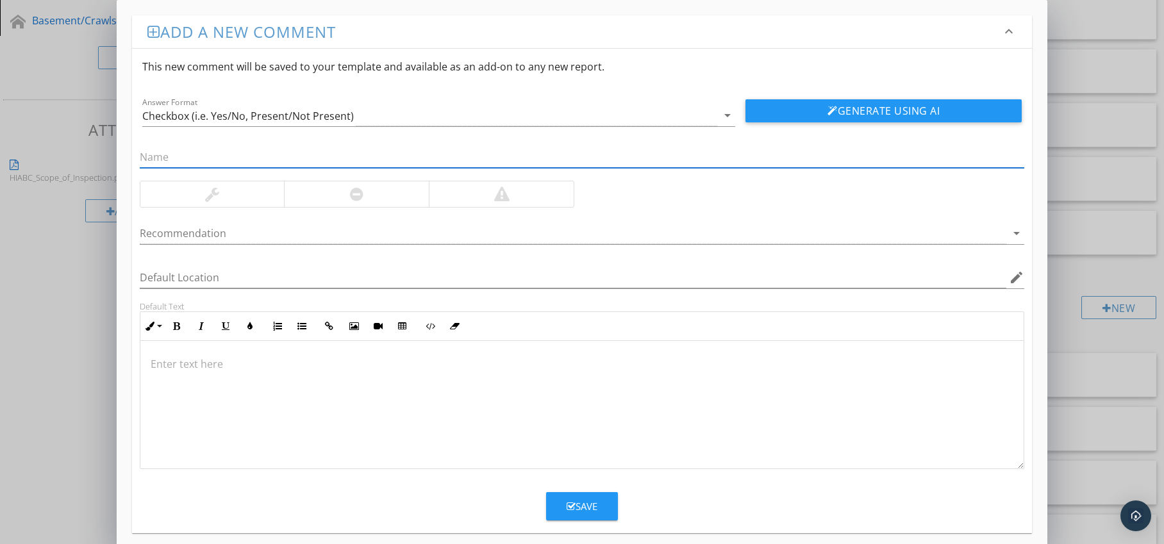
click at [418, 192] on div at bounding box center [356, 194] width 145 height 26
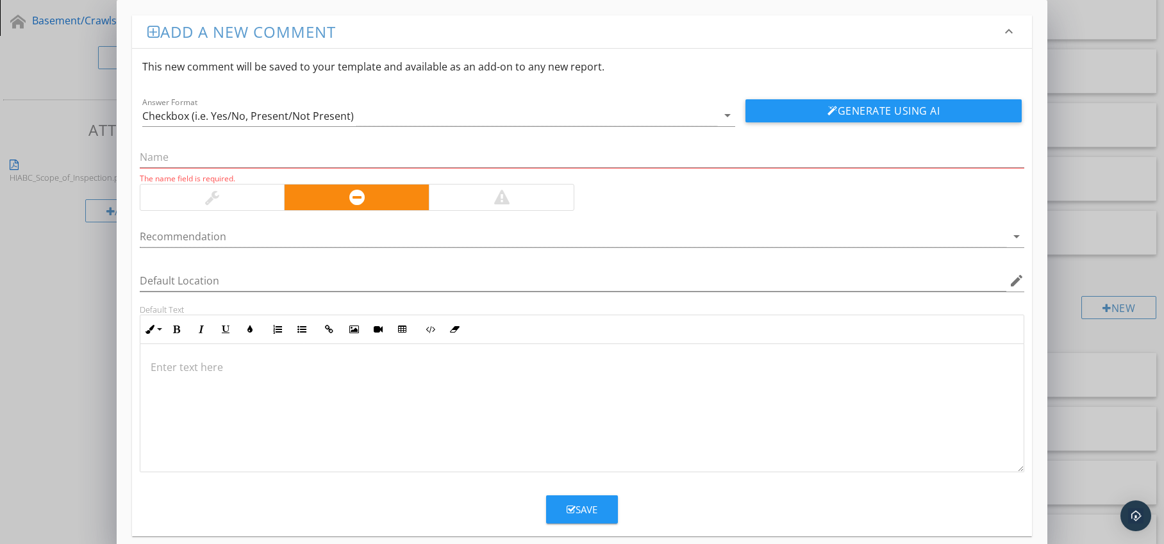
click at [339, 237] on div at bounding box center [574, 236] width 868 height 21
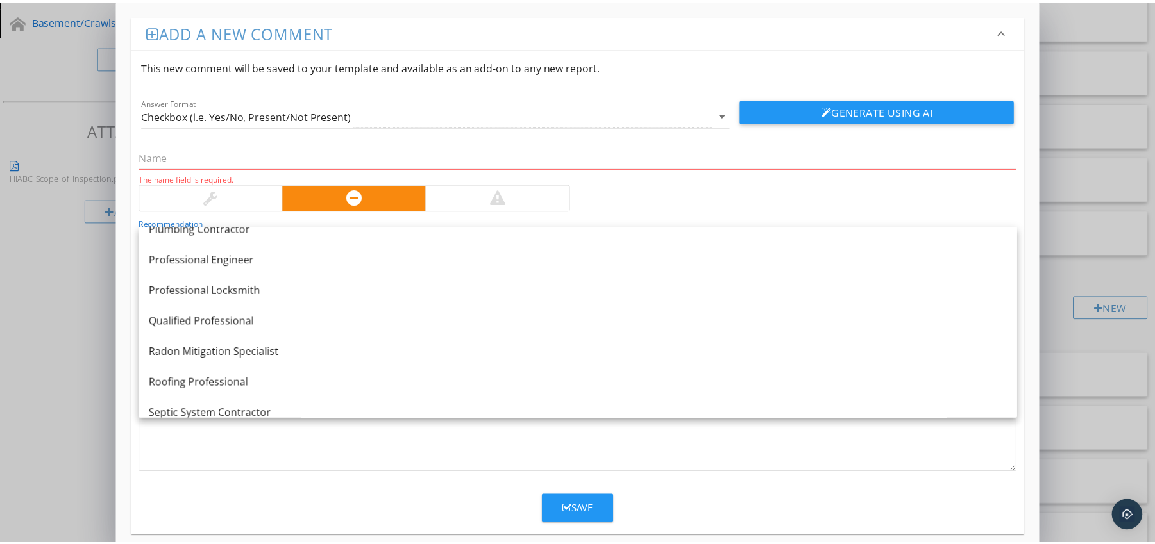
scroll to position [1429, 0]
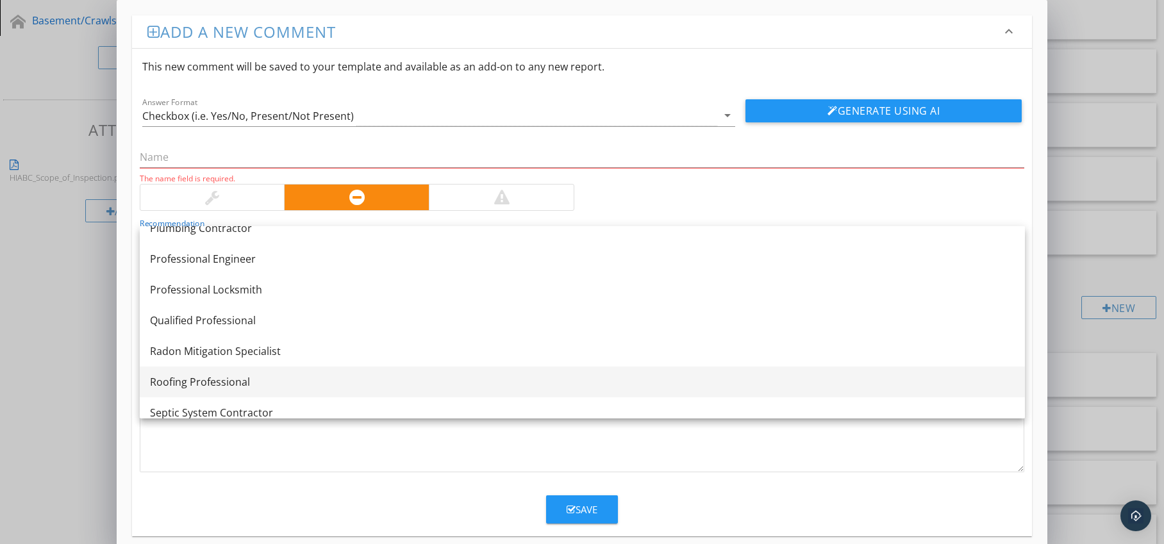
click at [320, 380] on div "Roofing Professional" at bounding box center [582, 381] width 865 height 15
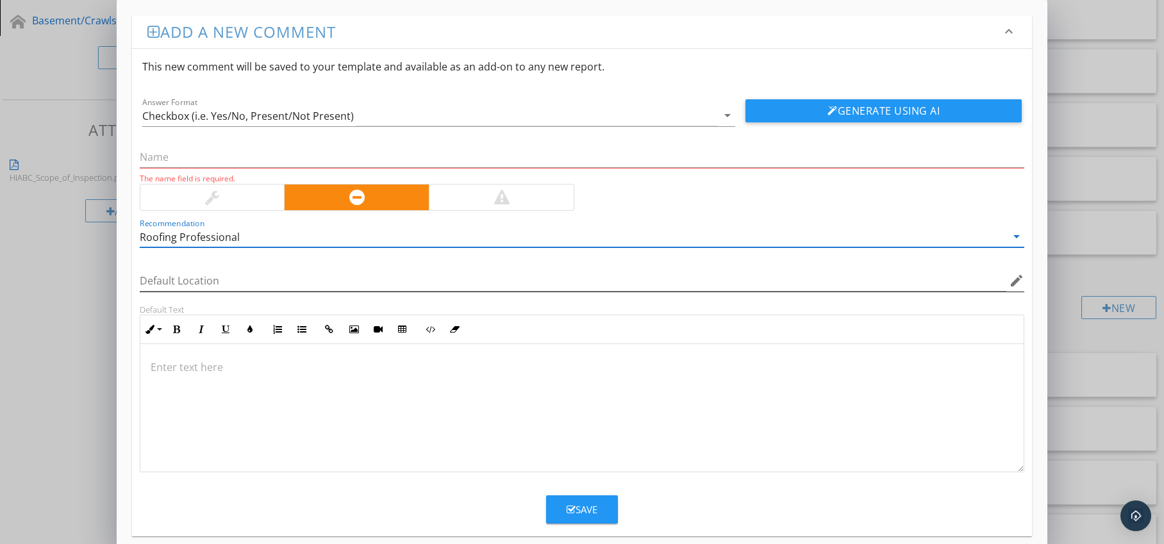
click at [1011, 283] on icon "edit" at bounding box center [1016, 280] width 15 height 15
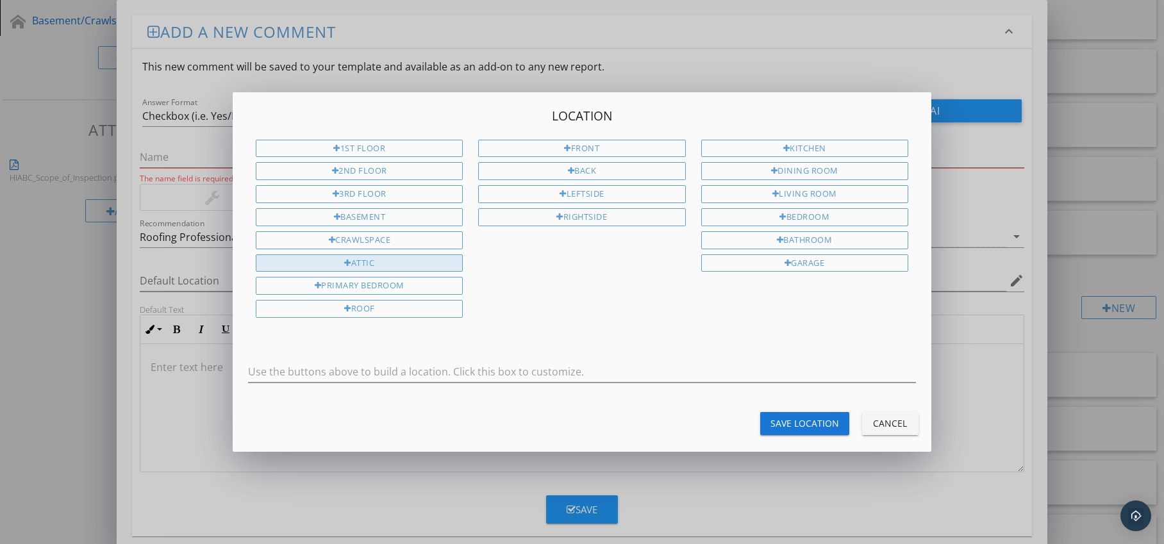
click at [417, 262] on div "Attic" at bounding box center [359, 264] width 207 height 18
click at [794, 428] on div "Save Location" at bounding box center [805, 423] width 69 height 13
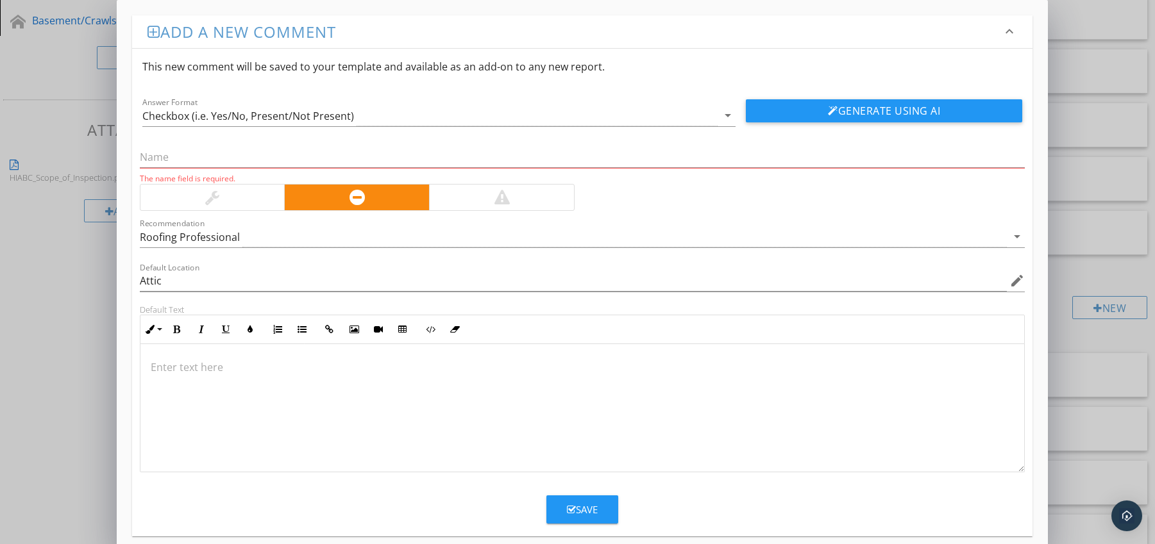
click at [203, 365] on p at bounding box center [583, 367] width 864 height 15
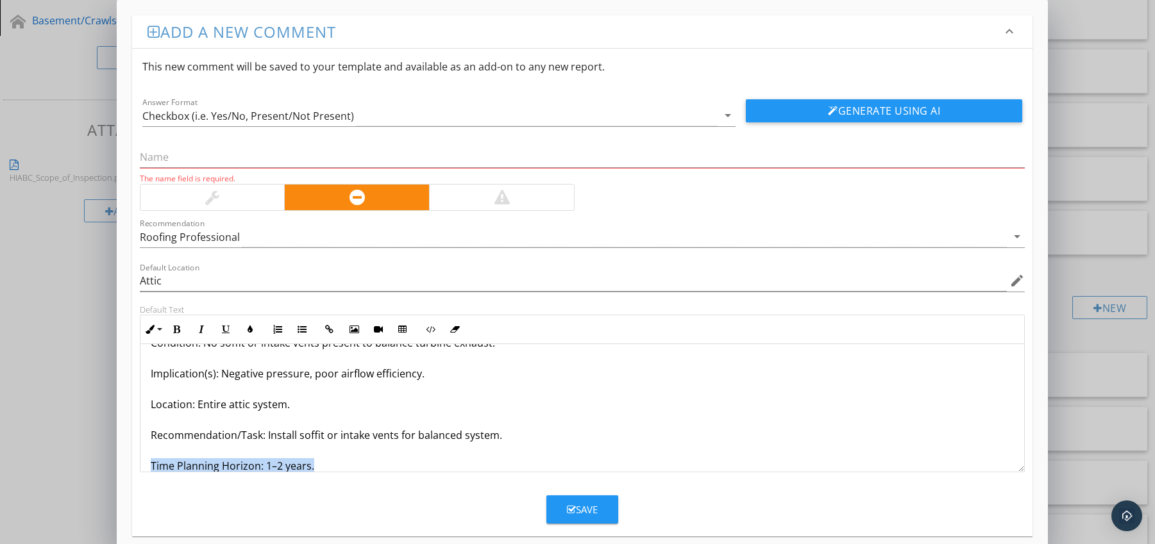
scroll to position [72, 0]
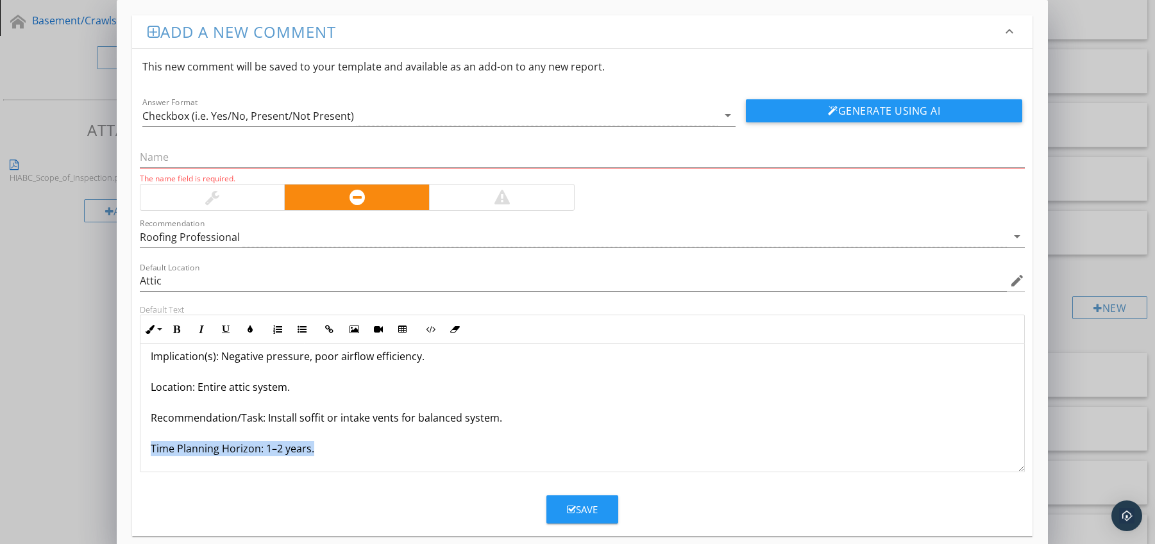
drag, startPoint x: 151, startPoint y: 464, endPoint x: 199, endPoint y: 449, distance: 51.1
click at [177, 466] on div "Turbine Vent Installed Without Intake Vents Condition: No soffit or intake vent…" at bounding box center [582, 372] width 884 height 200
click at [176, 324] on button "Bold" at bounding box center [177, 329] width 24 height 24
click at [251, 330] on icon "button" at bounding box center [250, 329] width 9 height 9
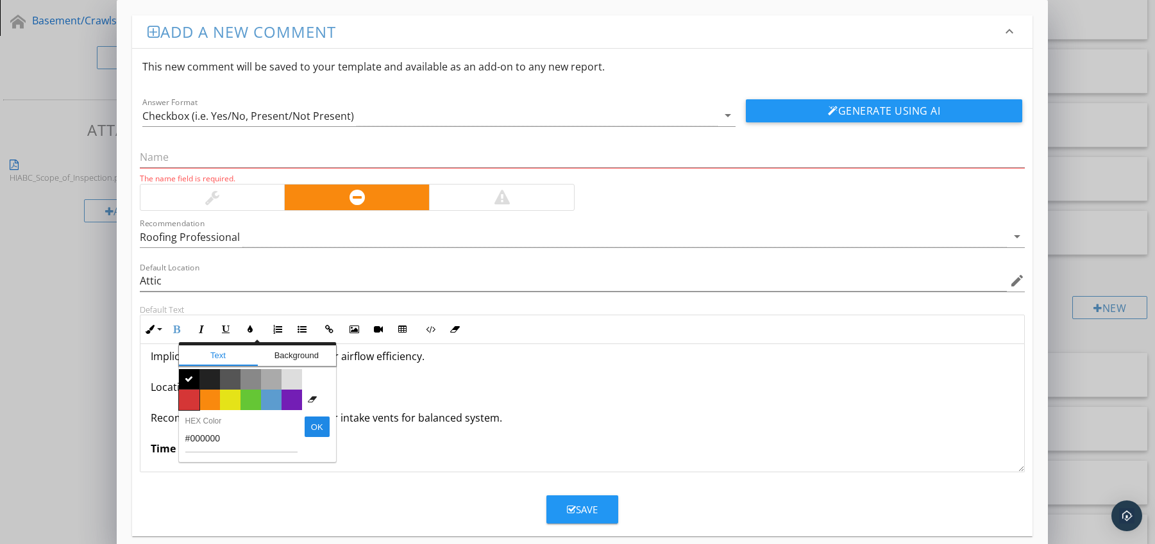
click at [194, 397] on span "Color #d53636" at bounding box center [189, 400] width 21 height 21
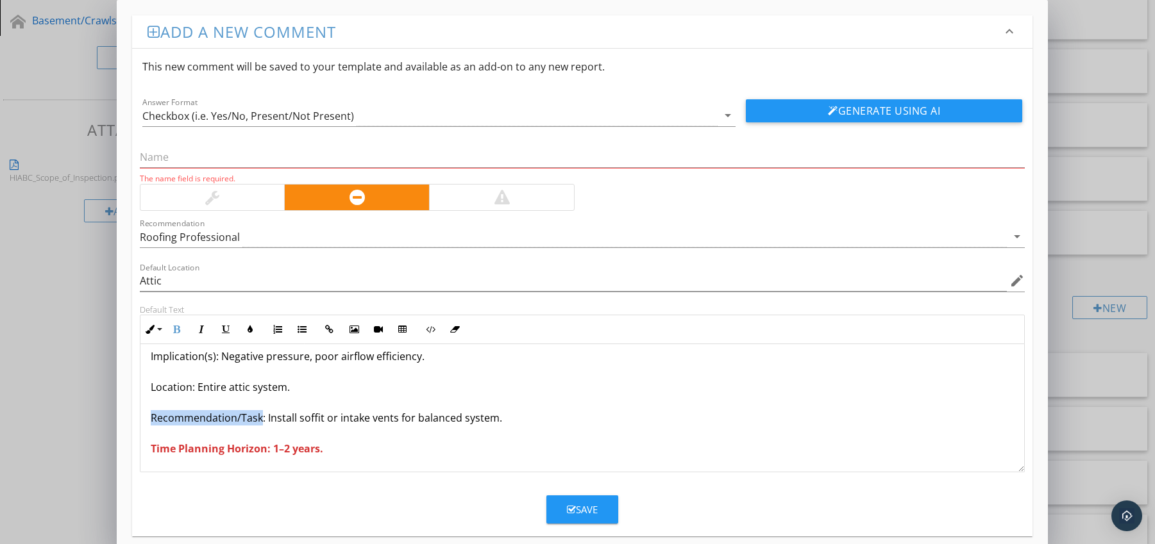
drag, startPoint x: 147, startPoint y: 419, endPoint x: 260, endPoint y: 420, distance: 112.9
click at [260, 420] on div "Turbine Vent Installed Without Intake Vents Condition: No soffit or intake vent…" at bounding box center [582, 372] width 884 height 200
click at [176, 330] on icon "button" at bounding box center [176, 329] width 9 height 9
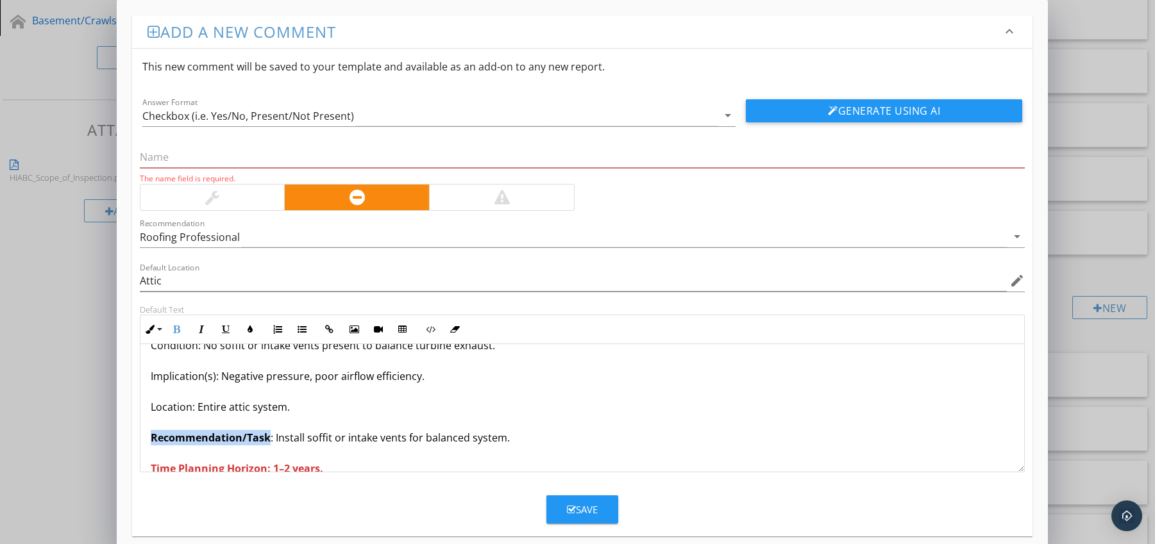
scroll to position [0, 0]
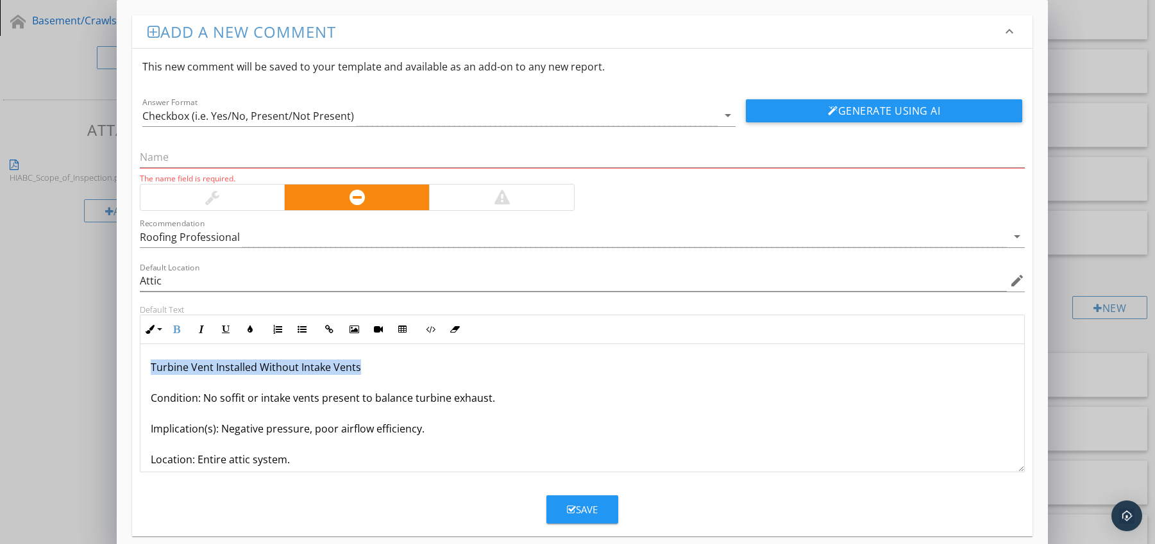
drag, startPoint x: 149, startPoint y: 371, endPoint x: 368, endPoint y: 367, distance: 218.7
click at [368, 367] on div "Turbine Vent Installed Without Intake Vents Condition: No soffit or intake vent…" at bounding box center [582, 444] width 884 height 200
click at [195, 160] on input "text" at bounding box center [582, 157] width 885 height 21
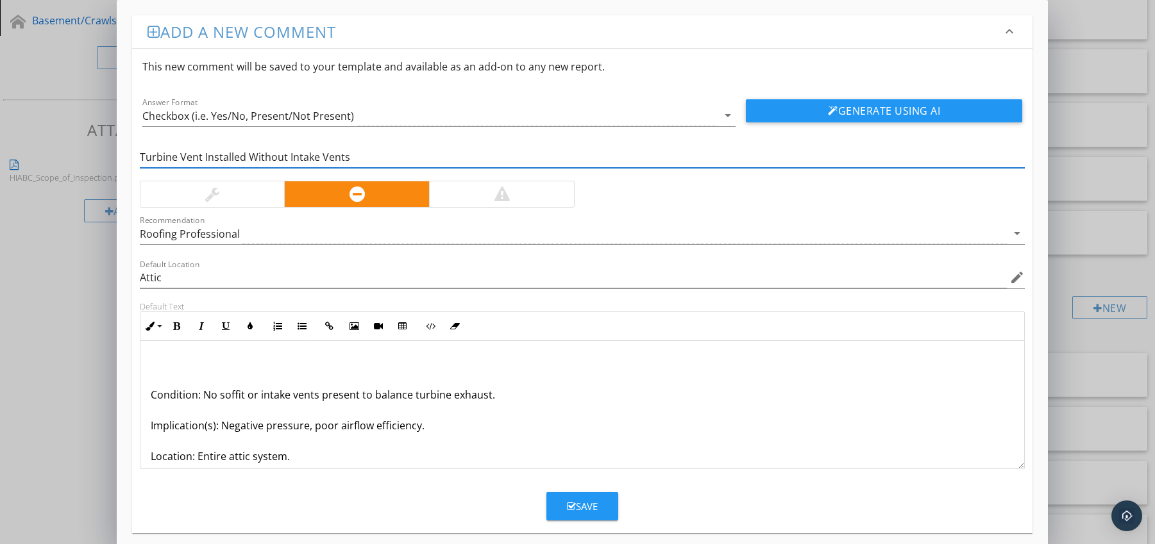
click at [147, 398] on div "Condition: No soffit or intake vents present to balance turbine exhaust. Implic…" at bounding box center [582, 441] width 884 height 200
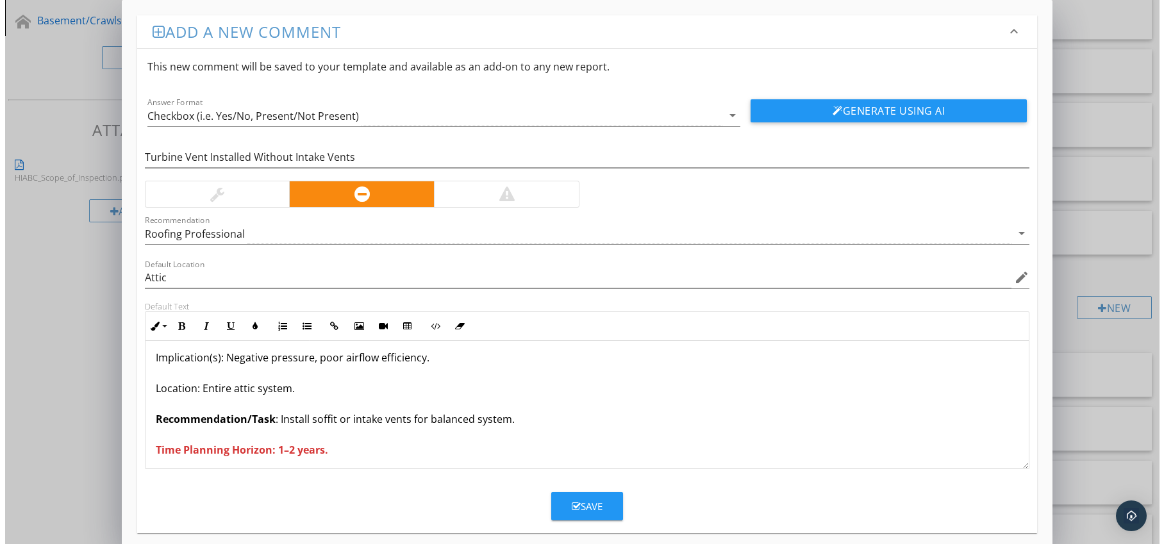
scroll to position [42, 0]
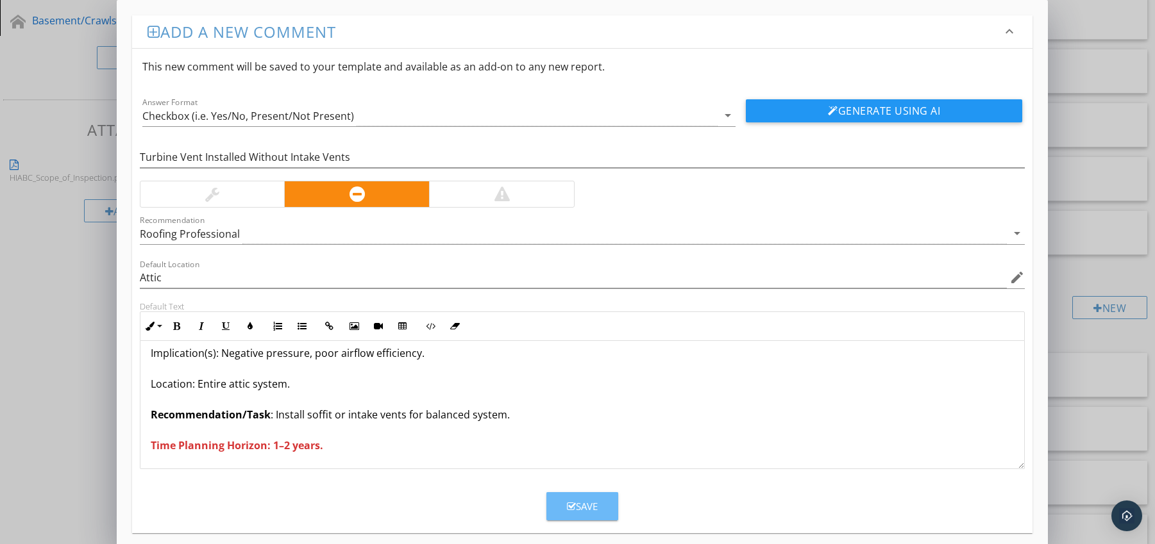
click at [581, 499] on div "Save" at bounding box center [582, 506] width 31 height 15
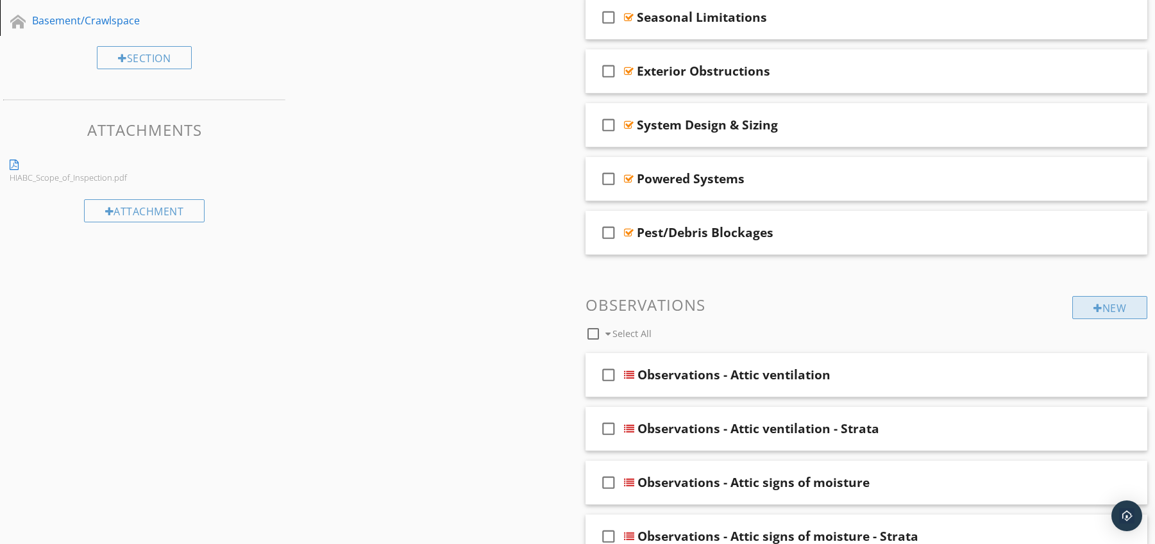
click at [1093, 312] on div at bounding box center [1097, 308] width 9 height 10
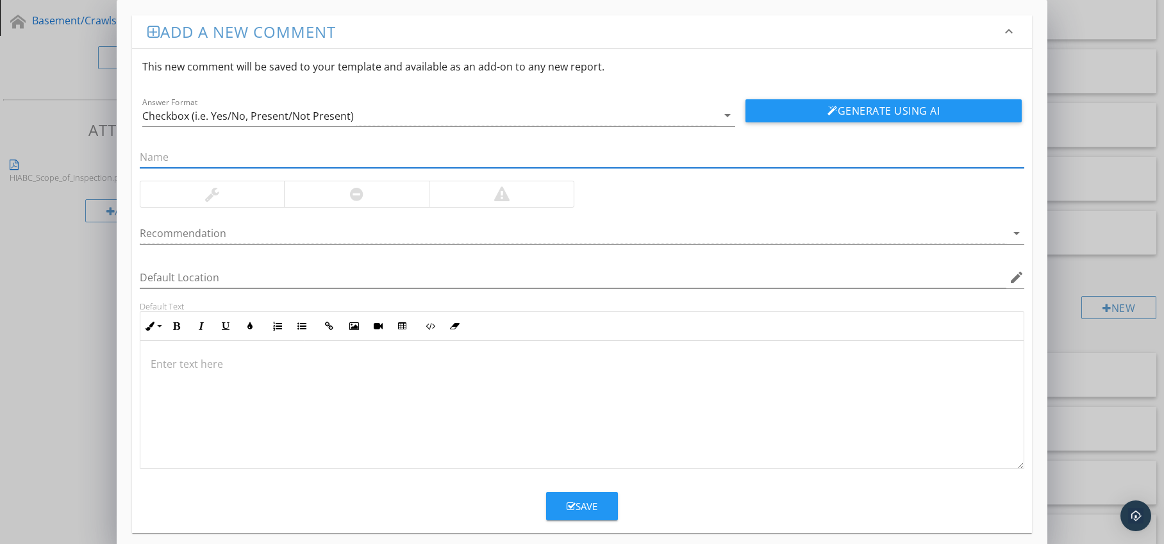
click at [368, 199] on div at bounding box center [356, 194] width 145 height 26
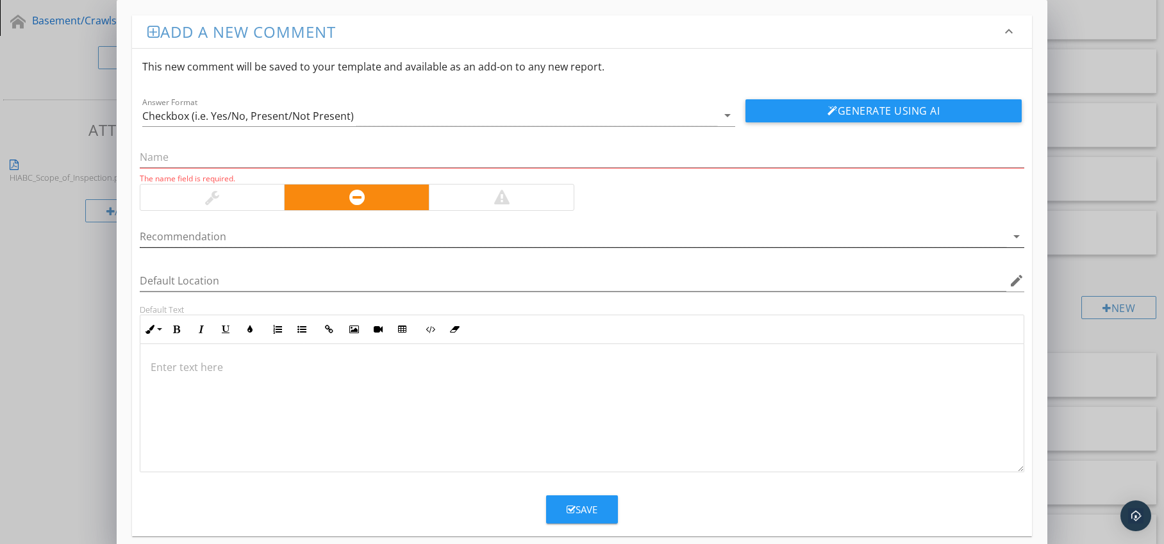
click at [362, 234] on div at bounding box center [574, 236] width 868 height 21
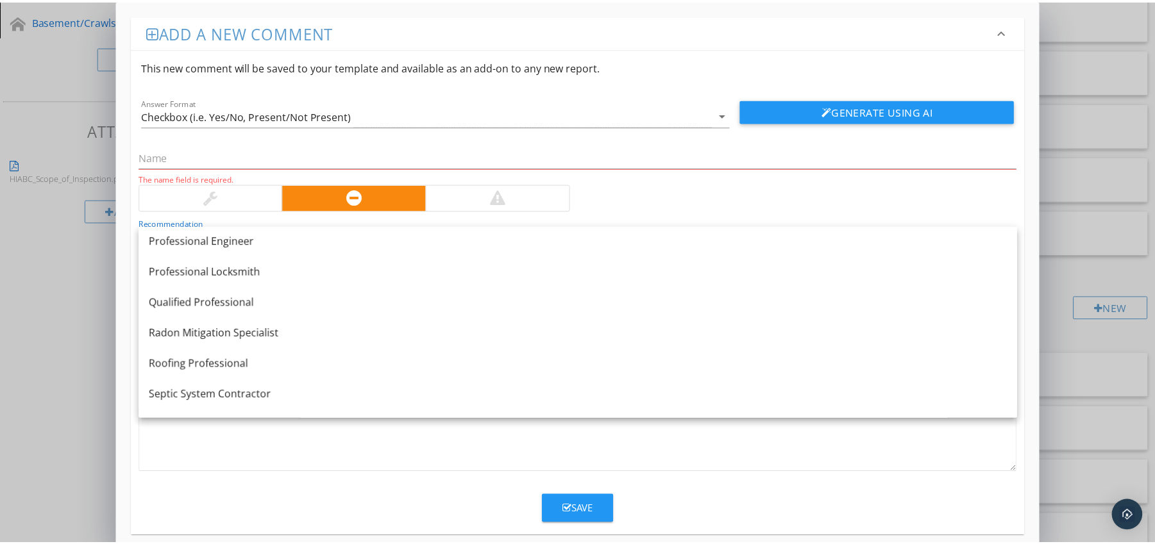
scroll to position [1473, 0]
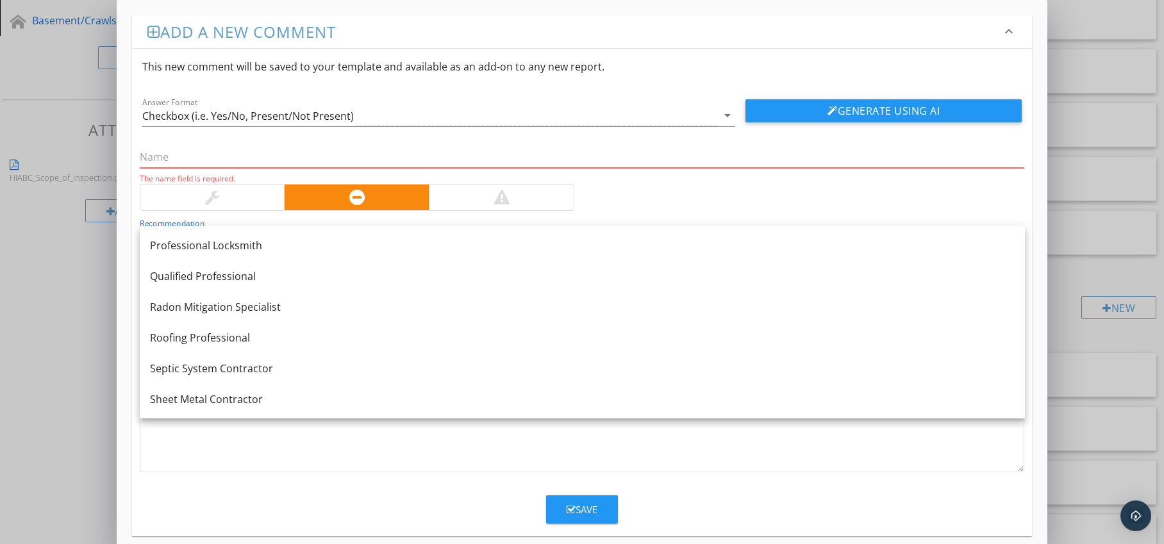
click at [310, 328] on link "Roofing Professional" at bounding box center [582, 338] width 885 height 31
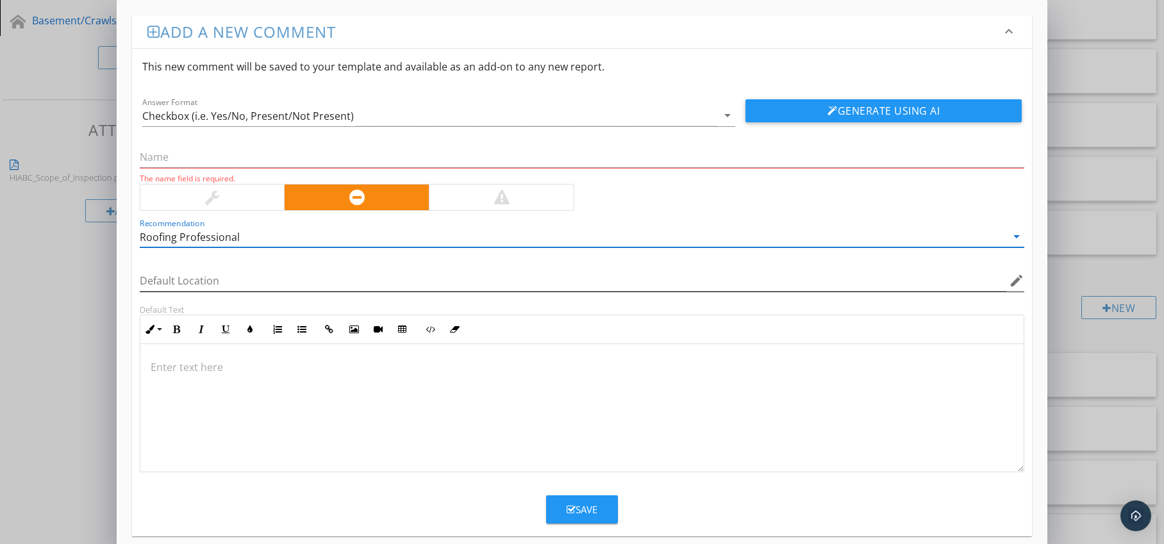
click at [1014, 280] on icon "edit" at bounding box center [1016, 280] width 15 height 15
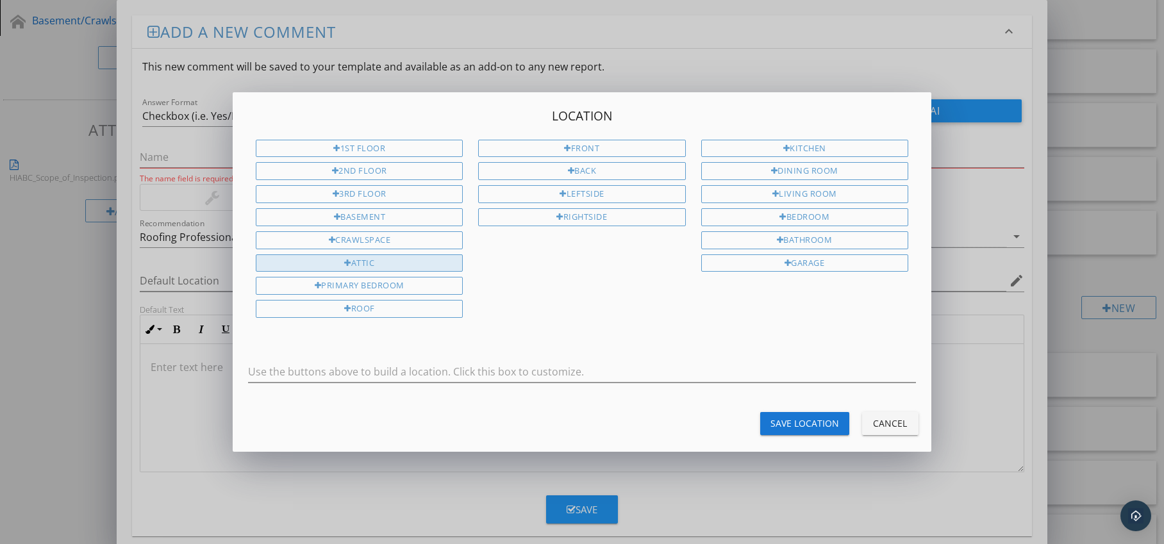
click at [410, 265] on div "Attic" at bounding box center [359, 264] width 207 height 18
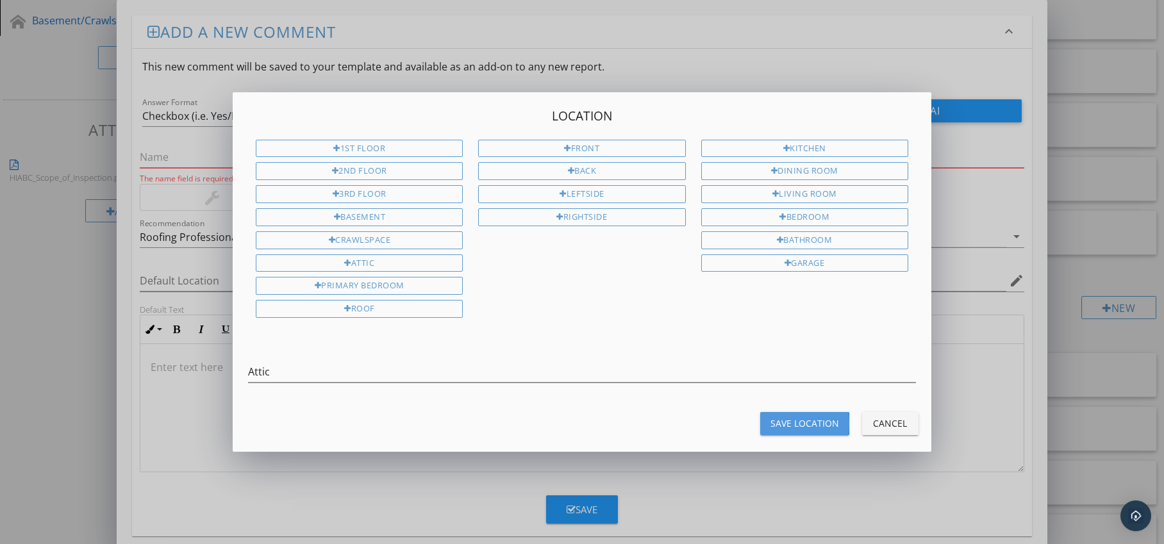
click at [802, 417] on div "Save Location" at bounding box center [805, 423] width 69 height 13
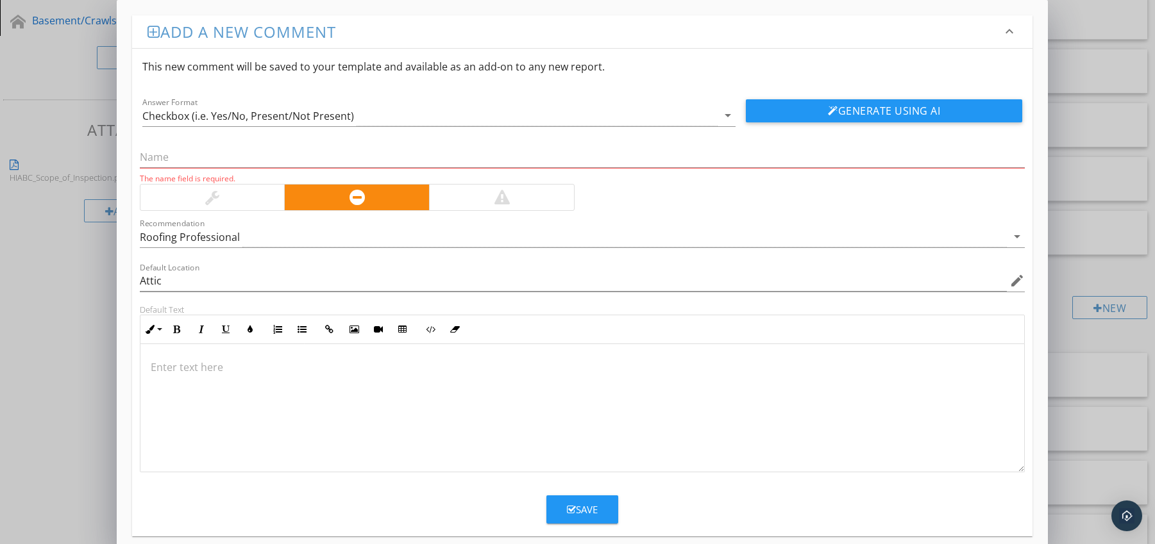
click at [201, 360] on p at bounding box center [583, 367] width 864 height 15
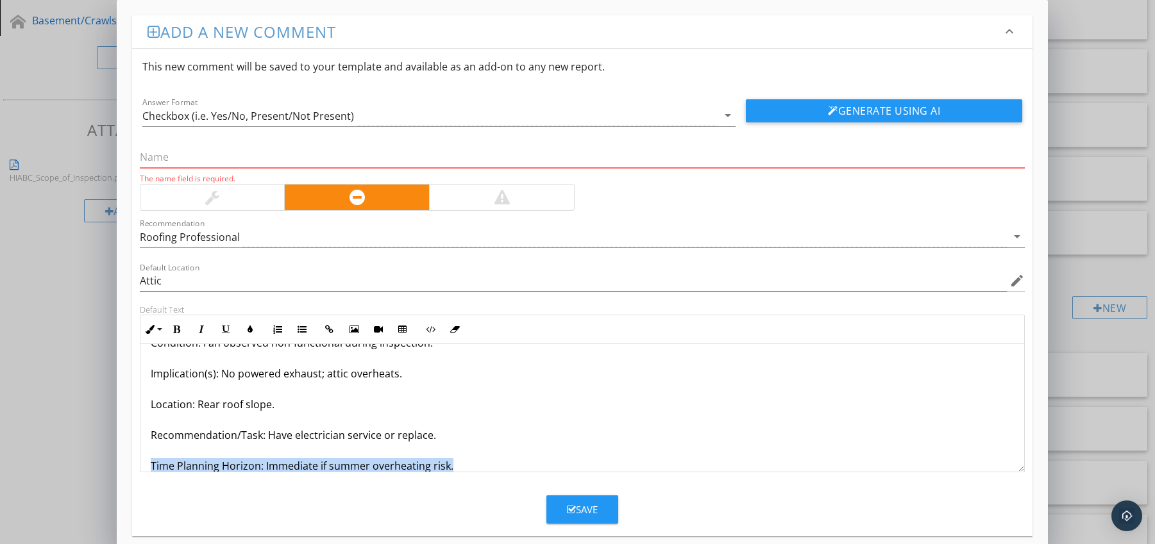
scroll to position [72, 0]
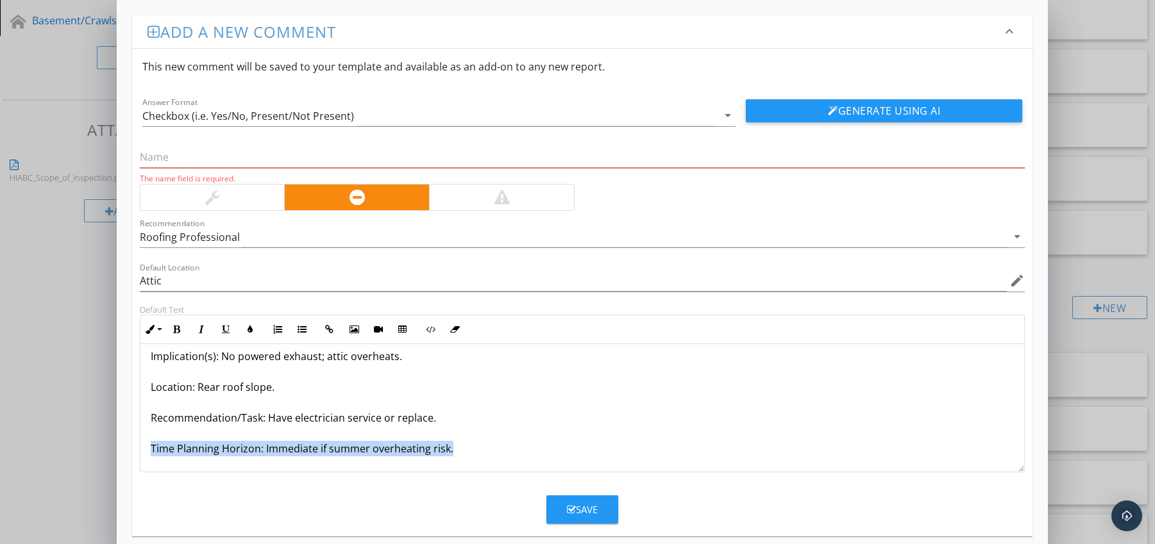
drag, startPoint x: 151, startPoint y: 461, endPoint x: 165, endPoint y: 468, distance: 16.3
click at [165, 468] on div "Powered Vent Not Operating Condition: Fan observed non-functional during inspec…" at bounding box center [582, 372] width 884 height 200
click at [176, 331] on icon "button" at bounding box center [176, 329] width 9 height 9
click at [247, 331] on icon "button" at bounding box center [250, 329] width 9 height 9
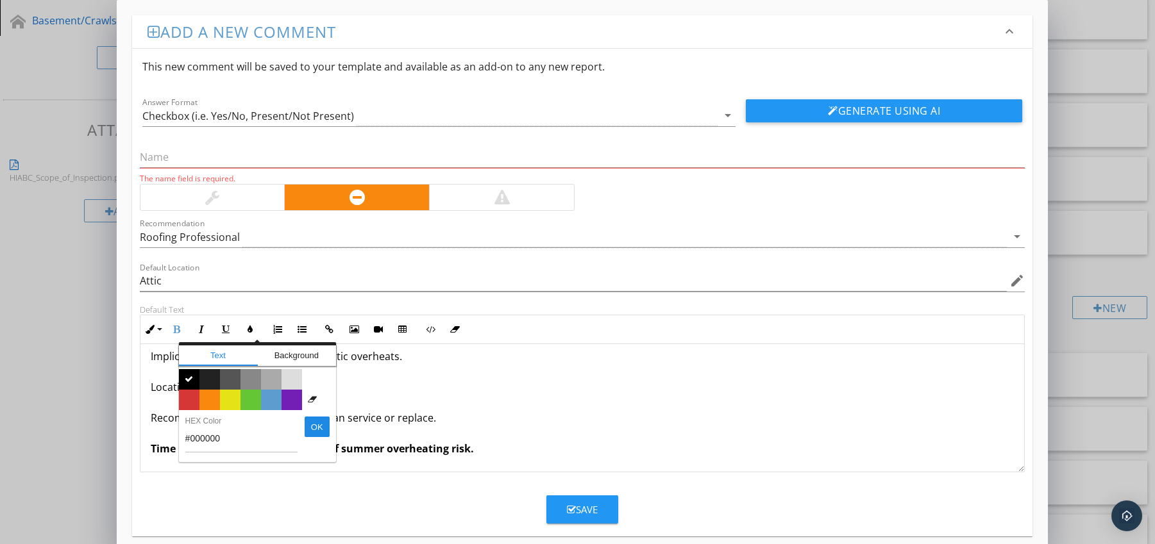
drag, startPoint x: 190, startPoint y: 398, endPoint x: 179, endPoint y: 408, distance: 15.9
click at [190, 397] on span "Color #d53636" at bounding box center [189, 400] width 21 height 21
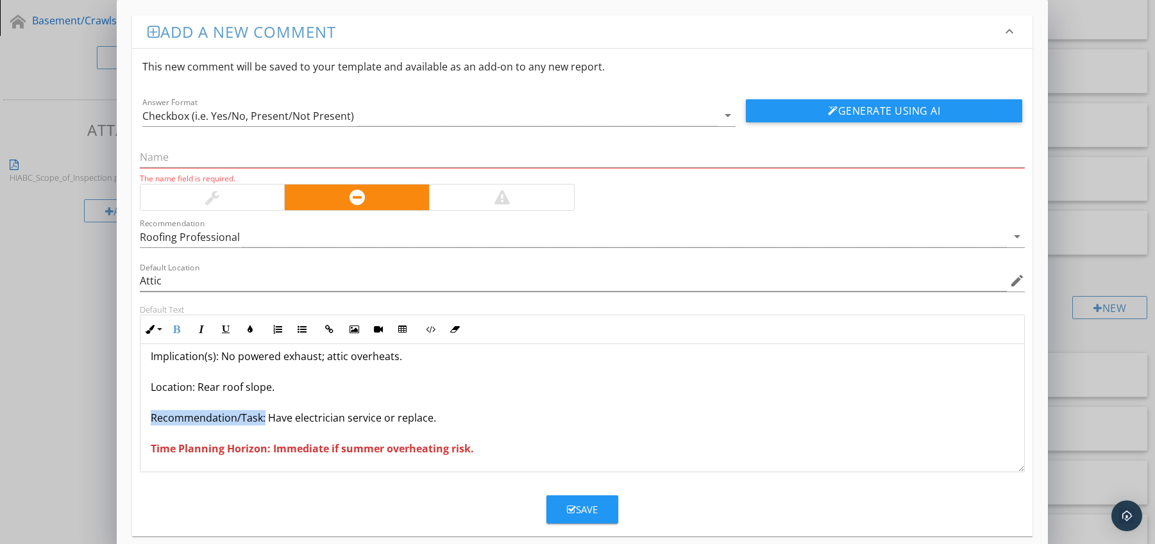
drag, startPoint x: 151, startPoint y: 417, endPoint x: 263, endPoint y: 419, distance: 111.6
click at [263, 419] on p "Powered Vent Not Operating Condition: Fan observed non-functional during inspec…" at bounding box center [583, 371] width 864 height 169
click at [224, 415] on p "Powered Vent Not Operating Condition: Fan observed non-functional during inspec…" at bounding box center [583, 371] width 864 height 169
drag, startPoint x: 151, startPoint y: 417, endPoint x: 261, endPoint y: 421, distance: 110.4
click at [261, 421] on p "Powered Vent Not Operating Condition: Fan observed non-functional during inspec…" at bounding box center [583, 371] width 864 height 169
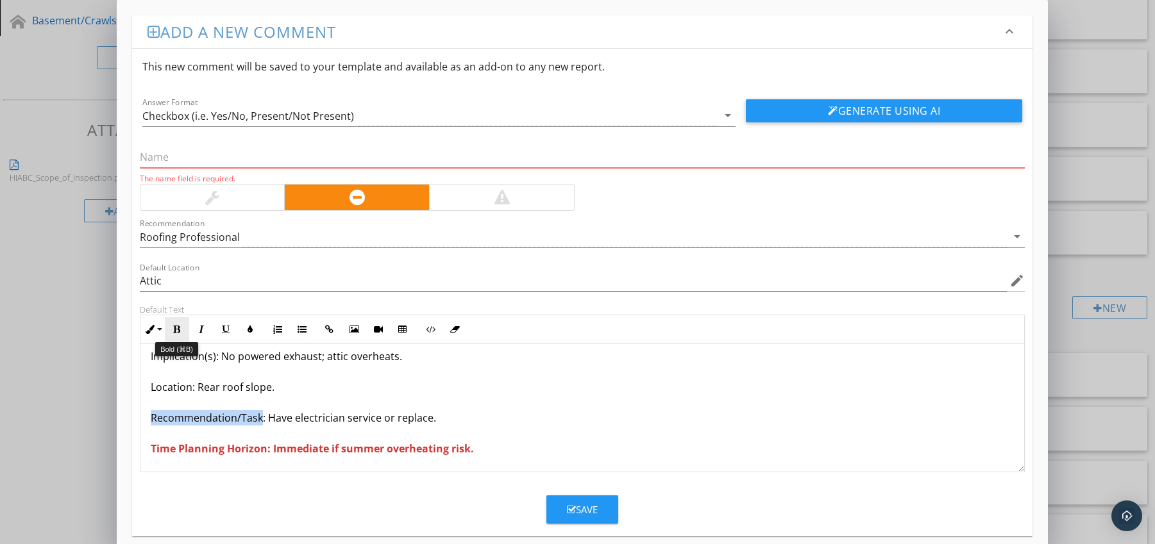
click at [177, 331] on icon "button" at bounding box center [176, 329] width 9 height 9
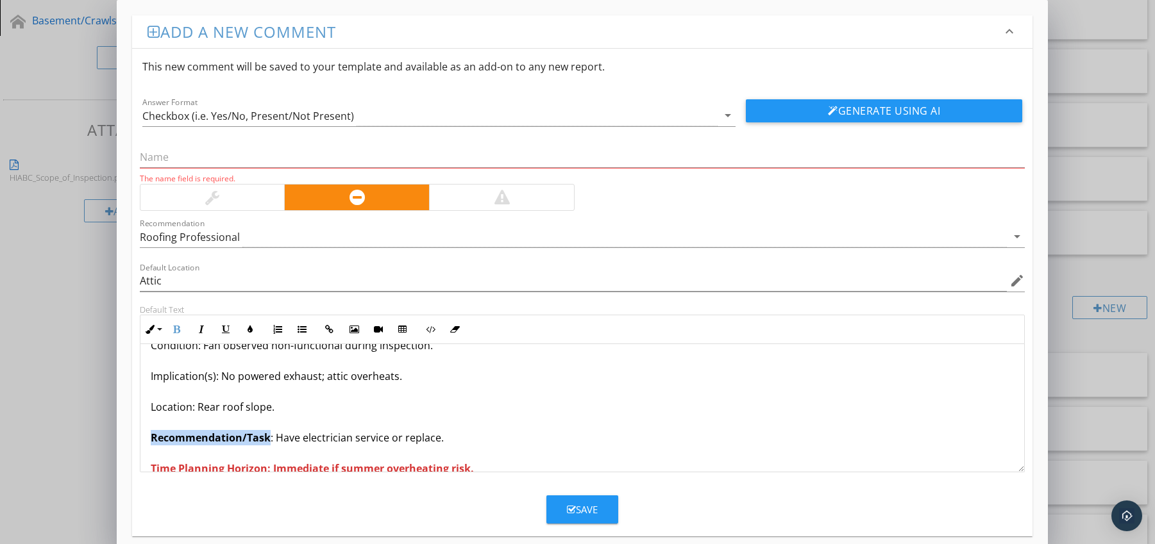
scroll to position [0, 0]
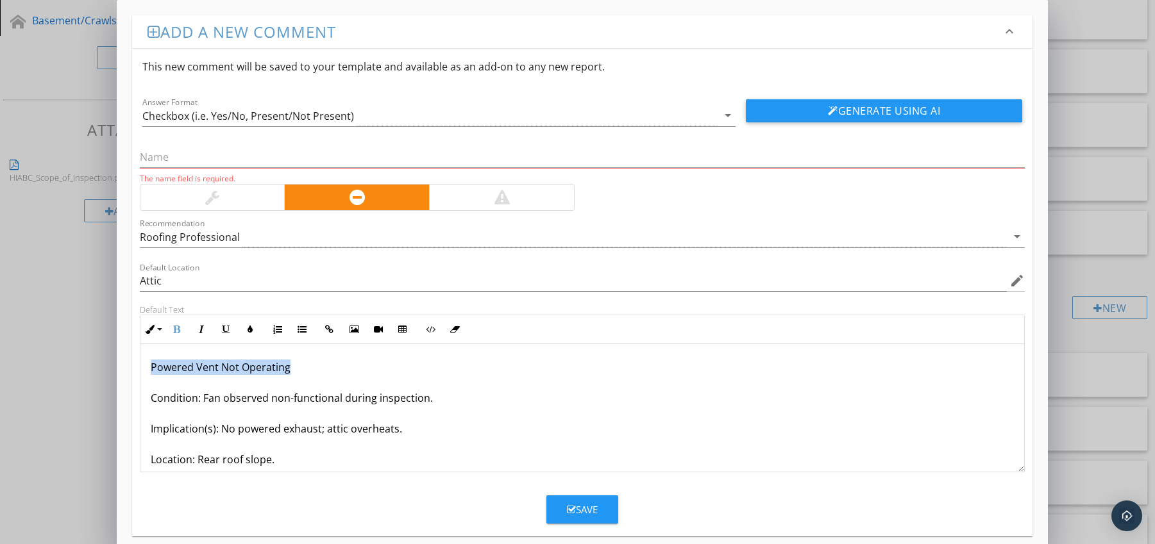
drag, startPoint x: 146, startPoint y: 366, endPoint x: 304, endPoint y: 368, distance: 158.4
click at [304, 368] on div "Powered Vent Not Operating Condition: Fan observed non-functional during inspec…" at bounding box center [582, 444] width 884 height 200
click at [177, 158] on input "text" at bounding box center [582, 157] width 885 height 21
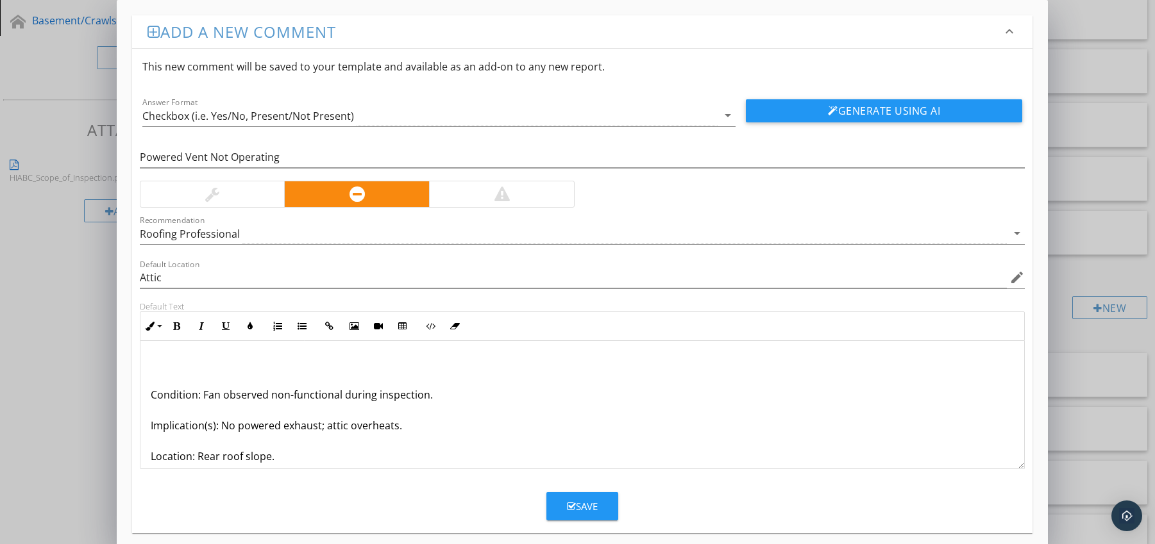
click at [149, 399] on div "Condition: Fan observed non-functional during inspection. Implication(s): No po…" at bounding box center [582, 441] width 884 height 200
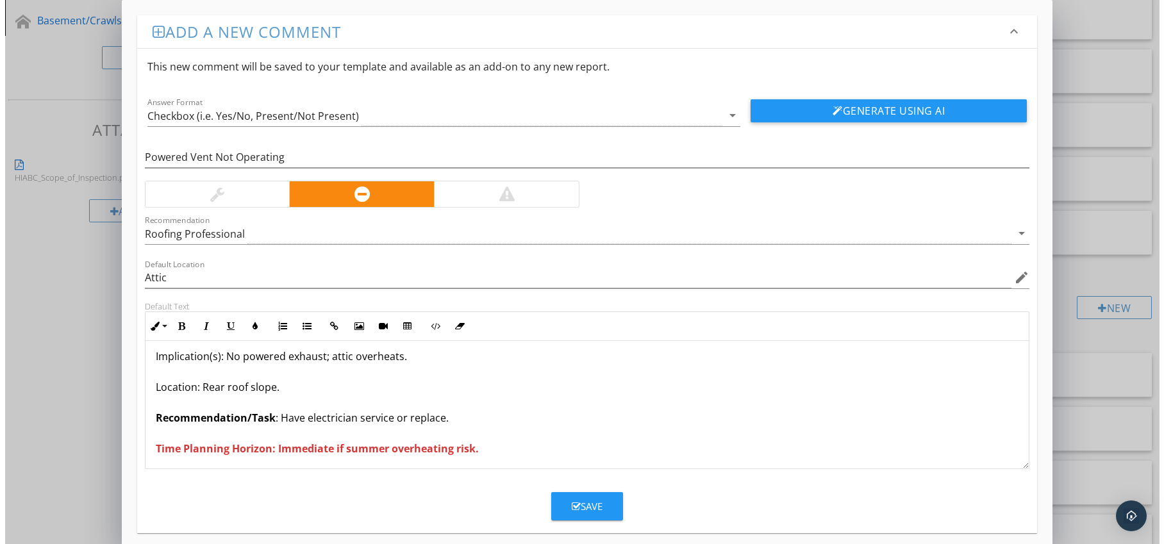
scroll to position [42, 0]
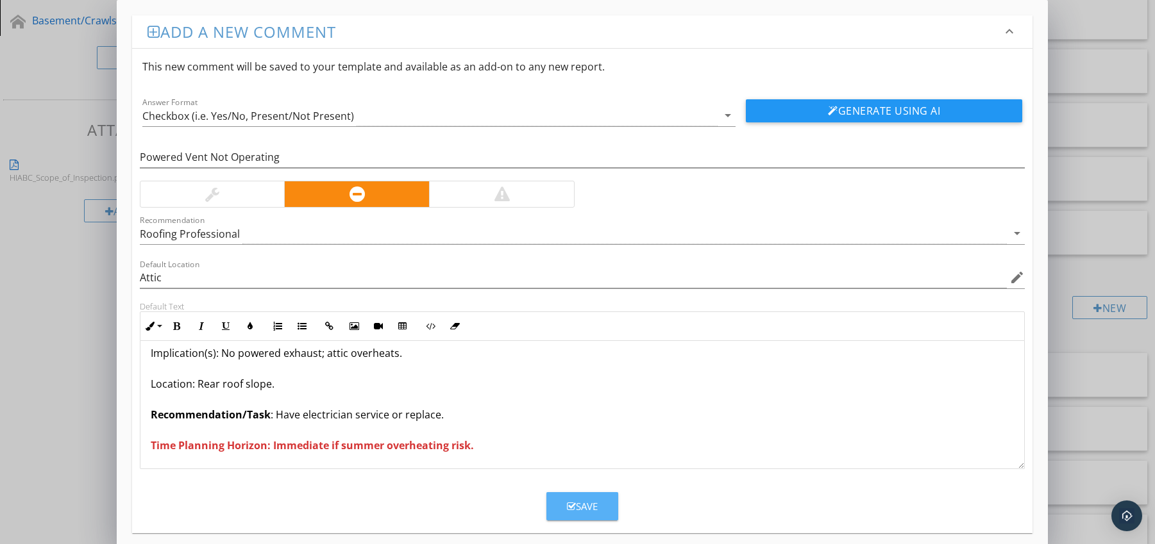
click at [575, 500] on div "Save" at bounding box center [582, 506] width 31 height 15
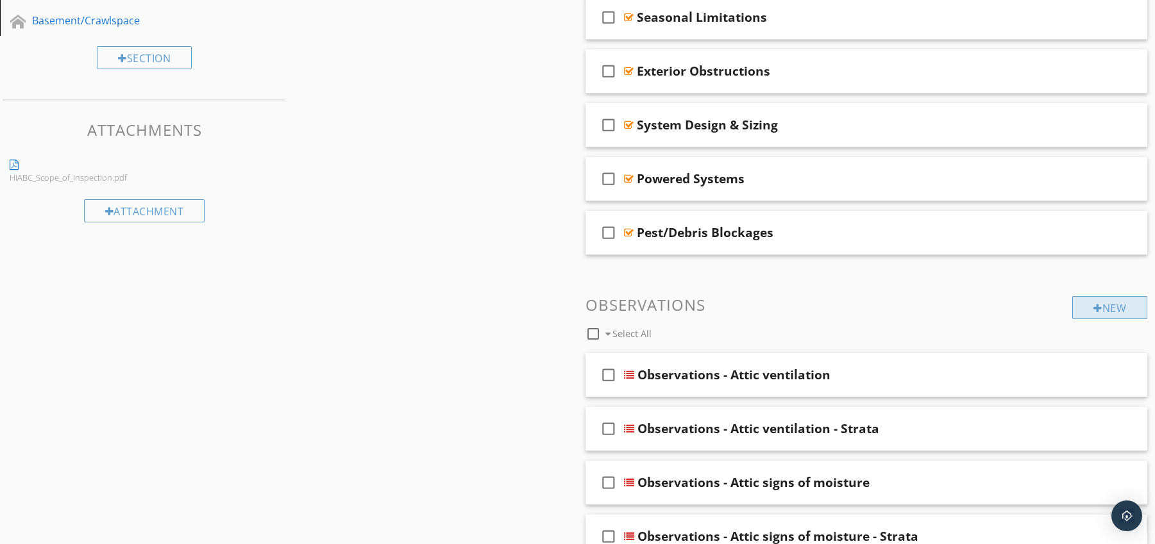
click at [1100, 302] on div "New" at bounding box center [1109, 307] width 75 height 23
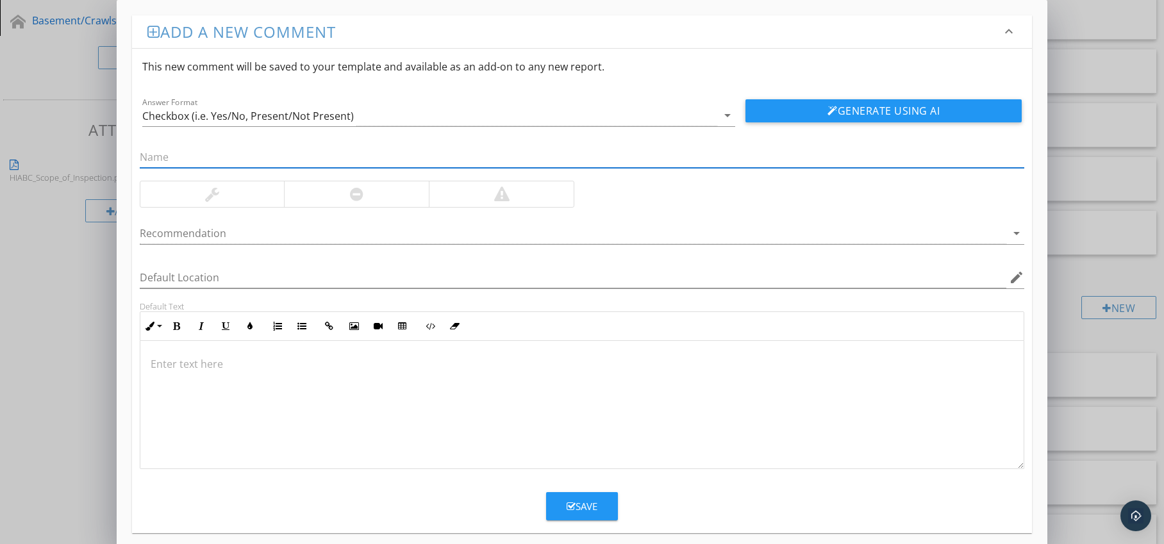
click at [350, 199] on div at bounding box center [356, 194] width 13 height 15
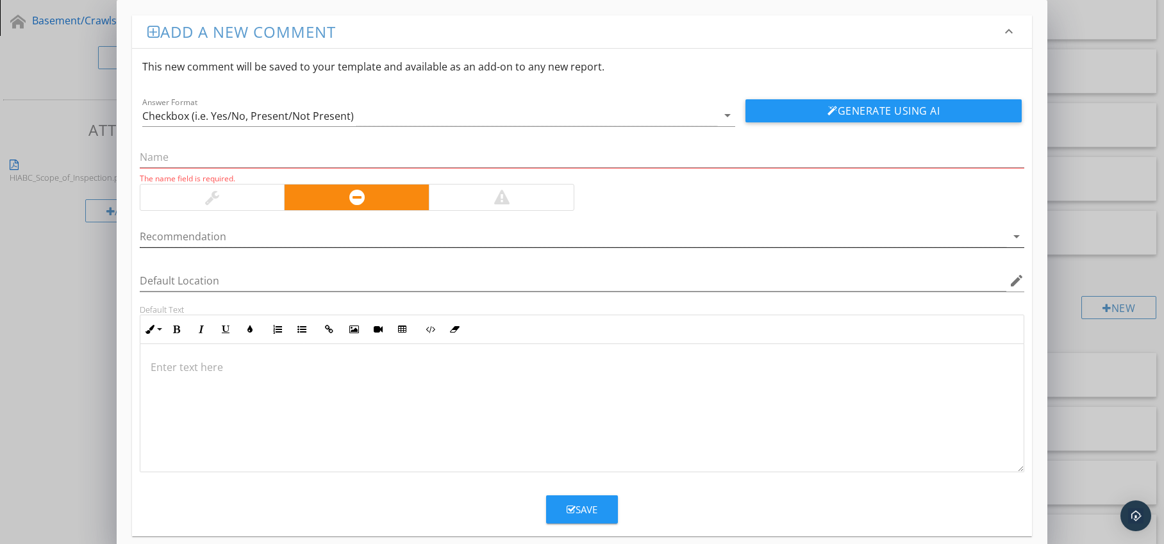
click at [330, 246] on div at bounding box center [574, 236] width 868 height 21
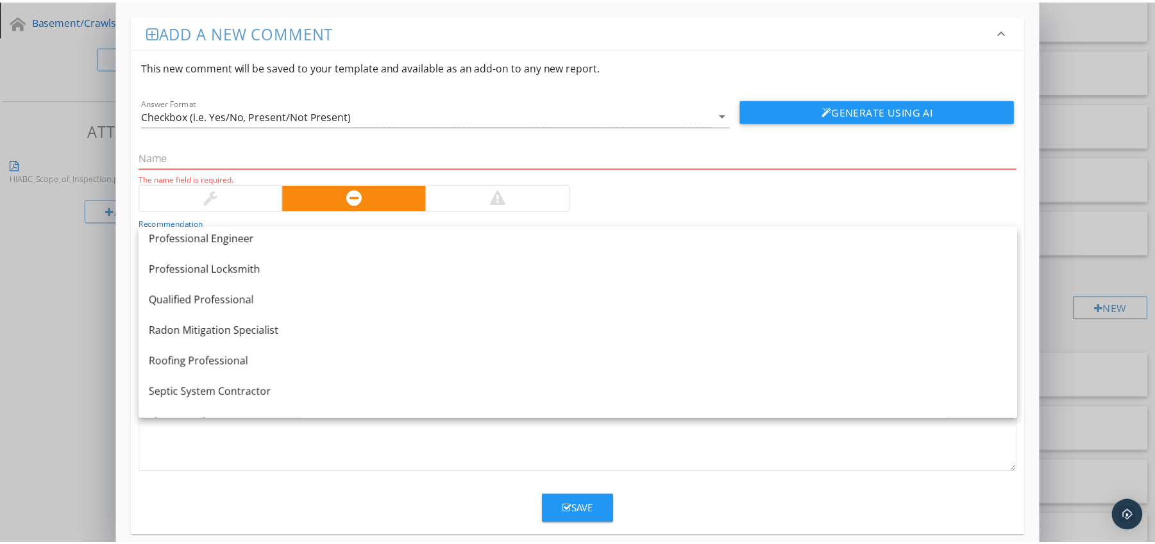
scroll to position [1452, 0]
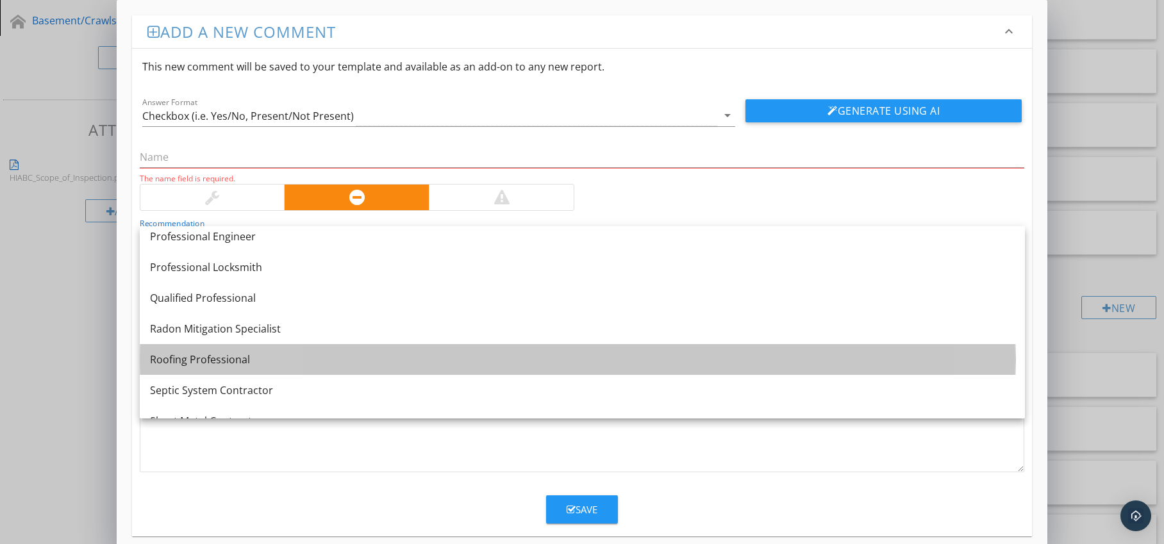
click at [312, 352] on div "Roofing Professional" at bounding box center [582, 359] width 865 height 15
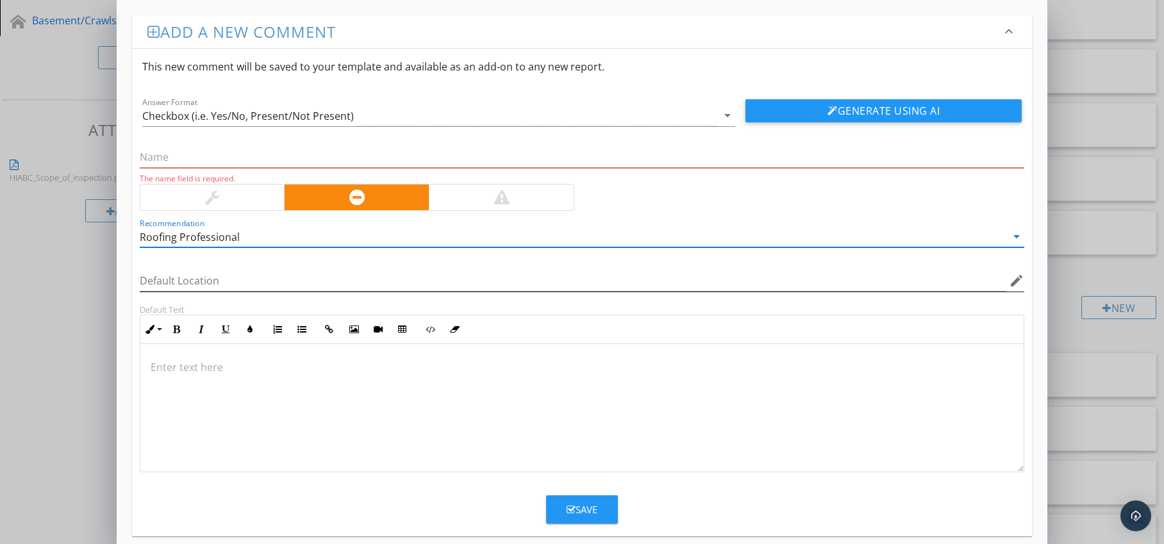
click at [1017, 283] on icon "edit" at bounding box center [1016, 280] width 15 height 15
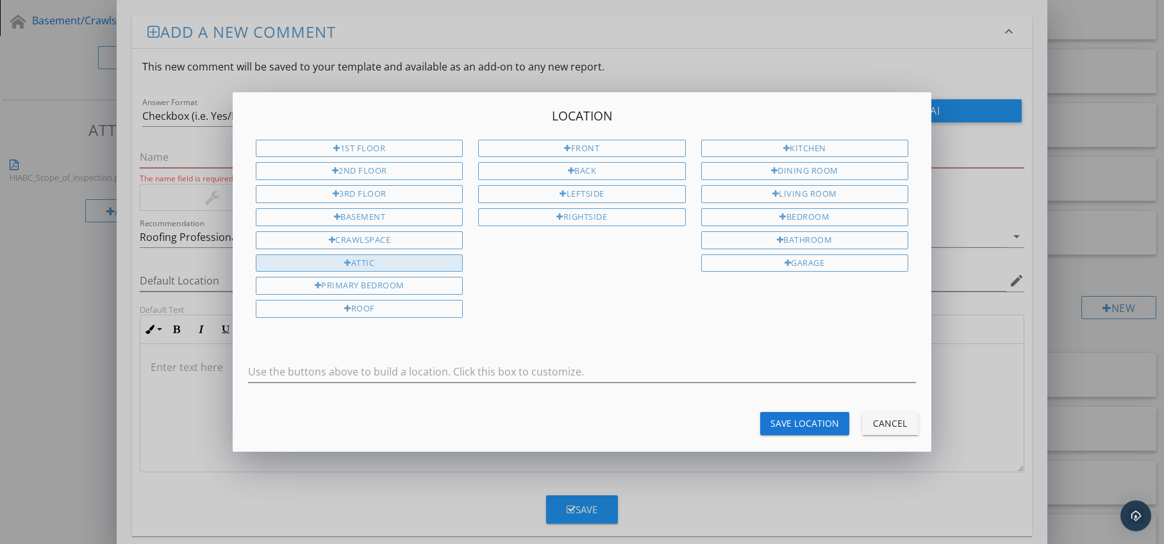
click at [433, 259] on div "Attic" at bounding box center [359, 264] width 207 height 18
click at [774, 417] on div "Save Location" at bounding box center [805, 423] width 69 height 13
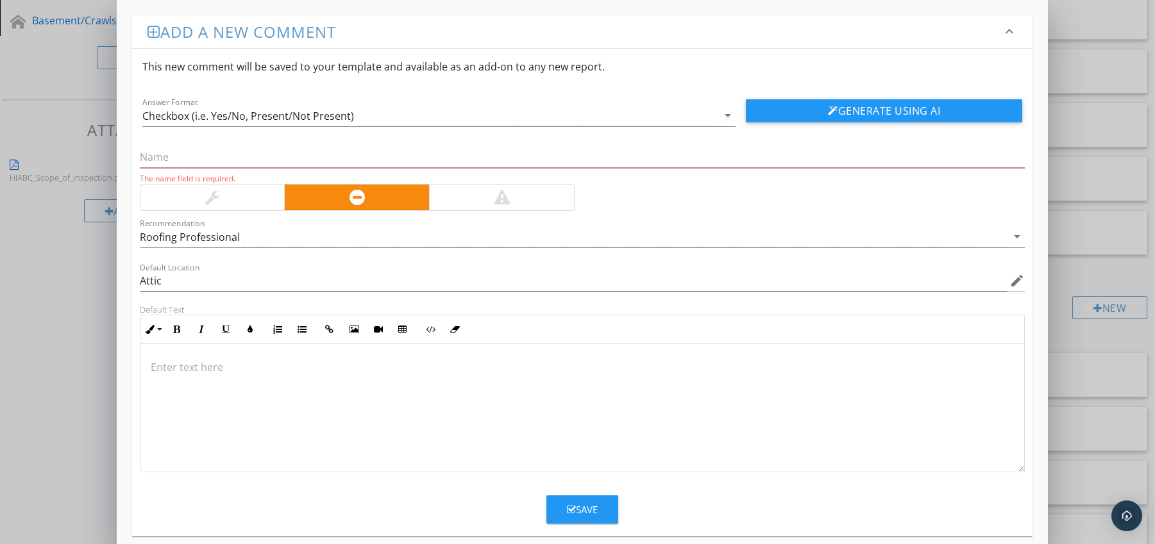
click at [221, 365] on p at bounding box center [583, 367] width 864 height 15
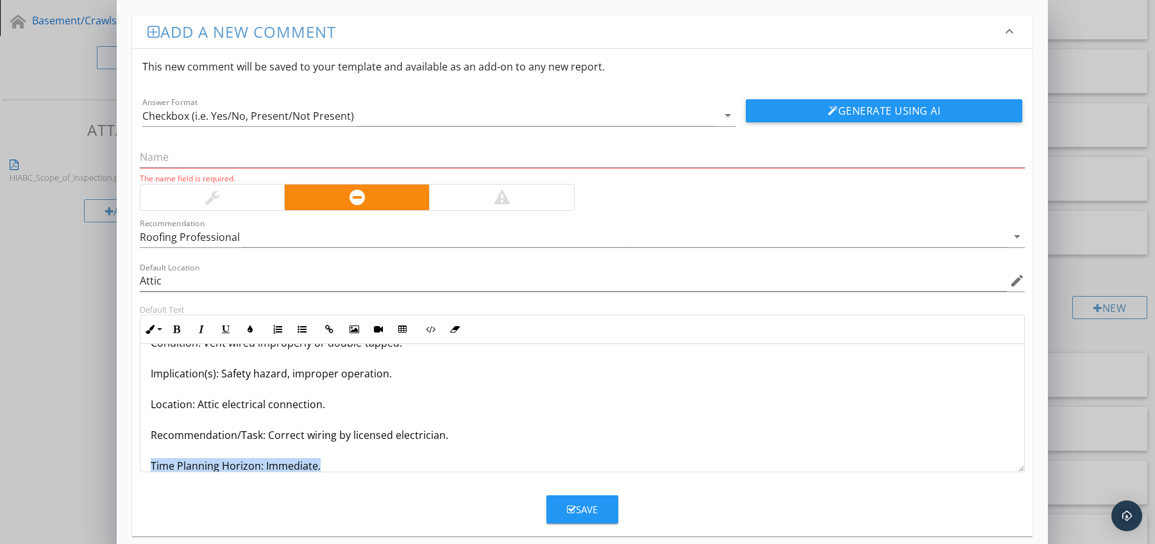
scroll to position [72, 0]
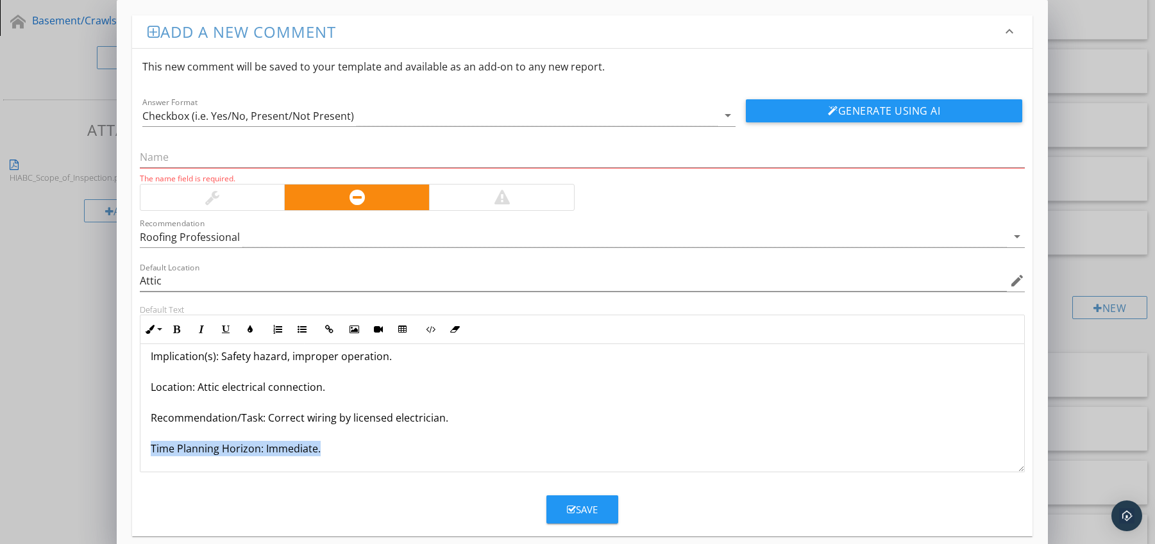
drag, startPoint x: 153, startPoint y: 463, endPoint x: 171, endPoint y: 472, distance: 19.5
click at [171, 472] on div "Powered Vent Wired to Incorrect Circuit Condition: Vent wired improperly or dou…" at bounding box center [582, 372] width 884 height 200
click at [177, 330] on icon "button" at bounding box center [176, 329] width 9 height 9
click at [247, 331] on icon "button" at bounding box center [250, 329] width 9 height 9
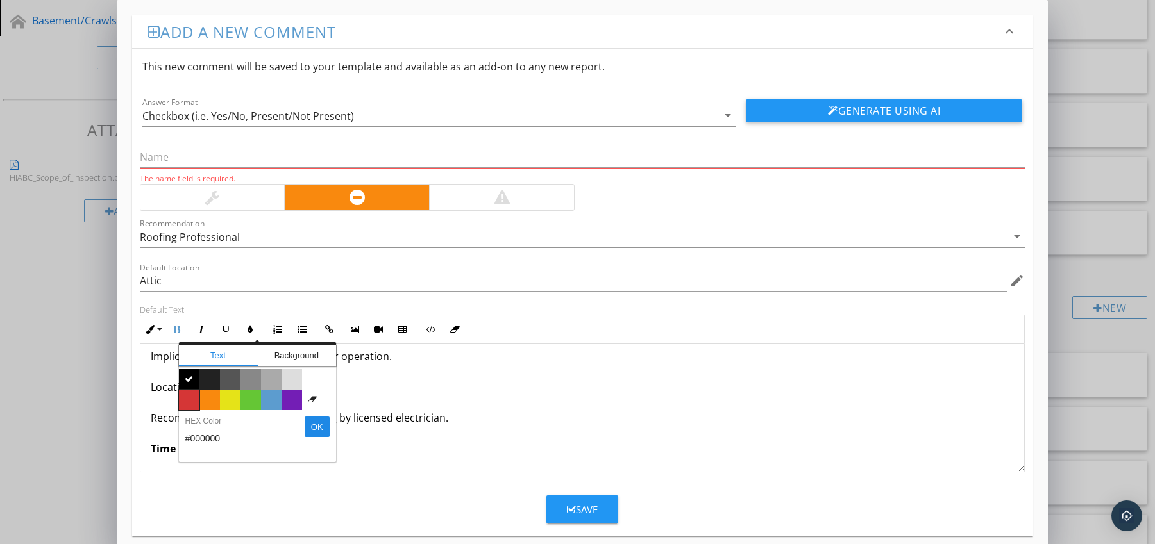
click at [188, 399] on span "Color #d53636" at bounding box center [189, 400] width 21 height 21
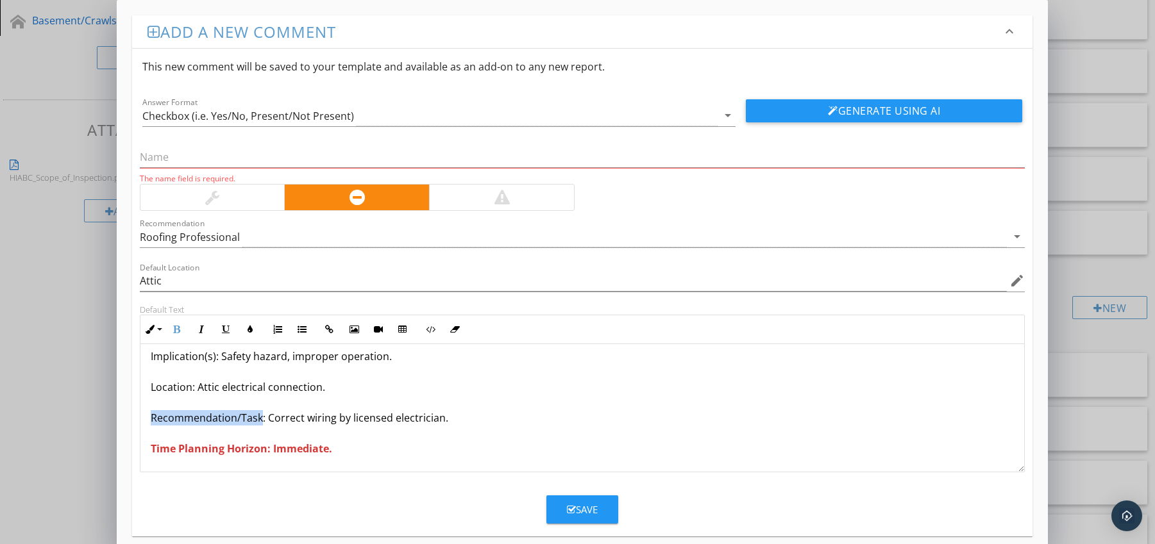
drag, startPoint x: 146, startPoint y: 418, endPoint x: 260, endPoint y: 422, distance: 114.2
click at [260, 422] on div "Powered Vent Wired to Incorrect Circuit Condition: Vent wired improperly or dou…" at bounding box center [582, 372] width 884 height 200
click at [174, 329] on icon "button" at bounding box center [176, 329] width 9 height 9
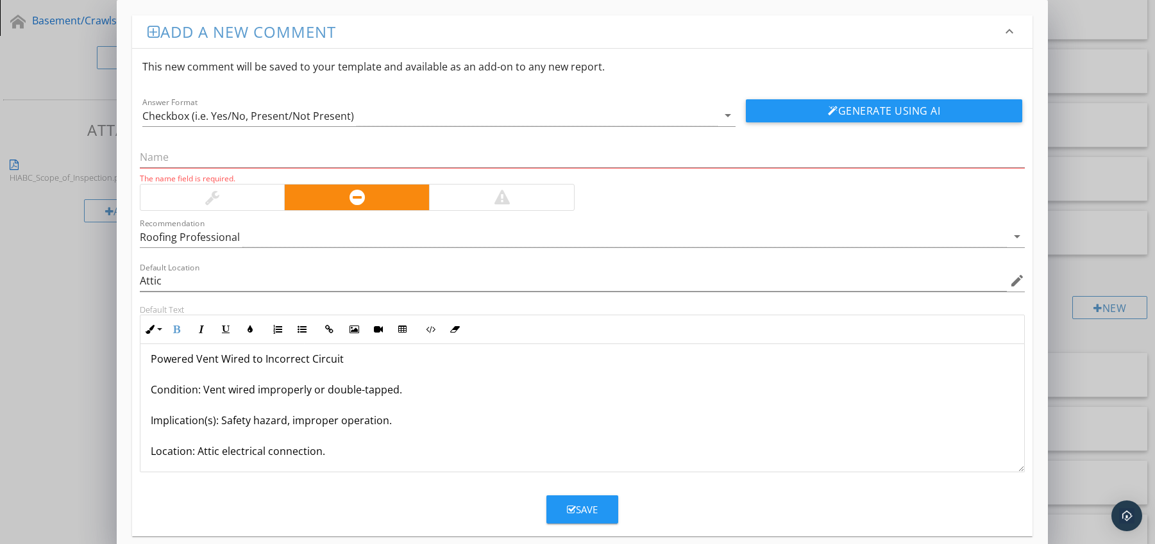
scroll to position [0, 0]
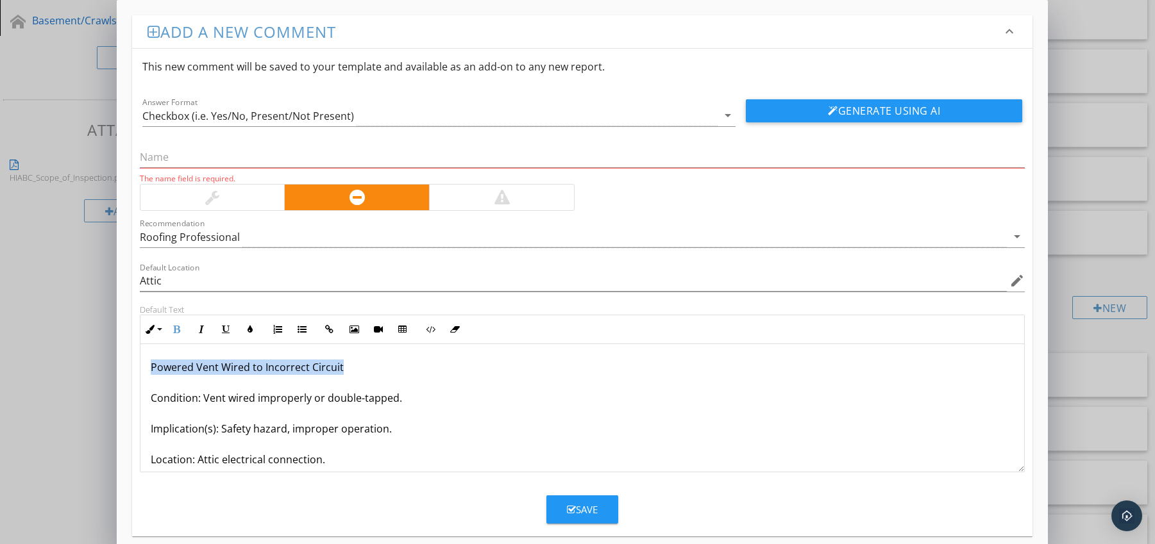
drag, startPoint x: 145, startPoint y: 367, endPoint x: 369, endPoint y: 368, distance: 224.4
click at [369, 368] on div "Powered Vent Wired to Incorrect Circuit Condition: Vent wired improperly or dou…" at bounding box center [582, 444] width 884 height 200
click at [215, 158] on input "text" at bounding box center [582, 157] width 885 height 21
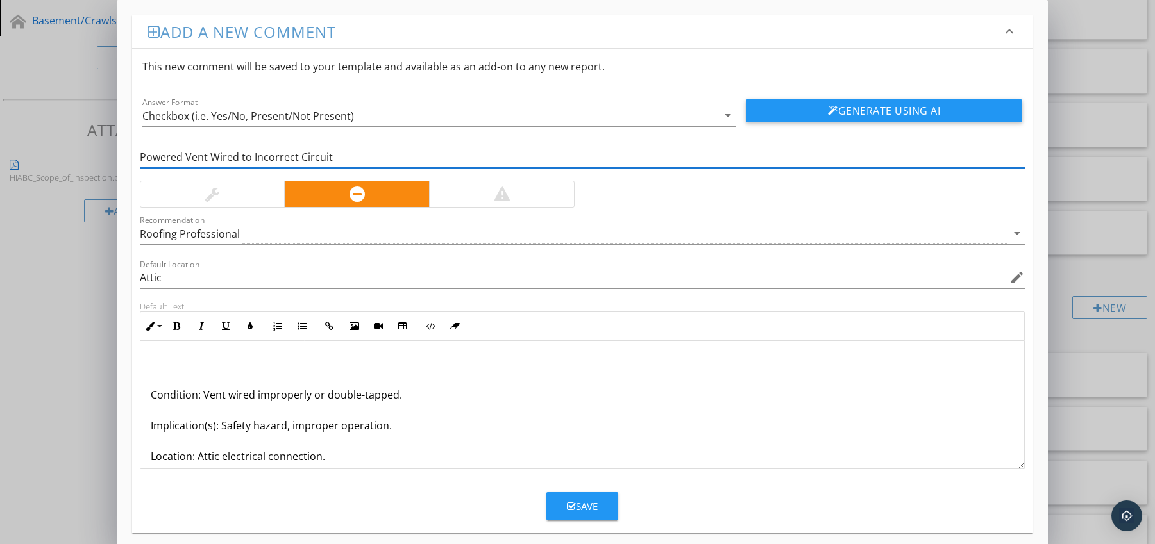
click at [148, 393] on div "Condition: Vent wired improperly or double-tapped. Implication(s): Safety hazar…" at bounding box center [582, 441] width 884 height 200
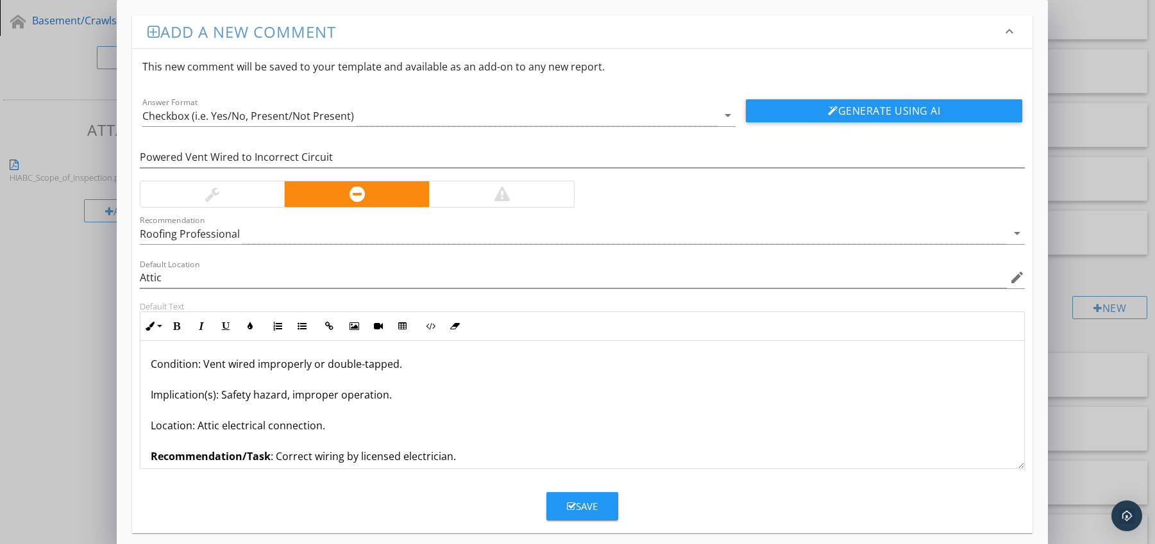
click at [569, 499] on div "Save" at bounding box center [582, 506] width 31 height 15
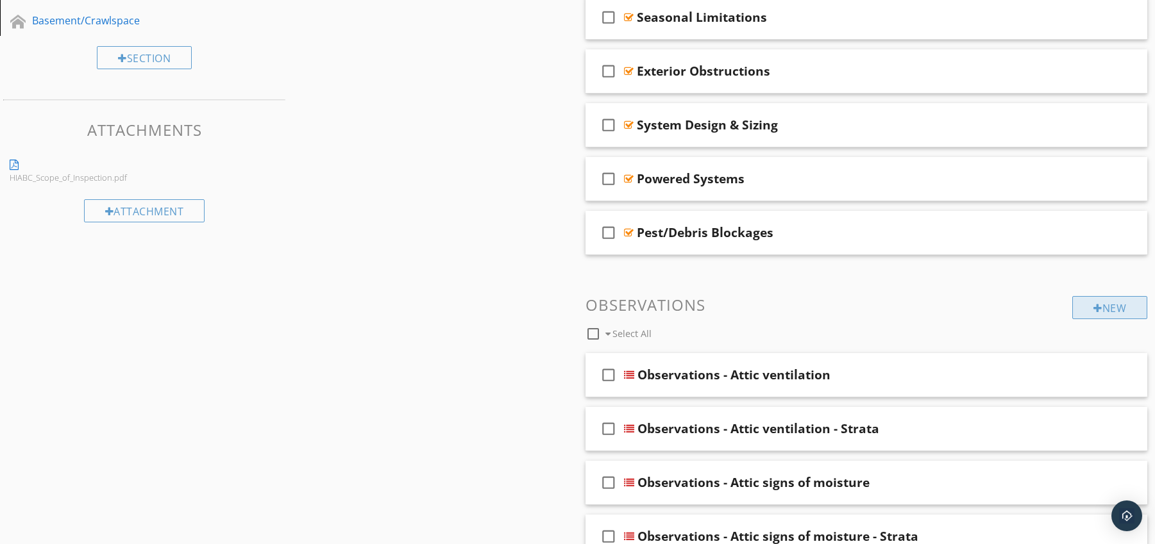
click at [1094, 310] on div at bounding box center [1097, 308] width 9 height 10
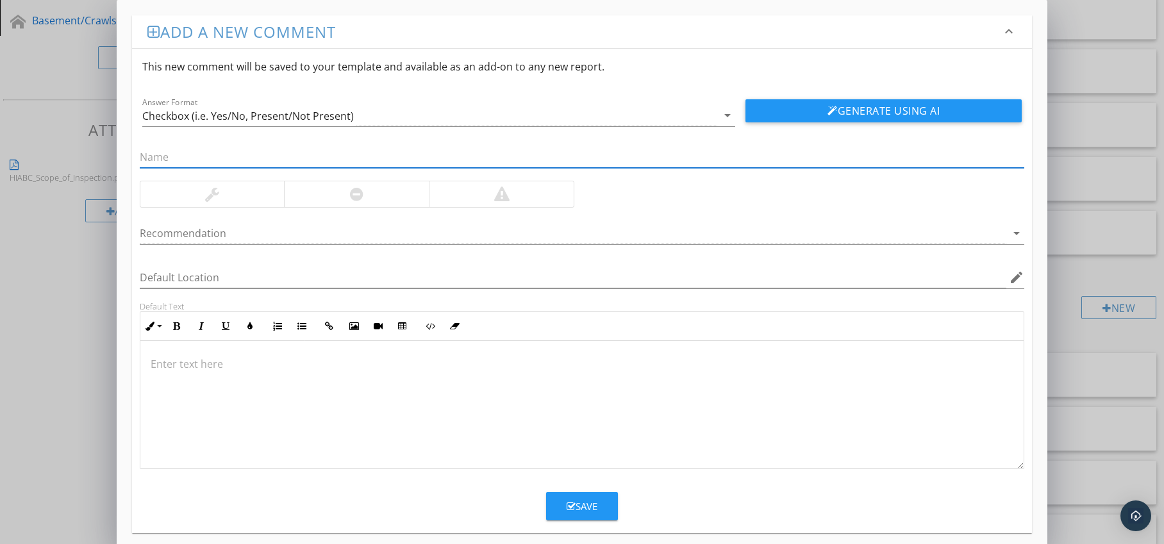
click at [346, 196] on div at bounding box center [356, 194] width 145 height 26
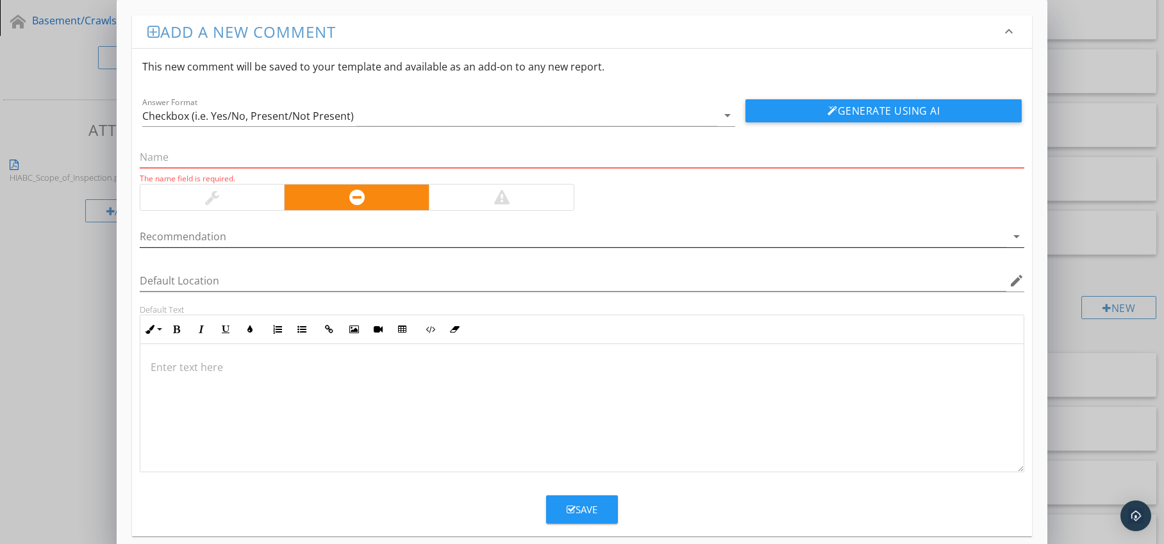
click at [313, 239] on div at bounding box center [574, 236] width 868 height 21
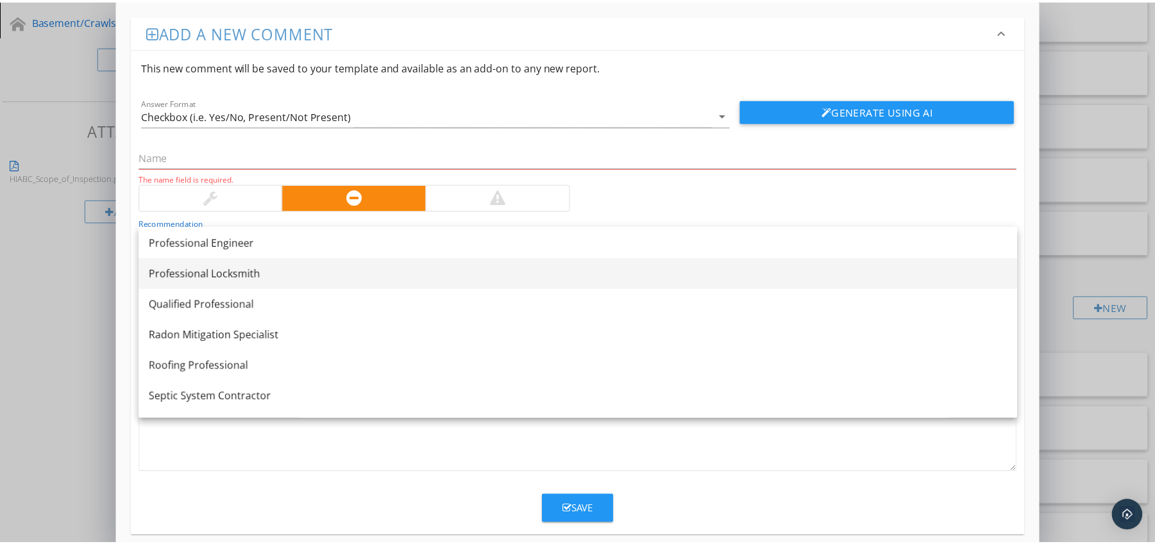
scroll to position [1482, 0]
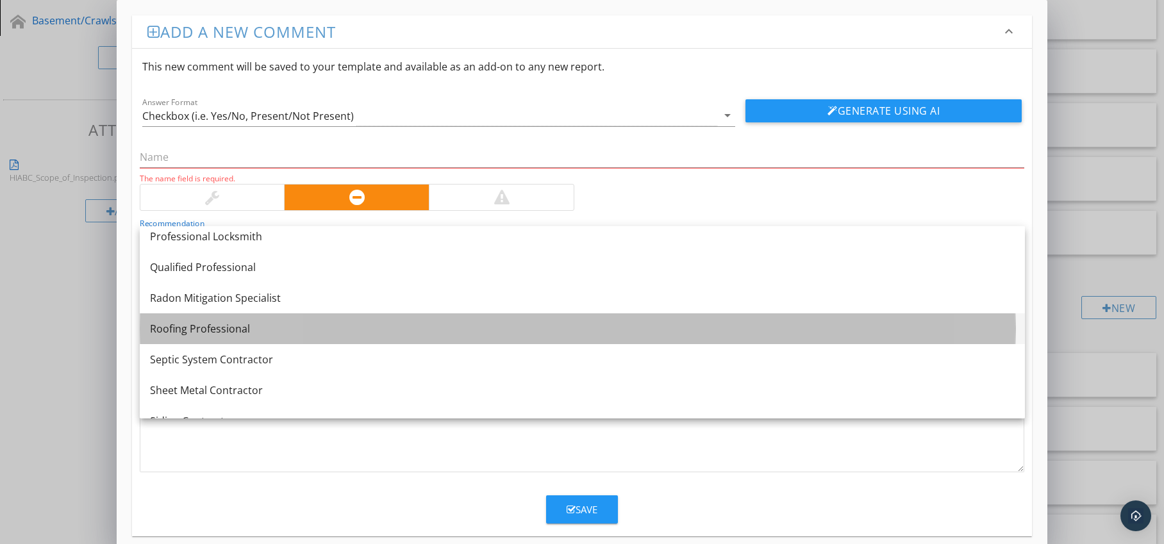
click at [250, 333] on div "Roofing Professional" at bounding box center [582, 328] width 865 height 15
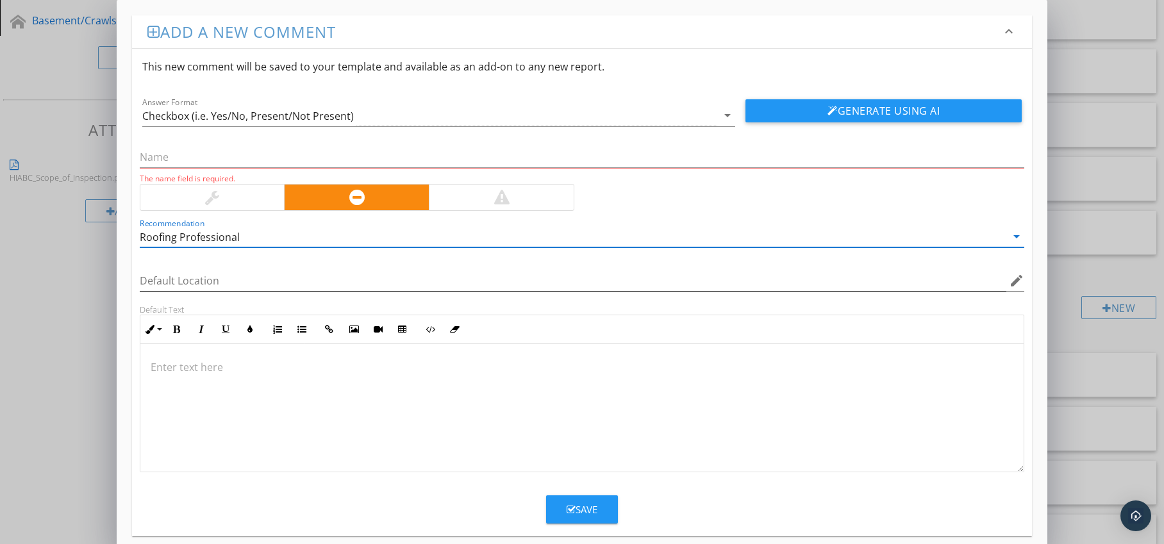
click at [1015, 278] on icon "edit" at bounding box center [1016, 280] width 15 height 15
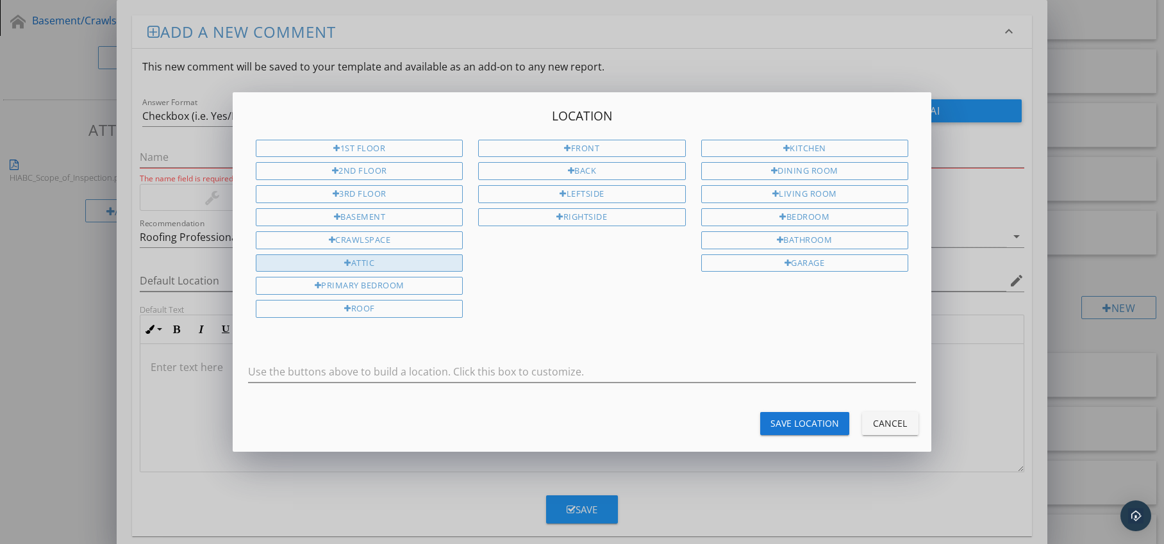
click at [435, 262] on div "Attic" at bounding box center [359, 264] width 207 height 18
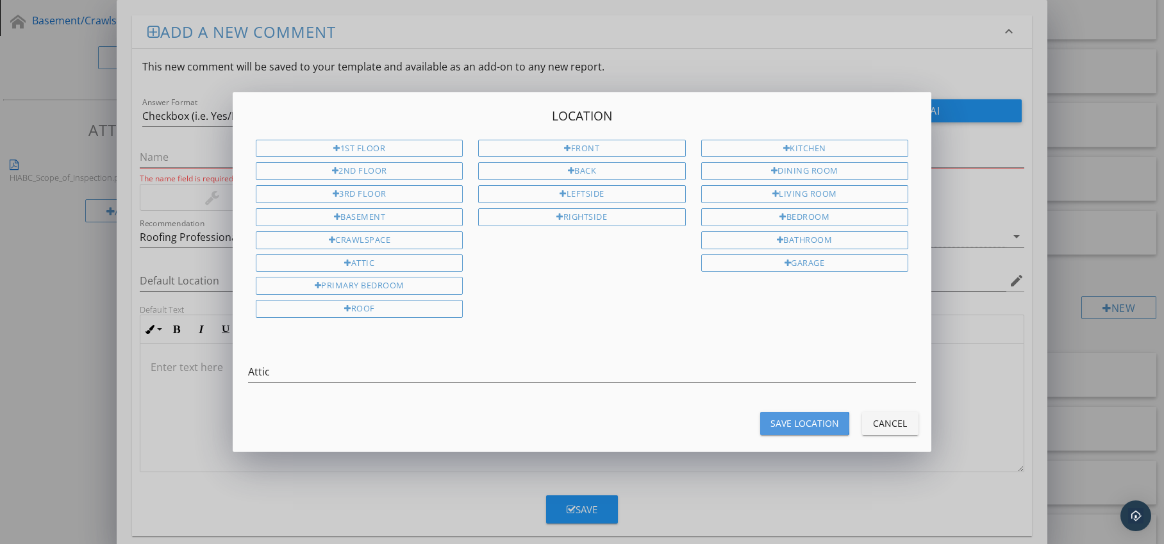
click at [784, 421] on div "Save Location" at bounding box center [805, 423] width 69 height 13
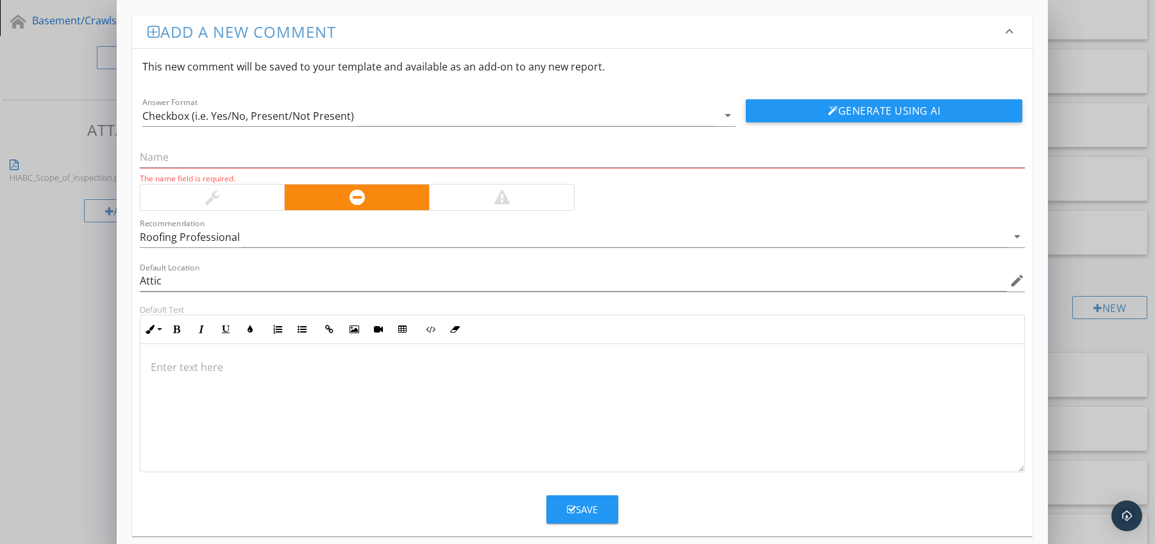
click at [189, 362] on p at bounding box center [583, 367] width 864 height 15
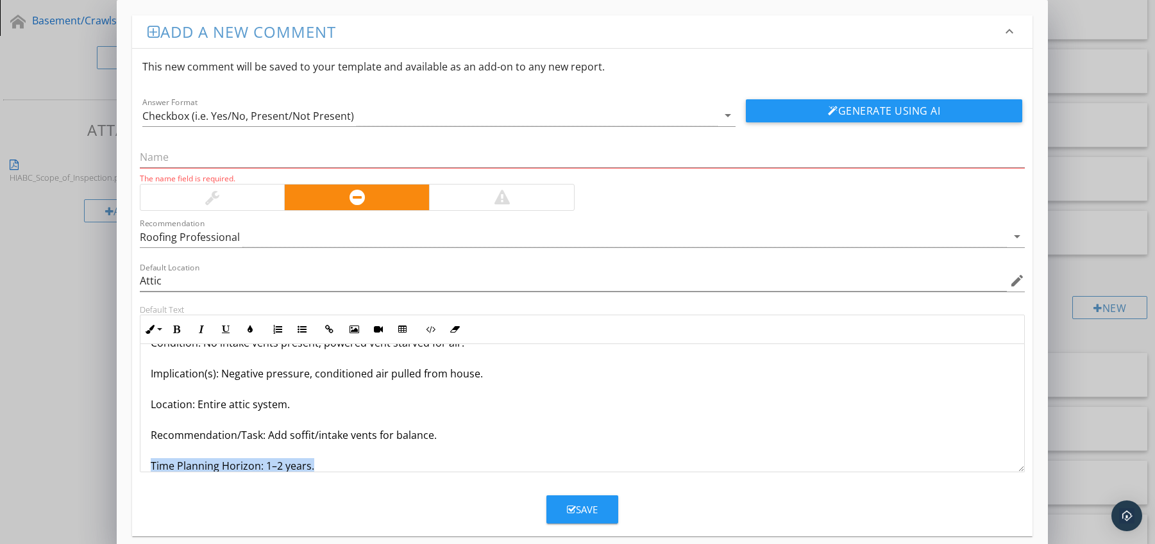
scroll to position [72, 0]
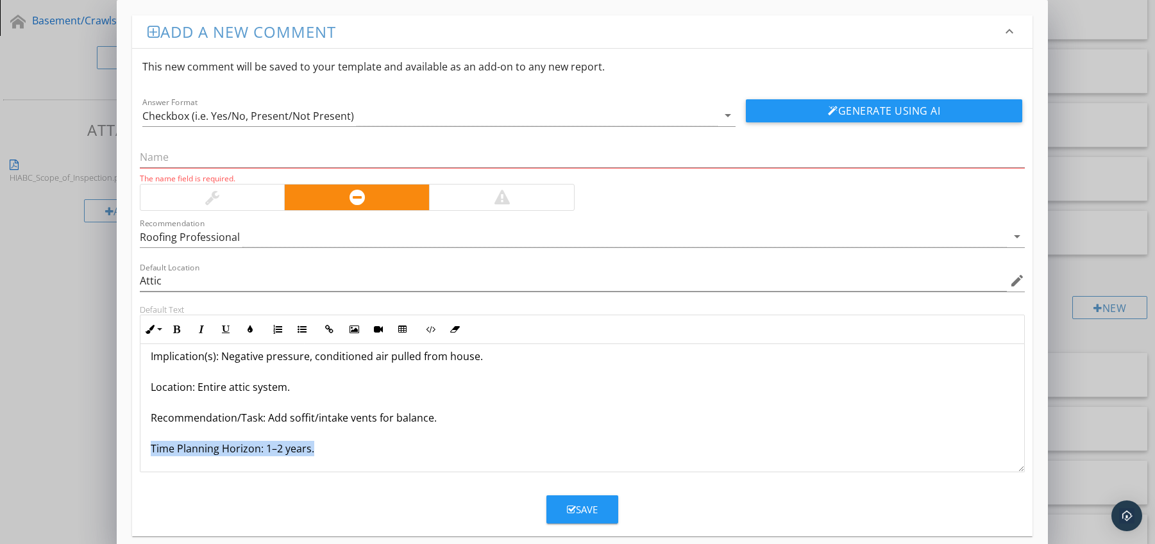
drag, startPoint x: 153, startPoint y: 464, endPoint x: 178, endPoint y: 467, distance: 25.2
click at [178, 467] on div "Powered Vent Running Without Intake Supply Condition: No intake vents present; …" at bounding box center [582, 372] width 884 height 200
click at [174, 326] on icon "button" at bounding box center [176, 329] width 9 height 9
click at [246, 328] on icon "button" at bounding box center [250, 329] width 9 height 9
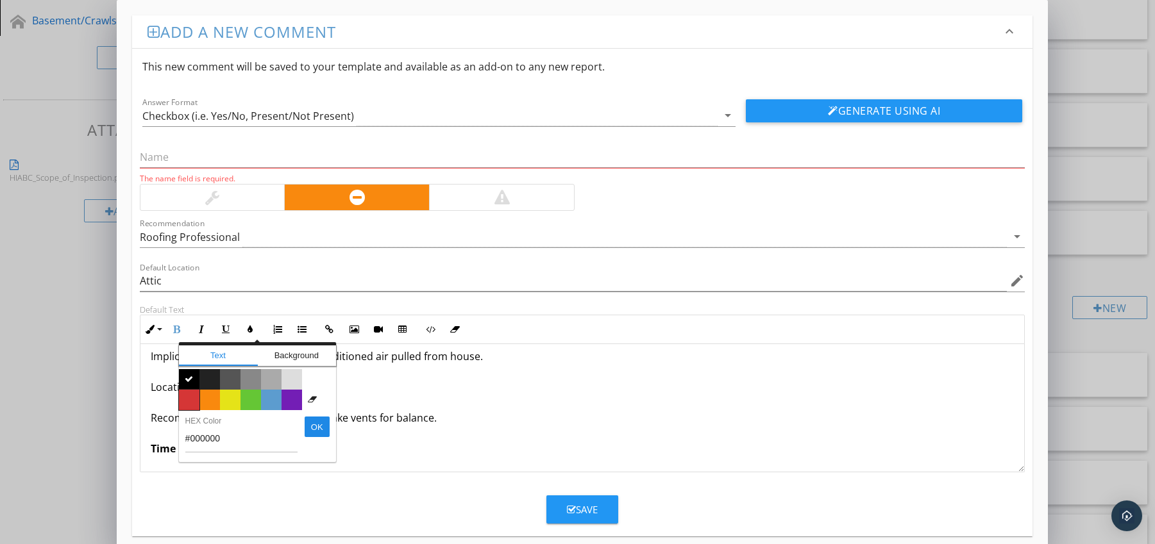
click at [187, 398] on span "Color #d53636" at bounding box center [189, 400] width 21 height 21
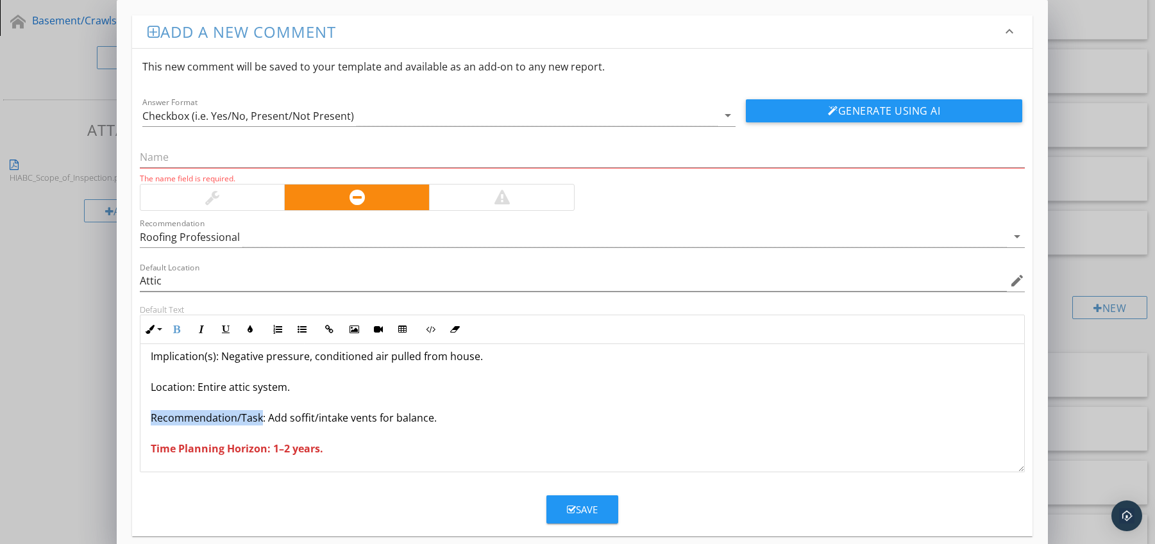
drag, startPoint x: 149, startPoint y: 417, endPoint x: 260, endPoint y: 419, distance: 110.9
click at [260, 419] on div "Powered Vent Running Without Intake Supply Condition: No intake vents present; …" at bounding box center [582, 372] width 884 height 200
click at [174, 327] on icon "button" at bounding box center [176, 329] width 9 height 9
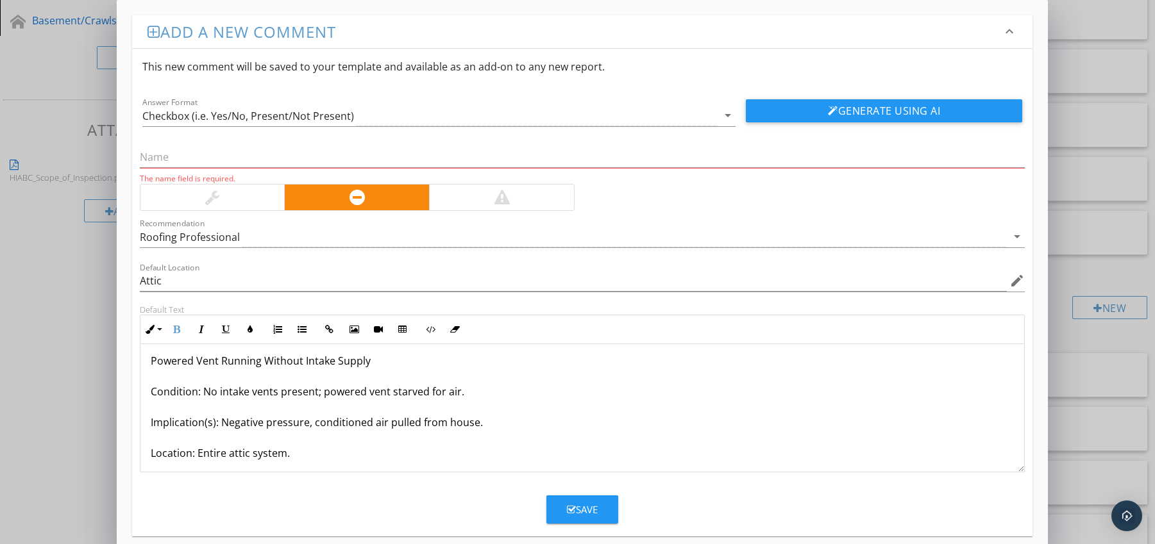
scroll to position [0, 0]
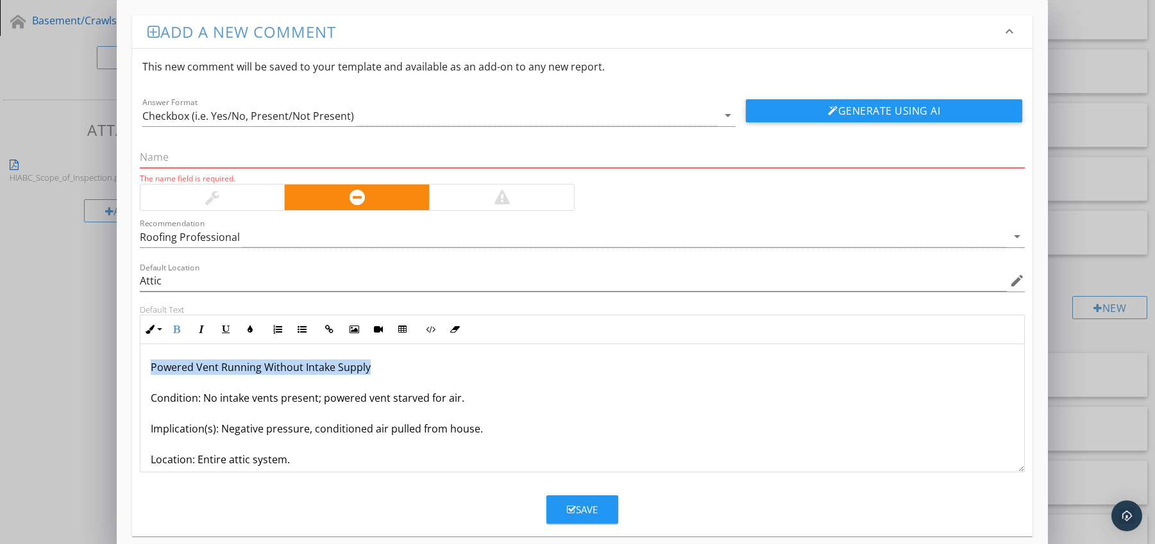
drag, startPoint x: 151, startPoint y: 367, endPoint x: 395, endPoint y: 367, distance: 244.3
click at [395, 367] on p "Powered Vent Running Without Intake Supply Condition: No intake vents present; …" at bounding box center [583, 444] width 864 height 169
click at [201, 158] on input "text" at bounding box center [582, 157] width 885 height 21
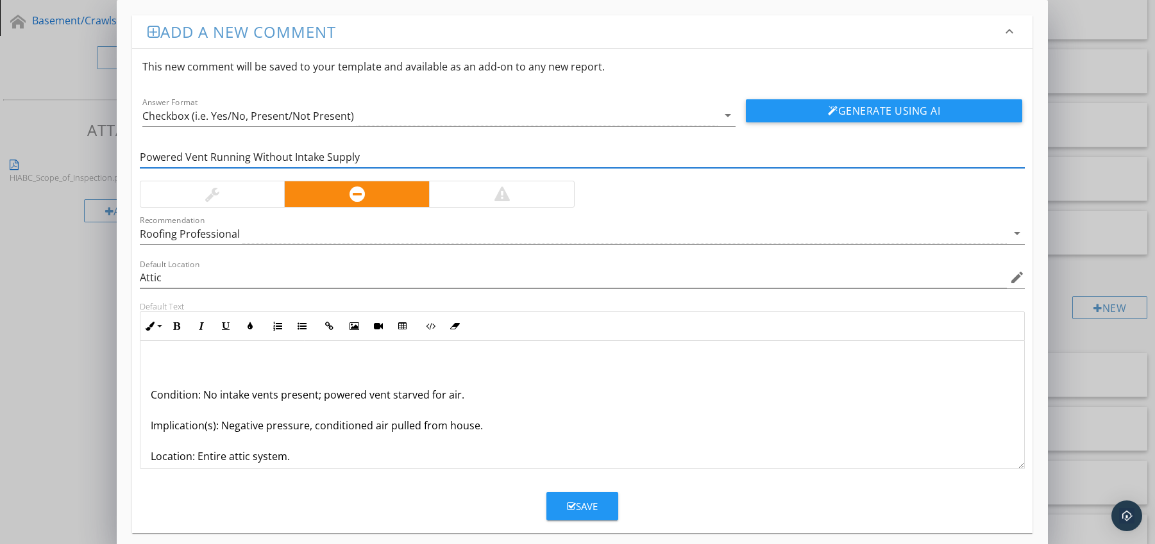
click at [151, 396] on p "Condition: No intake vents present; powered vent starved for air. Implication(s…" at bounding box center [583, 440] width 864 height 169
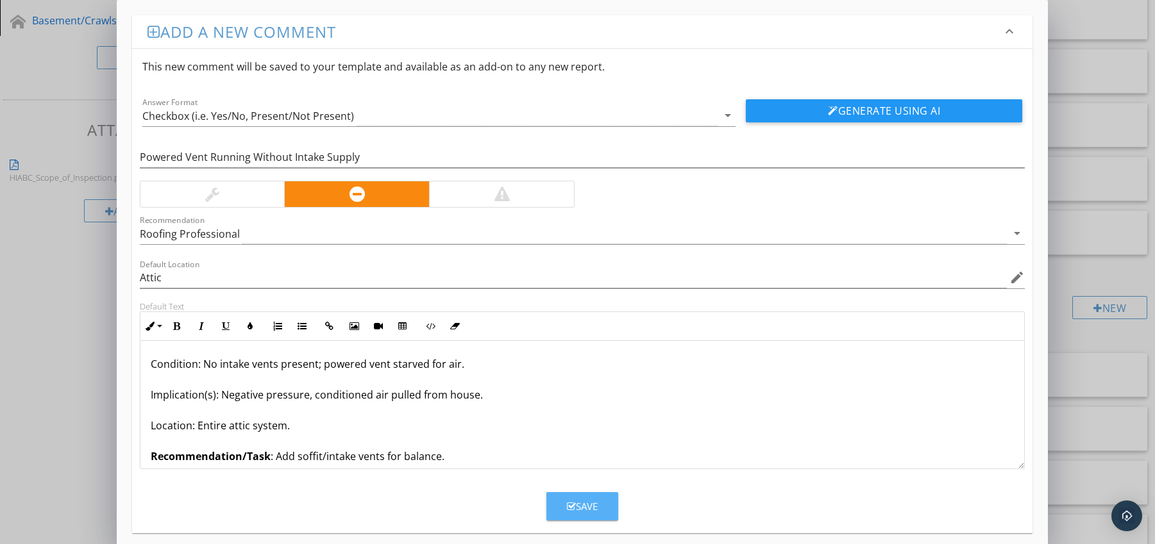
click at [567, 504] on icon "button" at bounding box center [571, 507] width 9 height 10
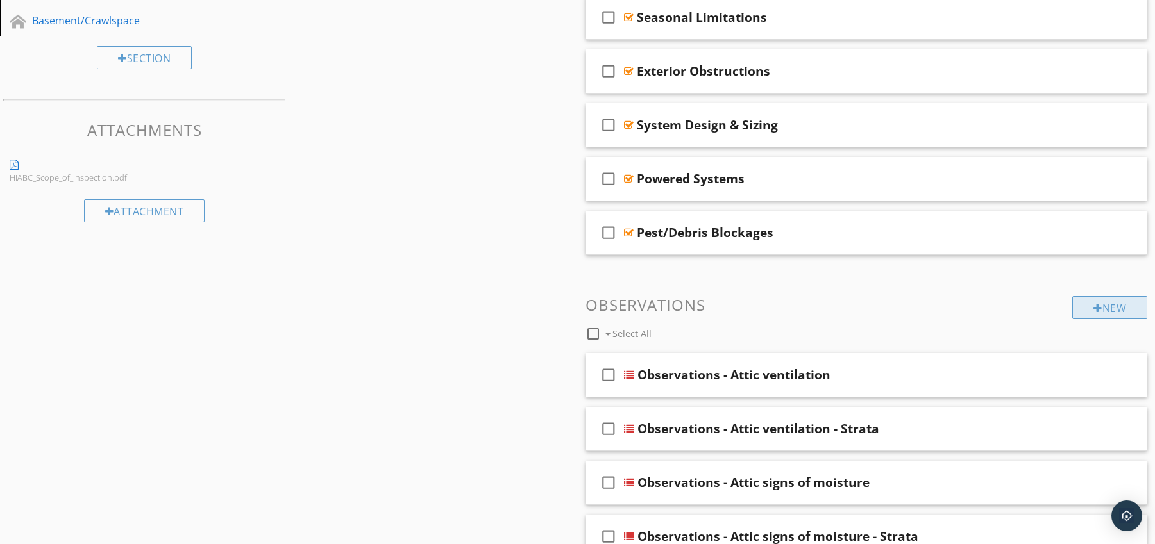
click at [1089, 303] on div "New" at bounding box center [1109, 307] width 75 height 23
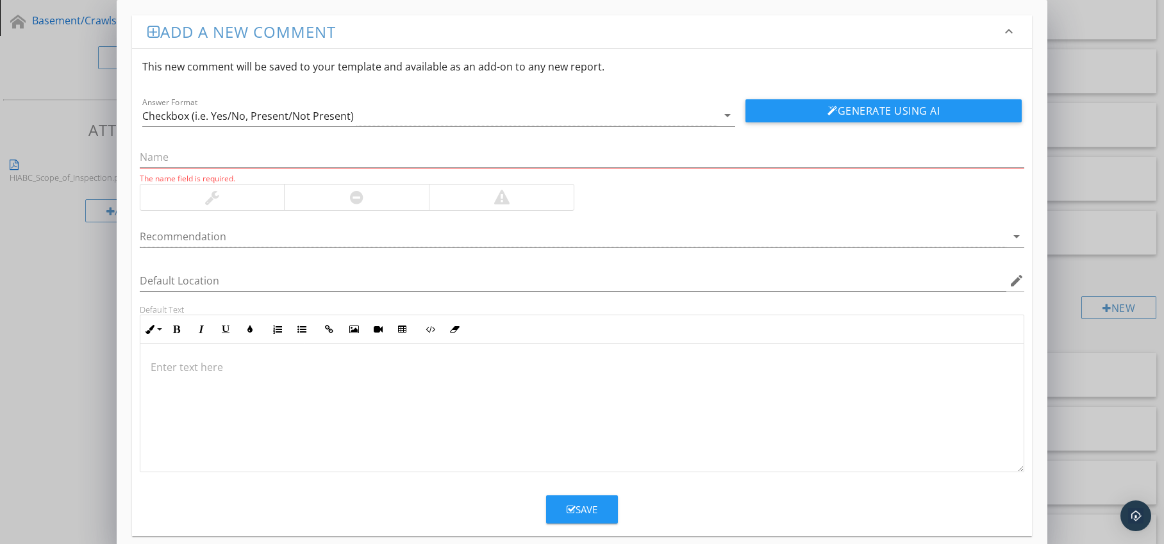
click at [364, 197] on div at bounding box center [356, 198] width 145 height 26
click at [327, 238] on div at bounding box center [574, 236] width 868 height 21
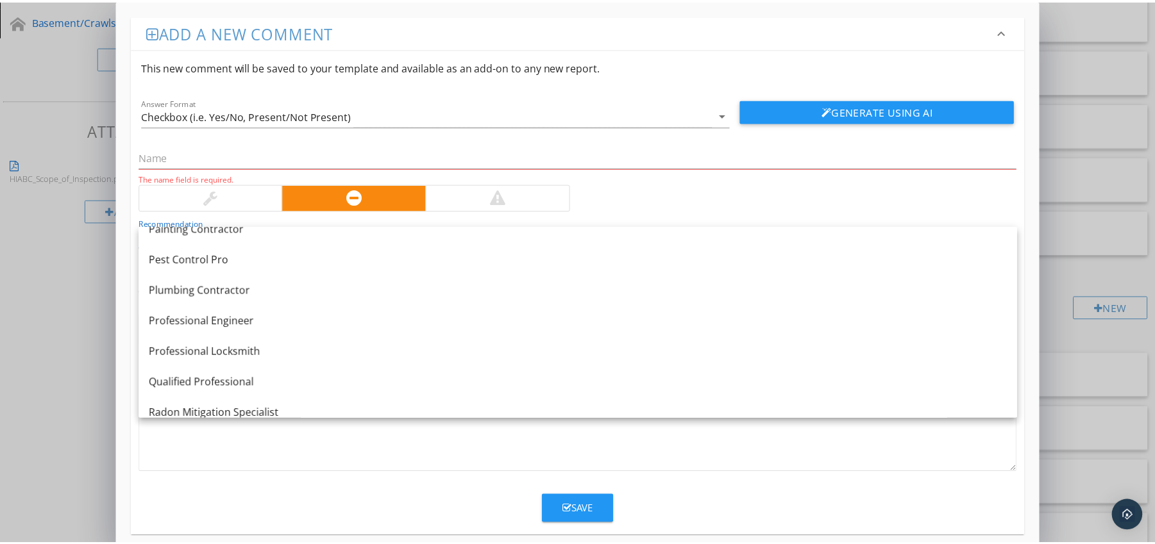
scroll to position [1446, 0]
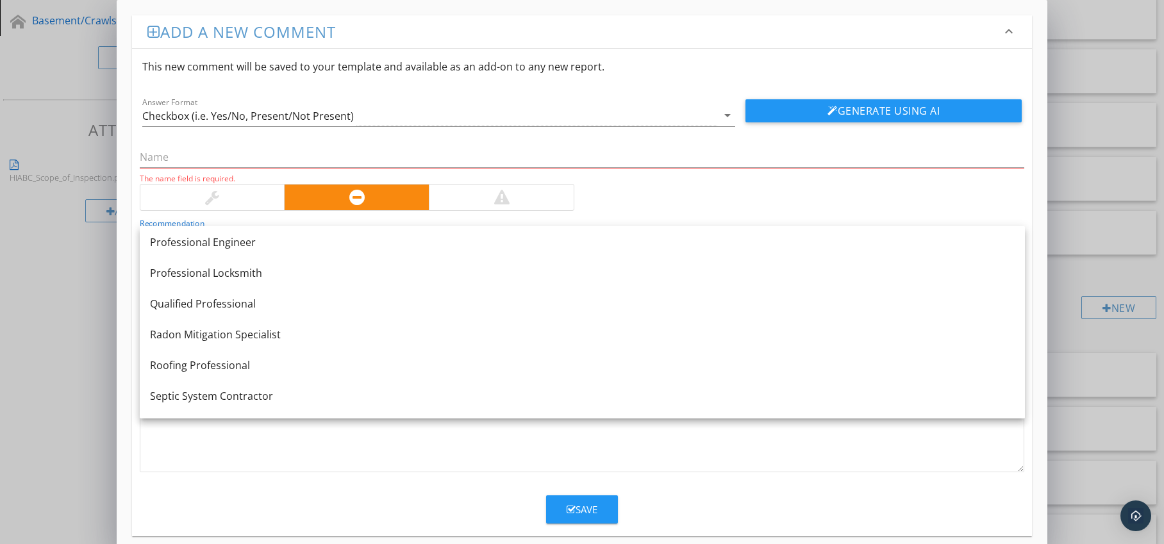
click at [299, 359] on div "Roofing Professional" at bounding box center [582, 365] width 865 height 15
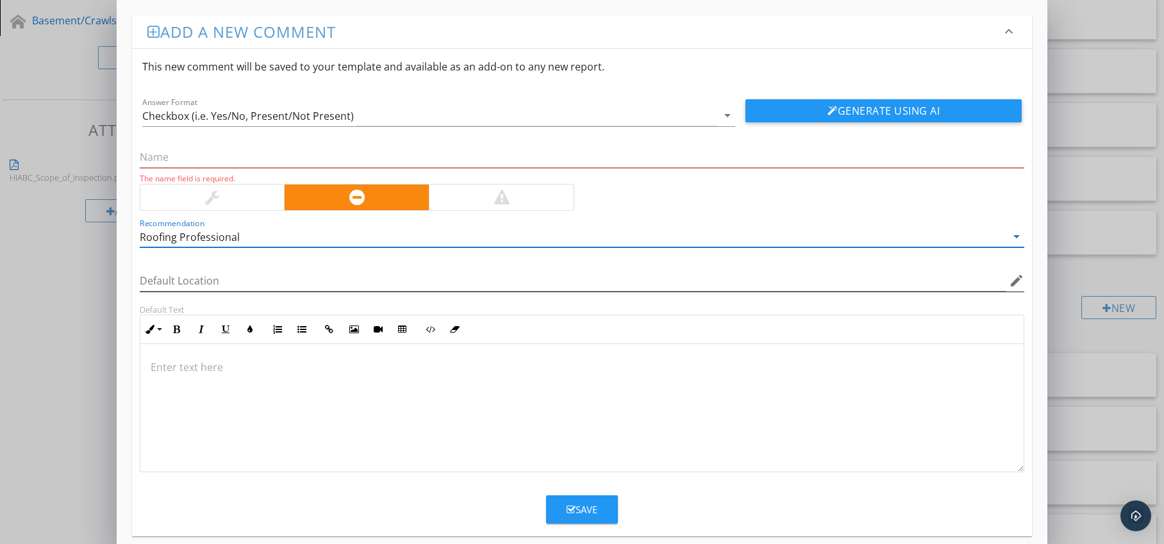
click at [1018, 285] on icon "edit" at bounding box center [1016, 280] width 15 height 15
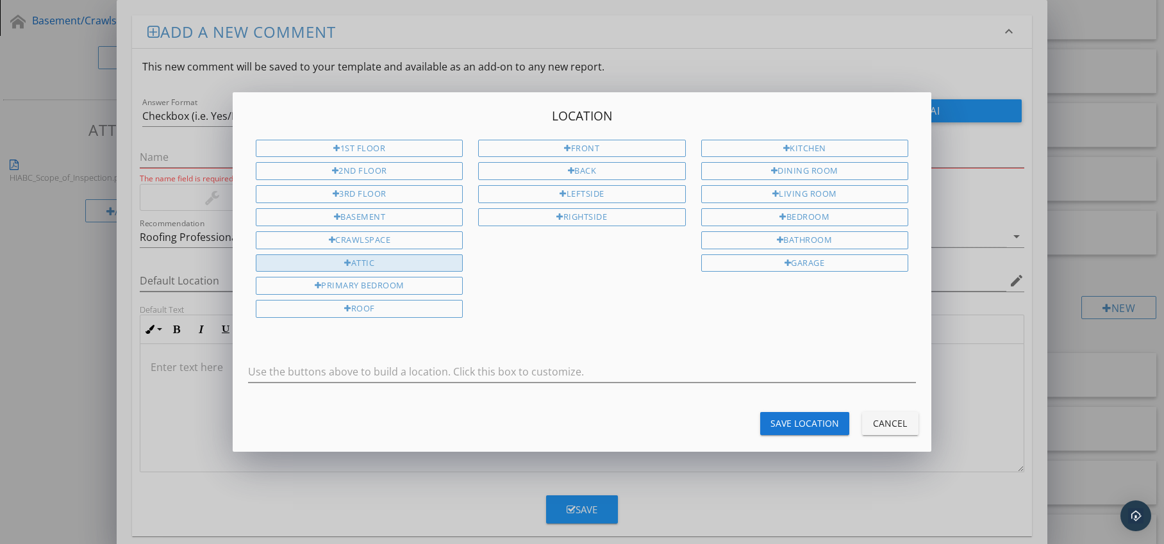
click at [428, 264] on div "Attic" at bounding box center [359, 264] width 207 height 18
click at [785, 420] on div "Save Location" at bounding box center [805, 423] width 69 height 13
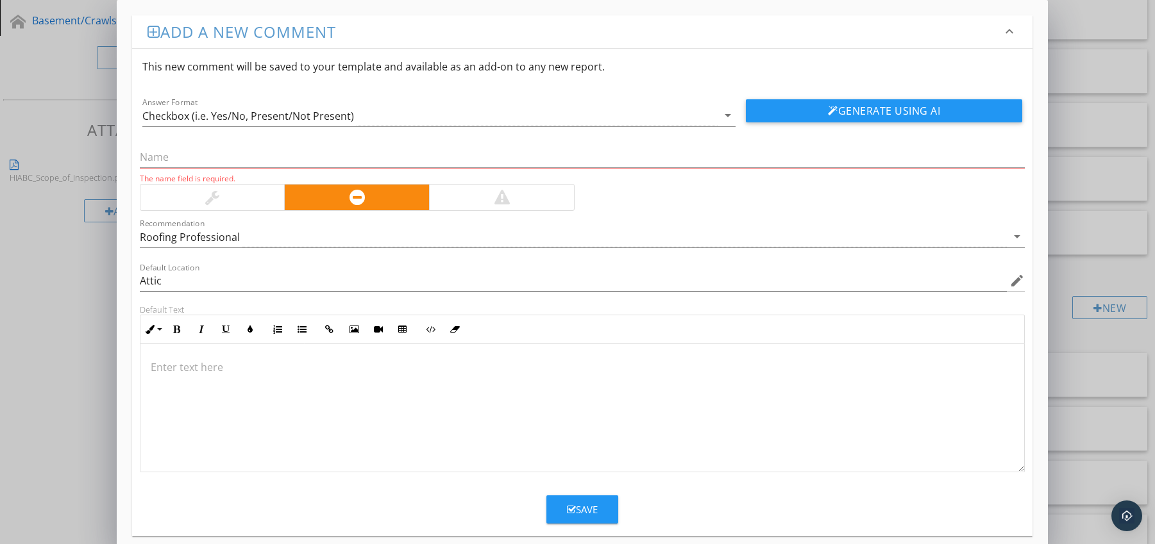
click at [226, 355] on div at bounding box center [582, 408] width 884 height 128
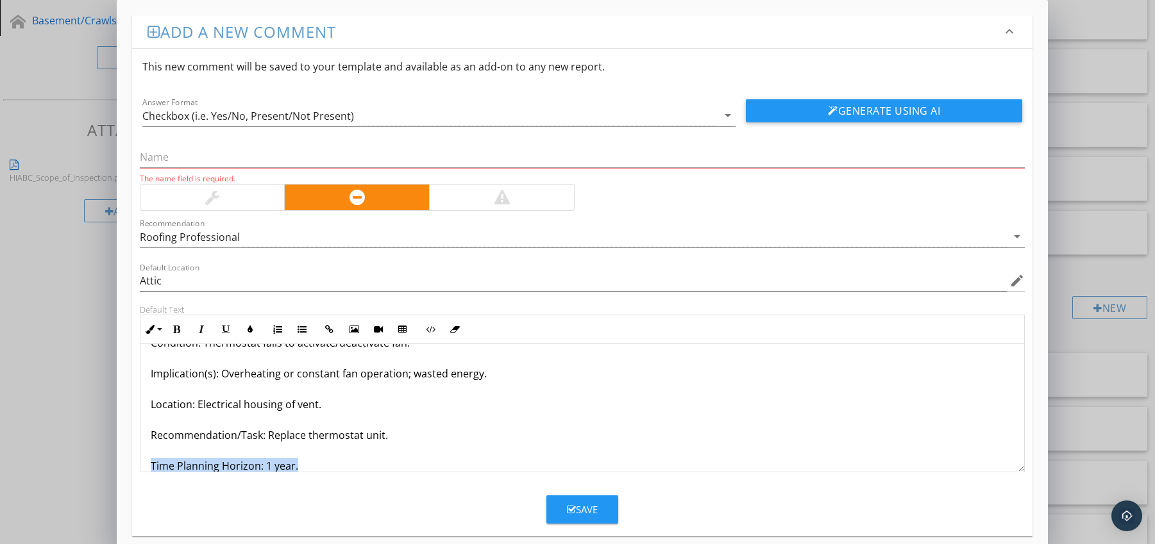
scroll to position [72, 0]
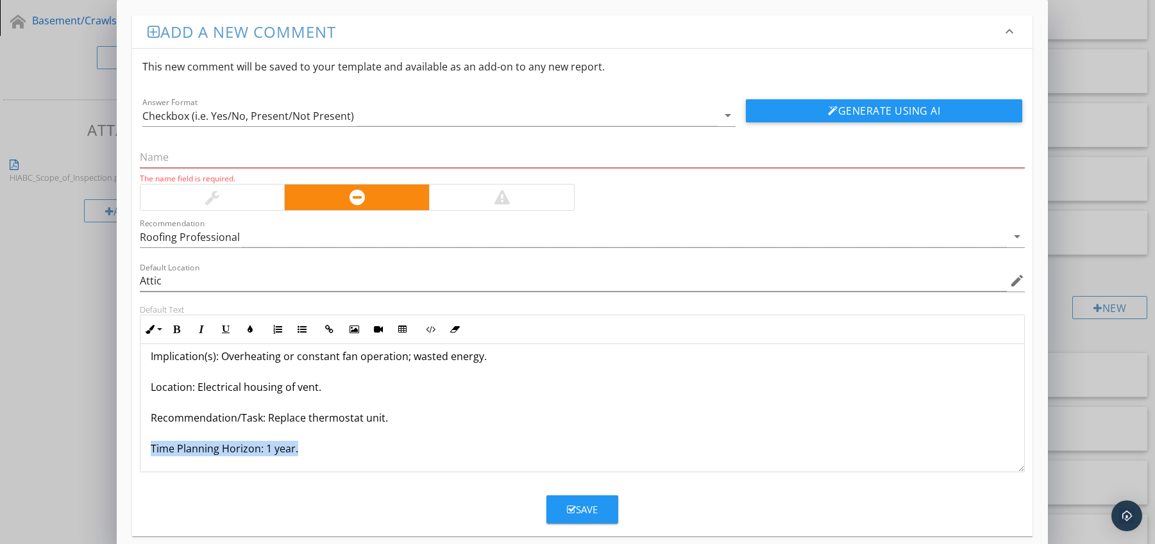
drag, startPoint x: 149, startPoint y: 463, endPoint x: 166, endPoint y: 469, distance: 17.6
click at [166, 469] on div "Powered Vent Thermostat Not Functional Condition: Thermostat fails to activate/…" at bounding box center [582, 372] width 884 height 200
click at [177, 330] on icon "button" at bounding box center [176, 329] width 9 height 9
click at [249, 332] on icon "button" at bounding box center [250, 329] width 9 height 9
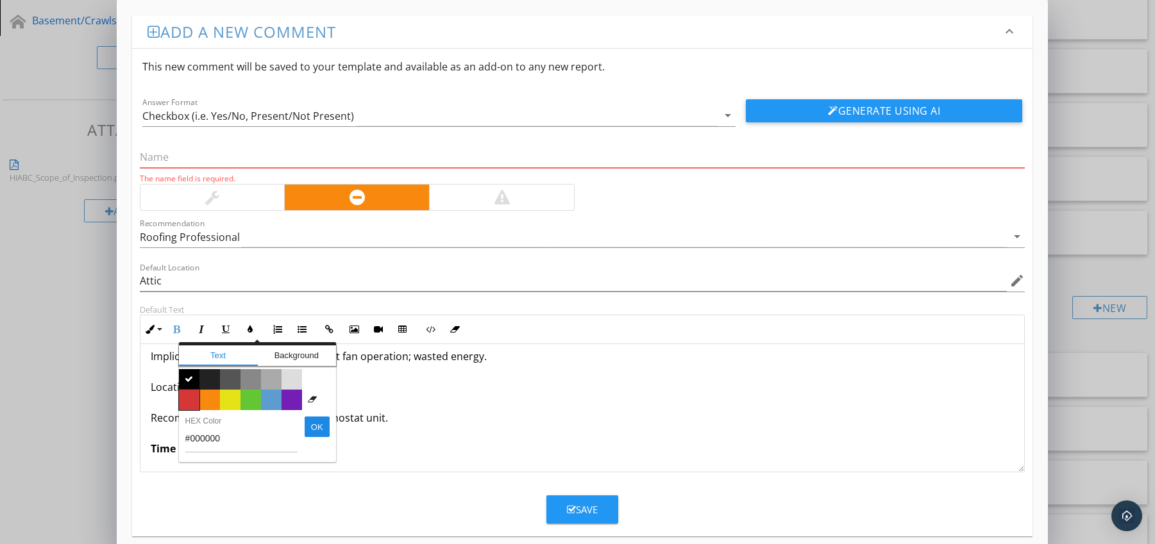
click at [189, 400] on span "Color #d53636" at bounding box center [189, 400] width 21 height 21
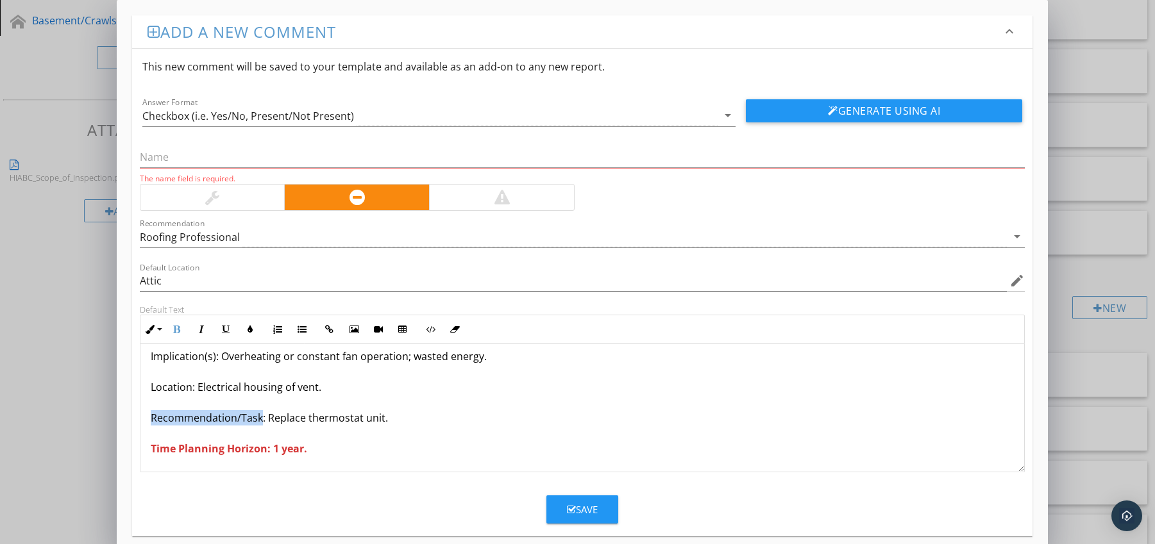
drag, startPoint x: 149, startPoint y: 417, endPoint x: 261, endPoint y: 421, distance: 111.6
click at [261, 421] on p "Powered Vent Thermostat Not Functional Condition: Thermostat fails to activate/…" at bounding box center [583, 371] width 864 height 169
click at [176, 332] on icon "button" at bounding box center [176, 329] width 9 height 9
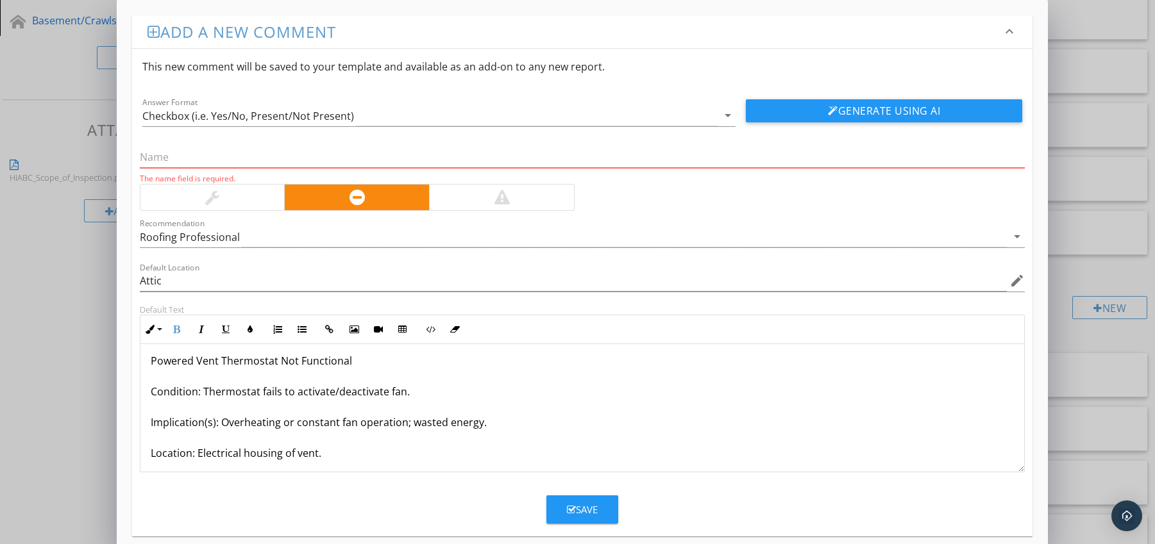
scroll to position [0, 0]
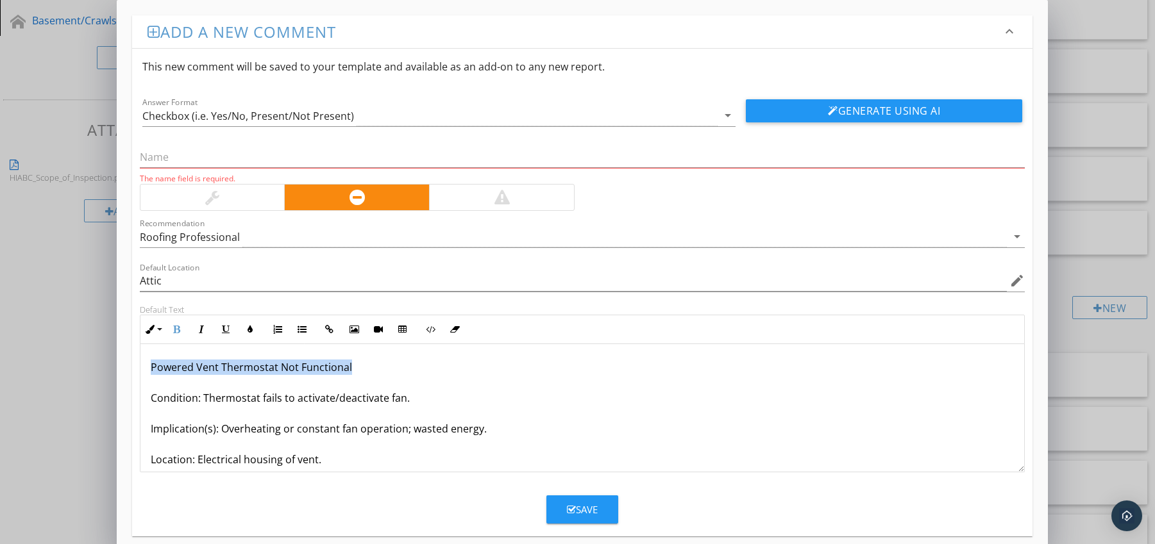
drag, startPoint x: 149, startPoint y: 365, endPoint x: 360, endPoint y: 367, distance: 210.3
click at [360, 367] on p "Powered Vent Thermostat Not Functional Condition: Thermostat fails to activate/…" at bounding box center [583, 444] width 864 height 169
click at [269, 161] on input "text" at bounding box center [582, 157] width 885 height 21
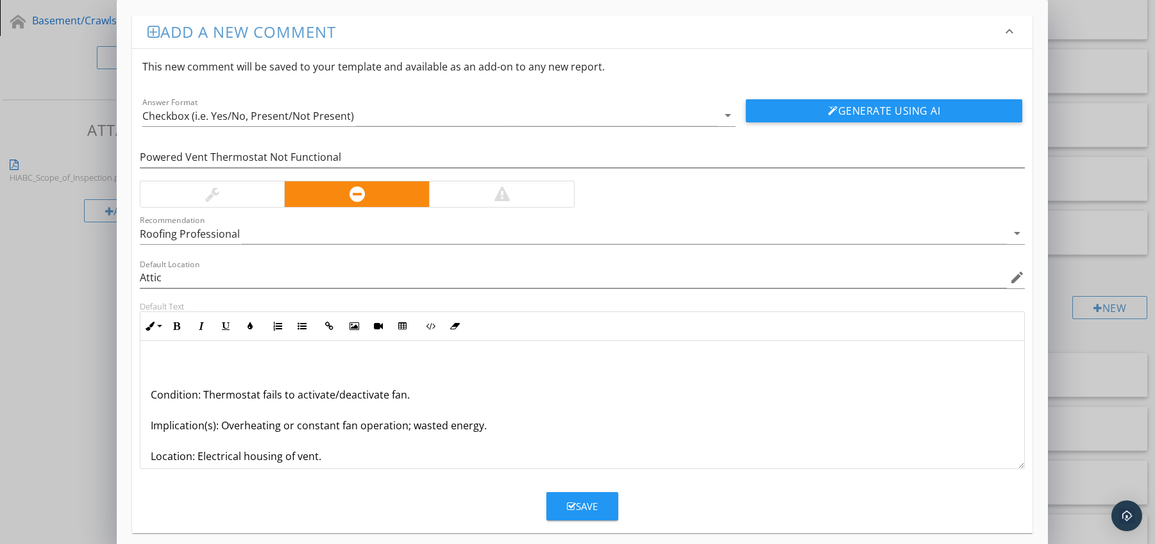
click at [151, 392] on p "Condition: Thermostat fails to activate/deactivate fan. Implication(s): Overhea…" at bounding box center [583, 440] width 864 height 169
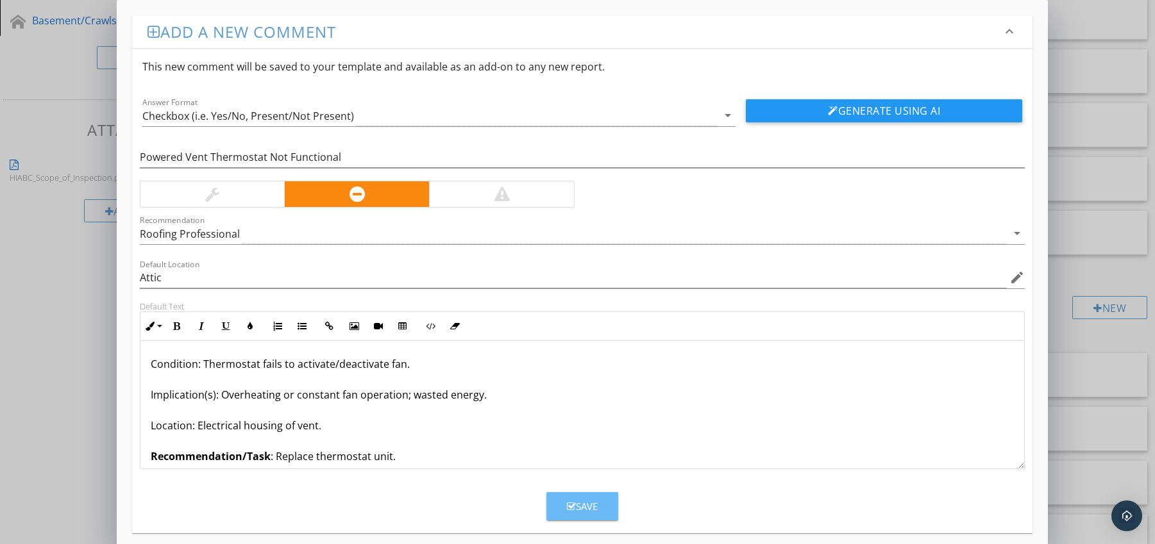
drag, startPoint x: 591, startPoint y: 496, endPoint x: 587, endPoint y: 489, distance: 8.0
click at [591, 496] on button "Save" at bounding box center [582, 506] width 72 height 28
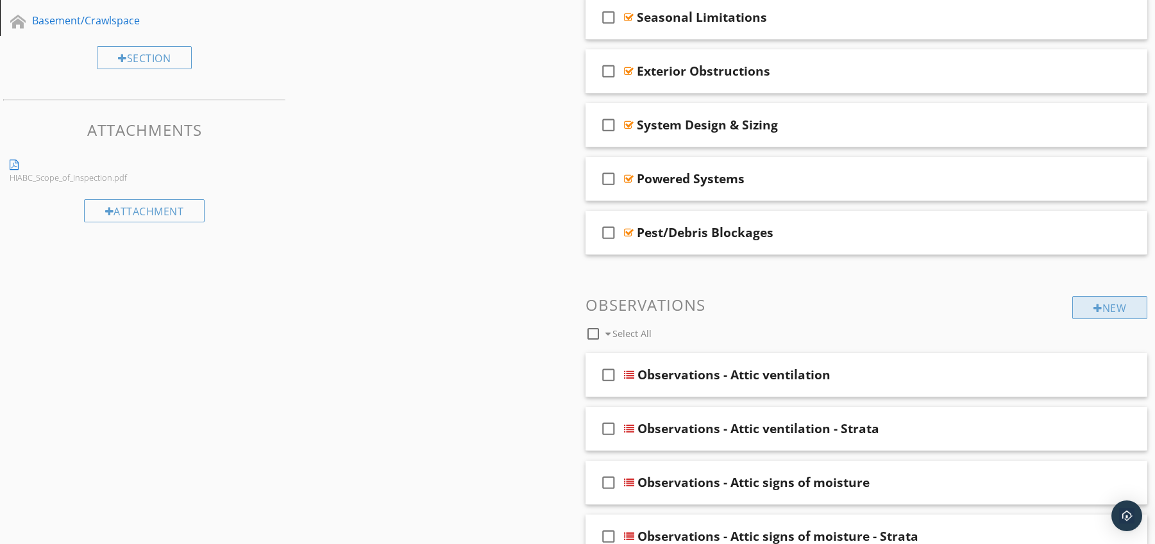
click at [1118, 312] on div "New" at bounding box center [1109, 307] width 75 height 23
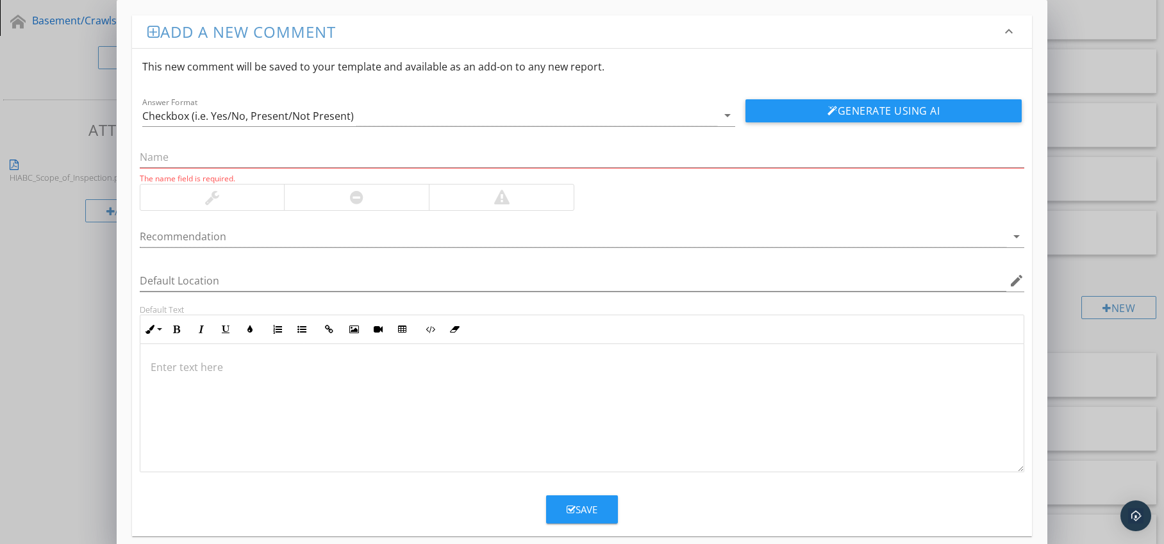
click at [375, 194] on div at bounding box center [356, 198] width 145 height 26
click at [360, 242] on div at bounding box center [574, 236] width 868 height 21
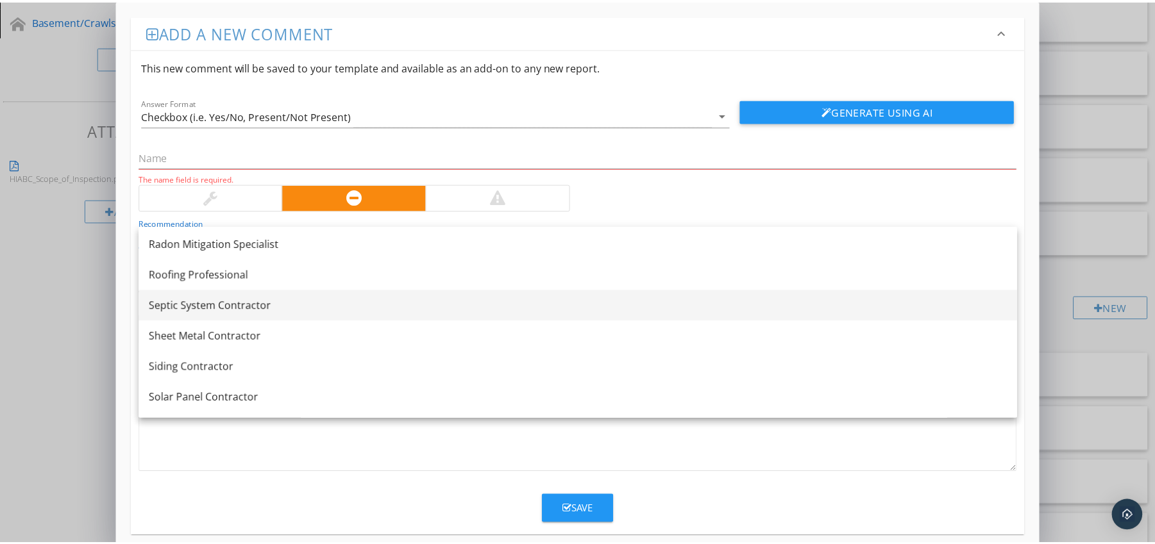
scroll to position [1536, 0]
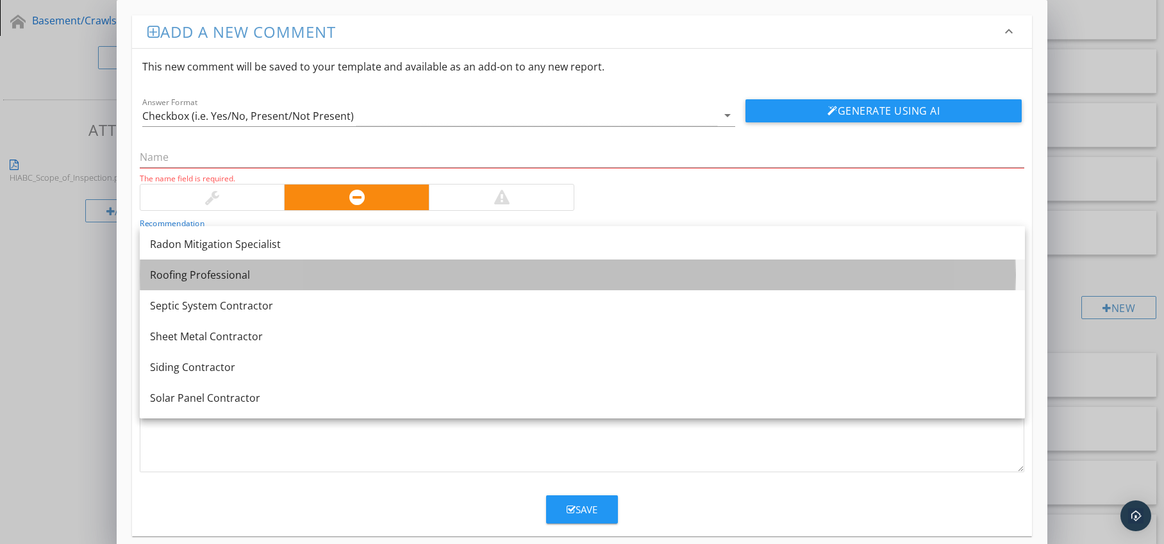
click at [301, 269] on div "Roofing Professional" at bounding box center [582, 274] width 865 height 15
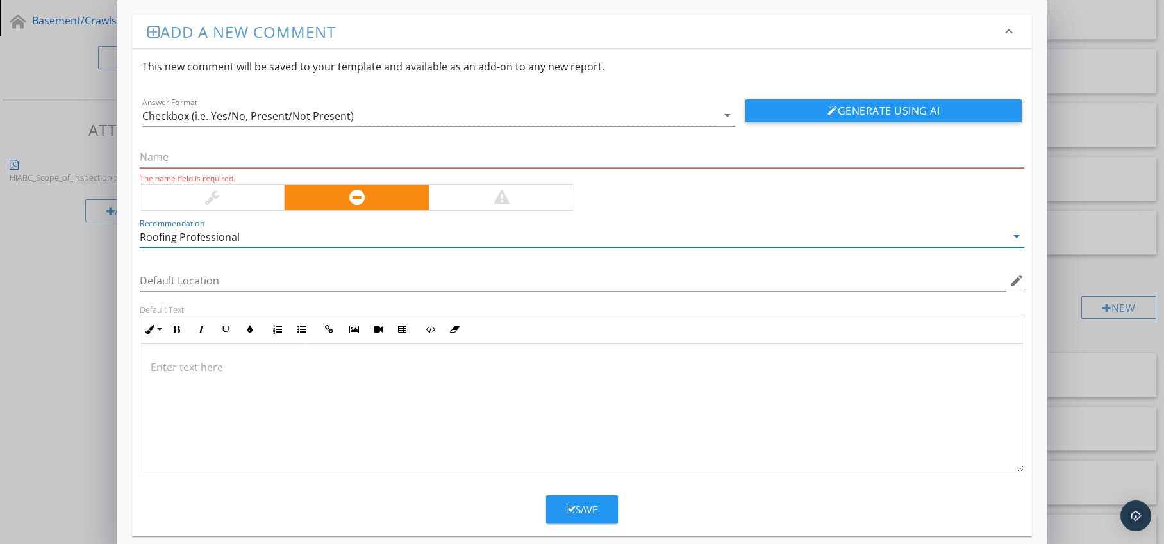
click at [1014, 282] on icon "edit" at bounding box center [1016, 280] width 15 height 15
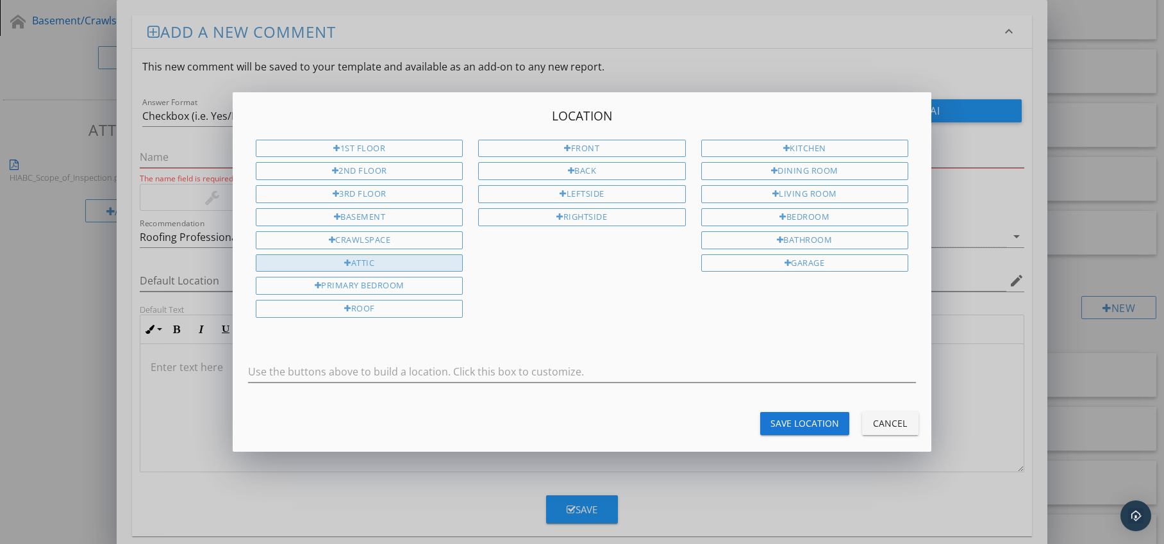
click at [437, 265] on div "Attic" at bounding box center [359, 264] width 207 height 18
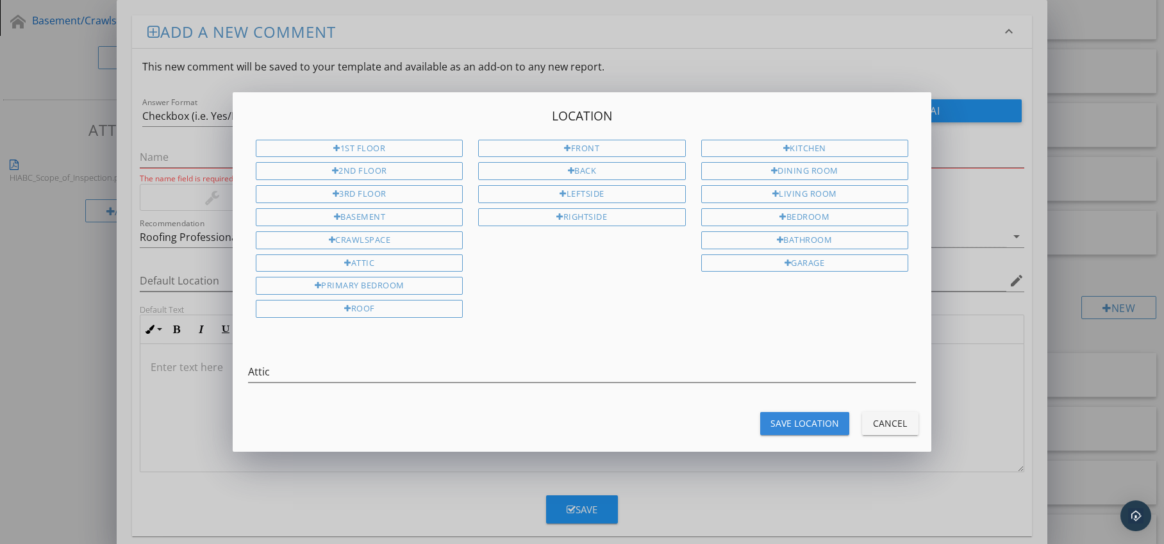
drag, startPoint x: 781, startPoint y: 419, endPoint x: 678, endPoint y: 408, distance: 103.2
click at [781, 419] on div "Save Location" at bounding box center [805, 423] width 69 height 13
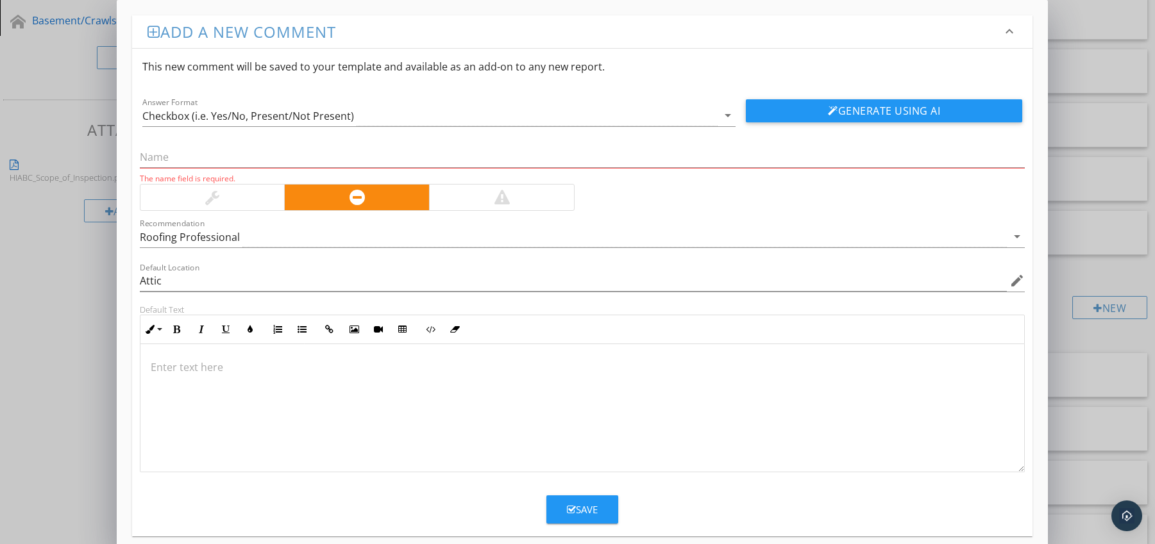
click at [208, 364] on p at bounding box center [583, 367] width 864 height 15
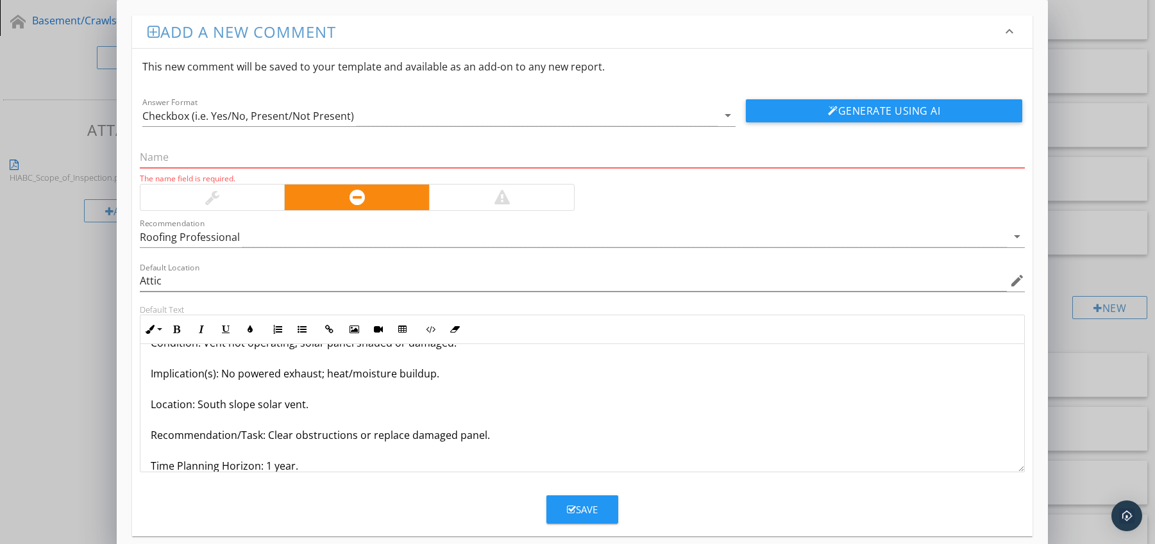
scroll to position [72, 0]
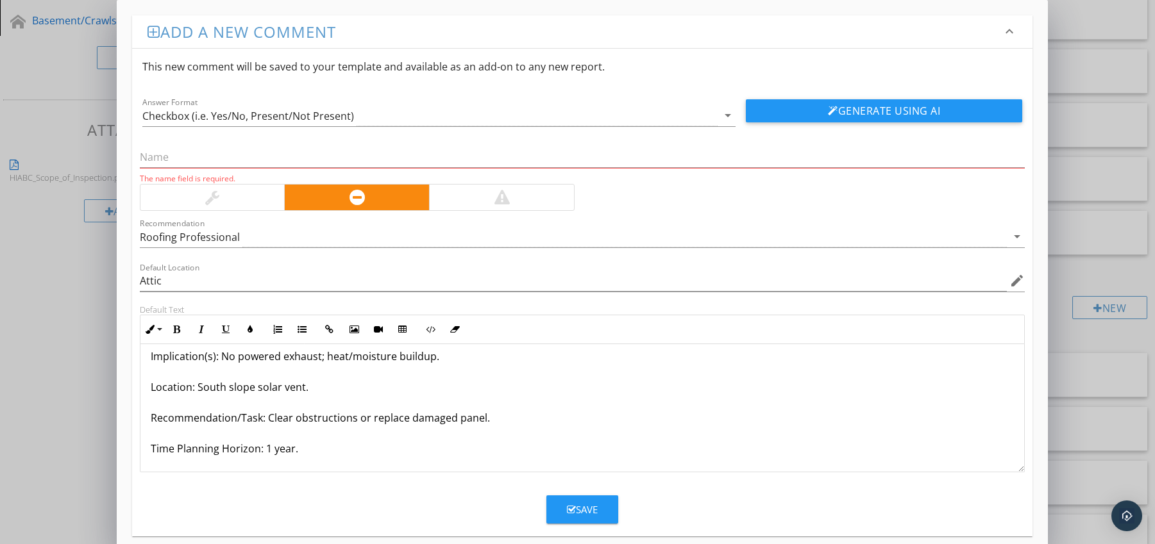
drag, startPoint x: 149, startPoint y: 466, endPoint x: 212, endPoint y: 463, distance: 62.9
click at [241, 470] on div "Solar-Powered Vent Inoperative (panel blocked/damaged) Condition: Vent not oper…" at bounding box center [582, 372] width 884 height 200
drag, startPoint x: 147, startPoint y: 449, endPoint x: 308, endPoint y: 451, distance: 160.9
click at [308, 451] on div "Solar-Powered Vent Inoperative (panel blocked/damaged) Condition: Vent not oper…" at bounding box center [582, 372] width 884 height 200
click at [176, 328] on icon "button" at bounding box center [176, 329] width 9 height 9
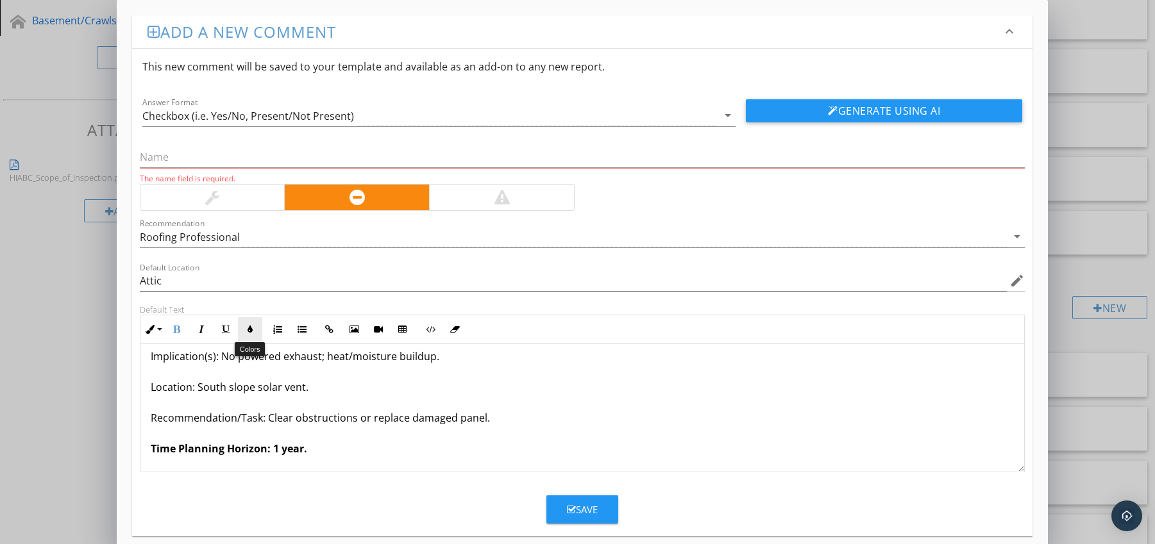
click at [246, 330] on icon "button" at bounding box center [250, 329] width 9 height 9
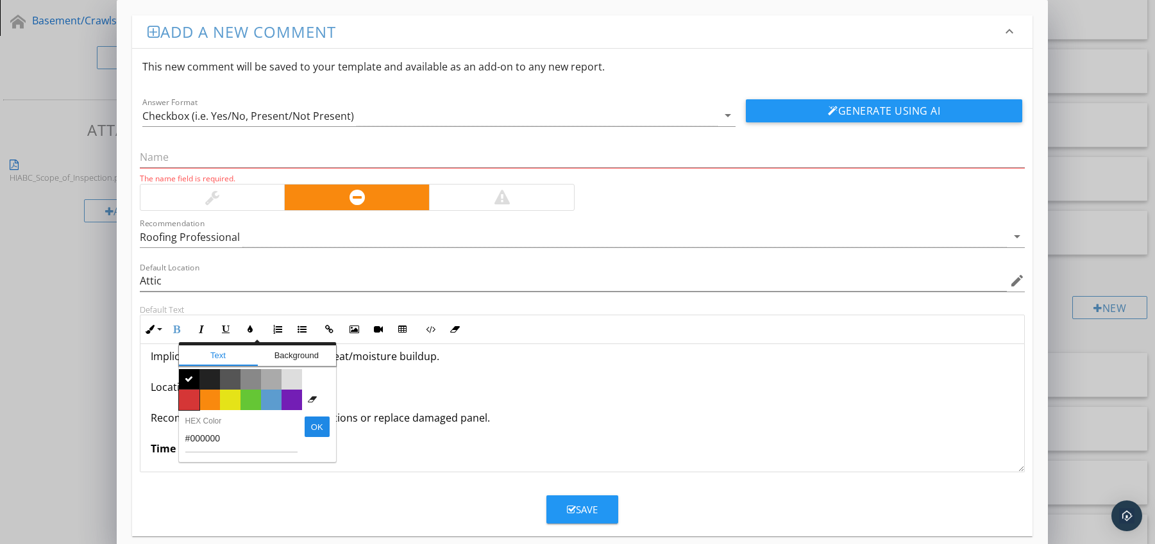
click at [192, 396] on span "Color #d53636" at bounding box center [189, 400] width 21 height 21
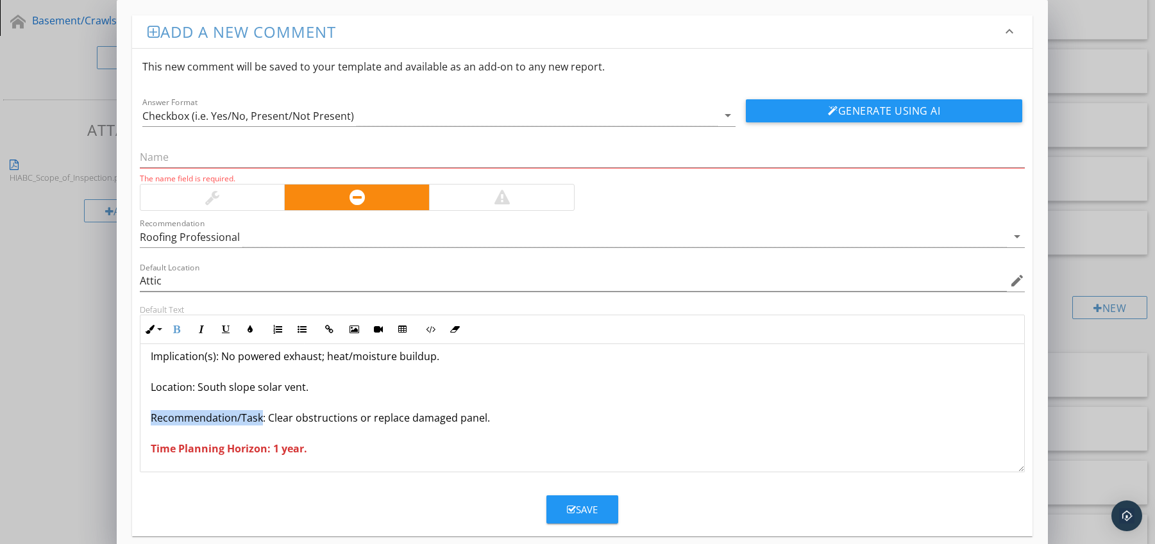
drag, startPoint x: 151, startPoint y: 419, endPoint x: 262, endPoint y: 424, distance: 111.0
click at [262, 424] on p "Solar-Powered Vent Inoperative (panel blocked/damaged) Condition: Vent not oper…" at bounding box center [583, 371] width 864 height 169
click at [176, 330] on icon "button" at bounding box center [176, 329] width 9 height 9
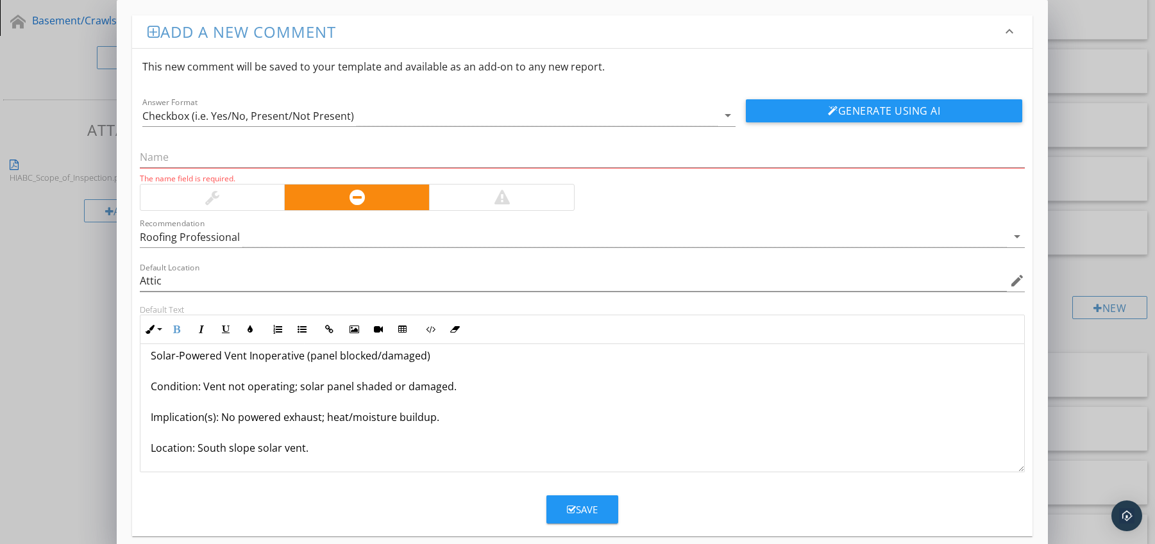
scroll to position [0, 0]
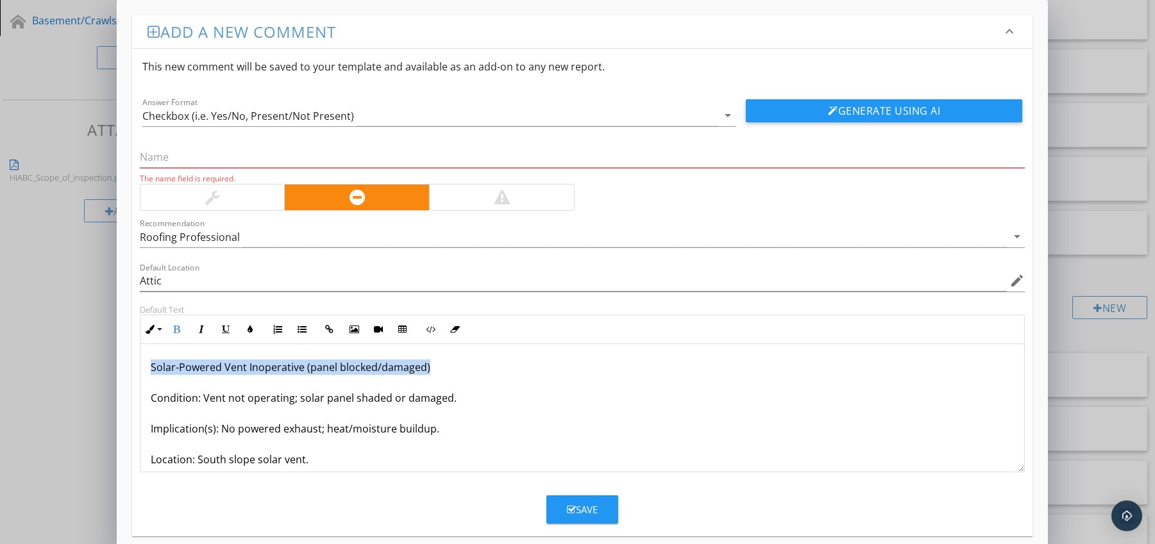
drag, startPoint x: 147, startPoint y: 370, endPoint x: 446, endPoint y: 367, distance: 298.8
click at [446, 367] on div "Solar-Powered Vent Inoperative (panel blocked/damaged) Condition: Vent not oper…" at bounding box center [582, 444] width 884 height 200
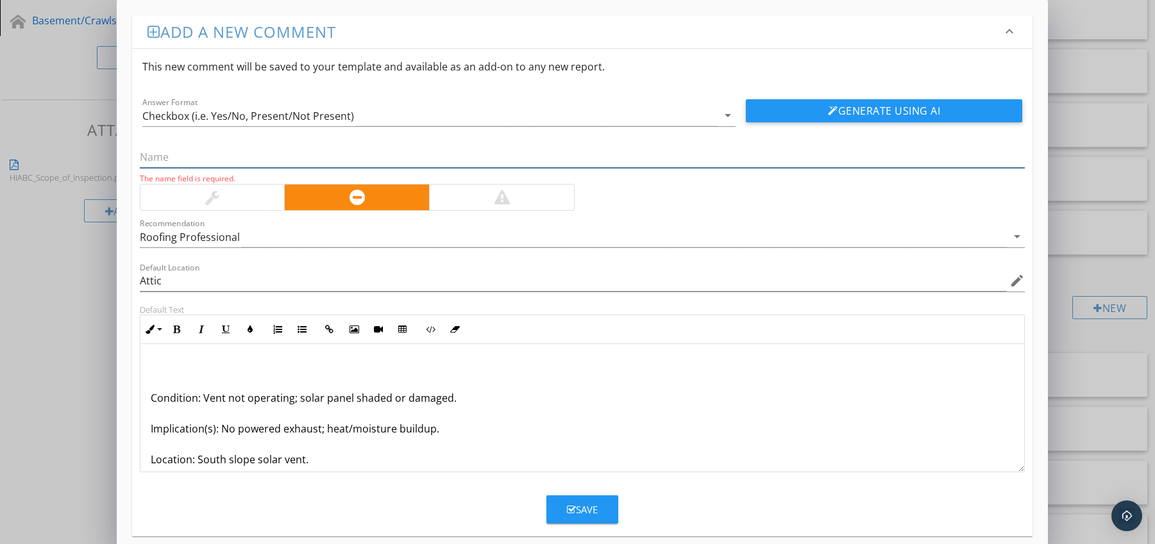
click at [190, 157] on input "text" at bounding box center [582, 157] width 885 height 21
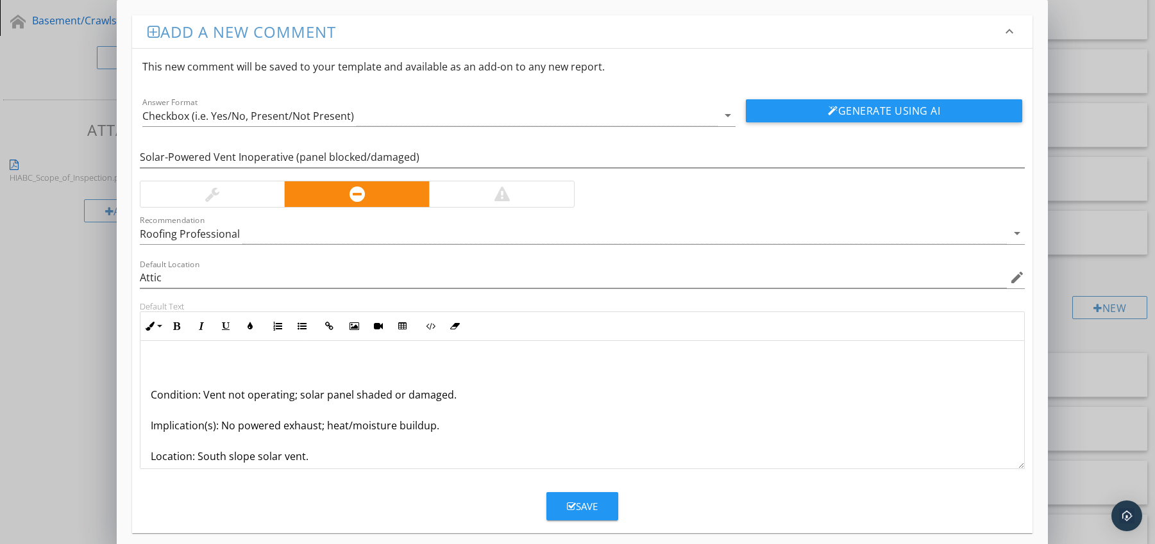
click at [149, 396] on div "Condition: Vent not operating; solar panel shaded or damaged. Implication(s): N…" at bounding box center [582, 441] width 884 height 200
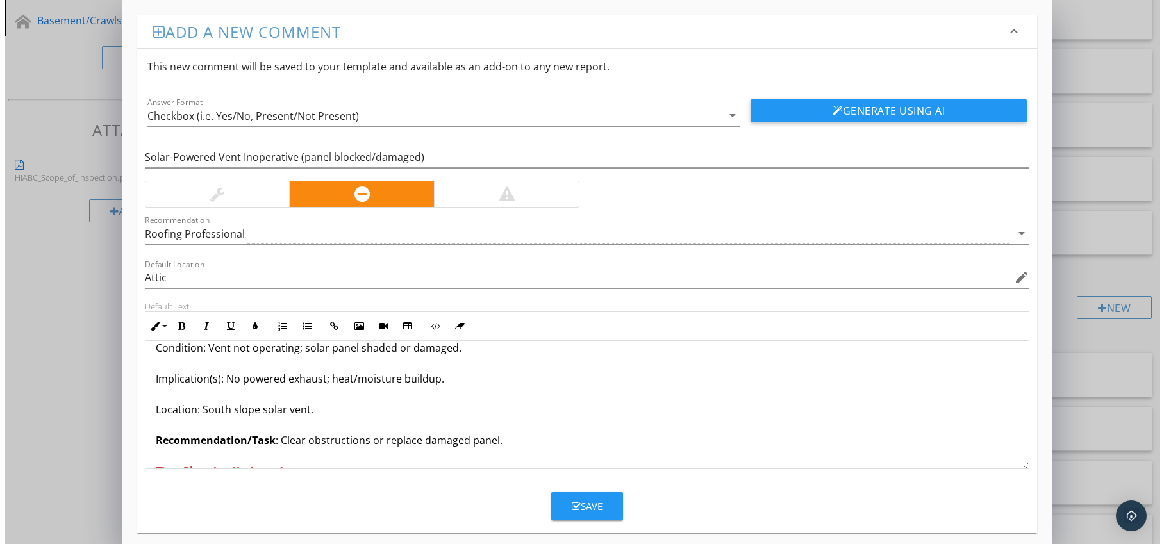
scroll to position [42, 0]
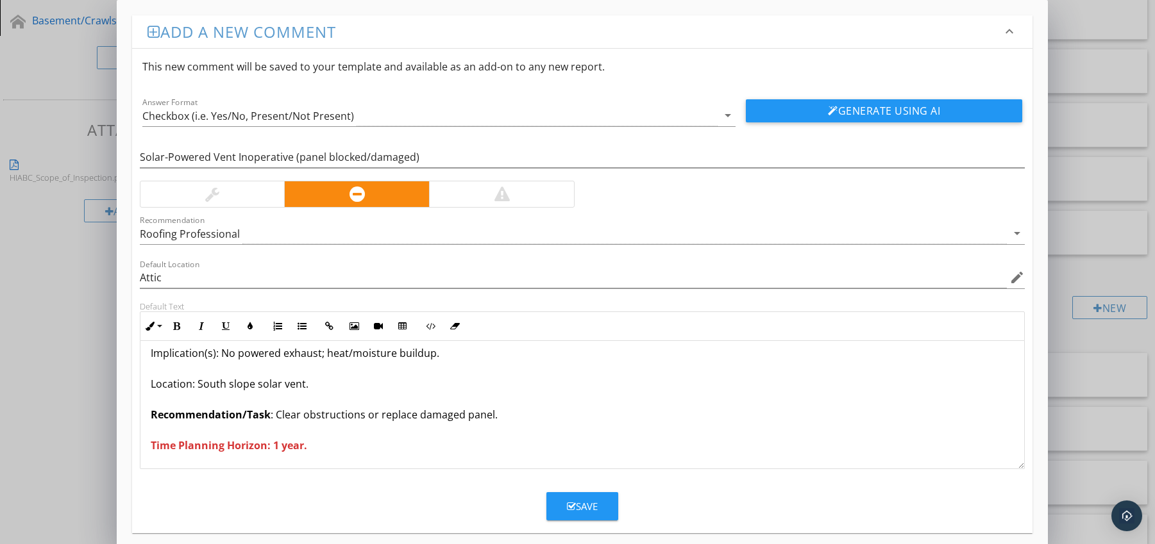
click at [594, 502] on div "Save" at bounding box center [582, 506] width 31 height 15
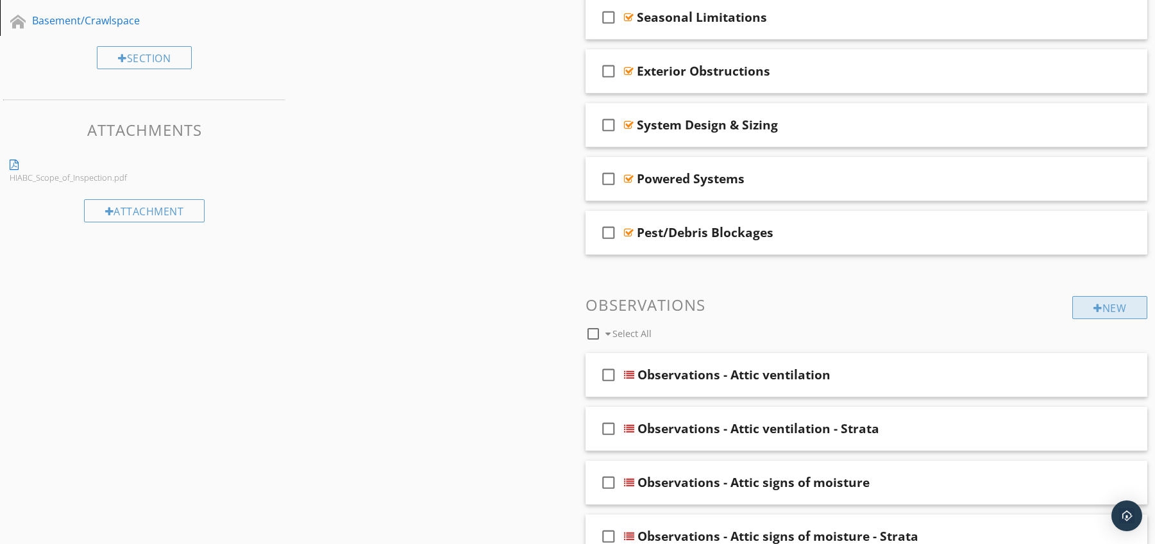
click at [1097, 306] on div at bounding box center [1097, 308] width 9 height 10
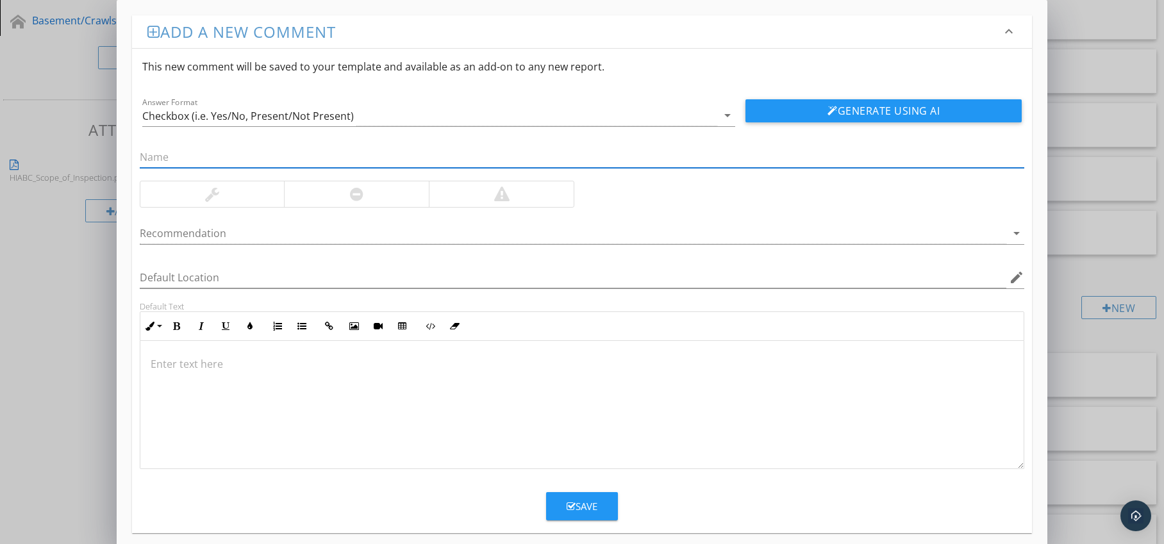
click at [385, 198] on div at bounding box center [356, 194] width 145 height 26
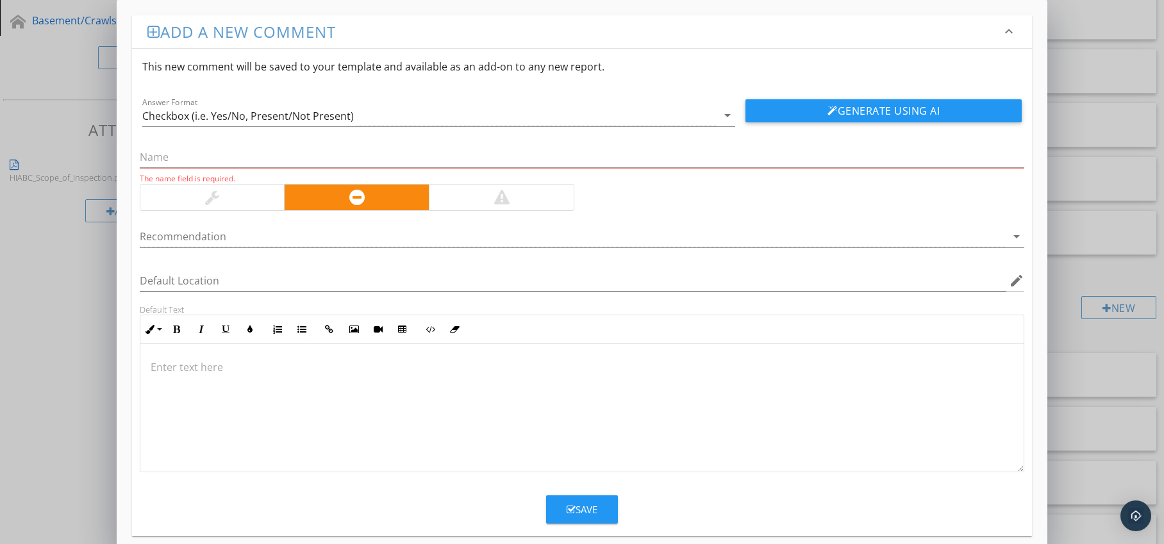
click at [386, 235] on div at bounding box center [574, 236] width 868 height 21
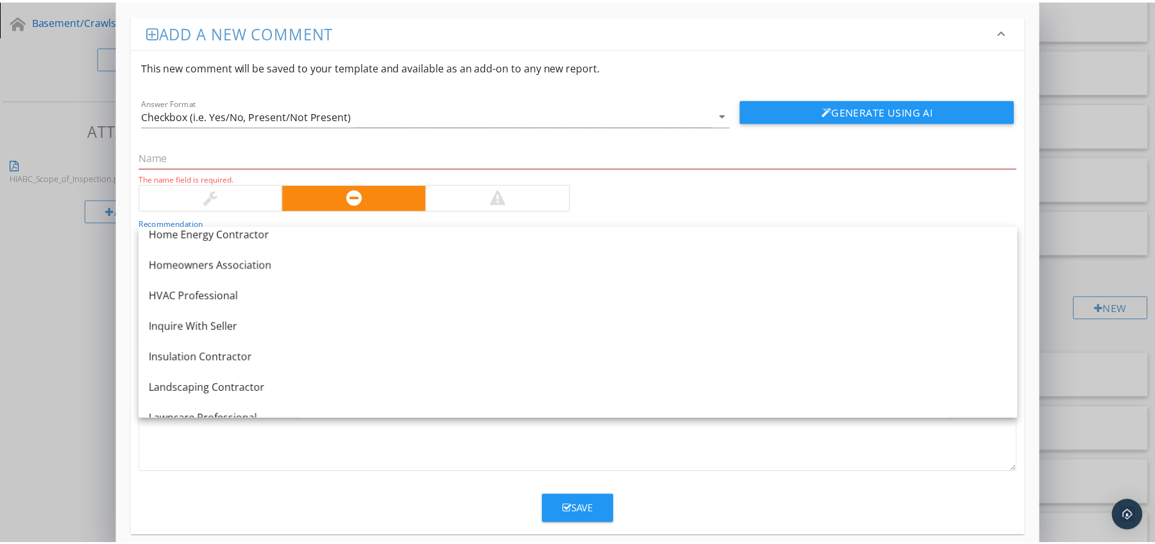
scroll to position [1504, 0]
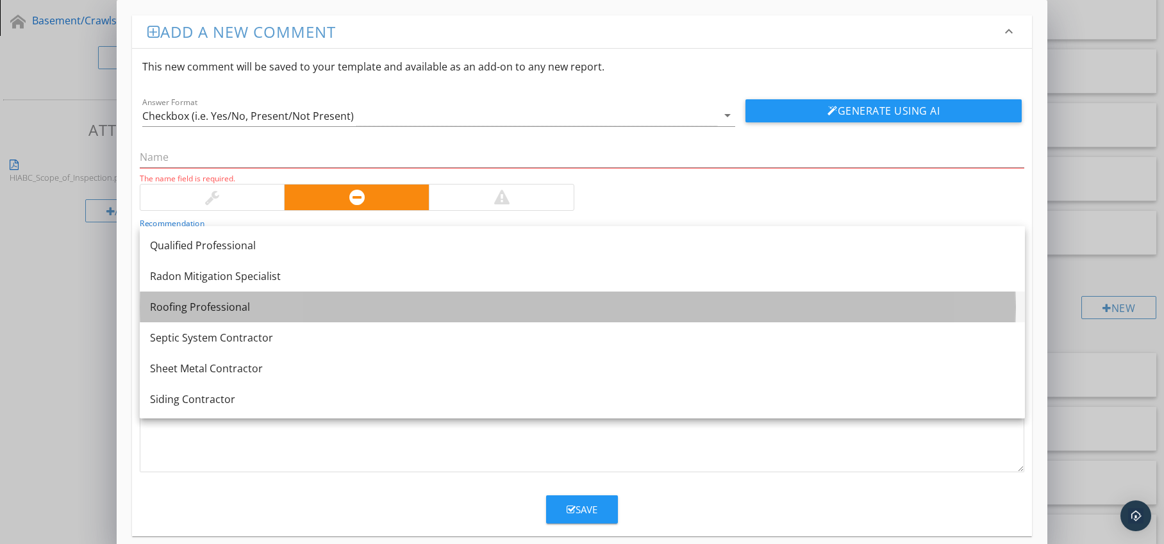
click at [296, 301] on div "Roofing Professional" at bounding box center [582, 306] width 865 height 15
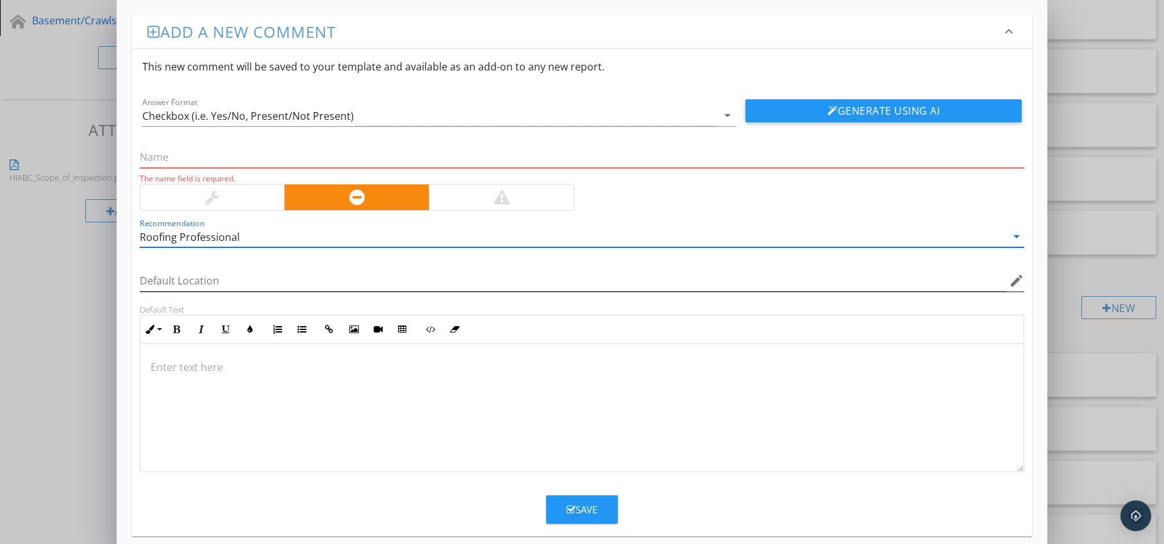
click at [1019, 277] on icon "edit" at bounding box center [1016, 280] width 15 height 15
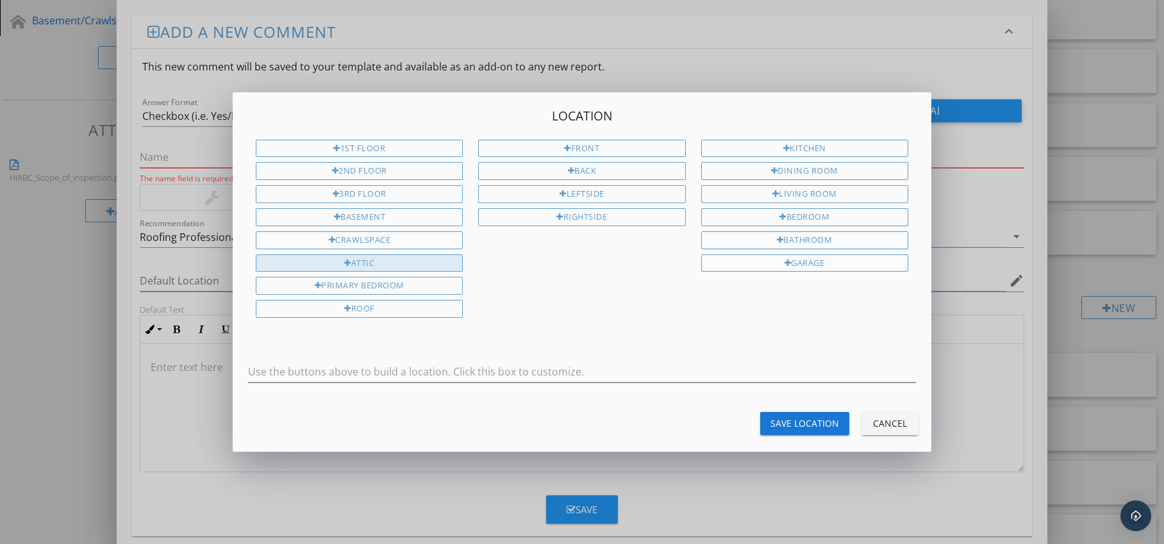
click at [371, 260] on div "Attic" at bounding box center [359, 264] width 207 height 18
click at [776, 424] on div "Save Location" at bounding box center [805, 423] width 69 height 13
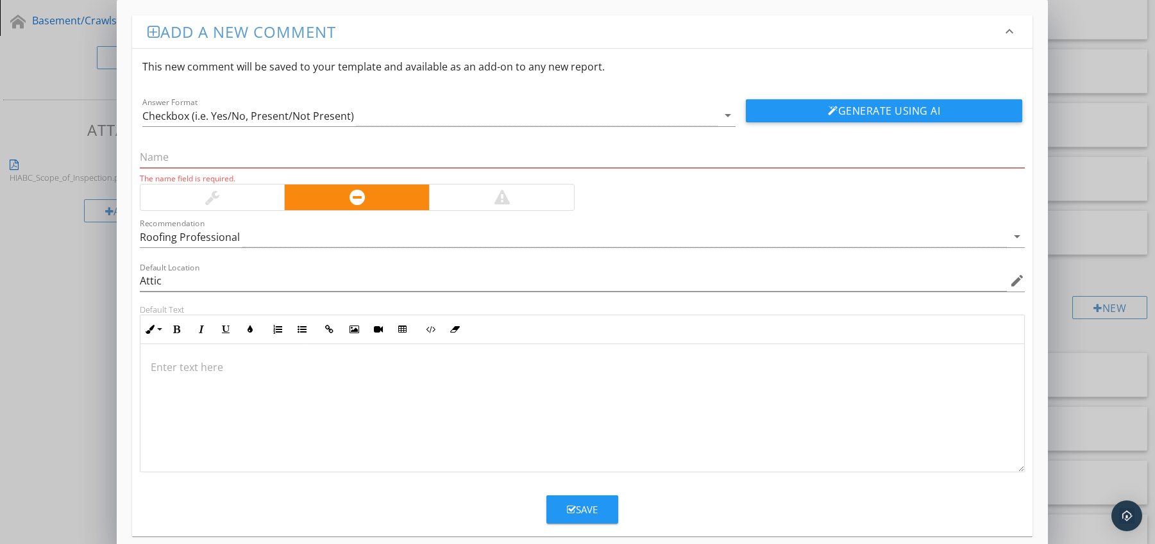
click at [182, 362] on p at bounding box center [583, 367] width 864 height 15
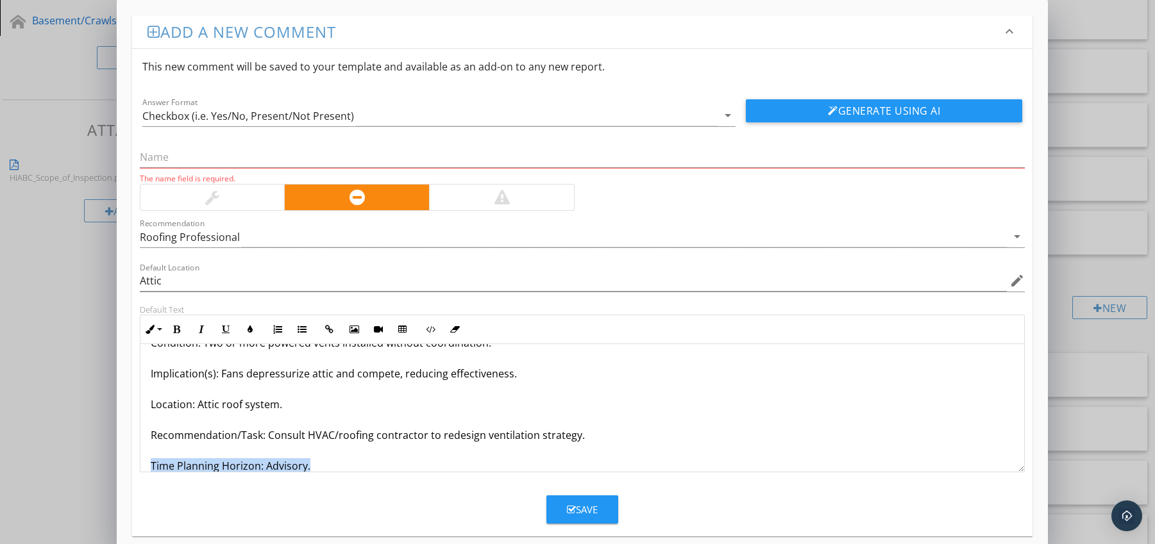
scroll to position [72, 0]
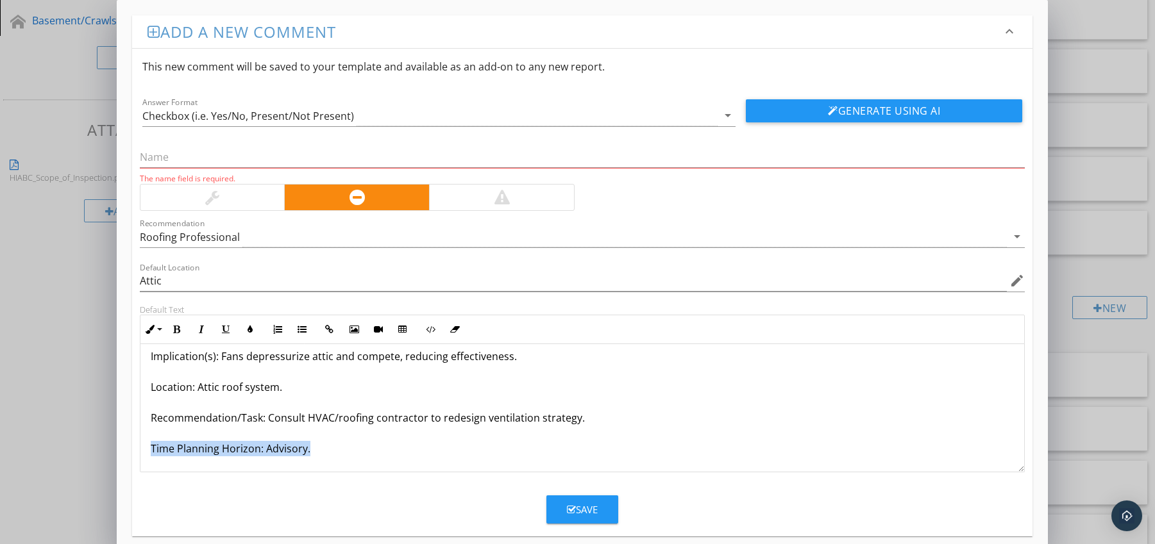
drag, startPoint x: 145, startPoint y: 462, endPoint x: 158, endPoint y: 466, distance: 14.2
click at [158, 466] on div "Multiple Powered Vents Competing Condition: Two or more powered vents installed…" at bounding box center [582, 372] width 884 height 200
click at [174, 326] on icon "button" at bounding box center [176, 329] width 9 height 9
click at [246, 330] on icon "button" at bounding box center [250, 329] width 9 height 9
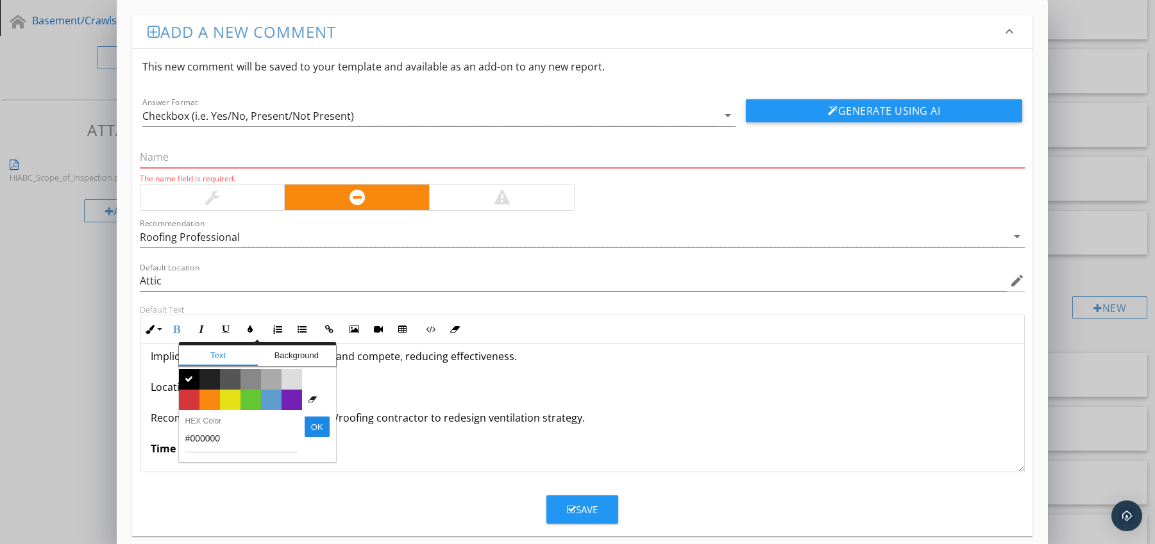
click at [184, 397] on span "Color #d53636" at bounding box center [189, 400] width 21 height 21
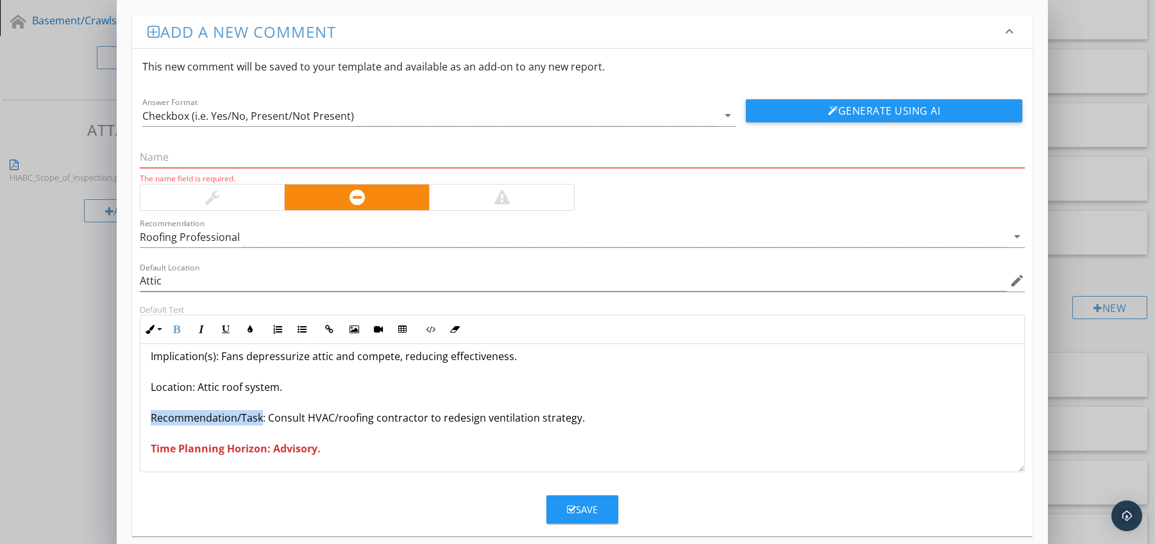
drag, startPoint x: 149, startPoint y: 418, endPoint x: 260, endPoint y: 424, distance: 111.1
click at [260, 424] on div "Multiple Powered Vents Competing Condition: Two or more powered vents installed…" at bounding box center [582, 372] width 884 height 200
click at [176, 331] on icon "button" at bounding box center [176, 329] width 9 height 9
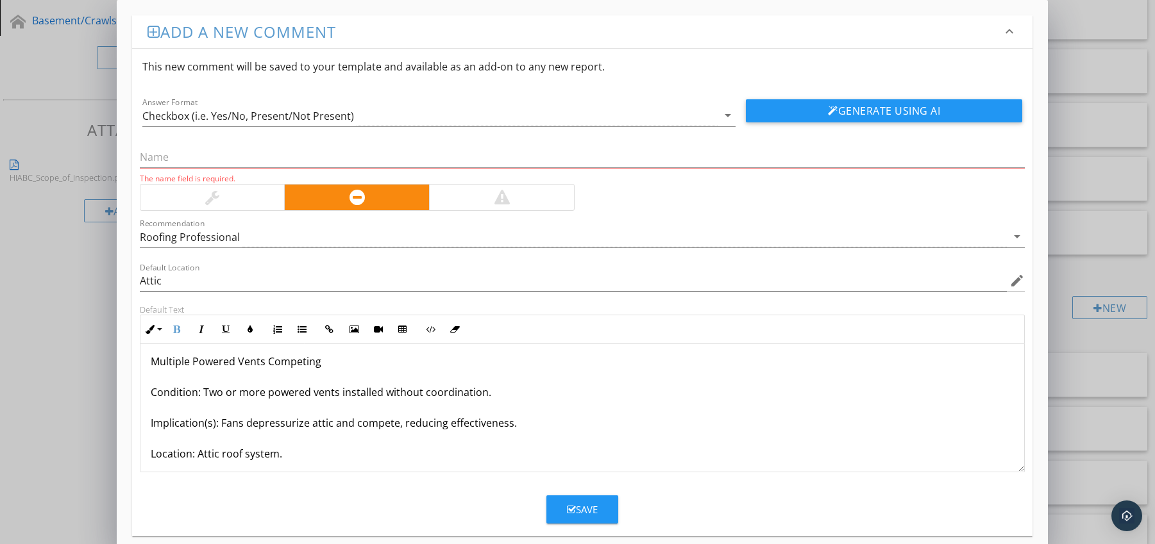
scroll to position [0, 0]
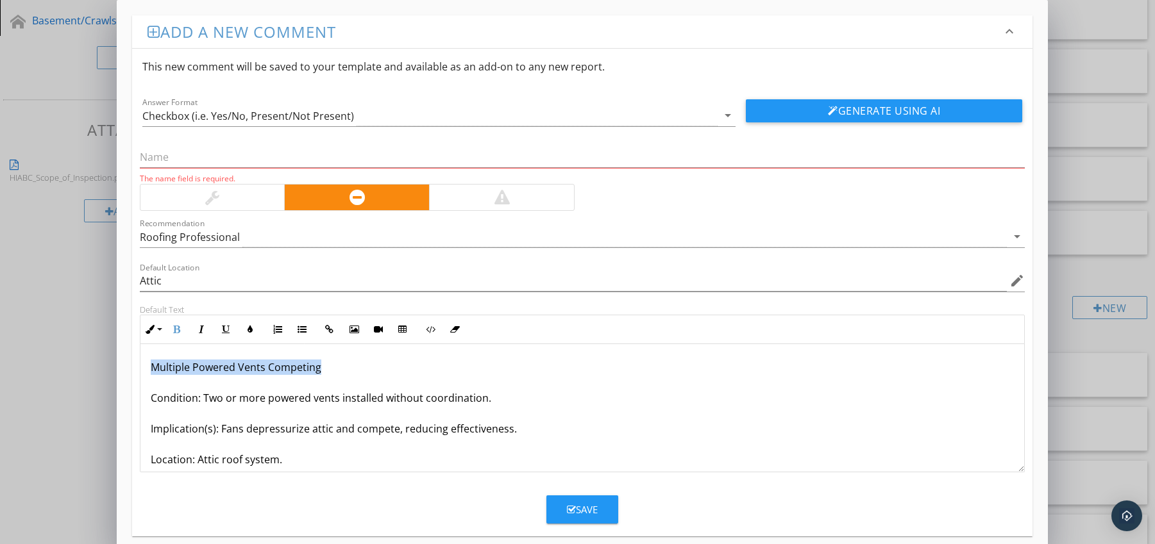
drag, startPoint x: 146, startPoint y: 368, endPoint x: 342, endPoint y: 368, distance: 196.2
click at [342, 368] on div "Multiple Powered Vents Competing Condition: Two or more powered vents installed…" at bounding box center [582, 444] width 884 height 200
click at [211, 164] on input "text" at bounding box center [582, 157] width 885 height 21
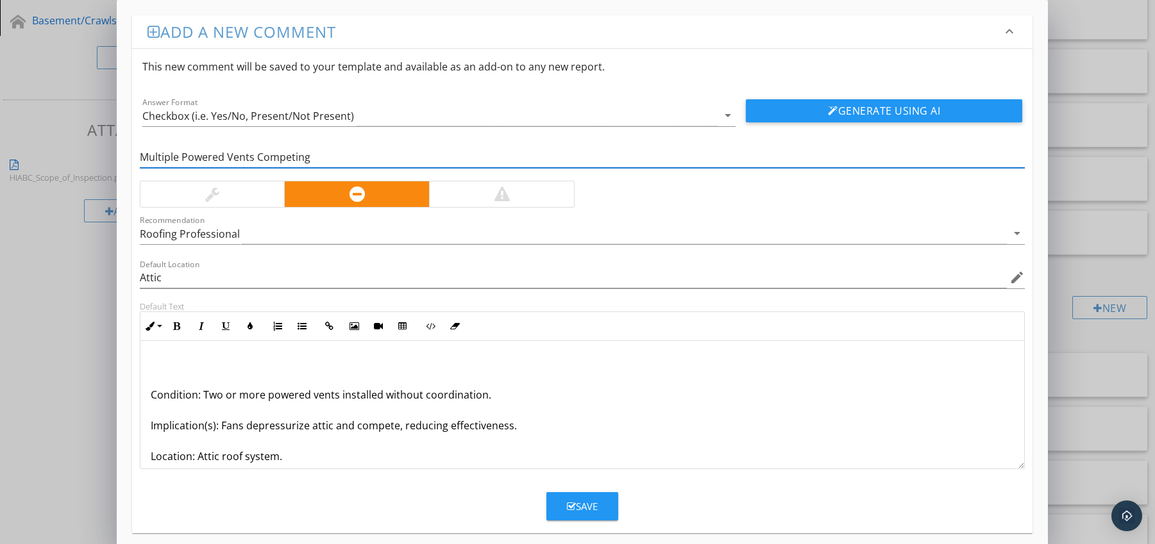
click at [148, 396] on div "Condition: Two or more powered vents installed without coordination. Implicatio…" at bounding box center [582, 441] width 884 height 200
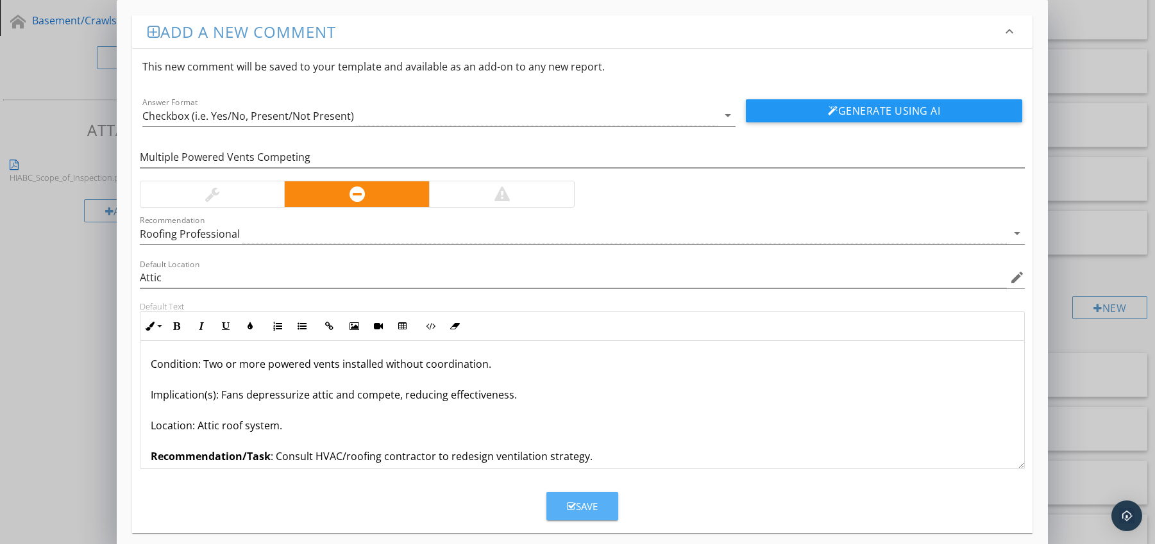
click at [578, 501] on div "Save" at bounding box center [582, 506] width 31 height 15
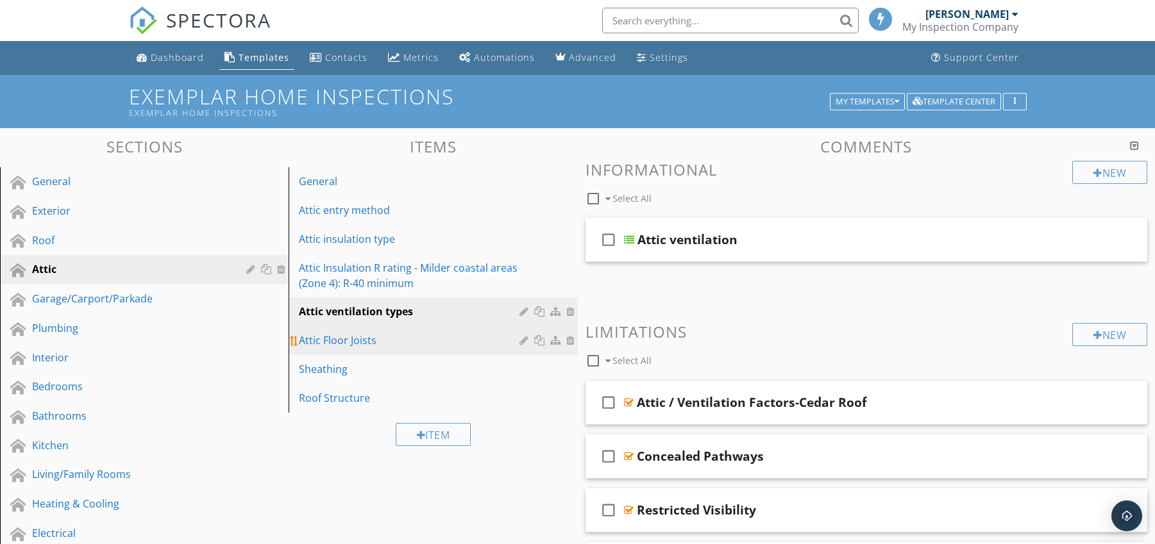
click at [364, 336] on div "Attic Floor Joists" at bounding box center [411, 340] width 224 height 15
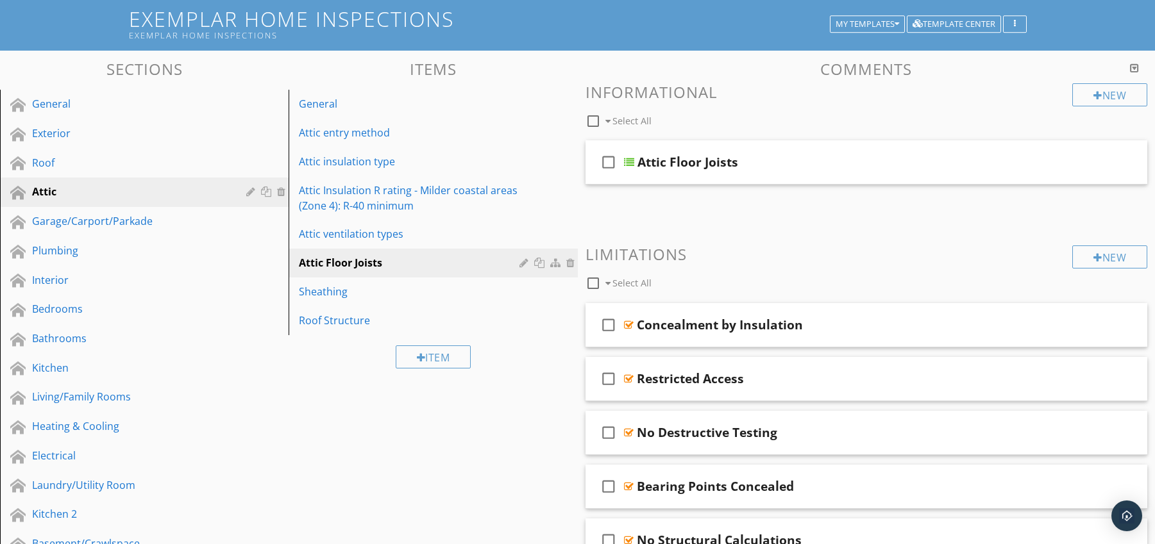
scroll to position [75, 0]
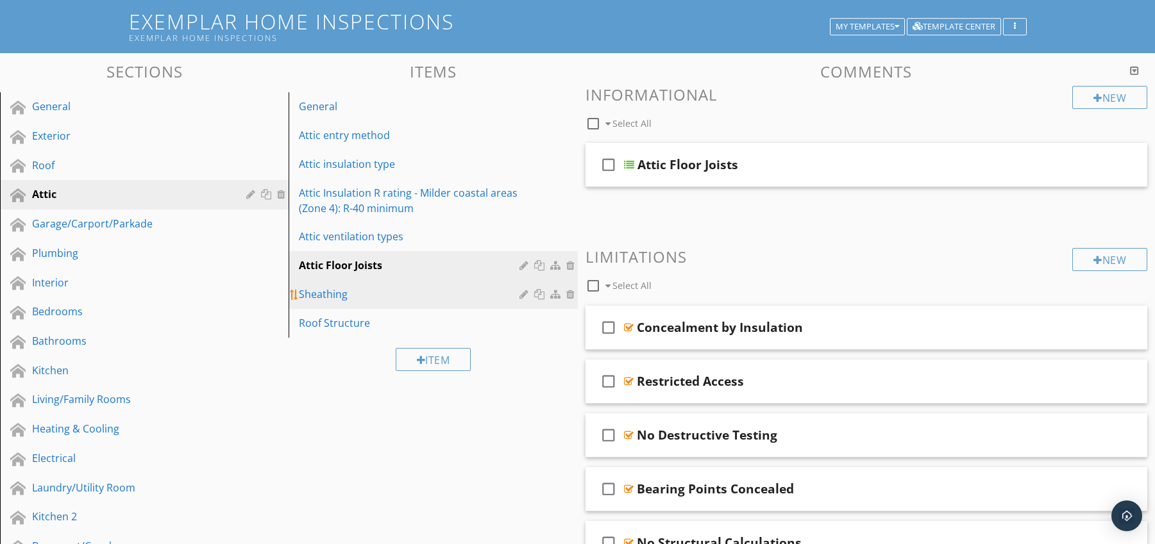
click at [366, 287] on div "Sheathing" at bounding box center [411, 294] width 224 height 15
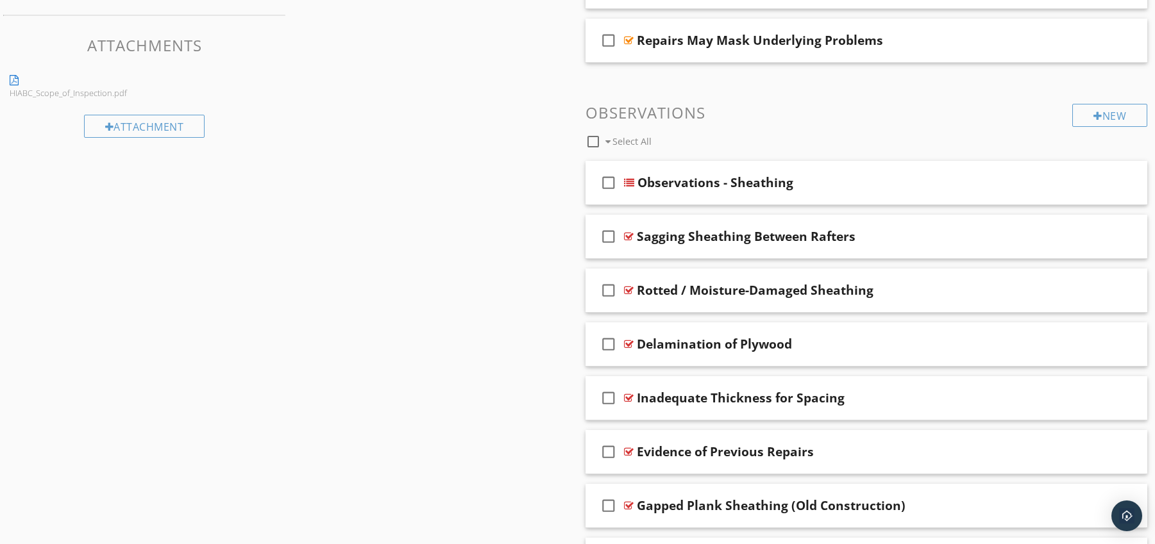
scroll to position [133, 0]
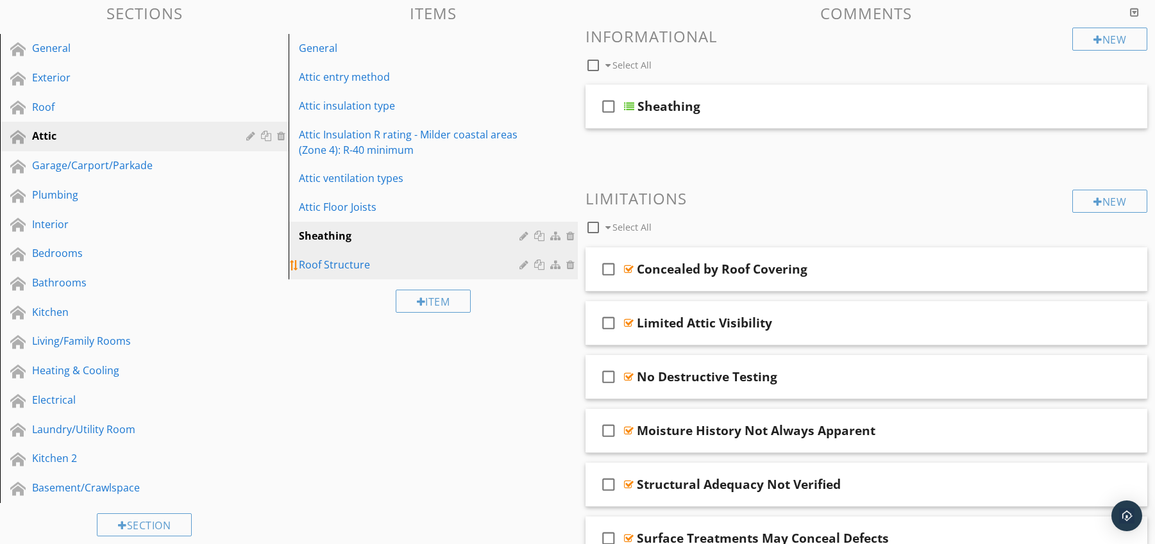
click at [378, 269] on div "Roof Structure" at bounding box center [411, 264] width 224 height 15
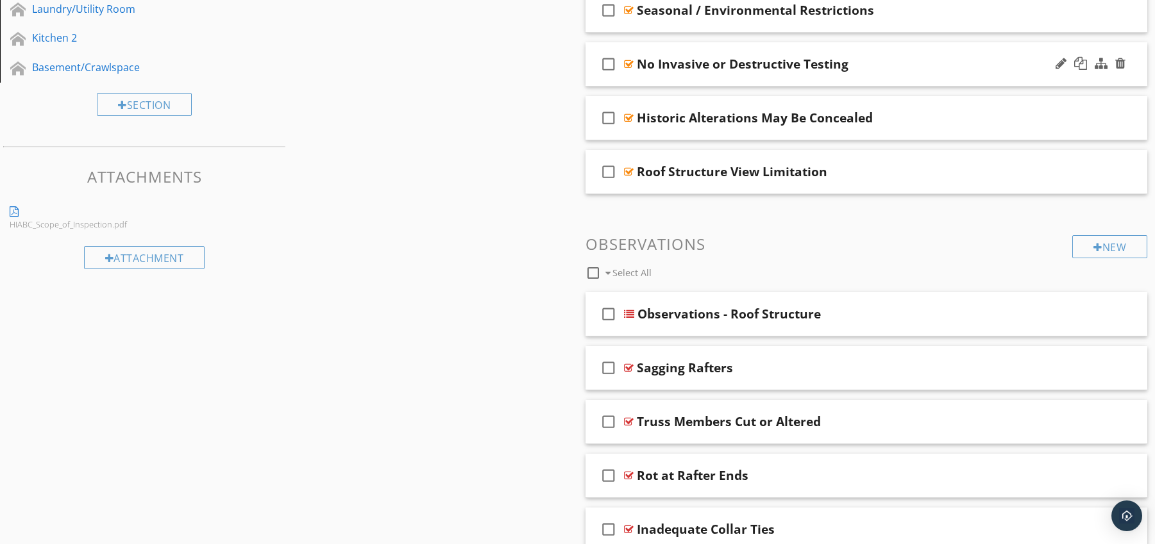
scroll to position [0, 0]
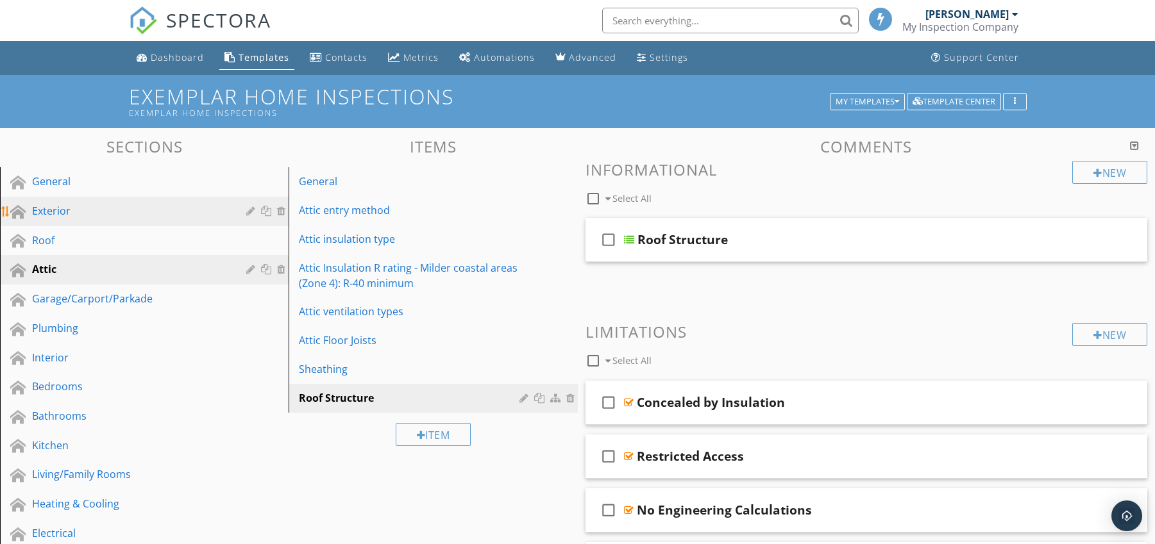
click at [146, 212] on div "Exterior" at bounding box center [130, 210] width 196 height 15
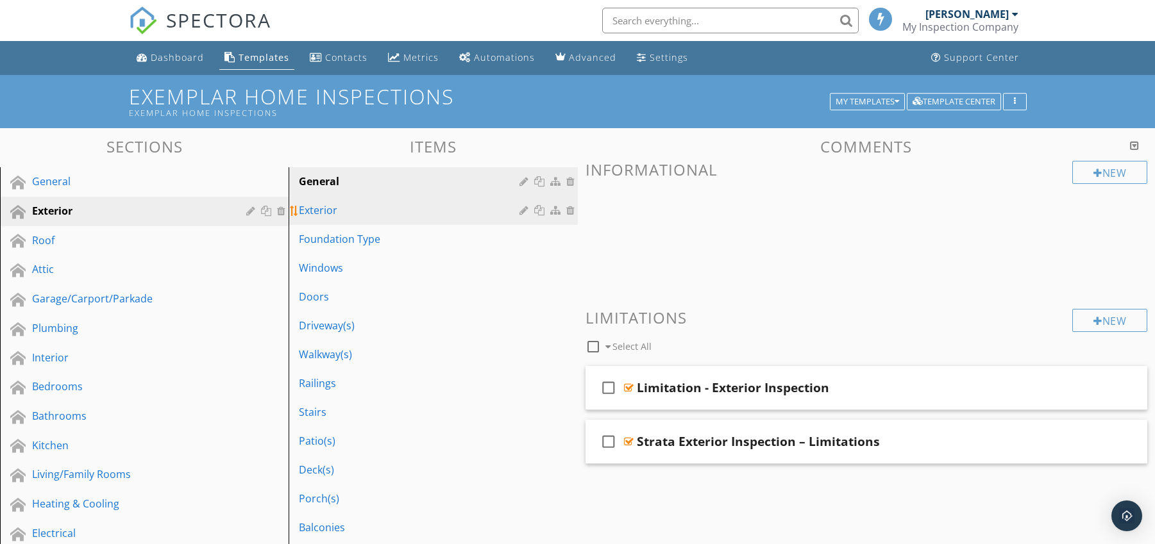
click at [361, 213] on div "Exterior" at bounding box center [411, 210] width 224 height 15
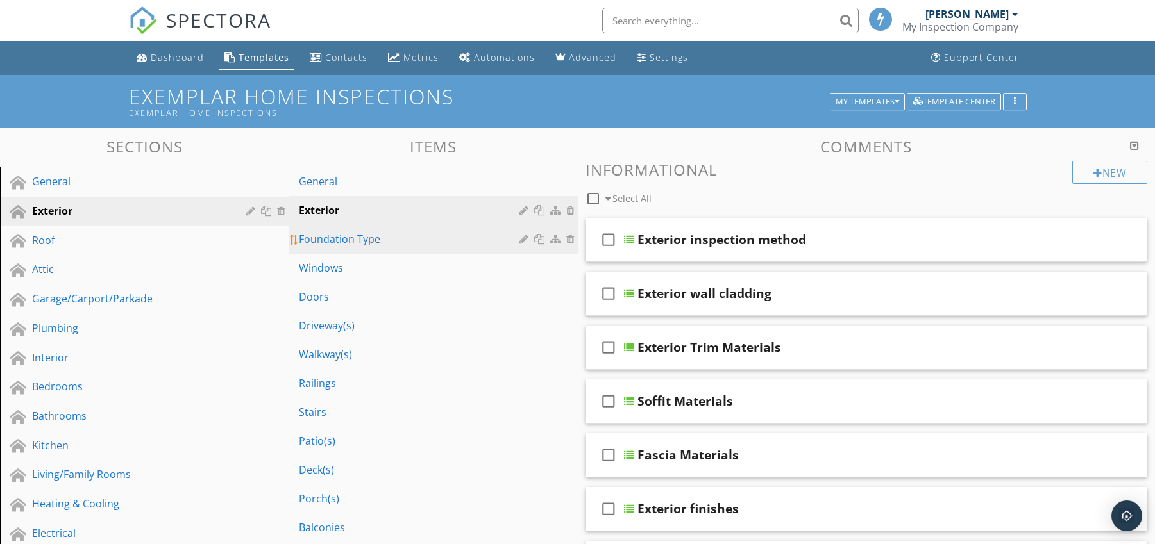
click at [328, 245] on div "Foundation Type" at bounding box center [411, 238] width 224 height 15
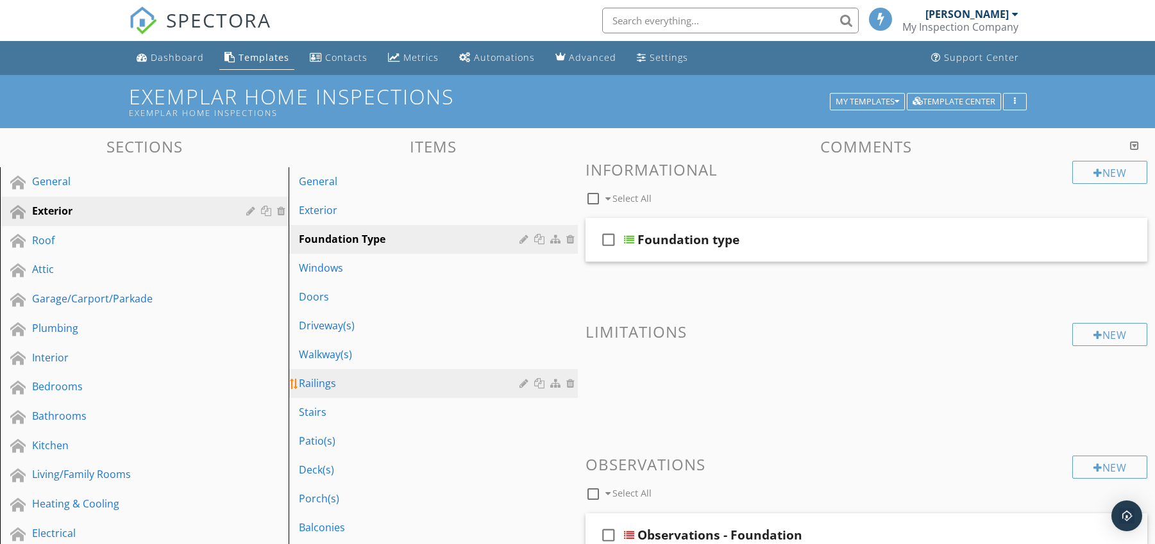
click at [453, 376] on div "Railings" at bounding box center [411, 383] width 224 height 15
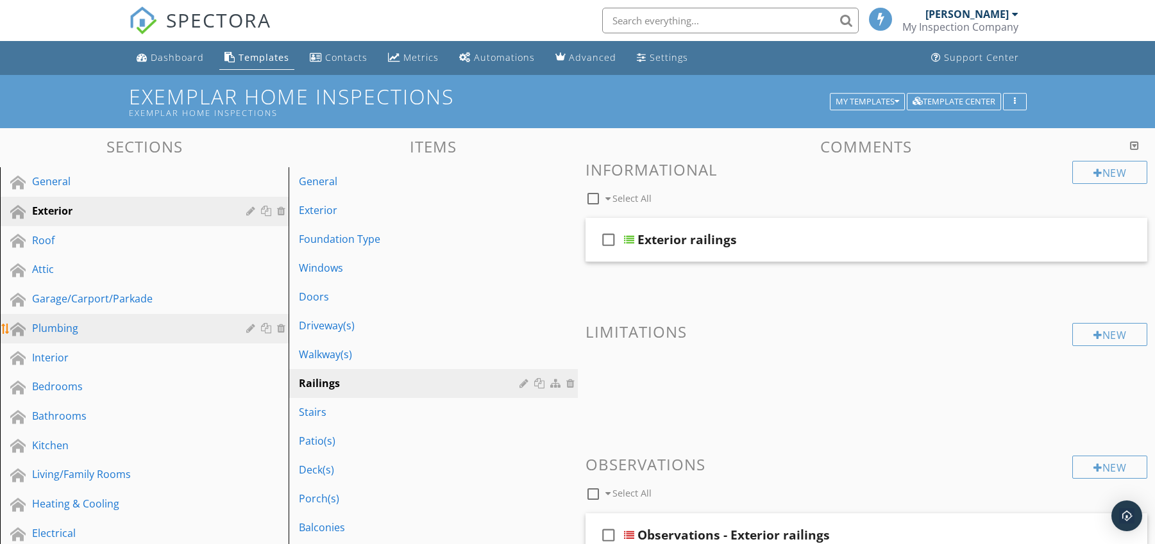
click at [92, 329] on div "Plumbing" at bounding box center [130, 328] width 196 height 15
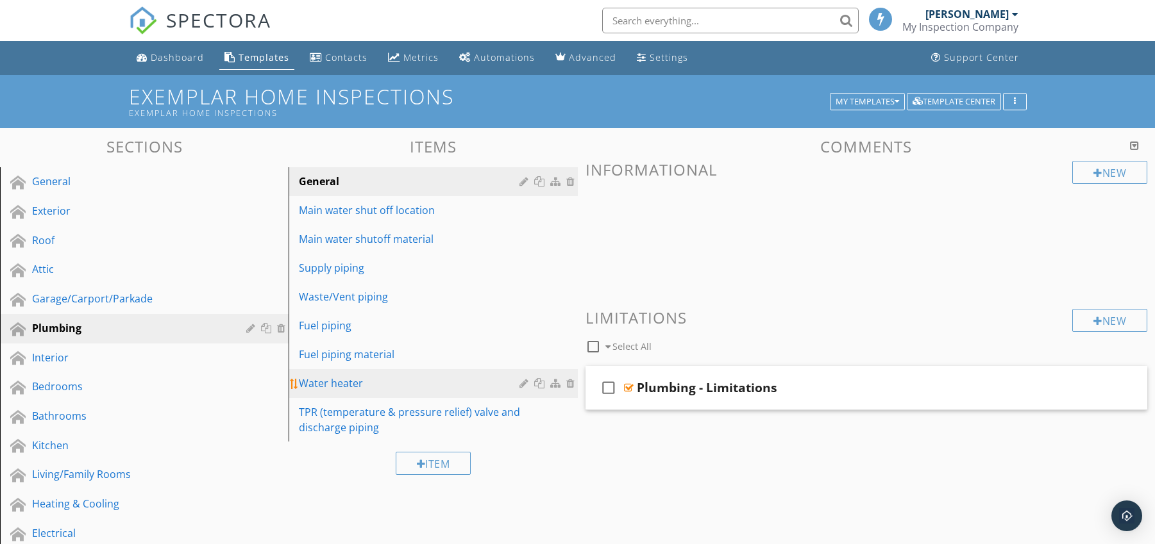
click at [317, 377] on div "Water heater" at bounding box center [411, 383] width 224 height 15
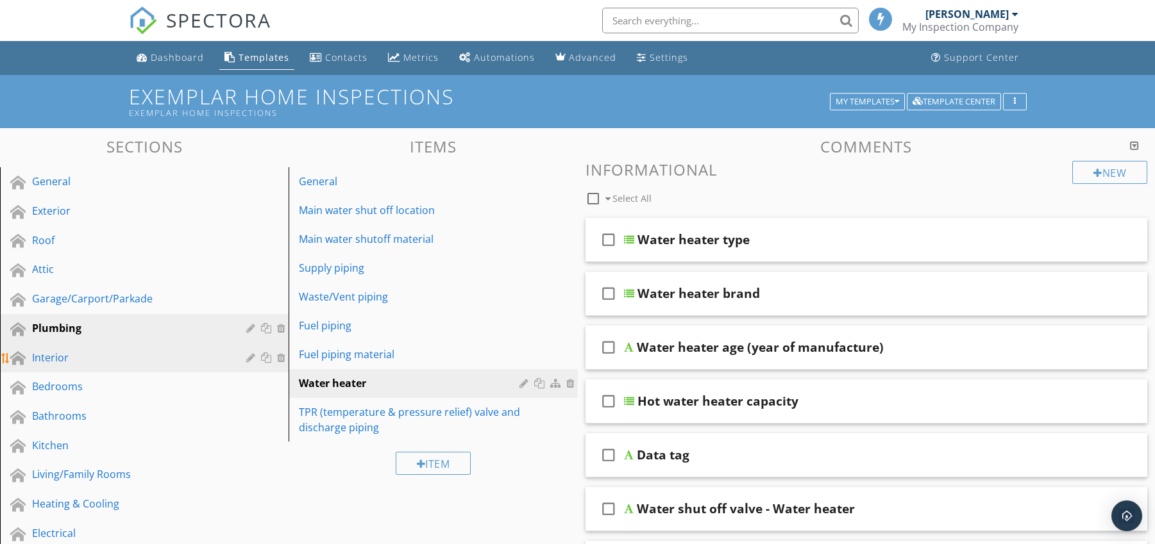
click at [74, 346] on link "Interior" at bounding box center [146, 358] width 285 height 29
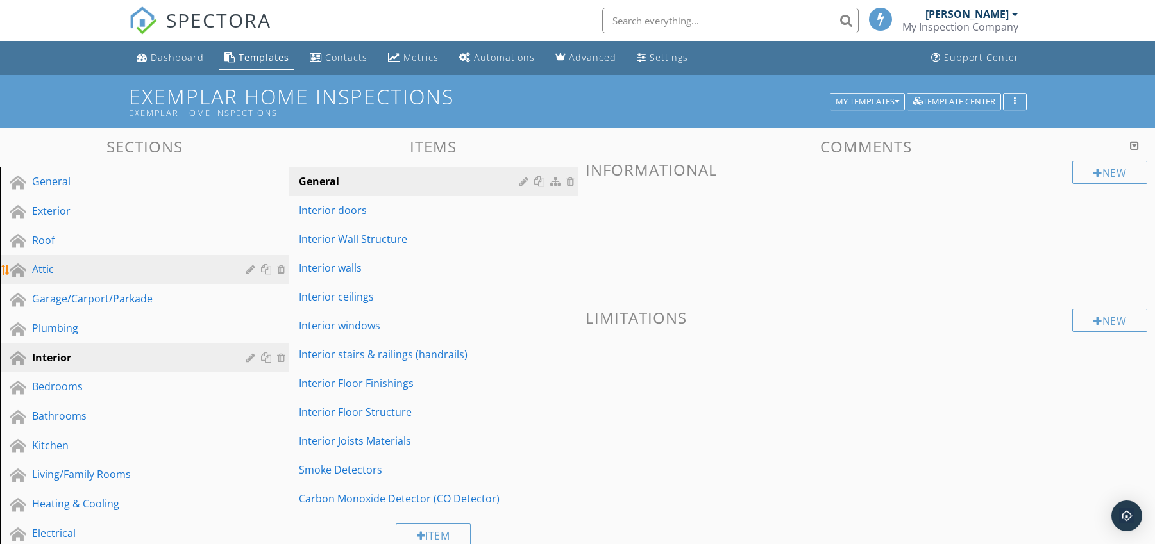
click at [53, 262] on div "Attic" at bounding box center [130, 269] width 196 height 15
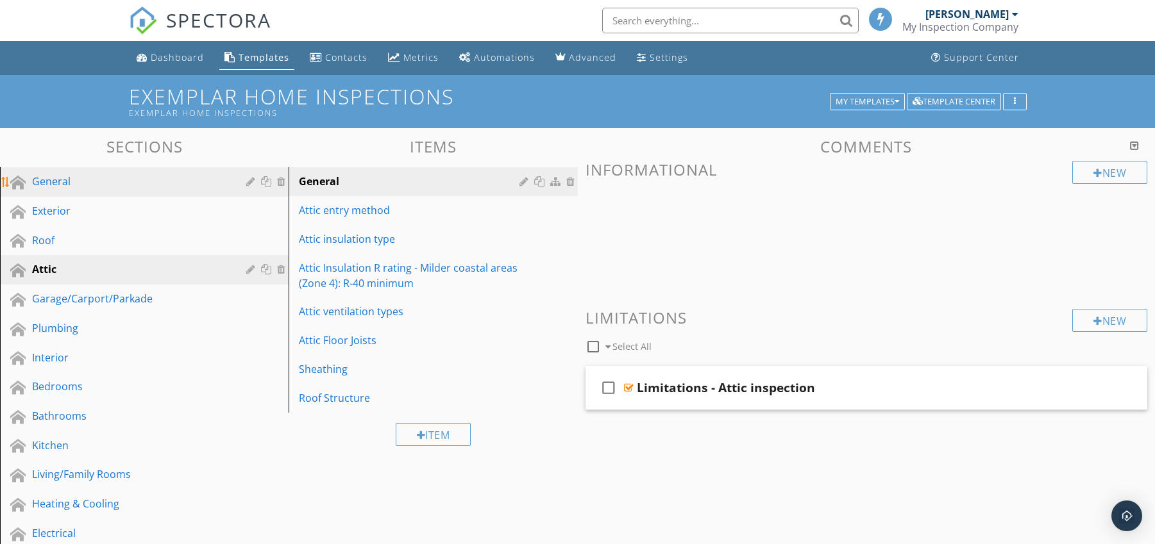
click at [117, 181] on div "General" at bounding box center [130, 181] width 196 height 15
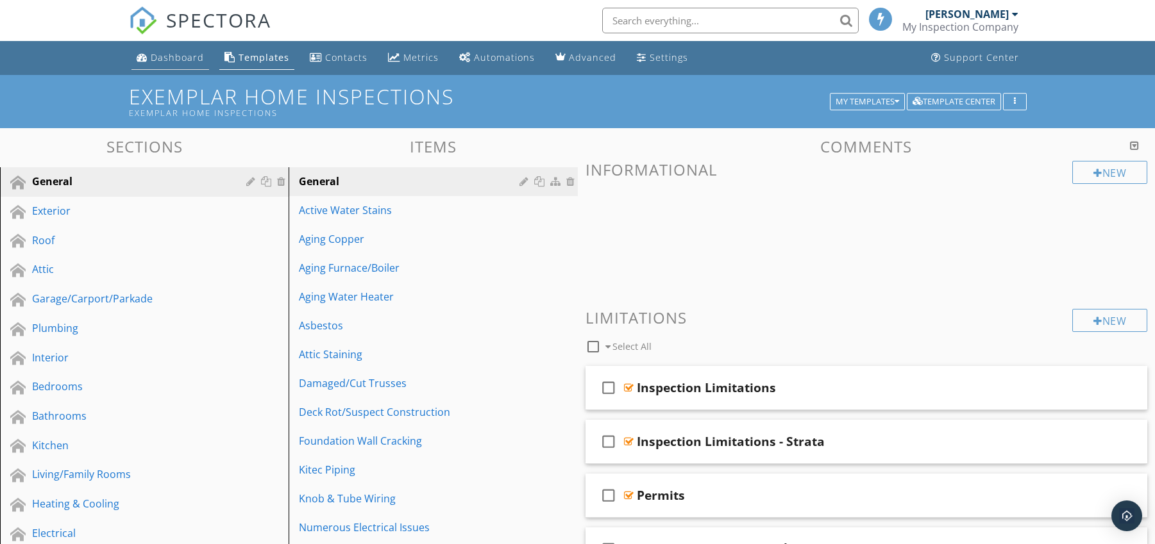
click at [171, 58] on div "Dashboard" at bounding box center [177, 57] width 53 height 12
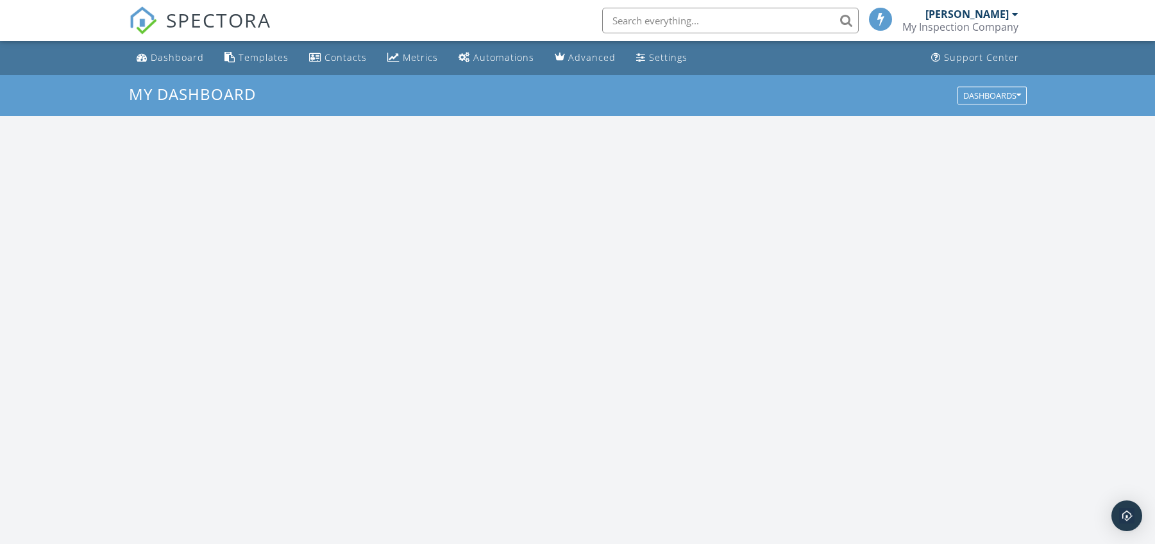
scroll to position [1187, 1175]
